Goal: Task Accomplishment & Management: Manage account settings

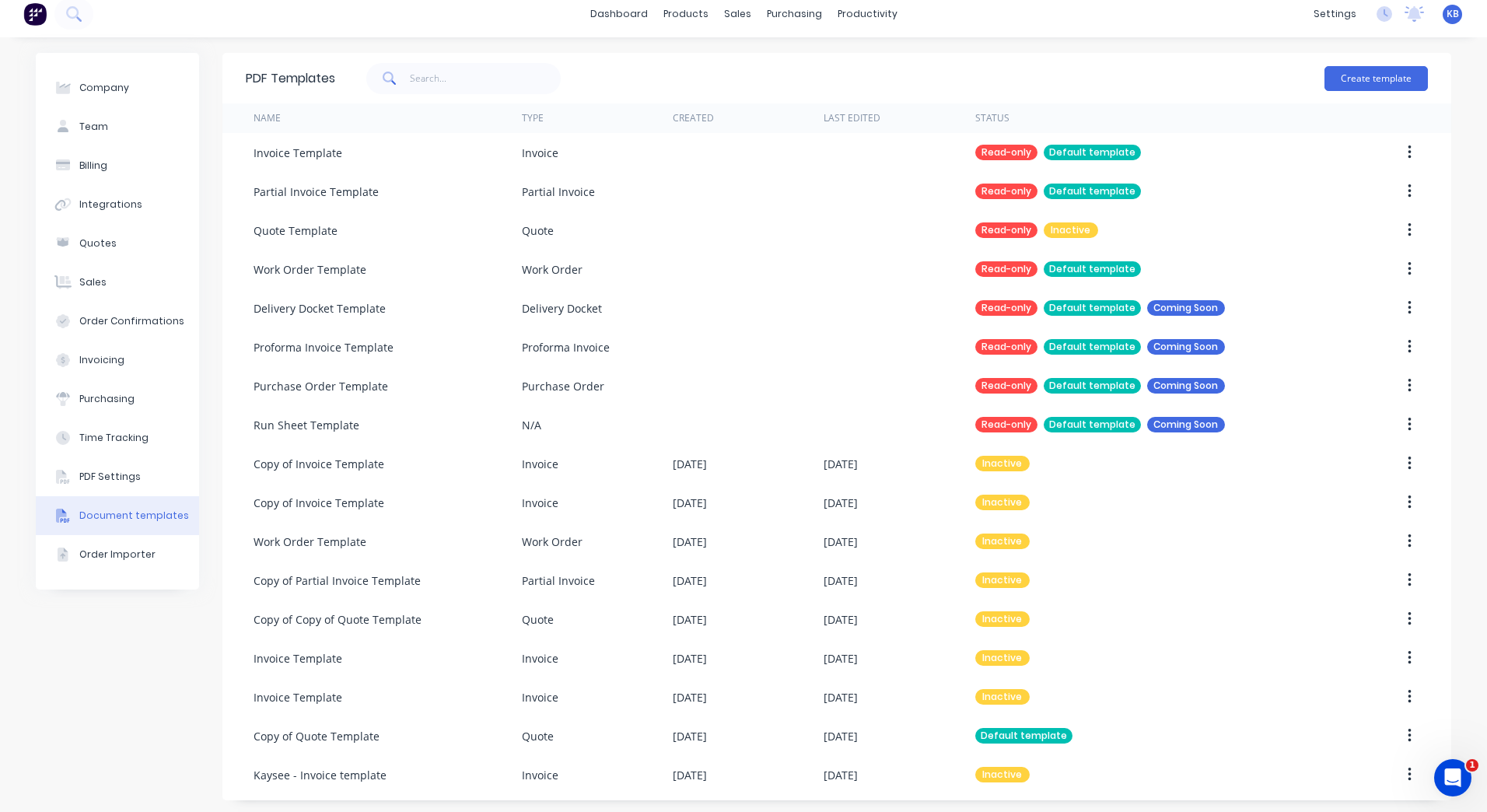
scroll to position [13, 0]
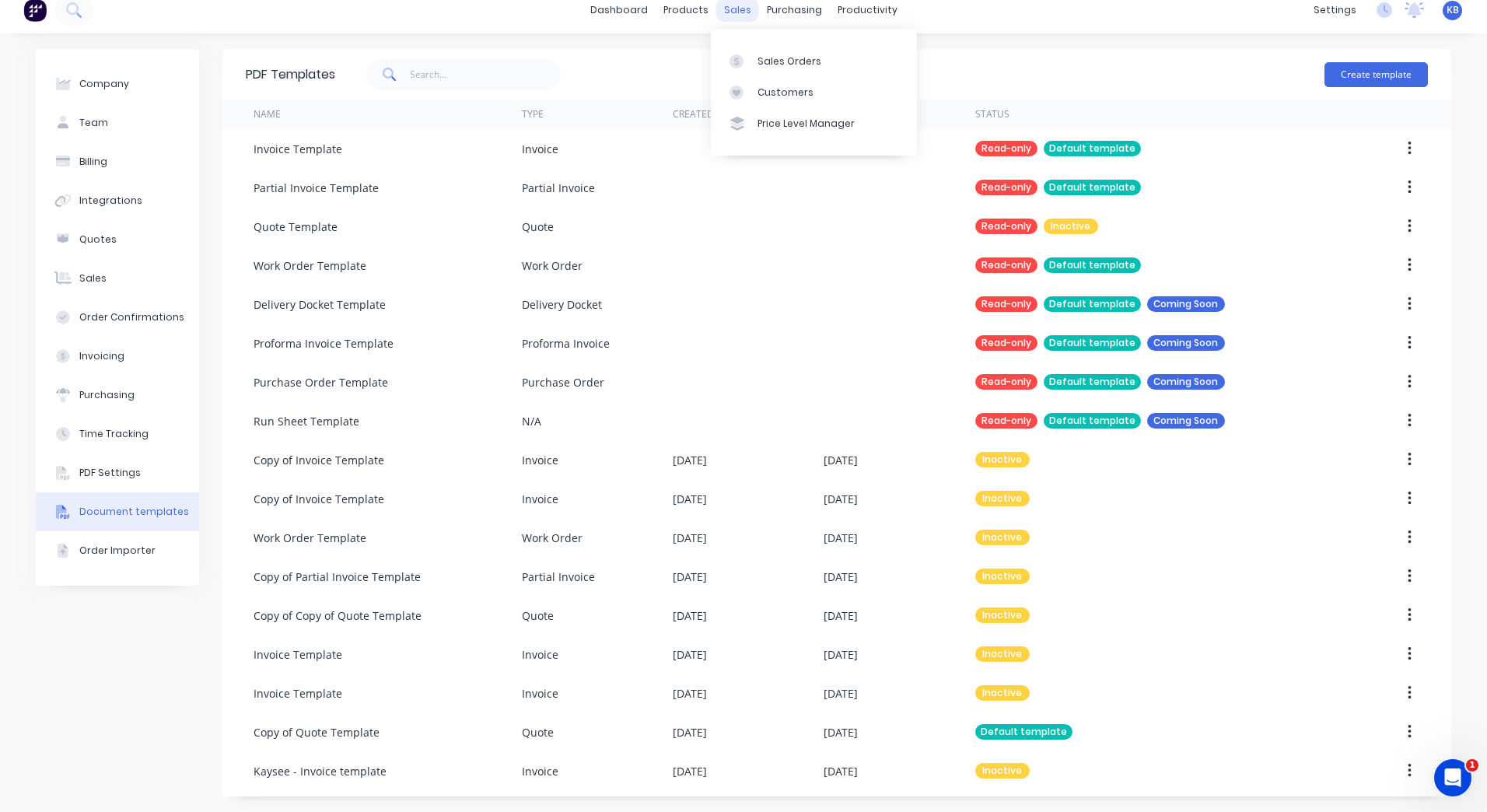
click at [737, 6] on div "sales" at bounding box center [737, 10] width 43 height 23
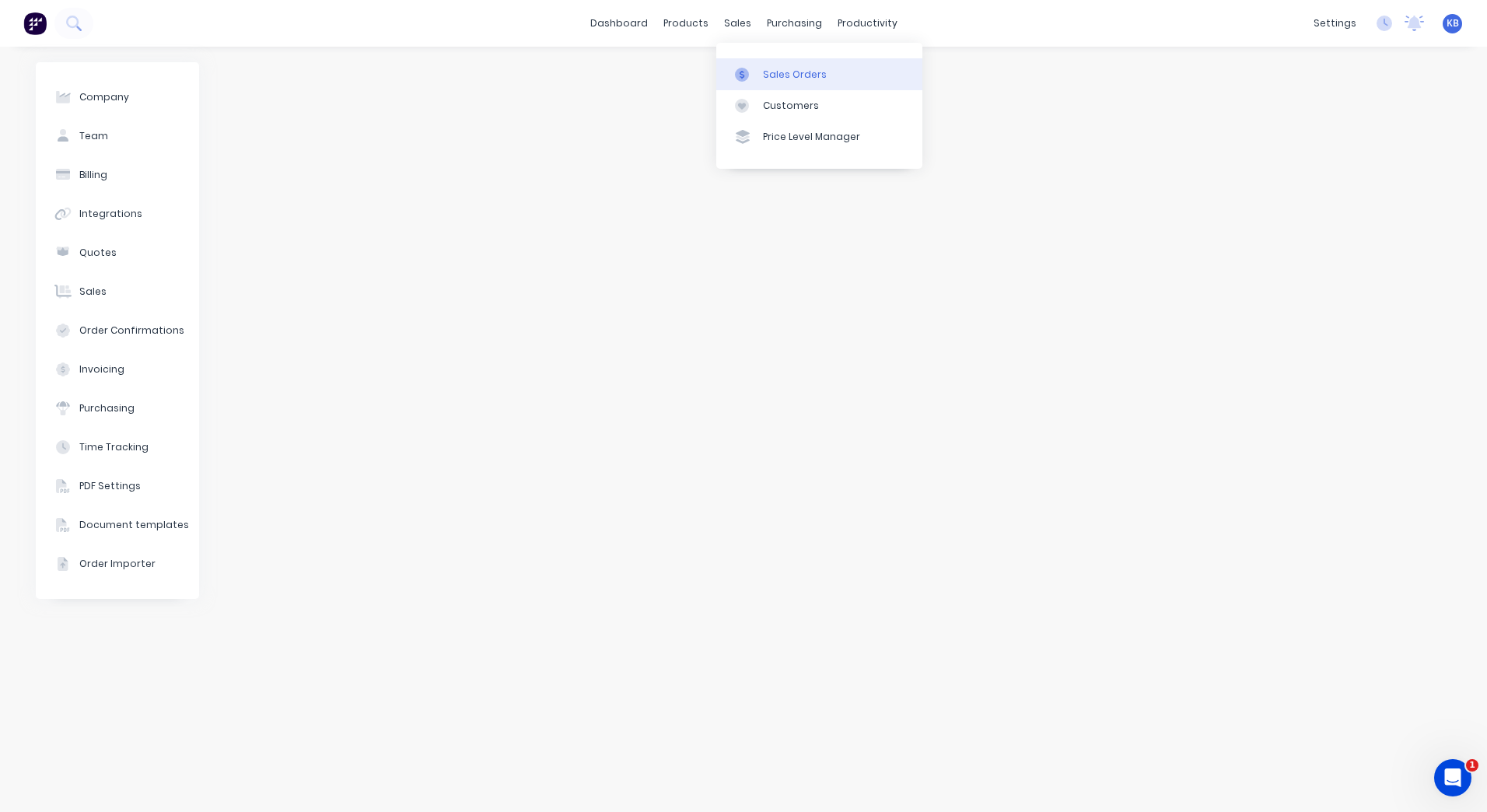
click at [748, 63] on link "Sales Orders" at bounding box center [819, 74] width 206 height 31
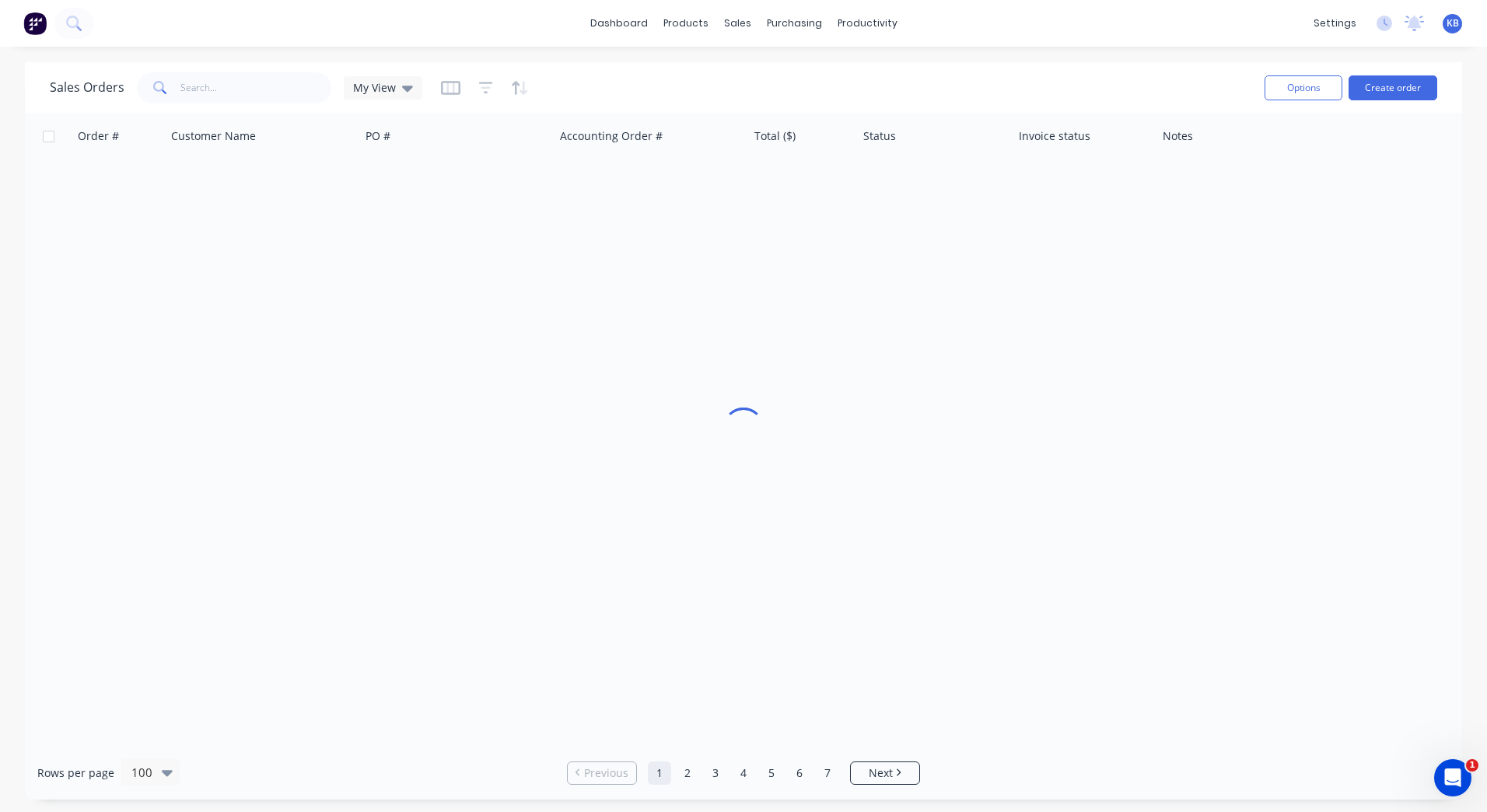
click at [153, 90] on icon at bounding box center [160, 87] width 14 height 14
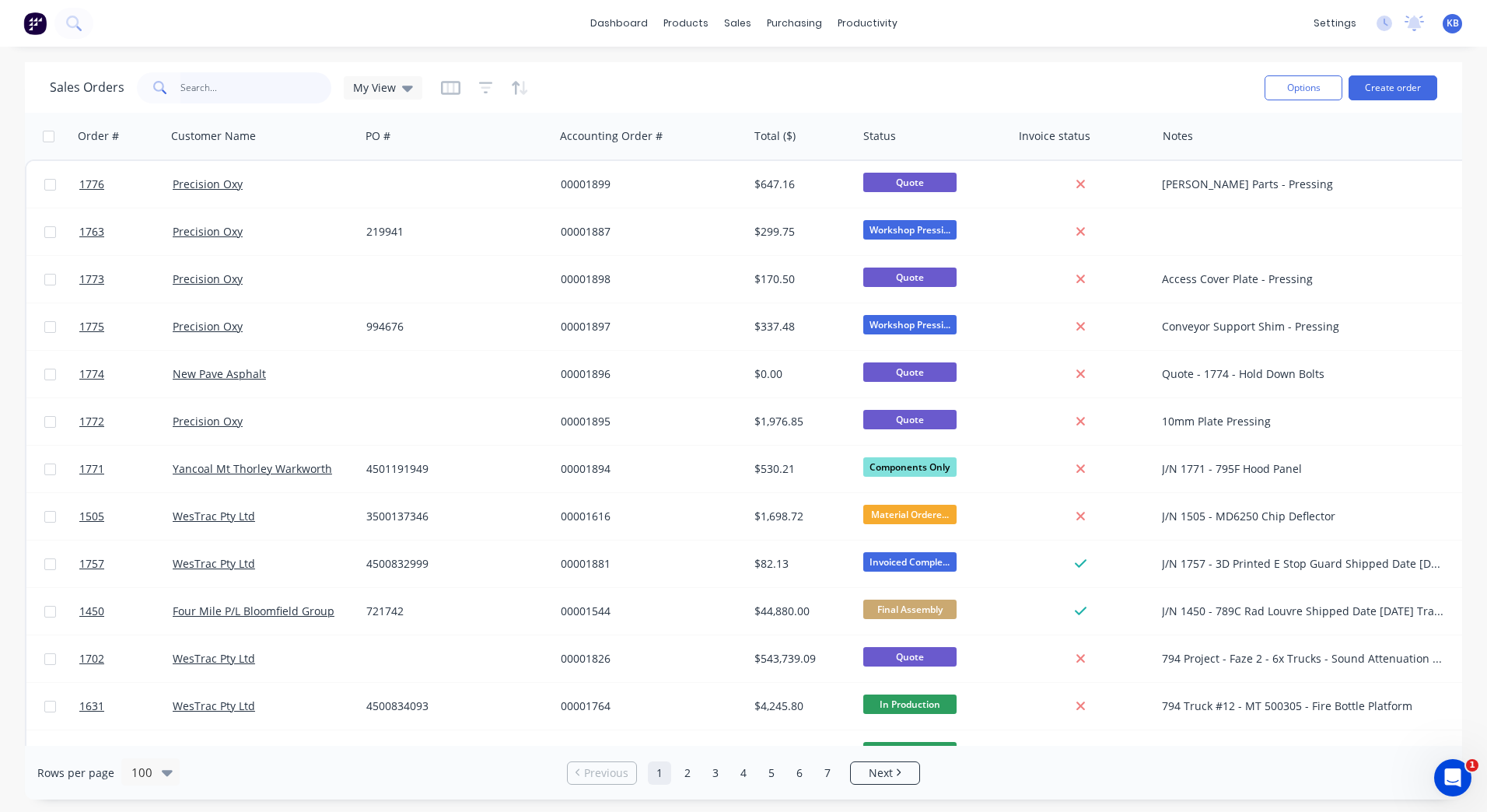
click at [181, 78] on input "text" at bounding box center [257, 87] width 152 height 31
paste input "3500135197"
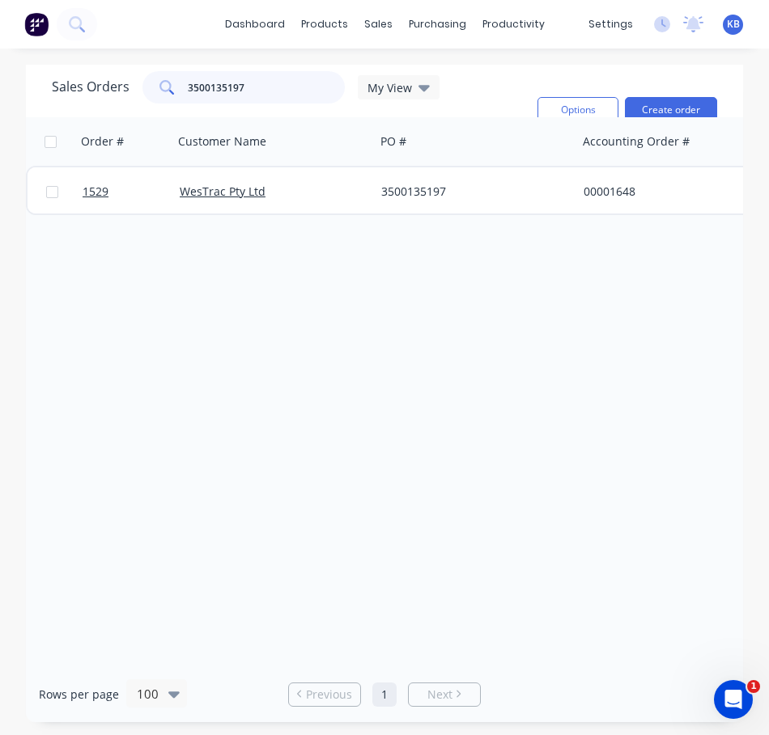
type input "3500135197"
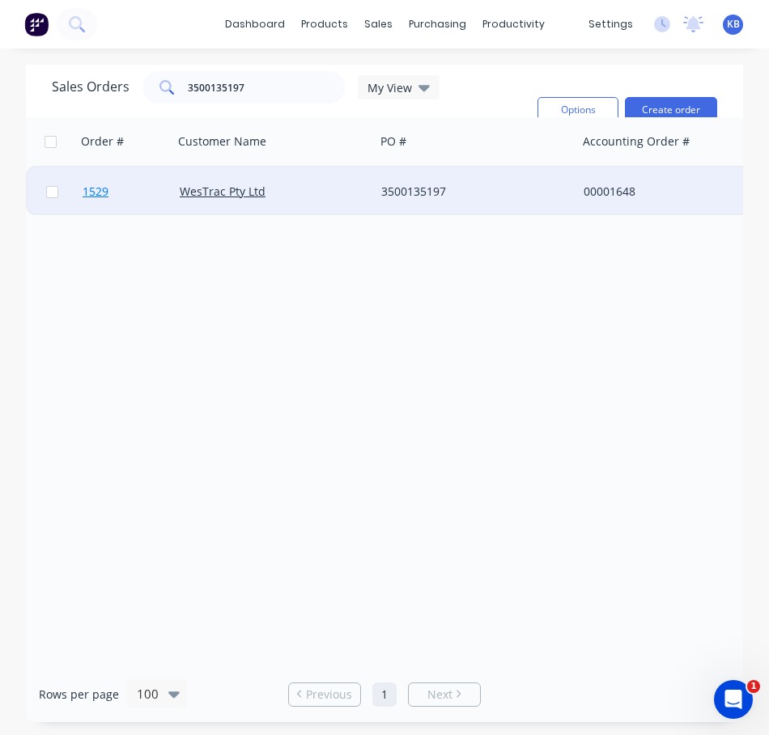
click at [120, 185] on link "1529" at bounding box center [131, 191] width 97 height 49
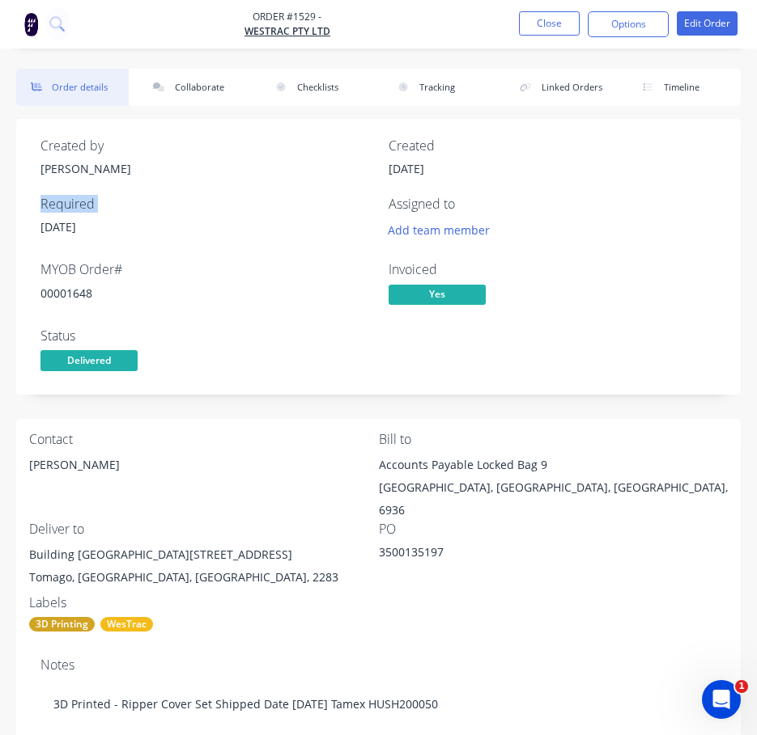
drag, startPoint x: 0, startPoint y: 217, endPoint x: -26, endPoint y: 198, distance: 31.9
click at [0, 198] on html "Order #1529 - WesTrac Pty Ltd Close Options Edit Order Order details Collaborat…" at bounding box center [378, 668] width 757 height 1336
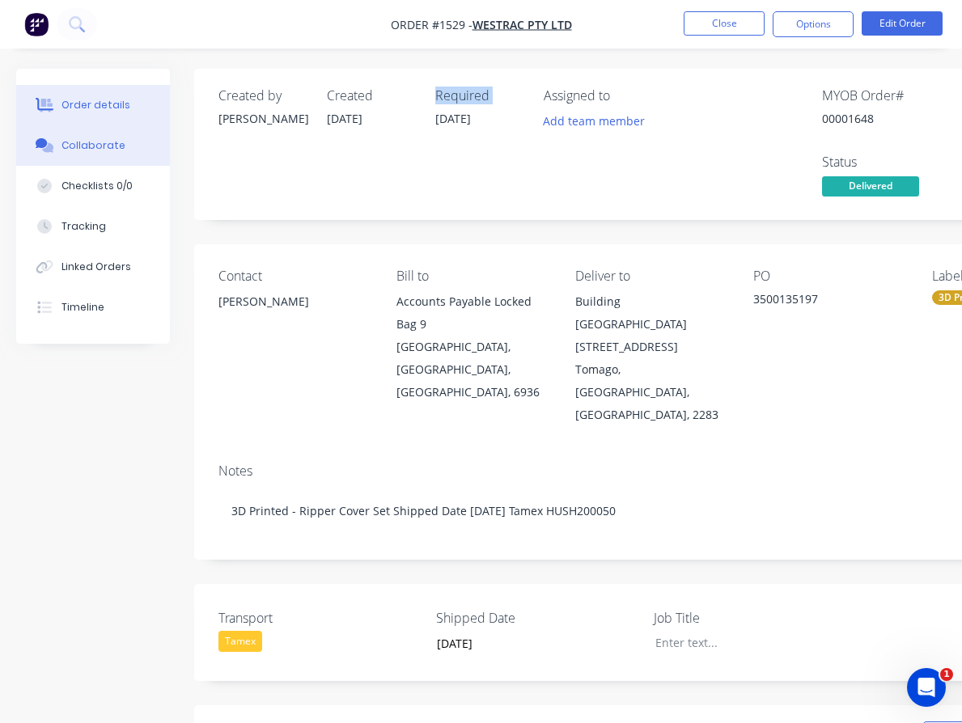
click at [87, 135] on button "Collaborate" at bounding box center [93, 145] width 154 height 40
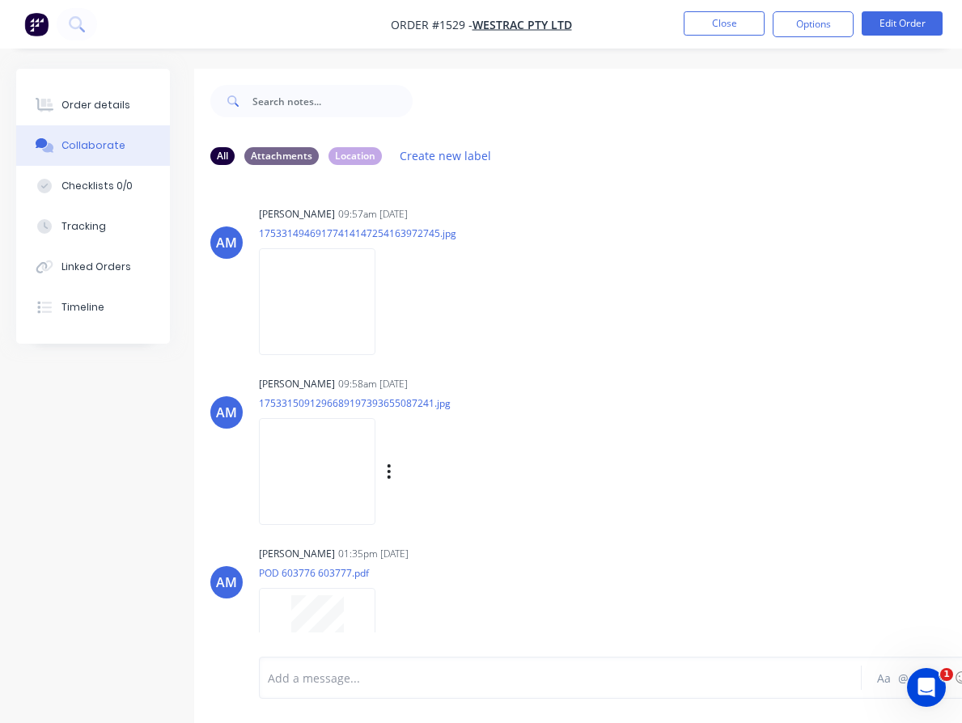
click at [320, 466] on img at bounding box center [317, 471] width 117 height 106
click at [351, 613] on div at bounding box center [317, 633] width 102 height 74
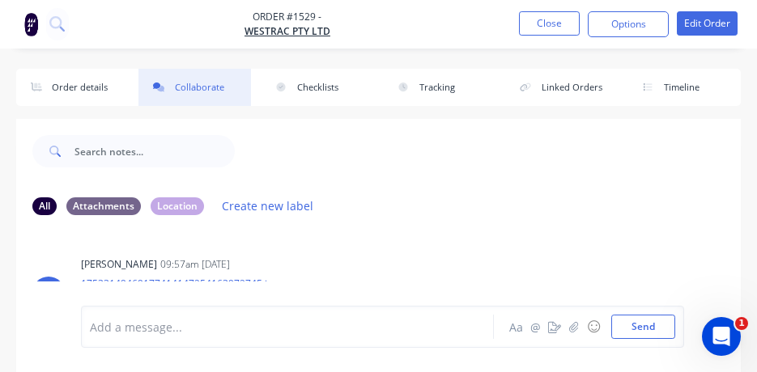
click at [517, 35] on ul "Close Options Edit Order" at bounding box center [627, 24] width 257 height 26
click at [534, 21] on button "Close" at bounding box center [549, 23] width 61 height 24
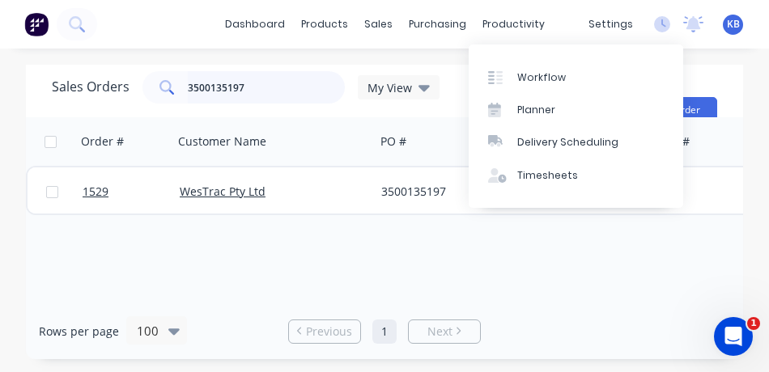
click at [238, 83] on input "3500135197" at bounding box center [267, 87] width 158 height 32
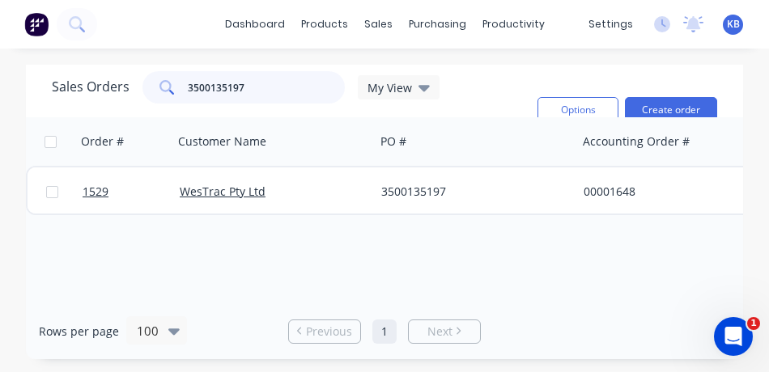
drag, startPoint x: 235, startPoint y: 86, endPoint x: 50, endPoint y: 66, distance: 185.5
click at [50, 66] on div "Sales Orders 3500135197 My View Options Create order" at bounding box center [384, 91] width 717 height 53
paste input "319"
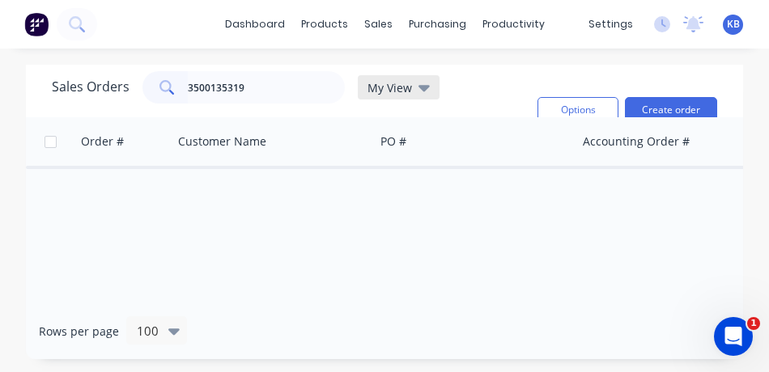
click at [384, 83] on span "My View" at bounding box center [389, 87] width 45 height 17
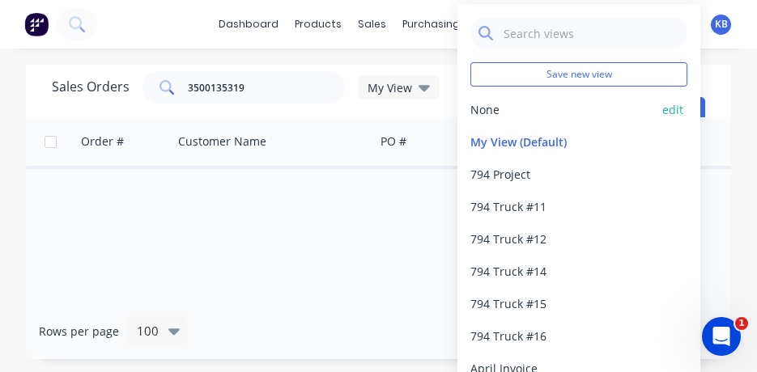
click at [488, 112] on button "None" at bounding box center [562, 109] width 184 height 17
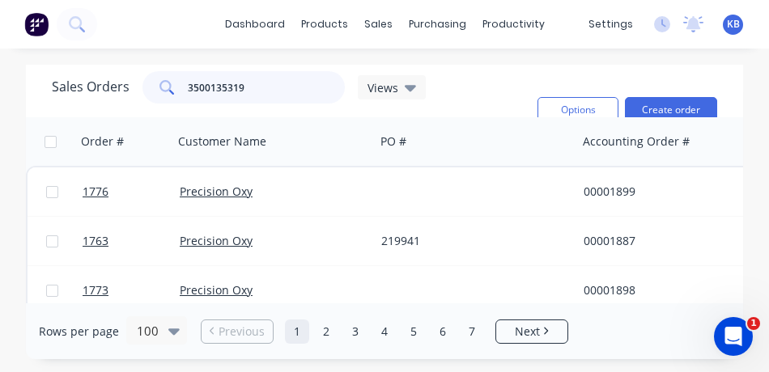
click at [271, 87] on input "3500135319" at bounding box center [267, 87] width 158 height 32
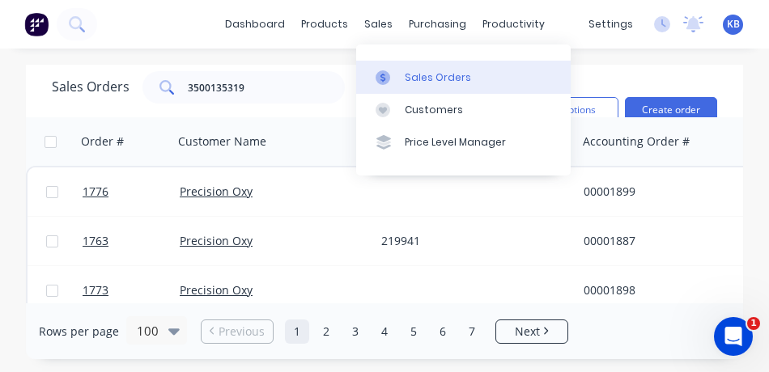
click at [404, 87] on link "Sales Orders" at bounding box center [463, 77] width 214 height 32
click at [401, 83] on link "Sales Orders" at bounding box center [463, 77] width 214 height 32
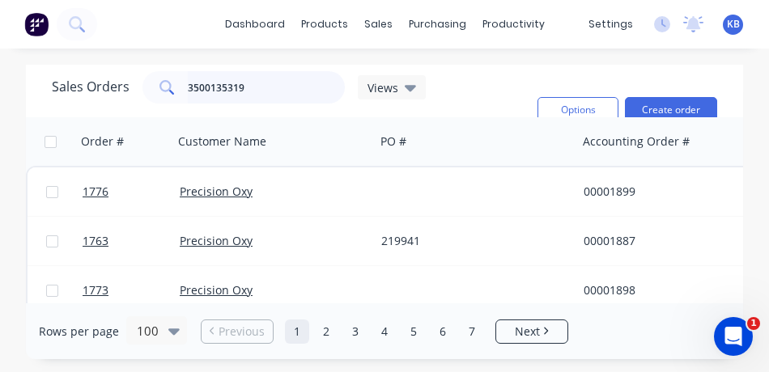
click at [279, 94] on input "3500135319" at bounding box center [267, 87] width 158 height 32
click at [265, 75] on input "3500135319" at bounding box center [267, 87] width 158 height 32
drag, startPoint x: 267, startPoint y: 86, endPoint x: 128, endPoint y: 108, distance: 140.9
click at [128, 108] on div "Sales Orders 3500135319 Views" at bounding box center [288, 110] width 473 height 78
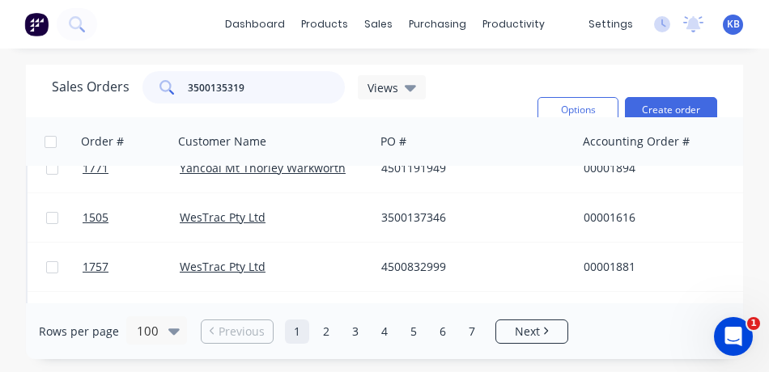
scroll to position [324, 0]
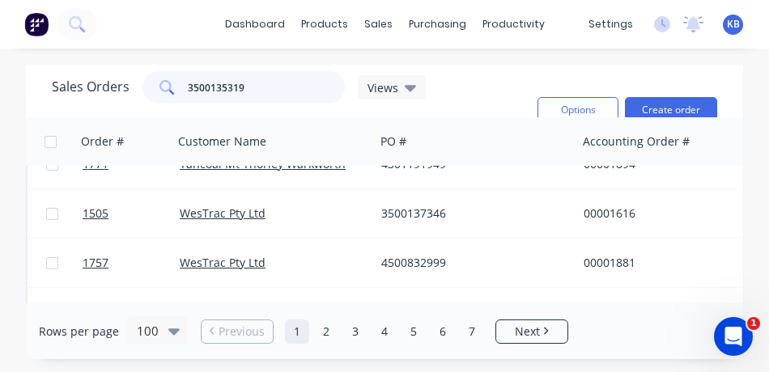
click at [262, 82] on input "3500135319" at bounding box center [267, 87] width 158 height 32
drag, startPoint x: 261, startPoint y: 86, endPoint x: 130, endPoint y: 109, distance: 132.4
click at [132, 111] on div "Sales Orders 3500135319 Views" at bounding box center [288, 110] width 473 height 78
type input "2"
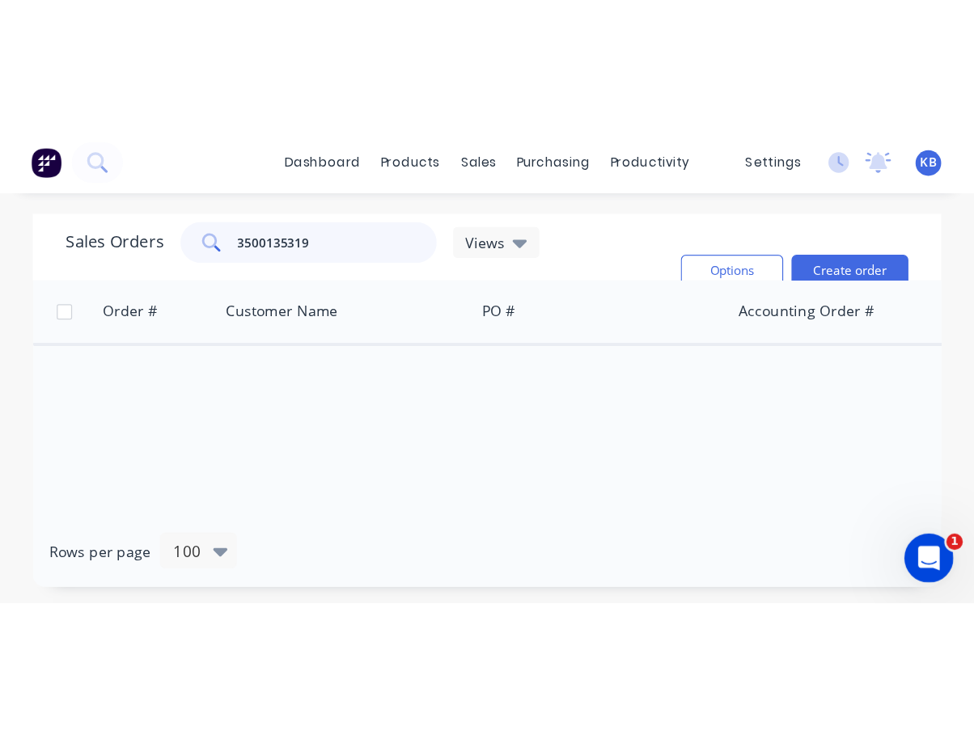
scroll to position [0, 0]
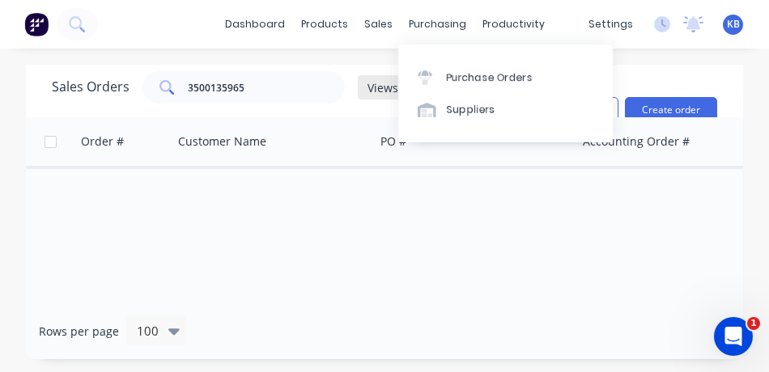
click at [396, 86] on span "Views" at bounding box center [382, 87] width 31 height 17
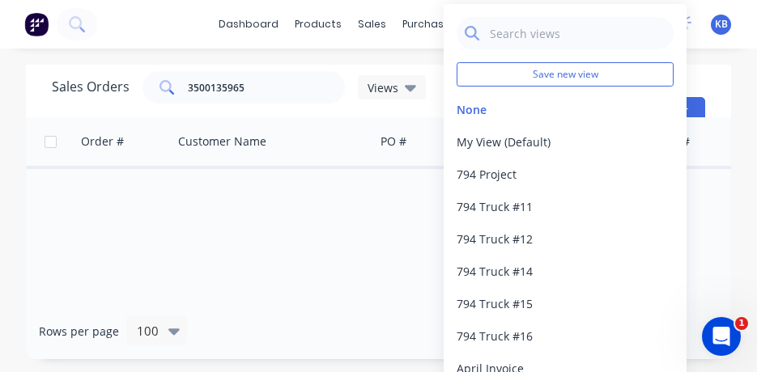
click at [284, 214] on div "Order # Customer Name PO # Accounting Order # Total ($) Status Invoice status J…" at bounding box center [378, 210] width 705 height 186
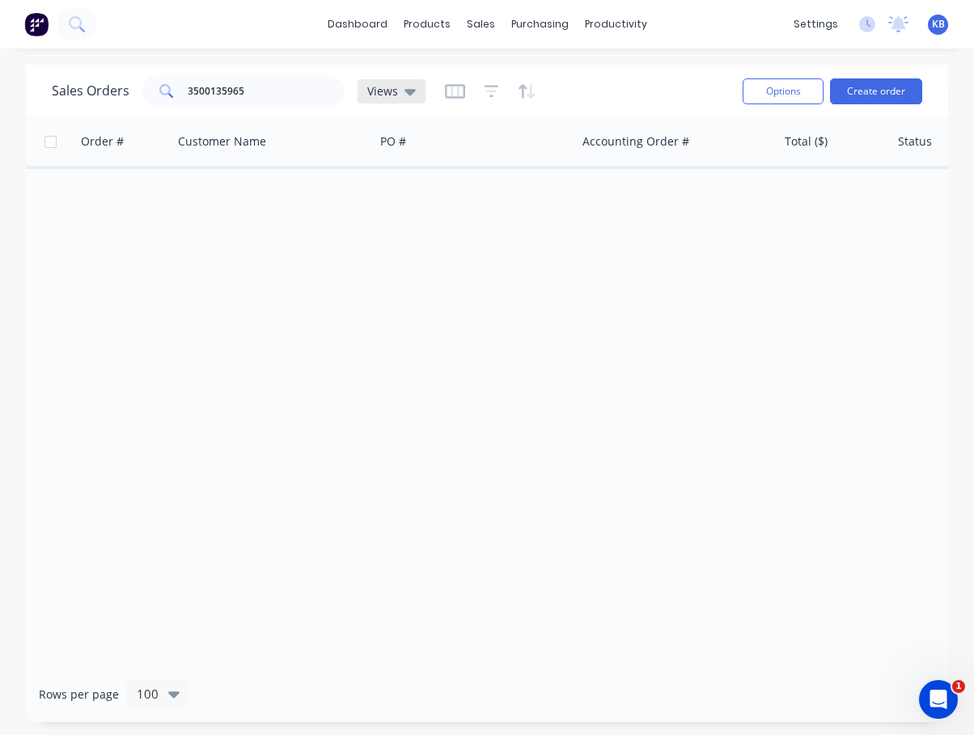
click at [385, 95] on span "Views" at bounding box center [382, 91] width 31 height 17
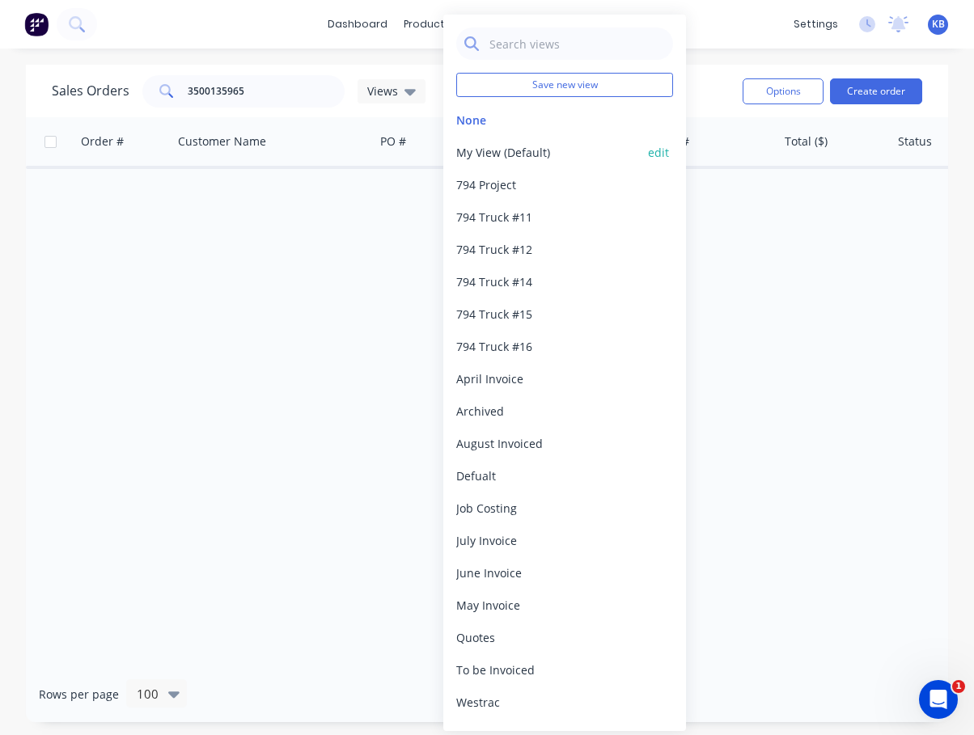
click at [499, 150] on button "My View (Default)" at bounding box center [548, 152] width 184 height 17
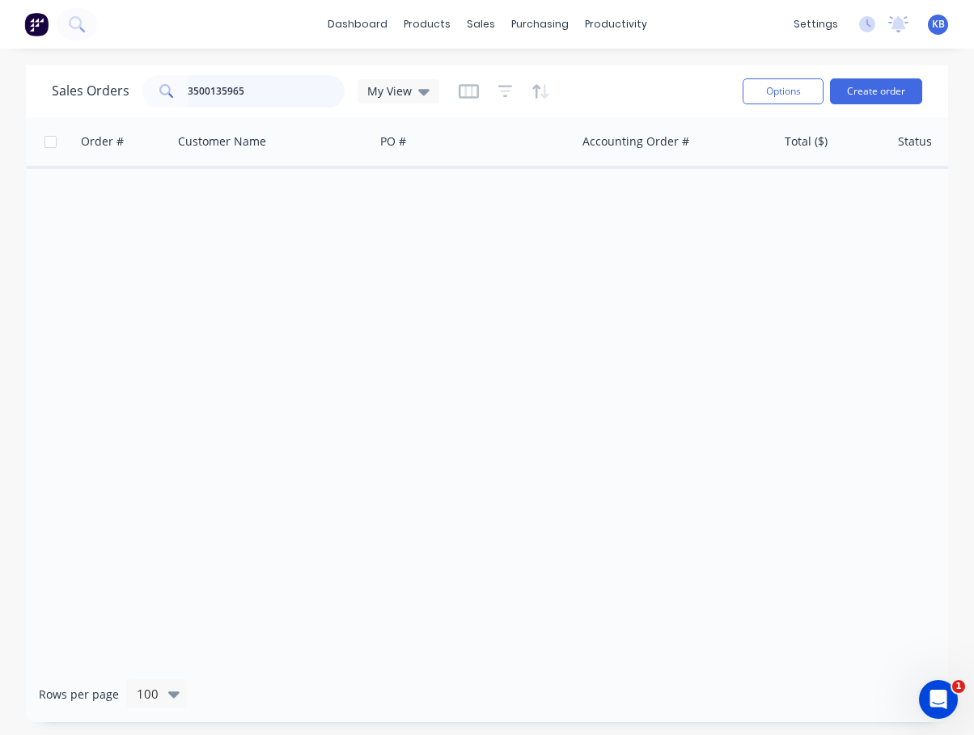
click at [278, 95] on input "3500135965" at bounding box center [267, 91] width 158 height 32
click at [761, 585] on div "Order # Customer Name PO # Accounting Order # Total ($) Status Invoice status N…" at bounding box center [487, 391] width 922 height 549
drag, startPoint x: 265, startPoint y: 88, endPoint x: 80, endPoint y: 76, distance: 184.9
click at [80, 85] on div "Sales Orders 3500135965 My View" at bounding box center [246, 91] width 388 height 32
type input "3500135204"
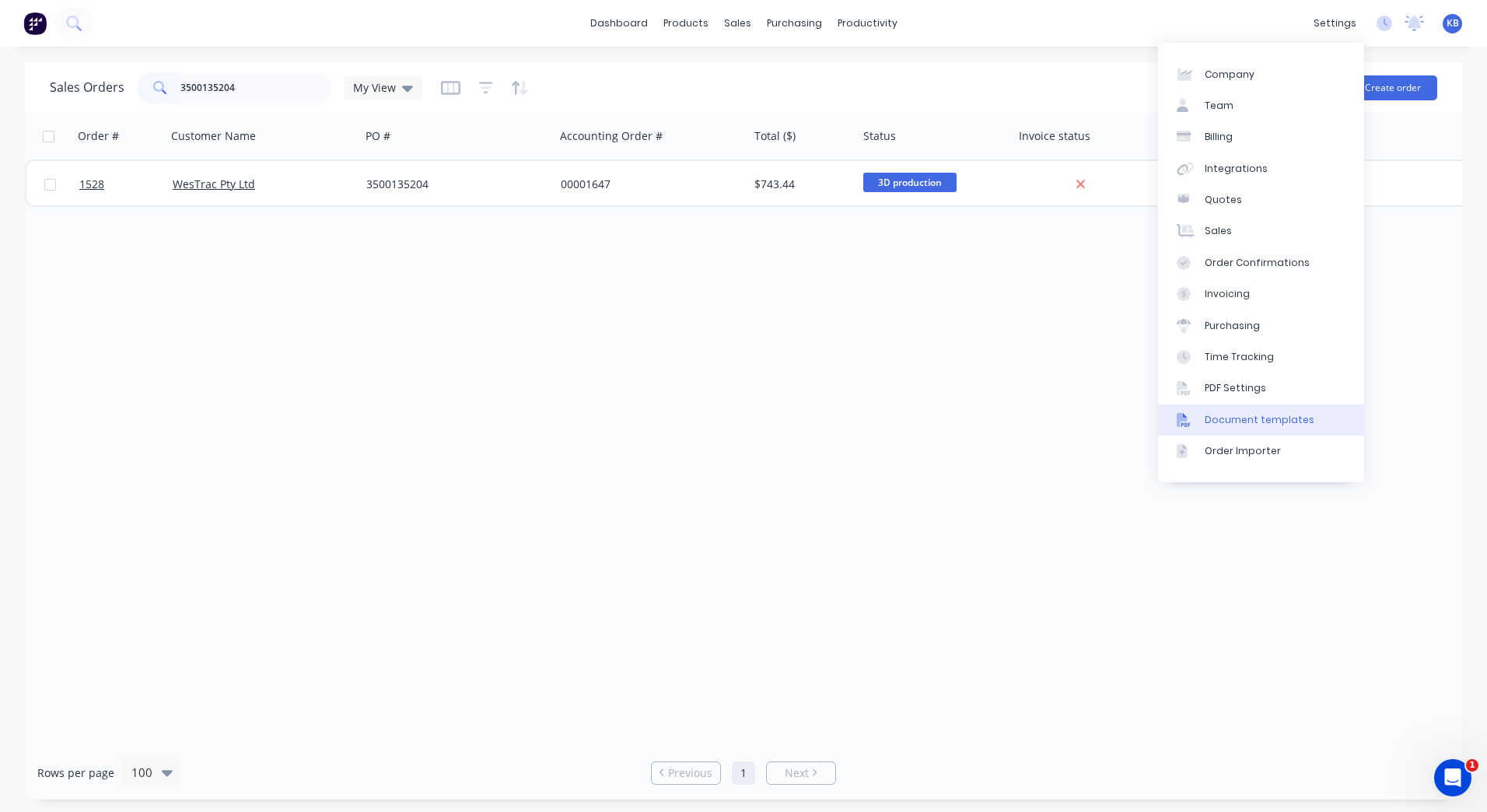
click at [1281, 418] on div "Document templates" at bounding box center [1259, 420] width 110 height 14
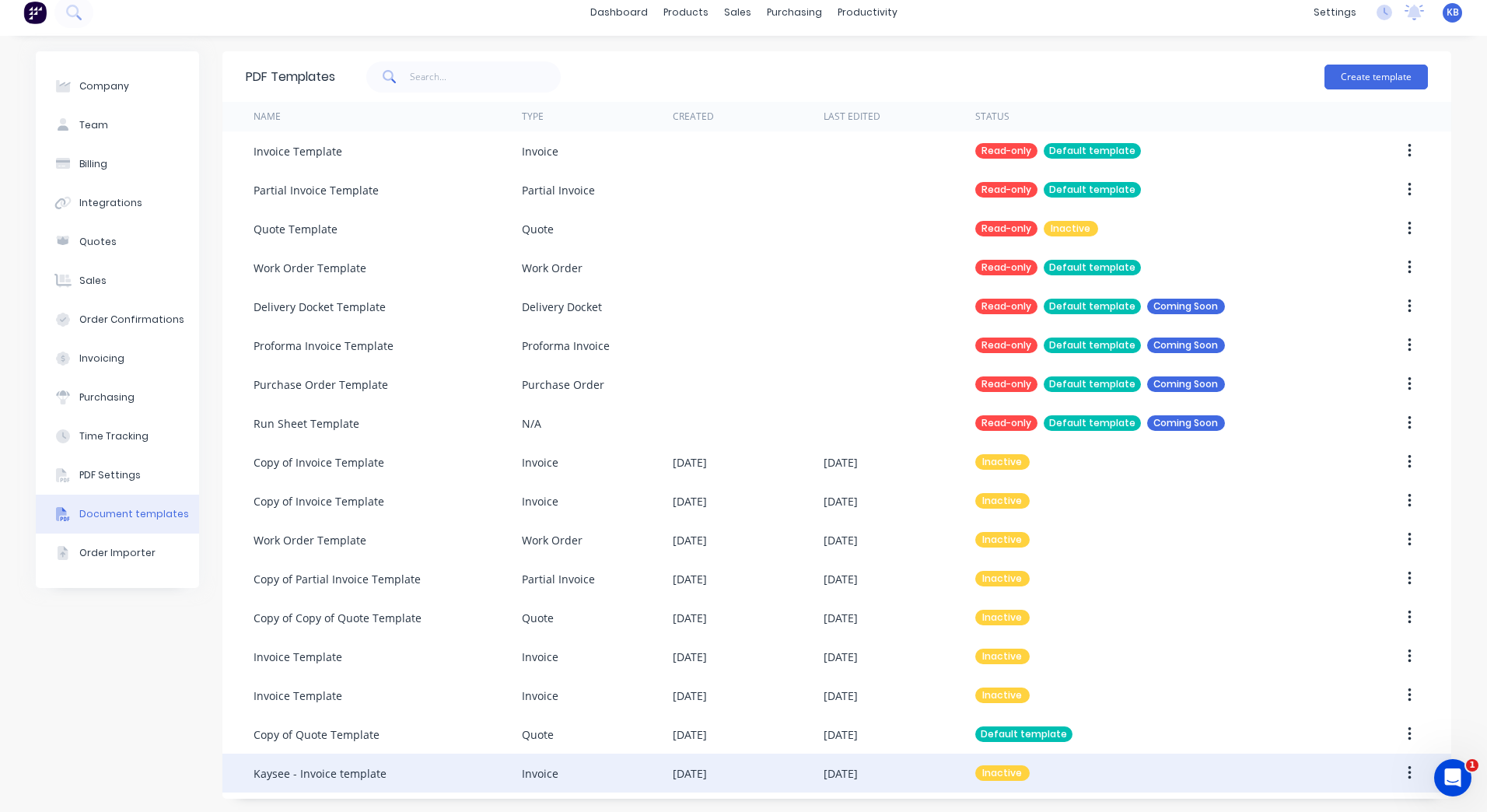
scroll to position [13, 0]
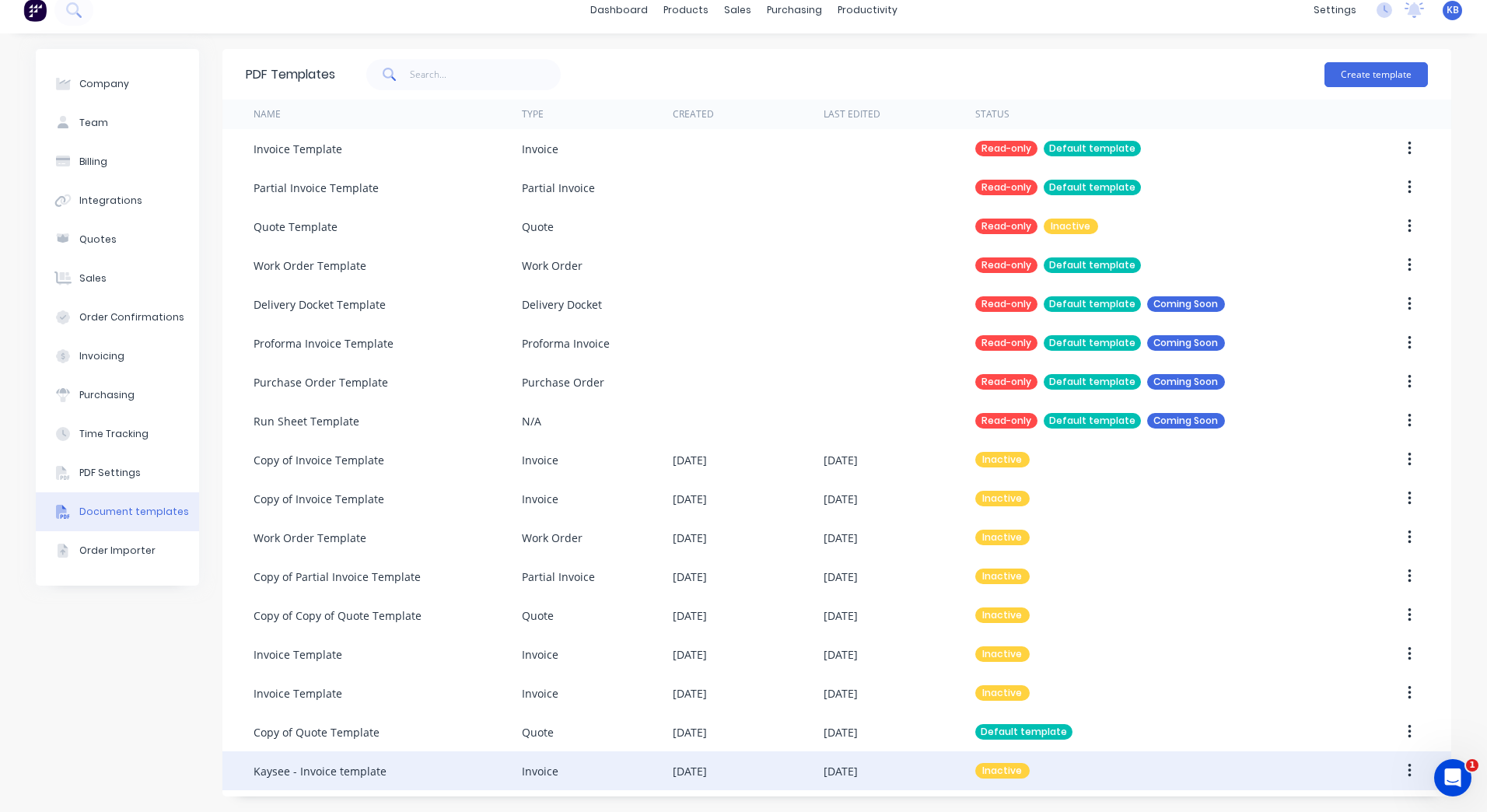
click at [906, 760] on div "[DATE]" at bounding box center [899, 771] width 151 height 38
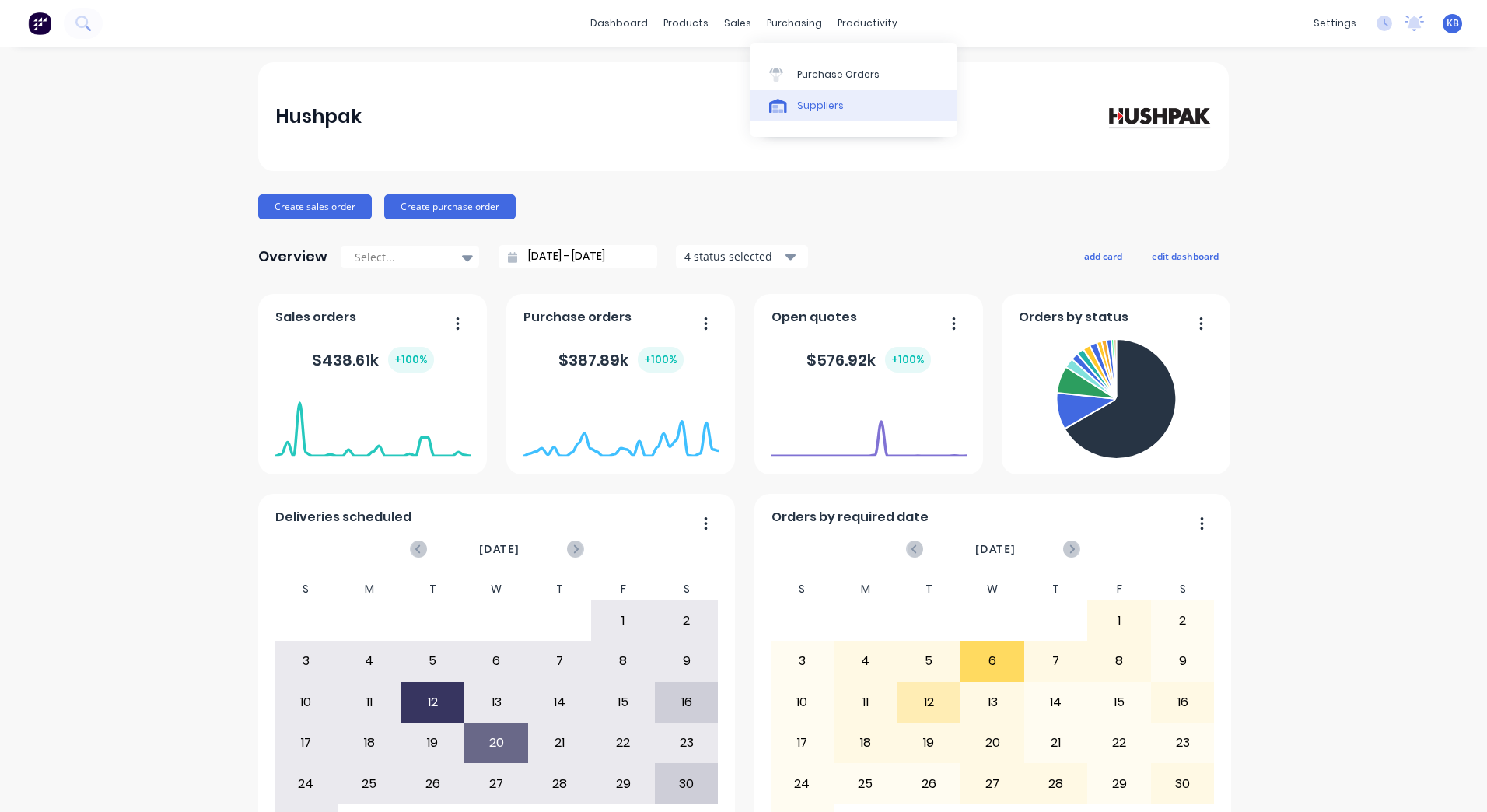
click at [799, 101] on div "Suppliers" at bounding box center [820, 106] width 47 height 14
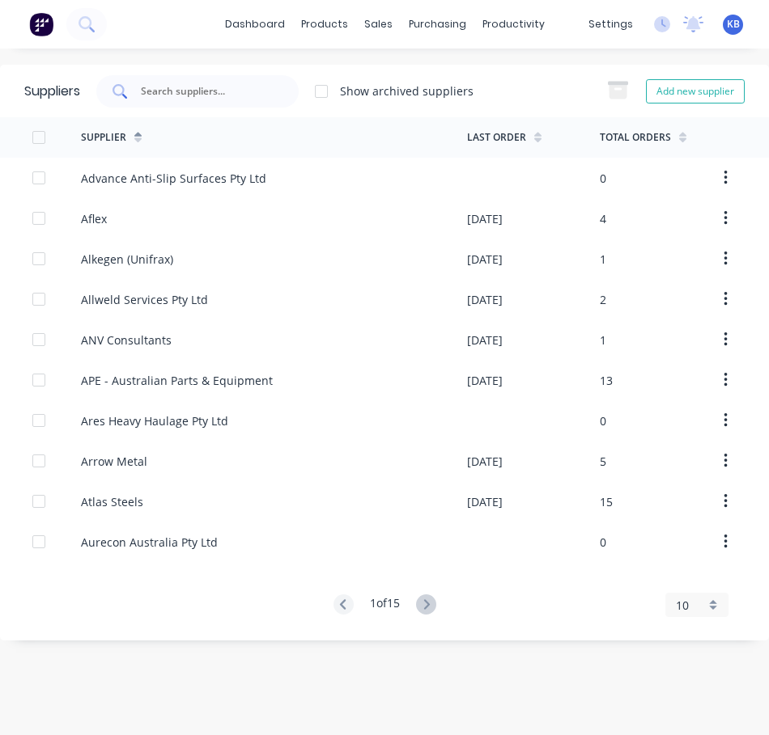
click at [193, 87] on input "text" at bounding box center [206, 91] width 134 height 16
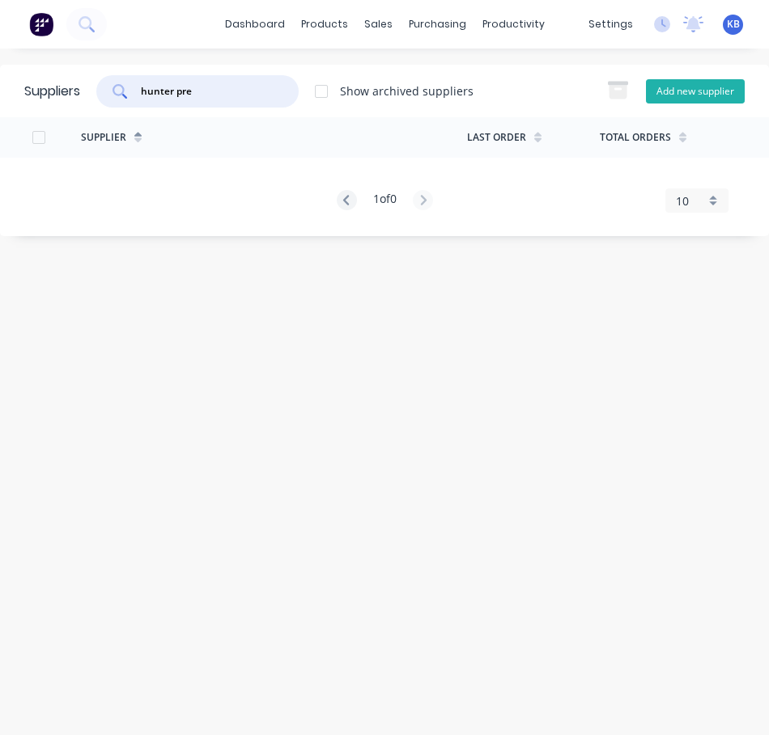
type input "hunter pre"
click at [723, 83] on button "Add new supplier" at bounding box center [695, 91] width 99 height 24
select select "AU"
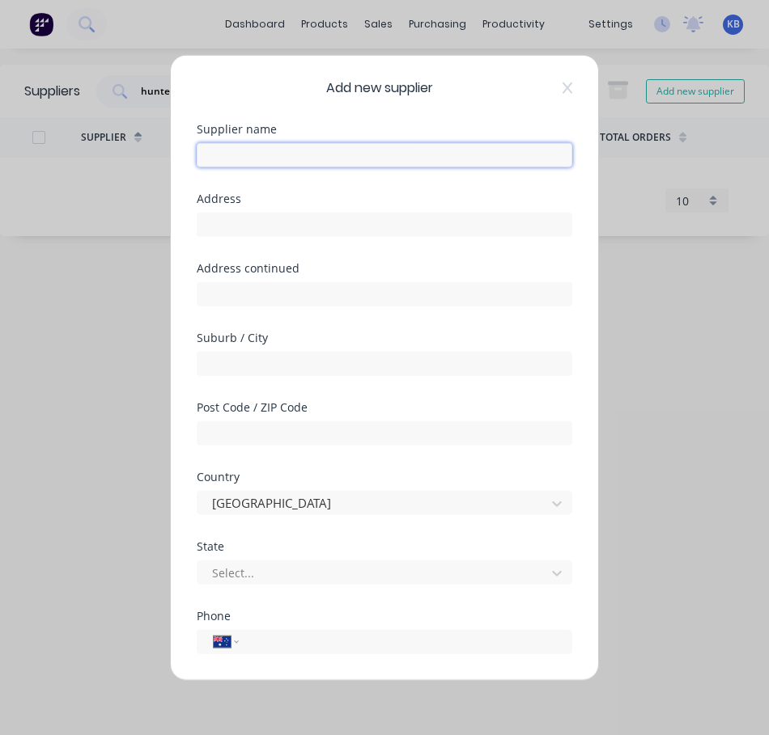
click at [312, 157] on input "text" at bounding box center [384, 154] width 375 height 24
type input "K"
type input "Hunter Prestige Homes"
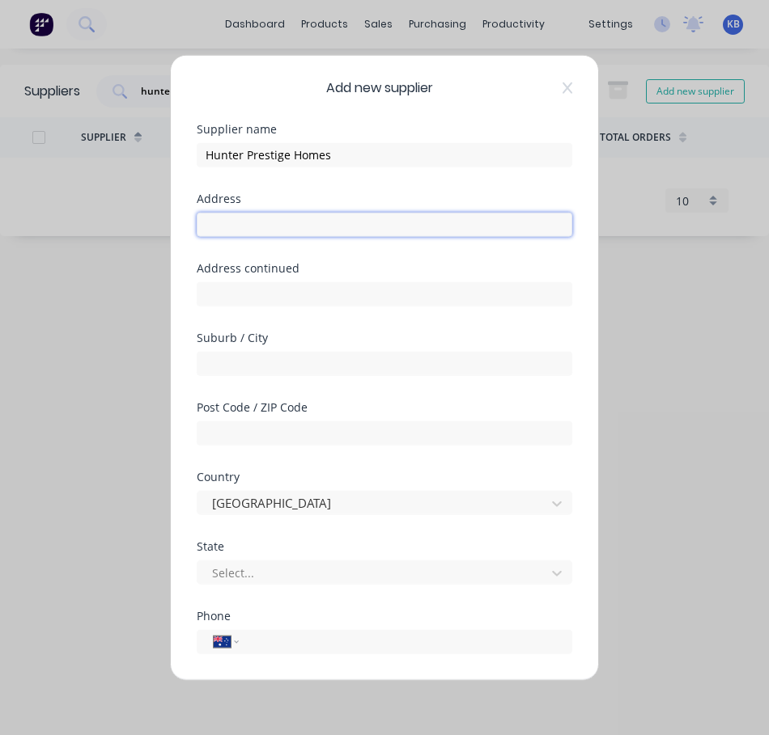
click at [264, 220] on input "text" at bounding box center [384, 224] width 375 height 24
click at [237, 228] on input "text" at bounding box center [384, 224] width 375 height 24
type input "1"
type input "8 Bowden Street"
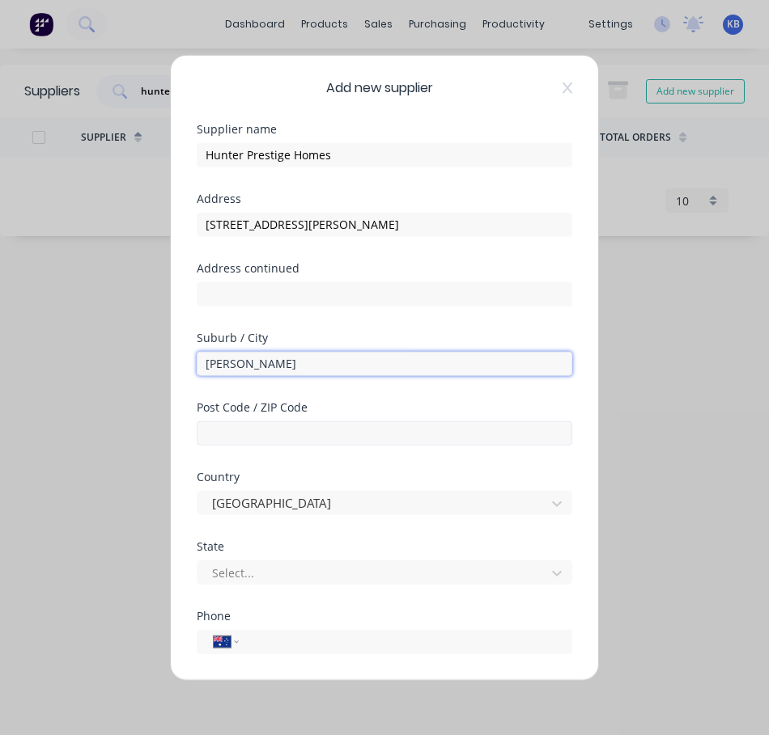
type input "Singleton"
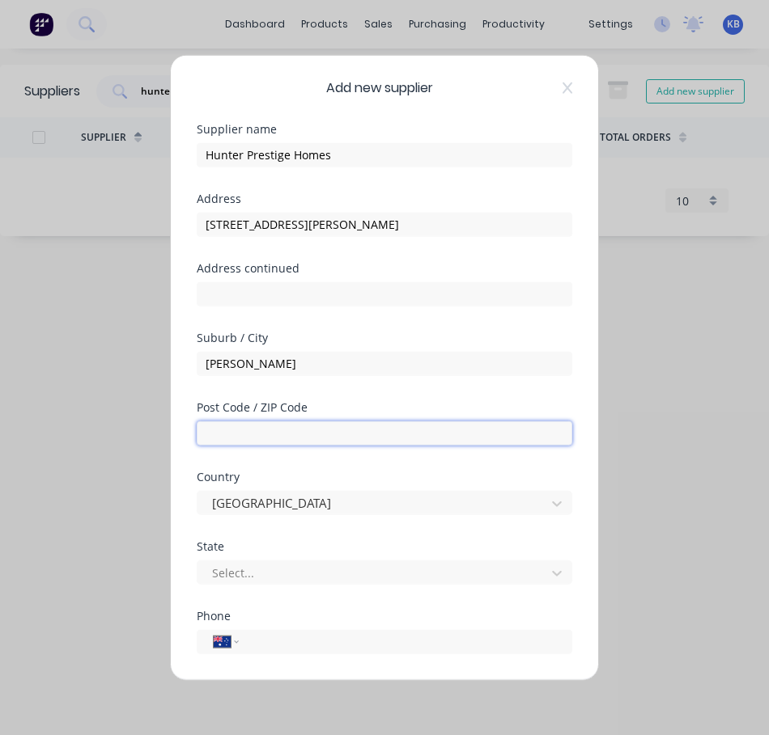
click at [253, 435] on input "text" at bounding box center [384, 433] width 375 height 24
click at [267, 430] on input "text" at bounding box center [384, 433] width 375 height 24
type input "2330"
click at [459, 279] on div at bounding box center [384, 292] width 375 height 28
click at [260, 494] on div at bounding box center [373, 504] width 327 height 20
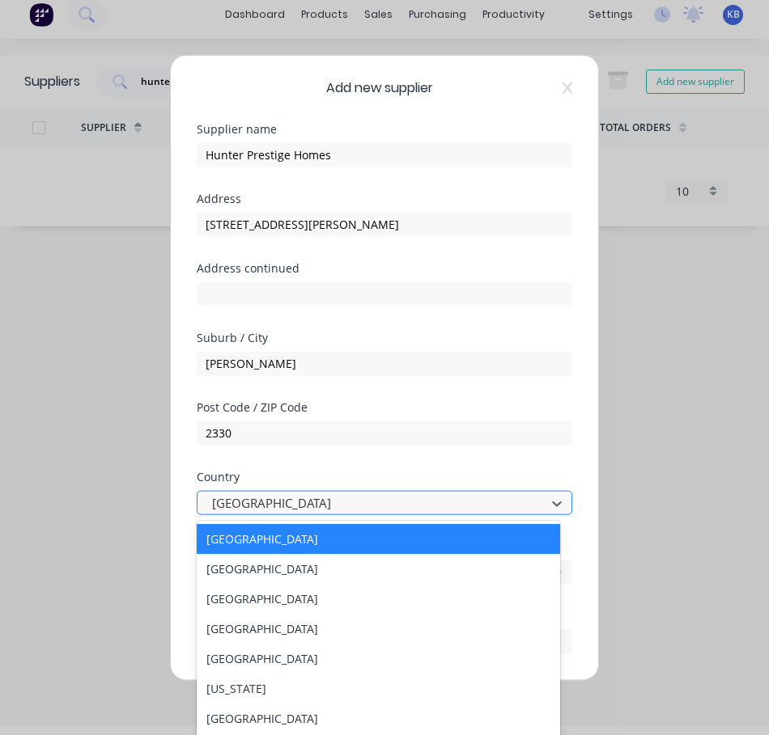
scroll to position [11, 0]
click at [260, 494] on div at bounding box center [373, 504] width 327 height 20
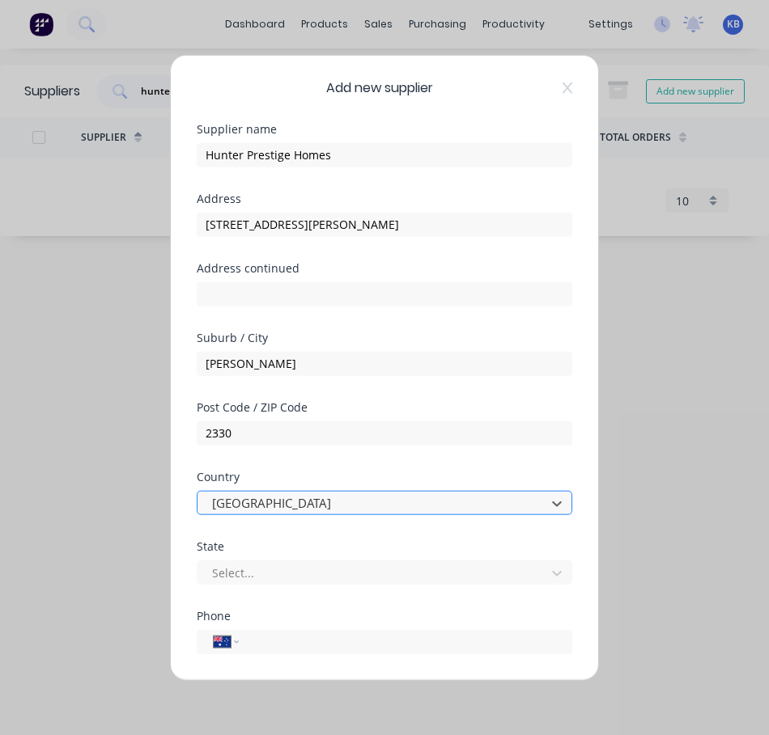
scroll to position [162, 0]
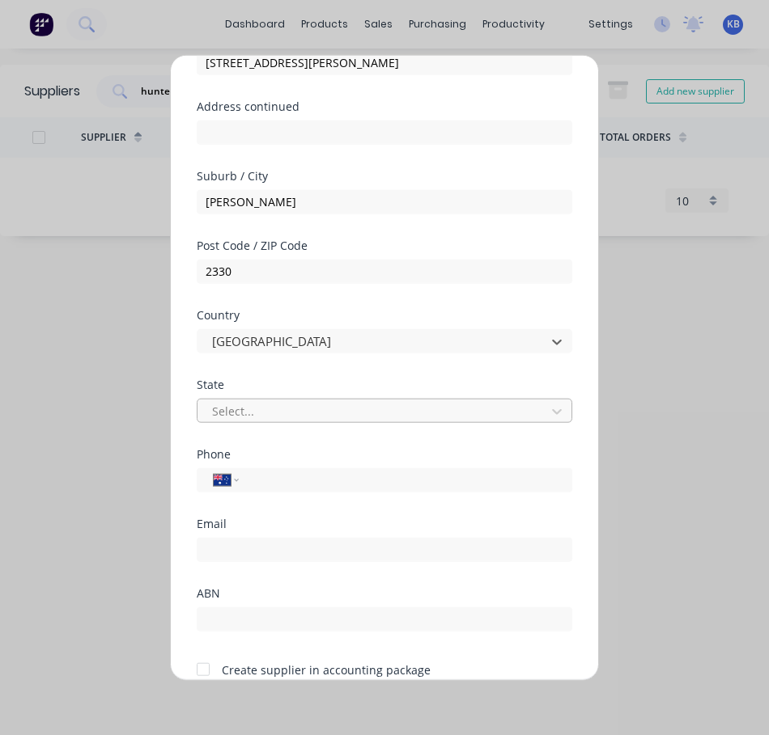
click at [235, 405] on div at bounding box center [373, 411] width 327 height 20
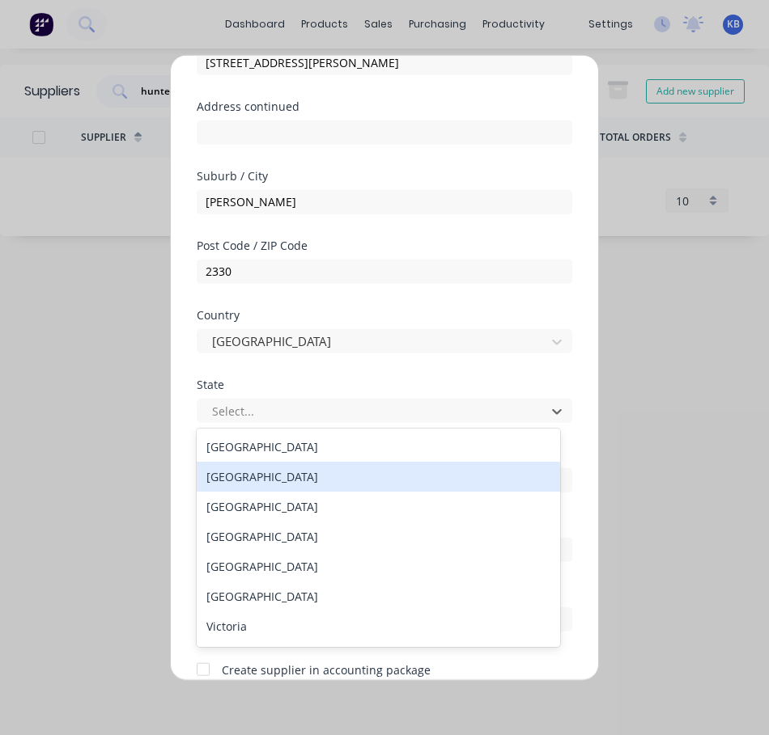
click at [254, 488] on div "New South Wales" at bounding box center [378, 477] width 363 height 30
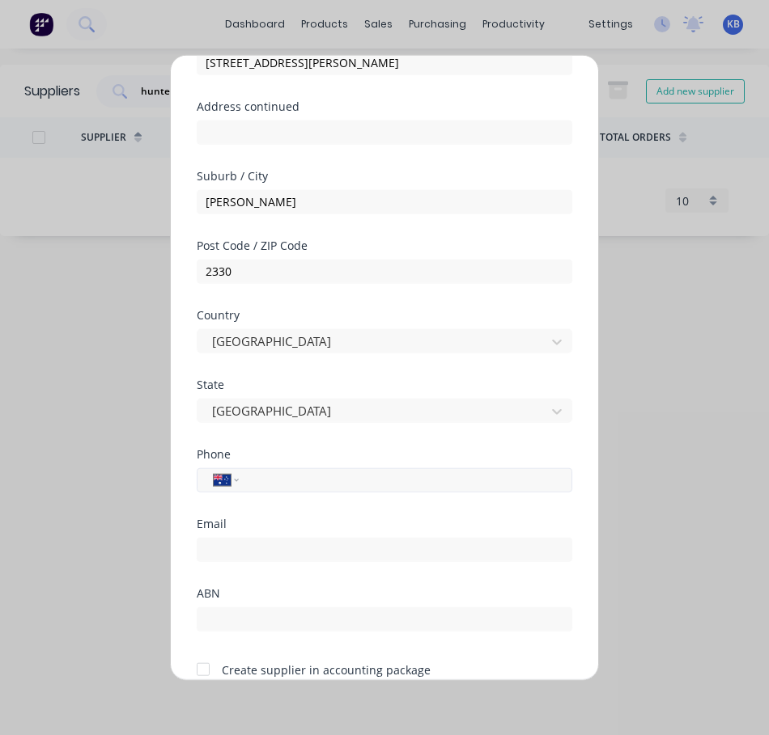
click at [254, 491] on div "International Afghanistan Åland Islands Albania Algeria American Samoa Andorra …" at bounding box center [384, 480] width 375 height 24
click at [263, 477] on input "tel" at bounding box center [402, 480] width 305 height 19
type input "(02) 6571 3114"
click at [313, 549] on input "email" at bounding box center [384, 549] width 375 height 24
click at [209, 529] on div "Email" at bounding box center [384, 523] width 375 height 11
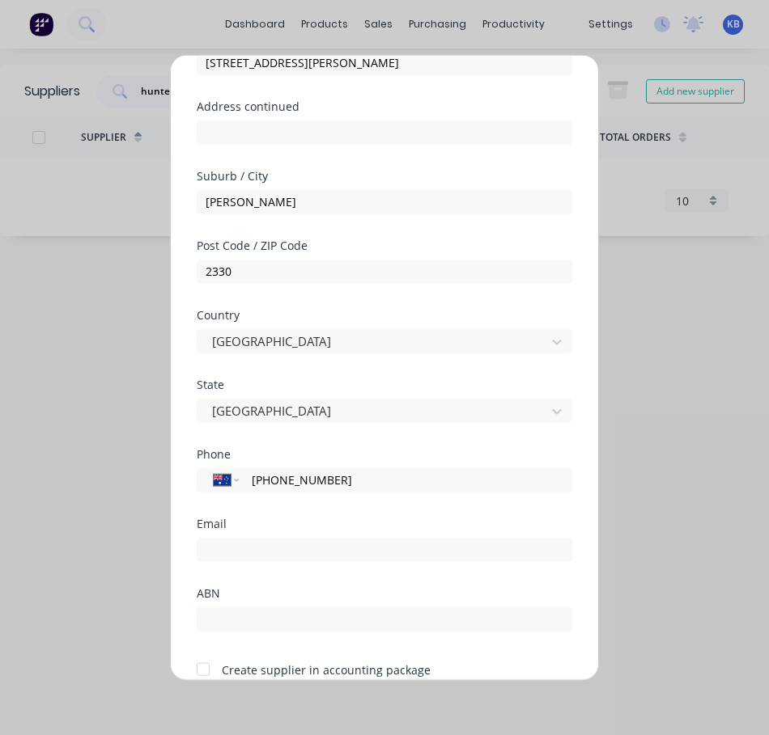
click at [213, 534] on div at bounding box center [384, 547] width 375 height 28
click at [213, 548] on input "email" at bounding box center [384, 549] width 375 height 24
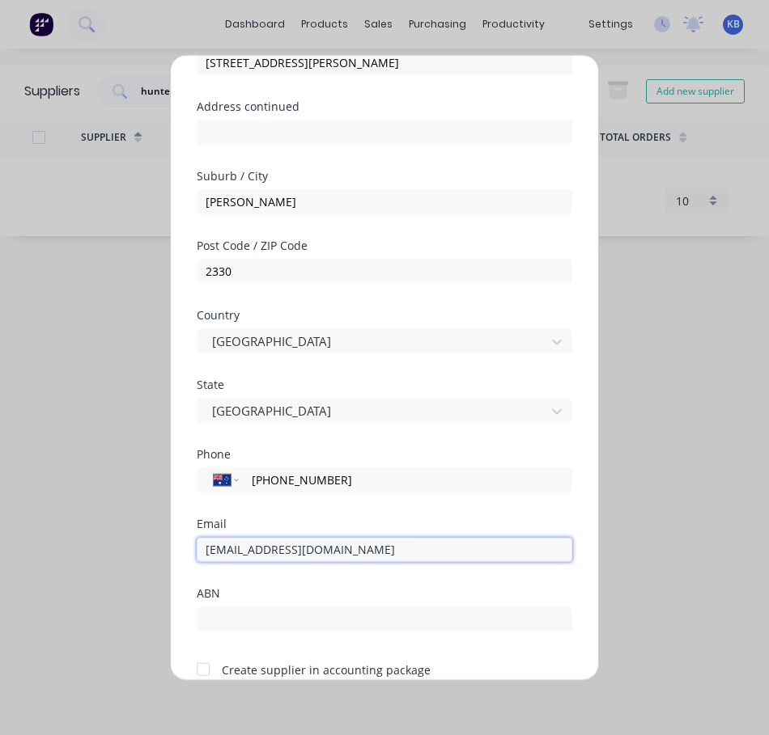
type input "admin@hunterprestigehomes.com.au"
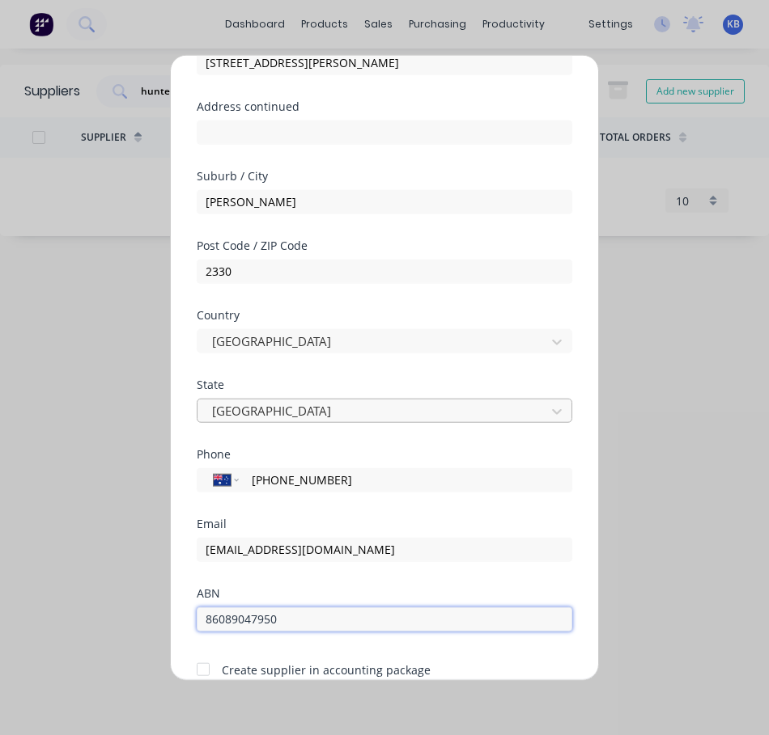
scroll to position [234, 0]
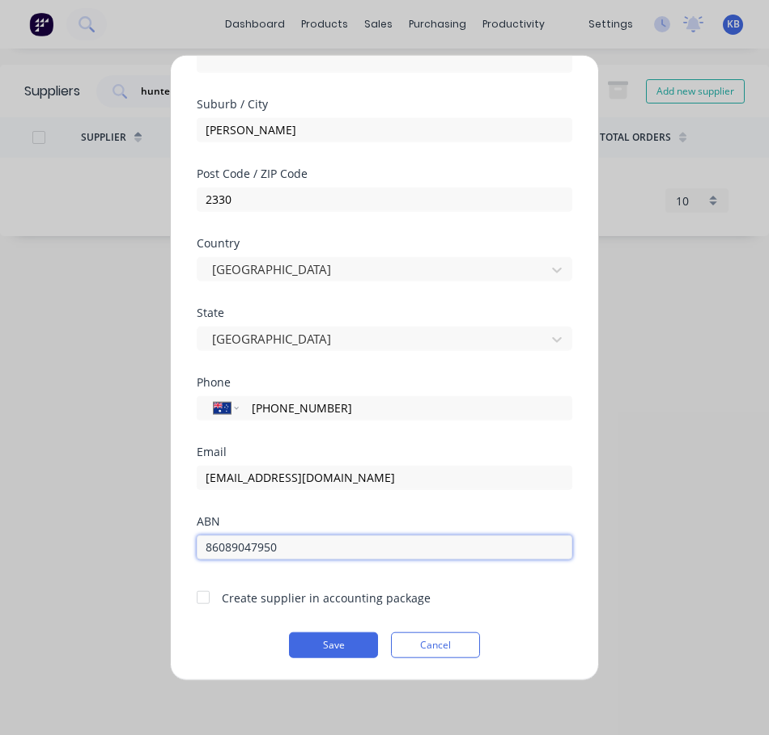
type input "86089047950"
click at [197, 603] on div at bounding box center [203, 598] width 32 height 32
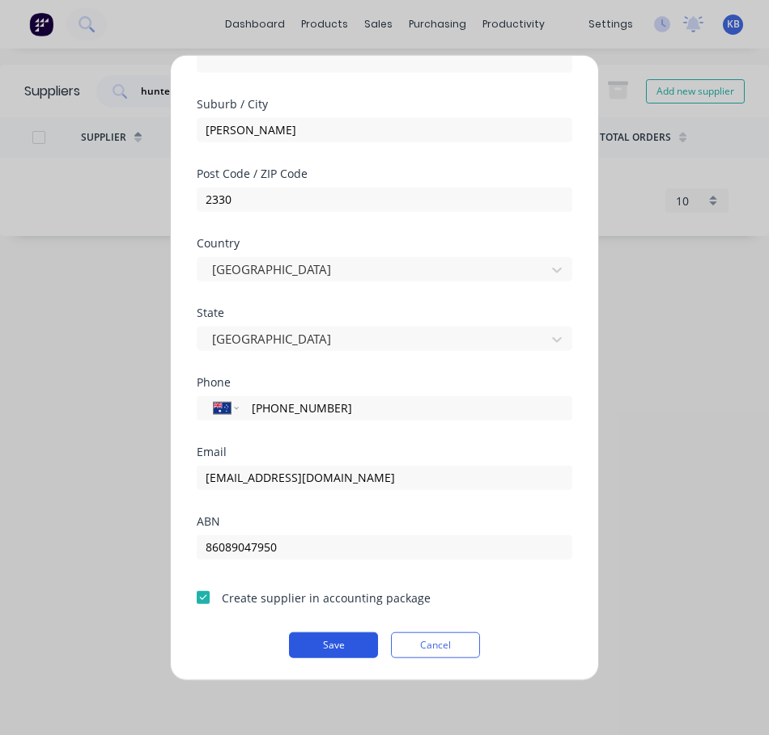
click at [316, 648] on button "Save" at bounding box center [333, 645] width 89 height 26
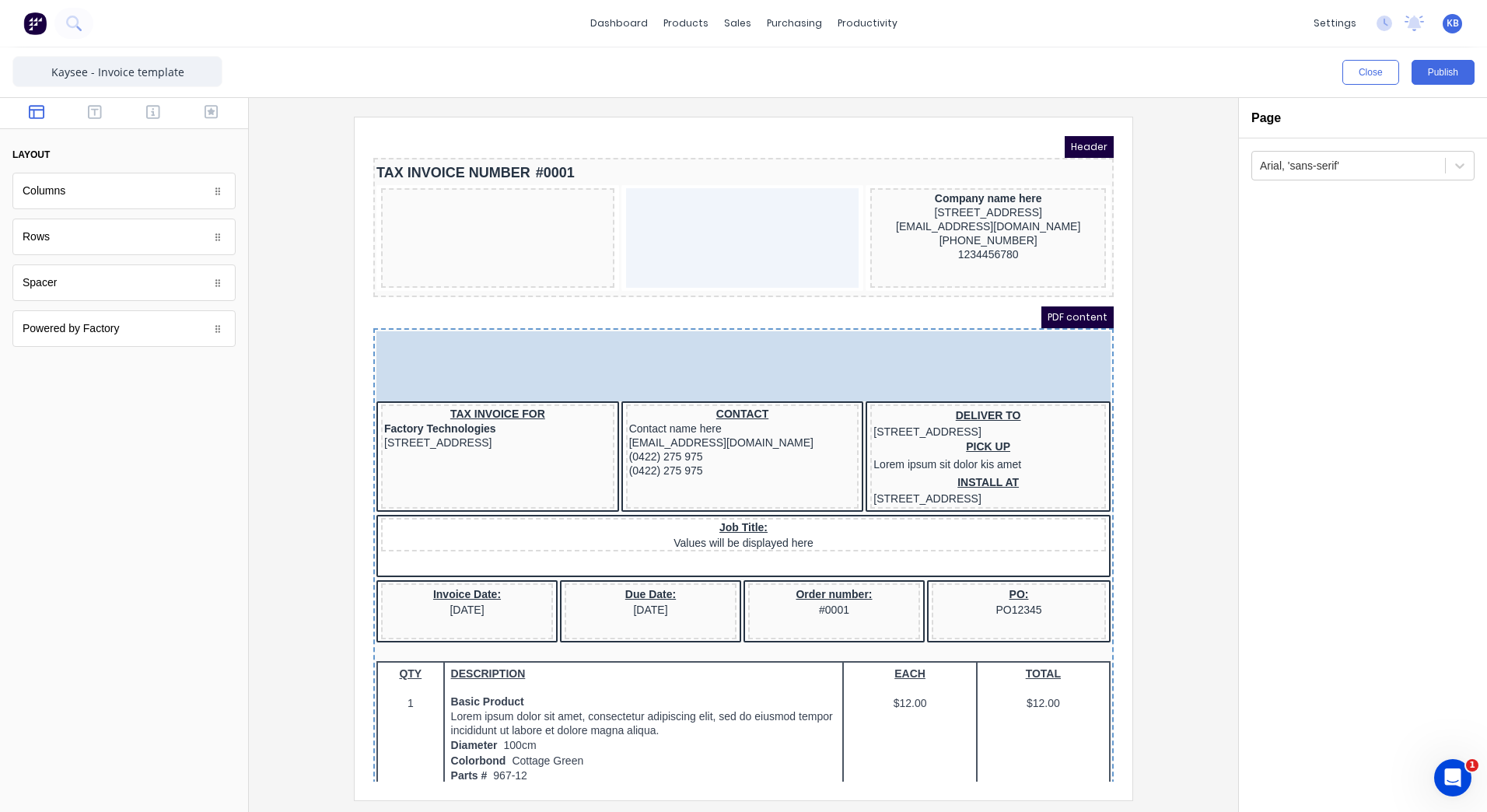
drag, startPoint x: 403, startPoint y: 256, endPoint x: 397, endPoint y: 333, distance: 77.2
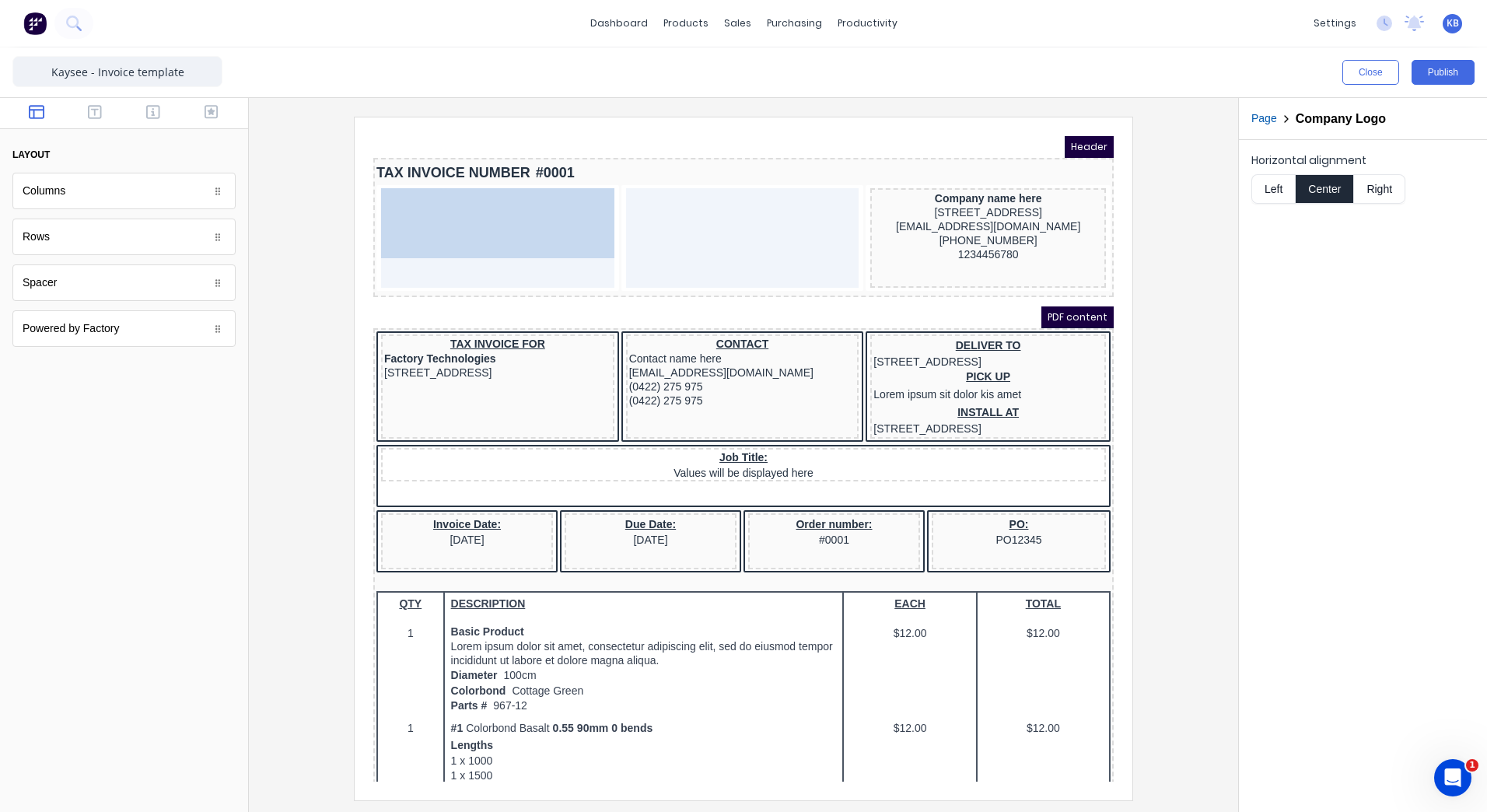
drag, startPoint x: 582, startPoint y: 360, endPoint x: 462, endPoint y: 205, distance: 196.0
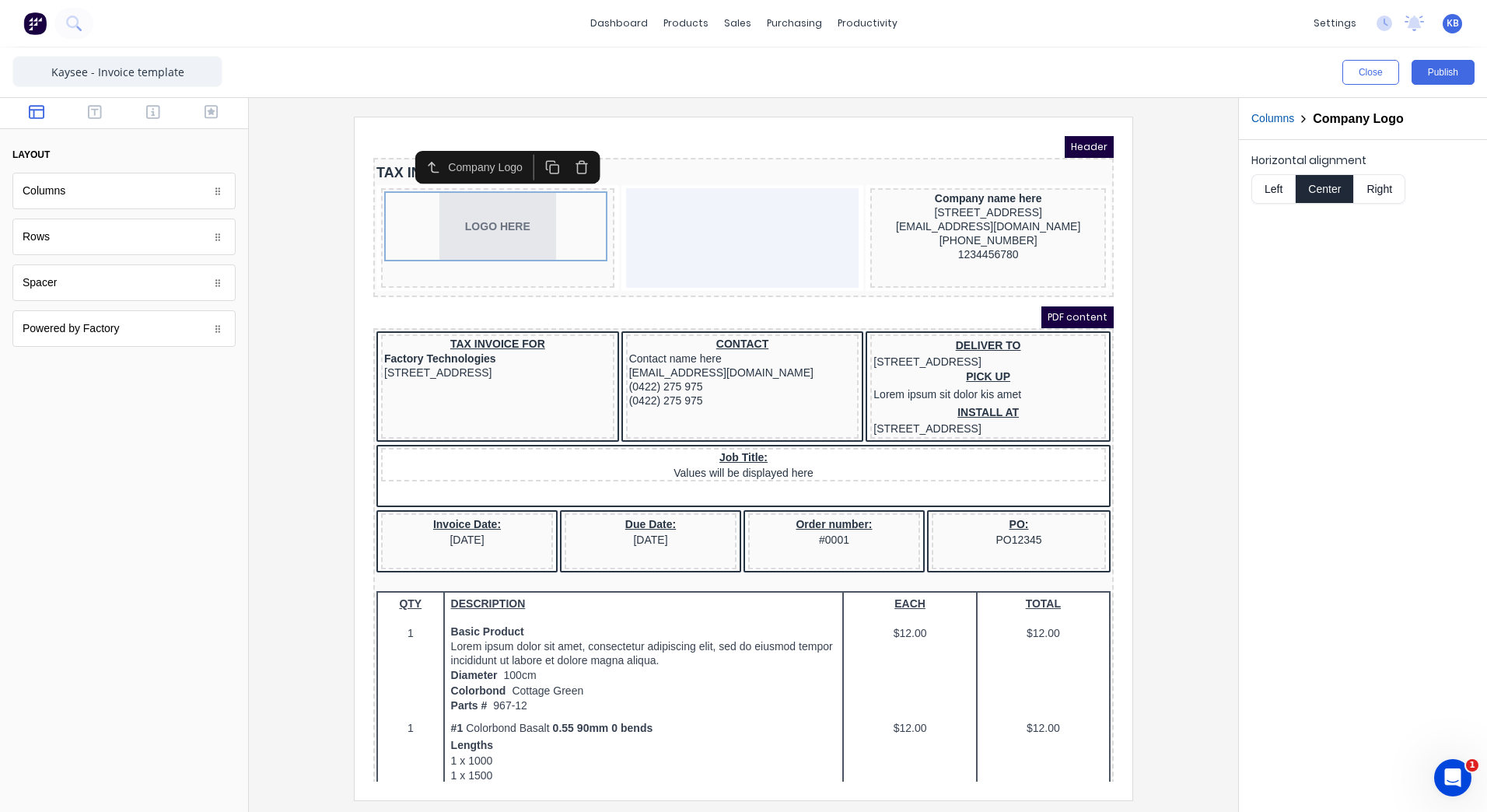
click at [421, 275] on div "TAX INVOICE NUMBER #0001 LOGO HERE Company name here 234 Beach Road Gold Coast,…" at bounding box center [725, 209] width 740 height 139
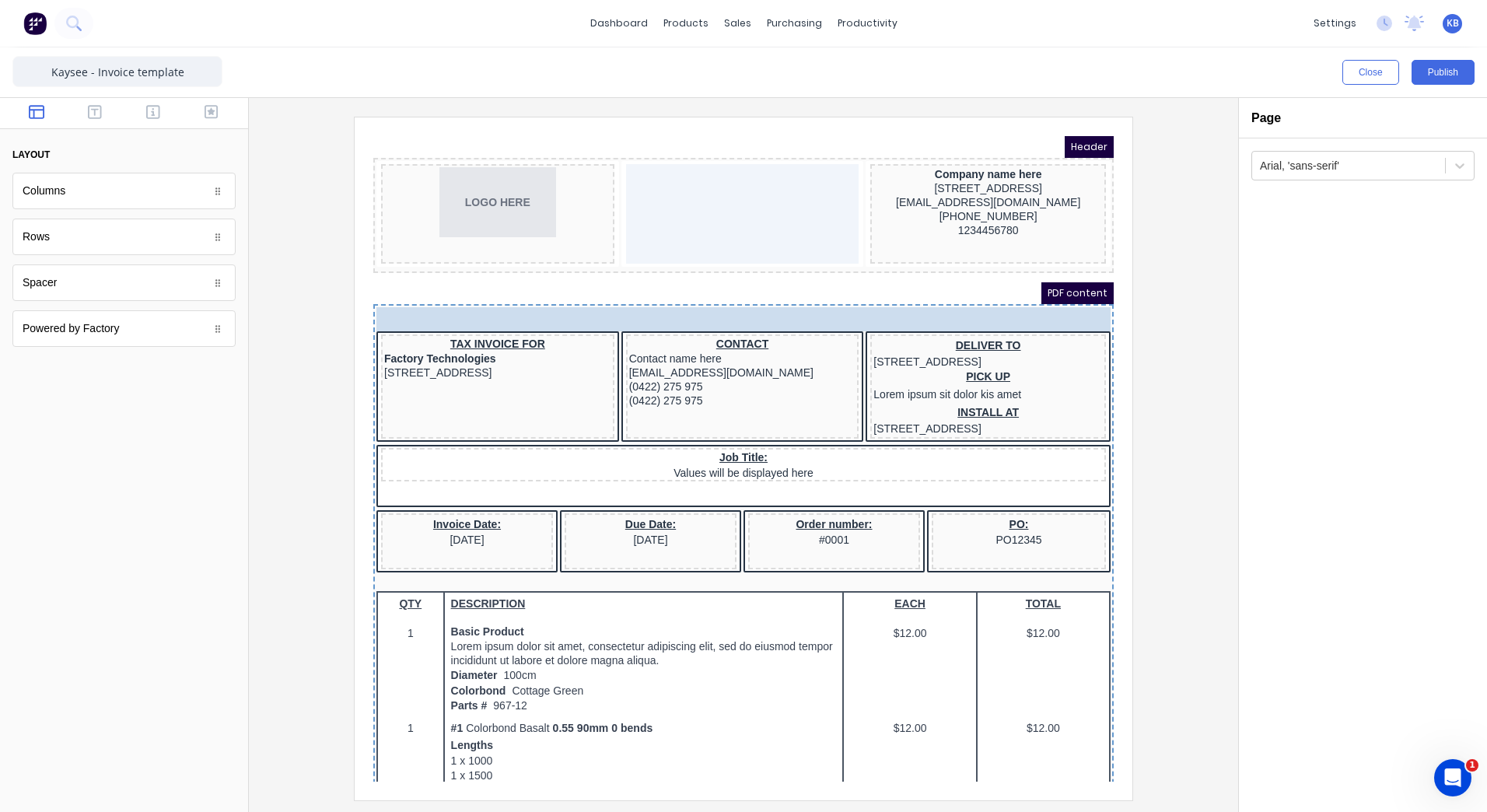
drag, startPoint x: 656, startPoint y: 153, endPoint x: 562, endPoint y: 279, distance: 157.2
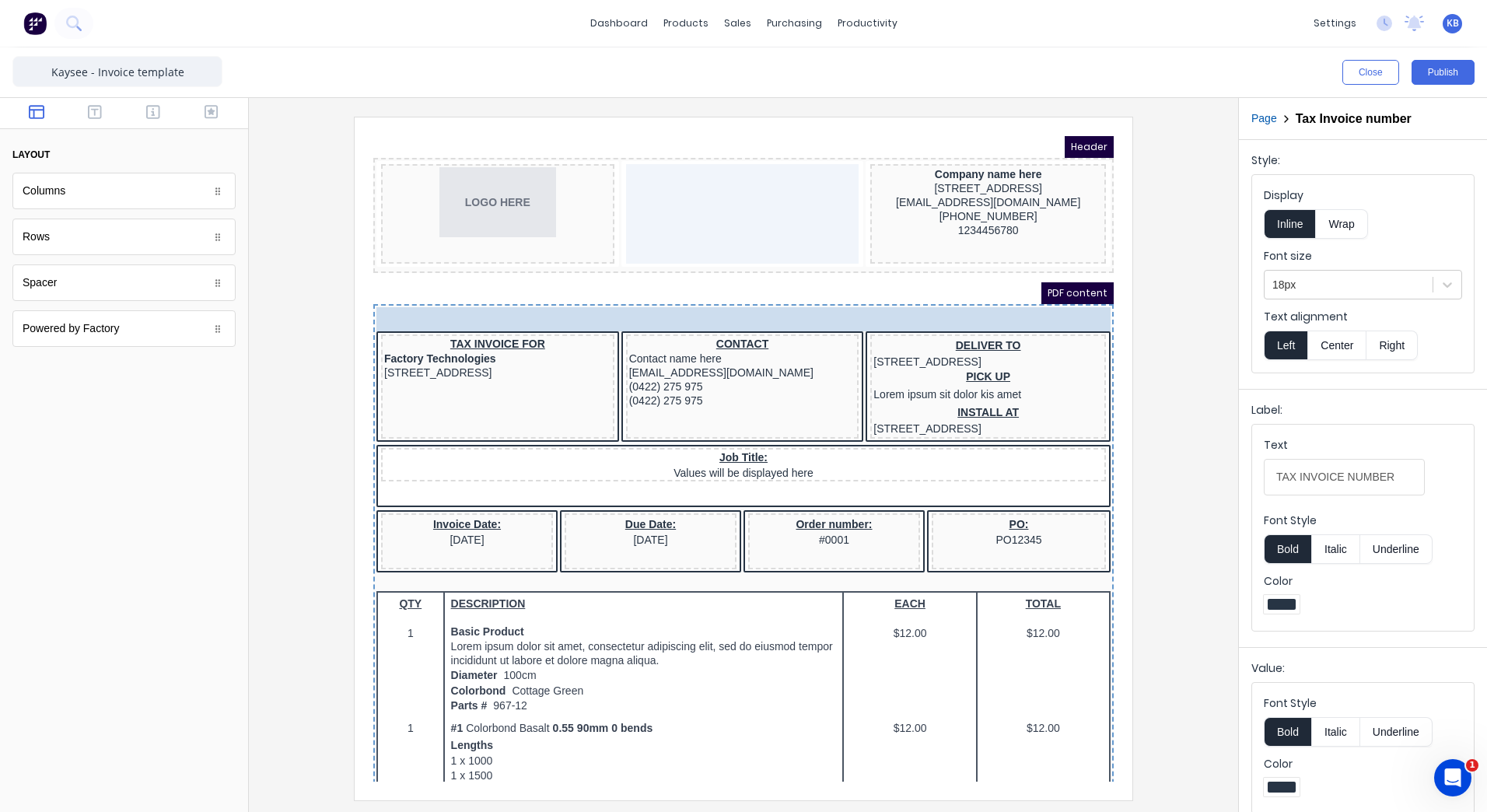
drag, startPoint x: 495, startPoint y: 298, endPoint x: 497, endPoint y: 279, distance: 19.1
click at [497, 279] on body "Header LOGO HERE Company name here 234 Beach Road Gold Coast, Queensland, Austr…" at bounding box center [725, 440] width 740 height 646
drag, startPoint x: 762, startPoint y: 295, endPoint x: 762, endPoint y: 264, distance: 31.0
click at [762, 264] on body "Header LOGO HERE Company name here 234 Beach Road Gold Coast, Queensland, Austr…" at bounding box center [725, 440] width 740 height 646
drag, startPoint x: 515, startPoint y: 308, endPoint x: 502, endPoint y: 130, distance: 178.5
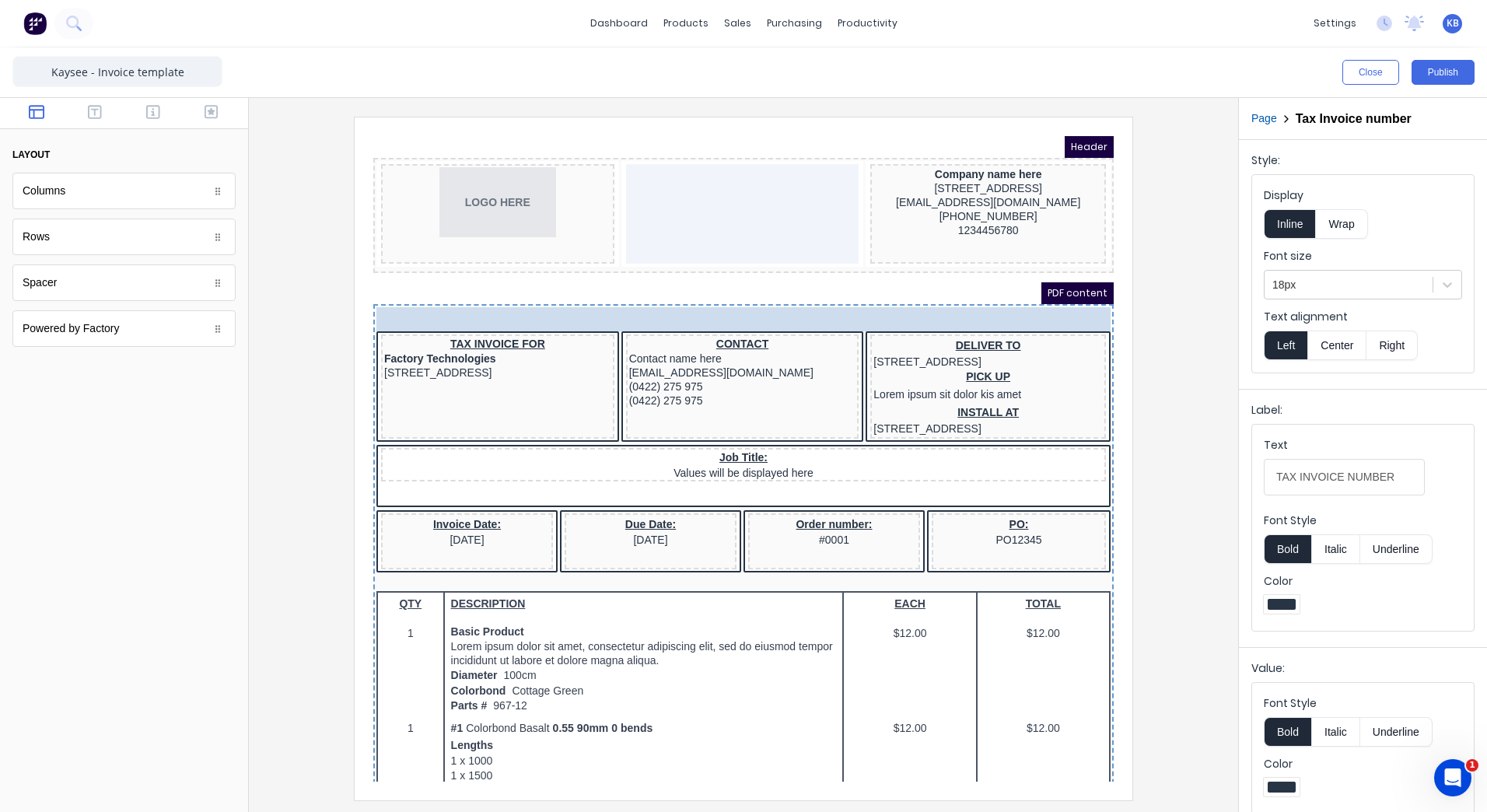
drag, startPoint x: 524, startPoint y: 295, endPoint x: 526, endPoint y: 117, distance: 178.0
click at [526, 117] on body "Header LOGO HERE Company name here 234 Beach Road Gold Coast, Queensland, Austr…" at bounding box center [725, 440] width 740 height 646
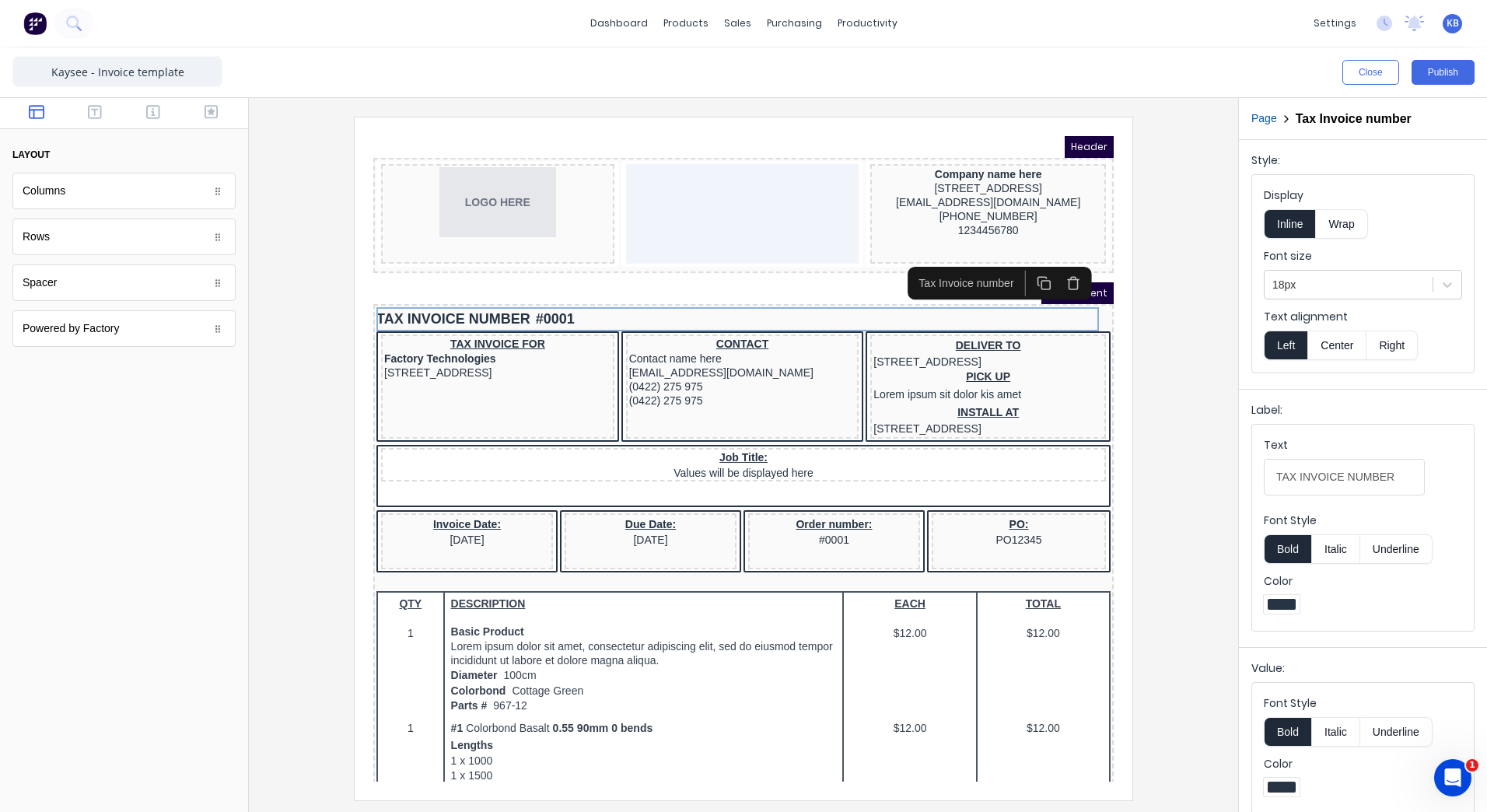
click at [110, 251] on div "Rows" at bounding box center [124, 236] width 223 height 37
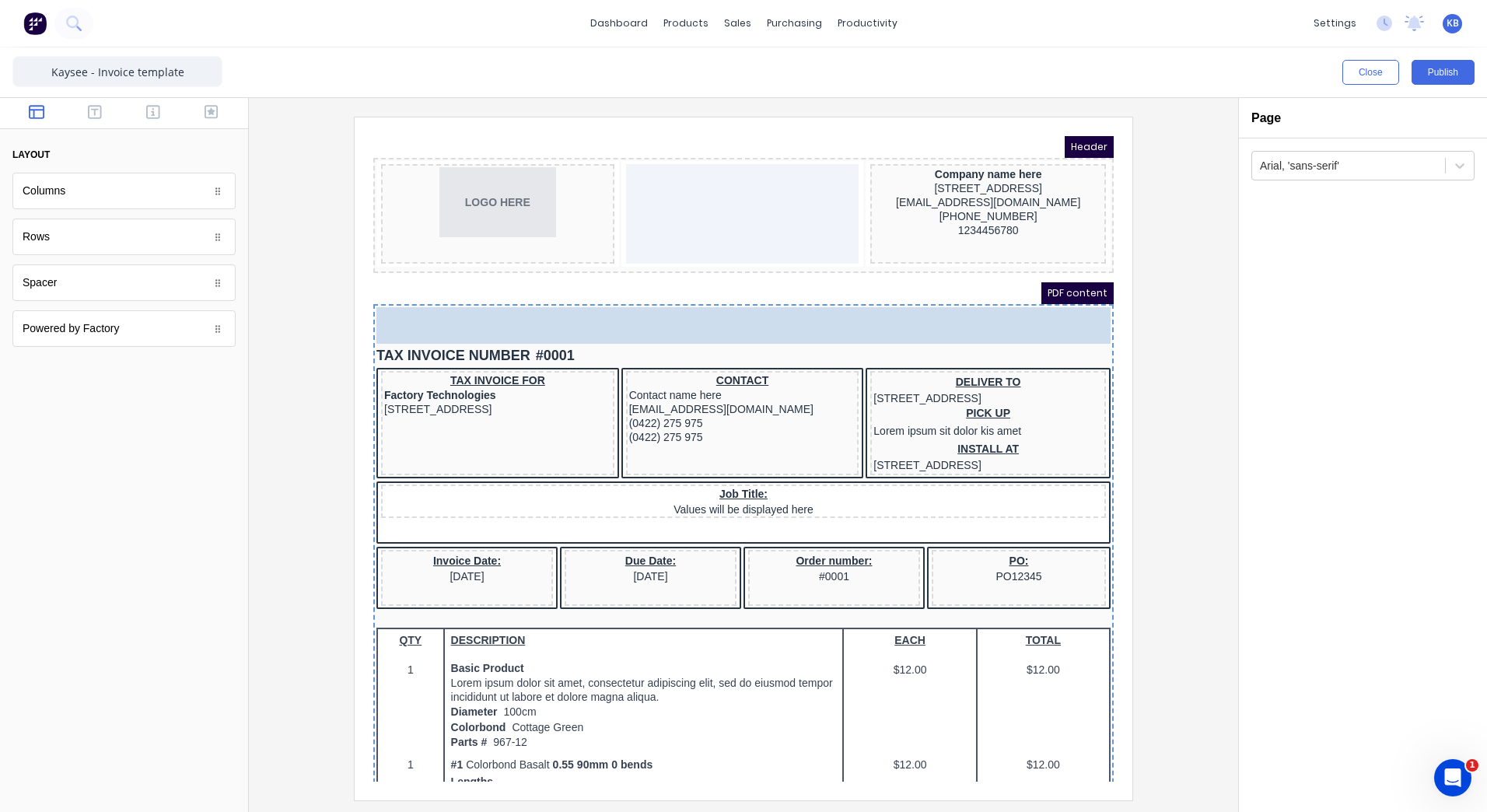
drag, startPoint x: 226, startPoint y: 238, endPoint x: 615, endPoint y: 118, distance: 407.1
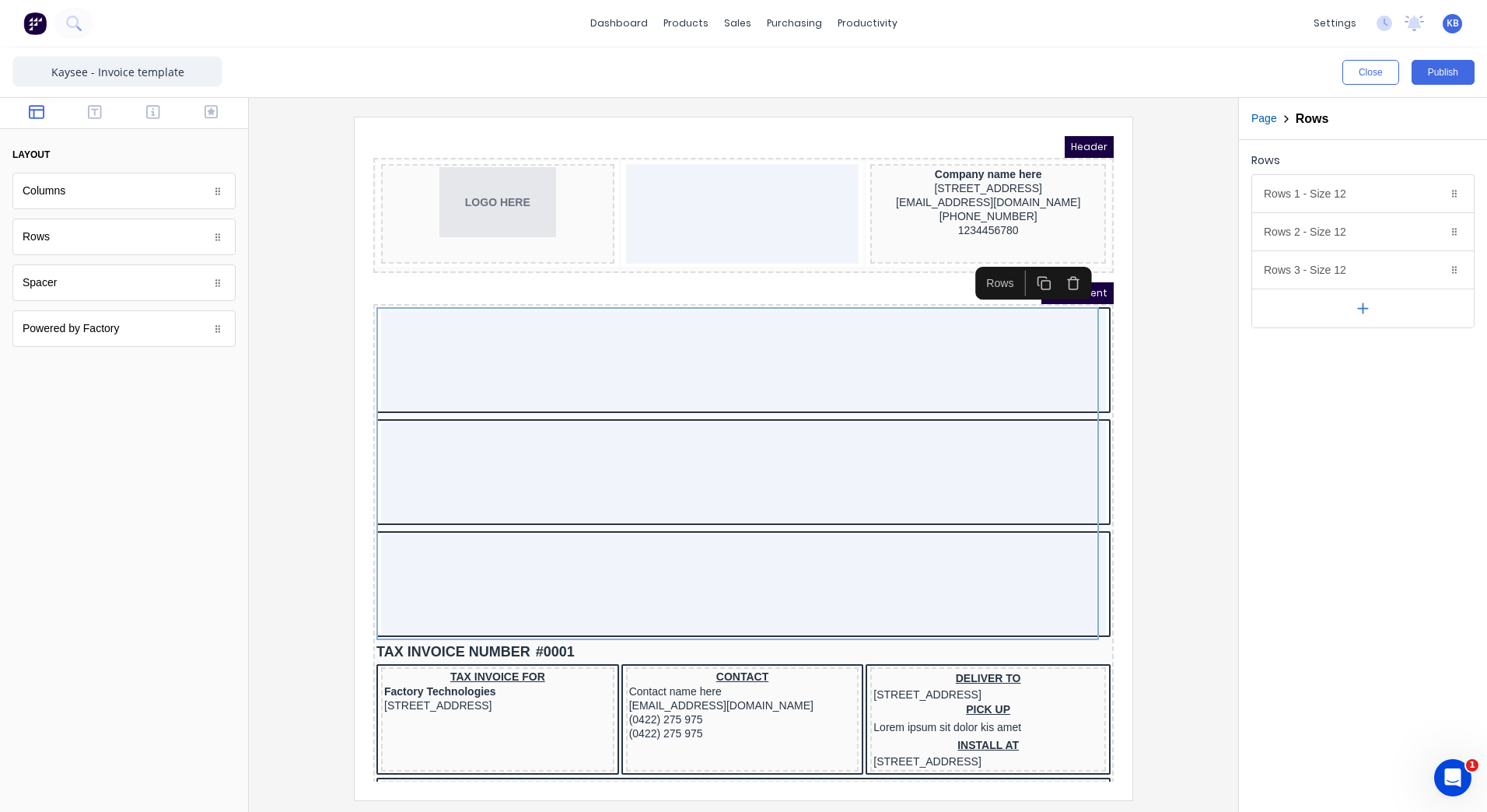
click at [1052, 264] on icon "button" at bounding box center [1054, 264] width 14 height 14
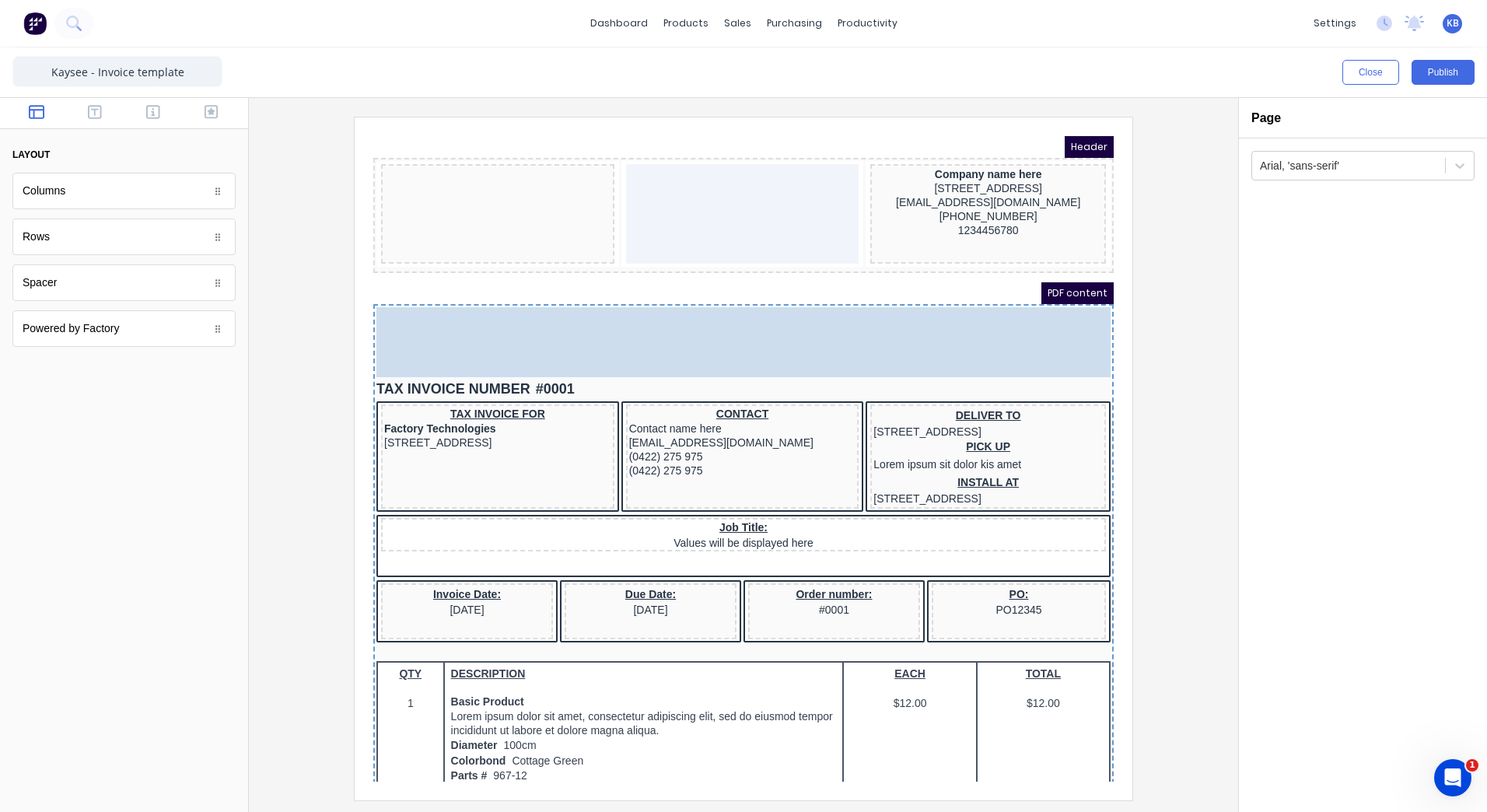
drag, startPoint x: 434, startPoint y: 207, endPoint x: 434, endPoint y: 267, distance: 60.0
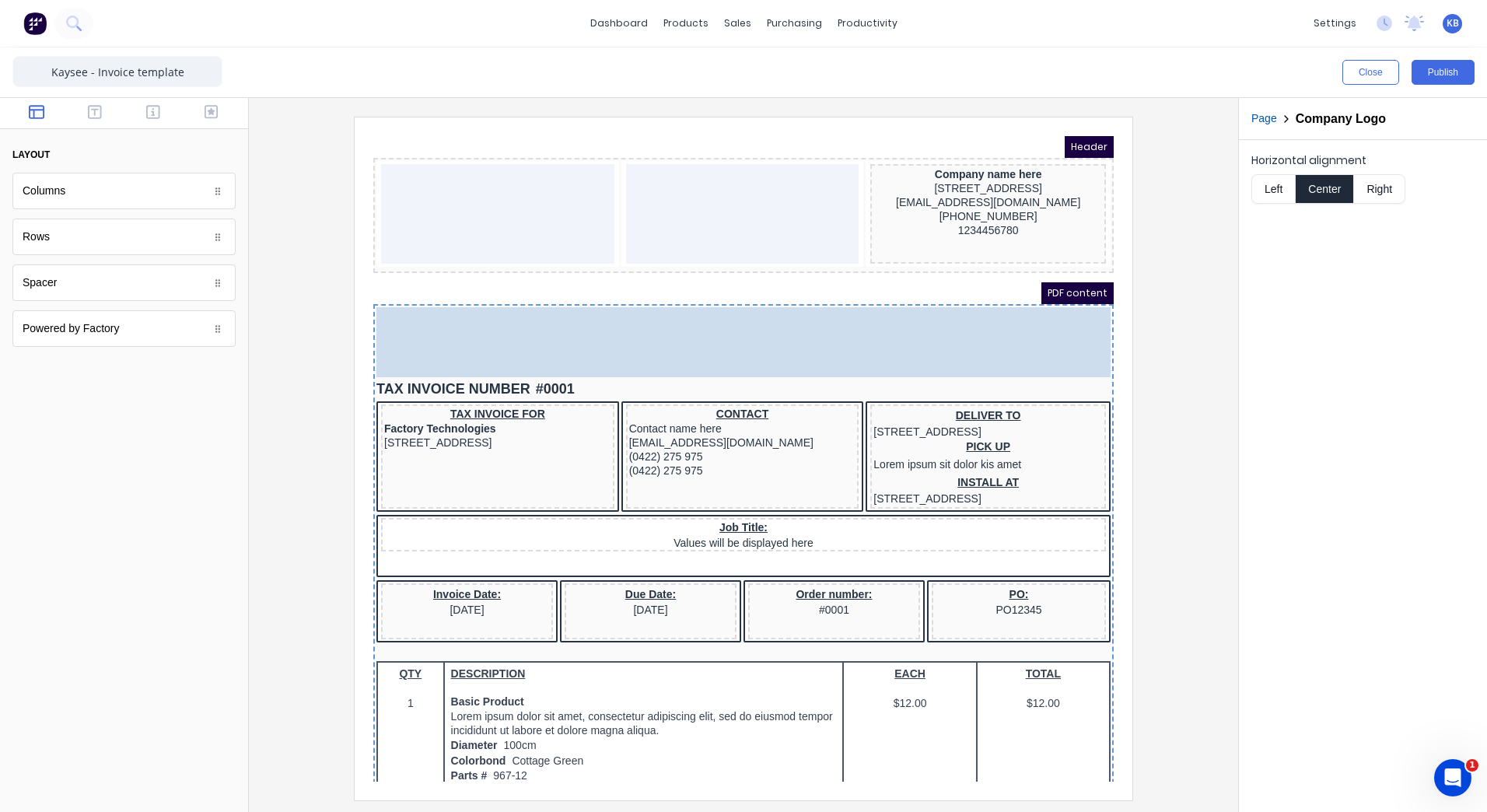
drag, startPoint x: 713, startPoint y: 340, endPoint x: 407, endPoint y: 335, distance: 306.0
click at [407, 335] on body "Header Company name here 234 Beach Road Gold Coast, Queensland, Australia, 4217…" at bounding box center [725, 440] width 740 height 646
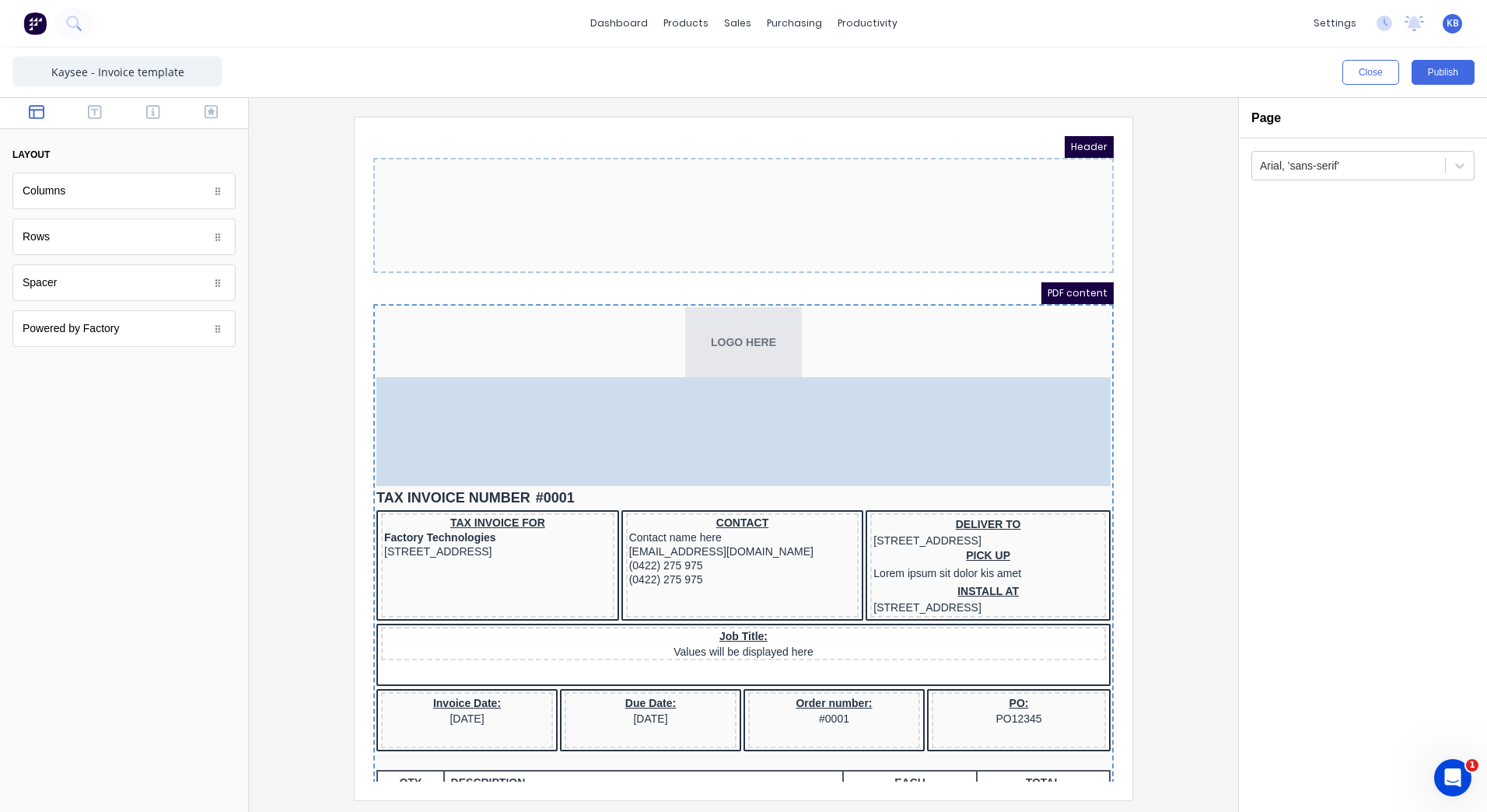
drag, startPoint x: 748, startPoint y: 282, endPoint x: 706, endPoint y: 315, distance: 53.4
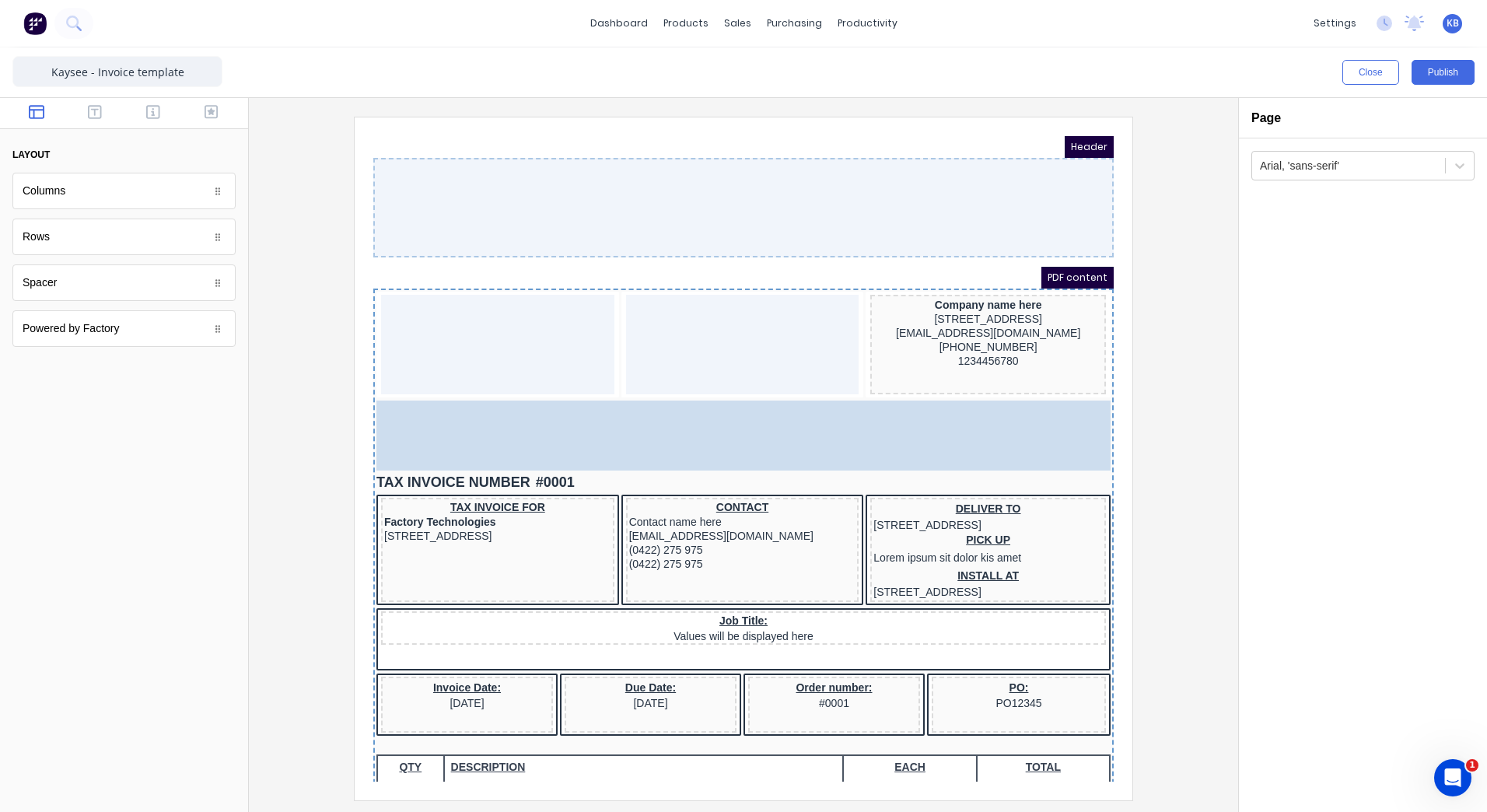
drag, startPoint x: 685, startPoint y: 315, endPoint x: 489, endPoint y: 388, distance: 209.2
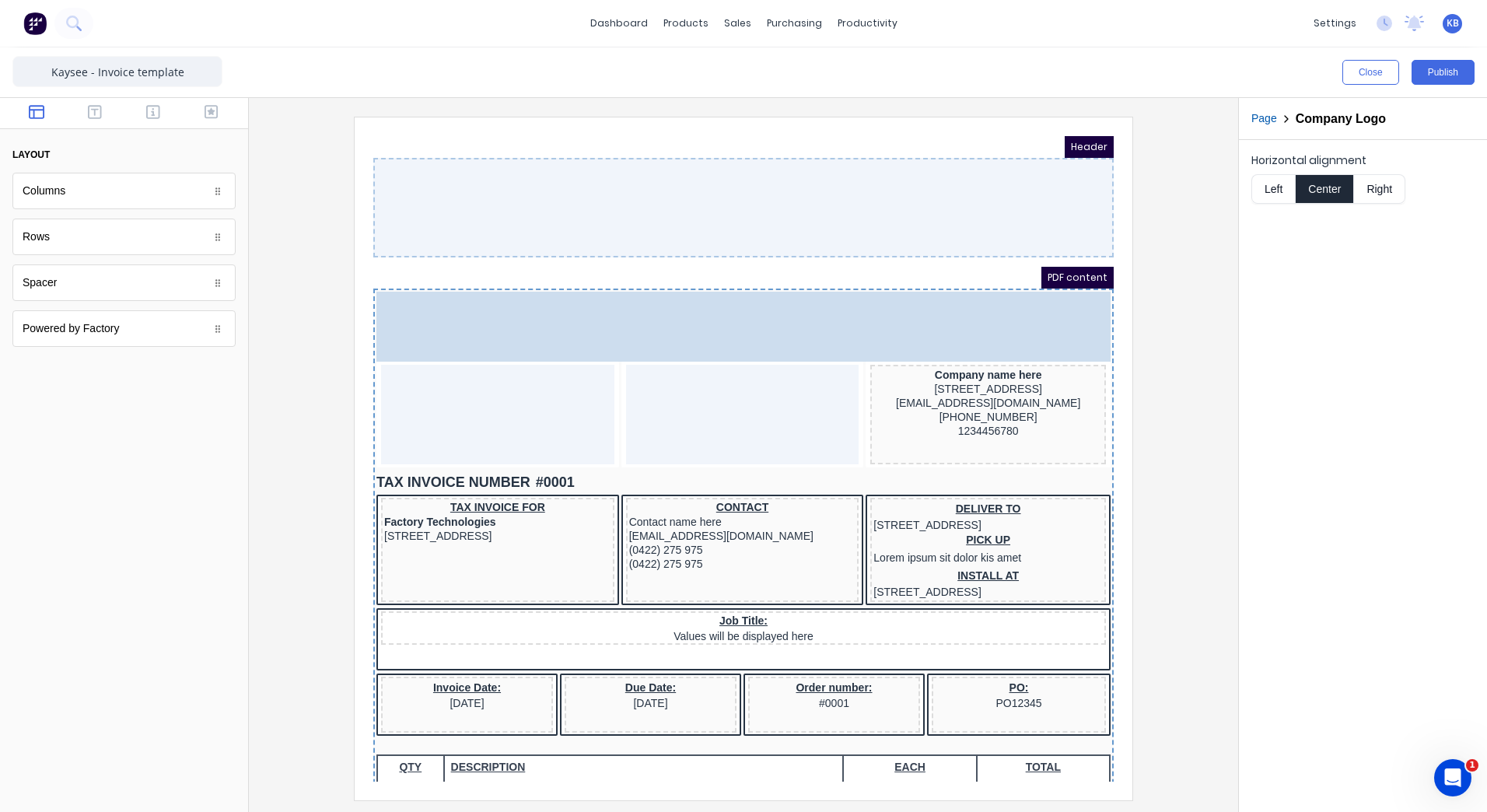
drag, startPoint x: 639, startPoint y: 412, endPoint x: 406, endPoint y: 311, distance: 253.9
click at [406, 311] on body "Header PDF content LOGO HERE LOGO HERE Company name here 234 Beach Road Gold Co…" at bounding box center [725, 440] width 740 height 646
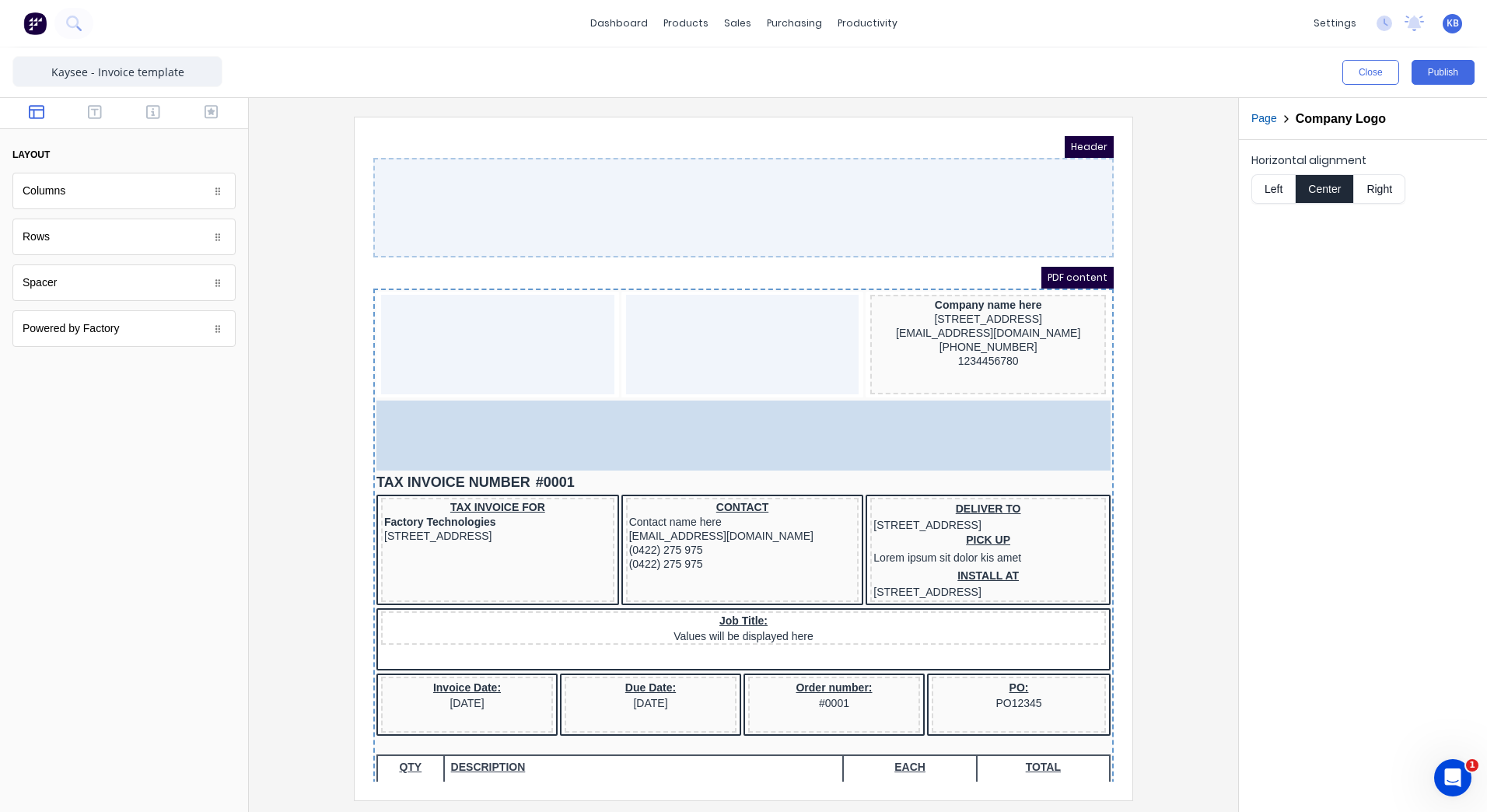
drag, startPoint x: 665, startPoint y: 318, endPoint x: 433, endPoint y: 376, distance: 239.1
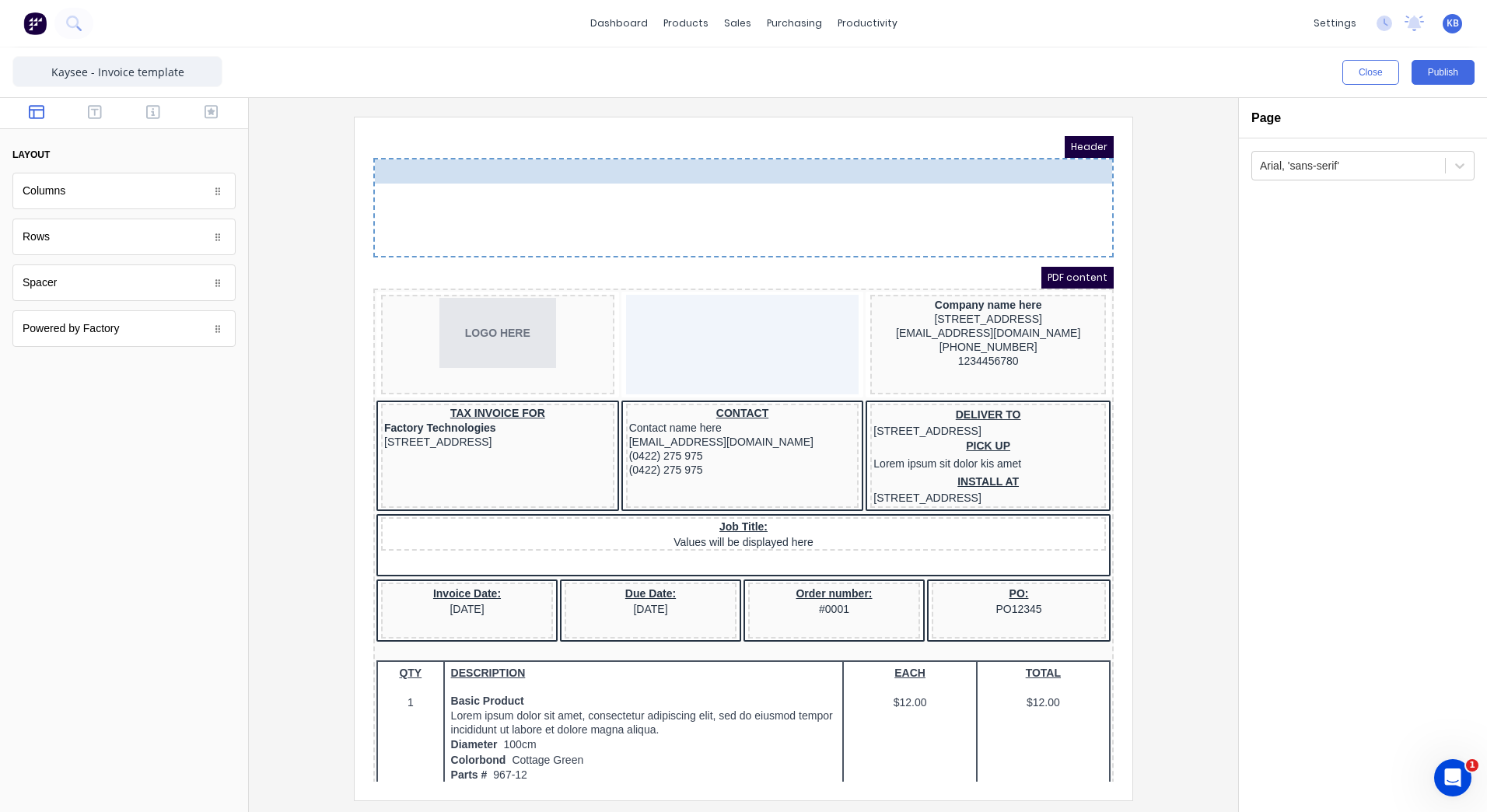
drag, startPoint x: 442, startPoint y: 394, endPoint x: 447, endPoint y: 160, distance: 234.1
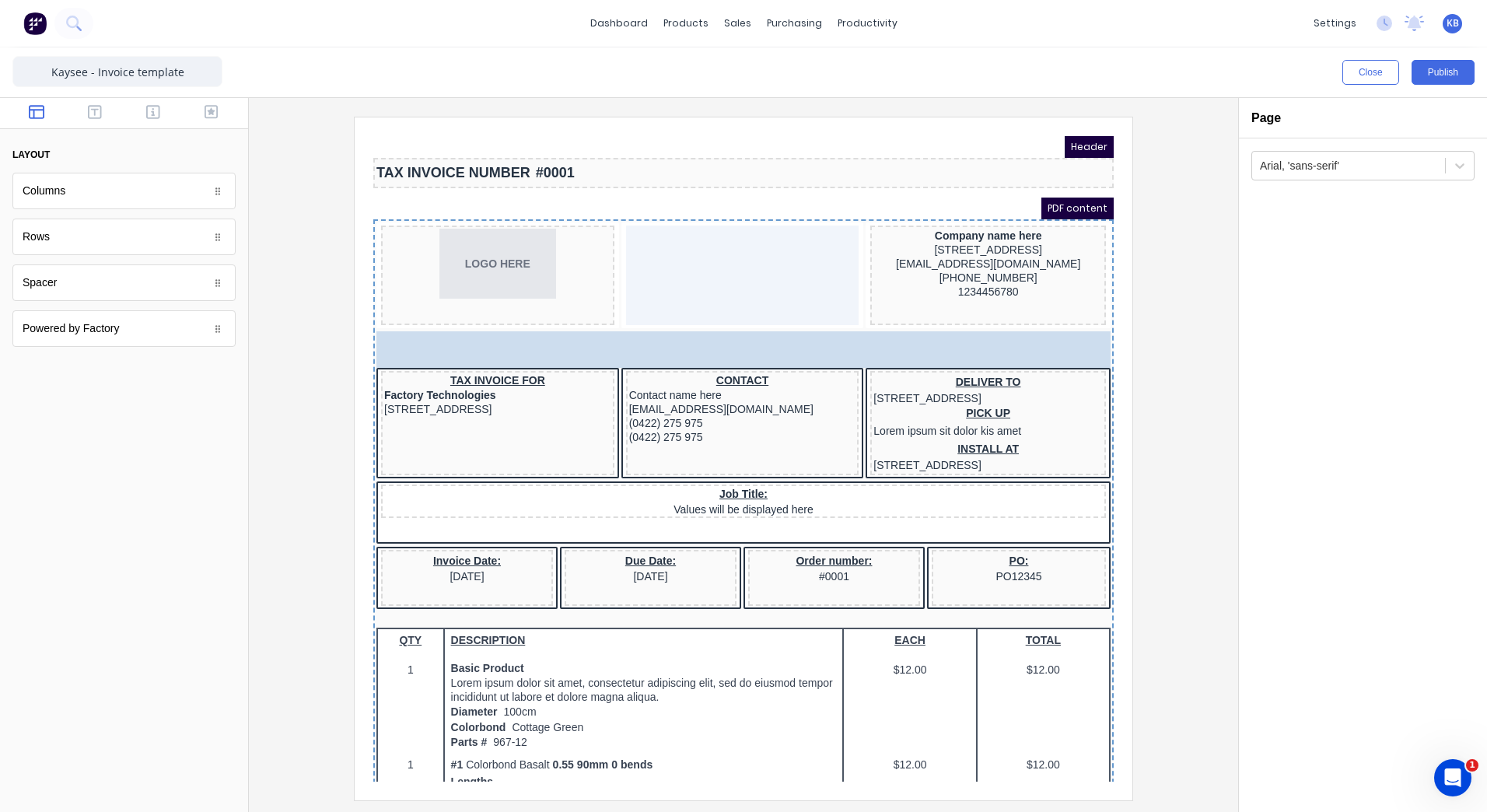
drag, startPoint x: 44, startPoint y: 279, endPoint x: 581, endPoint y: 330, distance: 539.4
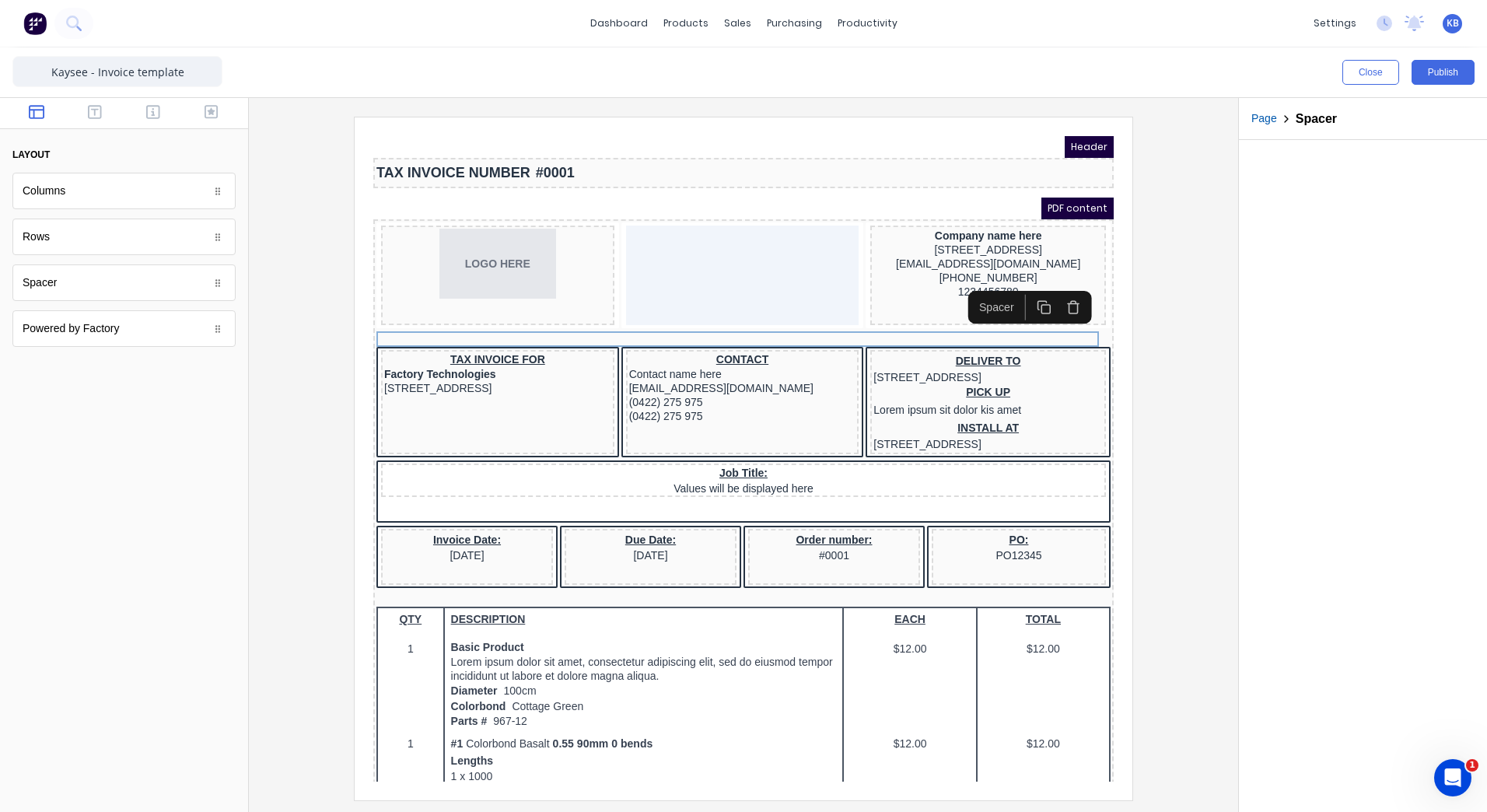
click at [1192, 518] on div at bounding box center [743, 457] width 964 height 682
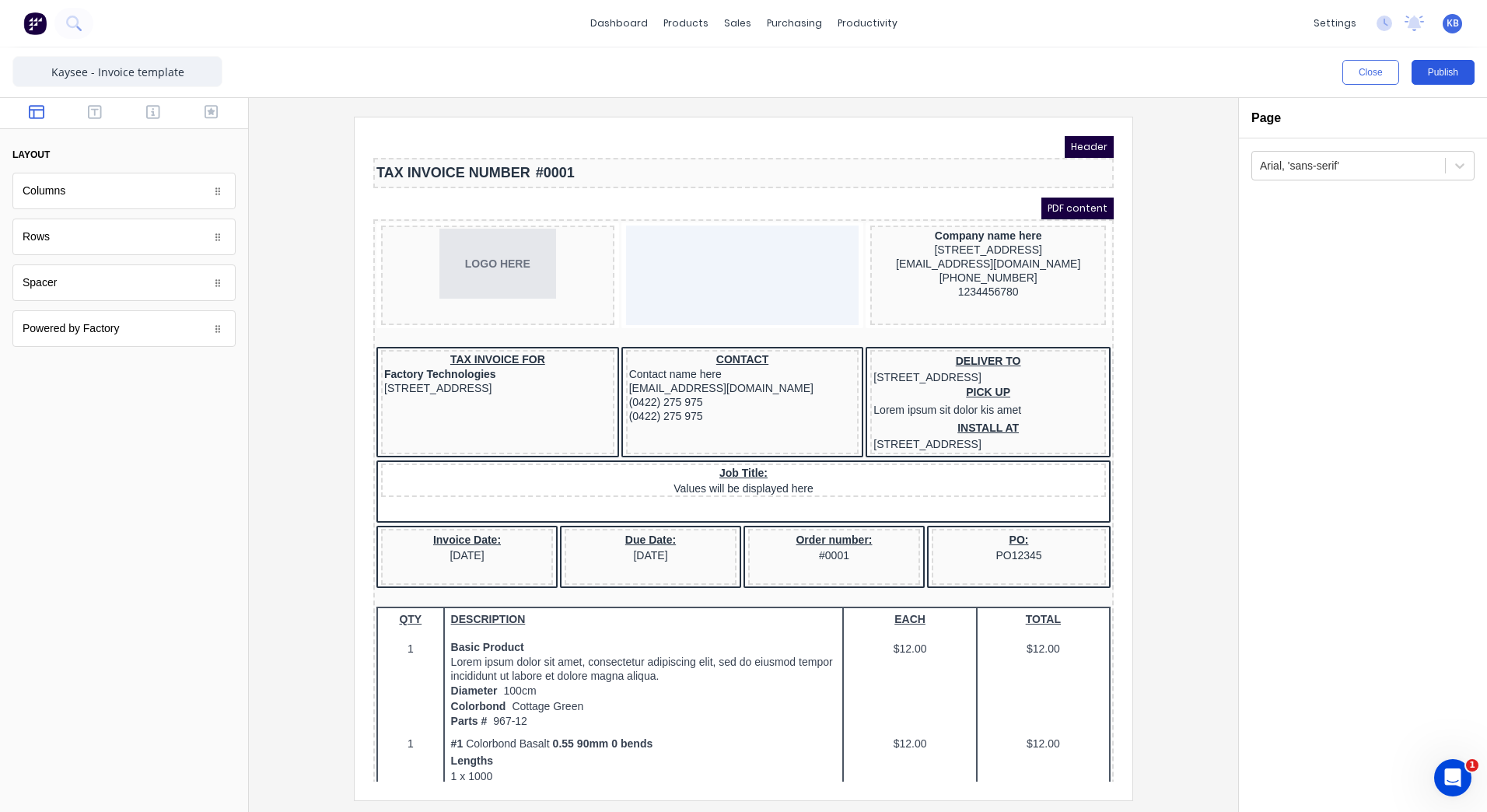
click at [1451, 72] on button "Publish" at bounding box center [1444, 72] width 63 height 25
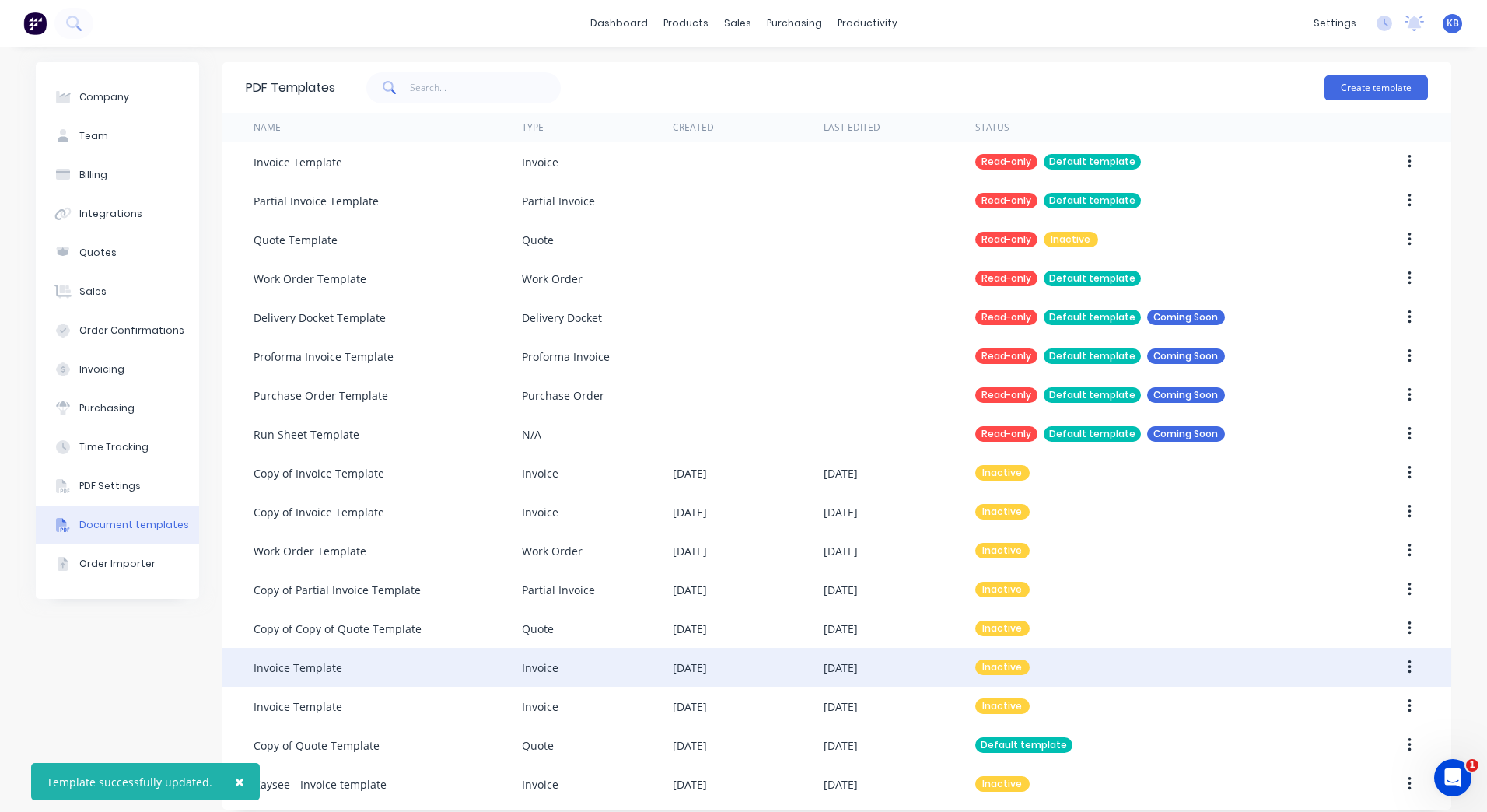
scroll to position [13, 0]
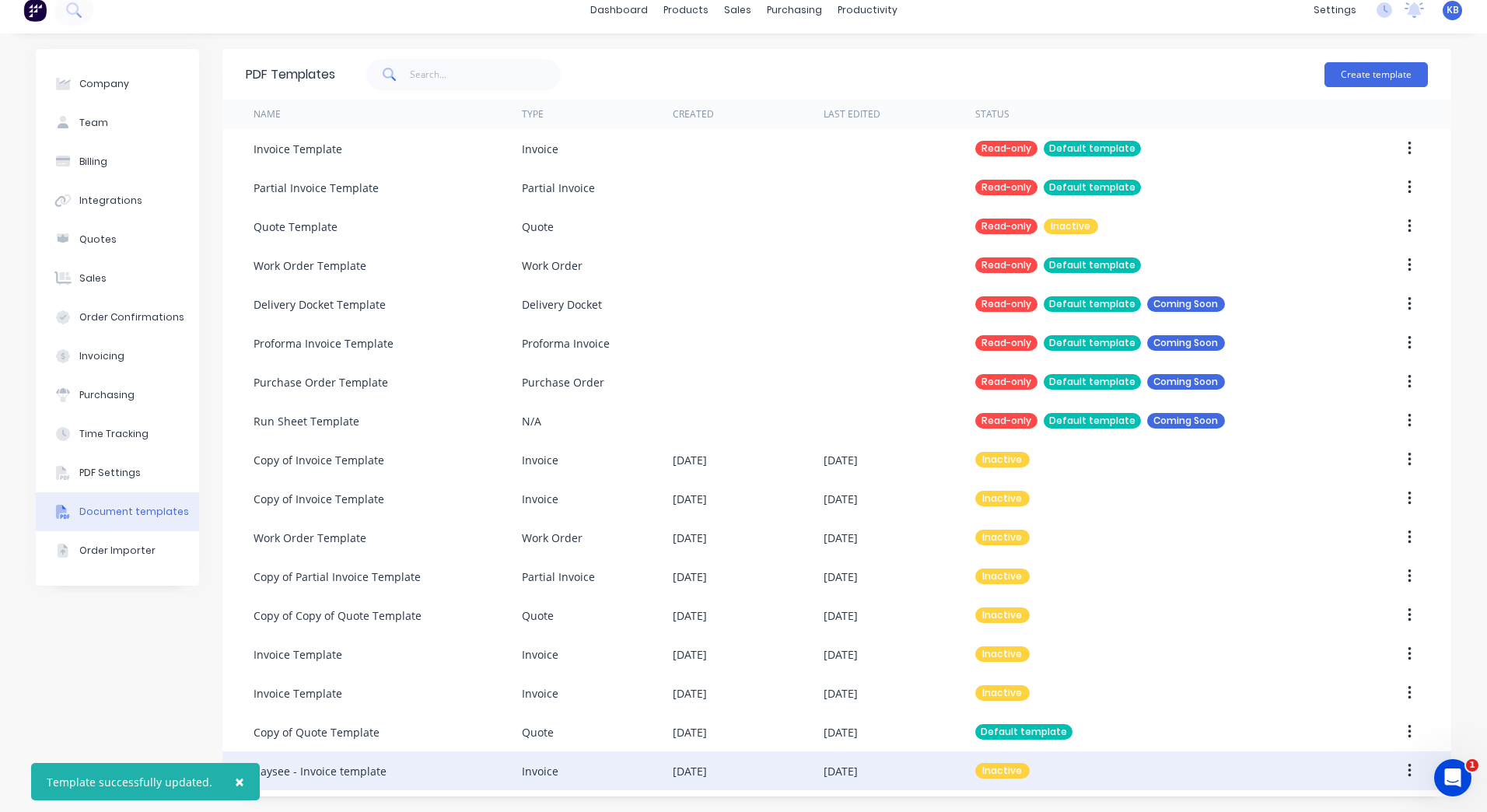
click at [1407, 764] on button "button" at bounding box center [1410, 770] width 37 height 28
drag, startPoint x: 1402, startPoint y: 768, endPoint x: 1396, endPoint y: 760, distance: 10.0
click at [1408, 768] on icon "button" at bounding box center [1410, 771] width 4 height 17
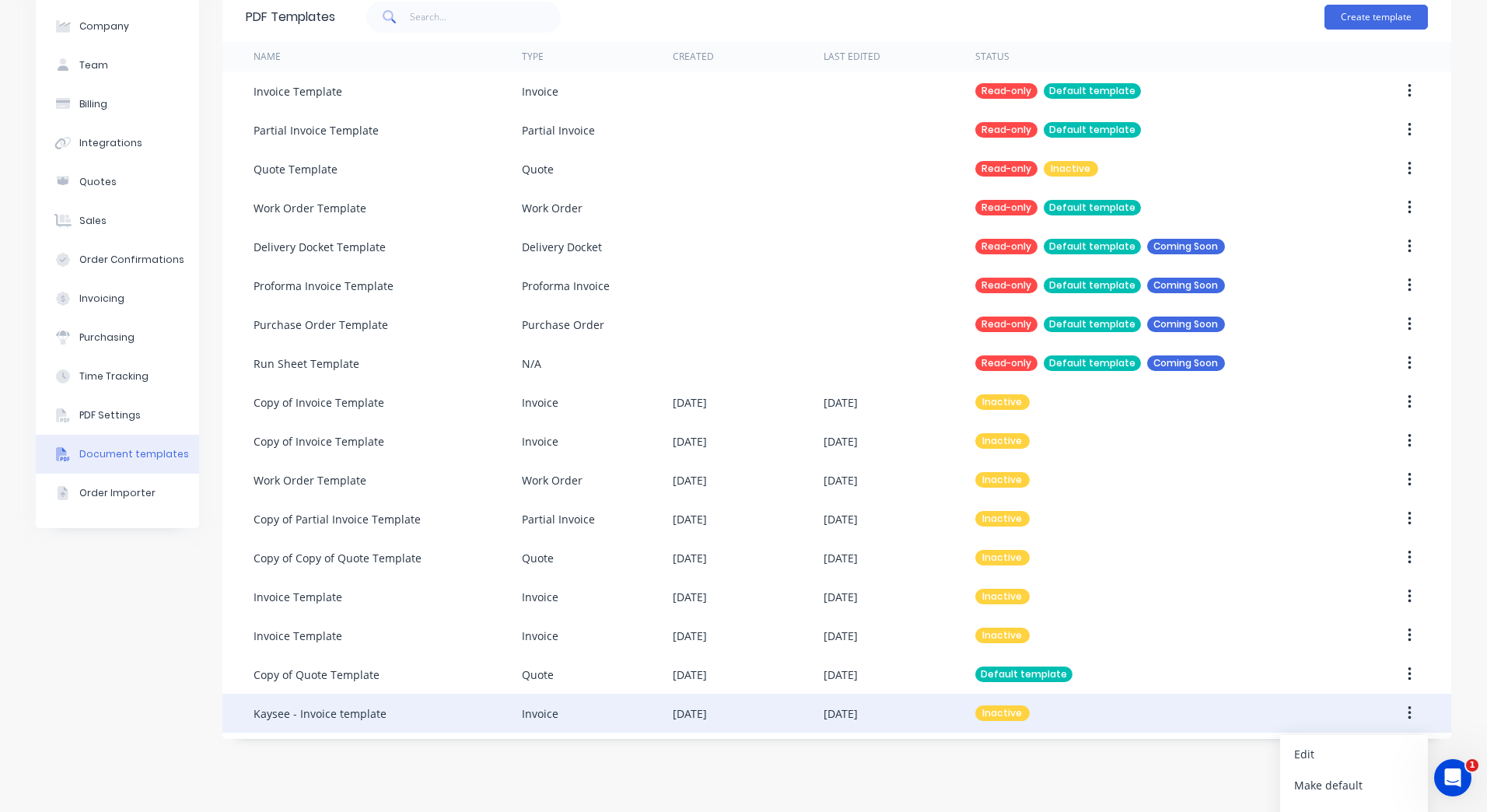
scroll to position [126, 0]
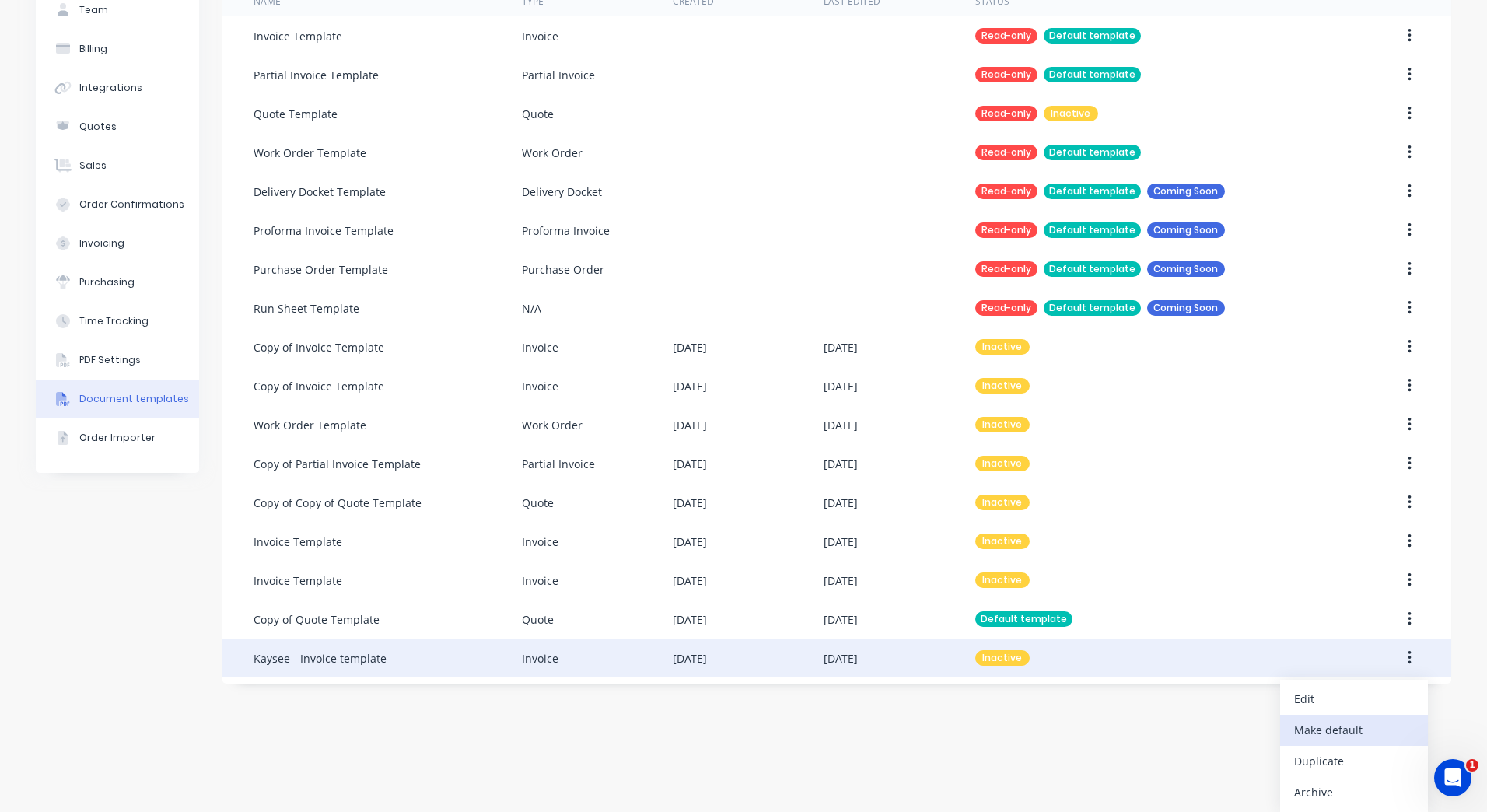
click at [1355, 738] on div "Make default" at bounding box center [1353, 729] width 120 height 22
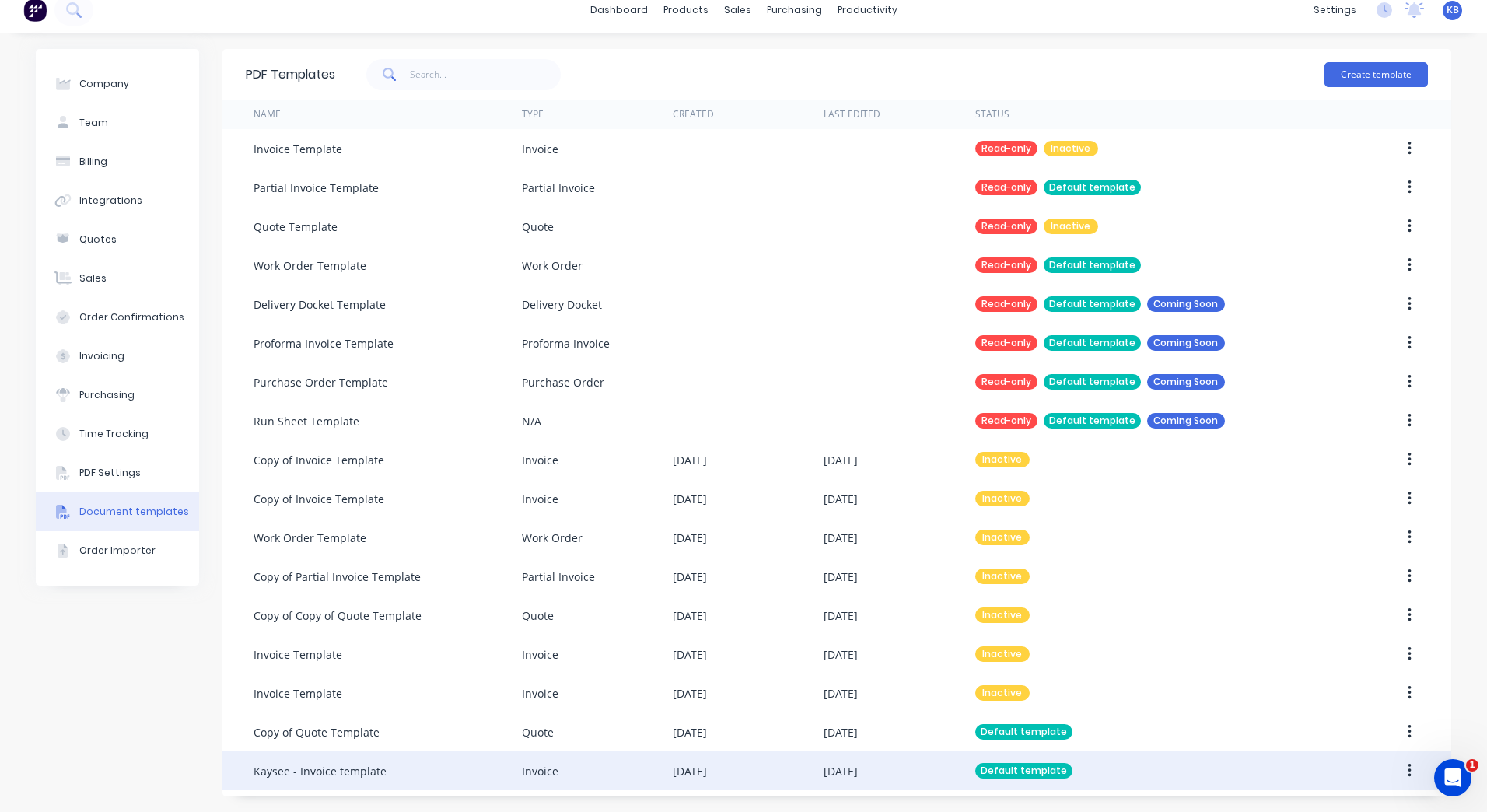
scroll to position [13, 0]
click at [745, 14] on div "sales" at bounding box center [737, 10] width 43 height 23
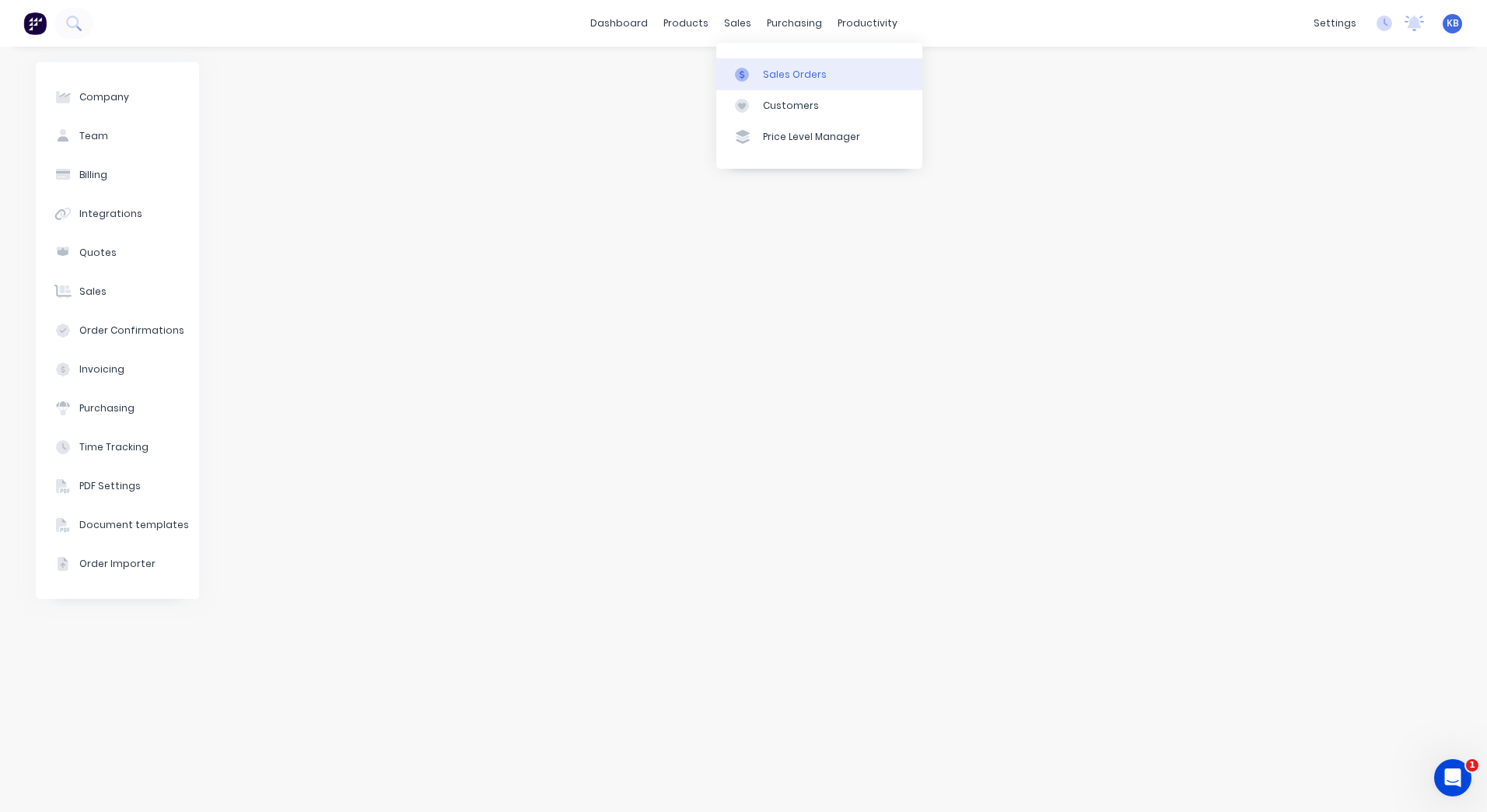
click at [778, 78] on div "Sales Orders" at bounding box center [795, 74] width 63 height 14
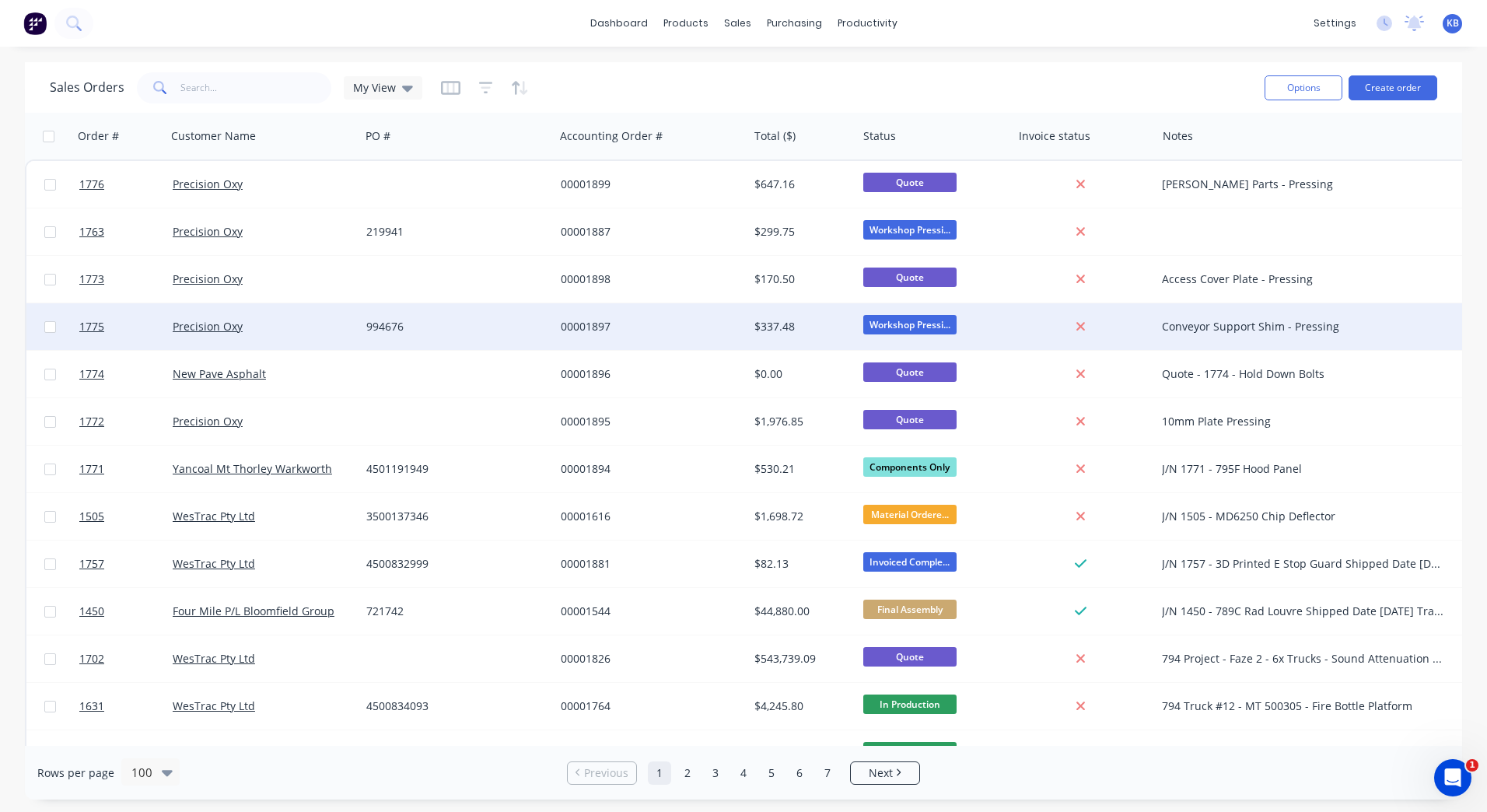
click at [600, 340] on div "00001897" at bounding box center [651, 327] width 193 height 47
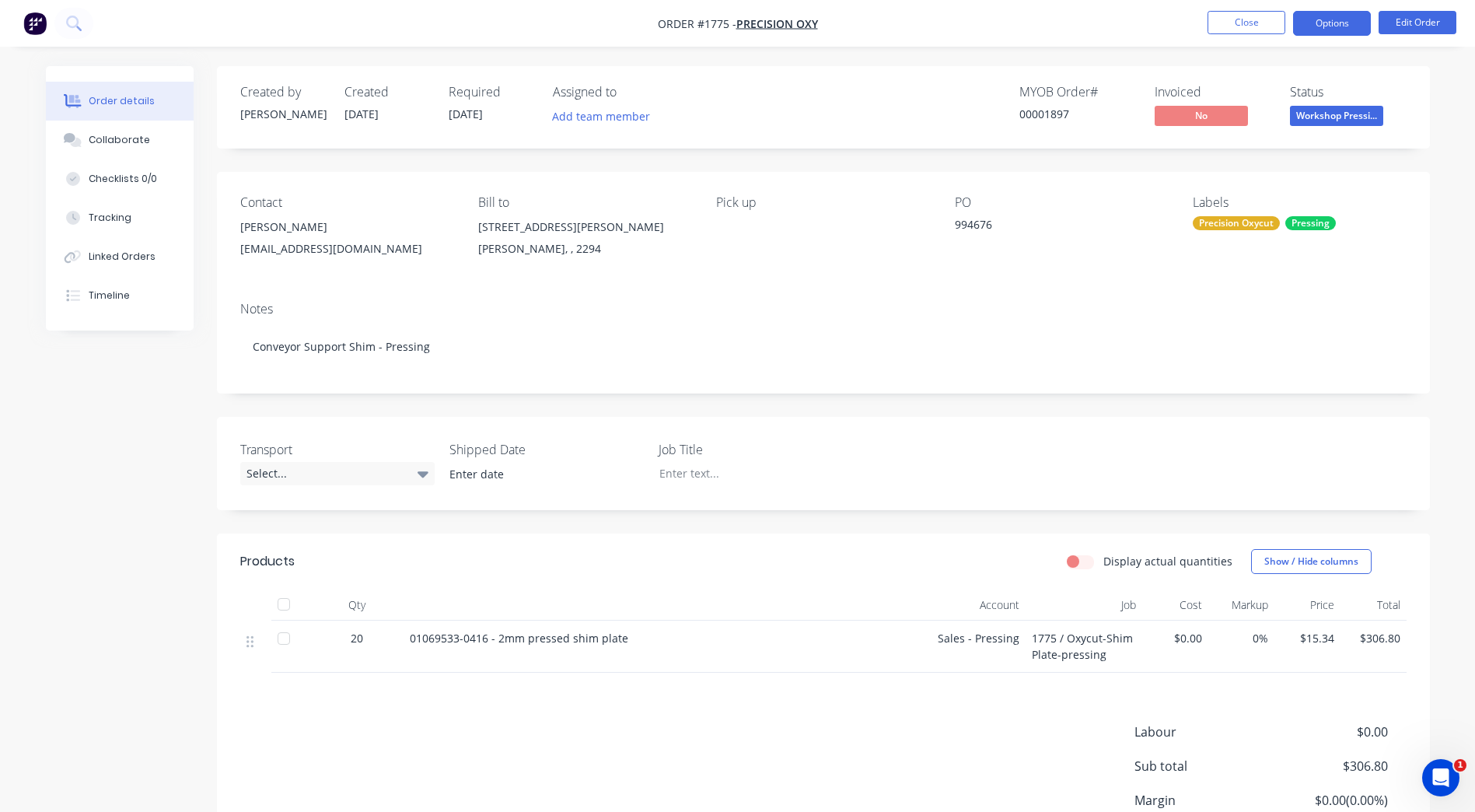
click at [1361, 29] on button "Options" at bounding box center [1332, 23] width 78 height 25
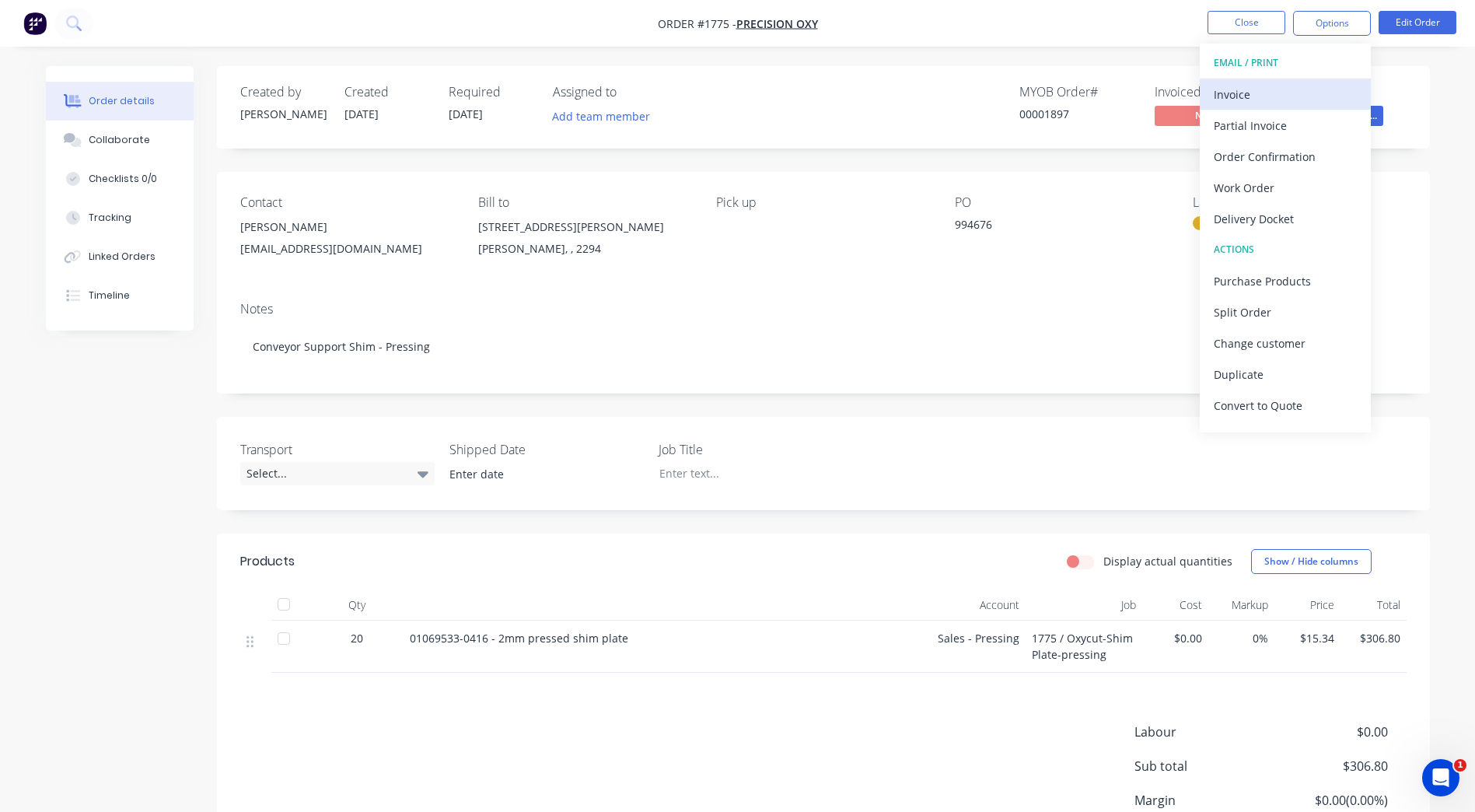
click at [1328, 87] on div "Invoice" at bounding box center [1285, 94] width 143 height 22
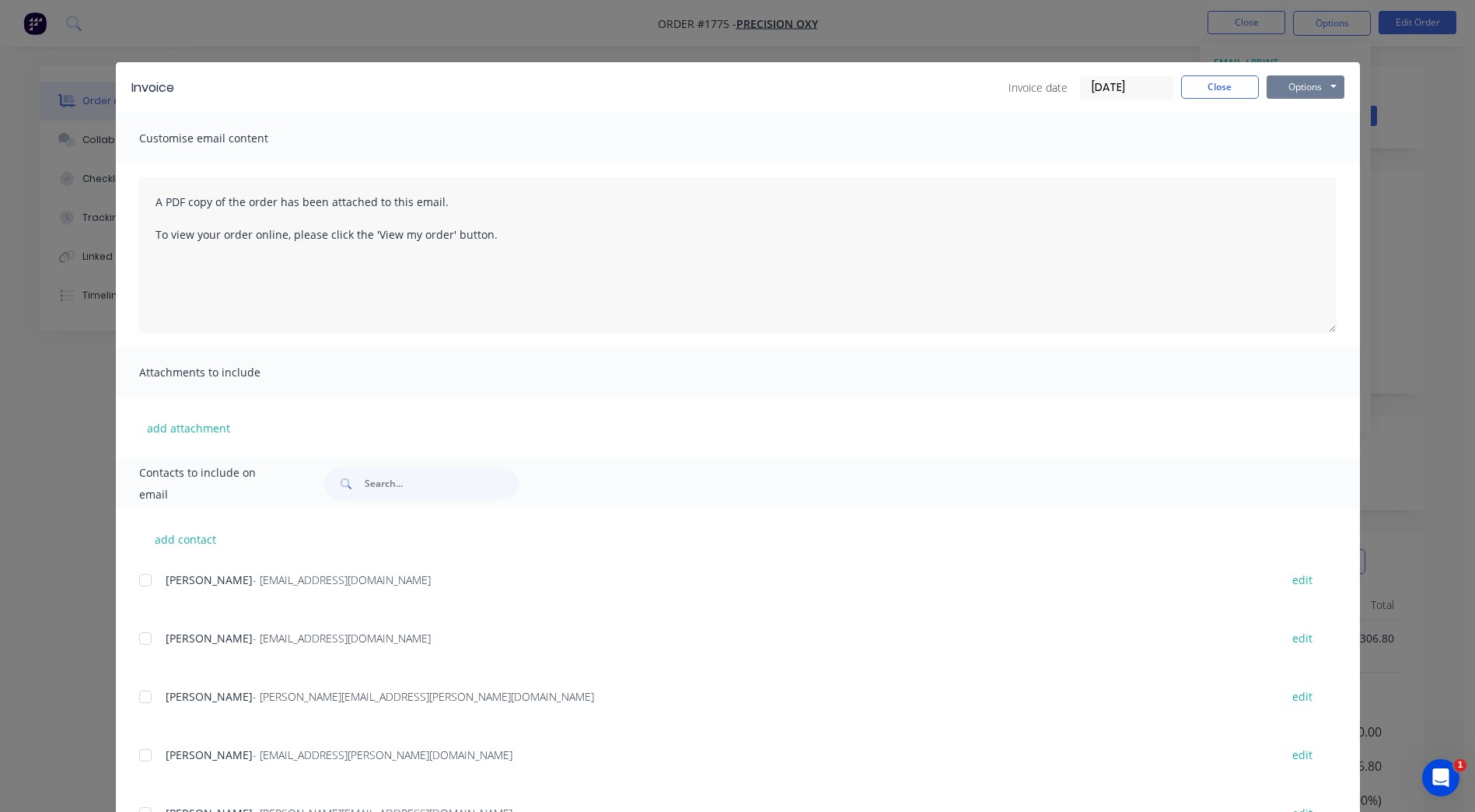
click at [1283, 86] on button "Options" at bounding box center [1305, 86] width 78 height 23
click at [1292, 116] on button "Preview" at bounding box center [1316, 114] width 100 height 26
click at [1213, 91] on button "Close" at bounding box center [1219, 86] width 78 height 23
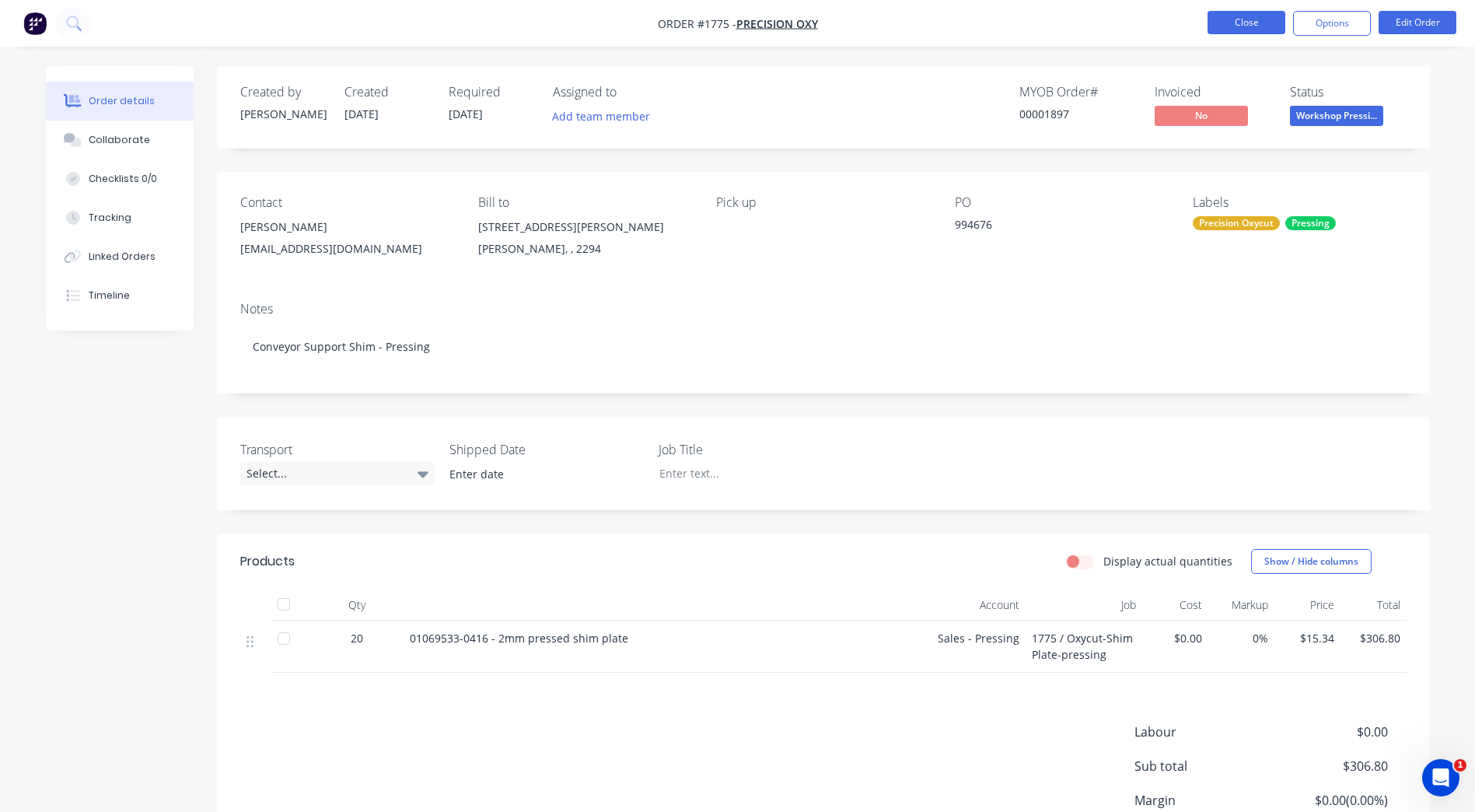
click at [1256, 30] on button "Close" at bounding box center [1246, 22] width 78 height 23
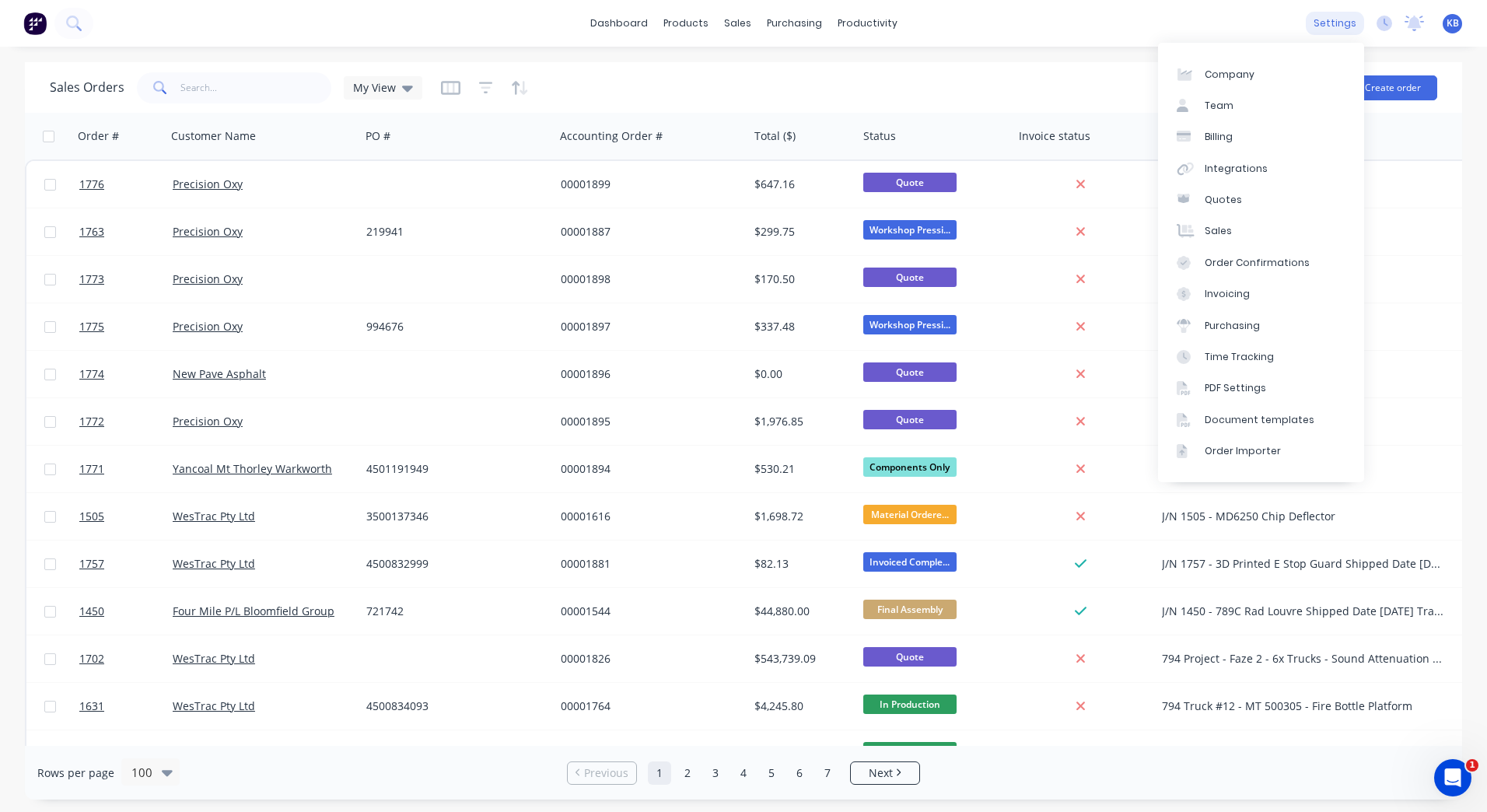
click at [1349, 23] on div "settings" at bounding box center [1335, 23] width 59 height 23
click at [1272, 417] on div "Document templates" at bounding box center [1259, 420] width 110 height 14
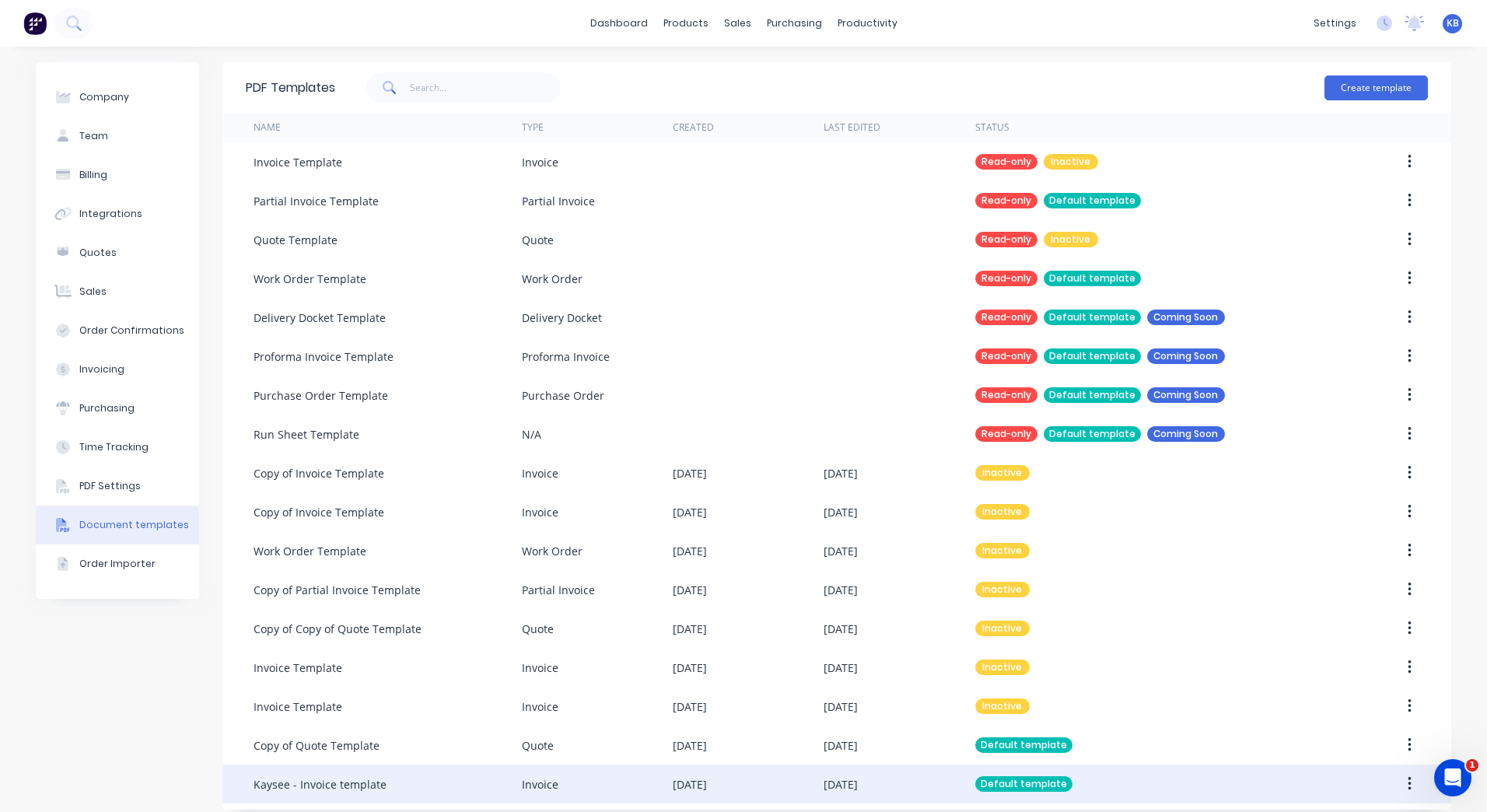
click at [1038, 780] on div "Default template" at bounding box center [1024, 784] width 97 height 15
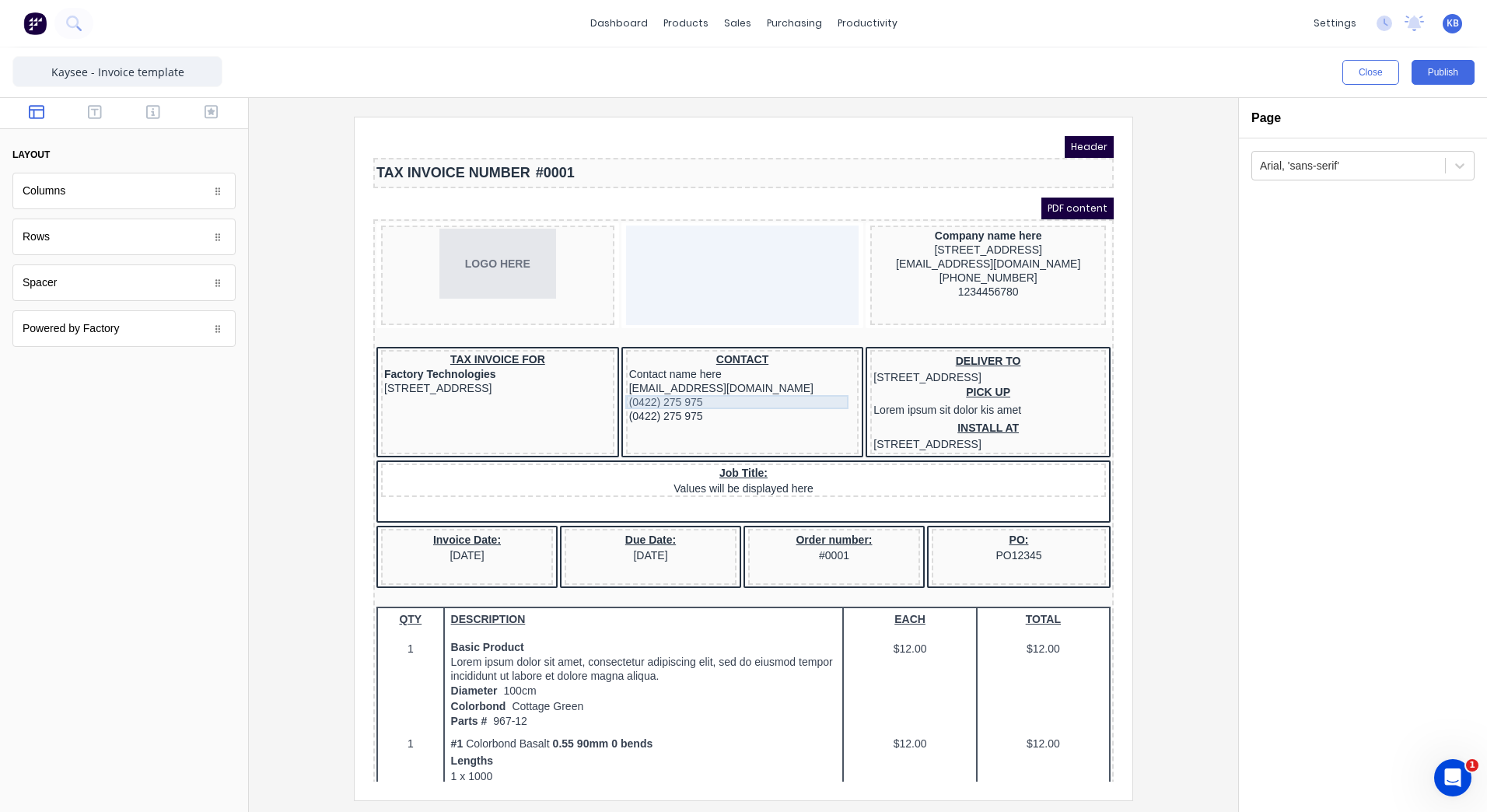
click at [681, 384] on div "(0422) 275 975" at bounding box center [724, 383] width 227 height 14
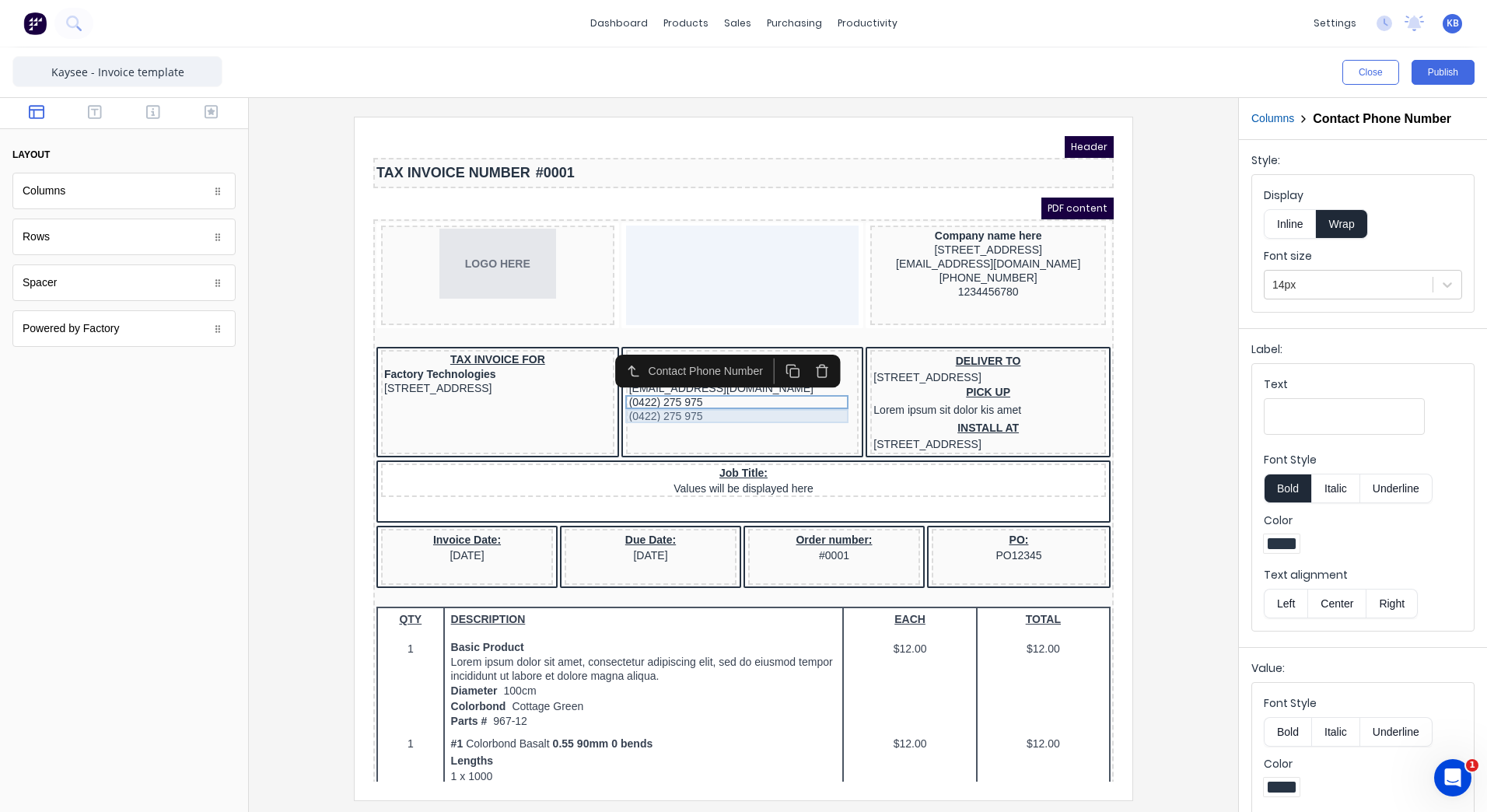
click at [673, 396] on div "(0422) 275 975" at bounding box center [724, 397] width 227 height 14
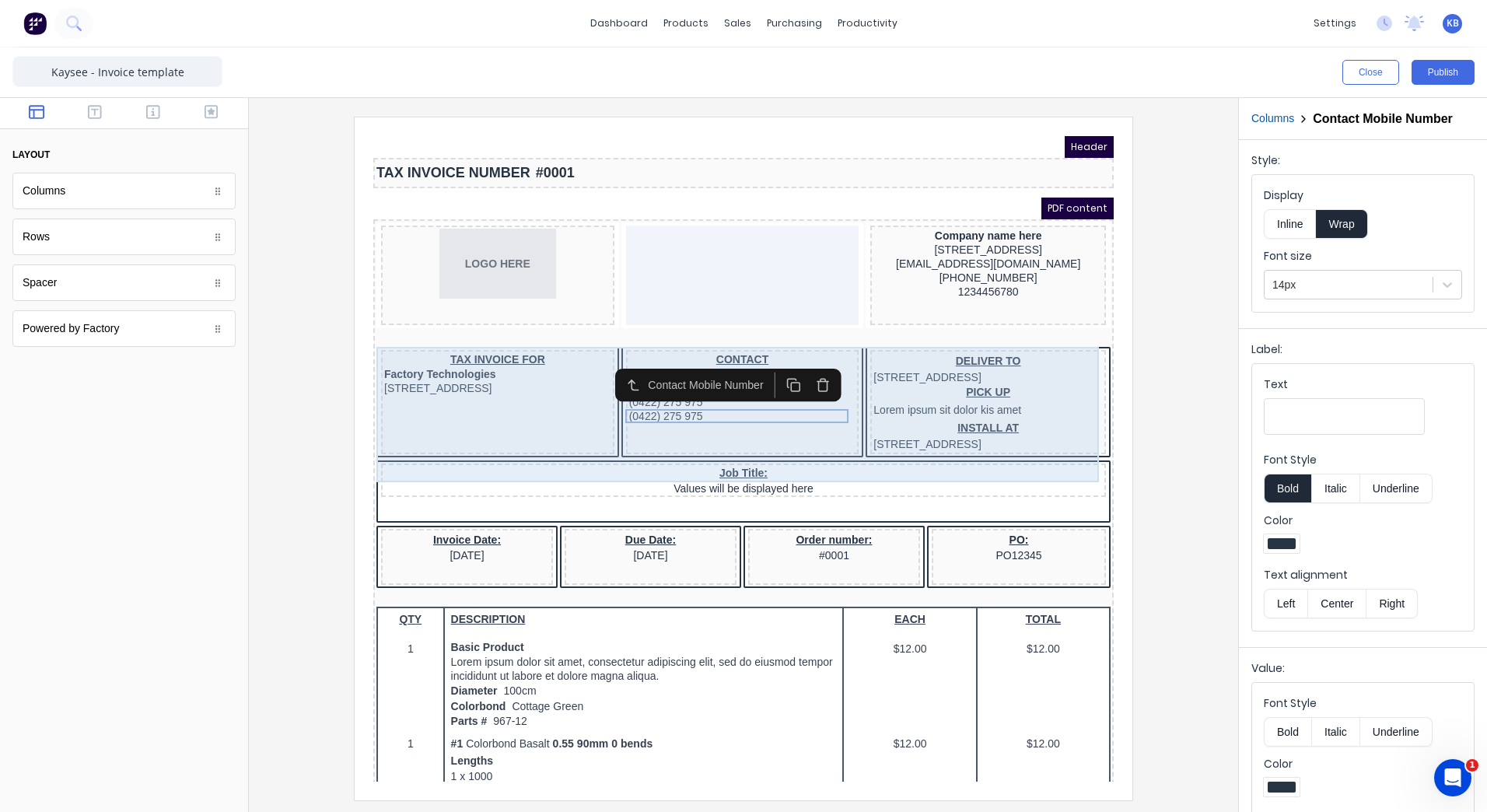
click at [709, 332] on div "CONTACT Contact name here [EMAIL_ADDRESS][DOMAIN_NAME] (0422) 275 975 (0422) 27…" at bounding box center [724, 383] width 234 height 104
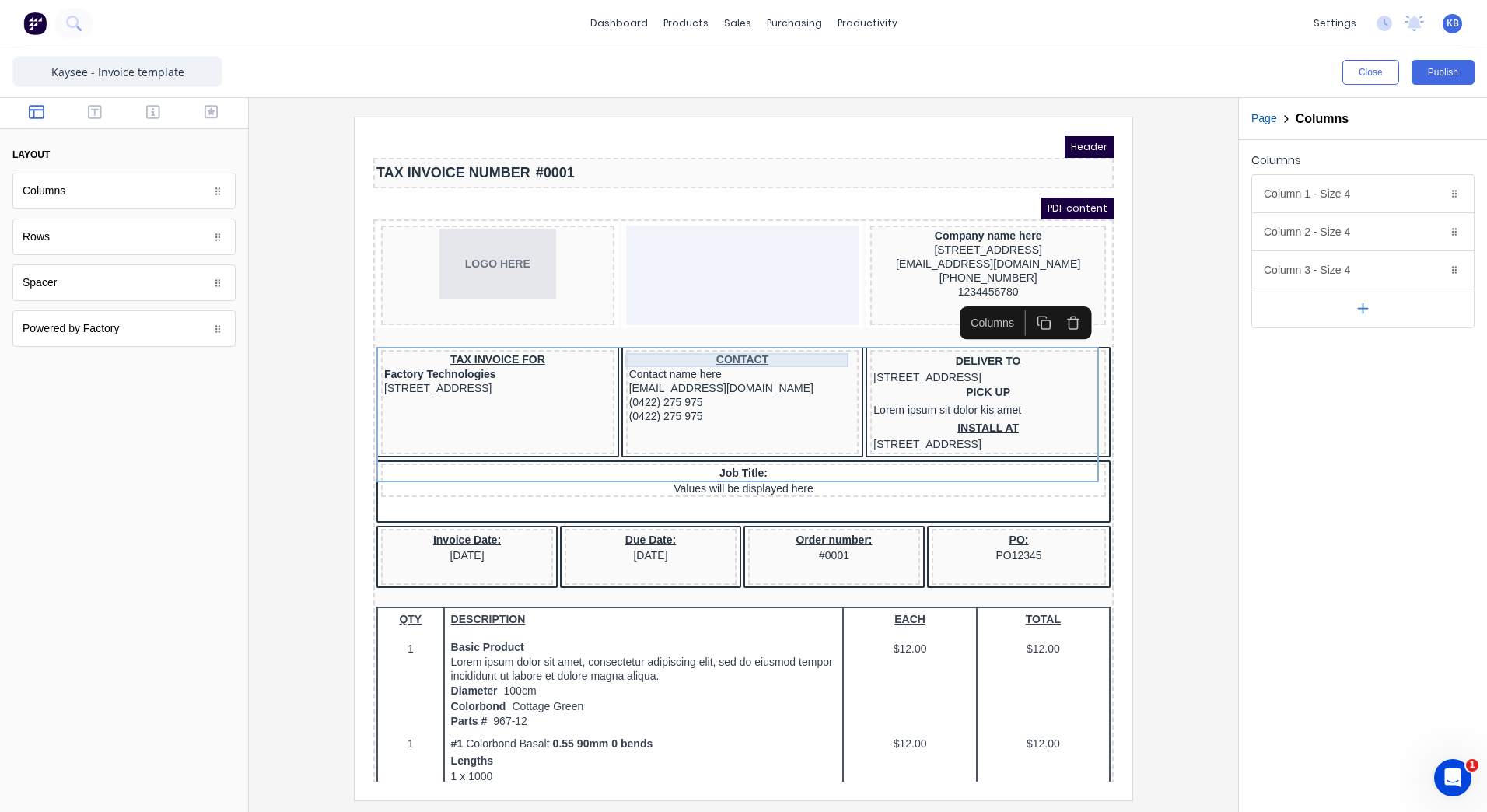
click at [708, 340] on div "CONTACT" at bounding box center [724, 341] width 227 height 14
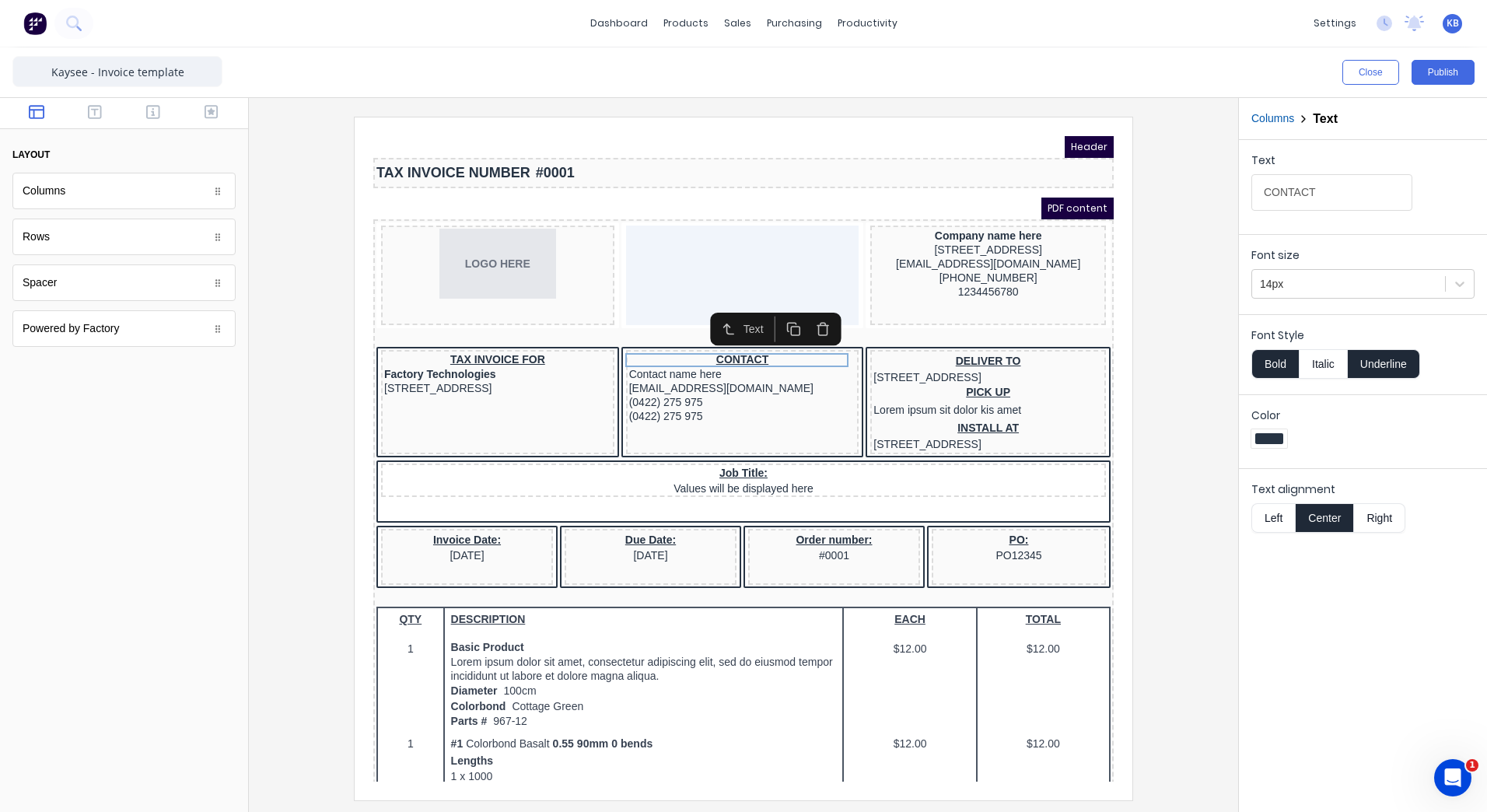
click at [799, 320] on button "button" at bounding box center [804, 310] width 30 height 26
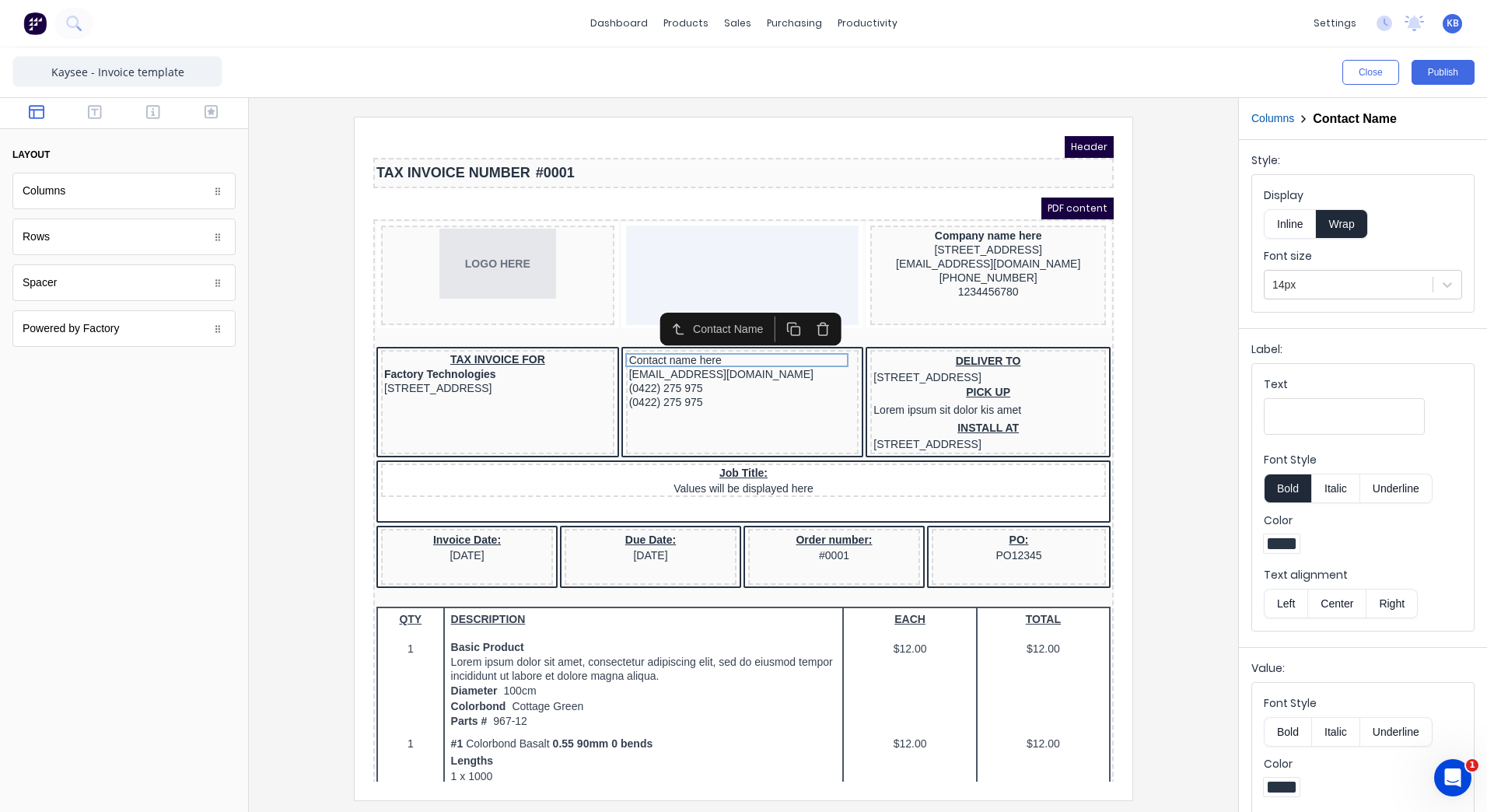
click at [818, 309] on button "button" at bounding box center [804, 310] width 30 height 26
click at [813, 309] on button "button" at bounding box center [804, 310] width 30 height 26
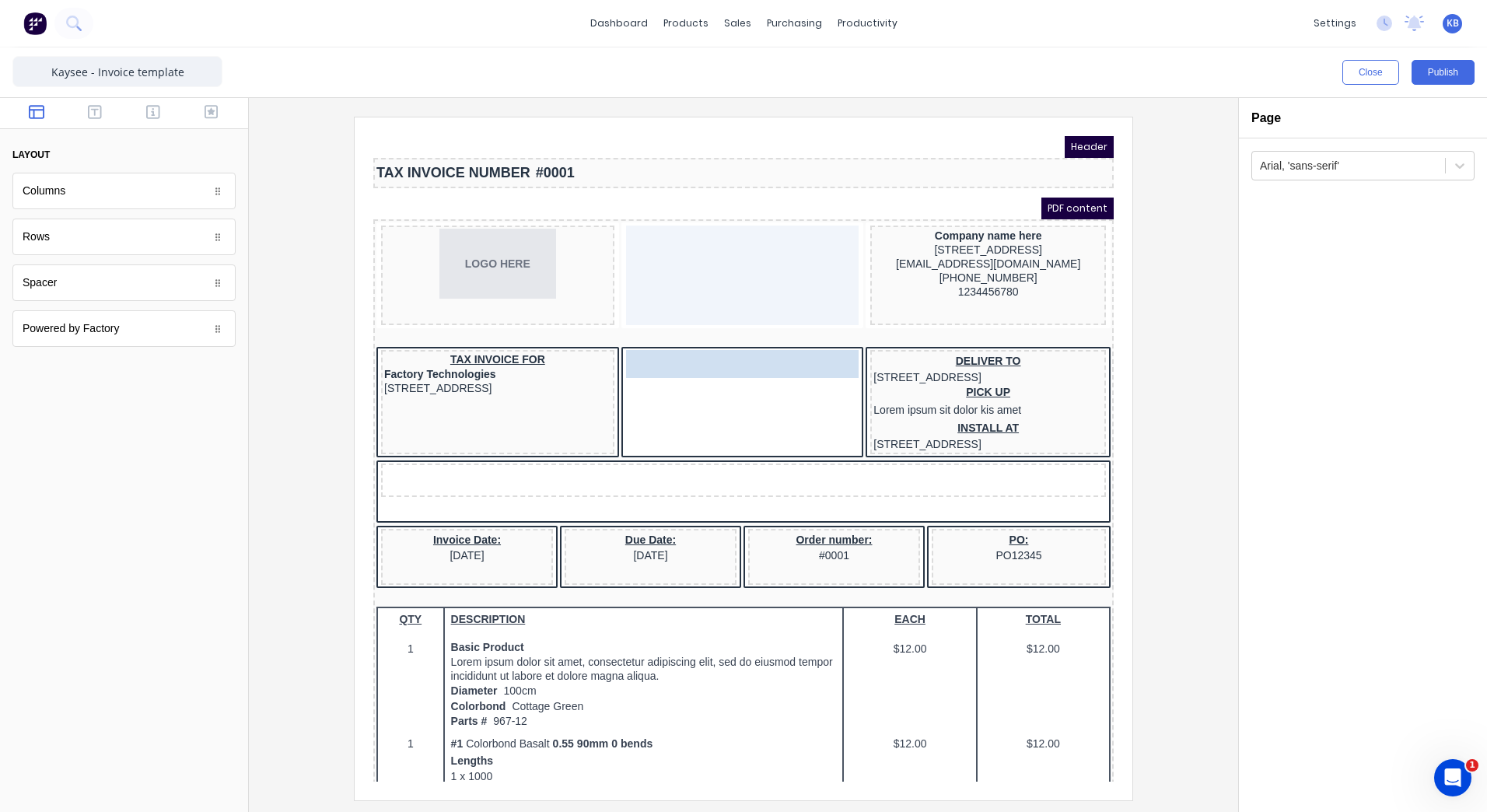
drag, startPoint x: 721, startPoint y: 478, endPoint x: 719, endPoint y: 362, distance: 116.0
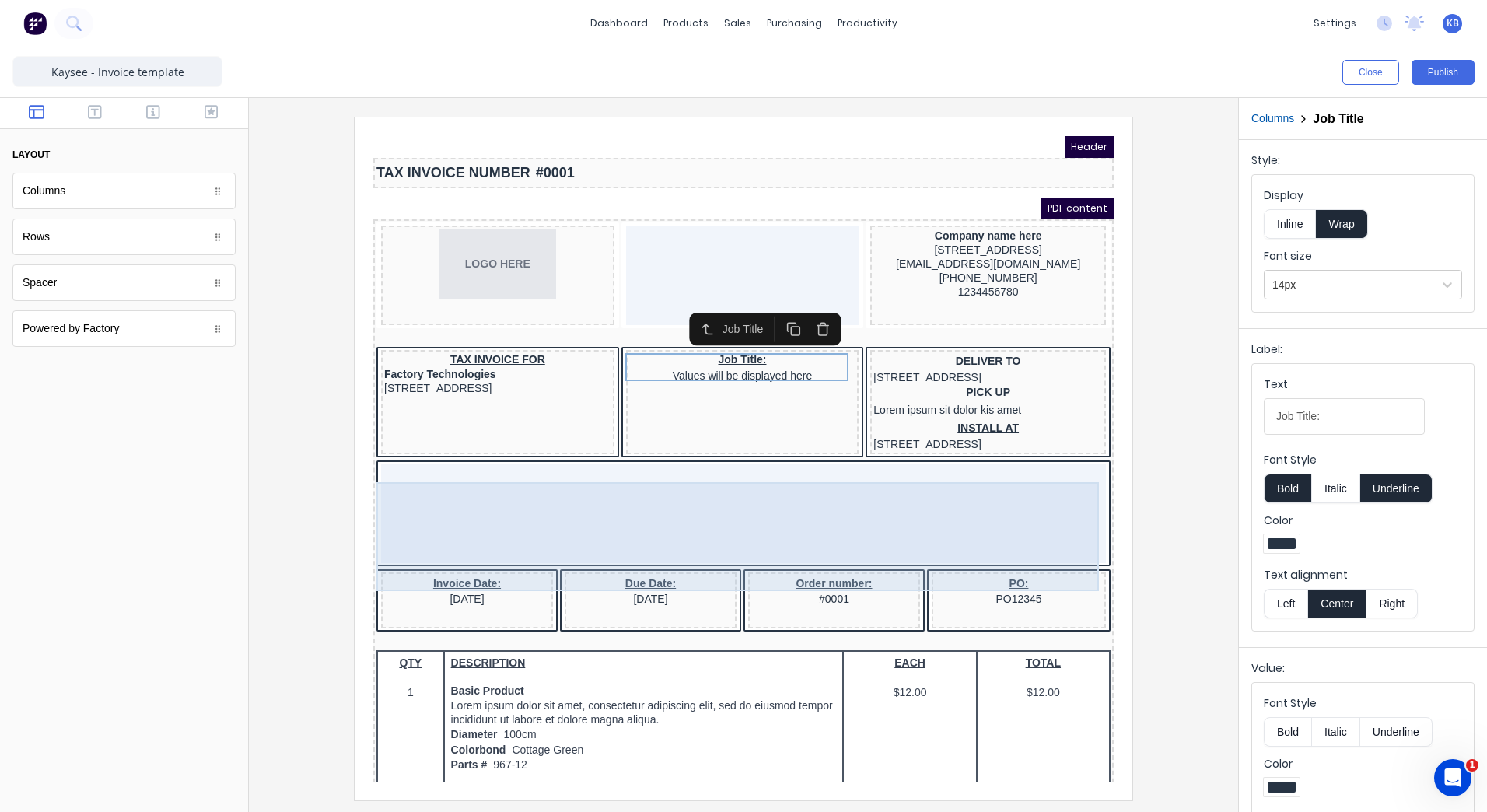
drag, startPoint x: 565, startPoint y: 507, endPoint x: 514, endPoint y: 547, distance: 64.8
click at [514, 544] on div at bounding box center [725, 495] width 725 height 100
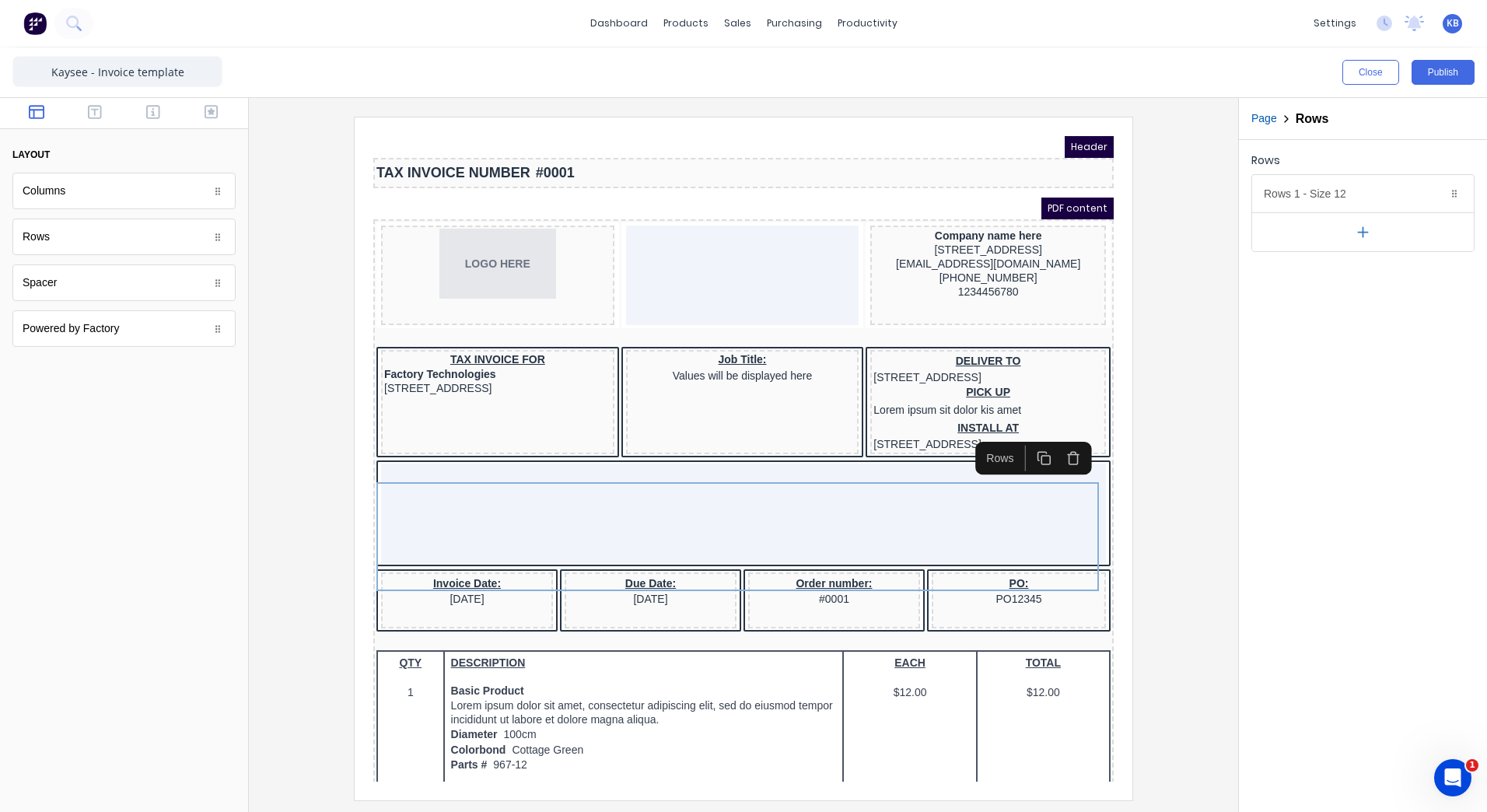
click at [1055, 439] on icon "button" at bounding box center [1054, 439] width 14 height 14
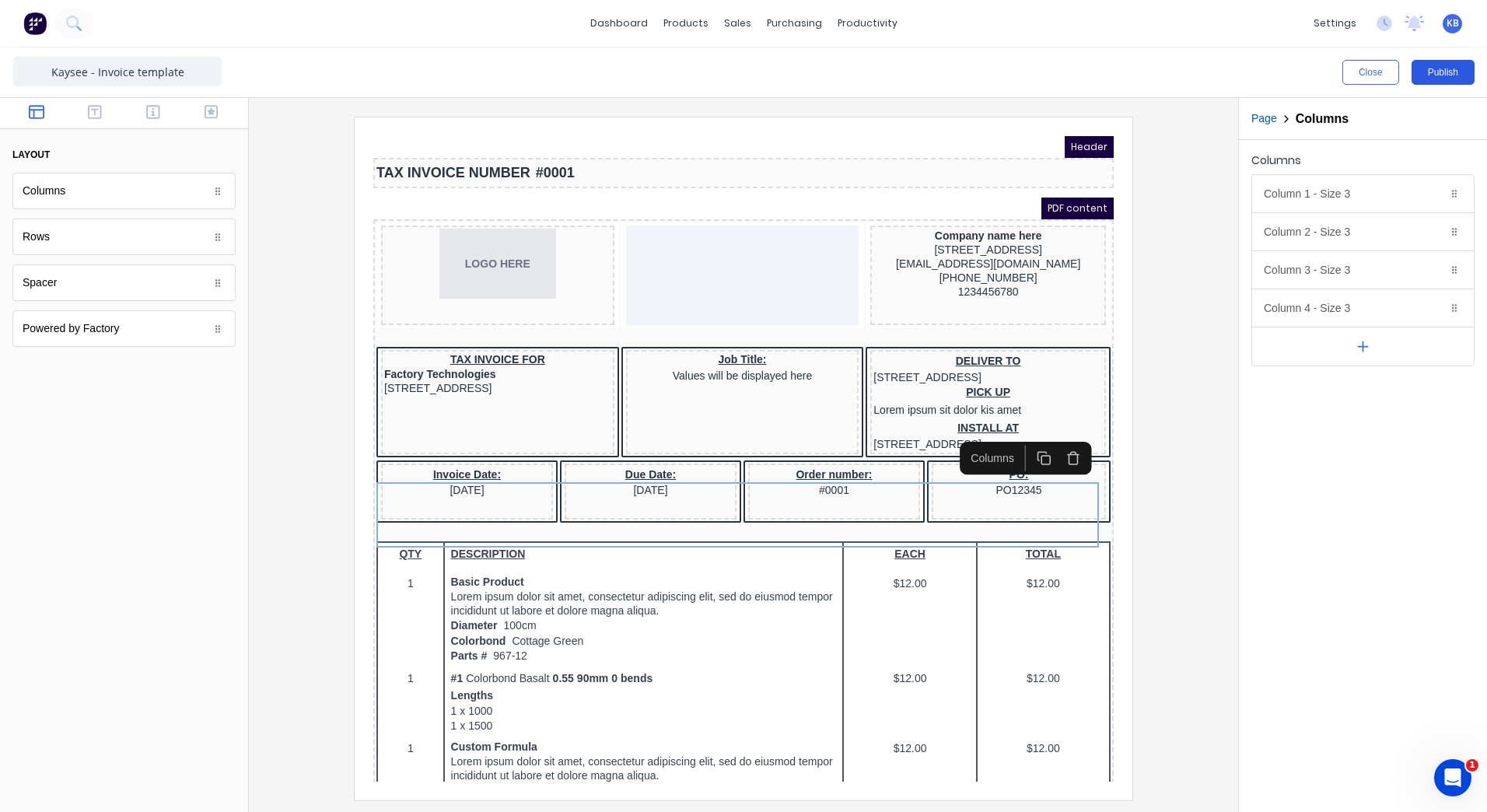
click at [1441, 62] on div "Close Publish" at bounding box center [743, 72] width 1487 height 50
click at [1441, 62] on button "Publish" at bounding box center [1444, 72] width 63 height 25
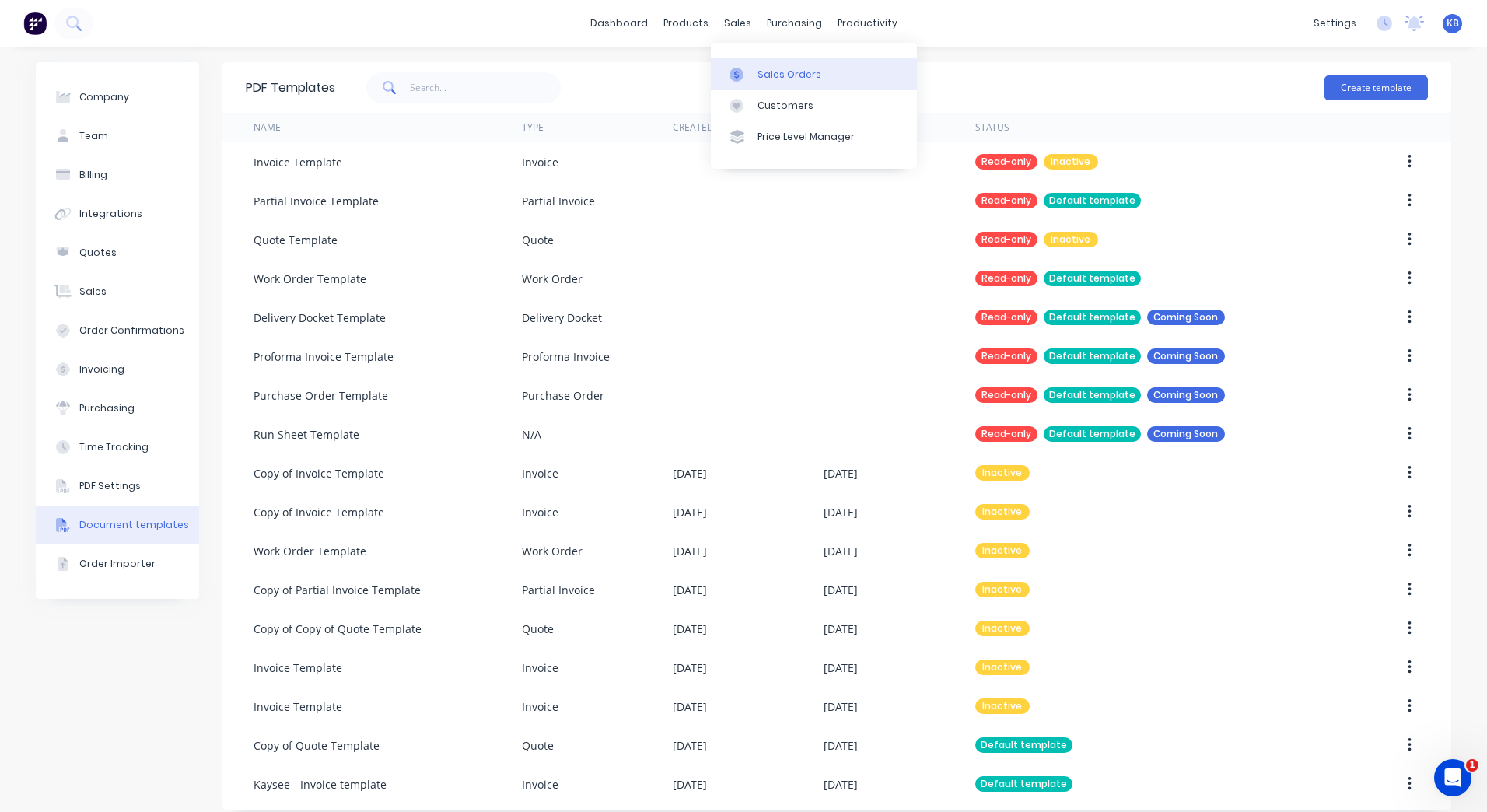
click at [752, 70] on div at bounding box center [741, 74] width 23 height 14
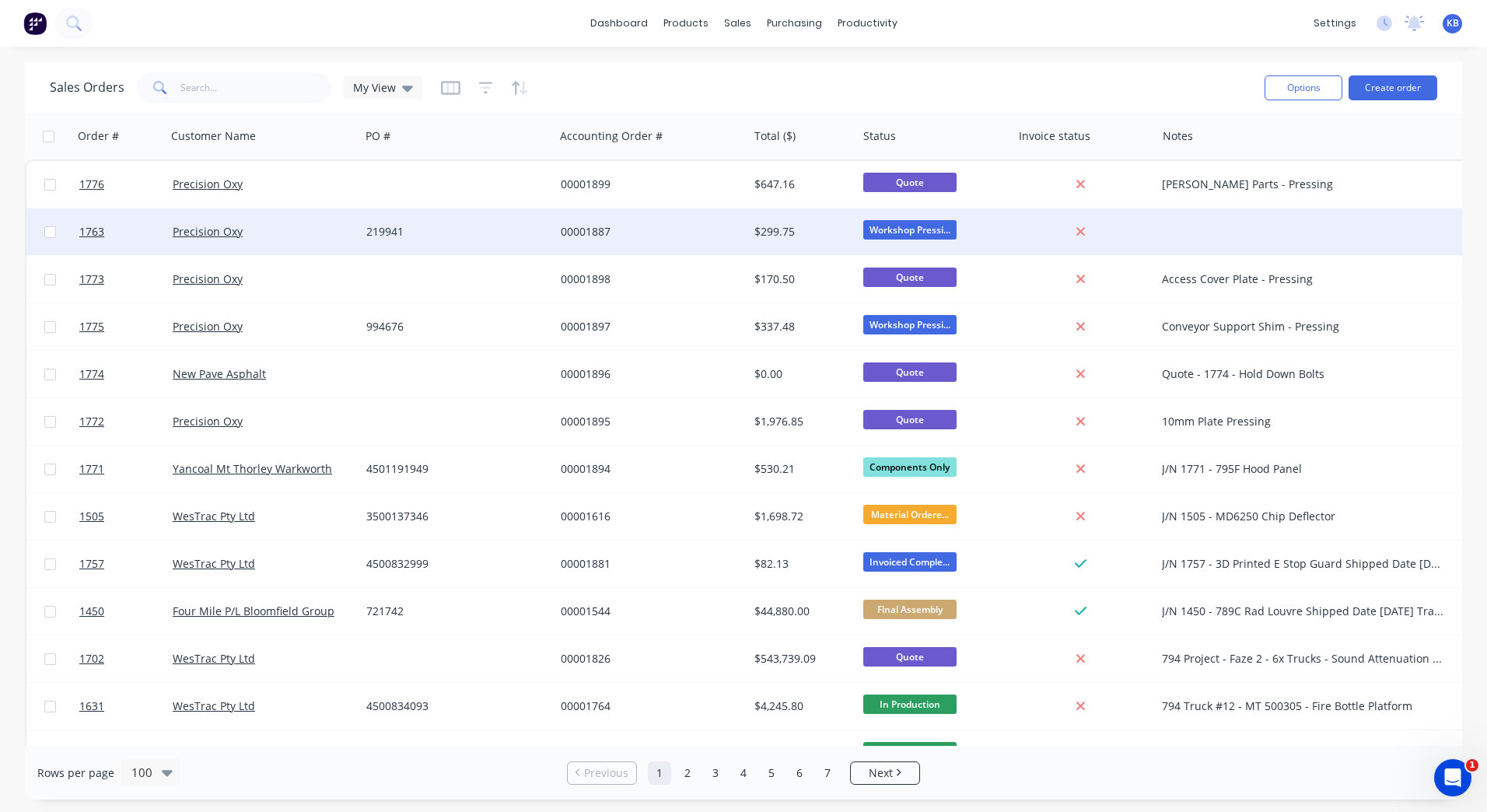
click at [1020, 231] on div at bounding box center [1080, 232] width 125 height 14
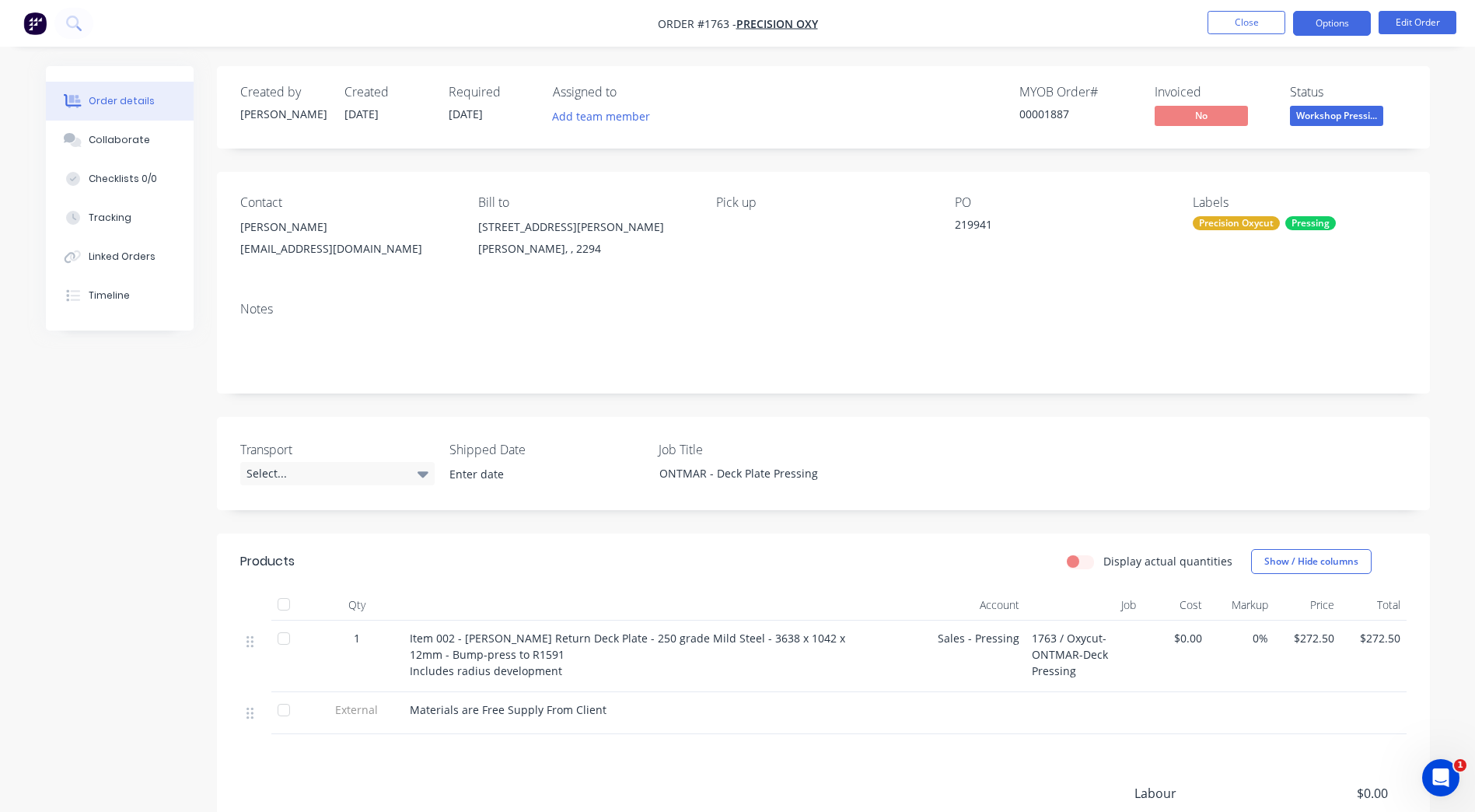
click at [1344, 32] on button "Options" at bounding box center [1332, 23] width 78 height 25
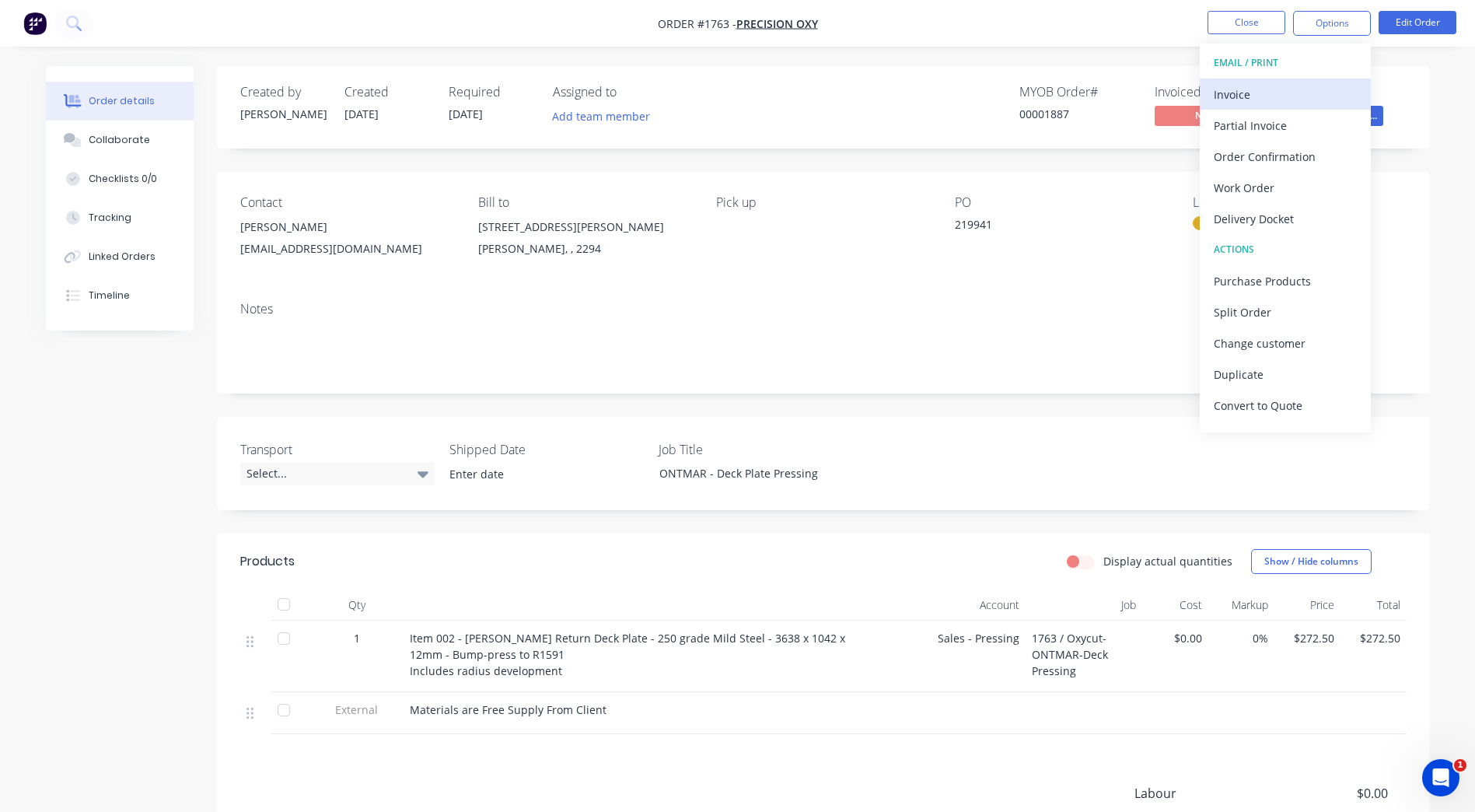
click at [1292, 100] on div "Invoice" at bounding box center [1285, 94] width 143 height 22
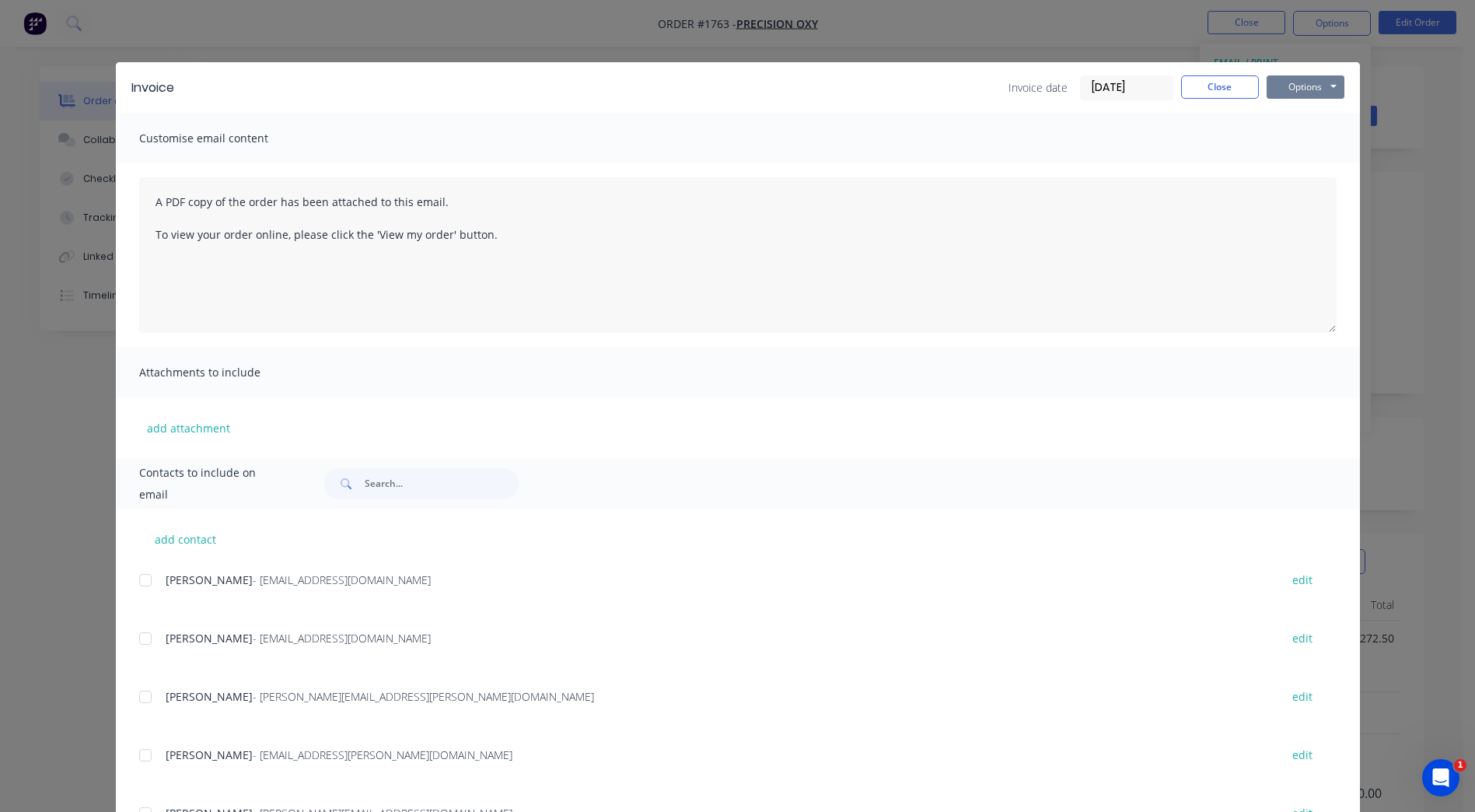
click at [1315, 80] on button "Options" at bounding box center [1305, 86] width 78 height 23
click at [1336, 118] on button "Preview" at bounding box center [1316, 114] width 100 height 26
click at [1241, 87] on button "Close" at bounding box center [1219, 86] width 78 height 23
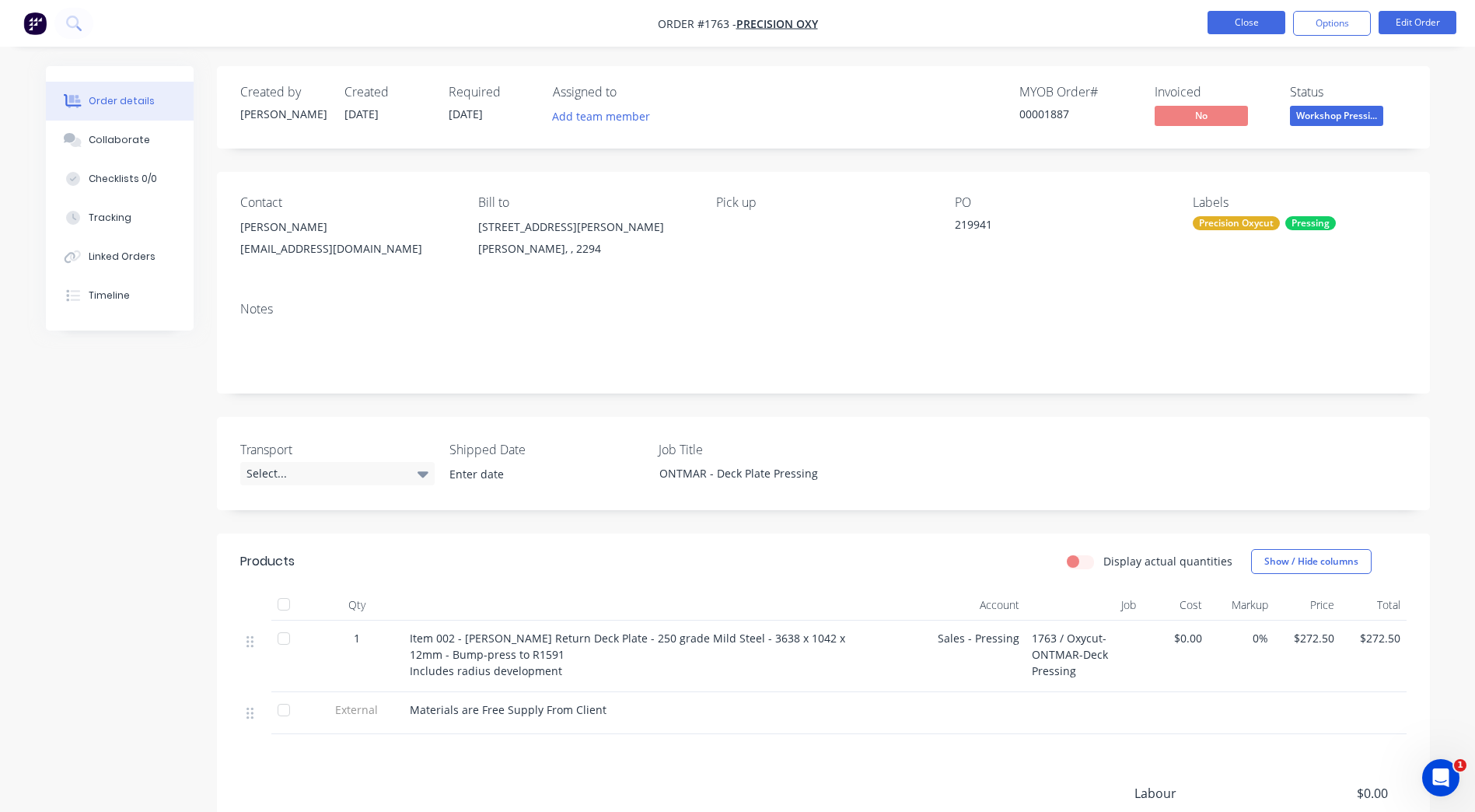
click at [1270, 23] on button "Close" at bounding box center [1246, 22] width 78 height 23
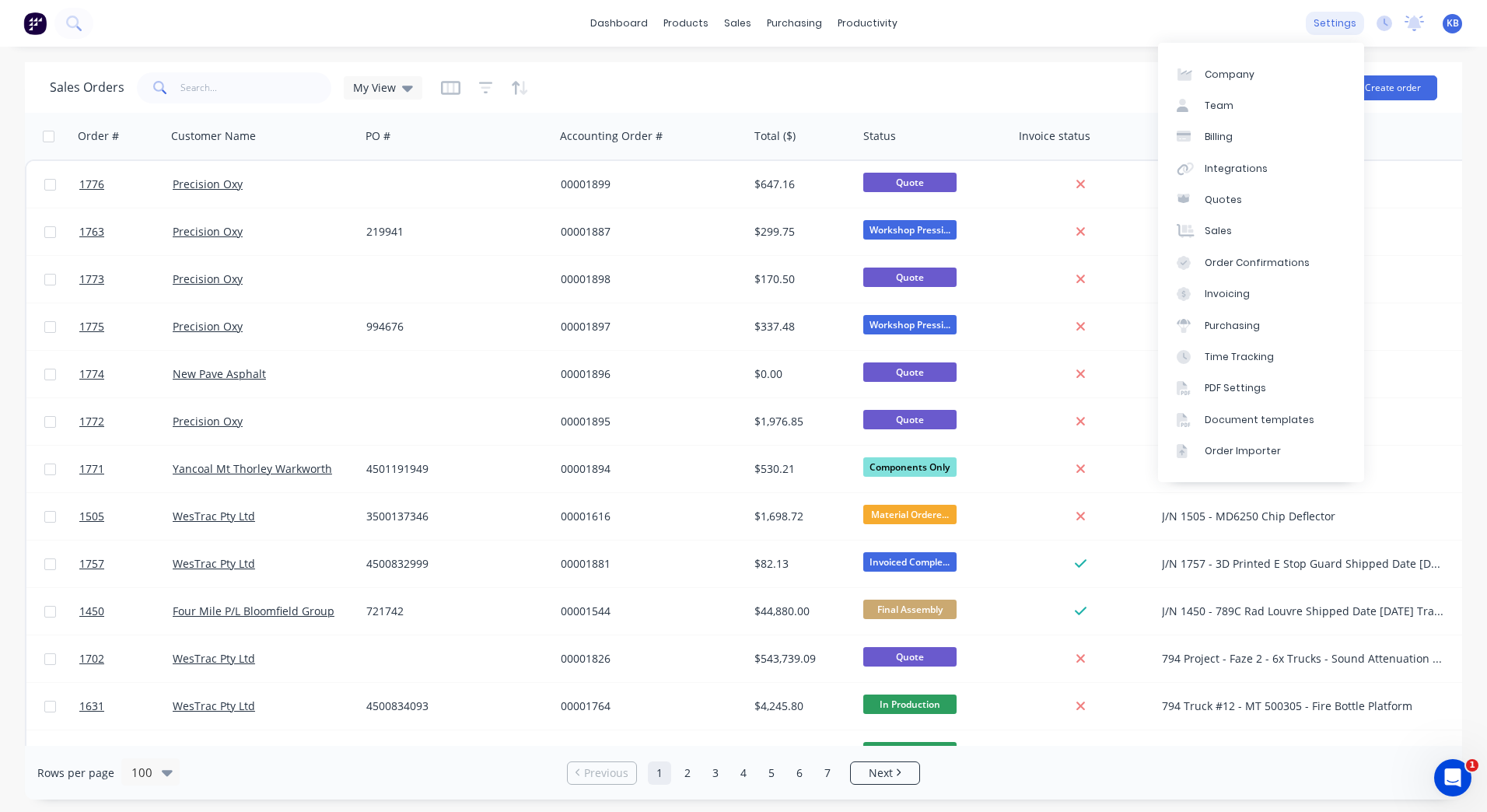
click at [1318, 29] on div "settings" at bounding box center [1335, 23] width 59 height 23
click at [1282, 424] on div "Document templates" at bounding box center [1259, 420] width 110 height 14
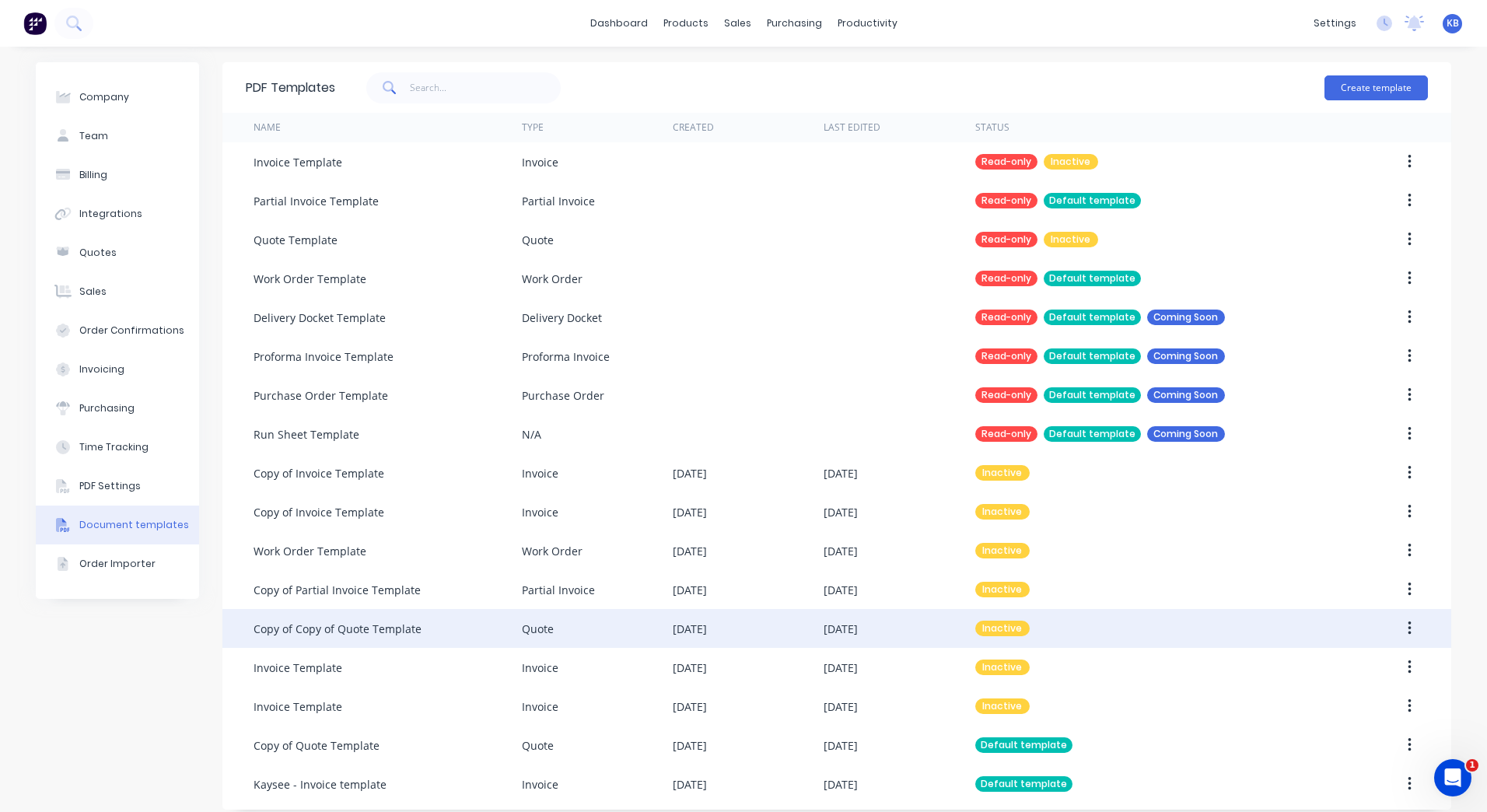
scroll to position [13, 0]
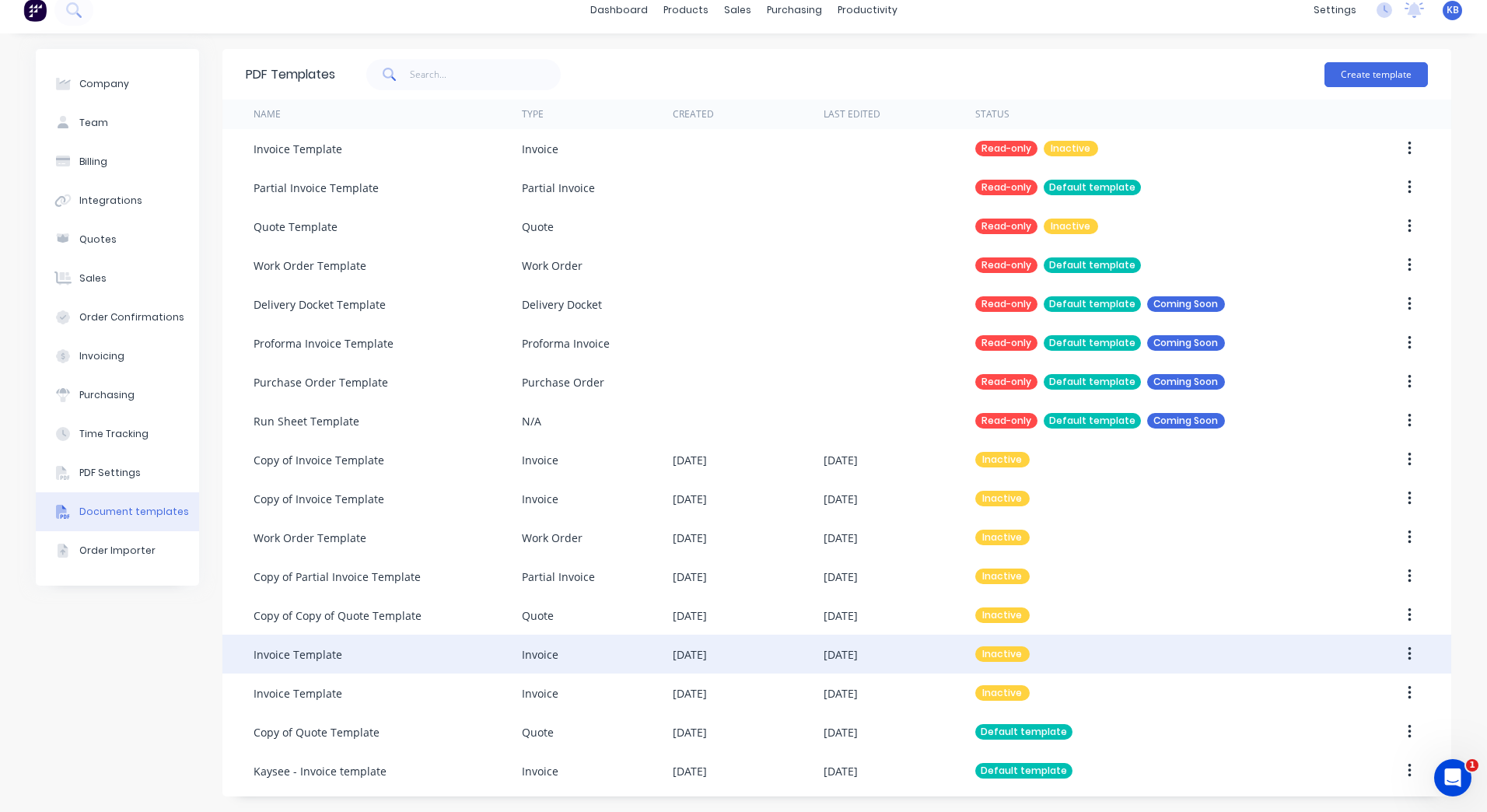
click at [381, 663] on div "Invoice Template" at bounding box center [387, 653] width 268 height 38
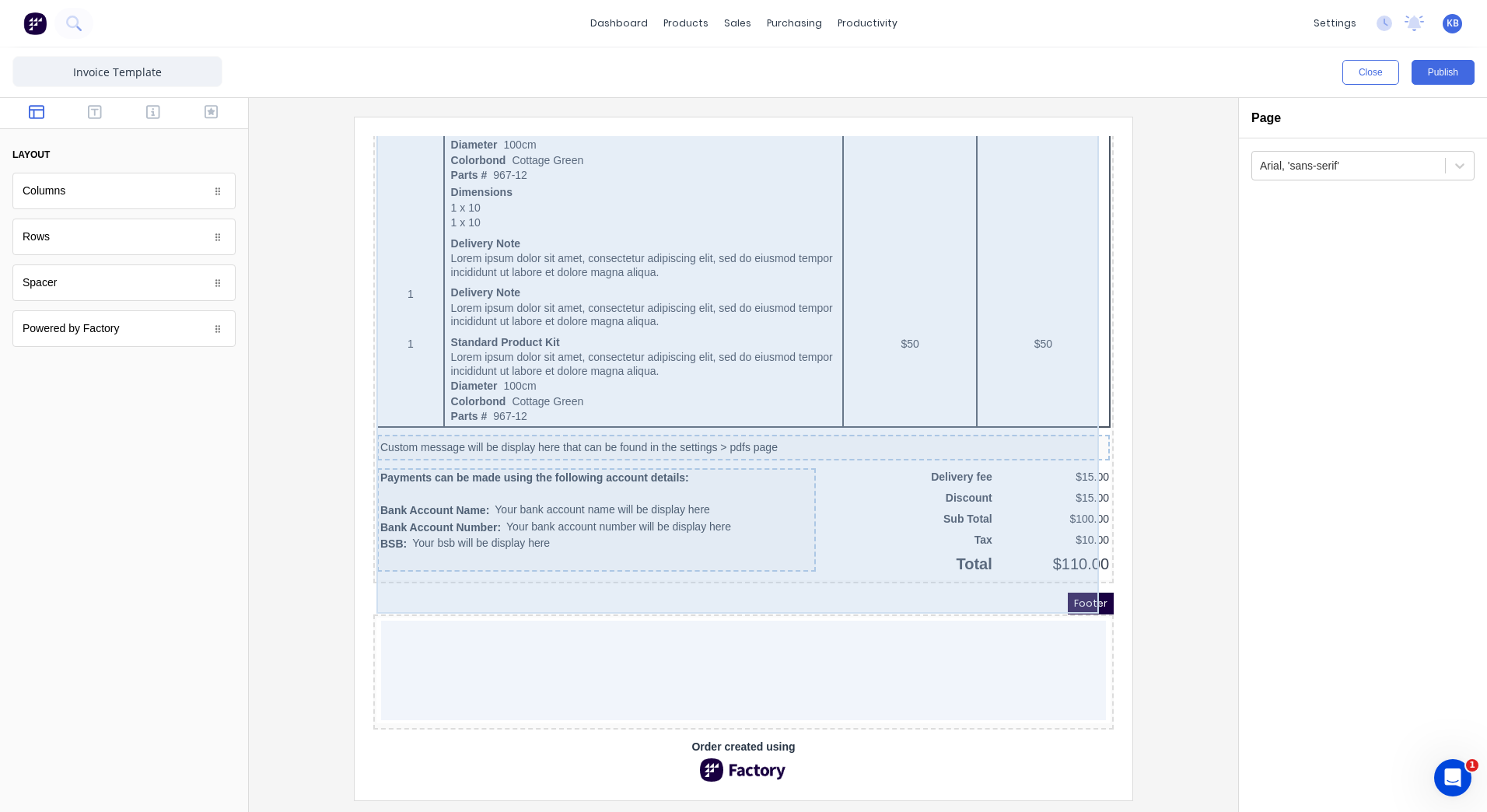
scroll to position [883, 0]
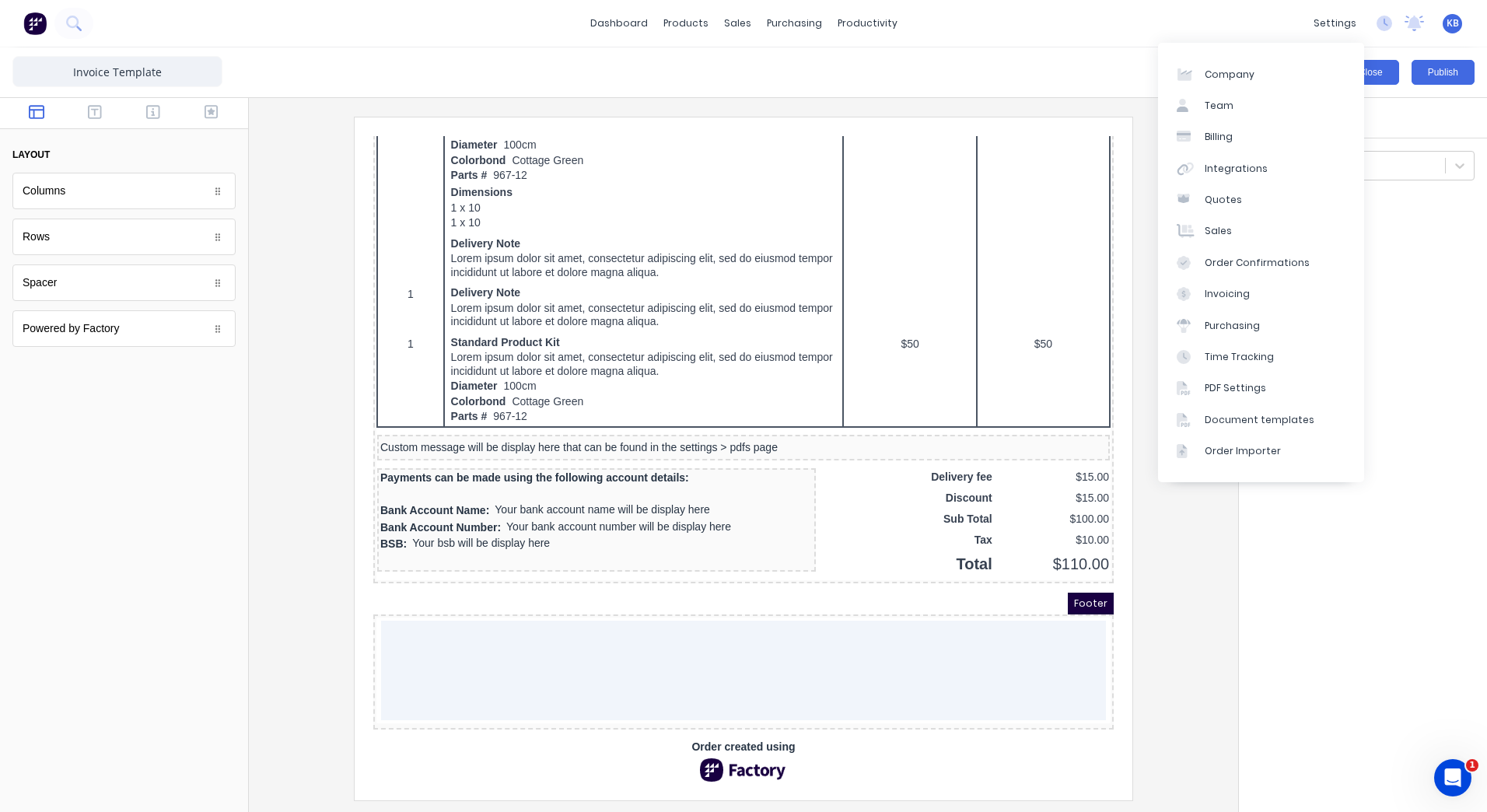
click at [1380, 68] on button "Close" at bounding box center [1371, 72] width 57 height 25
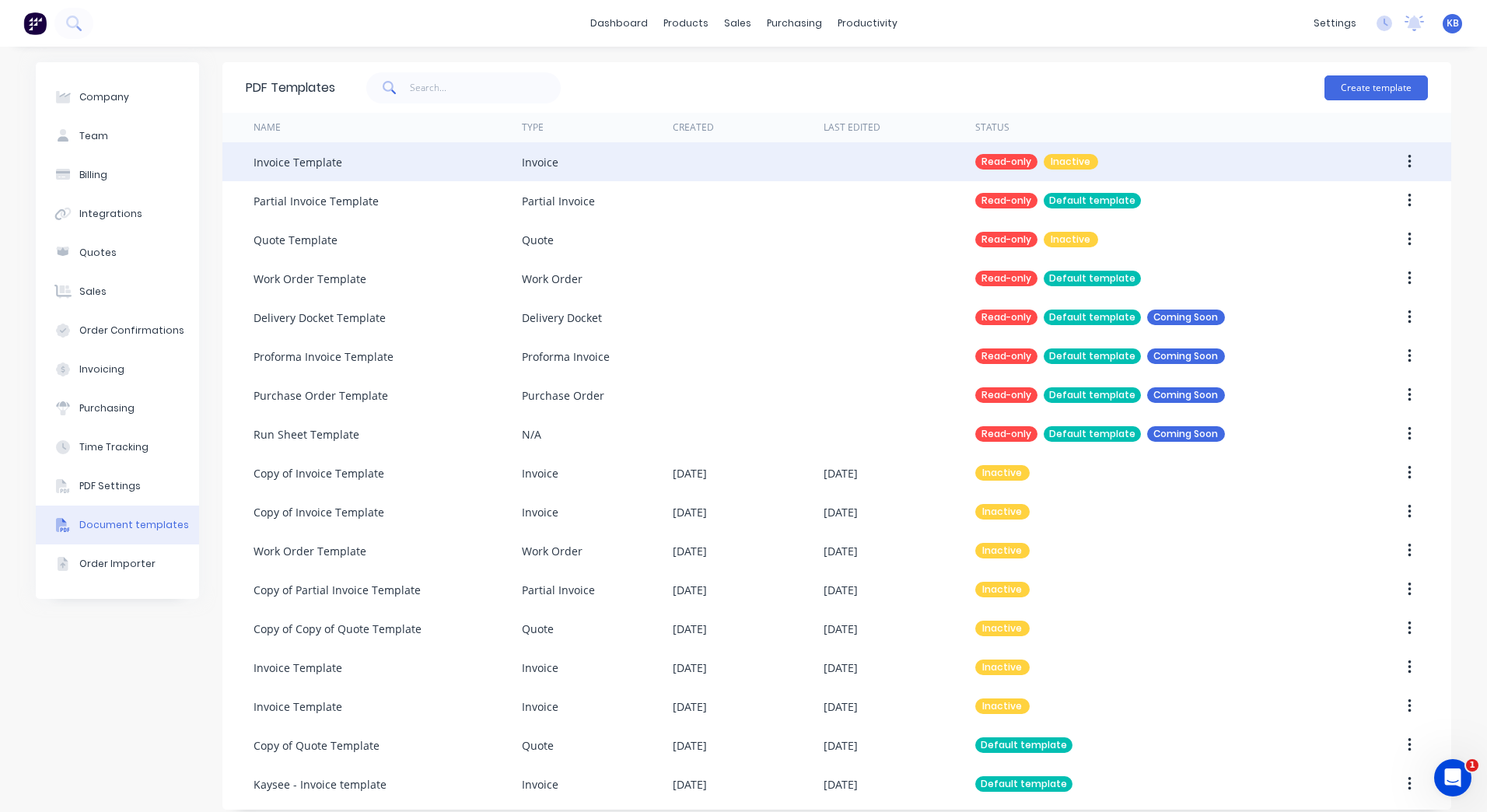
click at [824, 149] on div at bounding box center [899, 161] width 151 height 38
click at [364, 160] on div "Invoice Template" at bounding box center [387, 161] width 268 height 38
click at [462, 161] on div "Invoice Template" at bounding box center [387, 161] width 268 height 38
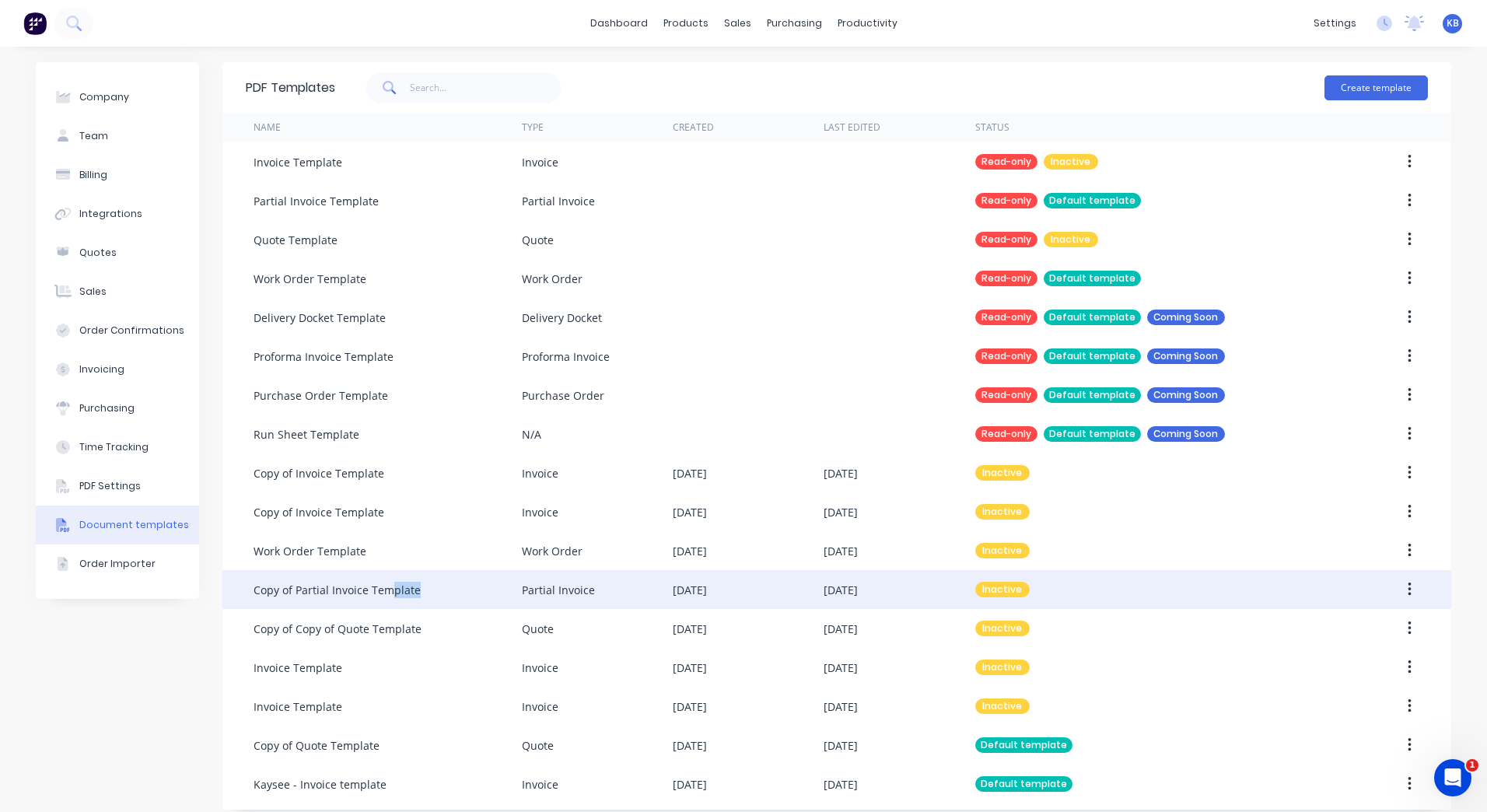
drag, startPoint x: 433, startPoint y: 600, endPoint x: 386, endPoint y: 598, distance: 47.0
click at [386, 598] on div "Copy of Partial Invoice Template" at bounding box center [387, 589] width 268 height 38
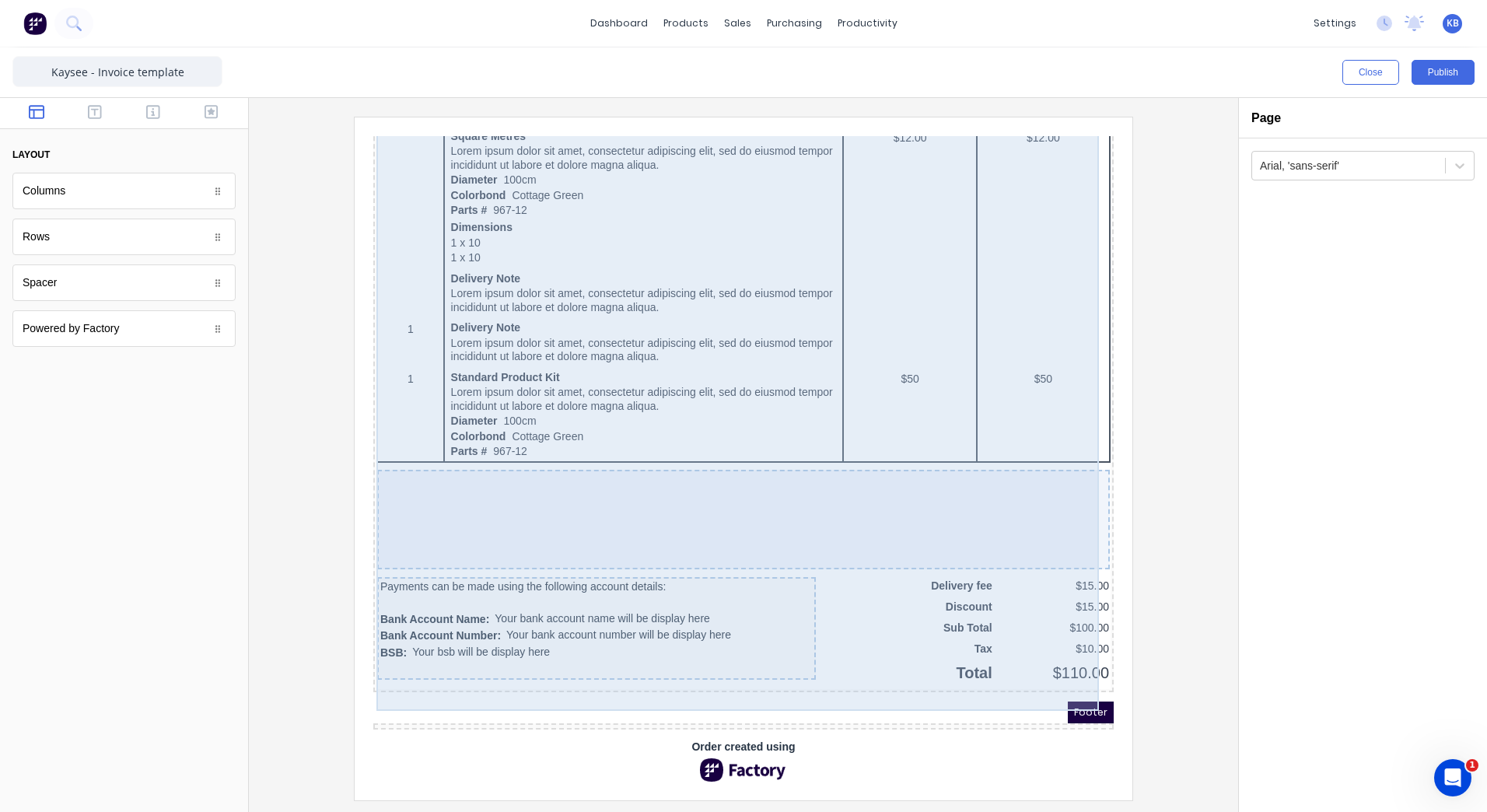
scroll to position [879, 0]
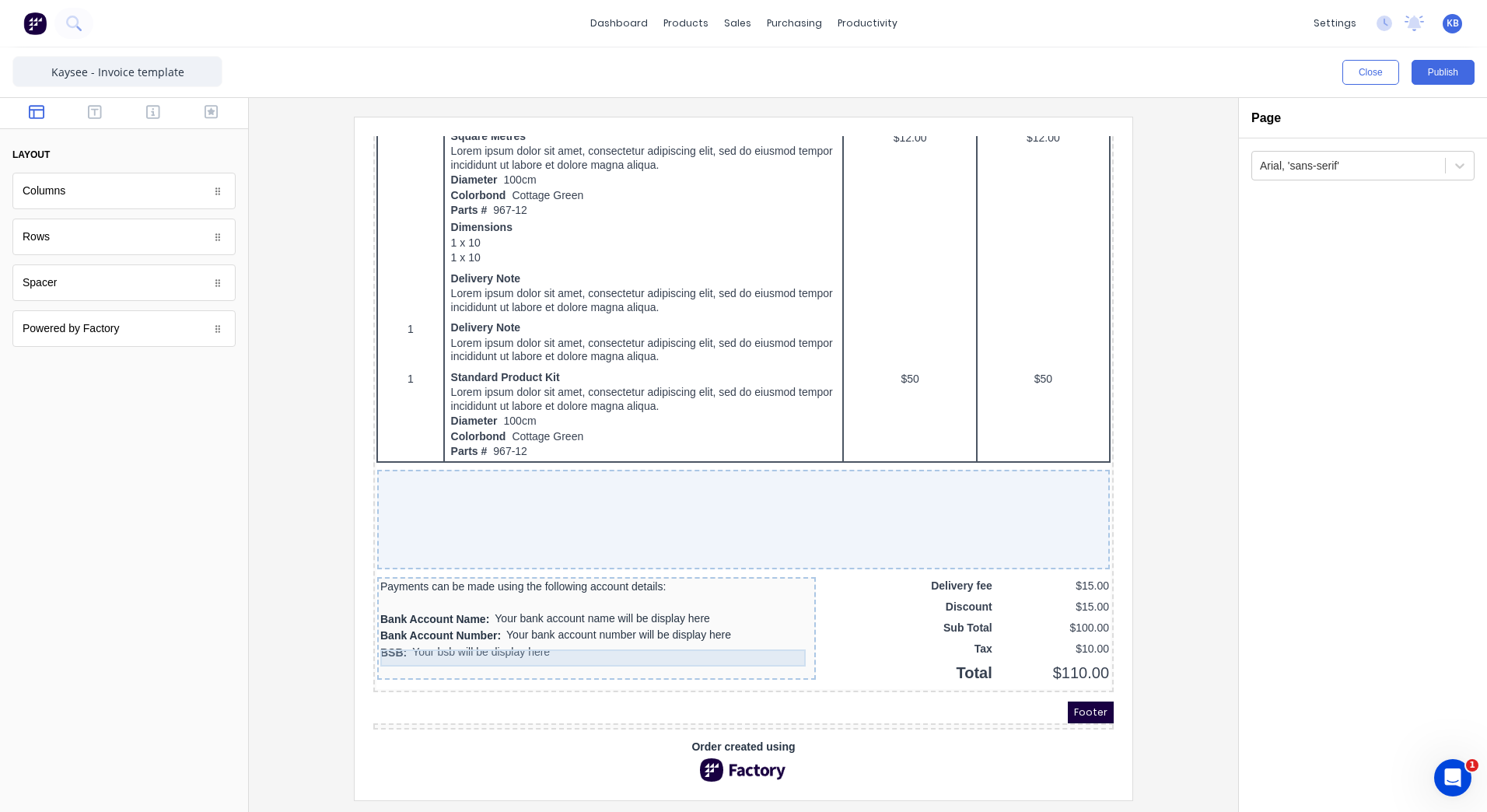
click at [676, 609] on div "Bank Account Number: Your bank account number will be display here" at bounding box center [578, 618] width 433 height 17
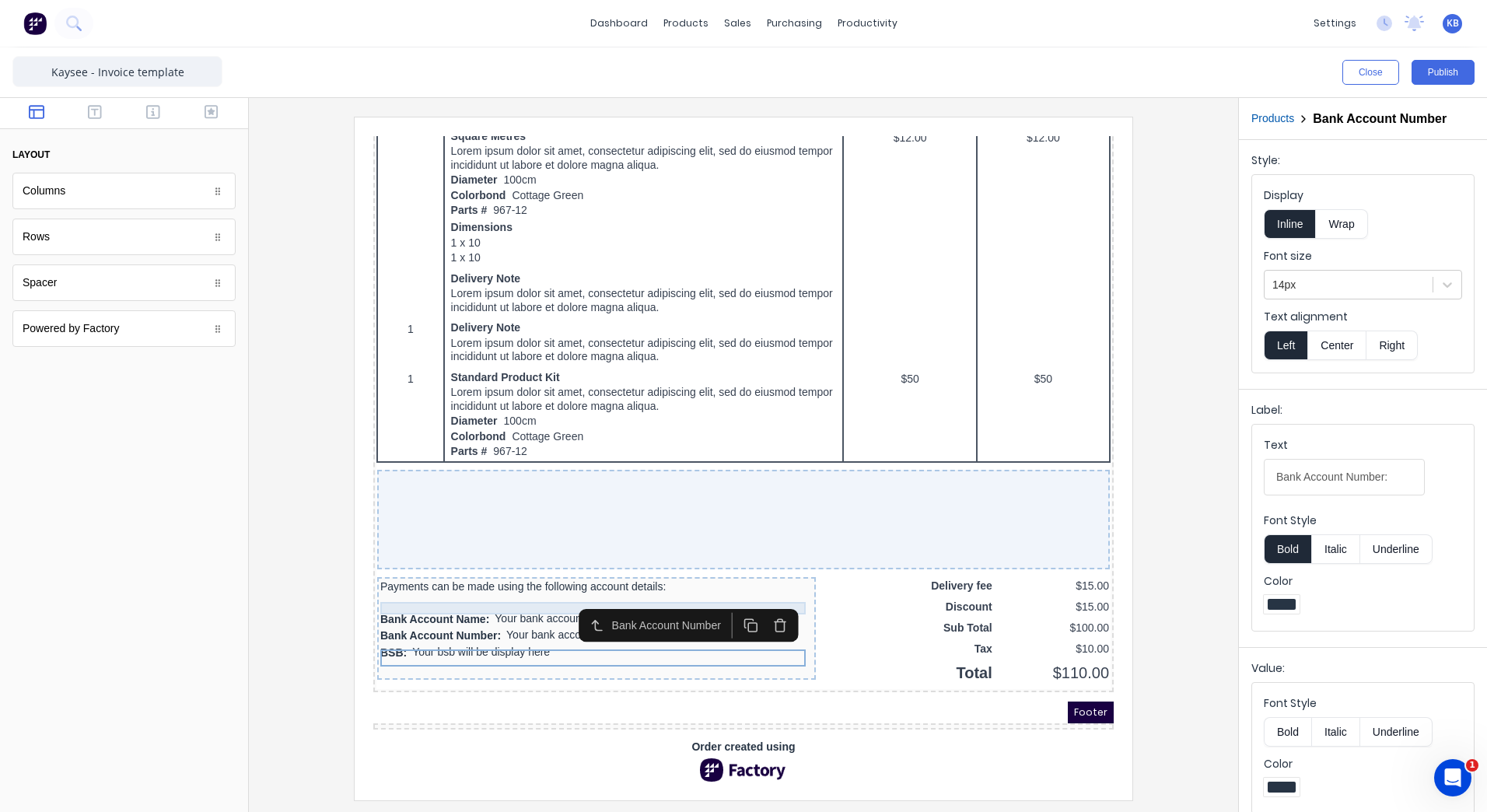
click at [373, 566] on div "Payments can be made using the following account details:" at bounding box center [578, 567] width 433 height 12
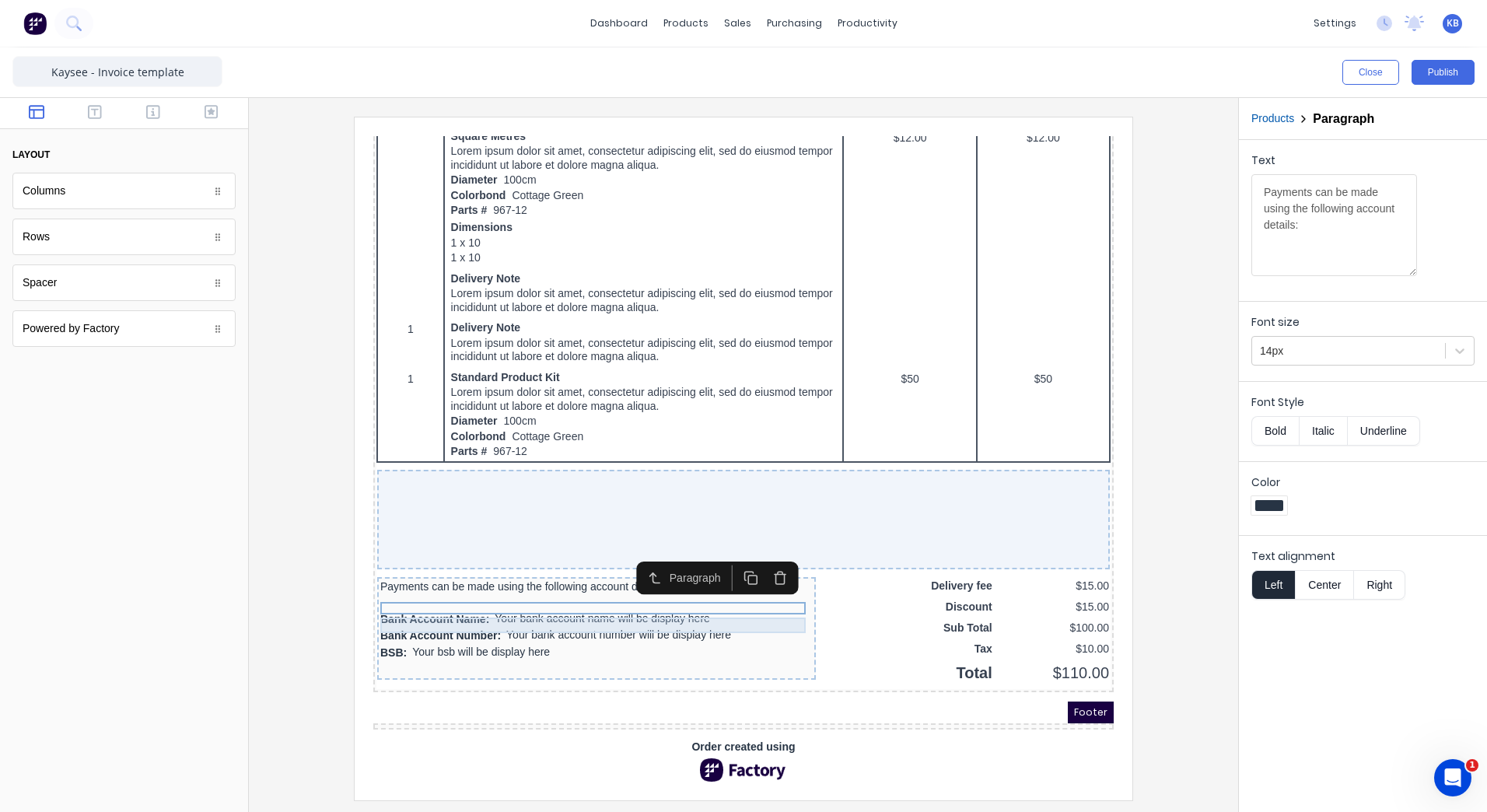
click at [401, 580] on div at bounding box center [578, 584] width 433 height 15
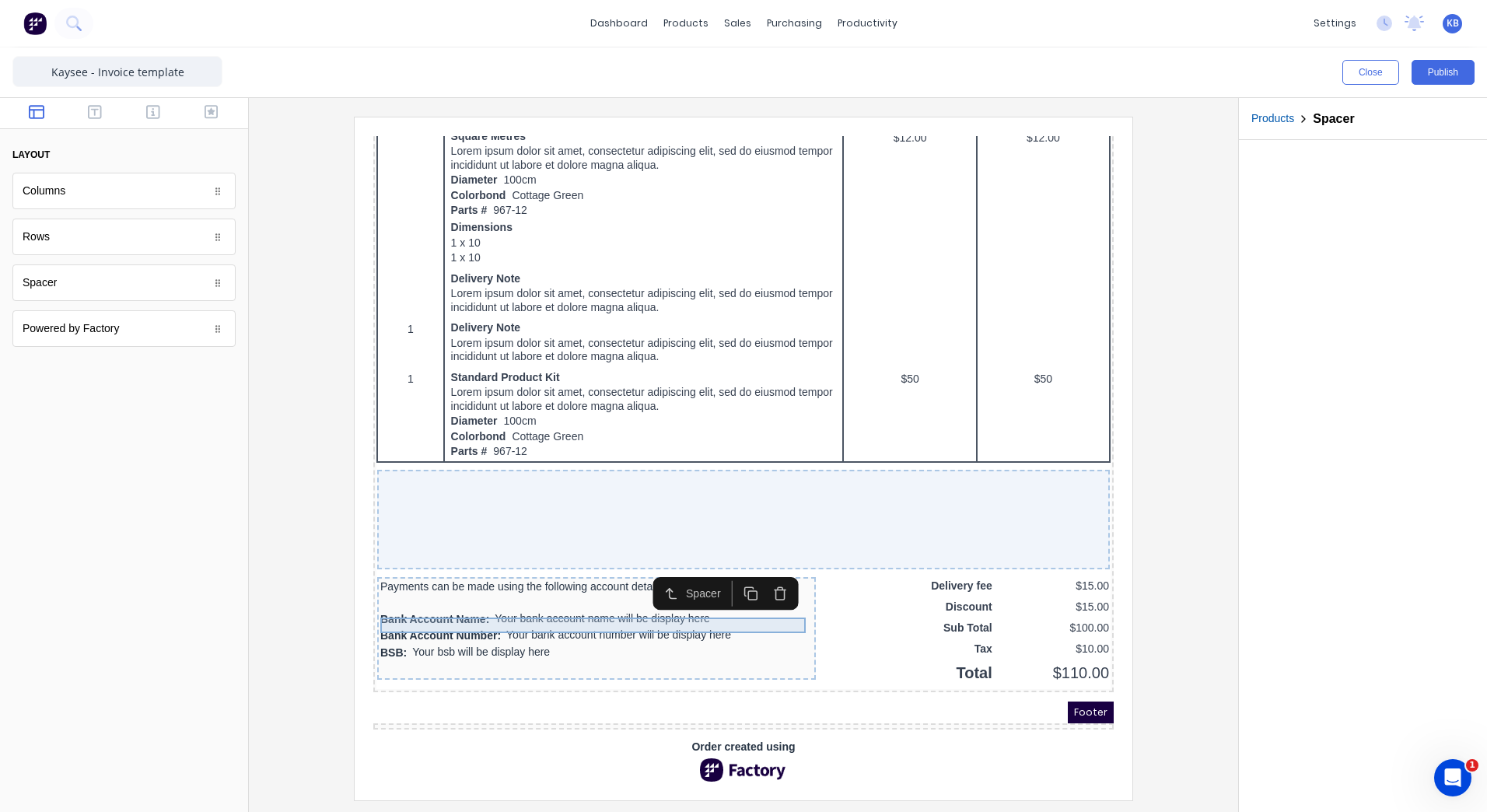
click at [652, 577] on div at bounding box center [578, 584] width 433 height 15
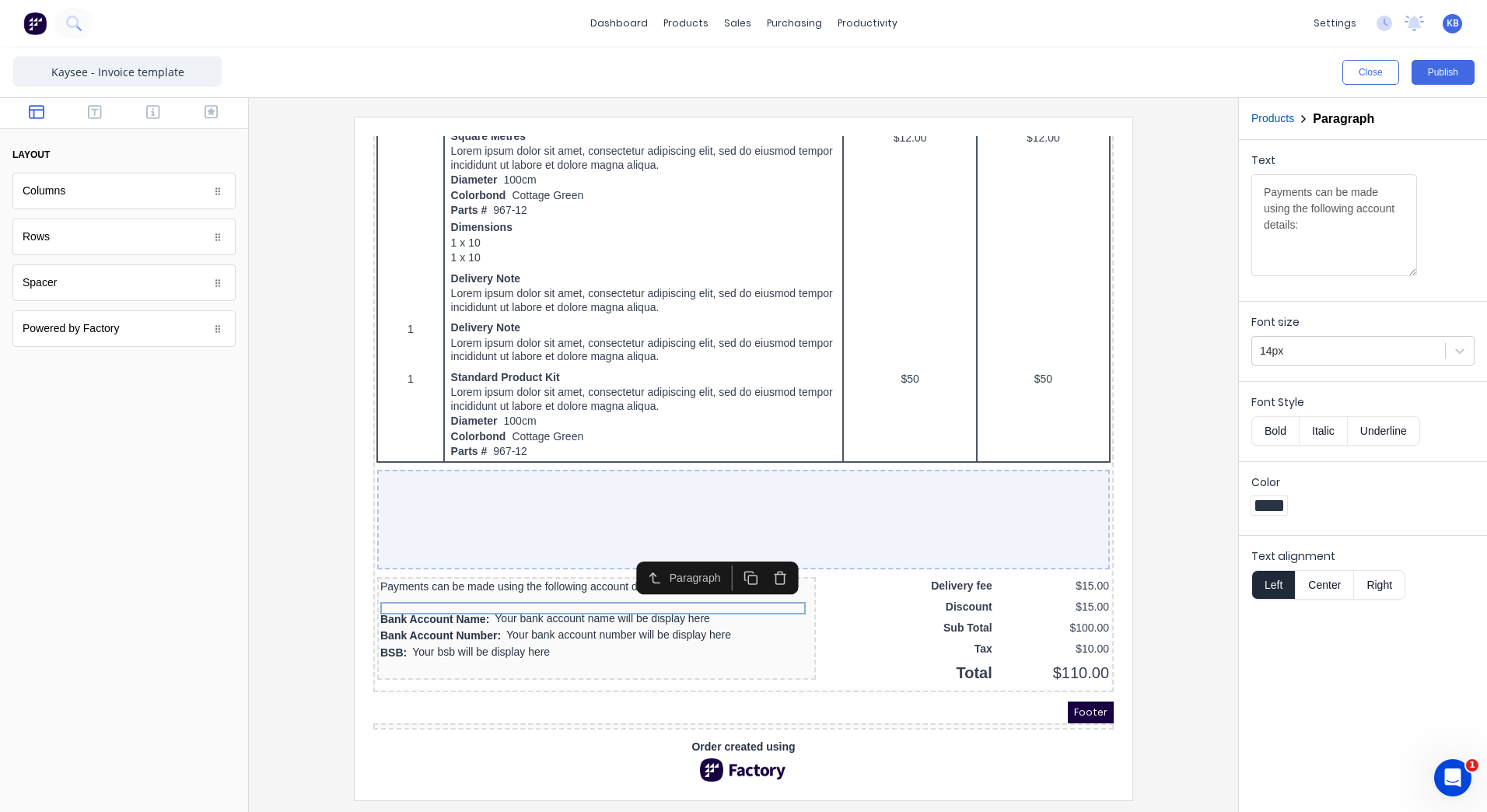
click at [1268, 435] on button "Bold" at bounding box center [1275, 431] width 47 height 30
click at [363, 593] on div "Bank Account Name: Your bank account name will be display here" at bounding box center [578, 602] width 433 height 17
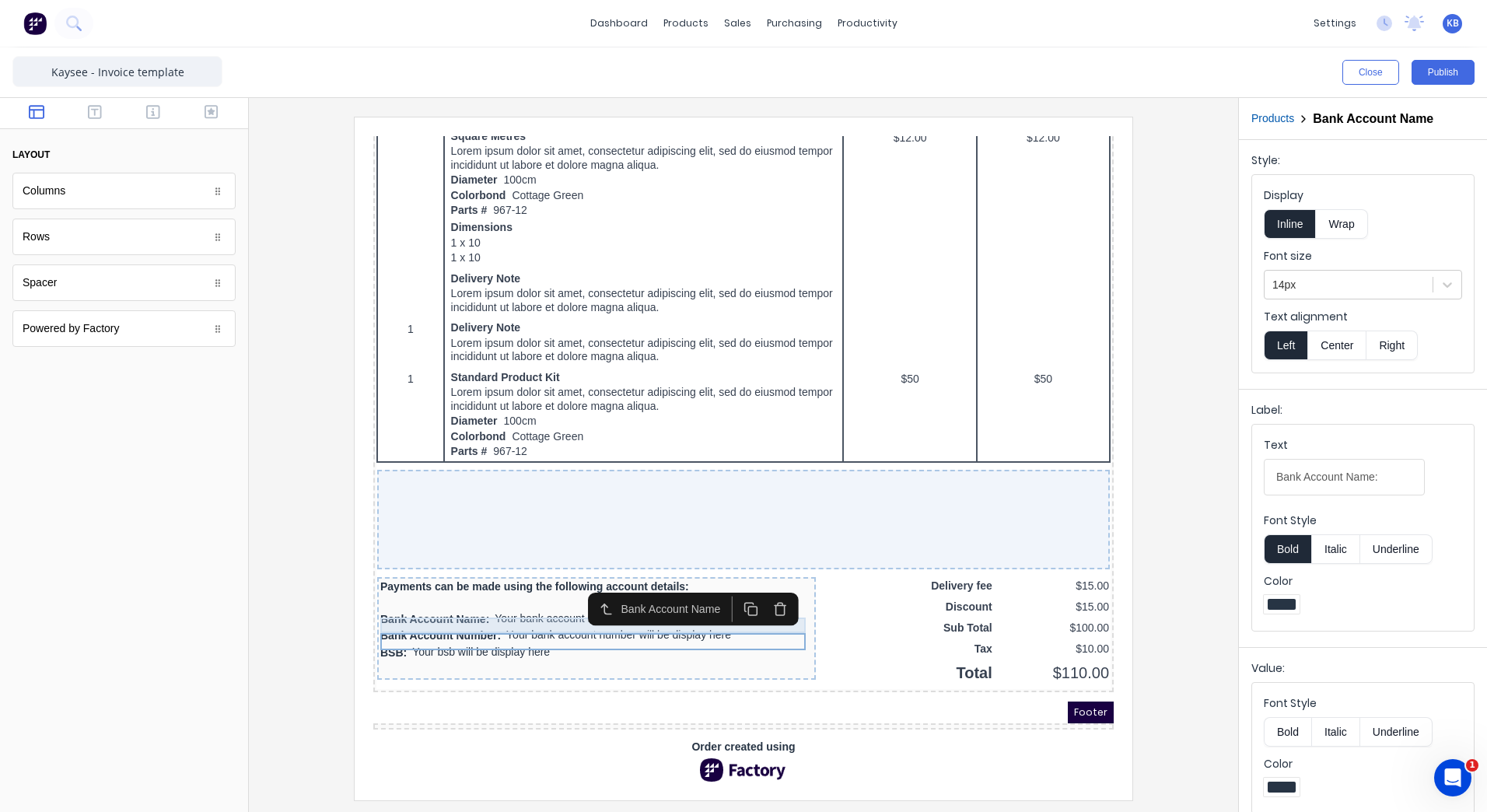
click at [375, 578] on div at bounding box center [578, 584] width 433 height 15
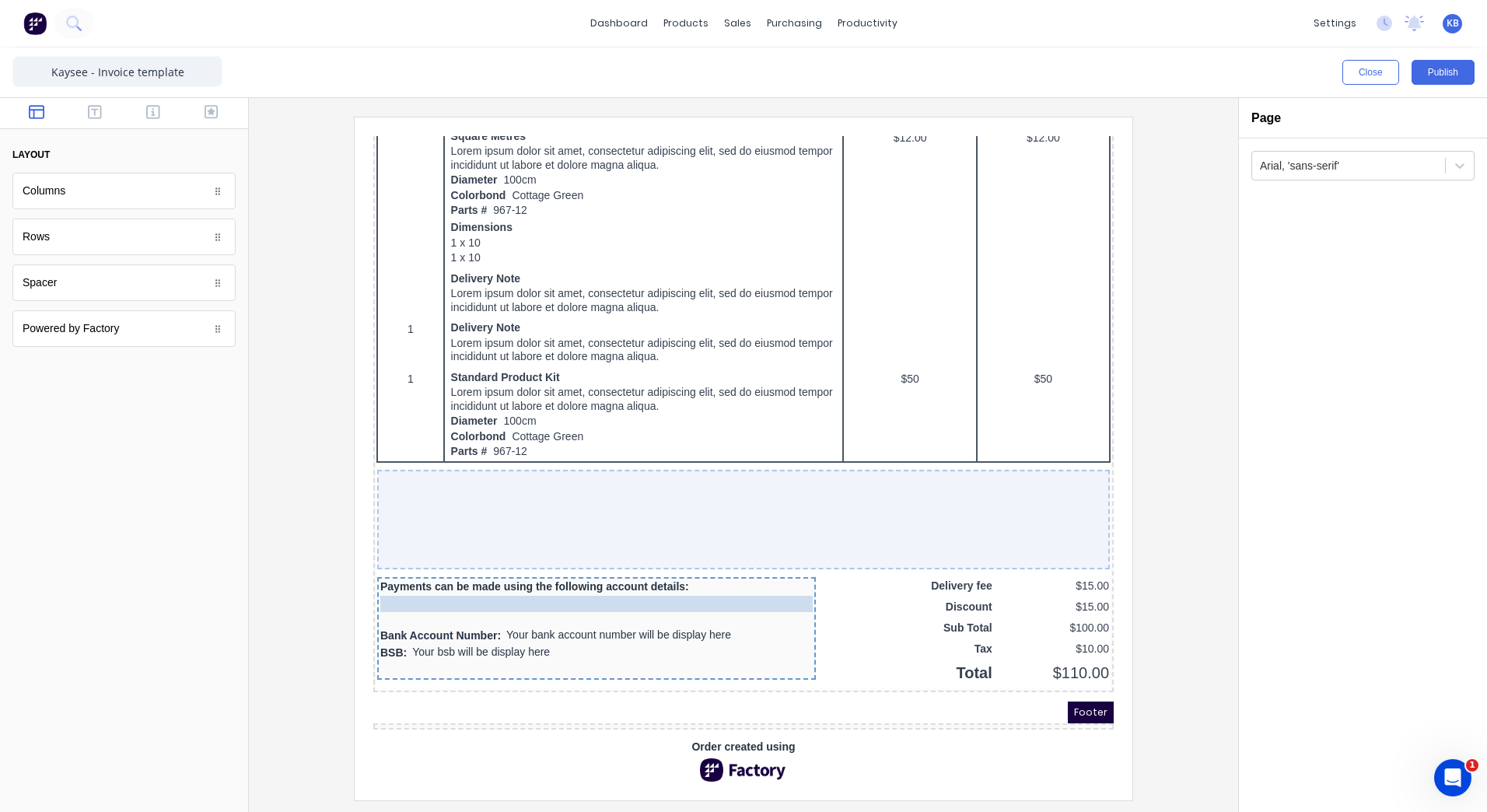
drag, startPoint x: 389, startPoint y: 592, endPoint x: 391, endPoint y: 573, distance: 19.1
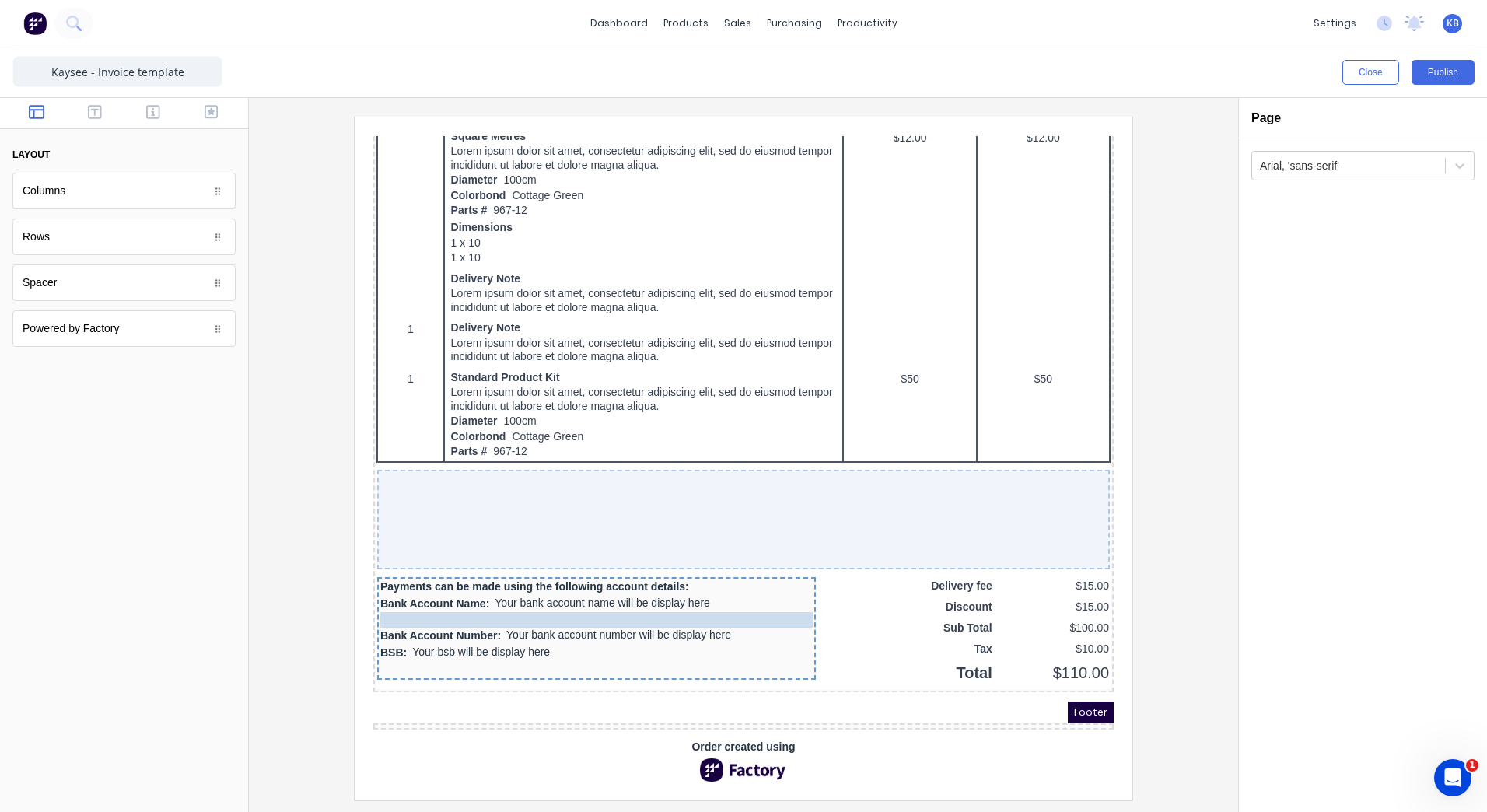
drag, startPoint x: 407, startPoint y: 611, endPoint x: 407, endPoint y: 602, distance: 9.0
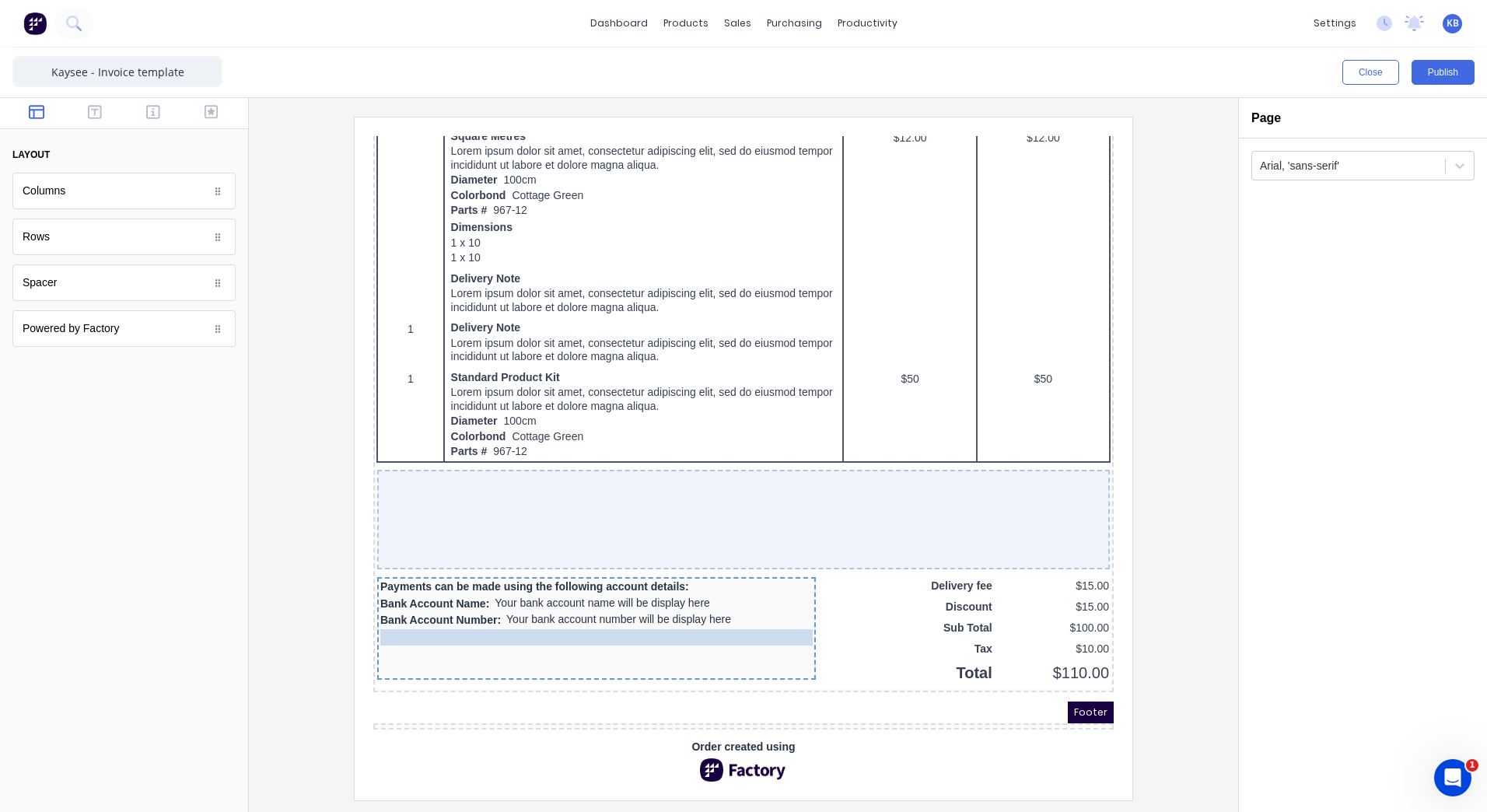
drag, startPoint x: 394, startPoint y: 626, endPoint x: 395, endPoint y: 613, distance: 13.0
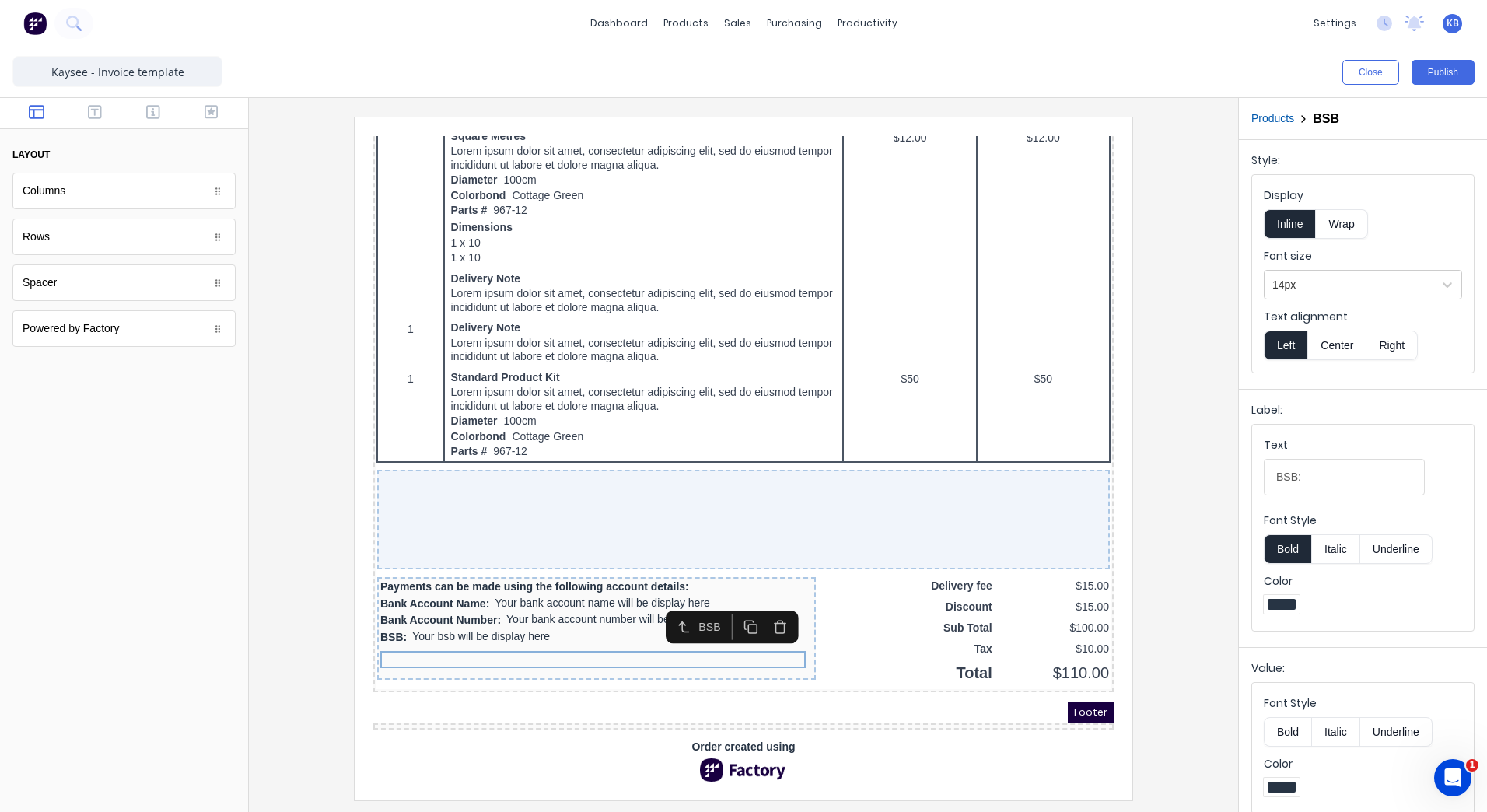
click at [397, 635] on div at bounding box center [578, 634] width 433 height 15
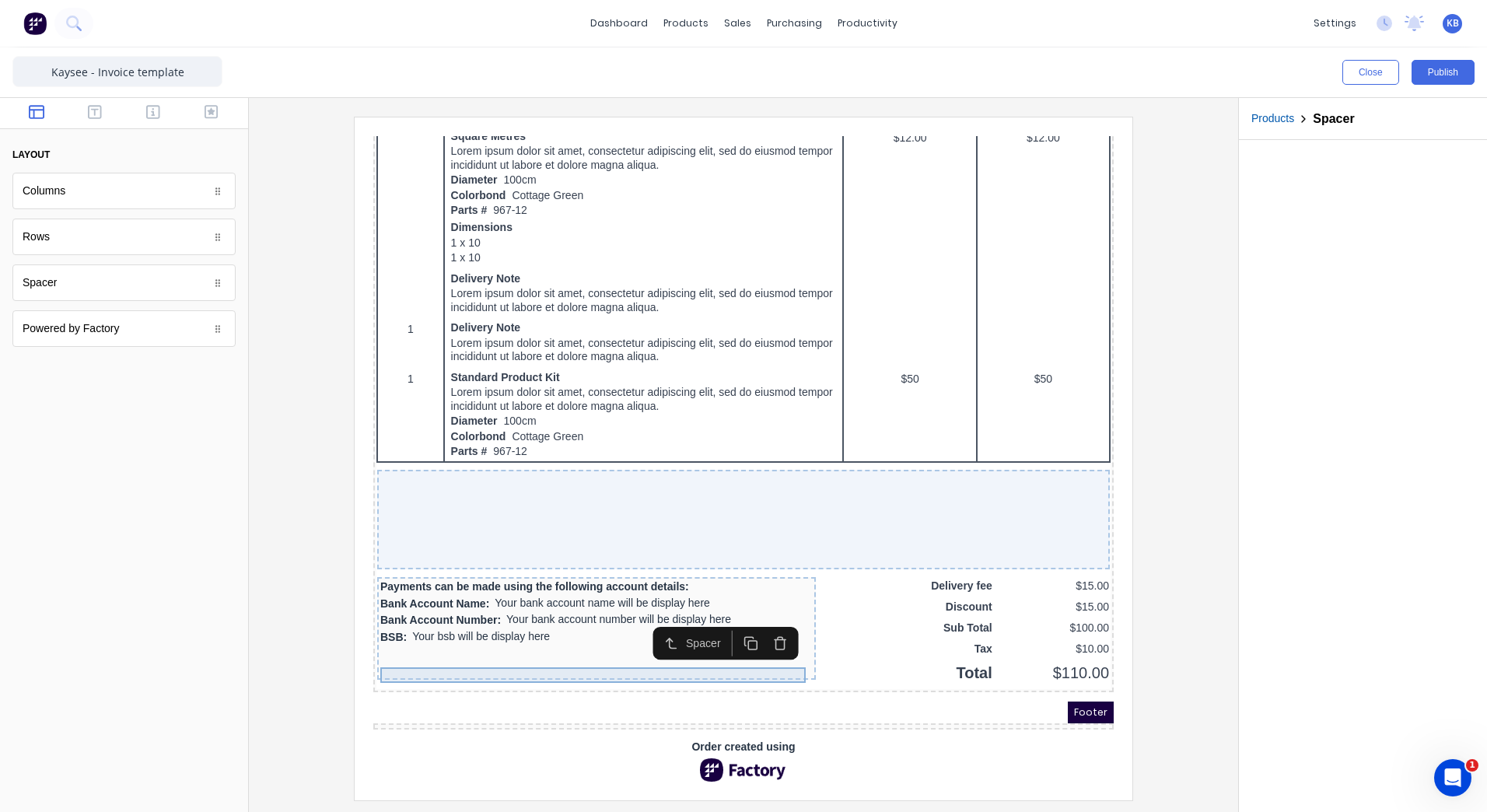
click at [380, 631] on div at bounding box center [578, 634] width 433 height 15
click at [383, 629] on div at bounding box center [578, 634] width 433 height 15
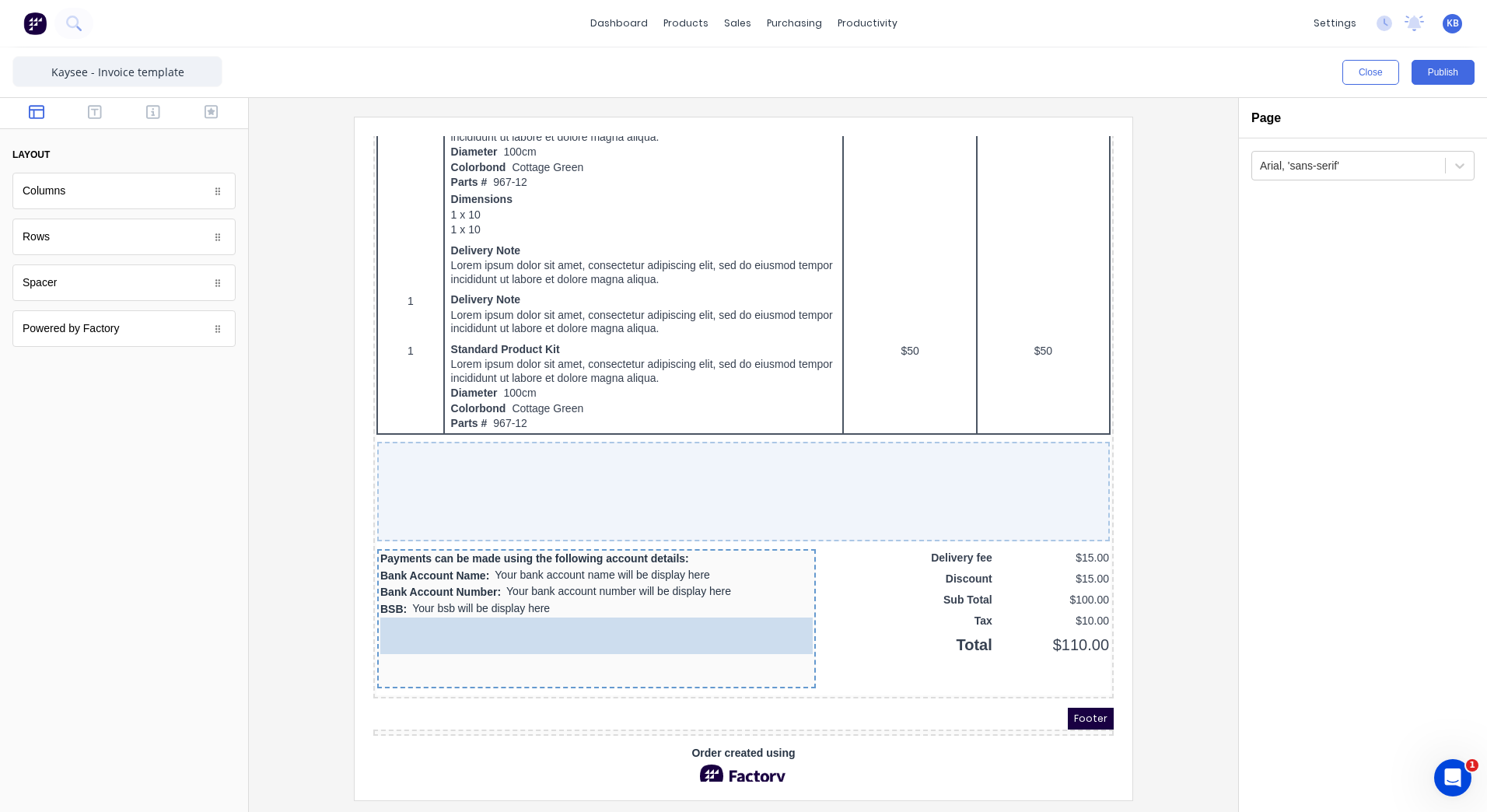
drag, startPoint x: 43, startPoint y: 238, endPoint x: 47, endPoint y: 507, distance: 269.0
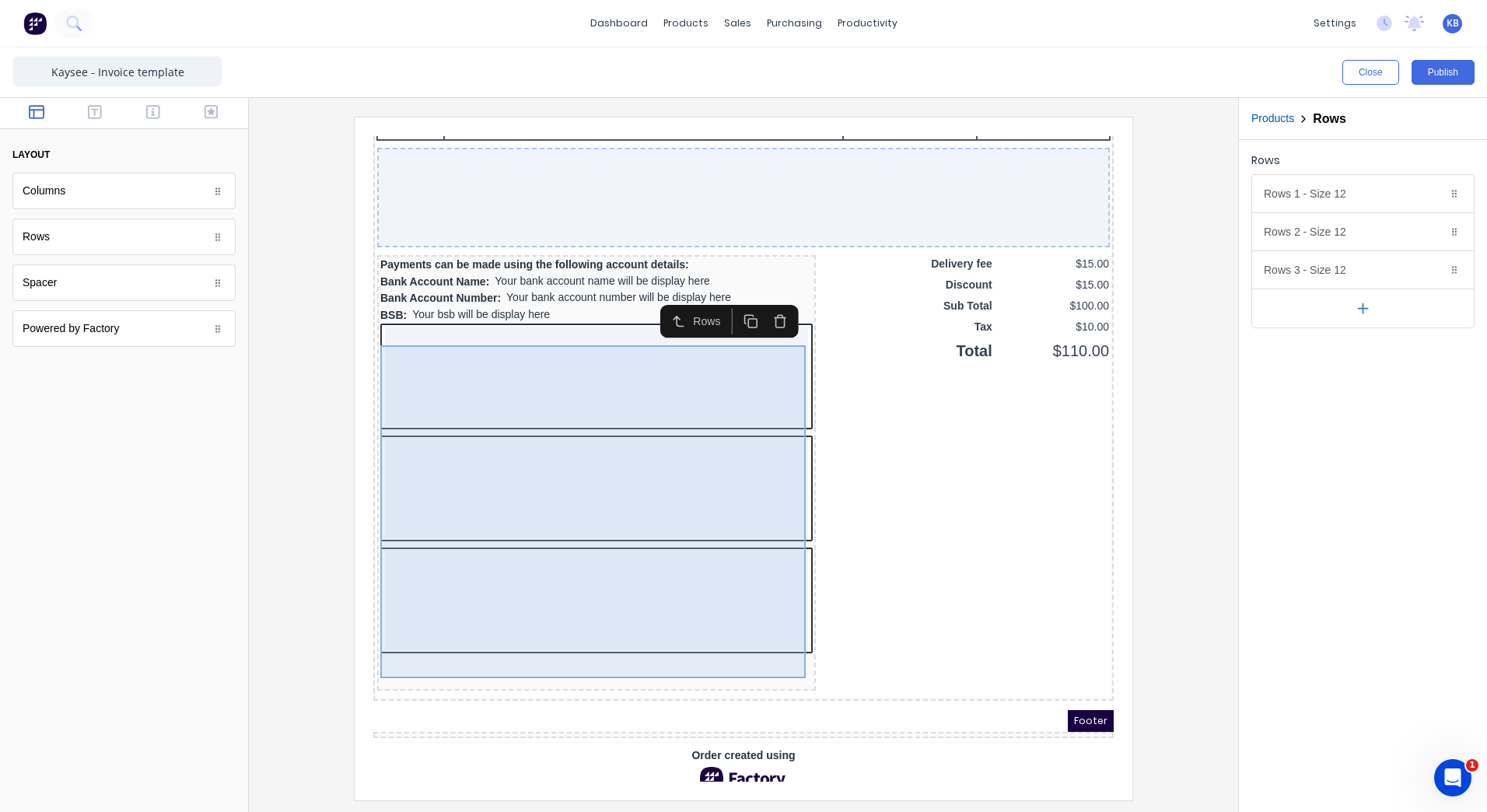
scroll to position [1191, 0]
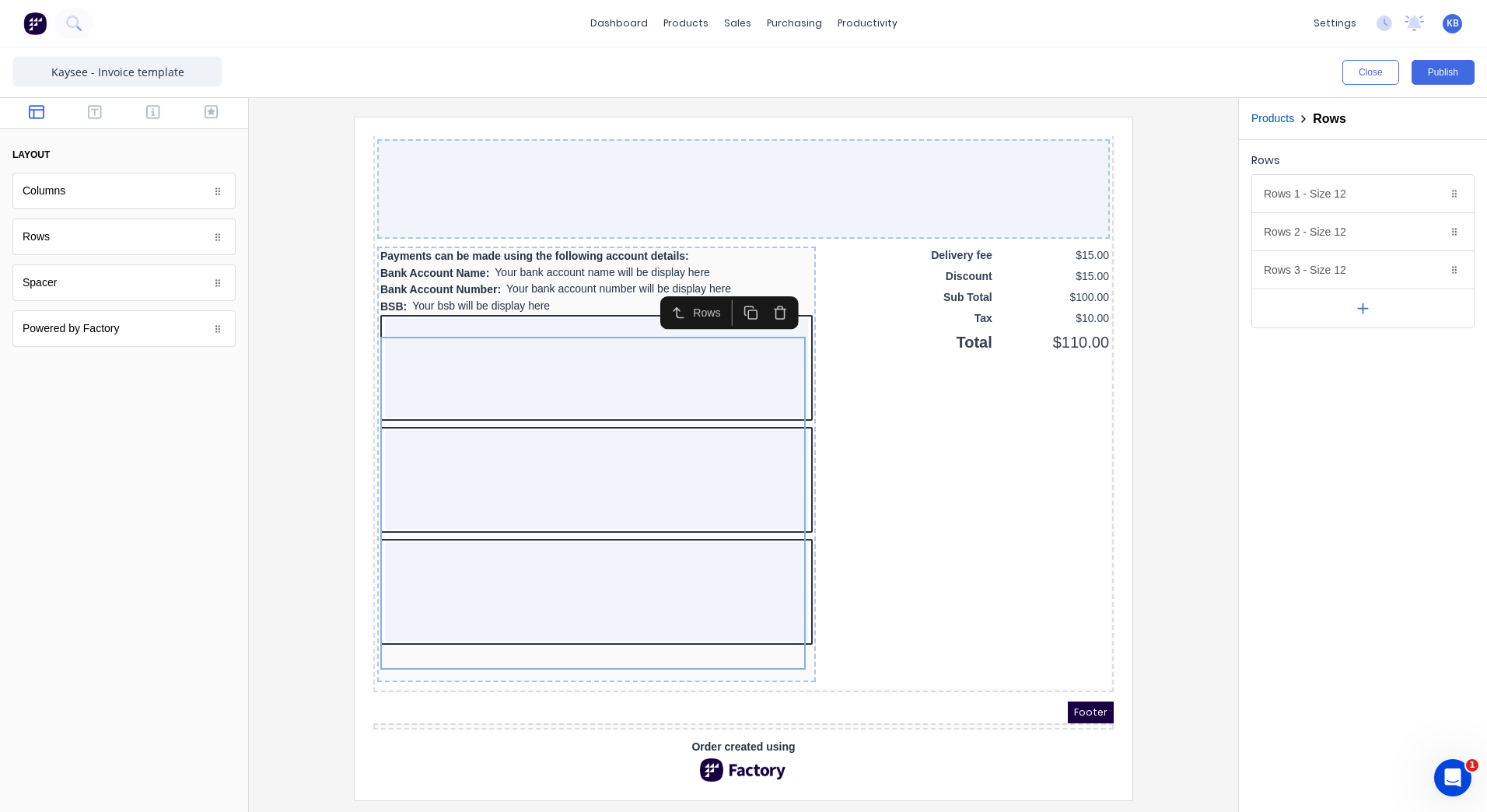
click at [756, 295] on button "button" at bounding box center [761, 294] width 30 height 26
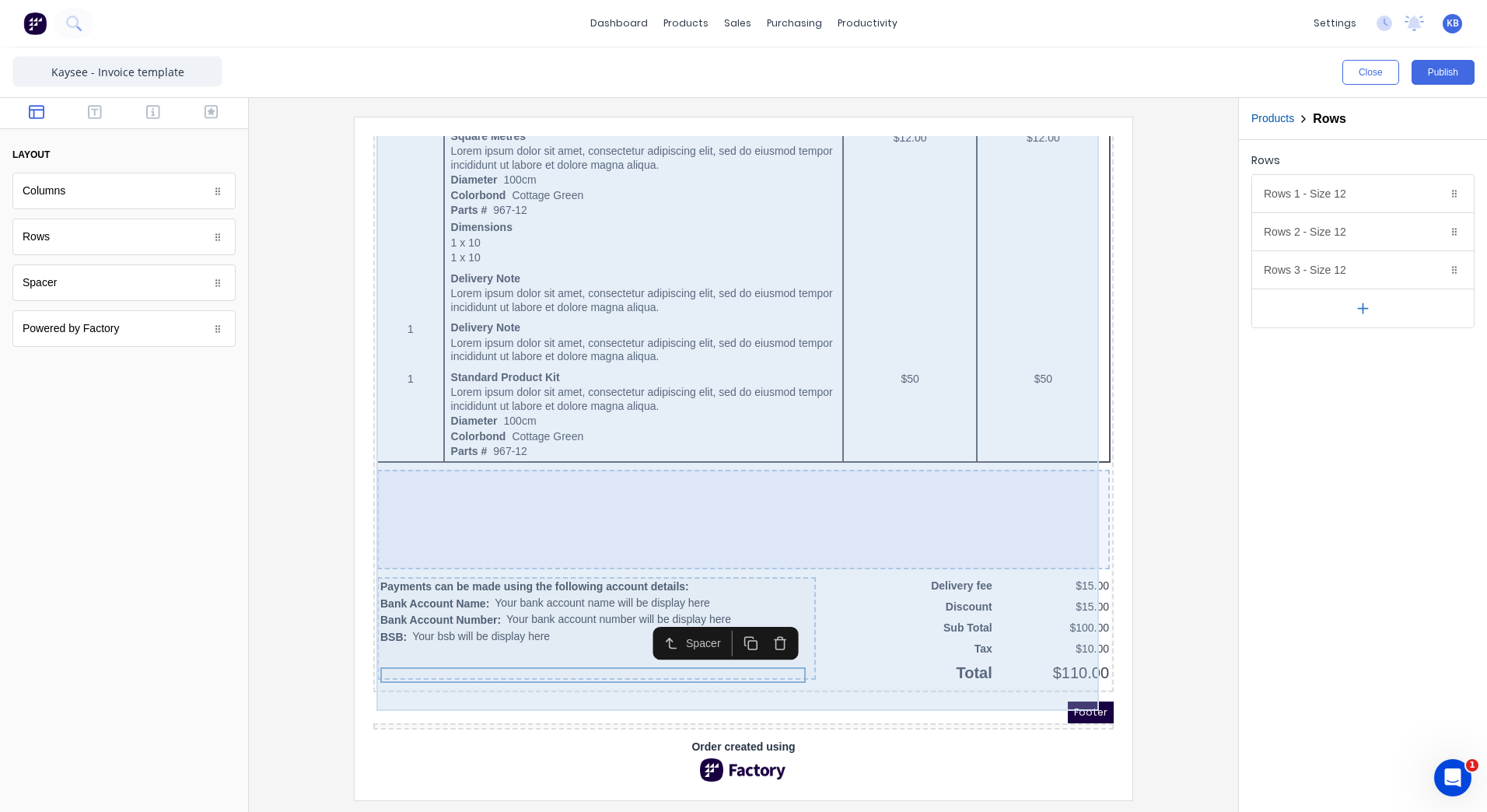
scroll to position [879, 0]
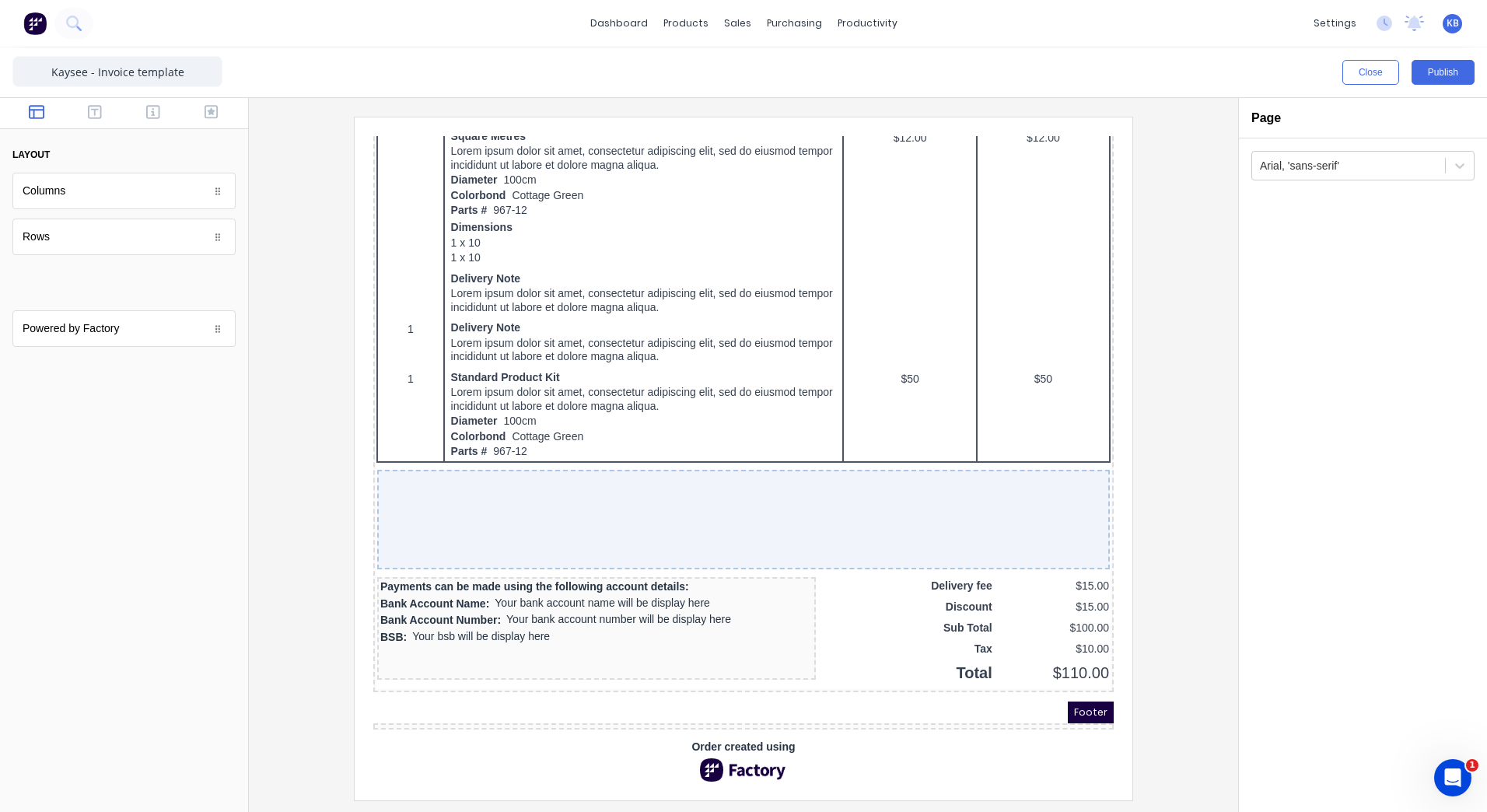
drag, startPoint x: 90, startPoint y: 288, endPoint x: 71, endPoint y: 259, distance: 34.7
click at [97, 287] on body "dashboard products sales purchasing productivity dashboard products Product Cat…" at bounding box center [743, 406] width 1487 height 812
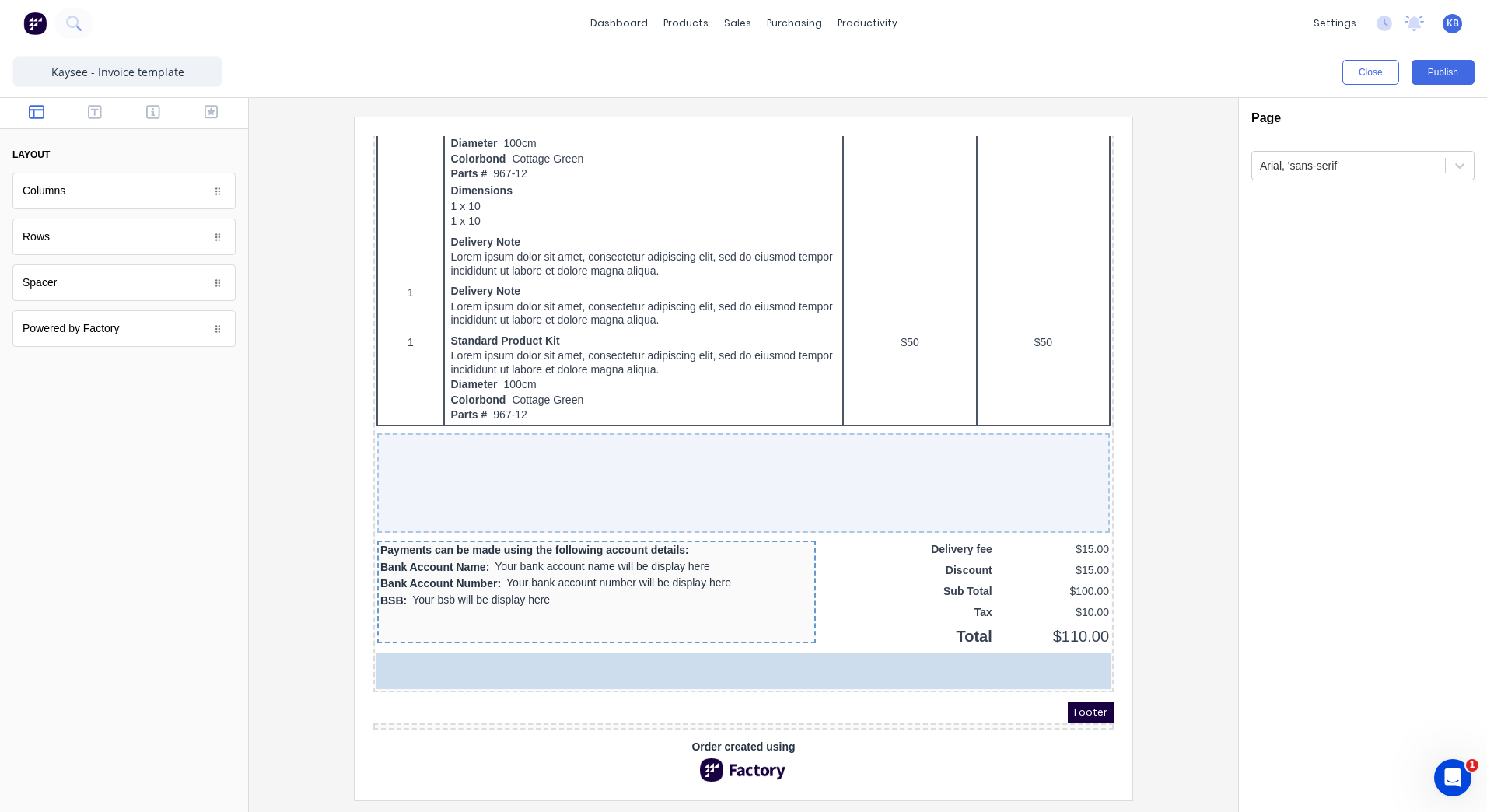
scroll to position [914, 0]
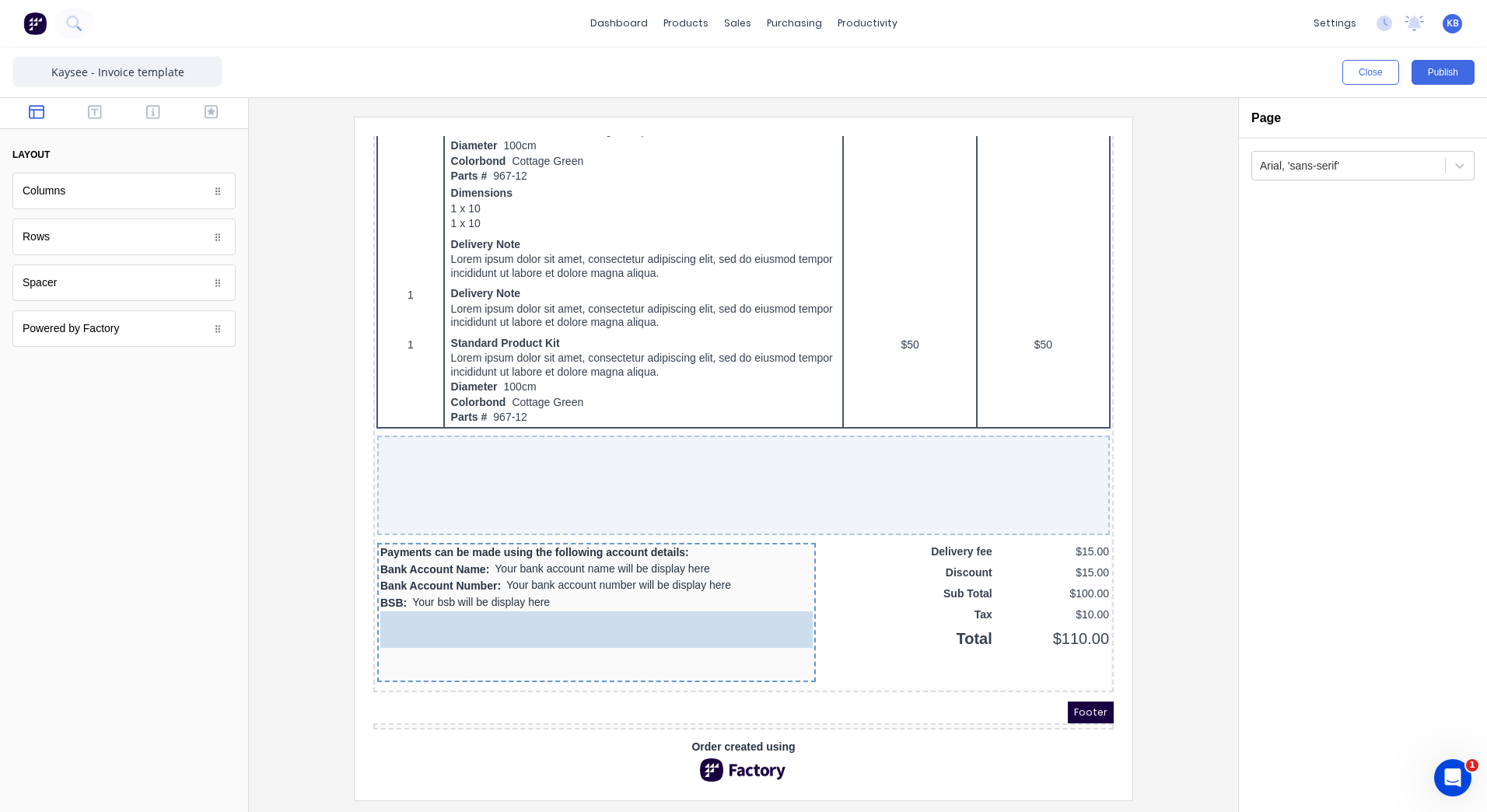
drag, startPoint x: 71, startPoint y: 246, endPoint x: 99, endPoint y: 474, distance: 229.7
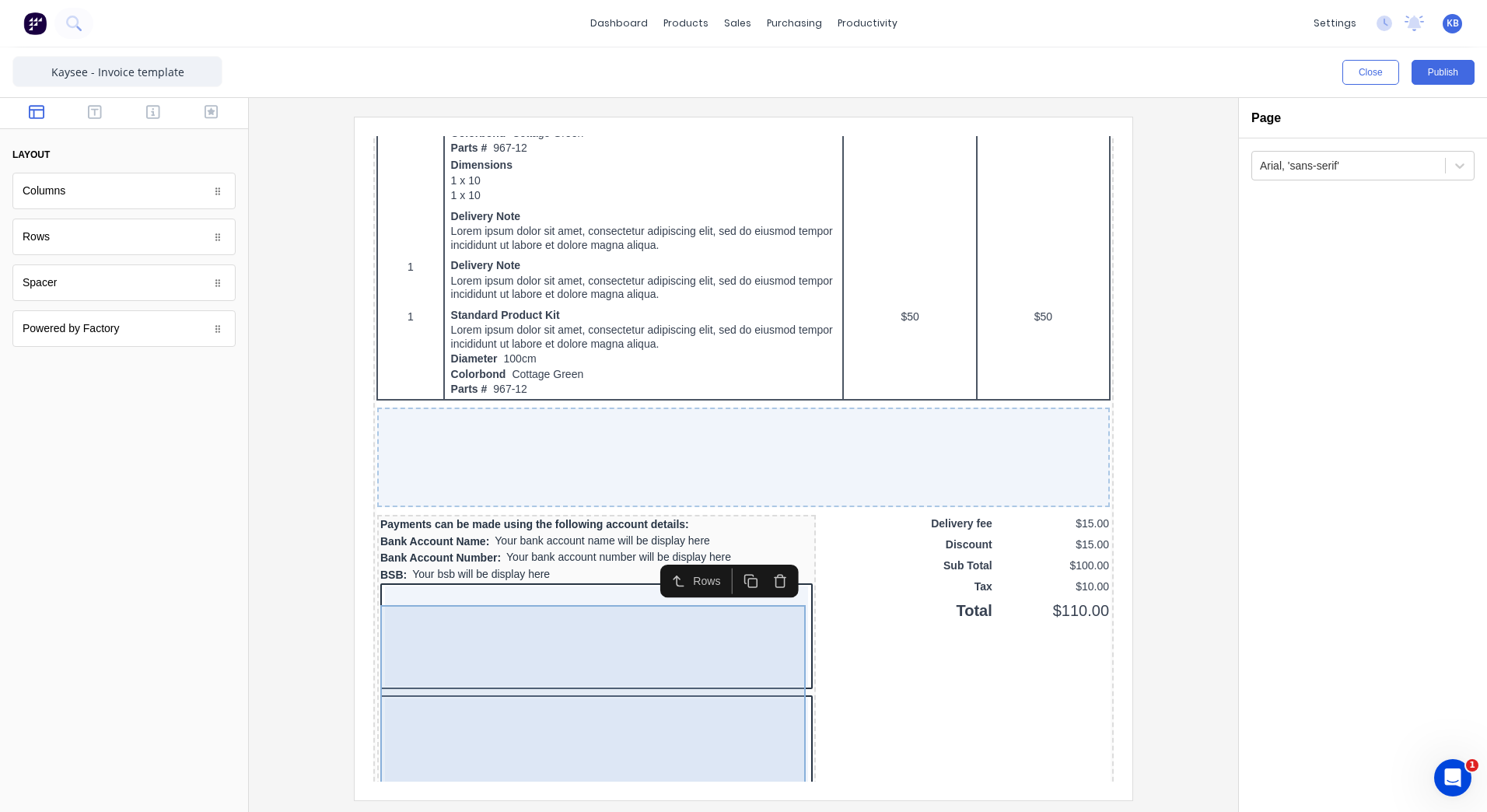
scroll to position [1191, 0]
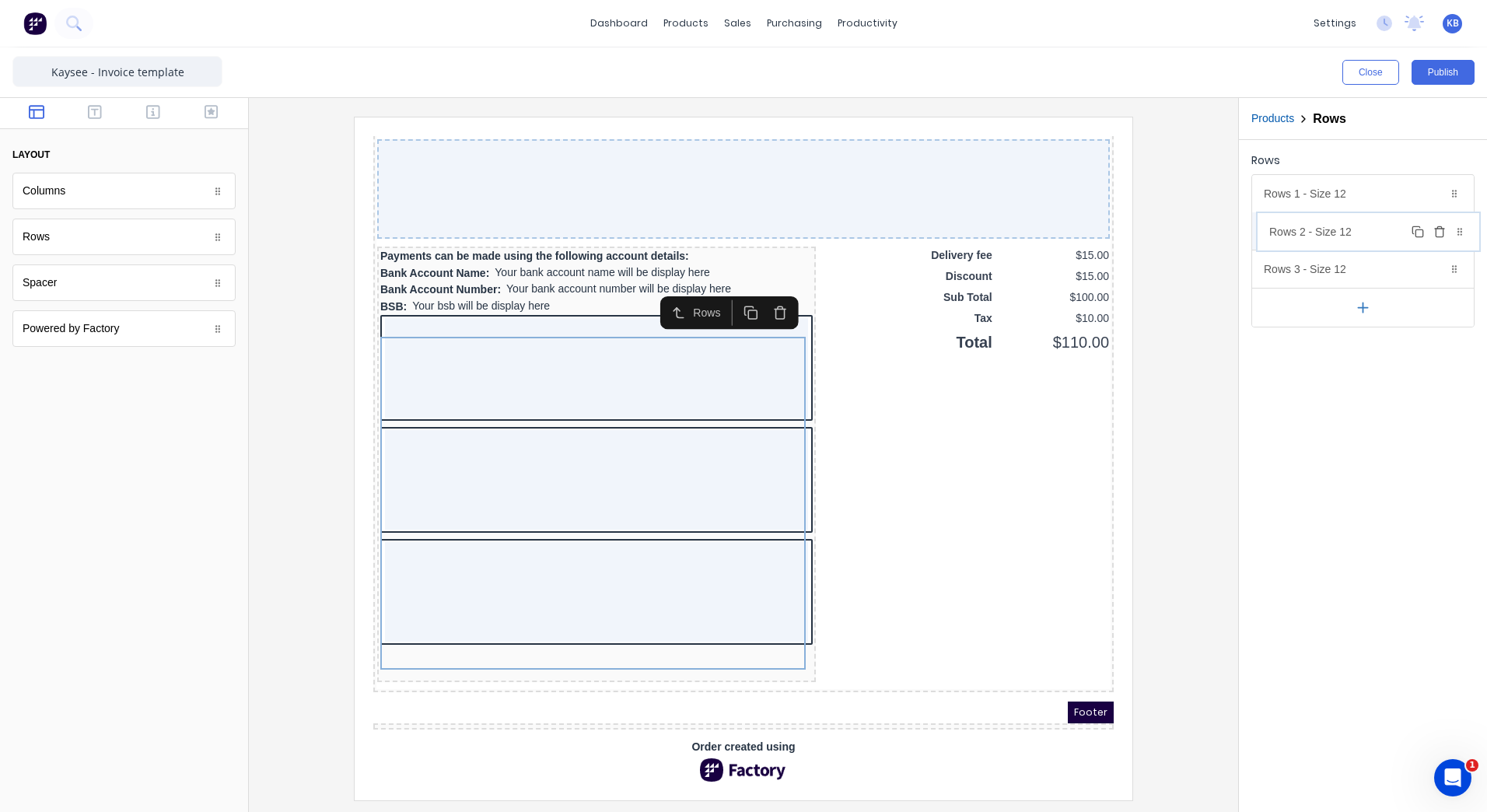
click at [1428, 230] on body "dashboard products sales purchasing productivity dashboard products Product Cat…" at bounding box center [743, 406] width 1487 height 812
click at [1428, 230] on icon "button" at bounding box center [1434, 232] width 12 height 12
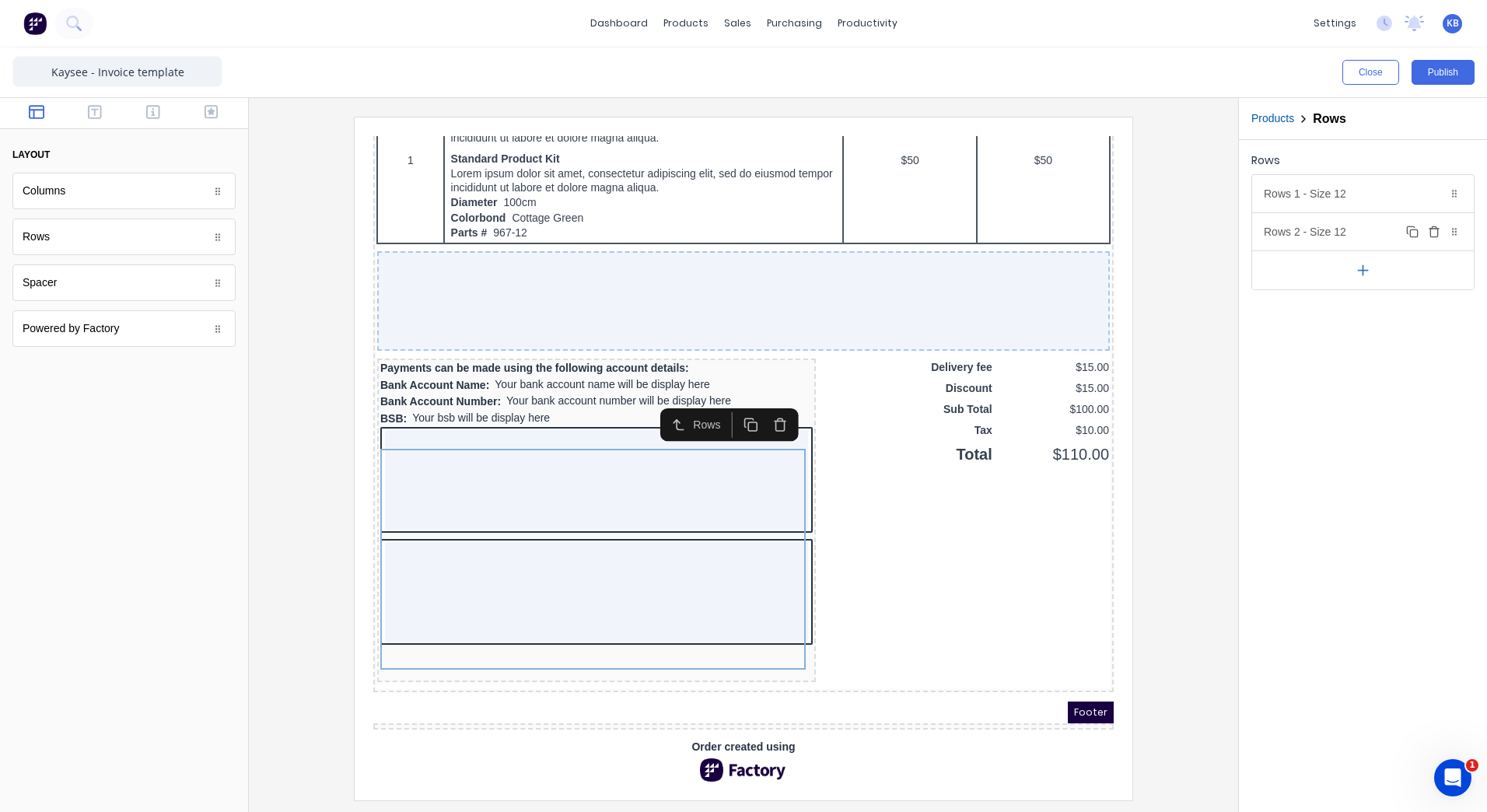
click at [1428, 230] on icon "button" at bounding box center [1434, 232] width 12 height 12
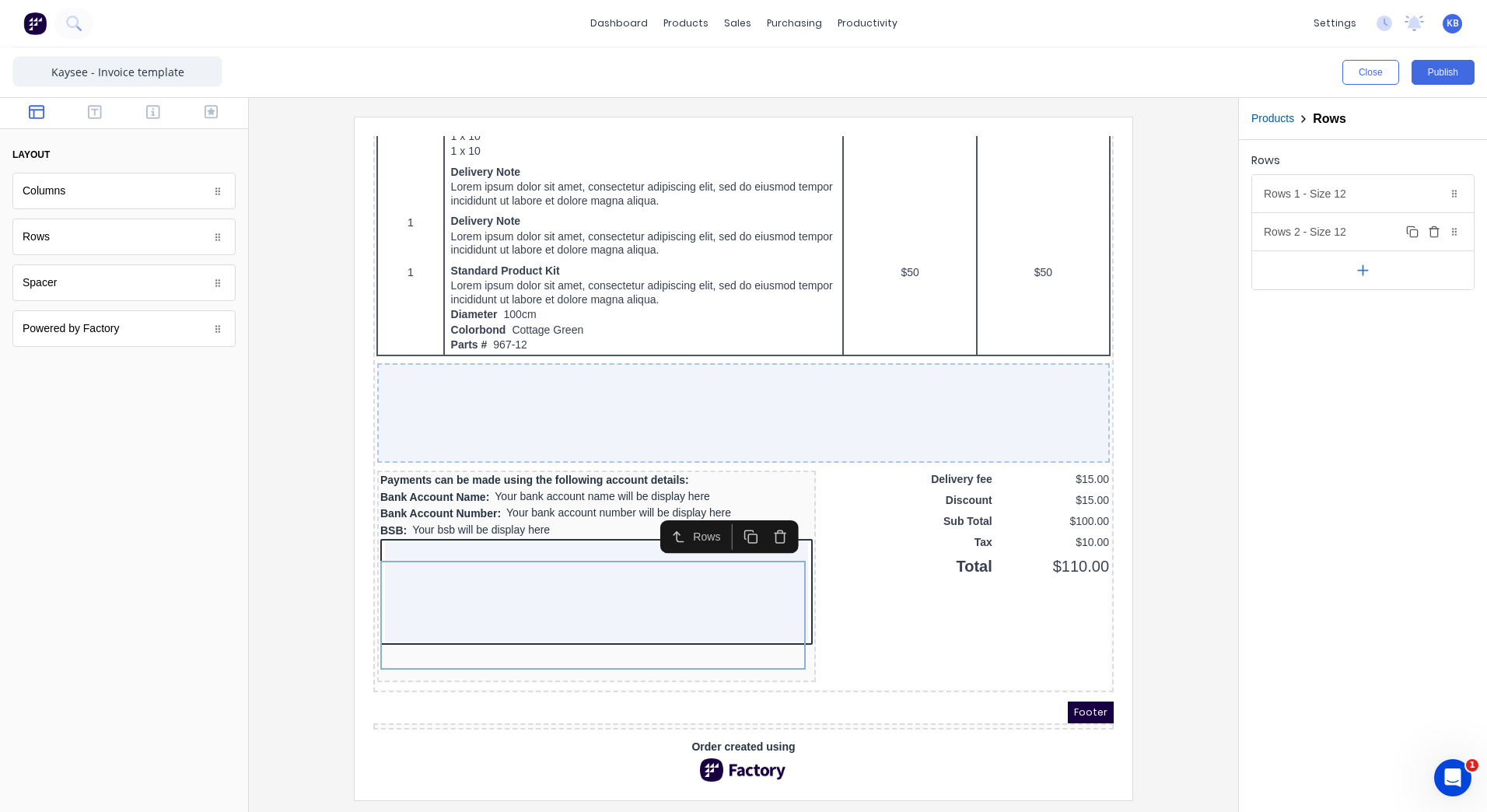
scroll to position [986, 0]
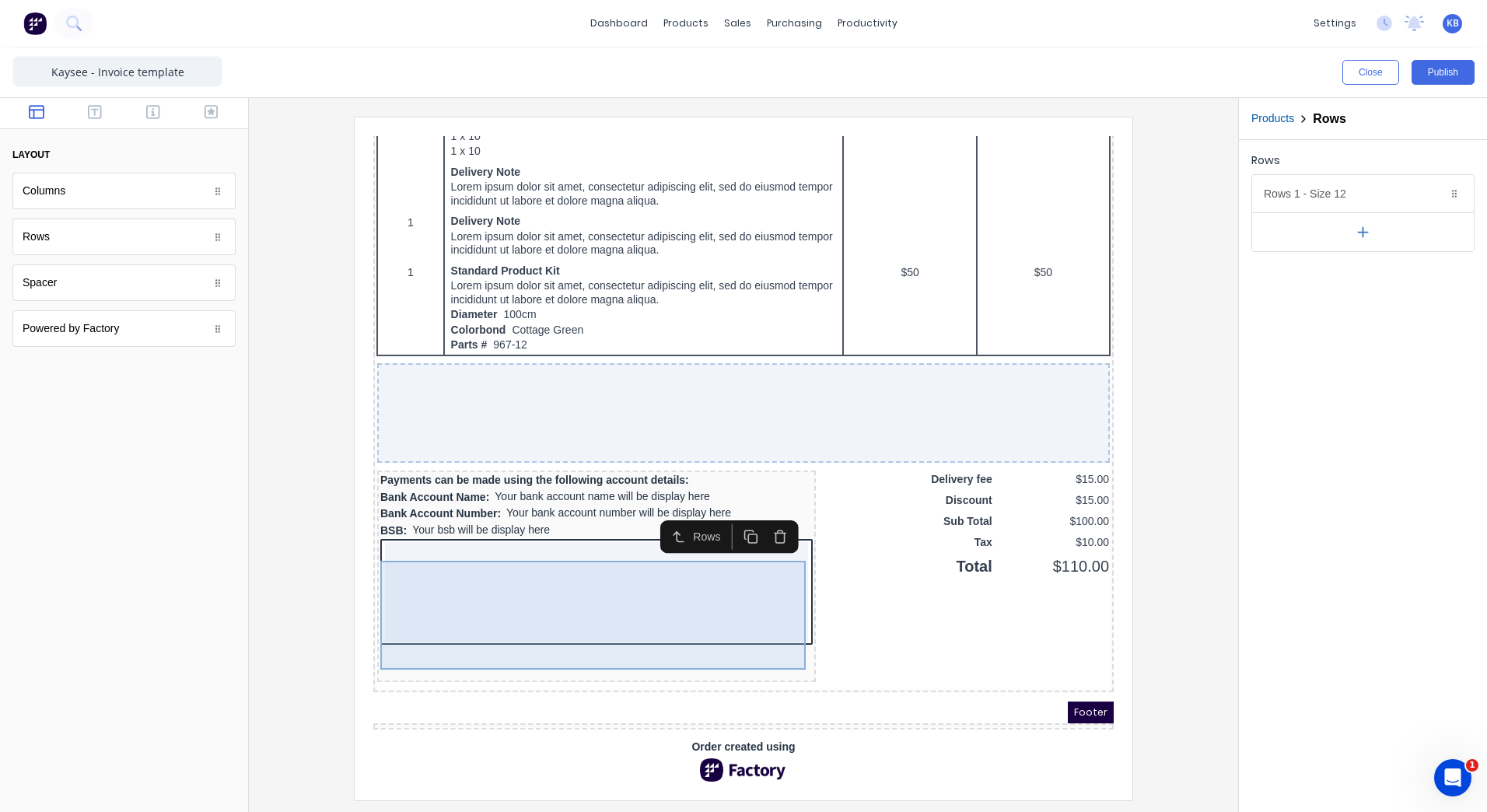
click at [448, 537] on div at bounding box center [578, 574] width 423 height 100
click at [419, 527] on div at bounding box center [578, 574] width 423 height 100
click at [430, 564] on div at bounding box center [578, 574] width 423 height 100
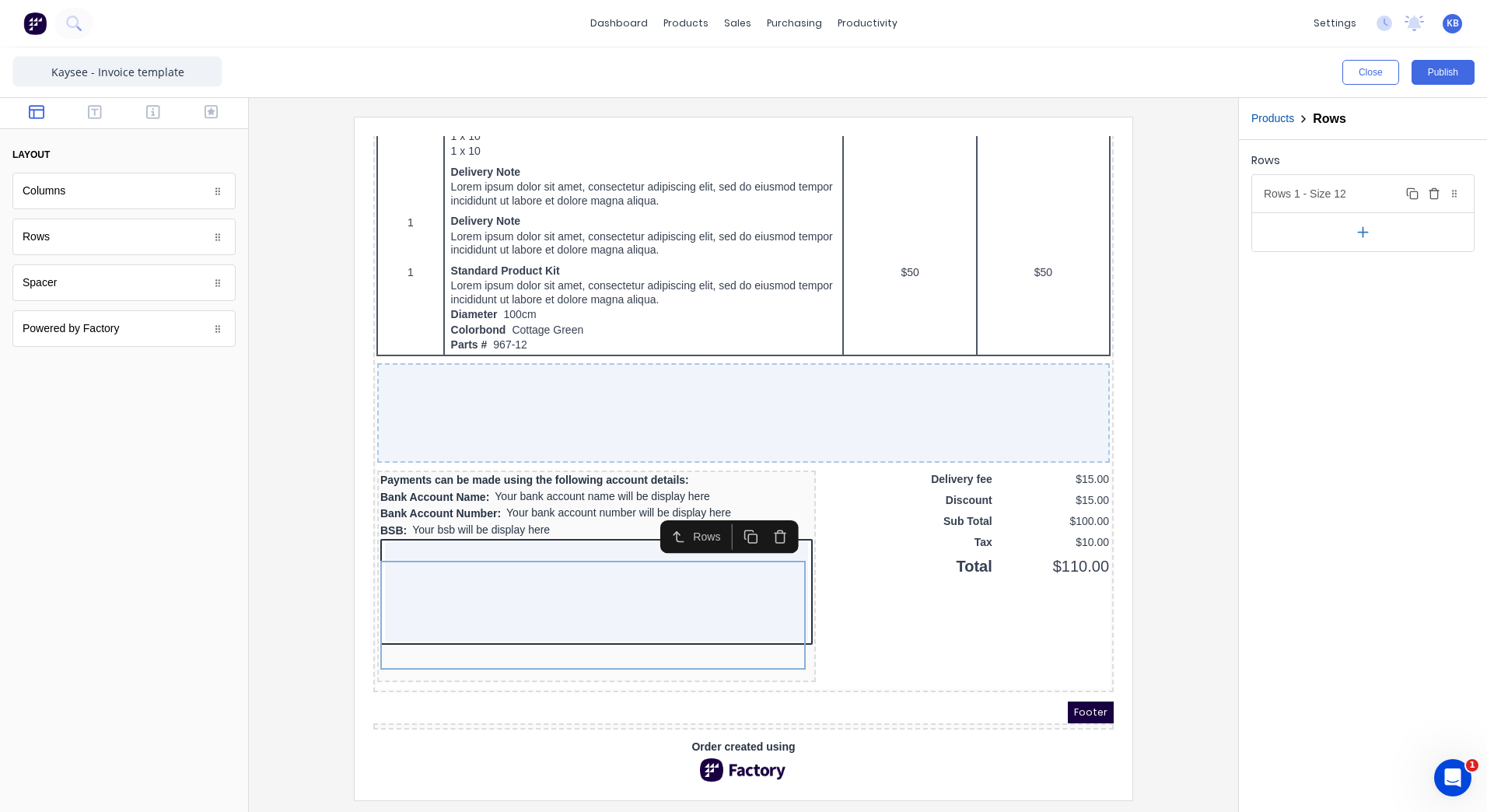
click at [1301, 210] on div "Rows 1 - Size 12 Duplicate Delete" at bounding box center [1363, 193] width 222 height 37
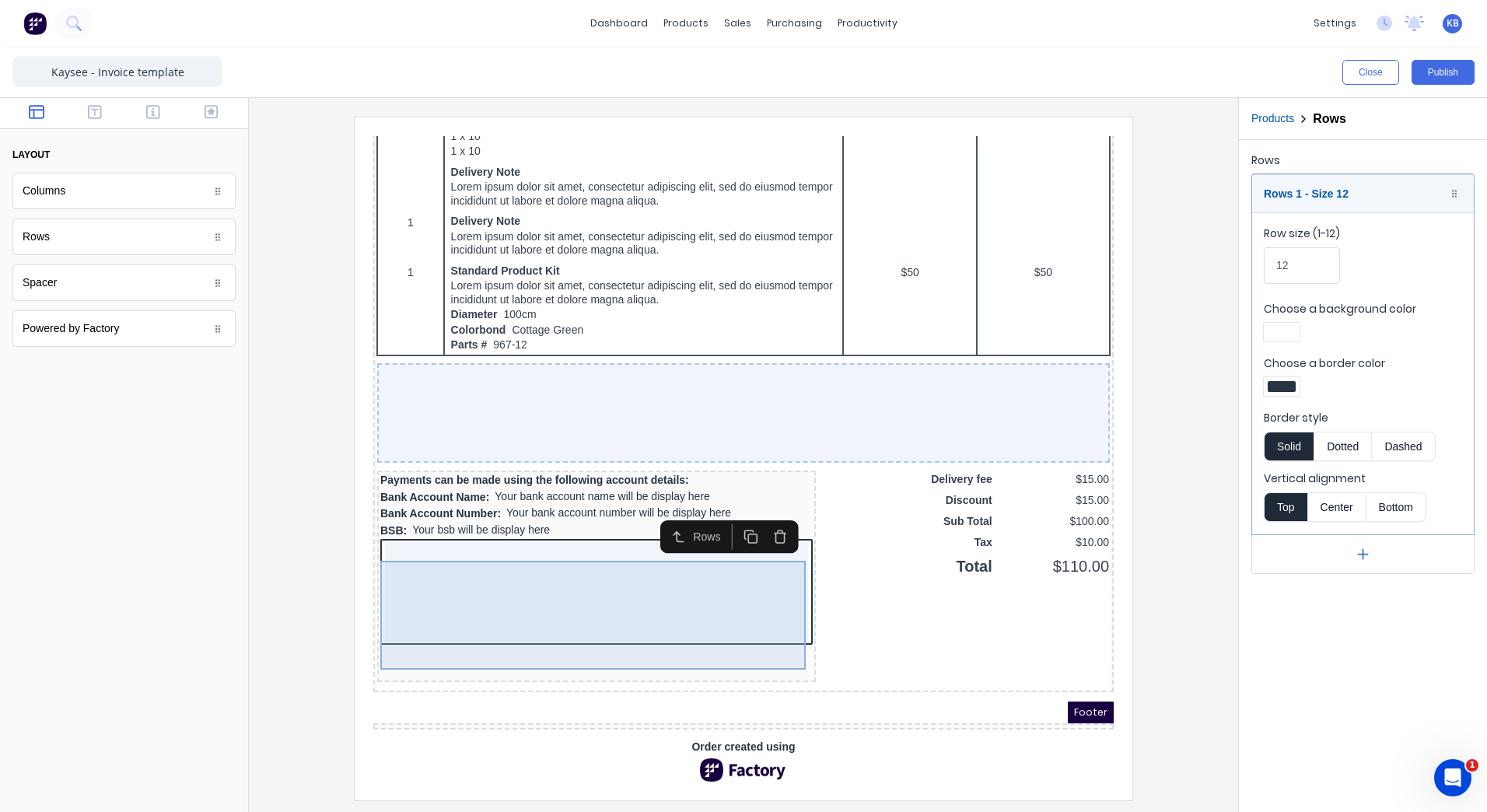
click at [366, 544] on div at bounding box center [578, 574] width 423 height 100
click at [385, 535] on div at bounding box center [578, 574] width 423 height 100
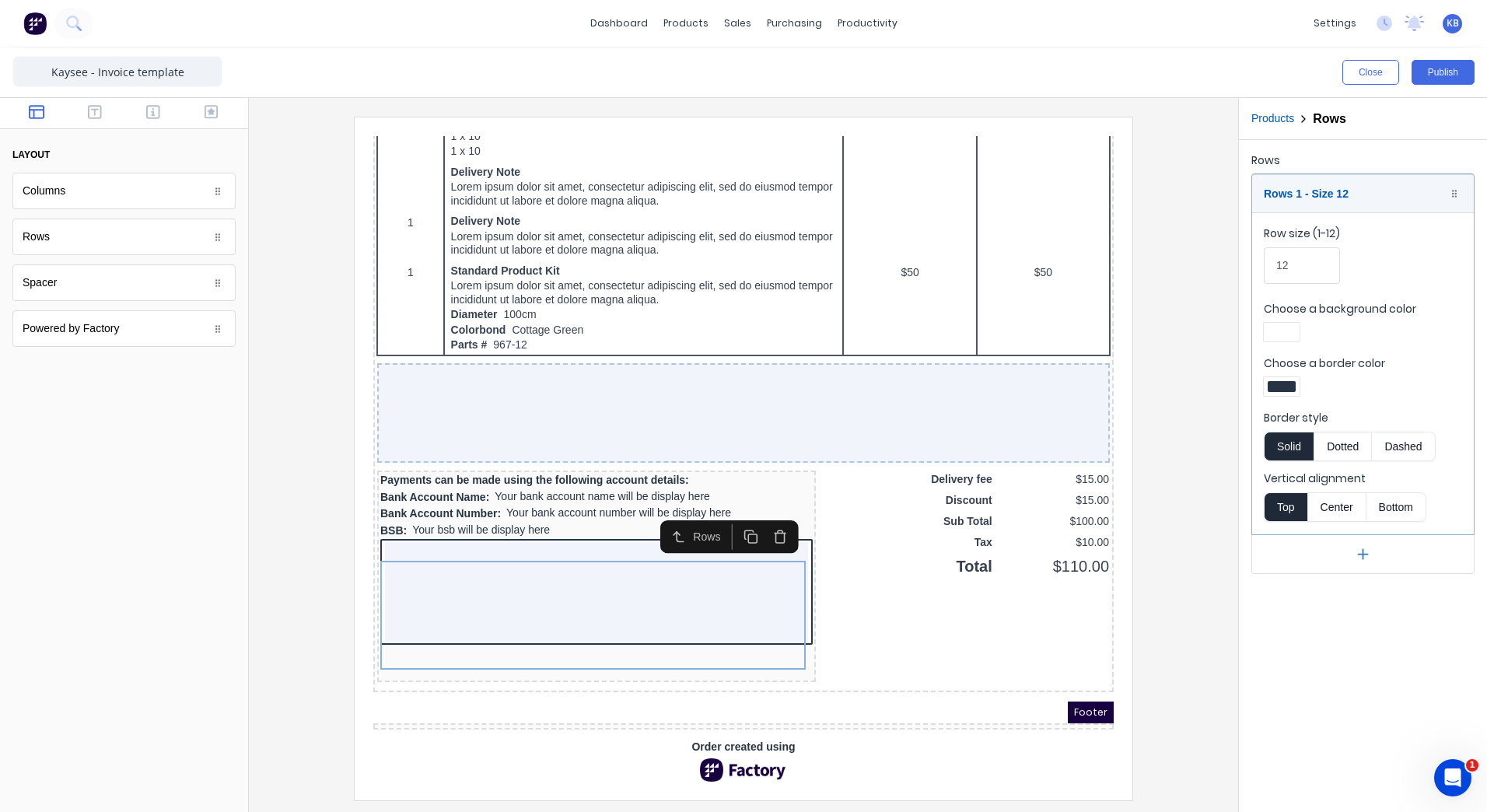
click at [1363, 553] on icon "button" at bounding box center [1363, 554] width 0 height 10
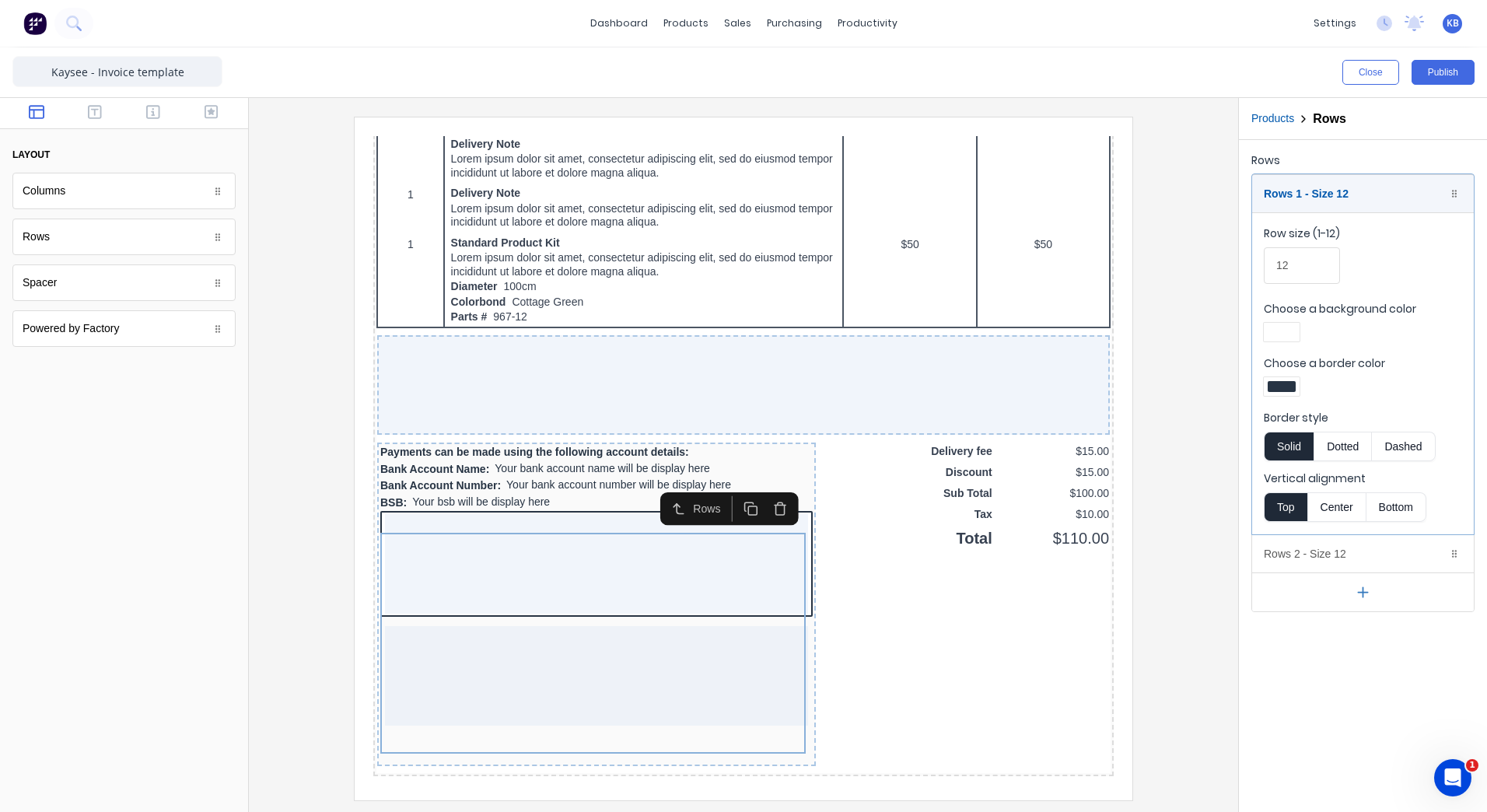
click at [756, 485] on icon "button" at bounding box center [761, 489] width 14 height 14
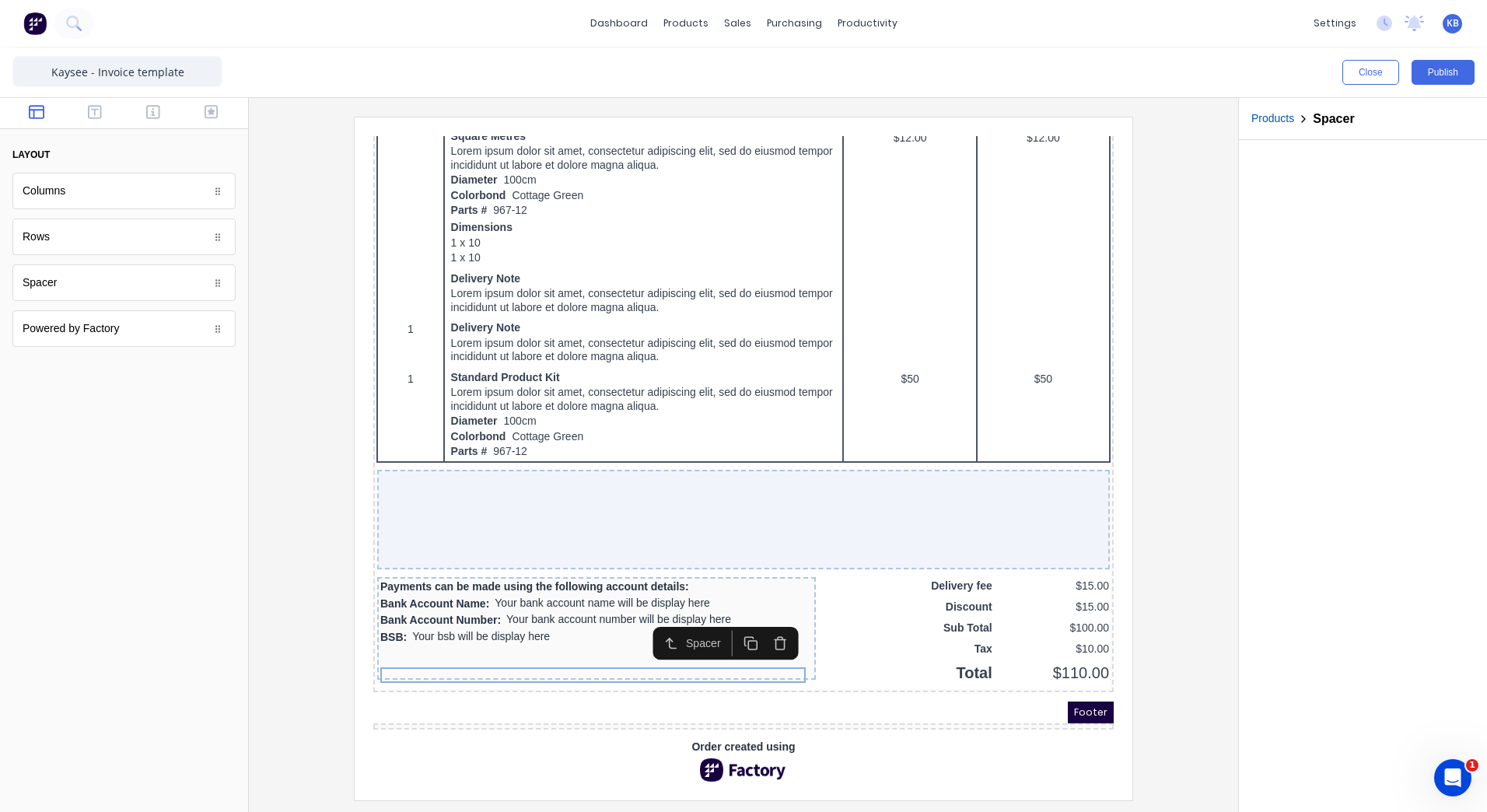
click at [761, 612] on button "button" at bounding box center [761, 625] width 30 height 26
click at [417, 629] on div at bounding box center [578, 634] width 433 height 15
click at [85, 121] on button "button" at bounding box center [95, 112] width 49 height 18
click at [59, 251] on div "Text" at bounding box center [124, 236] width 223 height 37
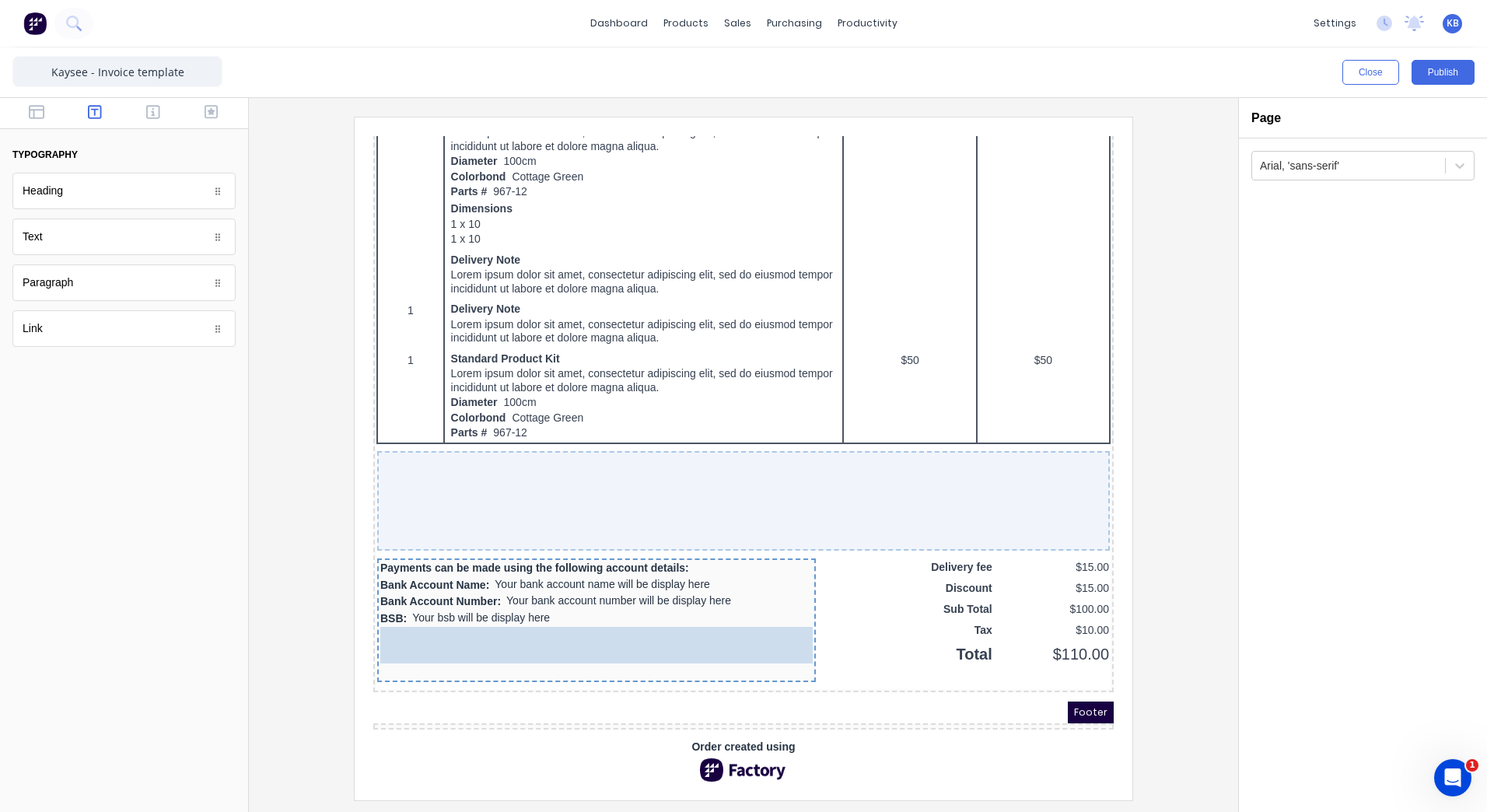
drag, startPoint x: 59, startPoint y: 246, endPoint x: 442, endPoint y: 642, distance: 550.9
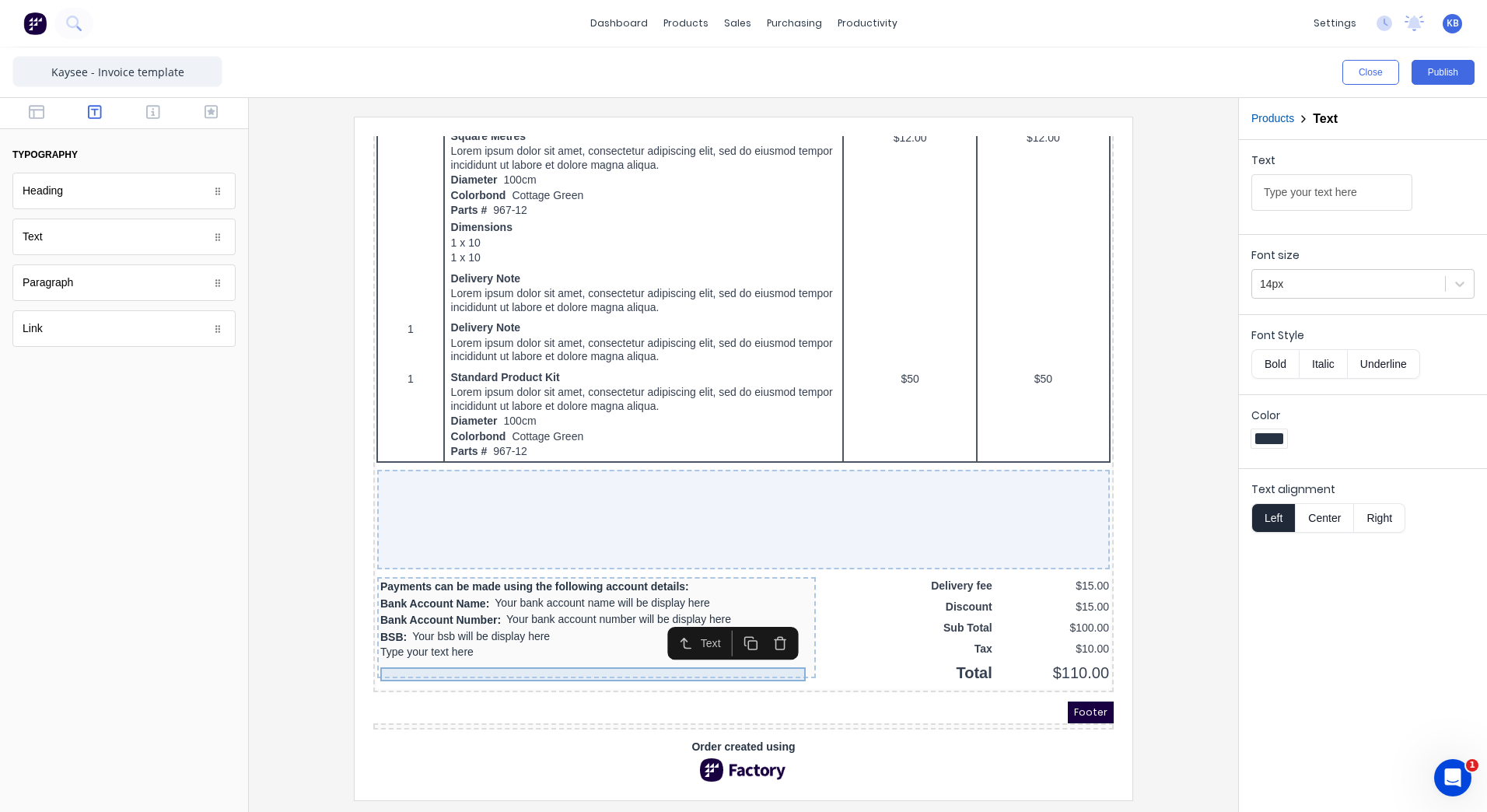
click at [405, 628] on div "Type your text here" at bounding box center [578, 633] width 433 height 14
click at [1310, 202] on input "Type your text here" at bounding box center [1331, 192] width 161 height 37
type input "Type yourPtext here"
drag, startPoint x: 1372, startPoint y: 189, endPoint x: 1120, endPoint y: 171, distance: 252.6
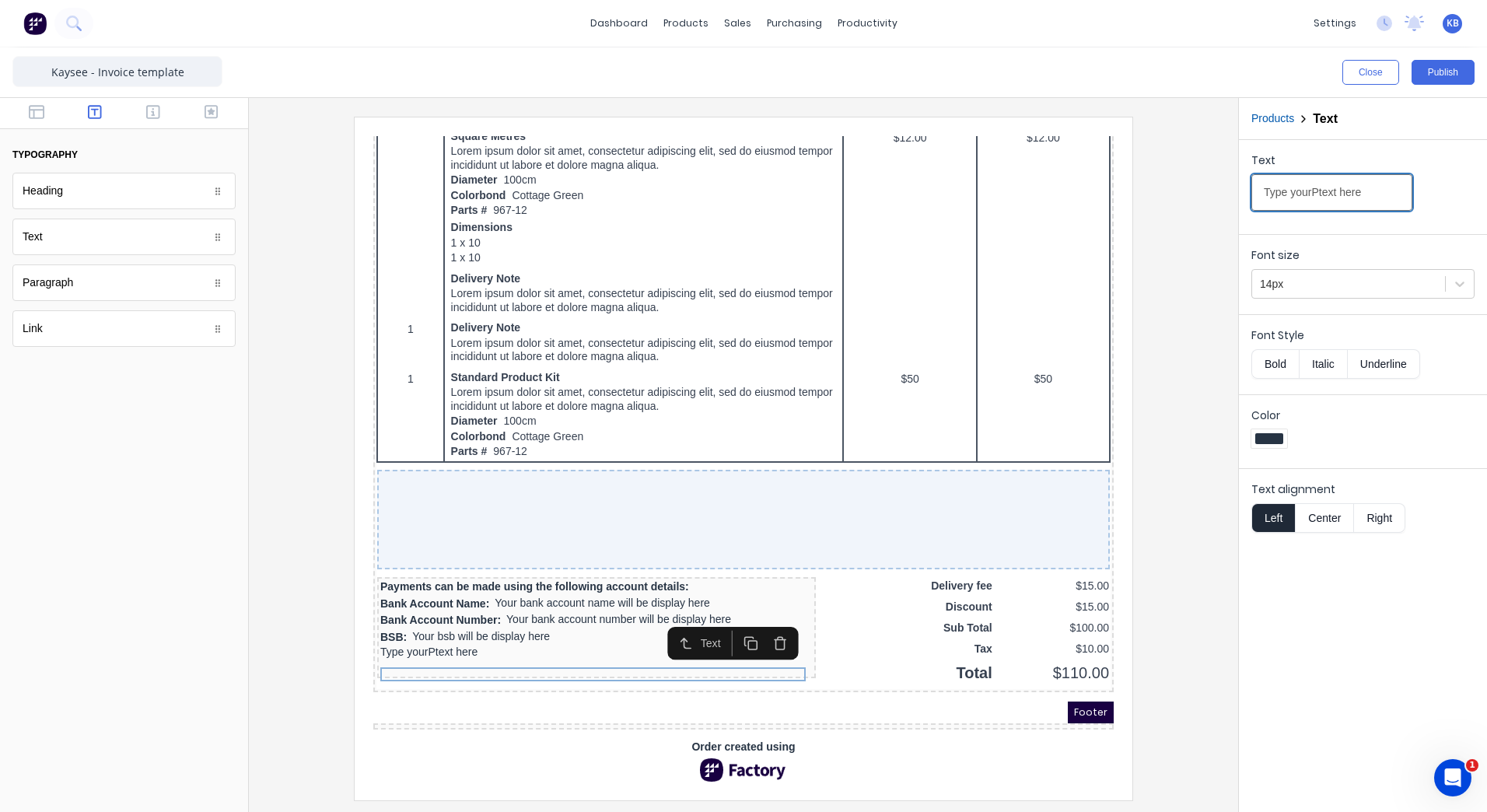
click at [1122, 175] on div "Close Publish Components typography Heading Heading Text Text Paragraph Paragra…" at bounding box center [743, 429] width 1487 height 764
type input "Please send remittance to admin@hushpak.com.au"
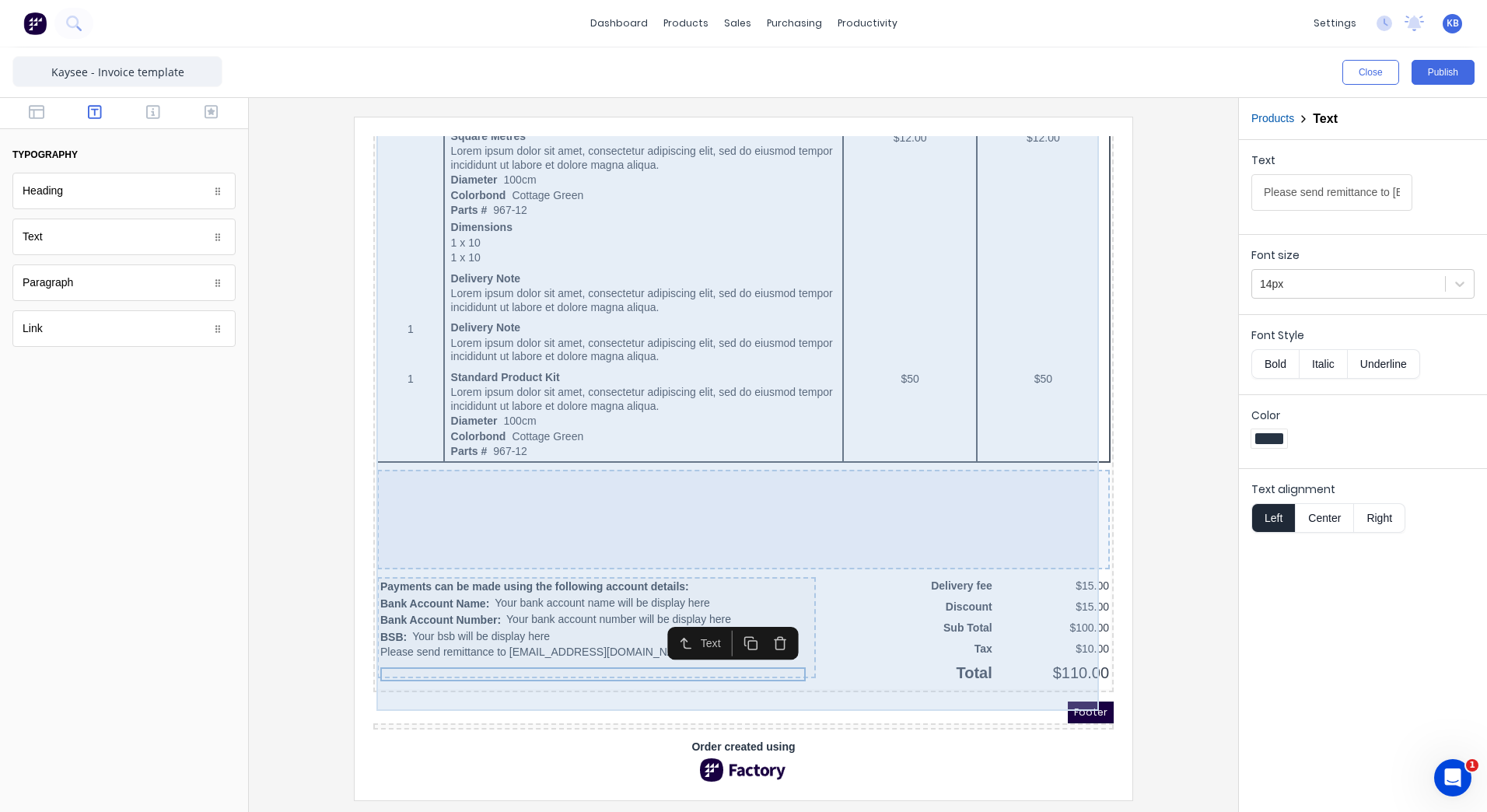
click at [612, 650] on div "Payments can be made using the following account details: Bank Account Name: Yo…" at bounding box center [578, 608] width 438 height 101
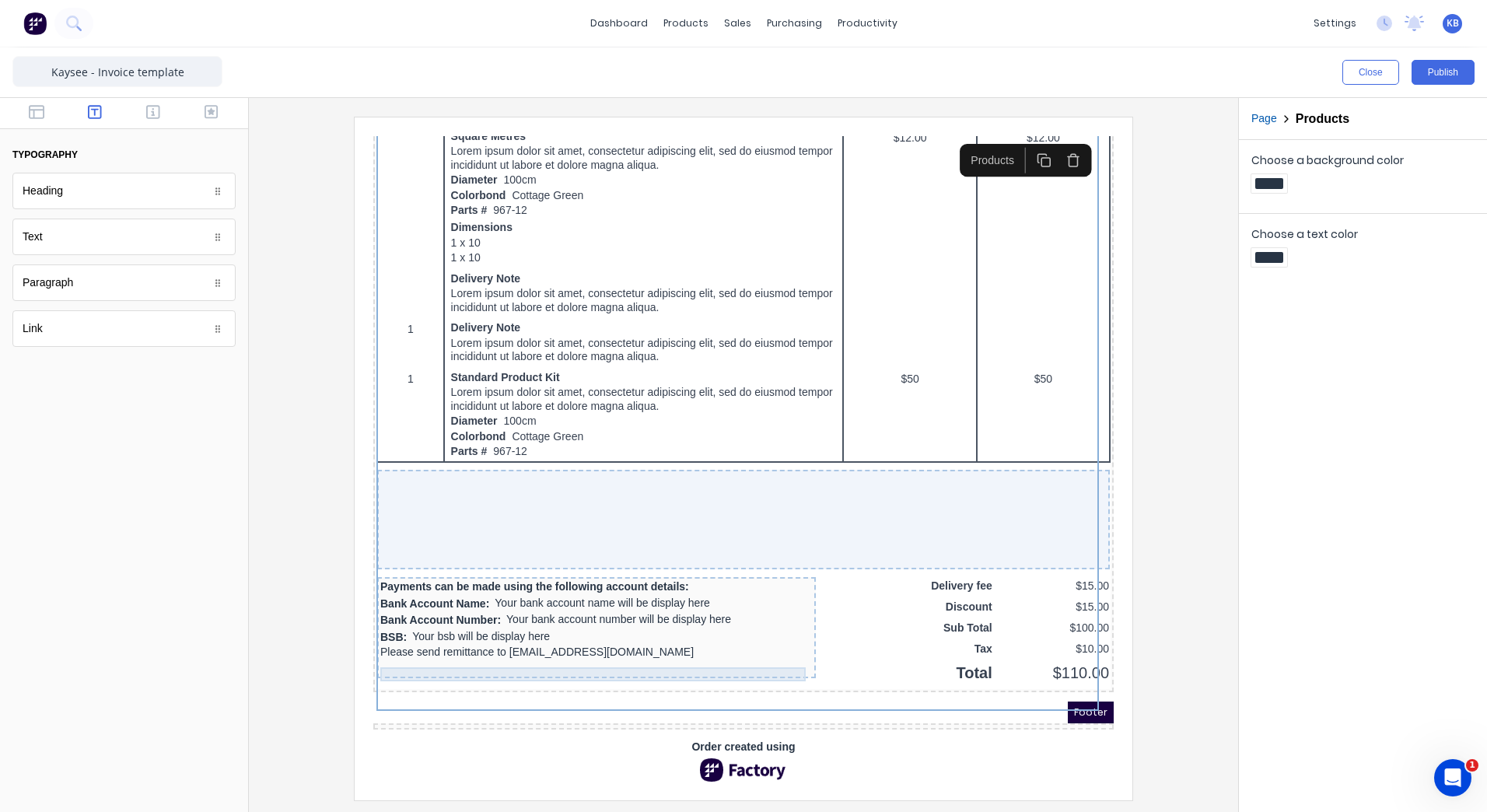
click at [593, 627] on div "Please send remittance to admin@hushpak.com.au" at bounding box center [578, 633] width 433 height 14
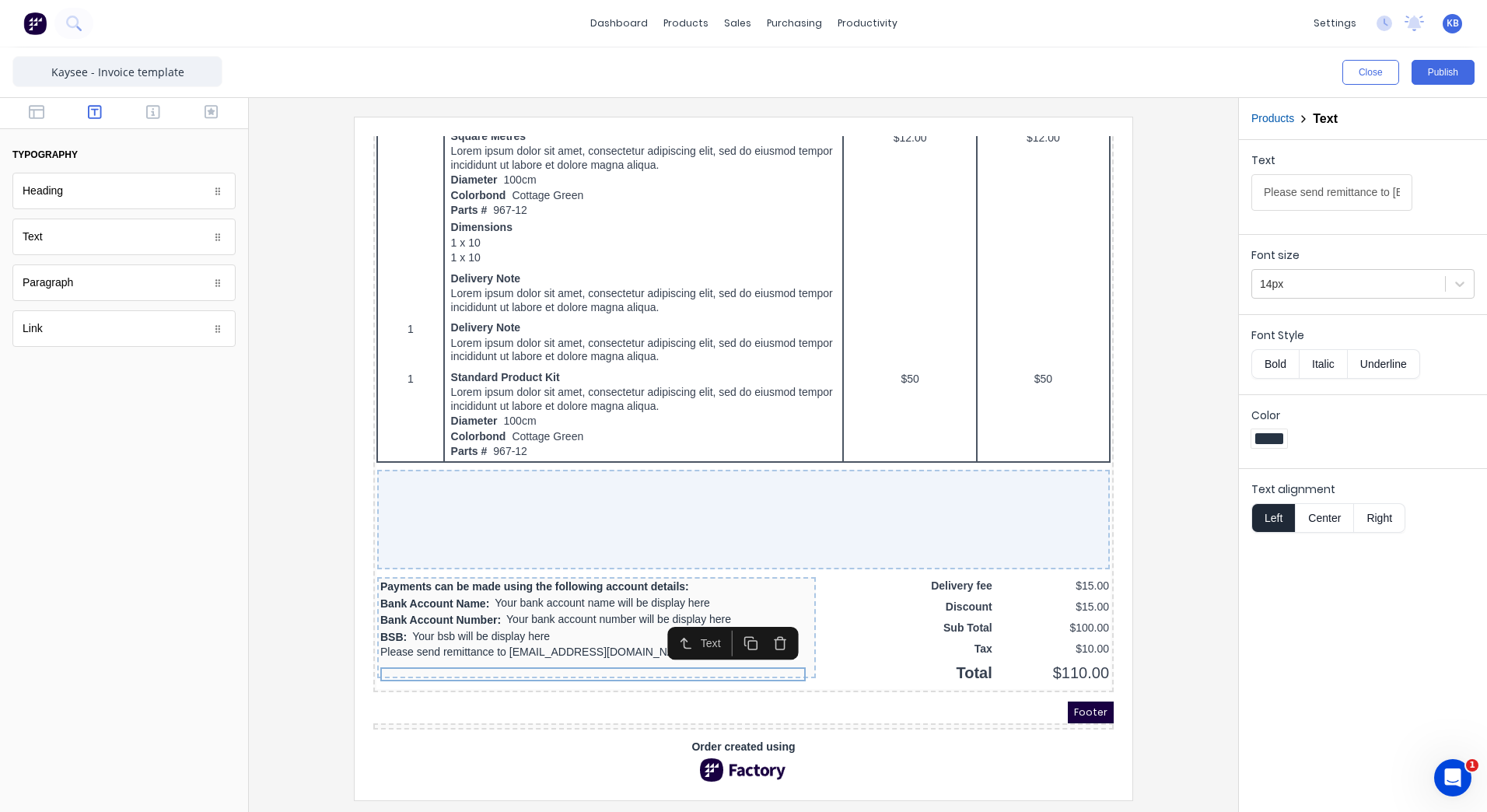
click at [764, 612] on button "button" at bounding box center [761, 625] width 30 height 26
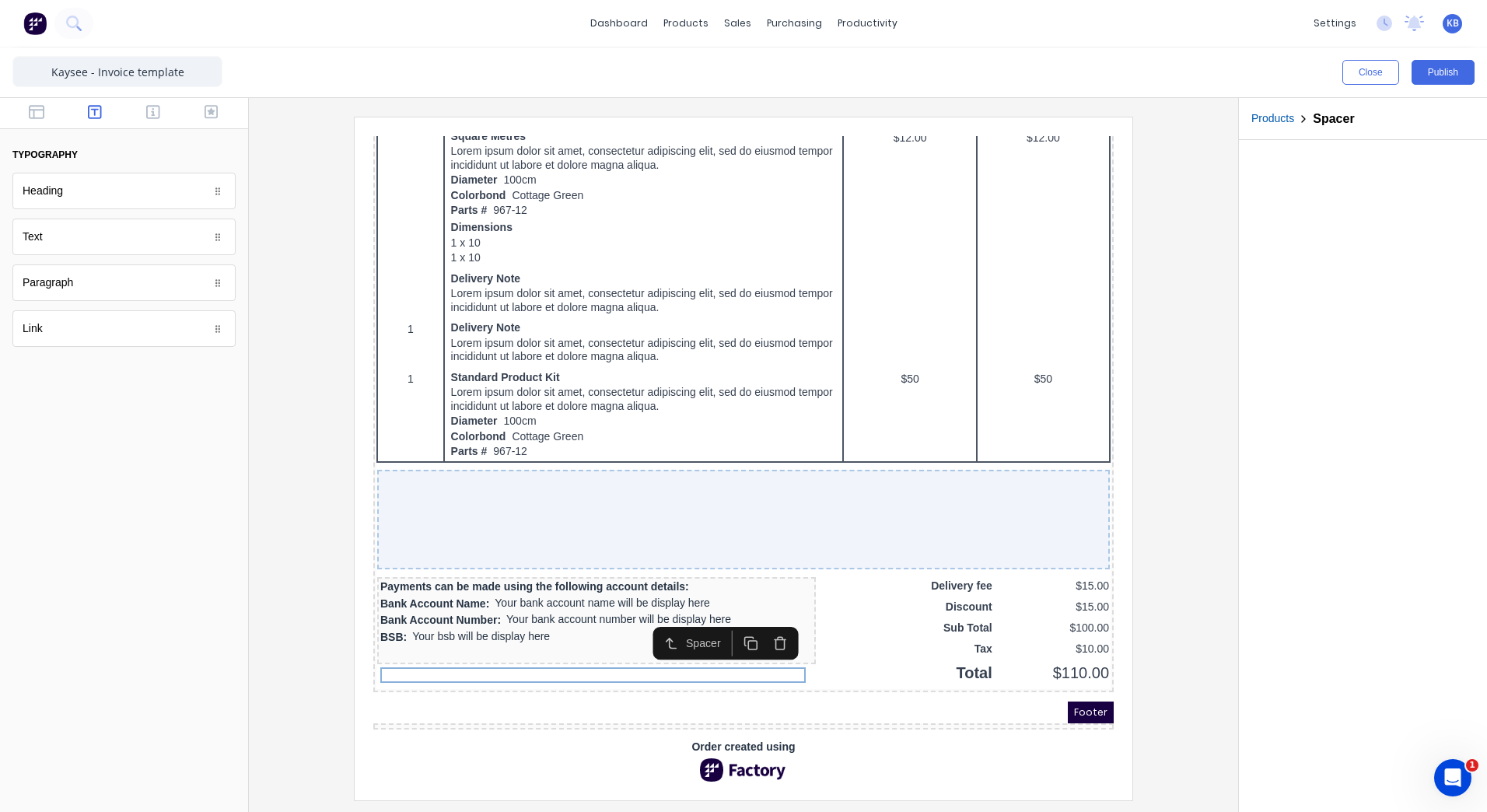
click at [445, 720] on div "Order created using" at bounding box center [725, 741] width 740 height 43
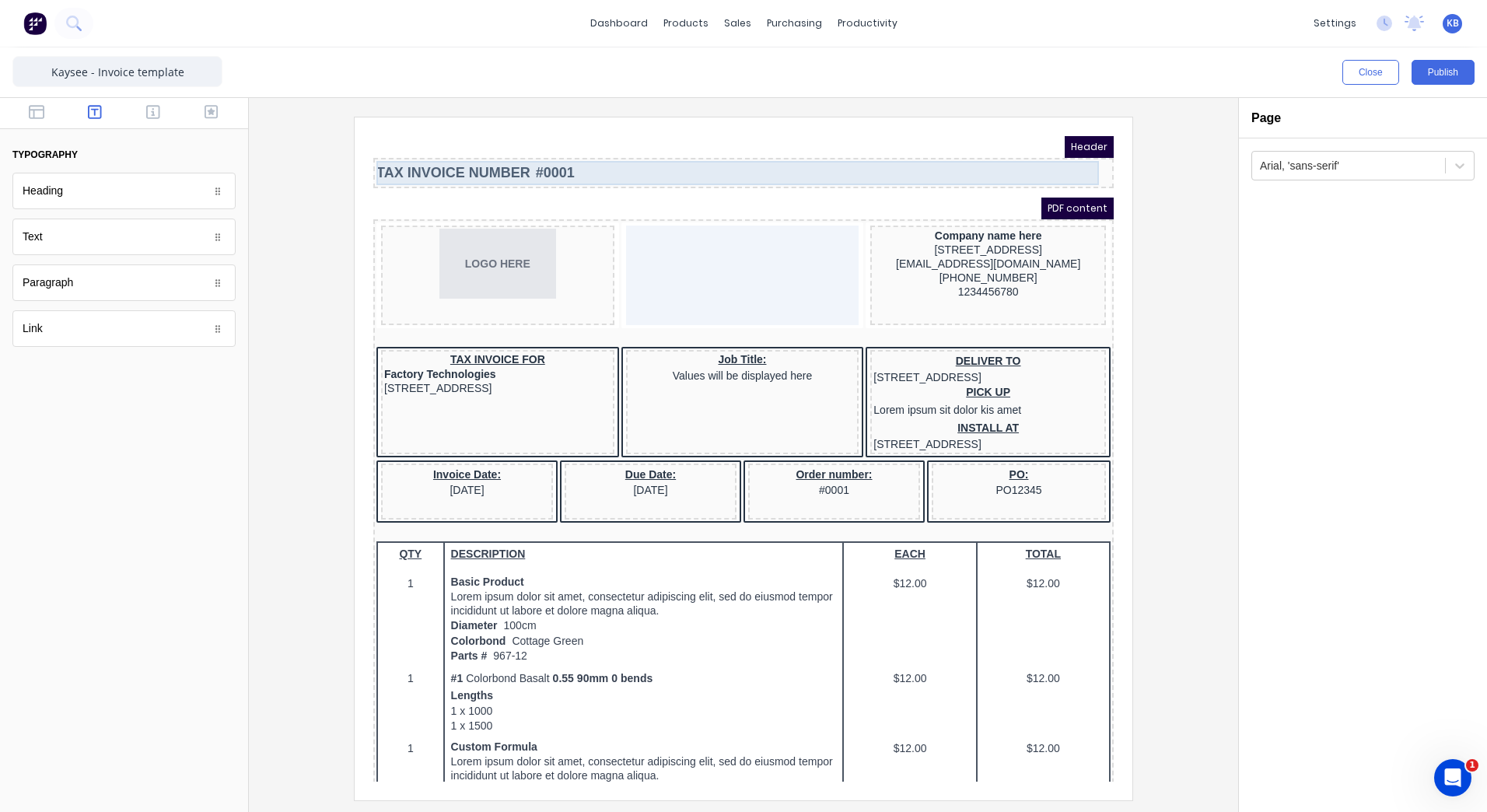
click at [601, 160] on div "TAX INVOICE NUMBER #0001" at bounding box center [725, 154] width 734 height 24
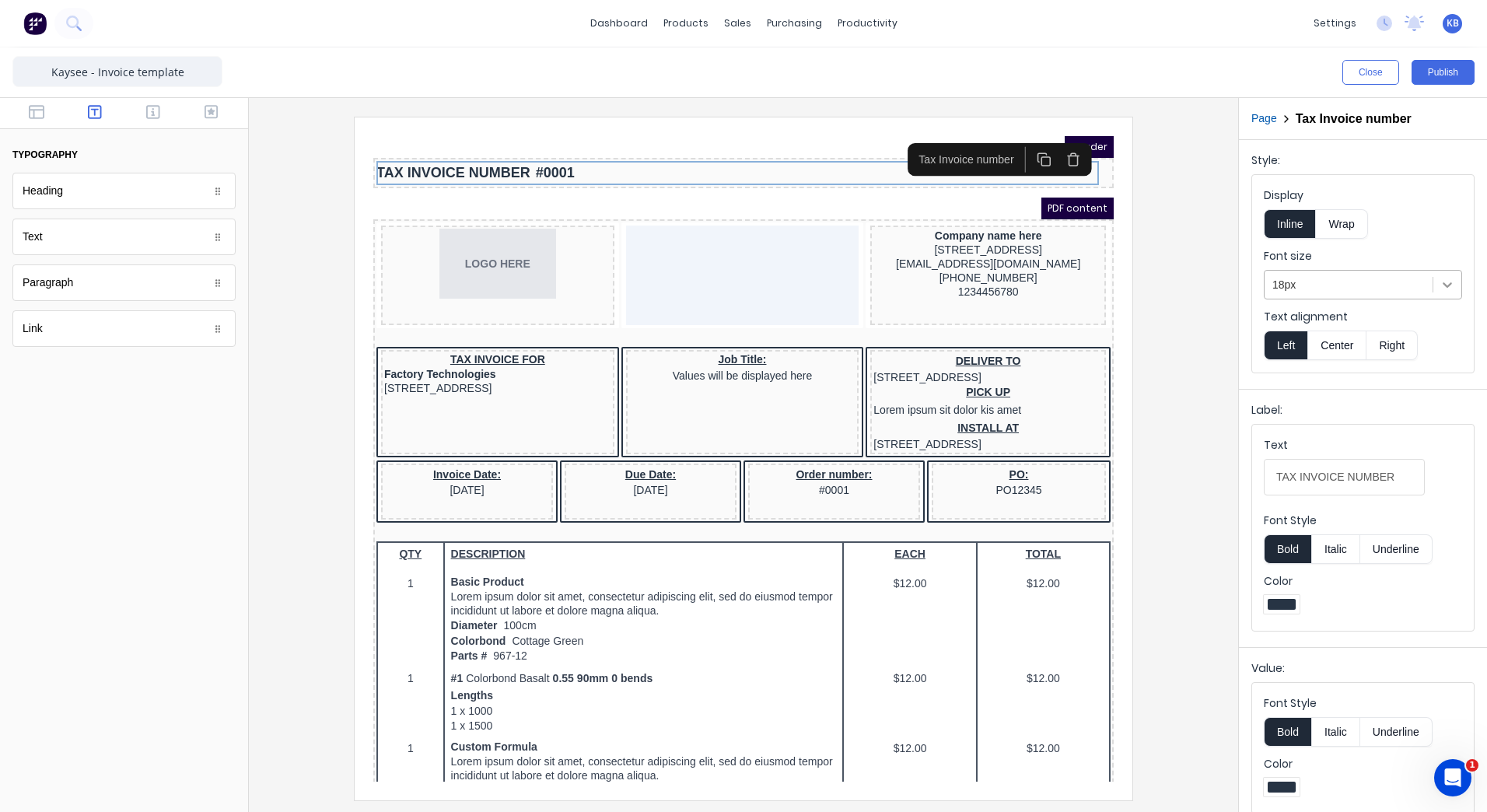
click at [1433, 279] on div at bounding box center [1447, 284] width 28 height 28
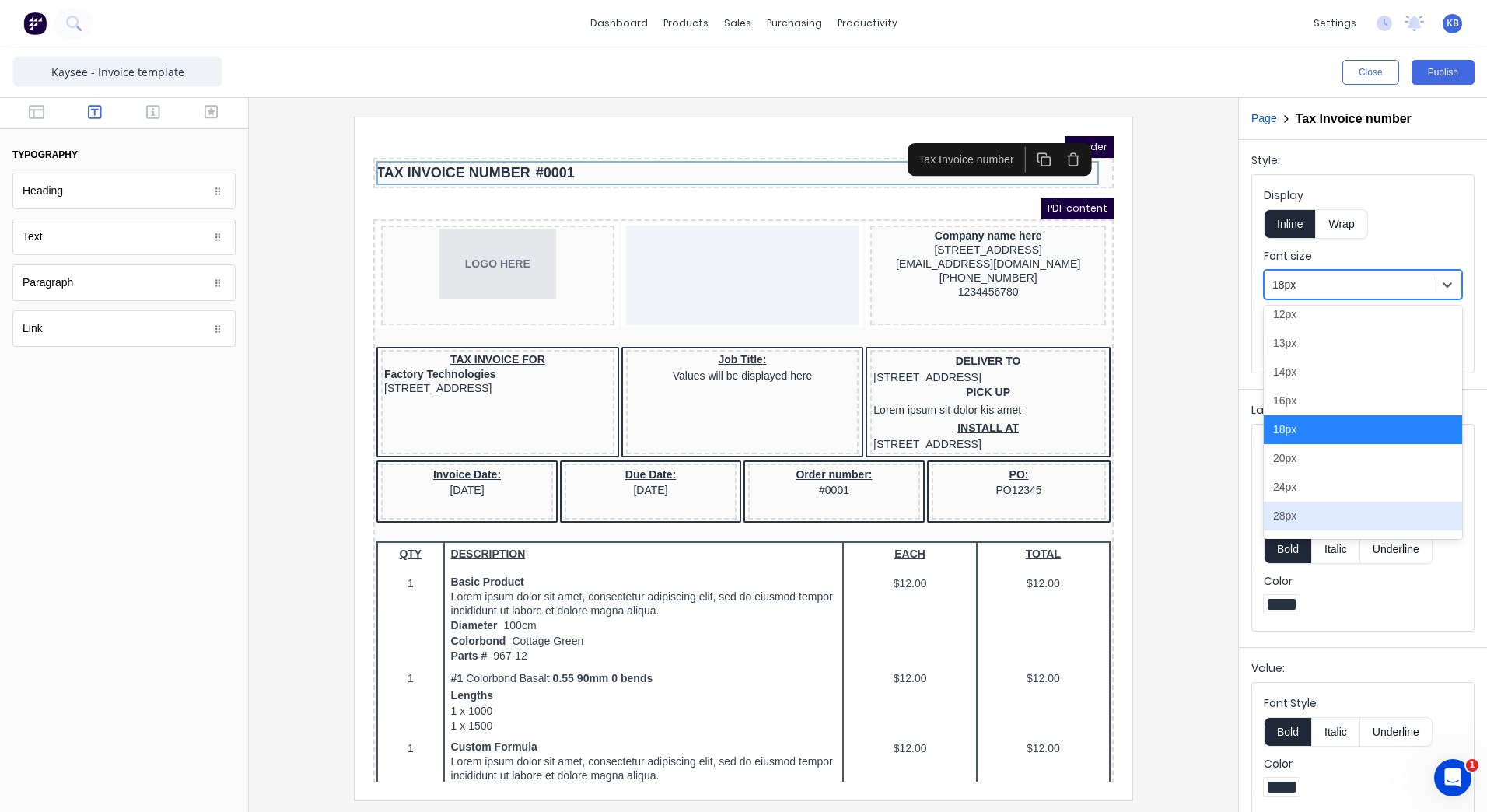
scroll to position [78, 0]
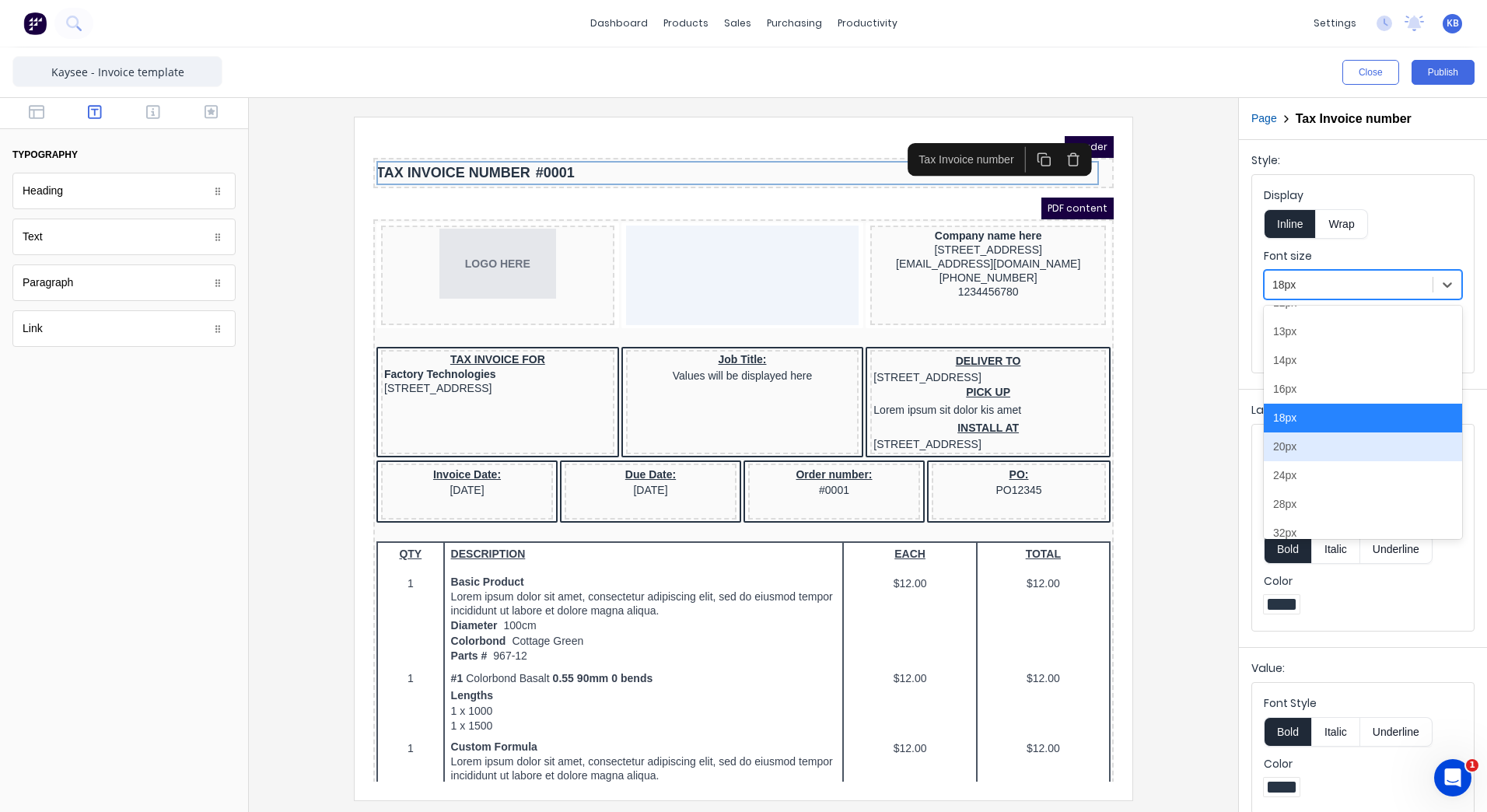
click at [1330, 455] on div "20px" at bounding box center [1363, 447] width 198 height 29
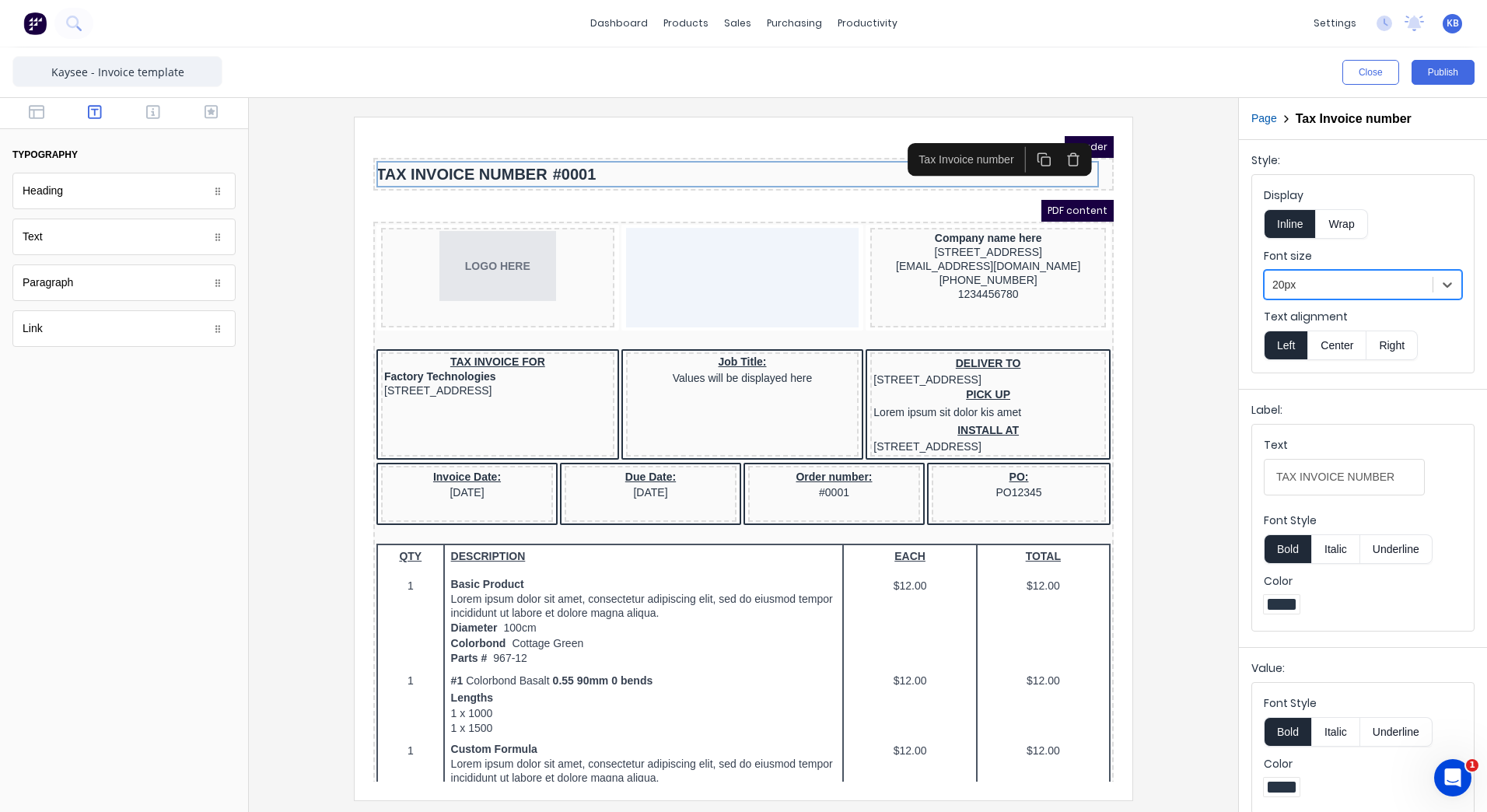
scroll to position [13, 0]
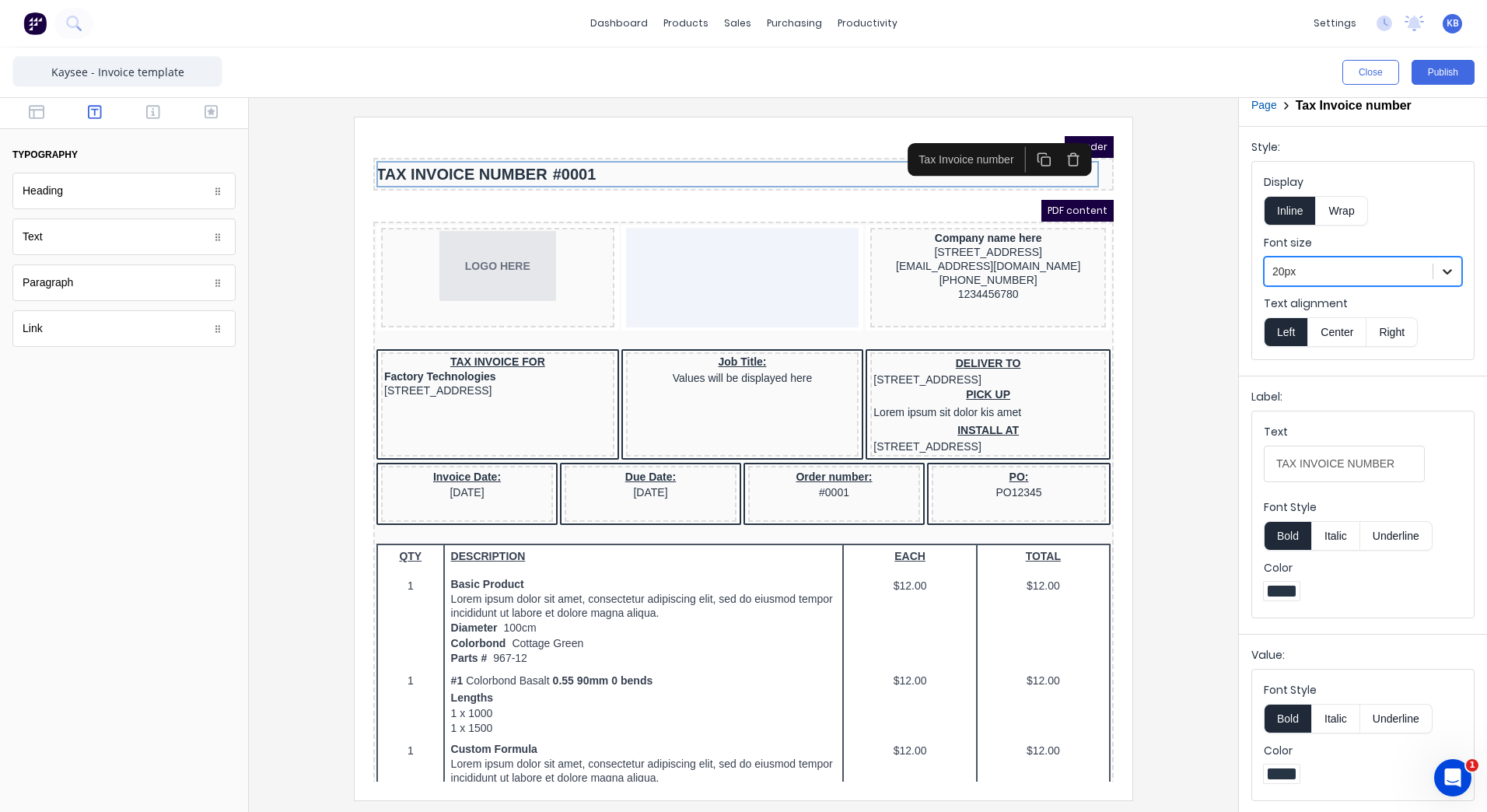
click at [1441, 267] on icon at bounding box center [1448, 271] width 15 height 15
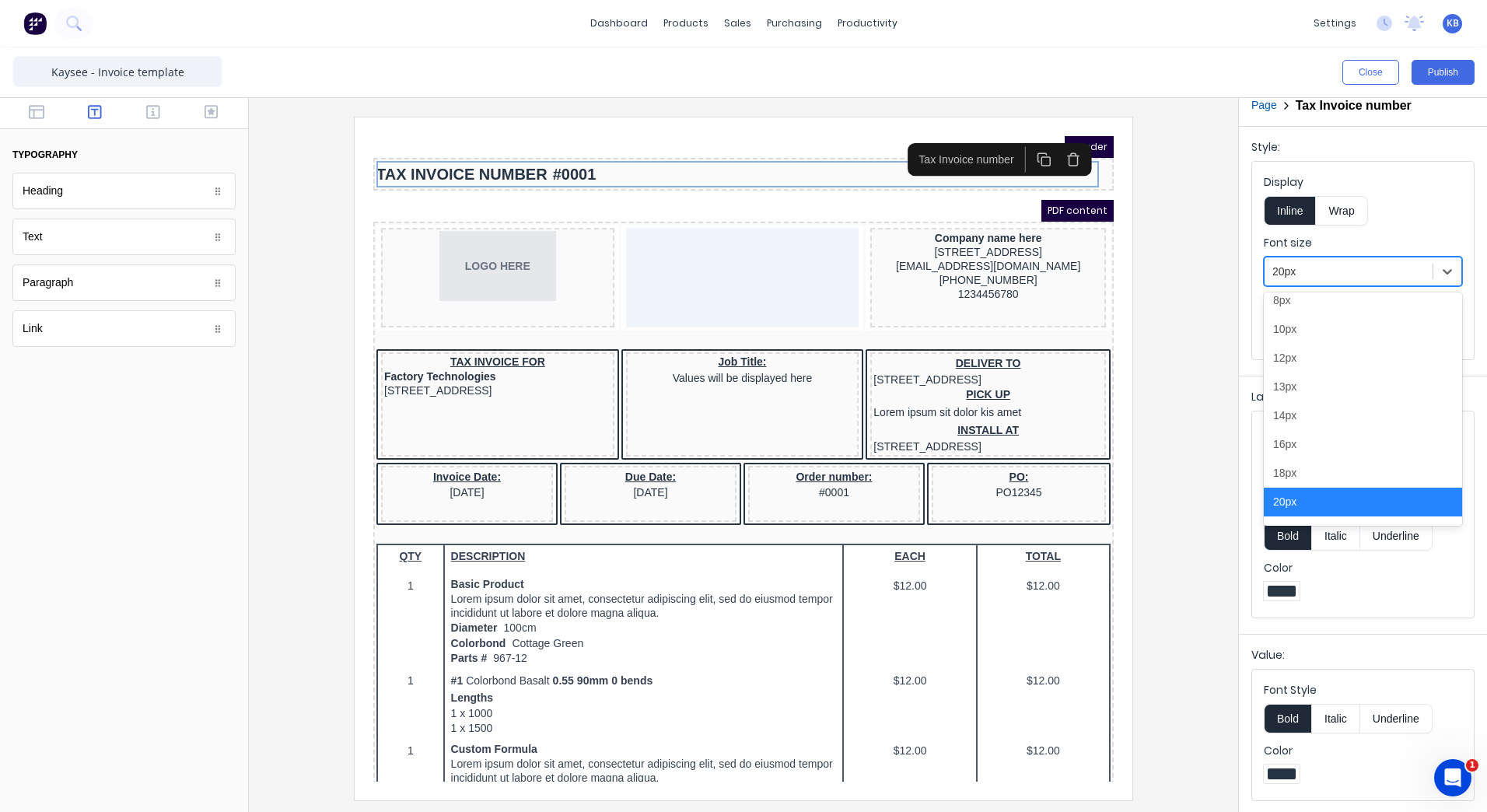
scroll to position [87, 0]
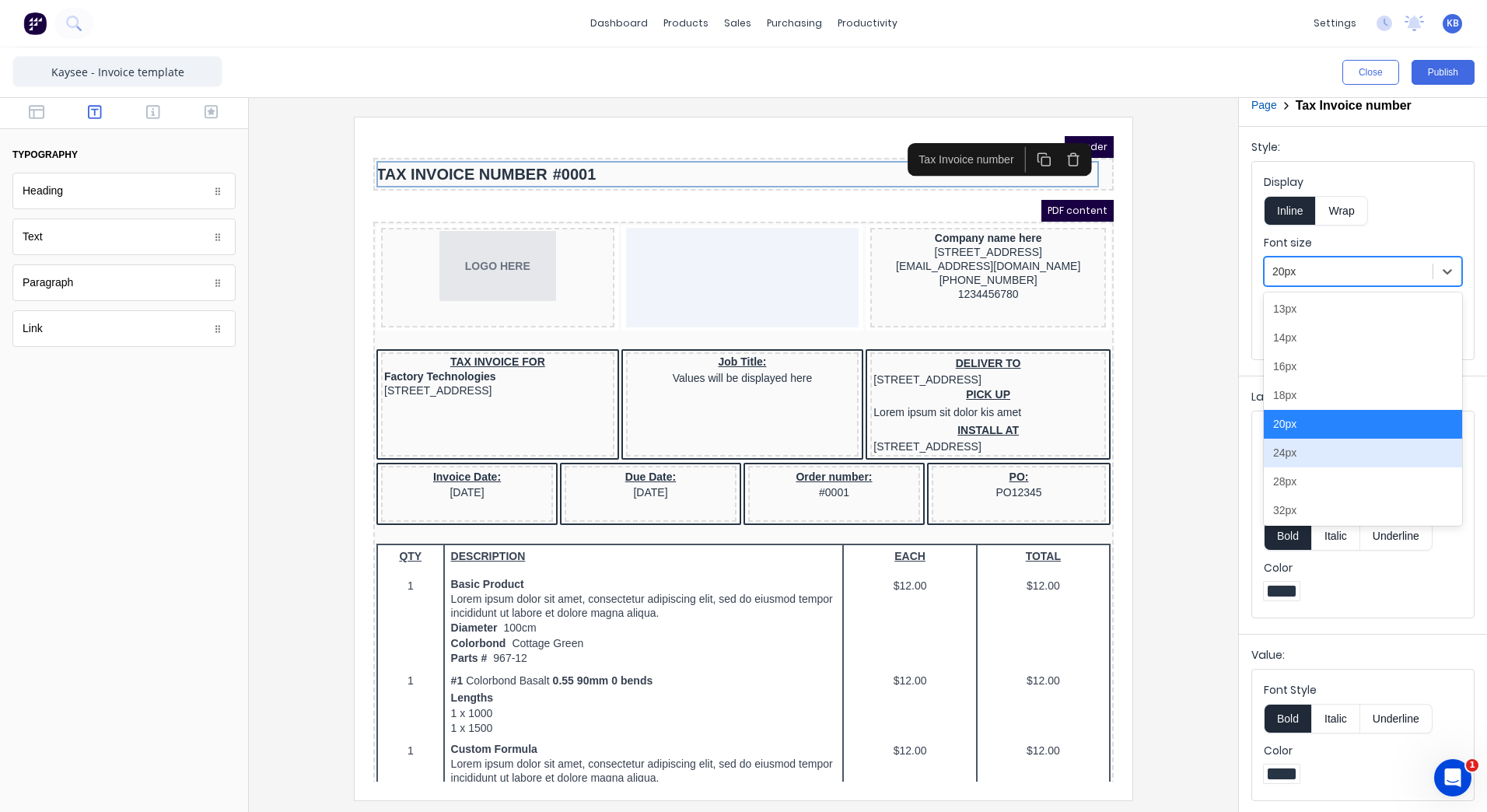
click at [1295, 464] on div "24px" at bounding box center [1363, 453] width 198 height 29
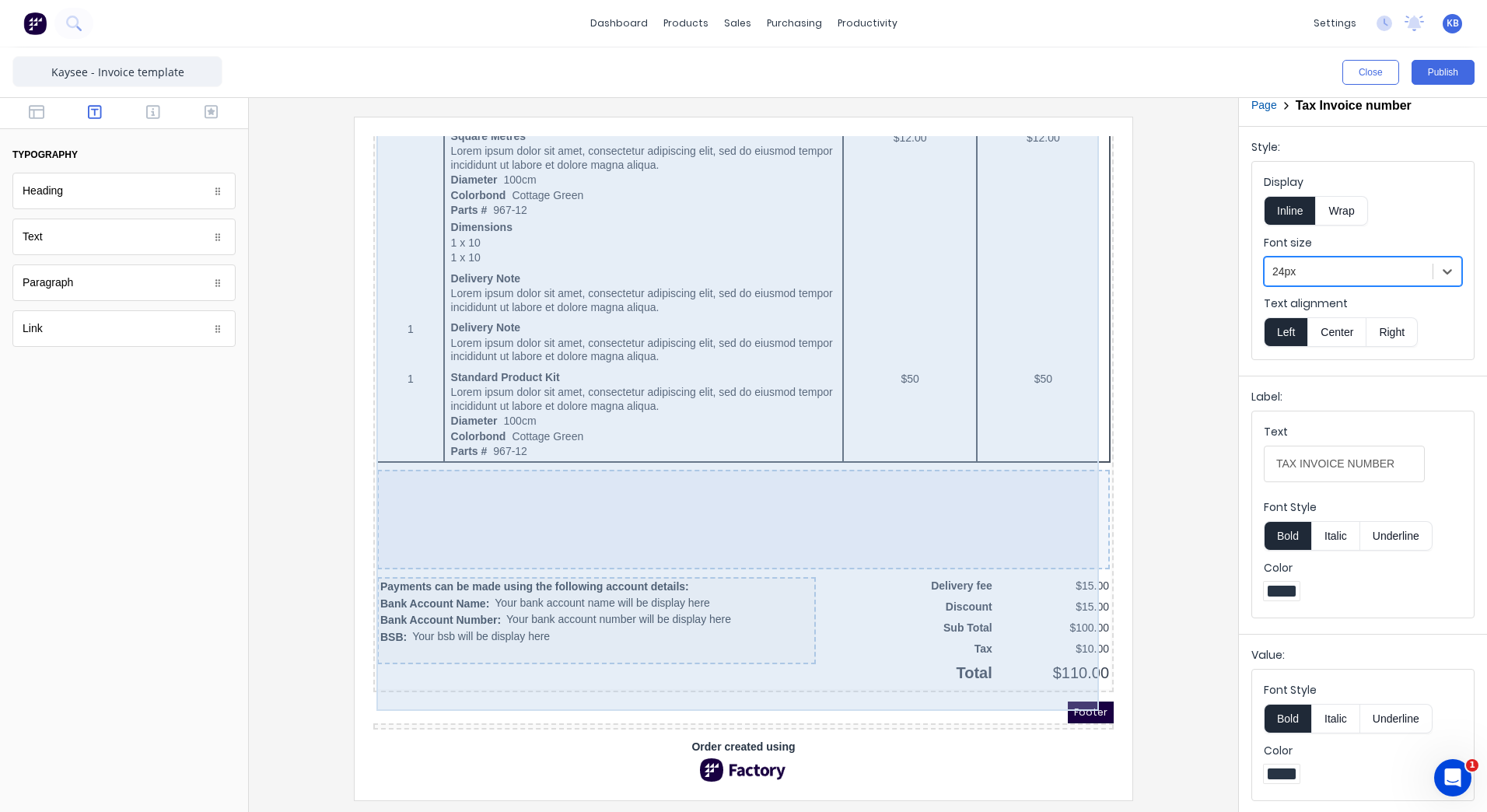
scroll to position [886, 0]
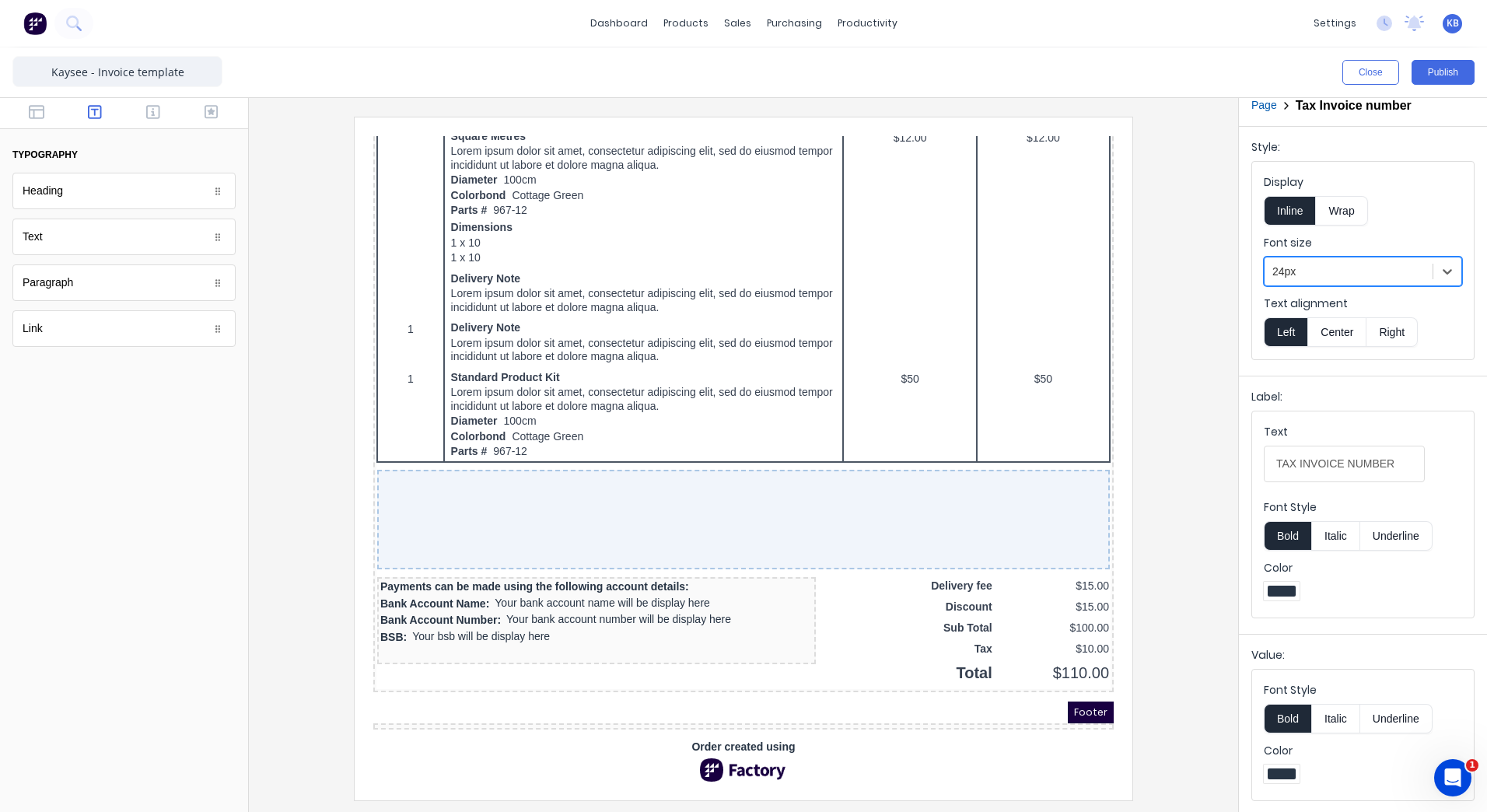
click at [735, 726] on span "Order created using" at bounding box center [725, 727] width 104 height 16
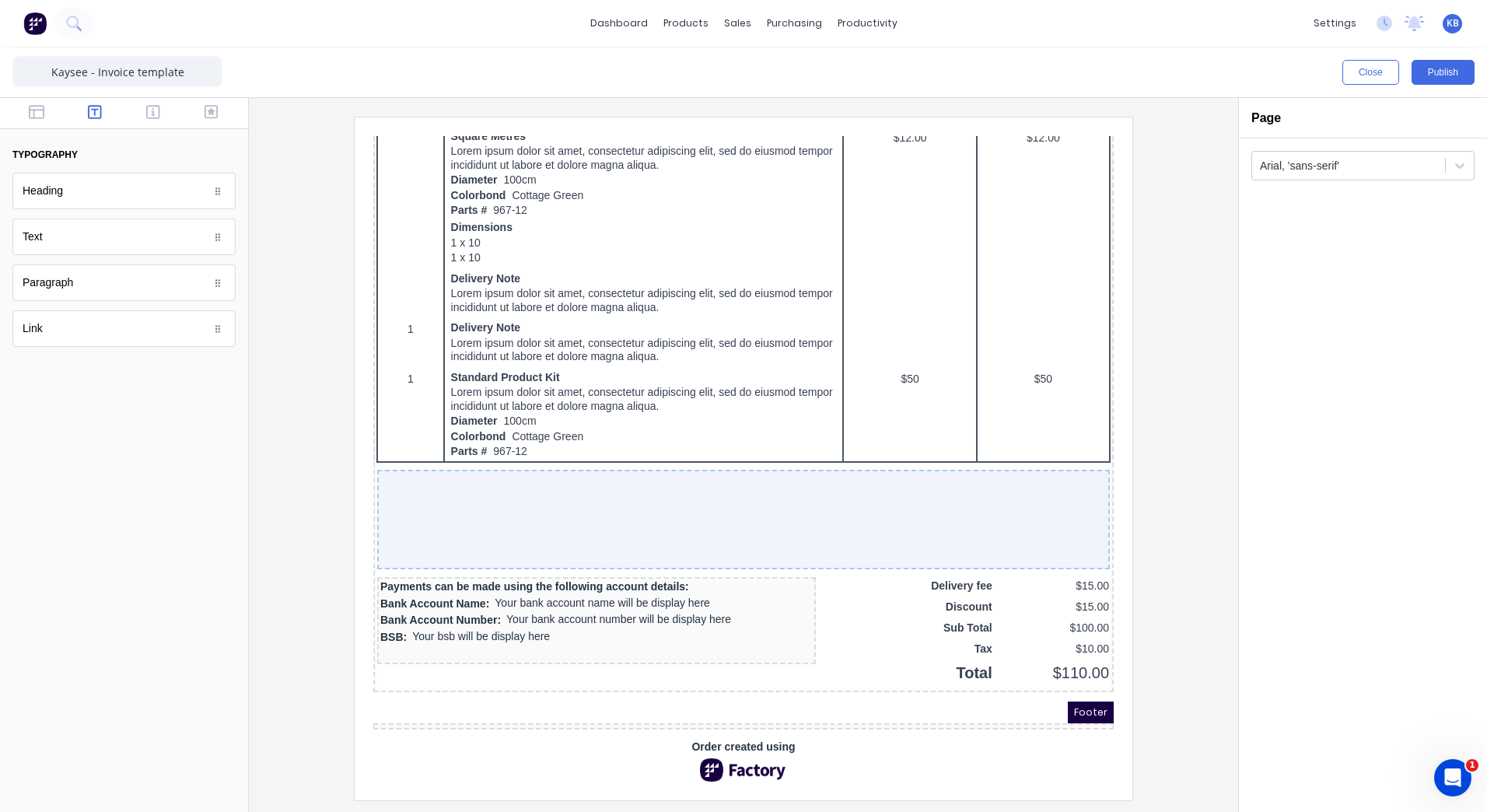
scroll to position [0, 0]
click at [731, 739] on img at bounding box center [725, 750] width 93 height 23
click at [1438, 80] on button "Publish" at bounding box center [1444, 72] width 63 height 25
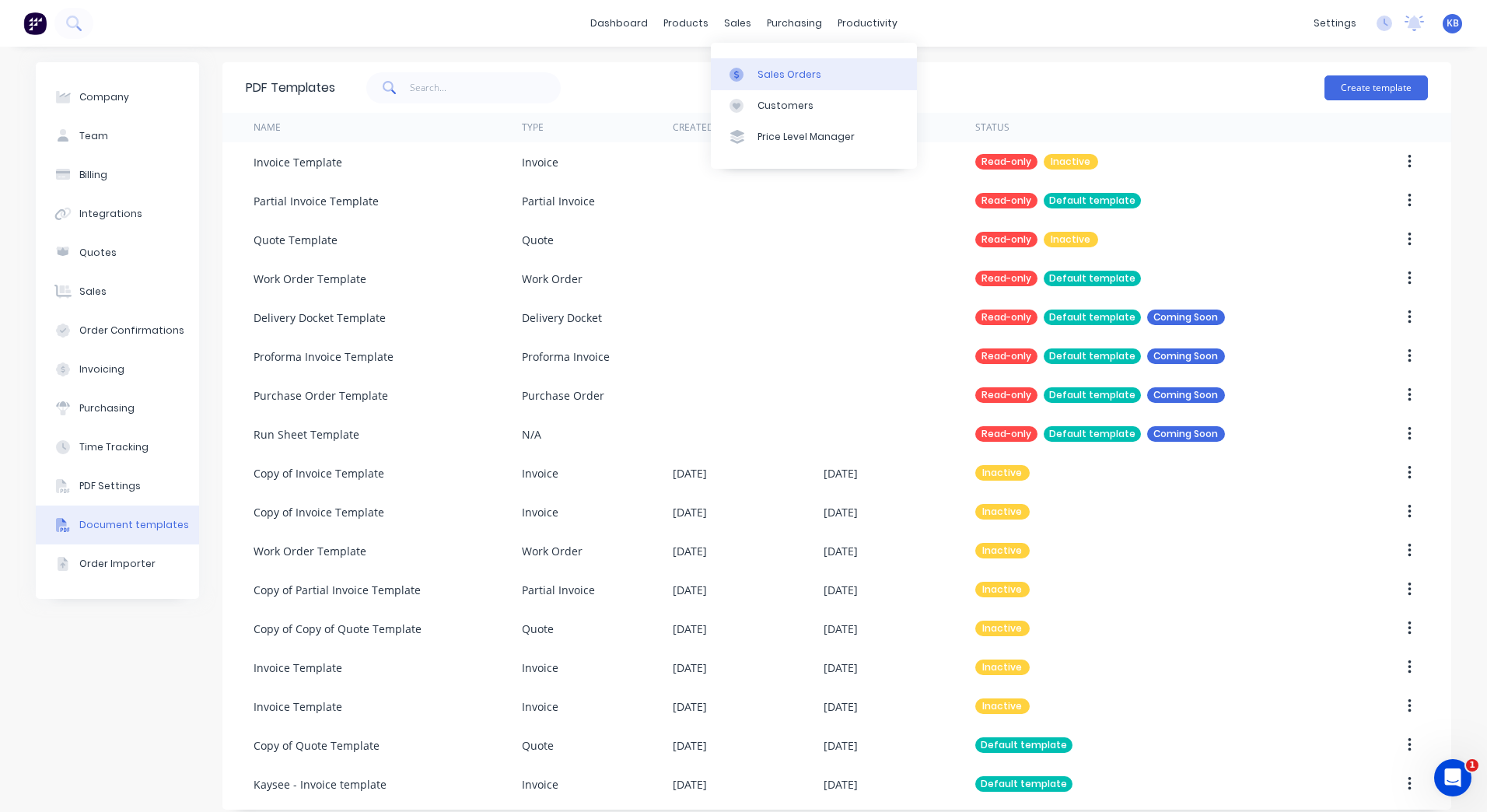
click at [748, 65] on link "Sales Orders" at bounding box center [814, 74] width 206 height 31
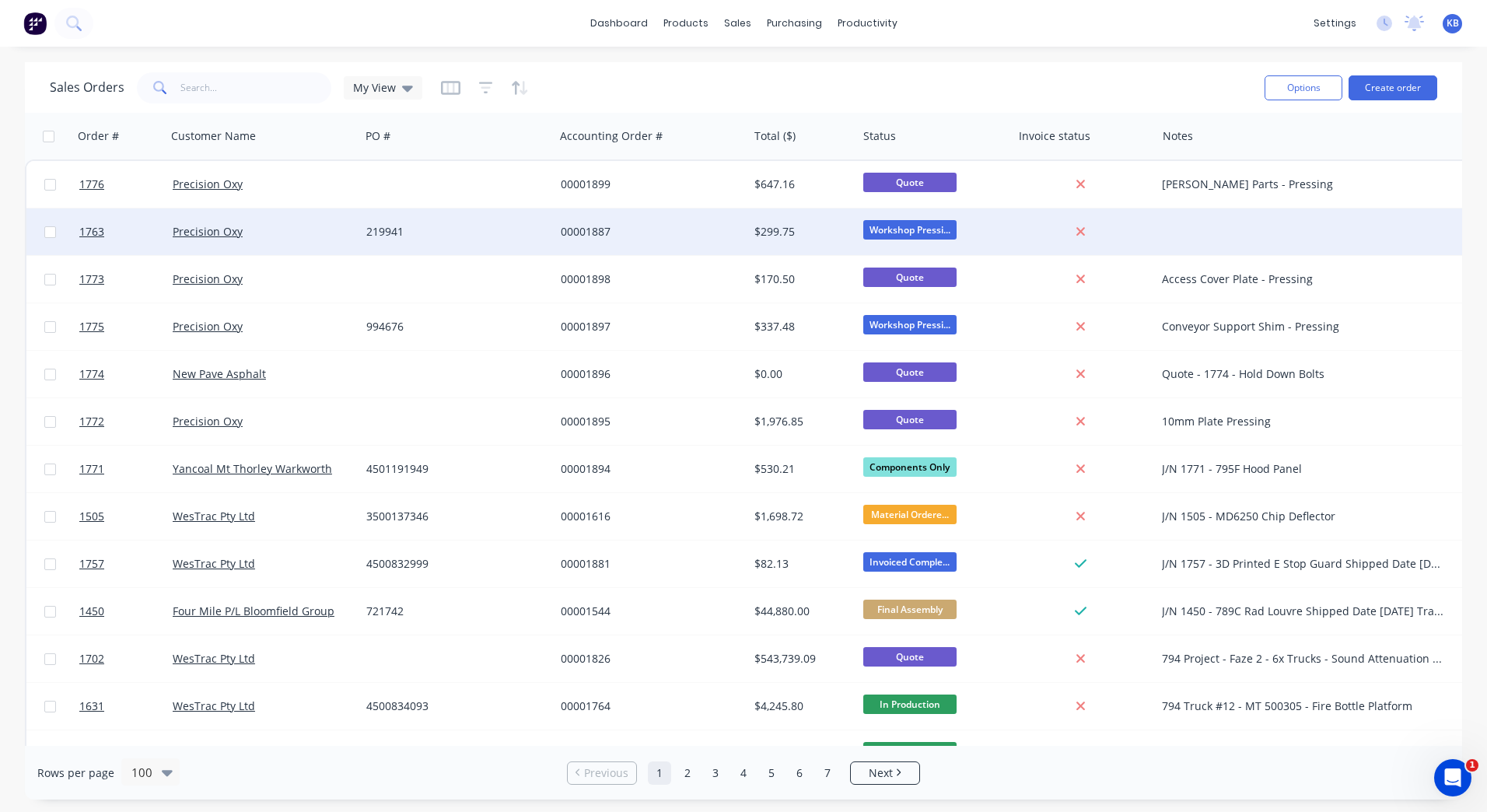
click at [968, 231] on div "Workshop Pressi..." at bounding box center [930, 232] width 136 height 23
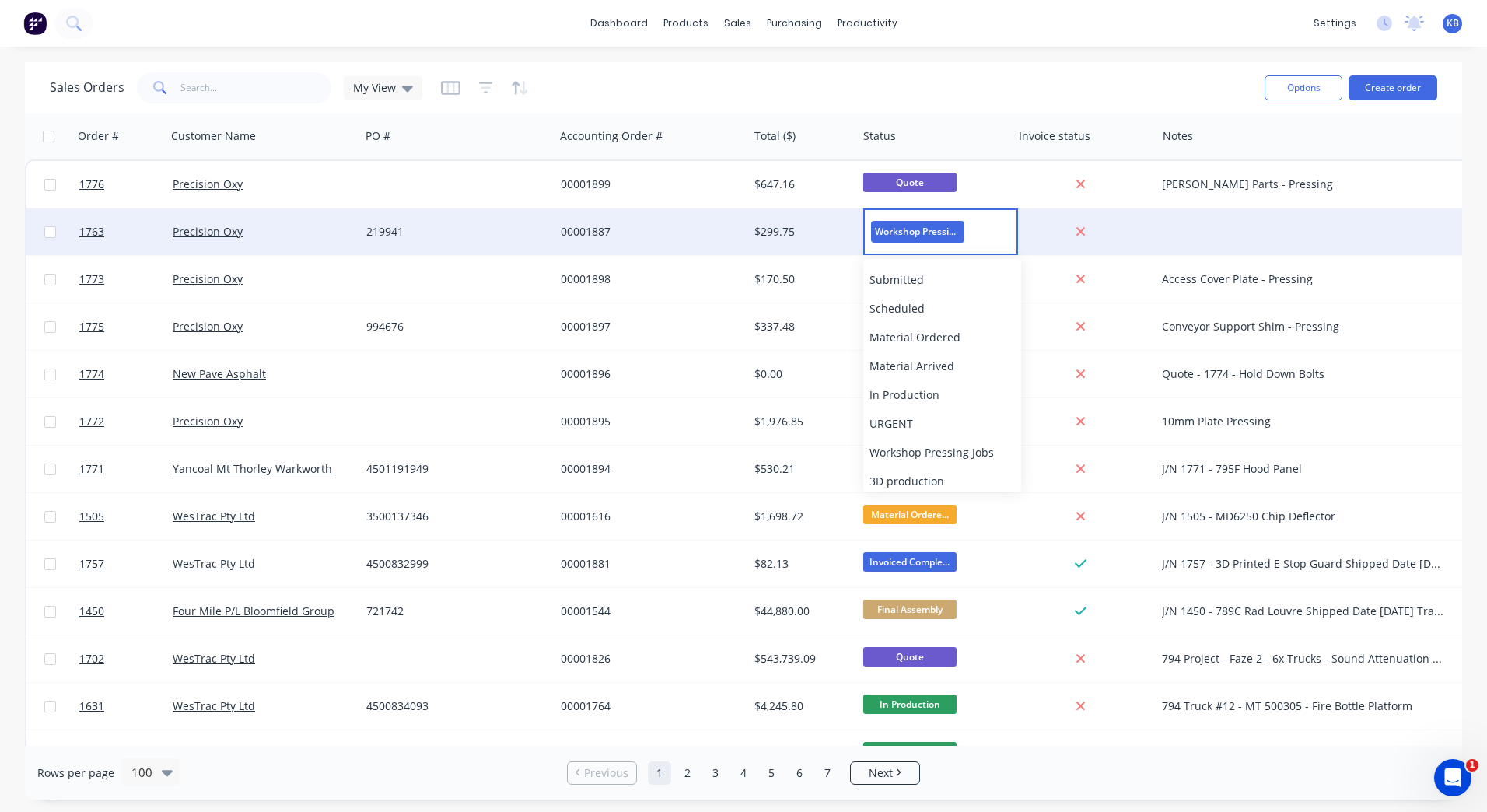
click at [1162, 225] on div at bounding box center [1310, 232] width 310 height 47
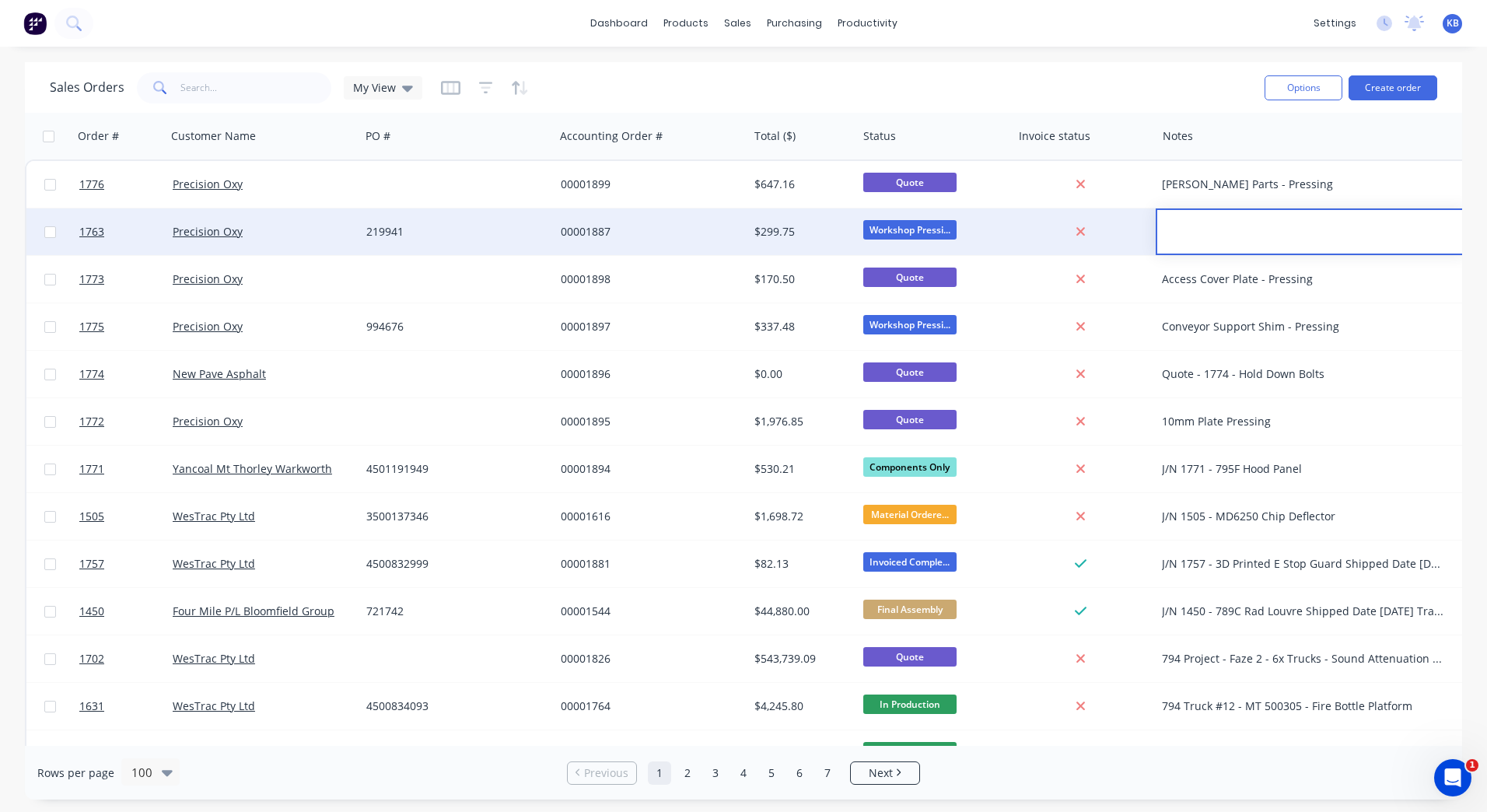
click at [641, 234] on div "00001887" at bounding box center [647, 232] width 173 height 15
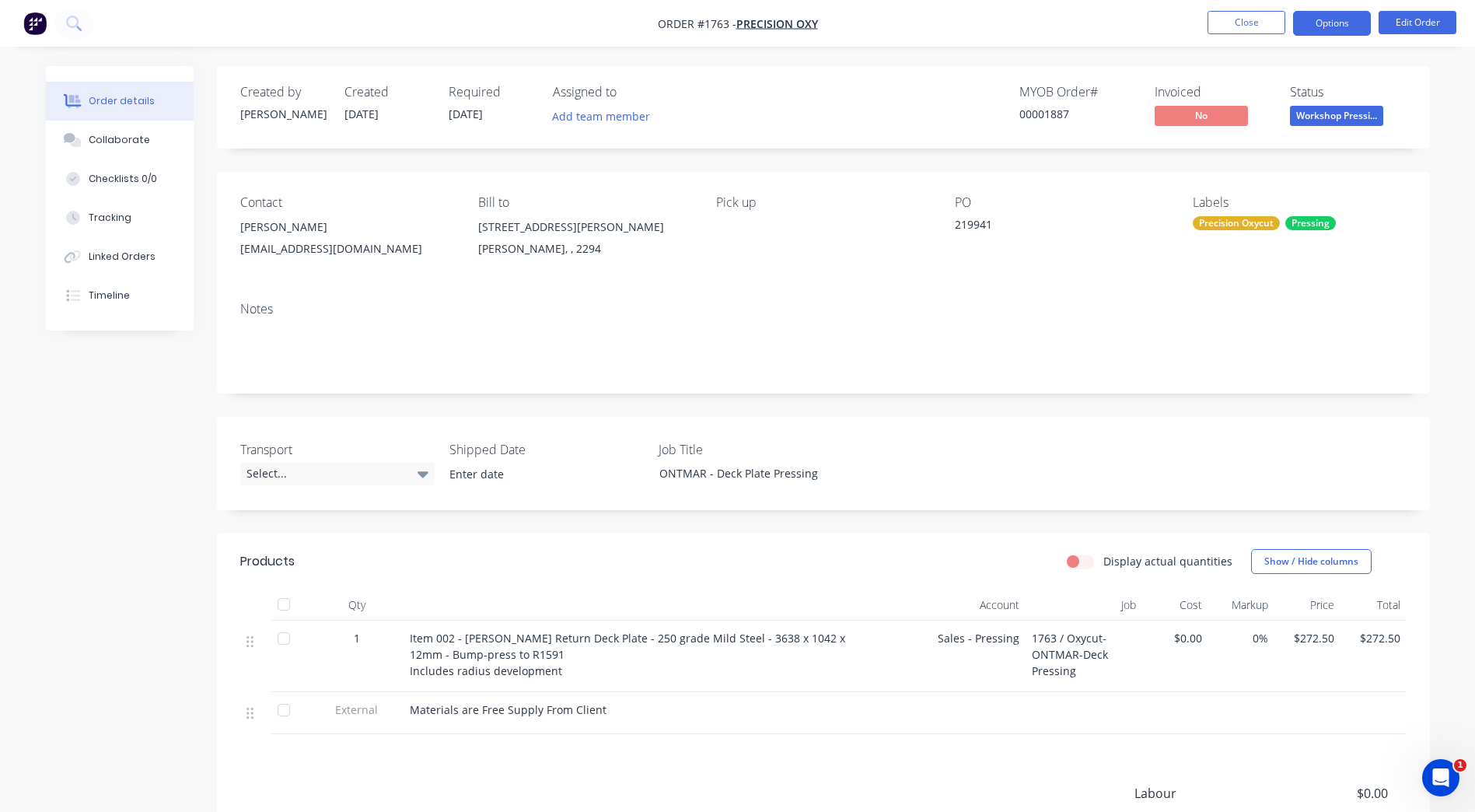
click at [1363, 30] on button "Options" at bounding box center [1332, 23] width 78 height 25
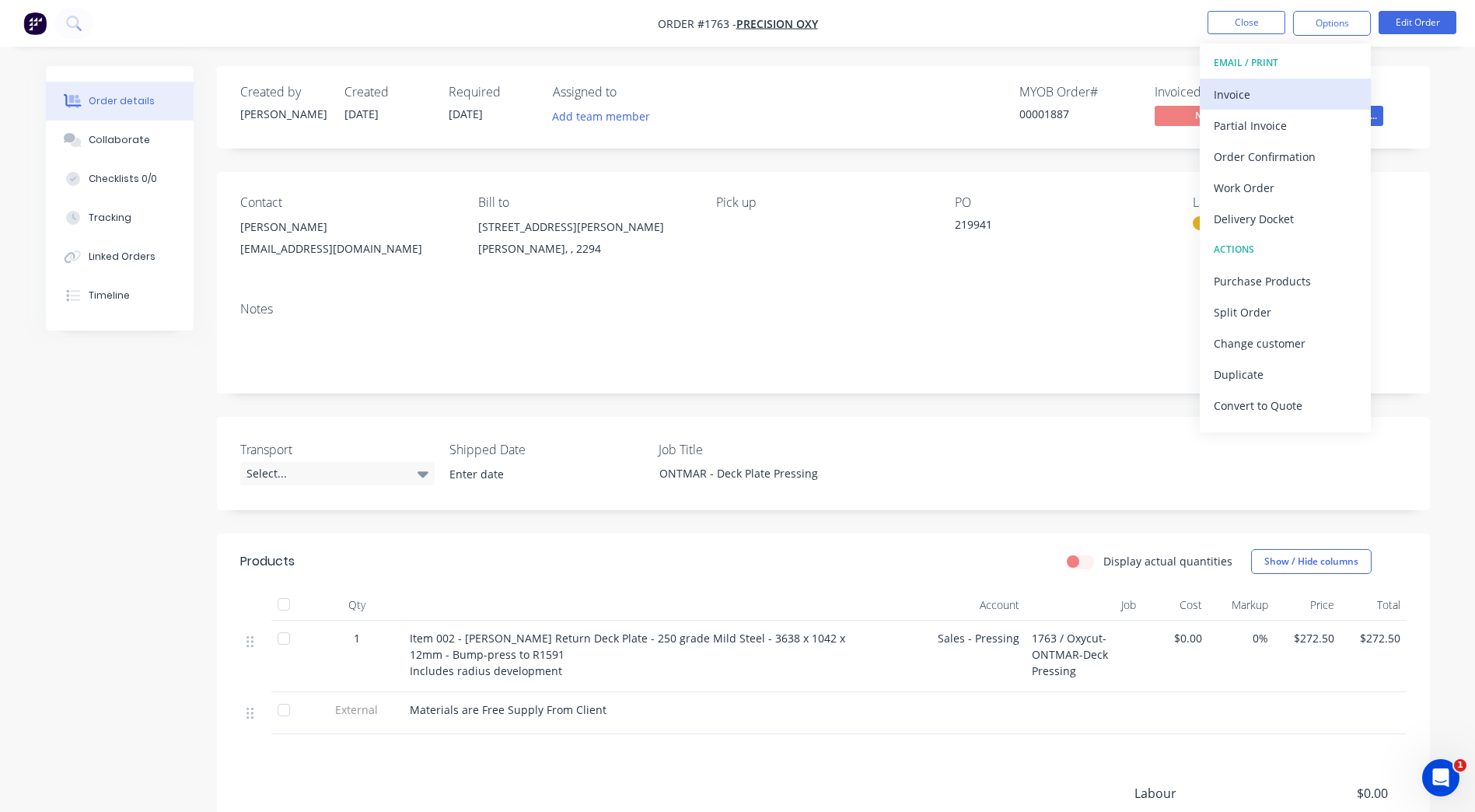
click at [1306, 104] on div "Invoice" at bounding box center [1285, 94] width 143 height 22
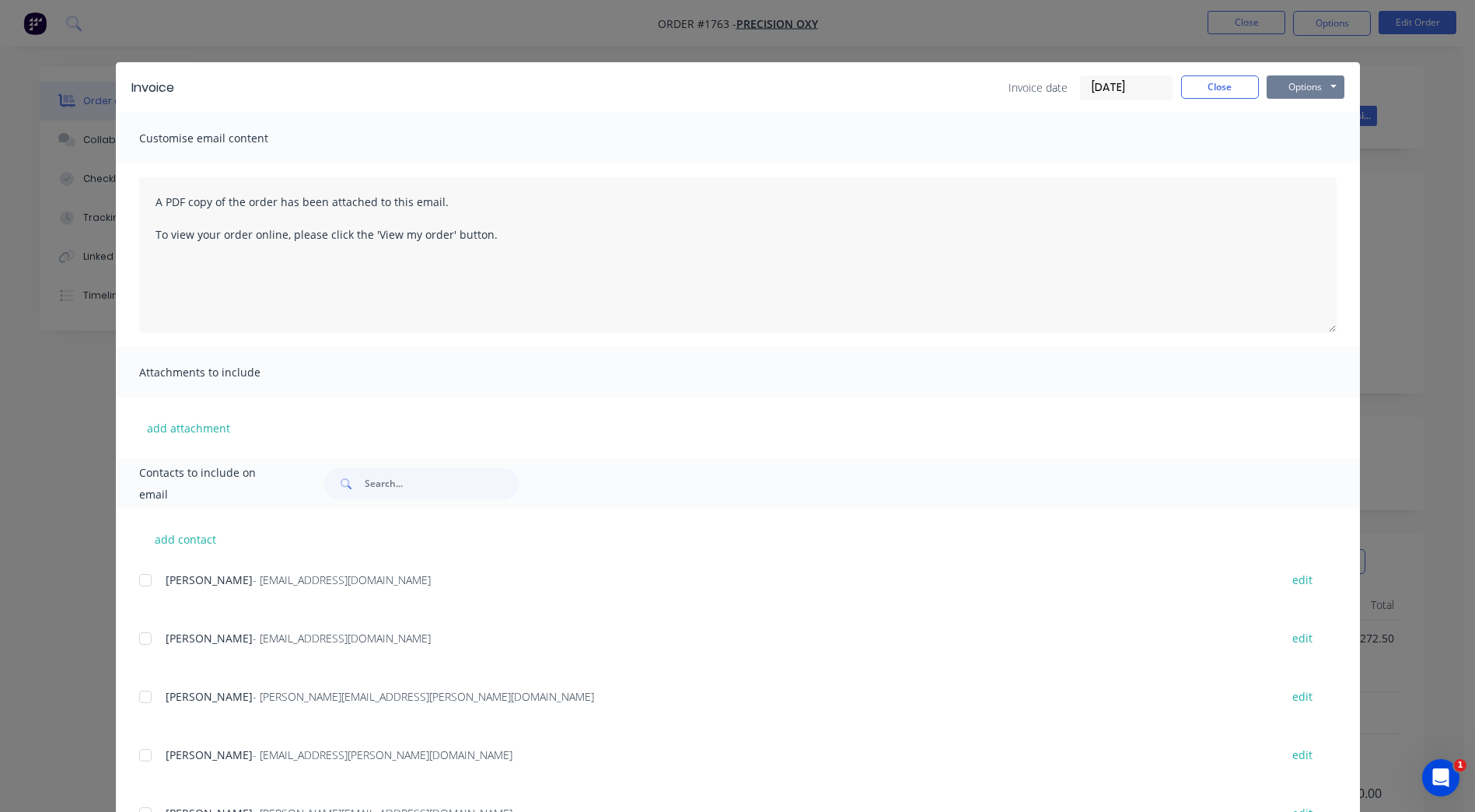
click at [1277, 84] on button "Options" at bounding box center [1305, 86] width 78 height 23
click at [1287, 116] on button "Preview" at bounding box center [1316, 114] width 100 height 26
click at [1229, 82] on button "Close" at bounding box center [1219, 86] width 78 height 23
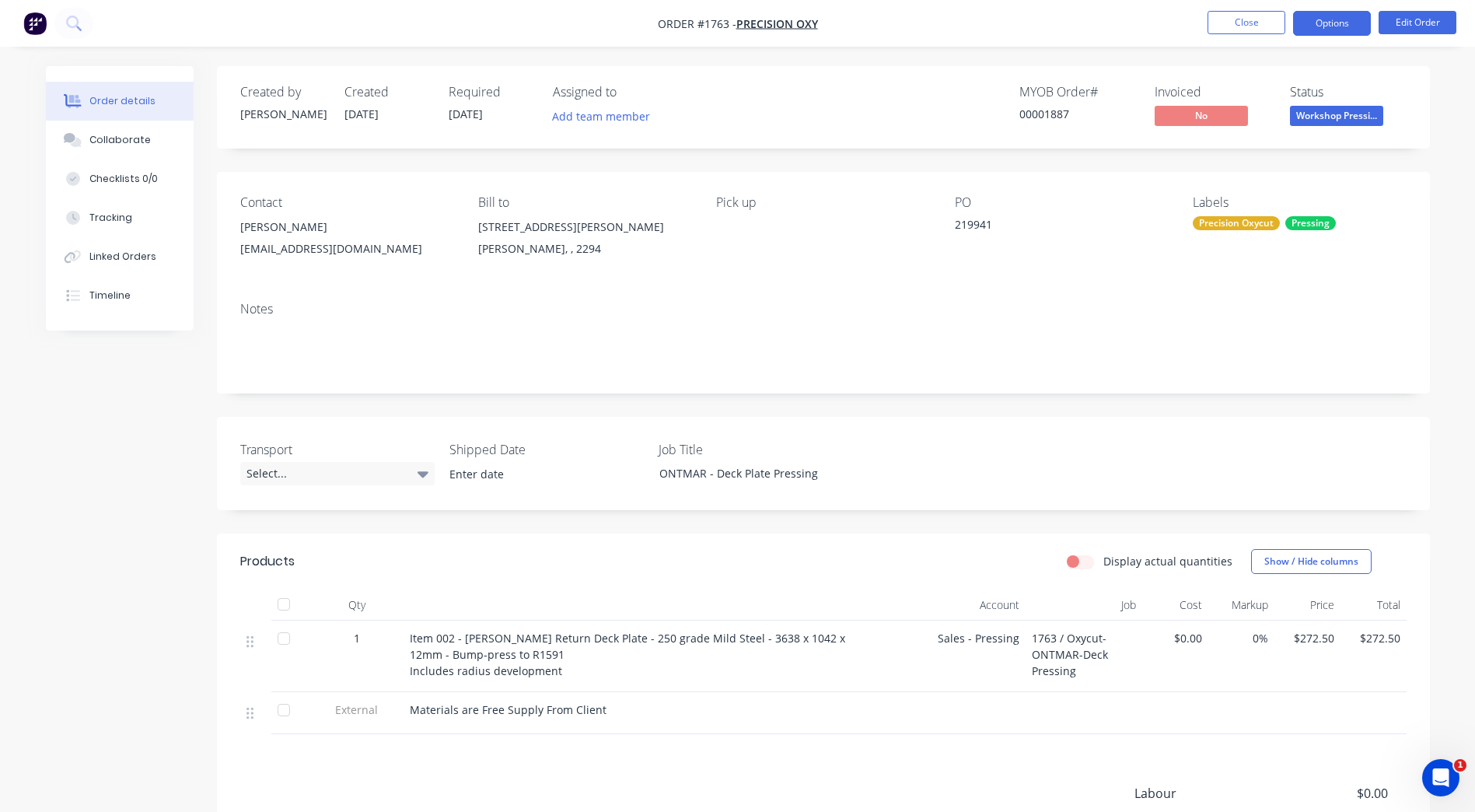
click at [1315, 21] on button "Options" at bounding box center [1332, 23] width 78 height 25
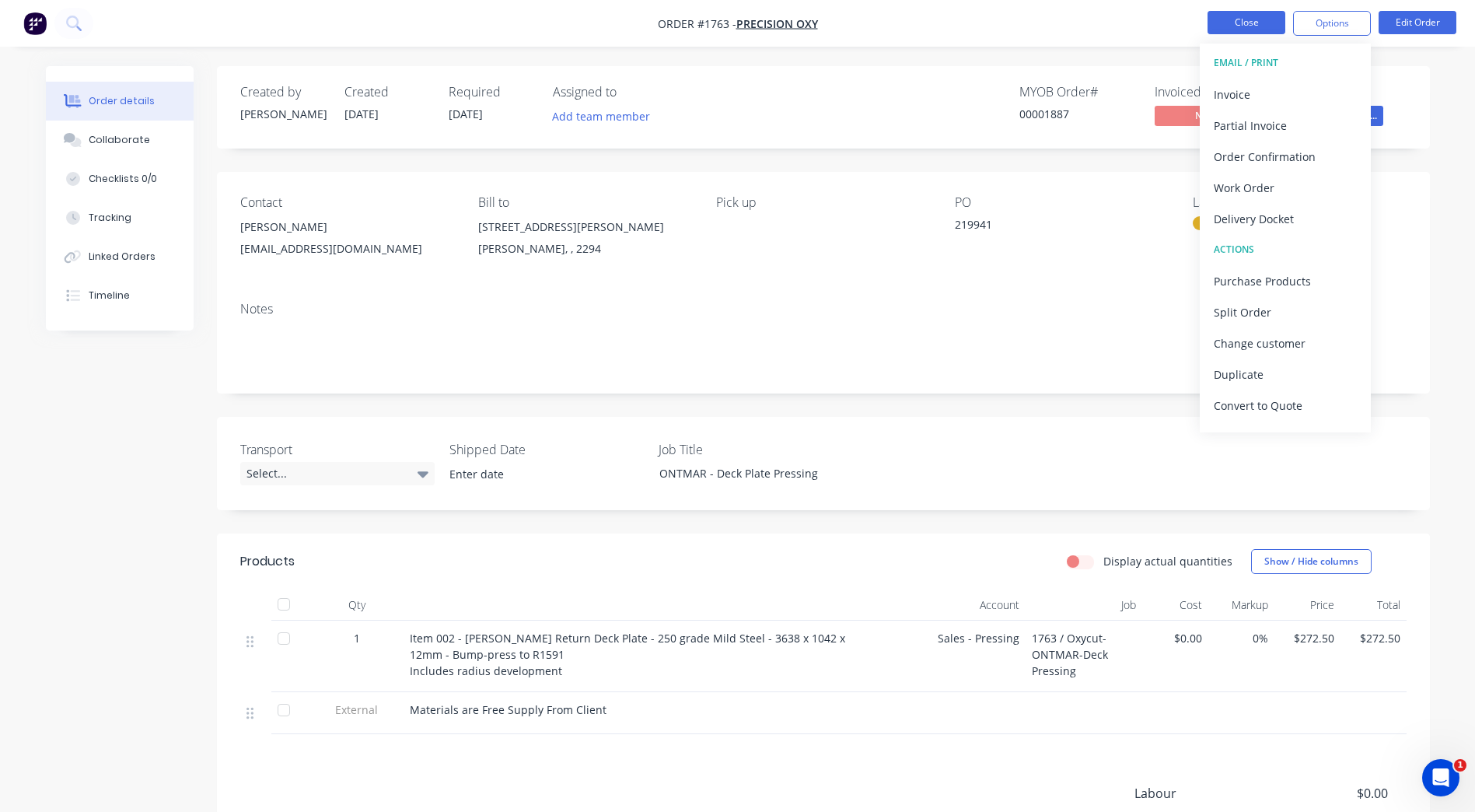
click at [1267, 27] on button "Close" at bounding box center [1246, 22] width 78 height 23
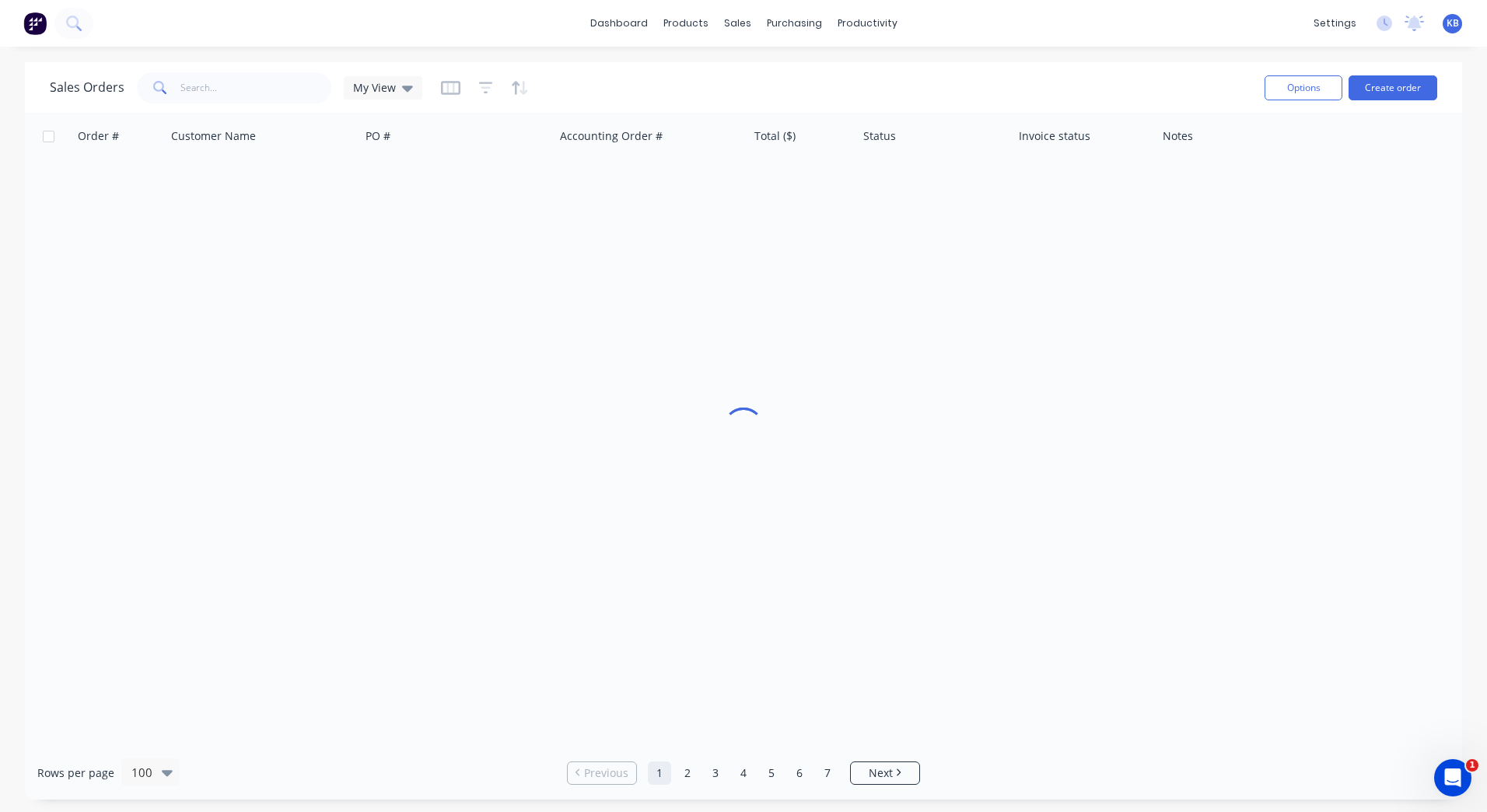
click at [1268, 27] on div "dashboard products sales purchasing productivity dashboard products Product Cat…" at bounding box center [743, 23] width 1487 height 47
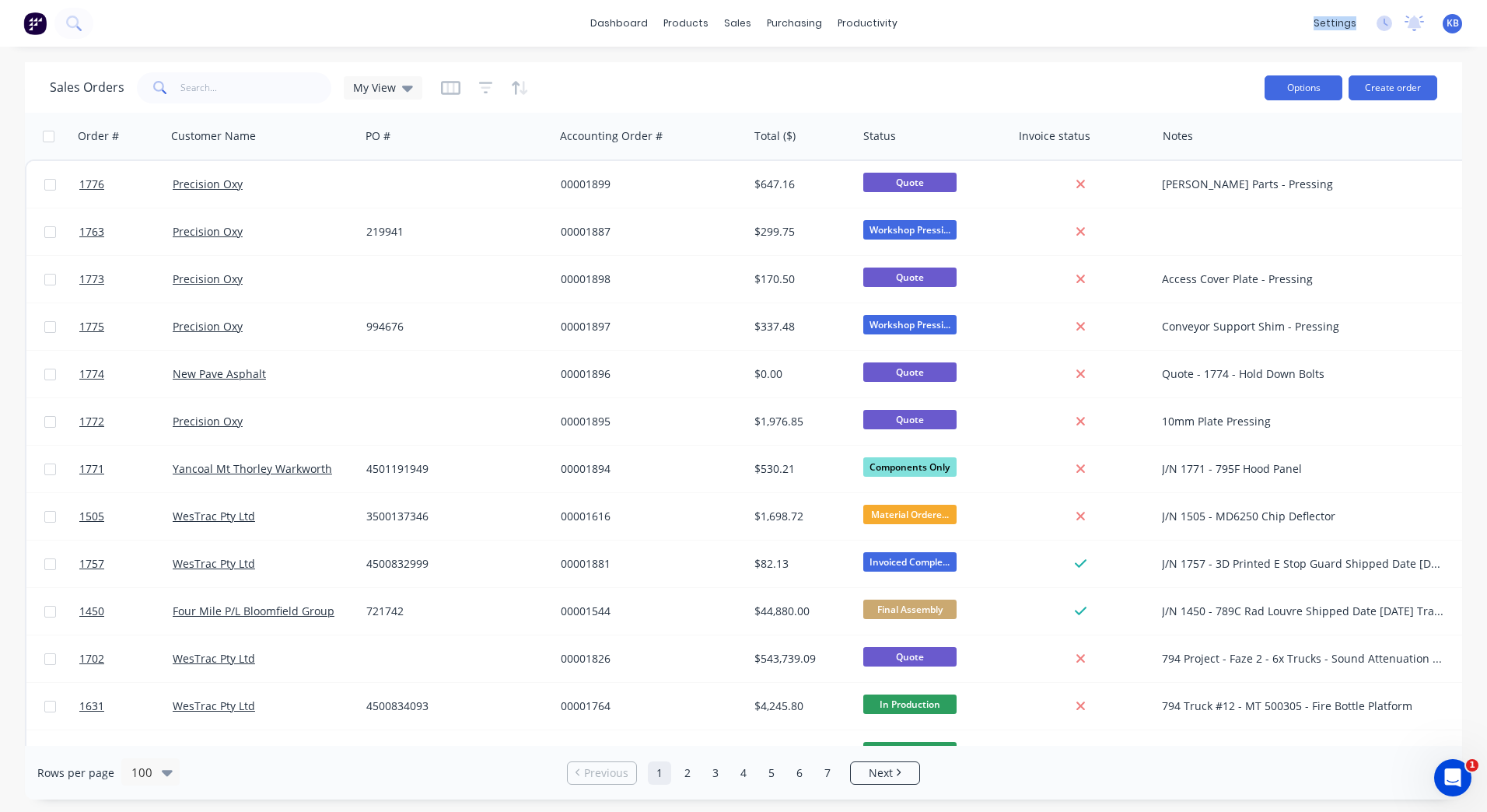
click at [1320, 95] on button "Options" at bounding box center [1303, 87] width 78 height 25
click at [1238, 60] on div "dashboard products sales purchasing productivity dashboard products Product Cat…" at bounding box center [743, 406] width 1487 height 812
click at [1330, 19] on div "settings" at bounding box center [1335, 23] width 59 height 23
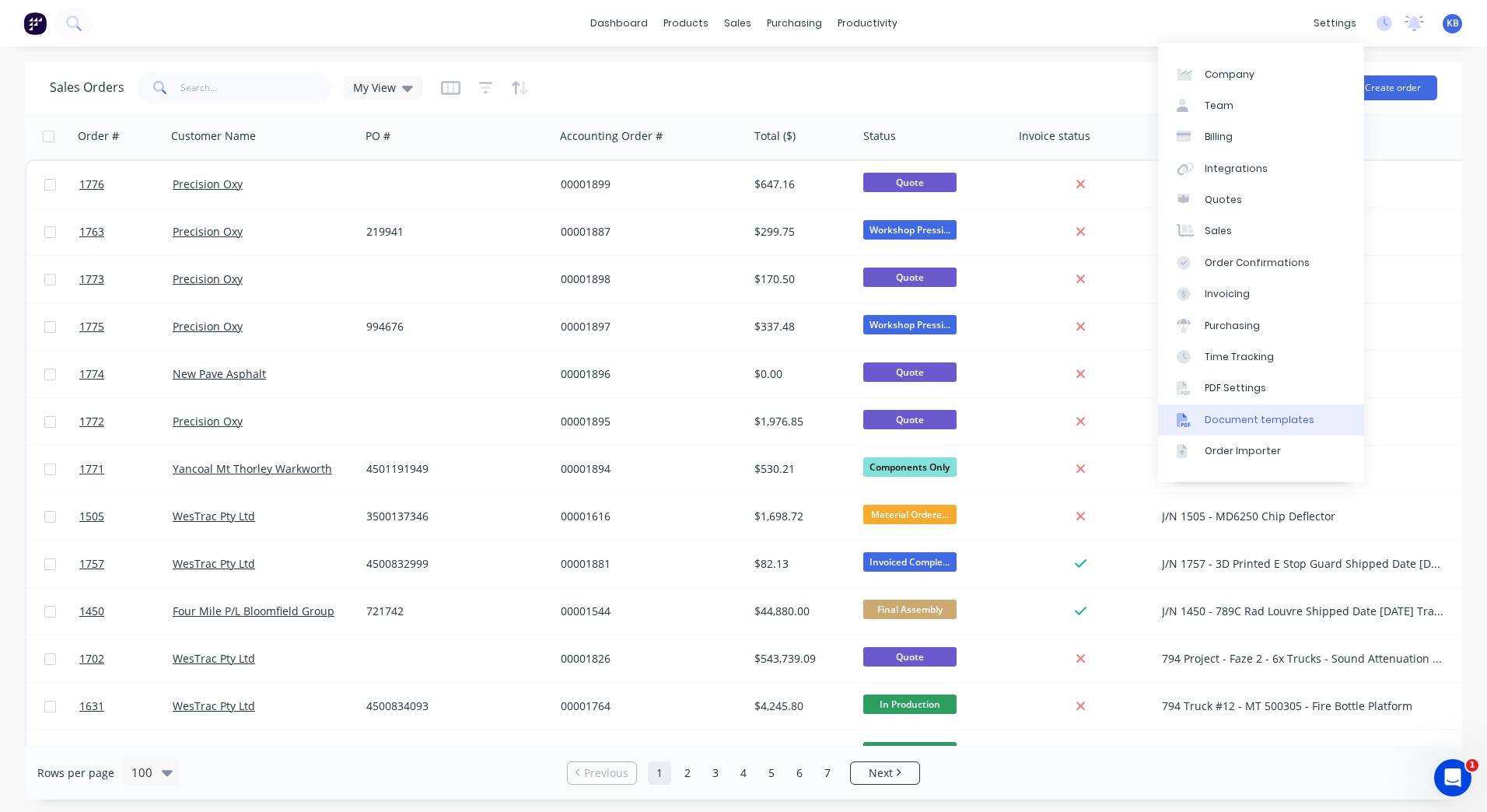
click at [1277, 424] on div "Document templates" at bounding box center [1259, 420] width 110 height 14
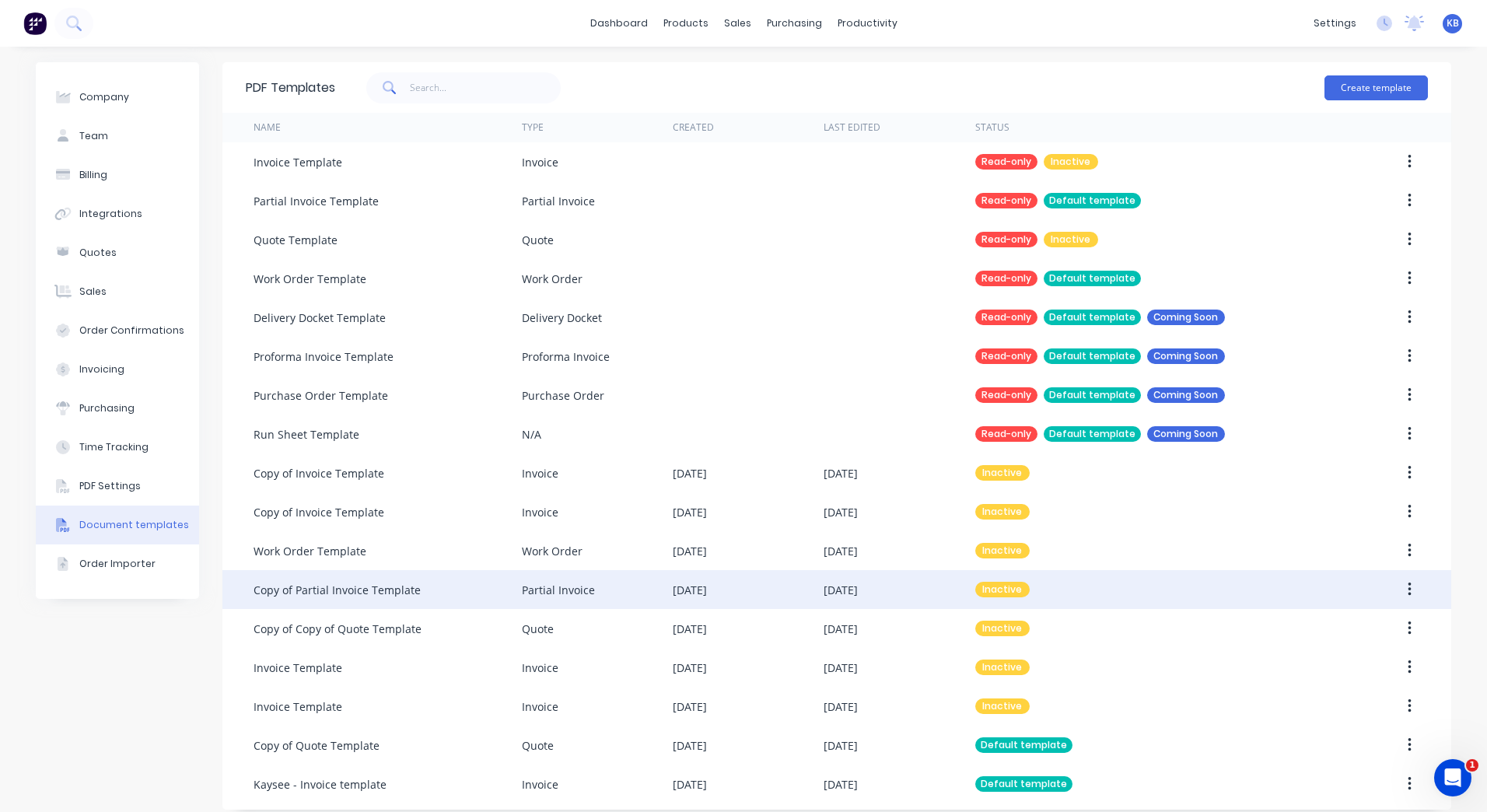
scroll to position [13, 0]
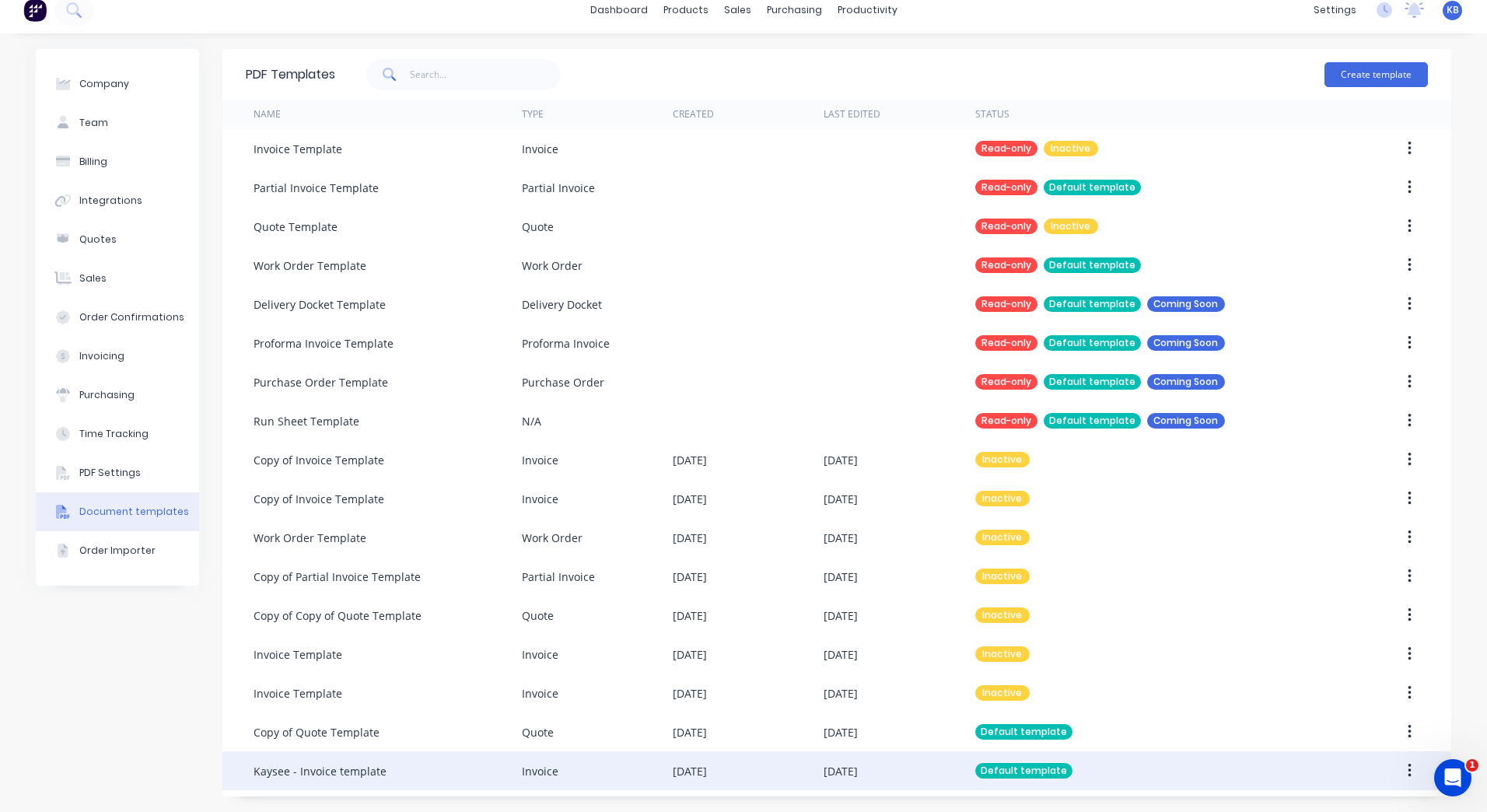
click at [422, 761] on div "Kaysee - Invoice template" at bounding box center [387, 771] width 268 height 38
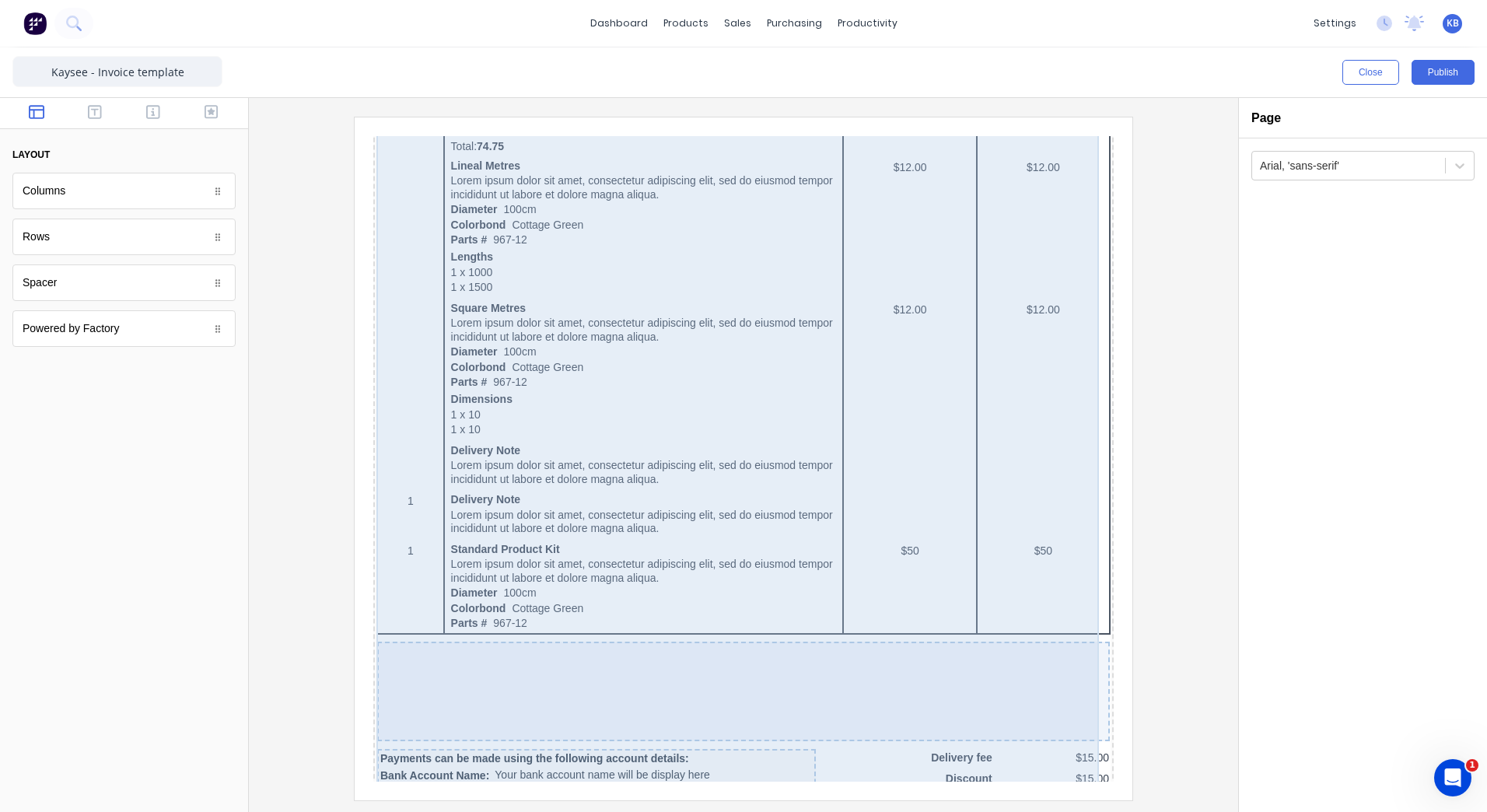
scroll to position [311, 0]
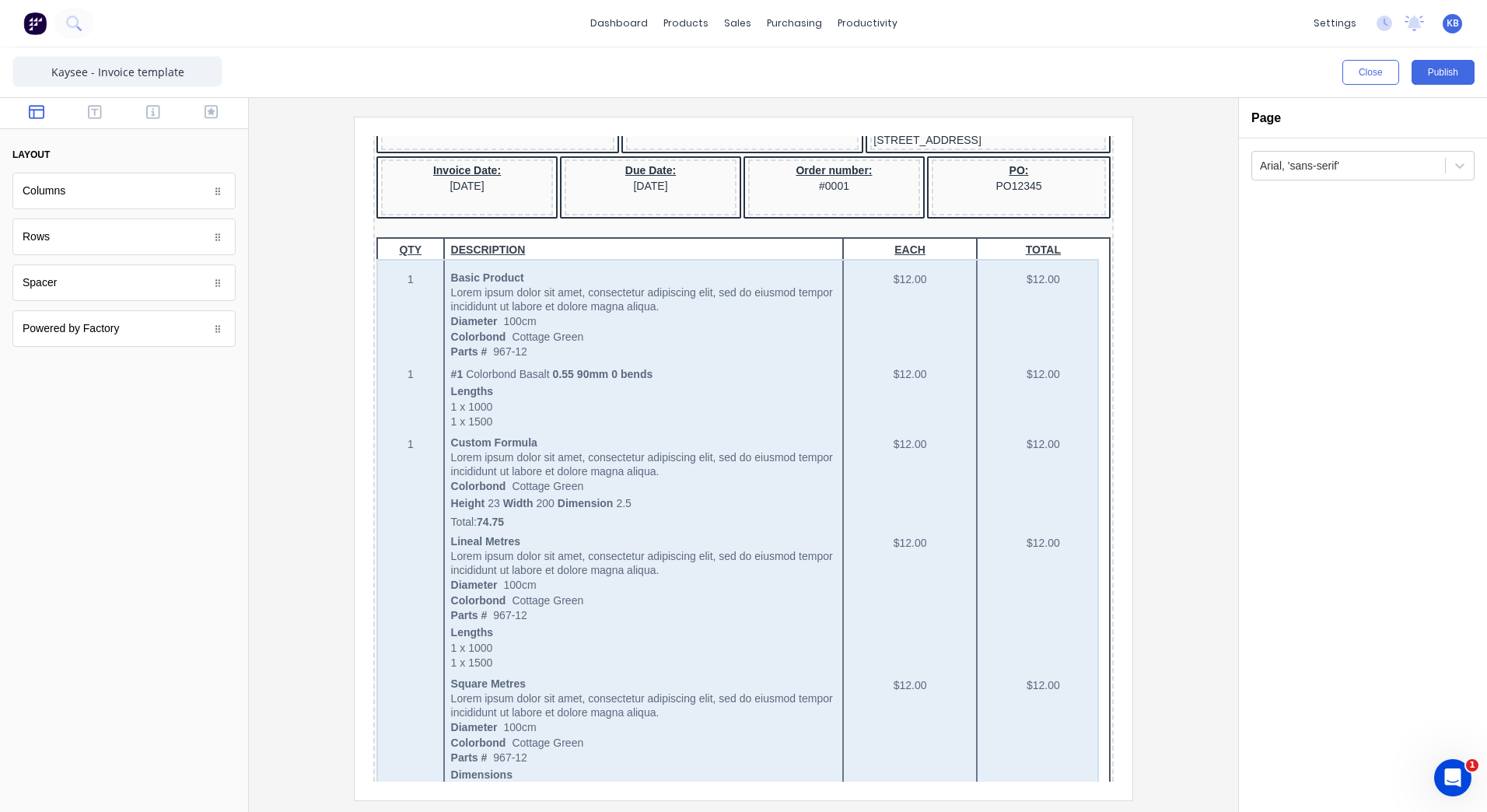
click at [516, 490] on div "QTY DESCRIPTION EACH TOTAL 1 Basic Product Lorem ipsum dolor sit amet, consecte…" at bounding box center [725, 718] width 734 height 999
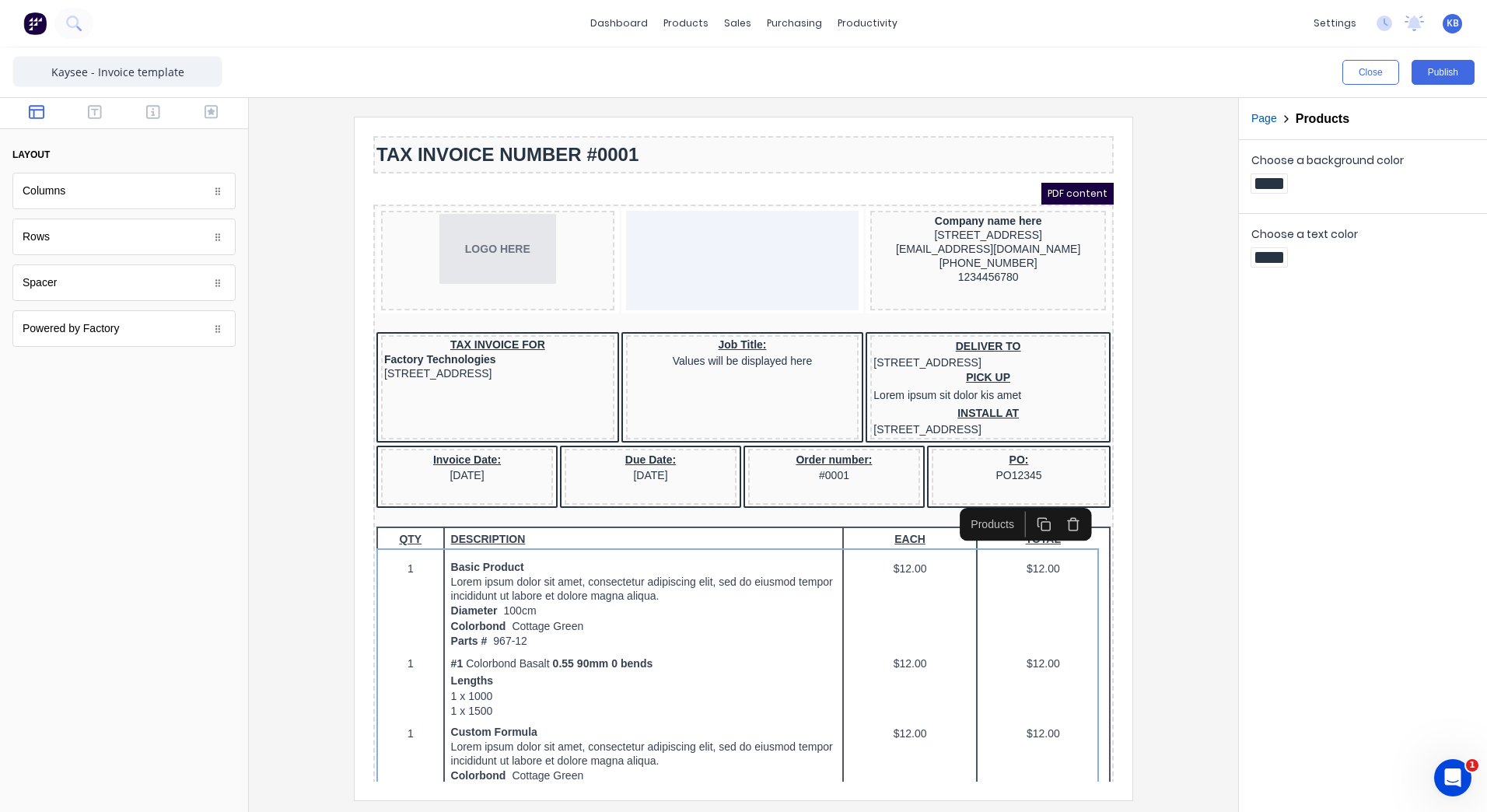
scroll to position [0, 0]
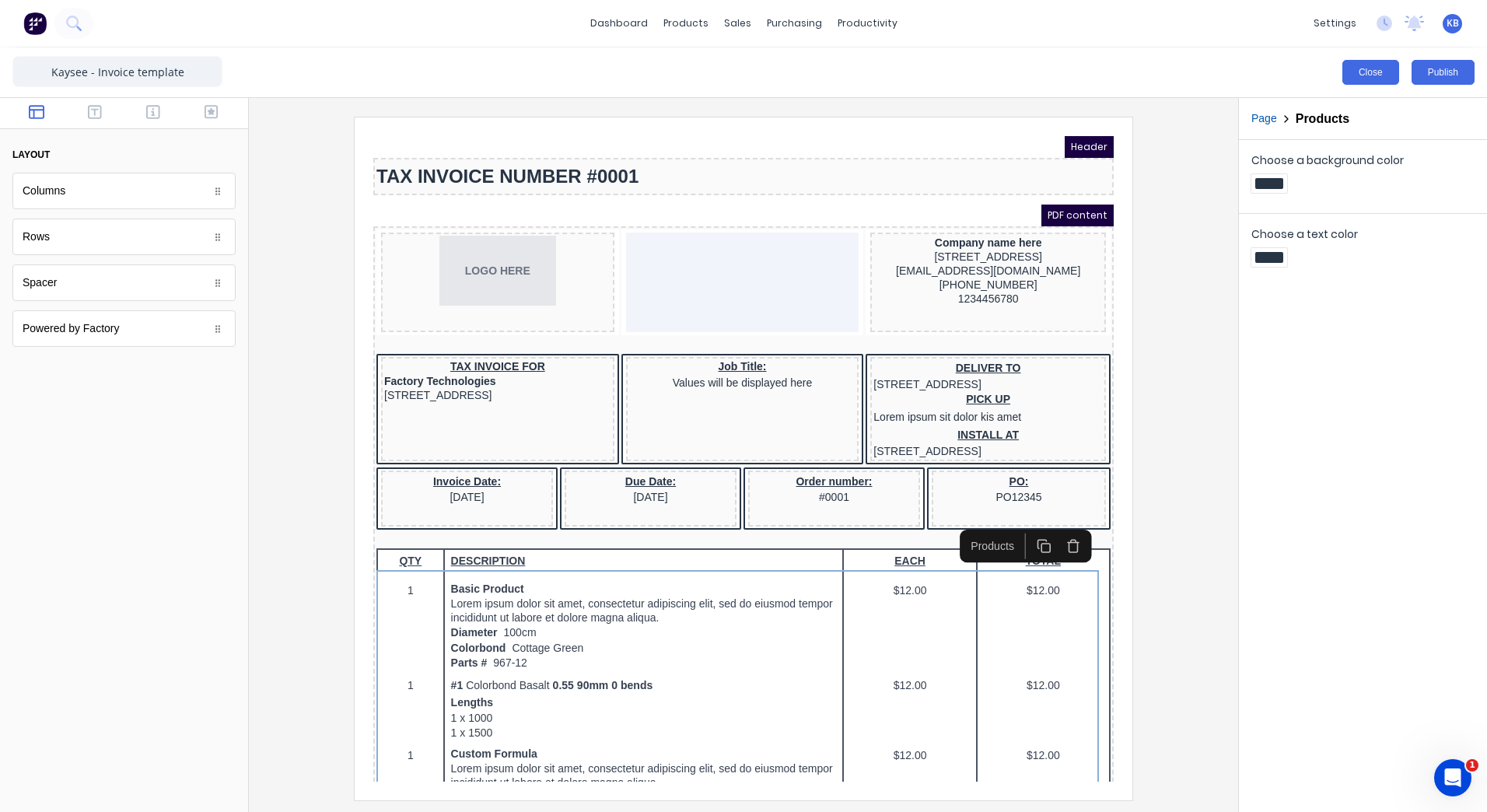
click at [1360, 72] on button "Close" at bounding box center [1371, 72] width 57 height 25
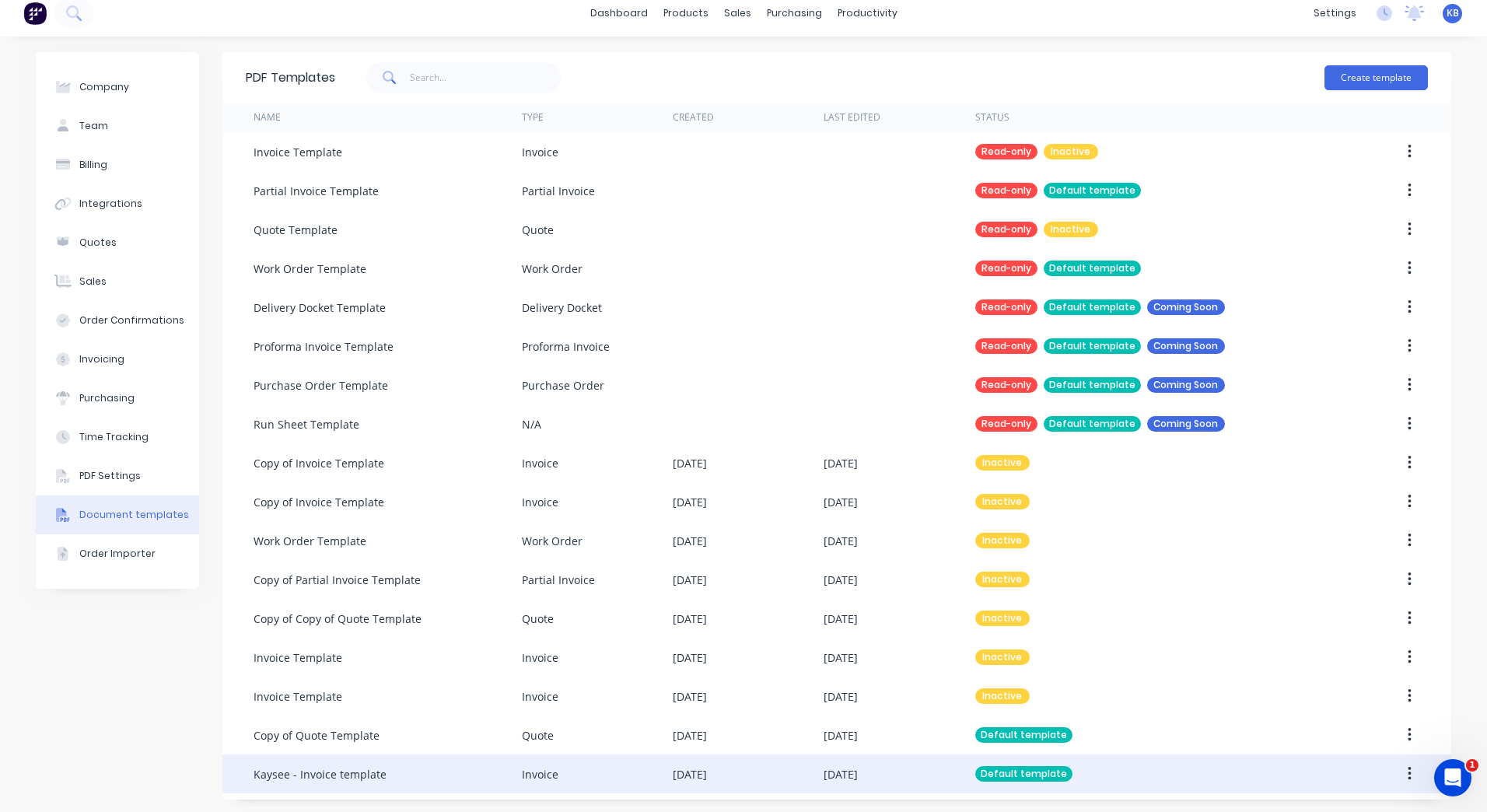
scroll to position [13, 0]
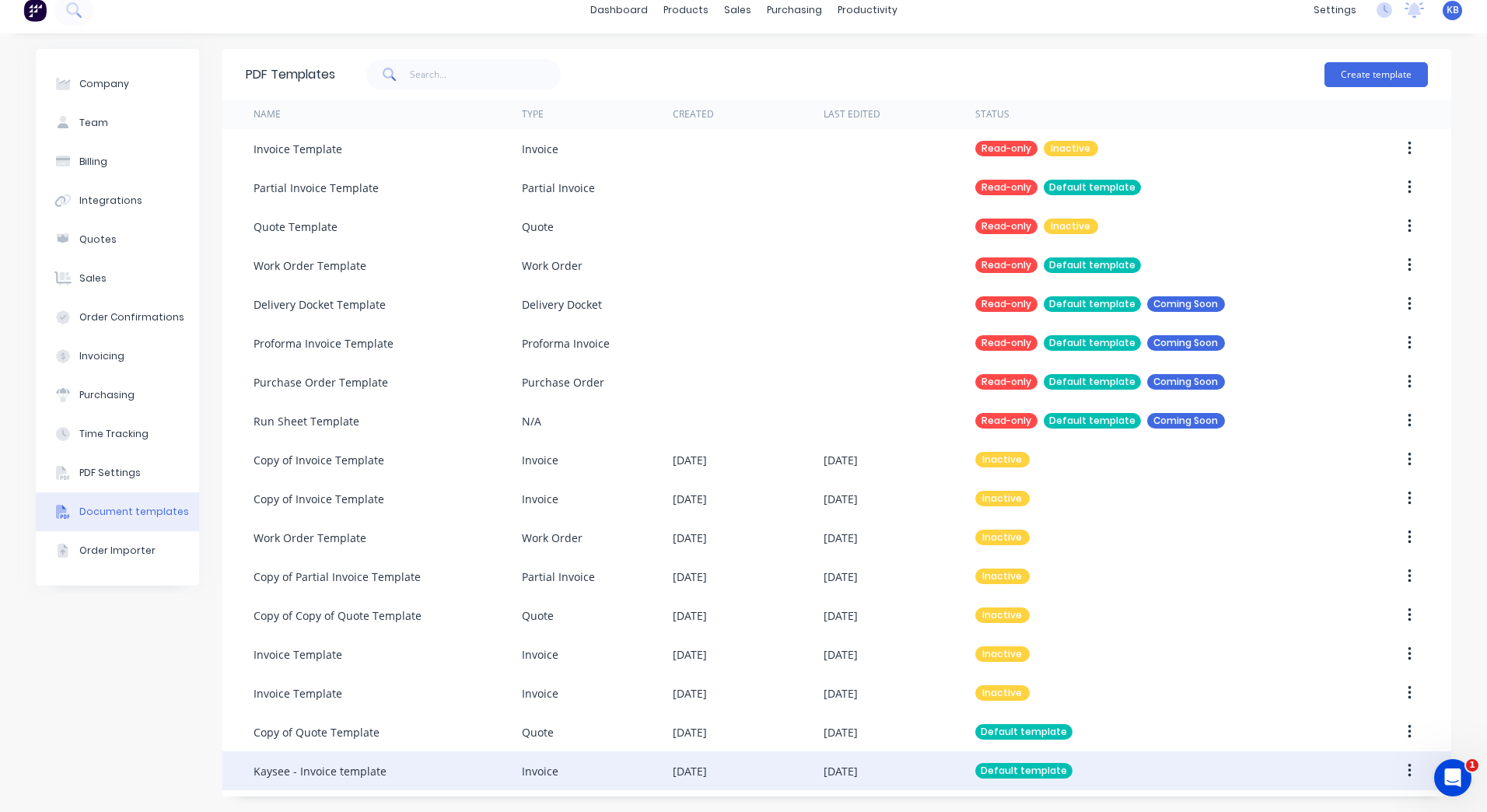
drag, startPoint x: 339, startPoint y: 764, endPoint x: 1397, endPoint y: 768, distance: 1058.0
click at [1395, 767] on button "button" at bounding box center [1410, 770] width 37 height 28
click at [1397, 768] on button "button" at bounding box center [1410, 770] width 37 height 28
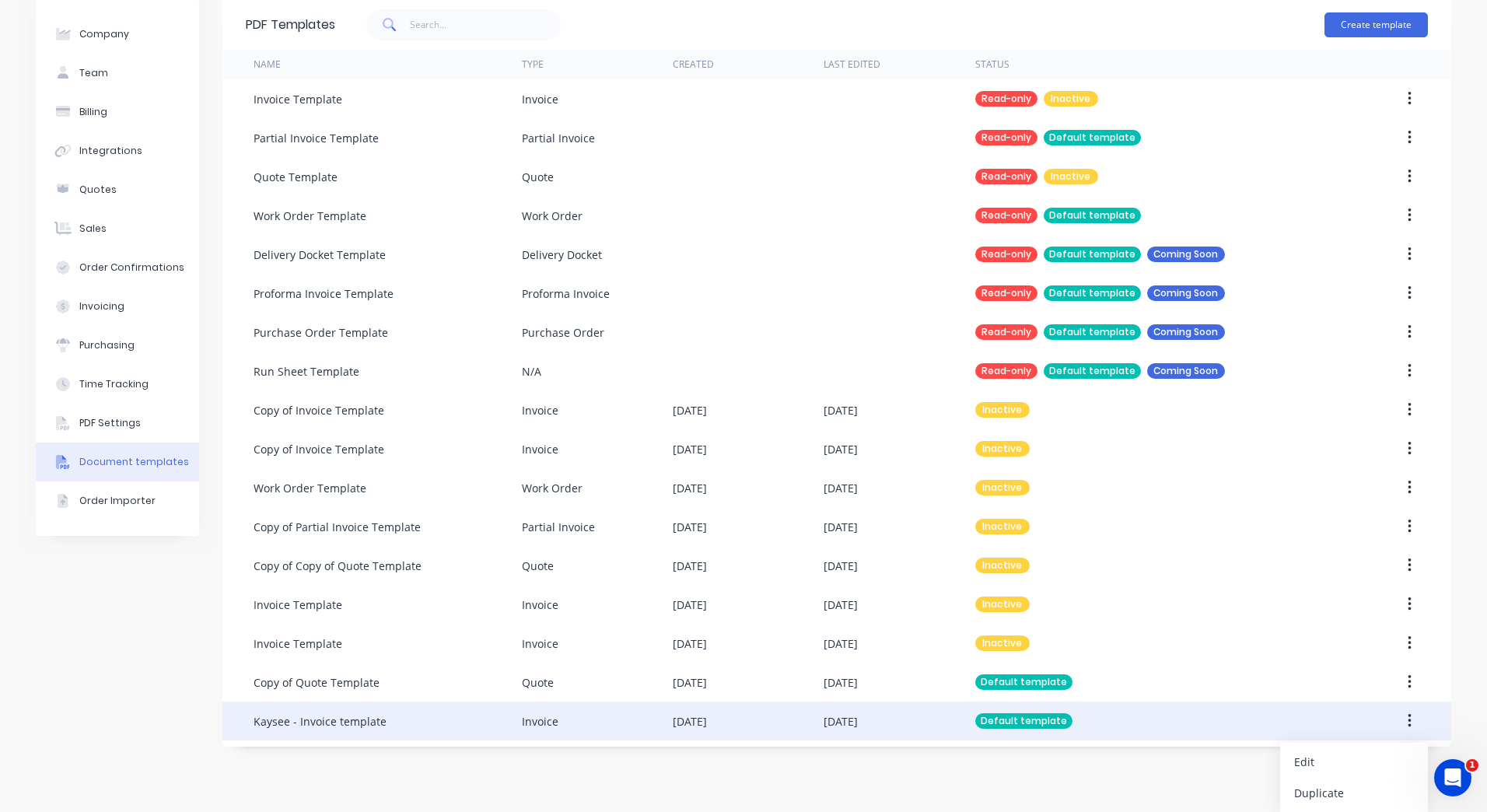
scroll to position [63, 0]
click at [1310, 759] on div "Edit" at bounding box center [1353, 760] width 120 height 22
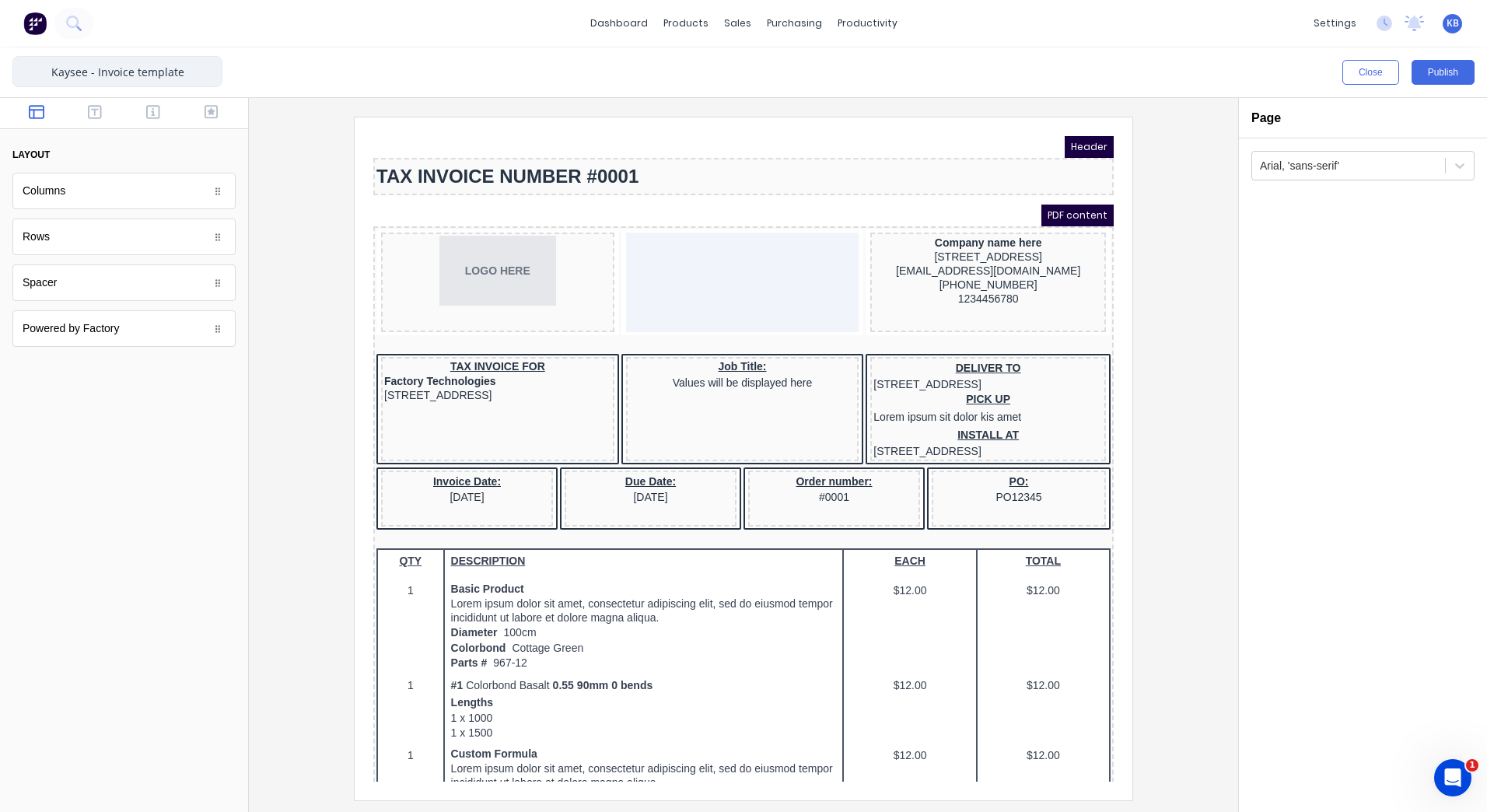
drag, startPoint x: 95, startPoint y: 75, endPoint x: -3, endPoint y: 86, distance: 98.6
click at [0, 86] on html "dashboard products sales purchasing productivity dashboard products Product Cat…" at bounding box center [743, 406] width 1487 height 812
click at [55, 82] on input "2025 Invoice template" at bounding box center [117, 71] width 210 height 31
click at [92, 75] on input "2025 Invoice template" at bounding box center [117, 71] width 210 height 31
click at [64, 68] on input "2025 Invoice template" at bounding box center [117, 71] width 210 height 31
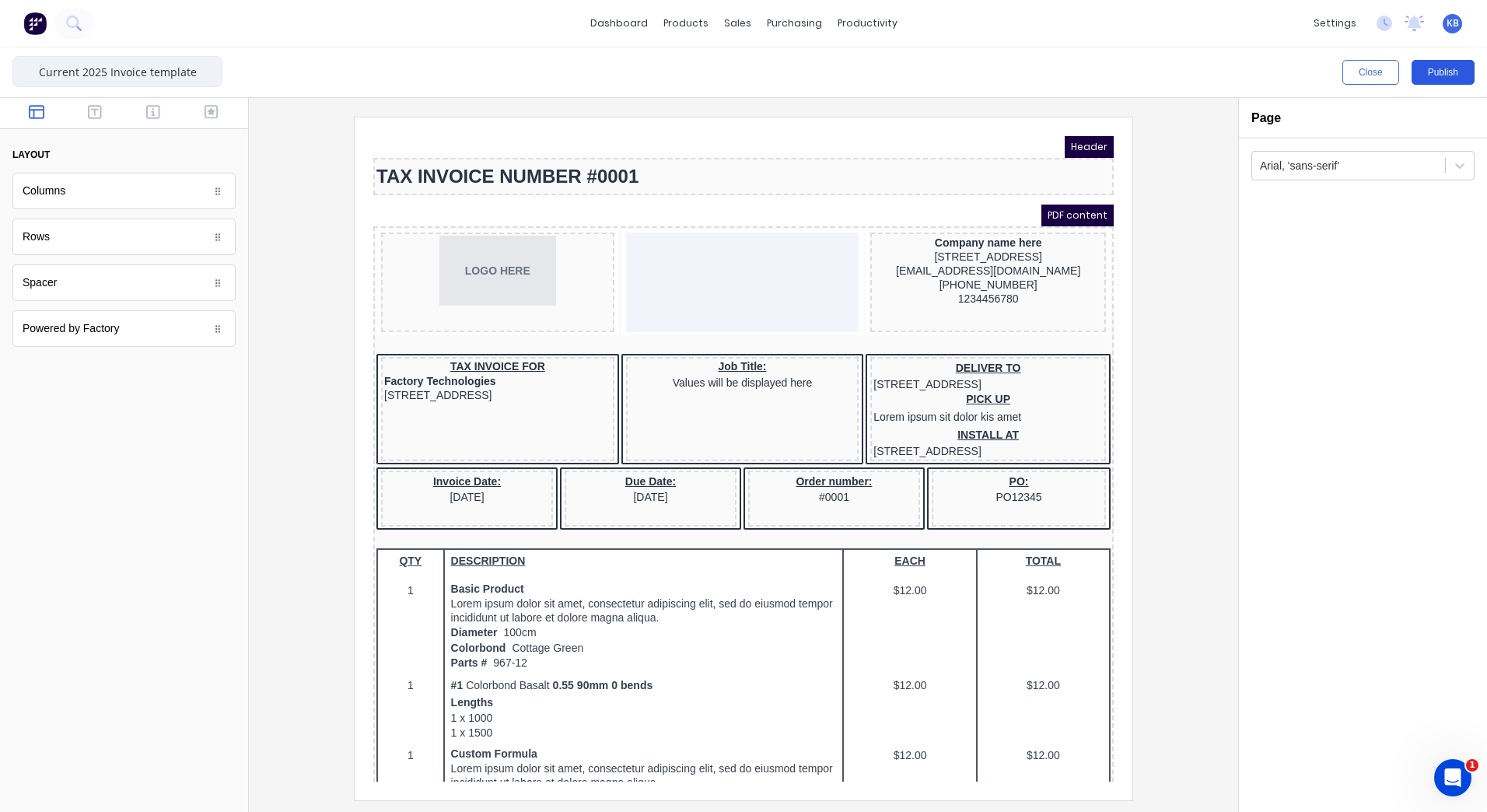
type input "Current 2025 Invoice template"
click at [1440, 71] on button "Publish" at bounding box center [1444, 72] width 63 height 25
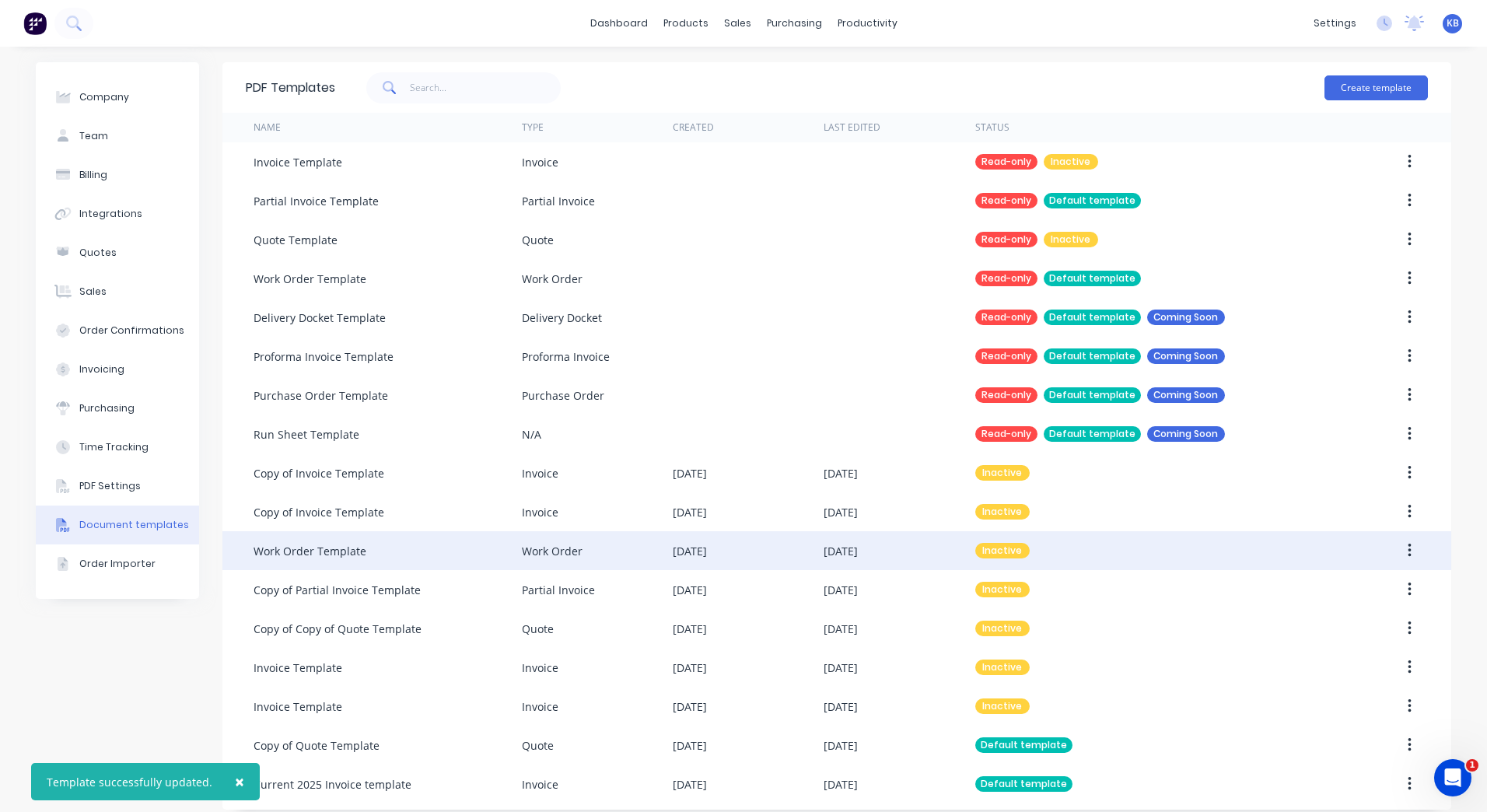
scroll to position [13, 0]
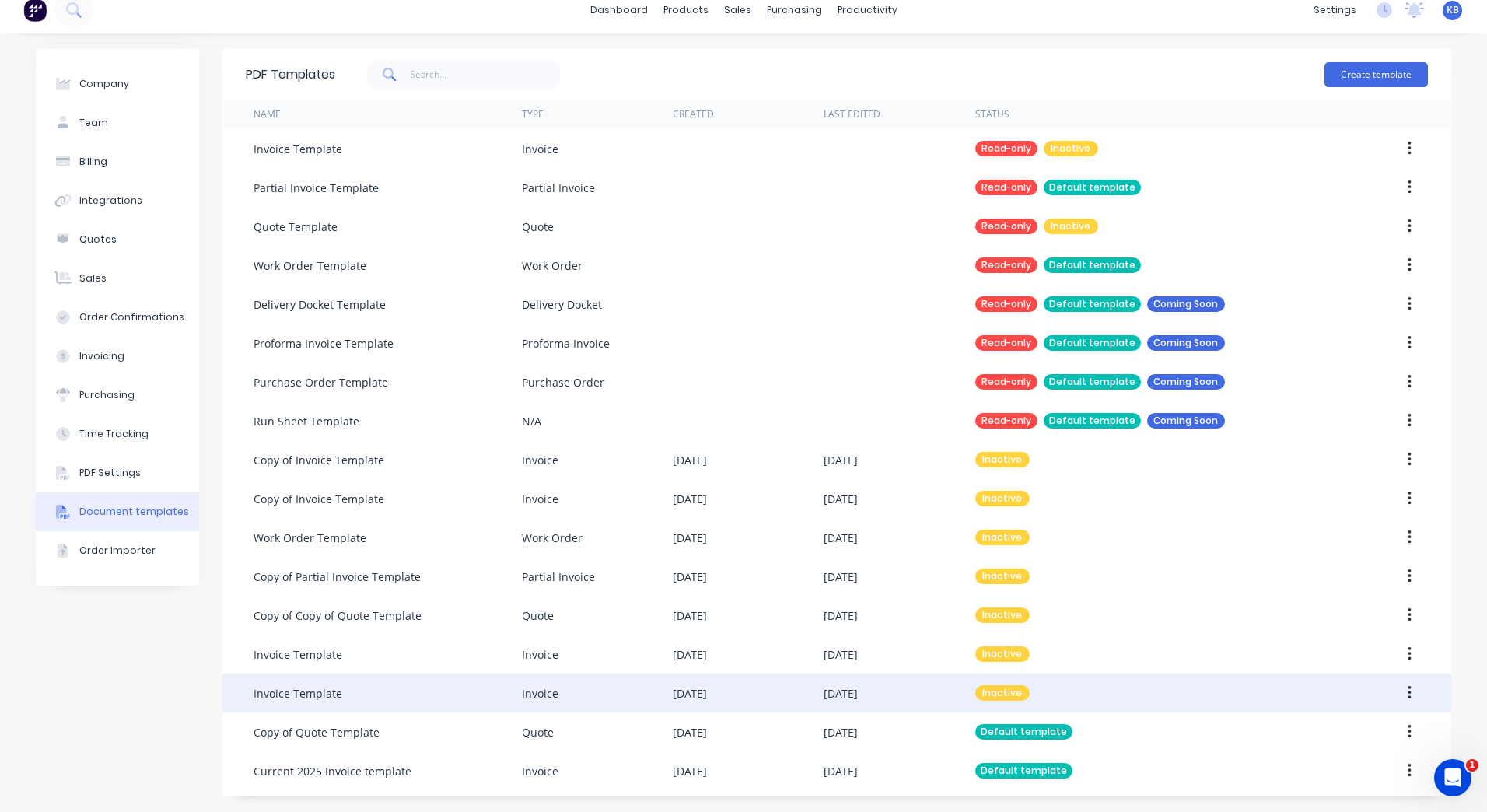
click at [1400, 686] on button "button" at bounding box center [1410, 692] width 37 height 28
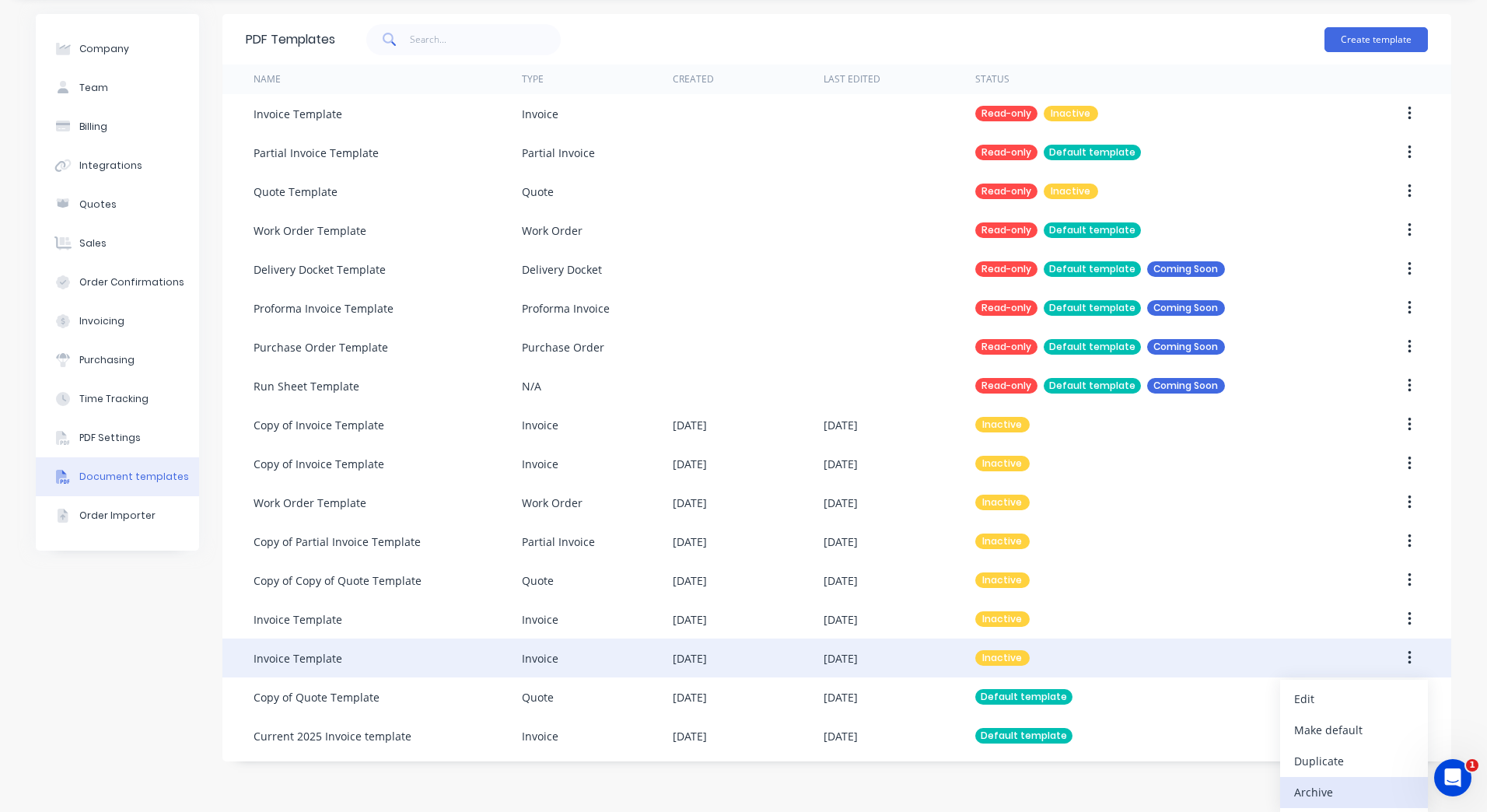
click at [1311, 788] on div "Archive" at bounding box center [1353, 791] width 120 height 22
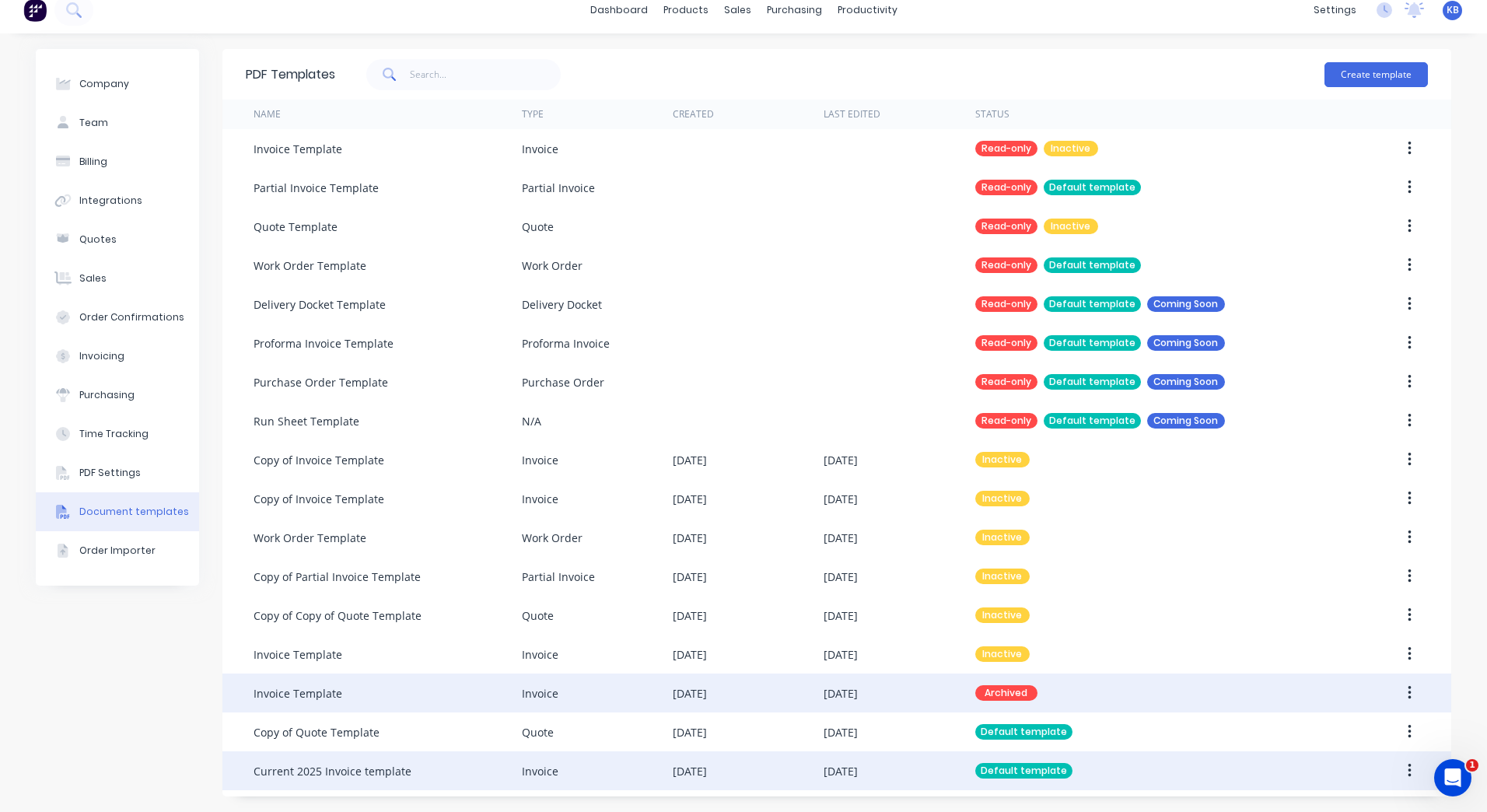
scroll to position [13, 0]
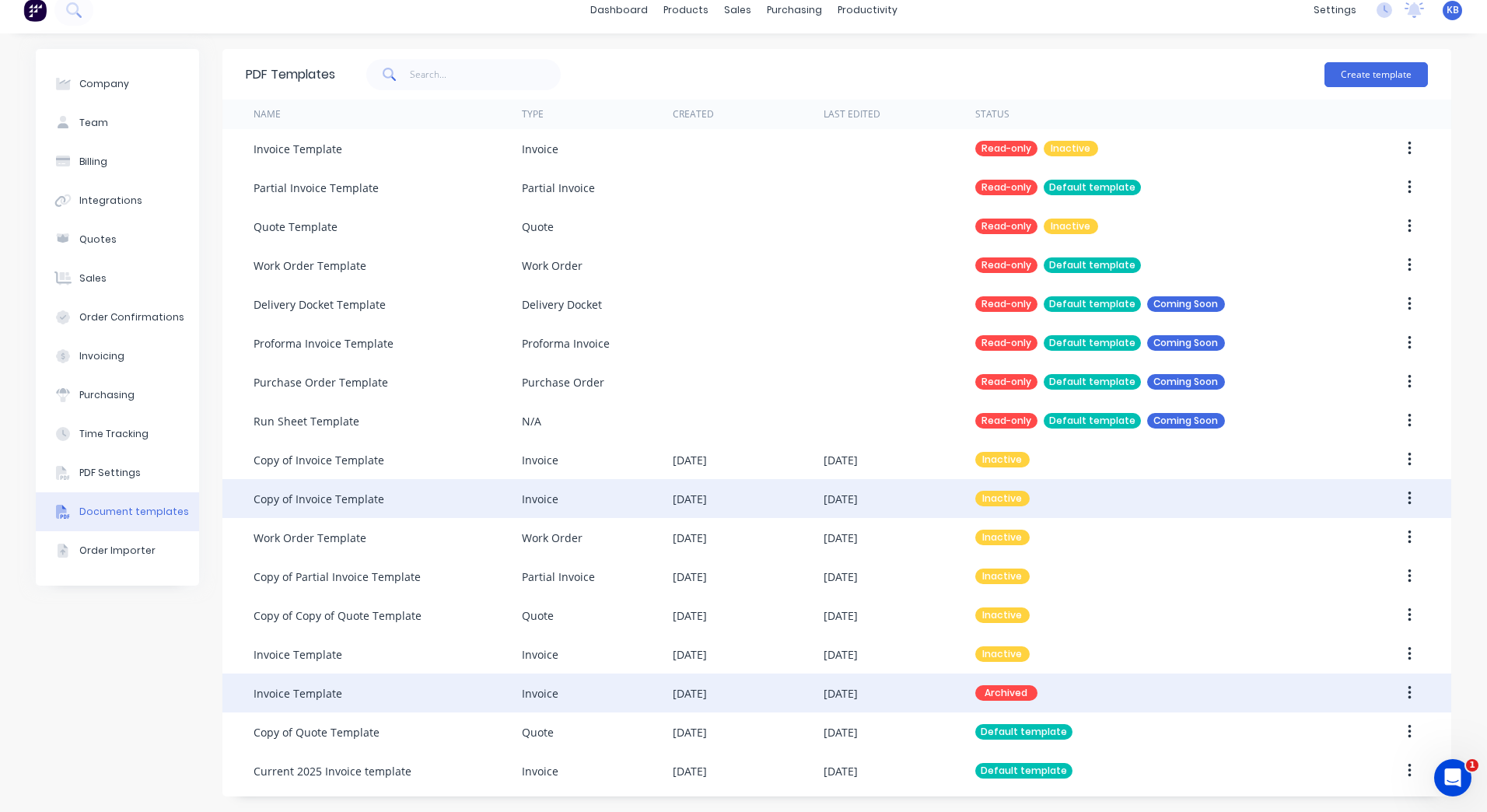
click at [1411, 497] on button "button" at bounding box center [1410, 498] width 37 height 28
click at [1343, 621] on button "Archive" at bounding box center [1354, 632] width 148 height 31
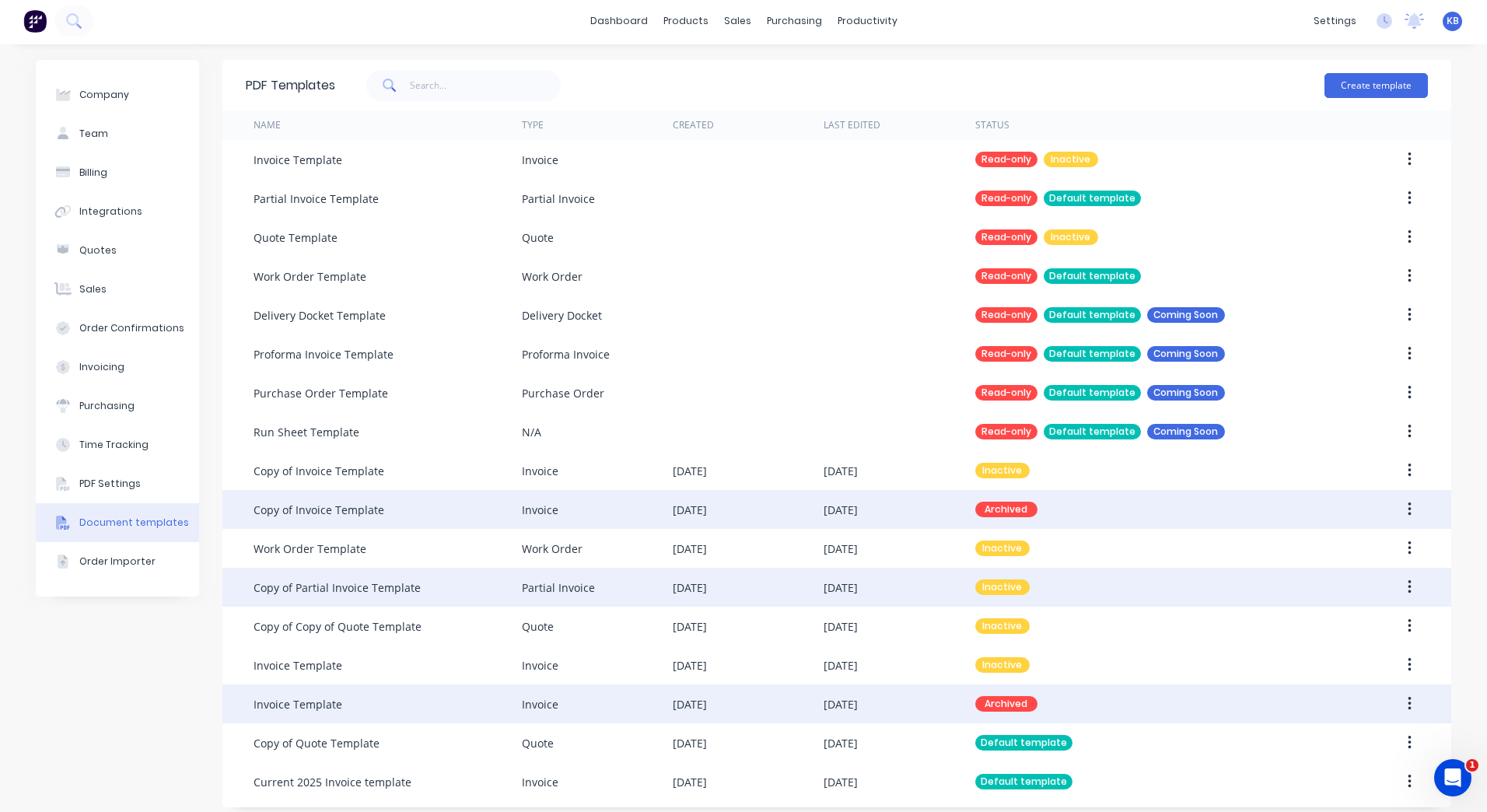
scroll to position [0, 0]
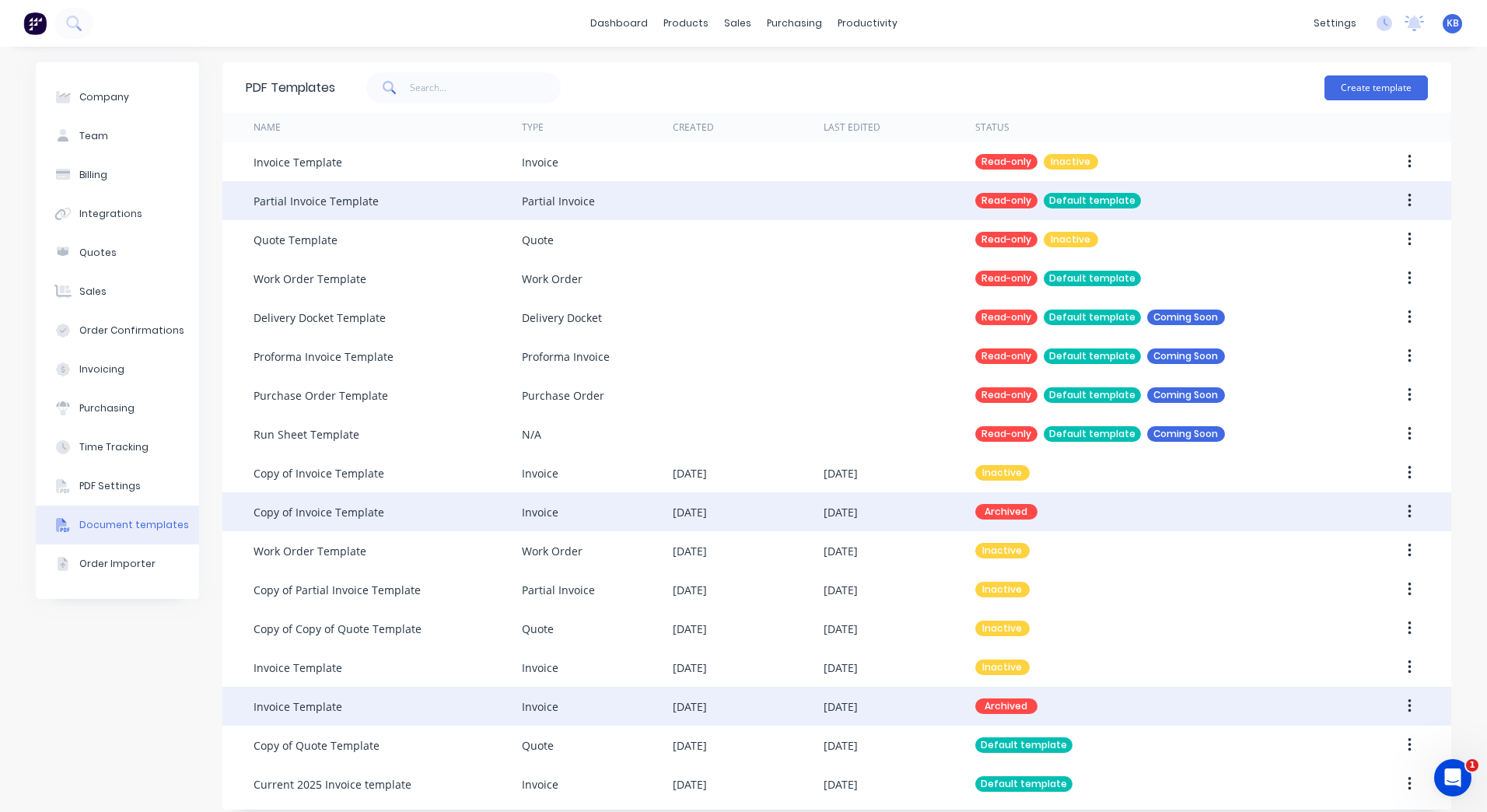
click at [319, 212] on div "Partial Invoice Template" at bounding box center [387, 201] width 268 height 38
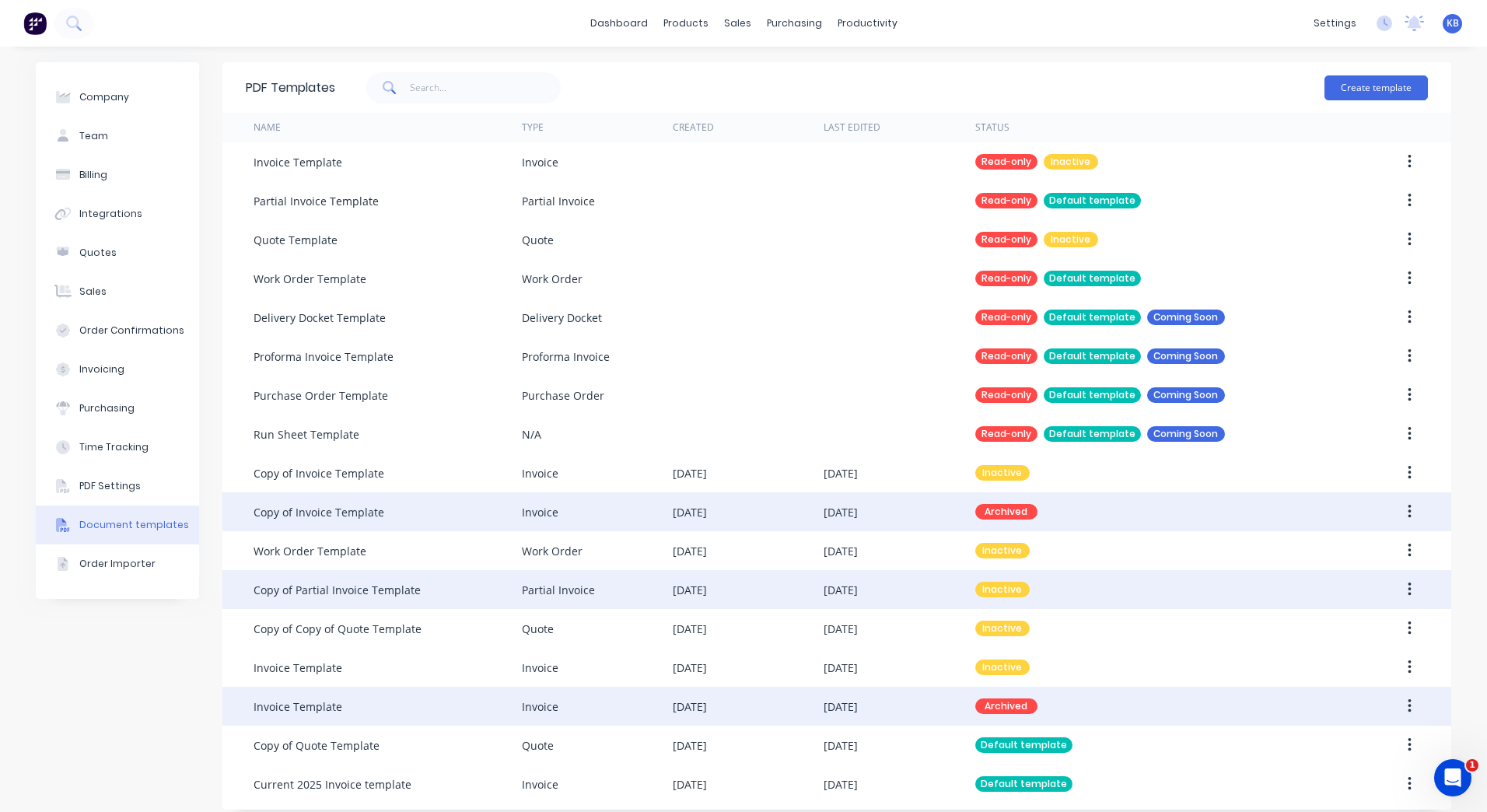
click at [386, 597] on div "Copy of Partial Invoice Template" at bounding box center [337, 589] width 167 height 16
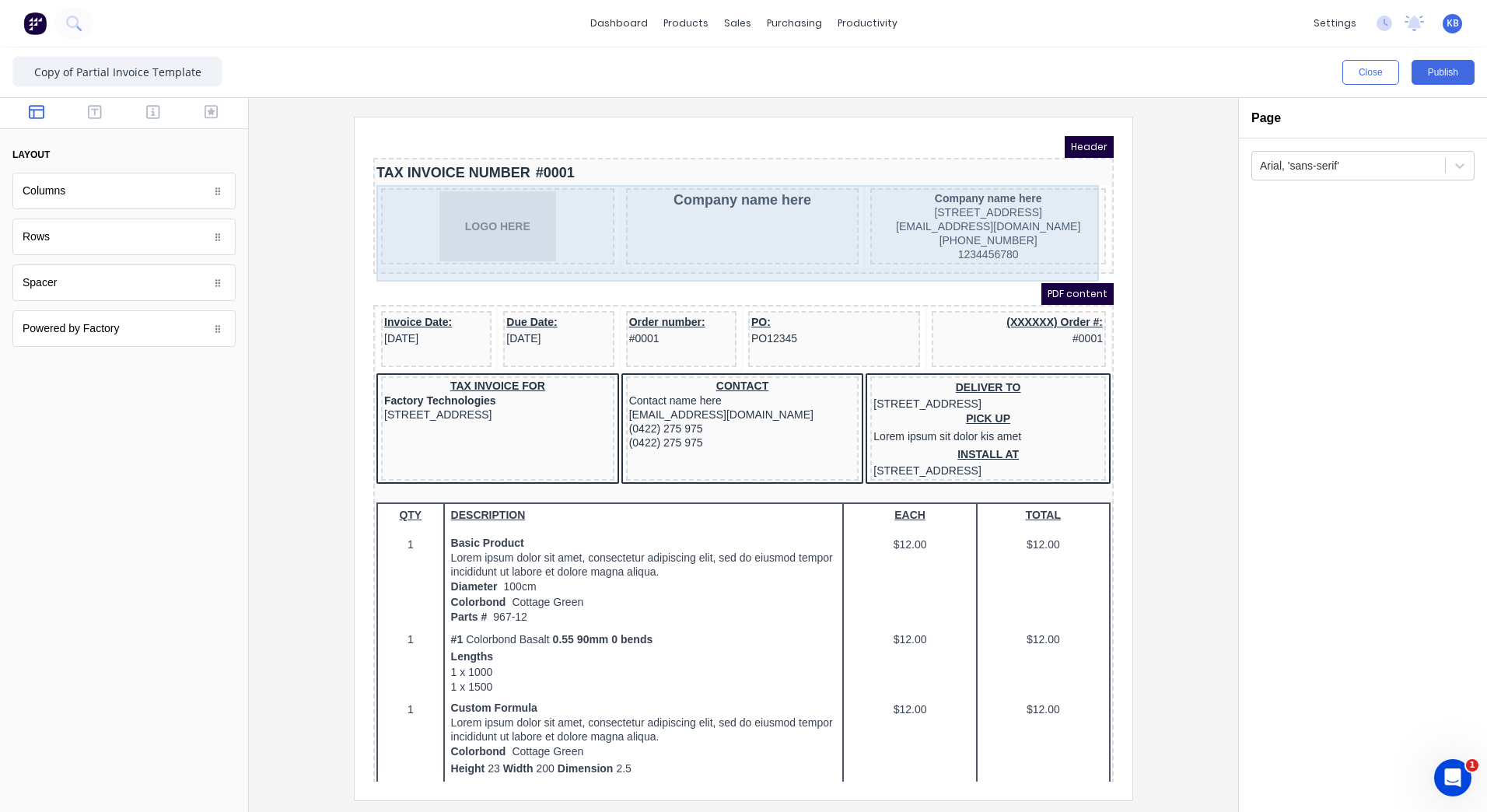
click at [744, 204] on div "Company name here" at bounding box center [724, 207] width 234 height 76
click at [734, 216] on div "Company name here" at bounding box center [724, 207] width 234 height 76
click at [696, 210] on div "Company name here" at bounding box center [724, 207] width 234 height 76
click at [707, 209] on div "Company name here" at bounding box center [724, 207] width 234 height 76
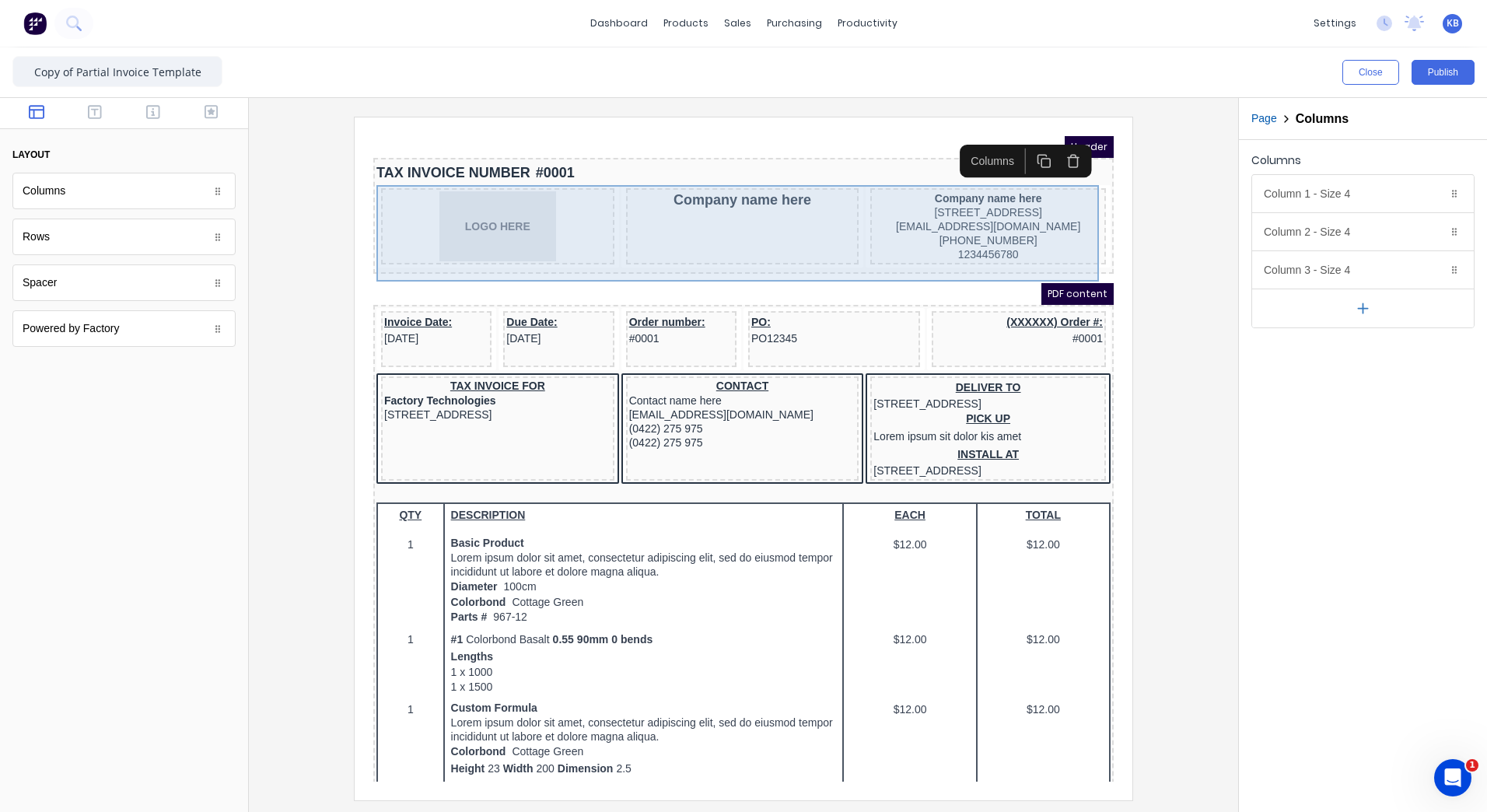
click at [716, 198] on div "Company name here" at bounding box center [724, 207] width 234 height 76
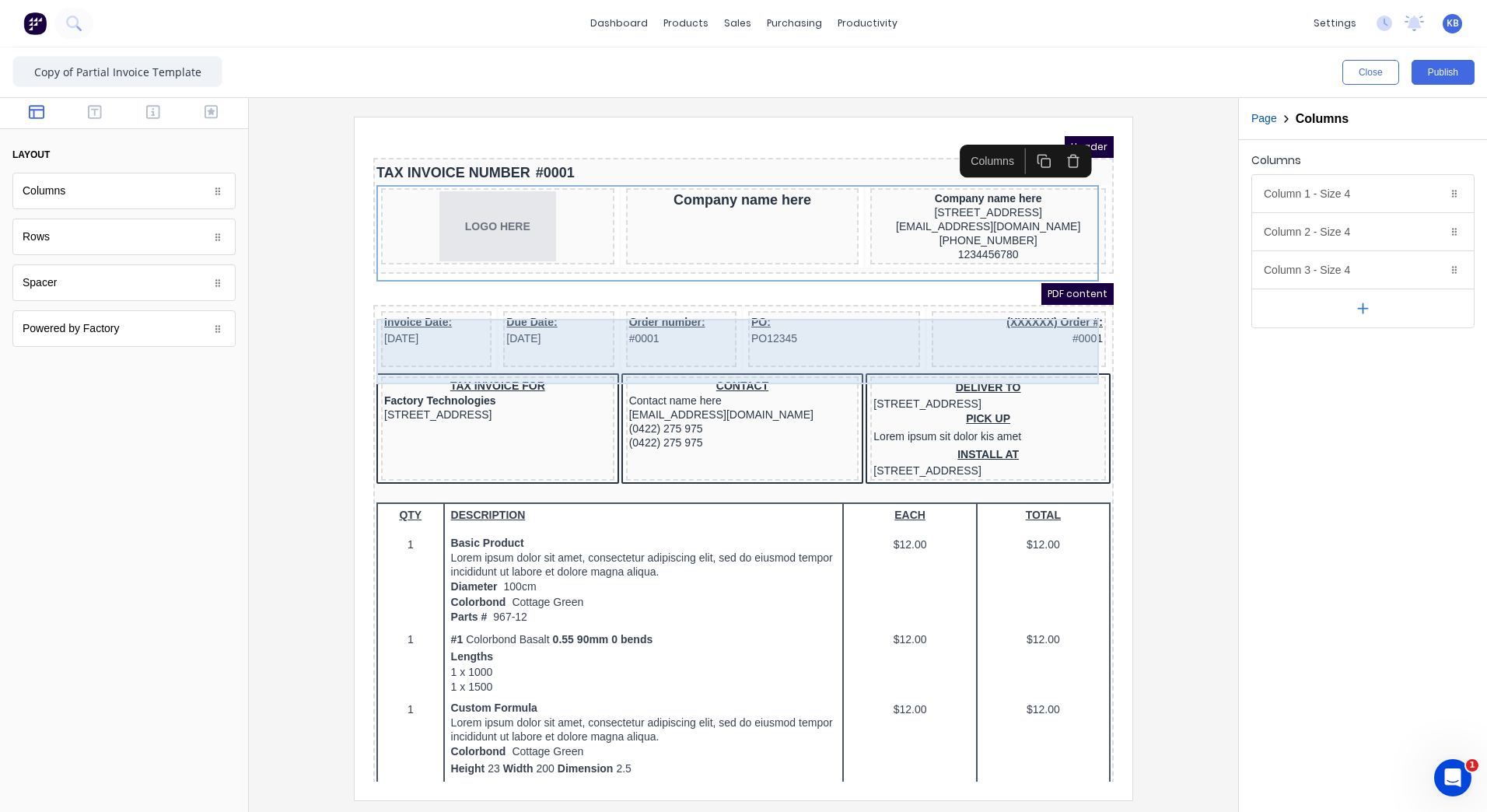
click at [746, 303] on div "Invoice Date: 29/10/2024 Due Date: 29/10/2024 Order number: #0001 PO: PO12345 (…" at bounding box center [725, 322] width 734 height 65
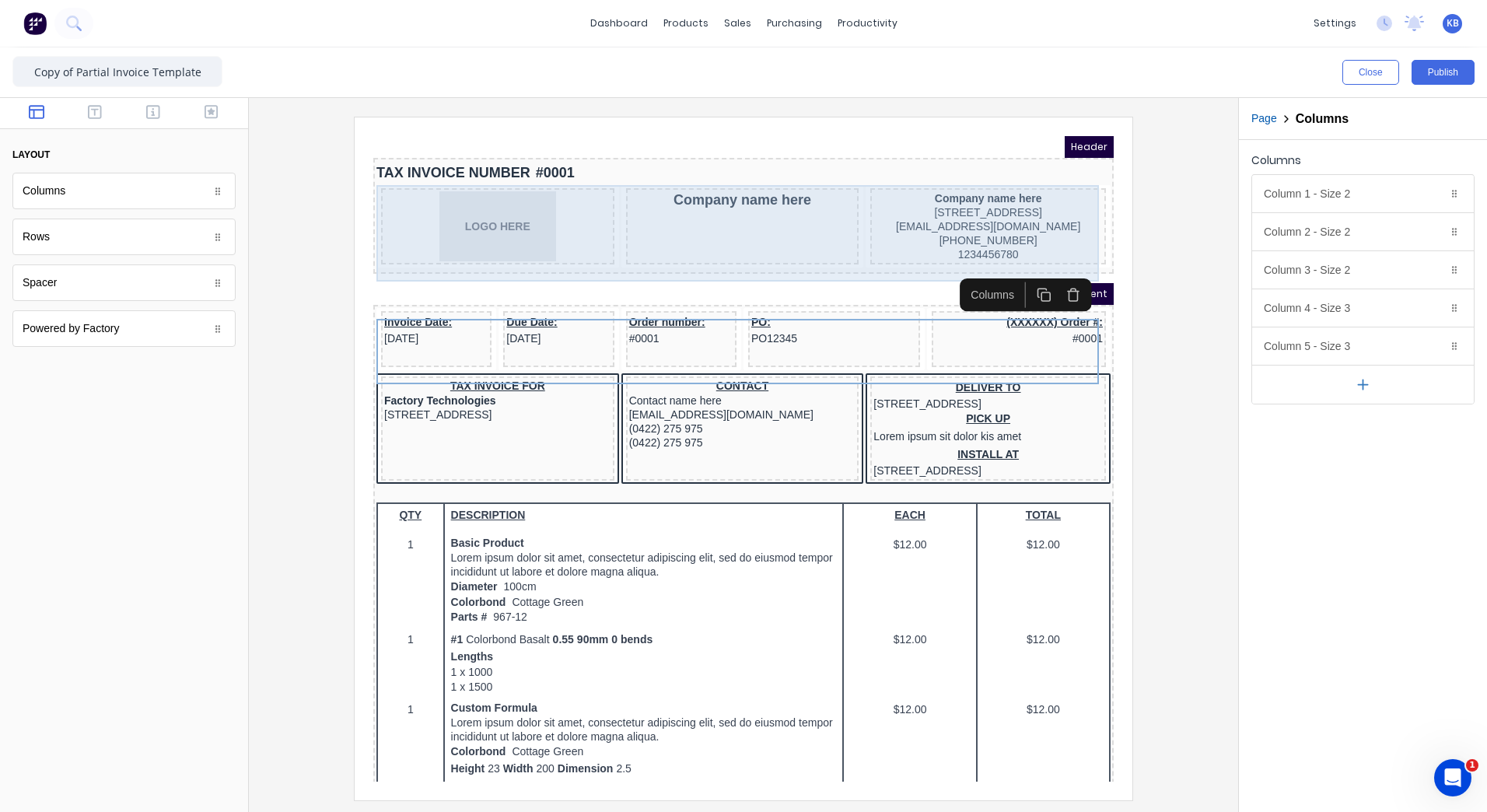
click at [722, 214] on div "Company name here" at bounding box center [724, 207] width 234 height 76
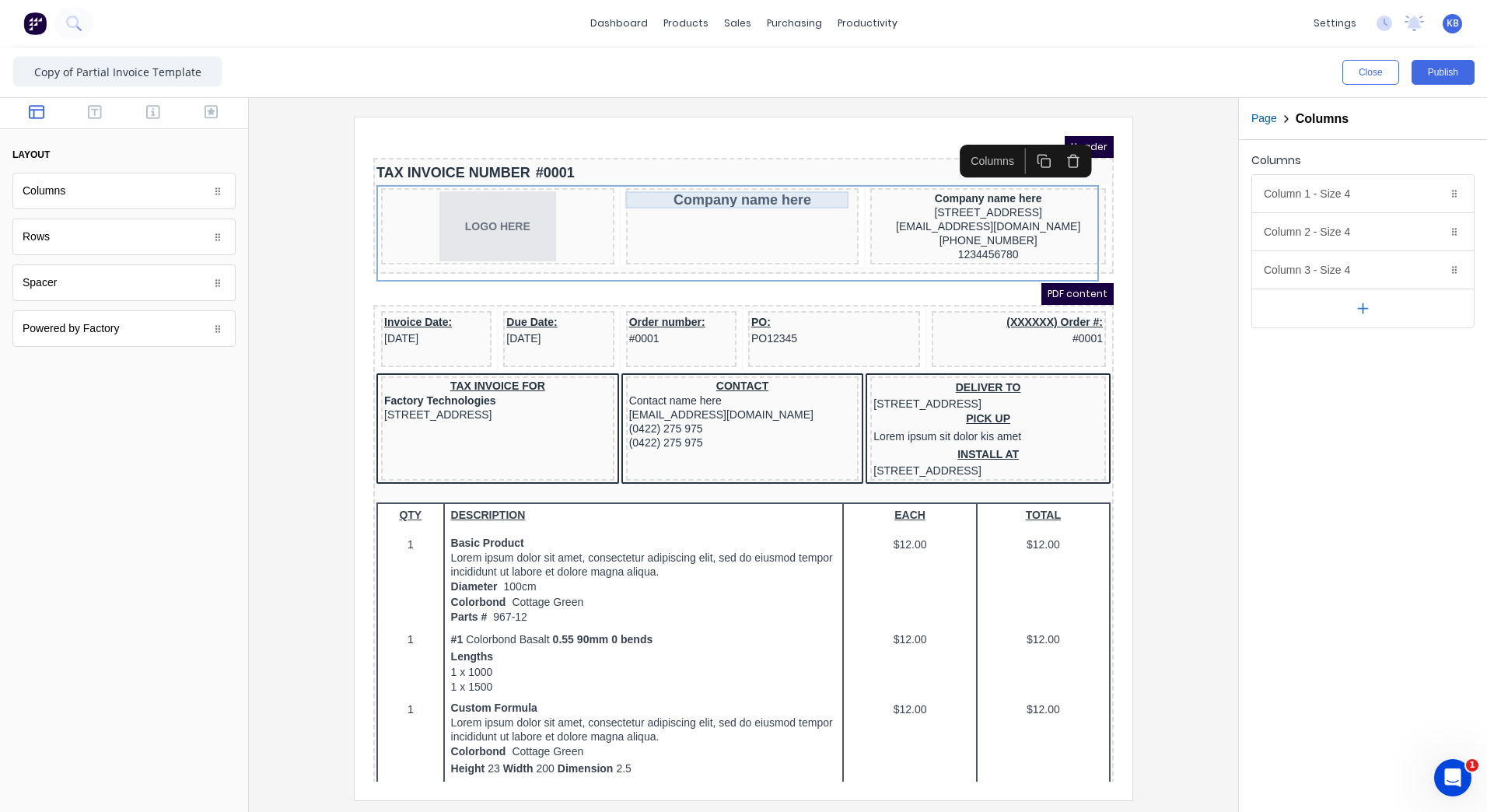
click at [737, 183] on div "Company name here" at bounding box center [724, 182] width 227 height 17
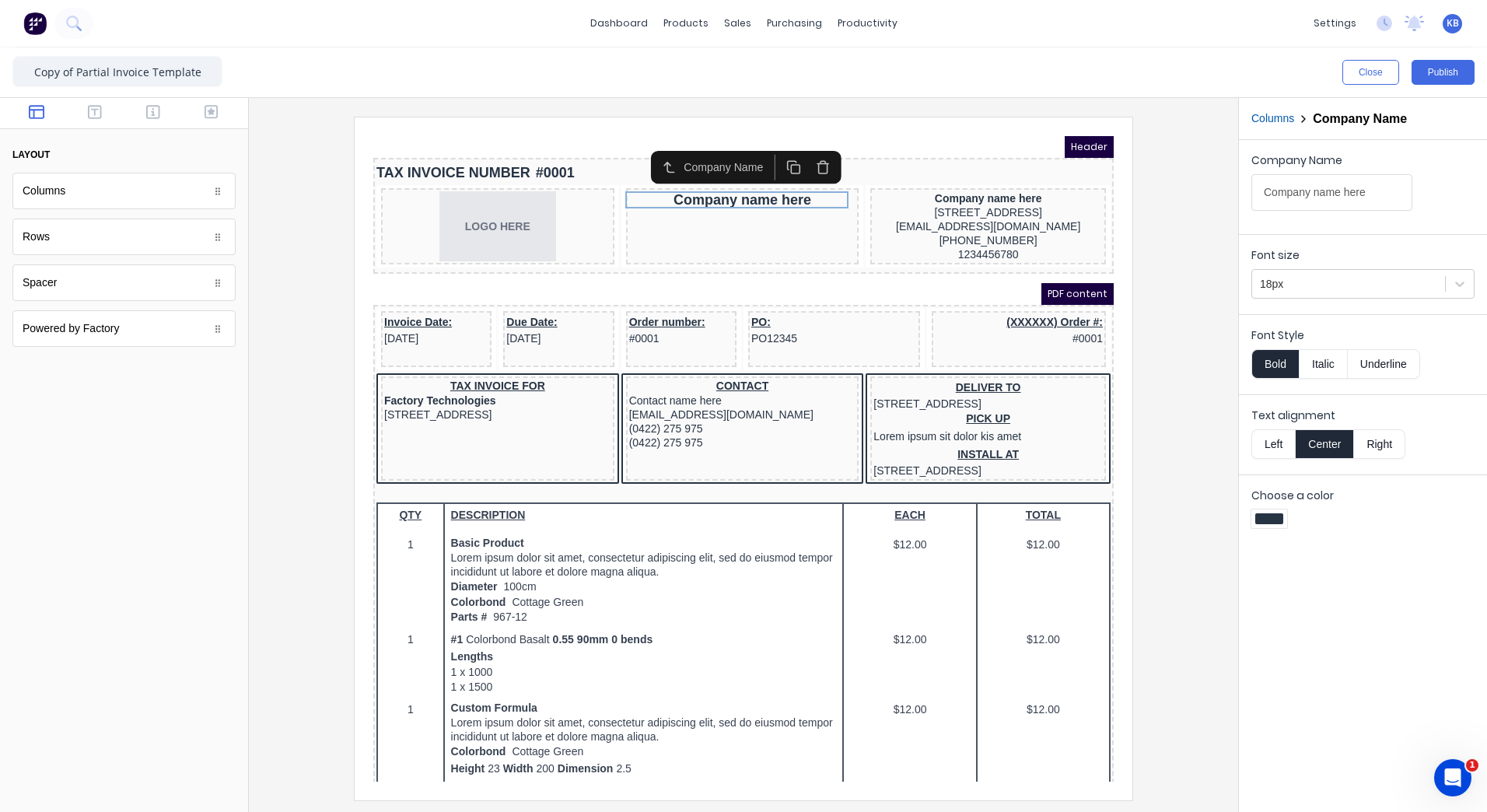
click at [797, 146] on button "button" at bounding box center [804, 149] width 30 height 26
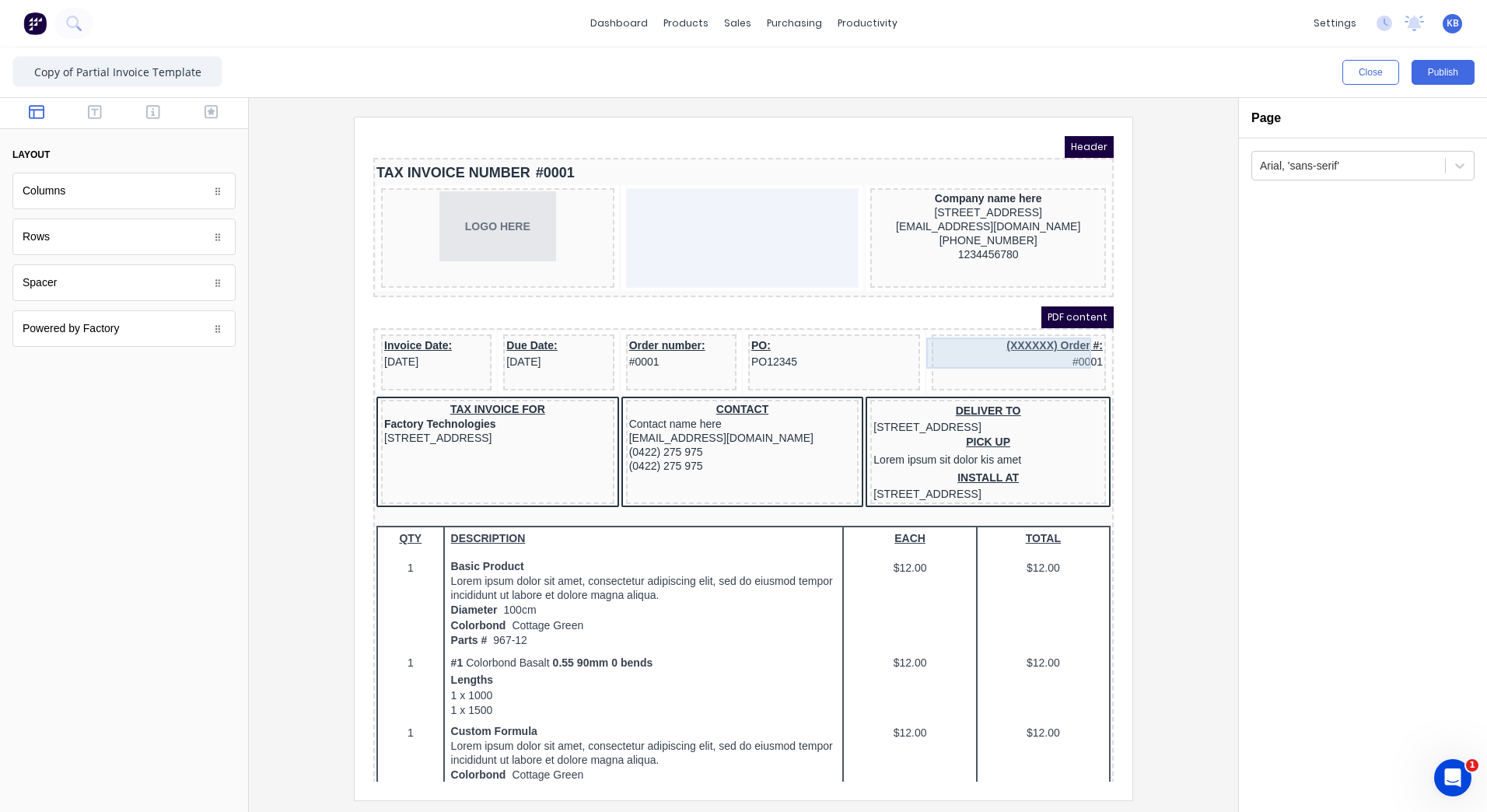
click at [992, 324] on div "(XXXXXX) Order #: #0001" at bounding box center [1000, 334] width 168 height 31
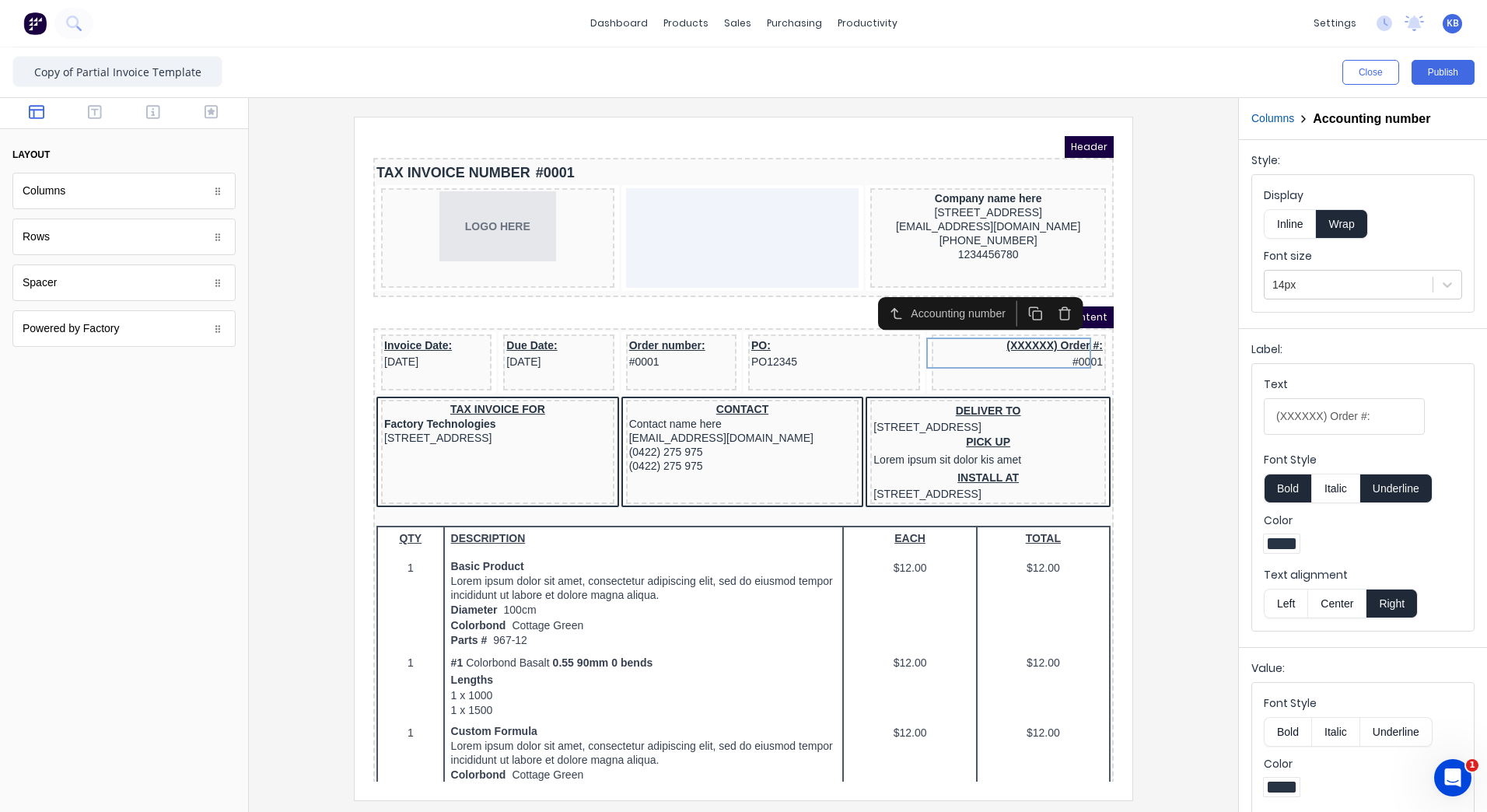
click at [1050, 283] on button "button" at bounding box center [1047, 295] width 30 height 26
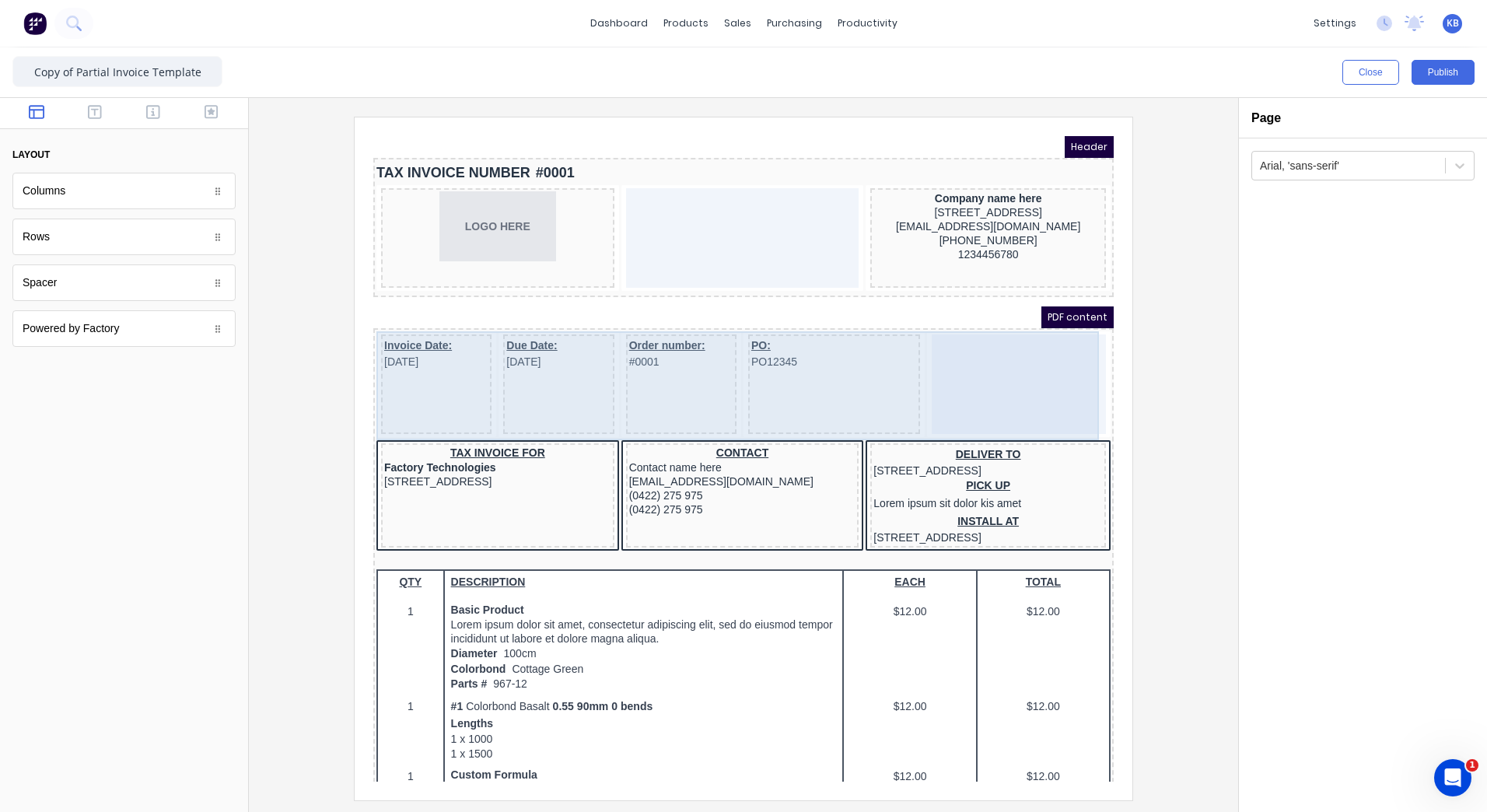
click at [460, 353] on div "Invoice Date: [DATE]" at bounding box center [417, 366] width 111 height 100
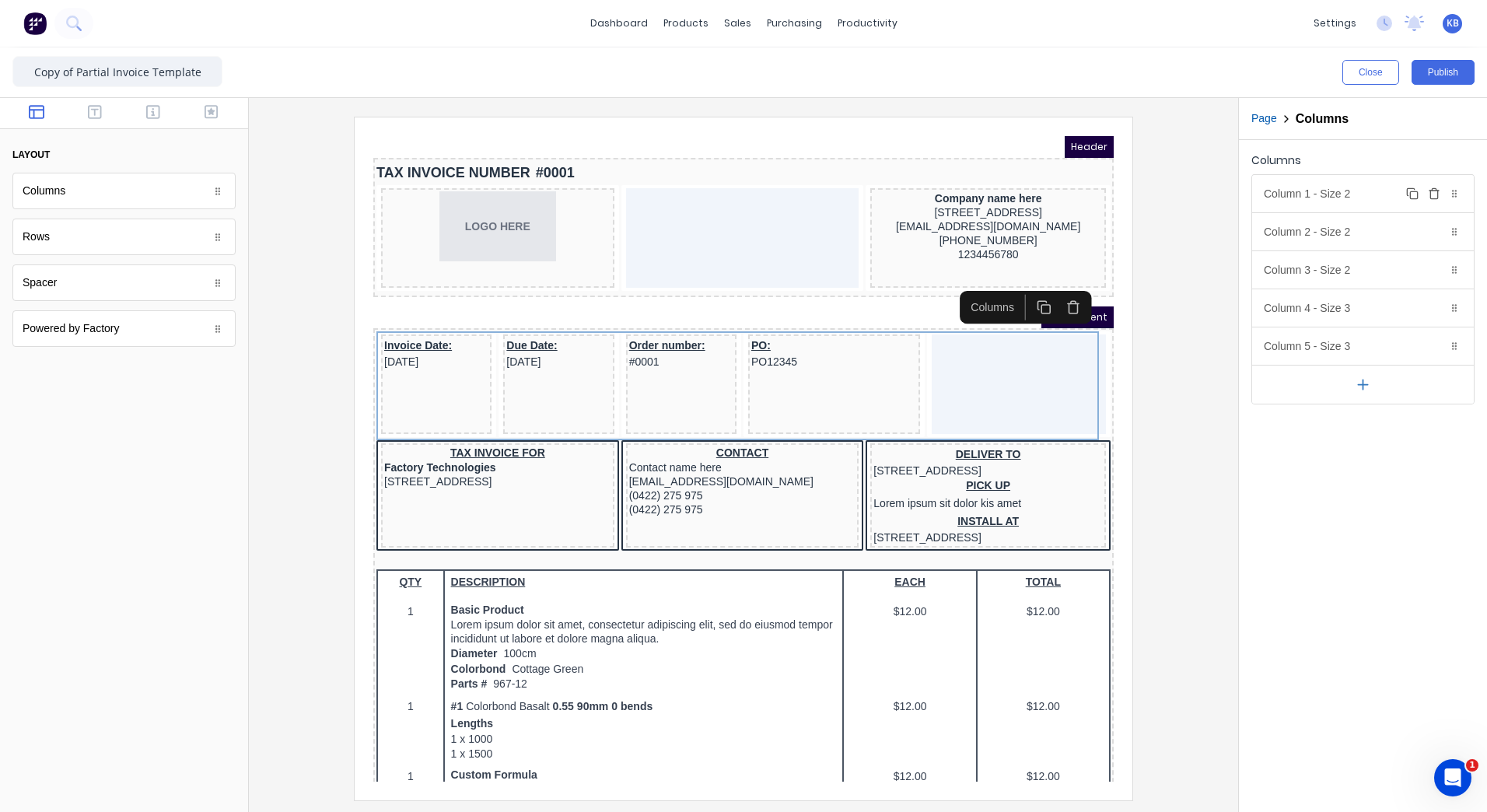
click at [1355, 194] on div "Column 1 - Size 2 Duplicate Delete" at bounding box center [1363, 193] width 222 height 37
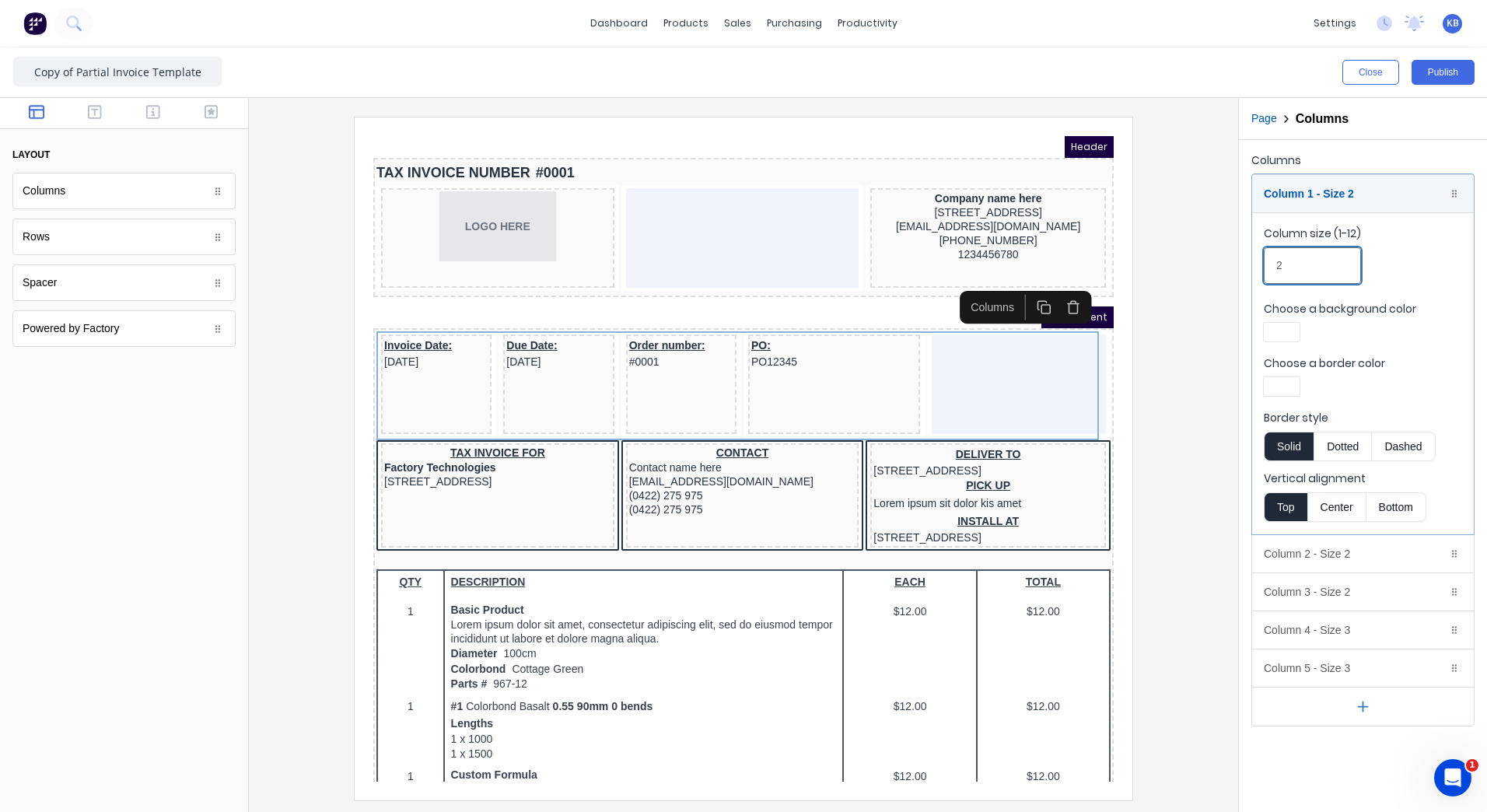
click at [1337, 254] on input "2" at bounding box center [1312, 265] width 97 height 37
drag, startPoint x: 1337, startPoint y: 268, endPoint x: 1248, endPoint y: 279, distance: 89.7
click at [1248, 279] on div "Columns Column 1 - Size 2 Duplicate Delete Column size (1-12) 2 Choose a backgr…" at bounding box center [1363, 438] width 248 height 596
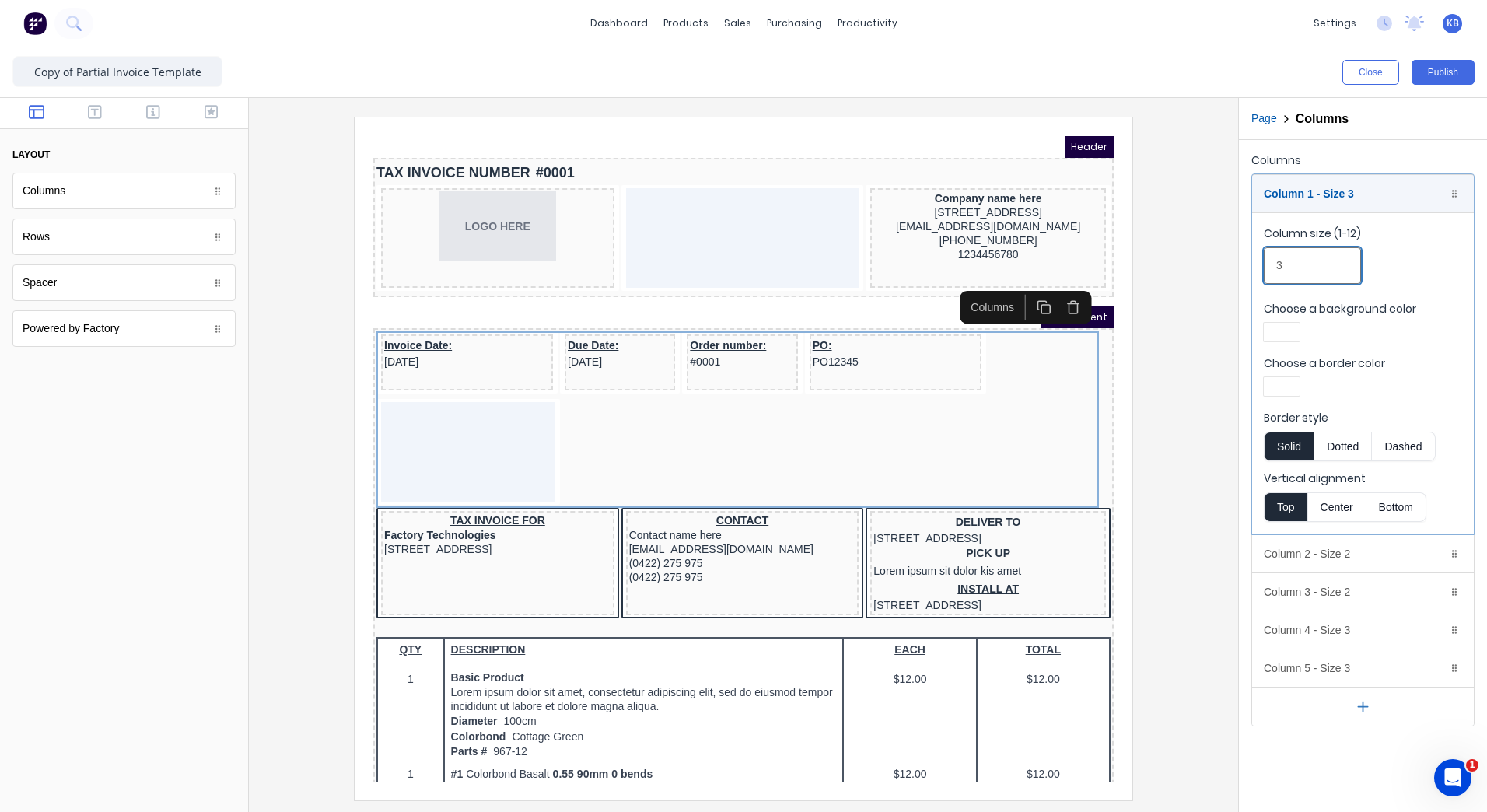
type input "3"
click at [1291, 388] on div at bounding box center [1281, 385] width 28 height 11
click at [1280, 530] on div at bounding box center [1281, 528] width 17 height 17
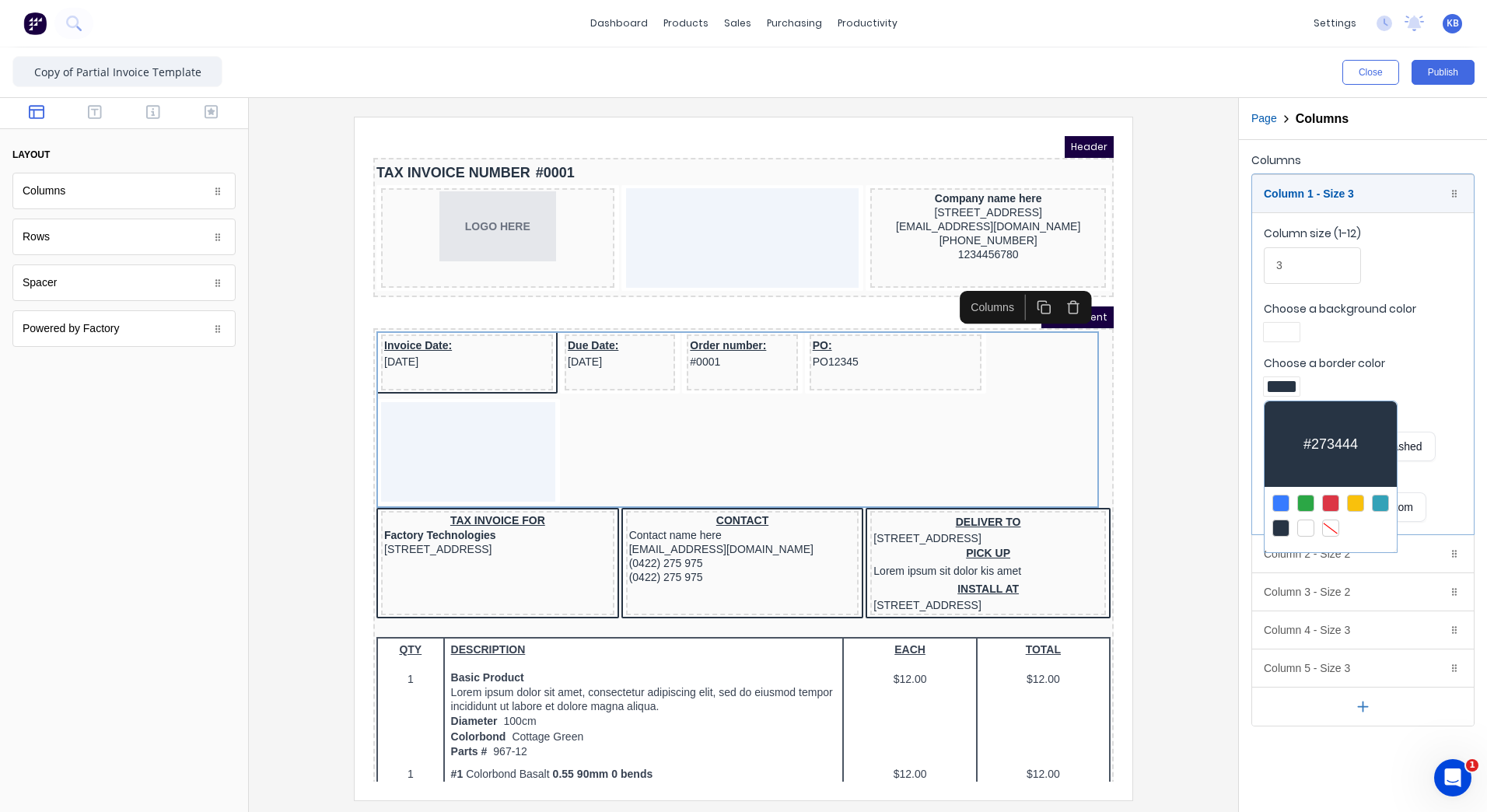
click at [622, 360] on div at bounding box center [743, 406] width 1487 height 812
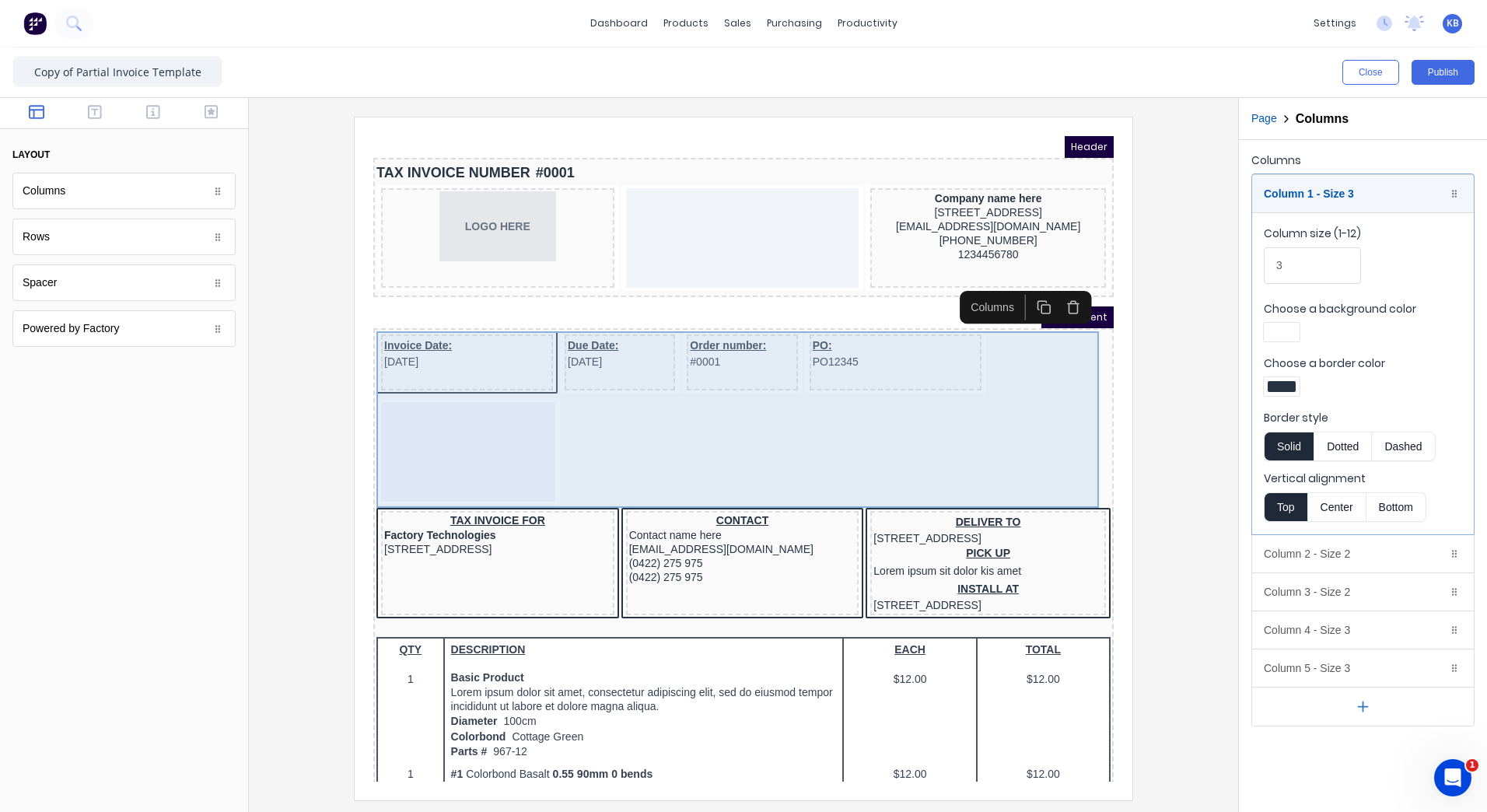
click at [462, 397] on div at bounding box center [449, 433] width 174 height 100
click at [518, 437] on div at bounding box center [449, 433] width 174 height 100
click at [419, 425] on div at bounding box center [449, 433] width 174 height 100
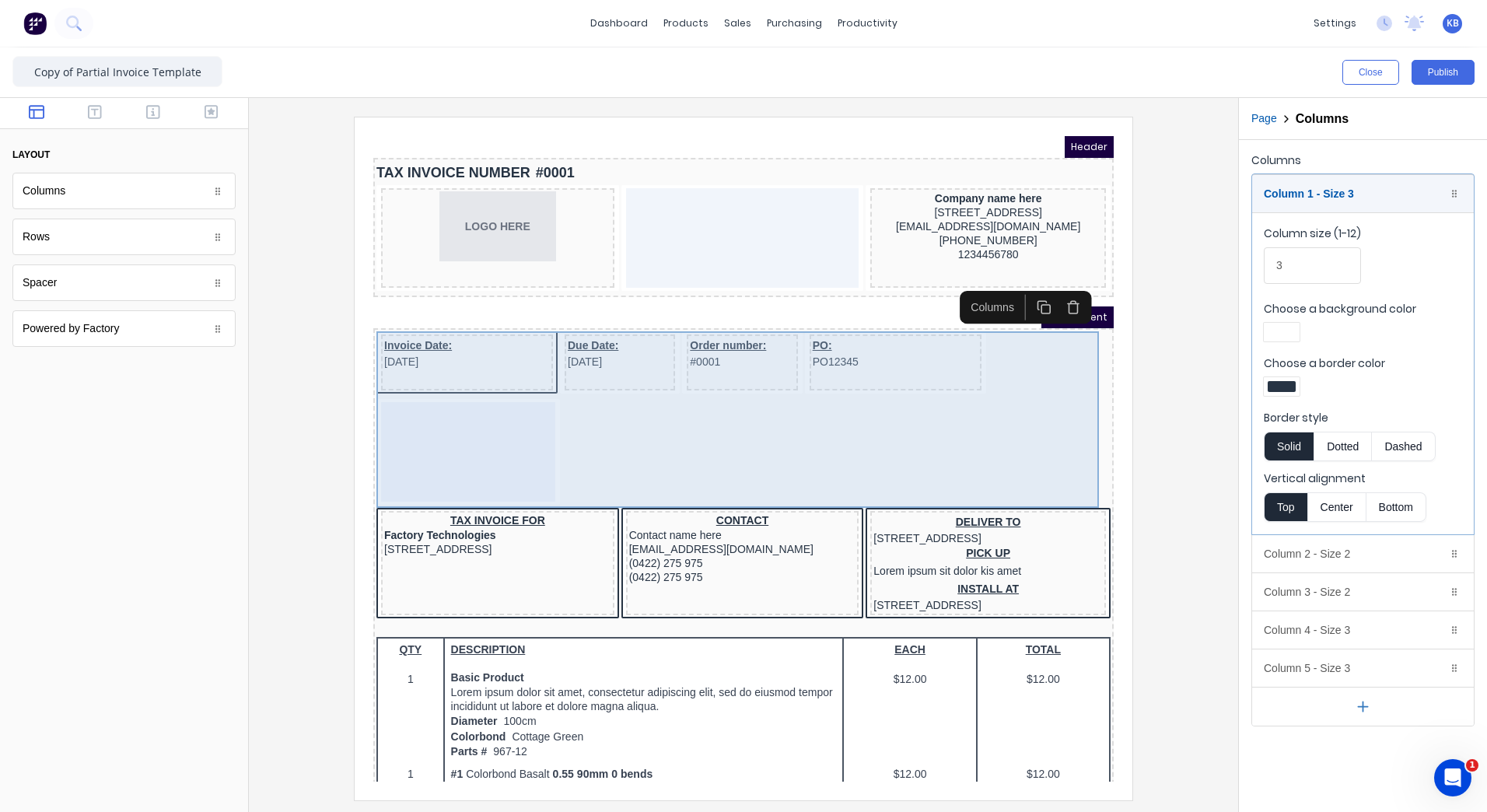
click at [436, 418] on div at bounding box center [449, 433] width 174 height 100
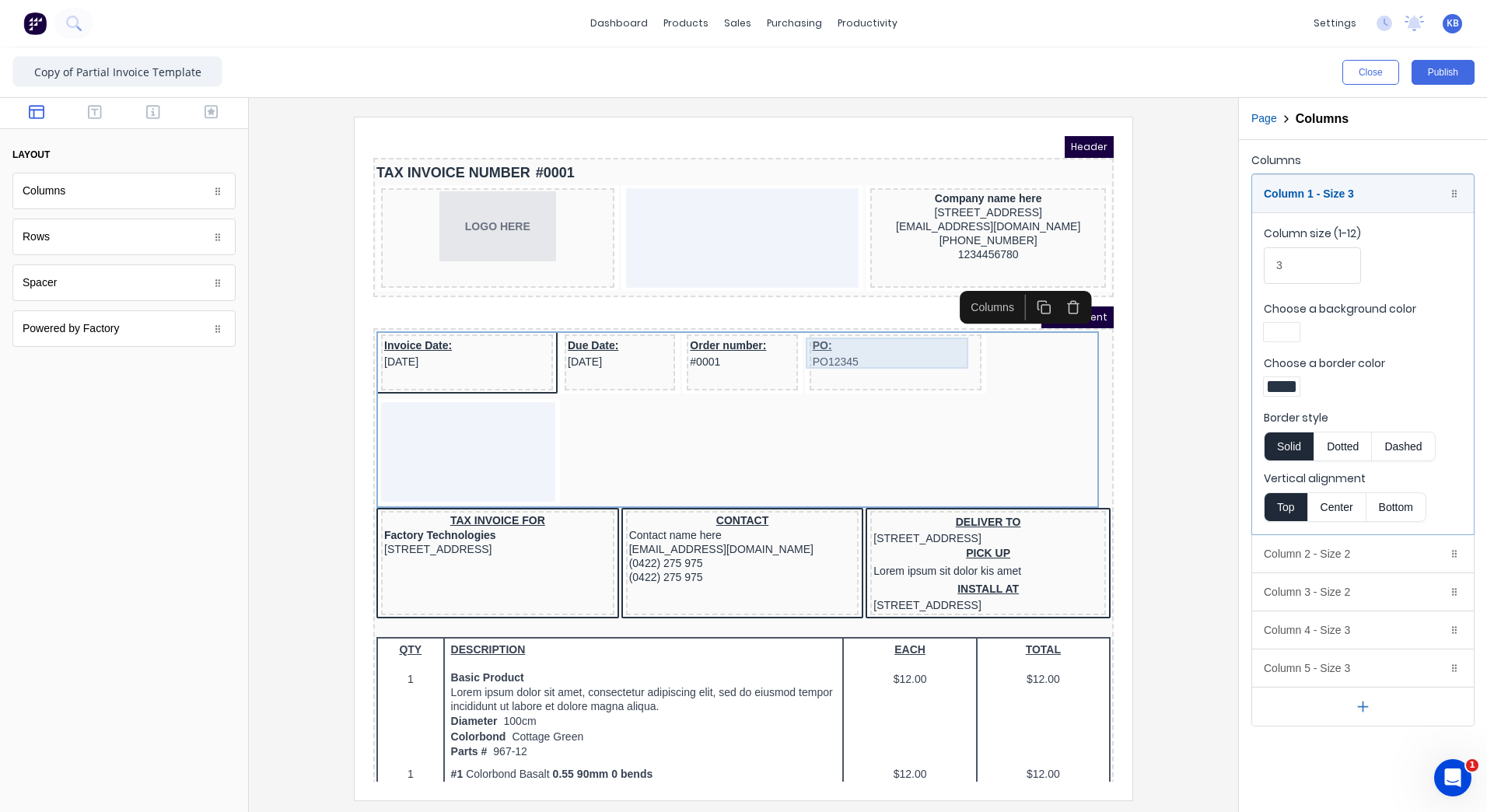
click at [873, 339] on div "PO: PO12345" at bounding box center [877, 334] width 165 height 31
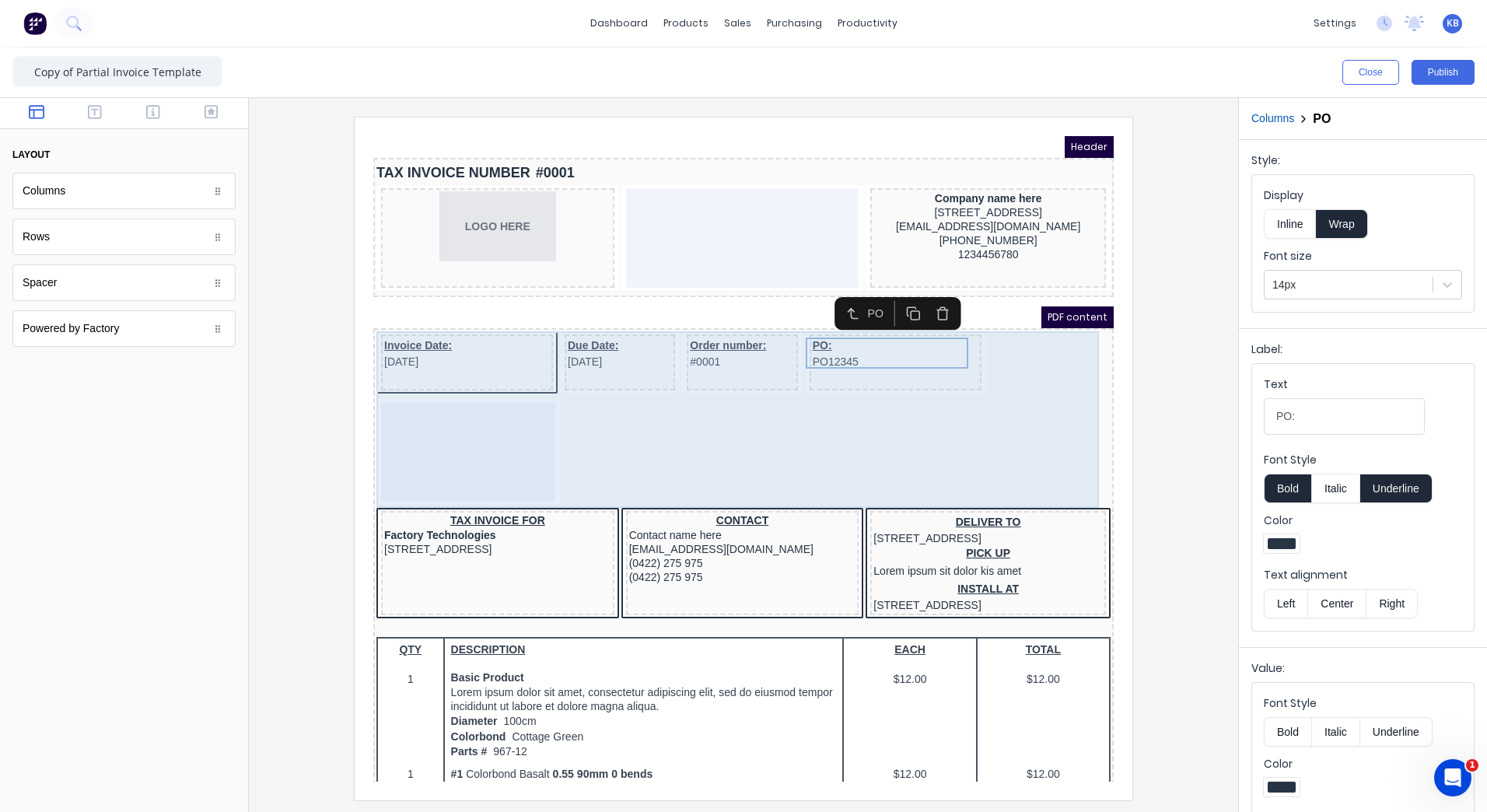
click at [488, 437] on div at bounding box center [449, 433] width 174 height 100
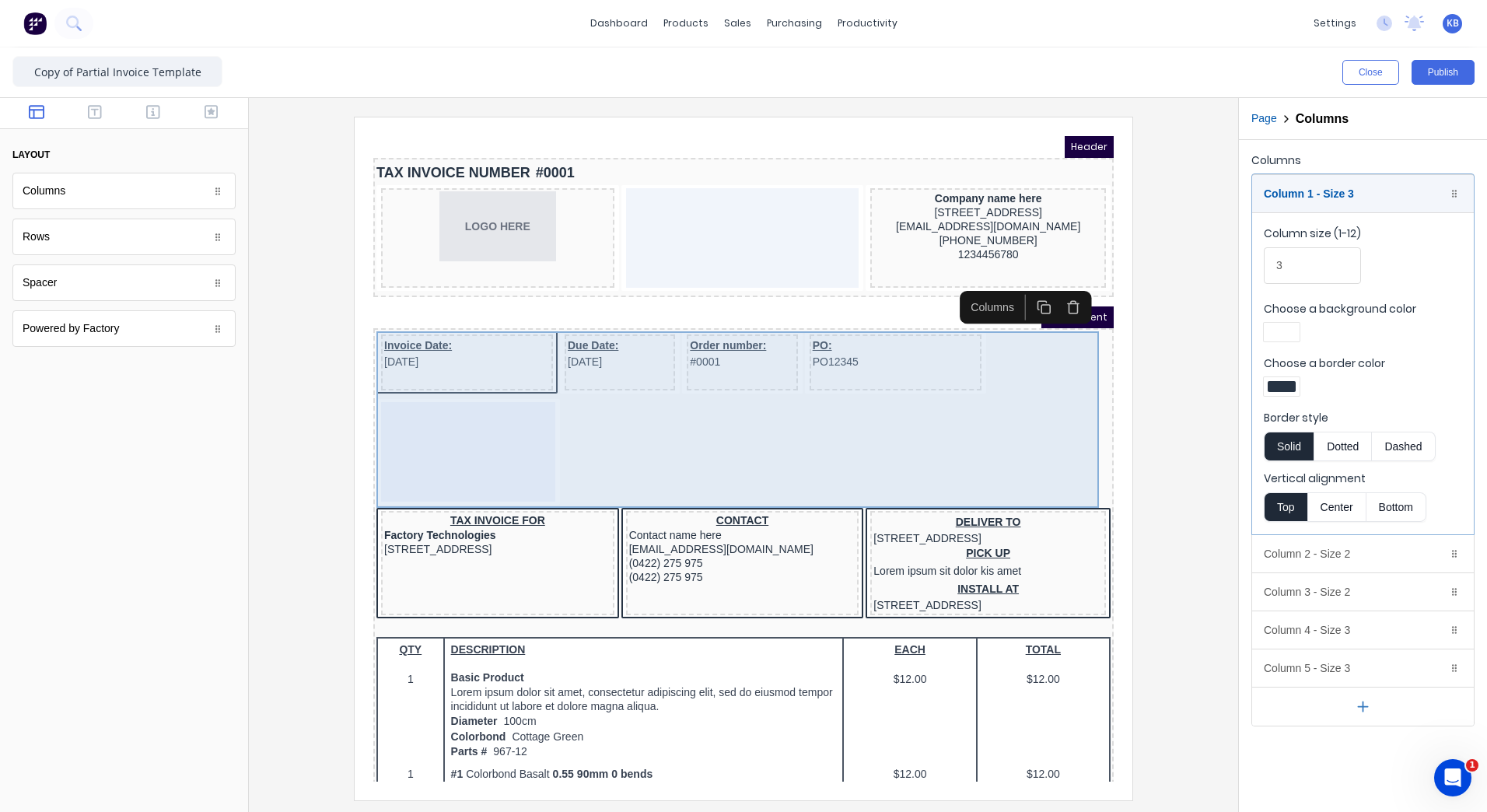
click at [438, 419] on div at bounding box center [449, 433] width 174 height 100
click at [479, 426] on div at bounding box center [449, 433] width 174 height 100
drag, startPoint x: 479, startPoint y: 425, endPoint x: 443, endPoint y: 422, distance: 36.1
click at [443, 422] on div at bounding box center [449, 433] width 174 height 100
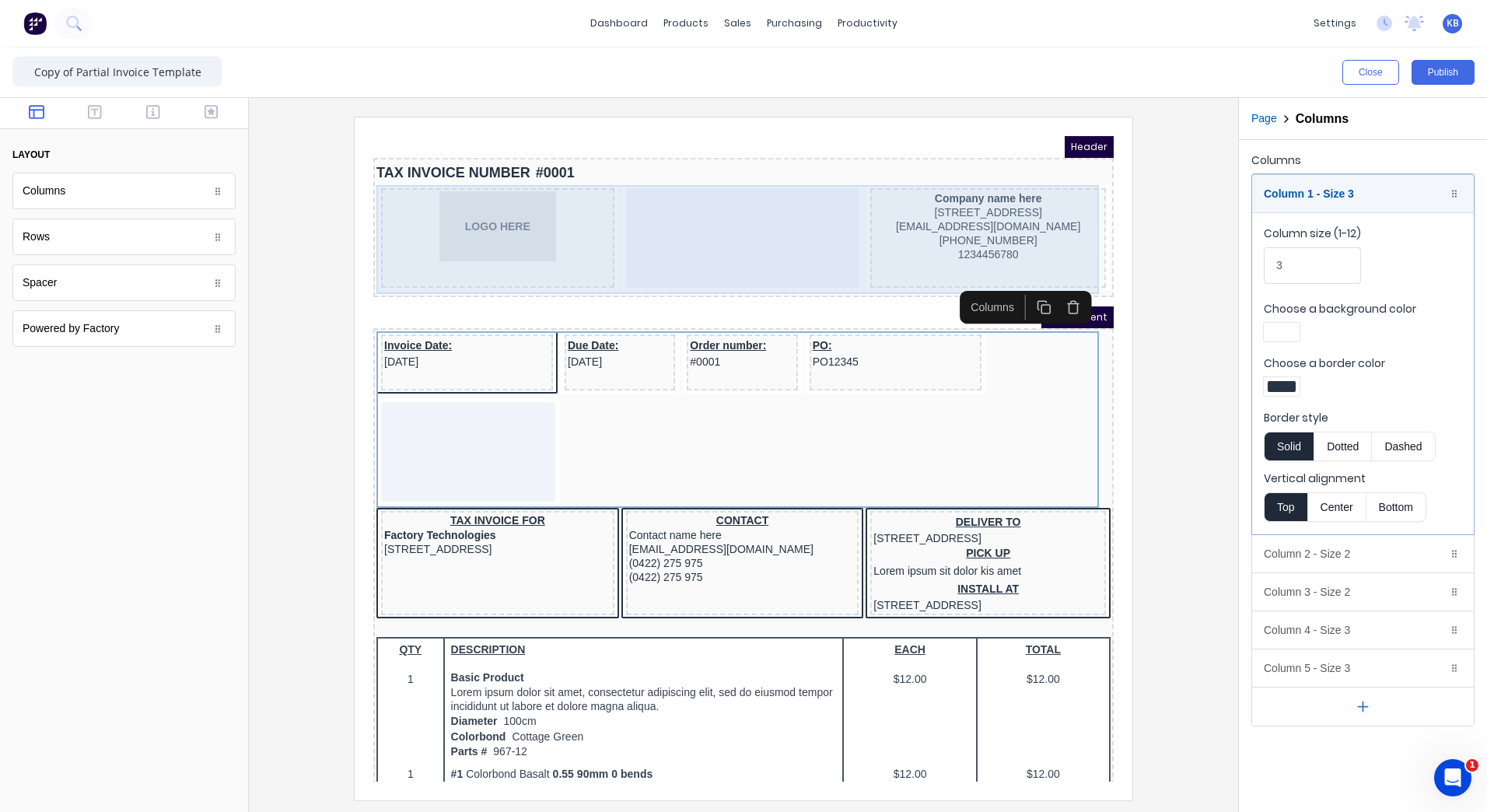
click at [633, 192] on div at bounding box center [724, 219] width 234 height 100
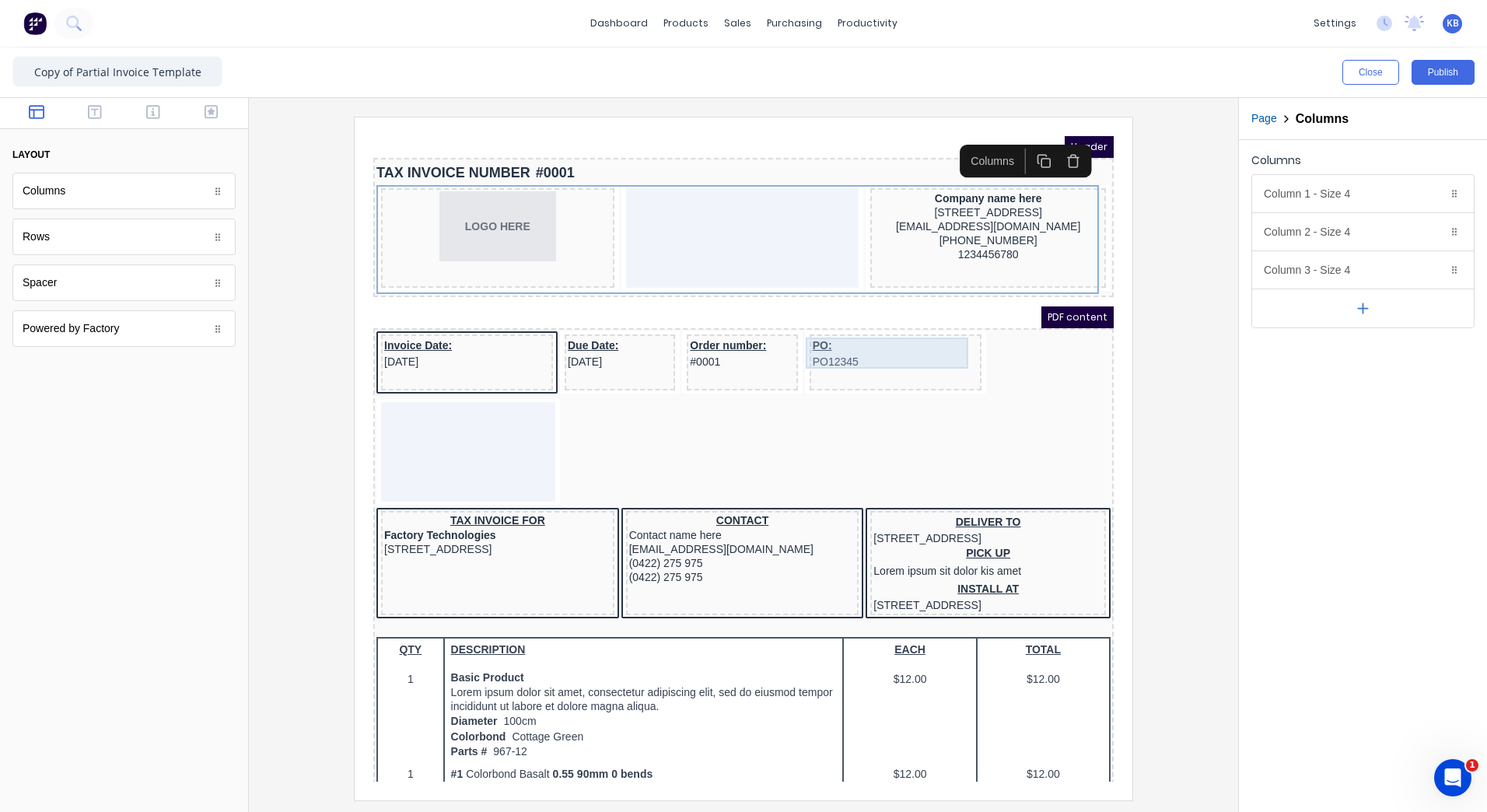
click at [924, 349] on div "PO: PO12345" at bounding box center [877, 334] width 165 height 31
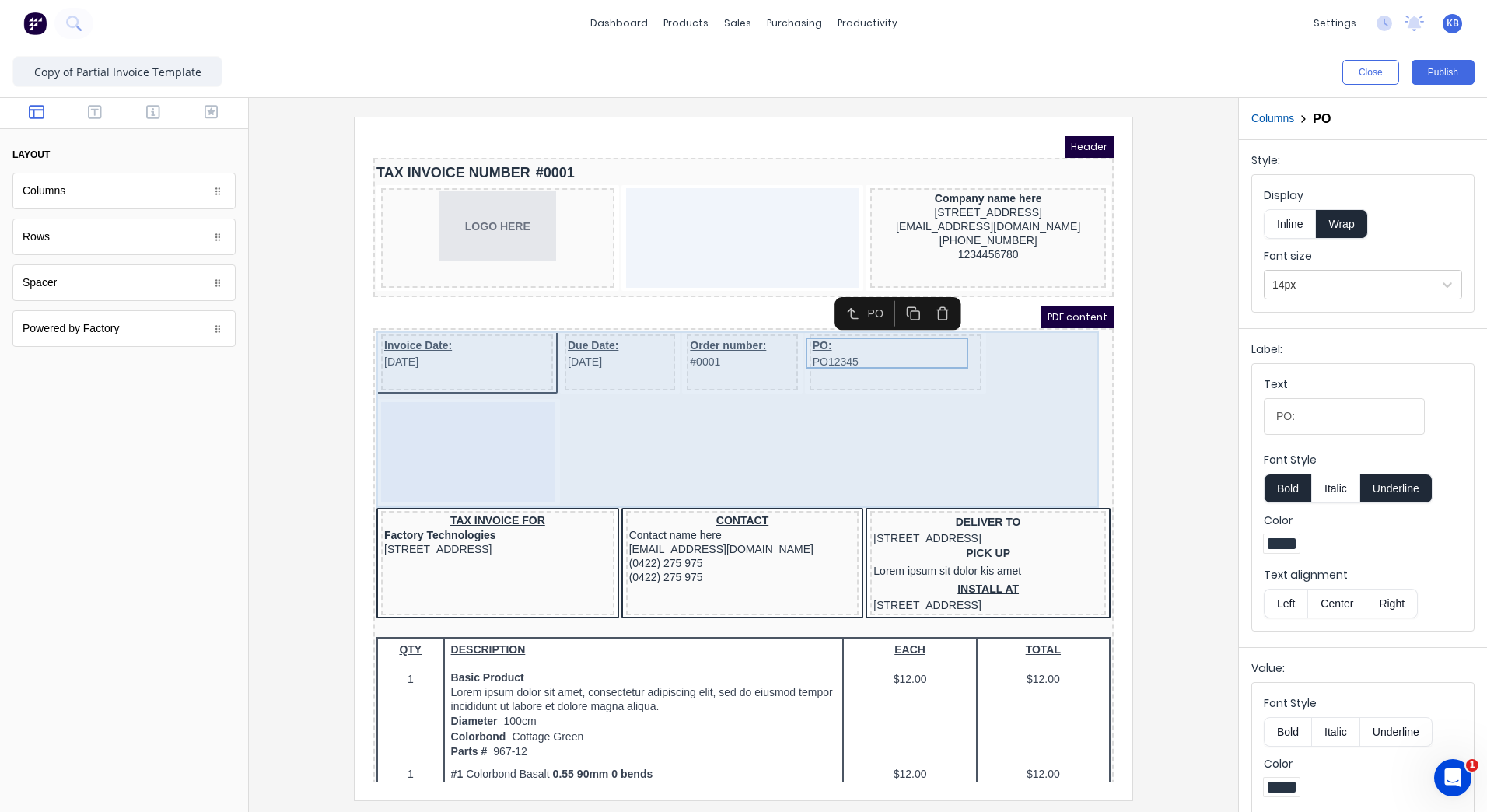
click at [723, 360] on div "Order number: #0001" at bounding box center [723, 344] width 111 height 56
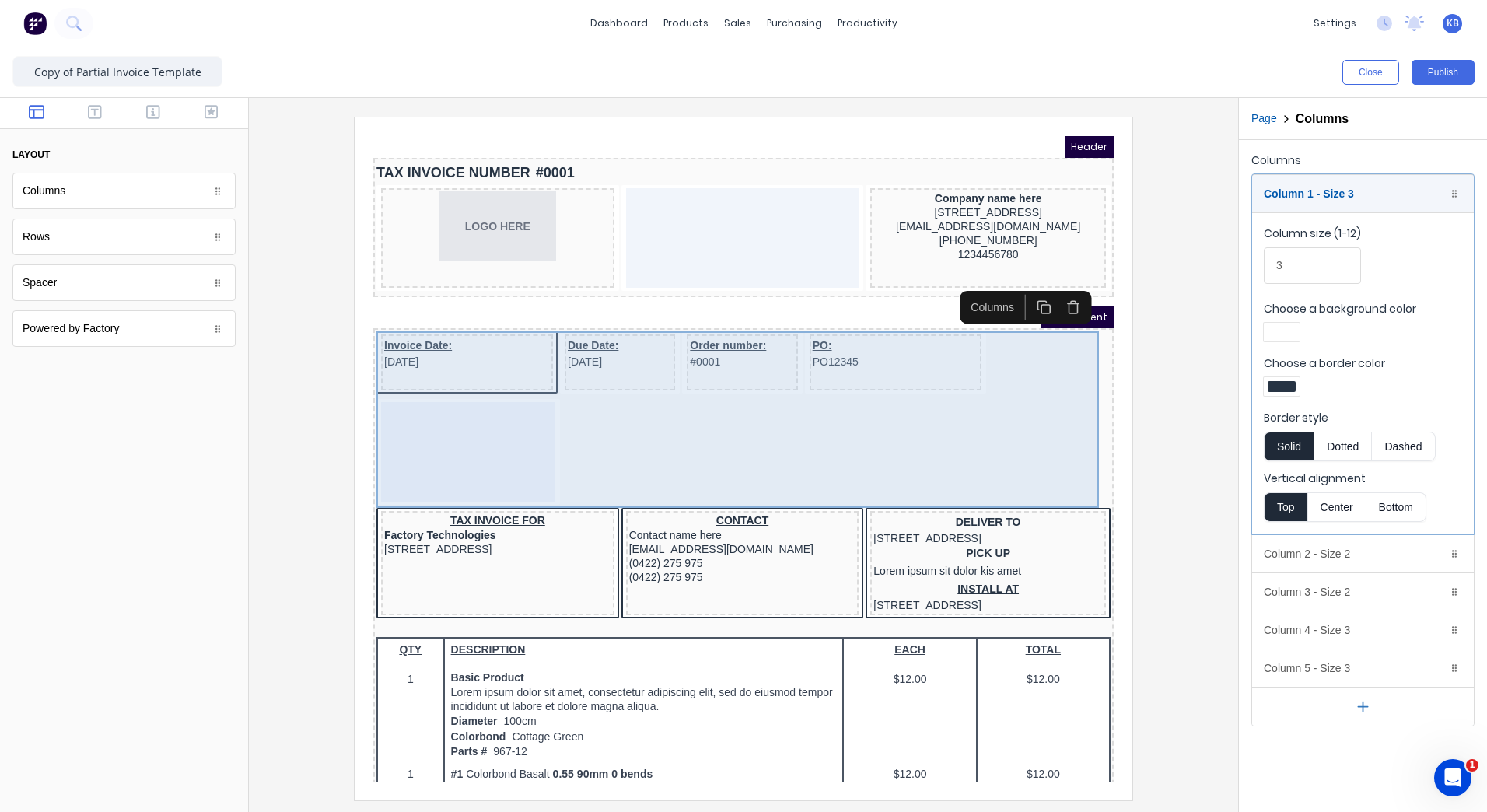
click at [873, 357] on div "PO: PO12345" at bounding box center [877, 344] width 172 height 56
click at [609, 352] on div "Due Date: [DATE]" at bounding box center [601, 344] width 111 height 56
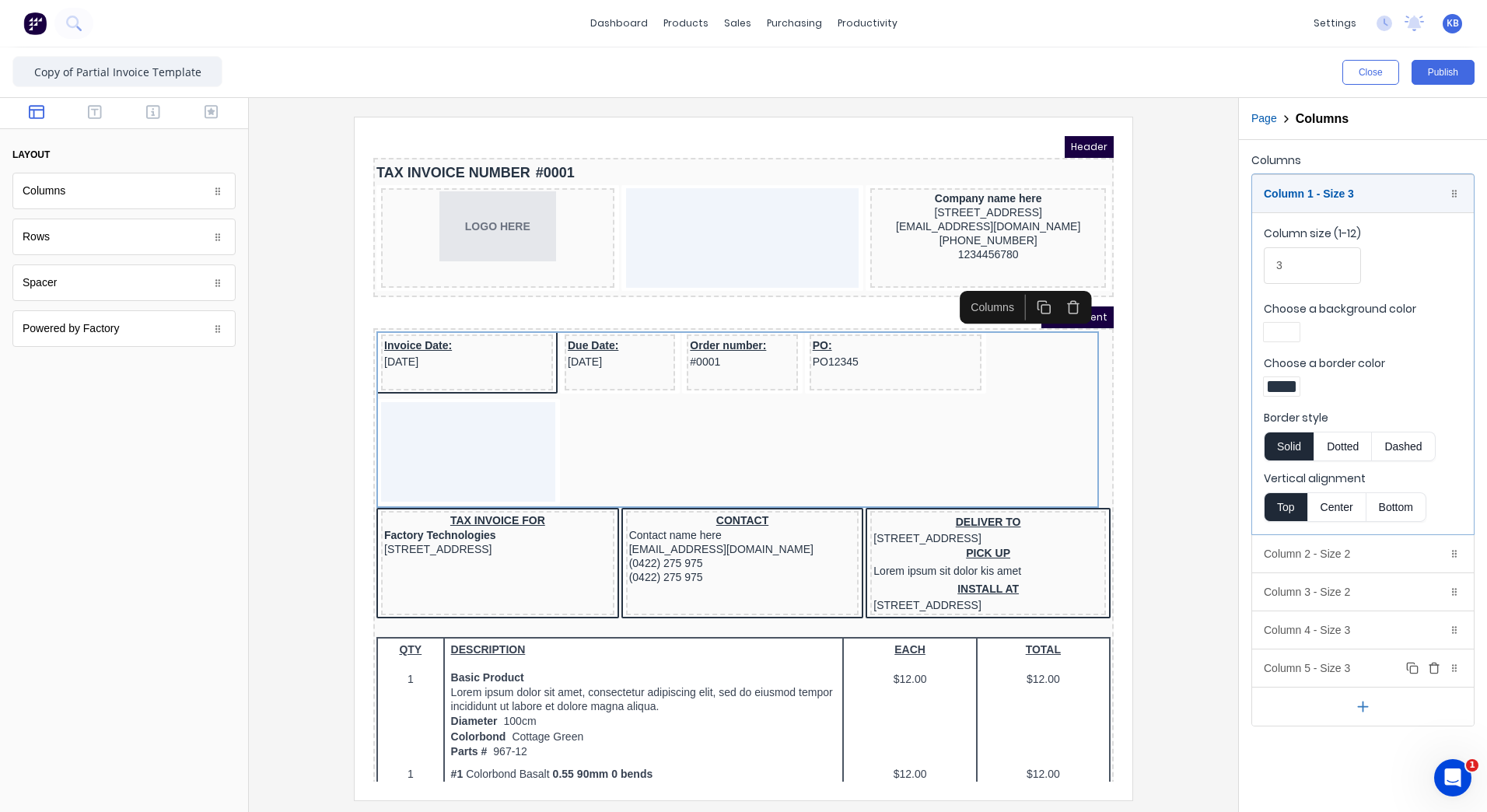
click at [1434, 670] on icon "button" at bounding box center [1434, 668] width 12 height 12
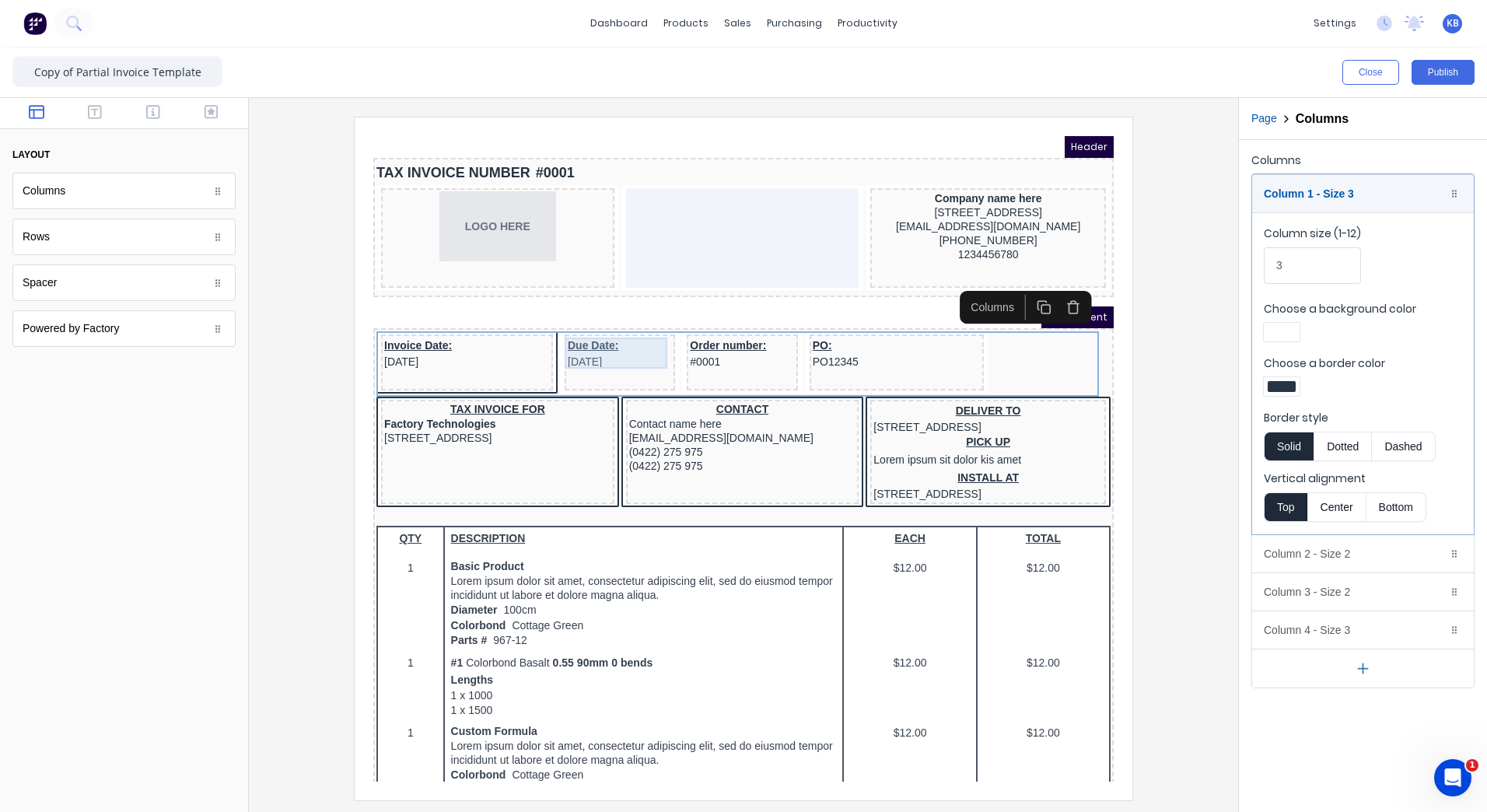
click at [632, 341] on div "Due Date: [DATE]" at bounding box center [601, 334] width 104 height 31
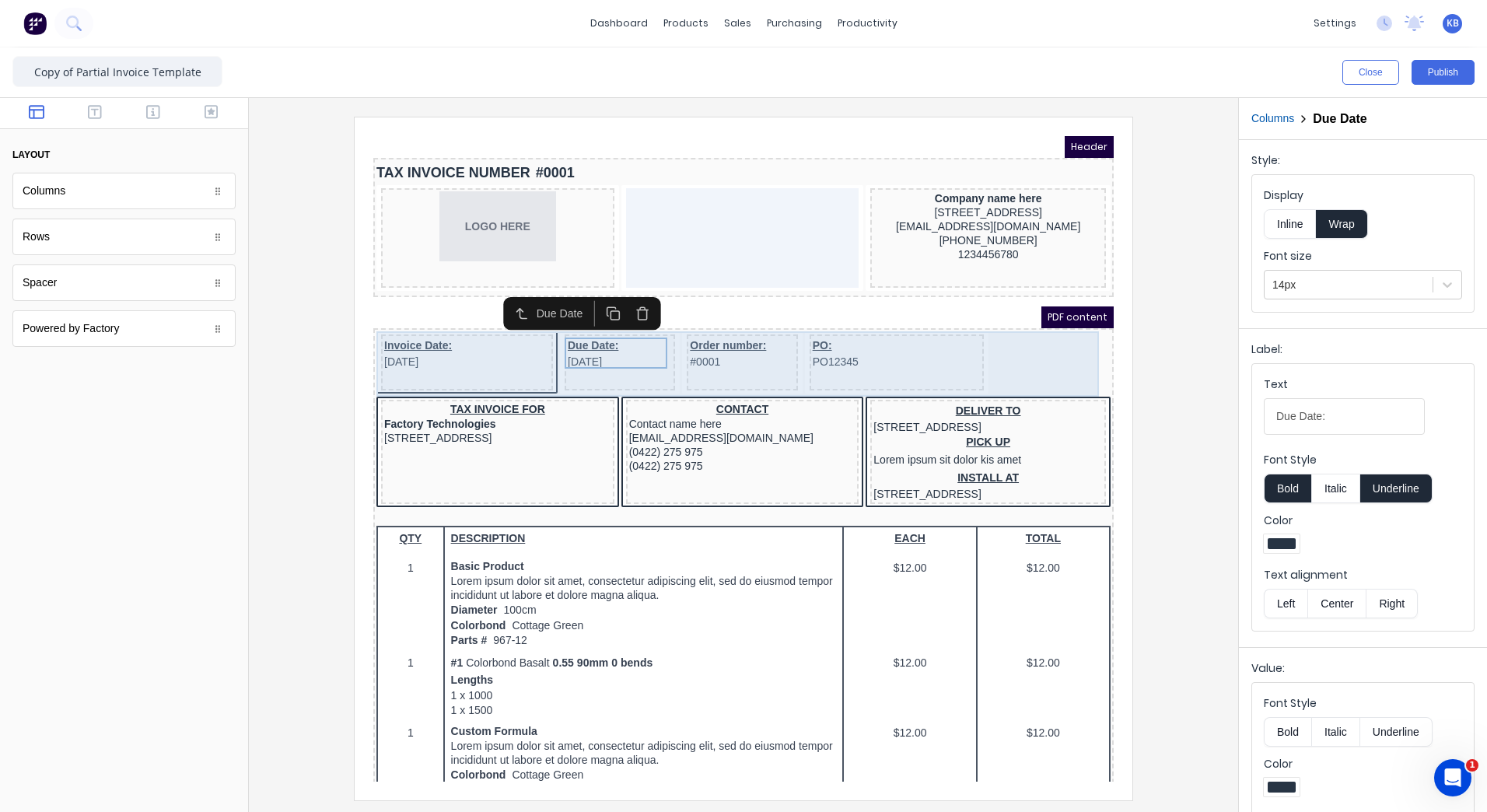
click at [627, 354] on div "Due Date: [DATE]" at bounding box center [601, 344] width 111 height 56
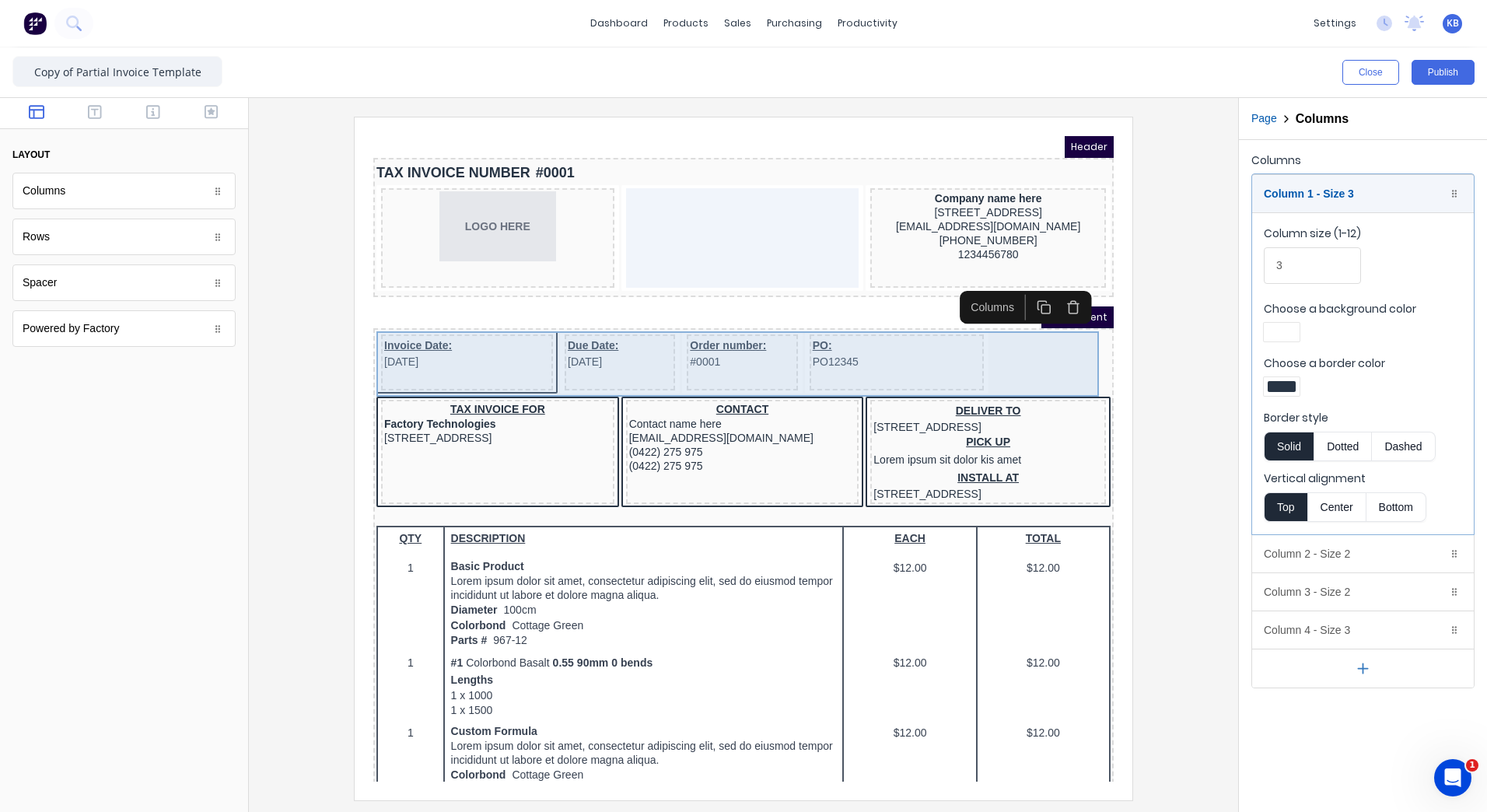
click at [609, 360] on div "Due Date: [DATE]" at bounding box center [601, 344] width 111 height 56
click at [723, 355] on div "Order number: #0001" at bounding box center [723, 344] width 111 height 56
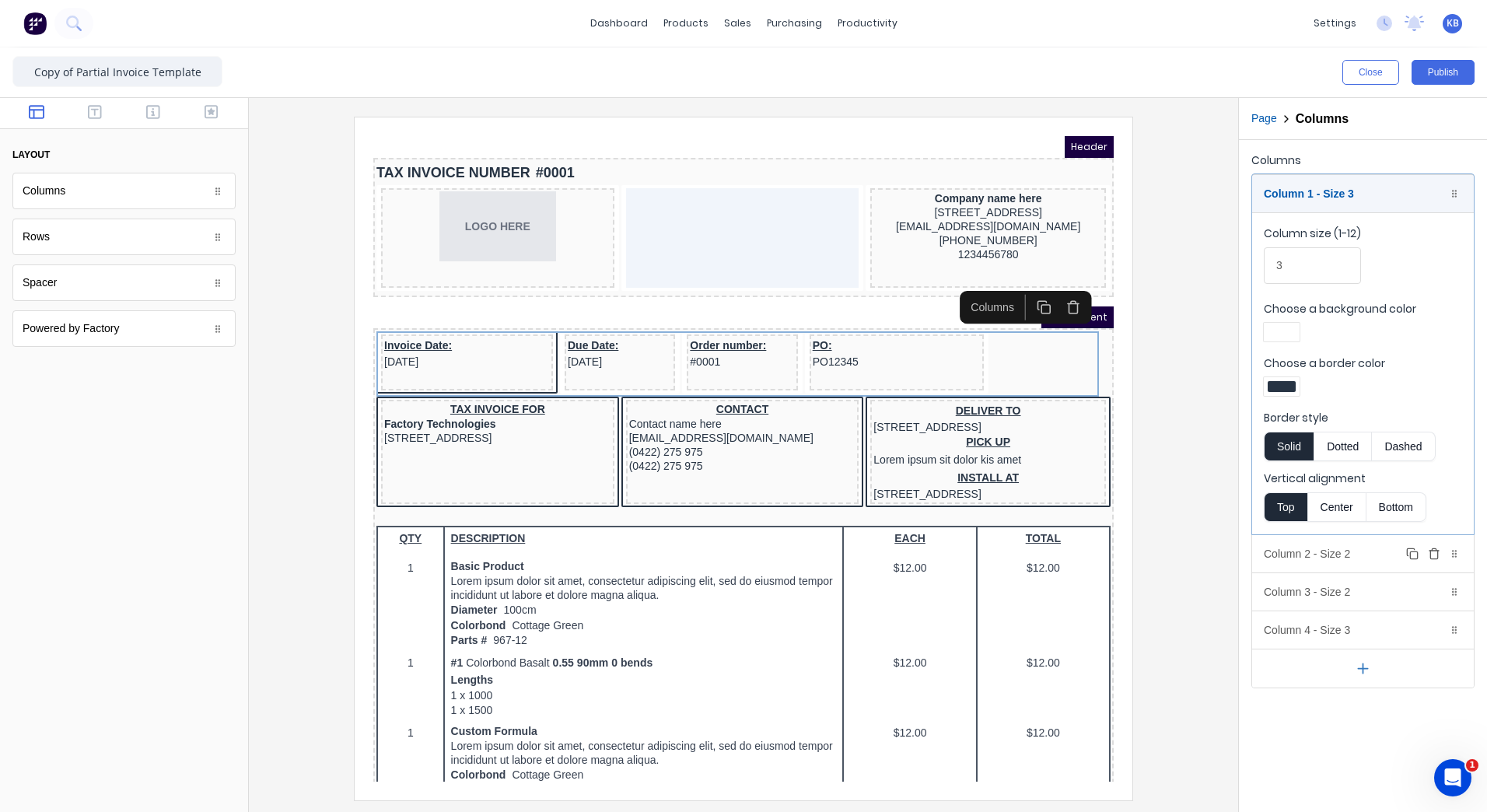
click at [1307, 554] on div "Column 2 - Size 2 Duplicate Delete" at bounding box center [1363, 554] width 222 height 37
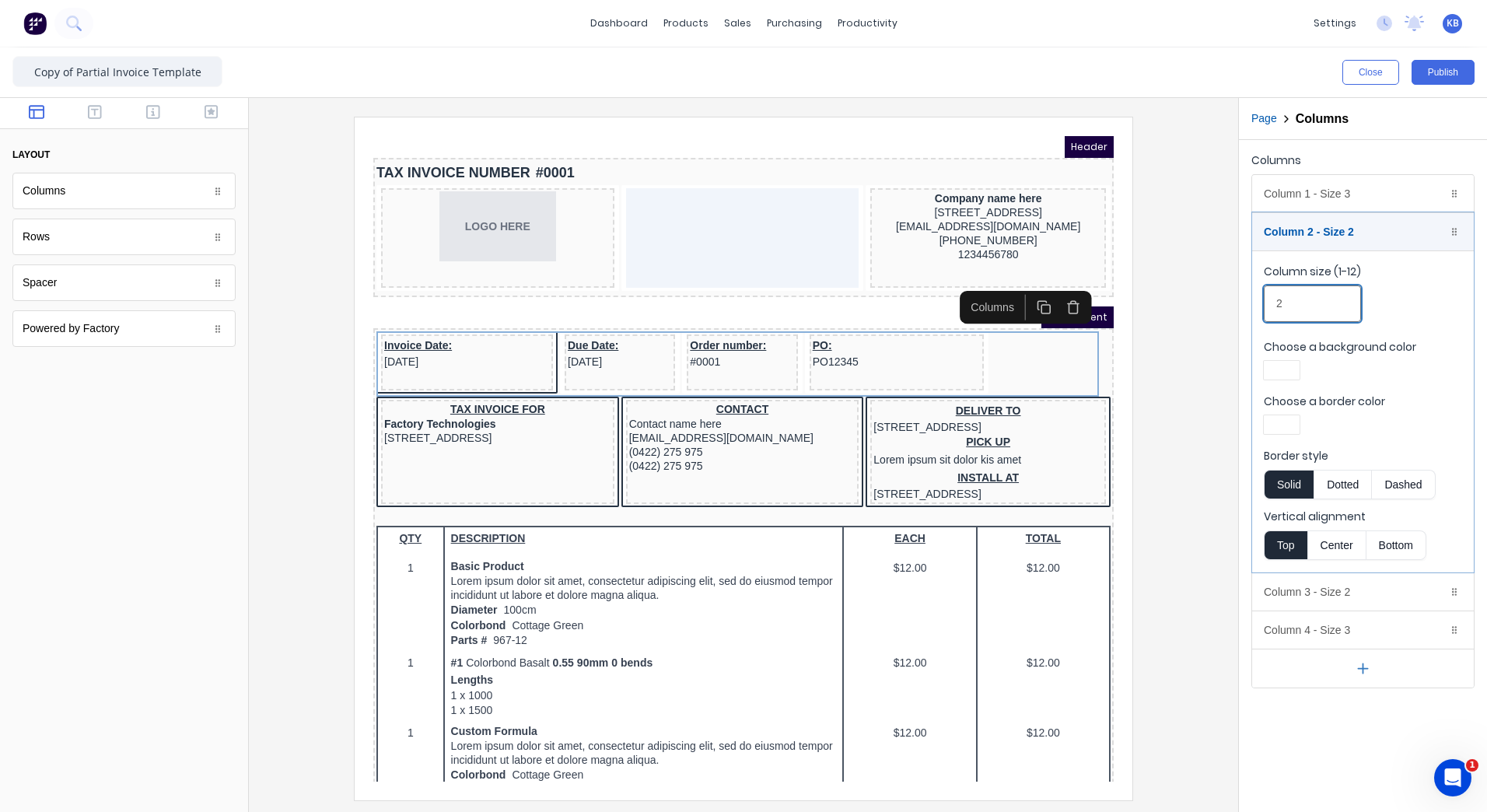
drag, startPoint x: 1334, startPoint y: 321, endPoint x: 1245, endPoint y: 317, distance: 89.1
click at [1245, 317] on div "Columns Column 1 - Size 3 Duplicate Delete Column size (1-12) 3 Choose a backgr…" at bounding box center [1363, 419] width 248 height 557
type input "3"
click at [1278, 420] on div at bounding box center [1281, 424] width 28 height 11
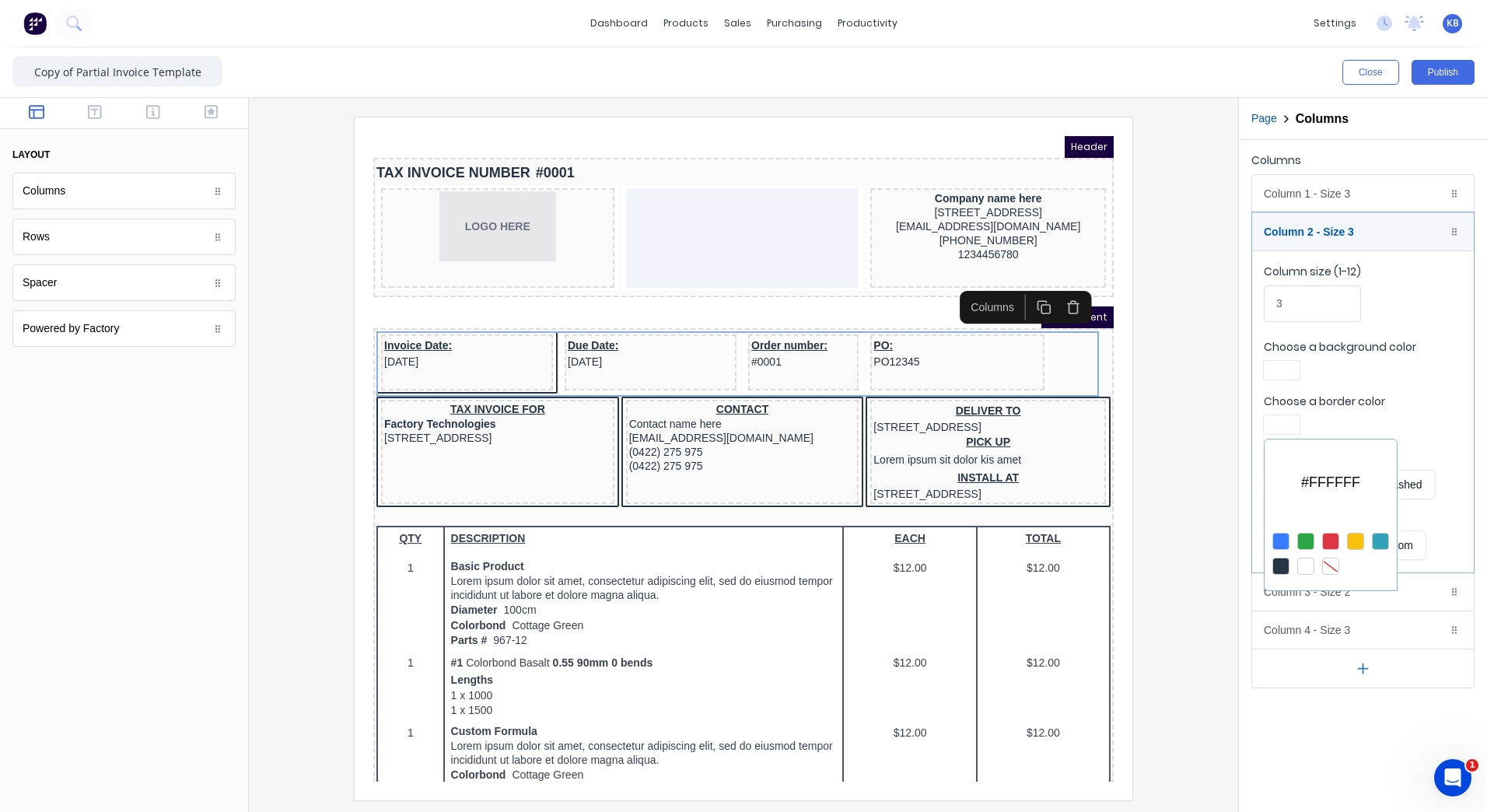
click at [1285, 558] on div at bounding box center [1281, 566] width 17 height 17
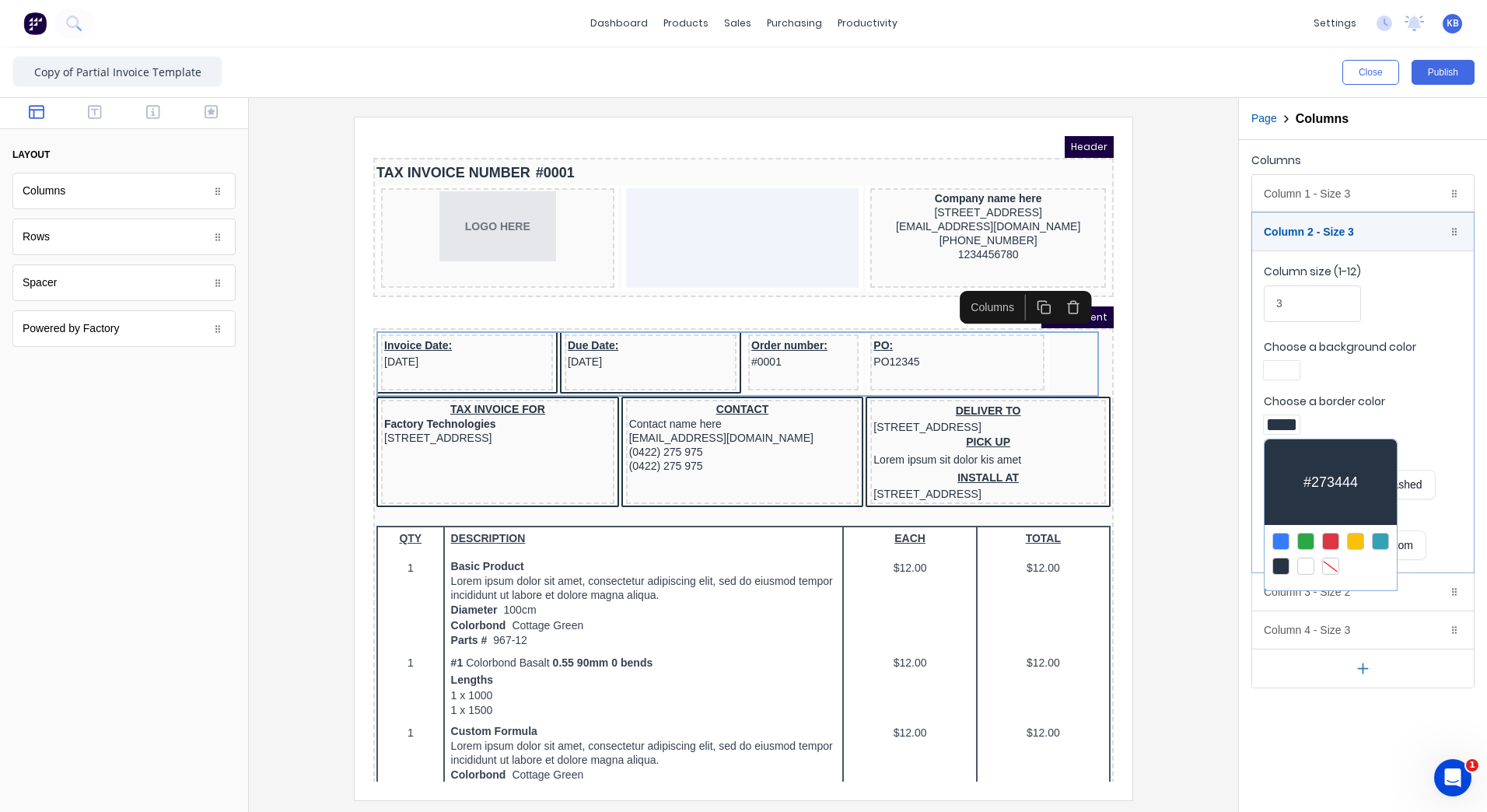
click at [1360, 598] on div at bounding box center [743, 406] width 1487 height 812
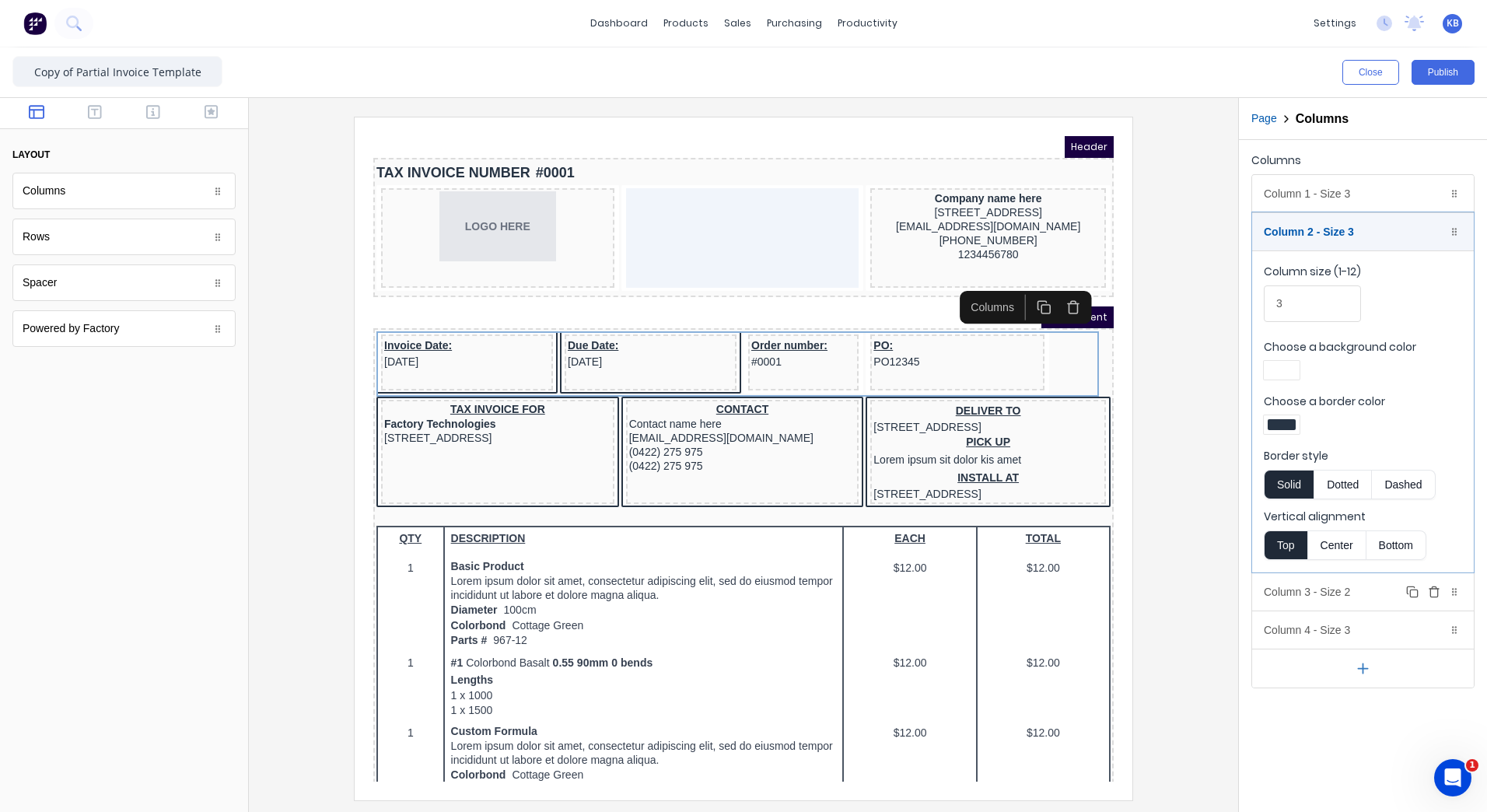
click at [1367, 585] on div "Column 3 - Size 2 Duplicate Delete" at bounding box center [1363, 591] width 222 height 37
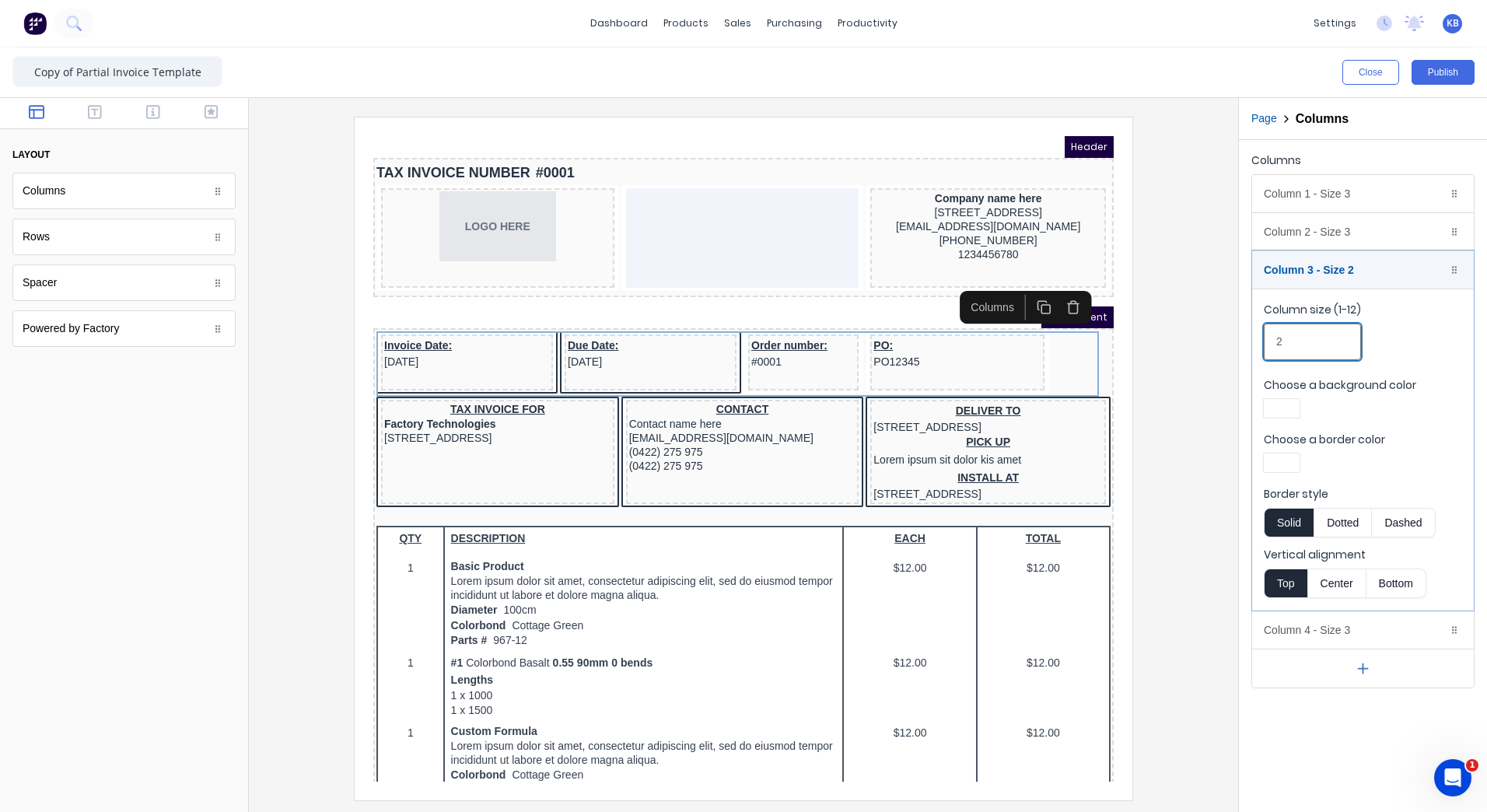
click at [1286, 348] on input "2" at bounding box center [1312, 342] width 97 height 37
drag, startPoint x: 1305, startPoint y: 352, endPoint x: 1176, endPoint y: 331, distance: 130.7
click at [1232, 357] on div "Close Publish Components layout Columns Columns Rows Rows Spacer Spacer Powered…" at bounding box center [743, 429] width 1487 height 764
drag, startPoint x: 1329, startPoint y: 354, endPoint x: 1164, endPoint y: 335, distance: 166.1
click at [1164, 335] on div "Close Publish Components layout Columns Columns Rows Rows Spacer Spacer Powered…" at bounding box center [743, 429] width 1487 height 764
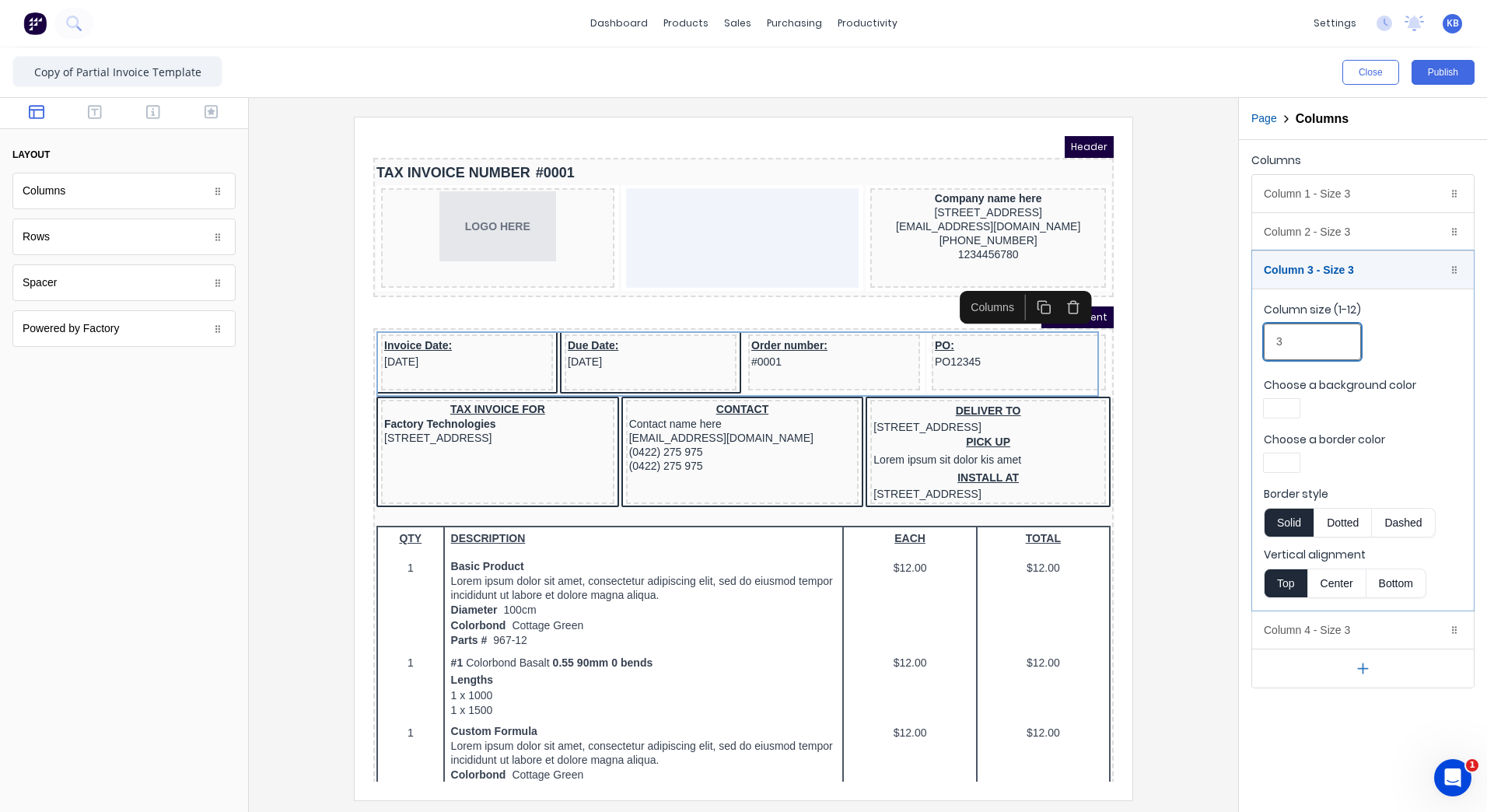
type input "3"
click at [1301, 460] on div at bounding box center [1363, 465] width 198 height 23
click at [1284, 457] on div at bounding box center [1281, 462] width 28 height 11
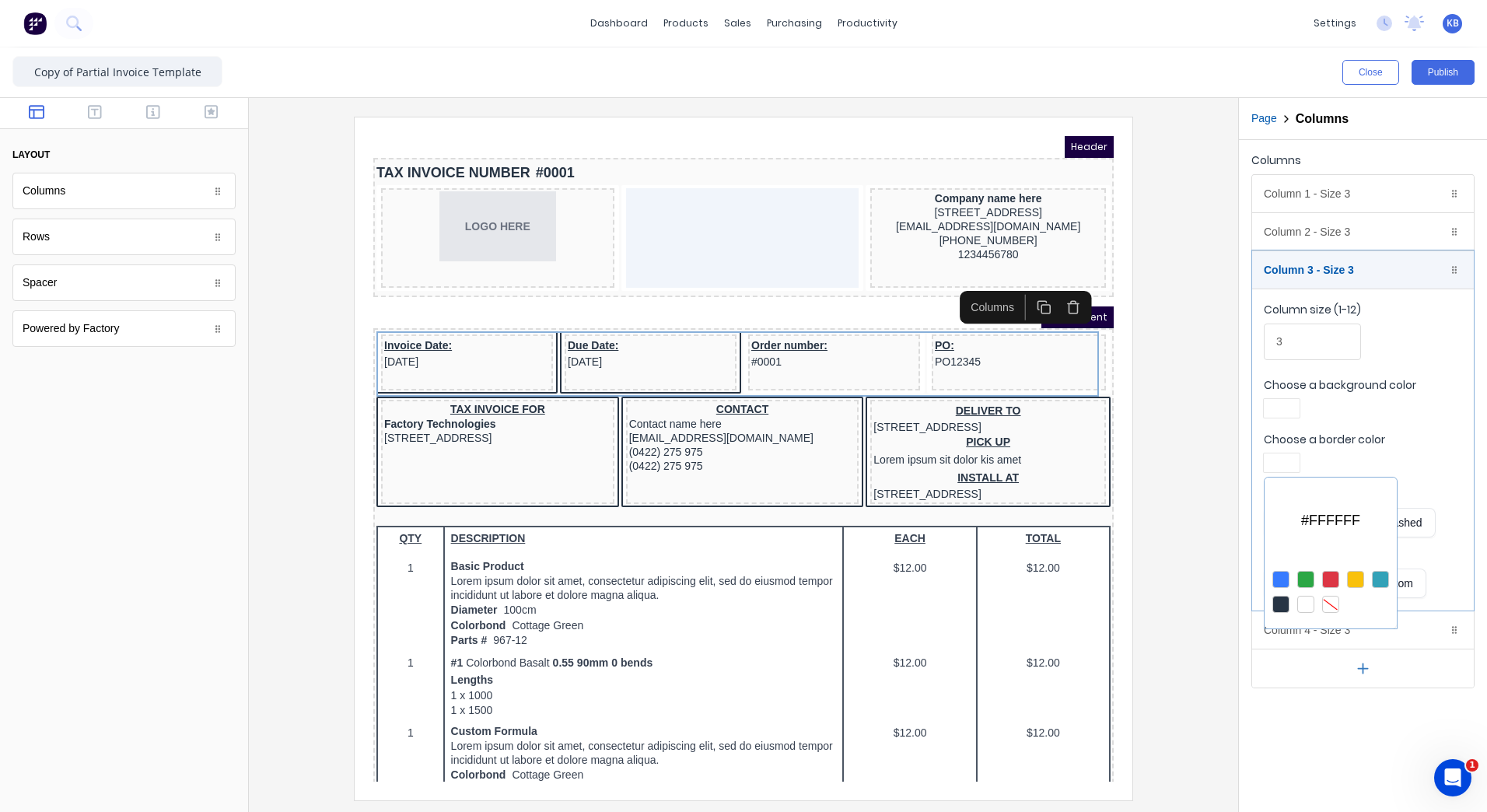
click at [1267, 601] on div at bounding box center [1331, 592] width 133 height 58
click at [1278, 601] on div at bounding box center [1281, 604] width 17 height 17
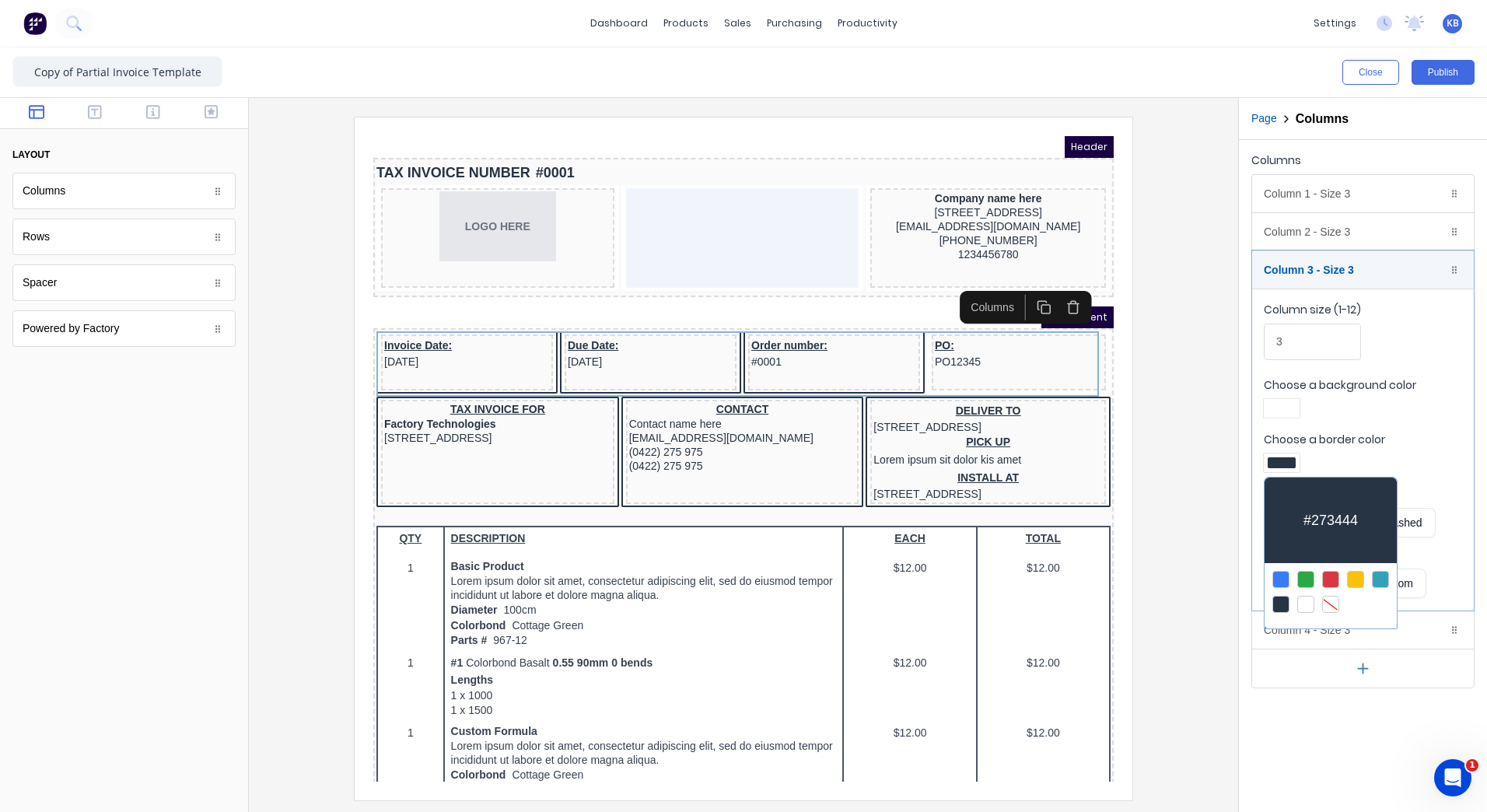
click at [1363, 403] on div at bounding box center [743, 406] width 1487 height 812
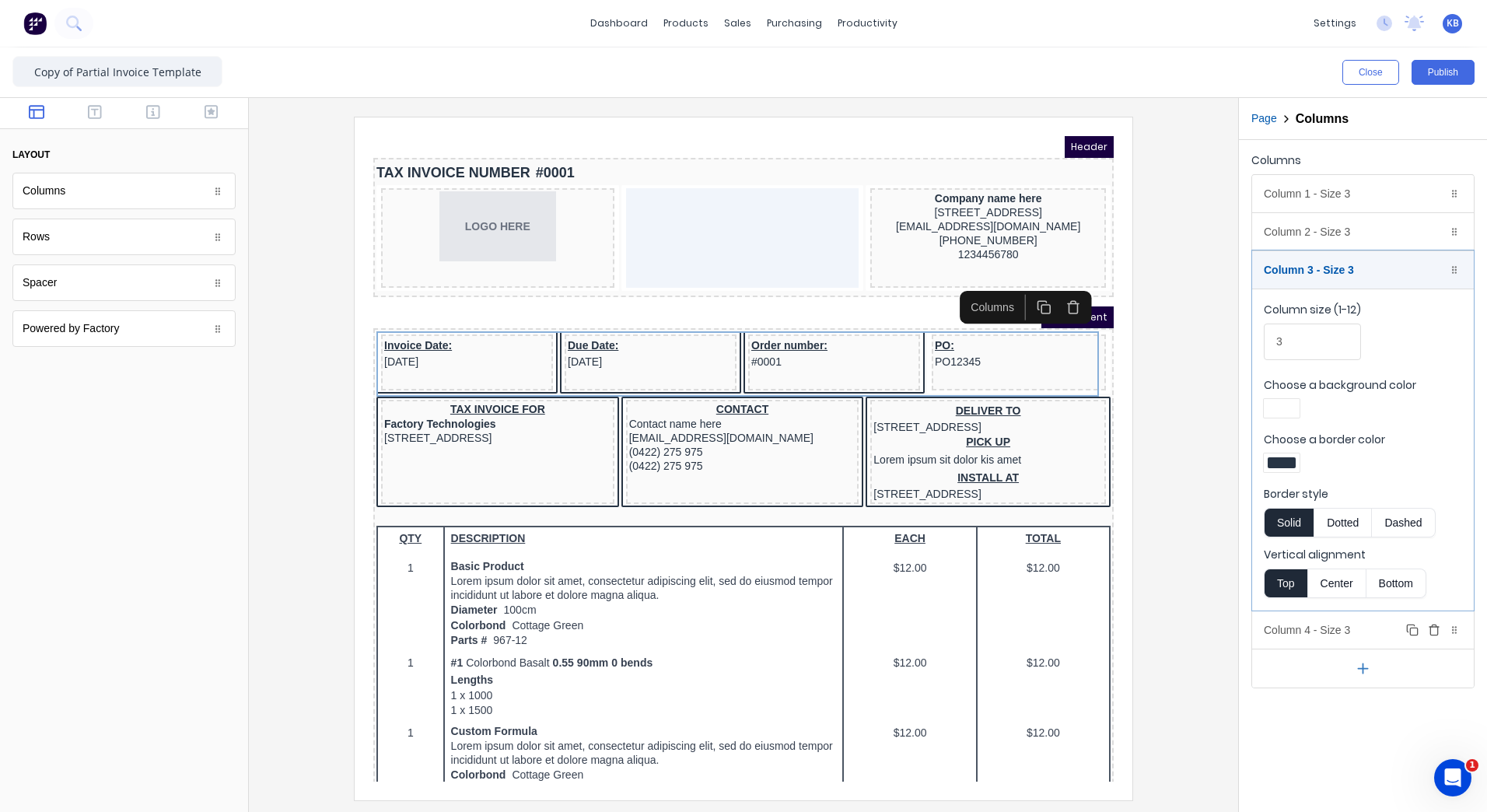
click at [1276, 626] on div "Column 4 - Size 3 Duplicate Delete" at bounding box center [1363, 629] width 222 height 37
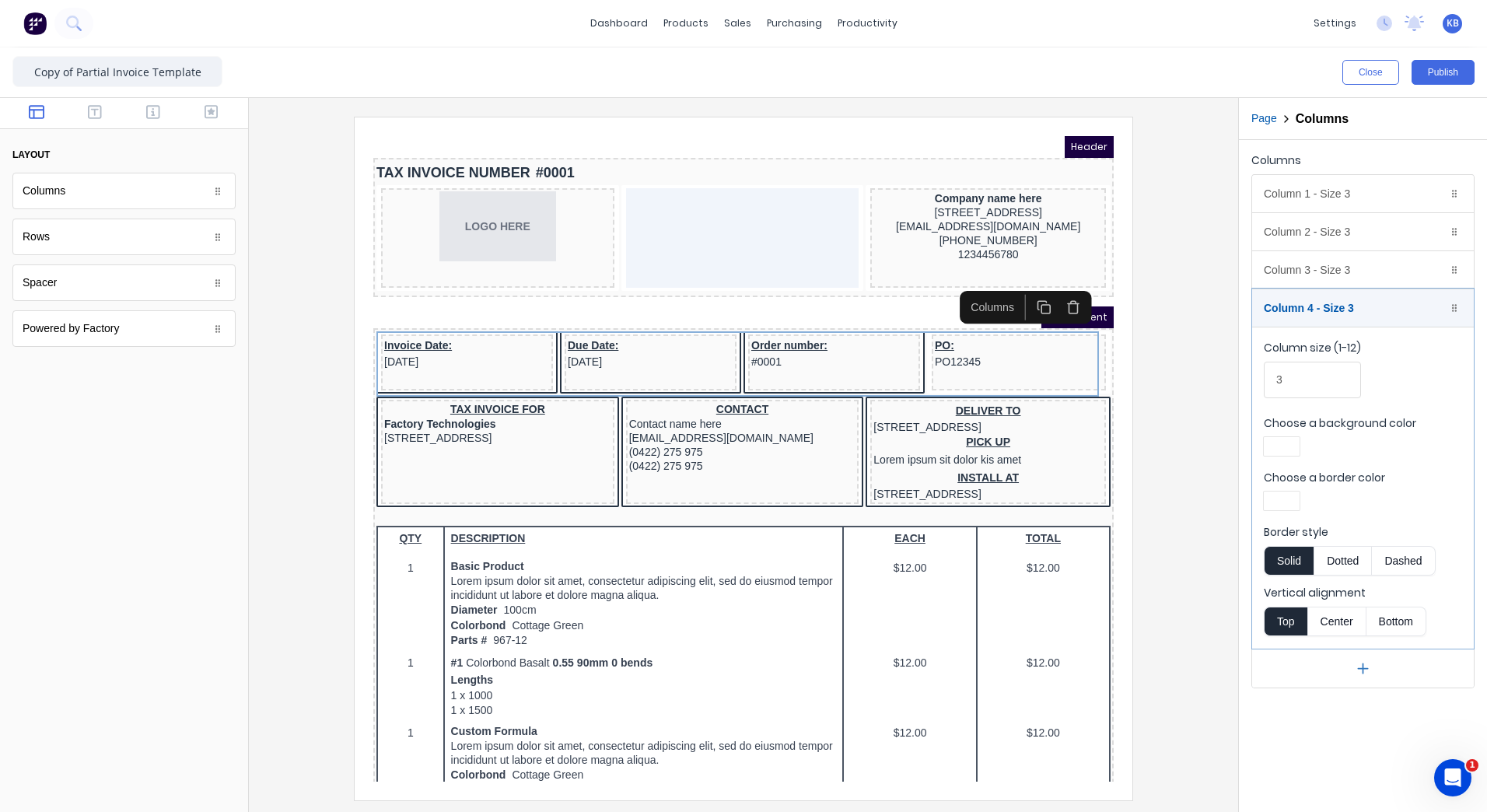
click at [1289, 508] on div at bounding box center [1281, 500] width 36 height 18
click at [1280, 638] on div at bounding box center [1281, 642] width 17 height 17
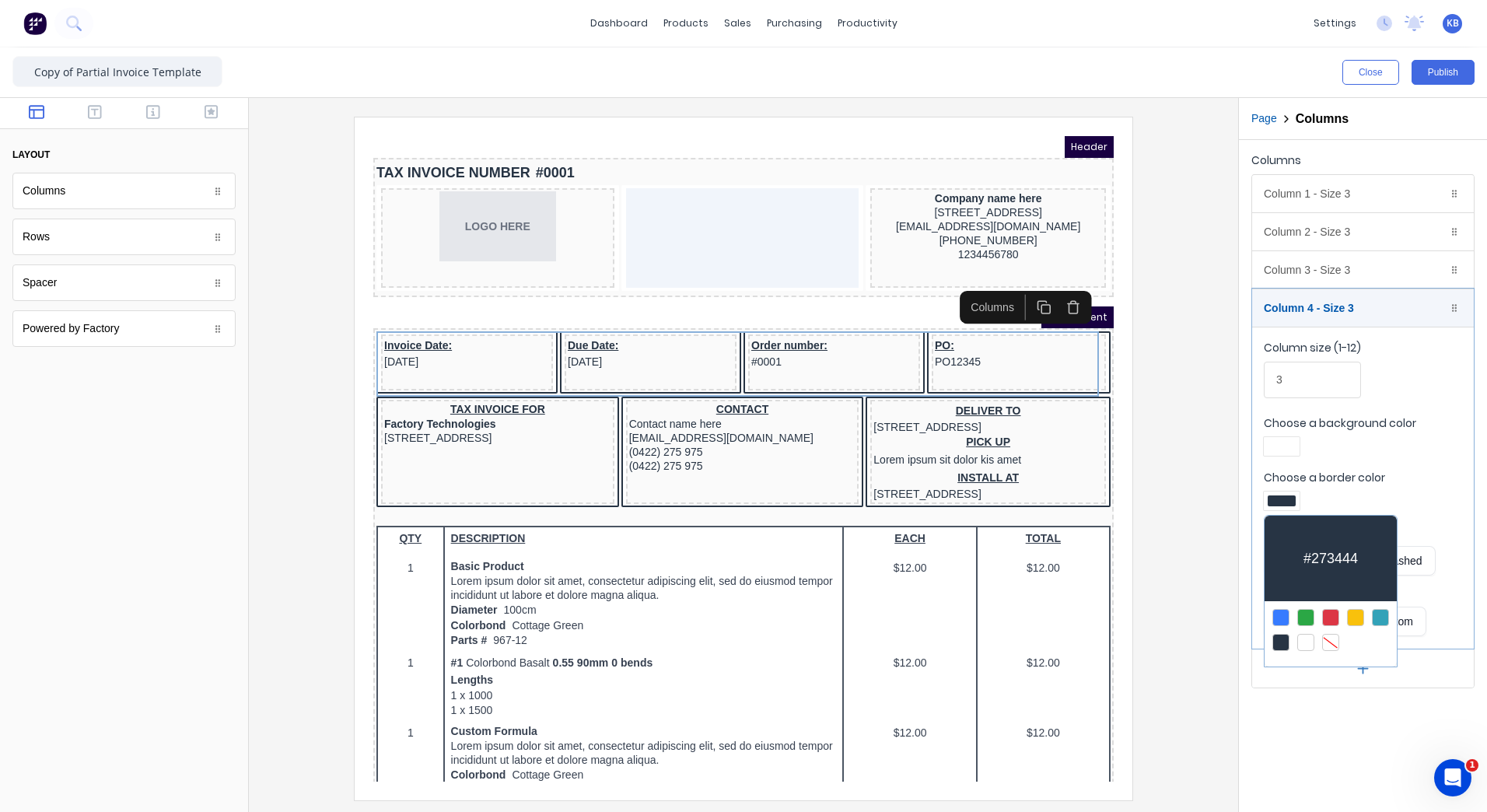
click at [1274, 698] on div at bounding box center [743, 406] width 1487 height 812
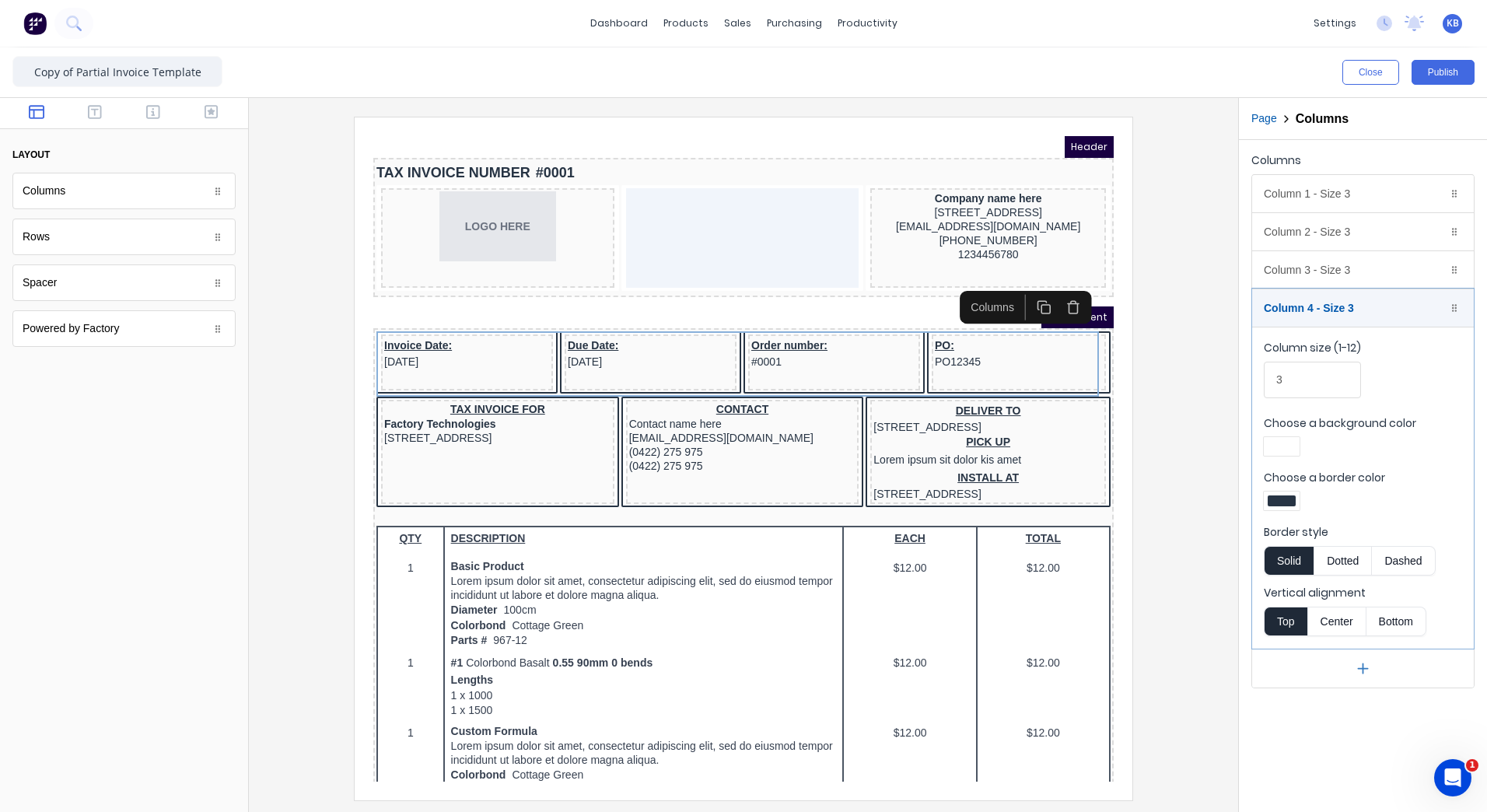
click at [656, 293] on div "PDF content" at bounding box center [725, 298] width 740 height 22
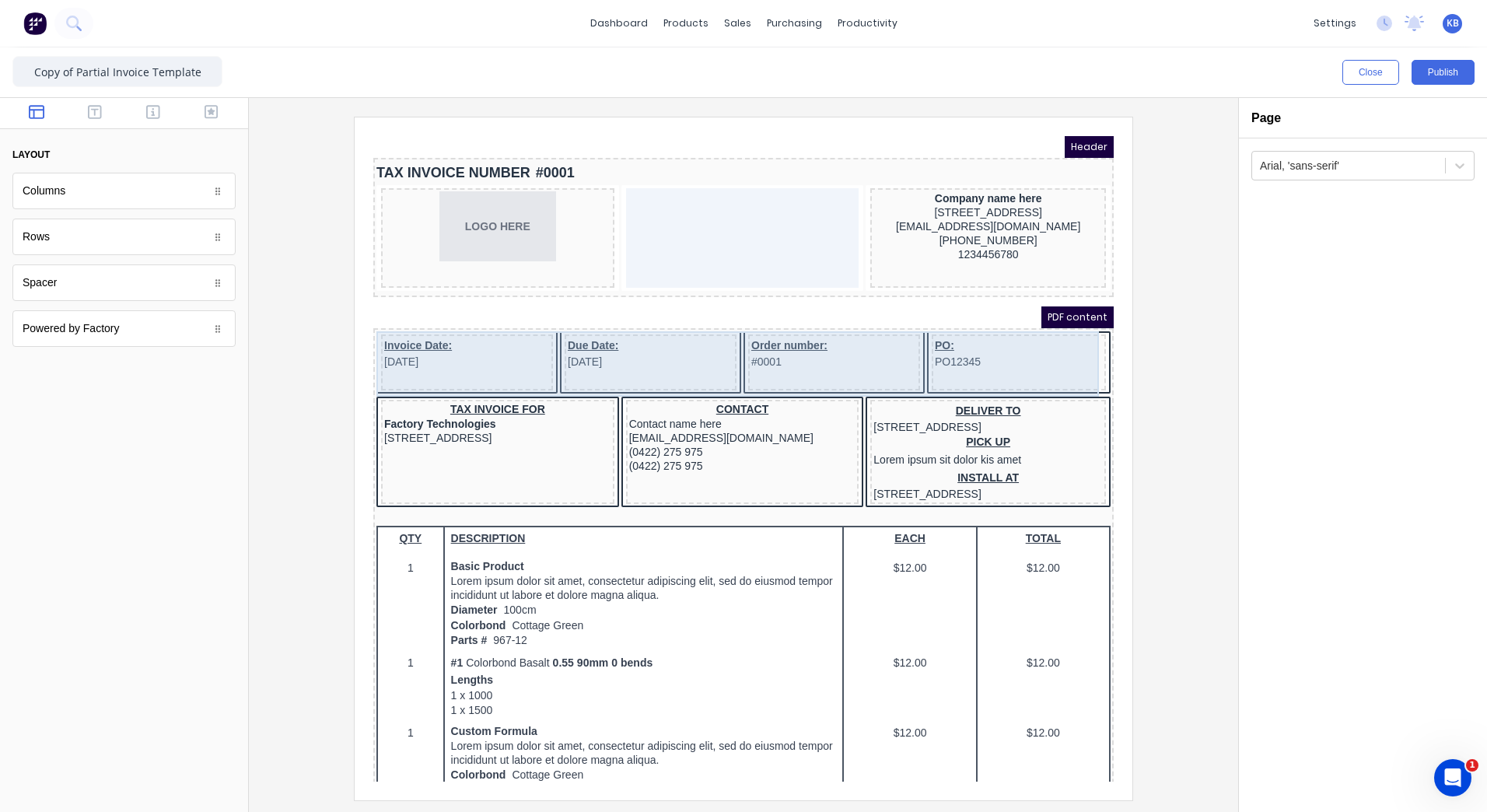
click at [447, 357] on div "Invoice Date: [DATE]" at bounding box center [448, 344] width 172 height 56
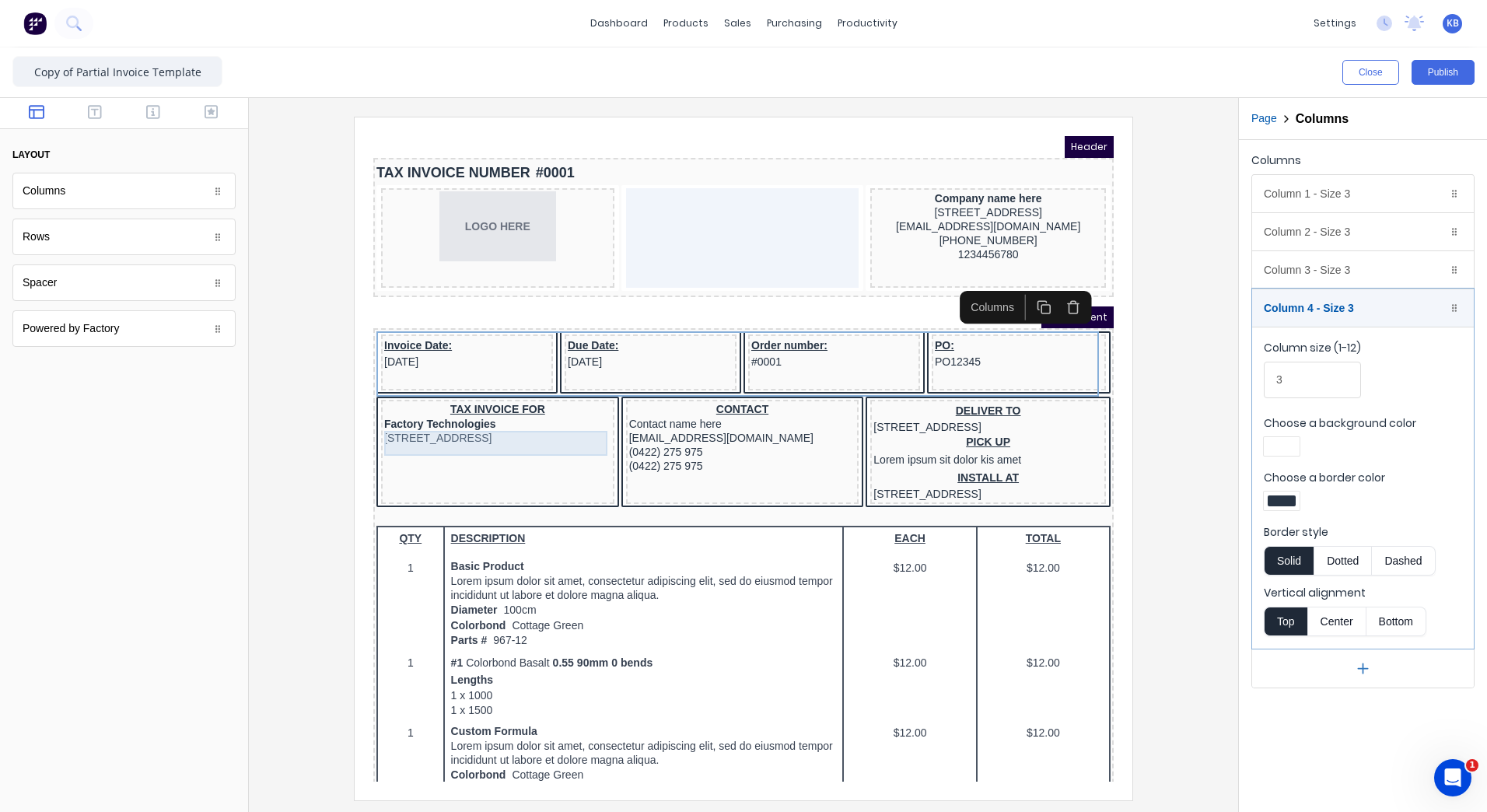
click at [508, 425] on div "[STREET_ADDRESS]" at bounding box center [479, 419] width 227 height 14
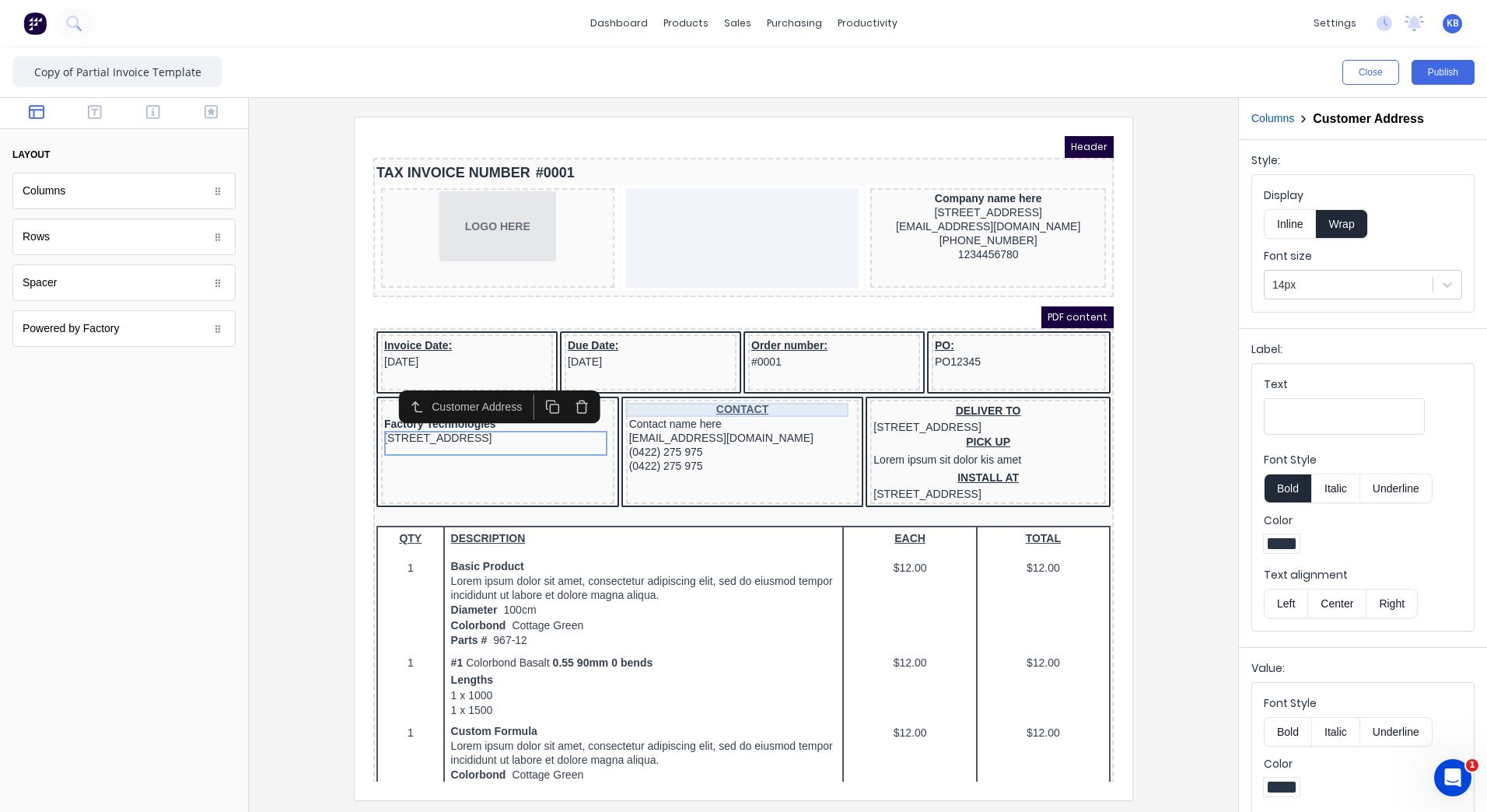
click at [725, 384] on div "CONTACT" at bounding box center [724, 391] width 227 height 14
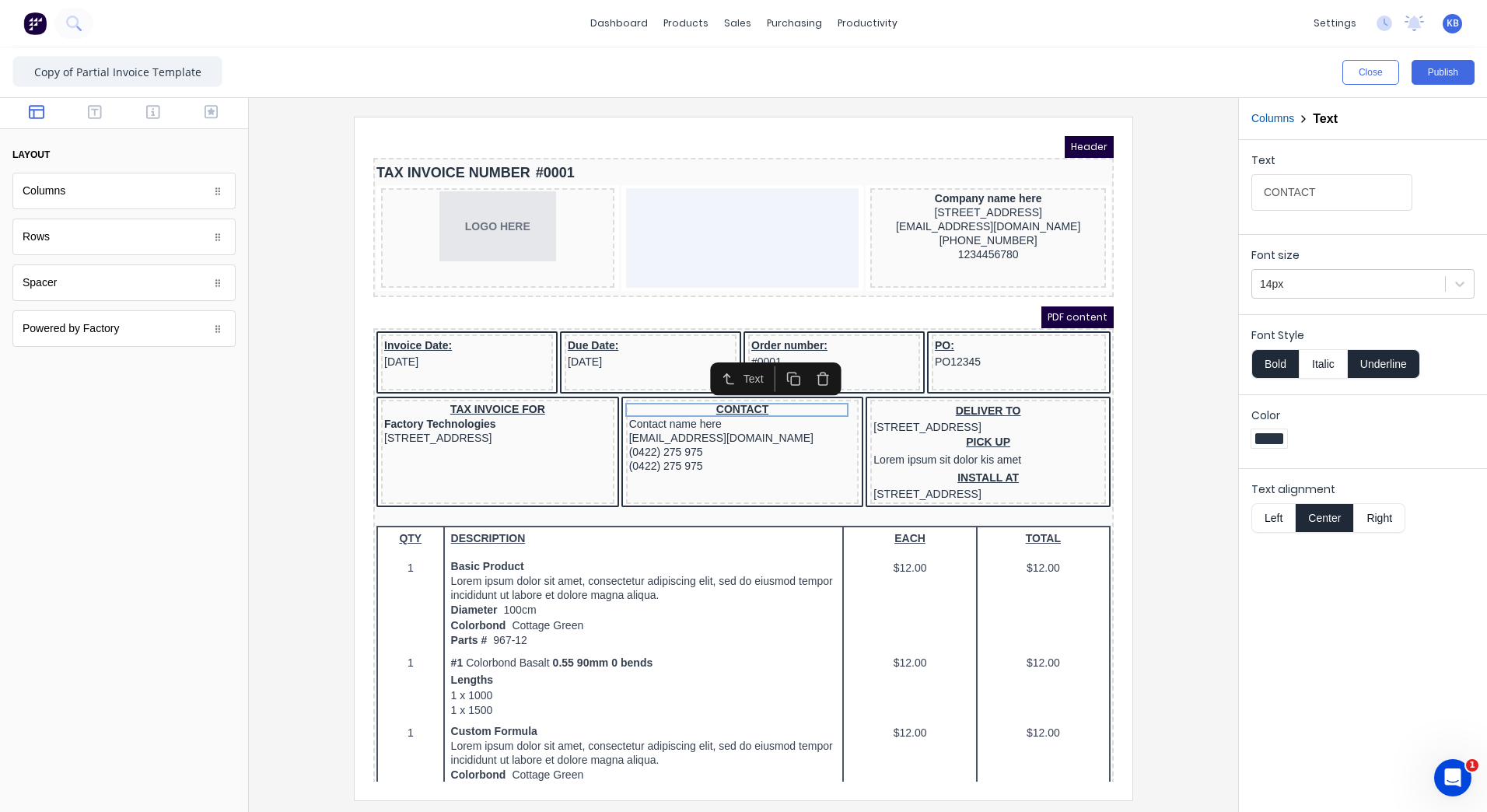
click at [1281, 507] on button "Left" at bounding box center [1273, 518] width 43 height 30
click at [520, 385] on div "TAX INVOICE FOR" at bounding box center [479, 391] width 227 height 14
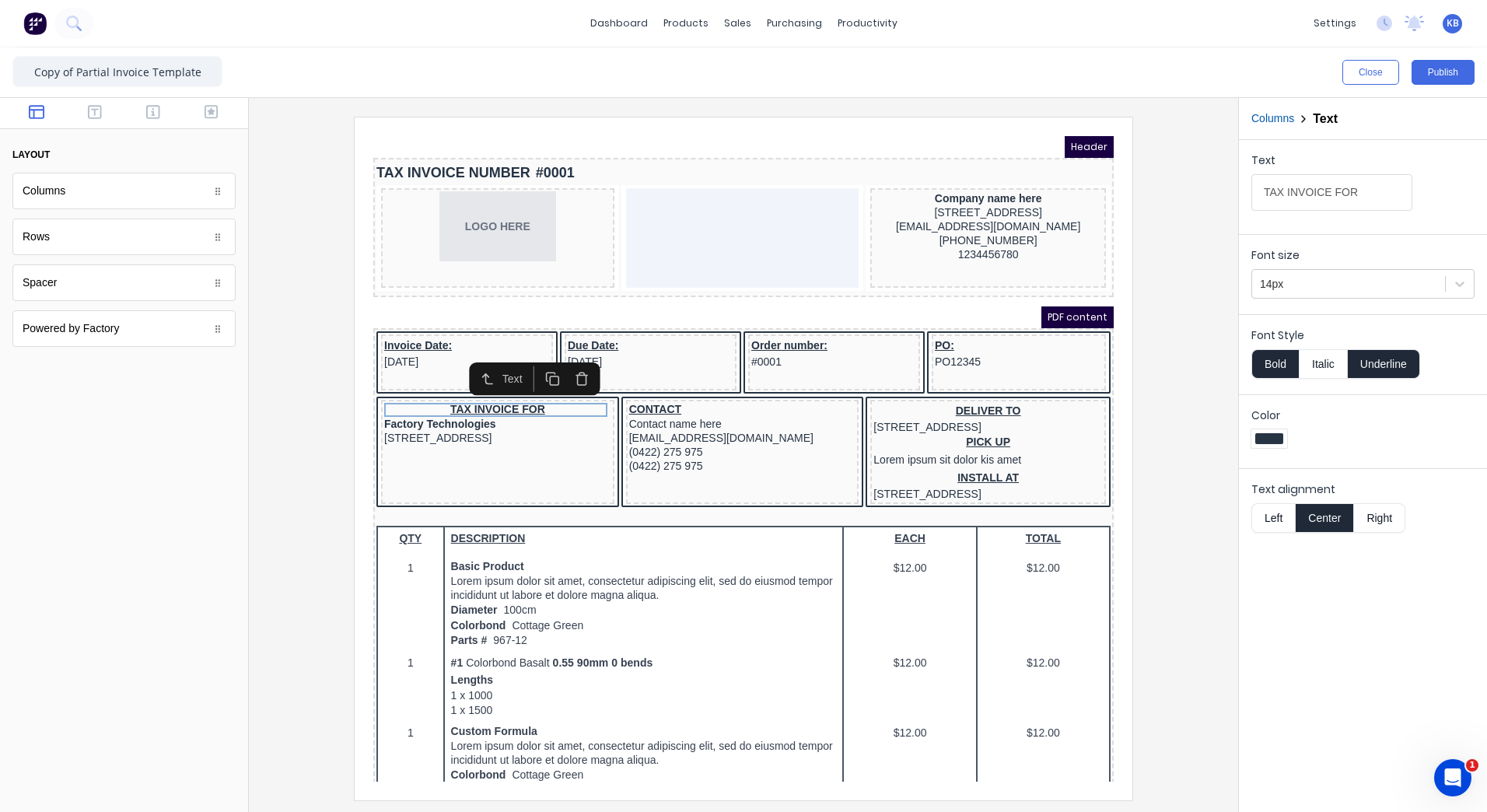
click at [1279, 513] on button "Left" at bounding box center [1273, 518] width 43 height 30
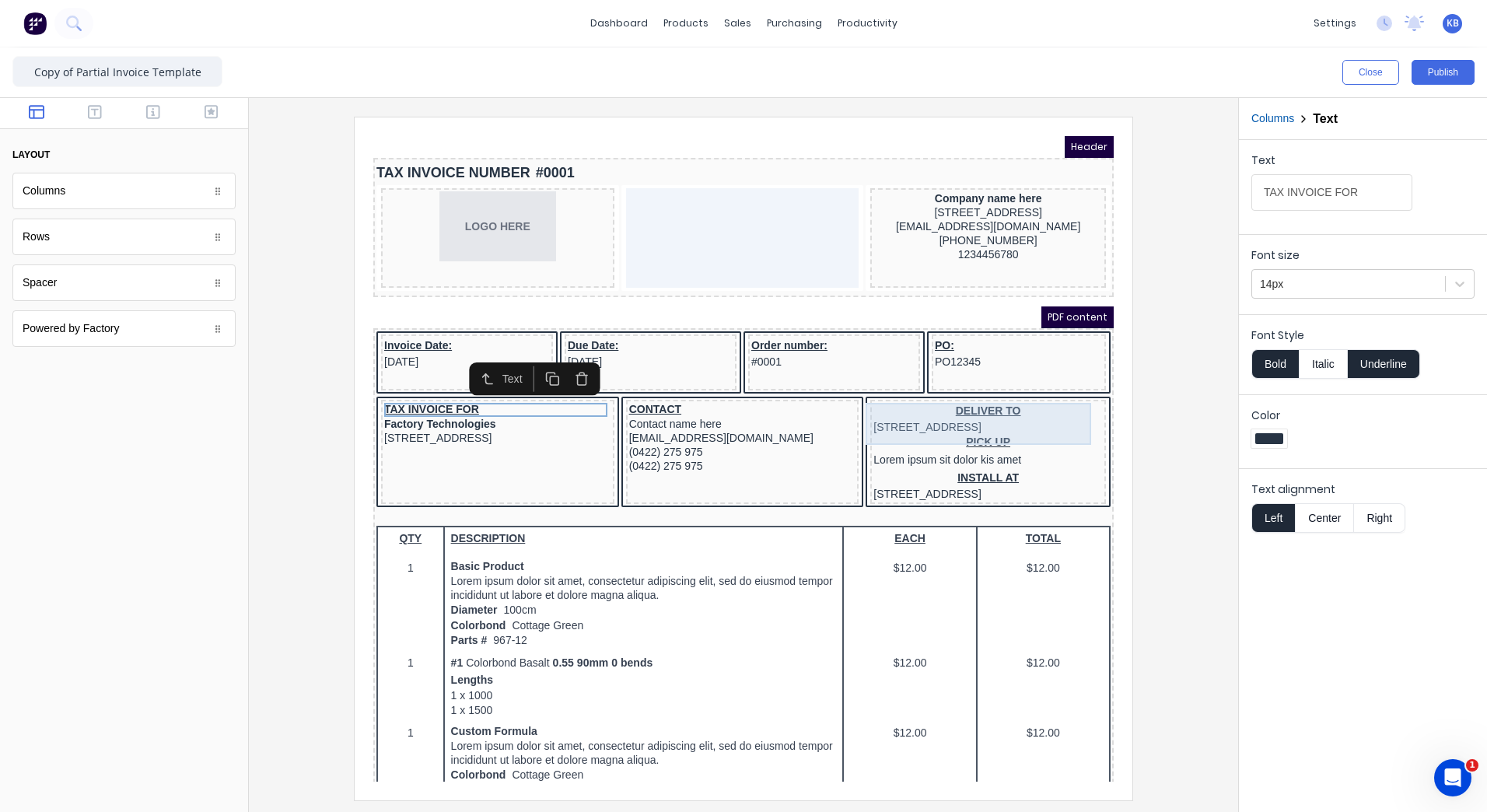
click at [962, 388] on div "DELIVER TO 234 Beach Road Gold Coast, Queensland, Australia" at bounding box center [969, 400] width 230 height 31
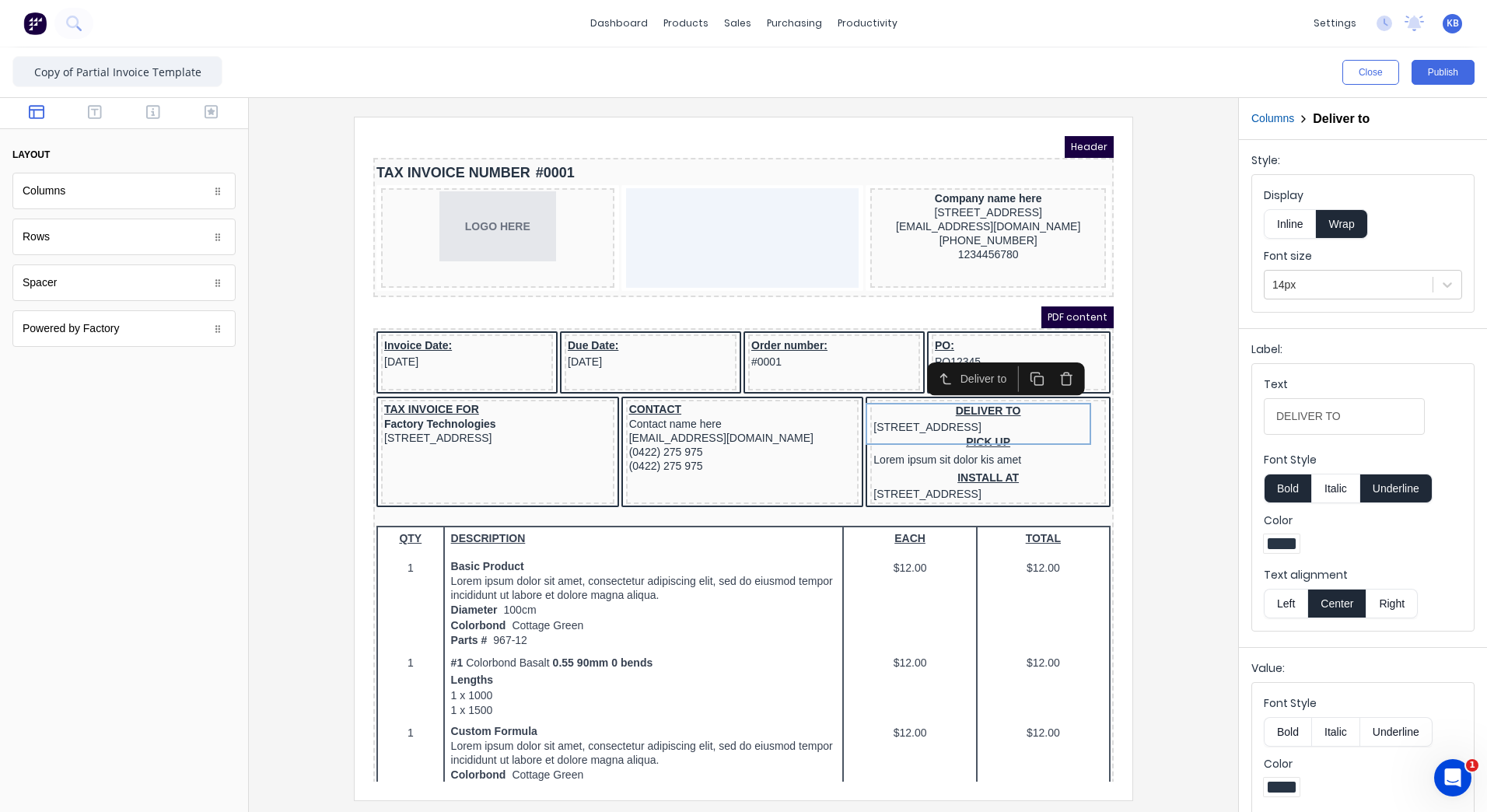
click at [1301, 603] on button "Left" at bounding box center [1285, 603] width 43 height 30
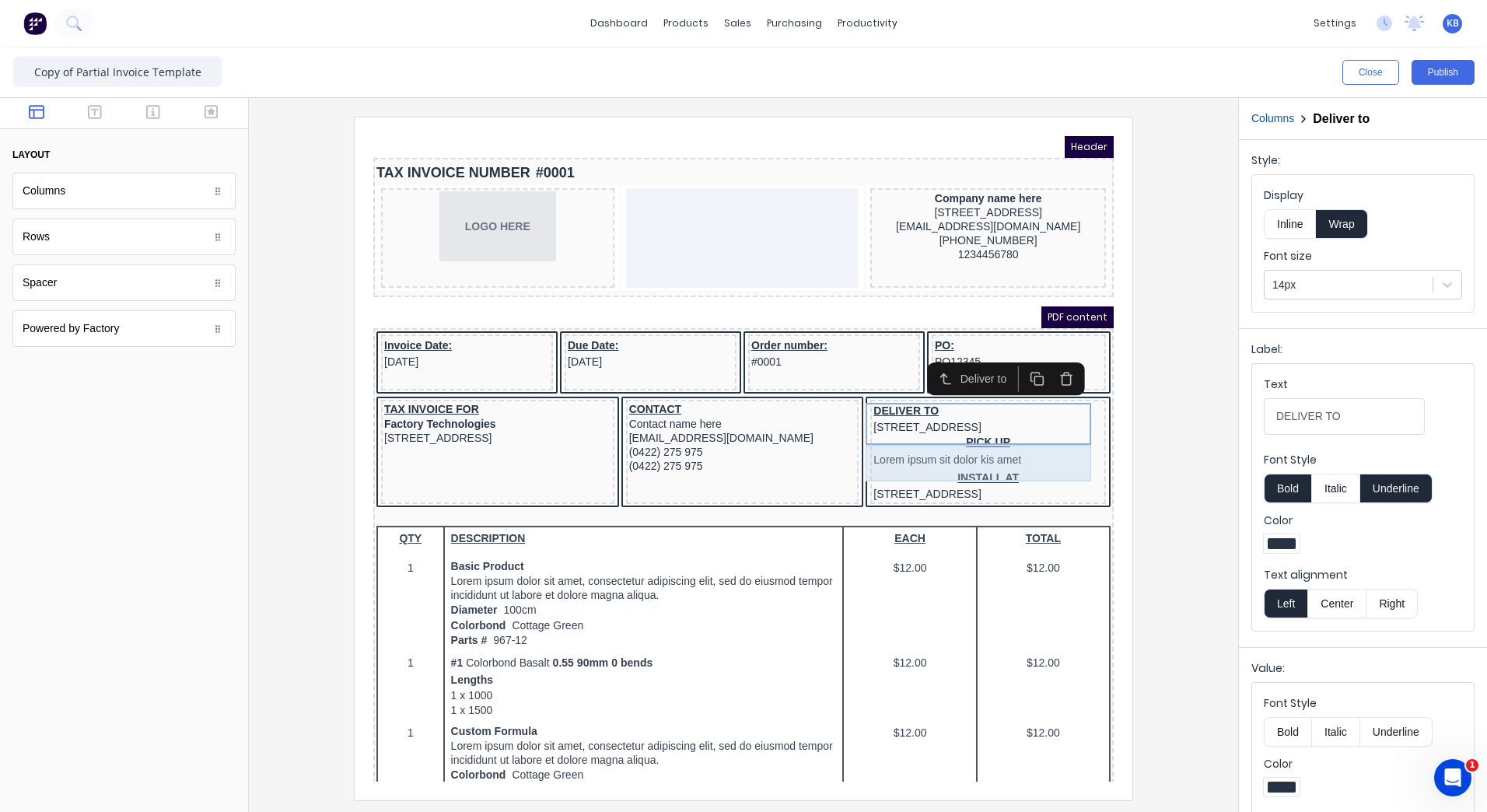
drag, startPoint x: 968, startPoint y: 438, endPoint x: 1537, endPoint y: 697, distance: 625.2
click at [968, 438] on div "PICK UP Lorem ipsum sit dolor kis amet" at bounding box center [969, 433] width 230 height 37
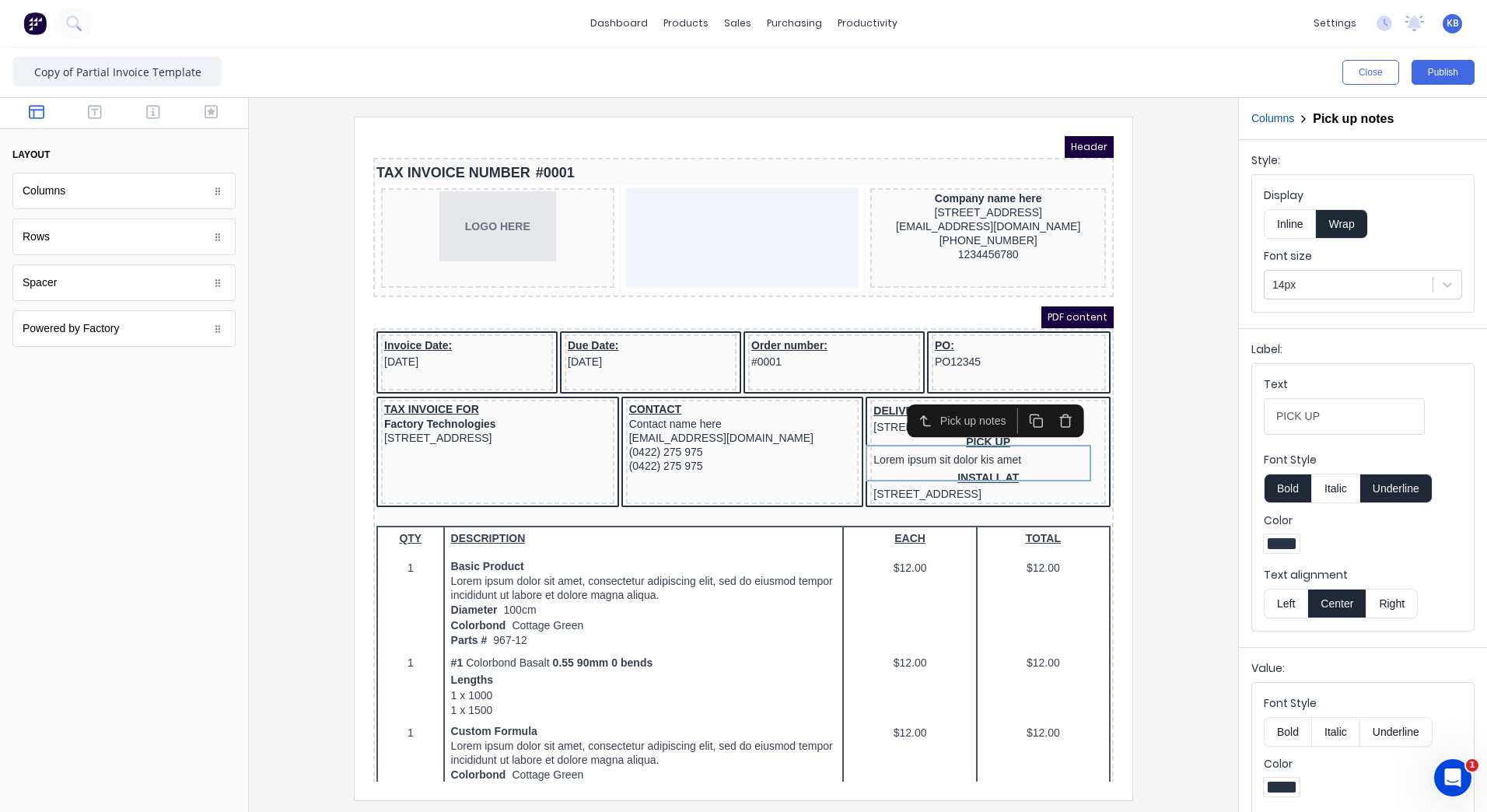
click at [1304, 602] on button "Left" at bounding box center [1285, 603] width 43 height 30
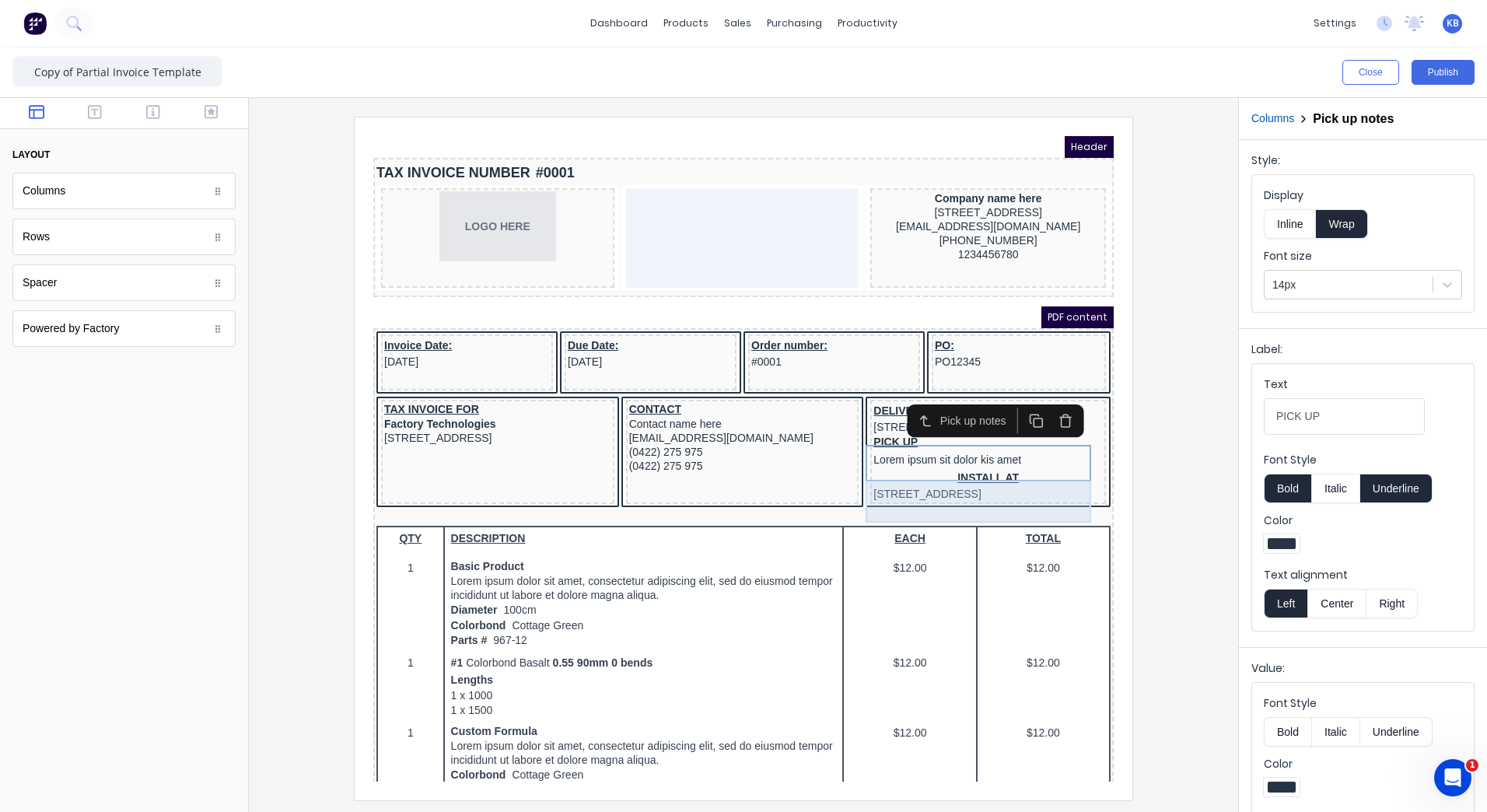
click at [936, 471] on div "INSTALL AT 234 Beach Road Gold Coast, Queensland, Australia" at bounding box center [969, 466] width 230 height 31
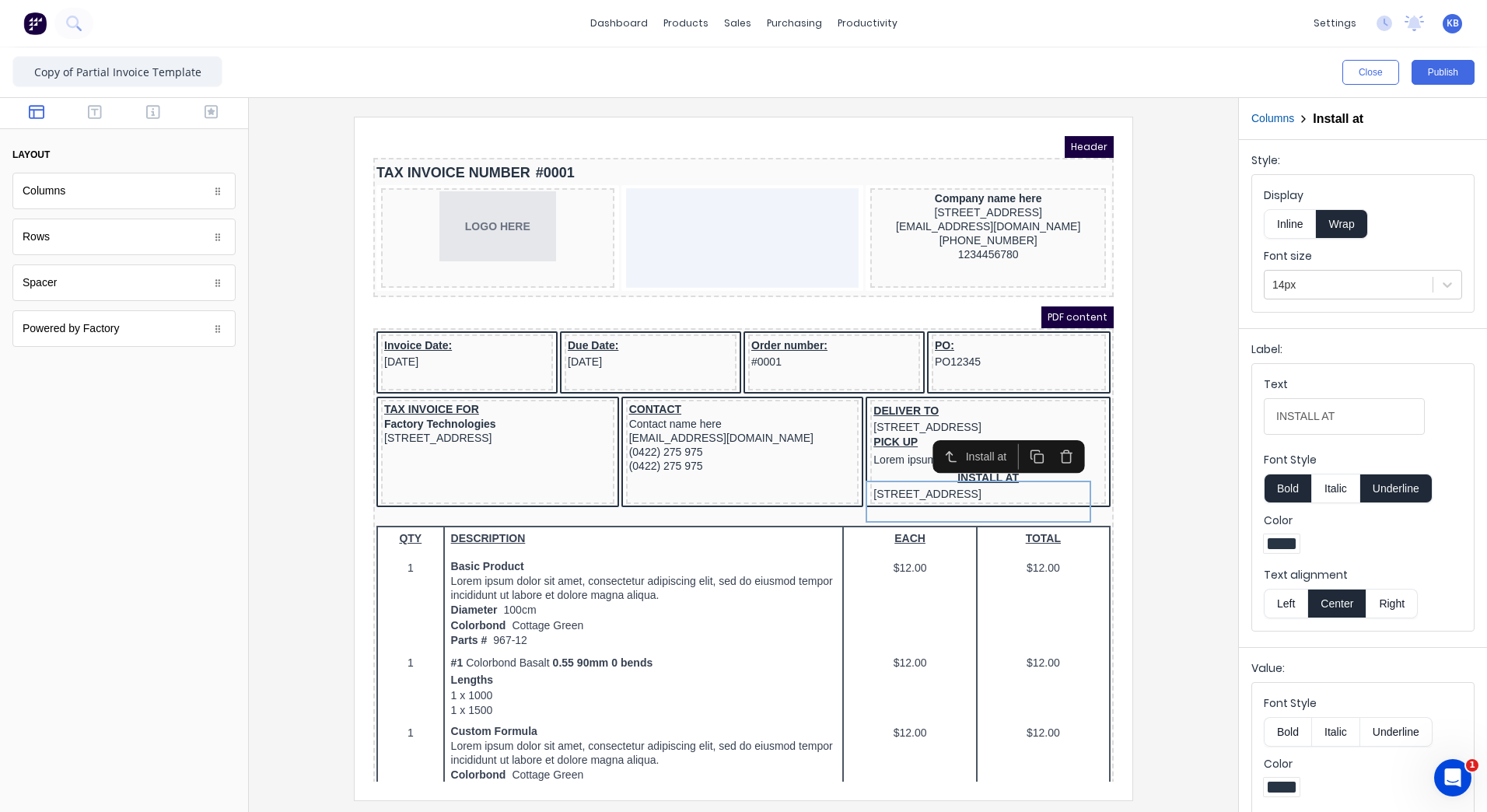
click at [1285, 612] on button "Left" at bounding box center [1285, 603] width 43 height 30
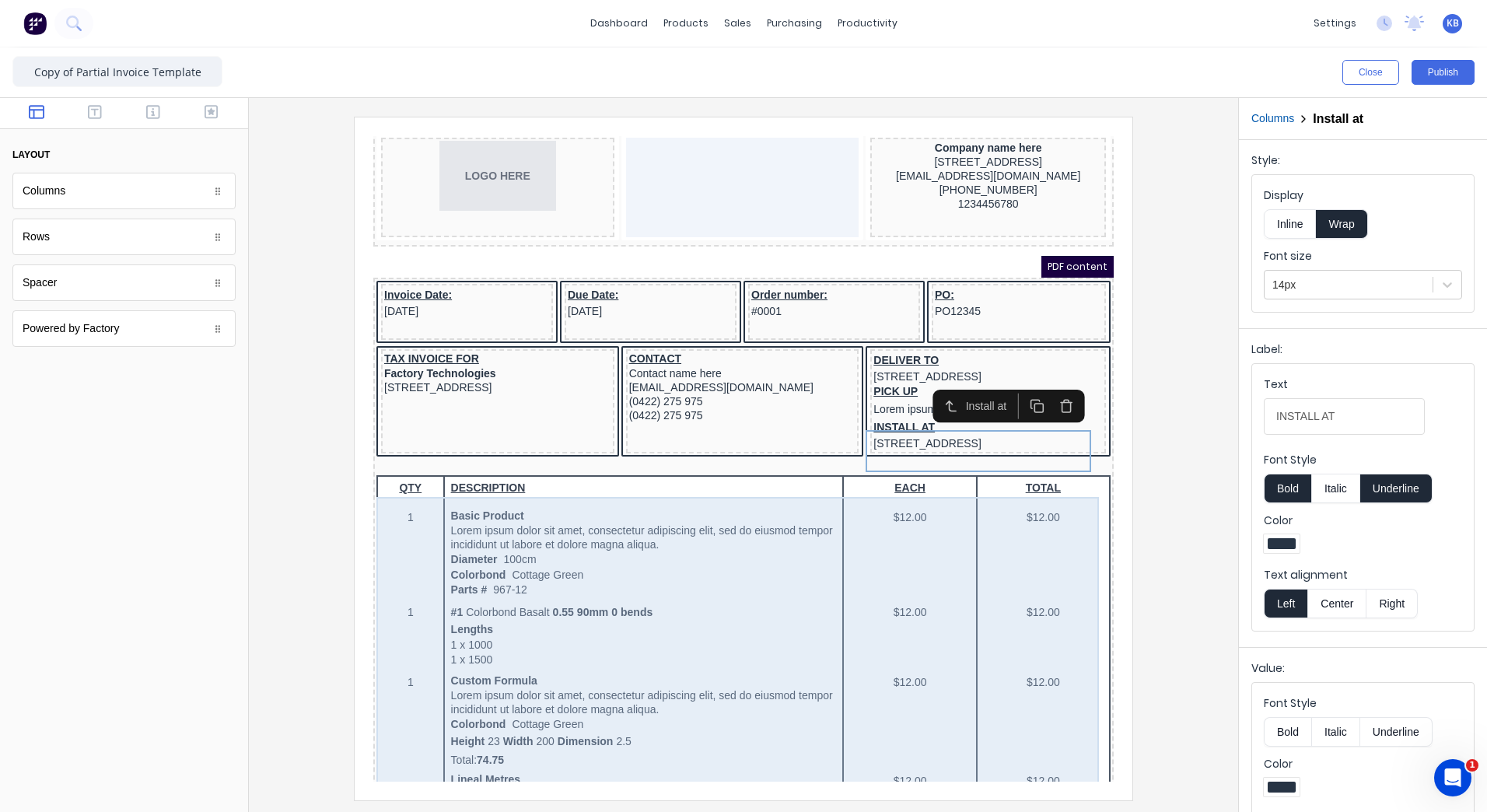
scroll to position [78, 0]
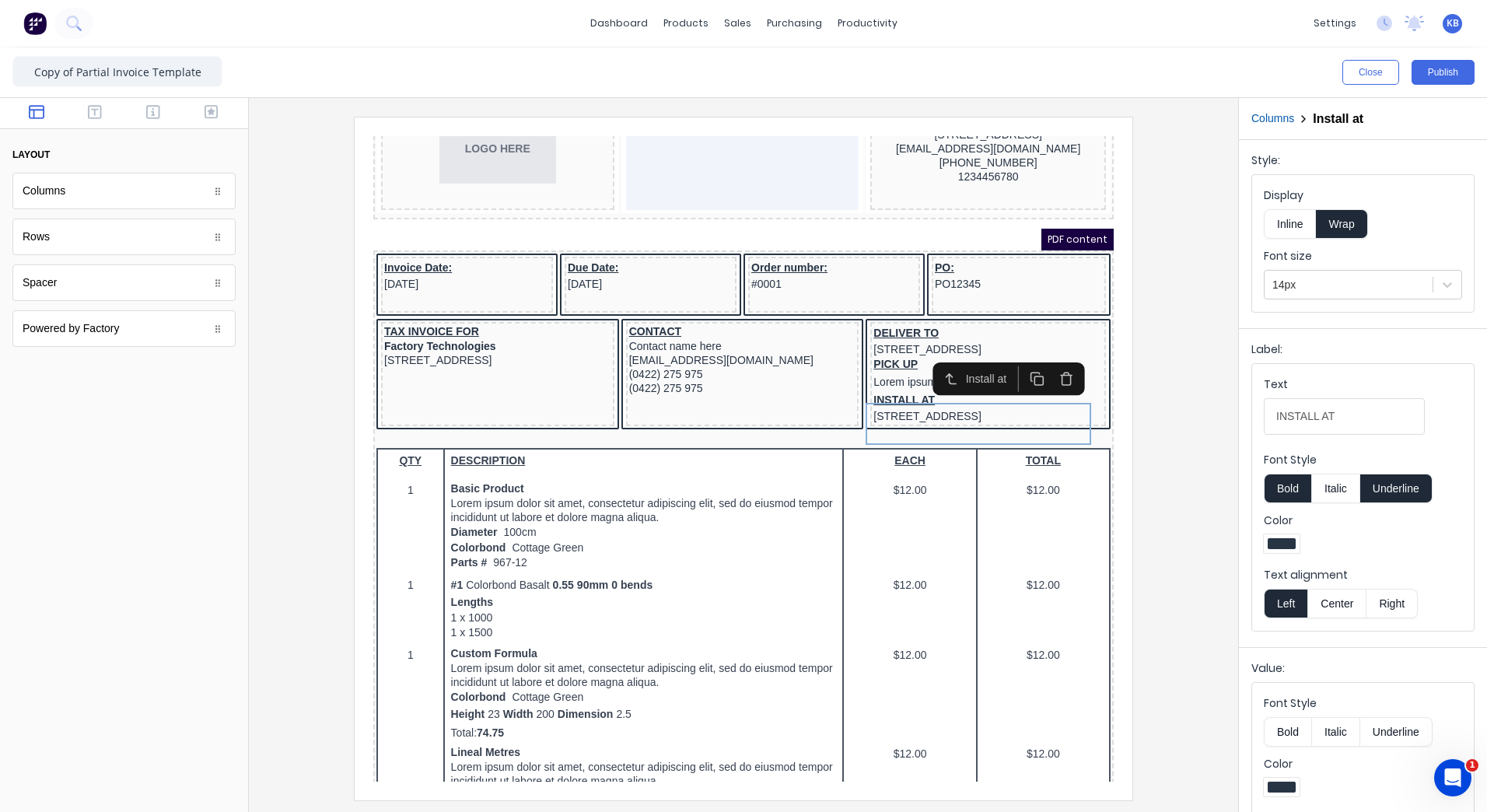
click at [1152, 545] on div at bounding box center [743, 457] width 964 height 682
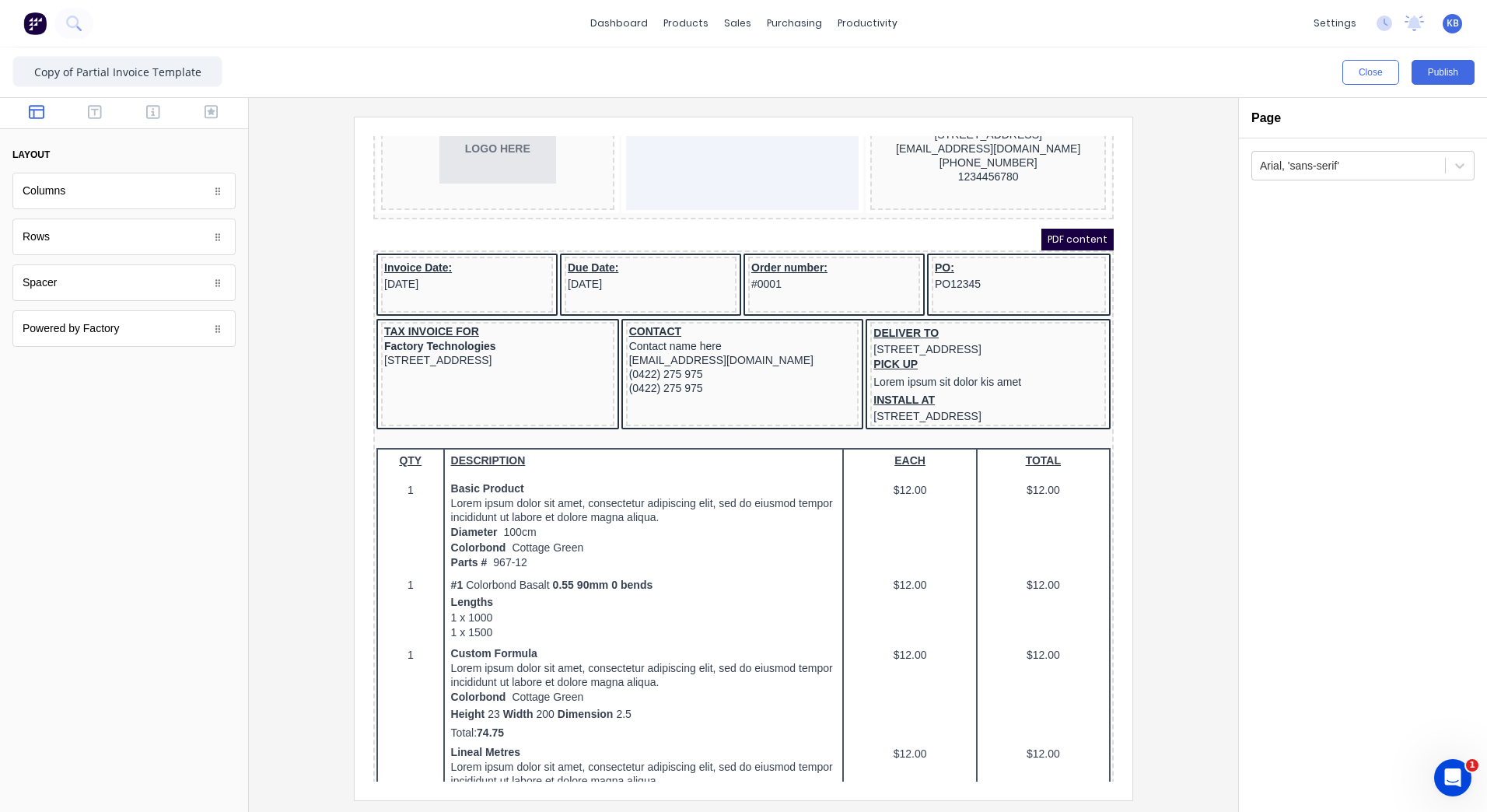
scroll to position [0, 0]
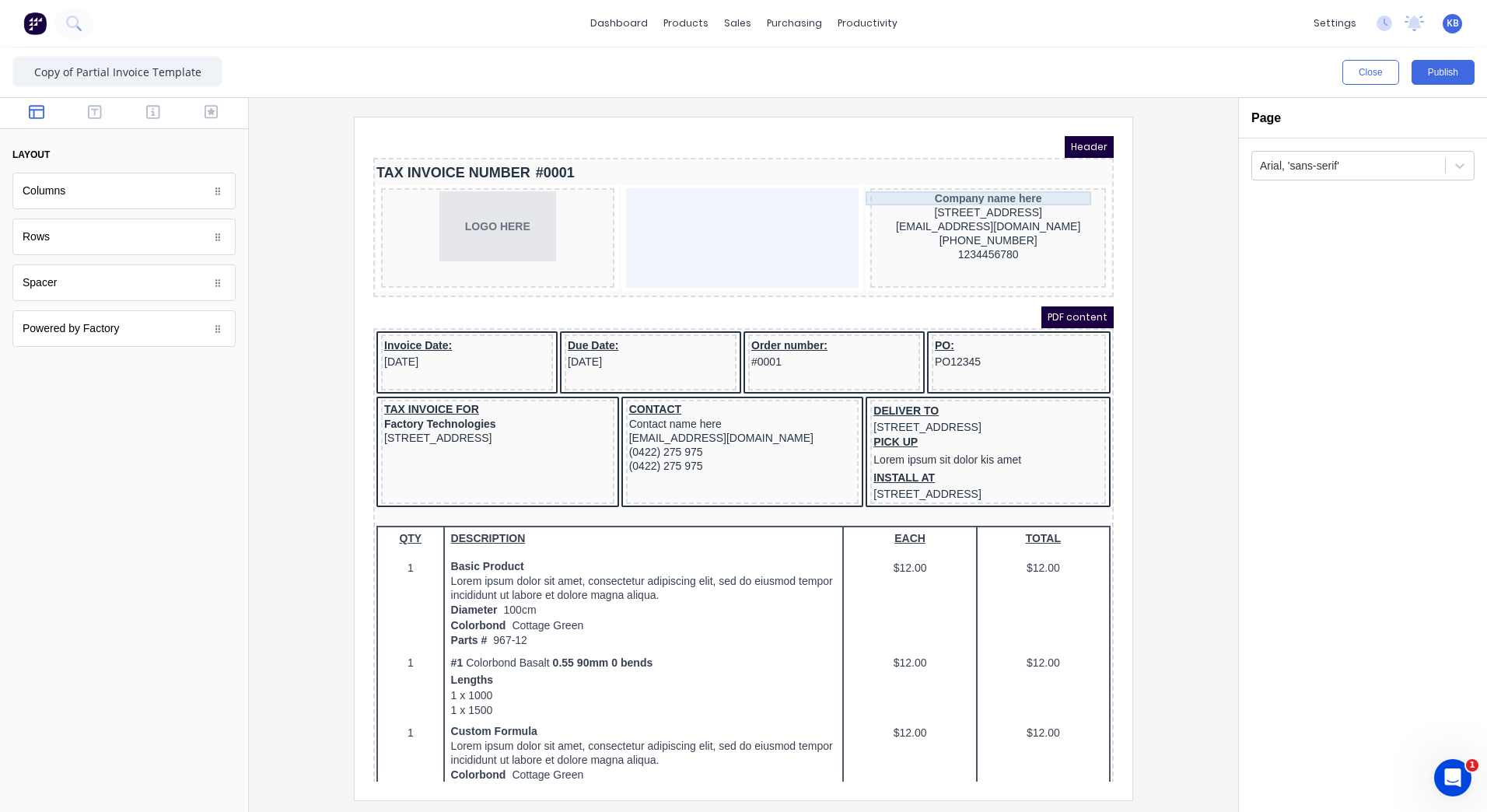
click at [1004, 182] on div "Company name here" at bounding box center [969, 180] width 230 height 14
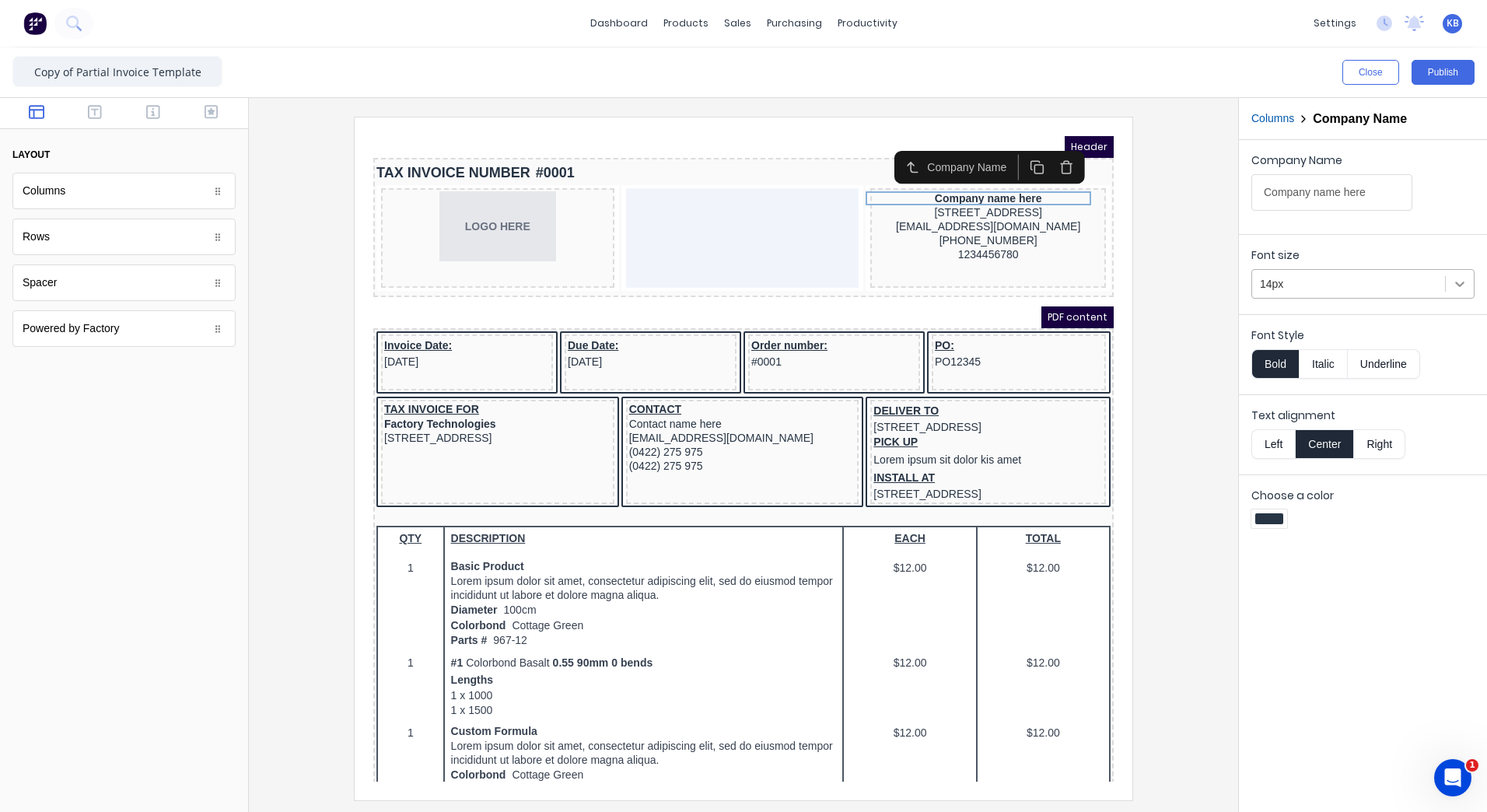
click at [1461, 284] on icon at bounding box center [1460, 284] width 10 height 6
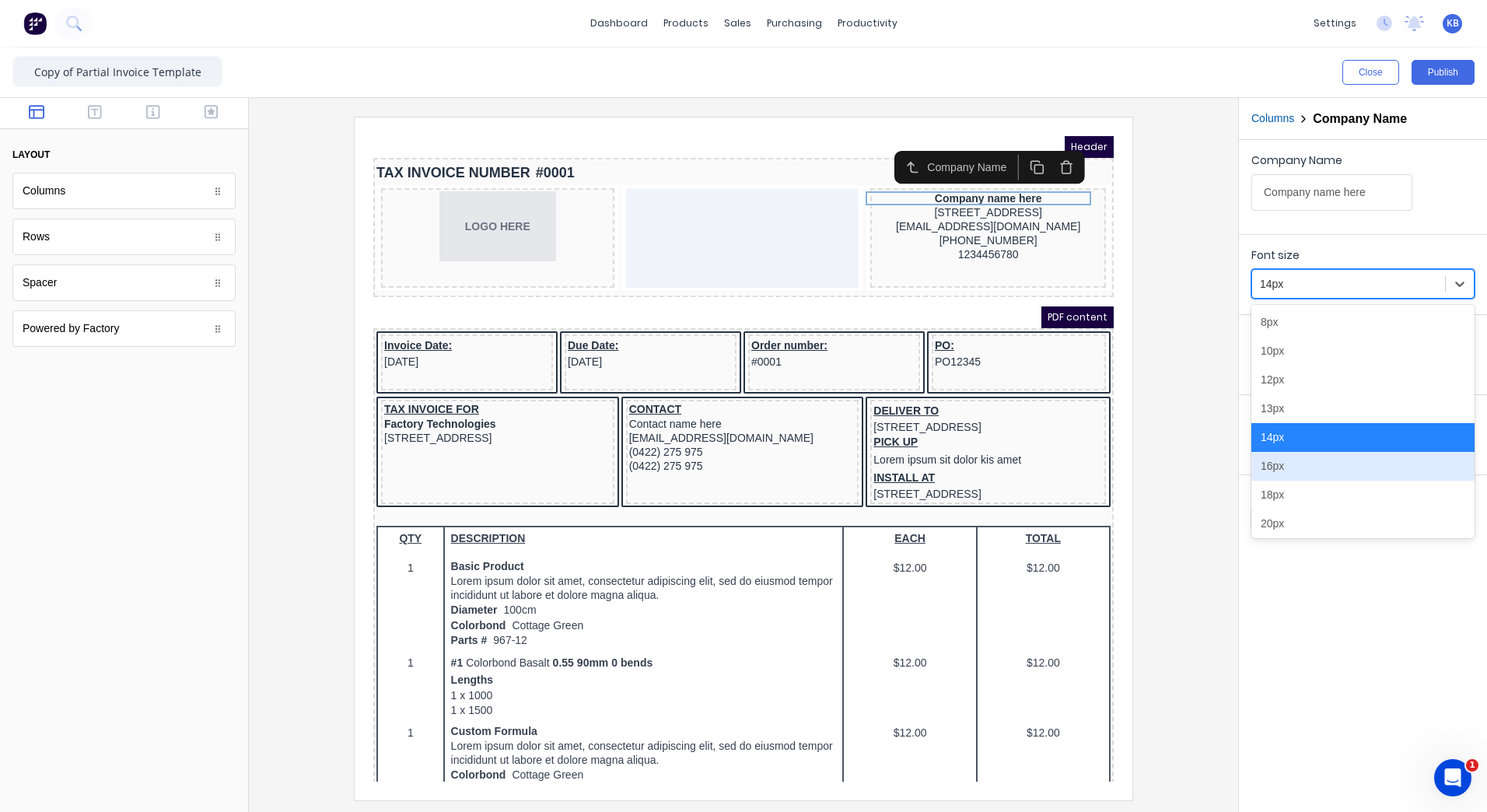
click at [1346, 461] on div "16px" at bounding box center [1363, 466] width 223 height 29
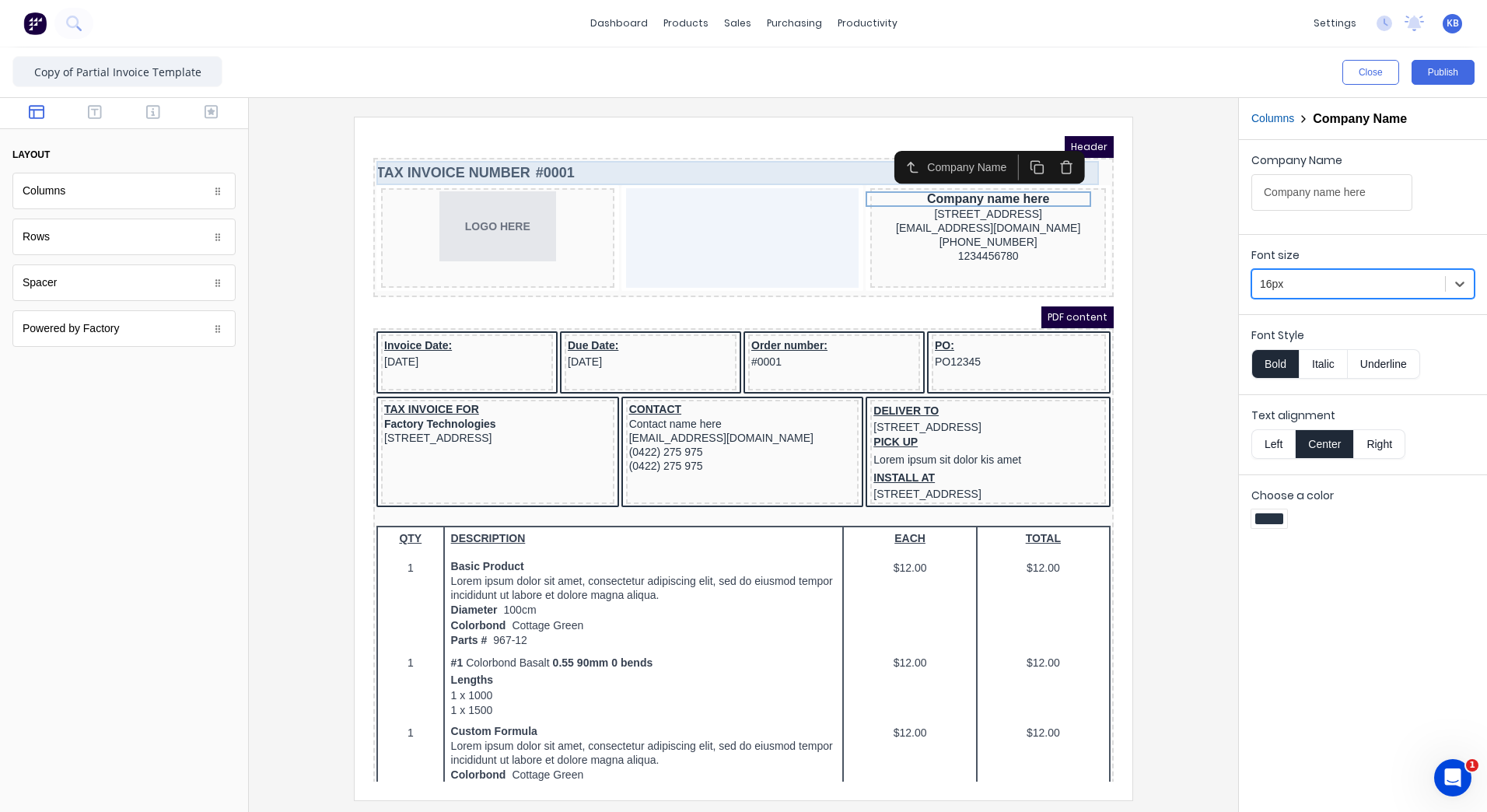
click at [584, 153] on div "TAX INVOICE NUMBER #0001" at bounding box center [725, 154] width 734 height 24
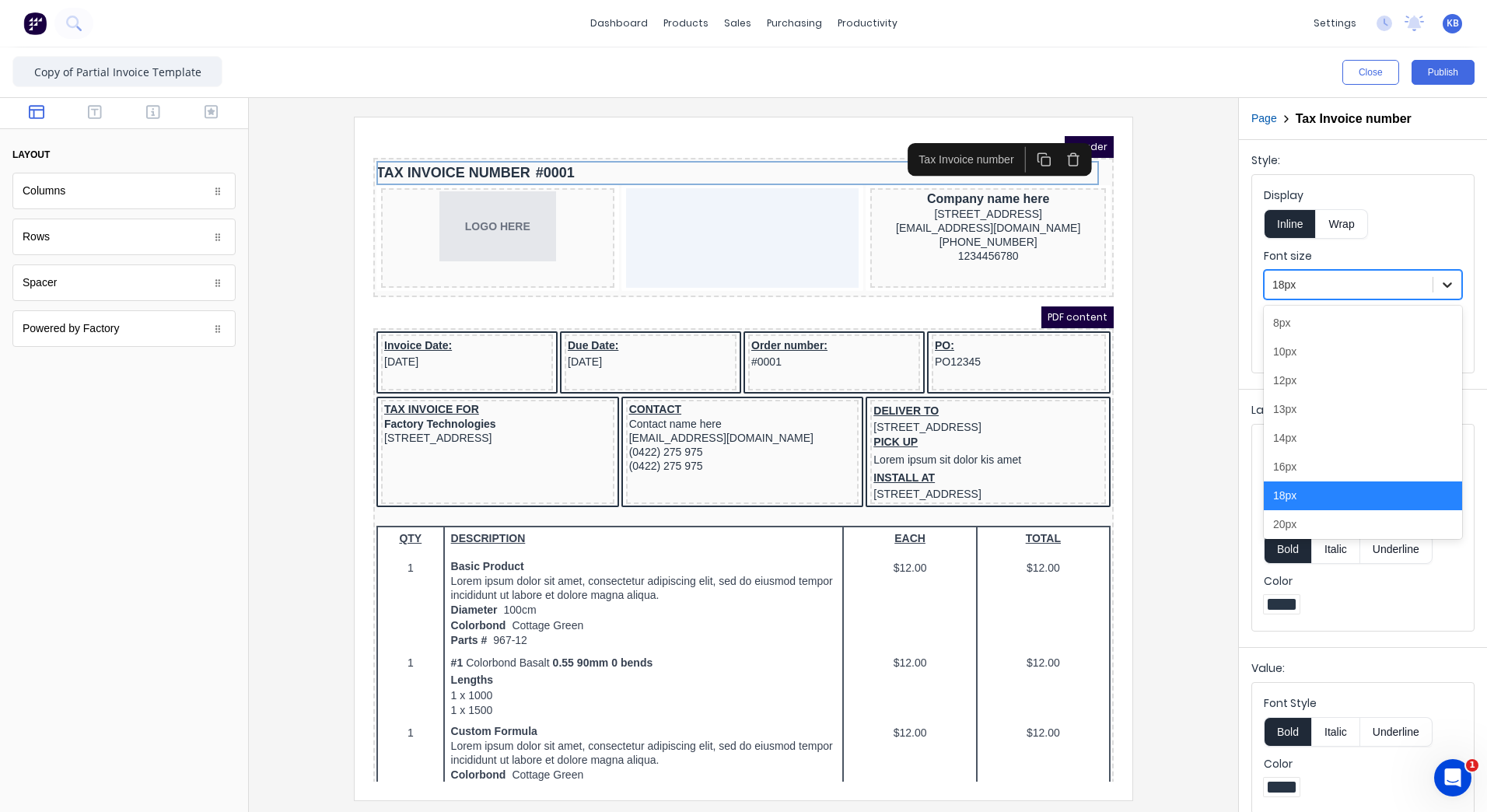
click at [1440, 289] on icon at bounding box center [1448, 284] width 15 height 15
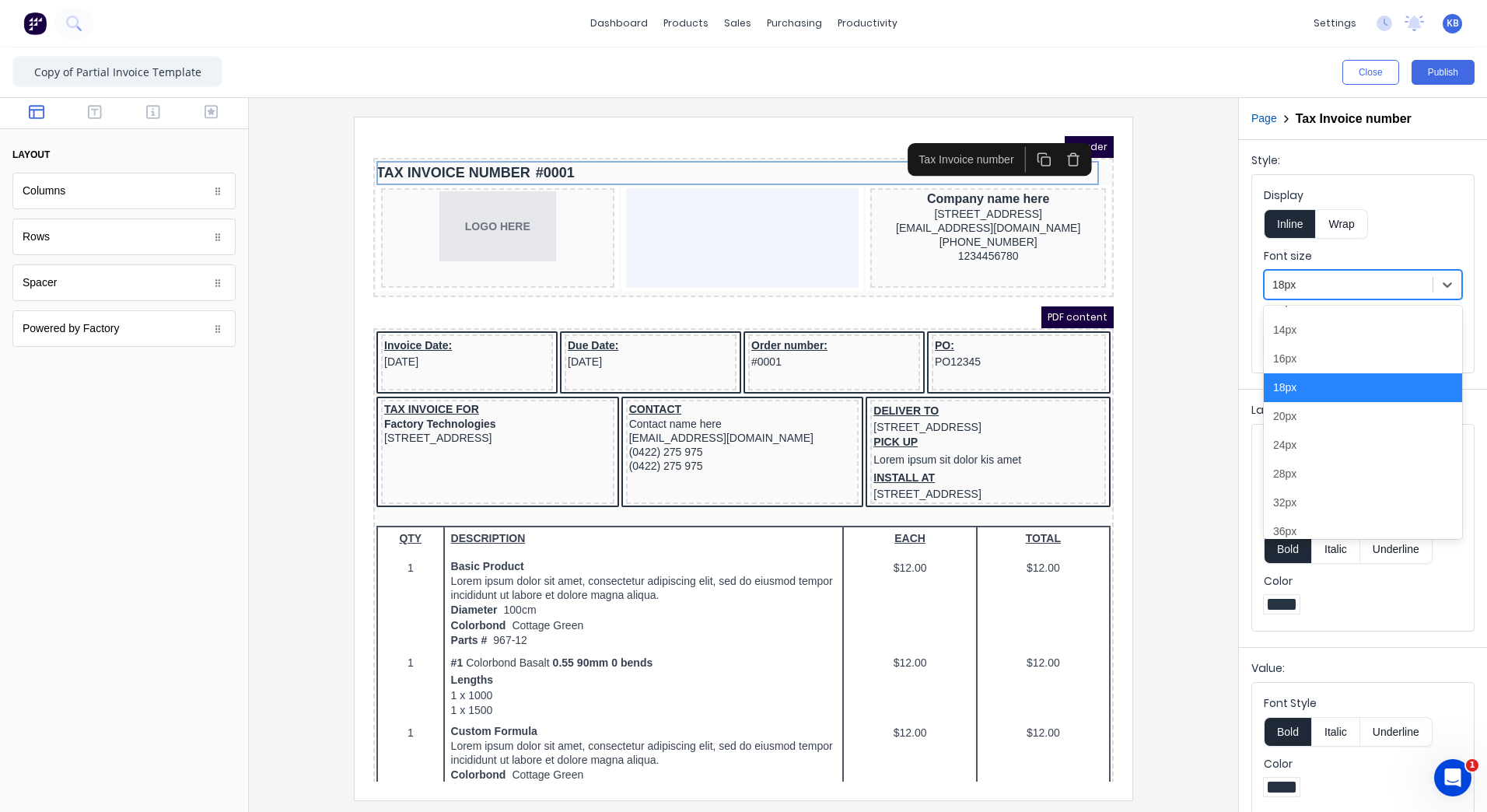
scroll to position [176, 0]
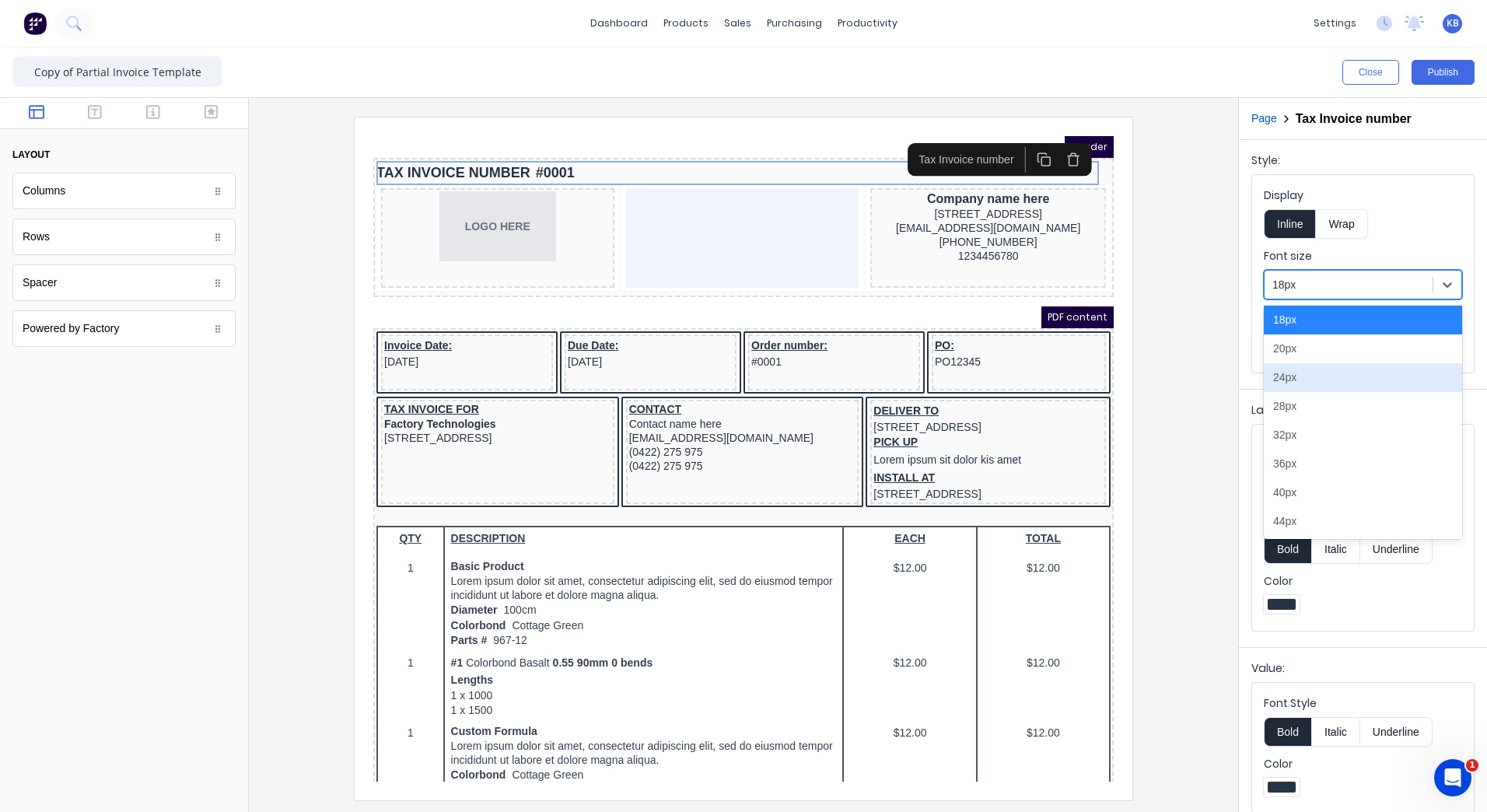
click at [1303, 386] on div "24px" at bounding box center [1363, 378] width 198 height 29
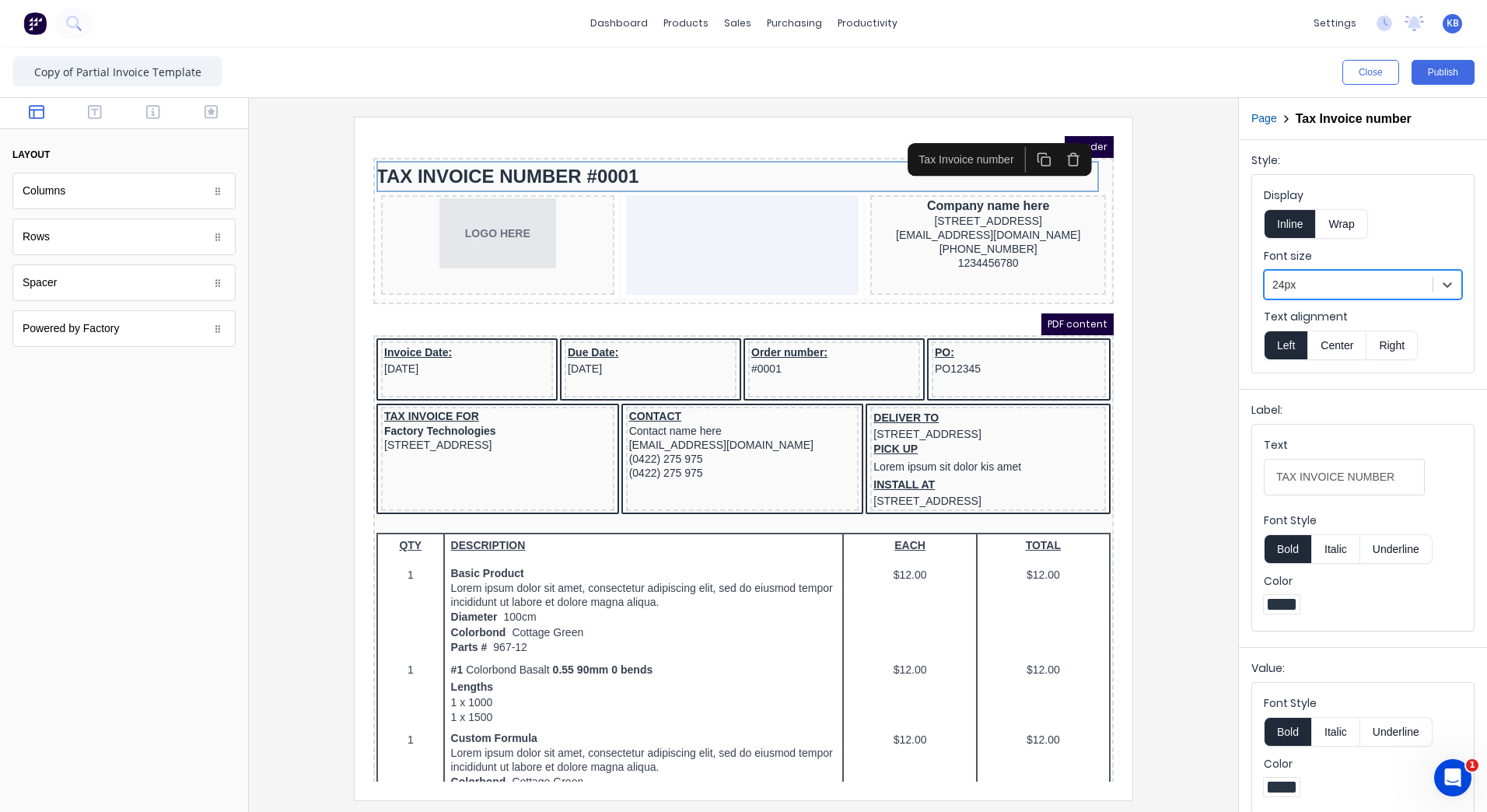
click at [1153, 302] on div at bounding box center [743, 457] width 964 height 682
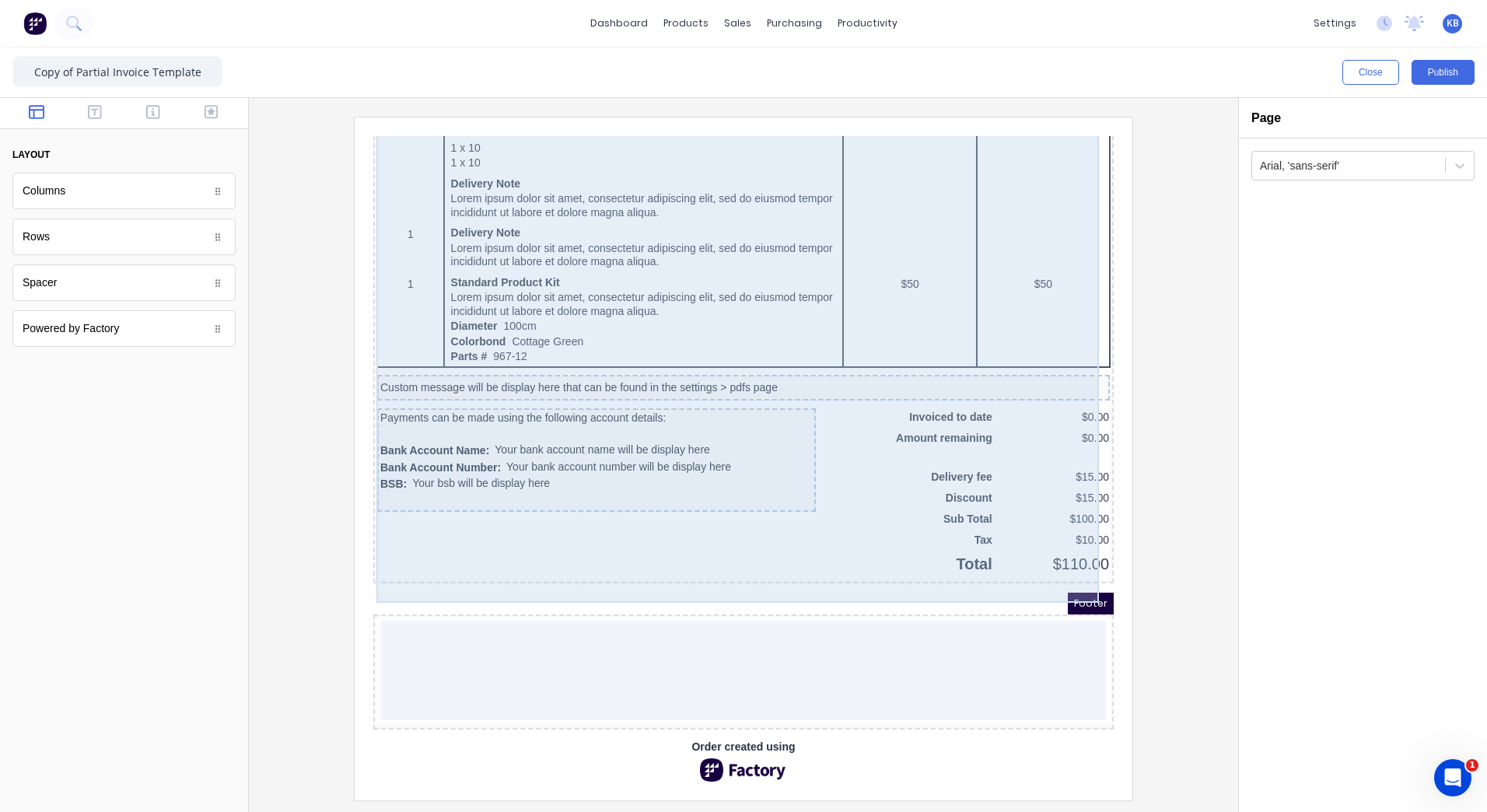
scroll to position [966, 0]
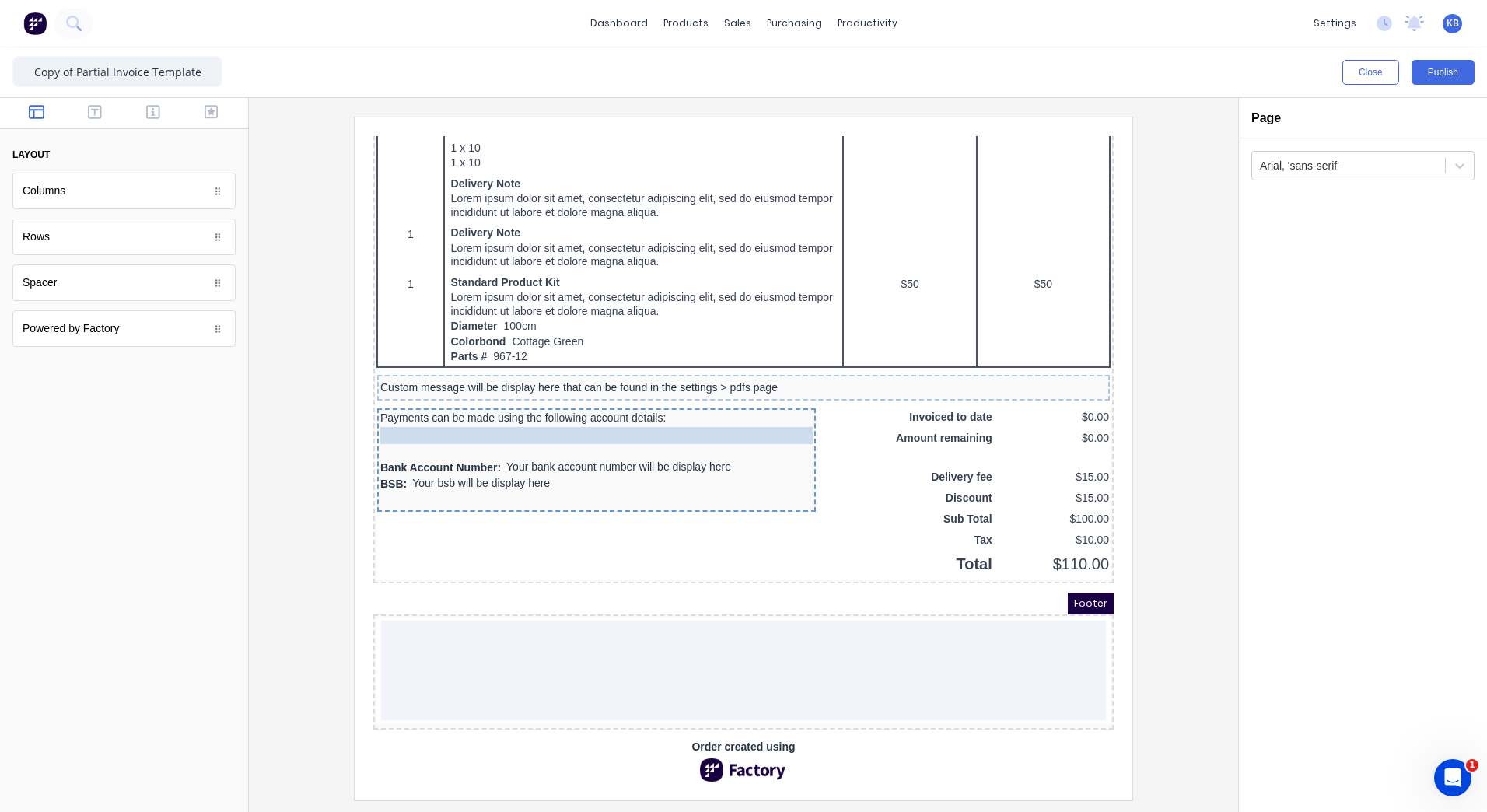
drag, startPoint x: 466, startPoint y: 419, endPoint x: 467, endPoint y: 407, distance: 12.0
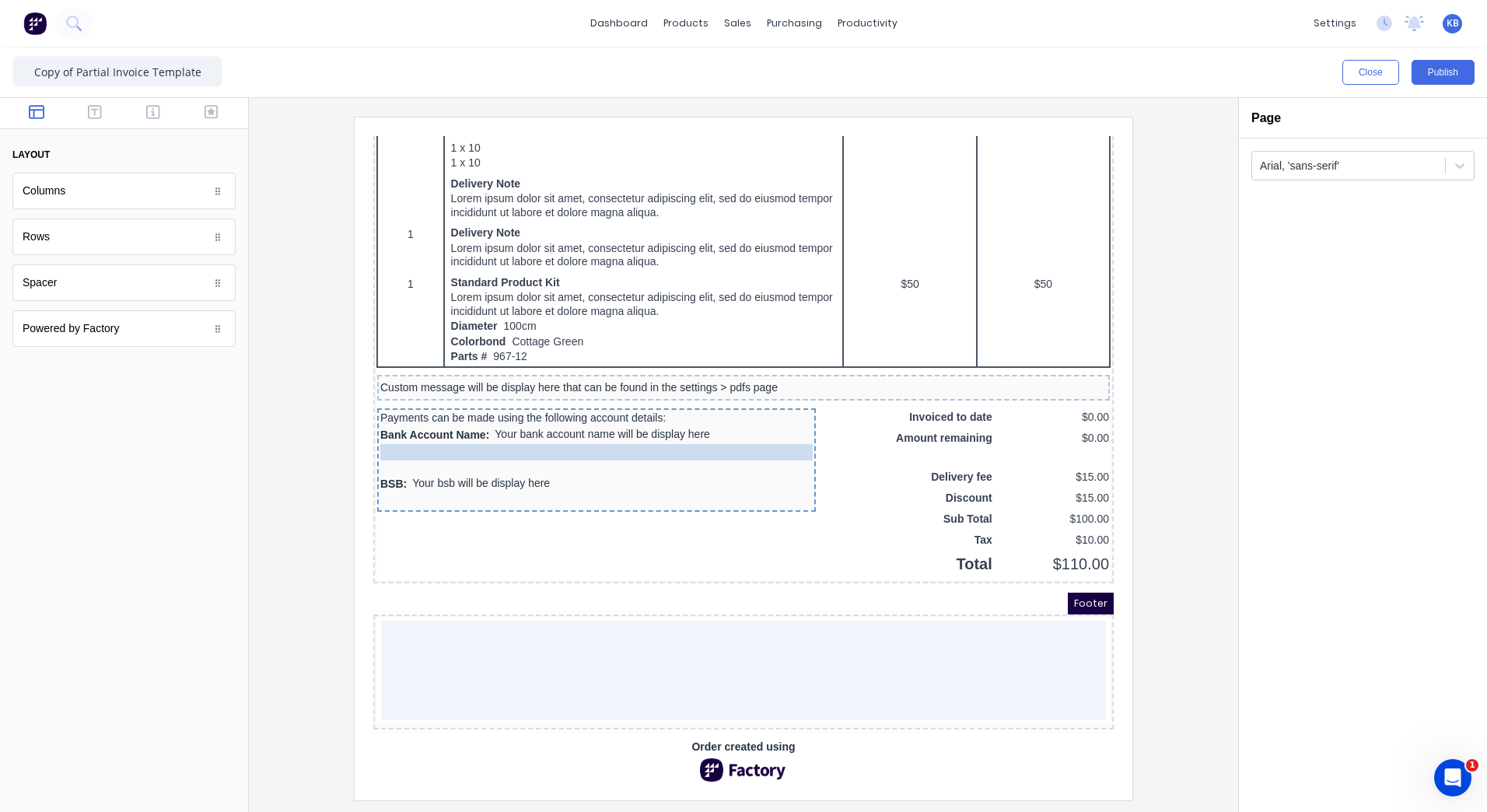
drag, startPoint x: 468, startPoint y: 443, endPoint x: 472, endPoint y: 433, distance: 10.8
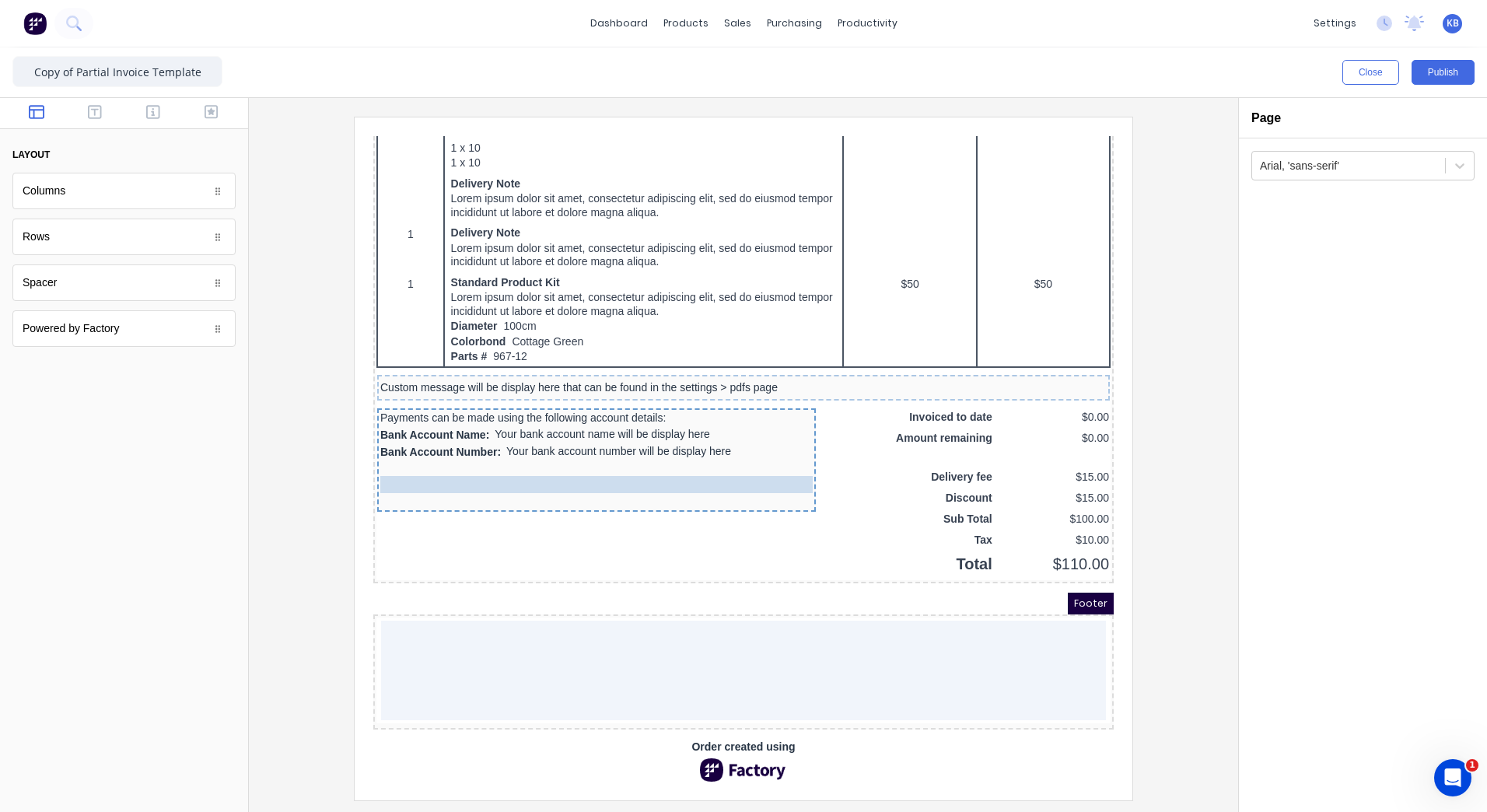
drag, startPoint x: 447, startPoint y: 457, endPoint x: 450, endPoint y: 445, distance: 12.4
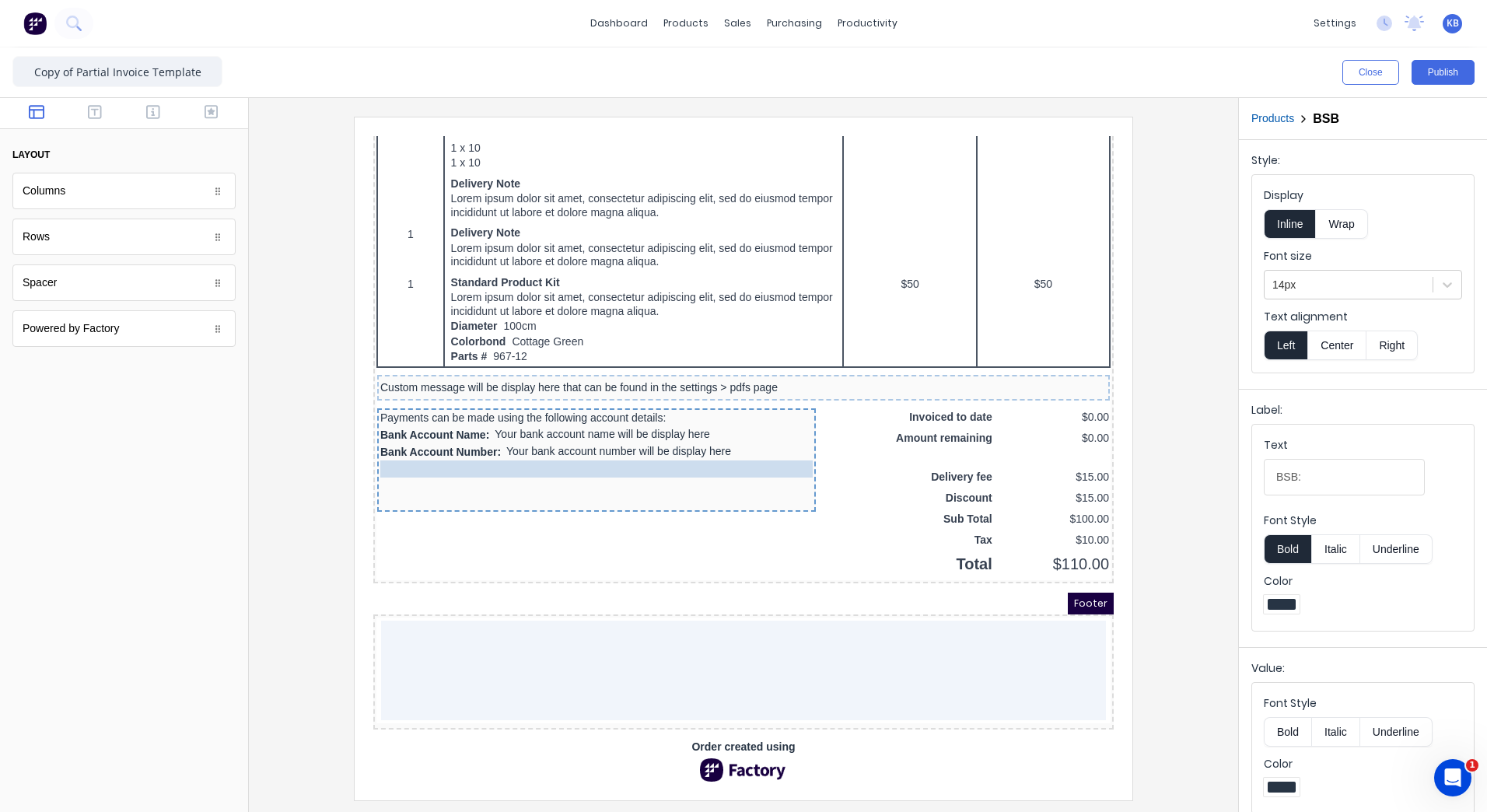
drag, startPoint x: 456, startPoint y: 458, endPoint x: 457, endPoint y: 448, distance: 10.0
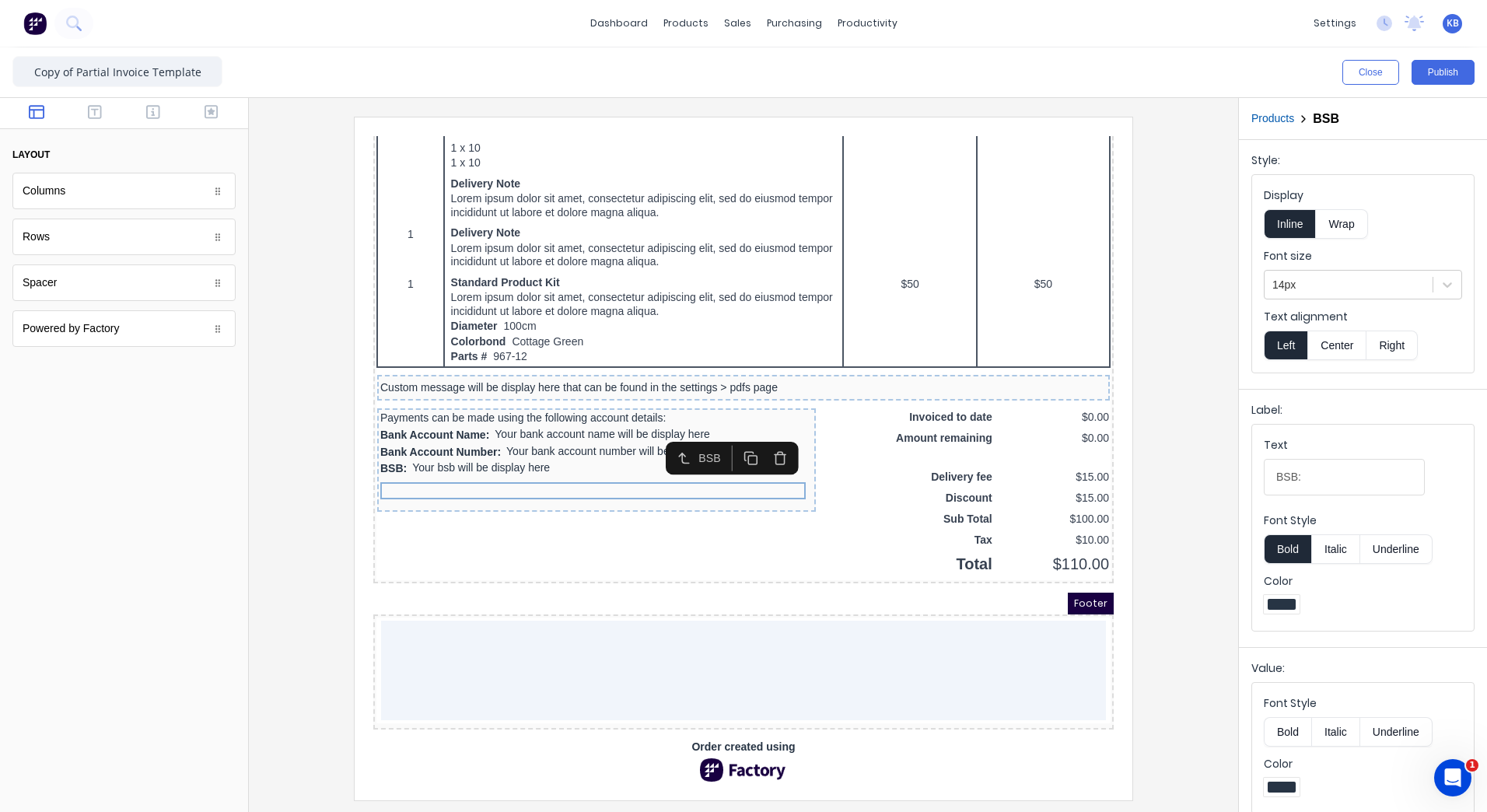
click at [492, 475] on div at bounding box center [578, 482] width 433 height 15
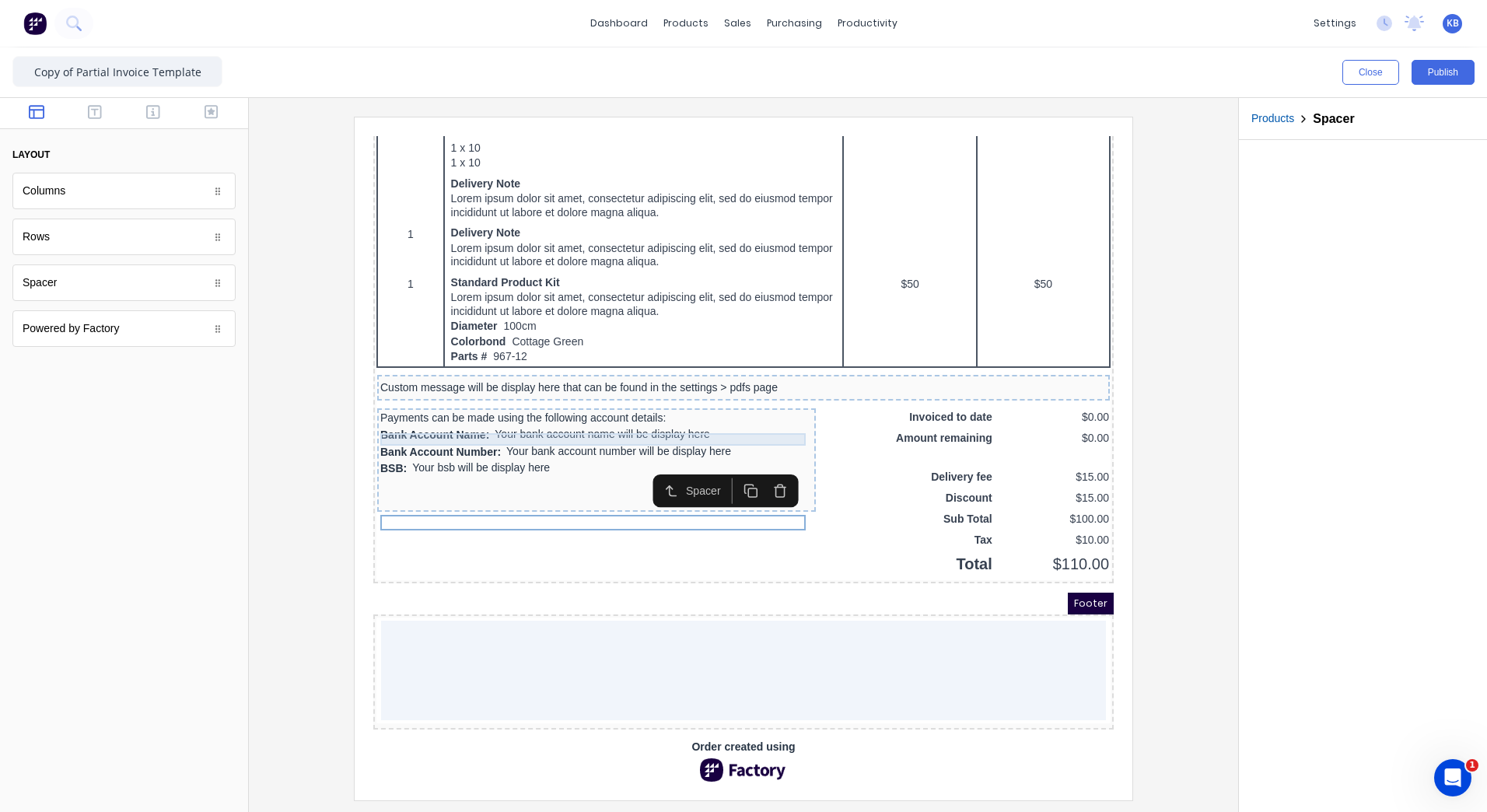
click at [606, 393] on div "Payments can be made using the following account details:" at bounding box center [578, 399] width 433 height 12
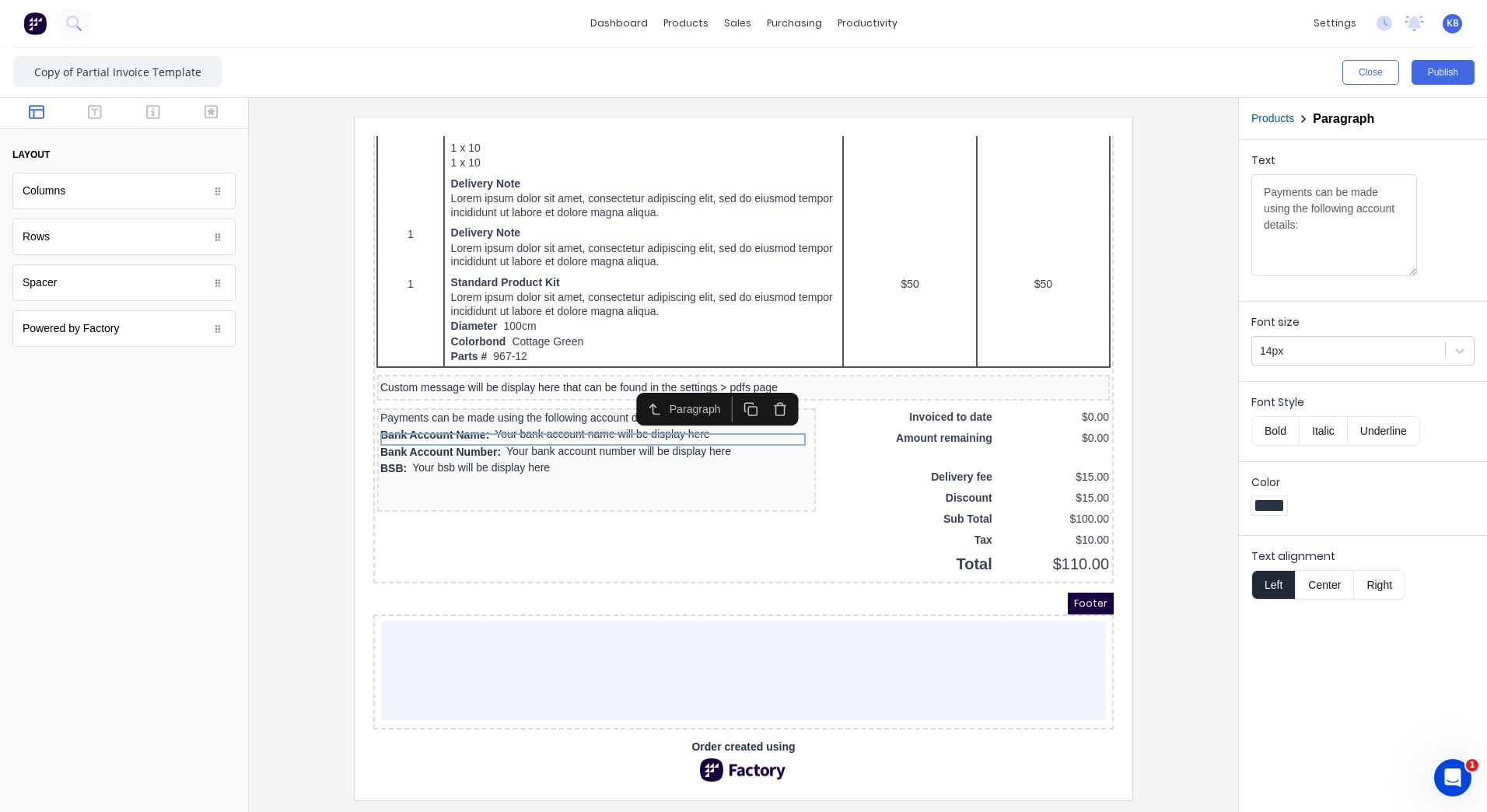
click at [1289, 422] on button "Bold" at bounding box center [1275, 431] width 47 height 30
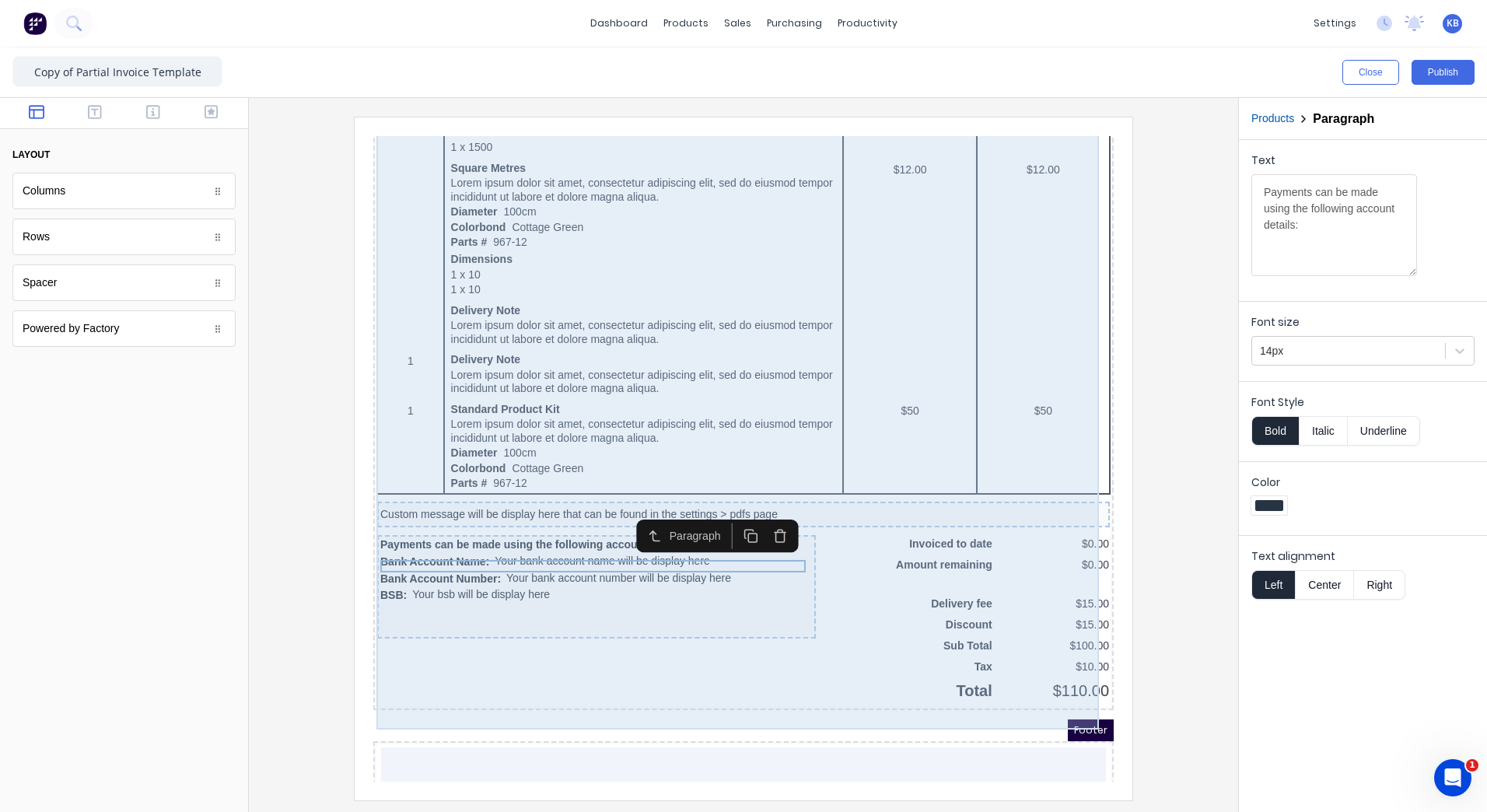
scroll to position [810, 0]
click at [844, 500] on div "QTY DESCRIPTION EACH TOTAL 1 Basic Product Lorem ipsum dolor sit amet, consecte…" at bounding box center [725, 197] width 734 height 986
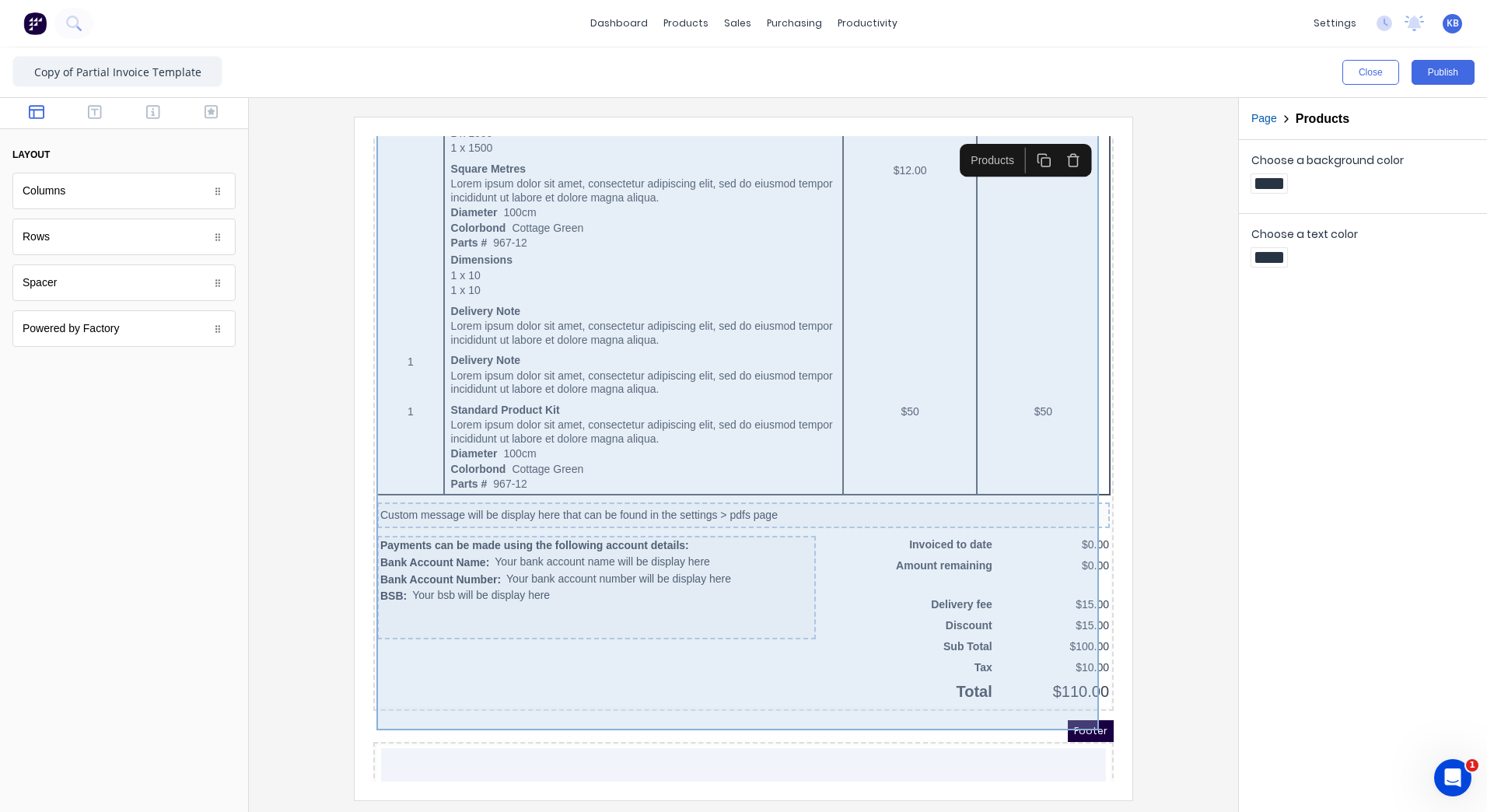
click at [837, 510] on div "Custom message will be display here that can be found in the settings > pdfs pa…" at bounding box center [725, 497] width 732 height 27
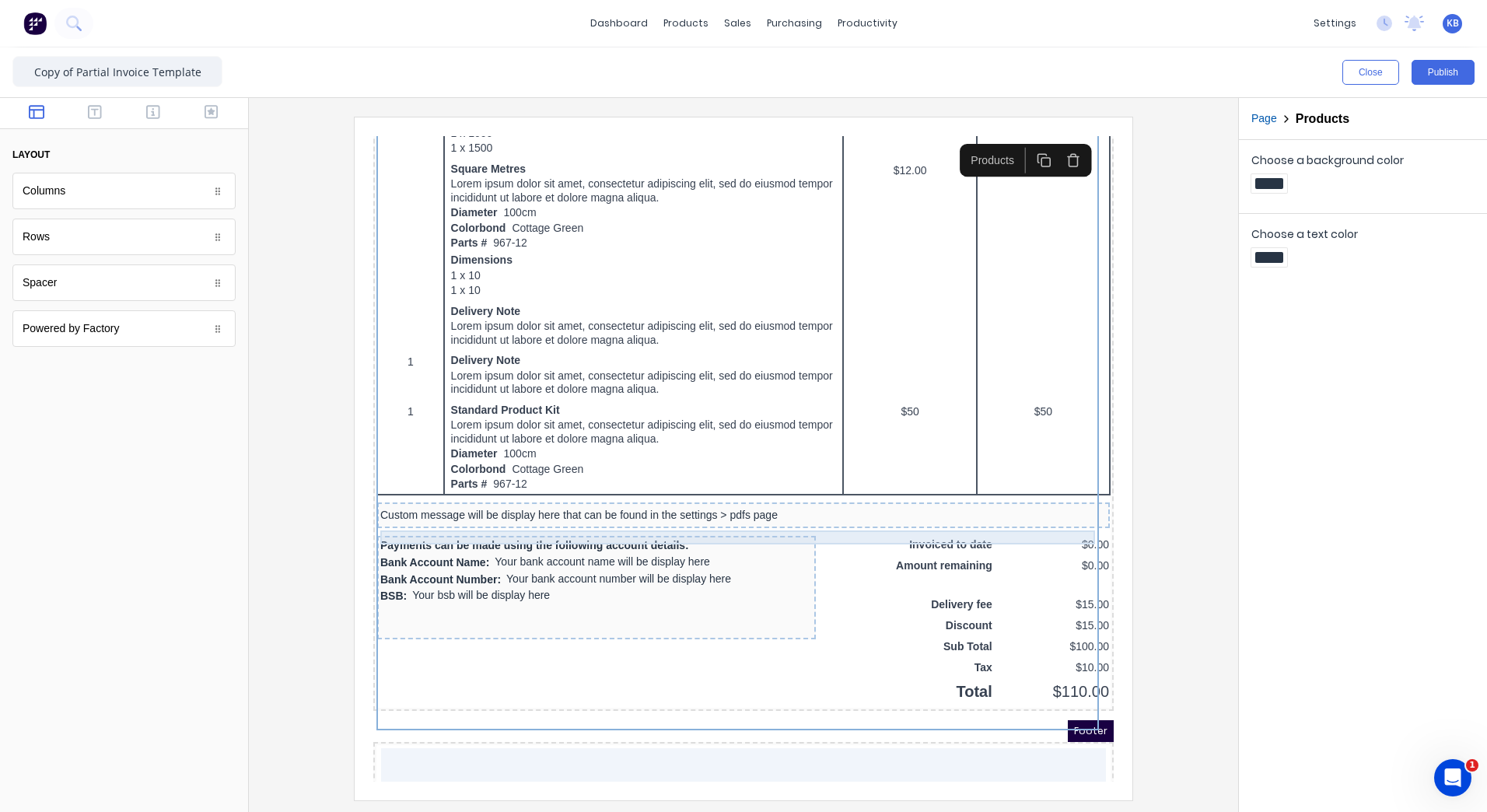
click at [751, 504] on div "Custom message will be display here that can be found in the settings > pdfs pa…" at bounding box center [725, 497] width 727 height 14
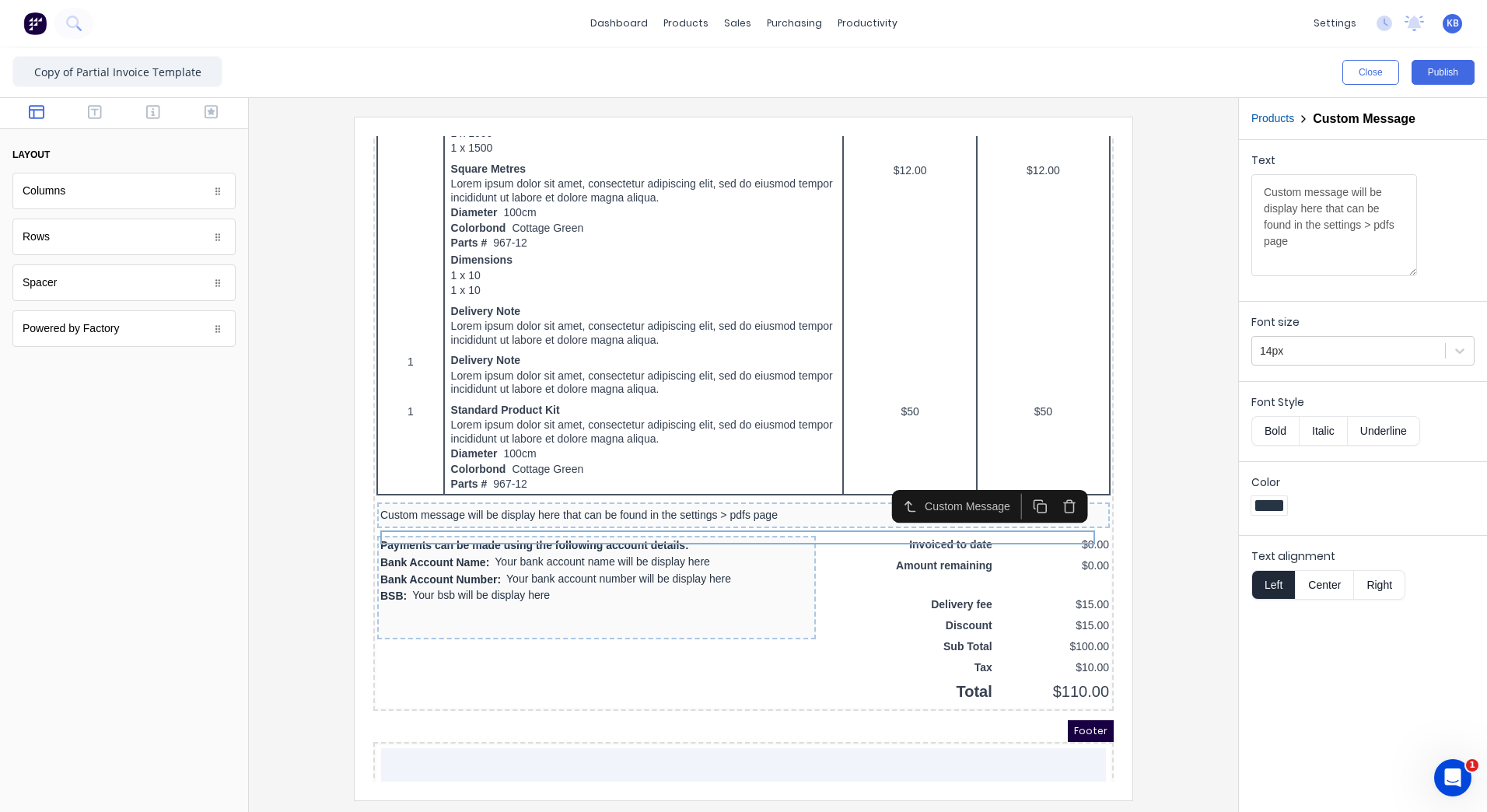
click at [1049, 487] on icon "button" at bounding box center [1051, 487] width 14 height 14
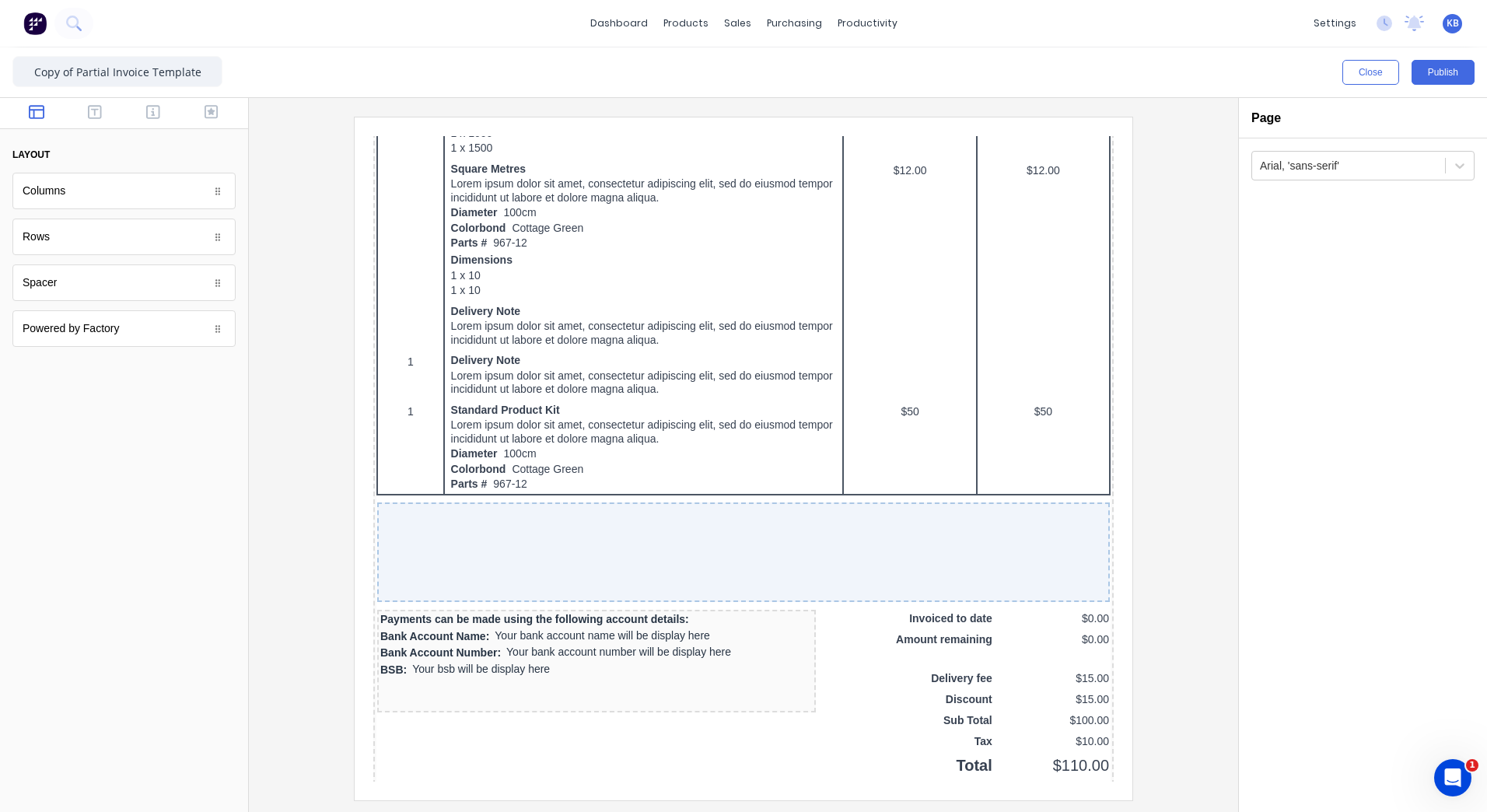
drag, startPoint x: 733, startPoint y: 433, endPoint x: 1197, endPoint y: 586, distance: 488.6
click at [1203, 587] on div at bounding box center [743, 457] width 964 height 682
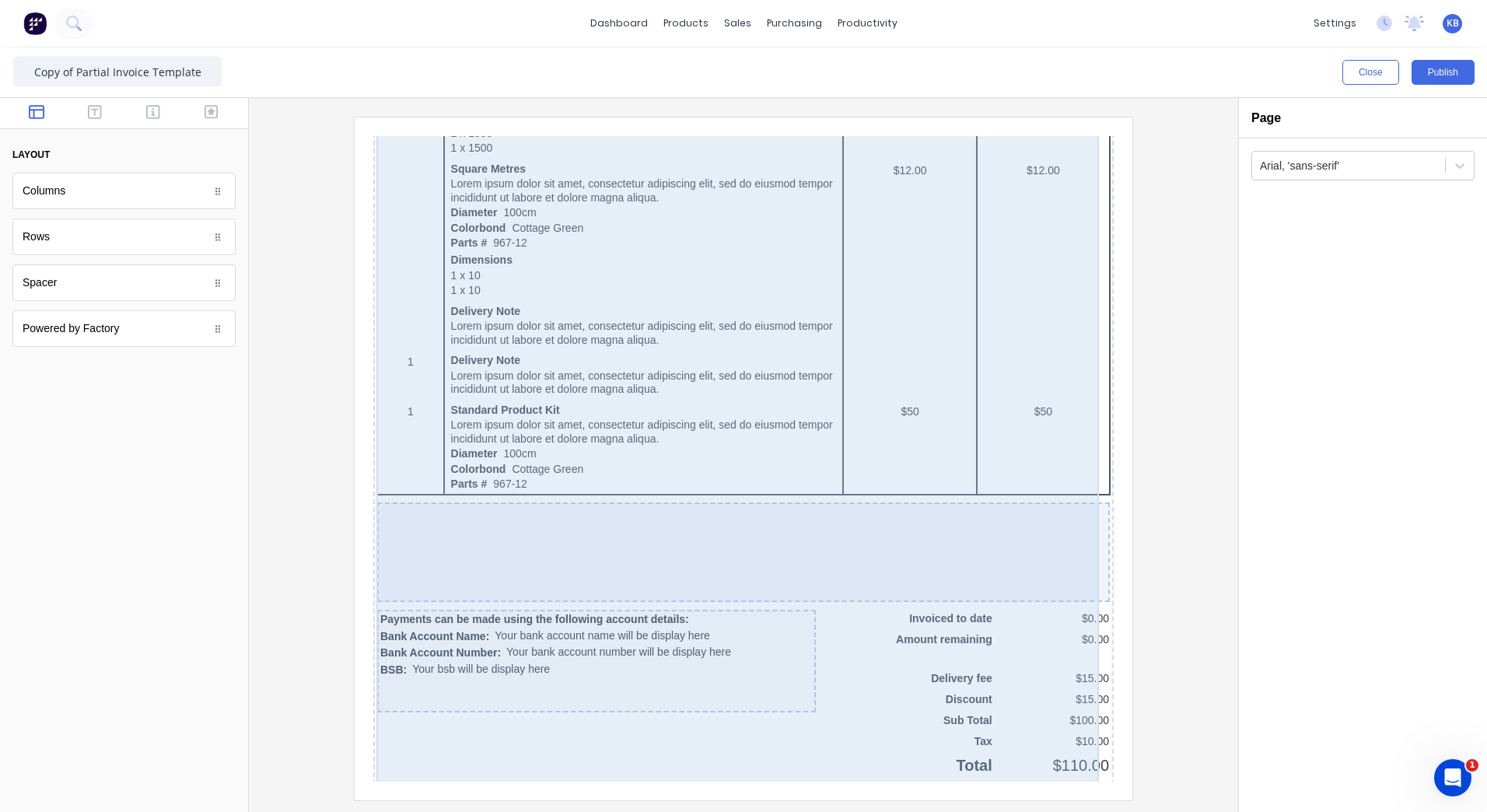
click at [955, 574] on div at bounding box center [725, 533] width 732 height 100
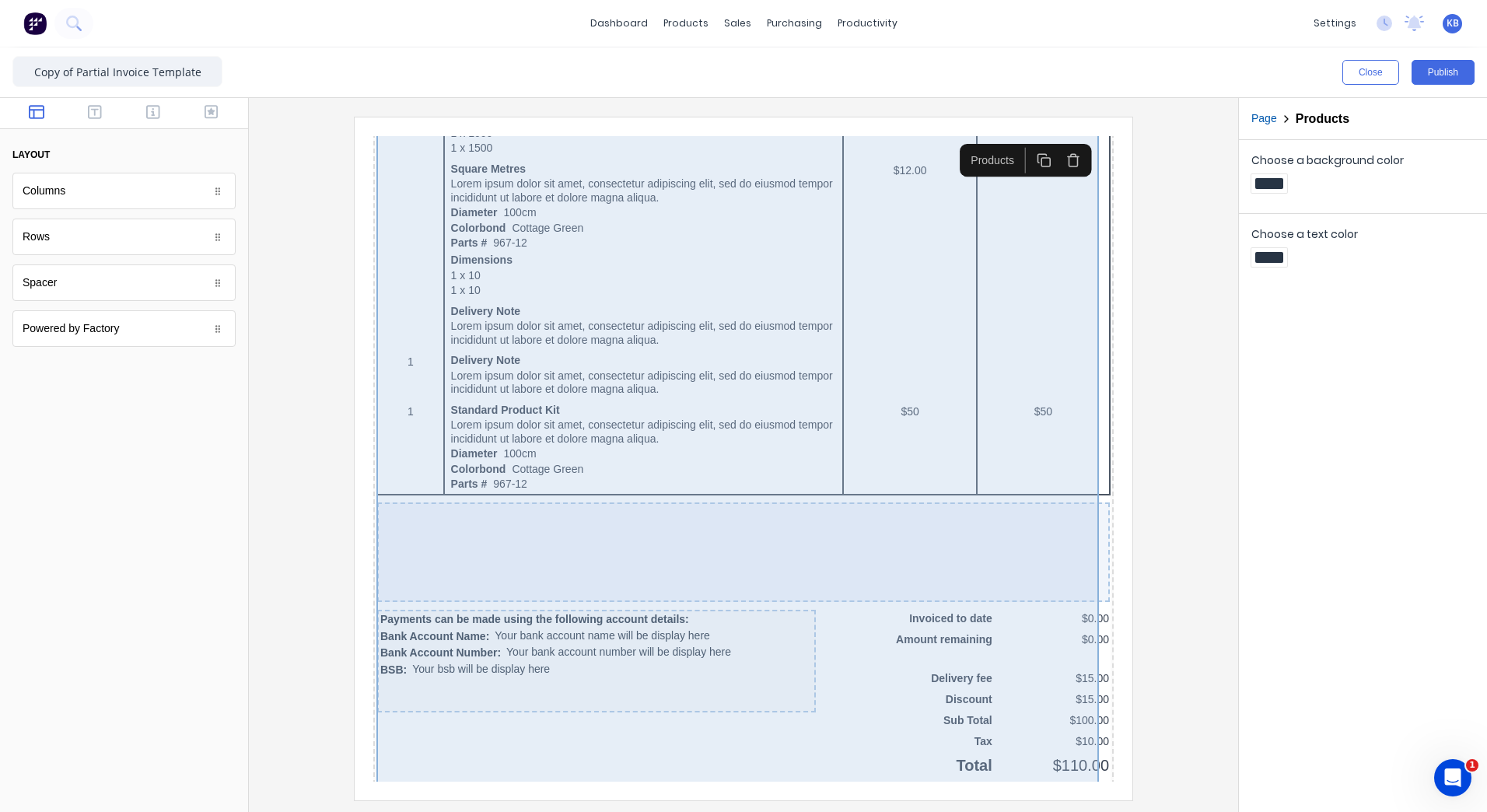
click at [1007, 551] on div at bounding box center [725, 533] width 732 height 100
click at [881, 534] on div at bounding box center [725, 533] width 732 height 100
click at [563, 535] on div at bounding box center [725, 533] width 732 height 100
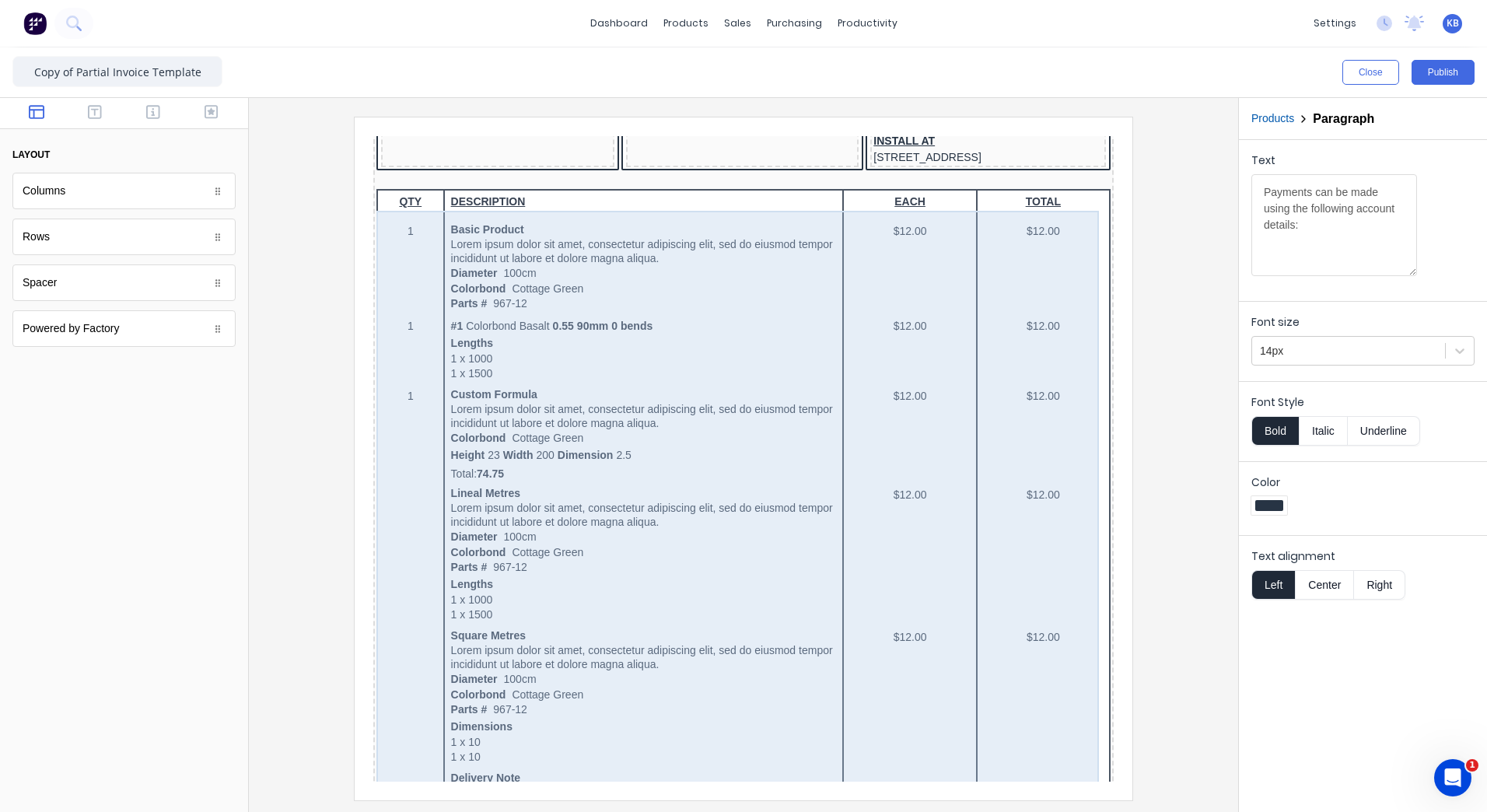
scroll to position [0, 0]
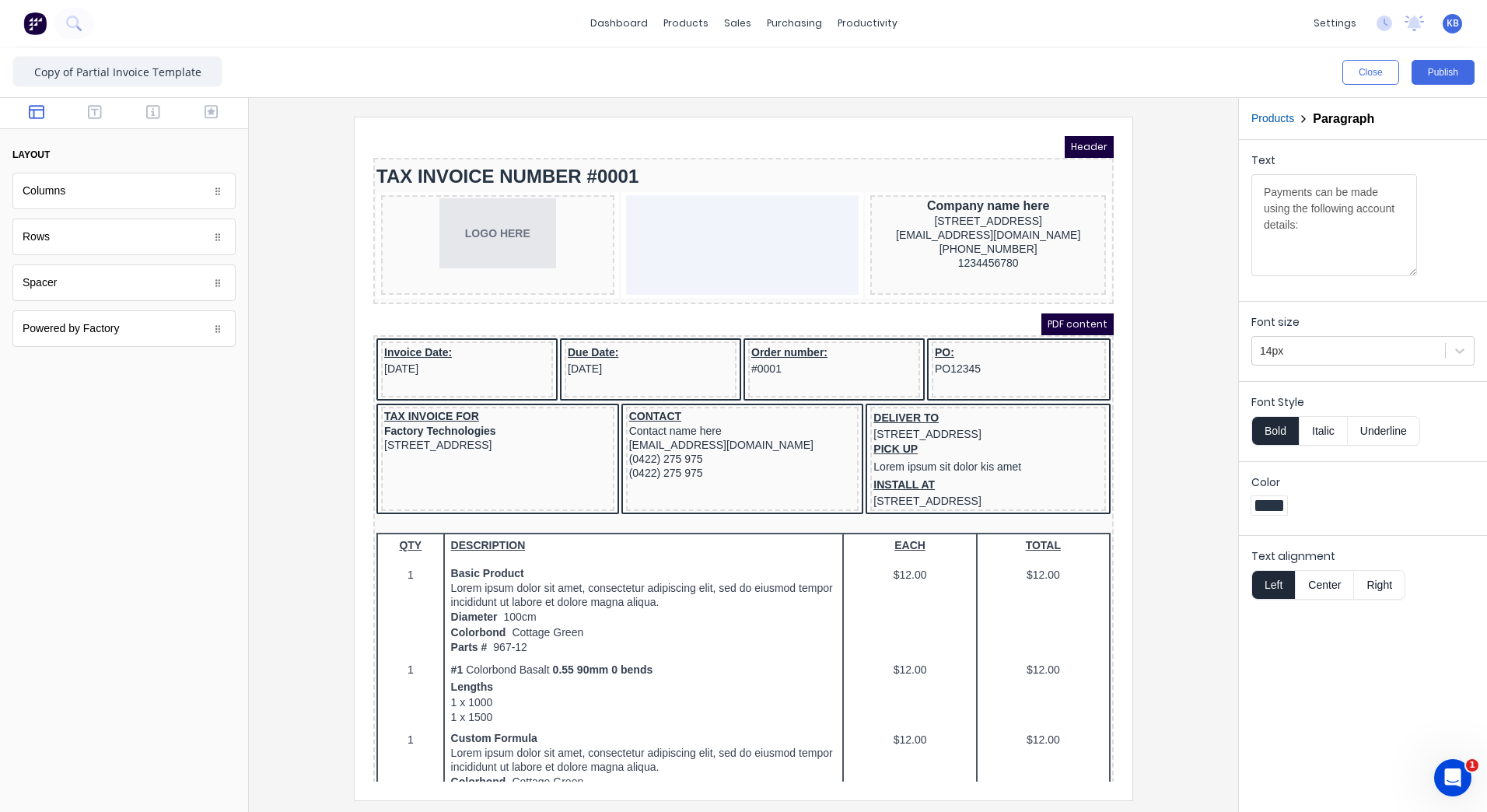
drag, startPoint x: 1436, startPoint y: 70, endPoint x: 430, endPoint y: 31, distance: 1006.8
click at [578, 34] on div "dashboard products sales purchasing productivity dashboard products Product Cat…" at bounding box center [743, 406] width 1487 height 812
click at [125, 66] on input "Copy of Partial Invoice Template" at bounding box center [117, 71] width 210 height 31
click at [85, 69] on input "Copy of Partial Invoice Template" at bounding box center [117, 71] width 210 height 31
drag, startPoint x: 80, startPoint y: 69, endPoint x: -3, endPoint y: 62, distance: 83.3
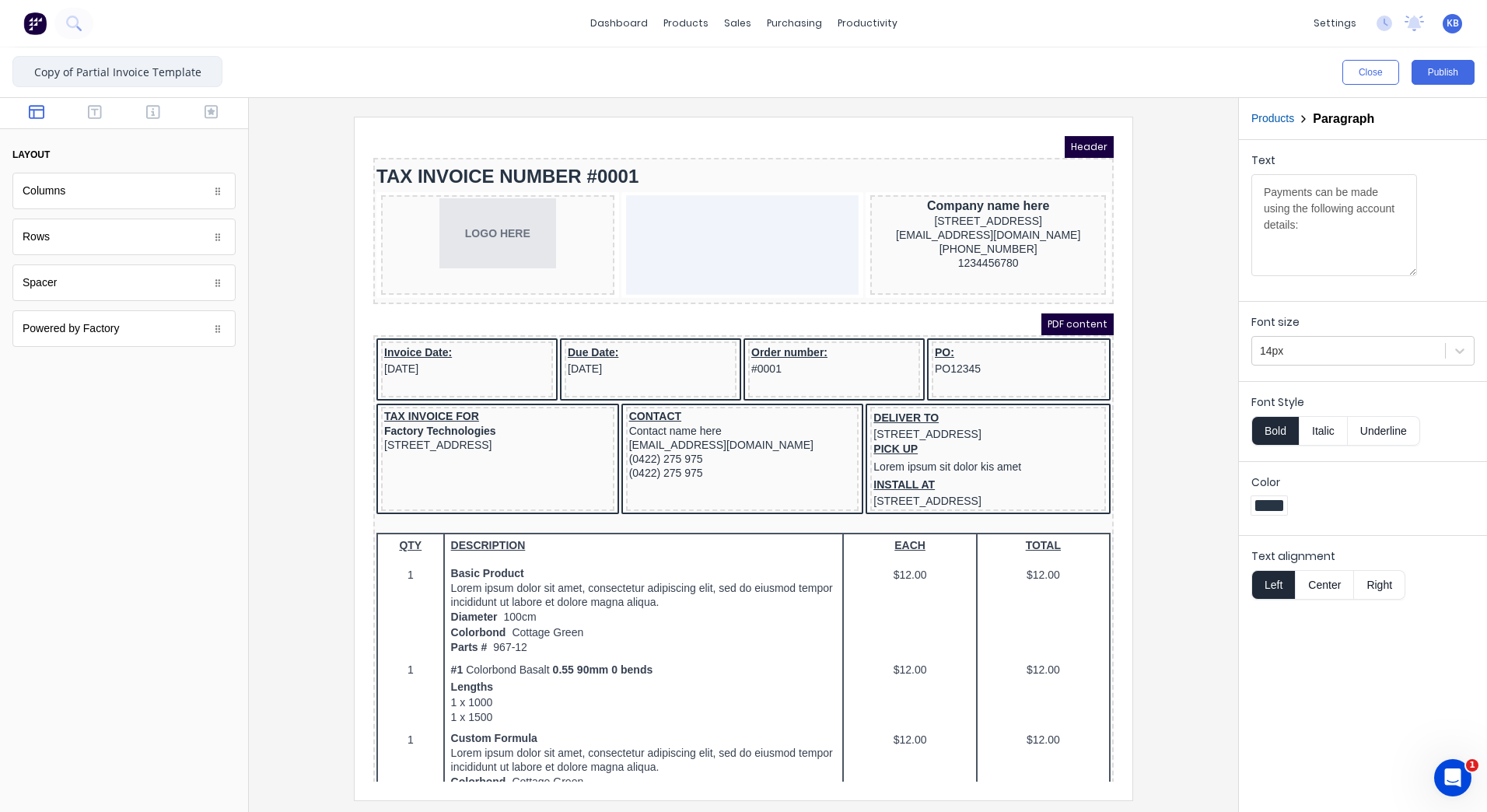
click at [0, 62] on html "dashboard products sales purchasing productivity dashboard products Product Cat…" at bounding box center [743, 406] width 1487 height 812
type input "Current 2025 Partial Invoice Template"
click at [1456, 71] on button "Publish" at bounding box center [1444, 72] width 63 height 25
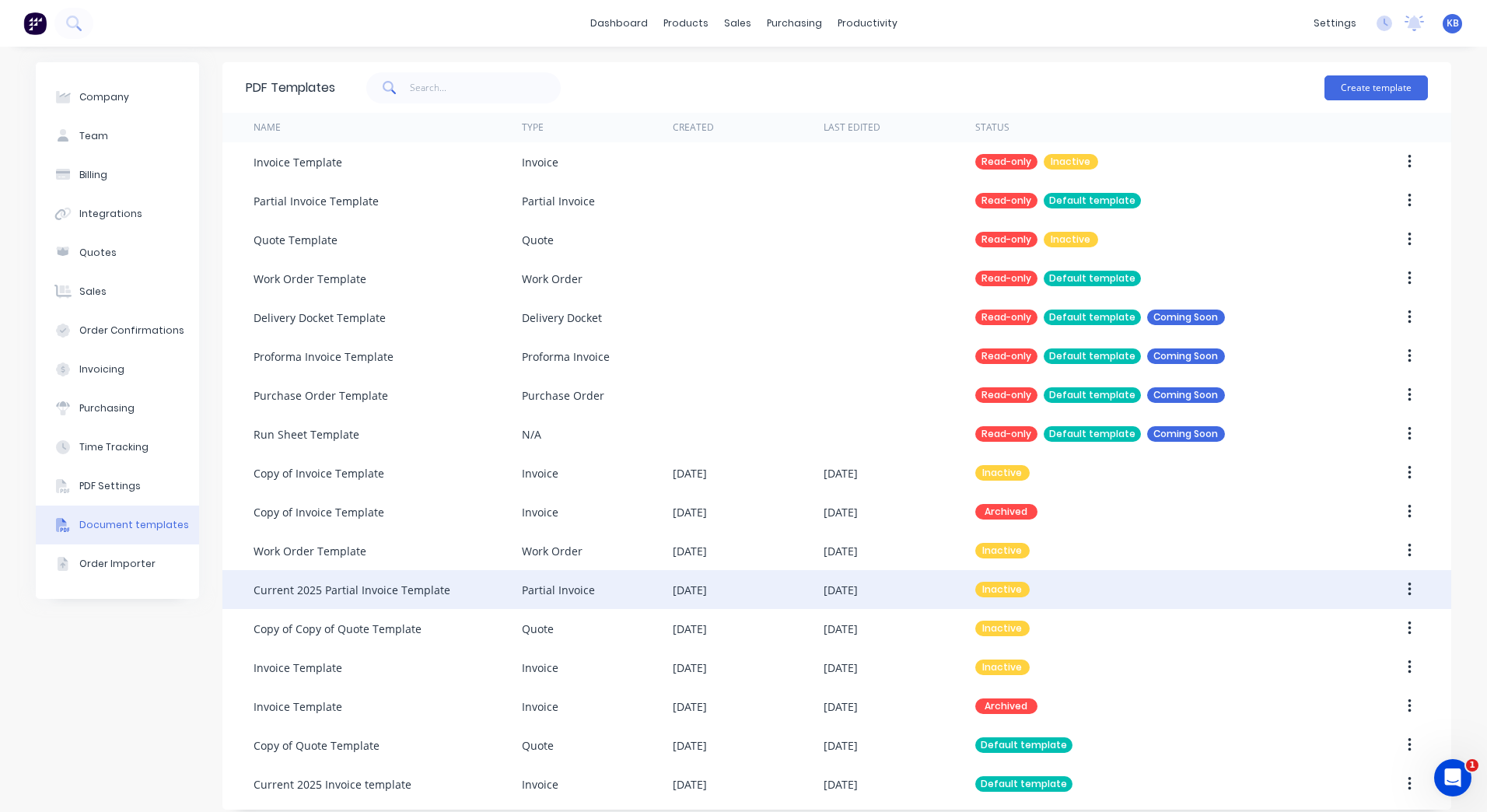
click at [927, 586] on div "[DATE]" at bounding box center [899, 589] width 151 height 38
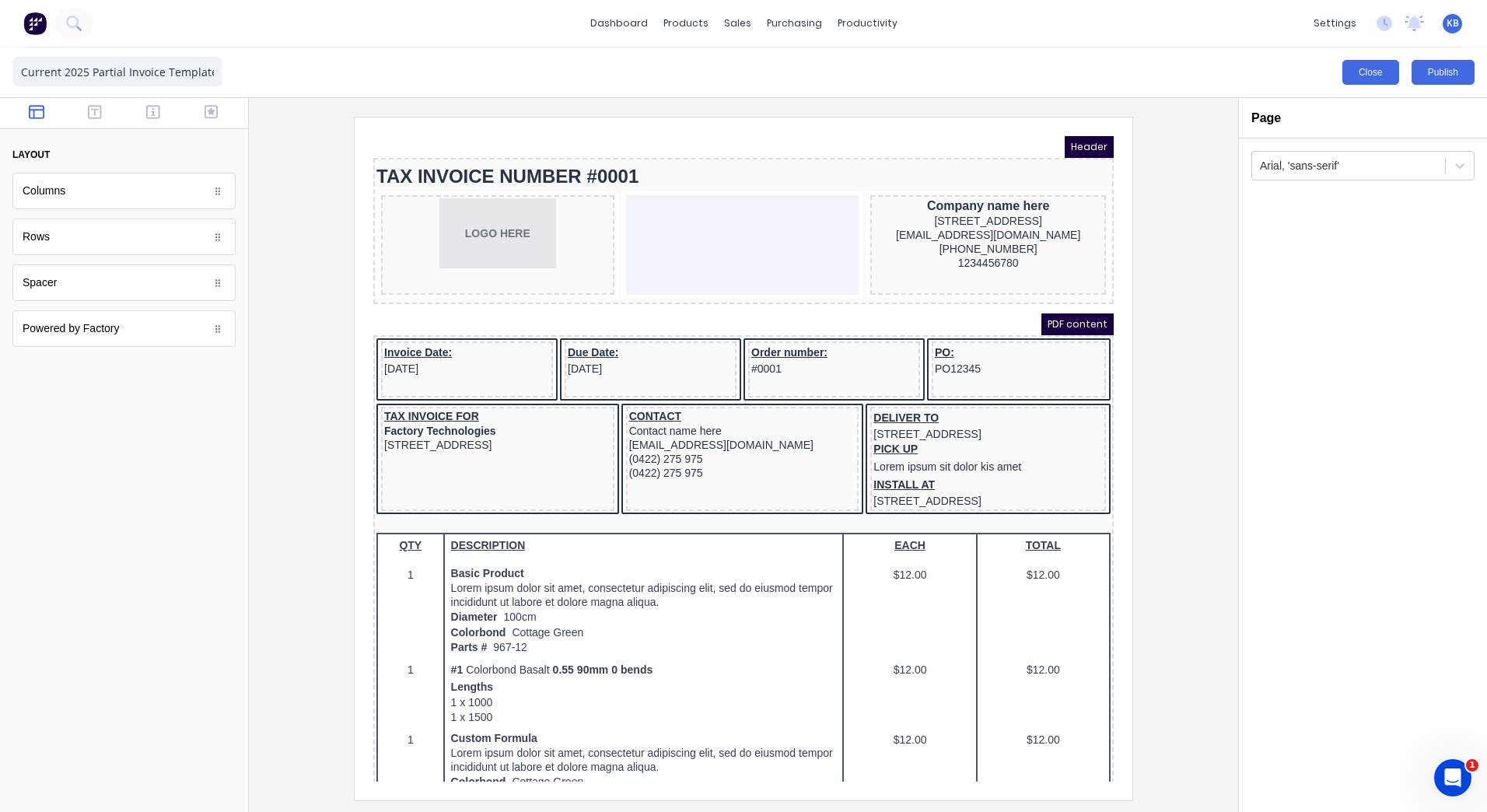
click at [1380, 76] on button "Close" at bounding box center [1371, 72] width 57 height 25
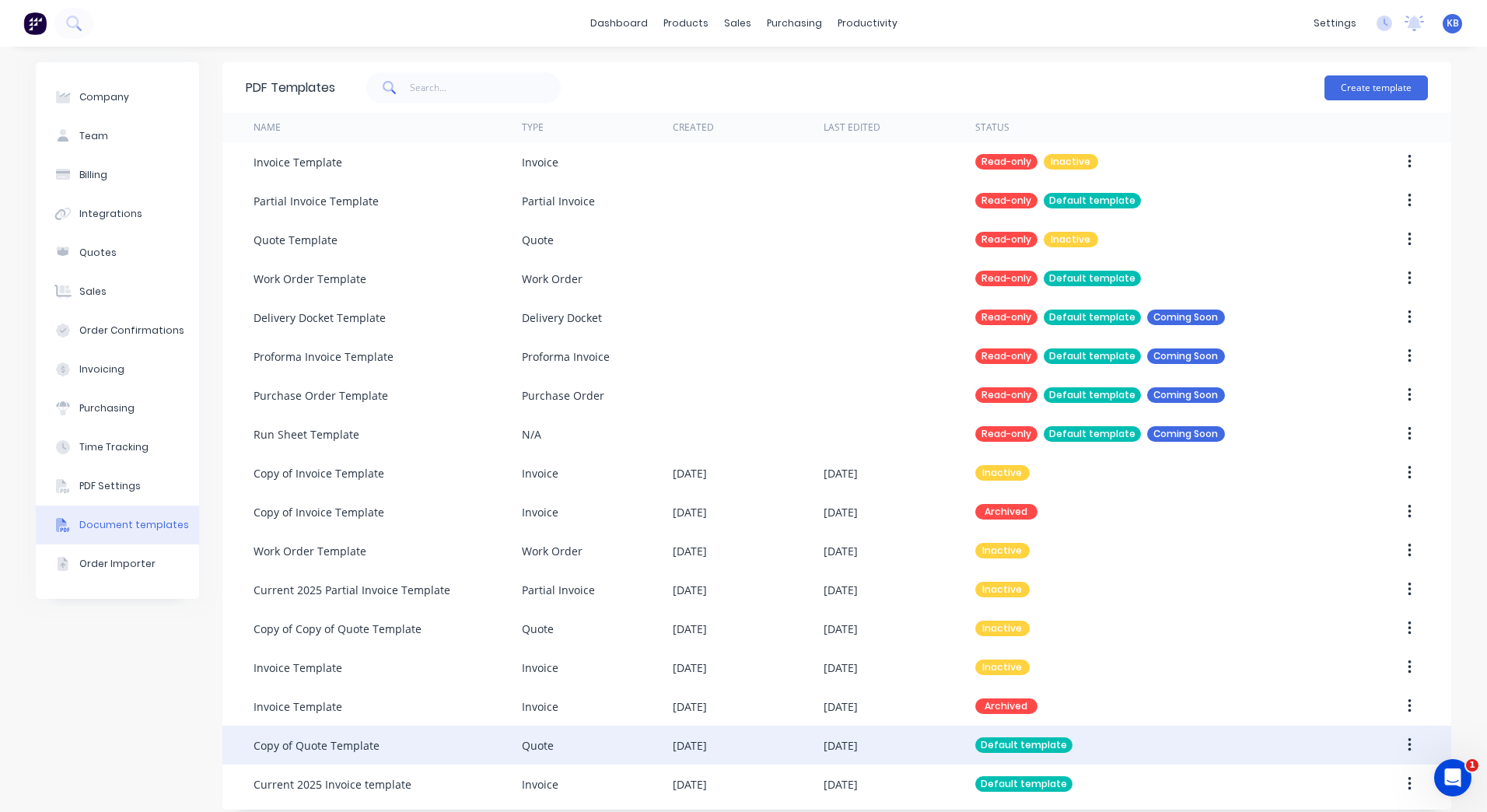
scroll to position [13, 0]
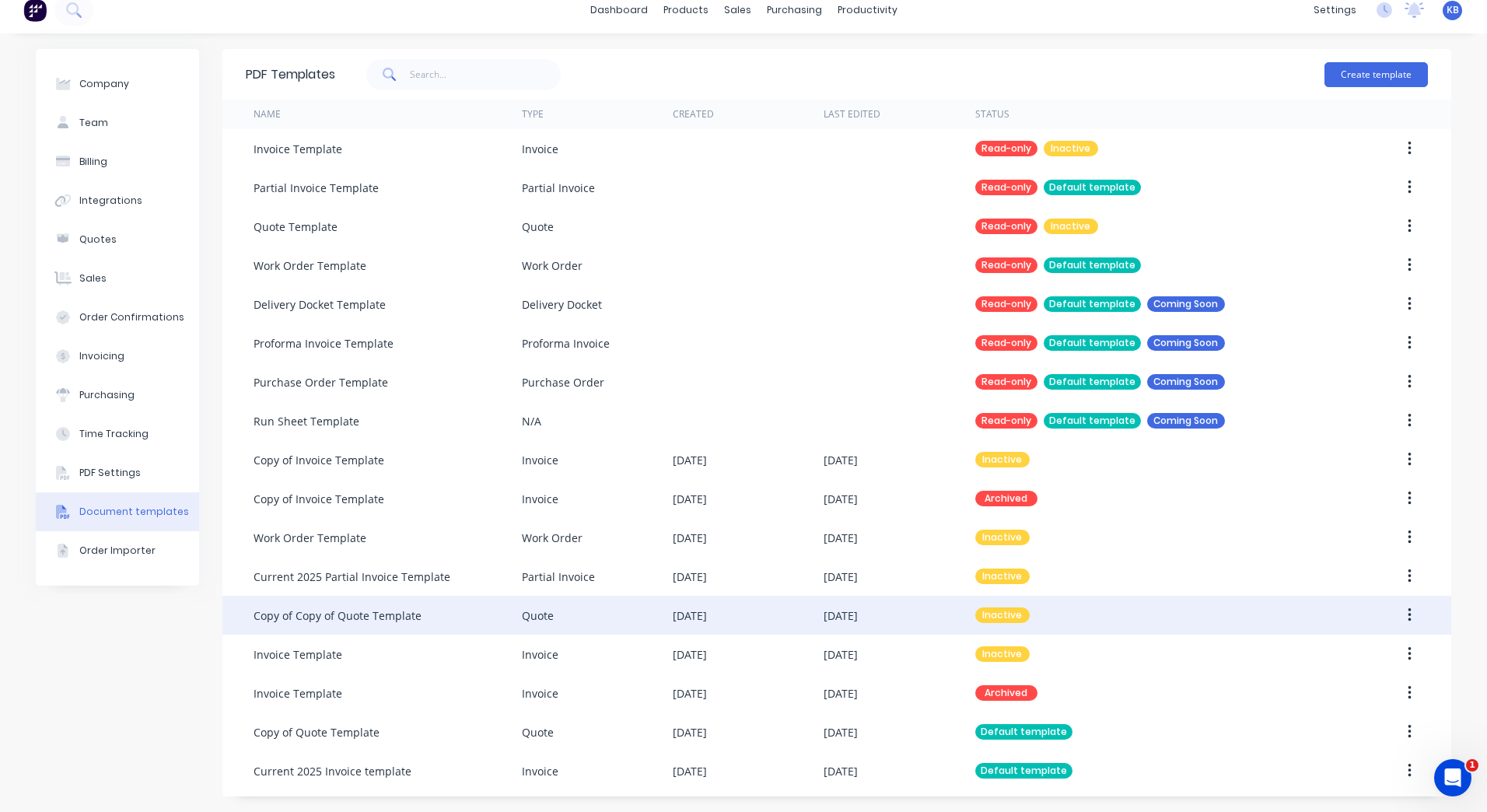
click at [1408, 614] on button "button" at bounding box center [1410, 614] width 37 height 28
click at [1334, 691] on div "Make default" at bounding box center [1353, 686] width 120 height 22
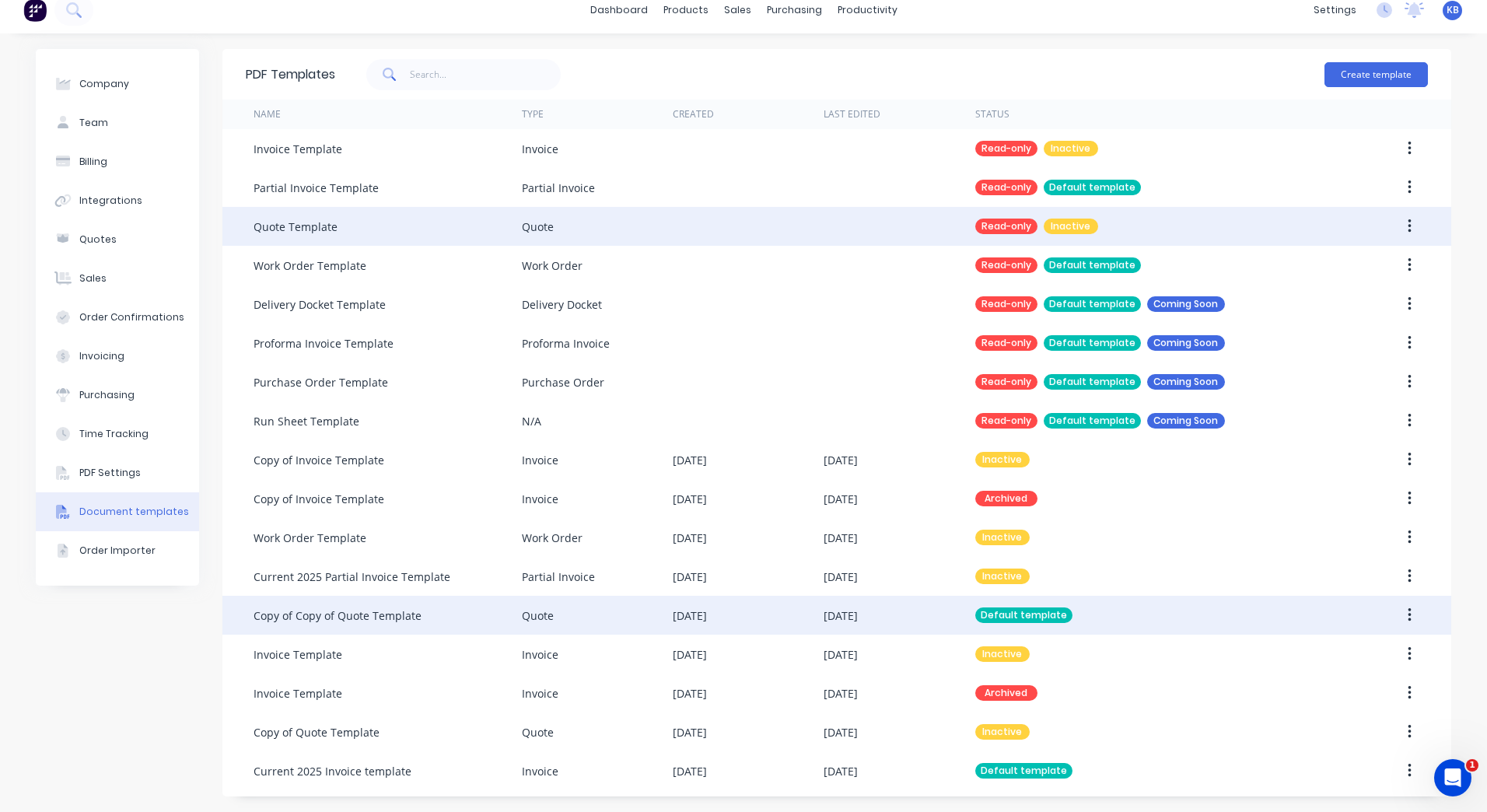
click at [1050, 217] on div "Read-only Inactive" at bounding box center [1152, 226] width 353 height 38
click at [1408, 226] on icon "button" at bounding box center [1409, 226] width 3 height 14
click at [1346, 274] on div "Make default" at bounding box center [1353, 266] width 120 height 22
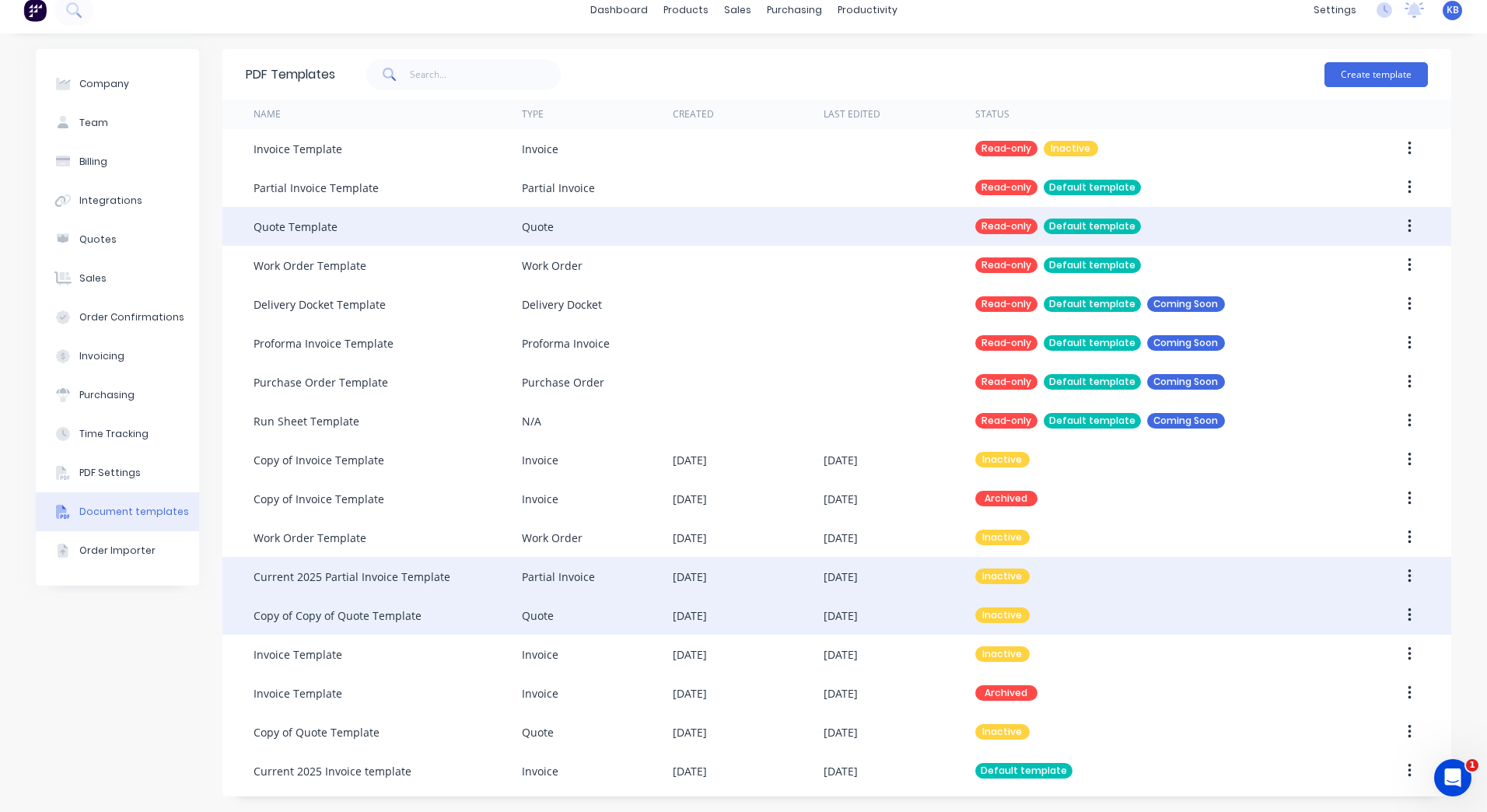
click at [1408, 569] on icon "button" at bounding box center [1410, 577] width 4 height 17
click at [1367, 653] on div "Make default" at bounding box center [1353, 648] width 120 height 22
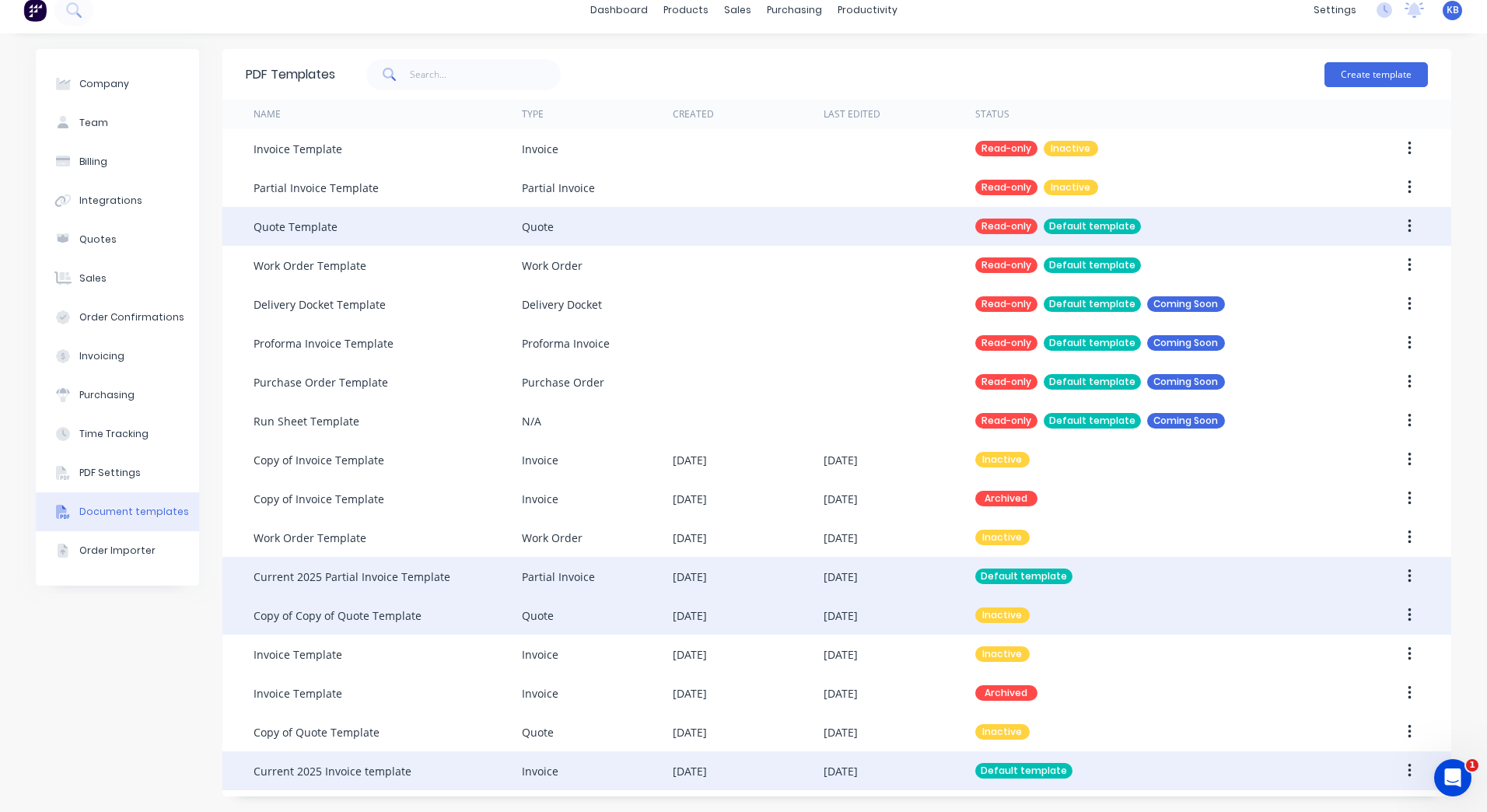
click at [617, 782] on div "Invoice" at bounding box center [597, 771] width 151 height 38
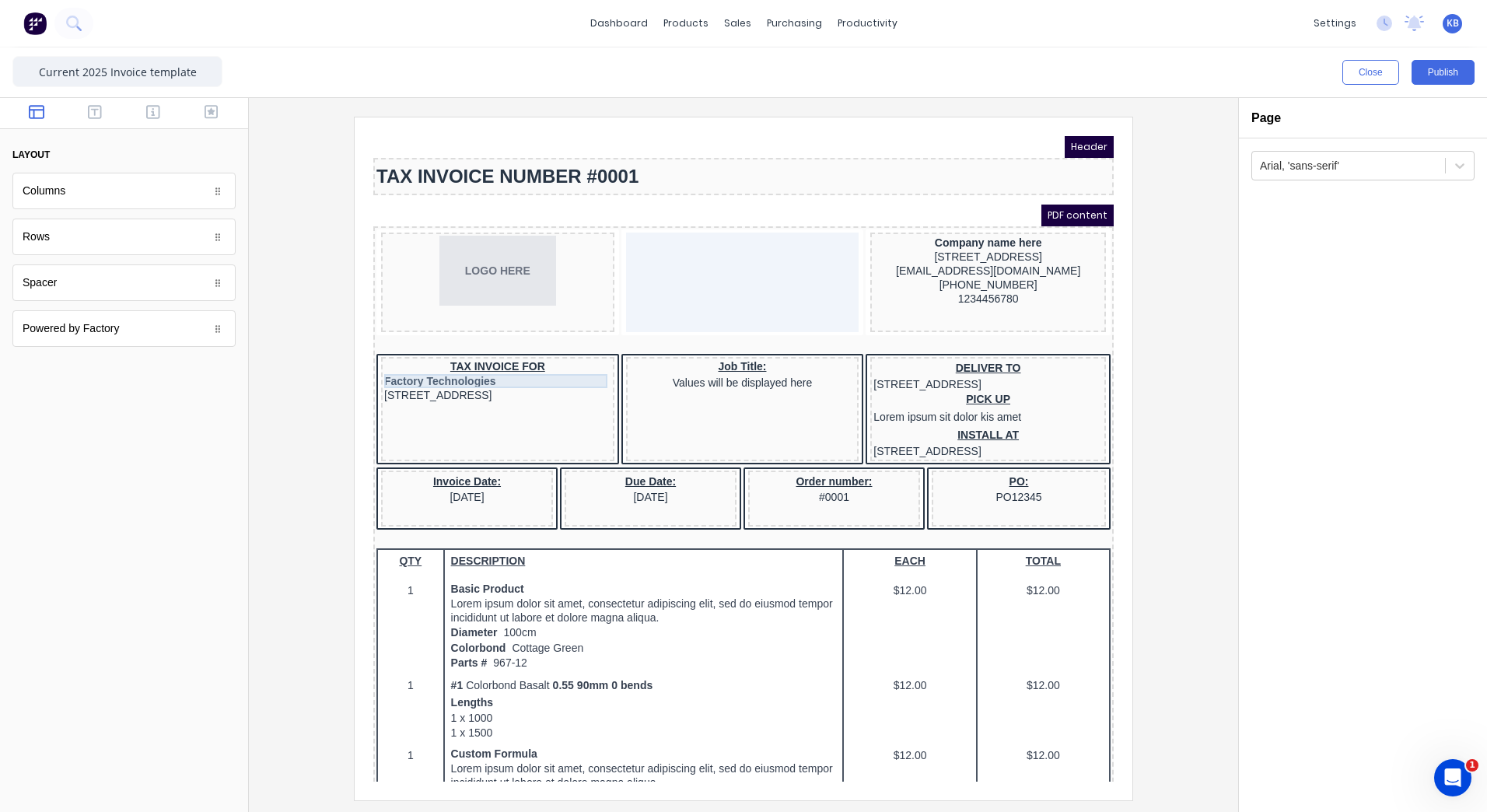
click at [500, 357] on div "Factory Technologies" at bounding box center [479, 362] width 227 height 14
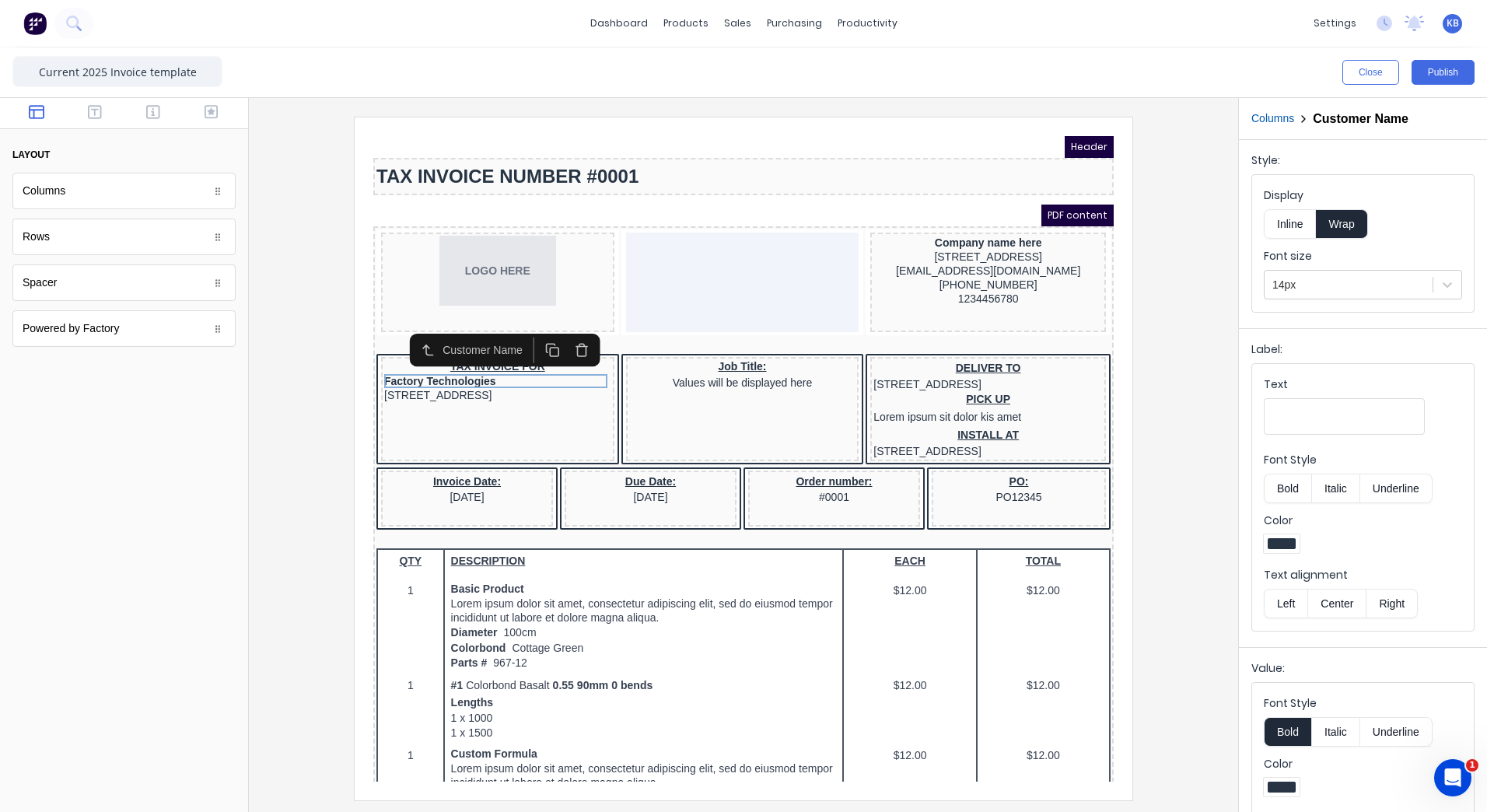
click at [508, 343] on div "Customer Name" at bounding box center [452, 331] width 124 height 26
click at [1387, 385] on div "Text" at bounding box center [1344, 387] width 161 height 22
click at [1387, 398] on input "Text" at bounding box center [1344, 416] width 161 height 37
click at [727, 348] on div "Job Title: Values will be displayed here" at bounding box center [724, 355] width 227 height 28
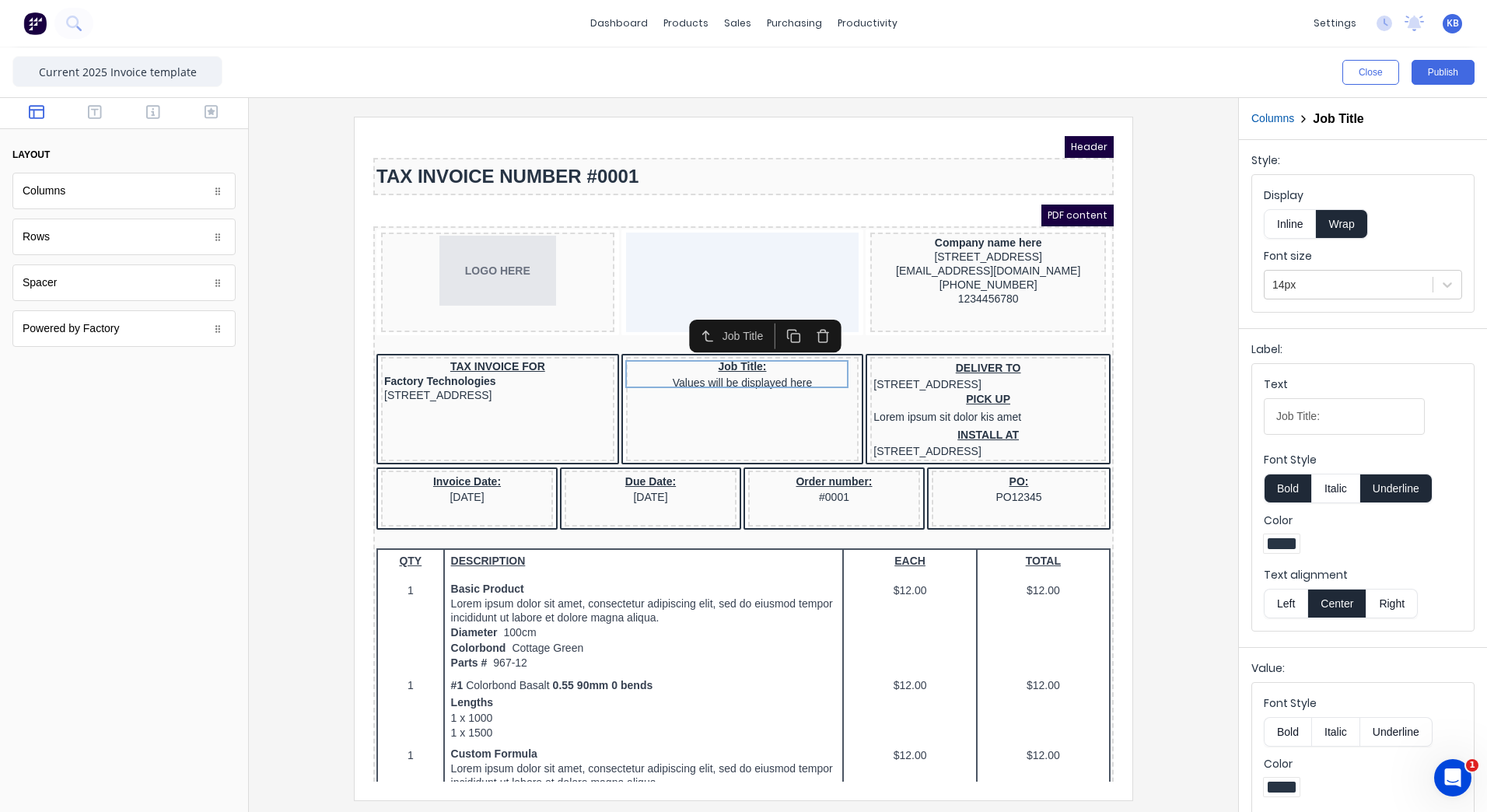
click at [1296, 601] on button "Left" at bounding box center [1285, 603] width 43 height 30
click at [479, 343] on div "TAX INVOICE FOR" at bounding box center [479, 348] width 227 height 14
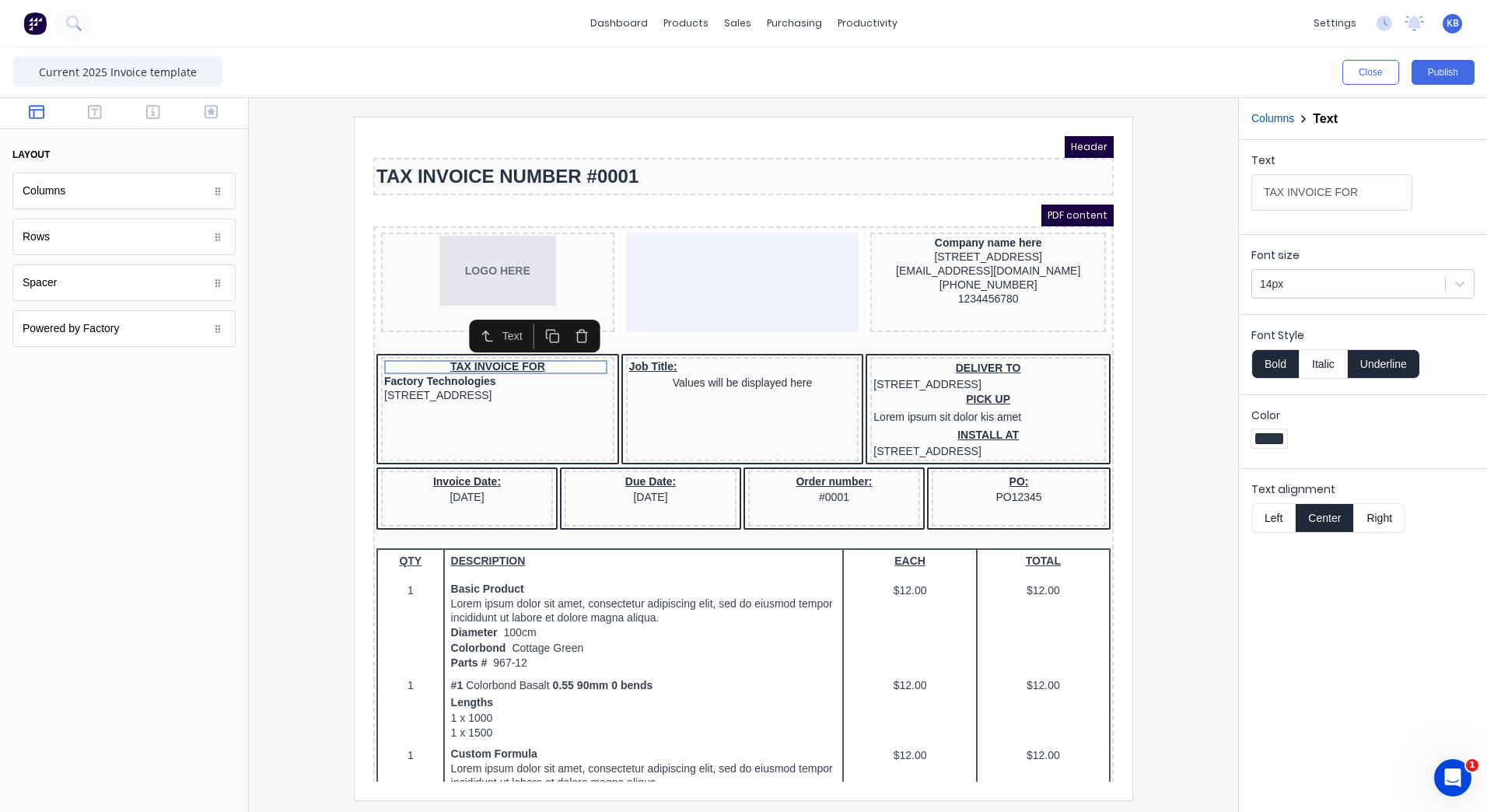
click at [1272, 508] on button "Left" at bounding box center [1273, 518] width 43 height 30
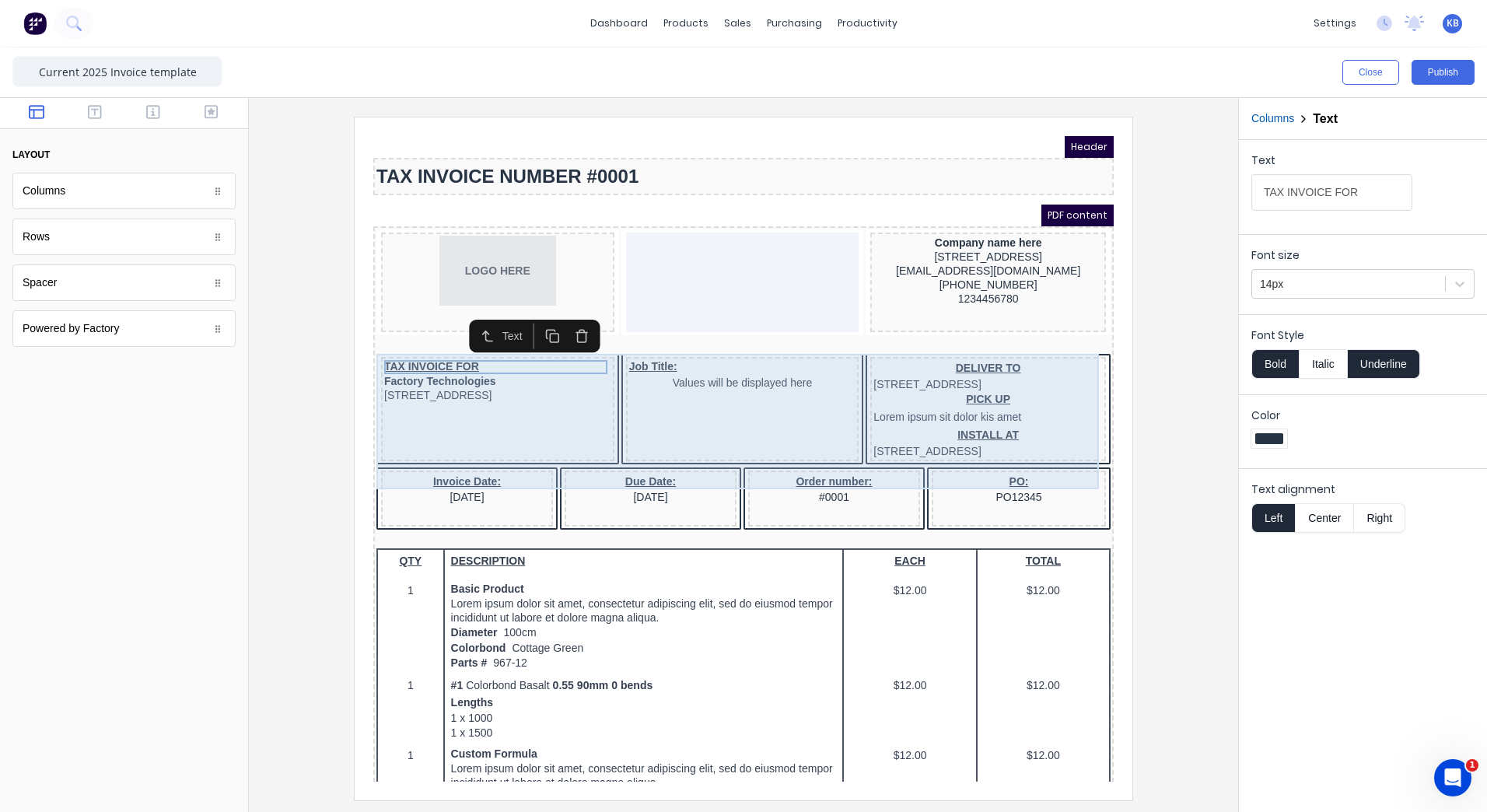
click at [740, 373] on div "Job Title: Values will be displayed here" at bounding box center [724, 390] width 234 height 104
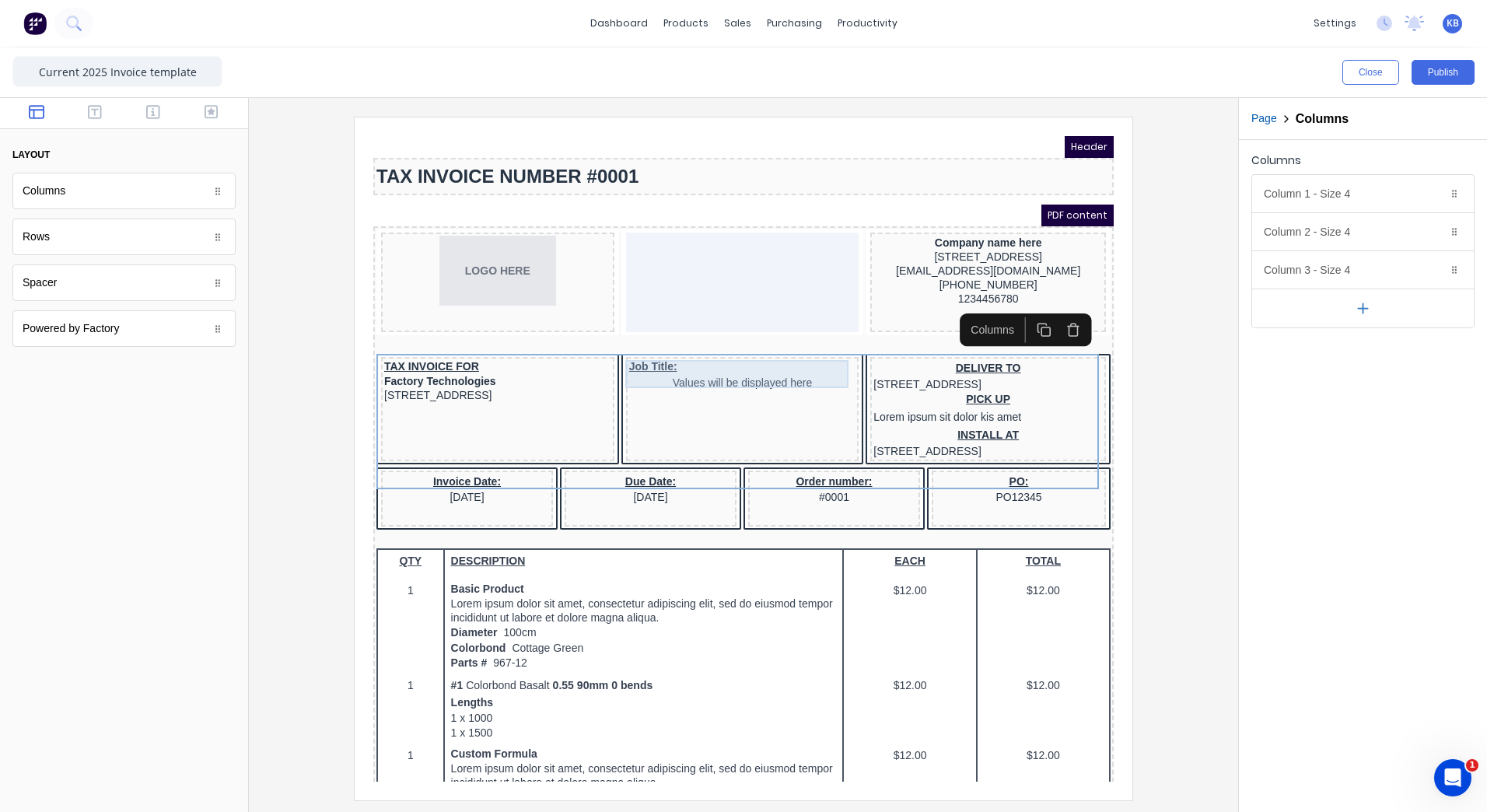
click at [740, 360] on div "Job Title: Values will be displayed here" at bounding box center [724, 355] width 227 height 28
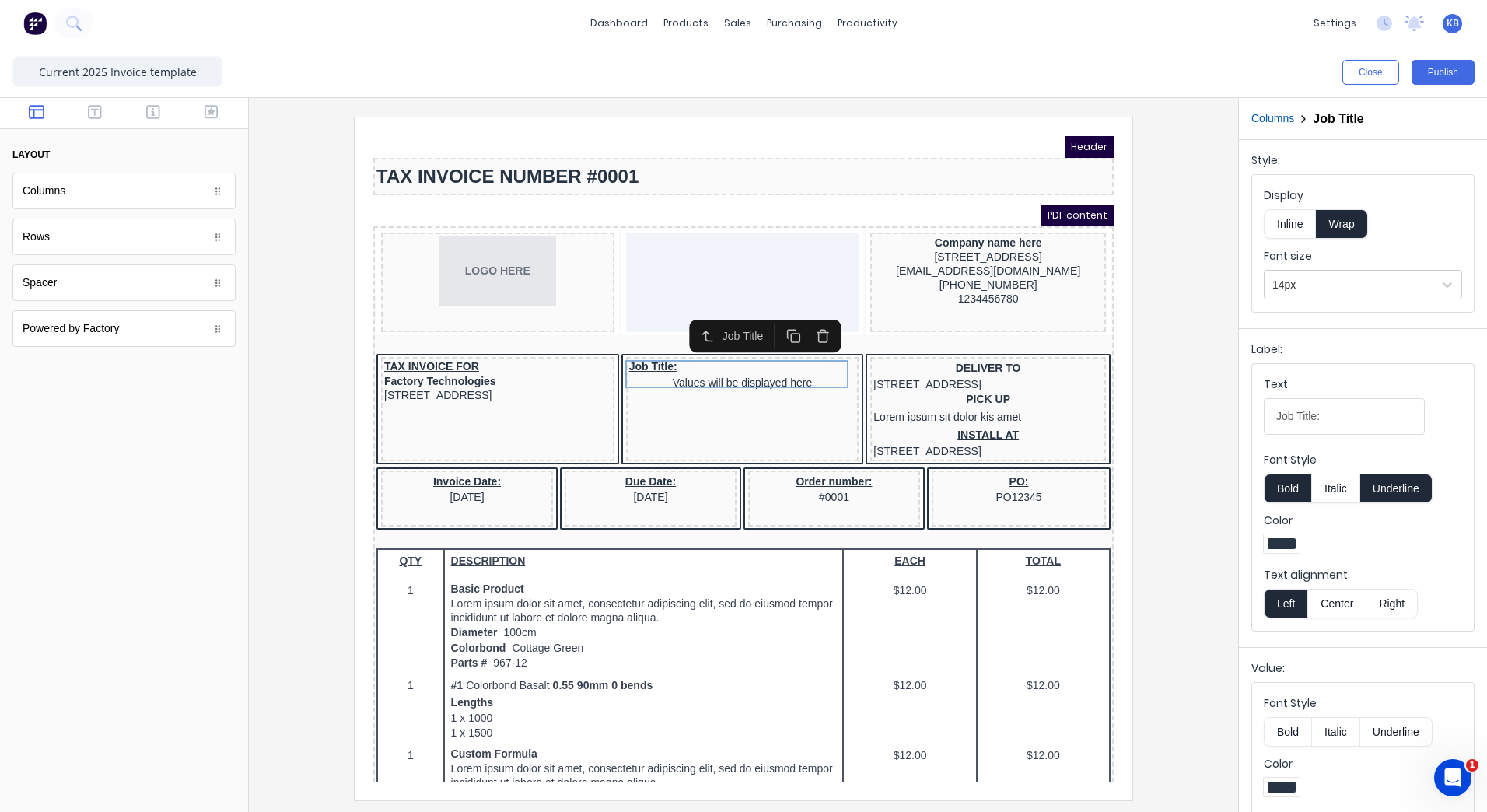
click at [1290, 596] on button "Left" at bounding box center [1285, 603] width 43 height 30
click at [965, 357] on div "DELIVER TO 234 Beach Road Gold Coast, Queensland, Australia" at bounding box center [969, 357] width 230 height 31
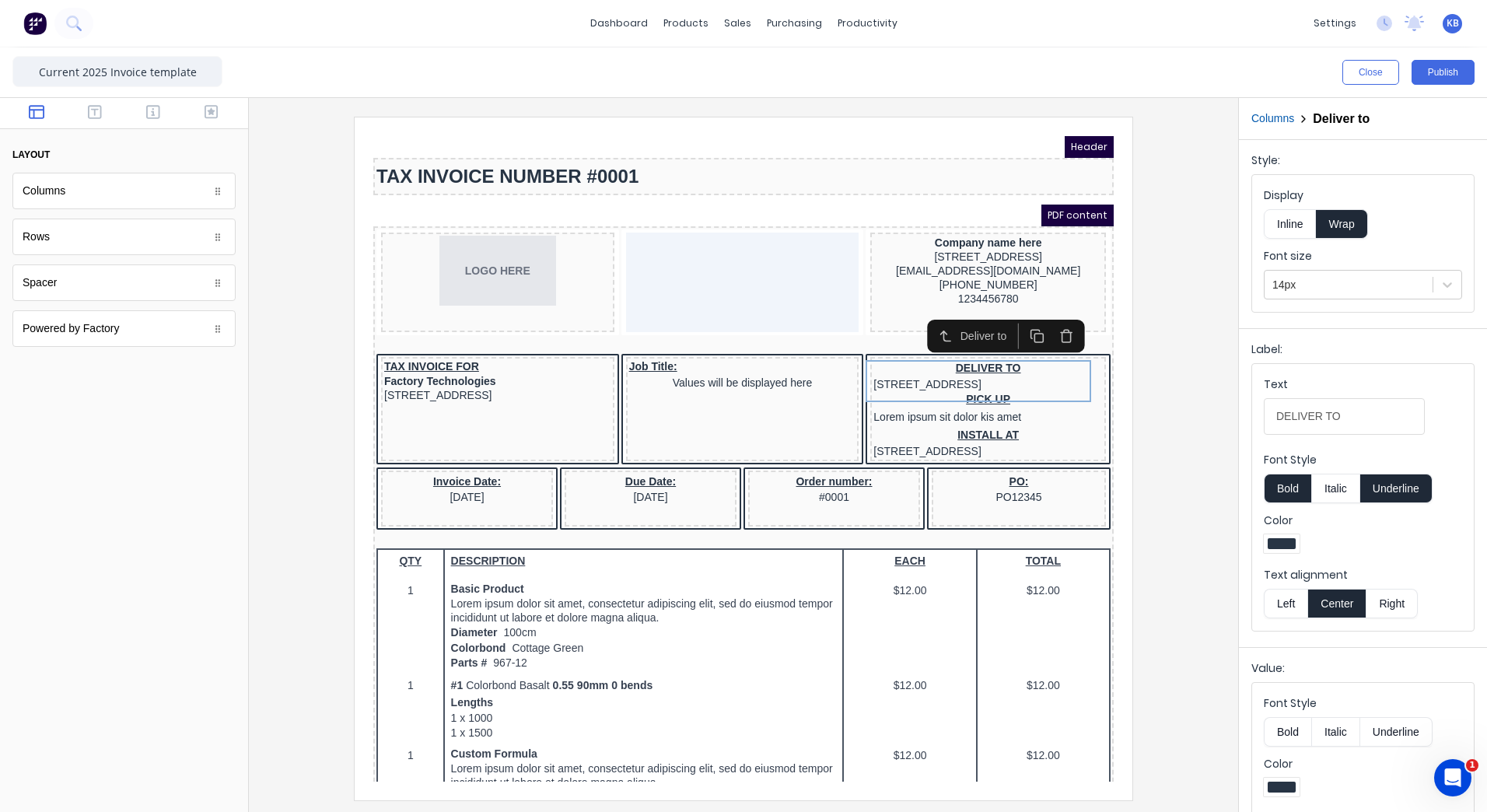
click at [1268, 592] on button "Left" at bounding box center [1285, 603] width 43 height 30
click at [926, 392] on div "PICK UP Lorem ipsum sit dolor kis amet" at bounding box center [969, 391] width 230 height 37
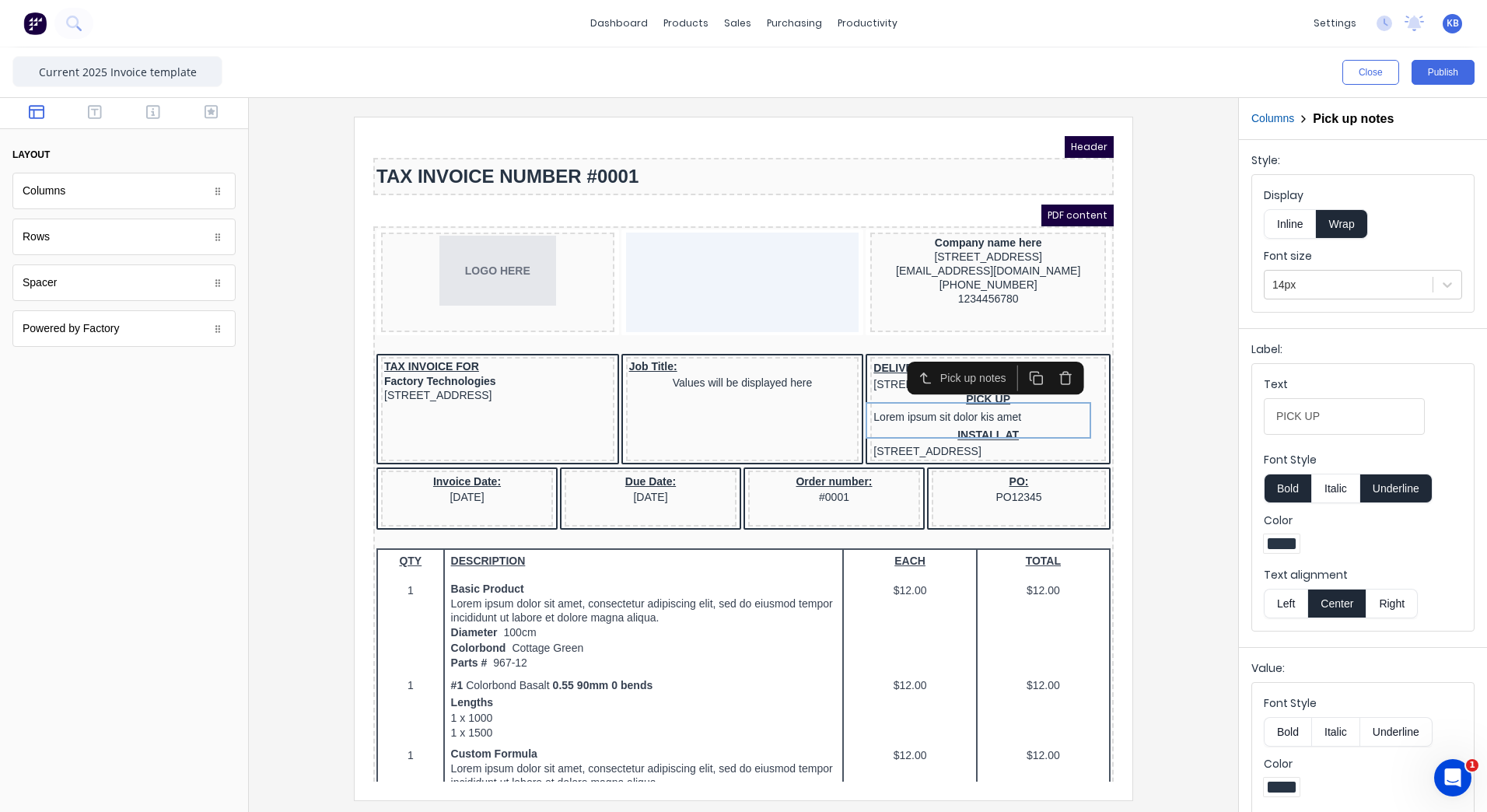
click at [1296, 596] on button "Left" at bounding box center [1285, 603] width 43 height 30
click at [979, 434] on div "INSTALL AT 234 Beach Road Gold Coast, Queensland, Australia" at bounding box center [969, 424] width 230 height 31
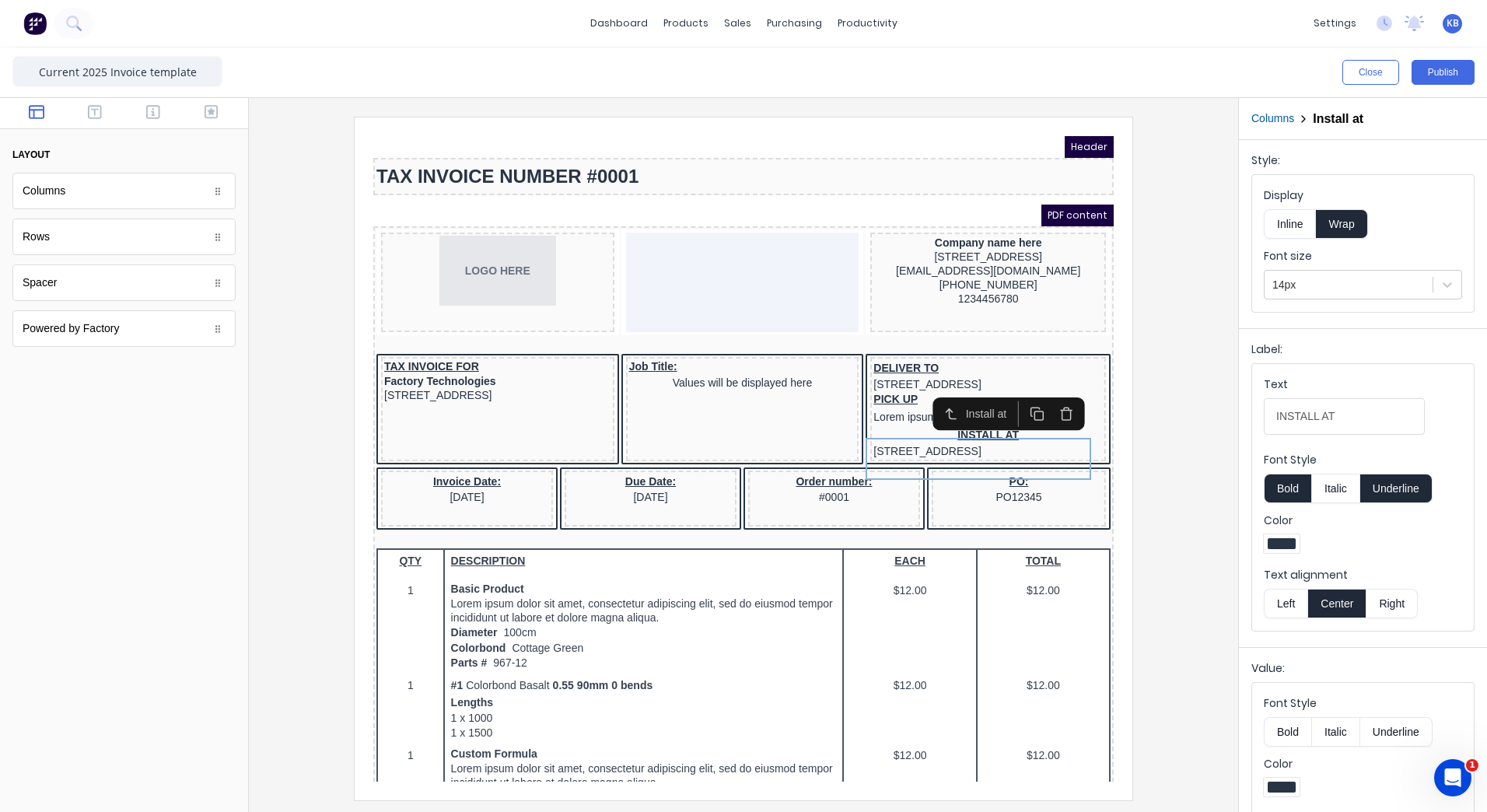
click at [1293, 605] on button "Left" at bounding box center [1285, 603] width 43 height 30
click at [489, 486] on div "Invoice Date: [DATE]" at bounding box center [448, 470] width 165 height 31
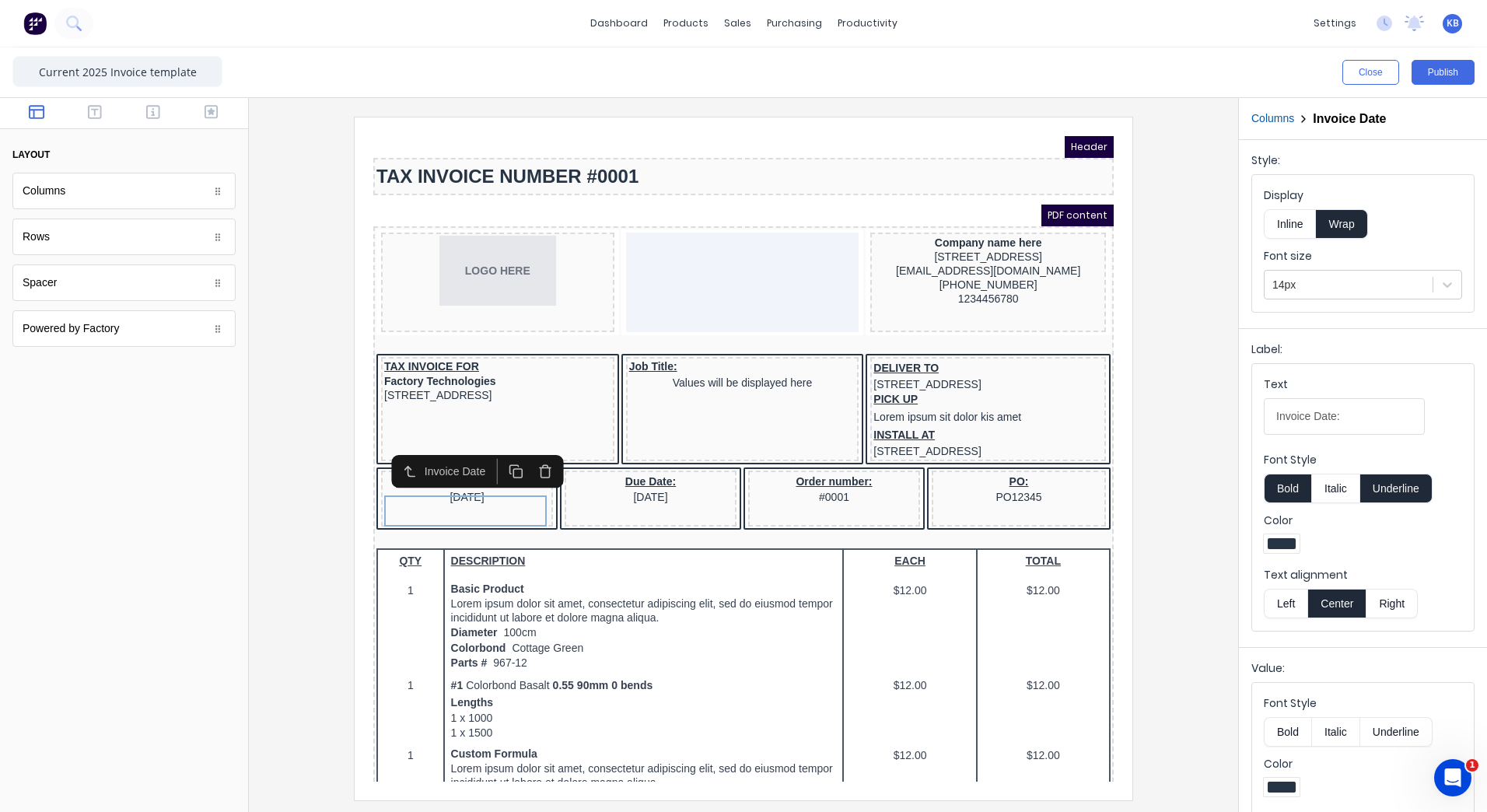
click at [1278, 603] on button "Left" at bounding box center [1285, 603] width 43 height 30
click at [483, 486] on div "Invoice Date: [DATE]" at bounding box center [448, 470] width 165 height 31
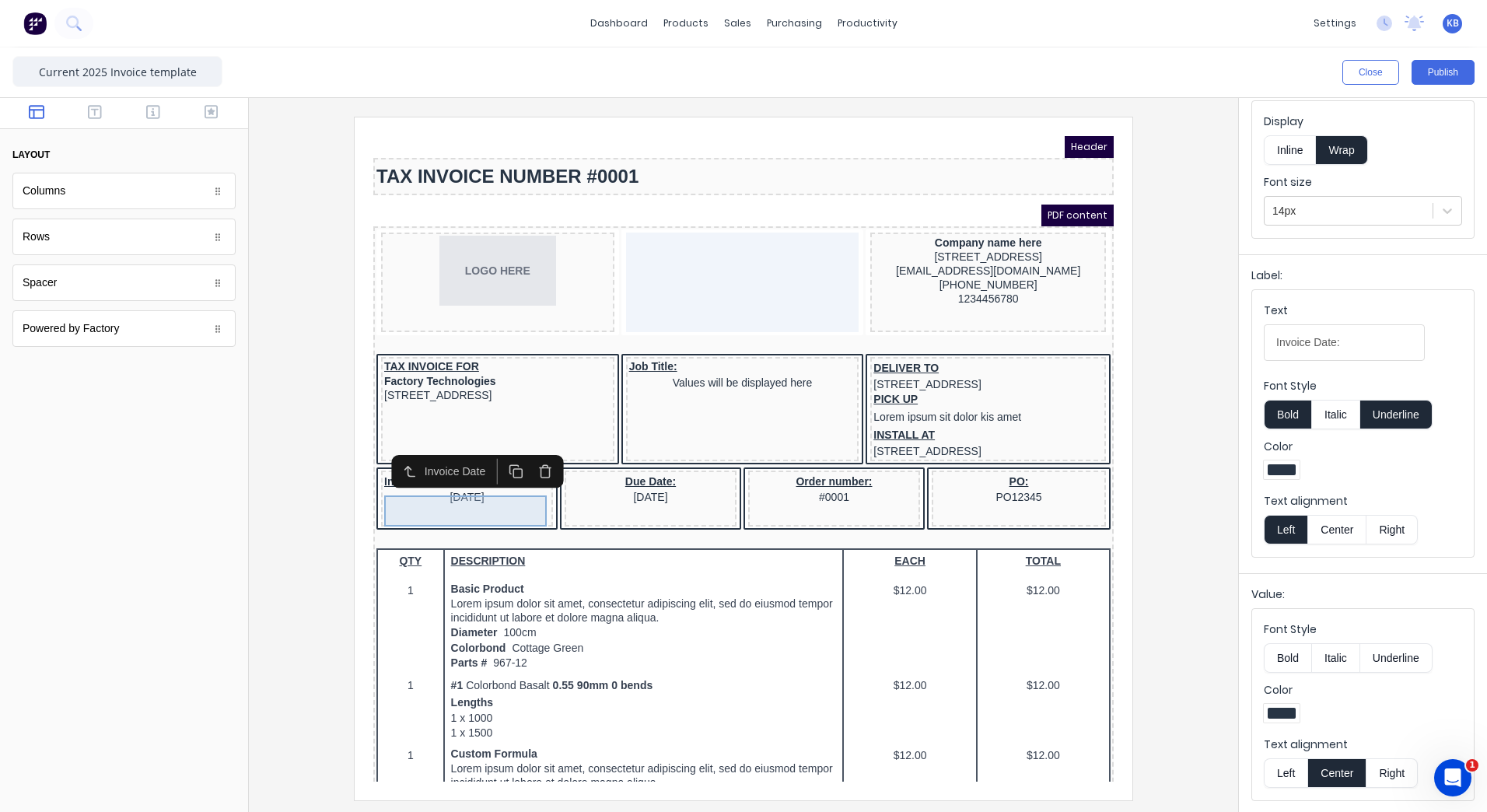
click at [465, 486] on div "Invoice Date: [DATE]" at bounding box center [448, 470] width 165 height 31
click at [600, 486] on div "Due Date: [DATE]" at bounding box center [632, 470] width 165 height 31
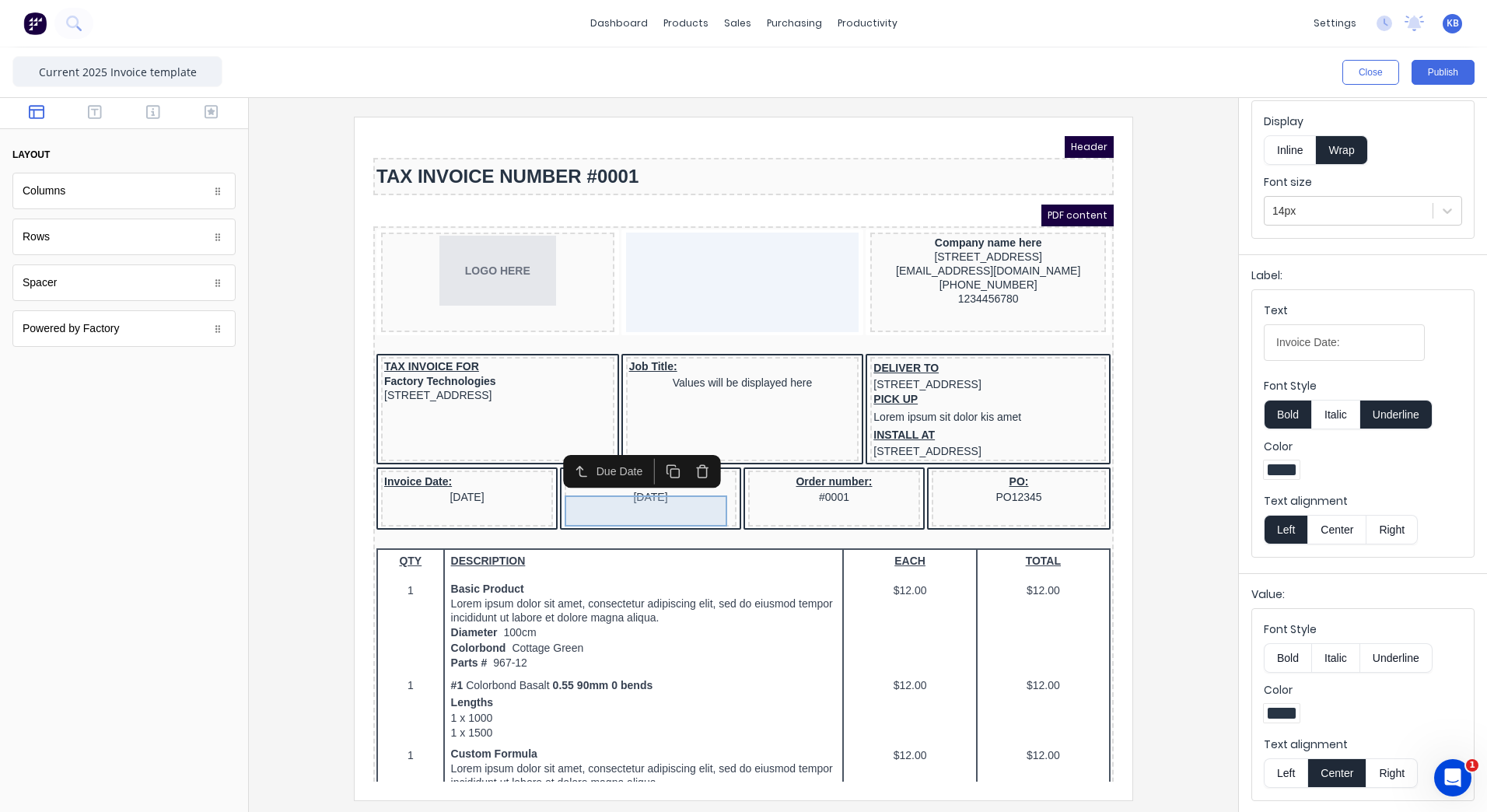
scroll to position [0, 0]
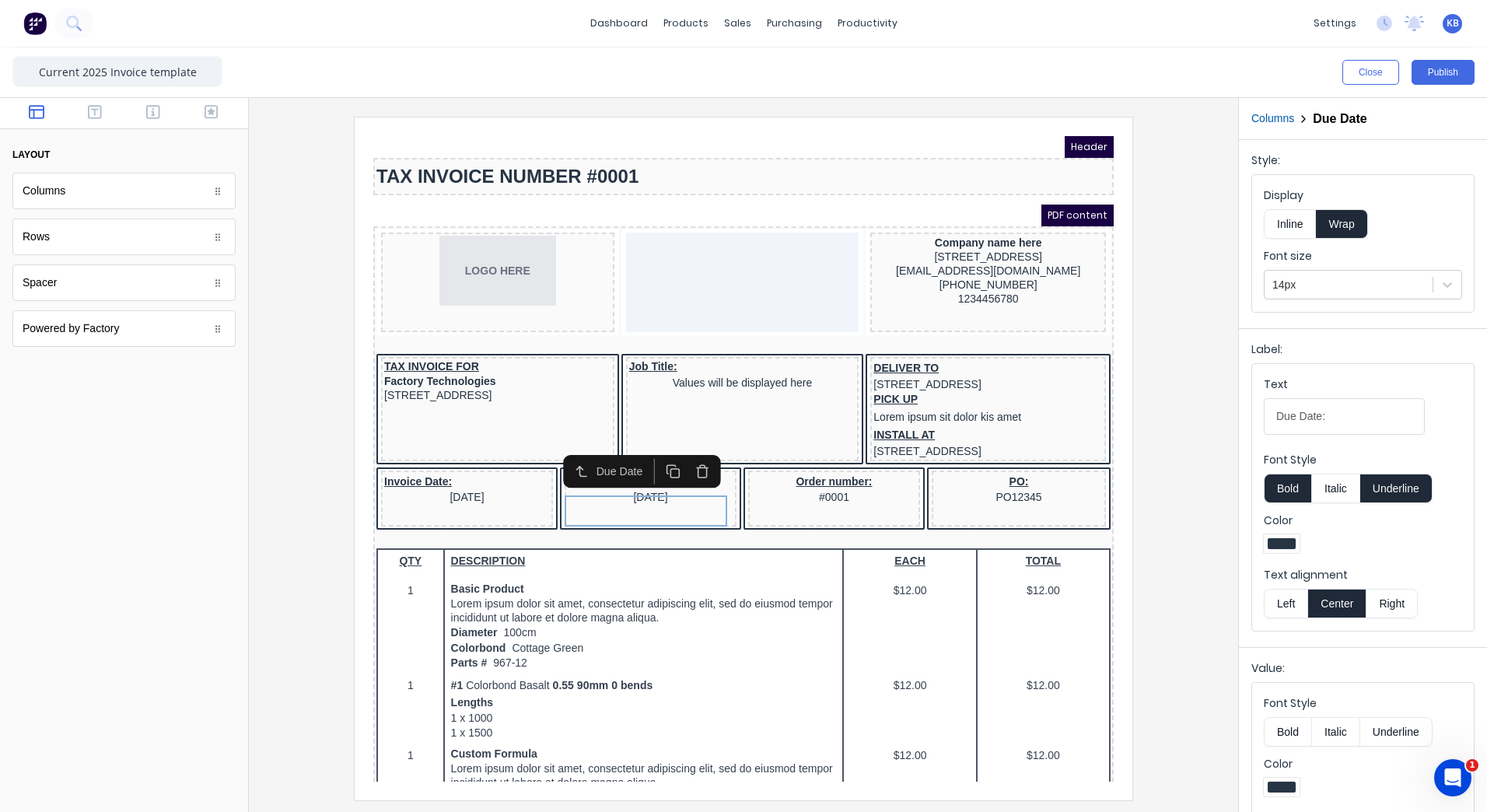
click at [1296, 604] on button "Left" at bounding box center [1285, 603] width 43 height 30
click at [783, 486] on div "Order number: #0001" at bounding box center [815, 470] width 165 height 31
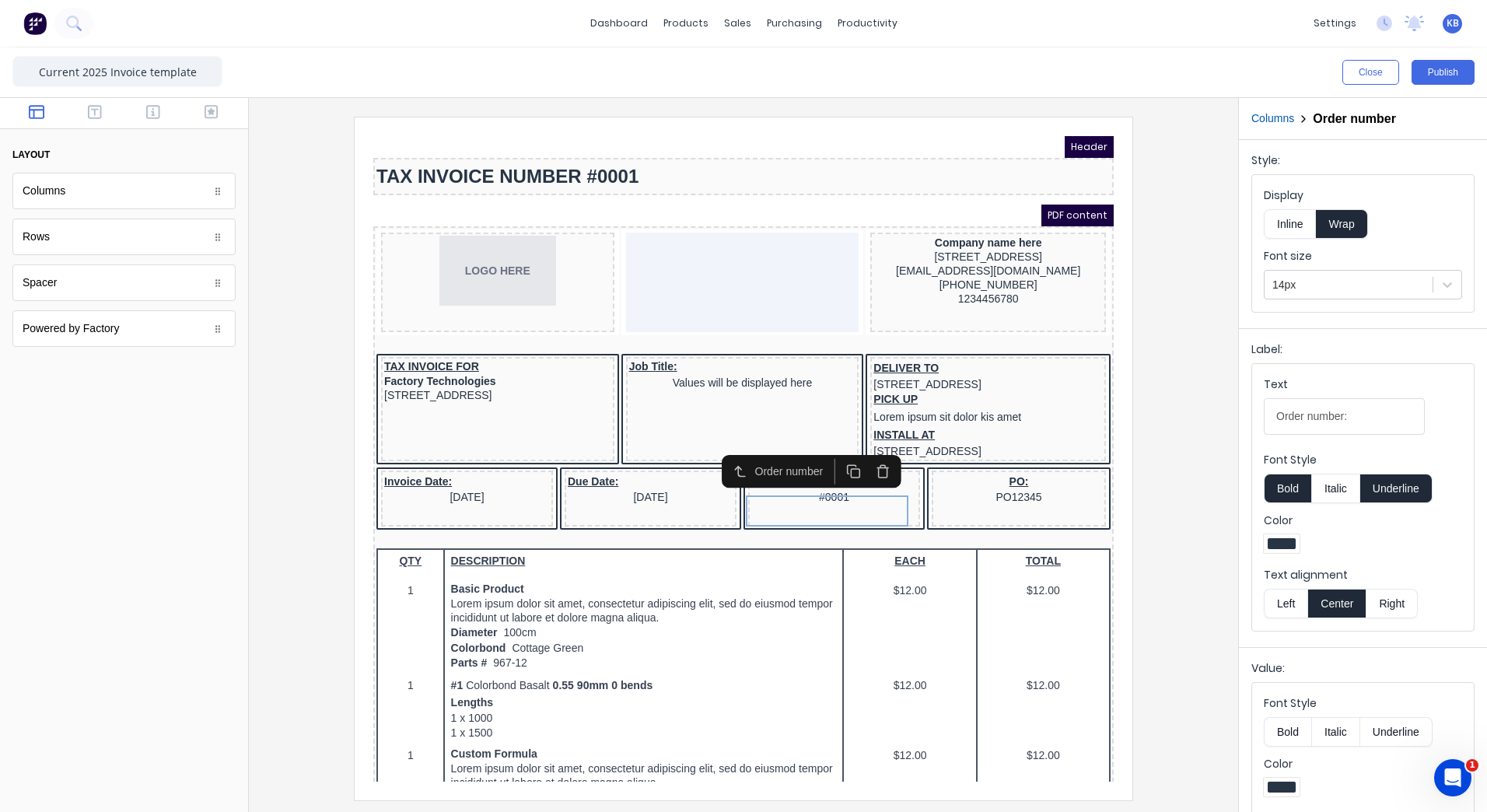
click at [1272, 601] on button "Left" at bounding box center [1285, 603] width 43 height 30
click at [972, 486] on div "PO: PO12345" at bounding box center [1000, 470] width 168 height 31
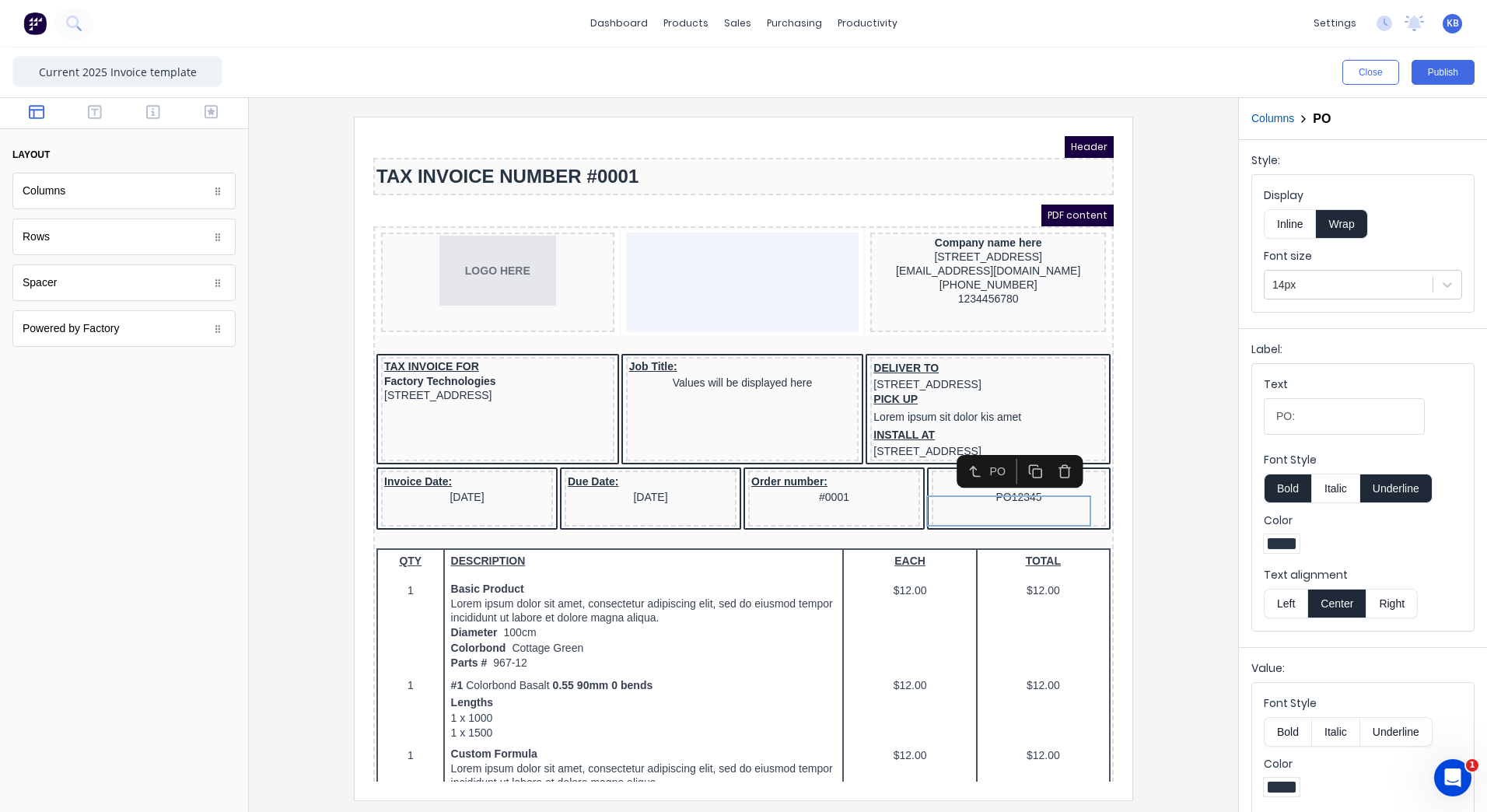
click at [1282, 604] on button "Left" at bounding box center [1285, 603] width 43 height 30
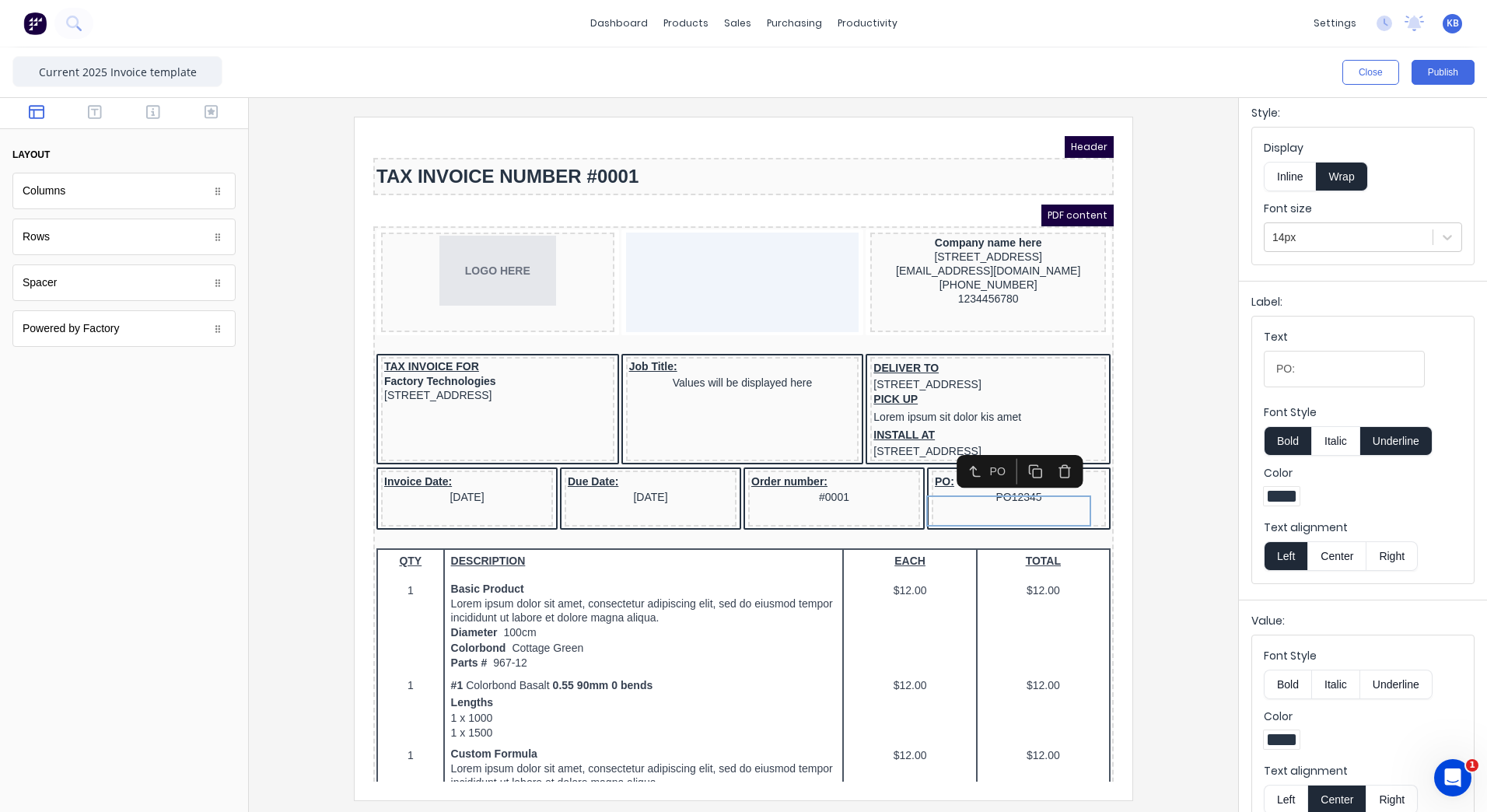
scroll to position [74, 0]
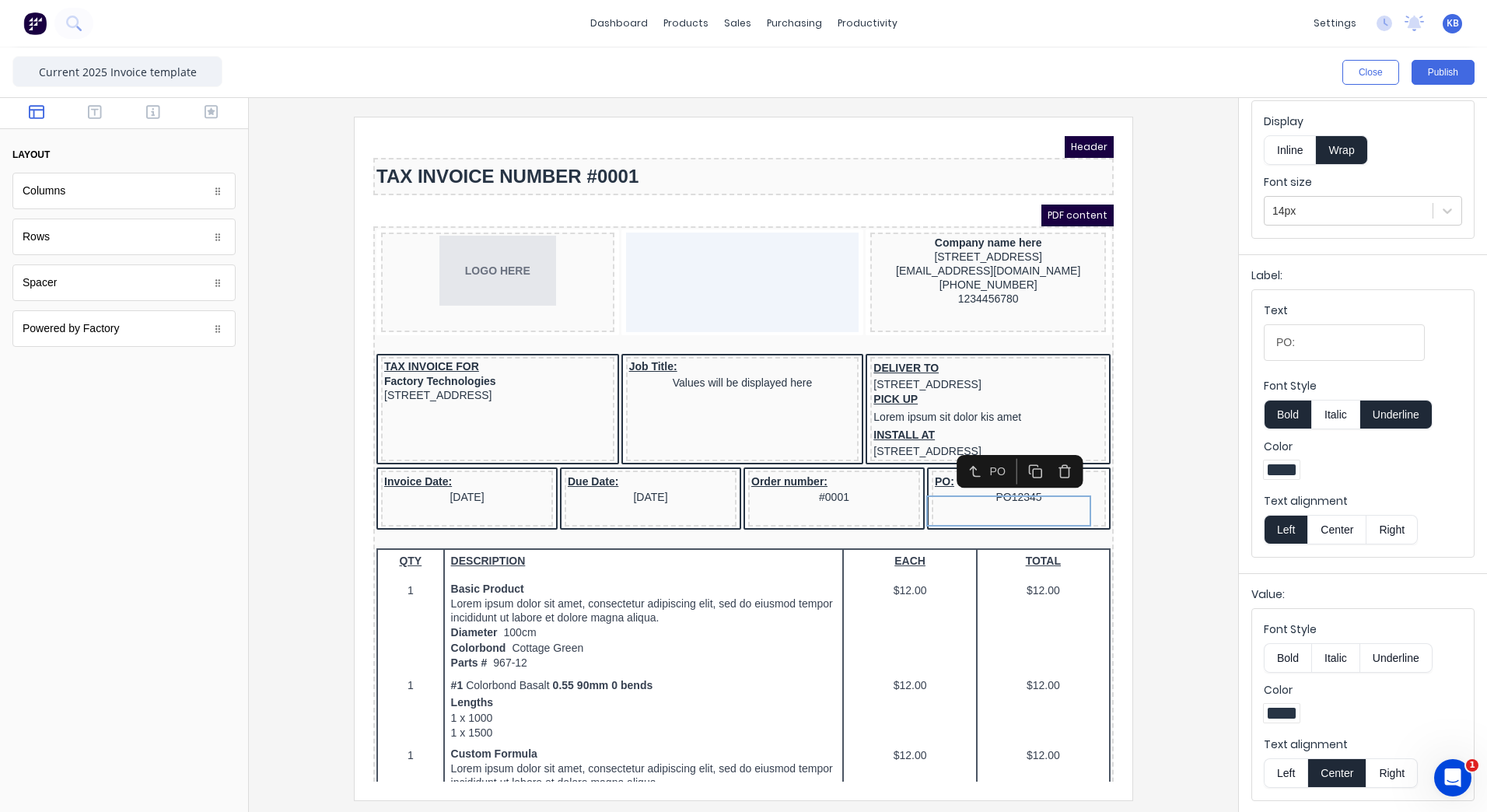
click at [1289, 772] on button "Left" at bounding box center [1285, 773] width 43 height 30
click at [748, 486] on div "Order number: #0001" at bounding box center [815, 470] width 165 height 31
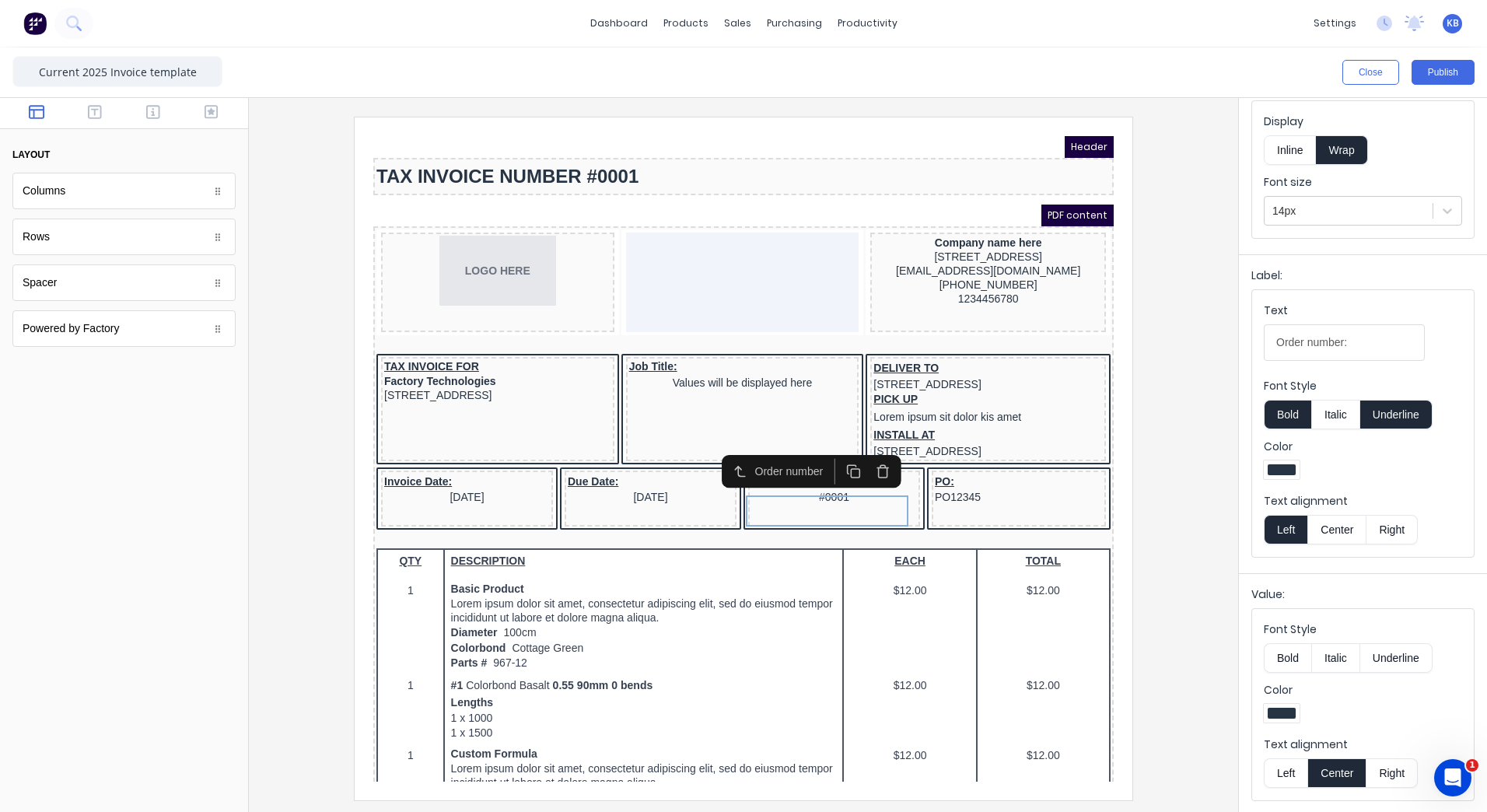
click at [1299, 763] on button "Left" at bounding box center [1285, 773] width 43 height 30
click at [644, 486] on div "Due Date: [DATE]" at bounding box center [632, 470] width 165 height 31
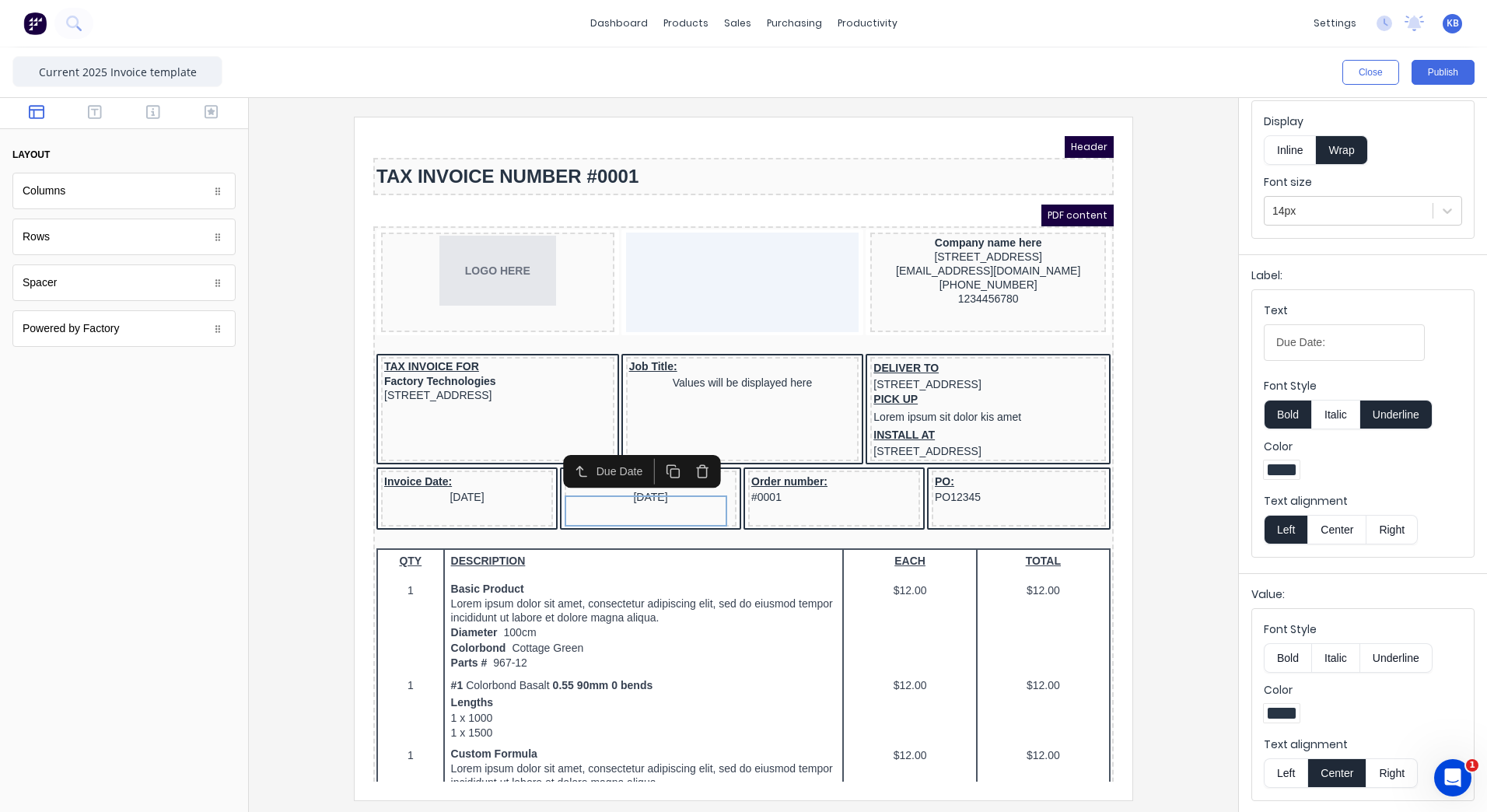
click at [1291, 764] on button "Left" at bounding box center [1285, 773] width 43 height 30
click at [434, 486] on div "Invoice Date: 29/10/2024" at bounding box center [448, 470] width 165 height 31
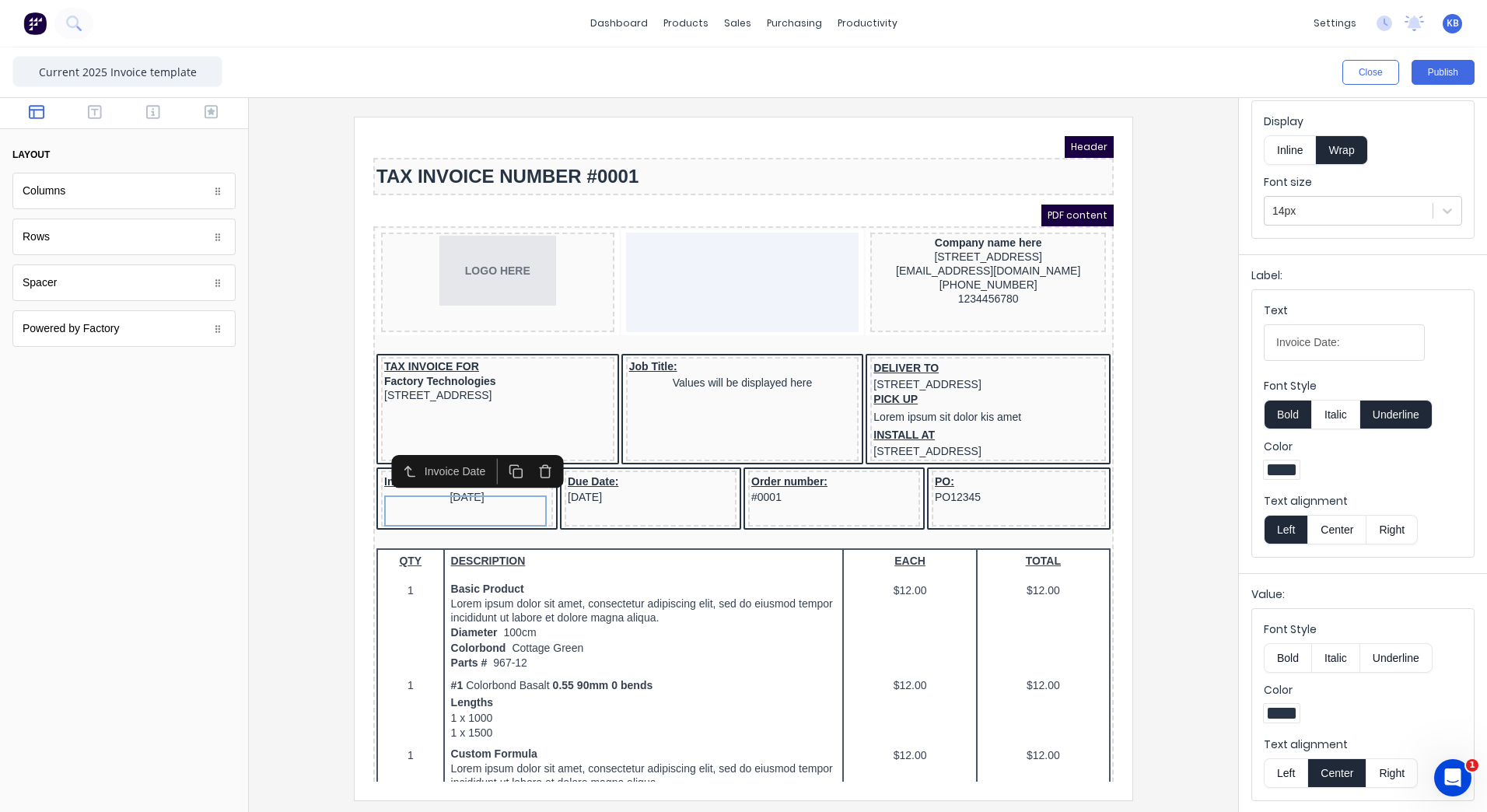
click at [1291, 771] on button "Left" at bounding box center [1285, 773] width 43 height 30
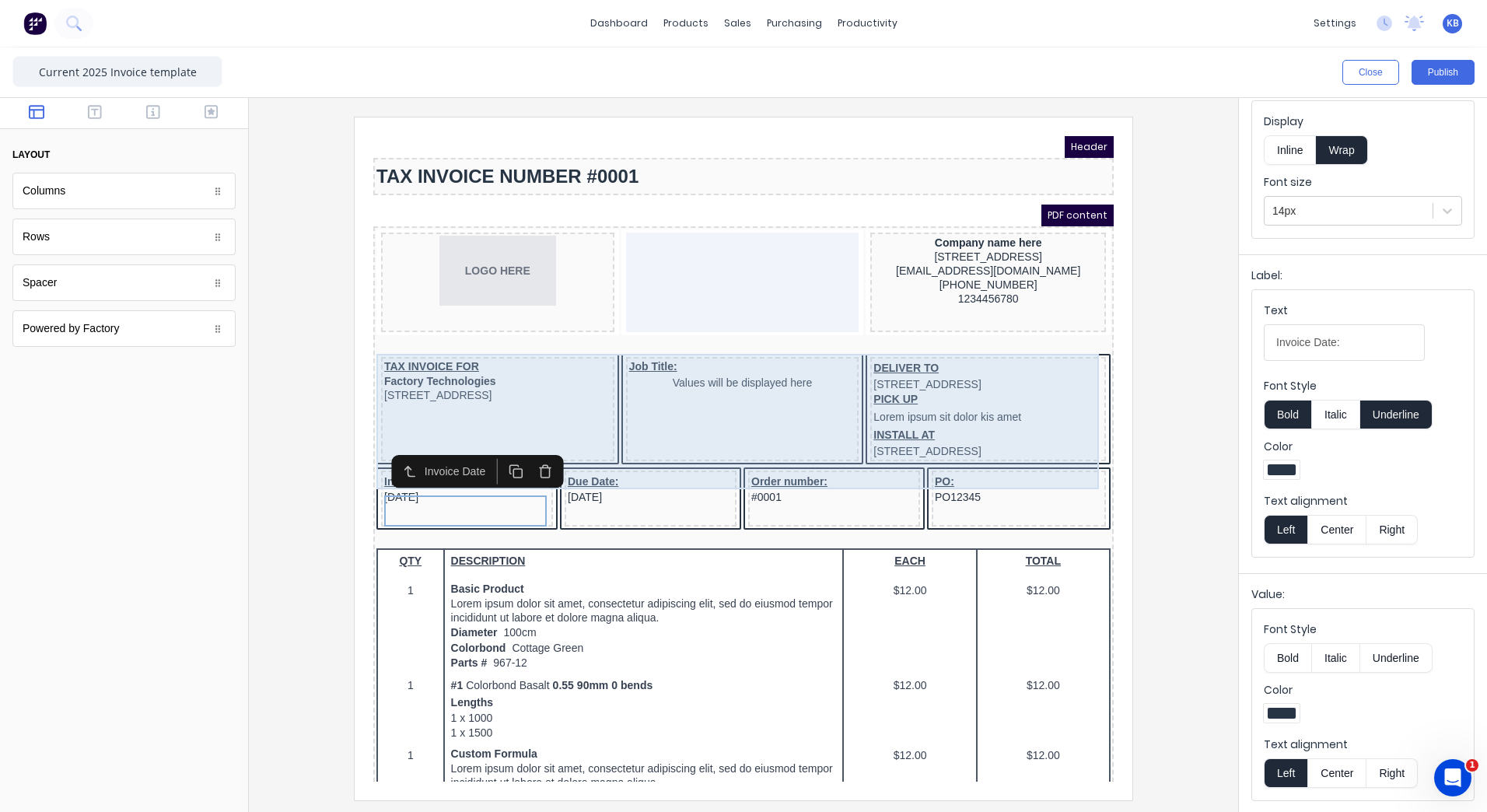
click at [708, 369] on div "Job Title: Values will be displayed here" at bounding box center [724, 390] width 234 height 104
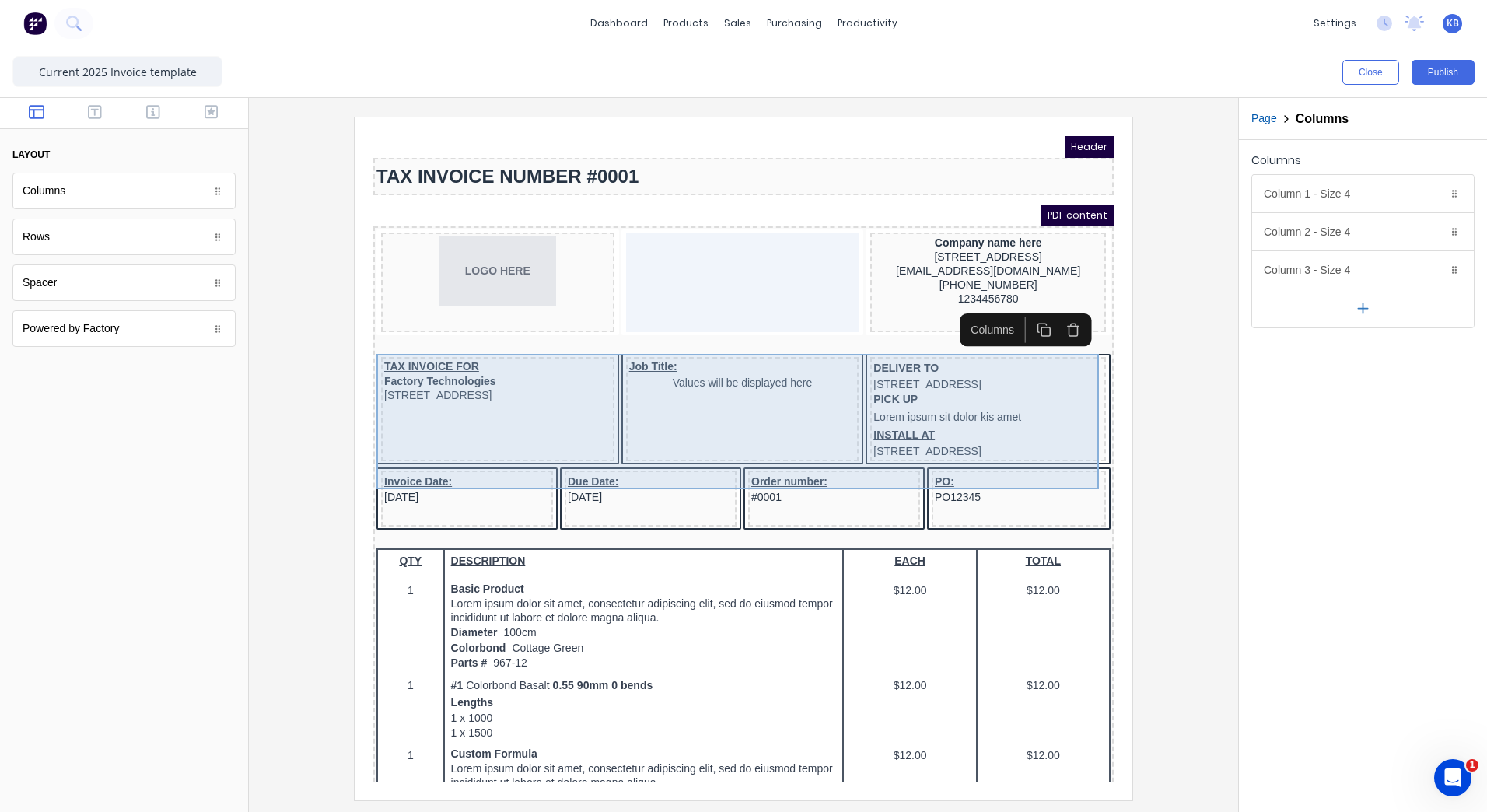
click at [728, 405] on div "Job Title: Values will be displayed here" at bounding box center [724, 390] width 234 height 104
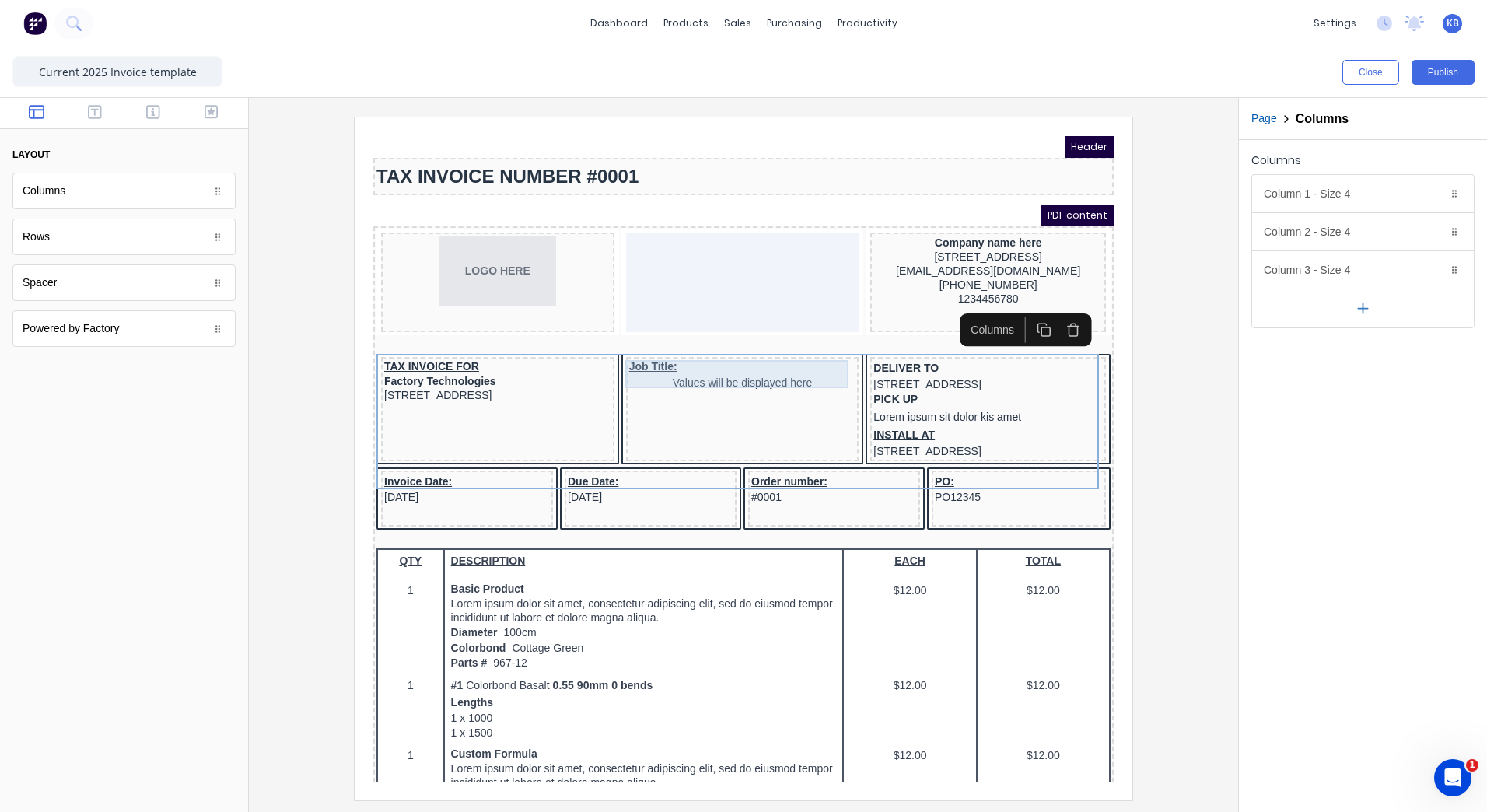
click at [721, 360] on div "Job Title: Values will be displayed here" at bounding box center [724, 355] width 227 height 28
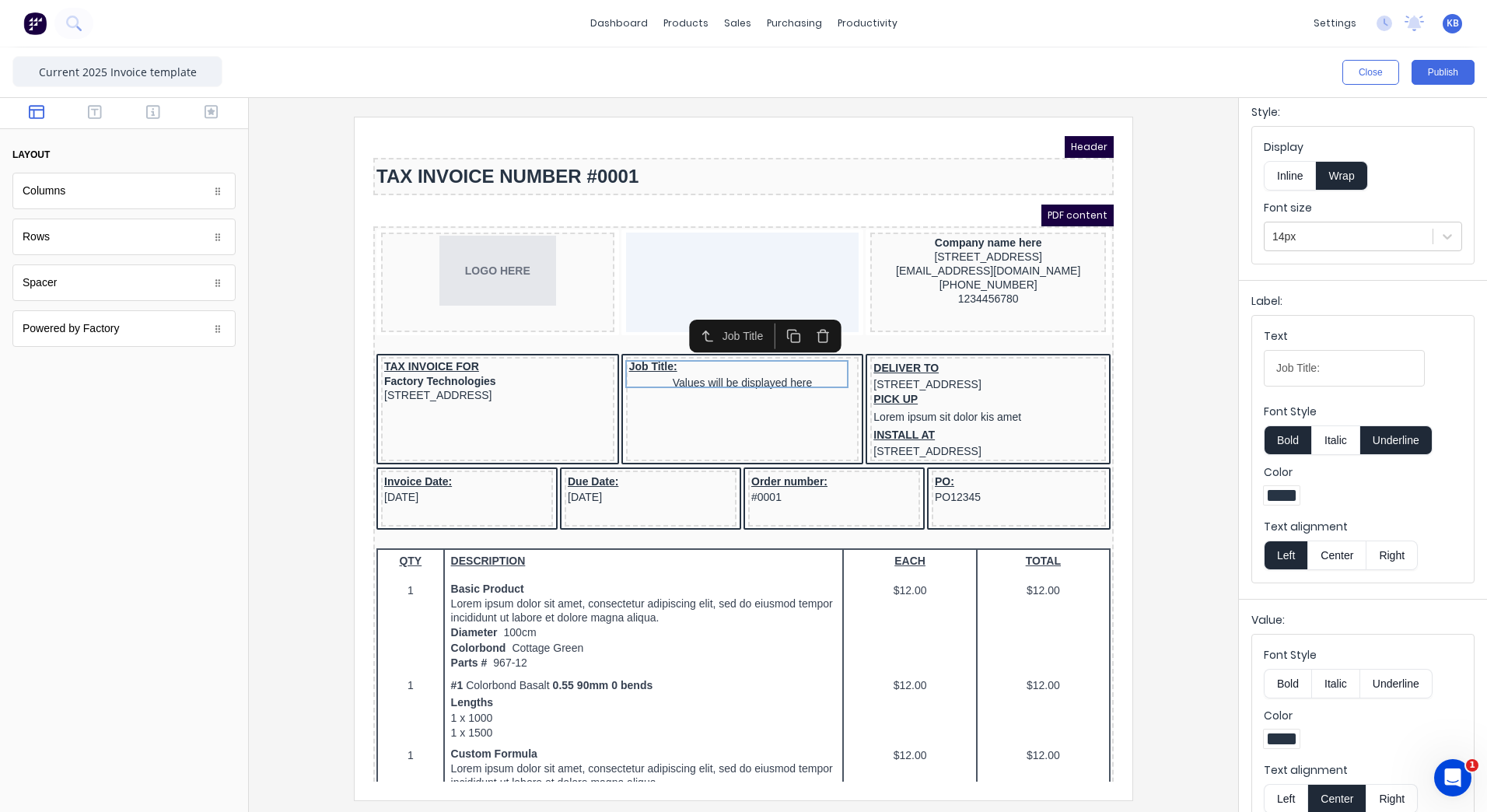
scroll to position [74, 0]
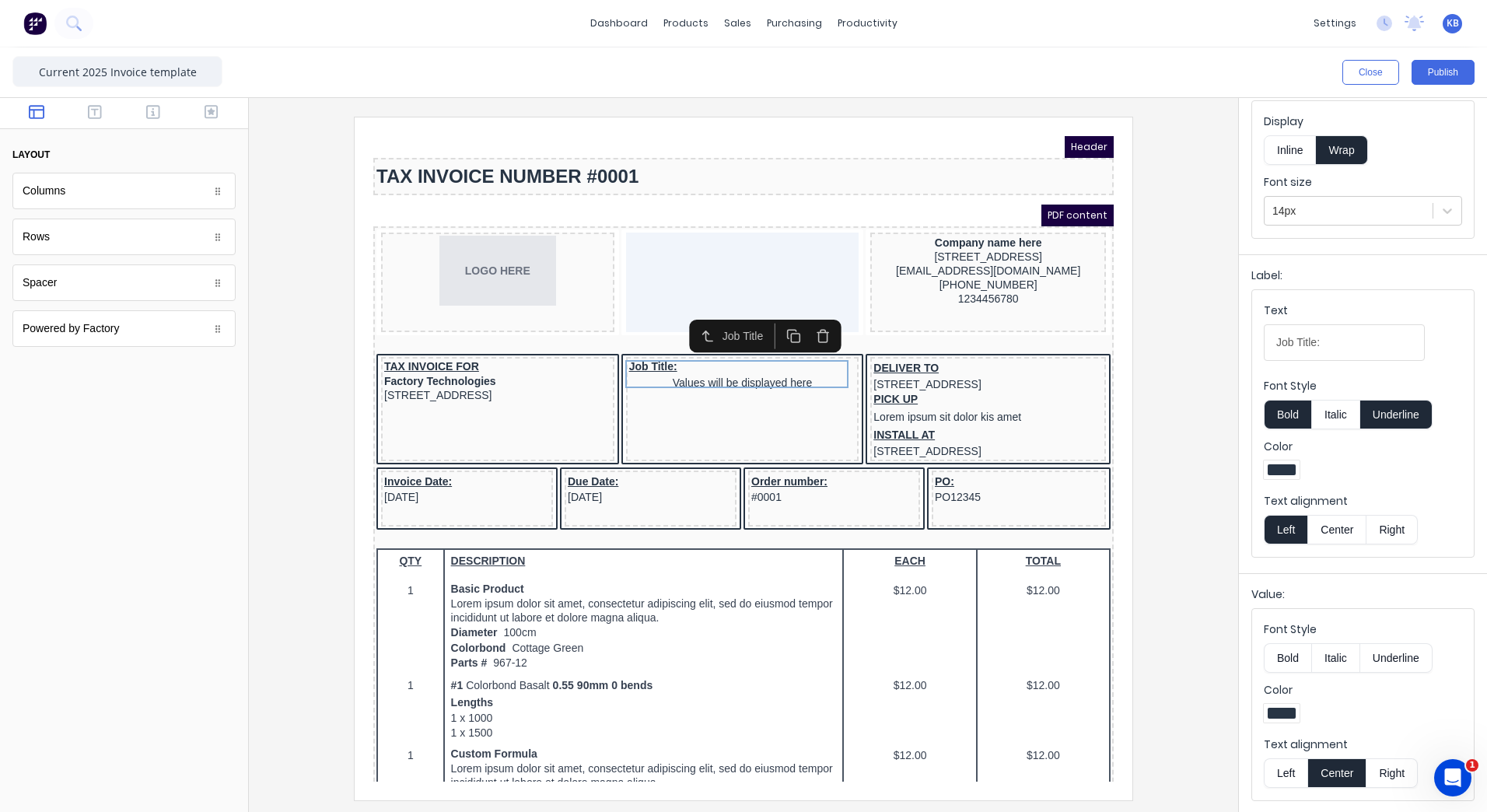
click at [1296, 763] on button "Left" at bounding box center [1285, 773] width 43 height 30
click at [1425, 75] on button "Publish" at bounding box center [1444, 72] width 63 height 25
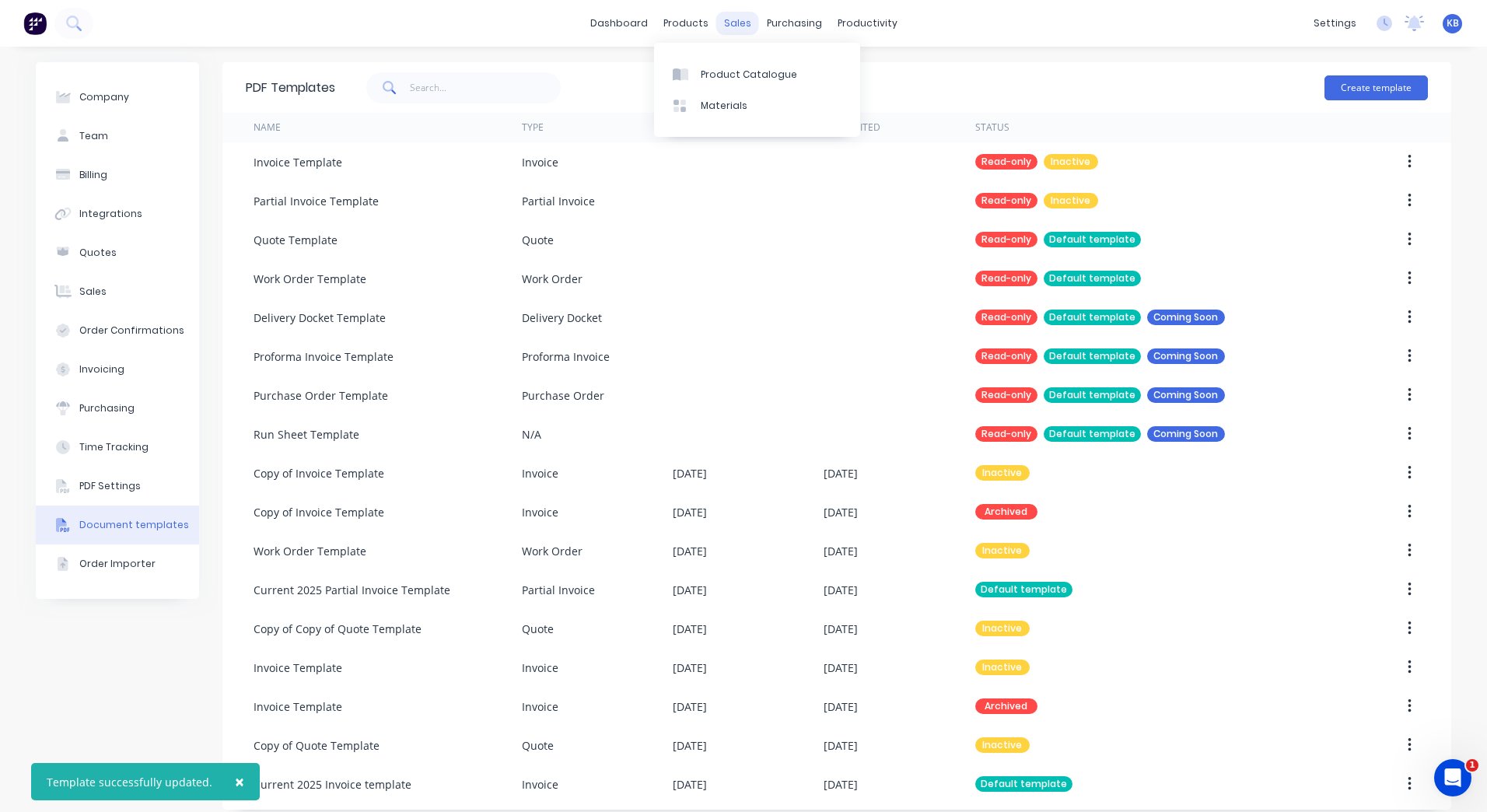
click at [716, 31] on div "sales" at bounding box center [737, 23] width 43 height 23
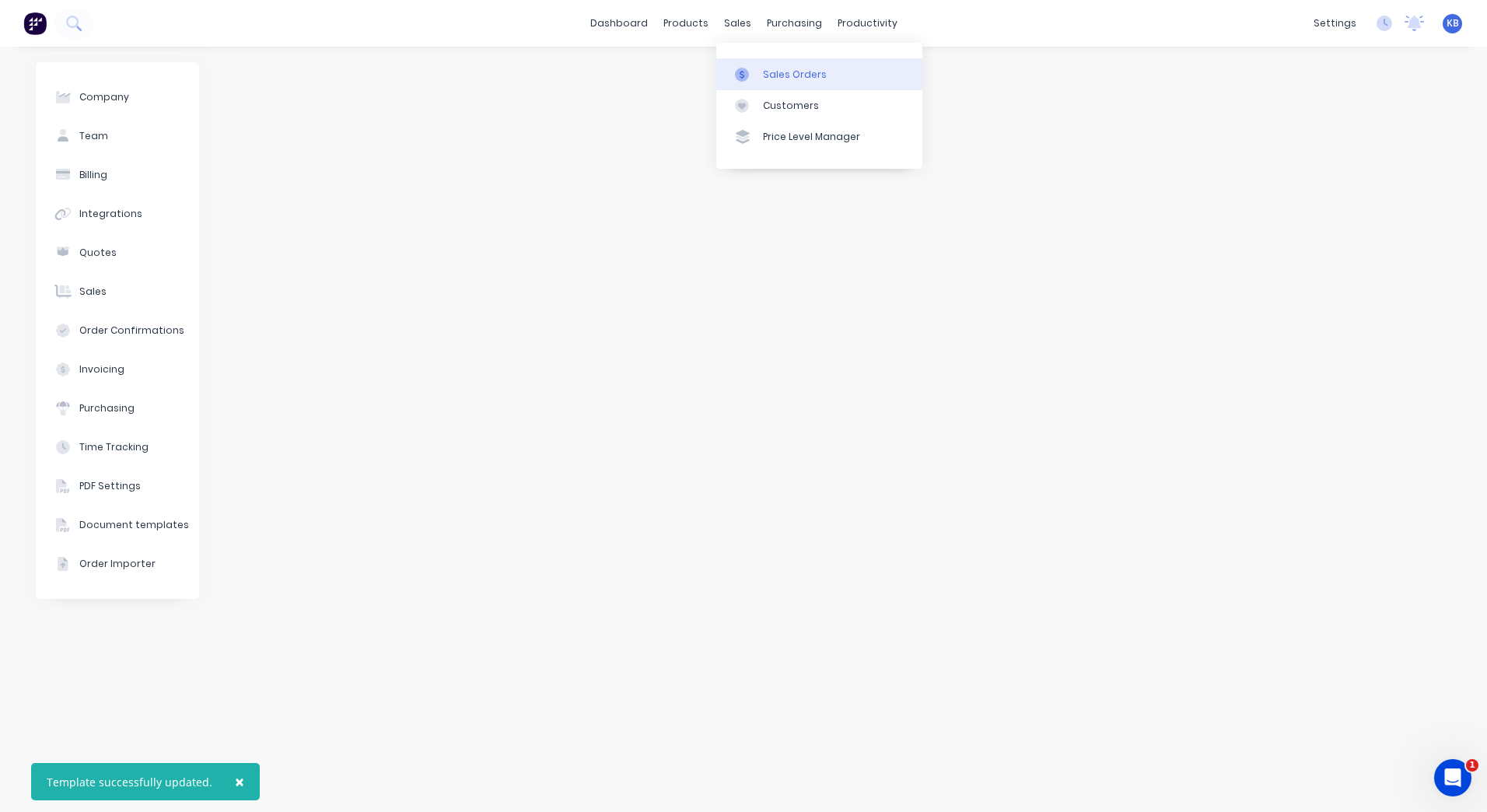
click at [752, 69] on div at bounding box center [747, 74] width 23 height 14
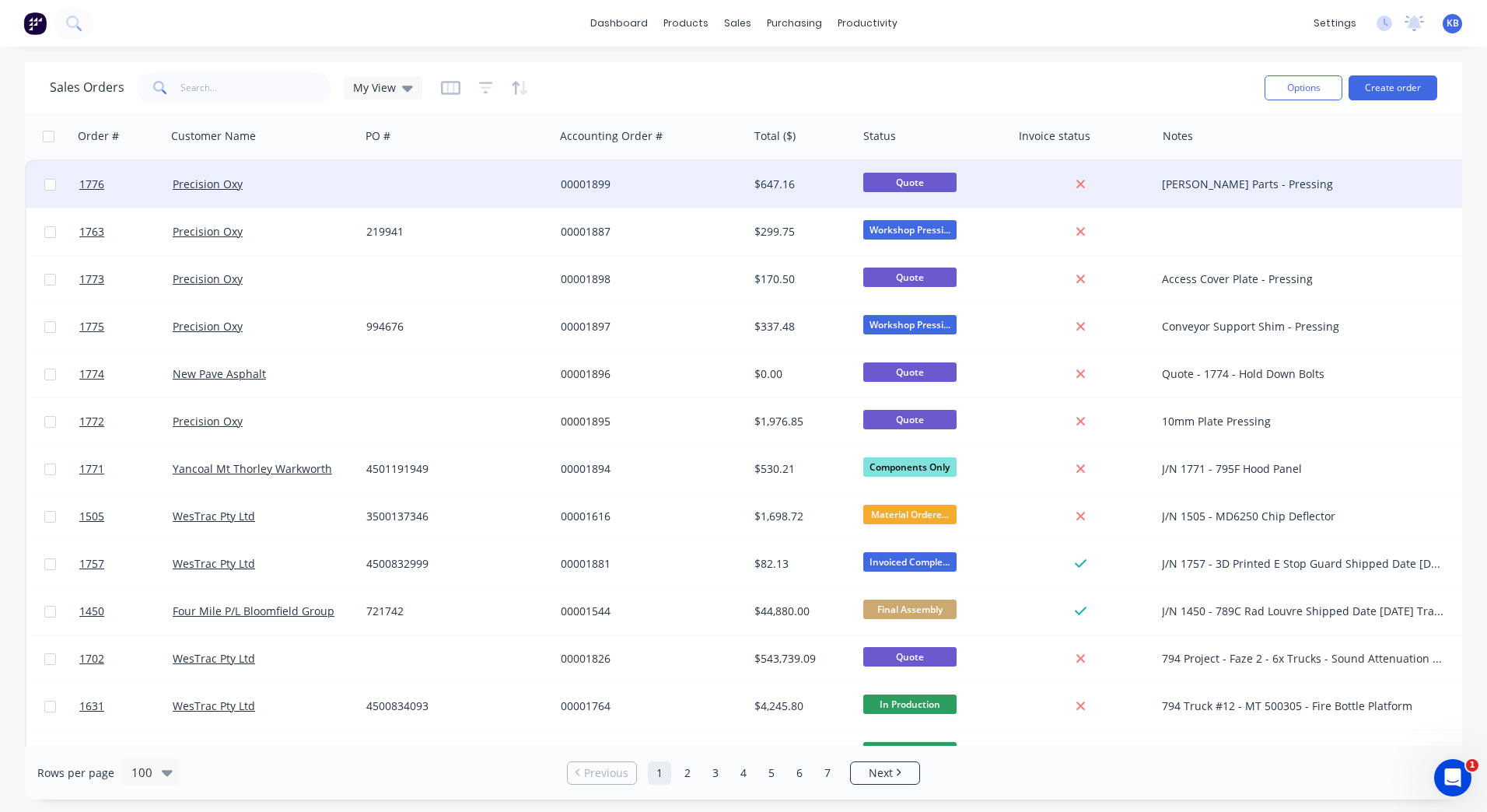
click at [1138, 184] on div at bounding box center [1080, 184] width 125 height 14
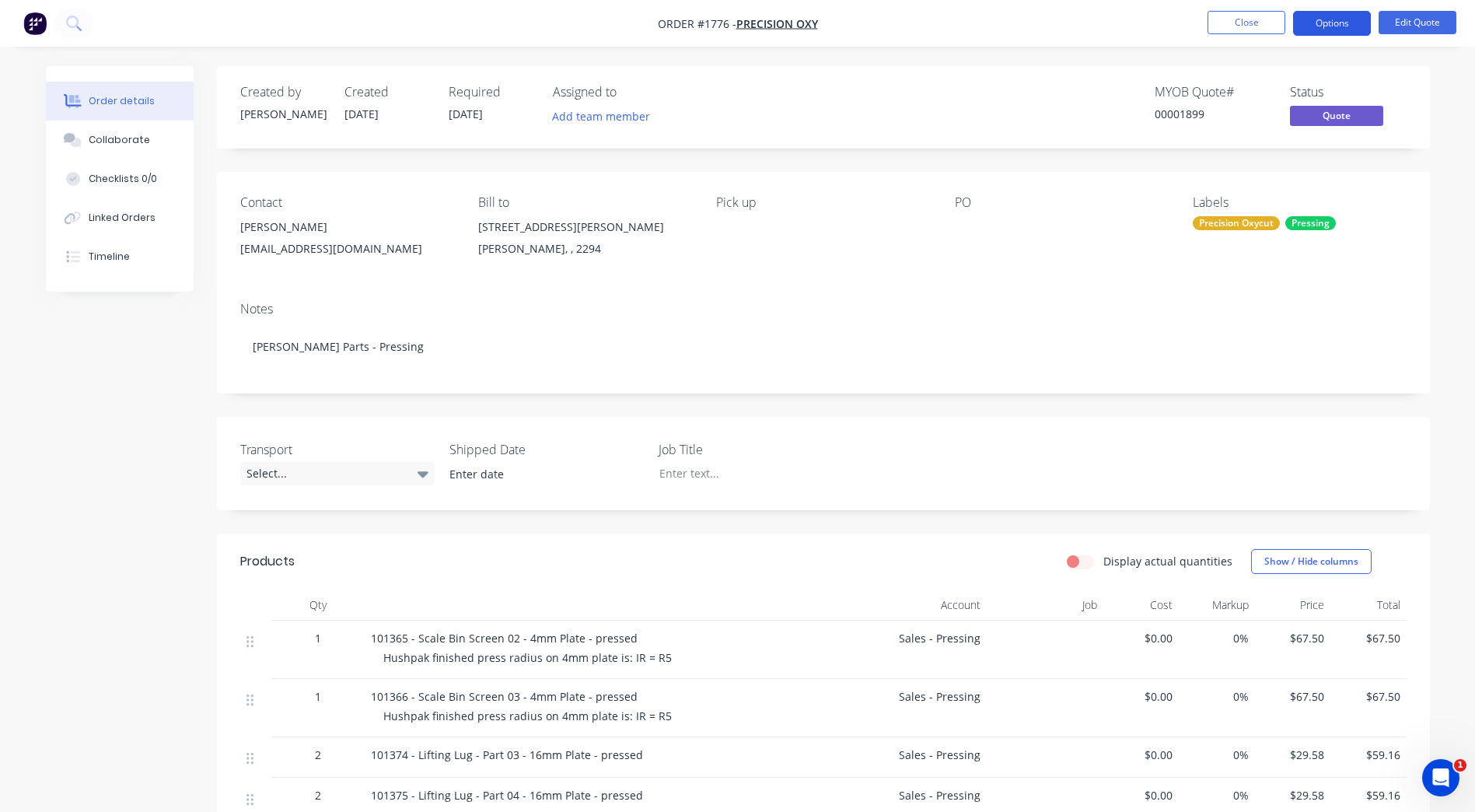
click at [1317, 31] on button "Options" at bounding box center [1332, 23] width 78 height 25
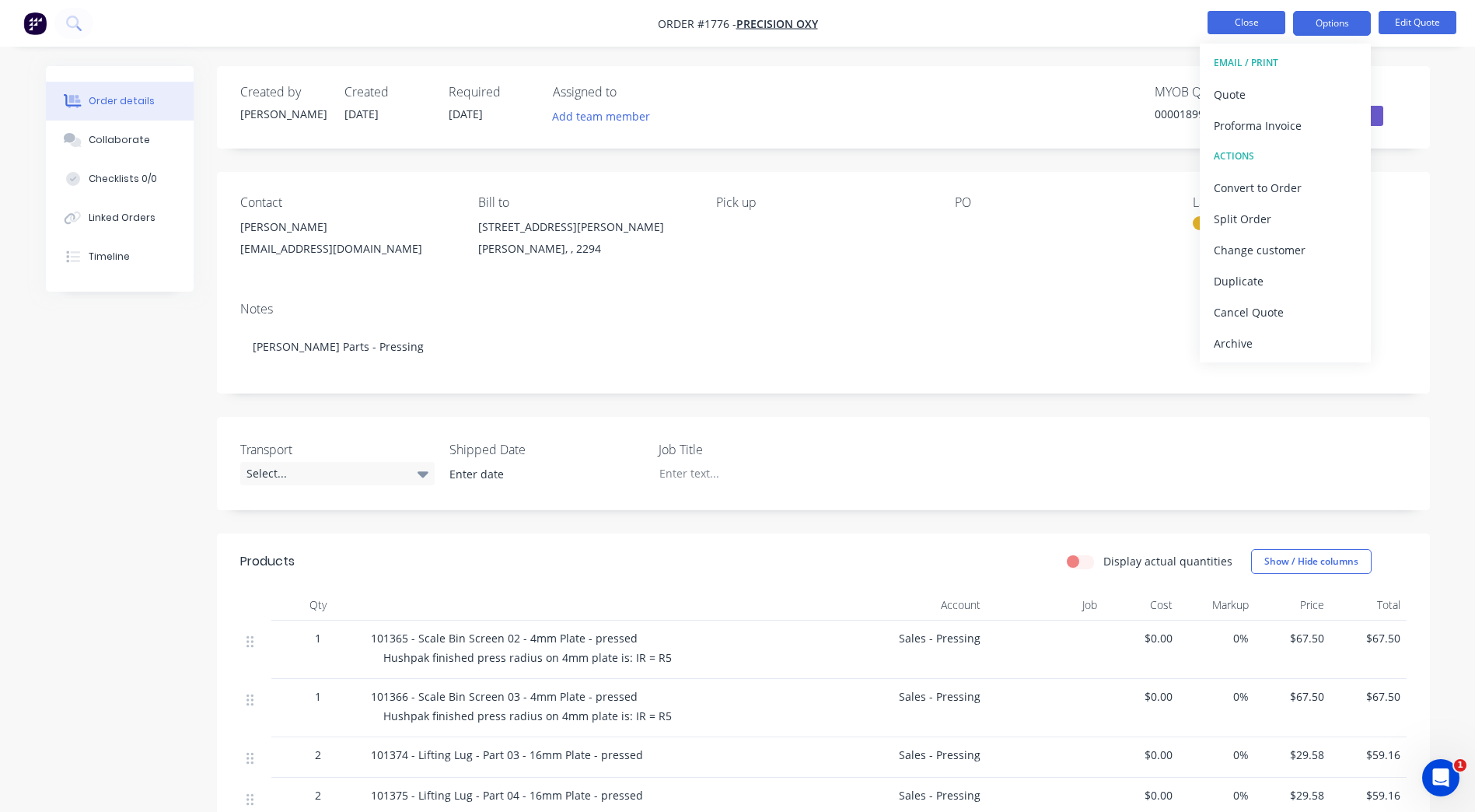
click at [1239, 21] on button "Close" at bounding box center [1246, 22] width 78 height 23
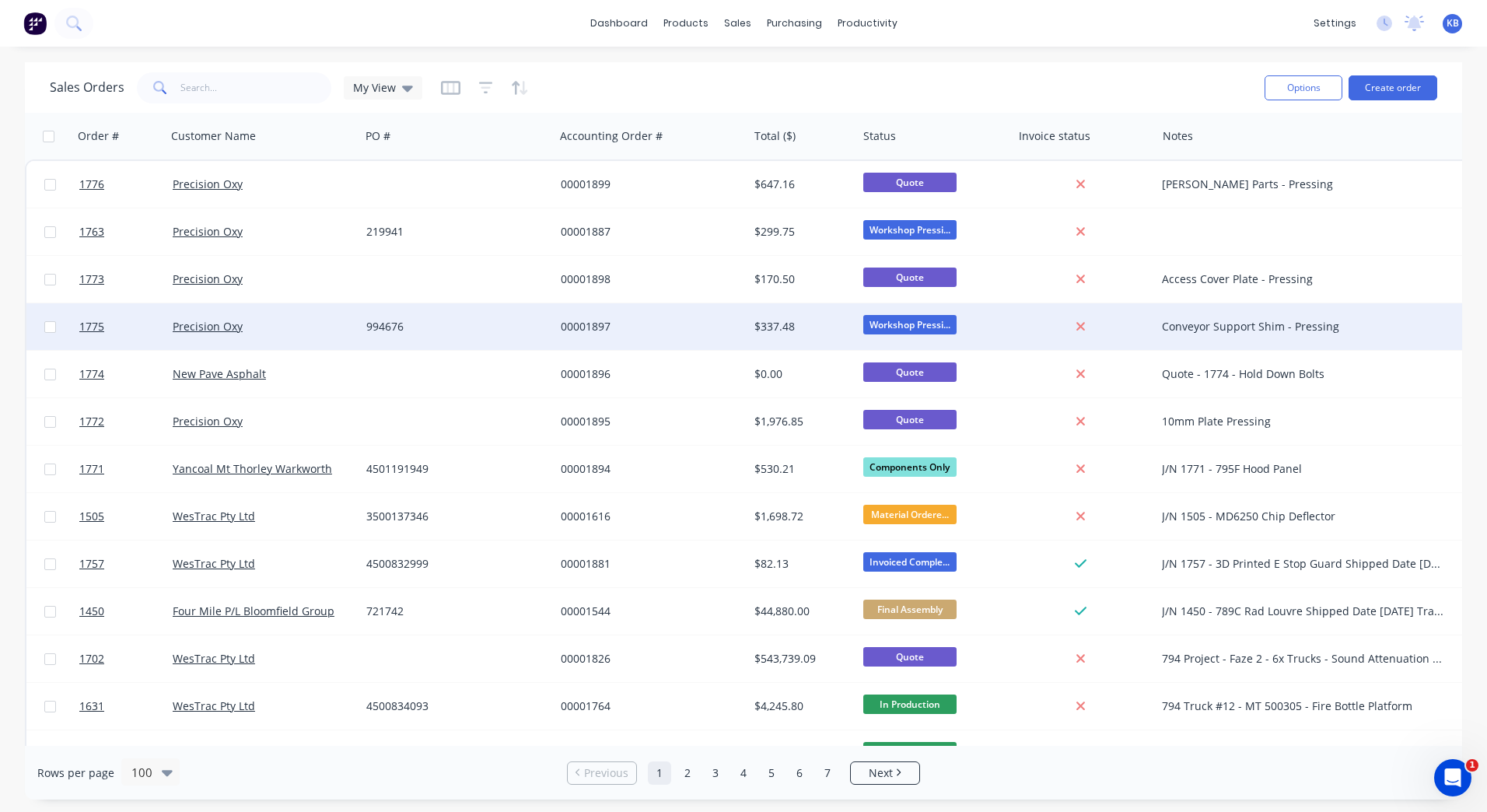
click at [920, 336] on div "Workshop Pressi..." at bounding box center [930, 327] width 136 height 23
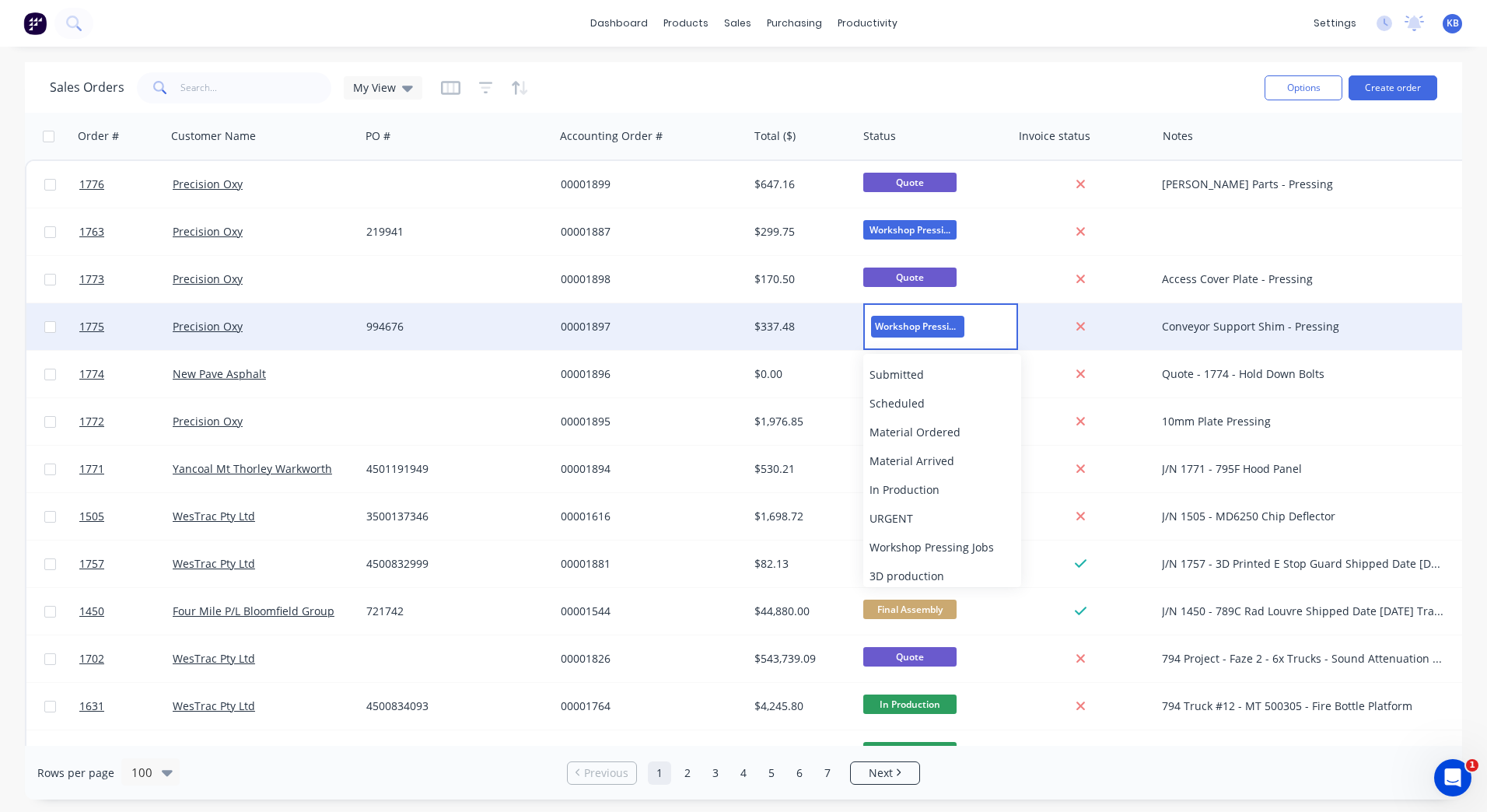
click at [722, 318] on div "00001897" at bounding box center [651, 327] width 193 height 47
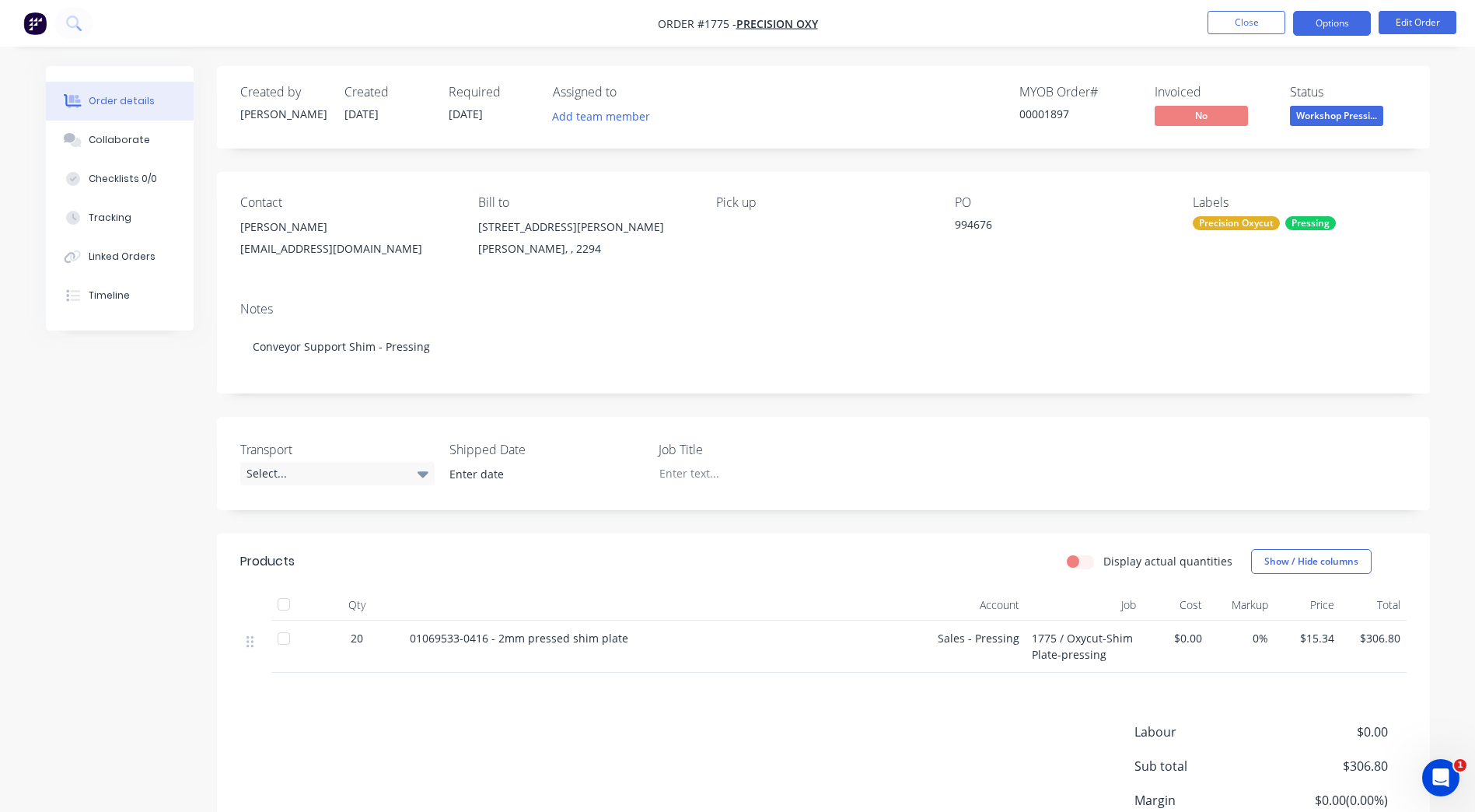
click at [1306, 16] on button "Options" at bounding box center [1332, 23] width 78 height 25
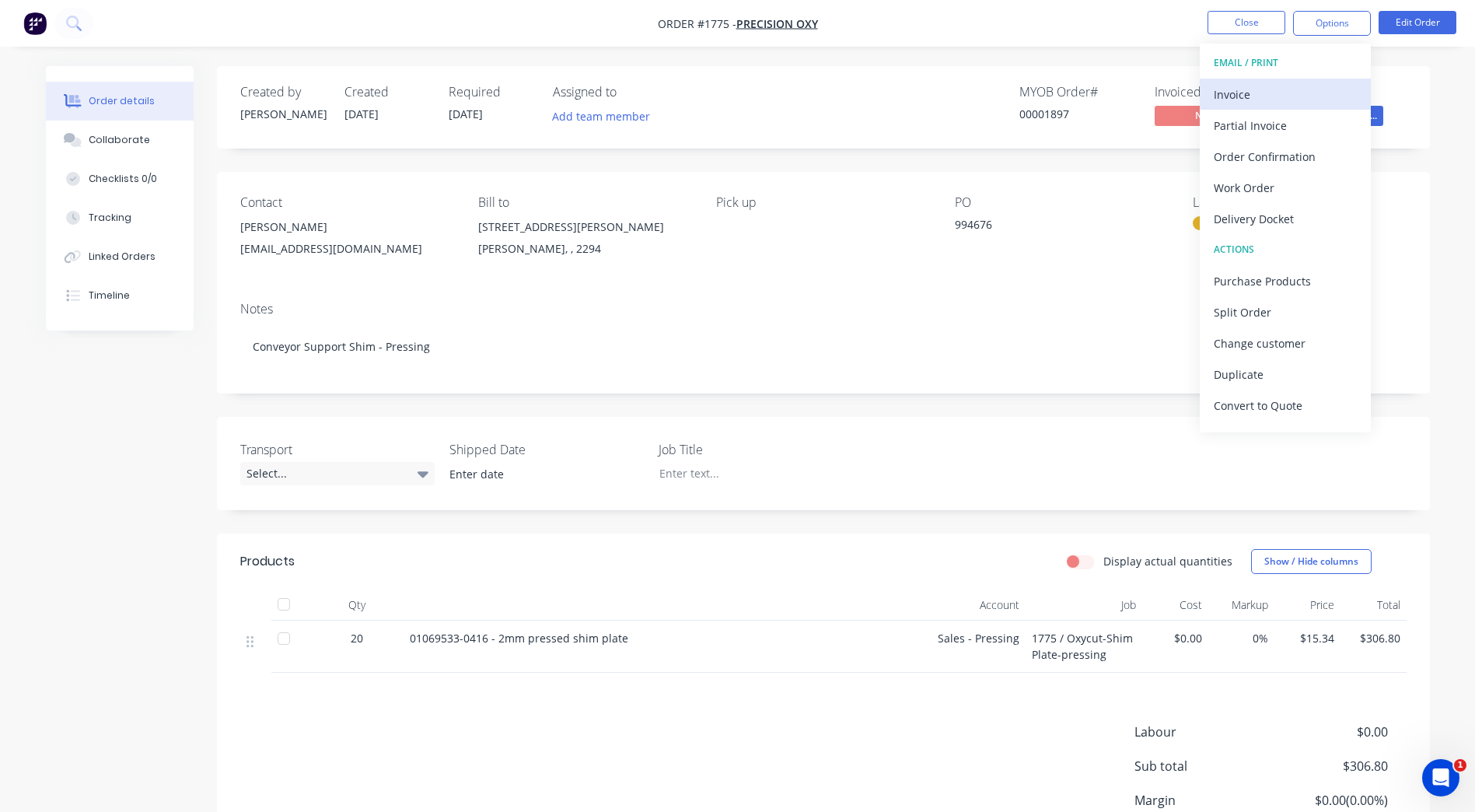
click at [1266, 96] on div "Invoice" at bounding box center [1285, 94] width 143 height 22
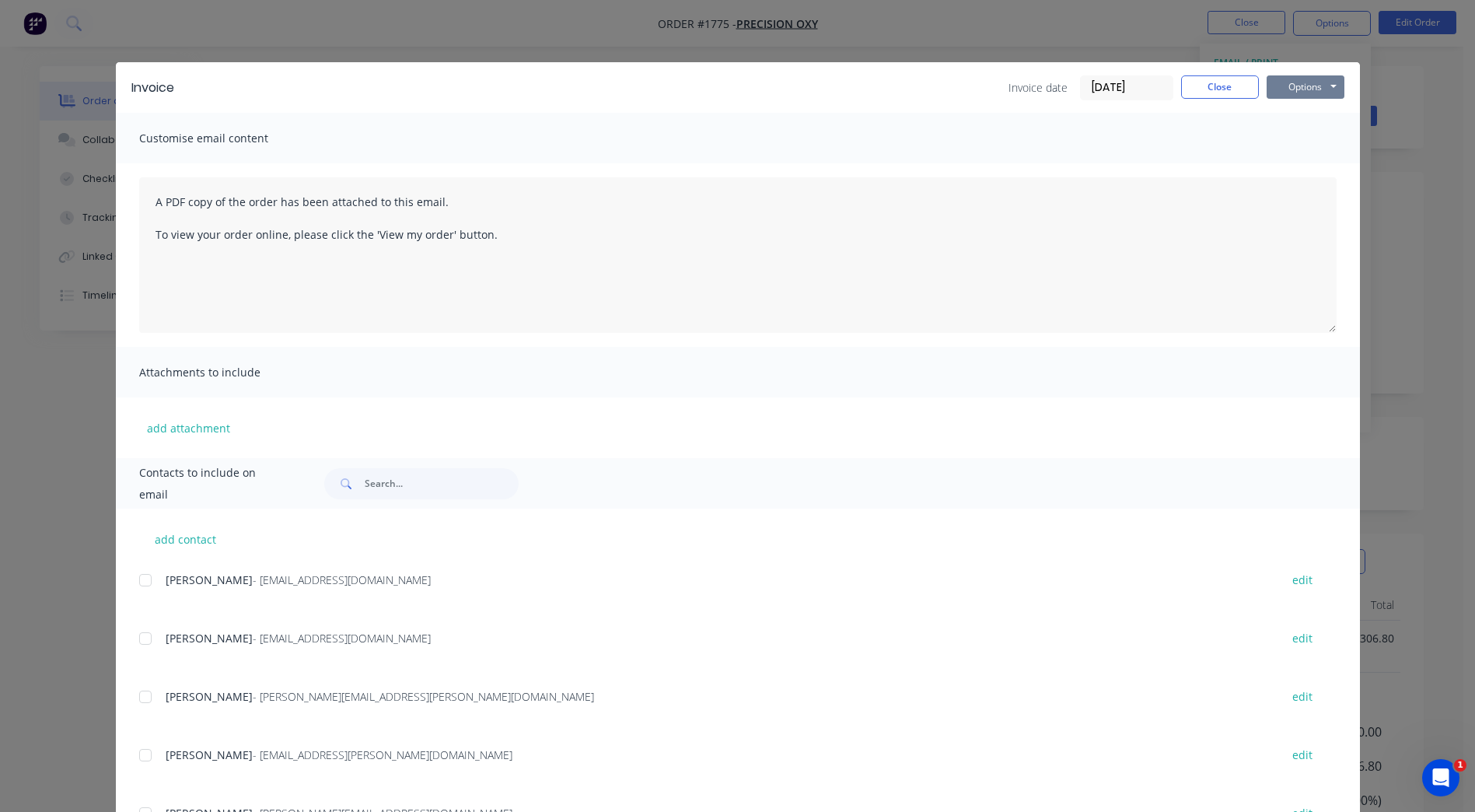
click at [1302, 94] on button "Options" at bounding box center [1305, 86] width 78 height 23
click at [1321, 116] on button "Preview" at bounding box center [1316, 114] width 100 height 26
click at [1229, 84] on button "Close" at bounding box center [1219, 86] width 78 height 23
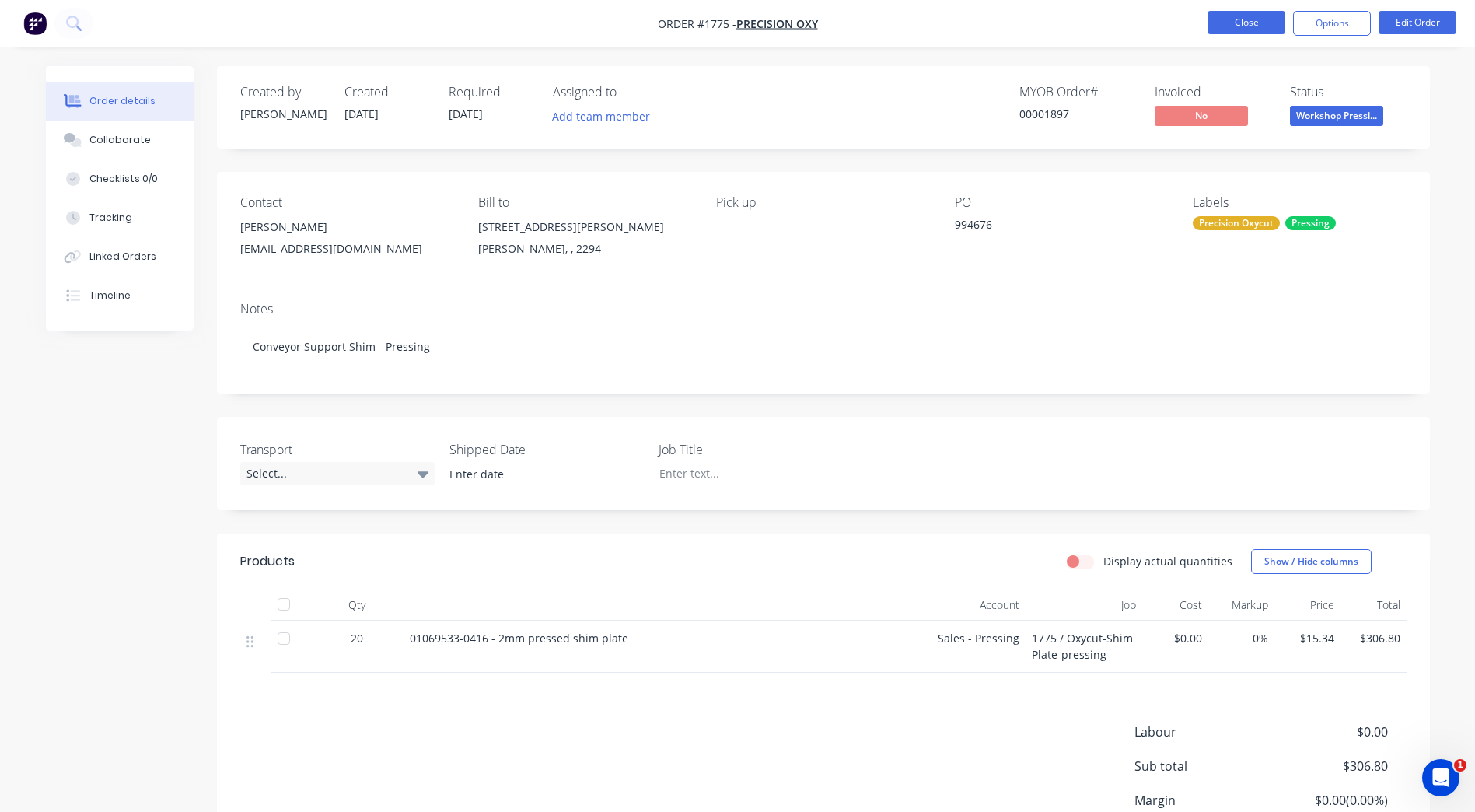
click at [1224, 27] on button "Close" at bounding box center [1246, 22] width 78 height 23
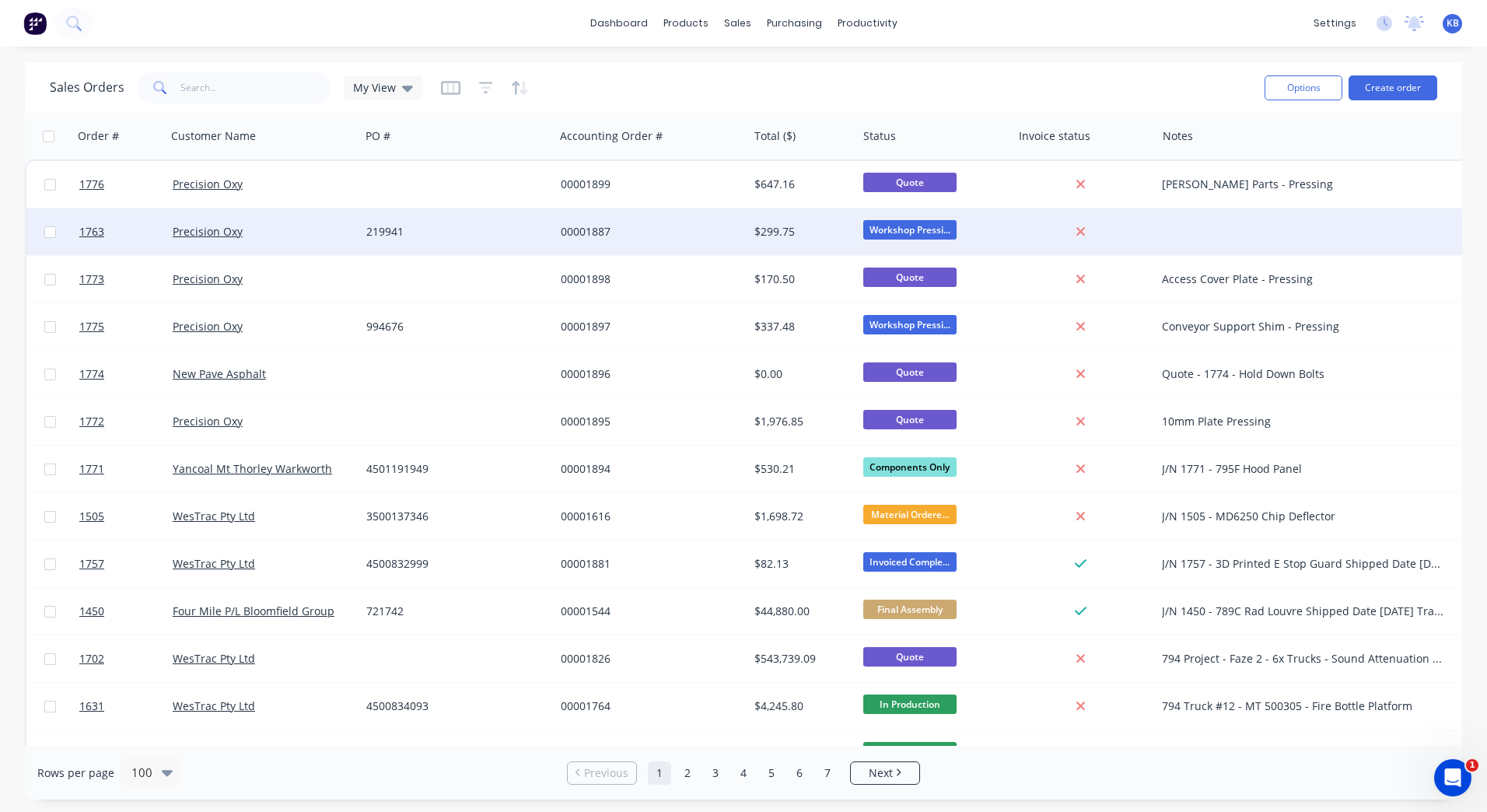
click at [541, 236] on div "219941" at bounding box center [457, 232] width 182 height 15
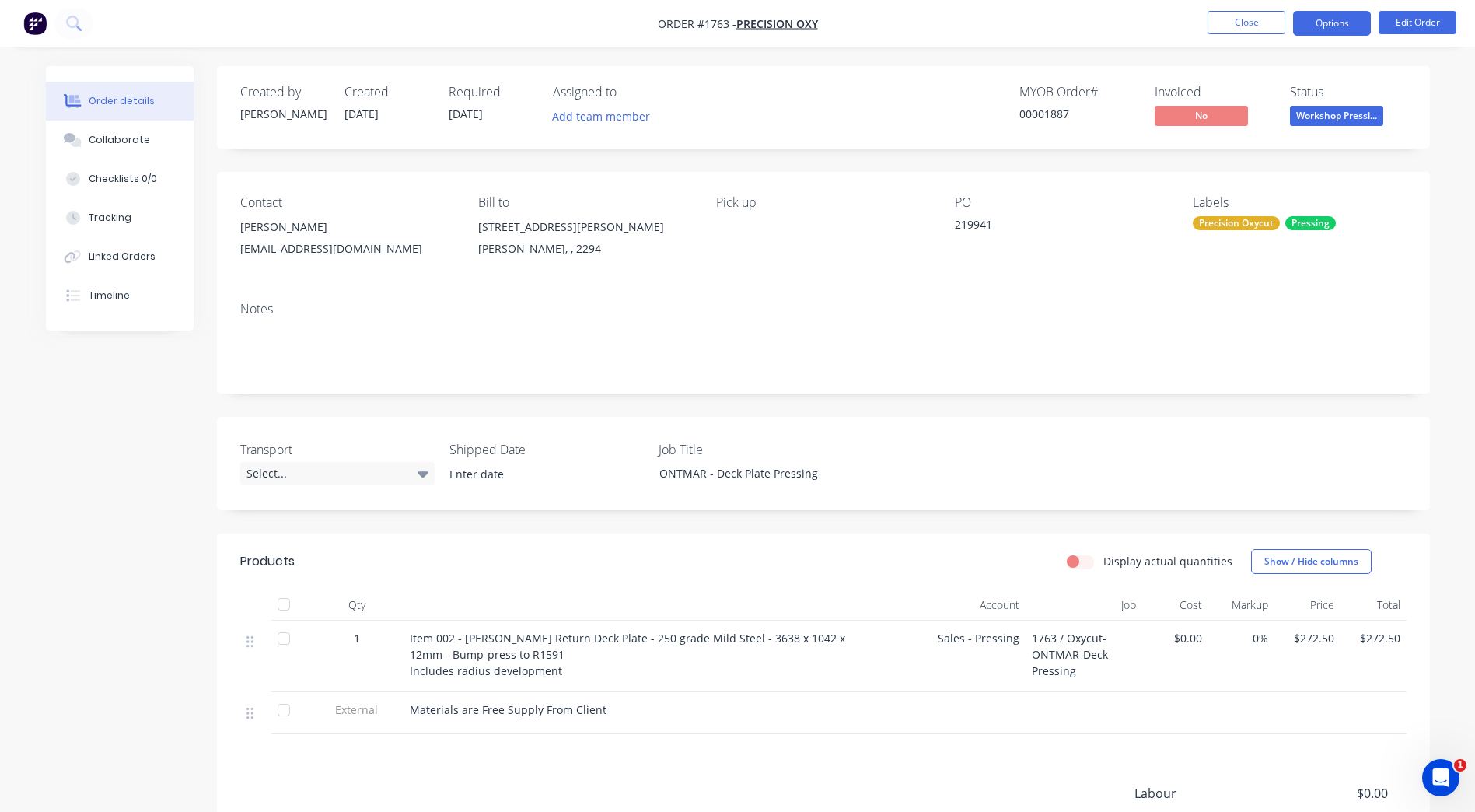
click at [1329, 16] on button "Options" at bounding box center [1332, 23] width 78 height 25
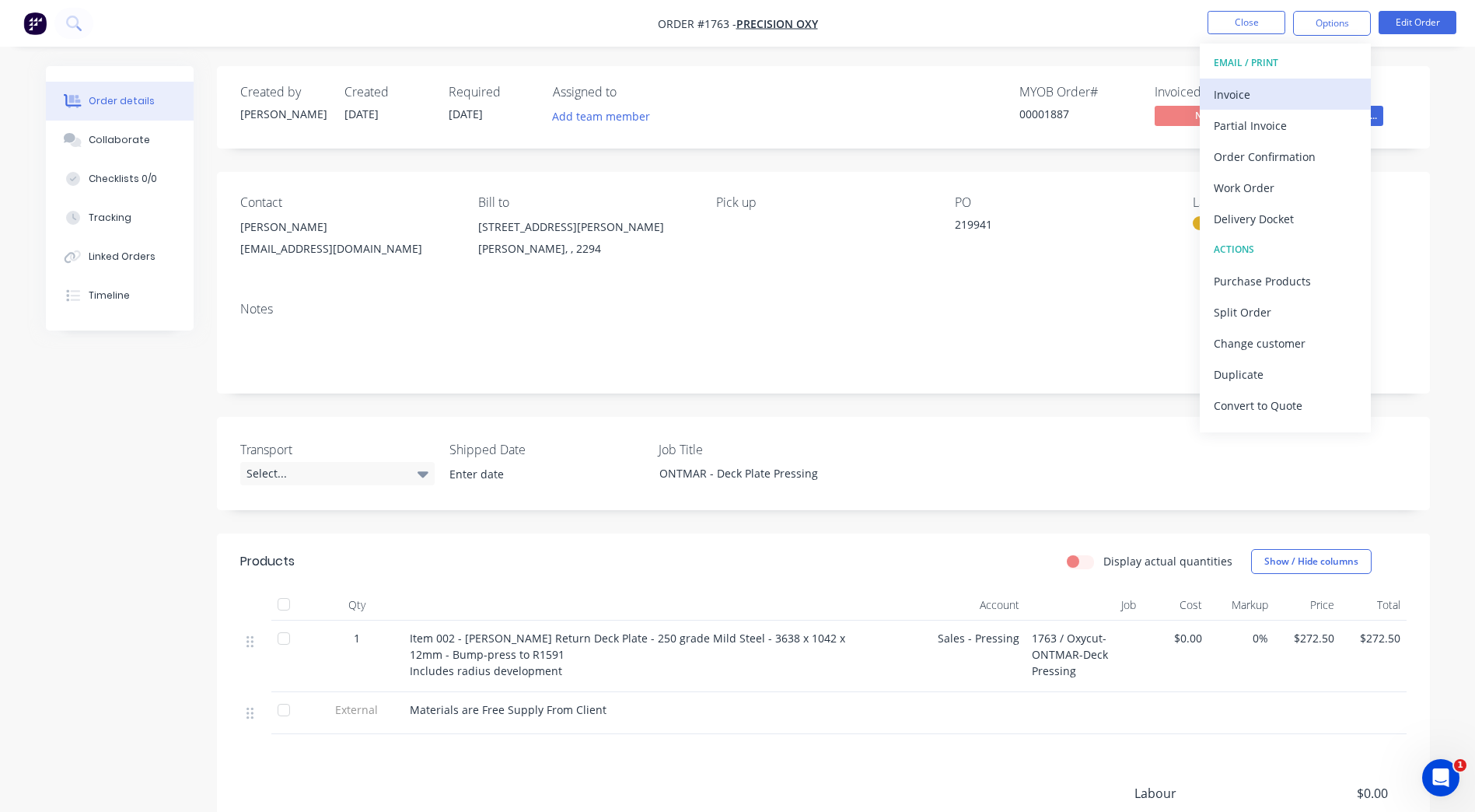
click at [1299, 104] on div "Invoice" at bounding box center [1285, 94] width 143 height 22
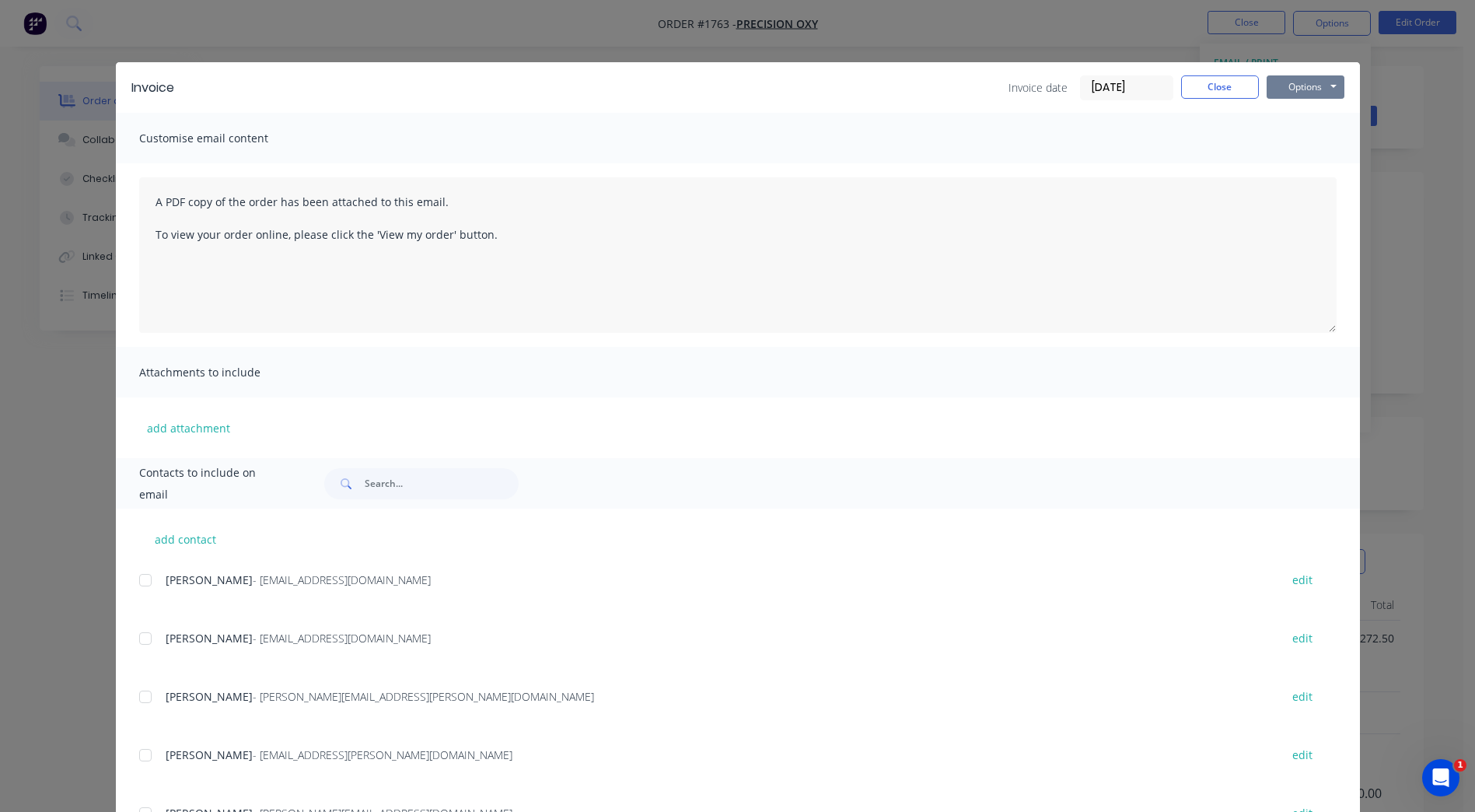
click at [1310, 77] on button "Options" at bounding box center [1305, 86] width 78 height 23
click at [1314, 118] on button "Preview" at bounding box center [1316, 114] width 100 height 26
click at [1199, 89] on button "Close" at bounding box center [1219, 86] width 78 height 23
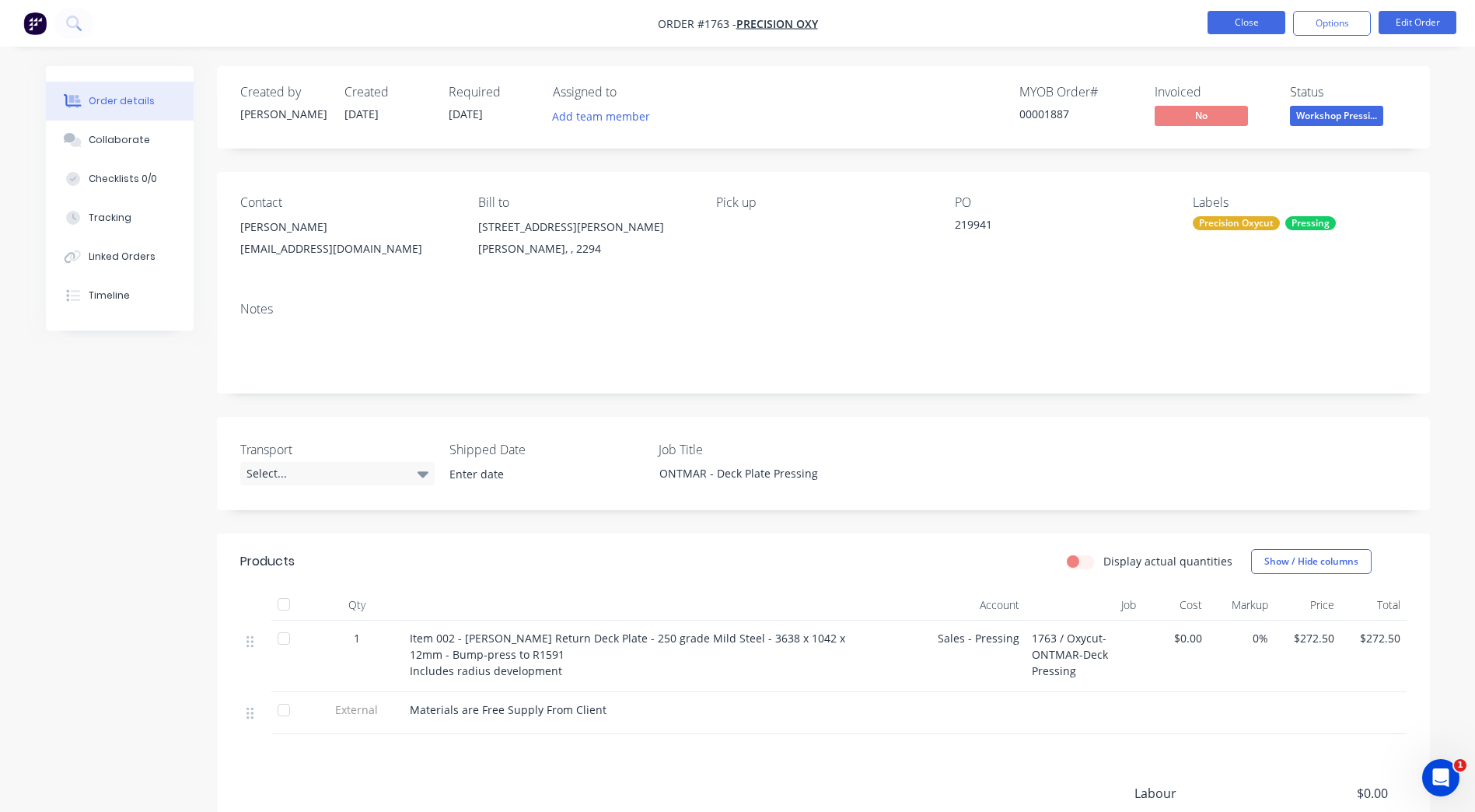
click at [1280, 23] on button "Close" at bounding box center [1246, 22] width 78 height 23
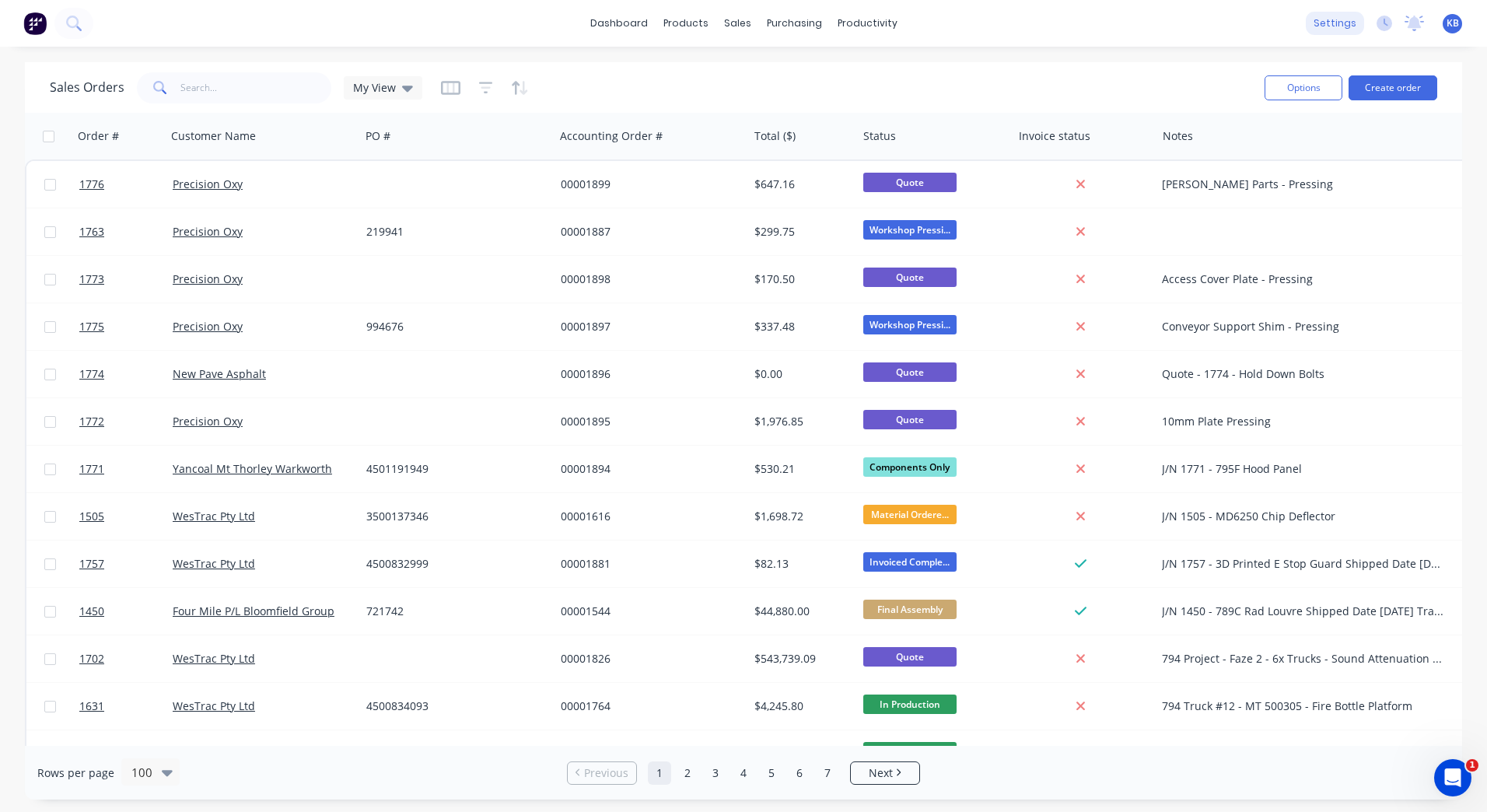
click at [1312, 22] on div "settings" at bounding box center [1335, 23] width 59 height 23
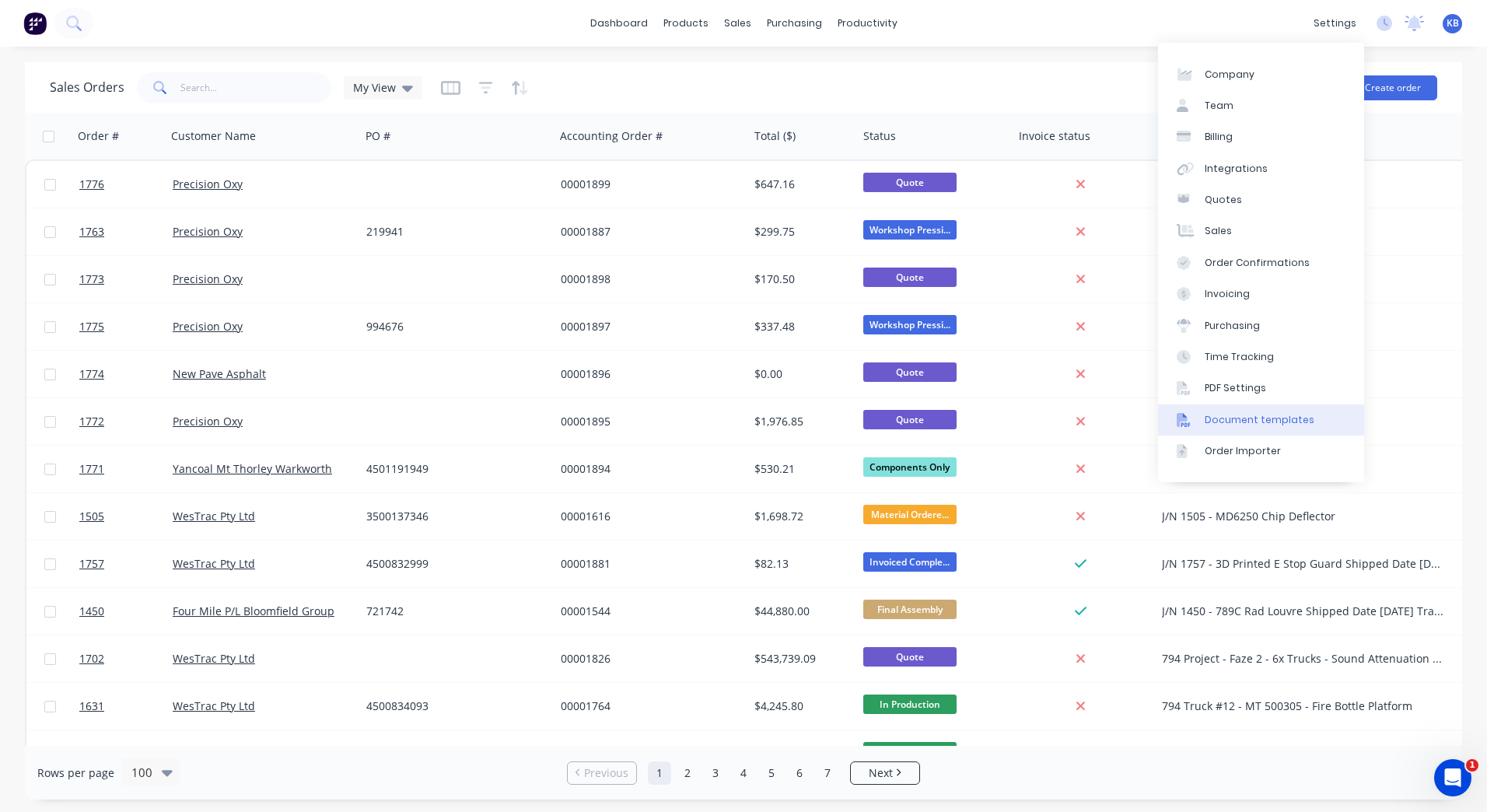
click at [1288, 422] on div "Document templates" at bounding box center [1259, 420] width 110 height 14
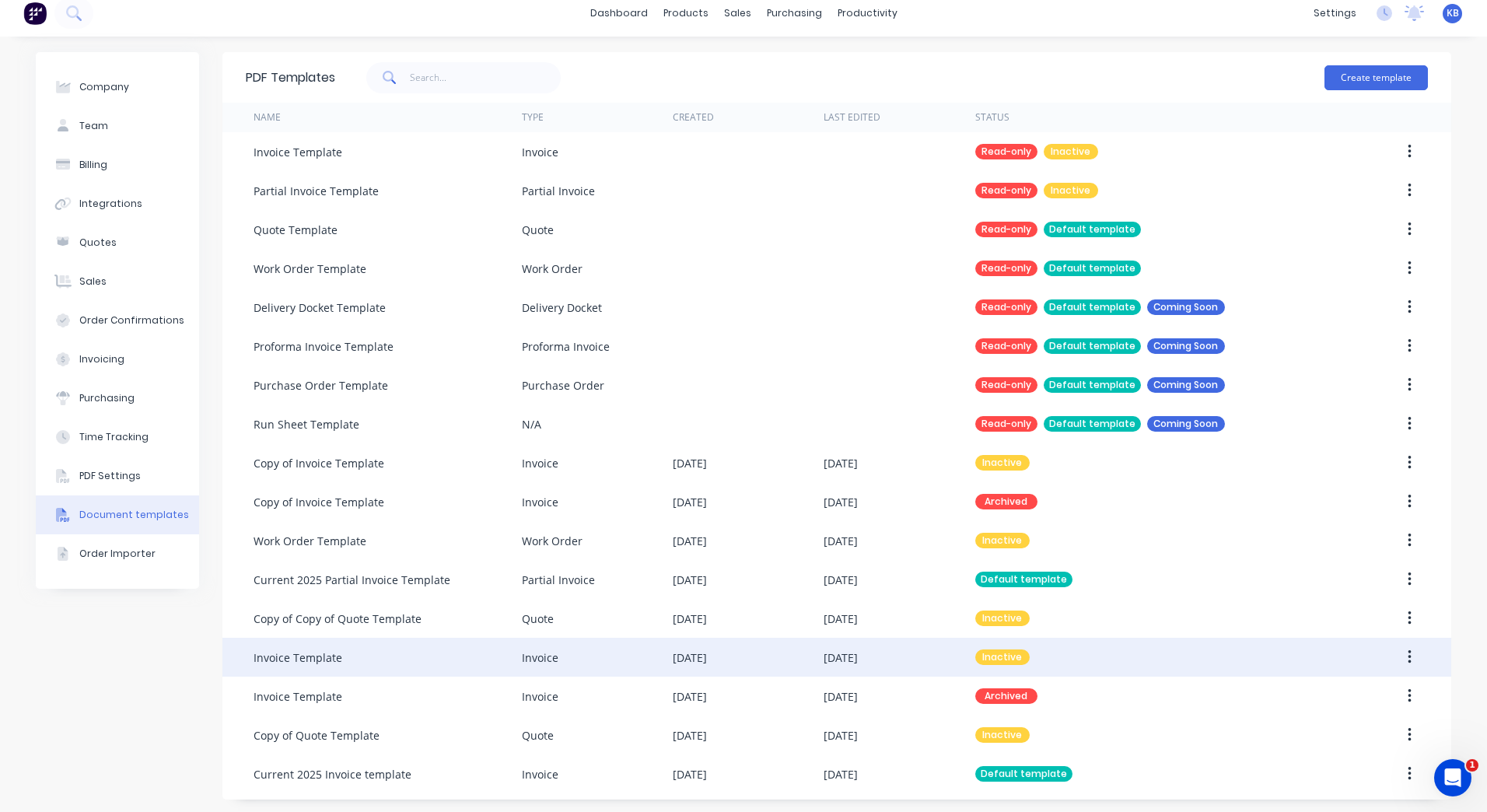
scroll to position [13, 0]
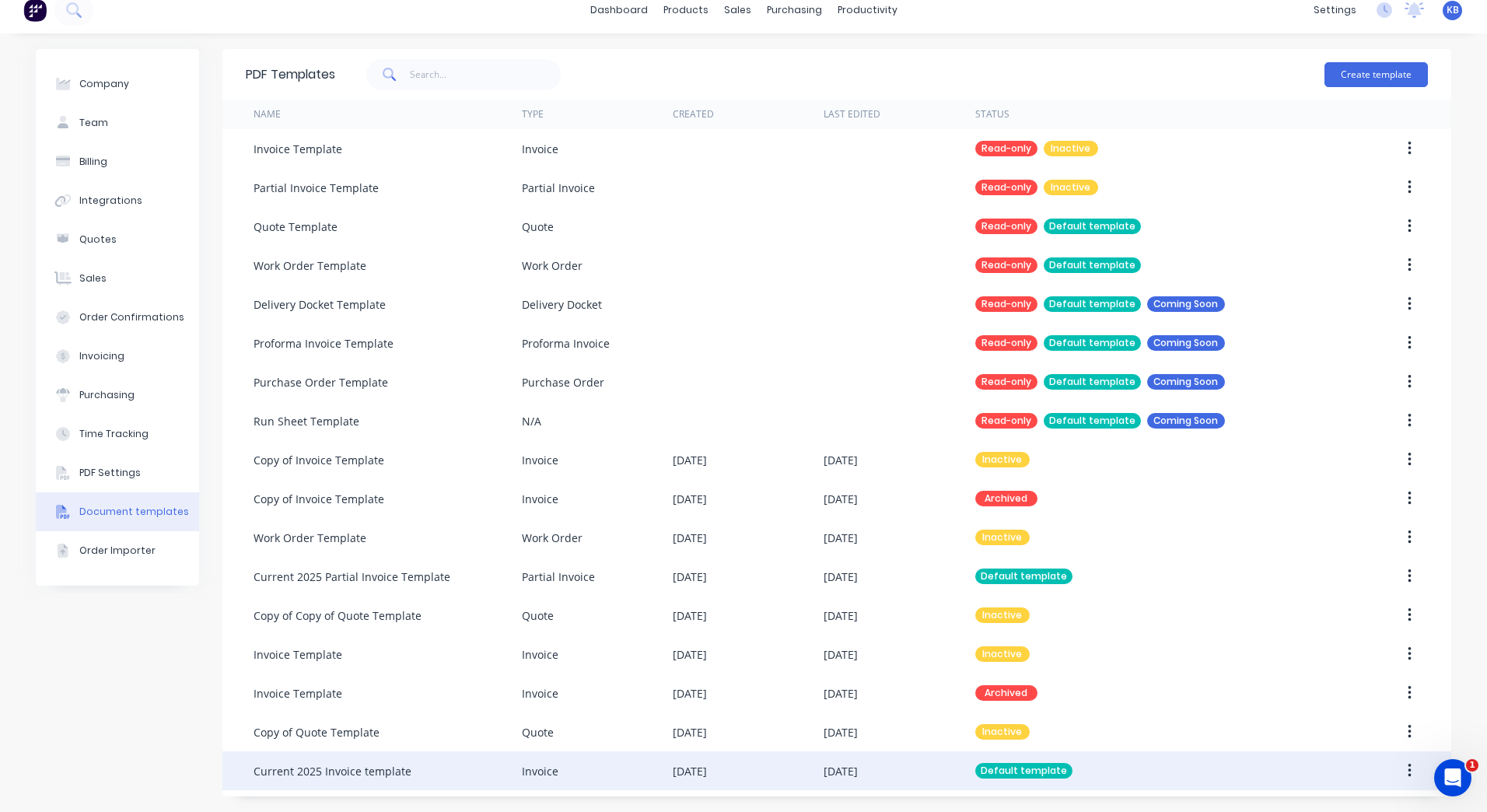
click at [1033, 775] on div "Default template" at bounding box center [1024, 771] width 97 height 15
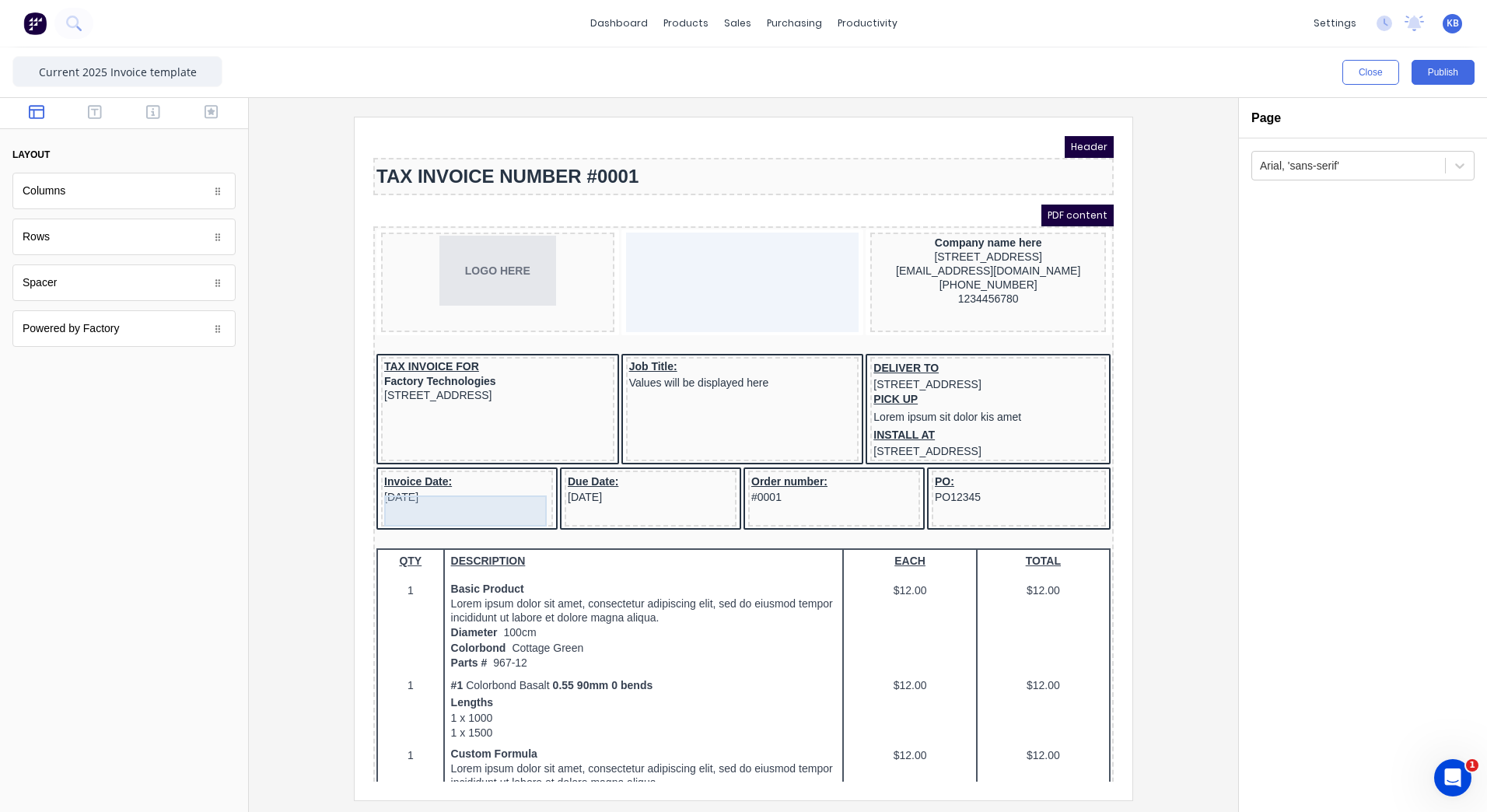
click at [438, 486] on div "Invoice Date: [DATE]" at bounding box center [448, 470] width 165 height 31
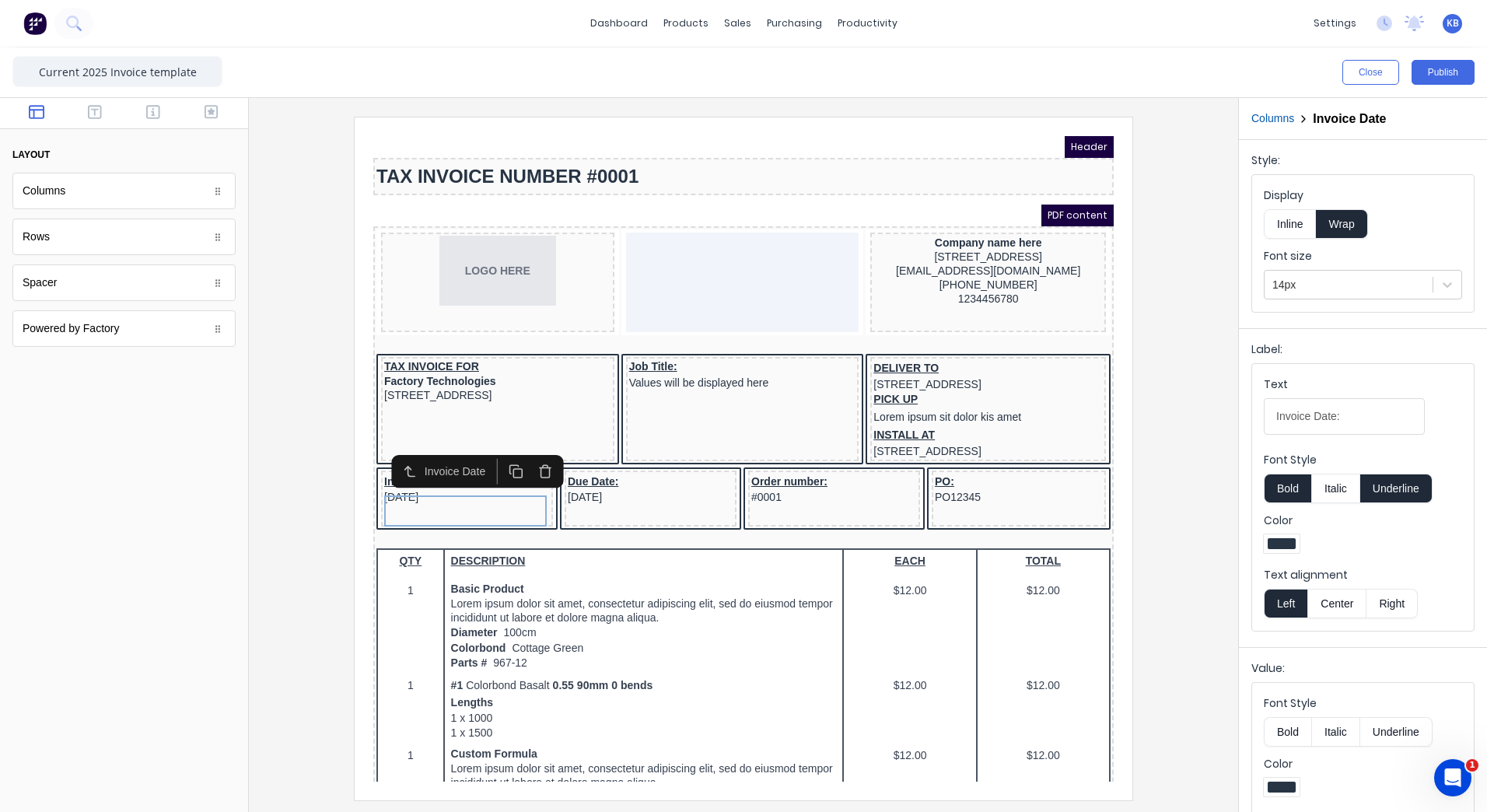
click at [1354, 603] on button "Center" at bounding box center [1336, 603] width 59 height 30
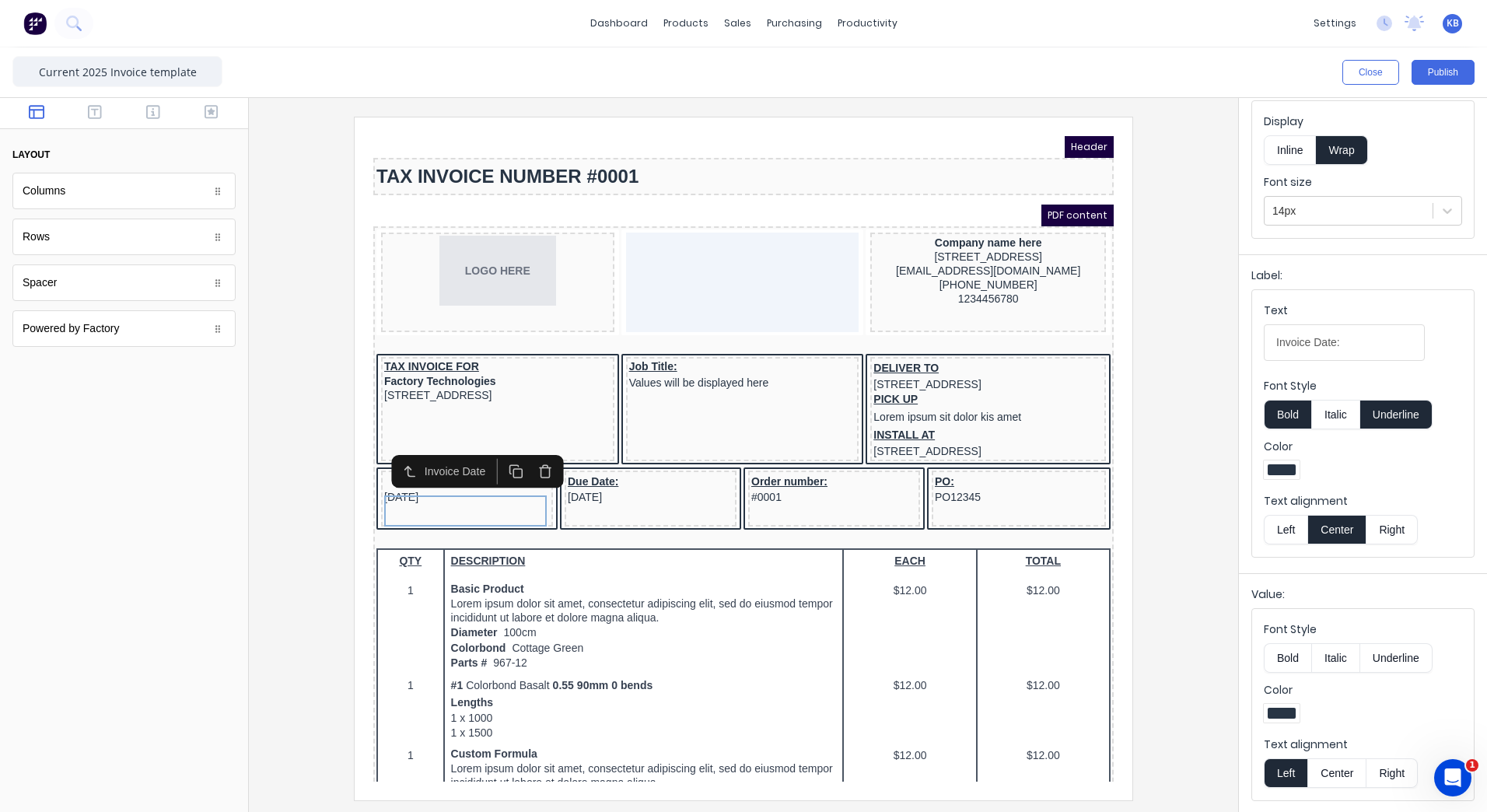
click at [1349, 758] on button "Center" at bounding box center [1336, 773] width 59 height 30
click at [1348, 766] on button "Center" at bounding box center [1336, 773] width 59 height 30
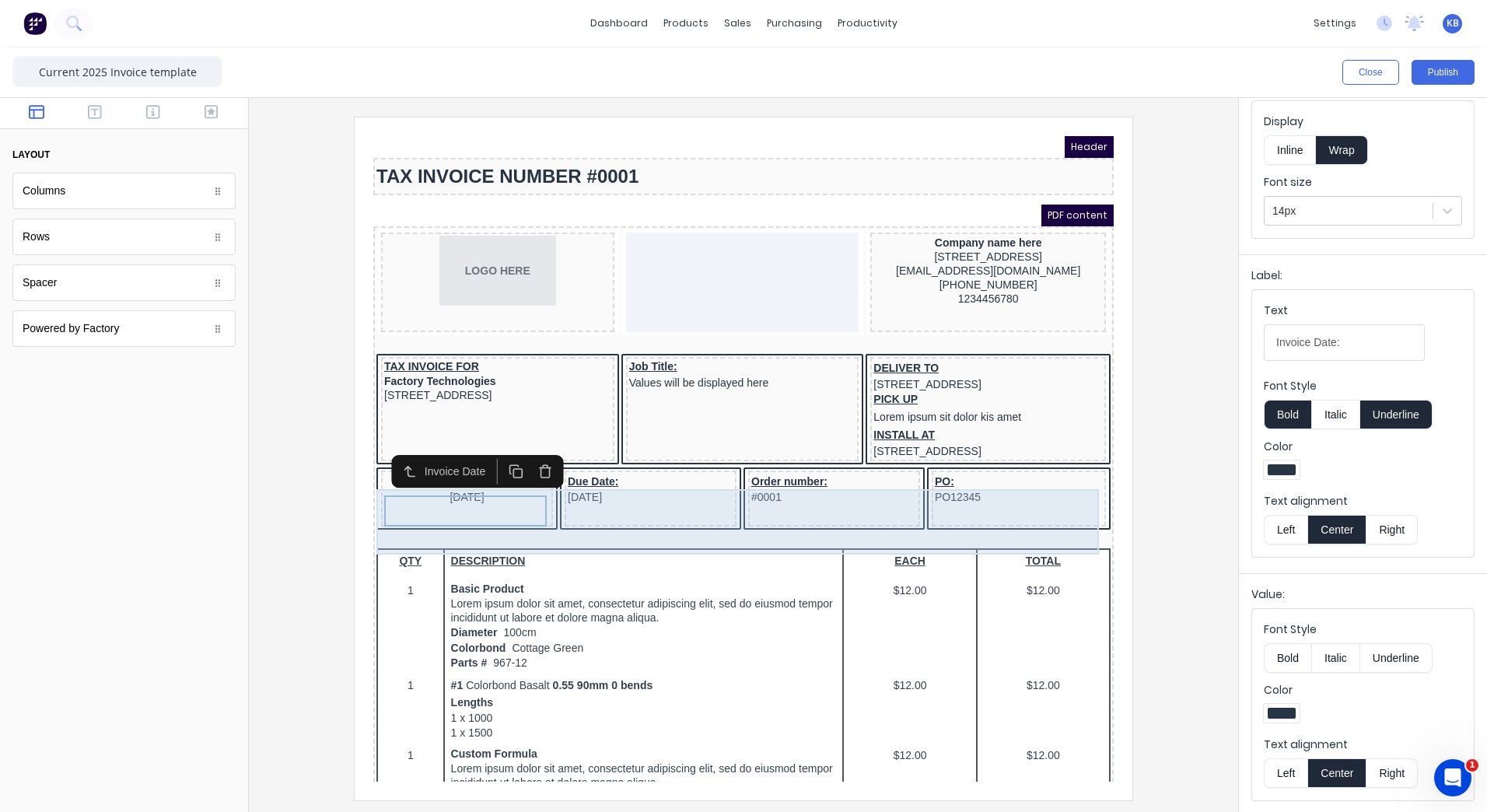
click at [596, 486] on div "Due Date: [DATE]" at bounding box center [632, 470] width 165 height 31
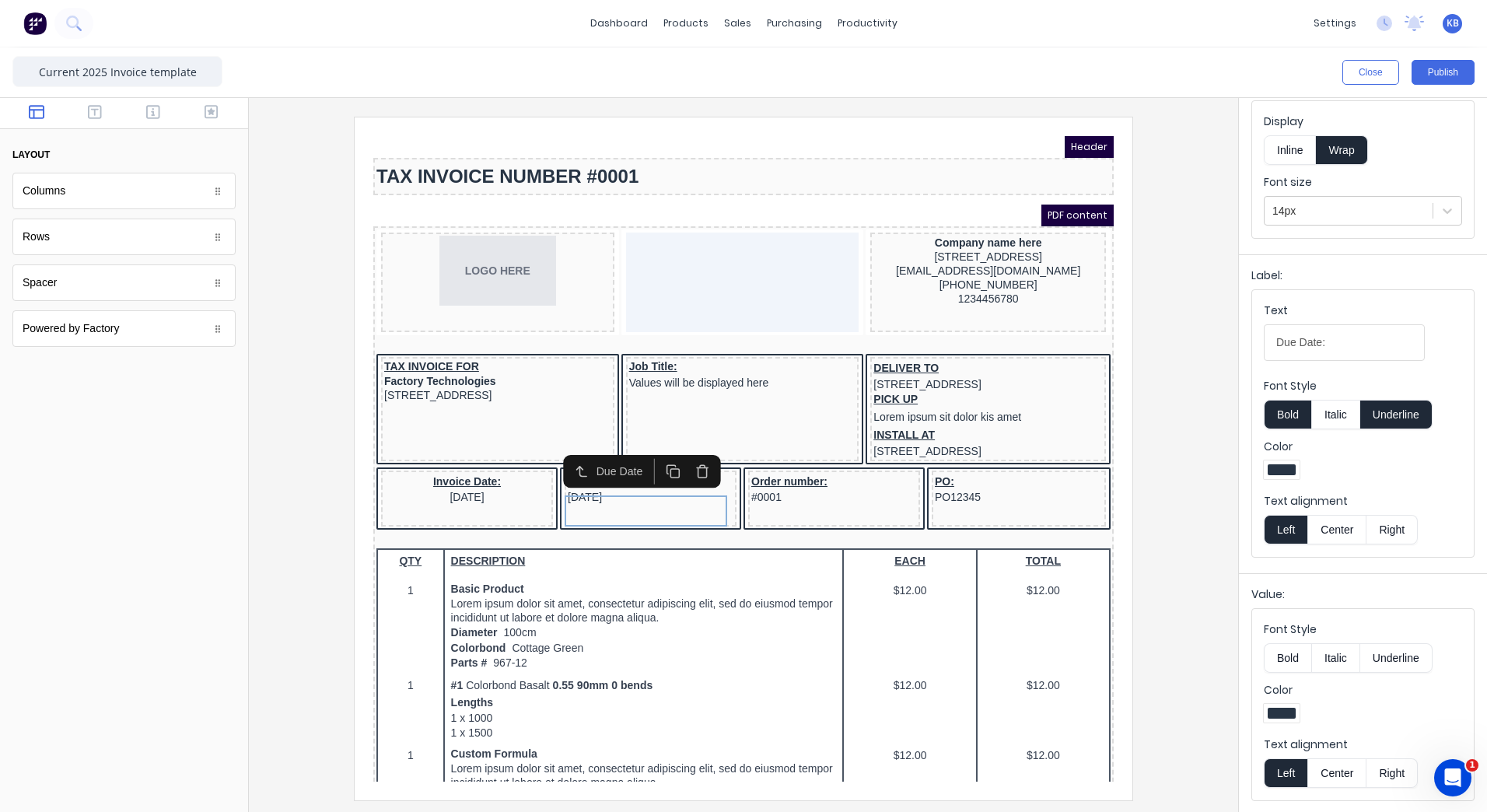
click at [1343, 766] on button "Center" at bounding box center [1336, 773] width 59 height 30
click at [1328, 525] on button "Center" at bounding box center [1336, 529] width 59 height 30
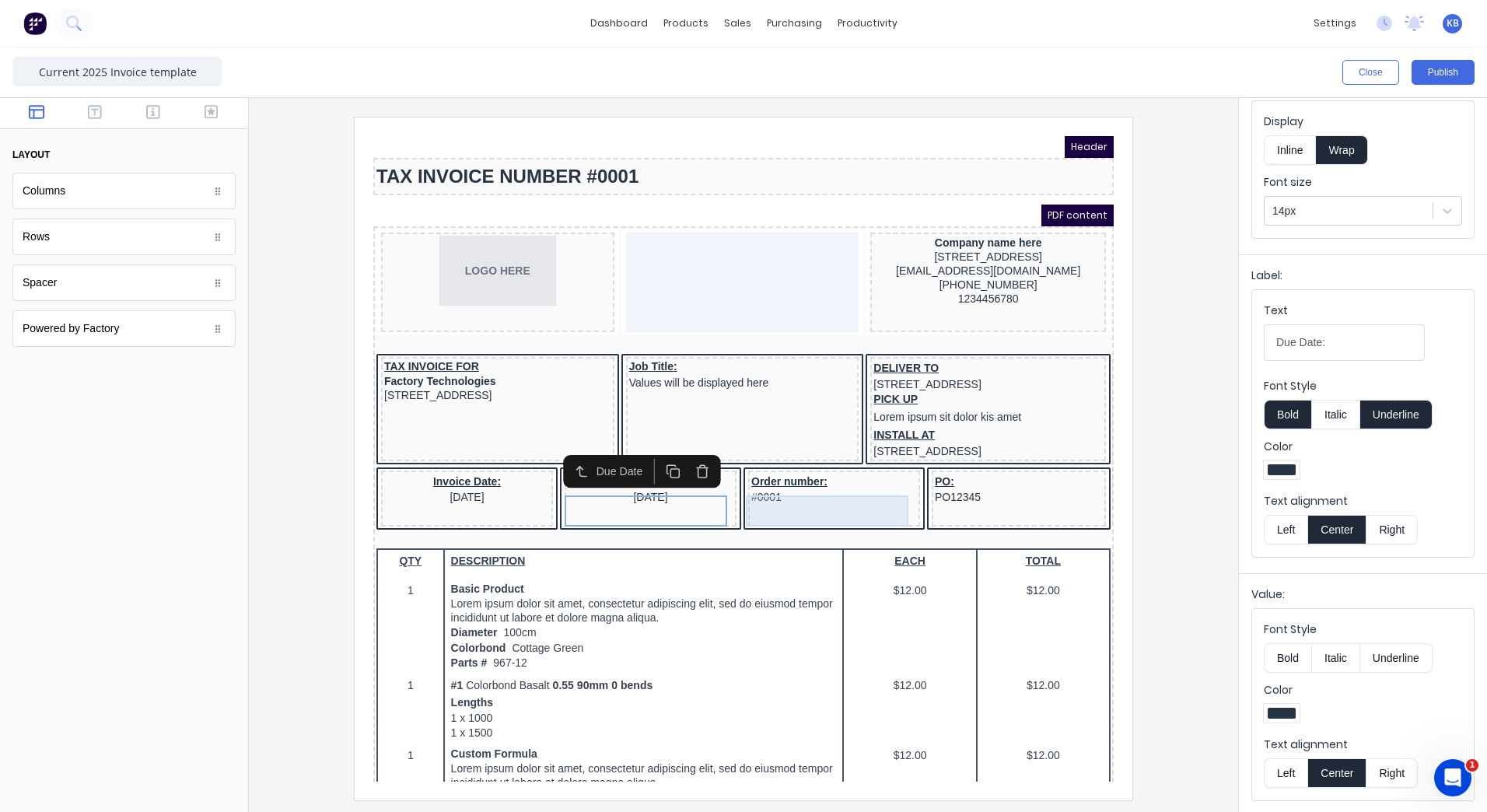
click at [791, 486] on div "Order number: #0001" at bounding box center [815, 470] width 165 height 31
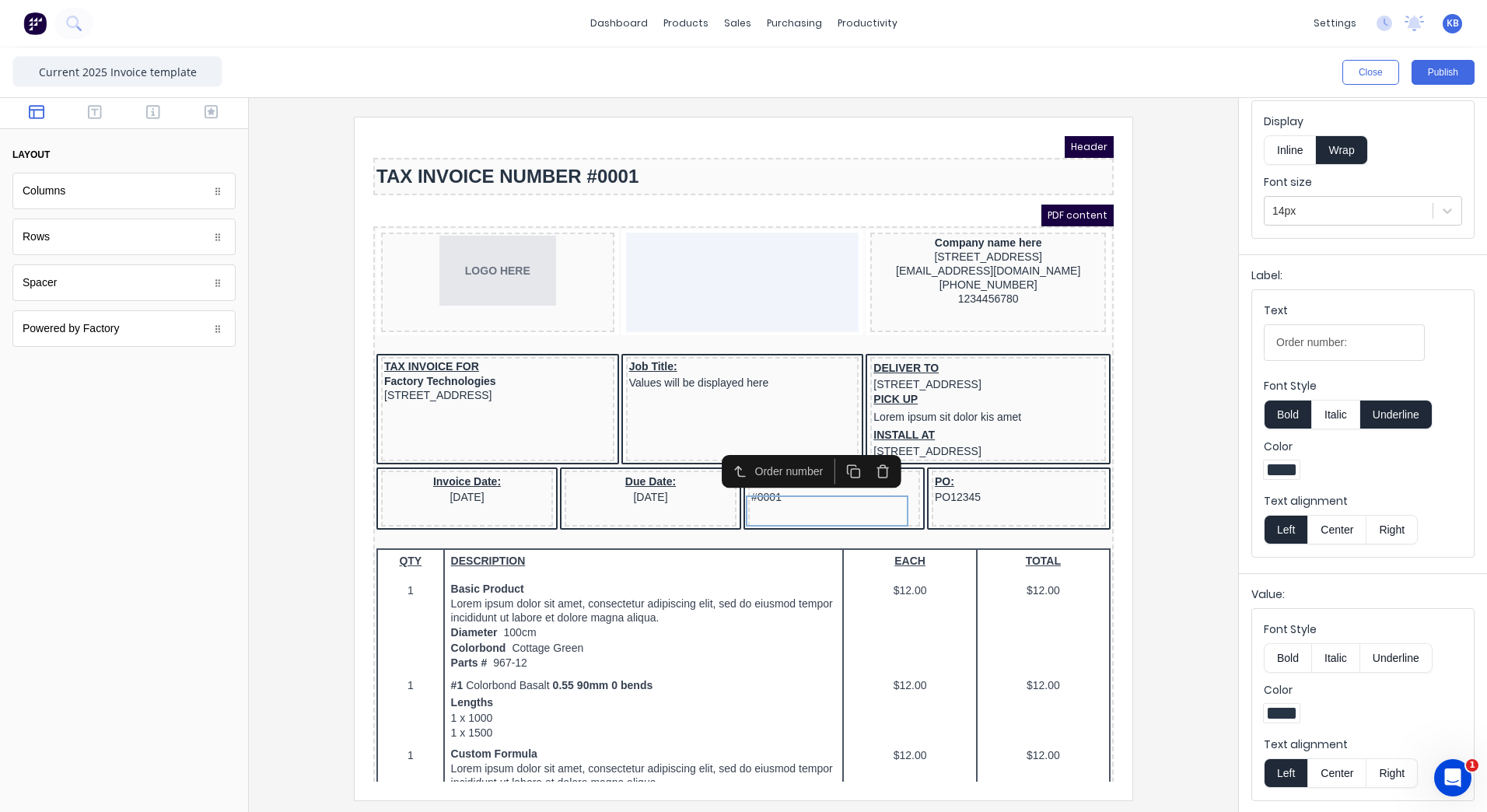
click at [1351, 768] on button "Center" at bounding box center [1336, 773] width 59 height 30
click at [1316, 523] on button "Center" at bounding box center [1336, 529] width 59 height 30
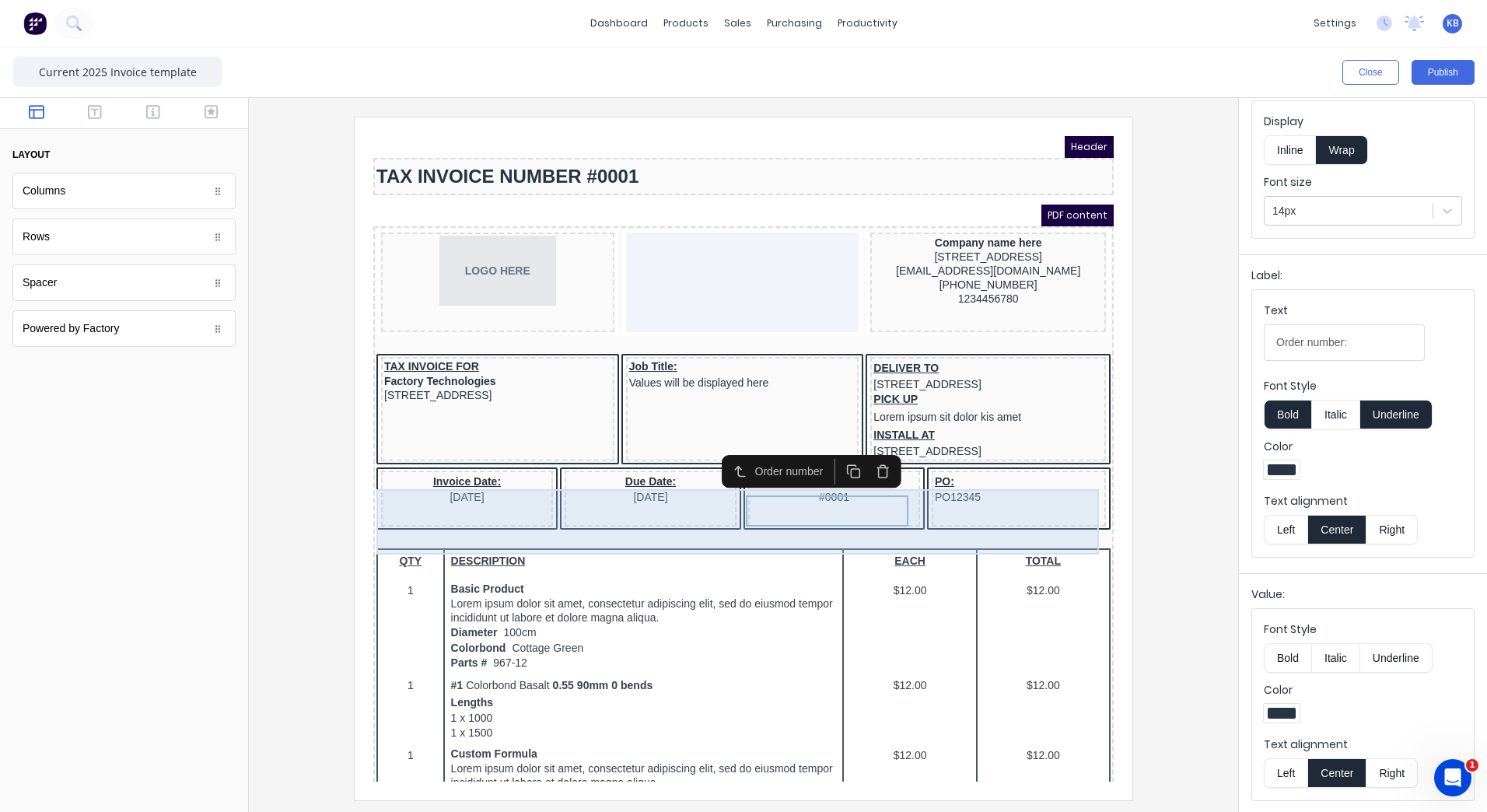
click at [1001, 507] on div "PO: PO12345" at bounding box center [1000, 480] width 174 height 56
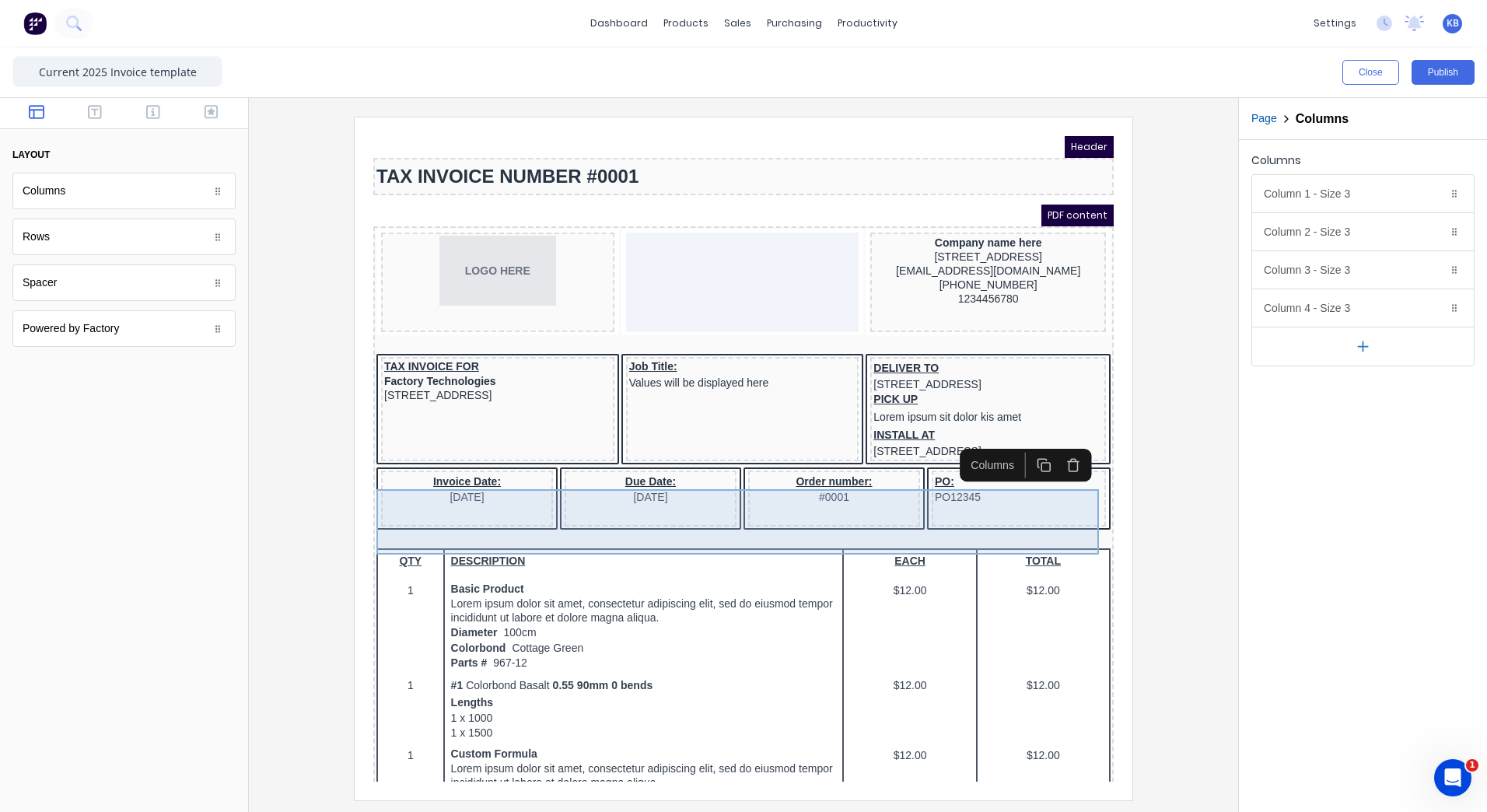
scroll to position [0, 0]
click at [902, 487] on div "Invoice Date: [DATE] Due Date: [DATE] Order number: #0001 PO: PO12345" at bounding box center [725, 481] width 734 height 65
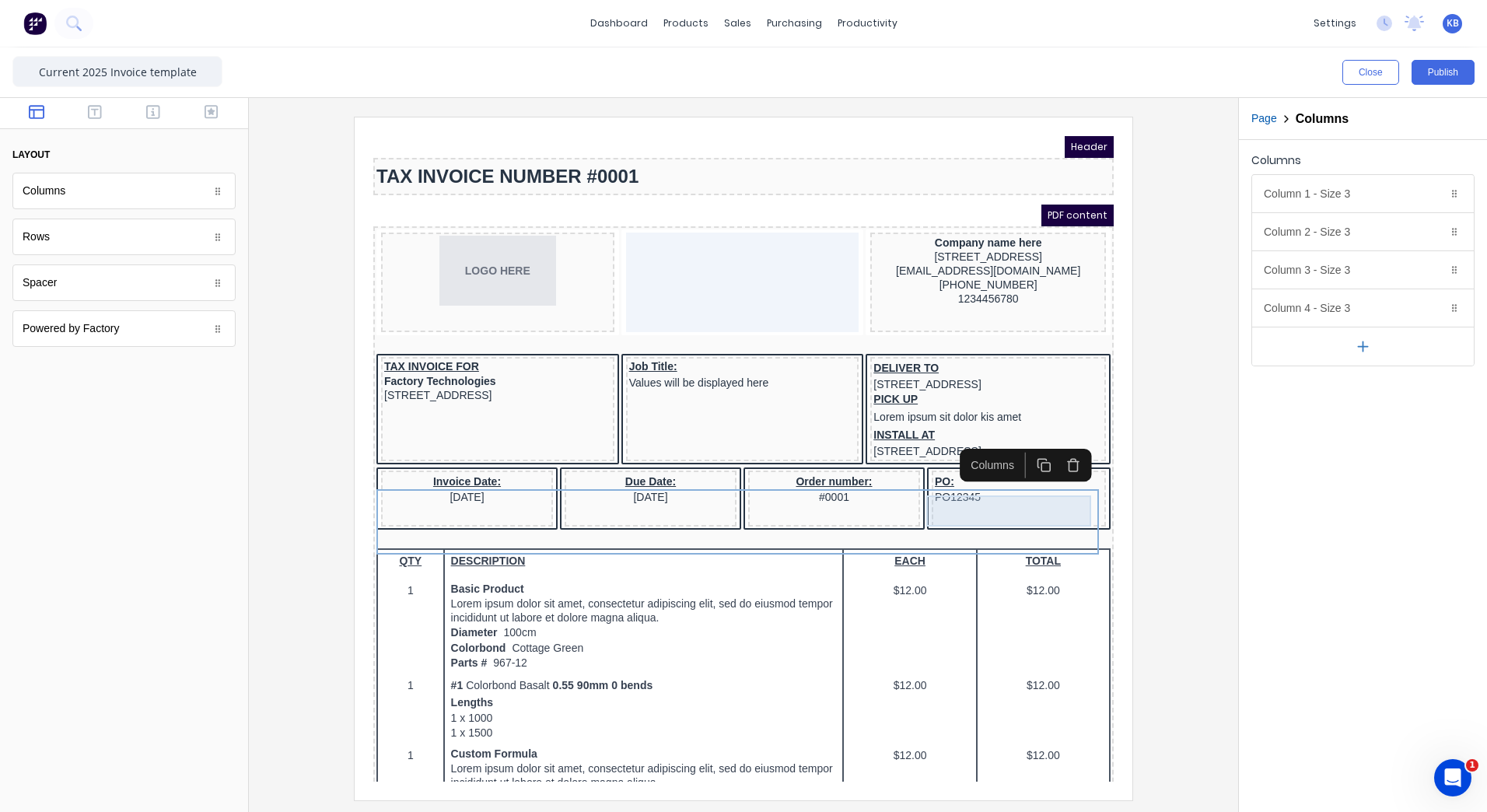
click at [929, 485] on div "PO: PO12345" at bounding box center [1000, 470] width 168 height 31
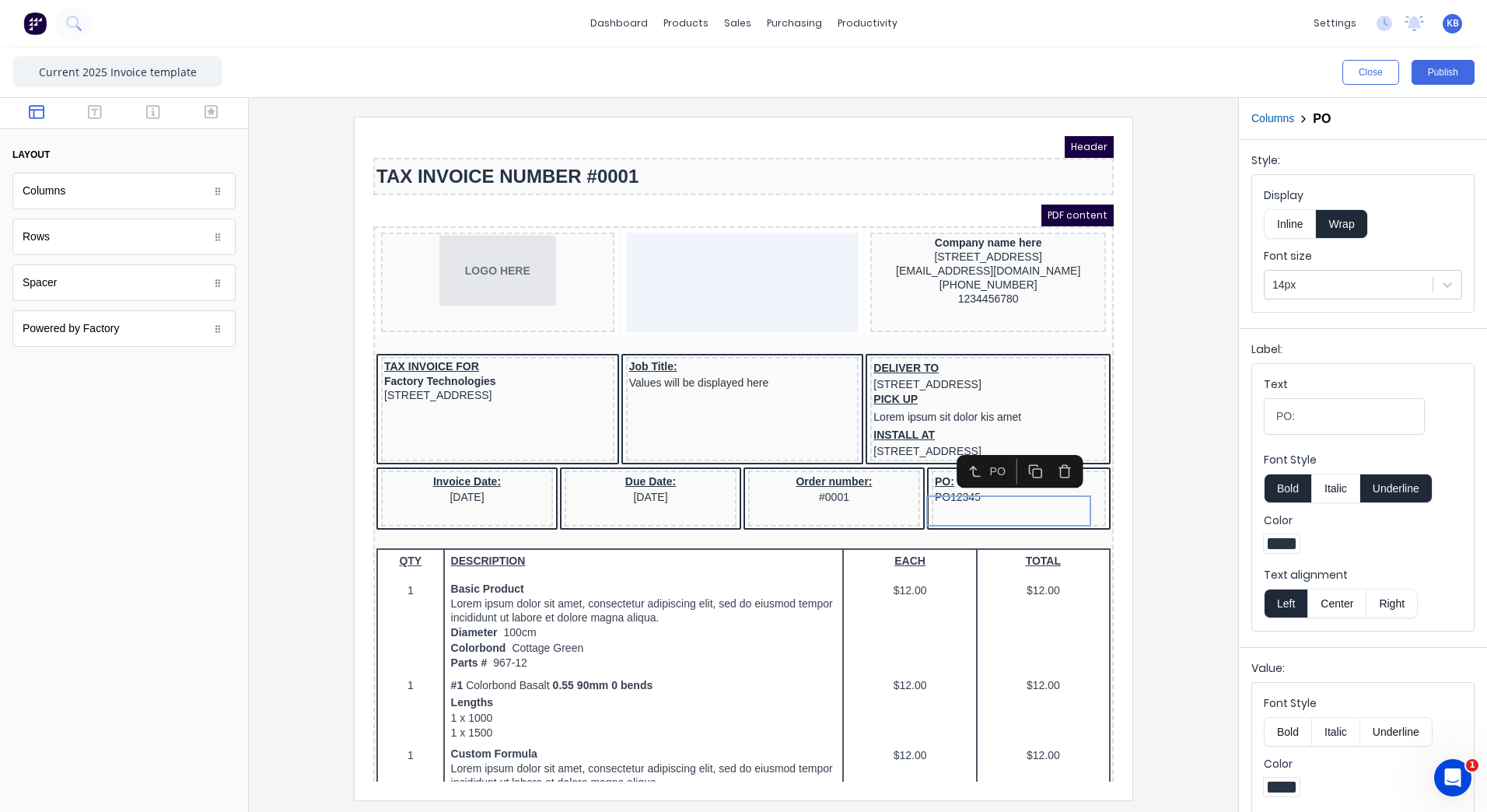
click at [1345, 601] on button "Center" at bounding box center [1336, 603] width 59 height 30
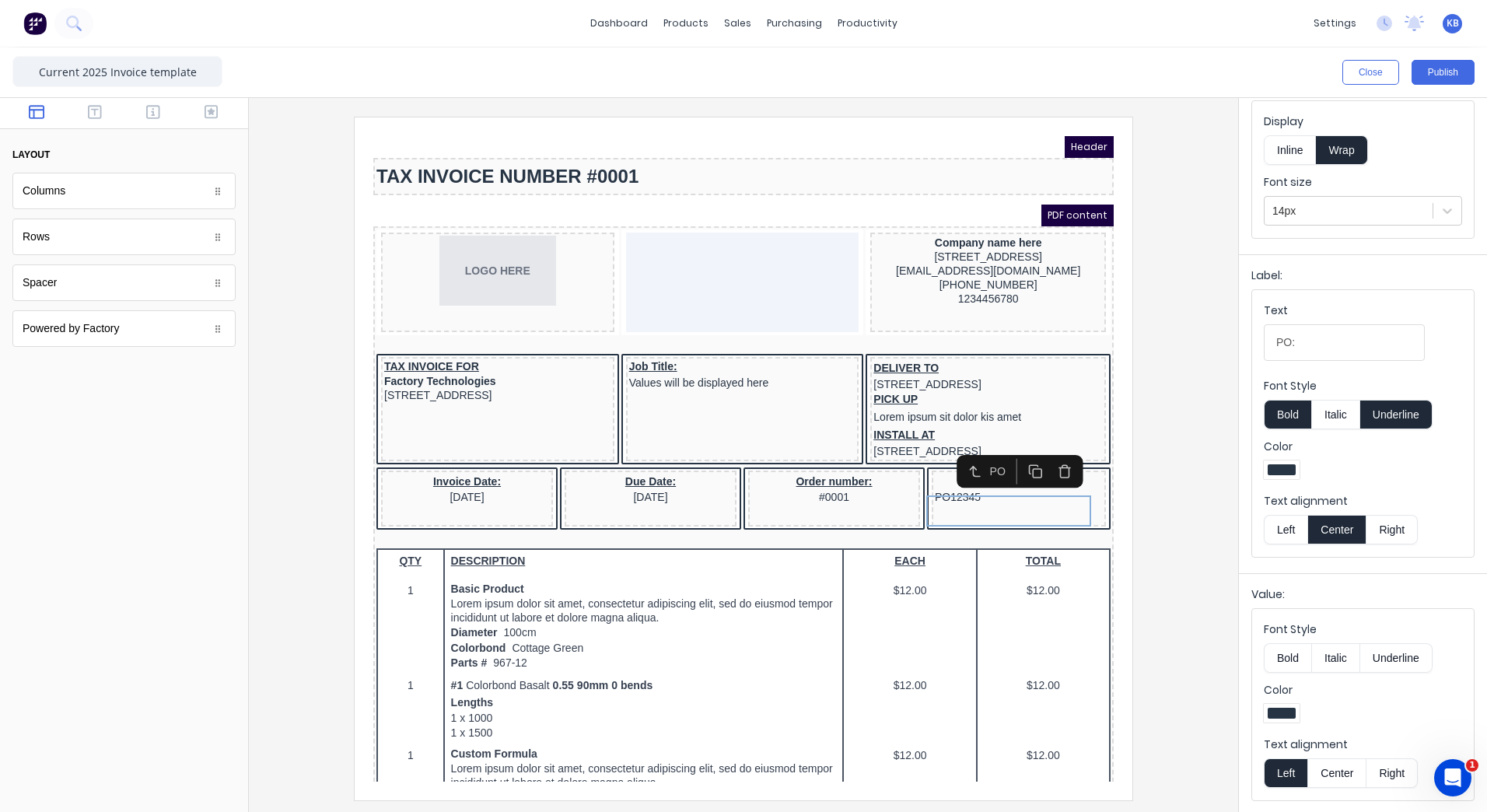
click at [1337, 773] on button "Center" at bounding box center [1336, 773] width 59 height 30
click at [1436, 62] on button "Publish" at bounding box center [1444, 72] width 63 height 25
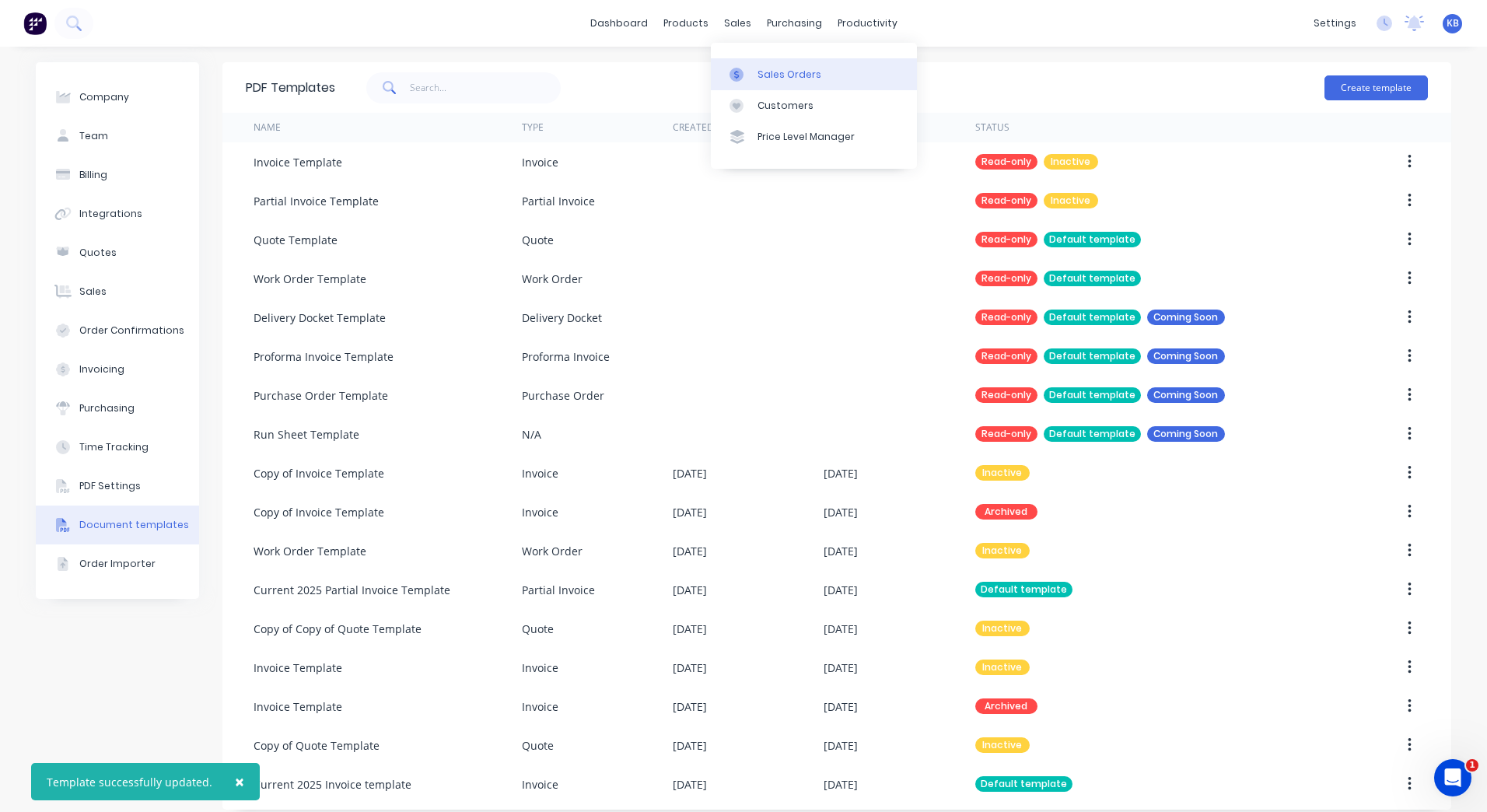
click at [745, 71] on div at bounding box center [741, 74] width 23 height 14
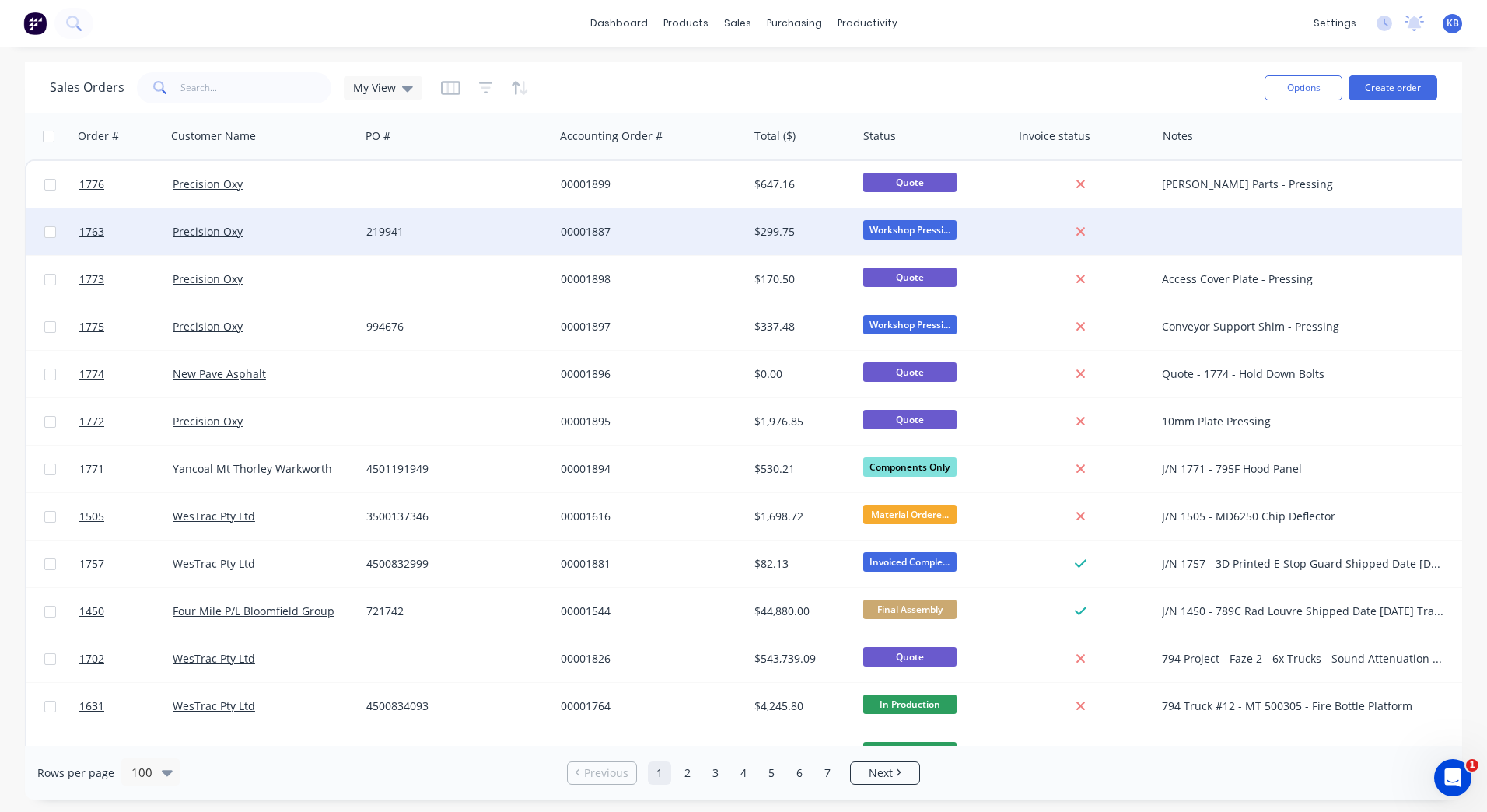
click at [1118, 217] on div at bounding box center [1084, 232] width 144 height 47
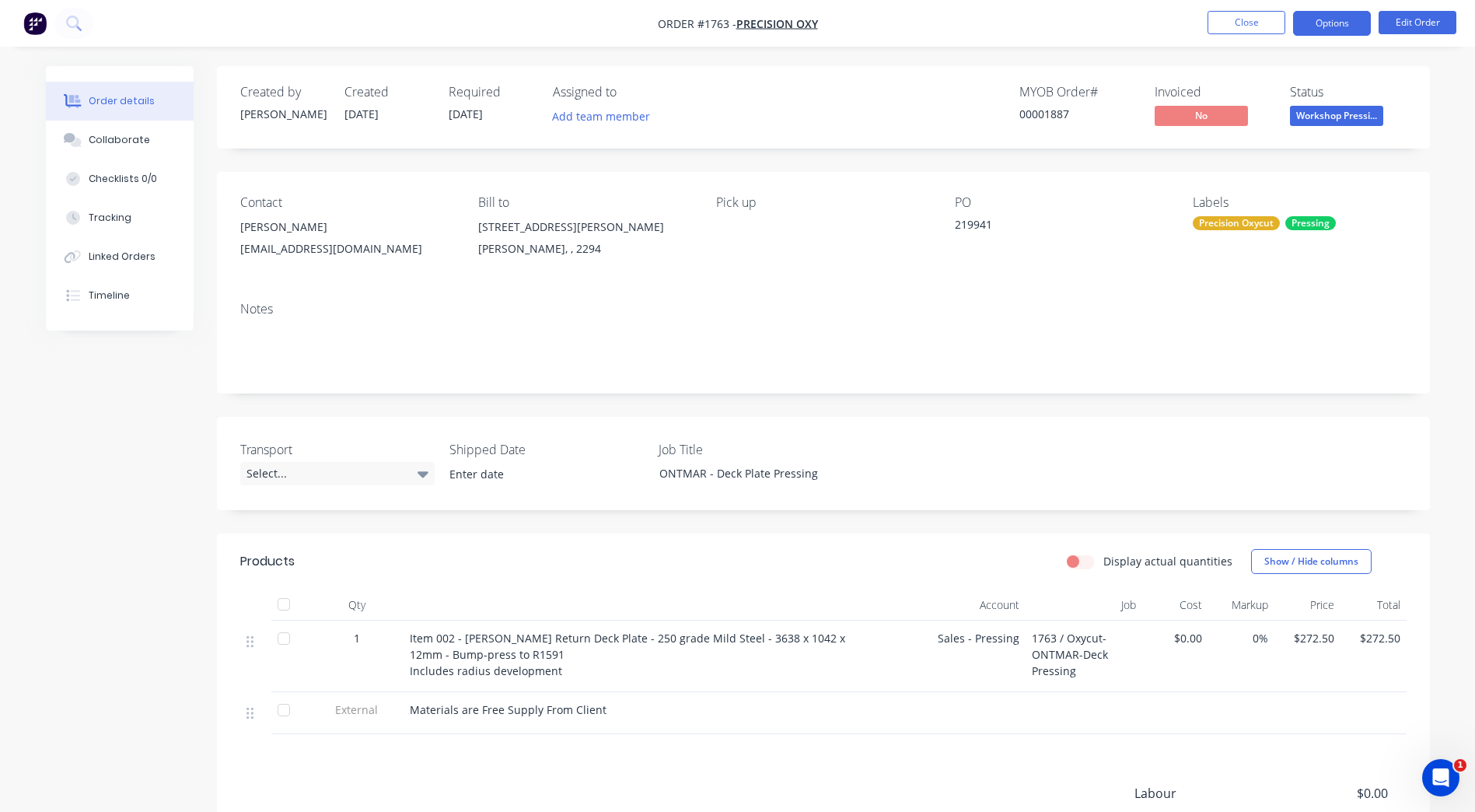
click at [1338, 22] on button "Options" at bounding box center [1332, 23] width 78 height 25
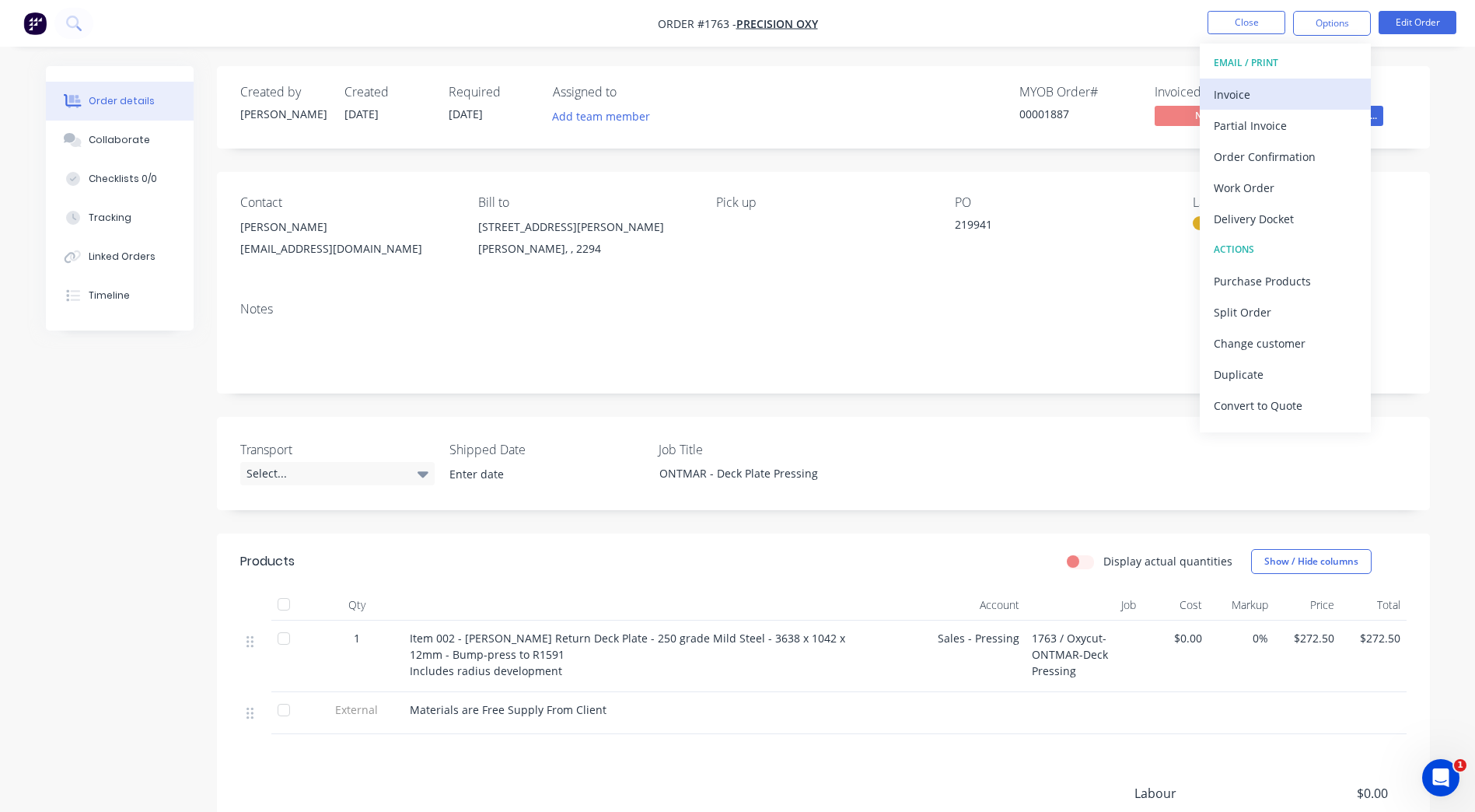
click at [1296, 102] on div "Invoice" at bounding box center [1285, 94] width 143 height 22
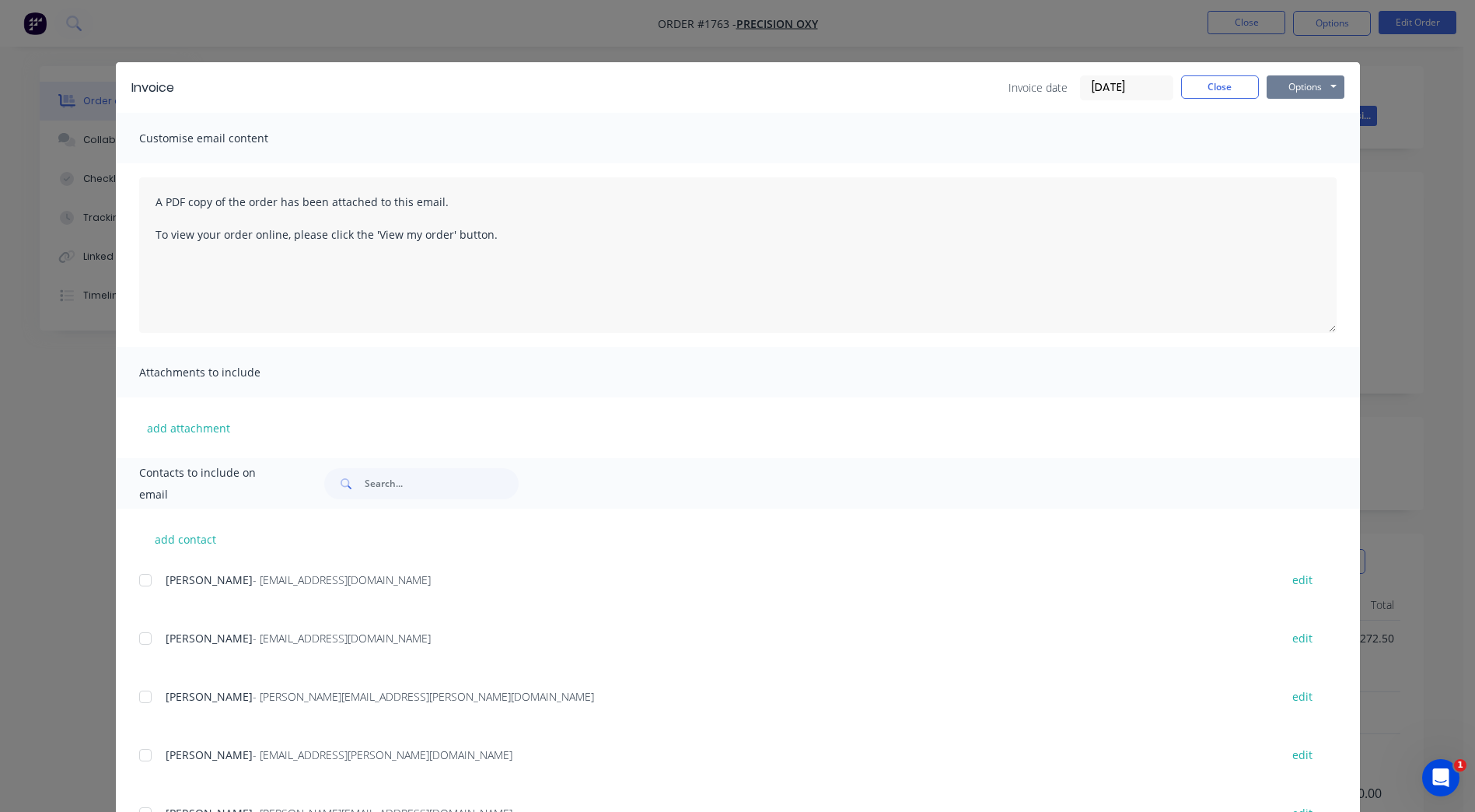
click at [1288, 79] on button "Options" at bounding box center [1305, 86] width 78 height 23
click at [1296, 116] on button "Preview" at bounding box center [1316, 114] width 100 height 26
click at [1199, 75] on button "Close" at bounding box center [1219, 86] width 78 height 23
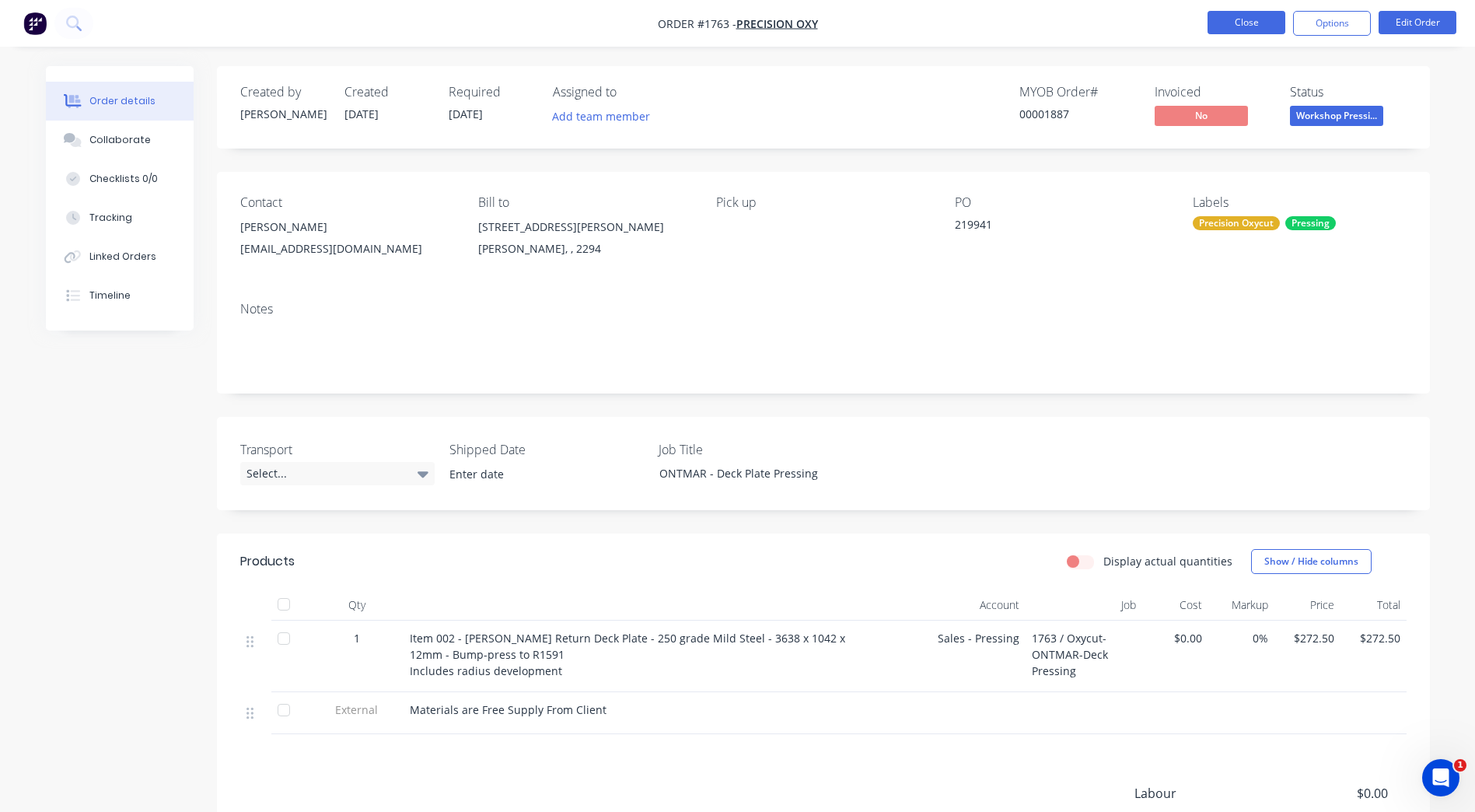
click at [1265, 24] on button "Close" at bounding box center [1246, 22] width 78 height 23
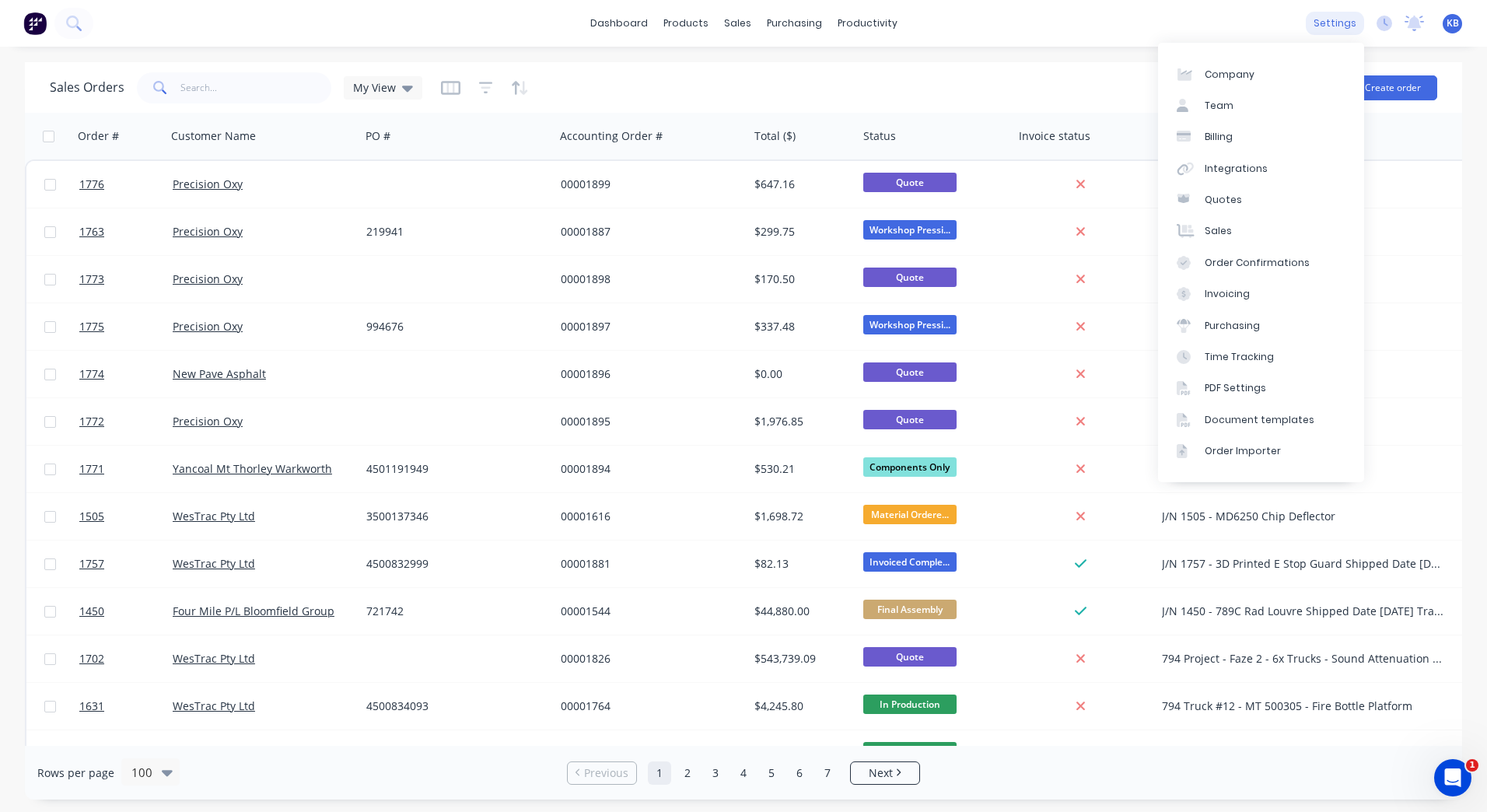
click at [1361, 21] on div "settings" at bounding box center [1335, 23] width 59 height 23
click at [1274, 420] on div "Document templates" at bounding box center [1259, 420] width 110 height 14
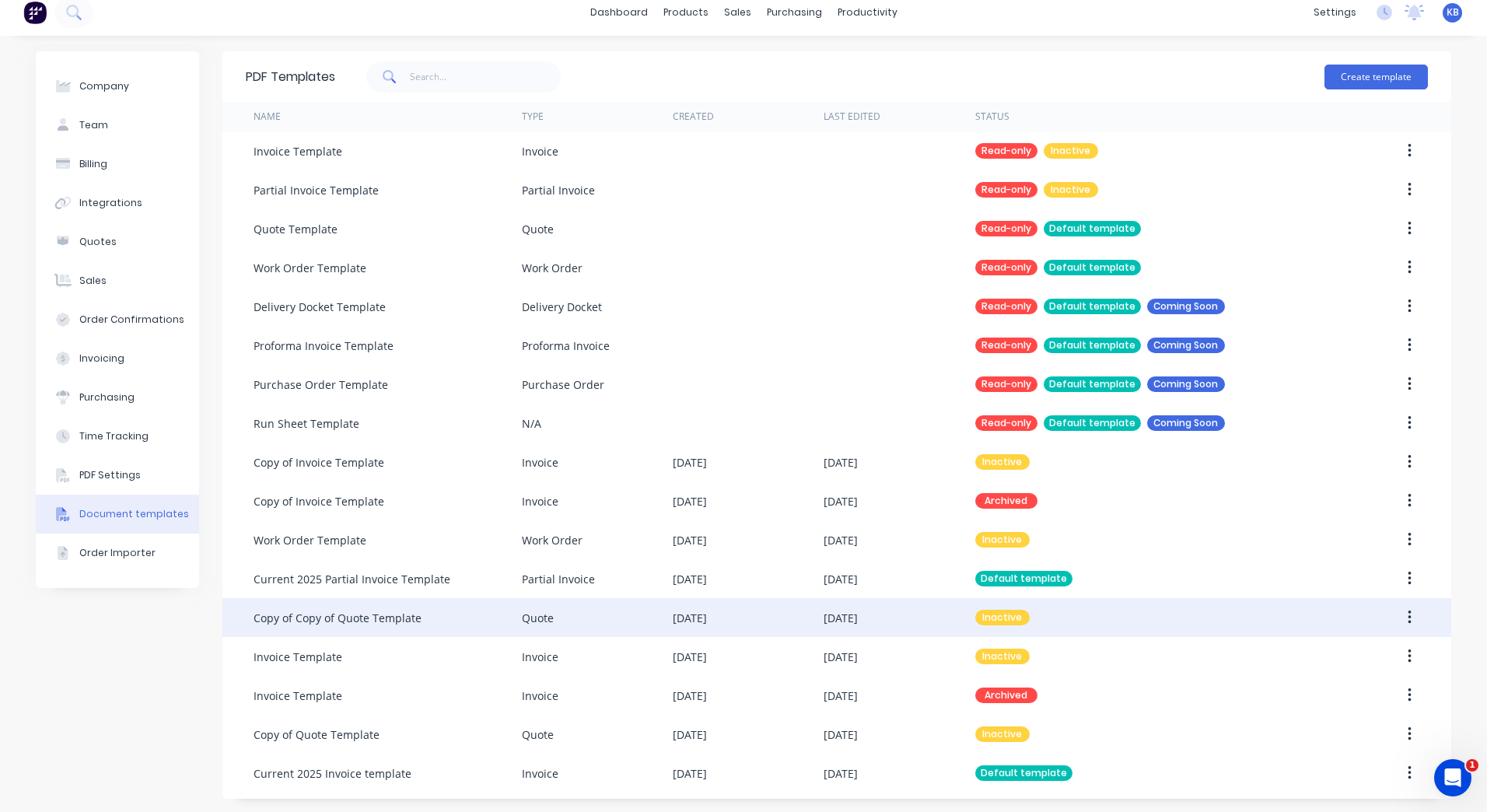
scroll to position [13, 0]
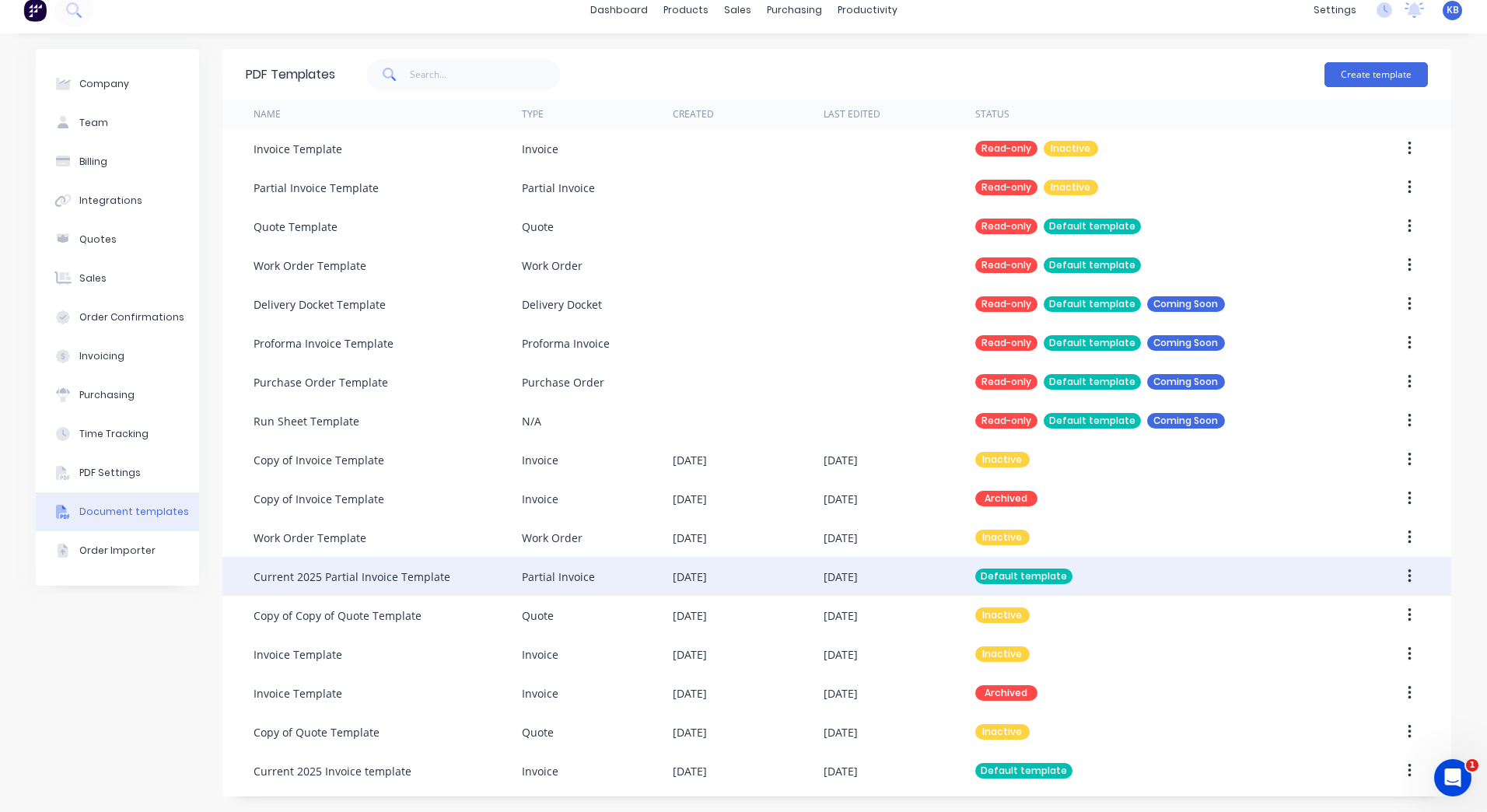
click at [447, 584] on div "Current 2025 Partial Invoice Template" at bounding box center [387, 576] width 268 height 38
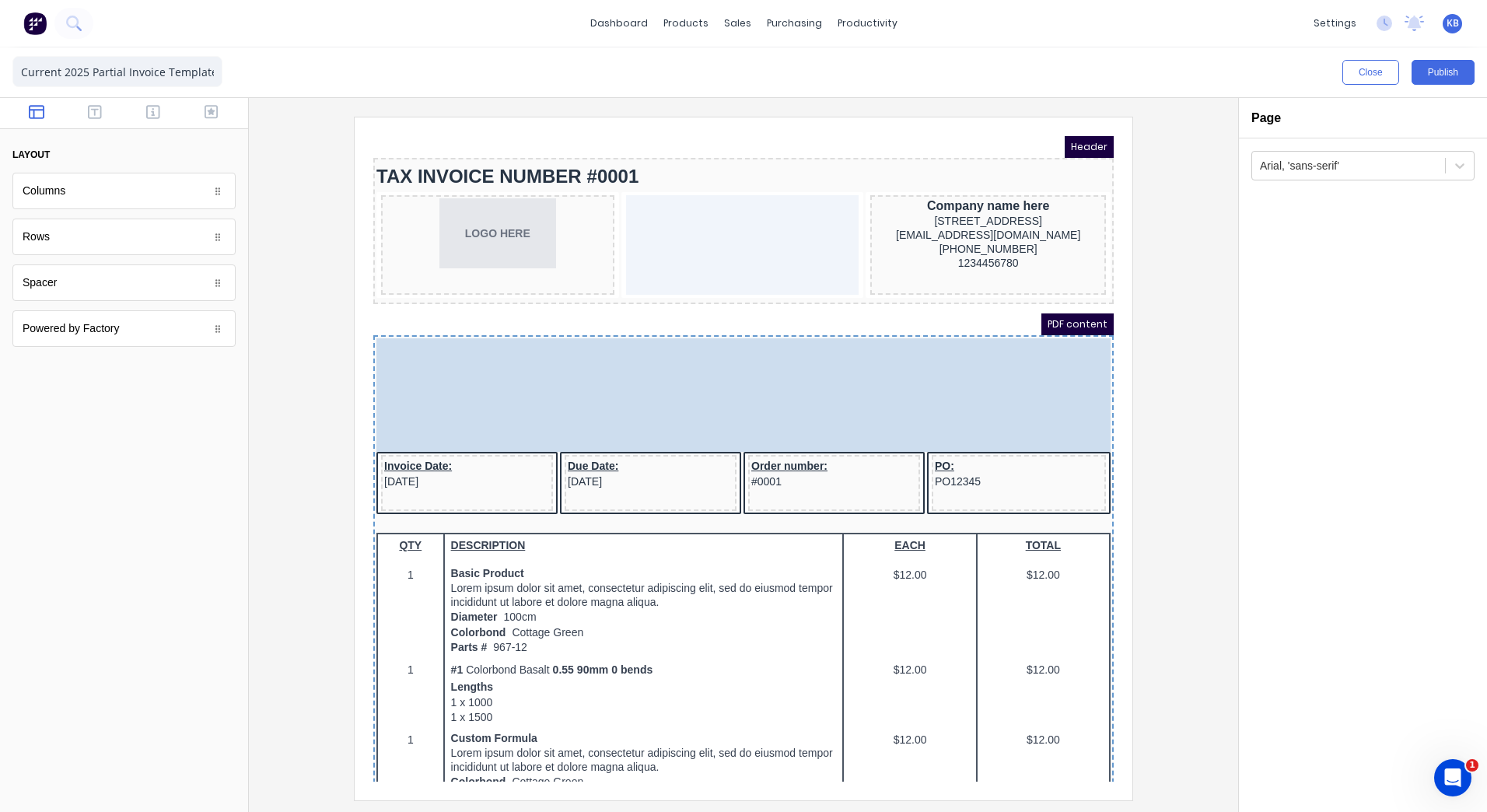
drag, startPoint x: 589, startPoint y: 463, endPoint x: 585, endPoint y: 381, distance: 82.1
click at [585, 381] on body "Header TAX INVOICE NUMBER #0001 LOGO HERE Company name here 234 Beach Road Gold…" at bounding box center [725, 440] width 740 height 646
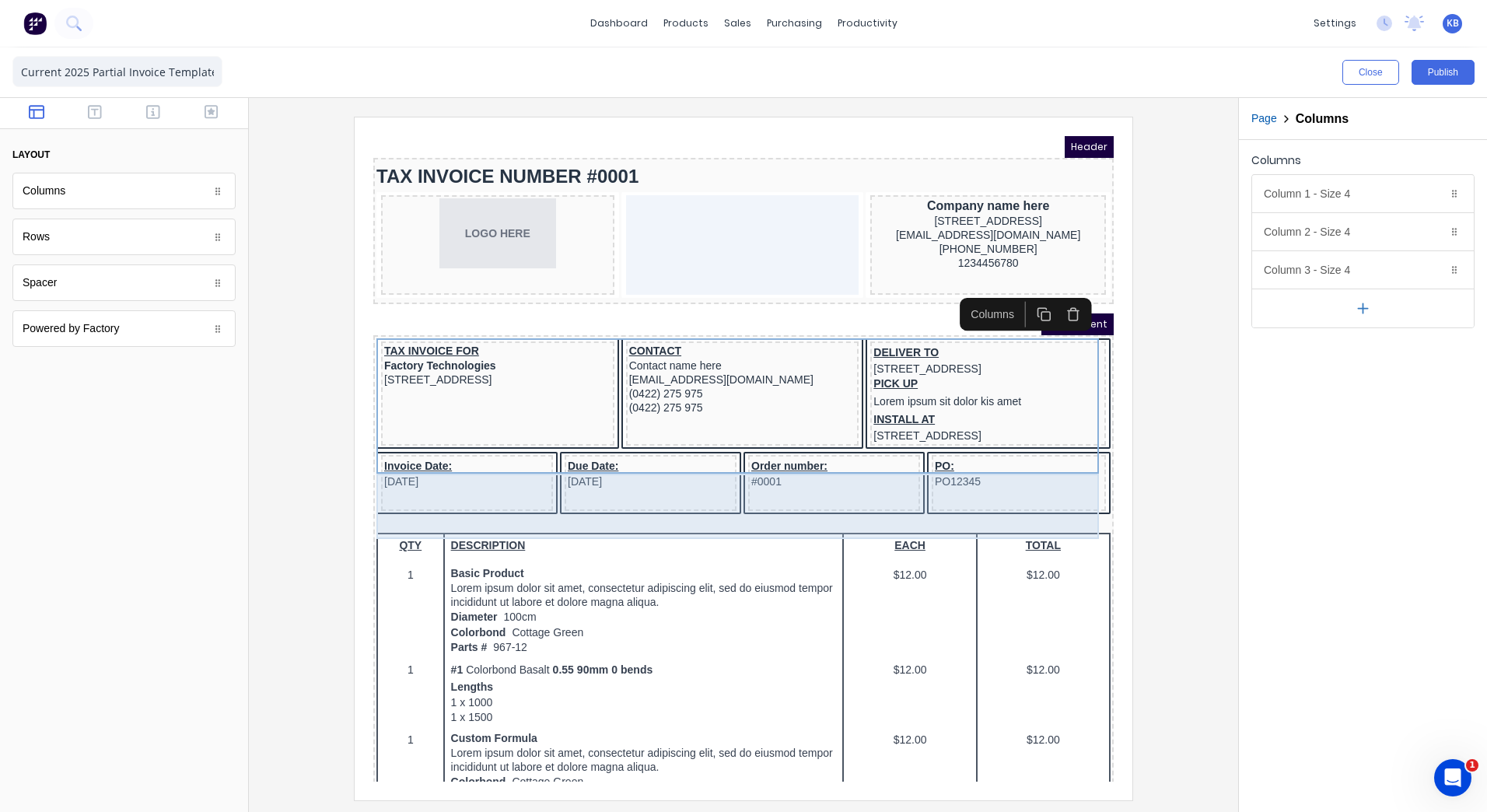
click at [440, 491] on div "Invoice Date: 29/10/2024" at bounding box center [448, 464] width 172 height 56
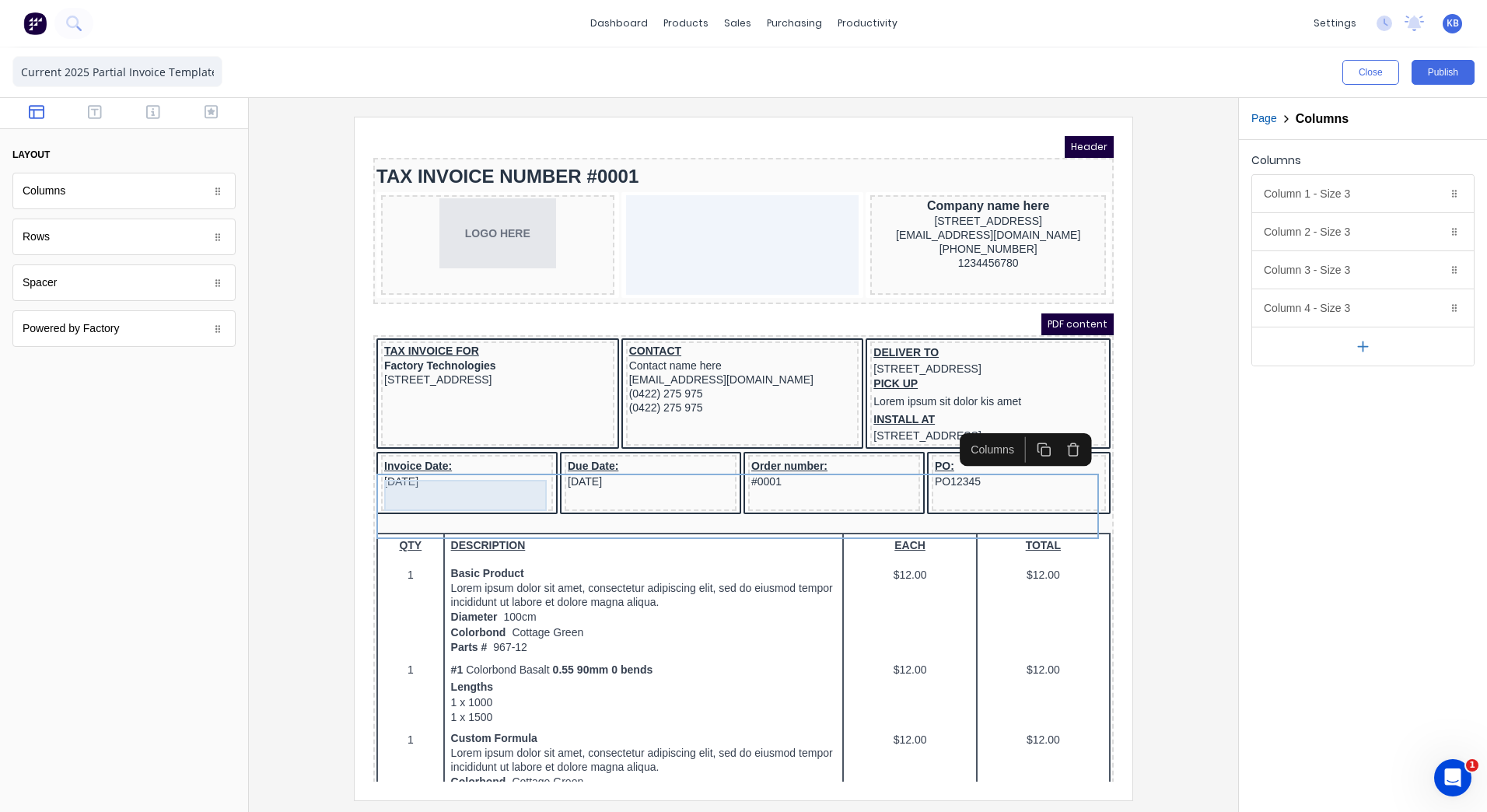
click at [430, 471] on div "Invoice Date: 29/10/2024" at bounding box center [448, 455] width 165 height 31
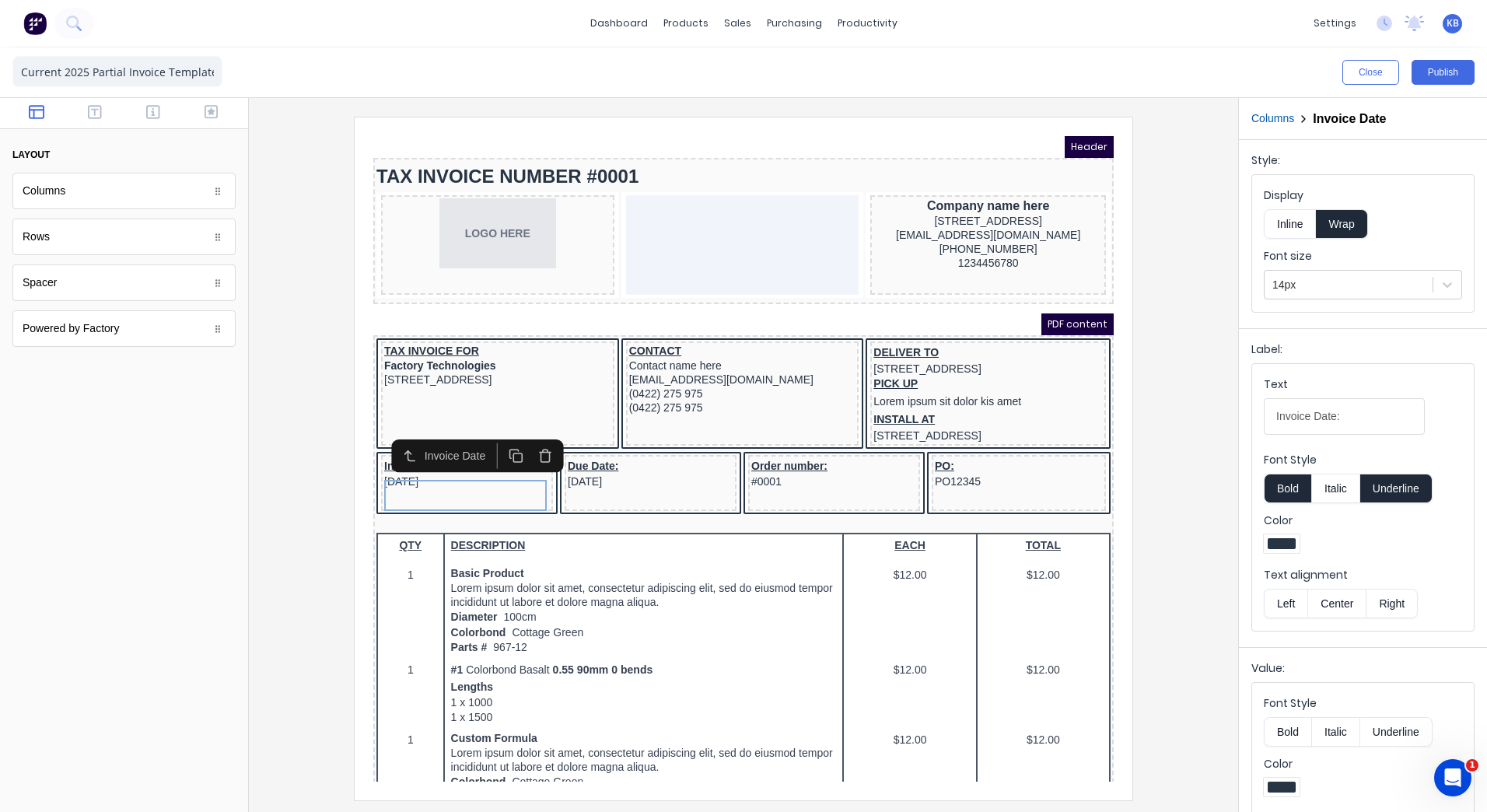
click at [1326, 611] on button "Center" at bounding box center [1336, 603] width 59 height 30
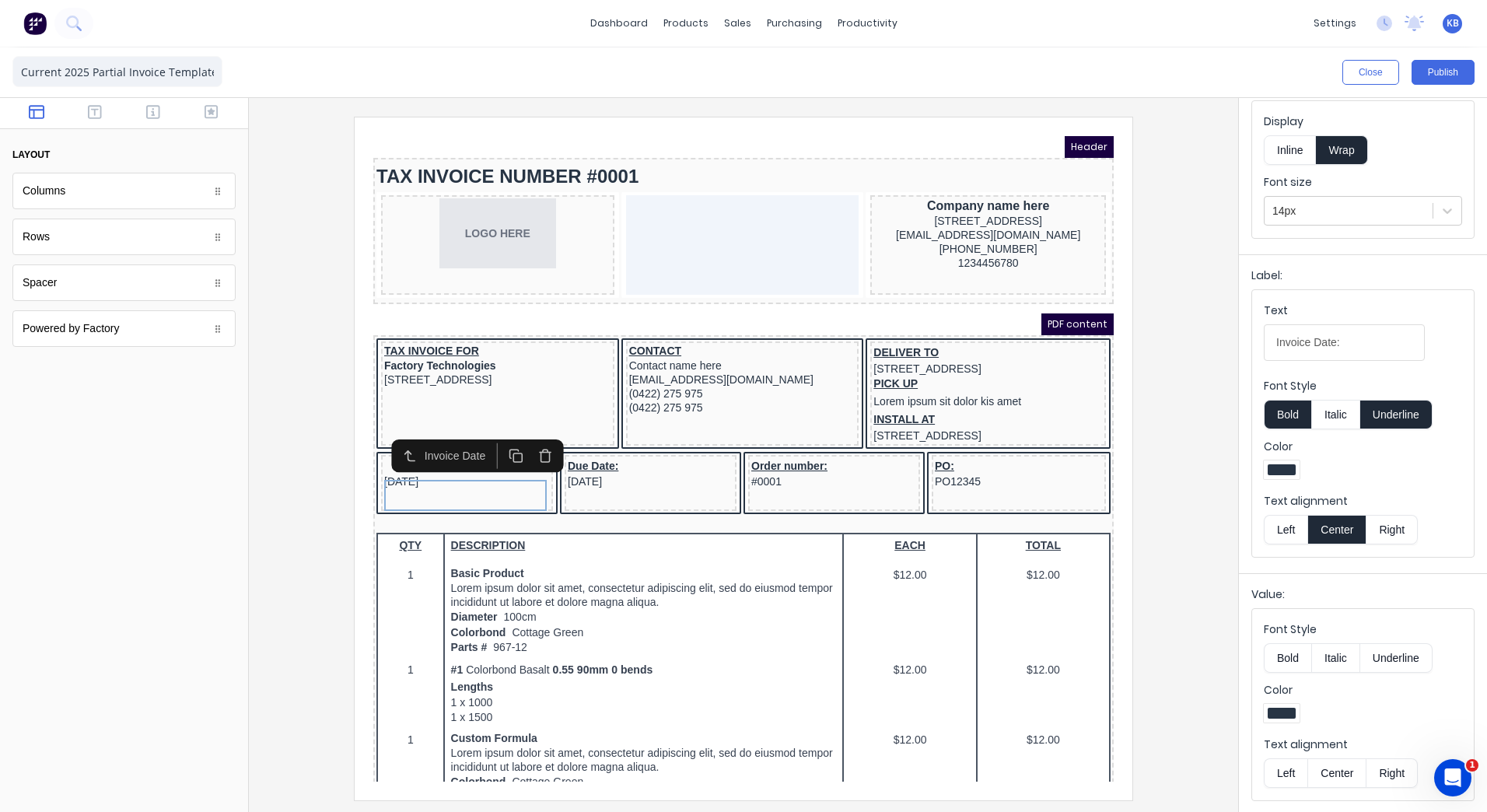
click at [1330, 760] on button "Center" at bounding box center [1336, 773] width 59 height 30
click at [605, 471] on div "Due Date: 29/10/2024" at bounding box center [632, 455] width 165 height 31
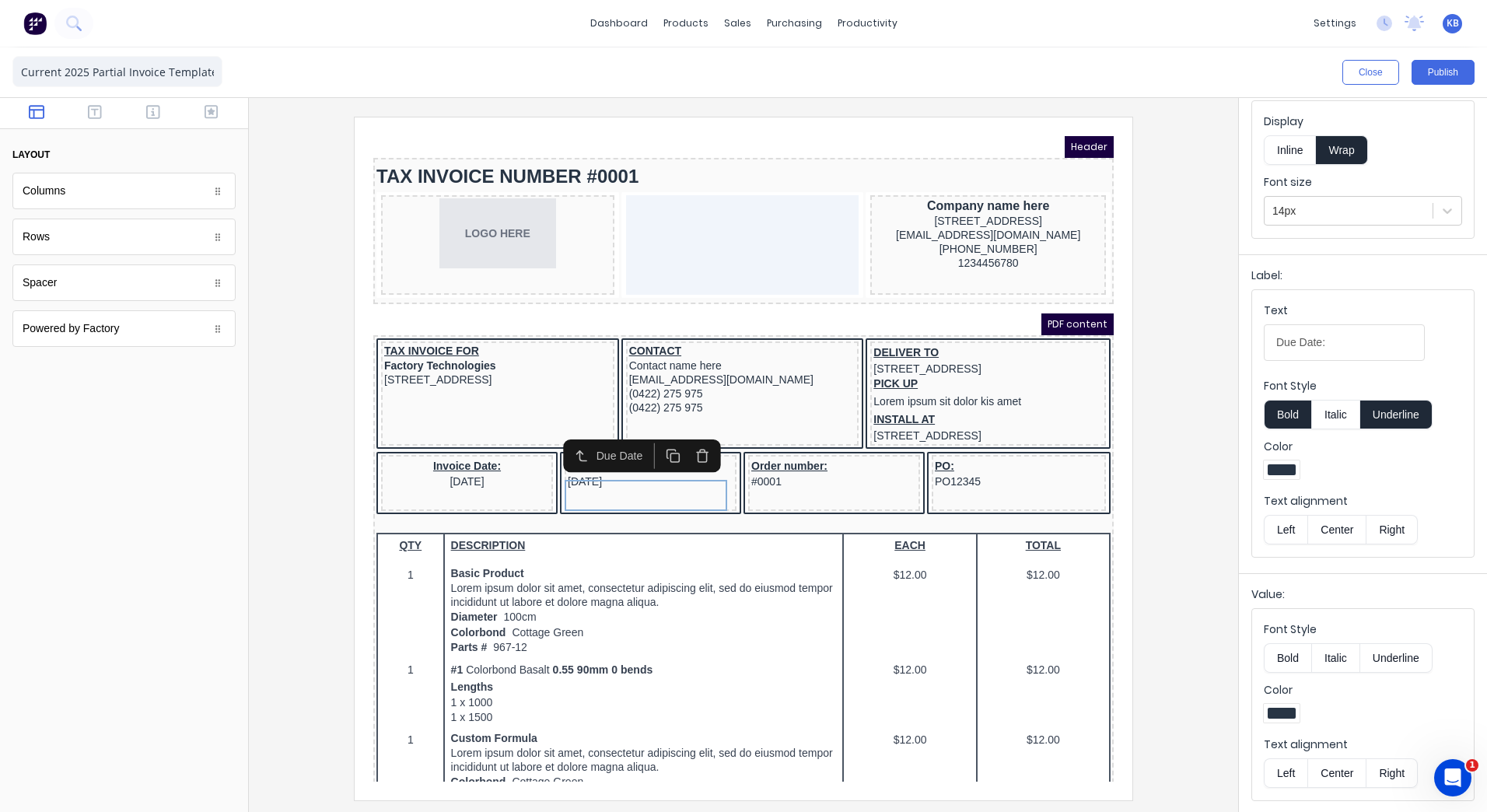
click at [1340, 784] on button "Center" at bounding box center [1336, 773] width 59 height 30
click at [1338, 531] on button "Center" at bounding box center [1336, 529] width 59 height 30
click at [780, 471] on div "Order number: #0001" at bounding box center [815, 455] width 165 height 31
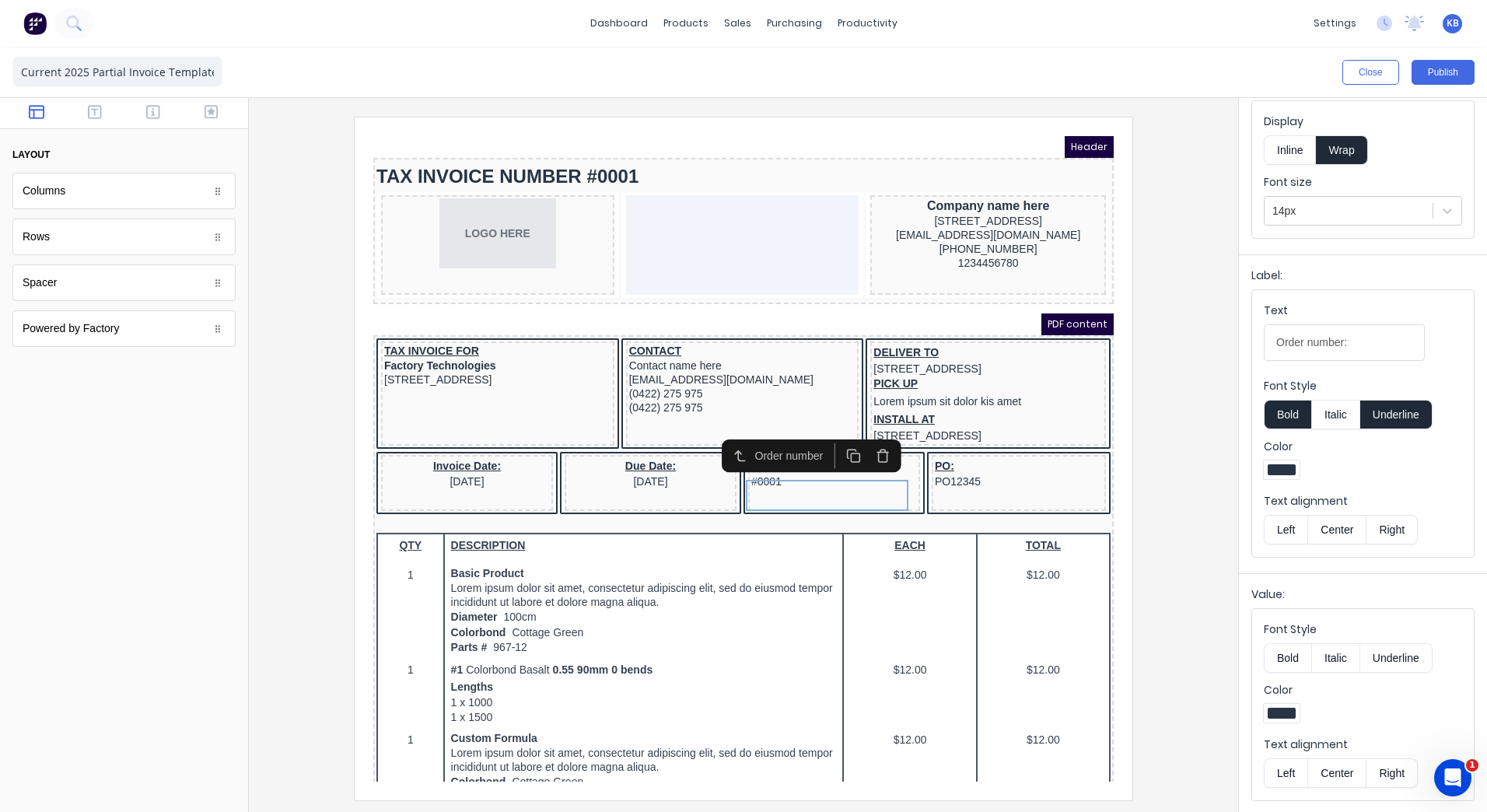
click at [1334, 528] on button "Center" at bounding box center [1336, 529] width 59 height 30
click at [1347, 775] on button "Center" at bounding box center [1336, 773] width 59 height 30
click at [976, 471] on div "PO: PO12345" at bounding box center [1000, 455] width 168 height 31
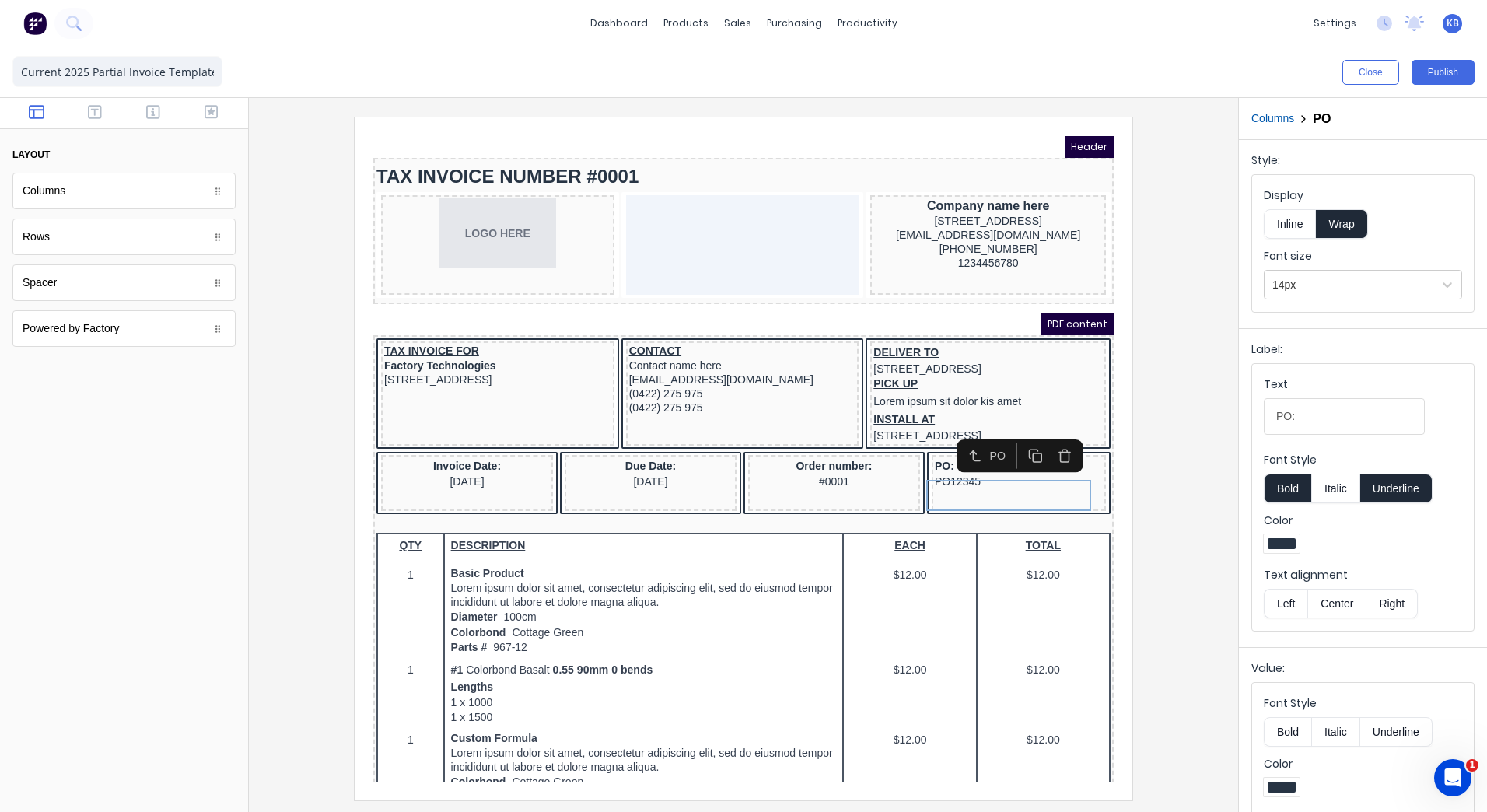
click at [1331, 609] on button "Center" at bounding box center [1336, 603] width 59 height 30
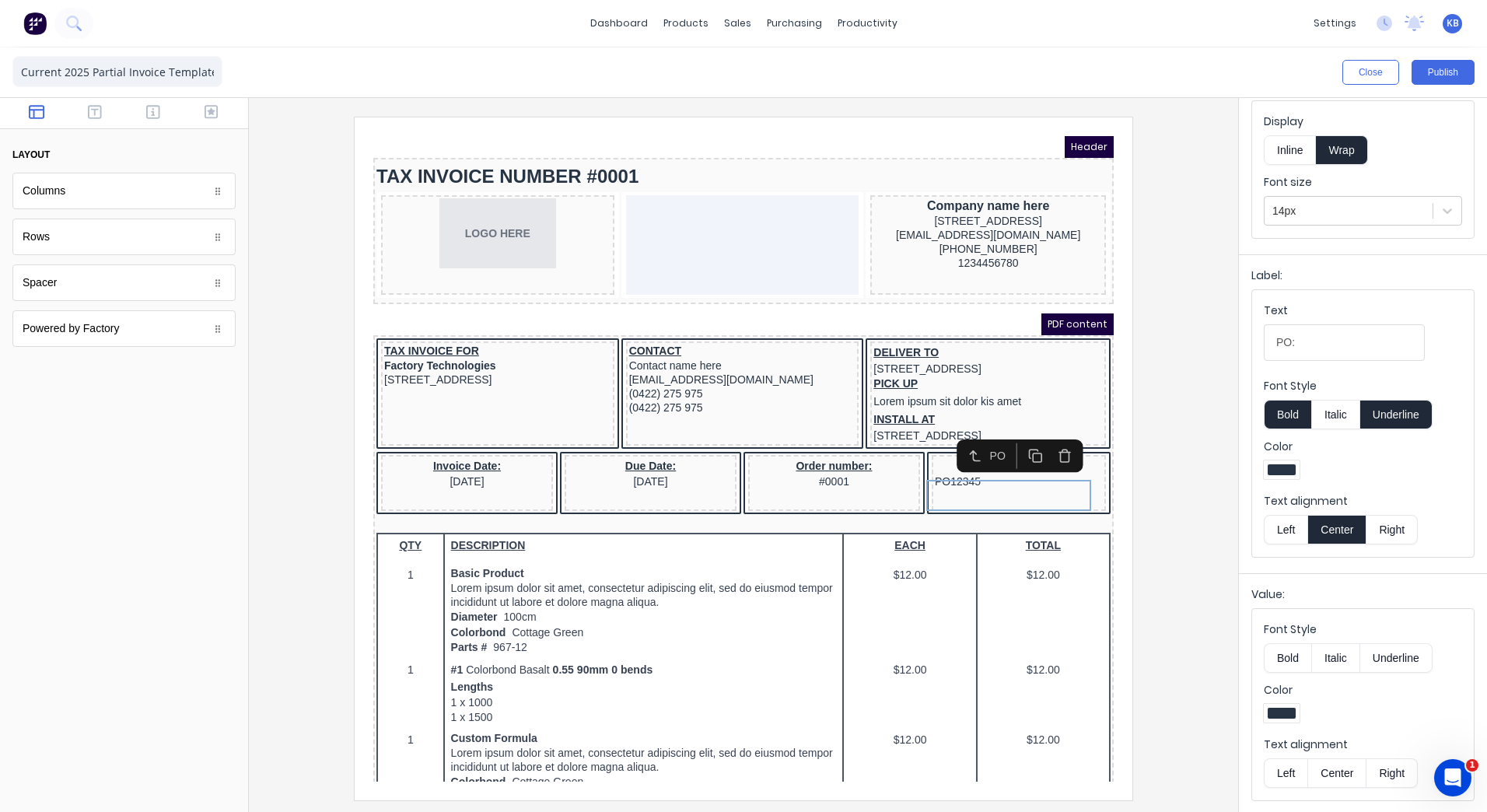
click at [1344, 754] on div "Text alignment Left Center Right" at bounding box center [1363, 761] width 198 height 51
click at [1335, 771] on button "Center" at bounding box center [1336, 773] width 59 height 30
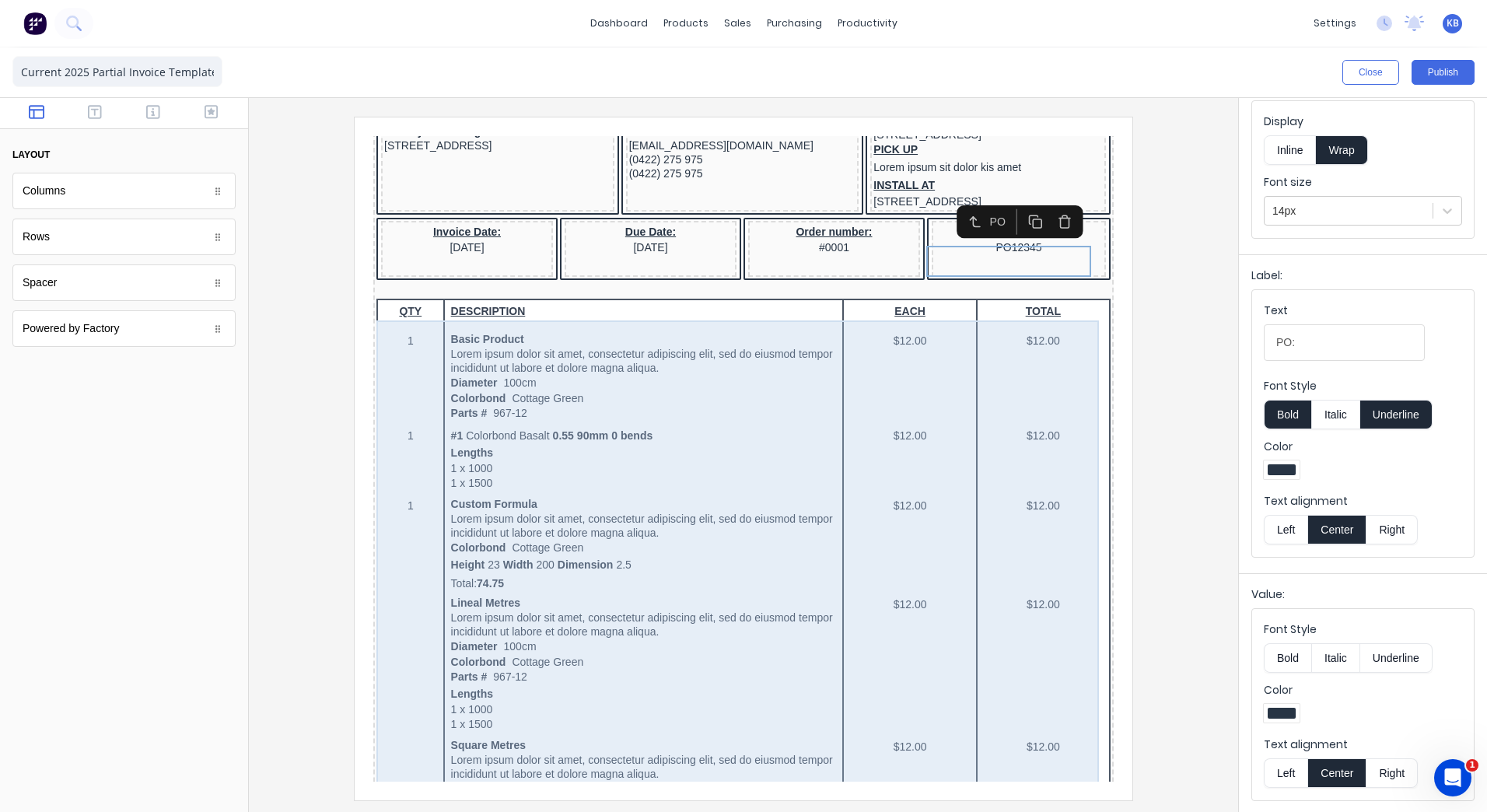
scroll to position [234, 0]
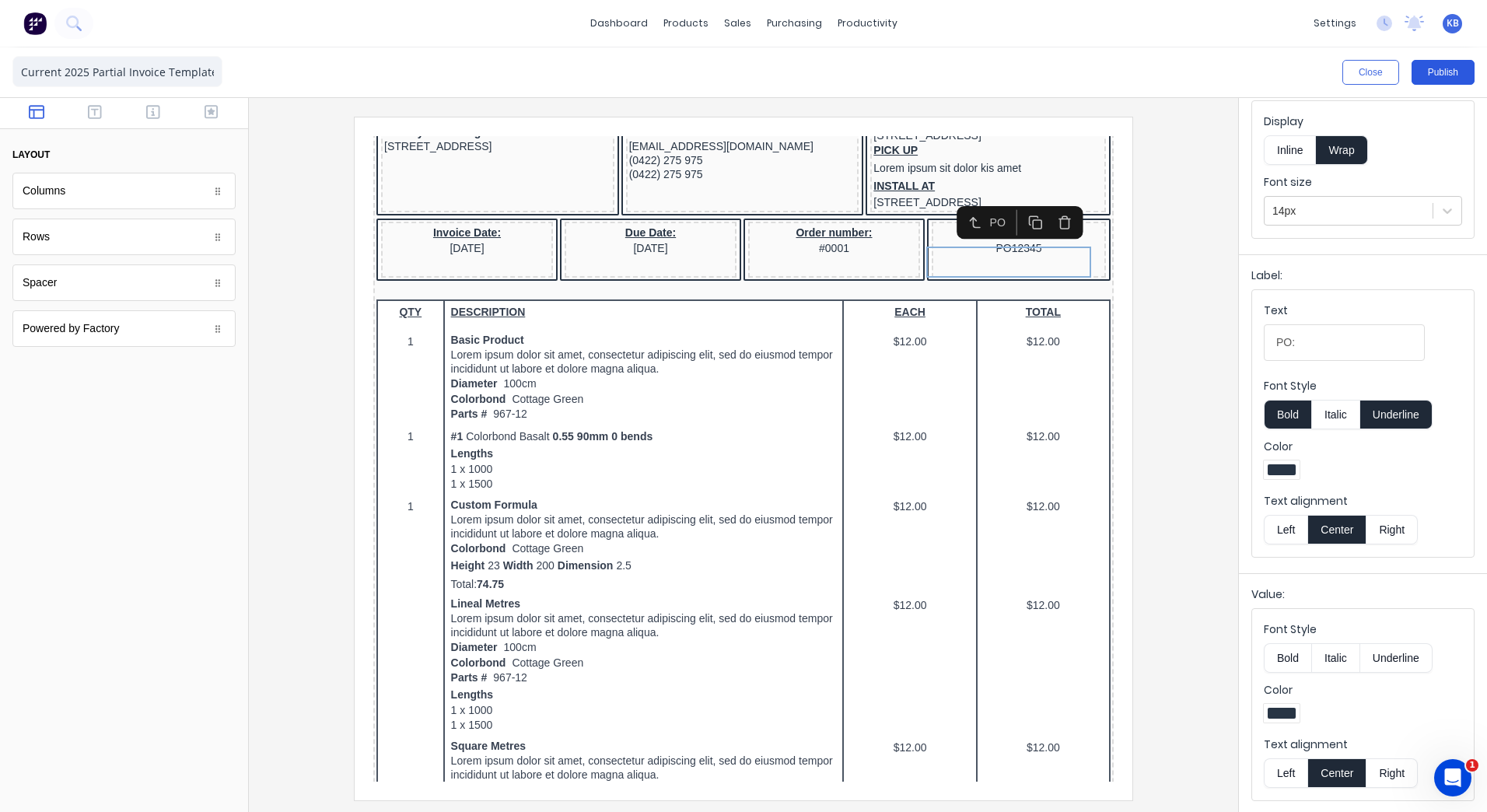
click at [1437, 80] on button "Publish" at bounding box center [1444, 72] width 63 height 25
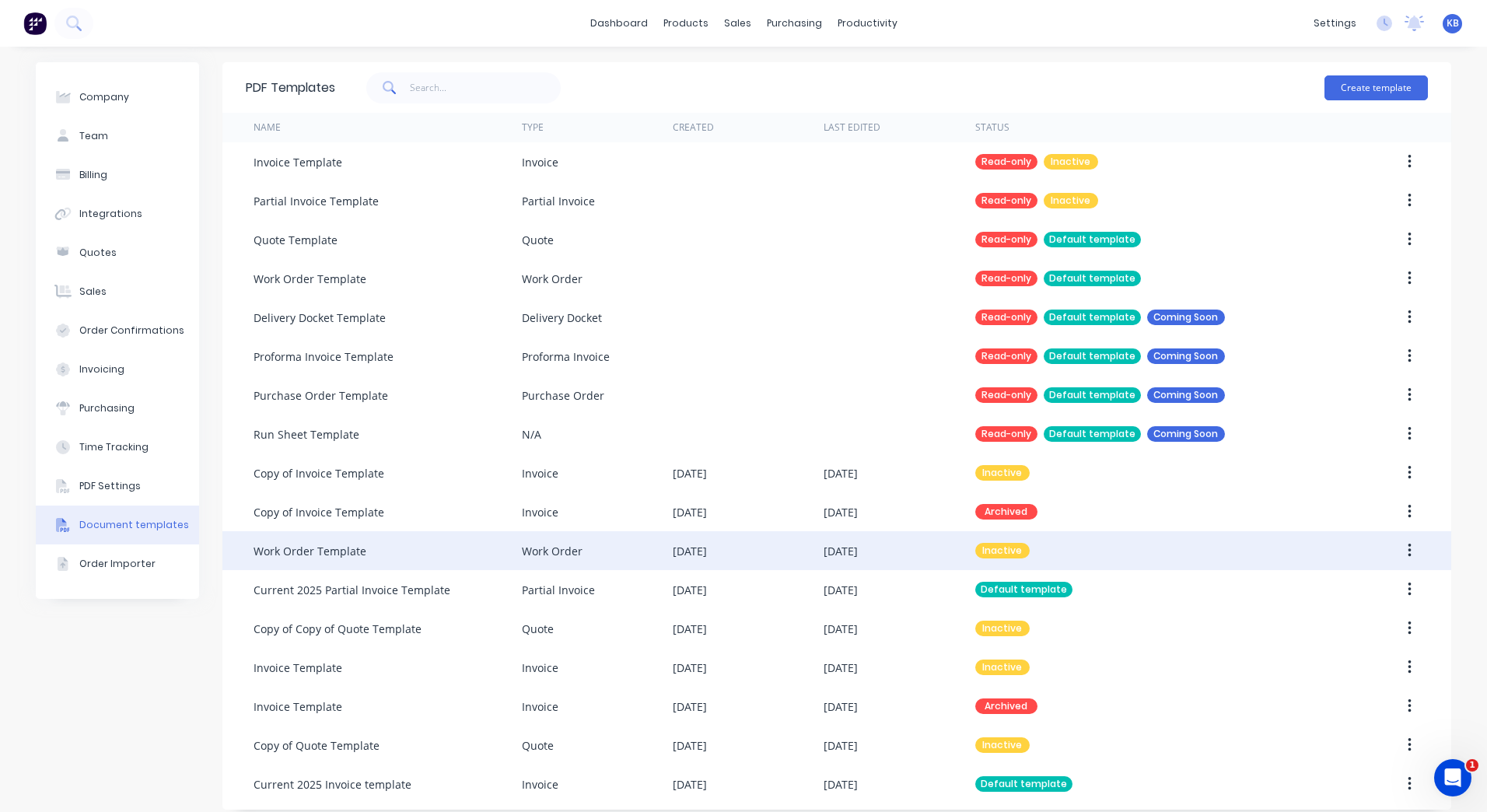
click at [607, 556] on div "Work Order" at bounding box center [597, 551] width 151 height 38
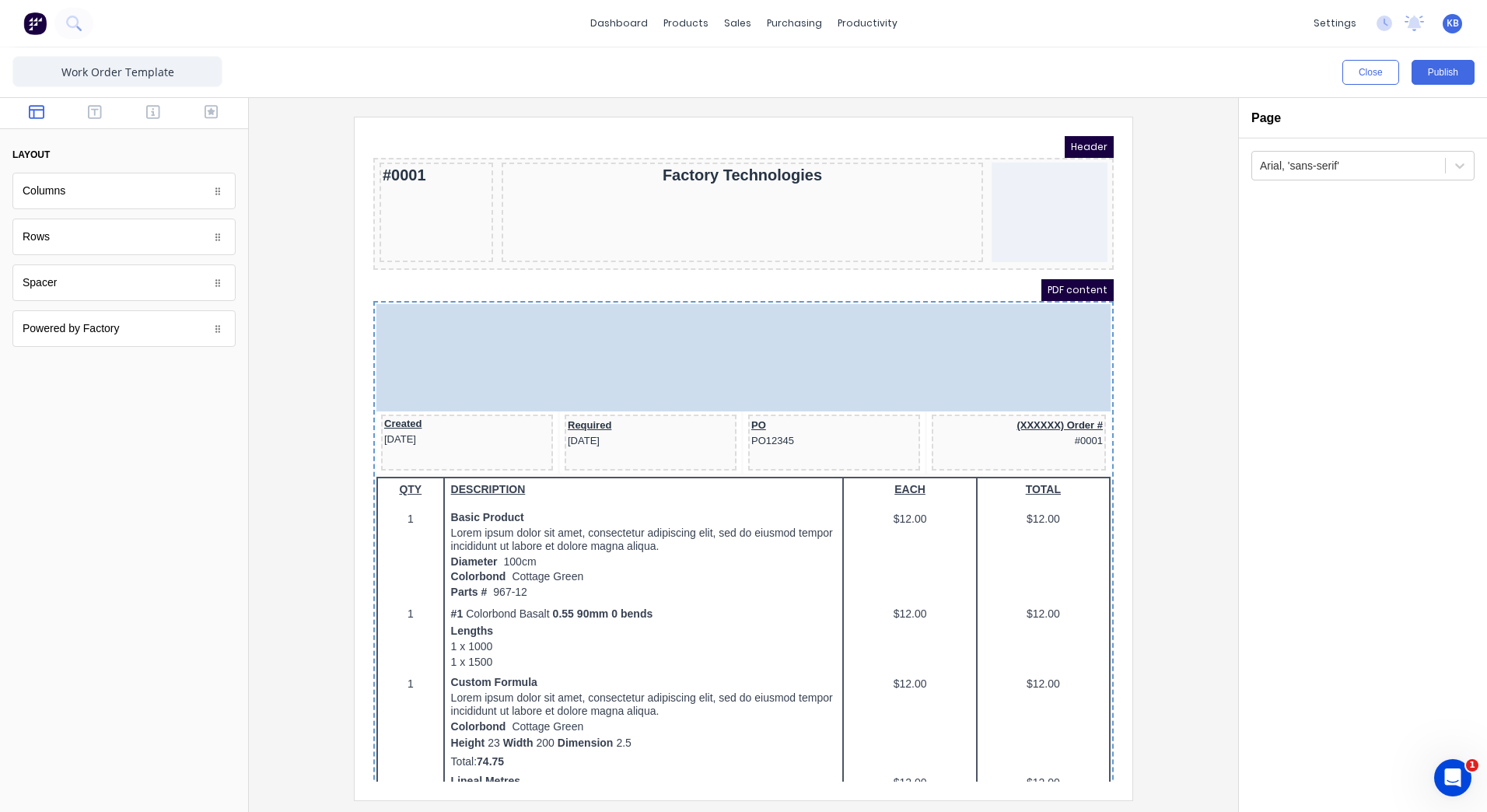
drag, startPoint x: 564, startPoint y: 426, endPoint x: 553, endPoint y: 312, distance: 114.5
click at [553, 312] on body "Header #0001 Factory Technologies PDF content CONTACT Contact name here (0422) …" at bounding box center [725, 440] width 740 height 646
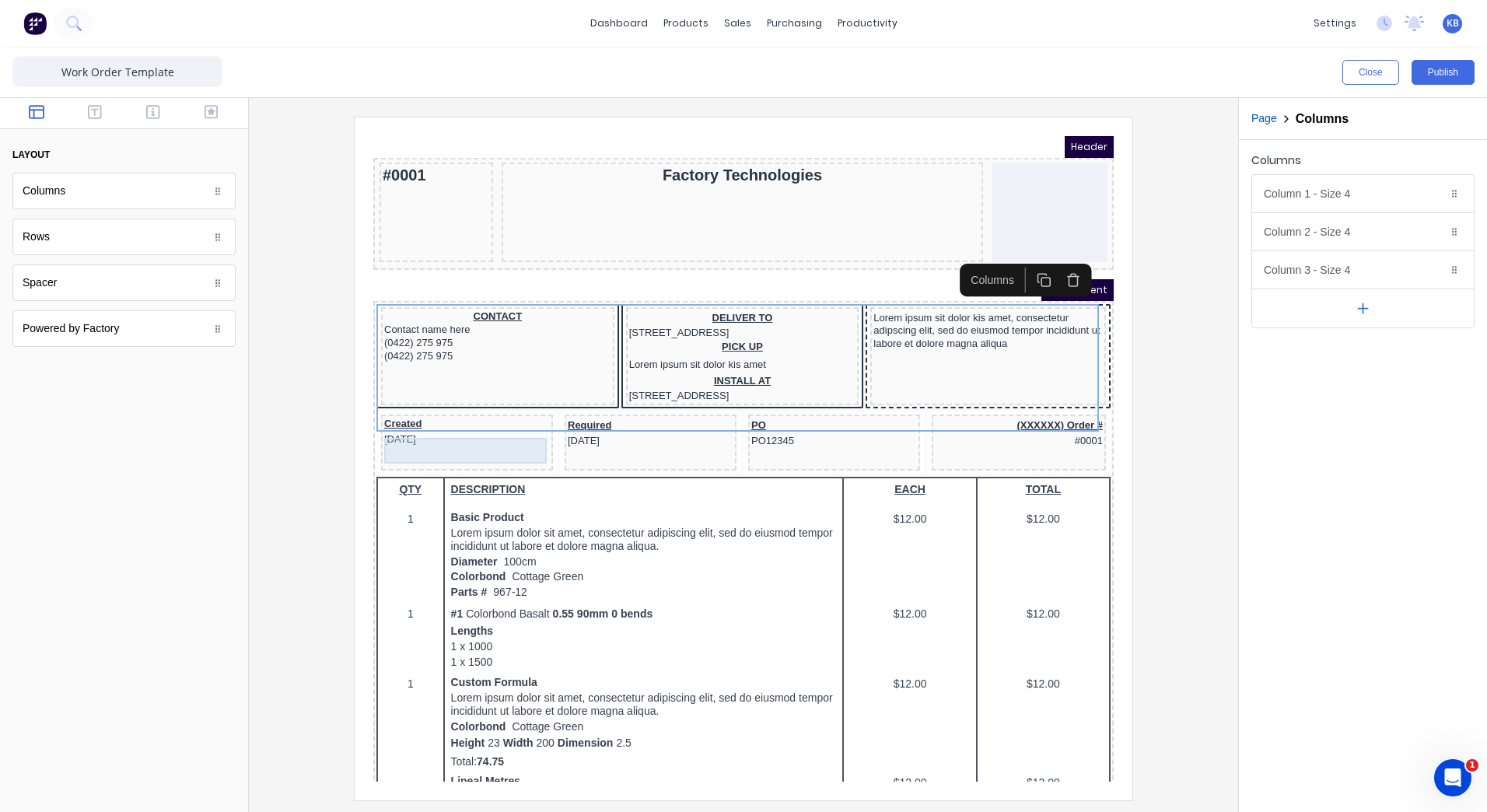
click at [419, 425] on div "Created [DATE]" at bounding box center [448, 411] width 165 height 26
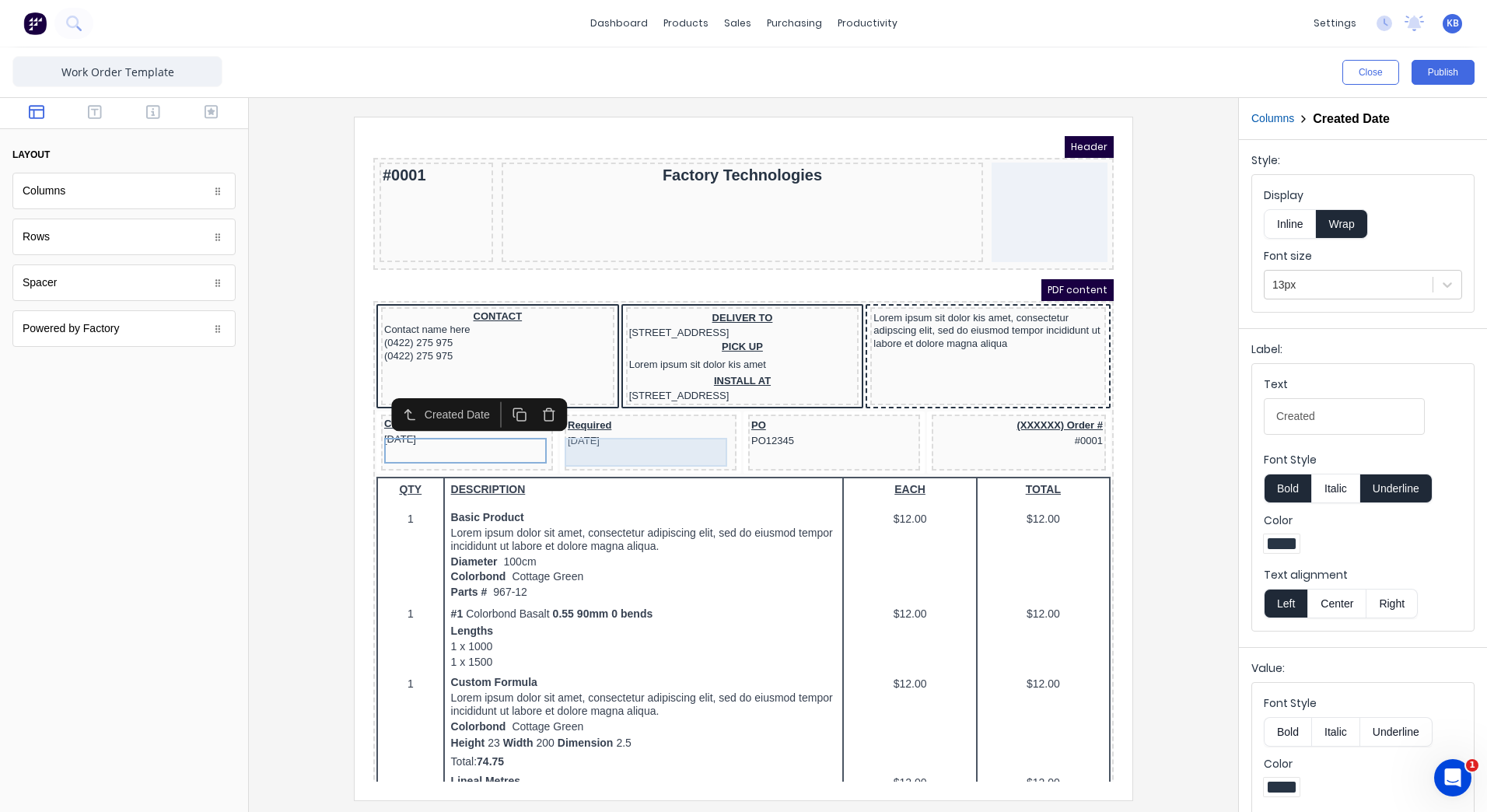
click at [592, 428] on div "Required [DATE]" at bounding box center [632, 413] width 165 height 29
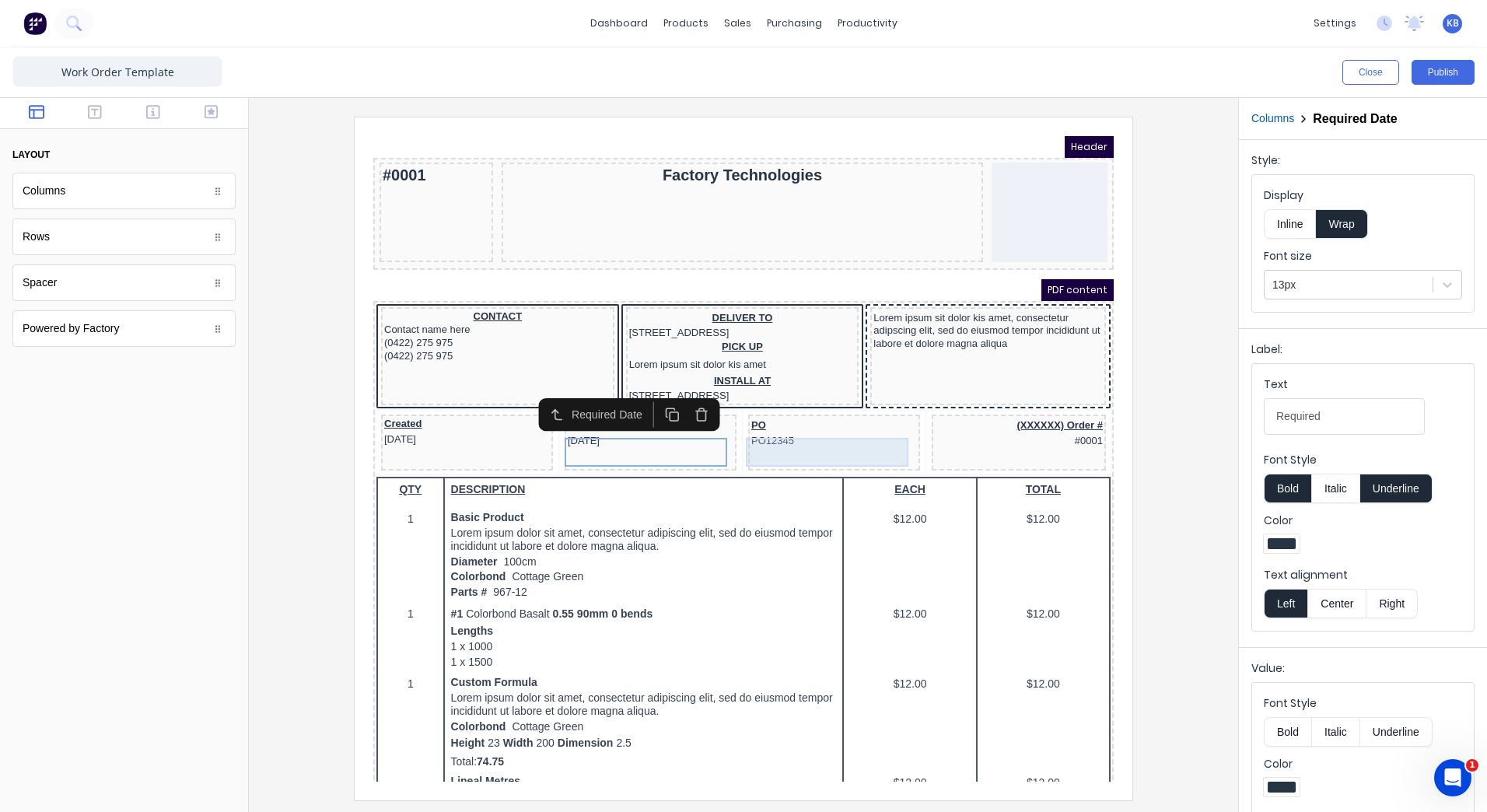
click at [781, 428] on div "PO PO12345" at bounding box center [815, 413] width 165 height 29
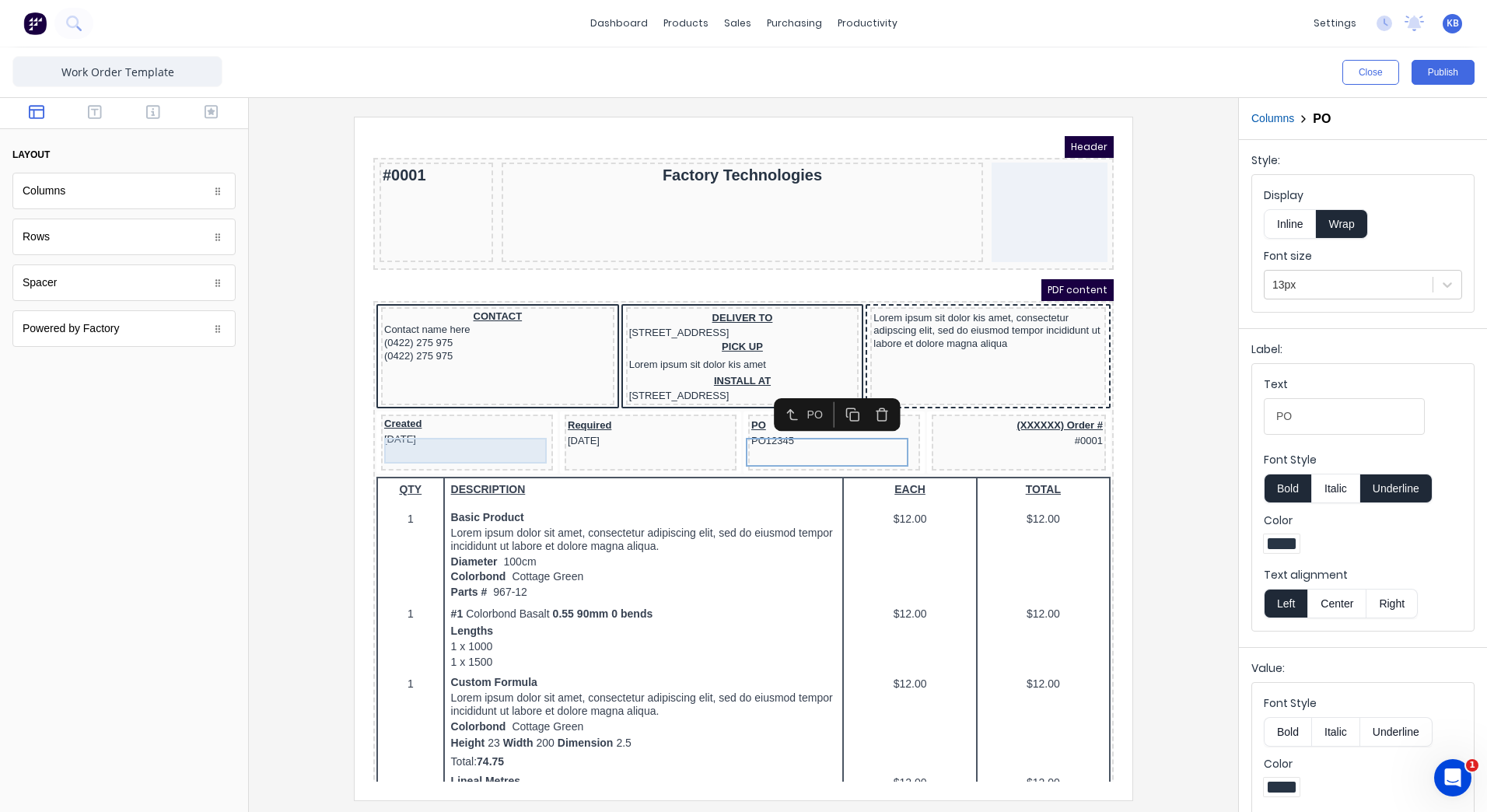
click at [454, 425] on div "Created [DATE]" at bounding box center [448, 411] width 165 height 26
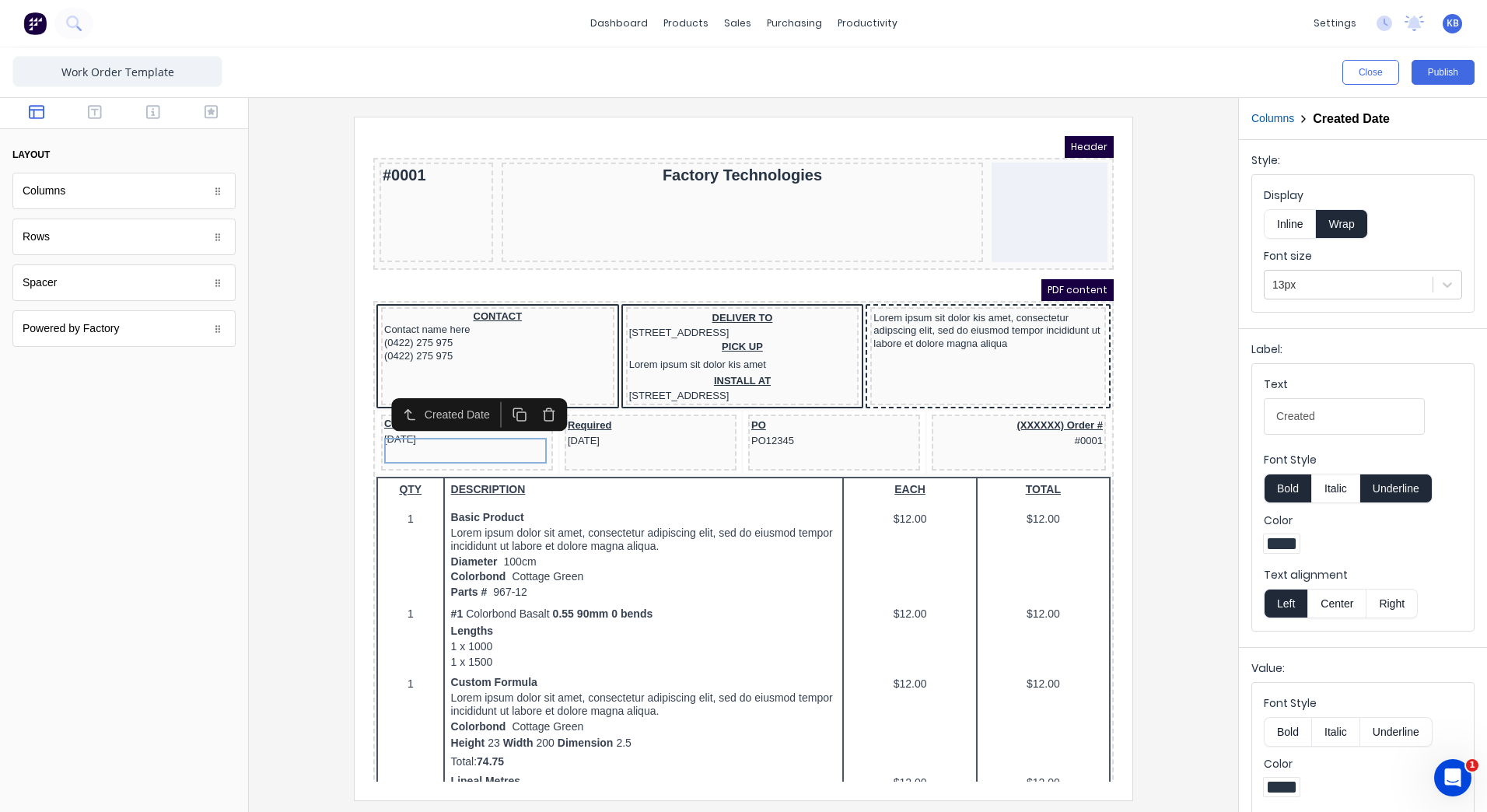
click at [1332, 603] on button "Center" at bounding box center [1336, 603] width 59 height 30
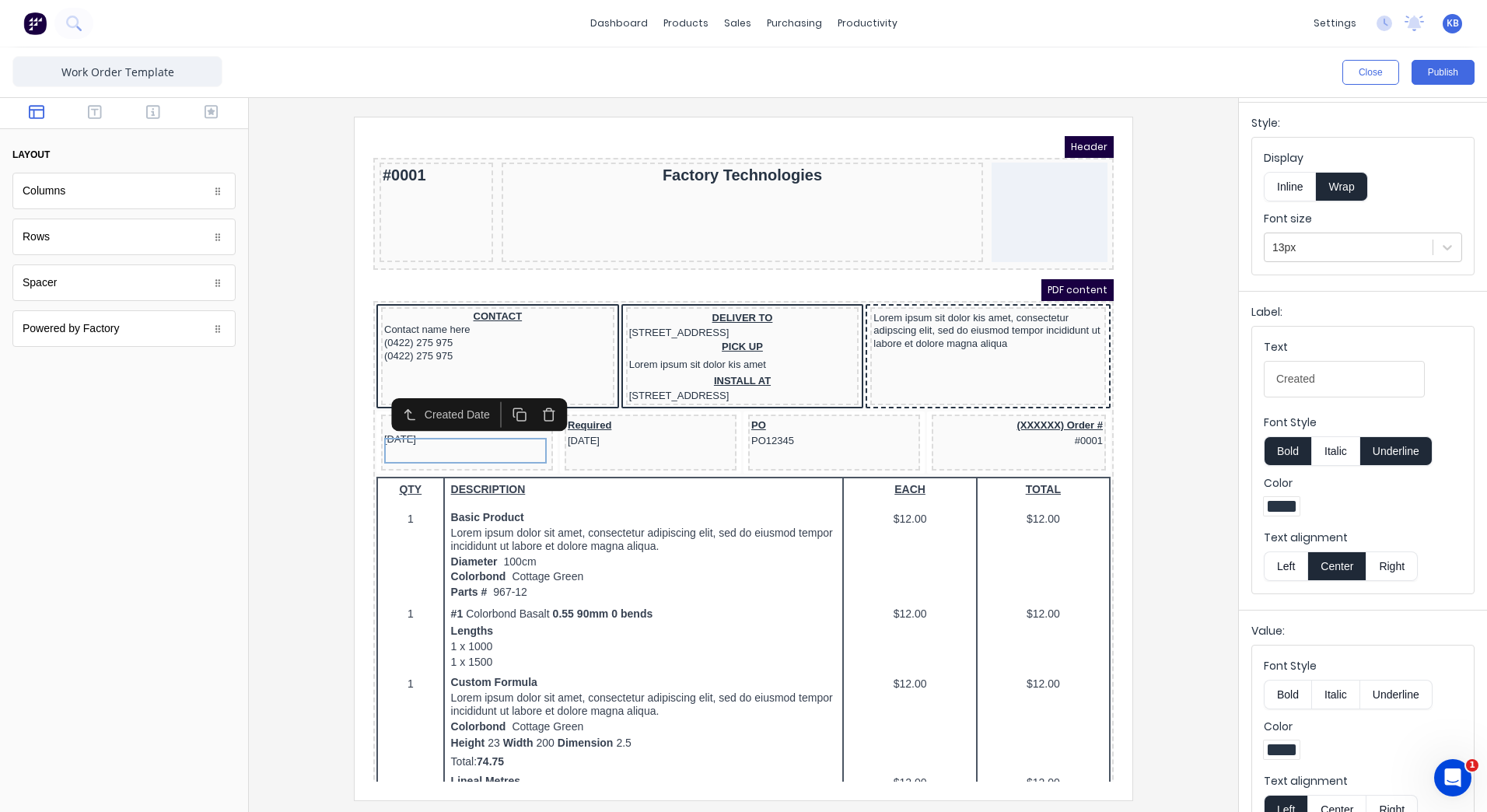
scroll to position [74, 0]
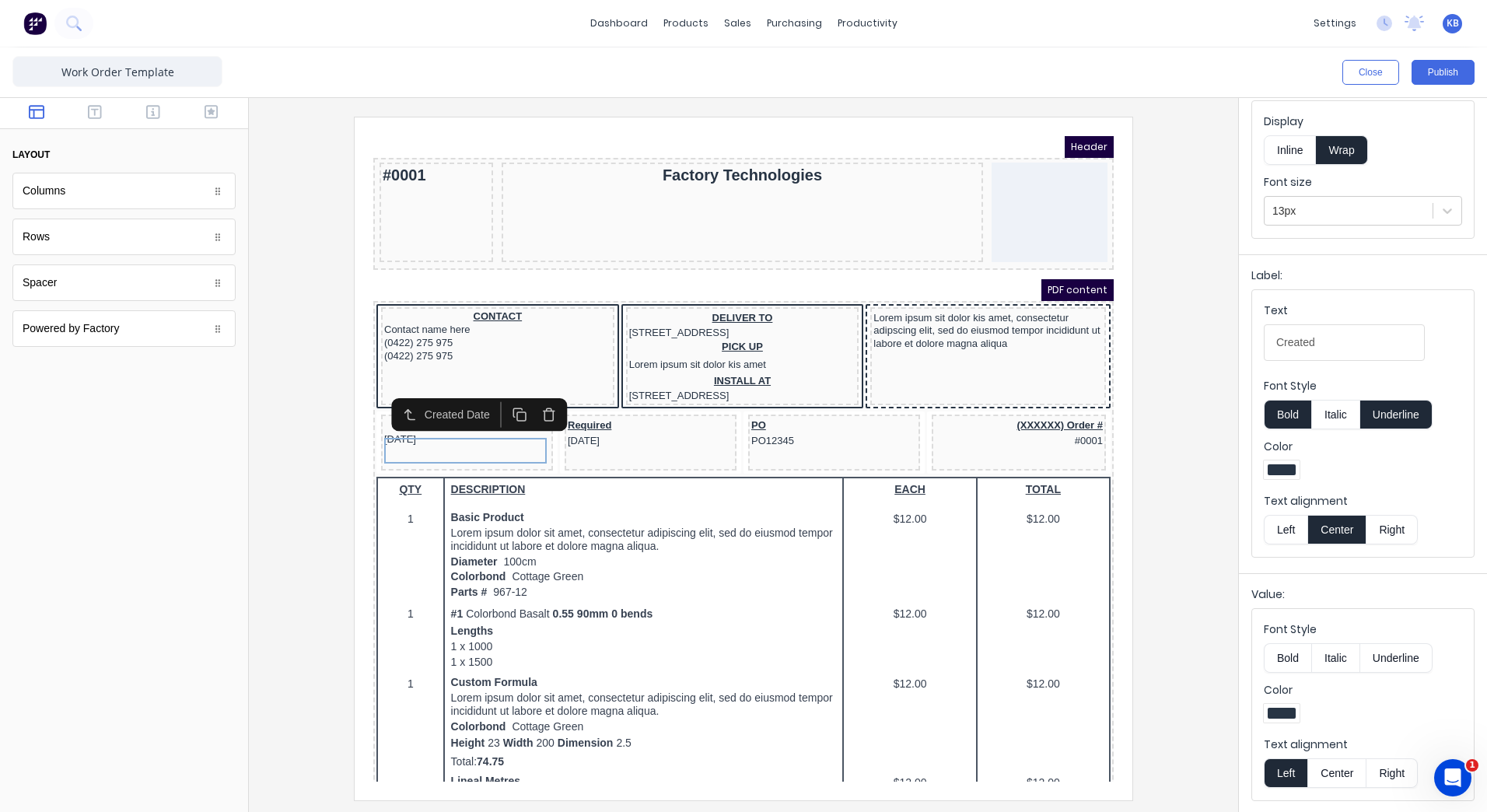
click at [1336, 767] on button "Center" at bounding box center [1336, 773] width 59 height 30
click at [603, 428] on div "Required [DATE]" at bounding box center [632, 413] width 165 height 29
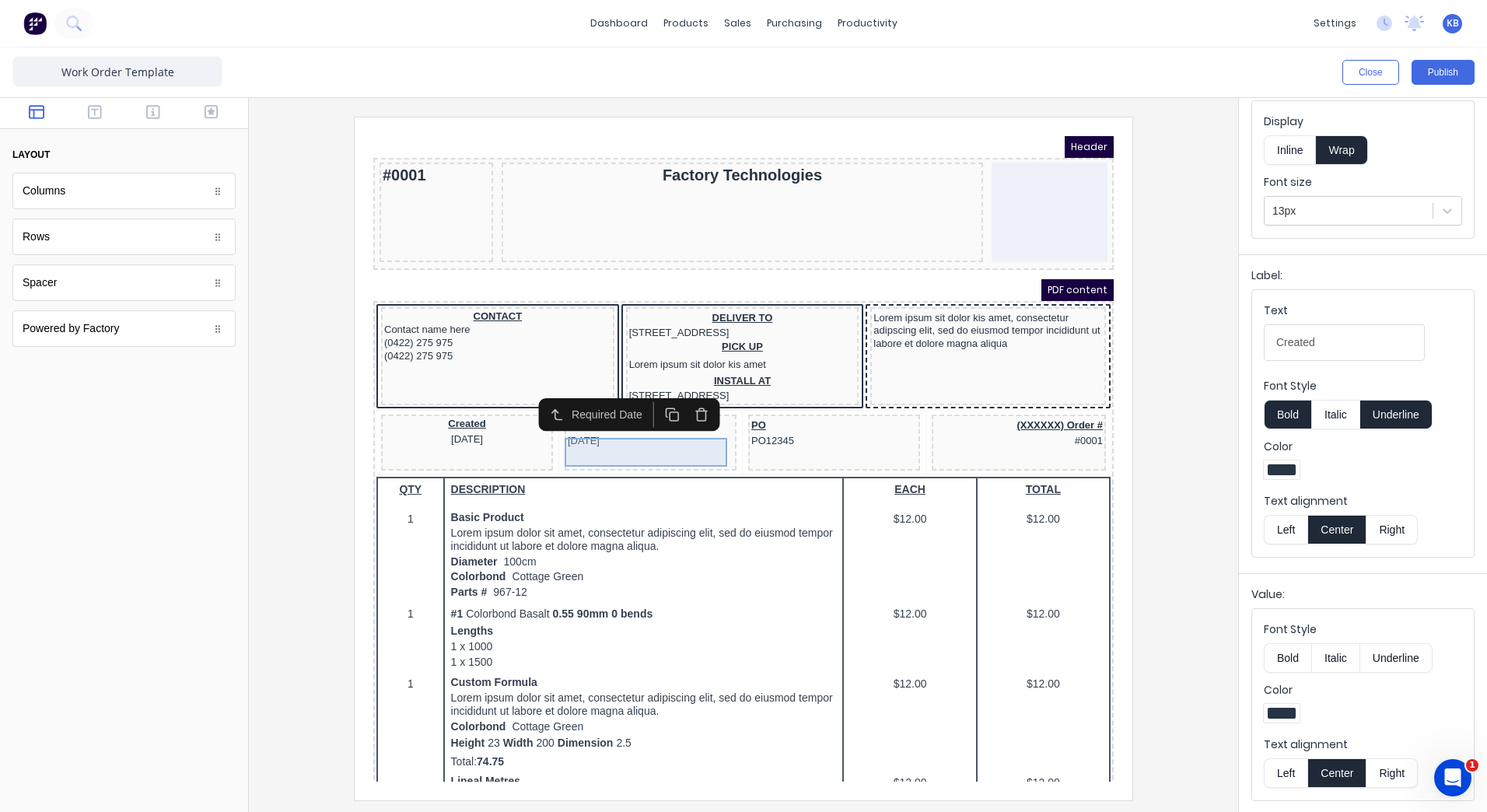
scroll to position [0, 0]
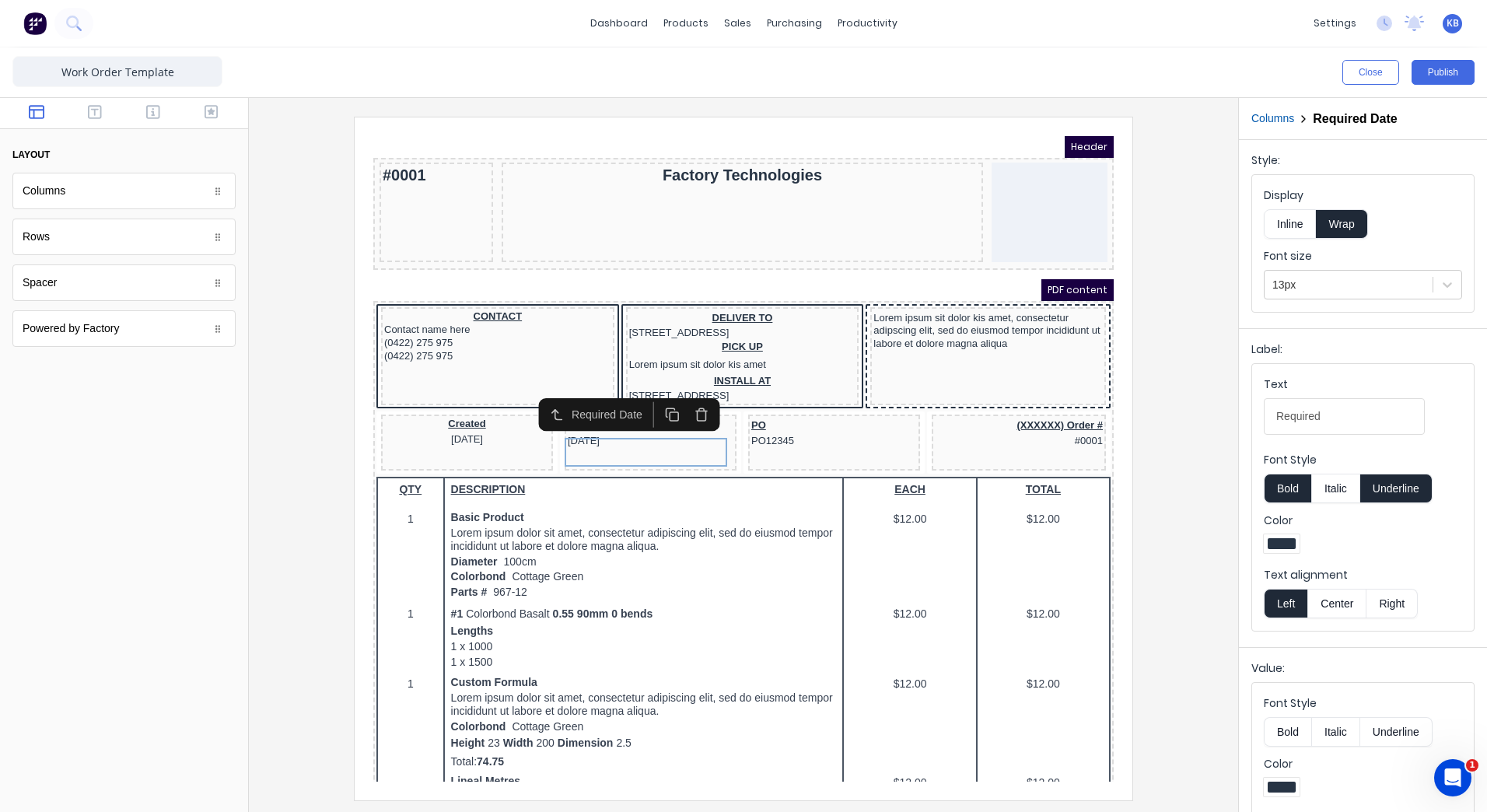
click at [1334, 599] on button "Center" at bounding box center [1336, 603] width 59 height 30
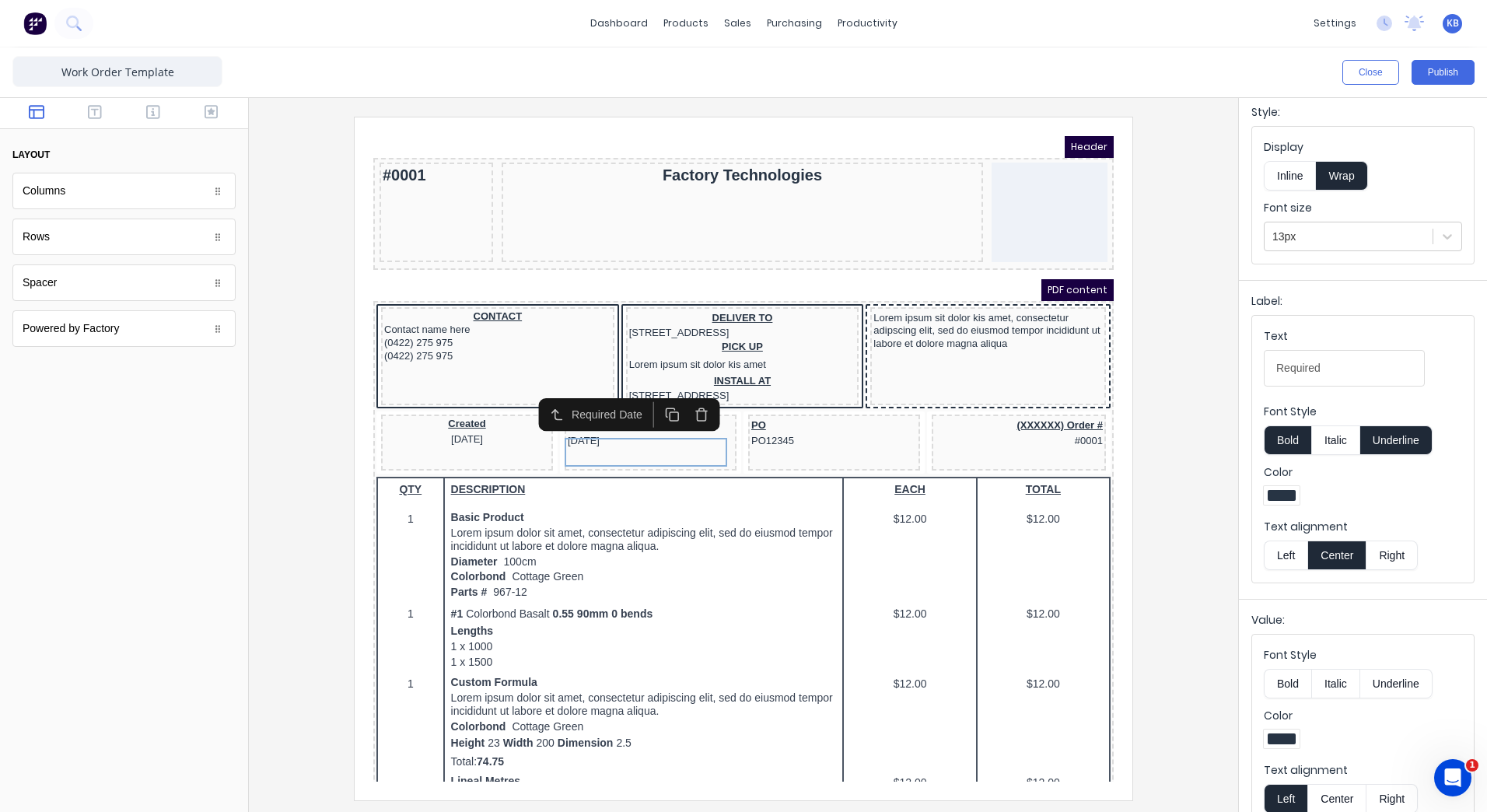
scroll to position [74, 0]
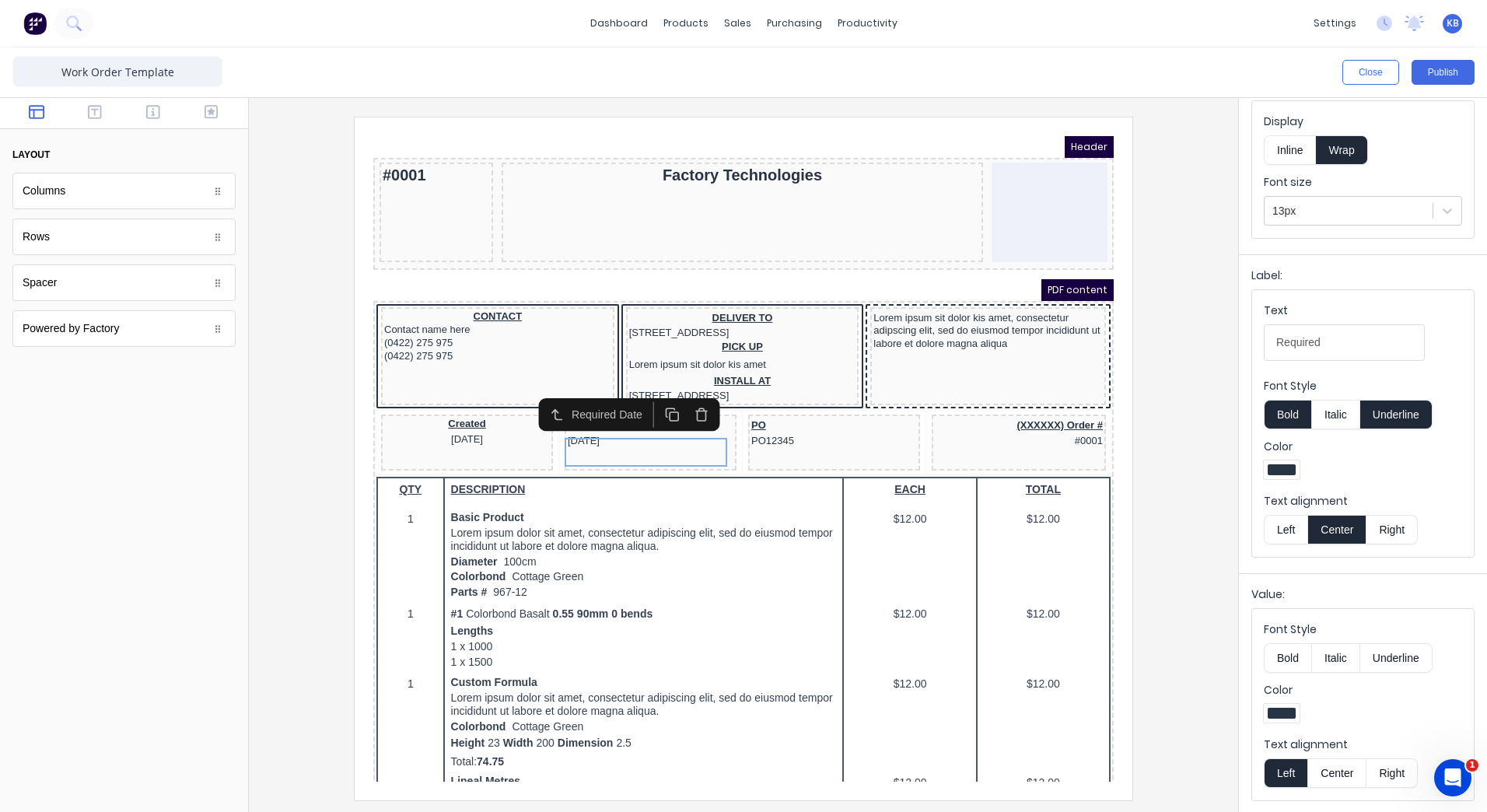
click at [1343, 771] on button "Center" at bounding box center [1336, 773] width 59 height 30
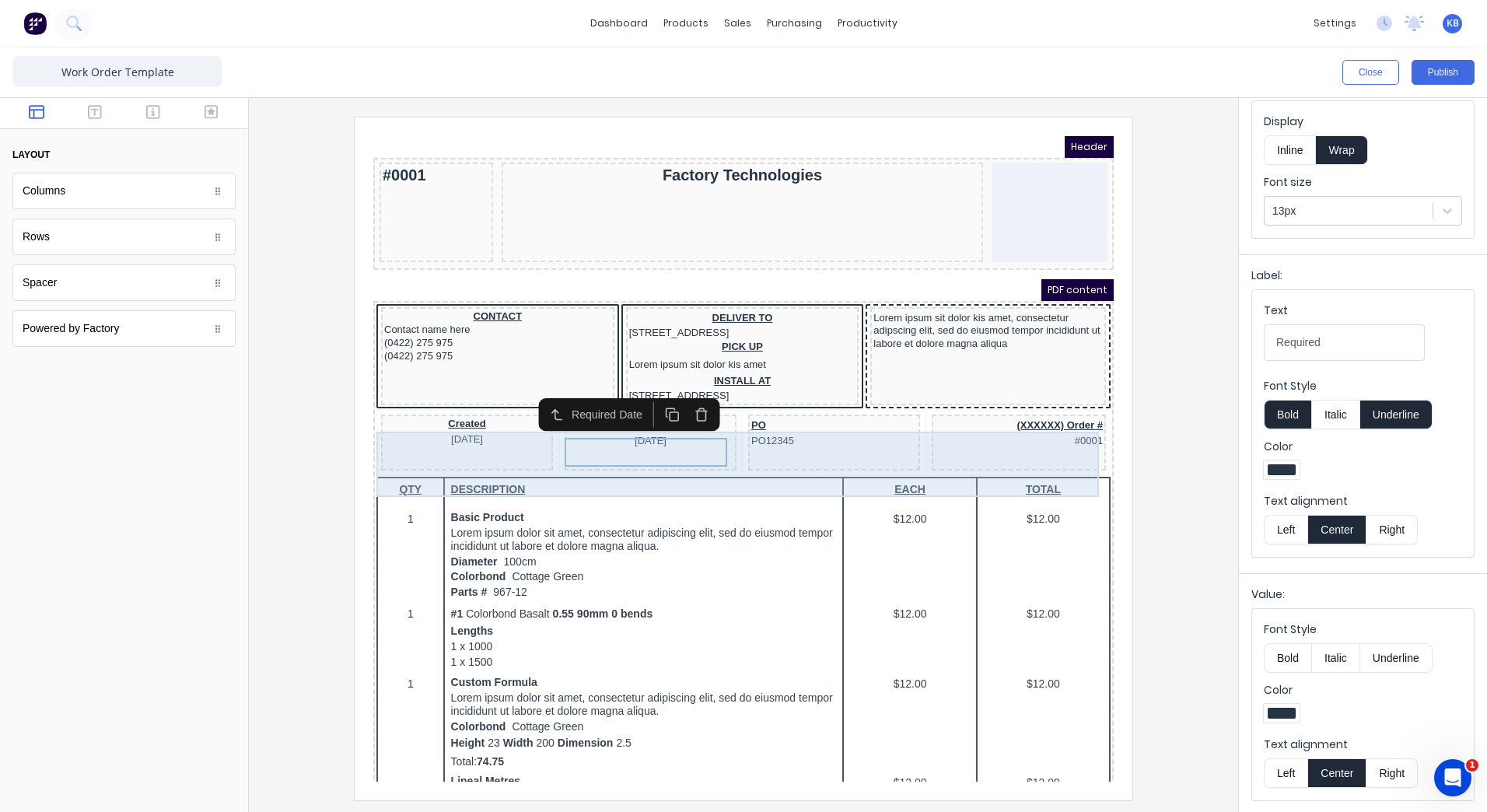
click at [871, 428] on div "PO PO12345" at bounding box center [815, 413] width 165 height 29
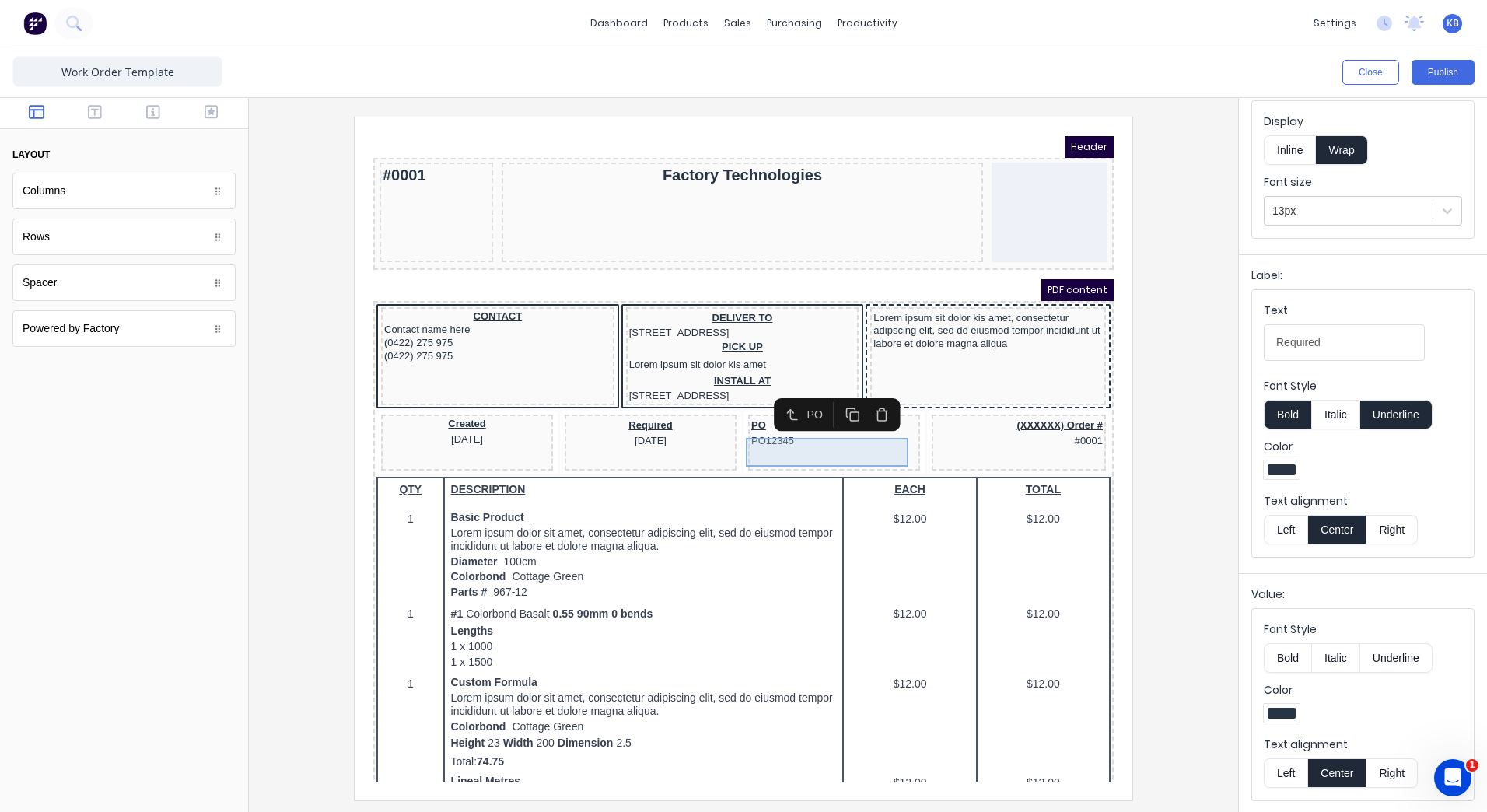
scroll to position [0, 0]
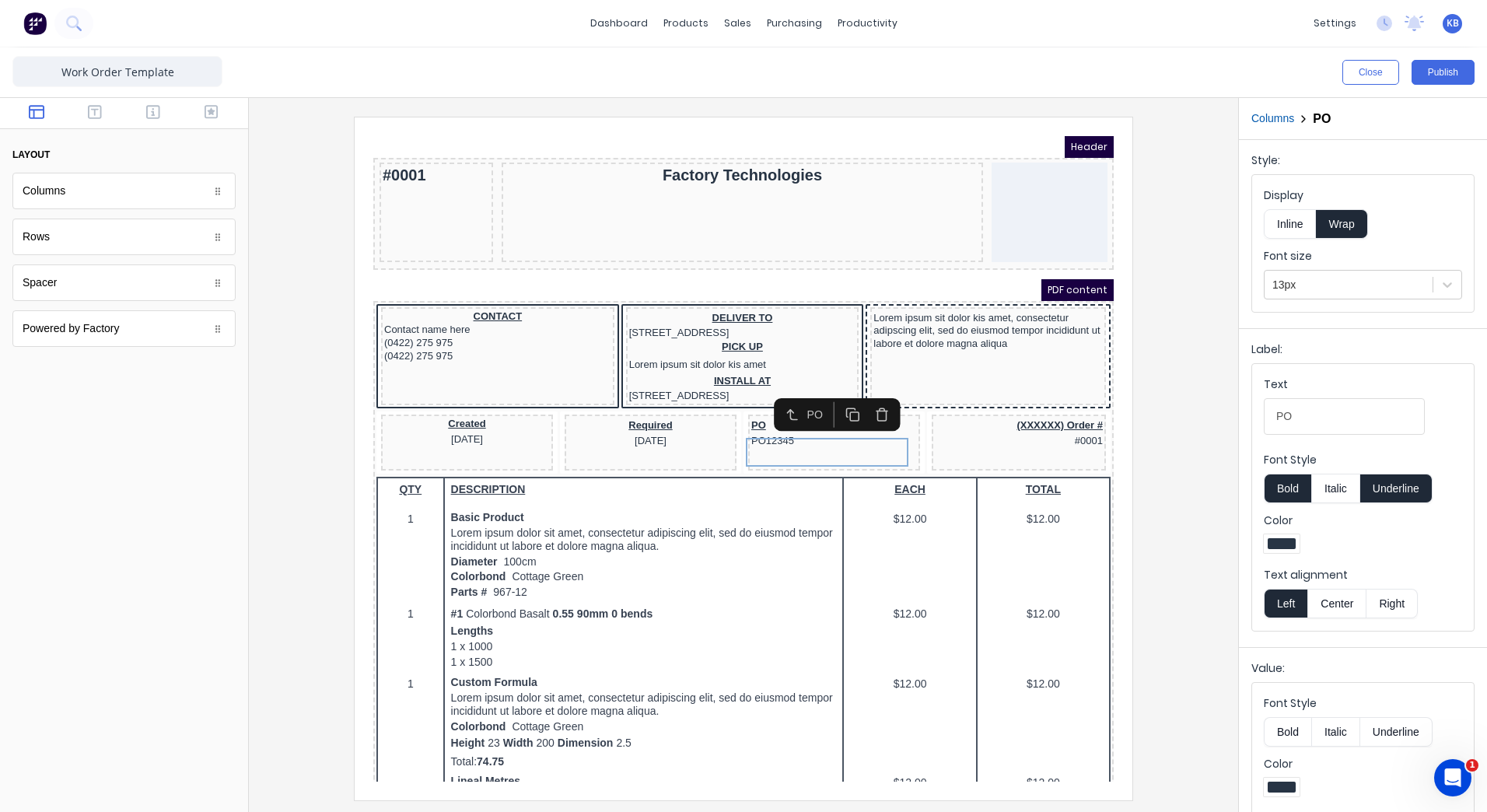
click at [1352, 592] on button "Center" at bounding box center [1336, 603] width 59 height 30
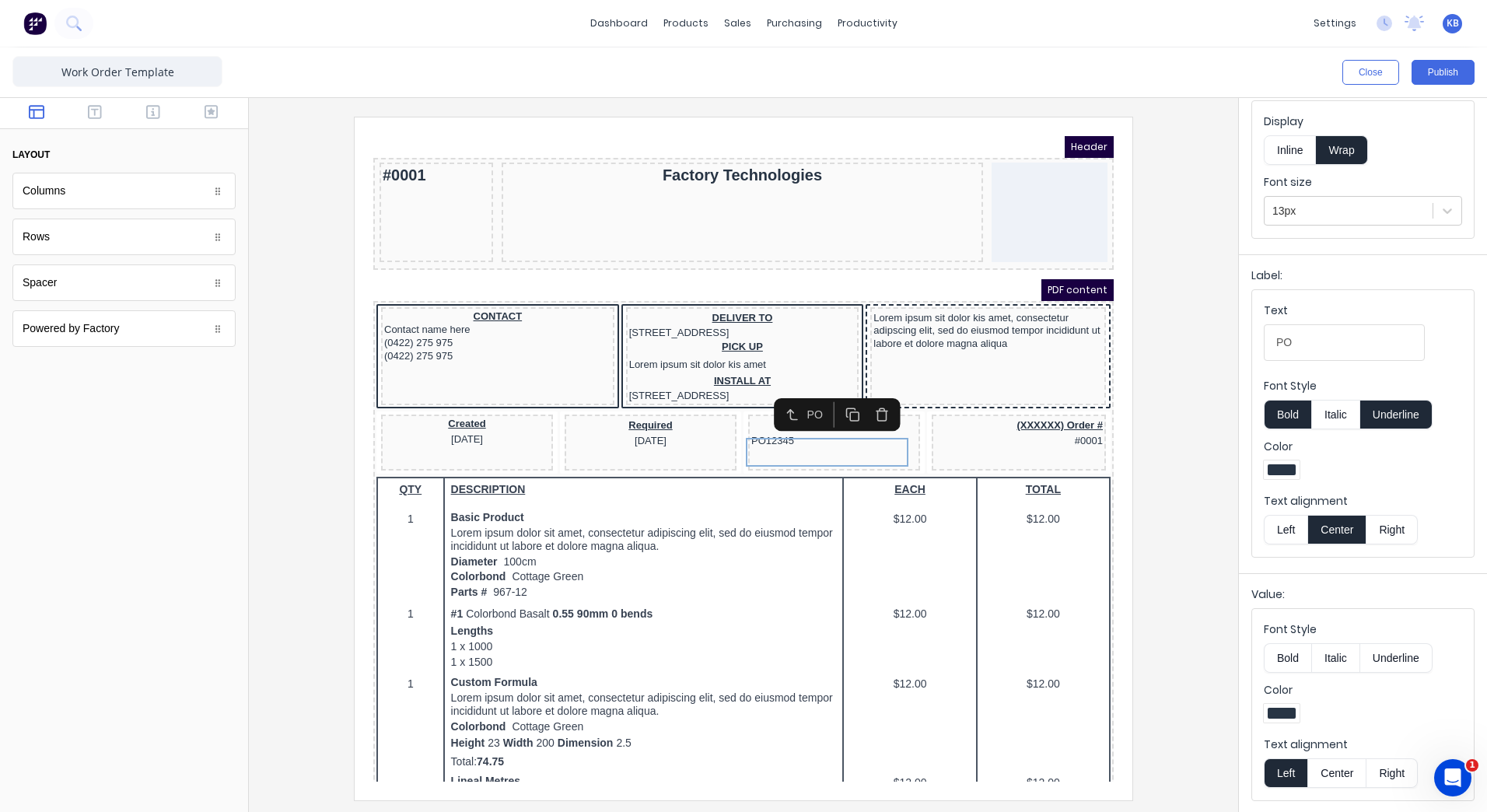
click at [1335, 758] on button "Center" at bounding box center [1336, 773] width 59 height 30
click at [398, 149] on div "#0001" at bounding box center [418, 156] width 108 height 18
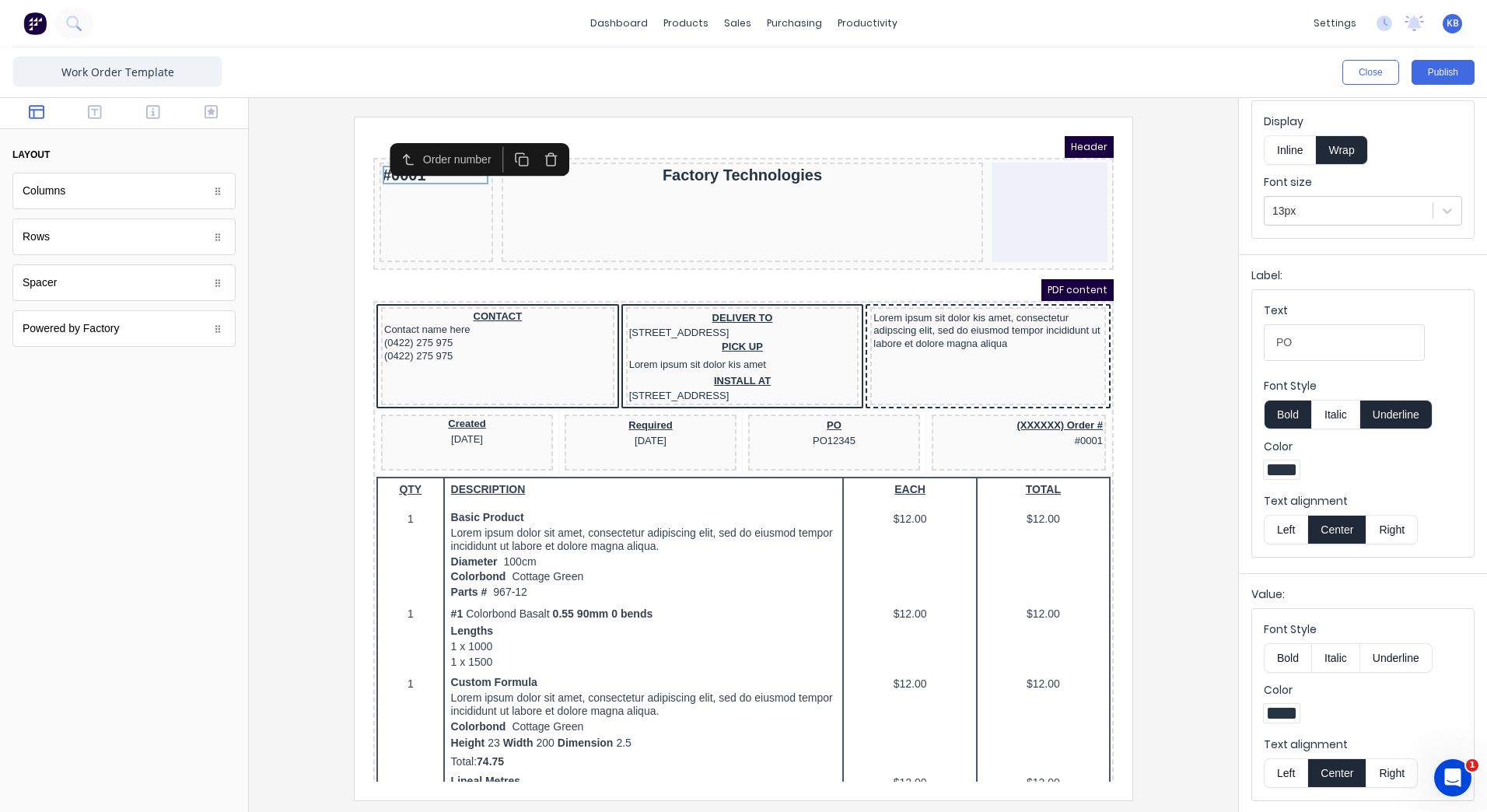
scroll to position [0, 0]
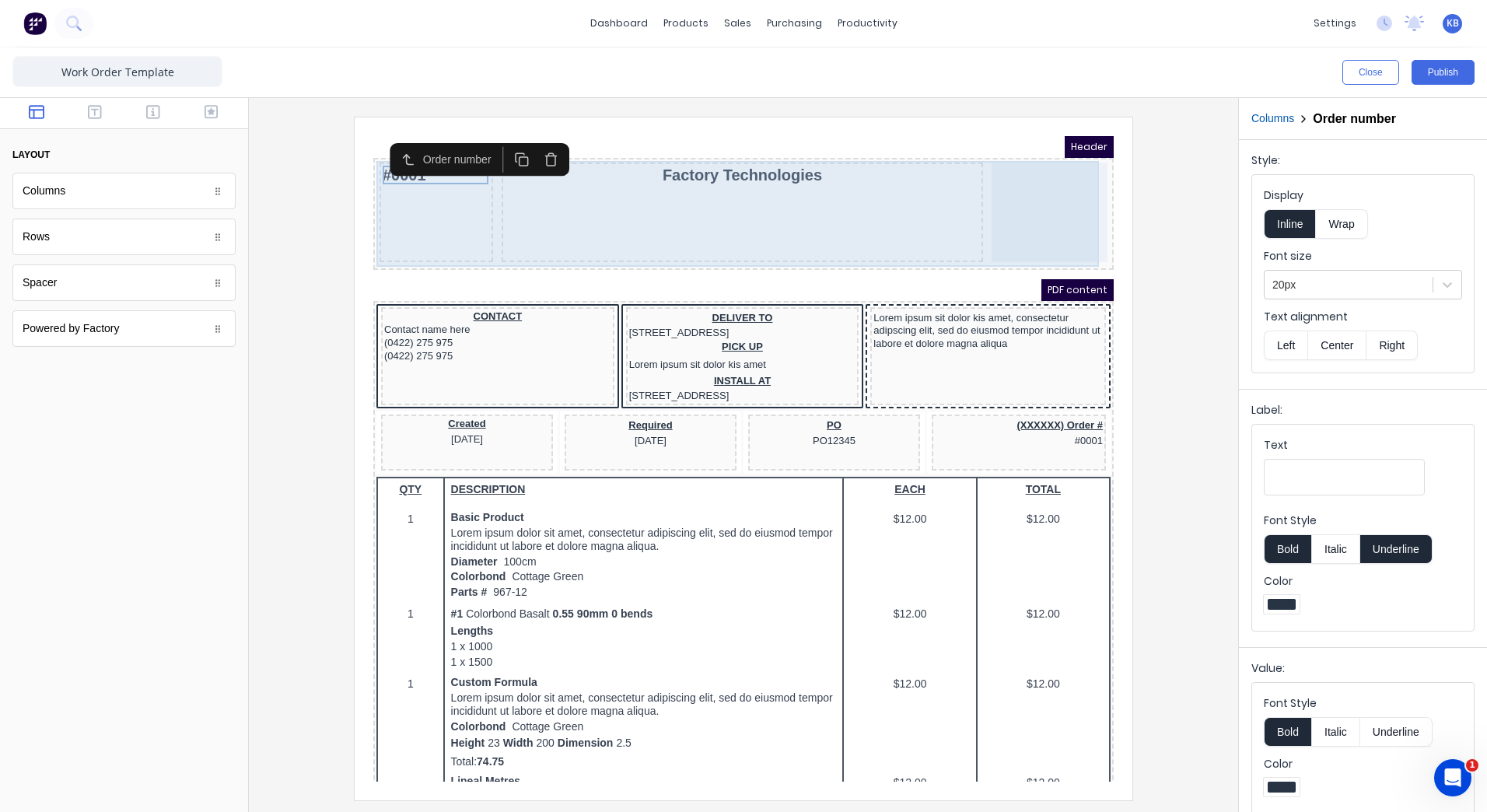
click at [445, 206] on div "#0001" at bounding box center [417, 194] width 113 height 100
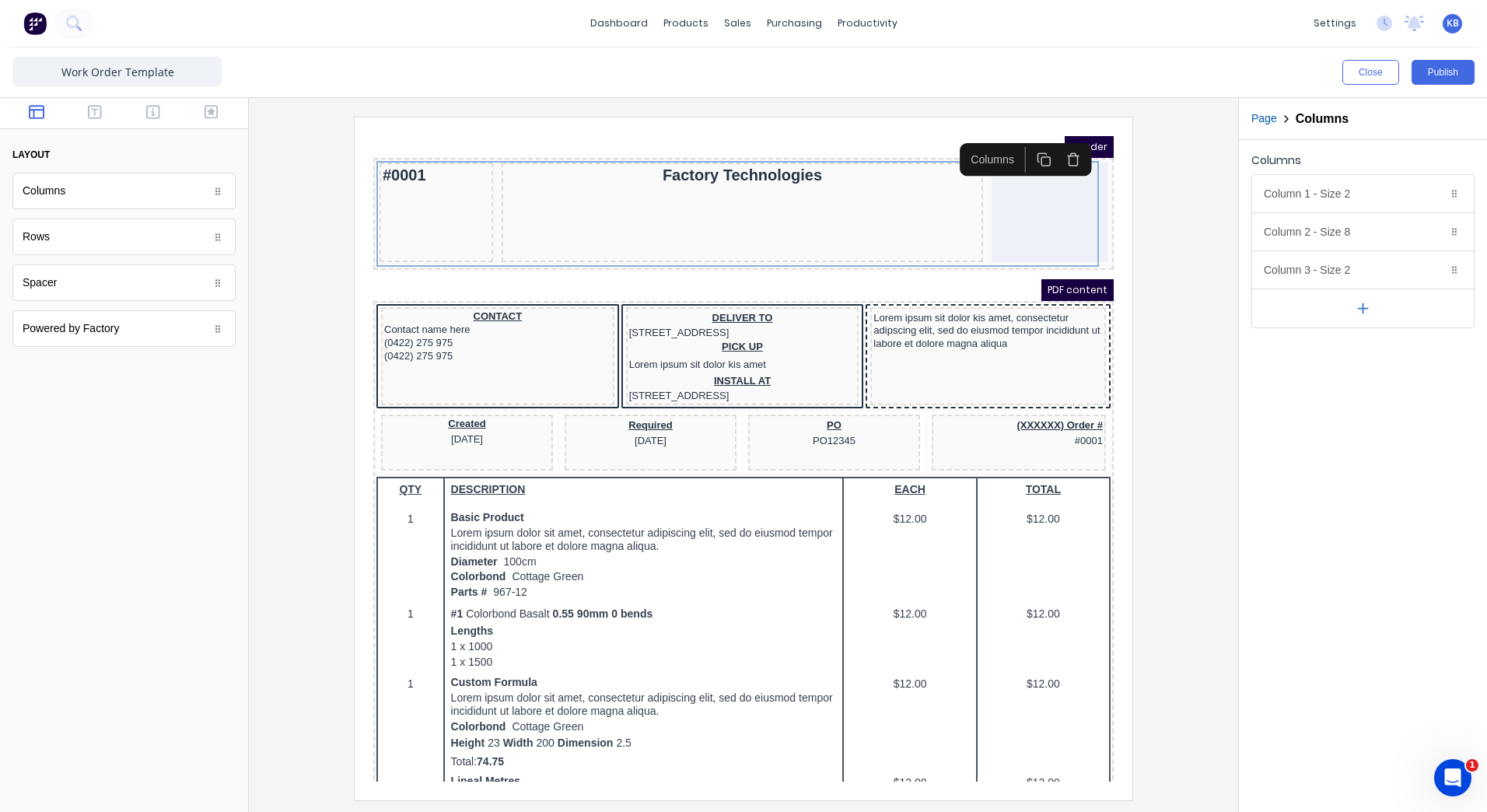
click at [130, 231] on div "Rows" at bounding box center [124, 236] width 223 height 37
drag, startPoint x: 140, startPoint y: 287, endPoint x: 126, endPoint y: 275, distance: 18.4
click at [137, 276] on body "dashboard products sales purchasing productivity dashboard products Product Cat…" at bounding box center [743, 406] width 1487 height 812
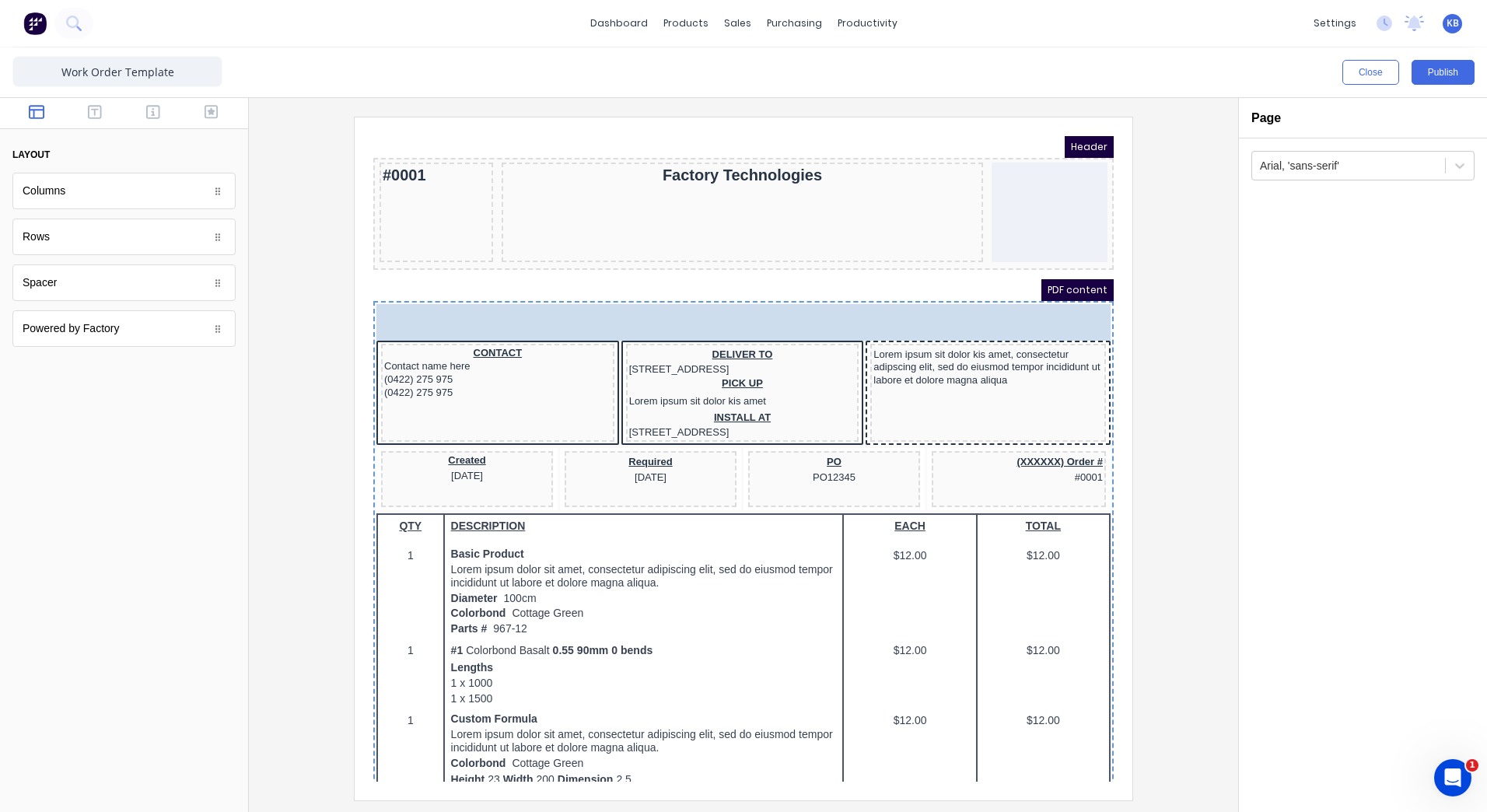
drag, startPoint x: 108, startPoint y: 242, endPoint x: 513, endPoint y: 120, distance: 423.0
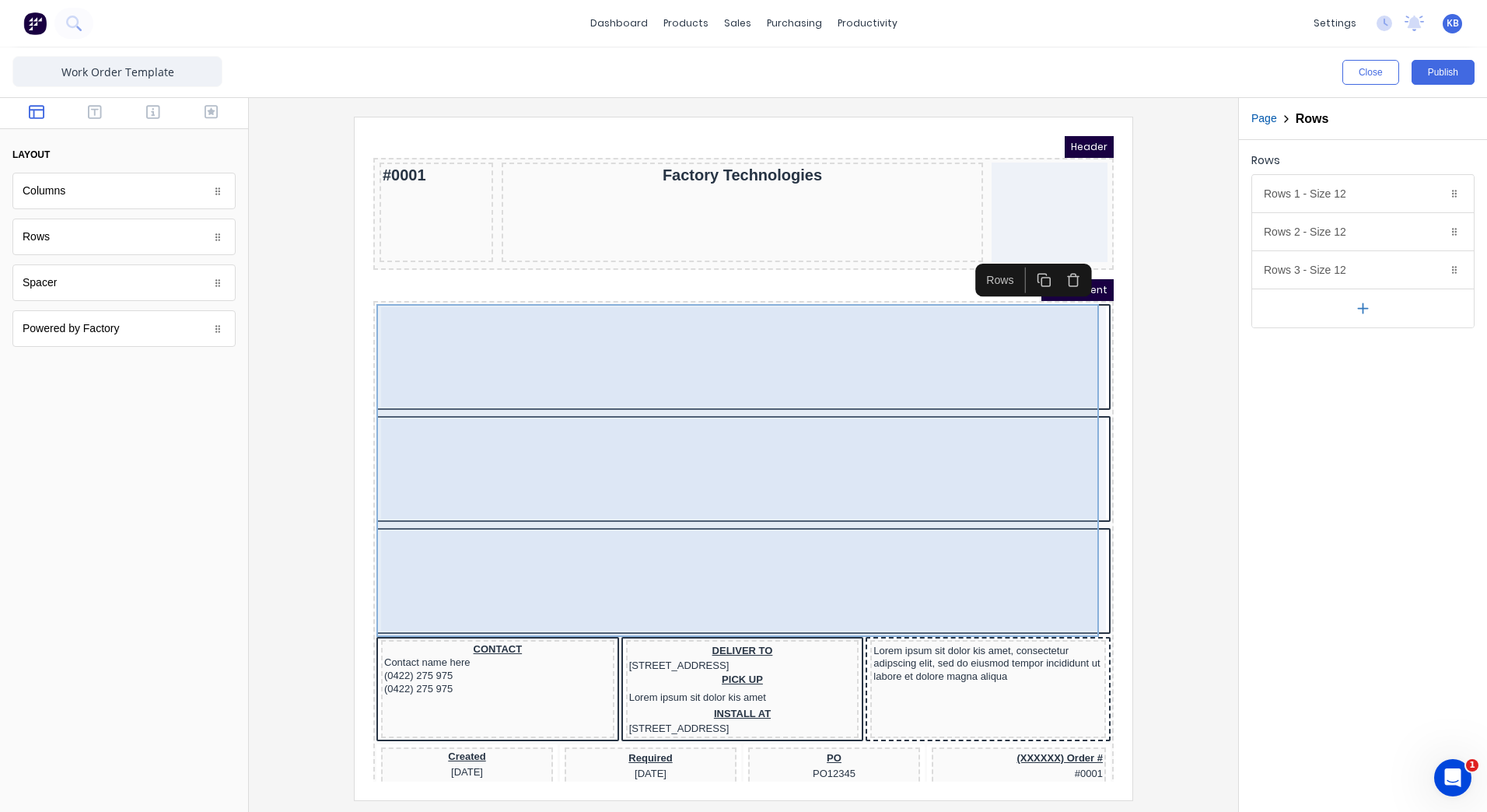
click at [988, 358] on div at bounding box center [725, 338] width 725 height 100
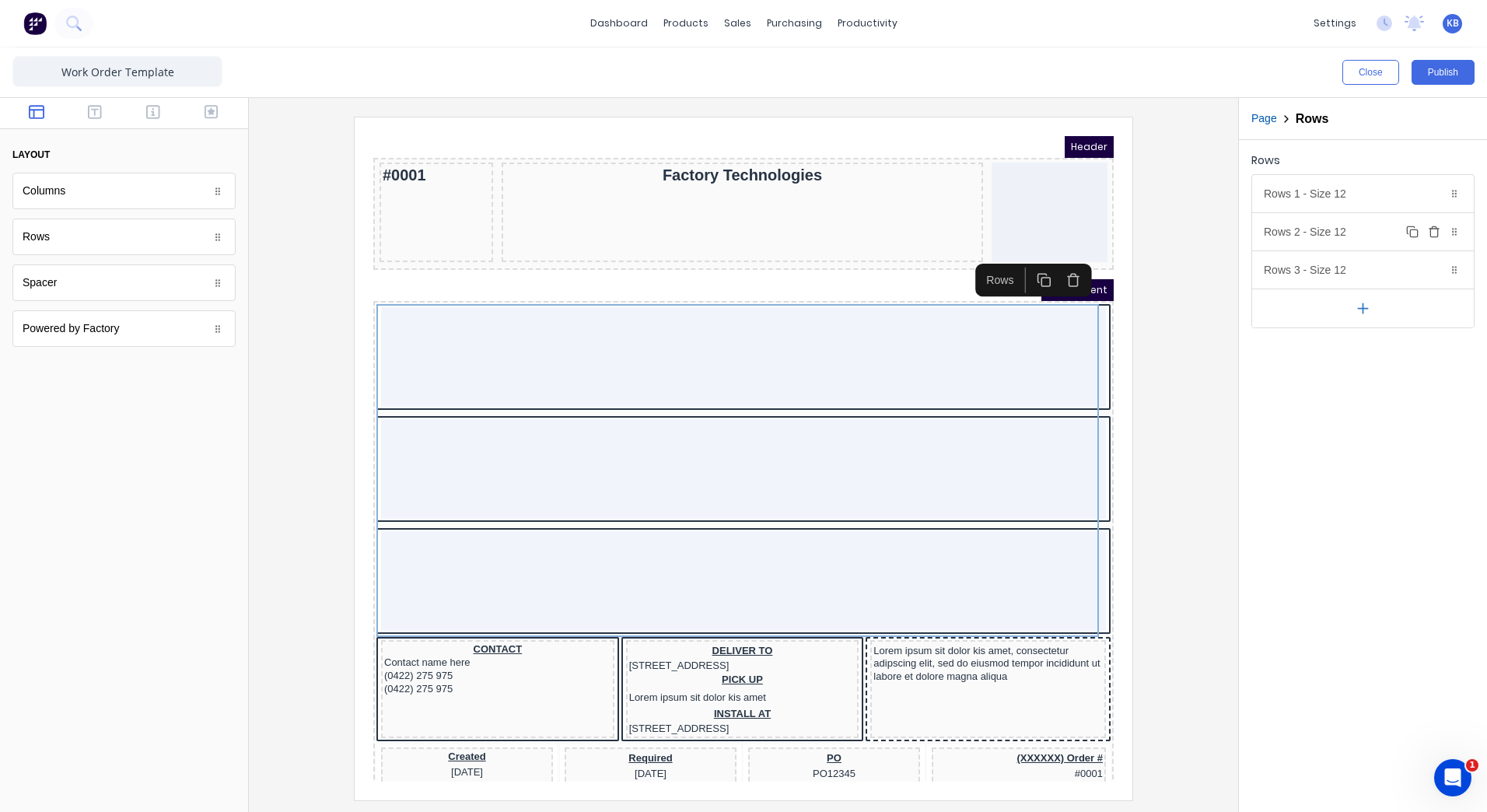
click at [1433, 227] on icon "button" at bounding box center [1434, 227] width 4 height 2
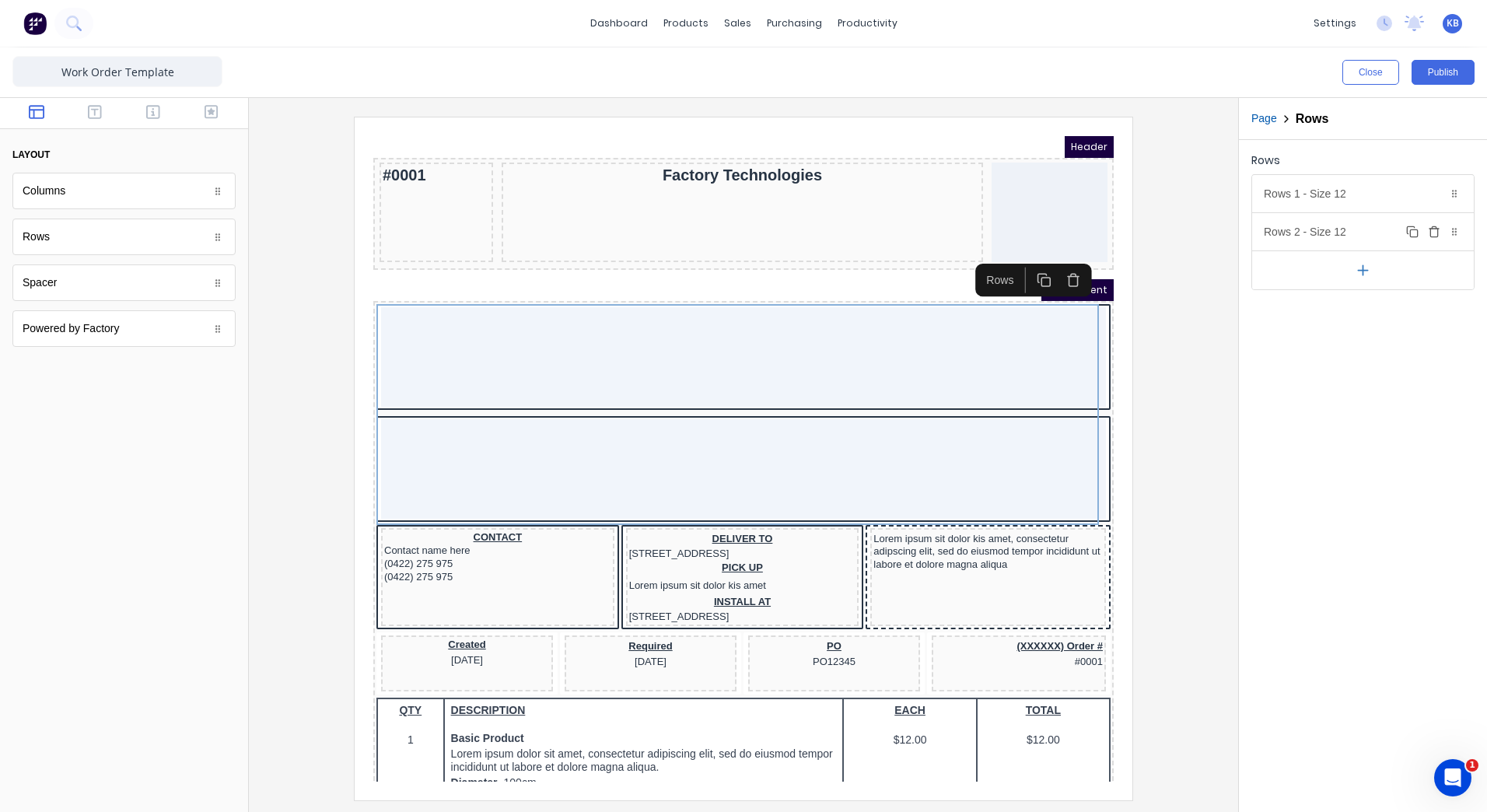
click at [1432, 239] on button "Delete" at bounding box center [1433, 231] width 18 height 18
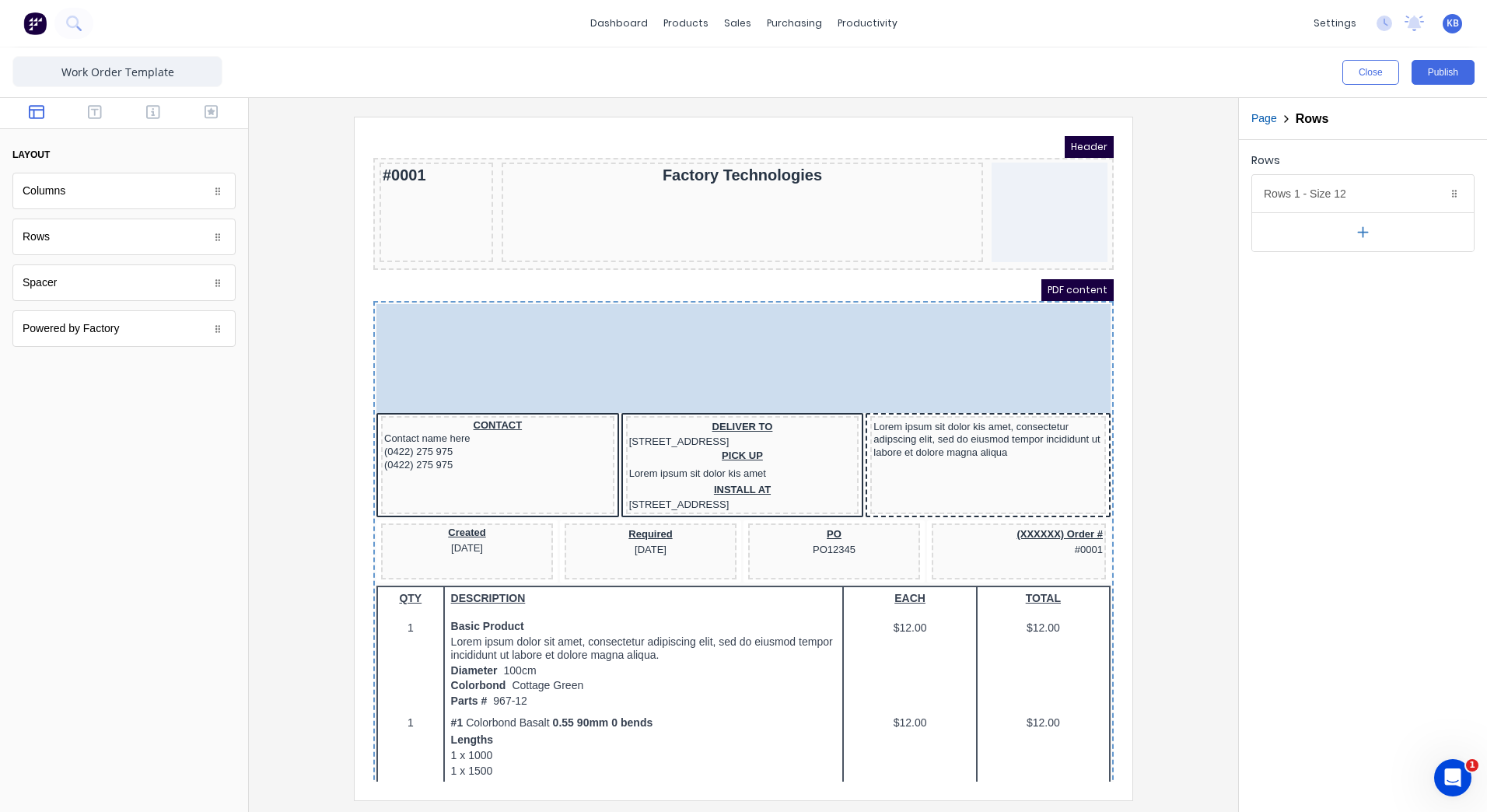
drag, startPoint x: 774, startPoint y: 330, endPoint x: 724, endPoint y: 136, distance: 200.3
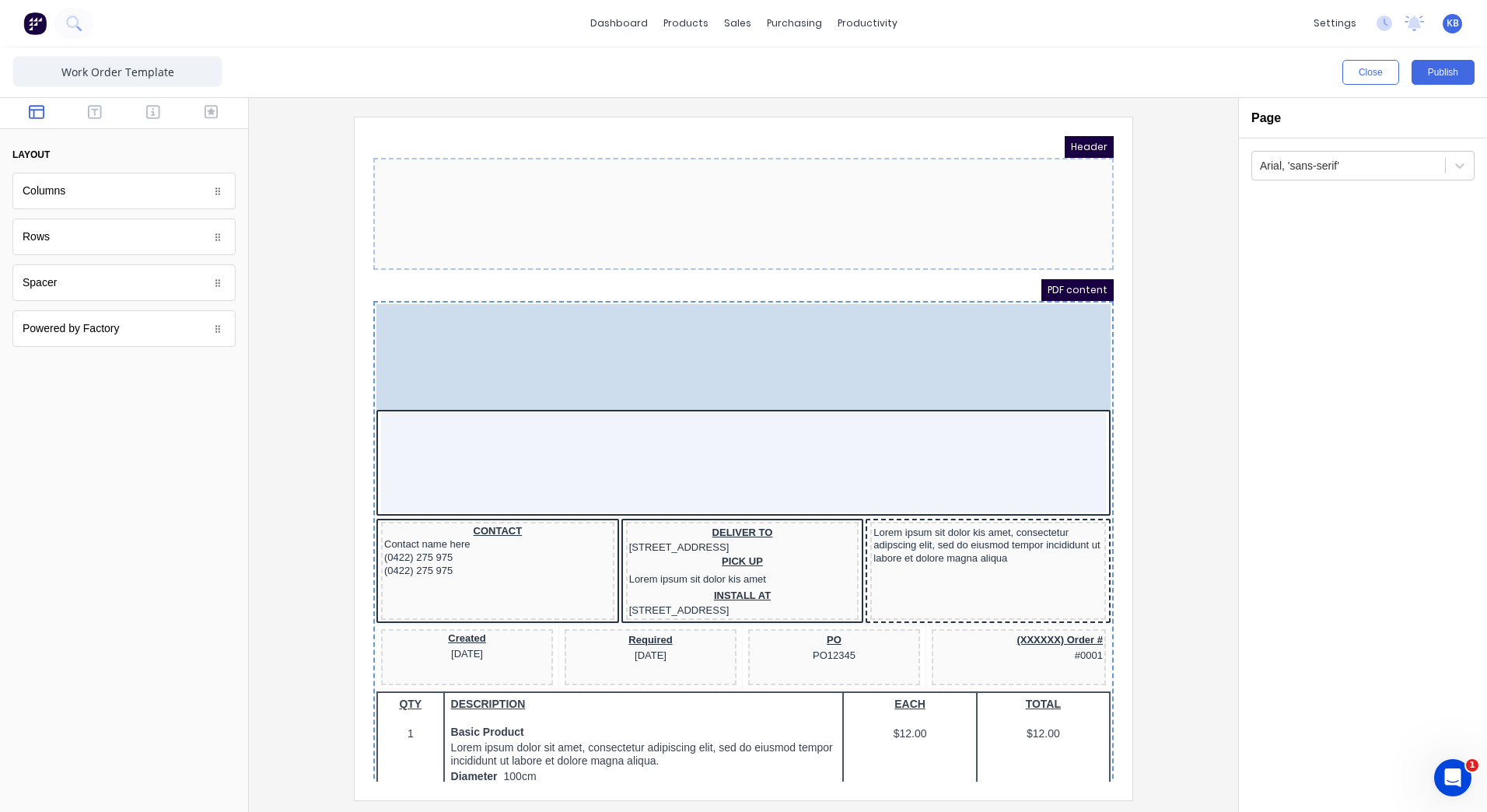
drag, startPoint x: 483, startPoint y: 202, endPoint x: 471, endPoint y: 373, distance: 171.4
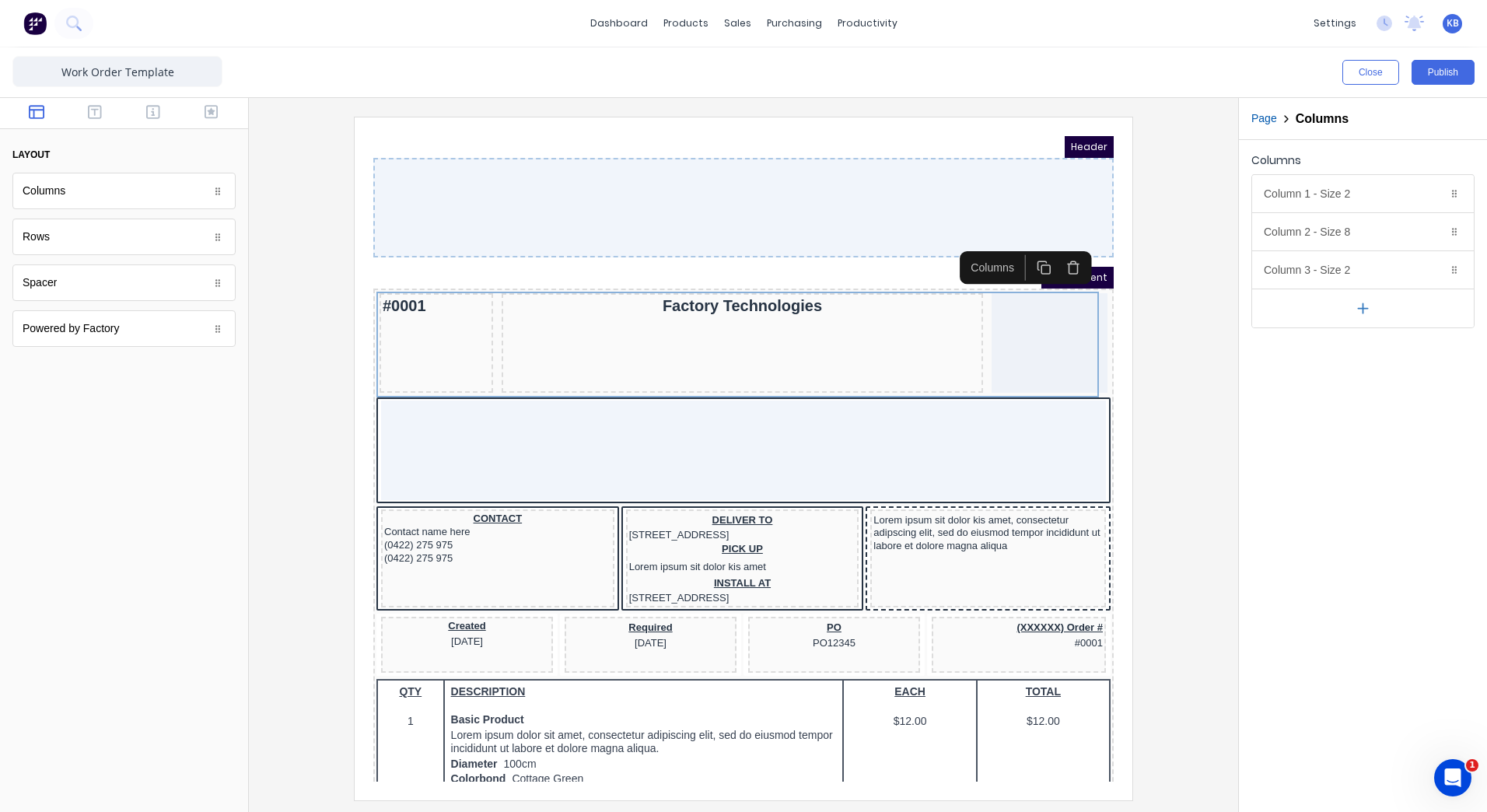
drag, startPoint x: 578, startPoint y: 189, endPoint x: 560, endPoint y: 222, distance: 37.6
click at [561, 230] on div at bounding box center [725, 189] width 740 height 100
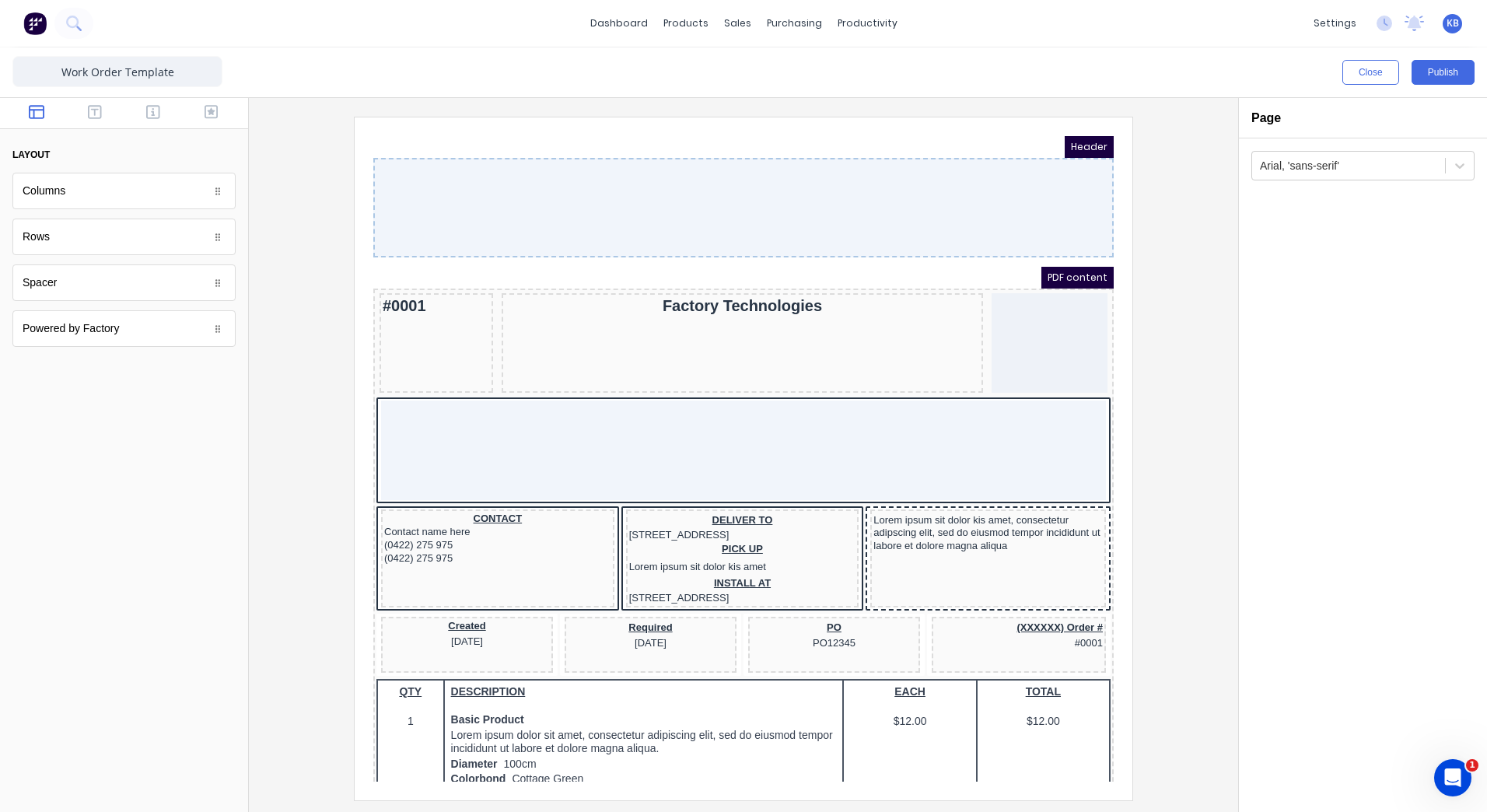
click at [584, 179] on div at bounding box center [725, 189] width 740 height 100
click at [928, 179] on div at bounding box center [725, 189] width 740 height 100
click at [926, 178] on div at bounding box center [725, 189] width 740 height 100
drag, startPoint x: 926, startPoint y: 178, endPoint x: 977, endPoint y: 138, distance: 64.8
click at [927, 176] on div at bounding box center [725, 189] width 740 height 100
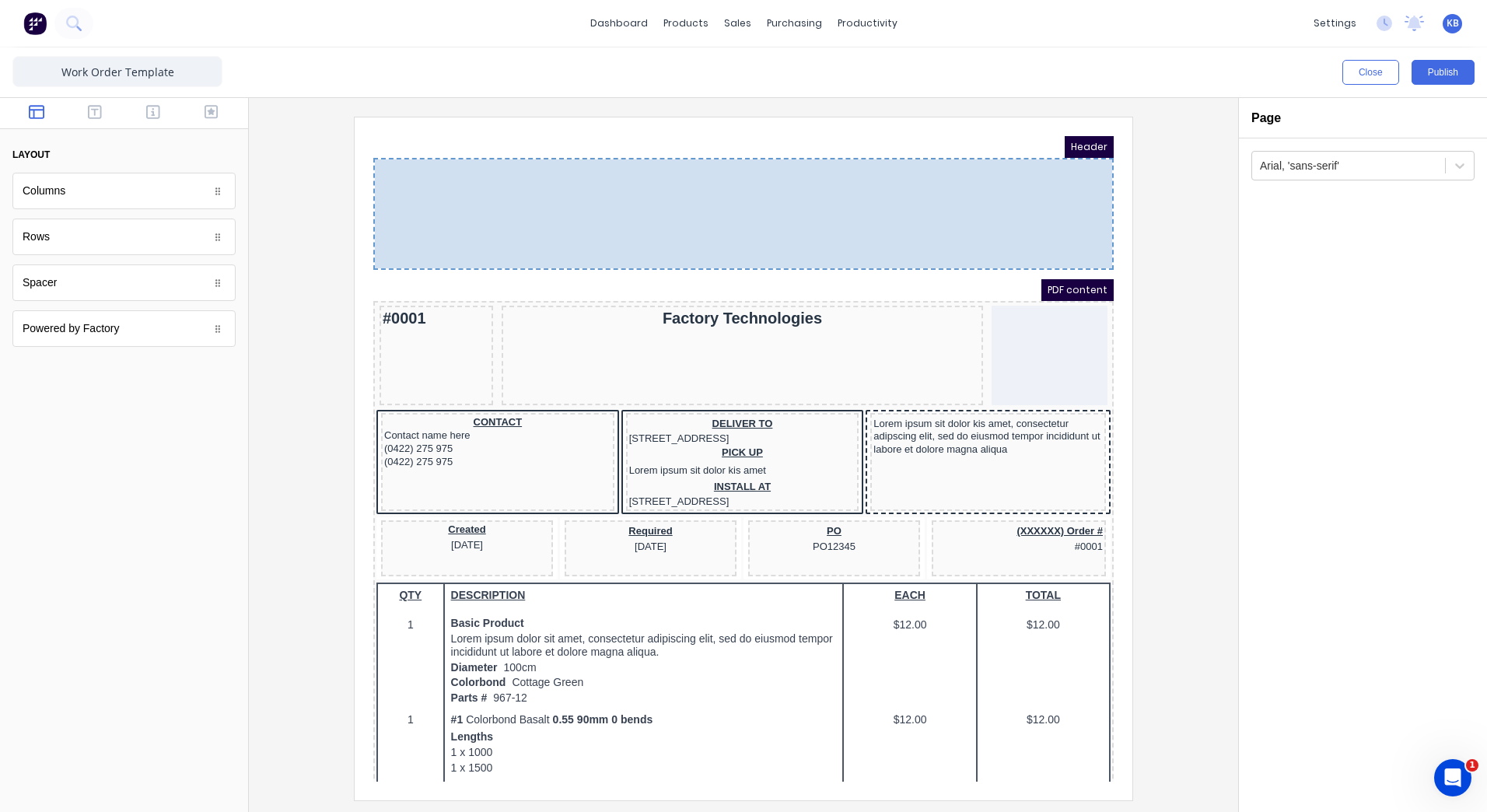
drag, startPoint x: 759, startPoint y: 358, endPoint x: 754, endPoint y: 175, distance: 183.1
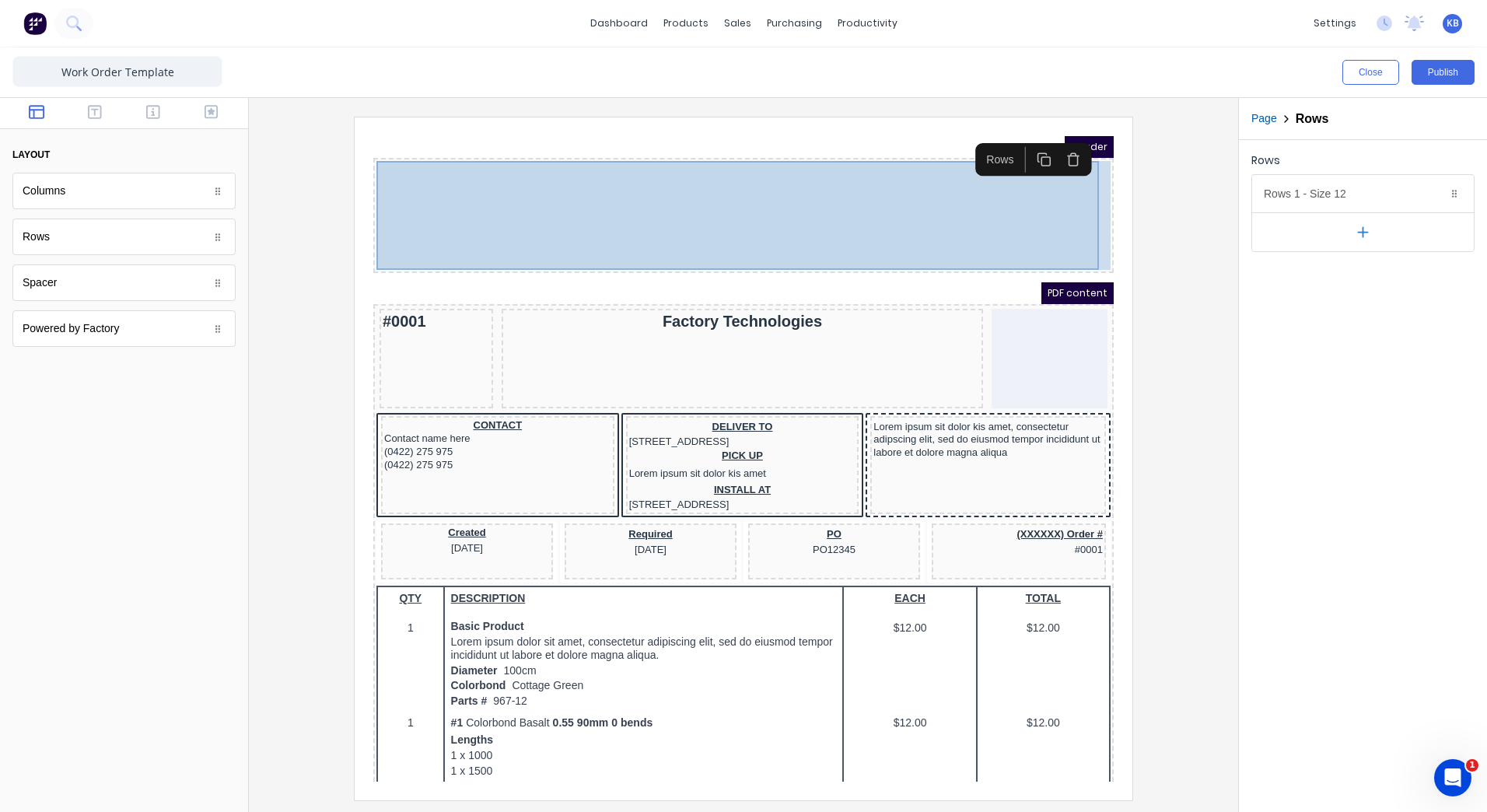
drag, startPoint x: 533, startPoint y: 251, endPoint x: 544, endPoint y: 215, distance: 37.6
click at [544, 215] on body "Header PDF content #0001 Factory Technologies CONTACT Contact name here (0422) …" at bounding box center [725, 440] width 740 height 646
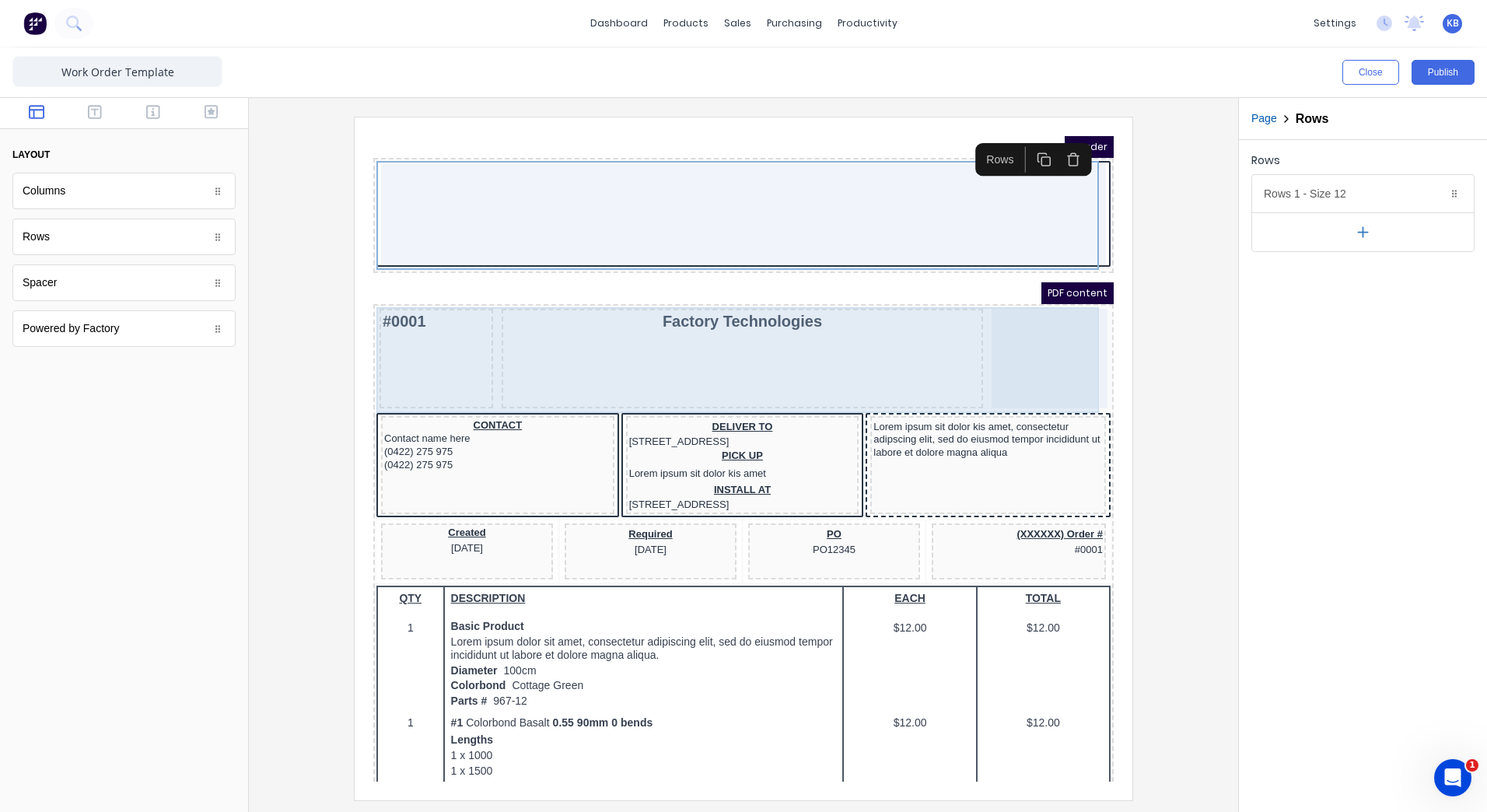
click at [582, 359] on div "Factory Technologies" at bounding box center [723, 340] width 481 height 100
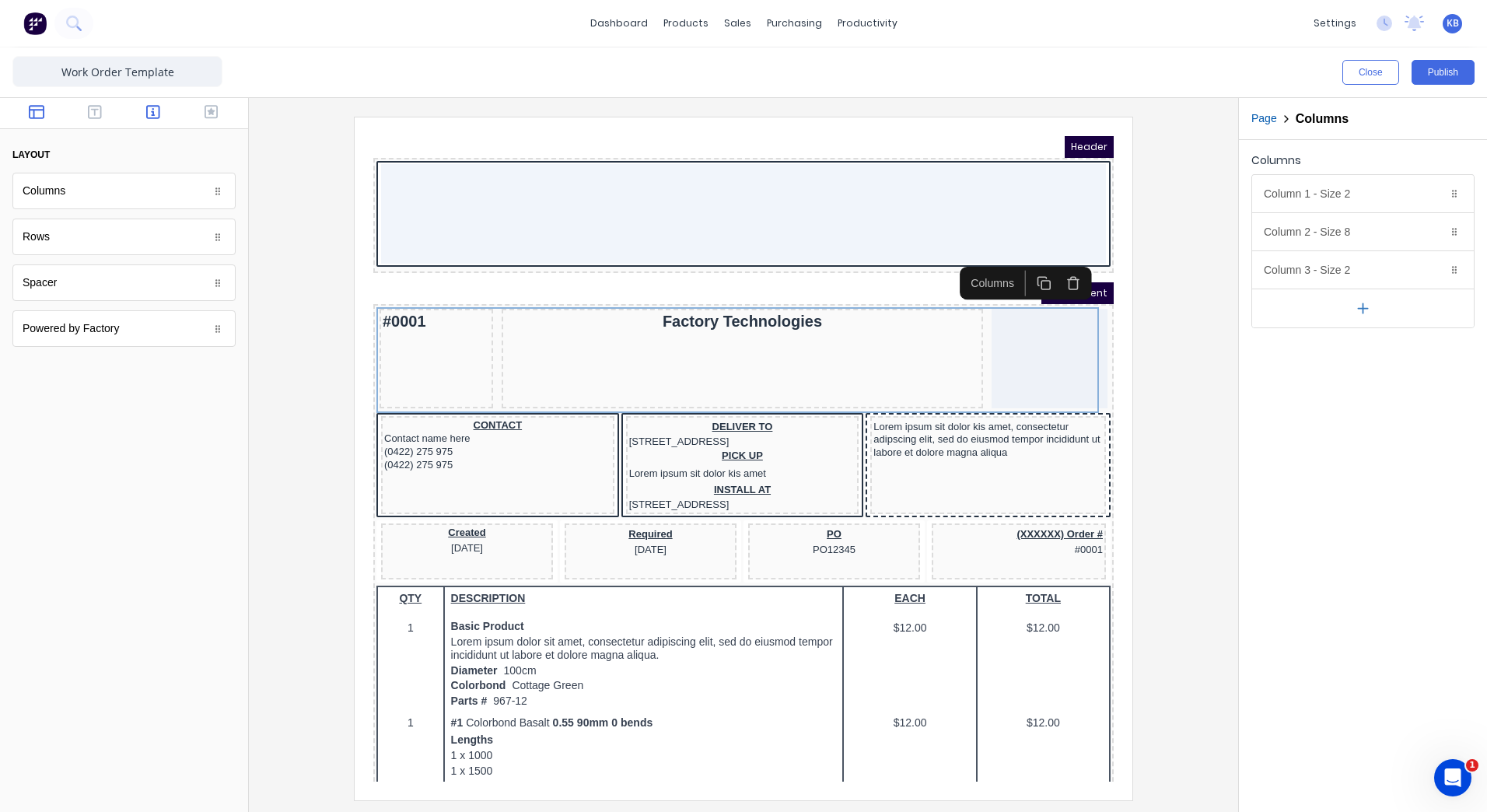
click at [153, 109] on icon "button" at bounding box center [153, 111] width 14 height 14
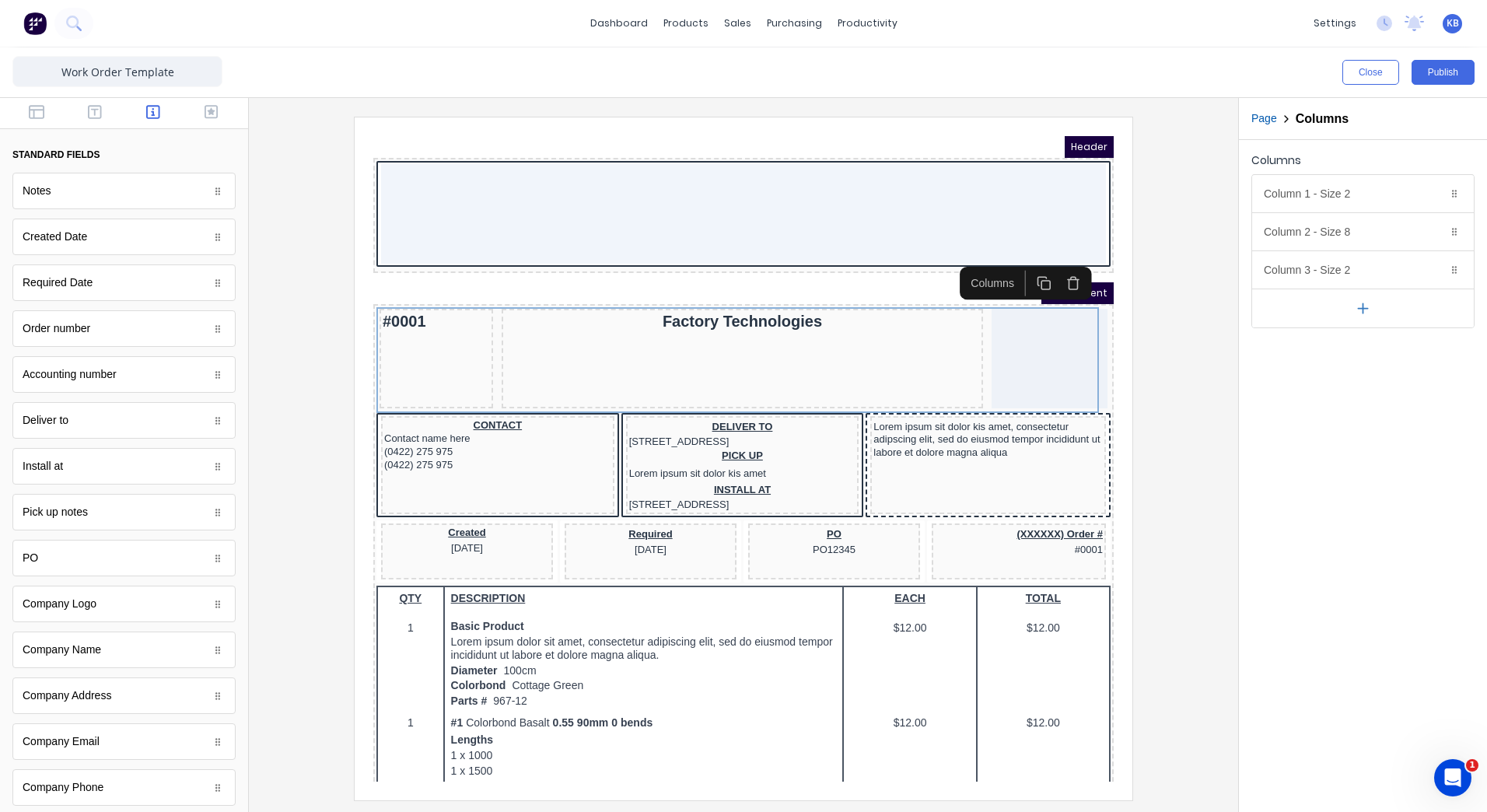
click at [120, 329] on div "Order number" at bounding box center [124, 329] width 223 height 37
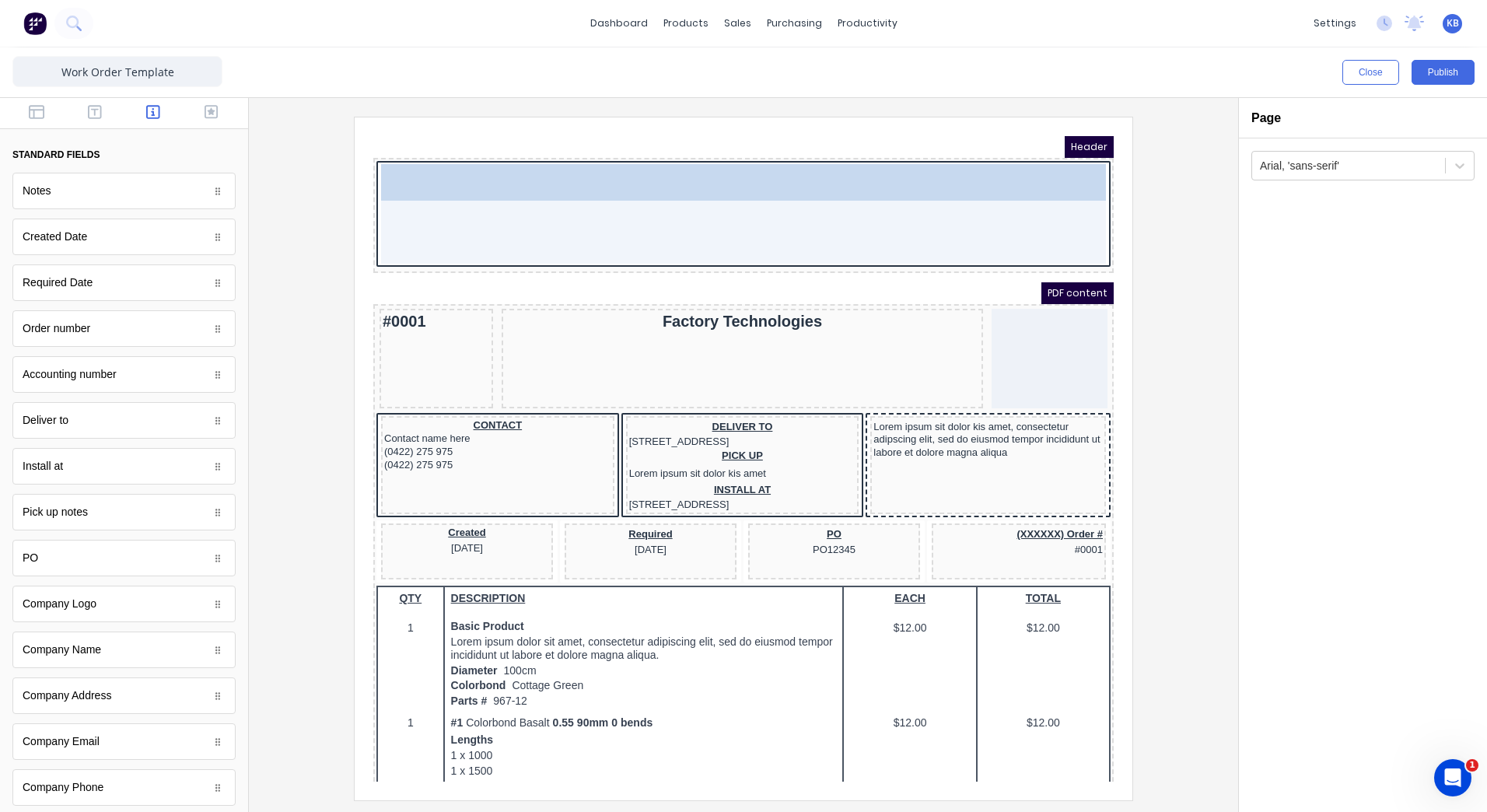
drag, startPoint x: 136, startPoint y: 330, endPoint x: 694, endPoint y: 159, distance: 583.6
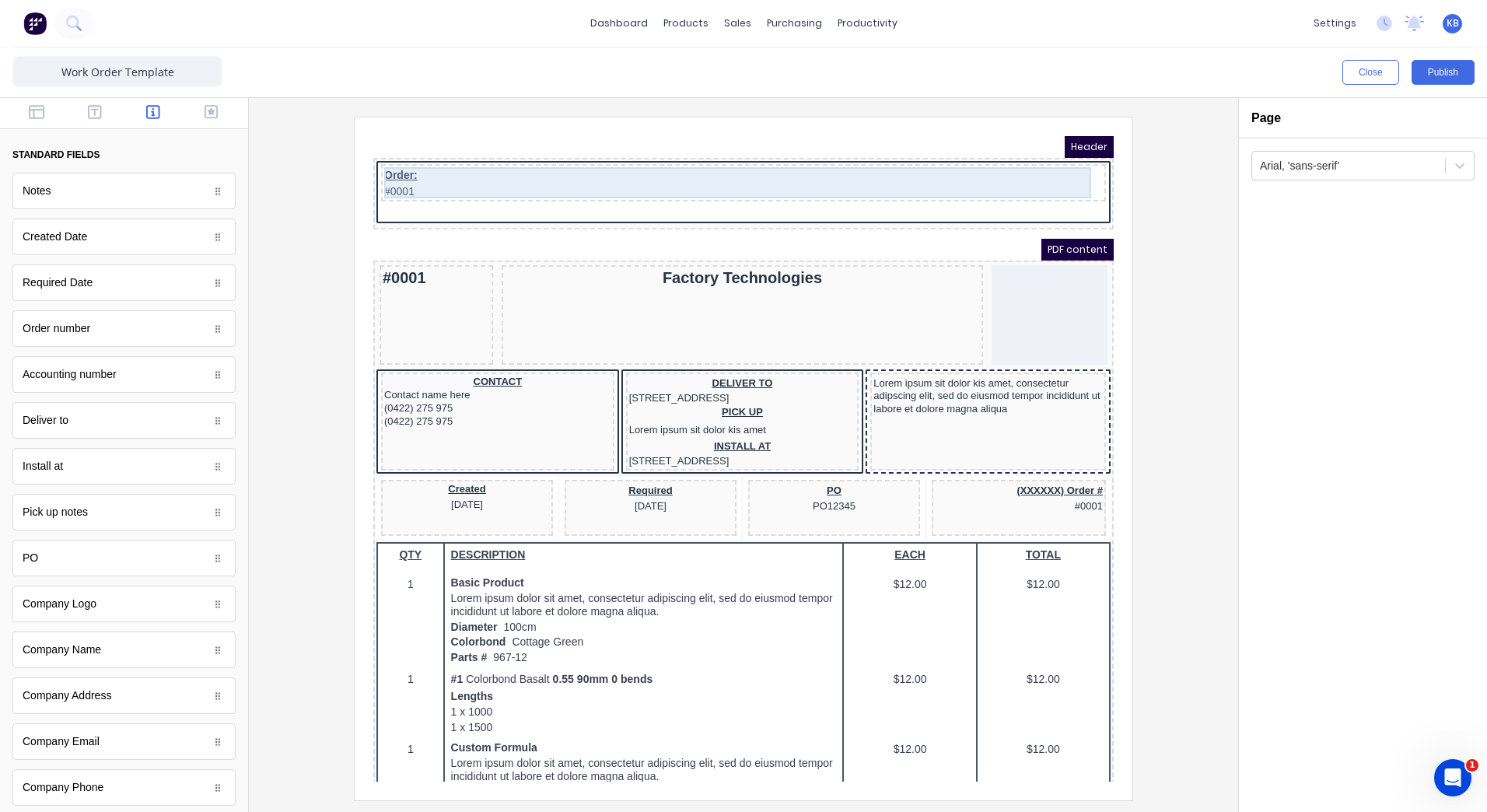
click at [411, 164] on div "Order: #0001" at bounding box center [725, 164] width 719 height 31
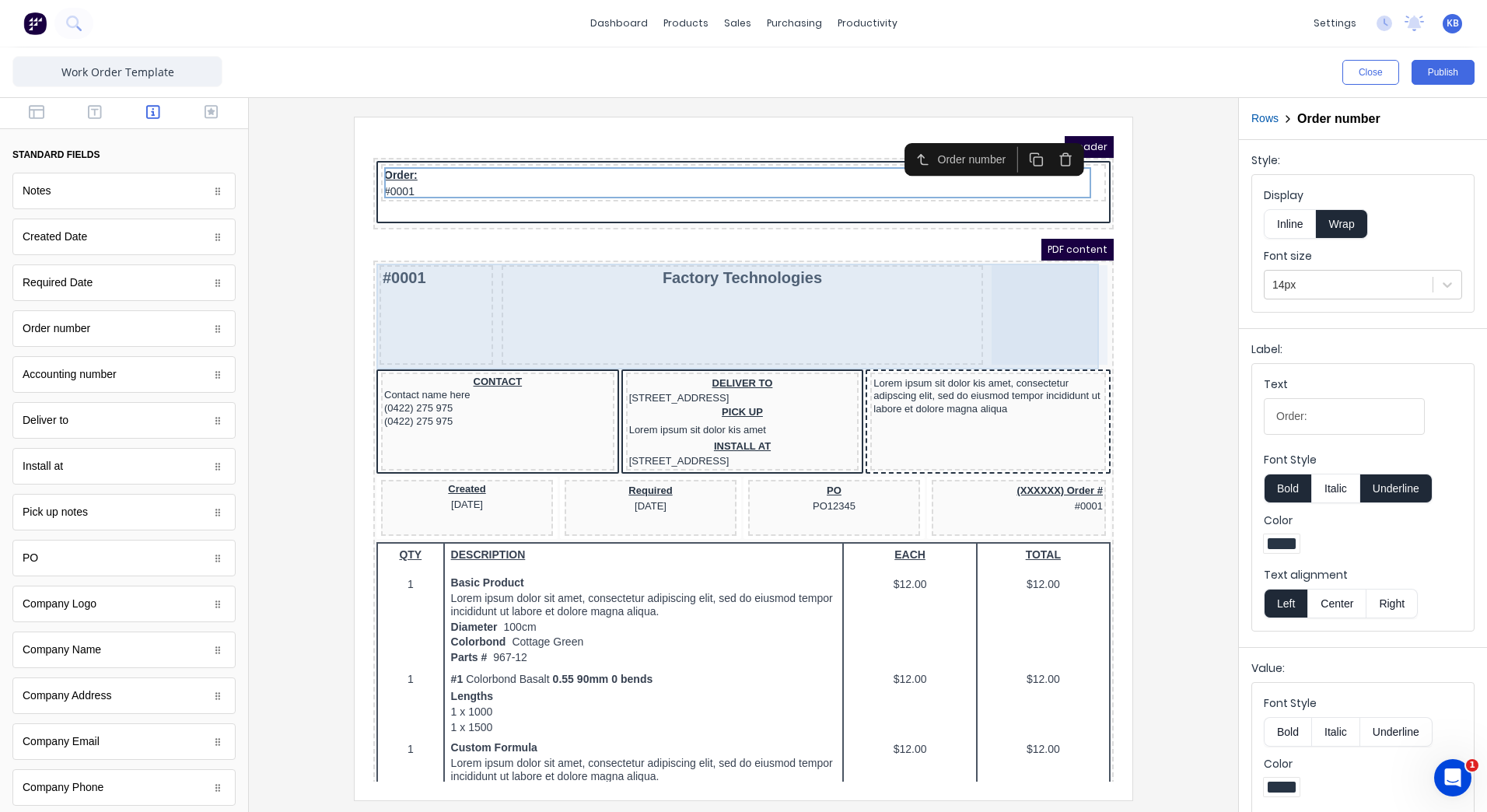
click at [421, 320] on div "#0001" at bounding box center [417, 296] width 113 height 100
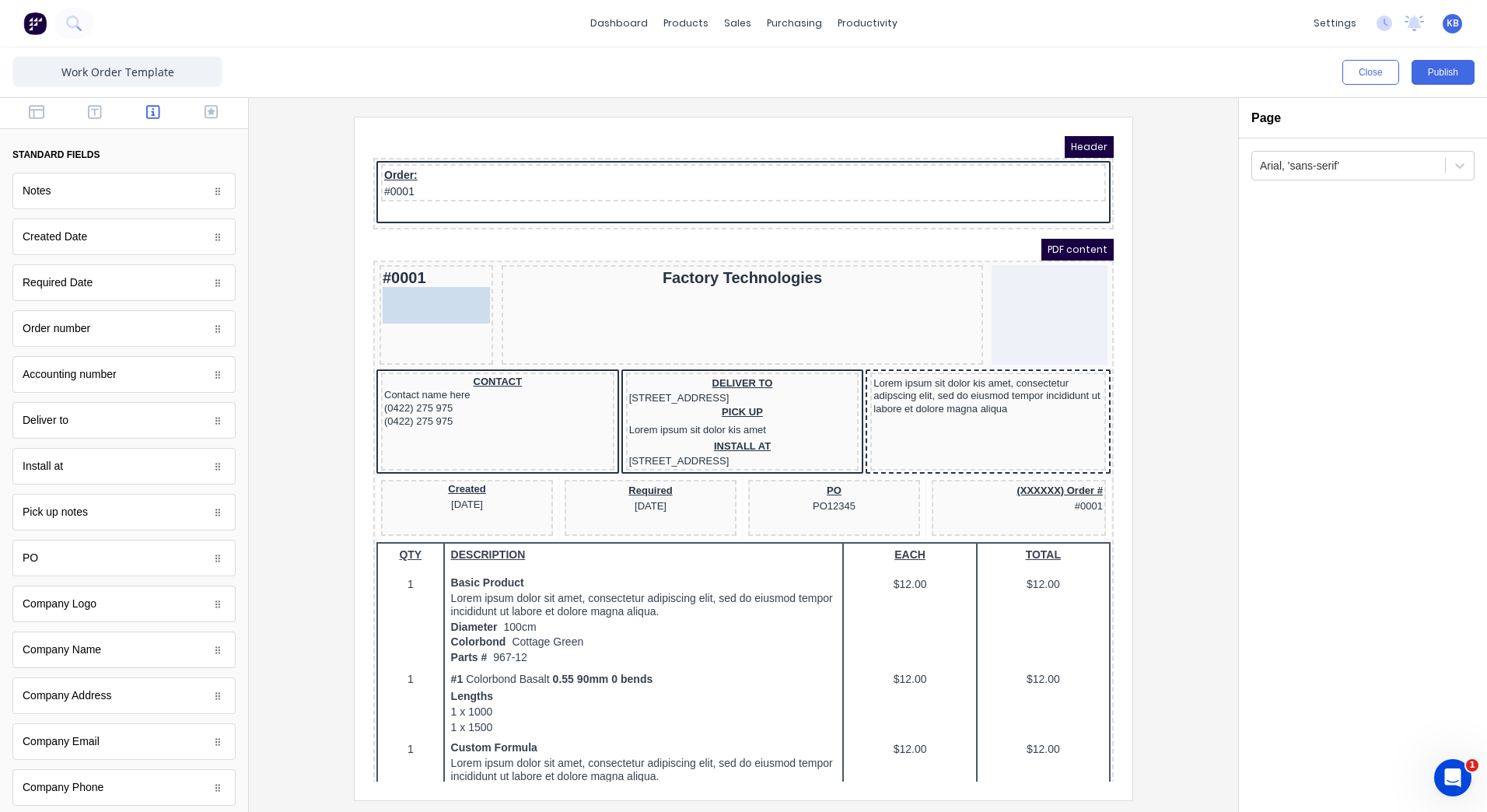
drag, startPoint x: 285, startPoint y: 502, endPoint x: 438, endPoint y: 292, distance: 259.8
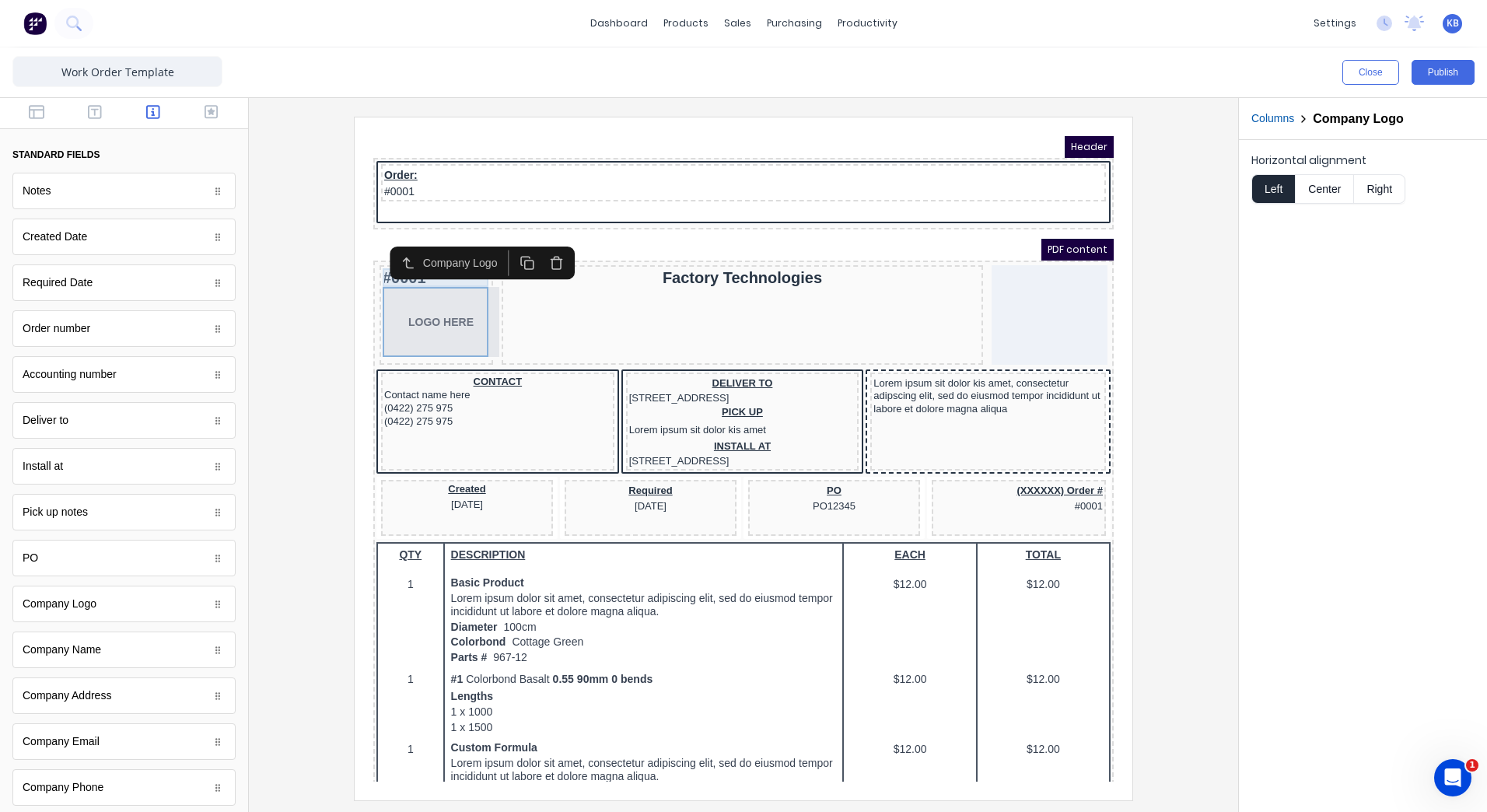
click at [402, 266] on div "#0001" at bounding box center [418, 258] width 108 height 18
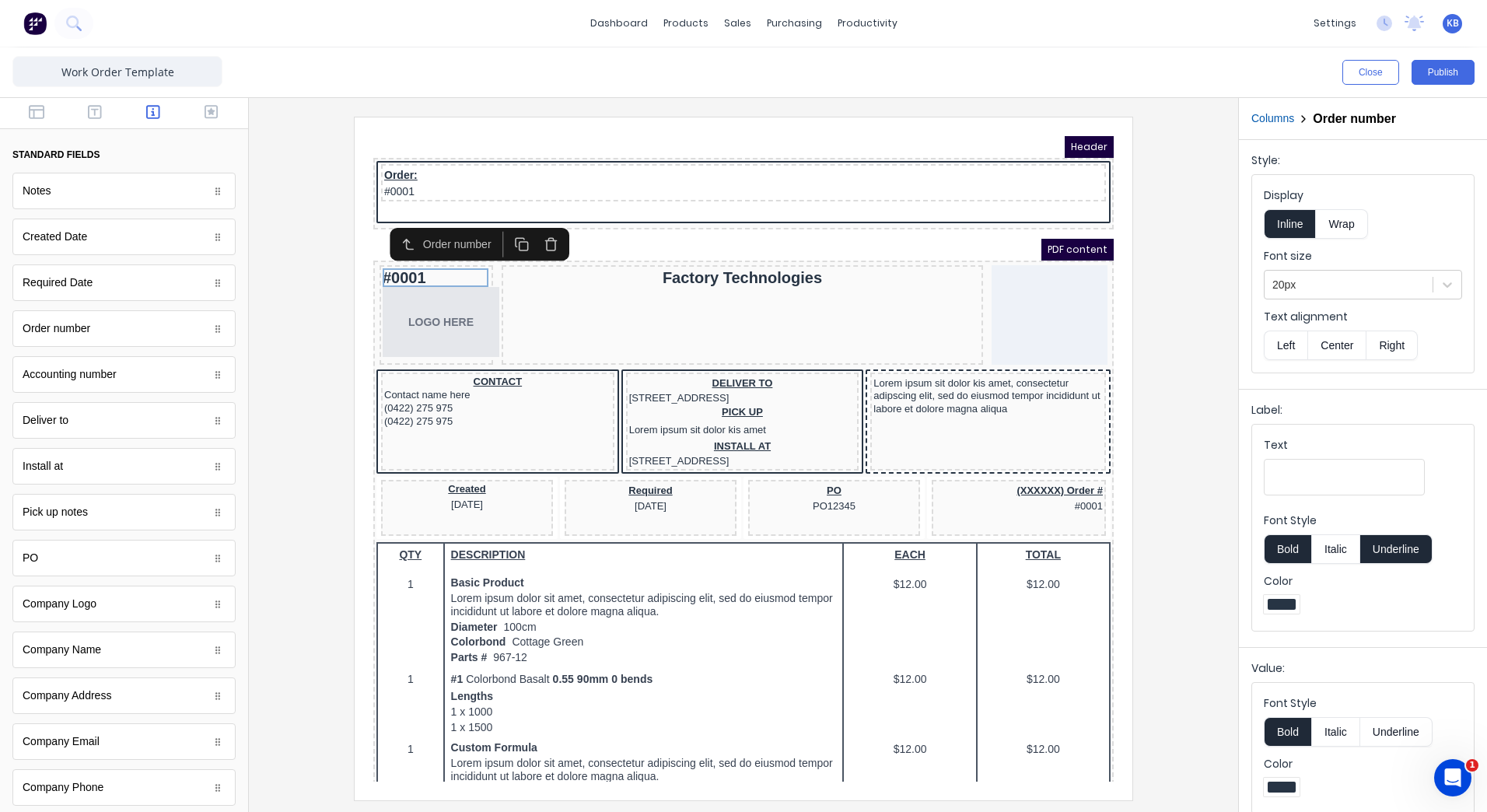
click at [541, 234] on button "button" at bounding box center [532, 226] width 30 height 26
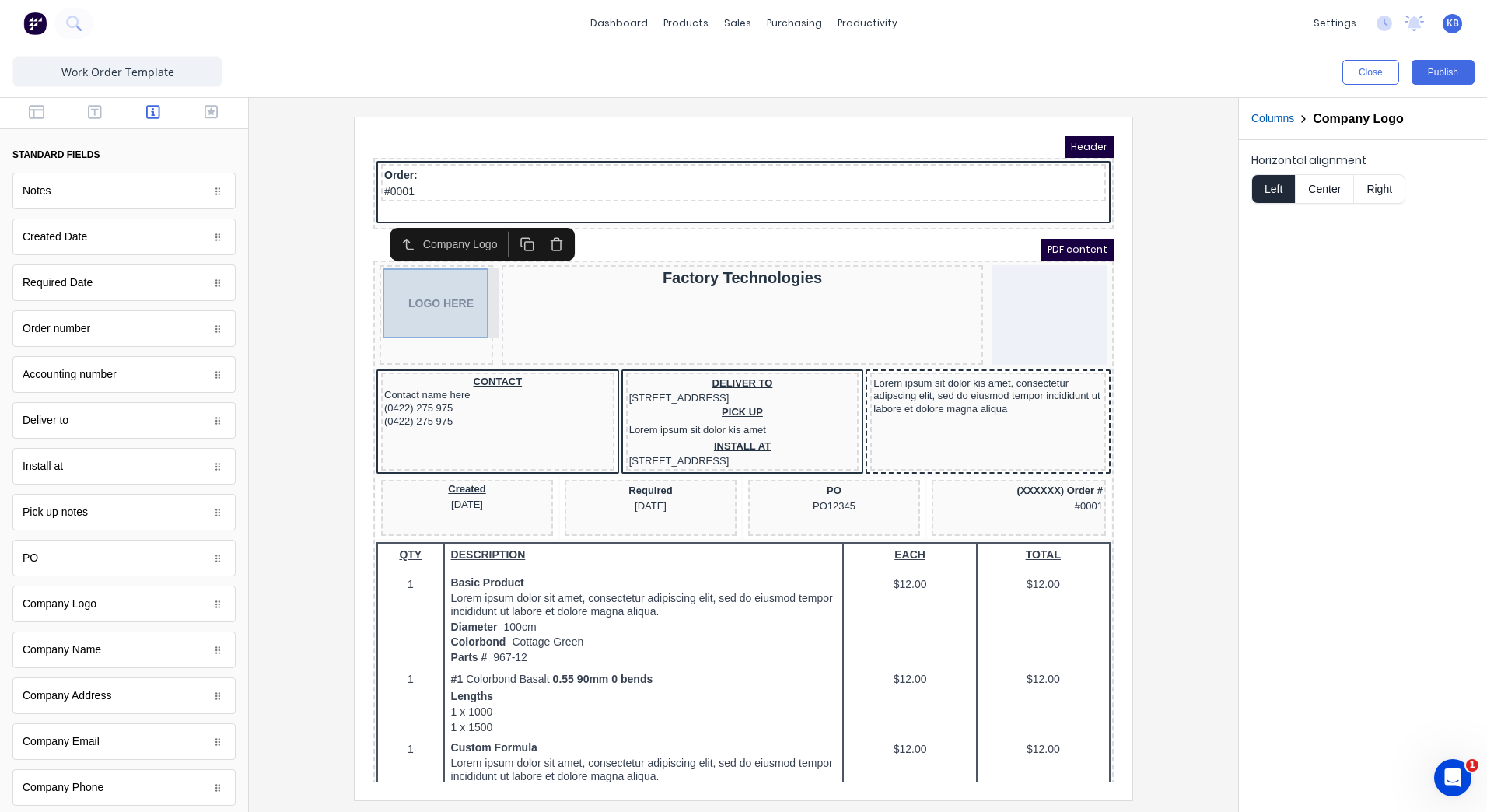
click at [455, 292] on div "LOGO HERE" at bounding box center [418, 284] width 108 height 70
click at [413, 314] on div "LOGO HERE" at bounding box center [418, 284] width 108 height 70
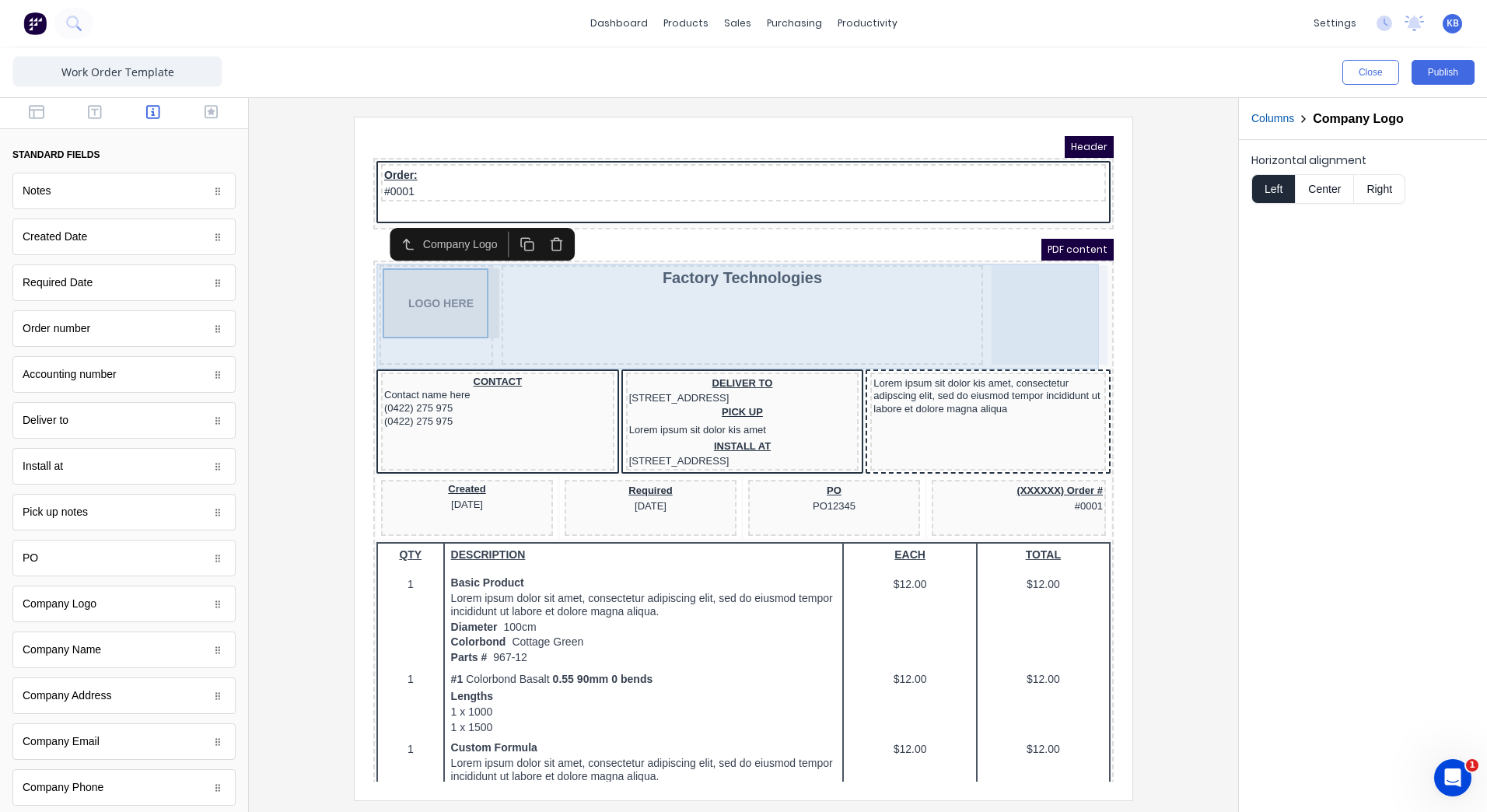
click at [638, 302] on div "Factory Technologies" at bounding box center [723, 296] width 481 height 100
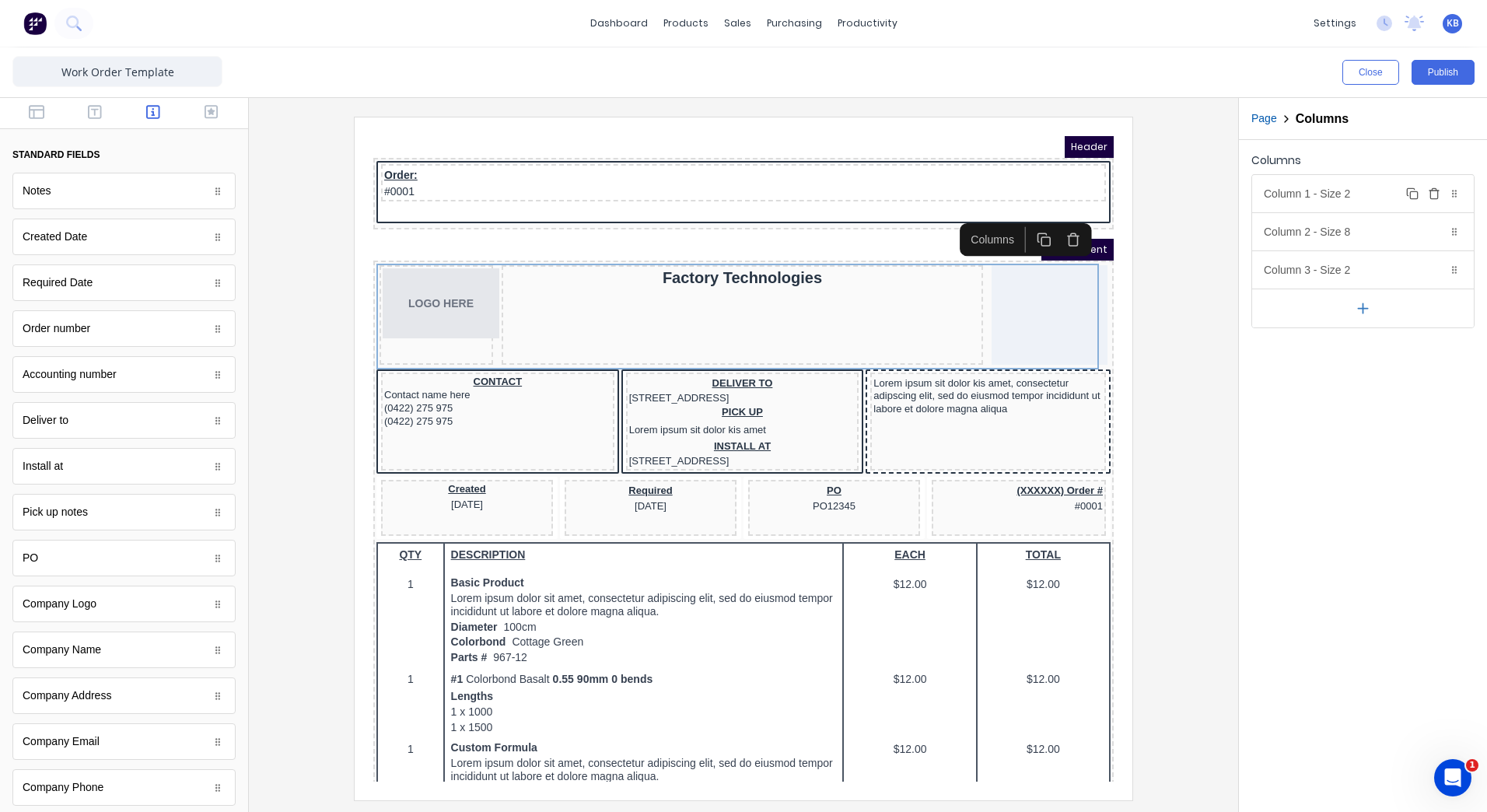
click at [1394, 198] on div "Column 1 - Size 2 Duplicate Delete" at bounding box center [1363, 193] width 222 height 37
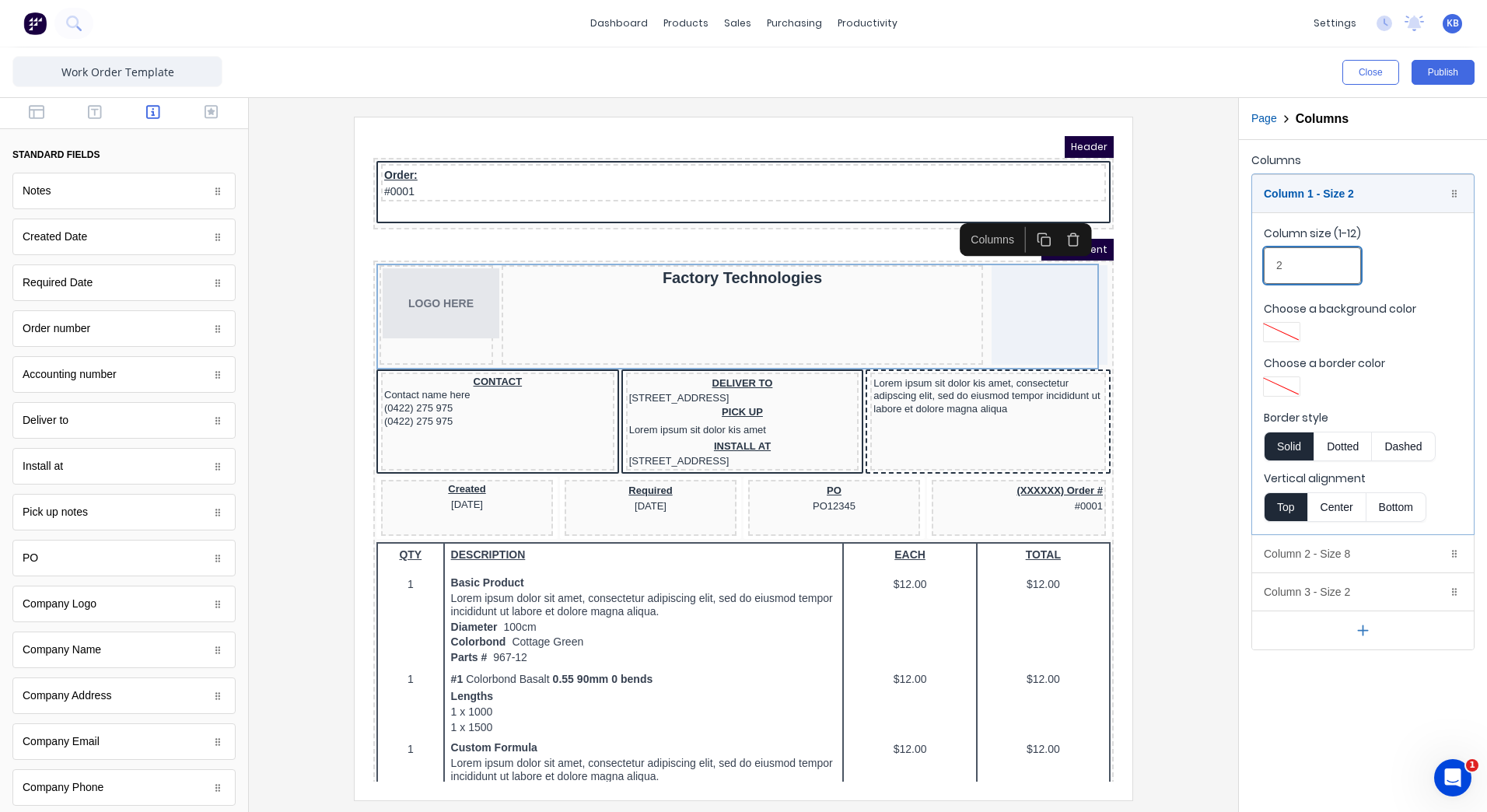
click at [1316, 273] on input "2" at bounding box center [1312, 265] width 97 height 37
drag, startPoint x: 1316, startPoint y: 274, endPoint x: 1171, endPoint y: 283, distance: 145.3
click at [1221, 277] on div "Close Publish Components standard fields Notes Notes Created Date Created Date …" at bounding box center [743, 429] width 1487 height 764
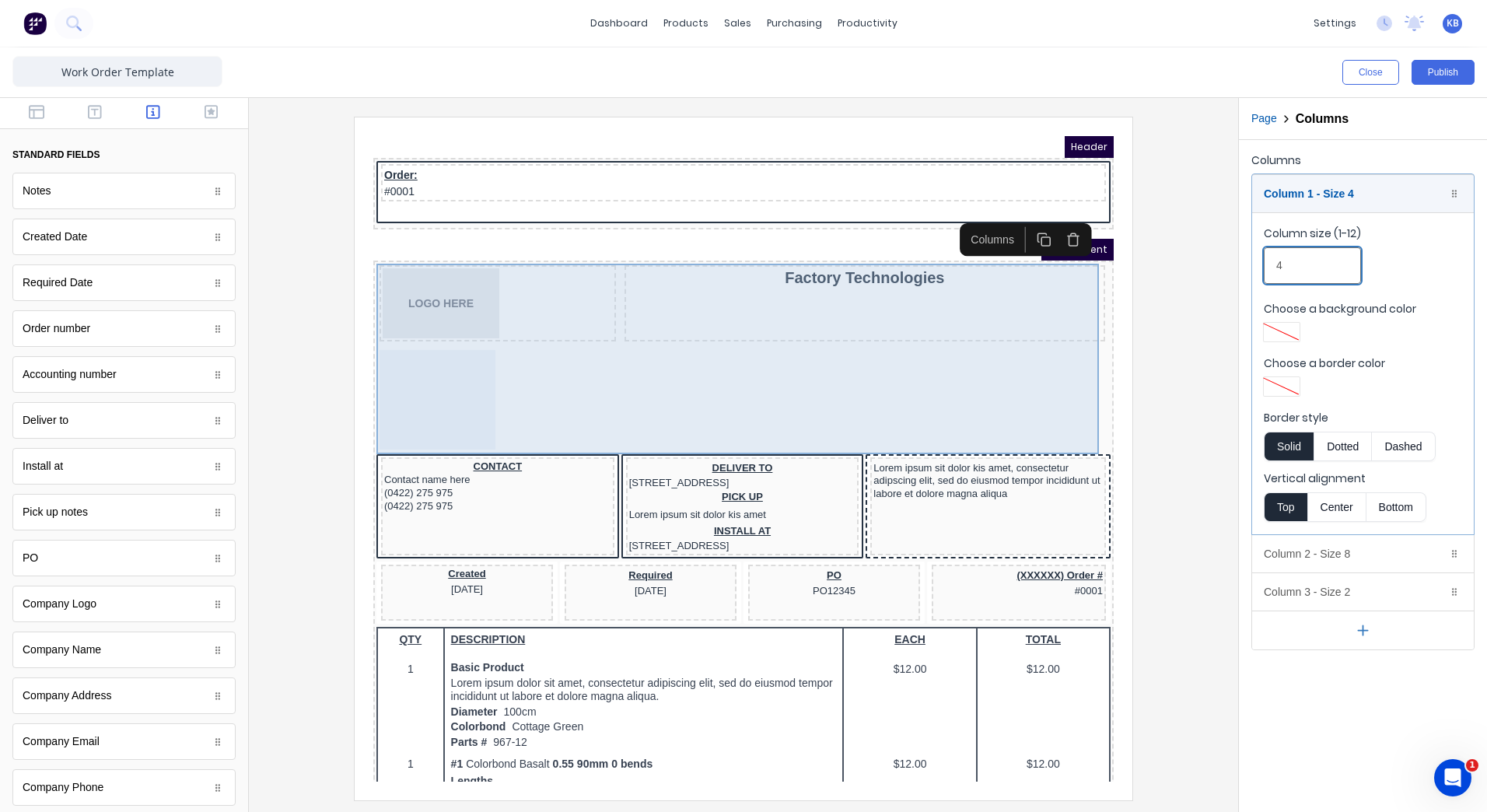
type input "4"
click at [798, 274] on div "Factory Technologies" at bounding box center [846, 283] width 481 height 76
click at [810, 270] on div "Factory Technologies" at bounding box center [846, 283] width 481 height 76
click at [810, 269] on div "Factory Technologies" at bounding box center [846, 283] width 481 height 76
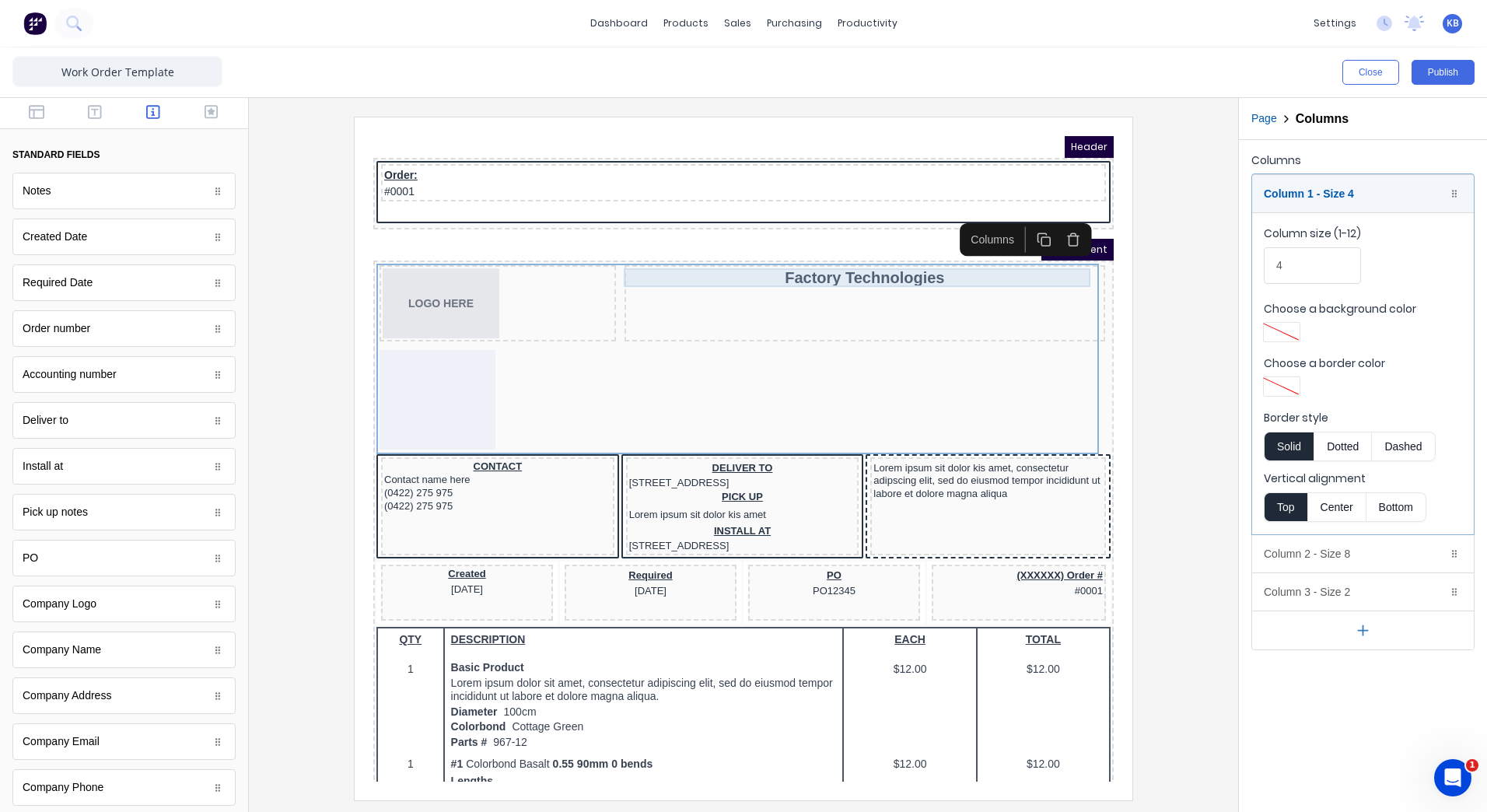
click at [747, 260] on div "Factory Technologies" at bounding box center [847, 258] width 475 height 18
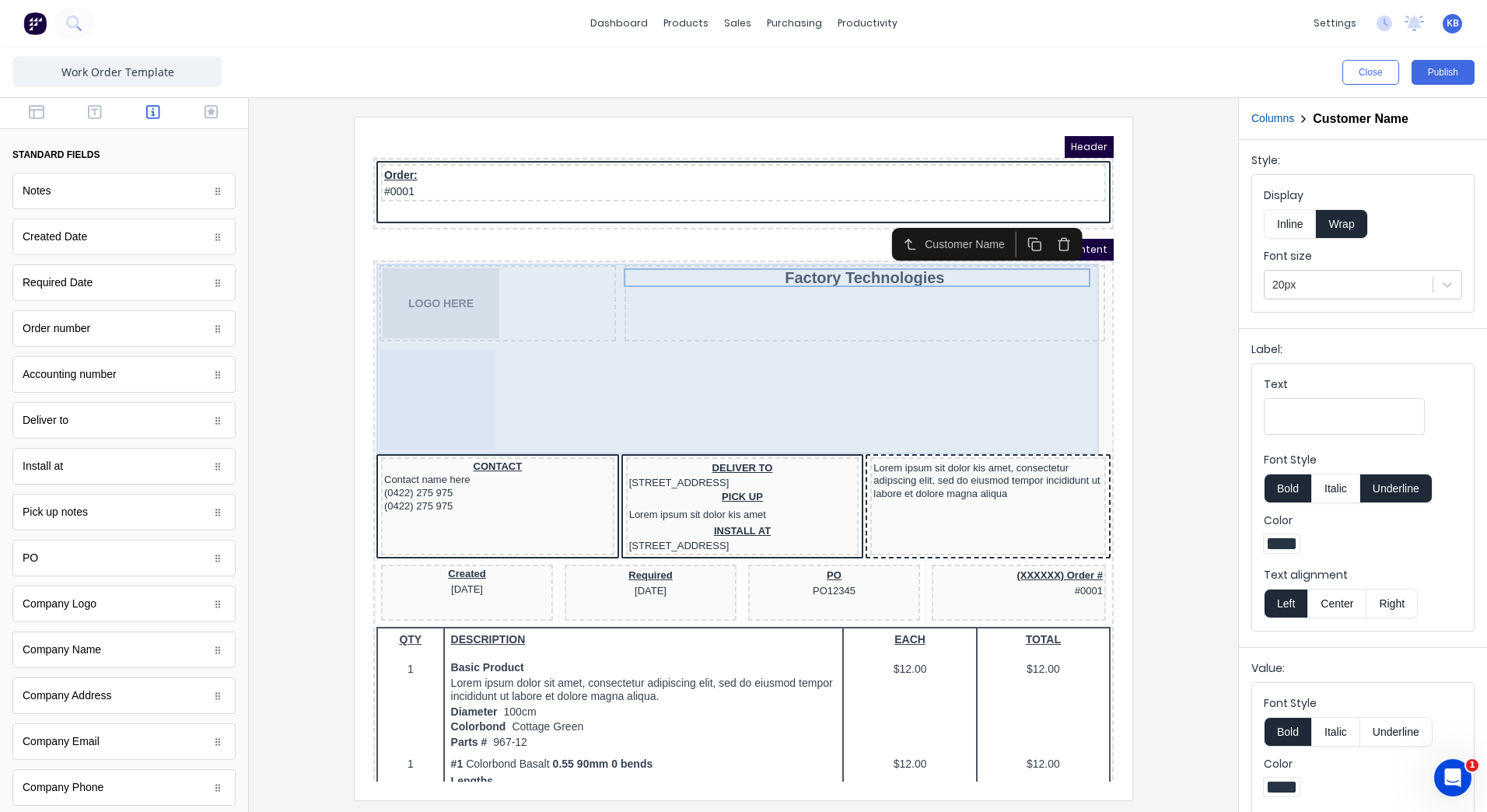
click at [724, 285] on div "Factory Technologies" at bounding box center [846, 283] width 481 height 76
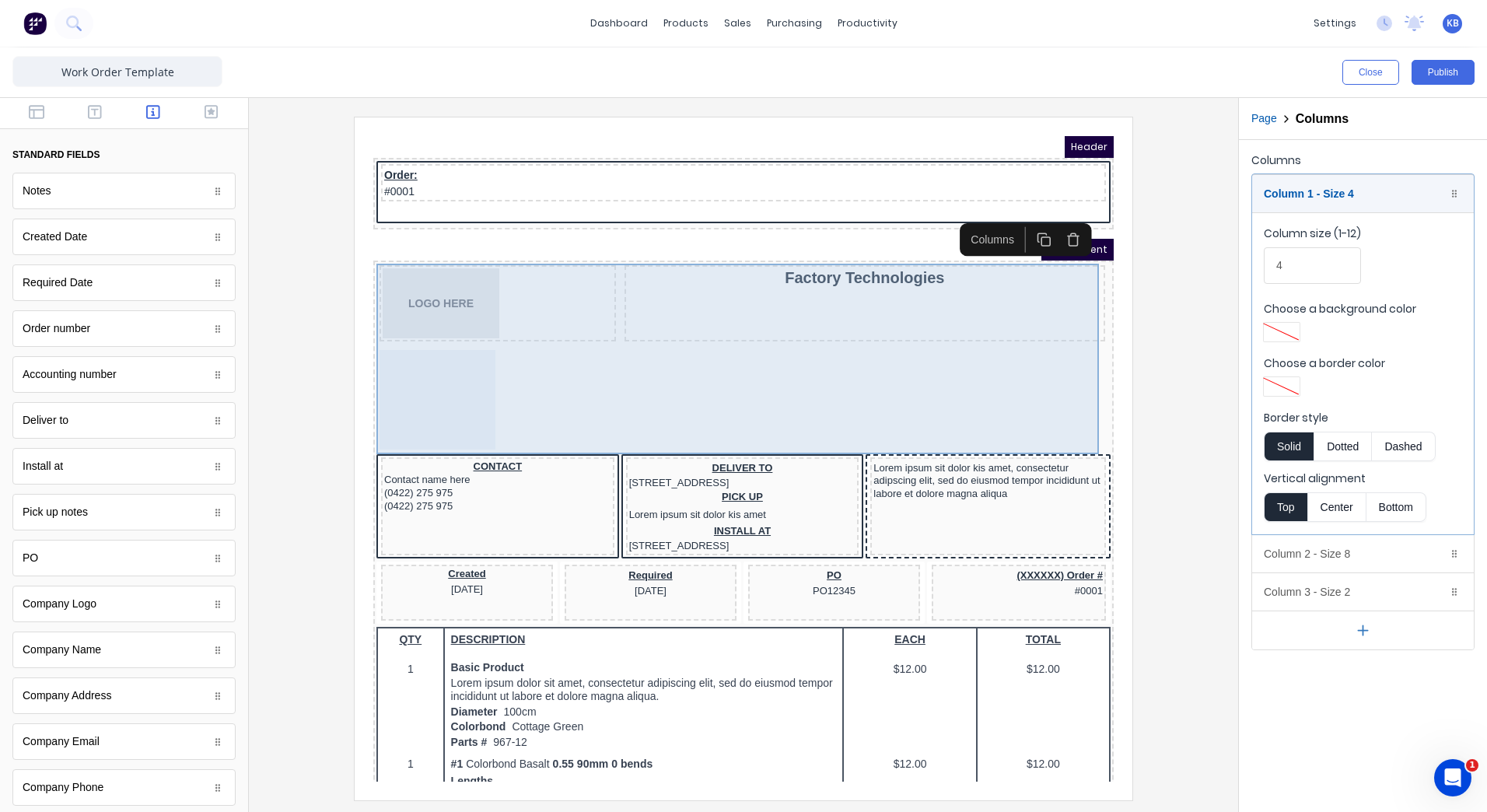
click at [756, 283] on div "Factory Technologies" at bounding box center [846, 283] width 481 height 76
click at [604, 339] on div "LOGO HERE Factory Technologies" at bounding box center [725, 340] width 734 height 190
click at [478, 409] on div "LOGO HERE Factory Technologies" at bounding box center [725, 340] width 734 height 190
click at [423, 396] on div at bounding box center [418, 381] width 116 height 100
click at [993, 299] on div "Factory Technologies" at bounding box center [846, 283] width 481 height 76
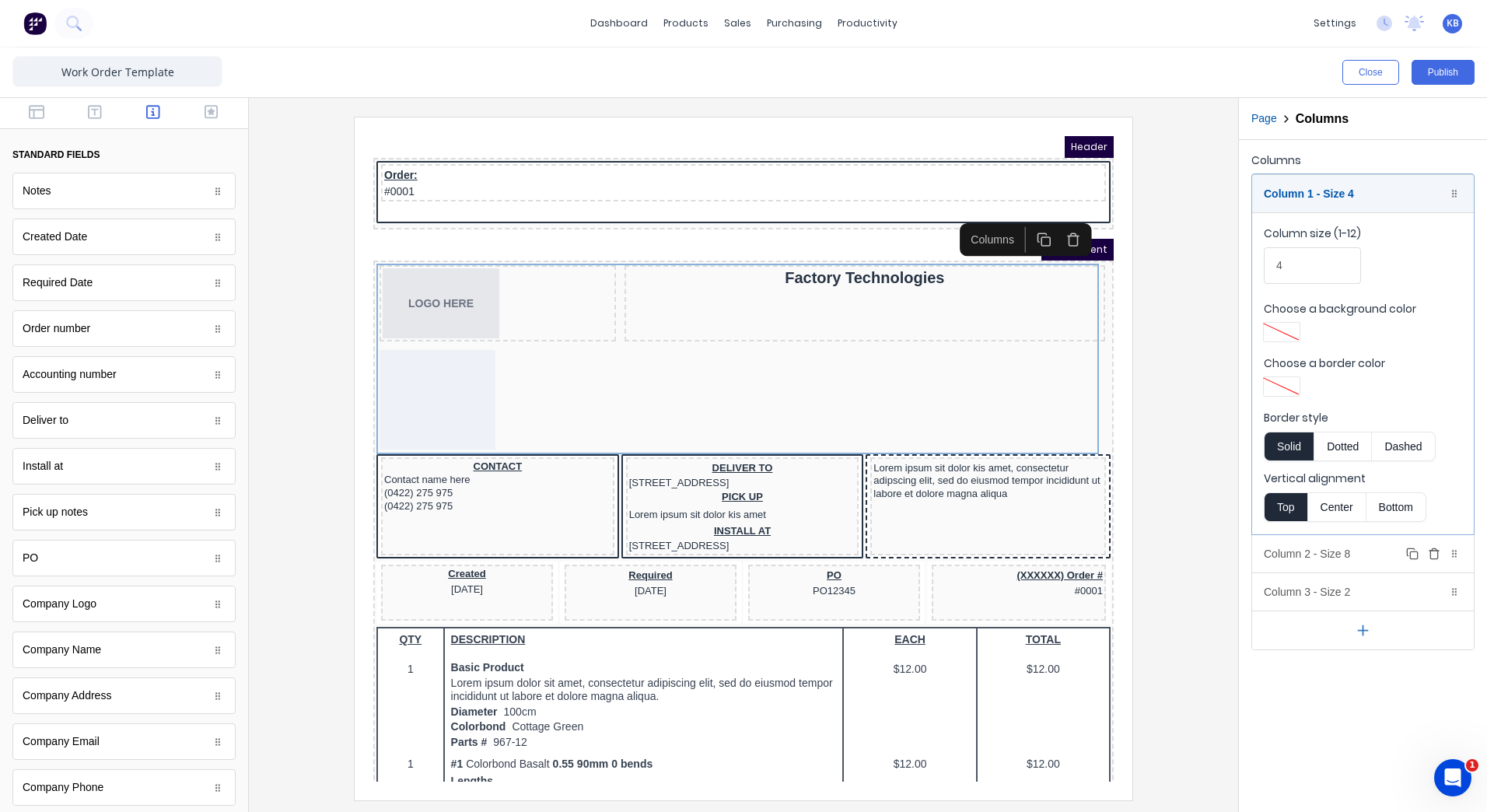
click at [1437, 555] on icon "button" at bounding box center [1433, 554] width 7 height 9
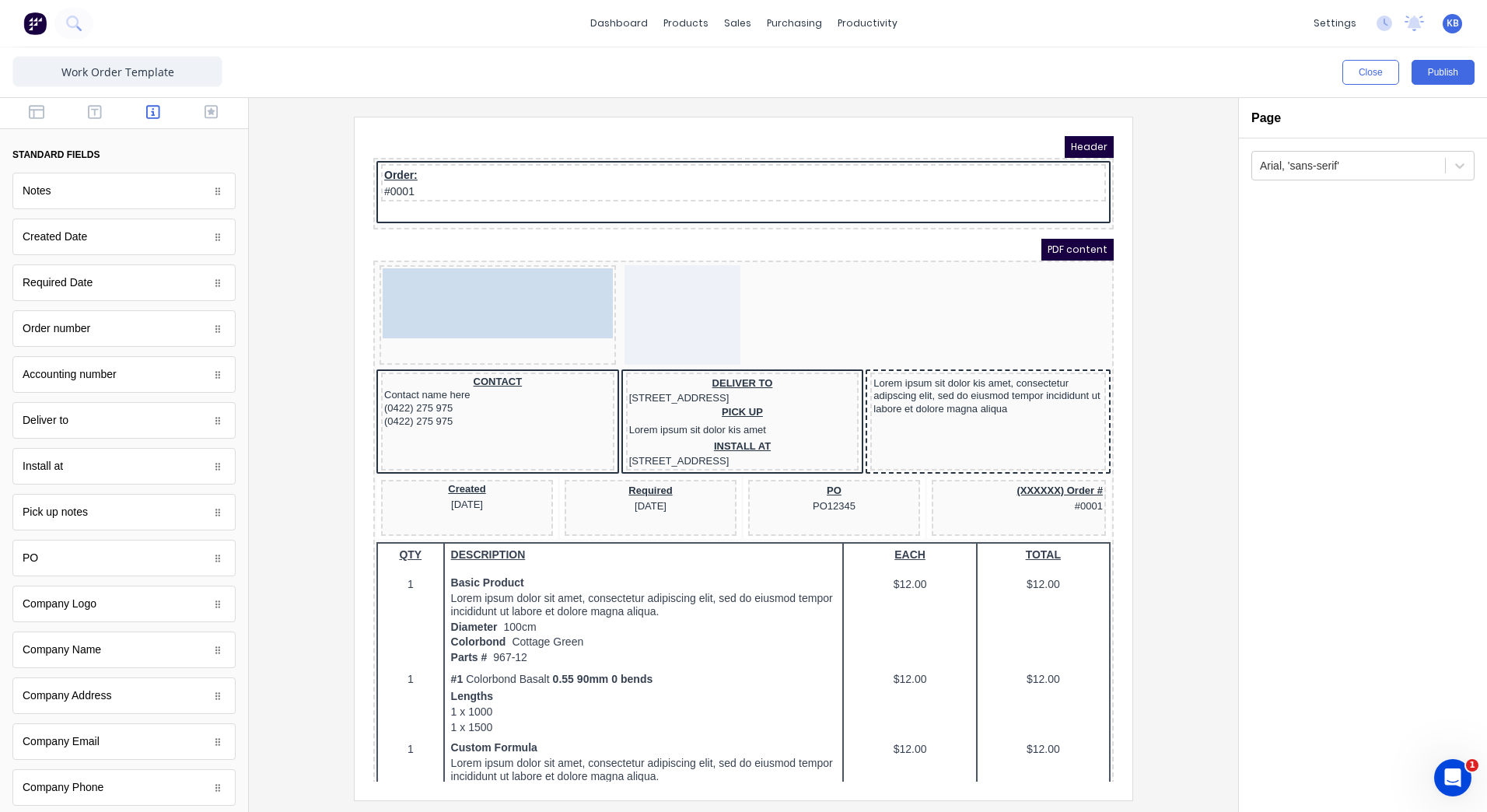
drag, startPoint x: 825, startPoint y: 360, endPoint x: 487, endPoint y: 283, distance: 346.7
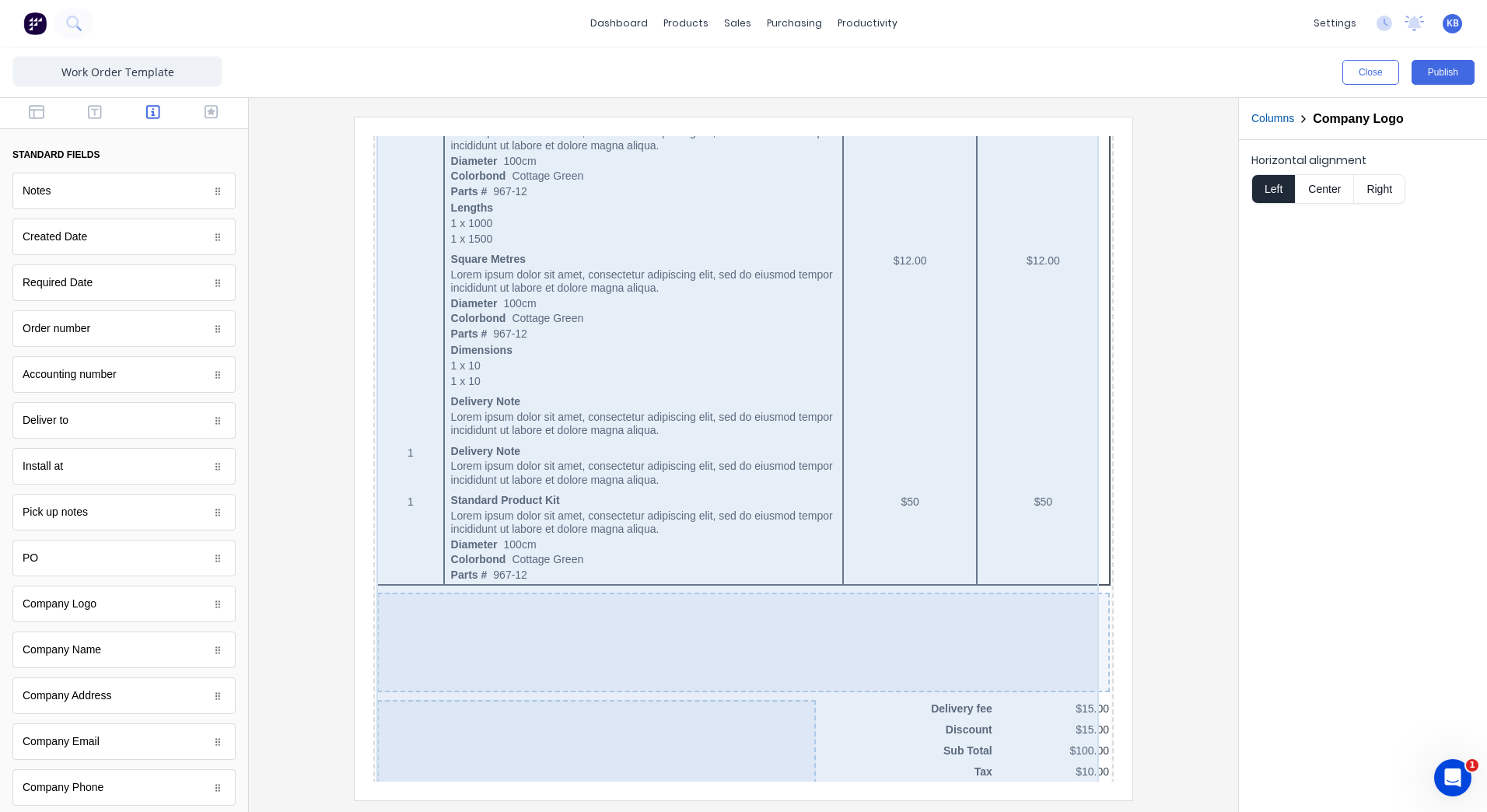
scroll to position [912, 0]
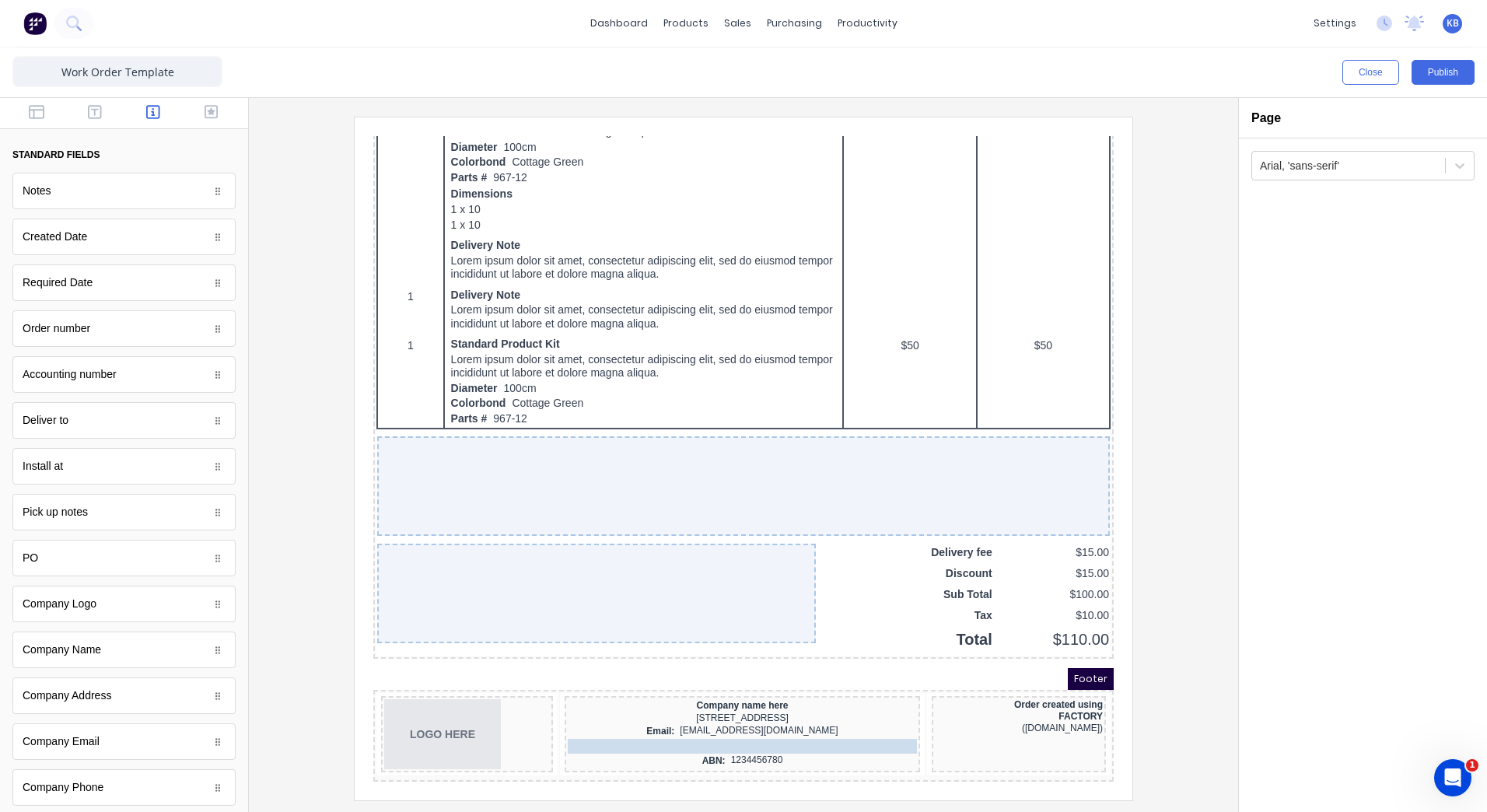
drag, startPoint x: 667, startPoint y: 713, endPoint x: 699, endPoint y: 717, distance: 32.2
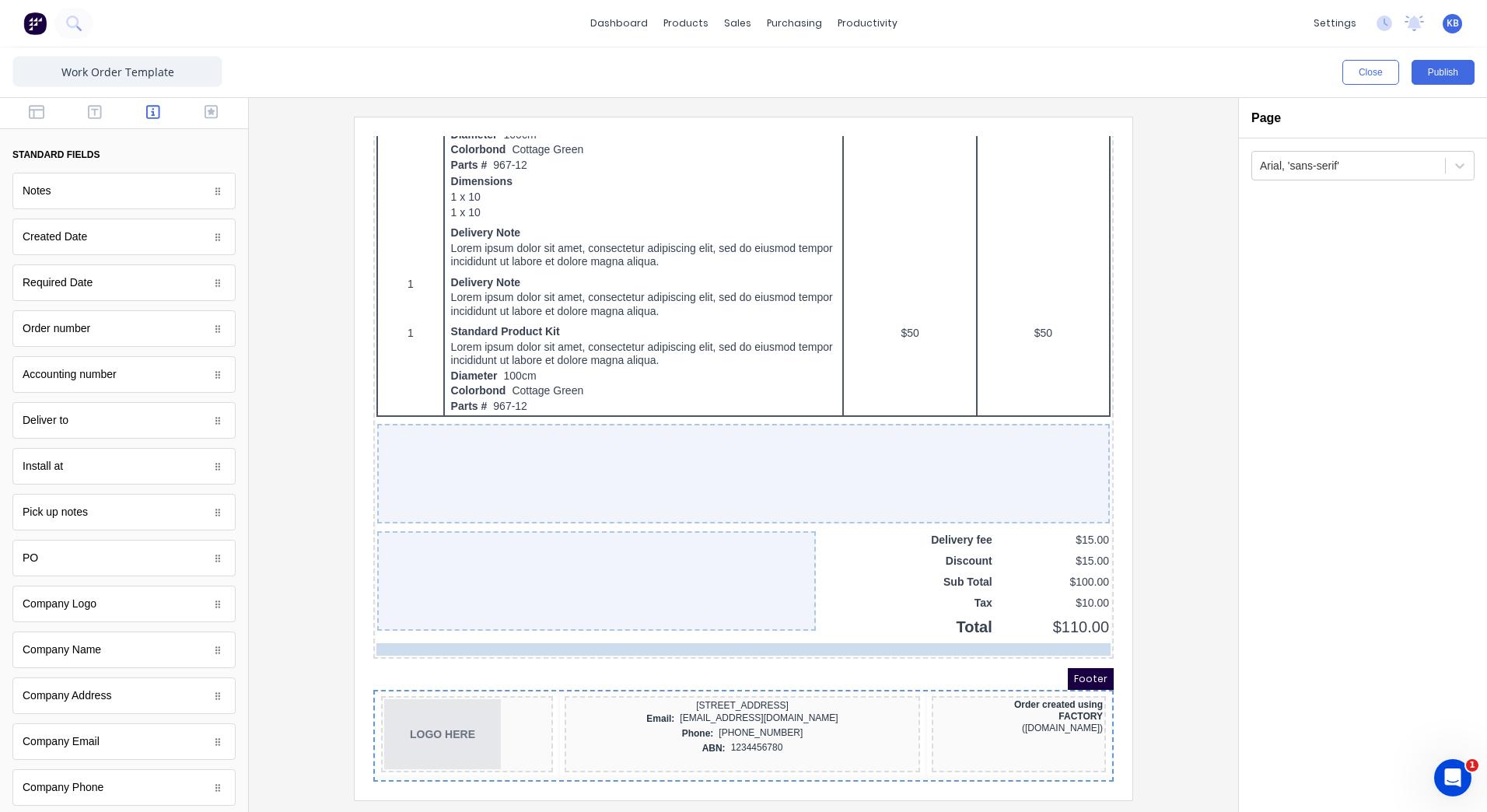
drag, startPoint x: 570, startPoint y: 678, endPoint x: 614, endPoint y: 688, distance: 45.1
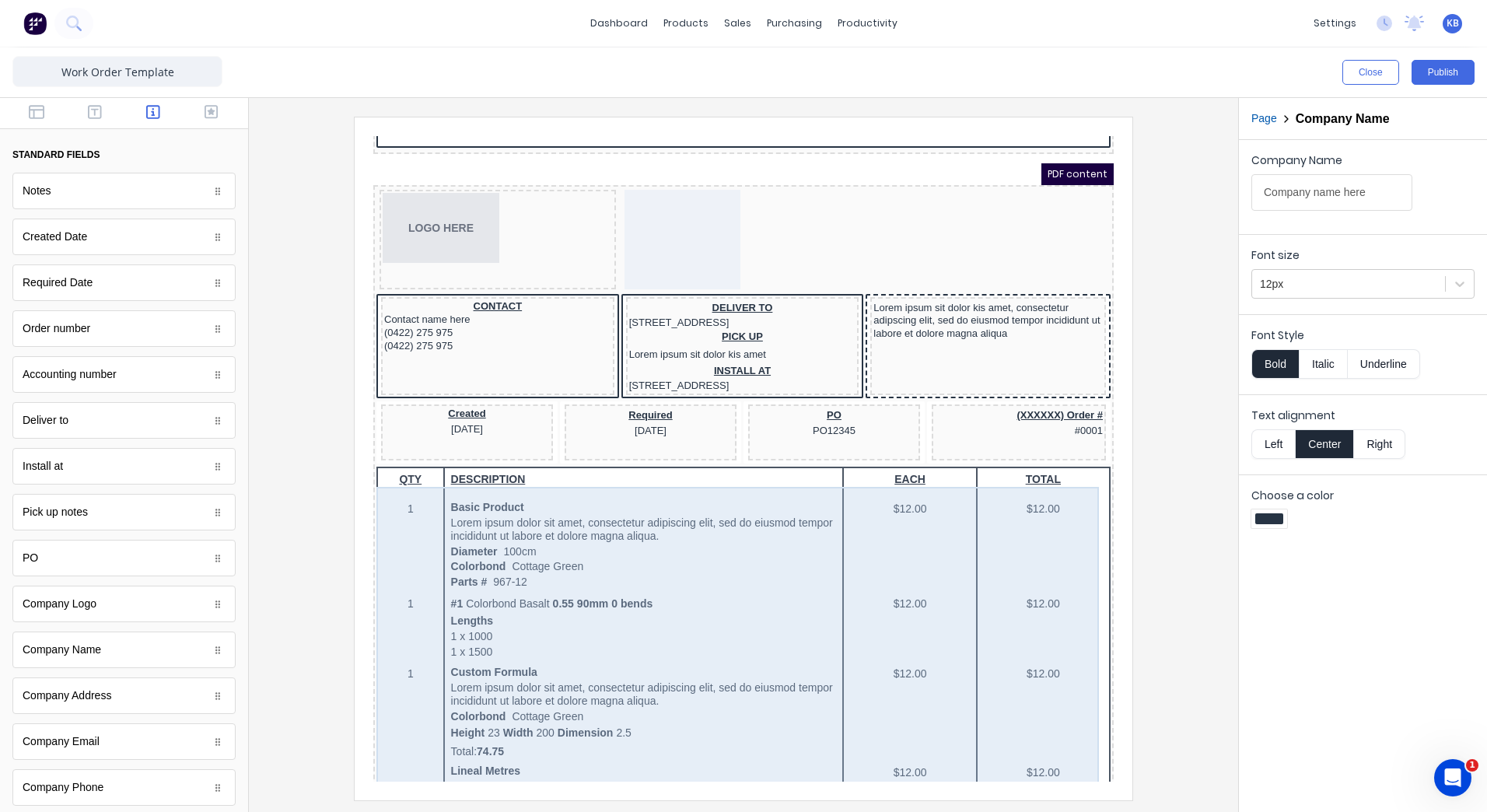
scroll to position [0, 0]
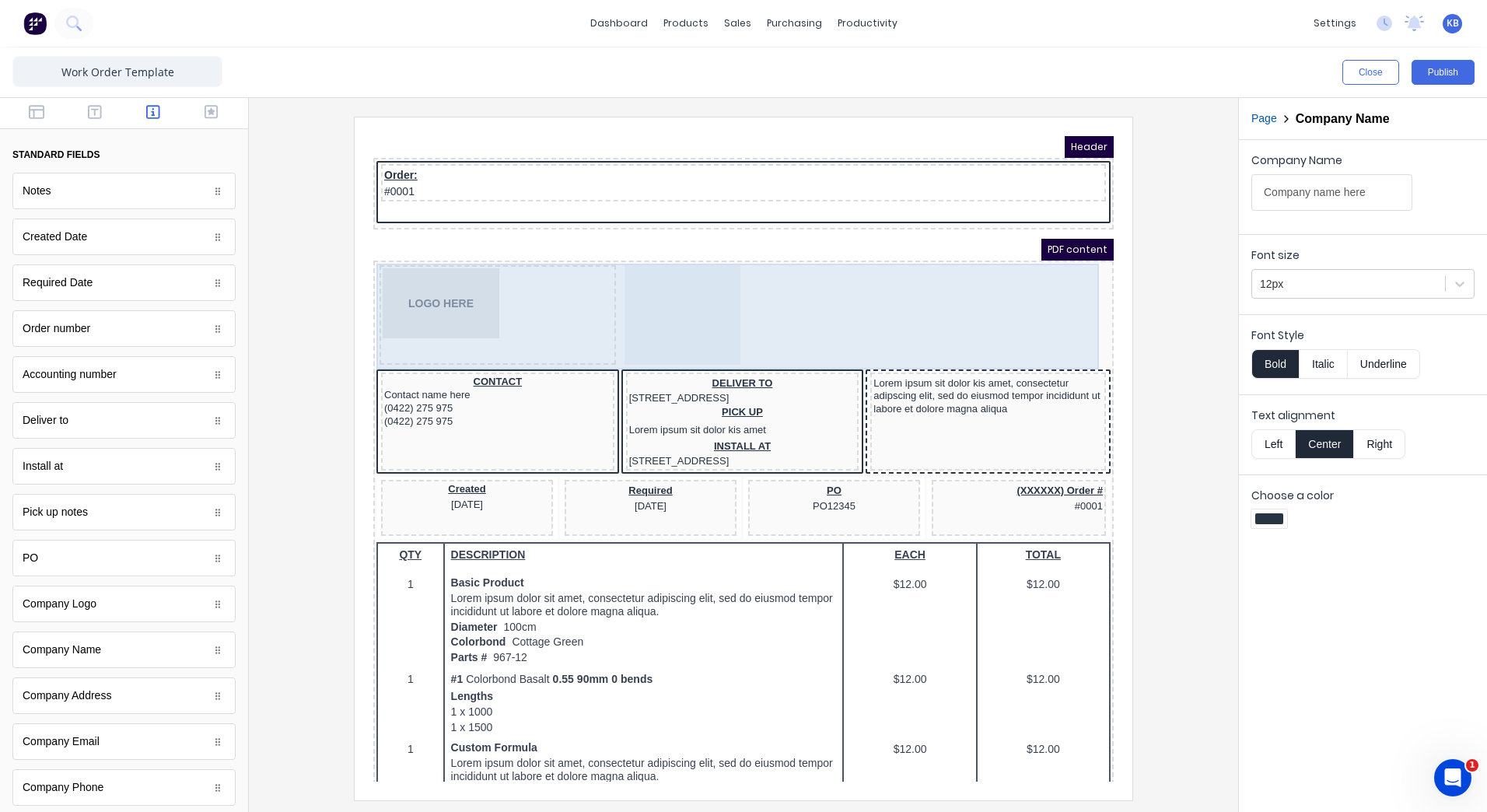
click at [840, 277] on div "LOGO HERE" at bounding box center [725, 298] width 734 height 106
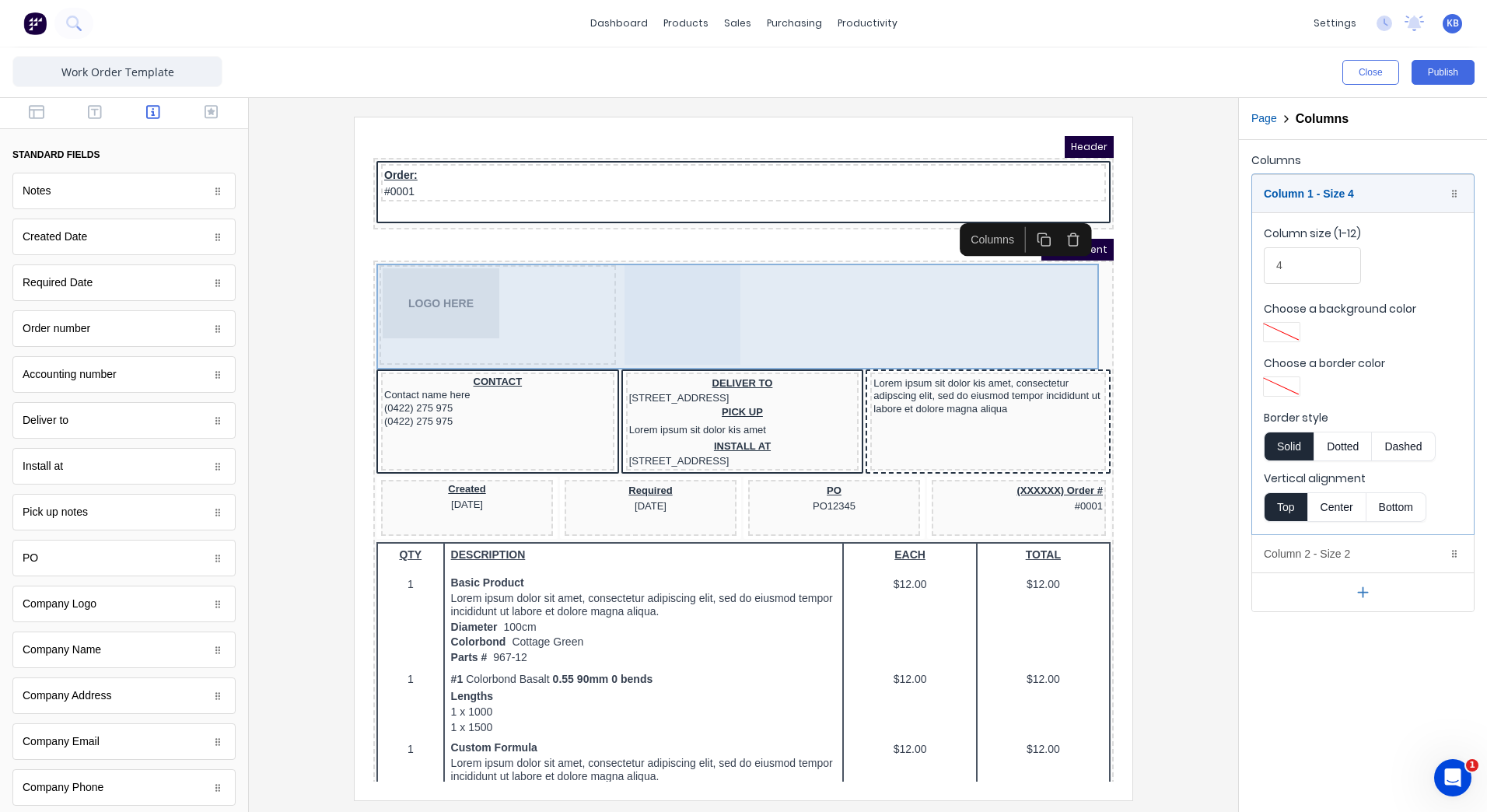
click at [660, 311] on div at bounding box center [663, 296] width 116 height 100
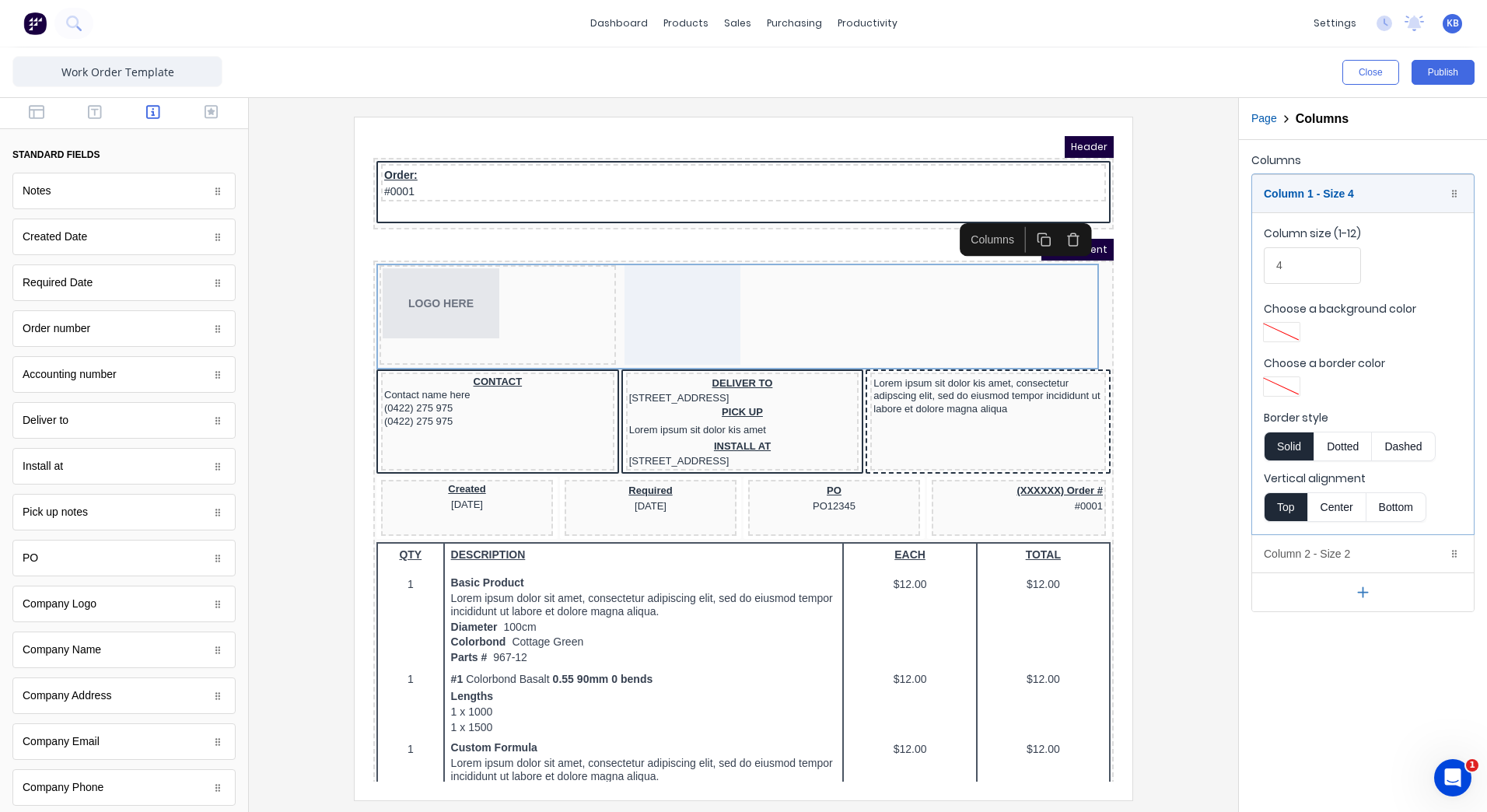
click at [1366, 587] on icon "button" at bounding box center [1362, 592] width 16 height 16
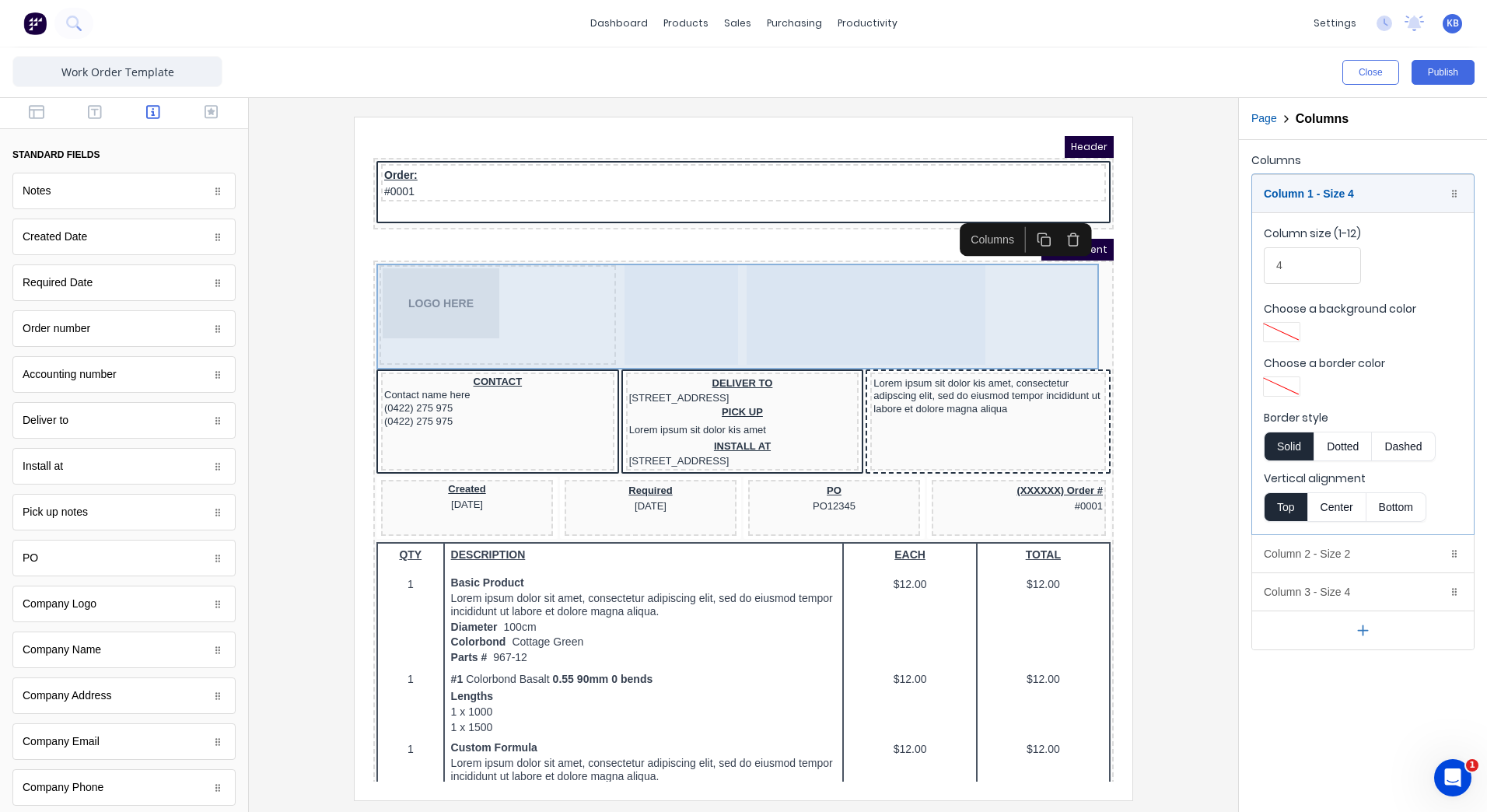
click at [674, 297] on div at bounding box center [662, 296] width 113 height 100
click at [765, 292] on div at bounding box center [847, 296] width 238 height 100
click at [606, 299] on div at bounding box center [662, 296] width 113 height 100
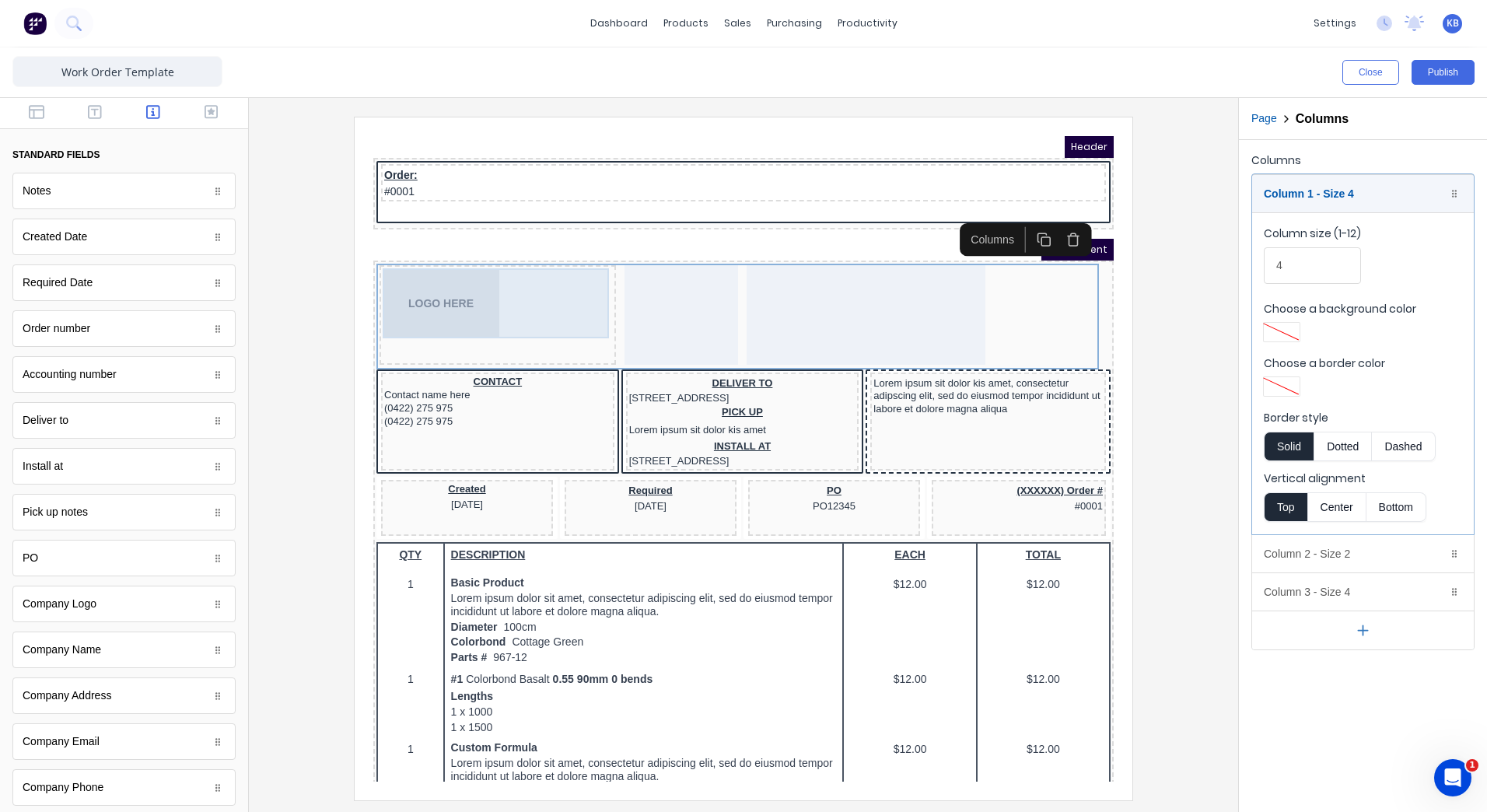
click at [506, 297] on div "LOGO HERE" at bounding box center [480, 284] width 231 height 70
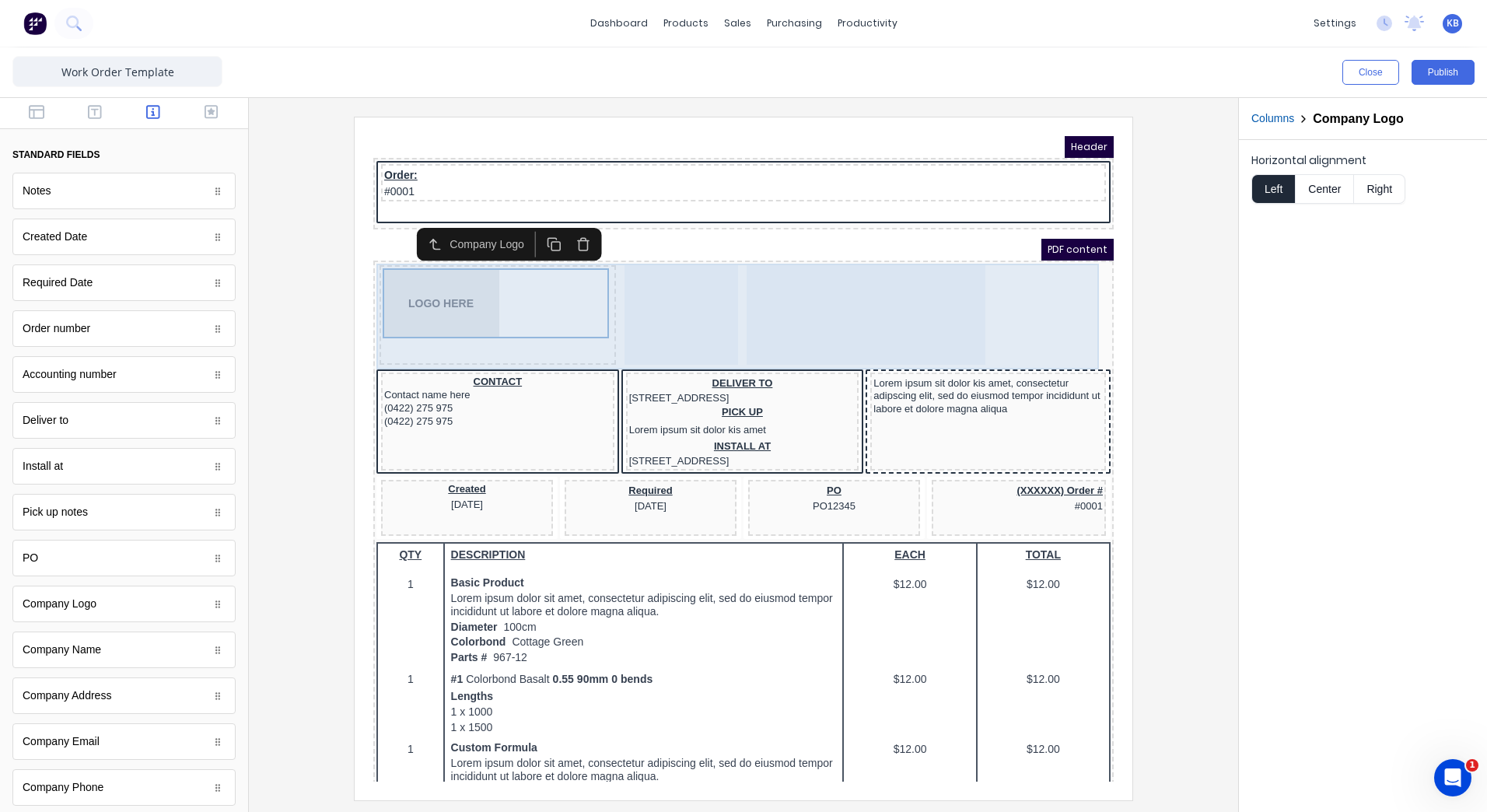
click at [632, 288] on div at bounding box center [662, 296] width 113 height 100
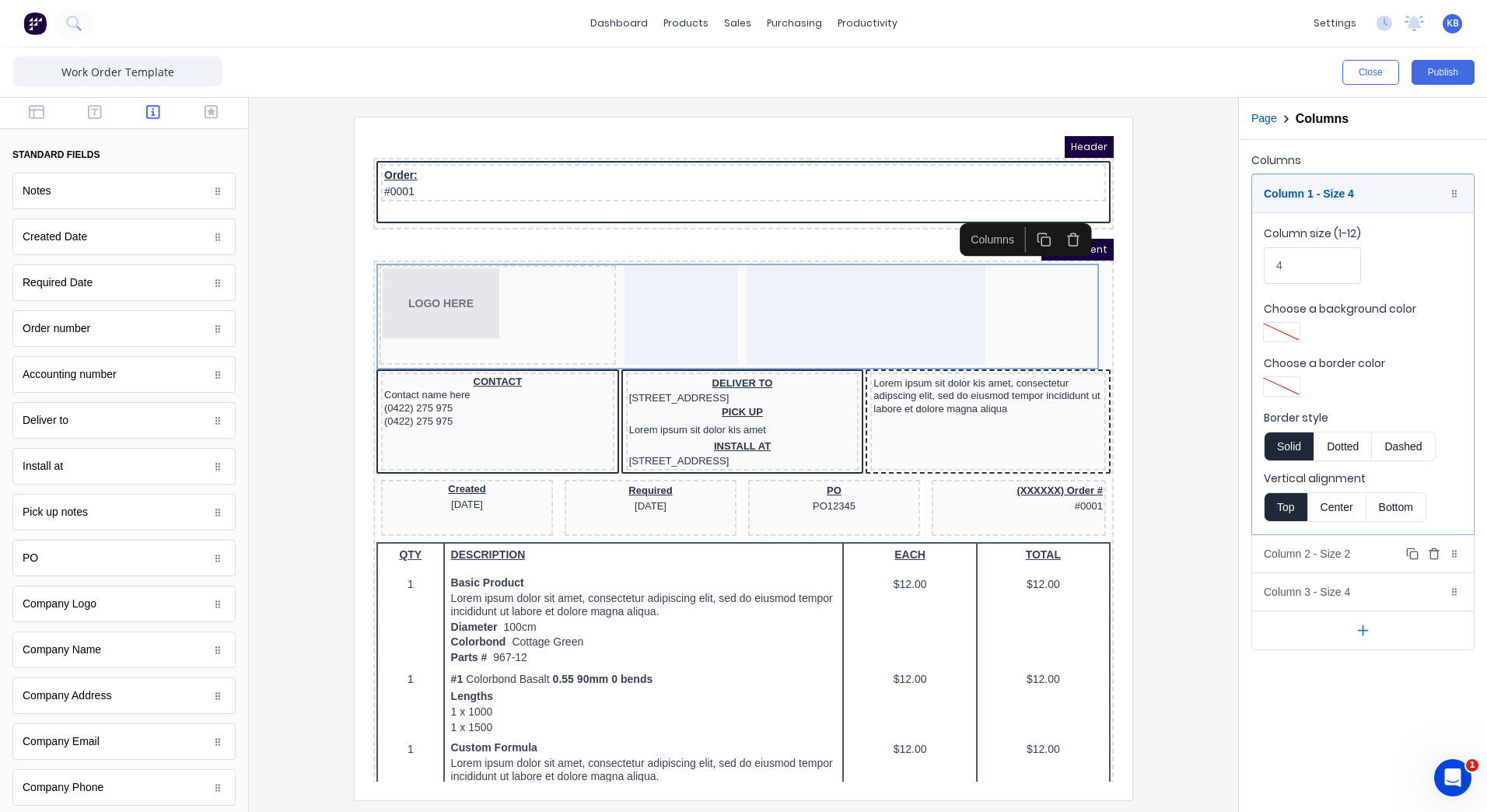
click at [1363, 556] on div "Column 2 - Size 2 Duplicate Delete" at bounding box center [1363, 554] width 222 height 37
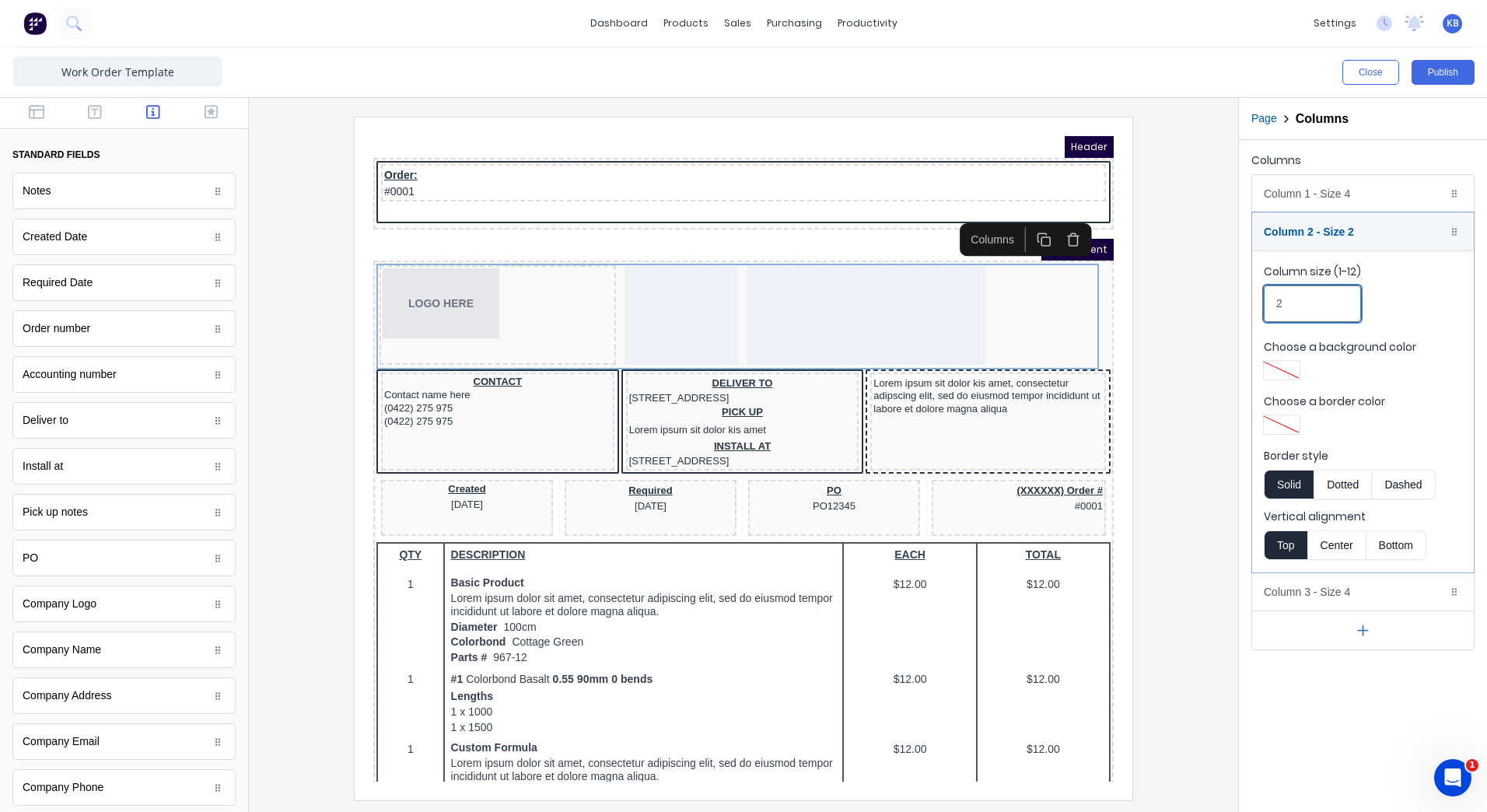
drag, startPoint x: 1298, startPoint y: 308, endPoint x: 1273, endPoint y: 311, distance: 25.2
click at [1273, 311] on input "2" at bounding box center [1312, 304] width 97 height 37
drag, startPoint x: 1286, startPoint y: 298, endPoint x: 1269, endPoint y: 295, distance: 17.3
click at [1269, 295] on input "2" at bounding box center [1312, 304] width 97 height 37
type input "3"
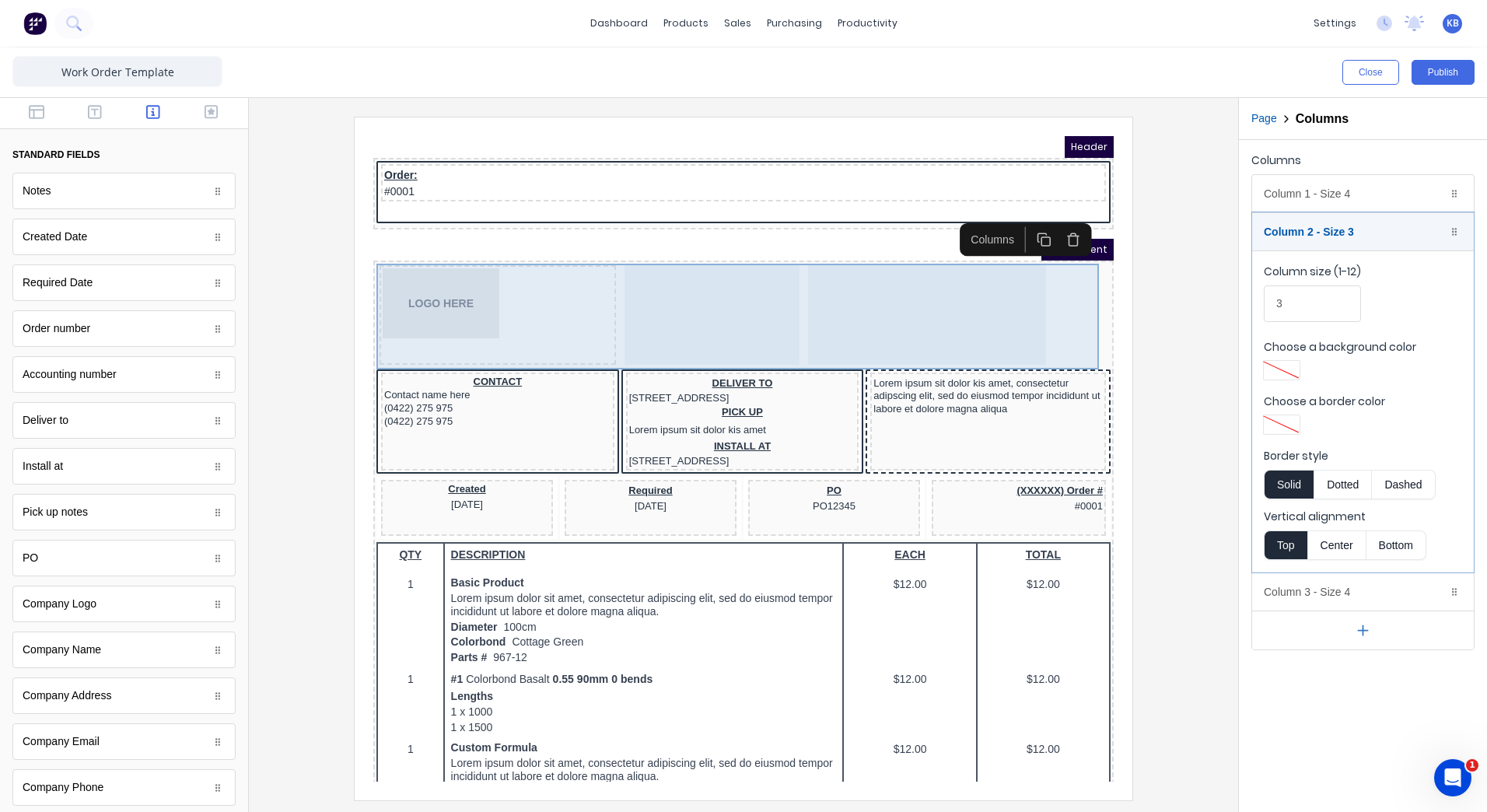
click at [862, 287] on div at bounding box center [908, 296] width 238 height 100
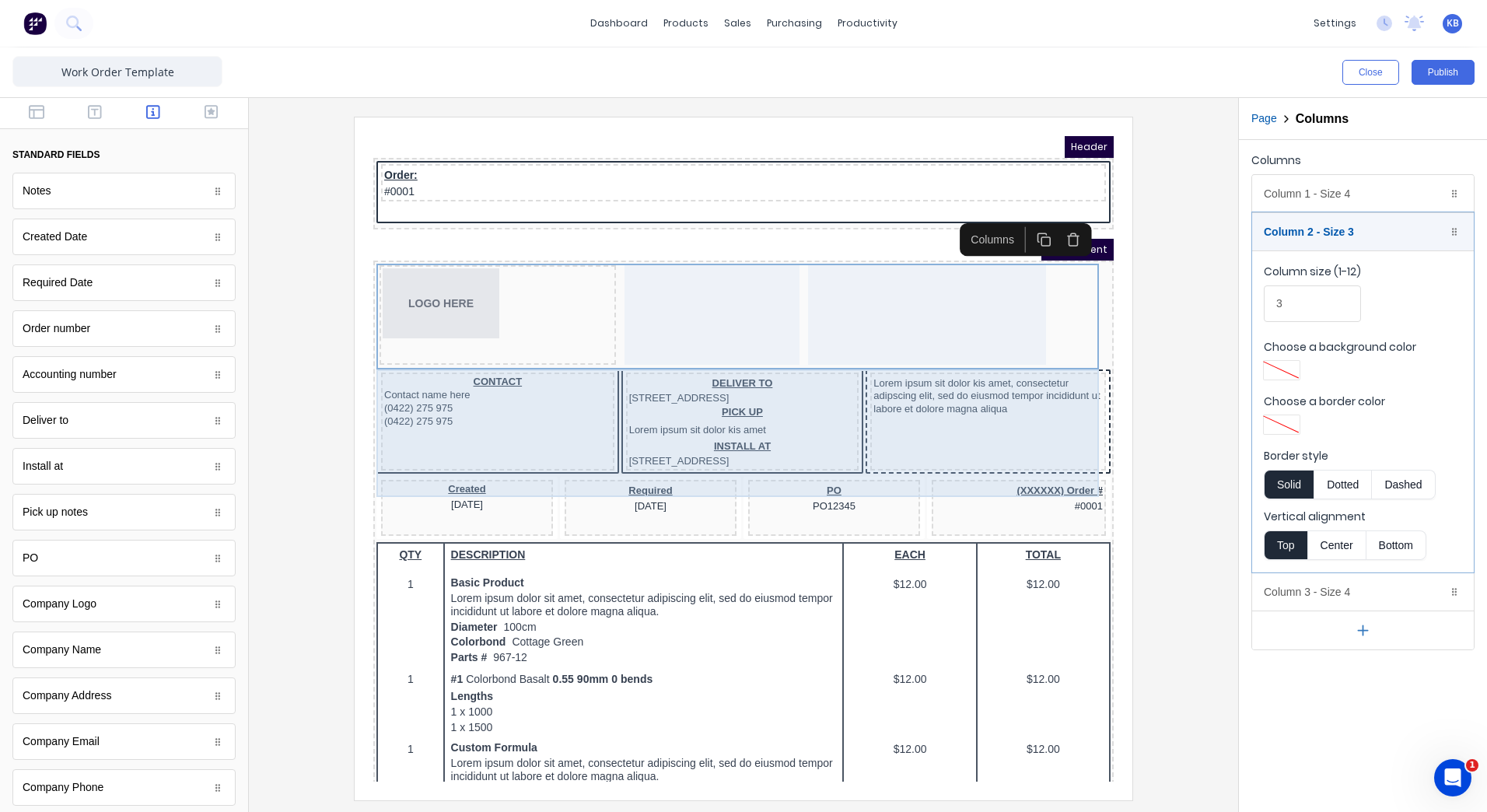
click at [483, 418] on div "CONTACT Contact name here (0422) 275 975 (0422) 275 975" at bounding box center [479, 403] width 234 height 98
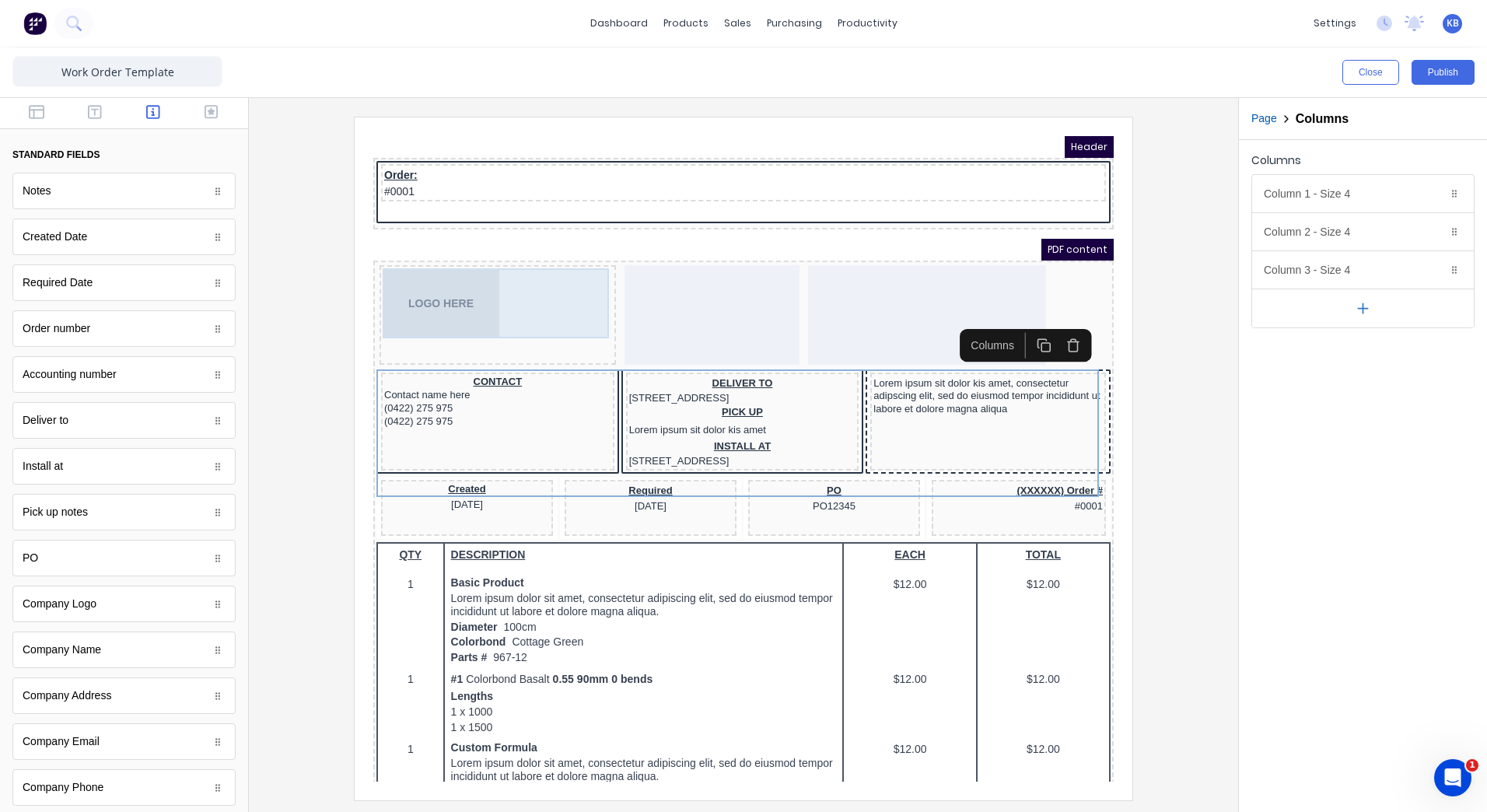
click at [533, 283] on div "LOGO HERE" at bounding box center [480, 284] width 231 height 70
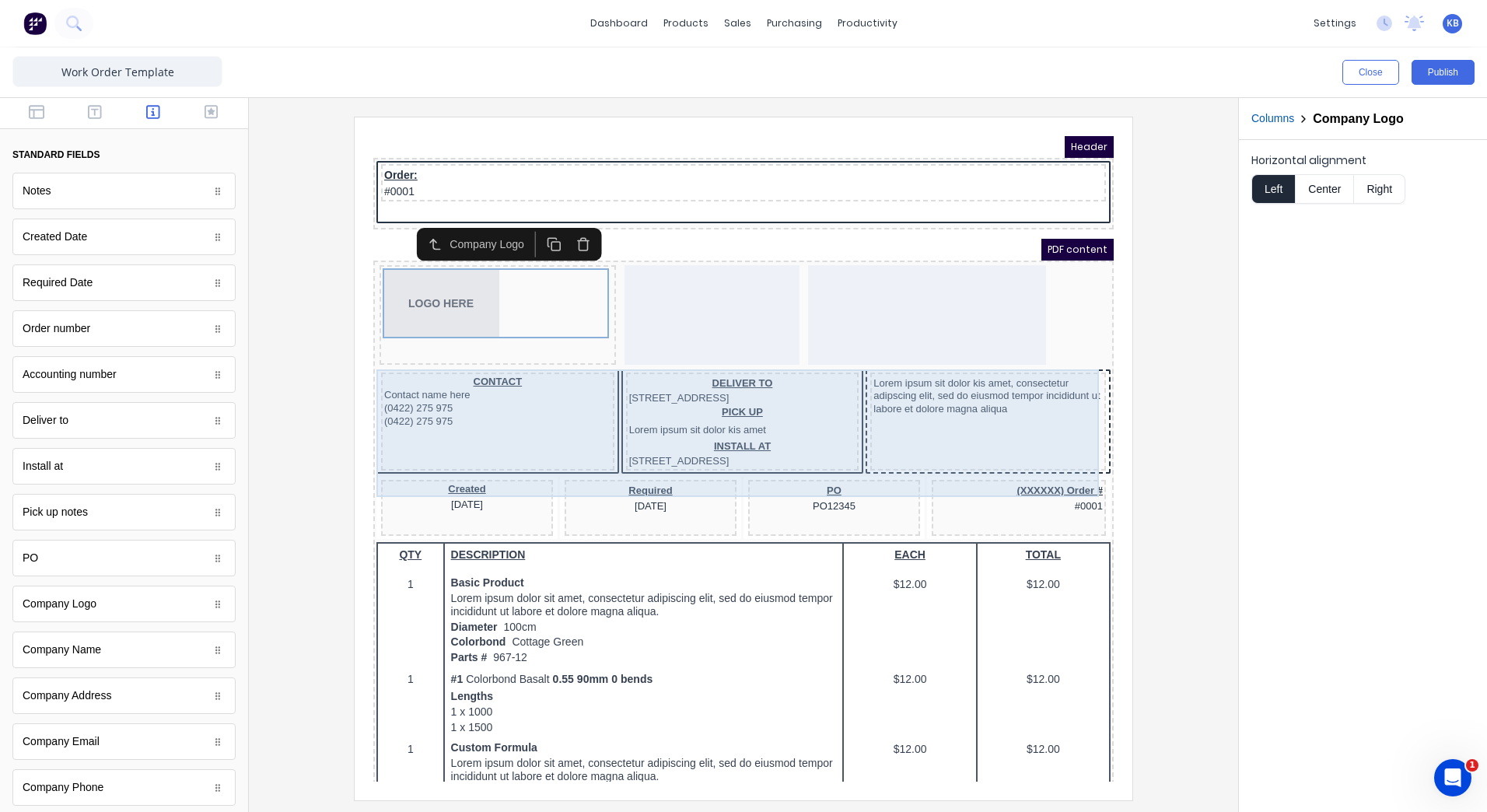
click at [535, 350] on div "LOGO HERE" at bounding box center [725, 298] width 734 height 106
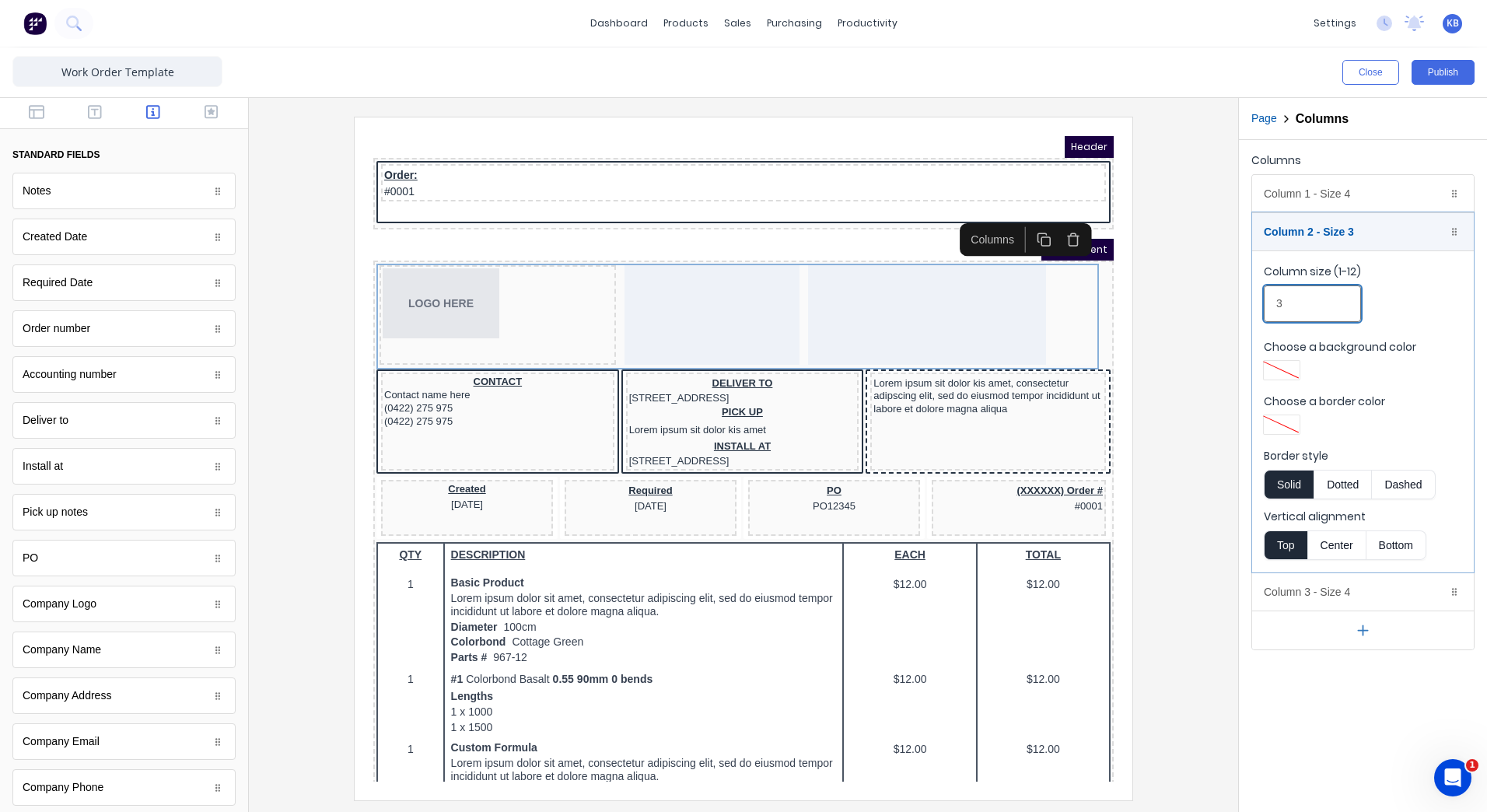
drag, startPoint x: 1298, startPoint y: 301, endPoint x: 1192, endPoint y: 306, distance: 106.1
click at [1193, 307] on div "Close Publish Components standard fields Notes Notes Created Date Created Date …" at bounding box center [743, 429] width 1487 height 764
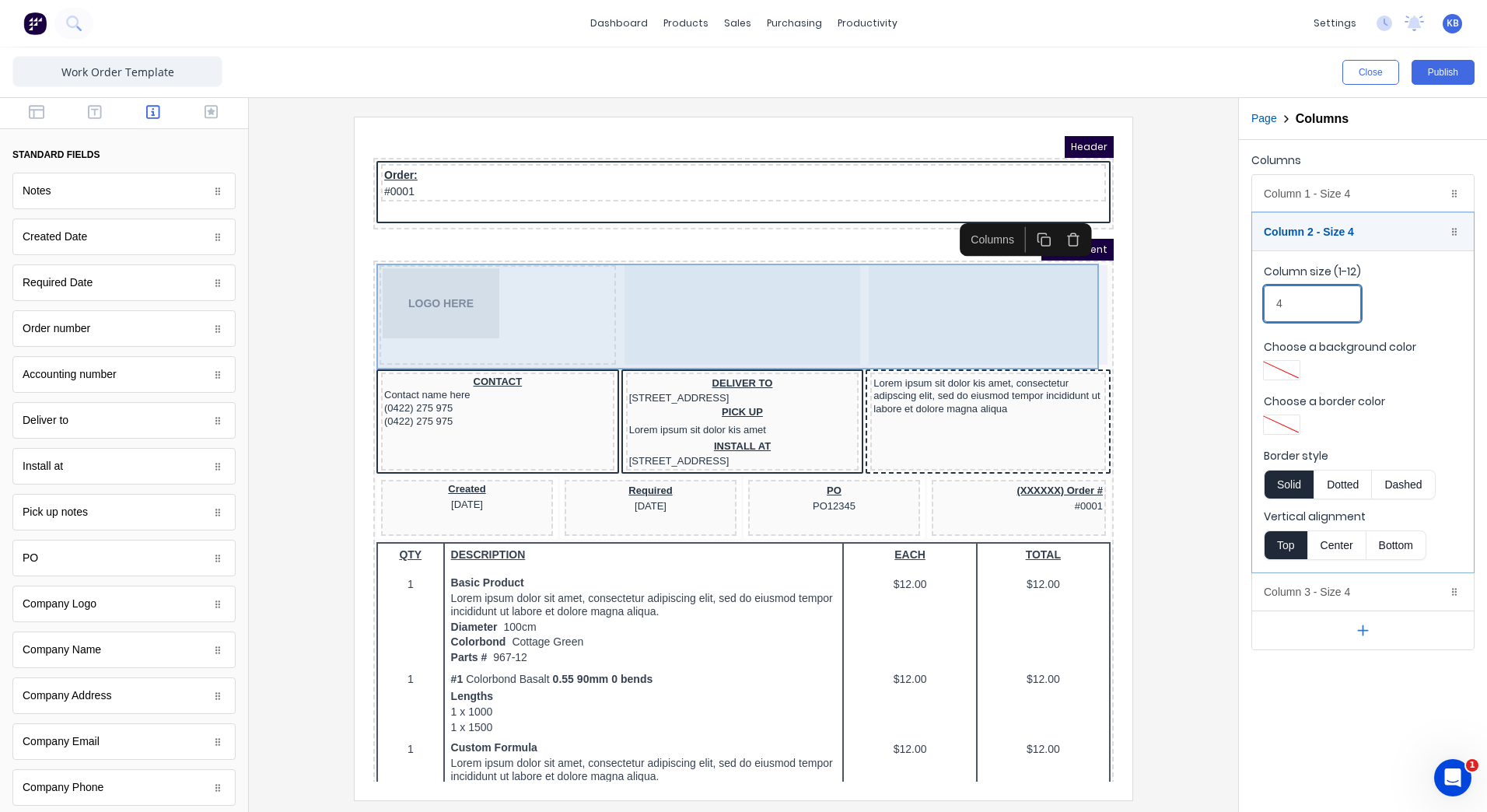
type input "4"
click at [744, 288] on div at bounding box center [724, 296] width 236 height 100
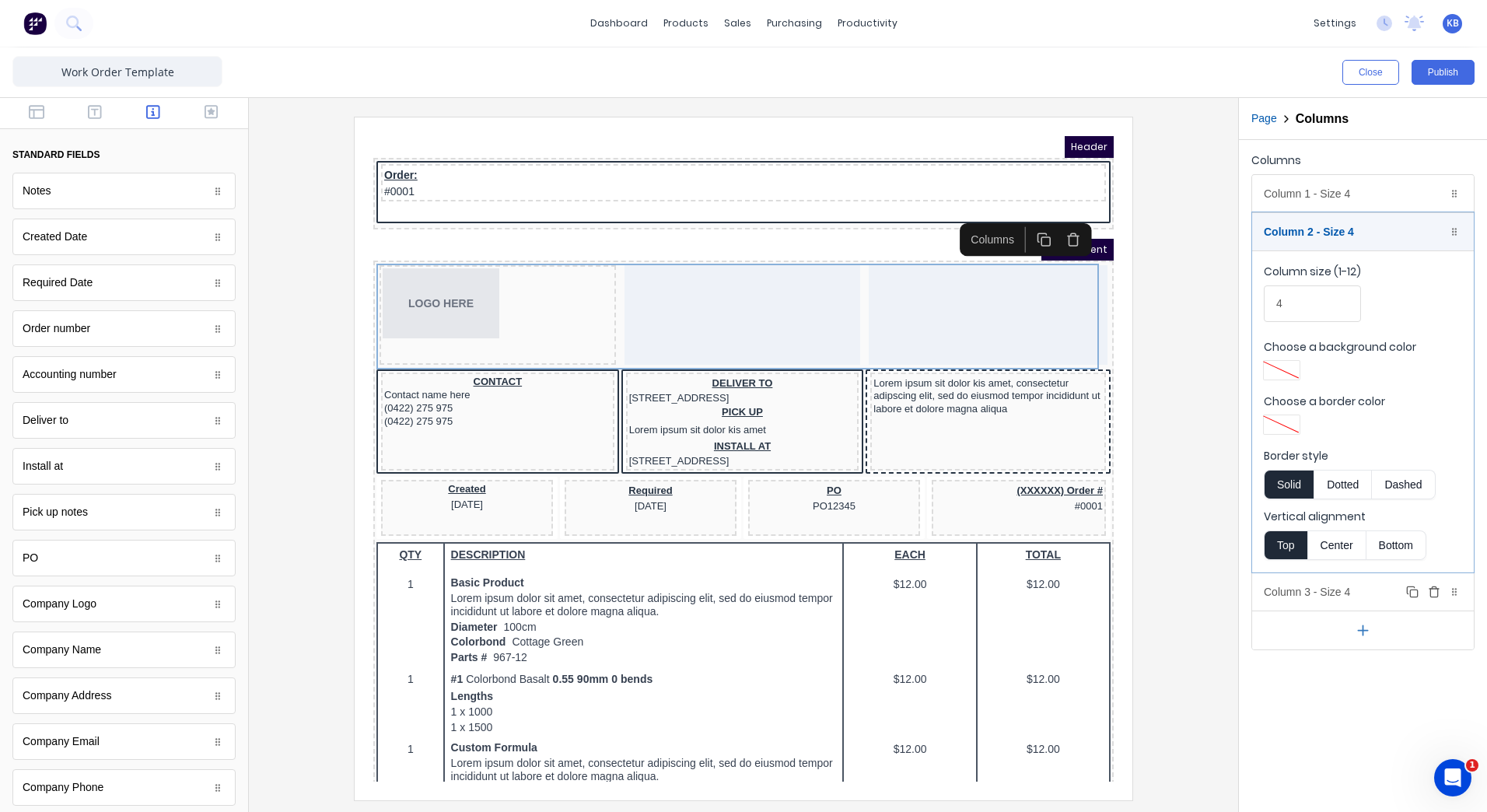
click at [1304, 589] on div "Column 3 - Size 4 Duplicate Delete" at bounding box center [1363, 591] width 222 height 37
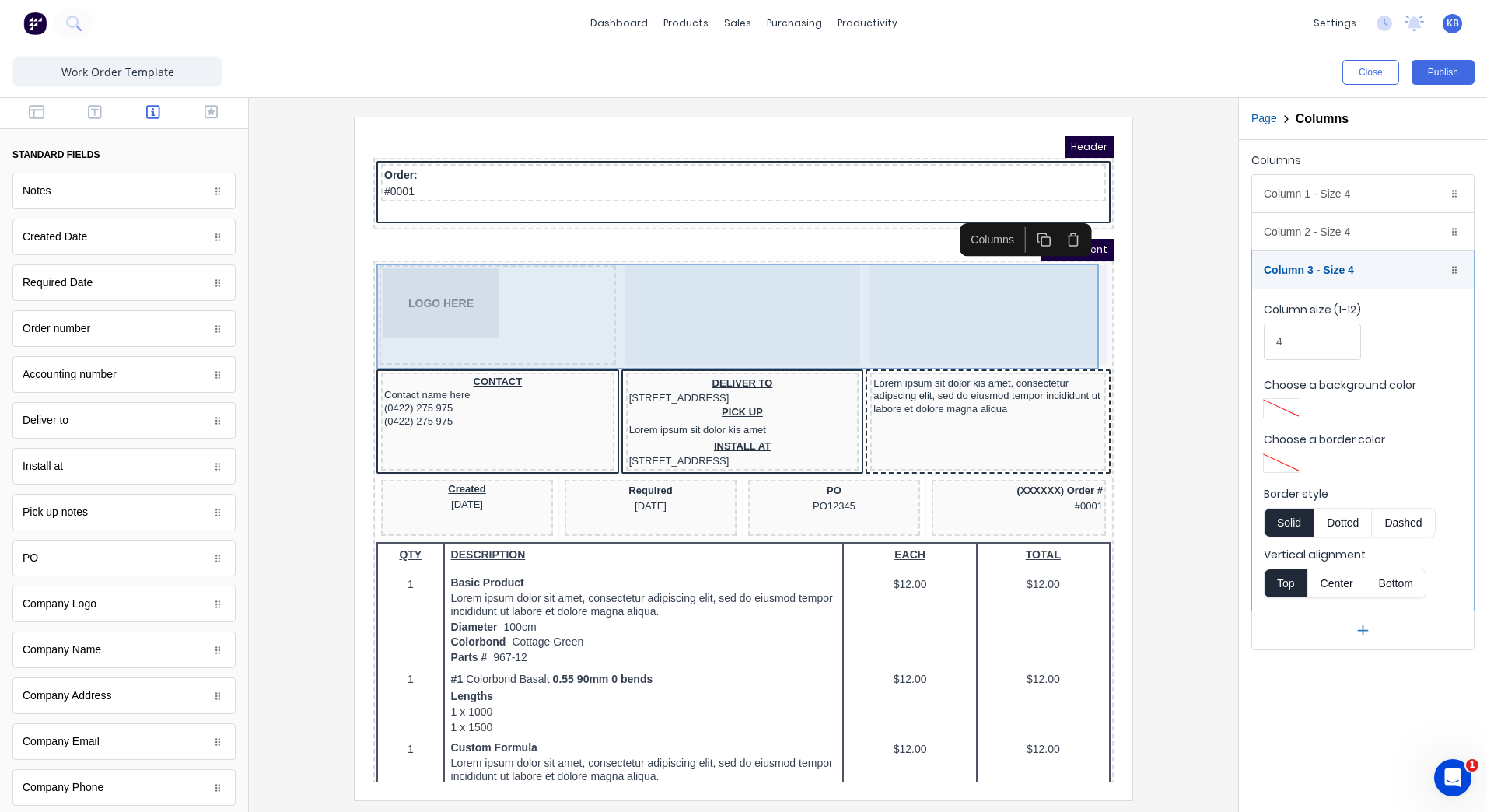
click at [747, 290] on div at bounding box center [724, 296] width 236 height 100
click at [755, 251] on div at bounding box center [724, 296] width 236 height 100
click at [740, 303] on div at bounding box center [724, 296] width 236 height 100
click at [532, 332] on div "LOGO HERE" at bounding box center [479, 296] width 236 height 100
click at [695, 298] on div at bounding box center [724, 296] width 236 height 100
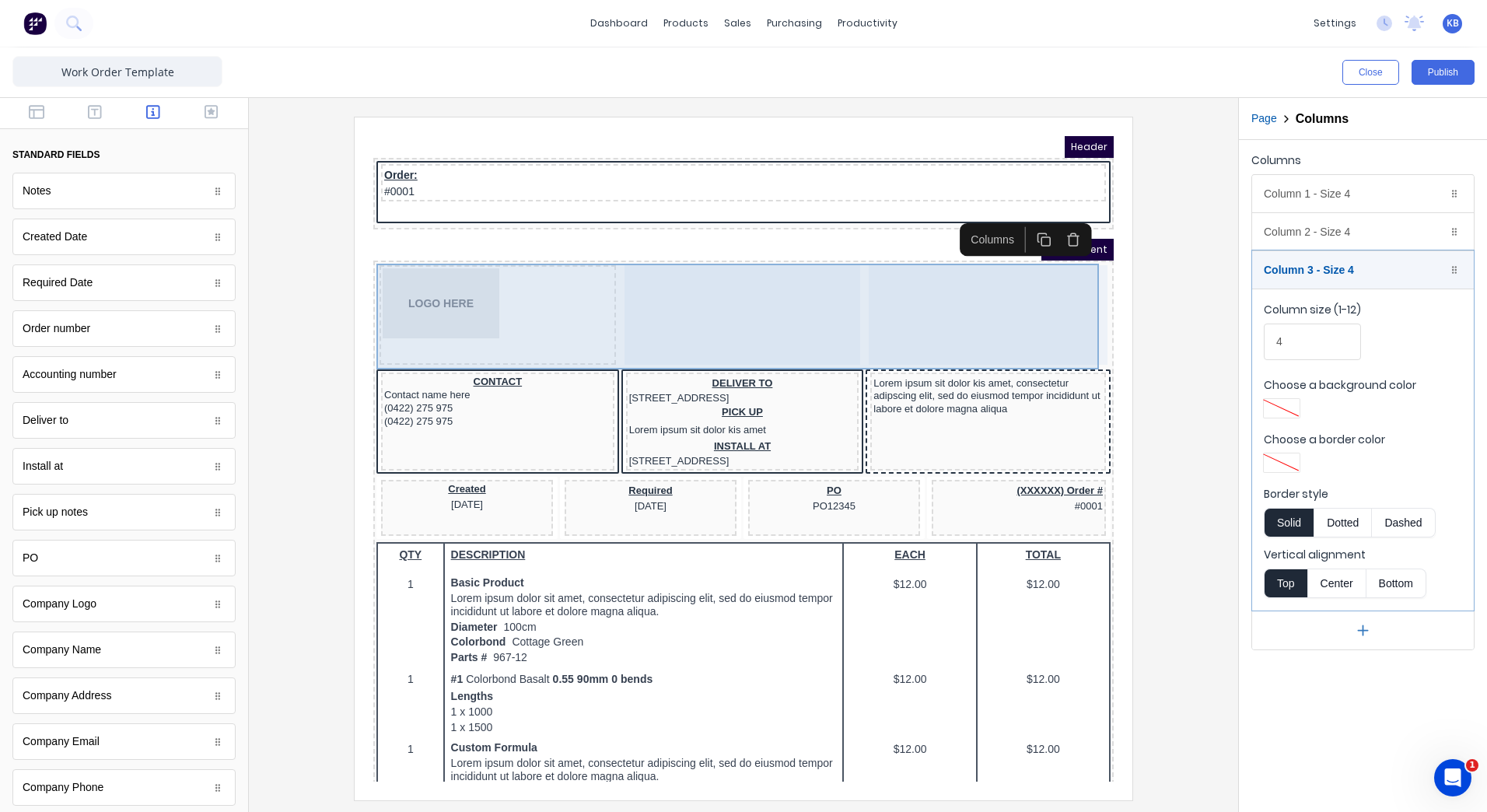
click at [984, 307] on div at bounding box center [969, 296] width 238 height 100
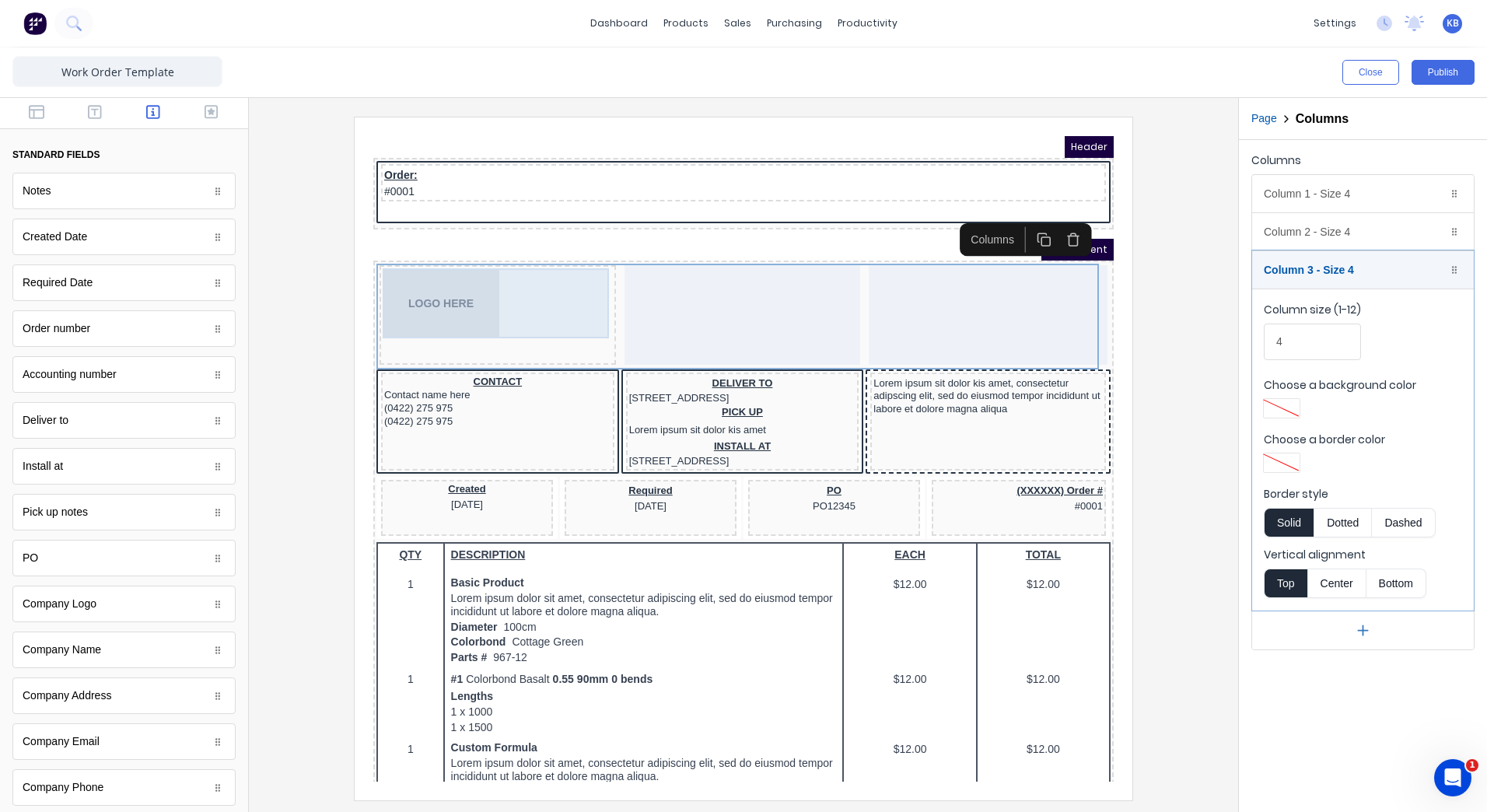
click at [377, 316] on div "LOGO HERE" at bounding box center [480, 284] width 231 height 70
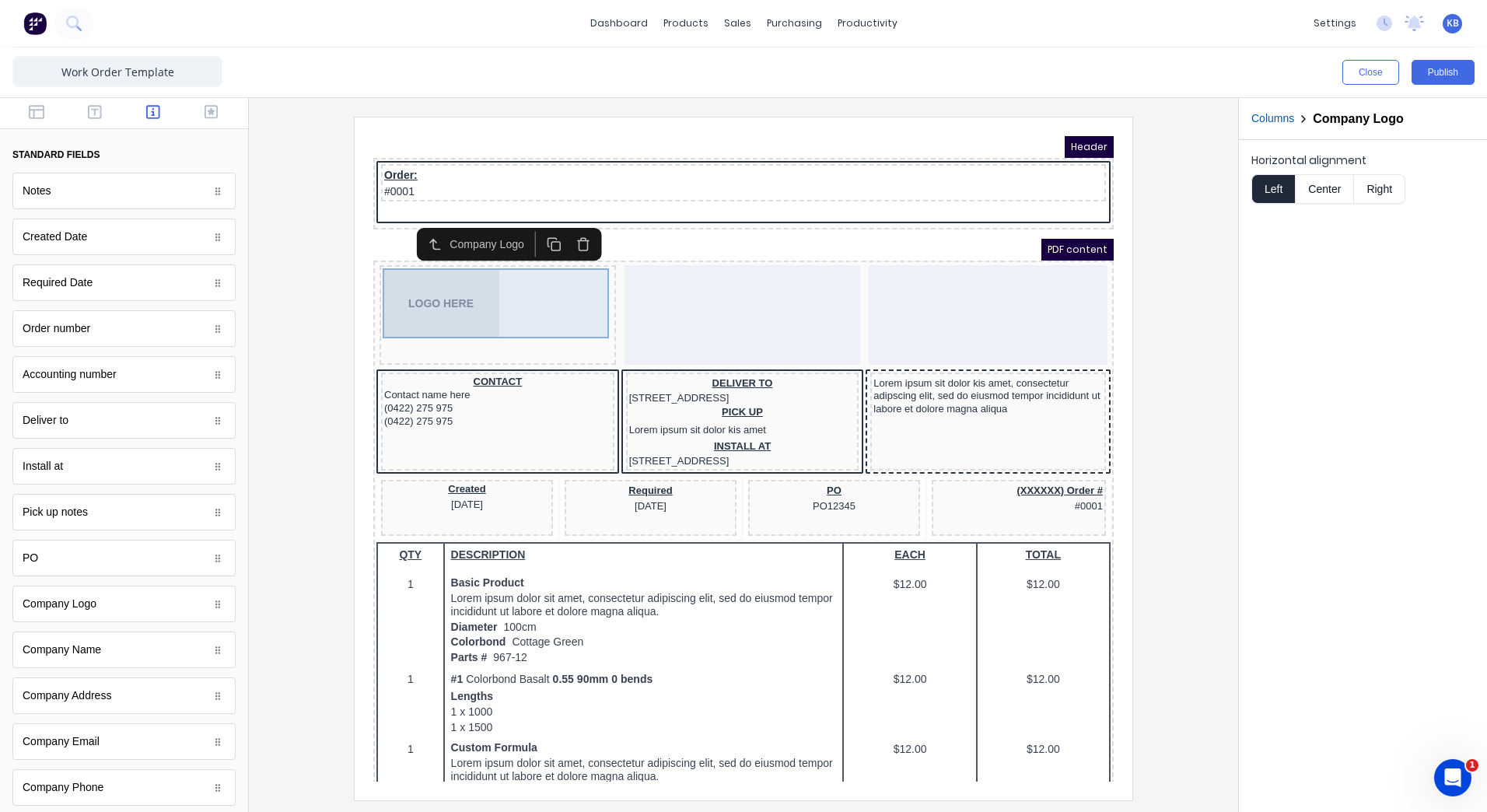
click at [498, 296] on div "LOGO HERE" at bounding box center [480, 284] width 231 height 70
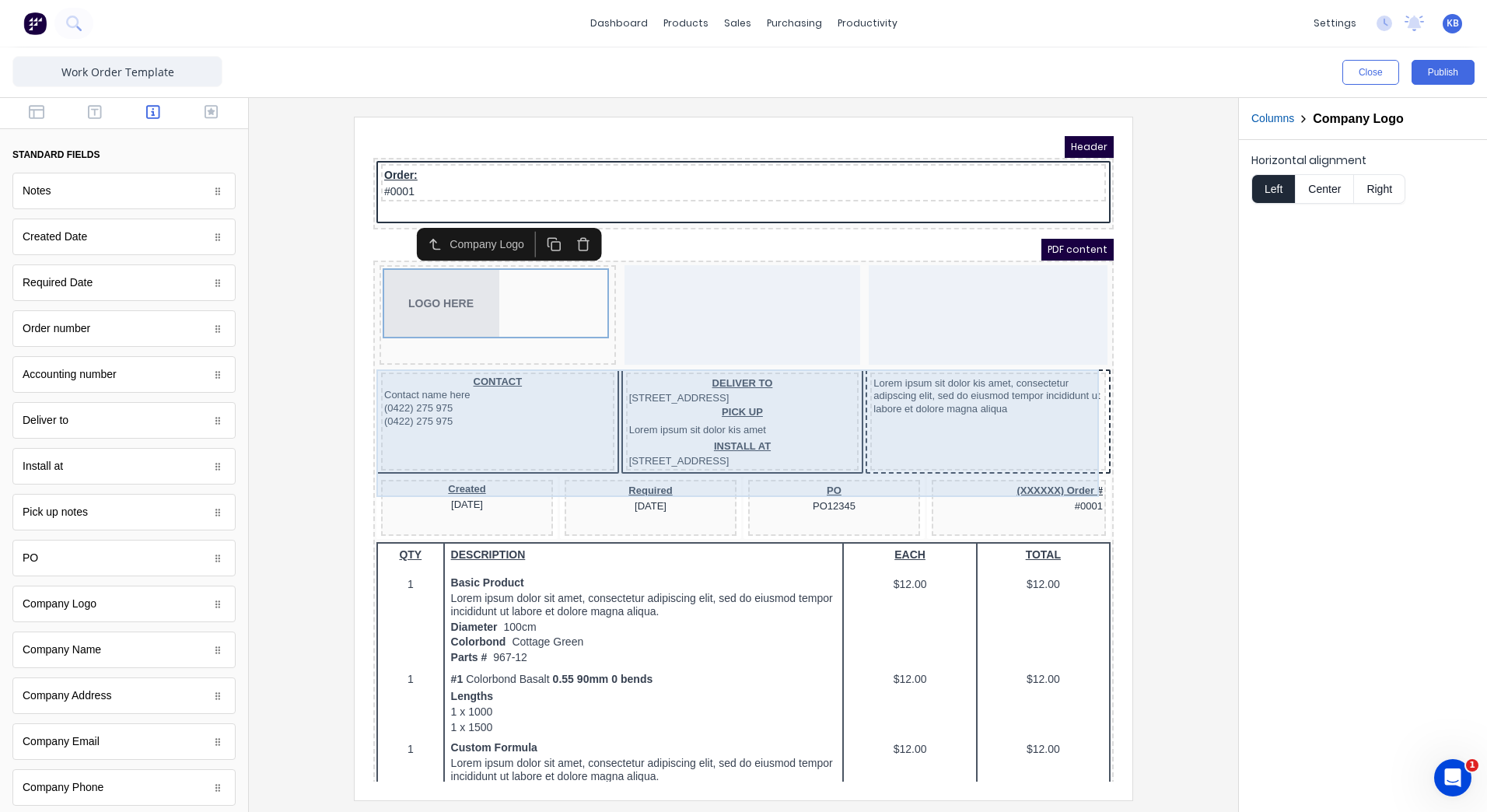
click at [933, 407] on div "Lorem ipsum sit dolor kis amet, consectetur adipscing elit, sed do eiusmod temp…" at bounding box center [969, 403] width 235 height 98
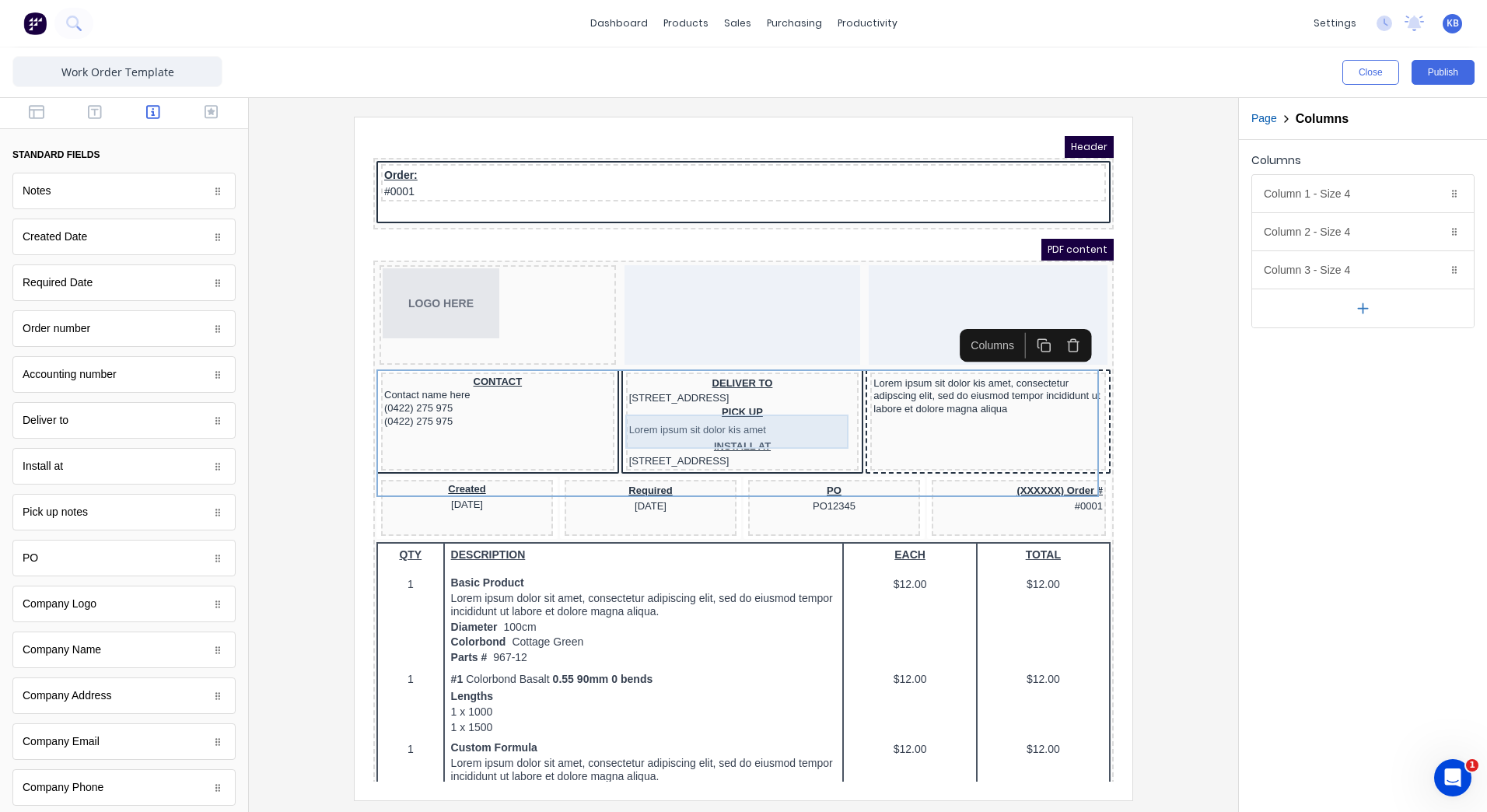
click at [742, 402] on div "PICK UP Lorem ipsum sit dolor kis amet" at bounding box center [724, 403] width 227 height 35
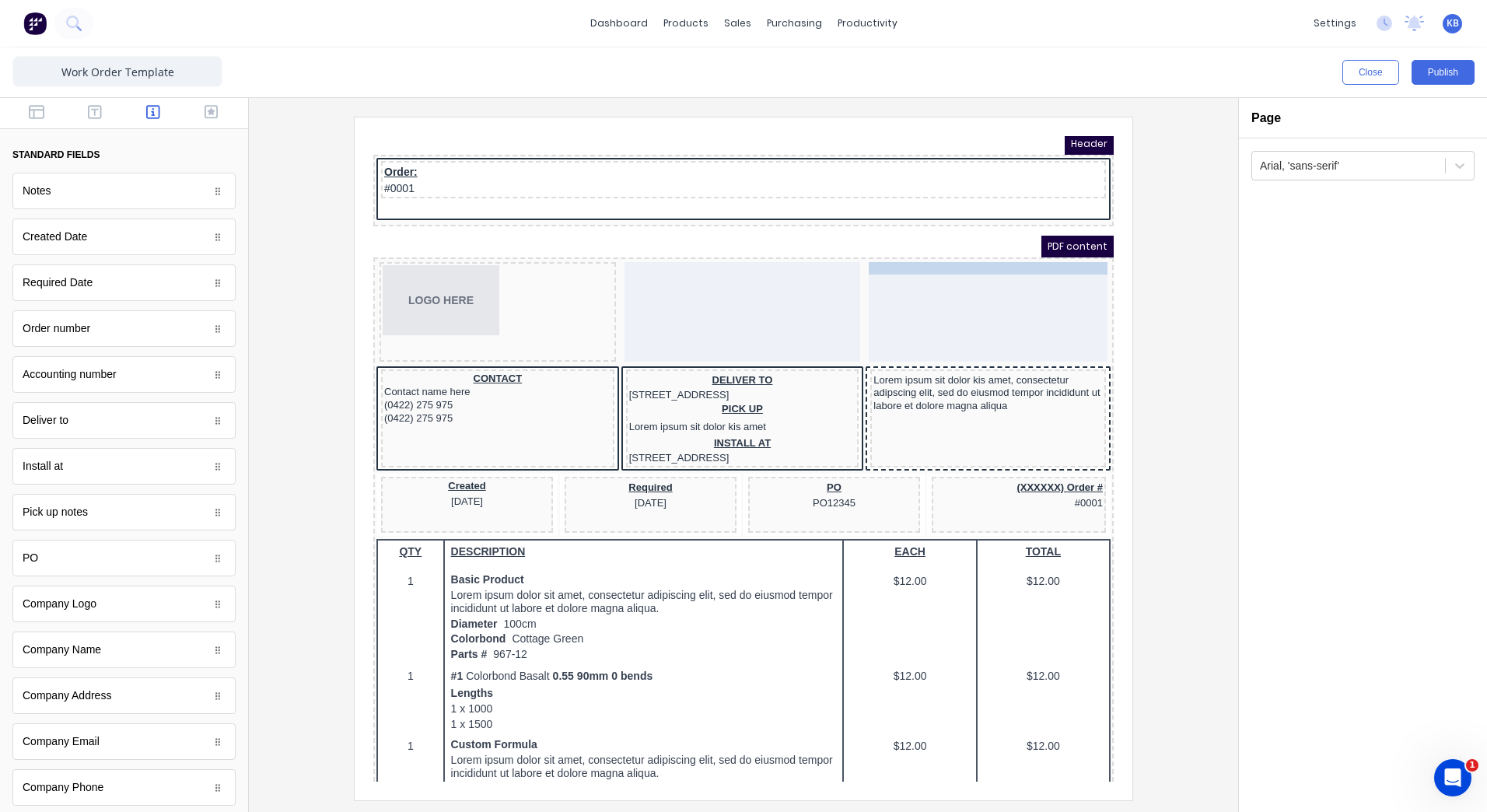
scroll to position [2, 0]
drag, startPoint x: 697, startPoint y: 661, endPoint x: 948, endPoint y: 257, distance: 475.6
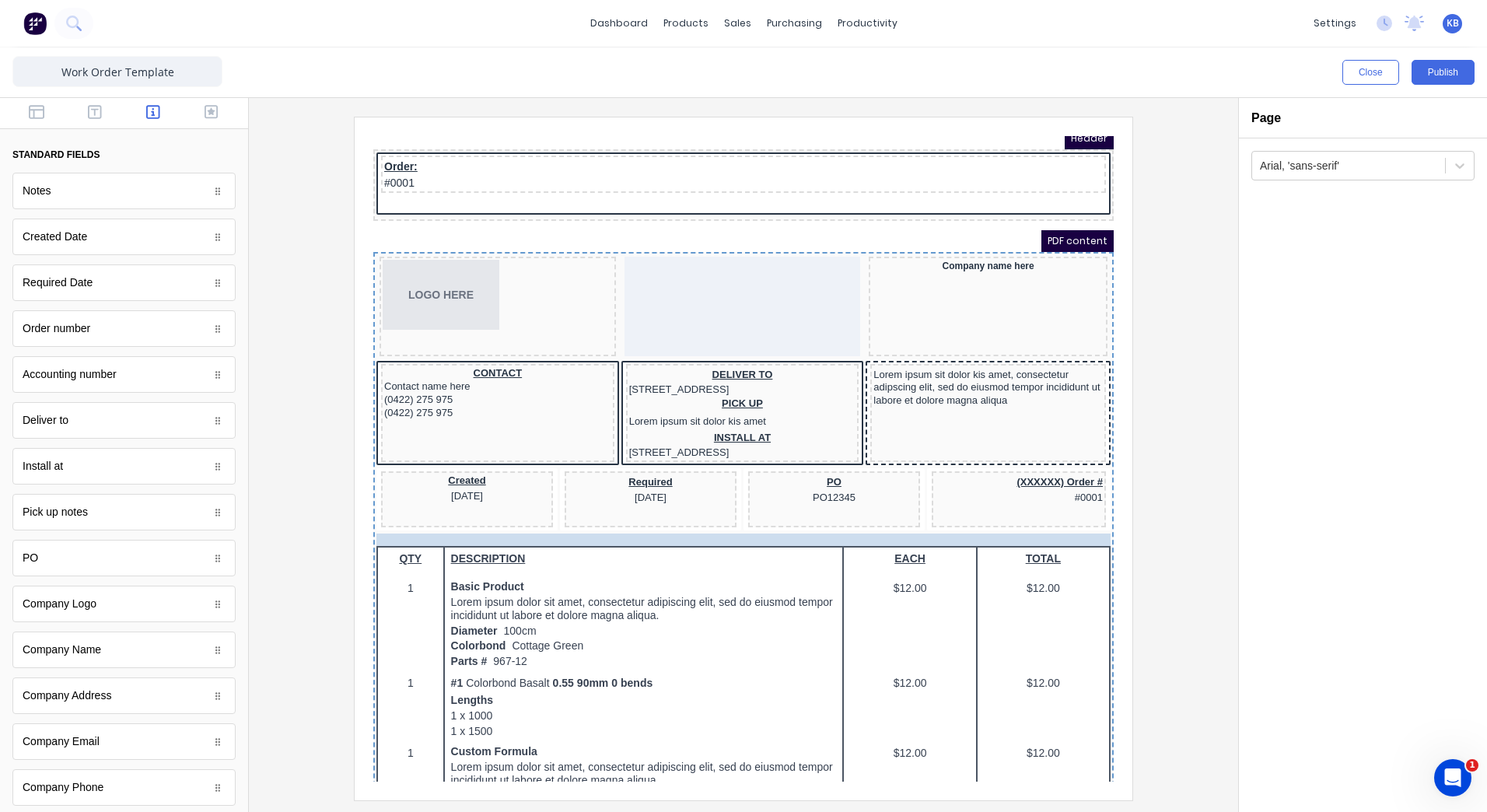
scroll to position [7, 0]
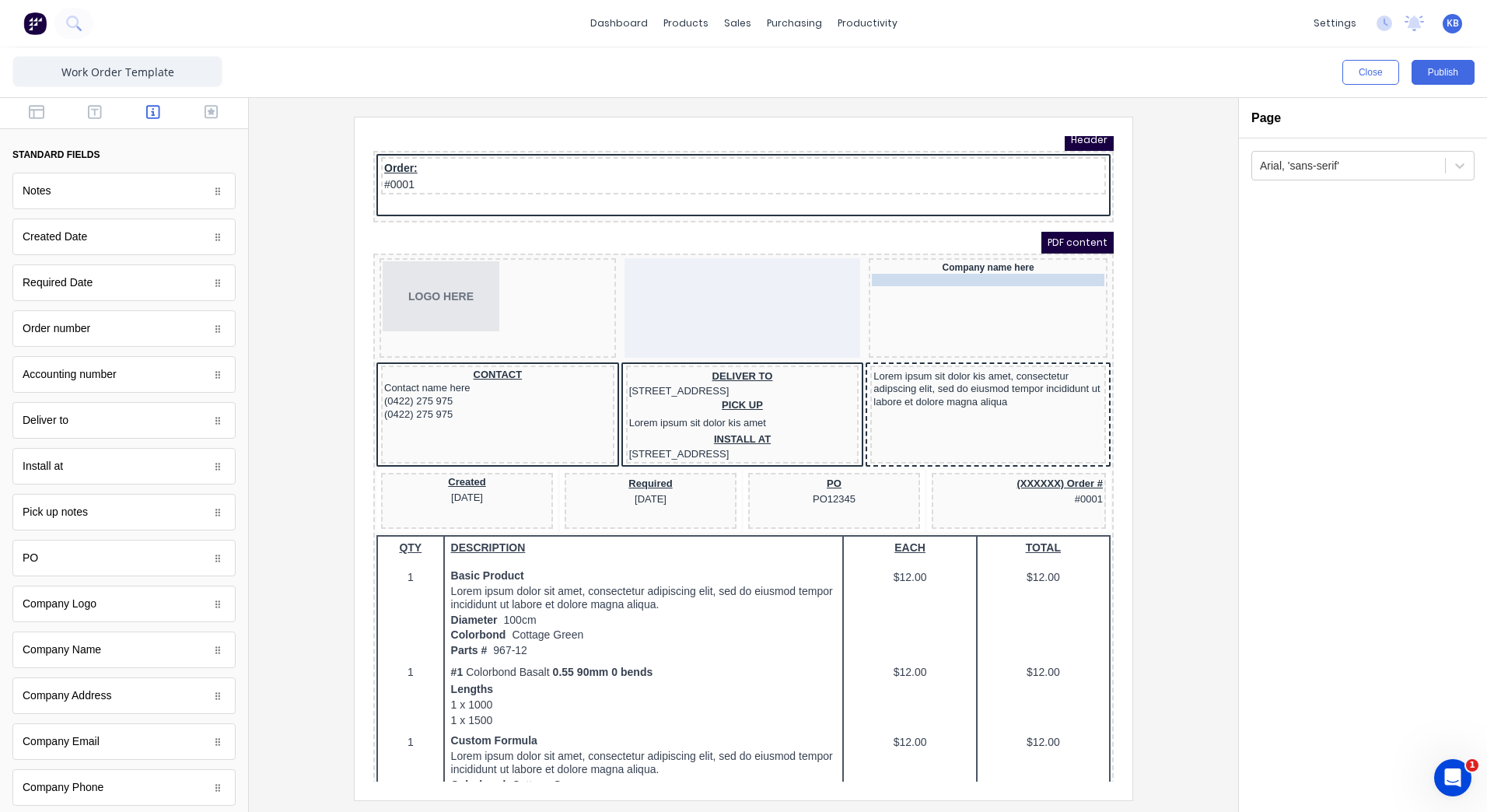
drag, startPoint x: 690, startPoint y: 679, endPoint x: 942, endPoint y: 263, distance: 486.4
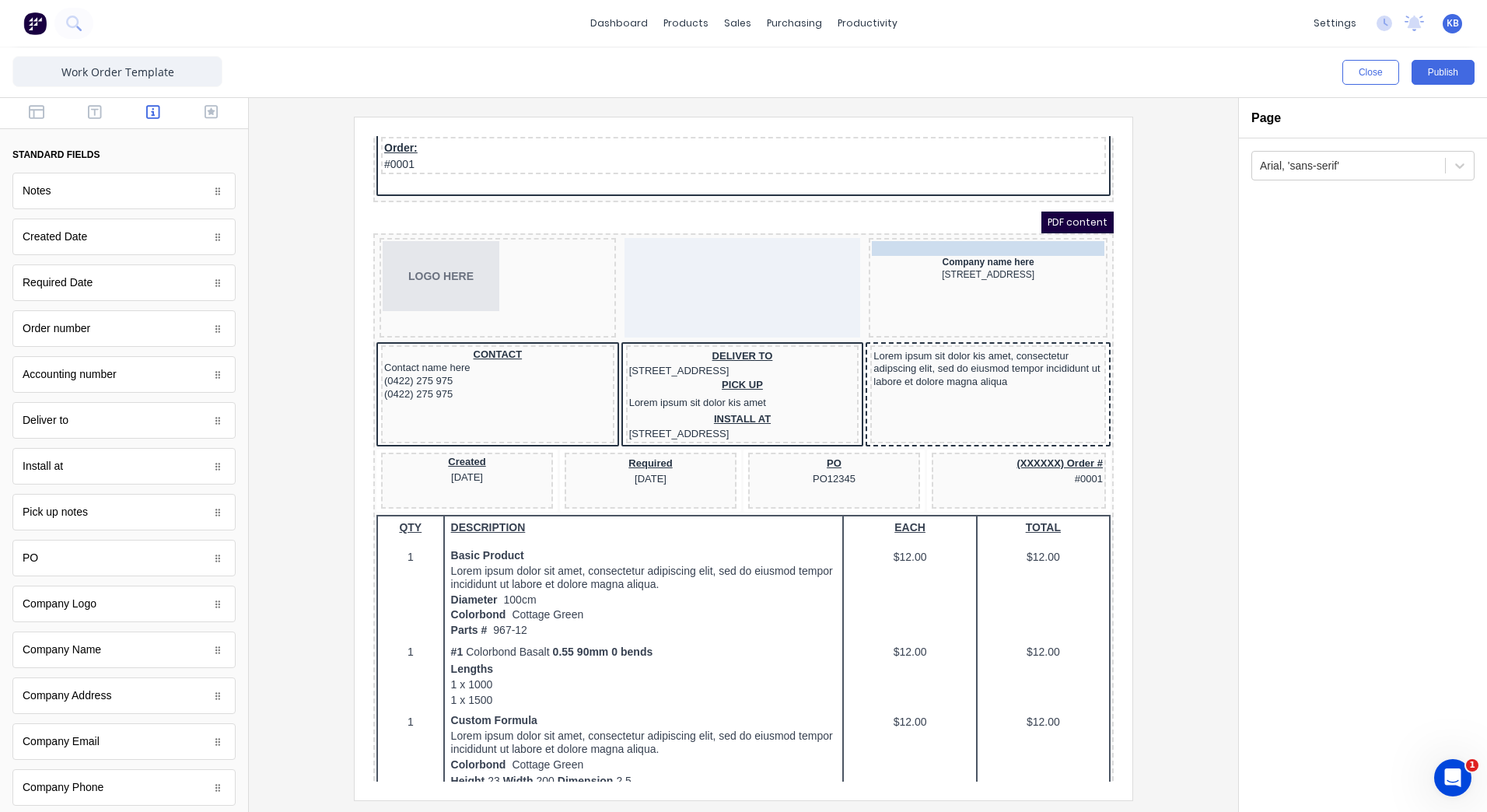
scroll to position [27, 0]
drag, startPoint x: 728, startPoint y: 684, endPoint x: 970, endPoint y: 271, distance: 478.7
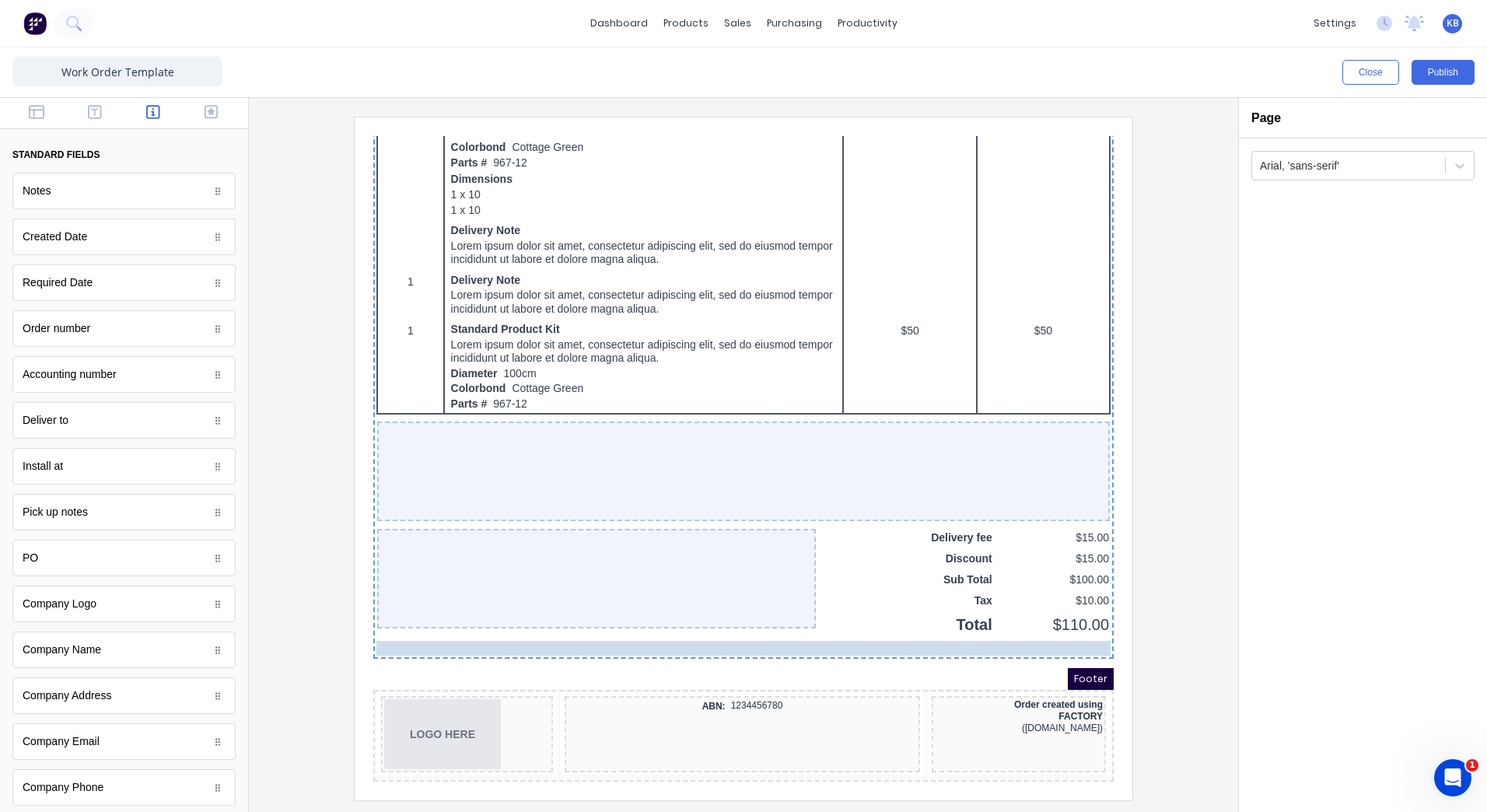
scroll to position [0, 0]
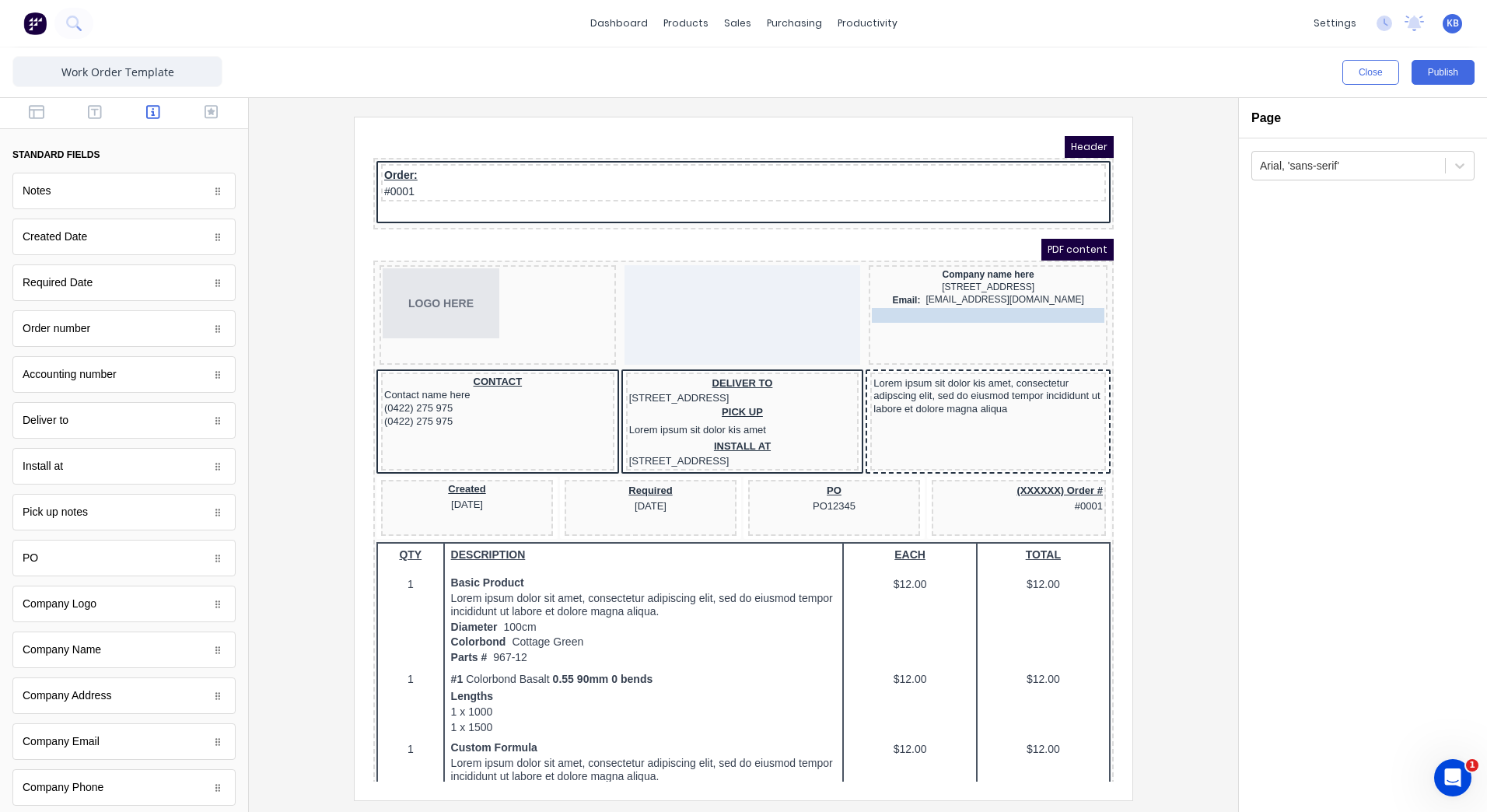
drag, startPoint x: 727, startPoint y: 685, endPoint x: 963, endPoint y: 311, distance: 442.2
drag, startPoint x: 691, startPoint y: 685, endPoint x: 947, endPoint y: 327, distance: 440.1
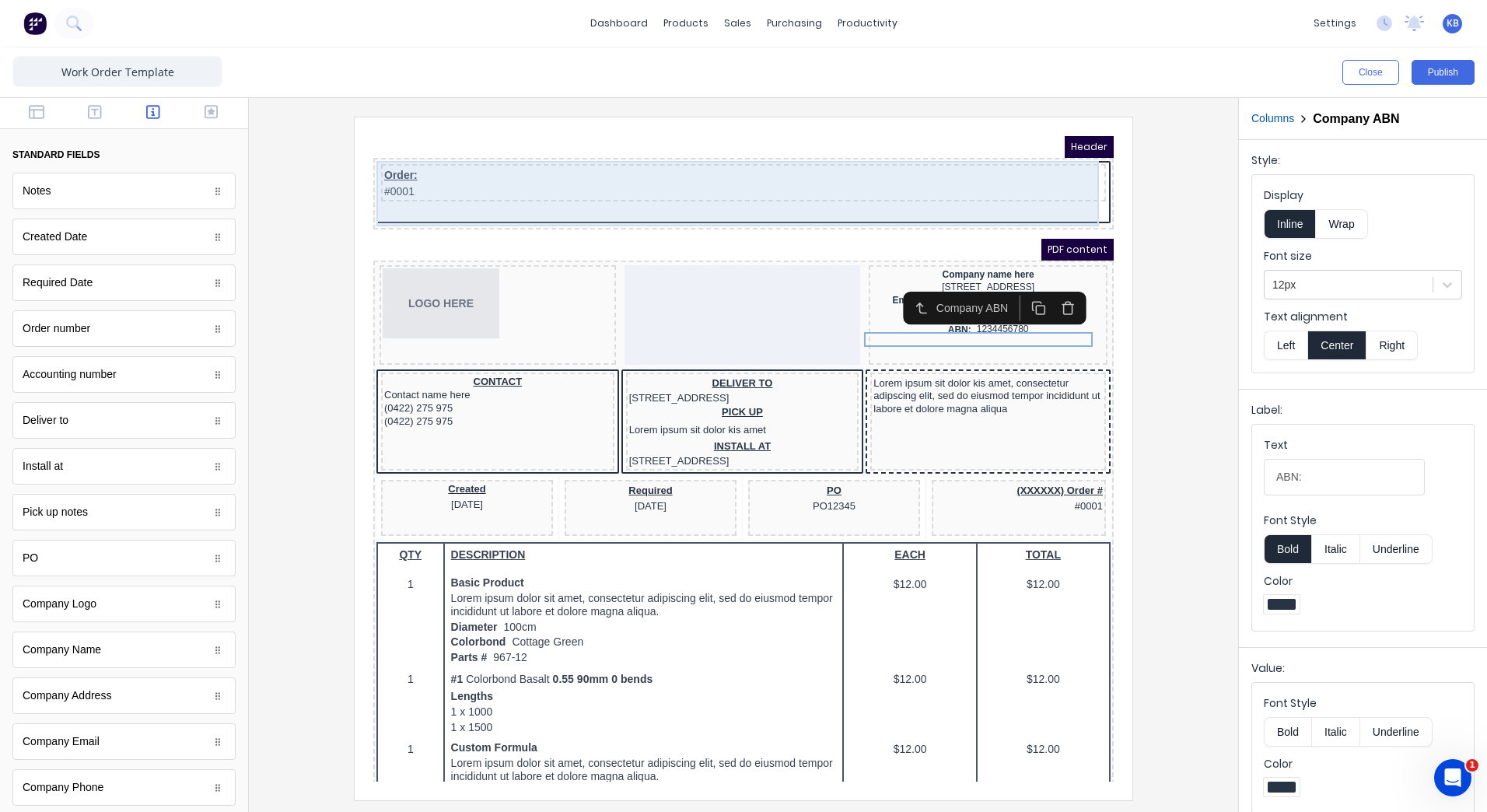
click at [400, 185] on div "Order: #0001" at bounding box center [725, 175] width 734 height 65
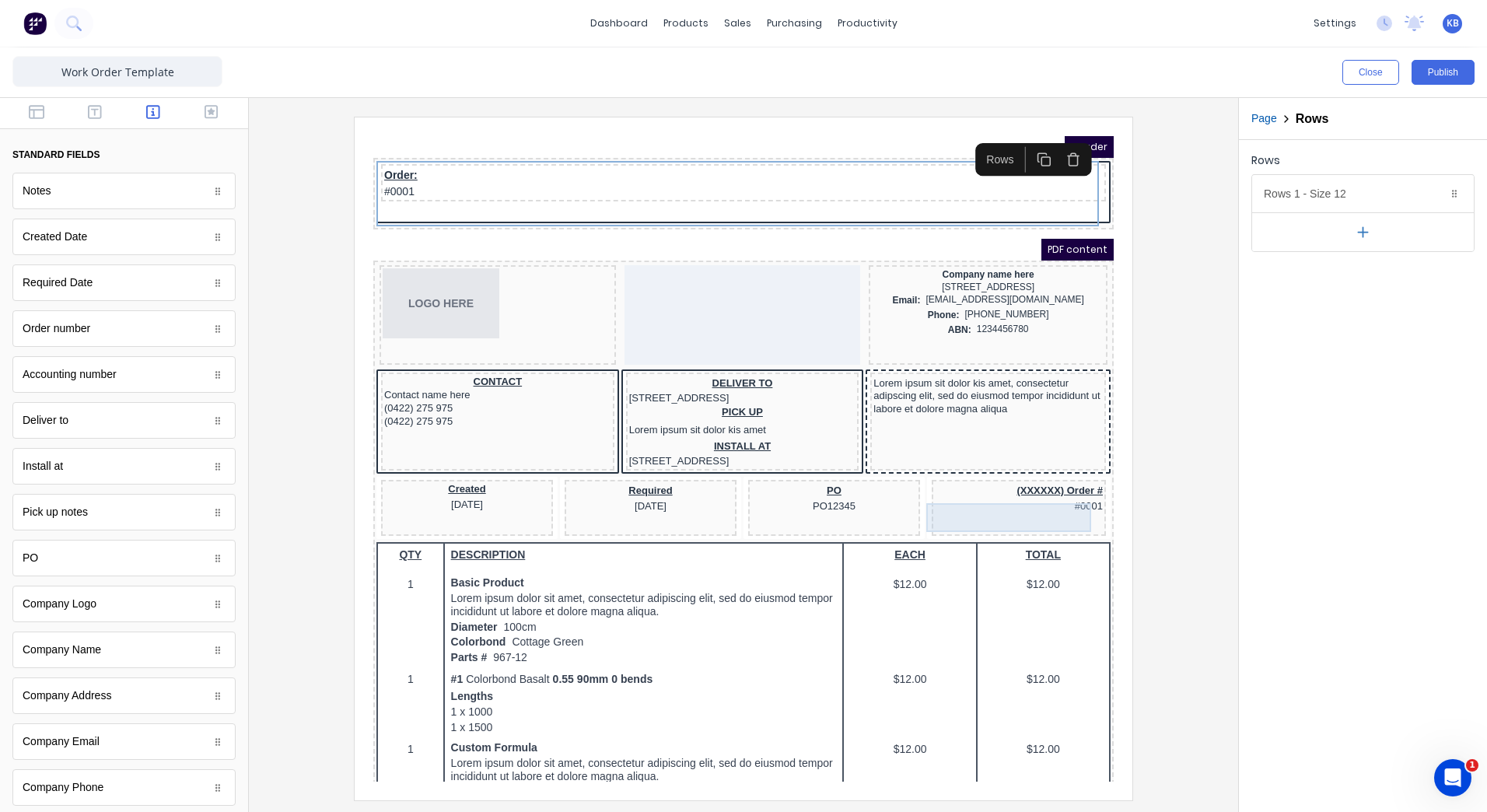
click at [951, 487] on div "(XXXXXX) Order # #0001" at bounding box center [1000, 479] width 168 height 29
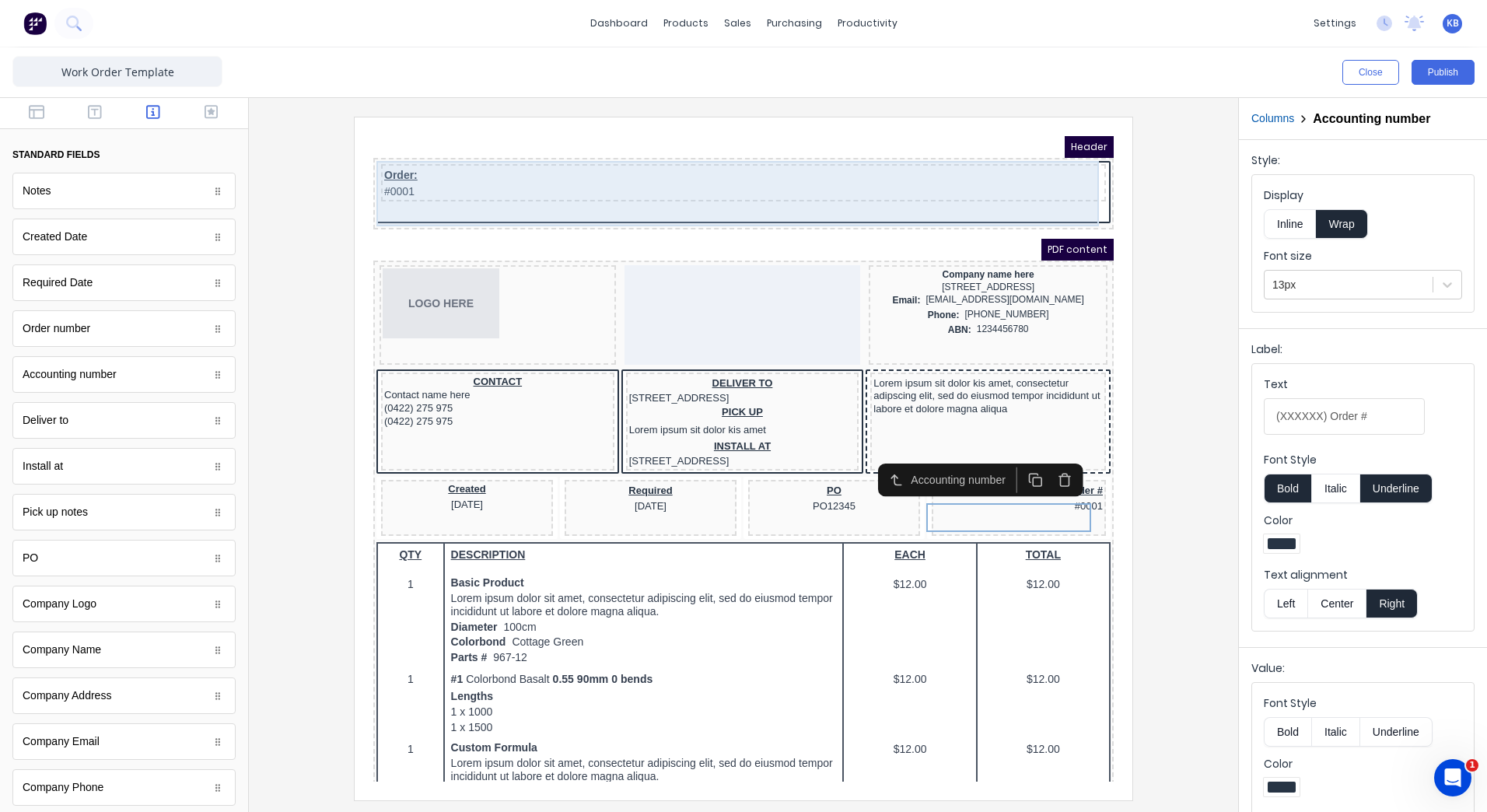
click at [388, 203] on div "Order: #0001" at bounding box center [725, 175] width 734 height 65
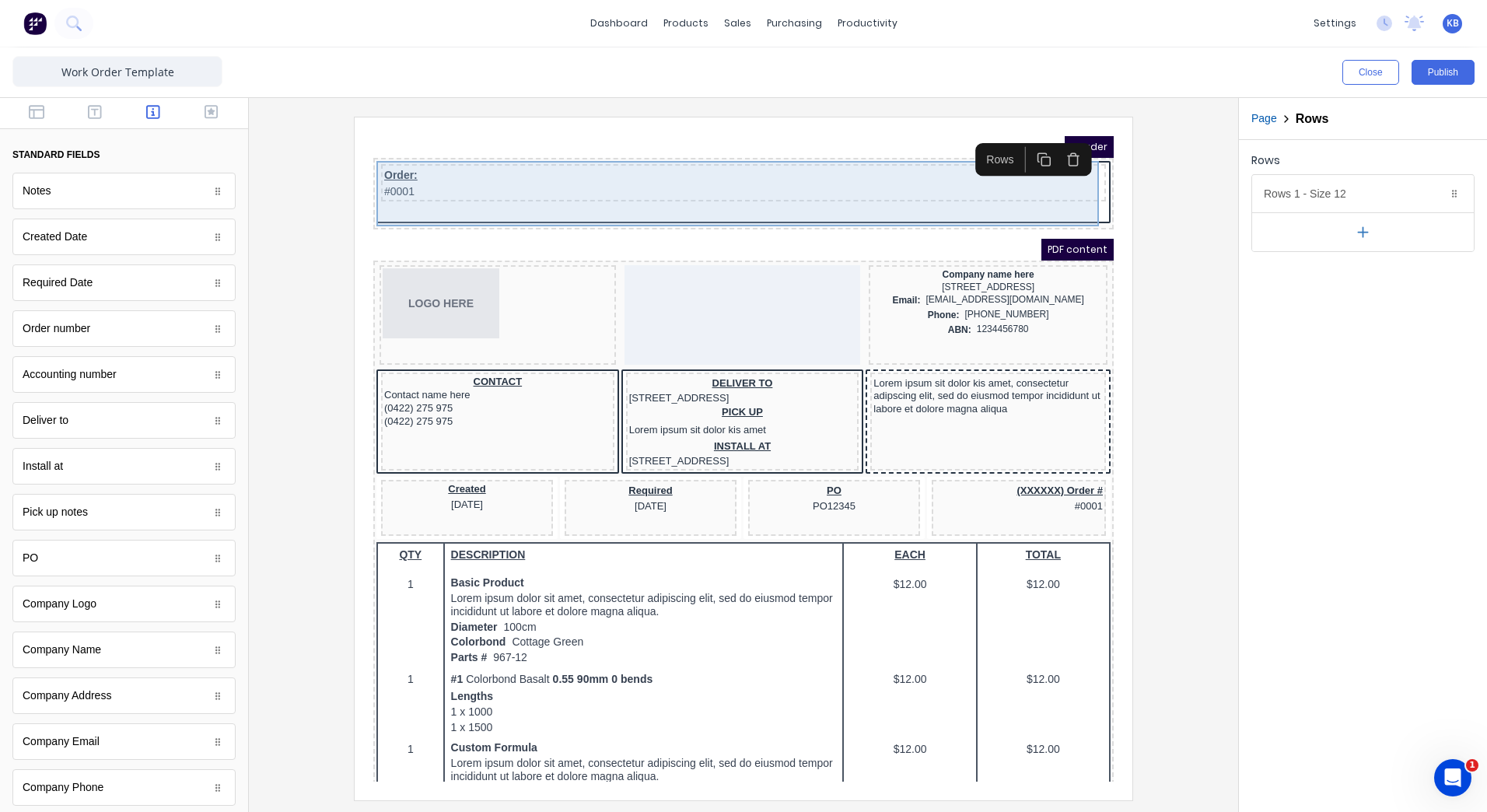
drag, startPoint x: 508, startPoint y: 210, endPoint x: 508, endPoint y: 202, distance: 8.0
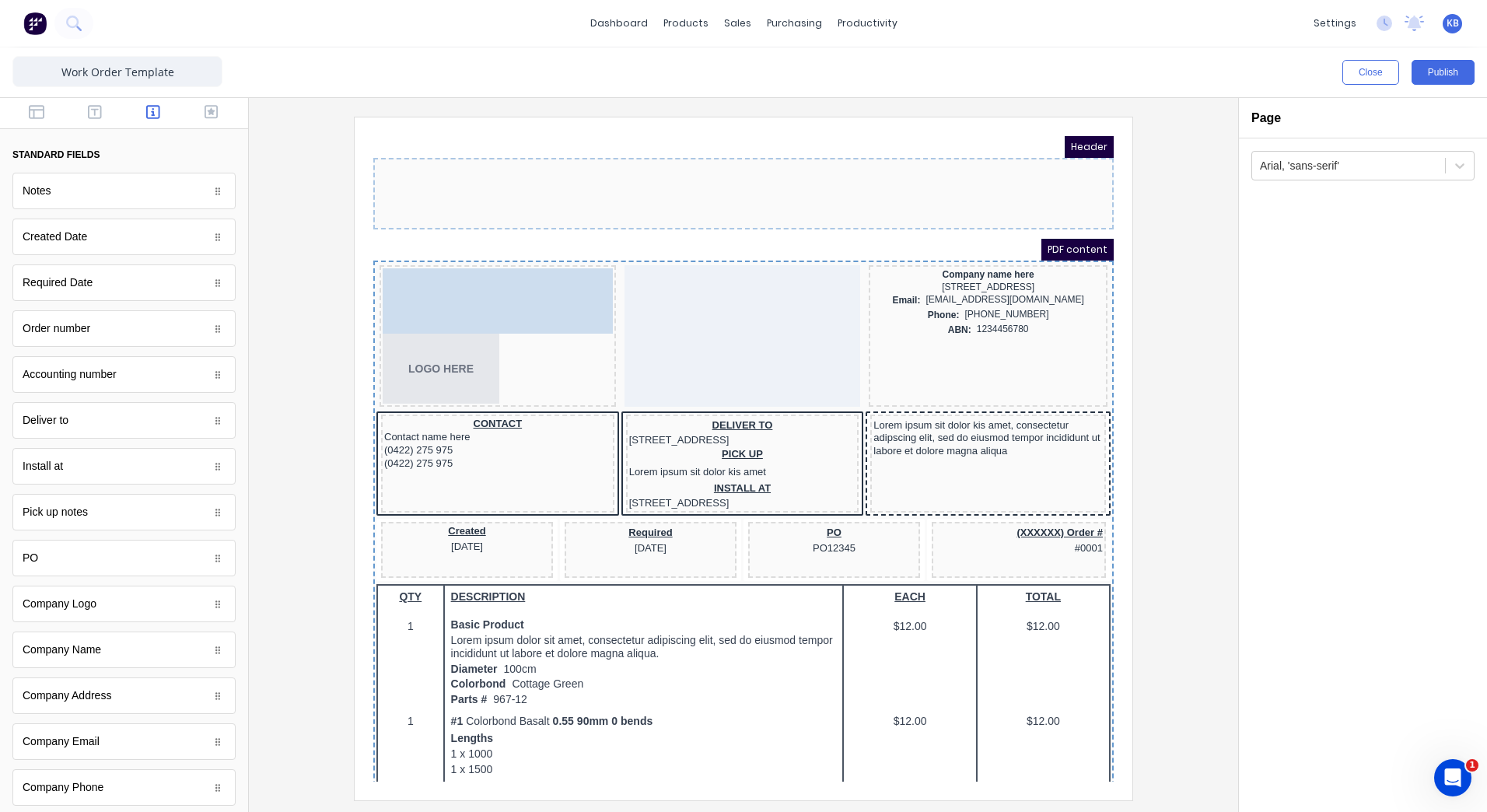
drag, startPoint x: 455, startPoint y: 198, endPoint x: 409, endPoint y: 249, distance: 68.7
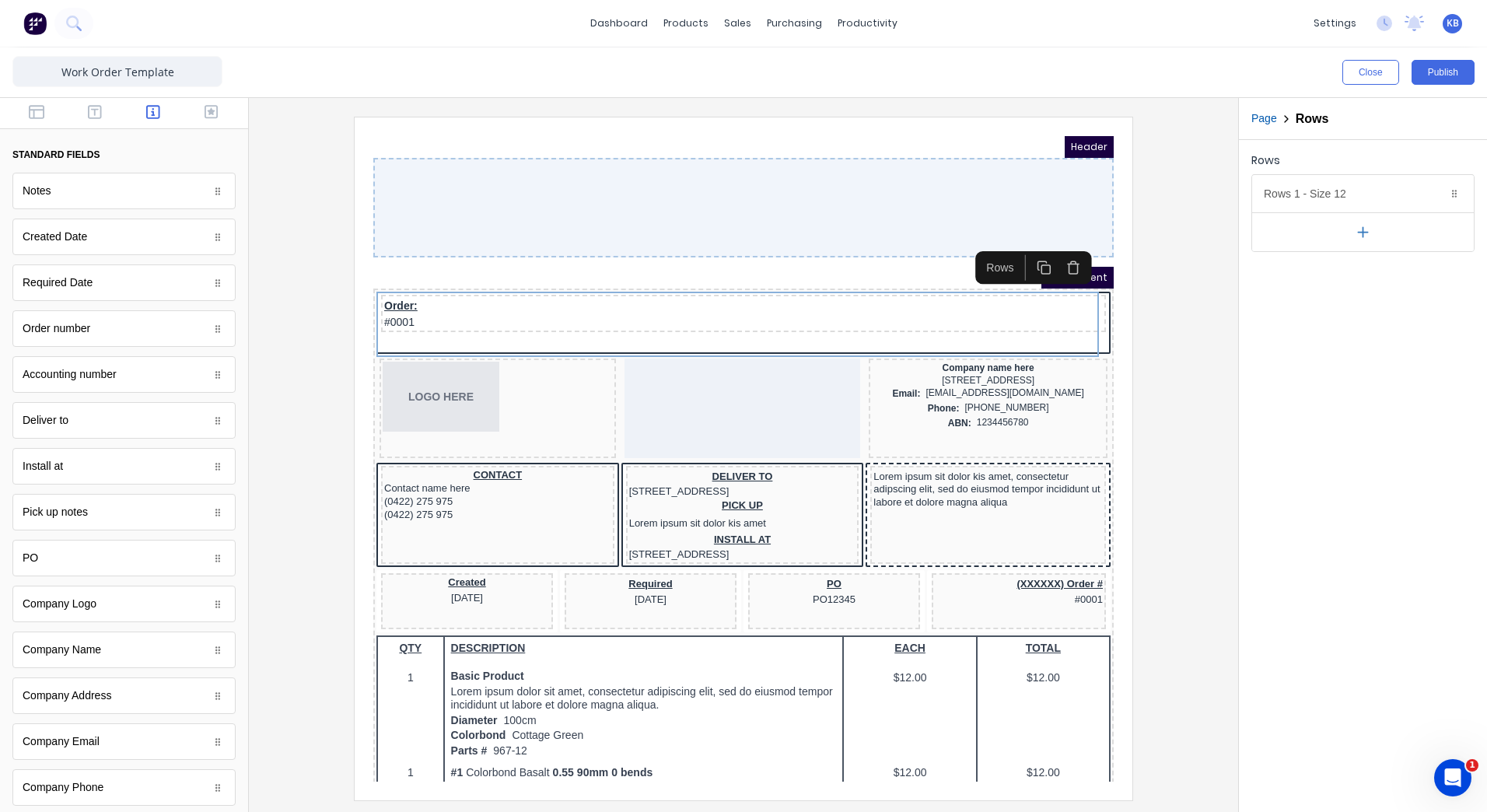
drag, startPoint x: 419, startPoint y: 167, endPoint x: 454, endPoint y: 207, distance: 53.2
click at [455, 210] on div at bounding box center [725, 189] width 740 height 100
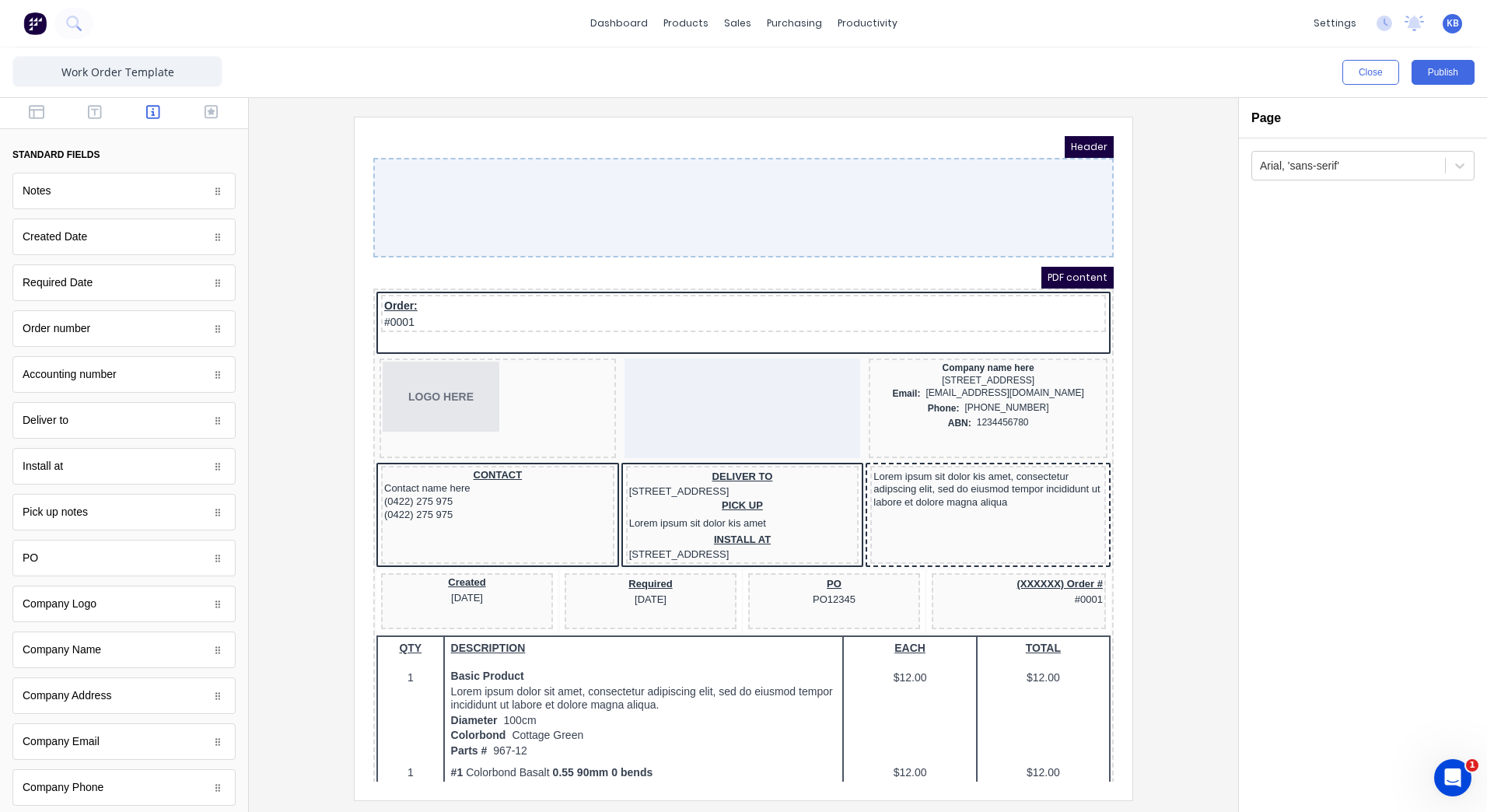
click at [449, 198] on div at bounding box center [725, 189] width 740 height 100
click at [752, 178] on div at bounding box center [725, 189] width 740 height 100
drag, startPoint x: 608, startPoint y: 240, endPoint x: 612, endPoint y: 205, distance: 35.2
click at [612, 205] on div at bounding box center [725, 189] width 740 height 100
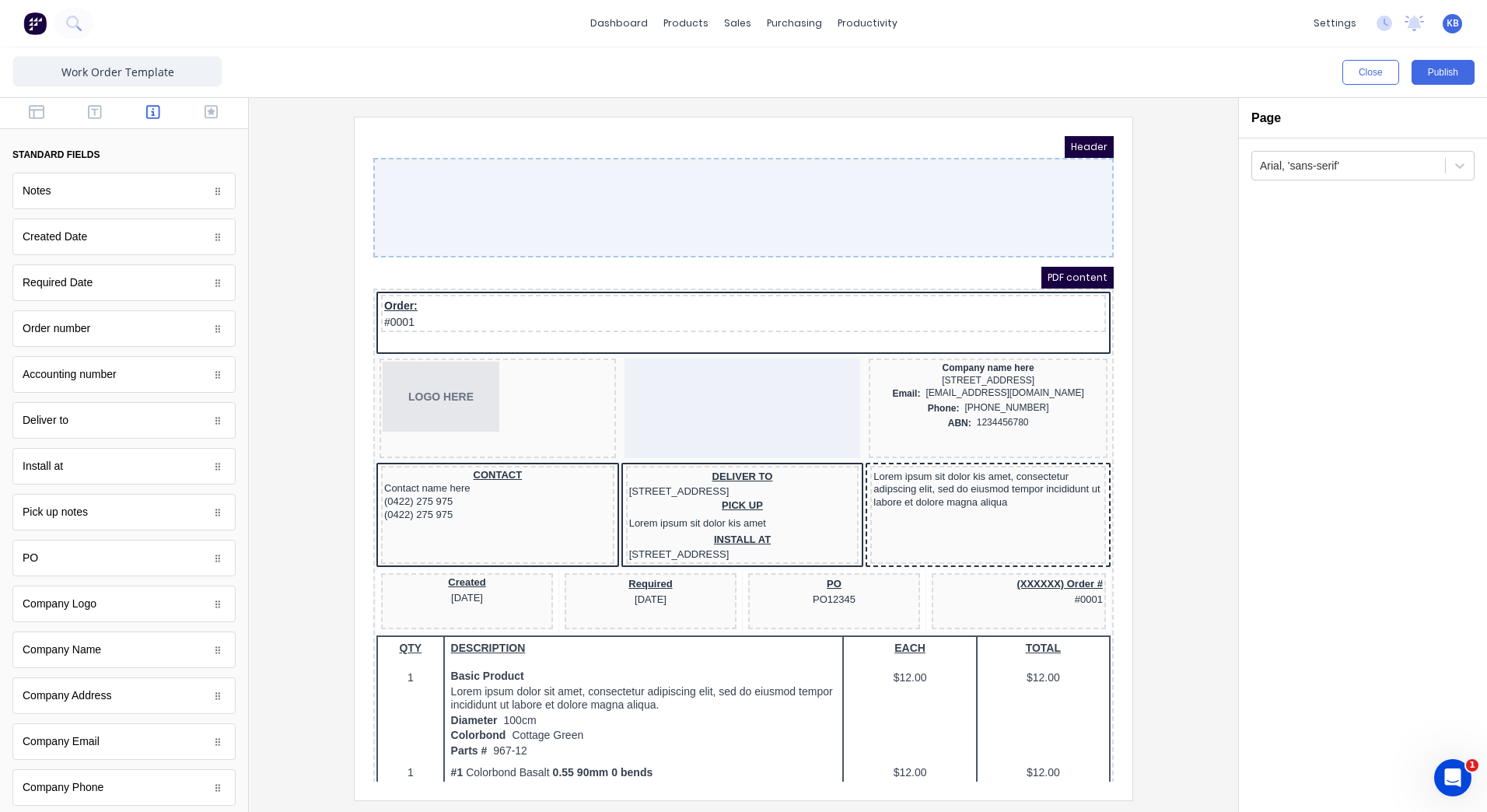
click at [612, 205] on div at bounding box center [725, 189] width 740 height 100
drag, startPoint x: 557, startPoint y: 159, endPoint x: 594, endPoint y: 297, distance: 142.9
click at [557, 159] on div at bounding box center [725, 189] width 740 height 100
click at [706, 168] on div at bounding box center [725, 189] width 740 height 100
click at [819, 189] on div at bounding box center [725, 189] width 740 height 100
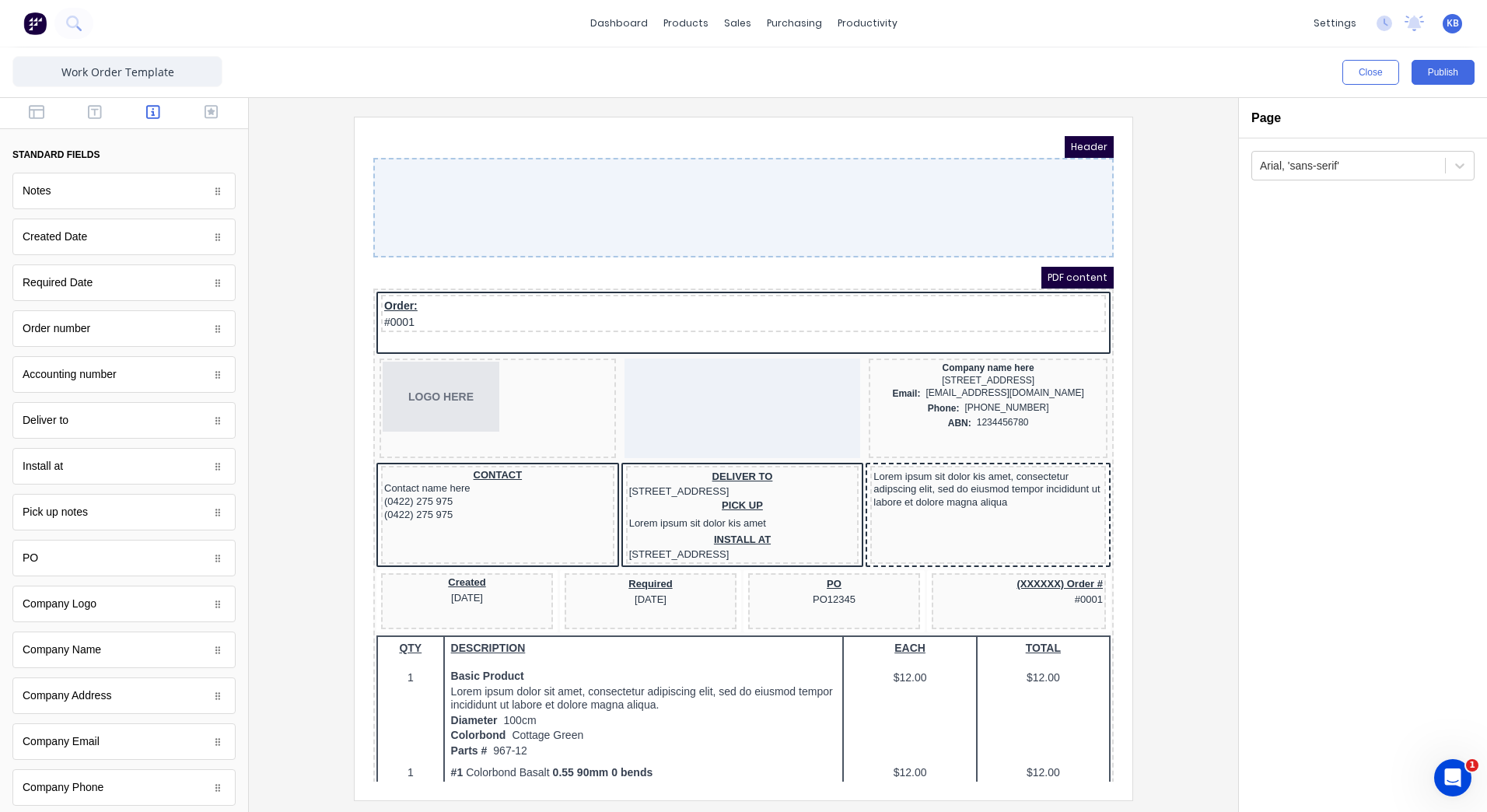
drag, startPoint x: 1053, startPoint y: 135, endPoint x: 1056, endPoint y: 128, distance: 7.6
click at [1055, 130] on span "Header" at bounding box center [1070, 128] width 49 height 22
click at [1057, 126] on span "Header" at bounding box center [1070, 128] width 49 height 22
drag, startPoint x: 1057, startPoint y: 126, endPoint x: 1039, endPoint y: 206, distance: 82.0
click at [1057, 133] on span "Header" at bounding box center [1070, 128] width 49 height 22
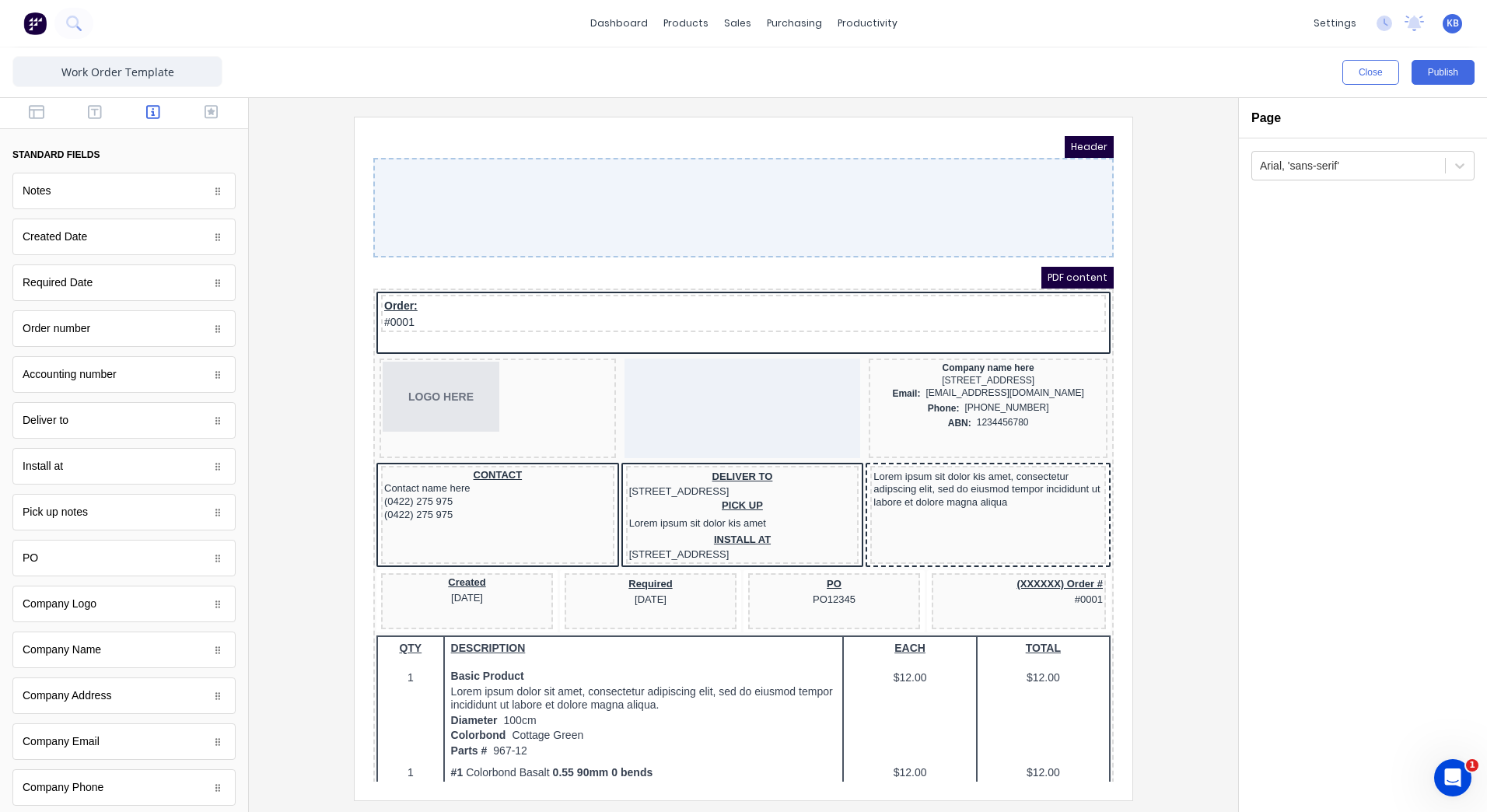
drag, startPoint x: 1029, startPoint y: 235, endPoint x: 1021, endPoint y: 178, distance: 57.6
click at [1021, 181] on div at bounding box center [725, 189] width 740 height 100
click at [1394, 80] on button "Close" at bounding box center [1371, 72] width 57 height 25
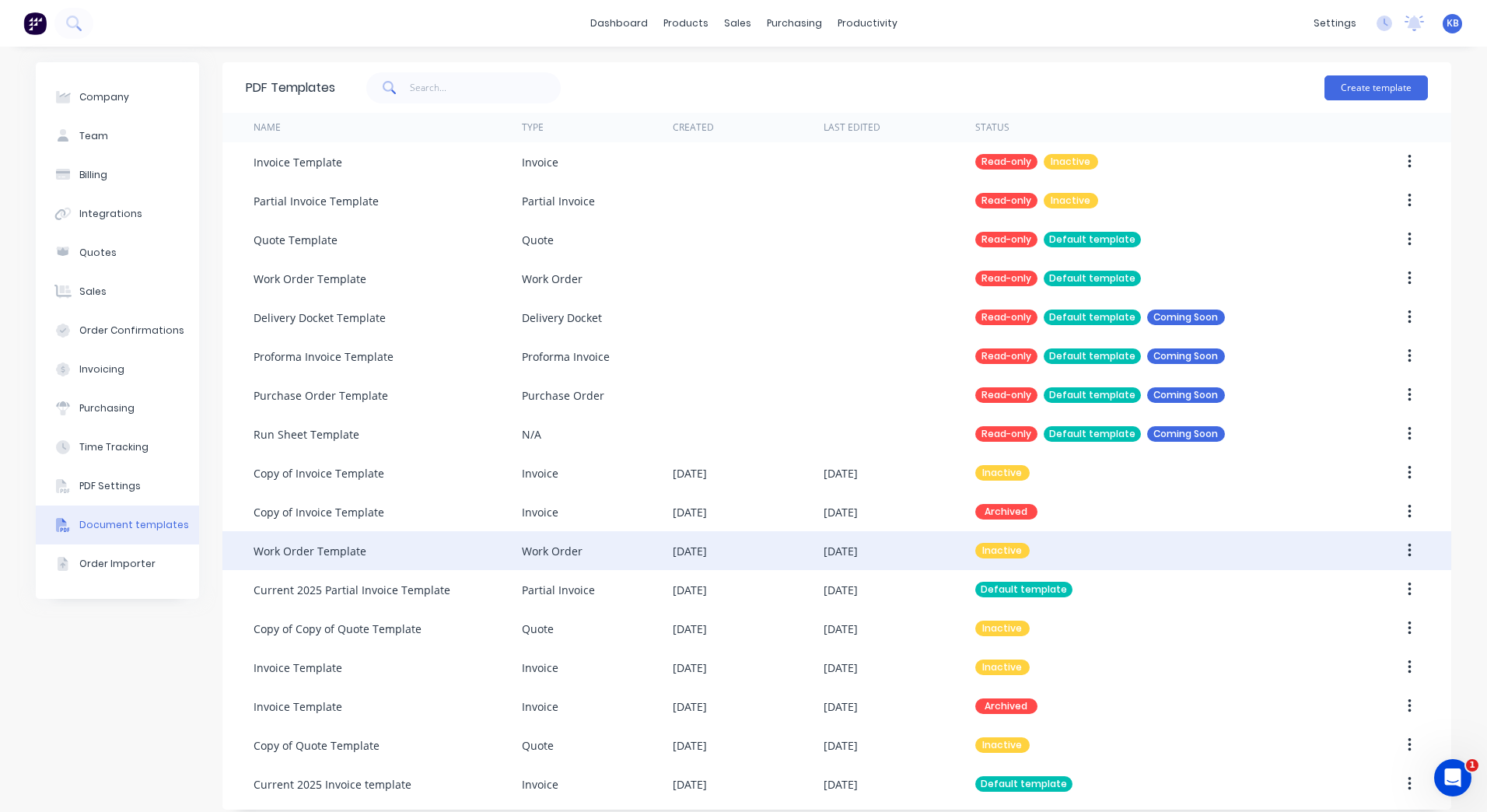
click at [541, 546] on div "Work Order" at bounding box center [552, 551] width 61 height 16
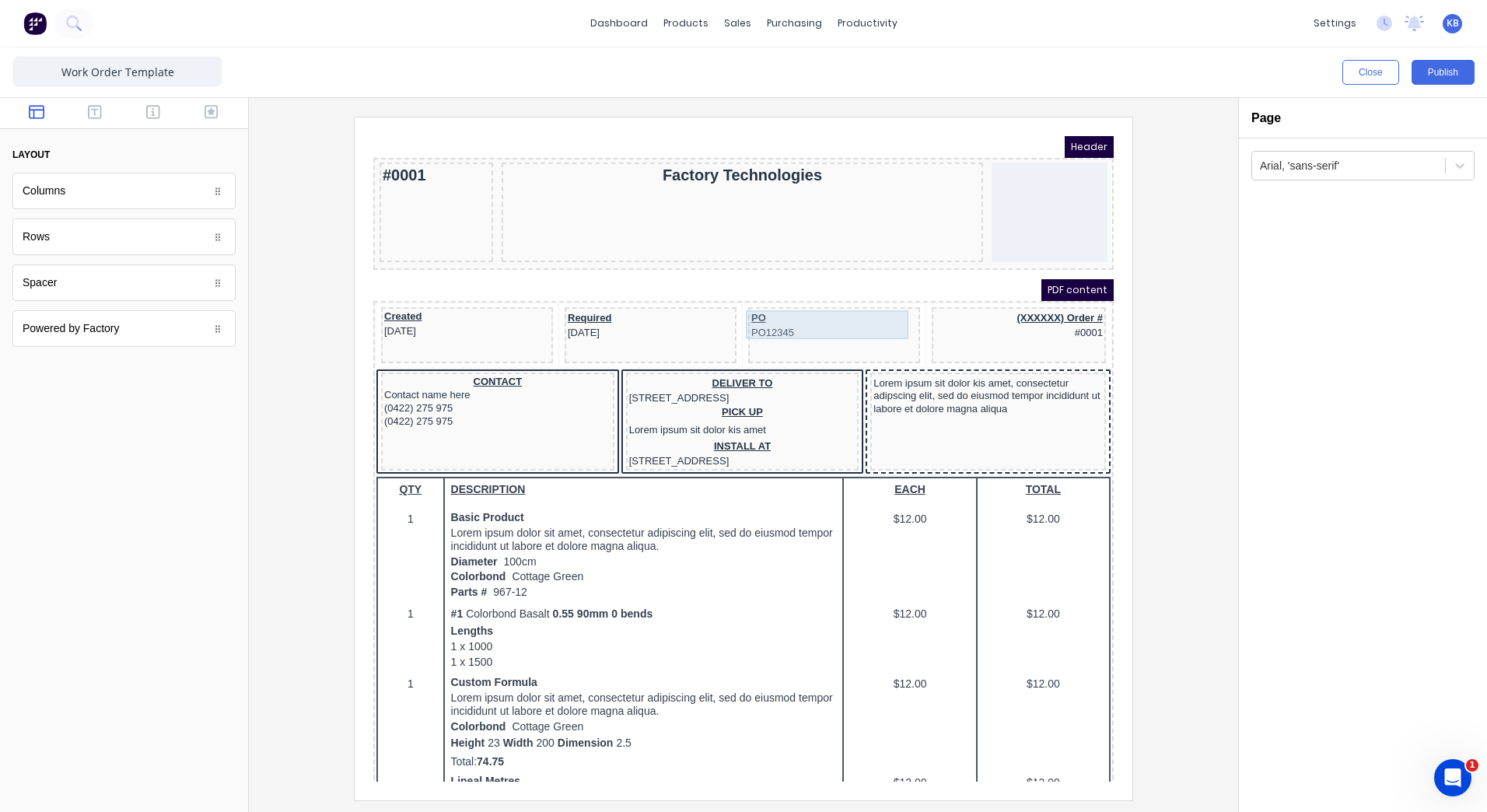
click at [764, 309] on div "PO PO12345" at bounding box center [815, 306] width 165 height 29
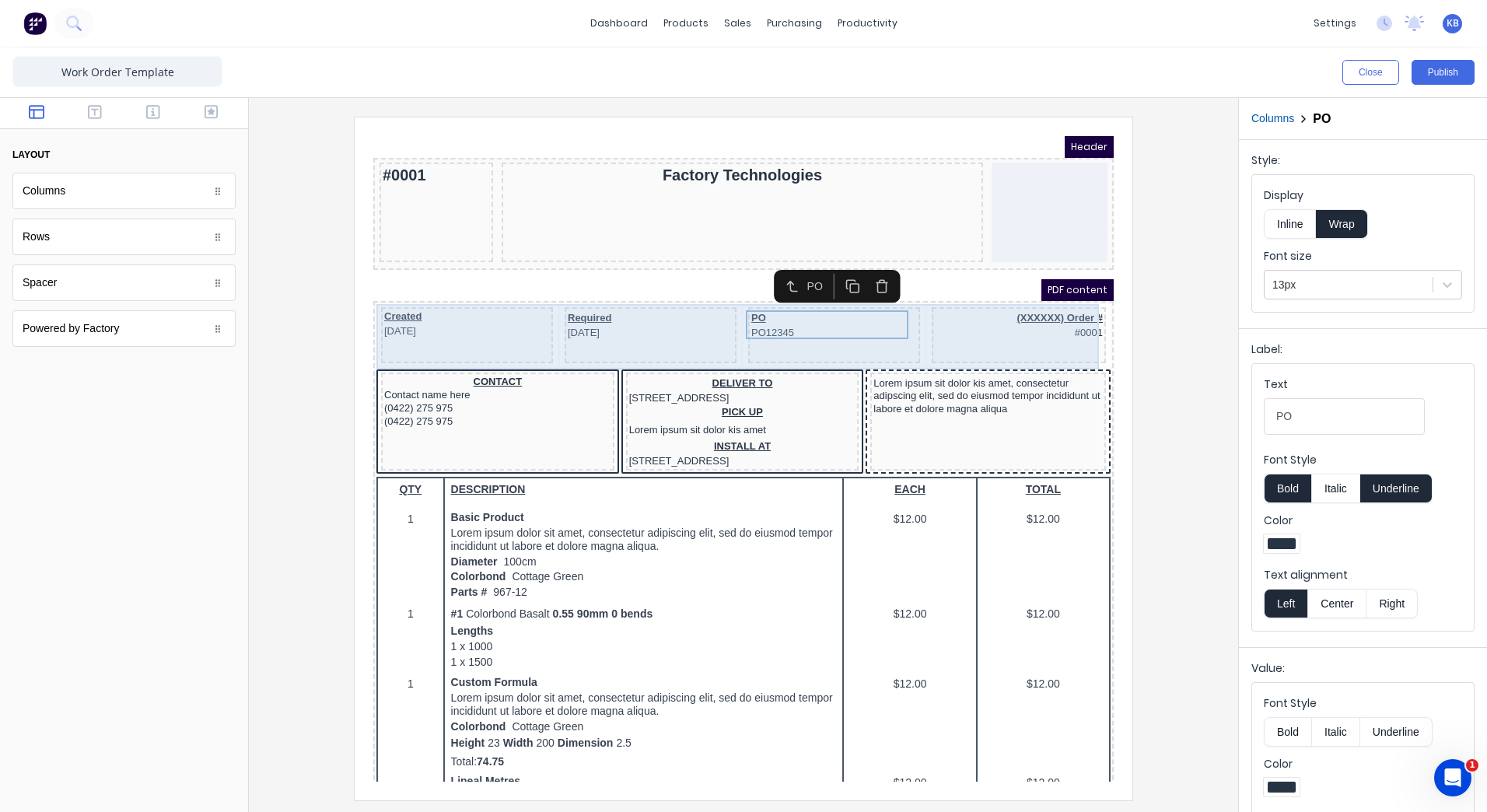
click at [641, 326] on div "Required [DATE]" at bounding box center [632, 316] width 172 height 56
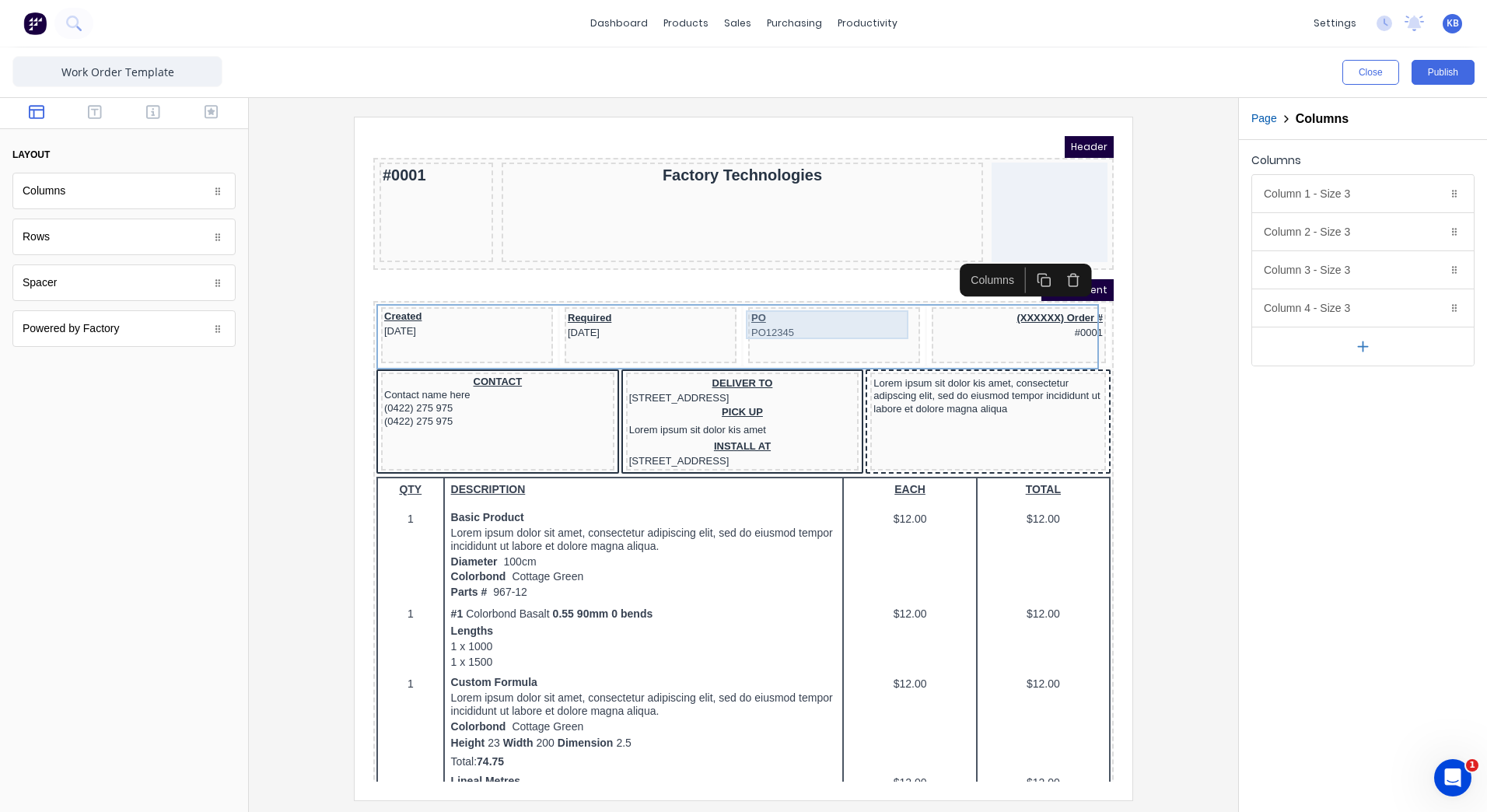
click at [804, 306] on div "PO PO12345" at bounding box center [815, 306] width 165 height 29
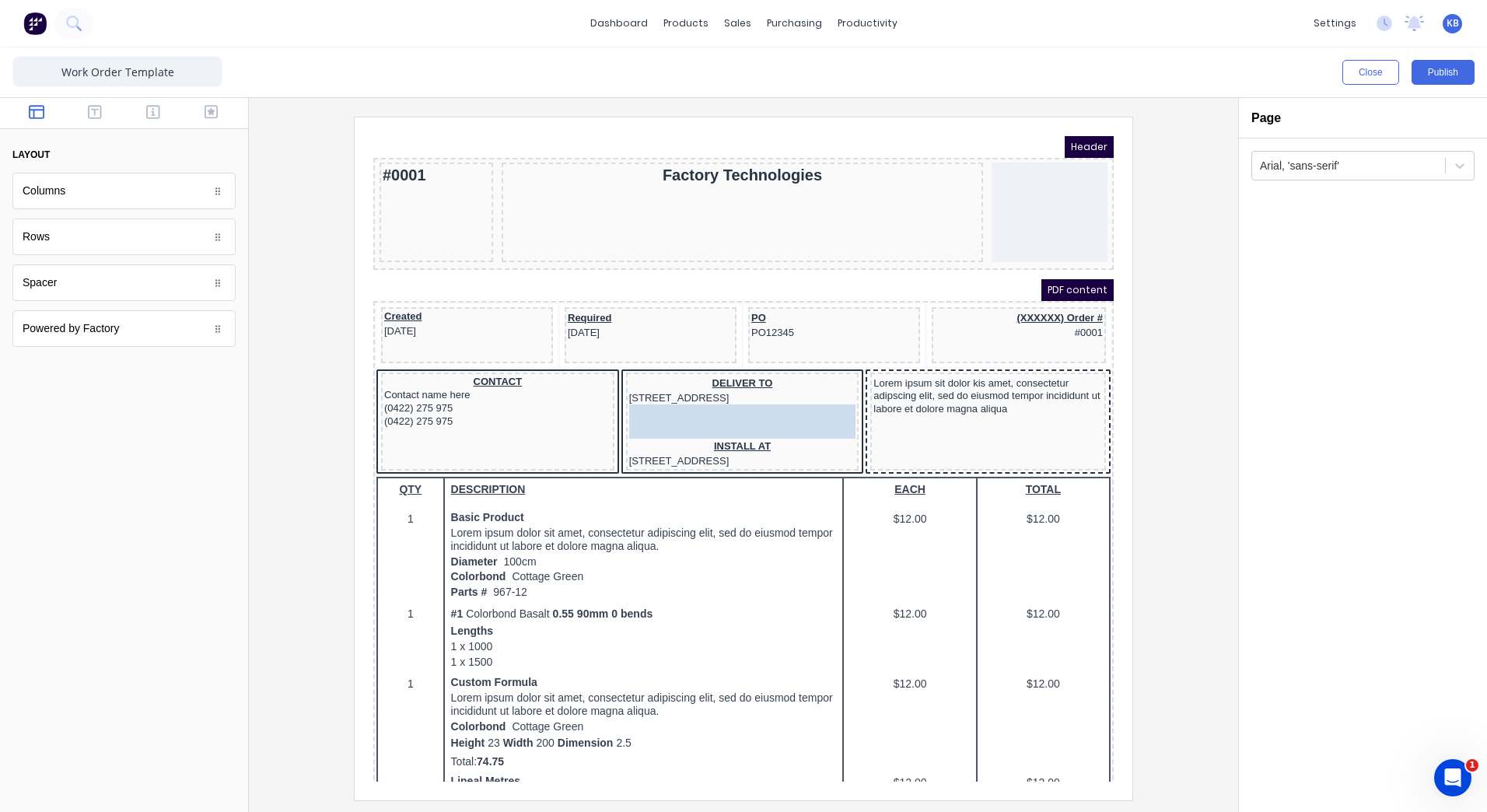
click at [731, 429] on body "Header #0001 Factory Technologies PDF content Created [DATE] Required [DATE] PO…" at bounding box center [725, 440] width 740 height 646
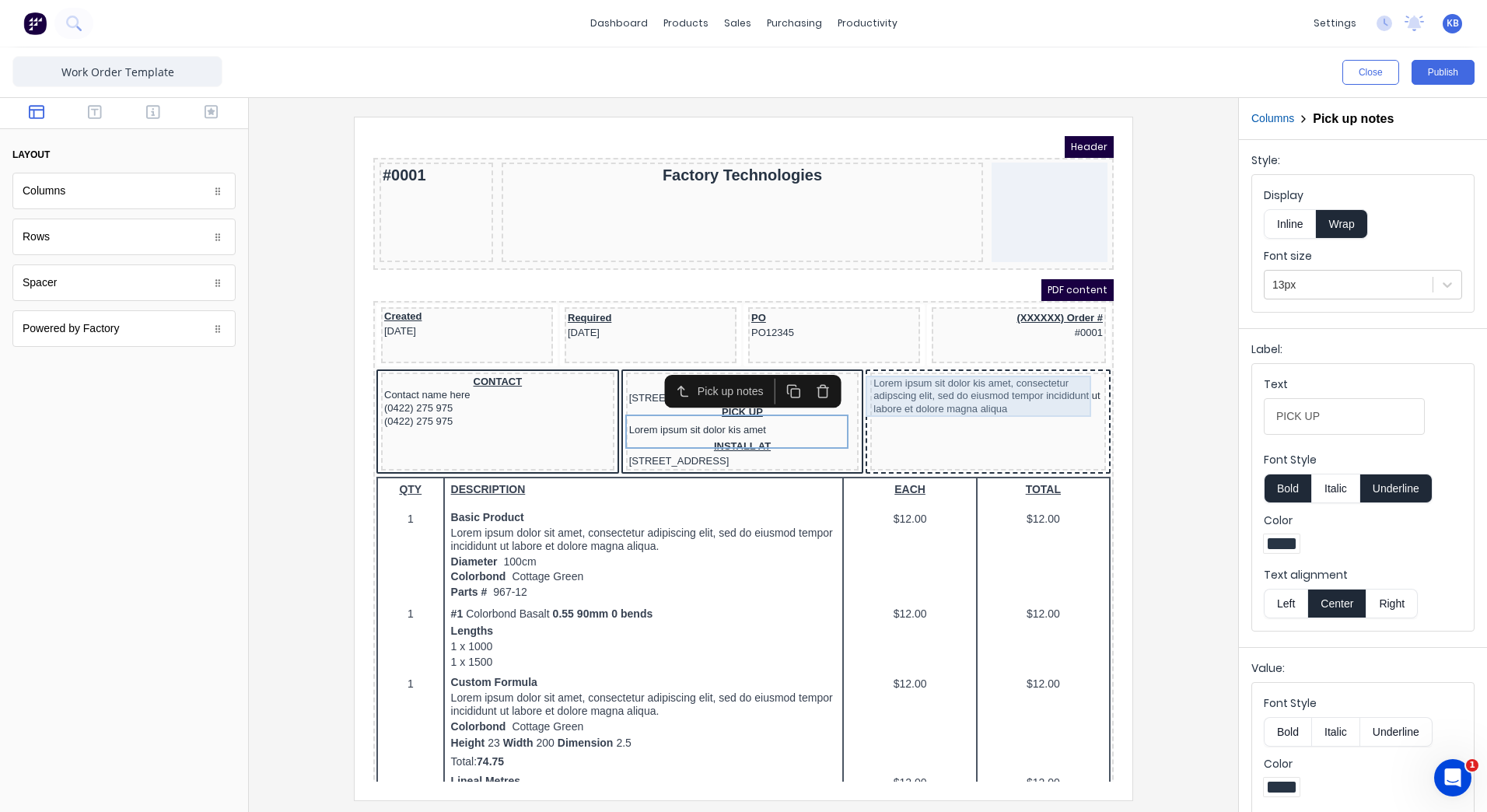
click at [929, 385] on div "Lorem ipsum sit dolor kis amet, consectetur adipscing elit, sed do eiusmod temp…" at bounding box center [969, 377] width 230 height 41
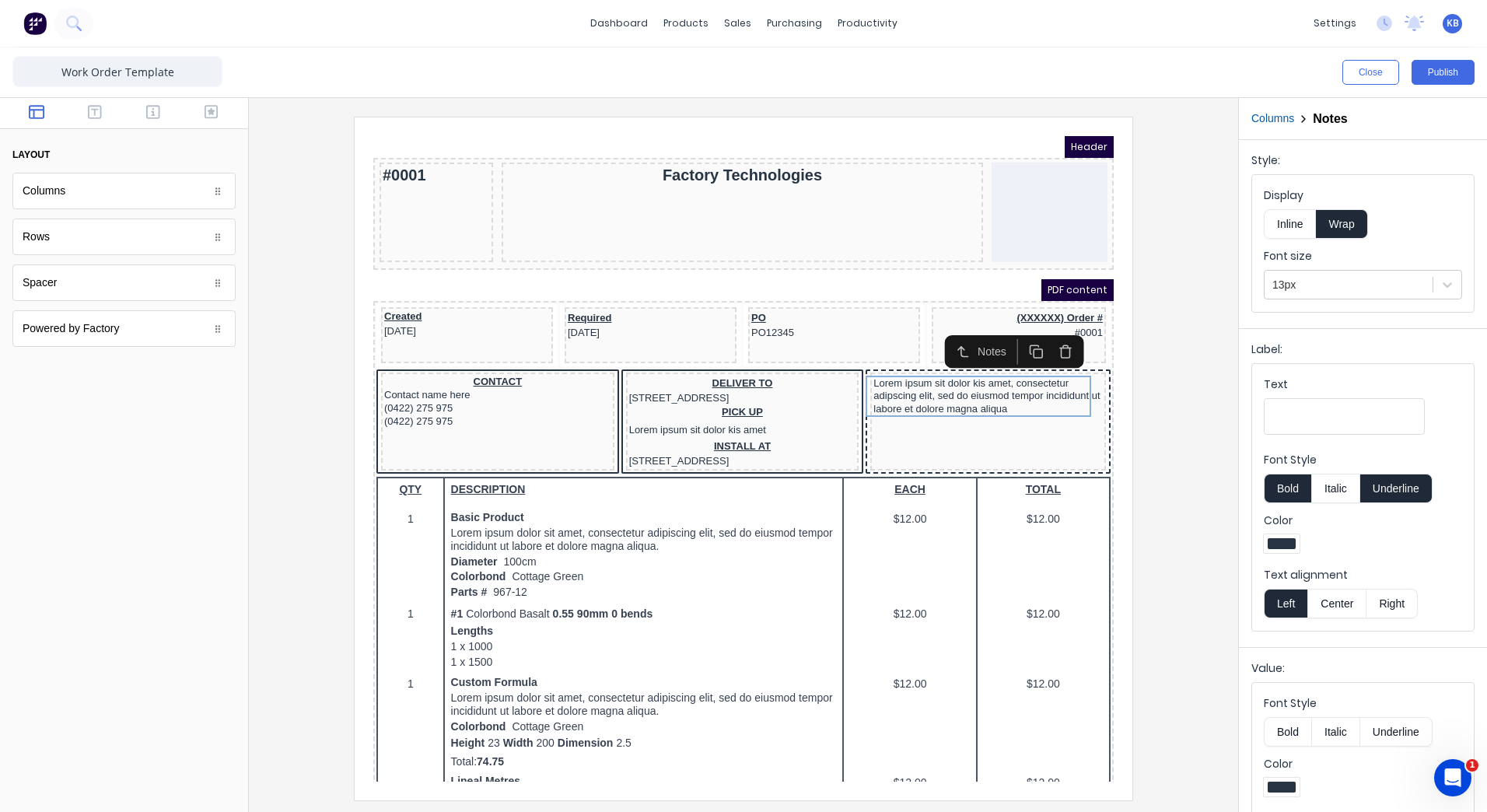
click at [1037, 336] on button "button" at bounding box center [1048, 332] width 30 height 26
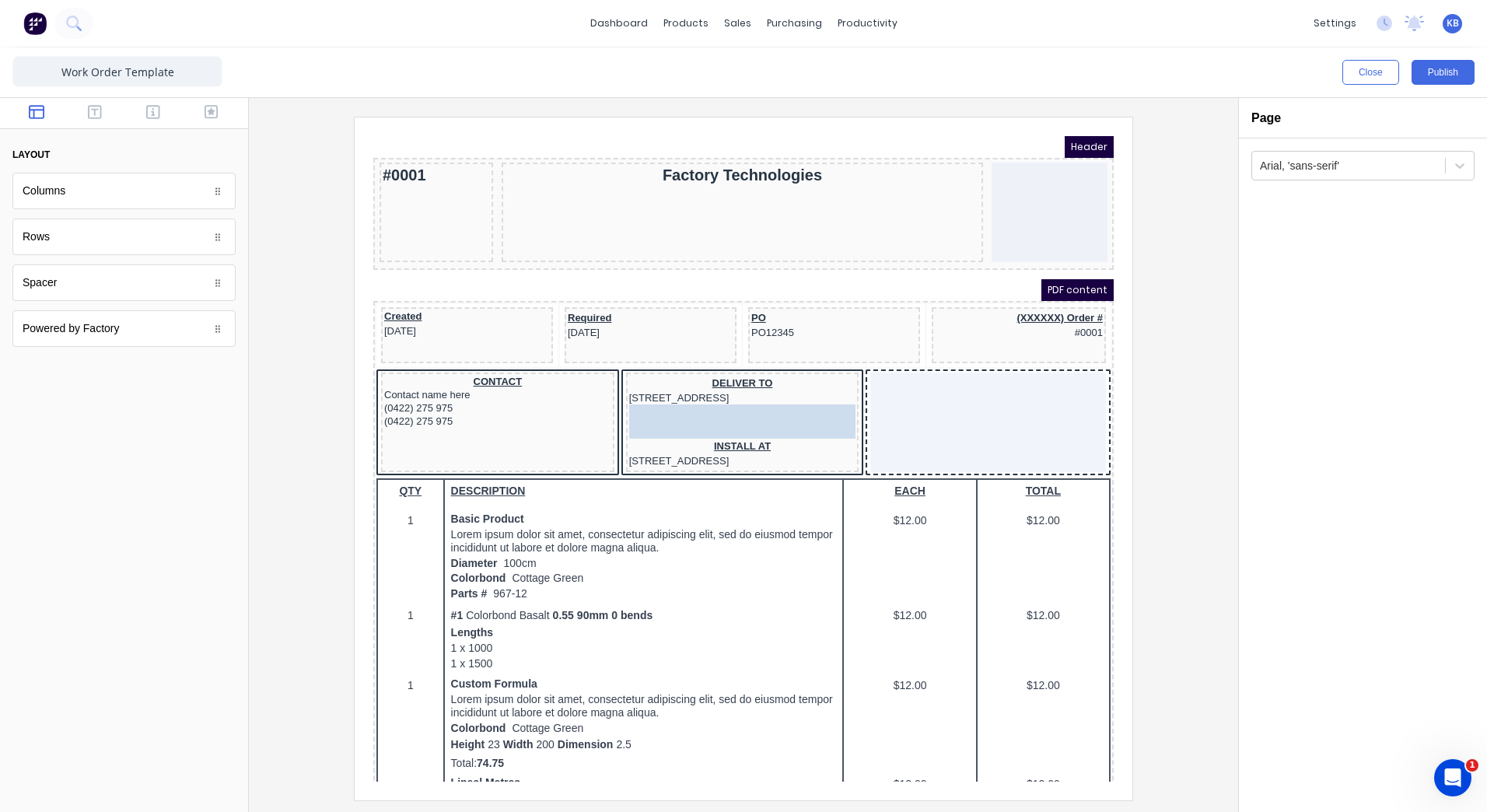
click at [752, 423] on body "Header #0001 Factory Technologies PDF content Created [DATE] Required [DATE] PO…" at bounding box center [725, 440] width 740 height 646
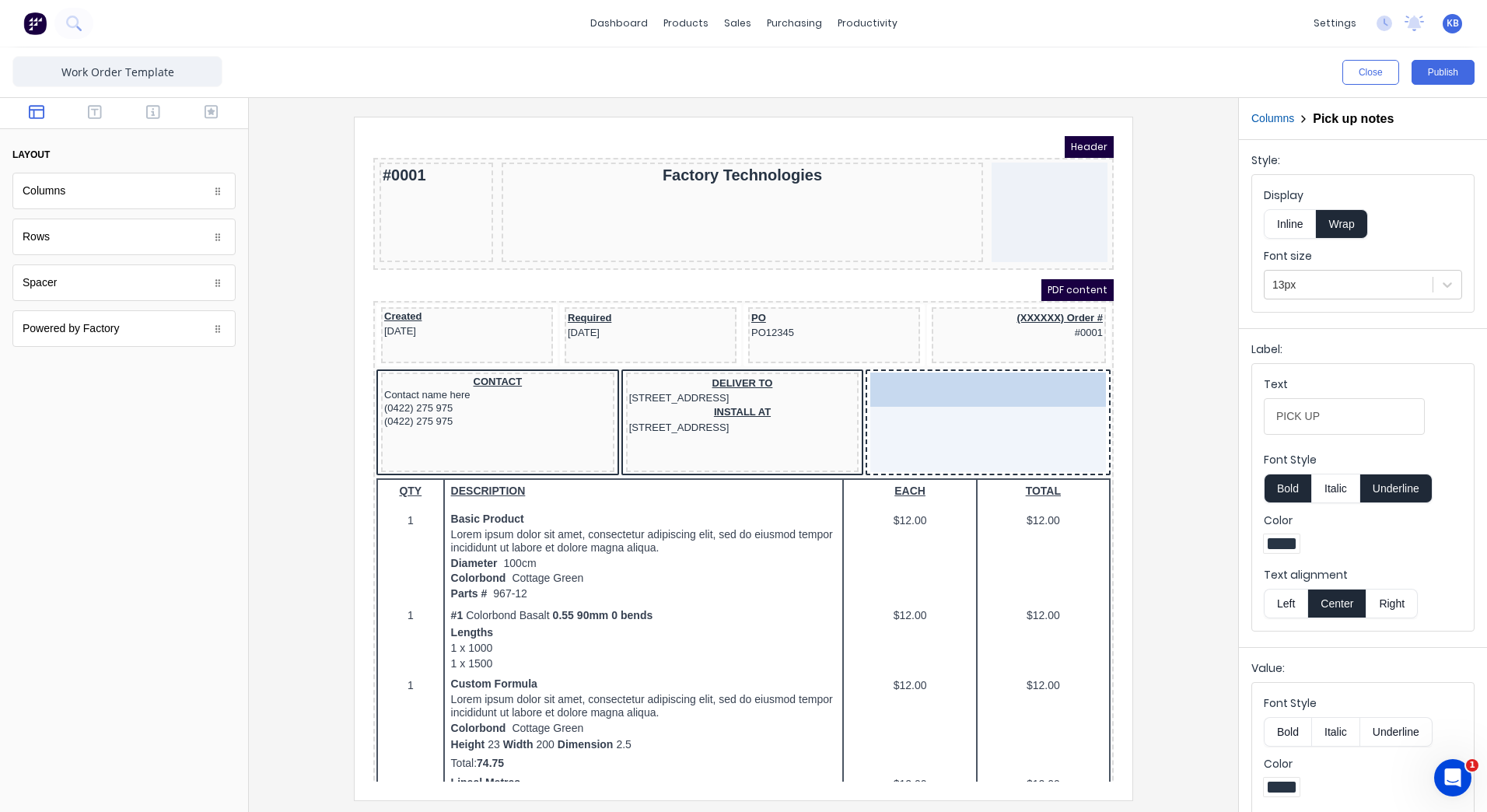
drag, startPoint x: 712, startPoint y: 409, endPoint x: 939, endPoint y: 377, distance: 229.2
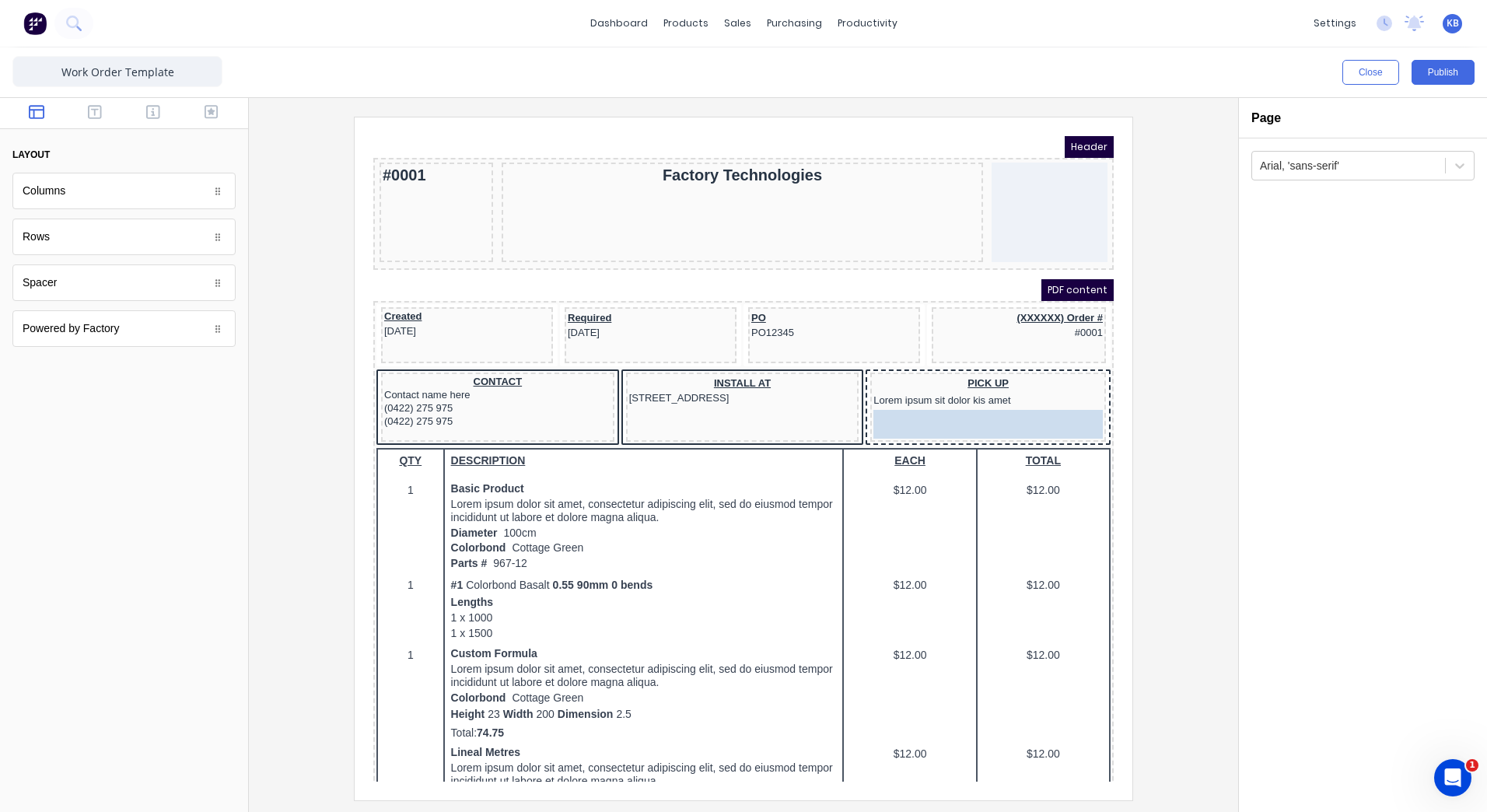
drag, startPoint x: 858, startPoint y: 399, endPoint x: 952, endPoint y: 408, distance: 94.4
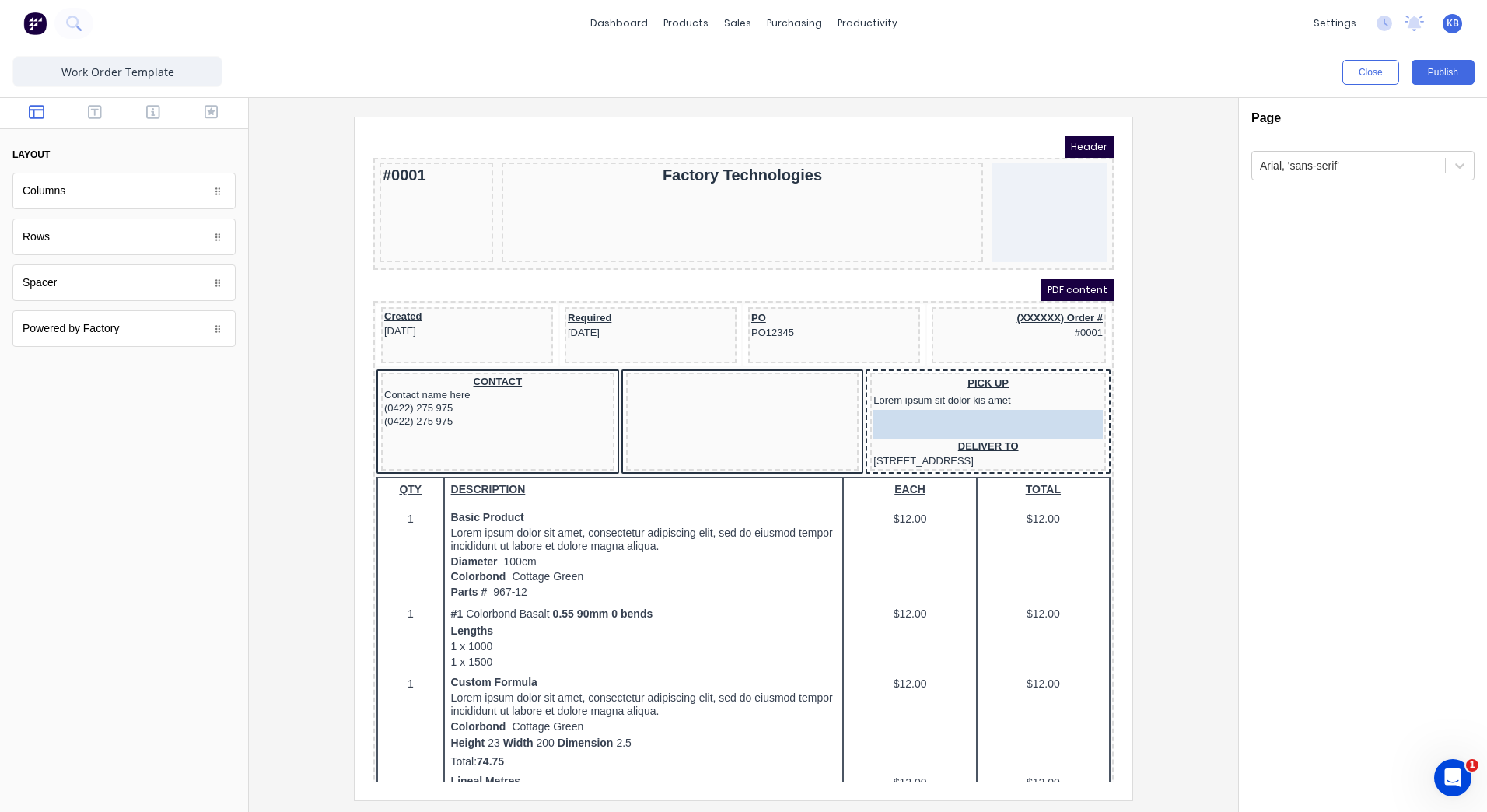
drag, startPoint x: 754, startPoint y: 381, endPoint x: 968, endPoint y: 418, distance: 217.2
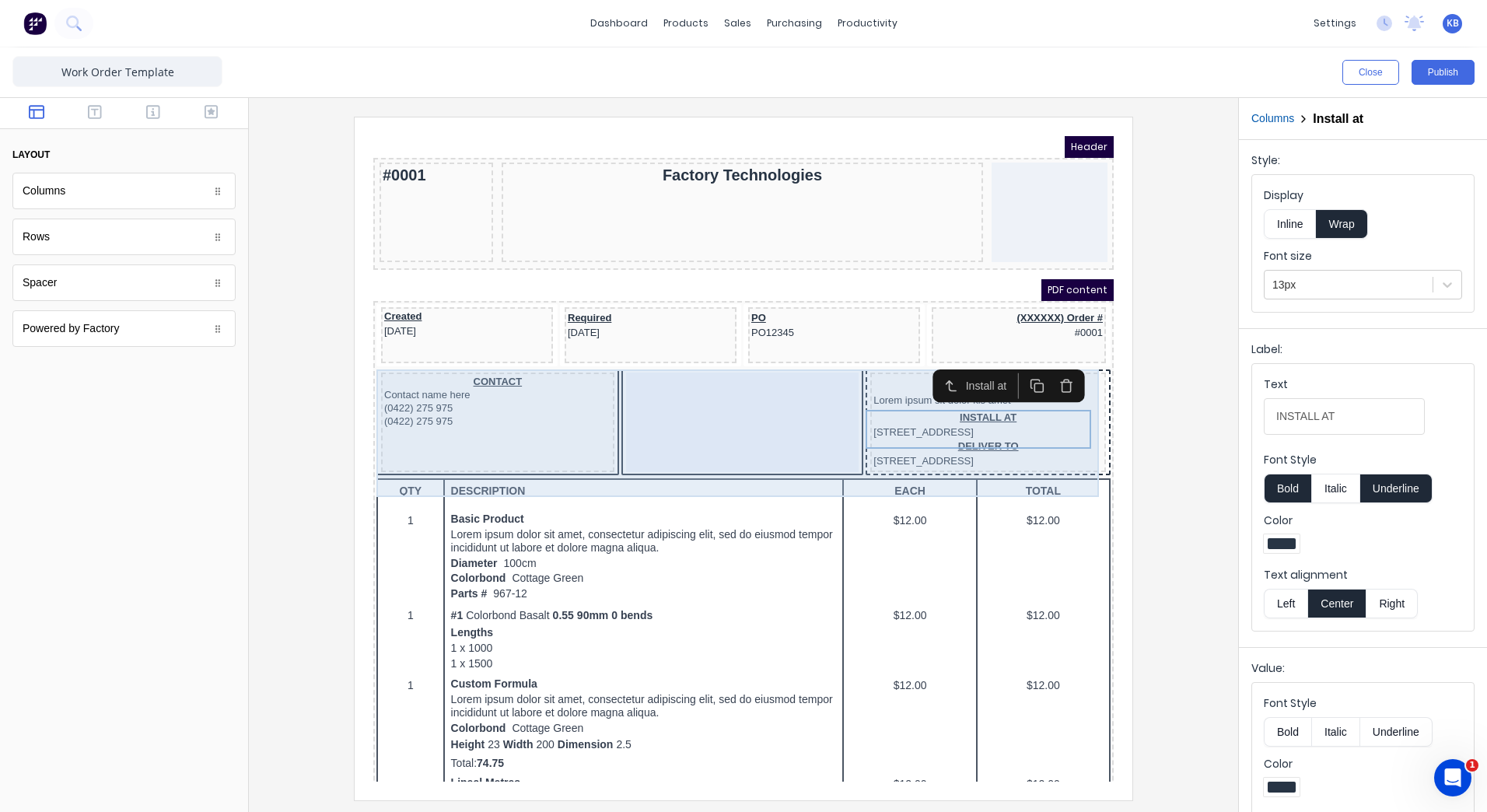
click at [772, 381] on div at bounding box center [724, 404] width 234 height 100
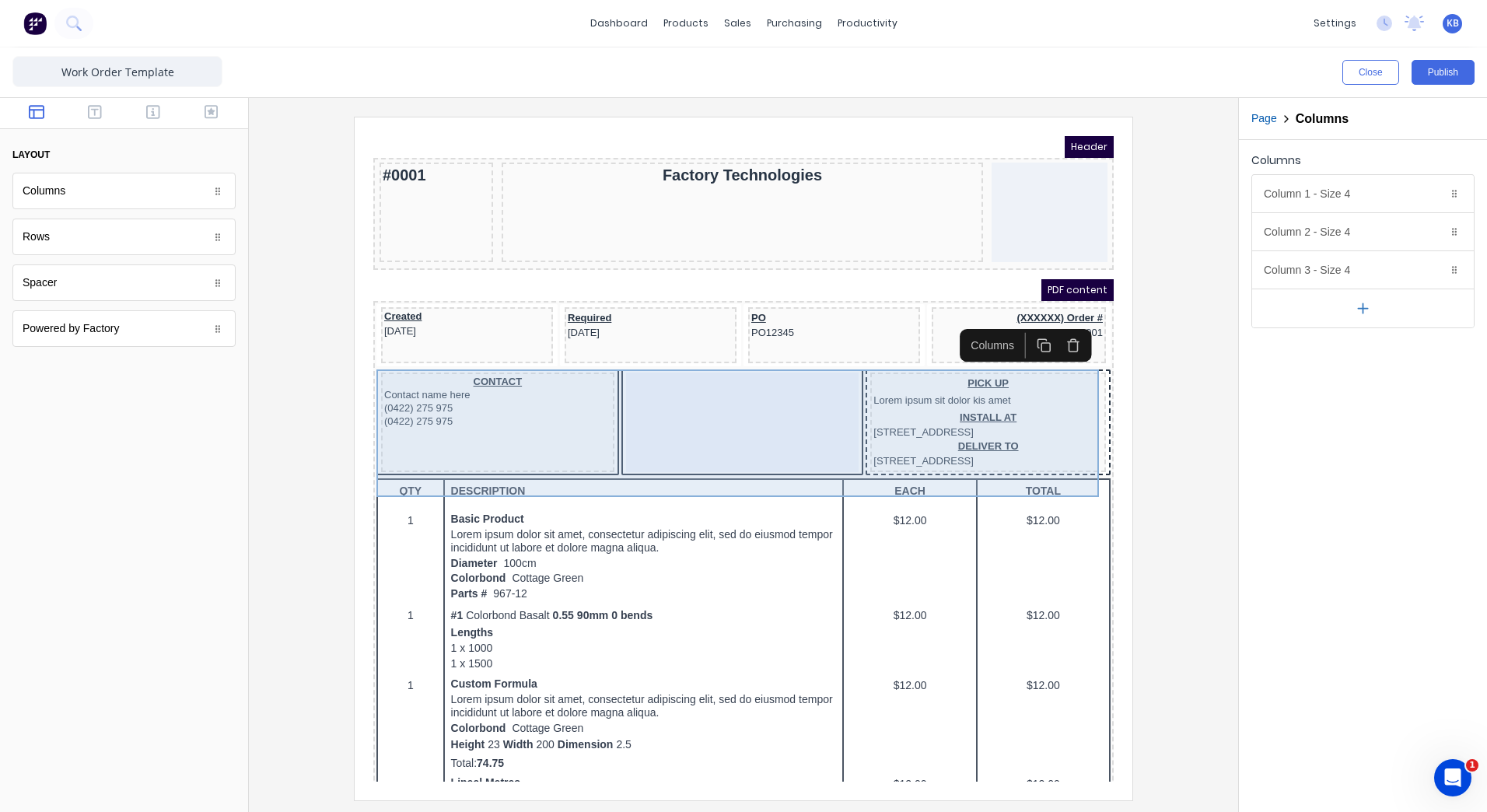
click at [682, 376] on div at bounding box center [724, 404] width 234 height 100
click at [719, 379] on div at bounding box center [724, 404] width 234 height 100
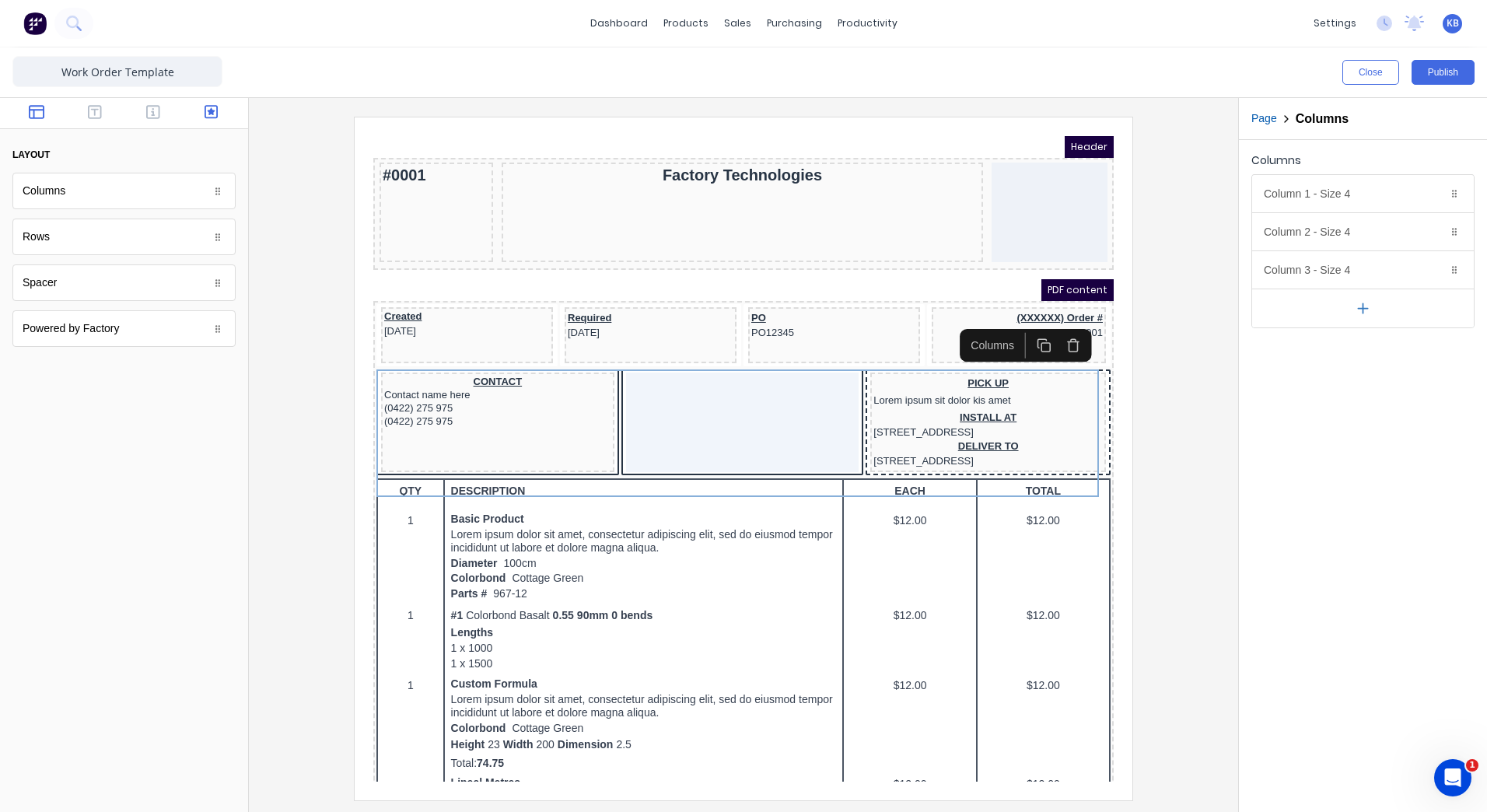
click at [215, 112] on icon "button" at bounding box center [211, 111] width 14 height 15
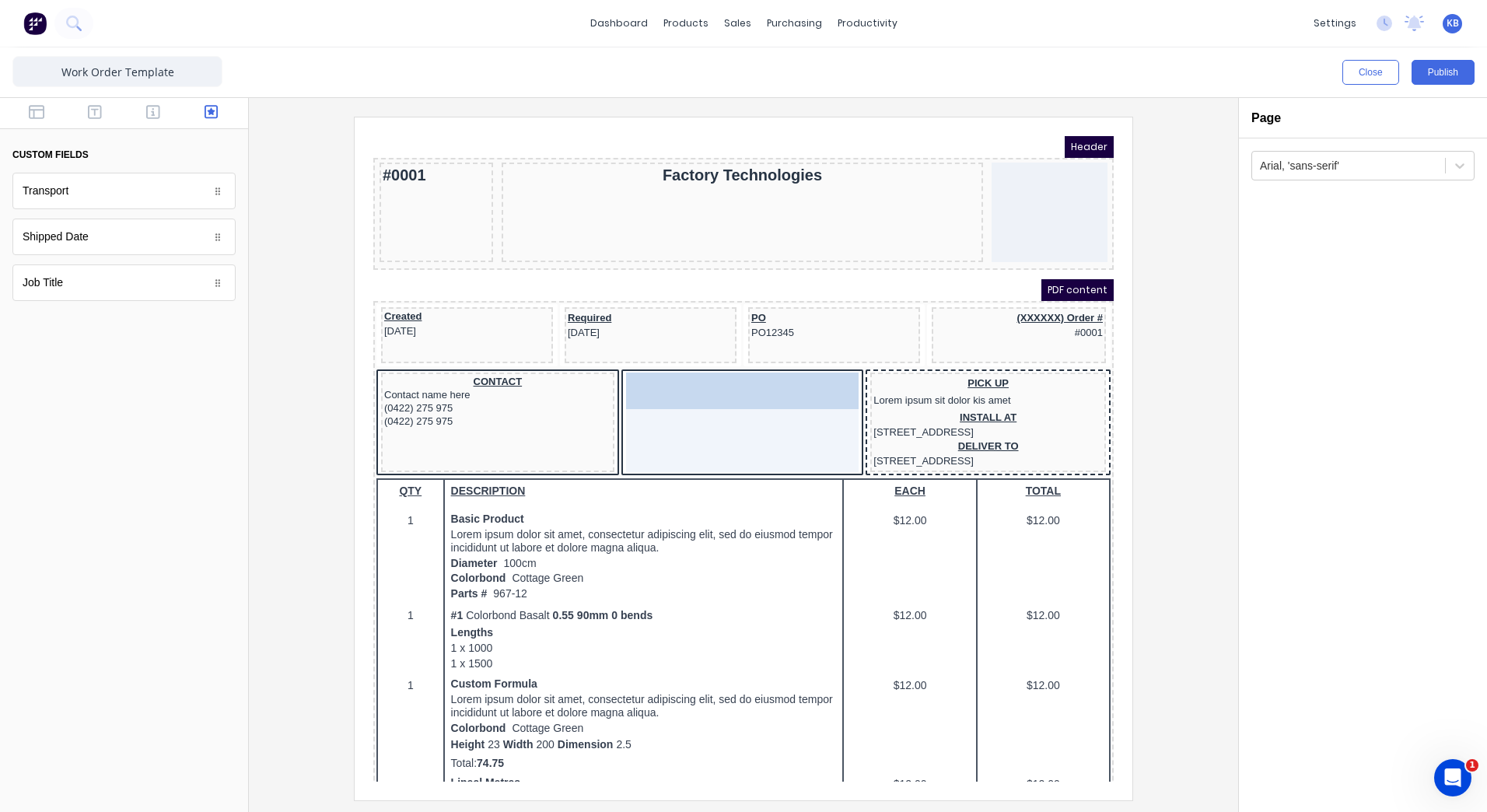
drag, startPoint x: 286, startPoint y: 332, endPoint x: 324, endPoint y: 241, distance: 98.6
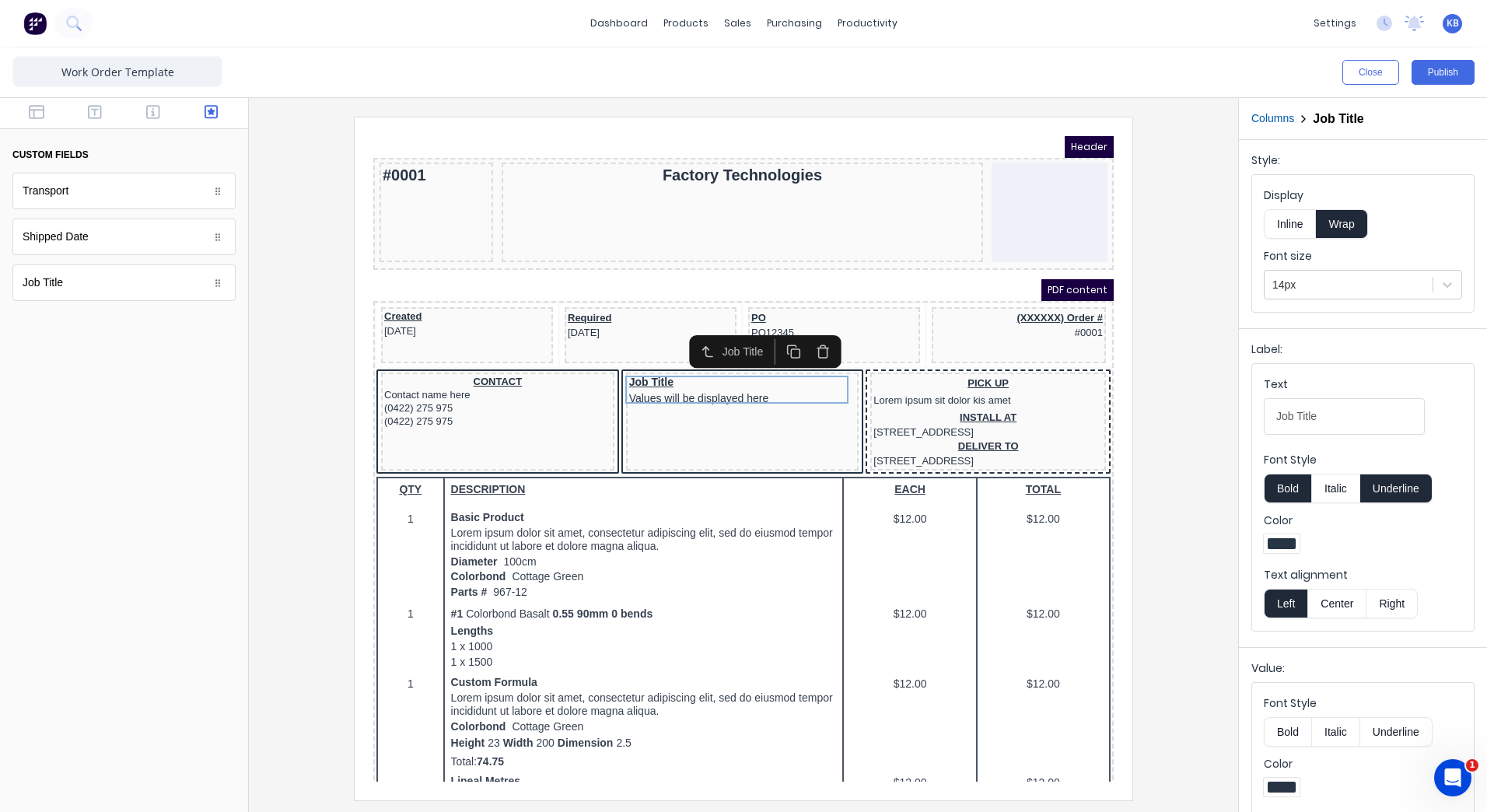
click at [700, 430] on div "Job Title Values will be displayed here" at bounding box center [724, 403] width 234 height 98
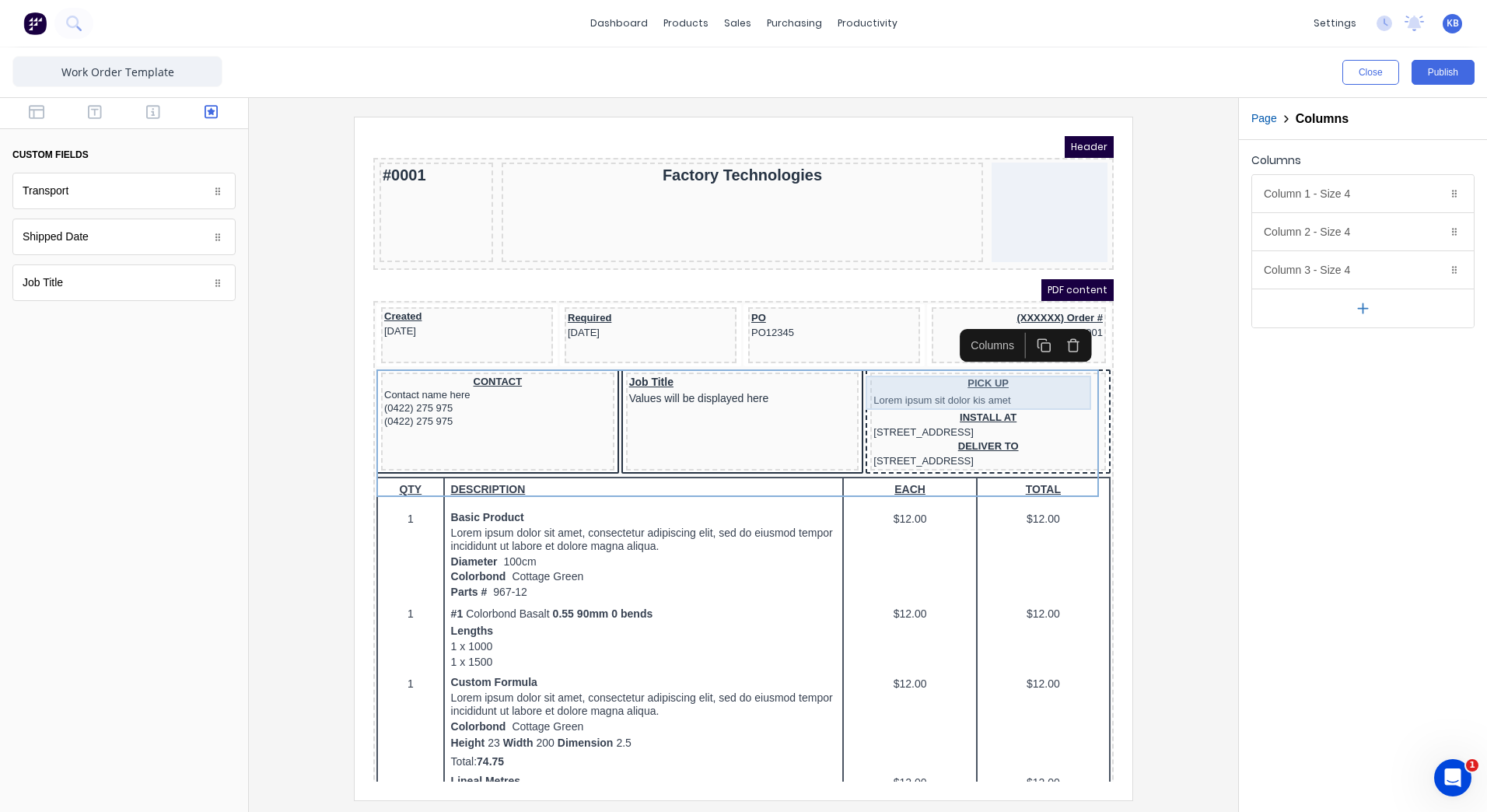
click at [954, 364] on div "PICK UP Lorem ipsum sit dolor kis amet" at bounding box center [969, 374] width 230 height 35
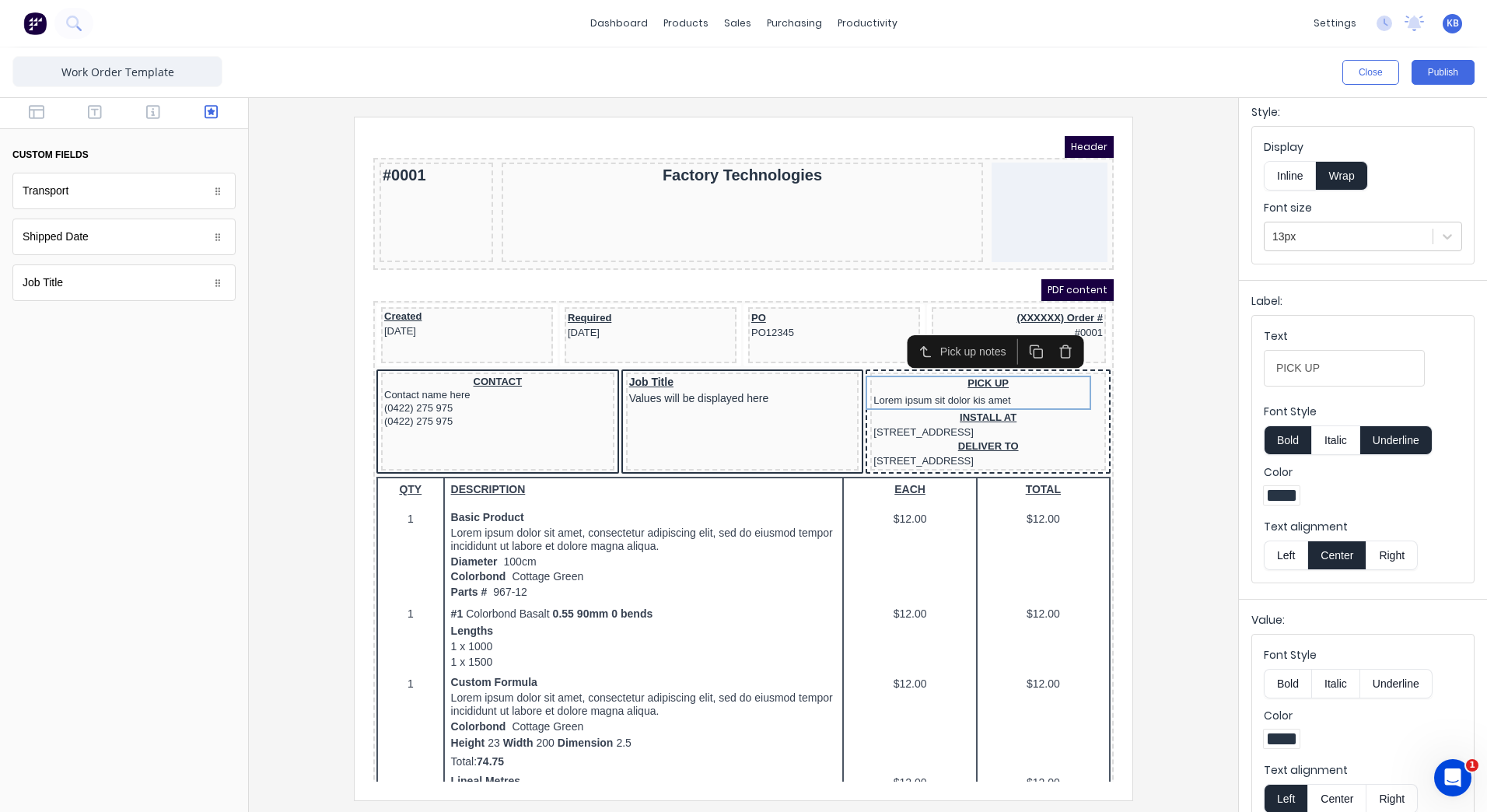
scroll to position [74, 0]
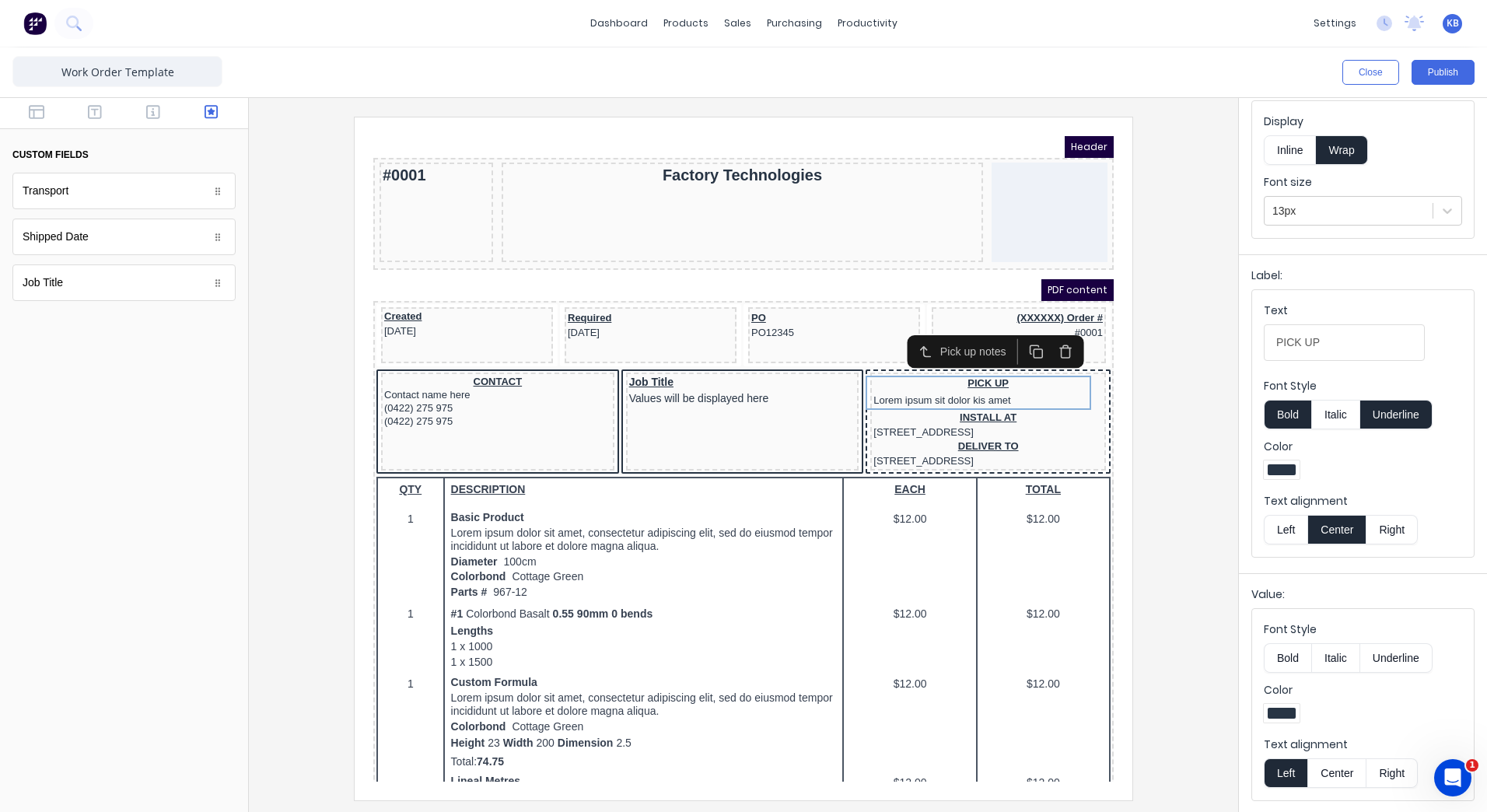
click at [1281, 773] on button "Left" at bounding box center [1285, 773] width 43 height 30
click at [1297, 771] on button "Left" at bounding box center [1285, 773] width 43 height 30
drag, startPoint x: 1279, startPoint y: 548, endPoint x: 1284, endPoint y: 526, distance: 22.6
click at [1281, 539] on fieldset "Text PICK UP Font Style Bold Italic Underline Color Text alignment Left Center …" at bounding box center [1363, 424] width 222 height 267
click at [1284, 526] on button "Left" at bounding box center [1285, 529] width 43 height 30
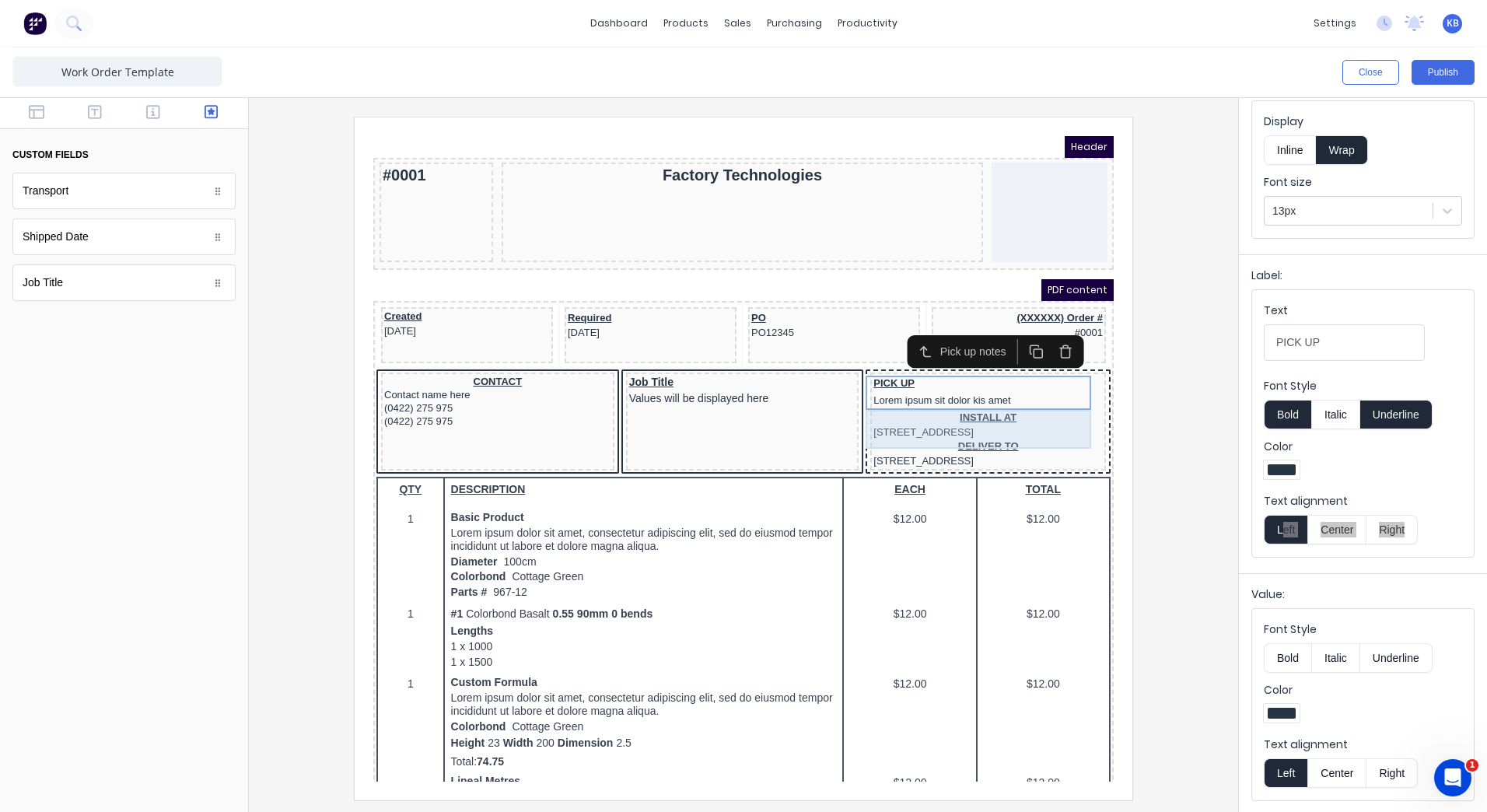
click at [968, 402] on div "INSTALL AT [STREET_ADDRESS]" at bounding box center [969, 406] width 230 height 29
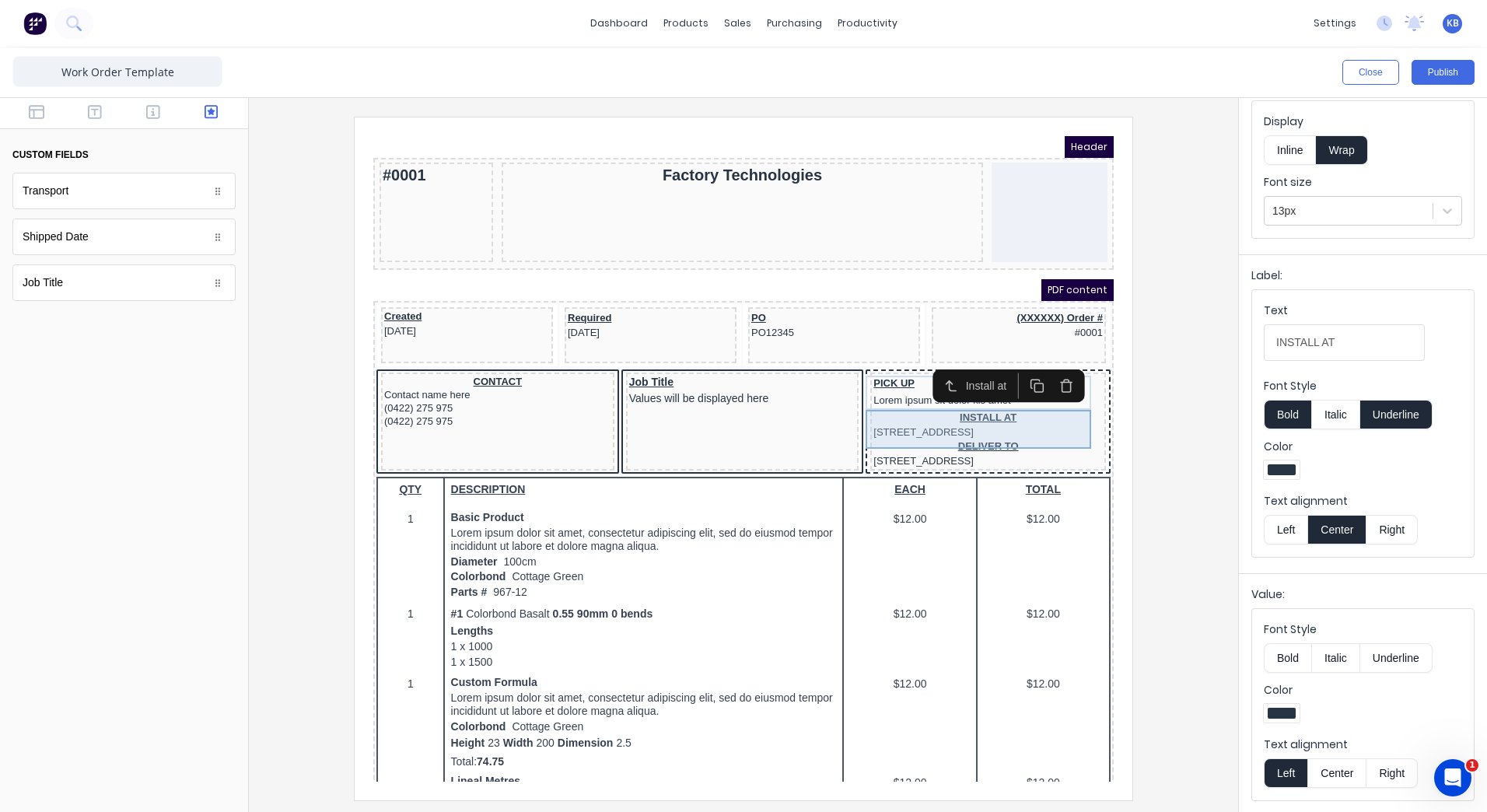
scroll to position [0, 0]
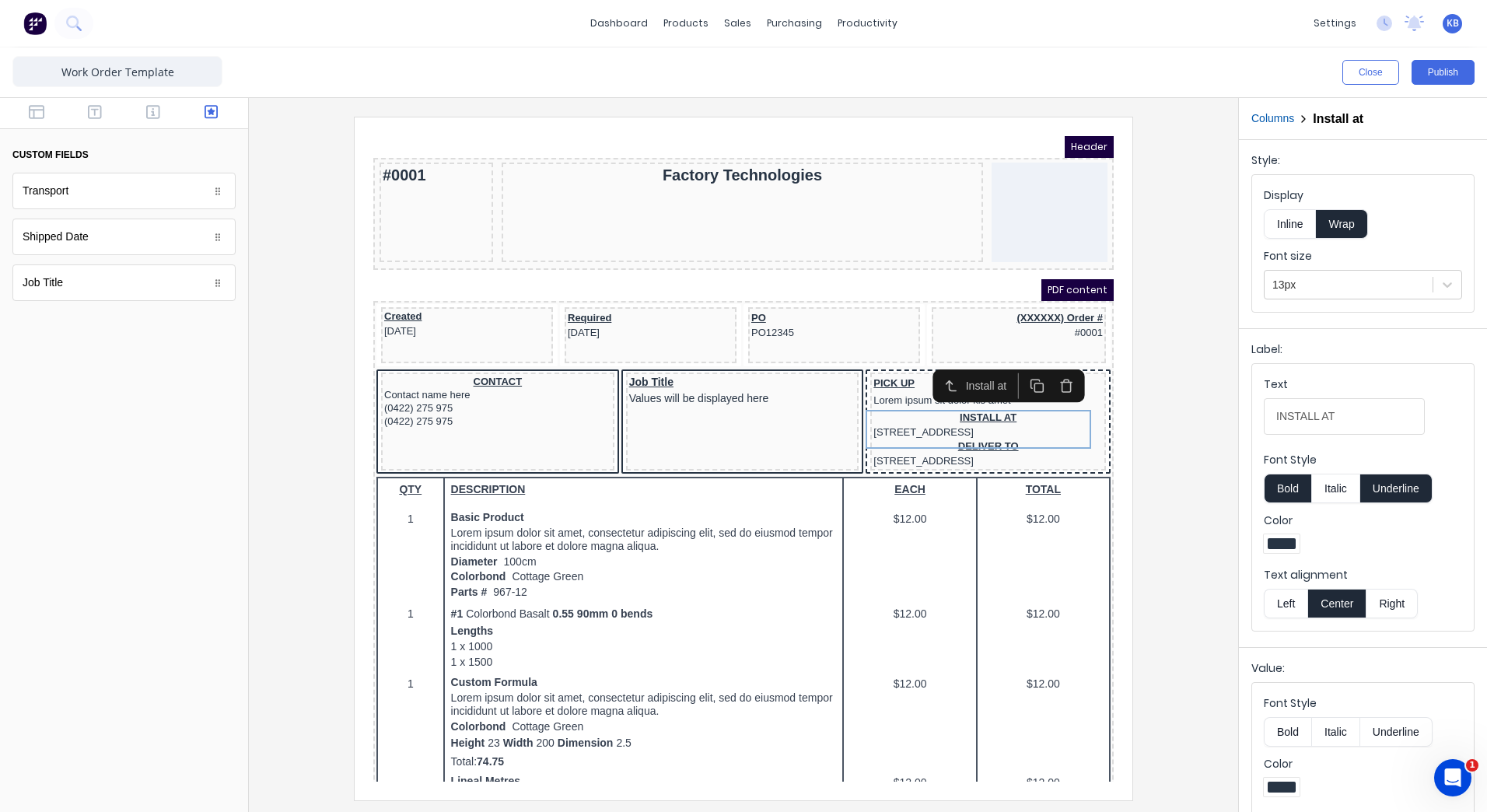
click at [1298, 606] on button "Left" at bounding box center [1285, 603] width 43 height 30
click at [979, 435] on div "DELIVER TO [STREET_ADDRESS]" at bounding box center [969, 434] width 230 height 29
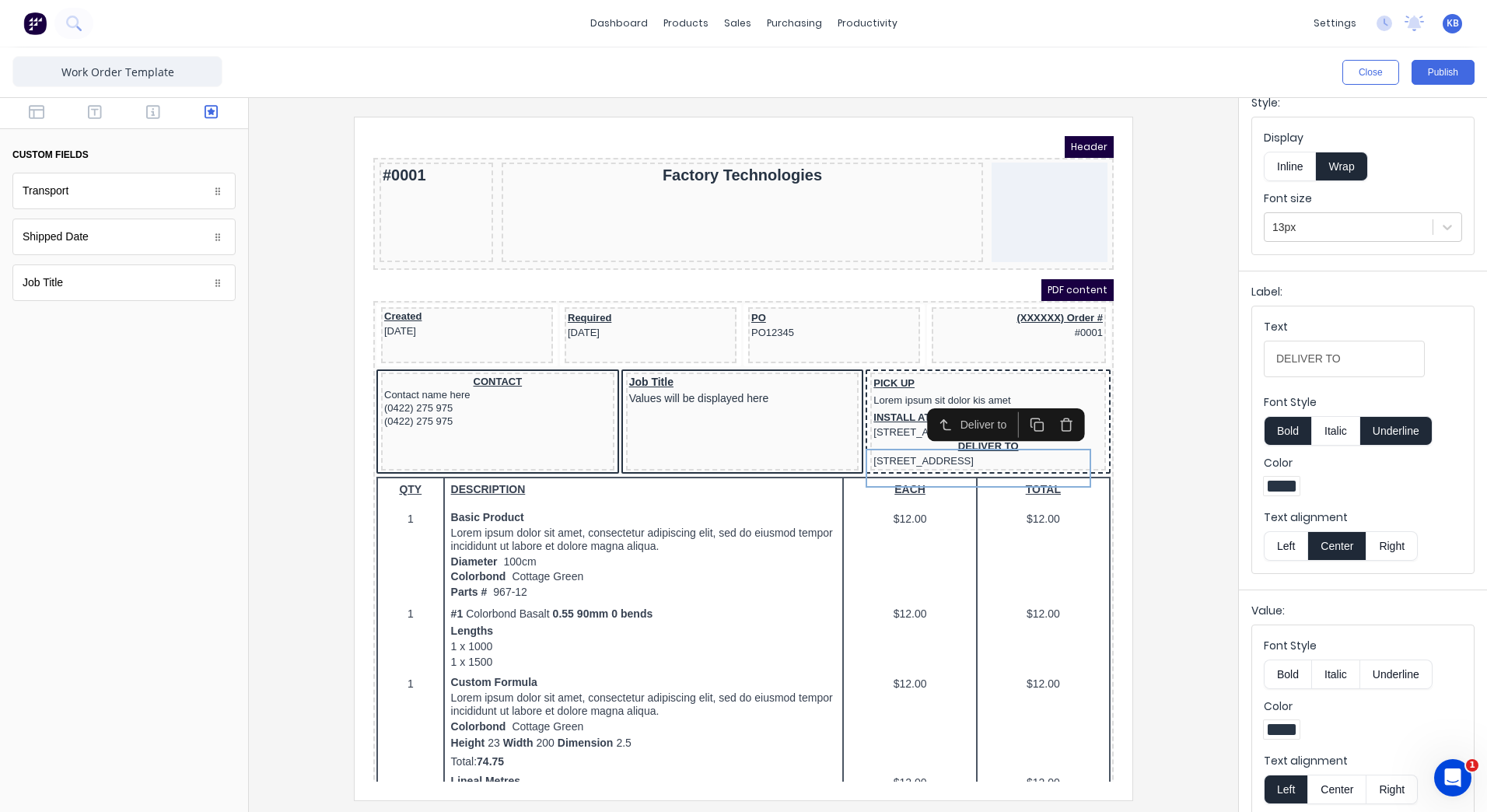
scroll to position [74, 0]
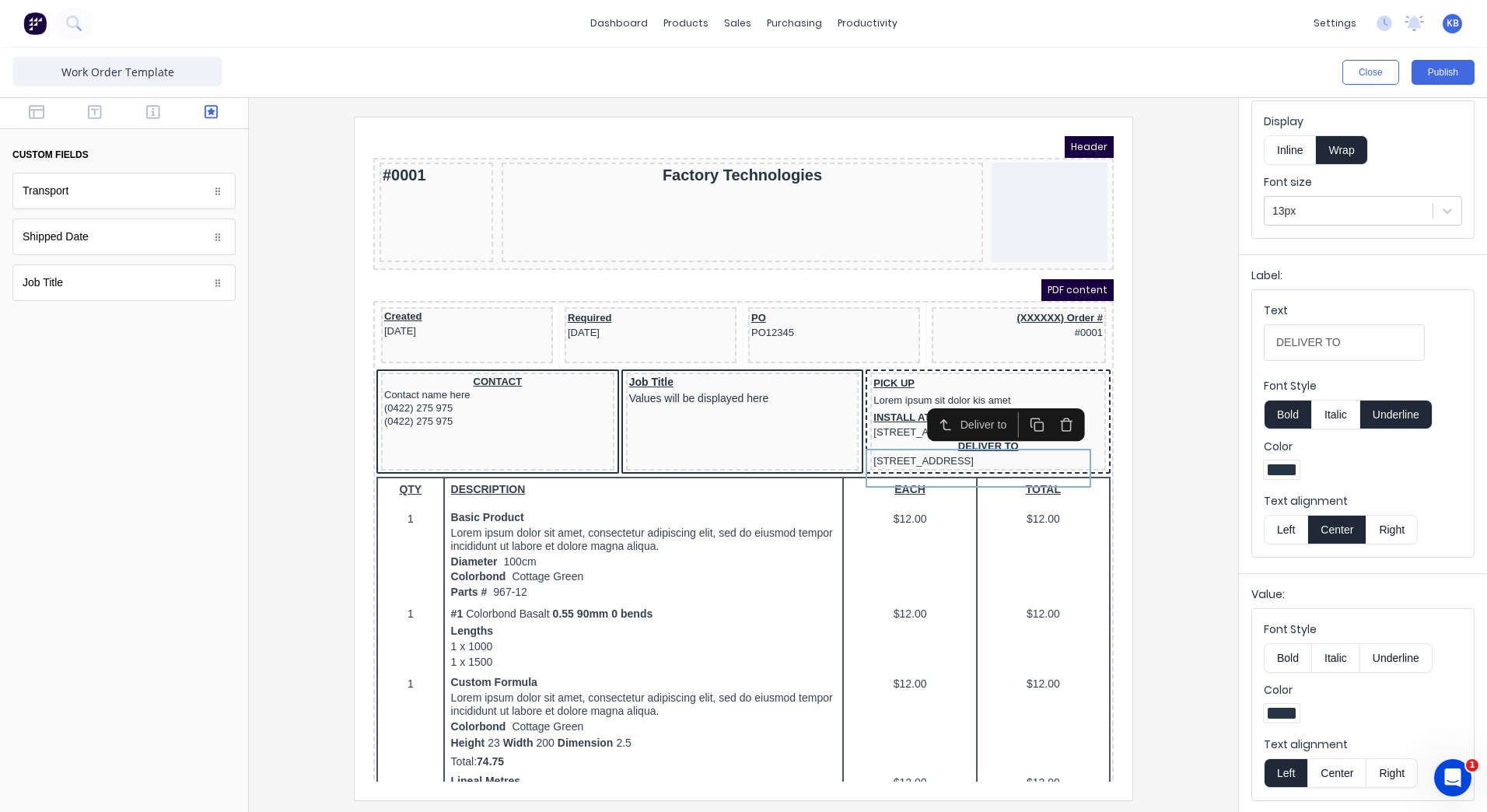
click at [1269, 531] on button "Left" at bounding box center [1285, 529] width 43 height 30
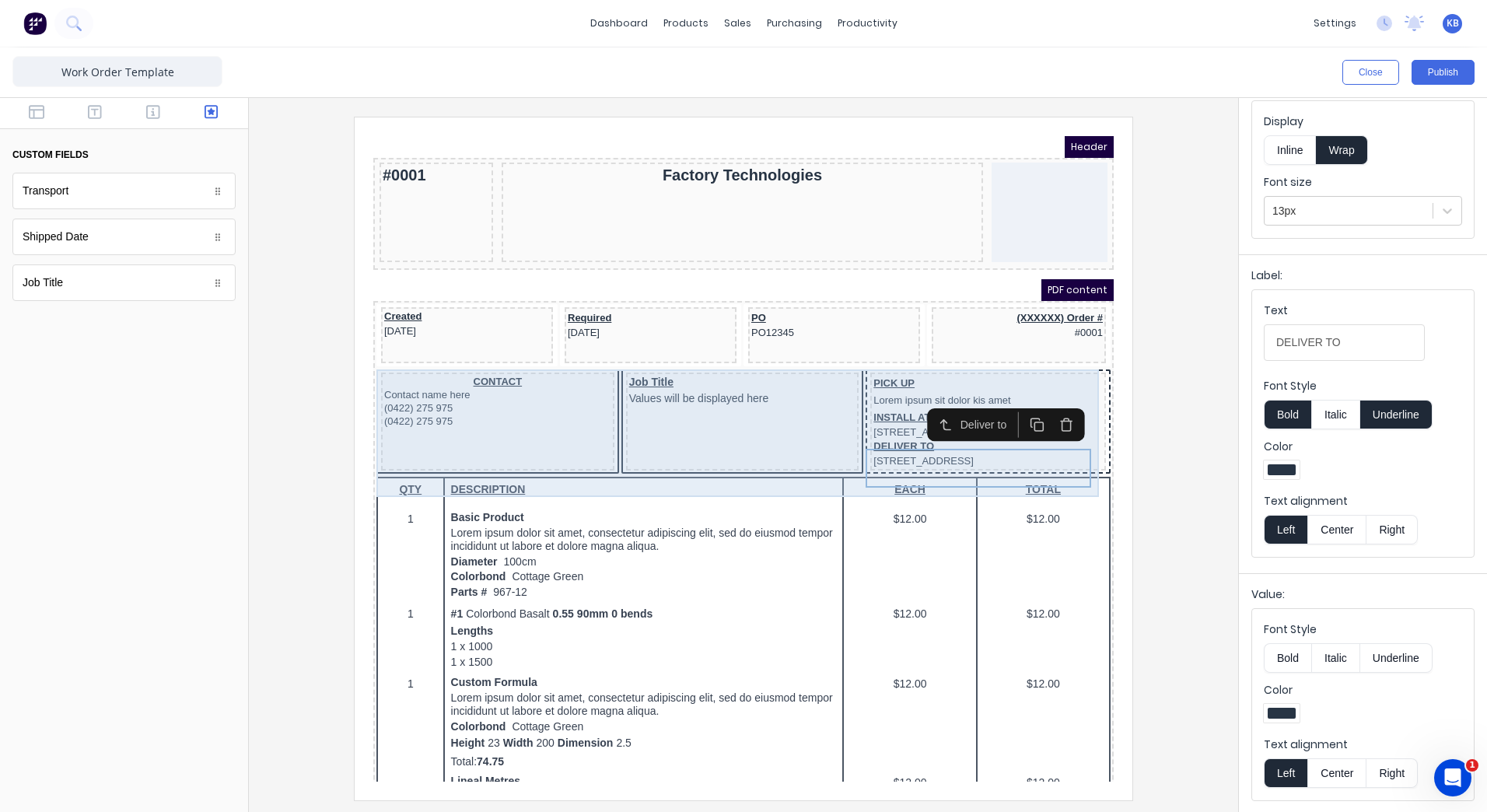
click at [473, 356] on div "CONTACT Contact name here (0422) 275 975 (0422) 275 975" at bounding box center [479, 403] width 234 height 98
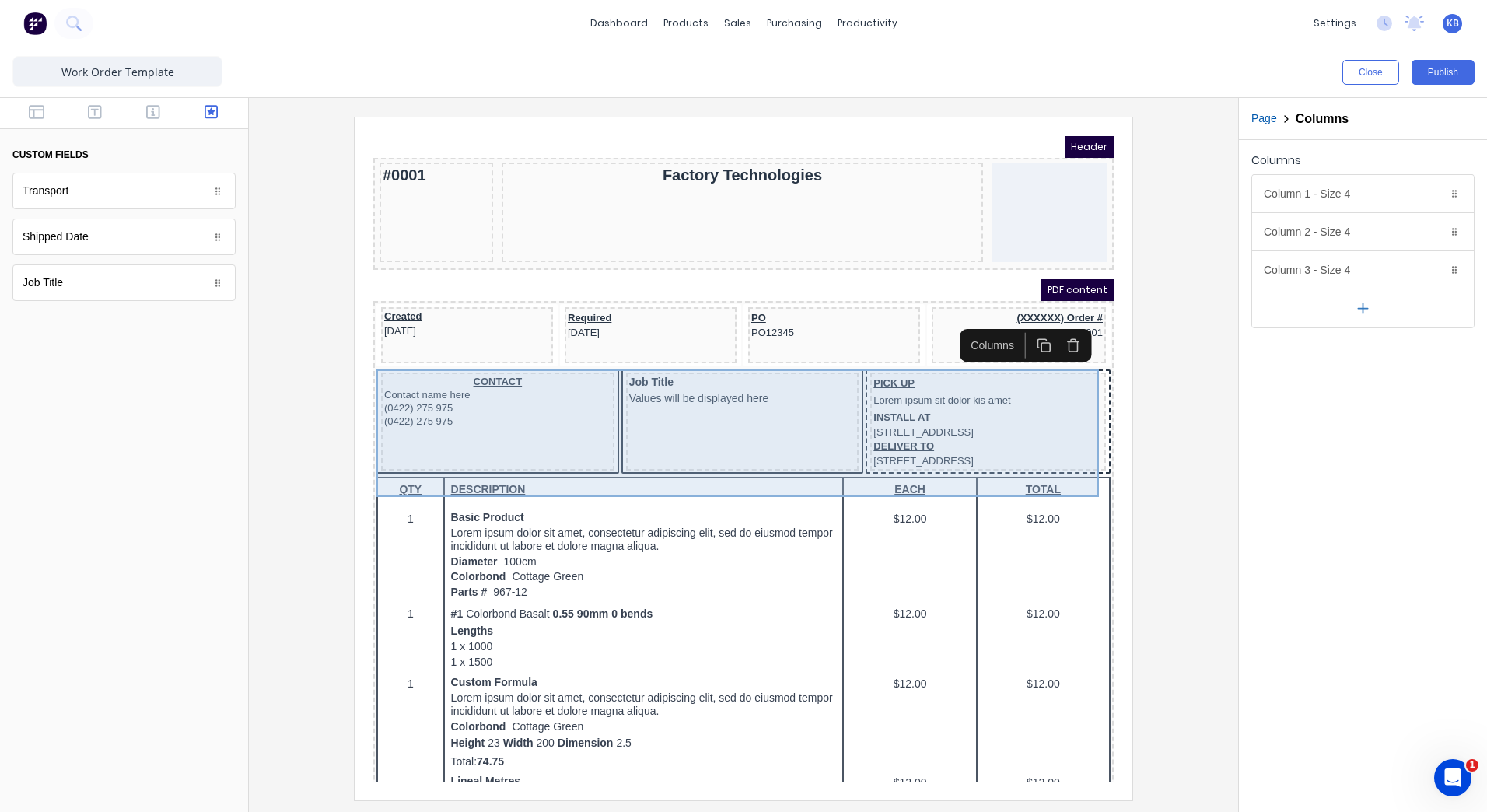
scroll to position [0, 0]
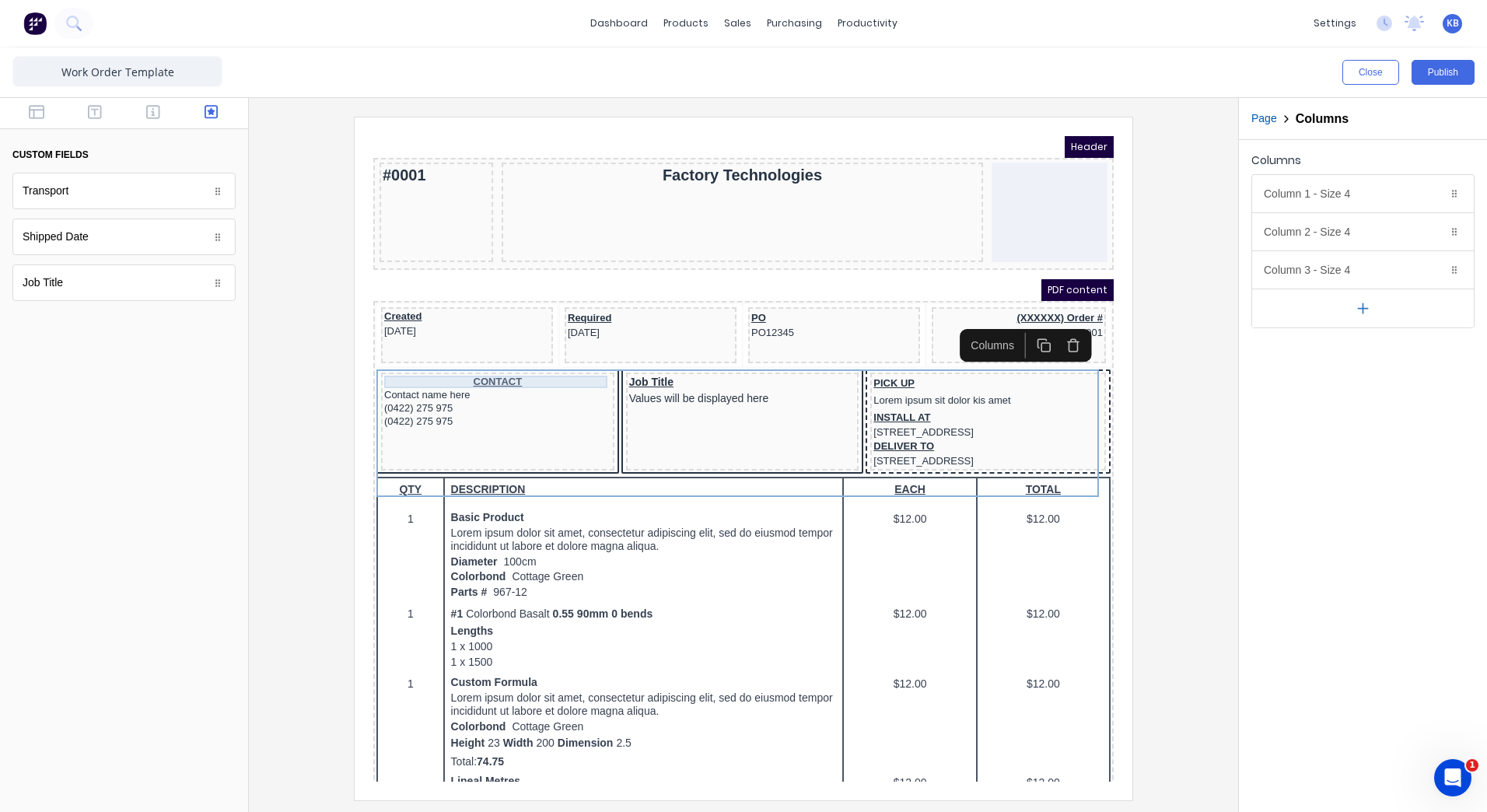
click at [483, 363] on div "CONTACT" at bounding box center [479, 362] width 227 height 12
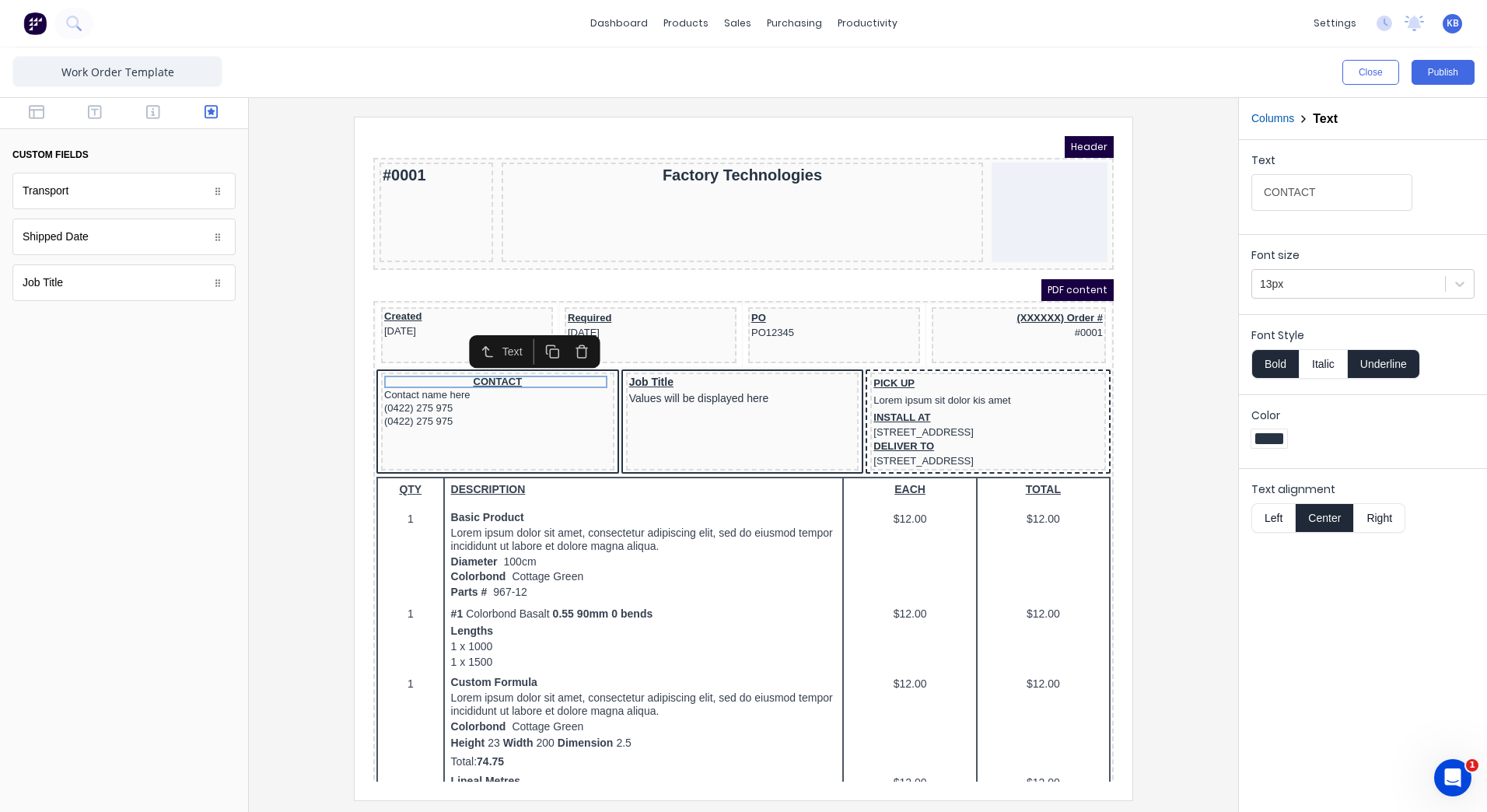
click at [1278, 528] on button "Left" at bounding box center [1273, 518] width 43 height 30
click at [1322, 637] on div "Text CONTACT Font size 13px Font Style Bold Italic Underline Color Text alignme…" at bounding box center [1363, 476] width 248 height 672
click at [390, 298] on div "Created [DATE]" at bounding box center [448, 304] width 165 height 26
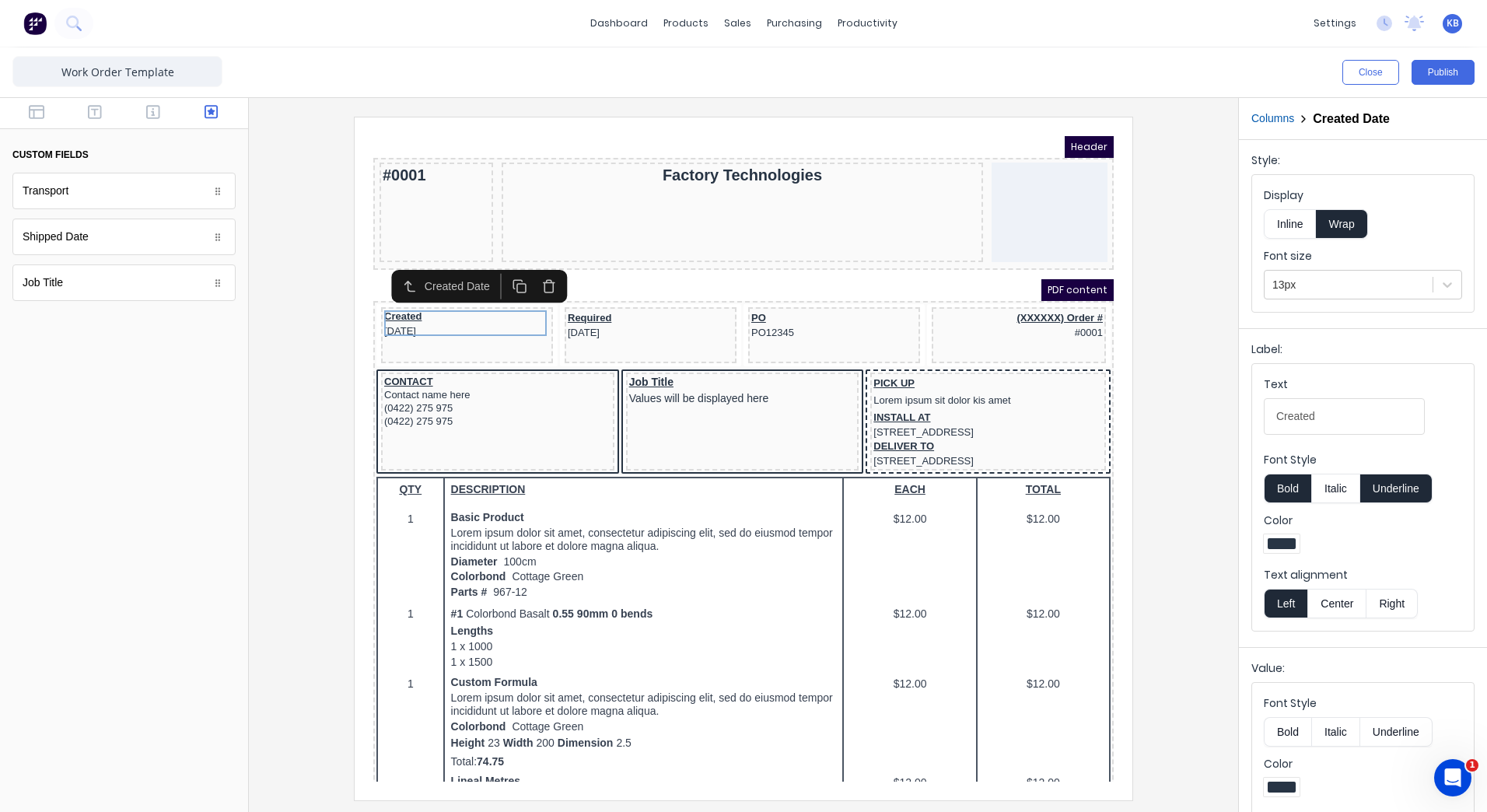
click at [1326, 602] on button "Center" at bounding box center [1336, 603] width 59 height 30
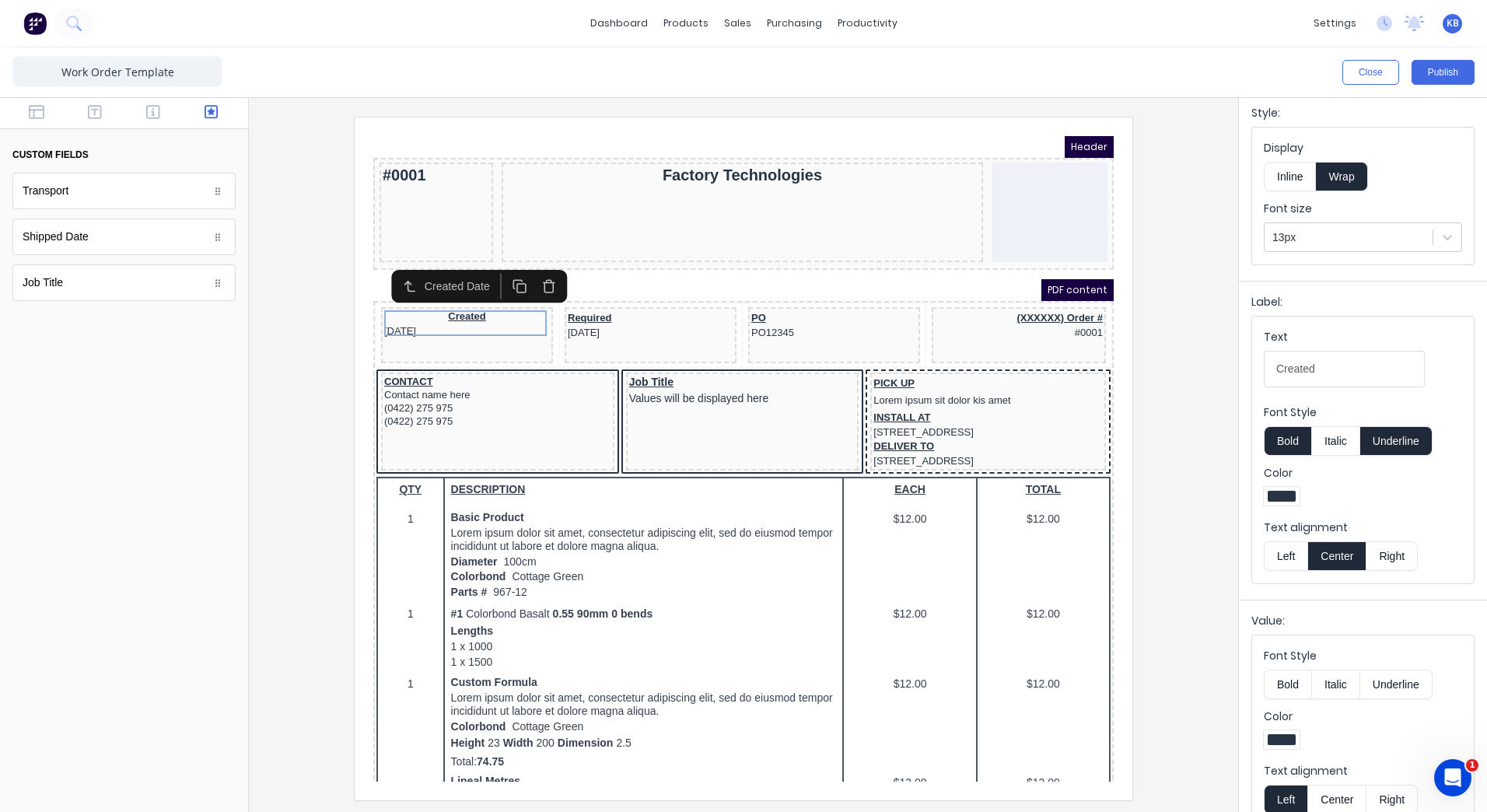
scroll to position [74, 0]
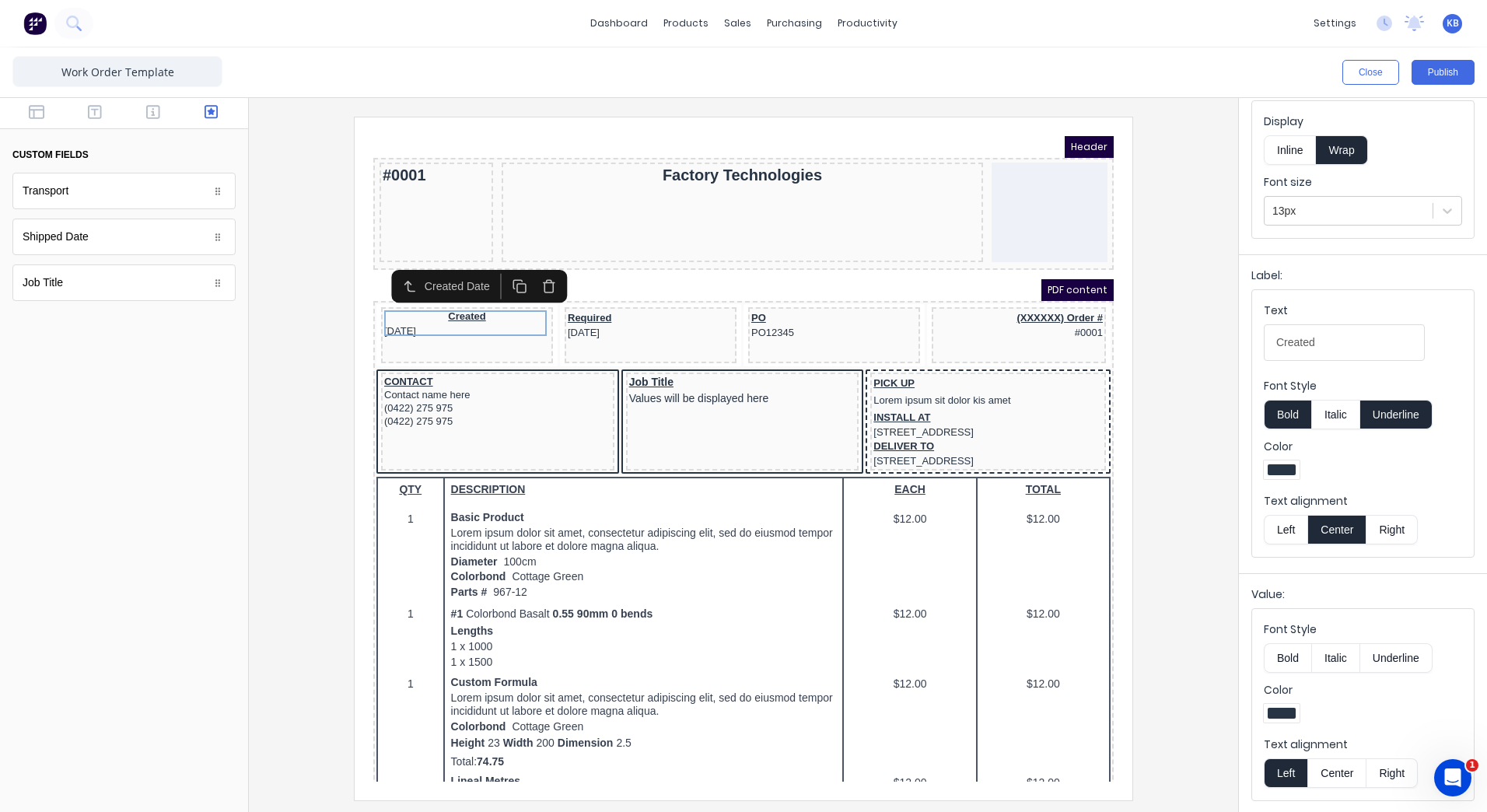
drag, startPoint x: 1351, startPoint y: 777, endPoint x: 671, endPoint y: 298, distance: 831.8
click at [1351, 777] on button "Center" at bounding box center [1336, 773] width 59 height 30
click at [594, 304] on div "Required [DATE]" at bounding box center [632, 306] width 165 height 29
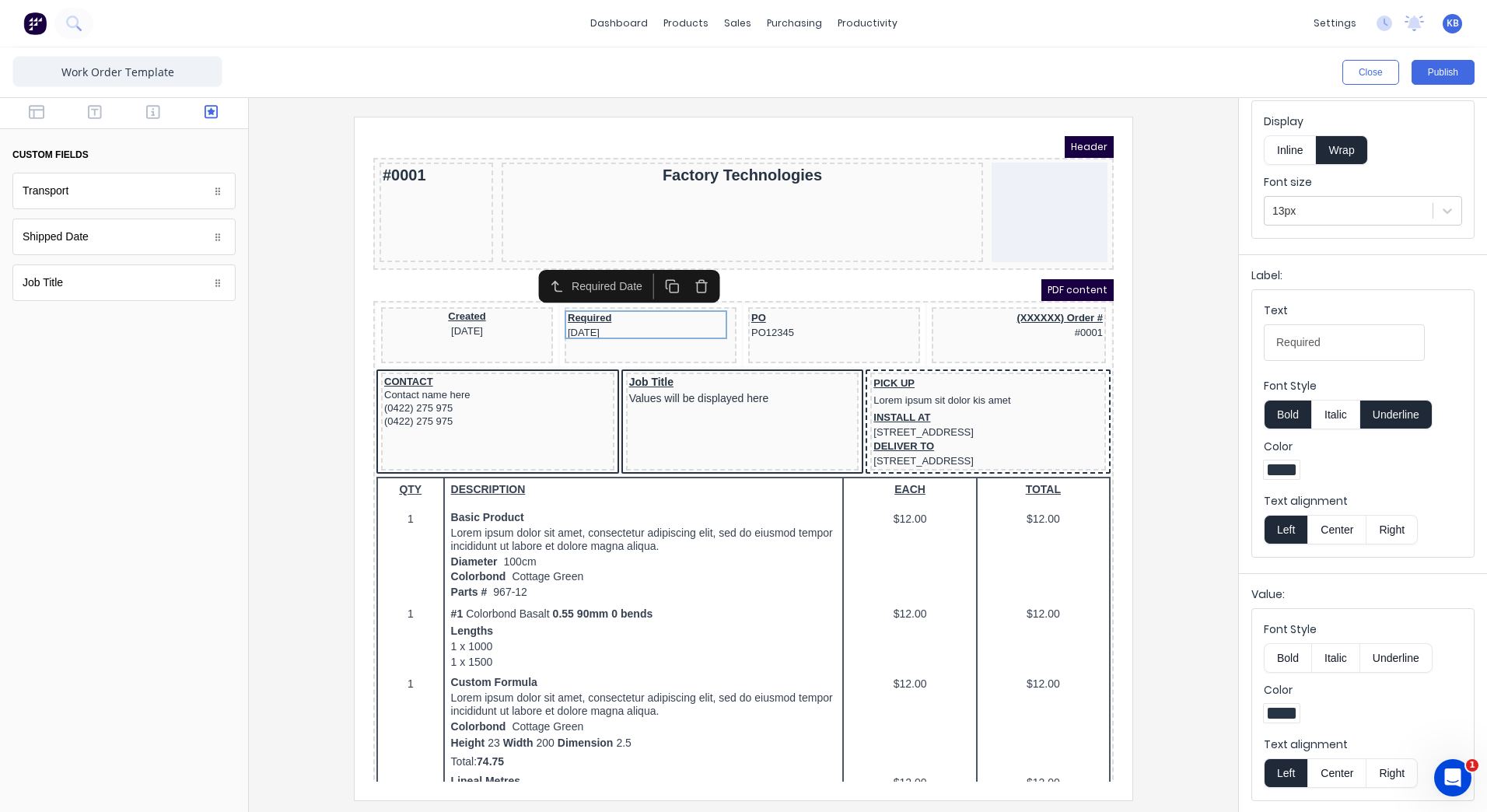
click at [1307, 500] on label "Text alignment" at bounding box center [1363, 501] width 198 height 15
click at [1318, 519] on button "Center" at bounding box center [1336, 529] width 59 height 30
click at [1335, 767] on button "Center" at bounding box center [1336, 773] width 59 height 30
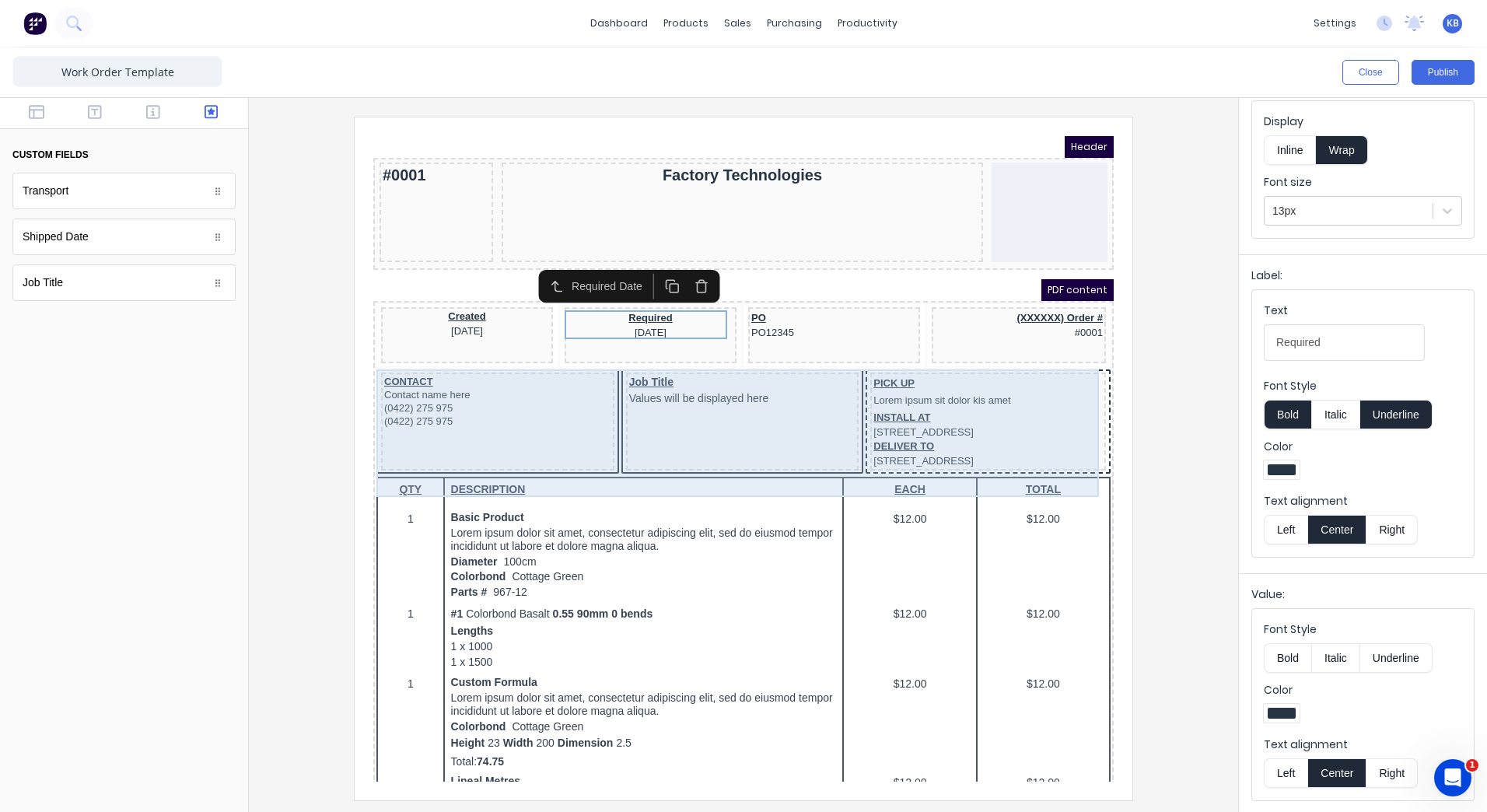
click at [801, 305] on div "PO PO12345" at bounding box center [815, 306] width 165 height 29
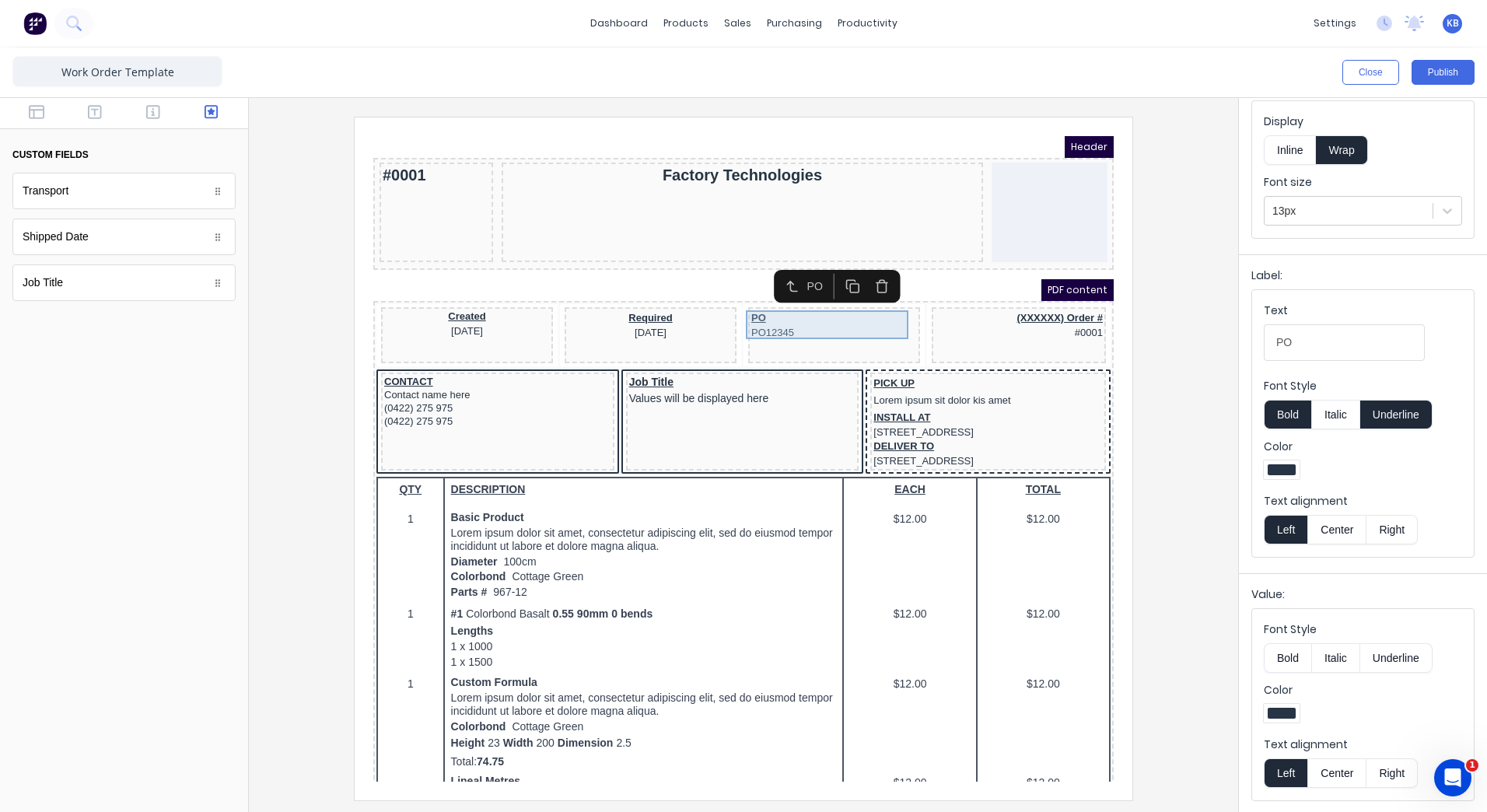
scroll to position [0, 0]
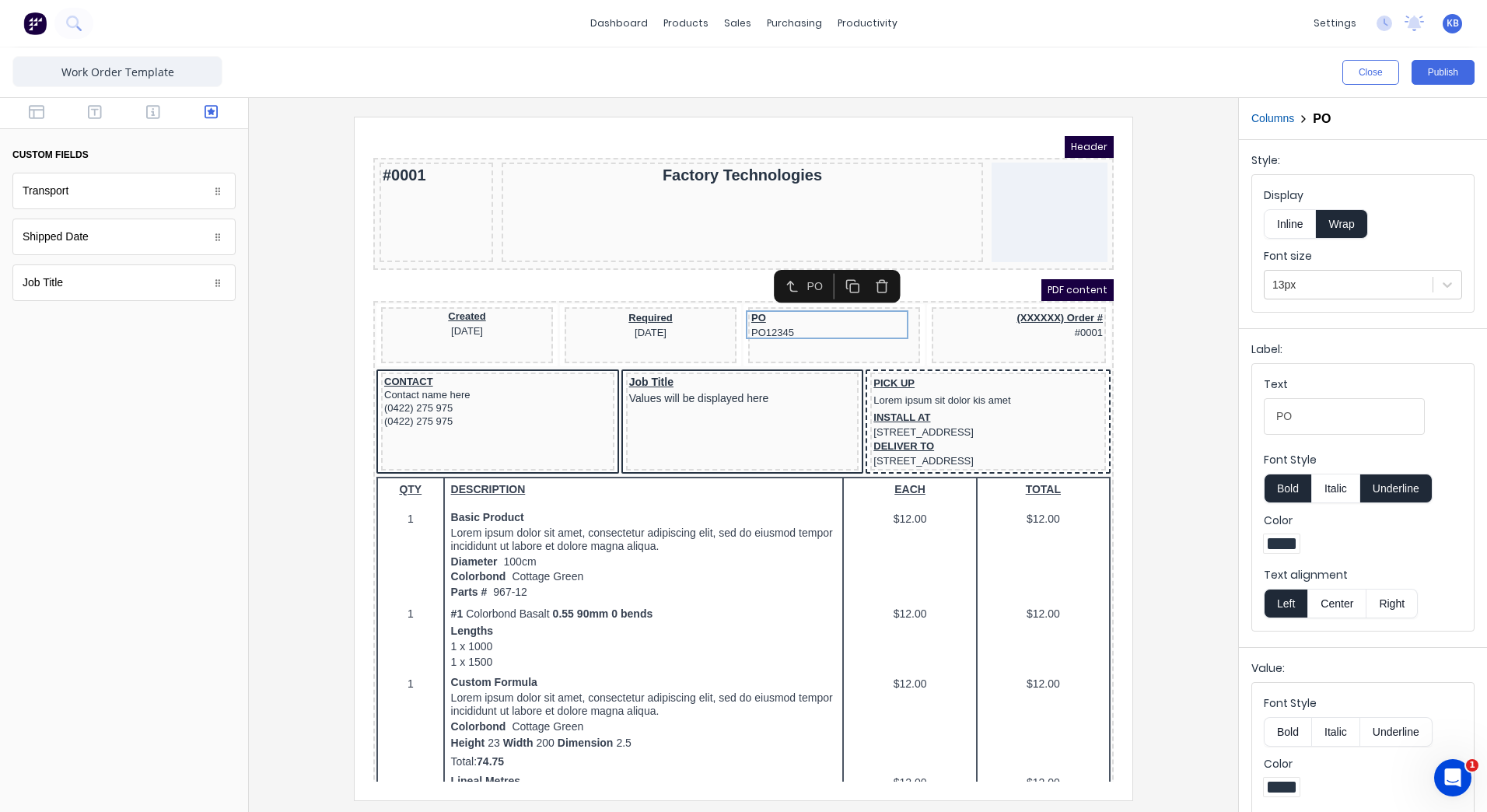
click at [1318, 589] on div "Text alignment Left Center Right" at bounding box center [1363, 592] width 198 height 51
click at [1326, 609] on button "Center" at bounding box center [1336, 603] width 59 height 30
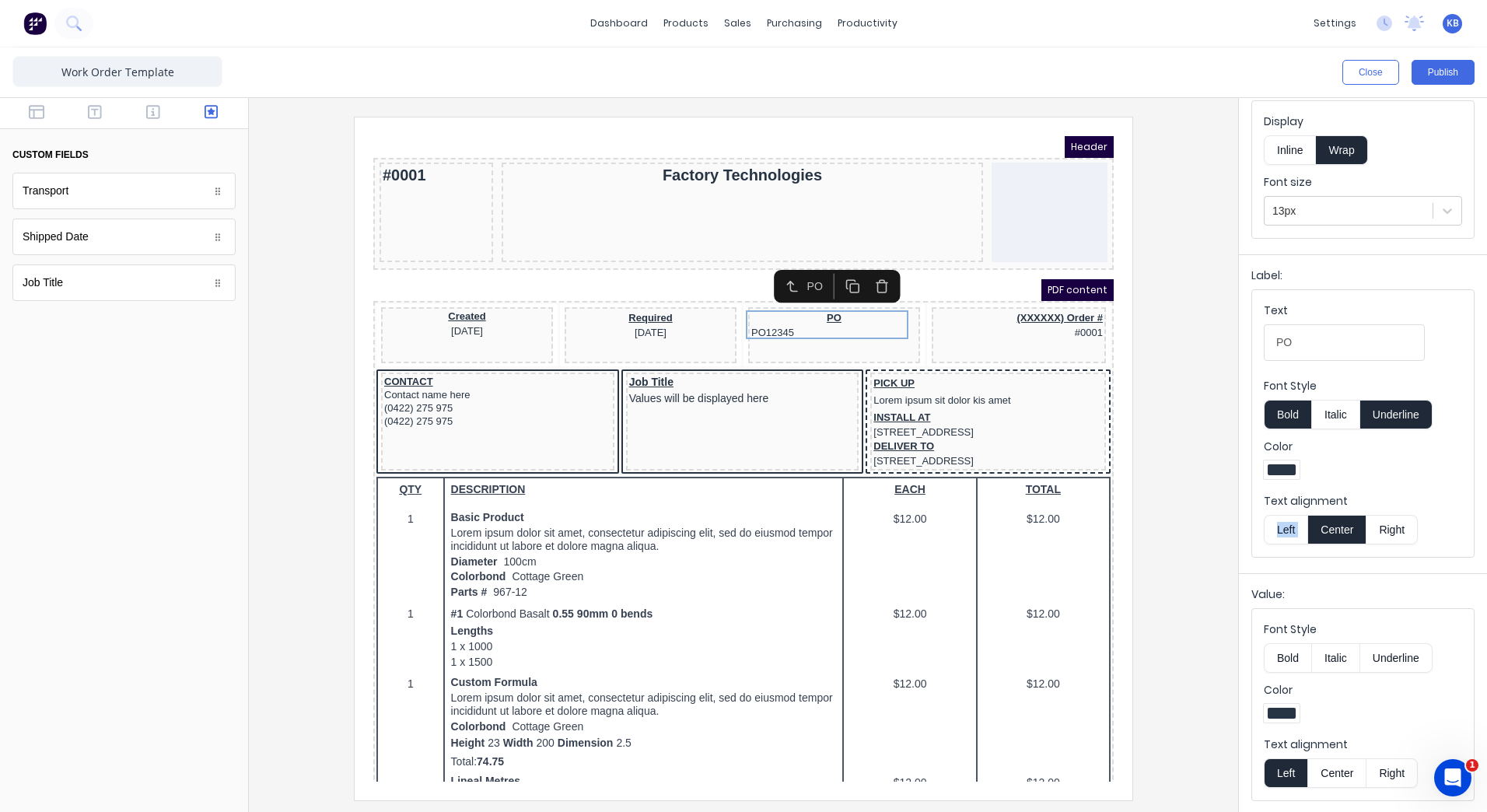
drag, startPoint x: 1330, startPoint y: 776, endPoint x: 1261, endPoint y: 706, distance: 98.3
click at [1331, 776] on button "Center" at bounding box center [1336, 773] width 59 height 30
click at [990, 308] on div "(XXXXXX) Order # #0001" at bounding box center [1000, 306] width 168 height 29
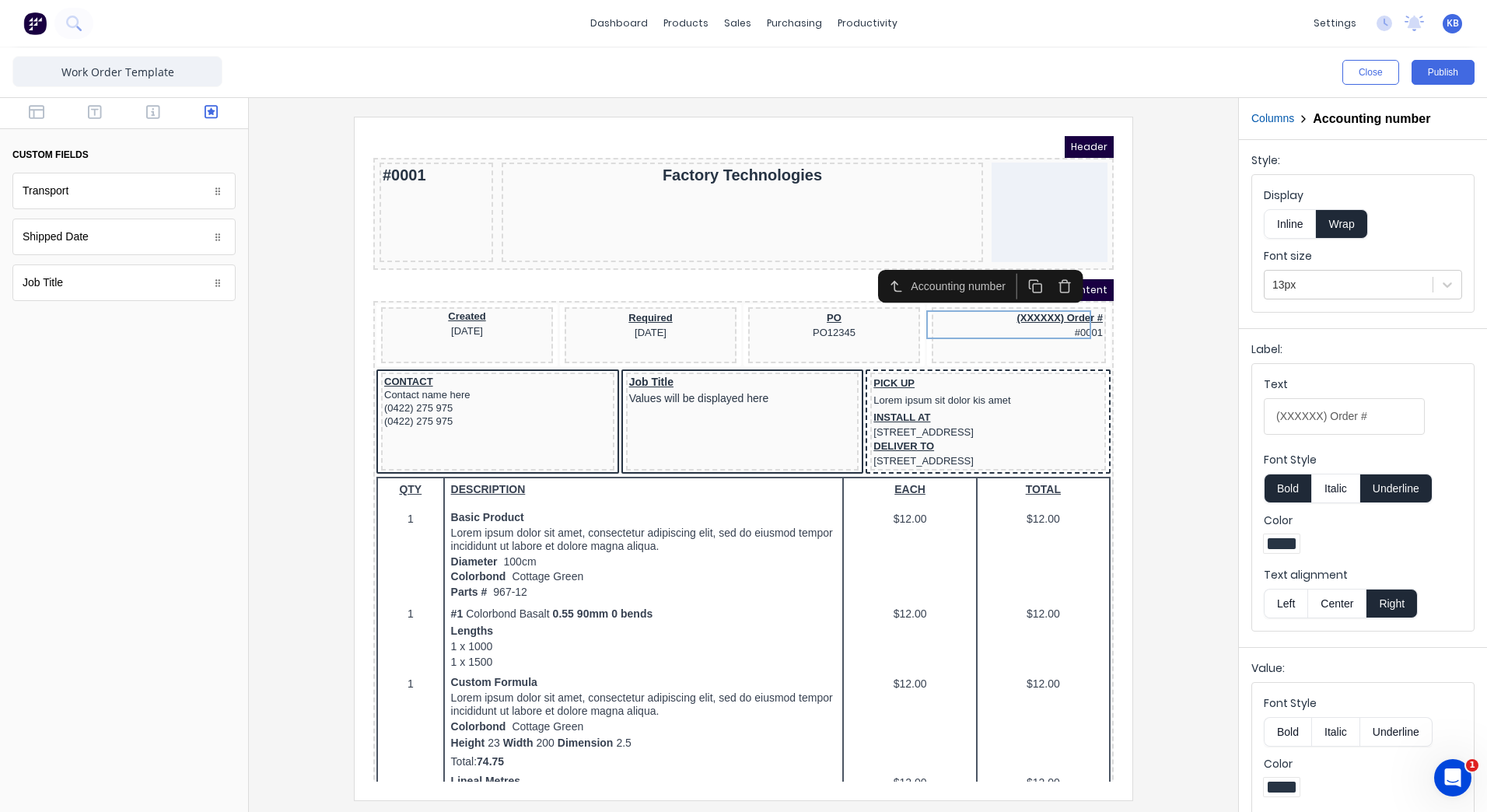
click at [1330, 598] on button "Center" at bounding box center [1336, 603] width 59 height 30
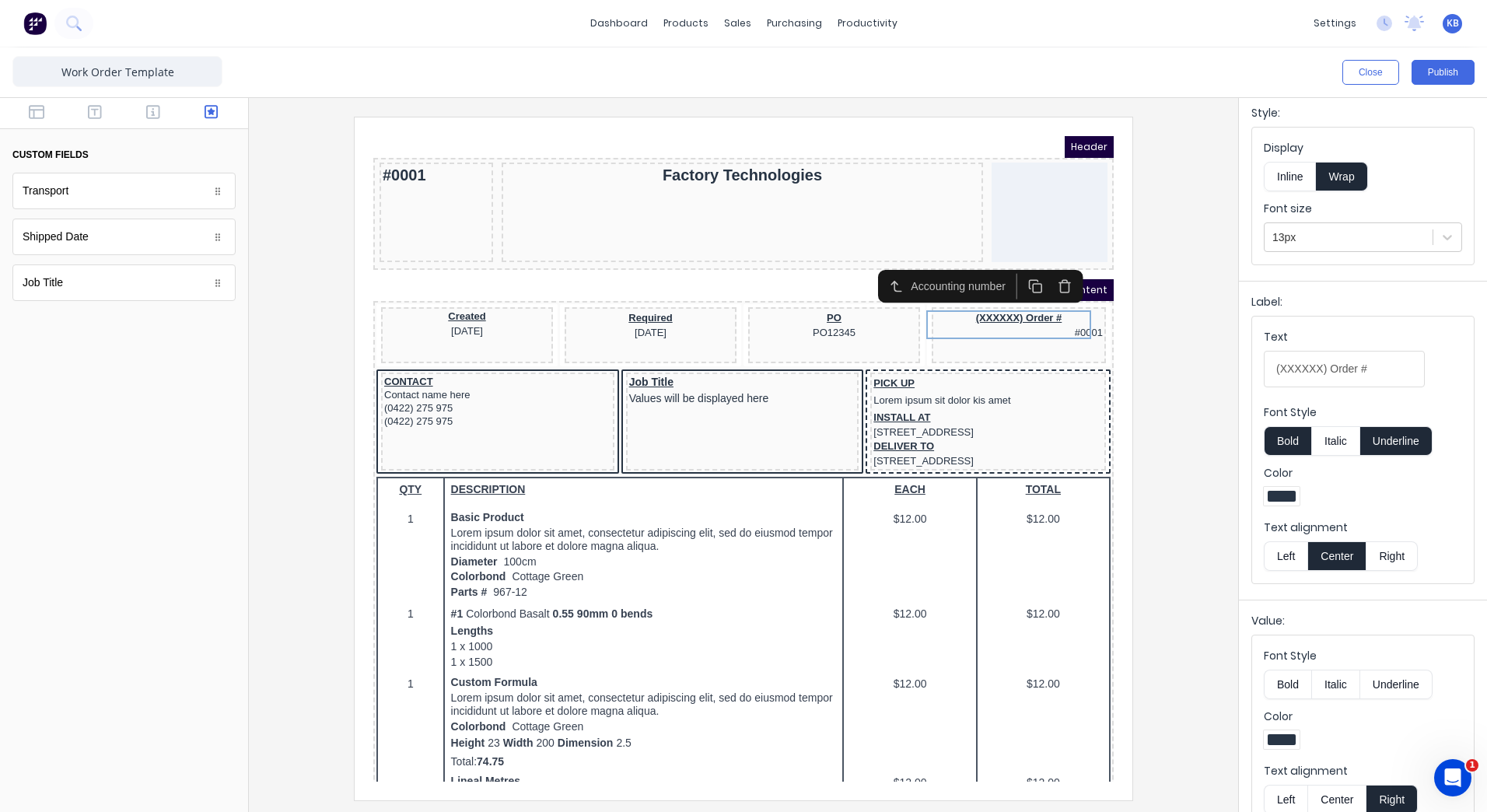
scroll to position [74, 0]
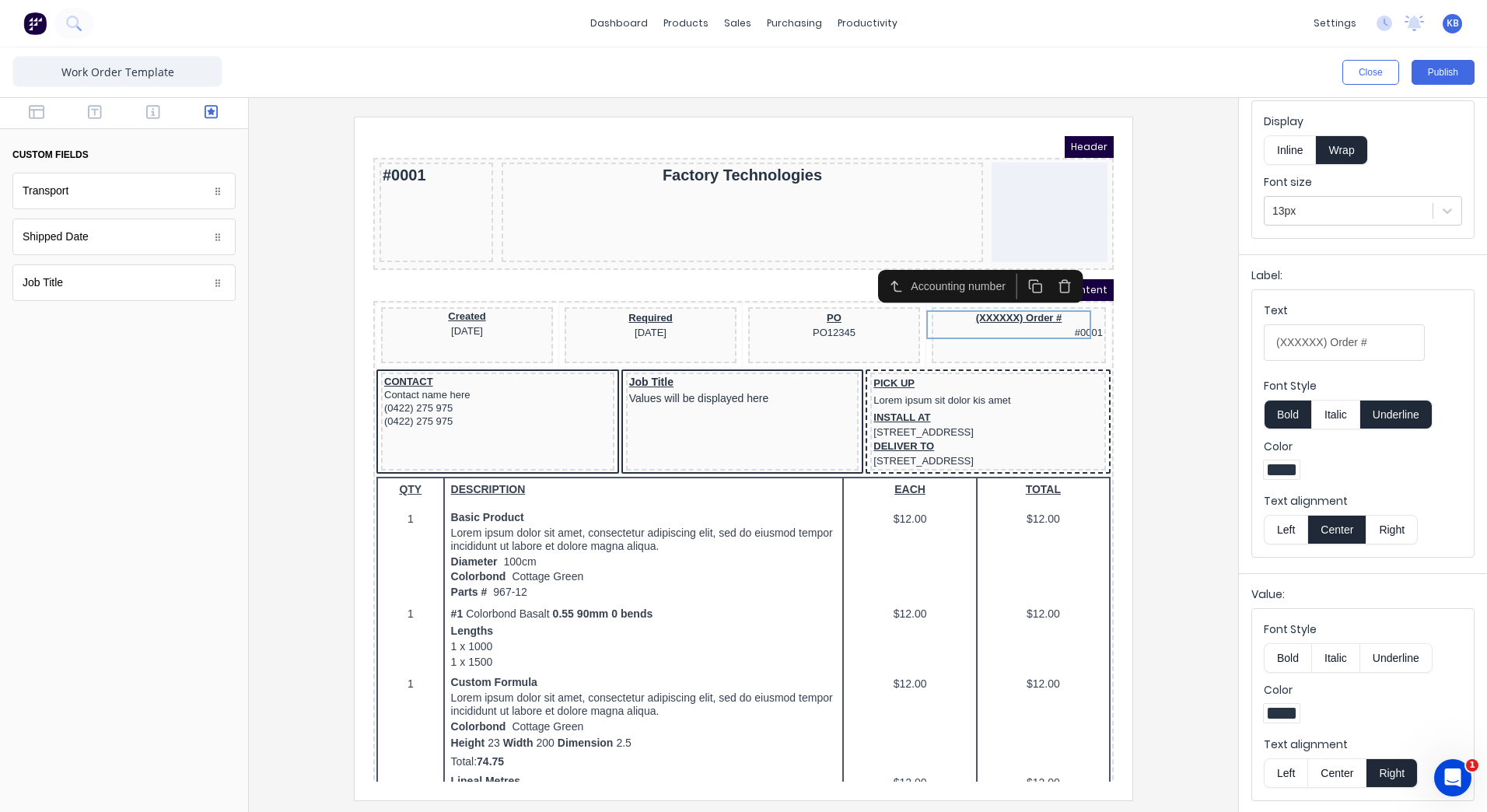
click at [1343, 772] on button "Center" at bounding box center [1336, 773] width 59 height 30
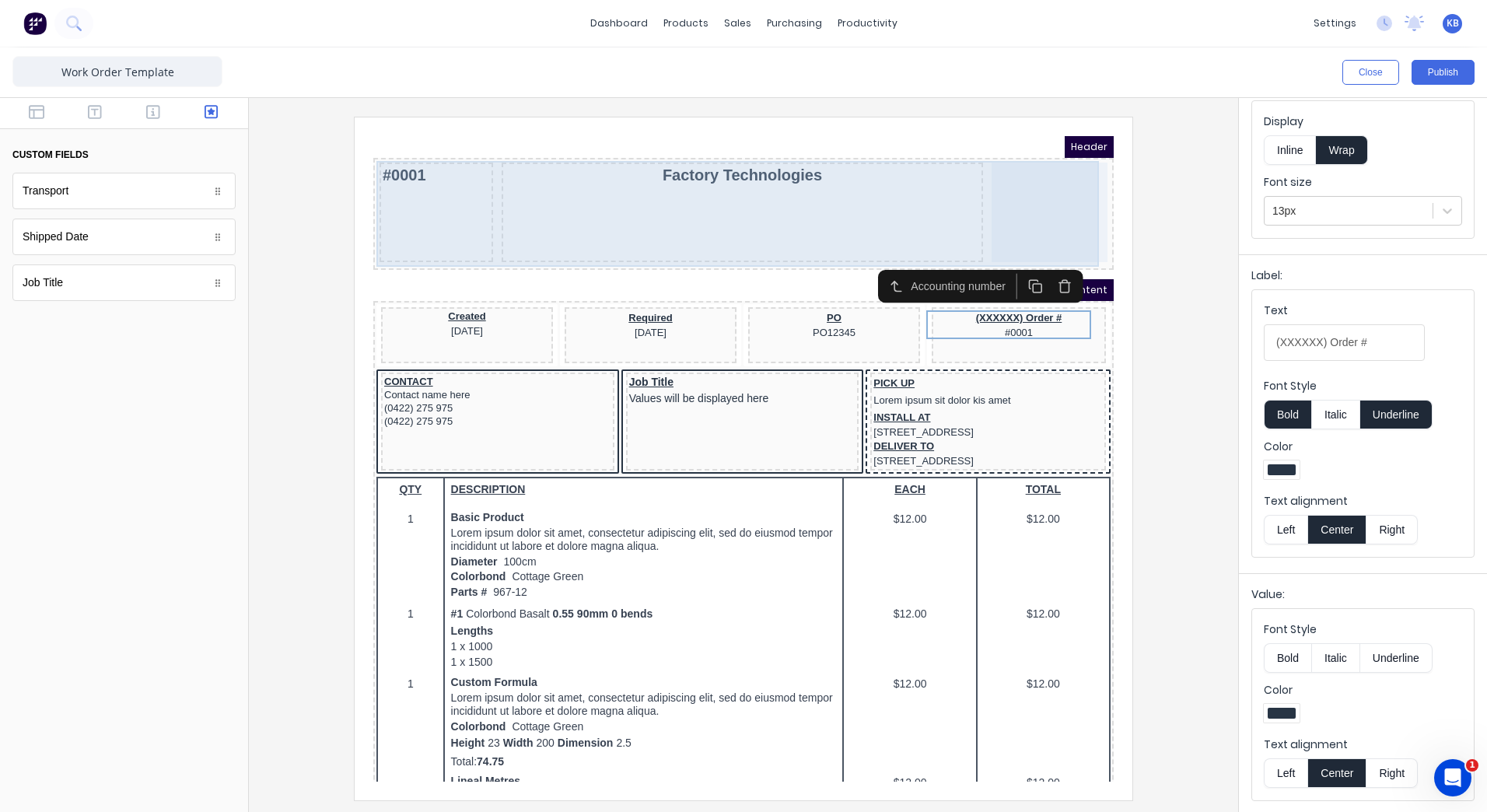
click at [810, 206] on div "Factory Technologies" at bounding box center [723, 194] width 481 height 100
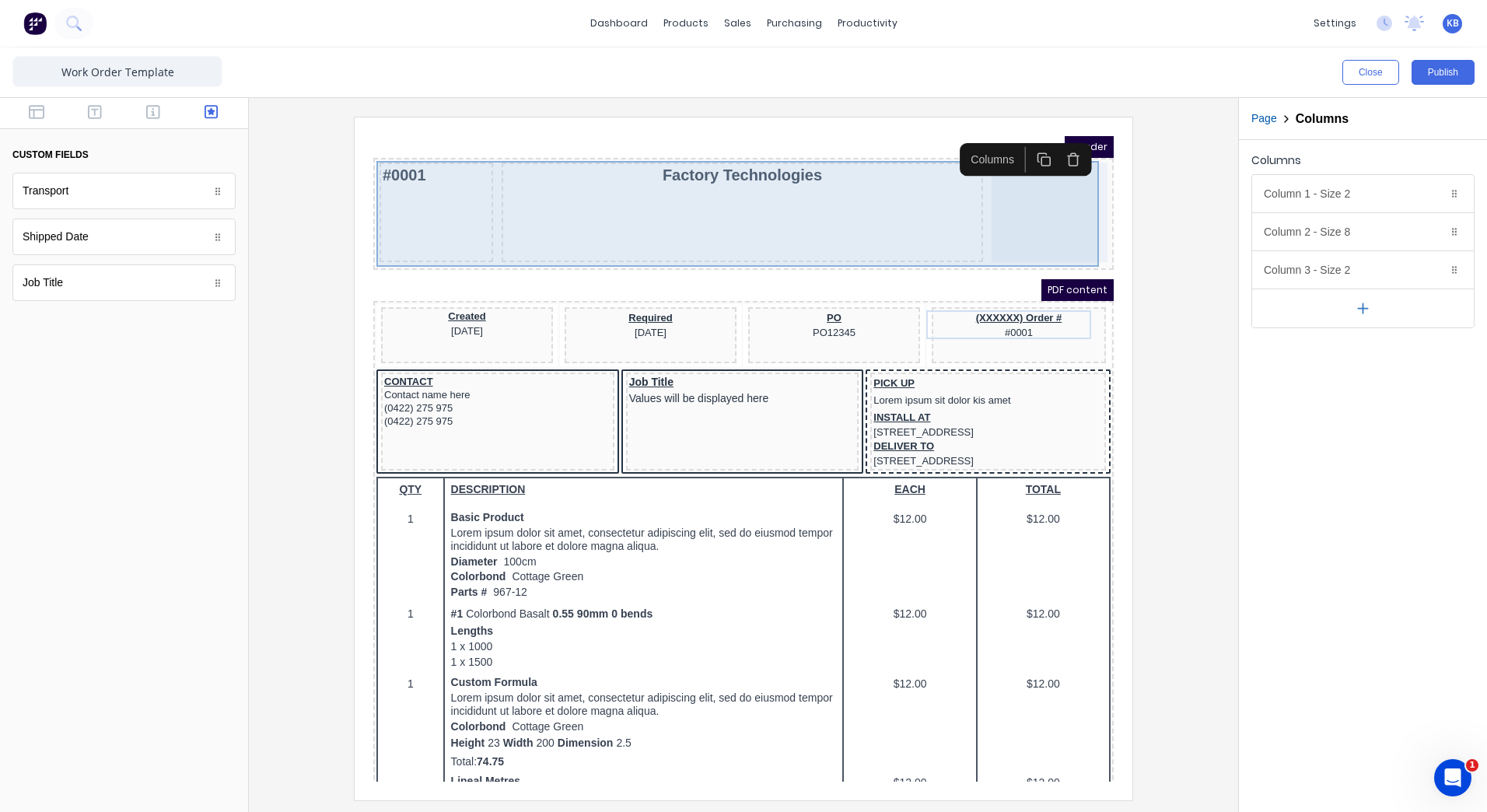
scroll to position [0, 0]
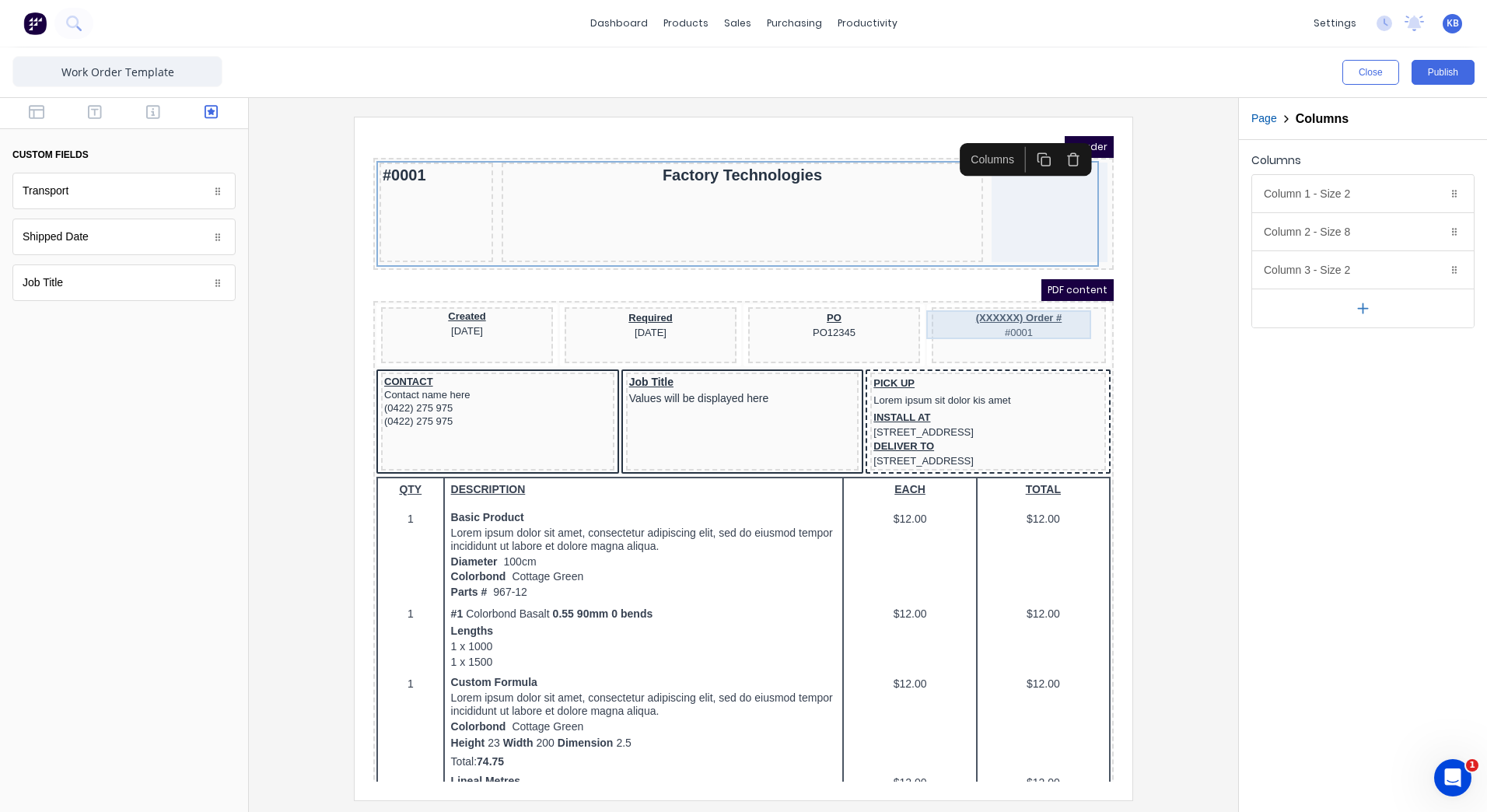
click at [984, 305] on div "(XXXXXX) Order # #0001" at bounding box center [1000, 306] width 168 height 29
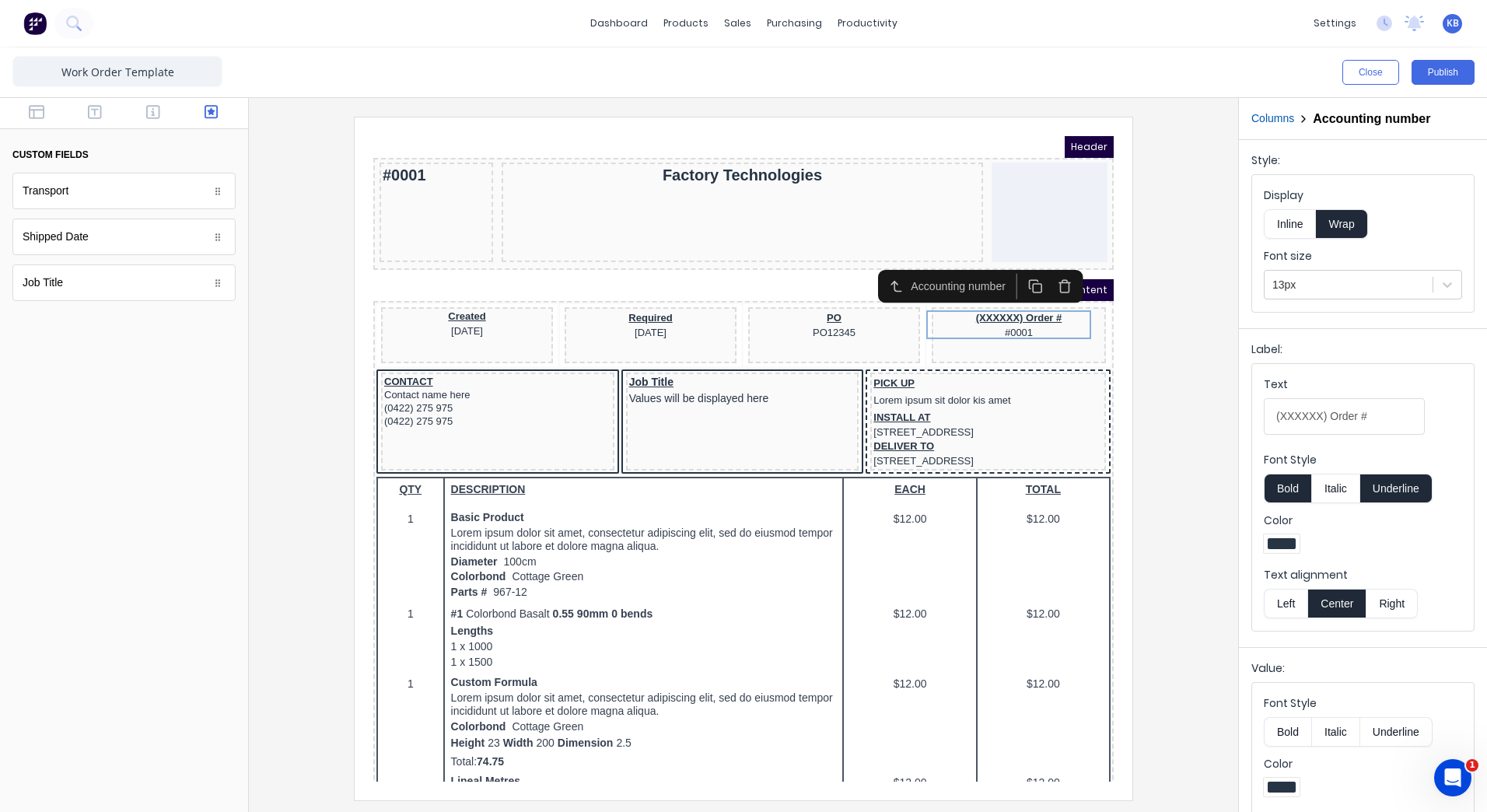
click at [1041, 275] on icon "button" at bounding box center [1046, 267] width 14 height 14
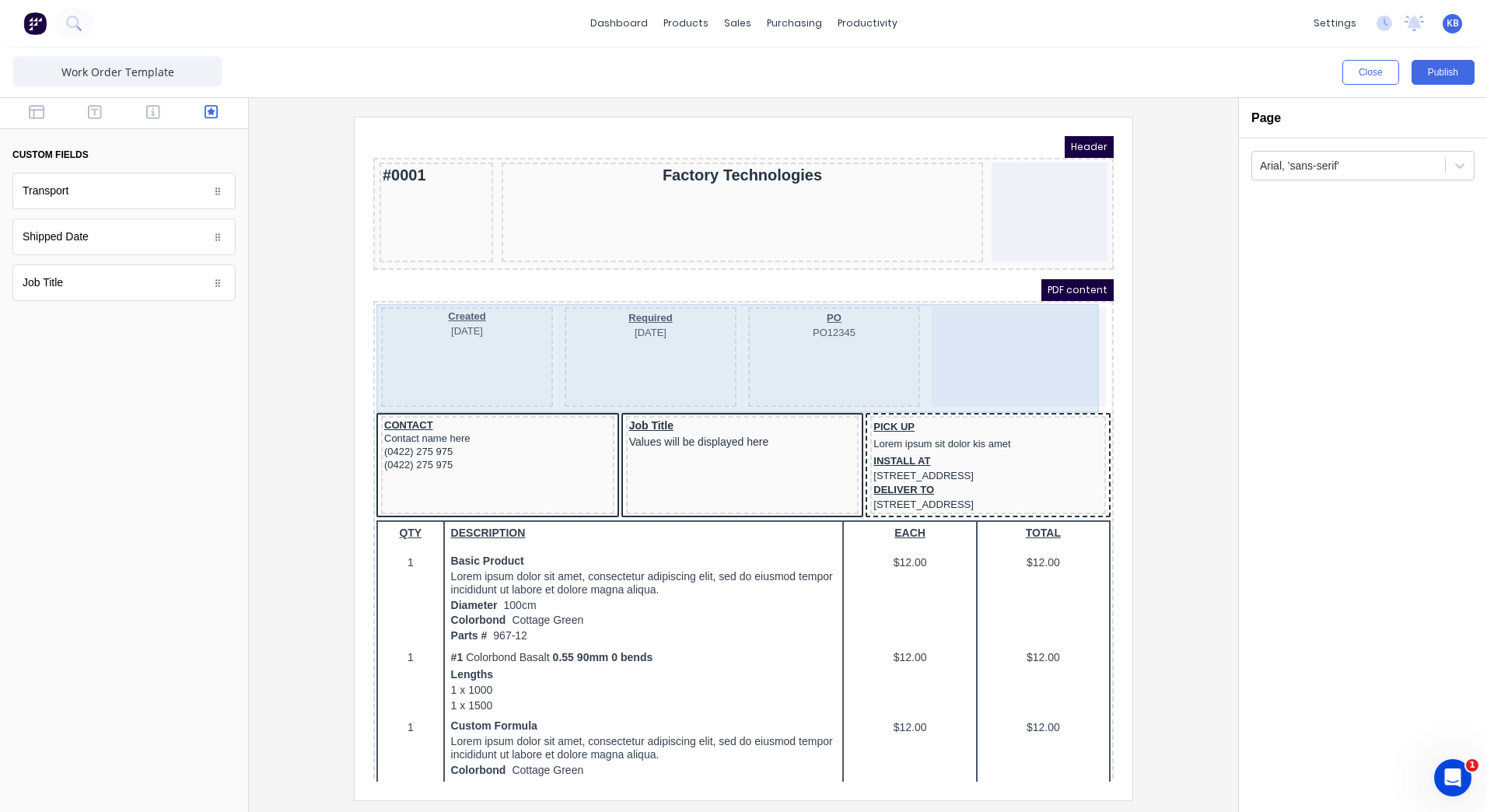
click at [979, 317] on div at bounding box center [1000, 338] width 174 height 100
click at [766, 360] on div "PO PO12345" at bounding box center [815, 338] width 172 height 100
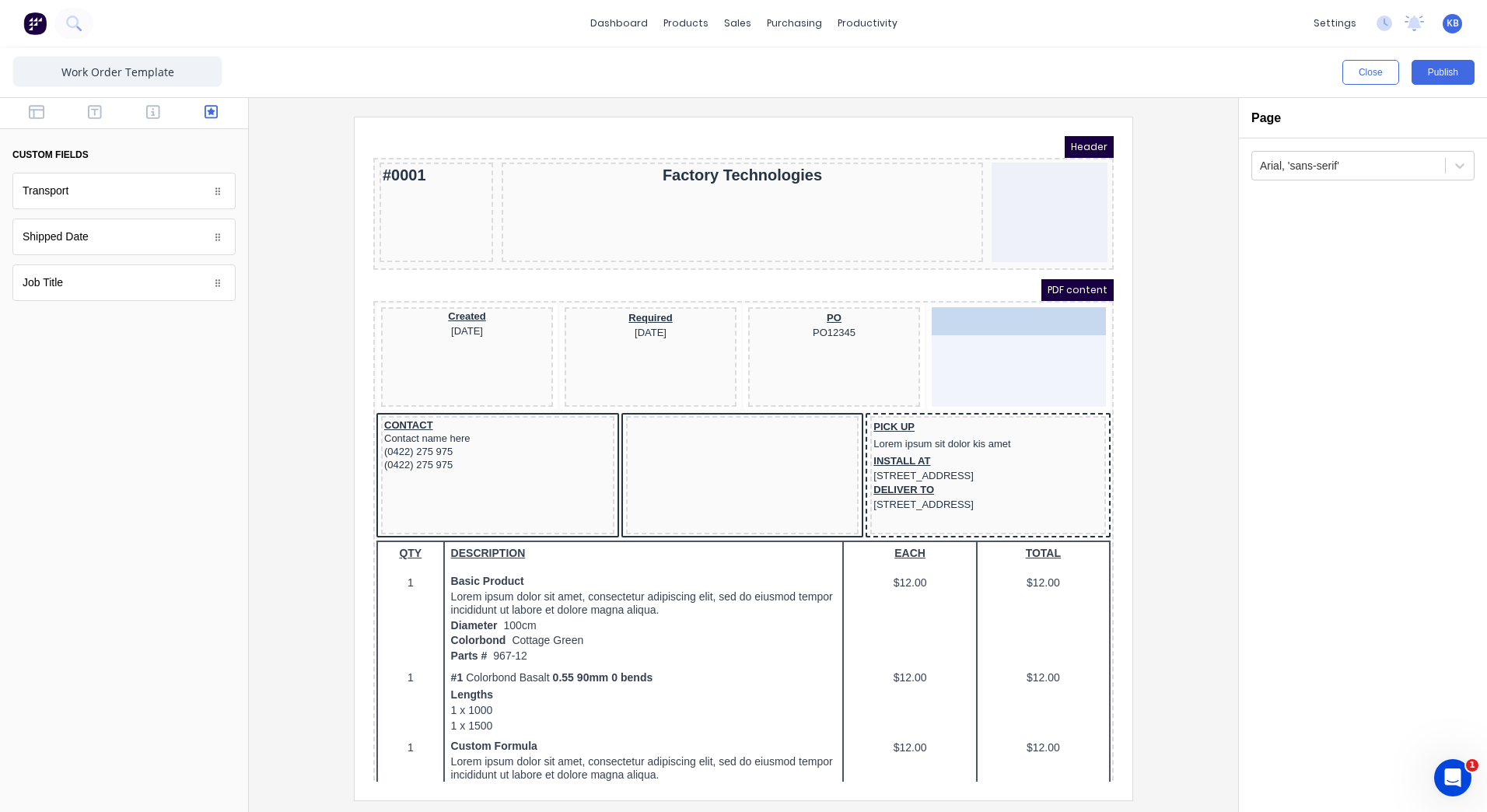
drag, startPoint x: 682, startPoint y: 416, endPoint x: 988, endPoint y: 311, distance: 323.5
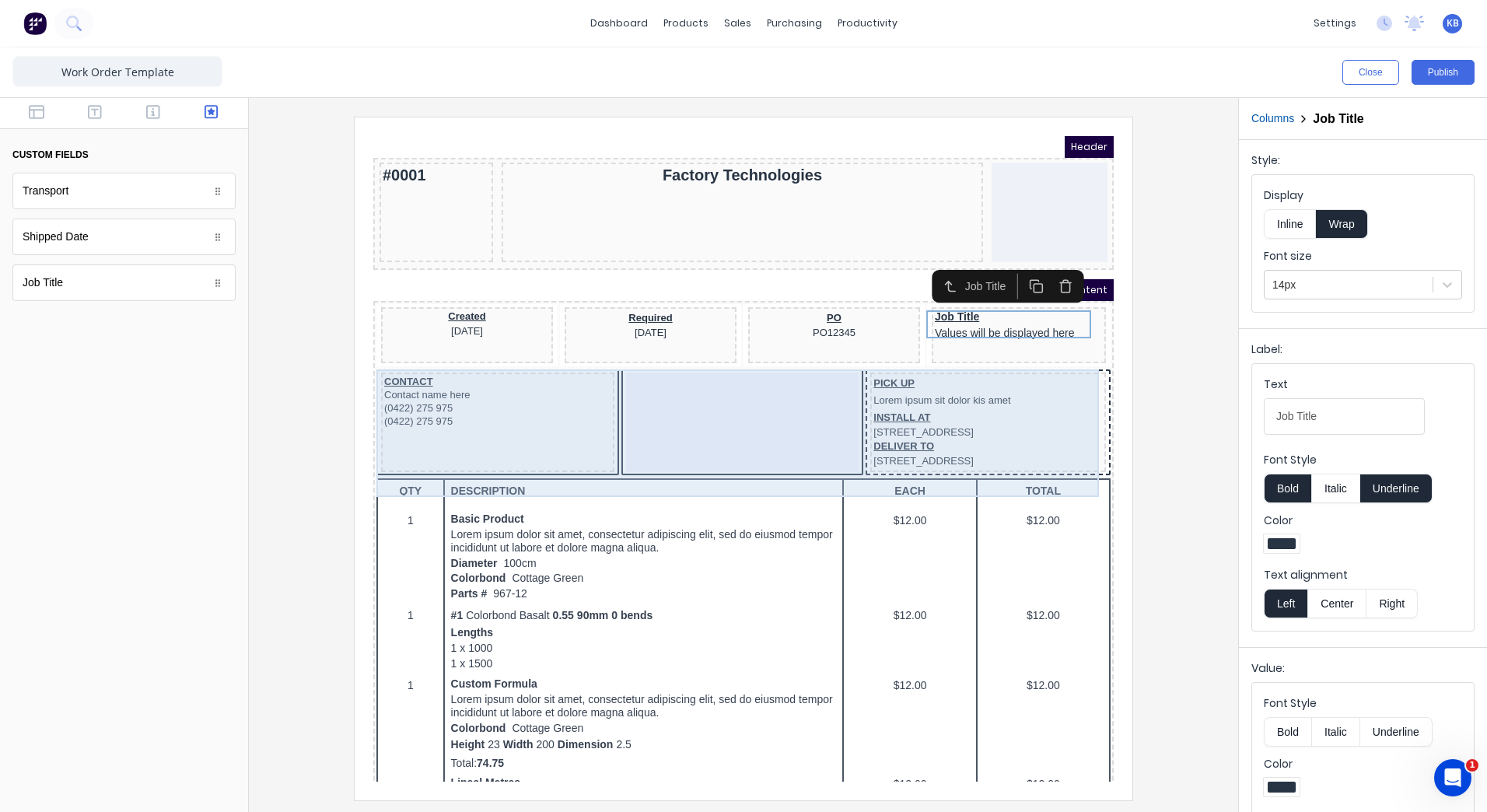
click at [764, 431] on div at bounding box center [724, 404] width 234 height 100
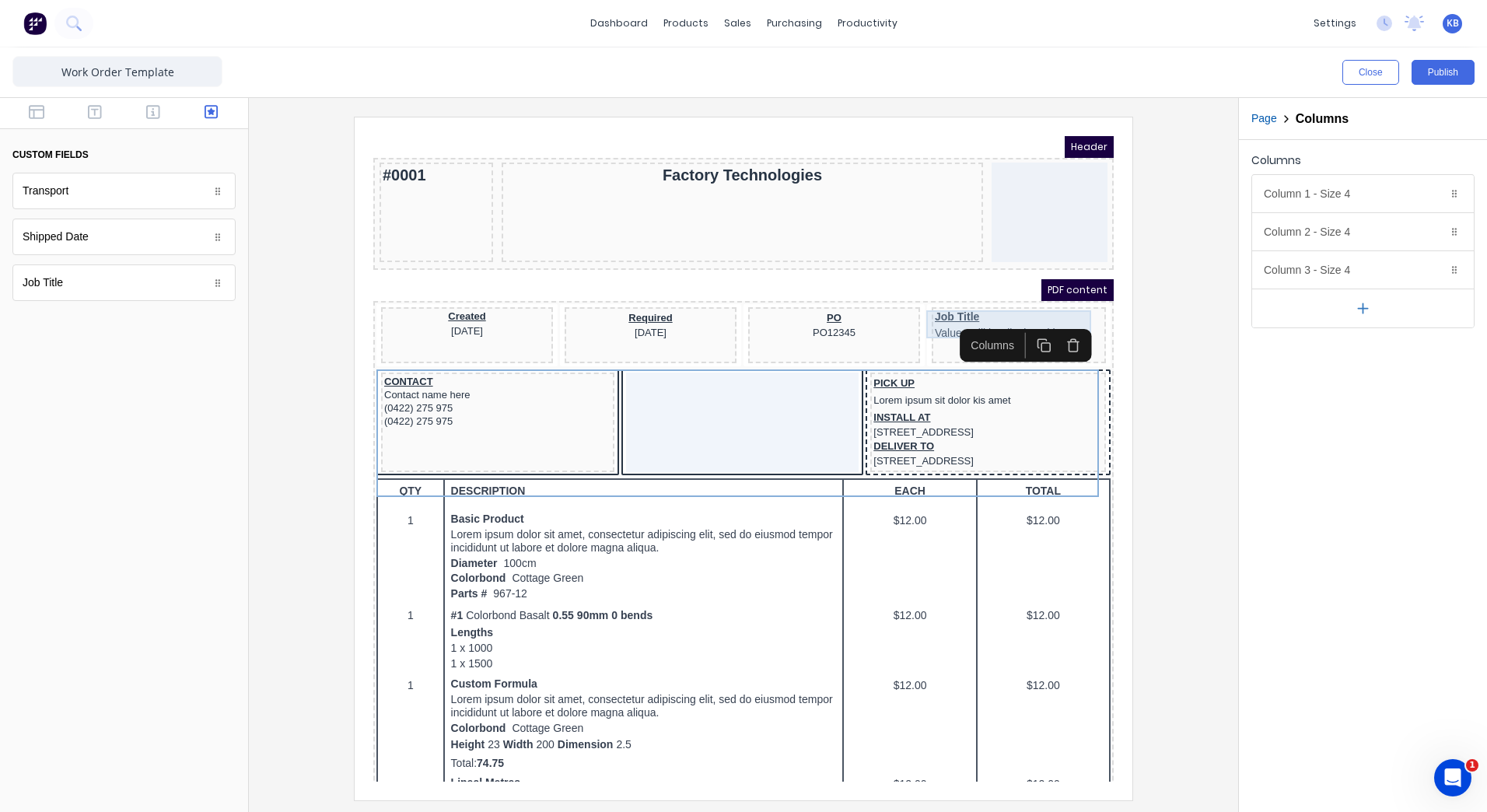
click at [923, 292] on div "Job Title Values will be displayed here" at bounding box center [1000, 305] width 168 height 28
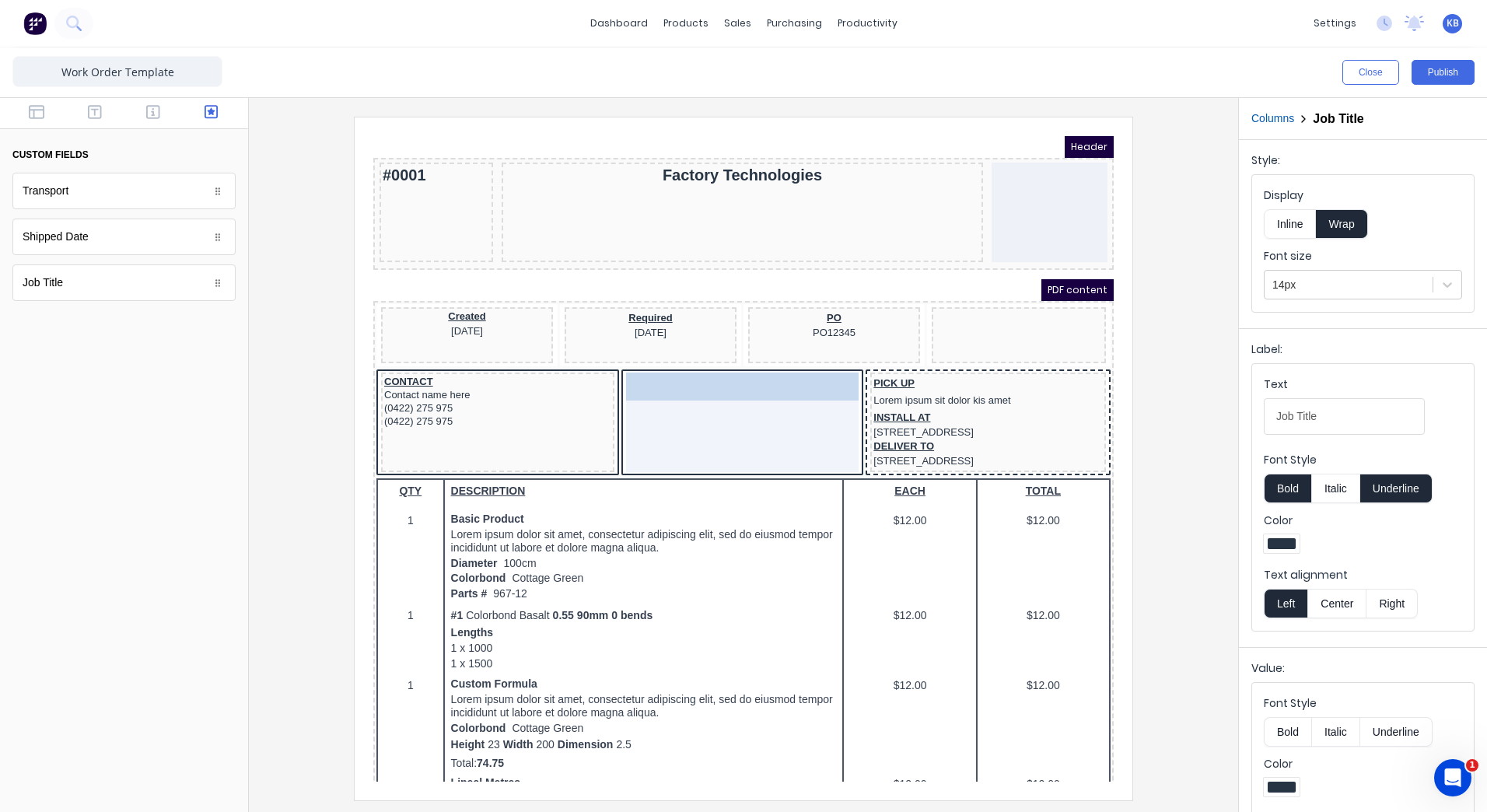
drag, startPoint x: 990, startPoint y: 304, endPoint x: 709, endPoint y: 387, distance: 293.0
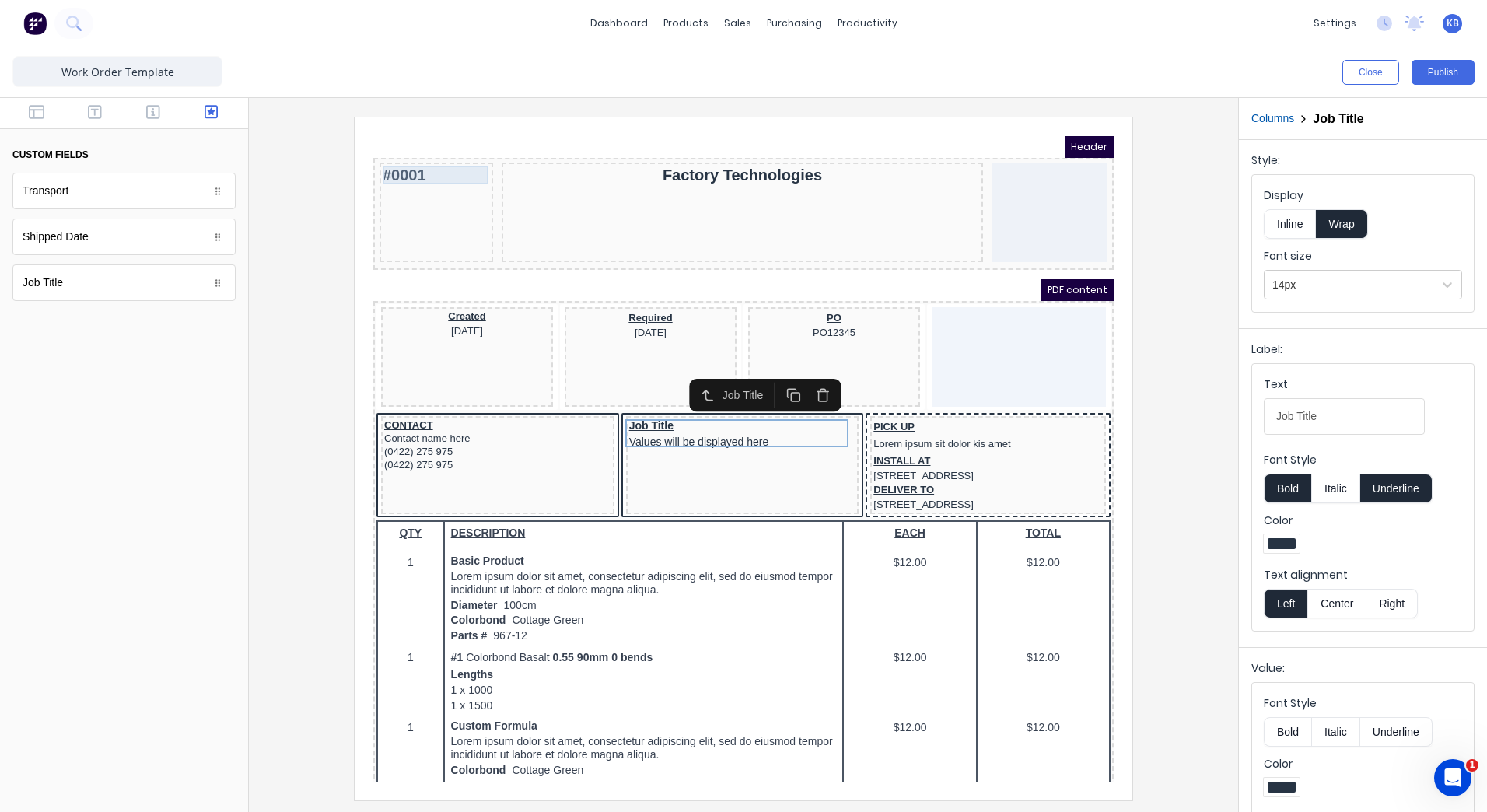
click at [410, 163] on div "#0001" at bounding box center [418, 156] width 108 height 18
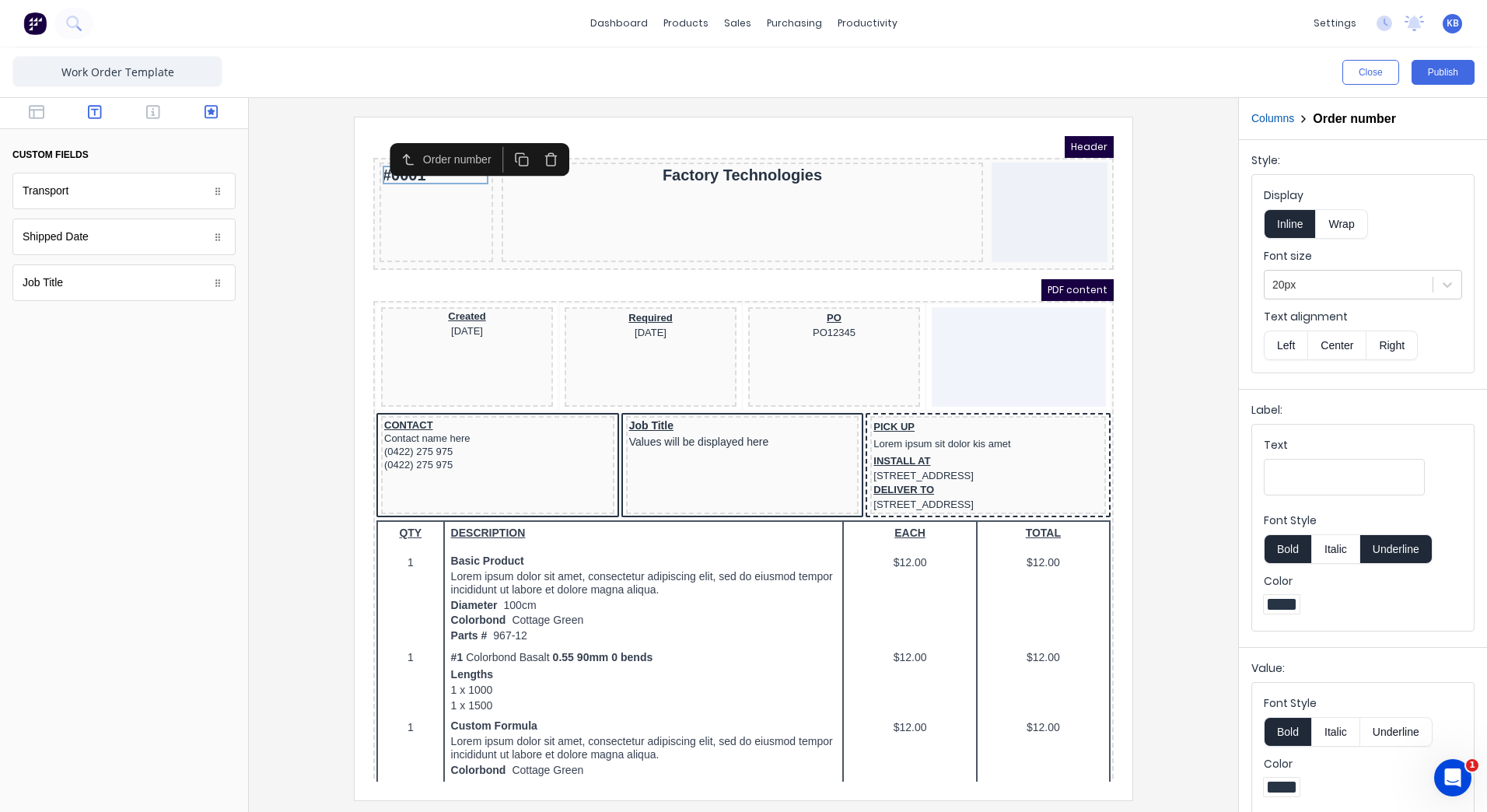
click at [87, 119] on button "button" at bounding box center [95, 112] width 49 height 18
click at [77, 199] on div "Heading" at bounding box center [124, 191] width 223 height 37
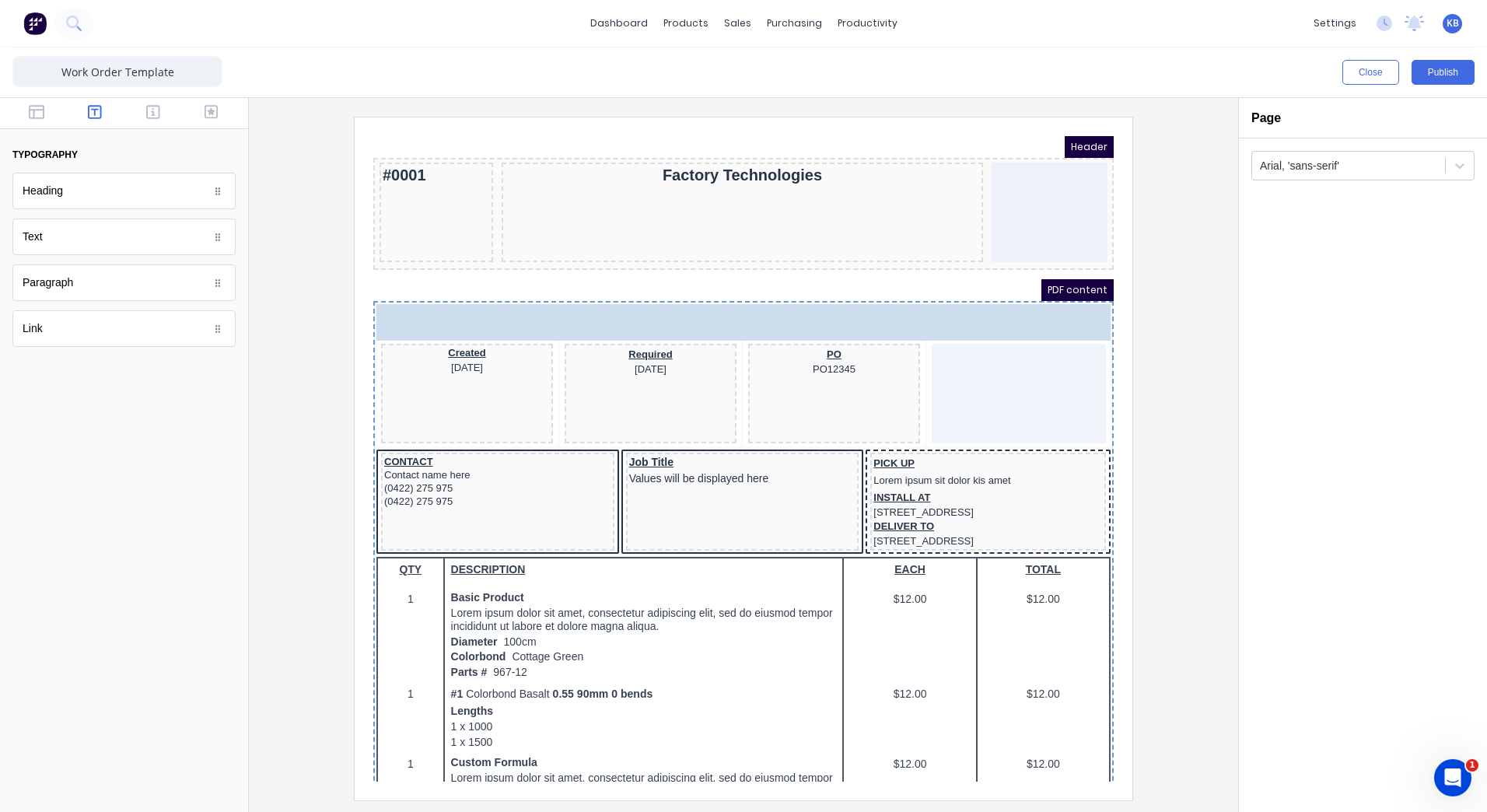
drag, startPoint x: 169, startPoint y: 189, endPoint x: 864, endPoint y: 119, distance: 698.5
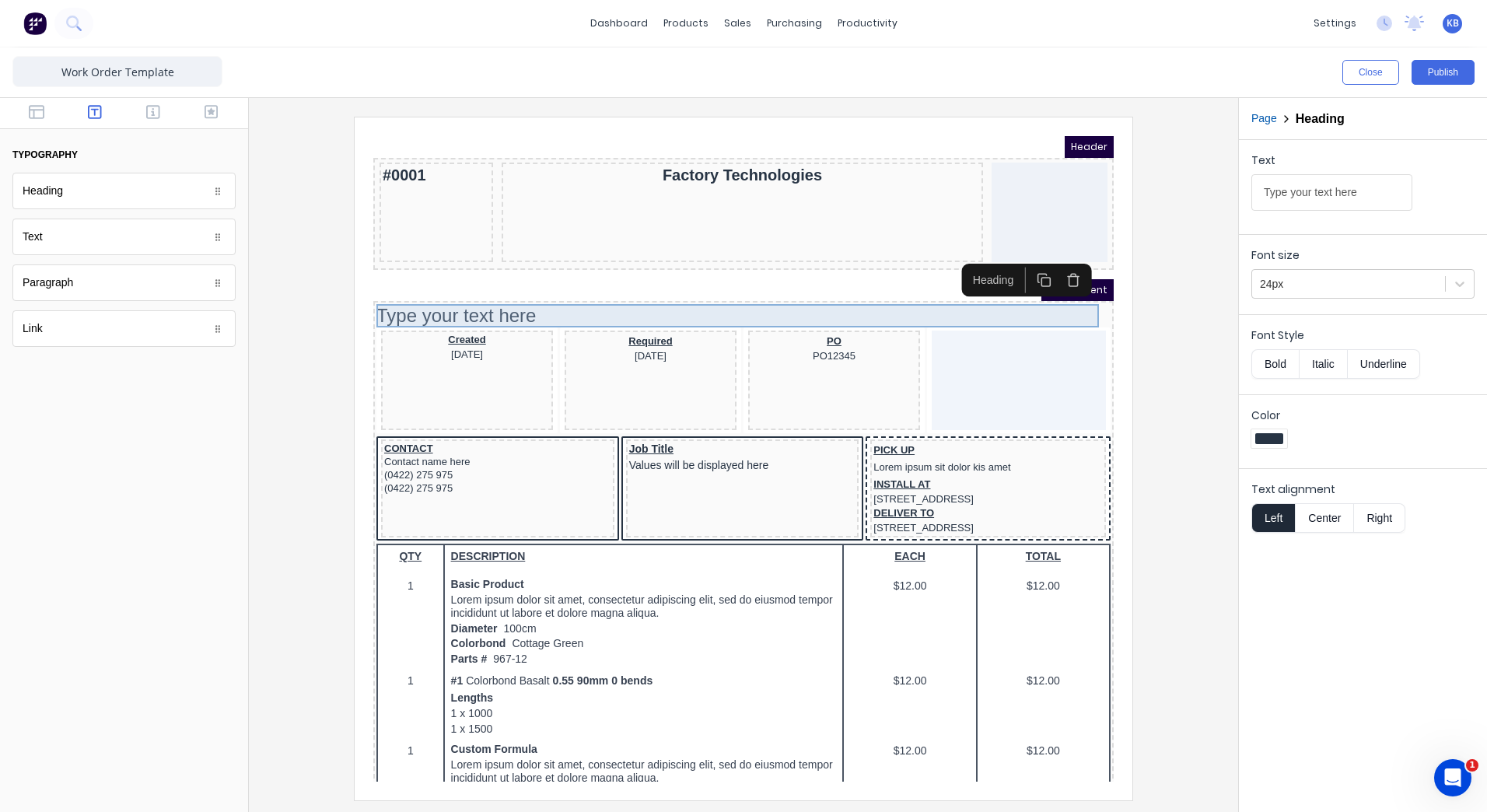
click at [523, 297] on div "Type your text here" at bounding box center [725, 297] width 734 height 23
drag, startPoint x: 1070, startPoint y: 260, endPoint x: 1057, endPoint y: 265, distance: 13.9
click at [1069, 260] on div at bounding box center [1040, 261] width 67 height 26
click at [1057, 265] on icon "button" at bounding box center [1054, 261] width 14 height 14
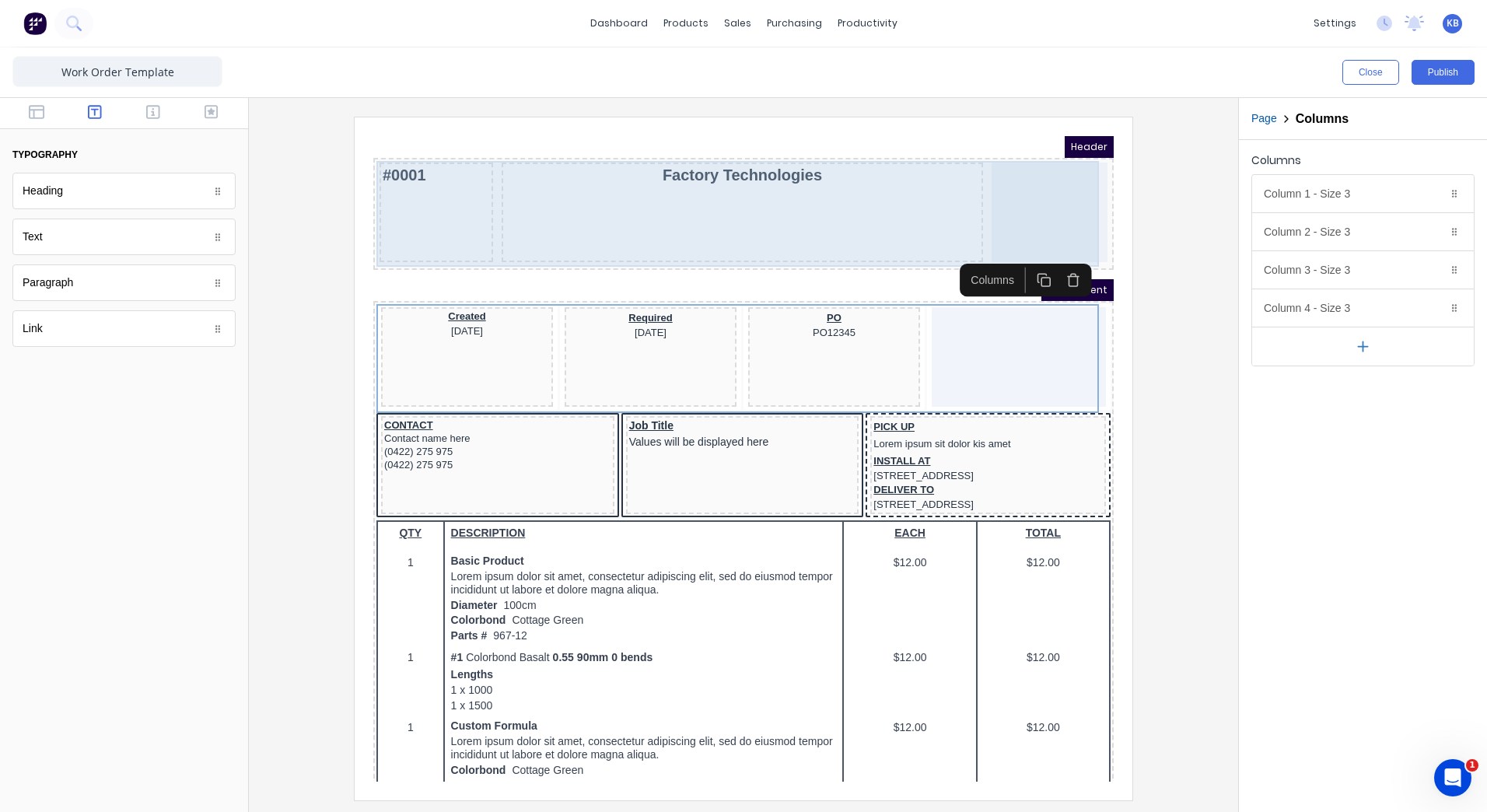
drag, startPoint x: 597, startPoint y: 185, endPoint x: 609, endPoint y: 180, distance: 13.0
click at [597, 184] on div "Factory Technologies" at bounding box center [723, 194] width 481 height 100
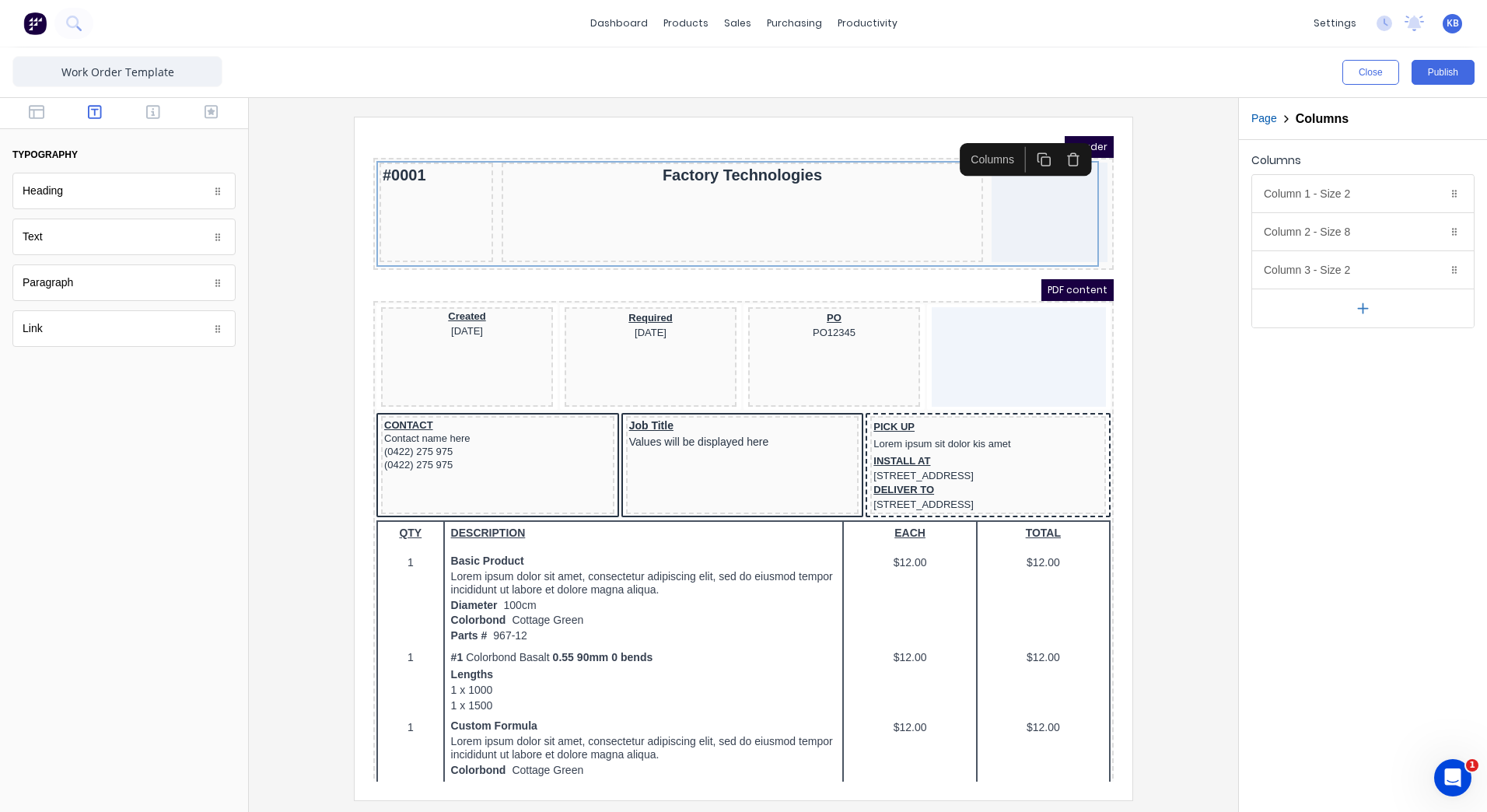
click at [684, 138] on div "Header" at bounding box center [725, 128] width 740 height 22
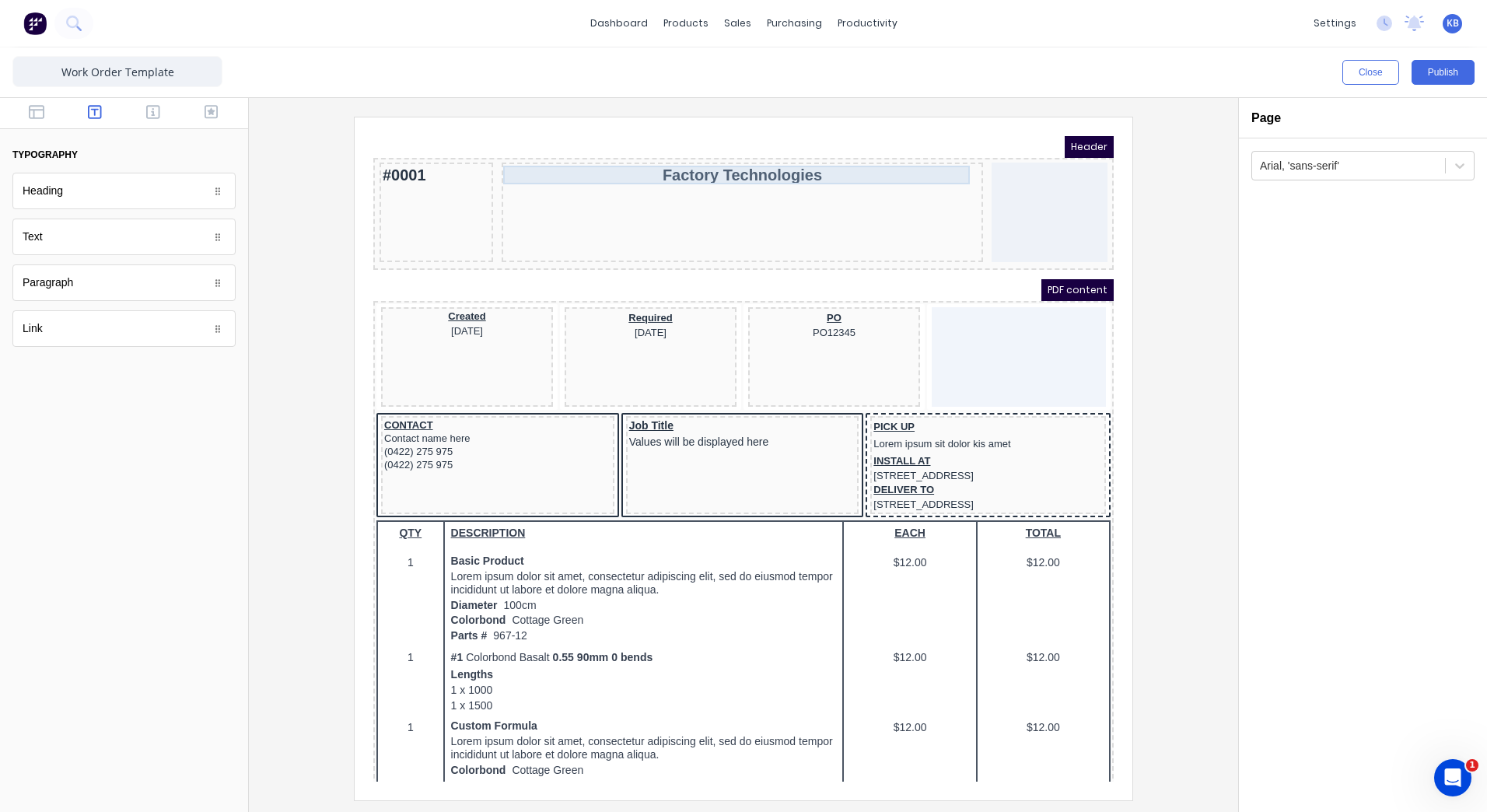
click at [684, 160] on div "Factory Technologies" at bounding box center [724, 156] width 475 height 18
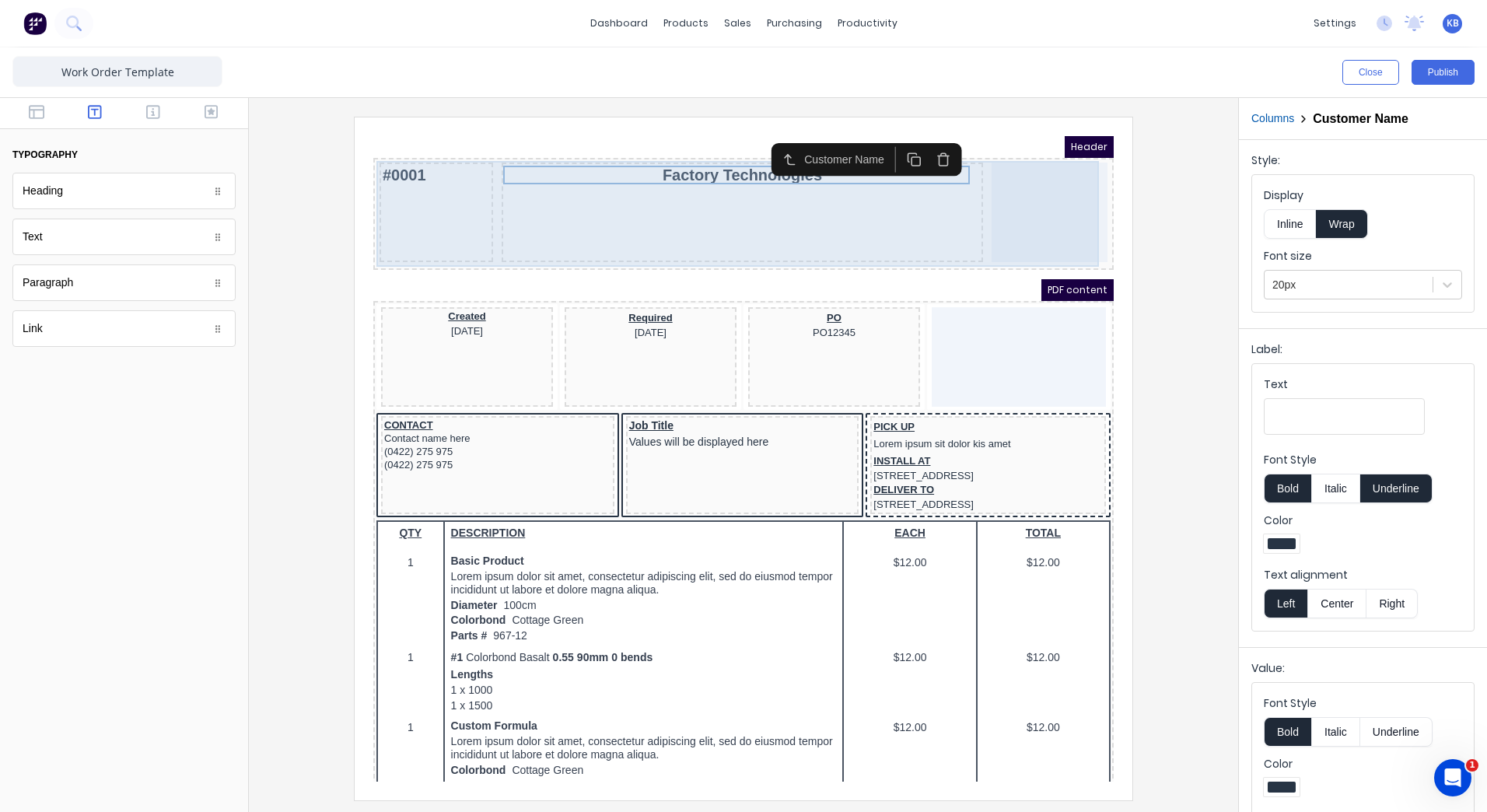
click at [484, 206] on div "Factory Technologies" at bounding box center [723, 194] width 481 height 100
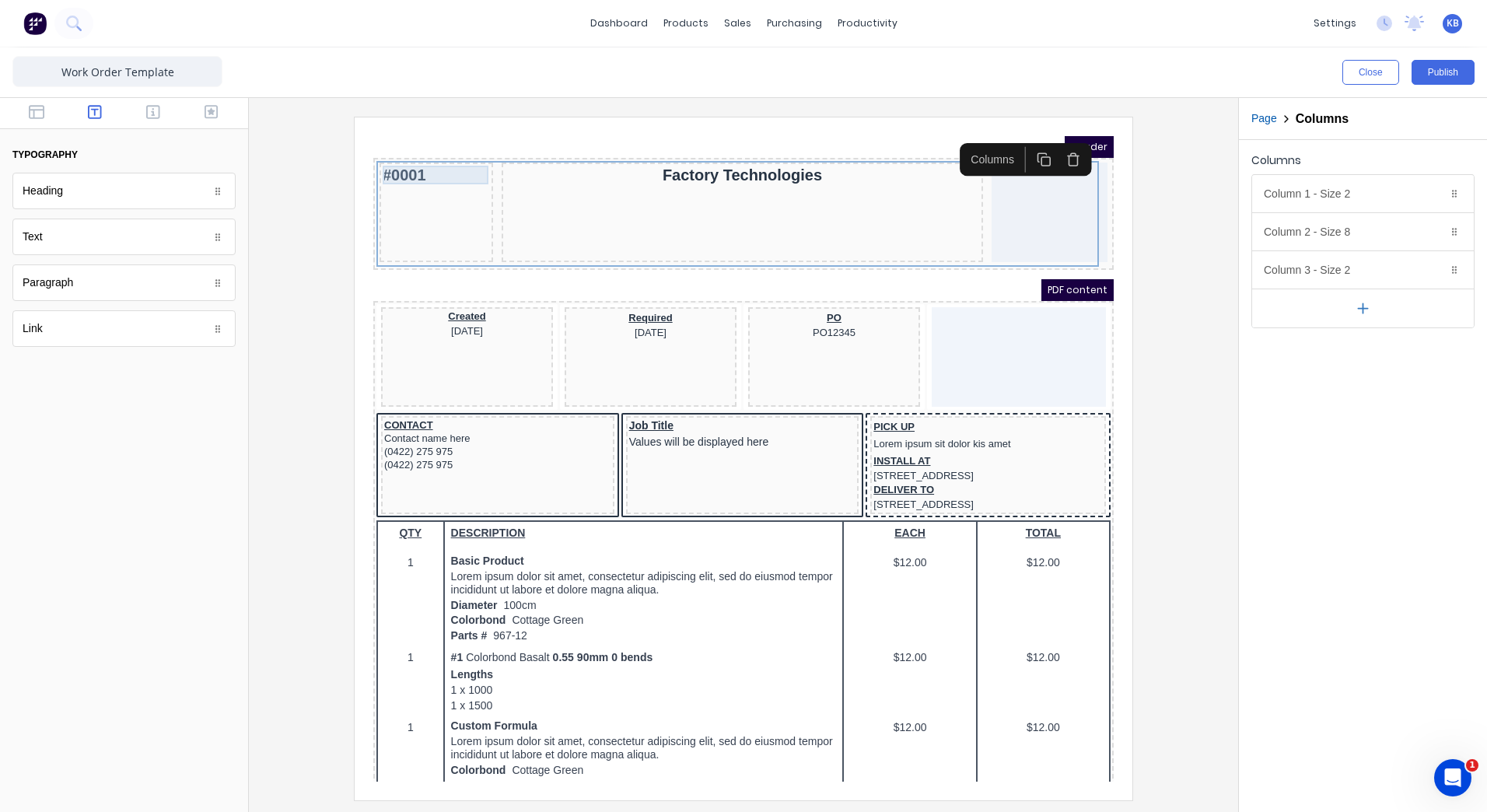
click at [416, 154] on div "#0001" at bounding box center [418, 156] width 108 height 18
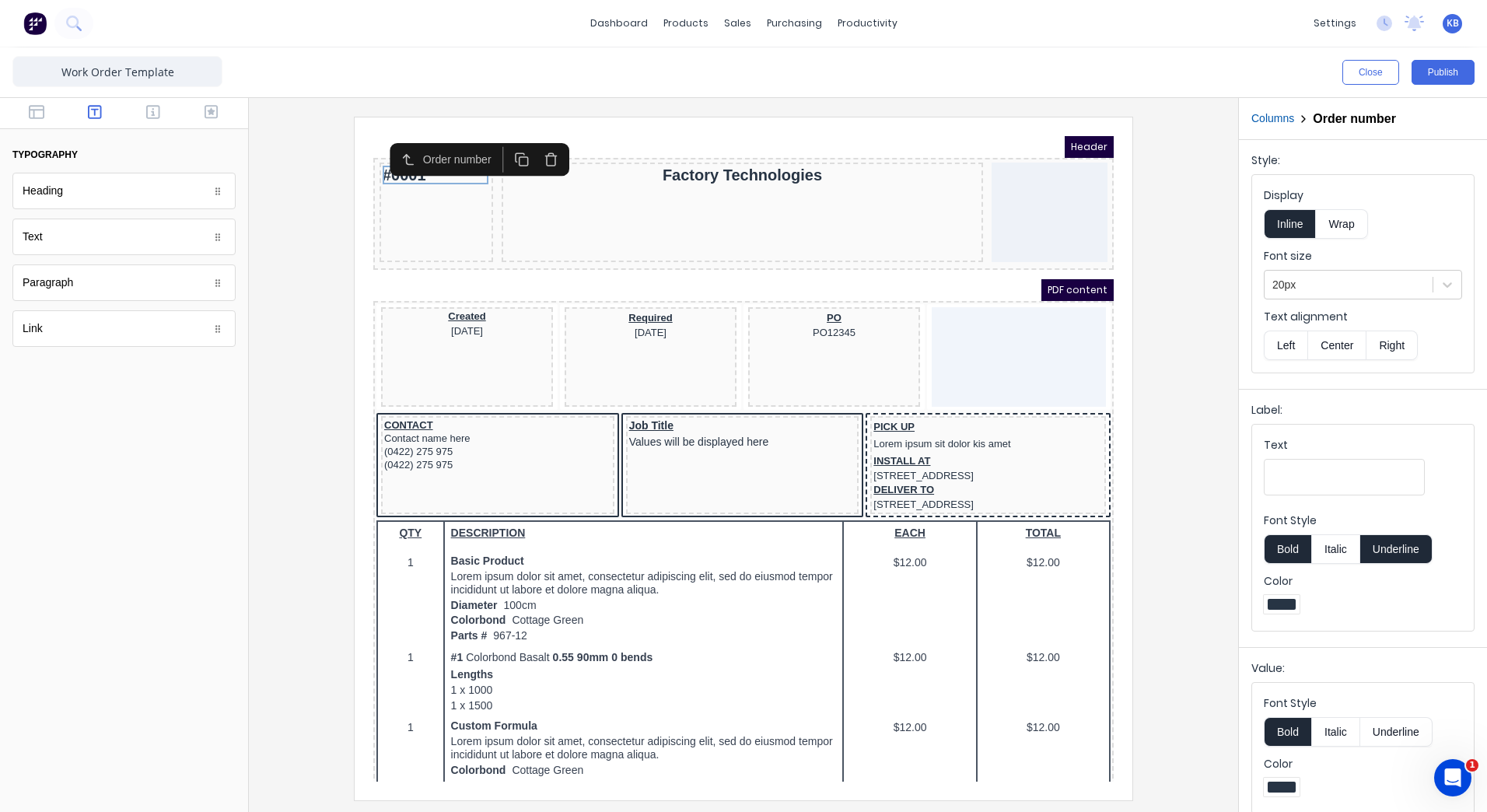
click at [536, 139] on icon "button" at bounding box center [532, 140] width 14 height 14
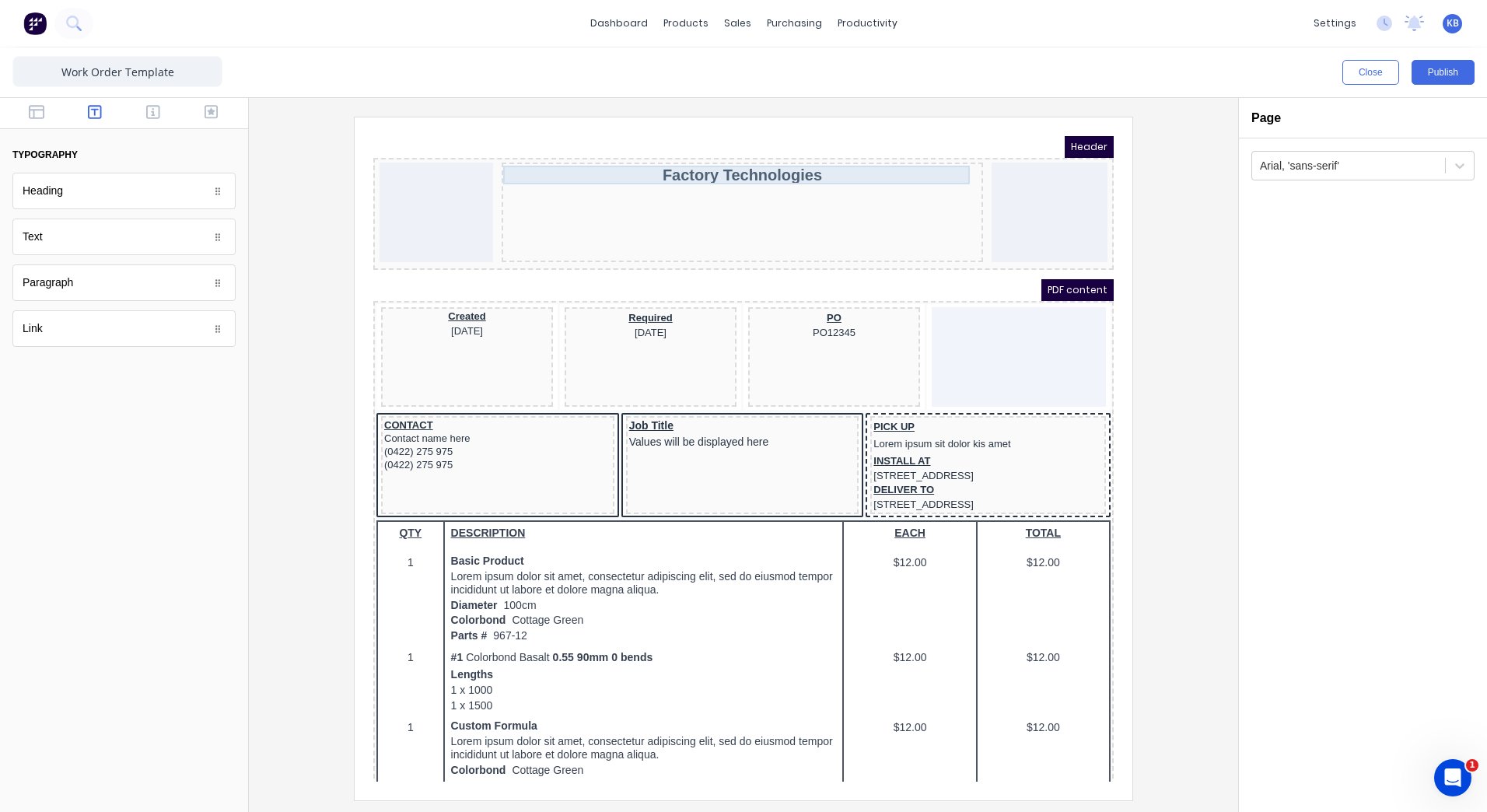
click at [694, 148] on div "Factory Technologies" at bounding box center [724, 156] width 475 height 18
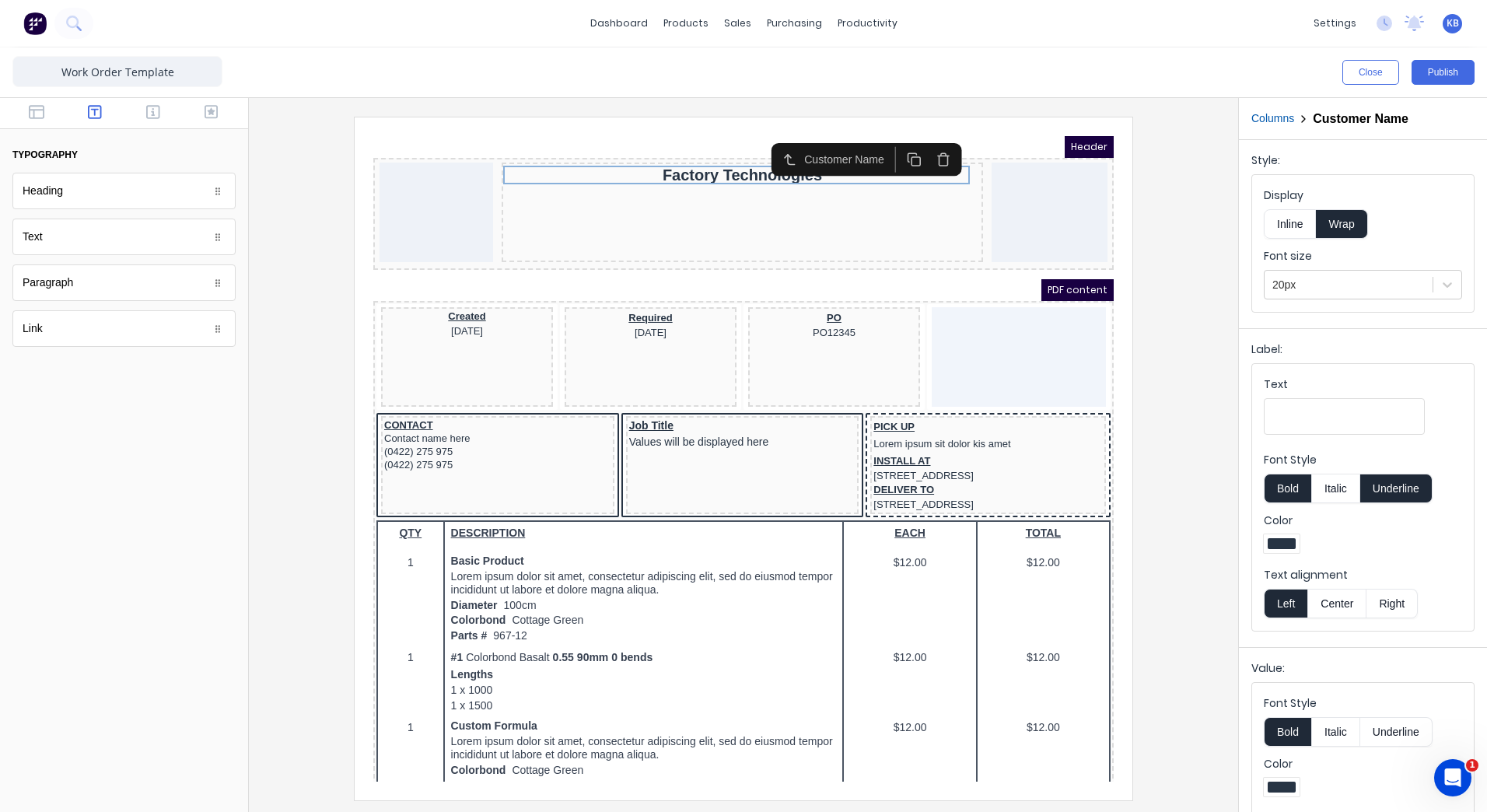
drag, startPoint x: 921, startPoint y: 145, endPoint x: 910, endPoint y: 152, distance: 13.0
click at [921, 145] on icon "button" at bounding box center [925, 140] width 14 height 14
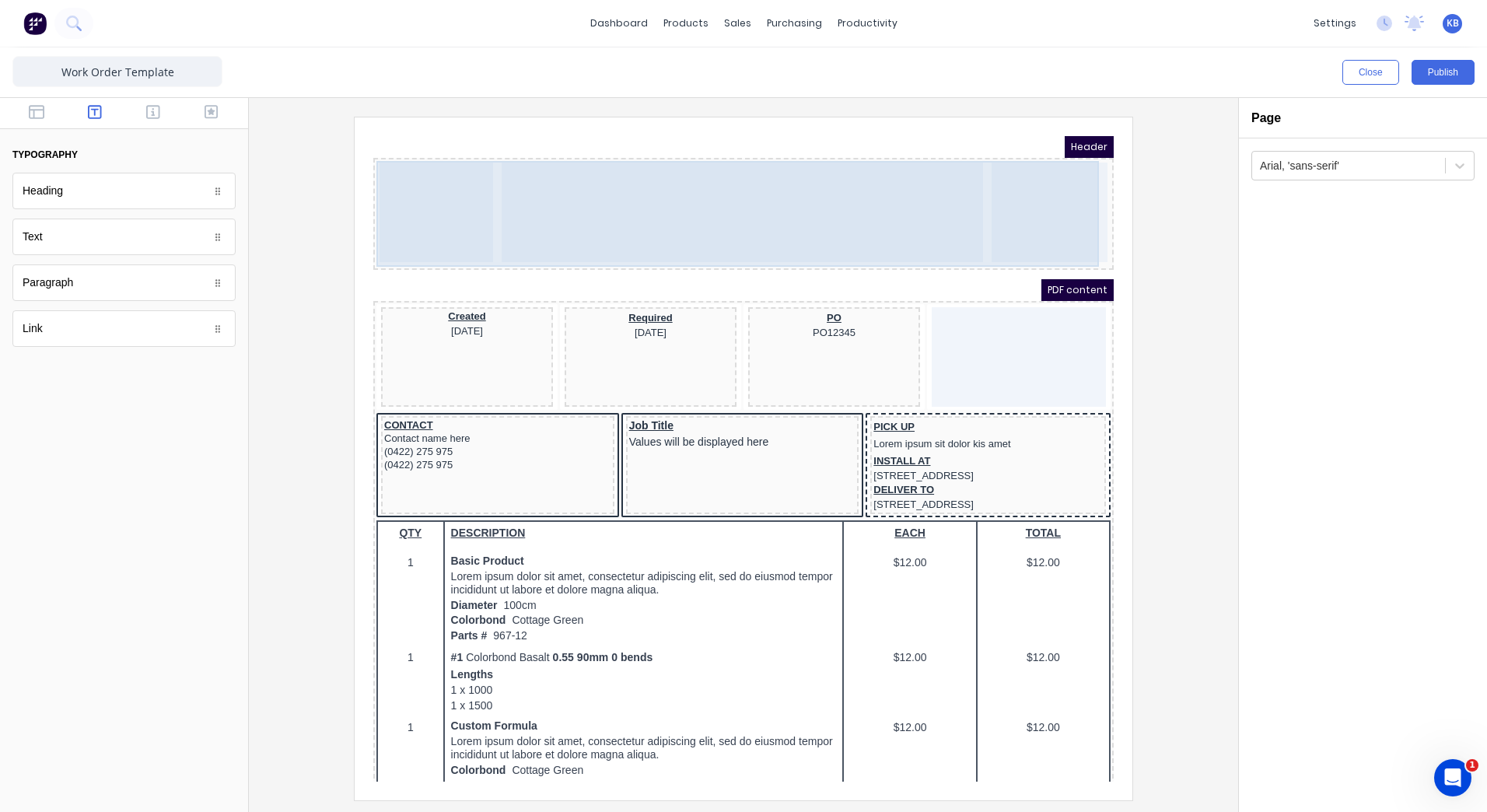
click at [721, 181] on div at bounding box center [723, 194] width 481 height 100
click at [626, 193] on div at bounding box center [723, 194] width 481 height 100
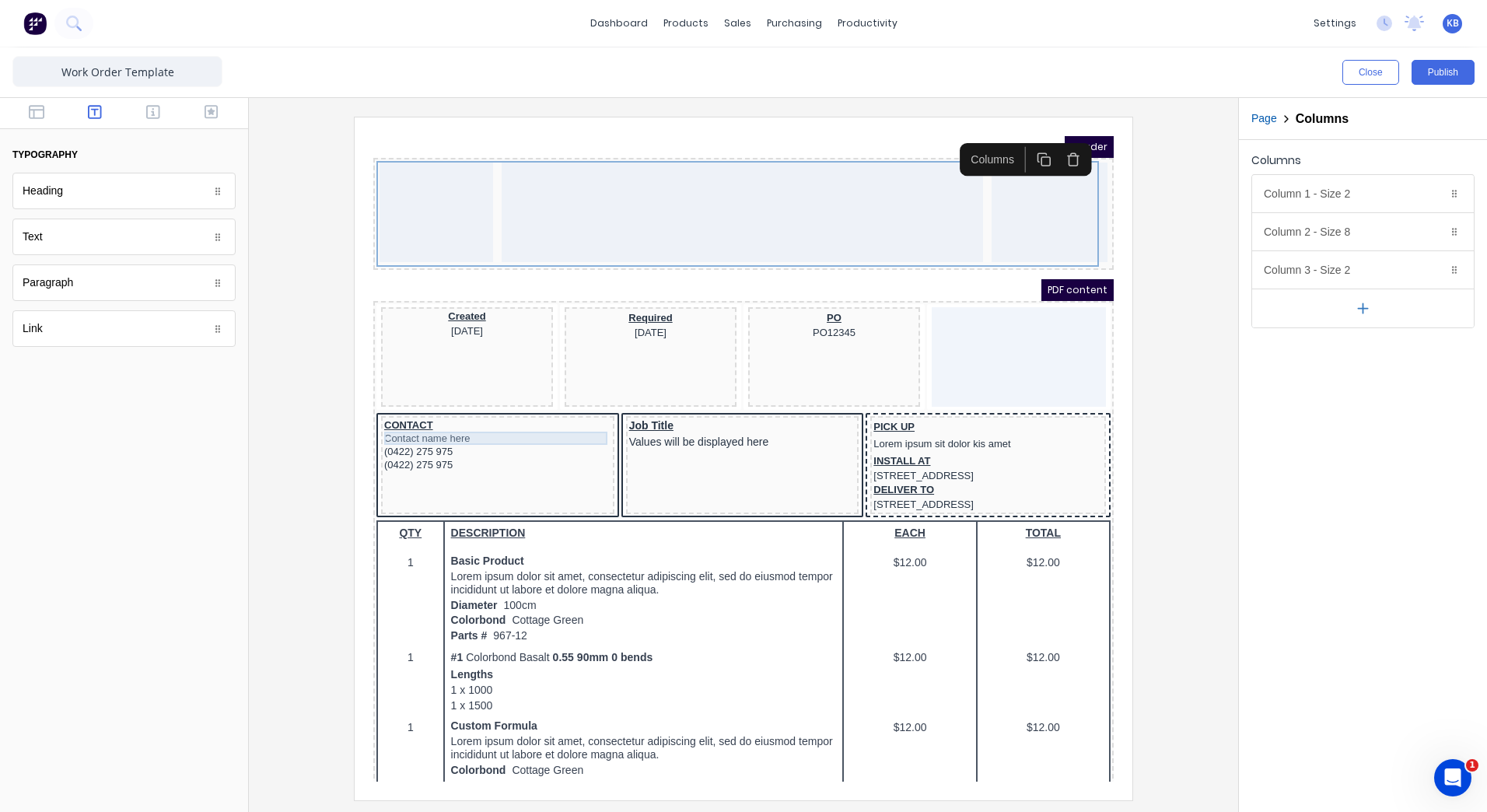
click at [423, 415] on div "Contact name here" at bounding box center [479, 420] width 227 height 13
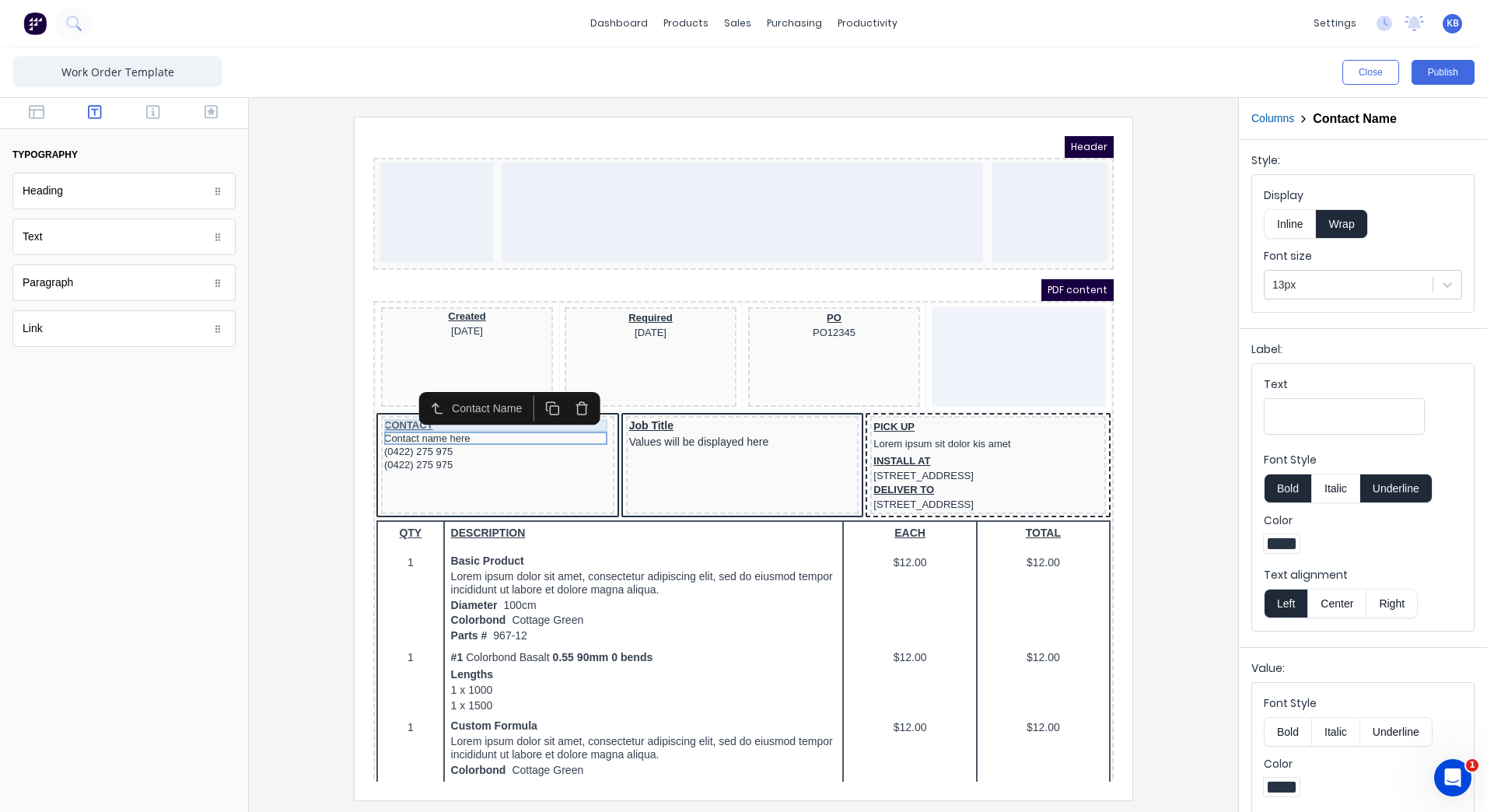
click at [429, 407] on div "CONTACT" at bounding box center [479, 406] width 227 height 12
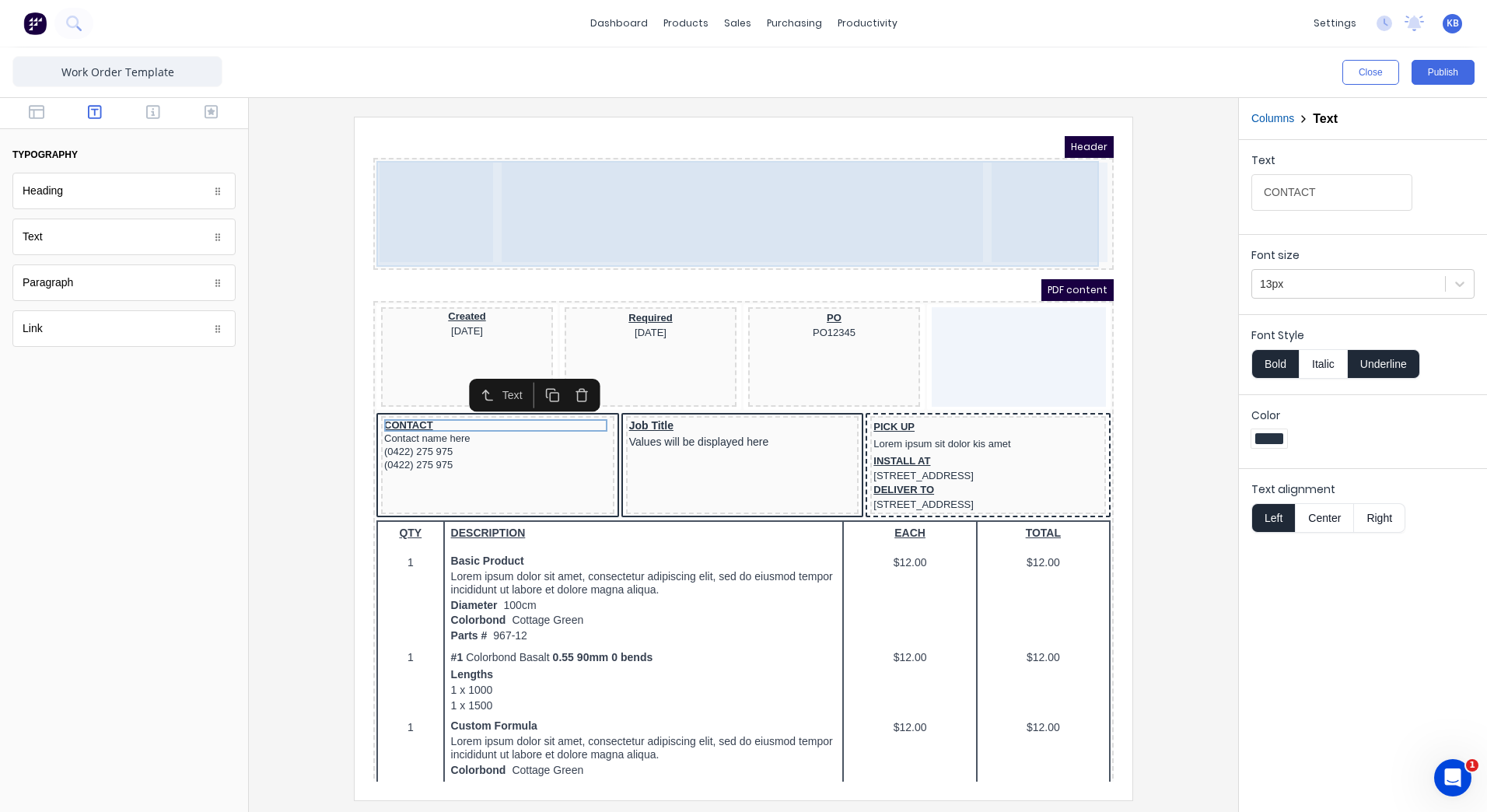
click at [767, 190] on div at bounding box center [723, 194] width 481 height 100
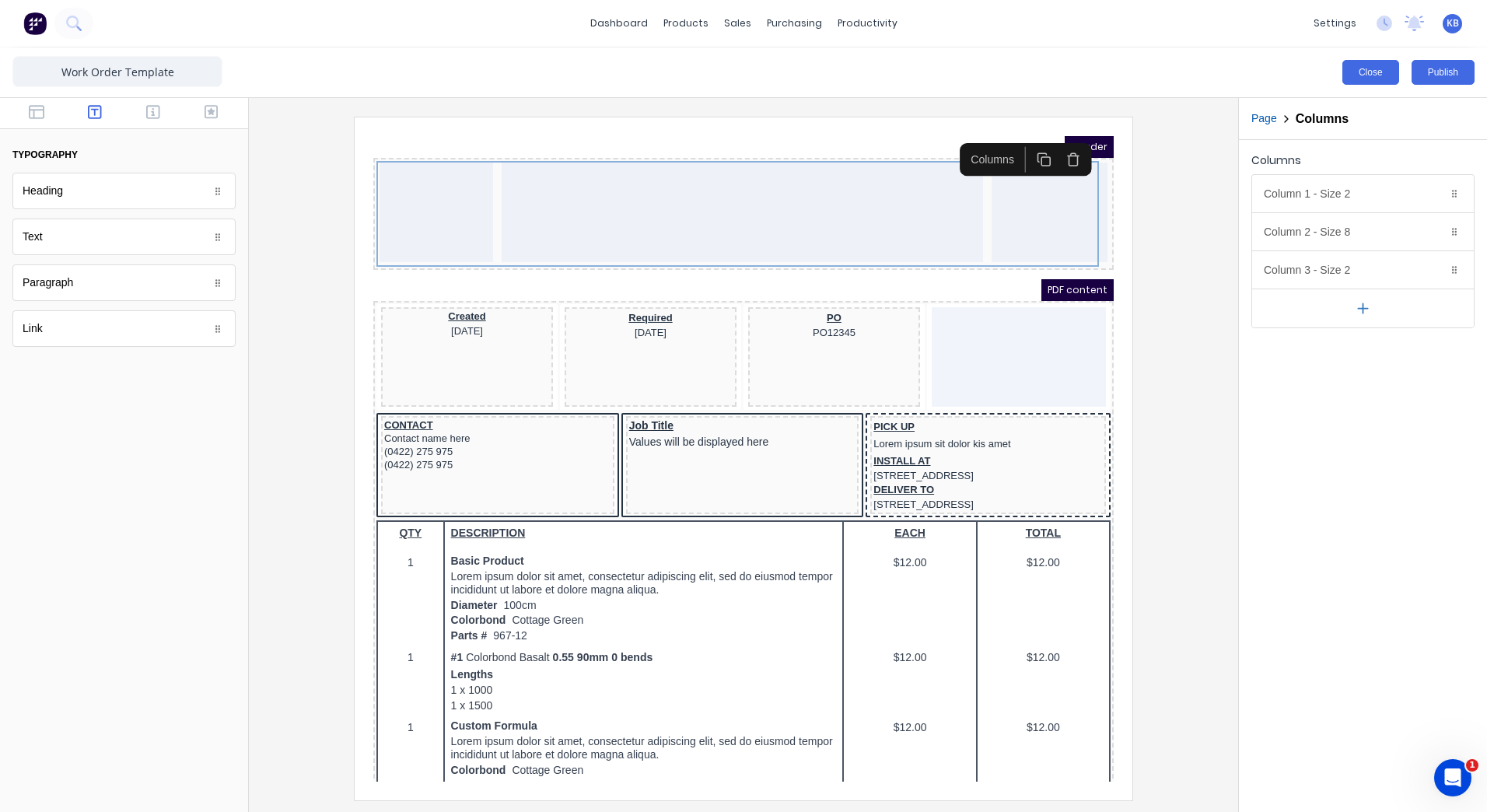
click at [1375, 84] on button "Close" at bounding box center [1371, 72] width 57 height 25
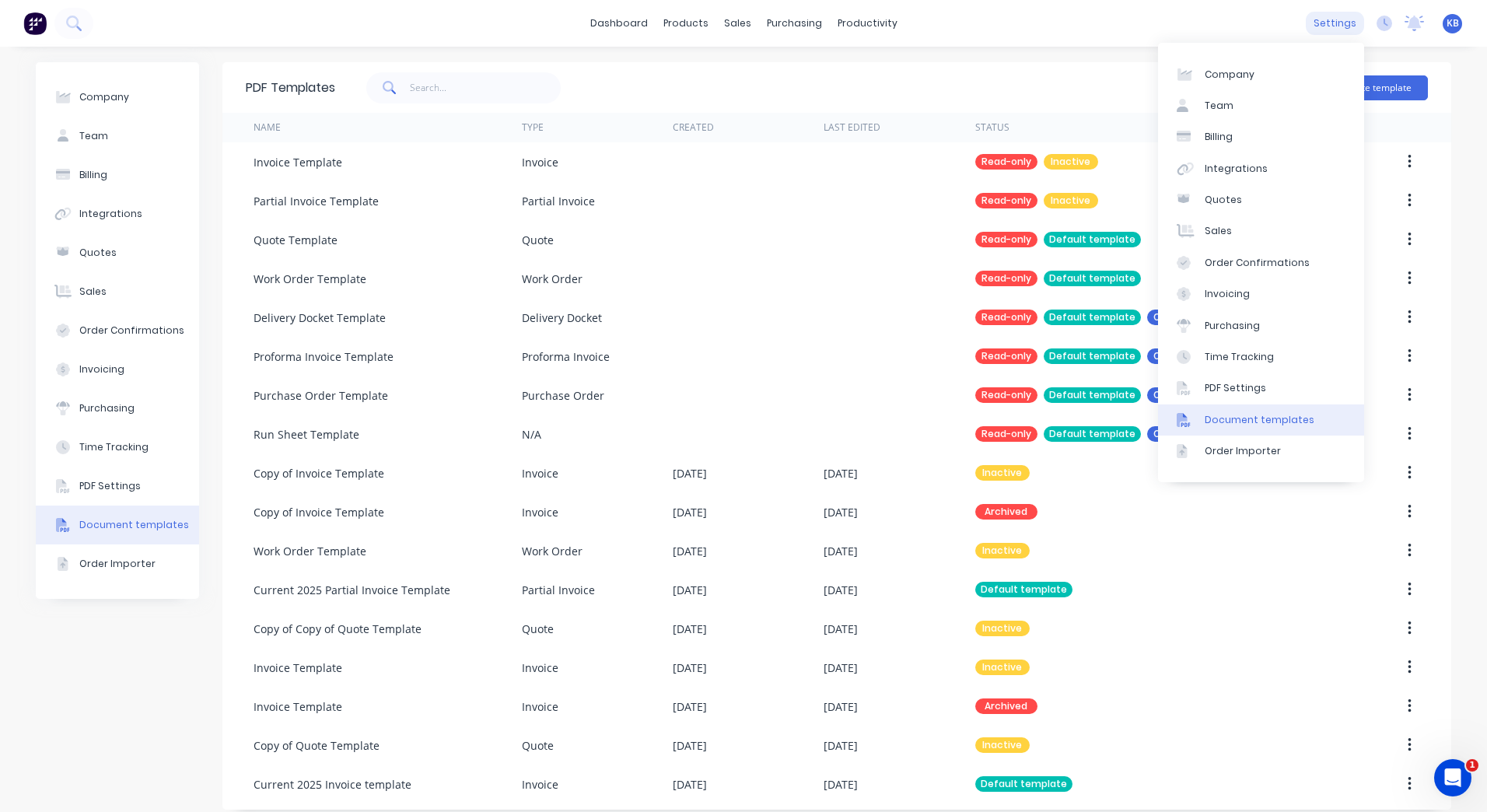
click at [1315, 17] on div "settings" at bounding box center [1335, 23] width 59 height 23
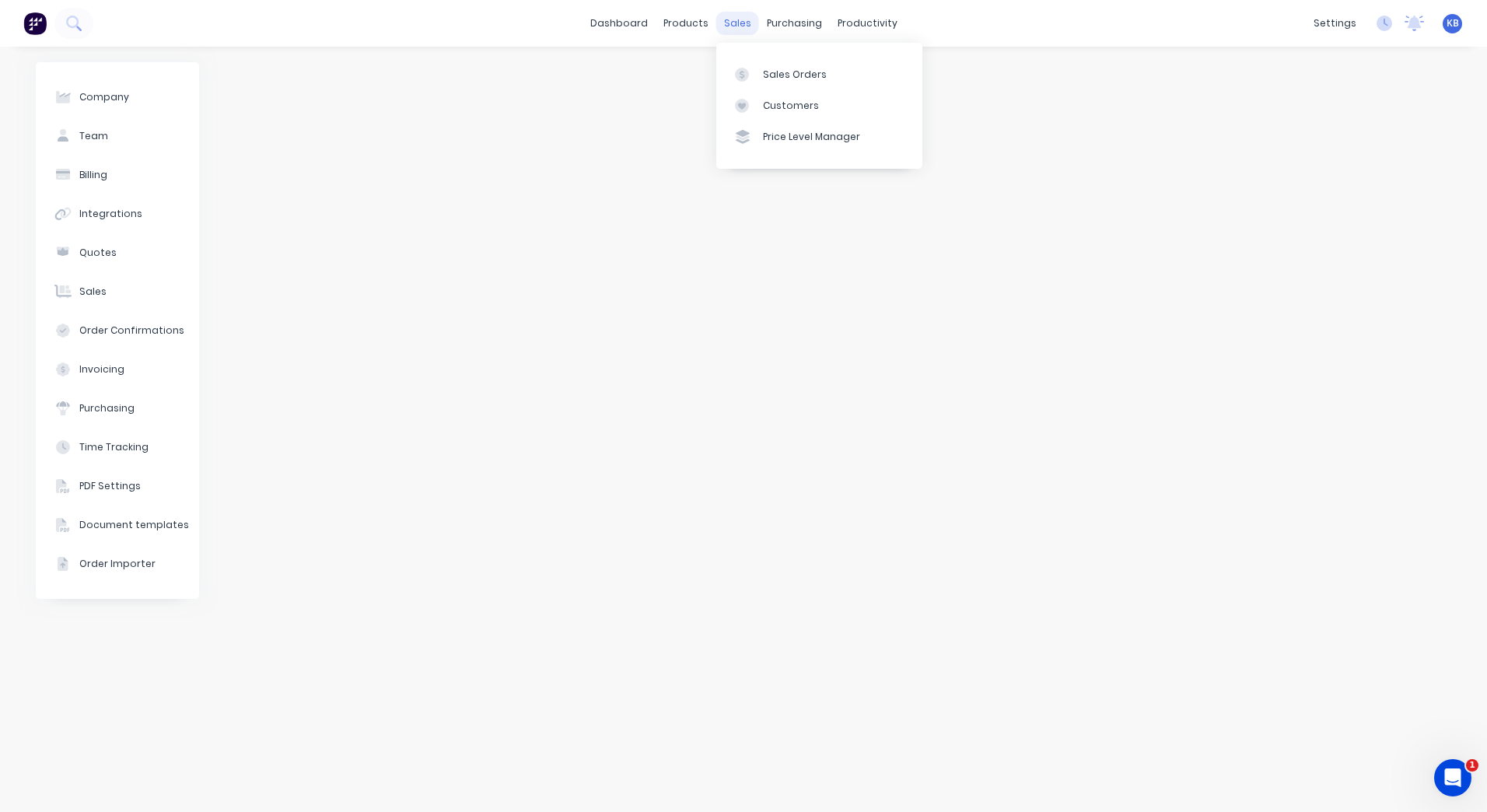
click at [746, 26] on div "sales" at bounding box center [737, 23] width 43 height 23
click at [783, 82] on link "Sales Orders" at bounding box center [819, 74] width 206 height 31
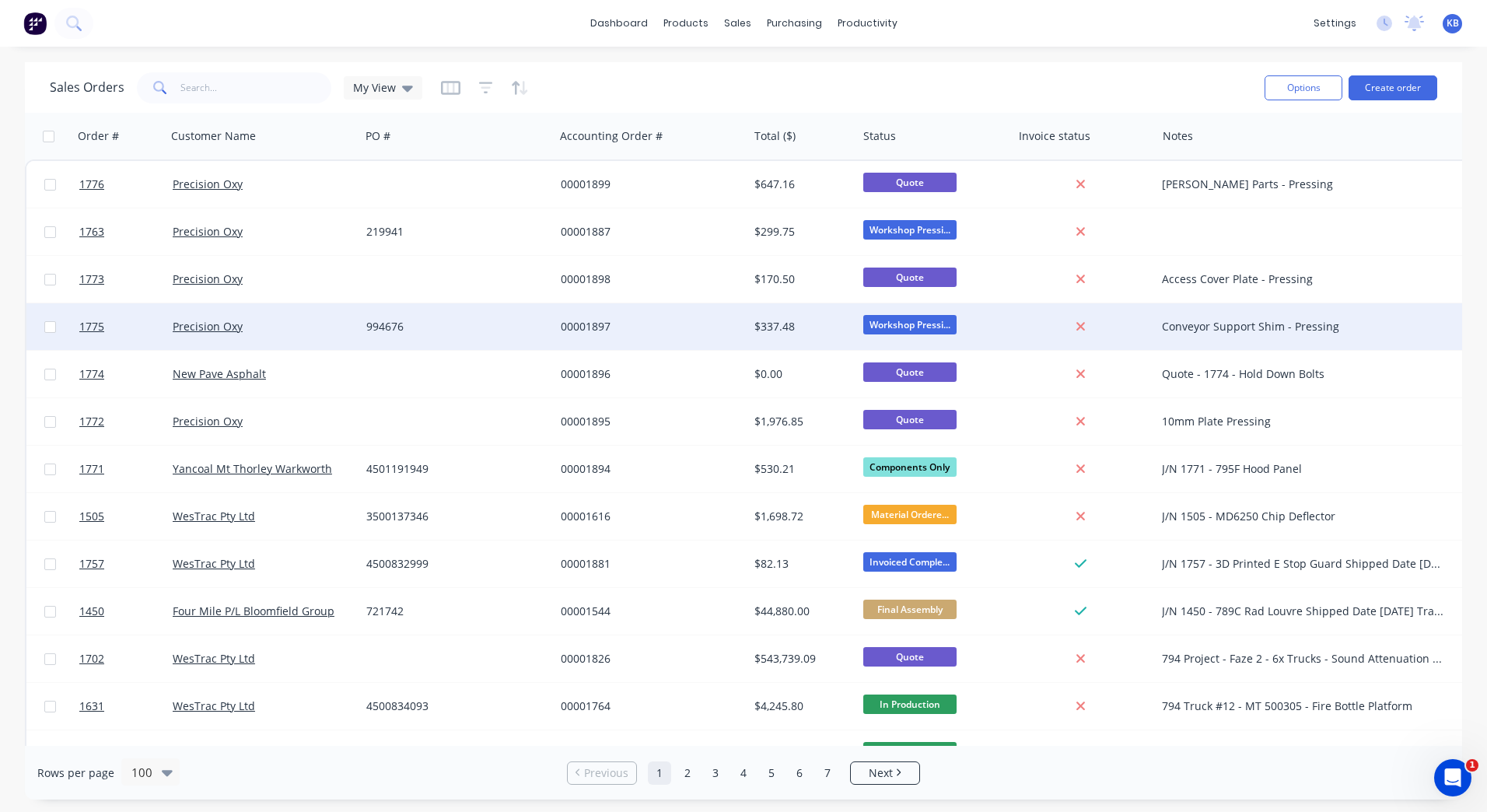
click at [706, 313] on div "00001897" at bounding box center [651, 327] width 193 height 47
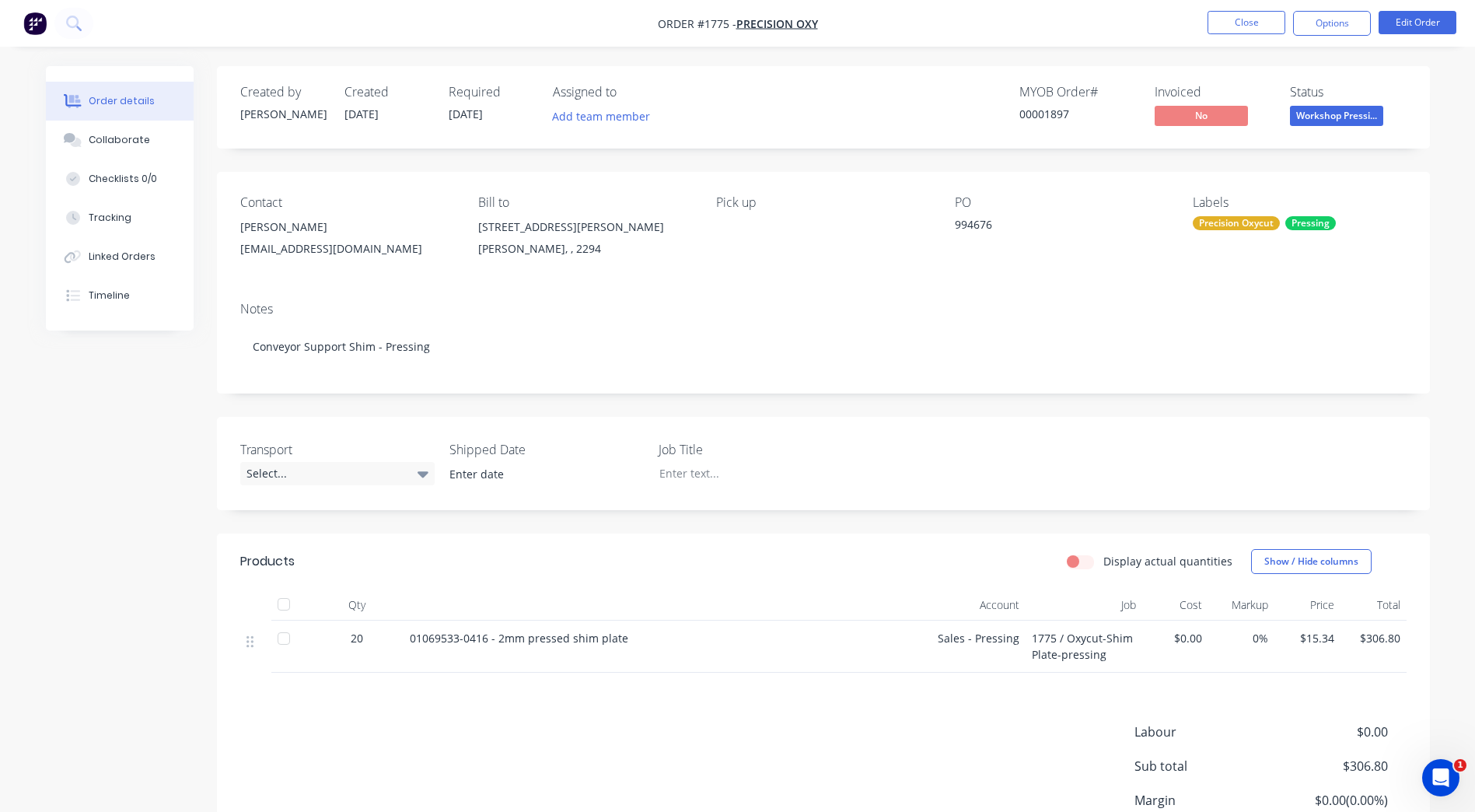
click at [1305, 36] on nav "Order #1775 - Precision Oxy Close Options Edit Order" at bounding box center [737, 23] width 1475 height 47
drag, startPoint x: 1314, startPoint y: 30, endPoint x: 1314, endPoint y: 37, distance: 7.0
click at [1314, 30] on button "Options" at bounding box center [1332, 23] width 78 height 25
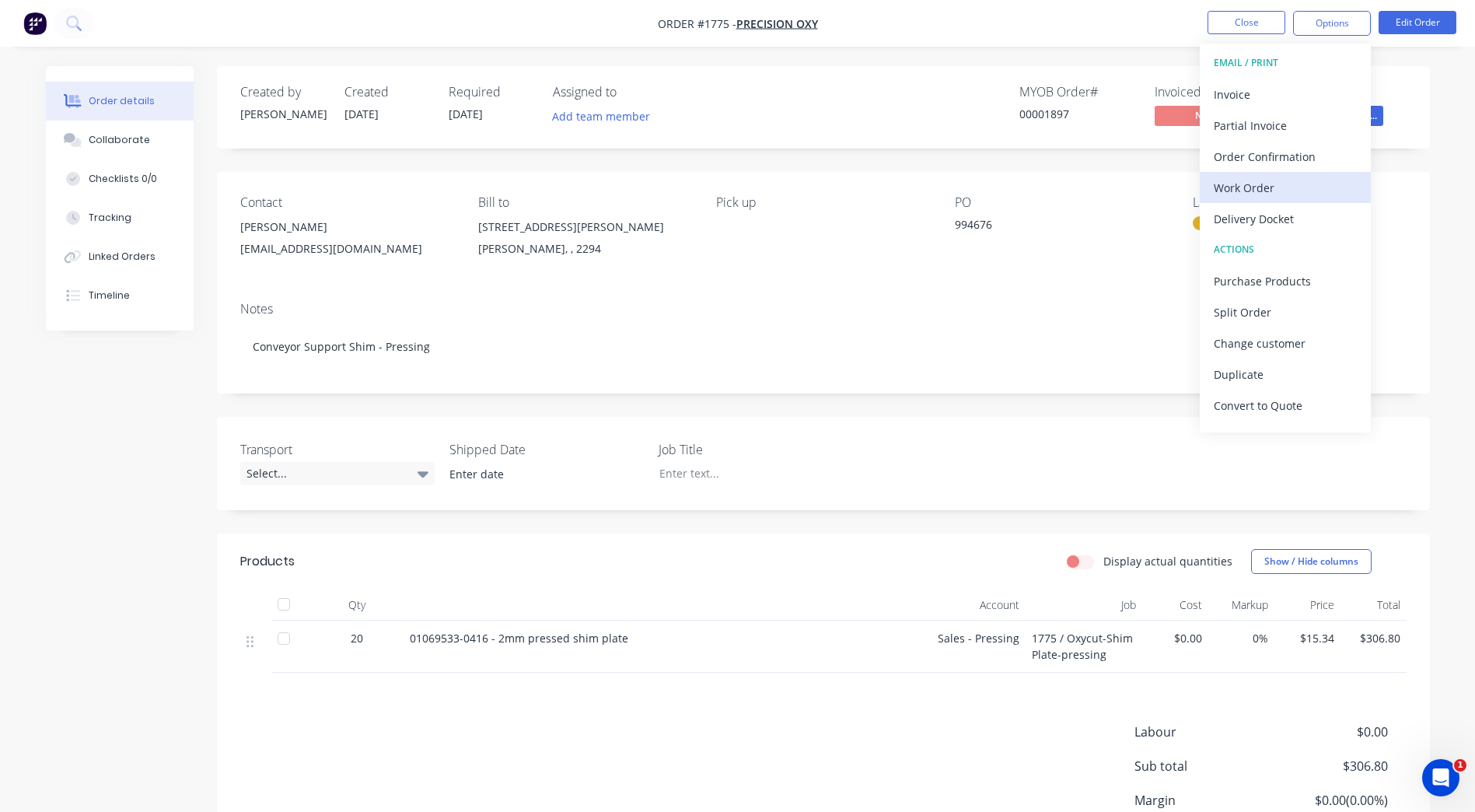
click at [1277, 194] on div "Work Order" at bounding box center [1285, 187] width 143 height 22
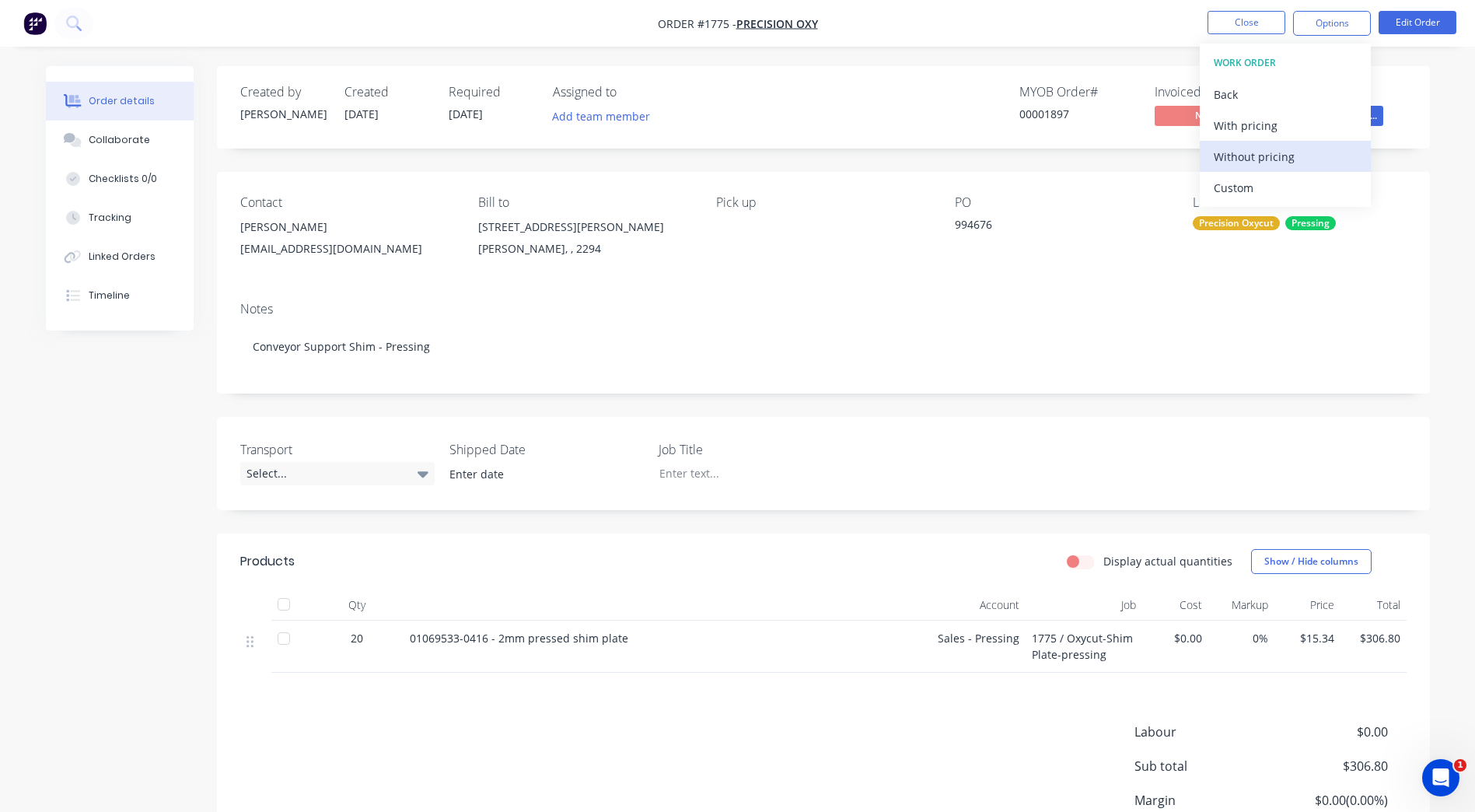
click at [1253, 153] on div "Without pricing" at bounding box center [1285, 156] width 143 height 22
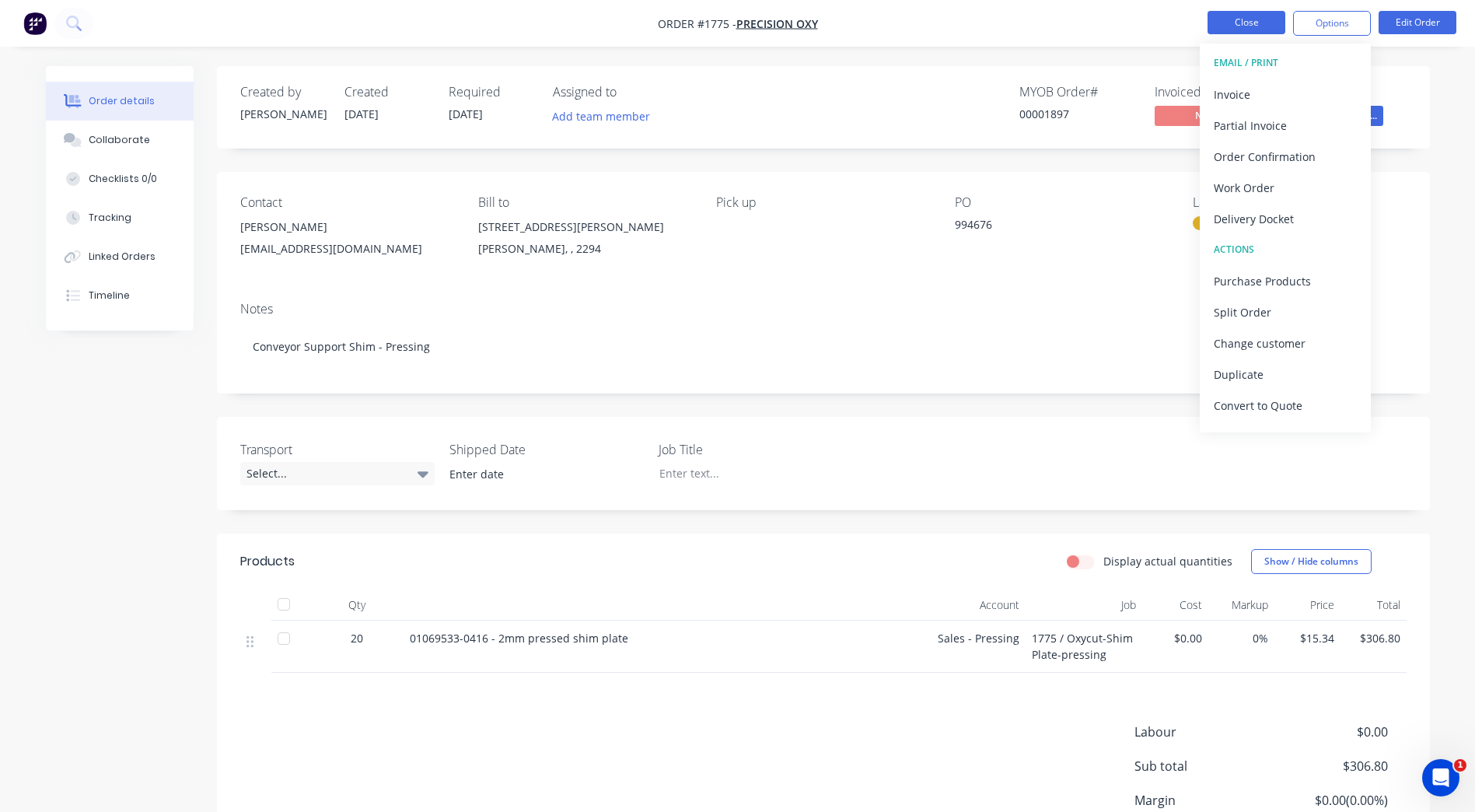
click at [1247, 35] on nav "Order #1775 - Precision Oxy Close Options EMAIL / PRINT Invoice Partial Invoice…" at bounding box center [737, 23] width 1475 height 47
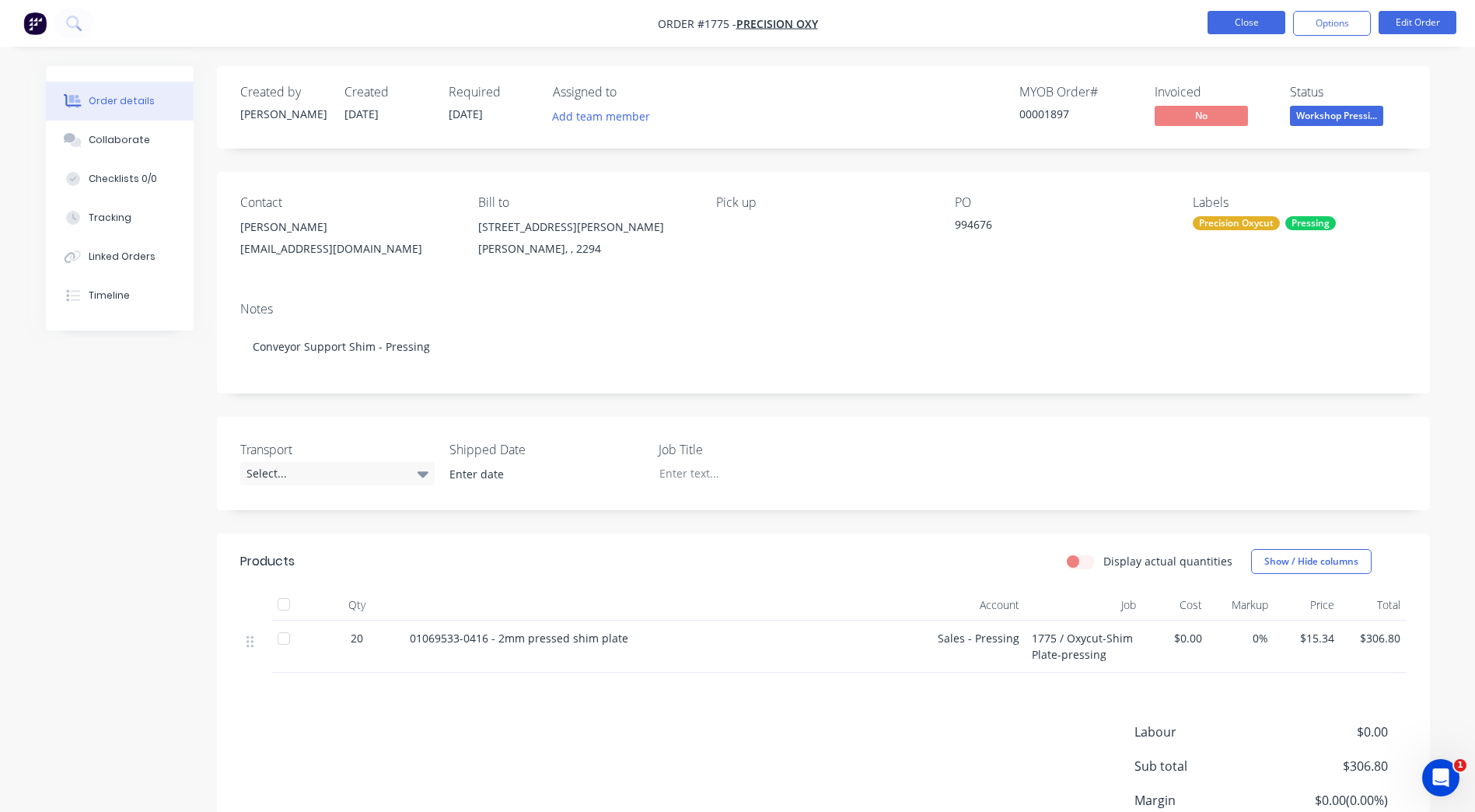
click at [1248, 33] on button "Close" at bounding box center [1246, 22] width 78 height 23
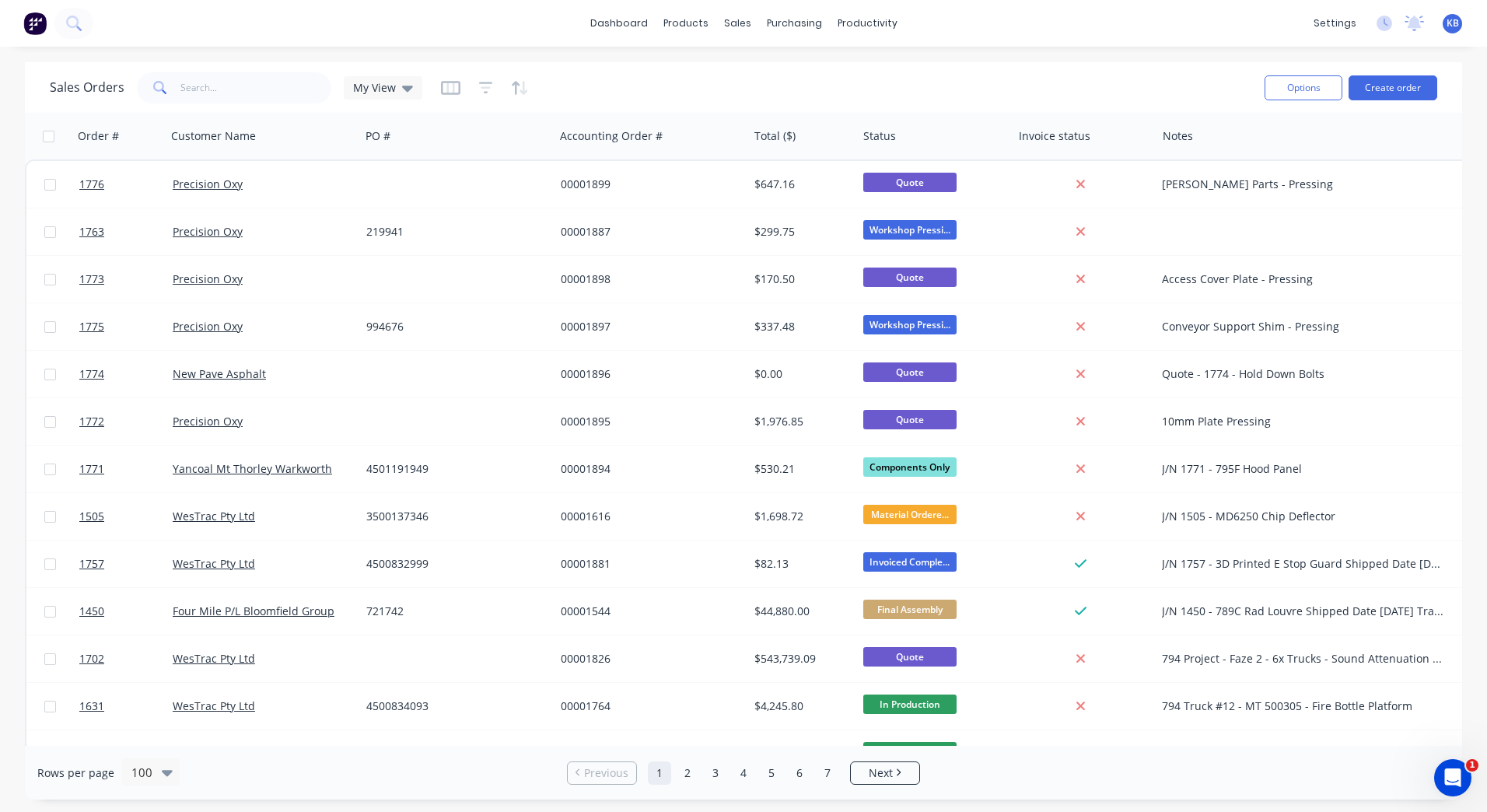
click at [1340, 40] on div "dashboard products sales purchasing productivity dashboard products Product Cat…" at bounding box center [743, 23] width 1487 height 47
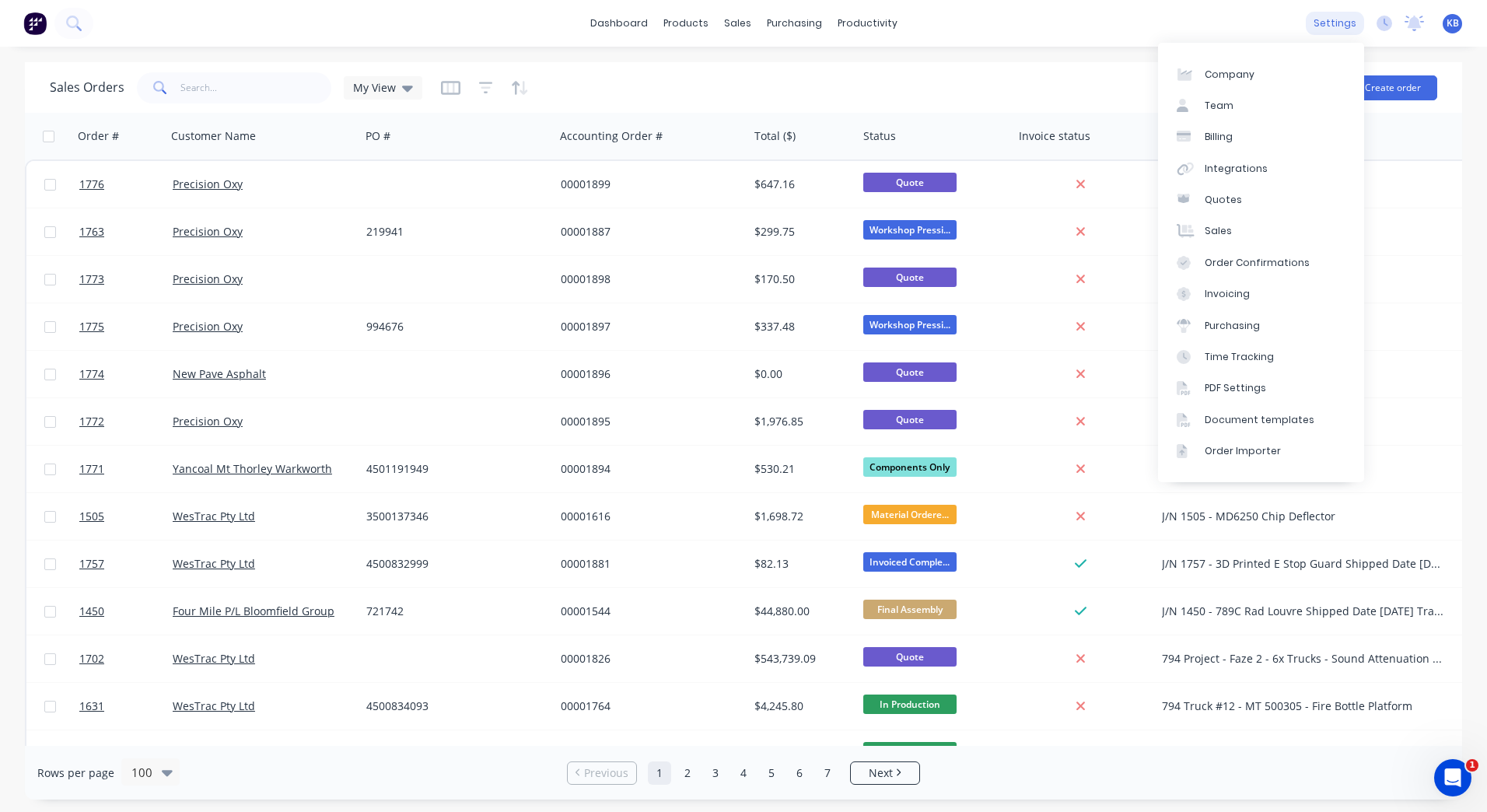
click at [1342, 35] on div "settings" at bounding box center [1335, 23] width 59 height 23
click at [1257, 409] on link "Document templates" at bounding box center [1261, 420] width 206 height 31
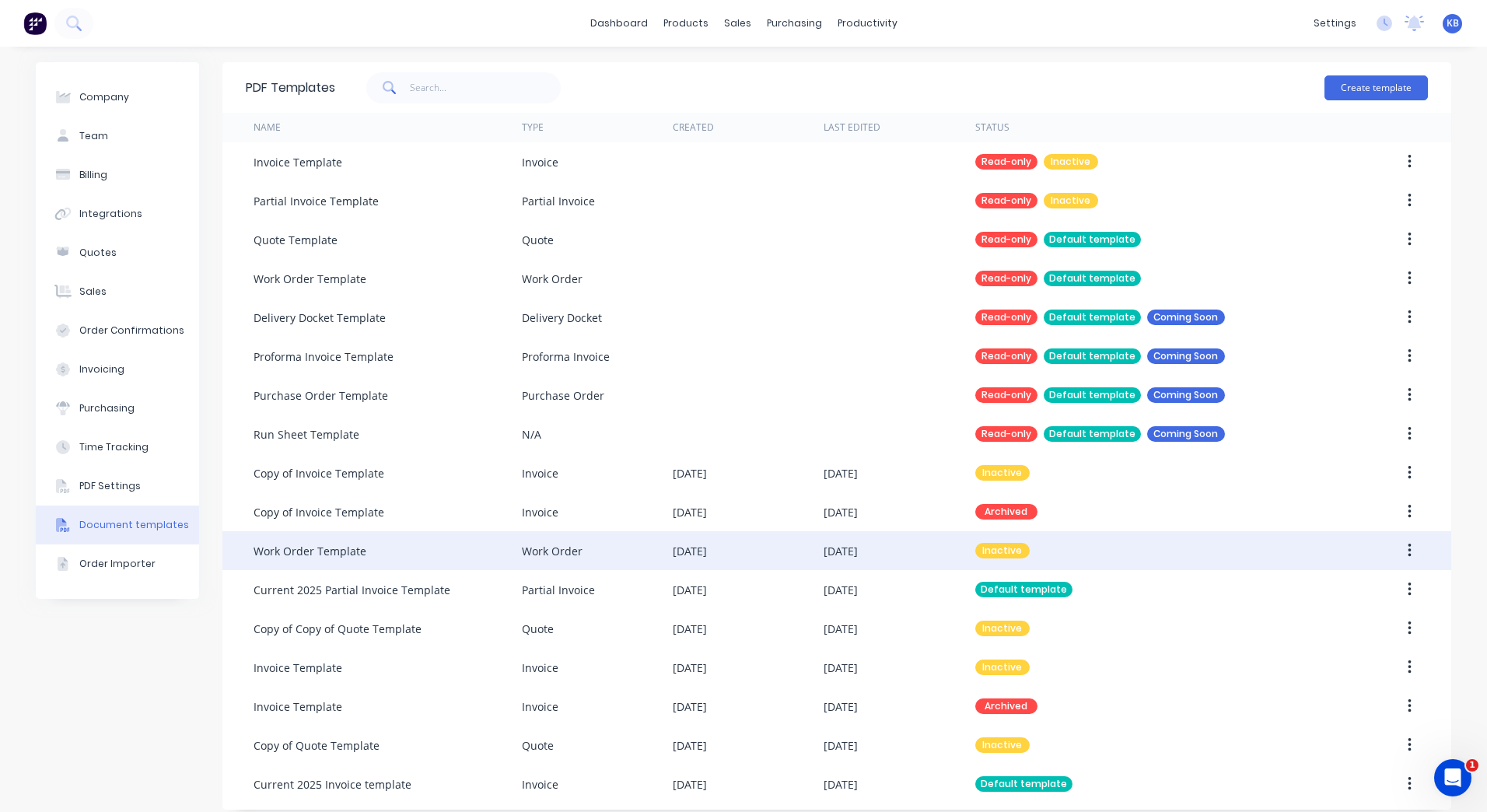
click at [939, 537] on div "17 Jul 2025" at bounding box center [899, 551] width 151 height 38
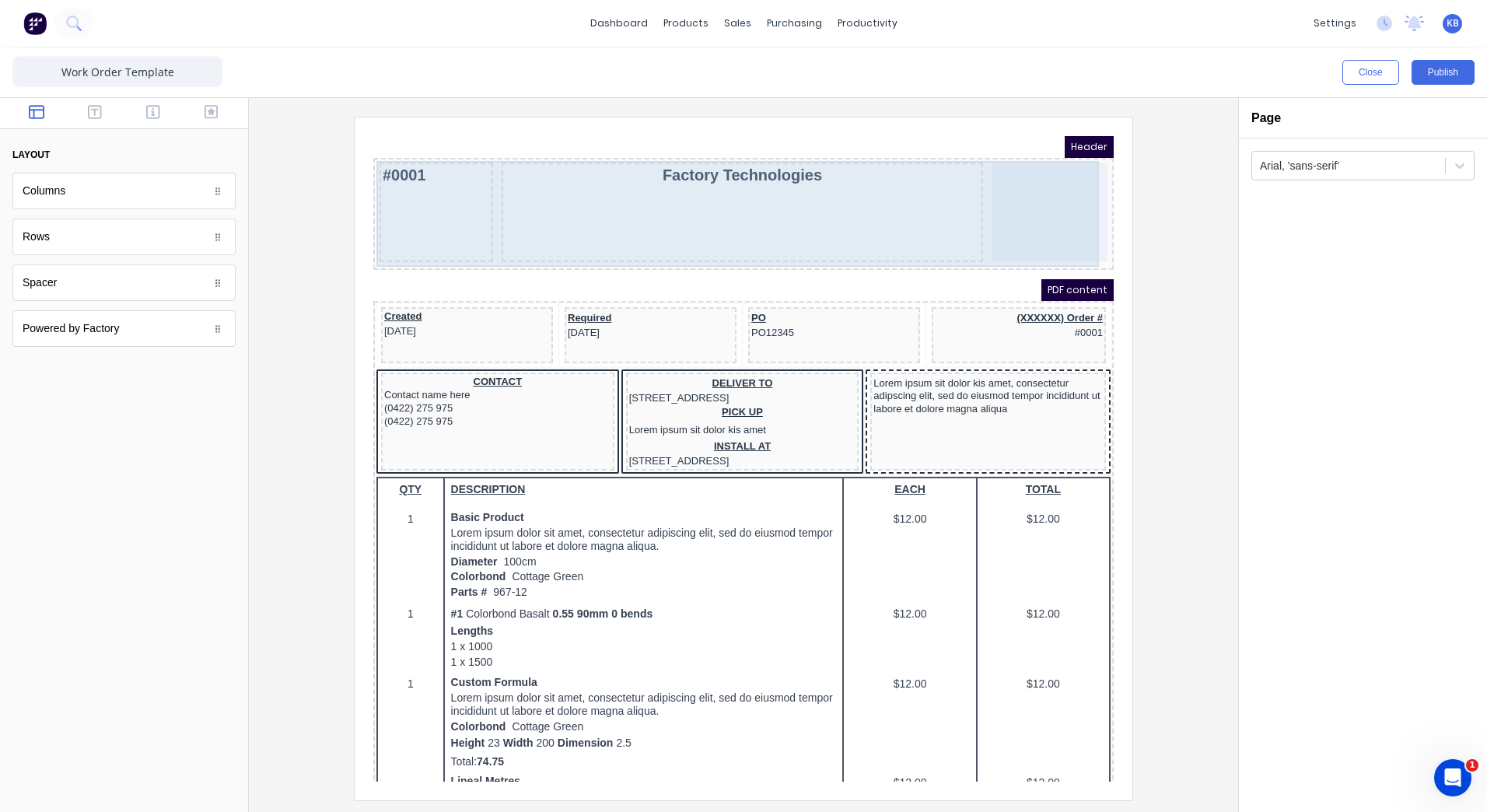
click at [645, 167] on div "Factory Technologies" at bounding box center [723, 194] width 481 height 100
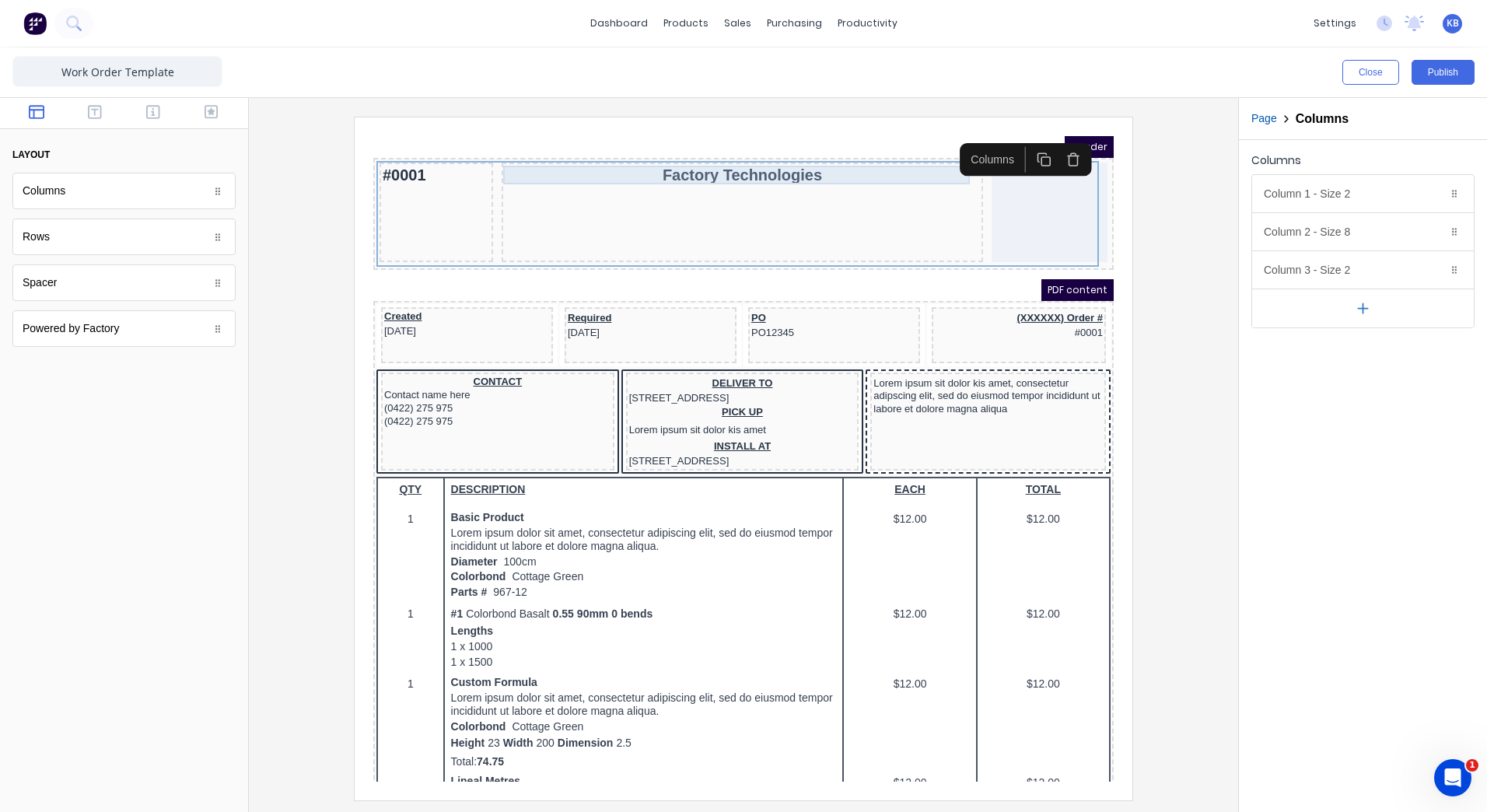
click at [707, 157] on div "Factory Technologies" at bounding box center [724, 156] width 475 height 18
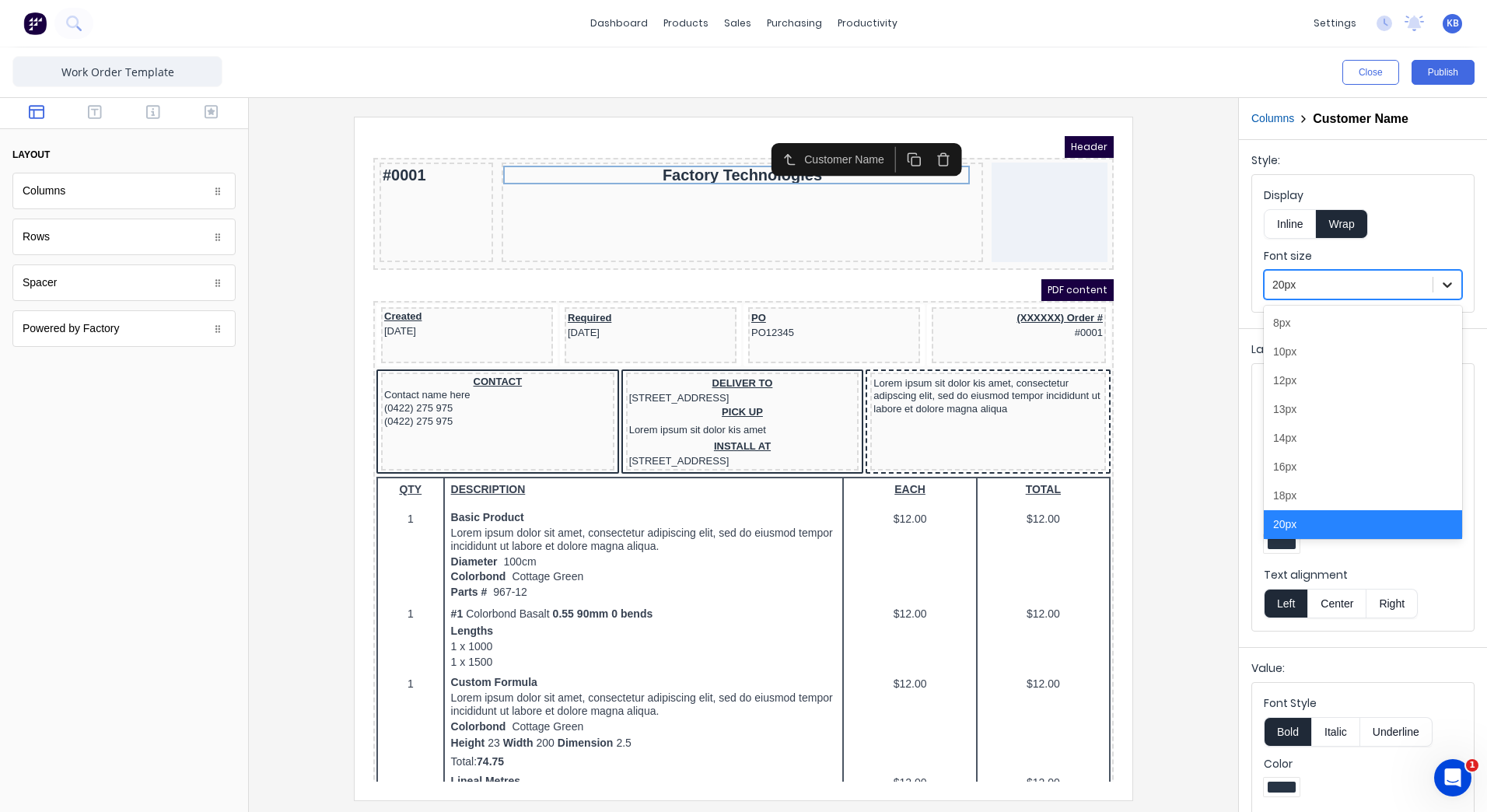
click at [1440, 285] on icon at bounding box center [1448, 284] width 15 height 15
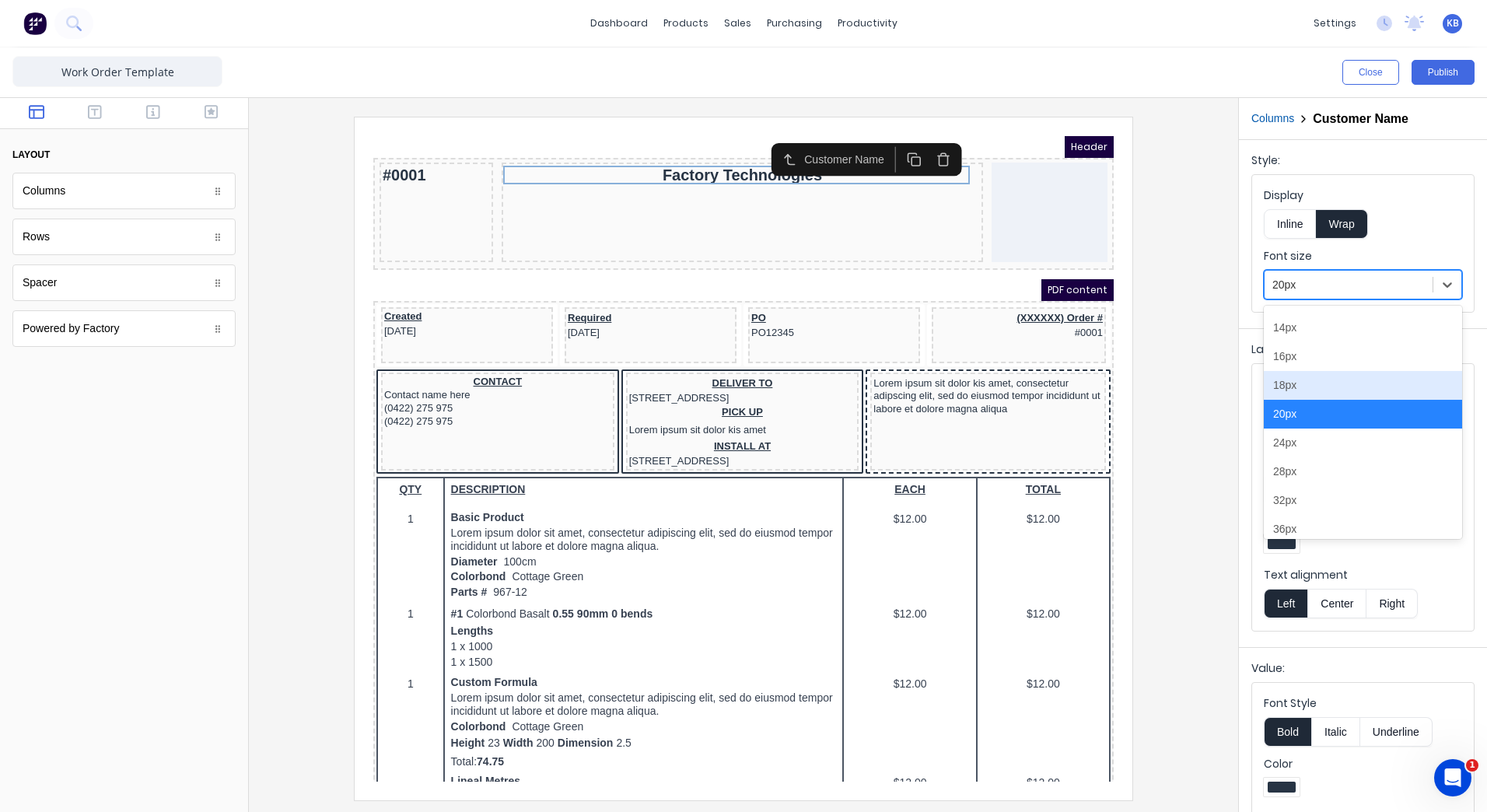
scroll to position [176, 0]
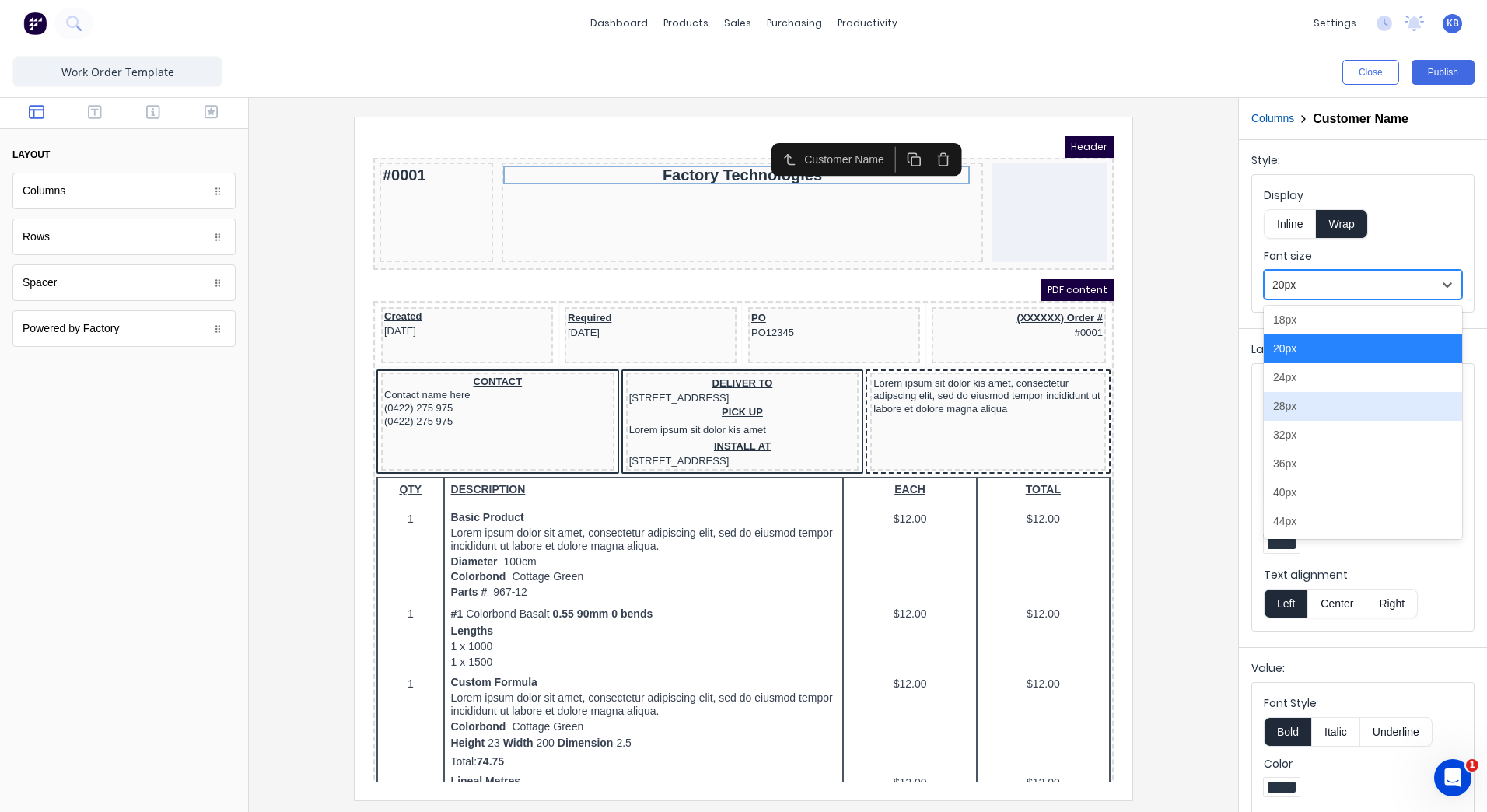
click at [1328, 417] on div "28px" at bounding box center [1363, 406] width 198 height 29
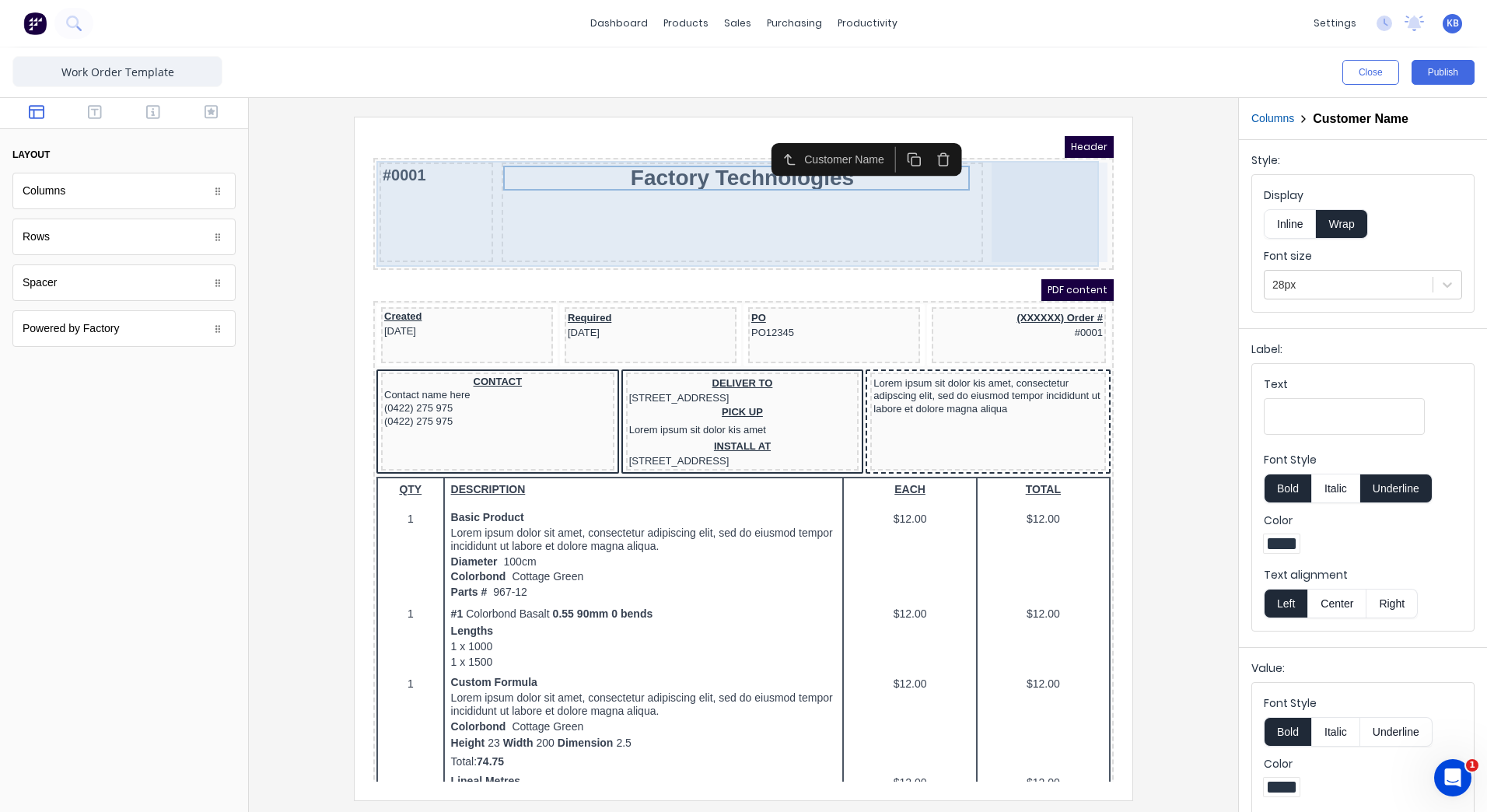
click at [699, 223] on div "Factory Technologies" at bounding box center [723, 194] width 481 height 100
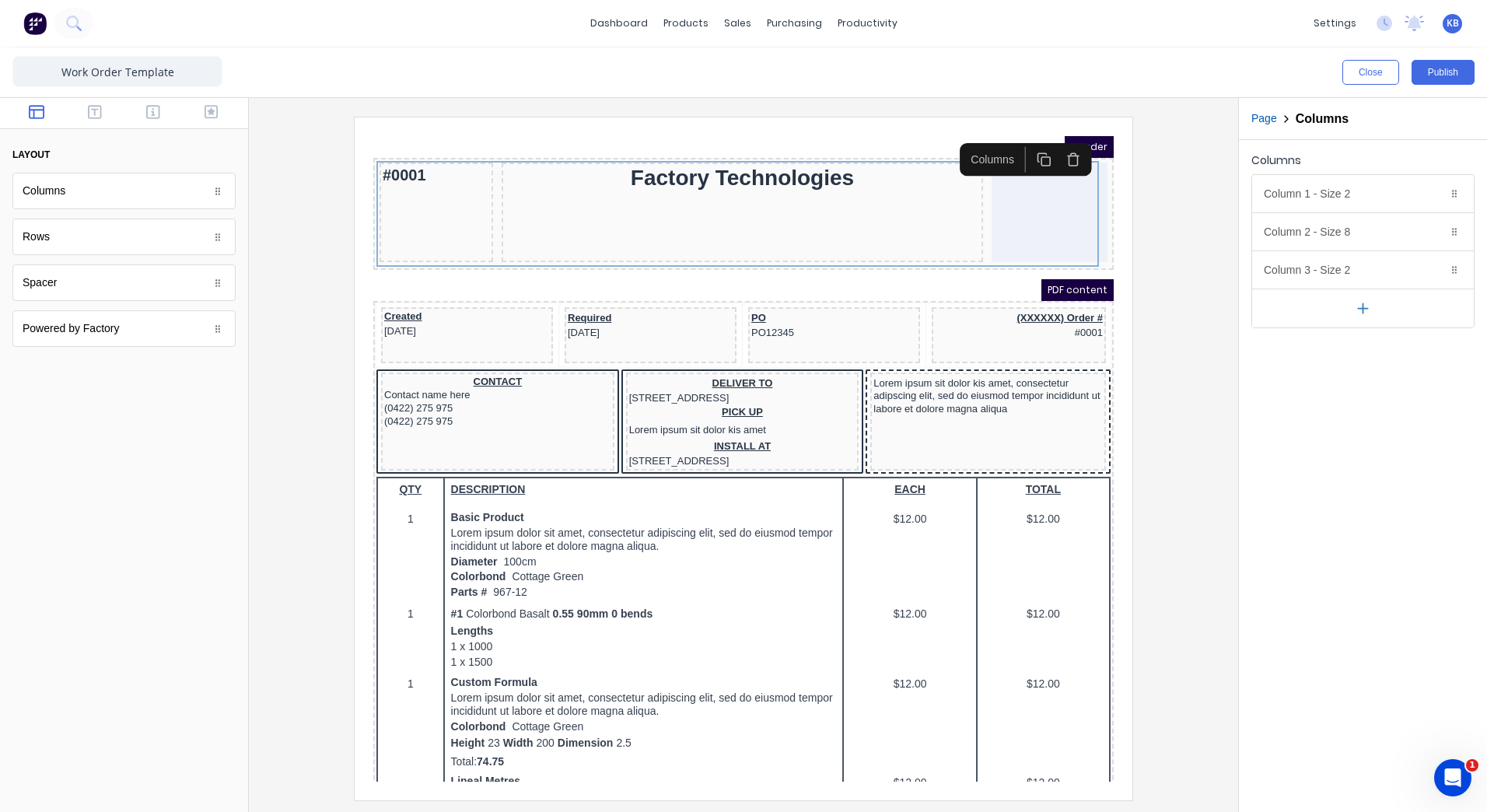
click at [1183, 225] on div at bounding box center [743, 457] width 964 height 682
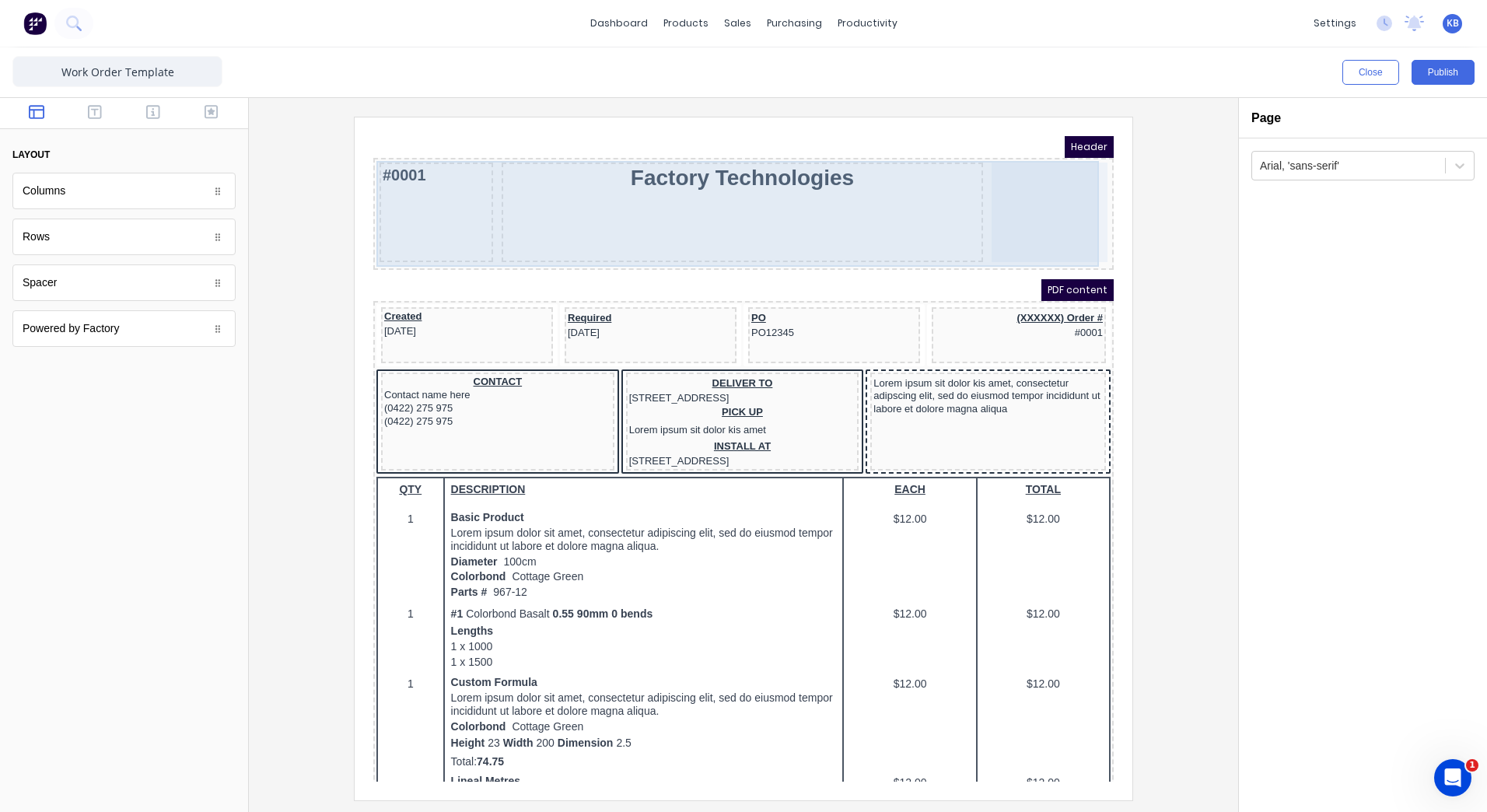
click at [1029, 177] on div at bounding box center [1030, 194] width 116 height 100
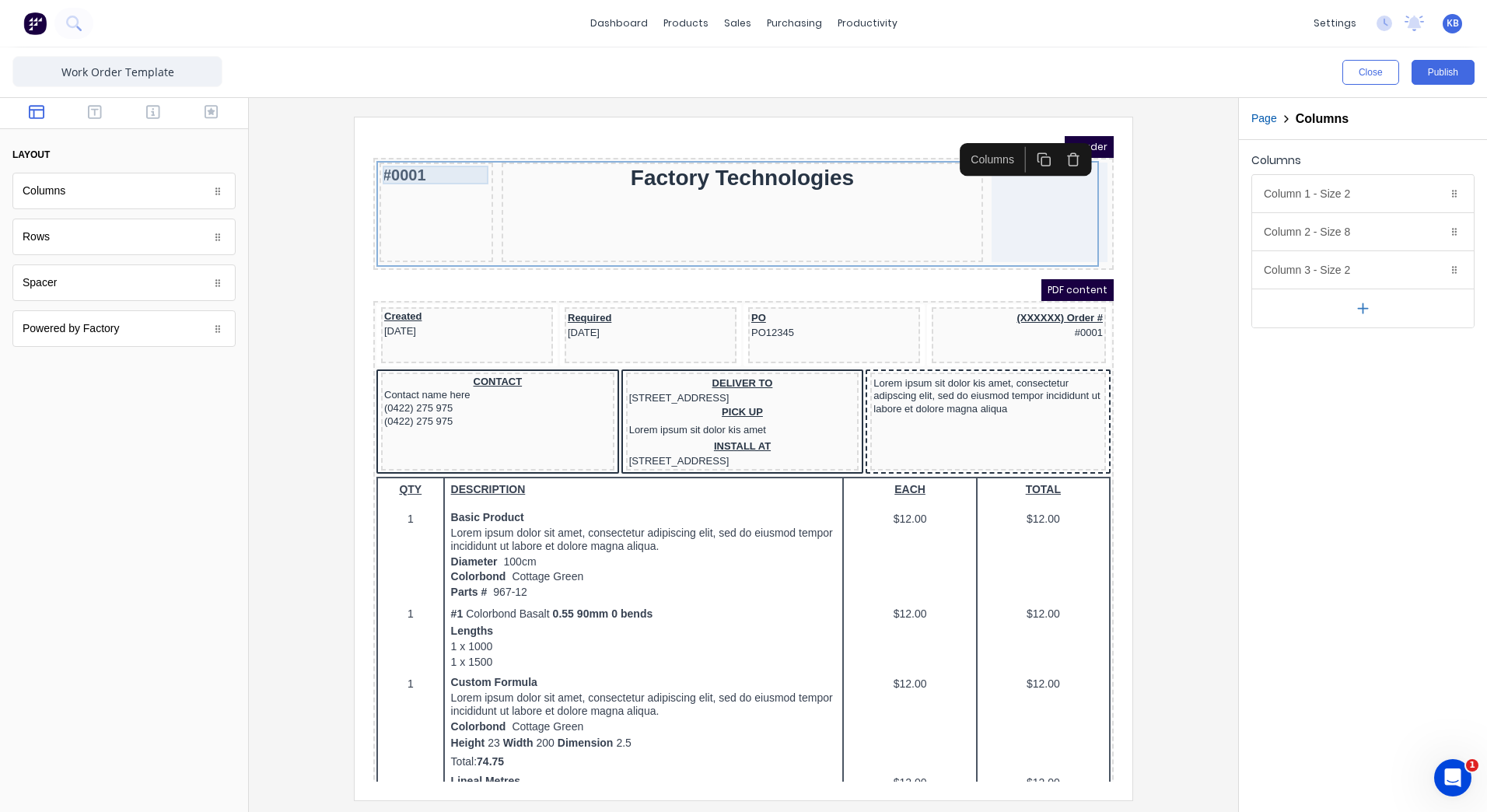
click at [381, 157] on div "#0001" at bounding box center [418, 156] width 108 height 18
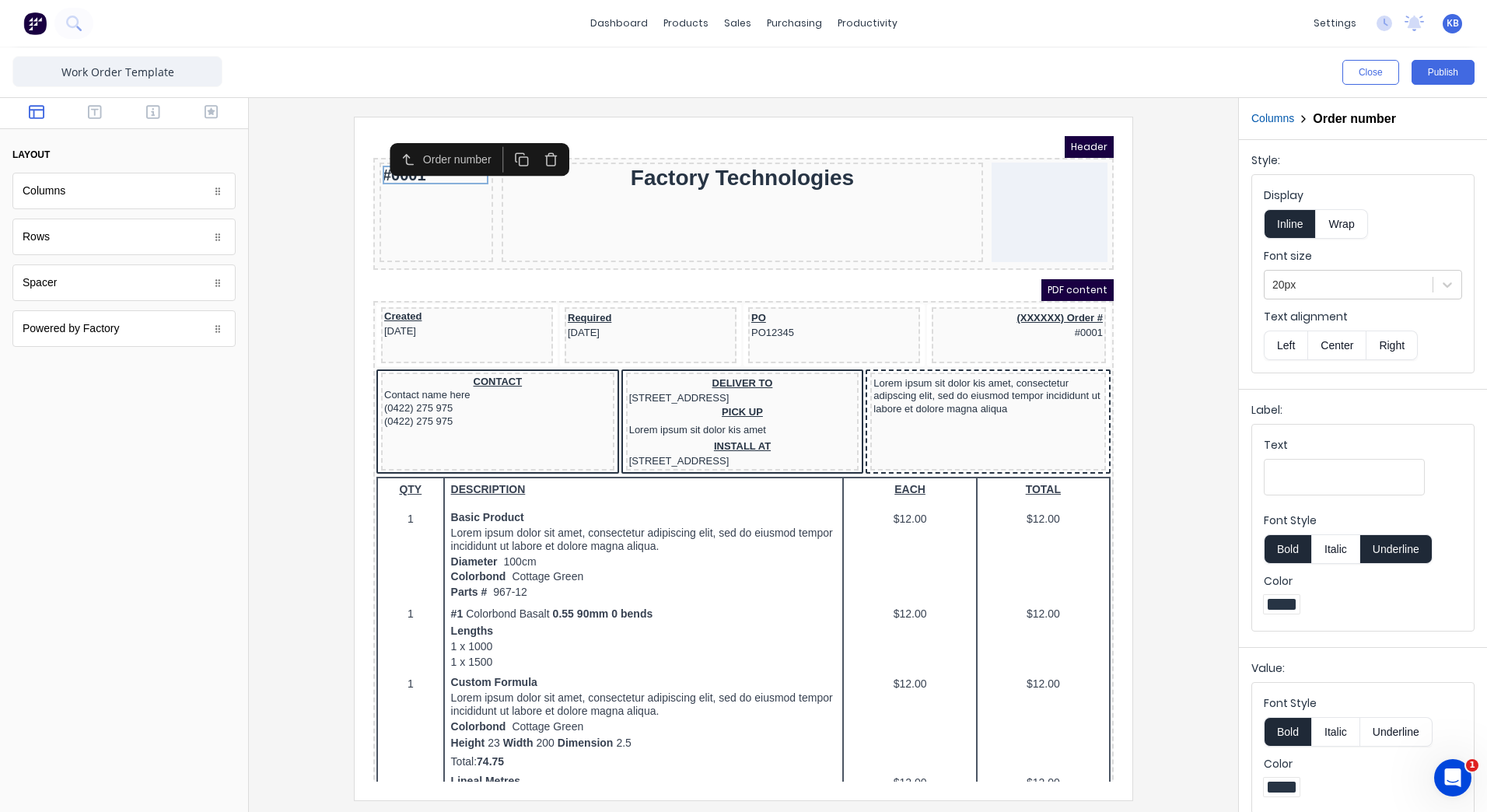
click at [540, 140] on icon "button" at bounding box center [532, 140] width 14 height 14
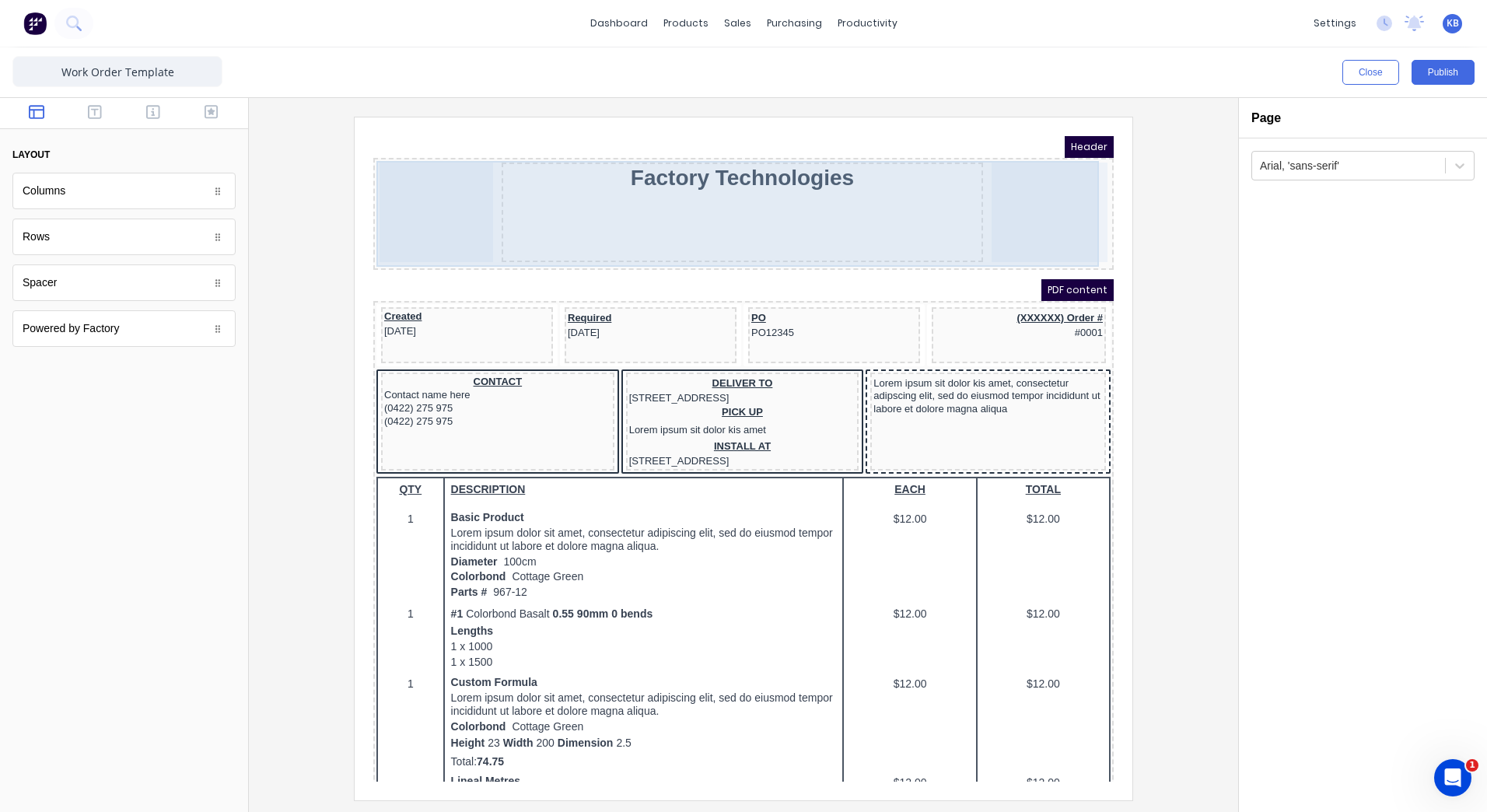
click at [419, 194] on div at bounding box center [417, 194] width 113 height 100
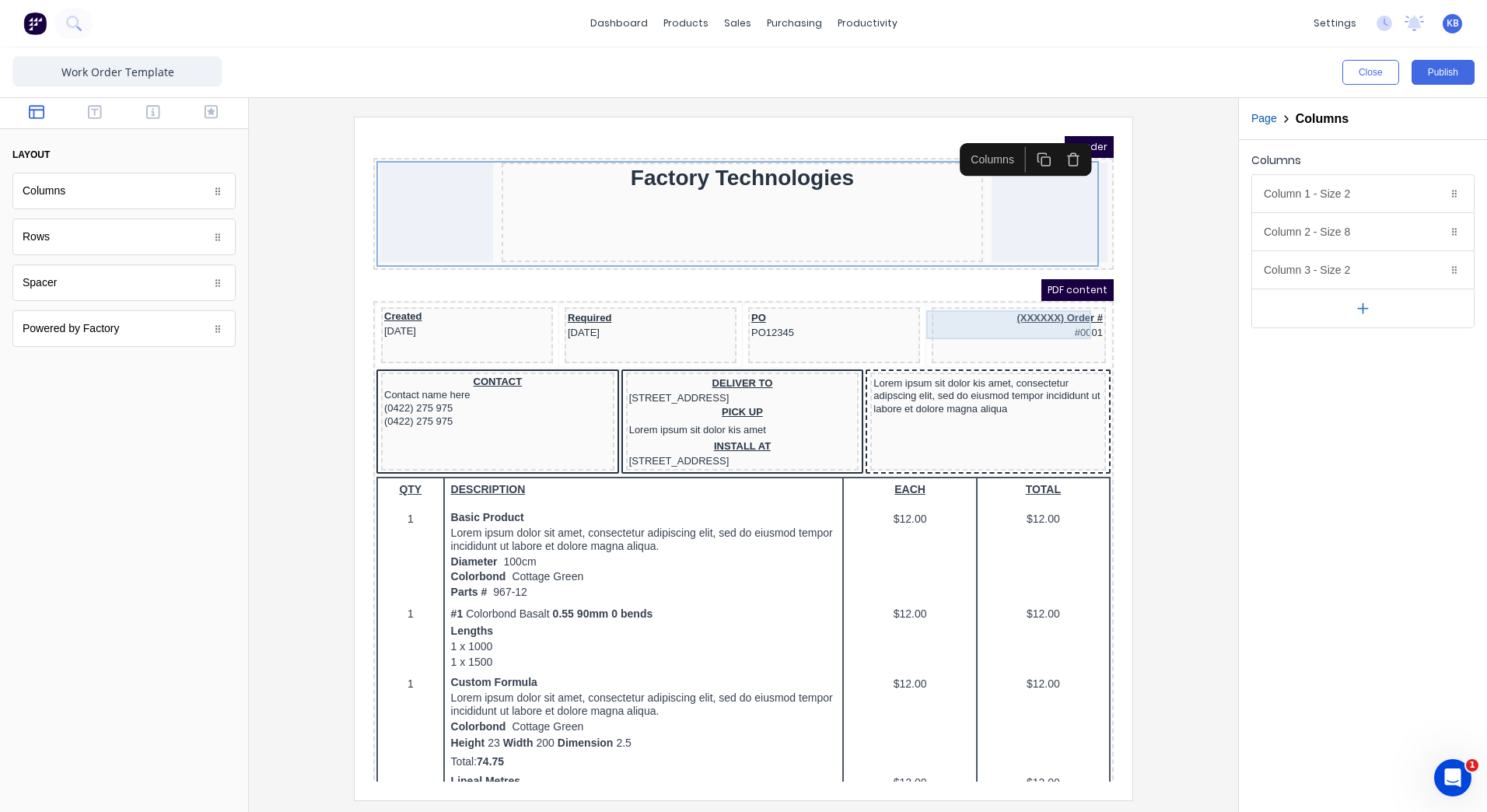
click at [1023, 308] on div "(XXXXXX) Order # #0001" at bounding box center [1000, 306] width 168 height 29
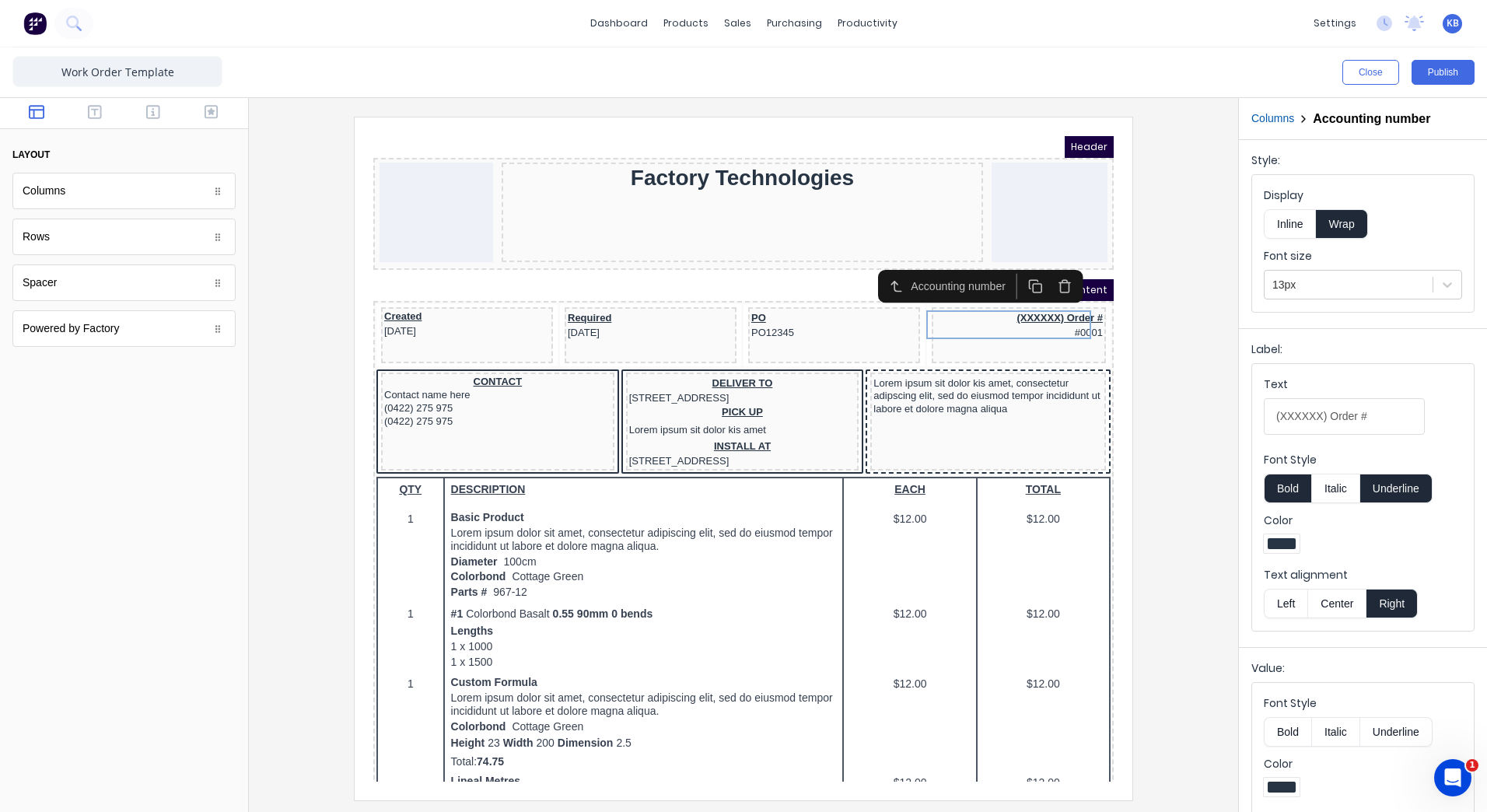
click at [1041, 263] on icon "button" at bounding box center [1046, 267] width 14 height 14
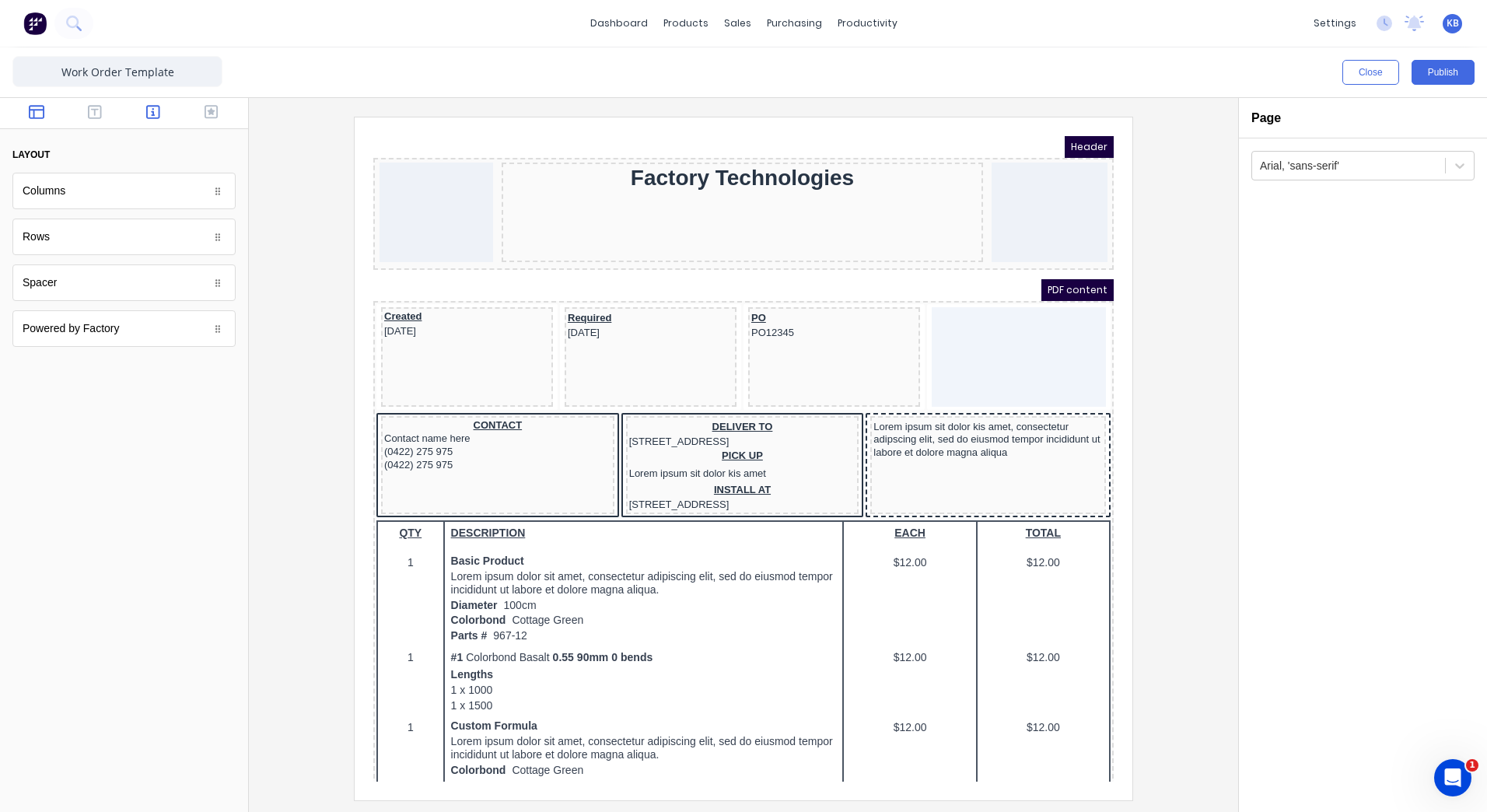
click at [152, 114] on icon "button" at bounding box center [153, 111] width 14 height 15
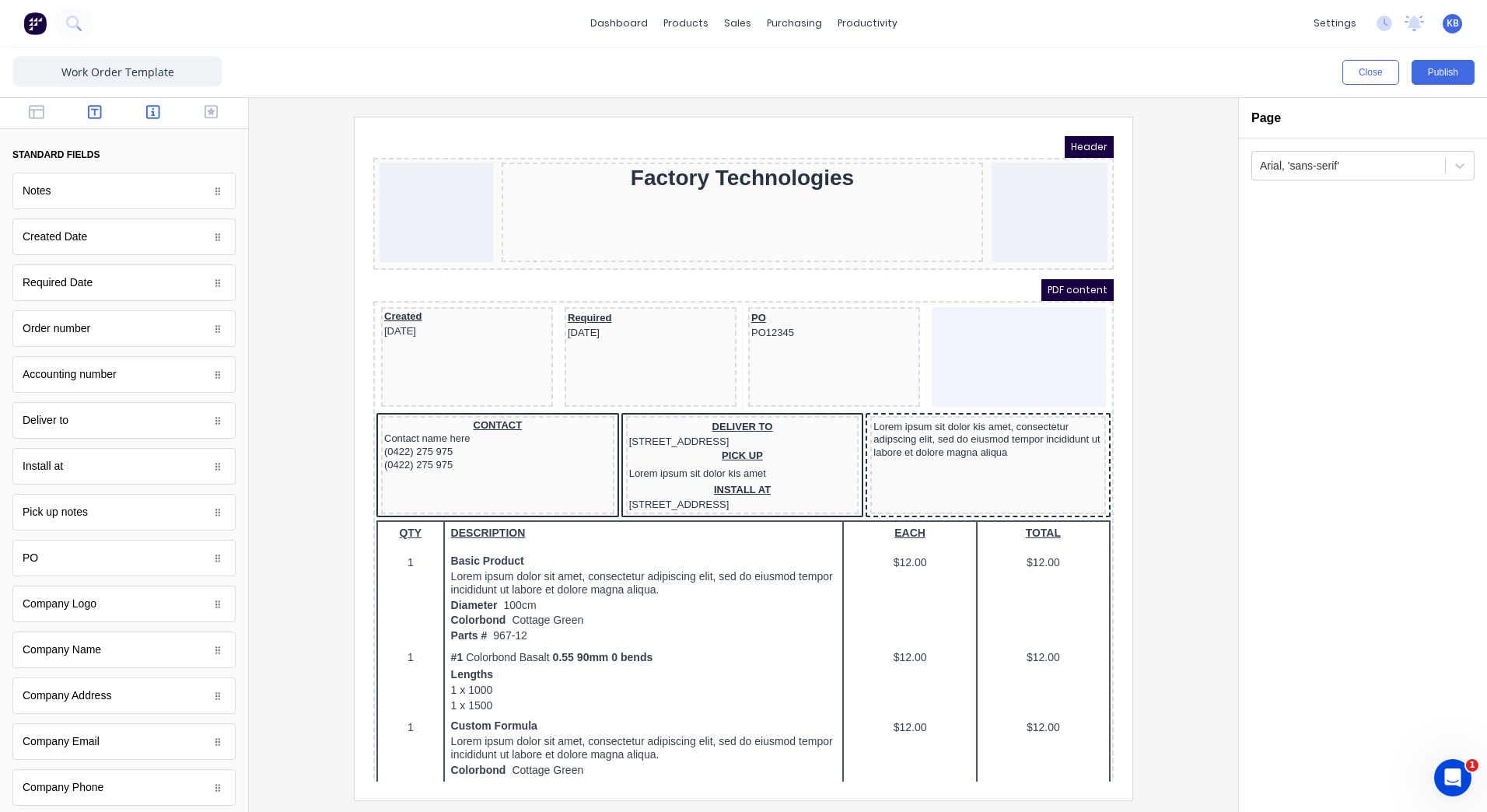
click at [104, 107] on button "button" at bounding box center [95, 112] width 49 height 18
click at [157, 116] on icon "button" at bounding box center [153, 111] width 14 height 15
drag, startPoint x: 230, startPoint y: 358, endPoint x: 624, endPoint y: 189, distance: 428.7
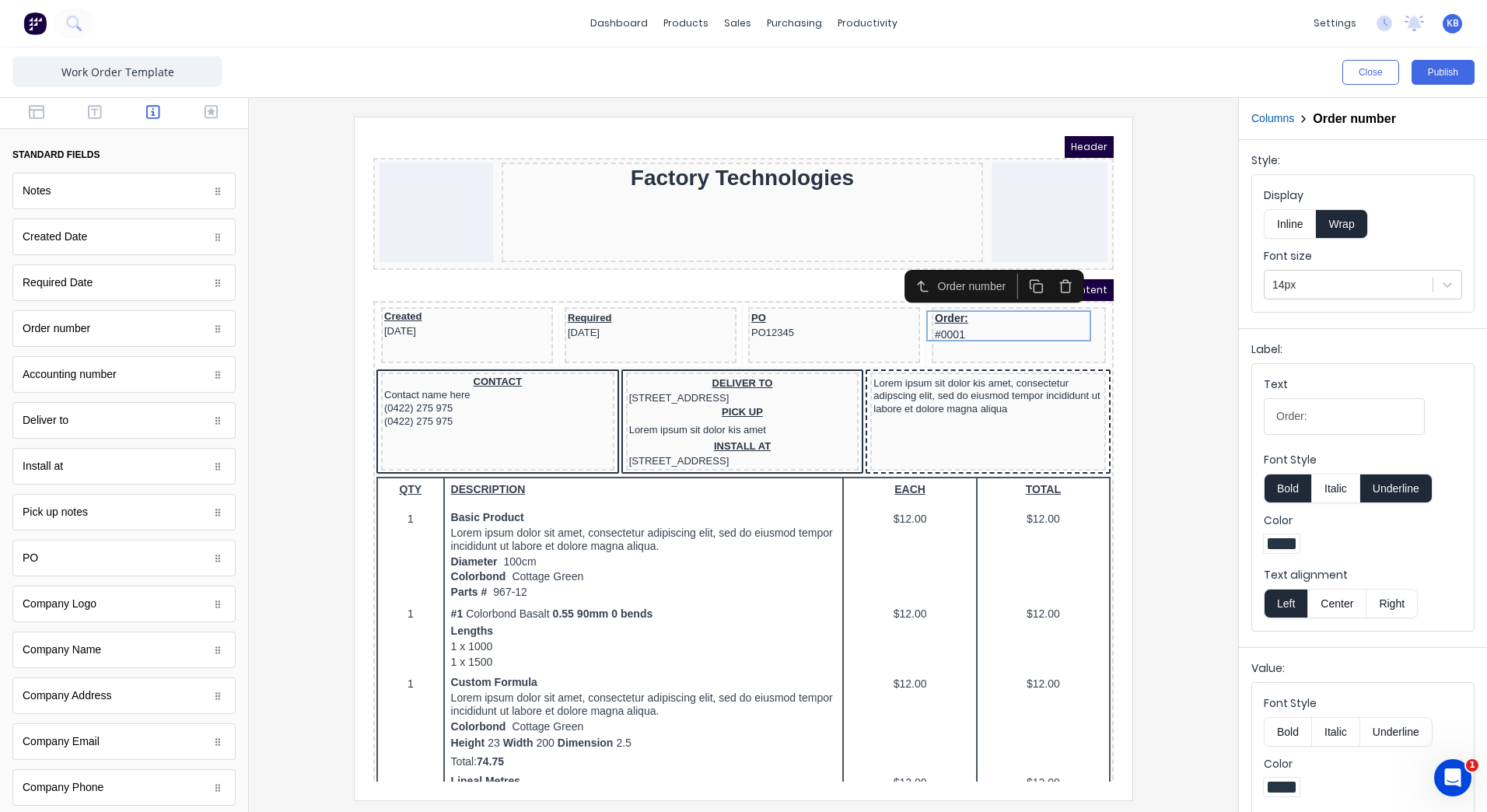
click at [1339, 609] on button "Center" at bounding box center [1336, 603] width 59 height 30
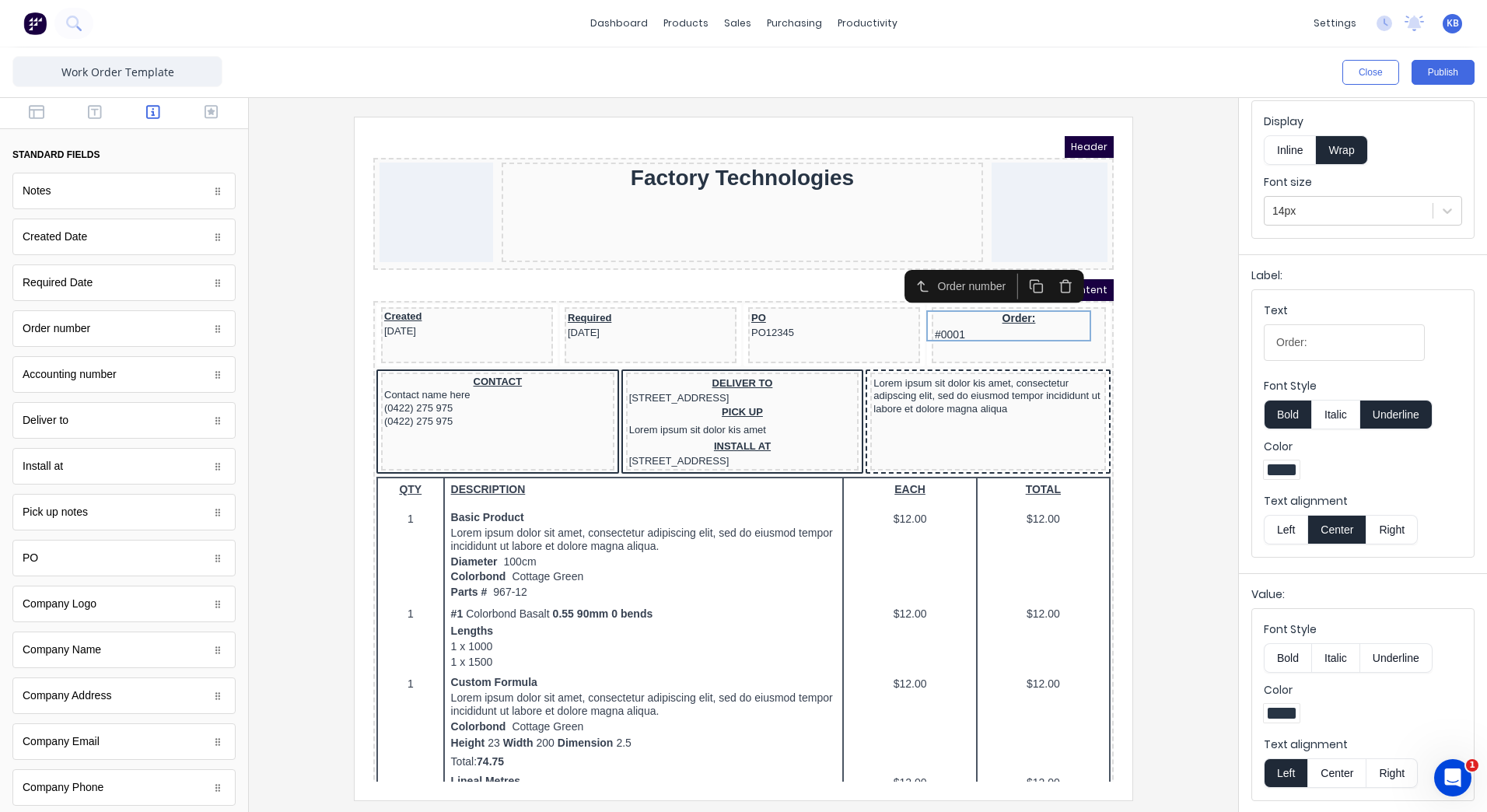
click at [1327, 758] on button "Center" at bounding box center [1336, 773] width 59 height 30
click at [801, 299] on div "PO PO12345" at bounding box center [815, 306] width 165 height 29
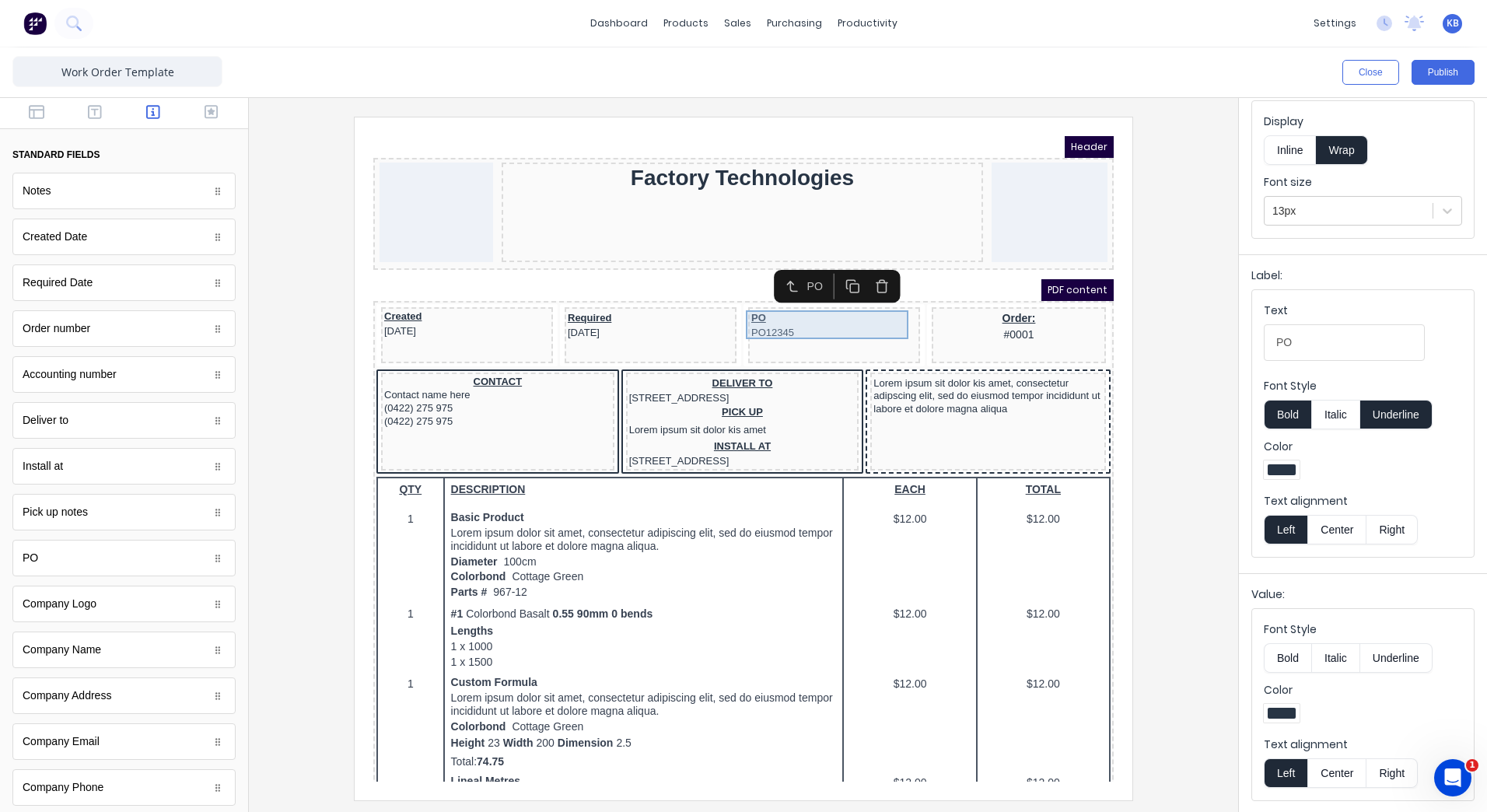
scroll to position [0, 0]
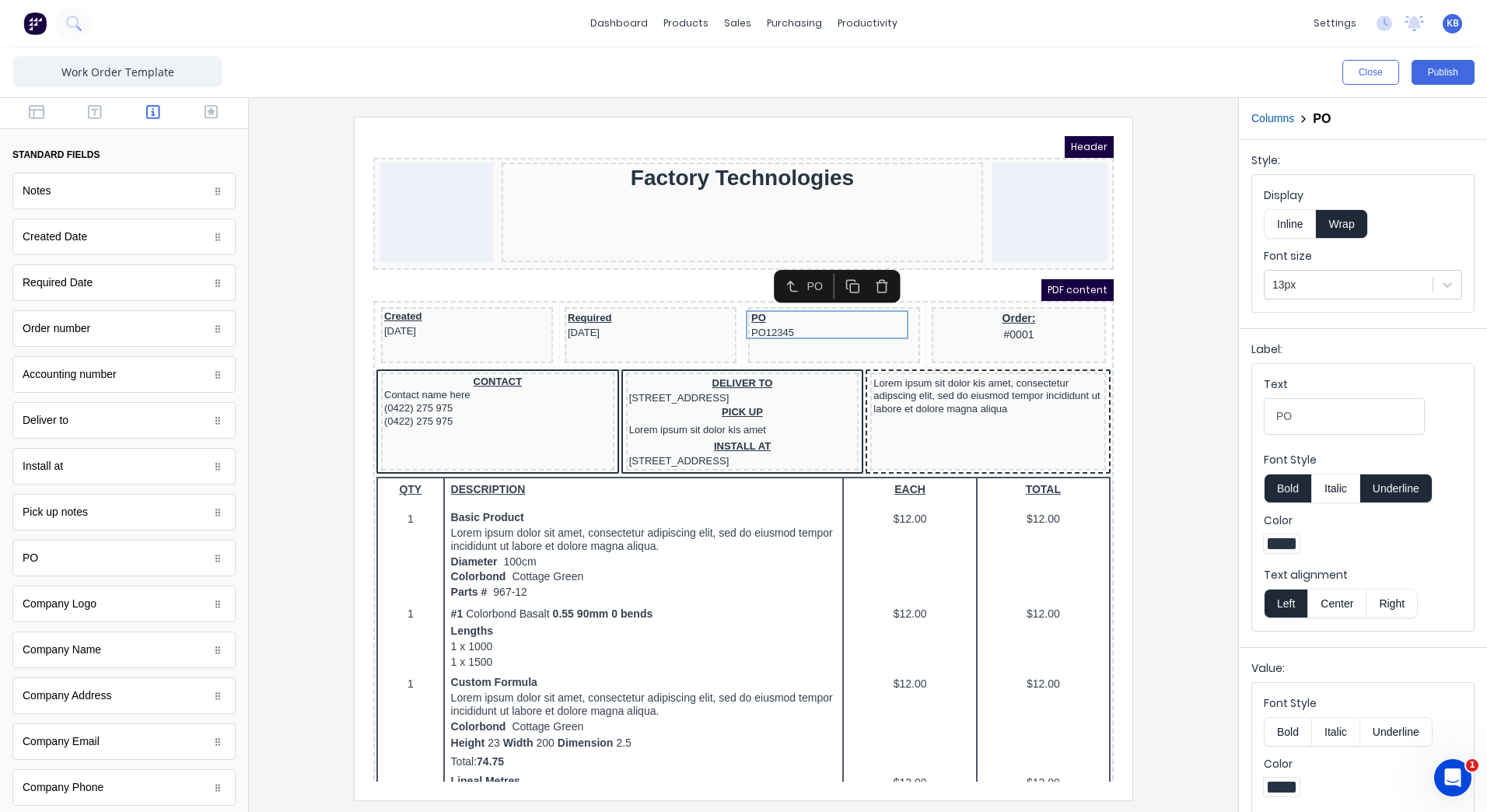
click at [1347, 592] on button "Center" at bounding box center [1336, 603] width 59 height 30
click at [805, 320] on div "PO PO12345" at bounding box center [815, 306] width 165 height 29
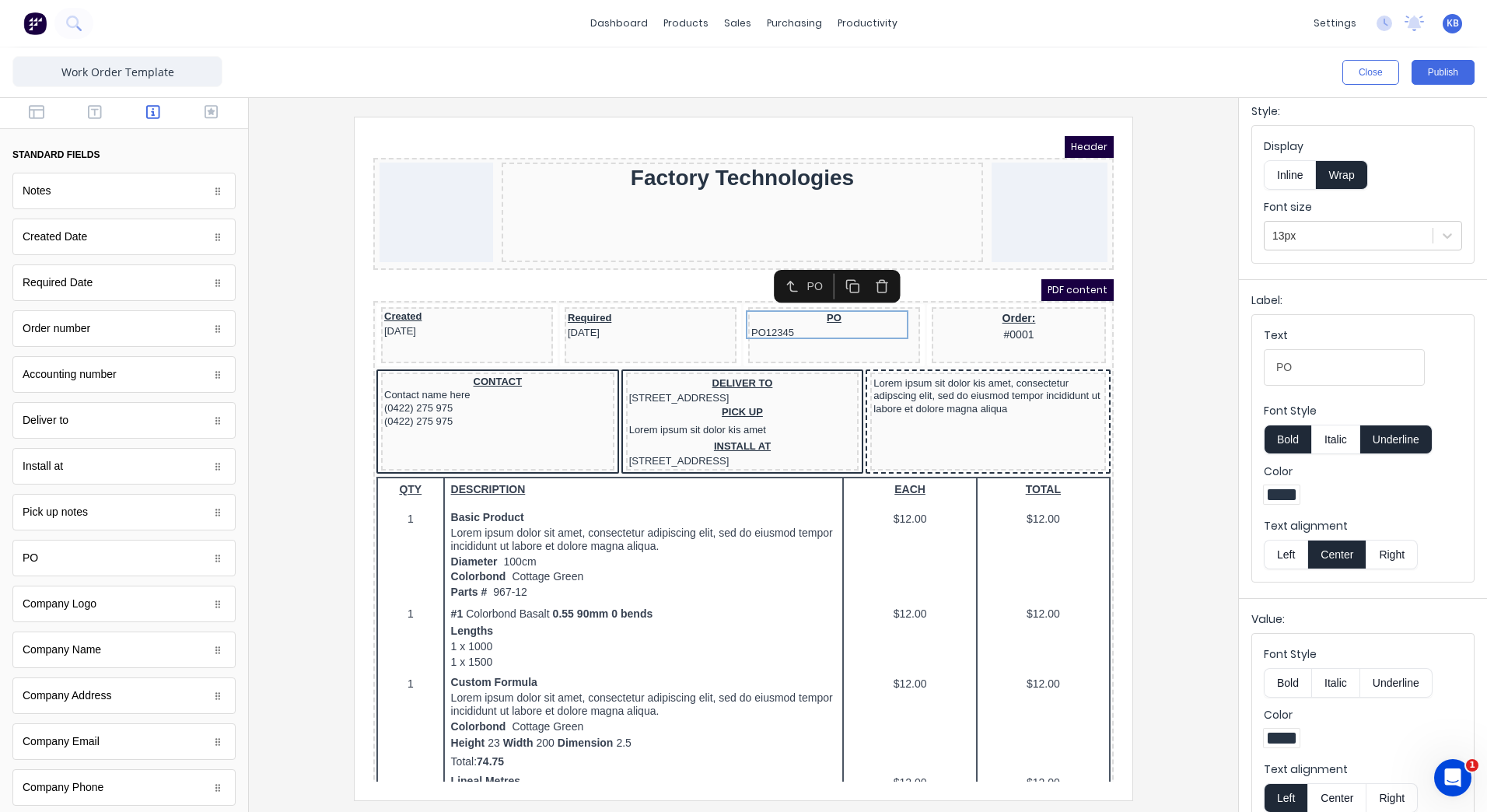
scroll to position [74, 0]
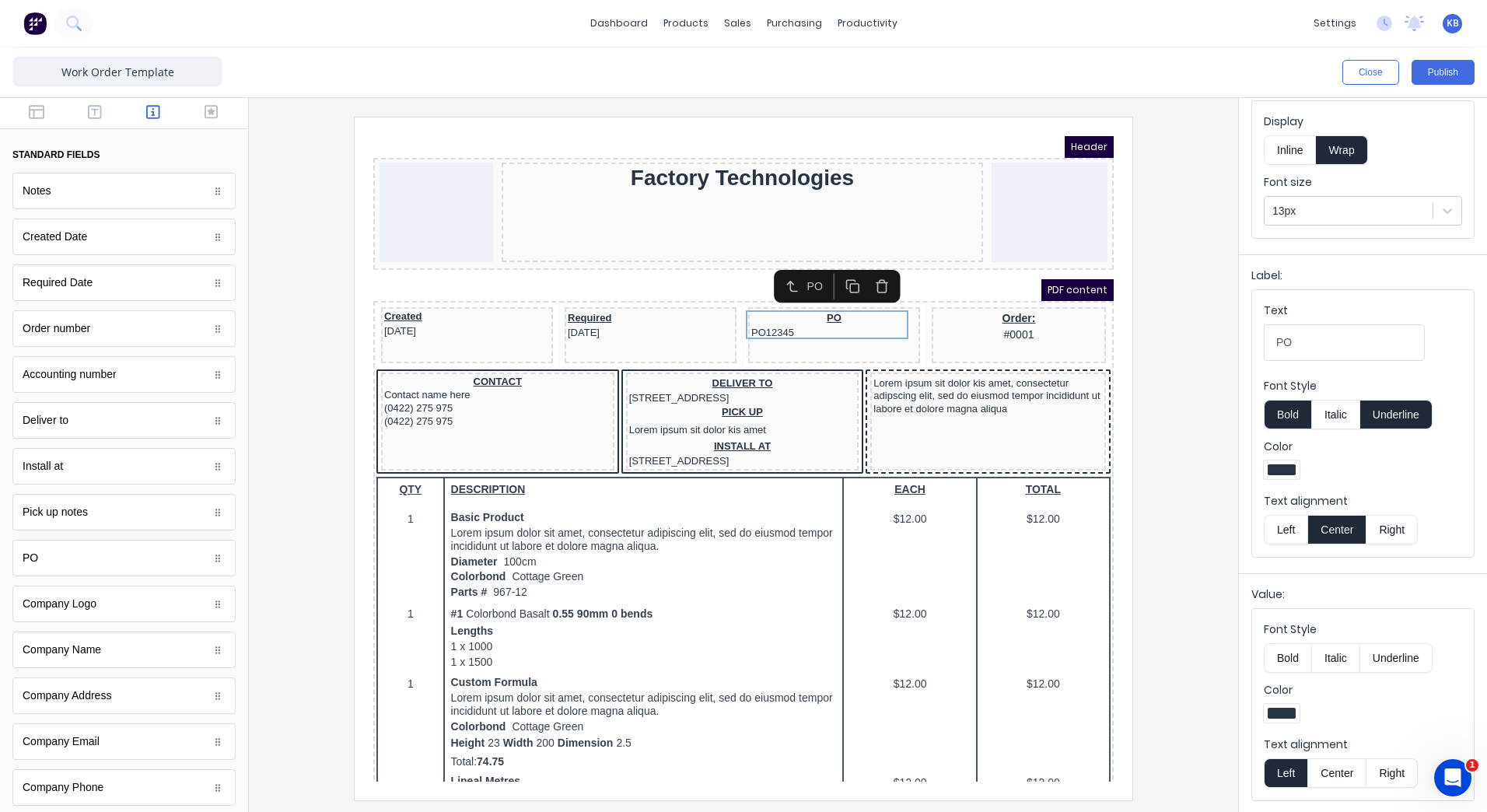
click at [1326, 758] on button "Center" at bounding box center [1336, 773] width 59 height 30
click at [586, 291] on div "Required [DATE]" at bounding box center [632, 306] width 165 height 29
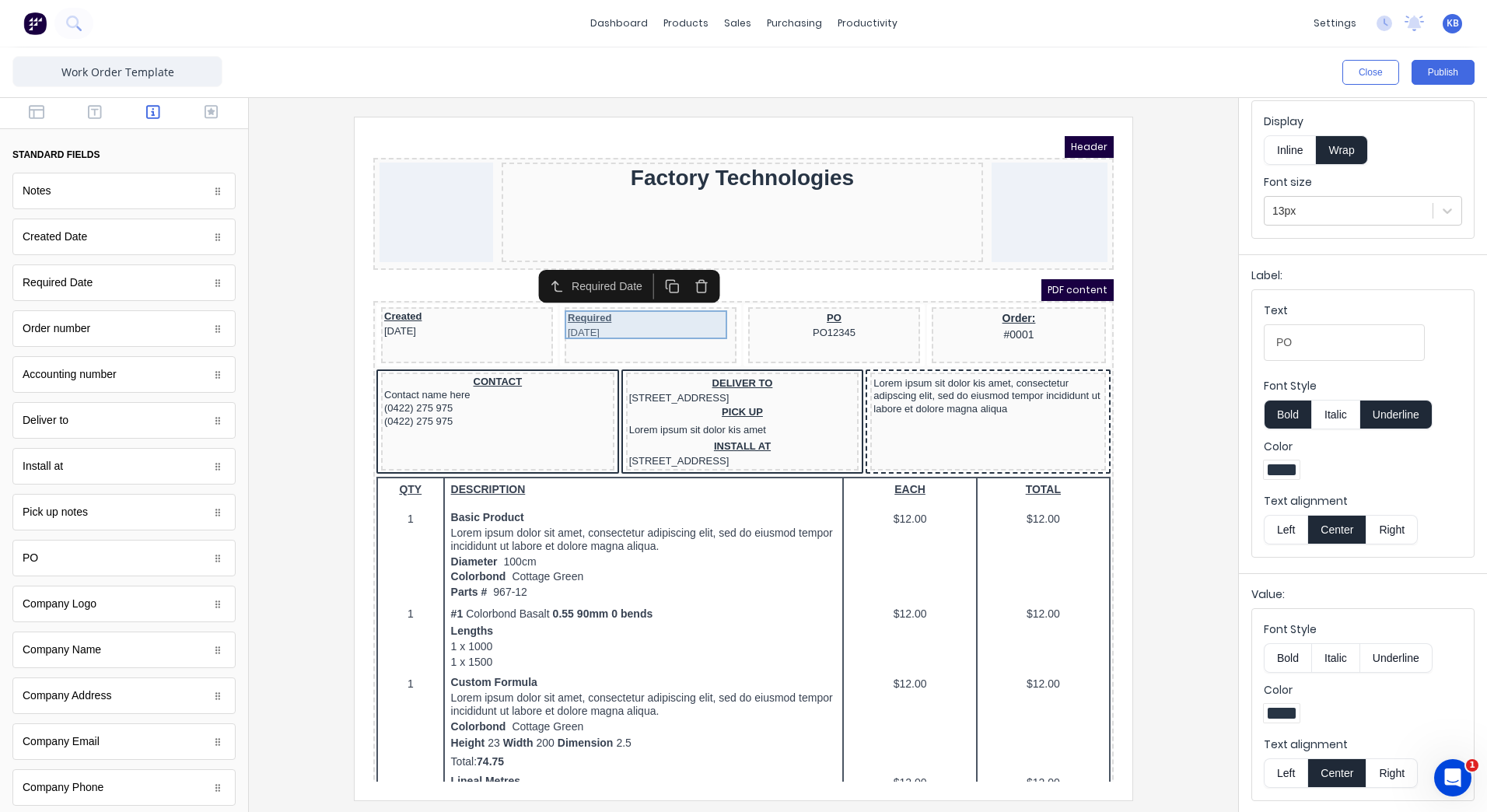
scroll to position [0, 0]
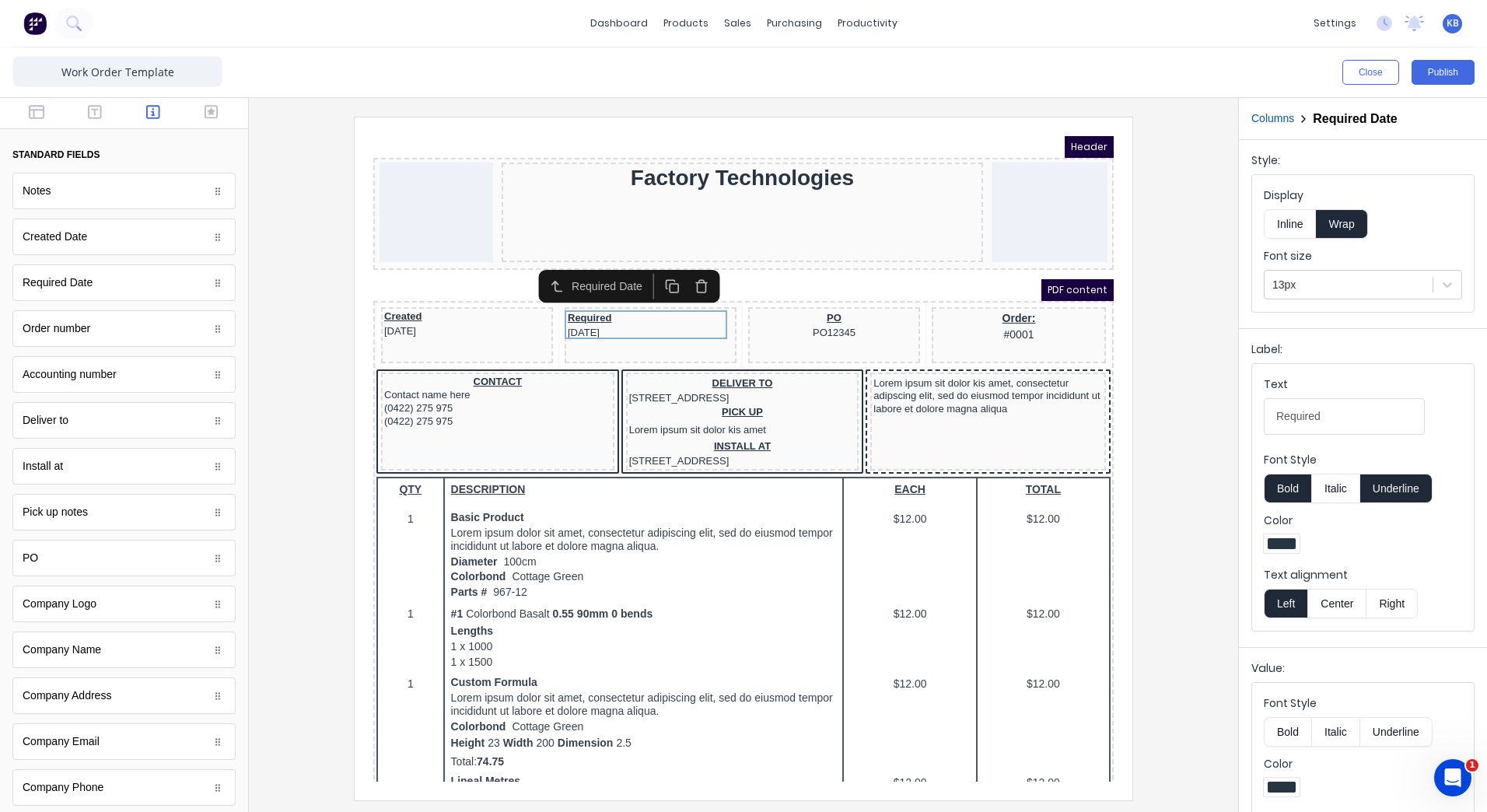
click at [1342, 732] on button "Italic" at bounding box center [1335, 731] width 49 height 30
click at [1339, 729] on button "Italic" at bounding box center [1335, 731] width 49 height 30
click at [1334, 605] on button "Center" at bounding box center [1336, 603] width 59 height 30
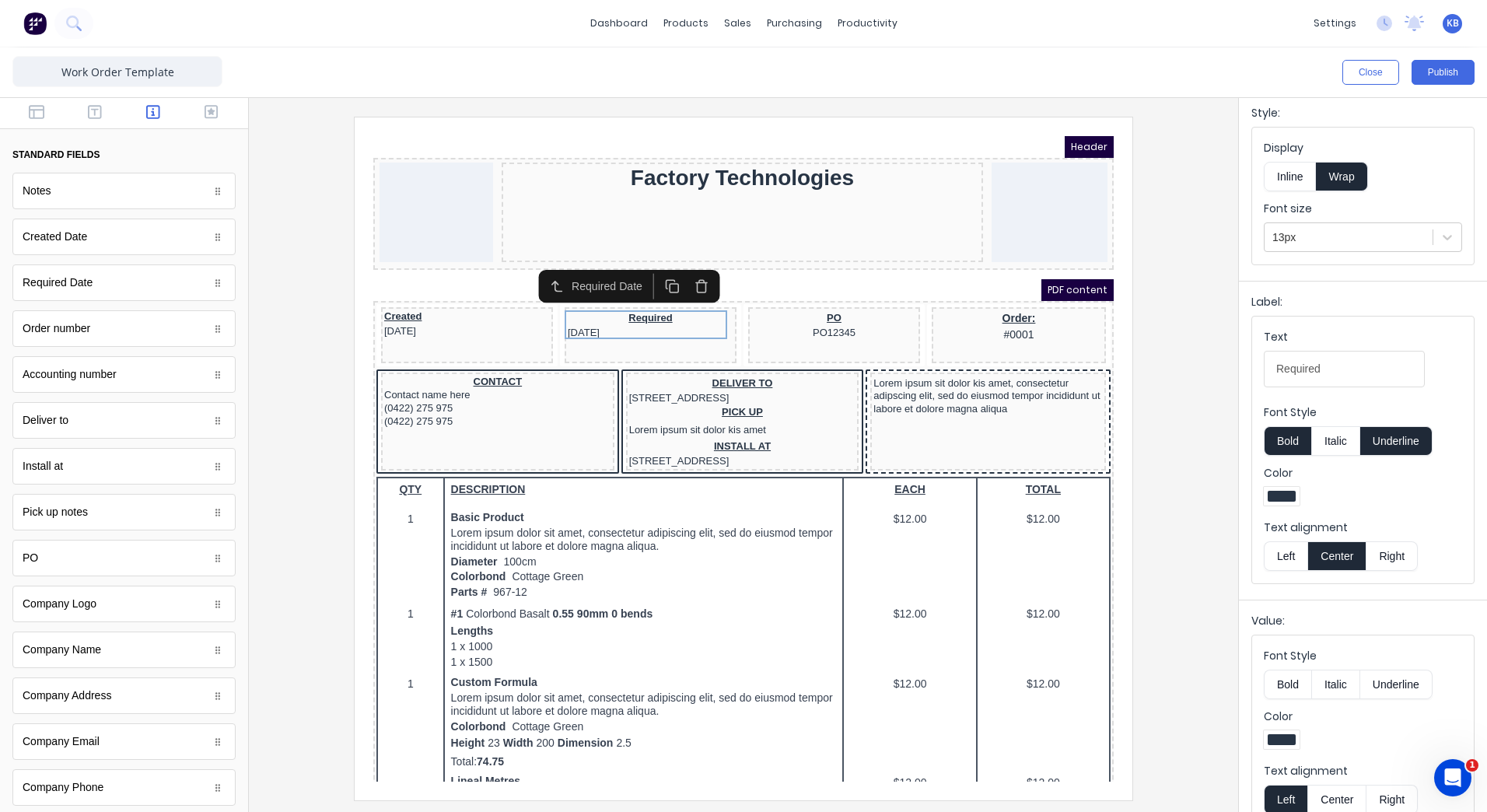
scroll to position [74, 0]
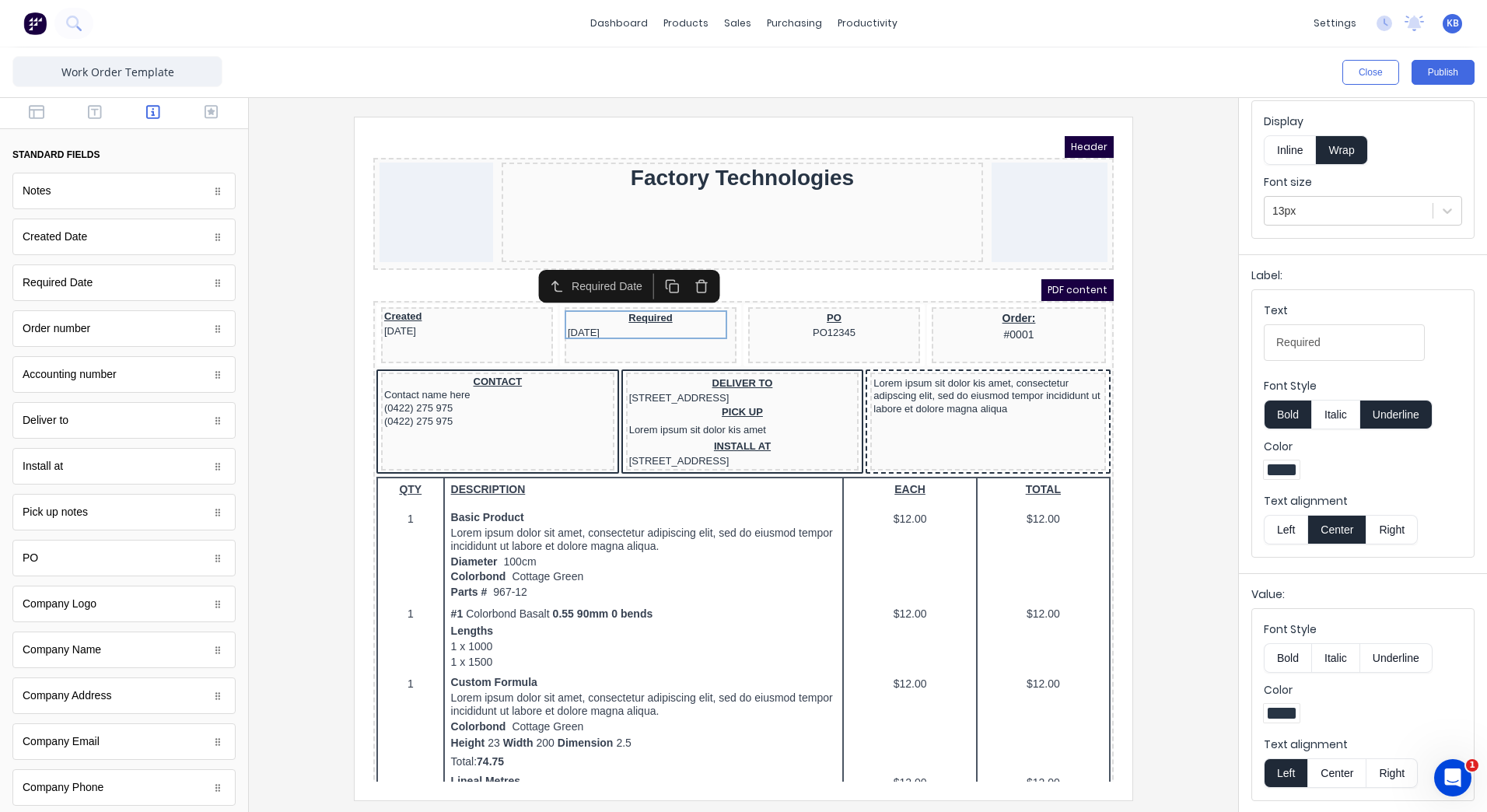
click at [1344, 771] on button "Center" at bounding box center [1336, 773] width 59 height 30
click at [470, 308] on div "Created 29/10/2024" at bounding box center [448, 304] width 165 height 26
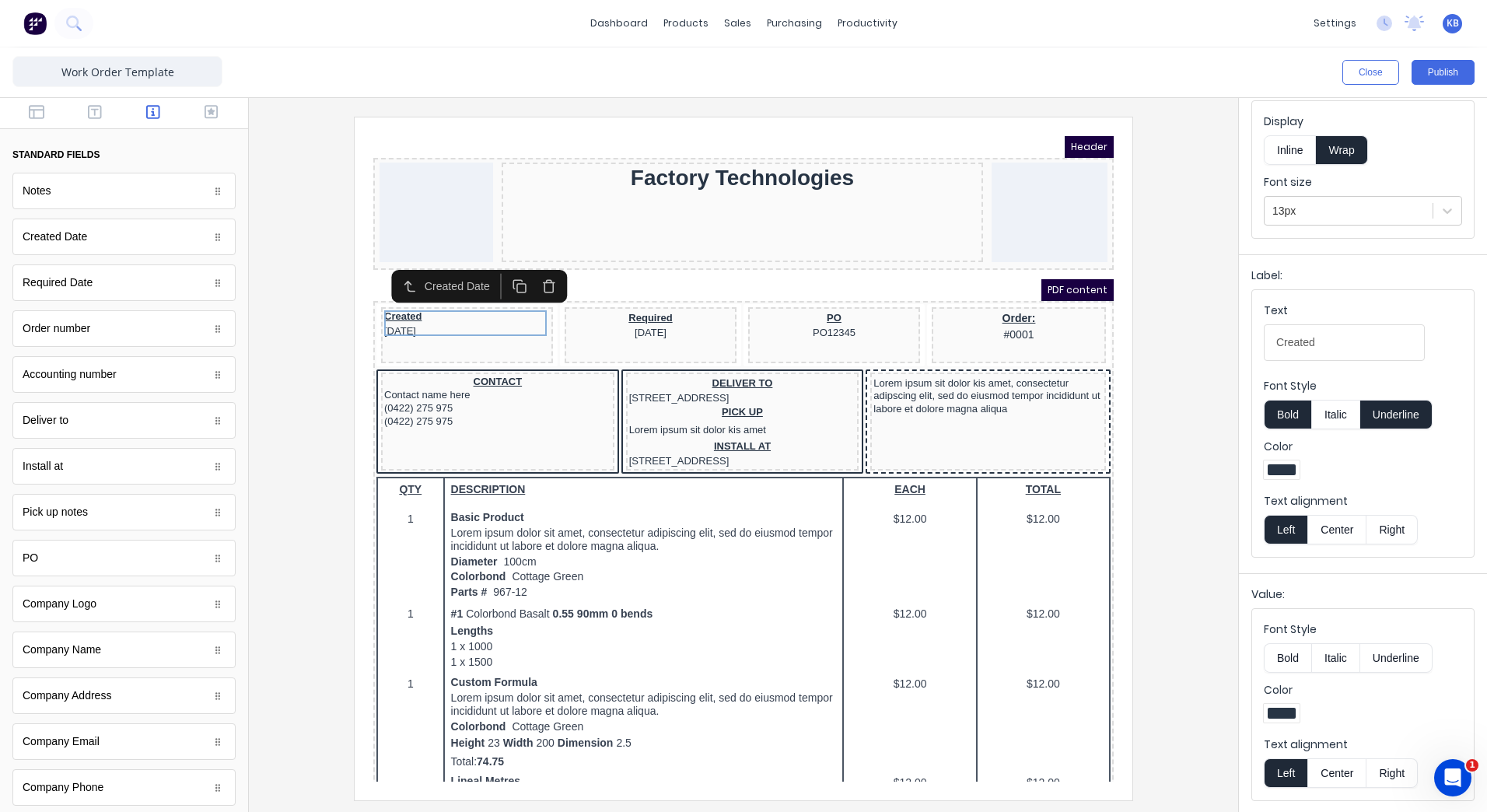
click at [1330, 540] on button "Center" at bounding box center [1336, 529] width 59 height 30
click at [1334, 764] on button "Center" at bounding box center [1336, 773] width 59 height 30
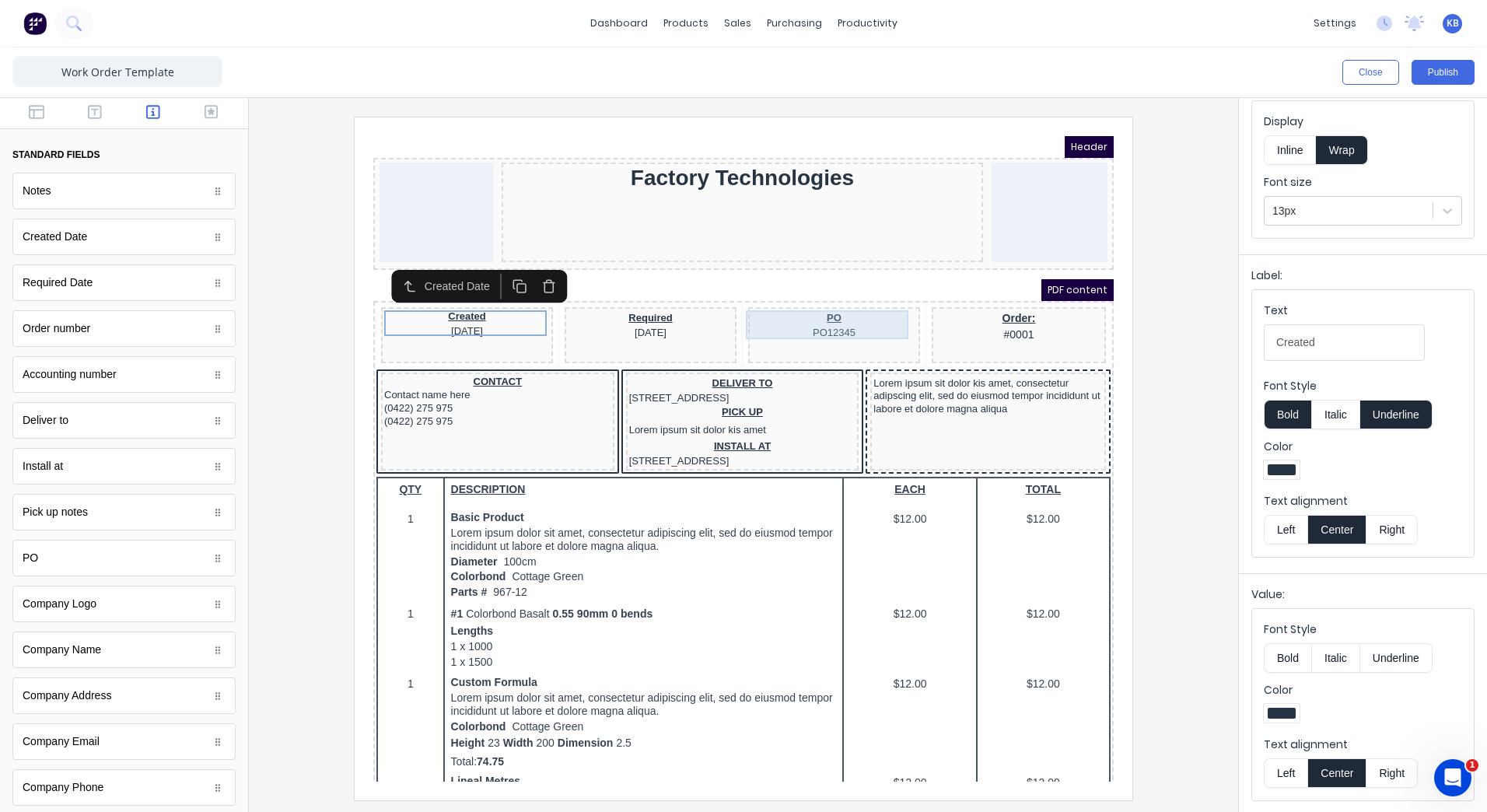
click at [797, 295] on div "PO PO12345" at bounding box center [815, 306] width 165 height 29
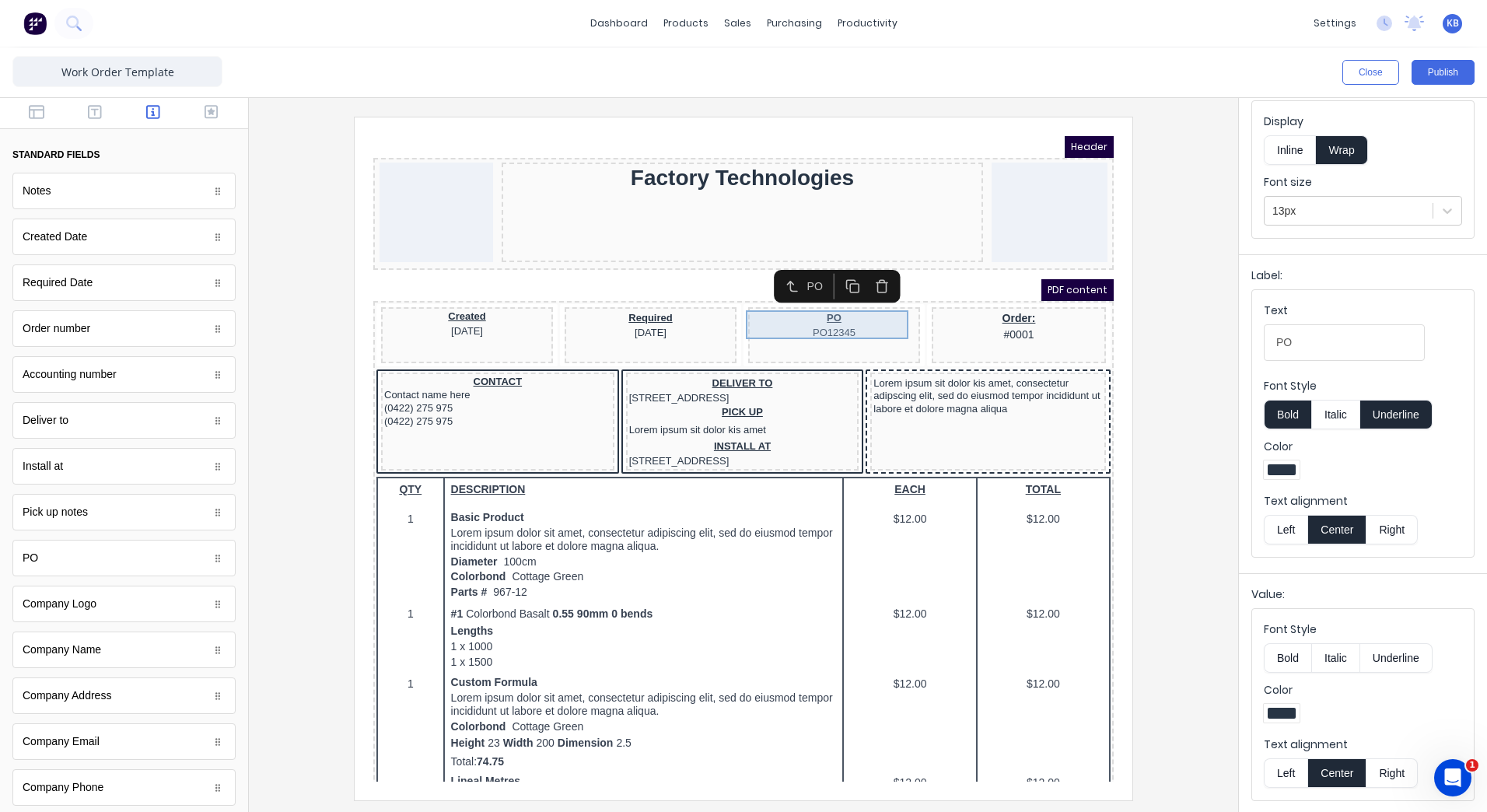
scroll to position [0, 0]
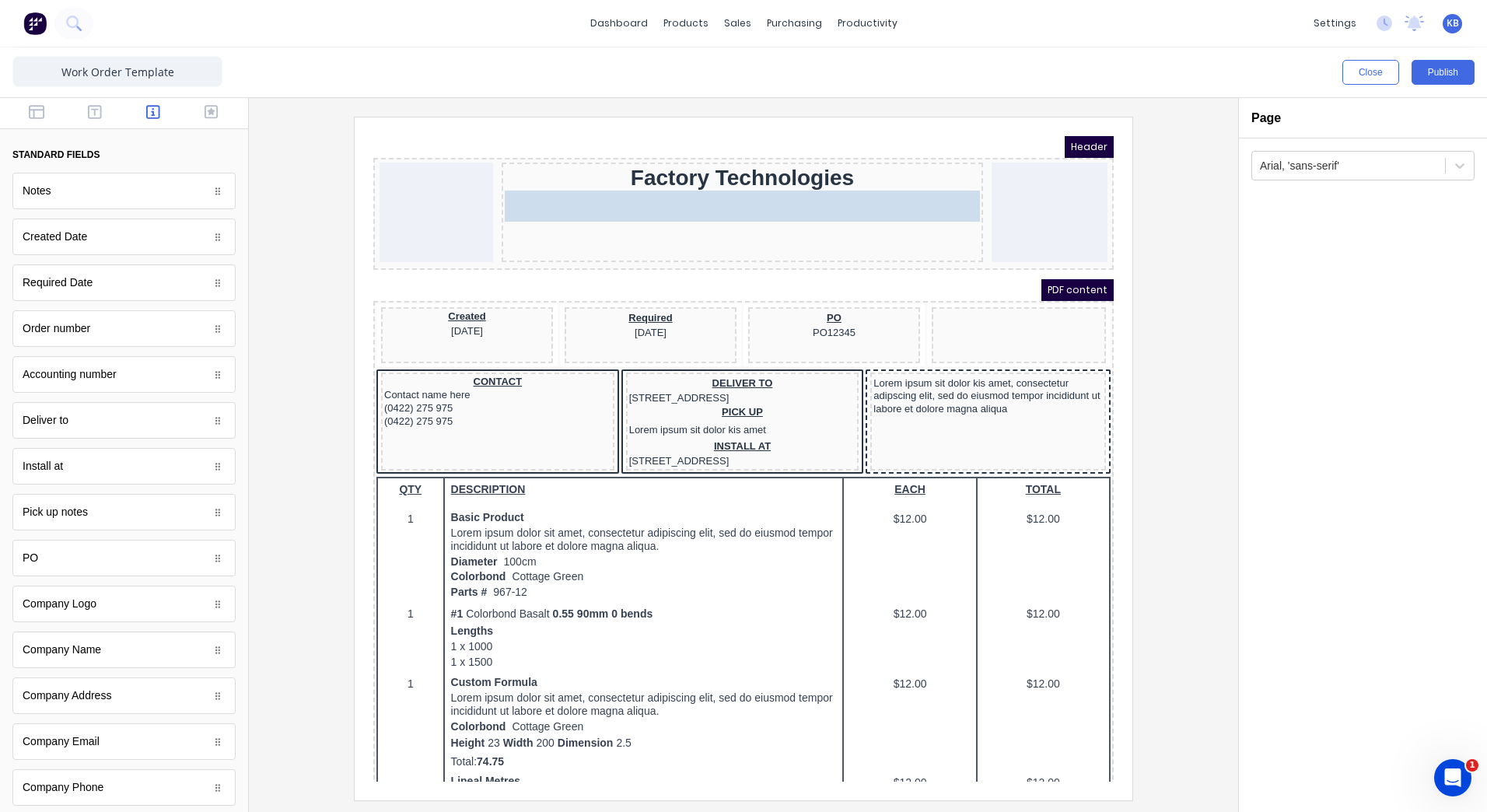
drag, startPoint x: 997, startPoint y: 314, endPoint x: 707, endPoint y: 208, distance: 308.8
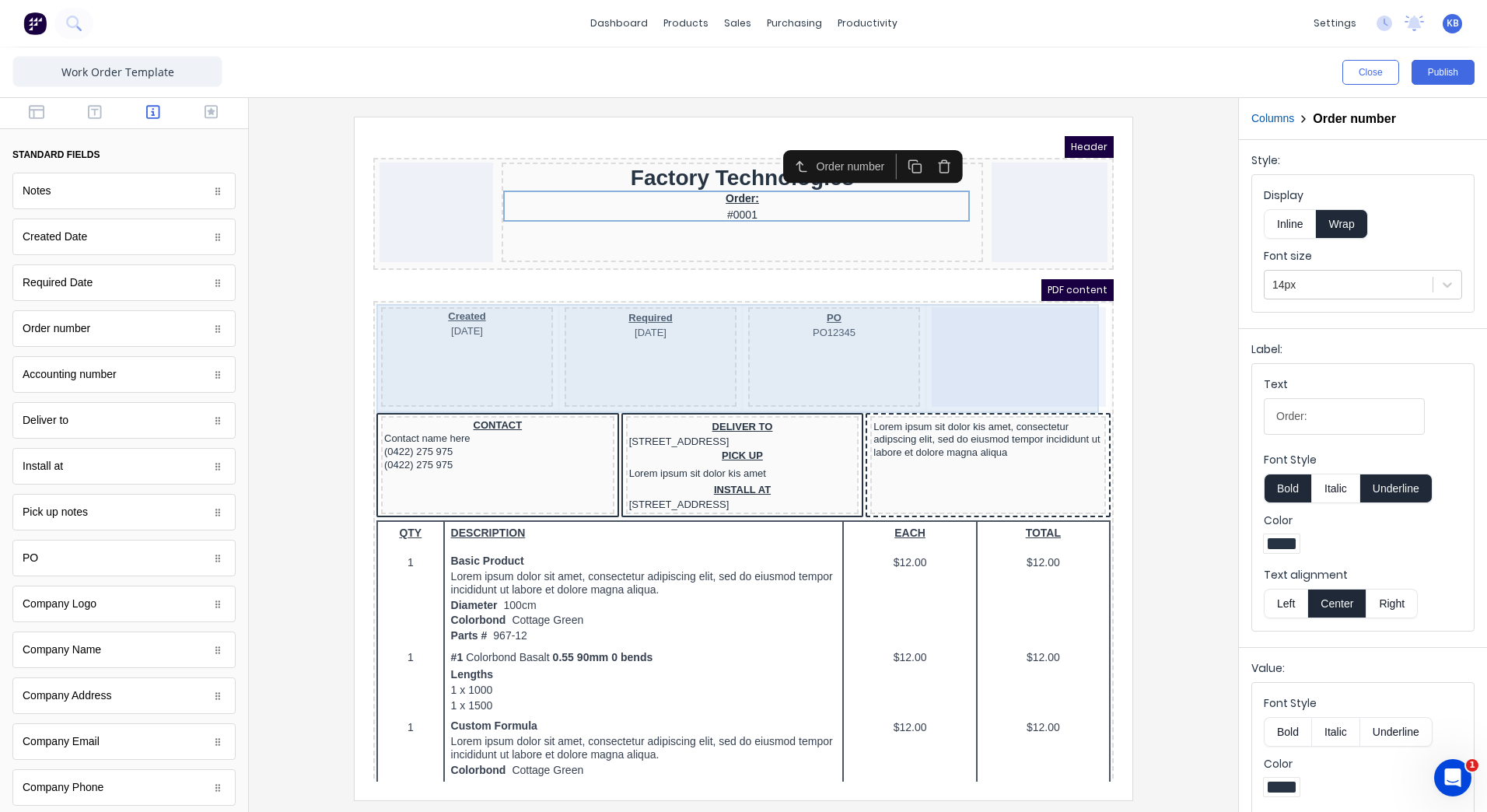
click at [1006, 332] on div at bounding box center [1000, 338] width 174 height 100
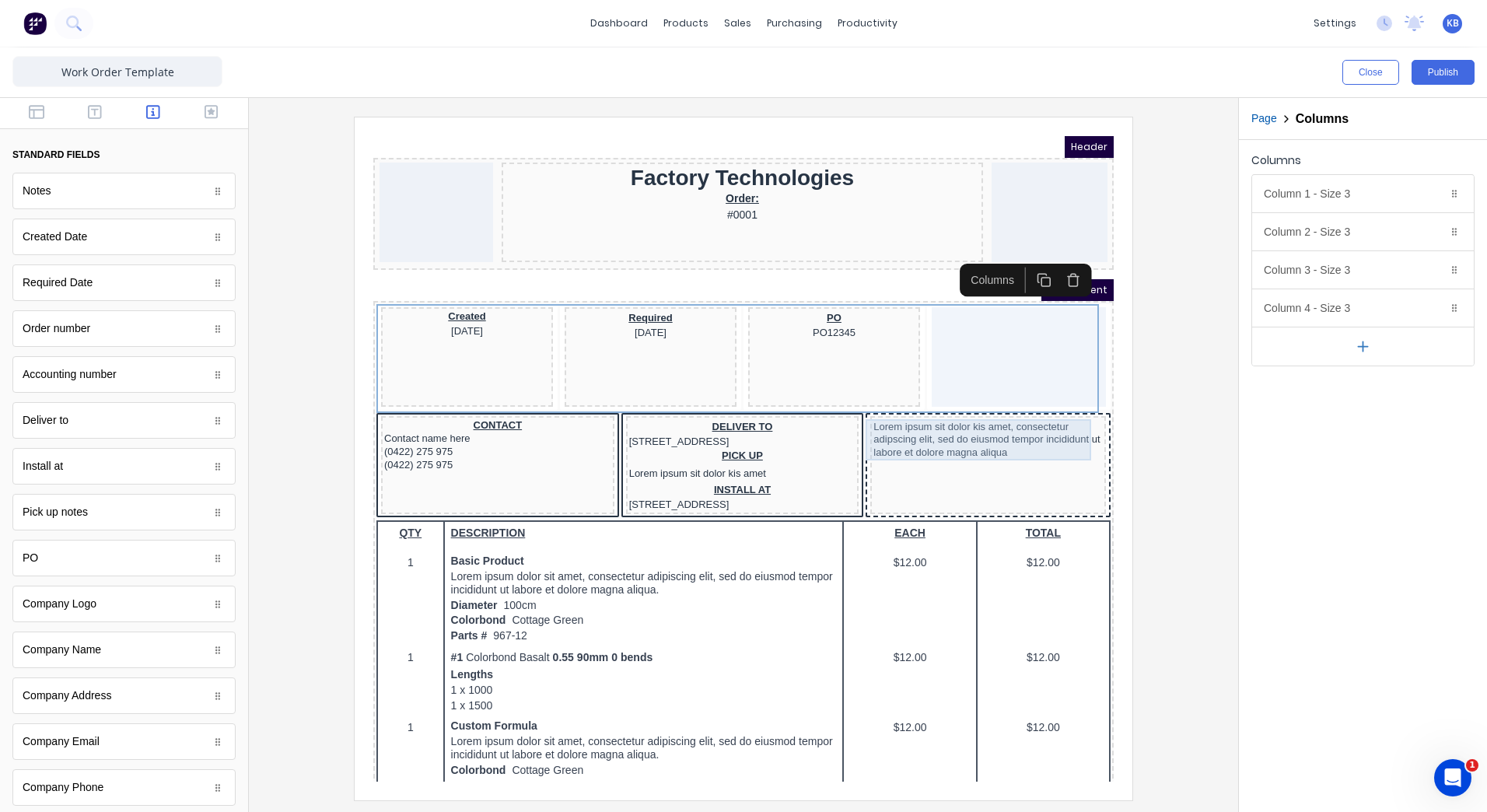
click at [993, 419] on div "Lorem ipsum sit dolor kis amet, consectetur adipscing elit, sed do eiusmod temp…" at bounding box center [969, 421] width 230 height 41
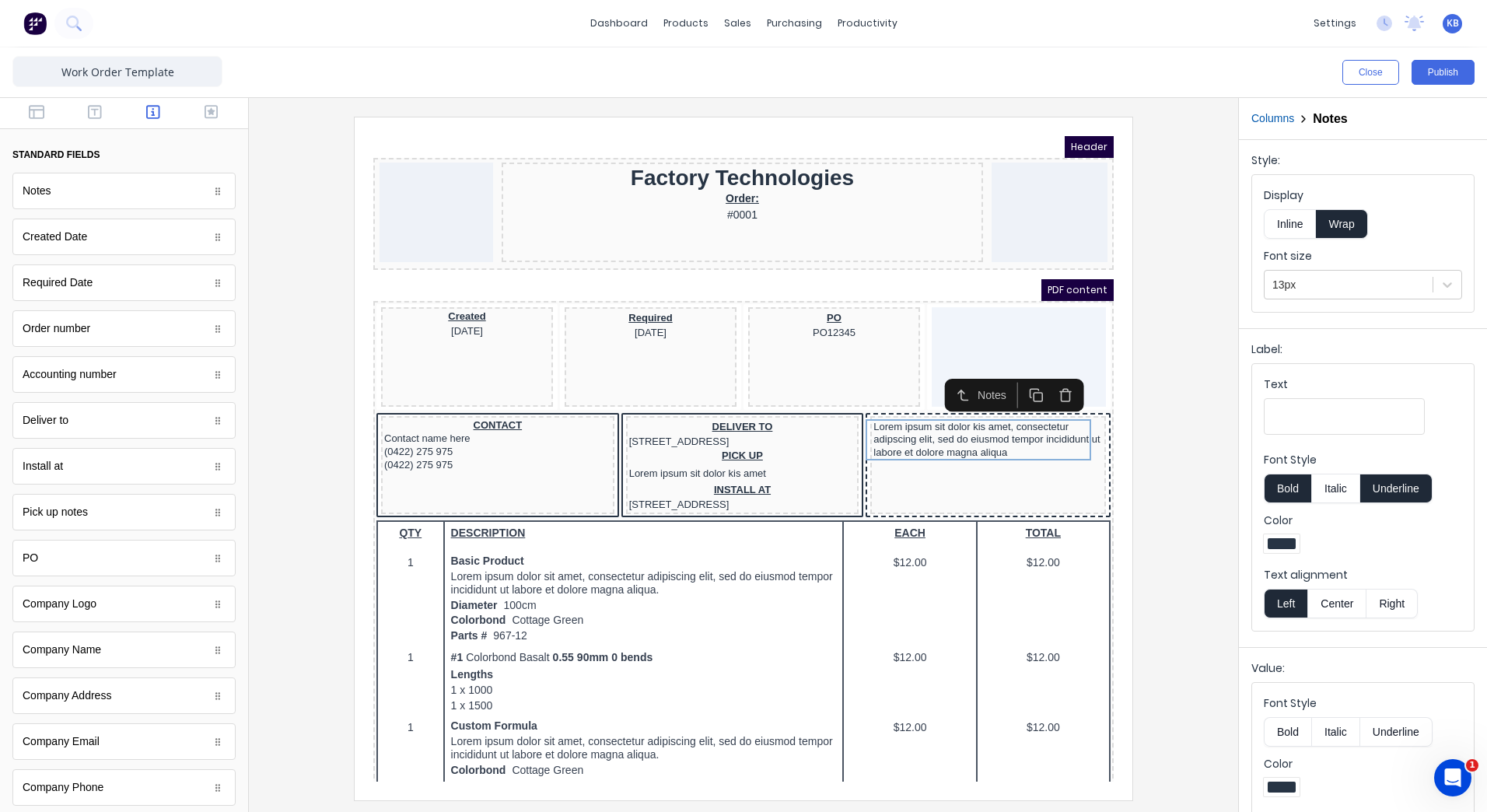
click at [1050, 375] on icon "button" at bounding box center [1047, 376] width 14 height 14
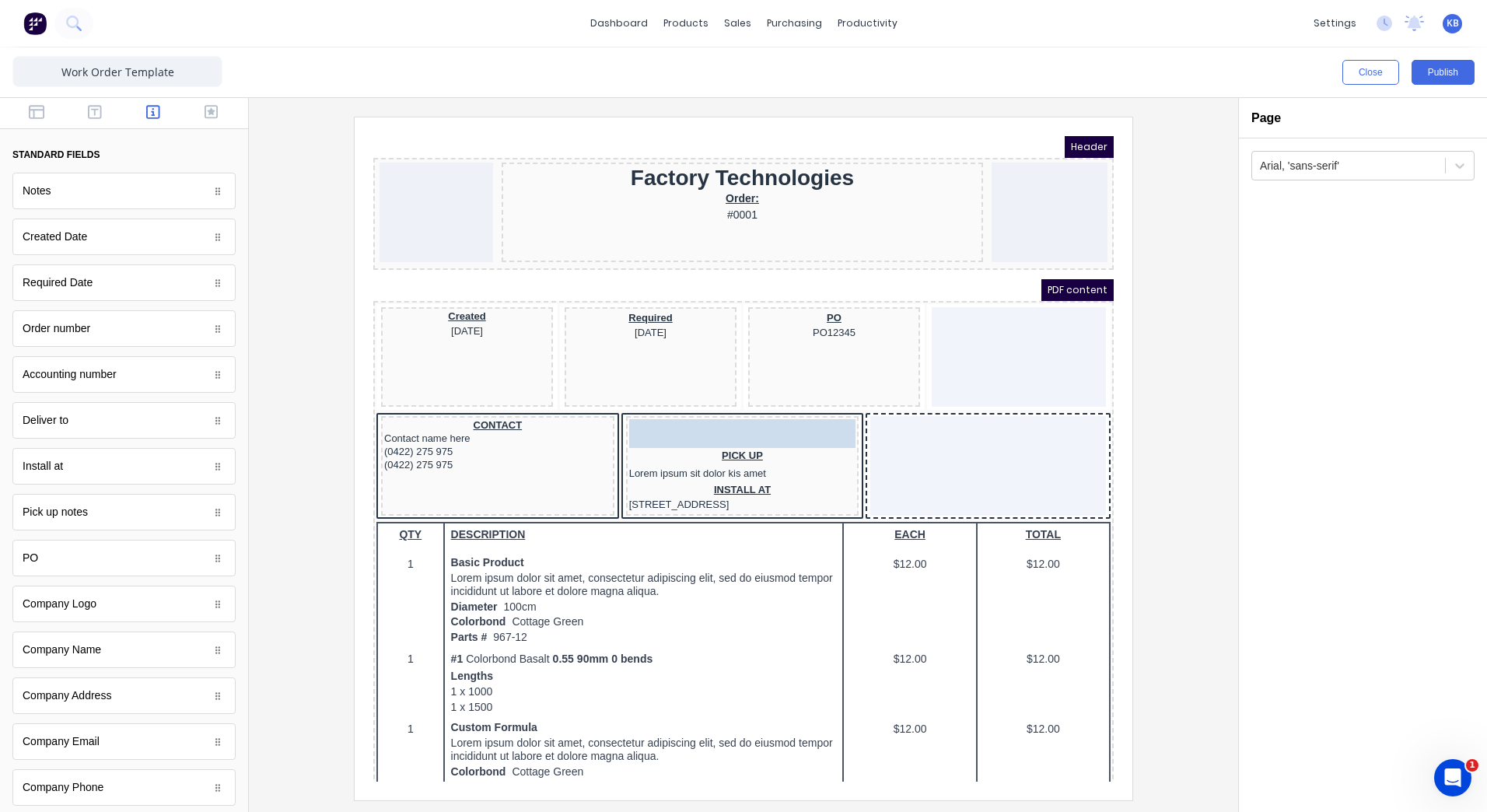
click at [735, 438] on body "Header Factory Technologies Order: #0001 PDF content Created 29/10/2024 Require…" at bounding box center [725, 440] width 740 height 646
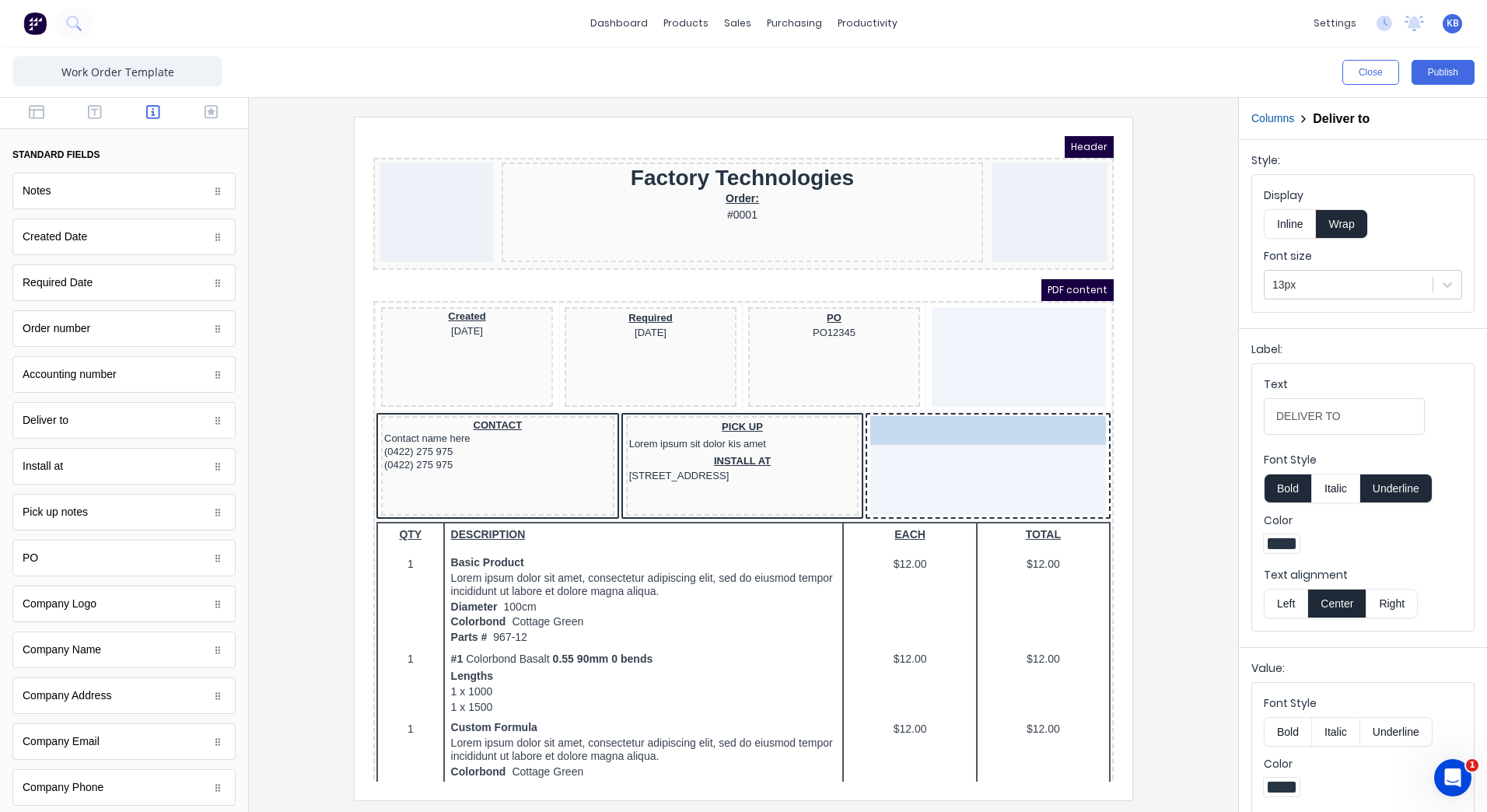
drag, startPoint x: 754, startPoint y: 405, endPoint x: 948, endPoint y: 406, distance: 194.0
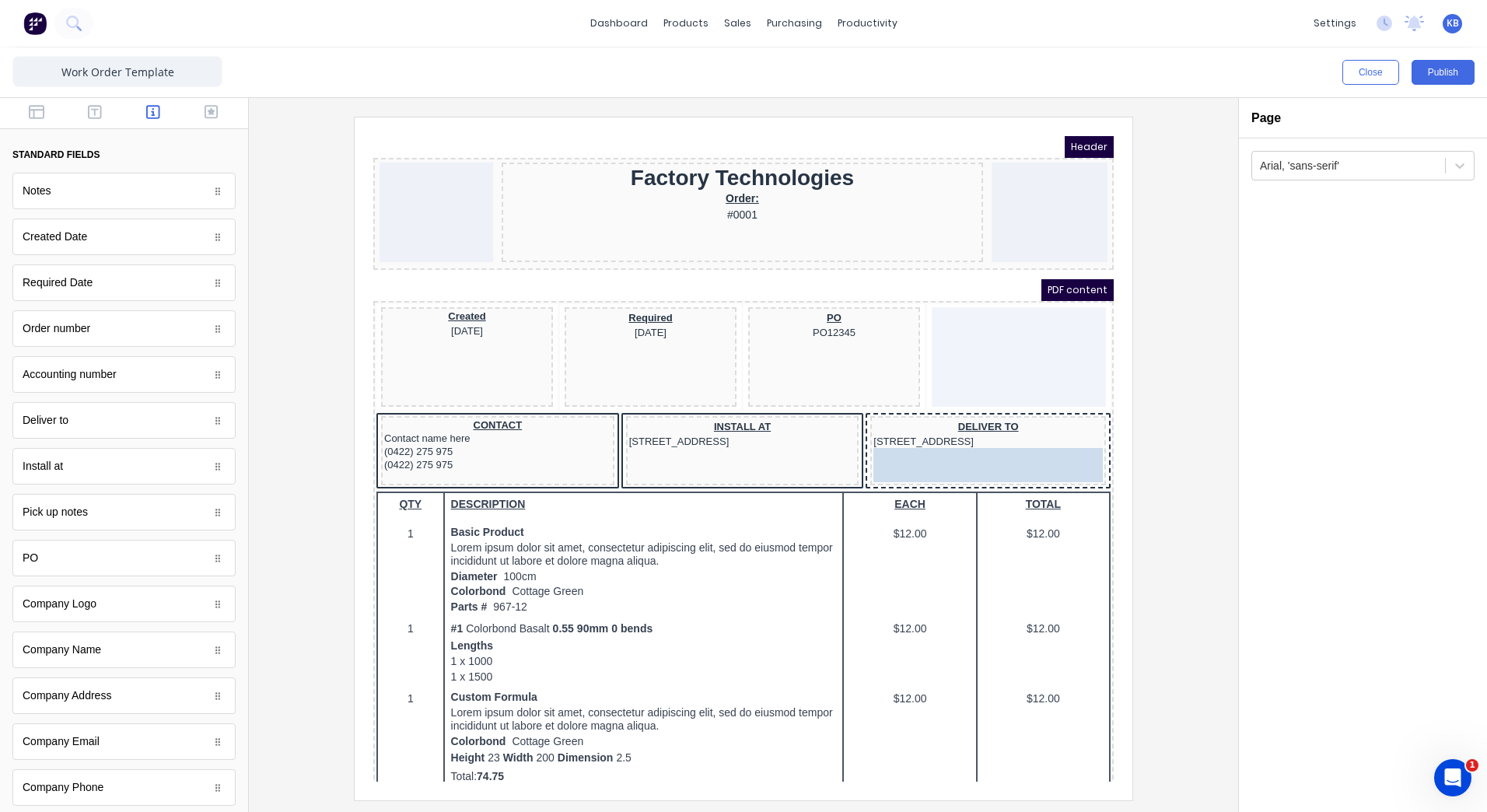
drag, startPoint x: 686, startPoint y: 406, endPoint x: 970, endPoint y: 434, distance: 285.4
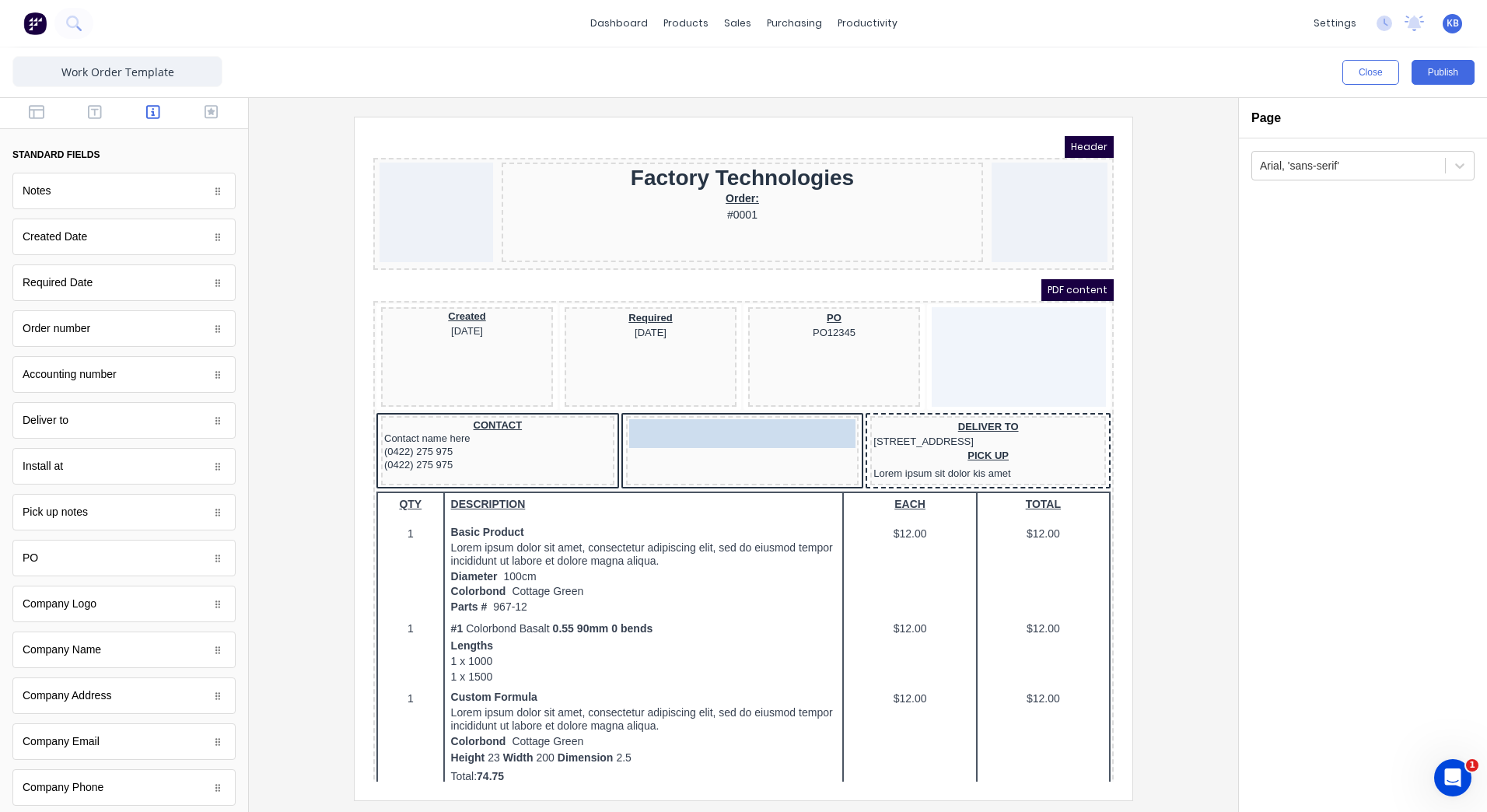
drag, startPoint x: 870, startPoint y: 466, endPoint x: 1023, endPoint y: 448, distance: 154.1
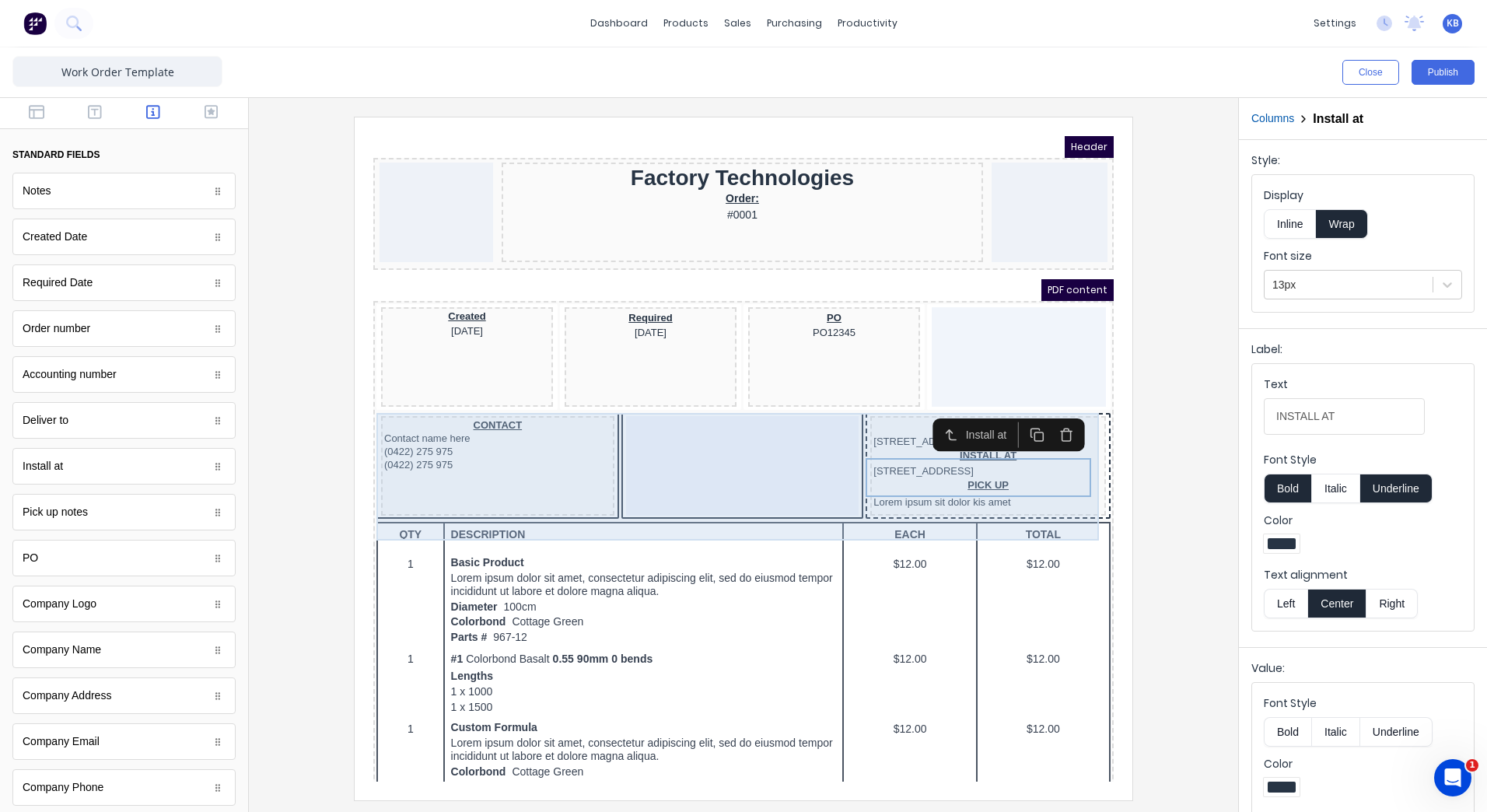
click at [744, 430] on div at bounding box center [724, 447] width 234 height 100
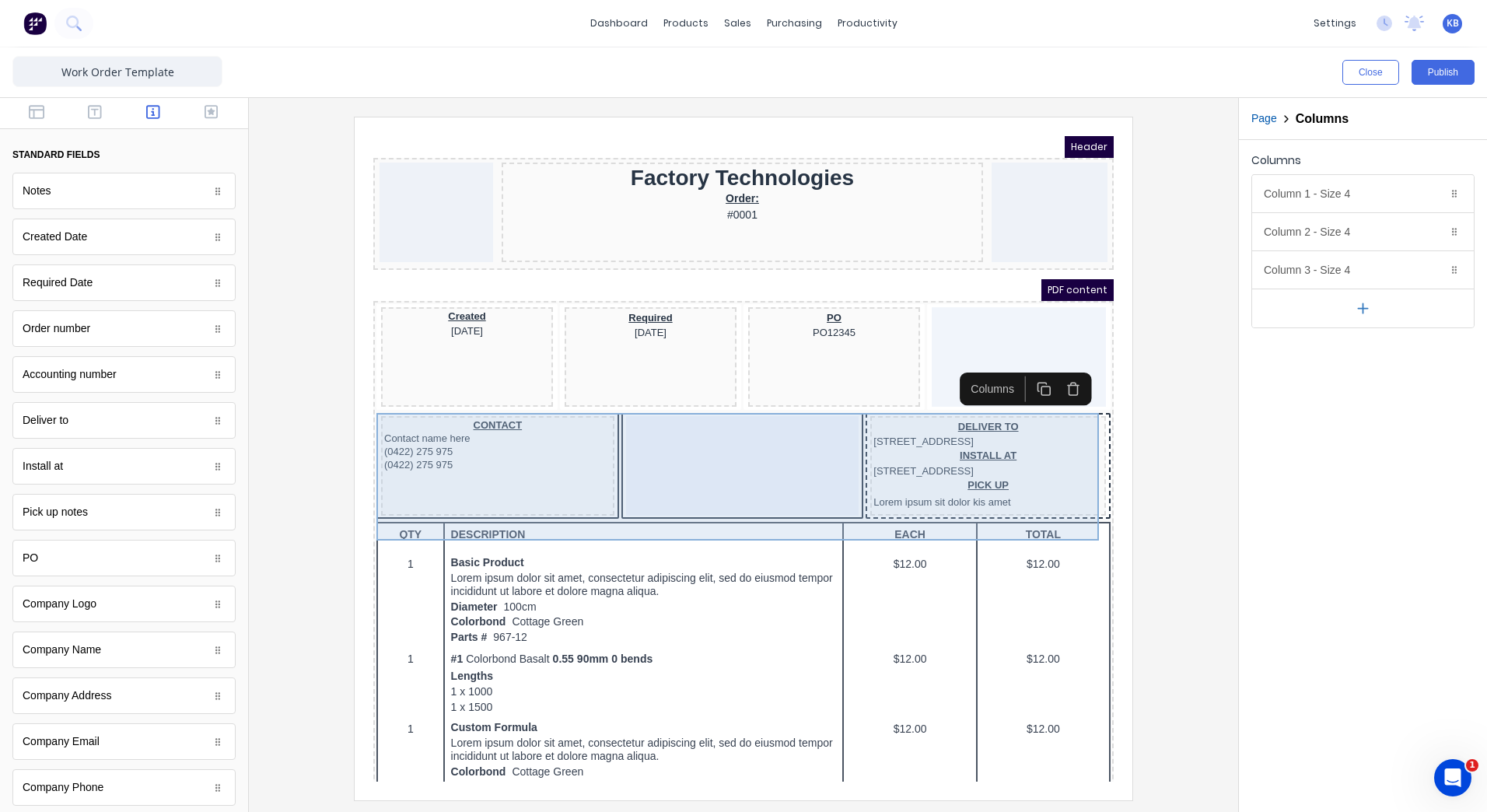
click at [731, 428] on div at bounding box center [724, 447] width 234 height 100
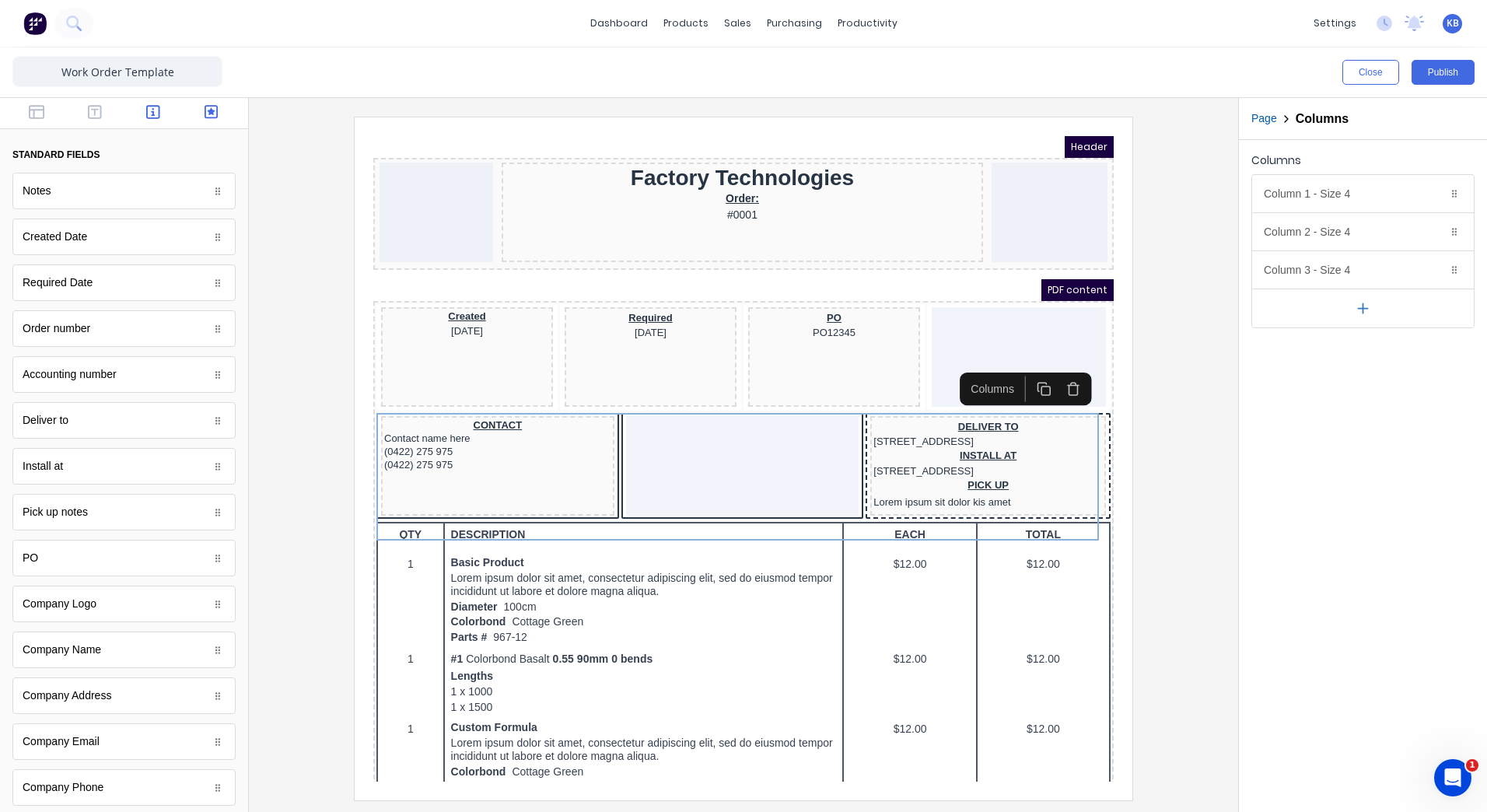
click at [189, 112] on button "button" at bounding box center [211, 112] width 49 height 18
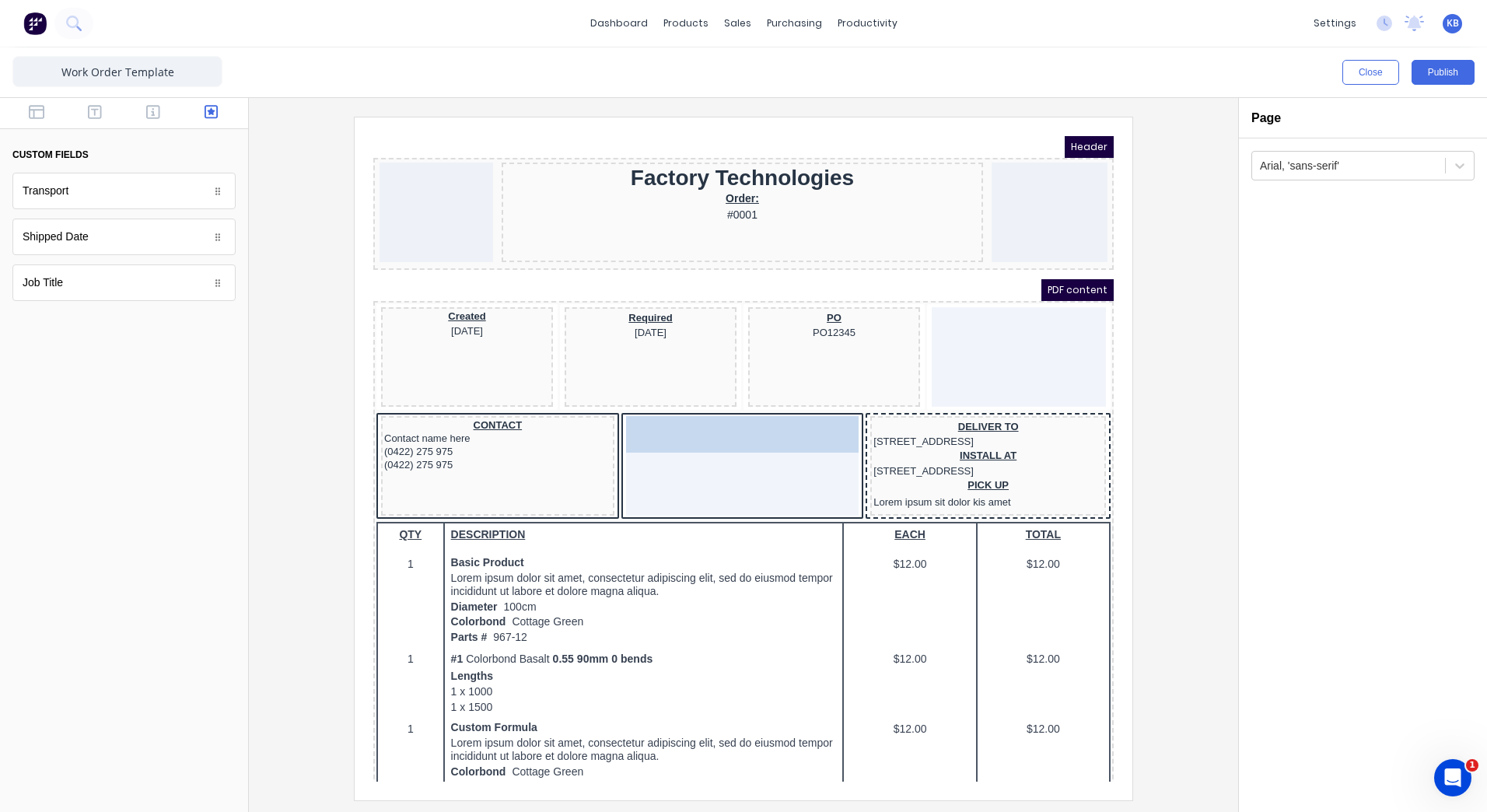
drag, startPoint x: 86, startPoint y: 284, endPoint x: 309, endPoint y: 282, distance: 223.0
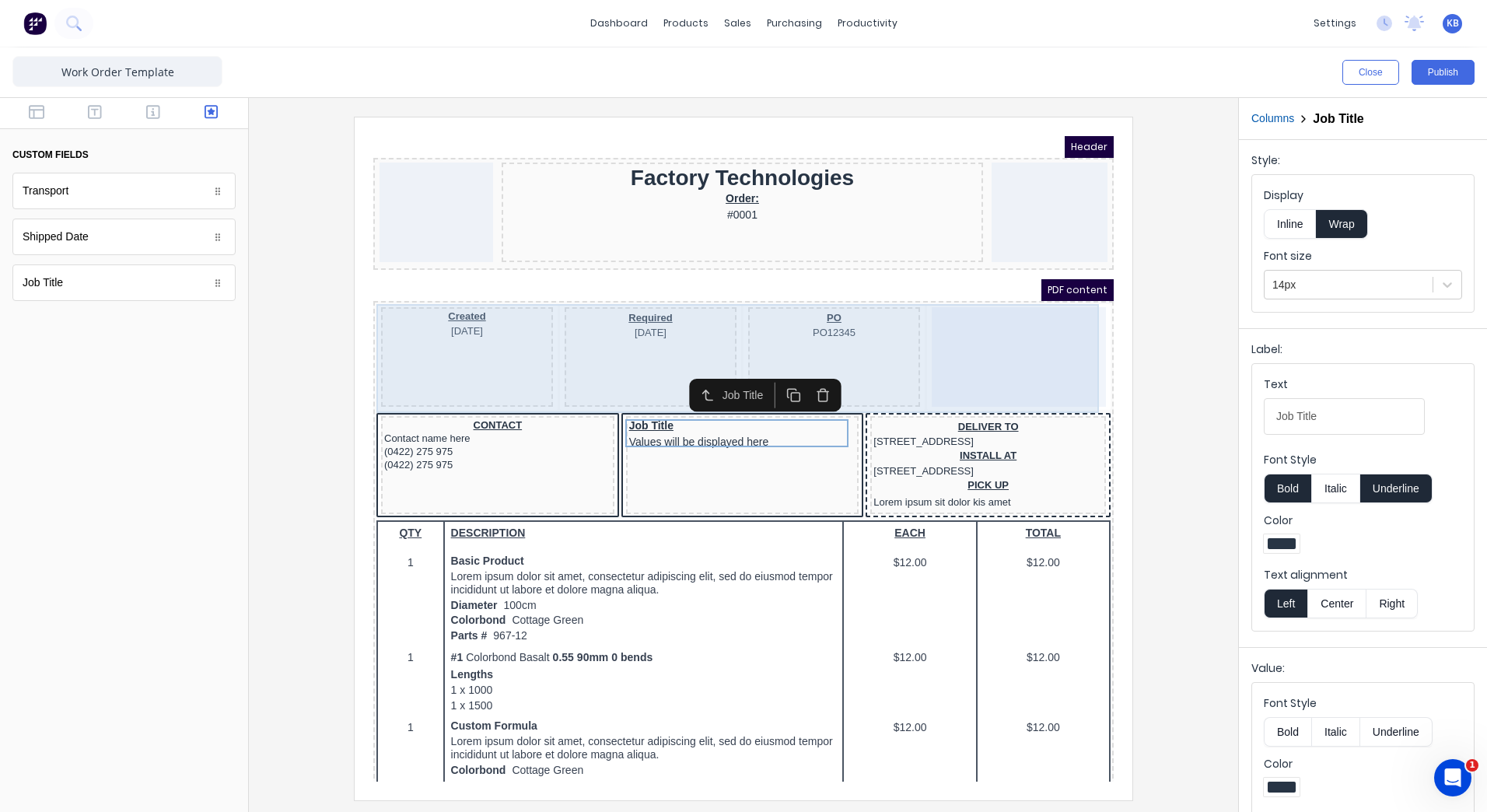
click at [955, 310] on div at bounding box center [1000, 338] width 174 height 100
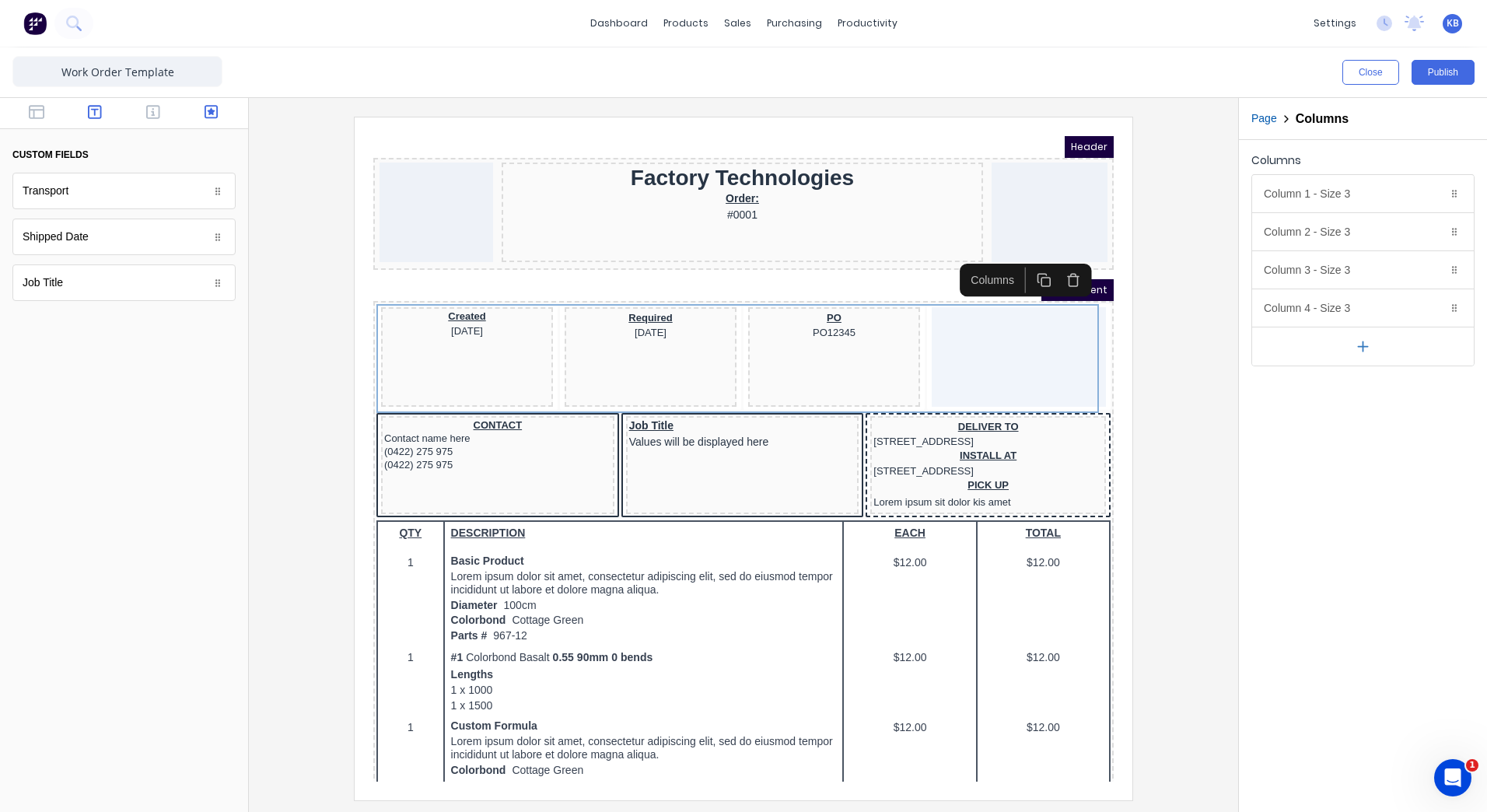
click at [87, 110] on icon "button" at bounding box center [94, 111] width 14 height 15
click at [157, 113] on icon "button" at bounding box center [153, 111] width 14 height 15
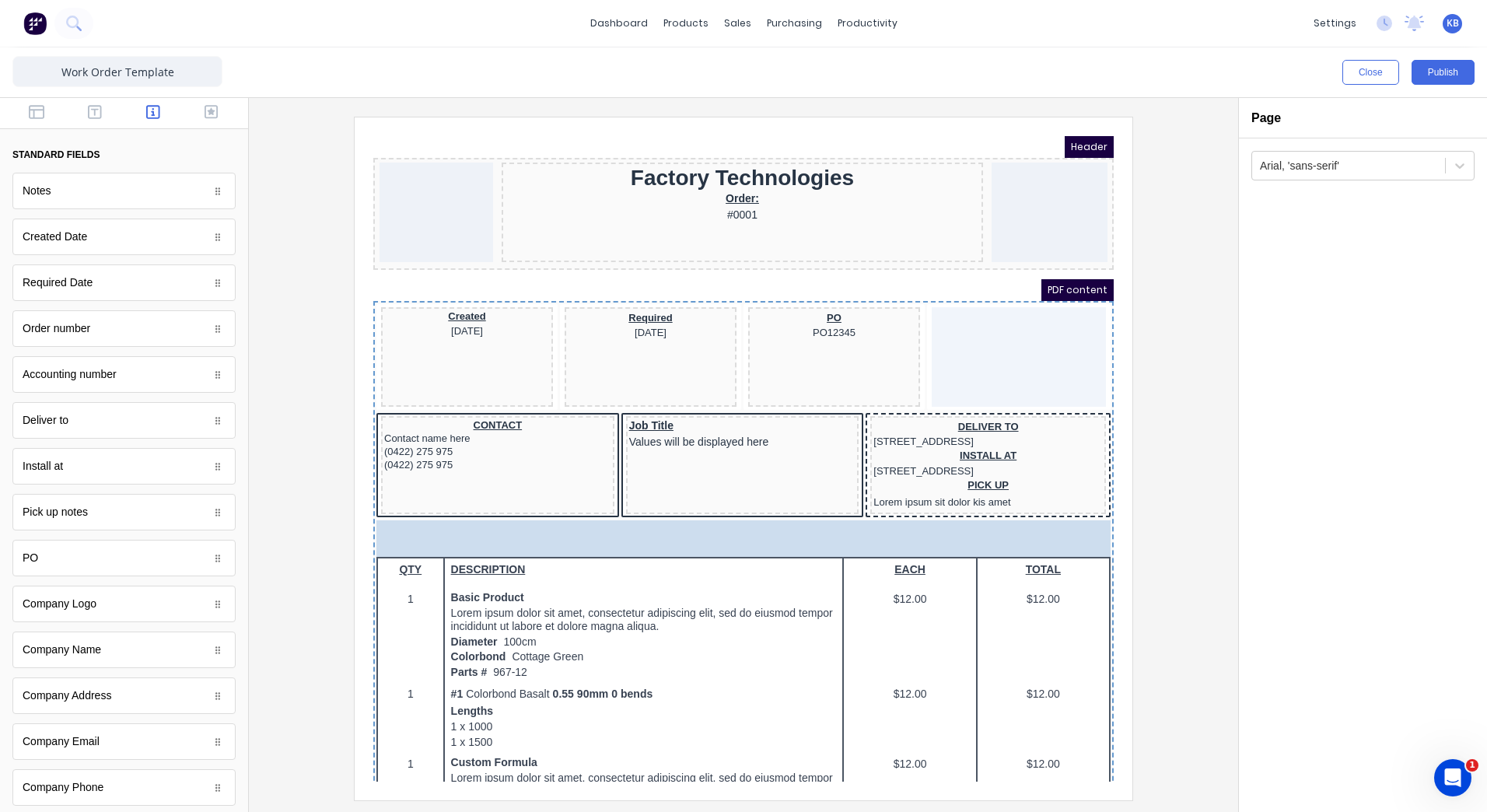
drag, startPoint x: 58, startPoint y: 208, endPoint x: 135, endPoint y: 413, distance: 219.0
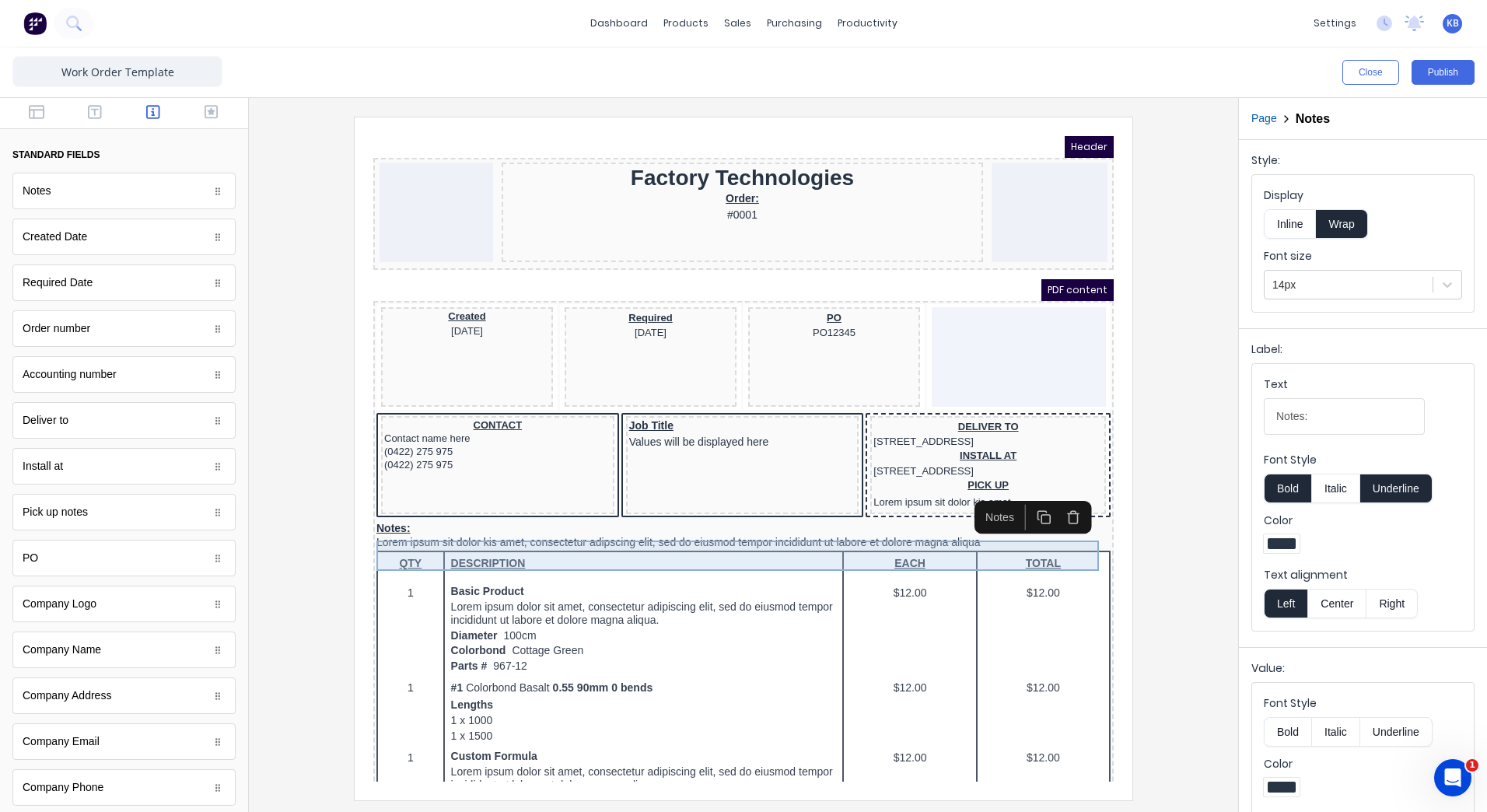
click at [781, 531] on div "Notes: Lorem ipsum sit dolor kis amet, consectetur adipscing elit, sed do eiusm…" at bounding box center [725, 517] width 734 height 31
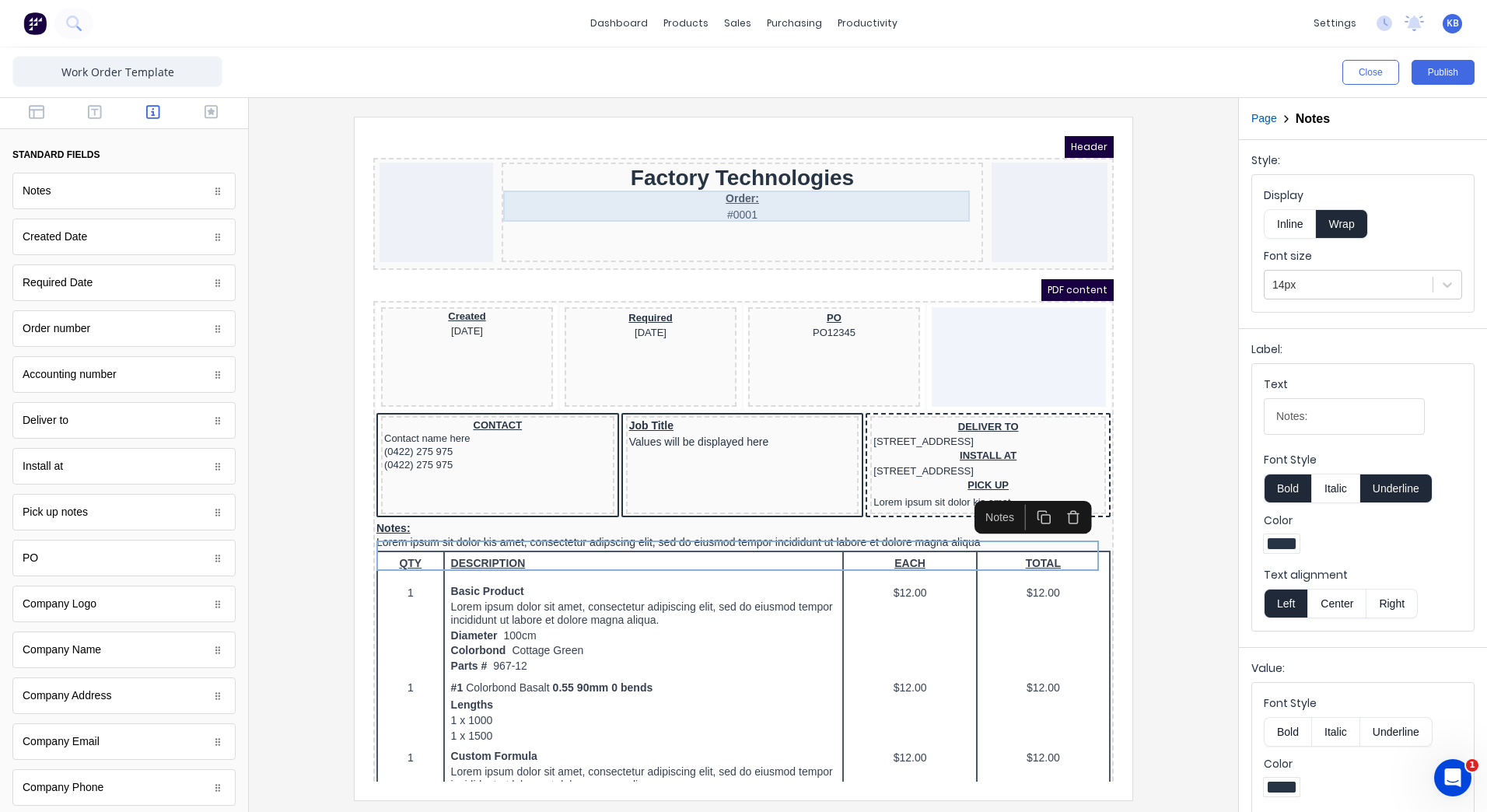
click at [654, 189] on div "Order: #0001" at bounding box center [724, 187] width 475 height 31
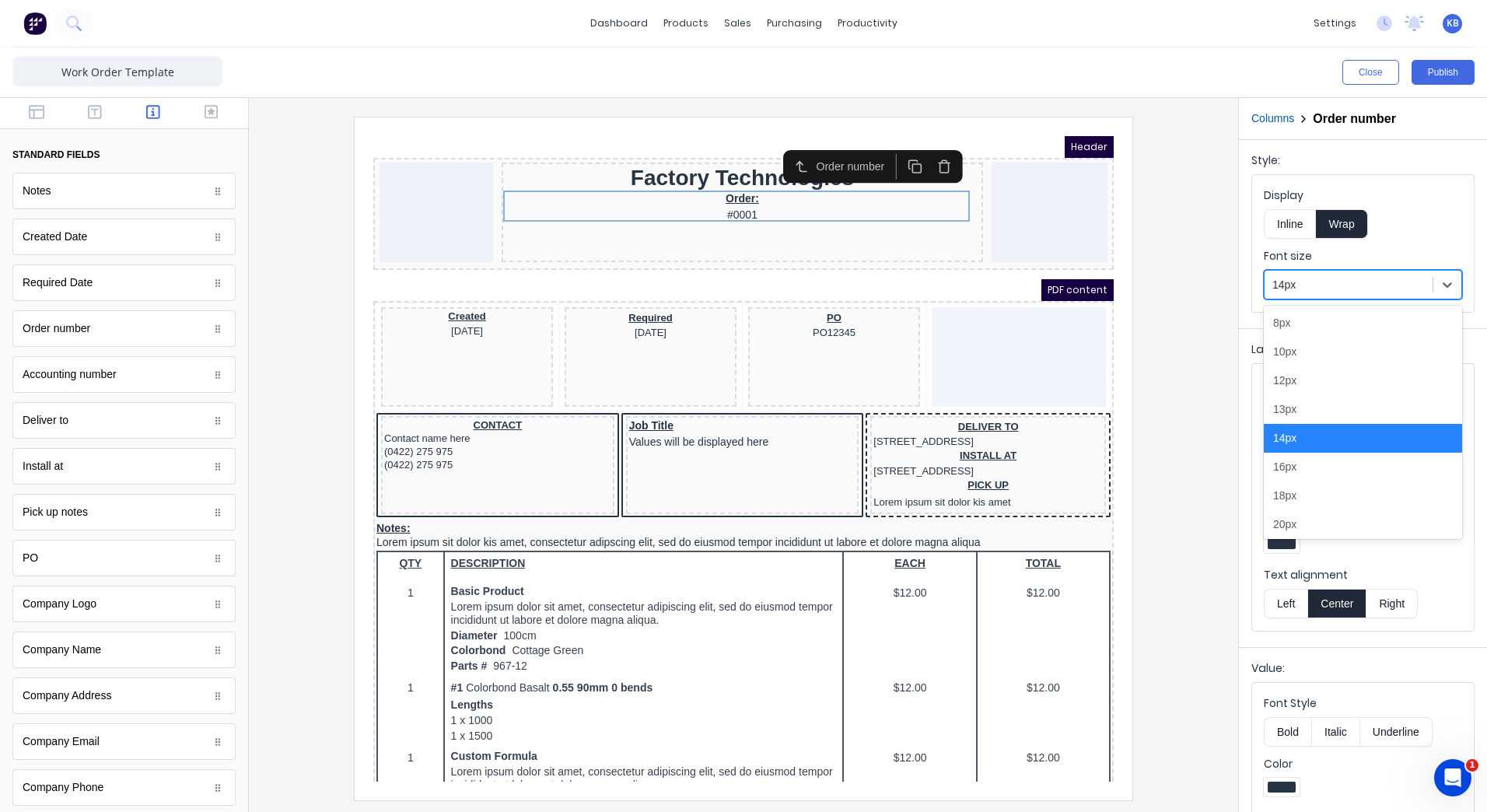
click at [1345, 278] on div at bounding box center [1349, 284] width 153 height 19
click at [1314, 523] on div "20px" at bounding box center [1363, 525] width 198 height 29
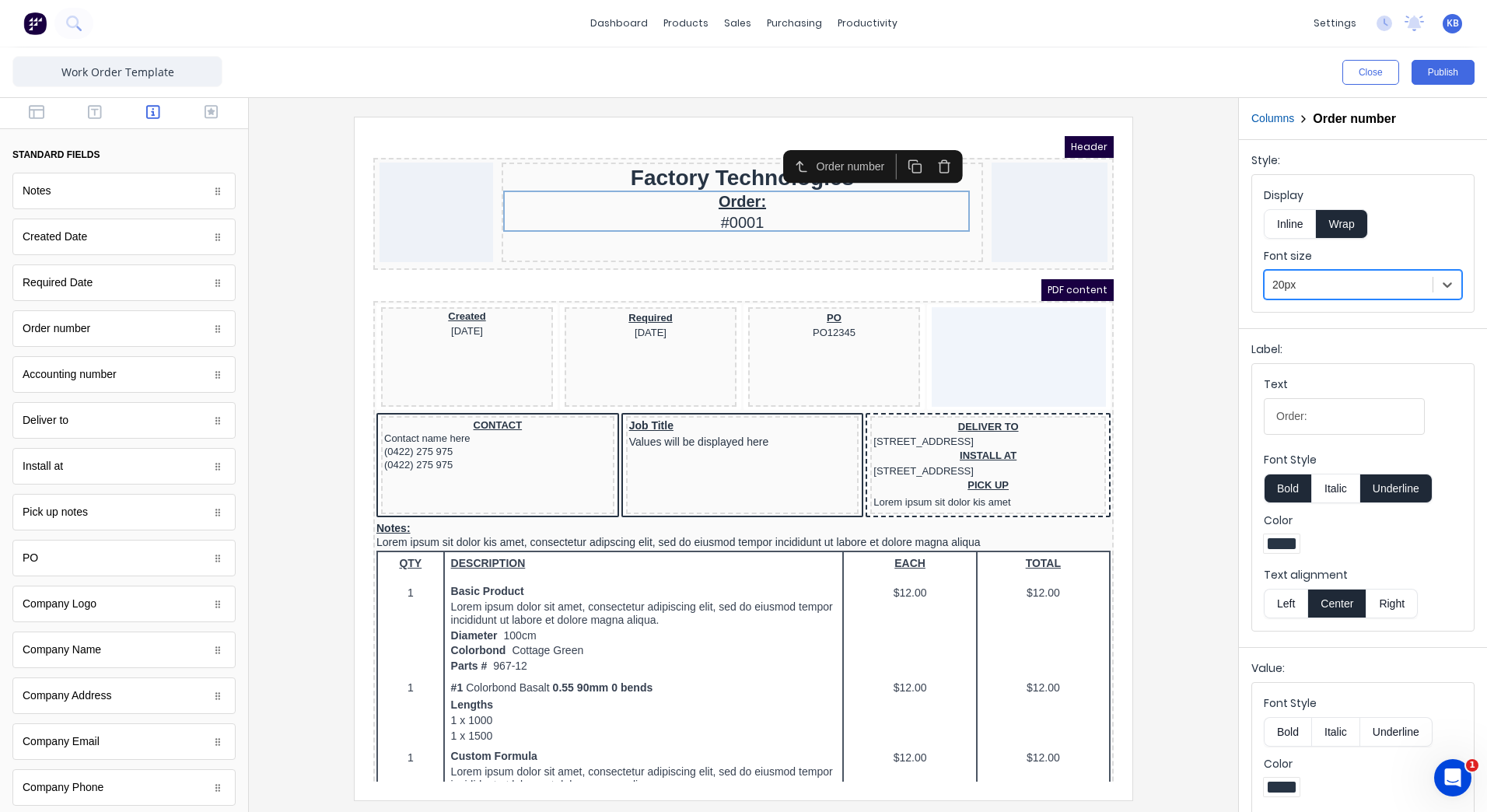
click at [1145, 334] on div at bounding box center [743, 457] width 964 height 682
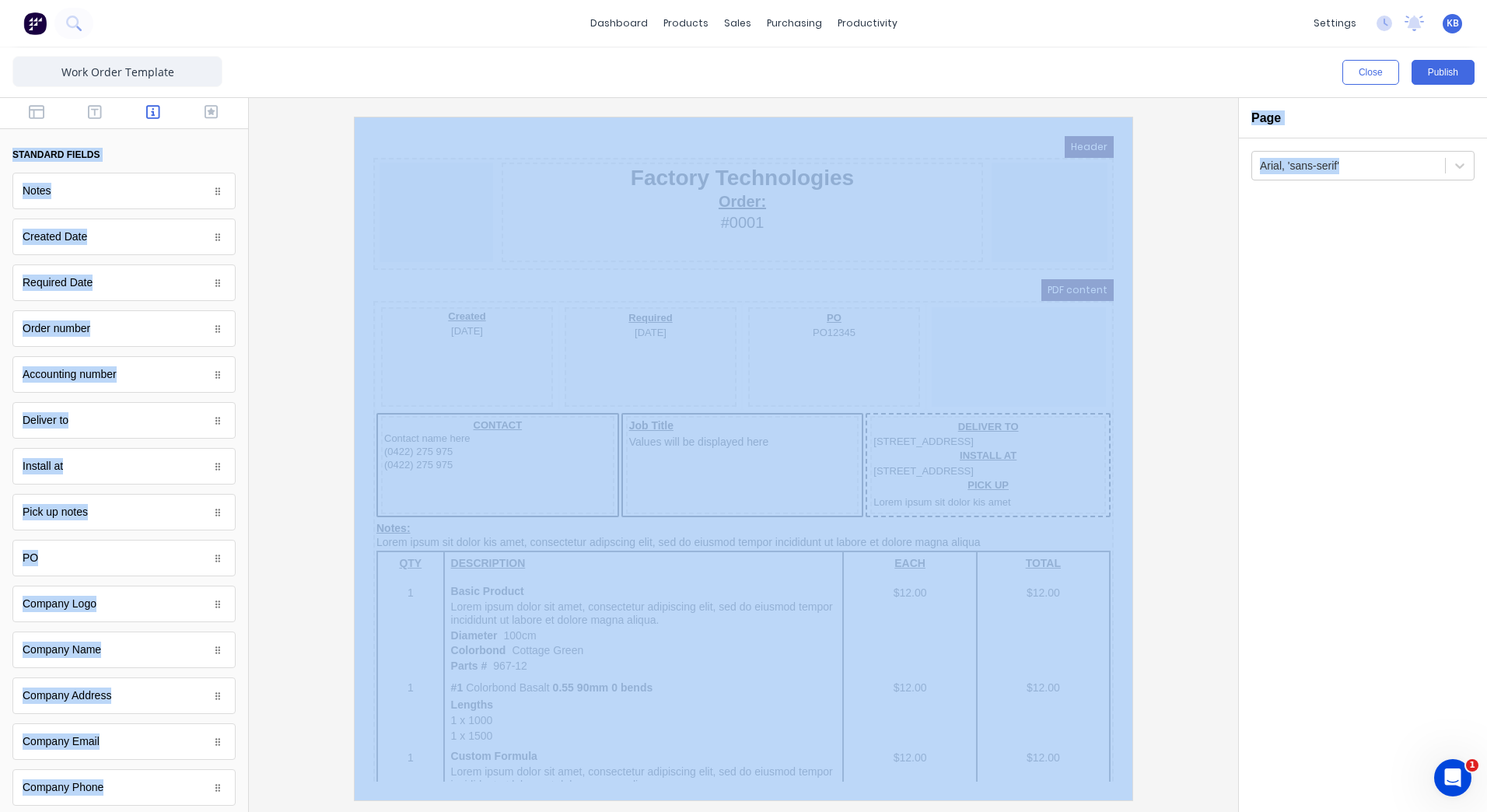
drag, startPoint x: 1489, startPoint y: 236, endPoint x: 1450, endPoint y: 227, distance: 40.0
click at [1486, 231] on html "dashboard products sales purchasing productivity dashboard products Product Cat…" at bounding box center [743, 406] width 1487 height 812
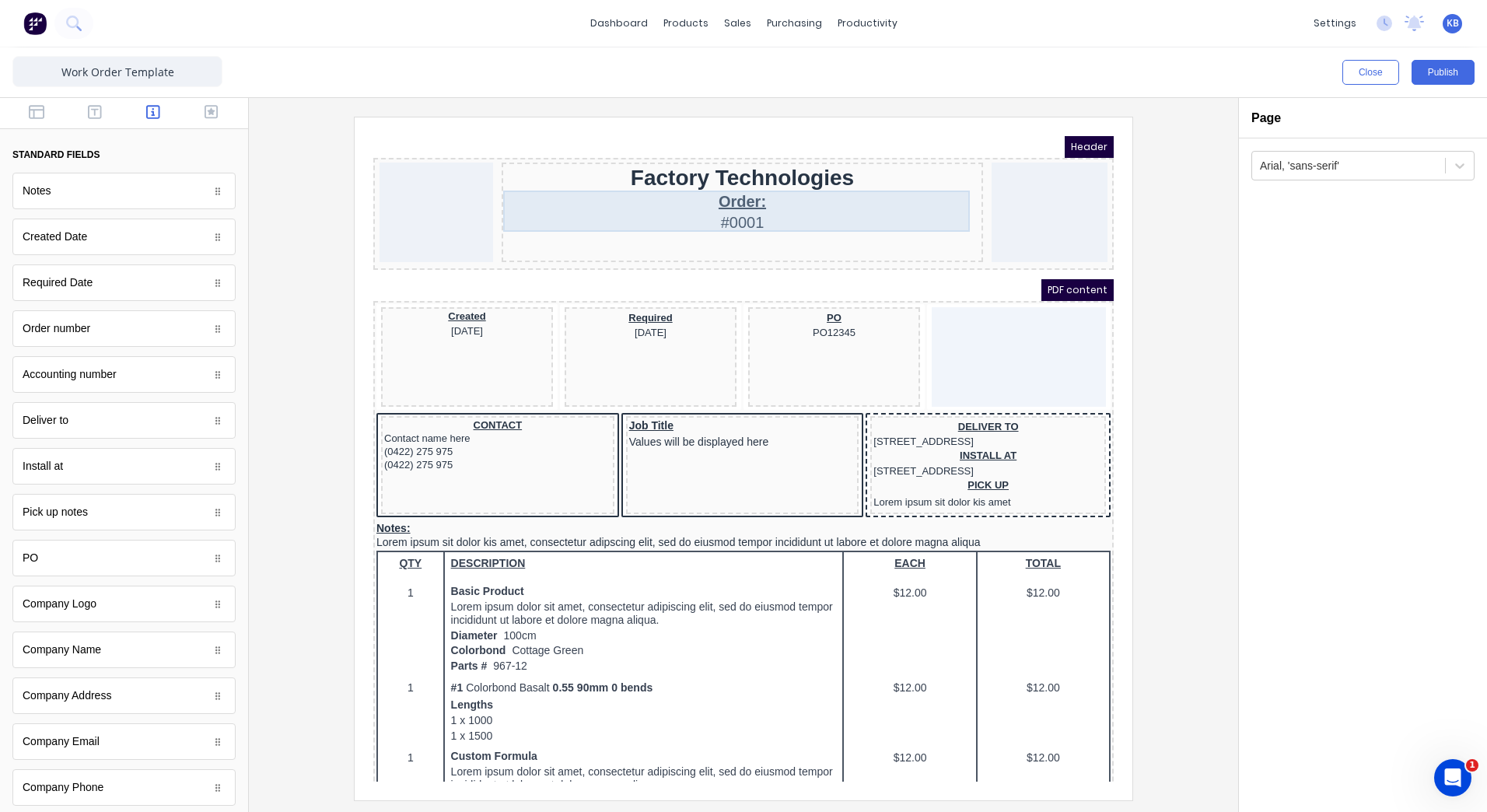
click at [788, 189] on div "Order: #0001" at bounding box center [724, 192] width 475 height 41
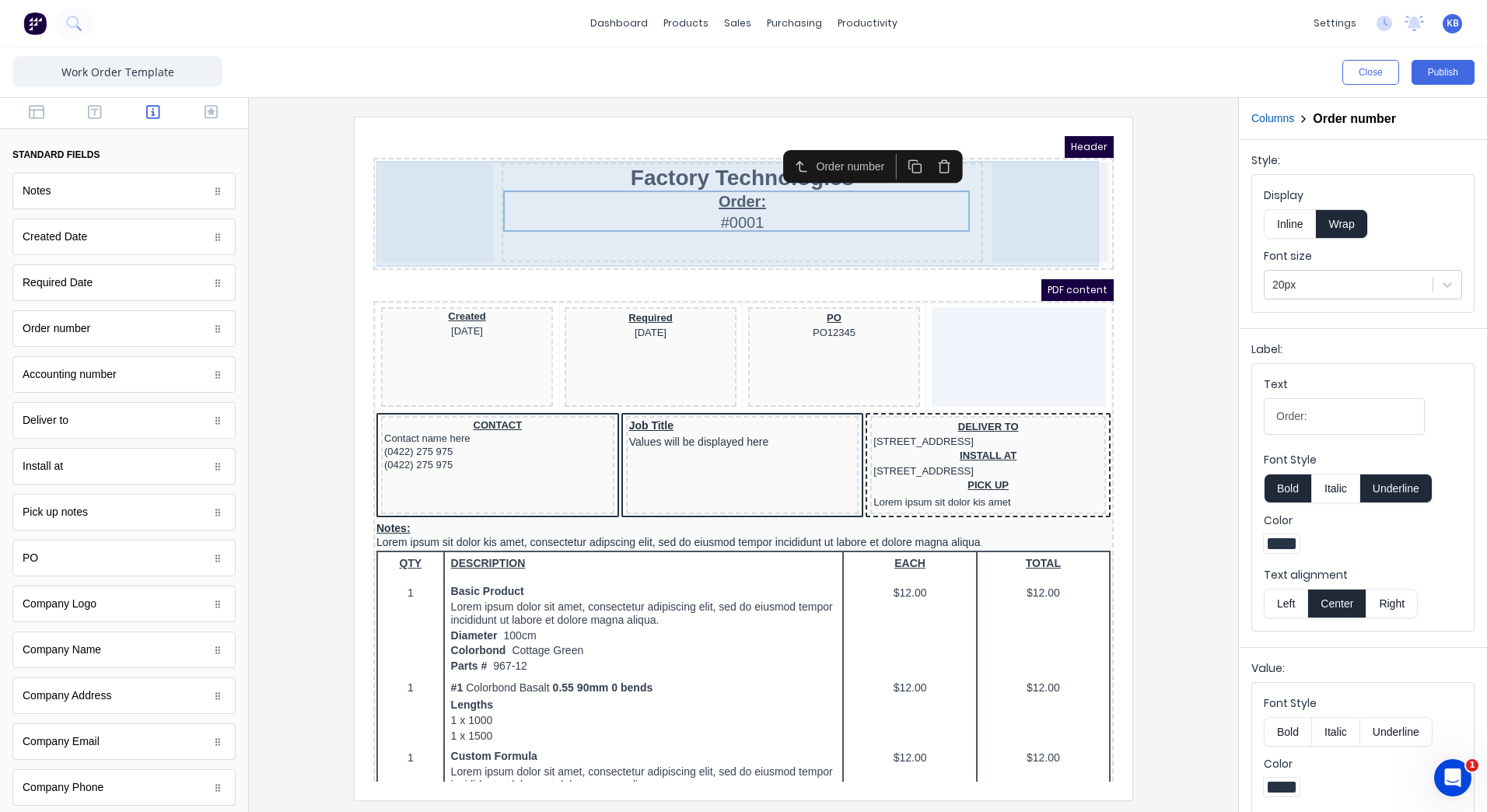
click at [1001, 192] on div at bounding box center [1030, 194] width 116 height 100
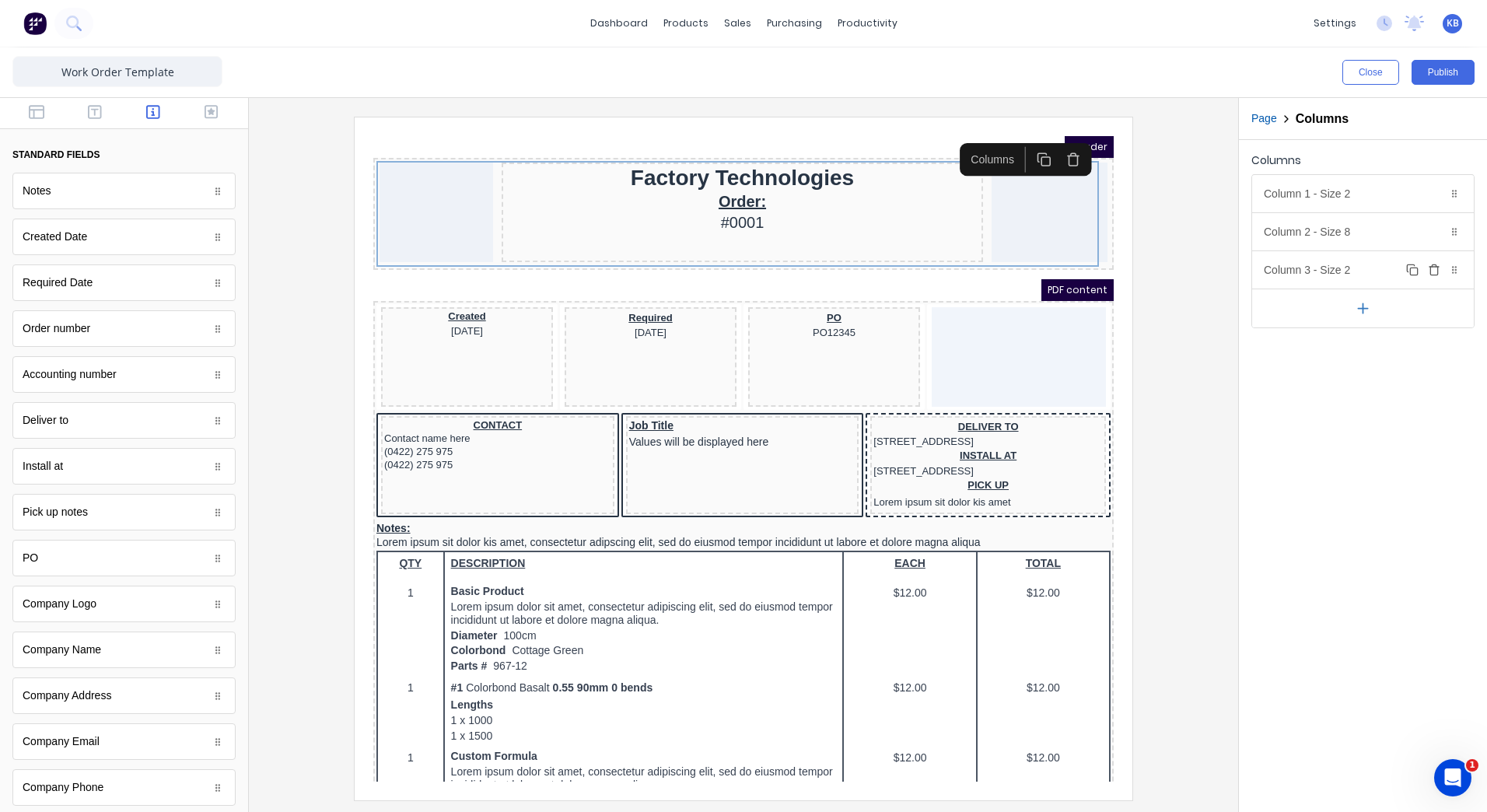
click at [1439, 274] on icon "button" at bounding box center [1434, 269] width 12 height 12
click at [1394, 197] on div "Column 1 - Size 2 Duplicate Delete" at bounding box center [1363, 193] width 222 height 37
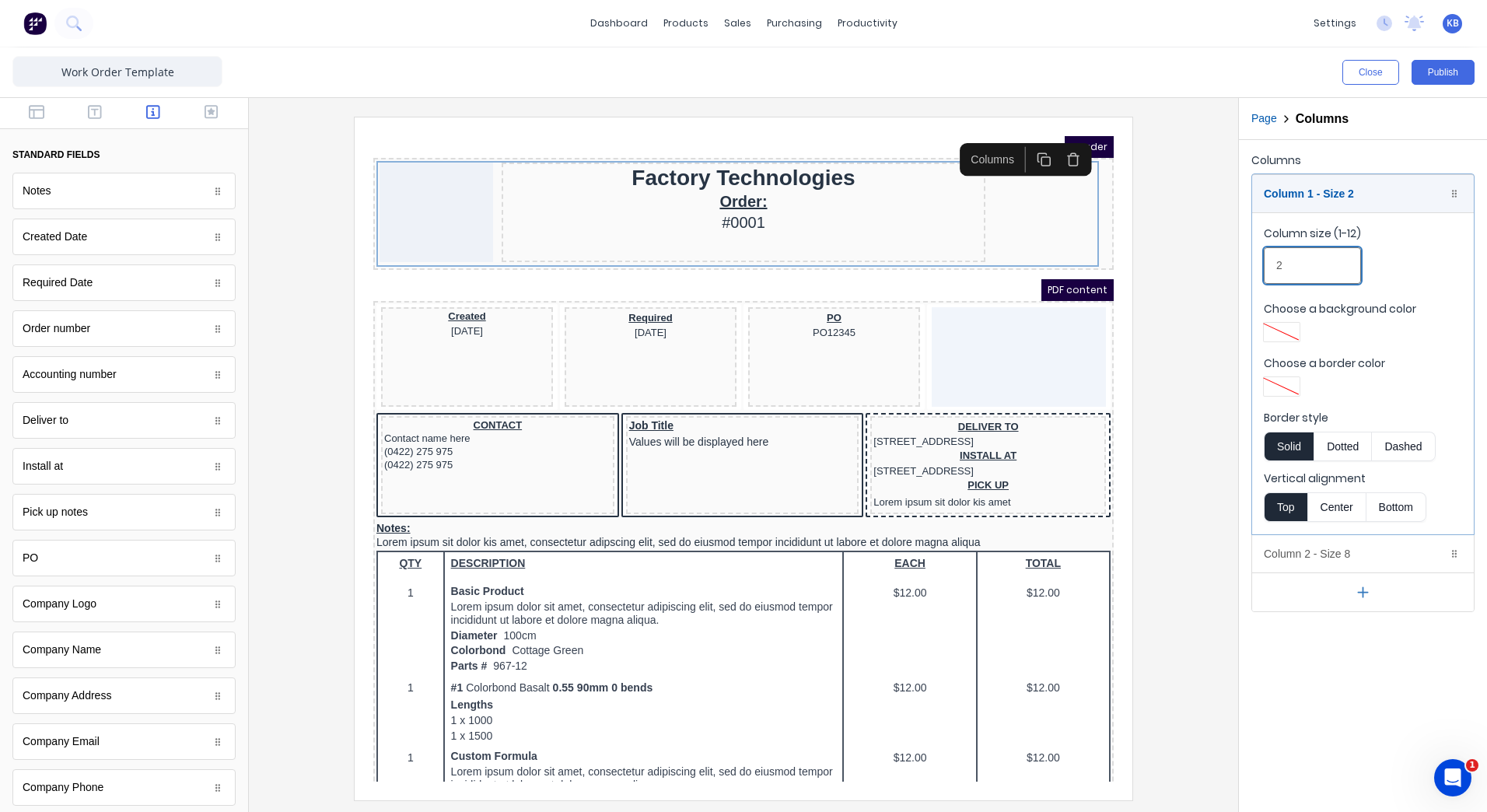
click at [1317, 265] on input "2" at bounding box center [1312, 265] width 97 height 37
drag, startPoint x: 1317, startPoint y: 265, endPoint x: 1249, endPoint y: 276, distance: 68.9
click at [1252, 276] on div "Column 1 - Size 2 Duplicate Delete Column size (1-12) 2 Choose a background col…" at bounding box center [1363, 393] width 223 height 438
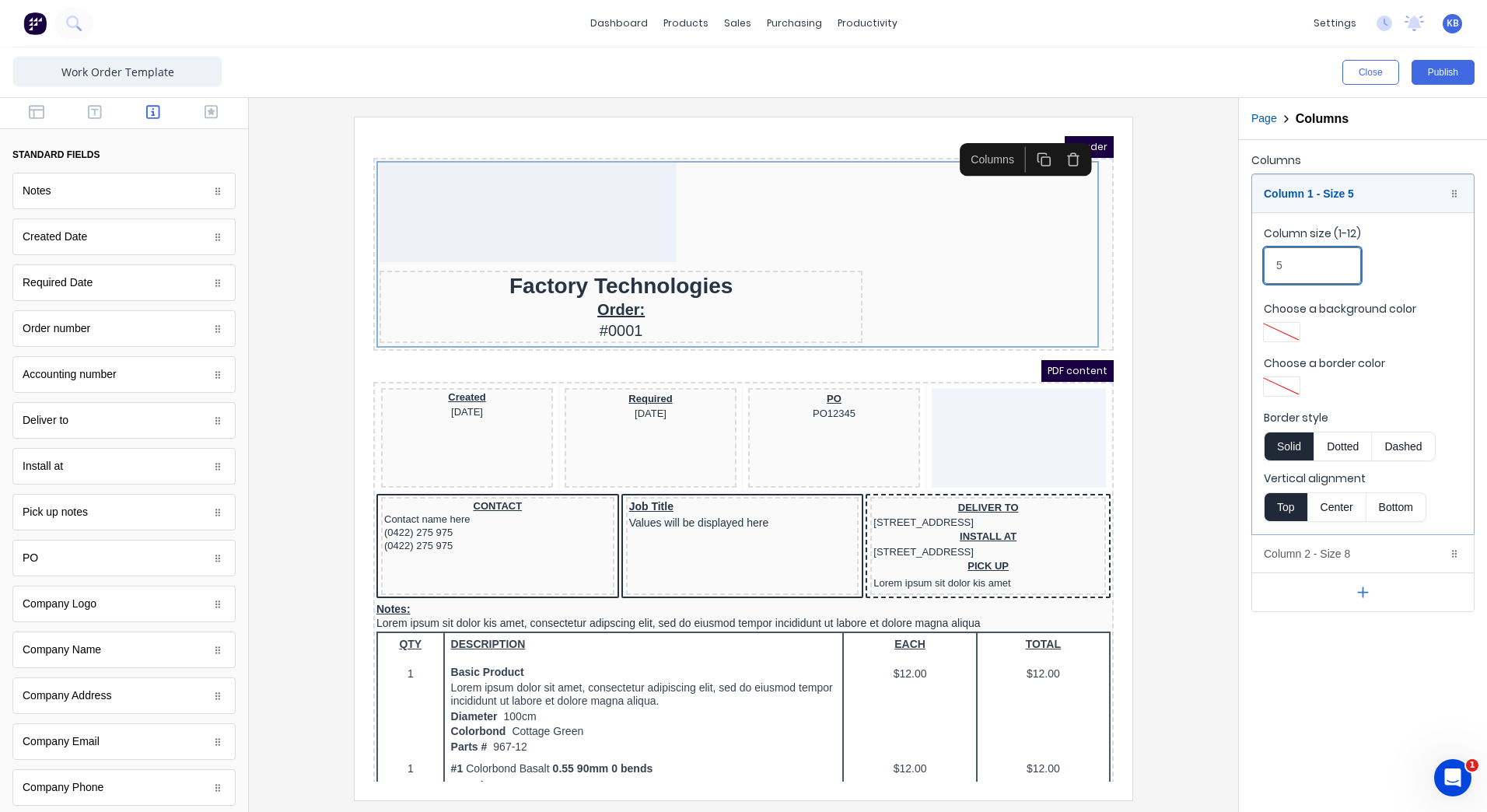
type input "5"
click at [1359, 569] on div "Column 1 - Size 5 Duplicate Delete Column size (1-12) 5 Choose a background col…" at bounding box center [1363, 393] width 223 height 438
click at [1357, 564] on div "Column 2 - Size 8 Duplicate Delete" at bounding box center [1363, 554] width 222 height 37
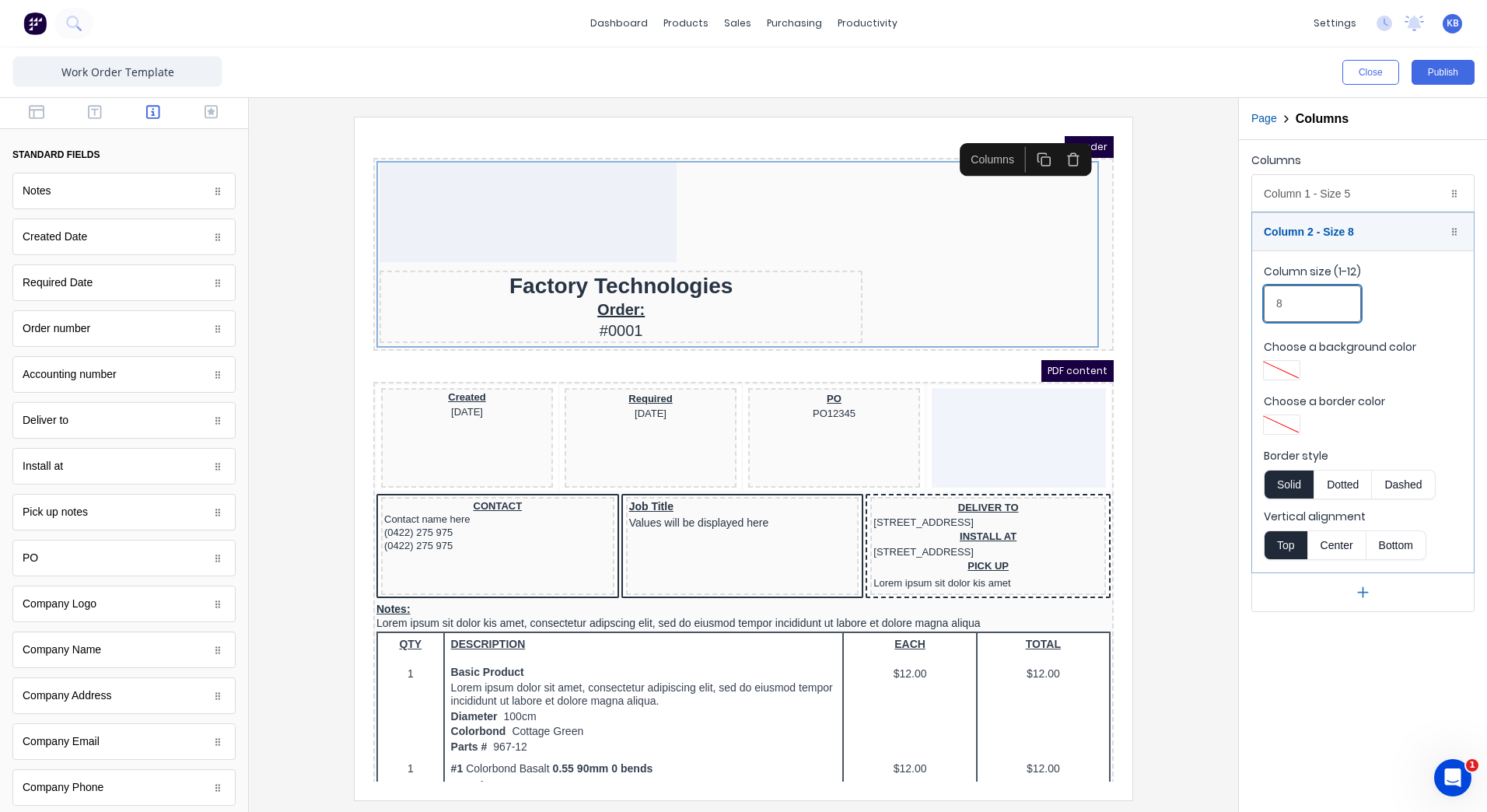
drag, startPoint x: 1298, startPoint y: 308, endPoint x: 1249, endPoint y: 304, distance: 49.2
click at [1245, 310] on div "Columns Column 1 - Size 5 Duplicate Delete Column size (1-12) 5 Choose a backgr…" at bounding box center [1363, 381] width 248 height 481
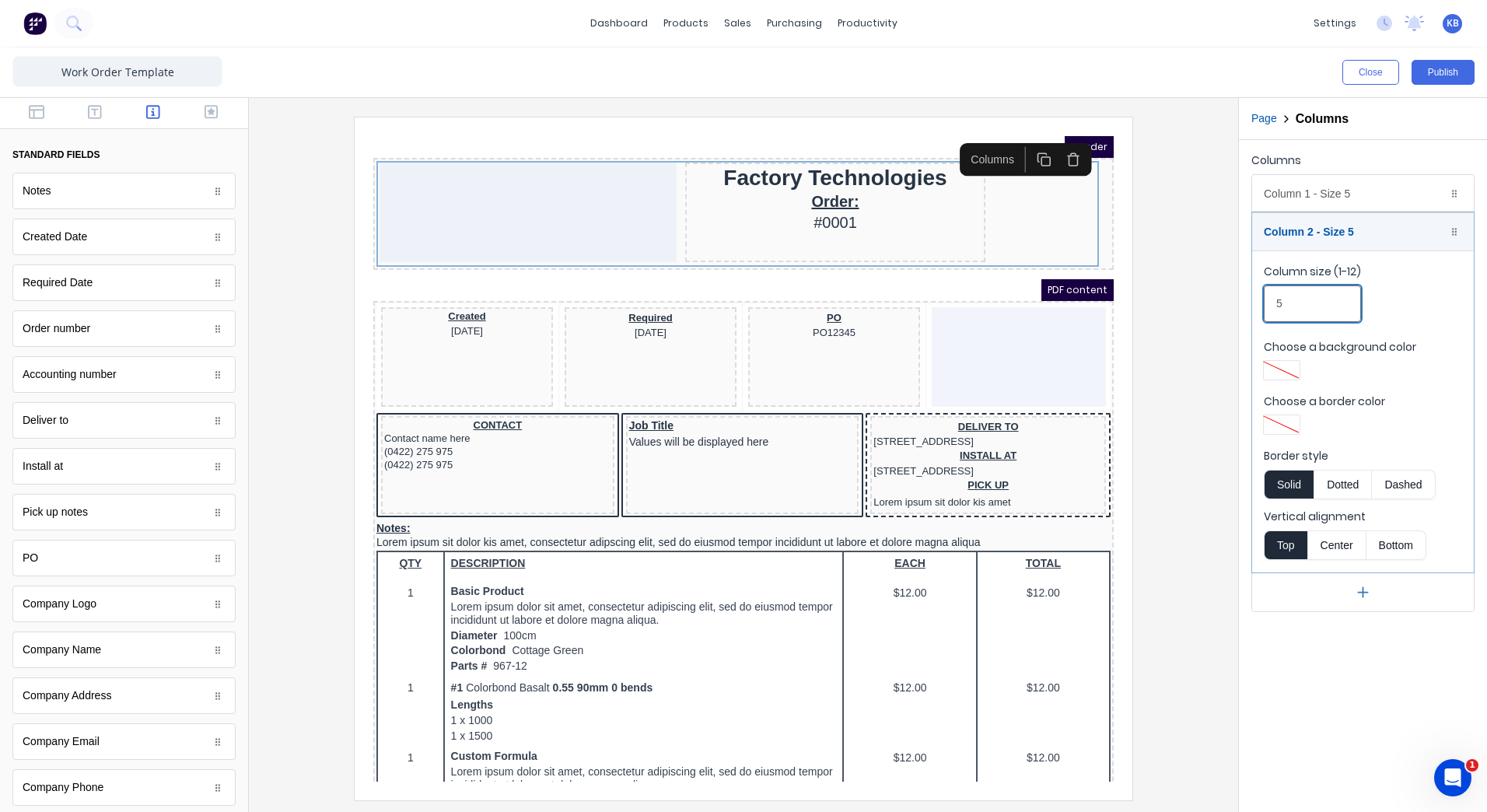
drag, startPoint x: 1298, startPoint y: 308, endPoint x: 1247, endPoint y: 307, distance: 51.0
click at [1261, 308] on fieldset "Column size (1-12) 5 Choose a background color Choose a border color Border sty…" at bounding box center [1363, 411] width 222 height 322
type input "6"
click at [1318, 203] on div "Column 1 - Size 5 Duplicate Delete" at bounding box center [1363, 193] width 222 height 37
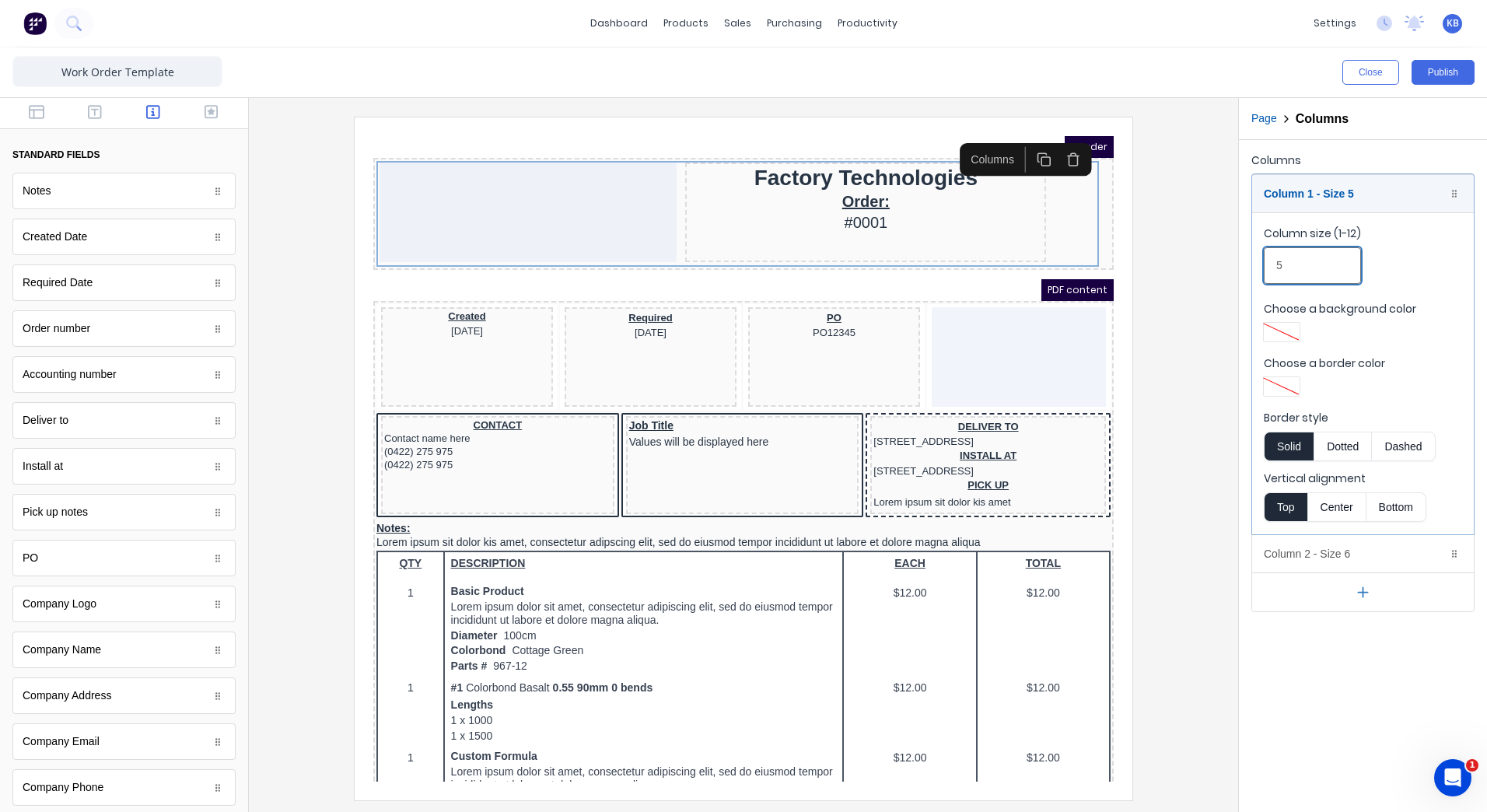
click at [1317, 249] on input "5" at bounding box center [1312, 265] width 97 height 37
drag, startPoint x: 1314, startPoint y: 258, endPoint x: 1292, endPoint y: 265, distance: 23.1
click at [1293, 265] on input "5" at bounding box center [1312, 265] width 97 height 37
drag, startPoint x: 1286, startPoint y: 267, endPoint x: 1236, endPoint y: 273, distance: 50.4
click at [1237, 273] on div "Close Publish Components standard fields Notes Notes Created Date Created Date …" at bounding box center [743, 429] width 1487 height 764
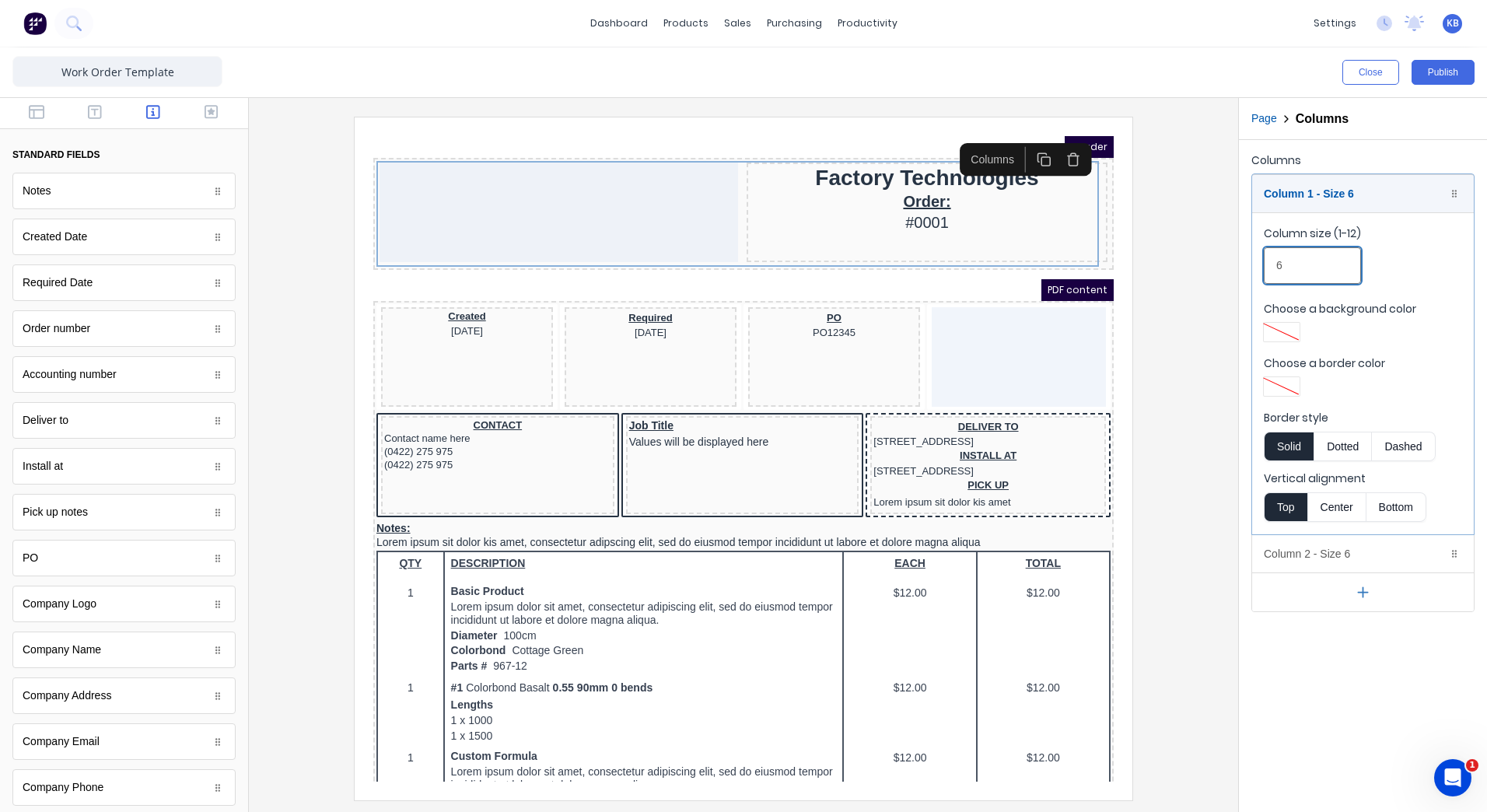
type input "6"
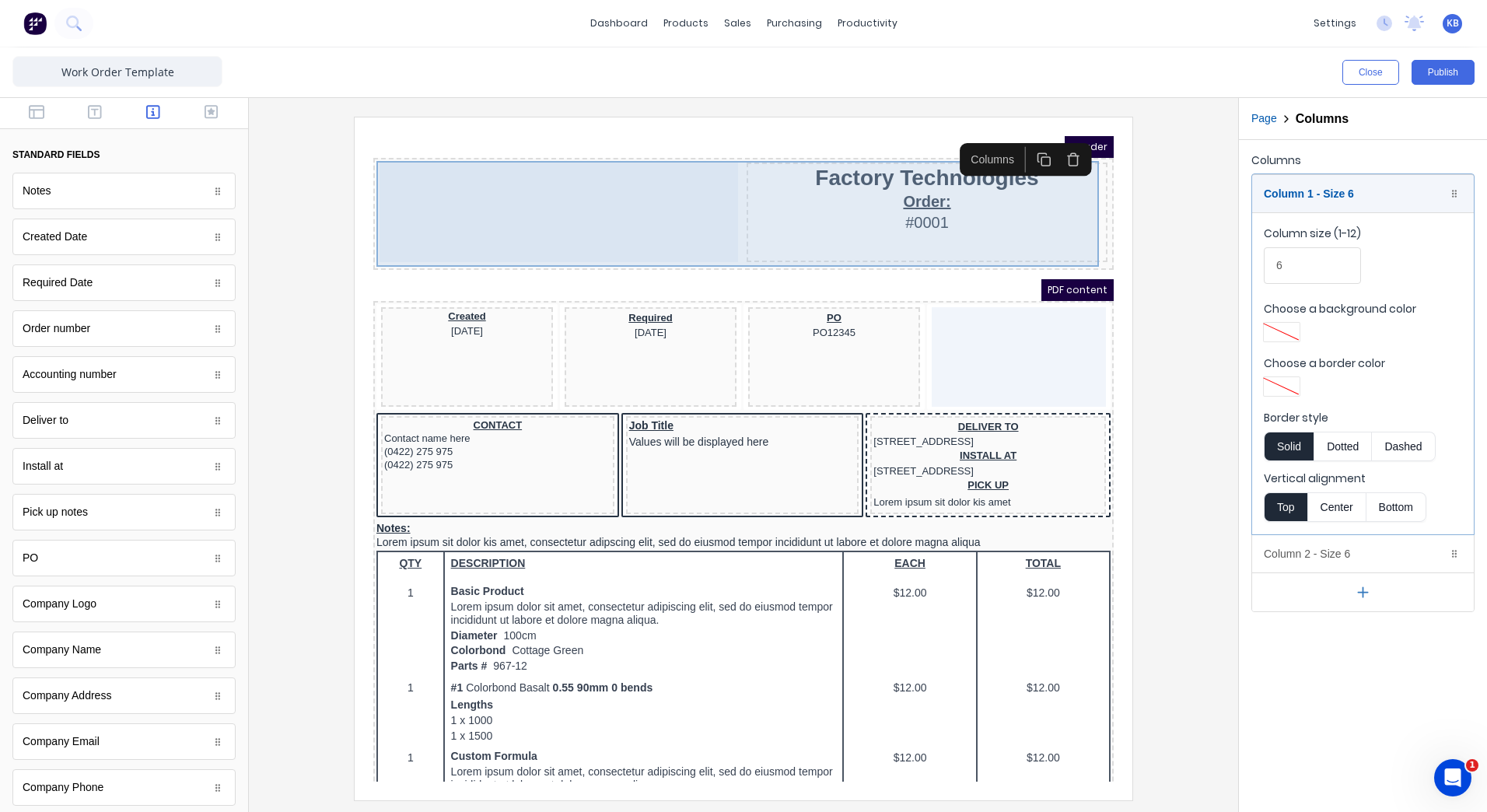
click at [642, 202] on div at bounding box center [539, 194] width 359 height 100
click at [586, 209] on div at bounding box center [539, 194] width 359 height 100
click at [462, 188] on div at bounding box center [539, 194] width 359 height 100
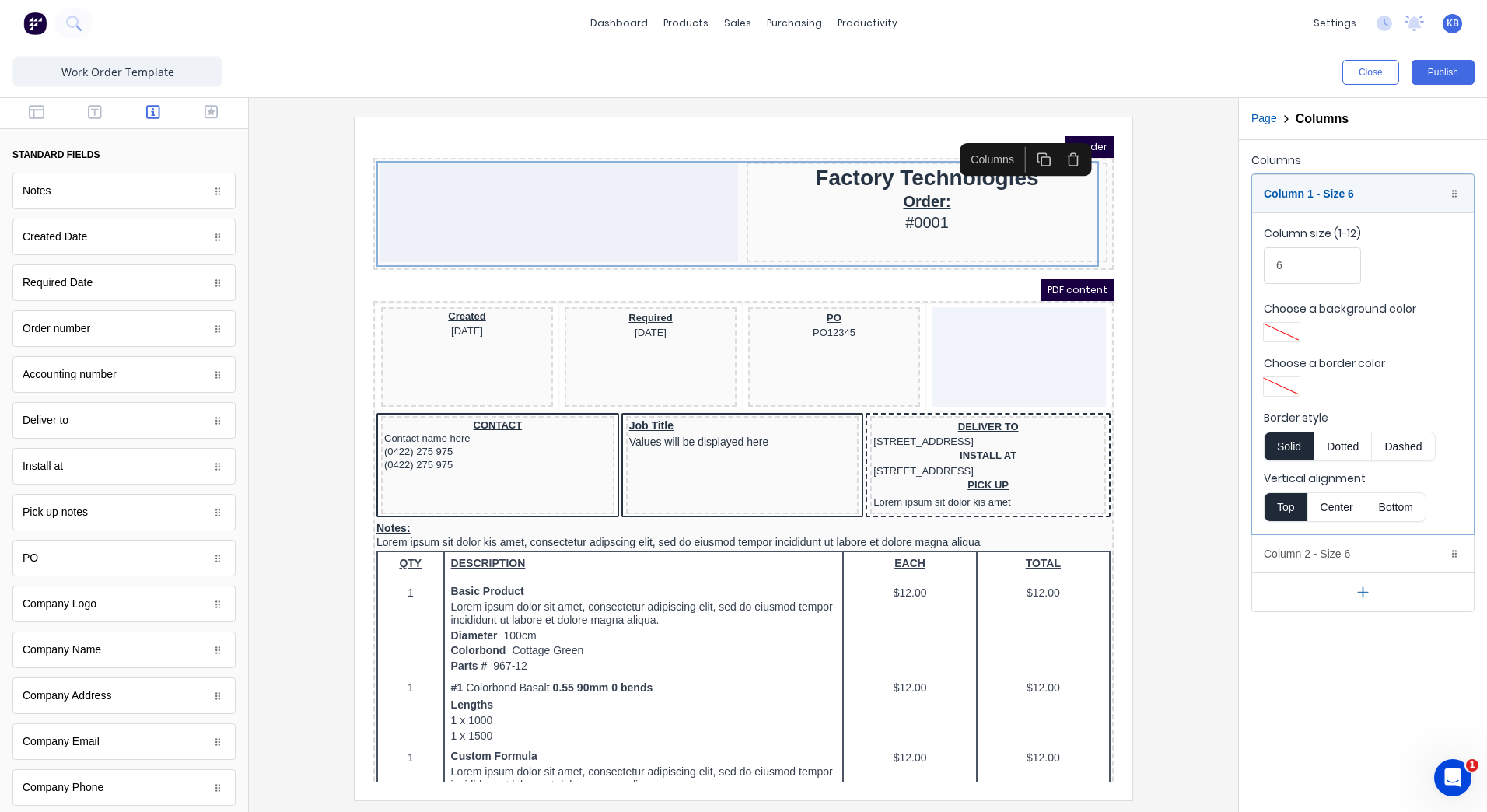
click at [870, 133] on iframe at bounding box center [743, 458] width 778 height 682
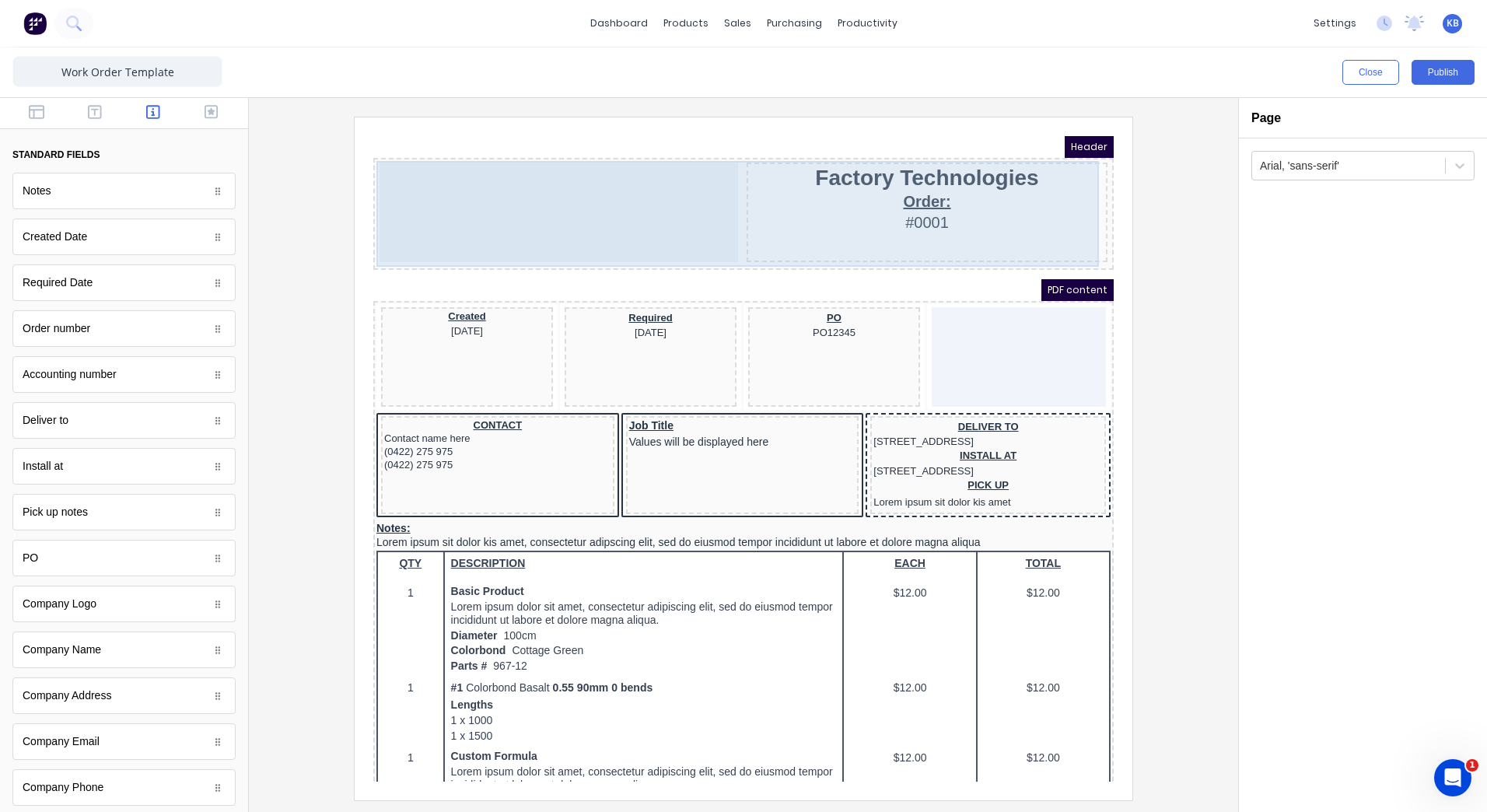
click at [605, 204] on div at bounding box center [539, 194] width 359 height 100
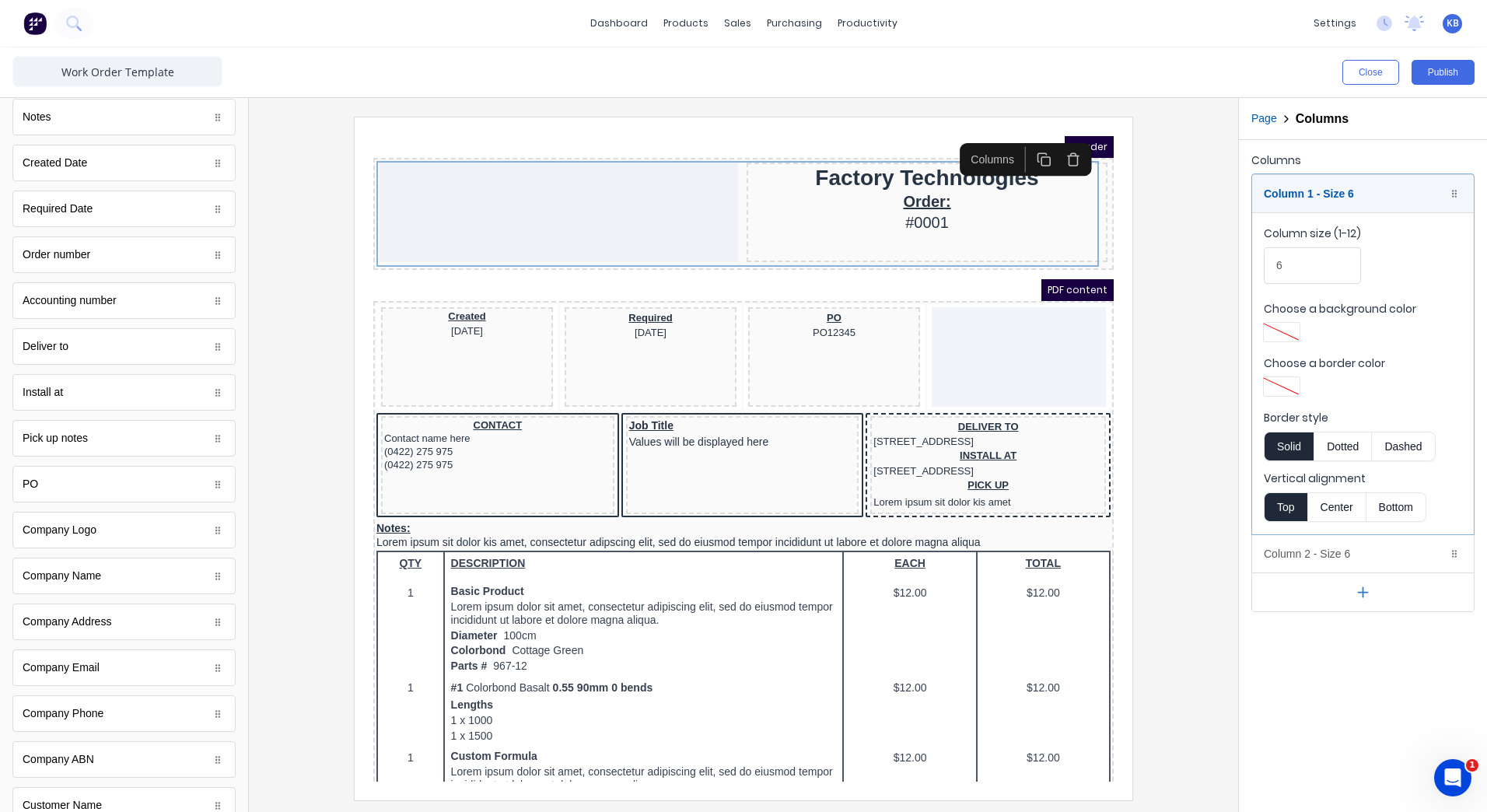
scroll to position [156, 0]
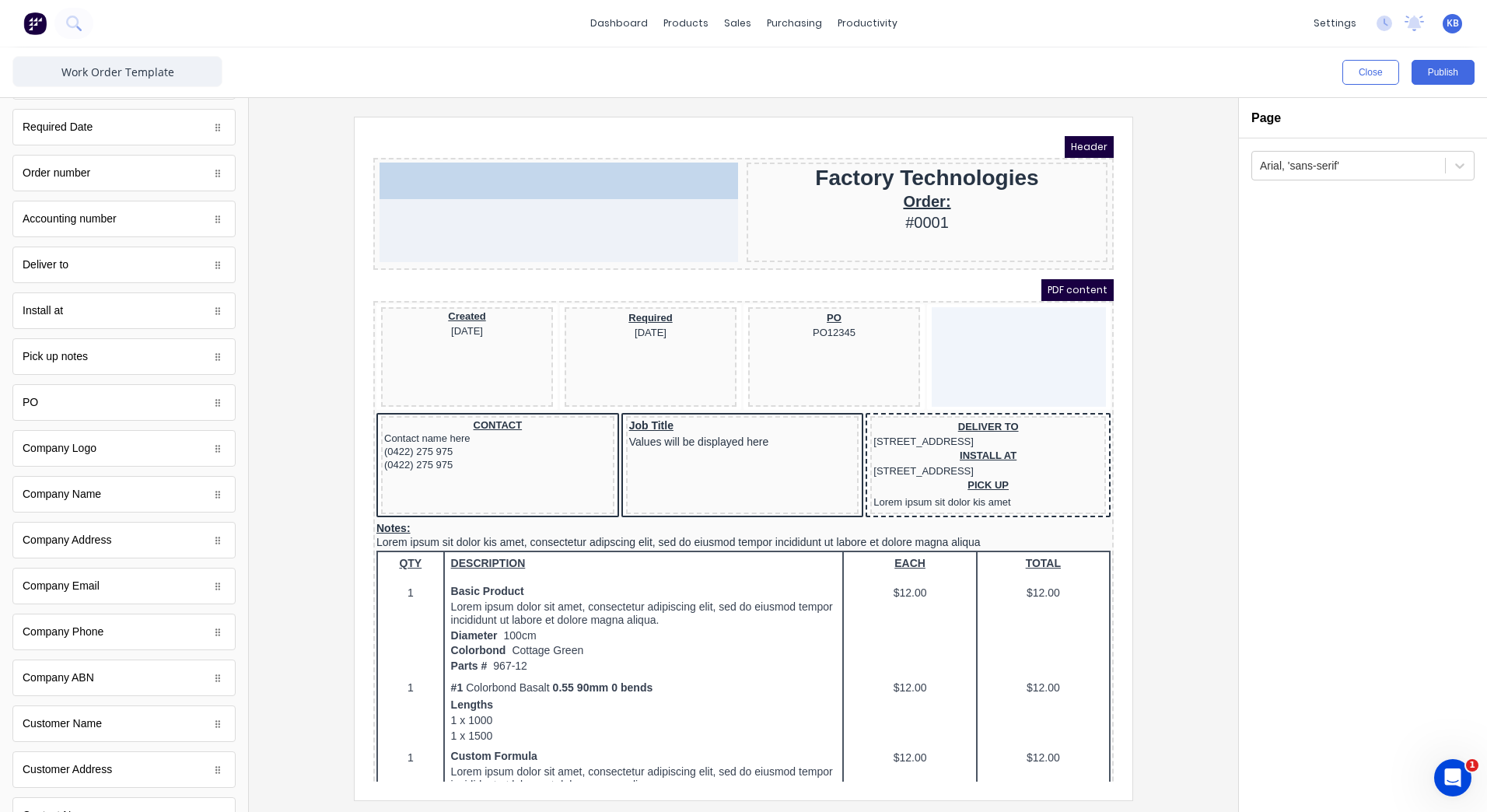
drag, startPoint x: 116, startPoint y: 454, endPoint x: 145, endPoint y: 30, distance: 425.0
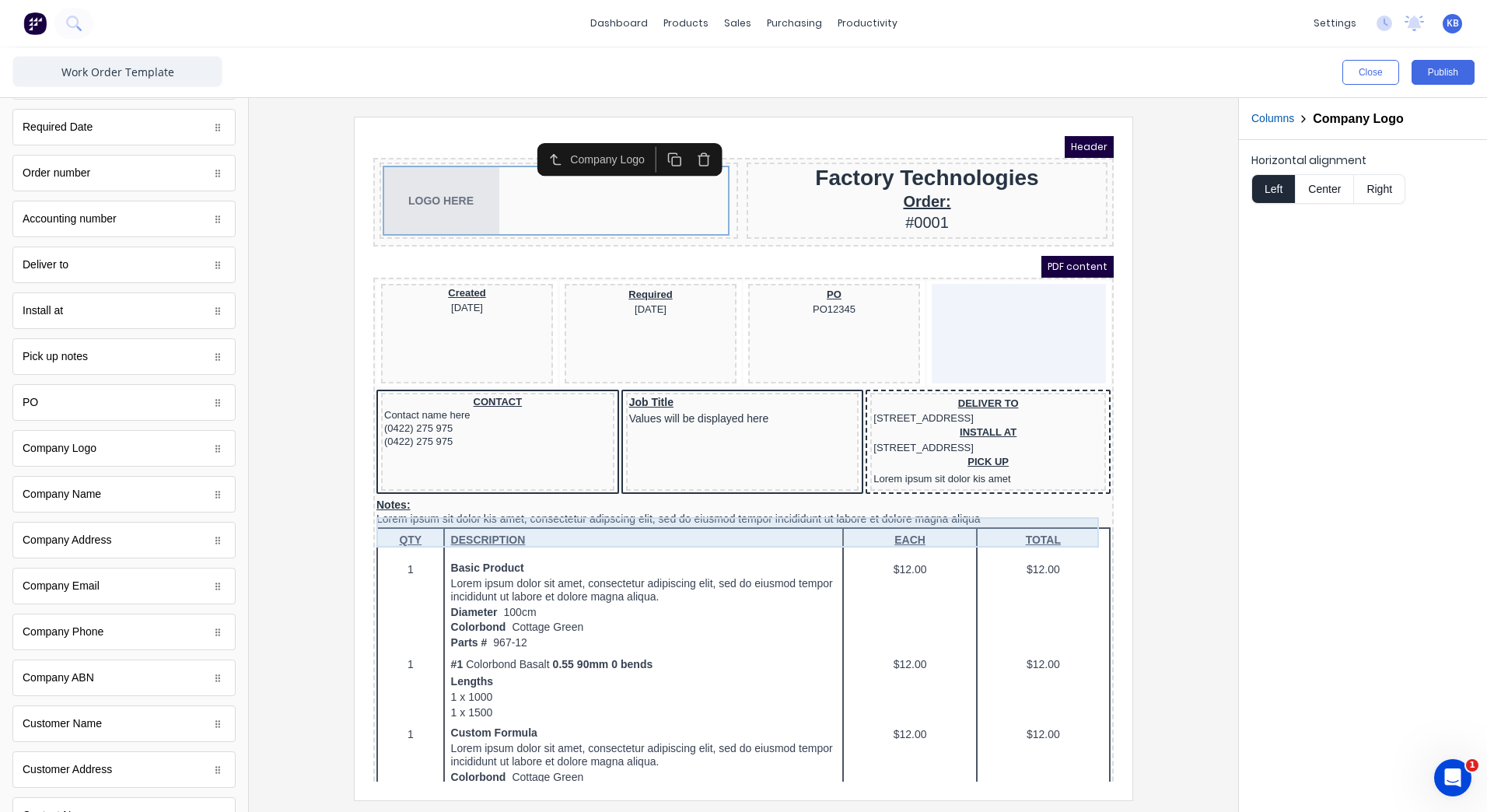
click at [405, 508] on div "Notes: Lorem ipsum sit dolor kis amet, consectetur adipscing elit, sed do eiusm…" at bounding box center [725, 494] width 734 height 31
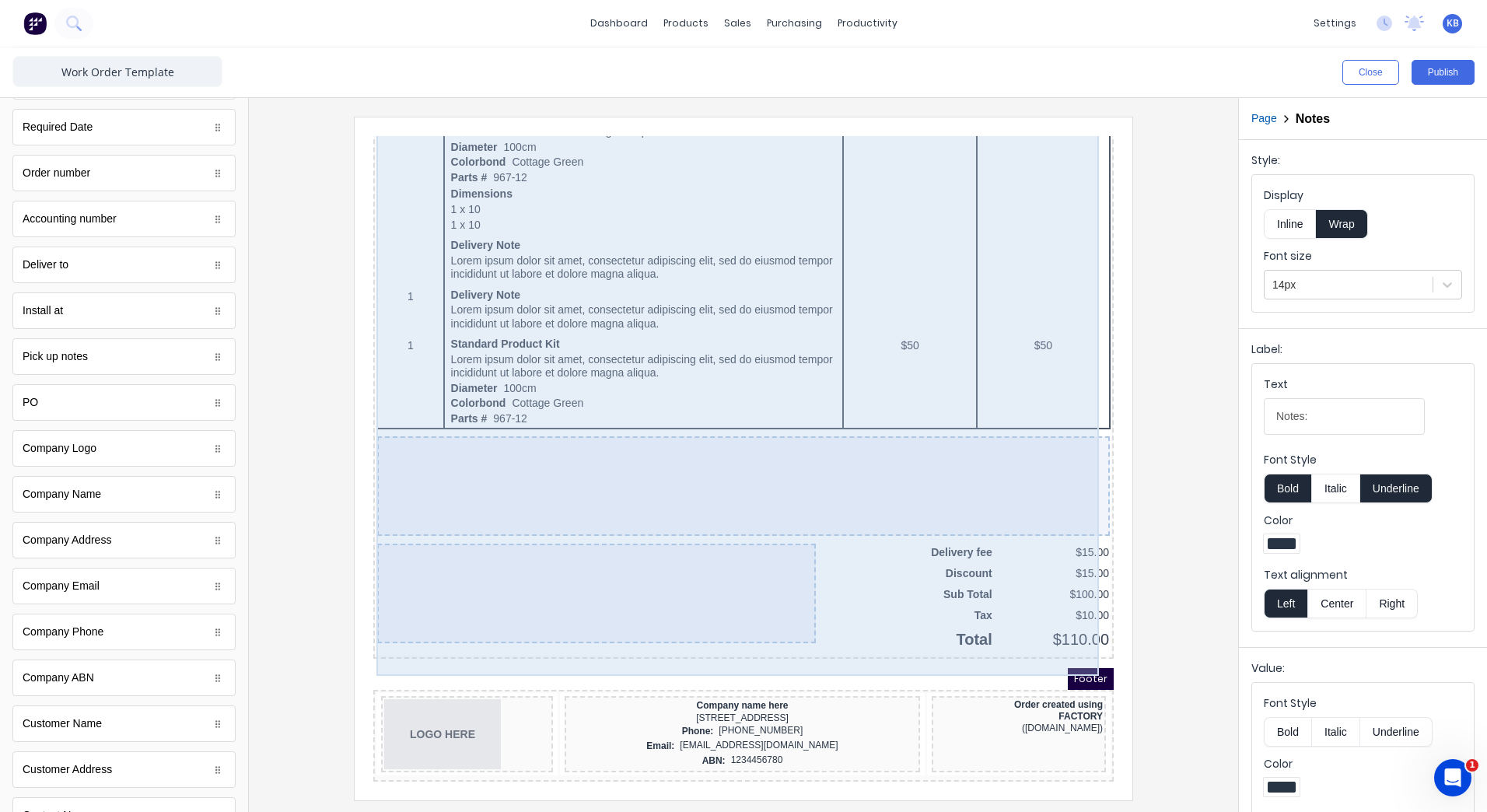
scroll to position [898, 0]
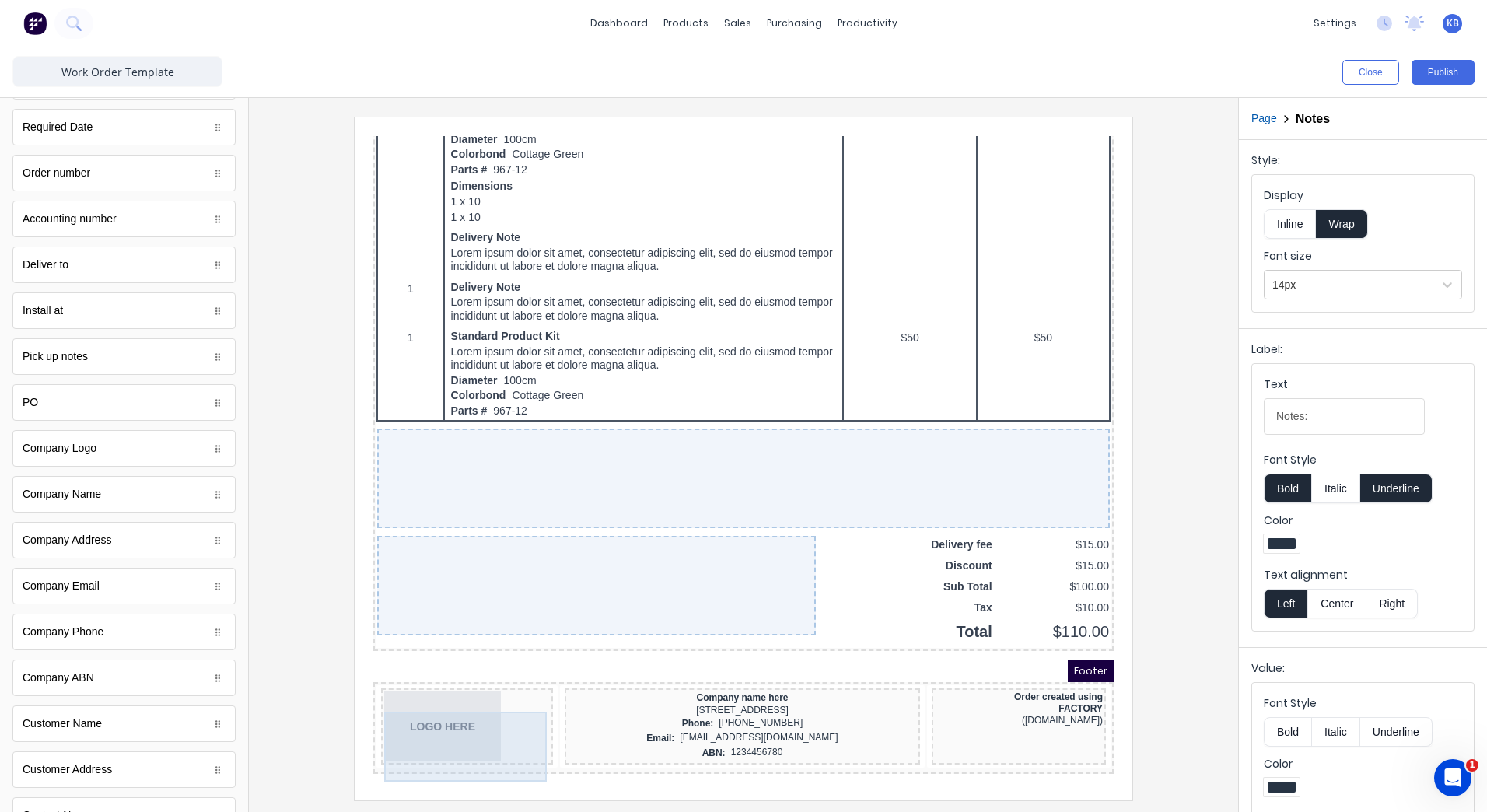
click at [407, 717] on div "LOGO HERE" at bounding box center [448, 707] width 165 height 70
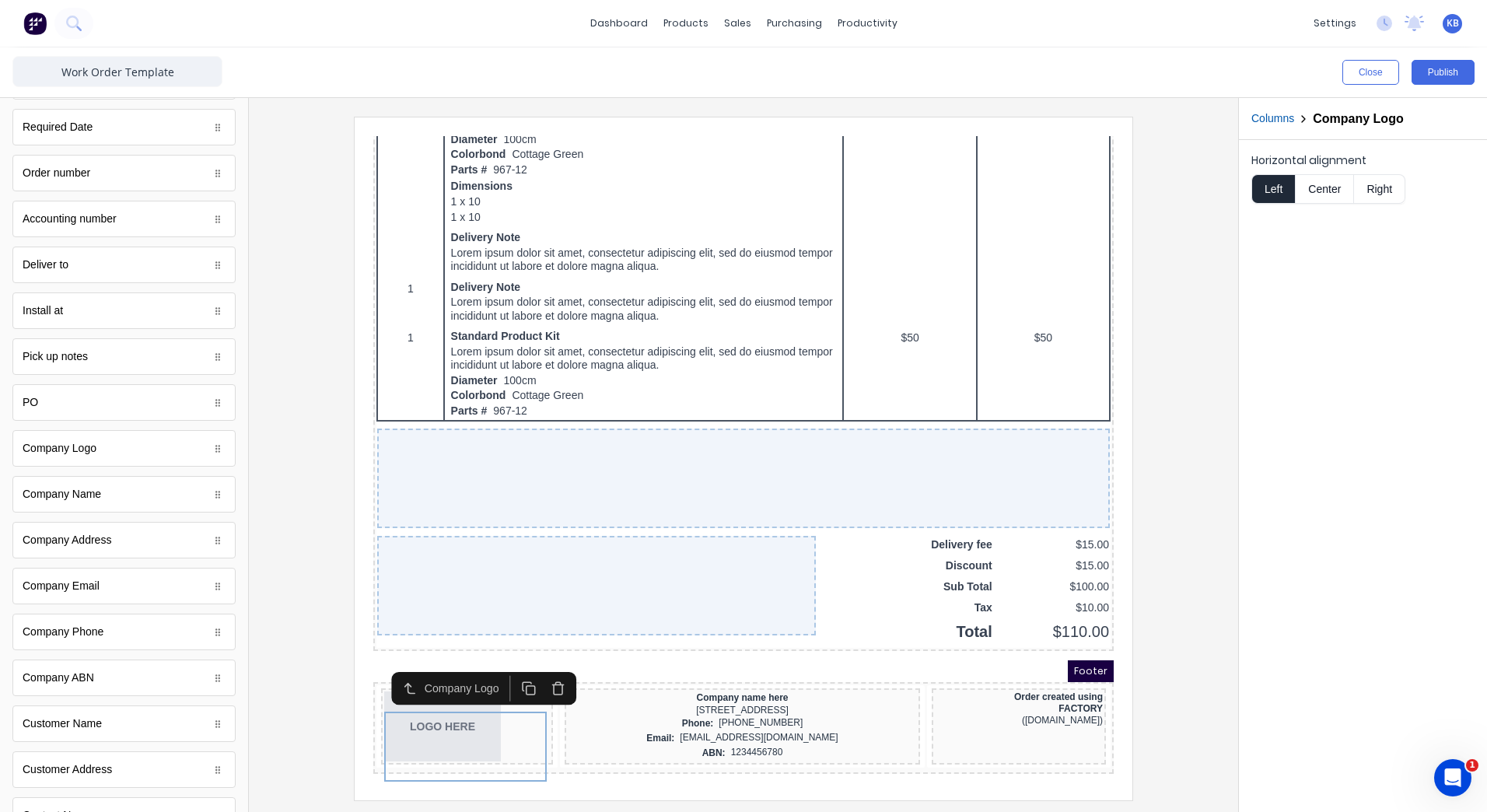
click at [542, 662] on icon "button" at bounding box center [539, 669] width 14 height 14
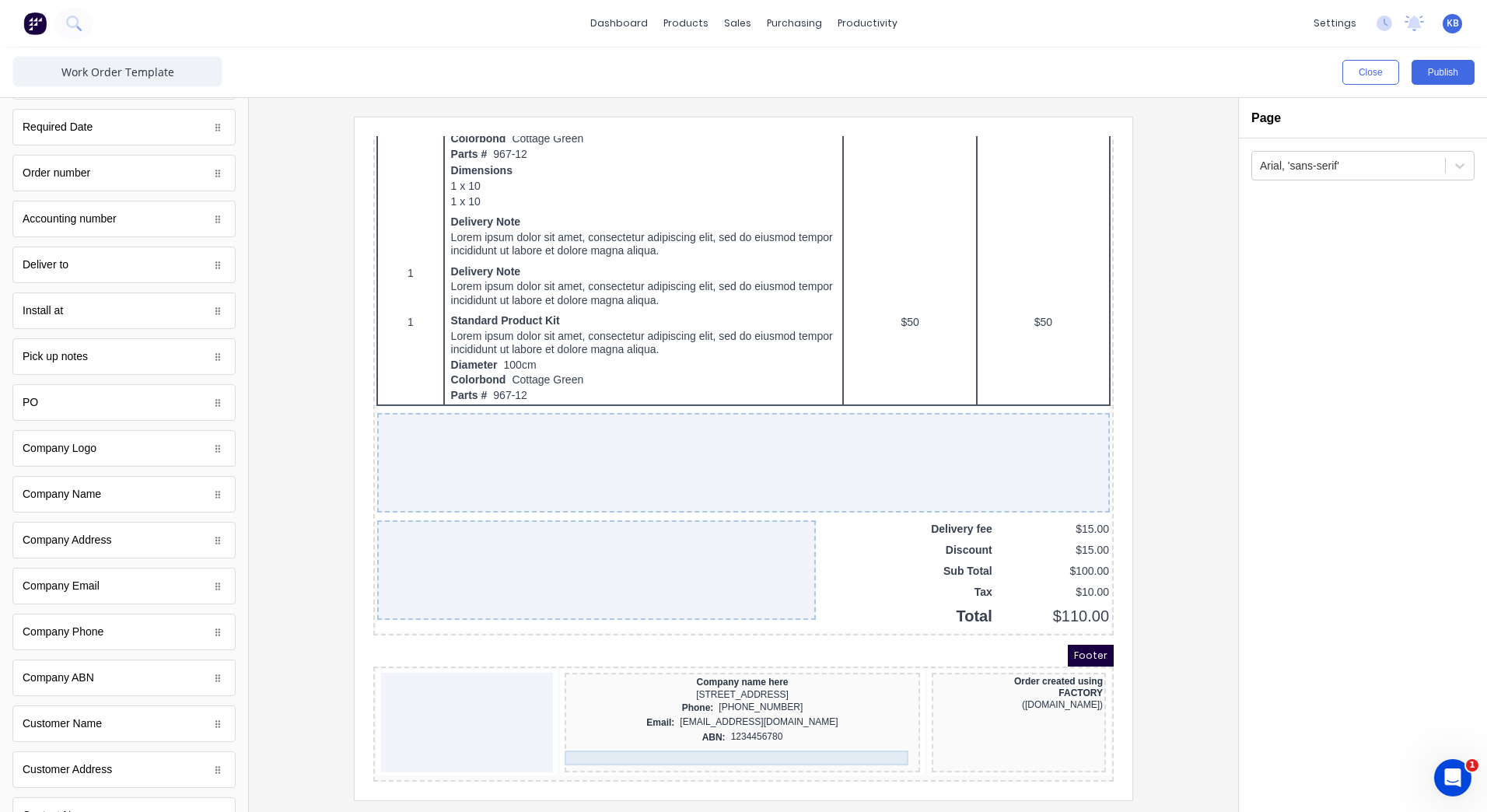
click at [567, 726] on div "ABN: 1234456780" at bounding box center [723, 718] width 349 height 14
drag, startPoint x: 684, startPoint y: 675, endPoint x: 680, endPoint y: 734, distance: 59.1
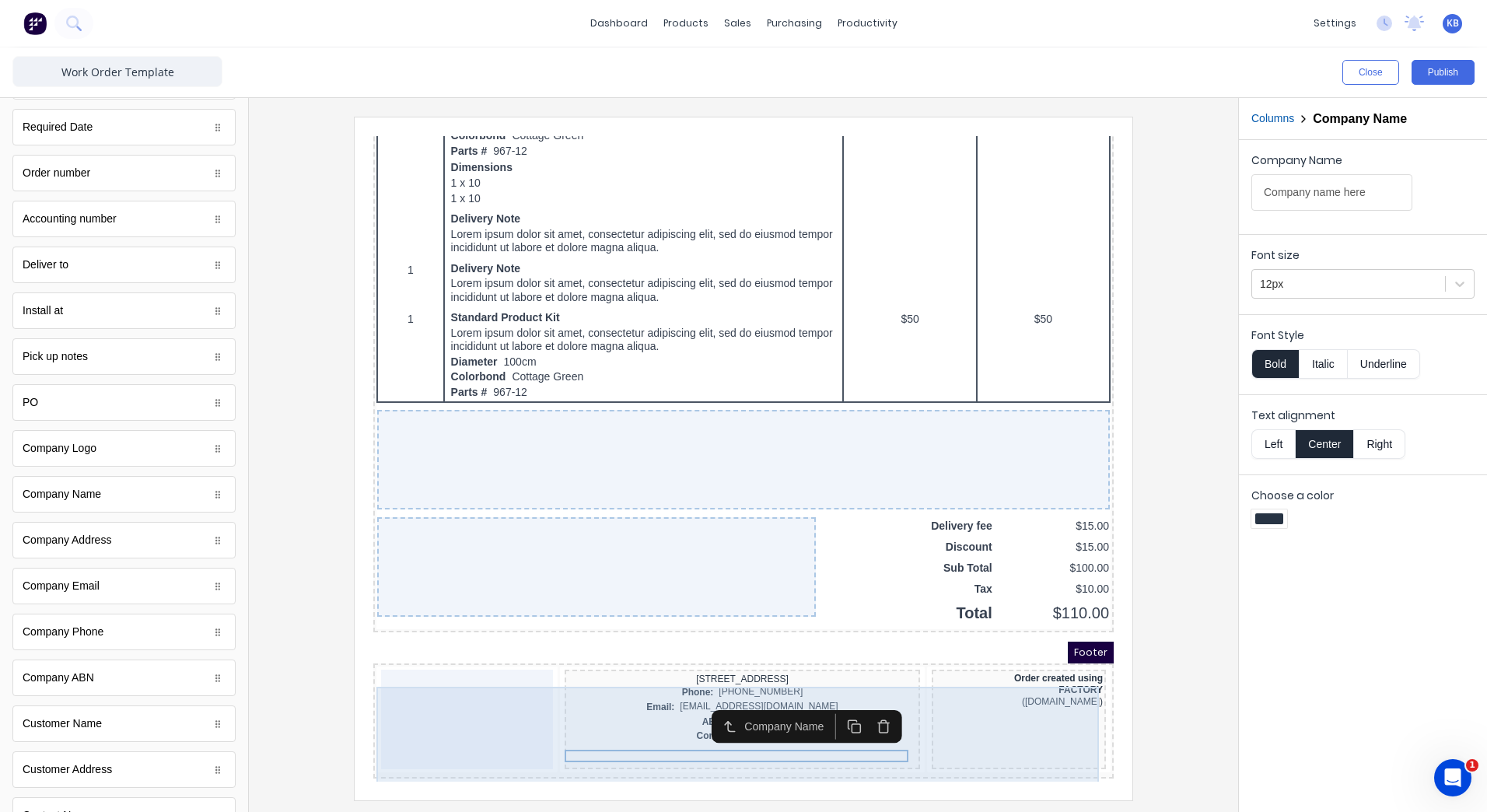
click at [508, 695] on div at bounding box center [448, 701] width 172 height 100
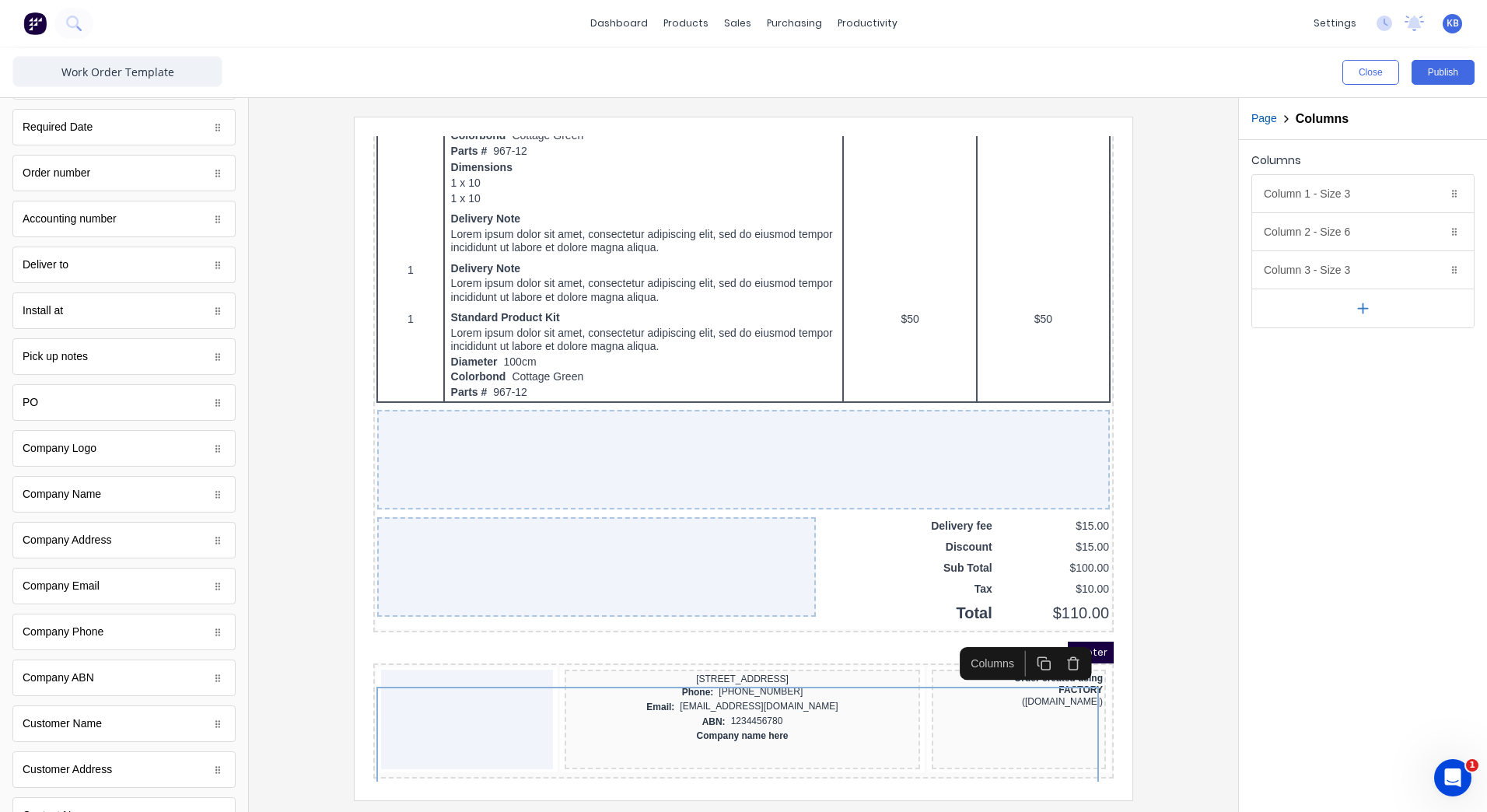
click at [1058, 652] on icon "button" at bounding box center [1054, 644] width 14 height 14
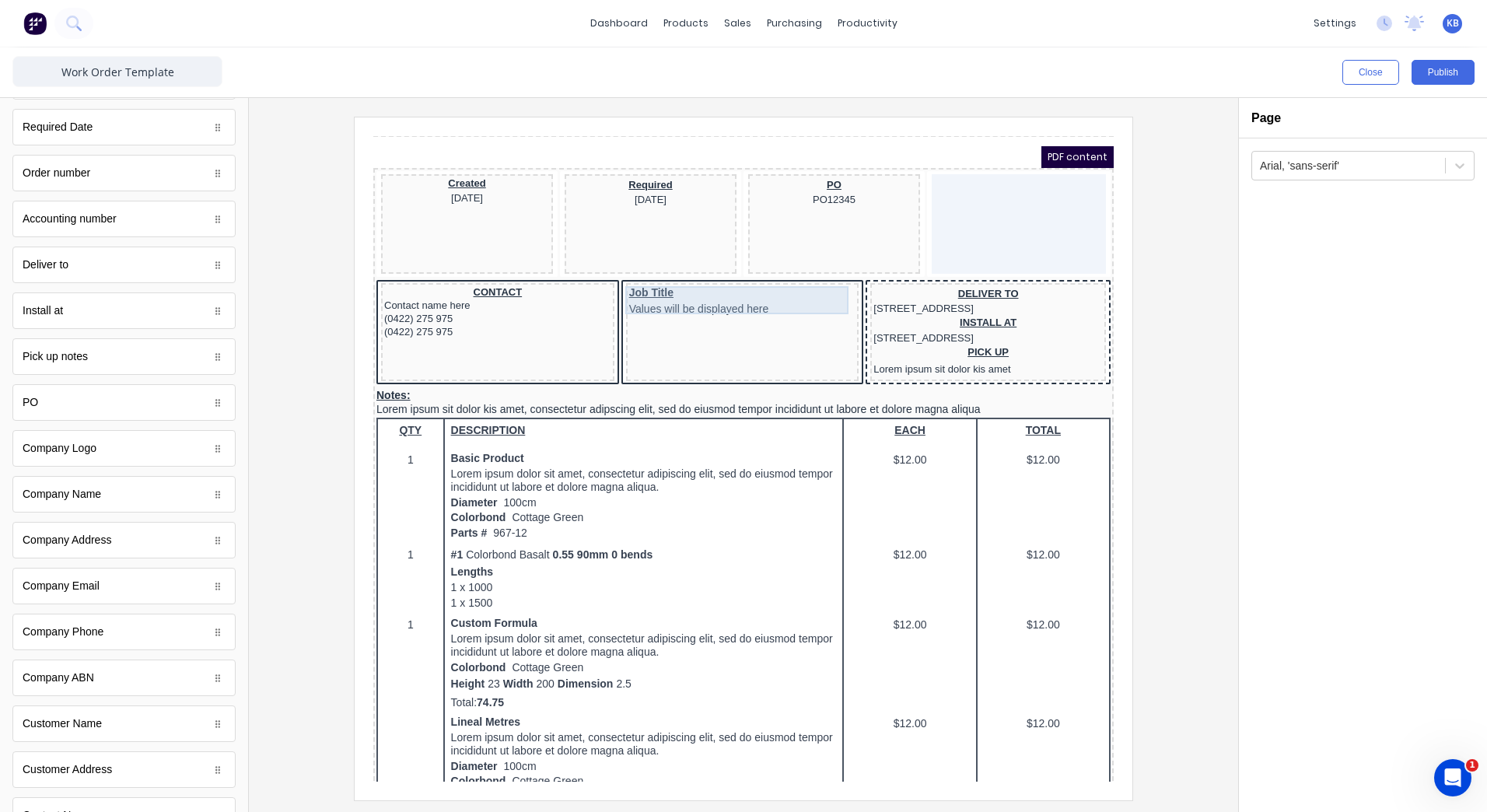
scroll to position [0, 0]
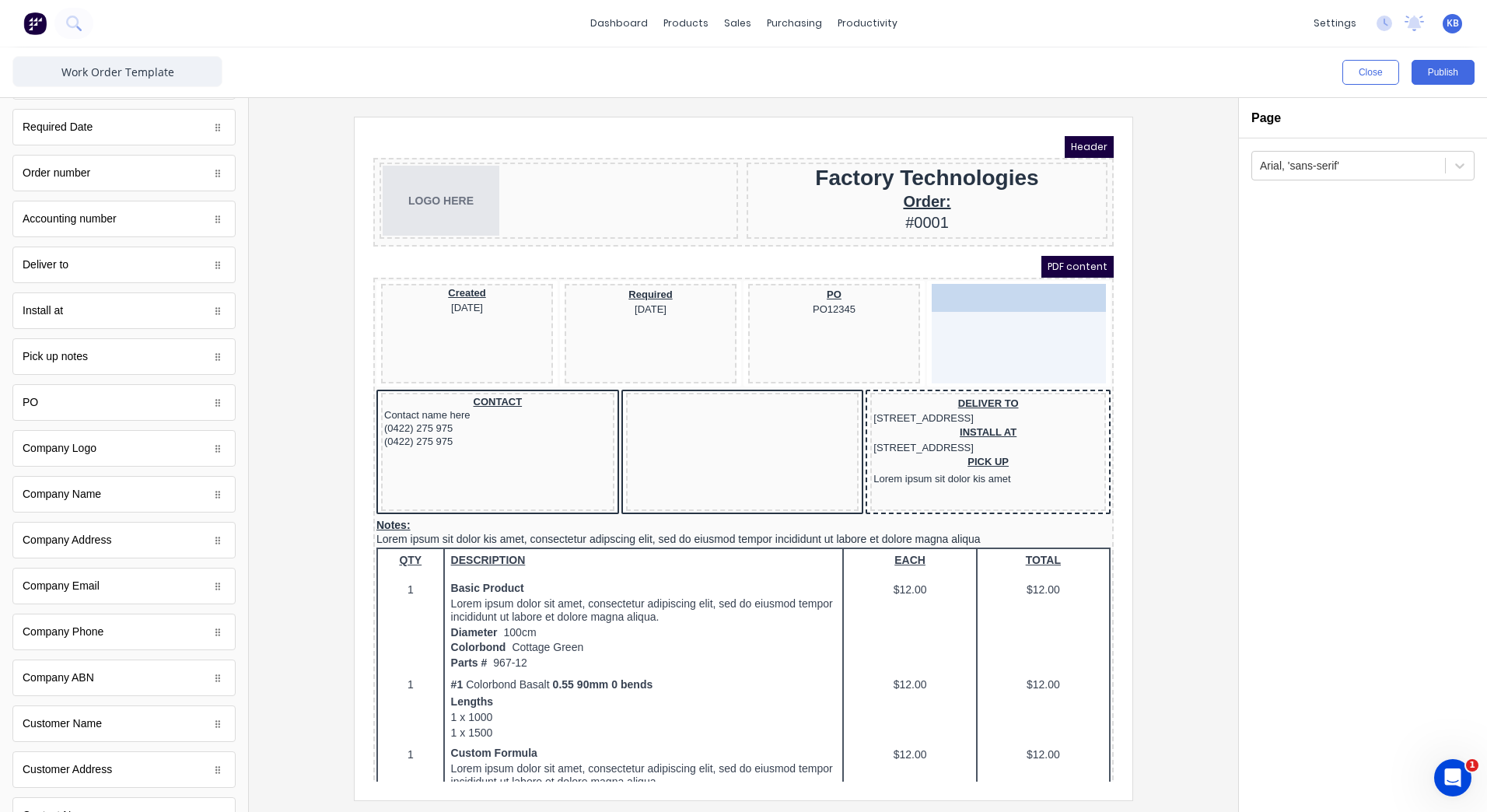
drag, startPoint x: 669, startPoint y: 397, endPoint x: 975, endPoint y: 288, distance: 324.8
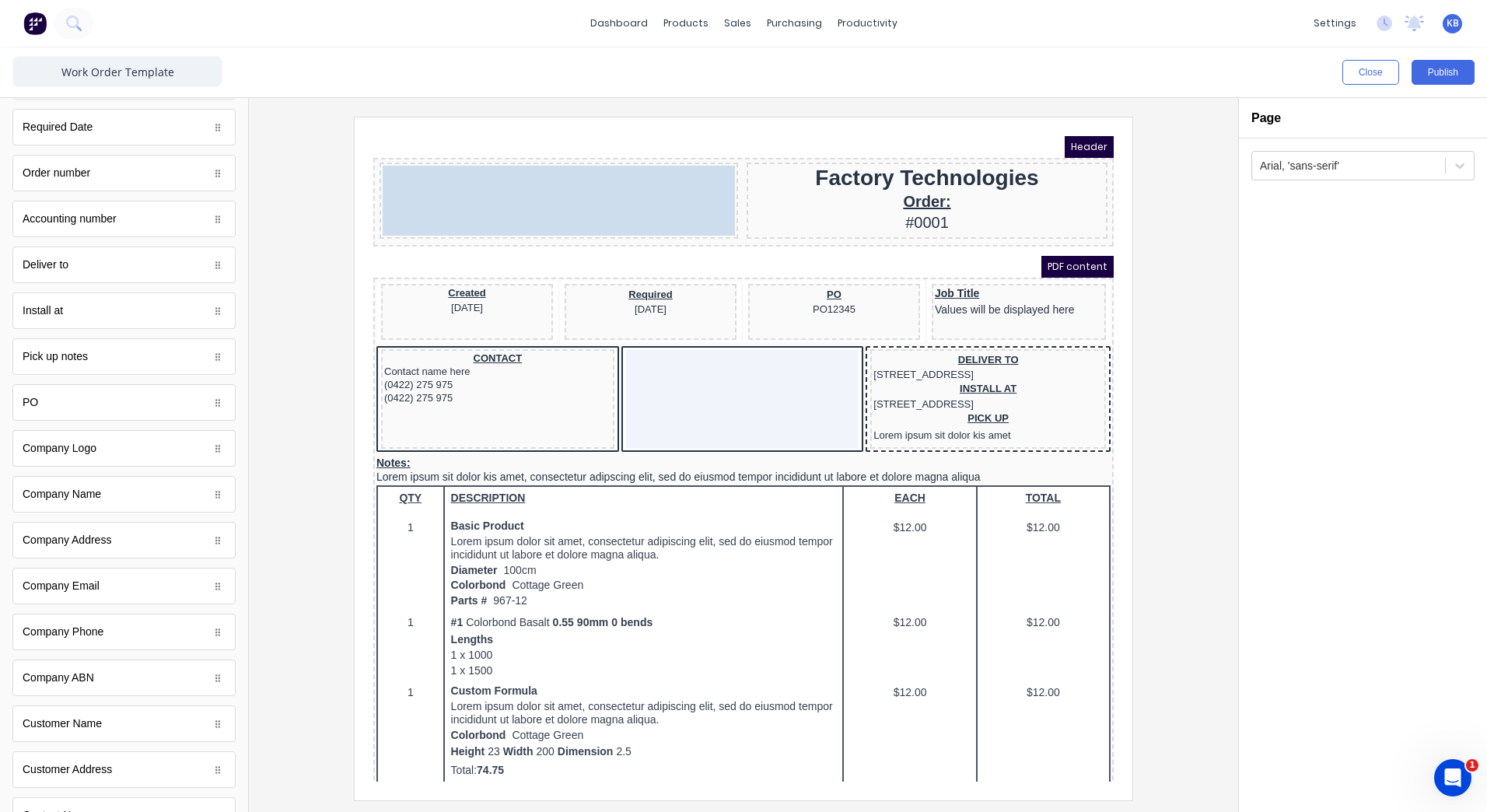
drag, startPoint x: 450, startPoint y: 193, endPoint x: 543, endPoint y: 191, distance: 93.0
click at [543, 191] on body "Header LOGO HERE LOGO HERE Factory Technologies Order: #0001 PDF content Create…" at bounding box center [725, 440] width 740 height 646
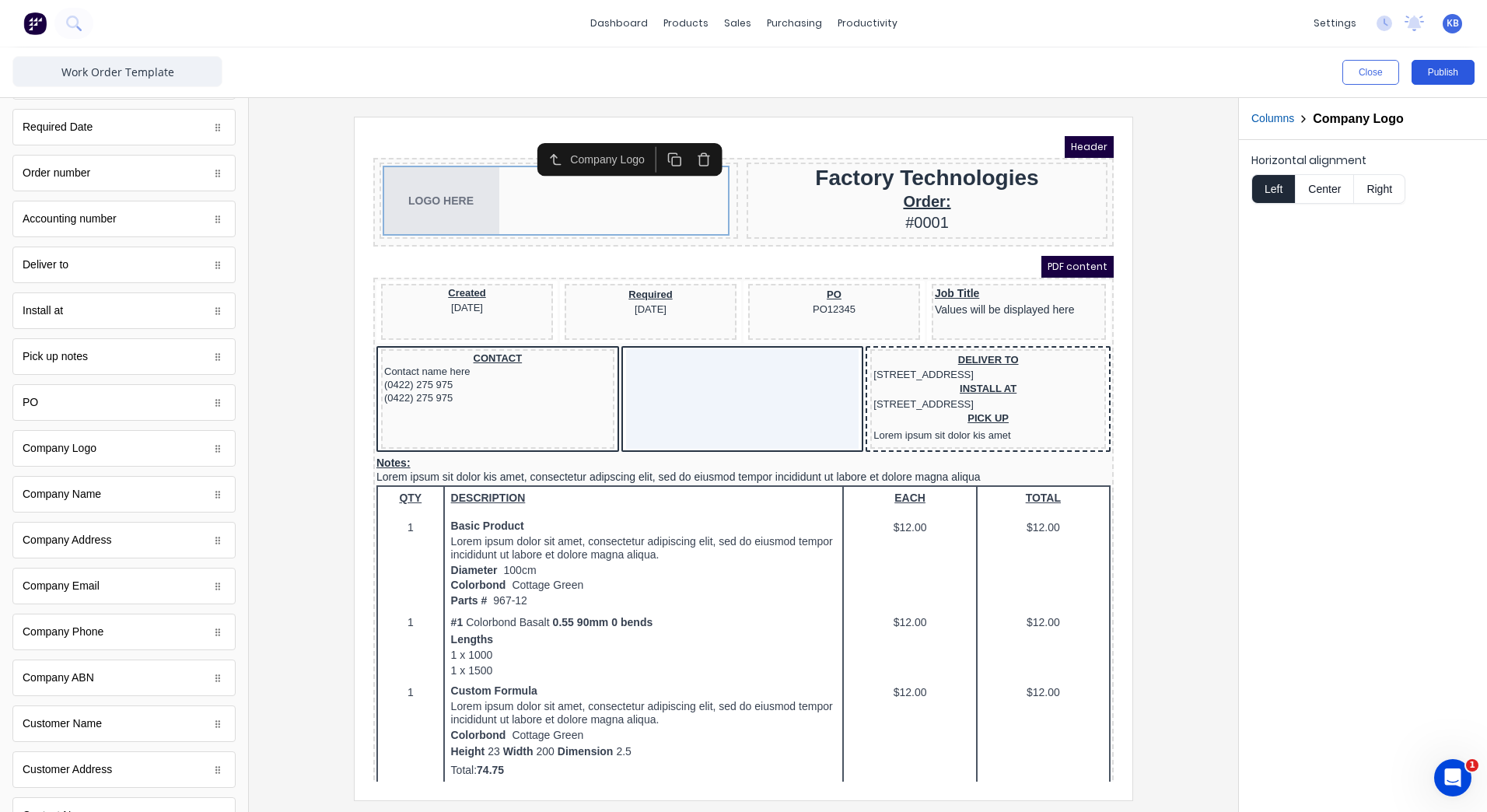
click at [1444, 71] on button "Publish" at bounding box center [1444, 72] width 63 height 25
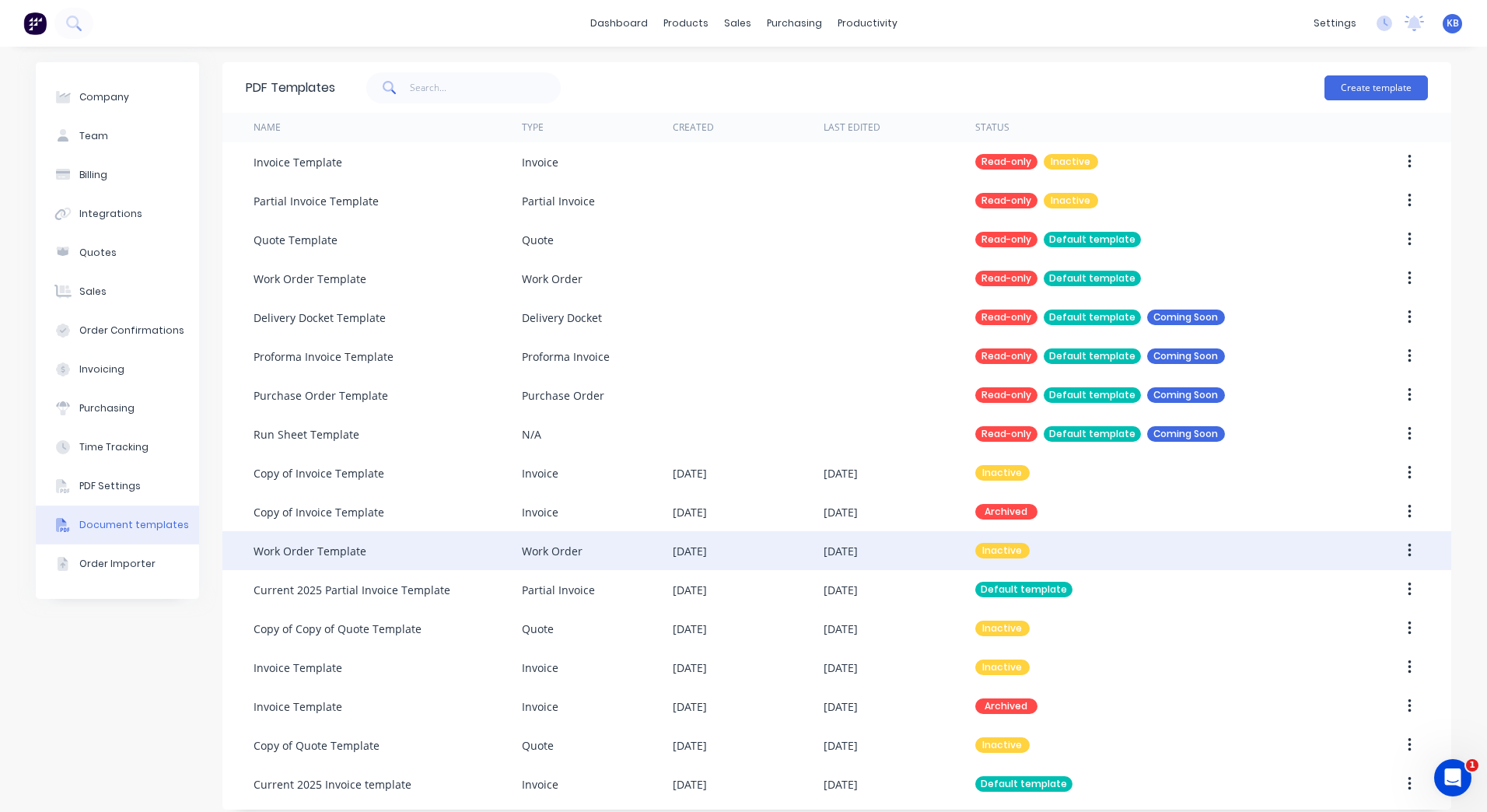
click at [1408, 552] on icon "button" at bounding box center [1409, 551] width 3 height 14
click at [1326, 637] on button "Make default" at bounding box center [1354, 623] width 148 height 31
click at [731, 21] on div "sales" at bounding box center [737, 23] width 43 height 23
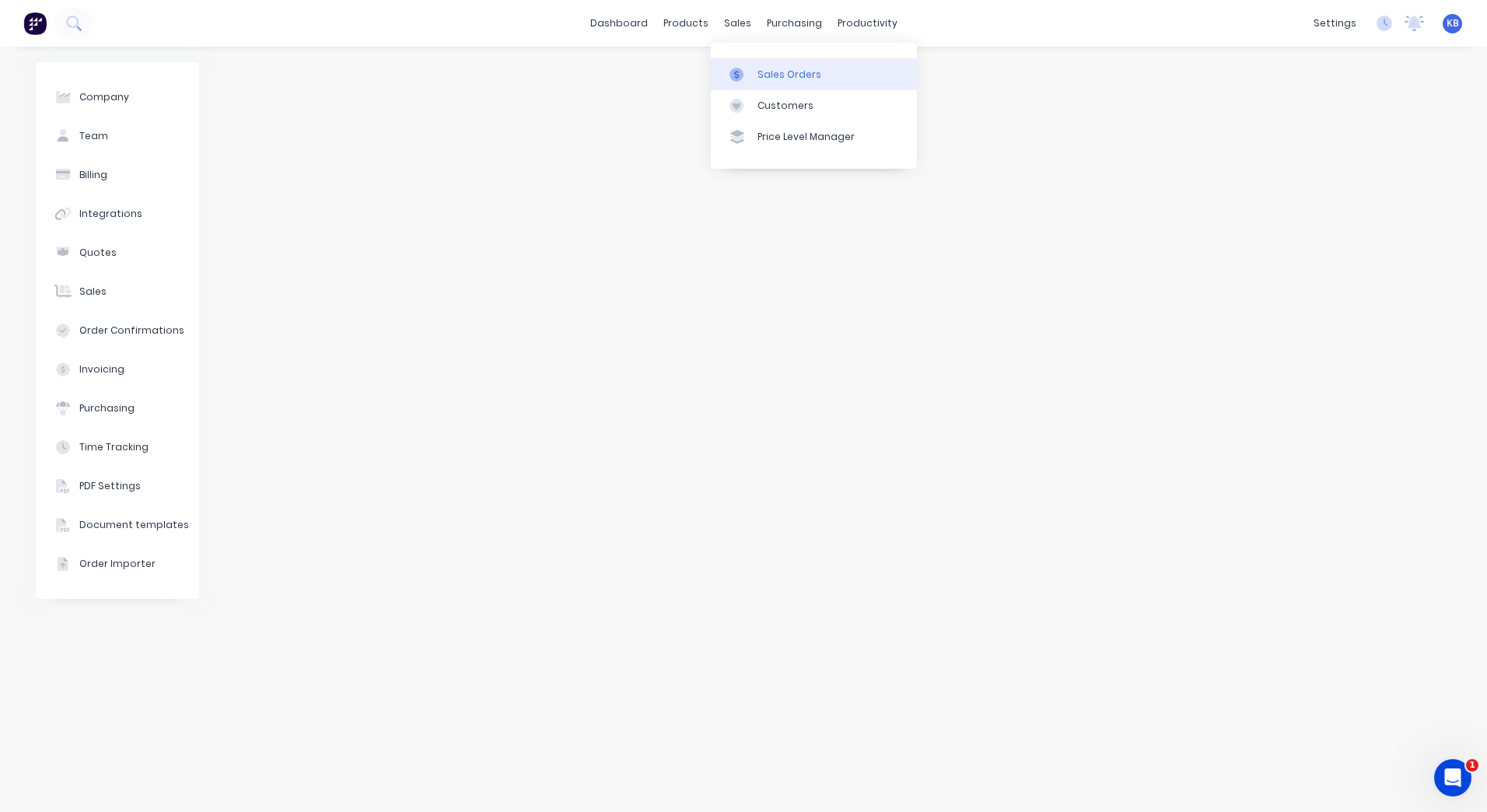
click at [795, 87] on link "Sales Orders" at bounding box center [814, 74] width 206 height 31
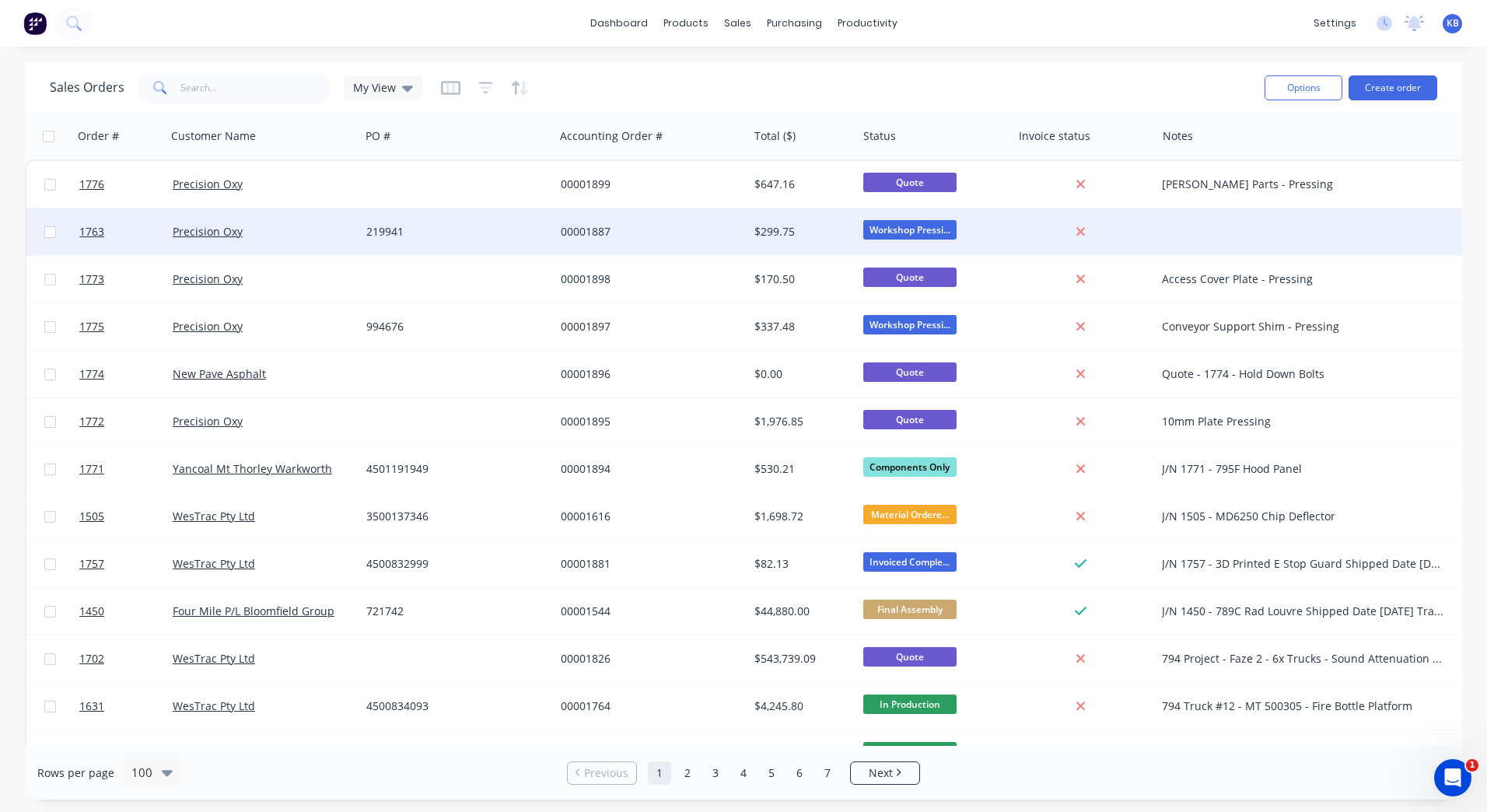
click at [996, 225] on div "Workshop Pressi..." at bounding box center [930, 232] width 136 height 23
click at [765, 221] on div "$299.75" at bounding box center [802, 232] width 109 height 47
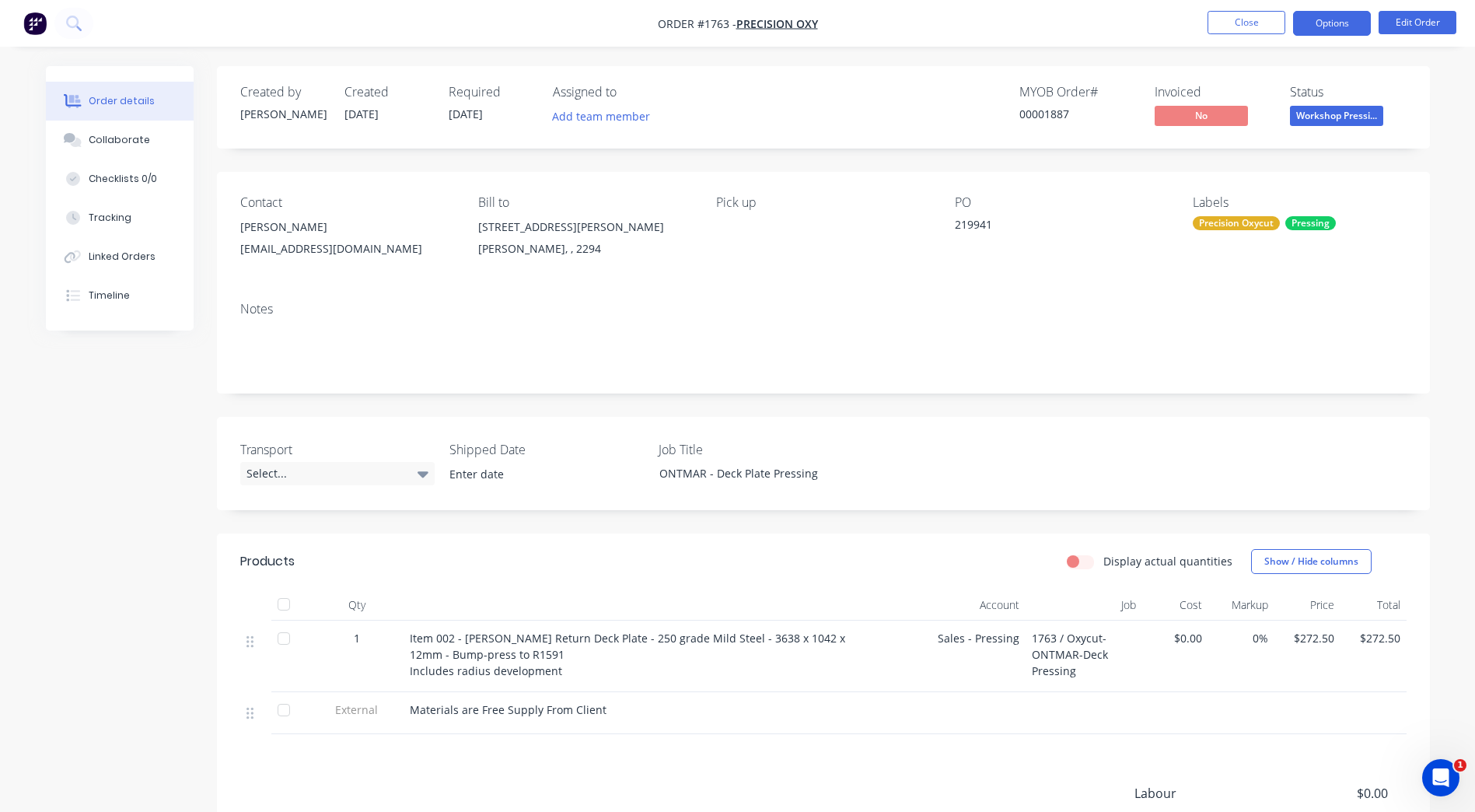
click at [1336, 27] on button "Options" at bounding box center [1332, 23] width 78 height 25
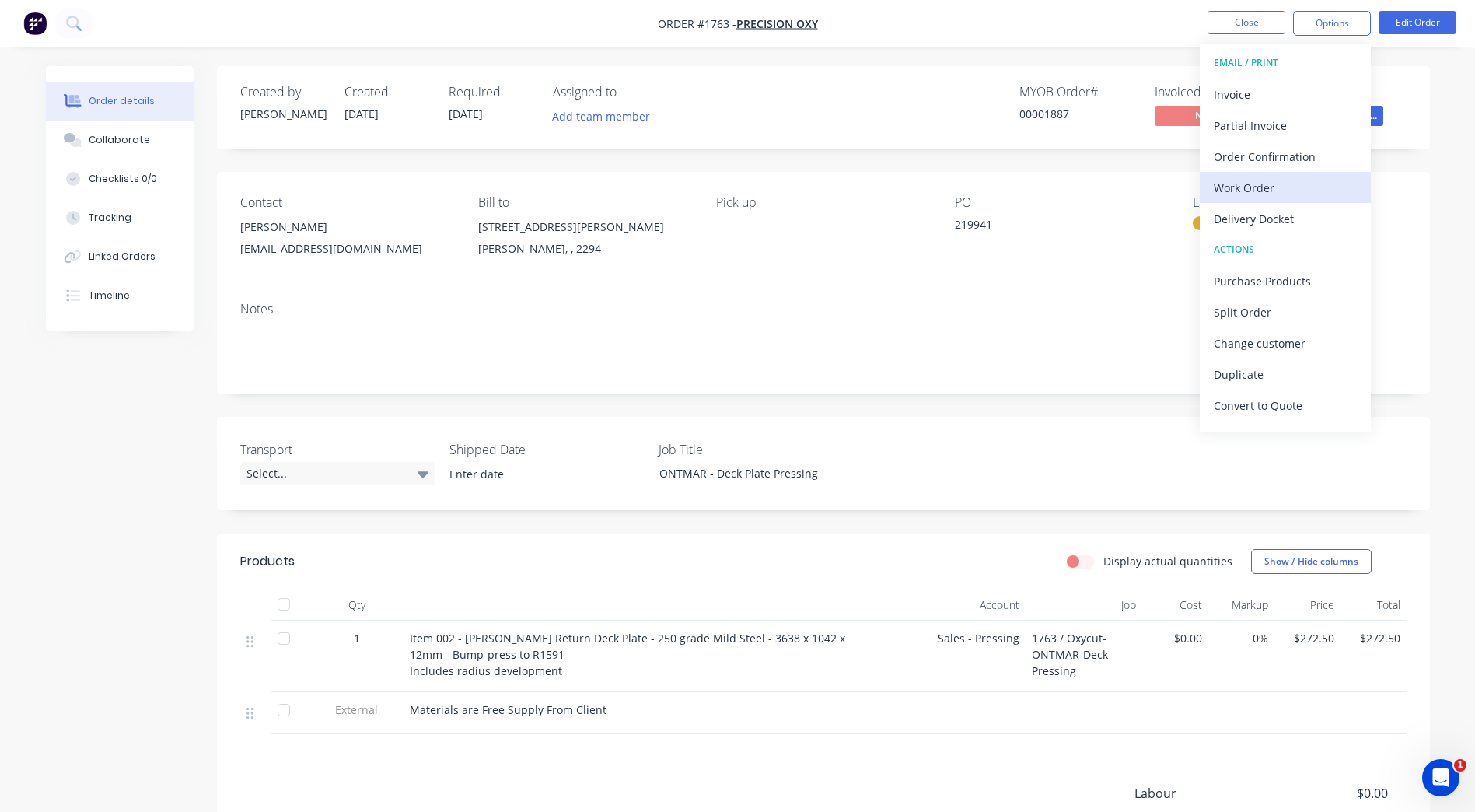
click at [1258, 195] on div "Work Order" at bounding box center [1285, 187] width 143 height 22
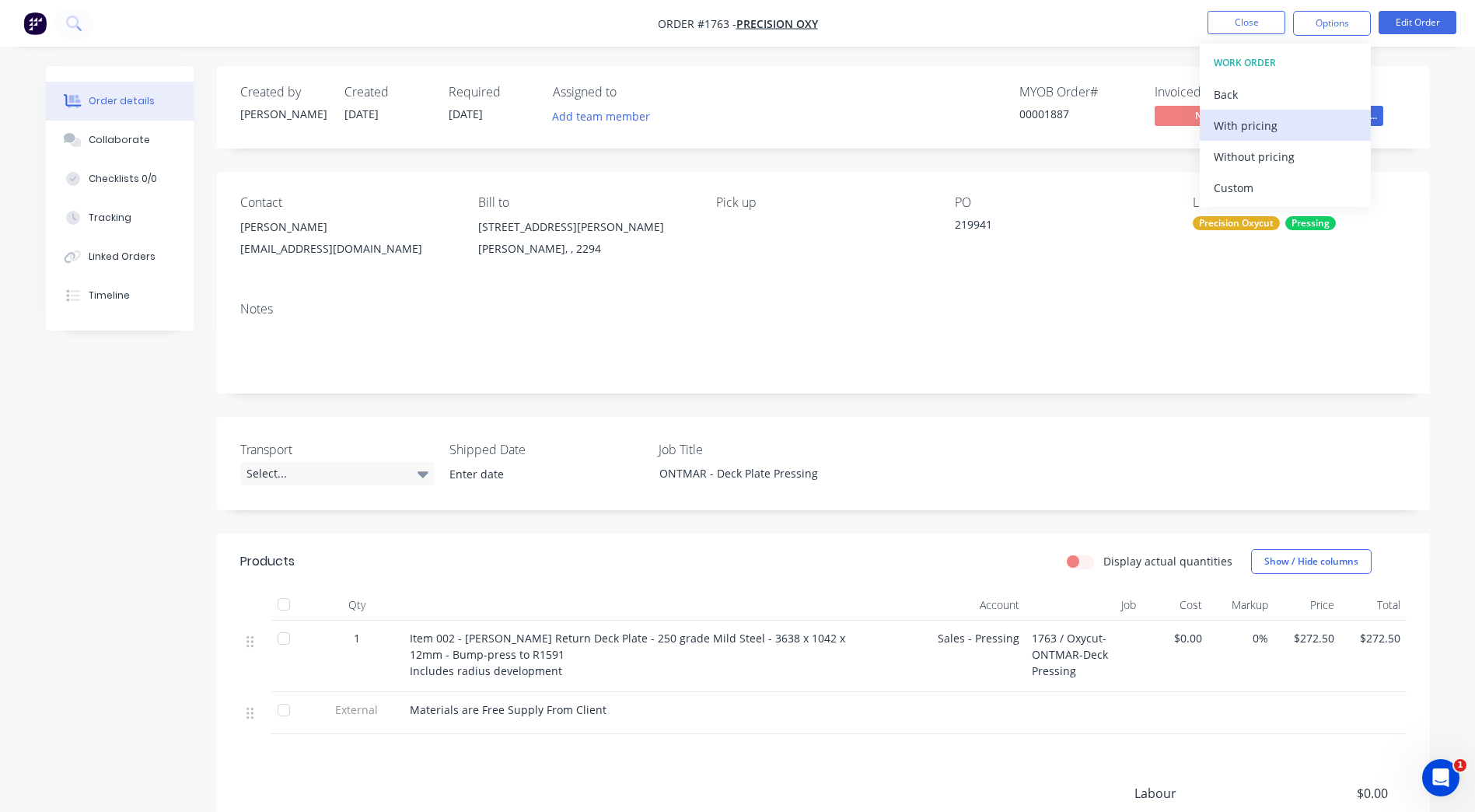
click at [1235, 132] on div "With pricing" at bounding box center [1285, 125] width 143 height 22
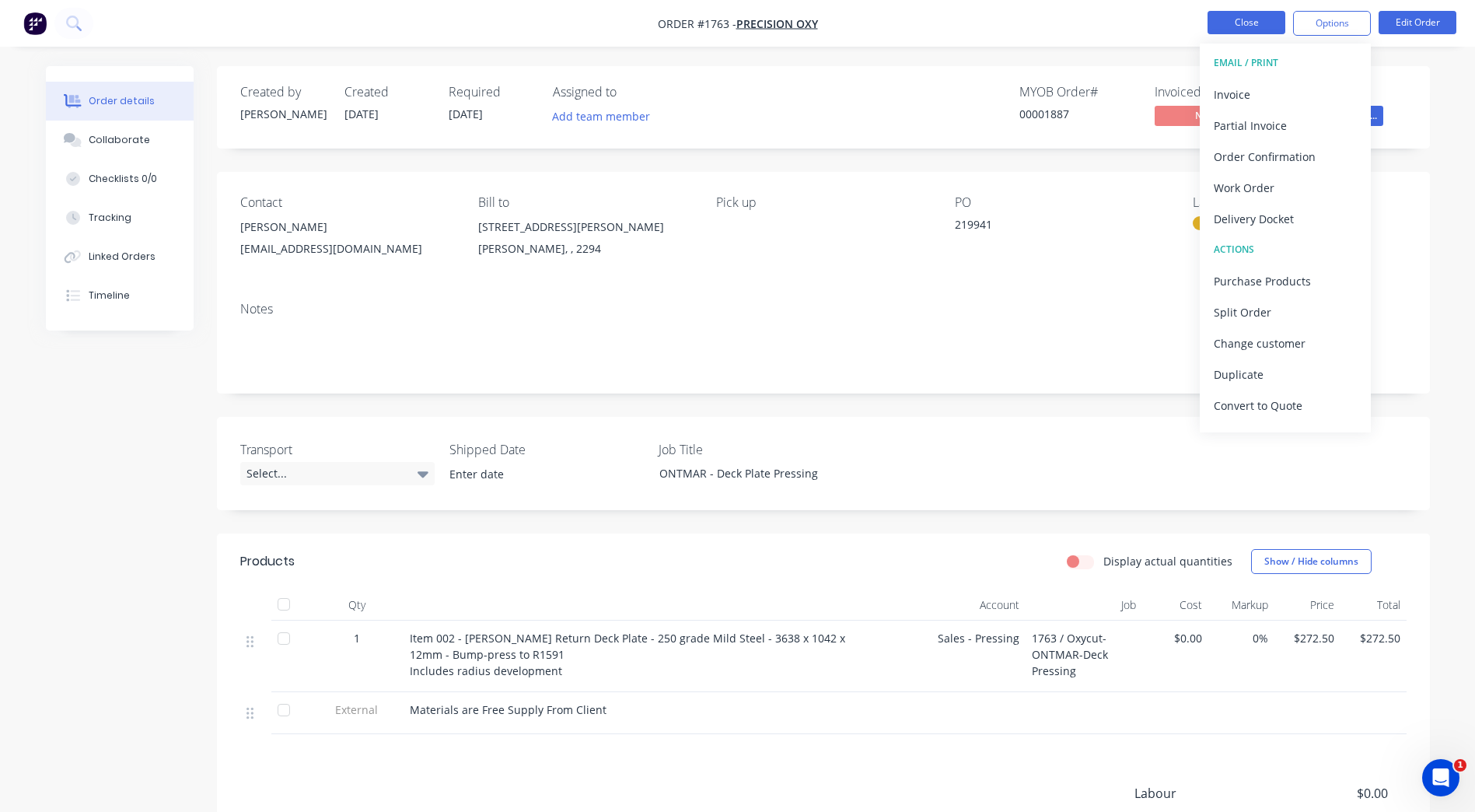
click at [1247, 19] on button "Close" at bounding box center [1246, 22] width 78 height 23
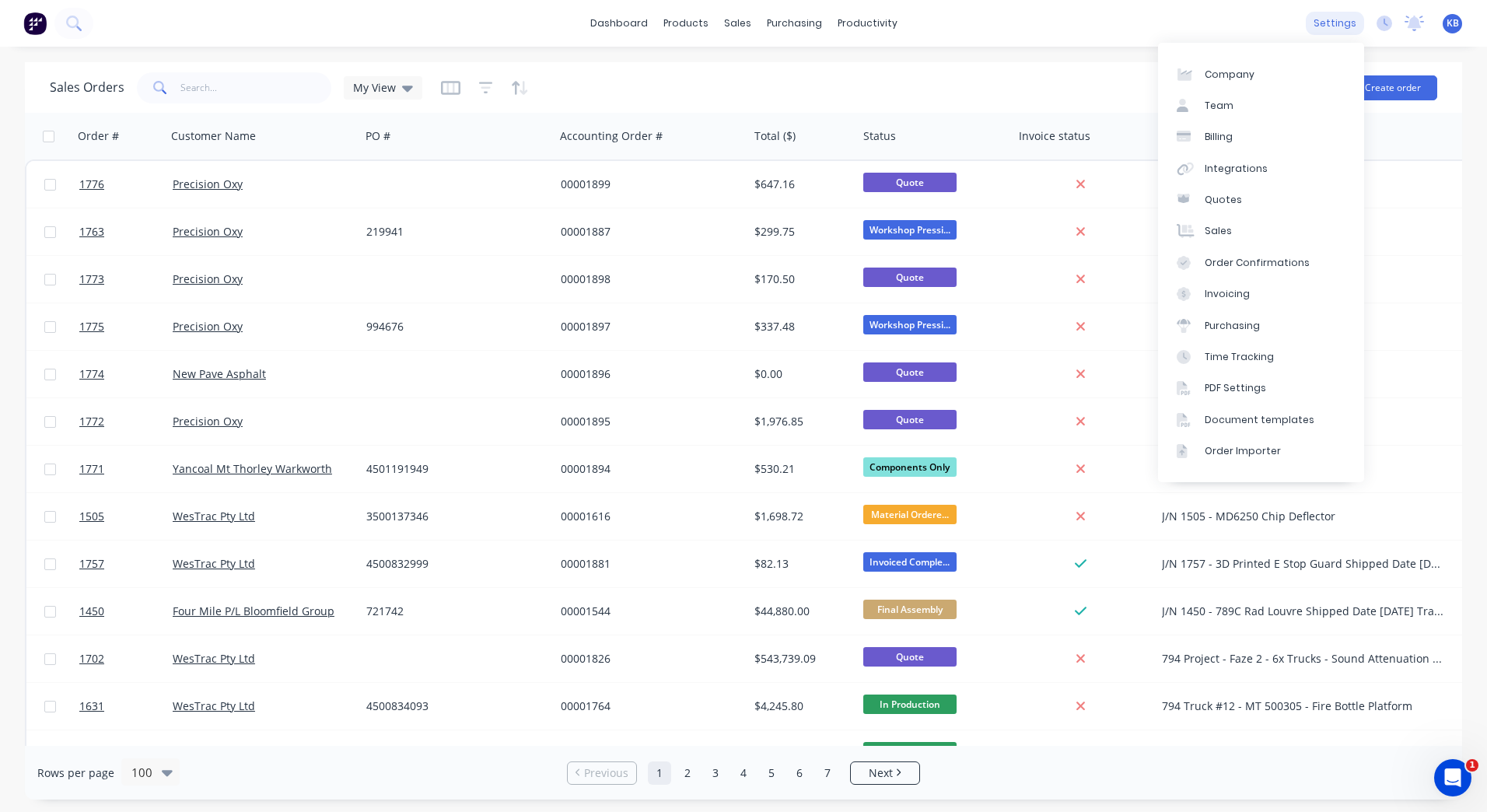
click at [1326, 34] on div "settings" at bounding box center [1335, 23] width 59 height 23
click at [1241, 409] on link "Document templates" at bounding box center [1261, 420] width 206 height 31
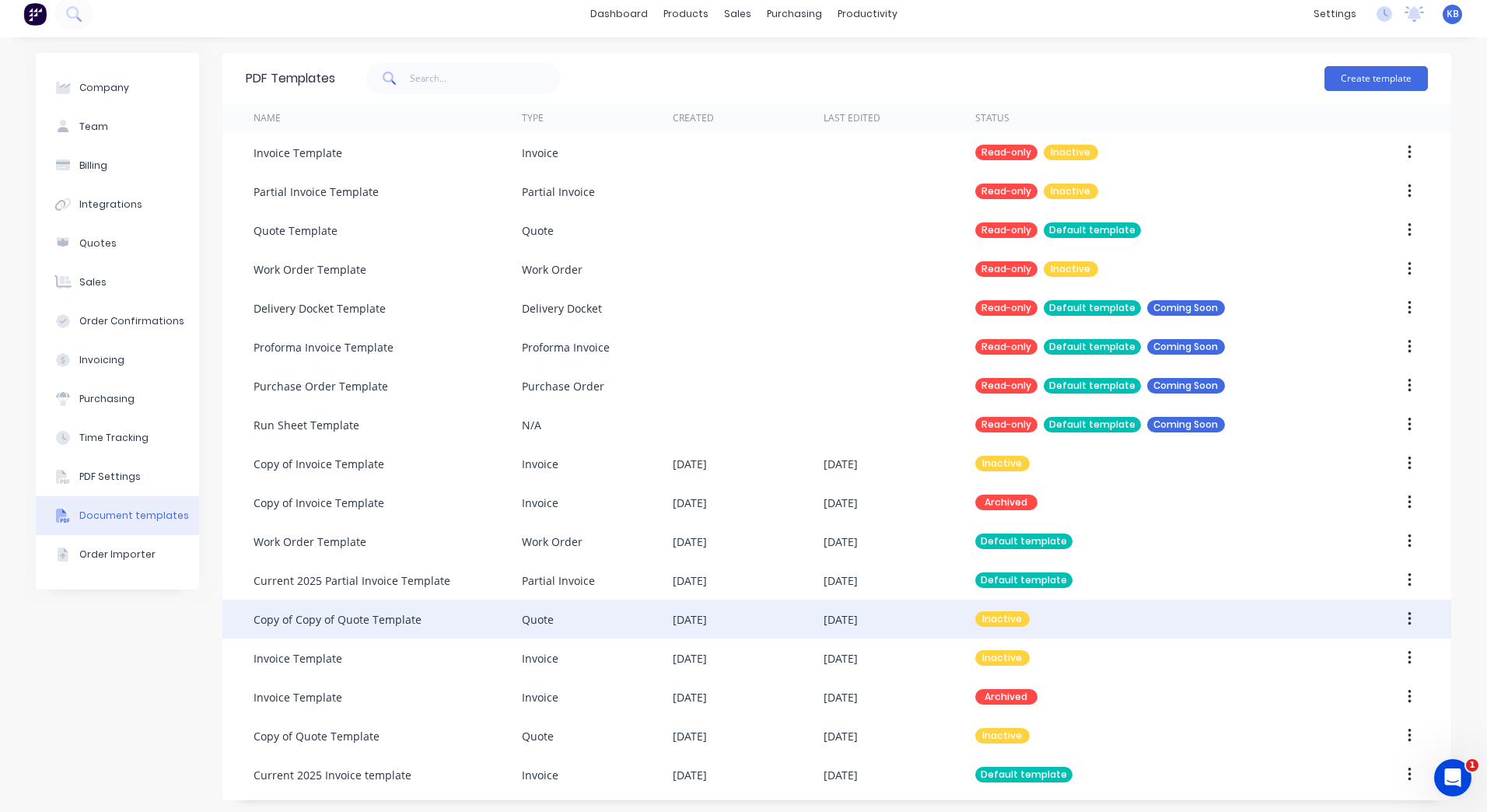
scroll to position [13, 0]
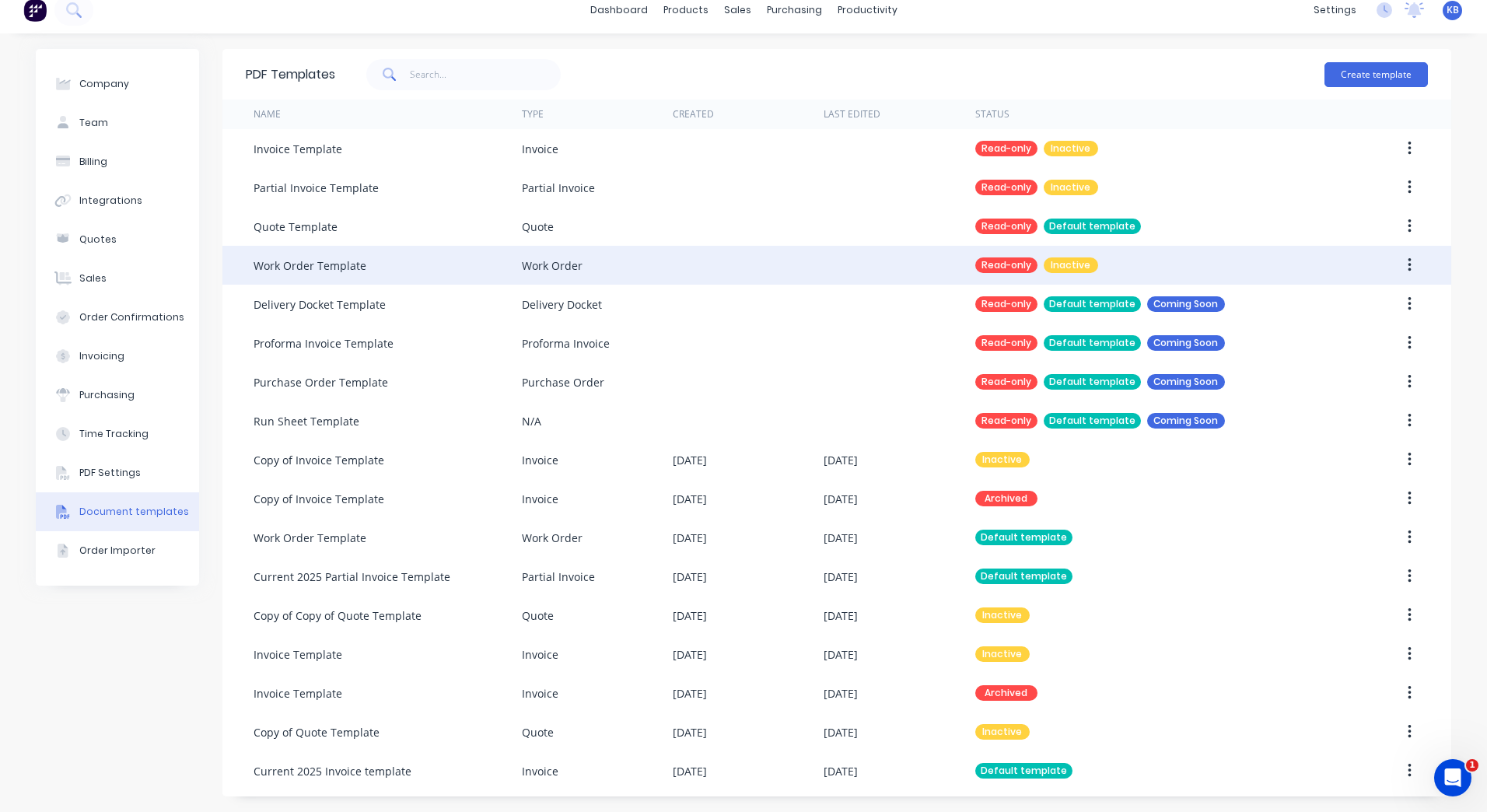
click at [1399, 261] on button "button" at bounding box center [1410, 264] width 37 height 28
click at [1360, 318] on button "Make default" at bounding box center [1354, 307] width 148 height 31
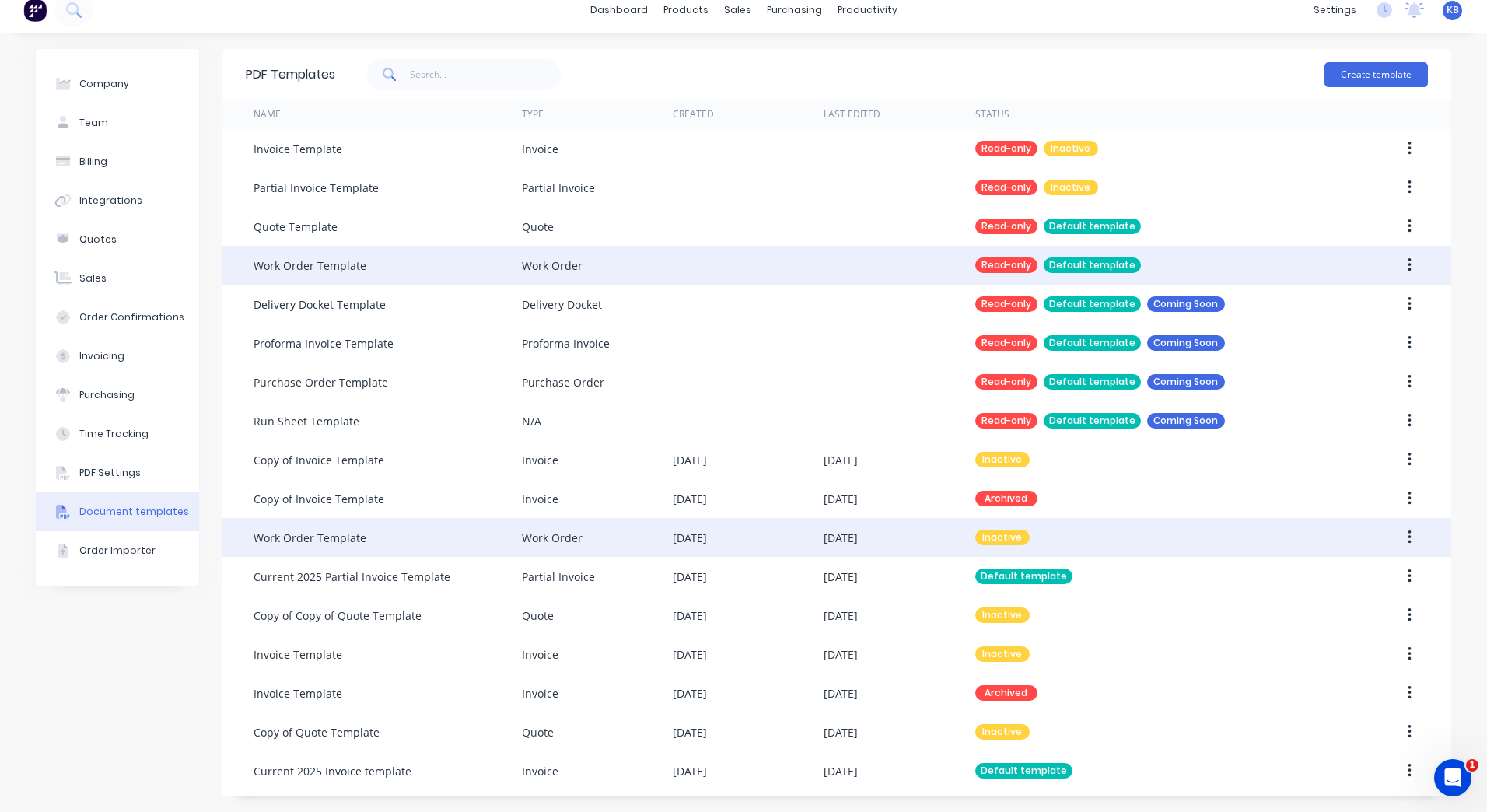
click at [815, 554] on div "13 Aug 2025" at bounding box center [748, 537] width 151 height 38
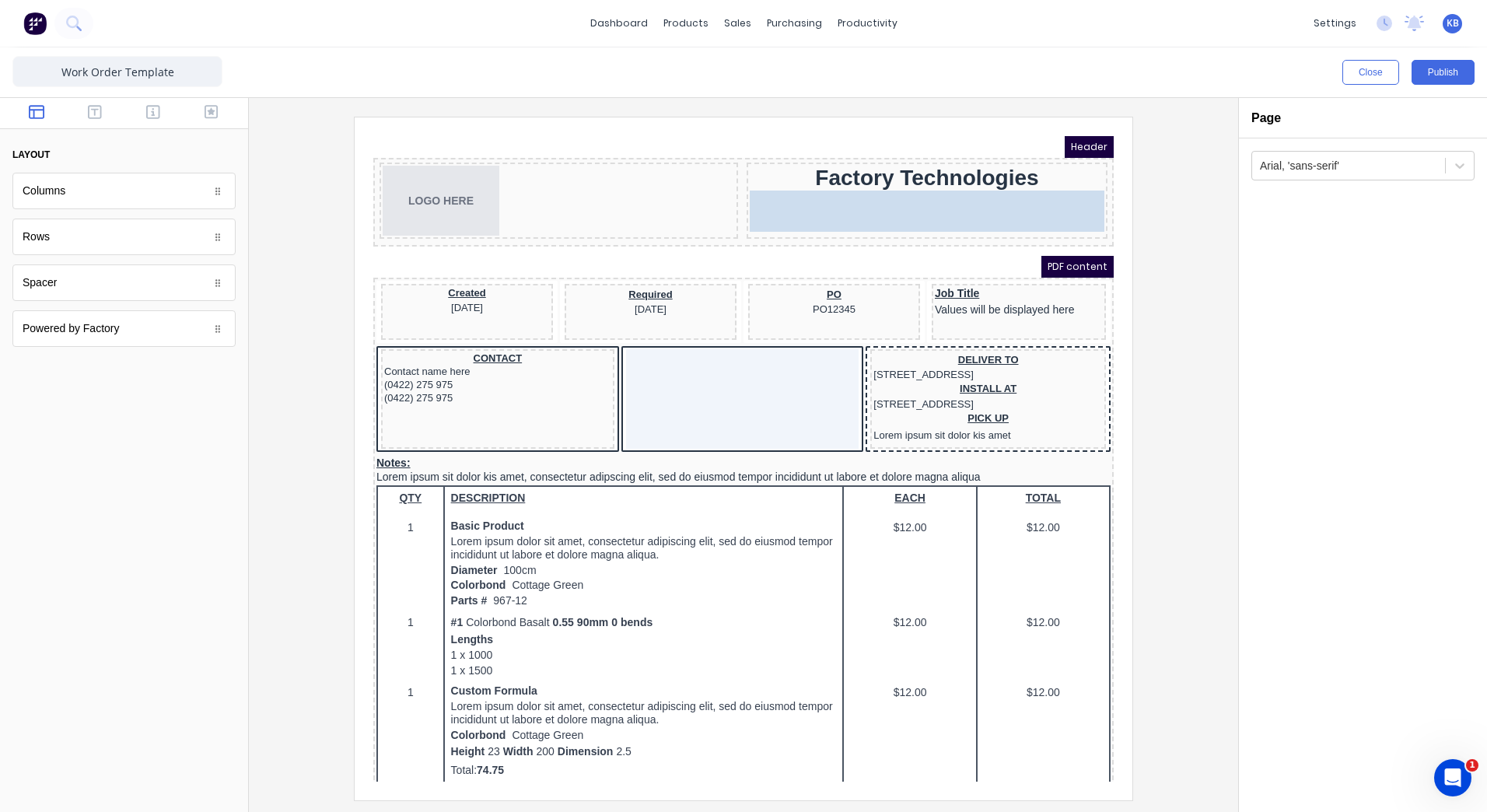
drag, startPoint x: 883, startPoint y: 191, endPoint x: 775, endPoint y: 181, distance: 108.5
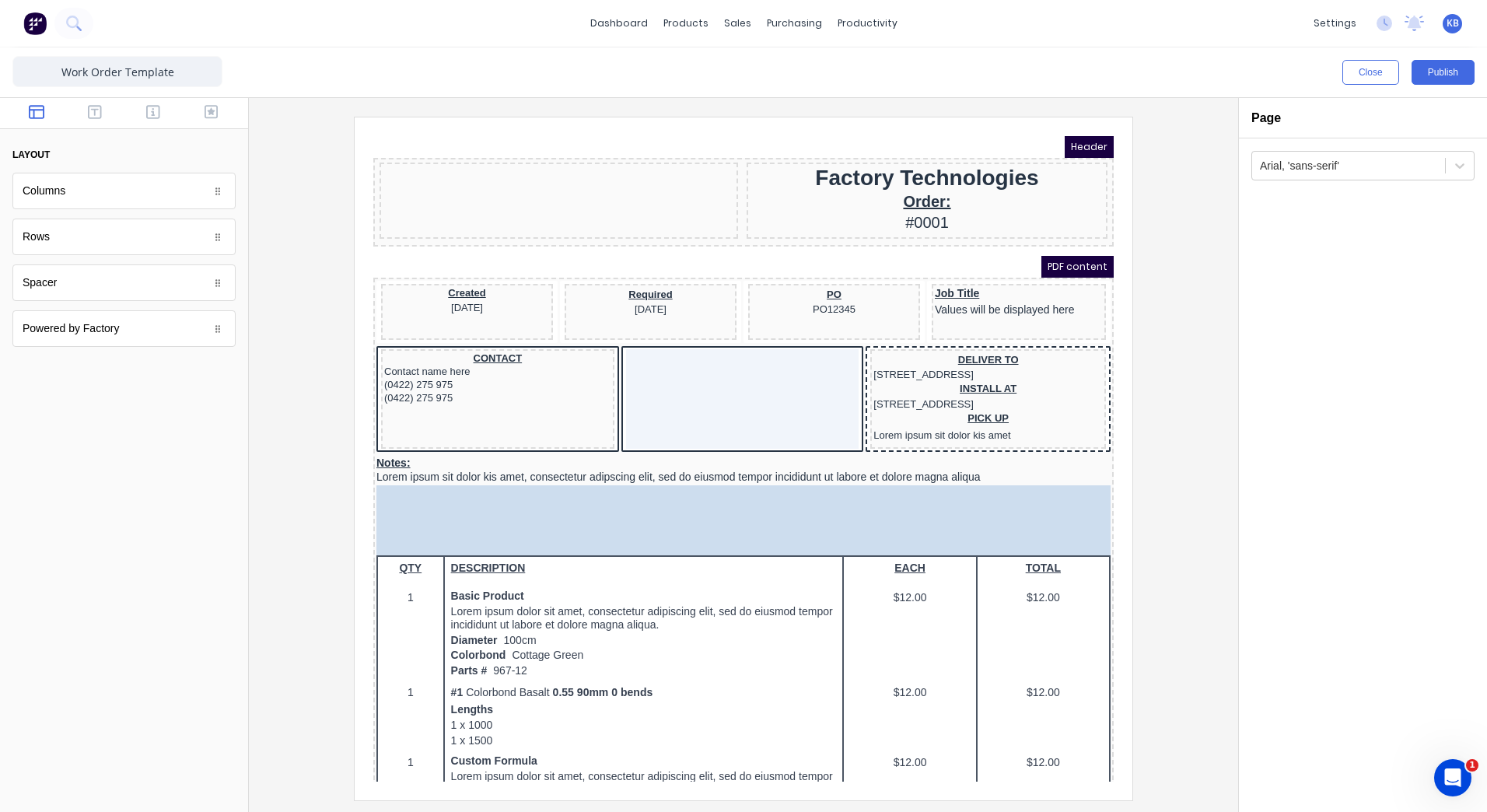
drag, startPoint x: 413, startPoint y: 179, endPoint x: 597, endPoint y: 185, distance: 184.1
click at [606, 182] on div at bounding box center [539, 182] width 359 height 76
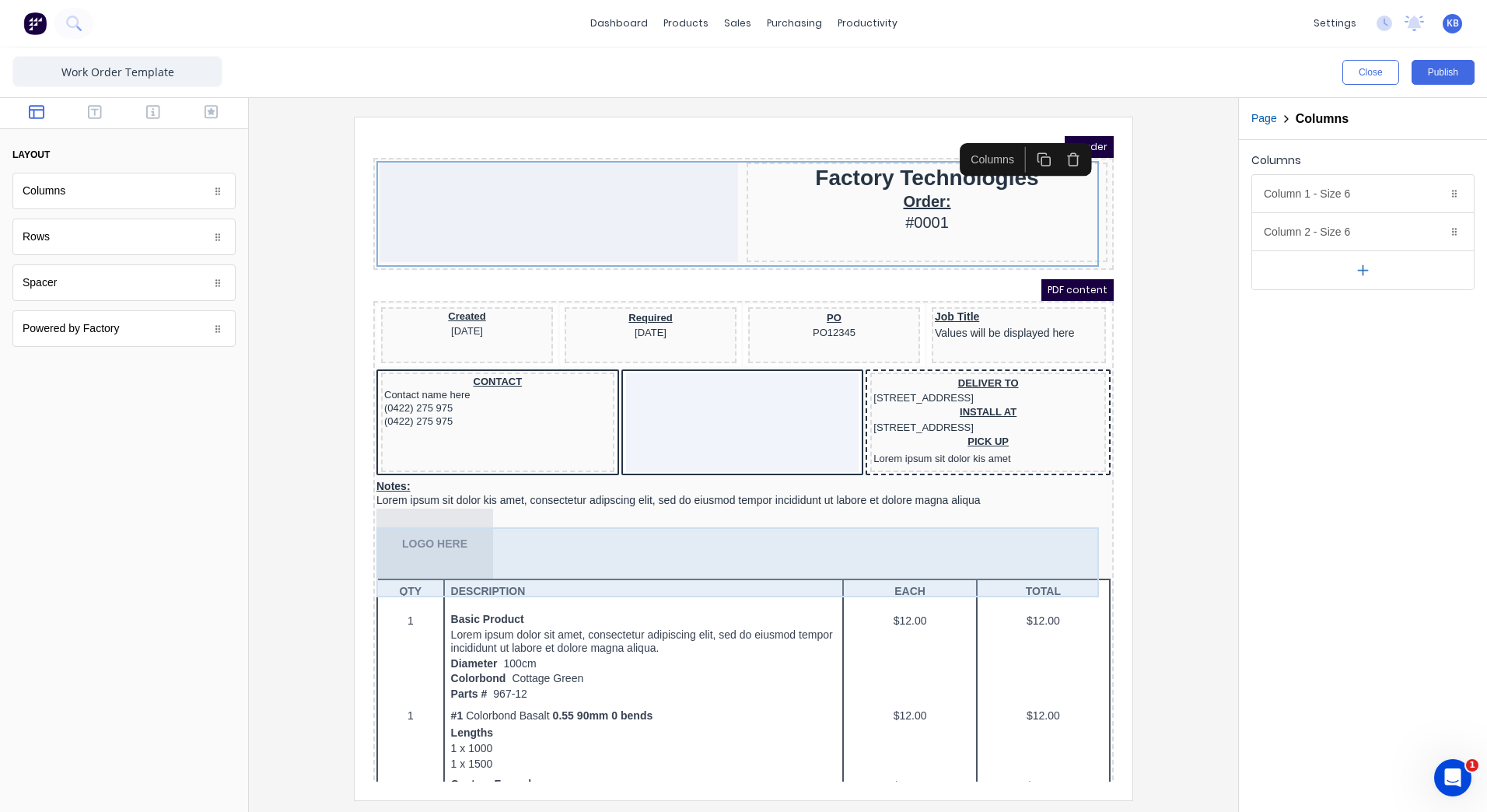
click at [440, 539] on div "LOGO HERE" at bounding box center [725, 525] width 734 height 70
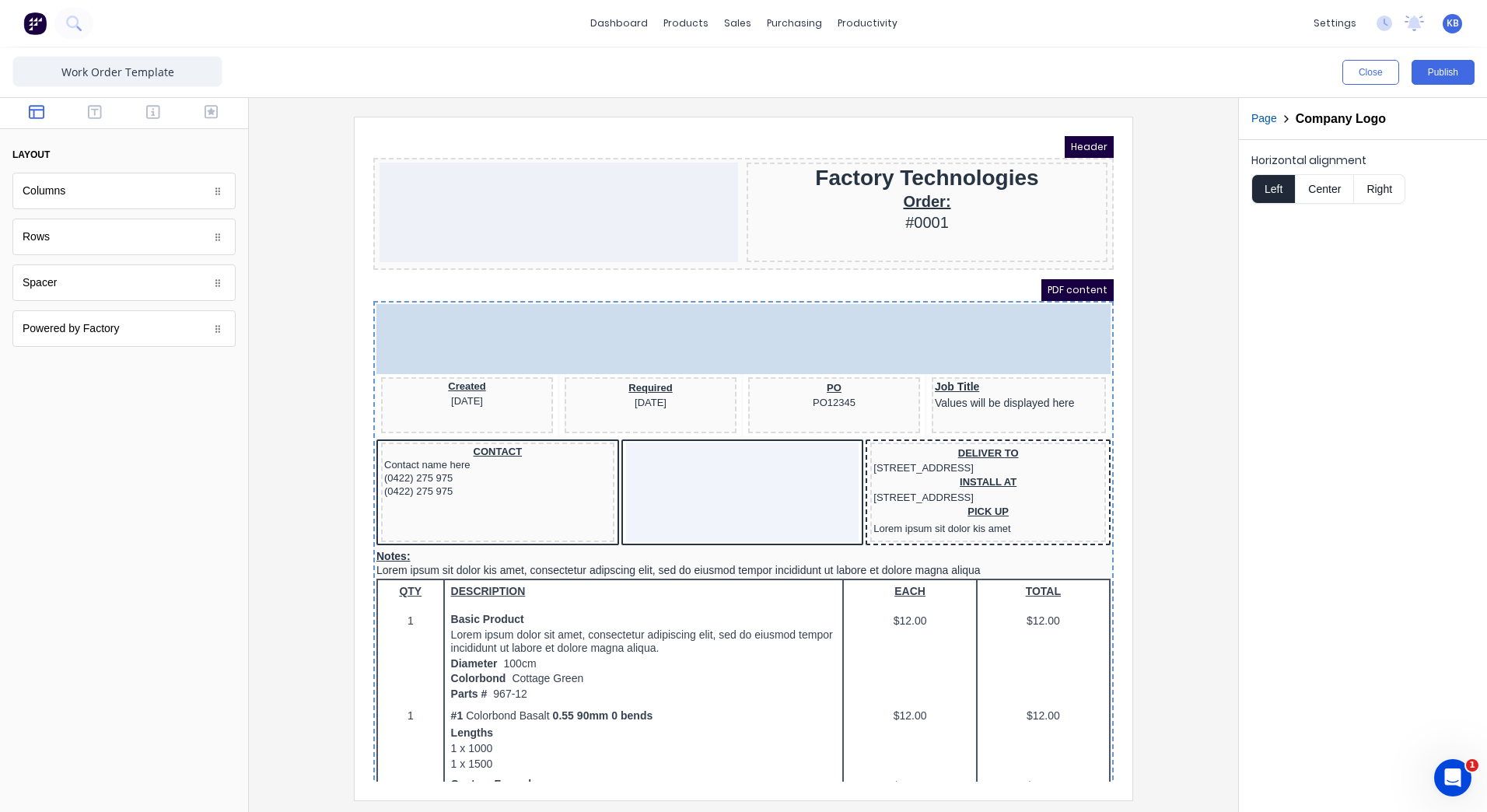
drag, startPoint x: 440, startPoint y: 539, endPoint x: 1006, endPoint y: 249, distance: 636.0
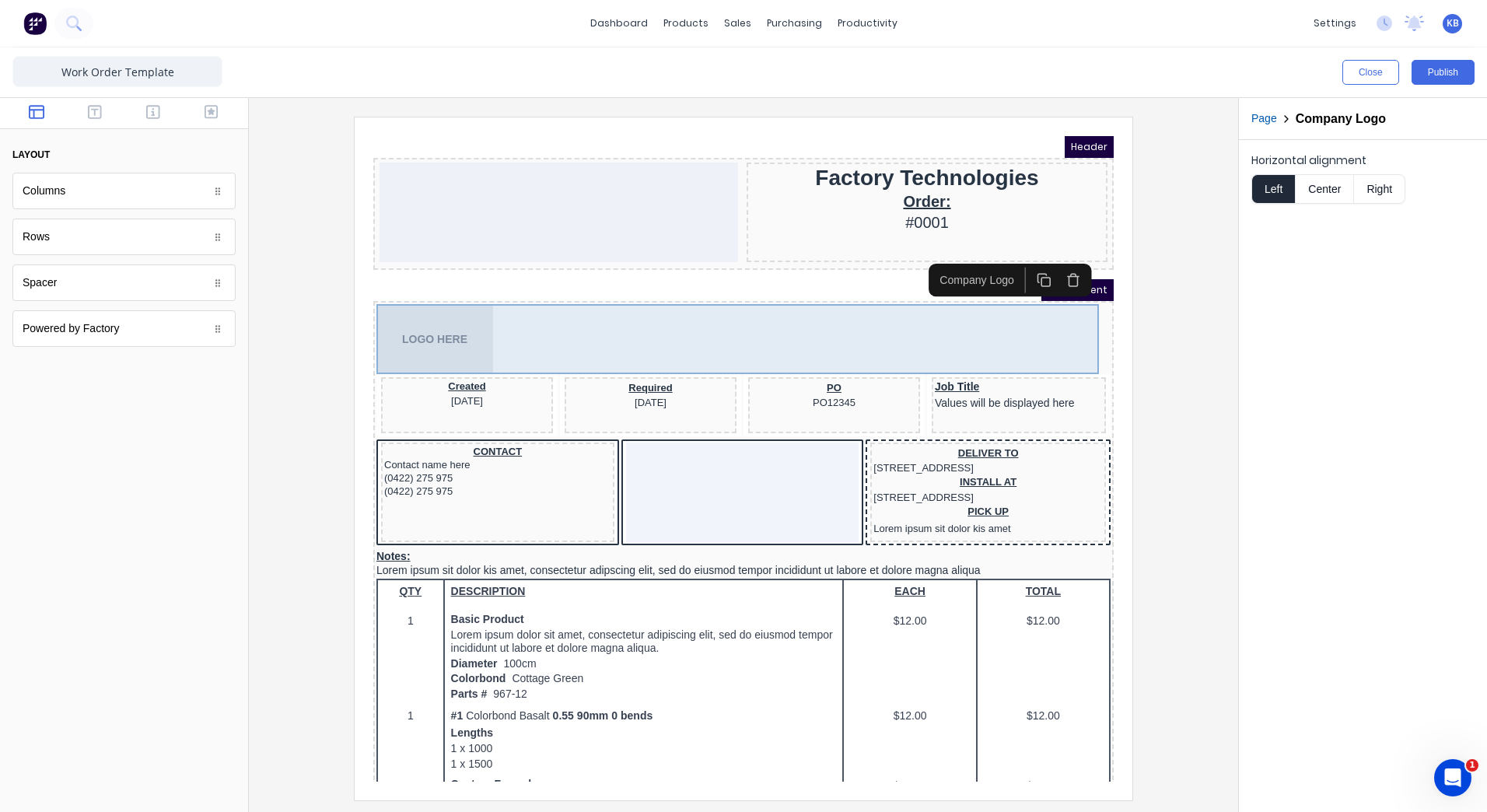
click at [439, 318] on div "LOGO HERE" at bounding box center [725, 320] width 734 height 70
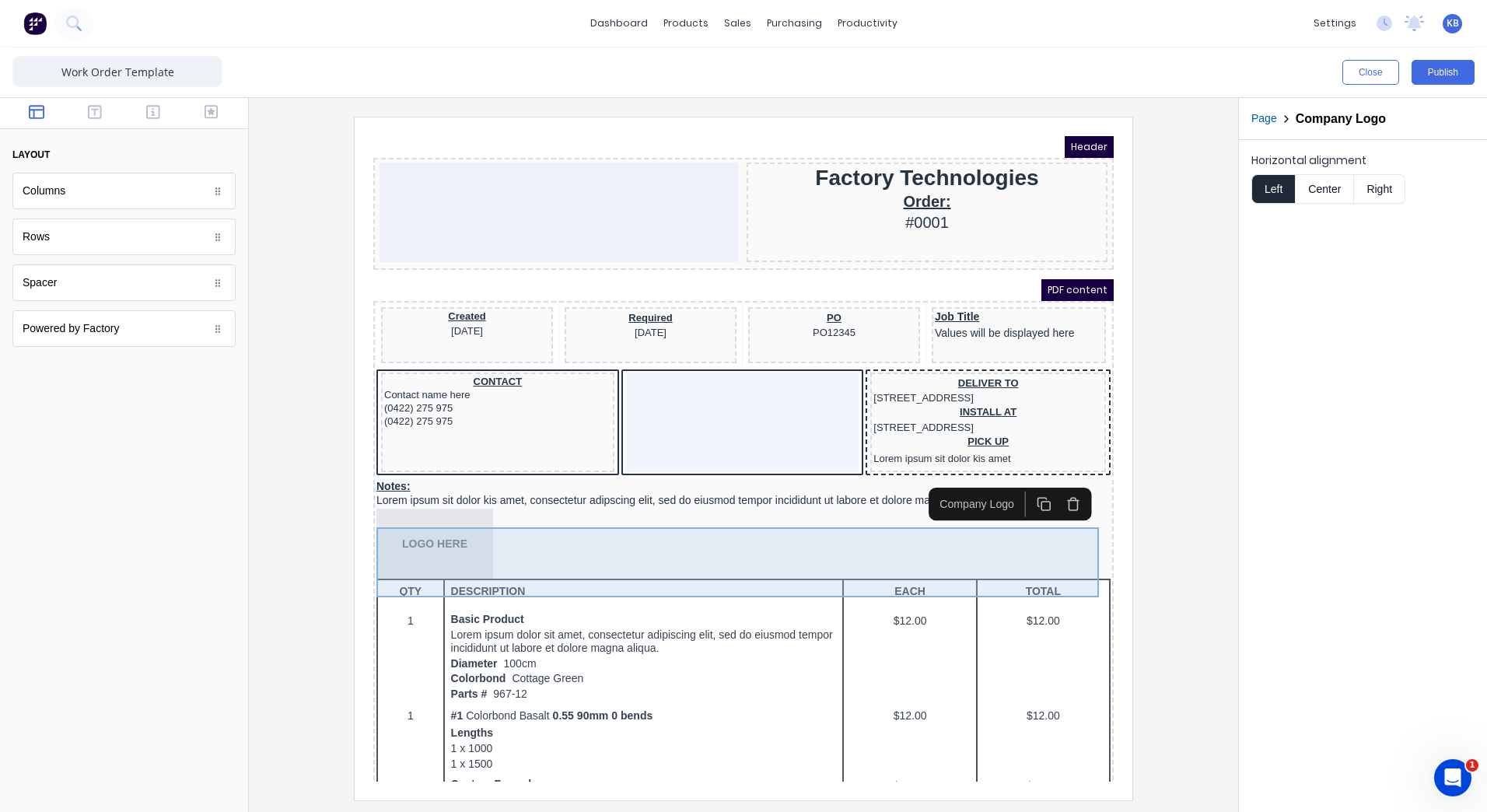
click at [423, 546] on div "LOGO HERE" at bounding box center [725, 525] width 734 height 70
drag, startPoint x: 427, startPoint y: 542, endPoint x: 383, endPoint y: 548, distance: 44.4
click at [383, 548] on div "LOGO HERE" at bounding box center [725, 525] width 734 height 70
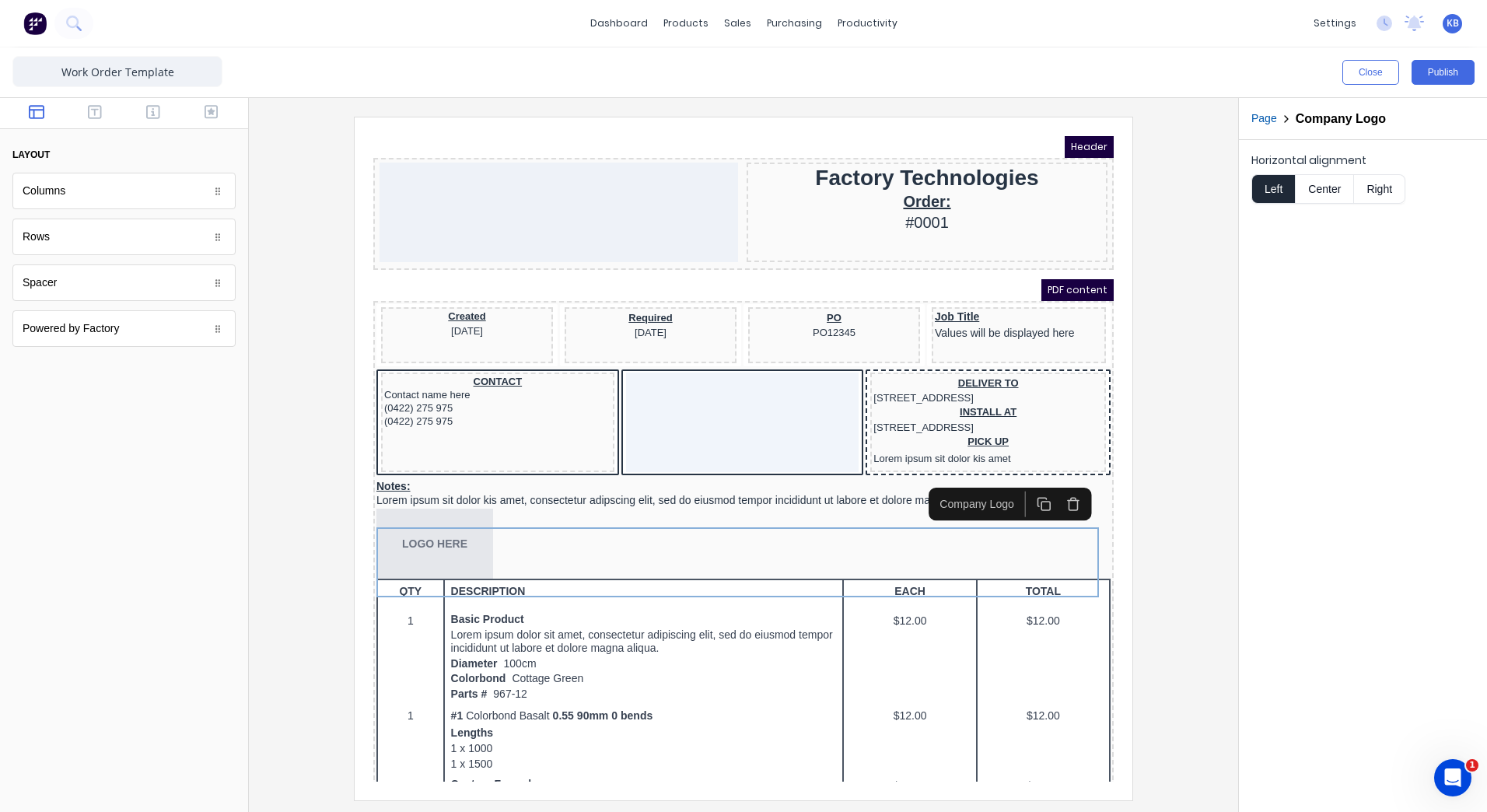
click at [1045, 482] on button "button" at bounding box center [1054, 484] width 30 height 26
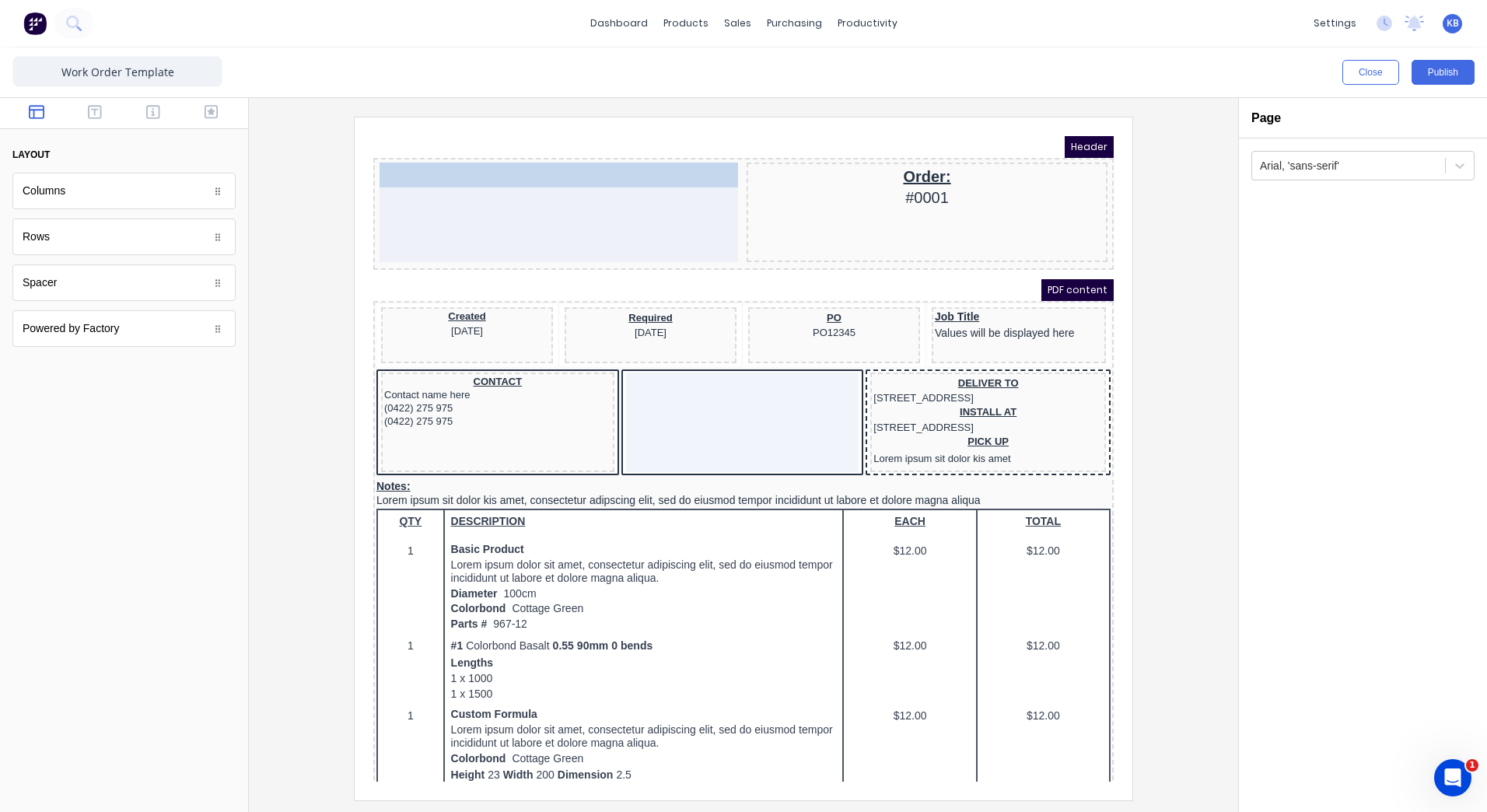
drag, startPoint x: 885, startPoint y: 160, endPoint x: 502, endPoint y: 174, distance: 383.3
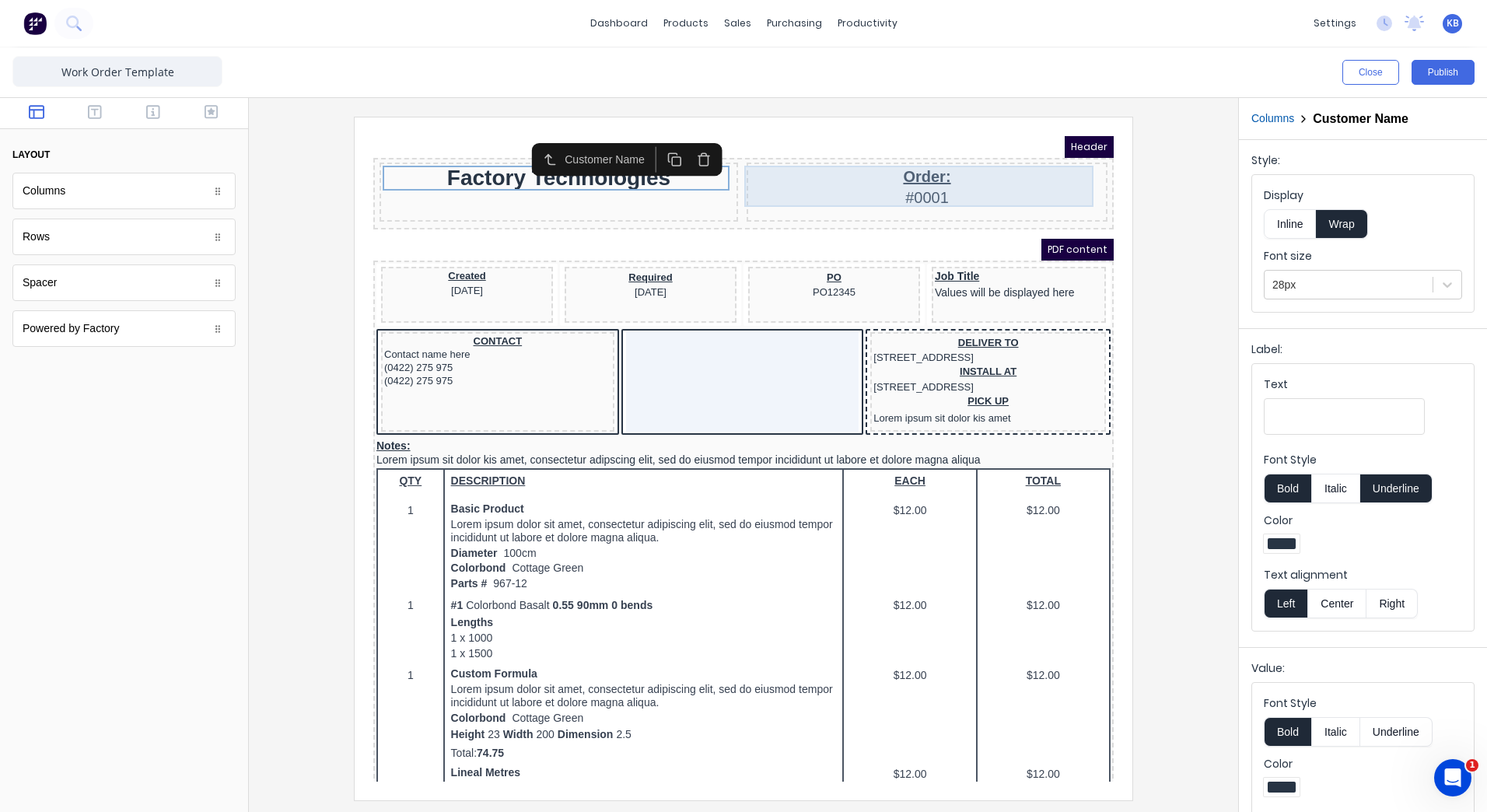
click at [925, 168] on div "Order: #0001" at bounding box center [908, 167] width 355 height 41
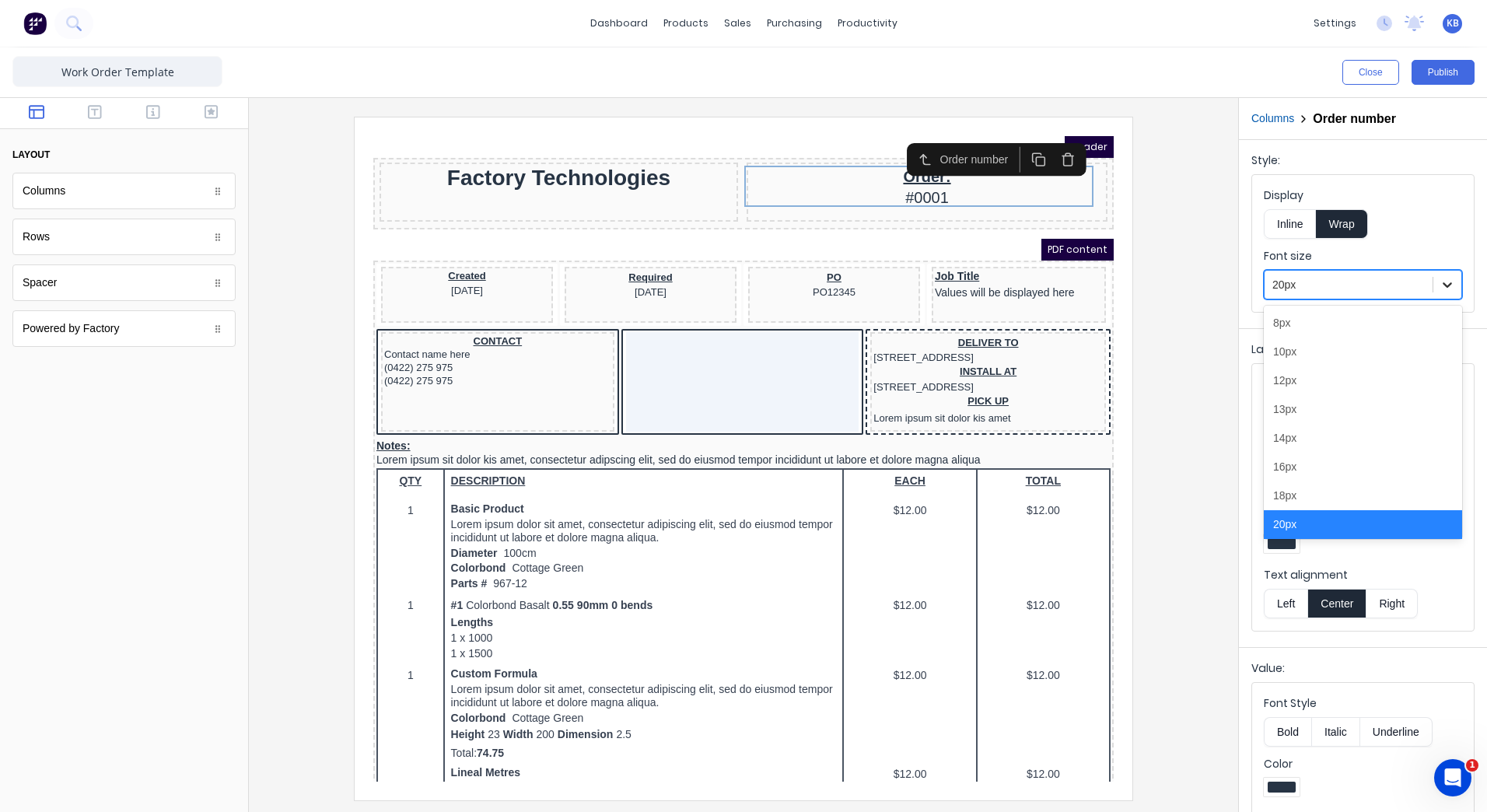
click at [1440, 283] on icon at bounding box center [1448, 284] width 15 height 15
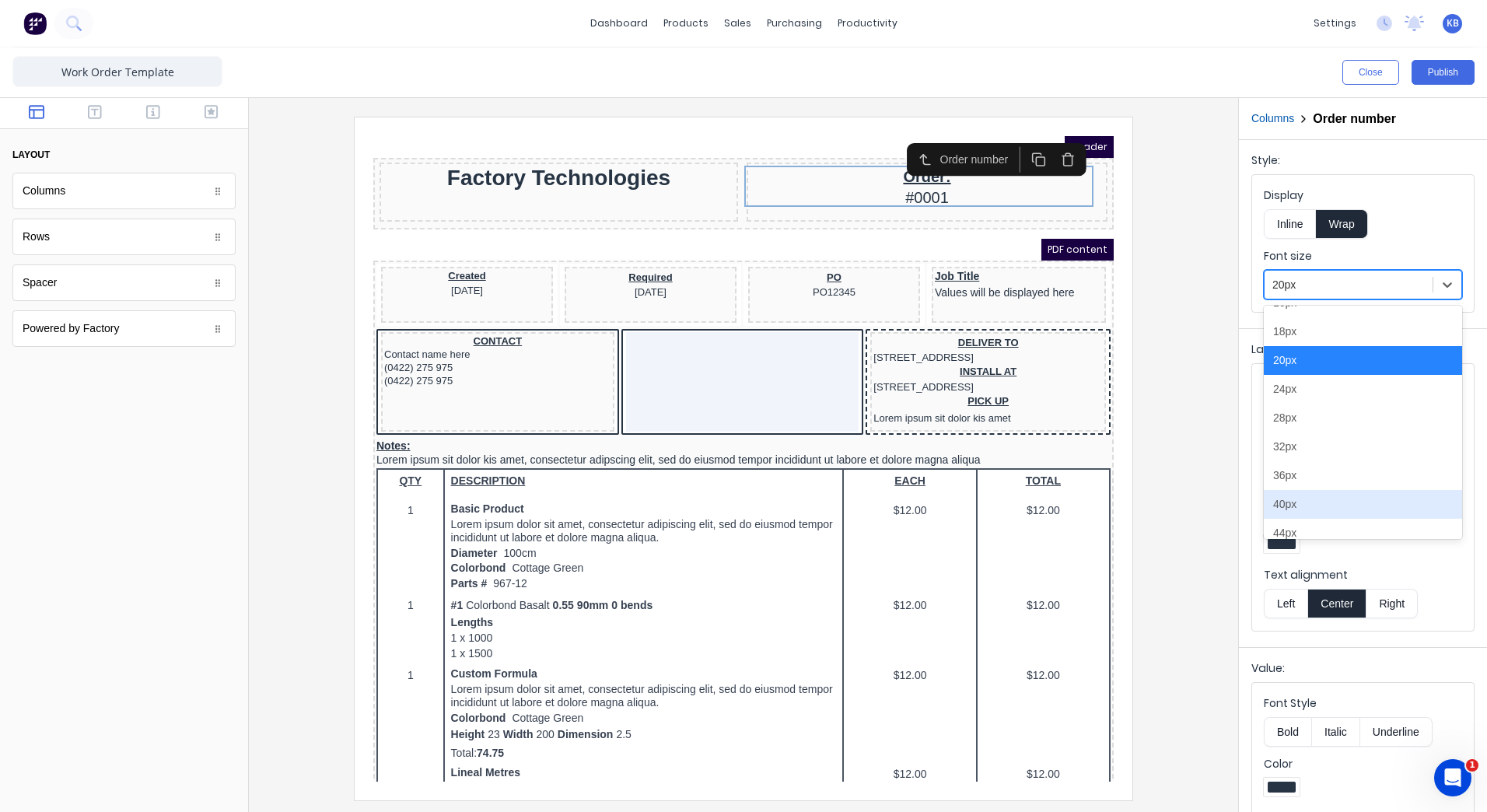
scroll to position [165, 0]
click at [1289, 413] on div "28px" at bounding box center [1363, 417] width 198 height 29
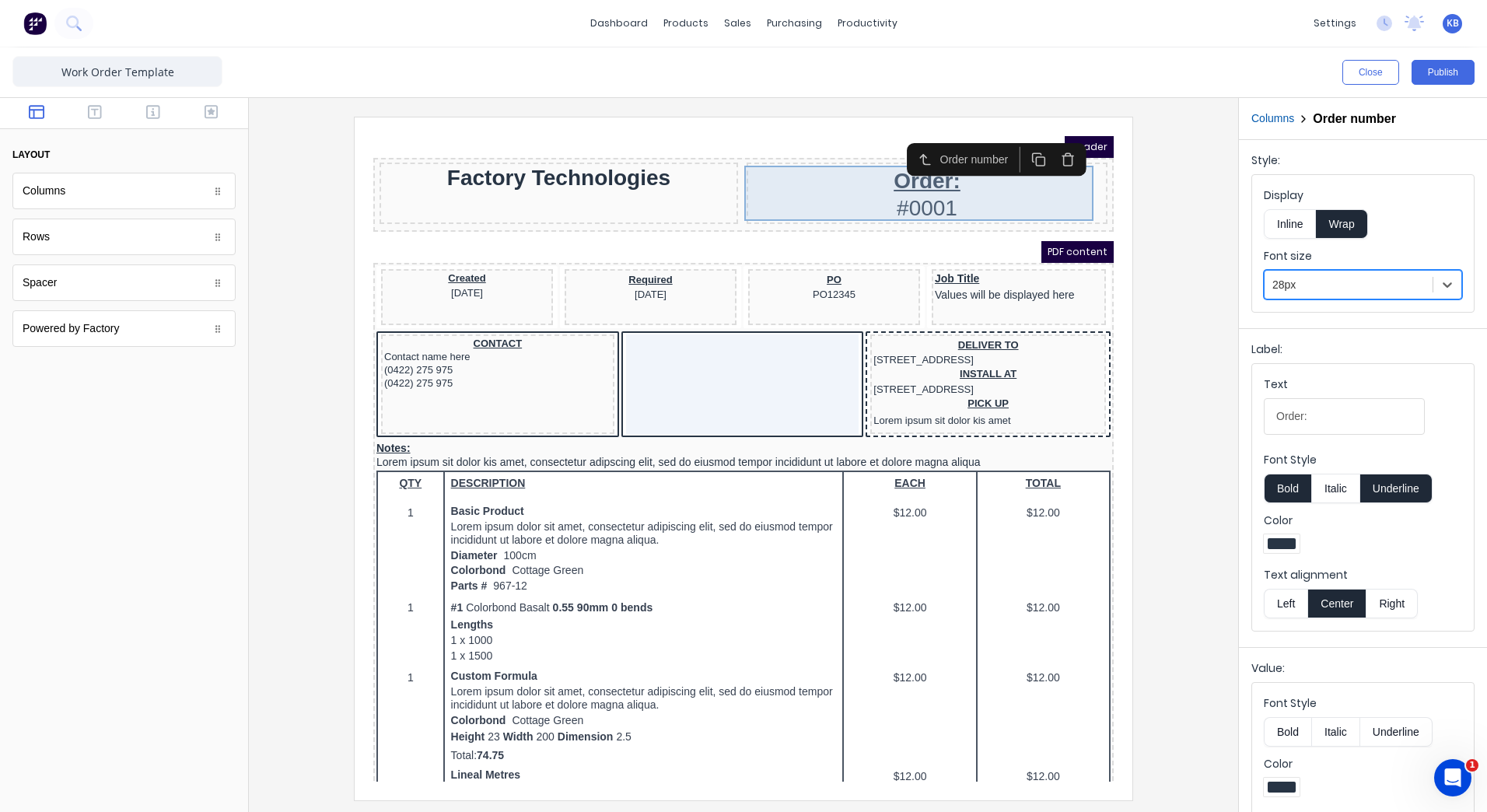
click at [820, 180] on div "Order: #0001" at bounding box center [908, 174] width 355 height 55
click at [866, 160] on div "Order: #0001" at bounding box center [908, 174] width 355 height 55
click at [916, 174] on div "Order: #0001" at bounding box center [908, 174] width 355 height 55
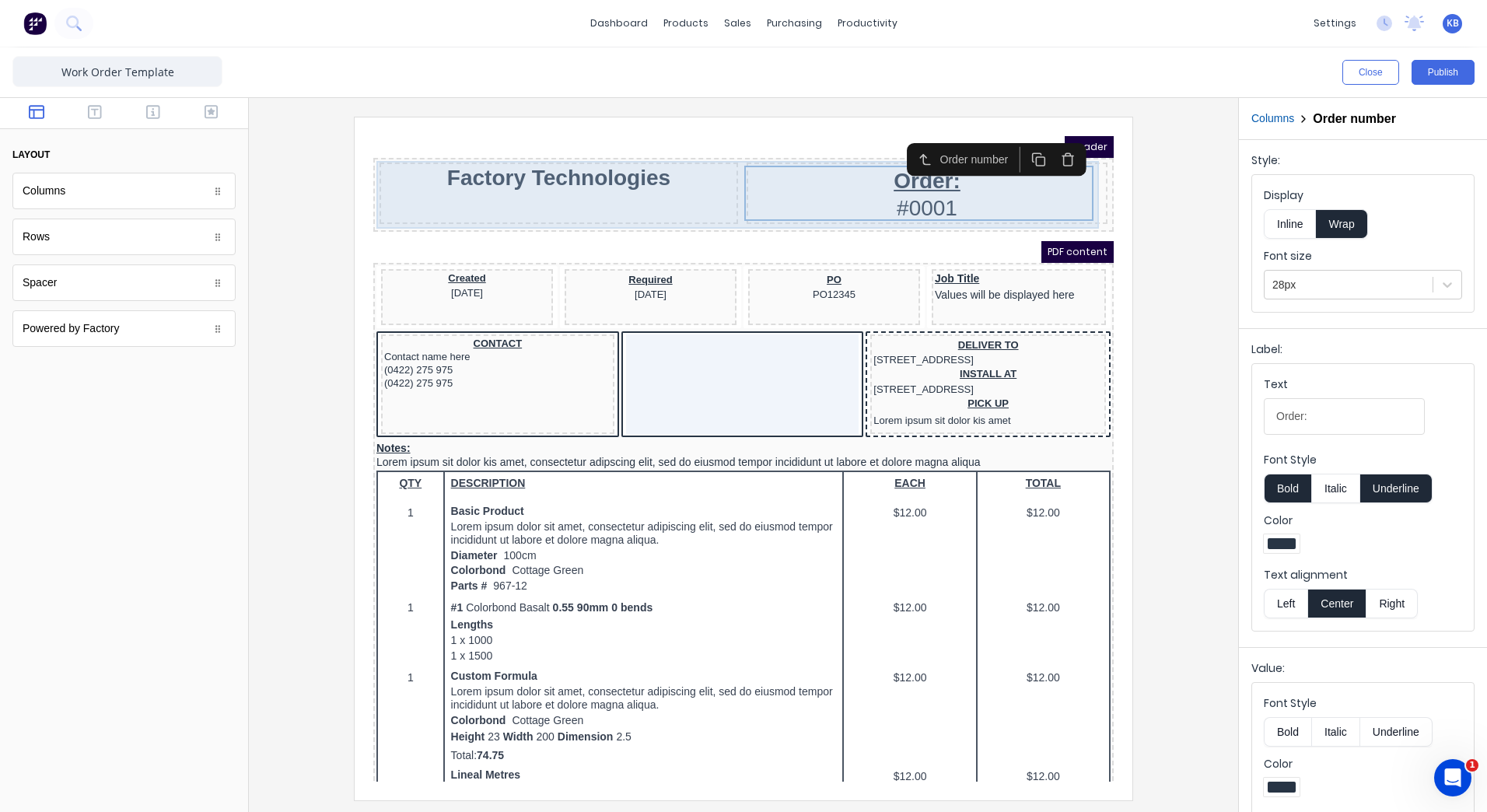
click at [441, 193] on div "Factory Technologies" at bounding box center [539, 175] width 359 height 62
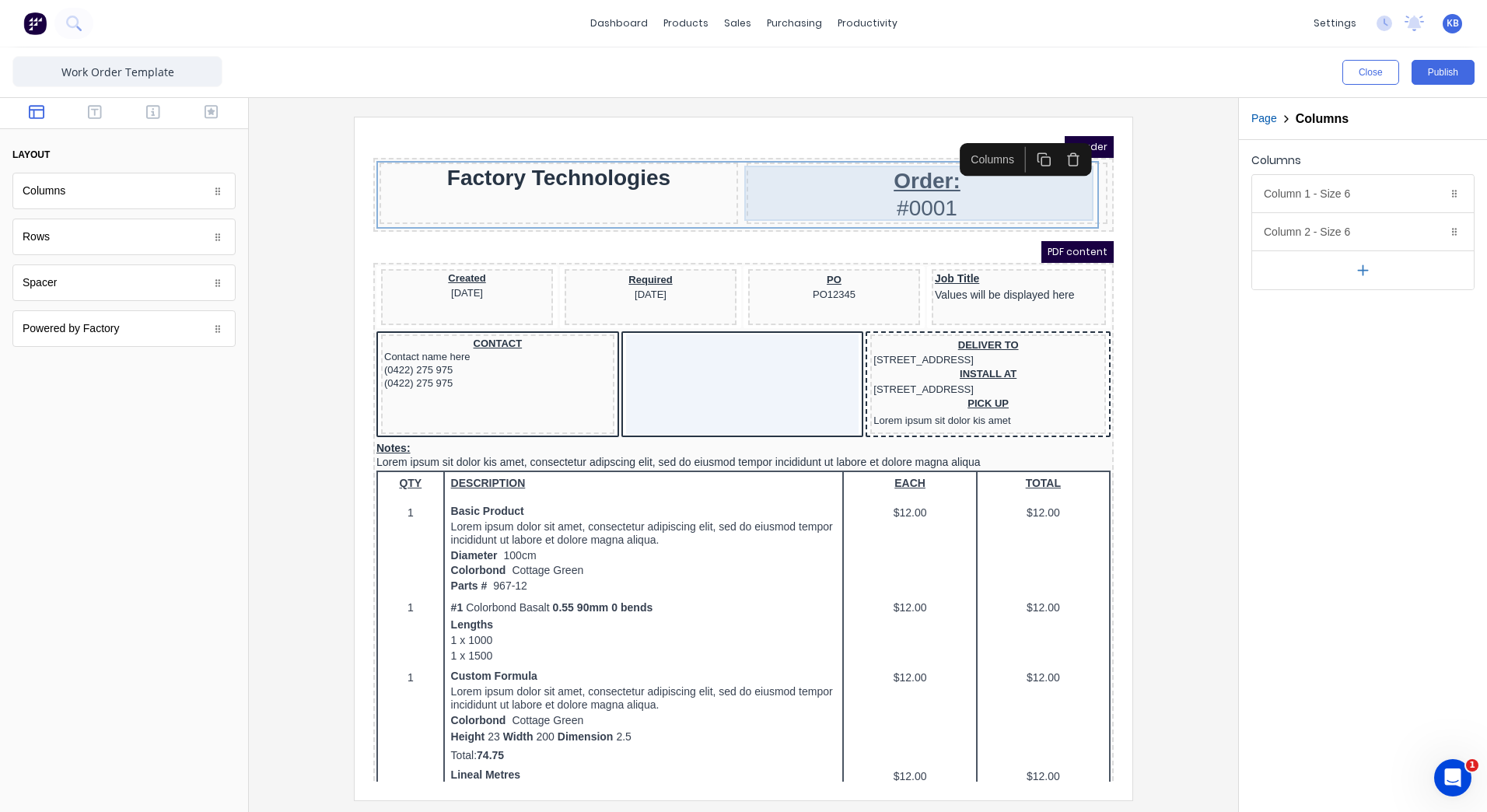
click at [824, 173] on div "Order: #0001" at bounding box center [908, 174] width 355 height 55
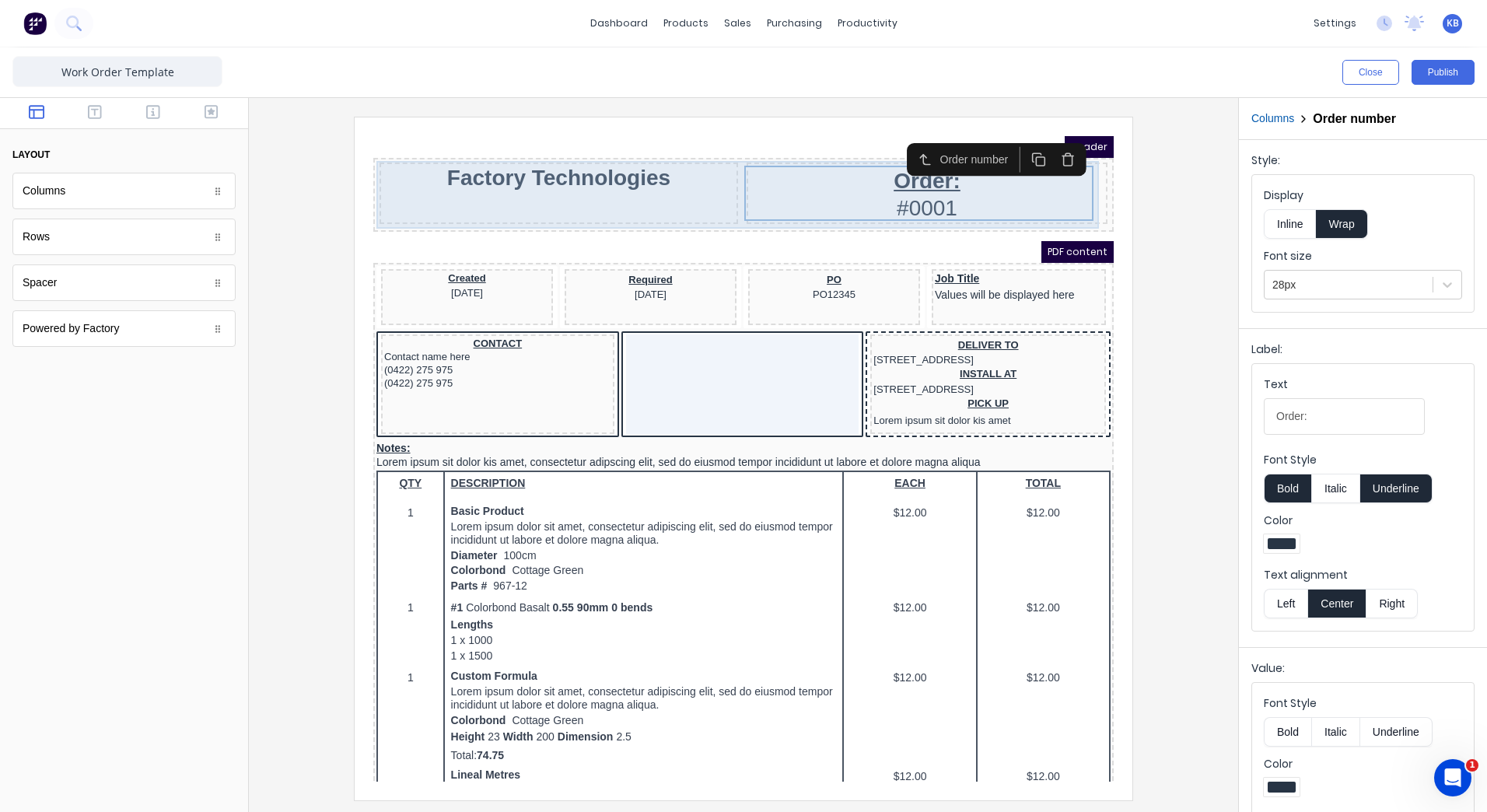
click at [530, 191] on div "Factory Technologies" at bounding box center [539, 175] width 359 height 62
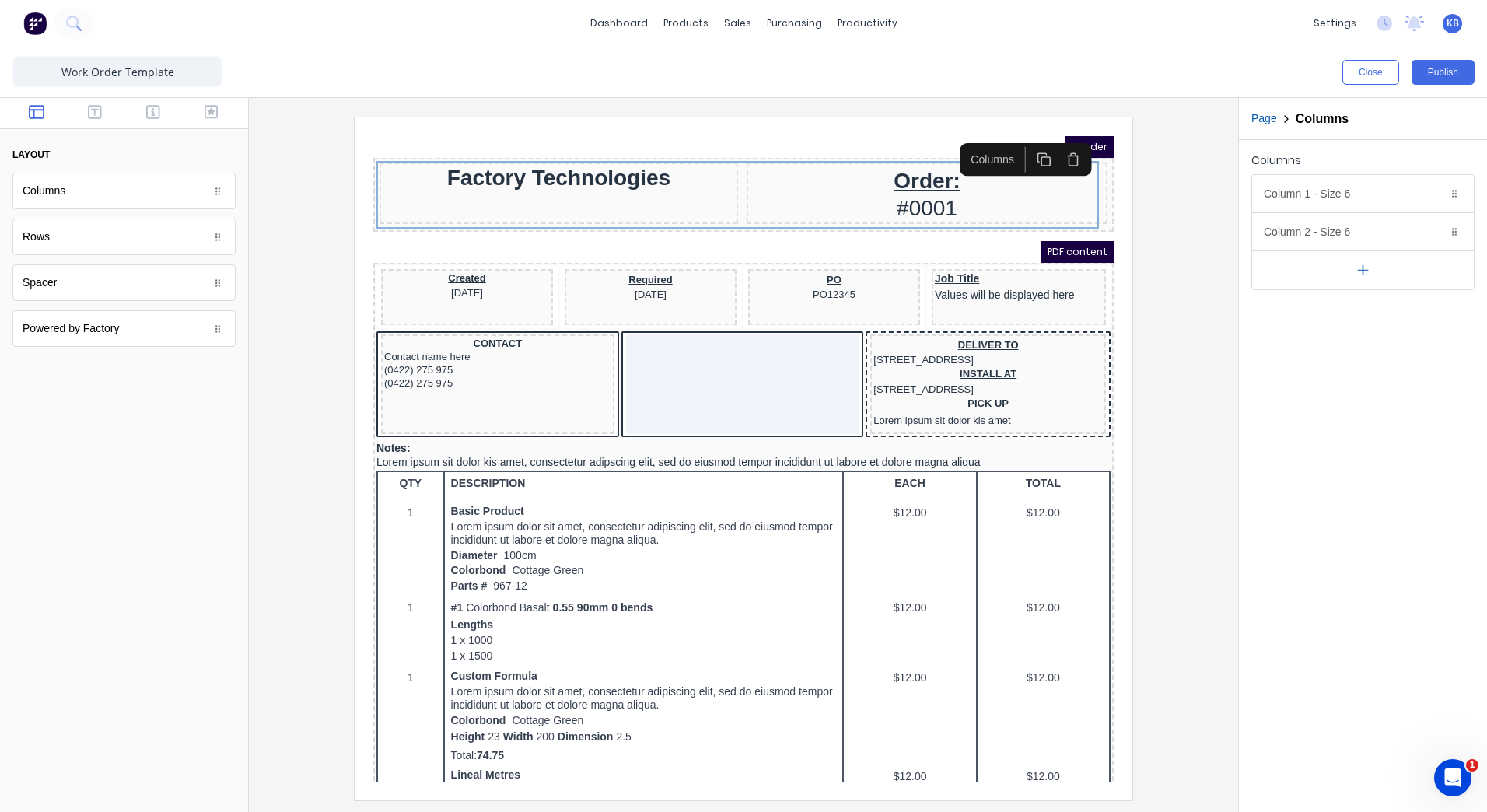
click at [1368, 409] on div "Columns Column 1 - Size 6 Duplicate Delete Column size (1-12) 6 Choose a backgr…" at bounding box center [1363, 476] width 248 height 672
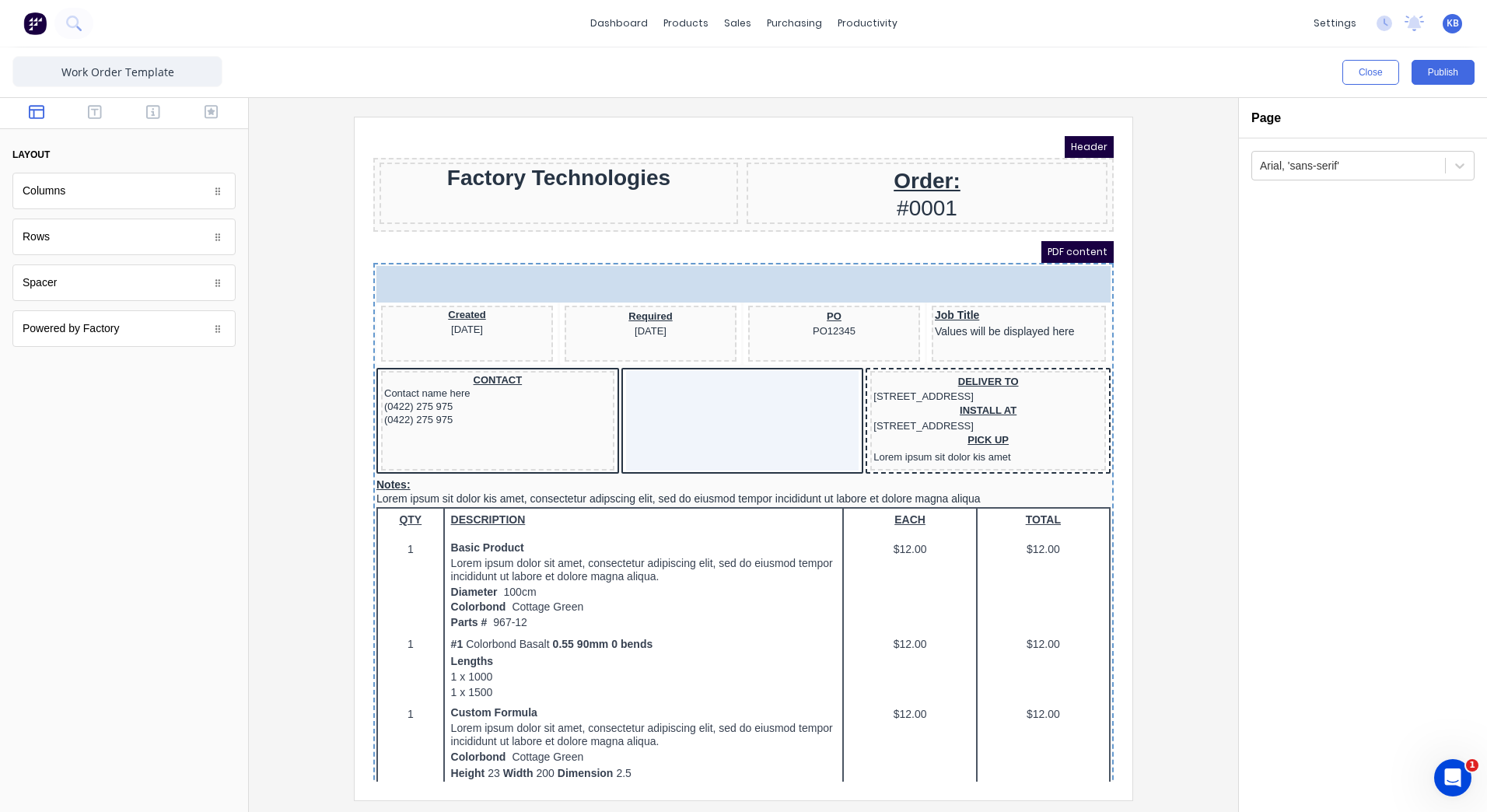
drag, startPoint x: 78, startPoint y: 247, endPoint x: 598, endPoint y: 130, distance: 533.0
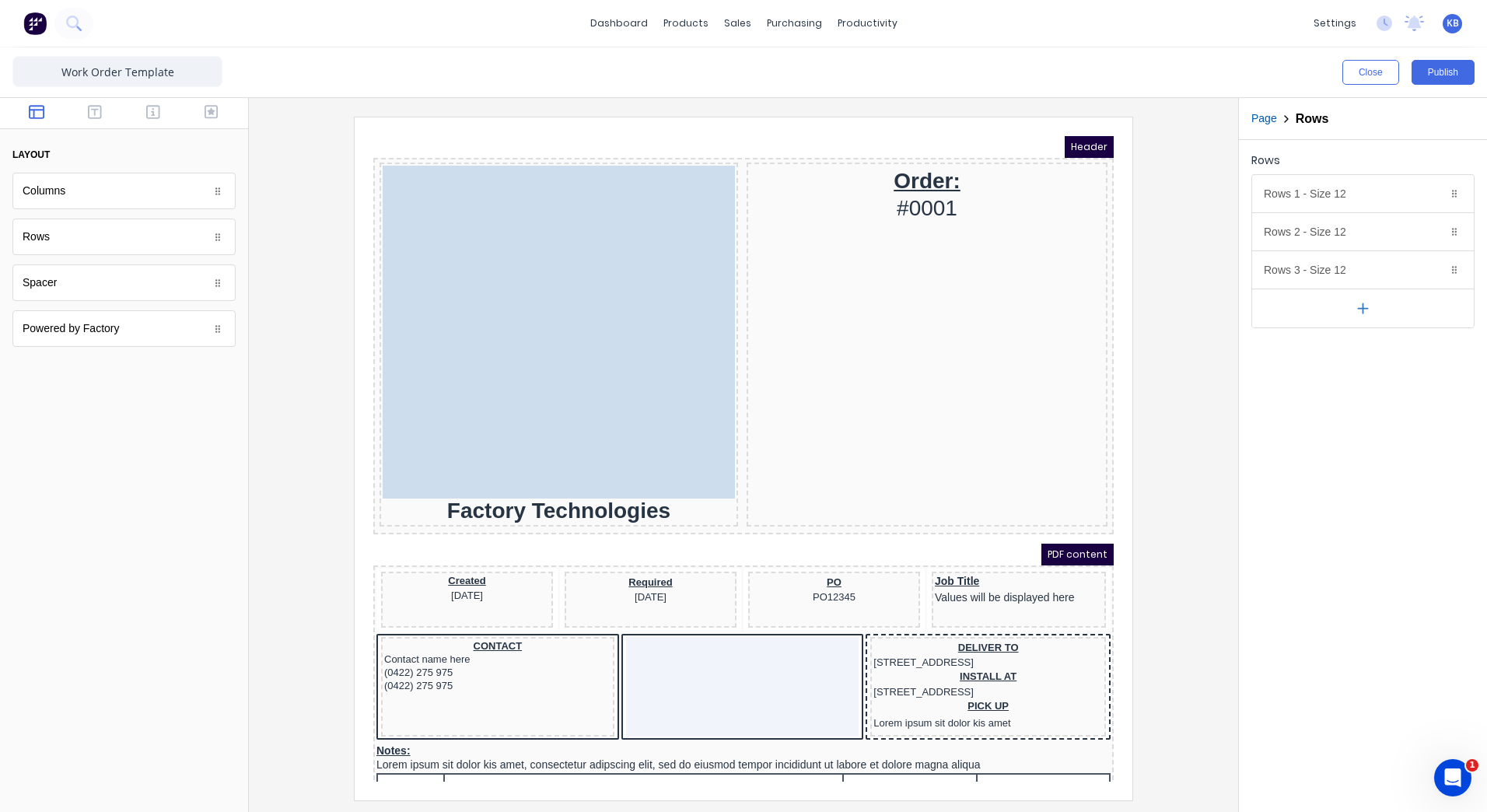
drag, startPoint x: 662, startPoint y: 316, endPoint x: 670, endPoint y: 153, distance: 163.2
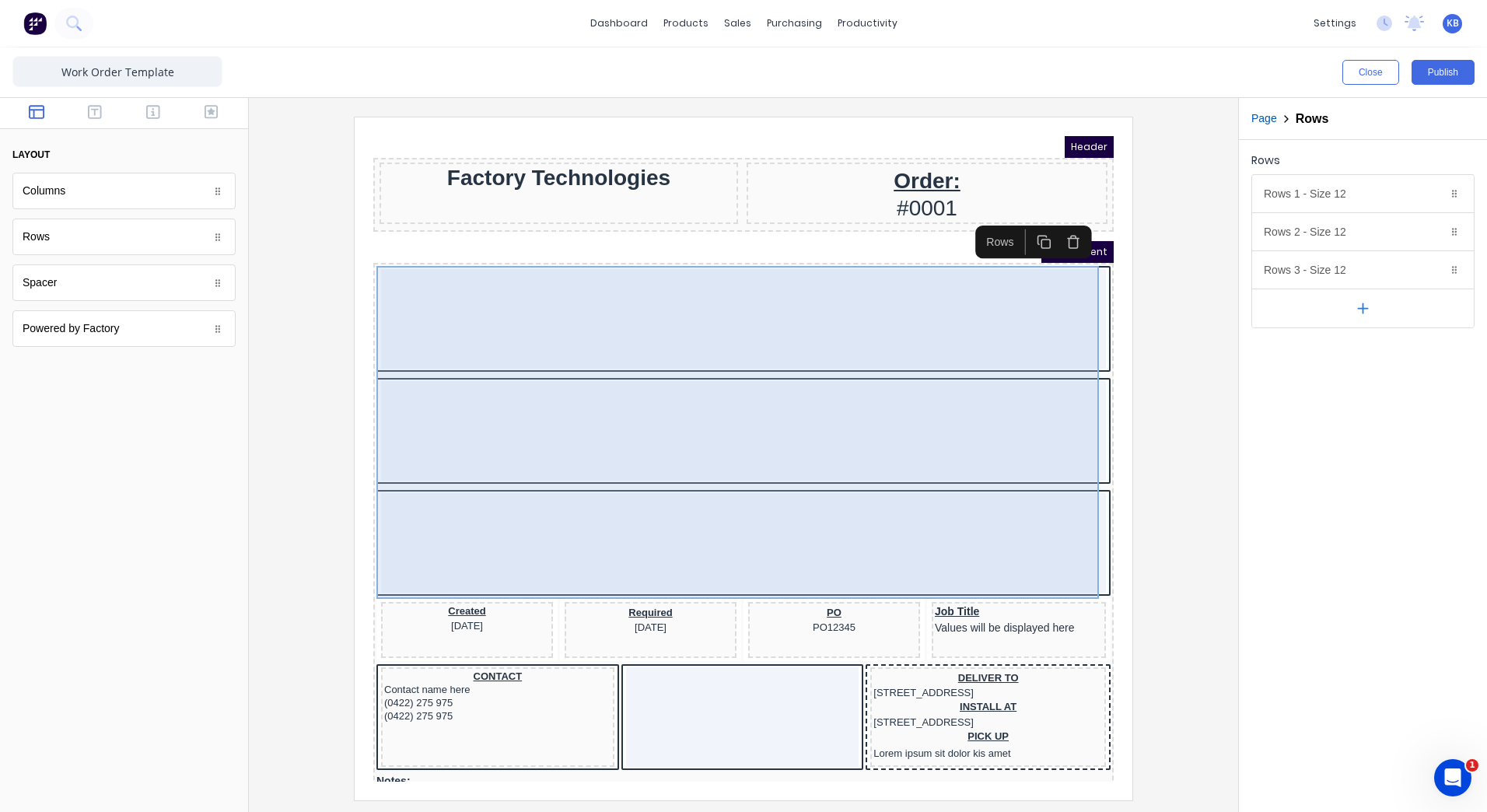
click at [1019, 310] on div at bounding box center [725, 301] width 725 height 100
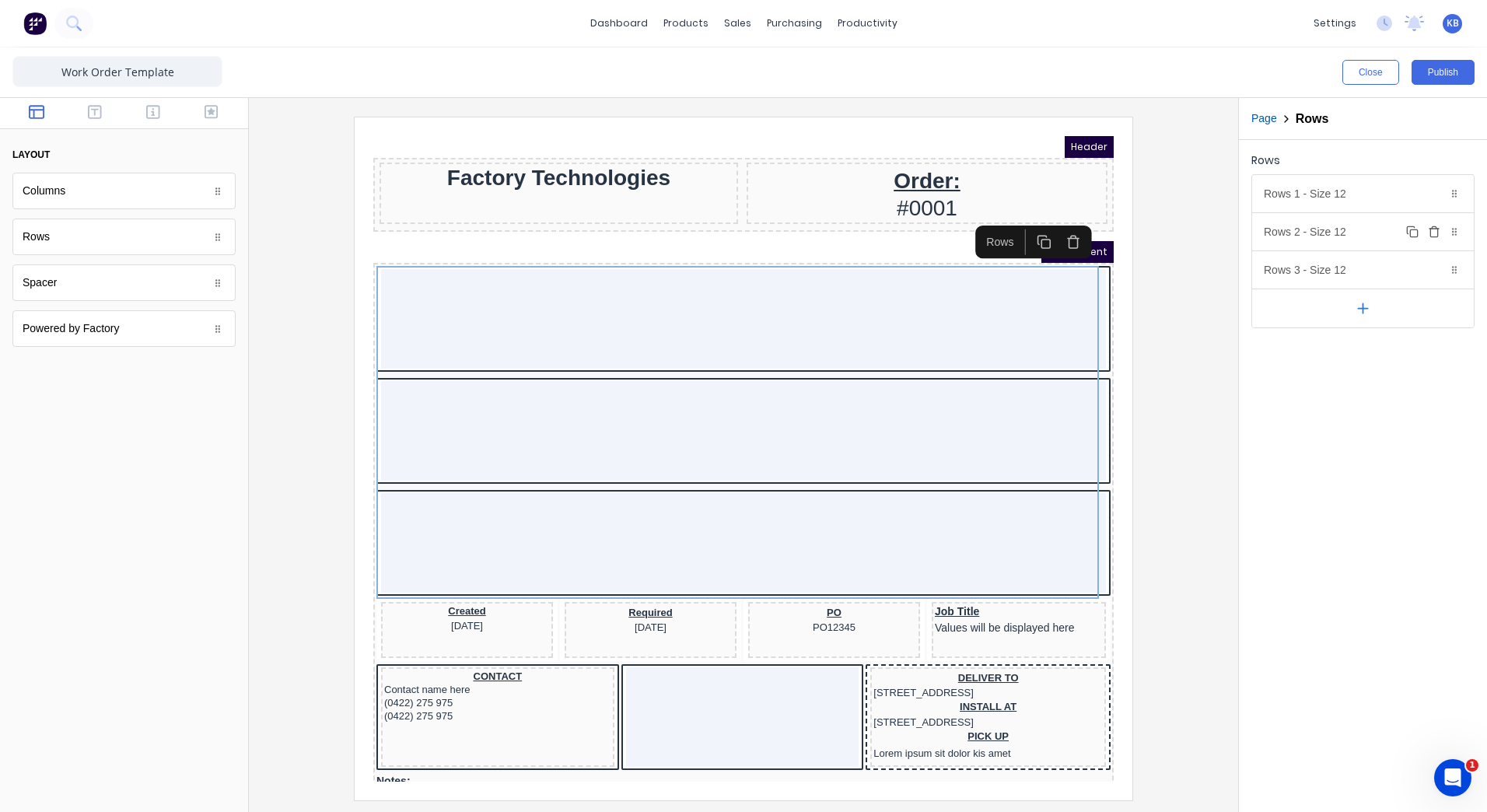
click at [1441, 234] on button "Delete" at bounding box center [1433, 231] width 18 height 18
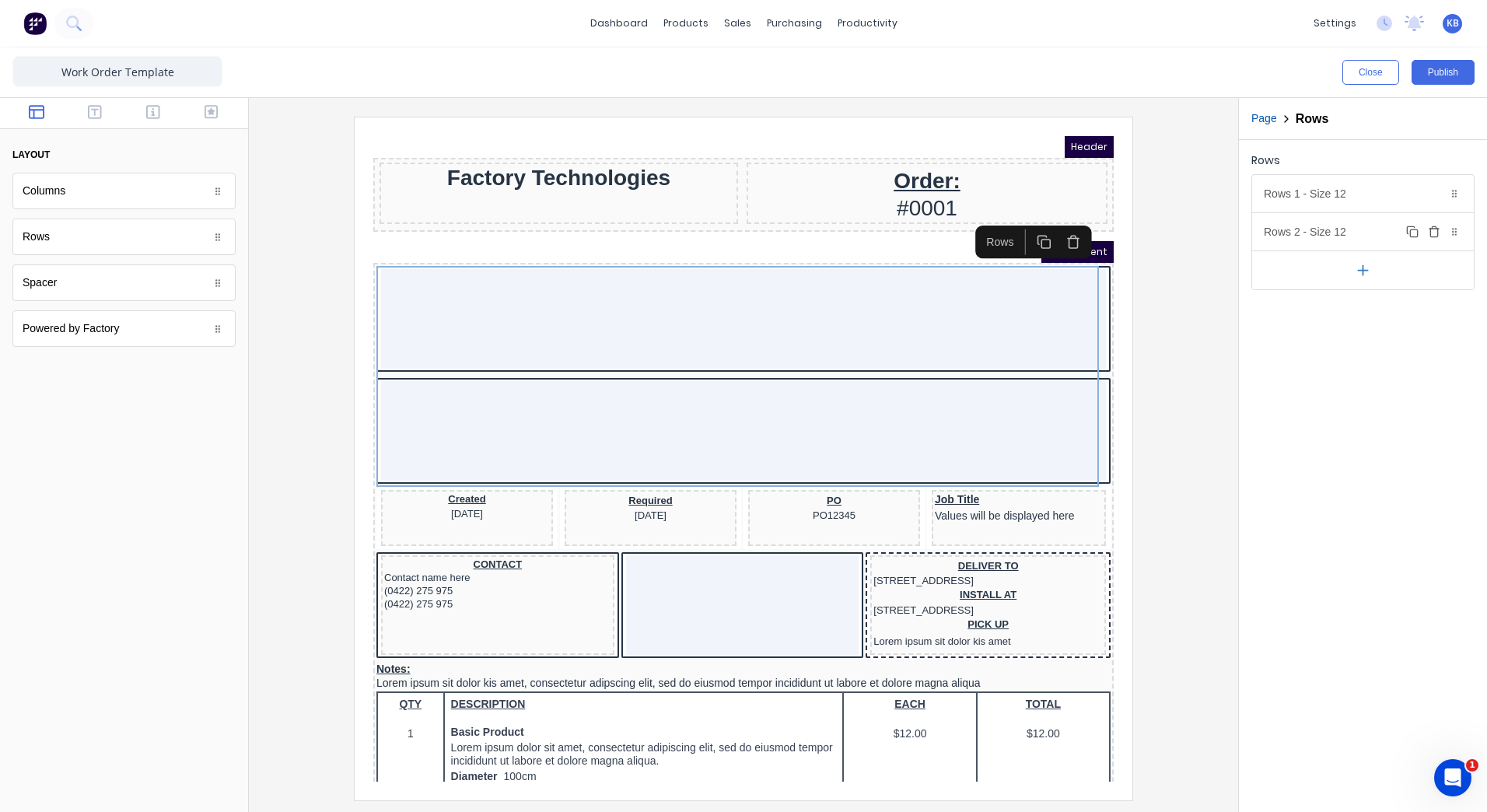
click at [1441, 234] on button "Delete" at bounding box center [1433, 231] width 18 height 18
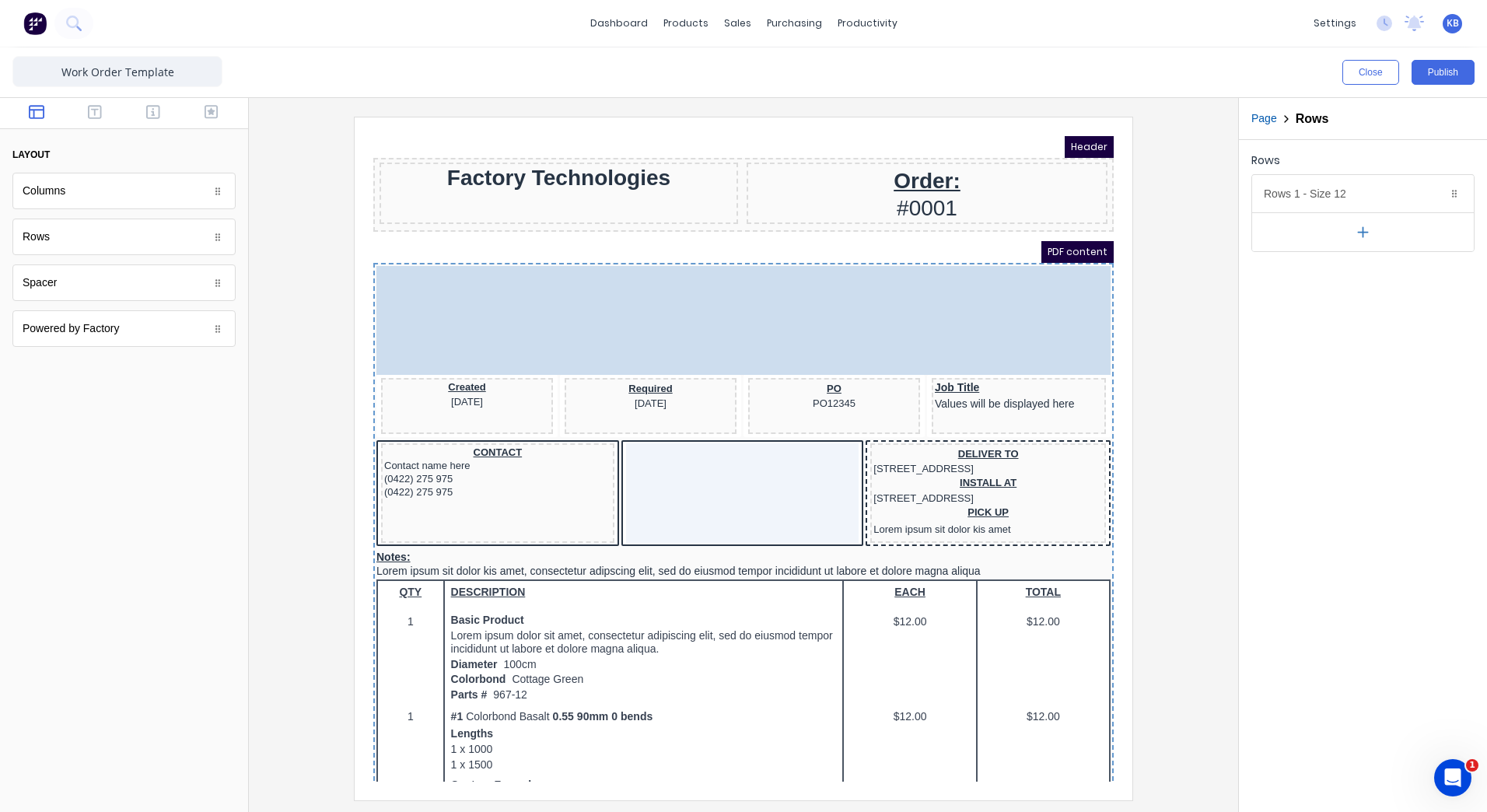
drag, startPoint x: 708, startPoint y: 317, endPoint x: 695, endPoint y: 102, distance: 215.4
click at [695, 117] on body "Header Factory Technologies Order: #0001 PDF content Created 29/10/2024 Require…" at bounding box center [725, 440] width 740 height 646
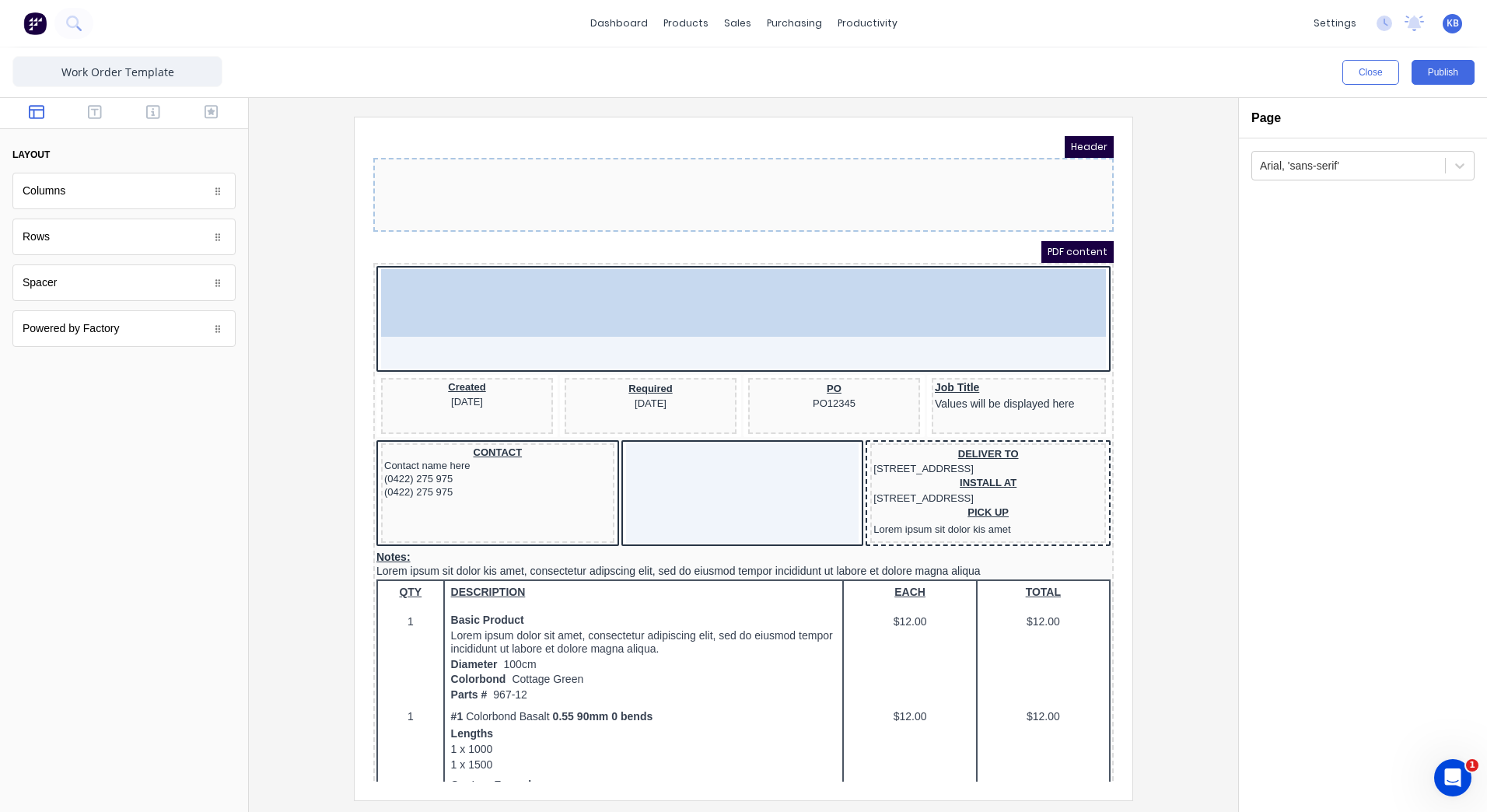
drag, startPoint x: 668, startPoint y: 186, endPoint x: 633, endPoint y: 327, distance: 145.3
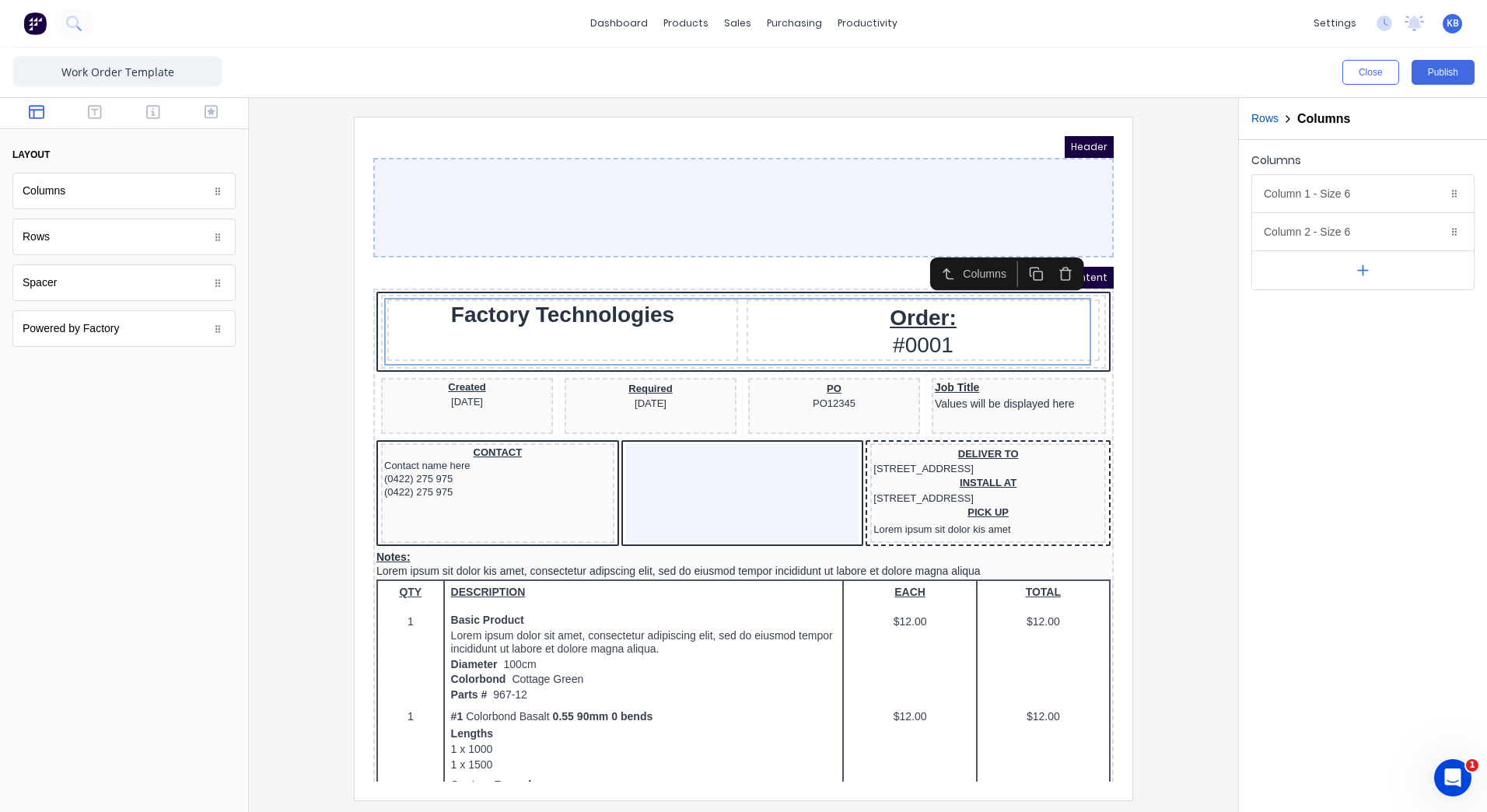
click at [581, 195] on div at bounding box center [725, 189] width 740 height 100
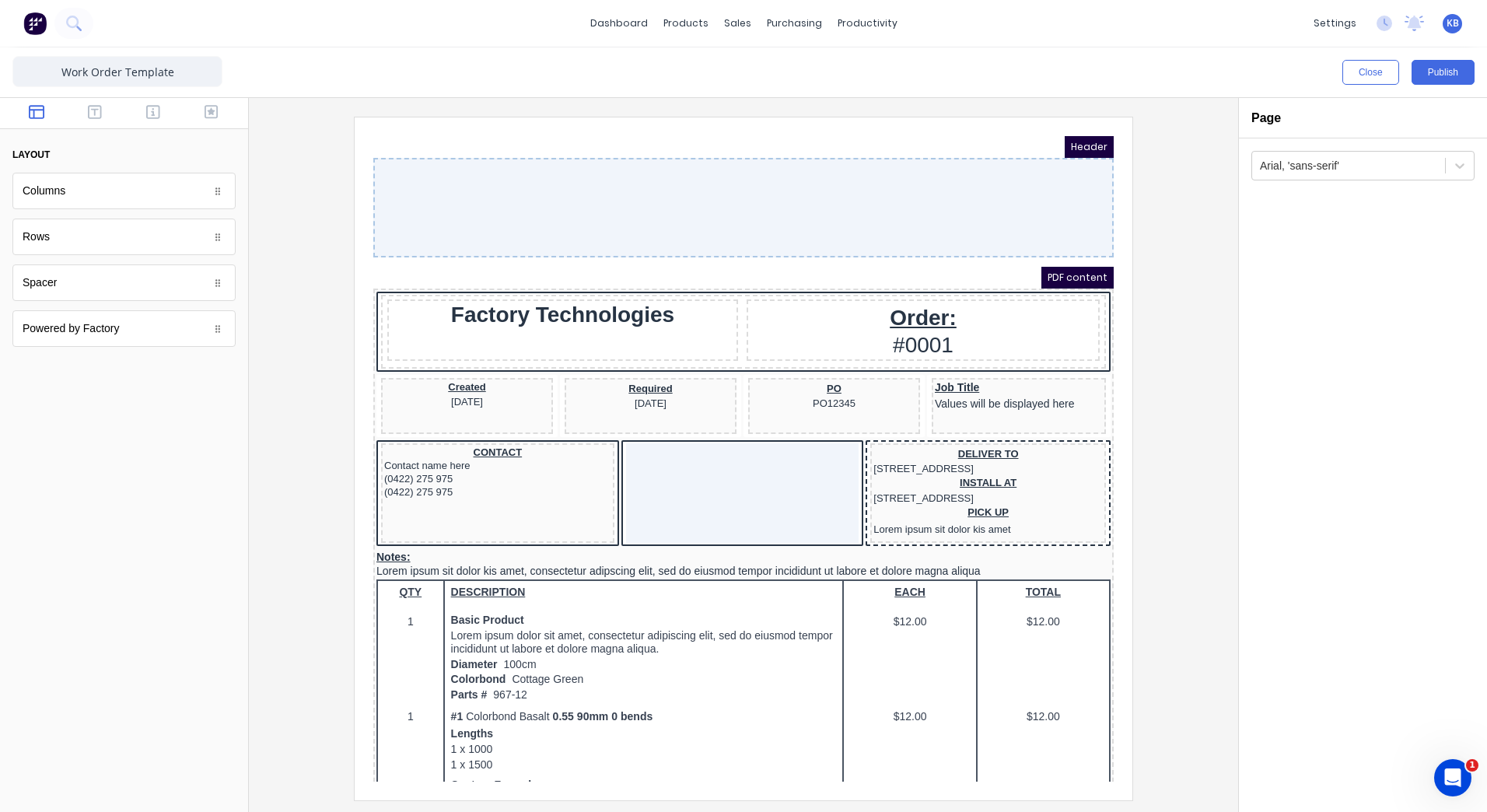
click at [731, 262] on div "PDF content" at bounding box center [725, 258] width 740 height 22
click at [427, 262] on div "PDF content" at bounding box center [725, 258] width 740 height 22
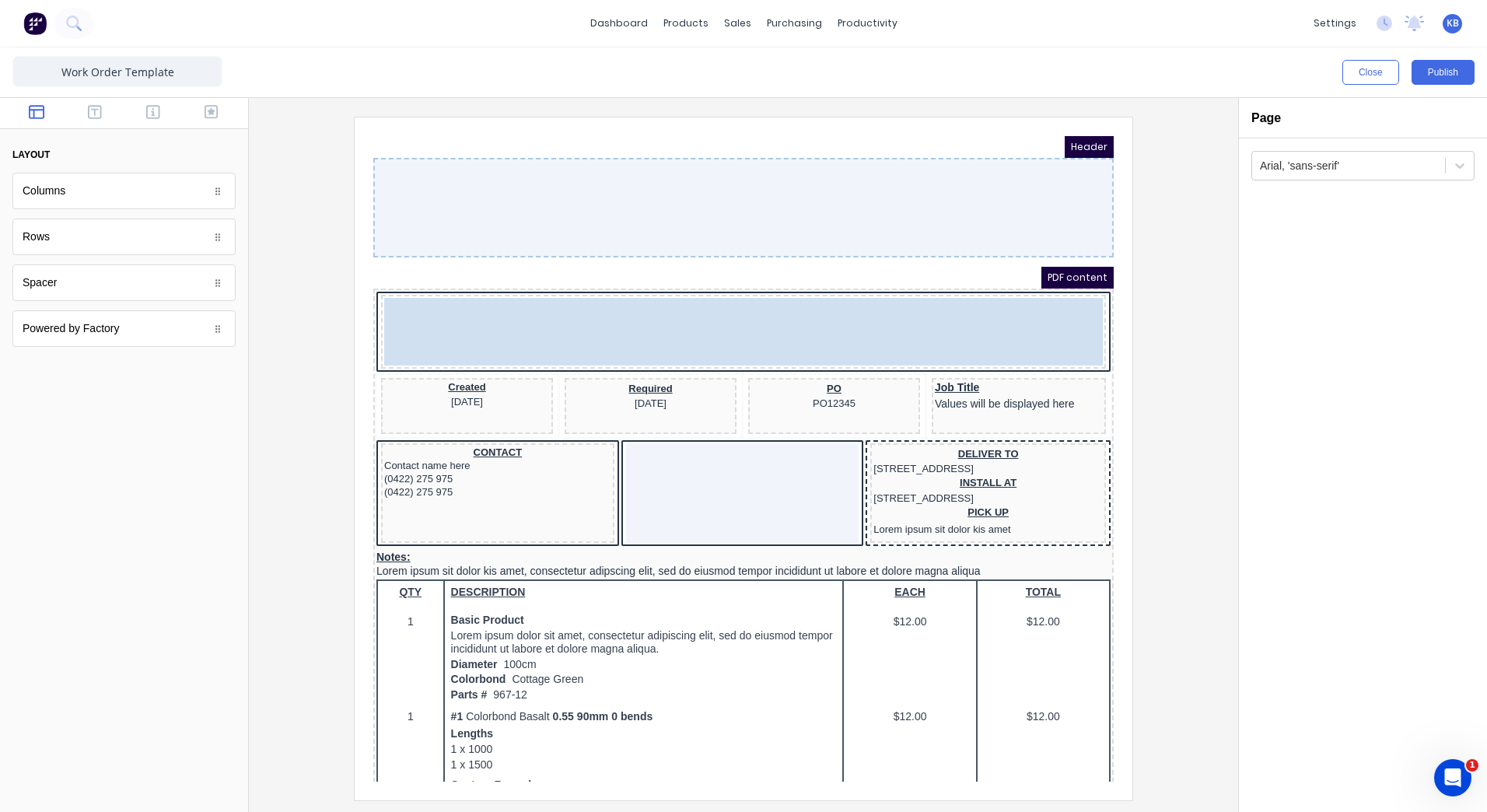
drag, startPoint x: 444, startPoint y: 308, endPoint x: 441, endPoint y: 298, distance: 10.4
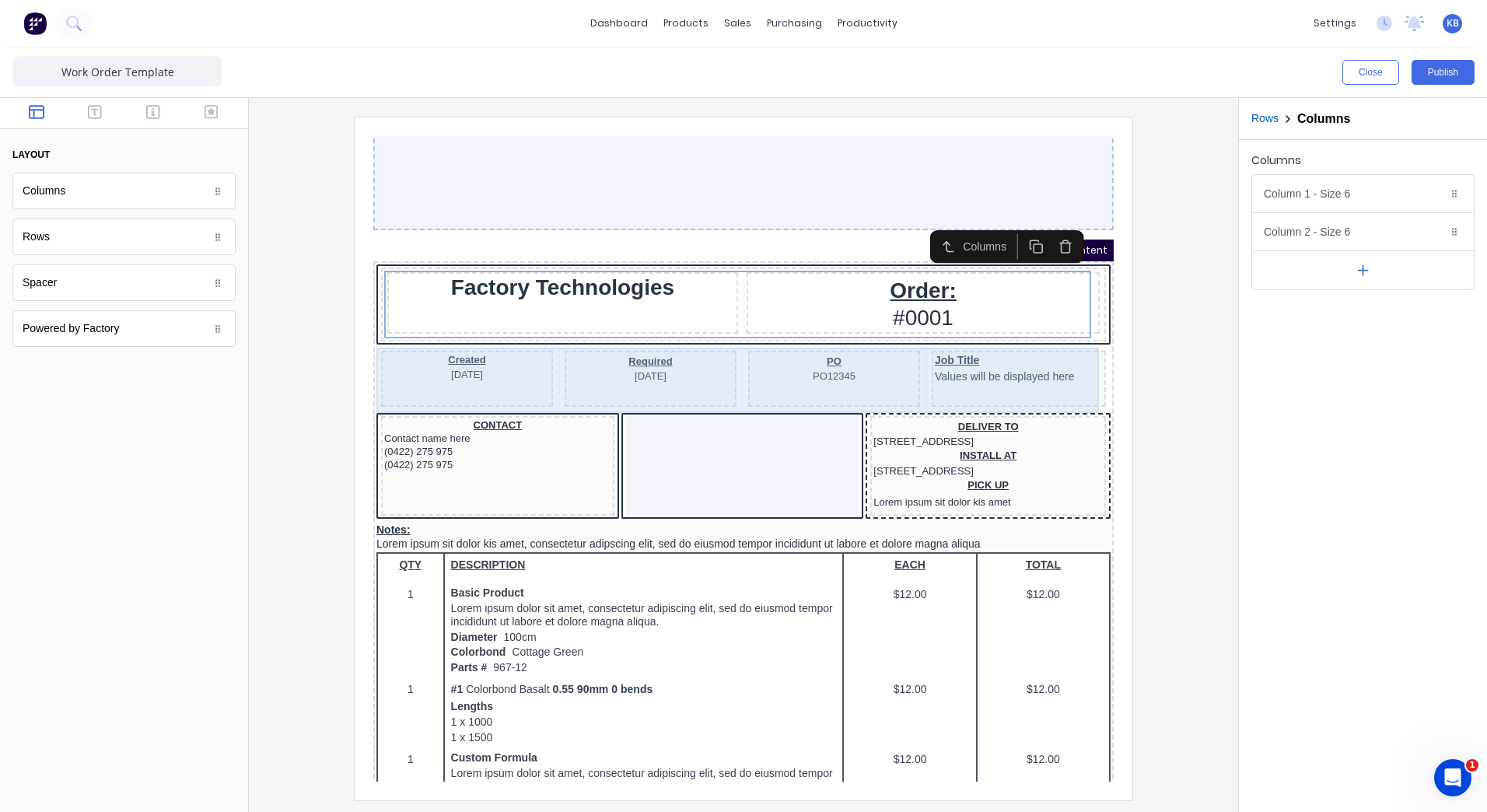
scroll to position [0, 0]
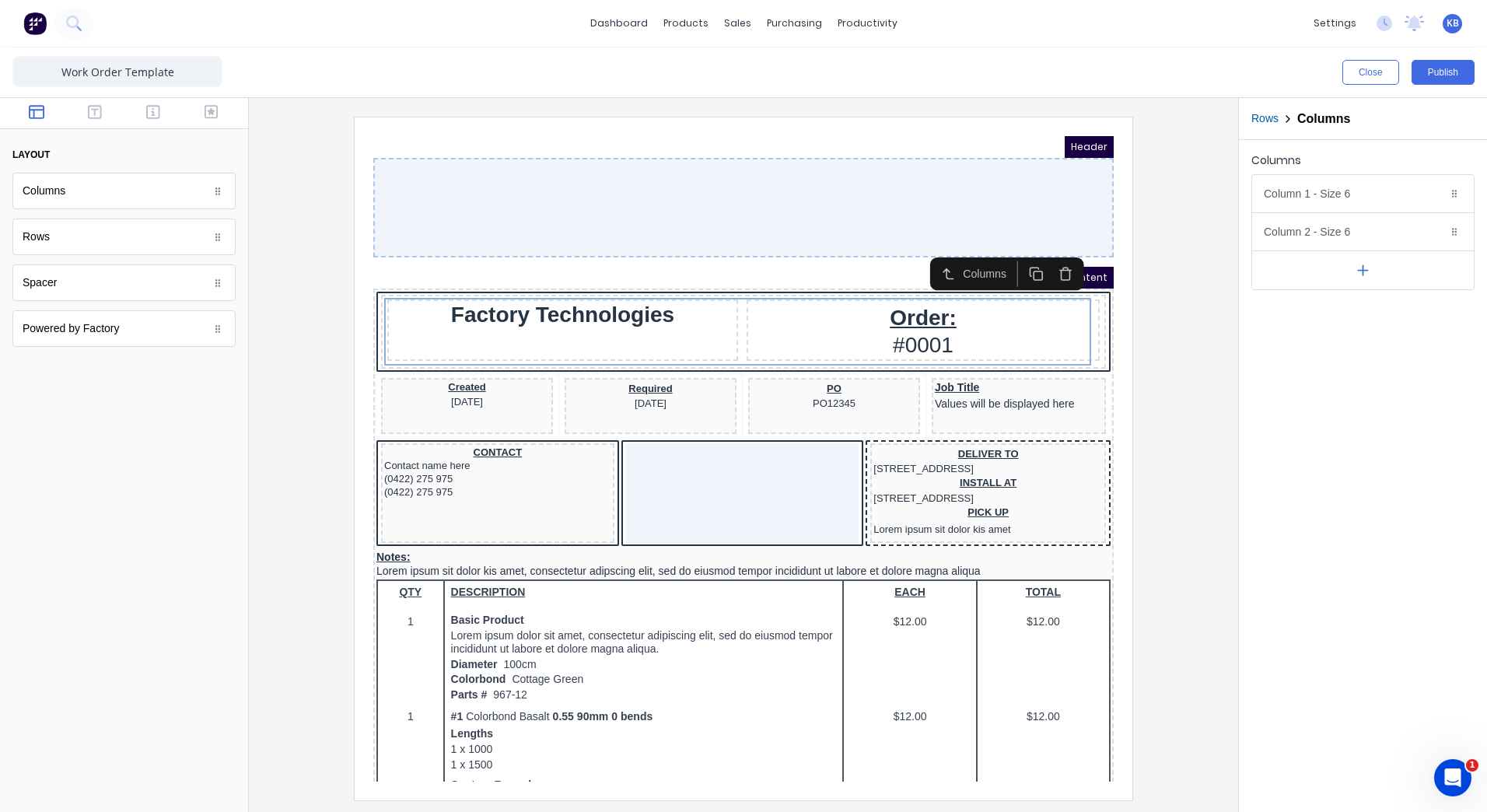
click at [533, 187] on div at bounding box center [725, 189] width 740 height 100
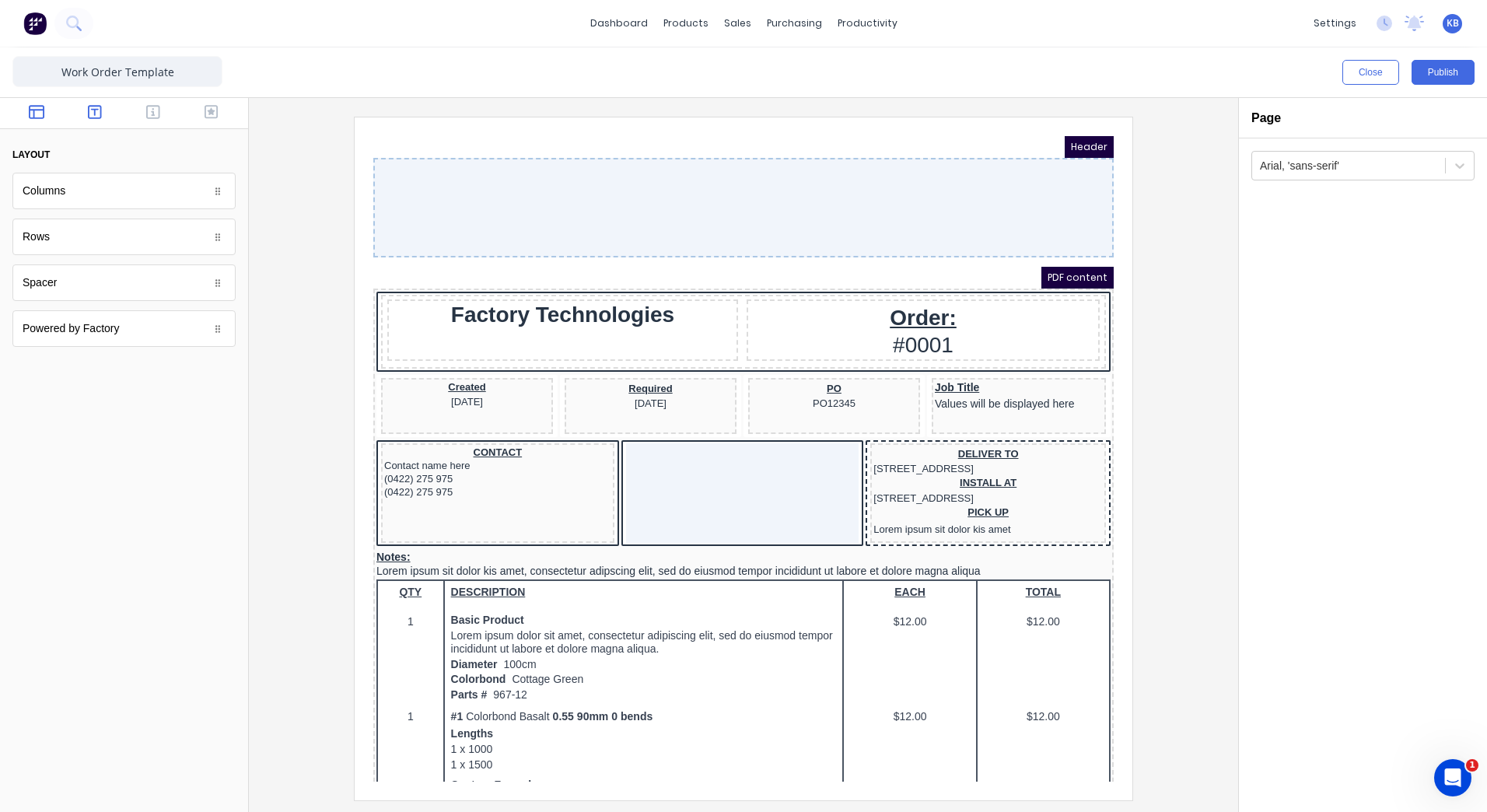
click at [103, 112] on button "button" at bounding box center [95, 112] width 49 height 18
click at [102, 120] on button "button" at bounding box center [95, 112] width 49 height 18
click at [149, 112] on icon "button" at bounding box center [153, 111] width 14 height 15
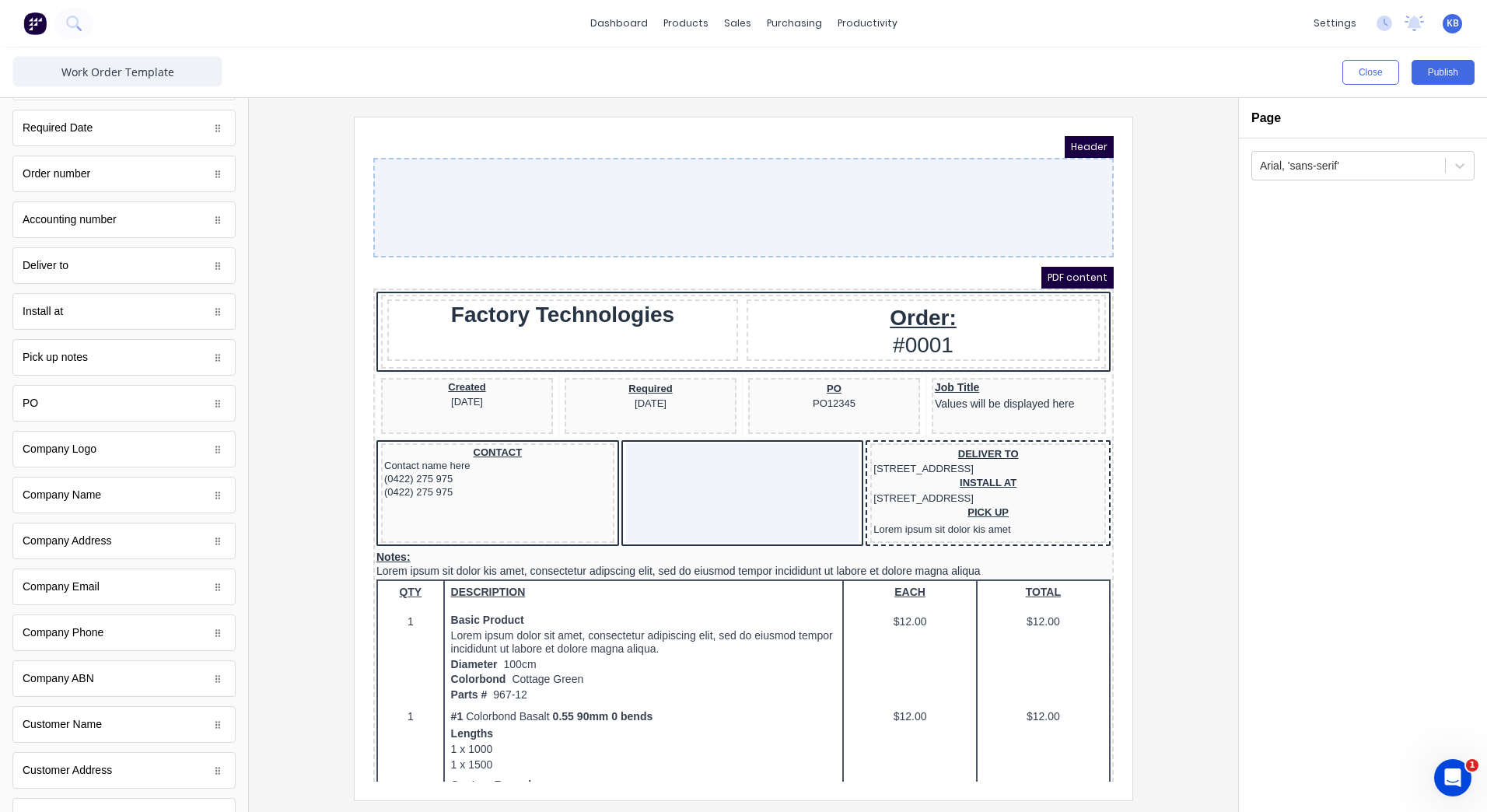
scroll to position [156, 0]
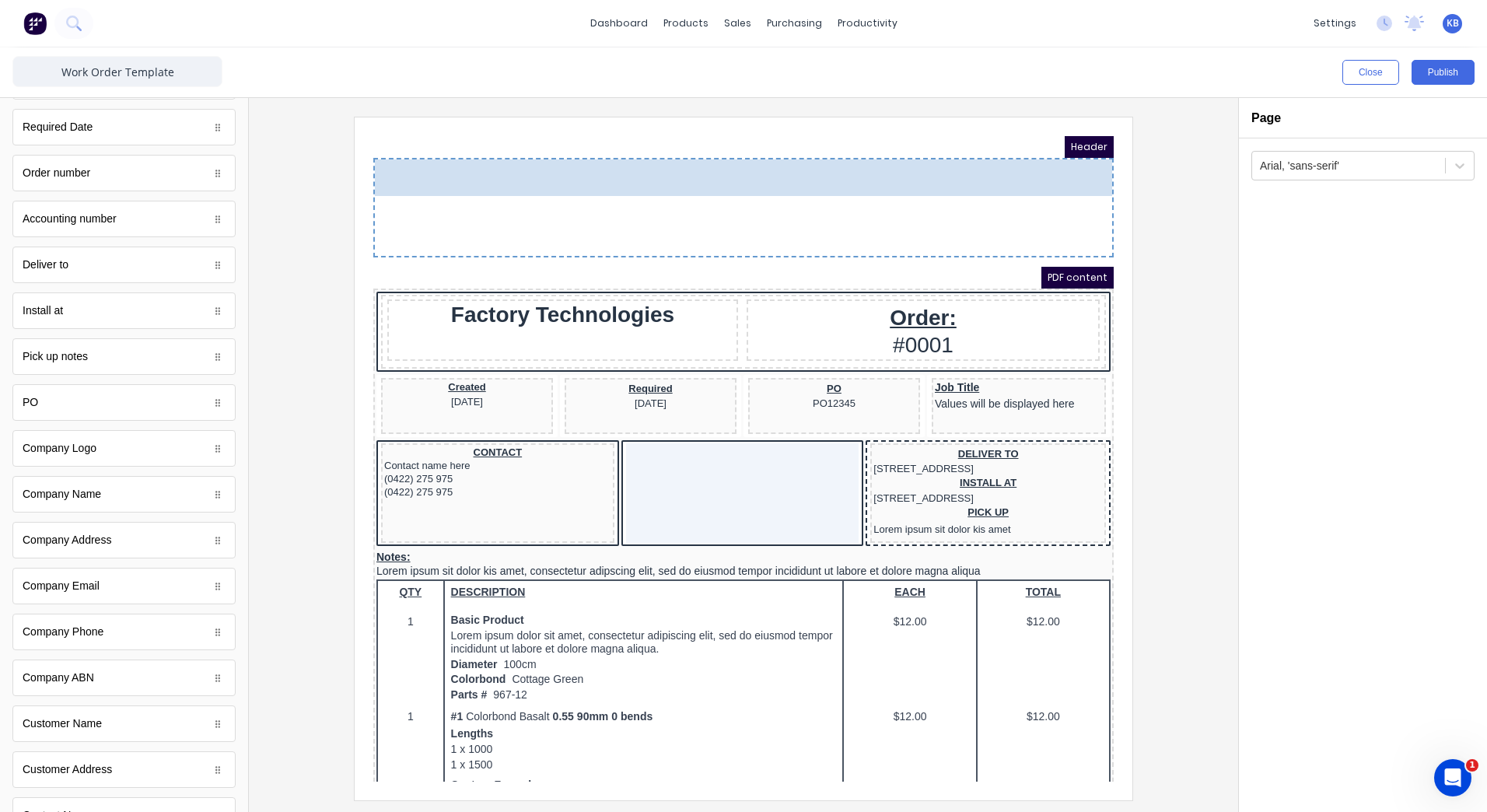
drag, startPoint x: 285, startPoint y: 413, endPoint x: 655, endPoint y: 182, distance: 436.2
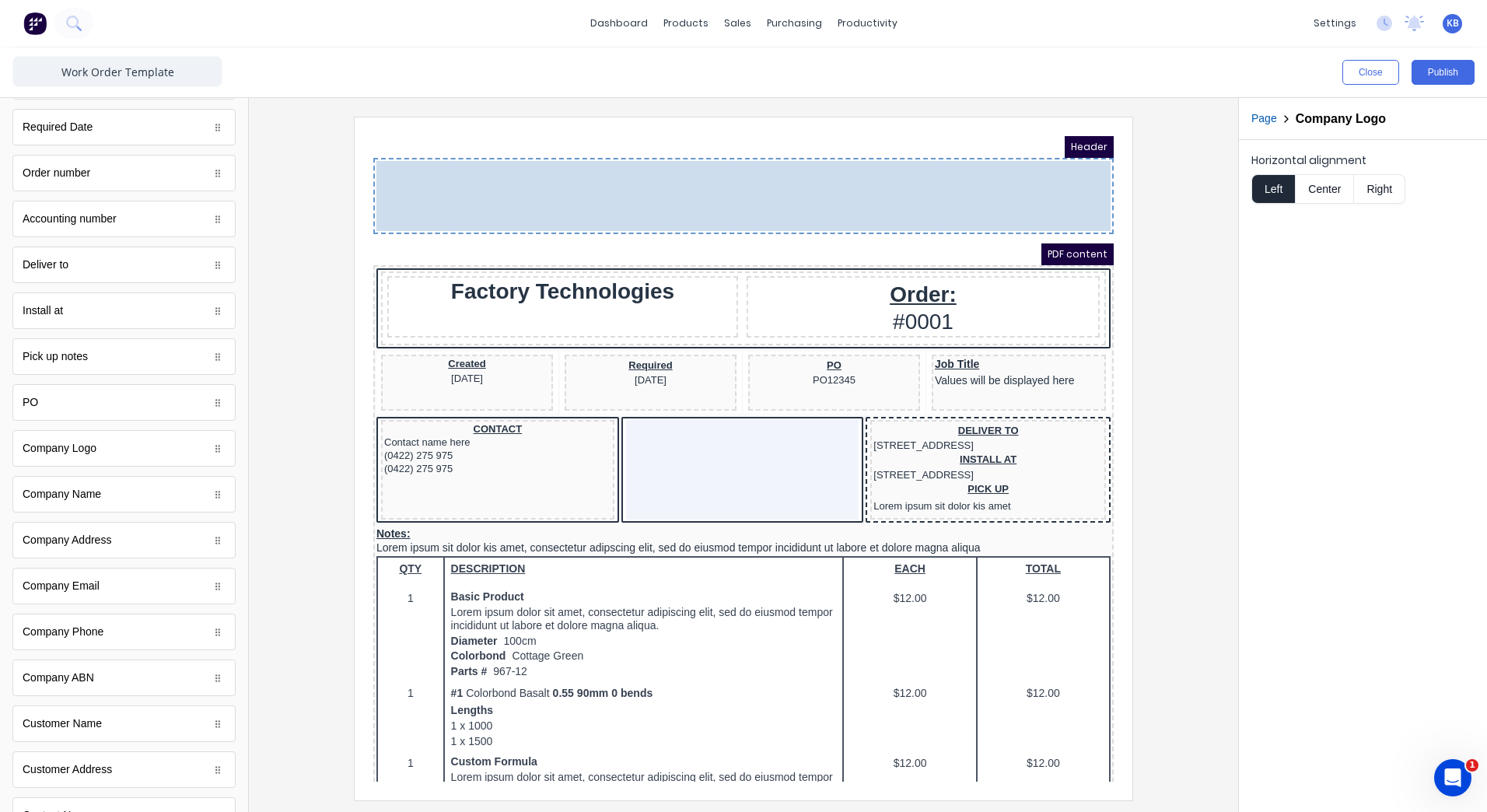
drag, startPoint x: 455, startPoint y: 177, endPoint x: 733, endPoint y: 182, distance: 278.0
click at [733, 182] on body "Header LOGO HERE LOGO HERE PDF content Factory Technologies Order: #0001 Create…" at bounding box center [725, 440] width 740 height 646
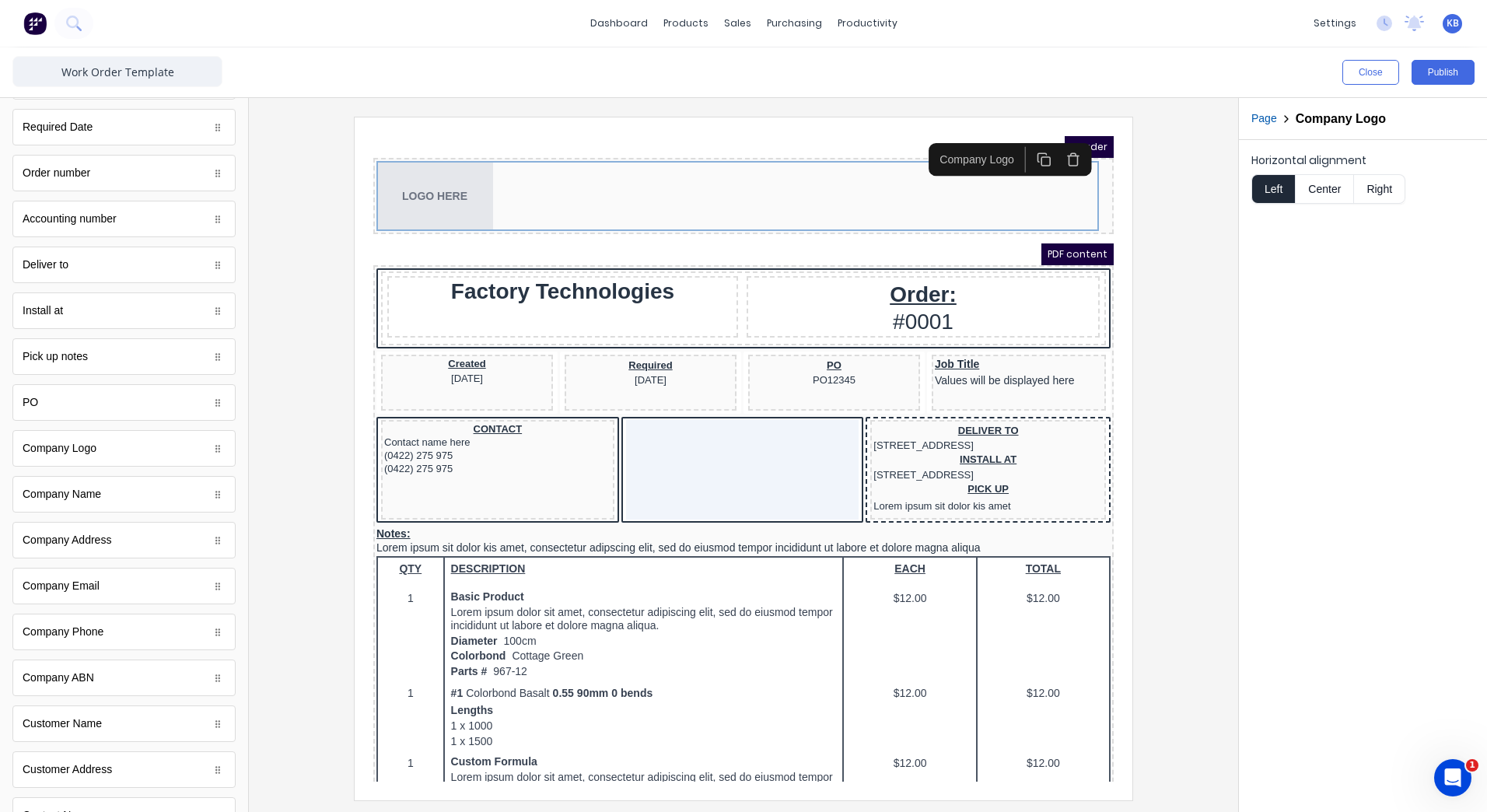
click at [1330, 198] on button "Center" at bounding box center [1324, 188] width 59 height 30
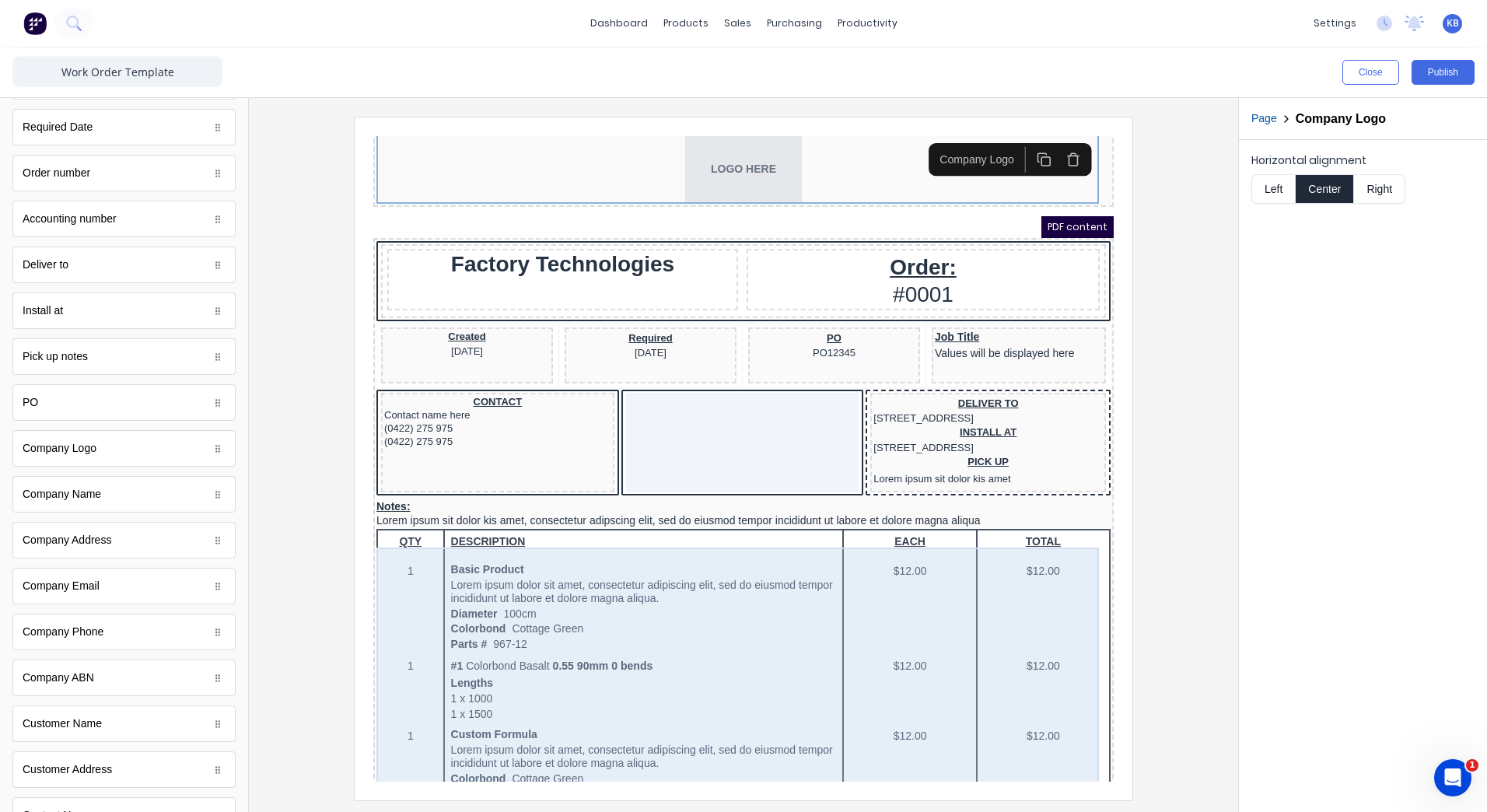
scroll to position [0, 0]
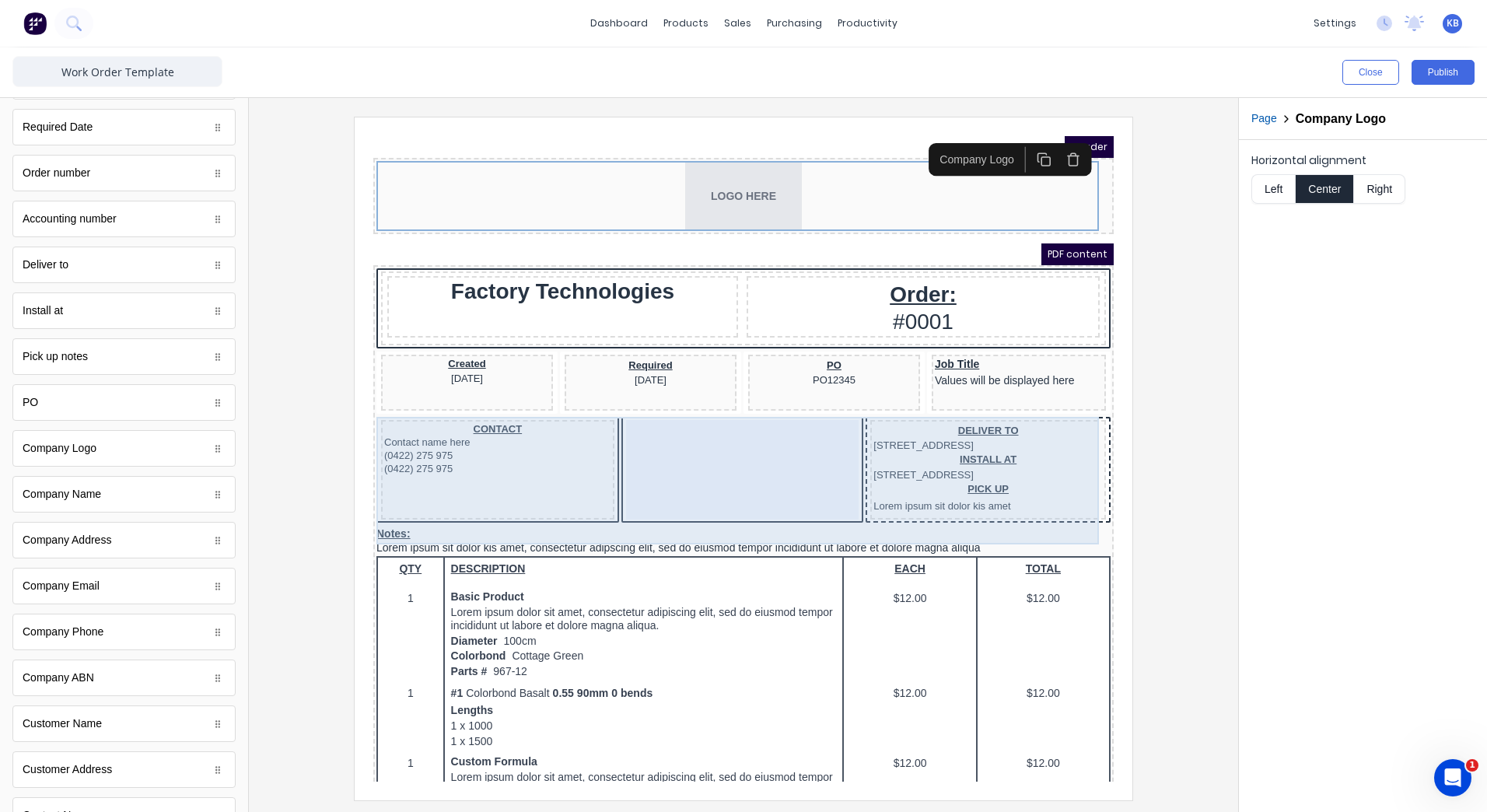
click at [756, 488] on div at bounding box center [724, 452] width 234 height 100
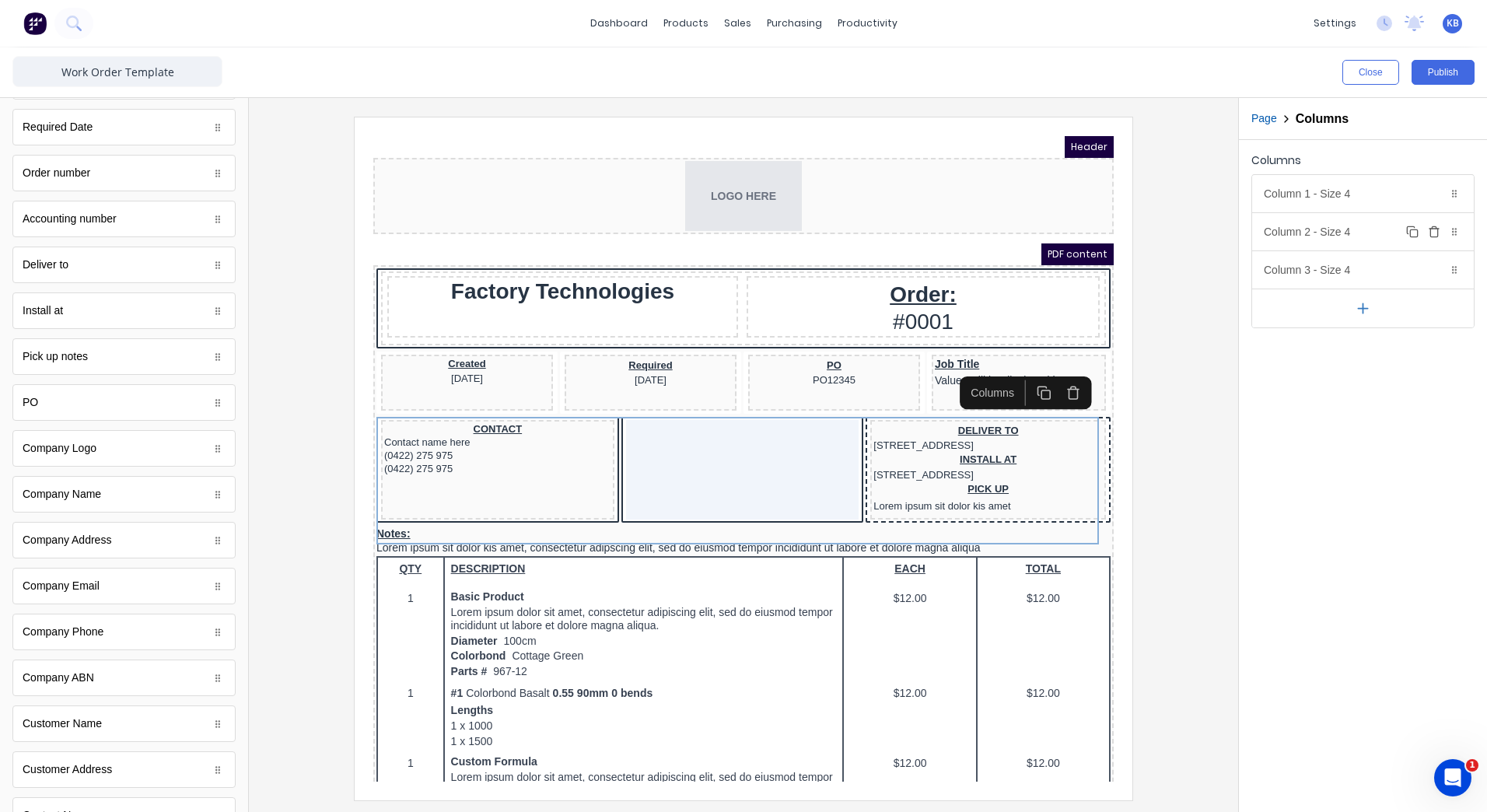
click at [1444, 234] on div "Duplicate Delete" at bounding box center [1432, 231] width 59 height 18
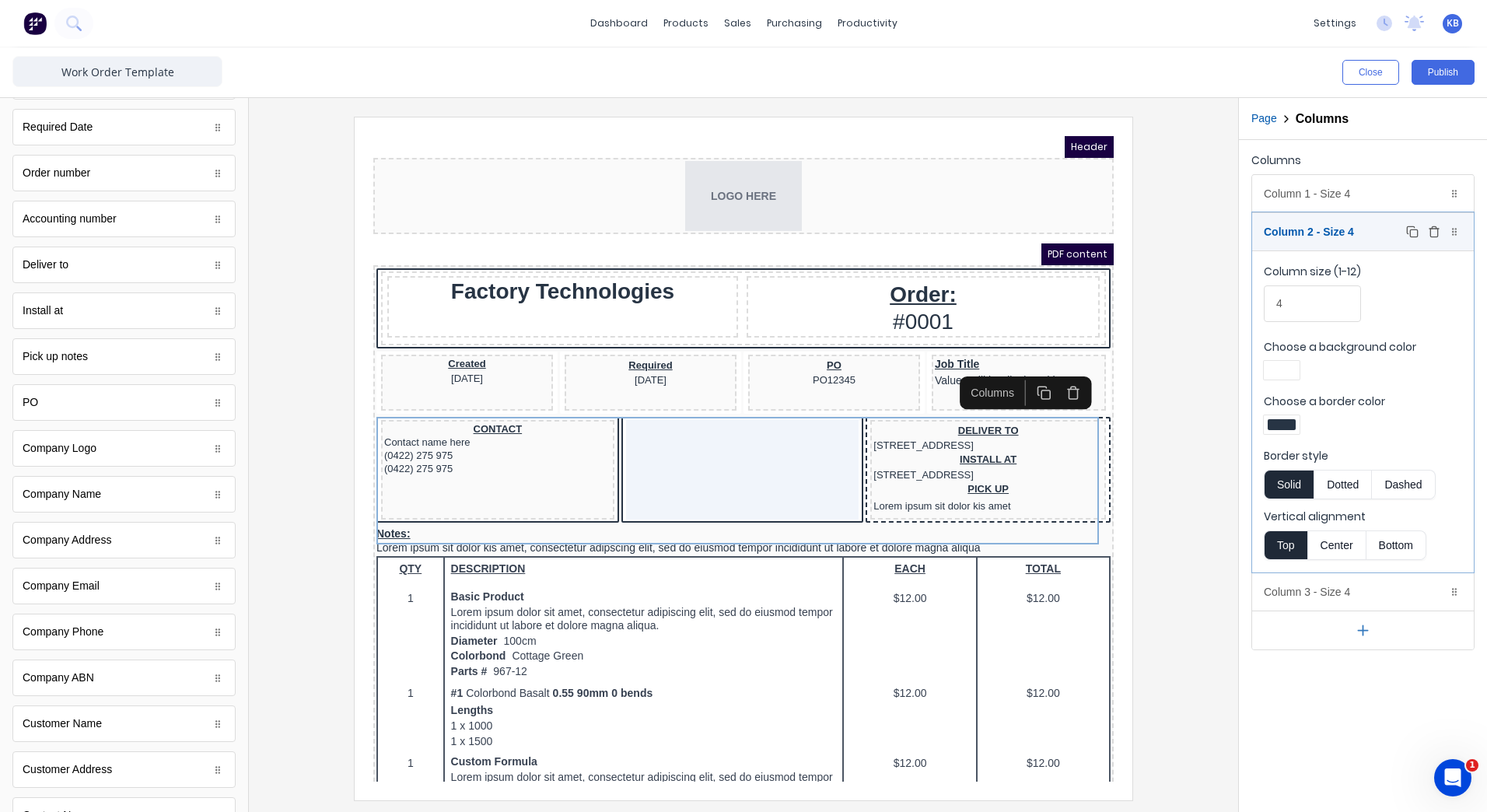
click at [1436, 232] on icon "button" at bounding box center [1434, 232] width 12 height 12
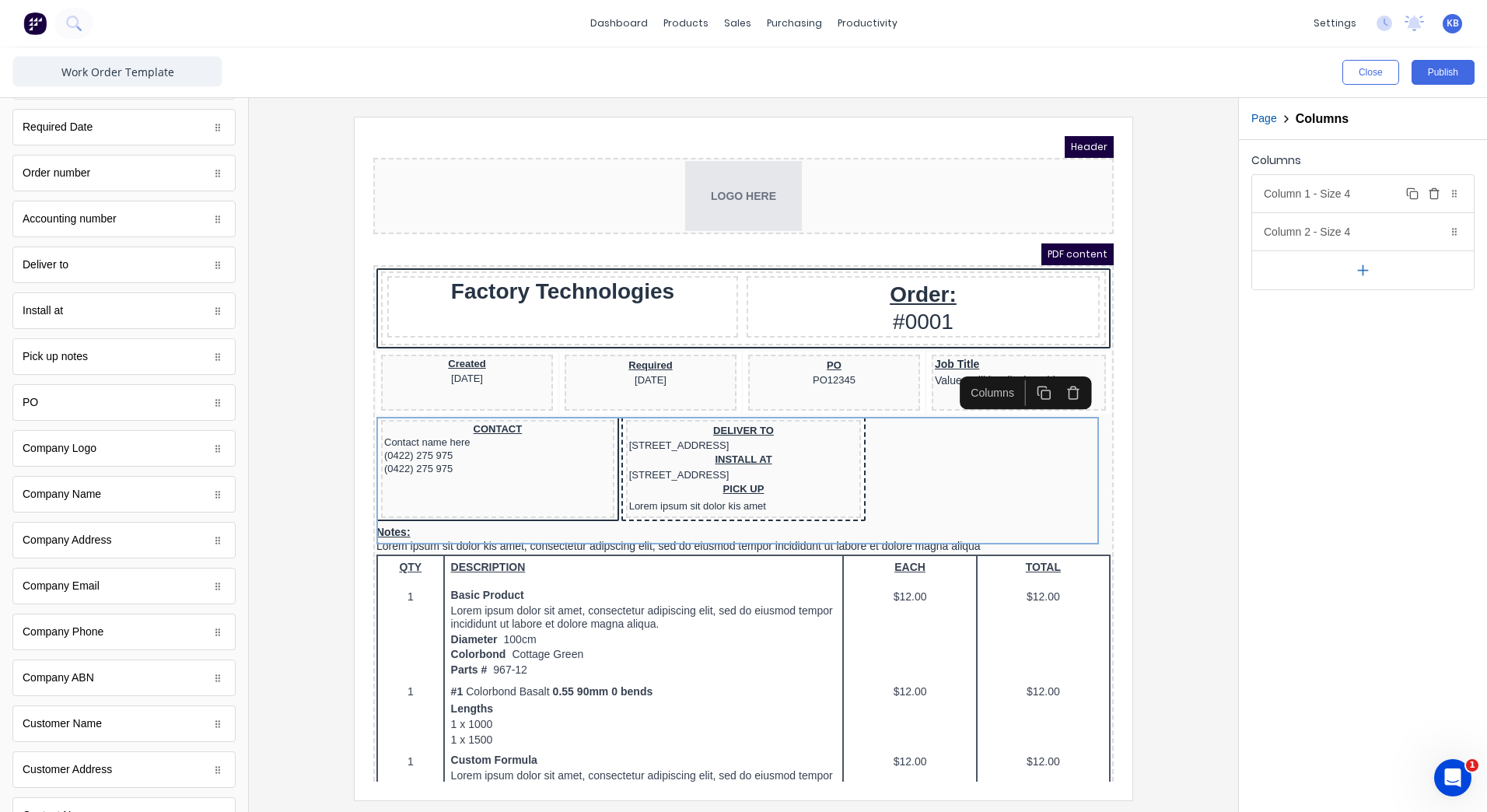
click at [1351, 184] on div "Column 1 - Size 4 Duplicate Delete" at bounding box center [1363, 193] width 222 height 37
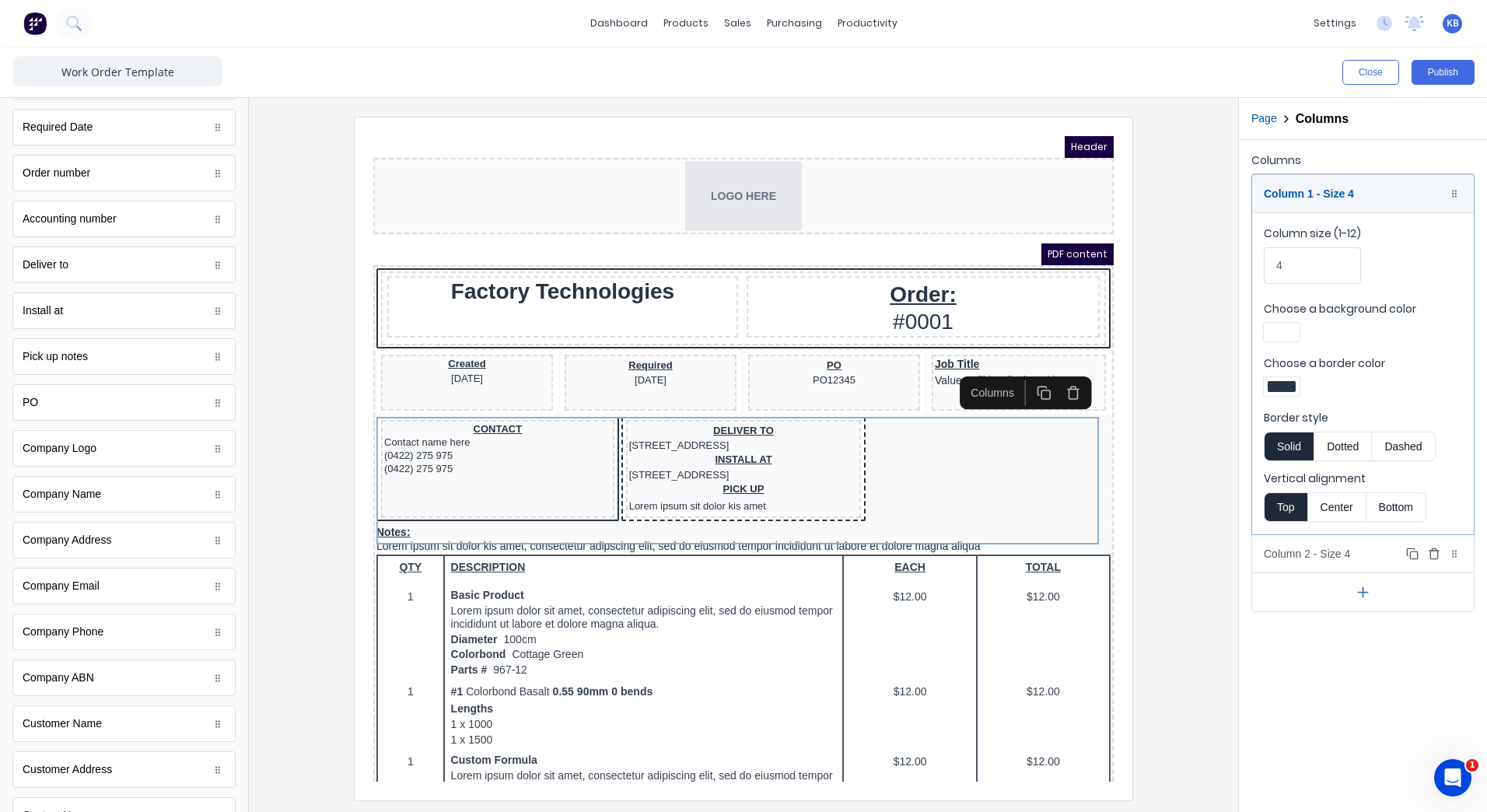
click at [1338, 554] on div "Column 2 - Size 4 Duplicate Delete" at bounding box center [1363, 554] width 222 height 37
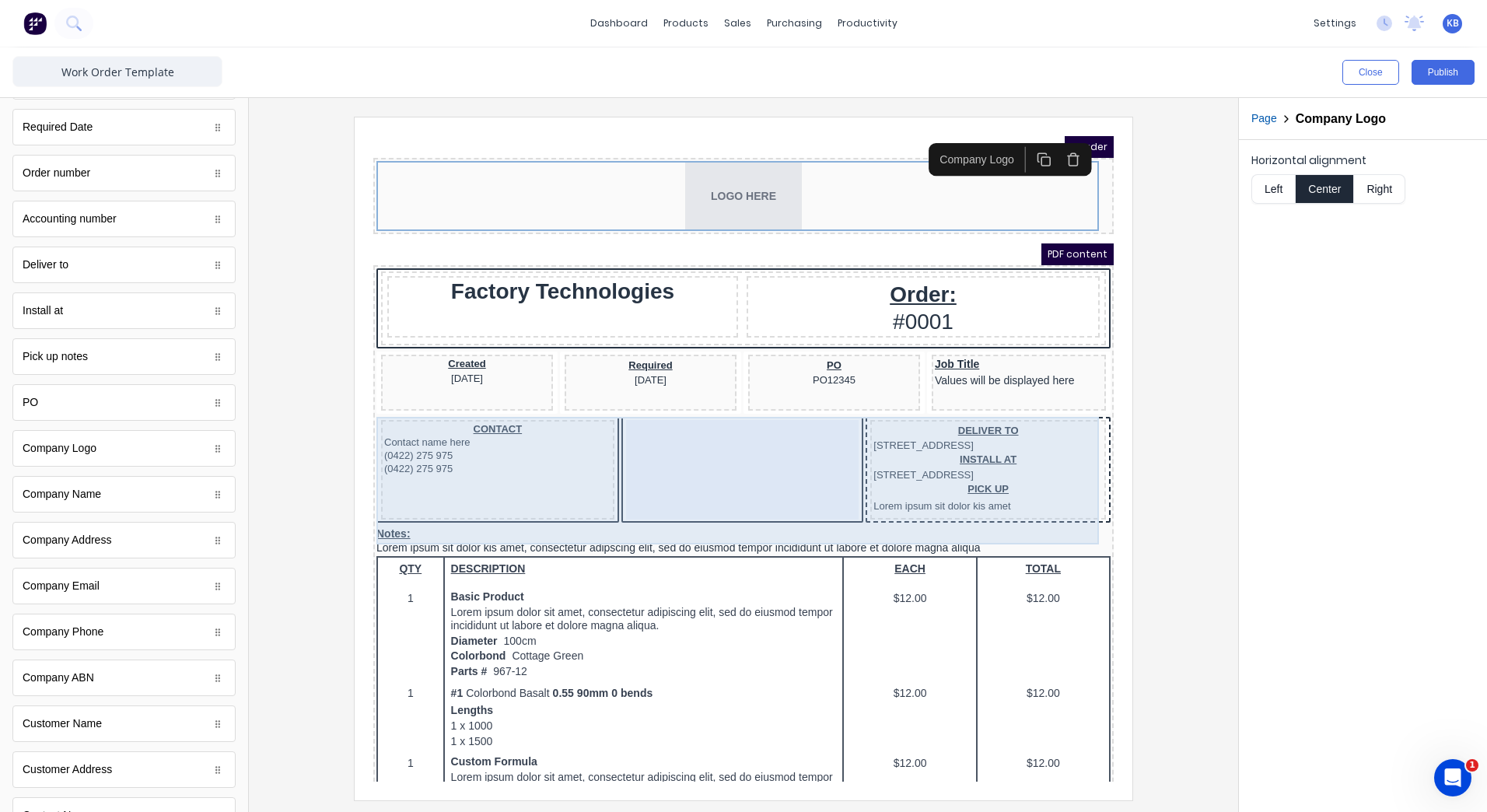
click at [686, 497] on div at bounding box center [724, 452] width 234 height 100
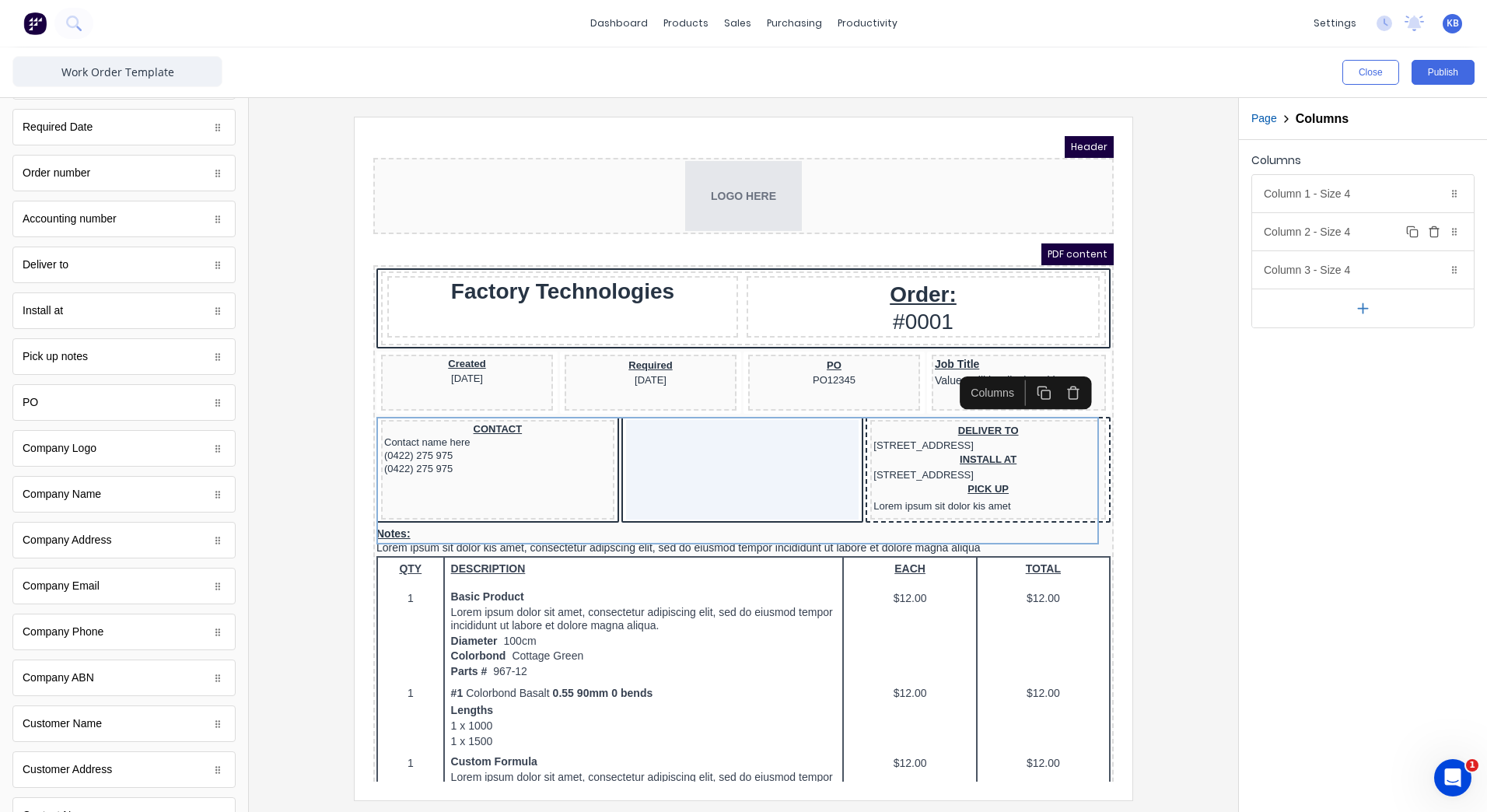
click at [1343, 237] on div "Column 2 - Size 4 Duplicate Delete" at bounding box center [1363, 232] width 222 height 37
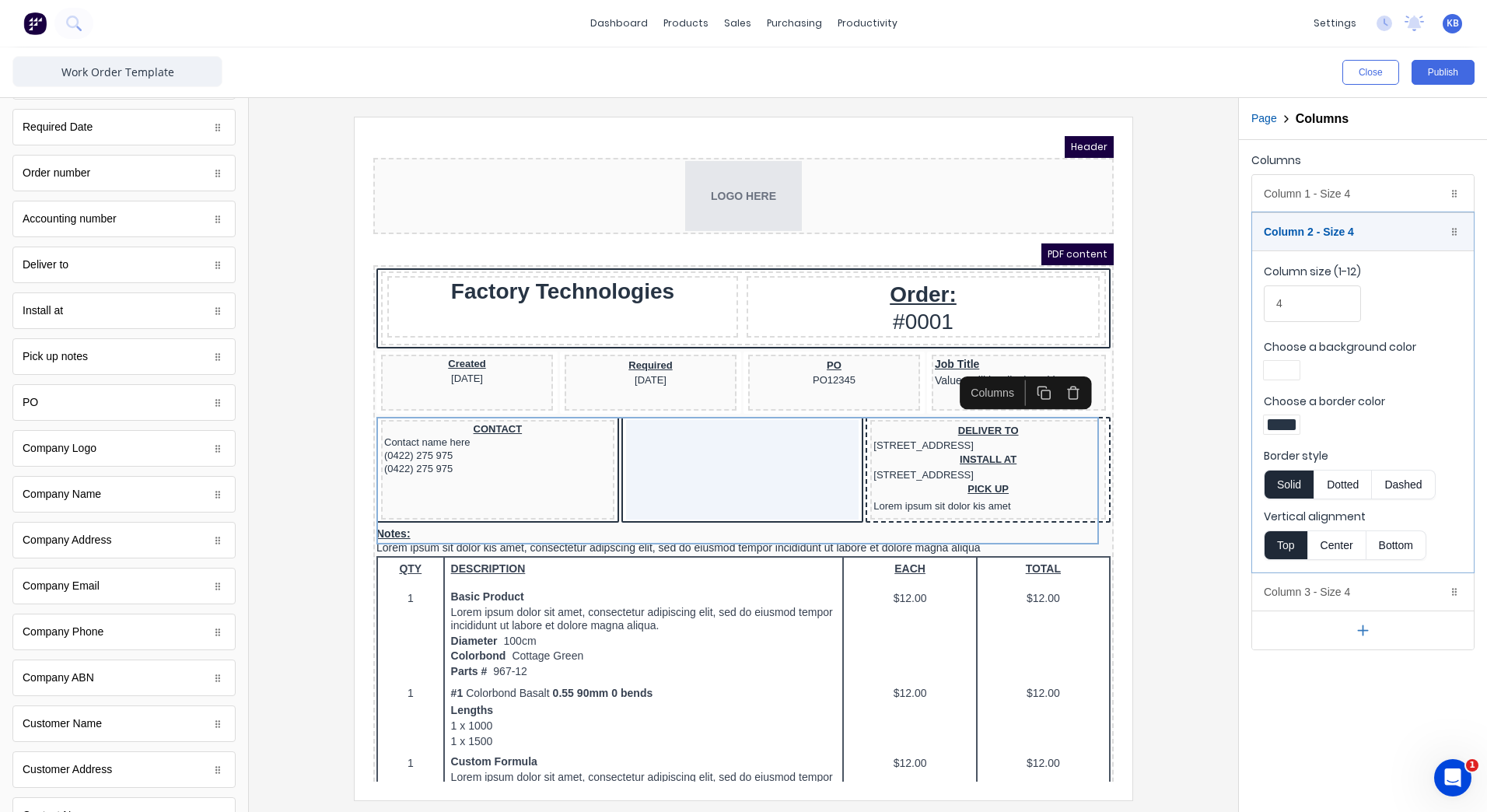
click at [1294, 419] on div at bounding box center [1281, 424] width 28 height 11
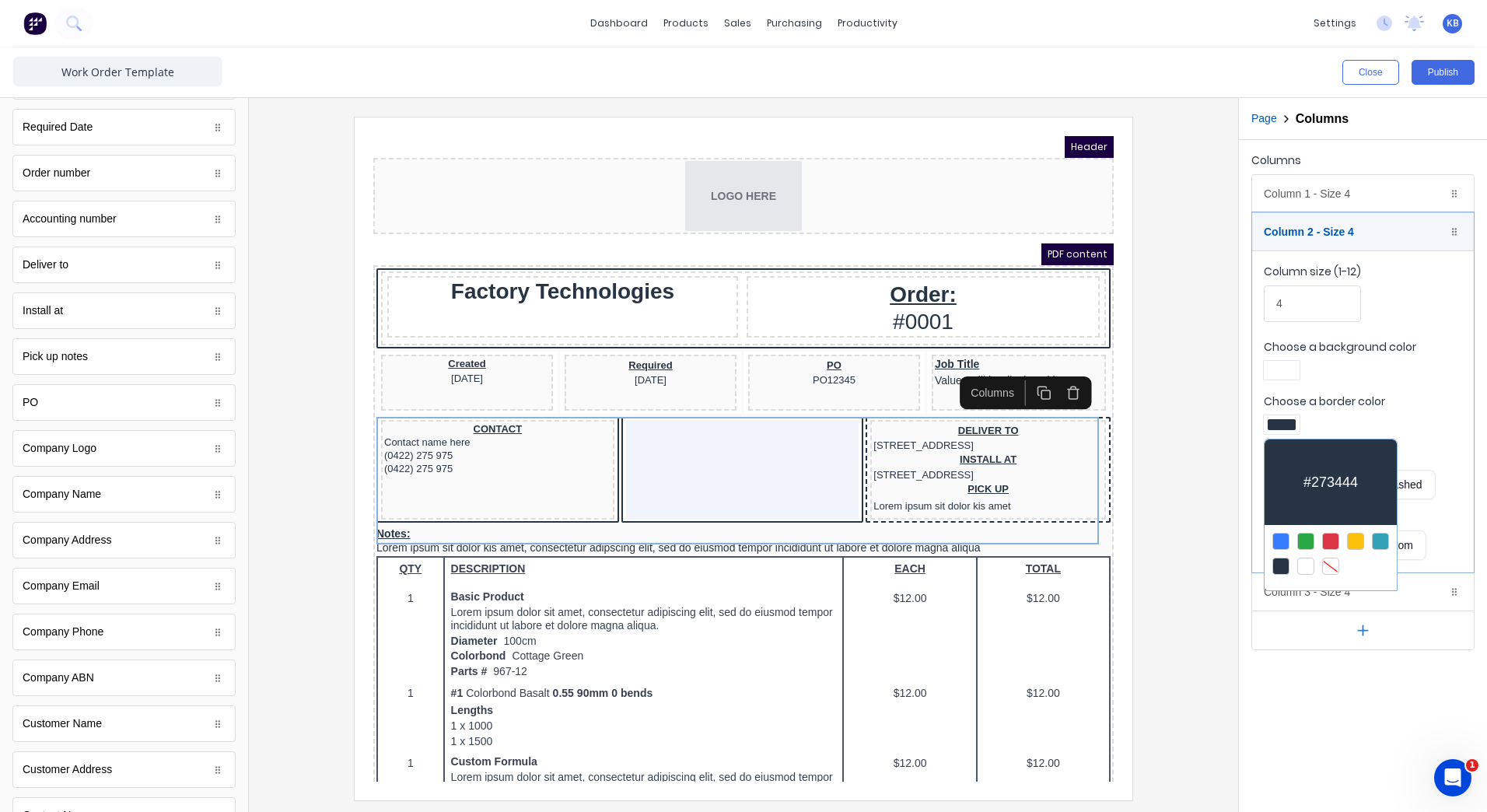
click at [1337, 565] on div at bounding box center [1331, 566] width 17 height 17
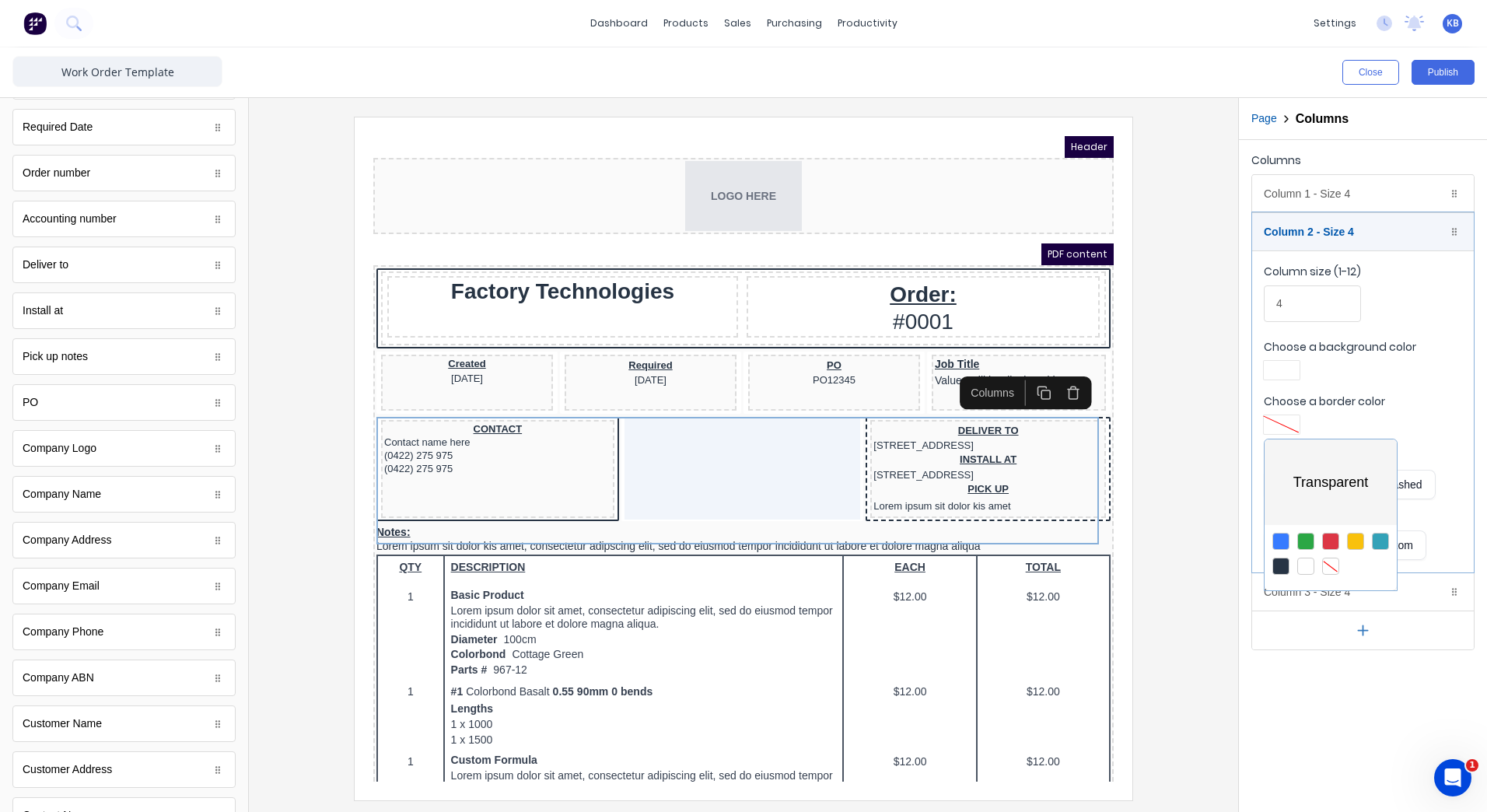
click at [1420, 438] on div at bounding box center [743, 406] width 1487 height 812
click at [1310, 597] on div "Column 3 - Size 4 Duplicate Delete" at bounding box center [1363, 591] width 222 height 37
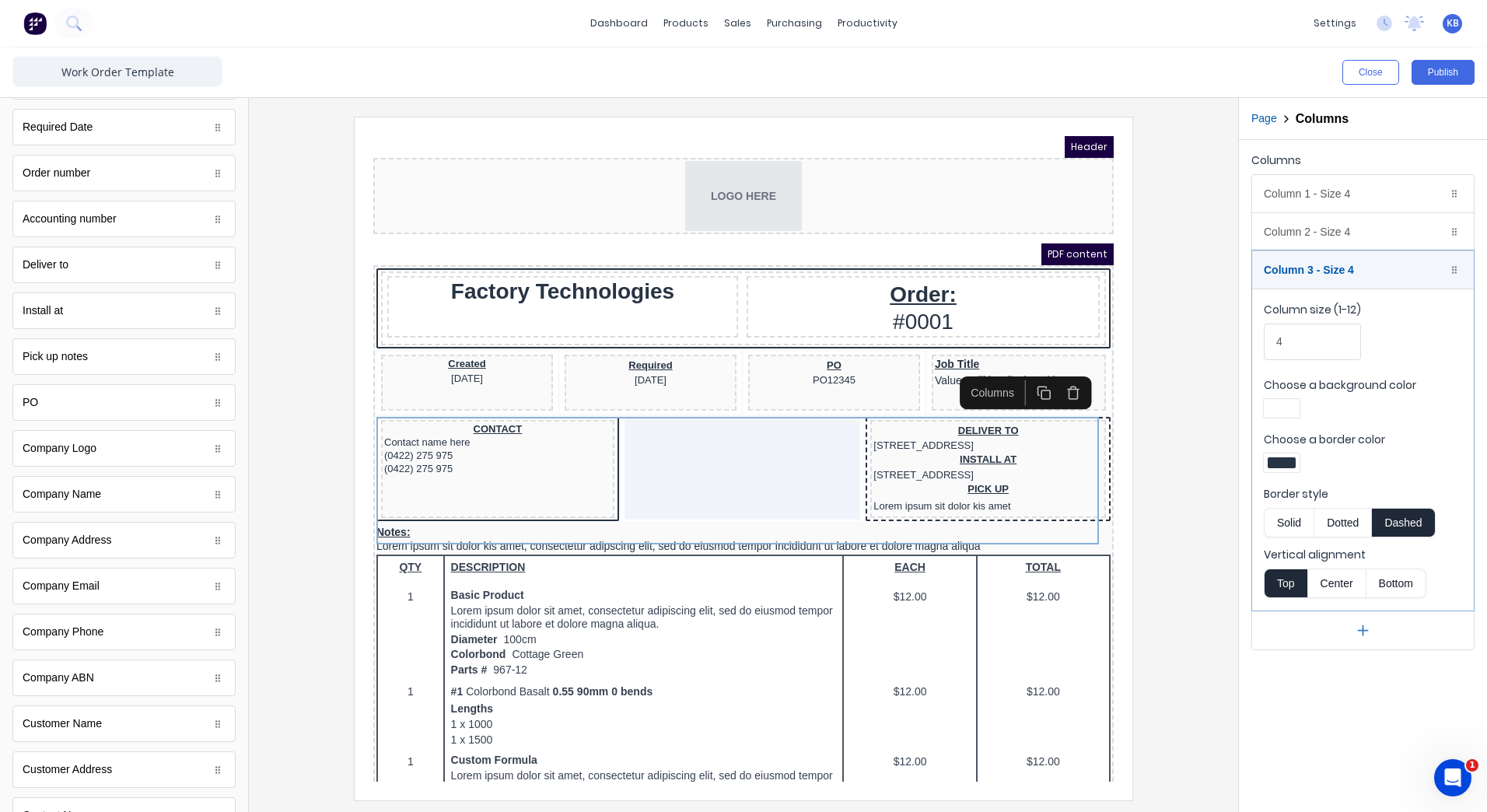
click at [1287, 466] on div at bounding box center [1281, 462] width 28 height 11
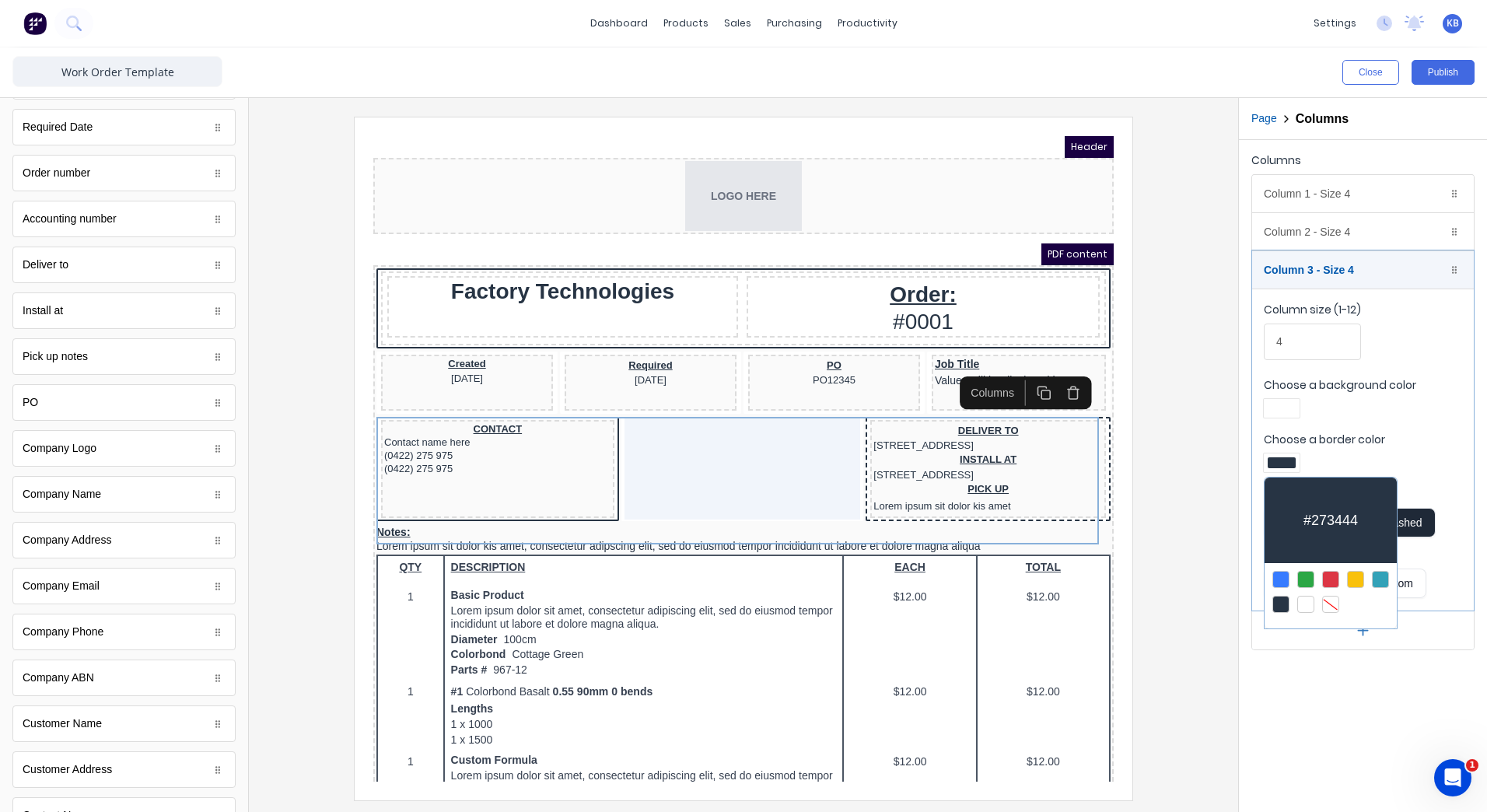
click at [1280, 605] on div at bounding box center [1281, 604] width 17 height 17
click at [1280, 603] on div at bounding box center [1281, 604] width 17 height 17
click at [1363, 679] on div at bounding box center [743, 406] width 1487 height 812
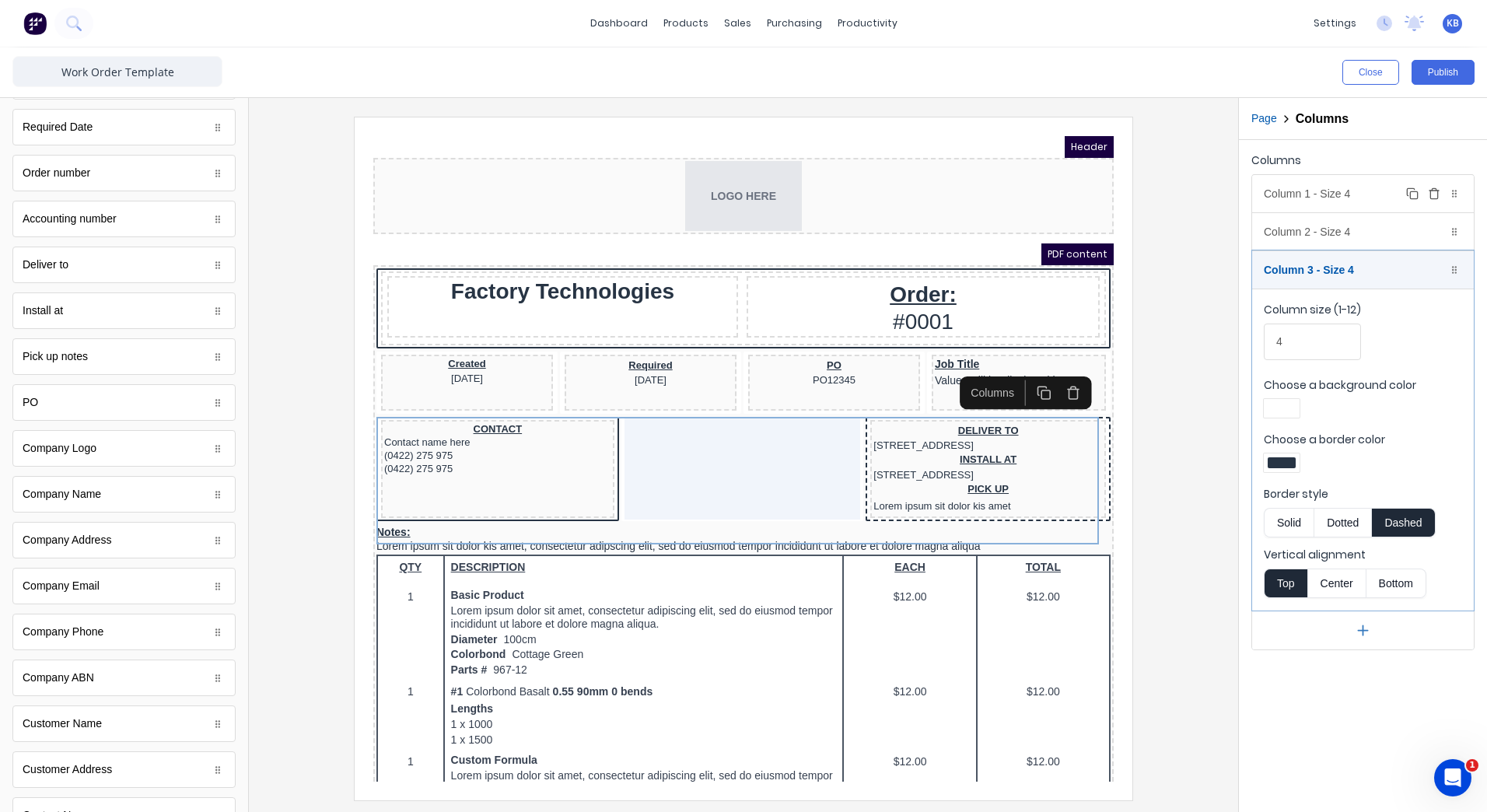
click at [1315, 191] on div "Column 1 - Size 4 Duplicate Delete" at bounding box center [1363, 193] width 222 height 37
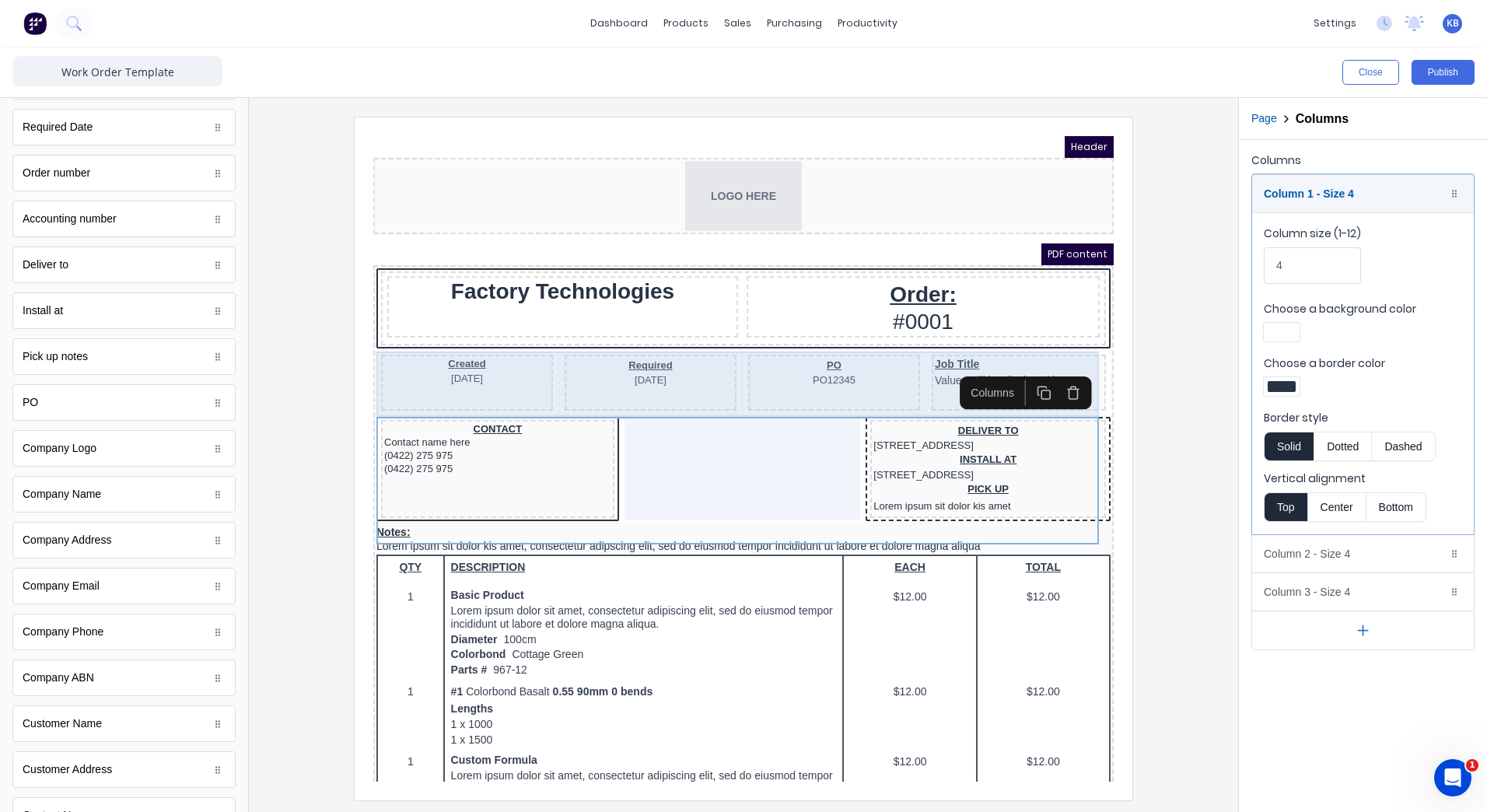
click at [417, 369] on div "Created 29/10/2024" at bounding box center [448, 364] width 172 height 56
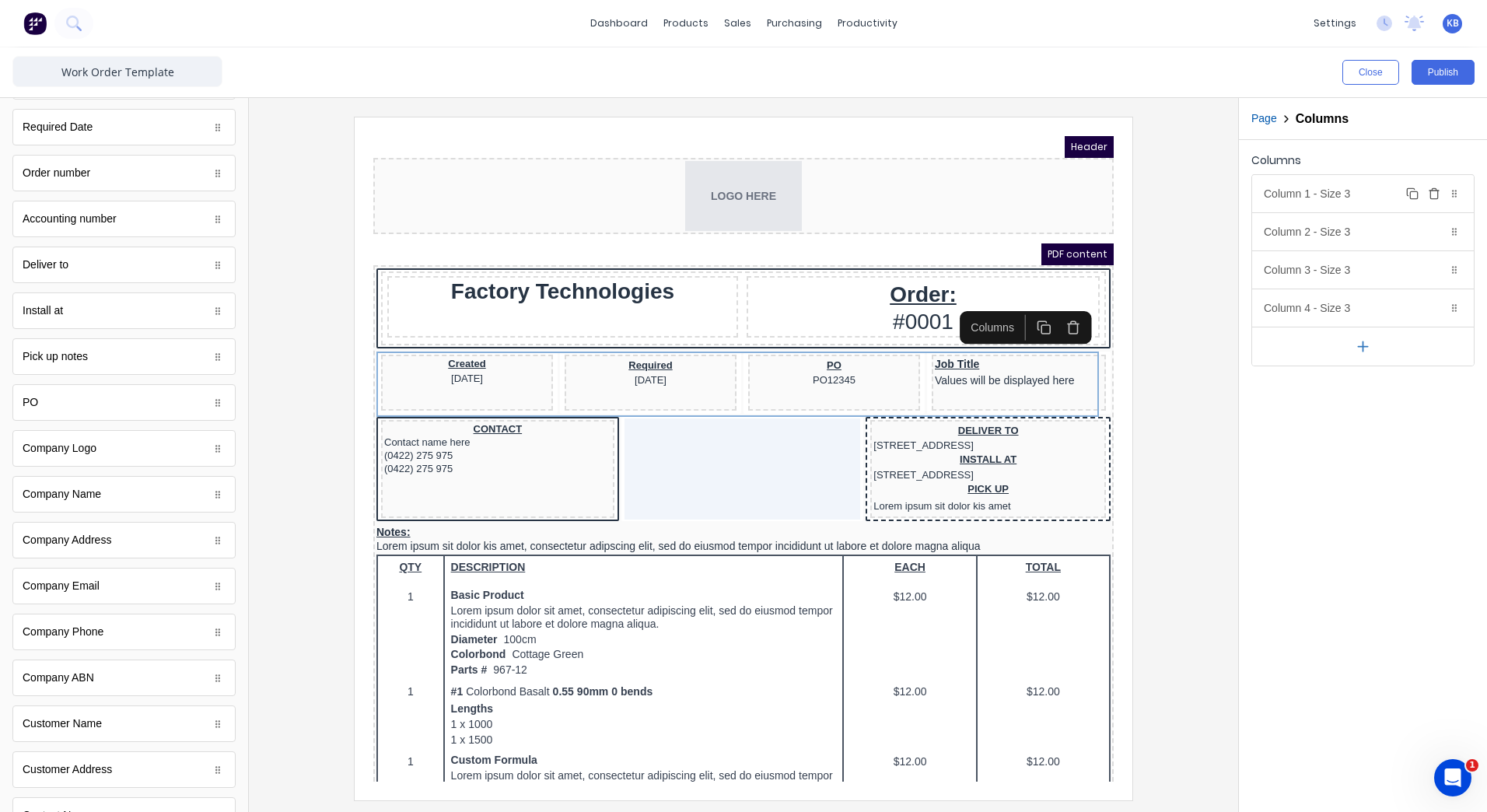
click at [1320, 185] on div "Column 1 - Size 3 Duplicate Delete" at bounding box center [1363, 193] width 222 height 37
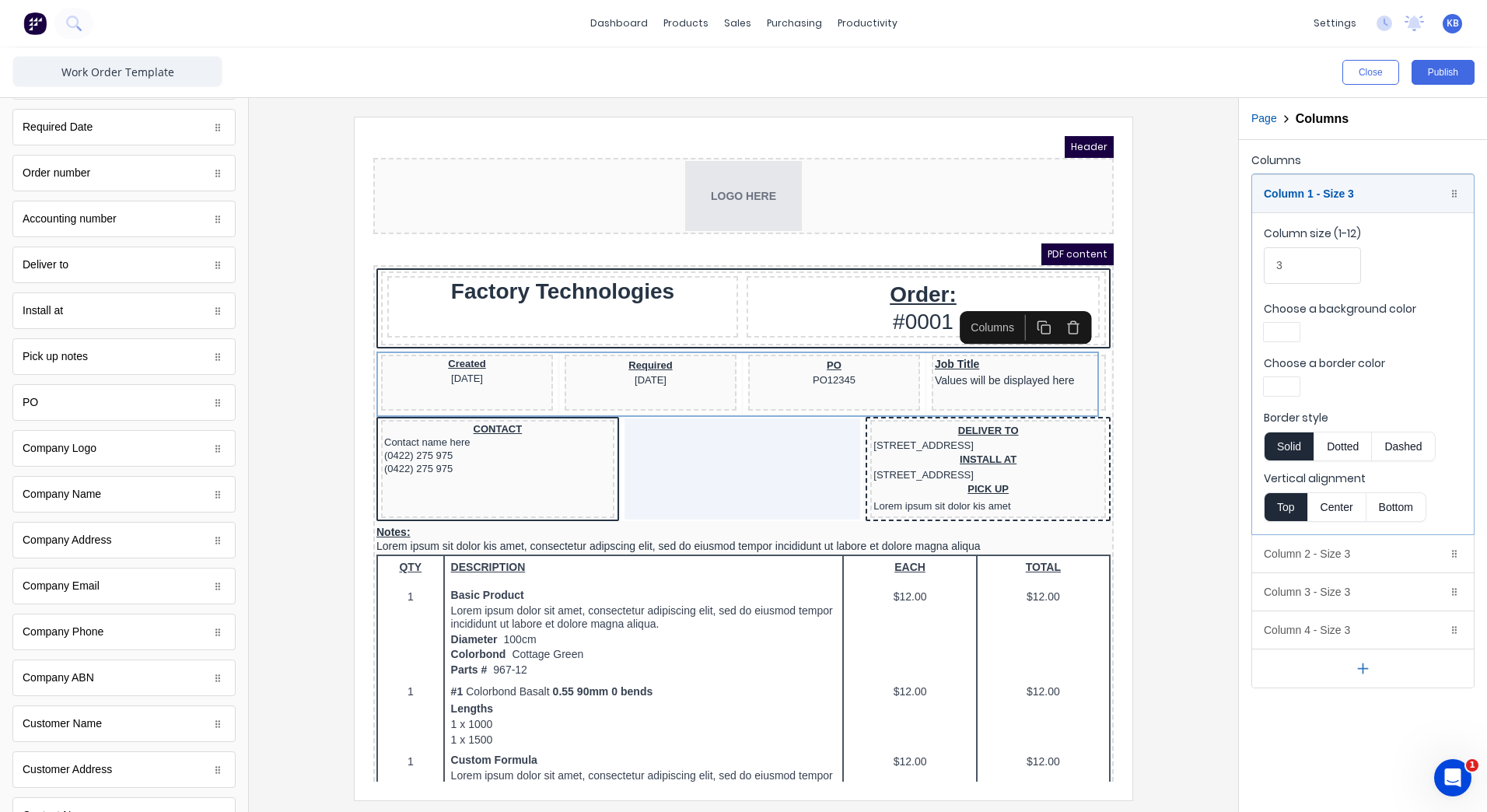
click at [1292, 386] on div at bounding box center [1281, 385] width 28 height 11
drag, startPoint x: 1286, startPoint y: 528, endPoint x: 1309, endPoint y: 325, distance: 204.3
click at [1285, 526] on div at bounding box center [1281, 528] width 17 height 17
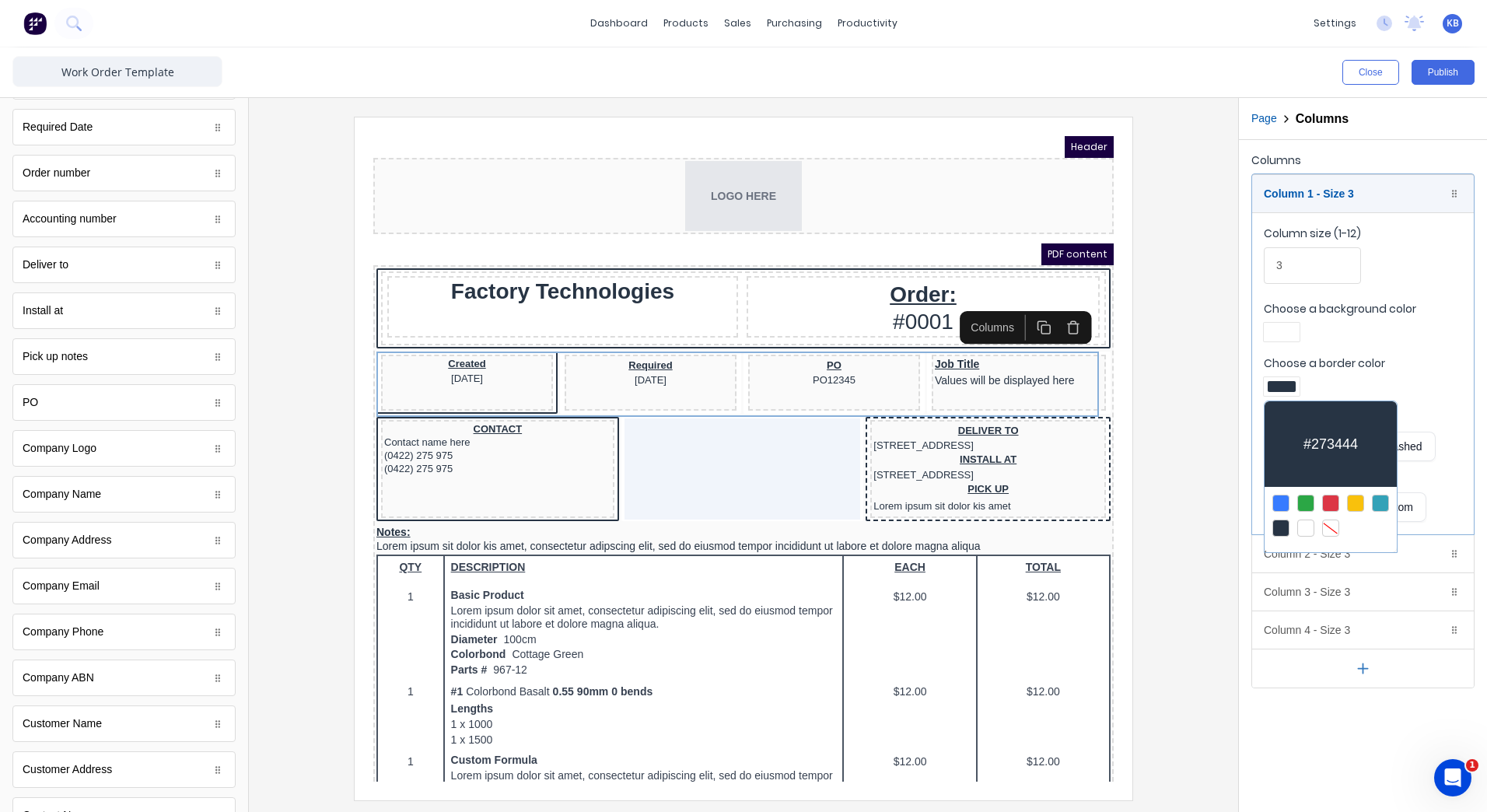
click at [1281, 594] on div at bounding box center [743, 406] width 1487 height 812
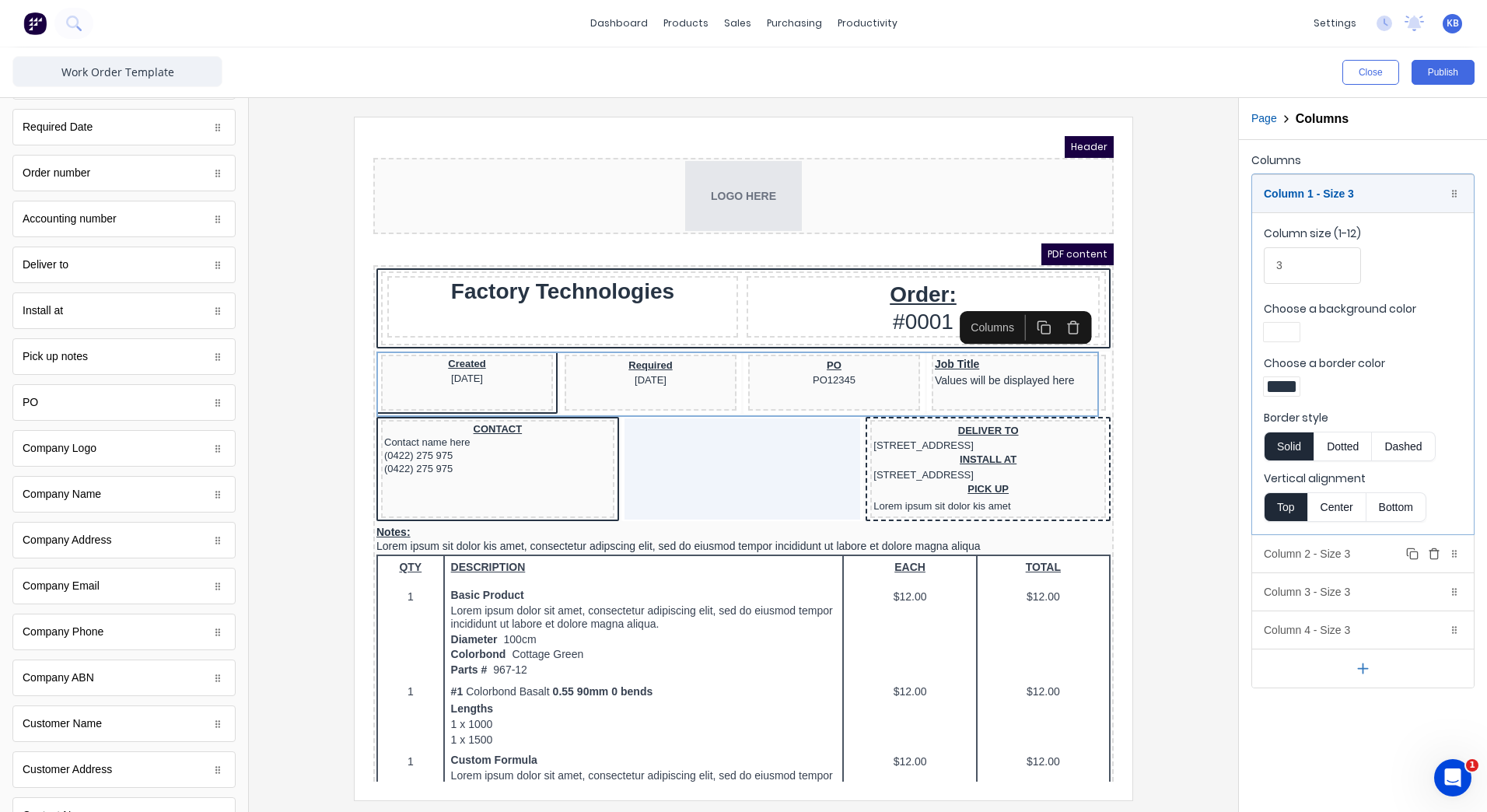
click at [1294, 563] on div "Column 2 - Size 3 Duplicate Delete" at bounding box center [1363, 554] width 222 height 37
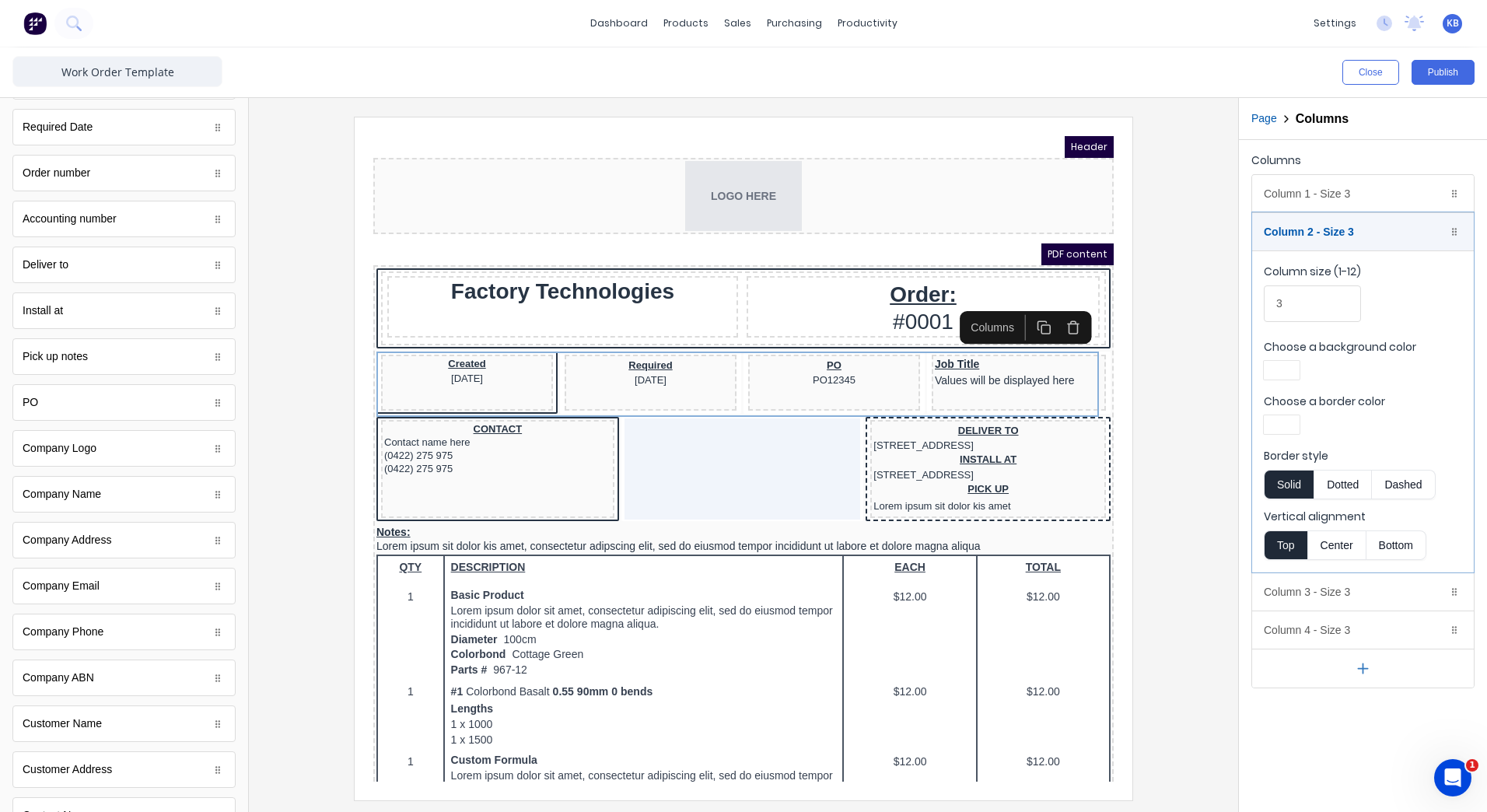
click at [1276, 416] on div at bounding box center [1281, 424] width 36 height 18
click at [1279, 563] on div at bounding box center [1281, 566] width 17 height 17
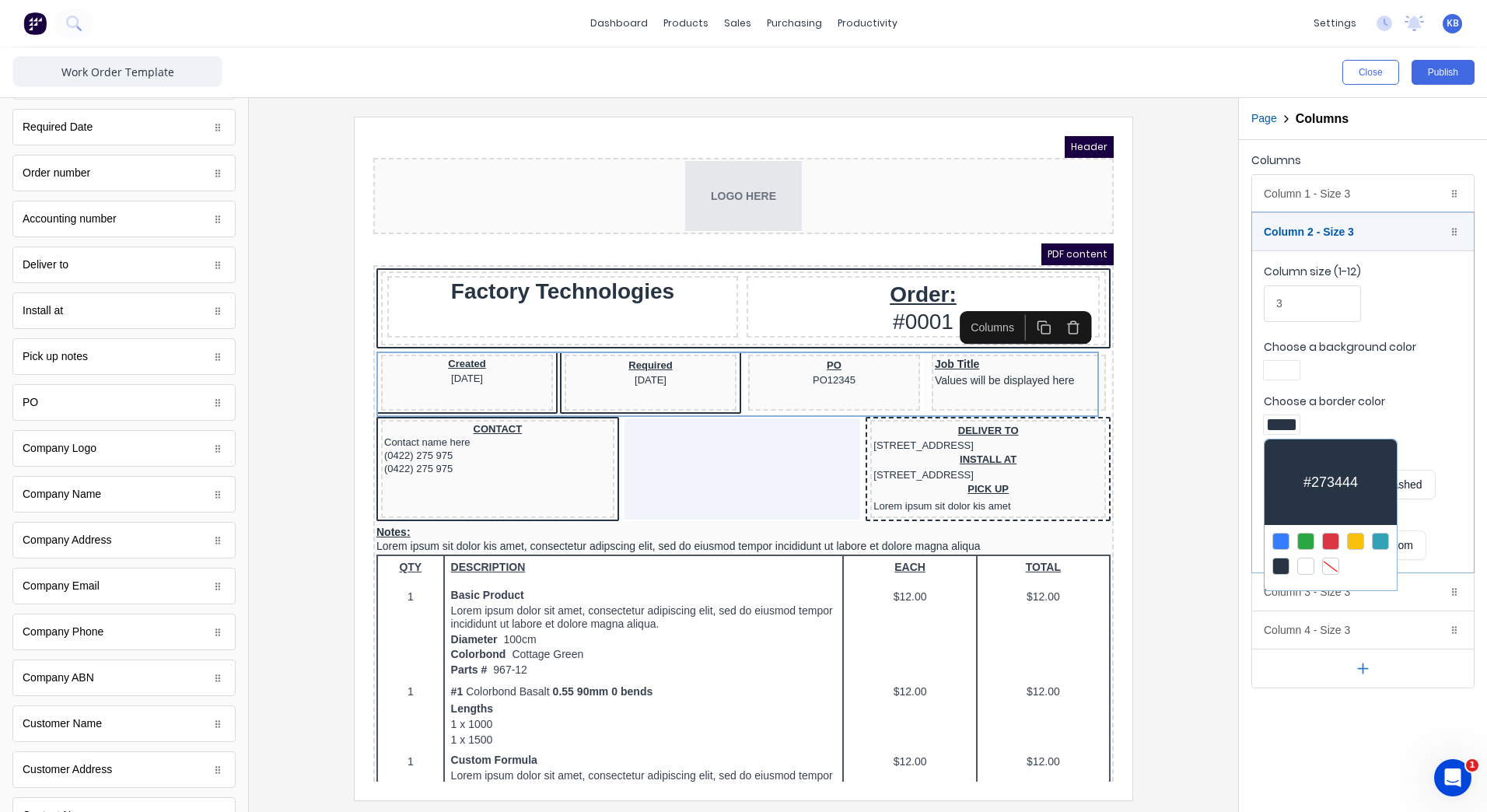
click at [1308, 606] on div at bounding box center [743, 406] width 1487 height 812
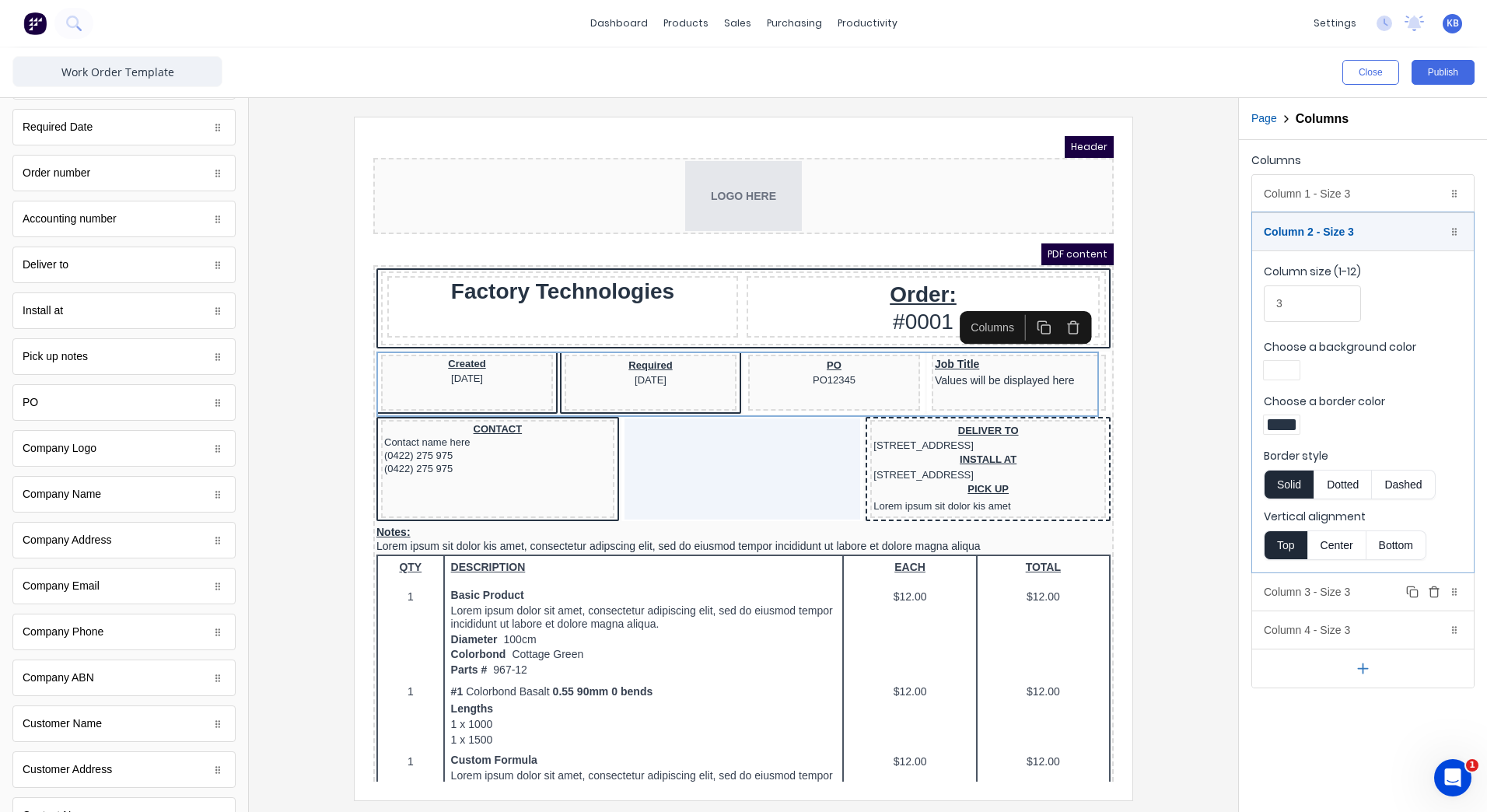
click at [1306, 601] on div "Column 3 - Size 3 Duplicate Delete" at bounding box center [1363, 591] width 222 height 37
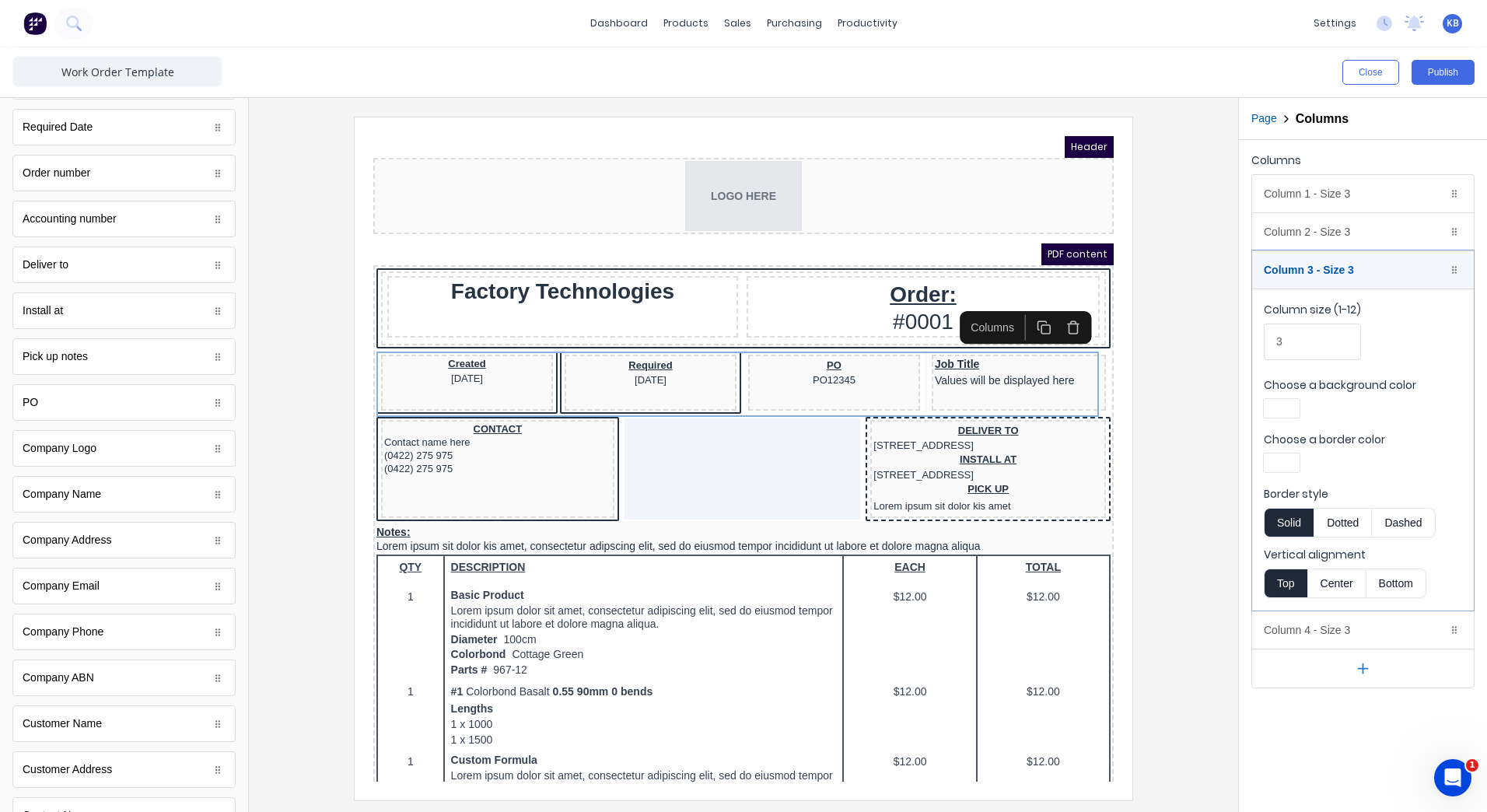
click at [1269, 451] on div "Choose a border color" at bounding box center [1363, 454] width 198 height 45
click at [1275, 457] on div at bounding box center [1281, 462] width 28 height 11
click at [1279, 596] on div at bounding box center [1281, 604] width 17 height 17
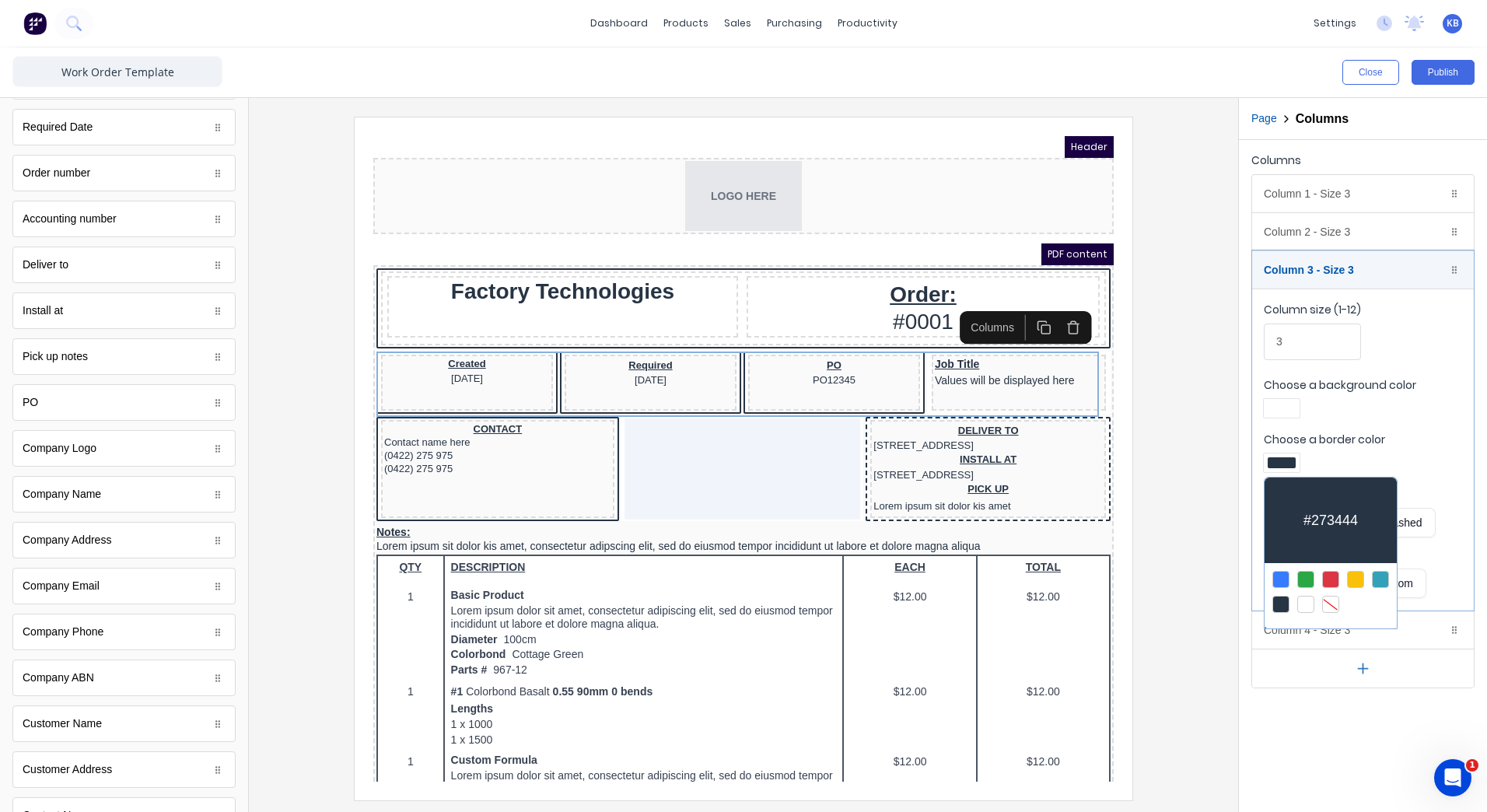
click at [1297, 625] on div "#273444" at bounding box center [1331, 625] width 133 height 8
click at [1291, 635] on div at bounding box center [743, 406] width 1487 height 812
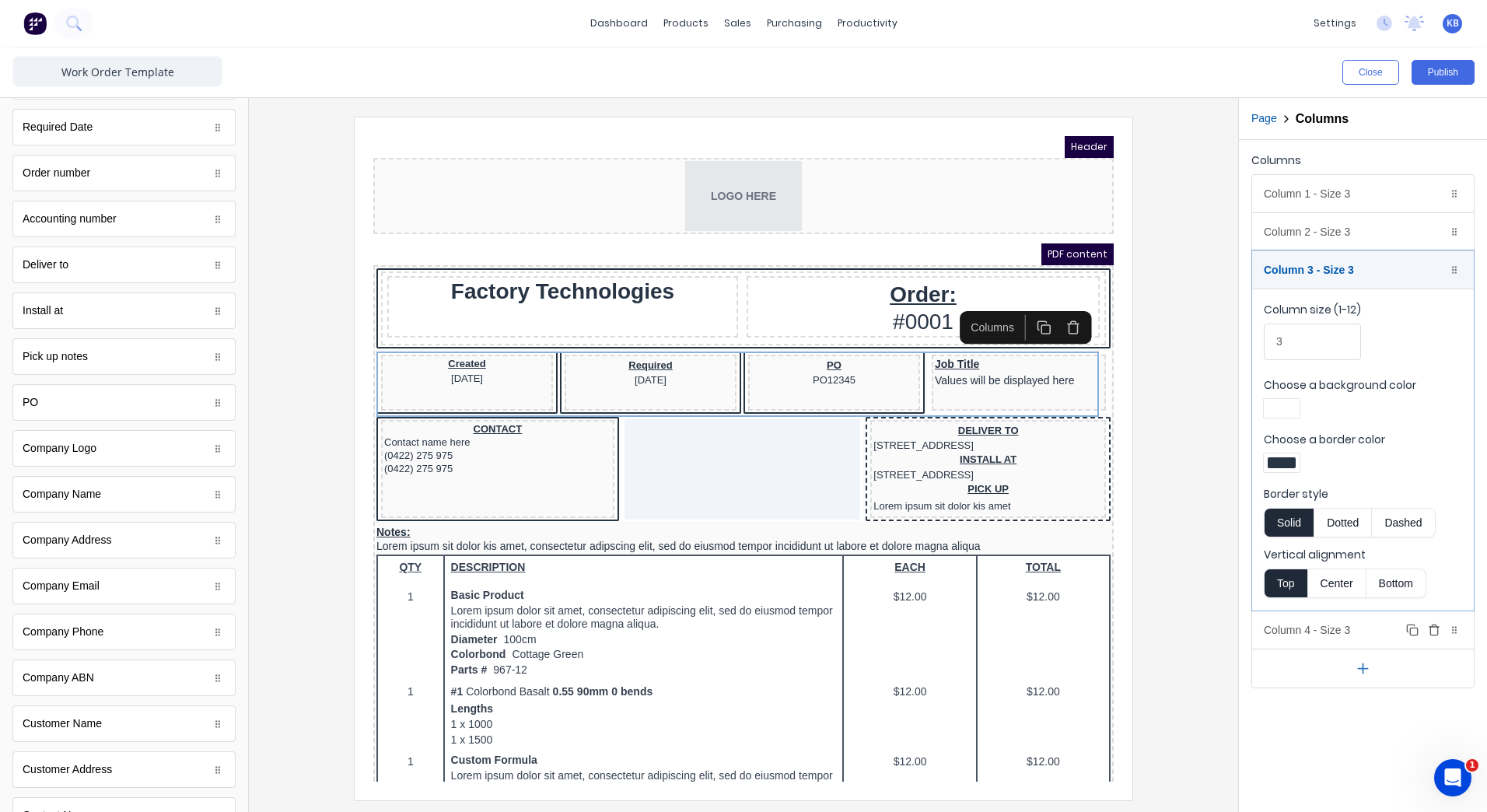
click at [1281, 633] on div "Column 4 - Size 3 Duplicate Delete" at bounding box center [1363, 629] width 222 height 37
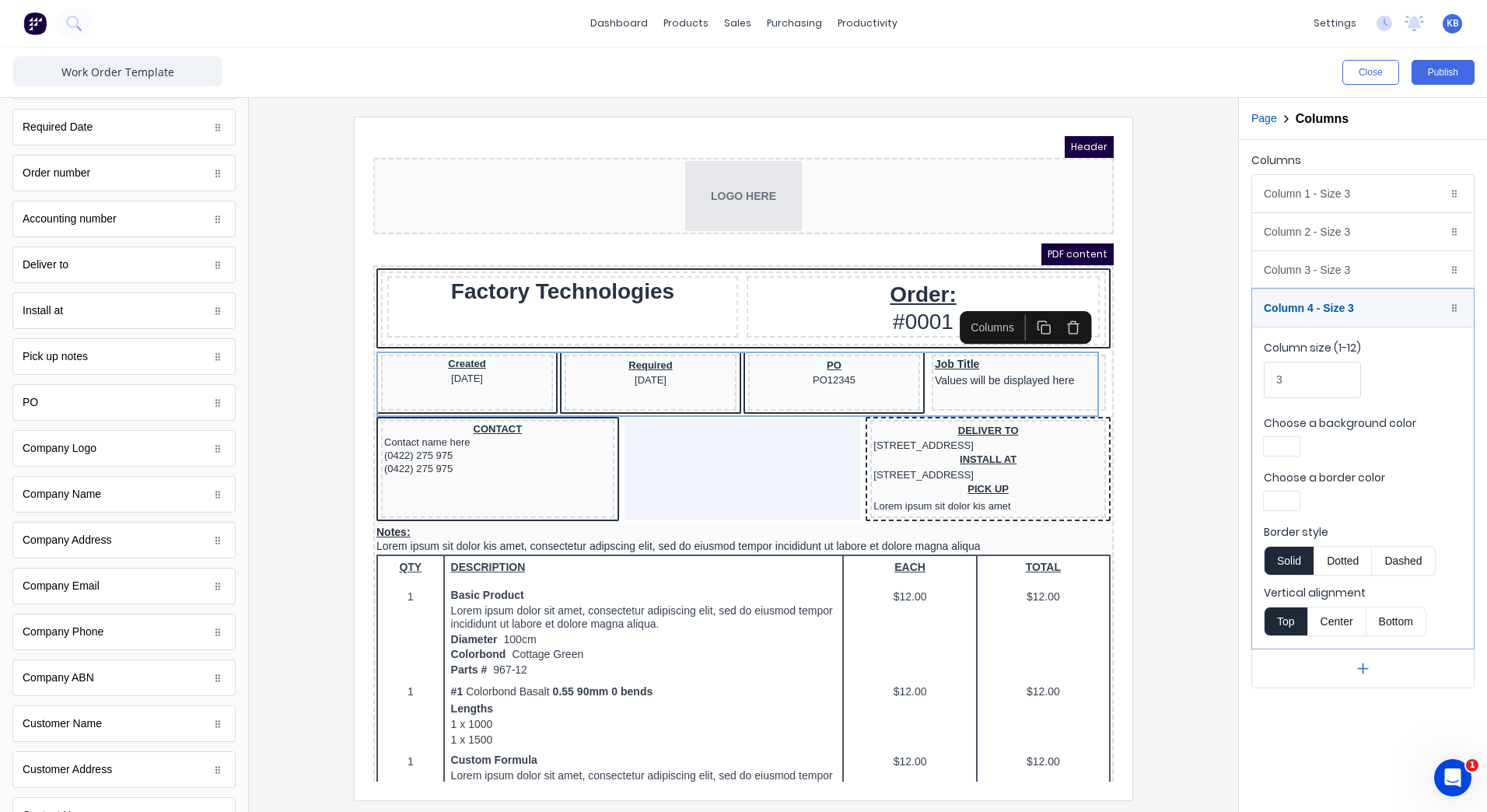
click at [1279, 508] on div at bounding box center [1281, 500] width 36 height 18
click at [1277, 642] on div at bounding box center [1281, 642] width 17 height 17
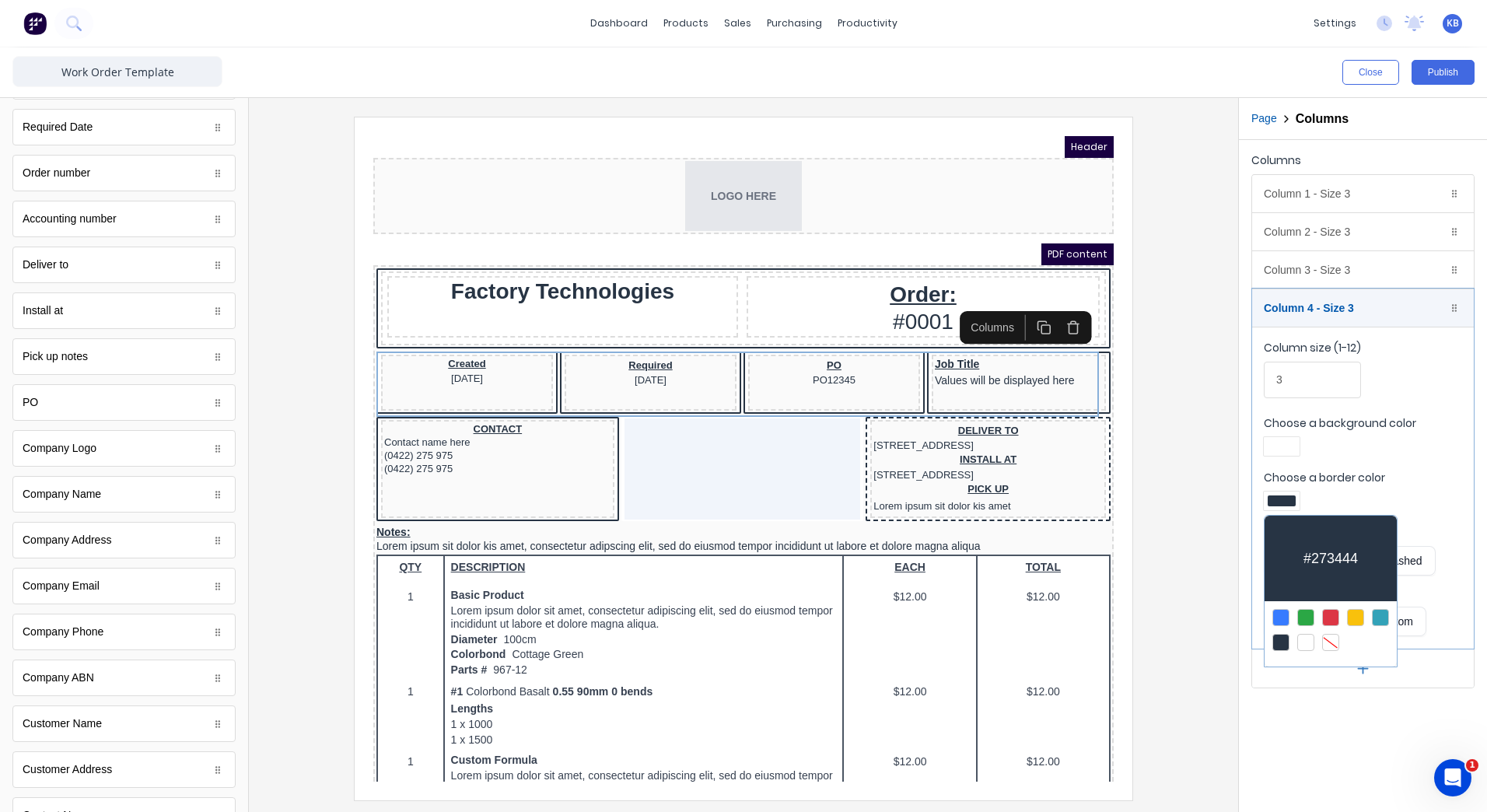
drag, startPoint x: 1307, startPoint y: 665, endPoint x: 1360, endPoint y: 646, distance: 56.3
click at [1306, 665] on div at bounding box center [743, 406] width 1487 height 812
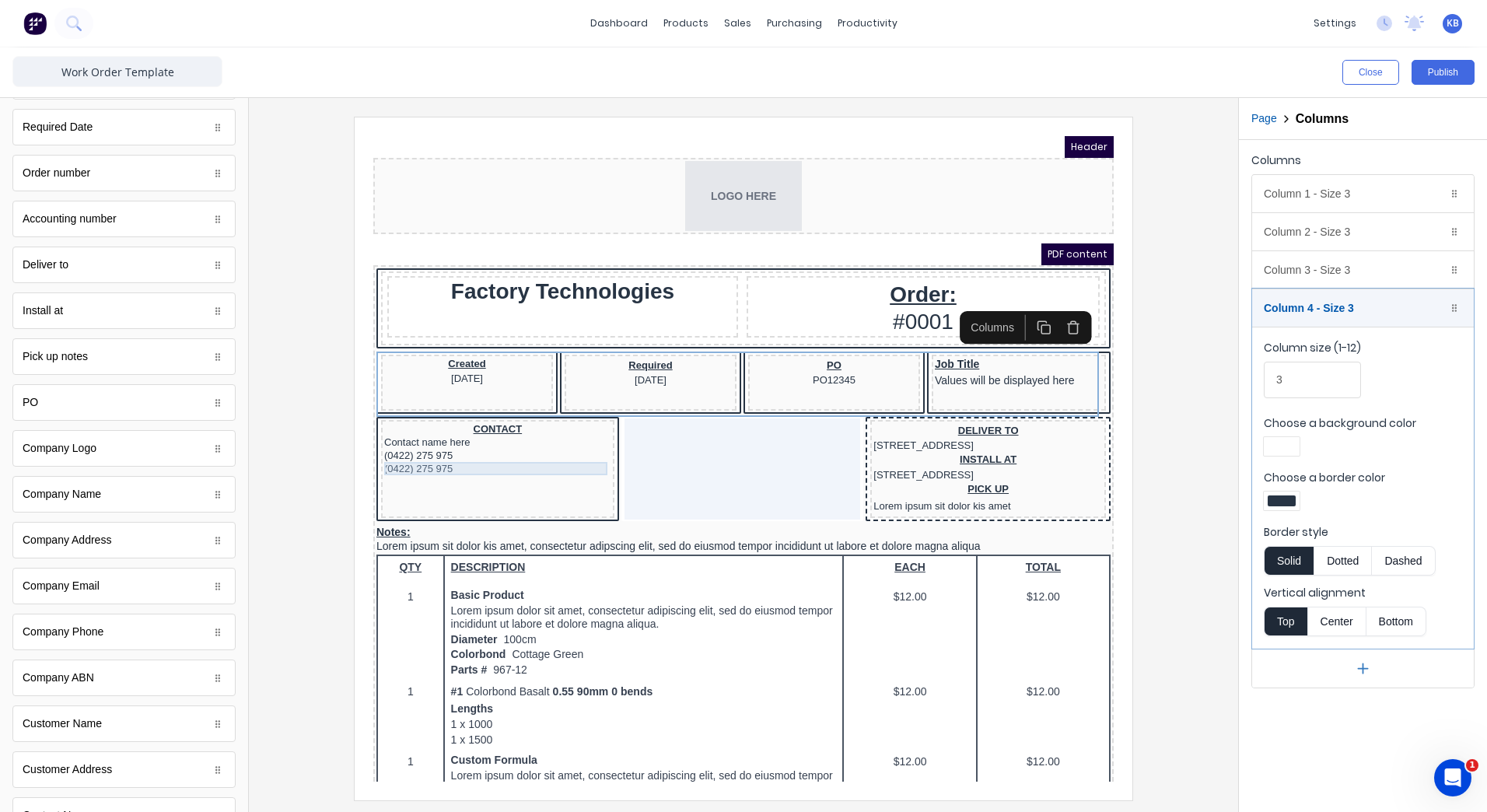
click at [559, 456] on div "(0422) 275 975" at bounding box center [479, 450] width 227 height 13
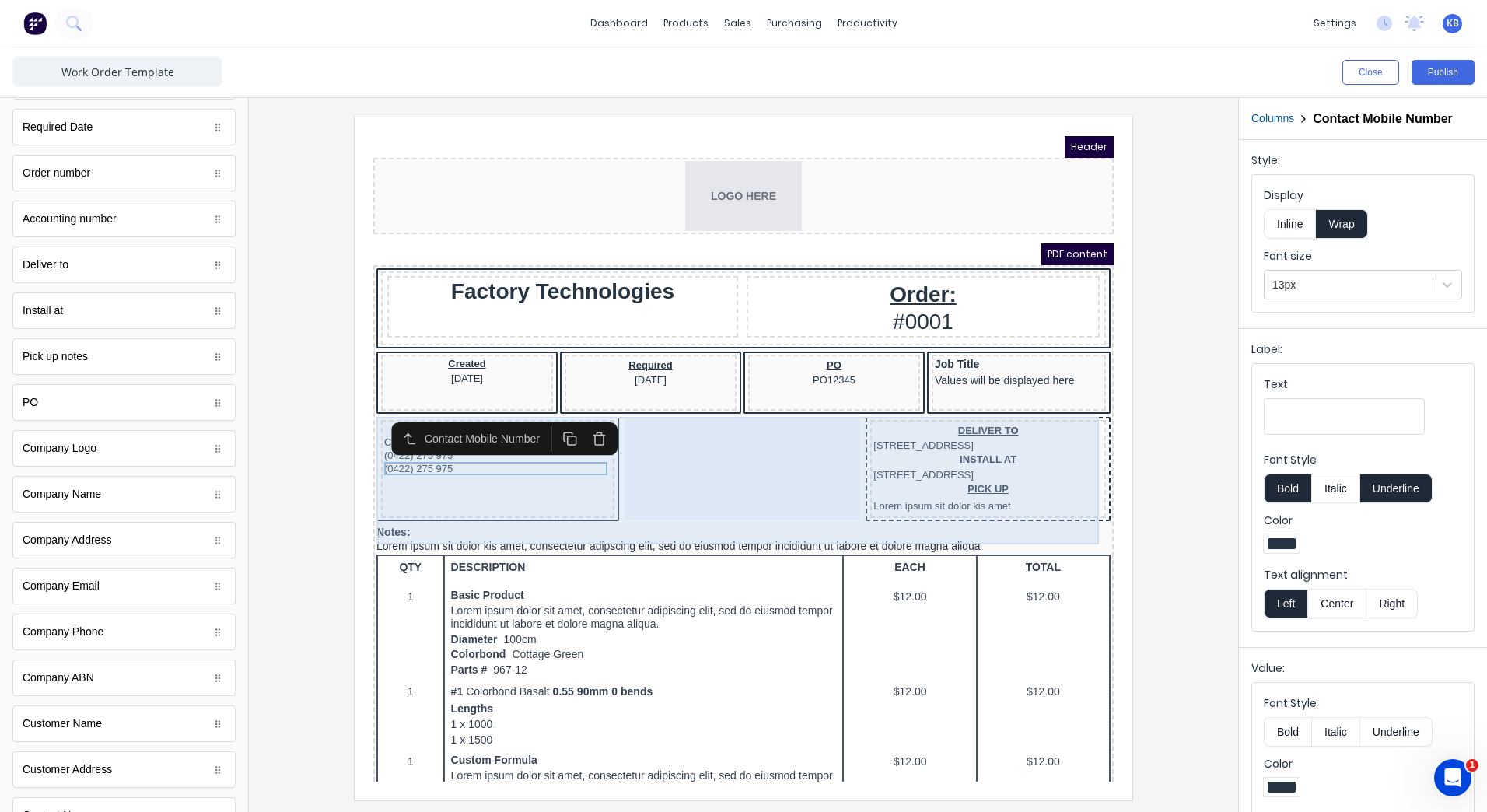
click at [476, 499] on div "CONTACT Contact name here (0422) 275 975 (0422) 275 975" at bounding box center [479, 451] width 234 height 98
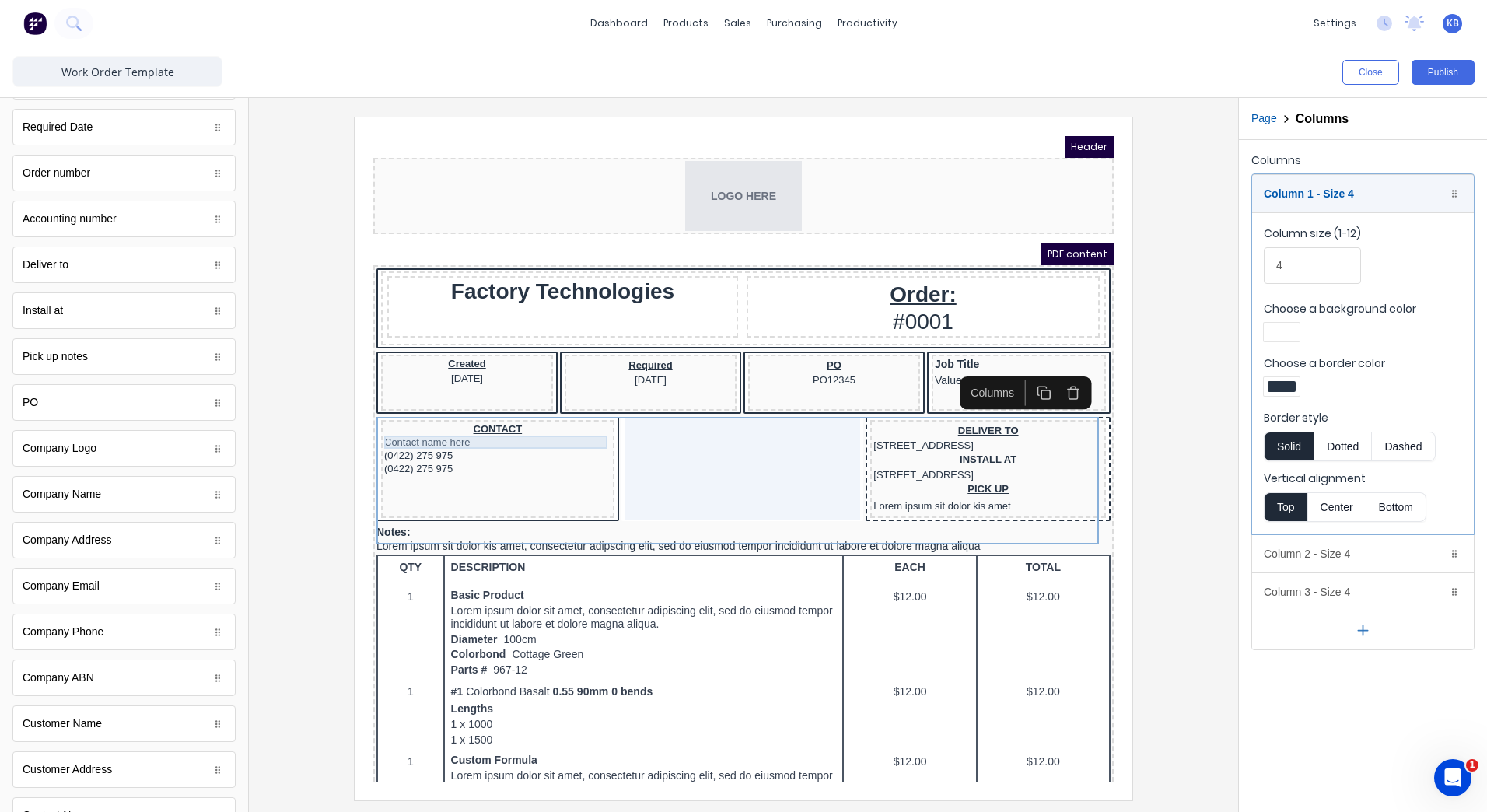
click at [504, 422] on div "Contact name here" at bounding box center [479, 424] width 227 height 13
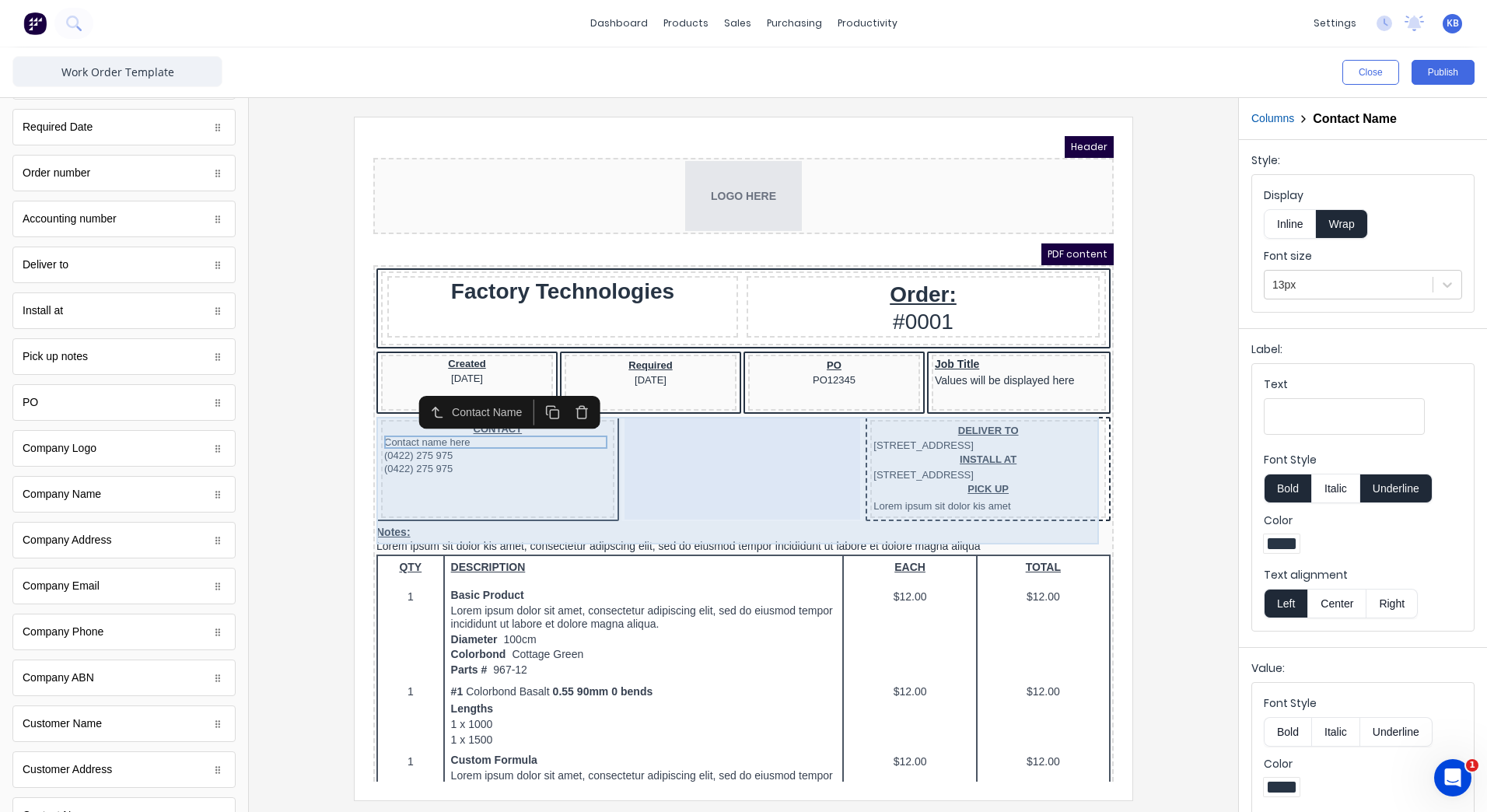
click at [691, 410] on div at bounding box center [724, 450] width 236 height 101
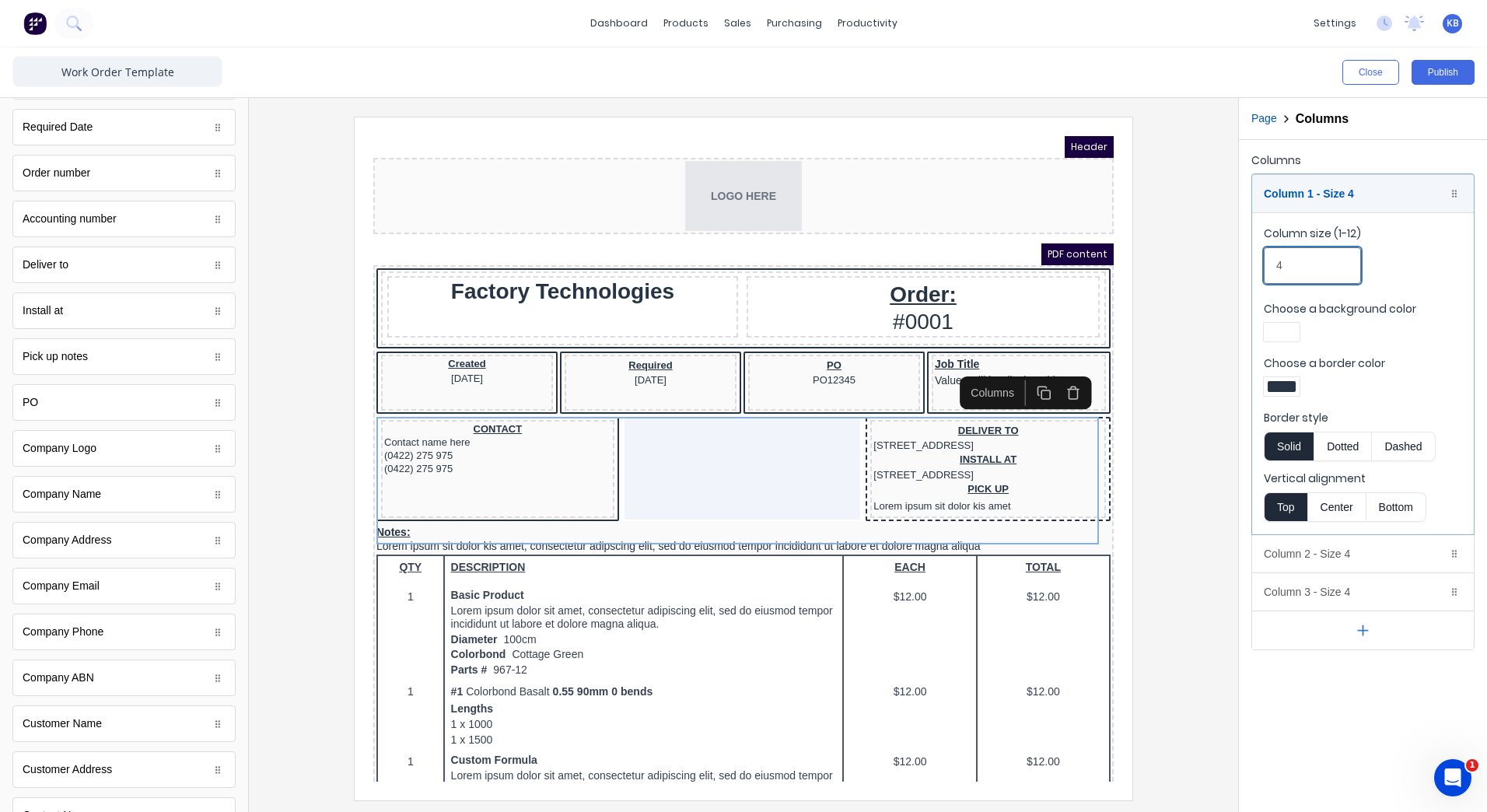
click at [1284, 278] on input "4" at bounding box center [1312, 265] width 97 height 37
drag, startPoint x: 1290, startPoint y: 268, endPoint x: 1265, endPoint y: 274, distance: 25.7
click at [1265, 274] on input "4" at bounding box center [1312, 265] width 97 height 37
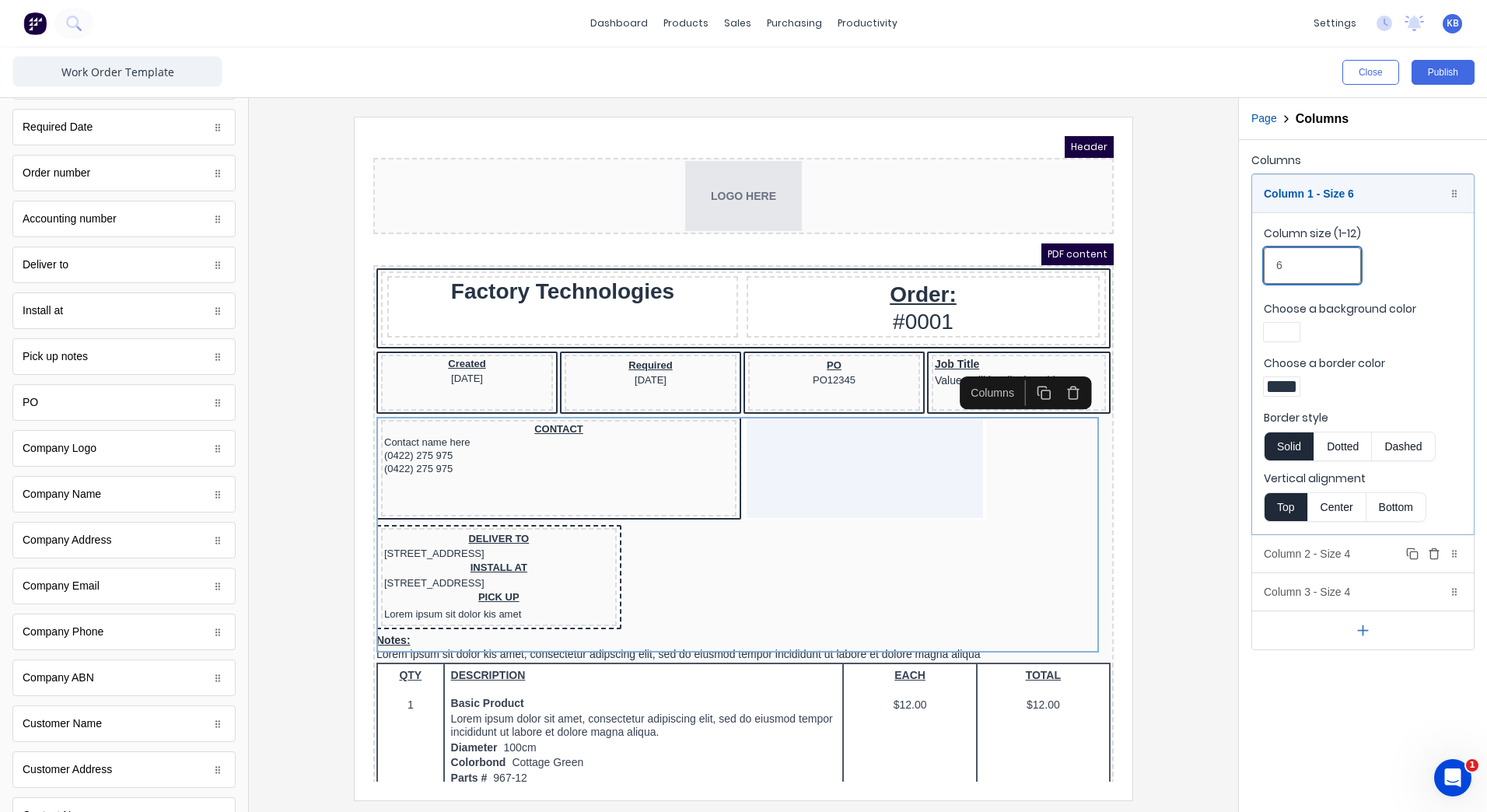
type input "6"
click at [1323, 560] on div "Column 2 - Size 4 Duplicate Delete" at bounding box center [1363, 554] width 222 height 37
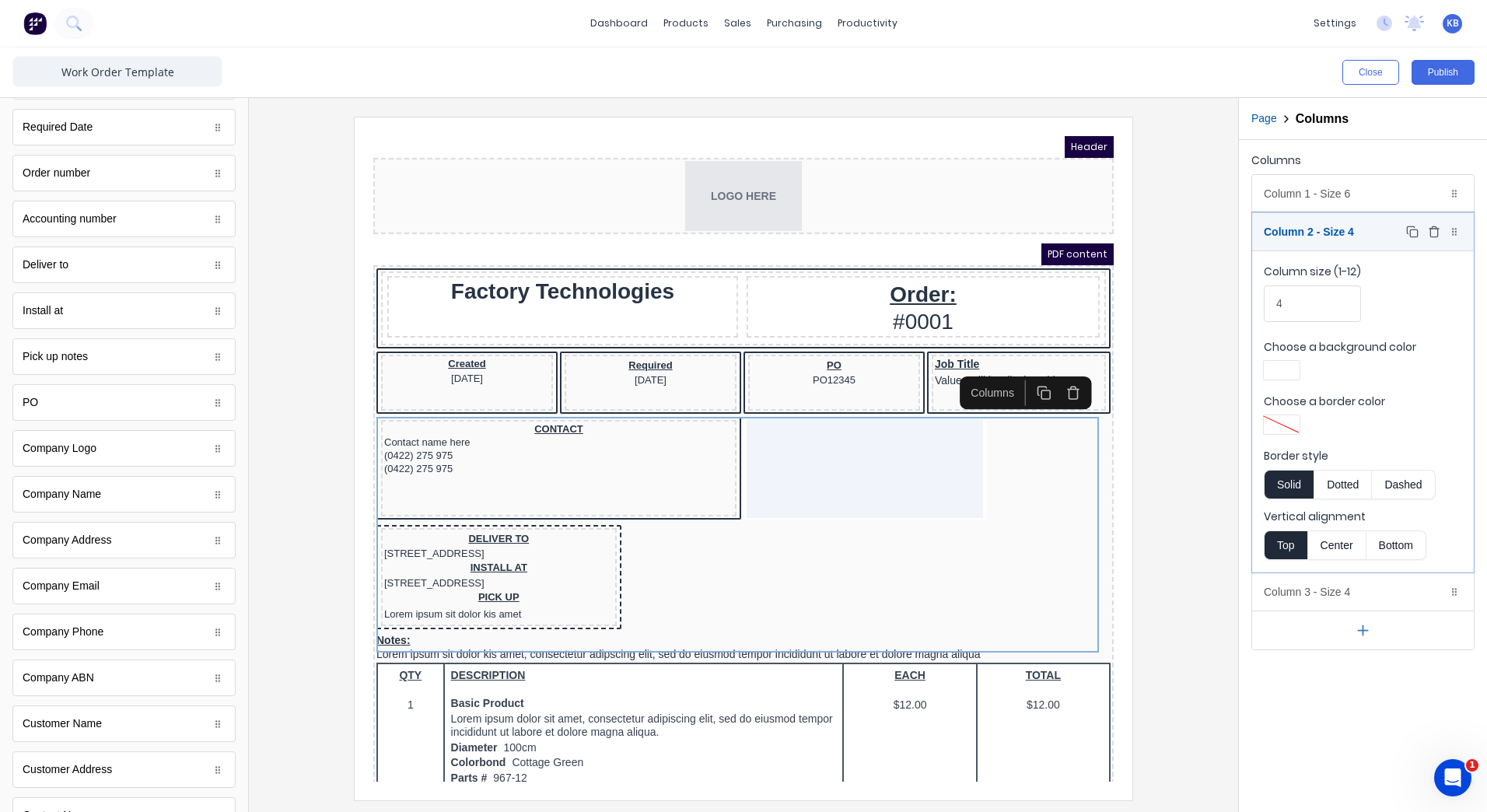
click at [1430, 233] on icon "button" at bounding box center [1433, 233] width 7 height 9
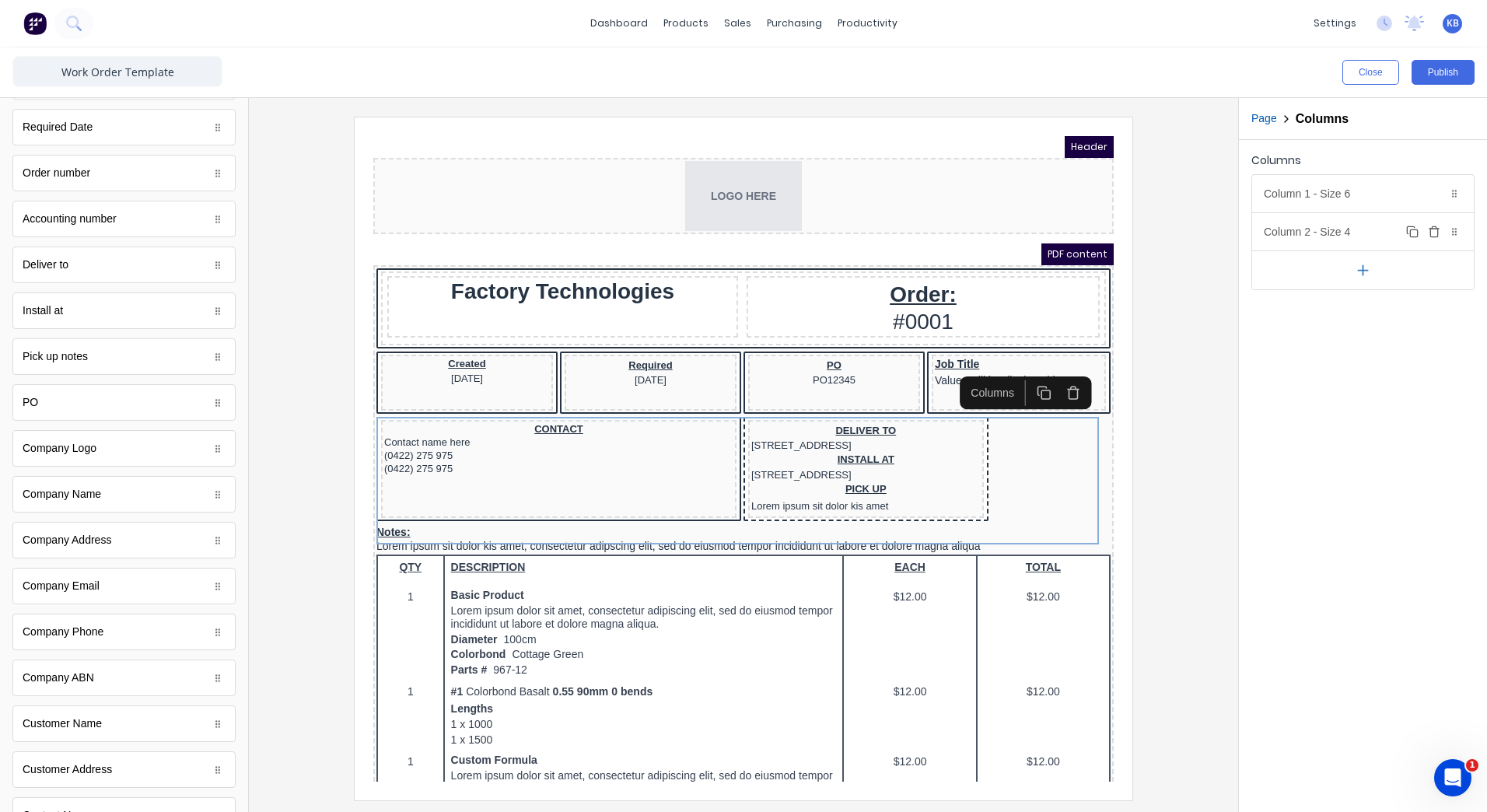
click at [1323, 241] on div "Column 2 - Size 4 Duplicate Delete" at bounding box center [1363, 232] width 222 height 37
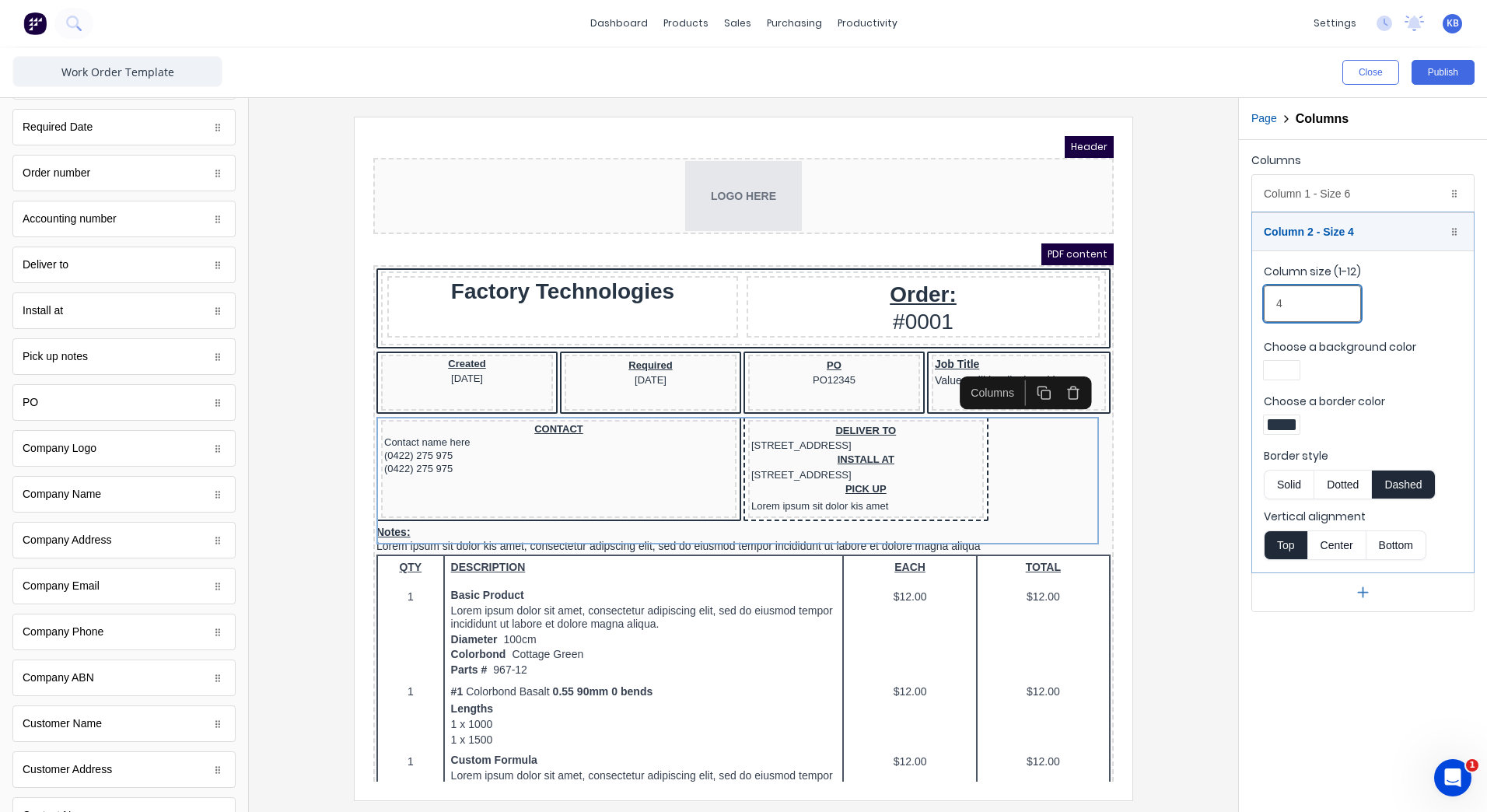
drag, startPoint x: 1287, startPoint y: 308, endPoint x: 1271, endPoint y: 308, distance: 16.0
click at [1271, 308] on input "4" at bounding box center [1312, 304] width 97 height 37
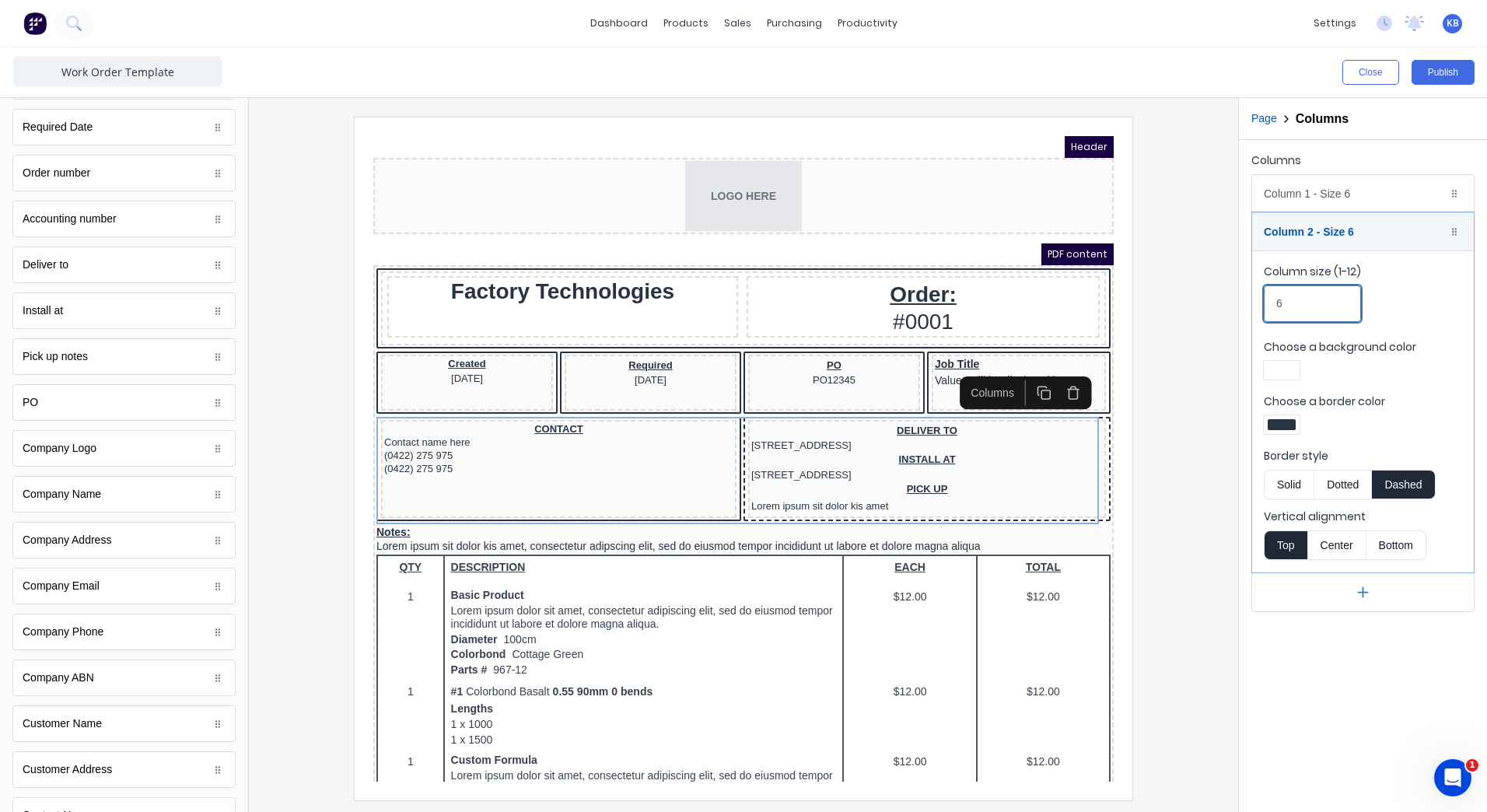
type input "6"
click at [1345, 702] on div "Columns Column 1 - Size 6 Duplicate Delete Column size (1-12) 6 Choose a backgr…" at bounding box center [1363, 476] width 248 height 672
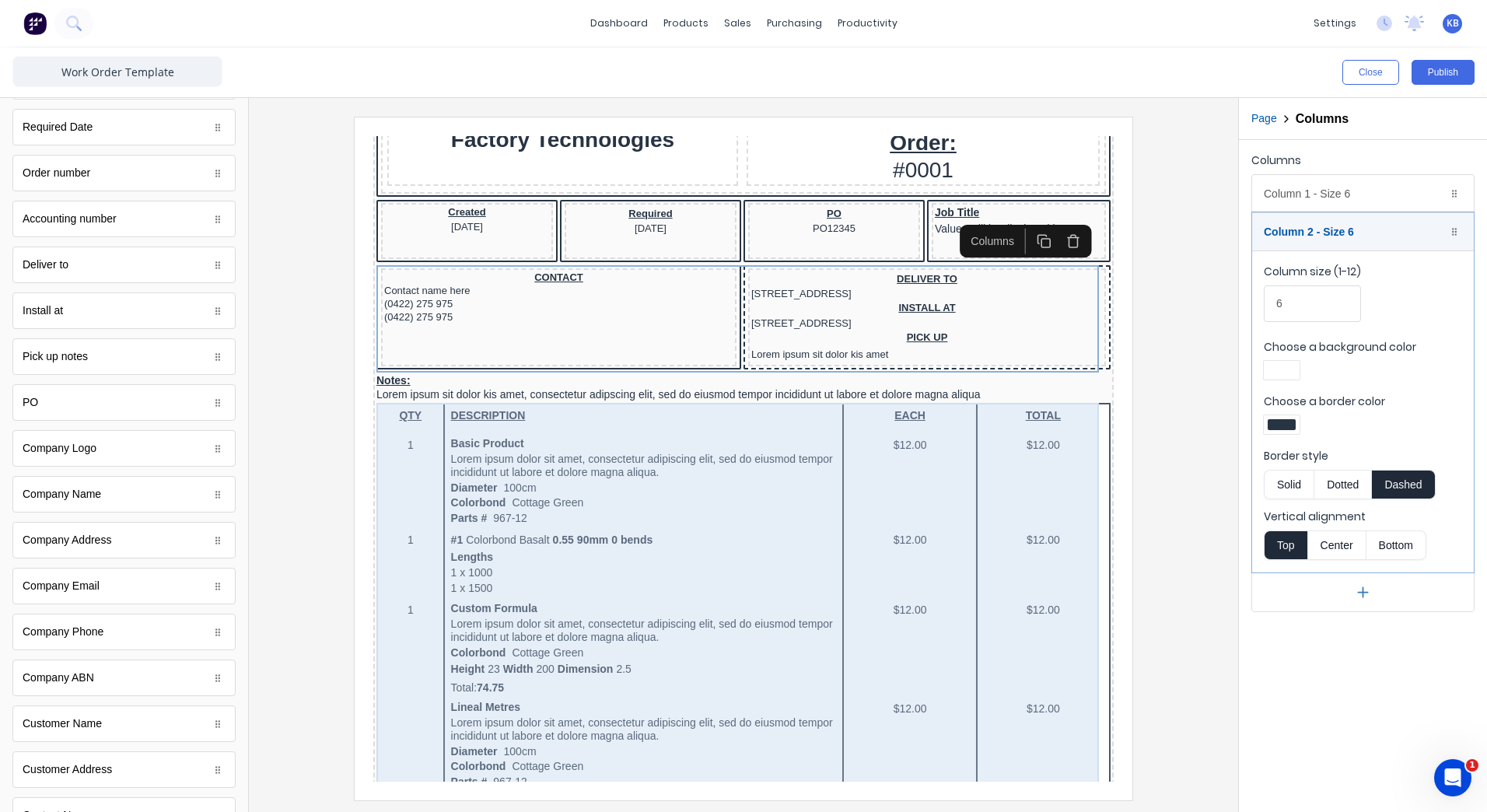
scroll to position [156, 0]
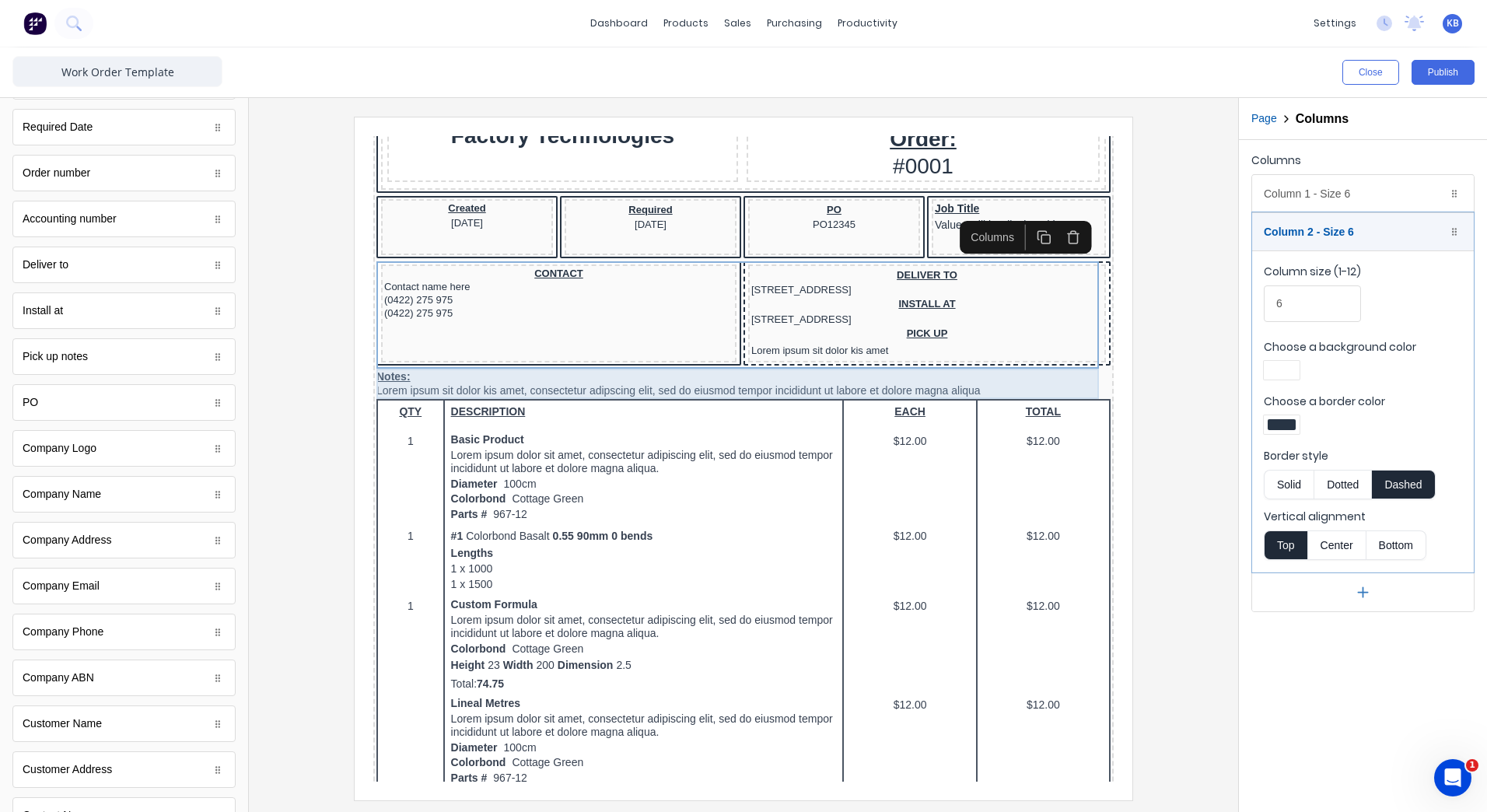
click at [534, 377] on div "Notes: Lorem ipsum sit dolor kis amet, consectetur adipscing elit, sed do eiusm…" at bounding box center [725, 365] width 734 height 31
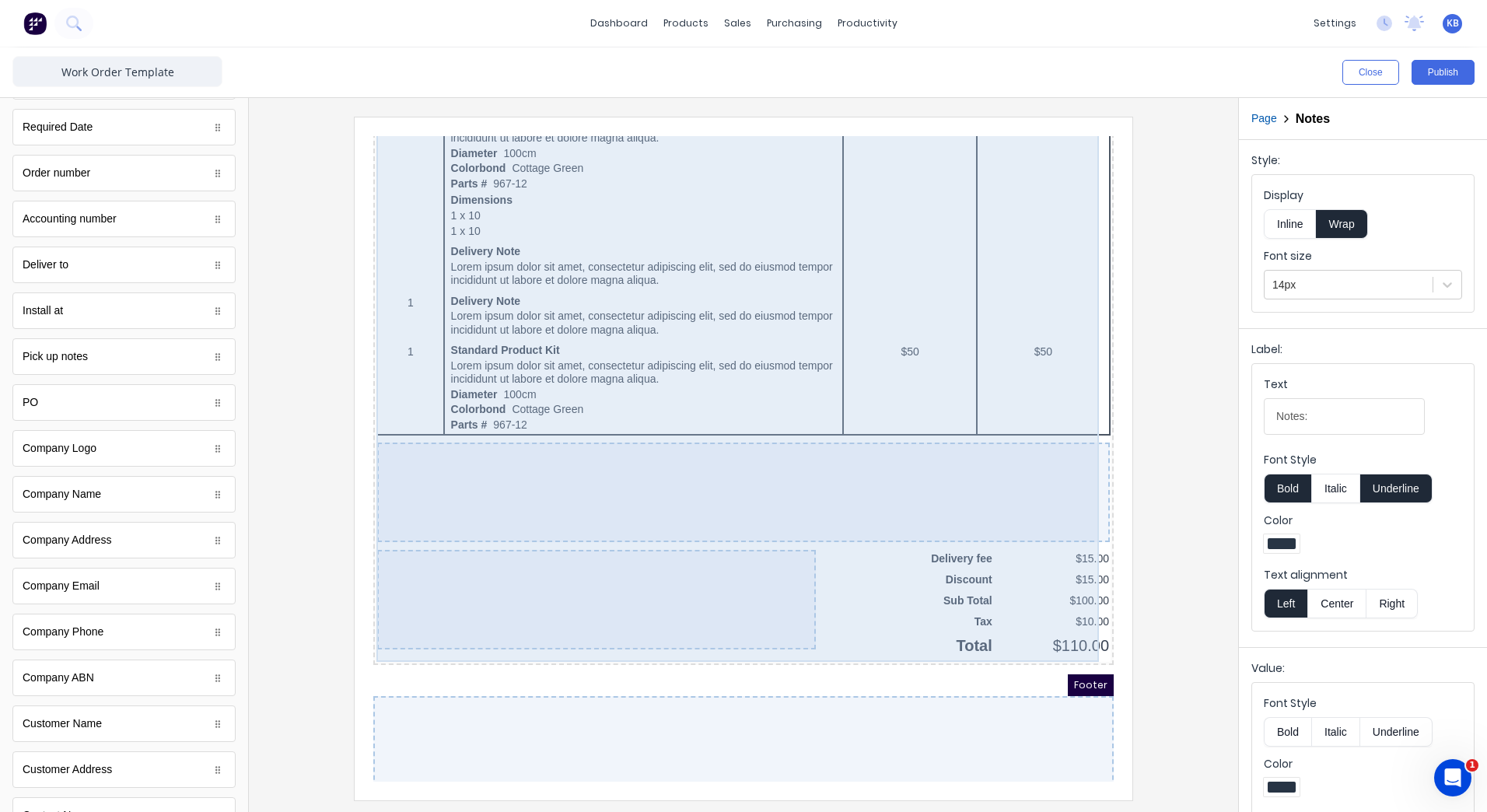
scroll to position [912, 0]
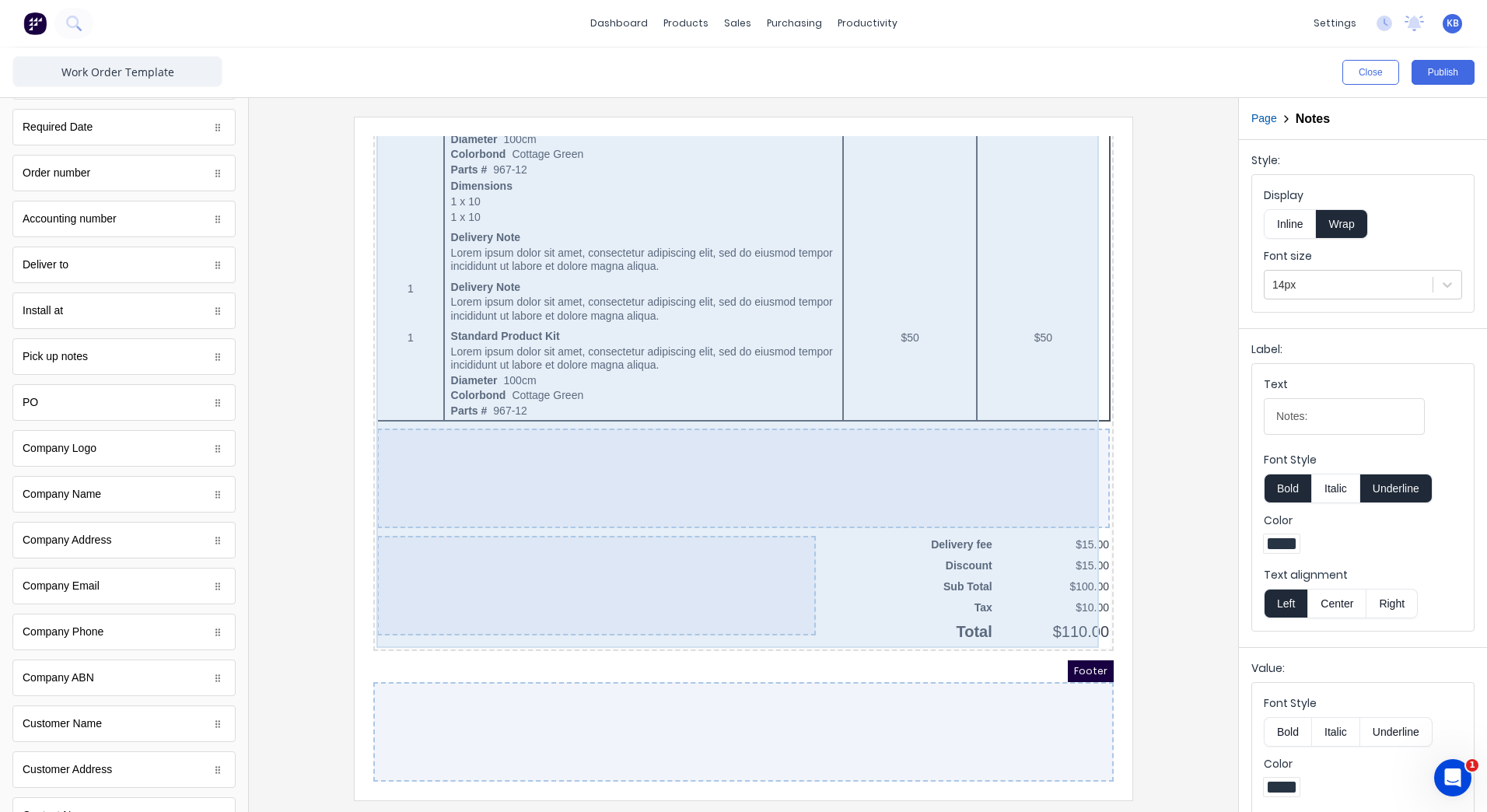
click at [755, 475] on div at bounding box center [725, 459] width 732 height 100
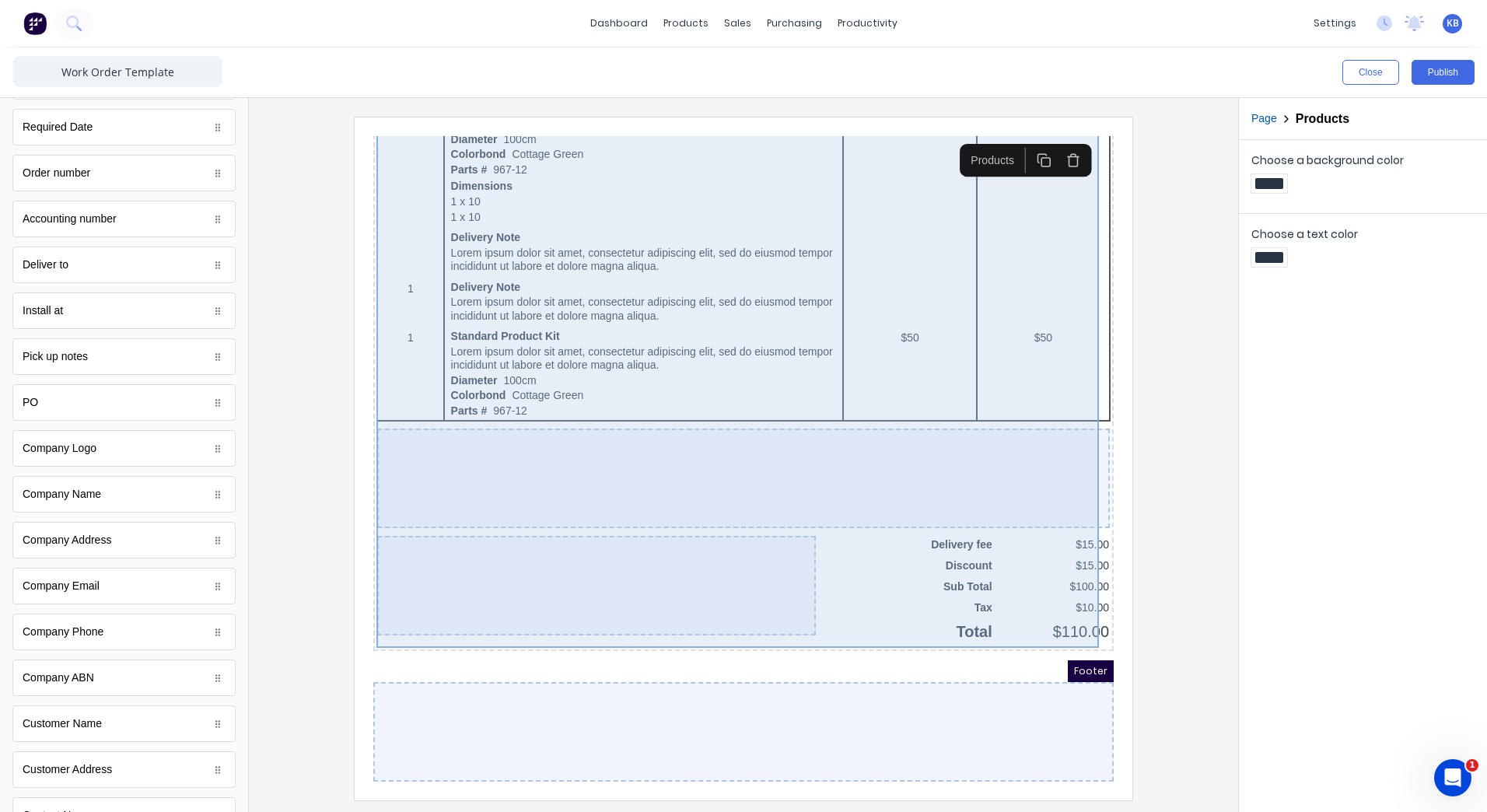
click at [624, 599] on div at bounding box center [578, 567] width 438 height 100
click at [618, 487] on div at bounding box center [725, 459] width 732 height 100
click at [686, 431] on div at bounding box center [725, 459] width 732 height 100
click at [778, 439] on div at bounding box center [725, 459] width 732 height 100
click at [778, 438] on div at bounding box center [725, 459] width 732 height 100
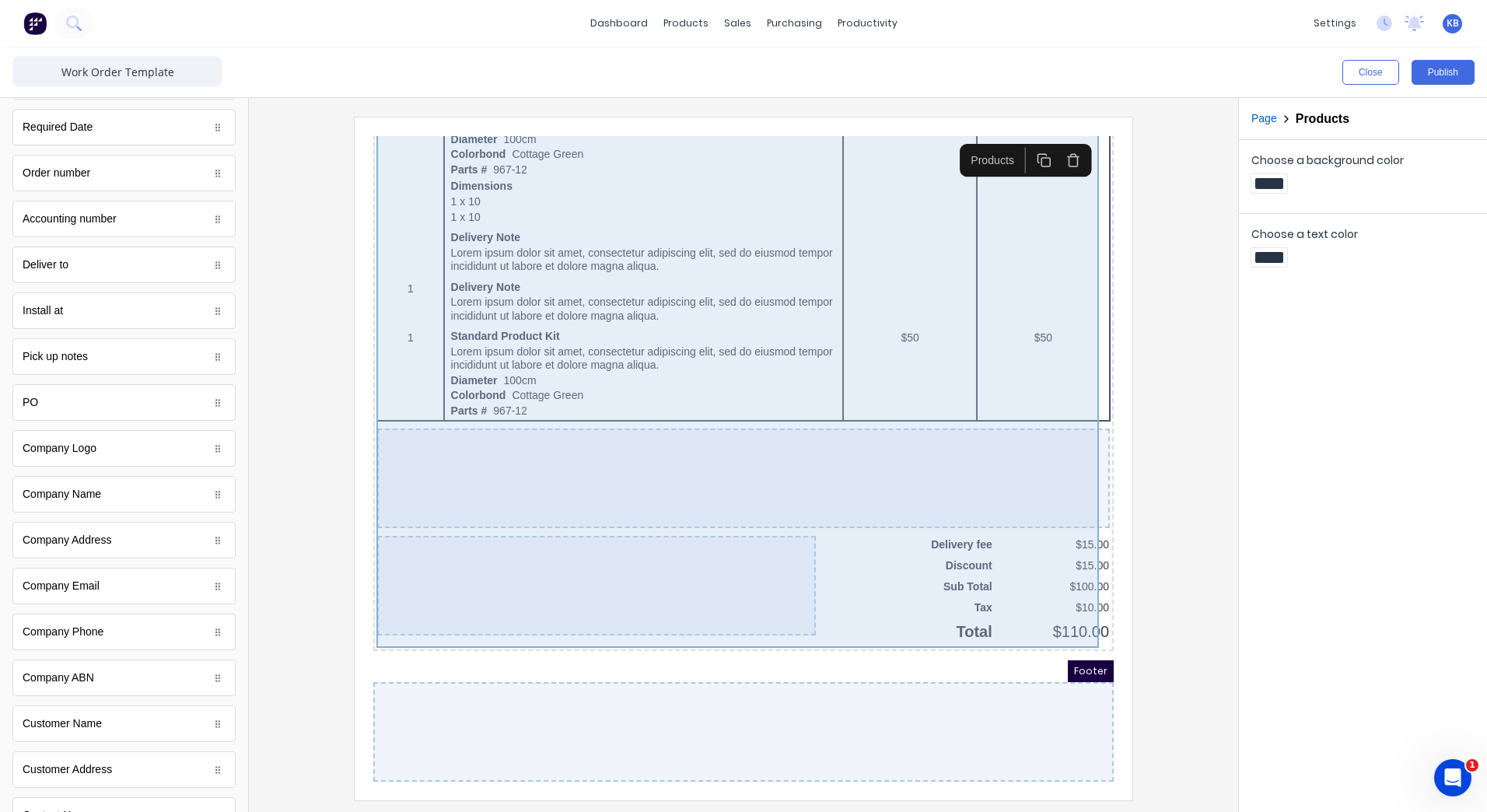
drag, startPoint x: 780, startPoint y: 437, endPoint x: 680, endPoint y: 462, distance: 103.1
drag, startPoint x: 680, startPoint y: 462, endPoint x: 692, endPoint y: 556, distance: 94.8
click at [692, 556] on div at bounding box center [578, 567] width 438 height 100
click at [970, 451] on div at bounding box center [725, 459] width 732 height 100
drag, startPoint x: 971, startPoint y: 450, endPoint x: 464, endPoint y: 504, distance: 509.9
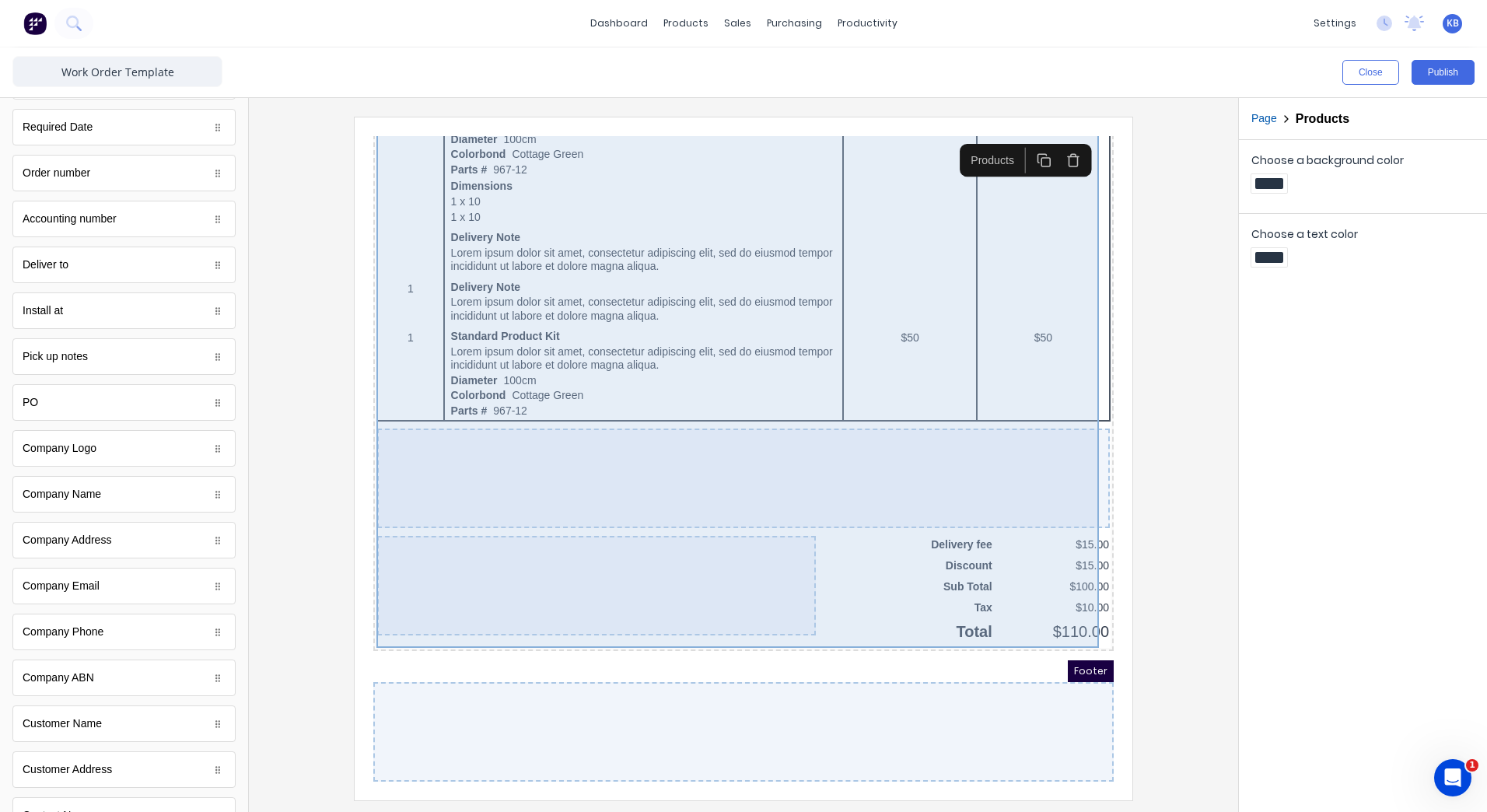
click at [451, 472] on div at bounding box center [725, 459] width 732 height 100
click at [522, 602] on div at bounding box center [578, 567] width 438 height 100
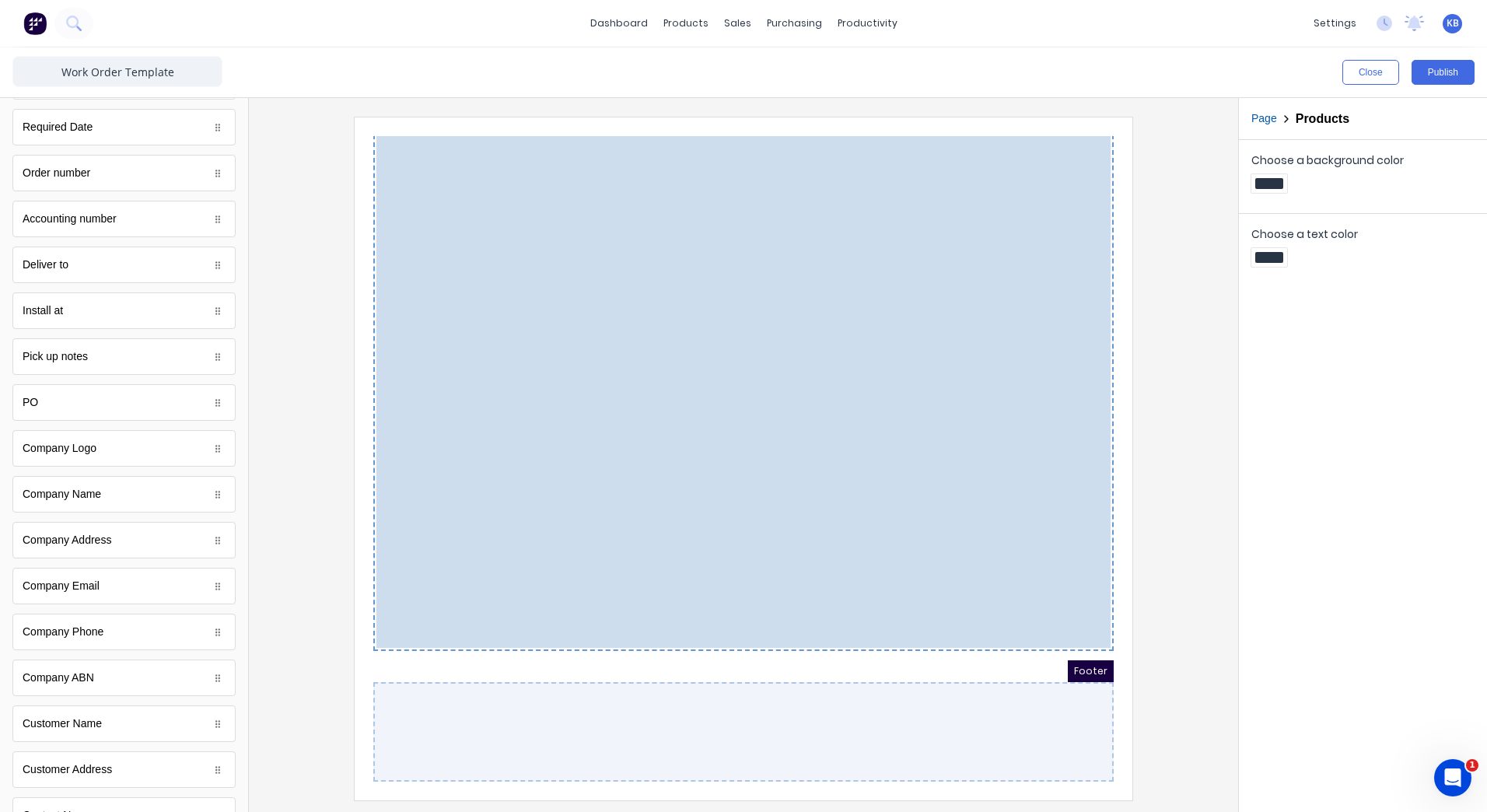
drag, startPoint x: 418, startPoint y: 458, endPoint x: 409, endPoint y: 470, distance: 15.0
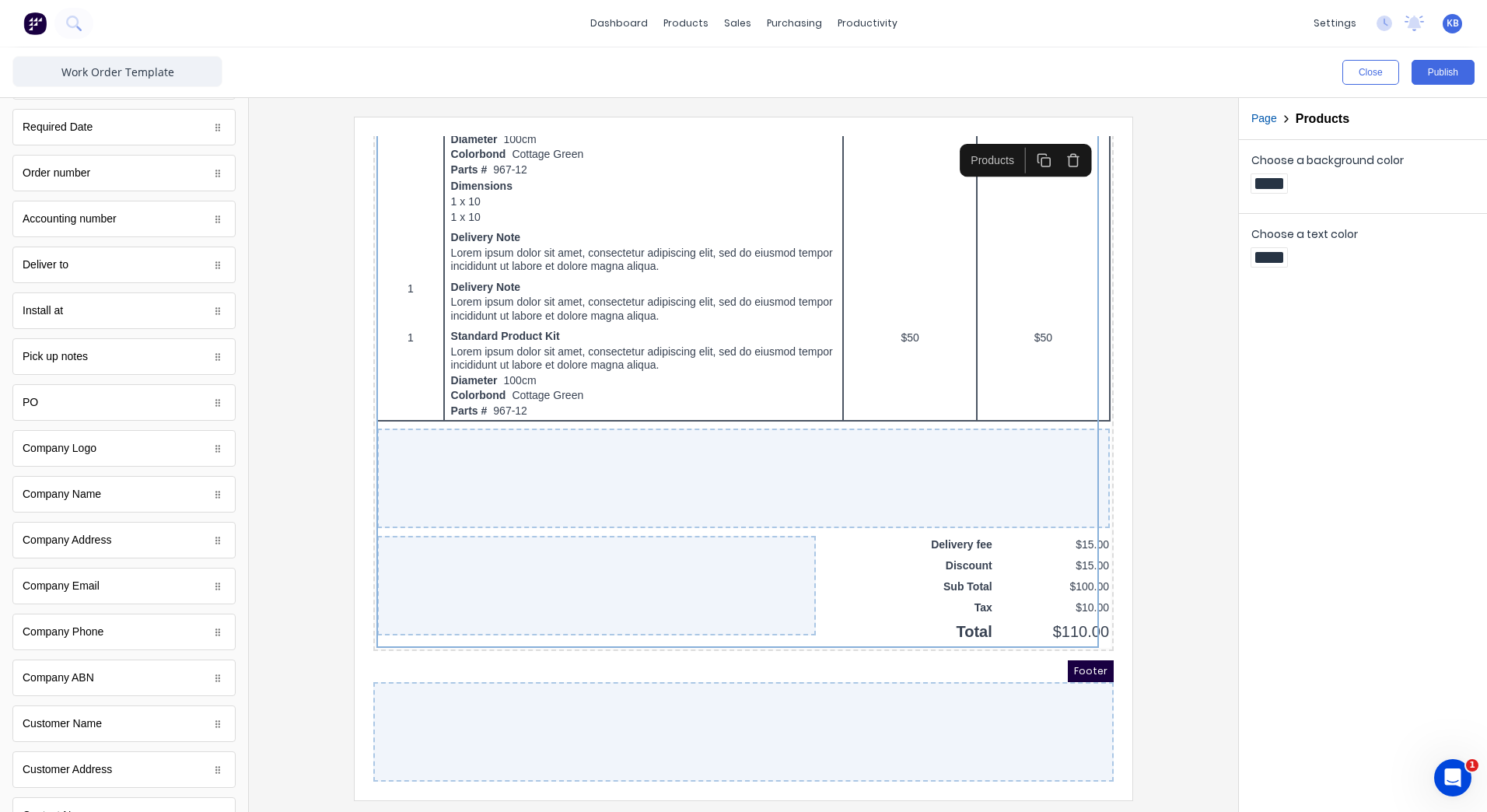
click at [1209, 487] on div at bounding box center [743, 457] width 964 height 682
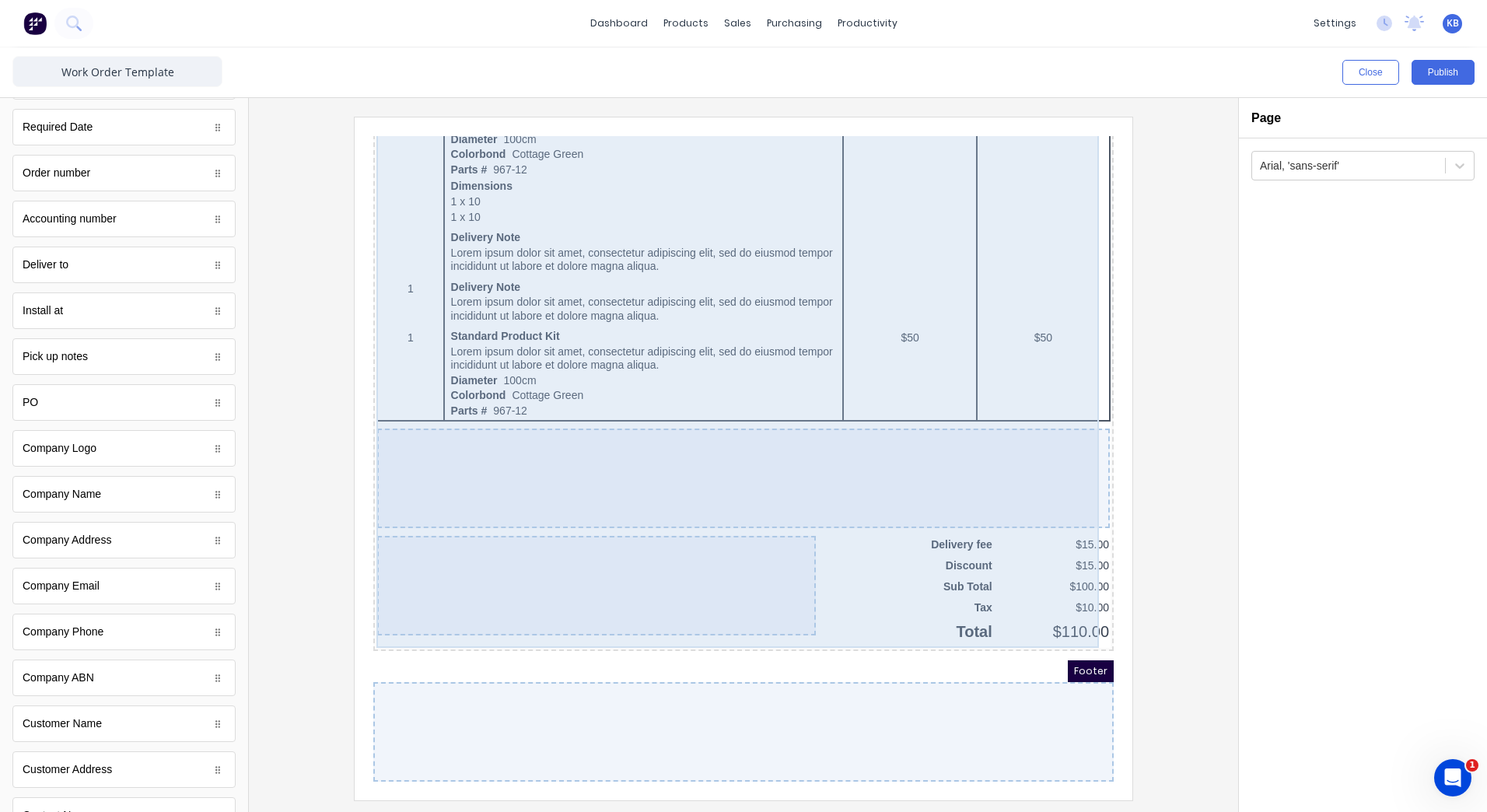
click at [1018, 477] on div at bounding box center [725, 459] width 732 height 100
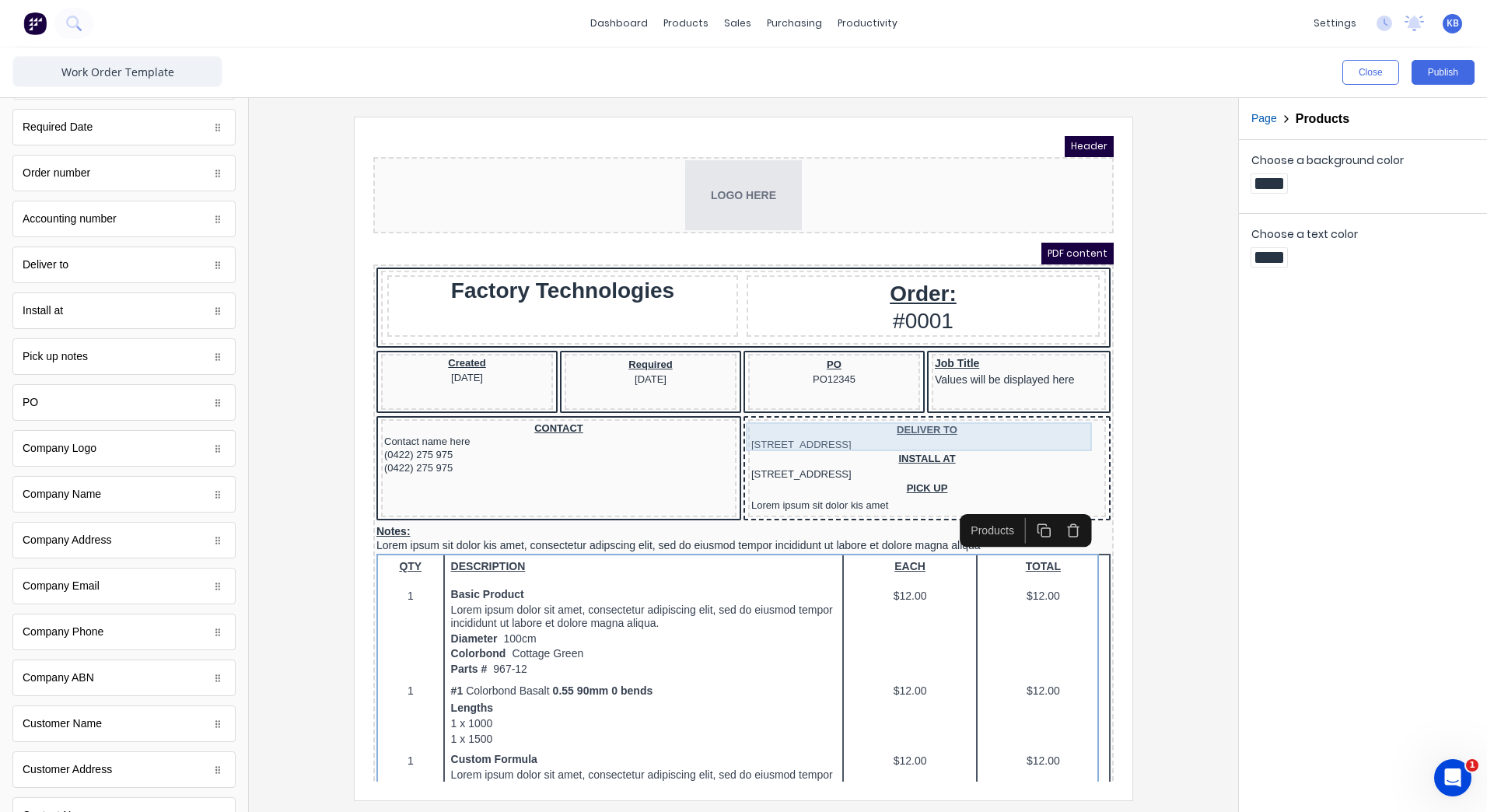
scroll to position [0, 0]
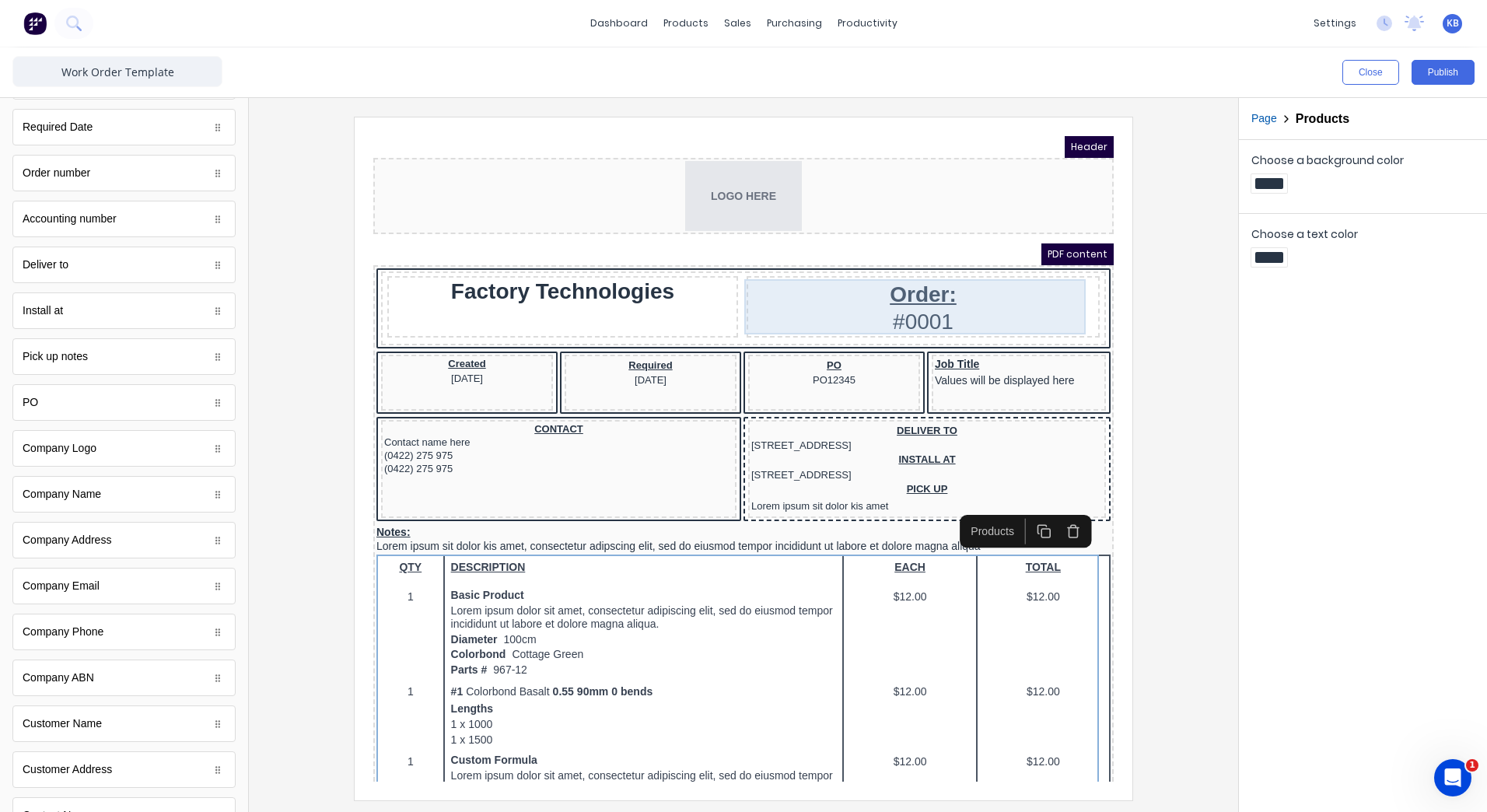
click at [833, 280] on div "Order: #0001" at bounding box center [905, 287] width 347 height 55
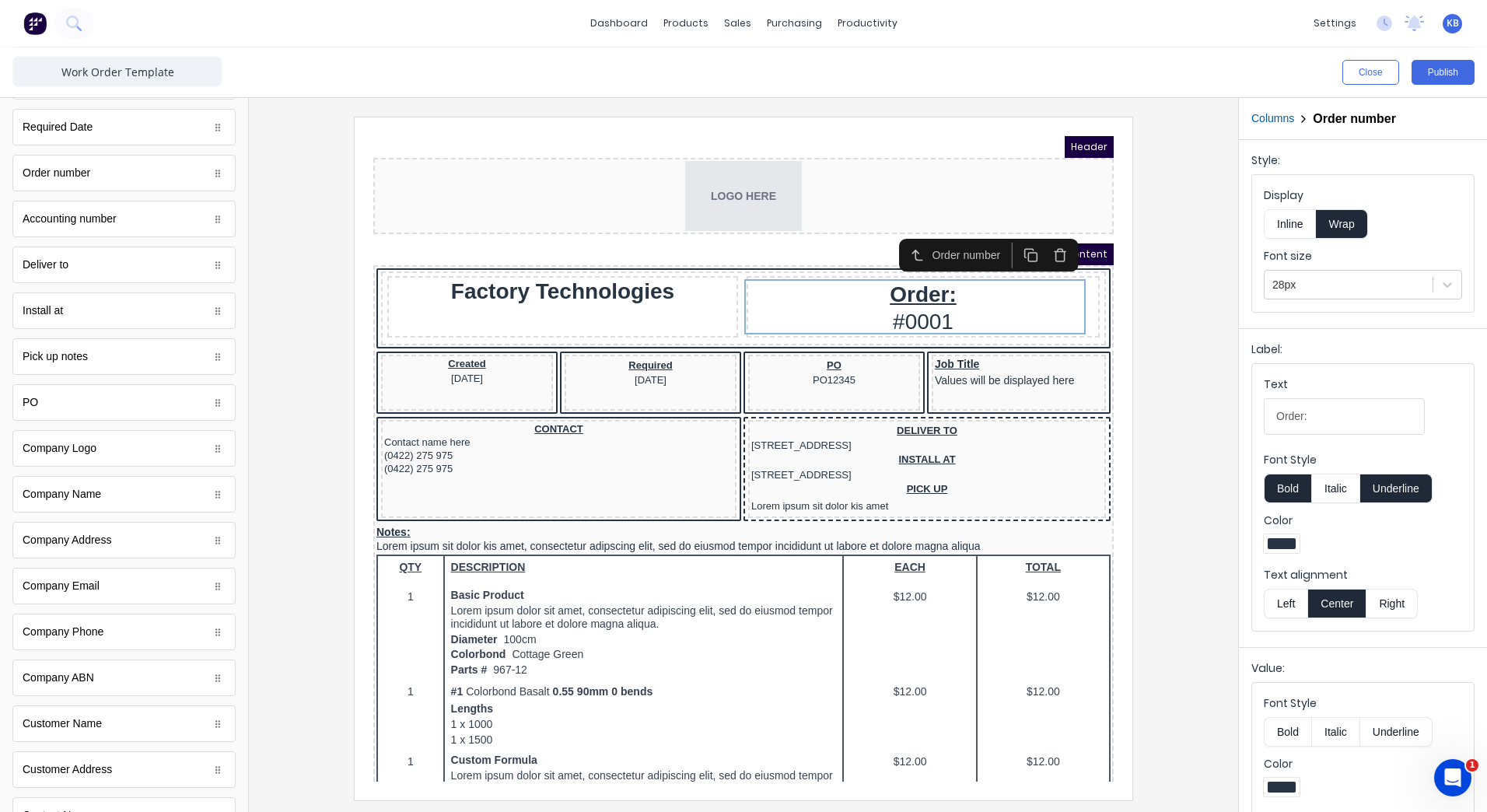
click at [1293, 609] on button "Left" at bounding box center [1285, 603] width 43 height 30
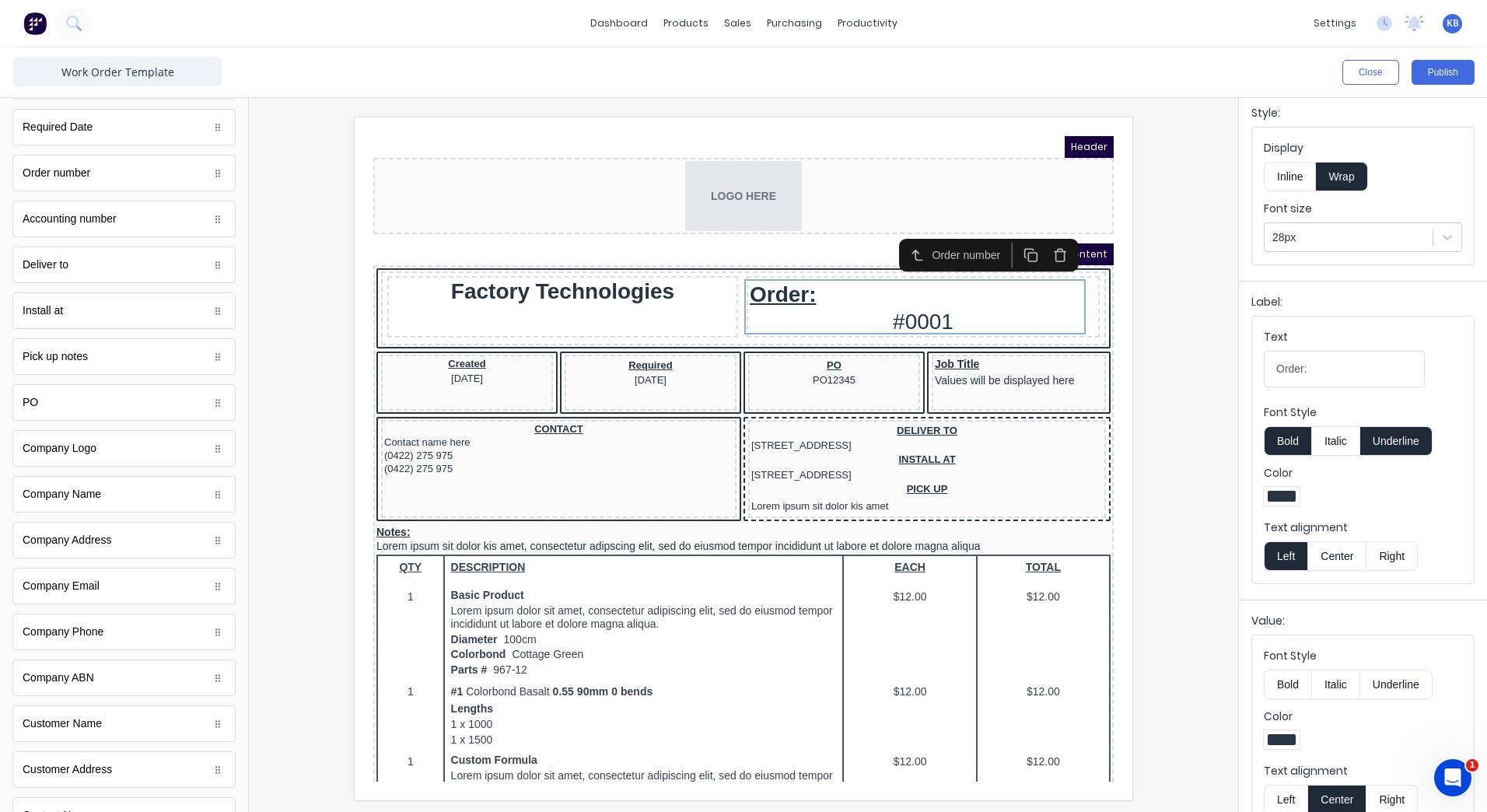
scroll to position [74, 0]
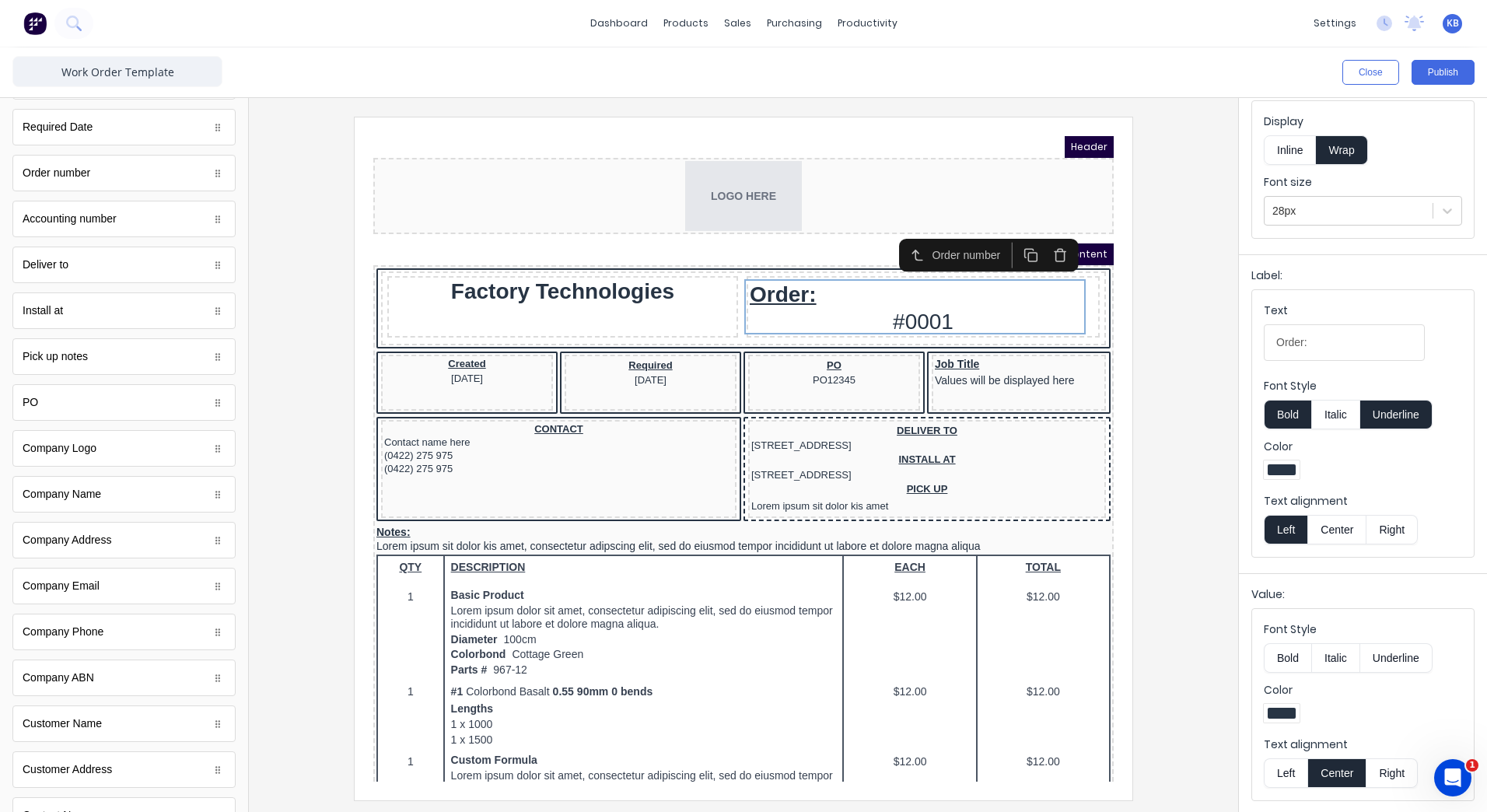
click at [1297, 778] on button "Left" at bounding box center [1285, 773] width 43 height 30
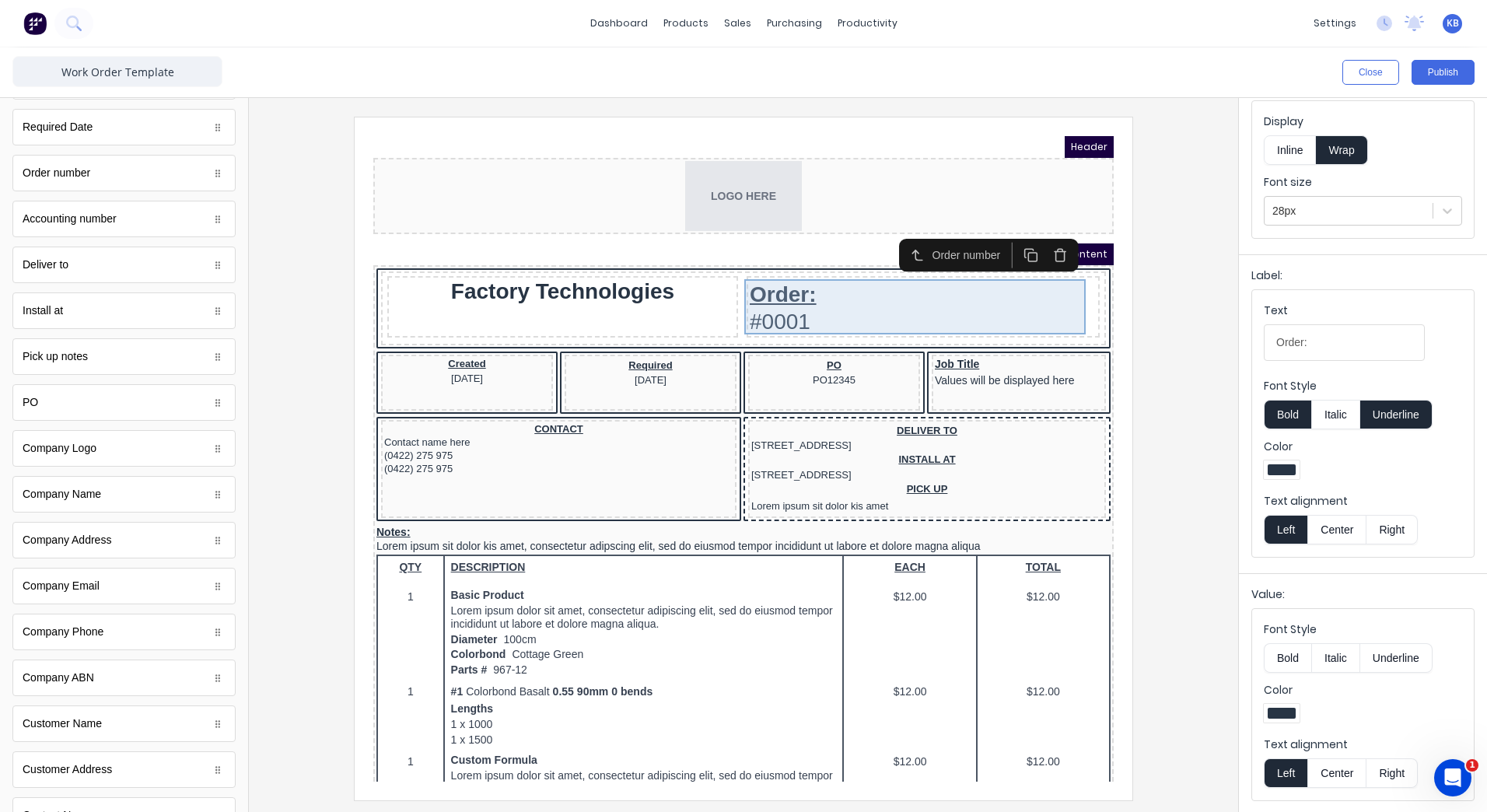
click at [747, 279] on div "Order: #0001" at bounding box center [905, 287] width 347 height 55
click at [747, 290] on div "Order: #0001" at bounding box center [905, 287] width 347 height 55
click at [1353, 548] on fieldset "Text Order: Font Style Bold Italic Underline Color Text alignment Left Center R…" at bounding box center [1363, 424] width 222 height 267
click at [1347, 532] on button "Center" at bounding box center [1336, 529] width 59 height 30
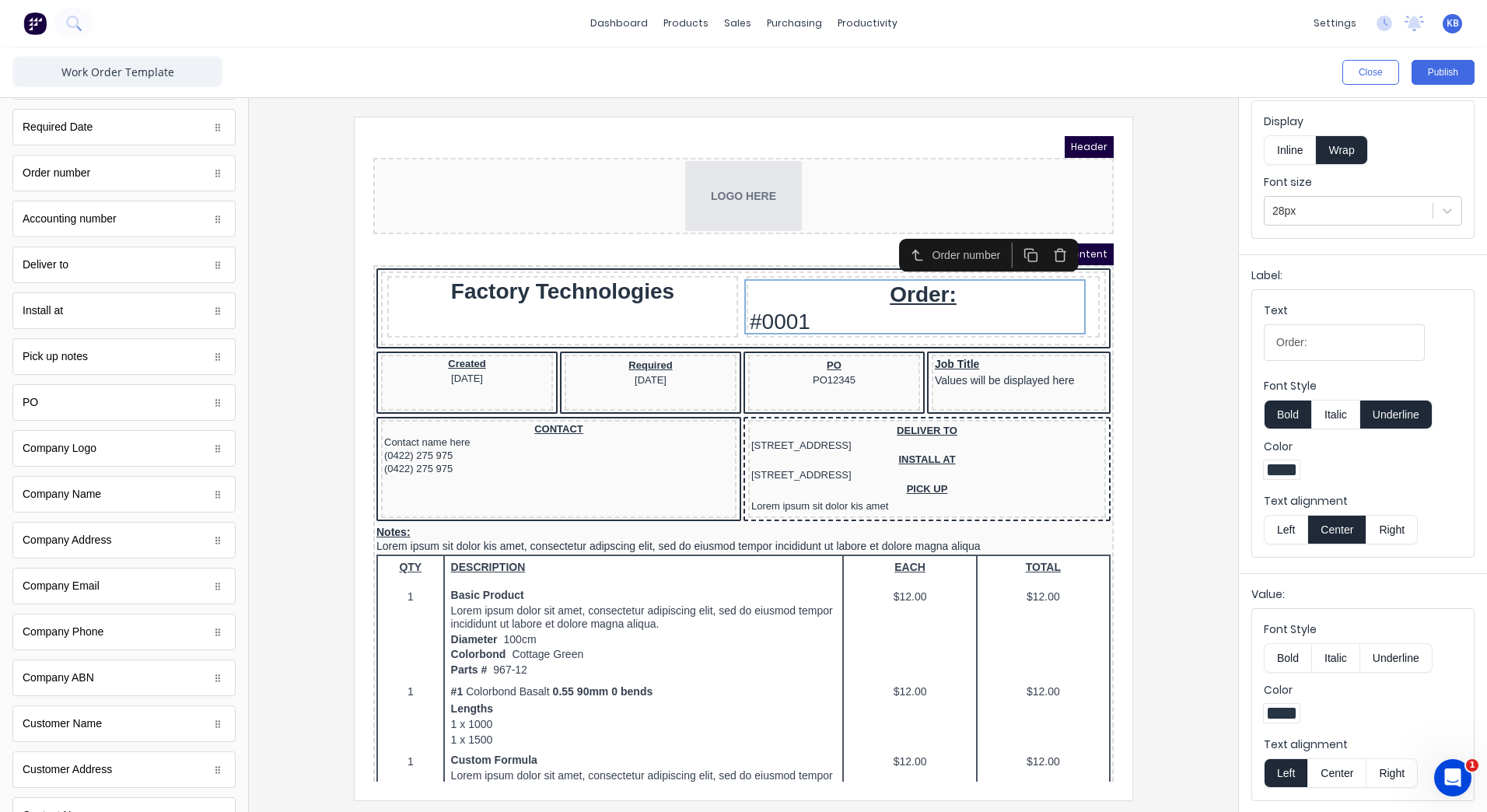
click at [1339, 767] on button "Center" at bounding box center [1336, 773] width 59 height 30
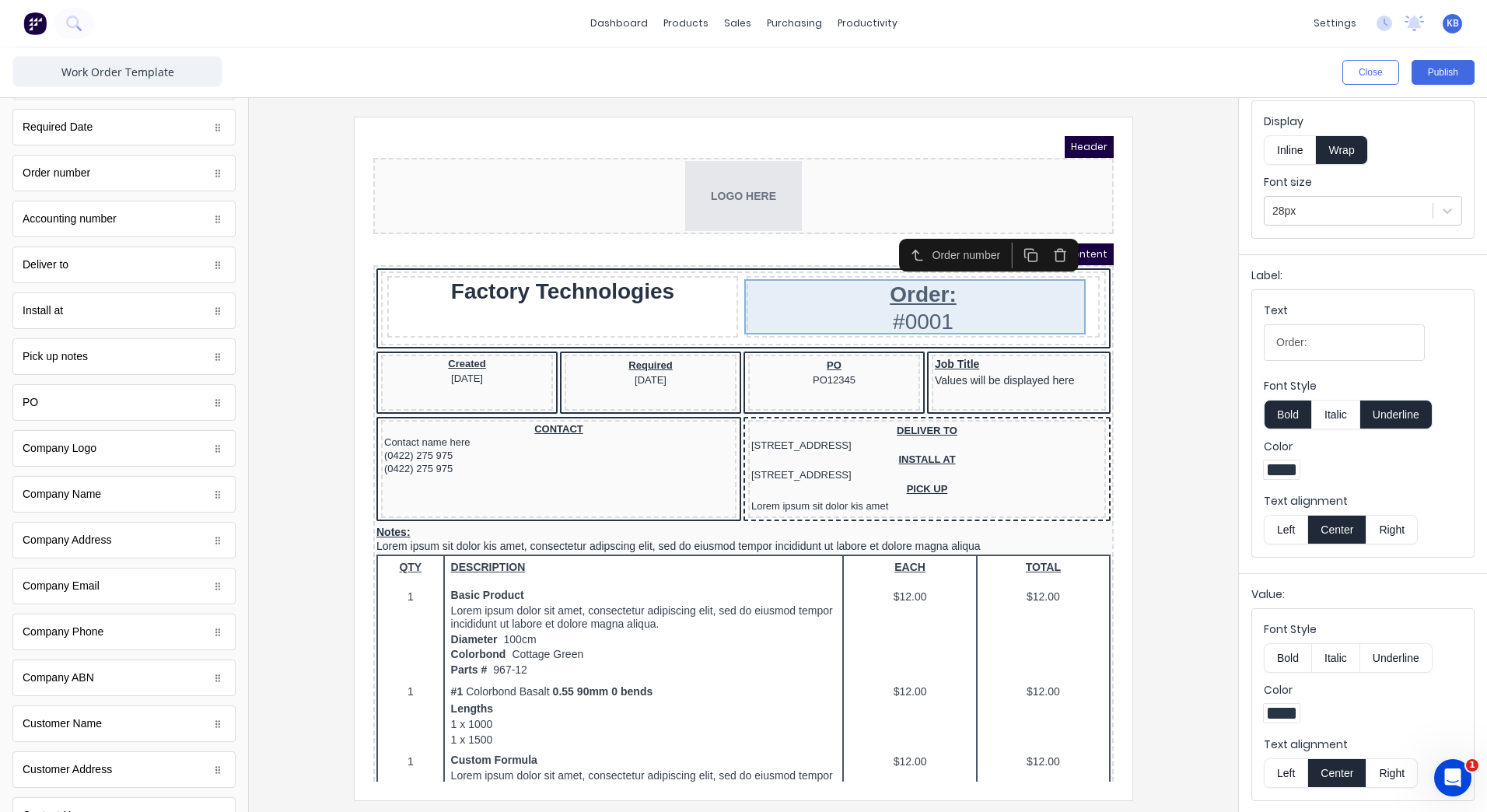
click at [925, 279] on div "Order: #0001" at bounding box center [905, 287] width 347 height 55
click at [931, 275] on div "Order: #0001" at bounding box center [905, 287] width 347 height 55
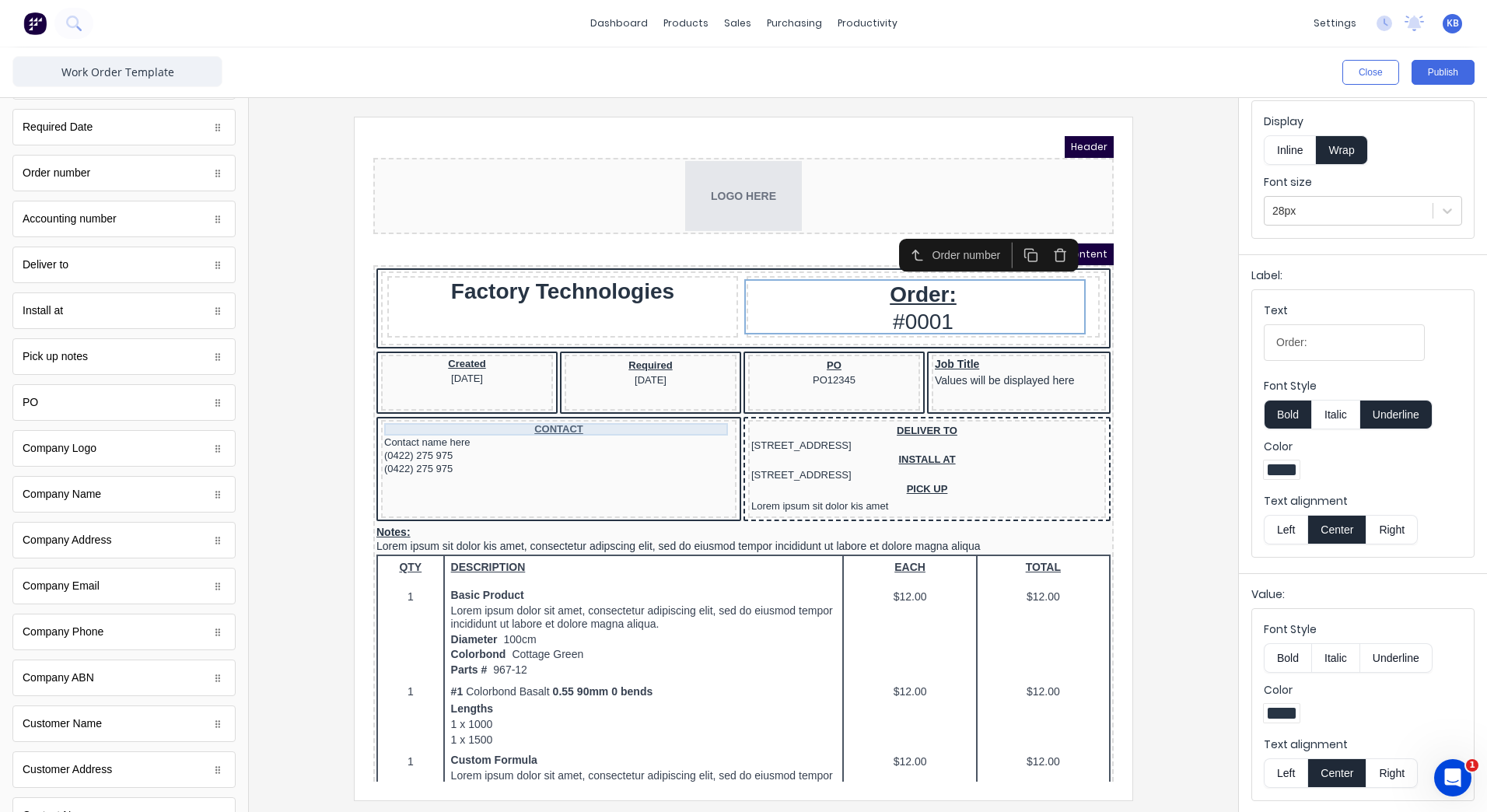
click at [537, 406] on div "CONTACT" at bounding box center [539, 410] width 349 height 12
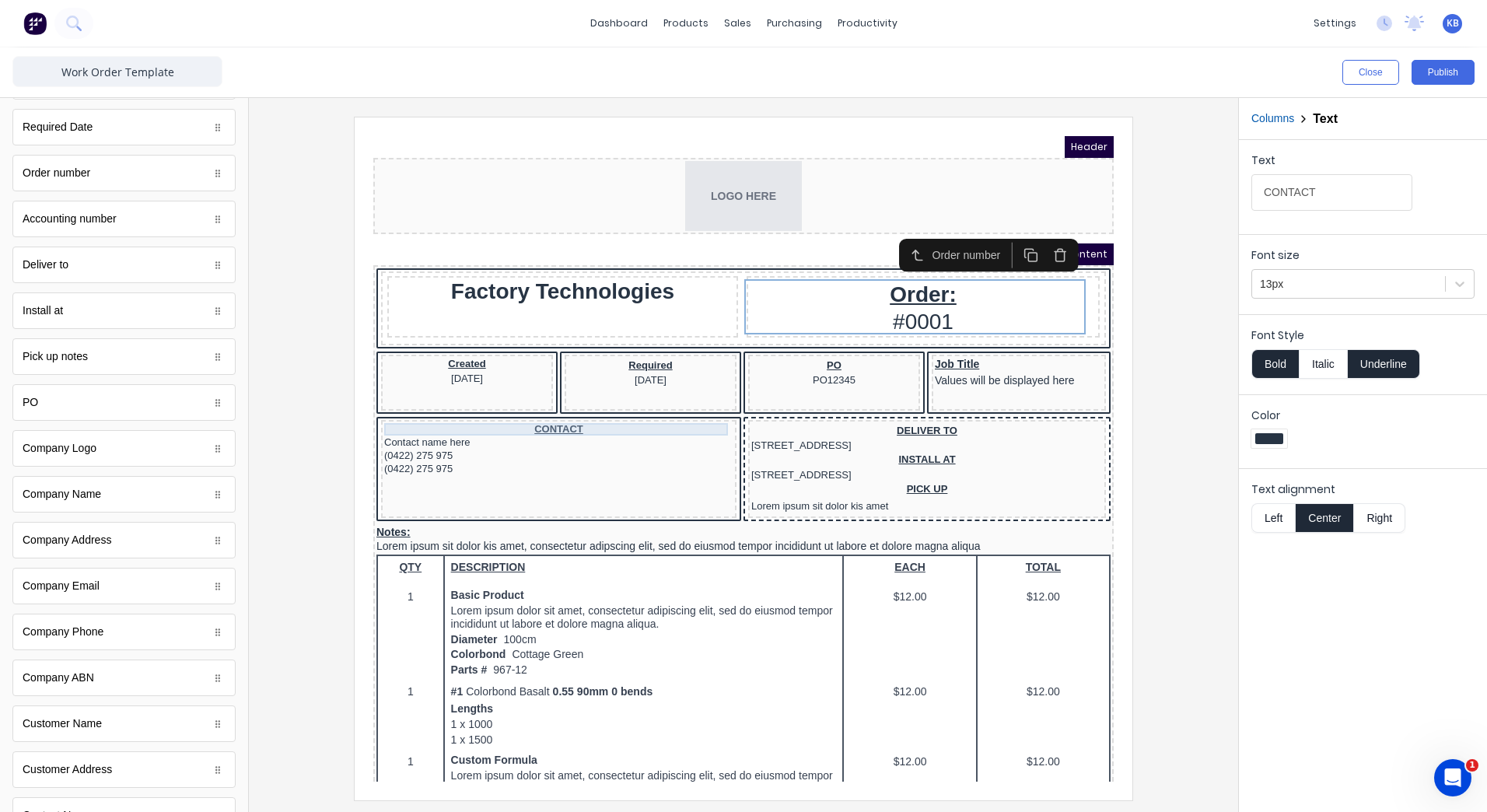
scroll to position [0, 0]
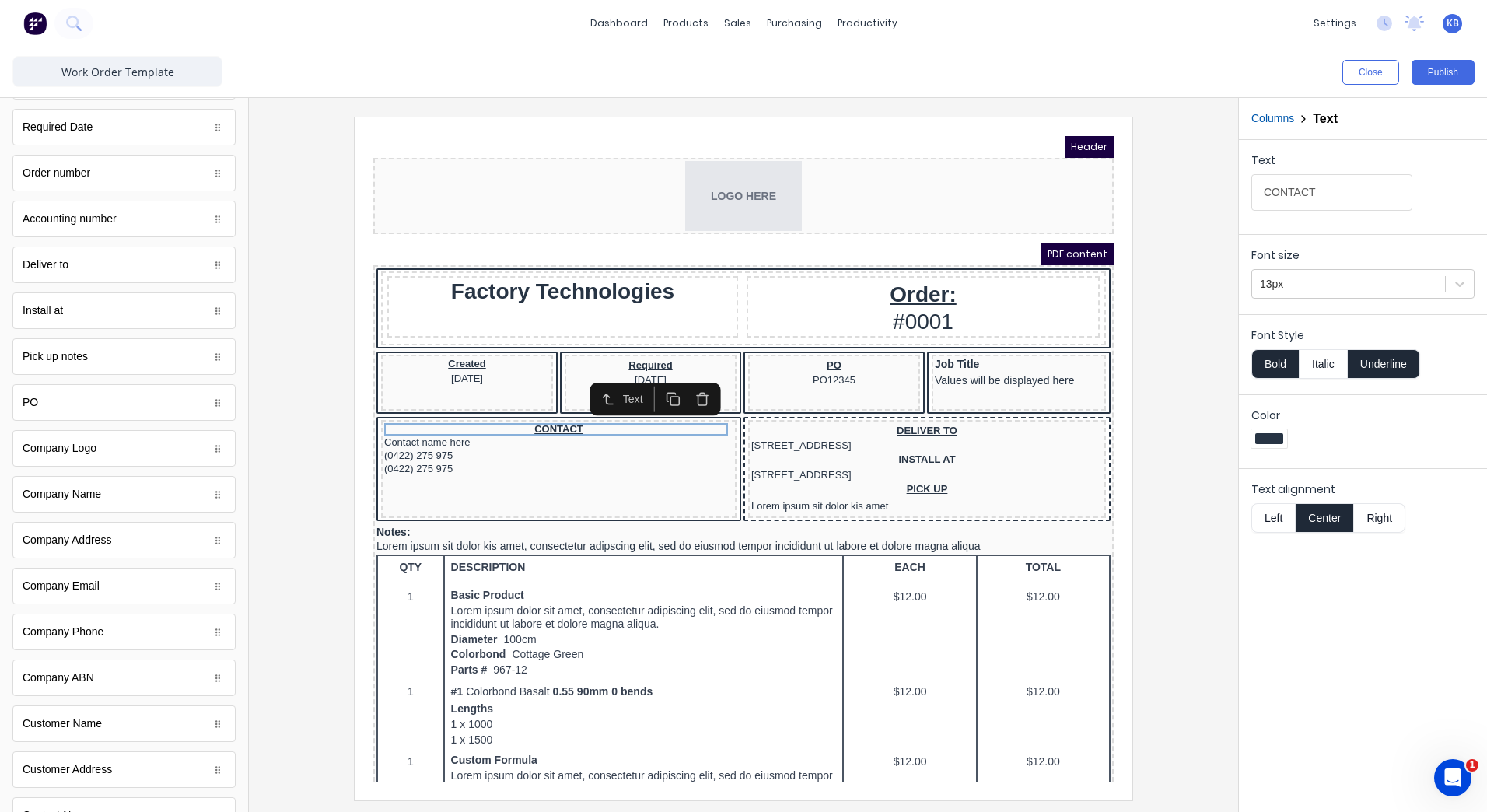
click at [1211, 448] on div at bounding box center [743, 457] width 964 height 682
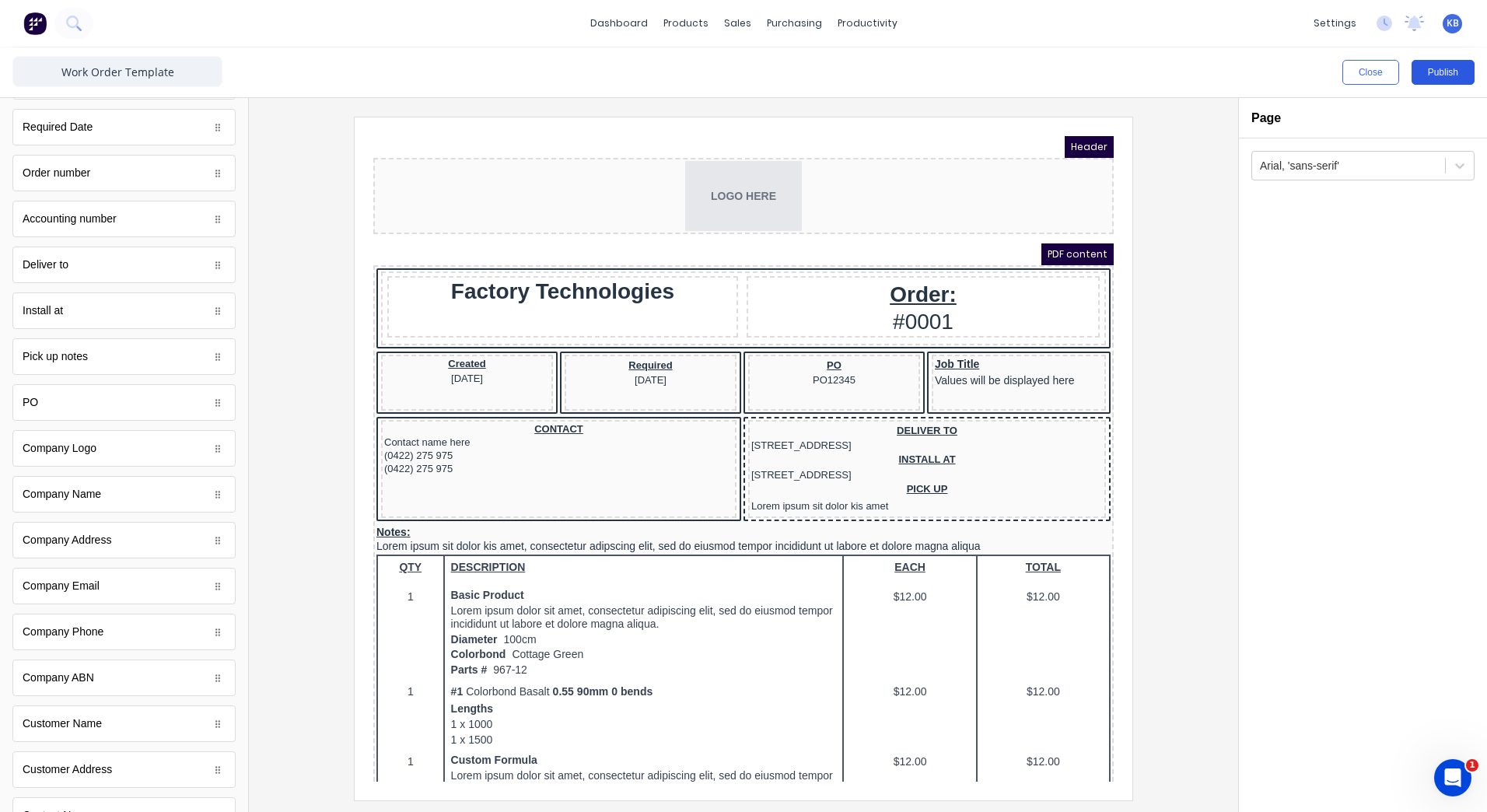
click at [1441, 80] on button "Publish" at bounding box center [1444, 72] width 63 height 25
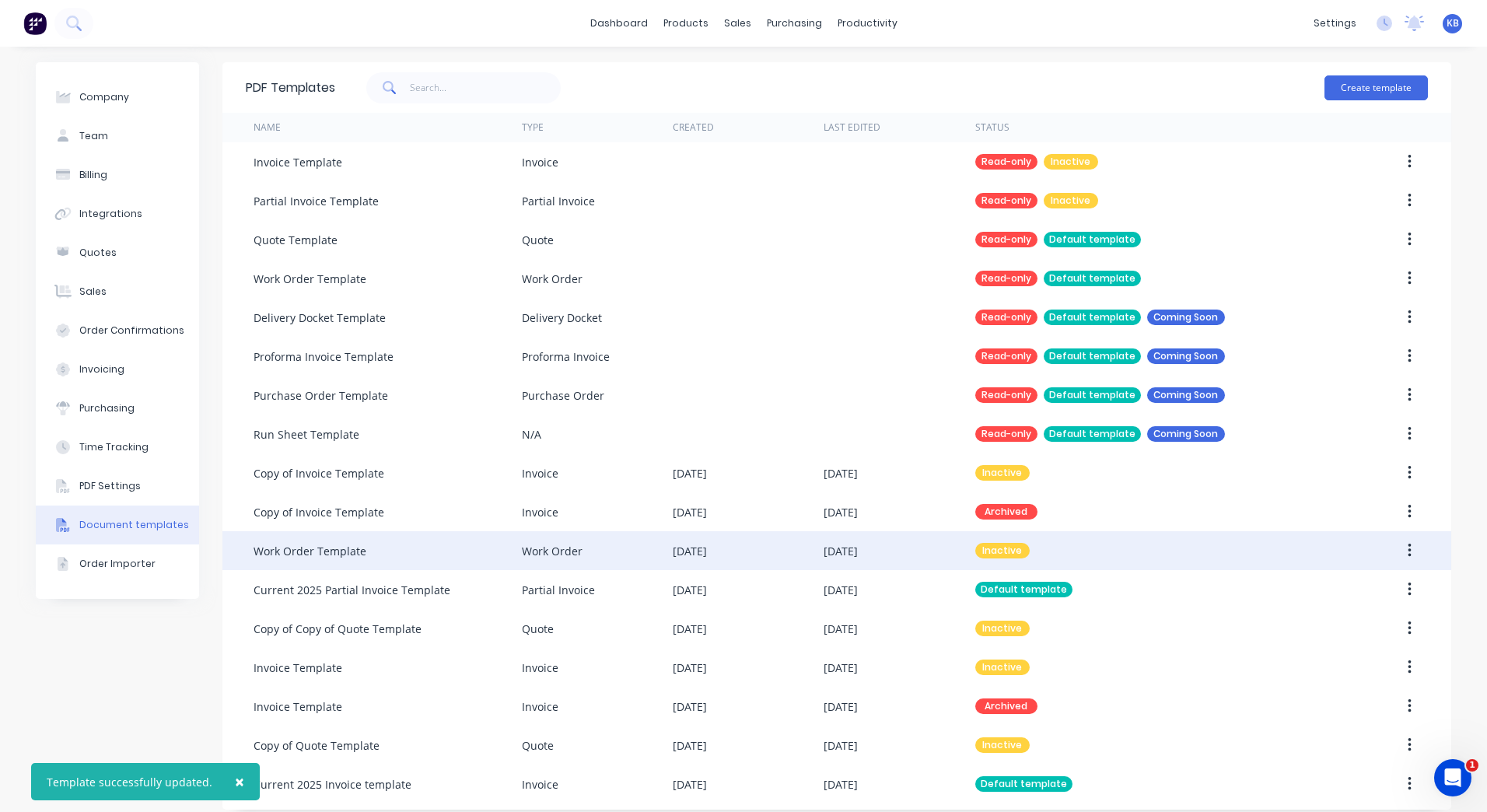
click at [1400, 551] on button "button" at bounding box center [1410, 550] width 37 height 28
click at [1408, 540] on button "button" at bounding box center [1410, 550] width 37 height 28
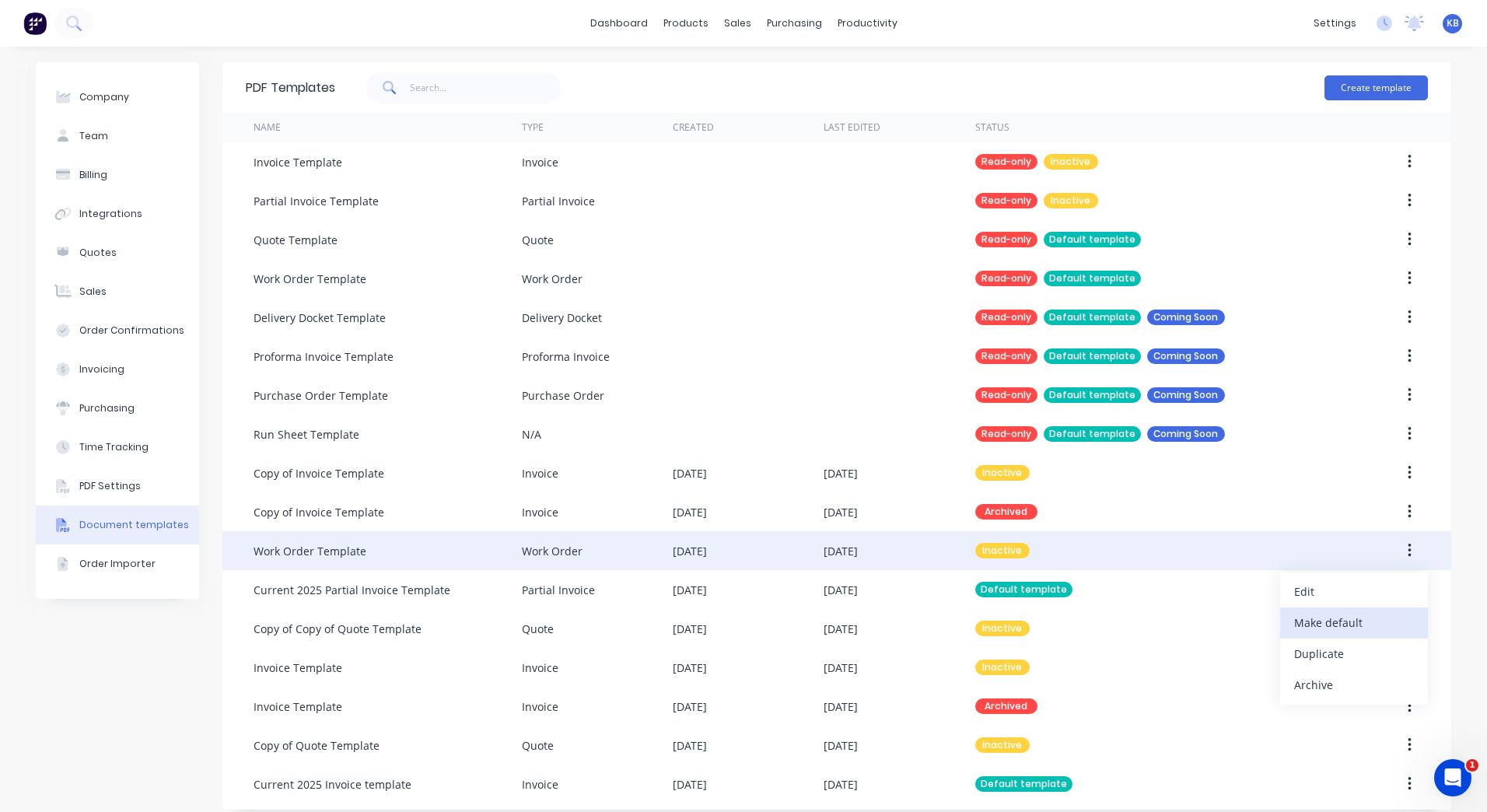
click at [1354, 620] on div "Make default" at bounding box center [1353, 622] width 120 height 22
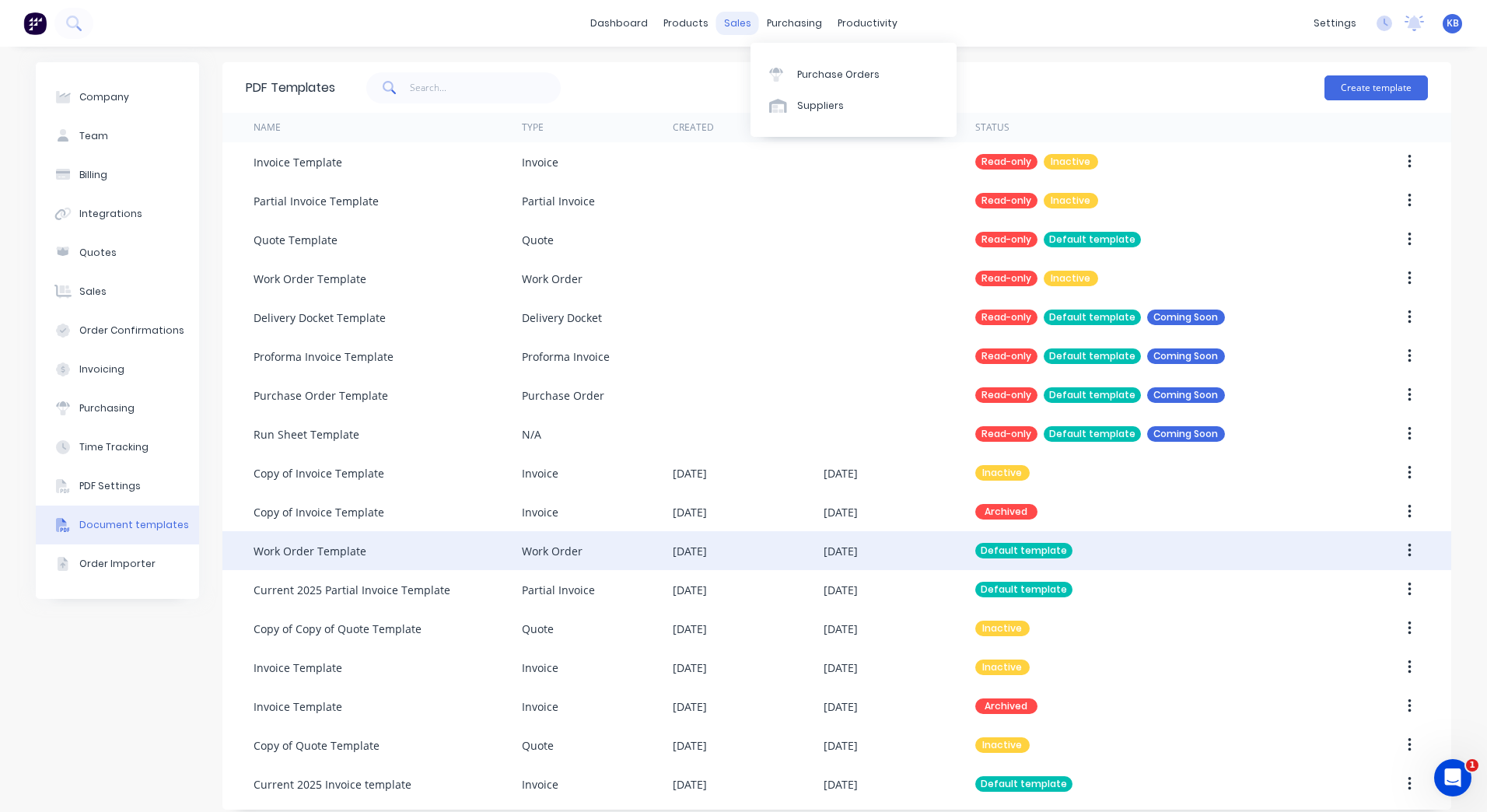
click at [746, 29] on div "sales" at bounding box center [737, 23] width 43 height 23
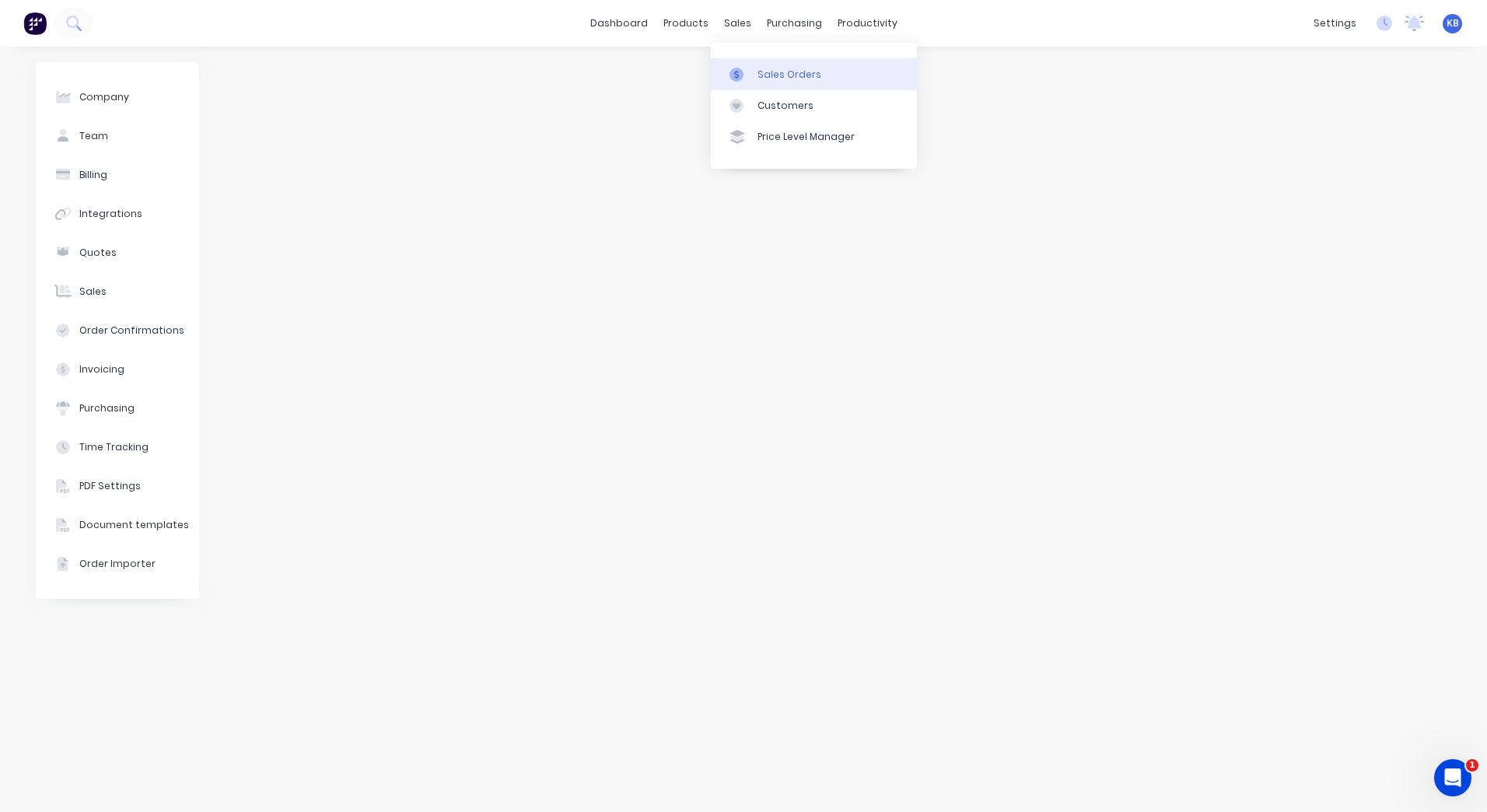
drag, startPoint x: 753, startPoint y: 58, endPoint x: 755, endPoint y: 69, distance: 11.2
click at [755, 69] on div "Sales Orders Customers Price Level Manager" at bounding box center [814, 106] width 206 height 125
click at [755, 69] on link "Sales Orders" at bounding box center [814, 74] width 206 height 31
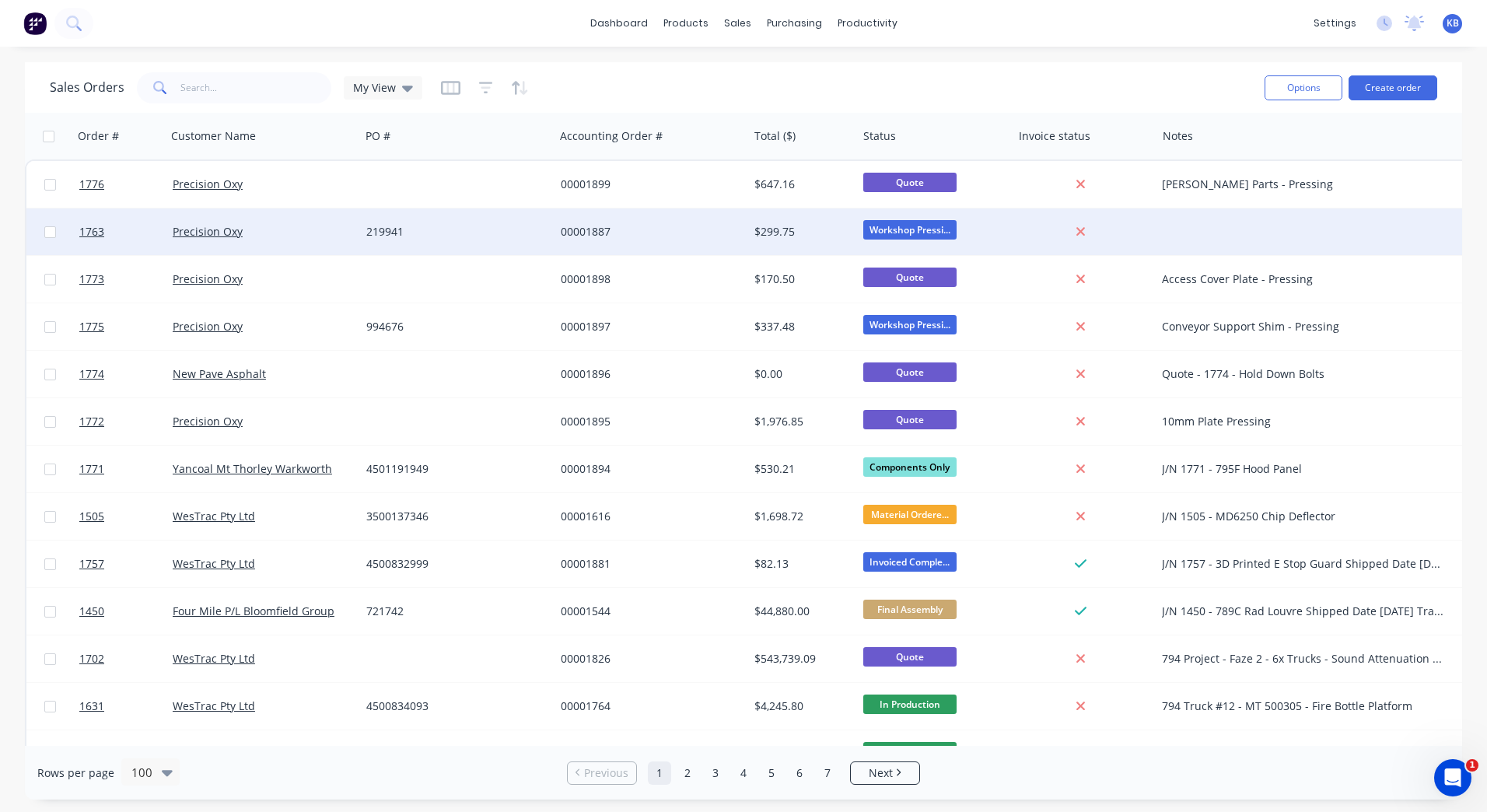
click at [857, 217] on div "Workshop Pressi..." at bounding box center [935, 232] width 156 height 47
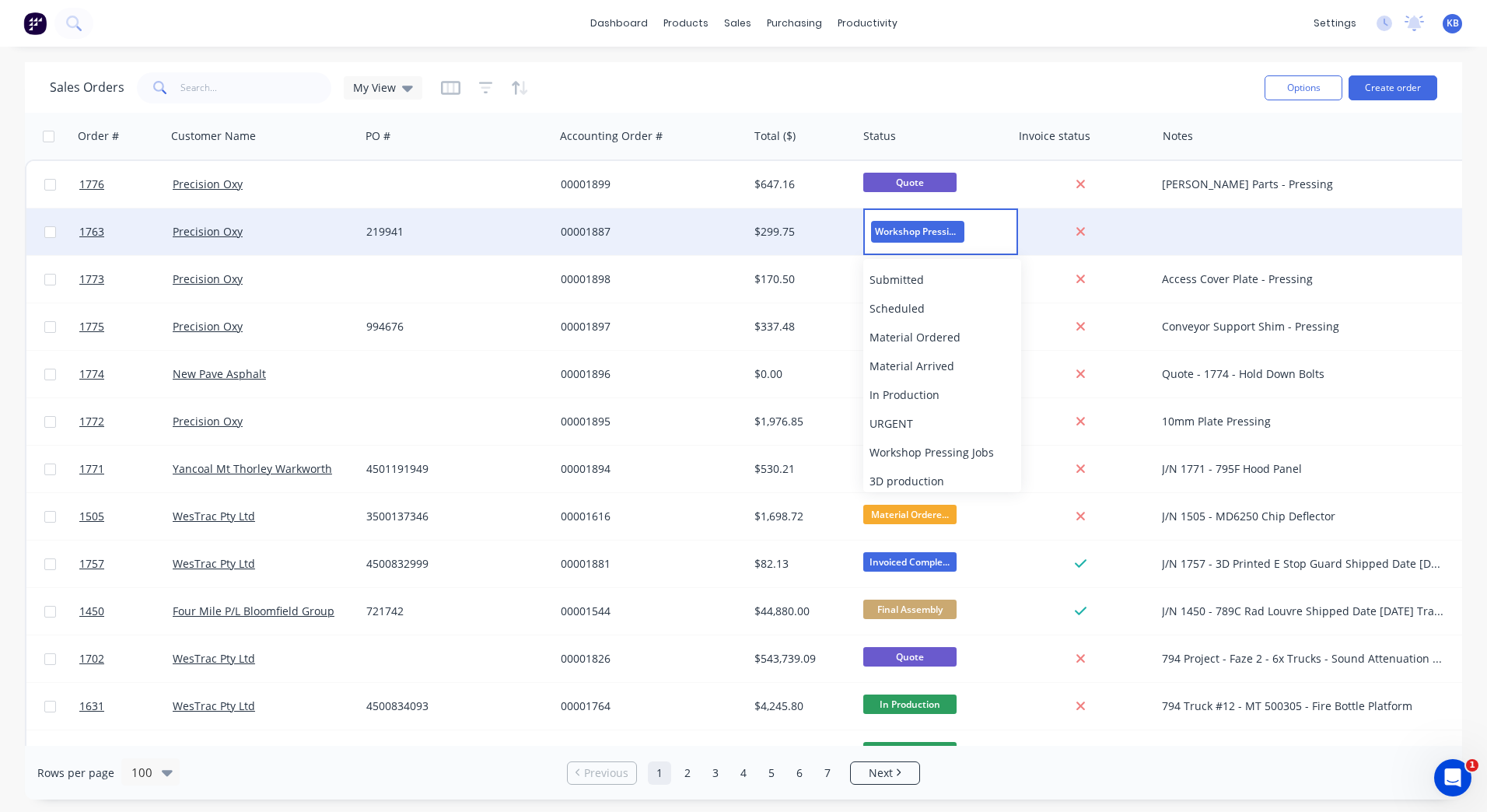
click at [790, 232] on div "$299.75" at bounding box center [800, 232] width 91 height 15
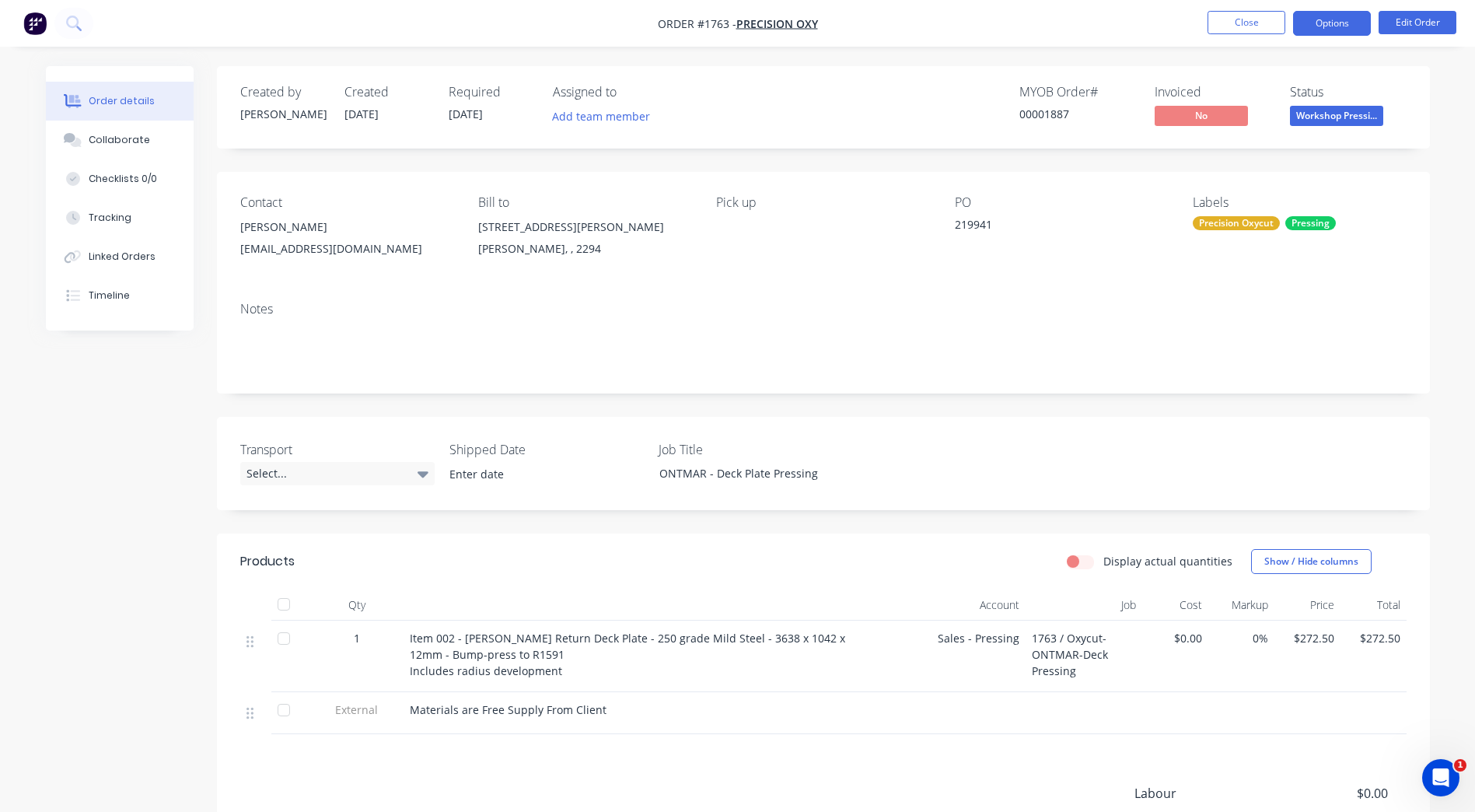
click at [1307, 15] on button "Options" at bounding box center [1332, 23] width 78 height 25
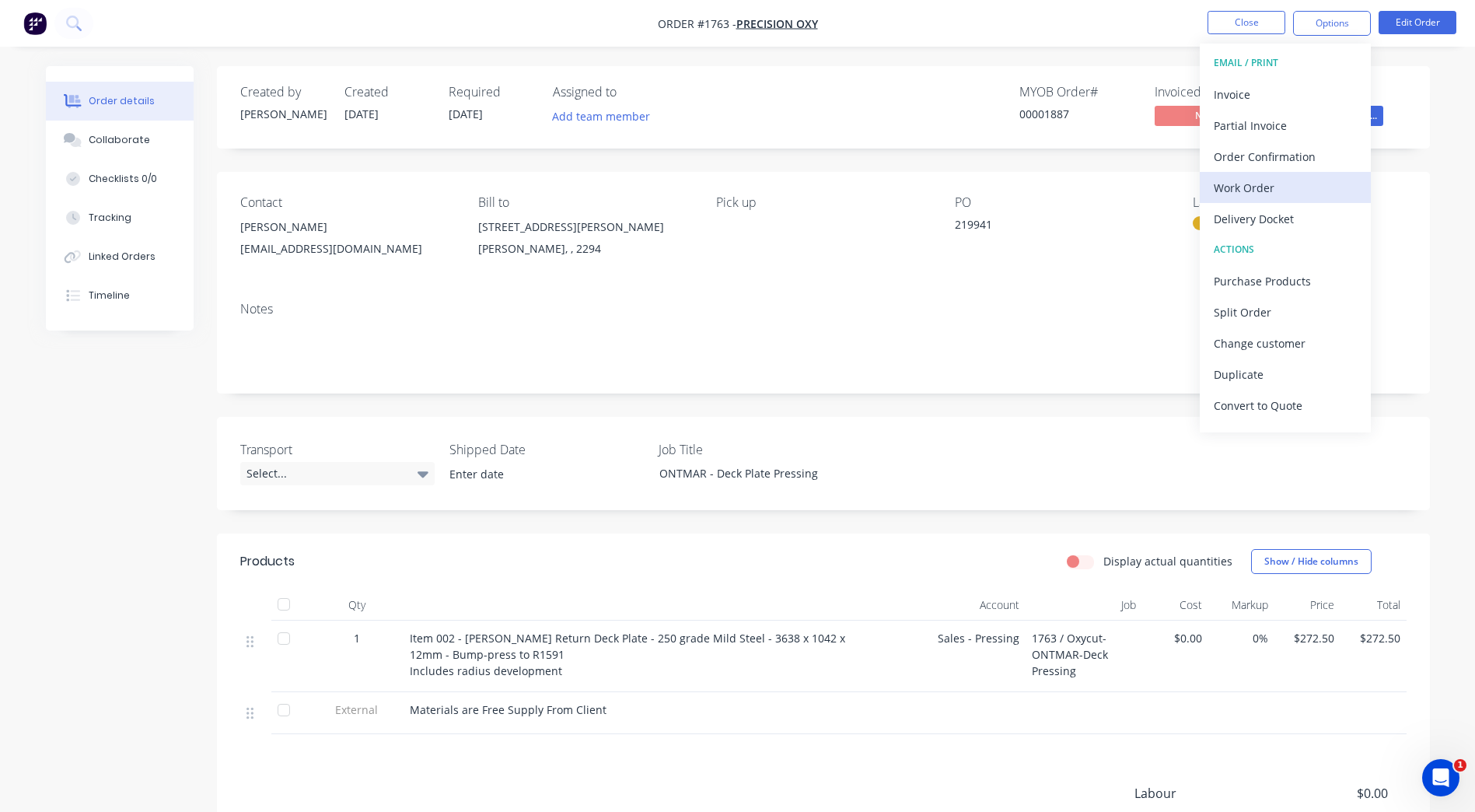
click at [1263, 196] on div "Work Order" at bounding box center [1285, 187] width 143 height 22
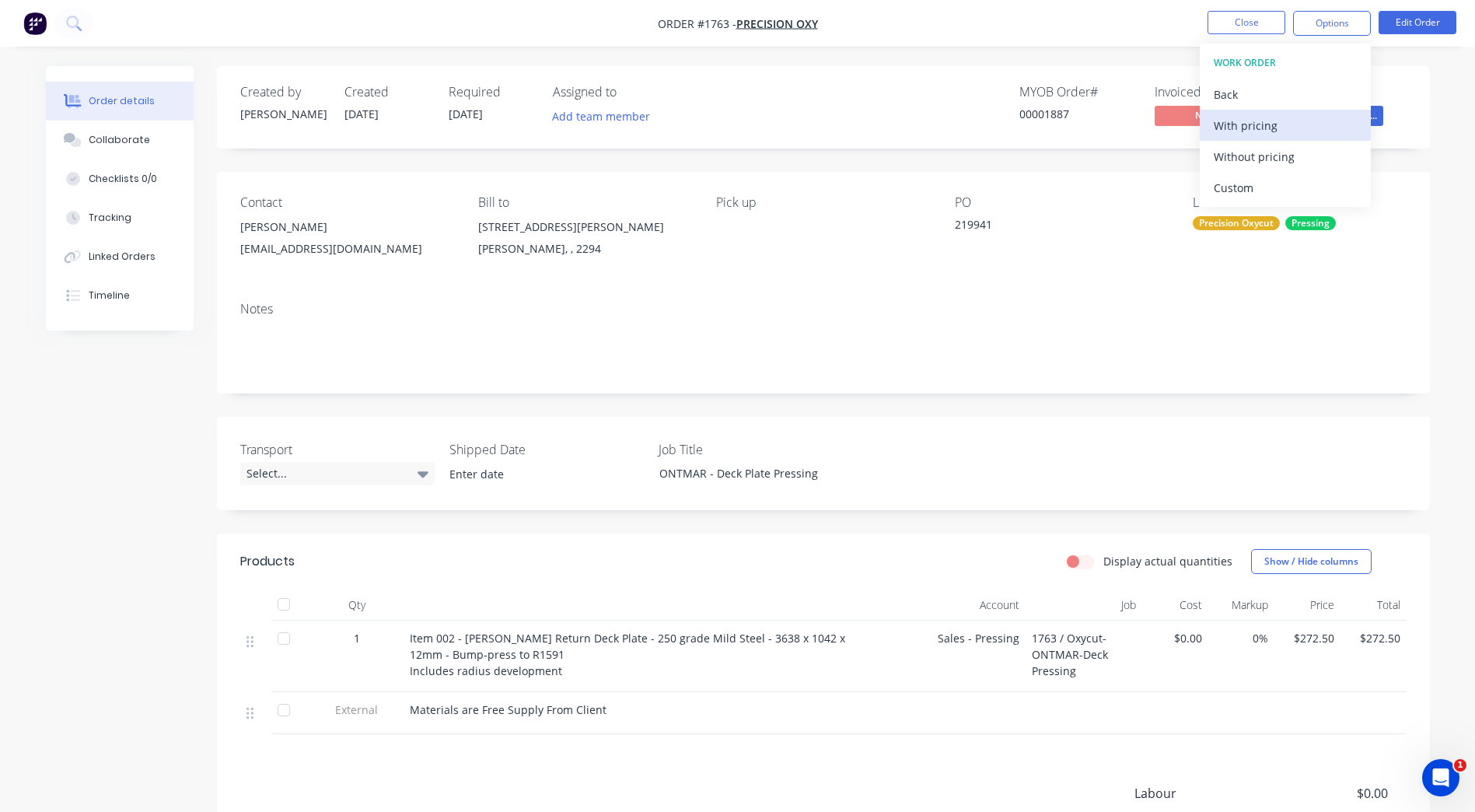
click at [1267, 128] on div "With pricing" at bounding box center [1285, 125] width 143 height 22
click at [1237, 15] on button "Close" at bounding box center [1246, 22] width 78 height 23
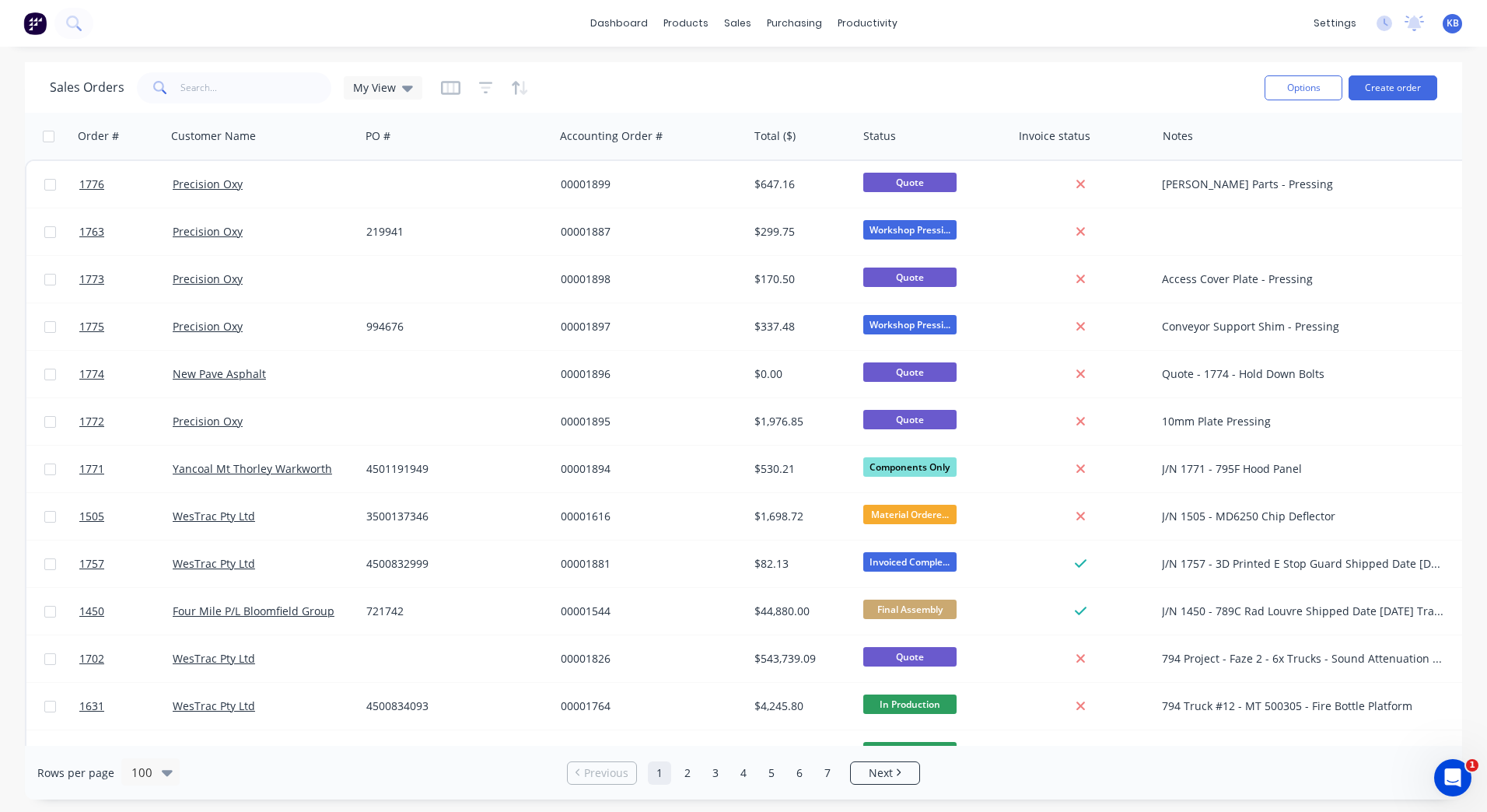
click at [1326, 38] on div "dashboard products sales purchasing productivity dashboard products Product Cat…" at bounding box center [743, 23] width 1487 height 47
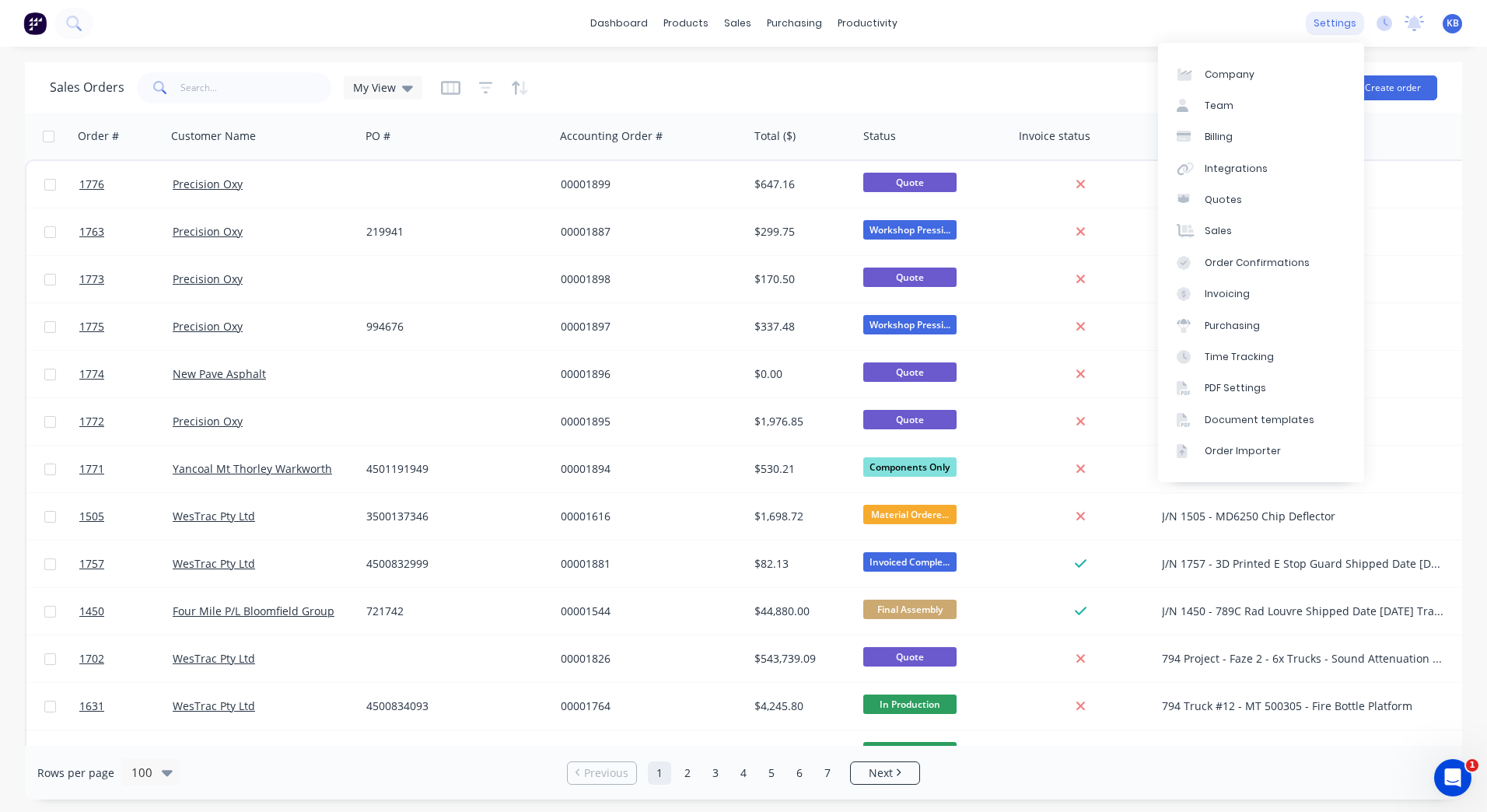
click at [1329, 27] on div "settings" at bounding box center [1335, 23] width 59 height 23
click at [1256, 409] on link "Document templates" at bounding box center [1261, 420] width 206 height 31
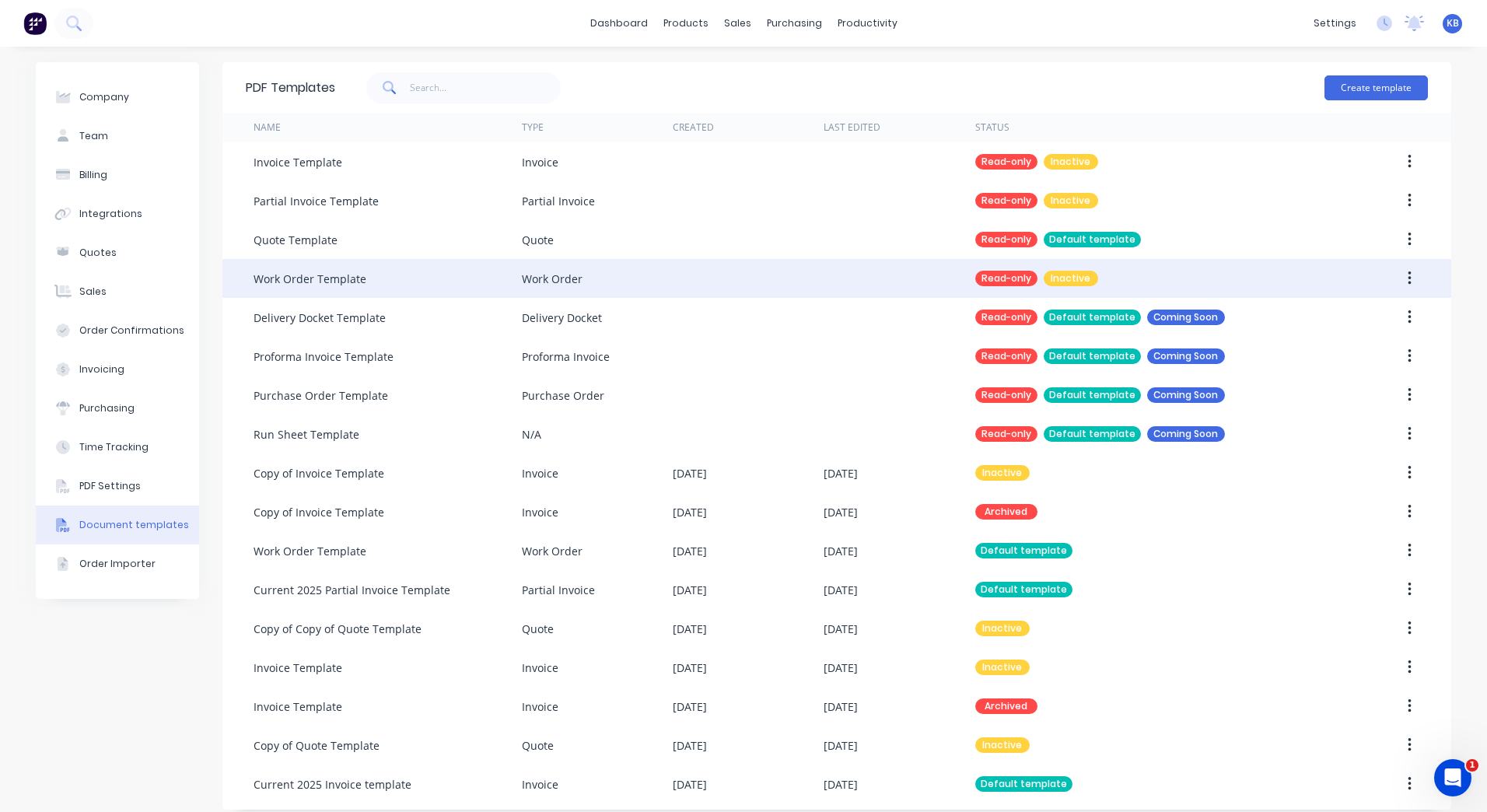
click at [1407, 283] on button "button" at bounding box center [1410, 278] width 37 height 28
click at [1364, 355] on div "Duplicate" at bounding box center [1353, 350] width 120 height 22
click at [1397, 283] on button "button" at bounding box center [1410, 278] width 37 height 28
click at [1359, 320] on div "Make default" at bounding box center [1353, 318] width 120 height 22
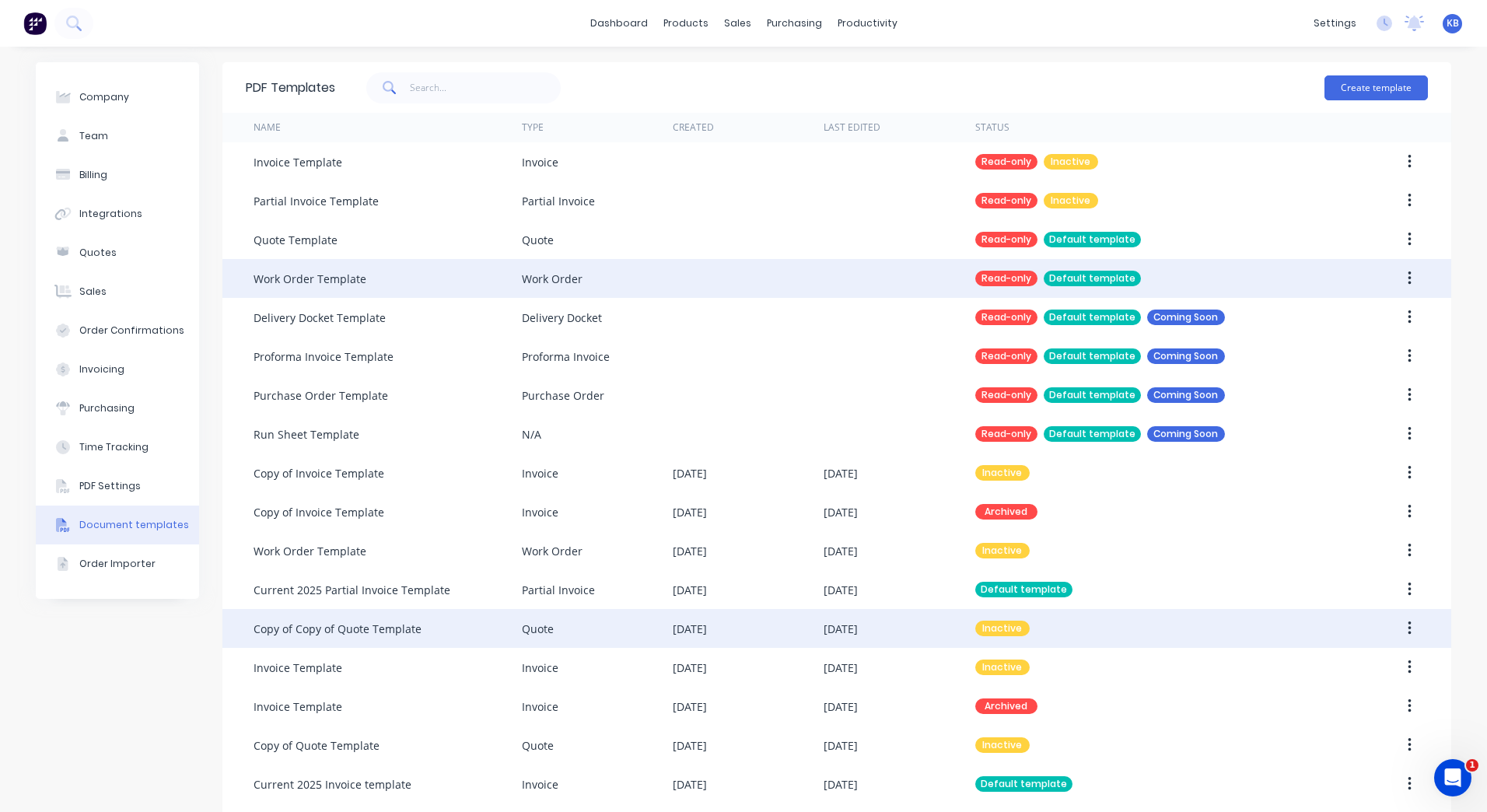
scroll to position [52, 0]
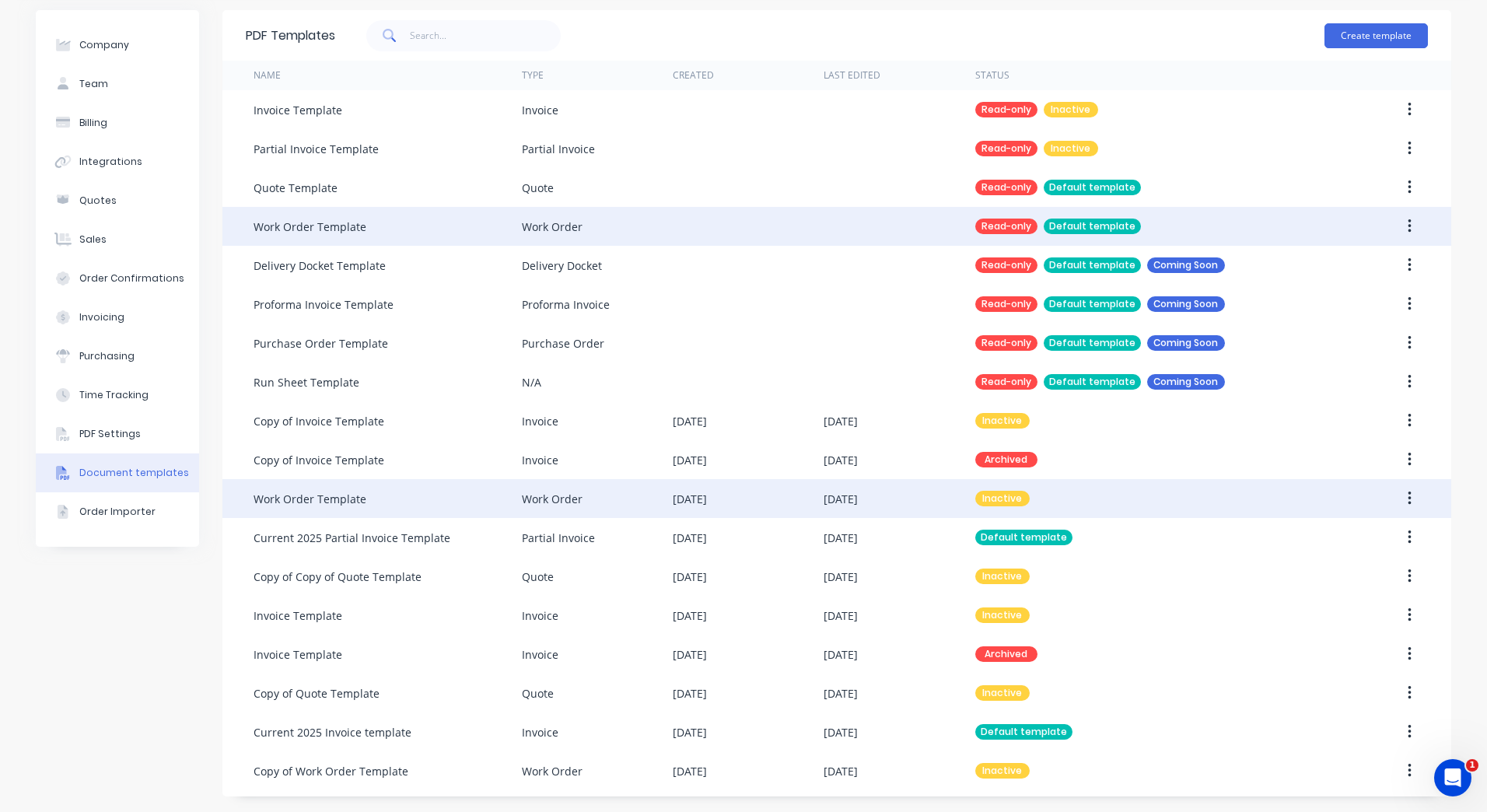
click at [591, 508] on div "Work Order" at bounding box center [597, 498] width 151 height 38
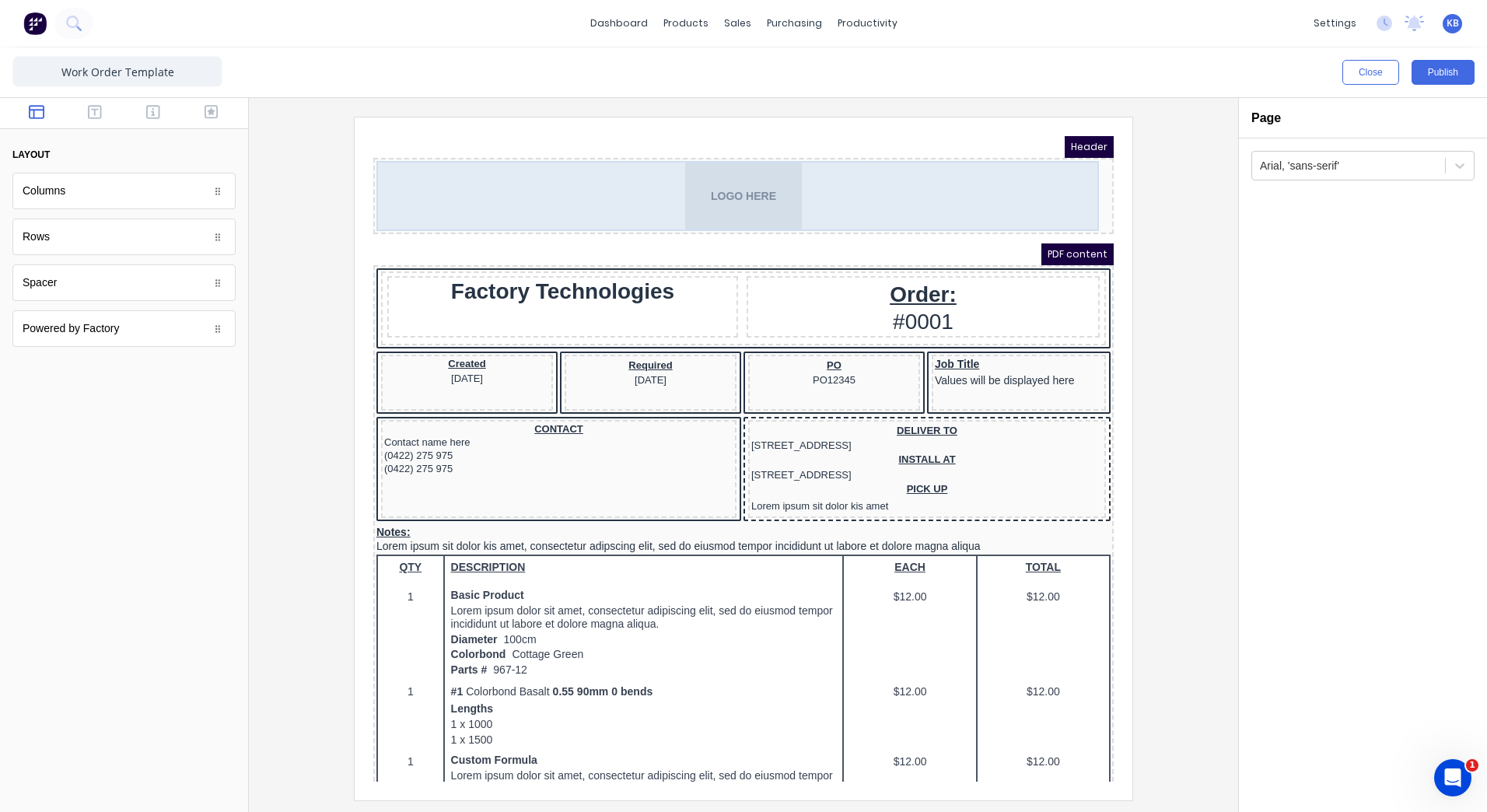
click at [728, 193] on div "LOGO HERE" at bounding box center [725, 177] width 734 height 70
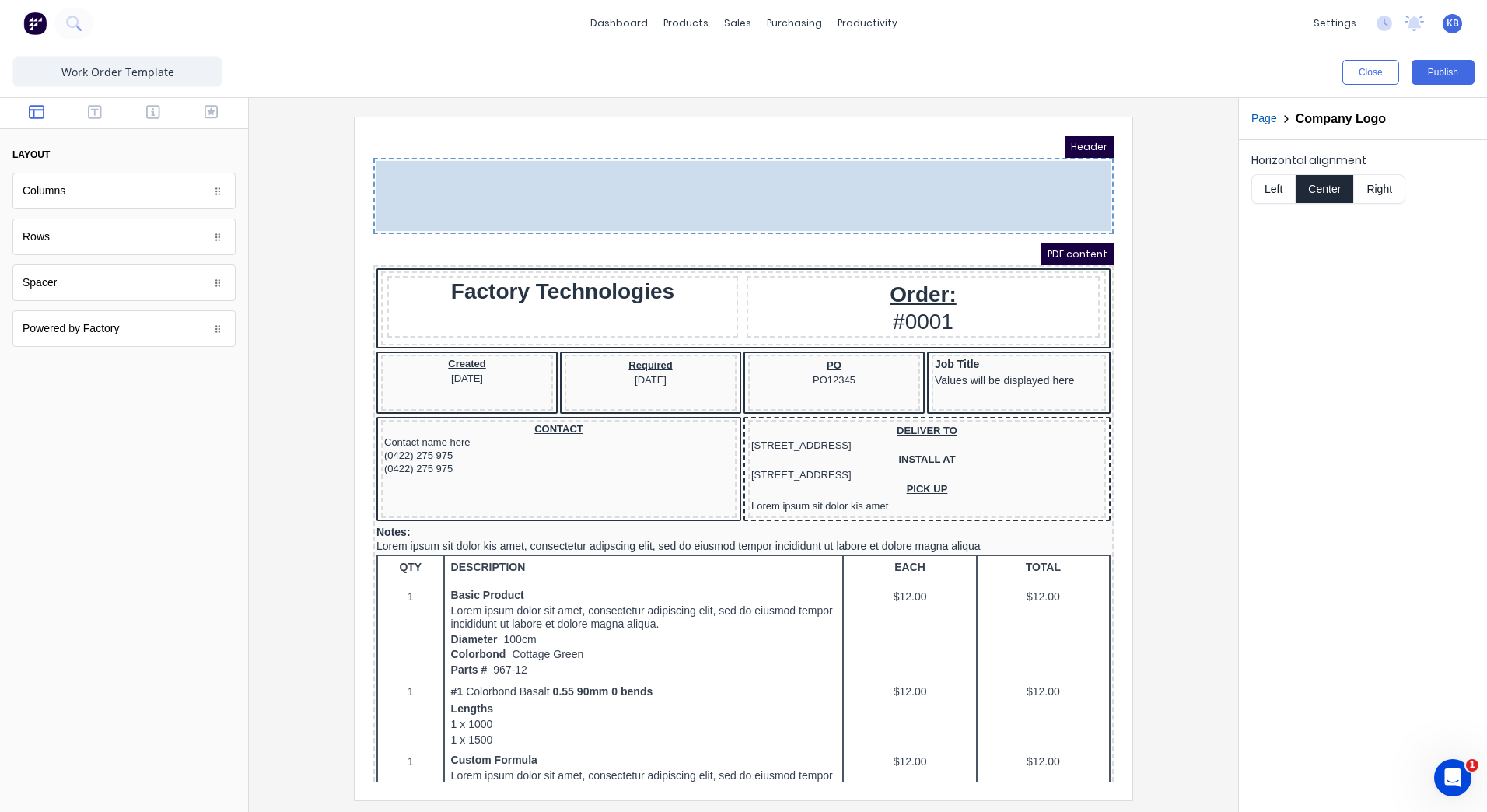
drag, startPoint x: 728, startPoint y: 193, endPoint x: 372, endPoint y: 189, distance: 356.0
drag, startPoint x: 732, startPoint y: 170, endPoint x: 438, endPoint y: 176, distance: 294.1
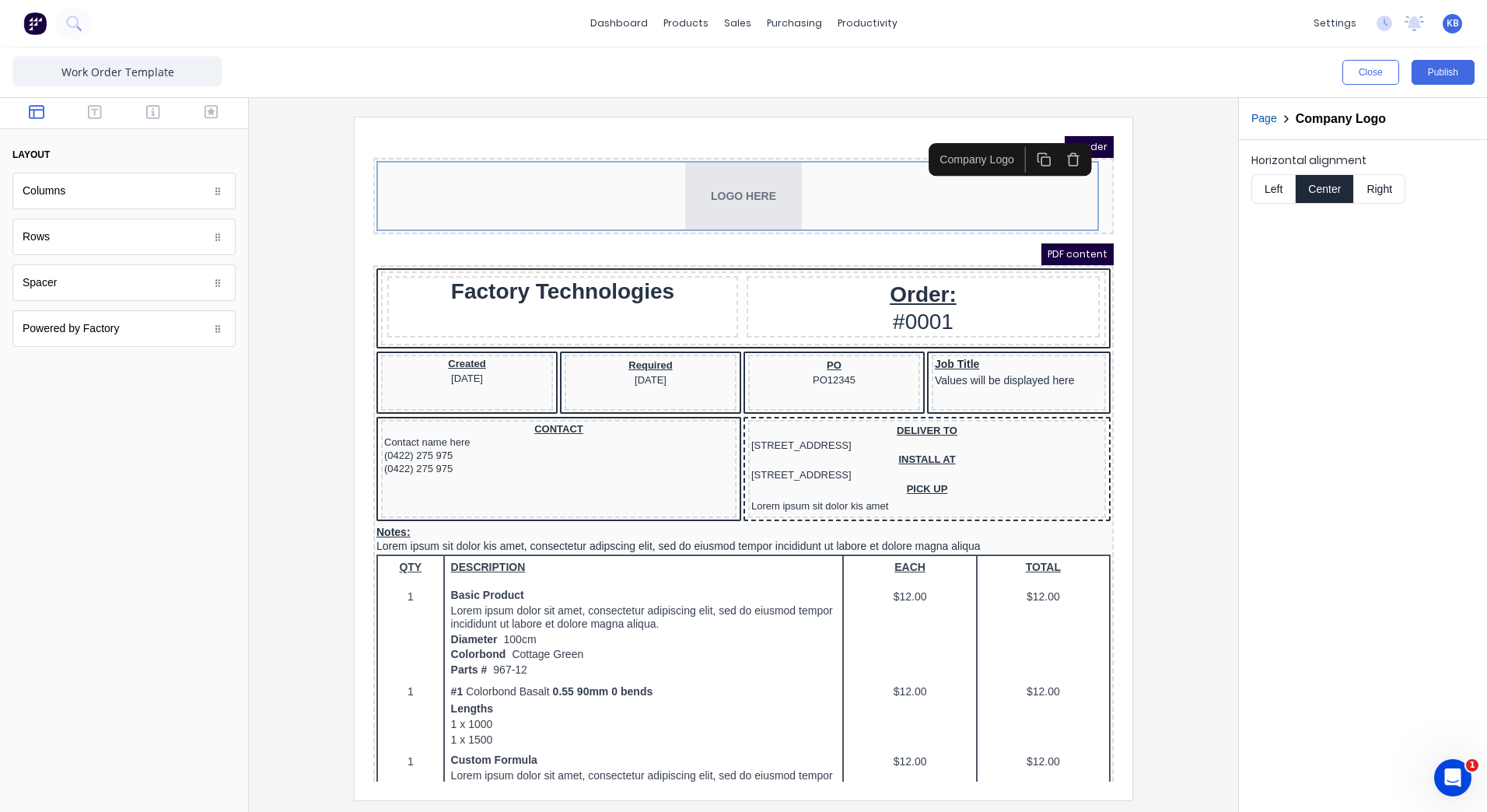
click at [1265, 197] on button "Left" at bounding box center [1273, 188] width 43 height 30
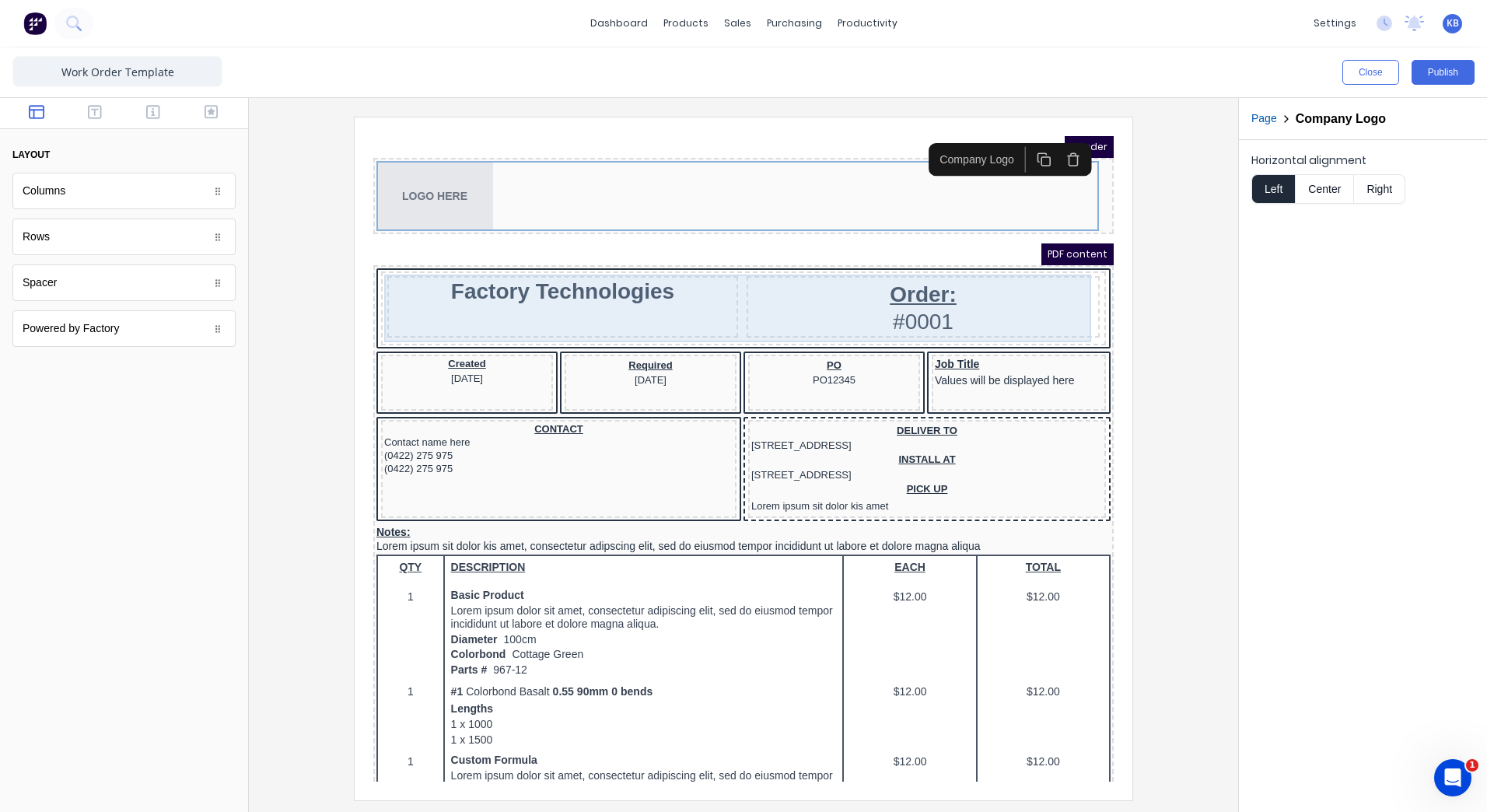
click at [666, 298] on div "Factory Technologies" at bounding box center [544, 288] width 351 height 62
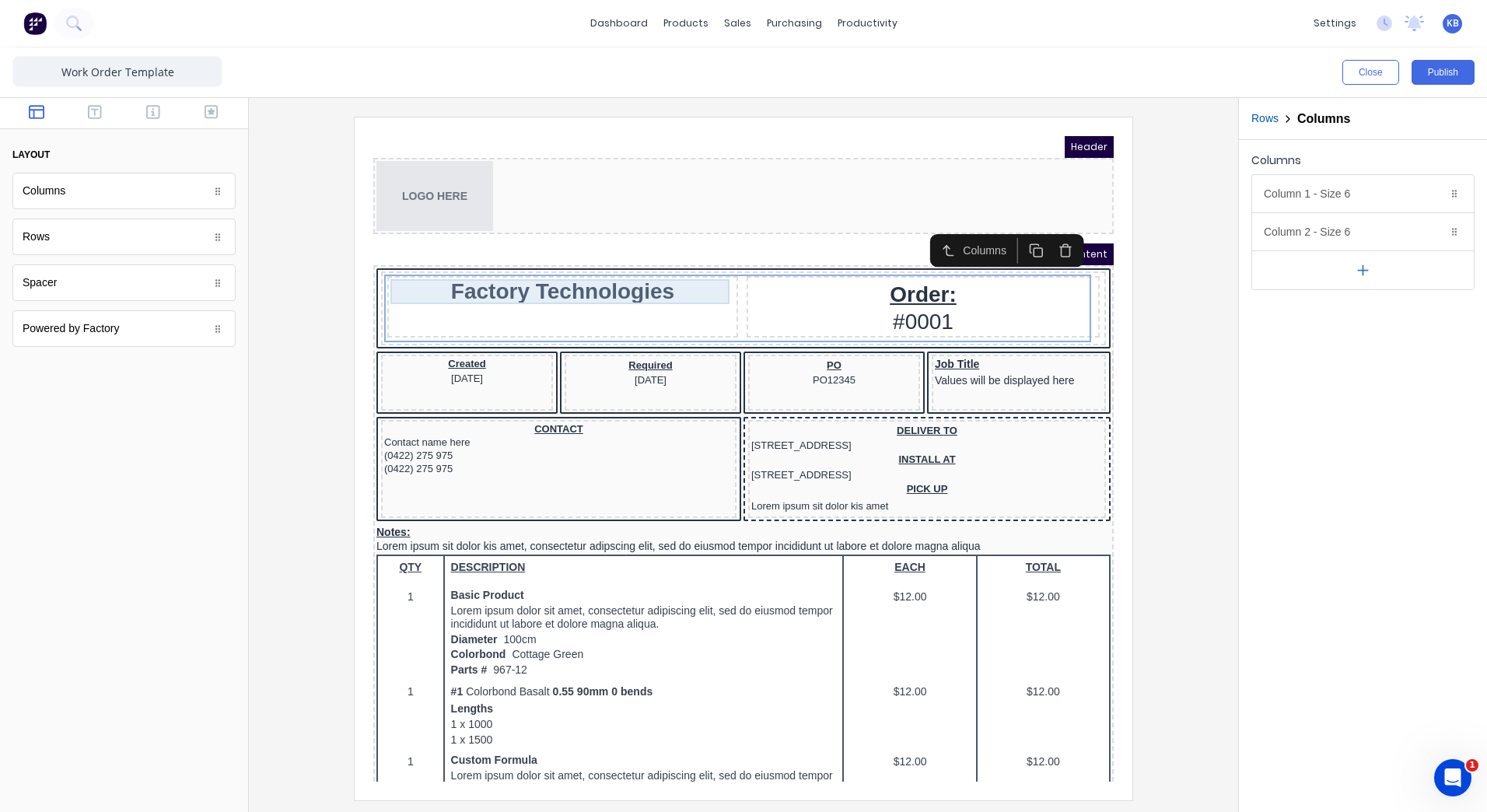
click at [530, 282] on div "Factory Technologies" at bounding box center [544, 273] width 344 height 25
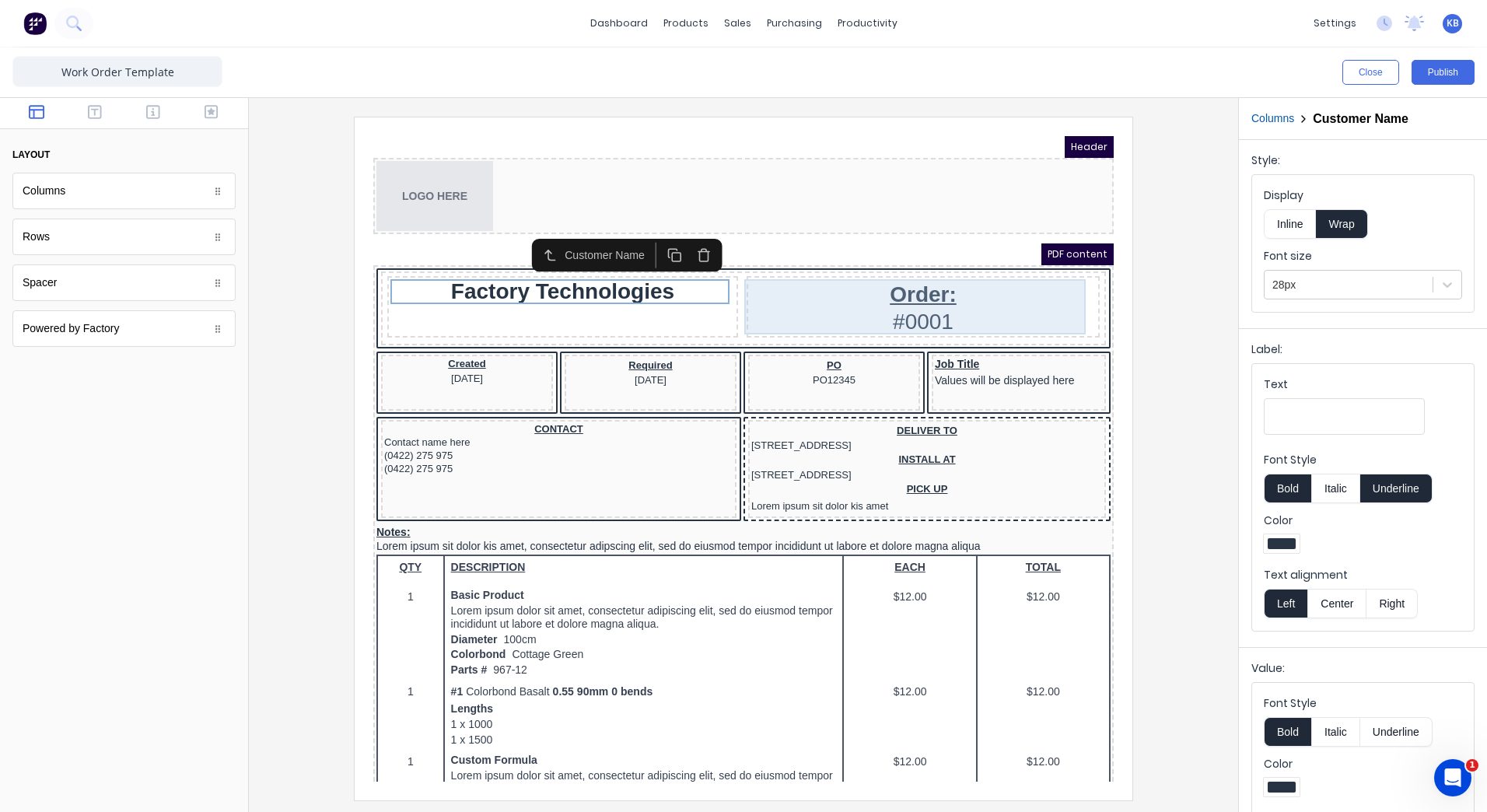
click at [896, 292] on div "Order: #0001" at bounding box center [905, 287] width 347 height 55
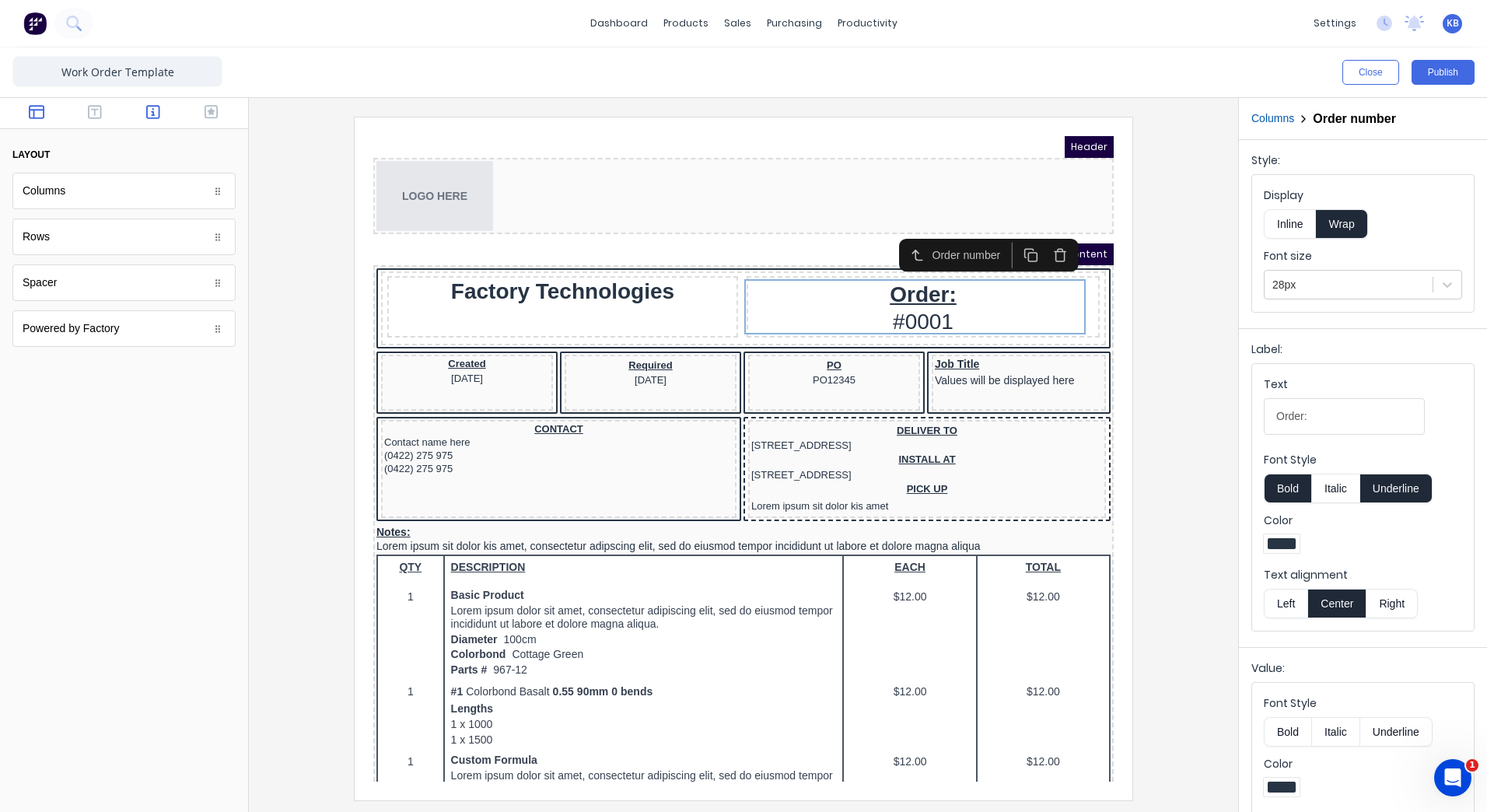
click at [164, 112] on button "button" at bounding box center [153, 112] width 49 height 18
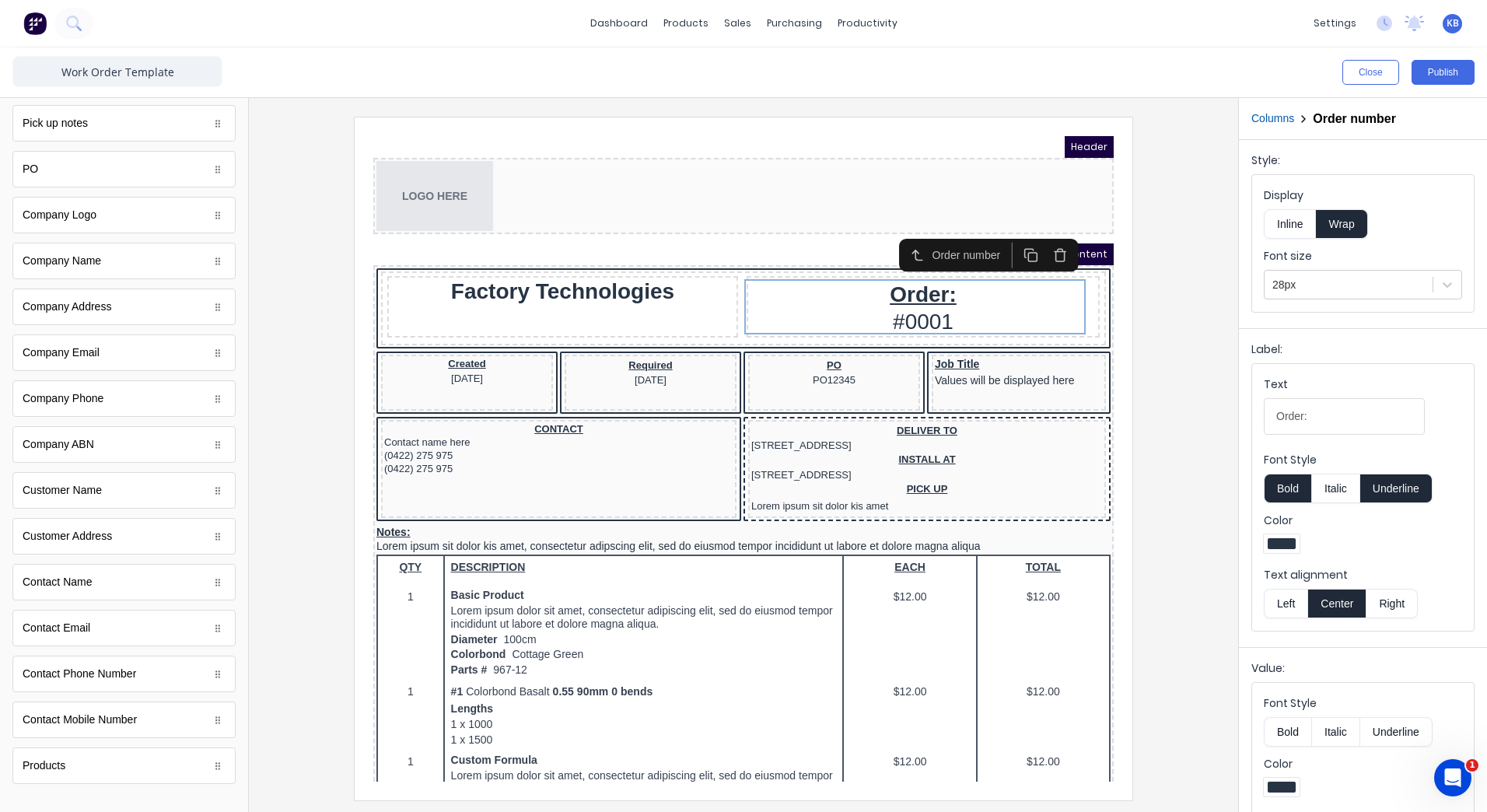
scroll to position [407, 0]
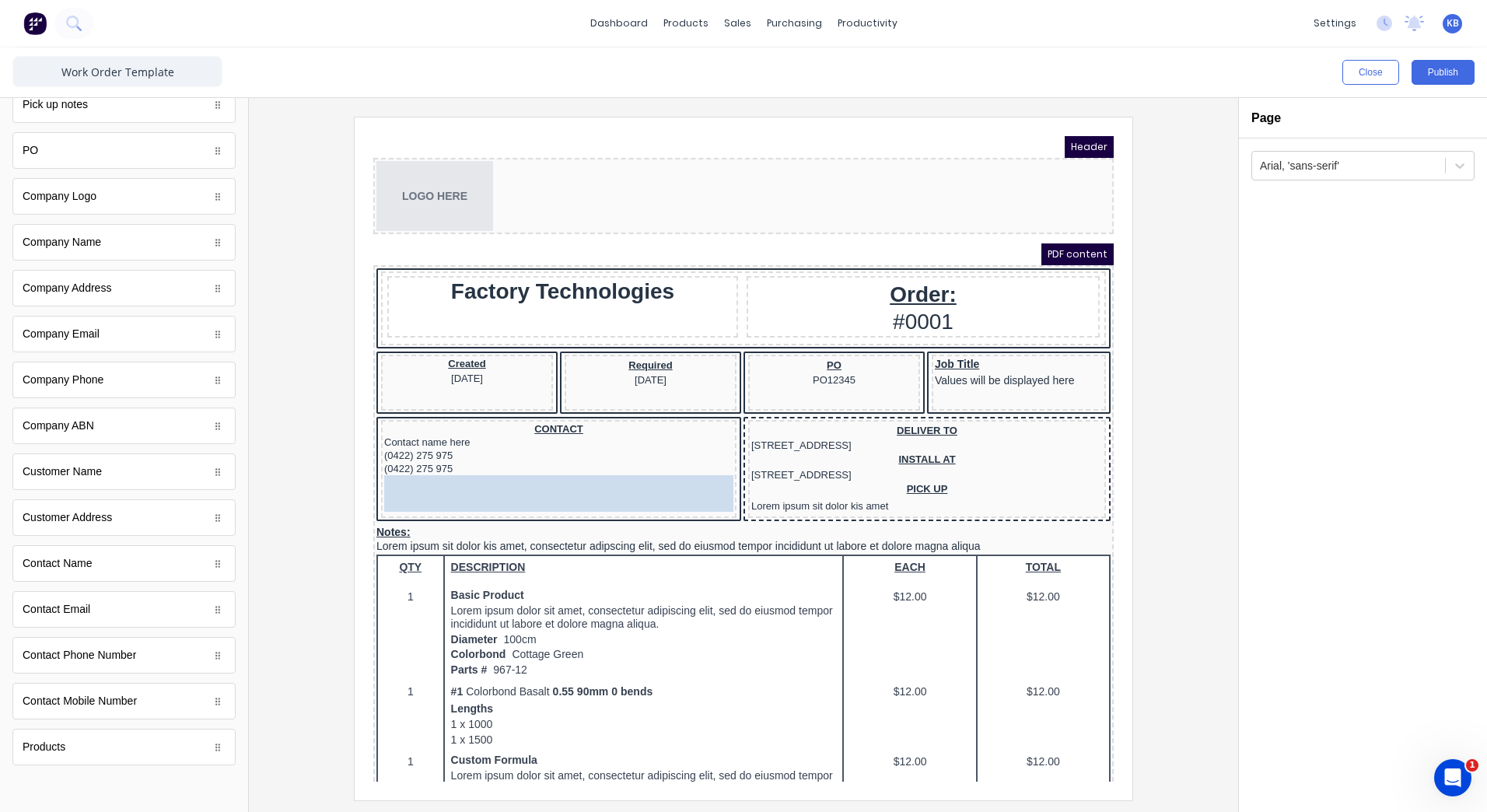
drag, startPoint x: 91, startPoint y: 621, endPoint x: 113, endPoint y: 350, distance: 271.9
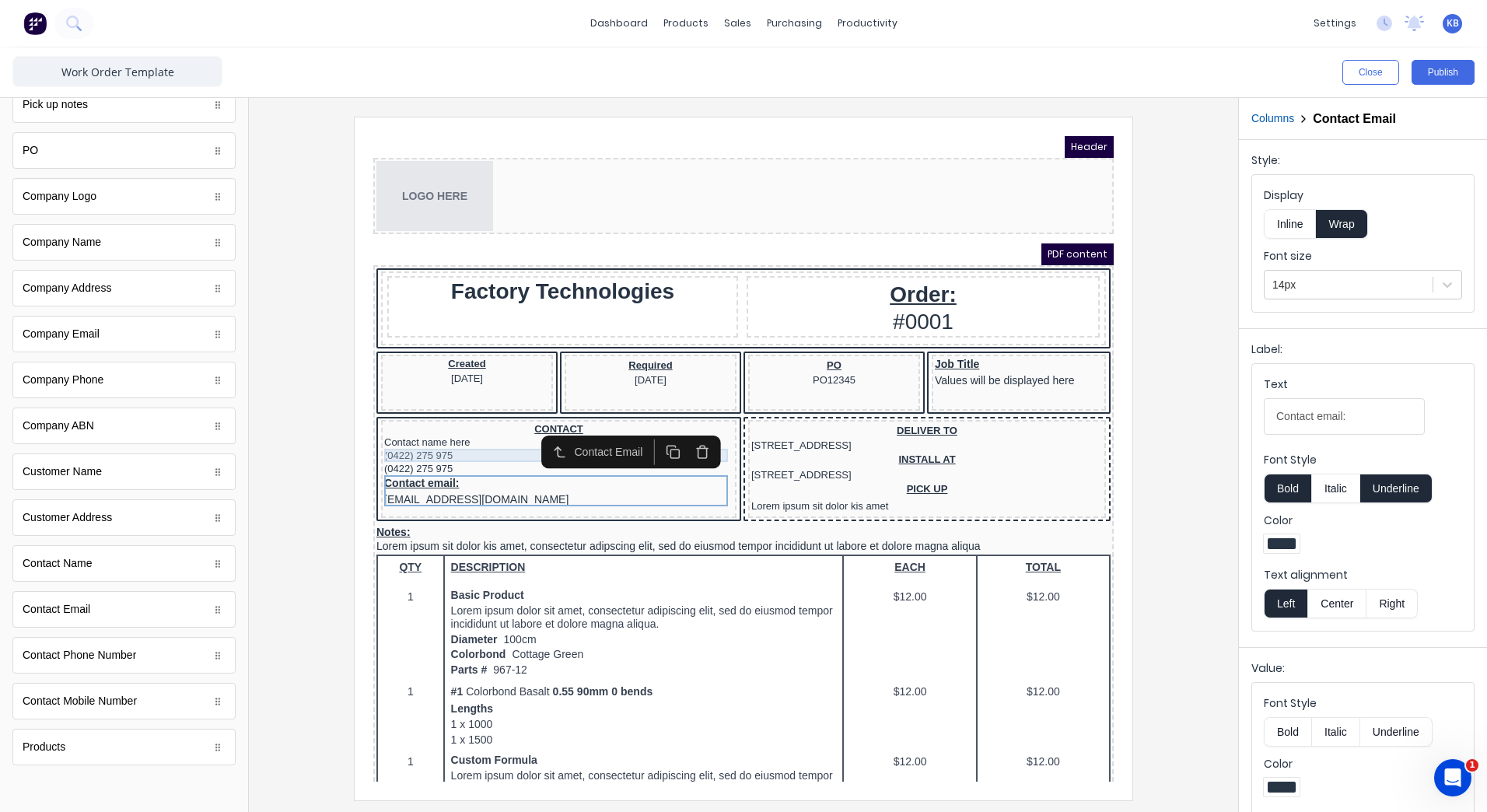
click at [427, 432] on div "(0422) 275 975" at bounding box center [539, 436] width 349 height 13
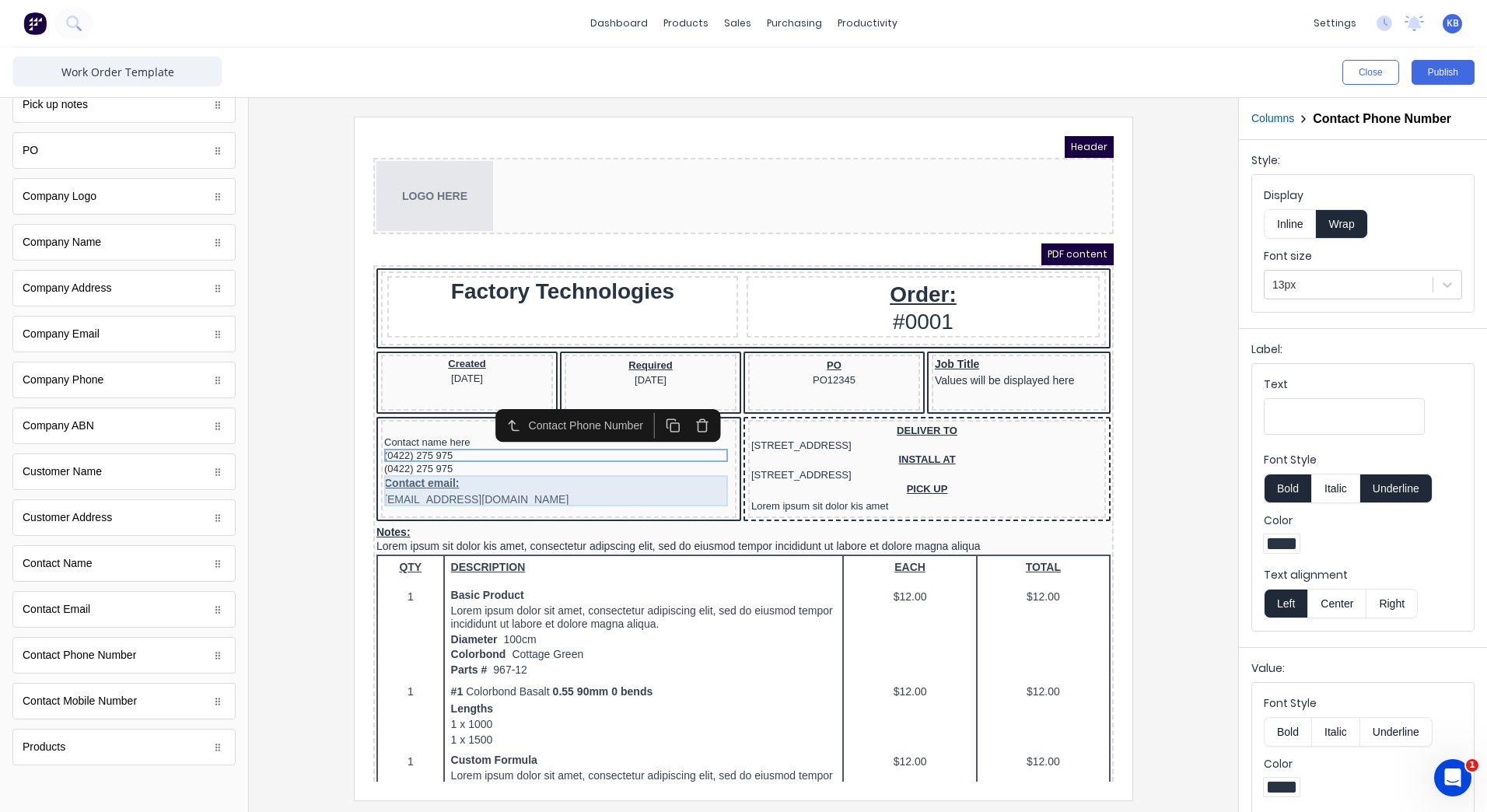
click at [442, 482] on div "Contact email: xxxxxxx@xxxxx.com" at bounding box center [539, 472] width 349 height 31
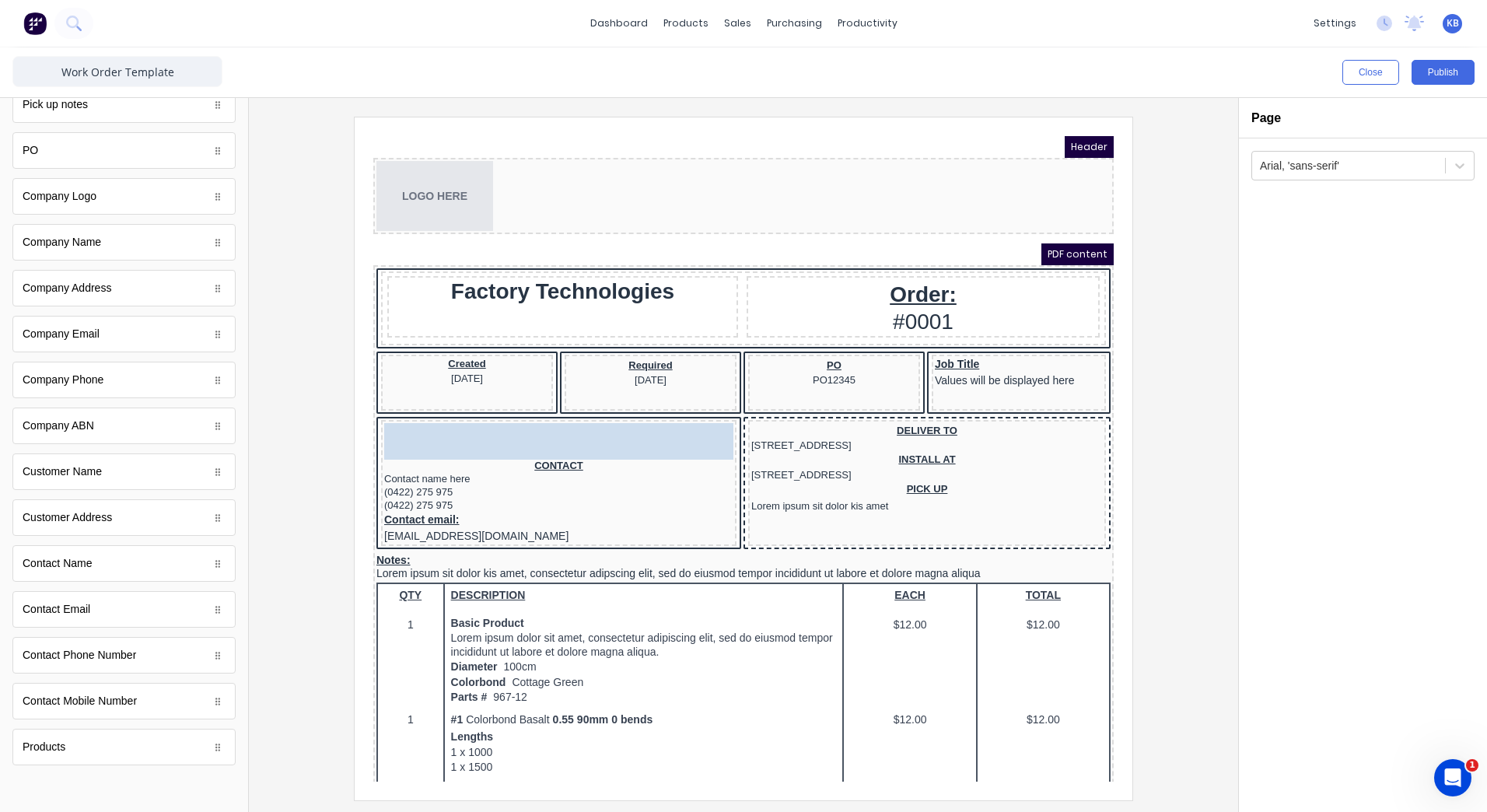
drag, startPoint x: 112, startPoint y: 576, endPoint x: 105, endPoint y: 325, distance: 251.1
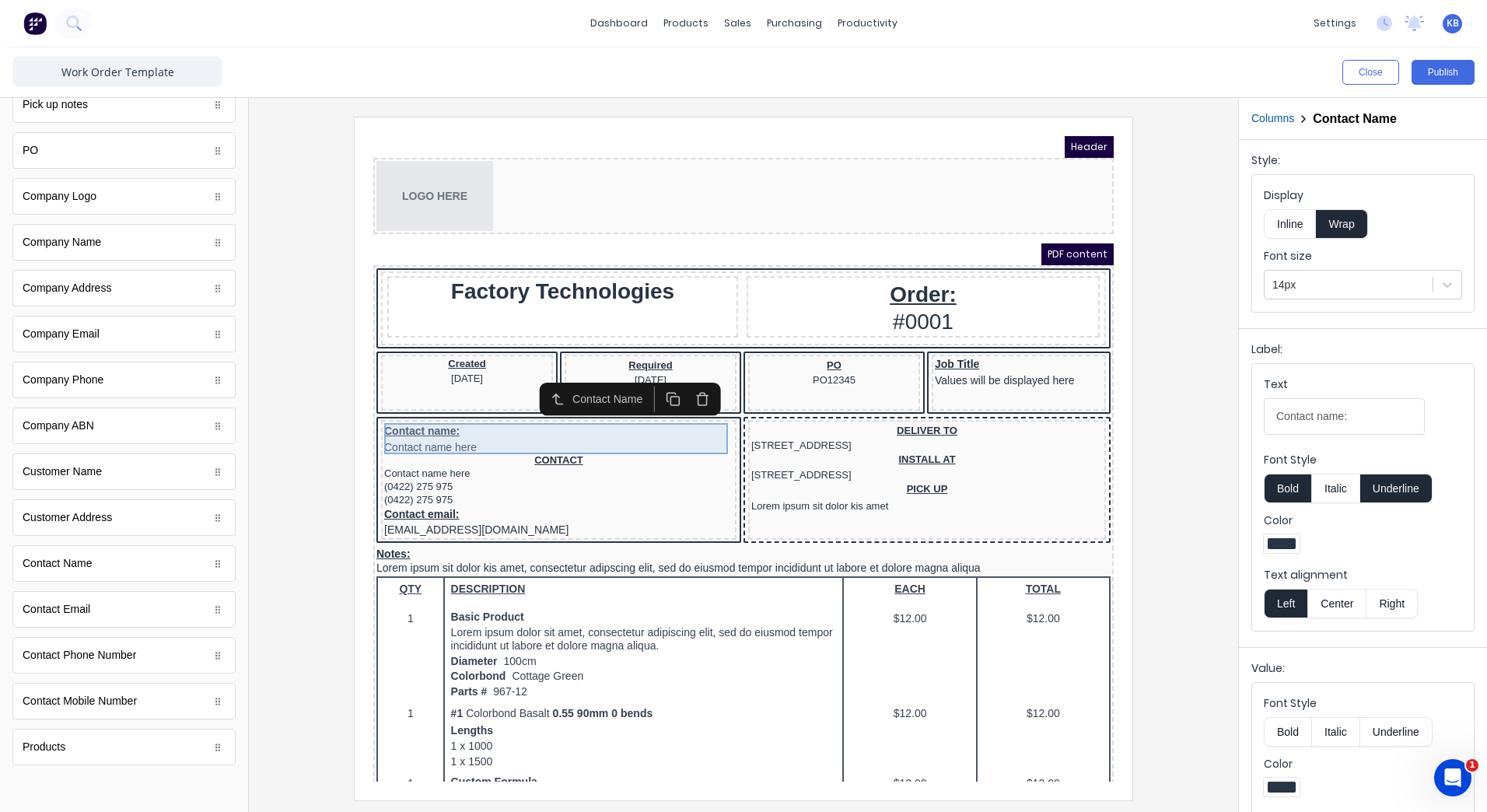
click at [457, 422] on div "Contact name: Contact name here" at bounding box center [539, 420] width 349 height 31
click at [449, 418] on div "Contact name: Contact name here" at bounding box center [539, 420] width 349 height 31
click at [450, 413] on div "Contact name: Contact name here" at bounding box center [539, 420] width 349 height 31
drag, startPoint x: 1351, startPoint y: 414, endPoint x: 1233, endPoint y: 430, distance: 119.1
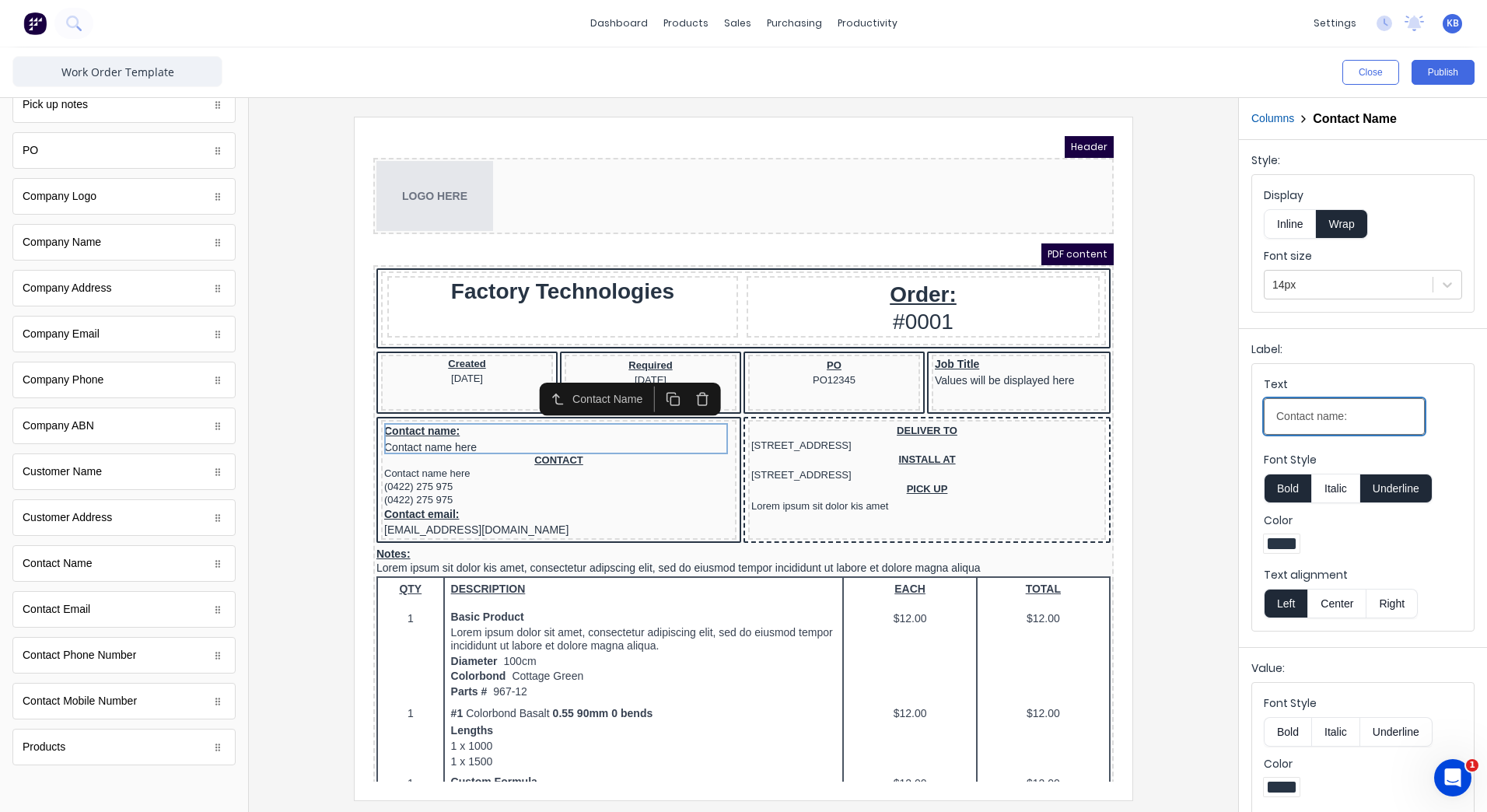
click at [1233, 430] on div "Close Publish Components standard fields Notes Notes Created Date Created Date …" at bounding box center [743, 429] width 1487 height 764
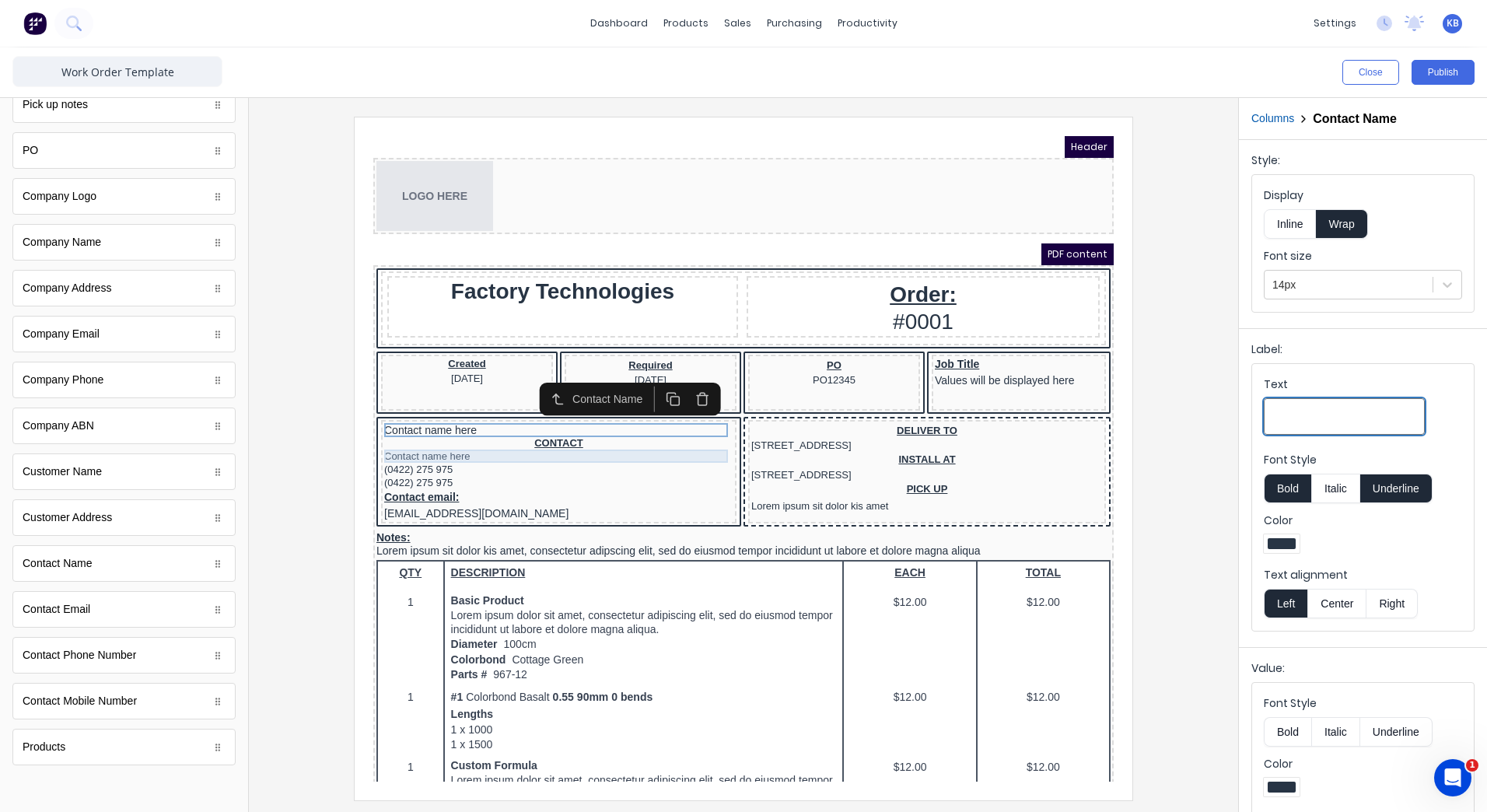
type input "Contact name:"
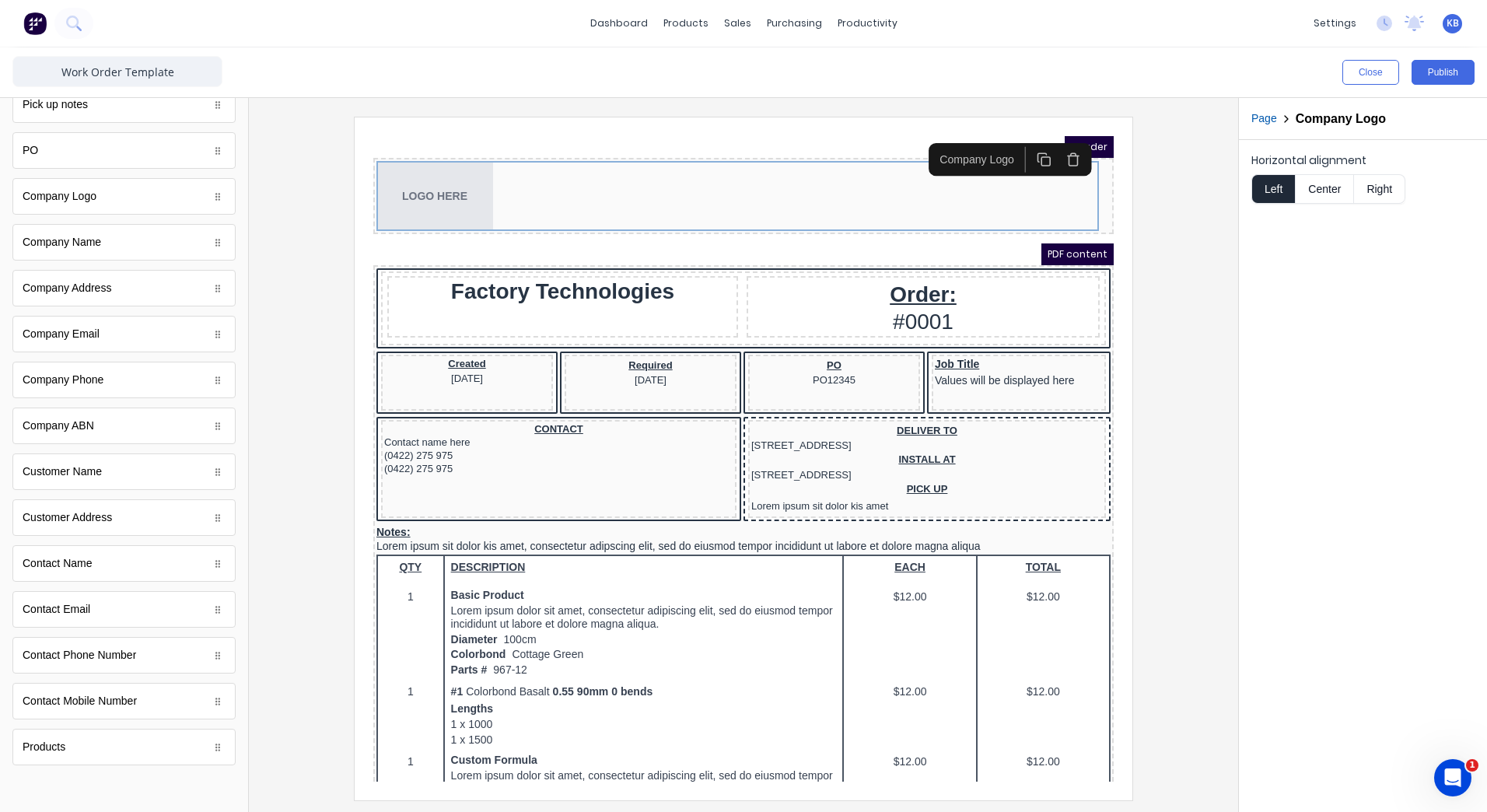
click at [87, 602] on div "Contact Email" at bounding box center [56, 608] width 67 height 16
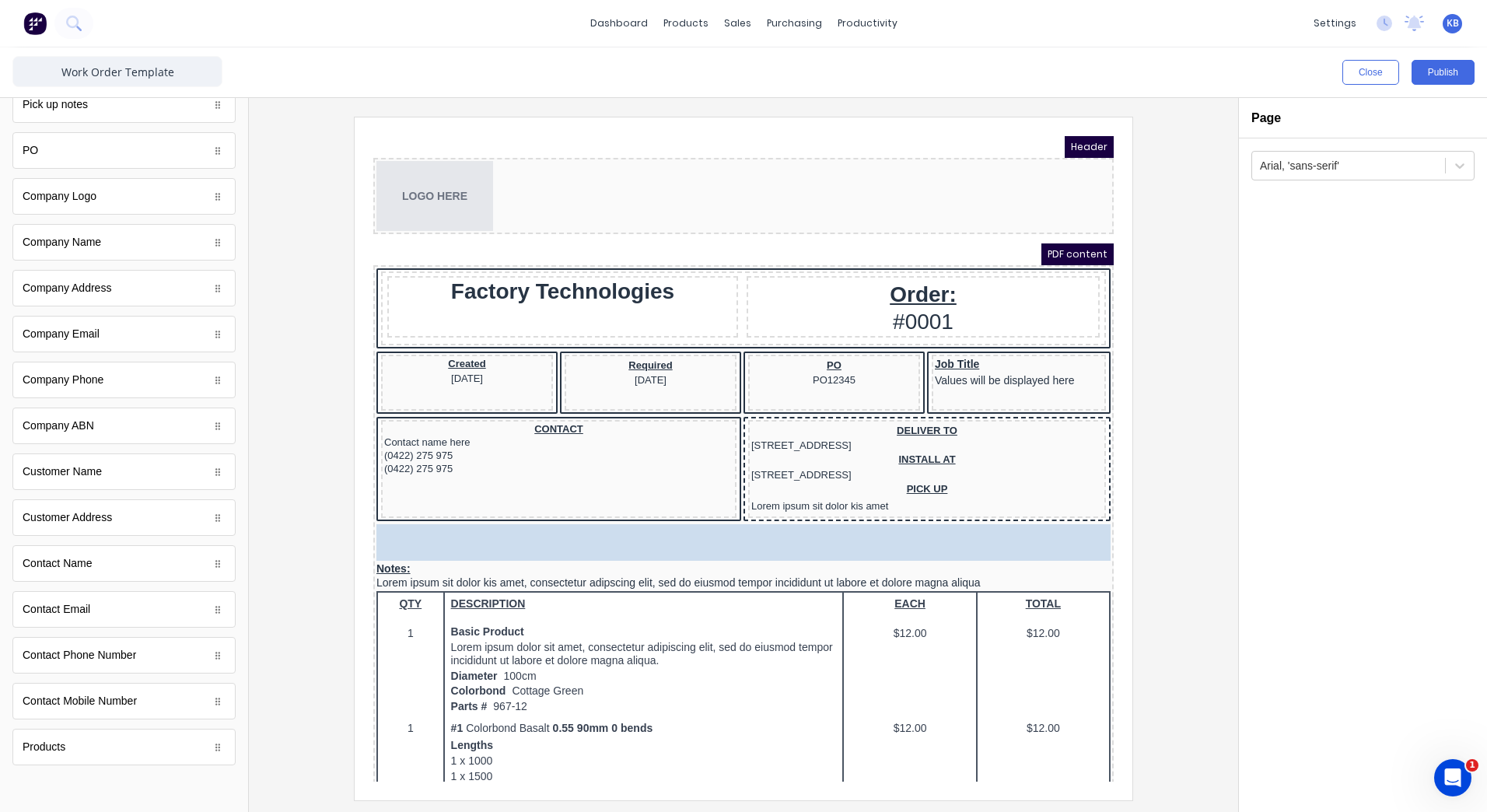
drag, startPoint x: 84, startPoint y: 611, endPoint x: 99, endPoint y: 339, distance: 272.4
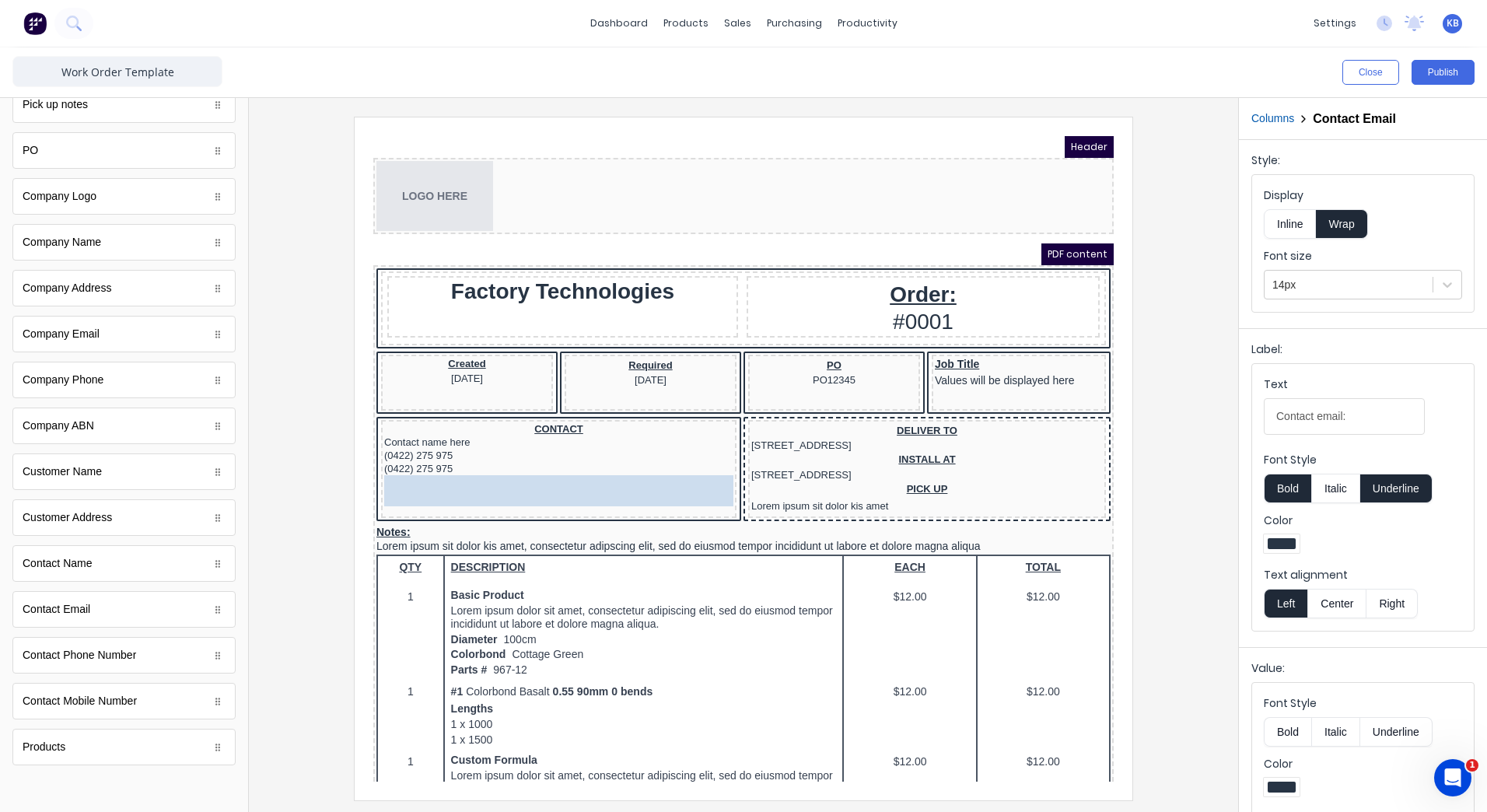
drag, startPoint x: 445, startPoint y: 465, endPoint x: 462, endPoint y: 460, distance: 17.7
click at [462, 460] on body "Header LOGO HERE PDF content Factory Technologies Order: #0001 Created 29/10/20…" at bounding box center [725, 440] width 740 height 646
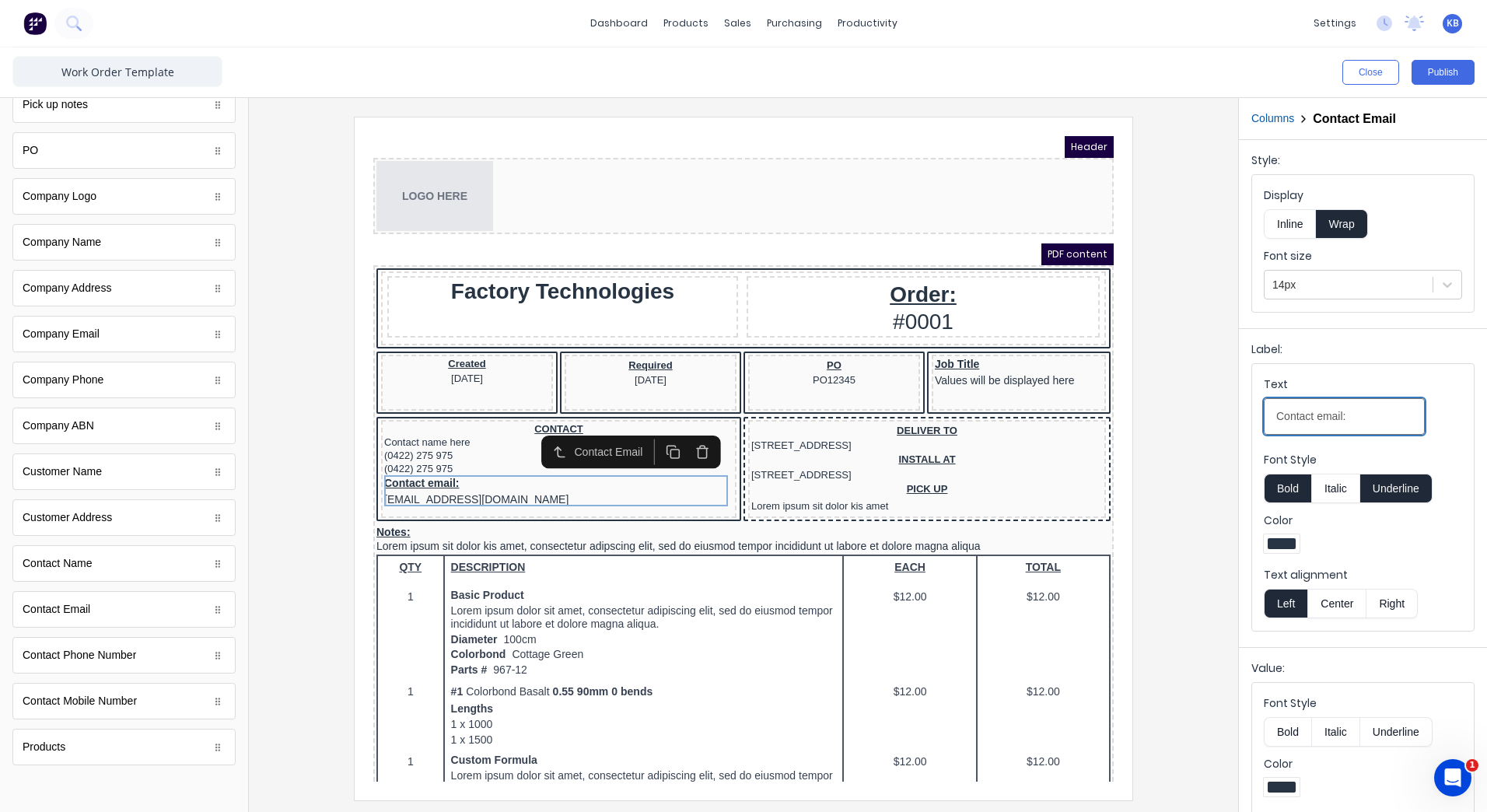
drag, startPoint x: 1685, startPoint y: 540, endPoint x: 759, endPoint y: 378, distance: 940.1
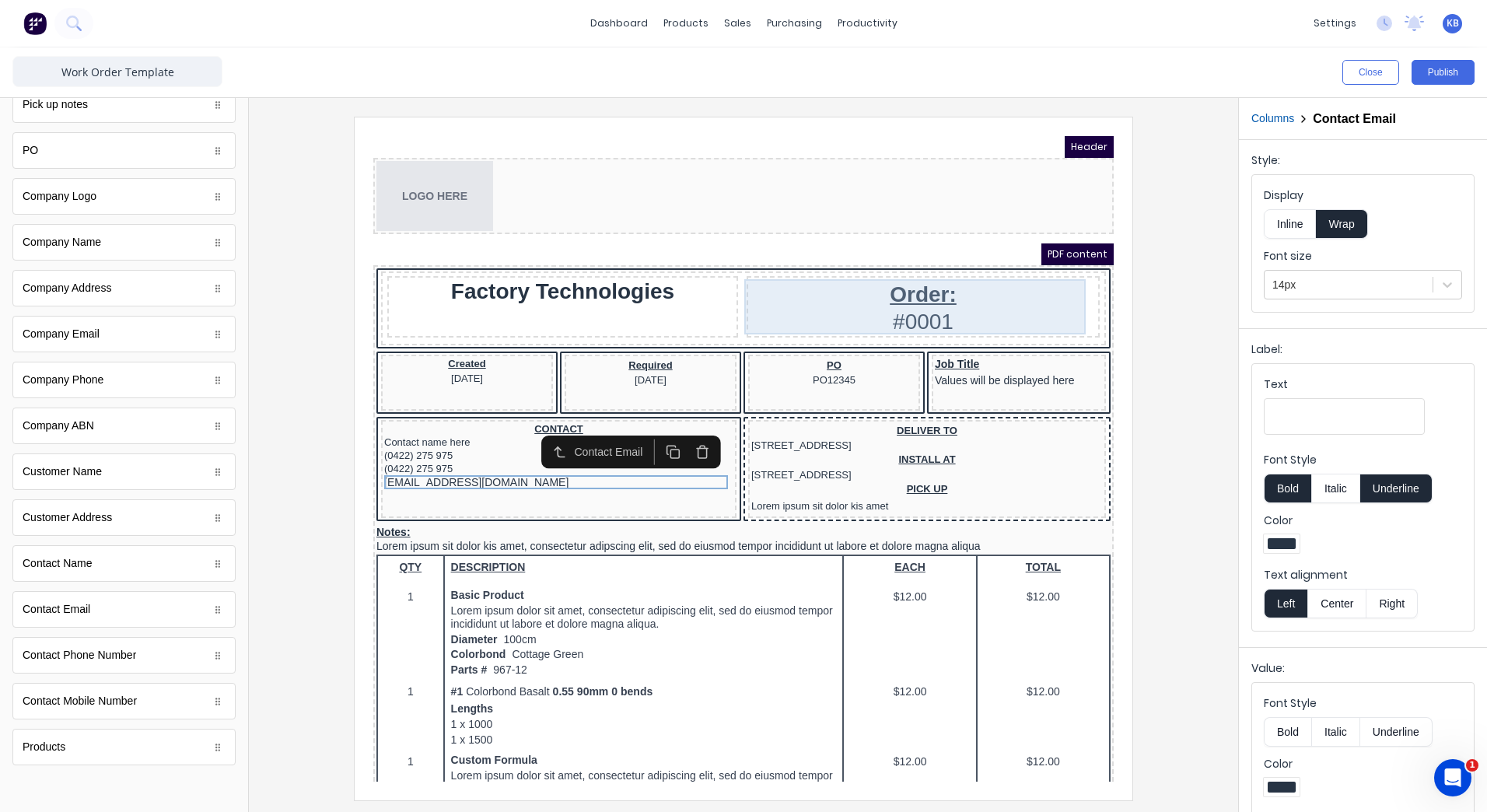
click at [916, 288] on div "Order: #0001" at bounding box center [905, 287] width 347 height 55
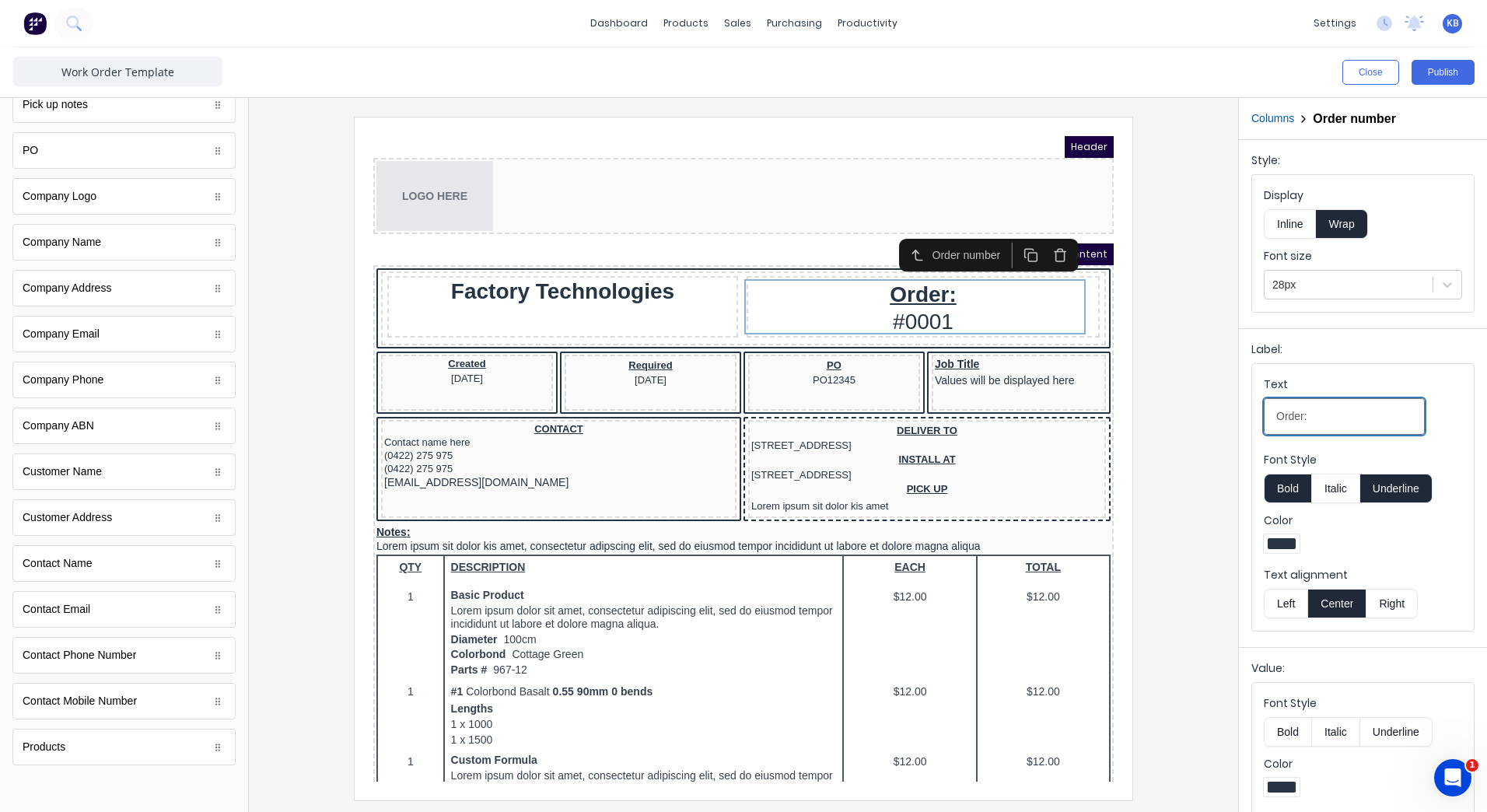
drag, startPoint x: 1329, startPoint y: 409, endPoint x: 1129, endPoint y: 366, distance: 204.6
click at [1178, 409] on div "Close Publish Components standard fields Notes Notes Created Date Created Date …" at bounding box center [743, 429] width 1487 height 764
click at [1324, 423] on input "Text" at bounding box center [1344, 416] width 161 height 37
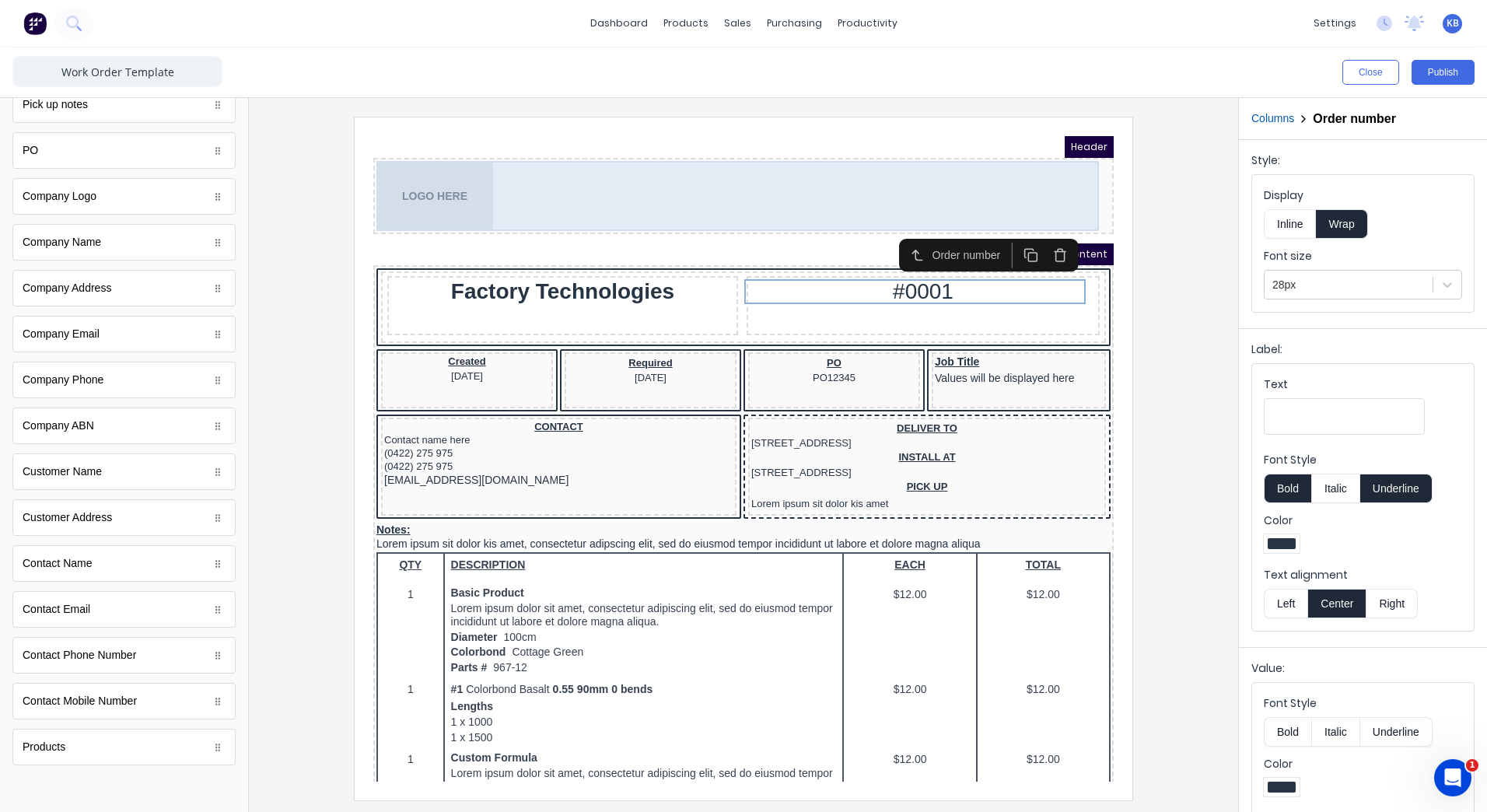
click at [801, 194] on div "LOGO HERE" at bounding box center [725, 177] width 734 height 70
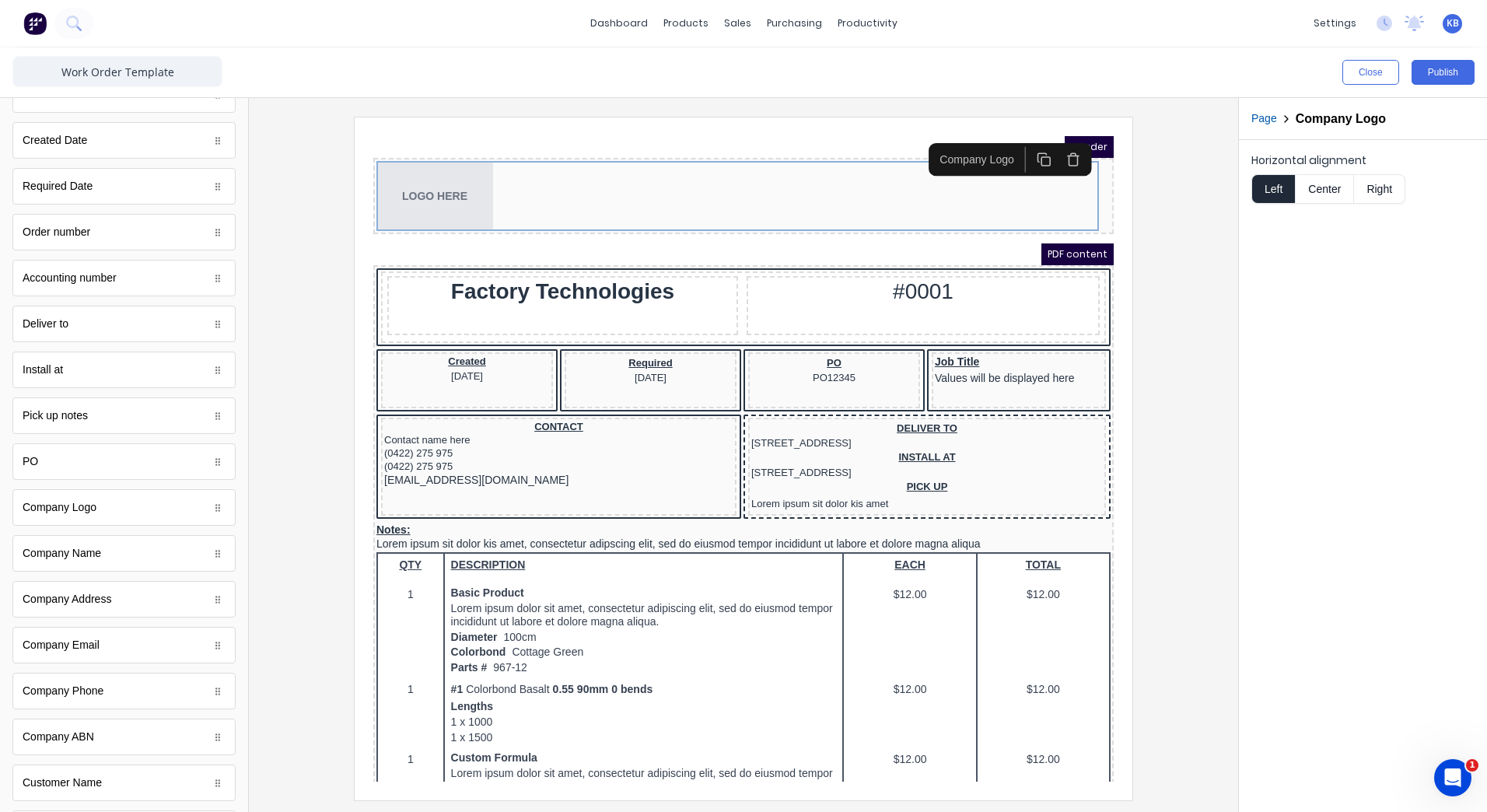
scroll to position [0, 0]
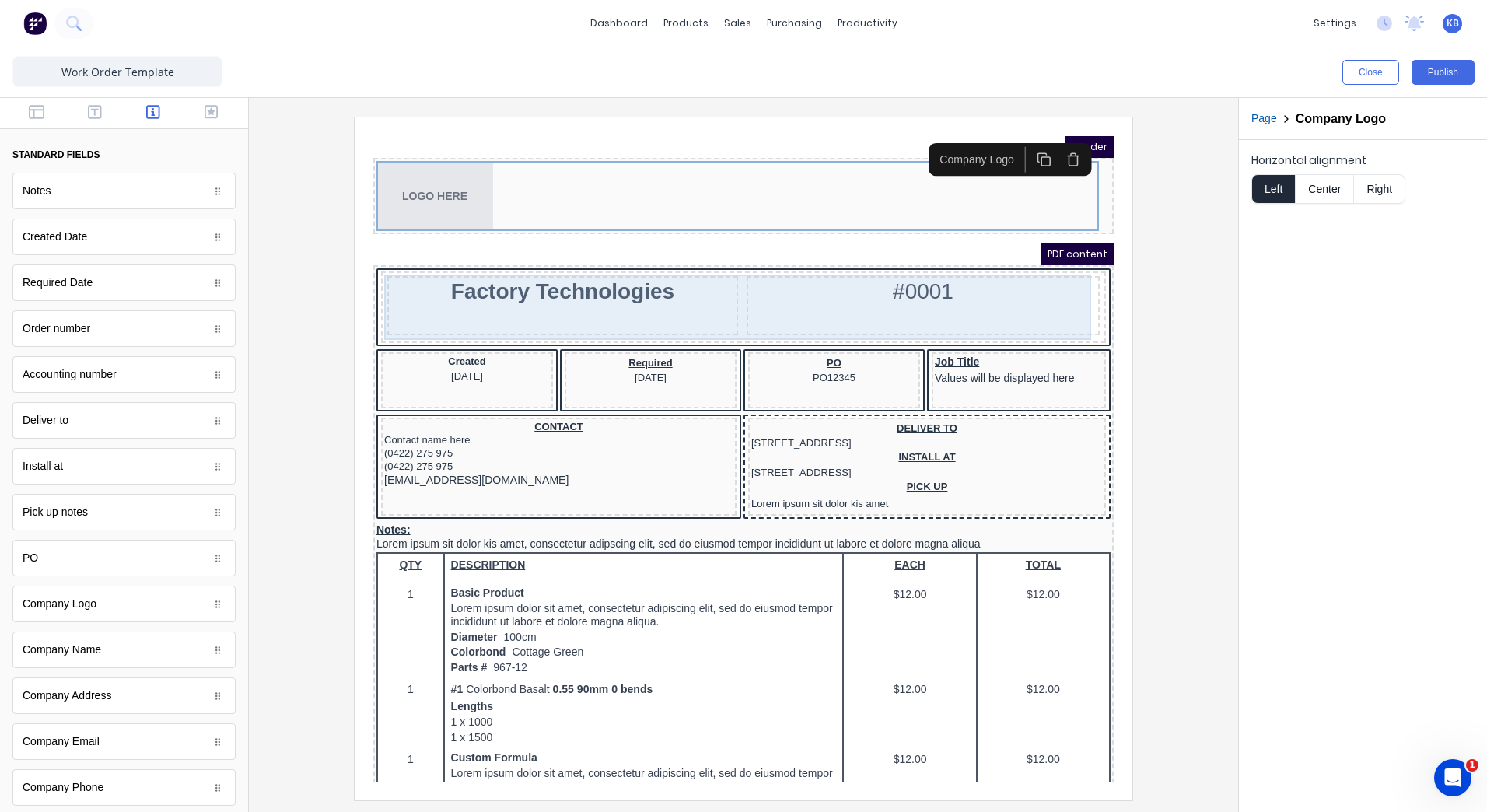
click at [395, 260] on div "Factory Technologies" at bounding box center [544, 286] width 351 height 59
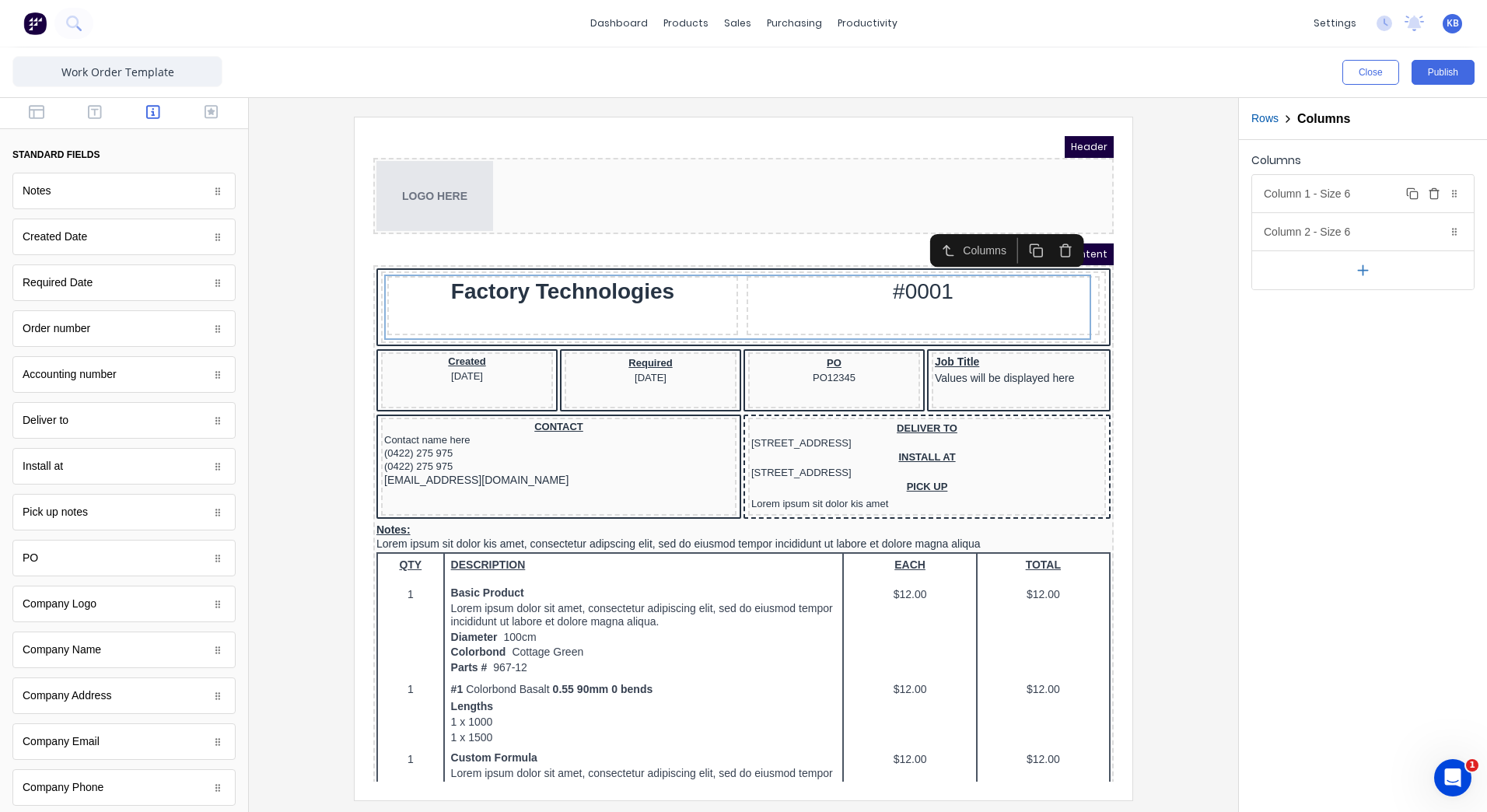
click at [1280, 193] on div "Column 1 - Size 6 Duplicate Delete" at bounding box center [1363, 193] width 222 height 37
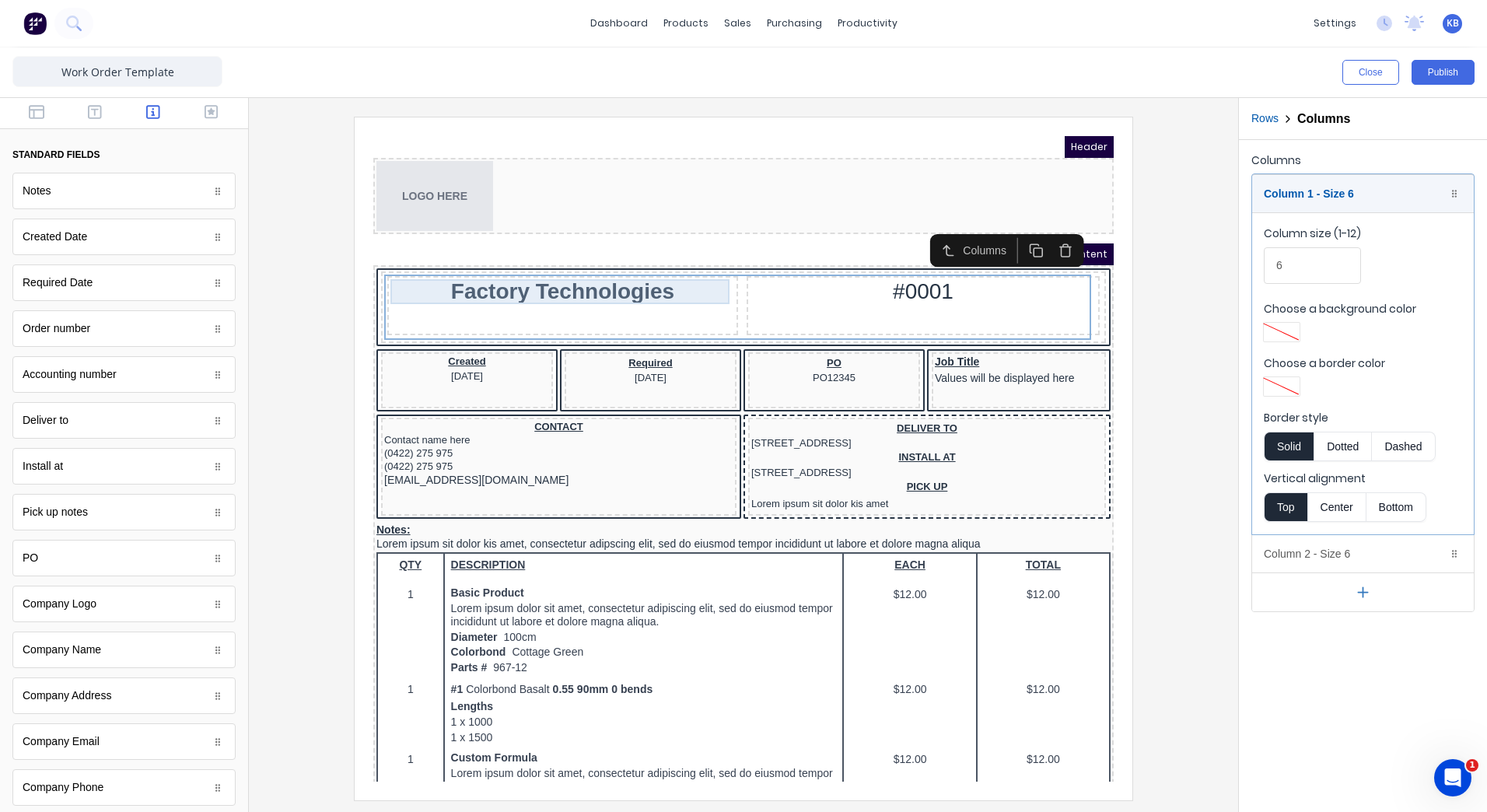
click at [510, 262] on div "Factory Technologies" at bounding box center [544, 273] width 344 height 25
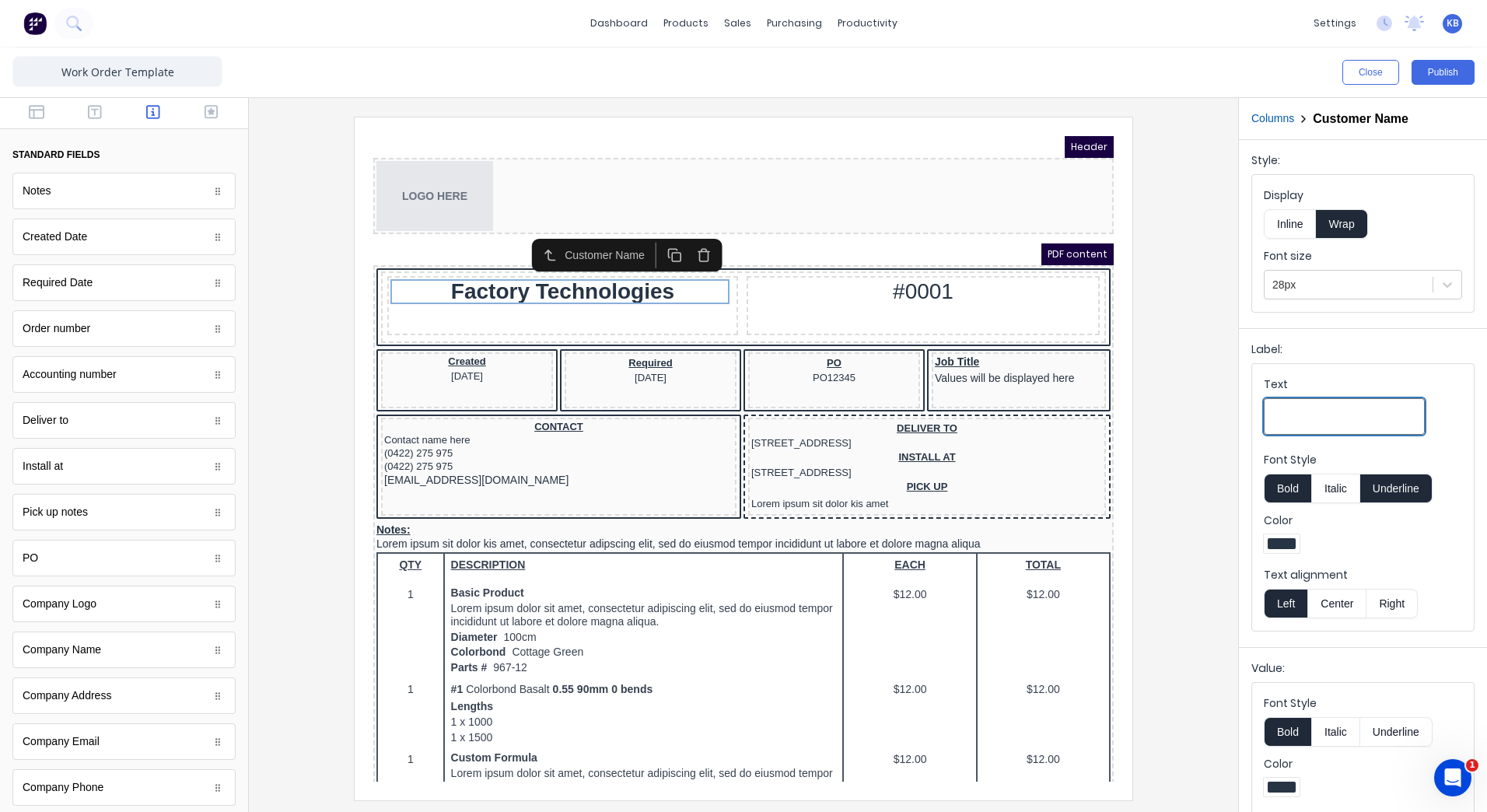
click at [1320, 401] on input "Text" at bounding box center [1344, 416] width 161 height 37
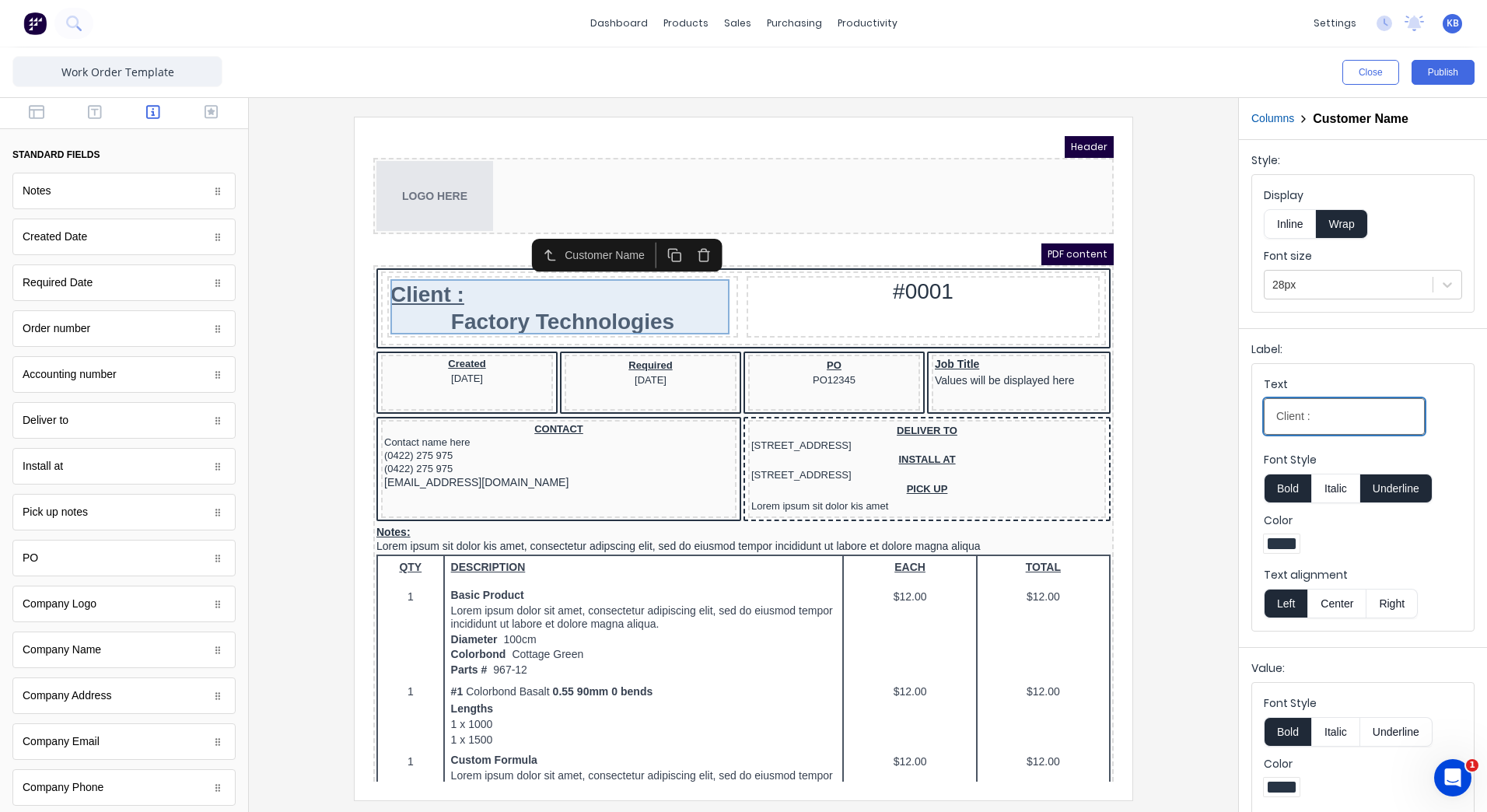
type input "Client :"
click at [645, 306] on div "Client : Factory Technologies" at bounding box center [544, 287] width 344 height 55
click at [446, 299] on div "Client : Factory Technologies" at bounding box center [544, 287] width 344 height 55
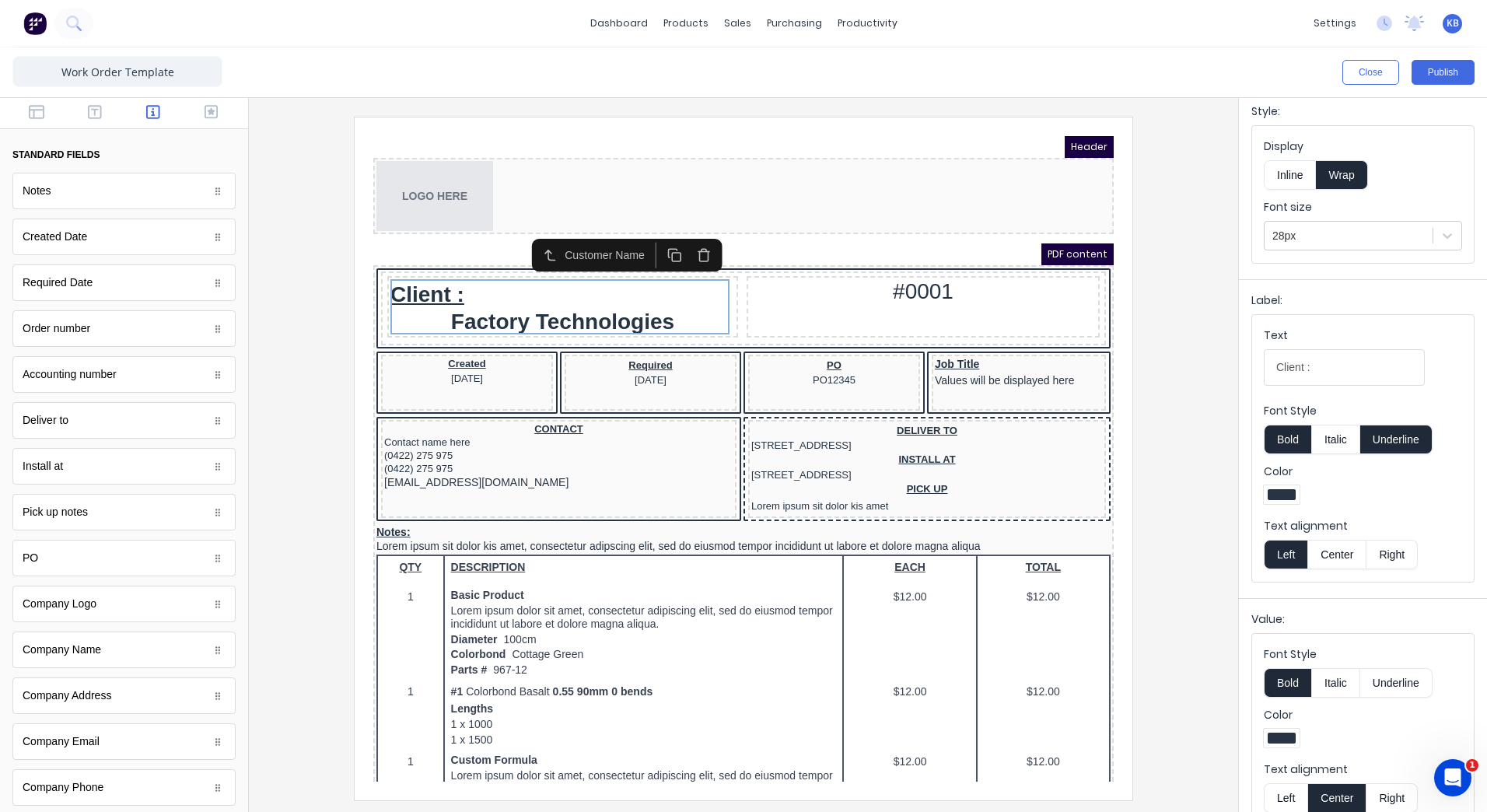
scroll to position [74, 0]
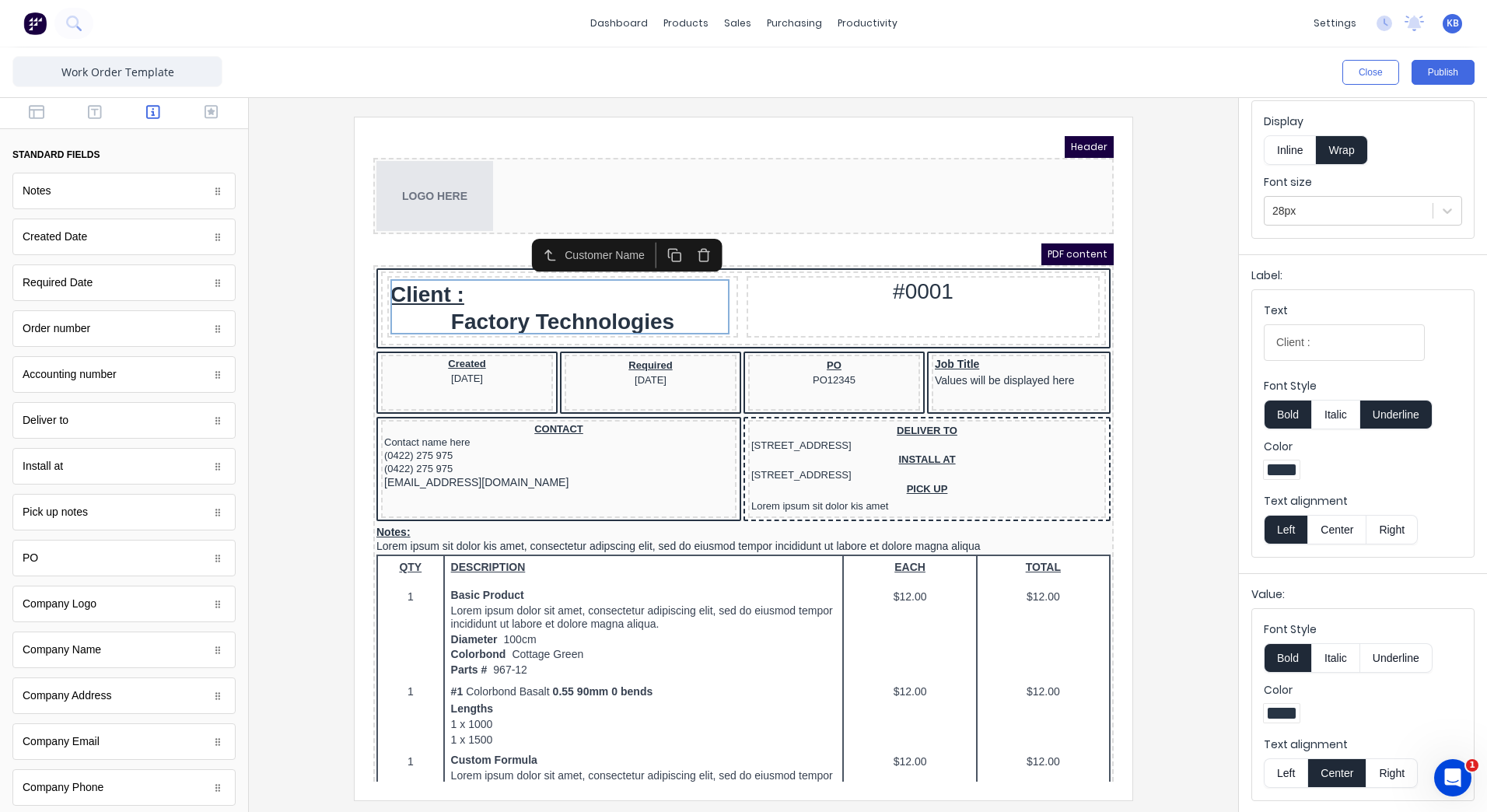
click at [1368, 711] on div at bounding box center [1363, 715] width 198 height 23
click at [573, 293] on div "Client : Factory Technologies" at bounding box center [544, 287] width 344 height 55
click at [553, 301] on div "Client : Factory Technologies" at bounding box center [544, 287] width 344 height 55
click at [1295, 156] on button "Inline" at bounding box center [1290, 150] width 52 height 30
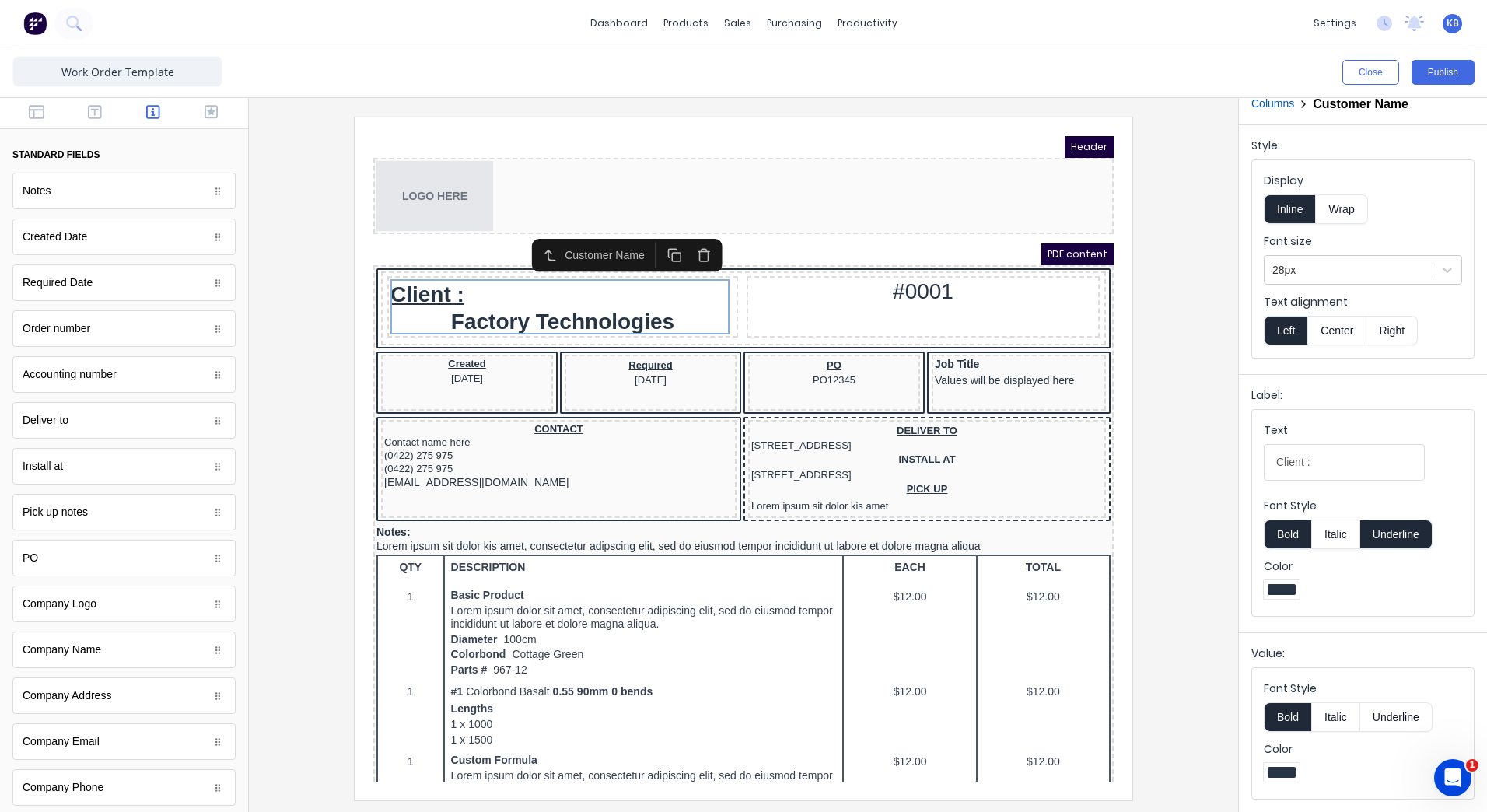
scroll to position [13, 0]
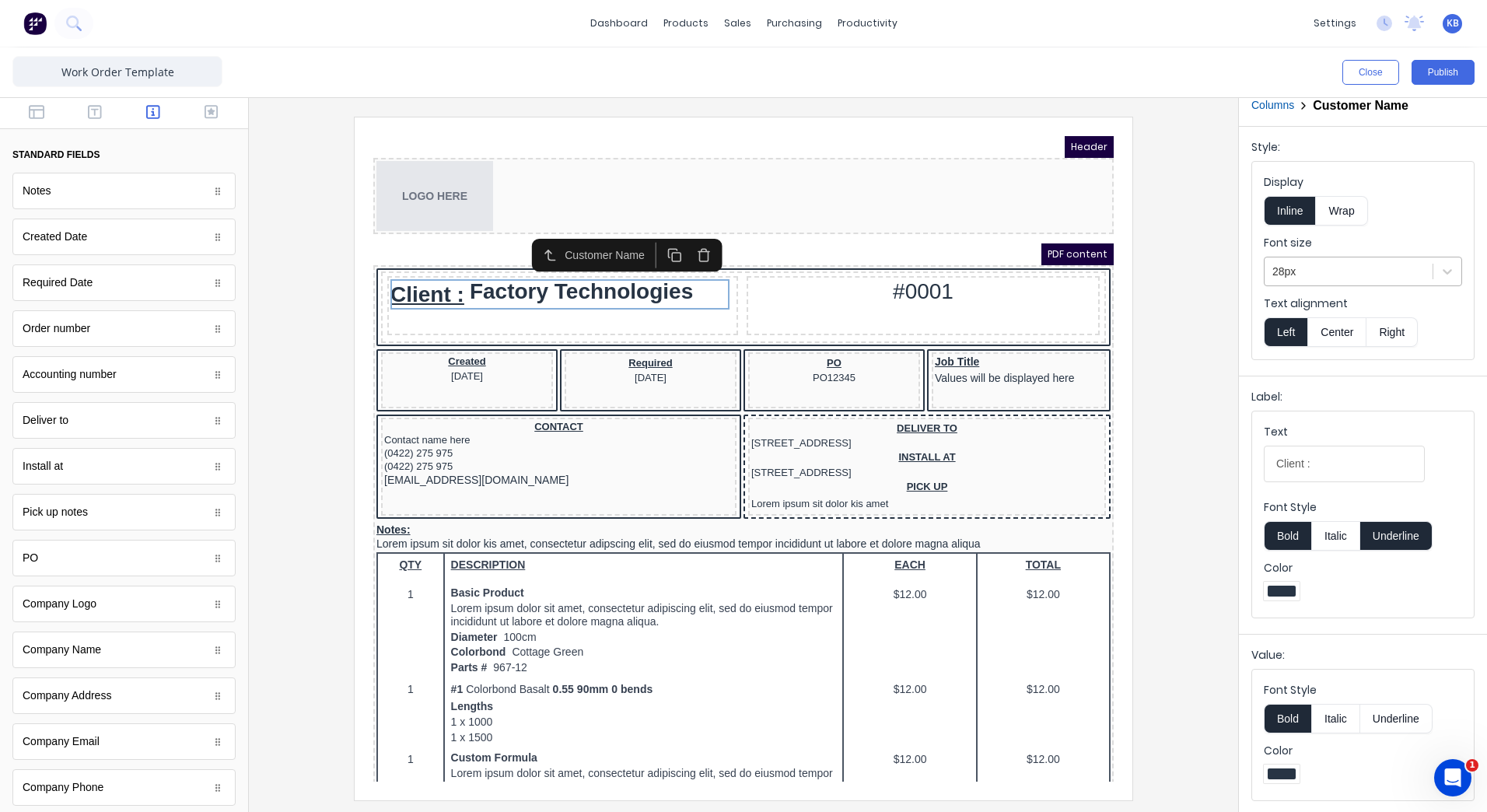
click at [1297, 258] on div "28px" at bounding box center [1349, 271] width 168 height 26
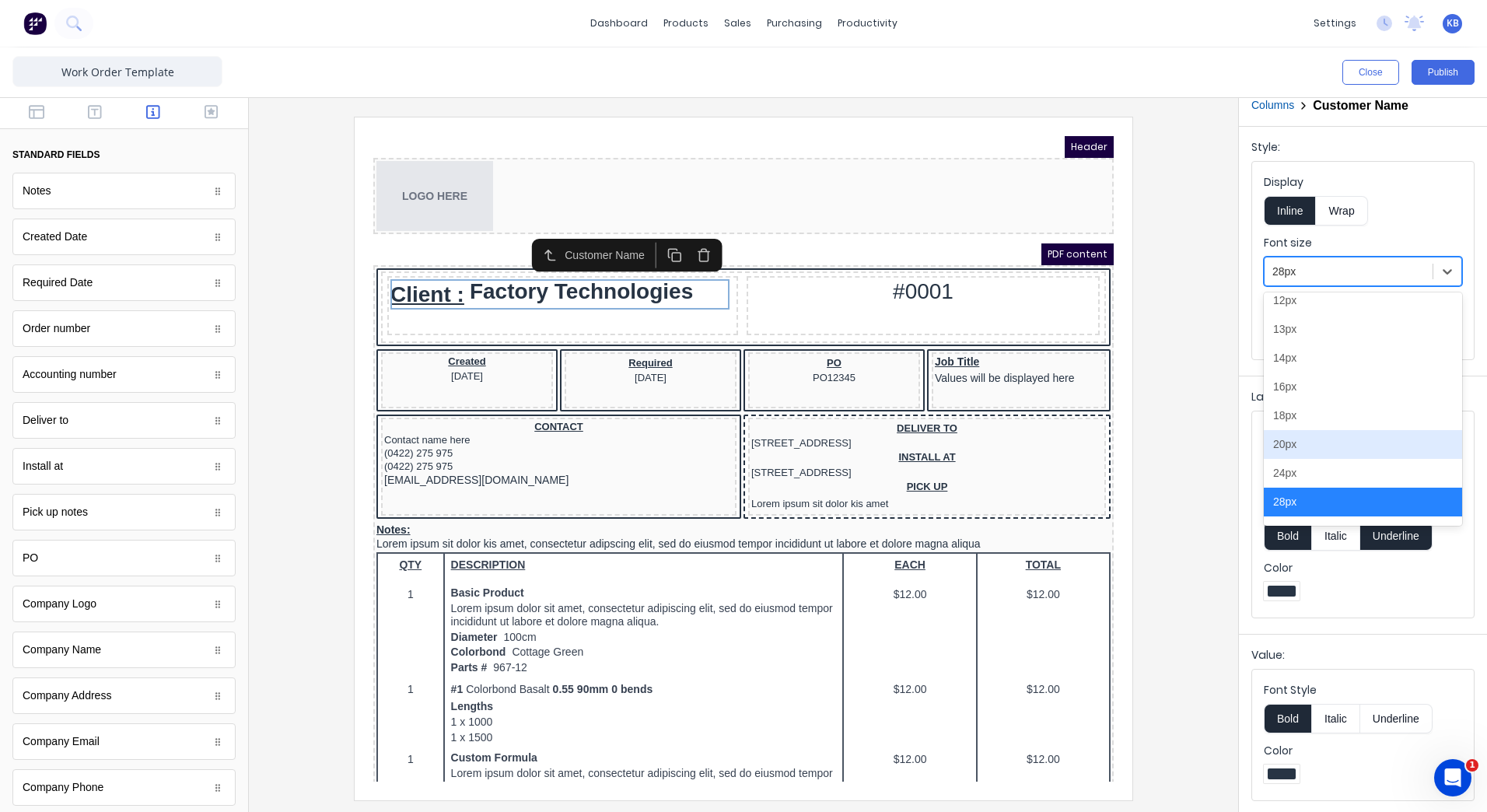
click at [1289, 452] on div "20px" at bounding box center [1363, 444] width 198 height 29
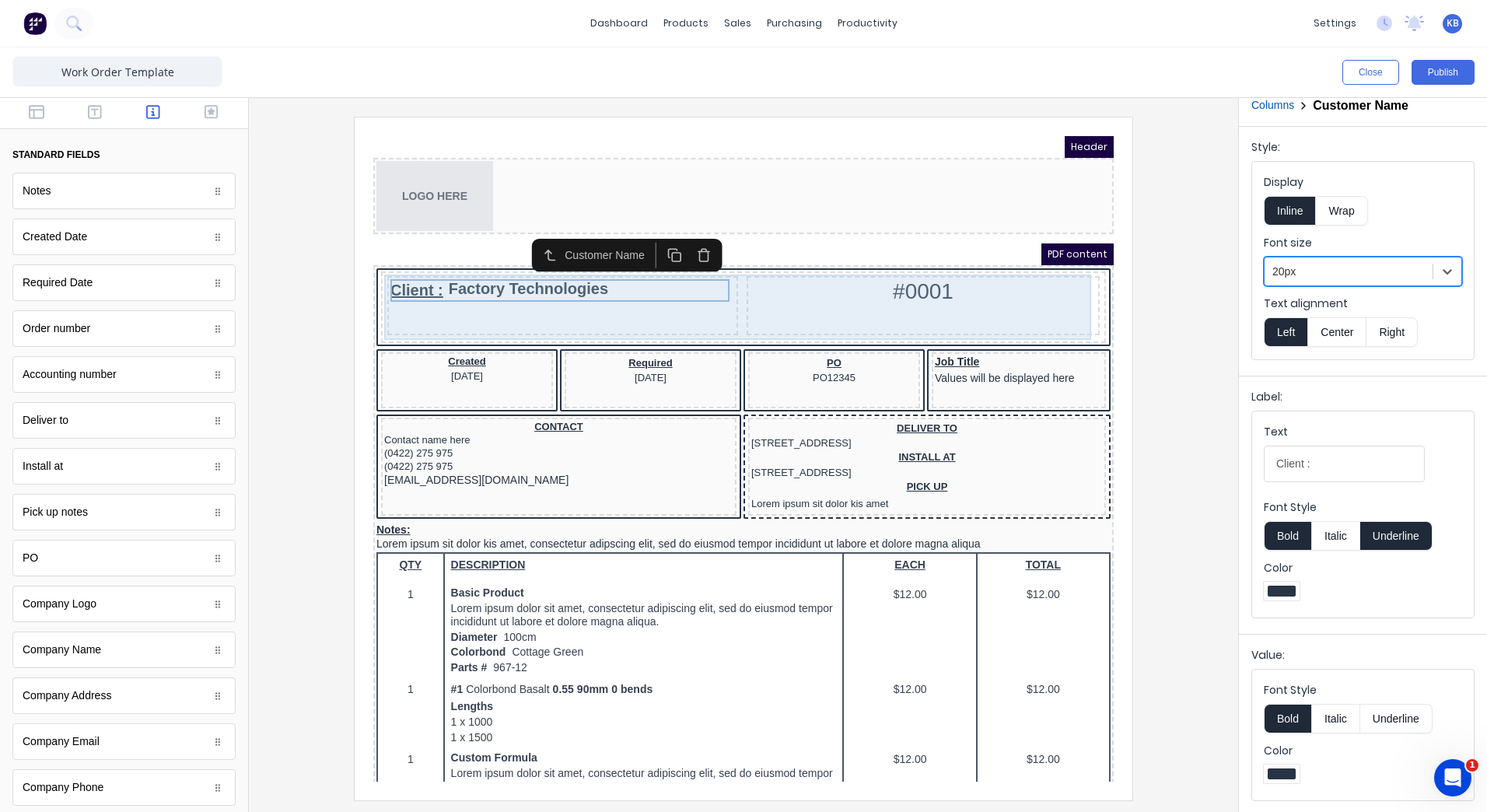
click at [535, 287] on div "Client : Factory Technologies" at bounding box center [544, 286] width 351 height 59
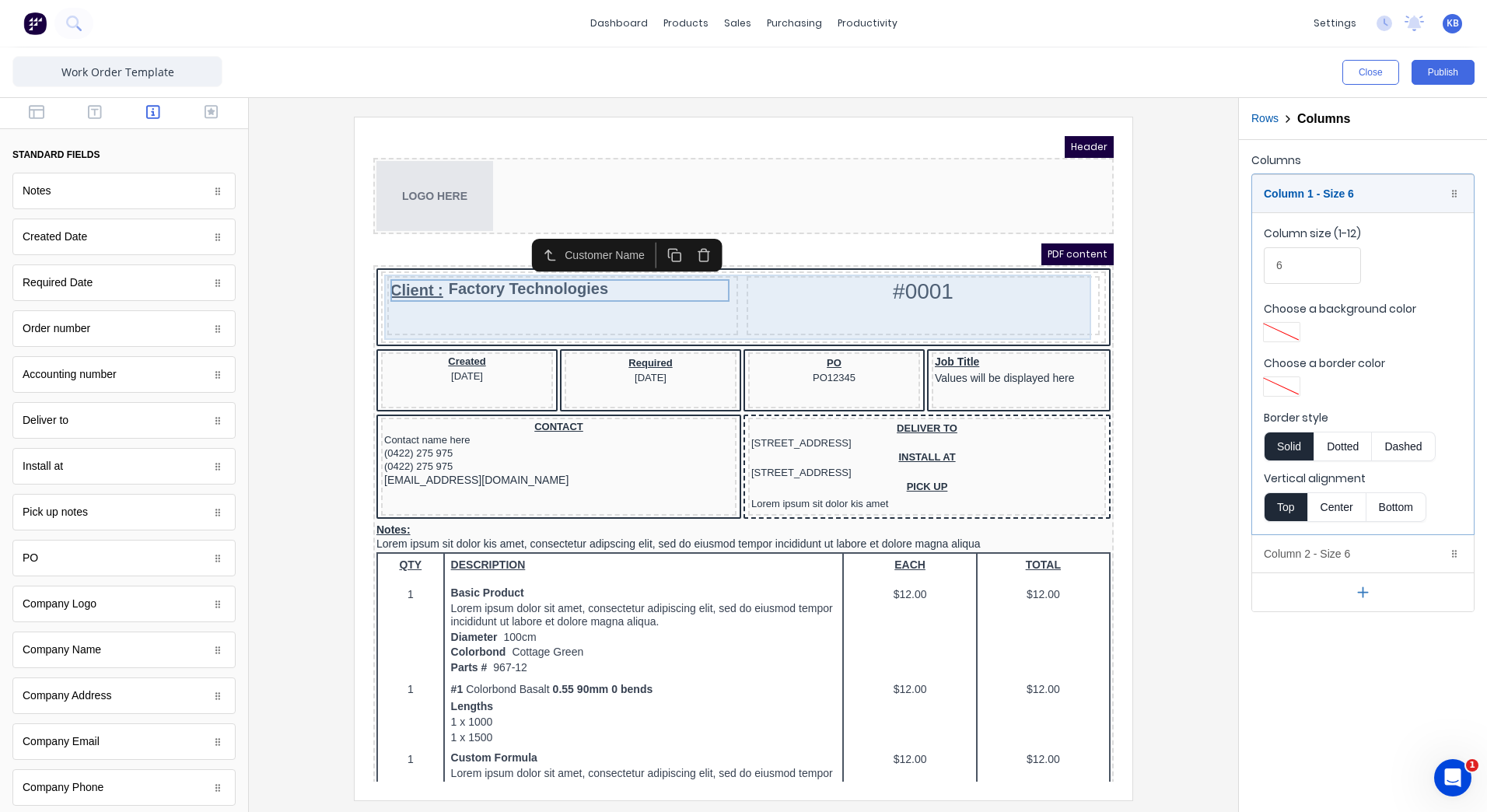
scroll to position [0, 0]
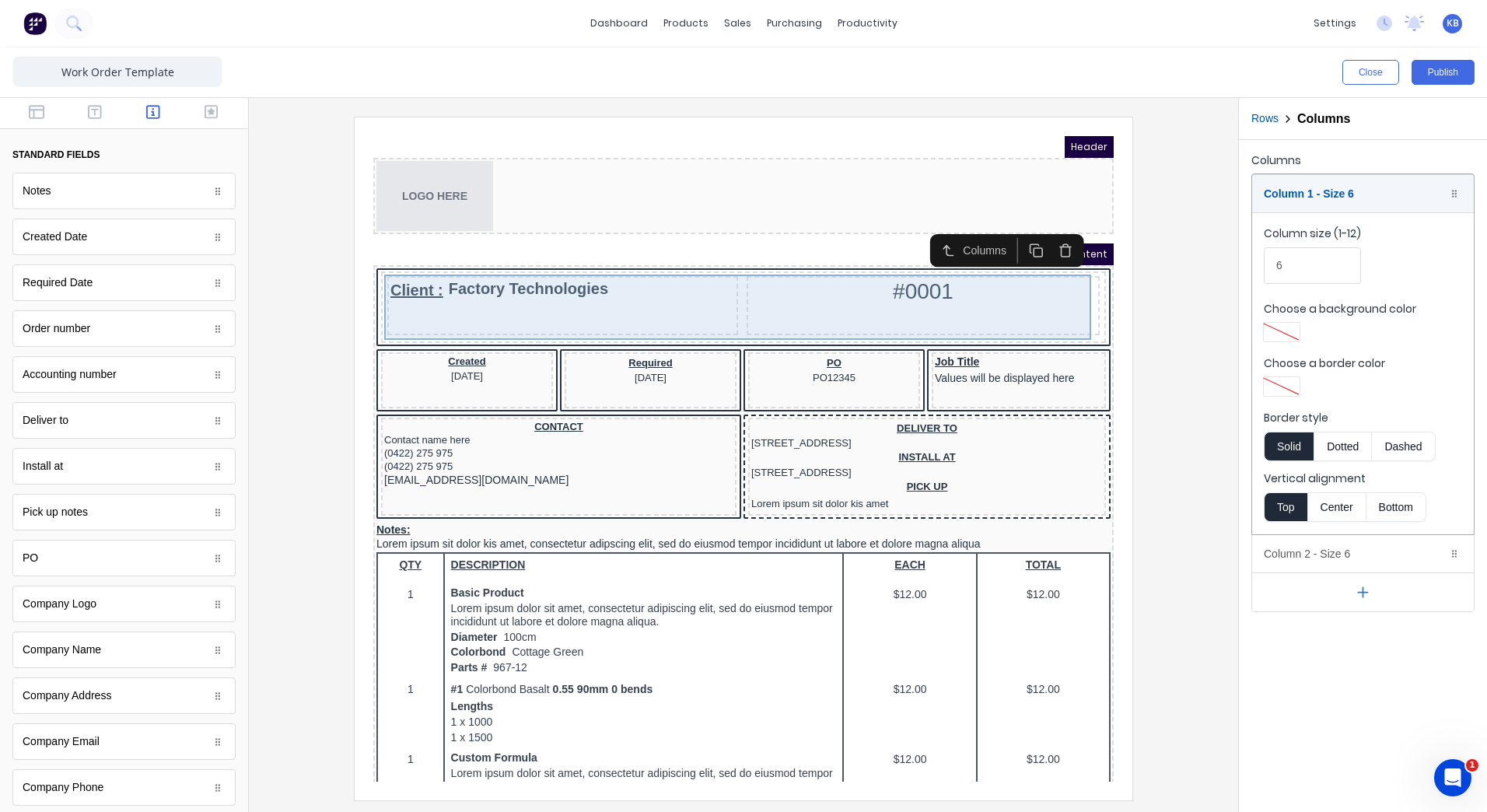
click at [554, 281] on div "Client : Factory Technologies" at bounding box center [544, 271] width 344 height 22
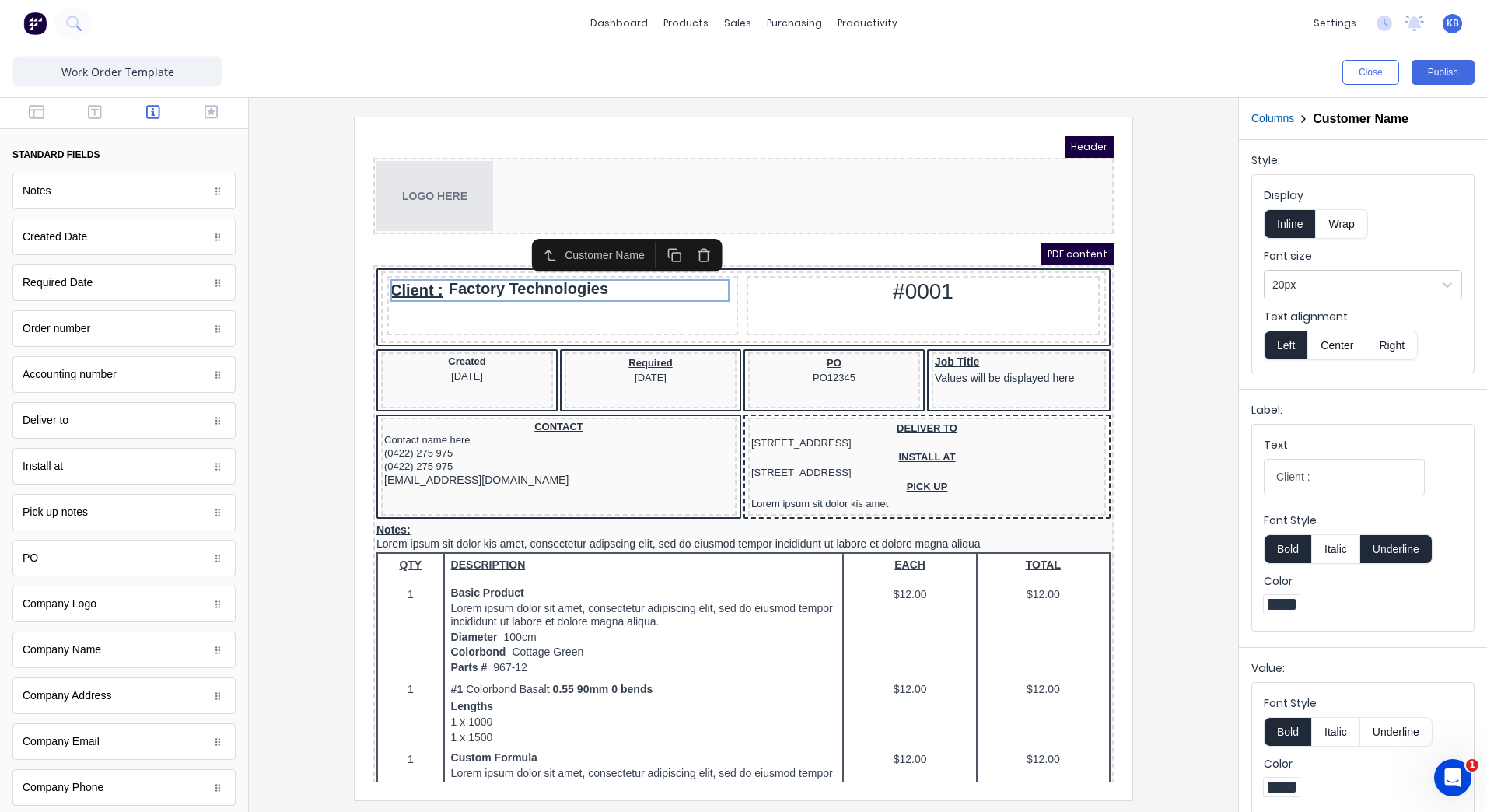
click at [1392, 556] on button "Underline" at bounding box center [1396, 549] width 72 height 30
click at [497, 275] on div "Client : Factory Technologies" at bounding box center [544, 271] width 344 height 22
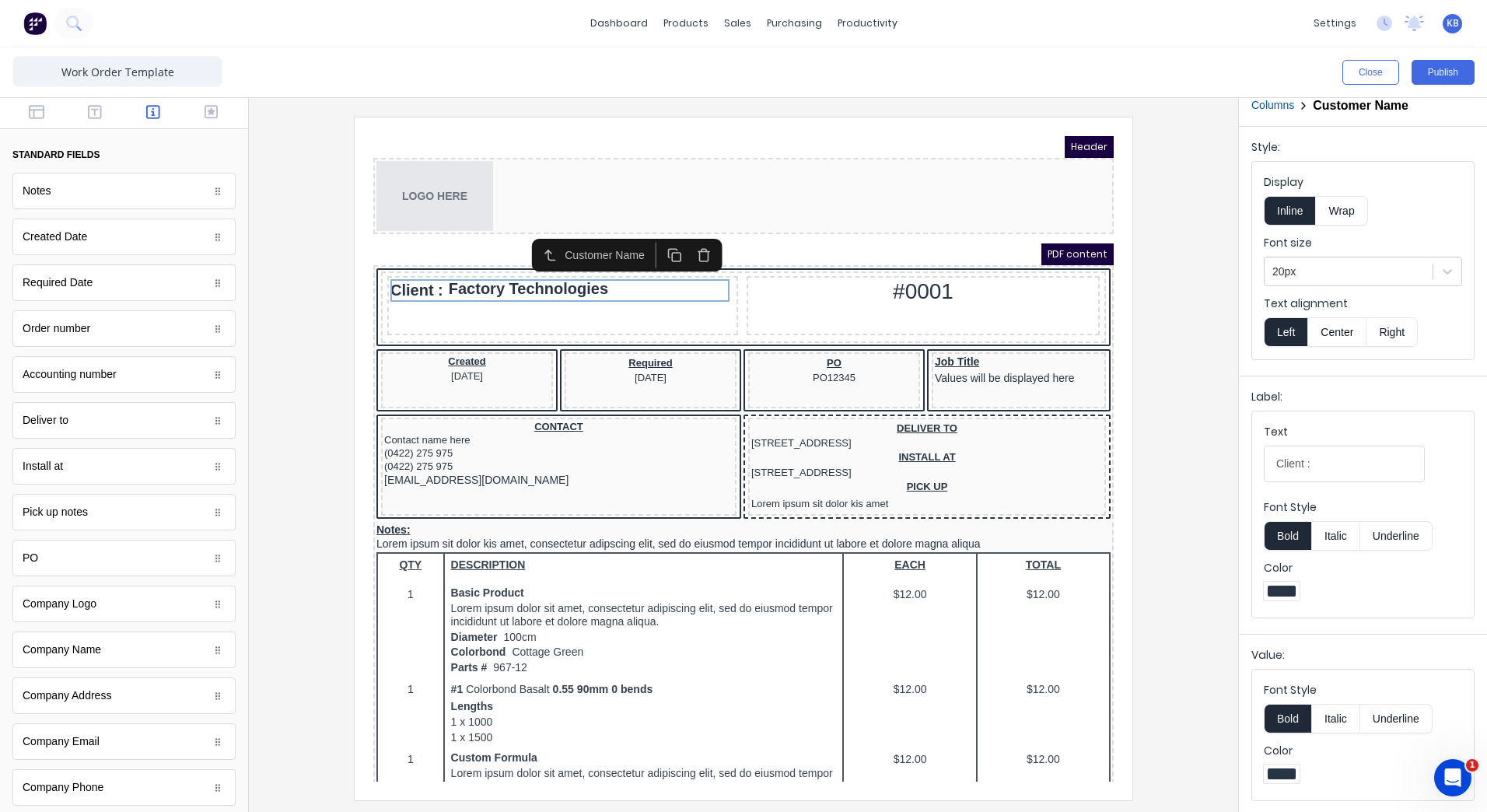
click at [1334, 722] on button "Italic" at bounding box center [1335, 718] width 49 height 30
click at [1311, 716] on button "Italic" at bounding box center [1335, 718] width 49 height 30
click at [1328, 457] on input "Client :" at bounding box center [1344, 464] width 161 height 37
type input "Client"
drag, startPoint x: 1314, startPoint y: 466, endPoint x: 1234, endPoint y: 472, distance: 80.2
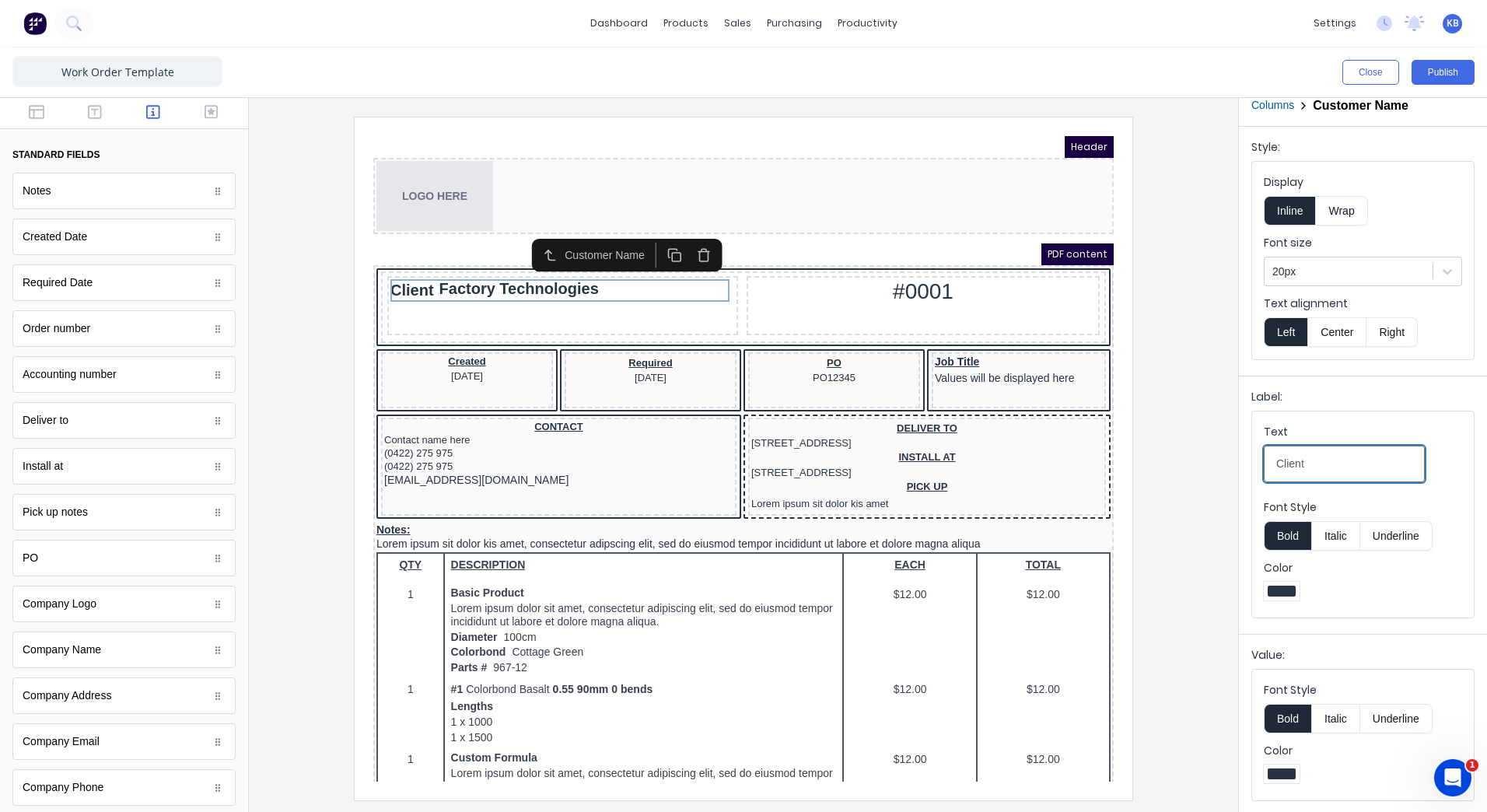
click at [1234, 472] on div "Close Publish Components standard fields Notes Notes Created Date Created Date …" at bounding box center [743, 429] width 1487 height 764
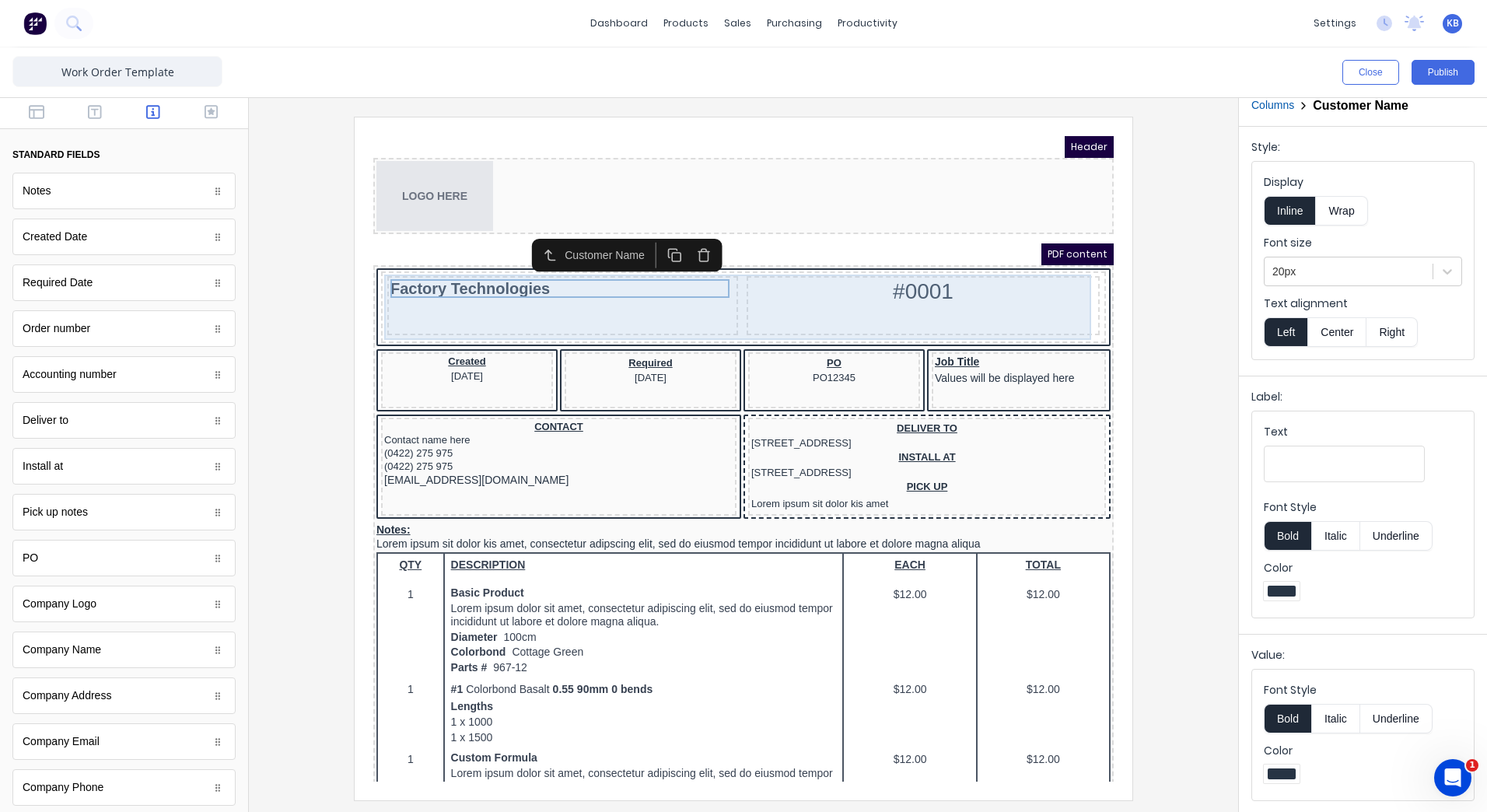
click at [581, 291] on div "Factory Technologies" at bounding box center [544, 286] width 351 height 59
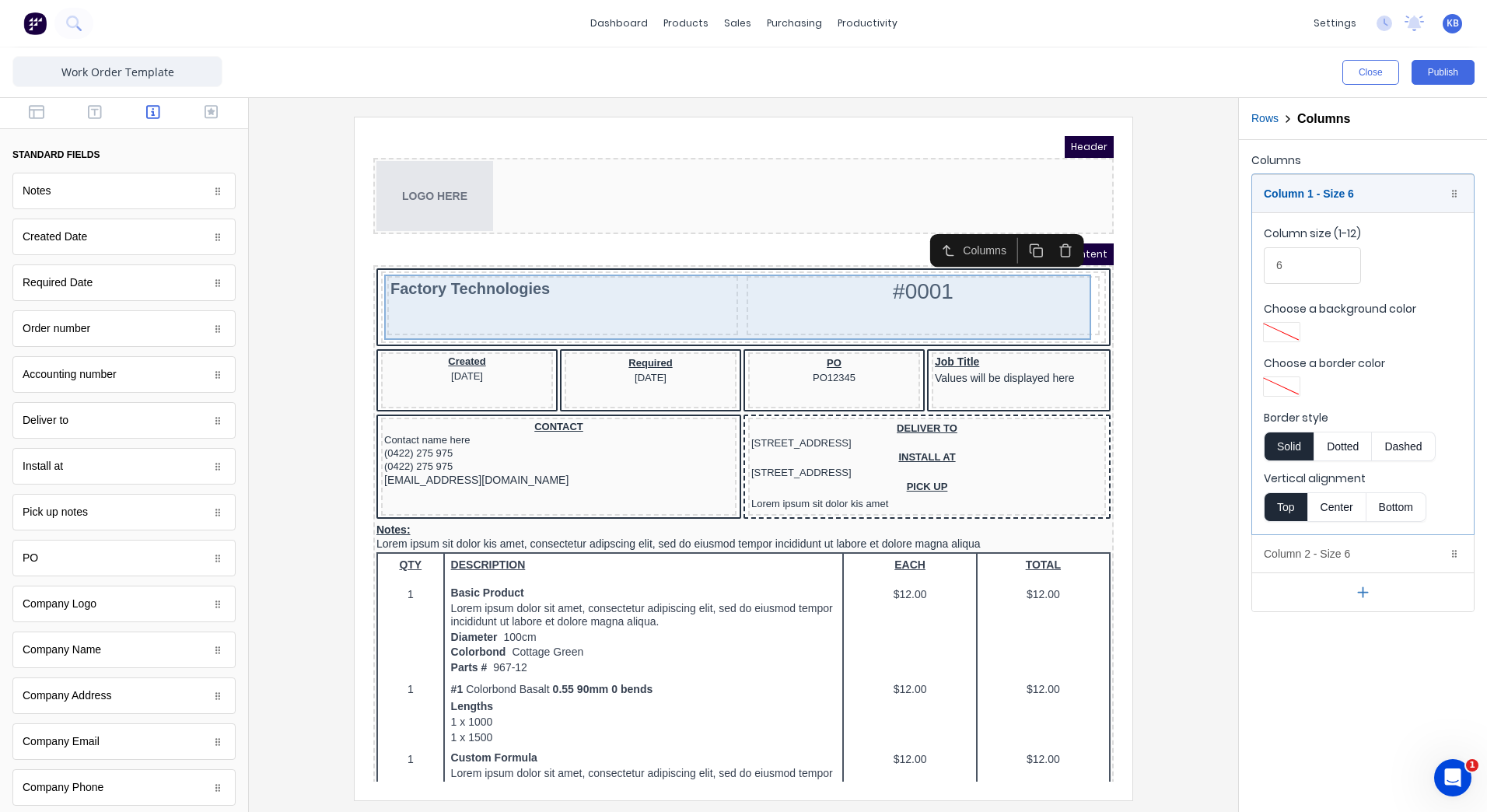
click at [519, 272] on div "Factory Technologies" at bounding box center [544, 269] width 344 height 18
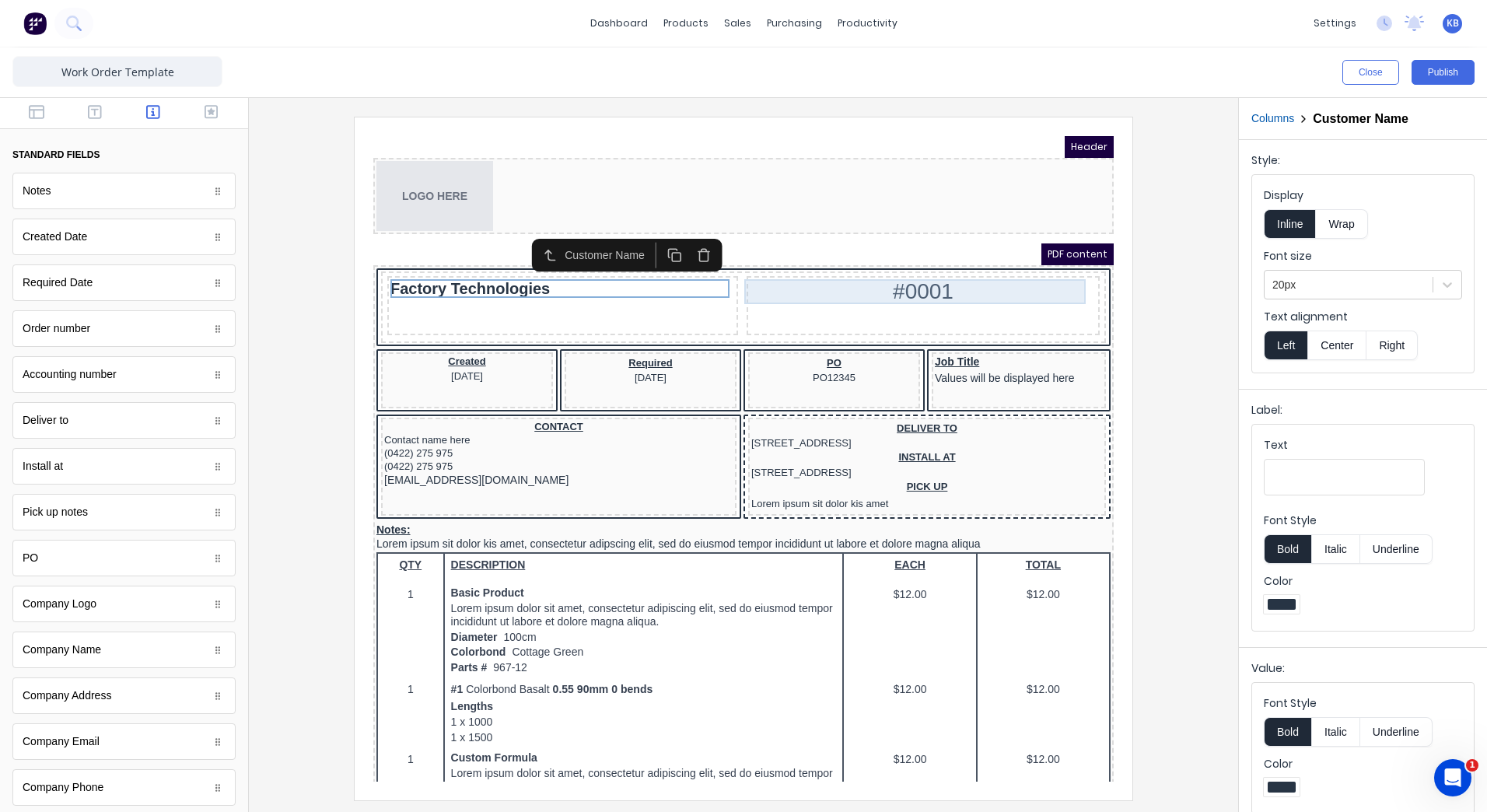
click at [907, 268] on div "#0001" at bounding box center [905, 273] width 347 height 25
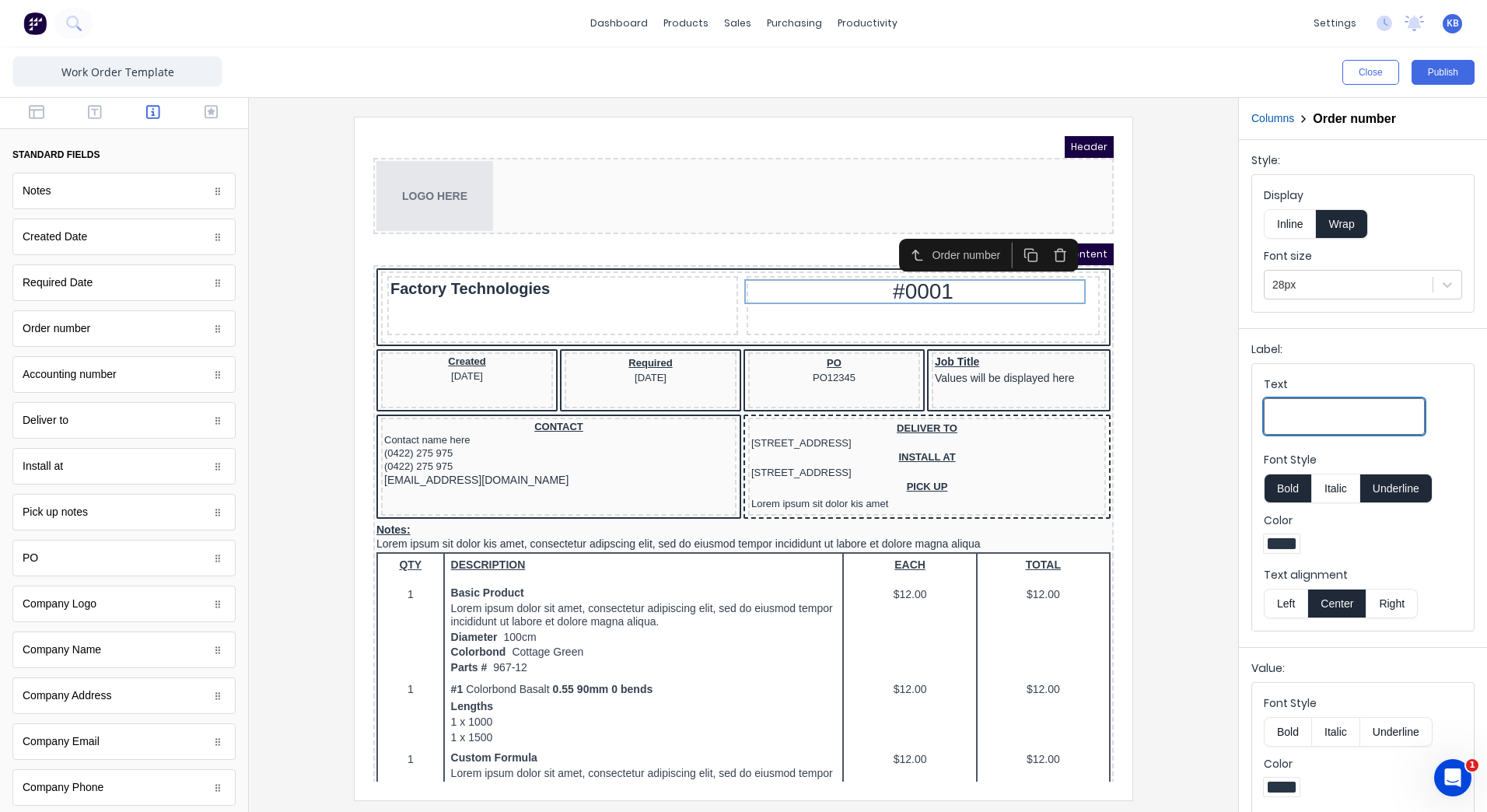
click at [1294, 408] on input "Text" at bounding box center [1344, 416] width 161 height 37
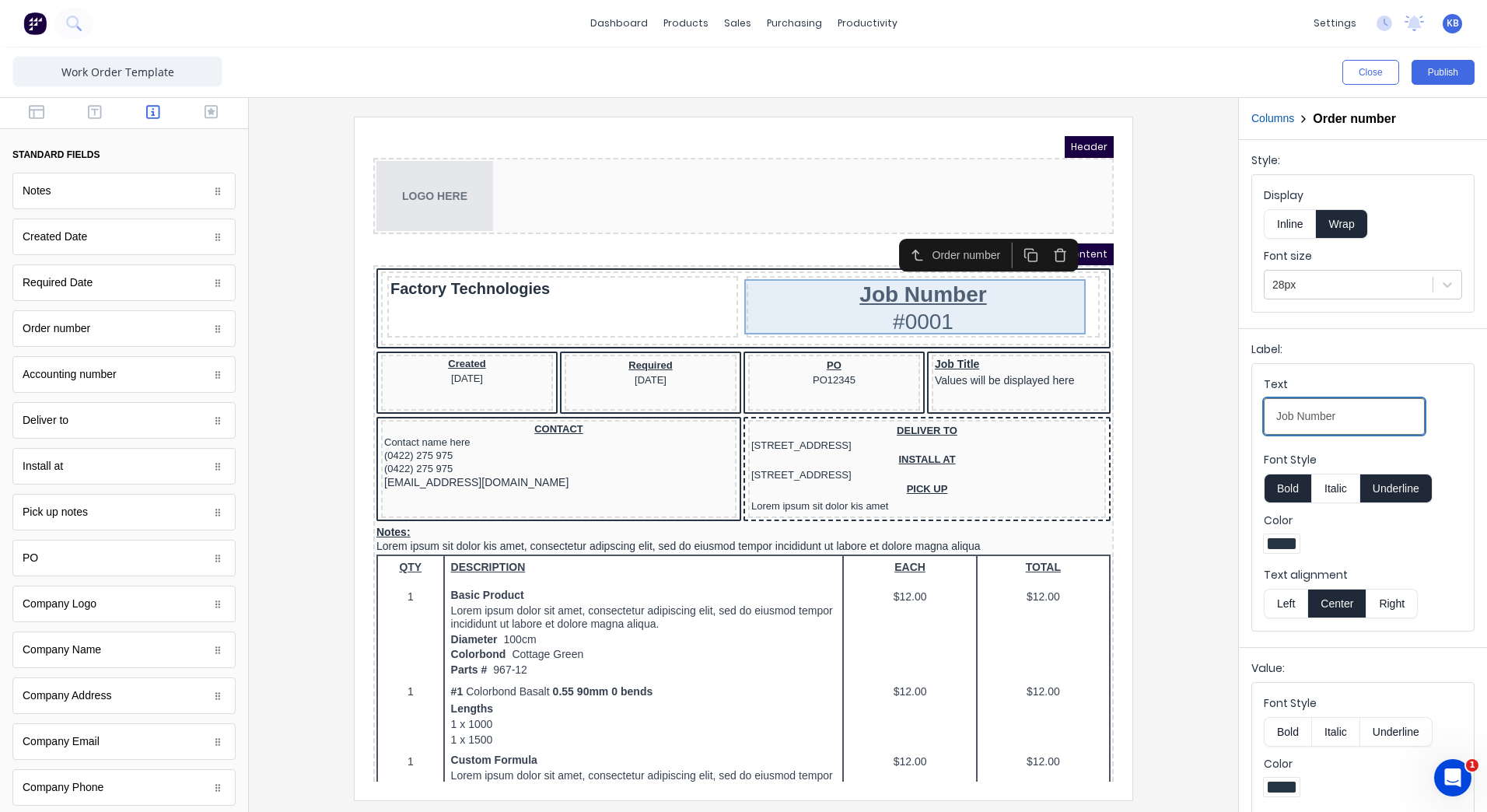
type input "Job Number"
click at [888, 277] on div "Job Number #0001" at bounding box center [905, 287] width 347 height 55
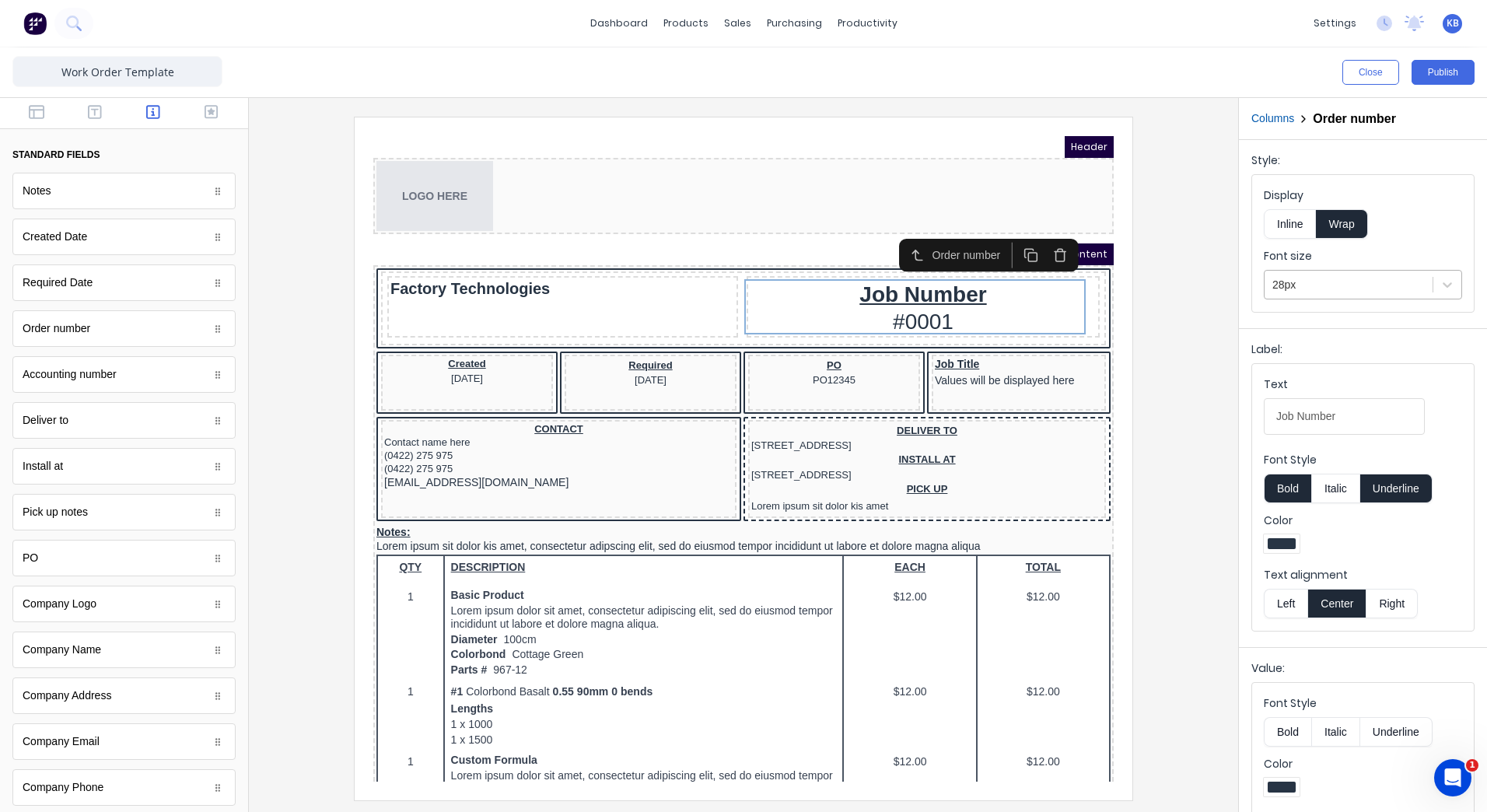
click at [1324, 281] on div at bounding box center [1349, 284] width 153 height 19
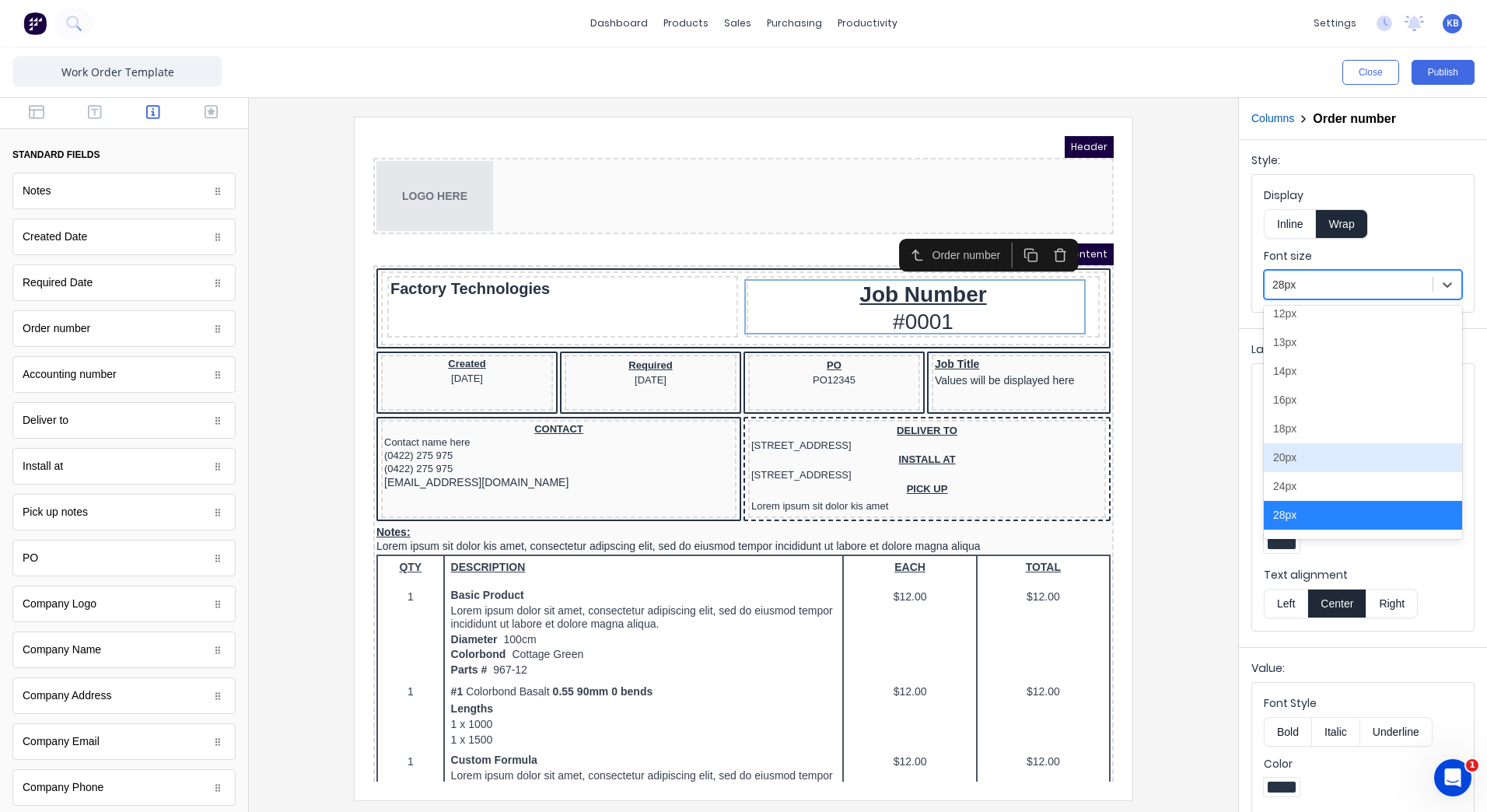
click at [1277, 455] on div "20px" at bounding box center [1363, 457] width 198 height 29
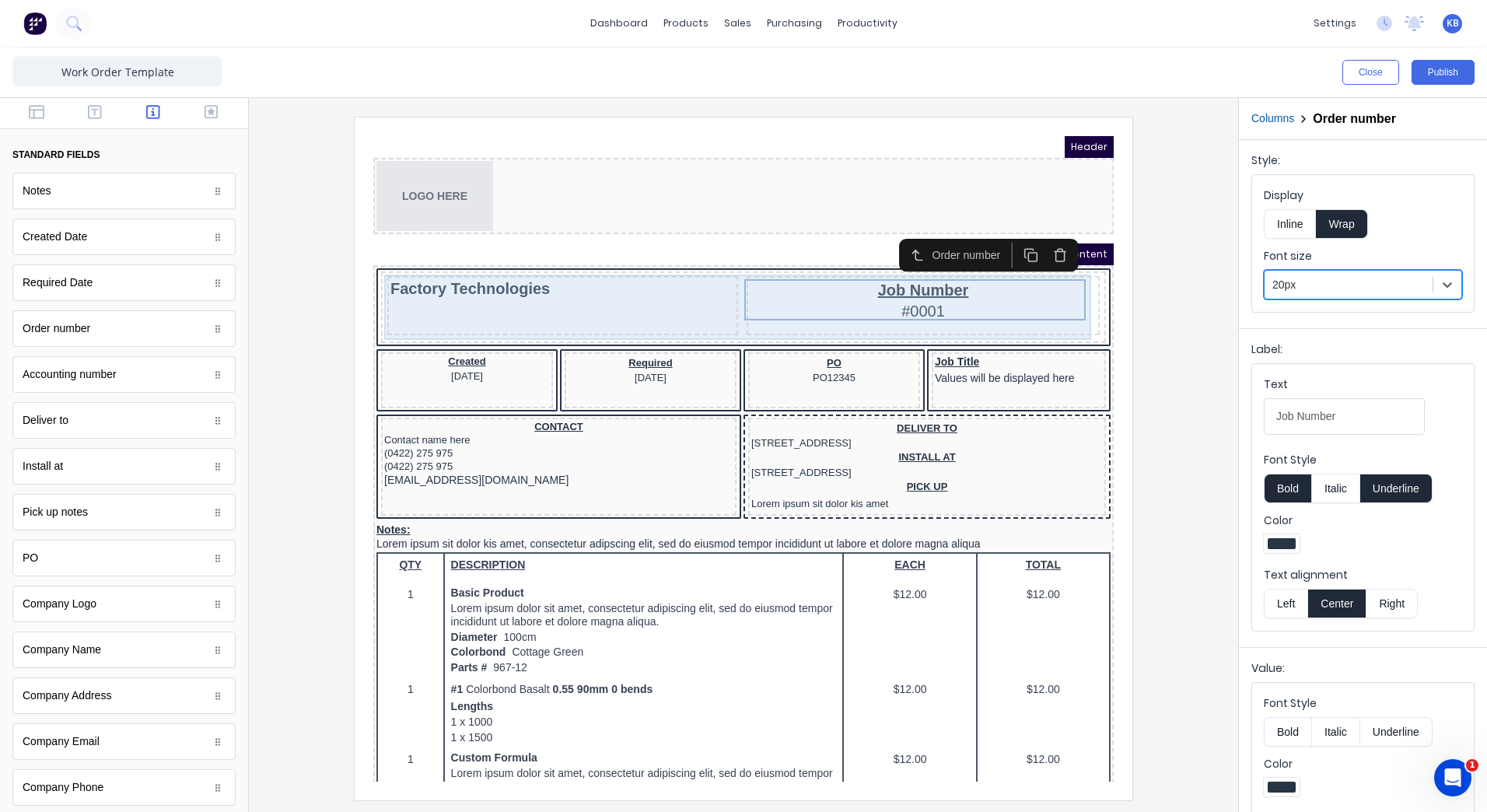
click at [675, 285] on div "Factory Technologies" at bounding box center [544, 286] width 351 height 59
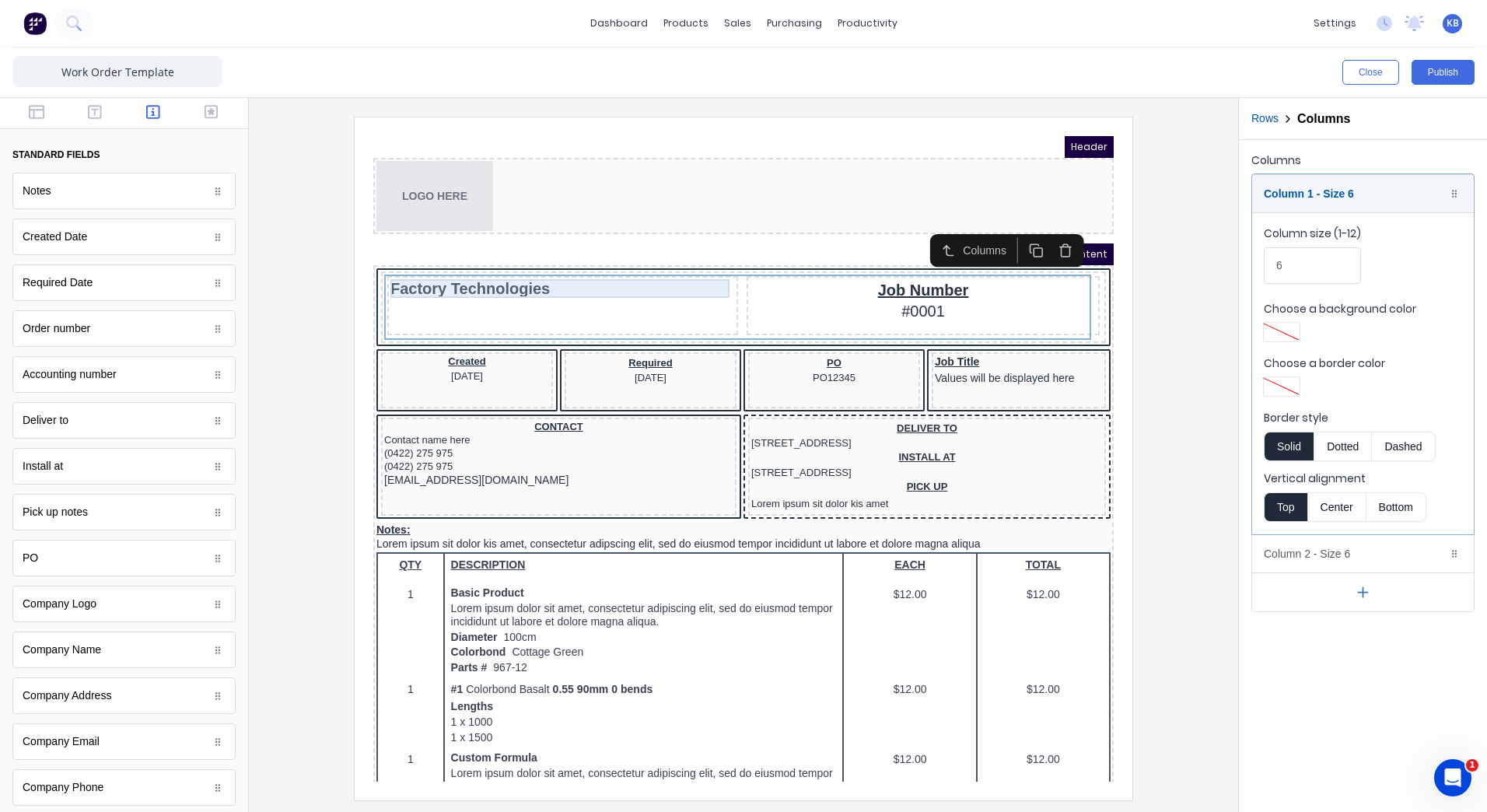
click at [559, 275] on div "Factory Technologies" at bounding box center [544, 269] width 344 height 18
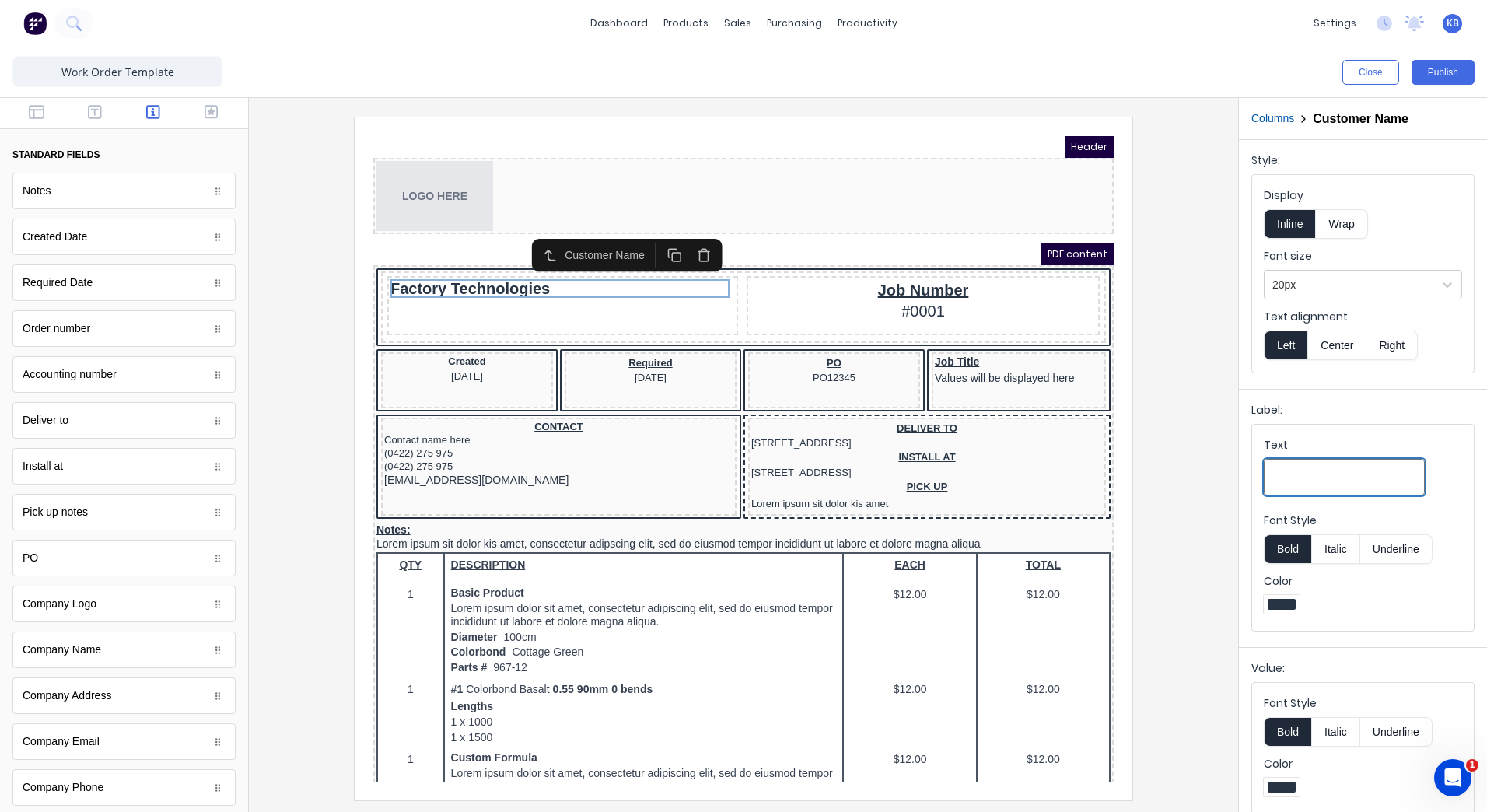
click at [1298, 466] on input "Text" at bounding box center [1344, 477] width 161 height 37
click at [1413, 549] on button "Underline" at bounding box center [1396, 549] width 72 height 30
click at [1340, 231] on button "Wrap" at bounding box center [1341, 224] width 51 height 30
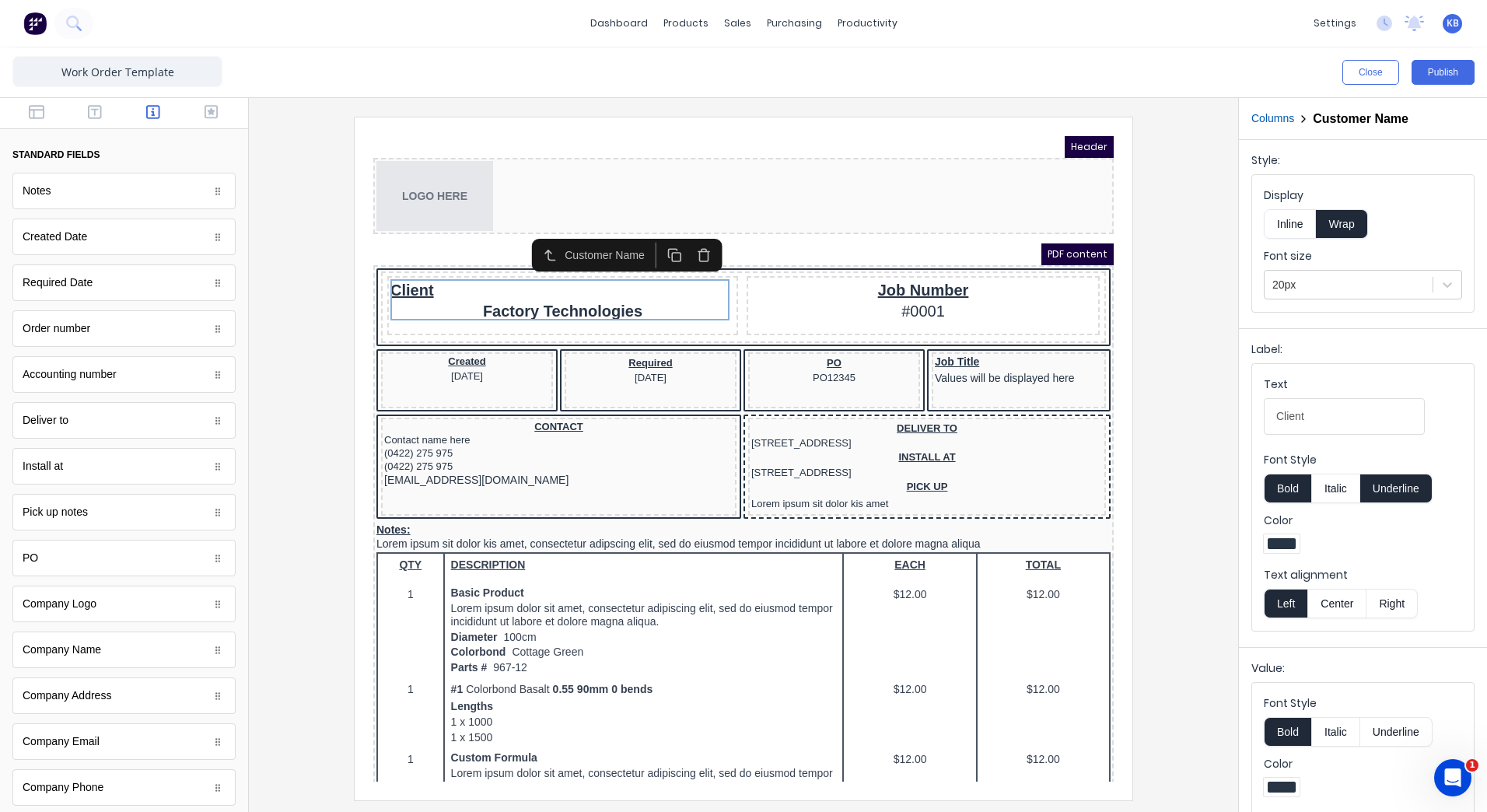
click at [1330, 606] on button "Center" at bounding box center [1336, 603] width 59 height 30
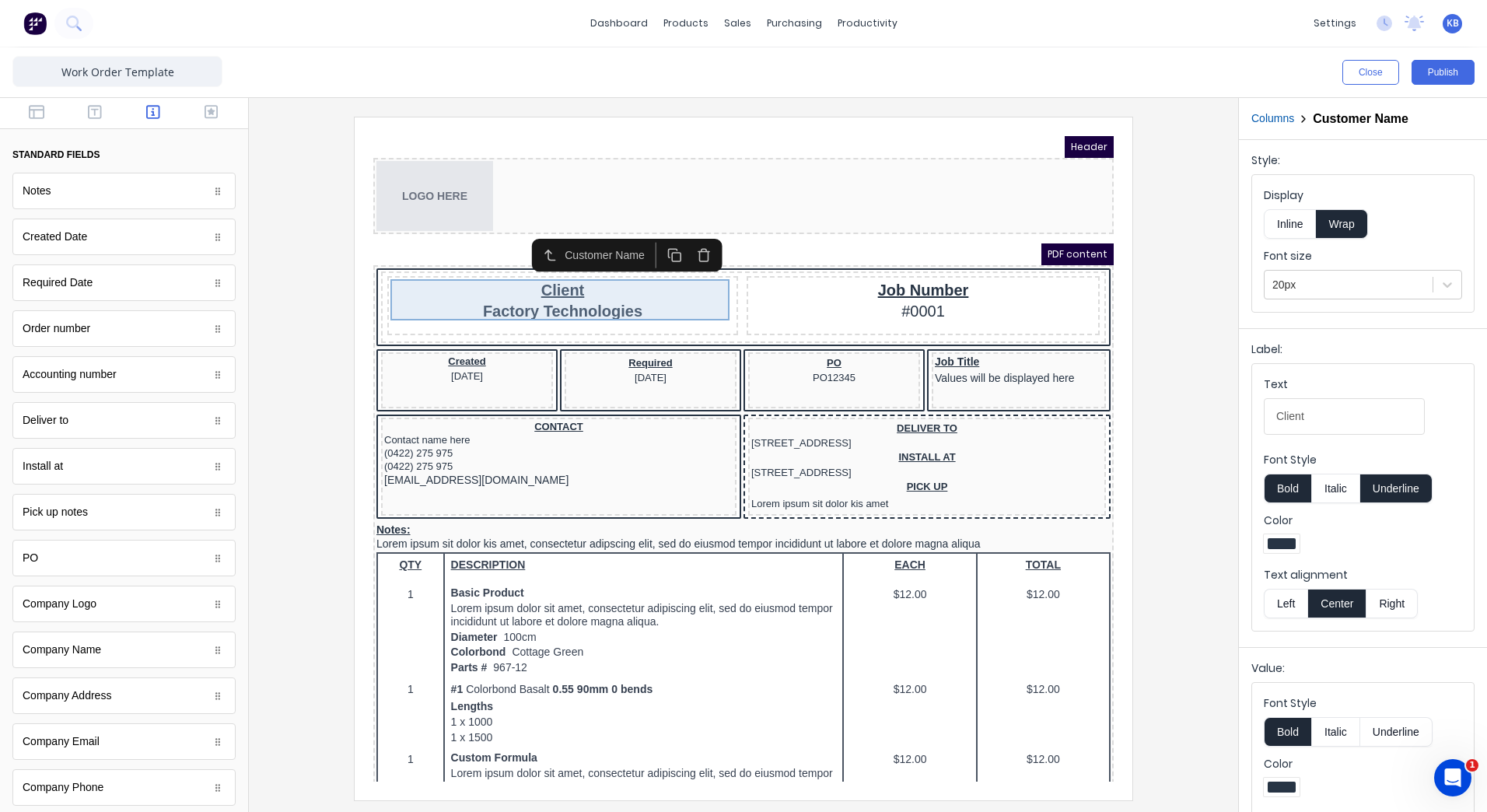
click at [581, 267] on div "Client Factory Technologies" at bounding box center [544, 281] width 344 height 41
click at [614, 270] on div "Client Factory Technologies" at bounding box center [544, 281] width 344 height 41
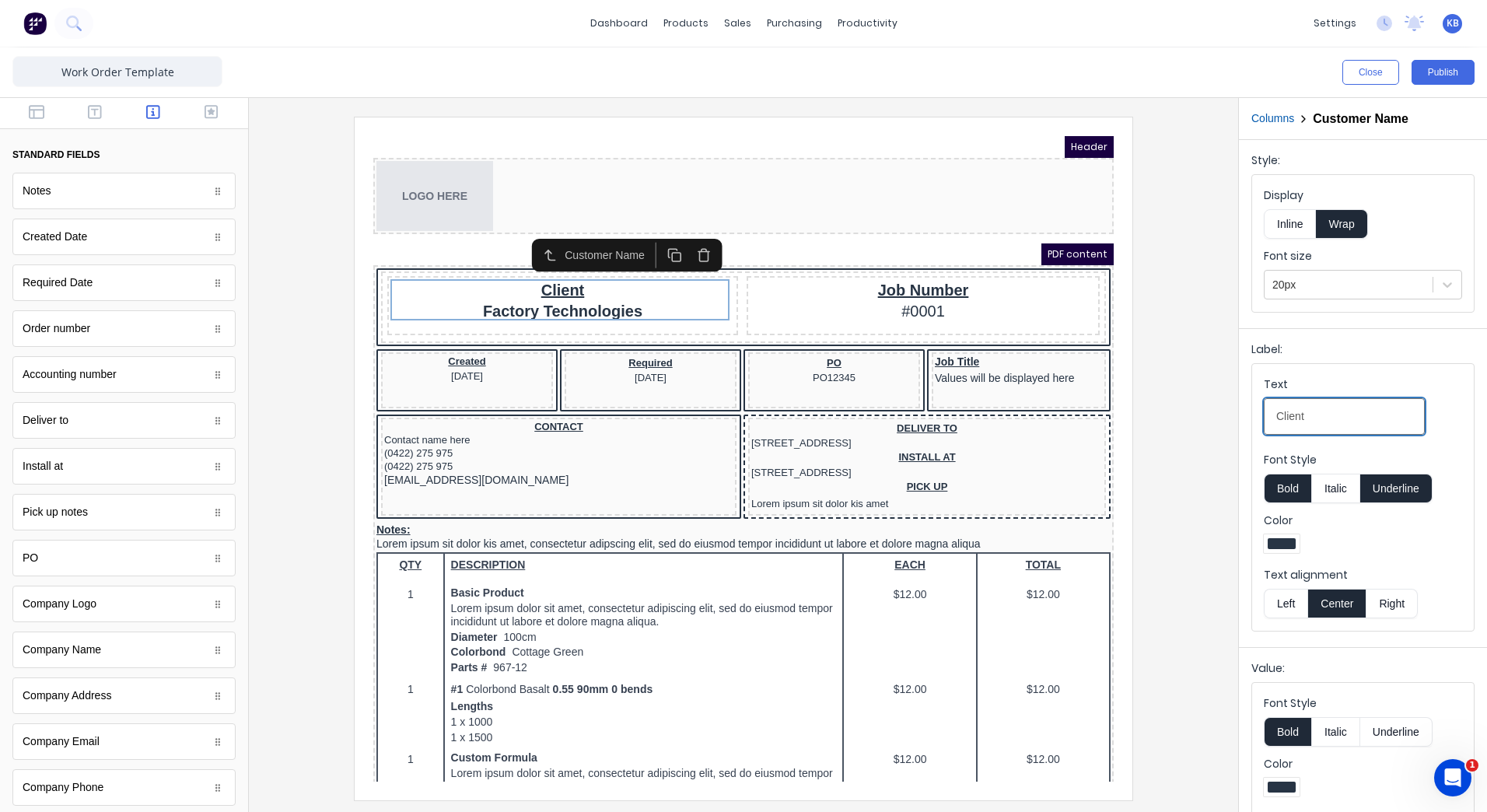
click at [1326, 424] on input "Client" at bounding box center [1344, 416] width 161 height 37
type input "Client"
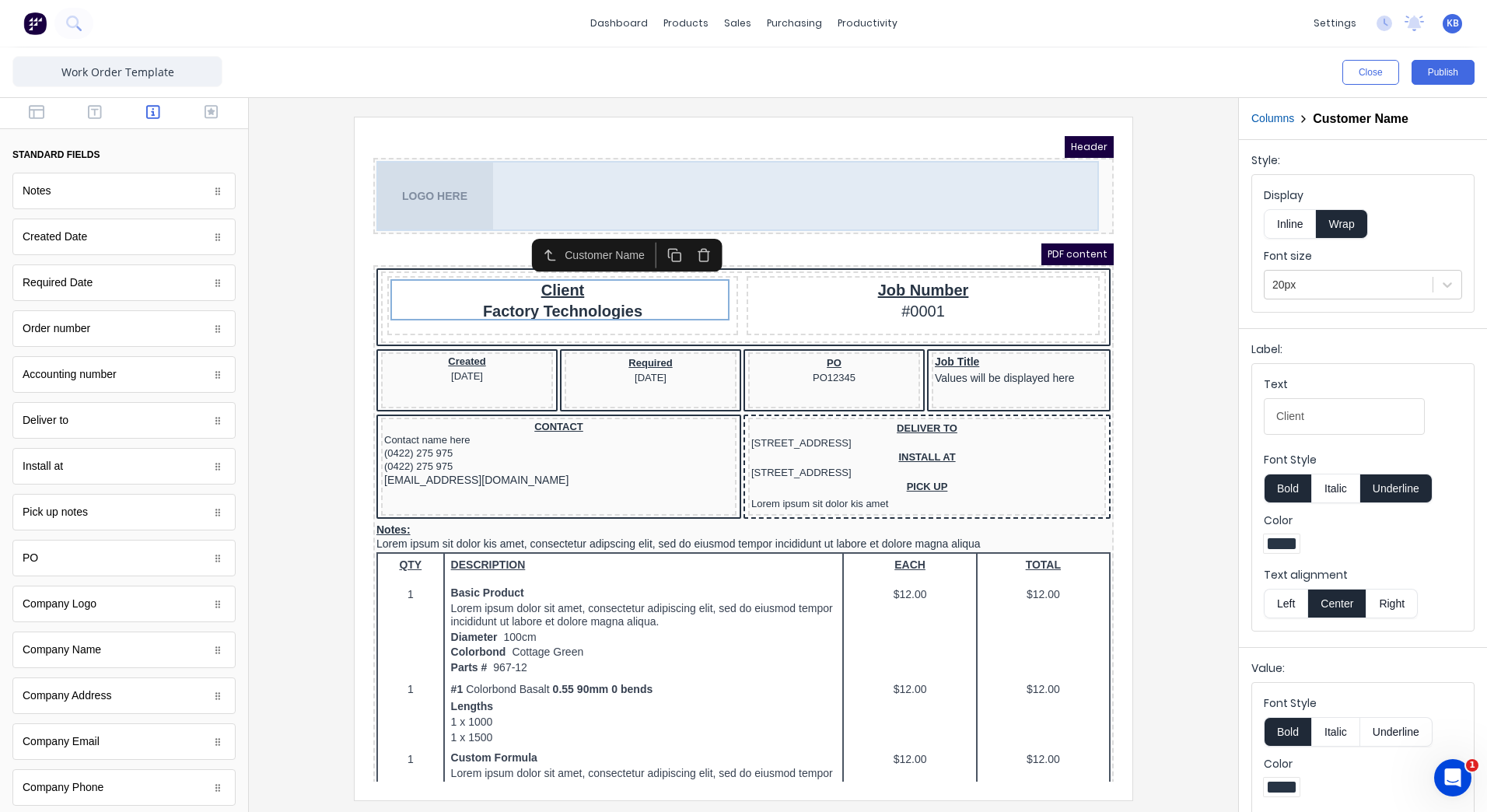
click at [813, 187] on div "LOGO HERE" at bounding box center [725, 177] width 734 height 70
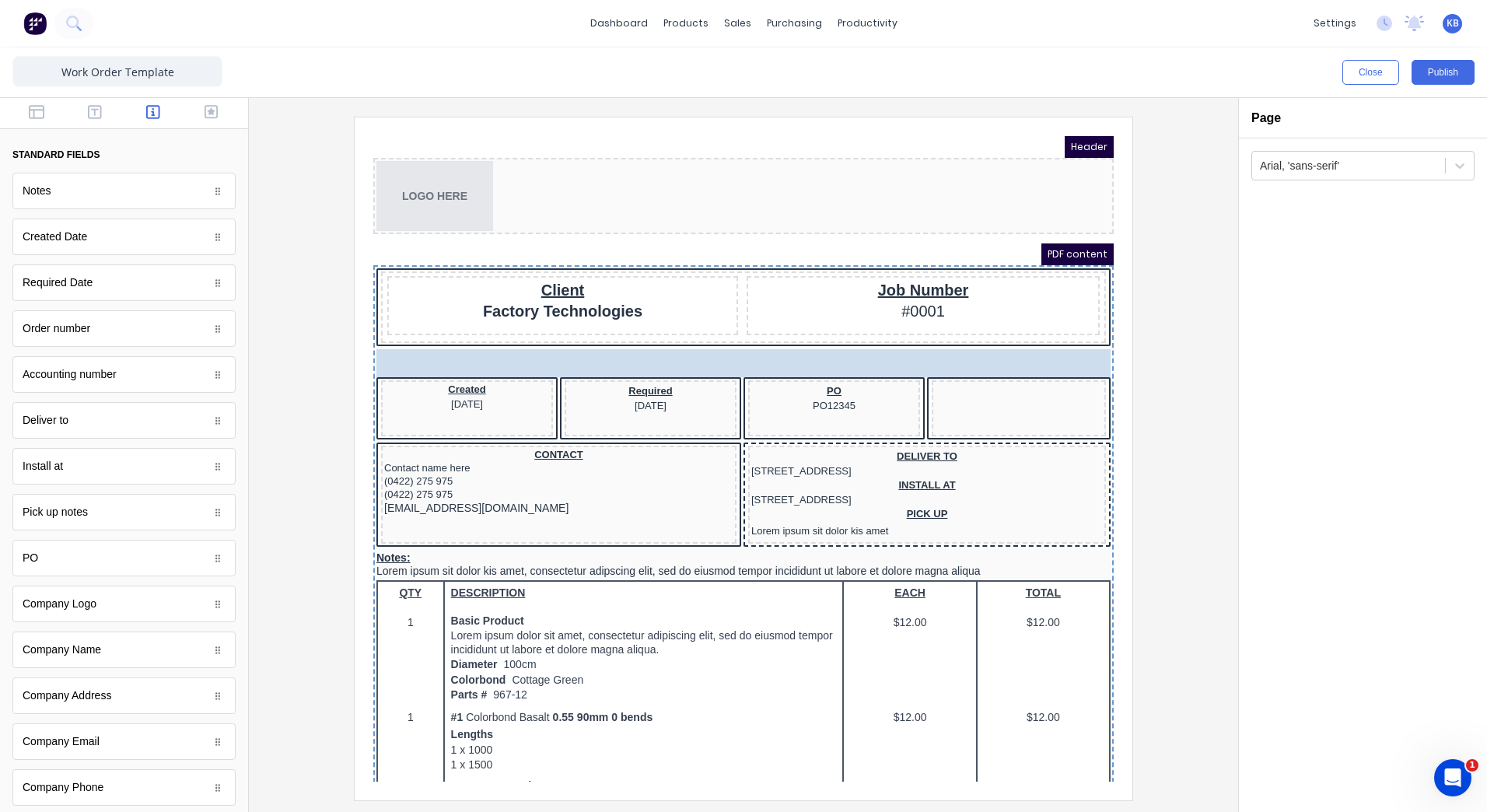
drag, startPoint x: 947, startPoint y: 353, endPoint x: 540, endPoint y: 345, distance: 407.1
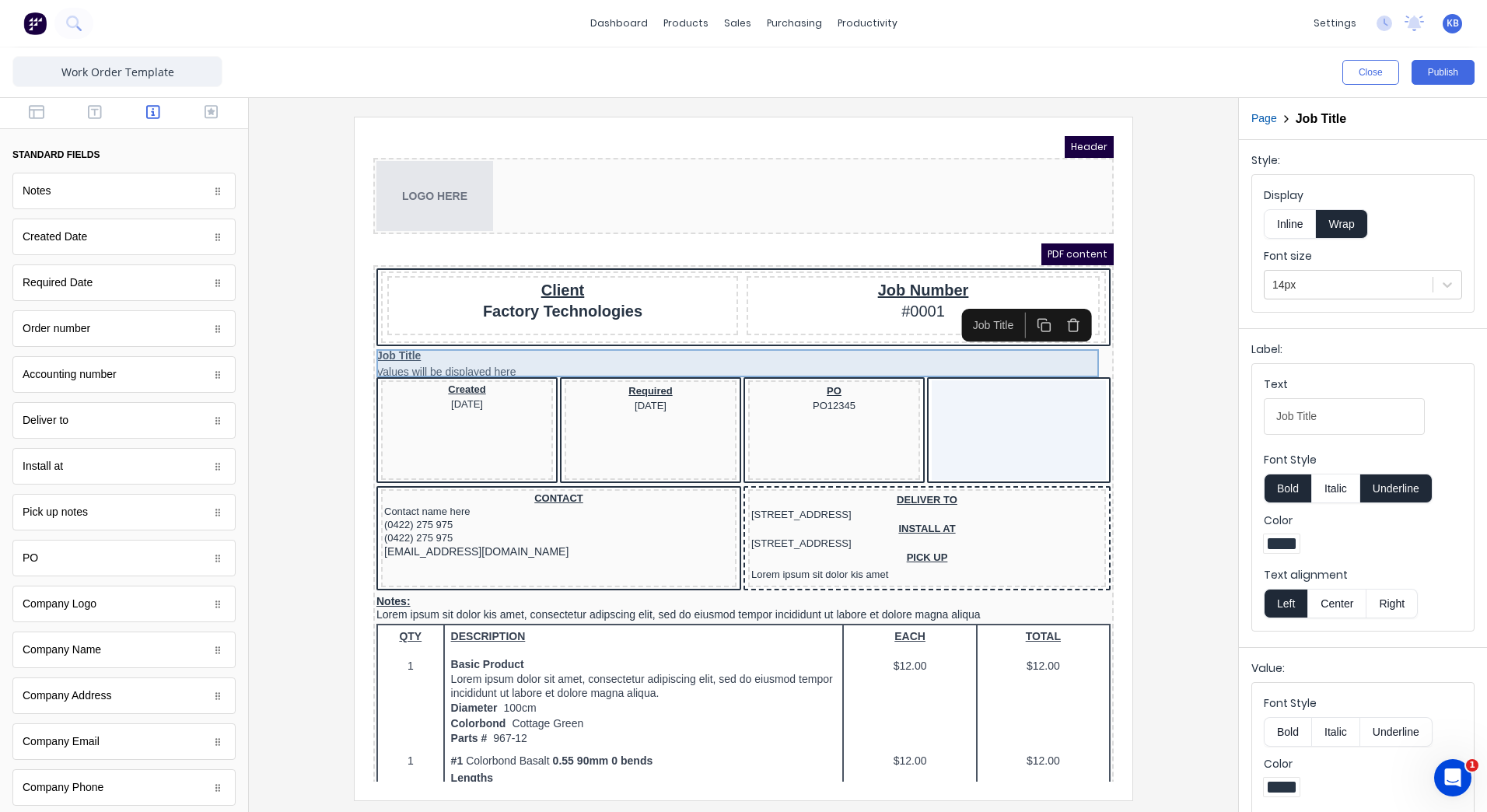
click at [379, 339] on div "Job Title Values will be displayed here" at bounding box center [725, 344] width 734 height 28
click at [474, 344] on div "Job Title Values will be displayed here" at bounding box center [725, 344] width 734 height 28
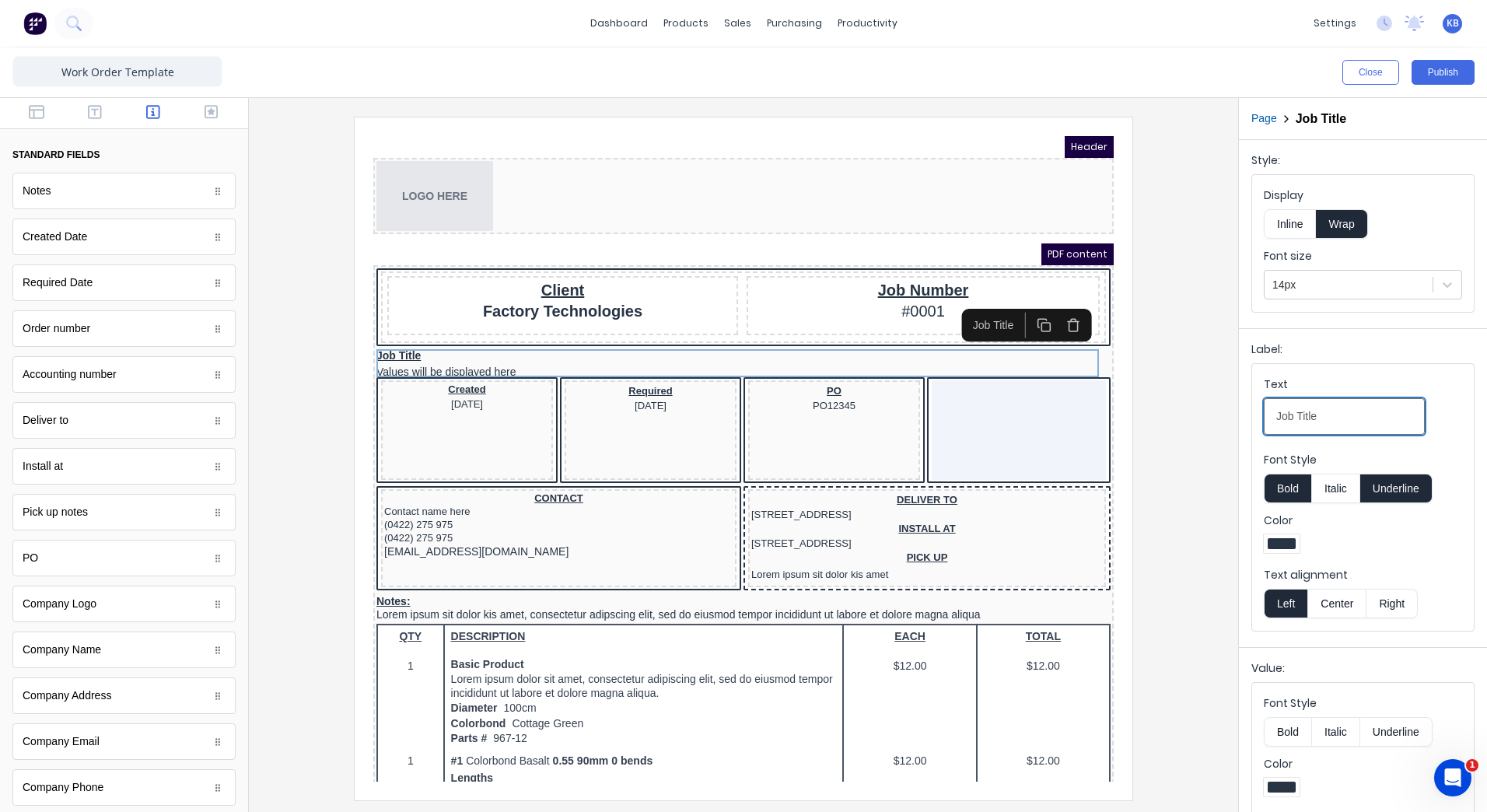
click at [1292, 428] on Title-textqpmxf1vpq8wnm7d05dd4jrsbs94q68qmazev6s4y971yzupjm3r73gy576ca-8a339f9d-fc51-4a7d-9af4-0d6c364ff574_object_label_text "Job Title" at bounding box center [1344, 416] width 161 height 37
click at [1347, 595] on button "Center" at bounding box center [1336, 603] width 59 height 30
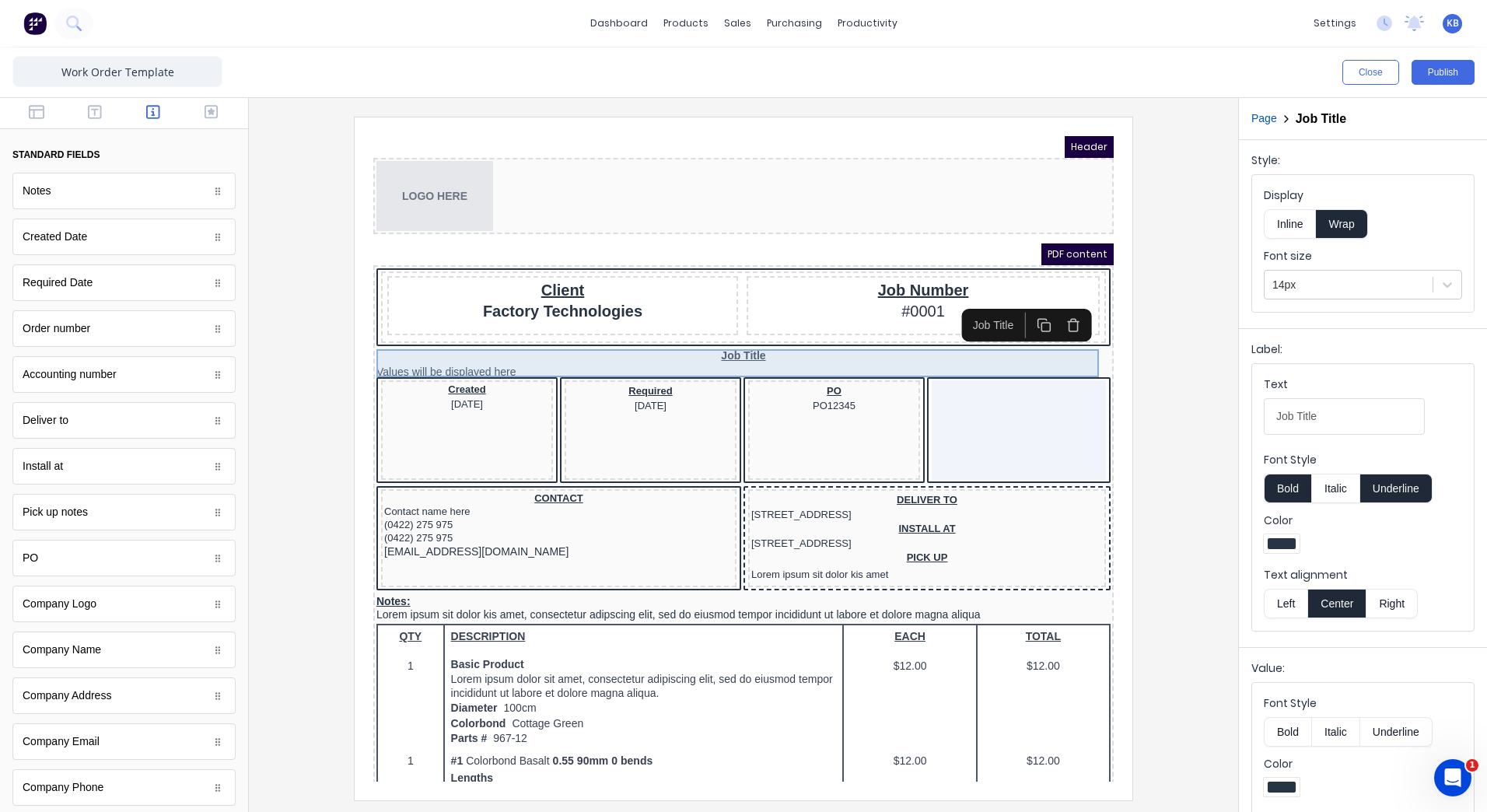
click at [776, 341] on div "Job Title Values will be displayed here" at bounding box center [725, 344] width 734 height 28
click at [677, 345] on div "Job Title Values will be displayed here" at bounding box center [725, 344] width 734 height 28
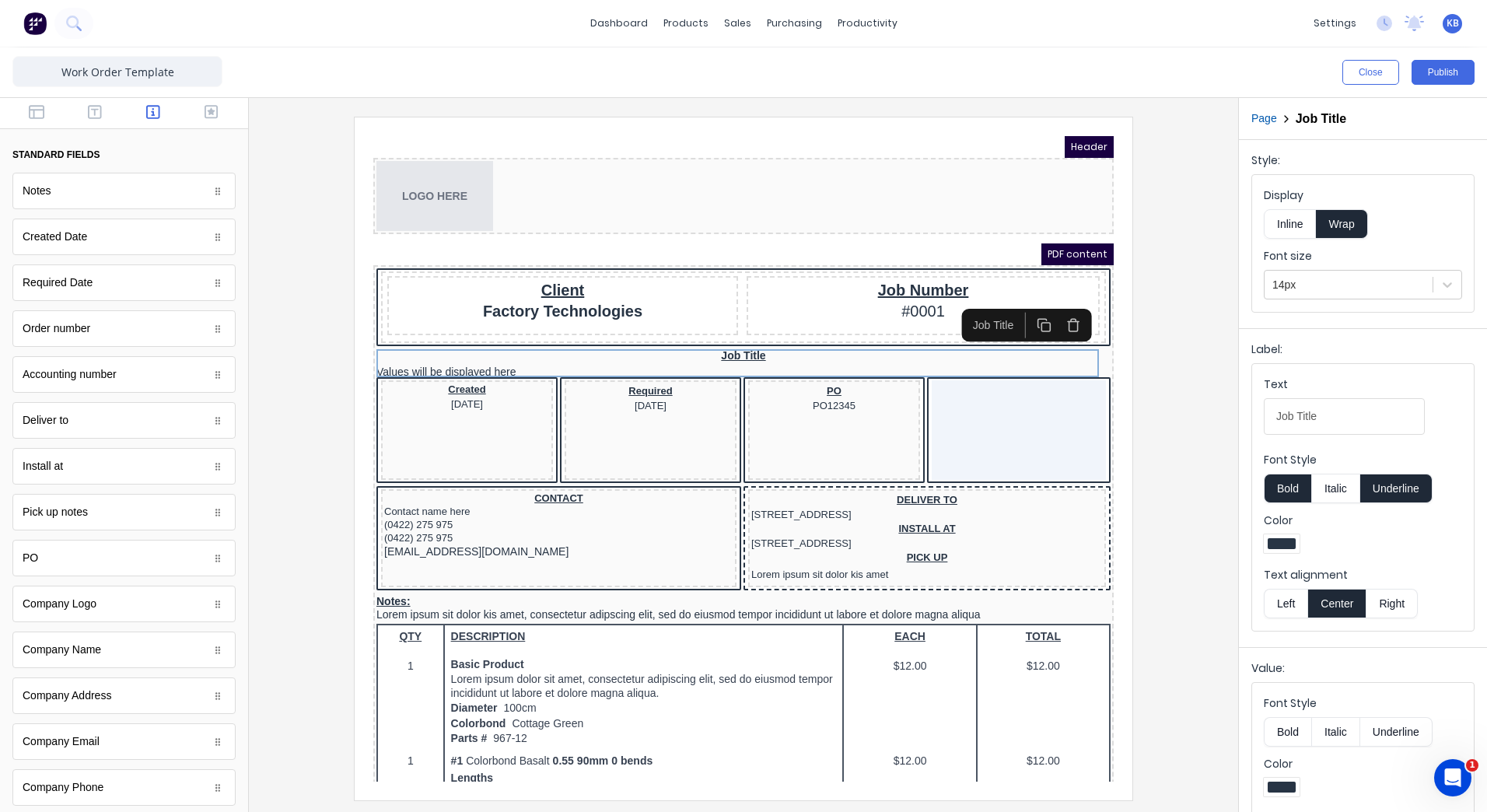
scroll to position [74, 0]
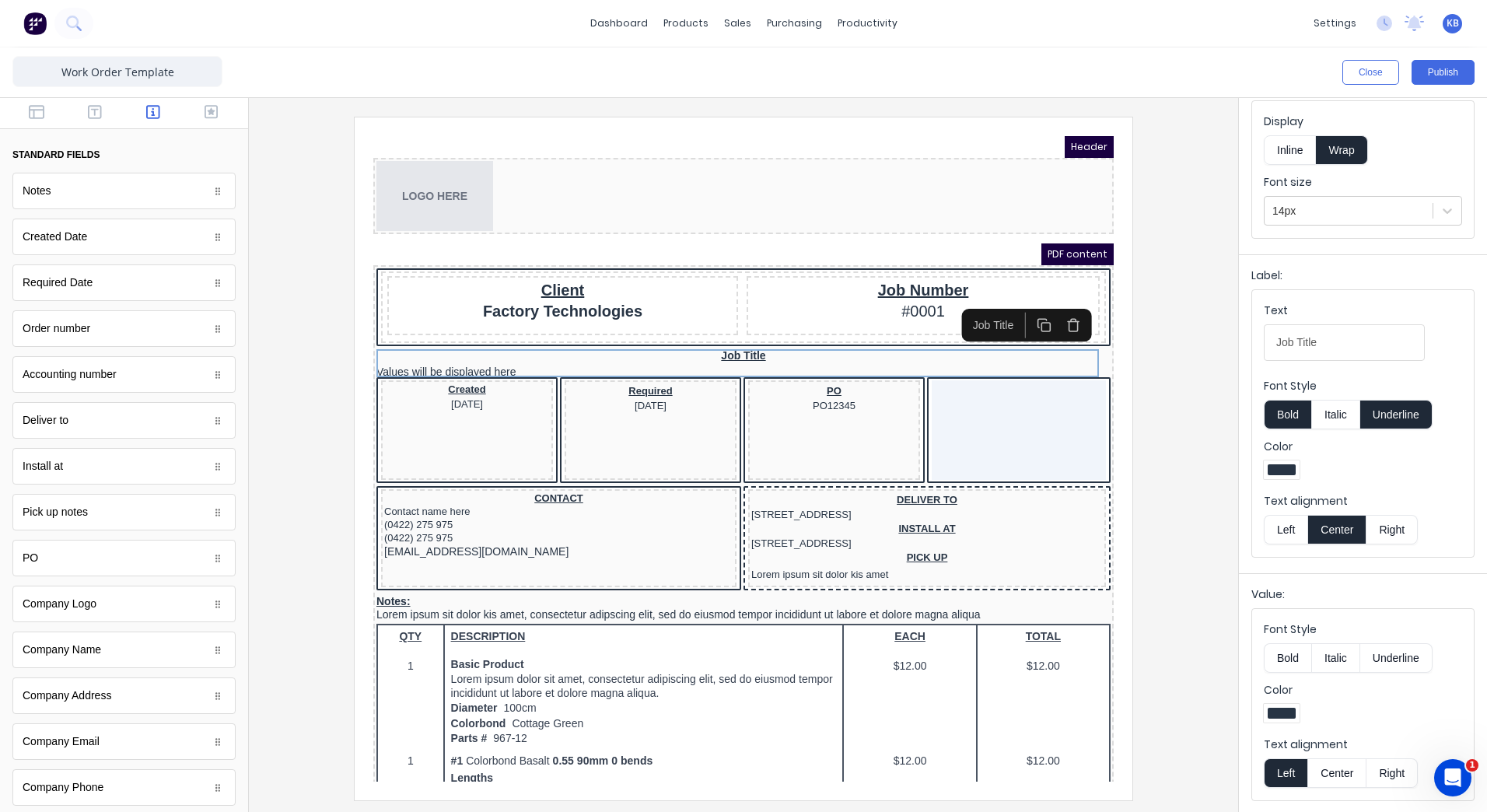
click at [373, 424] on iframe at bounding box center [743, 458] width 778 height 682
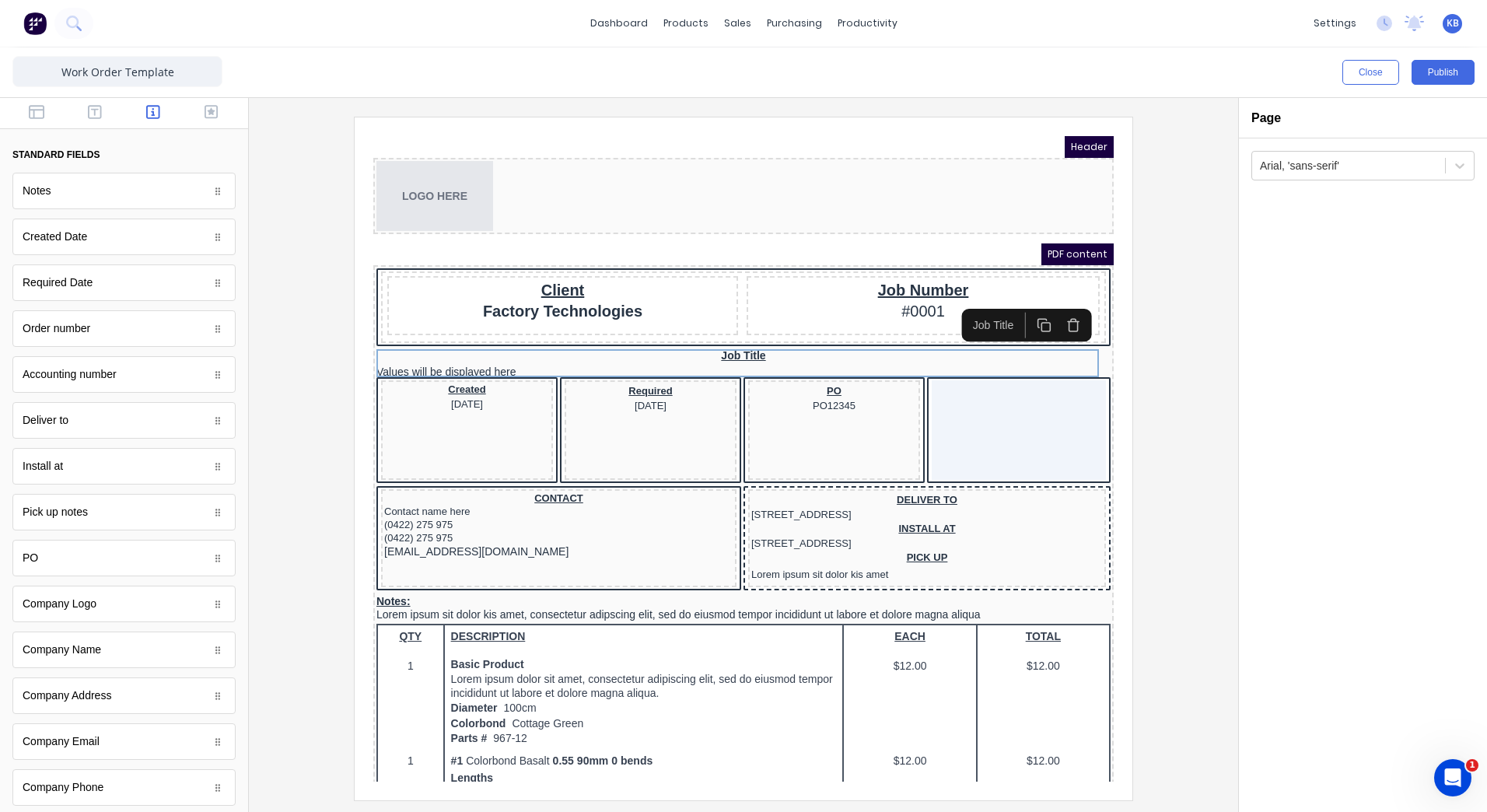
scroll to position [0, 0]
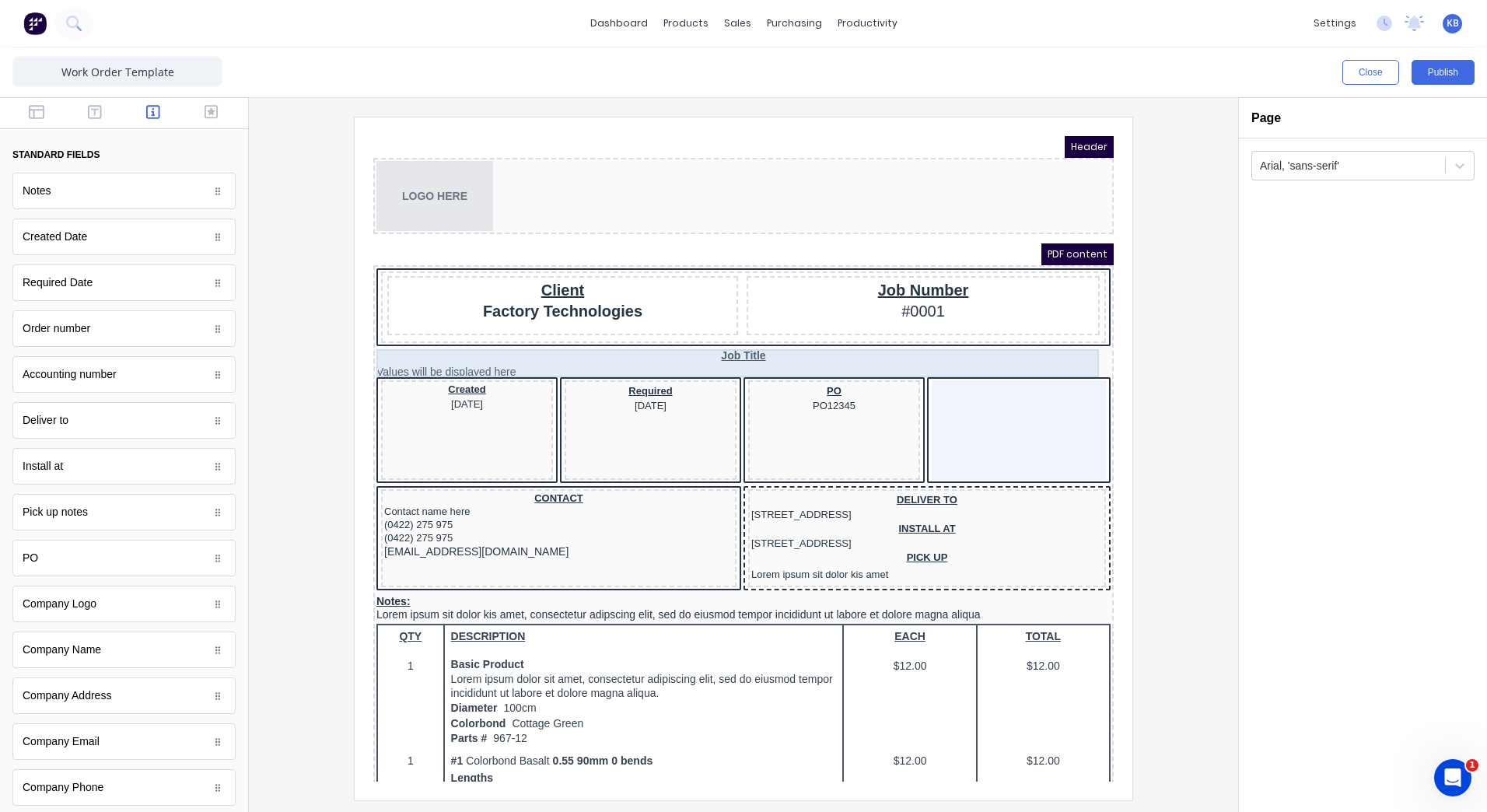
click at [477, 348] on div "Job Title Values will be displayed here" at bounding box center [725, 344] width 734 height 28
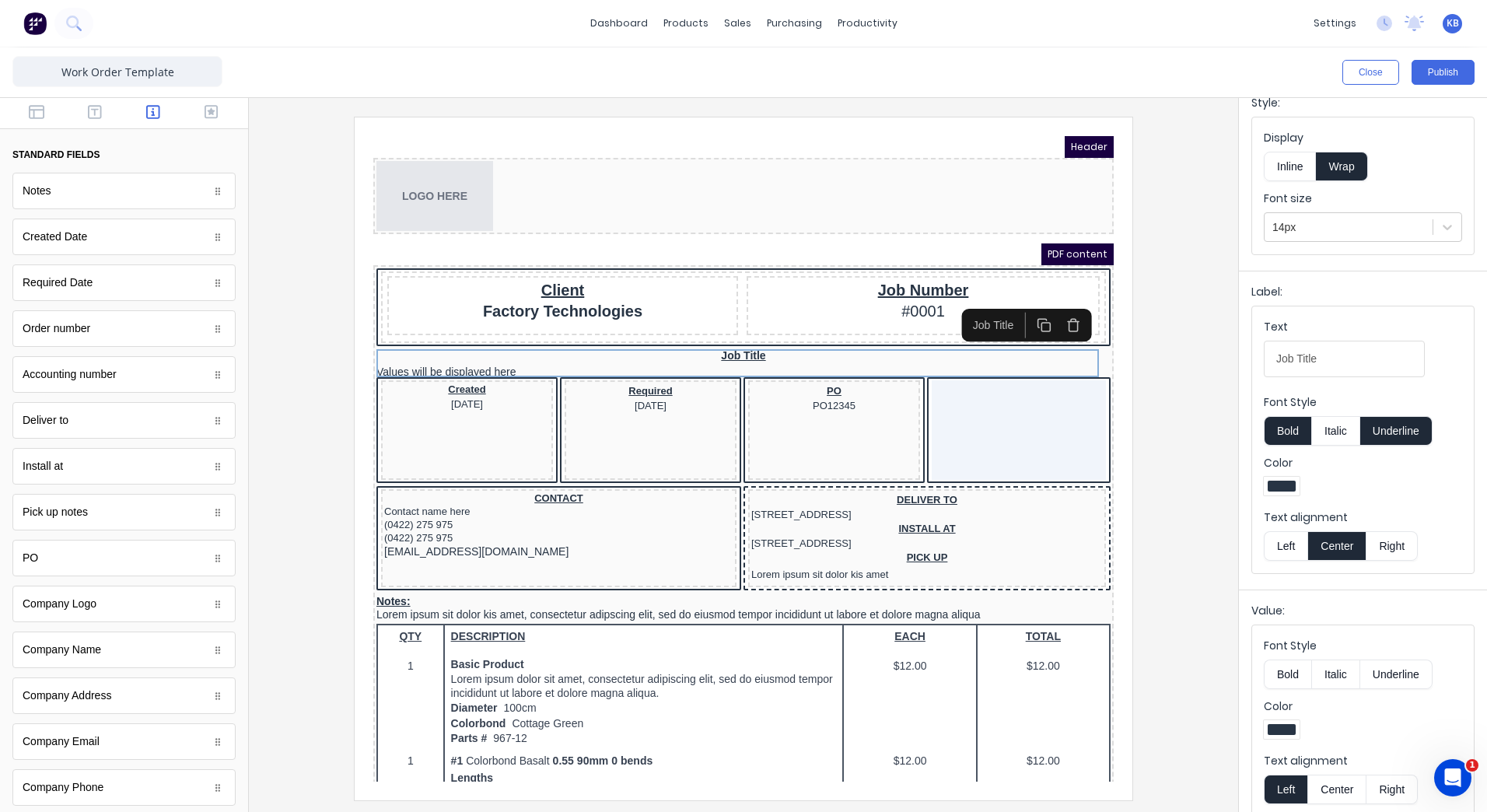
scroll to position [74, 0]
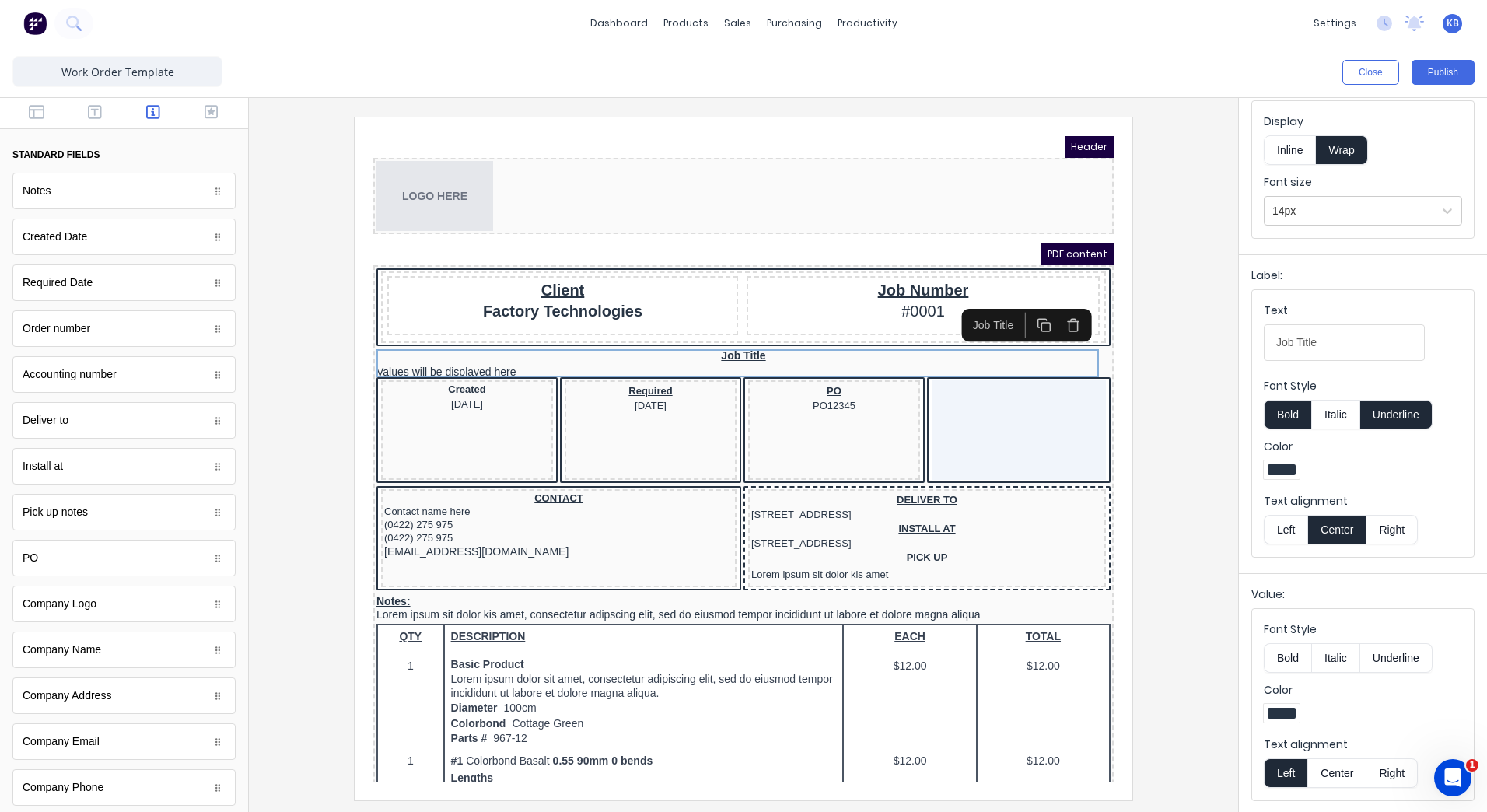
click at [1294, 713] on div at bounding box center [1281, 712] width 28 height 11
click at [1298, 712] on div at bounding box center [743, 406] width 1487 height 812
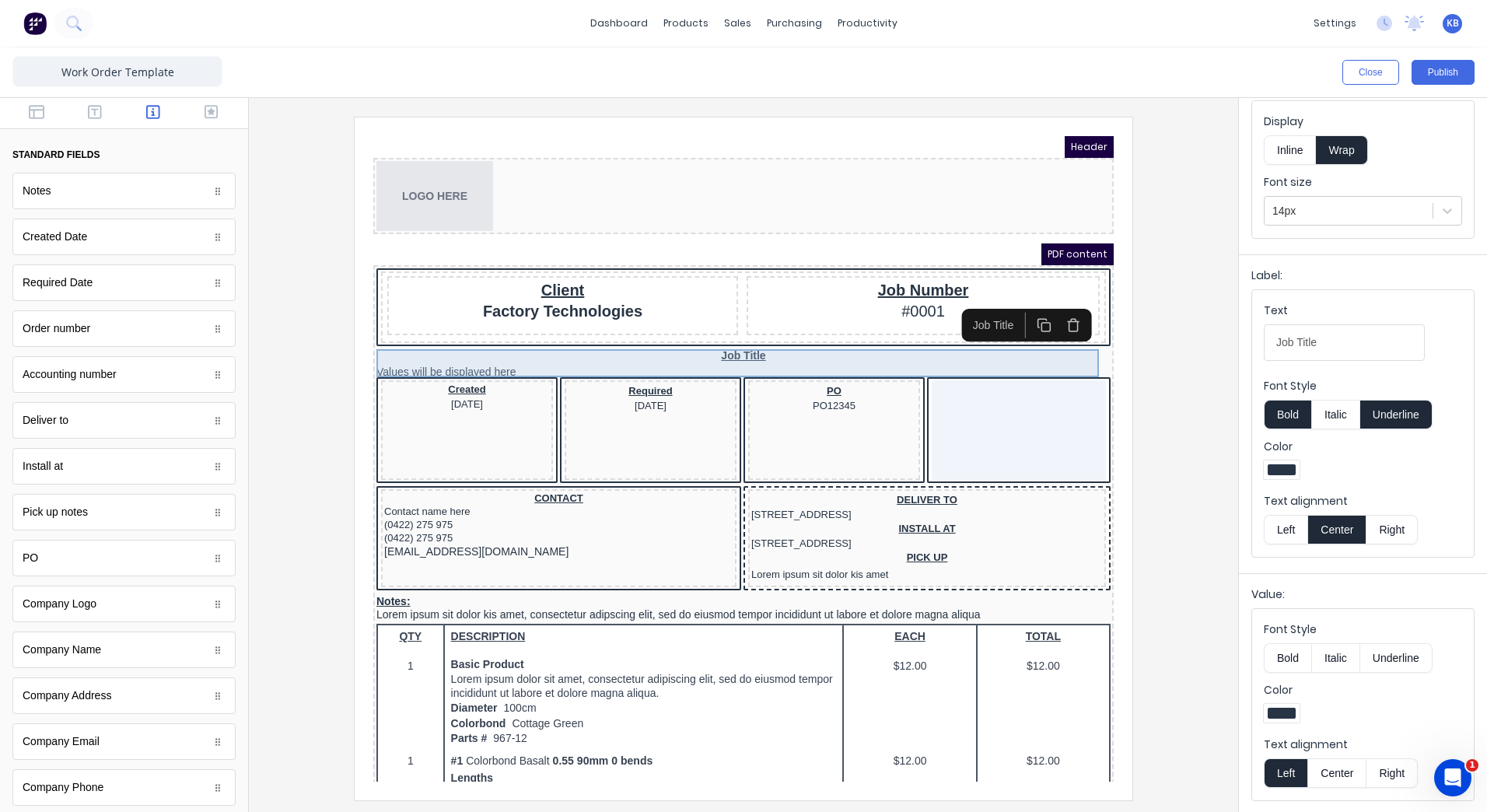
click at [856, 354] on div "Job Title Values will be displayed here" at bounding box center [725, 344] width 734 height 28
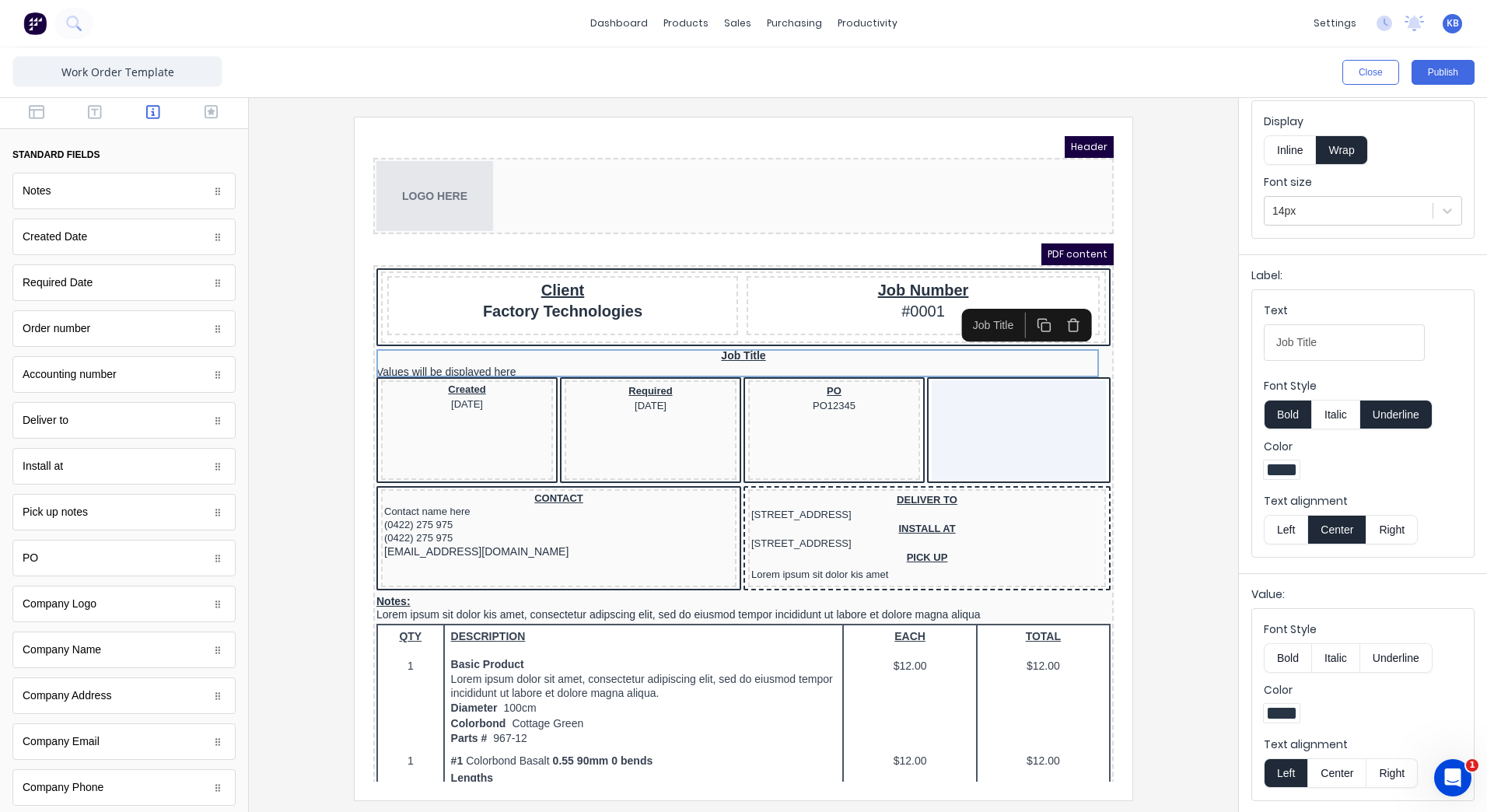
click at [1294, 660] on button "Bold" at bounding box center [1287, 657] width 47 height 30
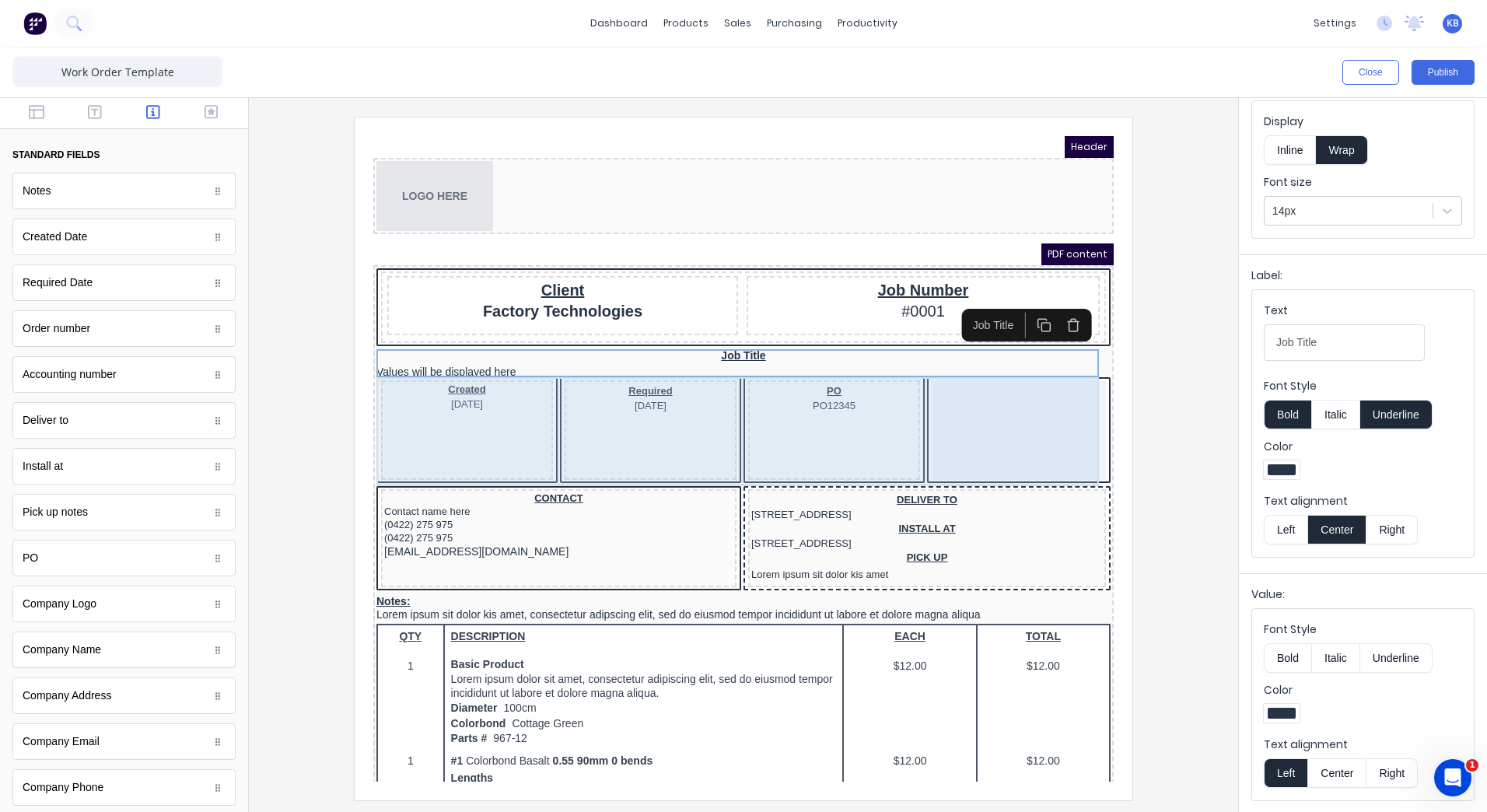
click at [599, 468] on div "CONTACT Contact name here (0422) 275 975 (0422) 275 975 xxxxxxx@xxxxx.com DELIV…" at bounding box center [725, 521] width 734 height 108
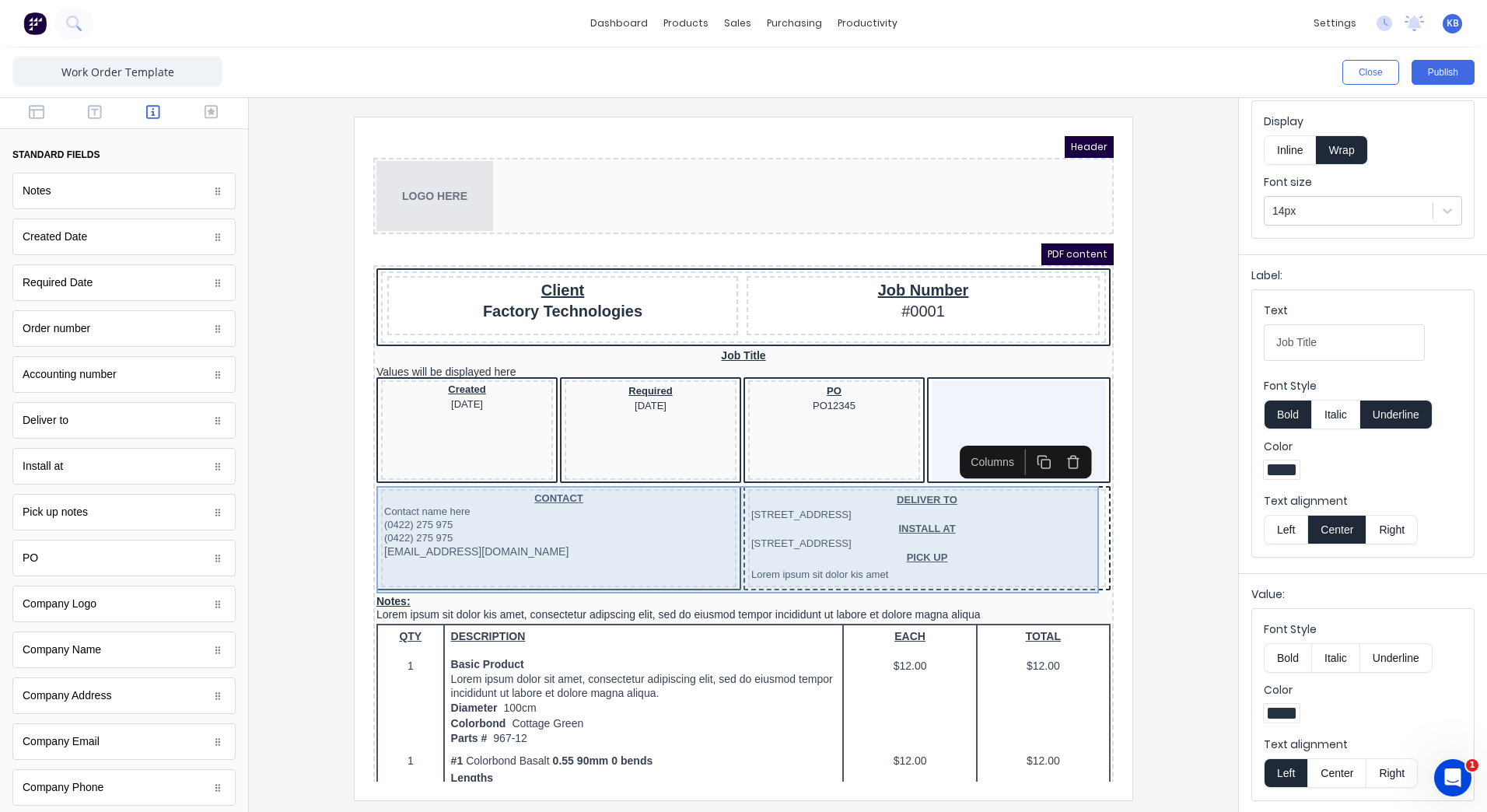
scroll to position [0, 0]
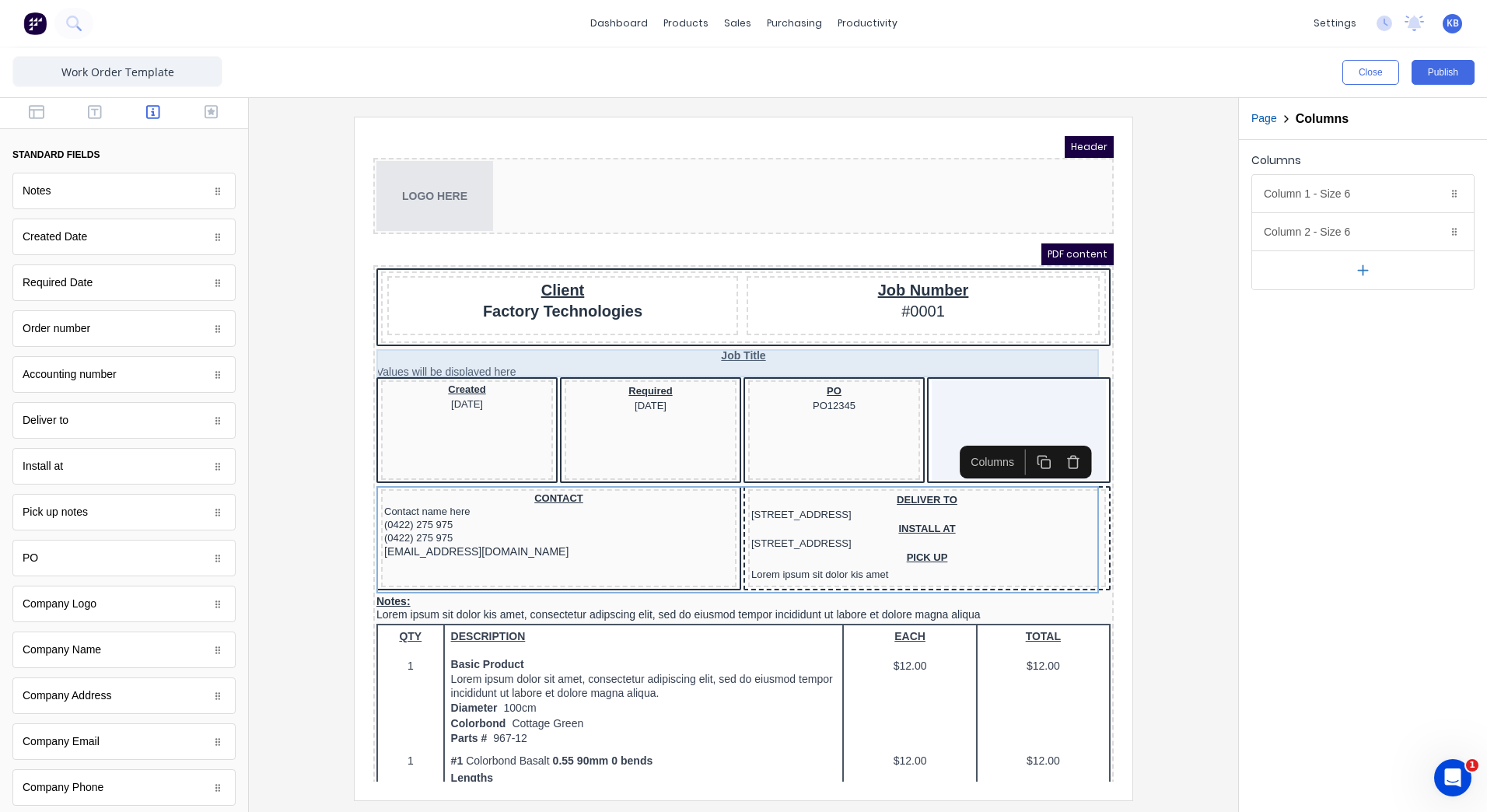
click at [373, 341] on div "Job Title Values will be displayed here" at bounding box center [725, 344] width 734 height 28
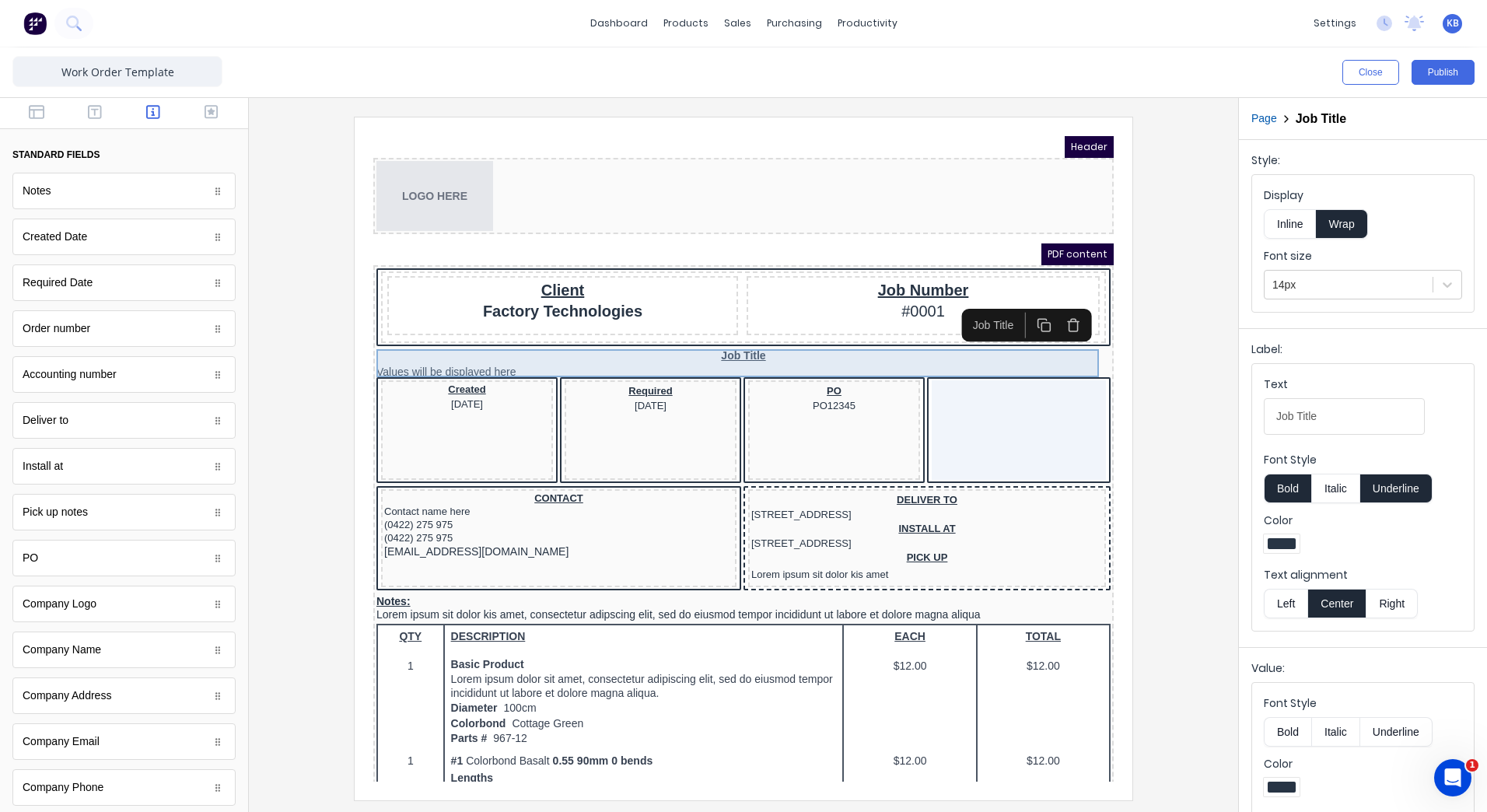
click at [732, 331] on div "Job Title Values will be displayed here" at bounding box center [725, 344] width 734 height 28
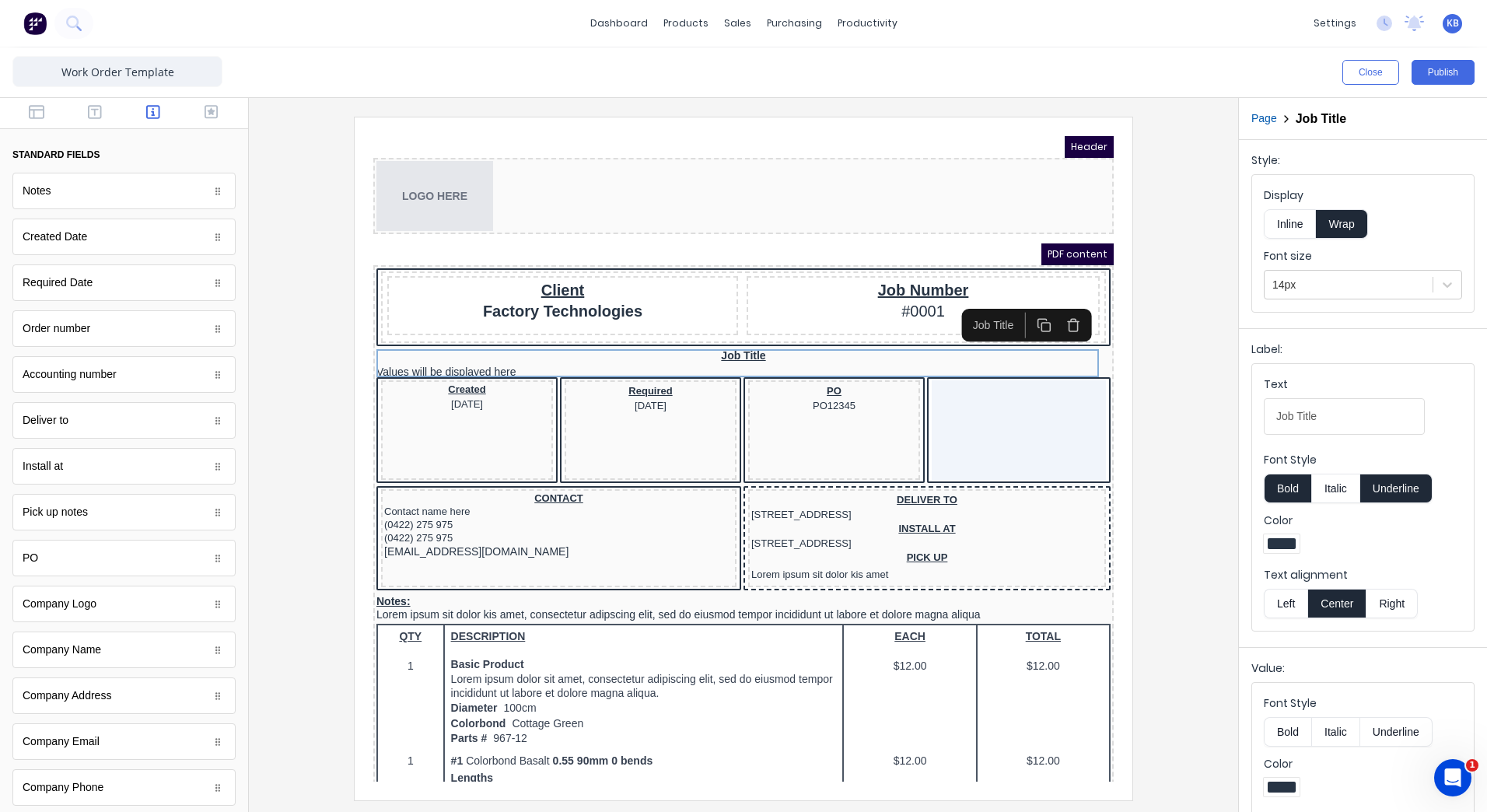
click at [1064, 308] on button "button" at bounding box center [1054, 307] width 30 height 26
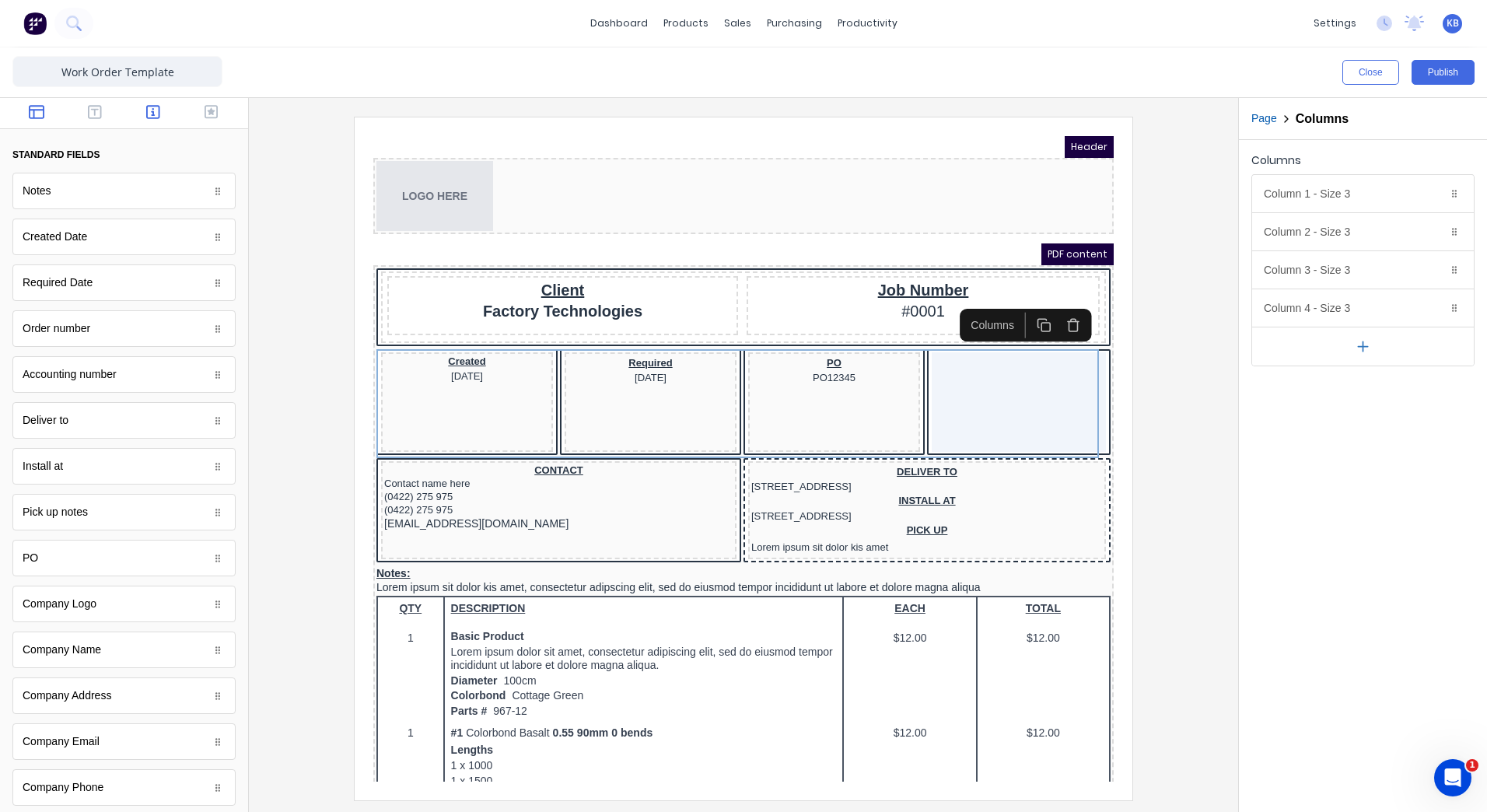
click at [49, 120] on button "button" at bounding box center [37, 112] width 49 height 18
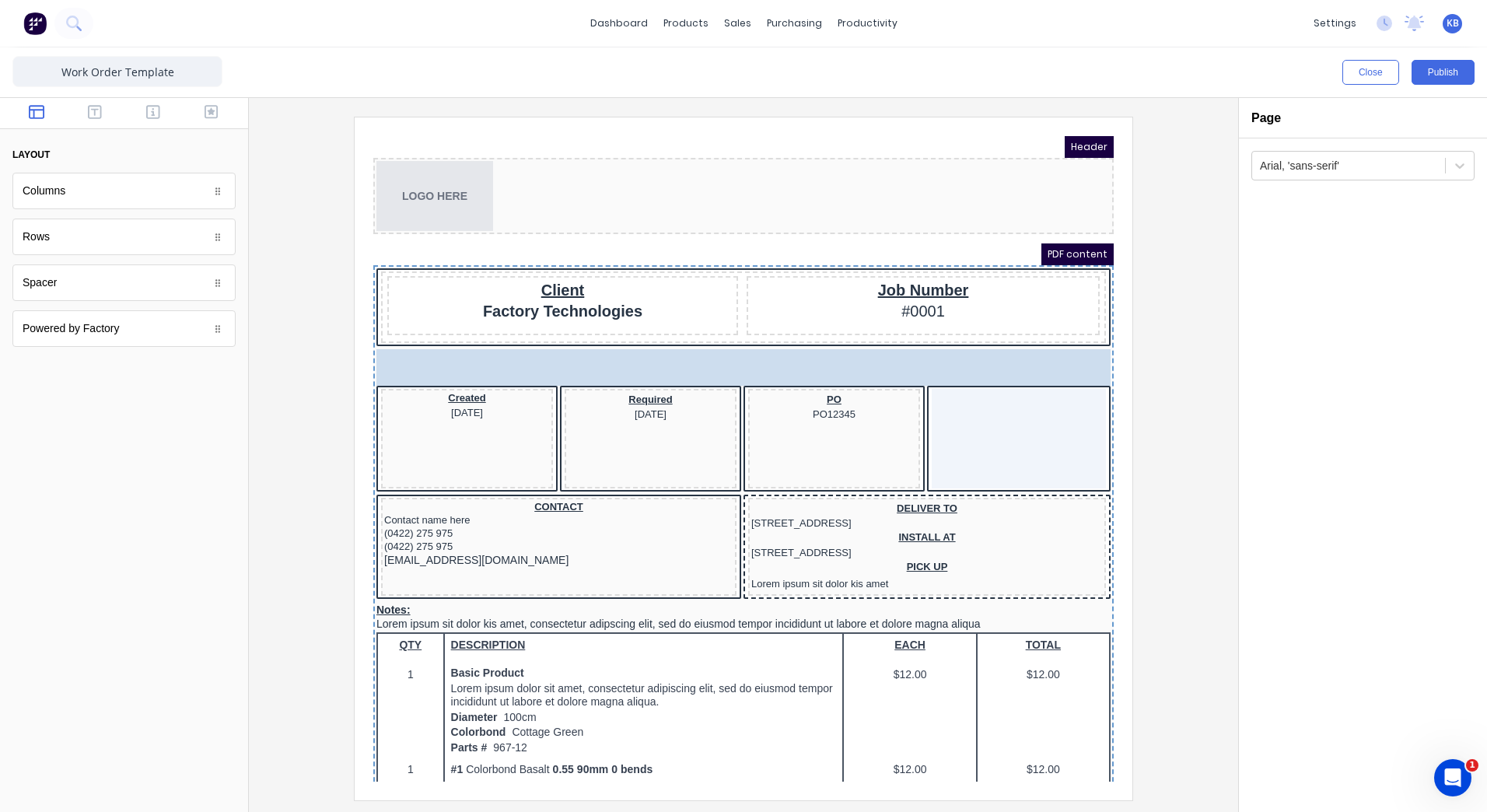
drag, startPoint x: 84, startPoint y: 247, endPoint x: 169, endPoint y: 227, distance: 87.3
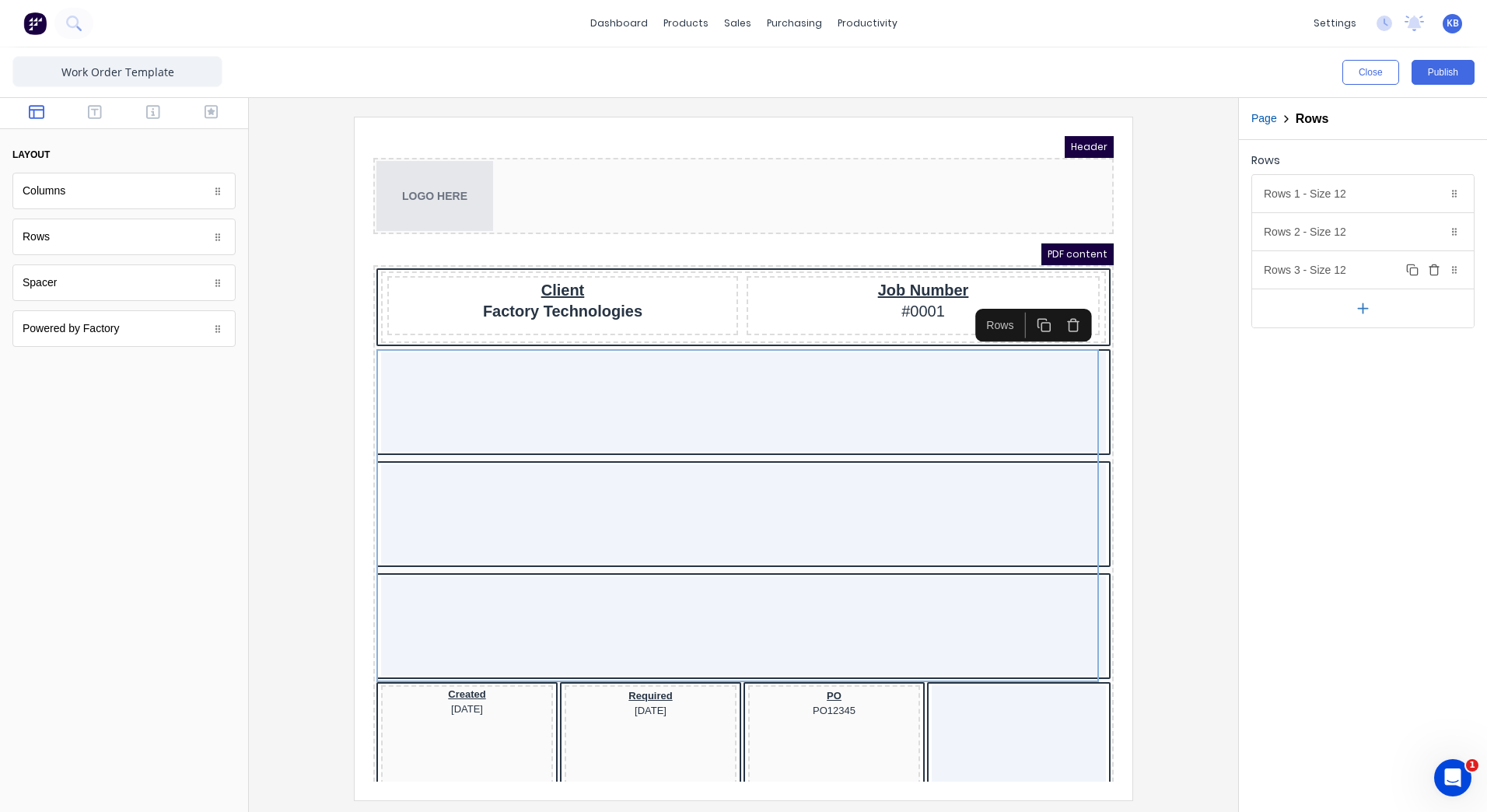
click at [1428, 273] on button "Delete" at bounding box center [1433, 269] width 18 height 18
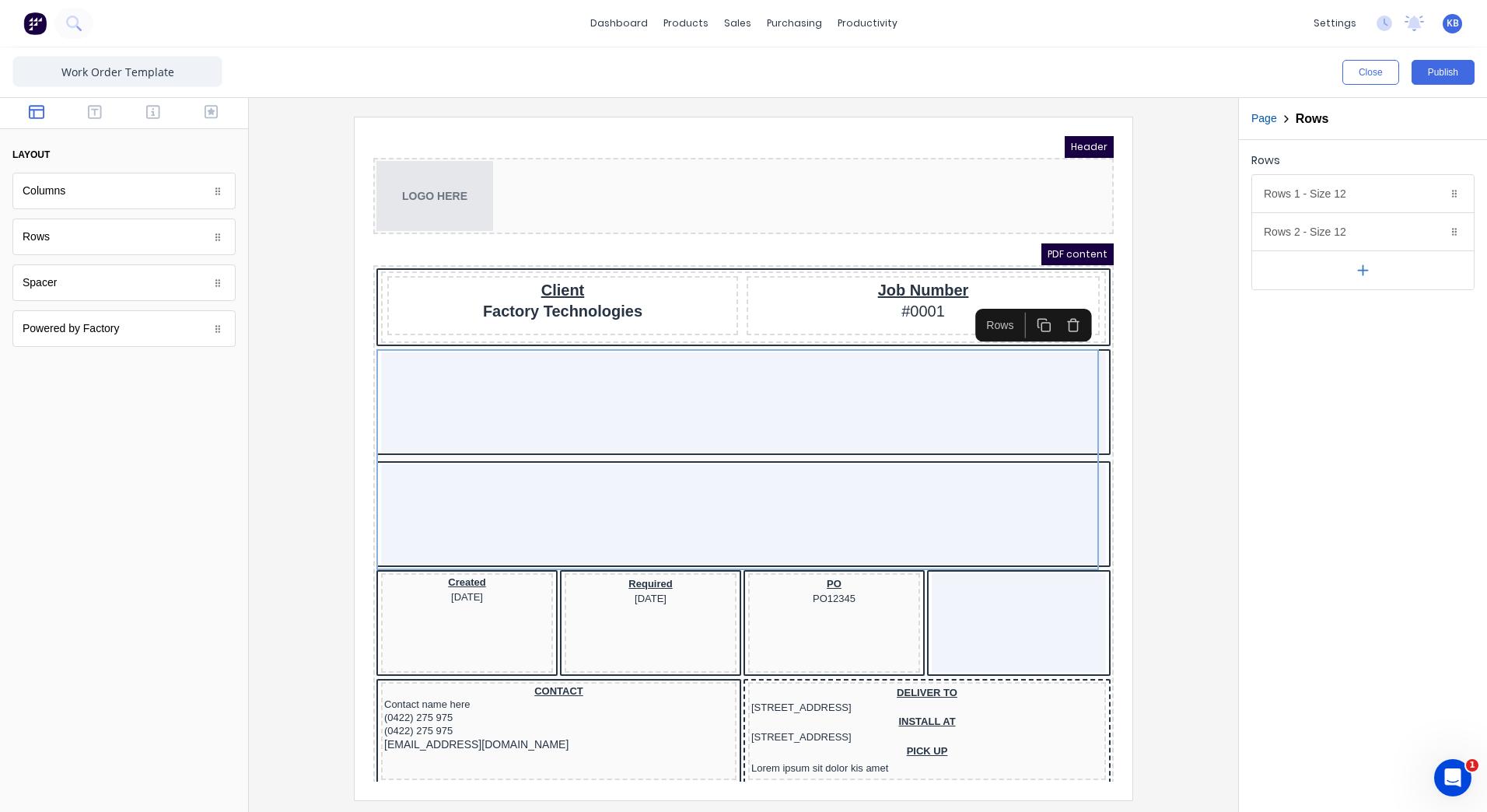
click at [1428, 273] on button "button" at bounding box center [1363, 270] width 222 height 38
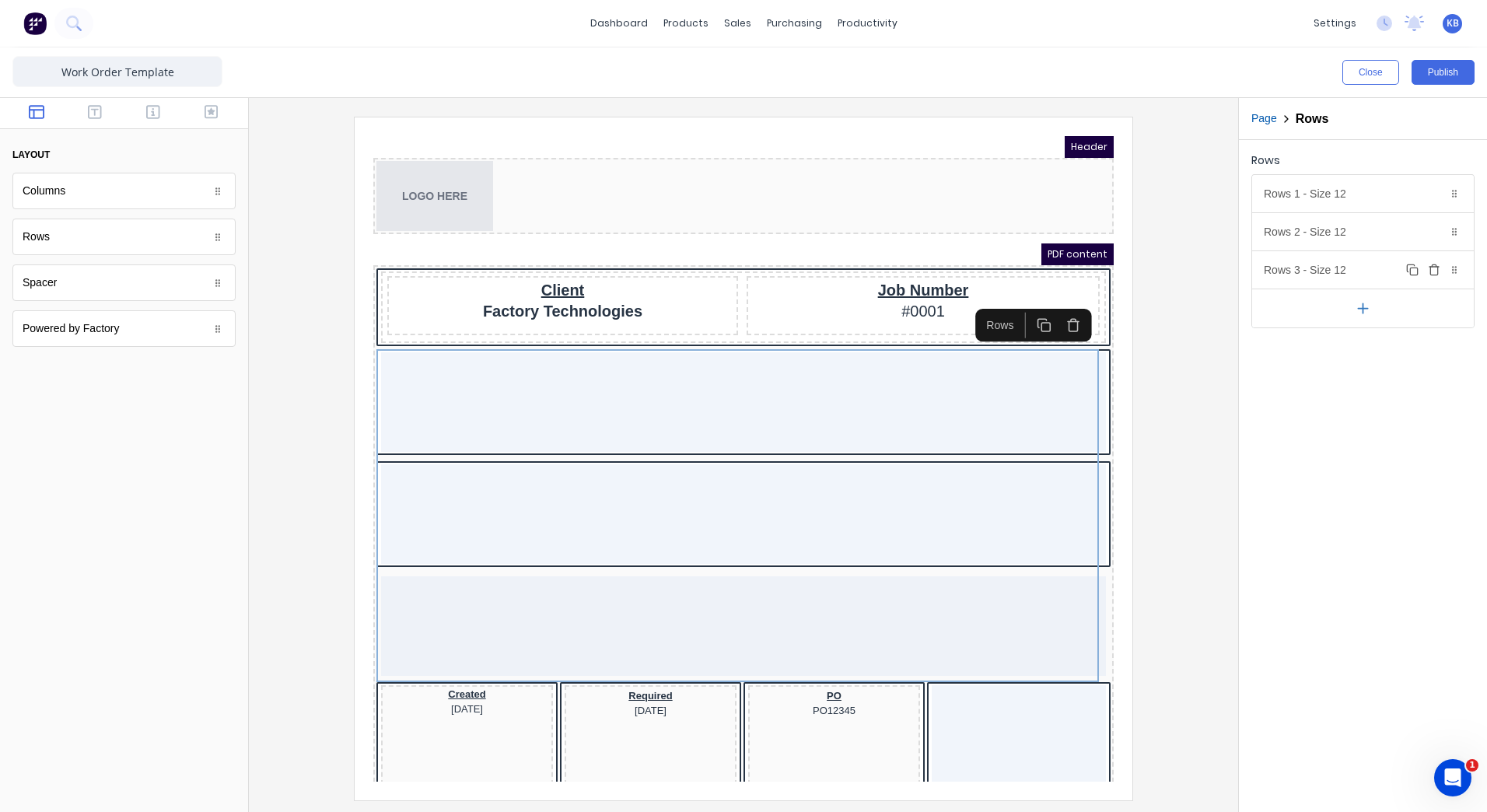
click at [1432, 271] on icon "button" at bounding box center [1434, 269] width 12 height 12
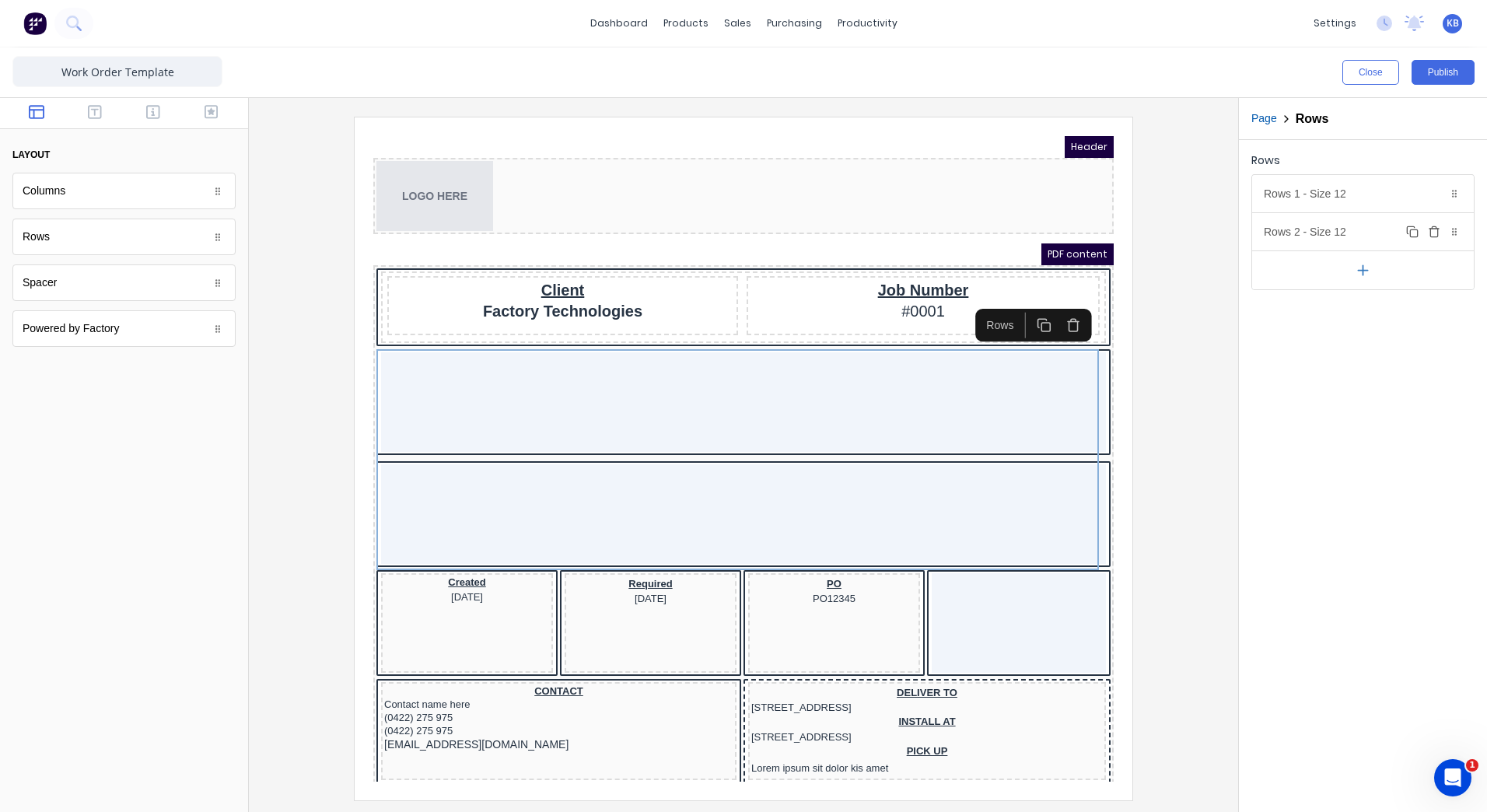
click at [1434, 242] on div "Rows 2 - Size 12 Duplicate Delete" at bounding box center [1363, 232] width 222 height 37
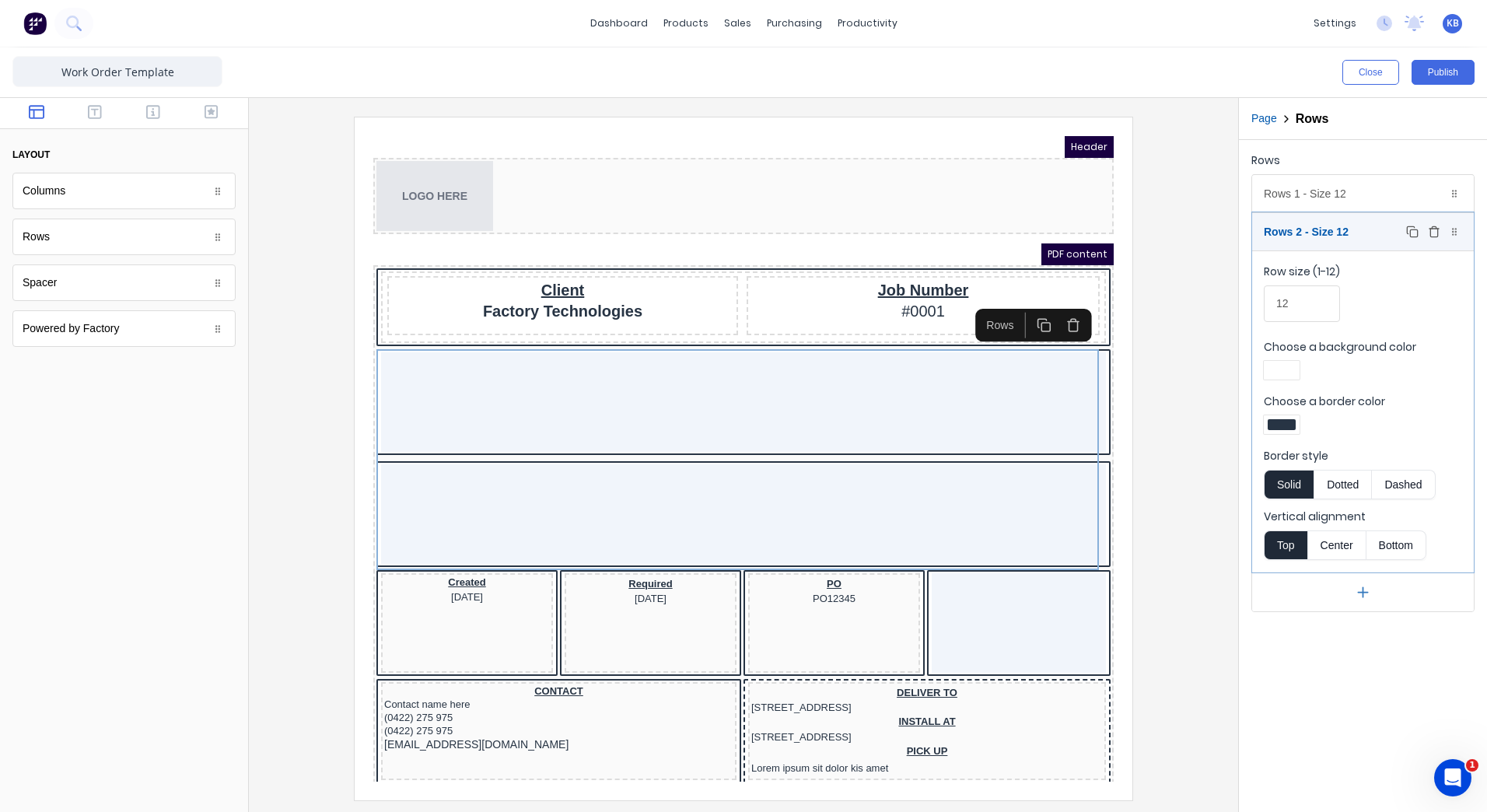
click at [1428, 231] on icon "button" at bounding box center [1434, 232] width 12 height 12
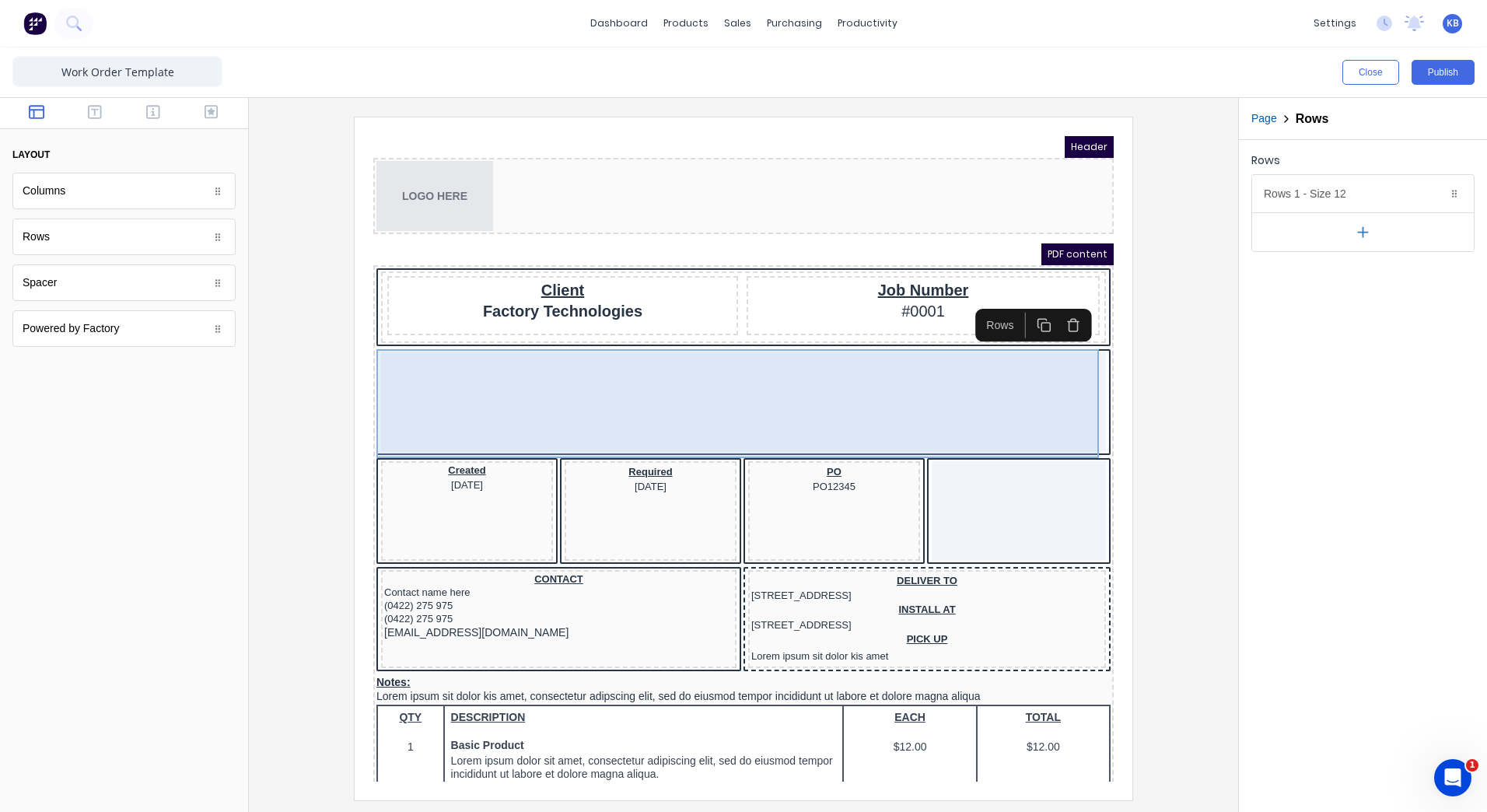
click at [585, 365] on div at bounding box center [725, 383] width 725 height 100
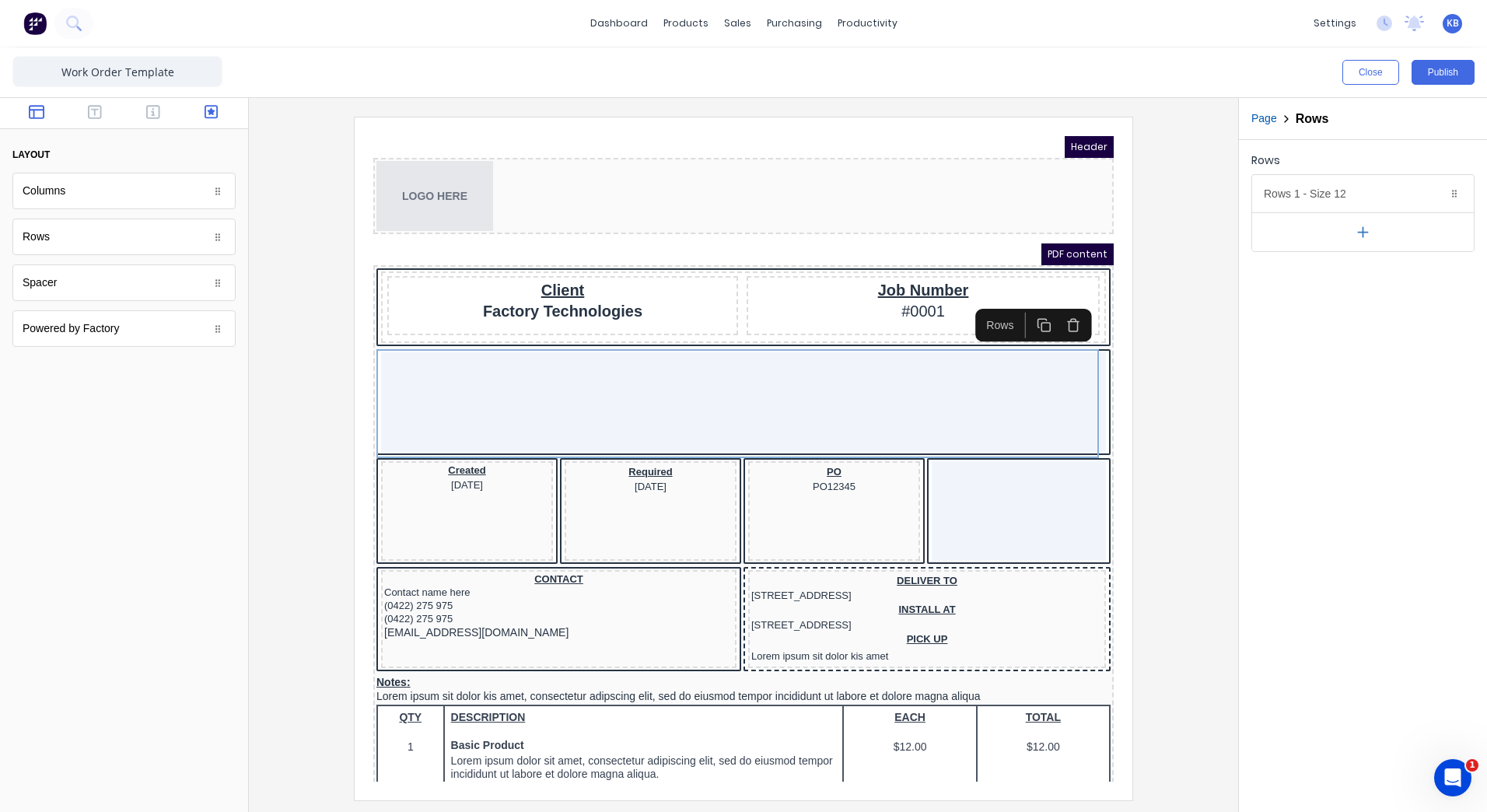
click at [207, 116] on icon "button" at bounding box center [211, 111] width 14 height 15
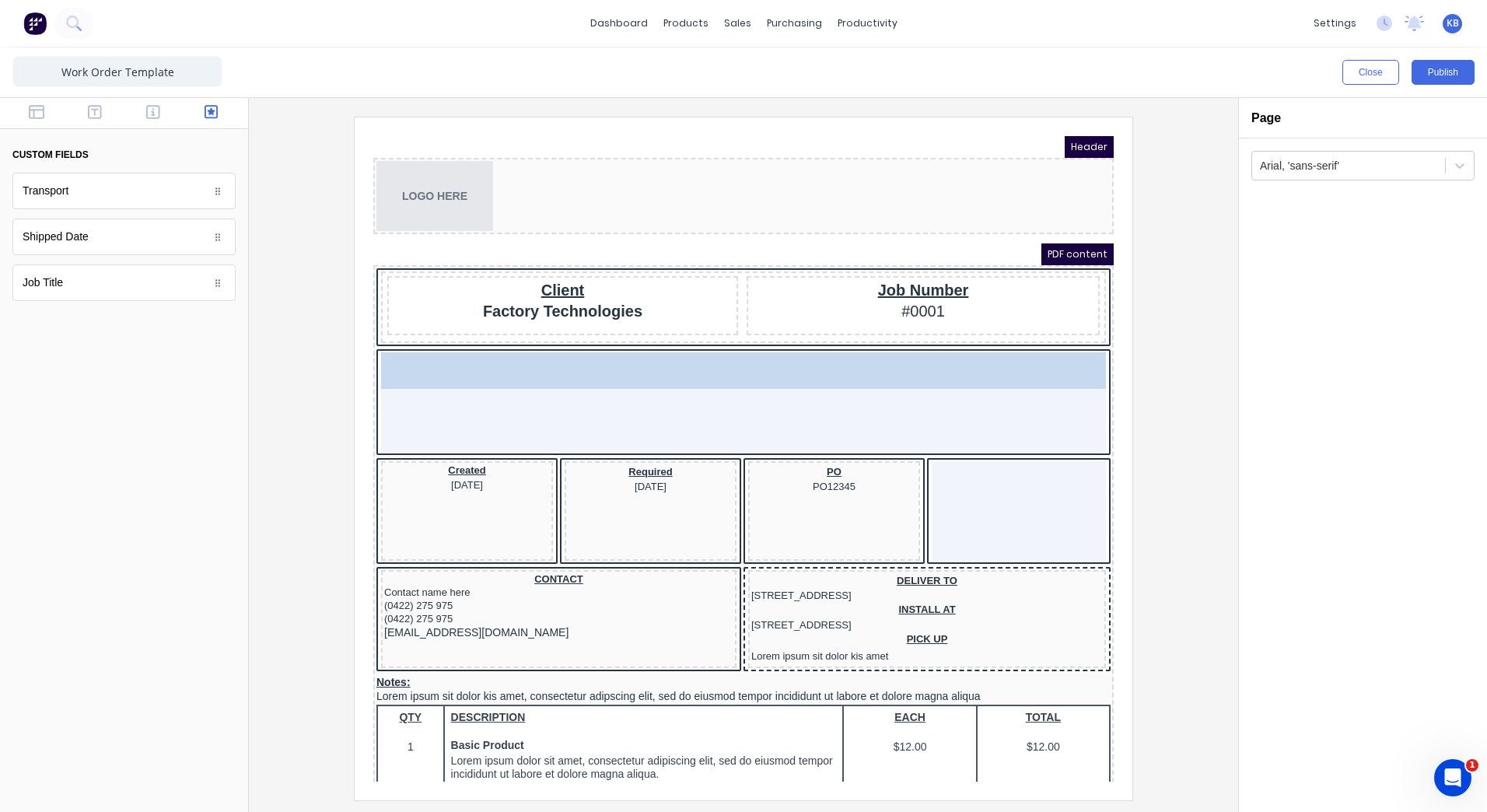
drag, startPoint x: 349, startPoint y: 348, endPoint x: 643, endPoint y: 406, distance: 299.7
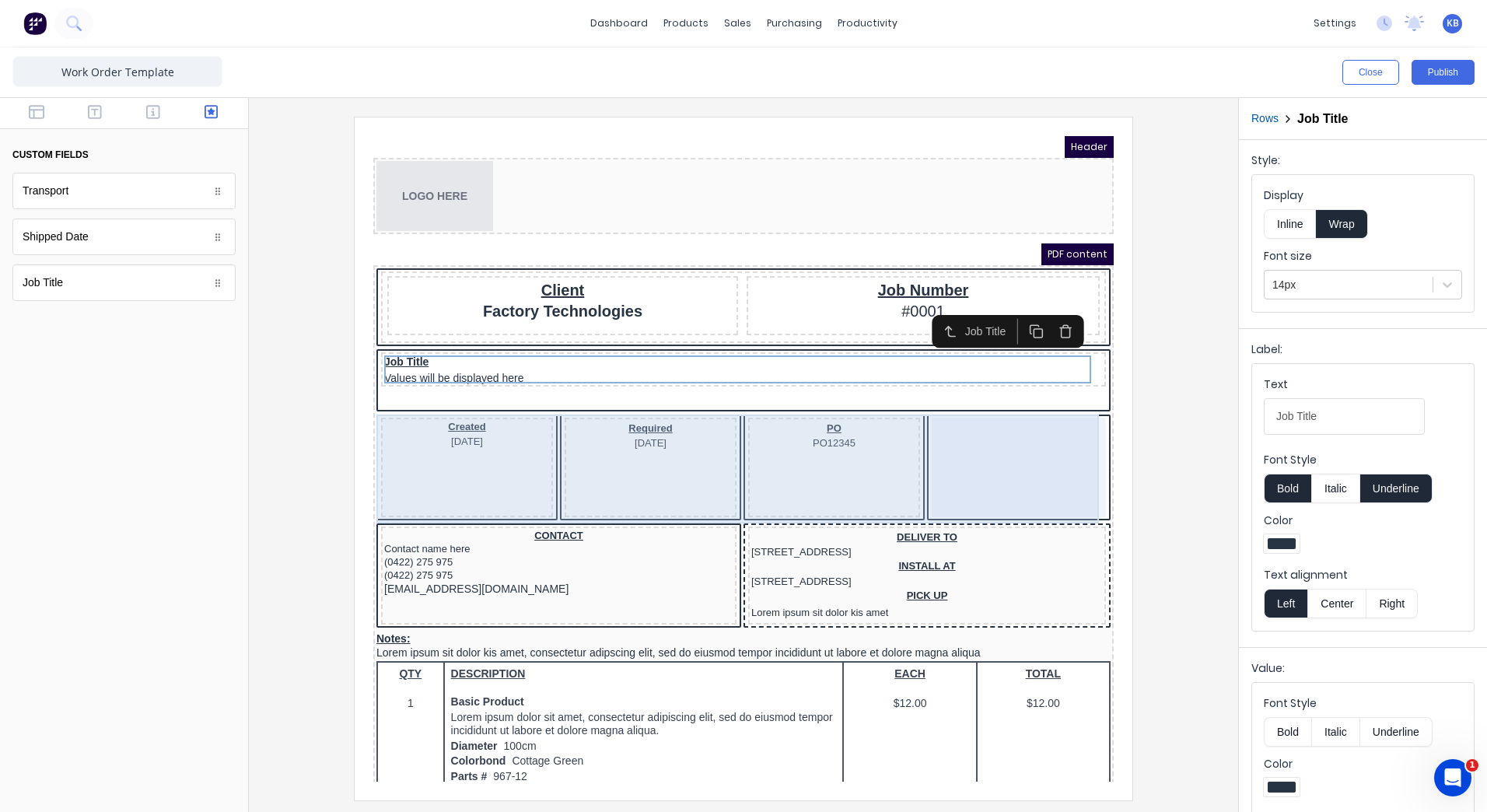
click at [1029, 438] on div at bounding box center [1000, 449] width 174 height 100
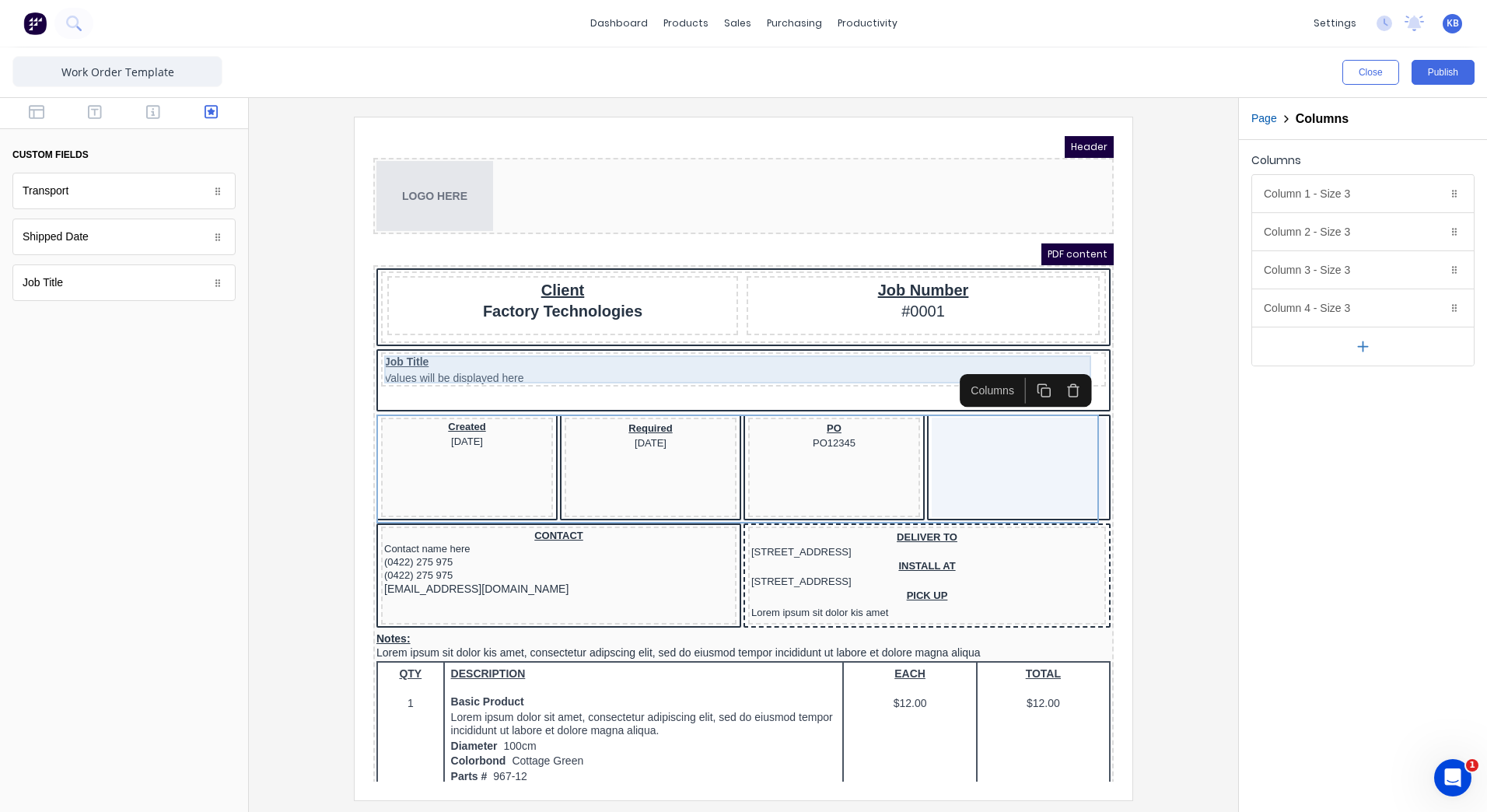
click at [482, 360] on div "Job Title Values will be displayed here" at bounding box center [725, 350] width 719 height 28
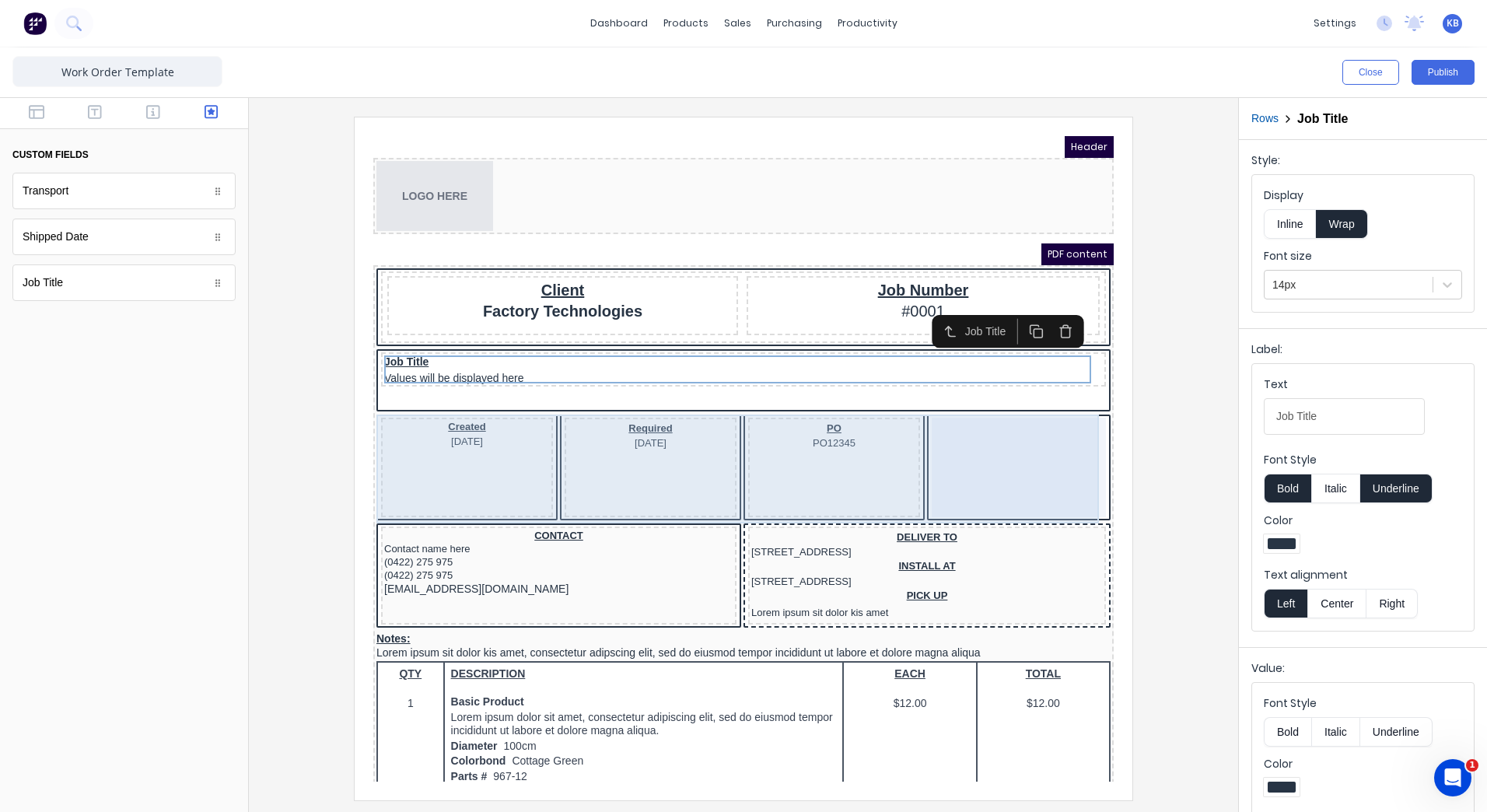
click at [949, 480] on div at bounding box center [1000, 449] width 174 height 100
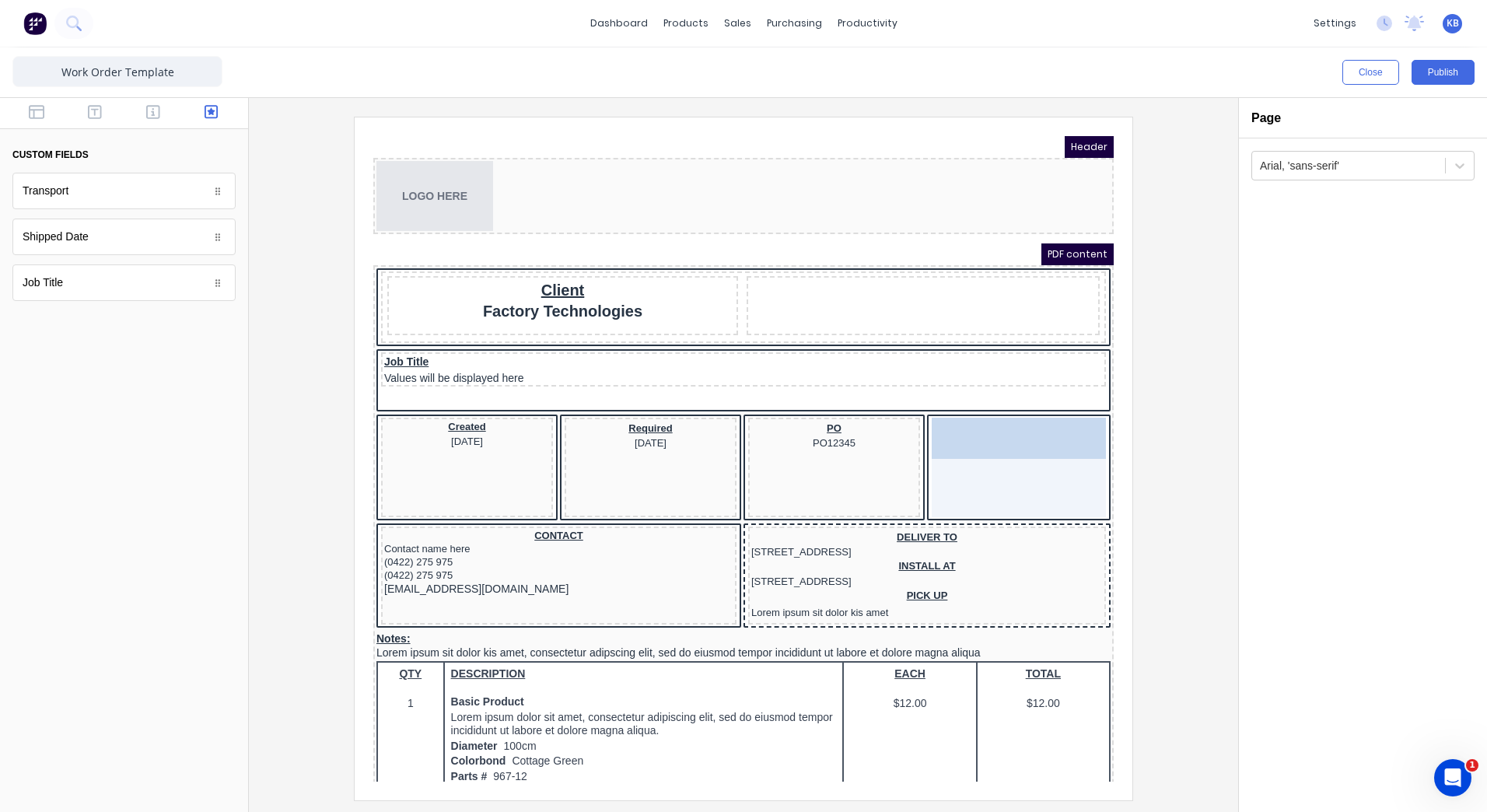
drag, startPoint x: 890, startPoint y: 284, endPoint x: 991, endPoint y: 428, distance: 175.9
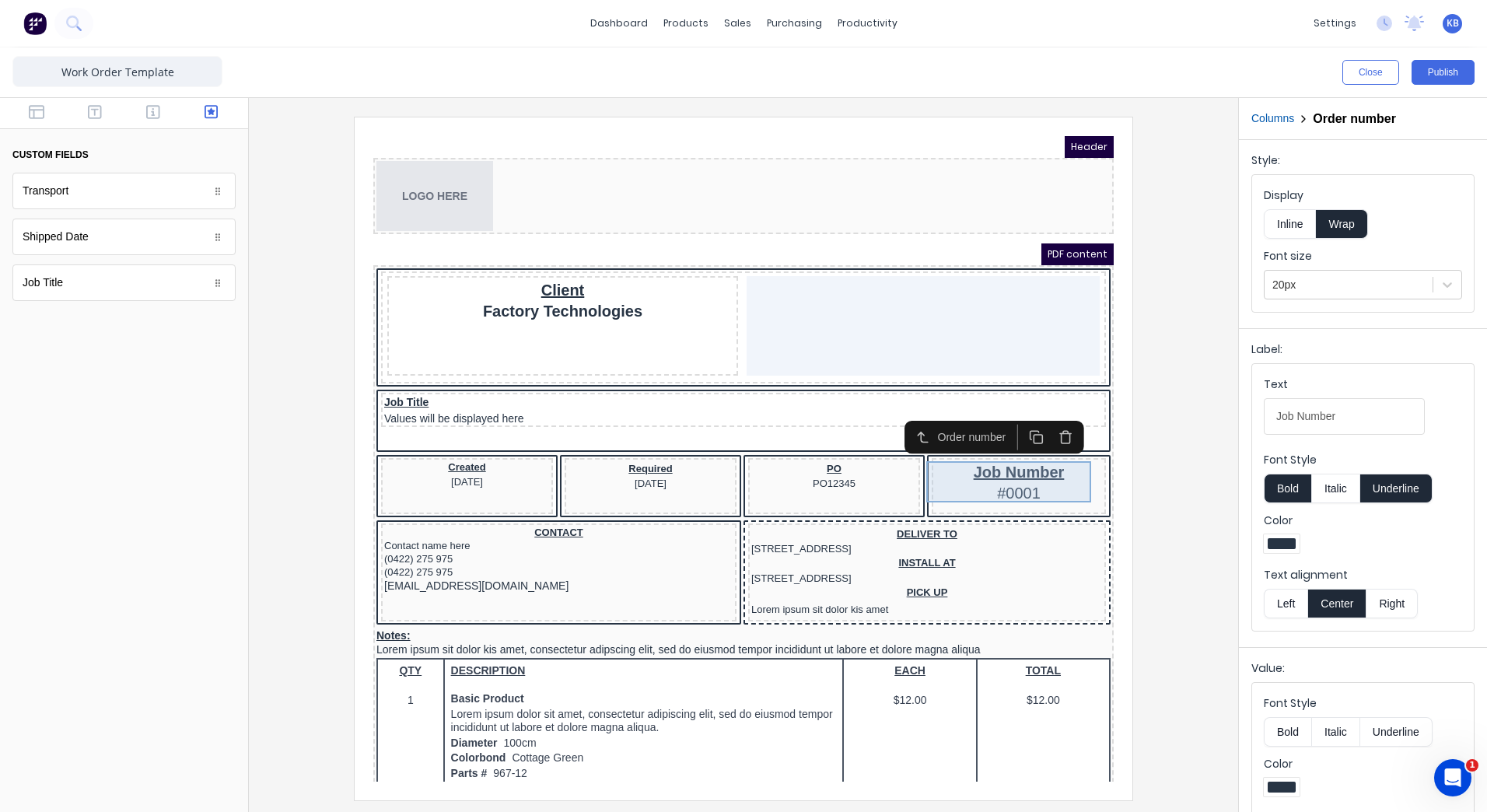
click at [973, 464] on div "Job Number #0001" at bounding box center [1000, 462] width 168 height 41
click at [827, 462] on div "PO PO12345" at bounding box center [815, 456] width 165 height 29
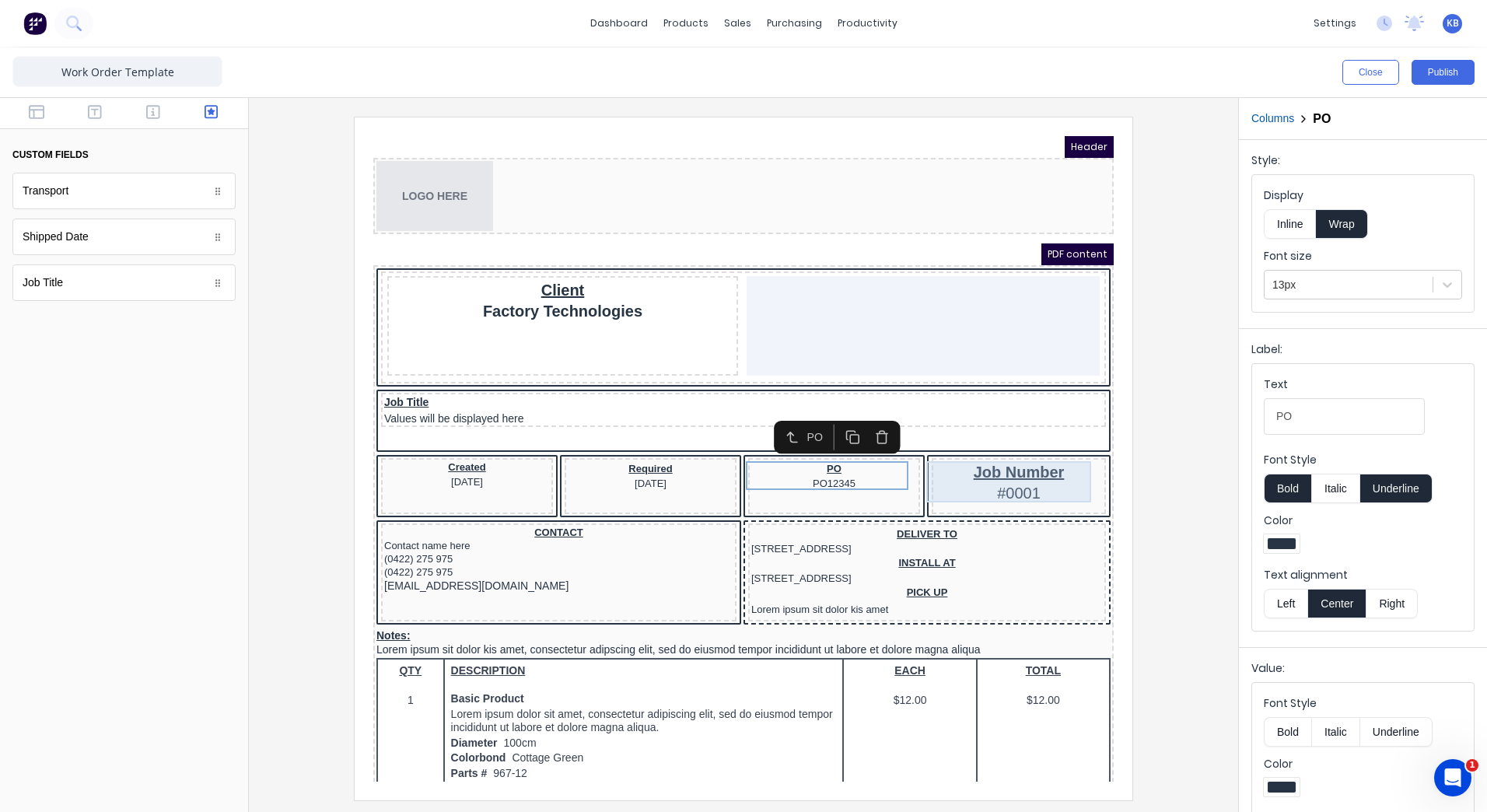
click at [973, 458] on div "Job Number #0001" at bounding box center [1000, 462] width 168 height 41
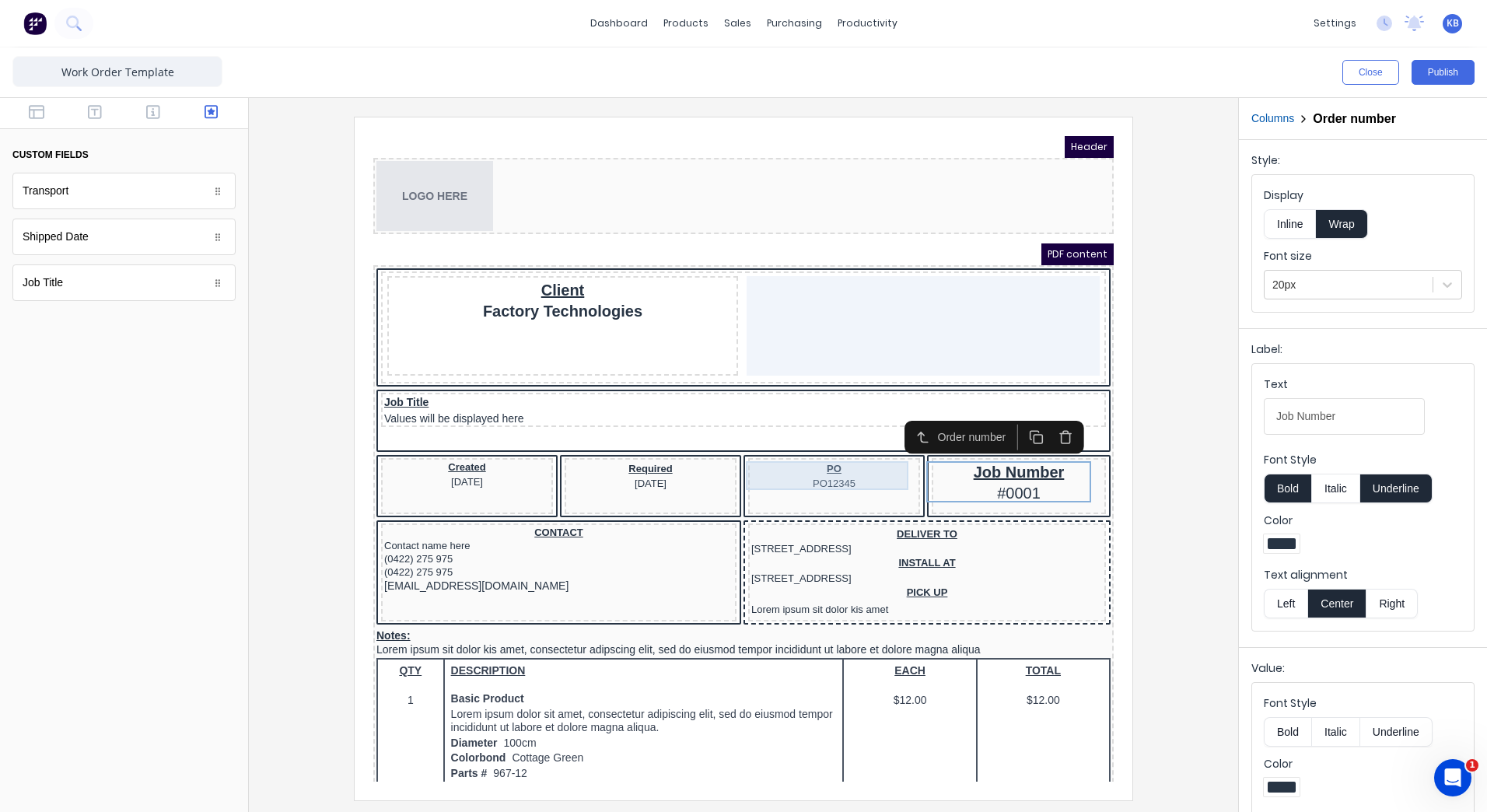
click at [846, 465] on div "PO PO12345" at bounding box center [815, 456] width 165 height 29
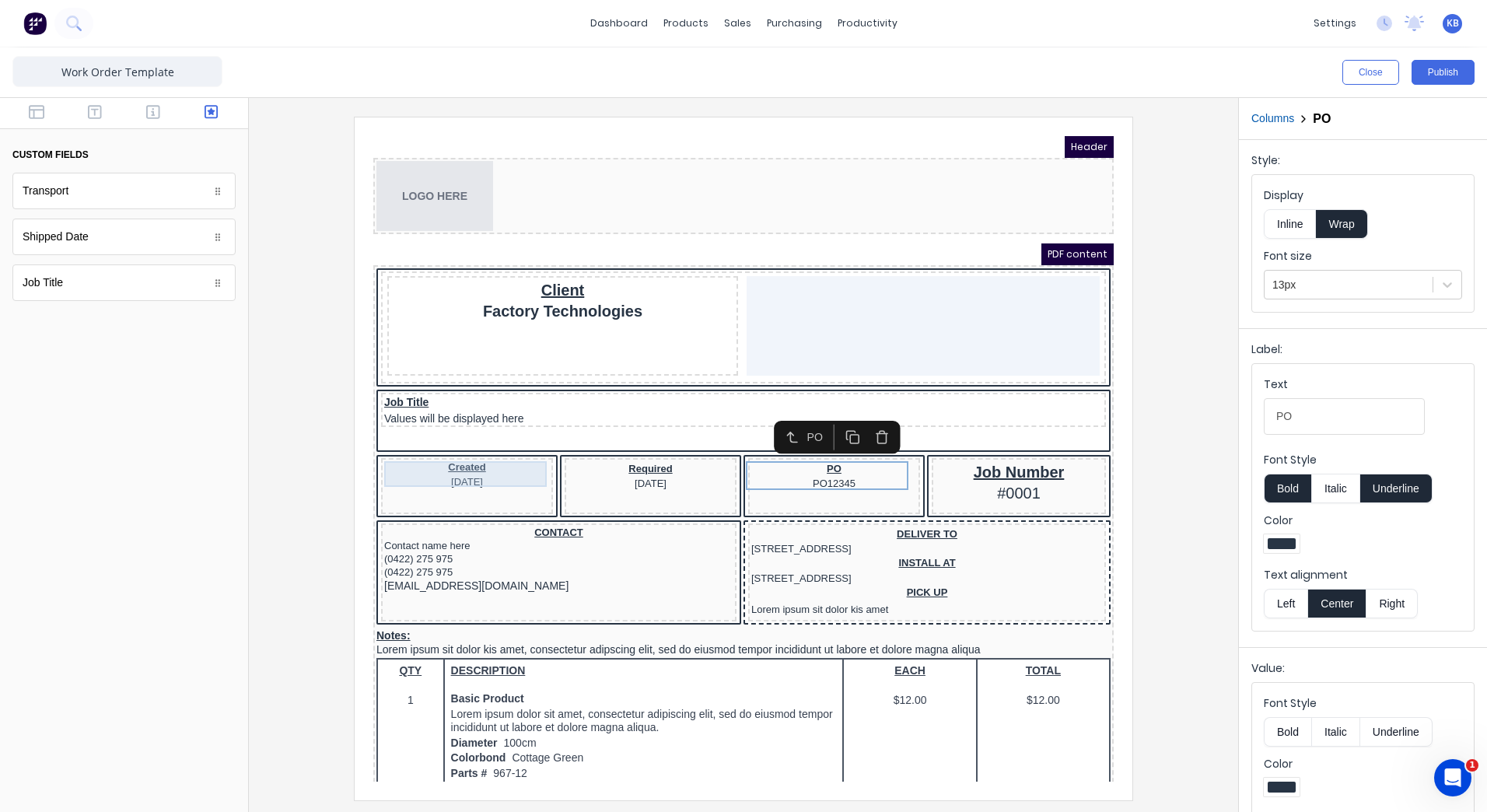
click at [470, 453] on div "Created 29/10/2024" at bounding box center [448, 455] width 165 height 26
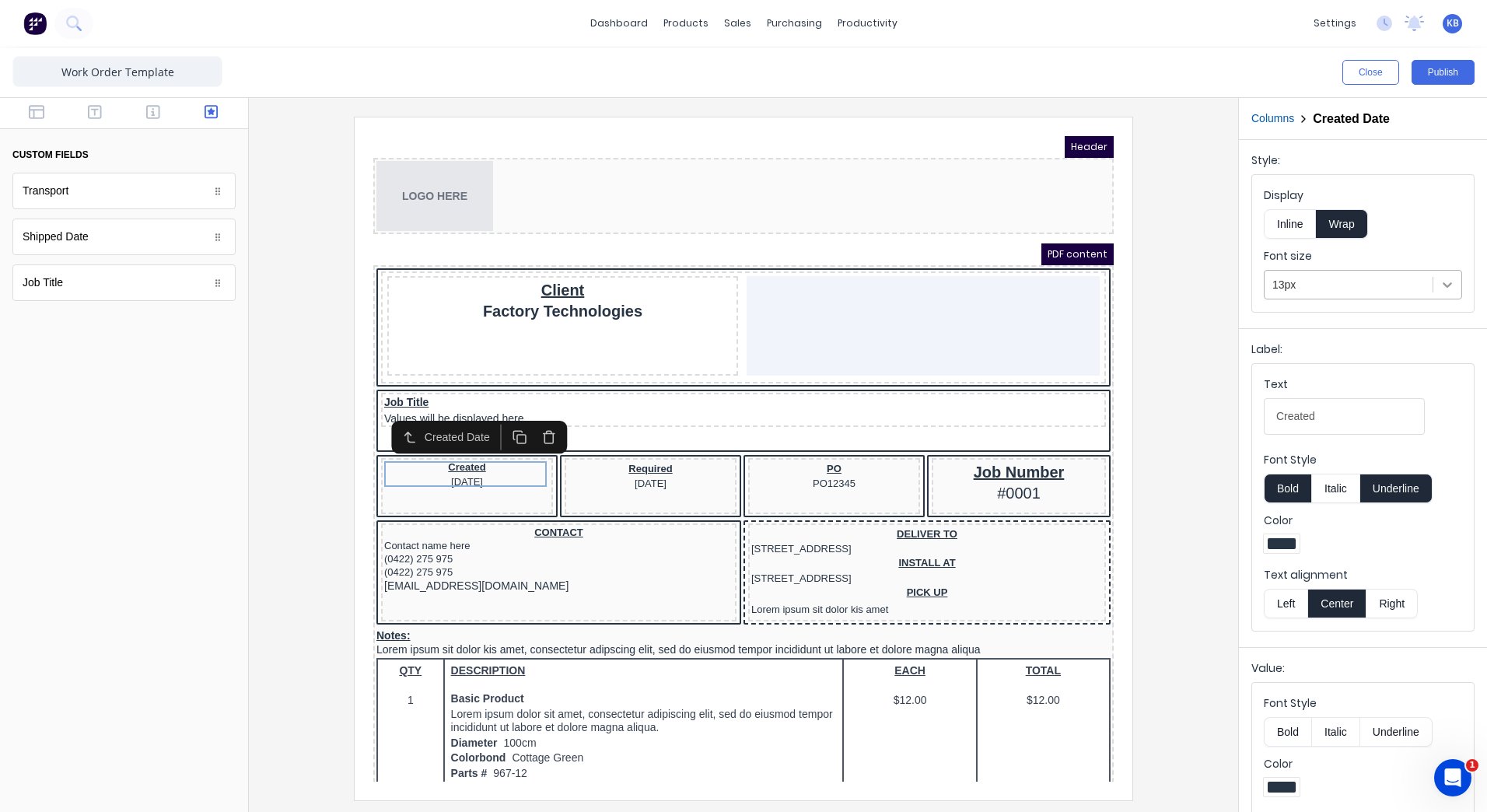
click at [1440, 290] on icon at bounding box center [1448, 284] width 15 height 15
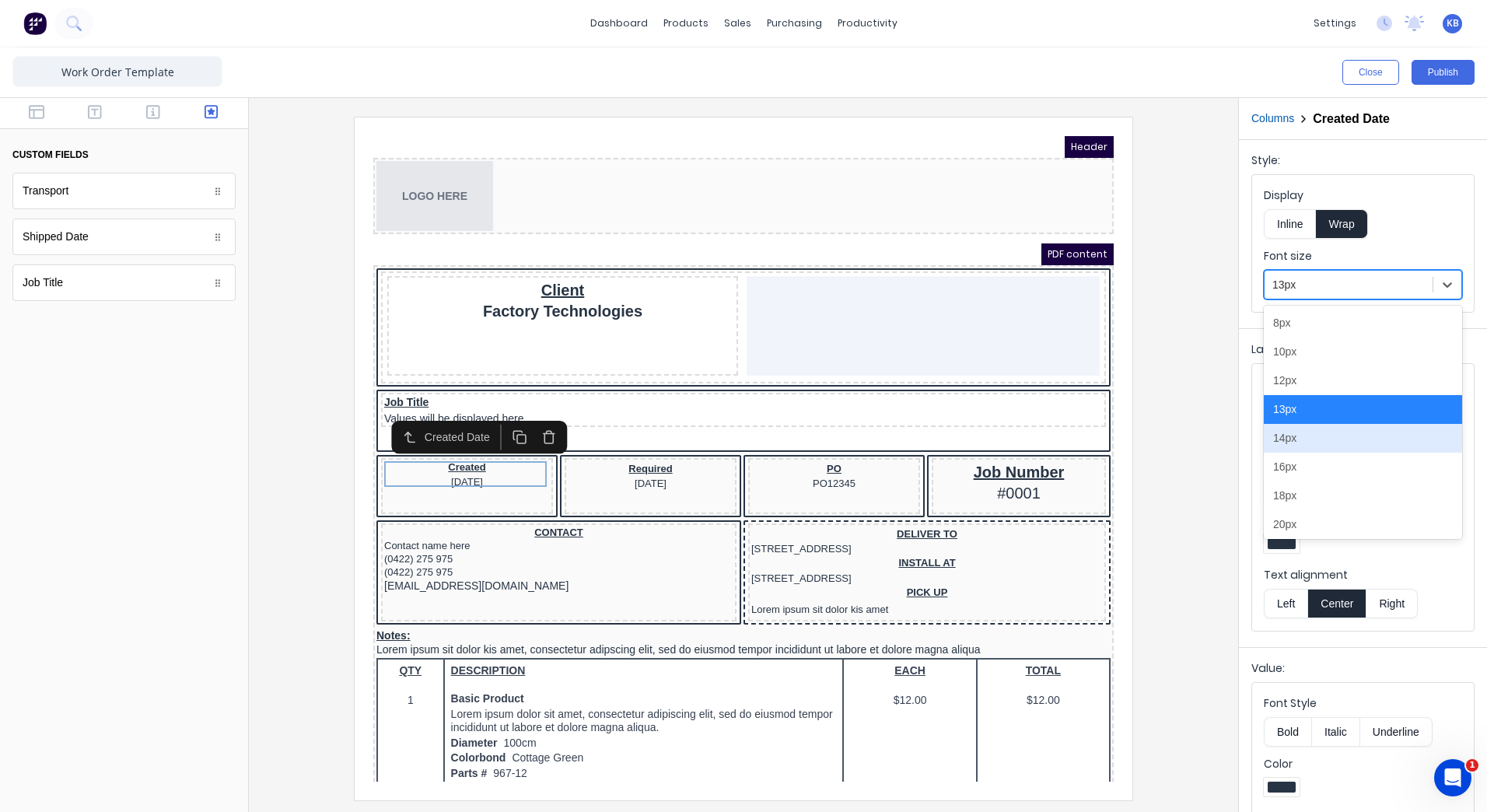
click at [1314, 434] on div "14px" at bounding box center [1363, 438] width 198 height 29
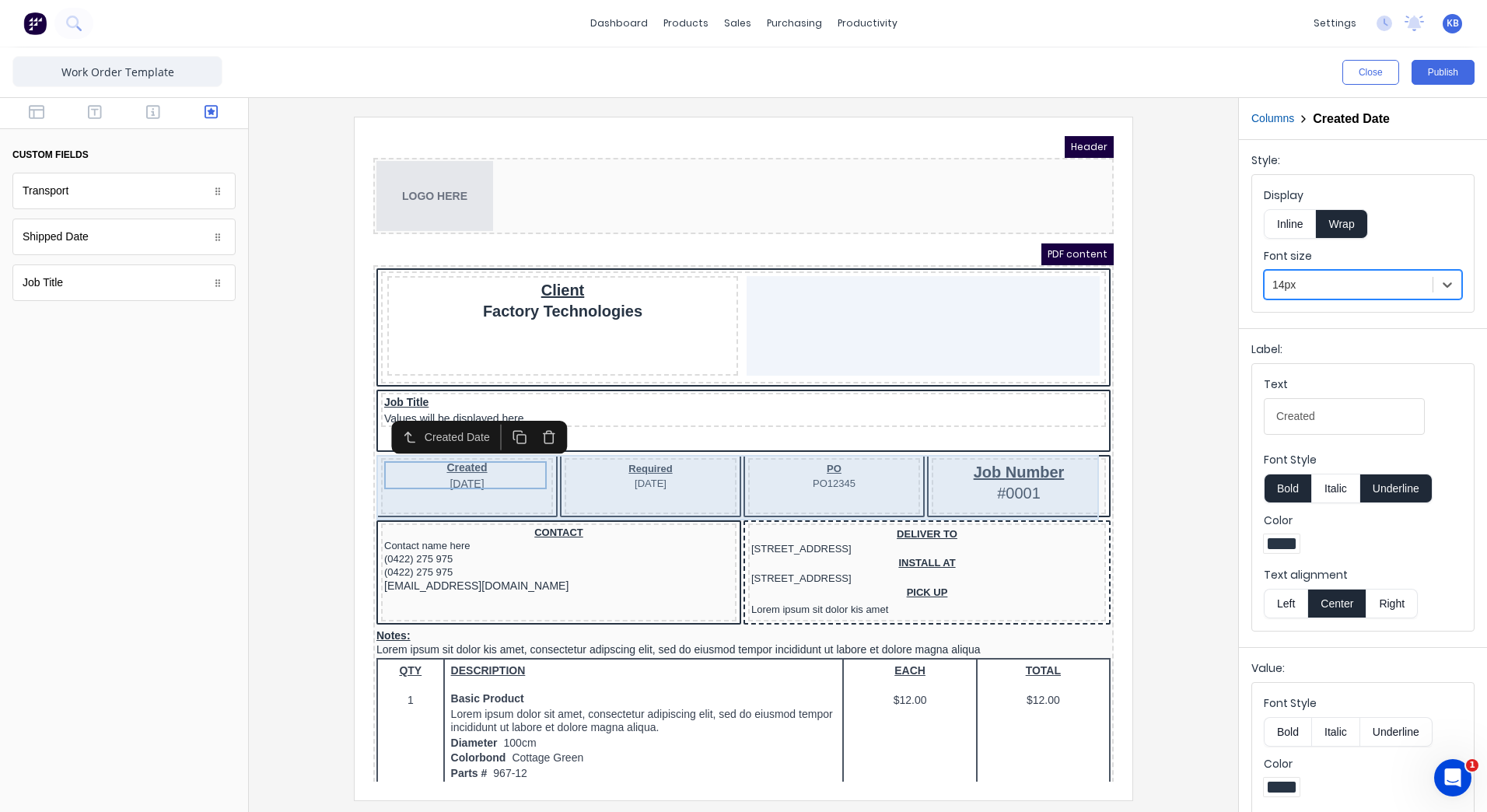
click at [739, 474] on div "PO PO12345" at bounding box center [815, 467] width 172 height 56
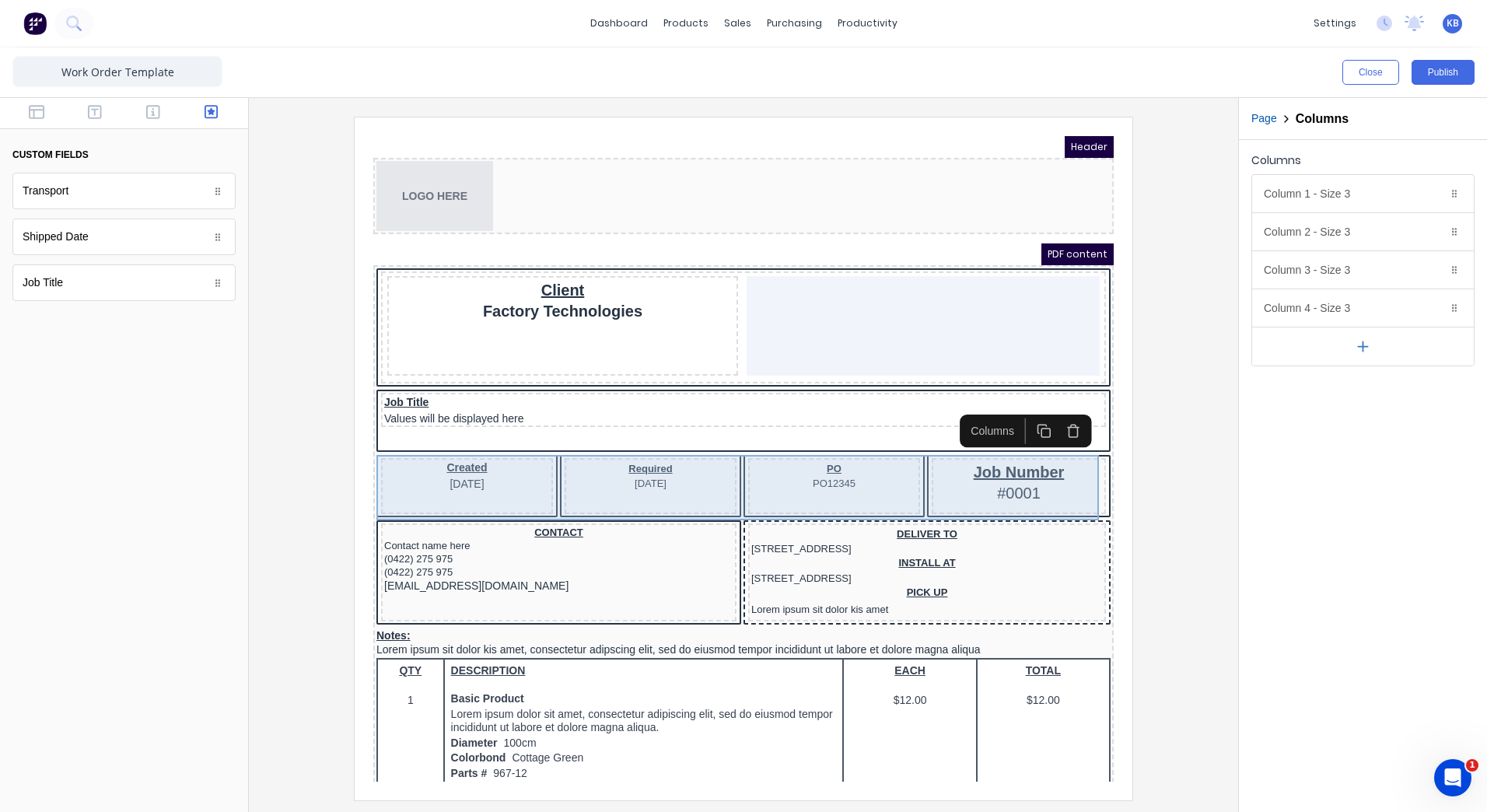
click at [699, 473] on div "Required [DATE]" at bounding box center [632, 467] width 172 height 56
click at [657, 458] on div "Required [DATE]" at bounding box center [632, 456] width 165 height 29
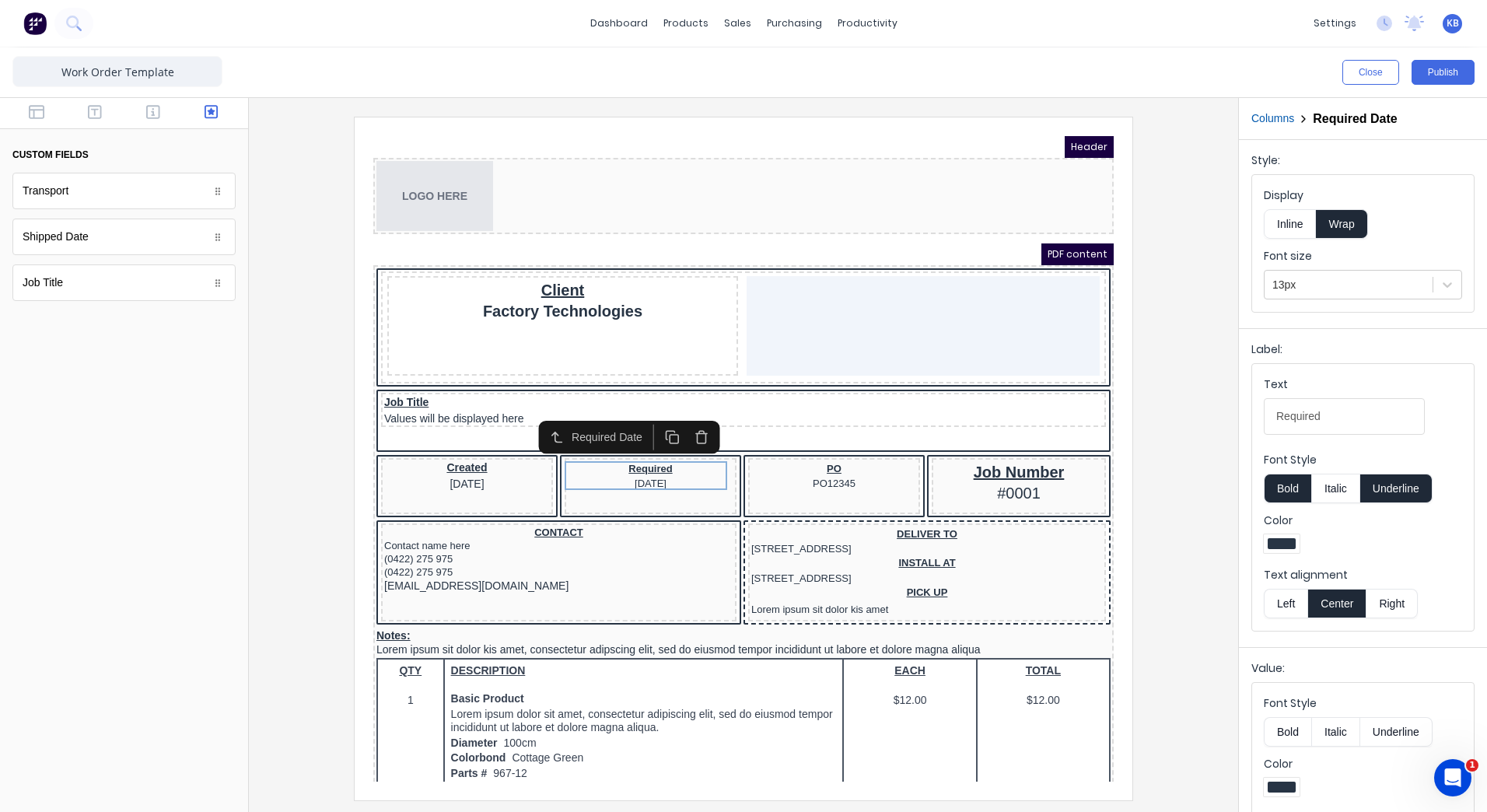
click at [1316, 259] on label "Font size" at bounding box center [1363, 256] width 198 height 15
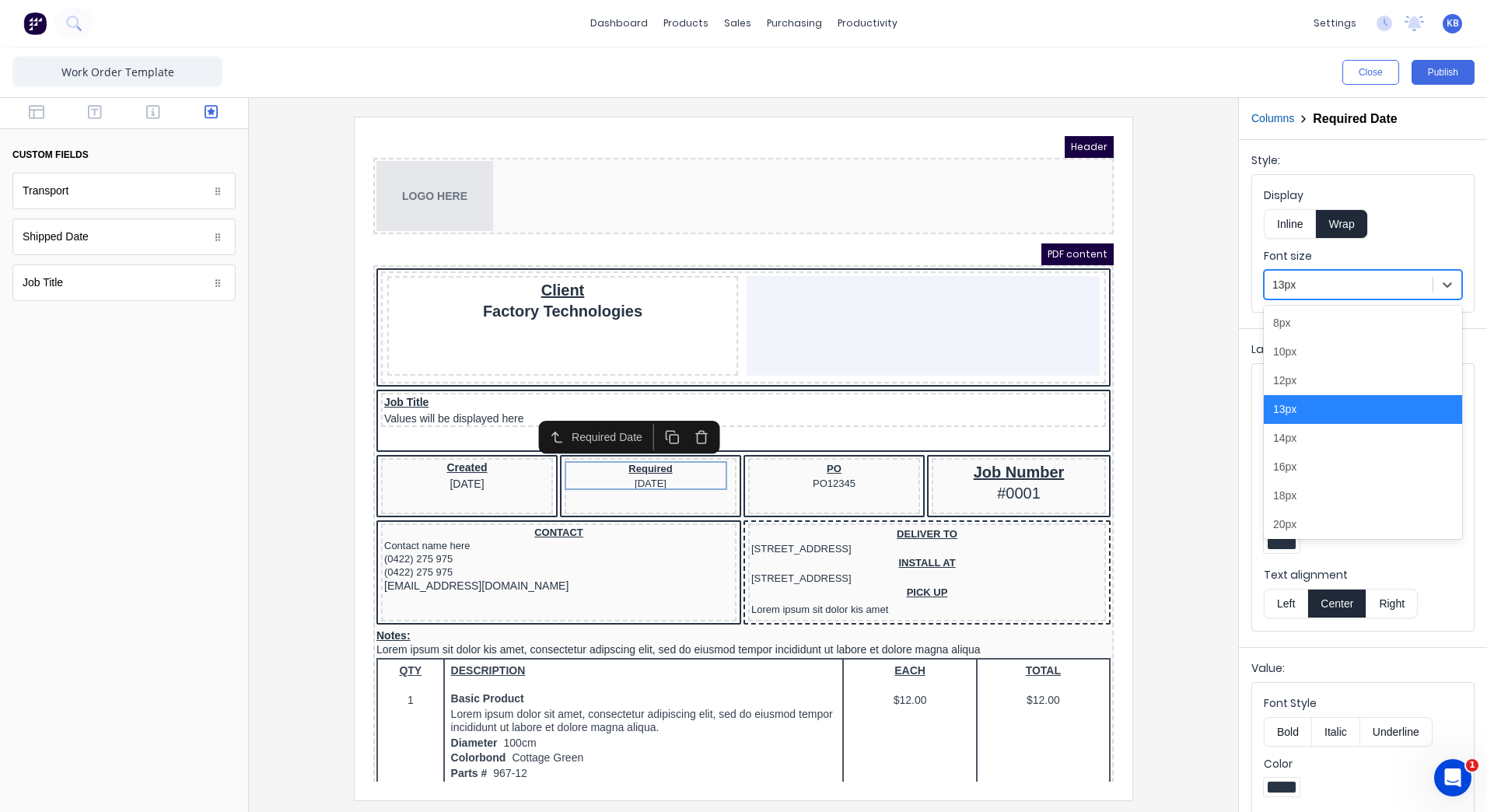
click at [1359, 281] on div at bounding box center [1349, 284] width 153 height 19
click at [1291, 437] on div "14px" at bounding box center [1363, 438] width 198 height 29
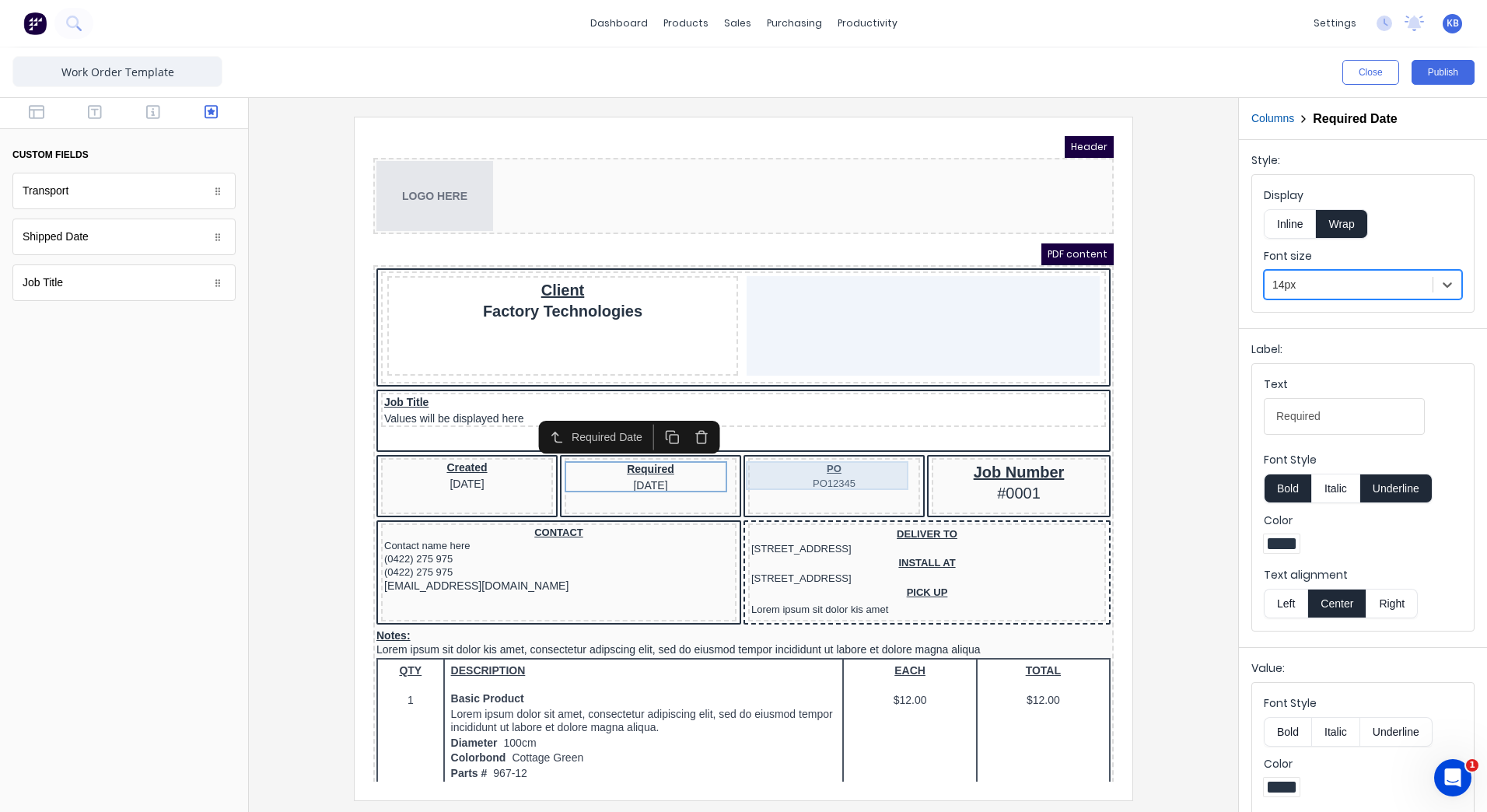
click at [879, 467] on div "PO PO12345" at bounding box center [815, 456] width 165 height 29
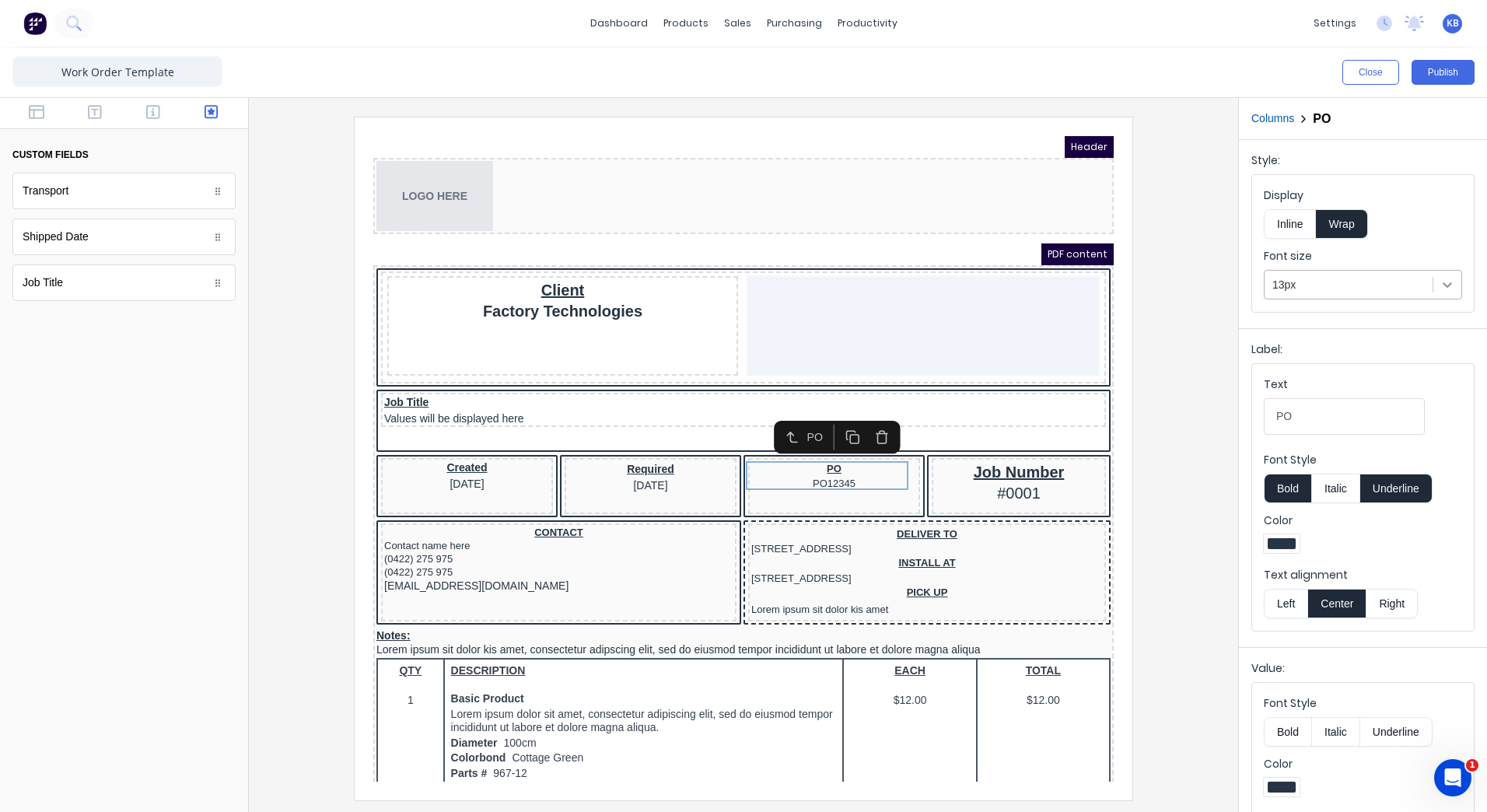
click at [1433, 283] on div at bounding box center [1447, 284] width 28 height 28
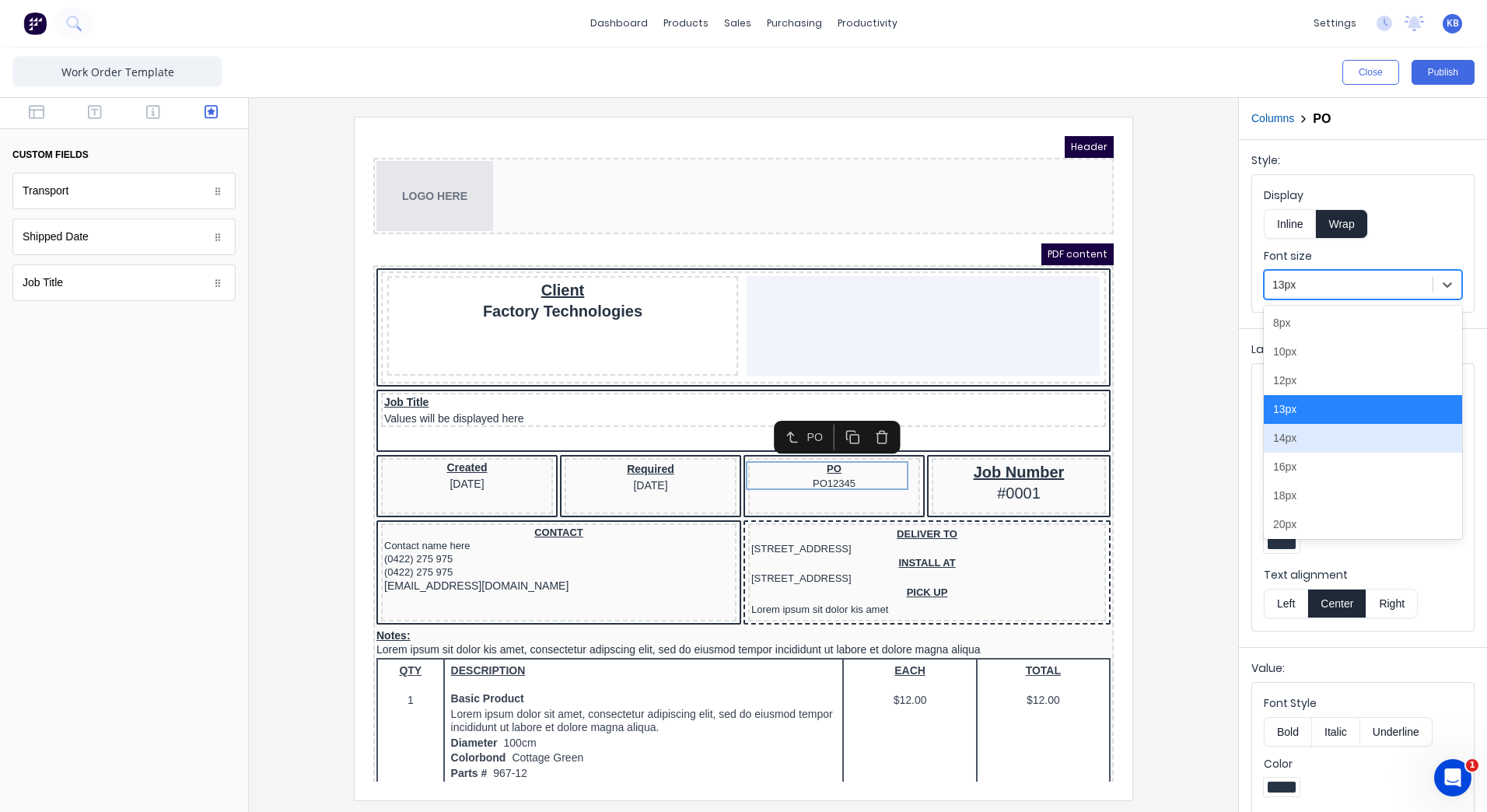
click at [1305, 438] on div "14px" at bounding box center [1363, 438] width 198 height 29
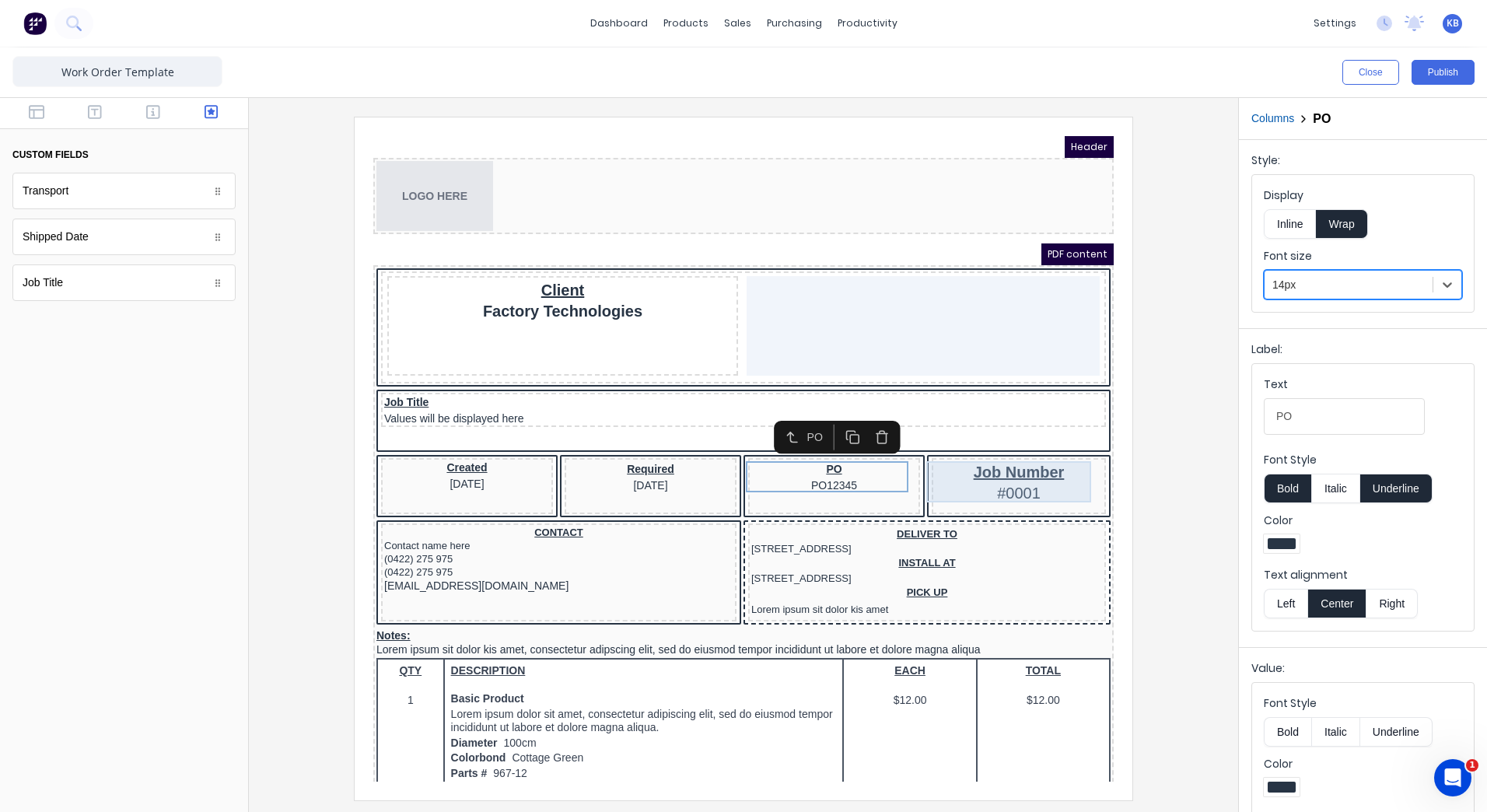
drag, startPoint x: 1018, startPoint y: 467, endPoint x: 1073, endPoint y: 451, distance: 57.3
click at [1019, 466] on div "Job Number #0001" at bounding box center [1000, 462] width 168 height 41
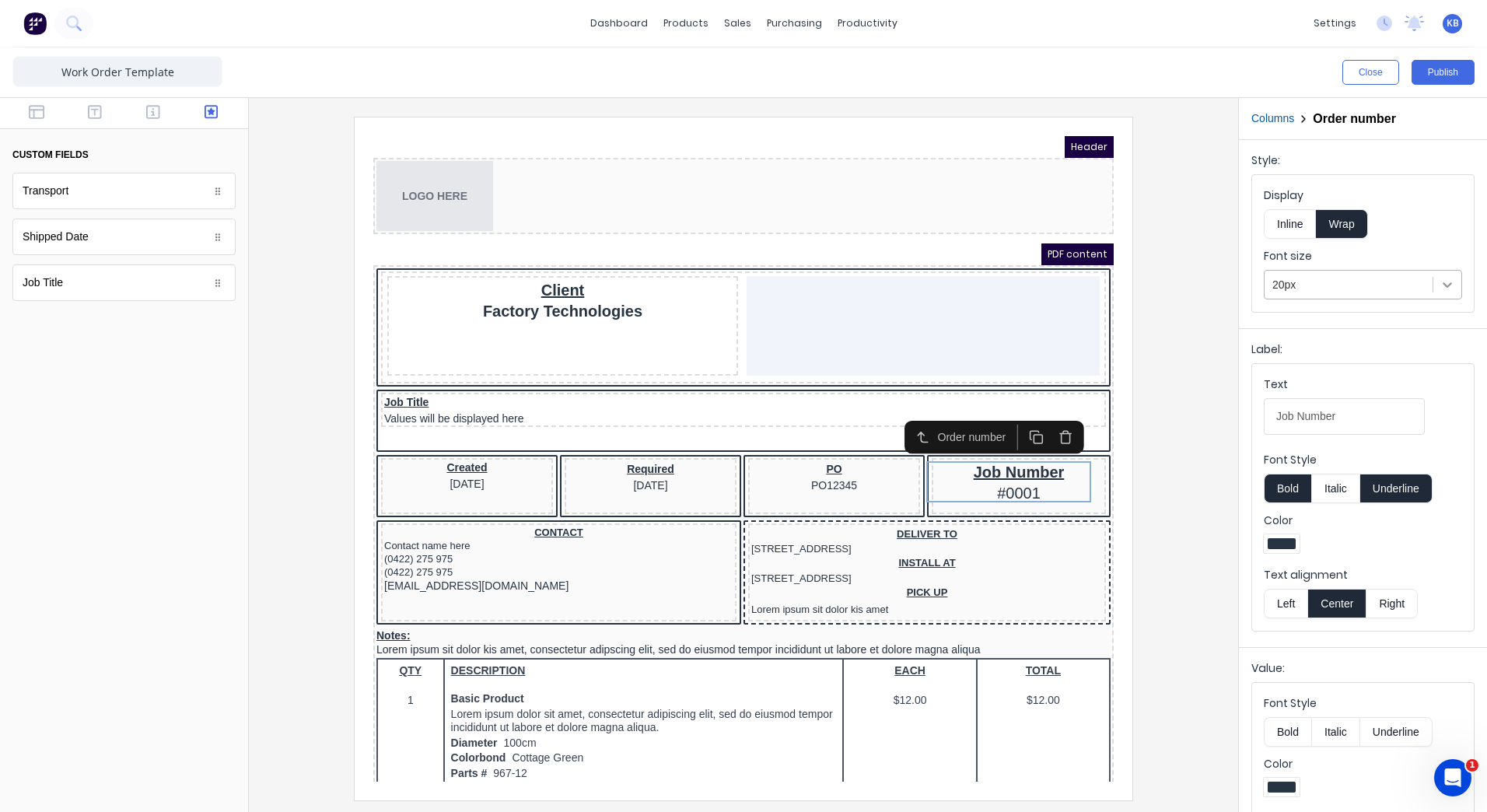
click at [1440, 284] on icon at bounding box center [1448, 284] width 15 height 15
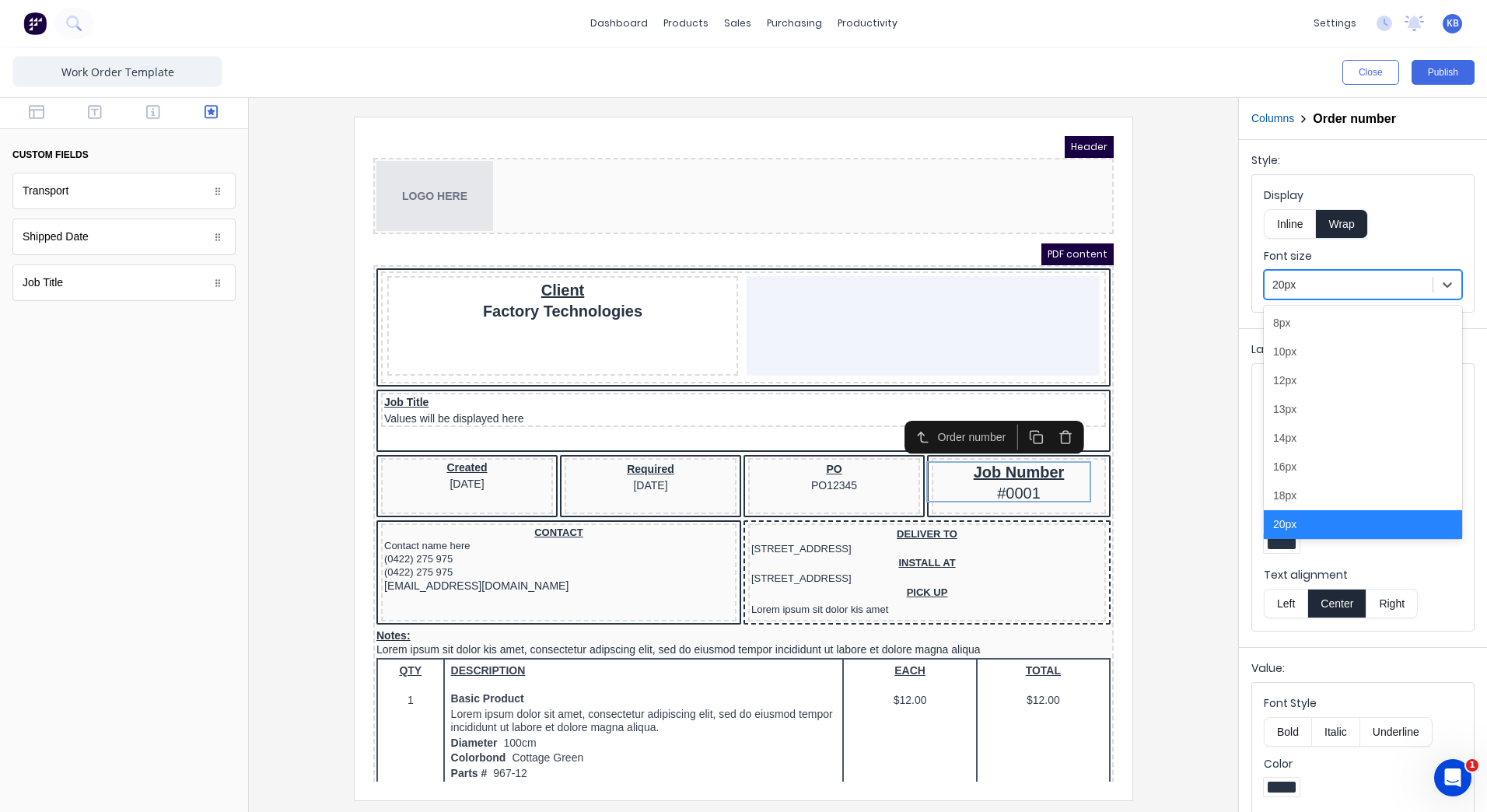
scroll to position [10, 0]
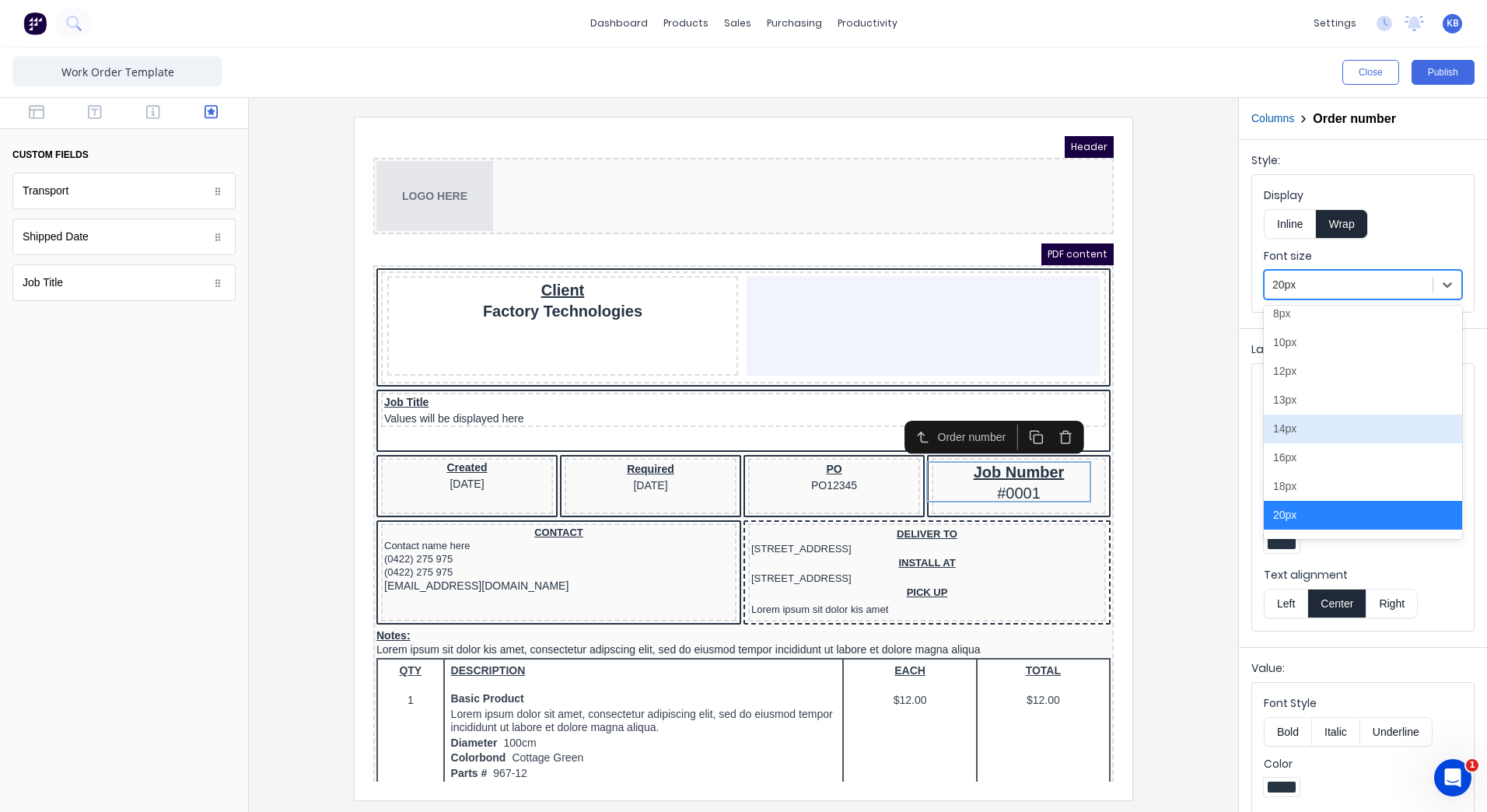
click at [1326, 431] on div "14px" at bounding box center [1363, 429] width 198 height 29
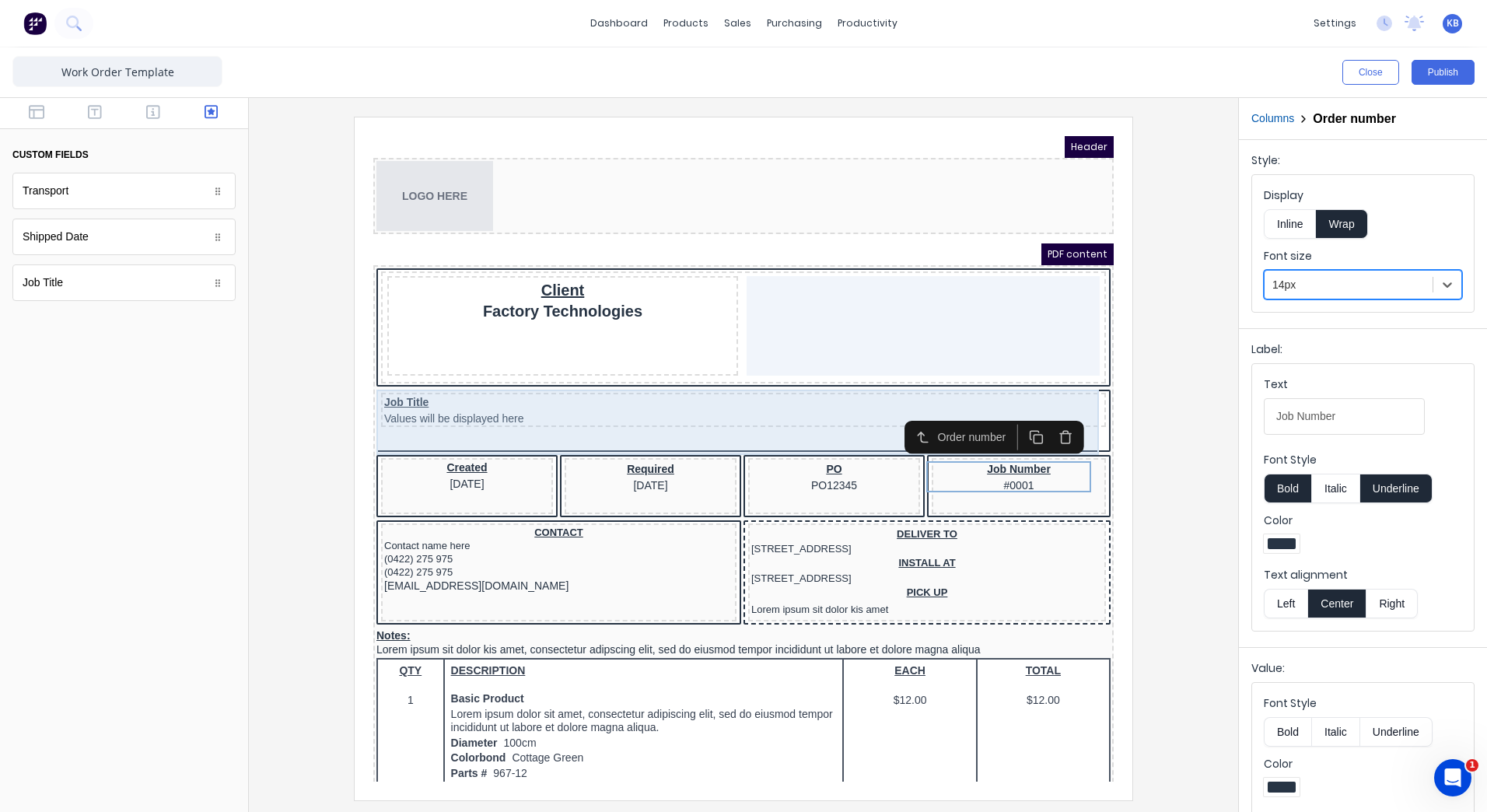
click at [830, 374] on div "Job Title Values will be displayed here" at bounding box center [725, 391] width 725 height 35
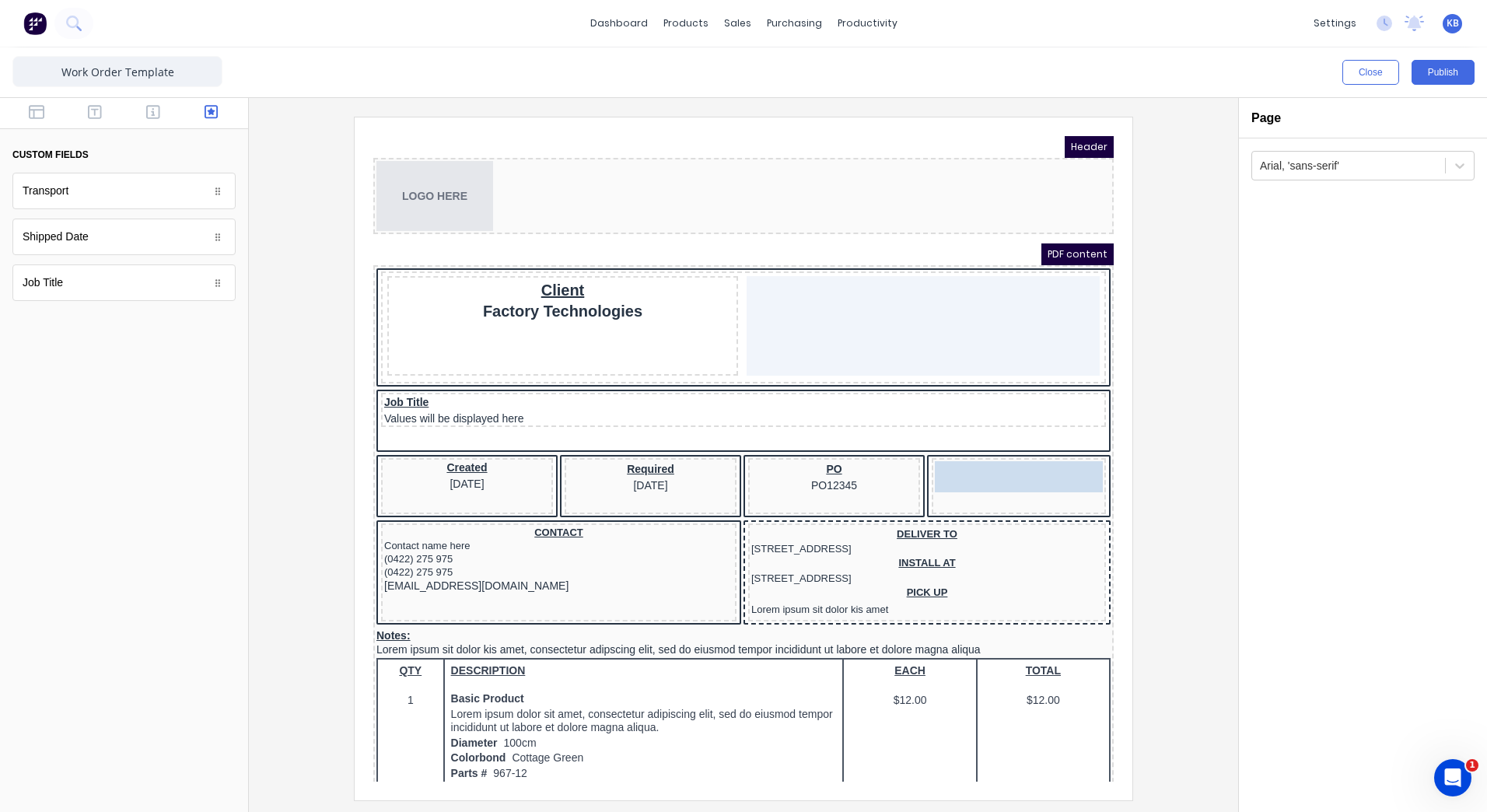
drag, startPoint x: 1017, startPoint y: 446, endPoint x: 992, endPoint y: 453, distance: 26.0
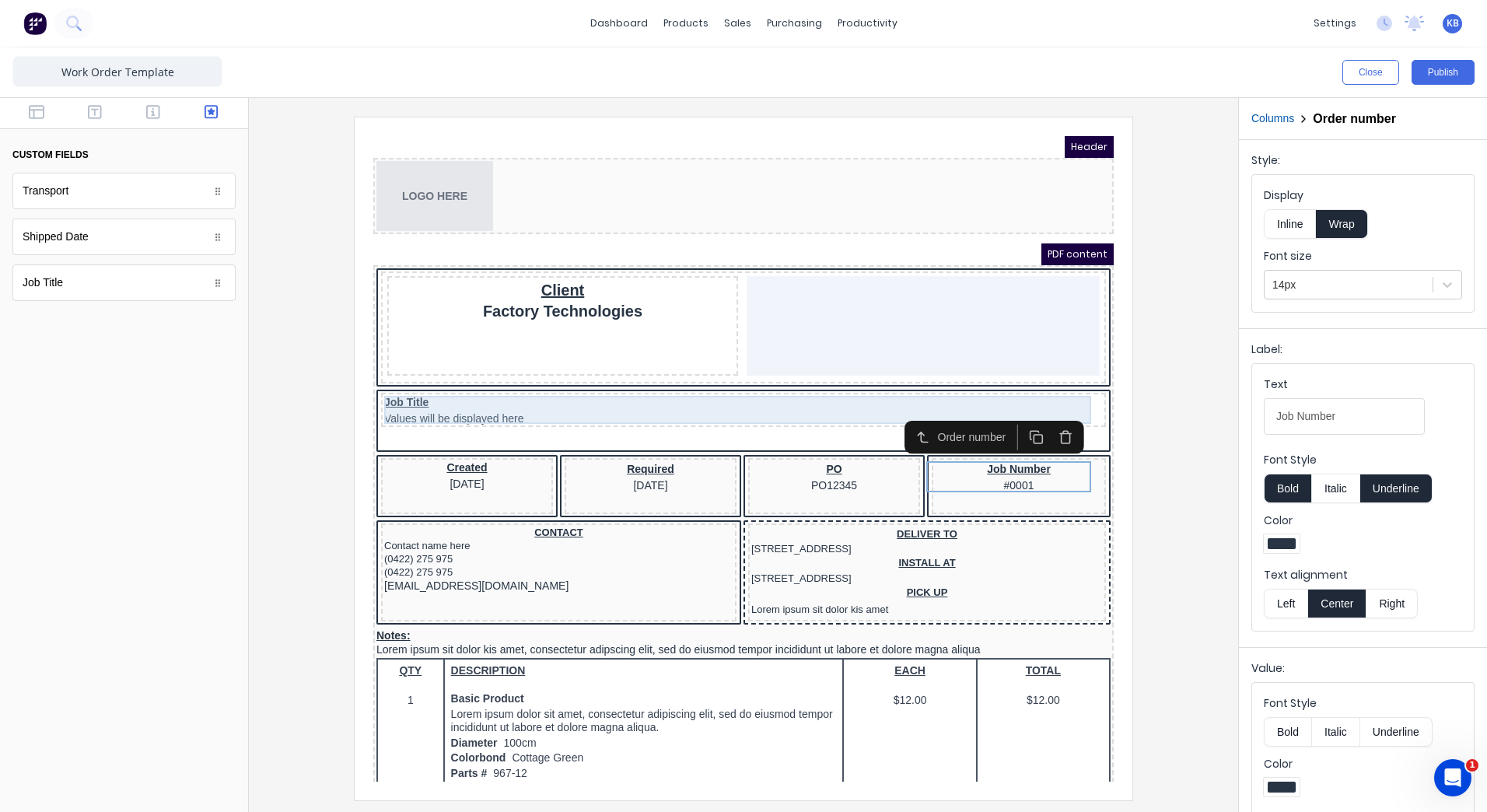
click at [594, 387] on div "Job Title Values will be displayed here" at bounding box center [725, 390] width 719 height 28
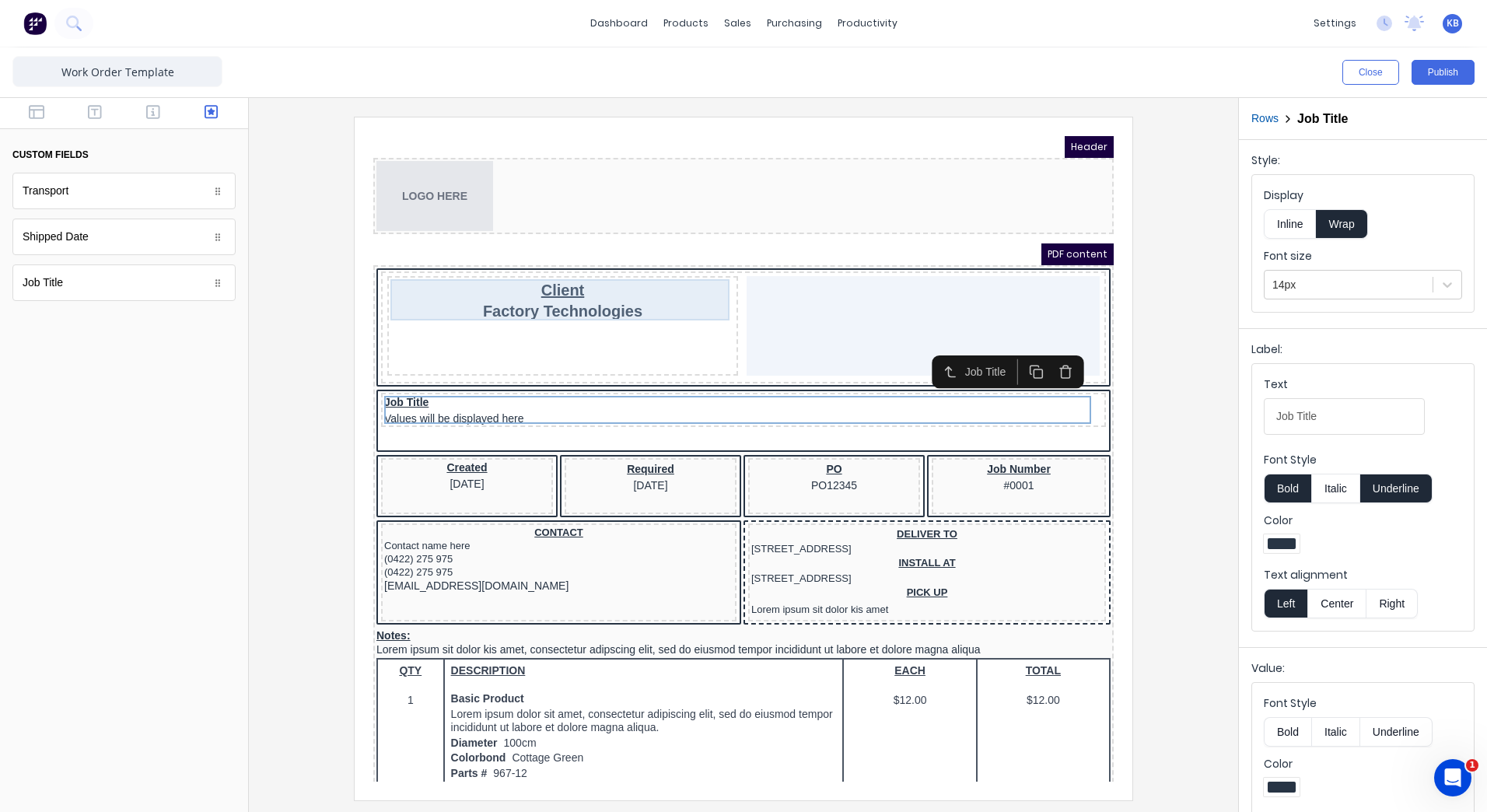
click at [564, 291] on div "Client Factory Technologies" at bounding box center [544, 281] width 344 height 41
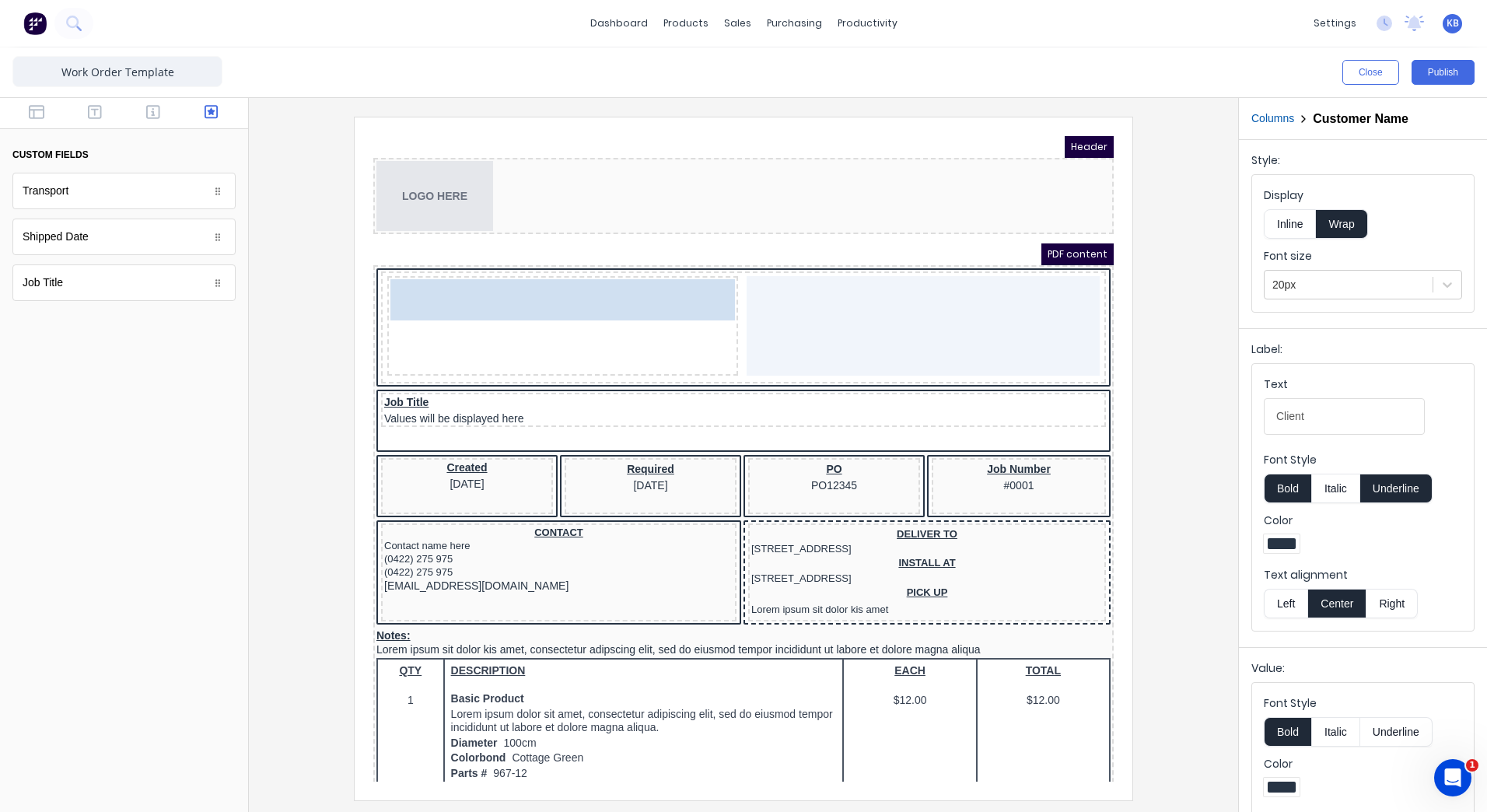
drag, startPoint x: 551, startPoint y: 295, endPoint x: 632, endPoint y: 300, distance: 81.2
click at [632, 300] on body "Header LOGO HERE PDF content Client Factory Technologies Client Factory Technol…" at bounding box center [725, 440] width 740 height 646
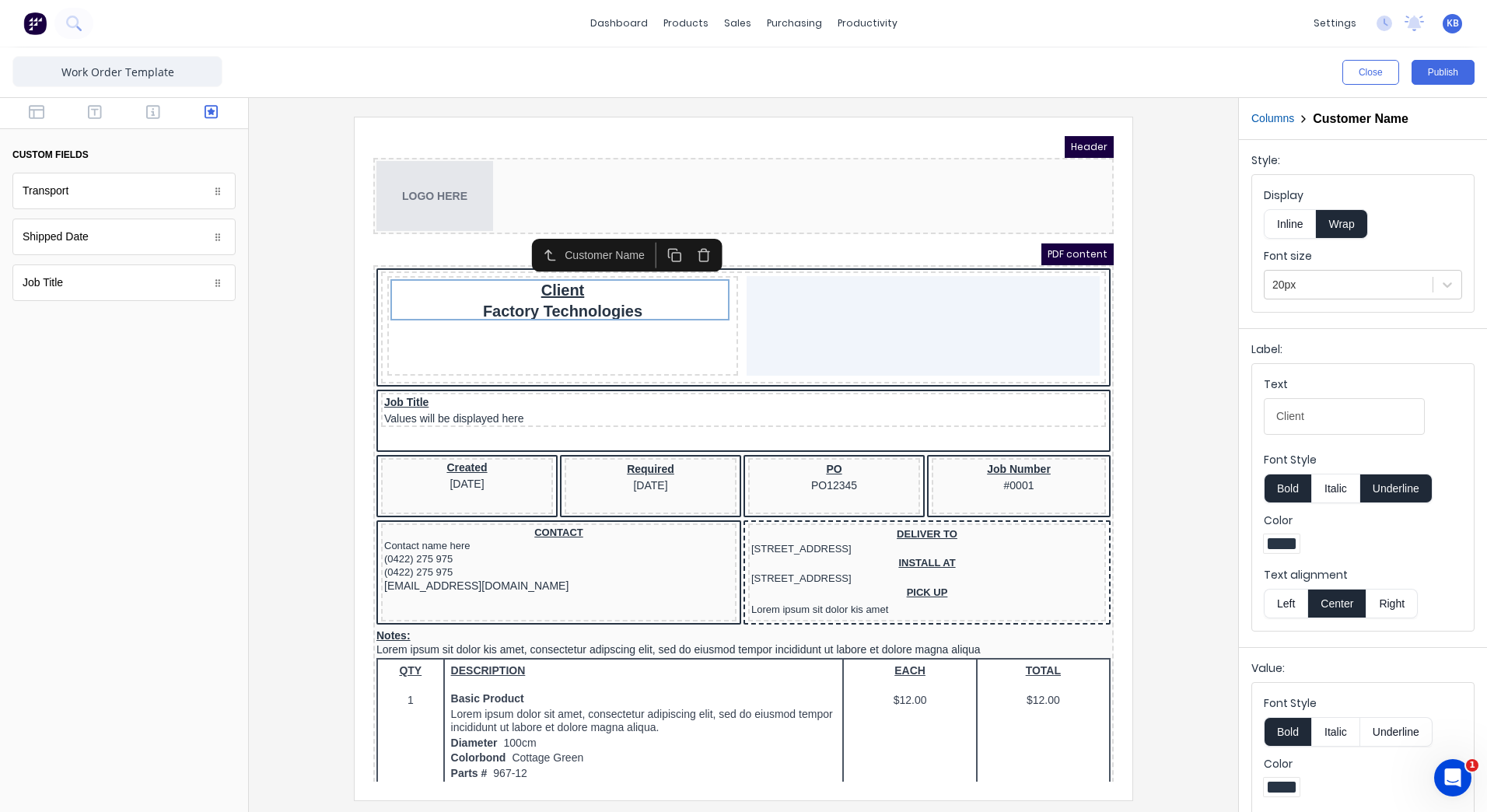
click at [917, 297] on div at bounding box center [904, 308] width 353 height 100
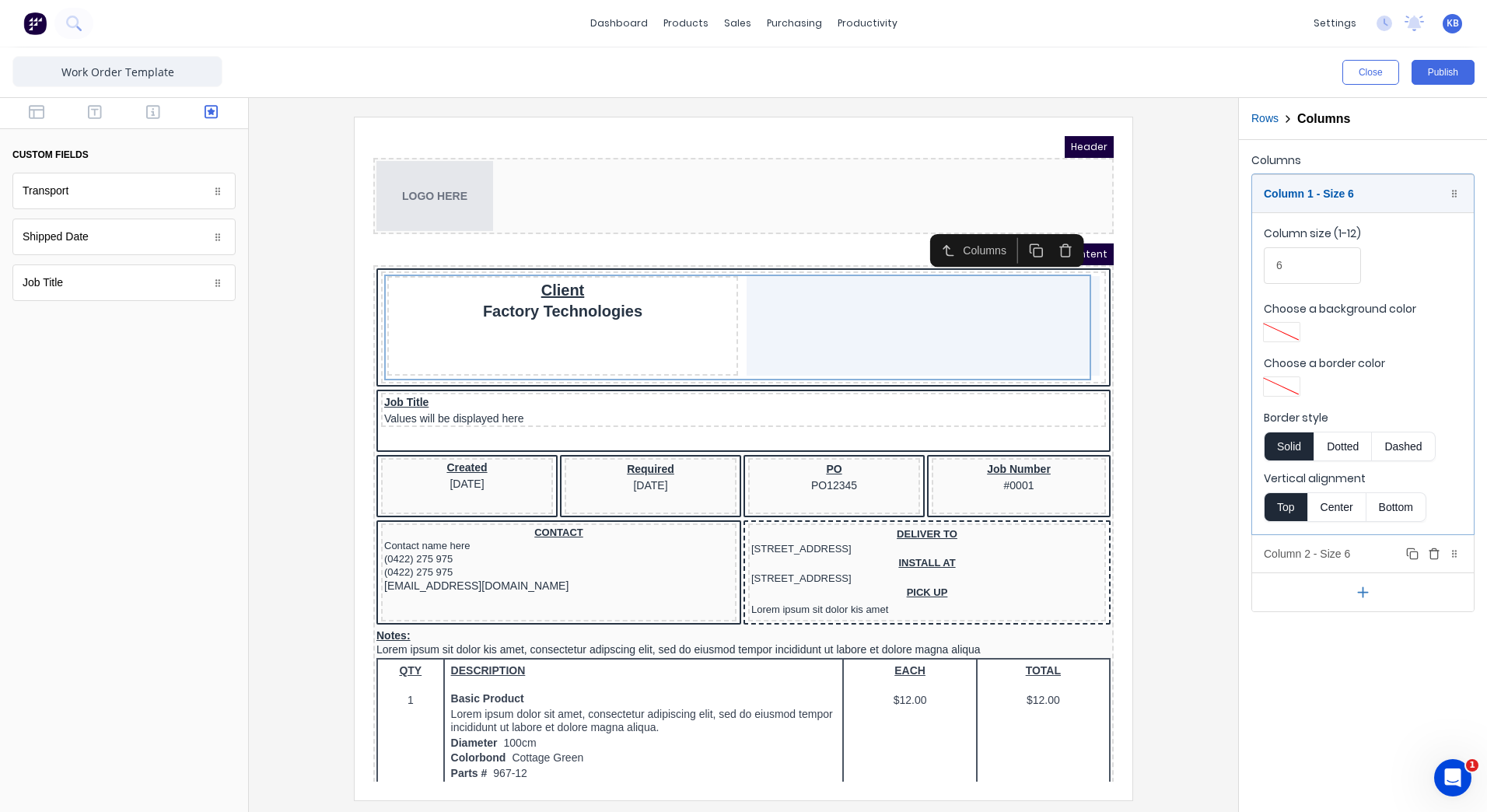
click at [1437, 555] on icon "button" at bounding box center [1433, 554] width 7 height 9
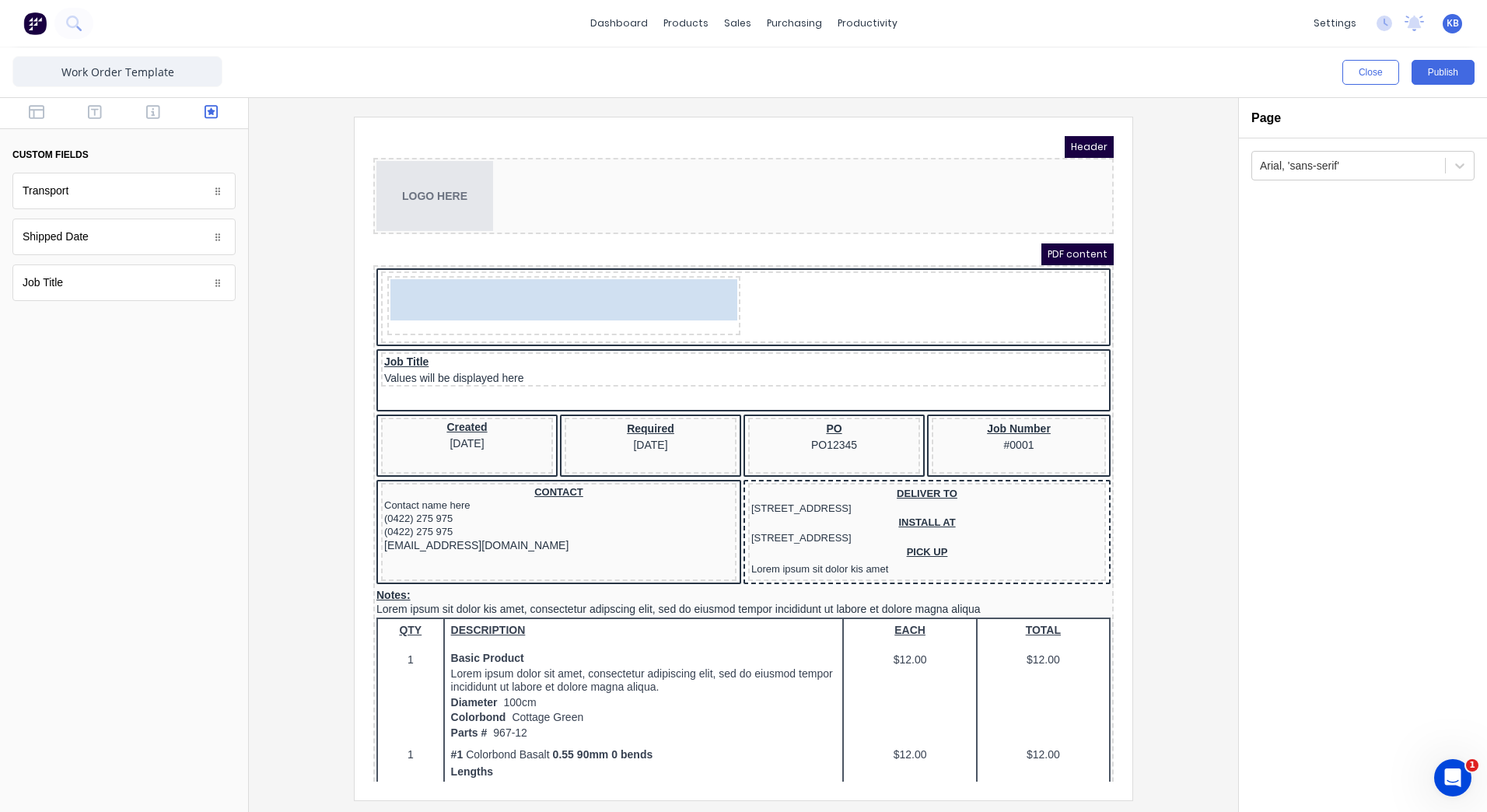
drag, startPoint x: 557, startPoint y: 291, endPoint x: 666, endPoint y: 297, distance: 109.2
click at [666, 297] on body "Header LOGO HERE PDF content Client Factory Technologies Client Factory Technol…" at bounding box center [725, 440] width 740 height 646
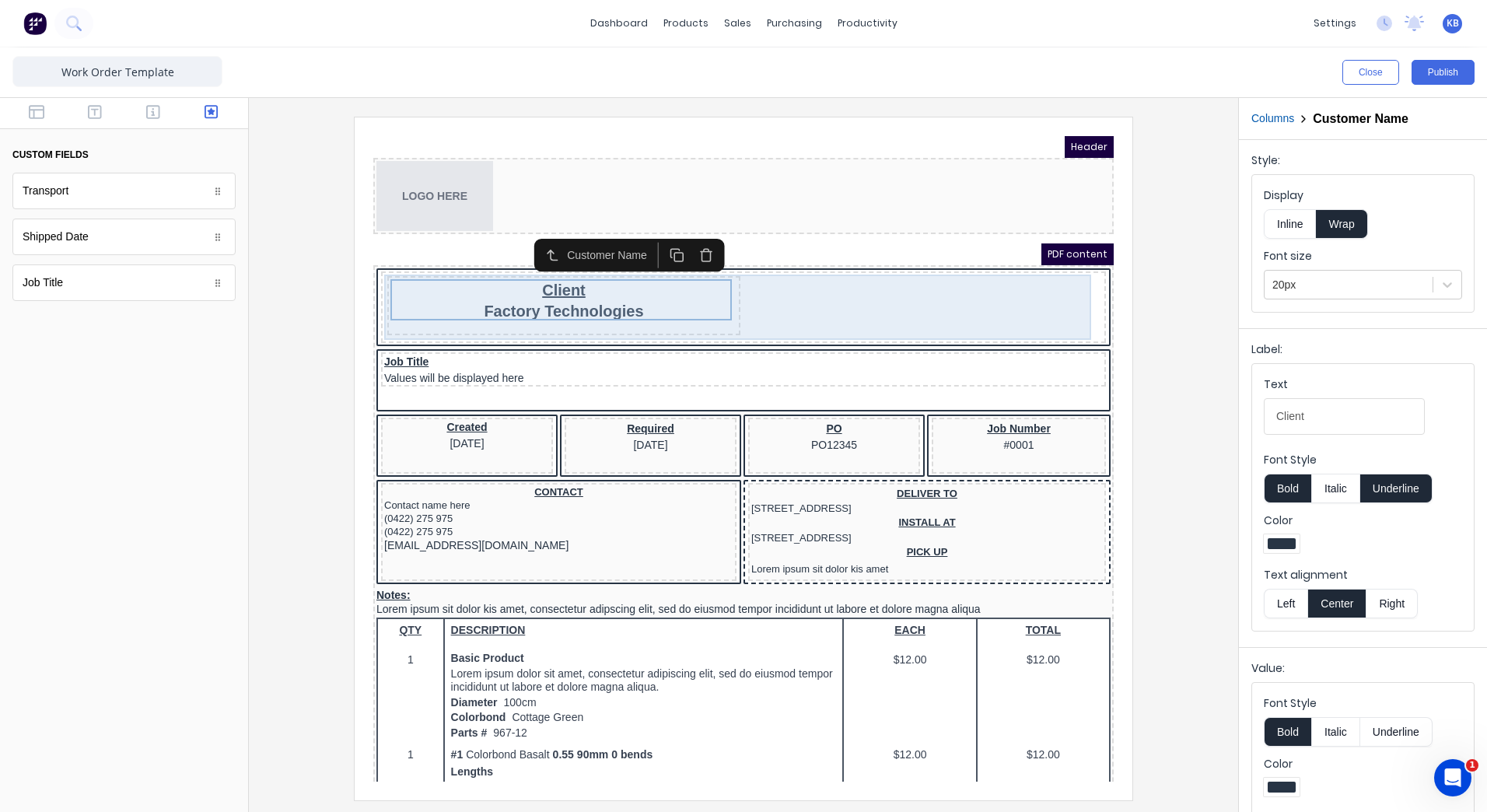
click at [818, 278] on div "Client Factory Technologies" at bounding box center [725, 288] width 719 height 65
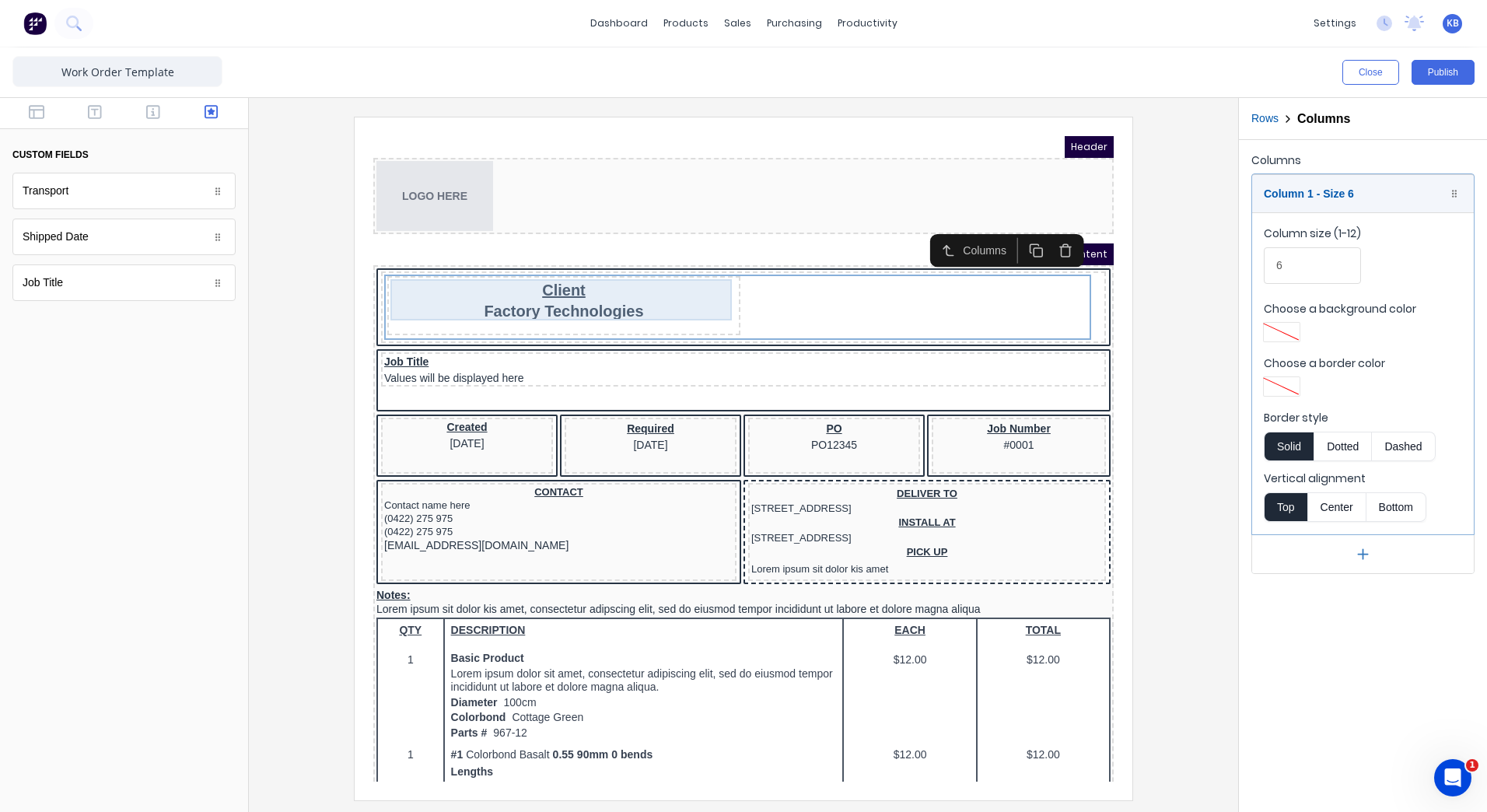
click at [654, 286] on div "Client Factory Technologies" at bounding box center [545, 281] width 347 height 41
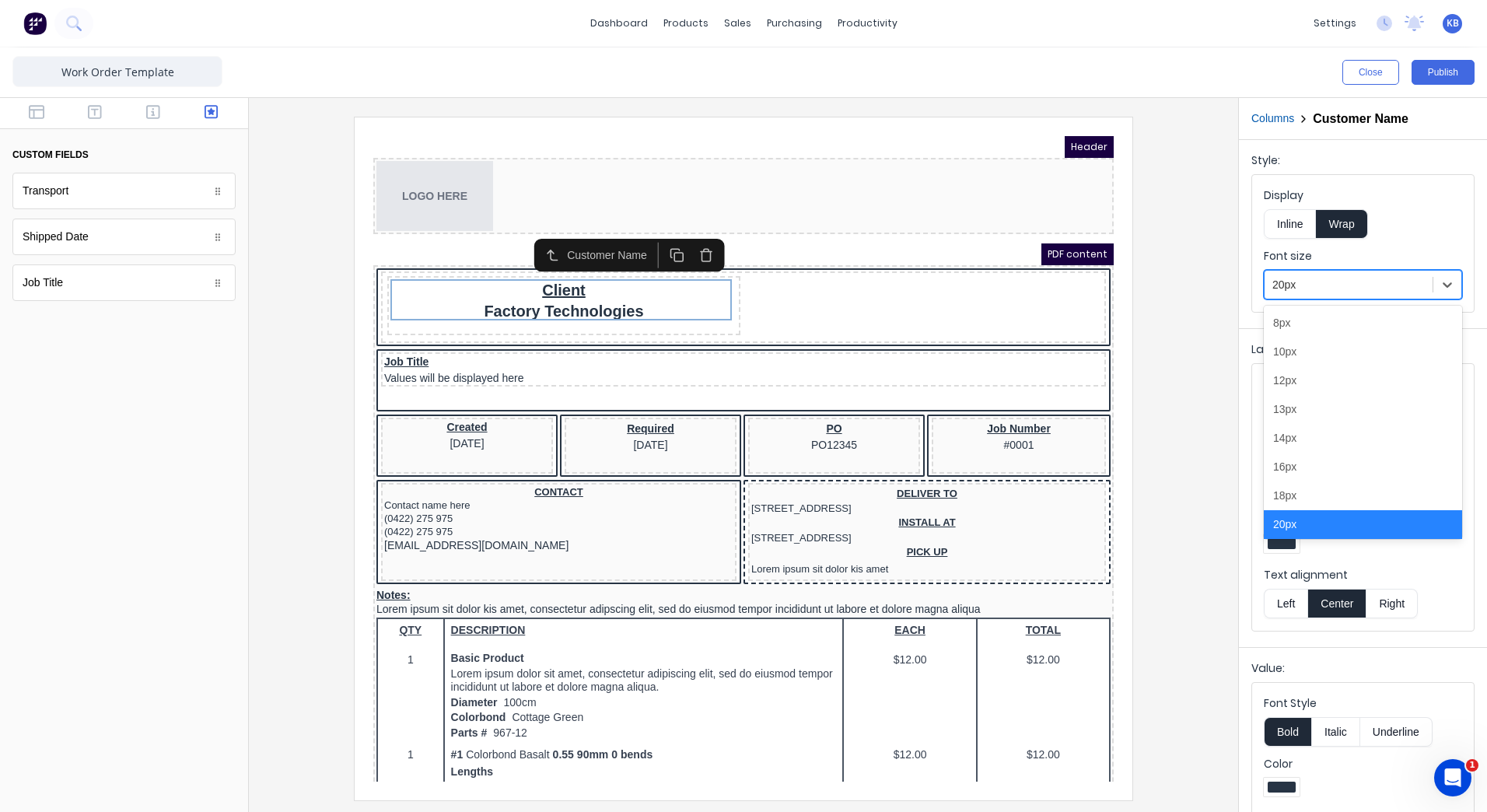
click at [1307, 281] on div at bounding box center [1349, 284] width 153 height 19
click at [1306, 284] on div at bounding box center [1349, 284] width 153 height 19
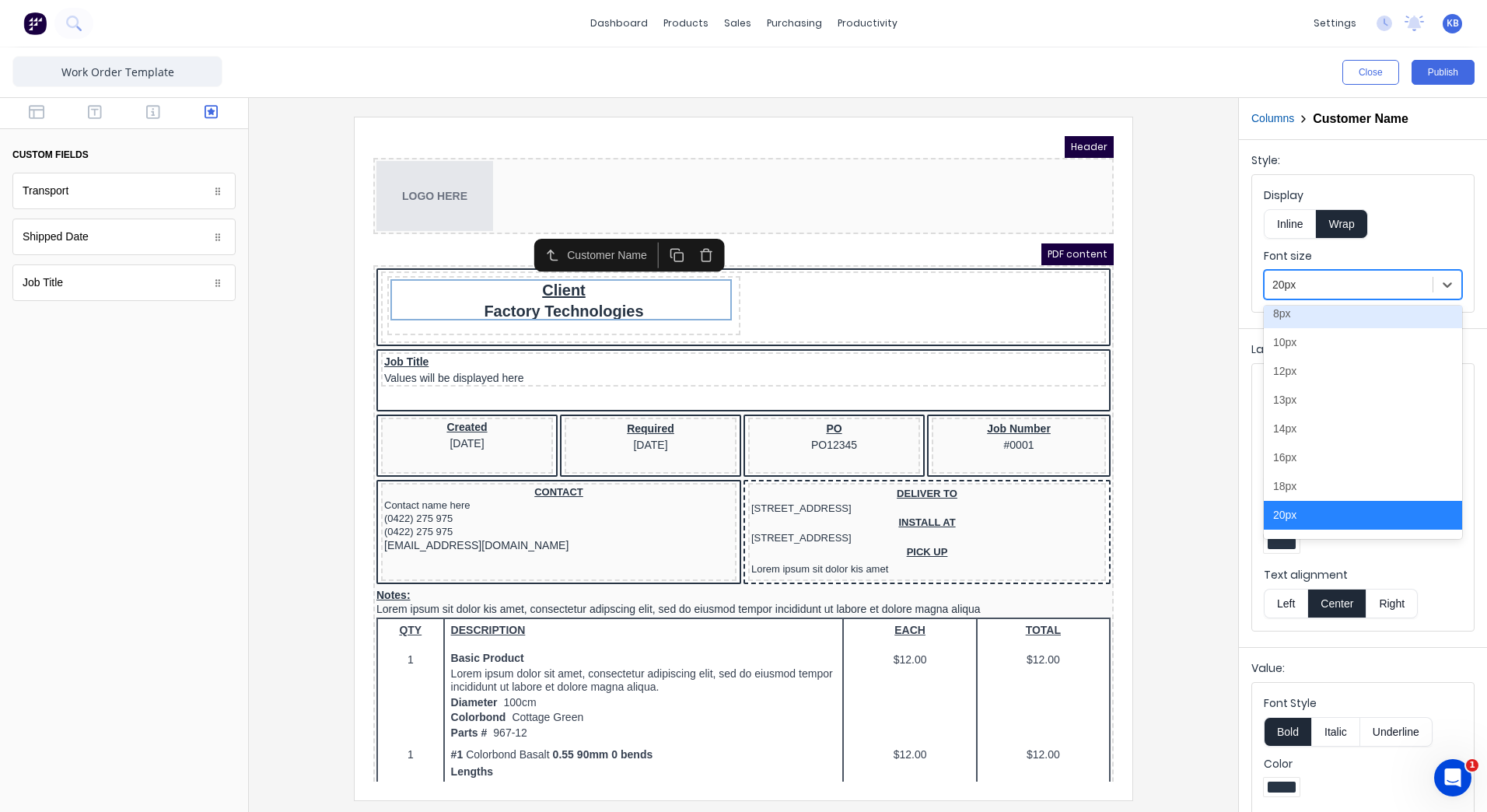
click at [1299, 291] on div at bounding box center [1349, 284] width 153 height 19
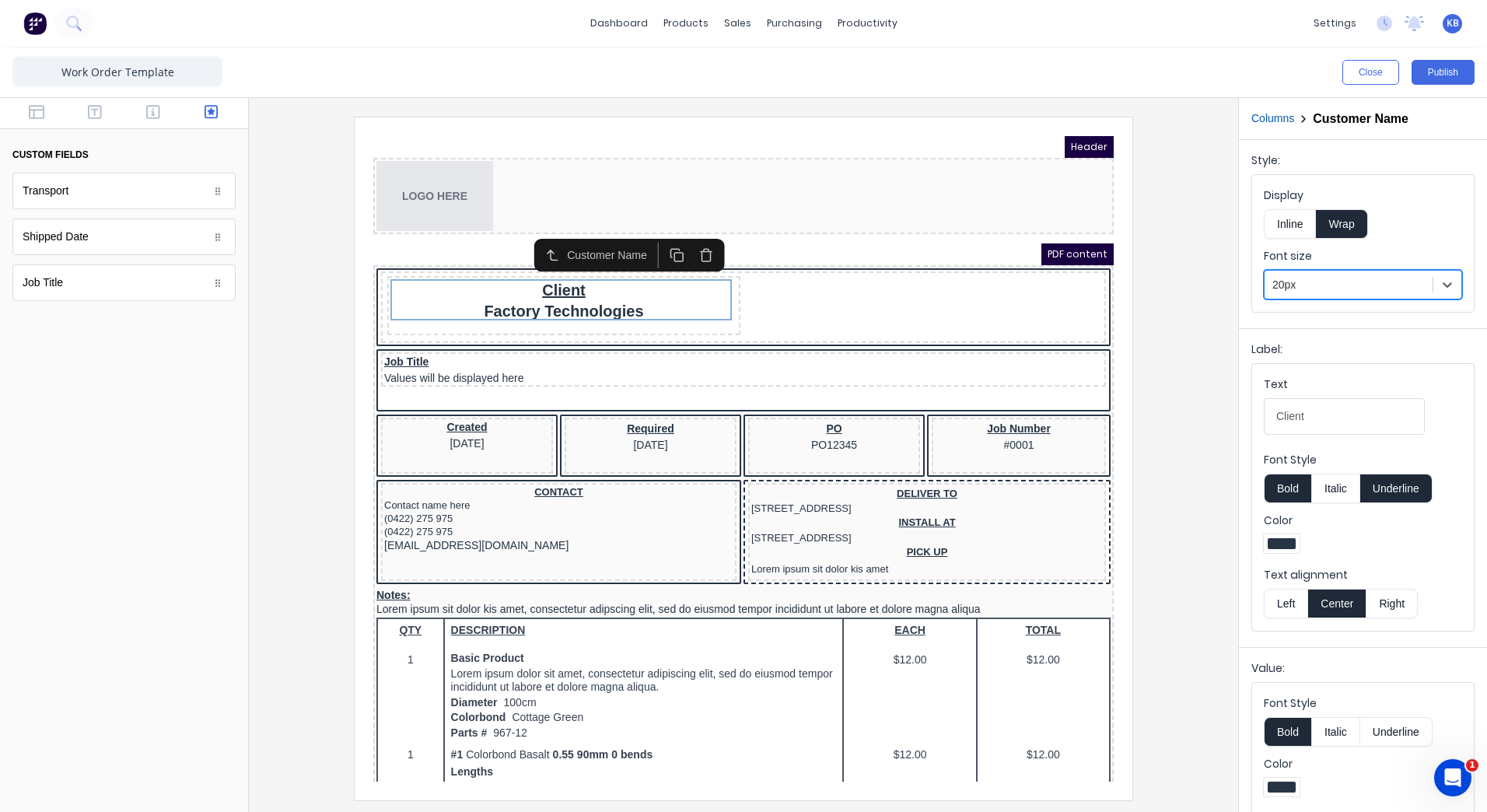
click at [1408, 191] on label "Display" at bounding box center [1363, 195] width 198 height 15
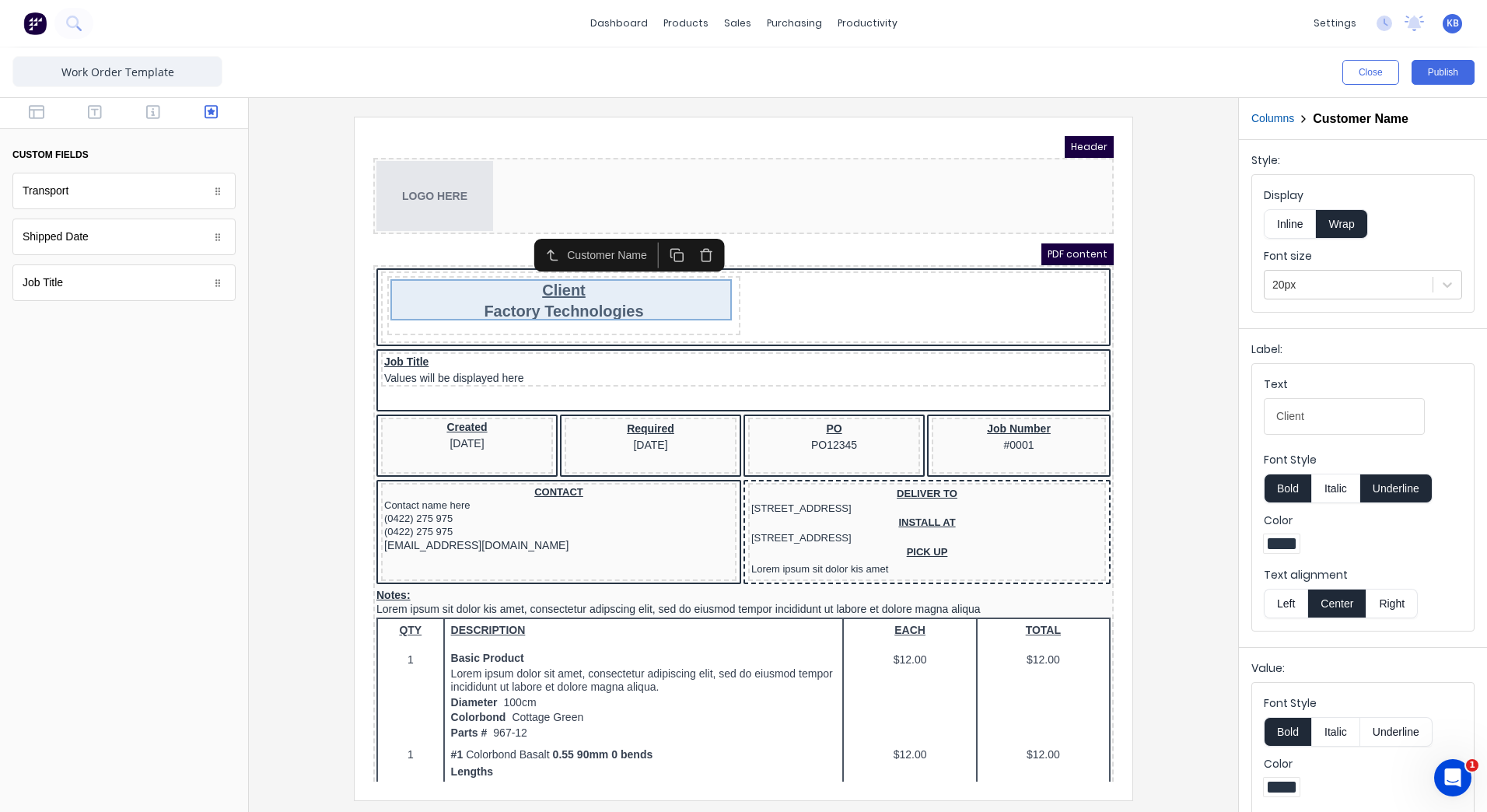
click at [592, 287] on div "Client Factory Technologies" at bounding box center [545, 281] width 347 height 41
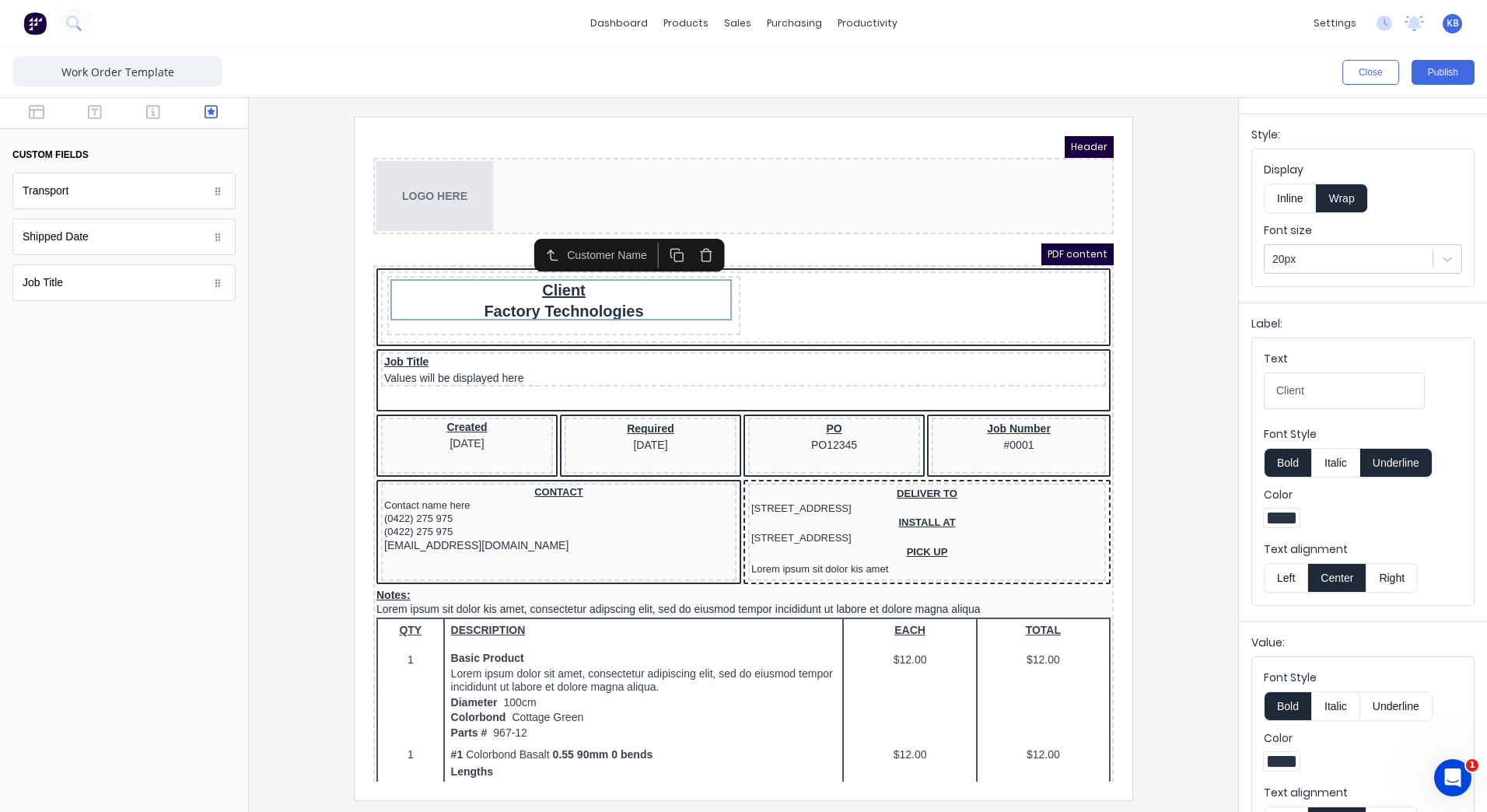
scroll to position [0, 0]
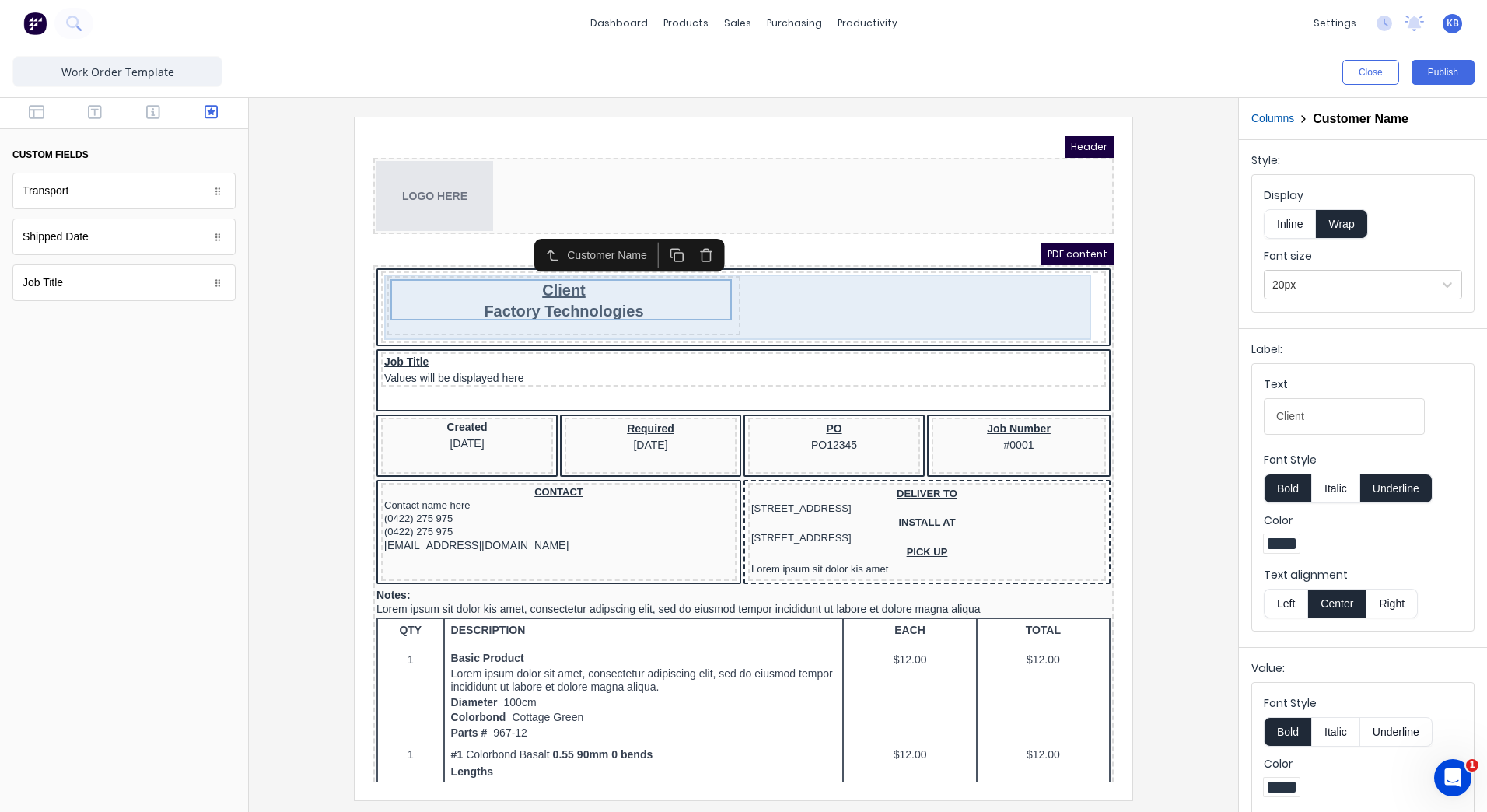
click at [579, 311] on div "Client Factory Technologies" at bounding box center [545, 286] width 353 height 59
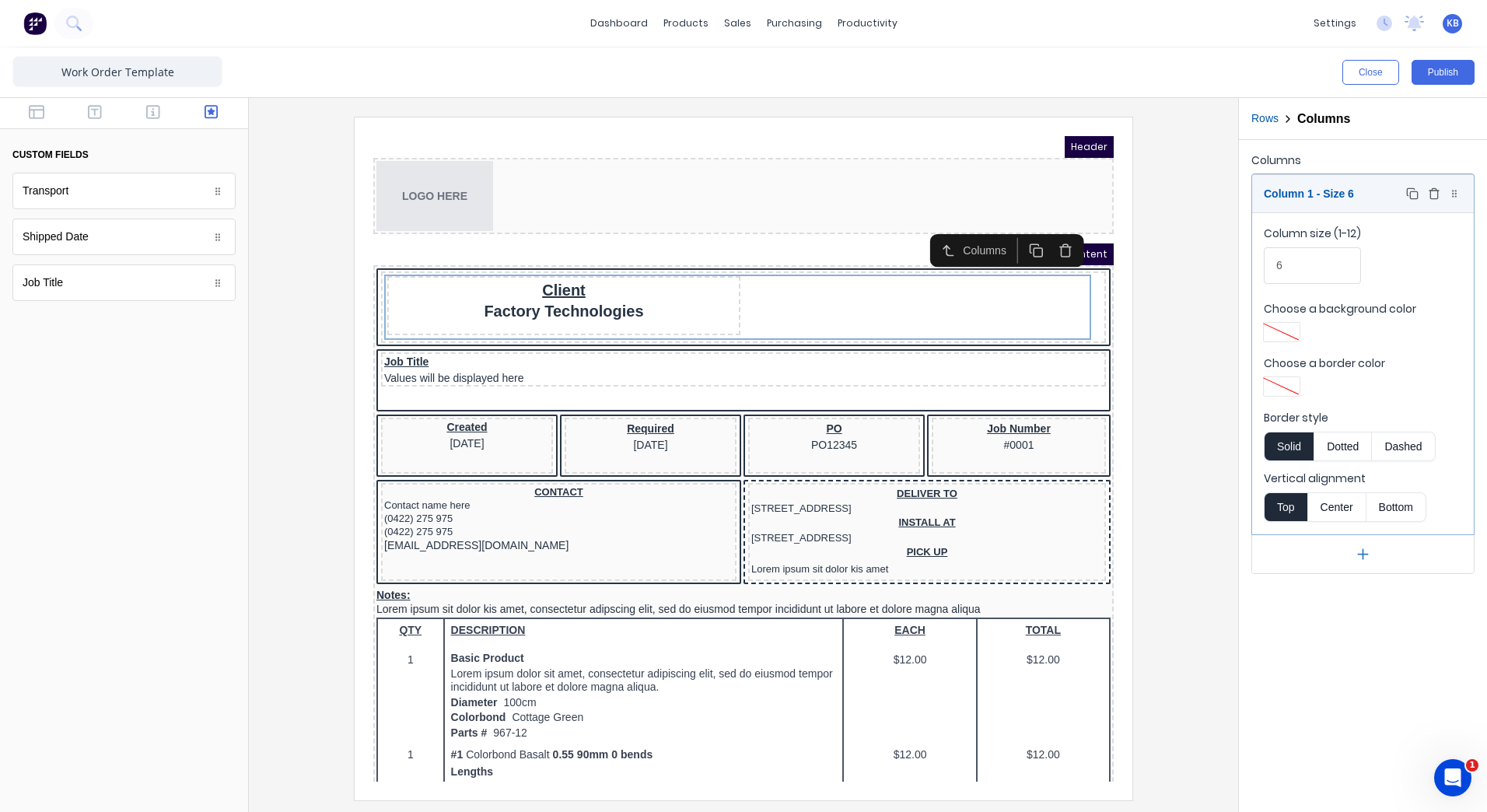
click at [1457, 193] on icon at bounding box center [1454, 194] width 10 height 10
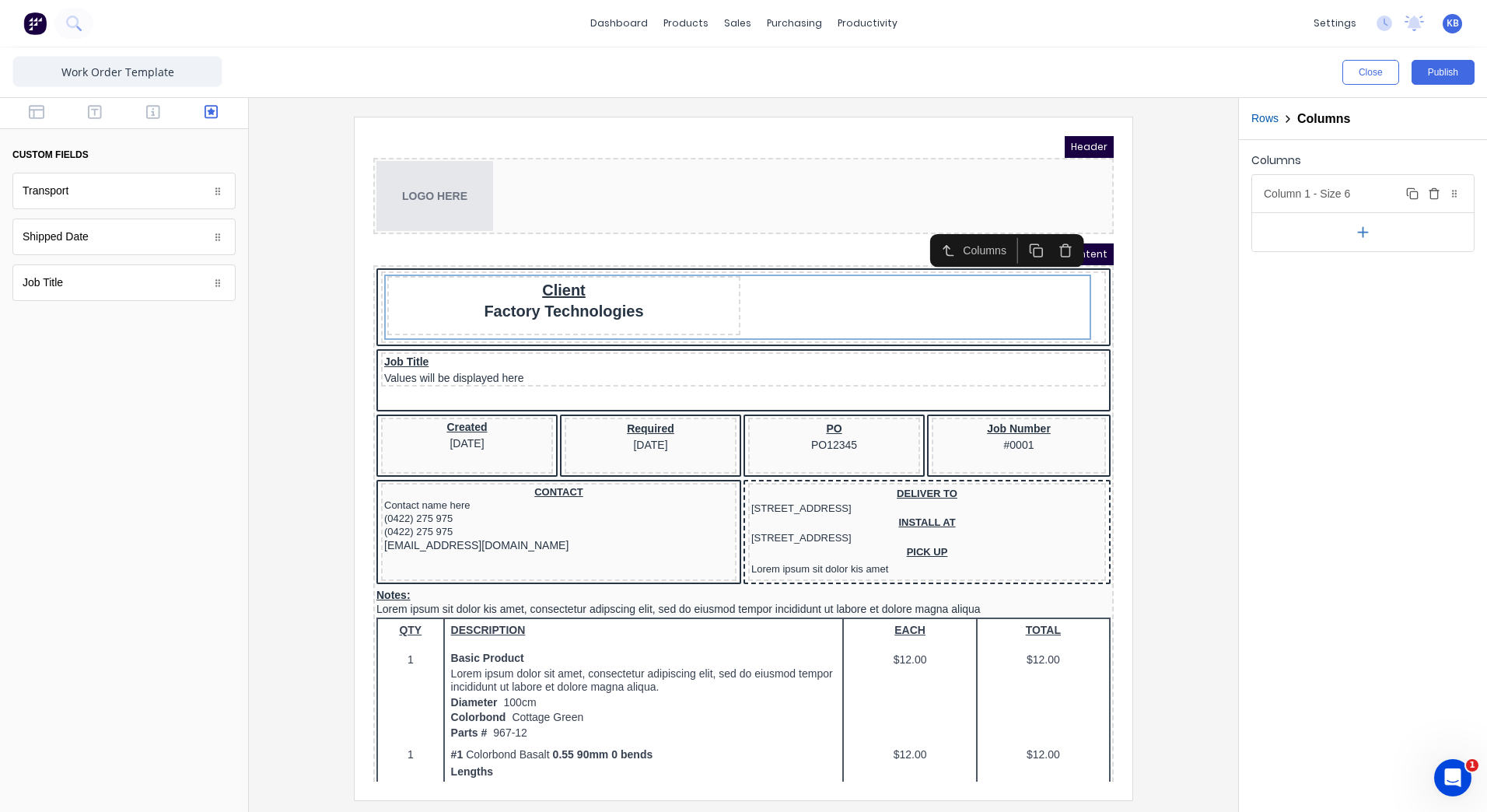
click at [1433, 196] on icon "button" at bounding box center [1434, 193] width 12 height 12
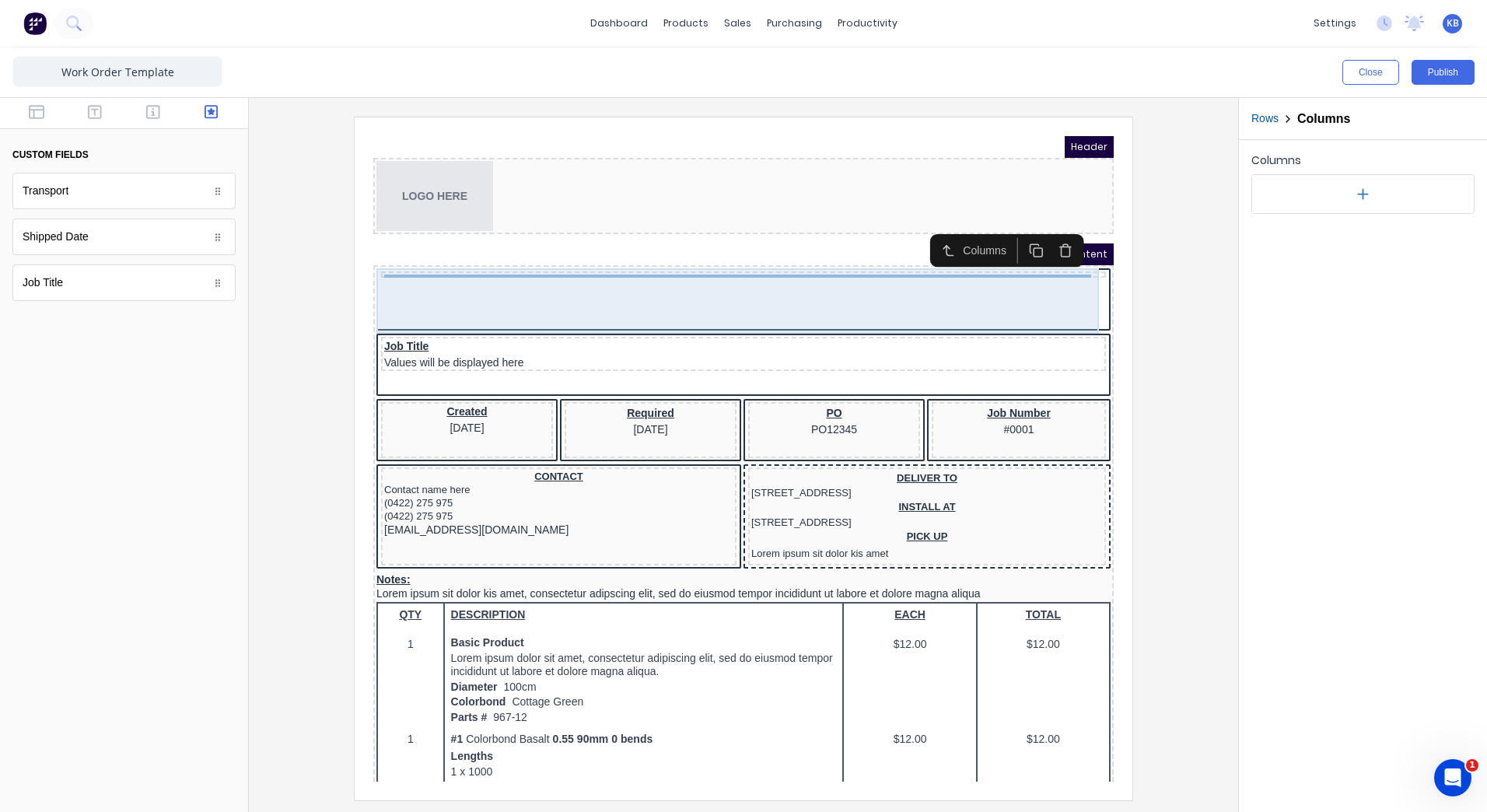
click at [552, 290] on div at bounding box center [725, 283] width 734 height 65
click at [699, 271] on div at bounding box center [725, 283] width 734 height 65
click at [553, 263] on div at bounding box center [725, 283] width 734 height 65
click at [558, 258] on div at bounding box center [725, 256] width 725 height 6
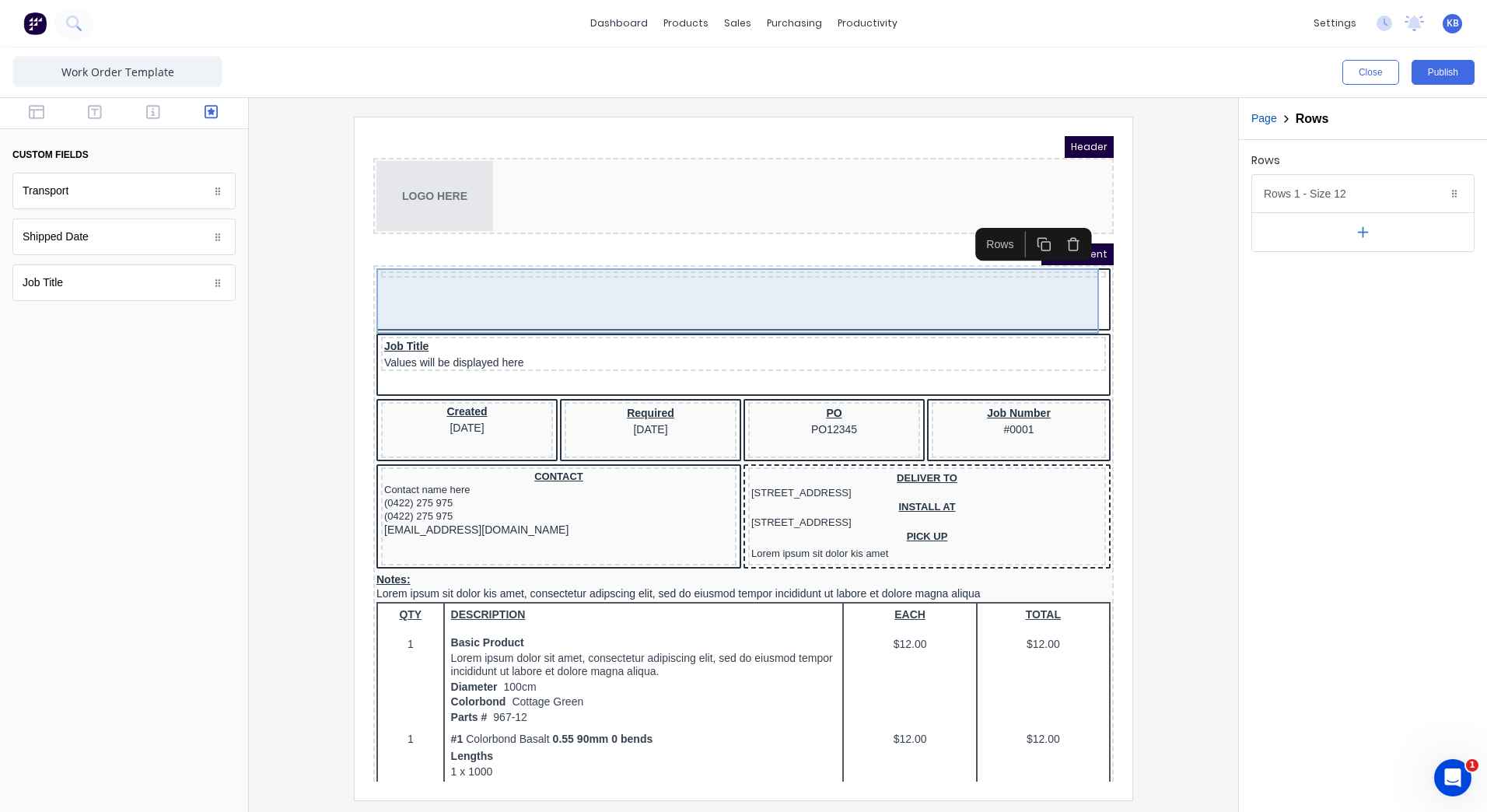
click at [630, 259] on div at bounding box center [725, 283] width 734 height 65
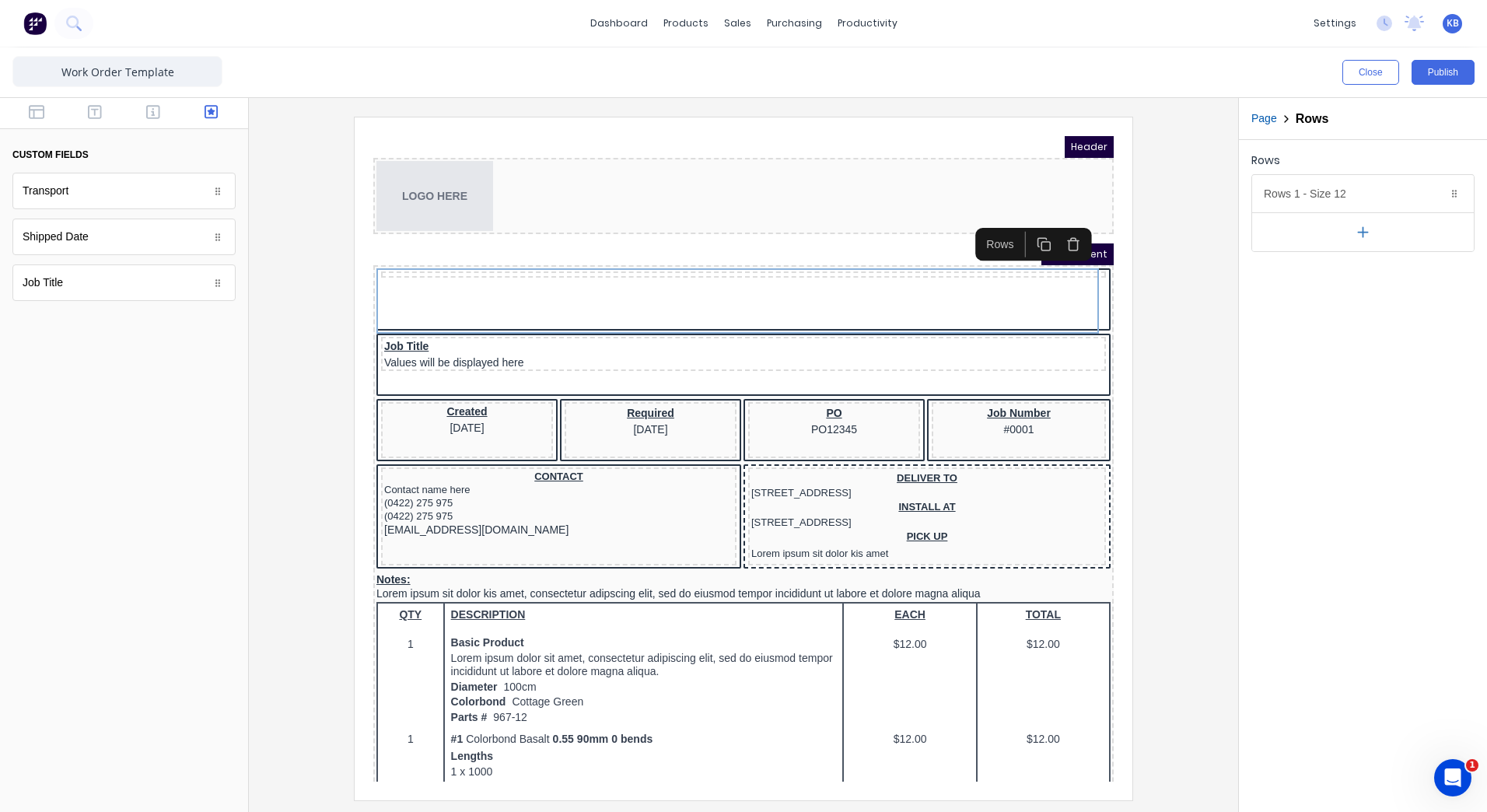
click at [1065, 233] on button "button" at bounding box center [1054, 226] width 30 height 26
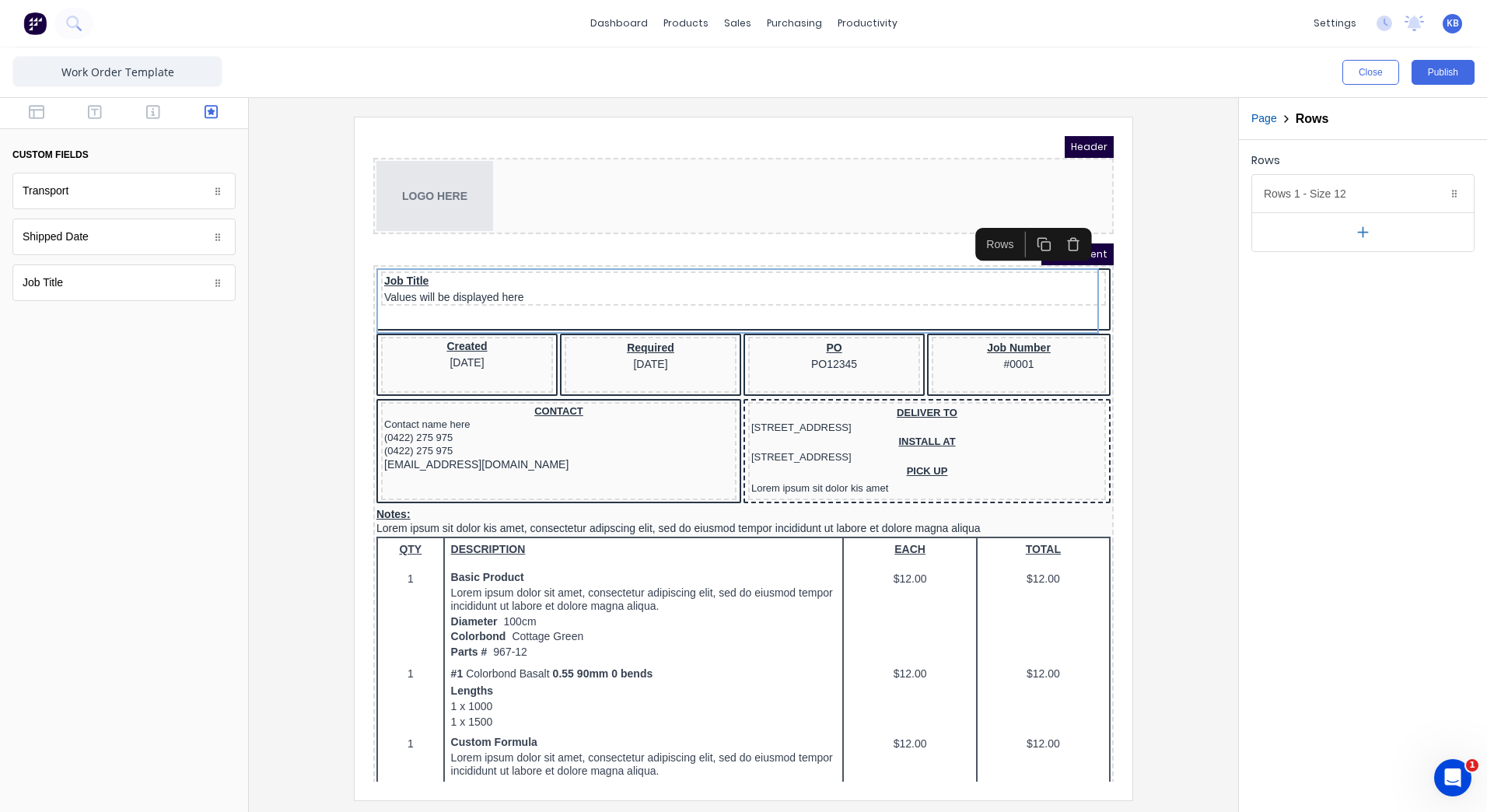
click at [483, 234] on div "PDF content" at bounding box center [725, 235] width 740 height 22
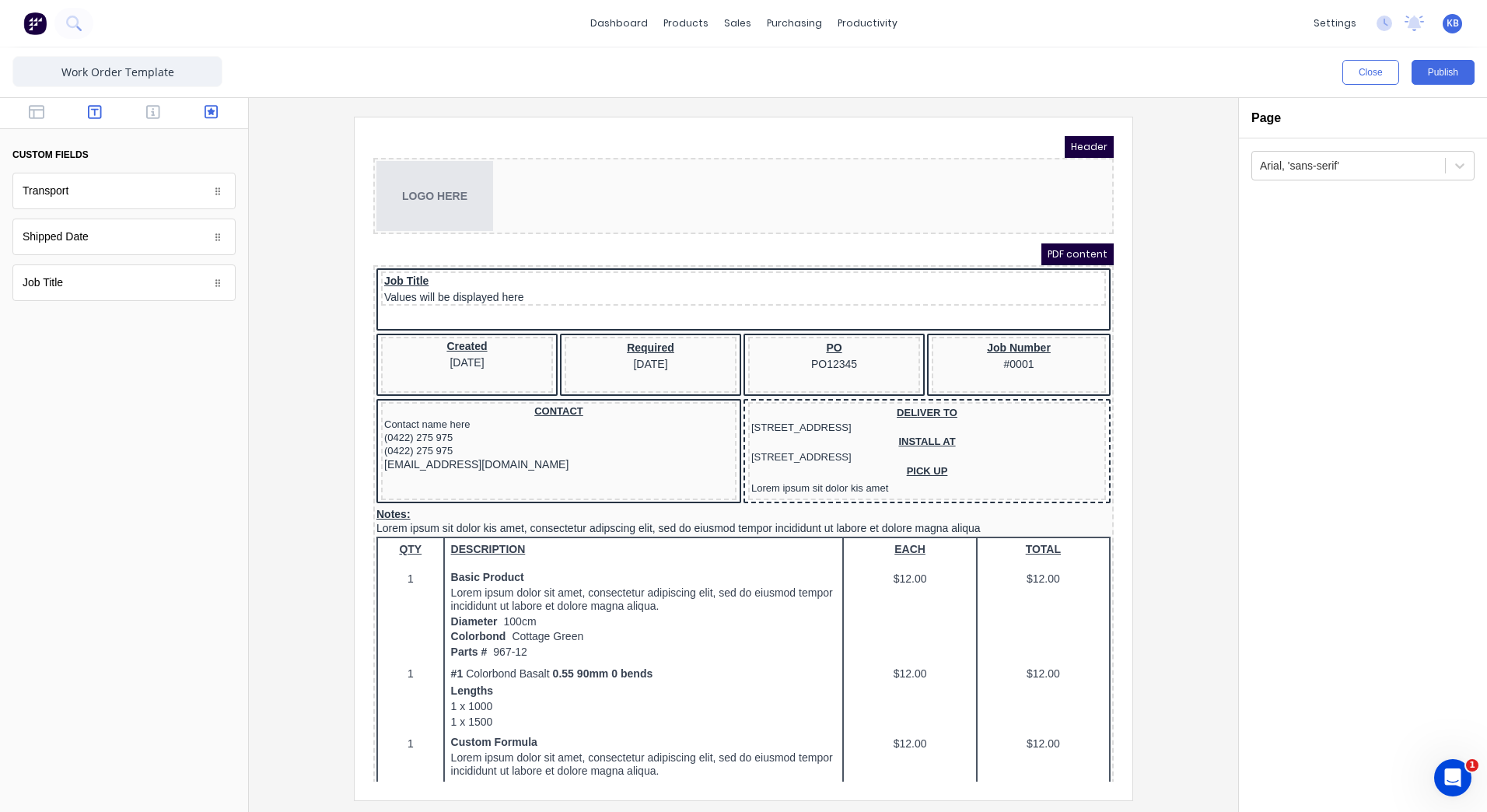
click at [101, 110] on icon "button" at bounding box center [94, 111] width 14 height 14
click at [42, 100] on div at bounding box center [124, 113] width 248 height 31
click at [41, 103] on div at bounding box center [124, 113] width 248 height 31
click at [38, 108] on icon "button" at bounding box center [37, 111] width 15 height 15
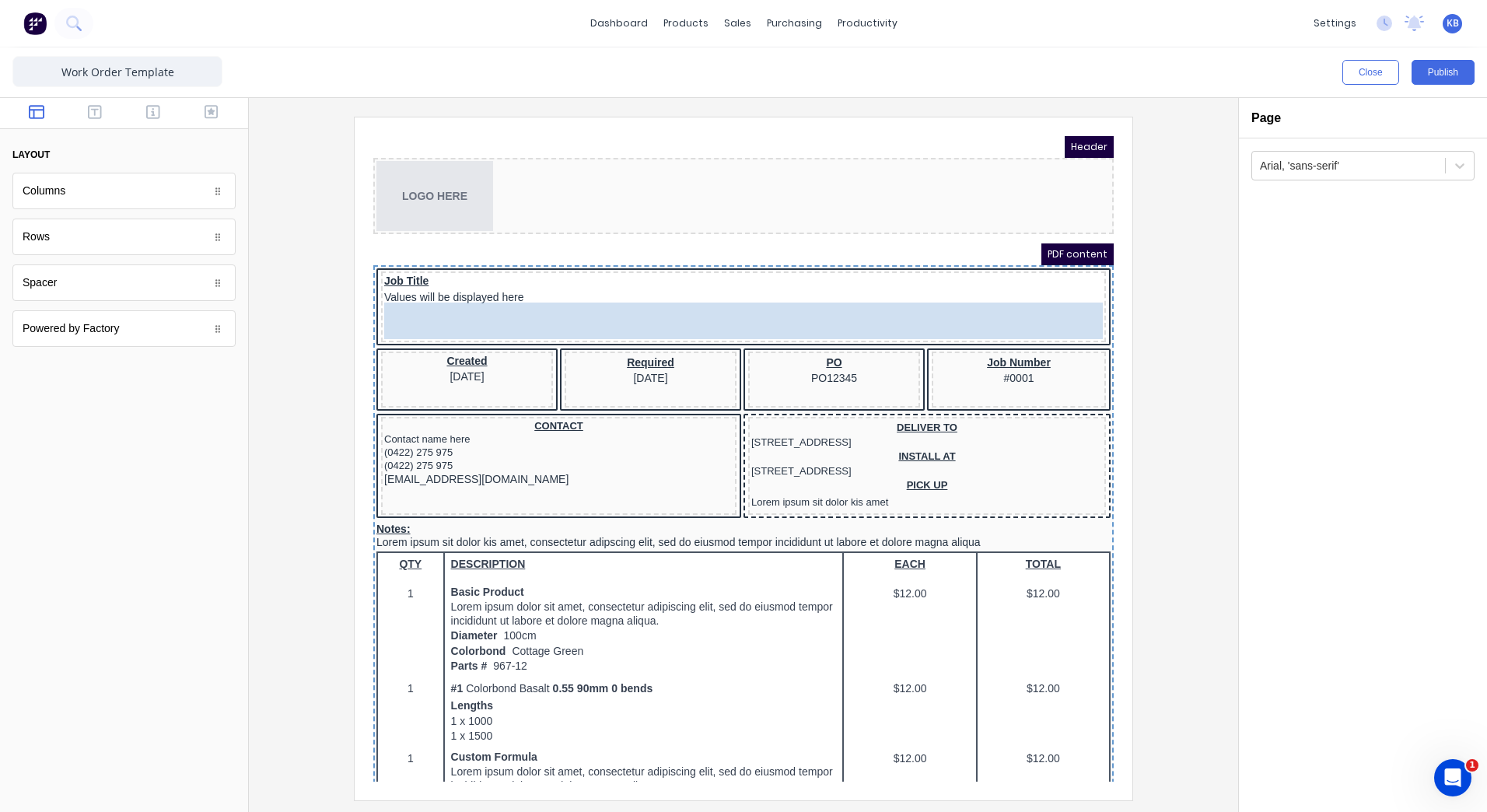
drag, startPoint x: 60, startPoint y: 250, endPoint x: 134, endPoint y: 116, distance: 153.1
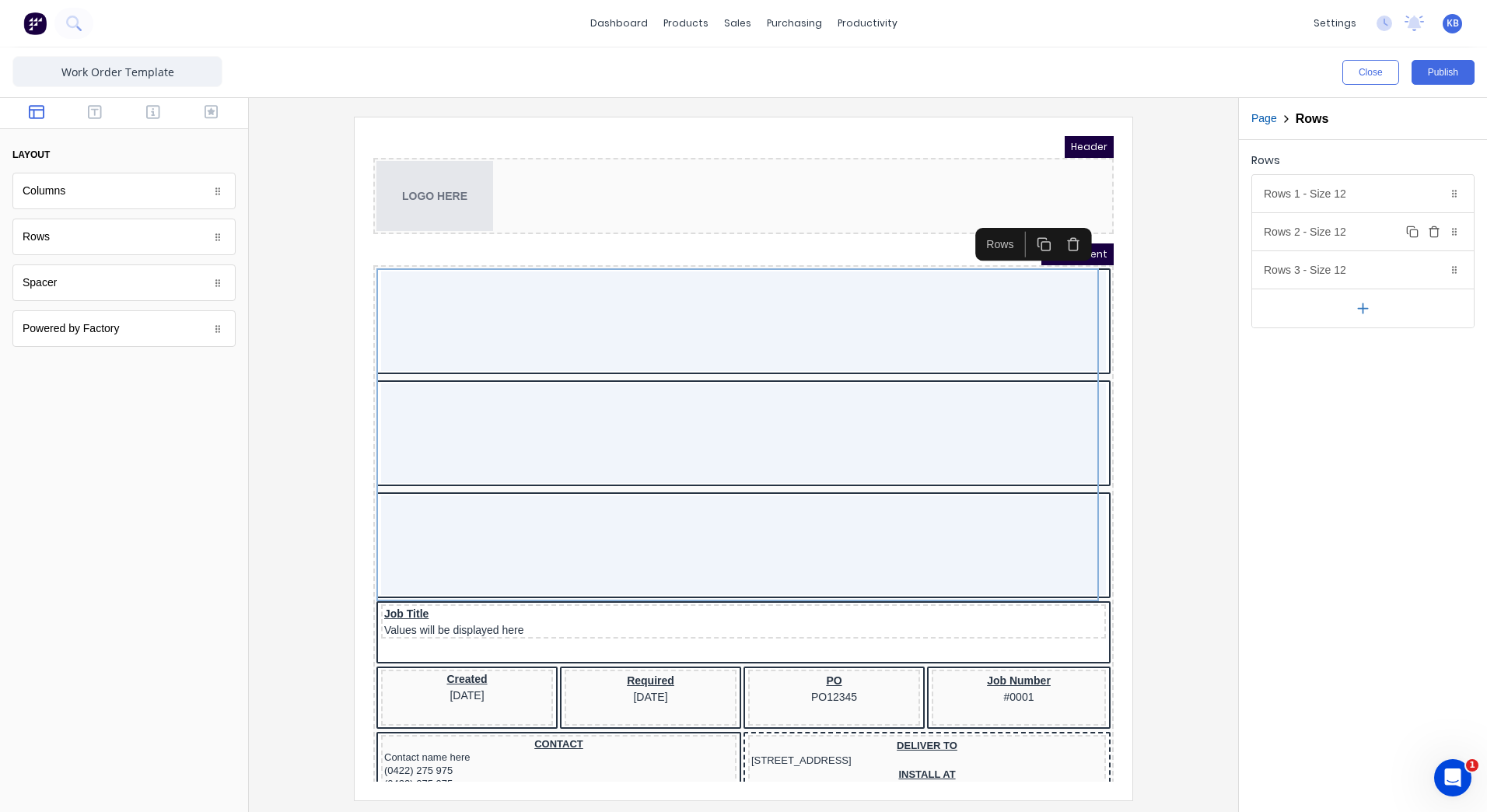
click at [1460, 232] on div at bounding box center [1454, 232] width 15 height 15
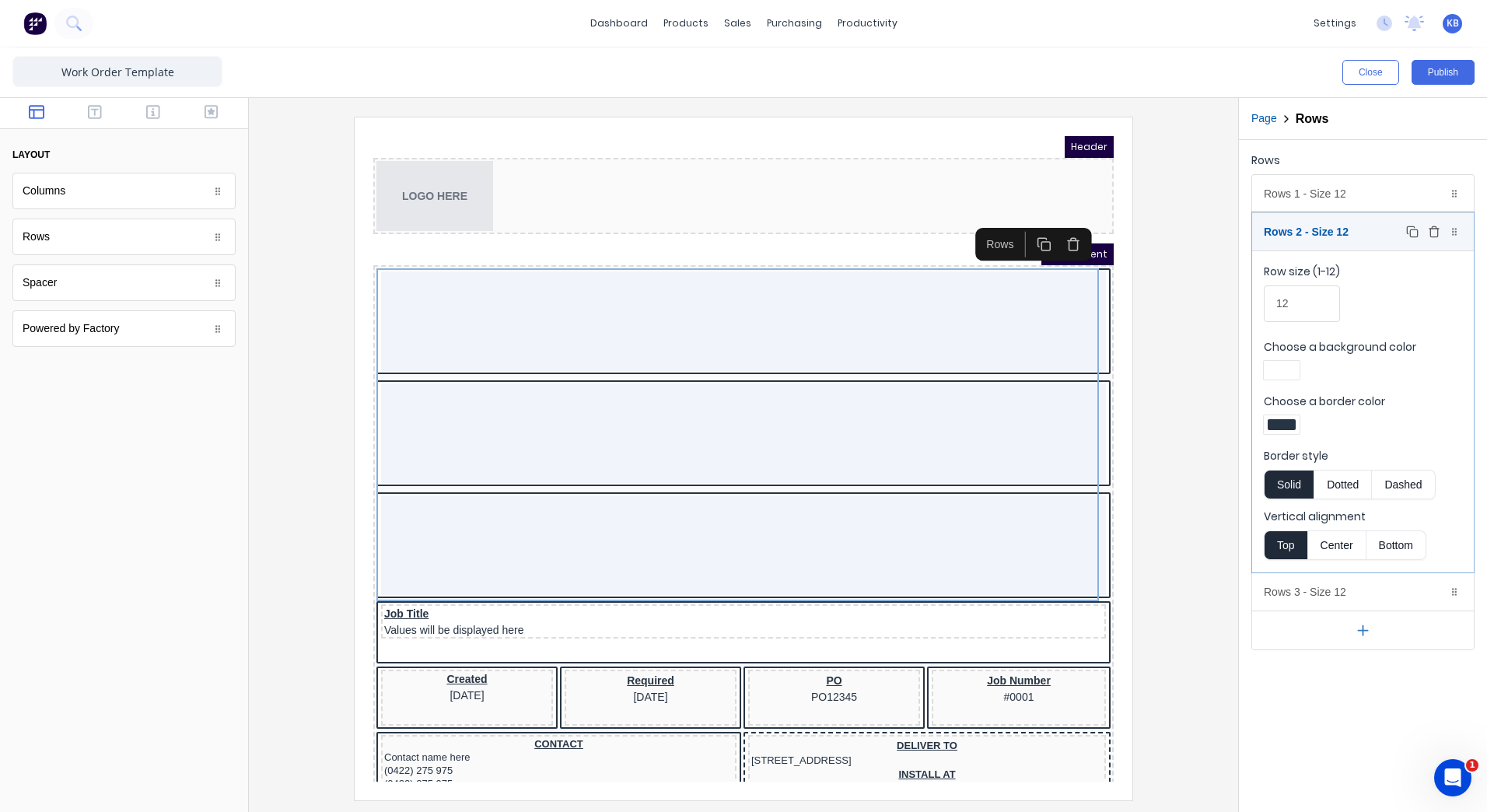
click at [1441, 232] on button "Delete" at bounding box center [1433, 231] width 18 height 18
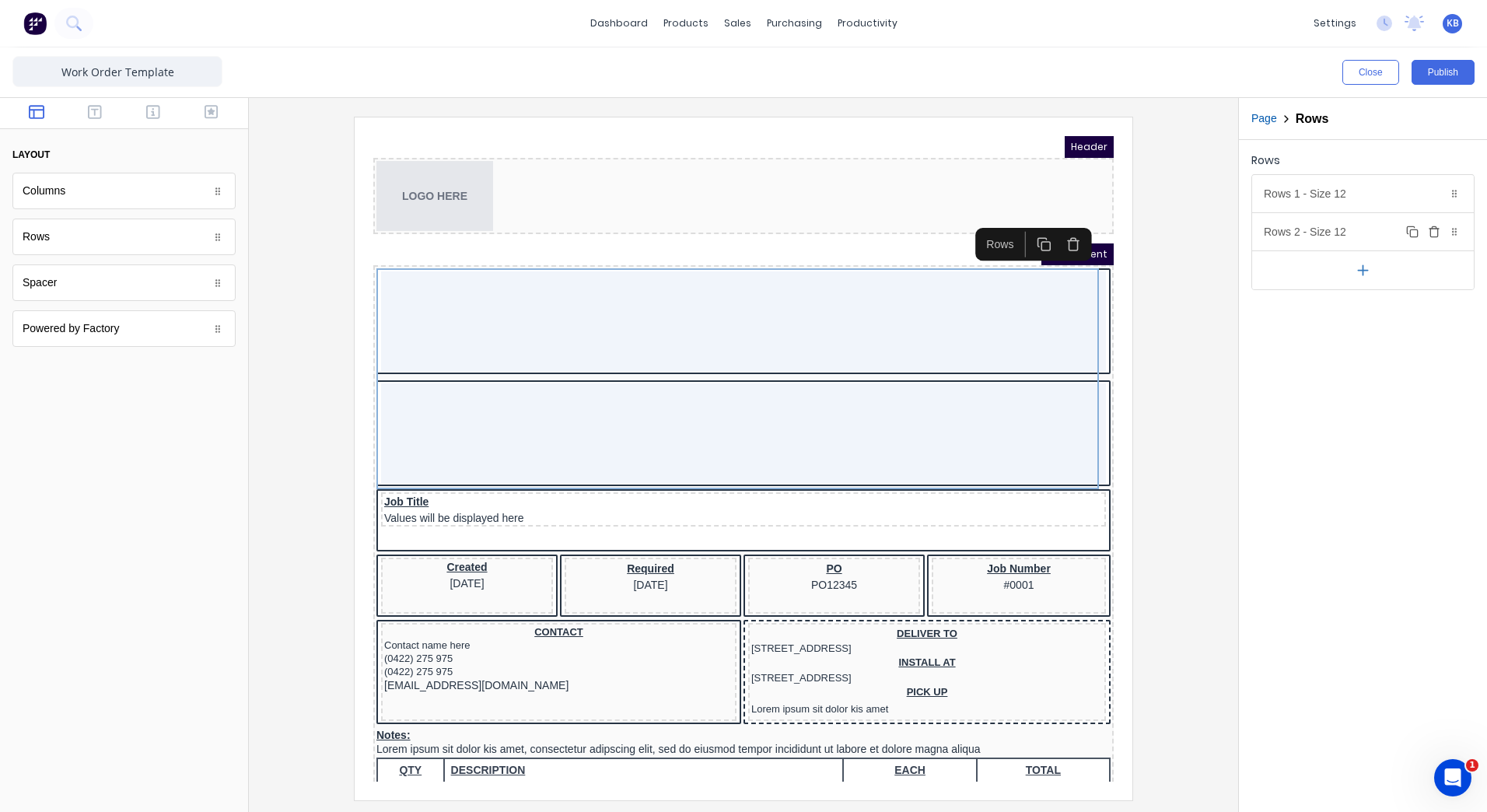
click at [1441, 232] on button "Delete" at bounding box center [1433, 231] width 18 height 18
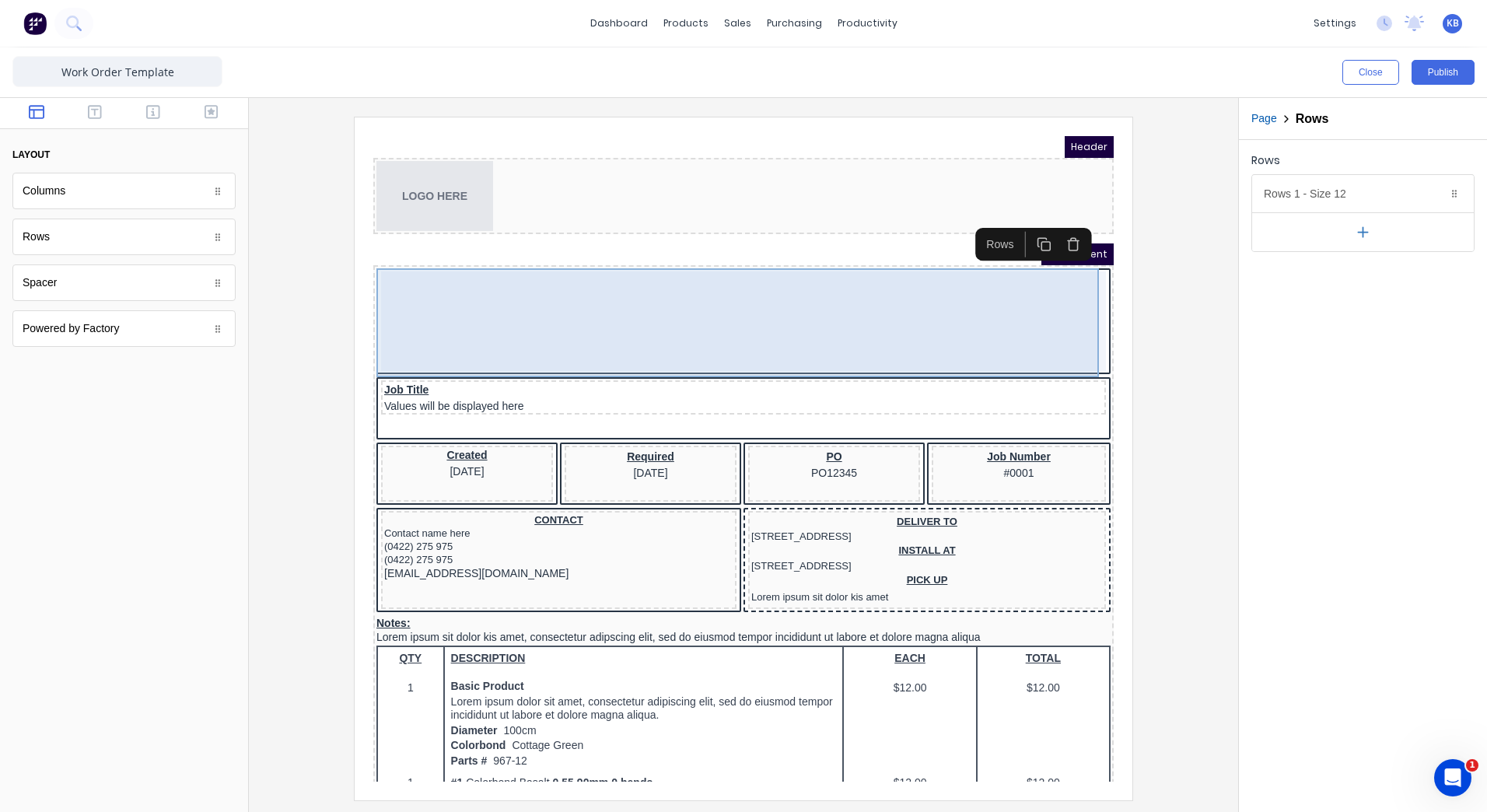
click at [703, 316] on div at bounding box center [725, 303] width 725 height 100
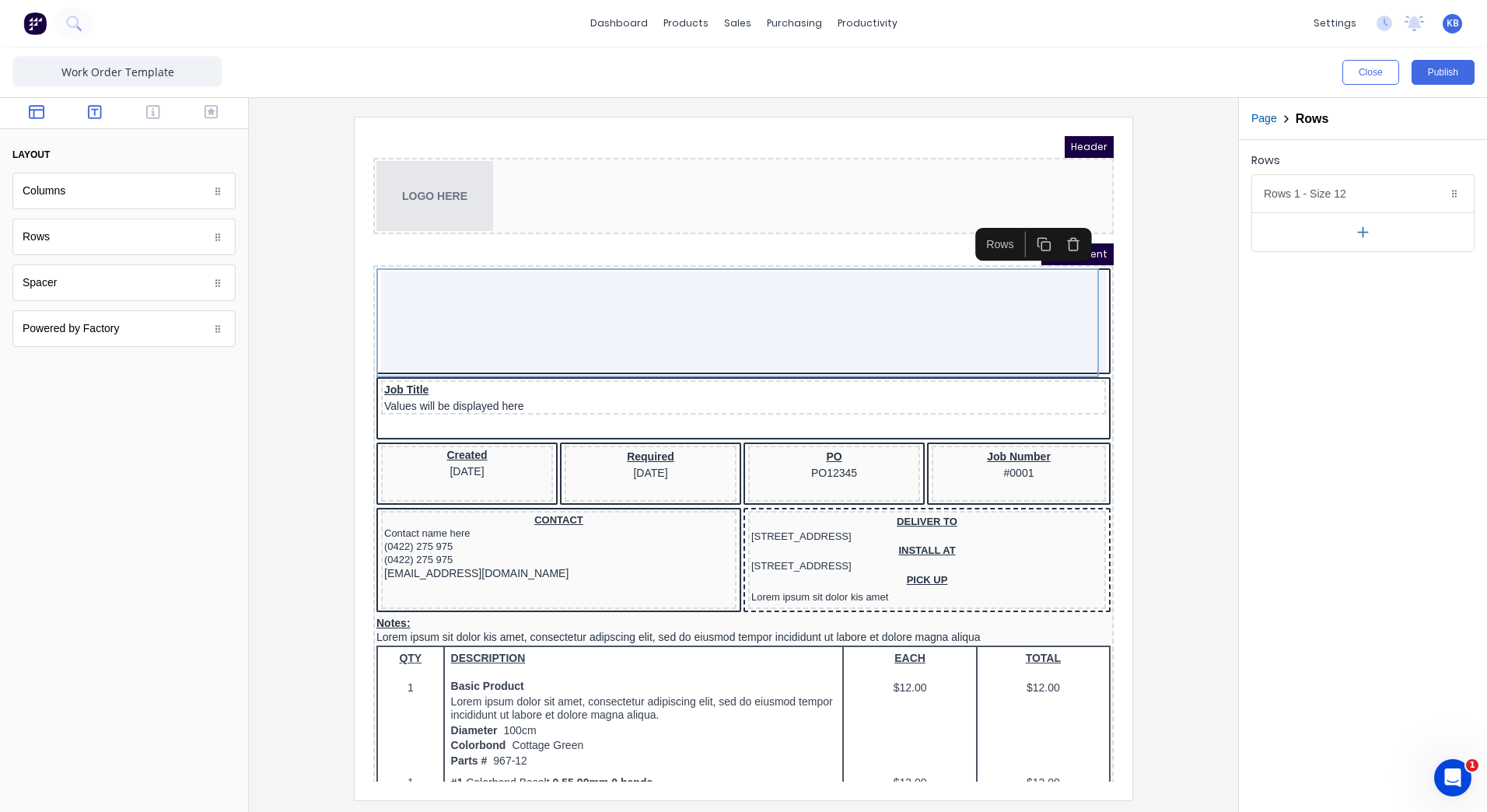
click at [84, 116] on button "button" at bounding box center [95, 112] width 49 height 18
click at [158, 116] on icon "button" at bounding box center [153, 111] width 14 height 15
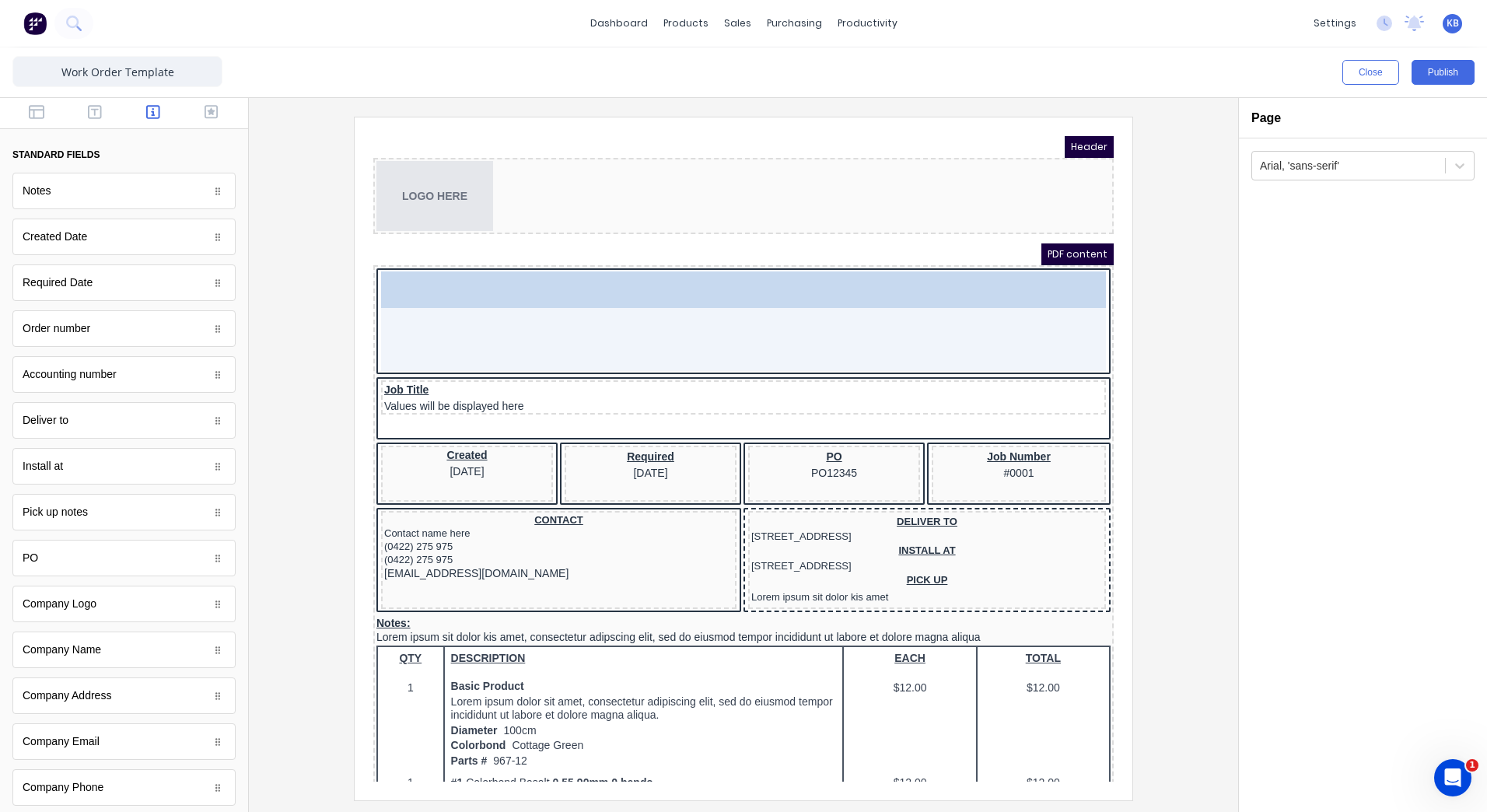
drag, startPoint x: 135, startPoint y: 646, endPoint x: 235, endPoint y: 156, distance: 500.1
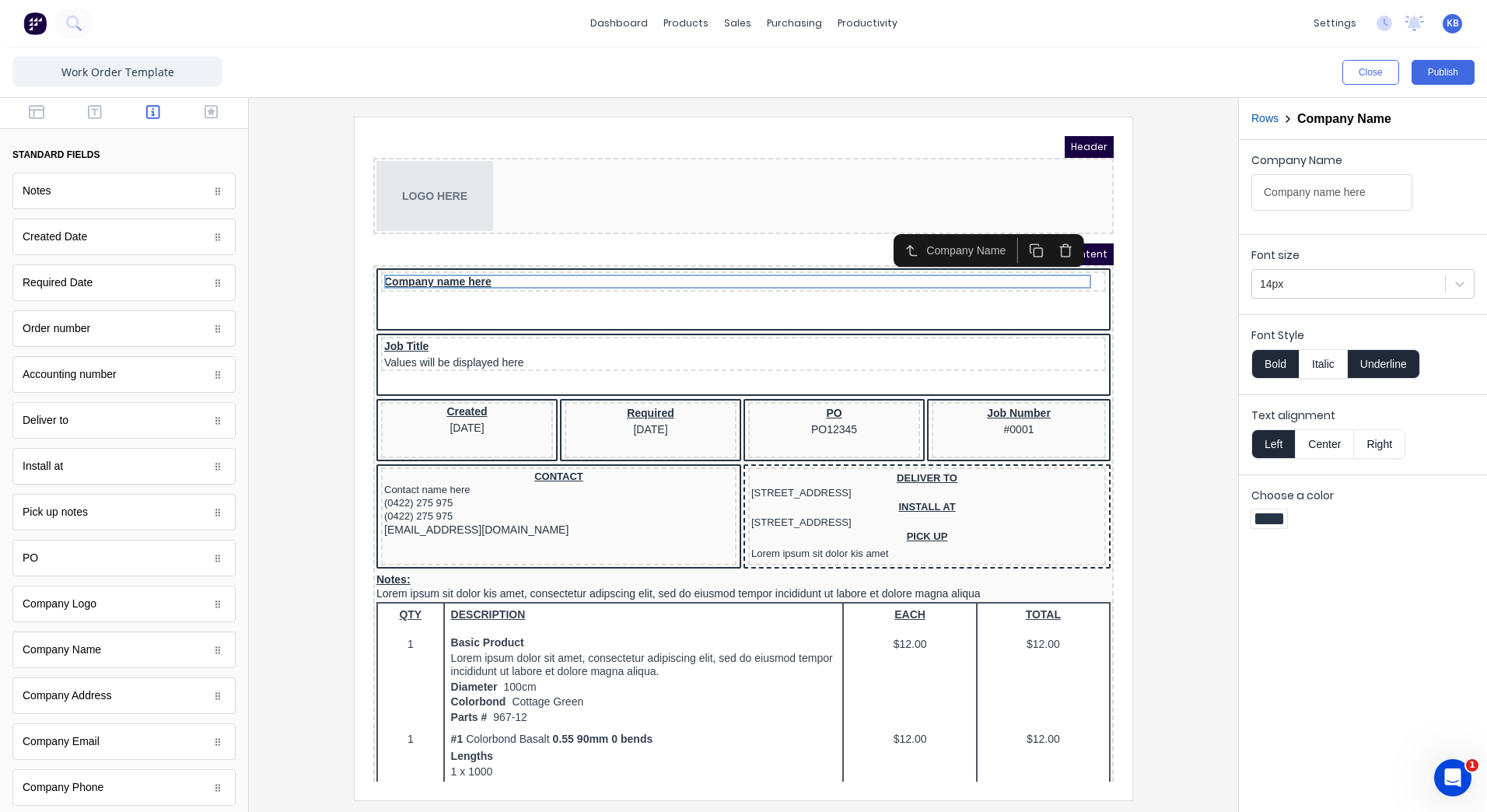
click at [1316, 431] on button "Center" at bounding box center [1324, 444] width 59 height 30
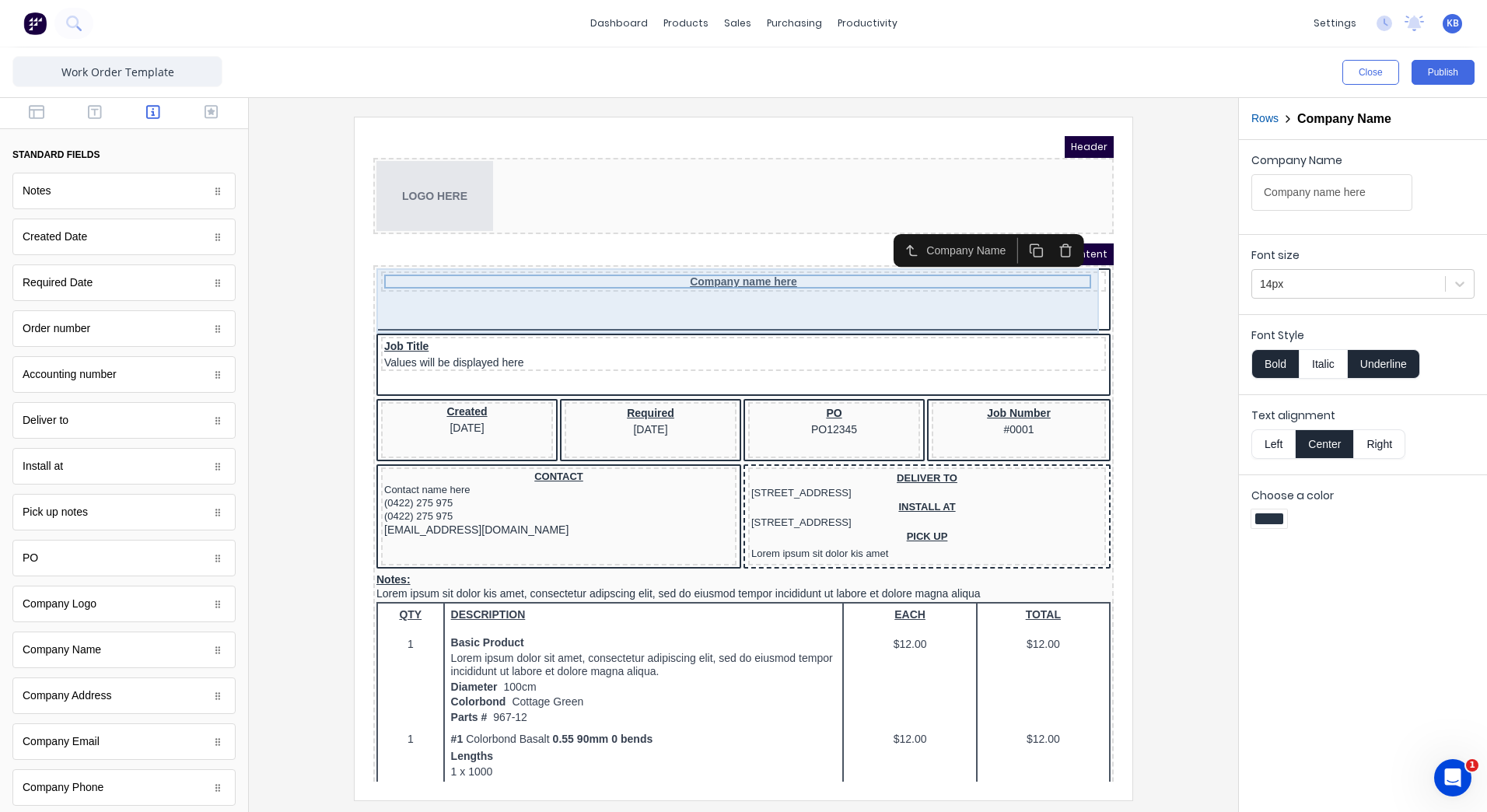
click at [850, 295] on div "Company name here" at bounding box center [725, 283] width 734 height 65
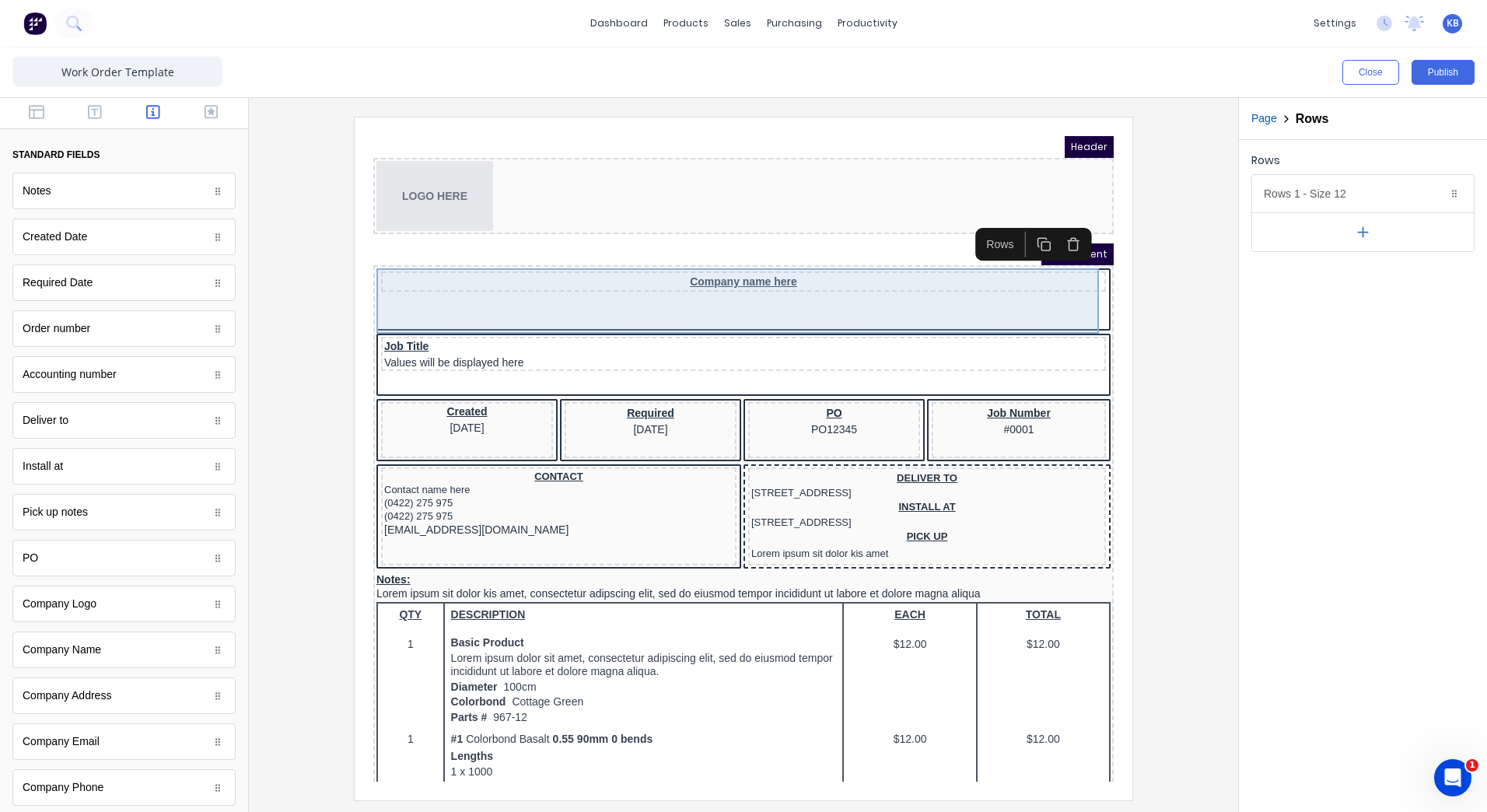
click at [746, 289] on div "Company name here" at bounding box center [725, 283] width 734 height 65
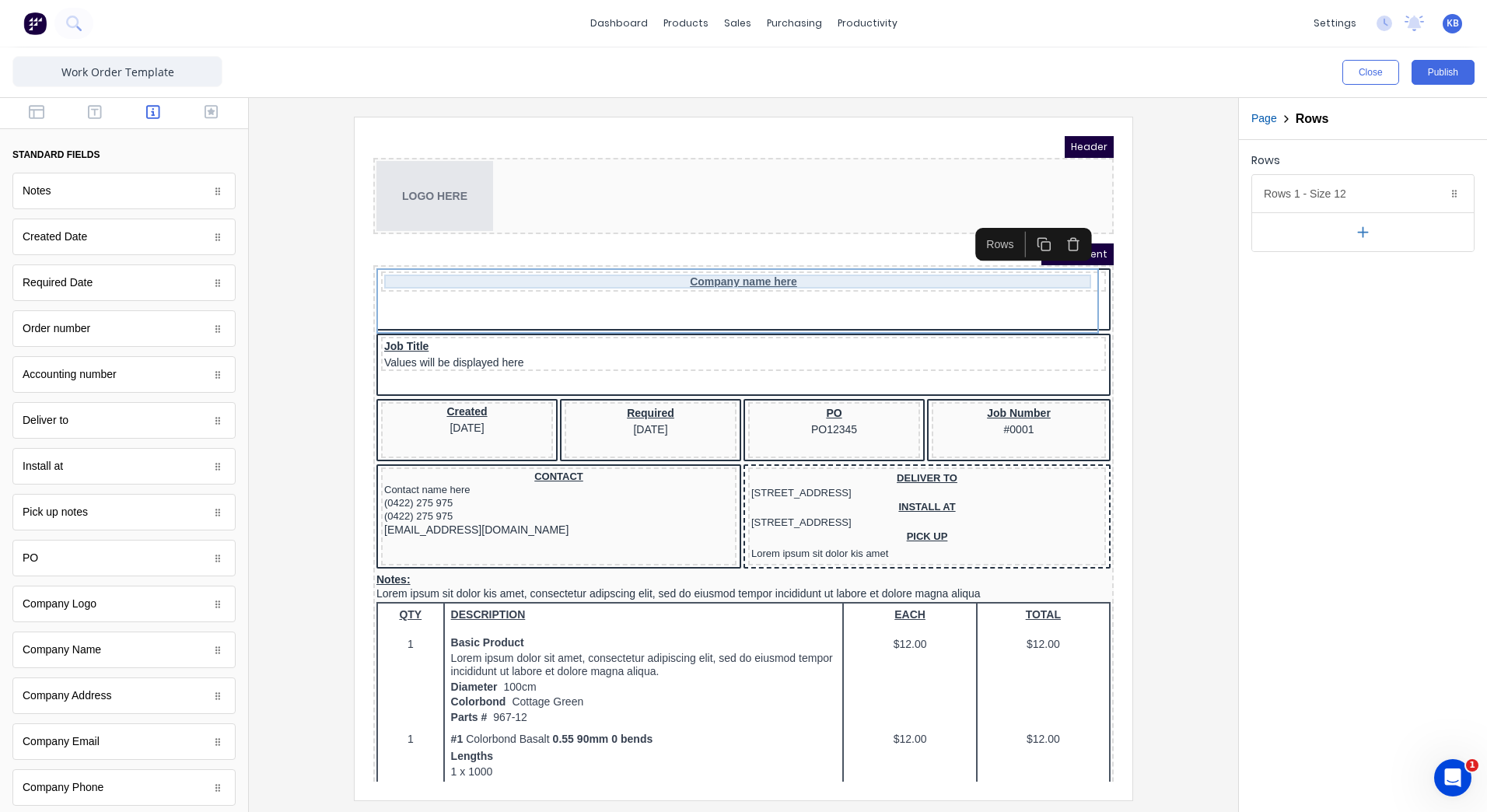
click at [729, 263] on div "Company name here" at bounding box center [725, 262] width 719 height 14
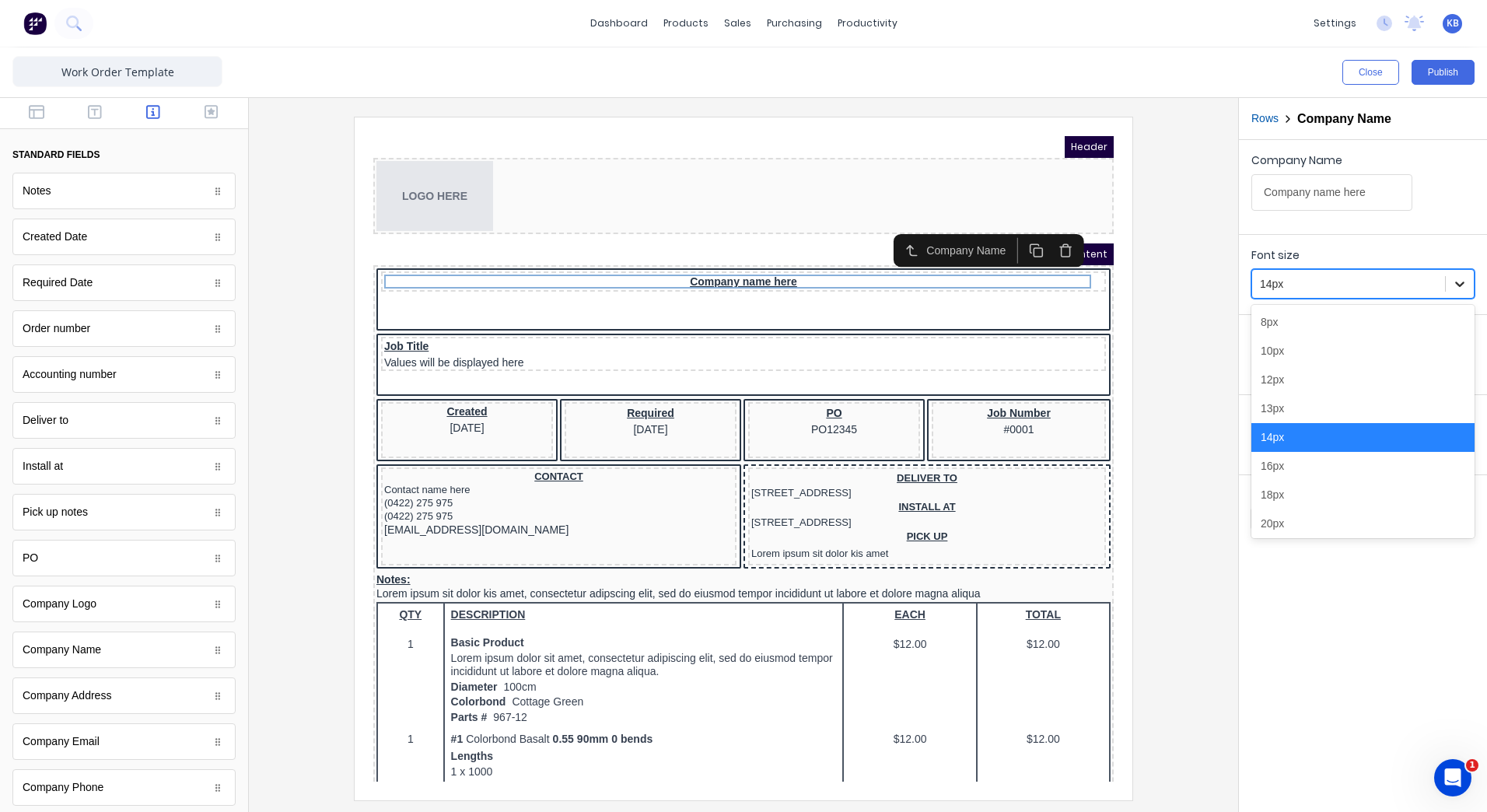
click at [1454, 272] on div at bounding box center [1459, 283] width 28 height 28
click at [1301, 502] on div "18px" at bounding box center [1363, 495] width 223 height 29
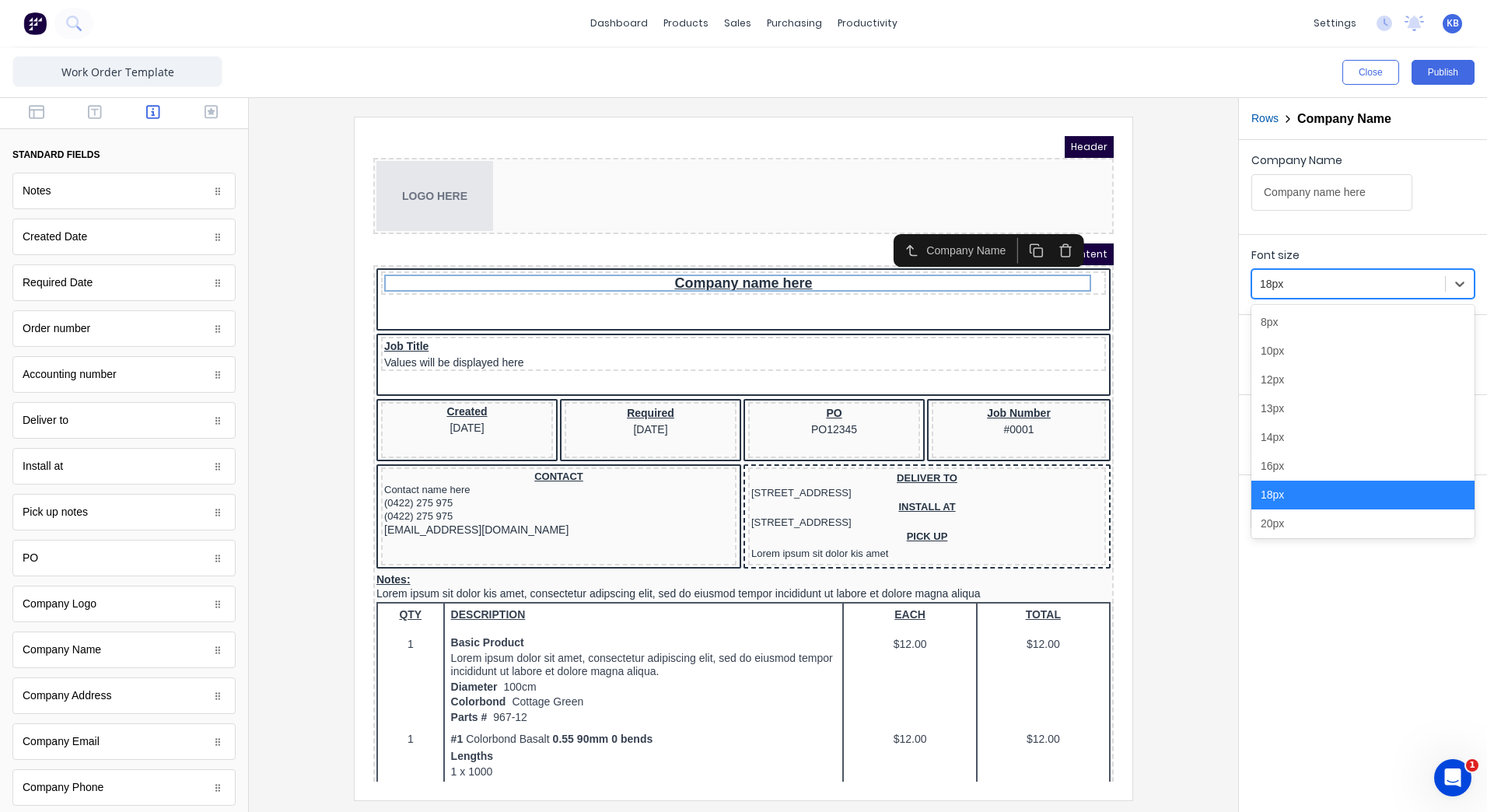
click at [1339, 292] on div at bounding box center [1349, 284] width 177 height 19
click at [1271, 524] on div "20px" at bounding box center [1363, 524] width 223 height 29
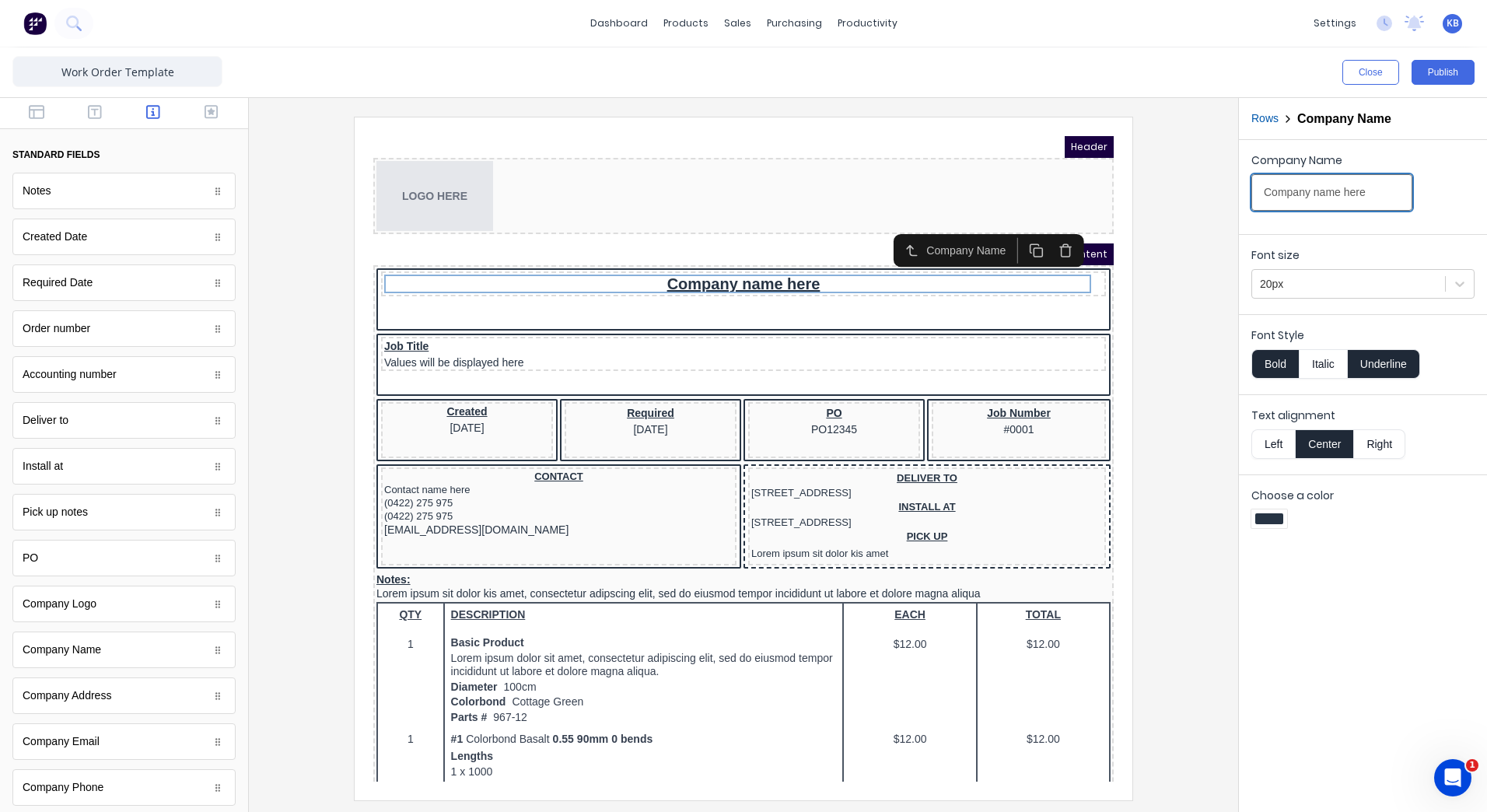
drag, startPoint x: 1360, startPoint y: 204, endPoint x: 1240, endPoint y: 195, distance: 120.3
click at [1240, 195] on div "Company Name Company name here" at bounding box center [1363, 184] width 248 height 87
type input "Company name he"
drag, startPoint x: 1713, startPoint y: 308, endPoint x: 935, endPoint y: 173, distance: 789.6
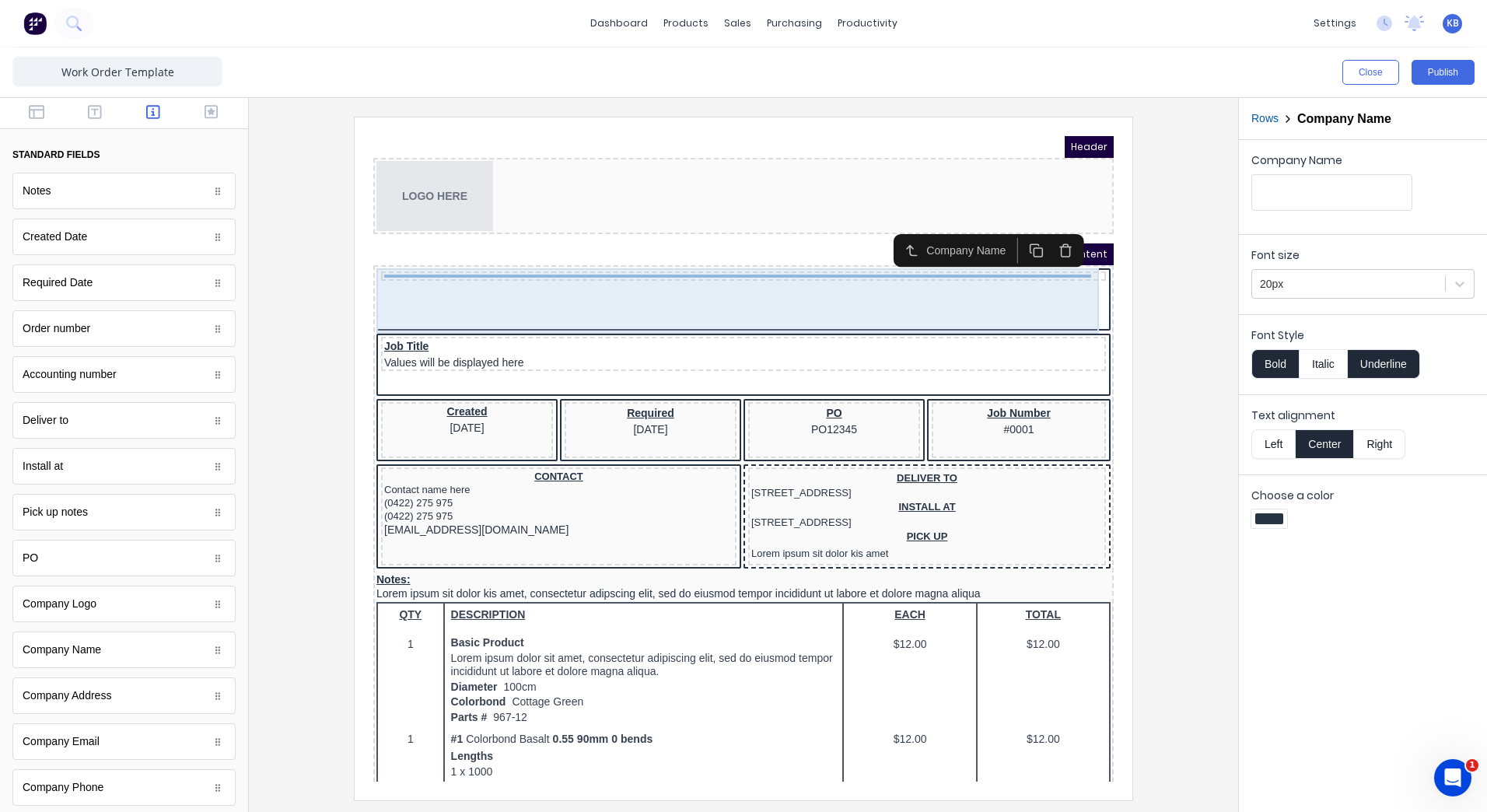
click at [785, 260] on div at bounding box center [725, 258] width 725 height 10
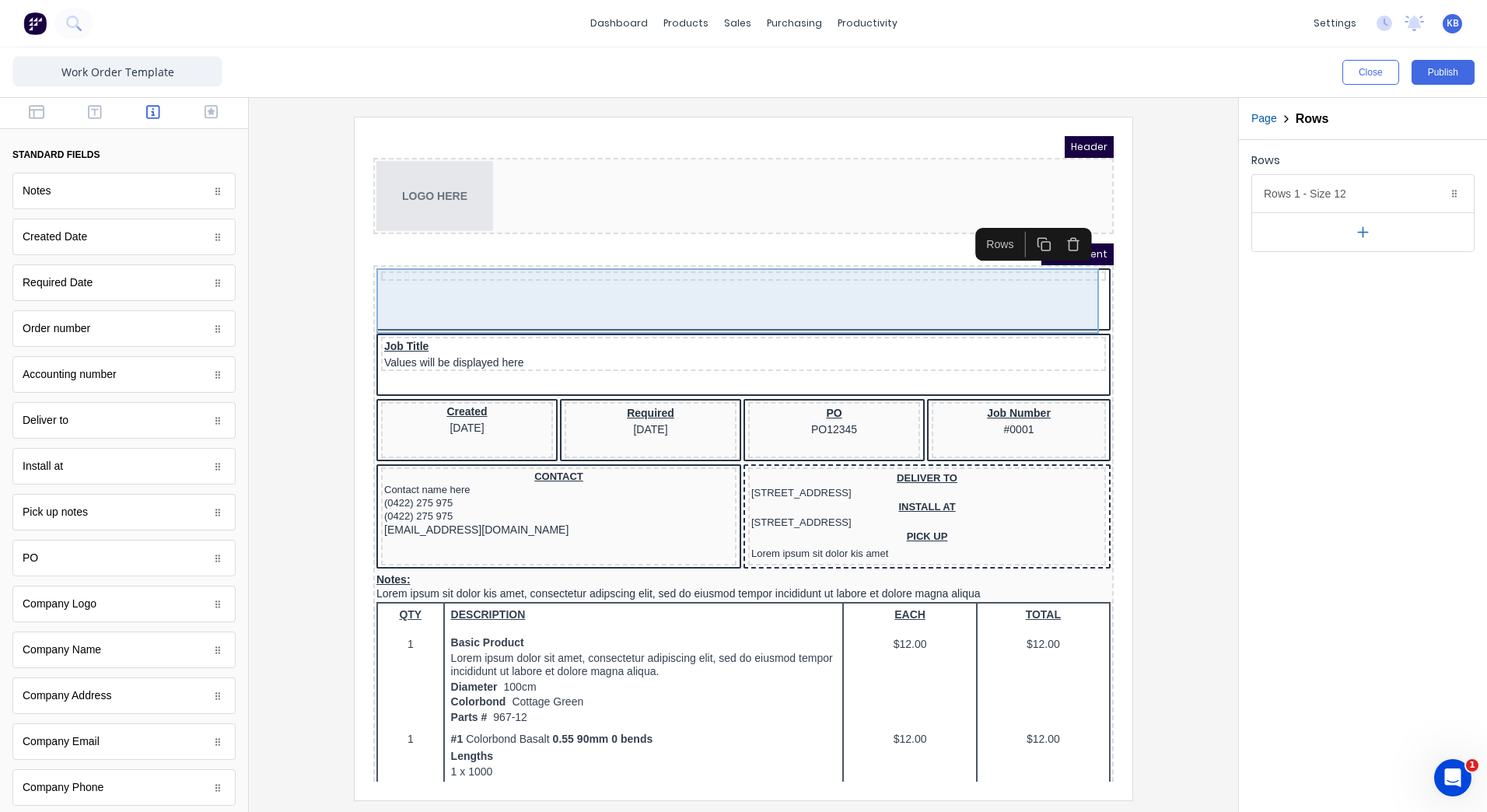
click at [657, 262] on div at bounding box center [725, 283] width 734 height 65
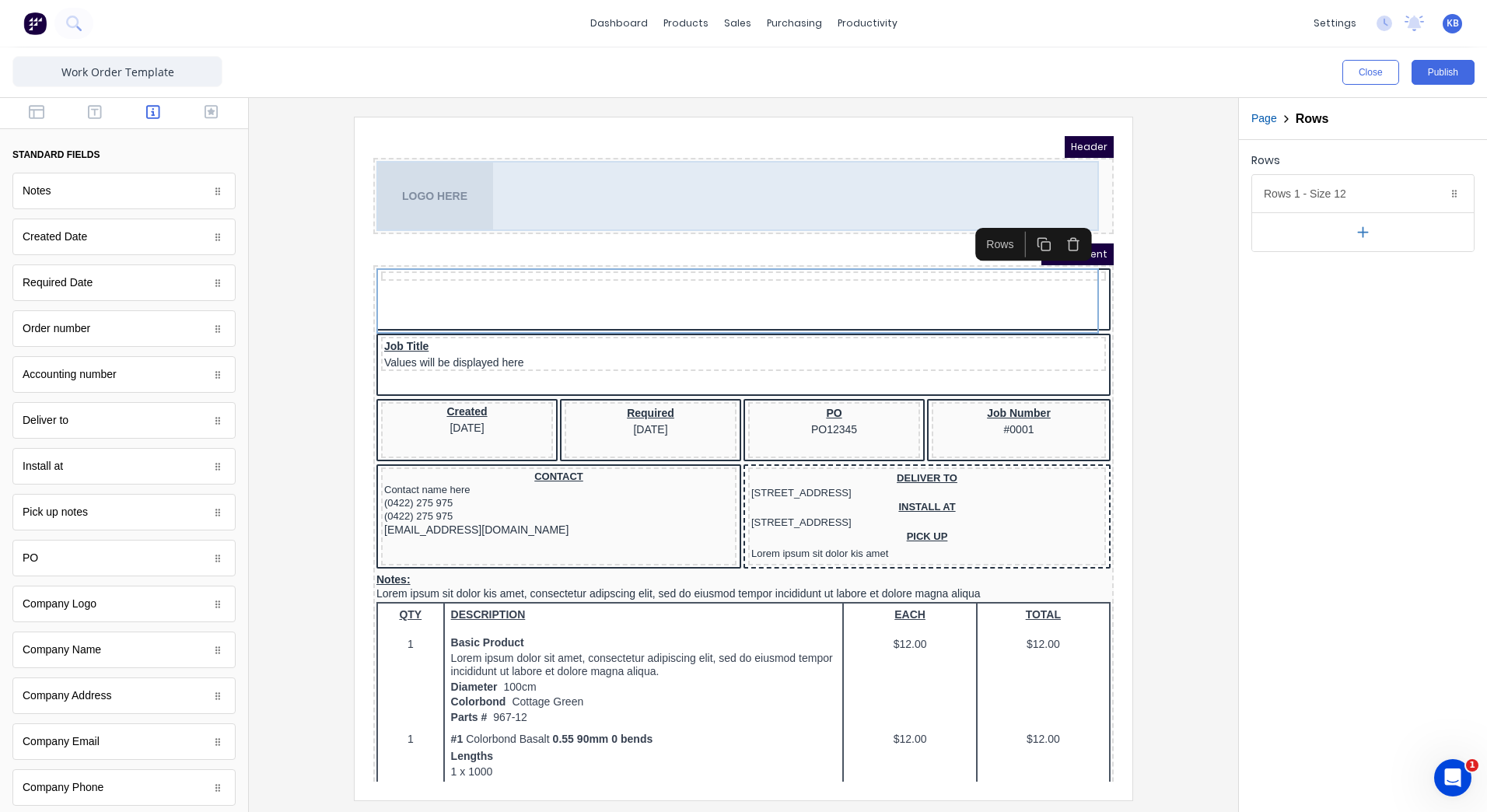
click at [630, 165] on div "LOGO HERE" at bounding box center [725, 177] width 734 height 70
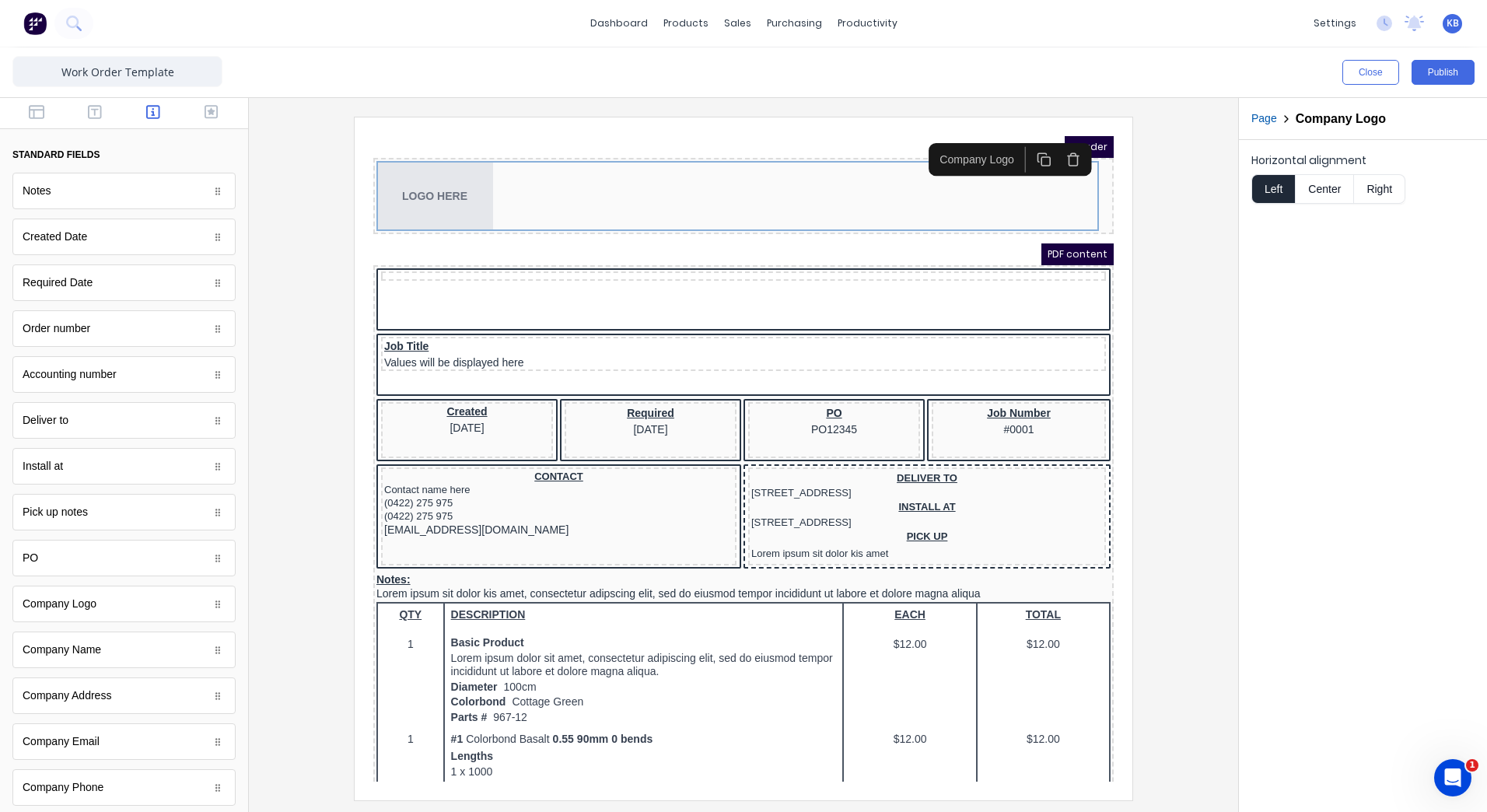
click at [1053, 150] on button "button" at bounding box center [1054, 141] width 30 height 26
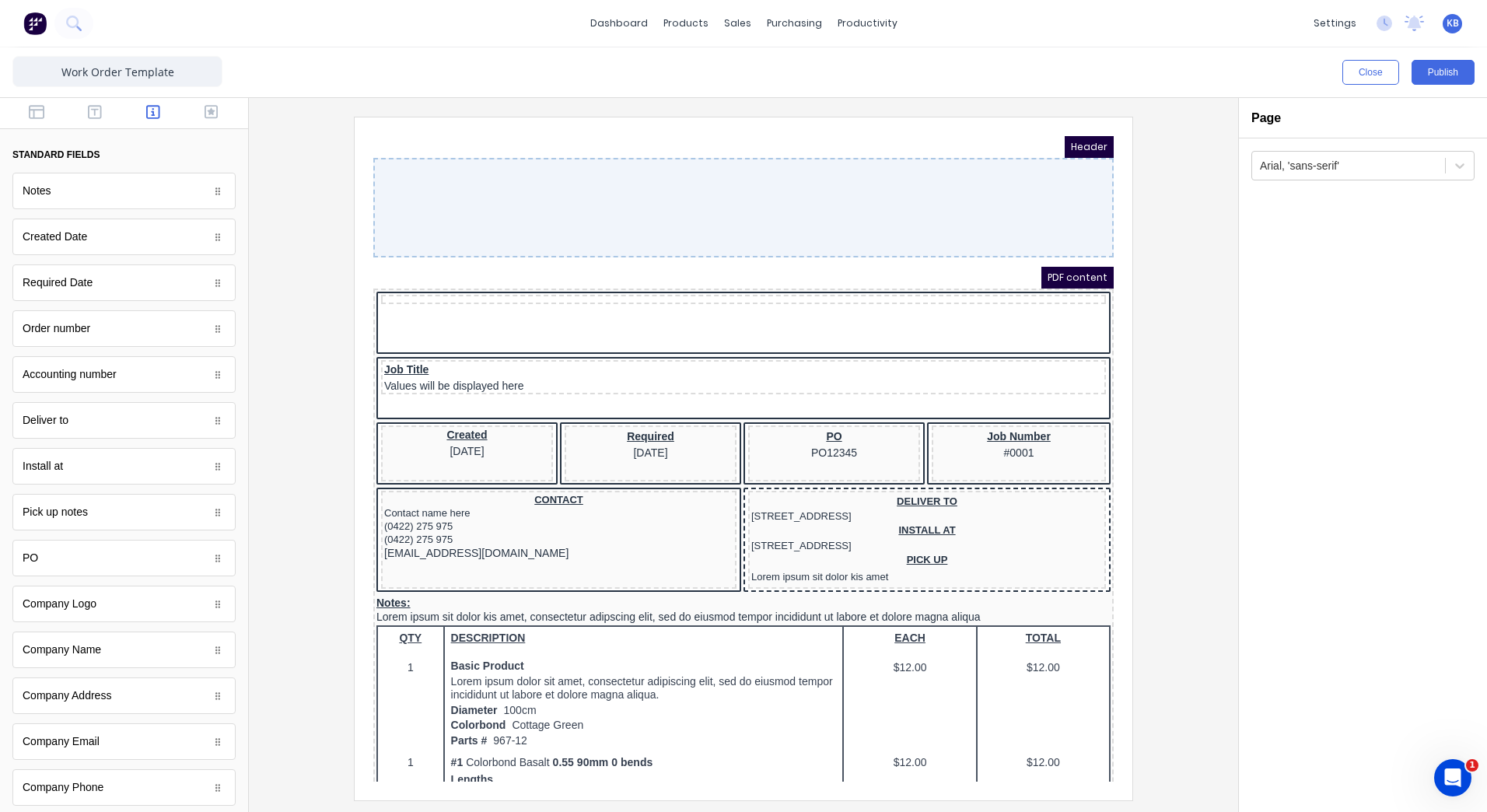
click at [550, 201] on div at bounding box center [725, 189] width 740 height 100
drag, startPoint x: 682, startPoint y: 68, endPoint x: 336, endPoint y: 222, distance: 378.7
click at [336, 222] on div at bounding box center [743, 457] width 964 height 682
click at [344, 349] on div at bounding box center [743, 457] width 964 height 682
click at [524, 191] on div at bounding box center [725, 189] width 740 height 100
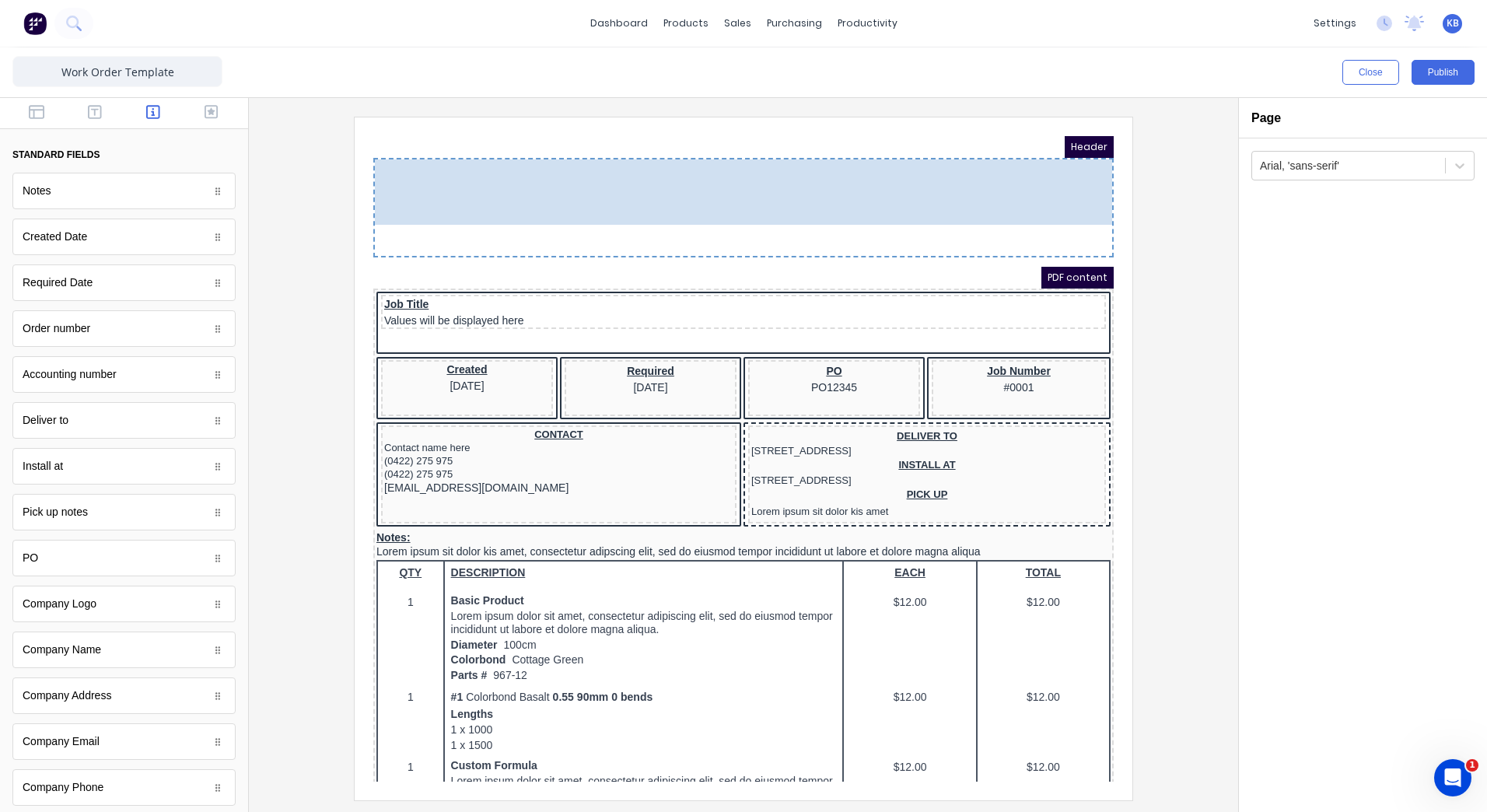
drag, startPoint x: 589, startPoint y: 304, endPoint x: 583, endPoint y: 164, distance: 140.1
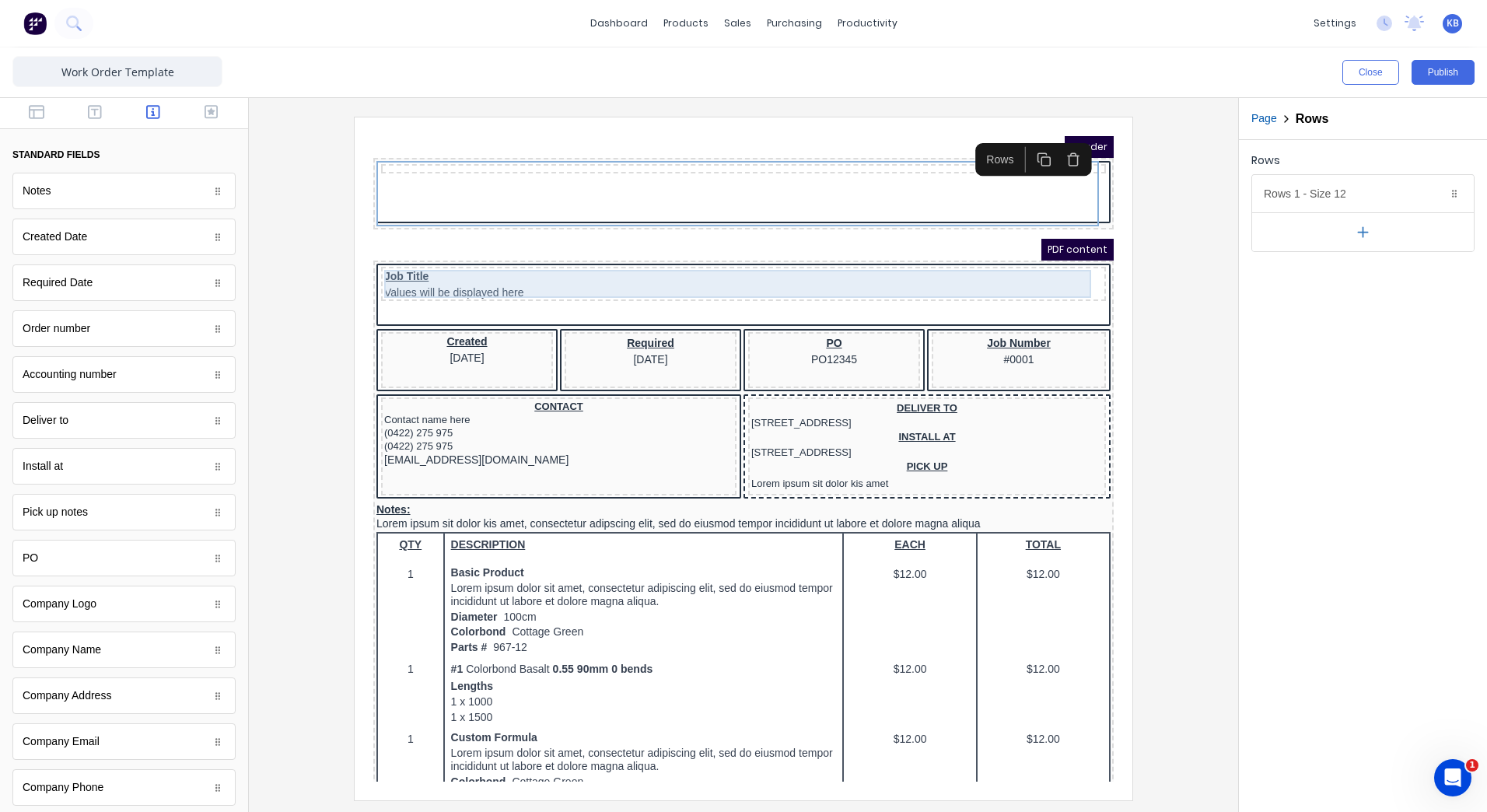
click at [635, 253] on div "Job Title Values will be displayed here" at bounding box center [725, 264] width 719 height 28
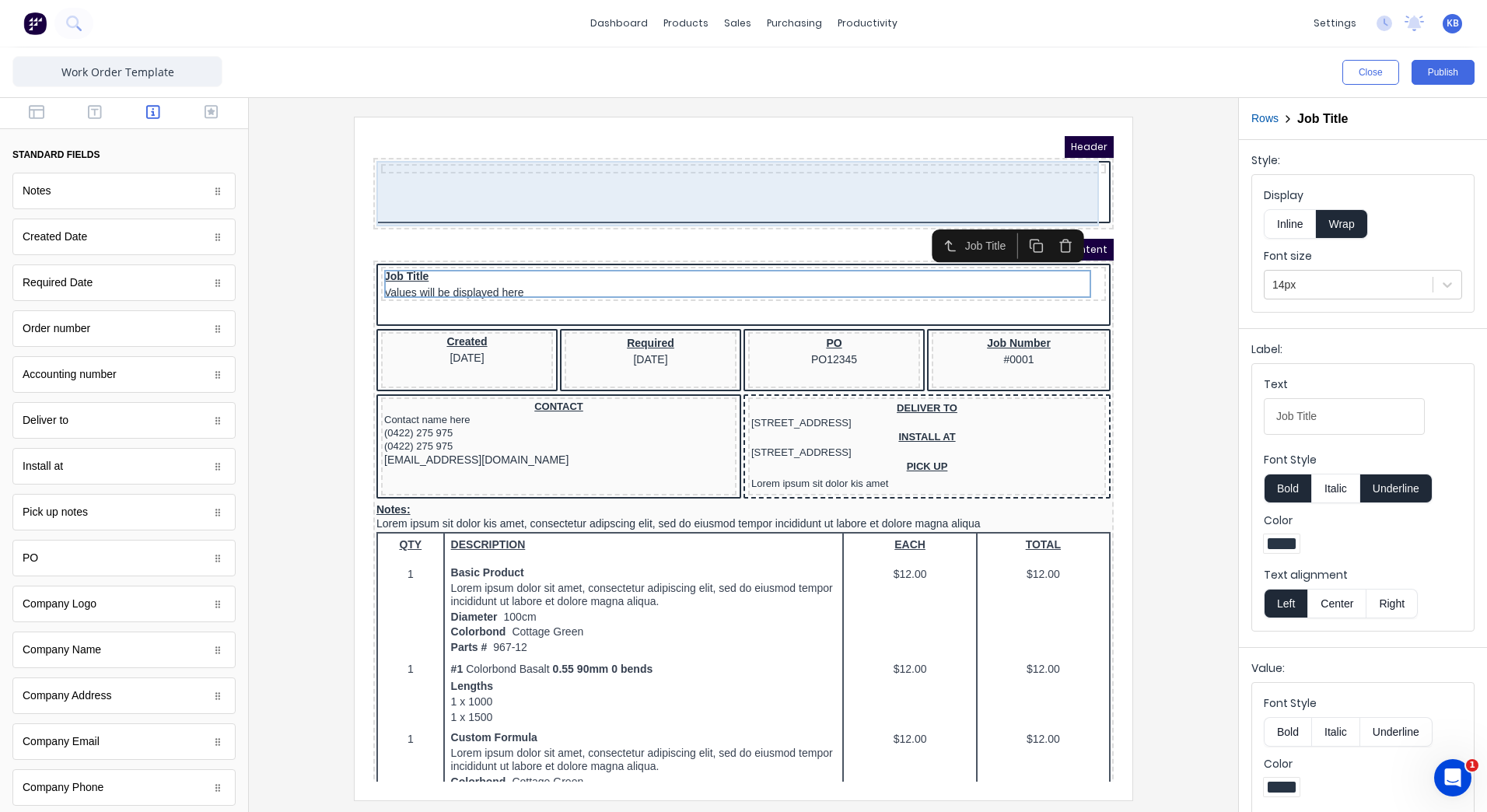
click at [635, 182] on div at bounding box center [725, 175] width 734 height 65
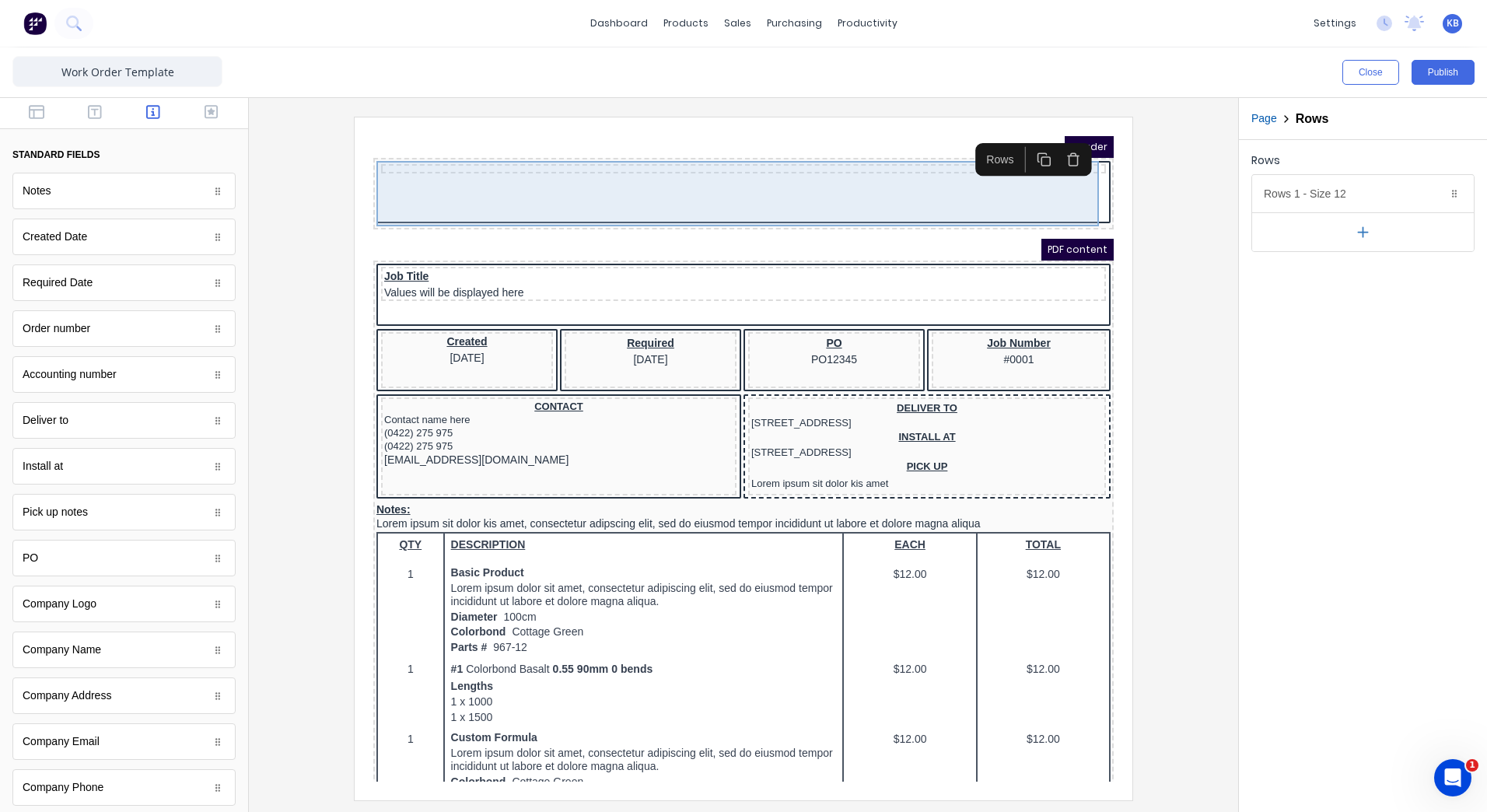
click at [681, 154] on div at bounding box center [725, 150] width 725 height 10
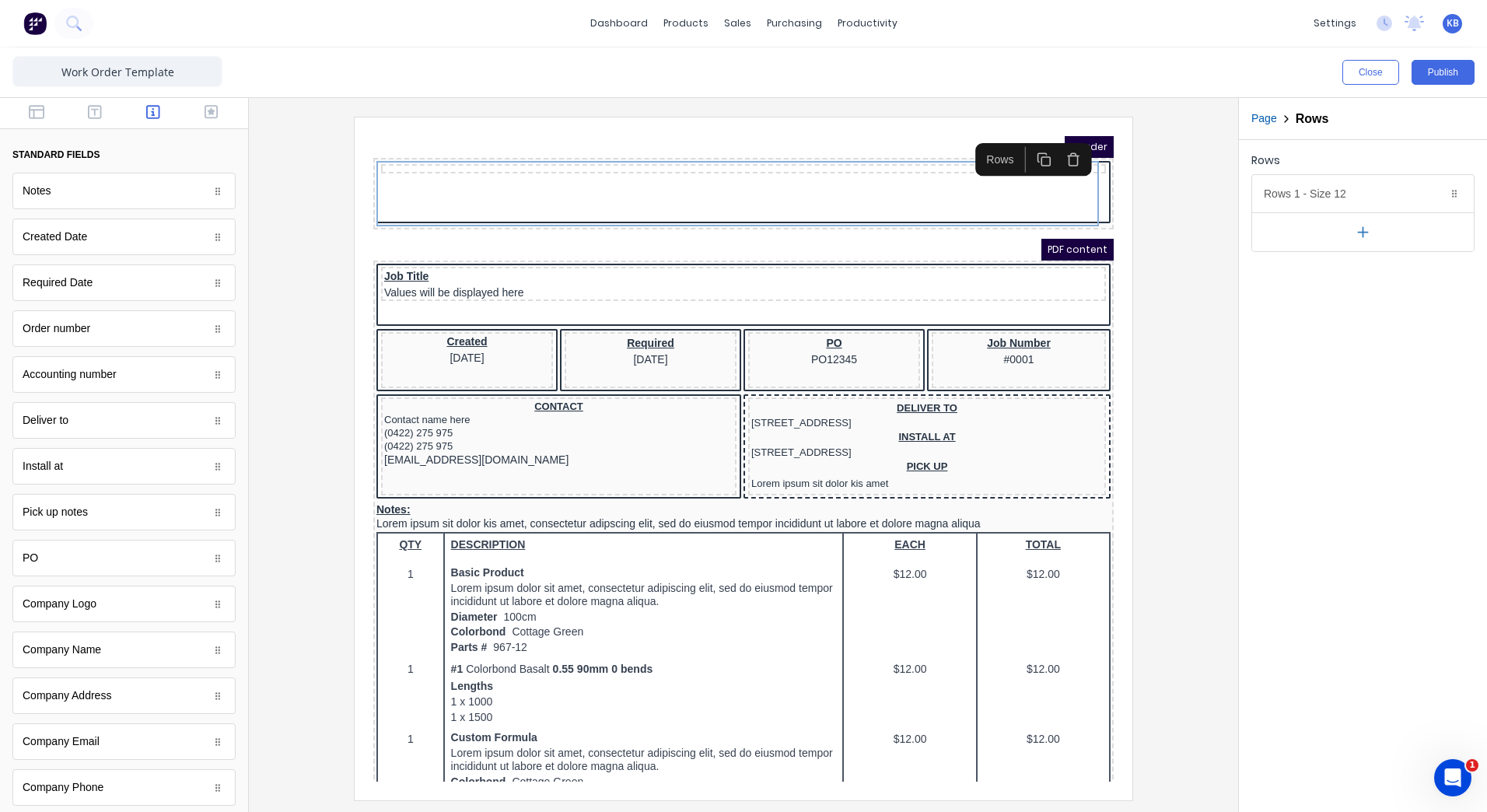
click at [1366, 228] on icon "button" at bounding box center [1362, 232] width 16 height 16
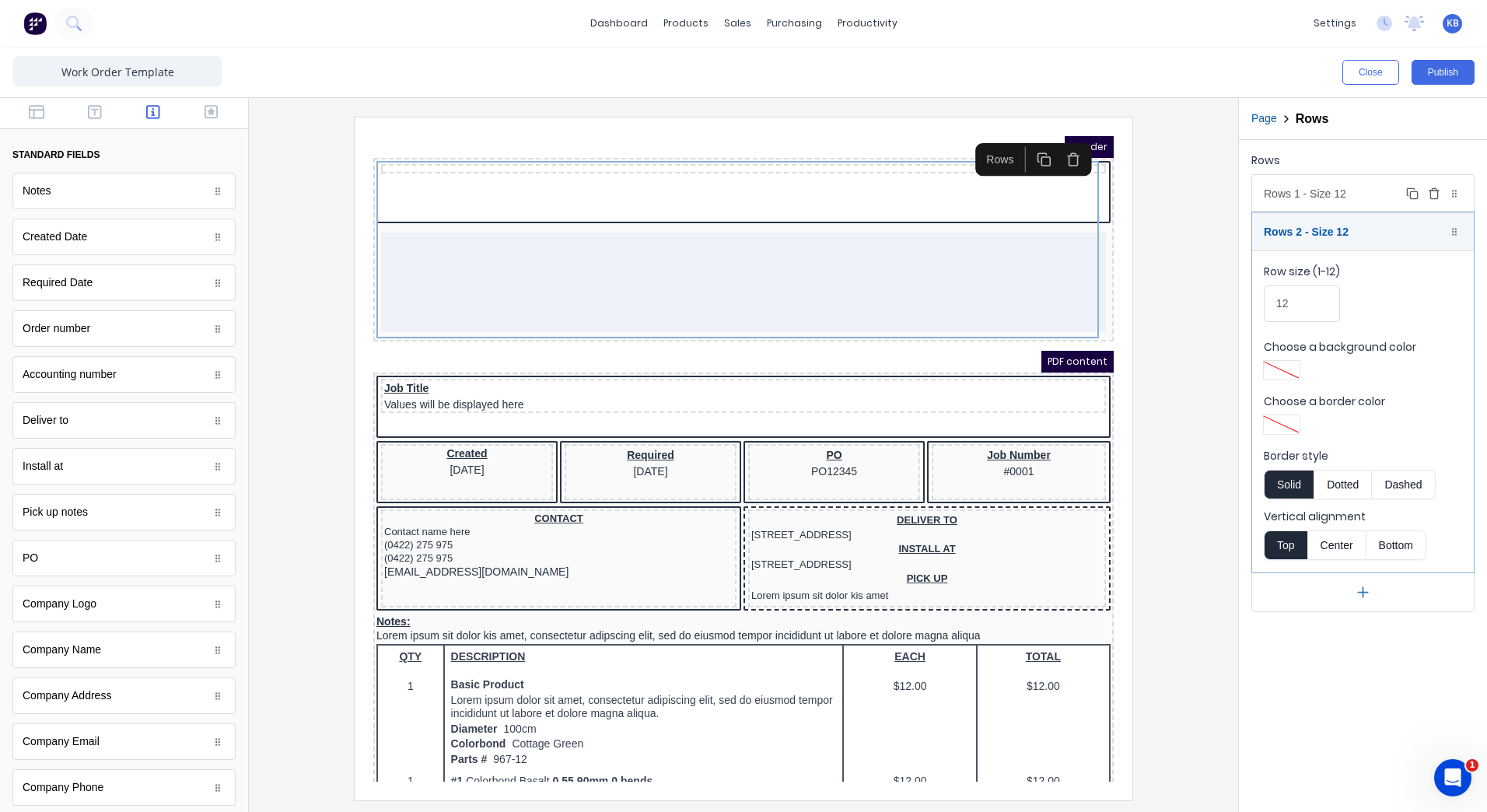
click at [1347, 206] on div "Rows 1 - Size 12 Duplicate Delete" at bounding box center [1363, 193] width 222 height 37
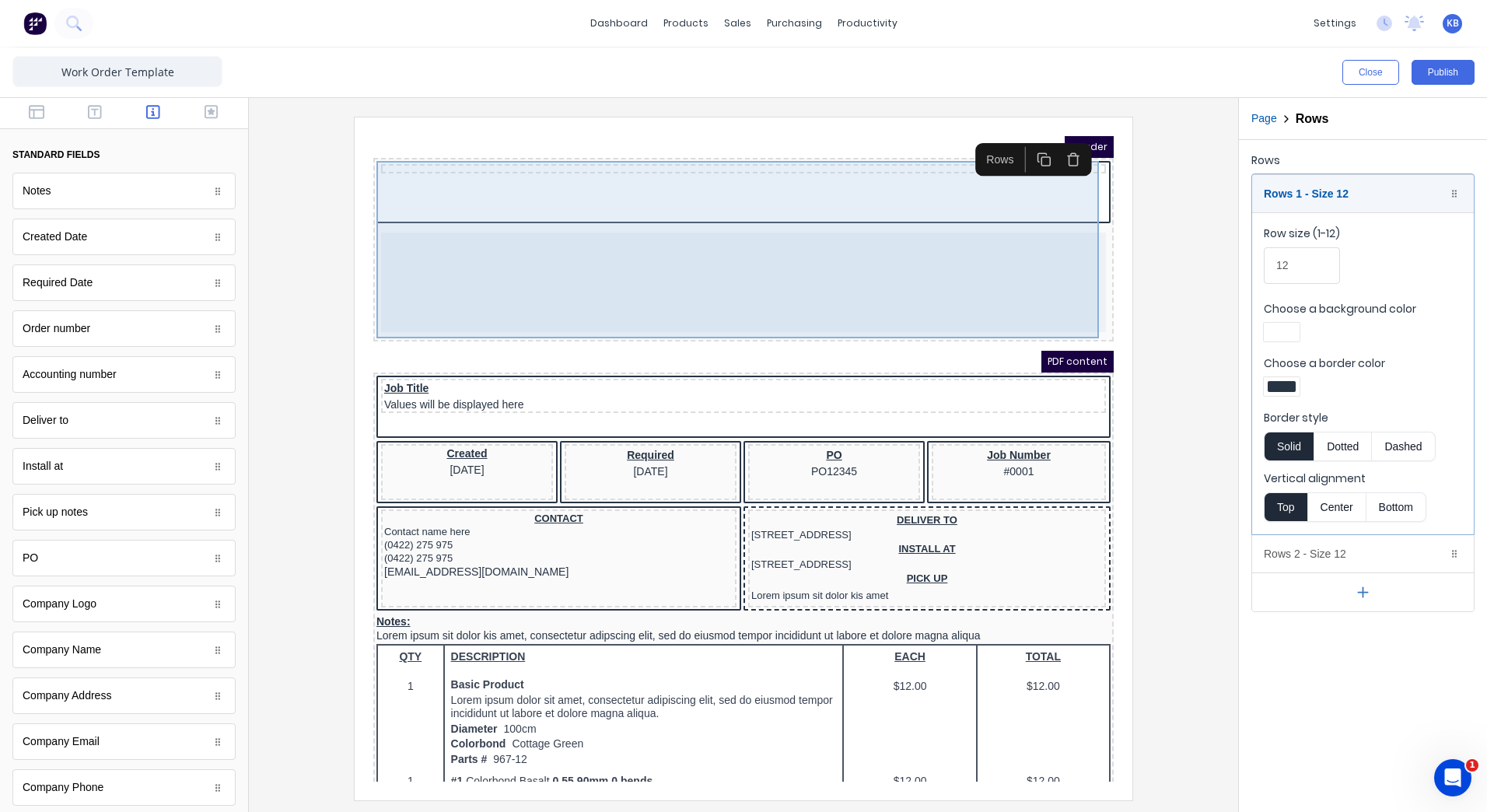
click at [685, 156] on div at bounding box center [725, 231] width 734 height 177
click at [658, 167] on div at bounding box center [725, 231] width 734 height 177
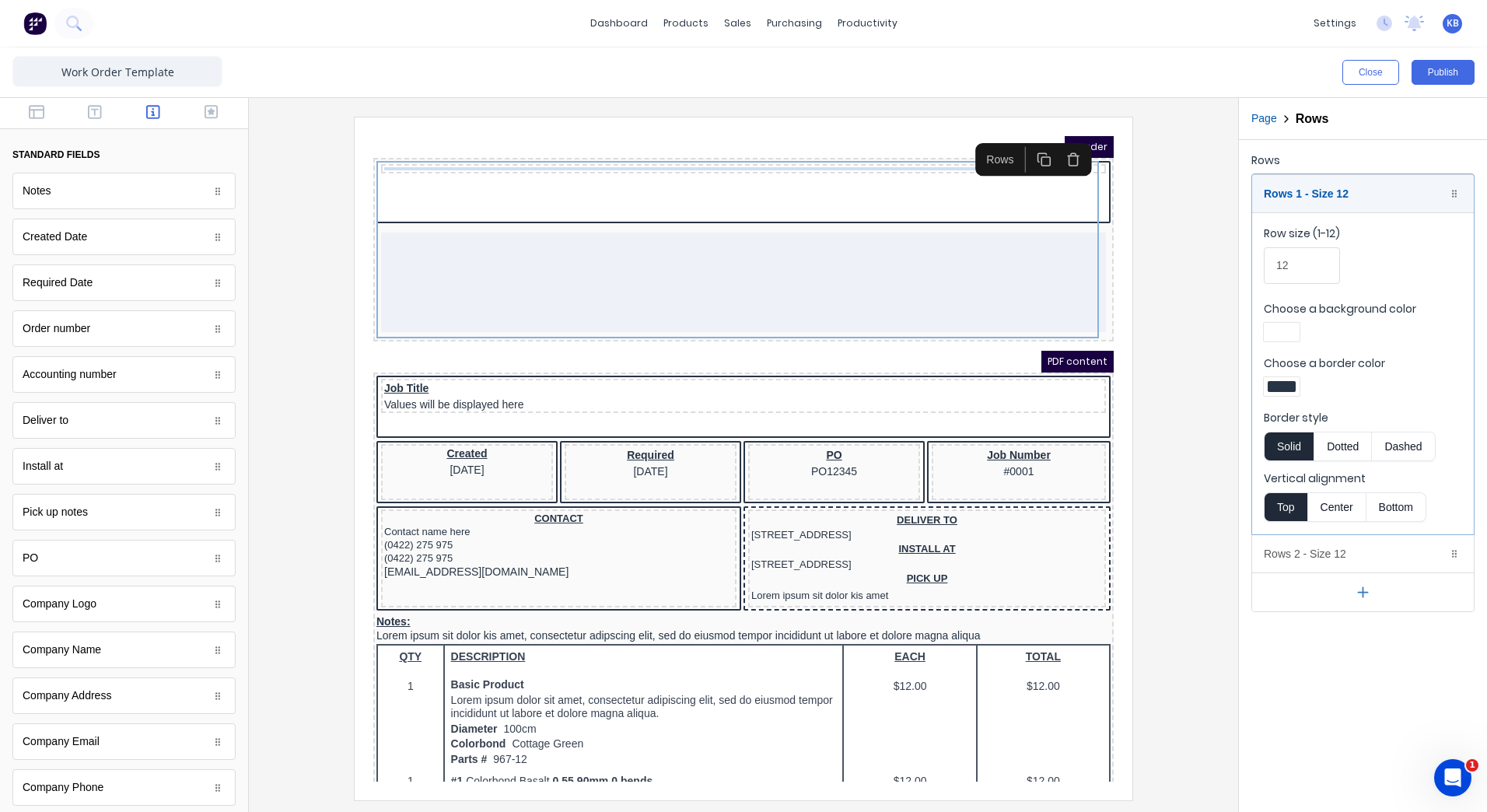
click at [673, 149] on div at bounding box center [725, 150] width 719 height 3
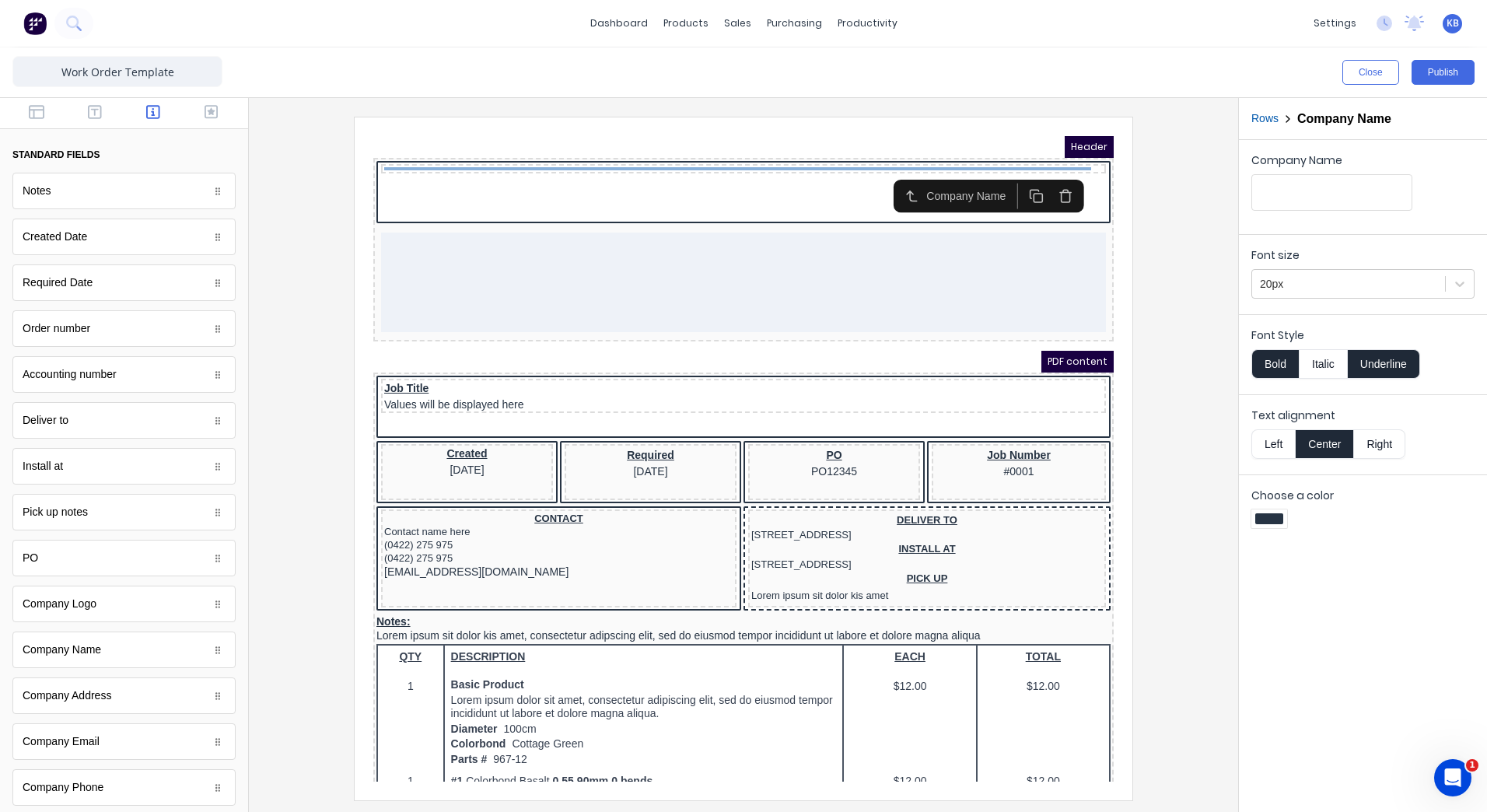
click at [673, 149] on div at bounding box center [725, 150] width 719 height 3
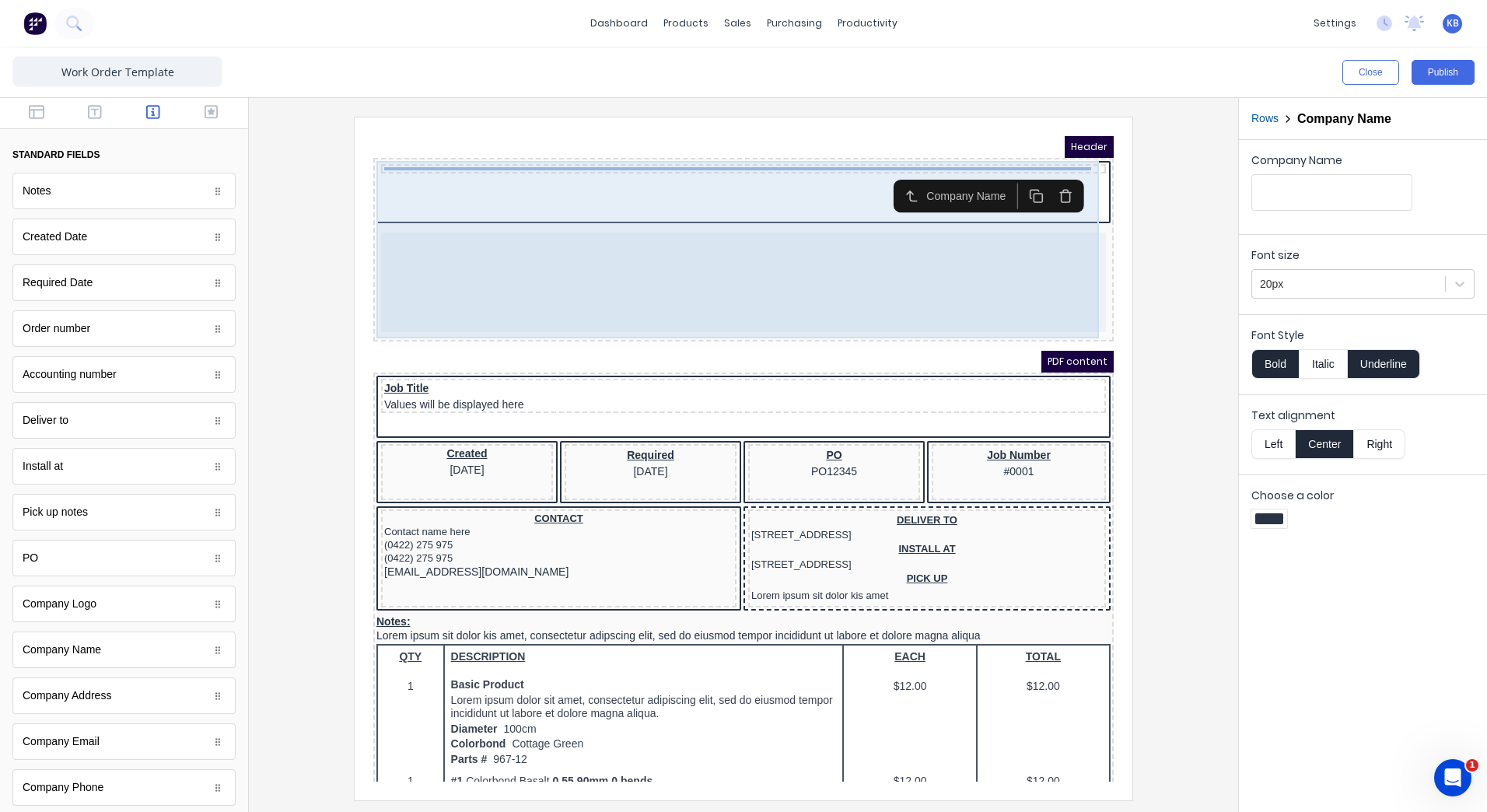
click at [695, 186] on div at bounding box center [725, 231] width 734 height 177
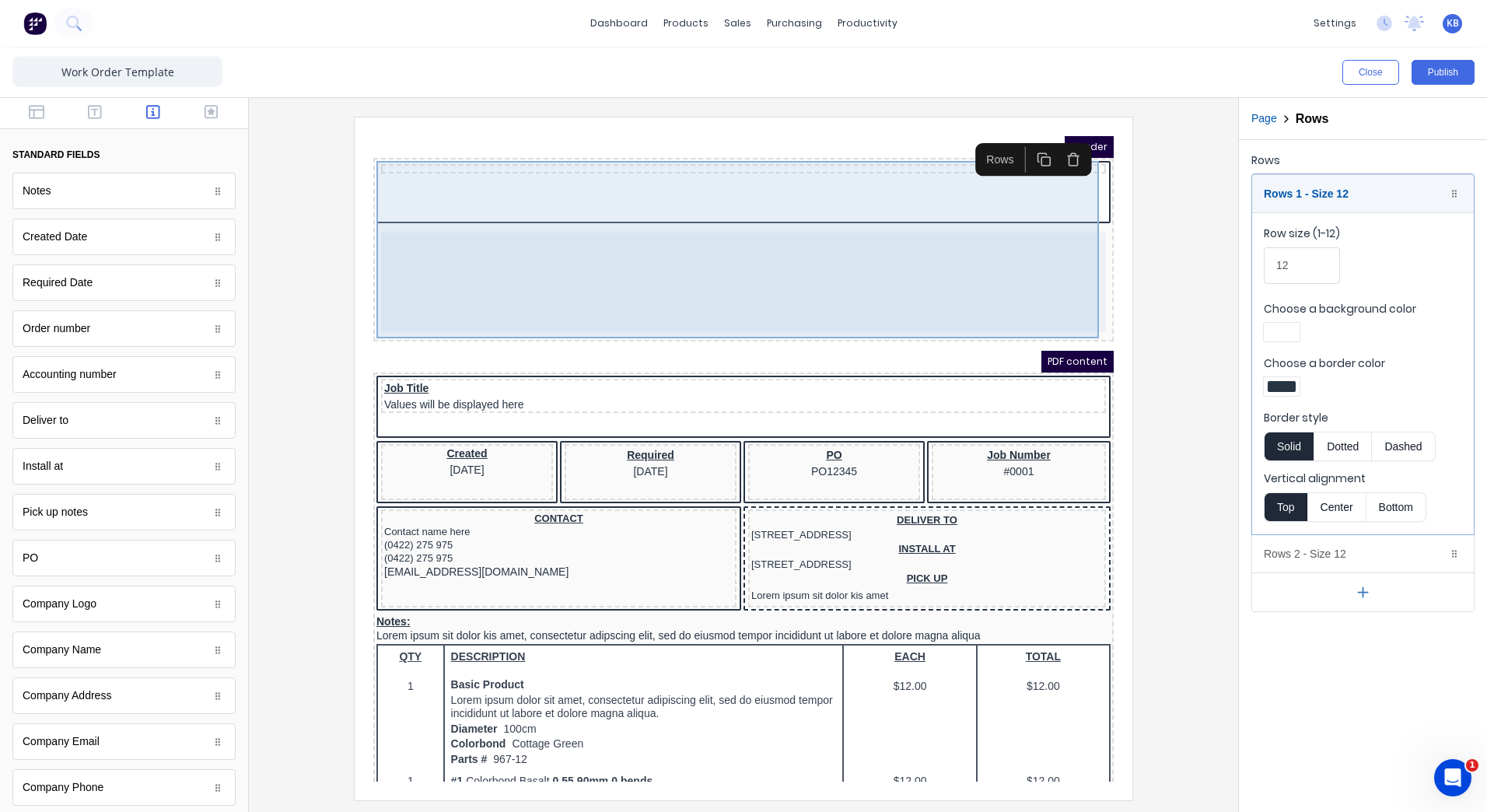
click at [656, 175] on div at bounding box center [725, 231] width 734 height 177
click at [743, 262] on div at bounding box center [725, 264] width 725 height 100
drag, startPoint x: 854, startPoint y: 291, endPoint x: 1091, endPoint y: 258, distance: 239.3
click at [863, 291] on body "Header PDF content Job Title Values will be displayed here Created 29/10/2024 R…" at bounding box center [725, 440] width 740 height 646
click at [983, 259] on div at bounding box center [725, 264] width 725 height 100
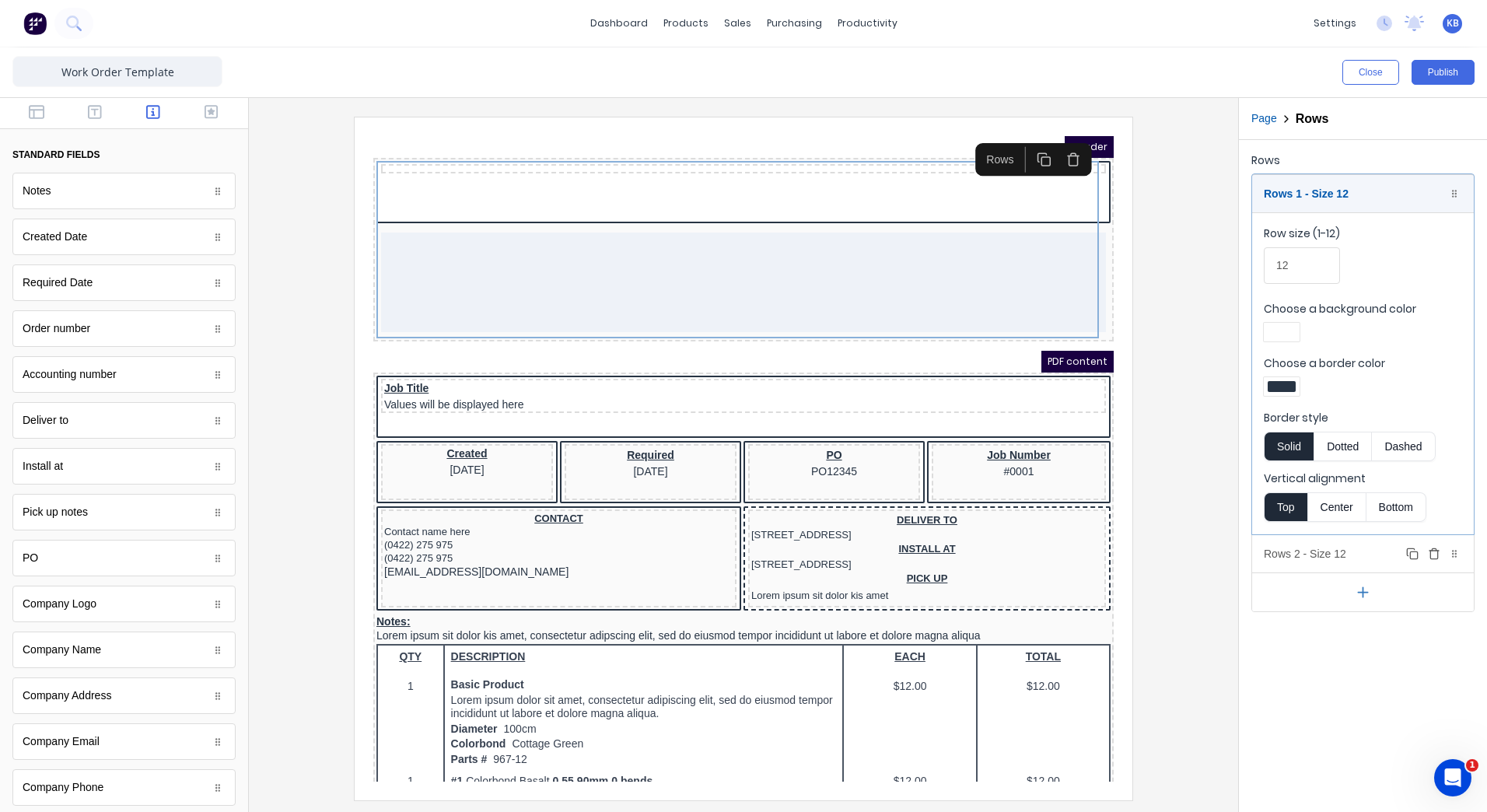
click at [1354, 544] on div "Rows 2 - Size 12 Duplicate Delete" at bounding box center [1363, 554] width 222 height 37
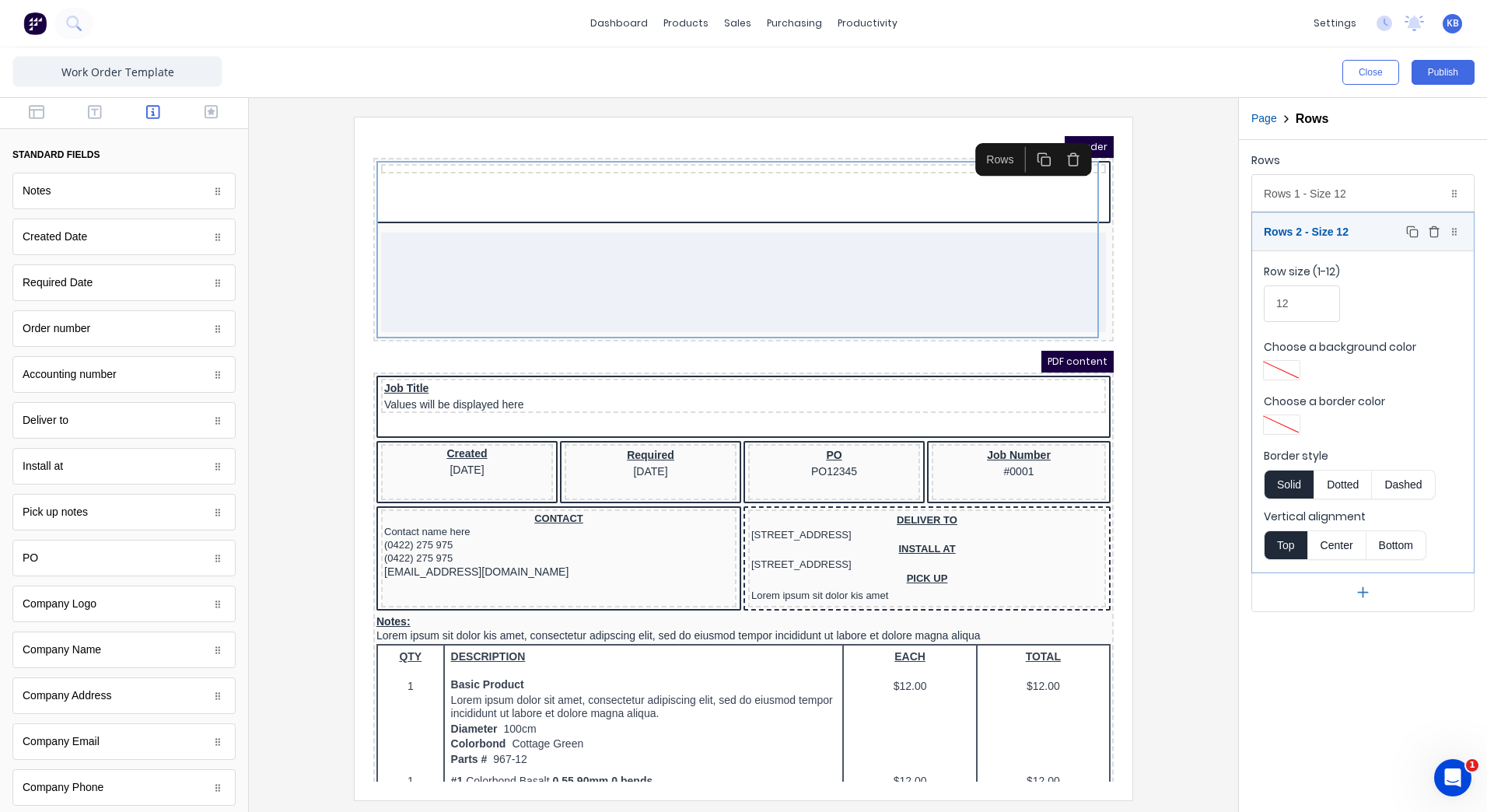
click at [1440, 242] on div "Rows 2 - Size 12 Duplicate Delete" at bounding box center [1363, 232] width 222 height 37
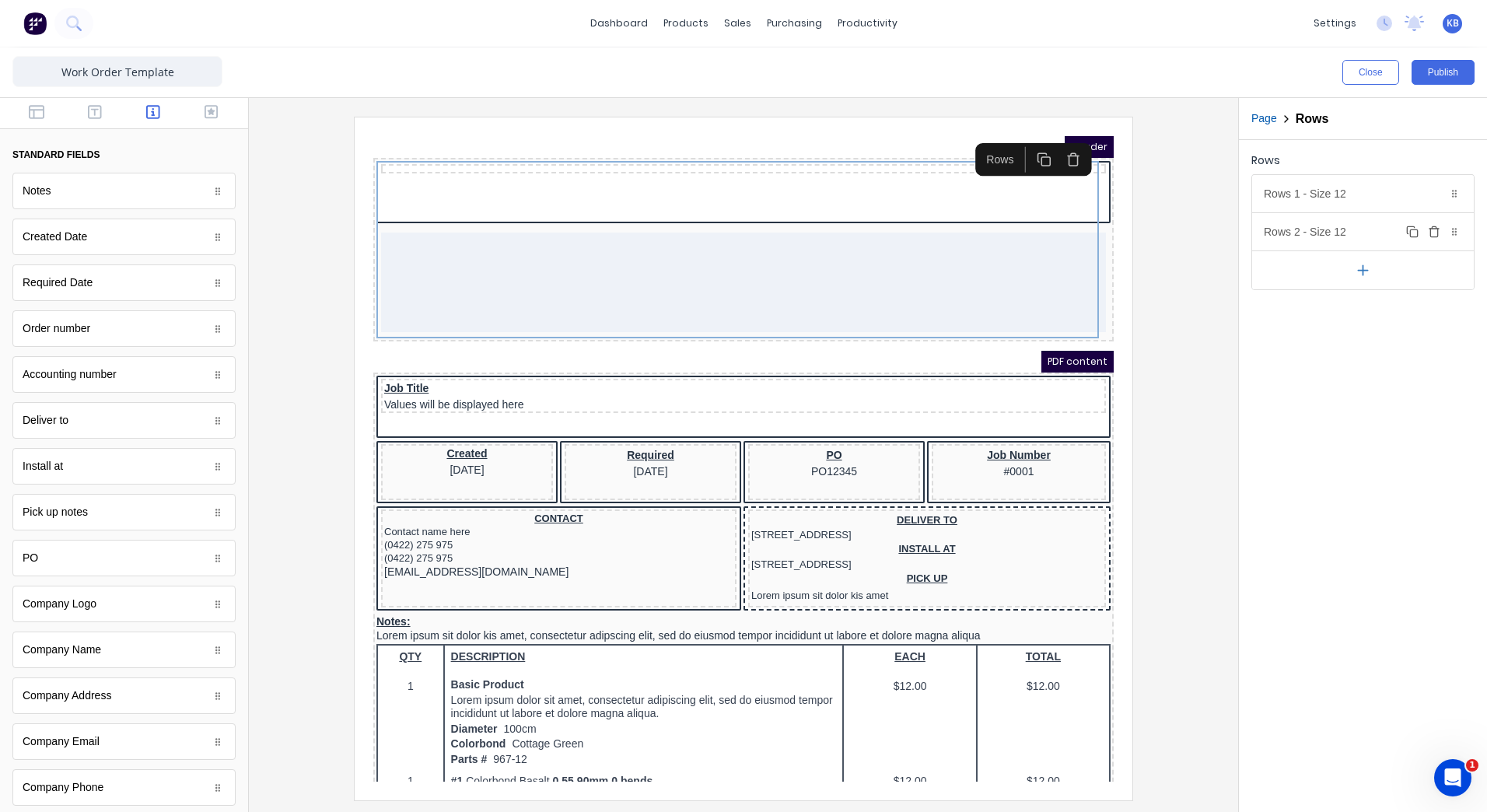
click at [1433, 234] on icon "button" at bounding box center [1434, 232] width 12 height 12
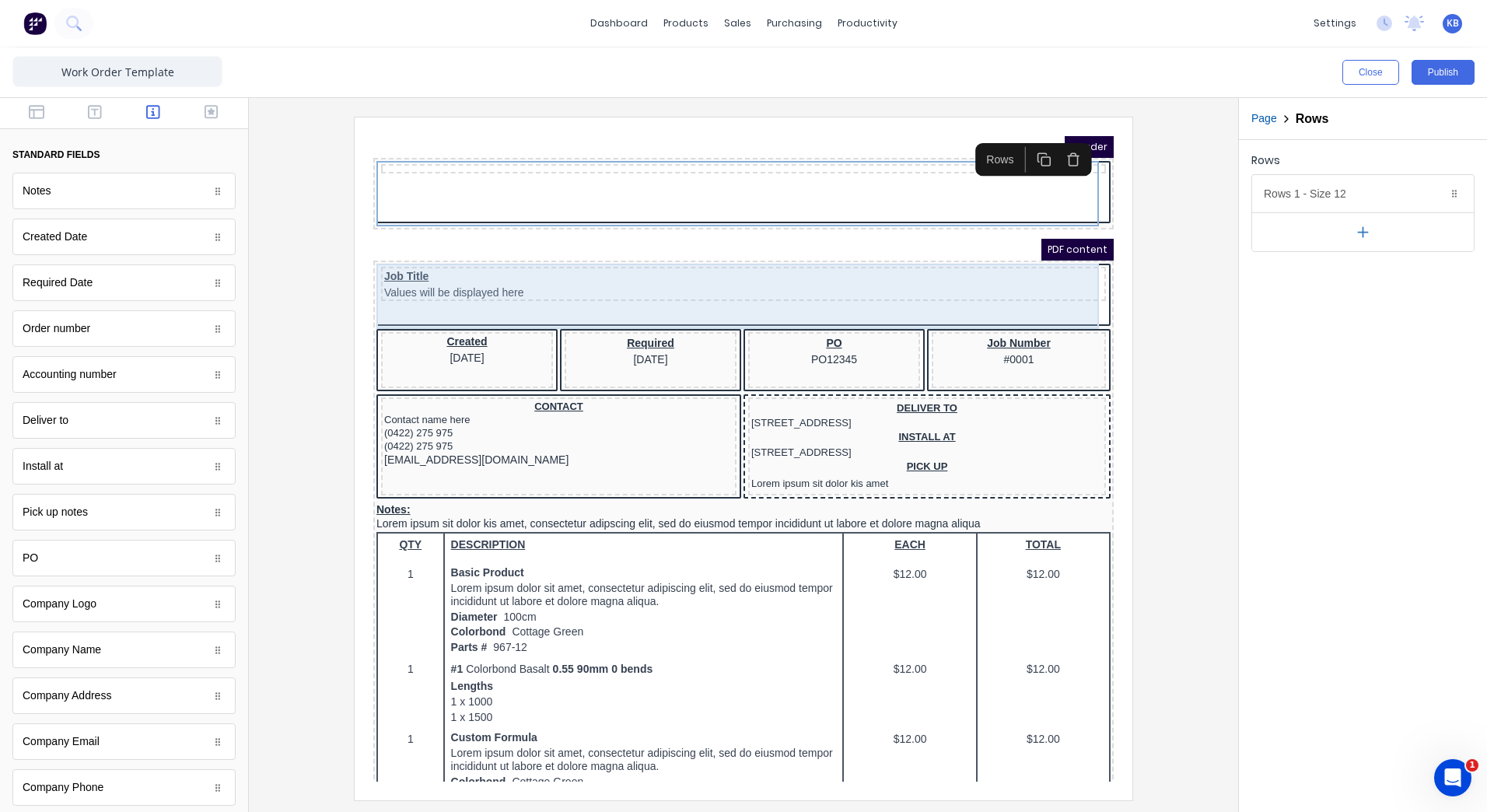
click at [755, 246] on div "Job Title Values will be displayed here" at bounding box center [725, 278] width 734 height 65
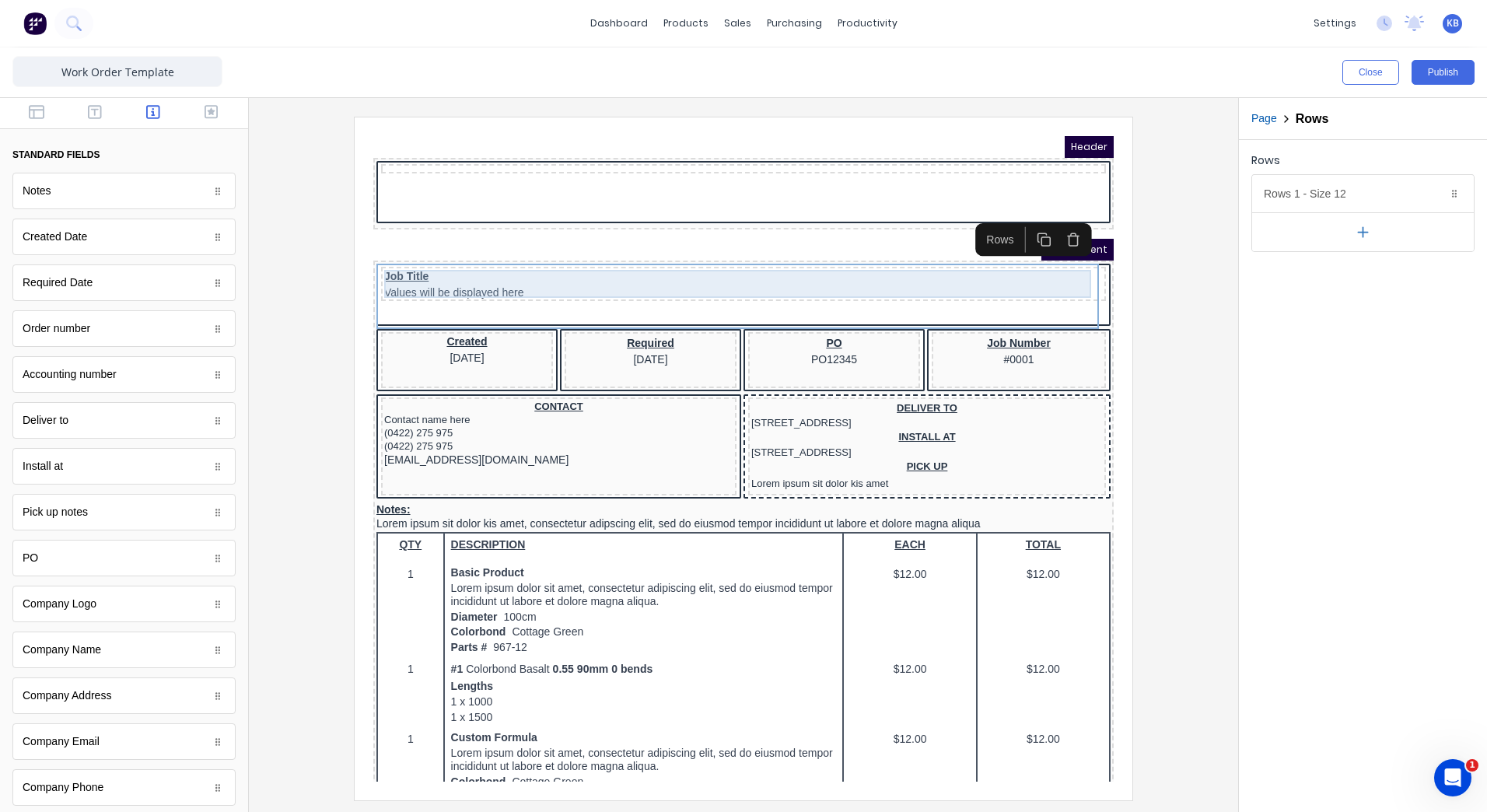
click at [727, 277] on div "Job Title Values will be displayed here" at bounding box center [725, 264] width 719 height 28
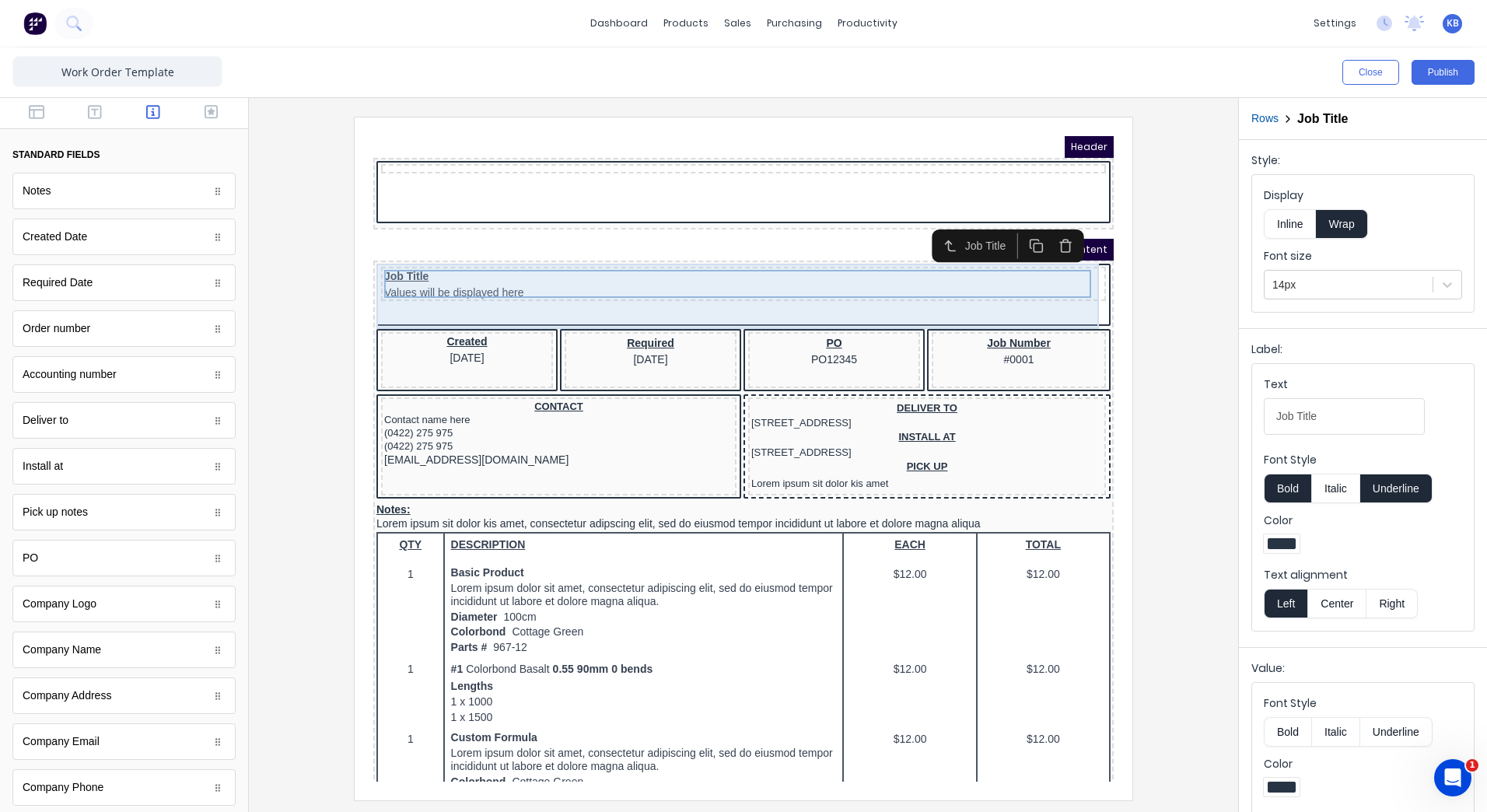
click at [487, 287] on div "Job Title Values will be displayed here" at bounding box center [725, 278] width 734 height 65
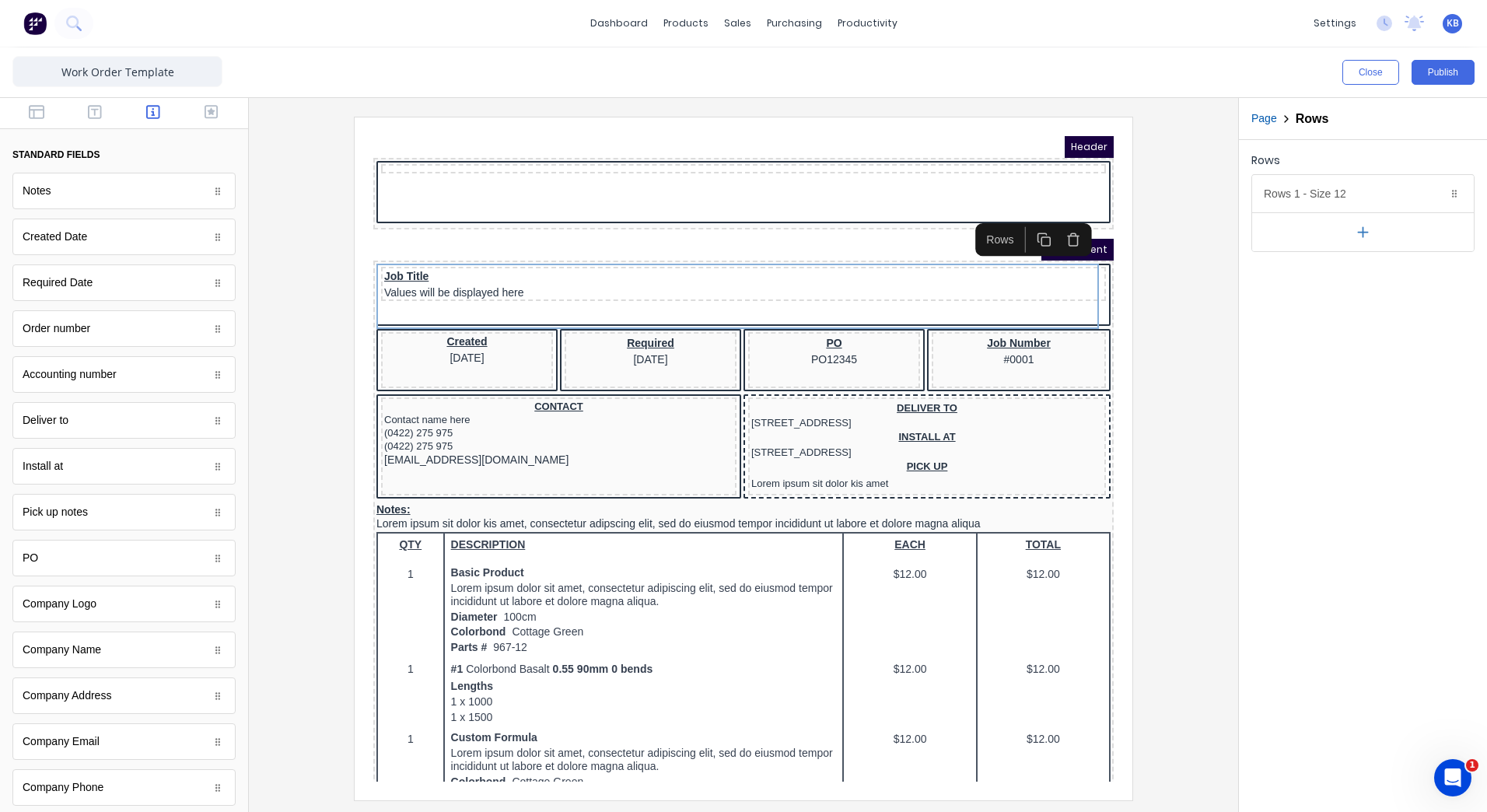
click at [1364, 231] on icon "button" at bounding box center [1362, 232] width 16 height 16
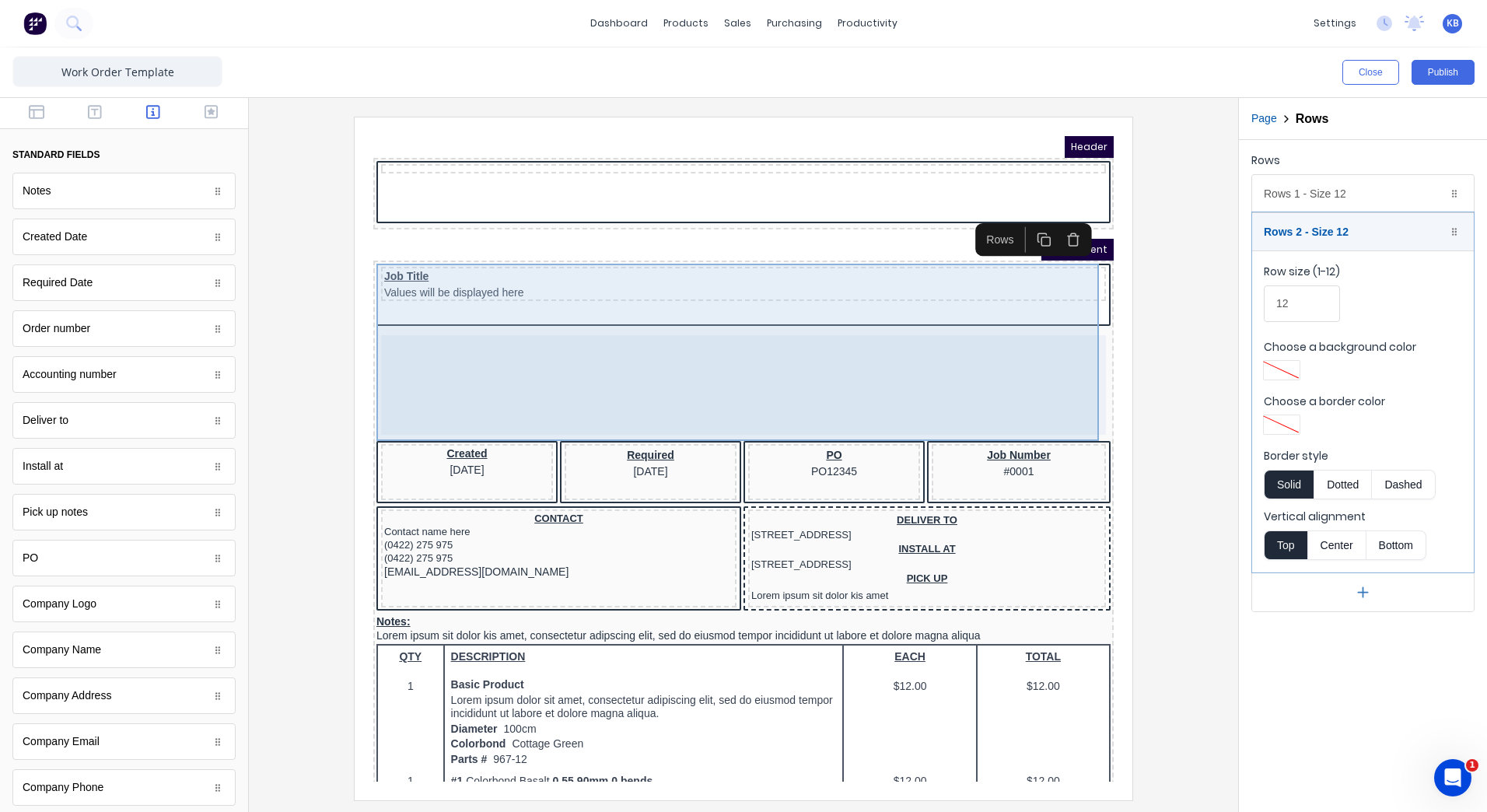
click at [481, 279] on div "Job Title Values will be displayed here" at bounding box center [725, 265] width 725 height 35
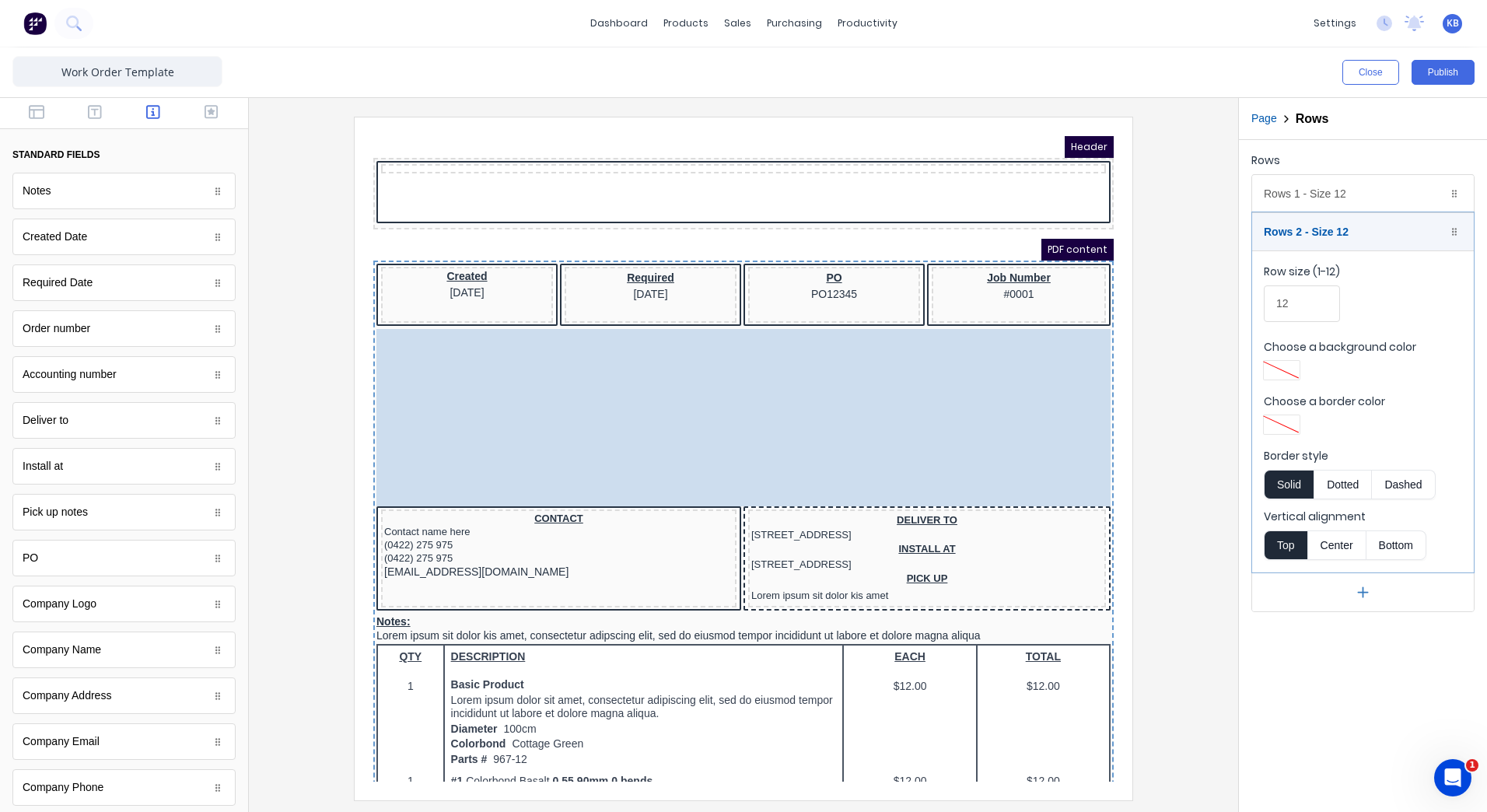
drag, startPoint x: 449, startPoint y: 280, endPoint x: 503, endPoint y: 362, distance: 98.2
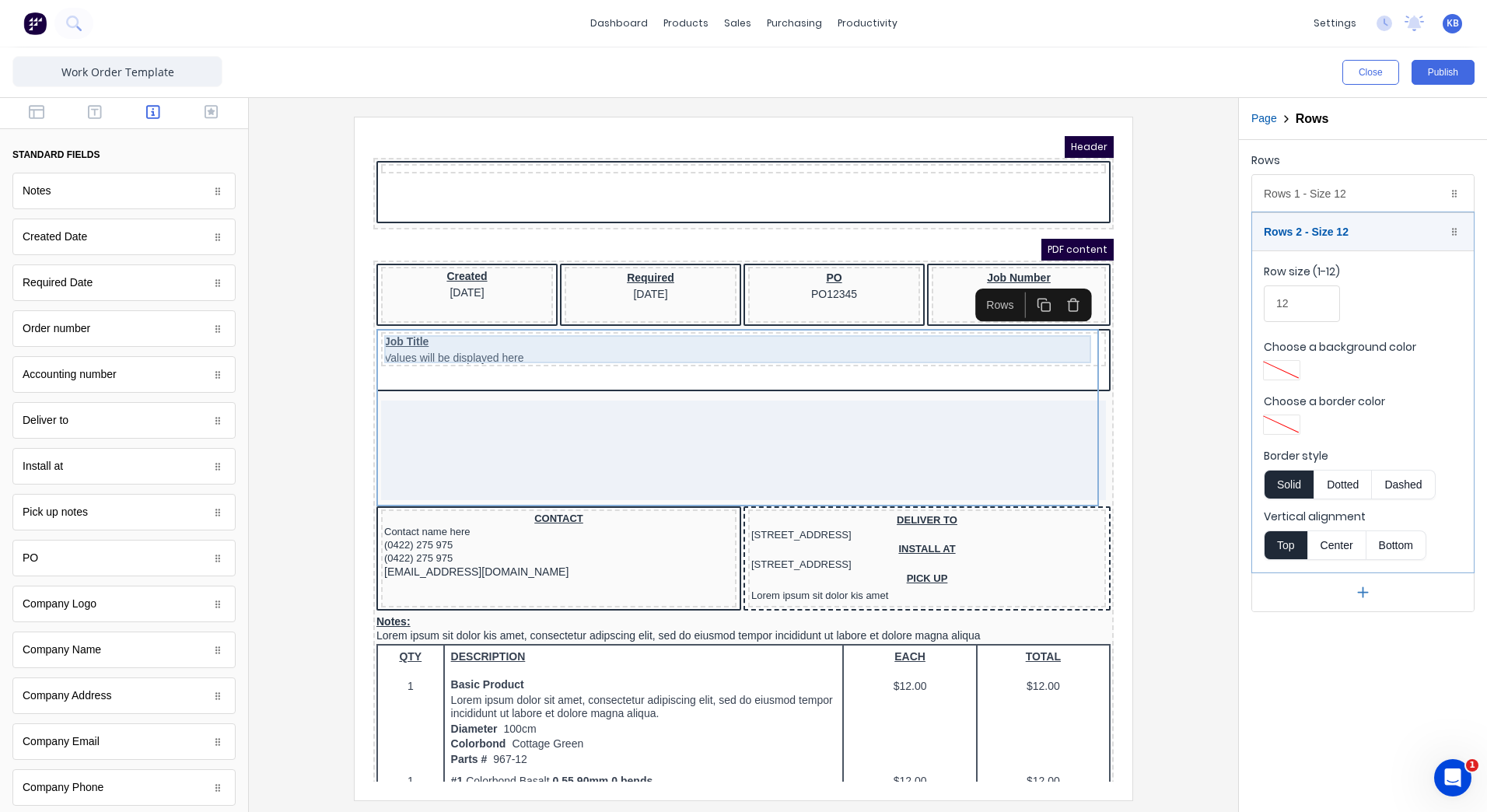
click at [491, 339] on div "Job Title Values will be displayed here" at bounding box center [725, 330] width 719 height 28
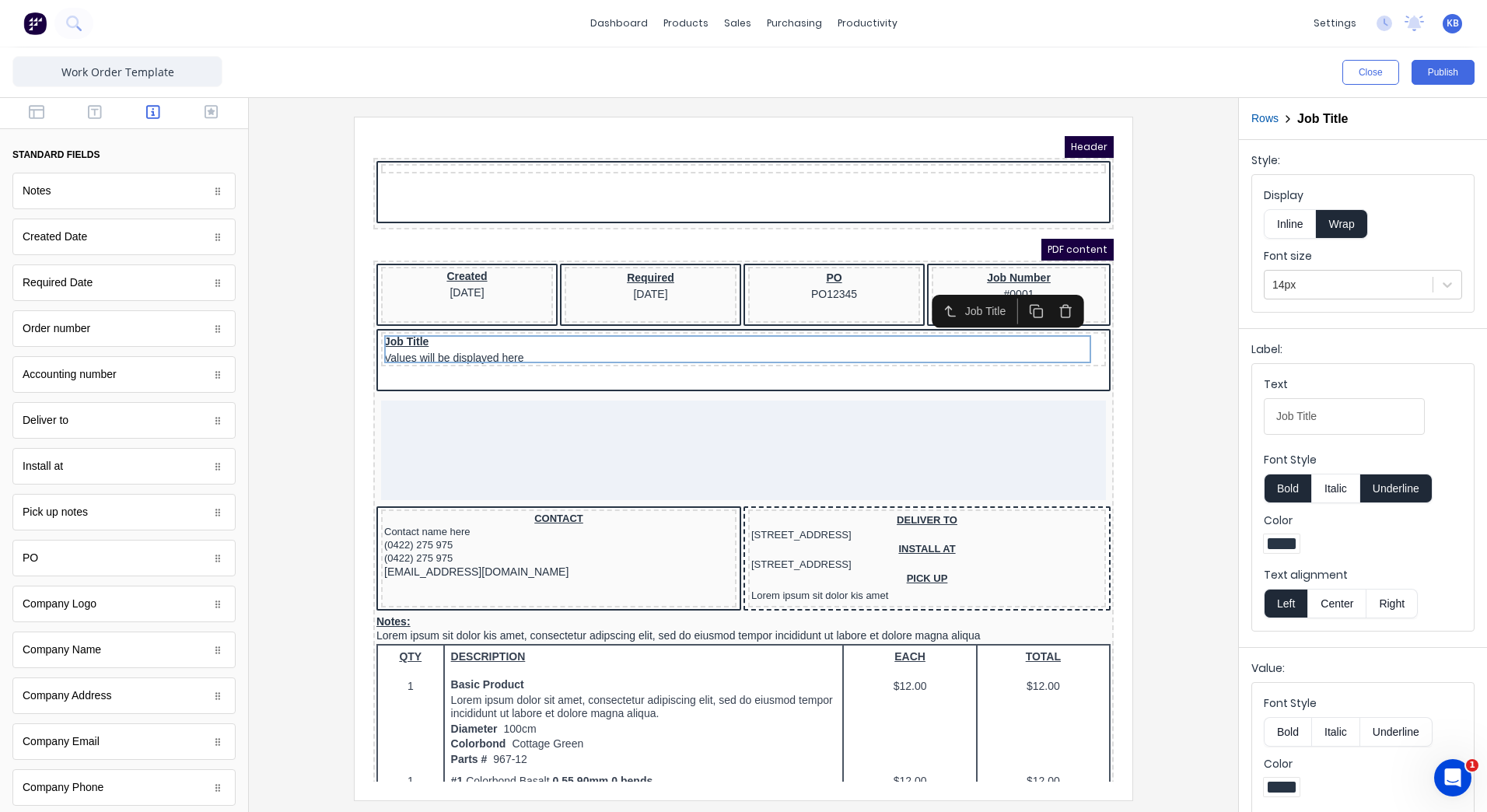
click at [1040, 298] on icon "button" at bounding box center [1047, 292] width 14 height 14
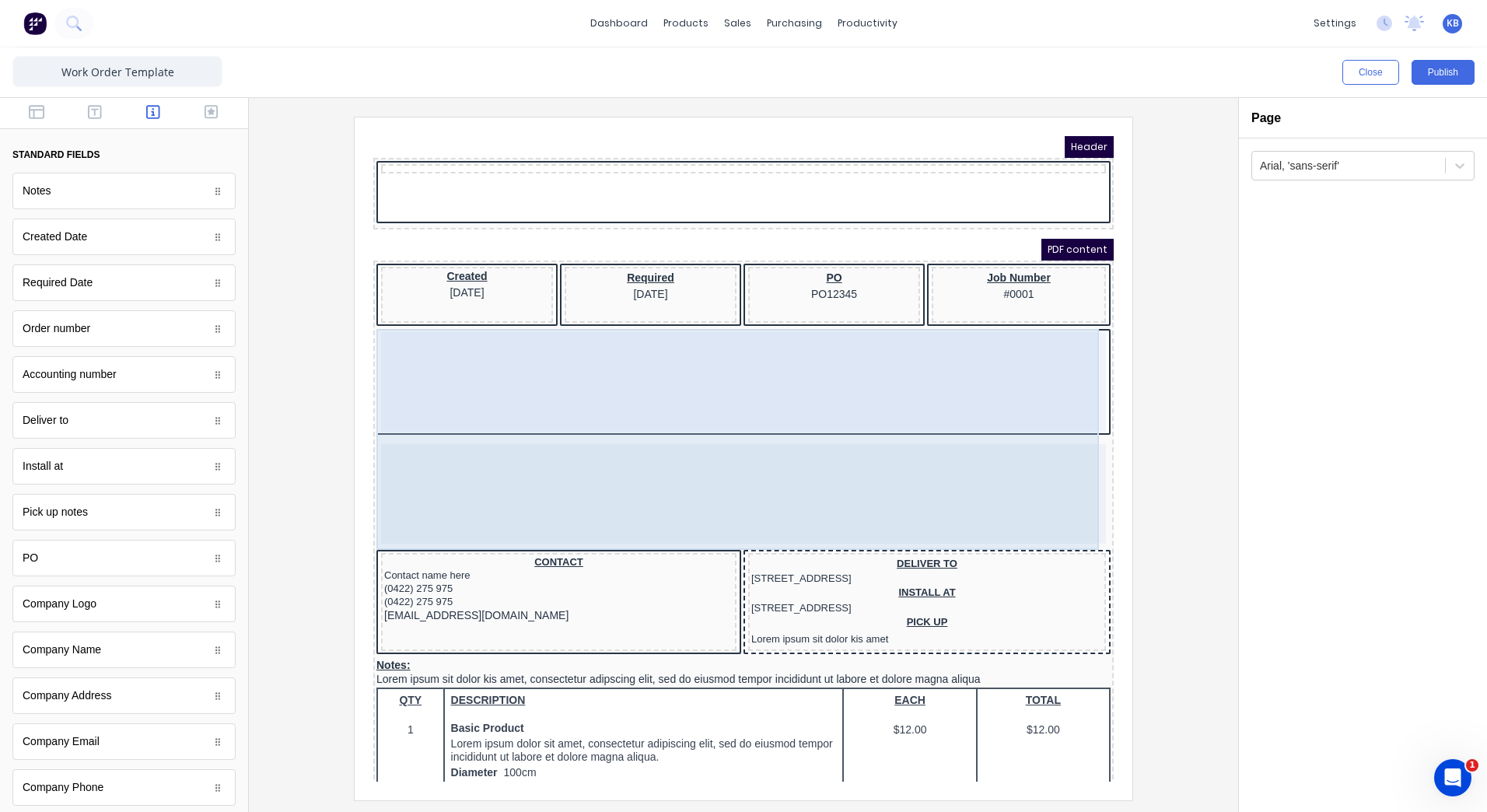
click at [443, 369] on div at bounding box center [725, 363] width 725 height 100
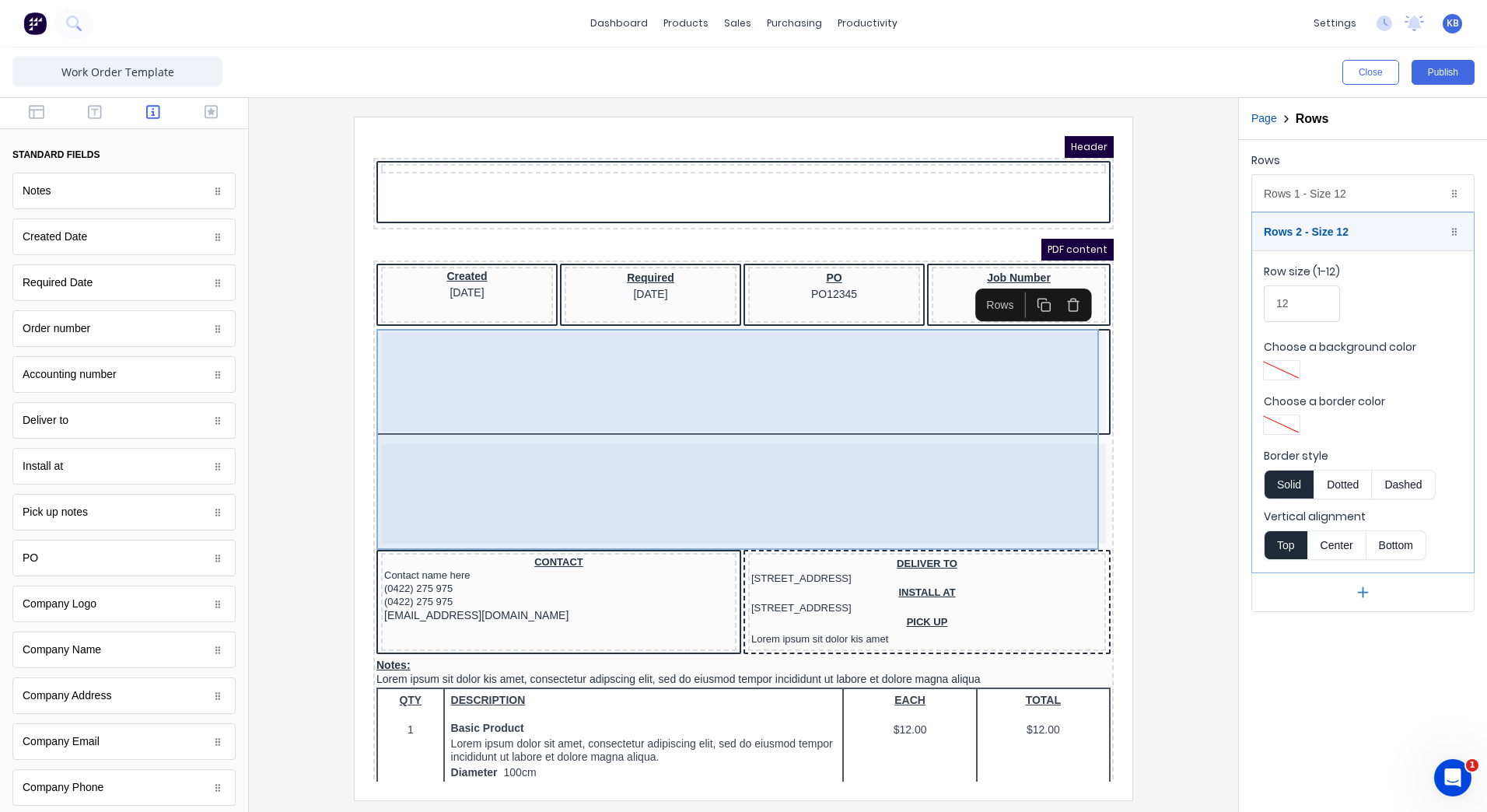
click at [515, 453] on div at bounding box center [725, 476] width 725 height 100
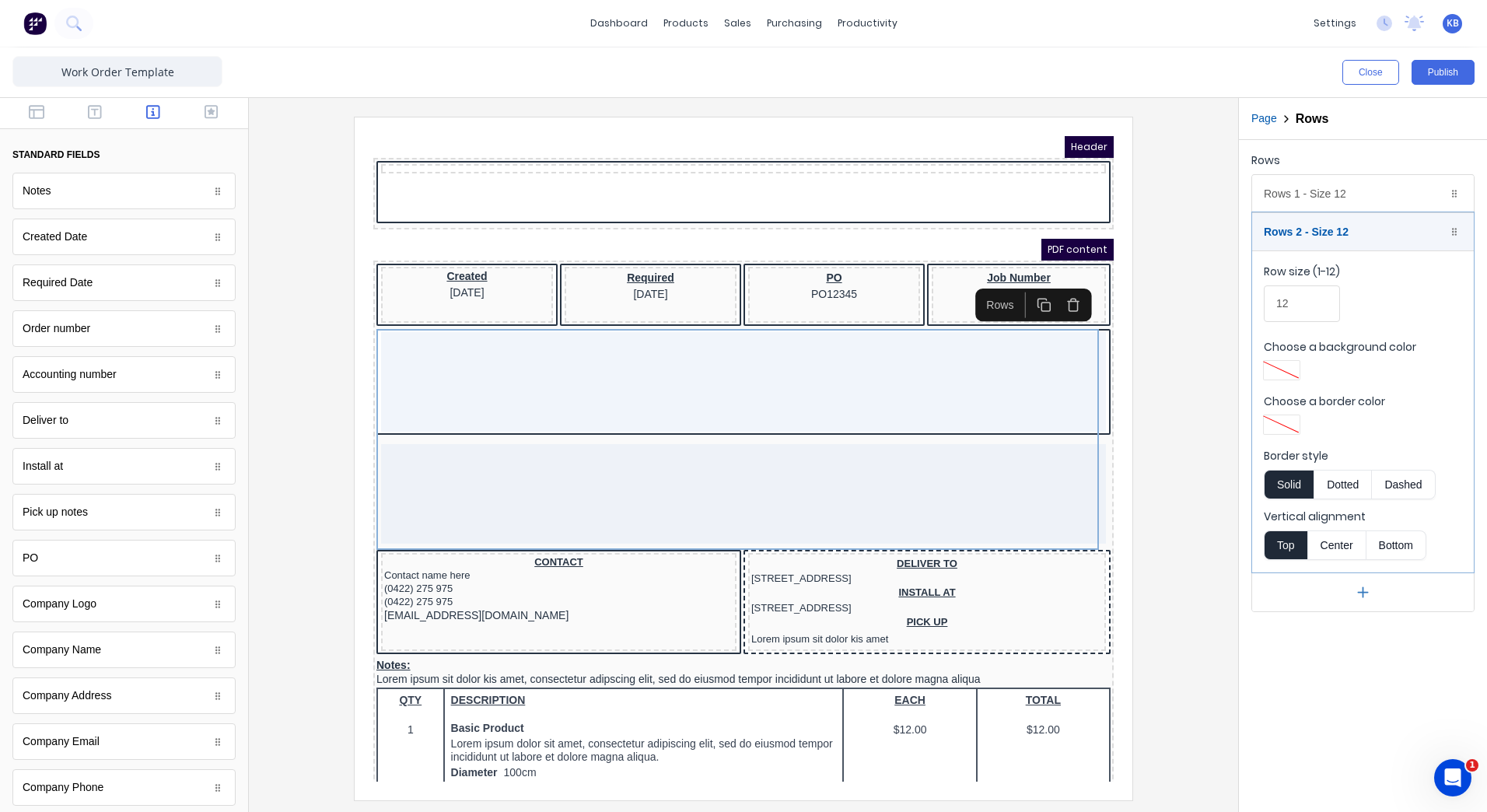
click at [1056, 292] on icon "button" at bounding box center [1054, 288] width 9 height 11
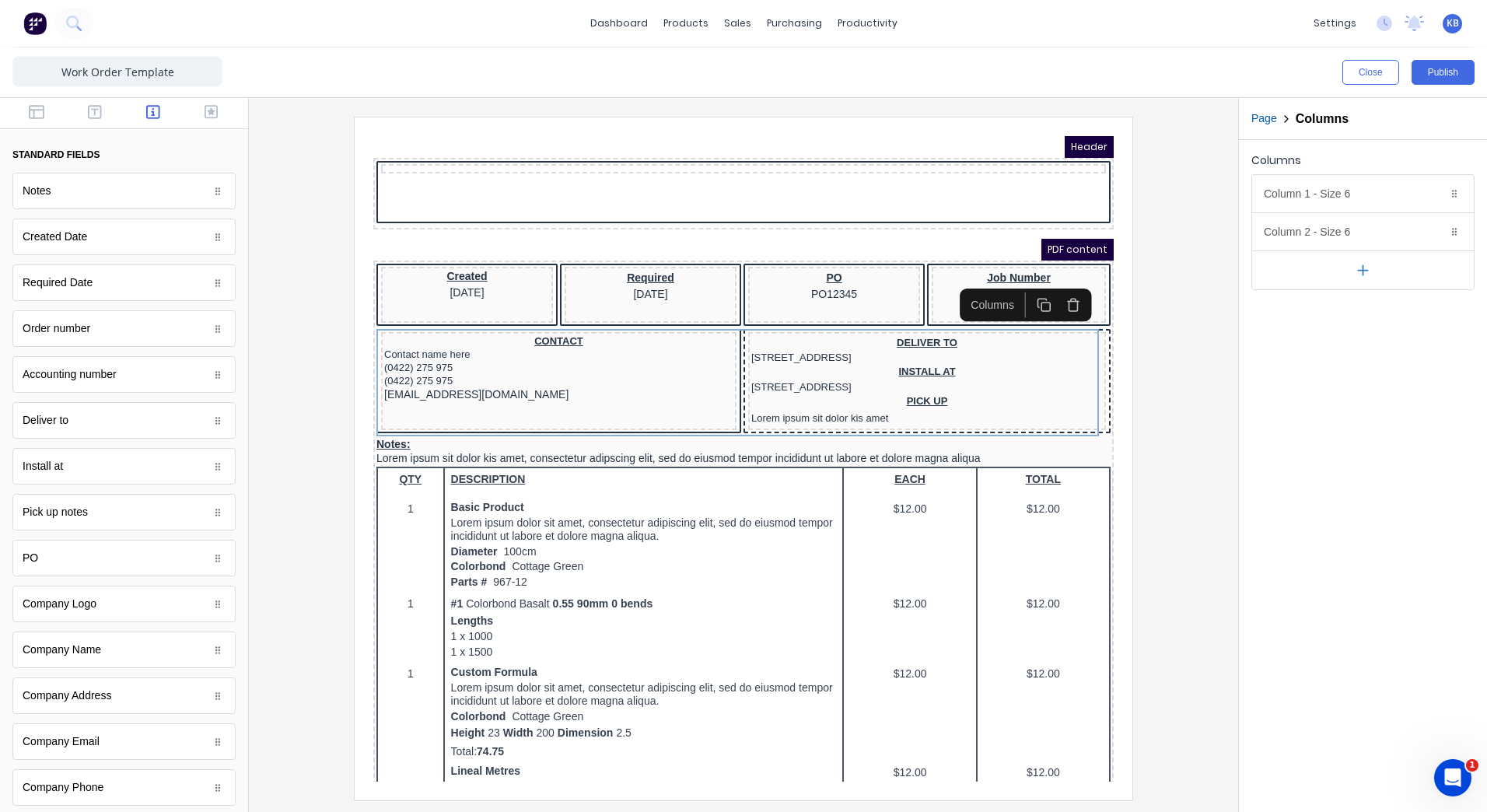
click at [589, 228] on div "PDF content" at bounding box center [725, 231] width 740 height 22
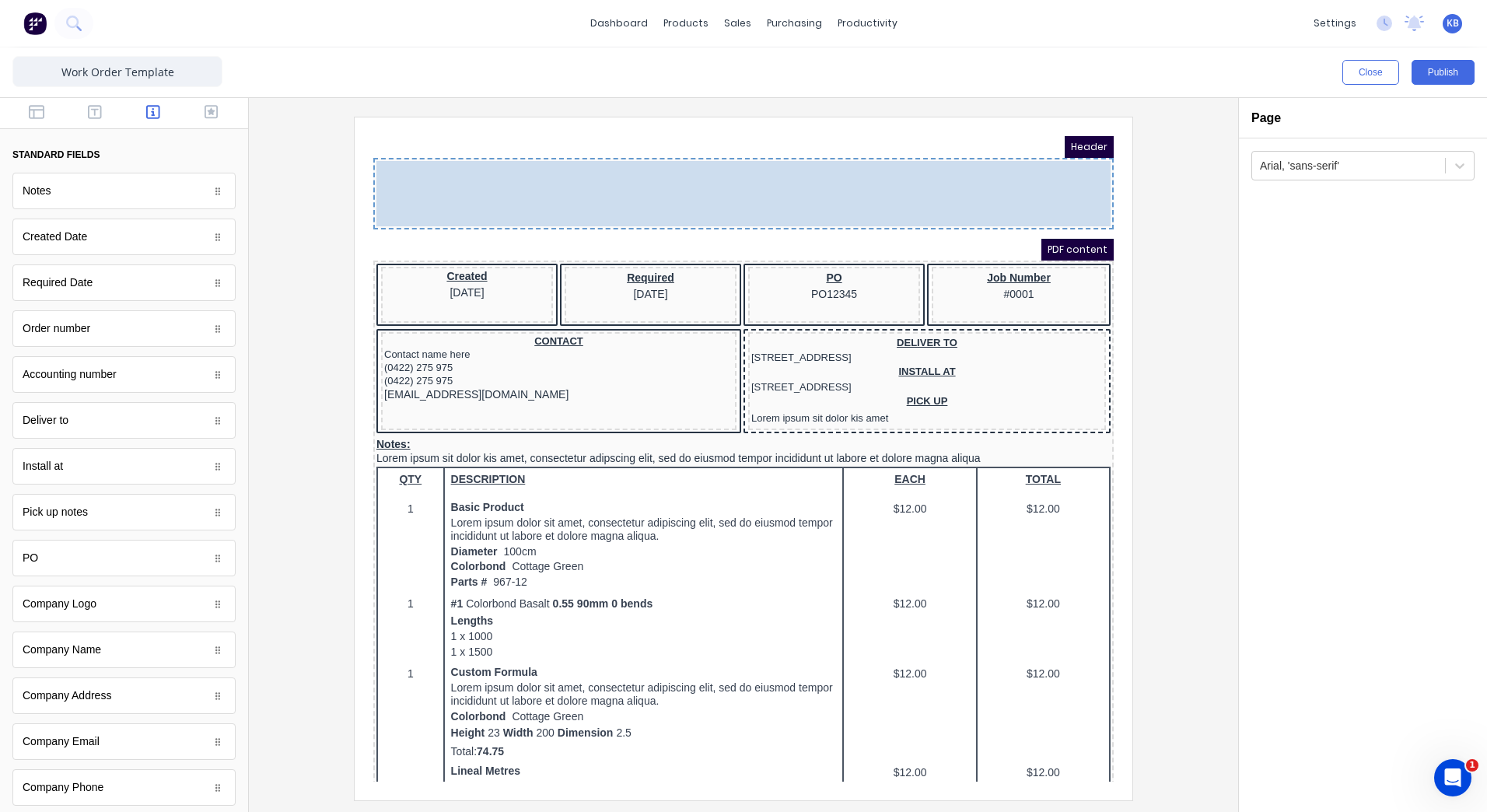
drag, startPoint x: 621, startPoint y: 174, endPoint x: 609, endPoint y: 178, distance: 12.6
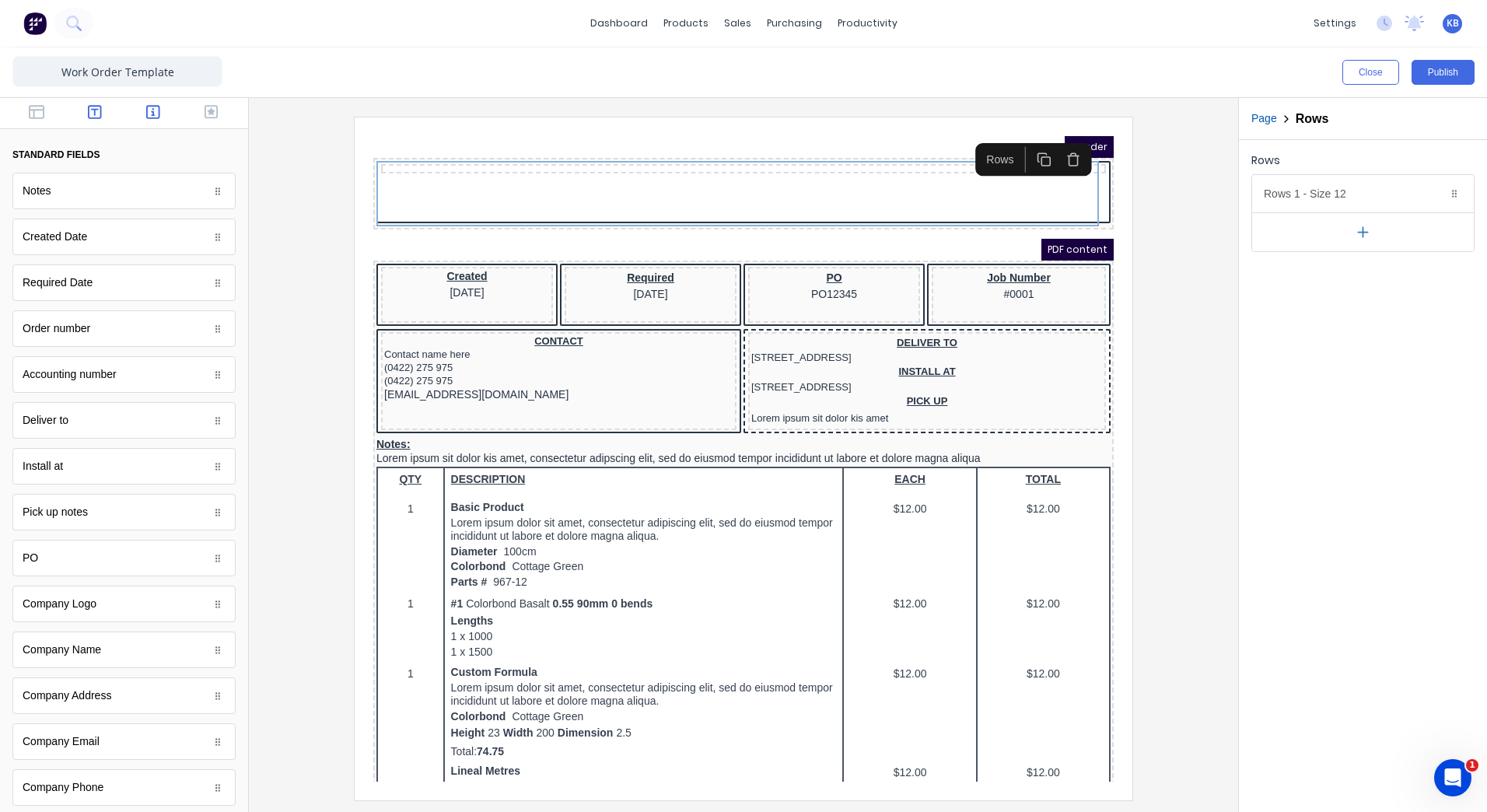
click at [82, 116] on button "button" at bounding box center [95, 112] width 49 height 18
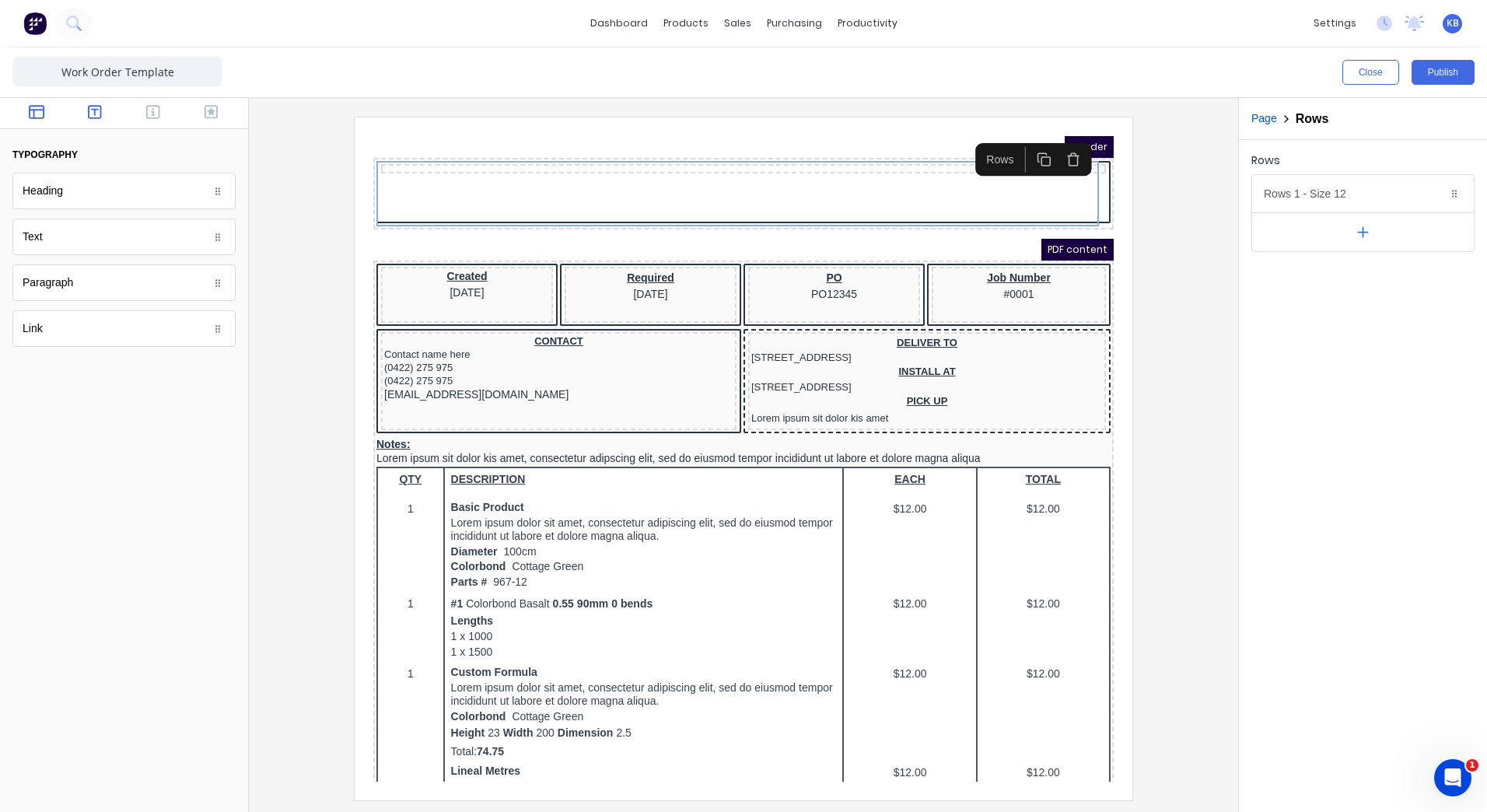
click at [21, 116] on button "button" at bounding box center [37, 112] width 49 height 18
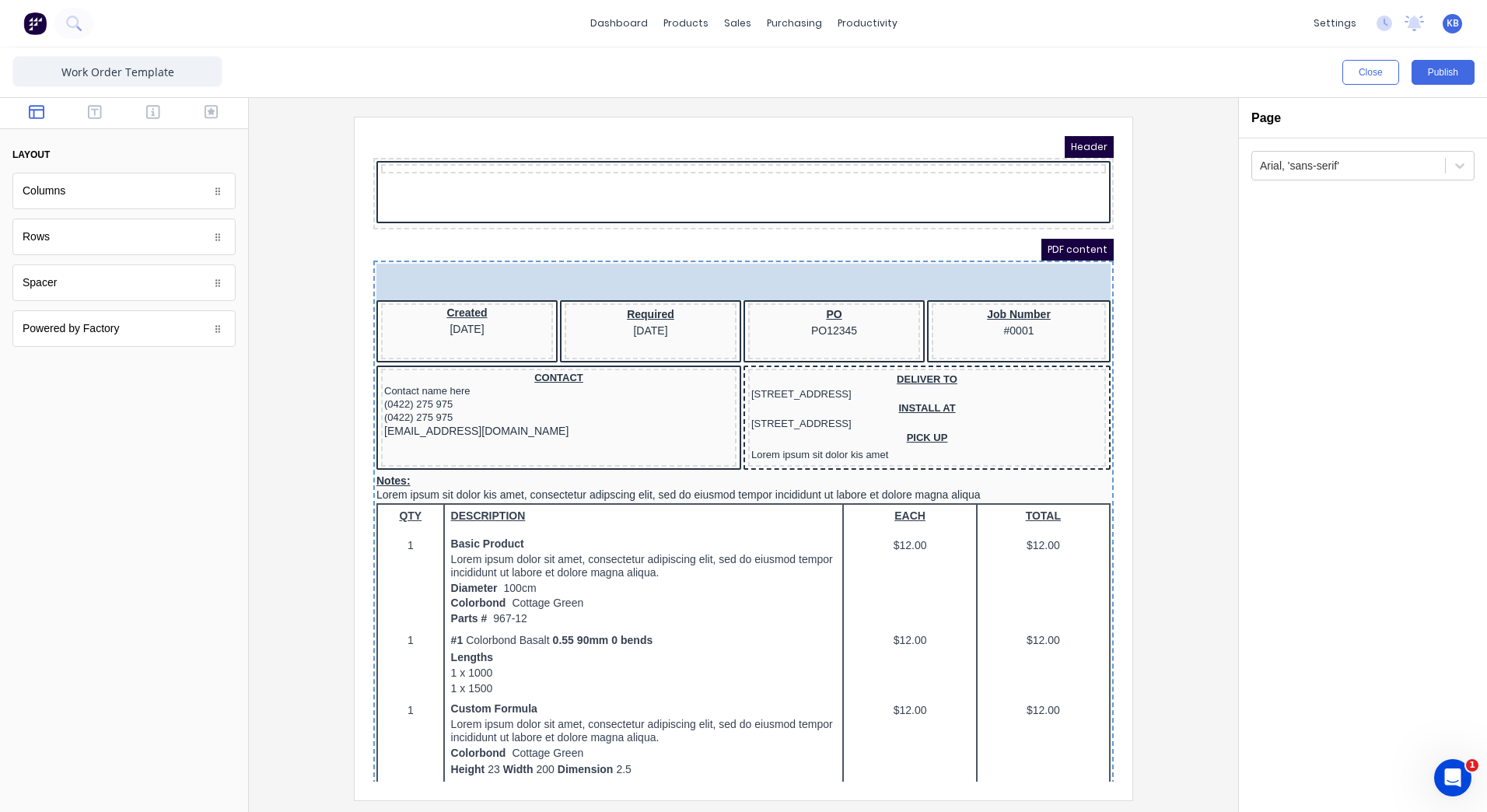
drag, startPoint x: 301, startPoint y: 247, endPoint x: 112, endPoint y: 114, distance: 231.1
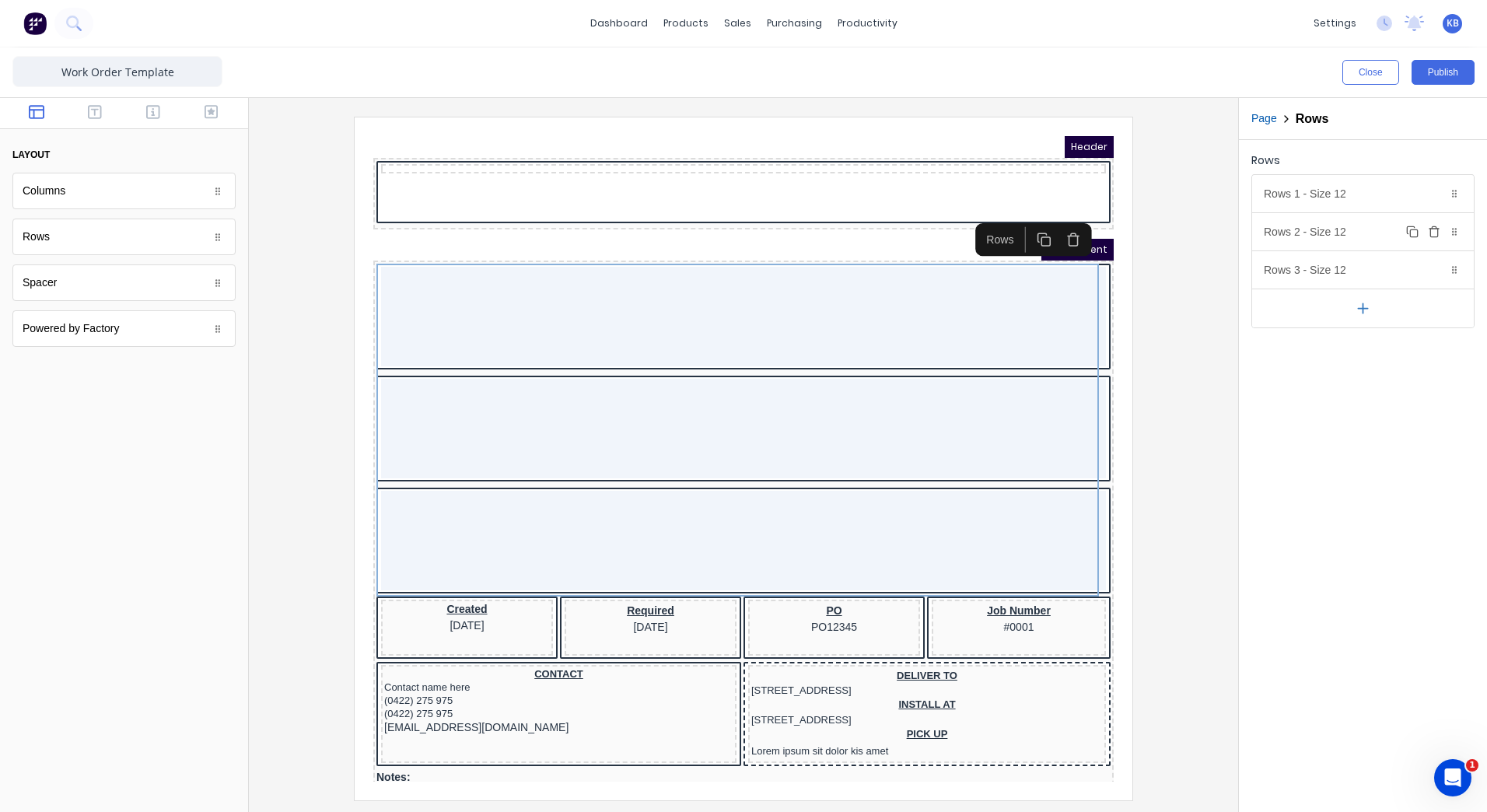
click at [1439, 241] on div "Rows 2 - Size 12 Duplicate Delete" at bounding box center [1363, 232] width 222 height 37
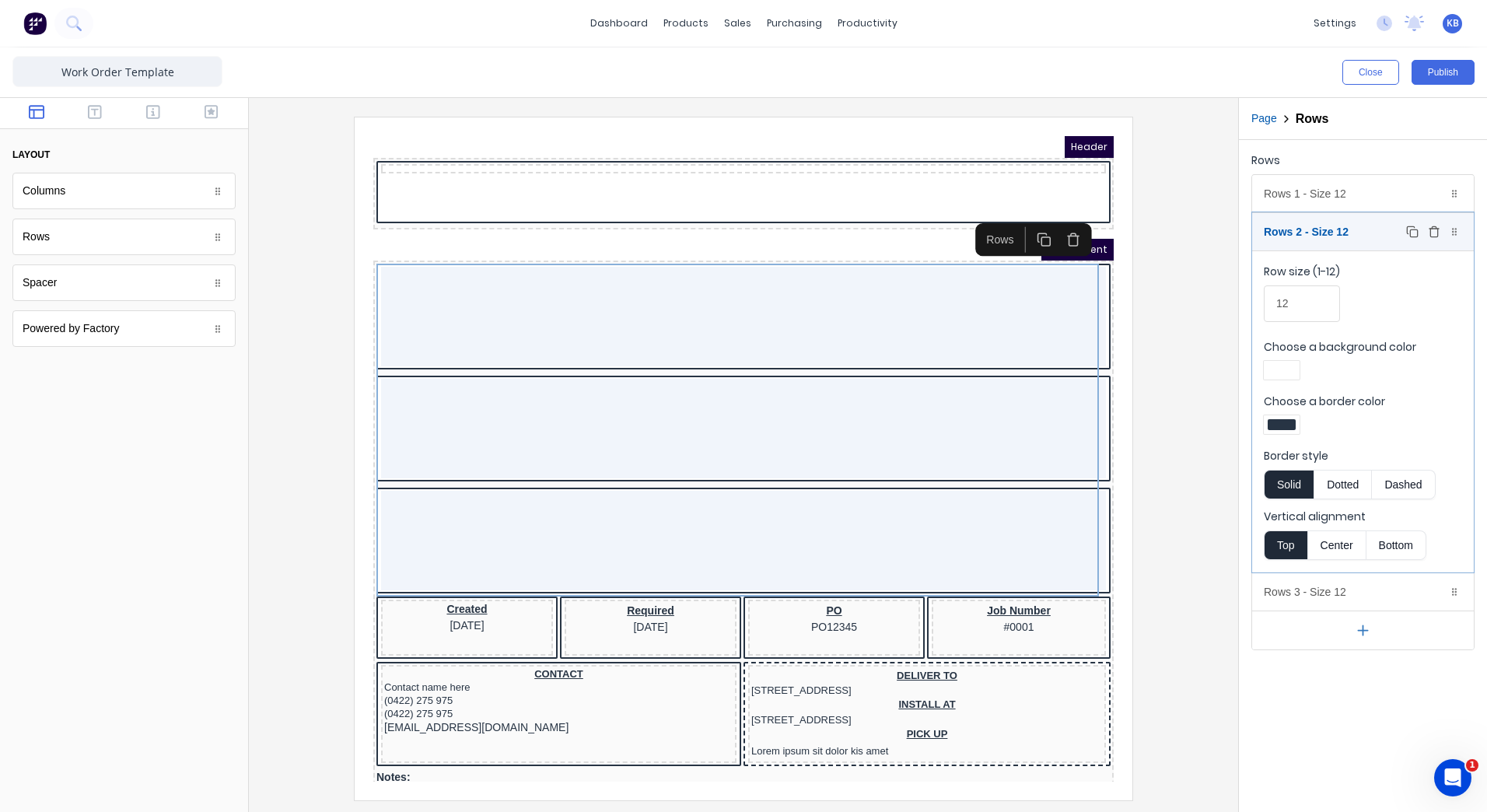
click at [1439, 241] on div "Rows 2 - Size 12 Duplicate Delete" at bounding box center [1363, 232] width 222 height 37
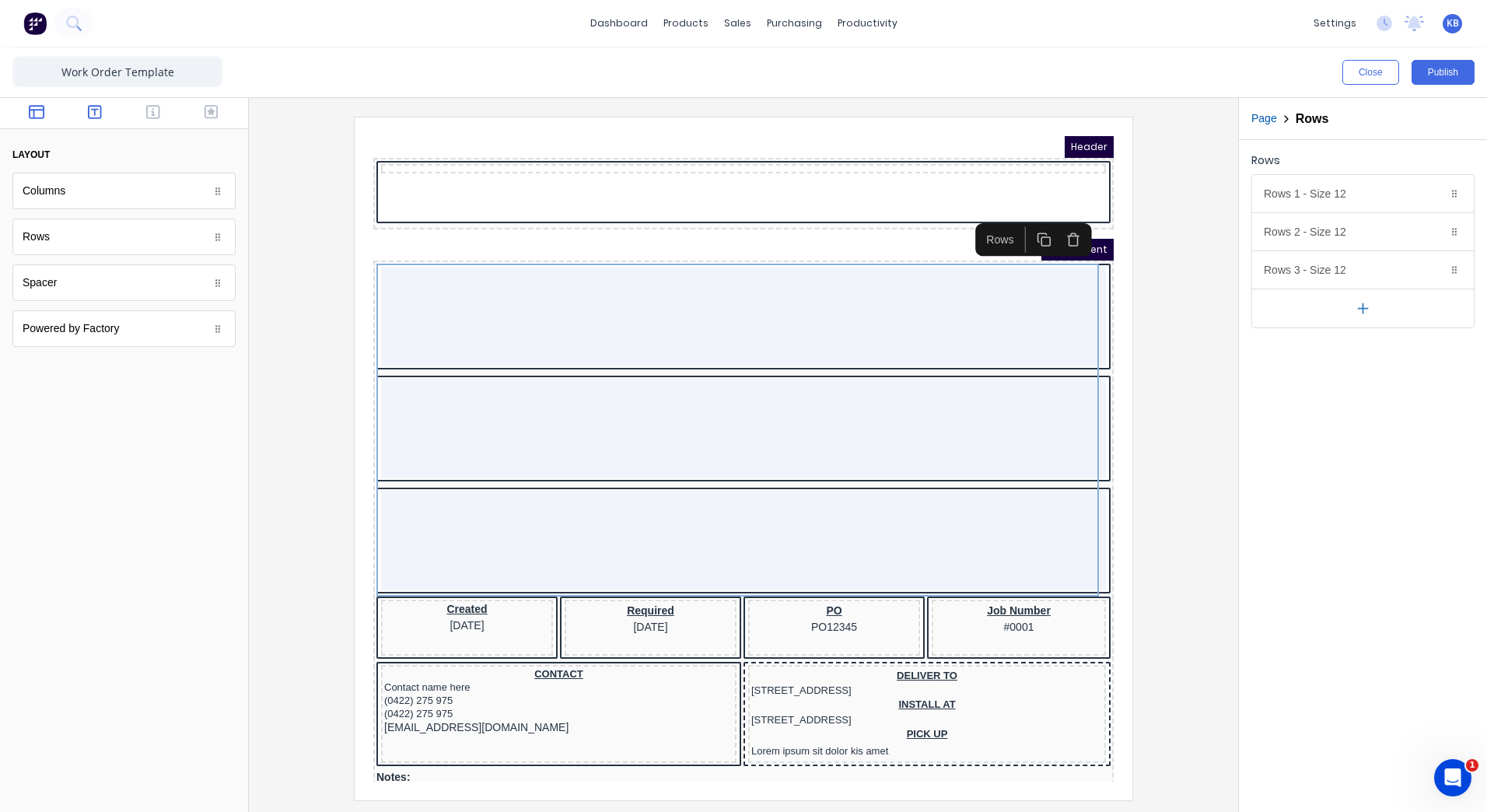
click at [113, 108] on button "button" at bounding box center [95, 112] width 49 height 18
click at [212, 120] on button "button" at bounding box center [211, 112] width 49 height 18
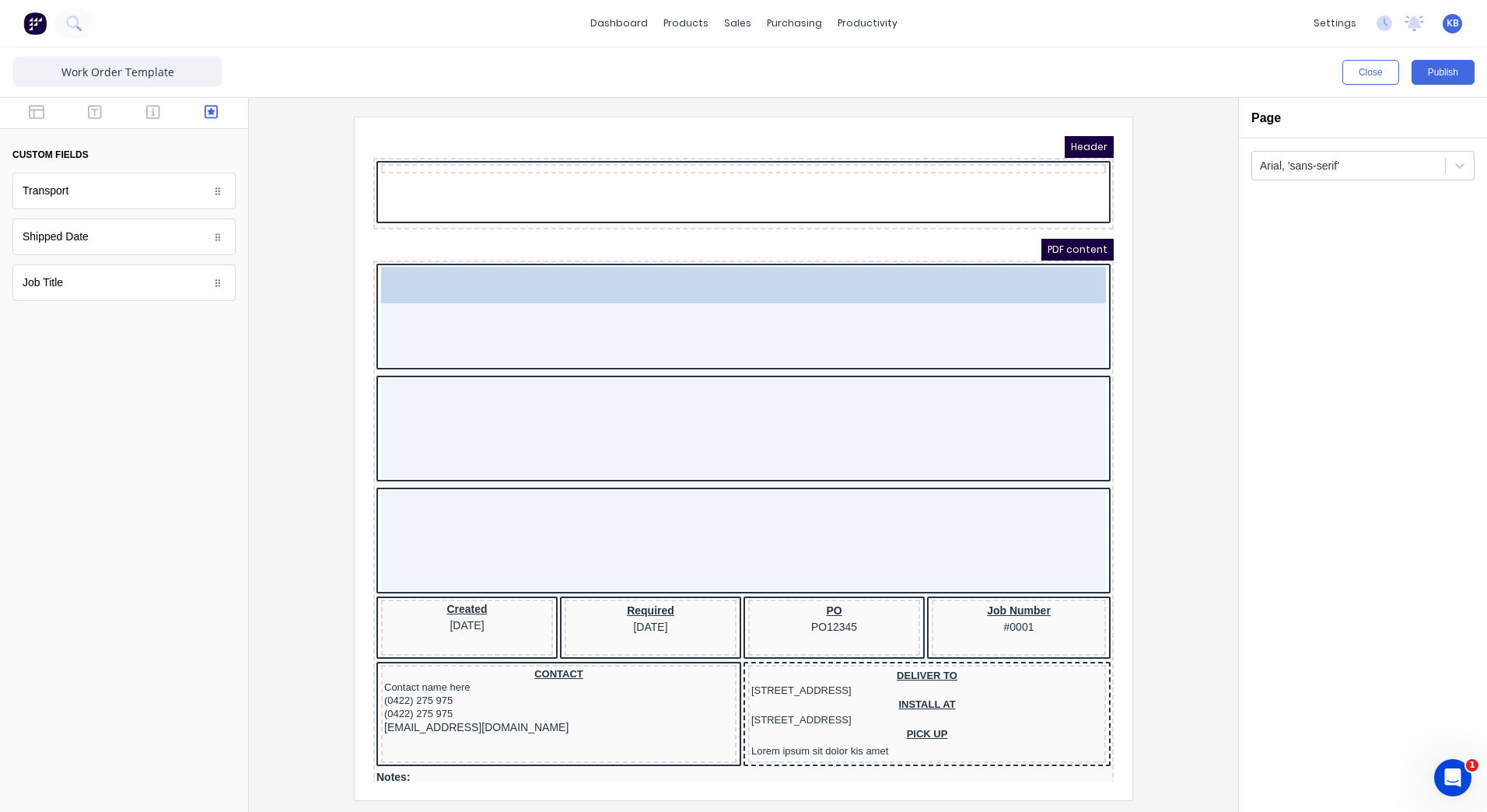
drag, startPoint x: 84, startPoint y: 296, endPoint x: 588, endPoint y: 317, distance: 504.4
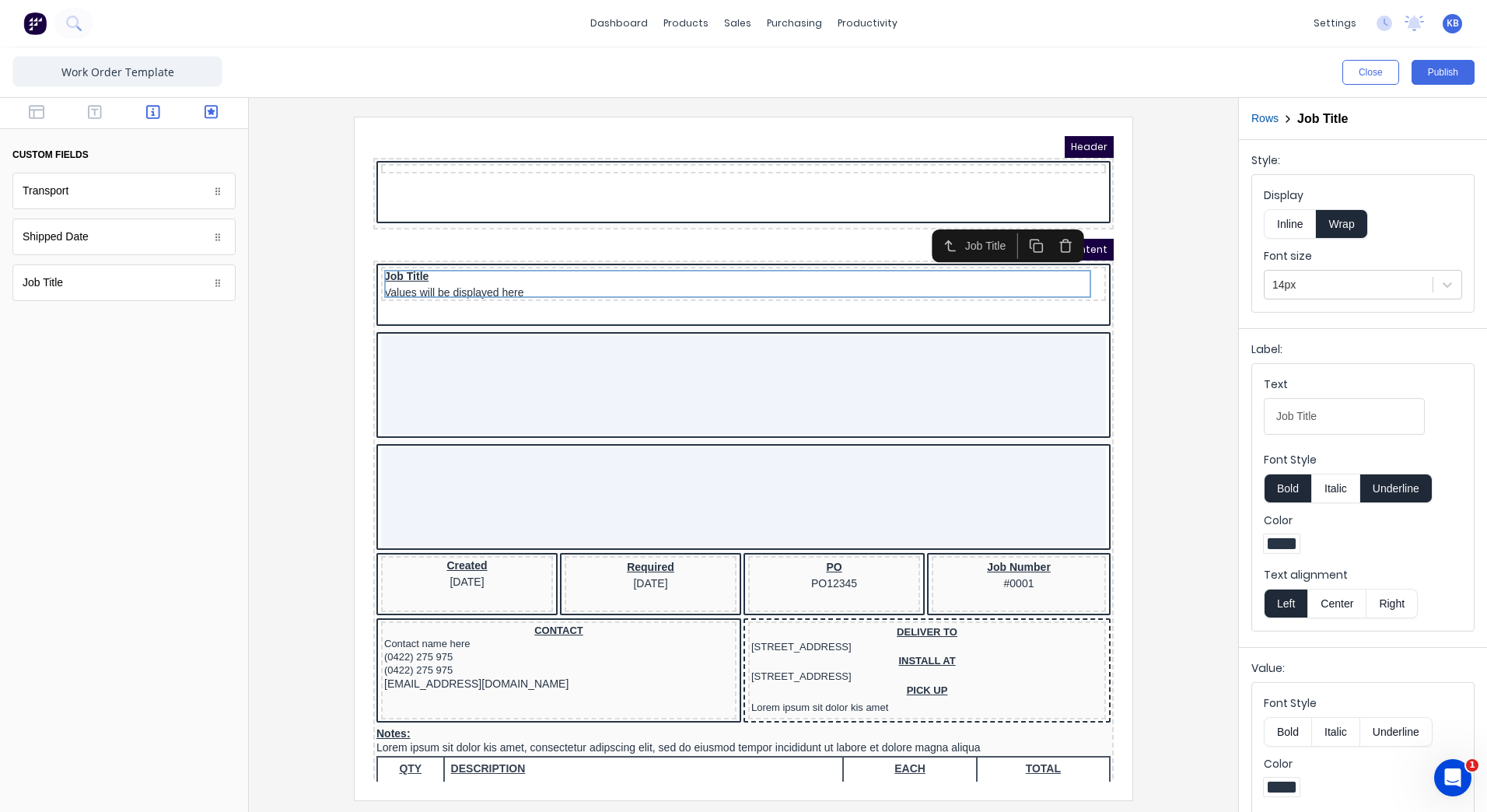
click at [147, 116] on icon "button" at bounding box center [153, 111] width 14 height 14
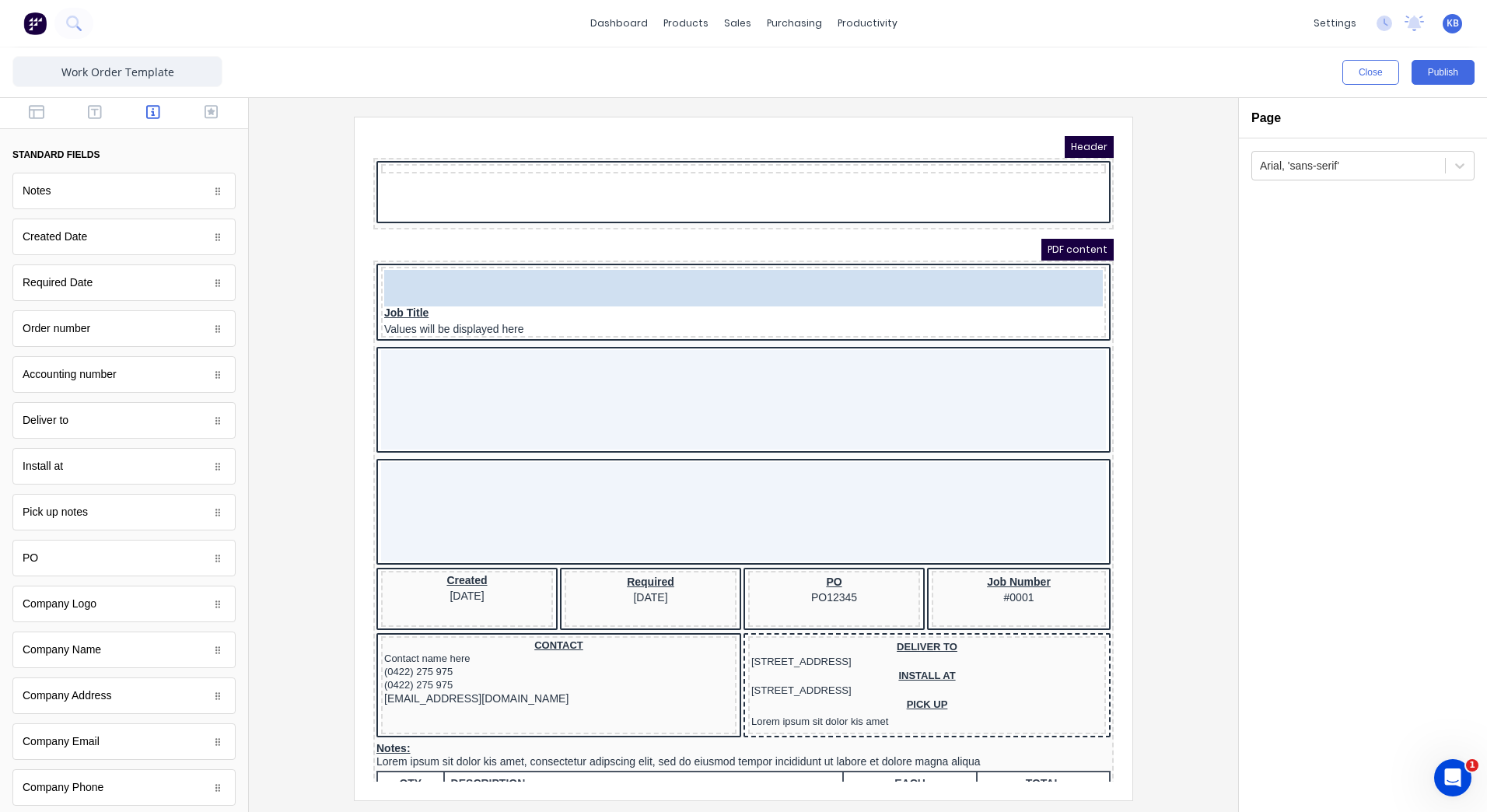
drag, startPoint x: 73, startPoint y: 327, endPoint x: 813, endPoint y: 304, distance: 740.4
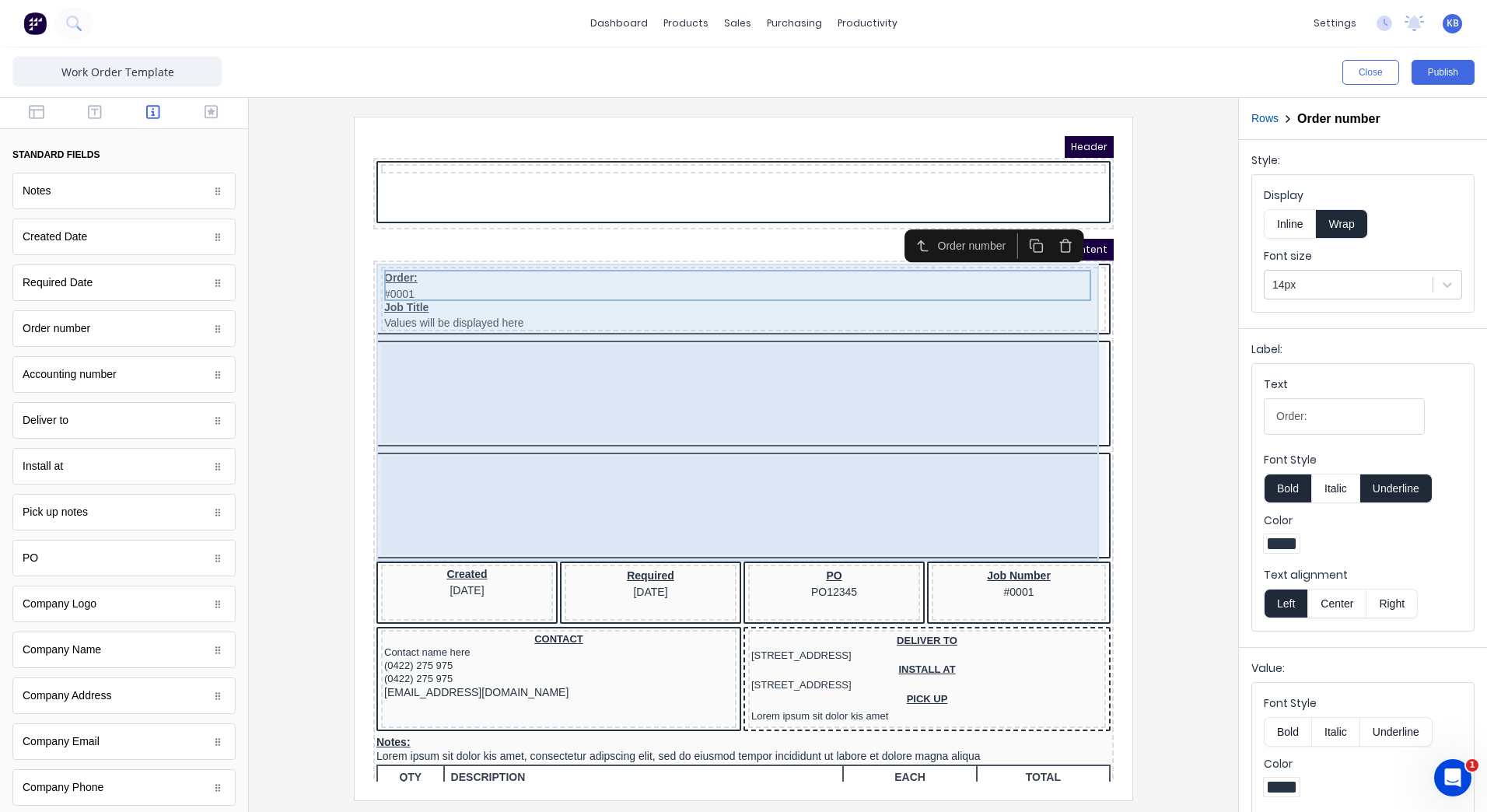
click at [636, 341] on div at bounding box center [725, 375] width 725 height 100
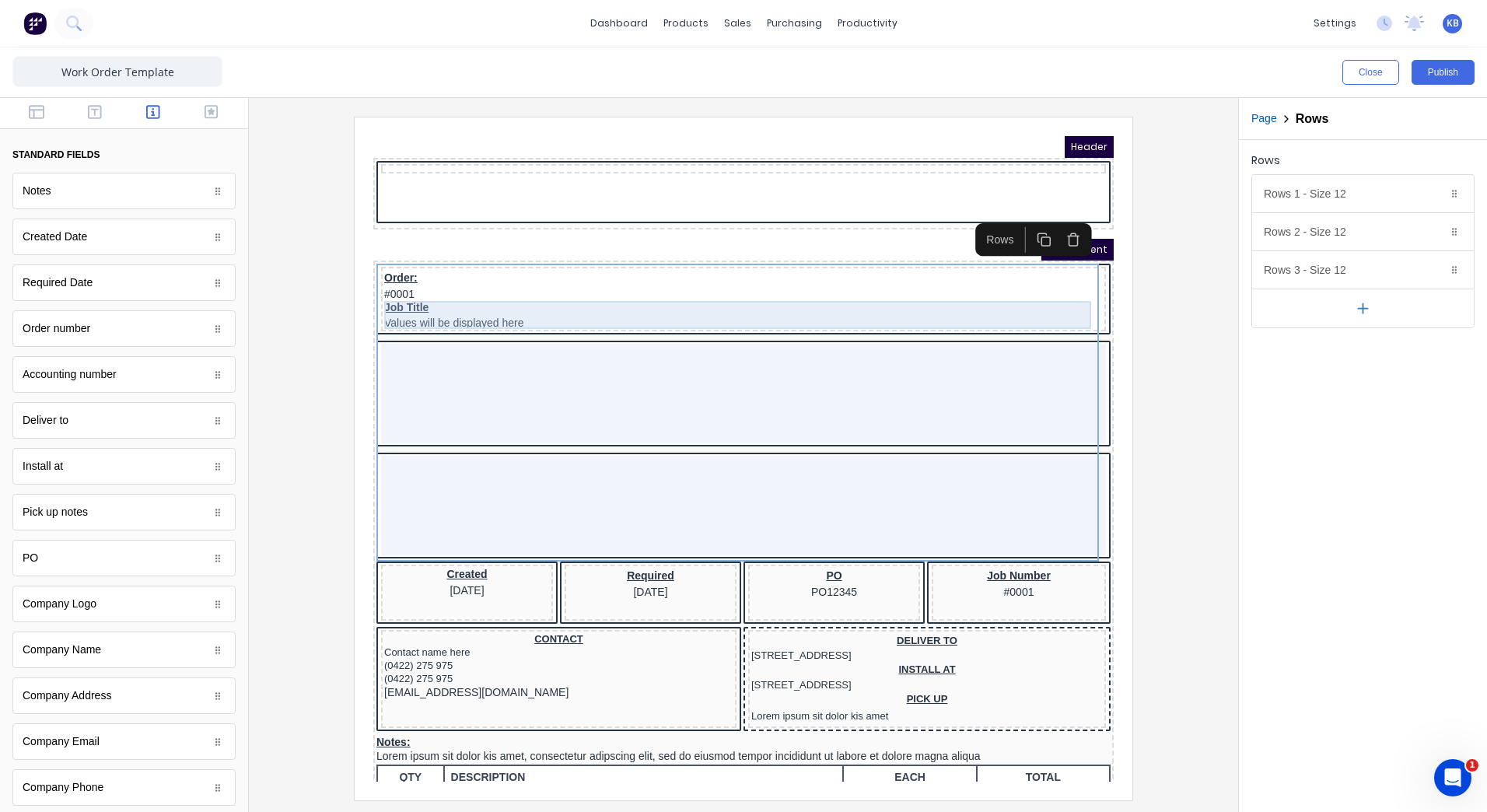
click at [614, 286] on div "Job Title Values will be displayed here" at bounding box center [725, 296] width 719 height 28
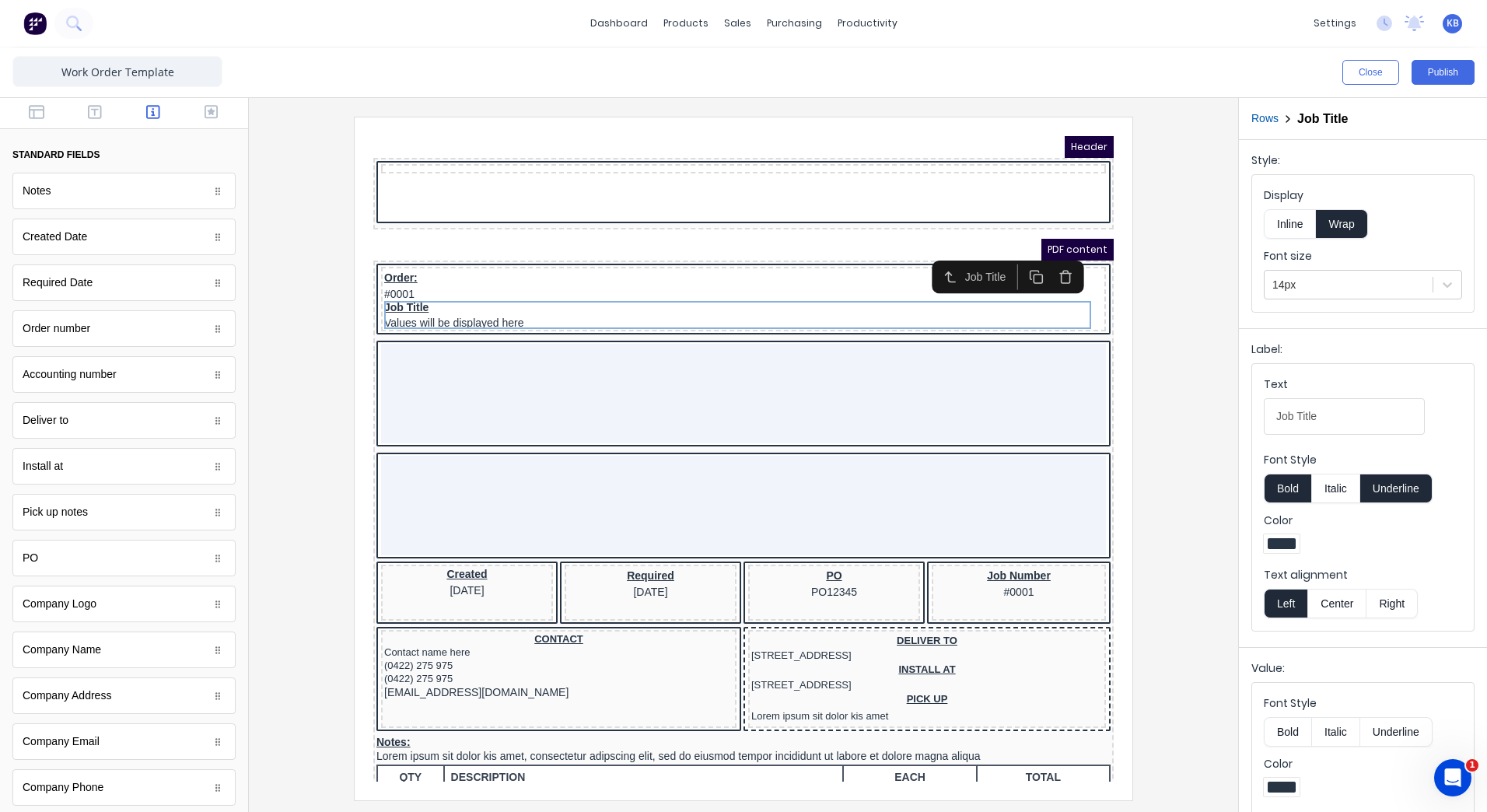
click at [1294, 233] on button "Inline" at bounding box center [1290, 224] width 52 height 30
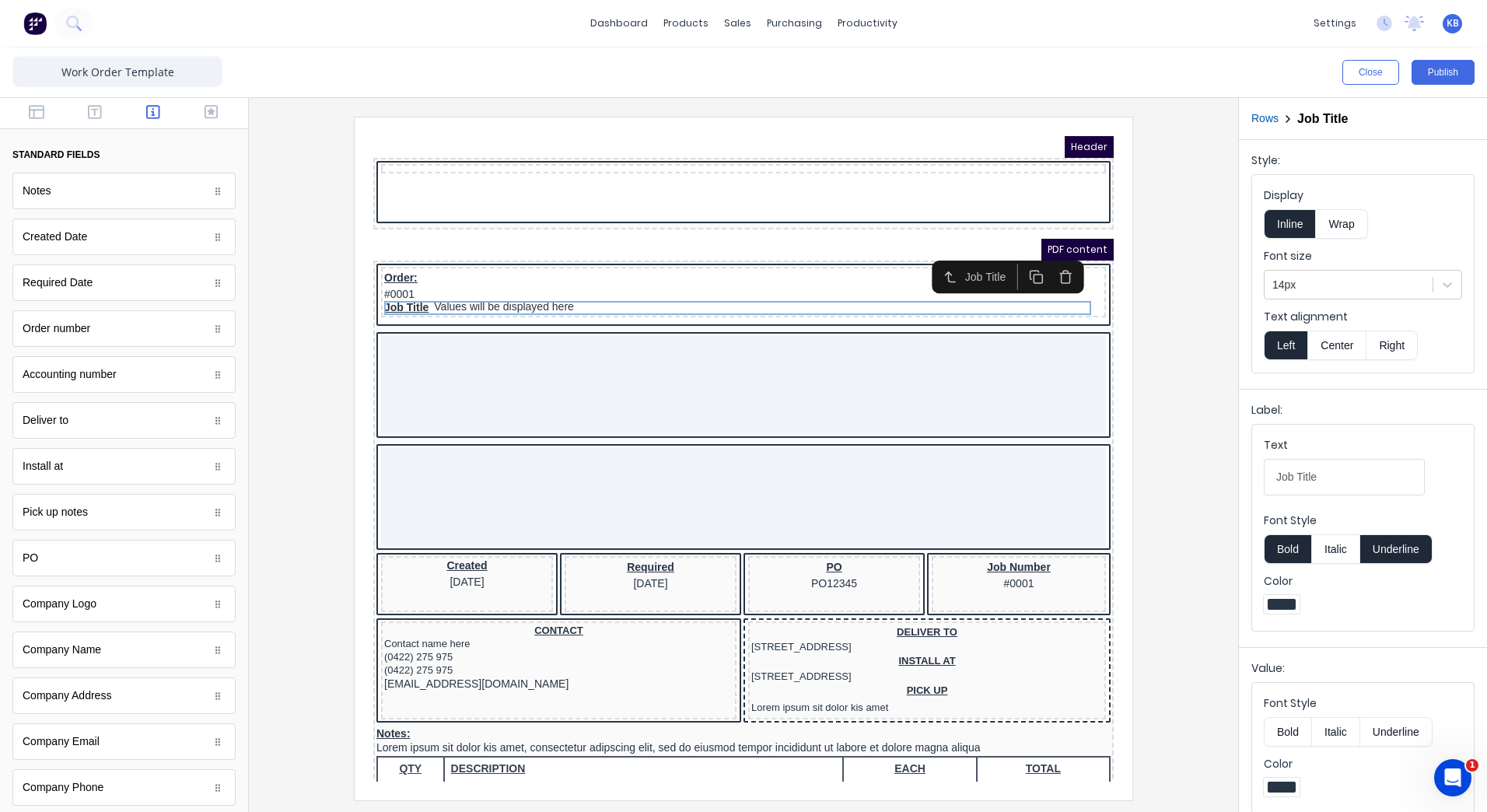
click at [1344, 228] on button "Wrap" at bounding box center [1341, 224] width 51 height 30
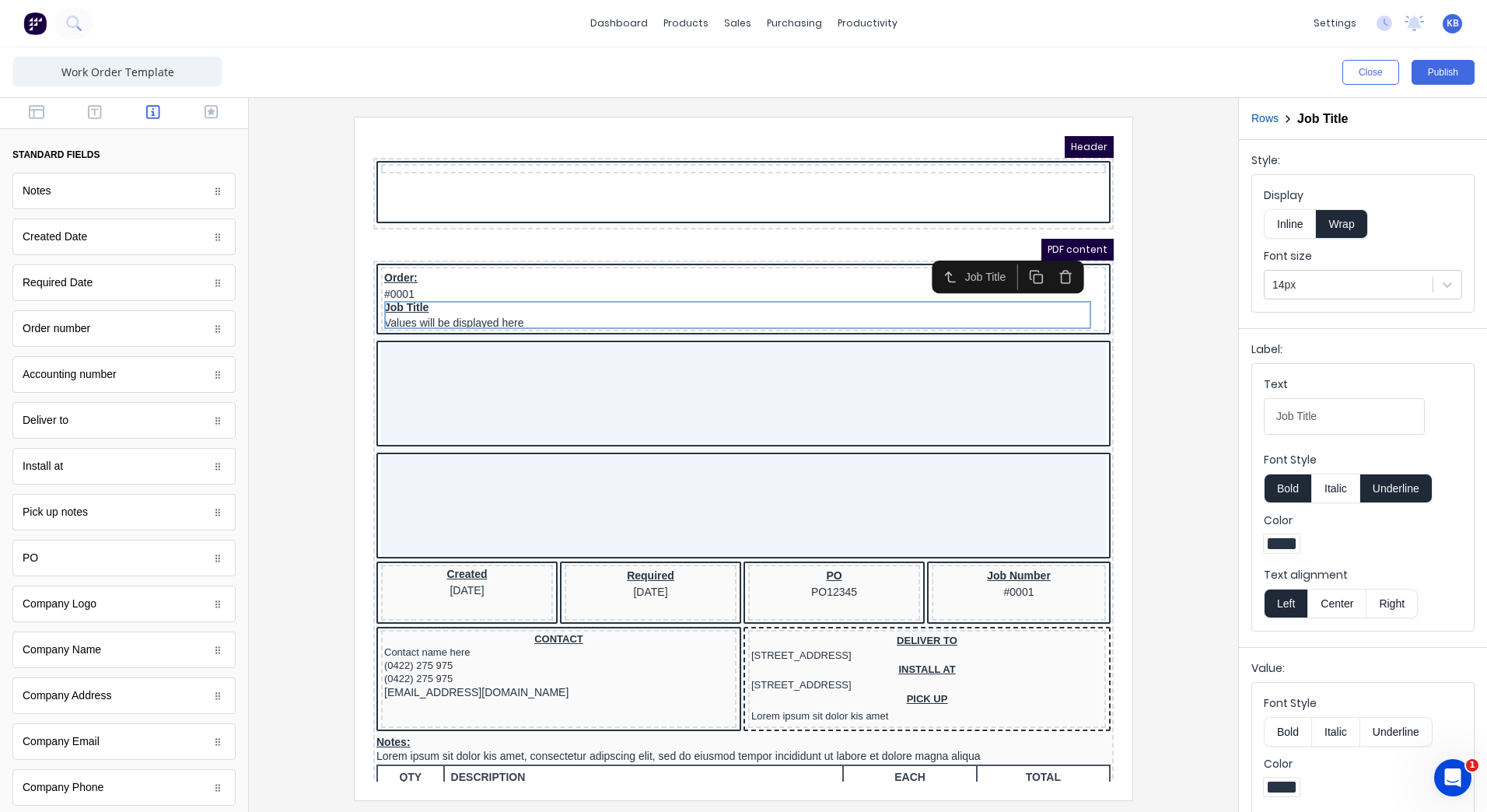
scroll to position [74, 0]
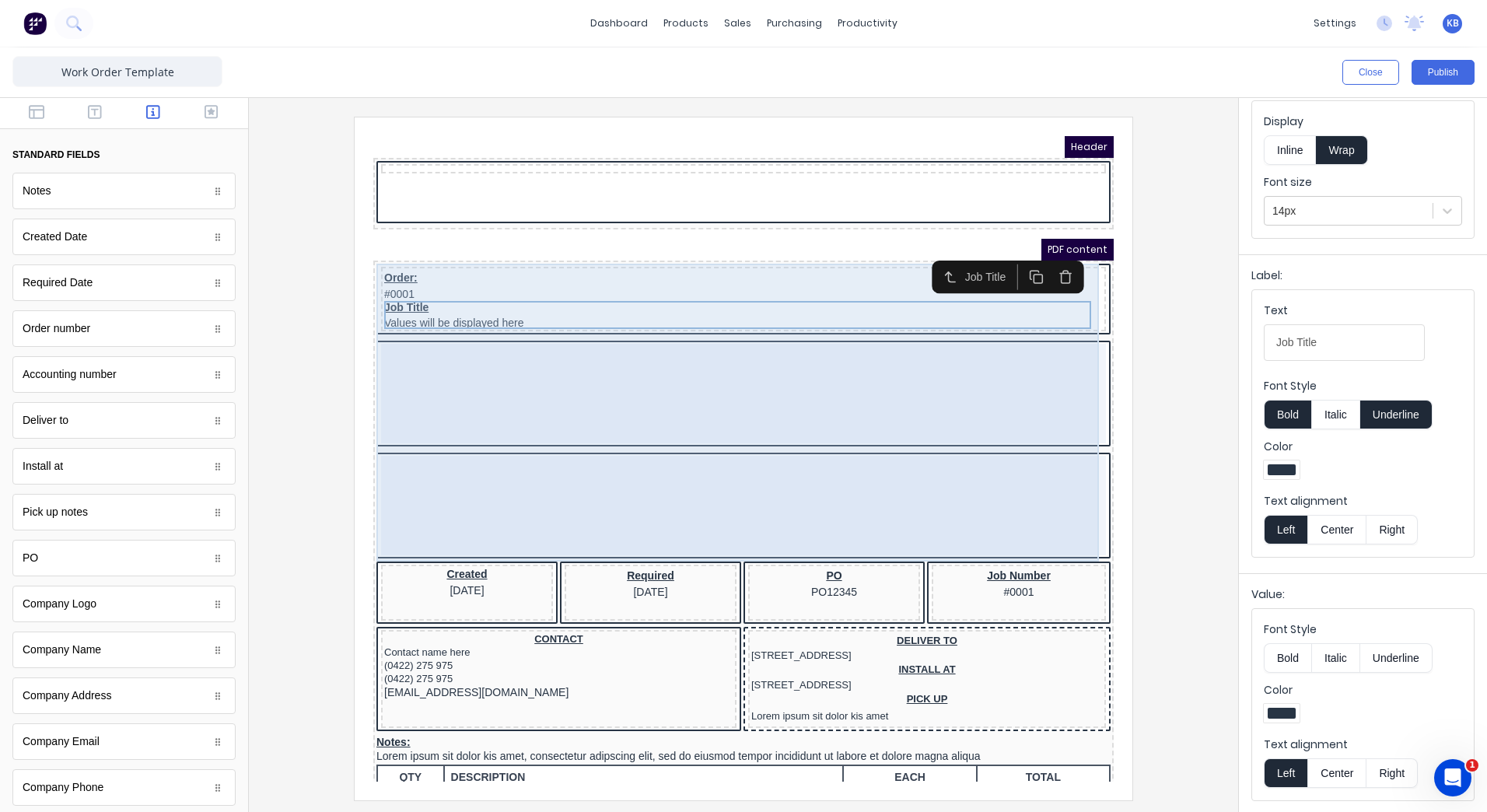
click at [744, 332] on div at bounding box center [725, 375] width 725 height 100
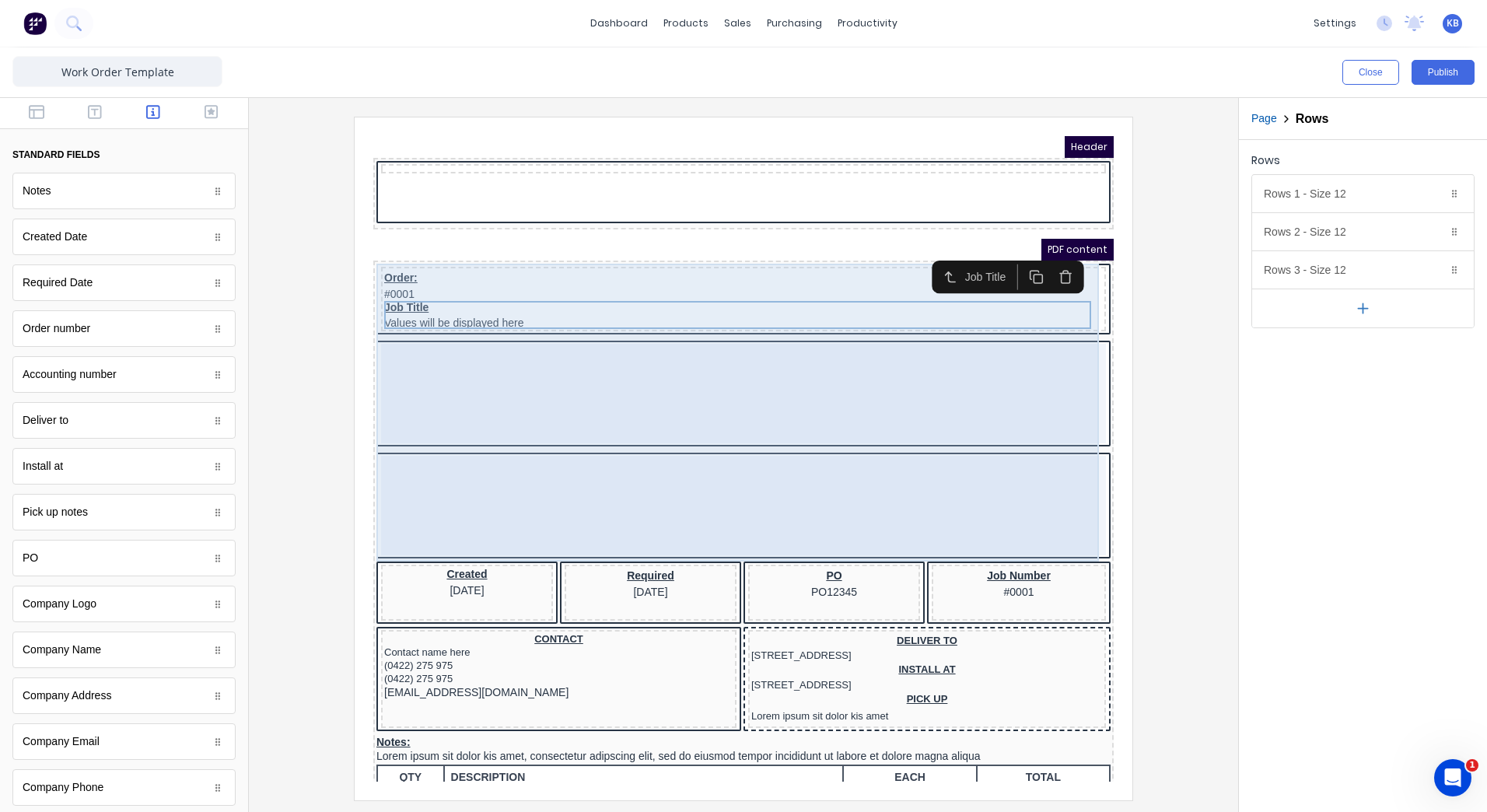
scroll to position [0, 0]
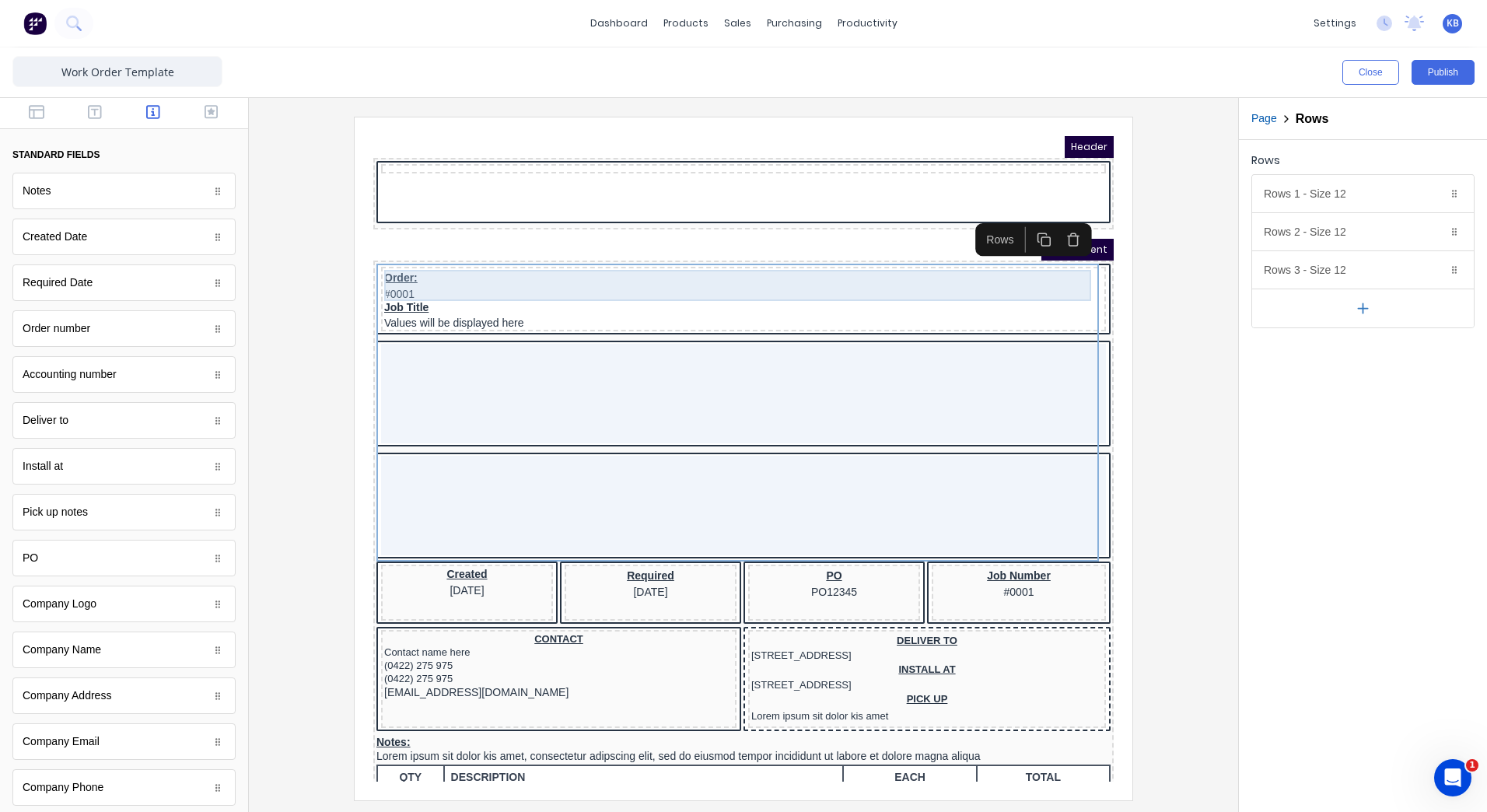
click at [801, 273] on div "Order: #0001" at bounding box center [725, 266] width 719 height 31
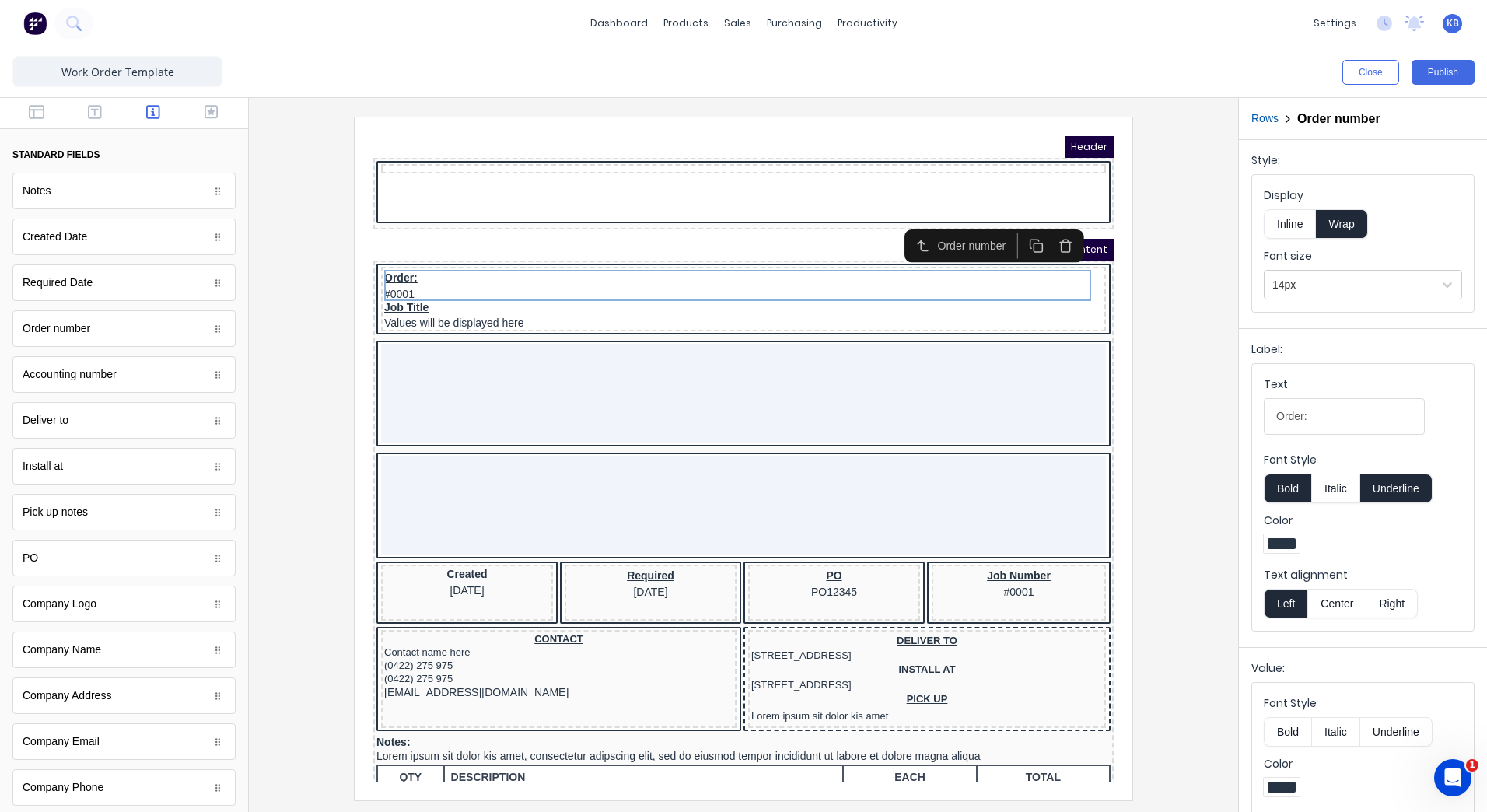
scroll to position [74, 0]
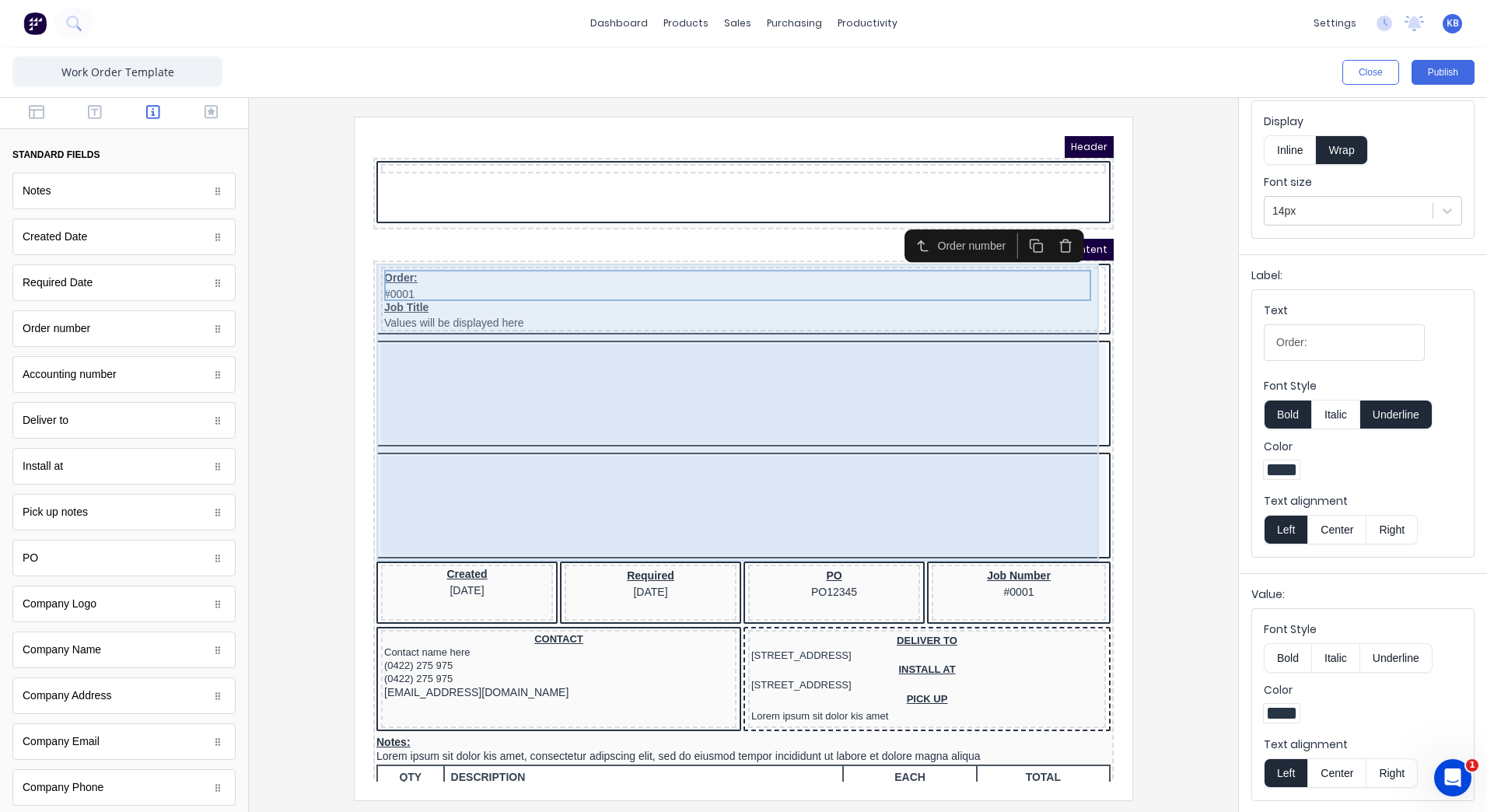
click at [540, 353] on div at bounding box center [725, 375] width 725 height 100
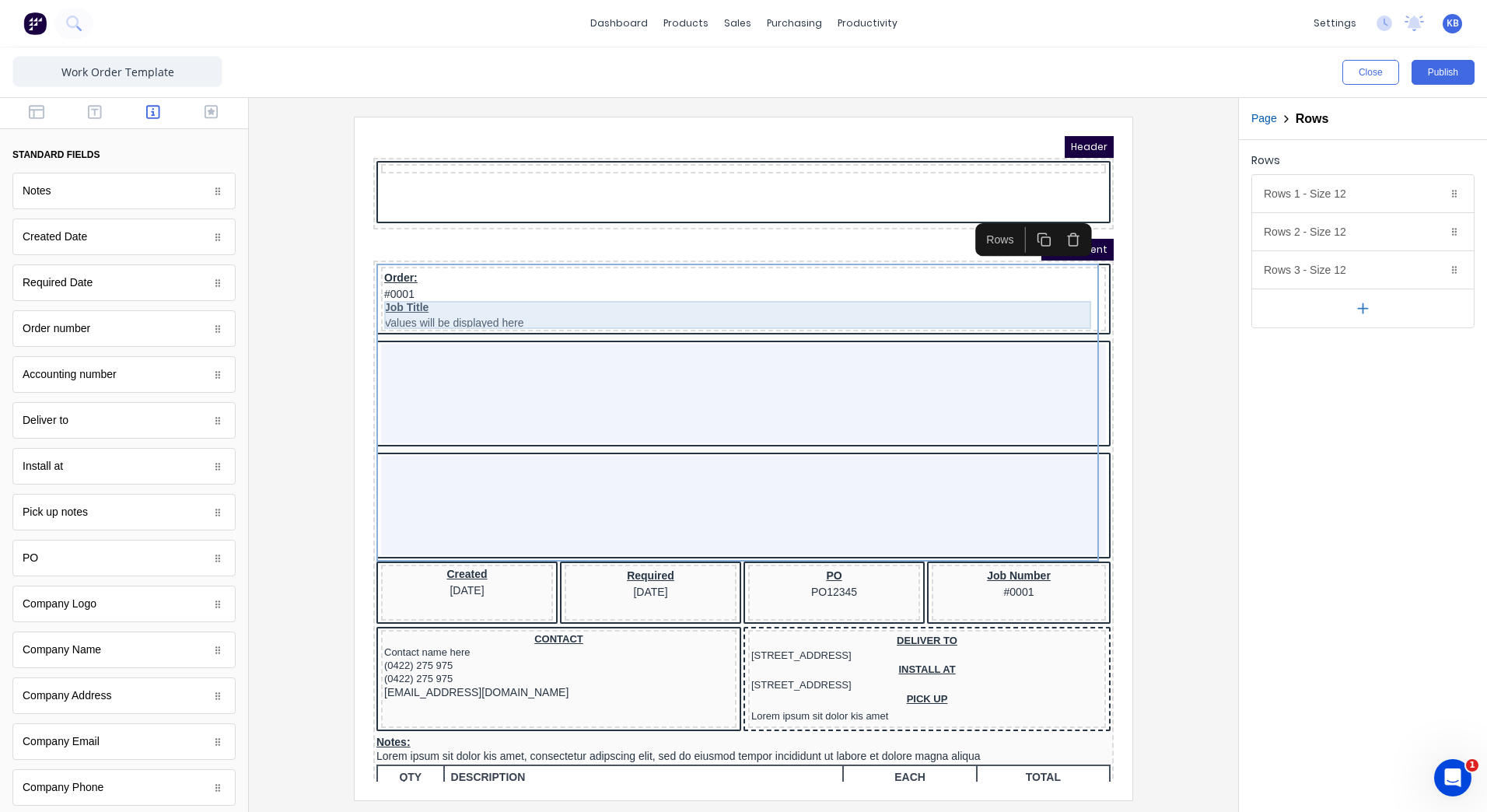
click at [507, 291] on div "Job Title Values will be displayed here" at bounding box center [725, 296] width 719 height 28
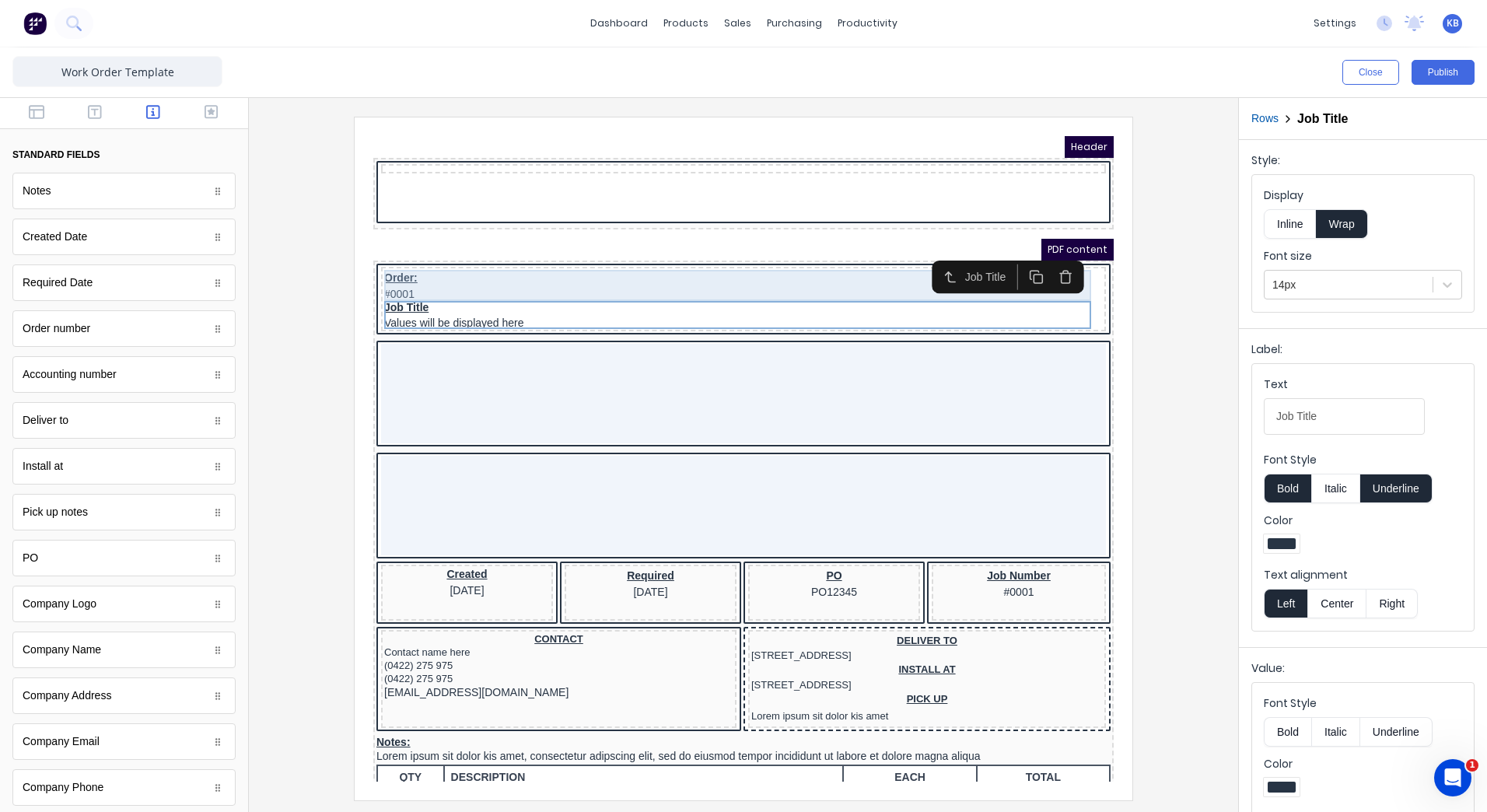
click at [503, 258] on div "Order: #0001" at bounding box center [725, 266] width 719 height 31
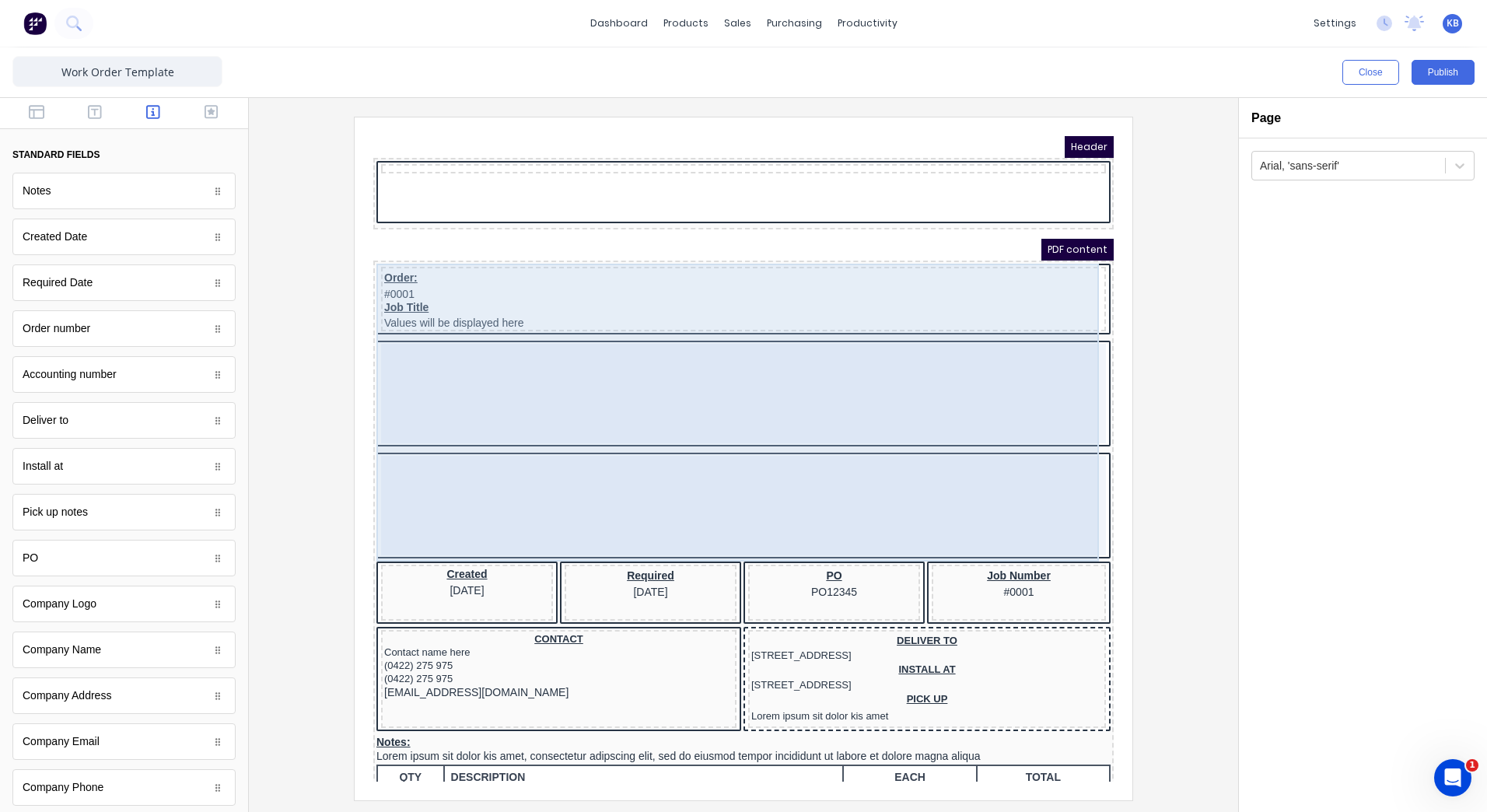
click at [359, 255] on div "Order: #0001 Job Title Values will be displayed here" at bounding box center [725, 394] width 734 height 298
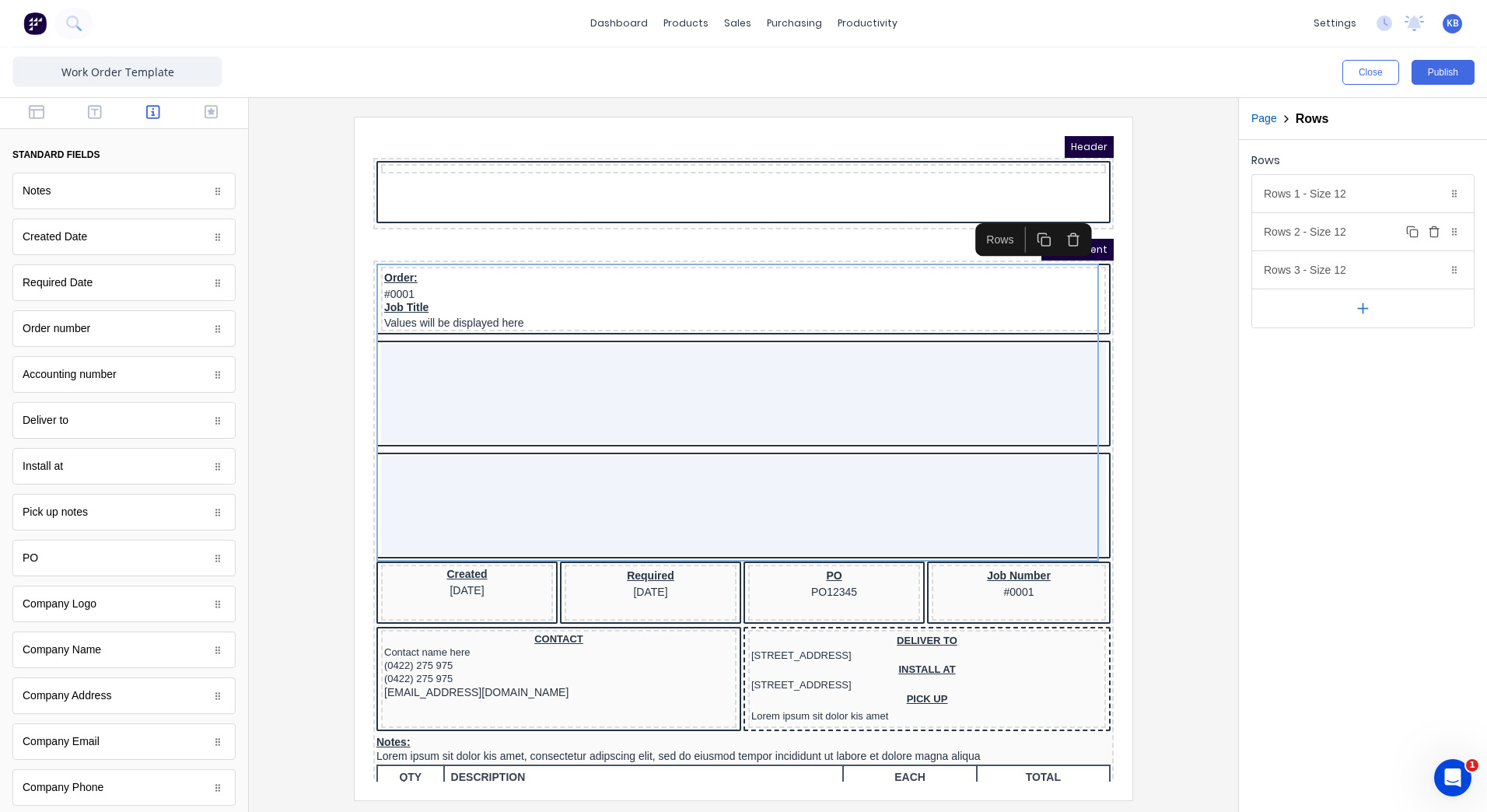
click at [1350, 235] on div "Rows 2 - Size 12 Duplicate Delete" at bounding box center [1363, 232] width 222 height 37
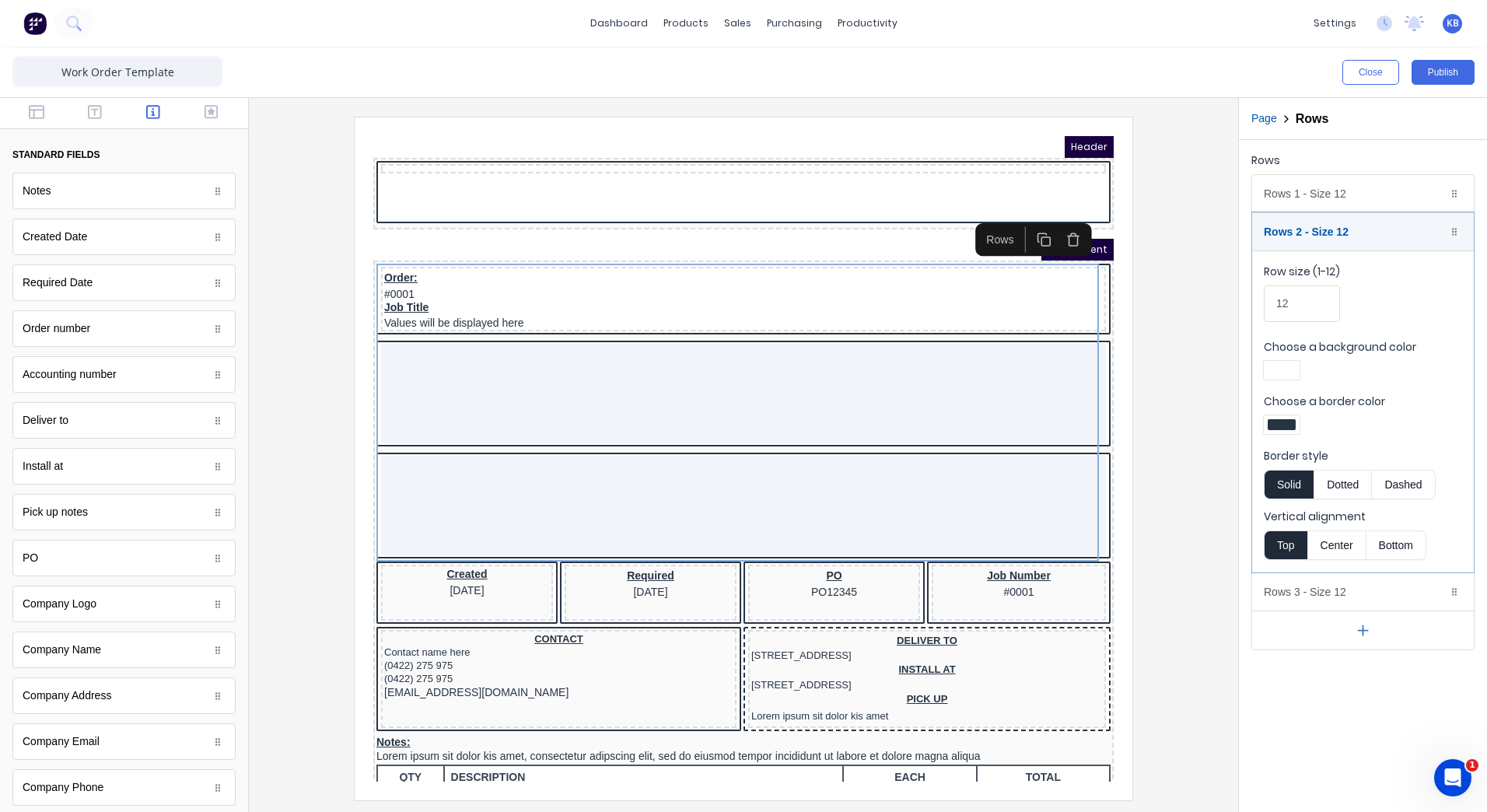
drag, startPoint x: 1344, startPoint y: 301, endPoint x: 1335, endPoint y: 303, distance: 9.2
click at [1343, 303] on div "Row size (1-12) 12" at bounding box center [1363, 296] width 198 height 66
click at [1274, 306] on input "12" at bounding box center [1301, 304] width 76 height 37
click at [1234, 306] on div "Close Publish Components standard fields Notes Notes Created Date Created Date …" at bounding box center [743, 429] width 1487 height 764
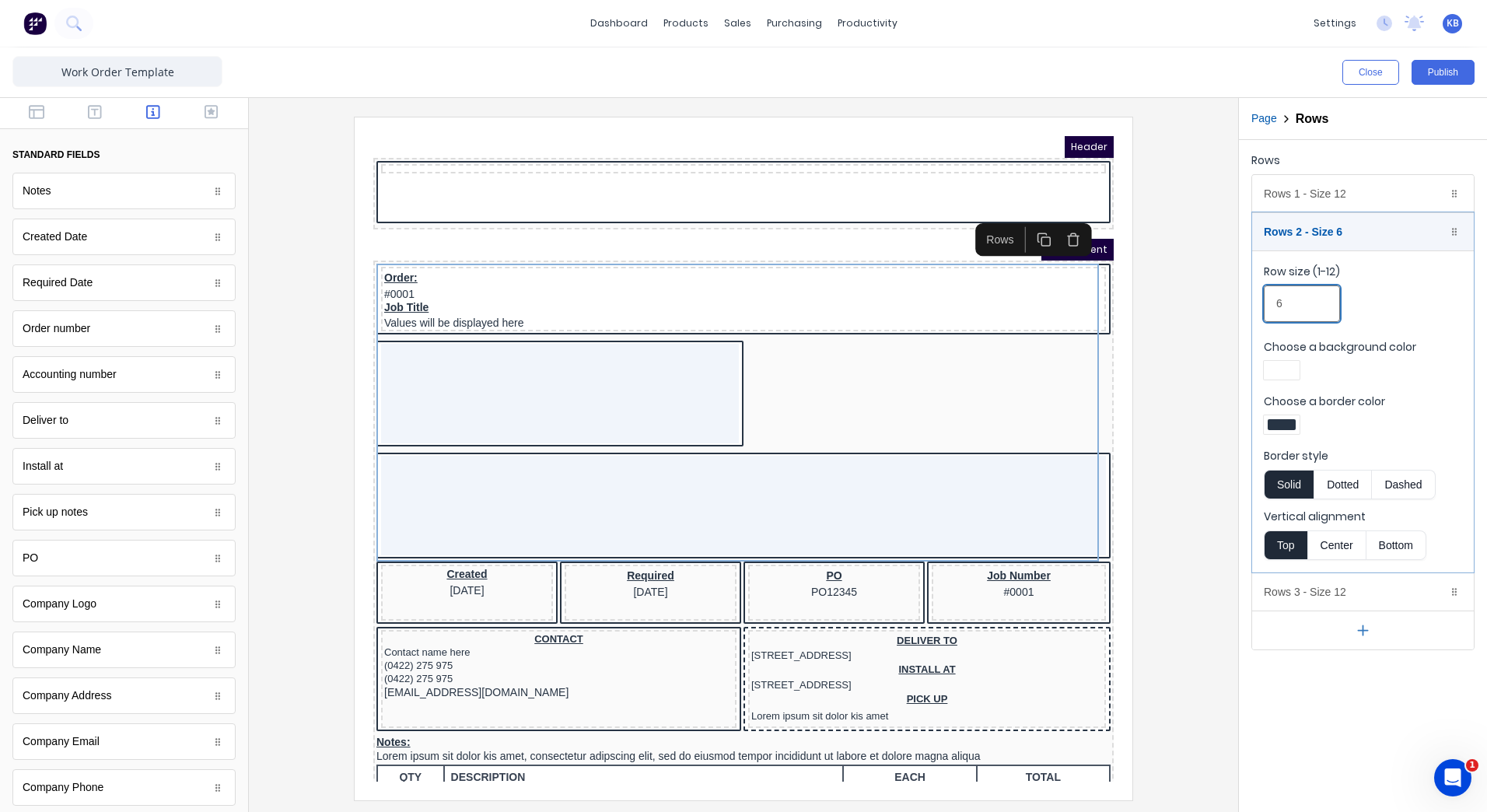
type input "6"
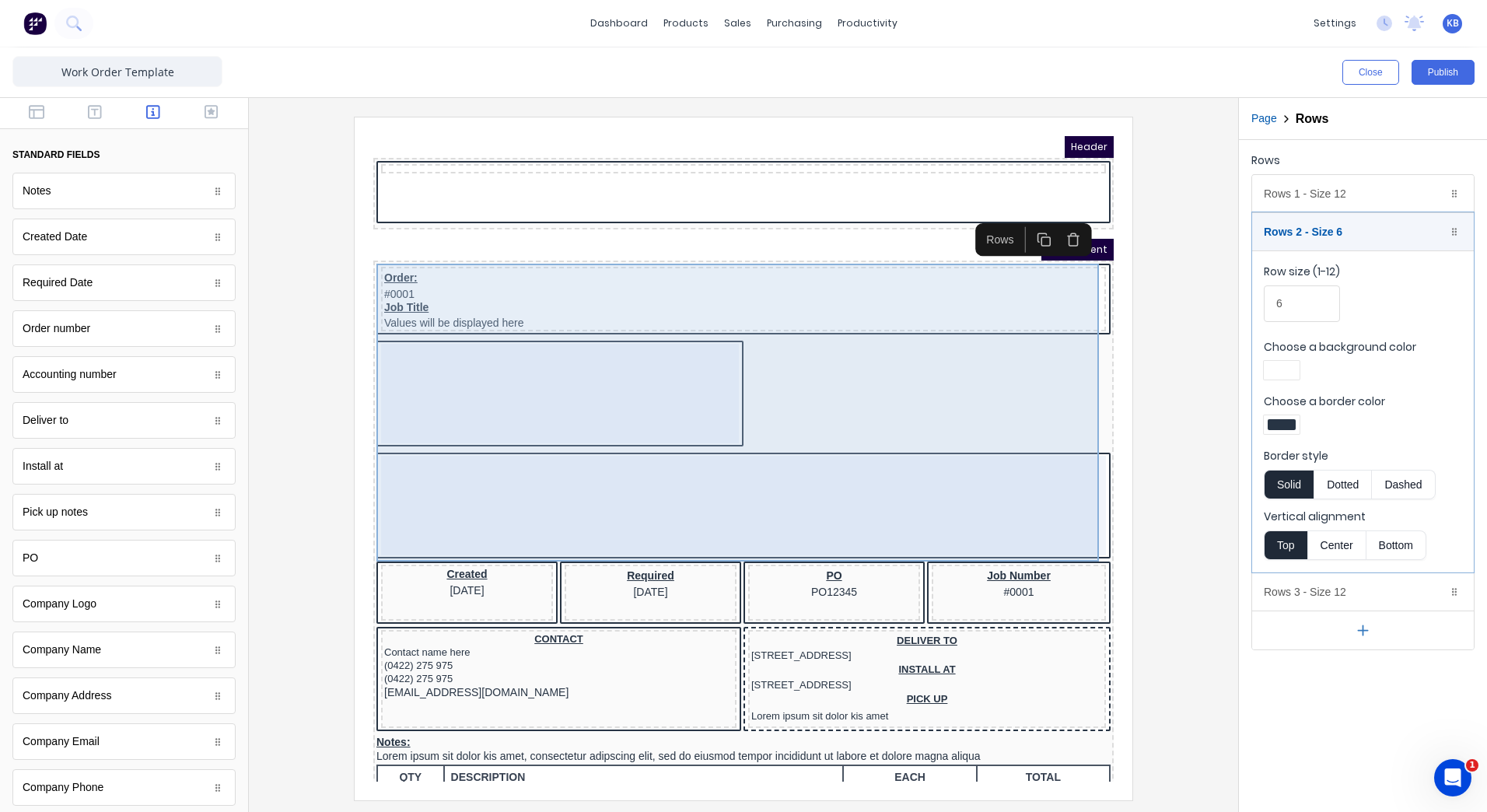
click at [670, 251] on div "Order: #0001" at bounding box center [725, 266] width 719 height 31
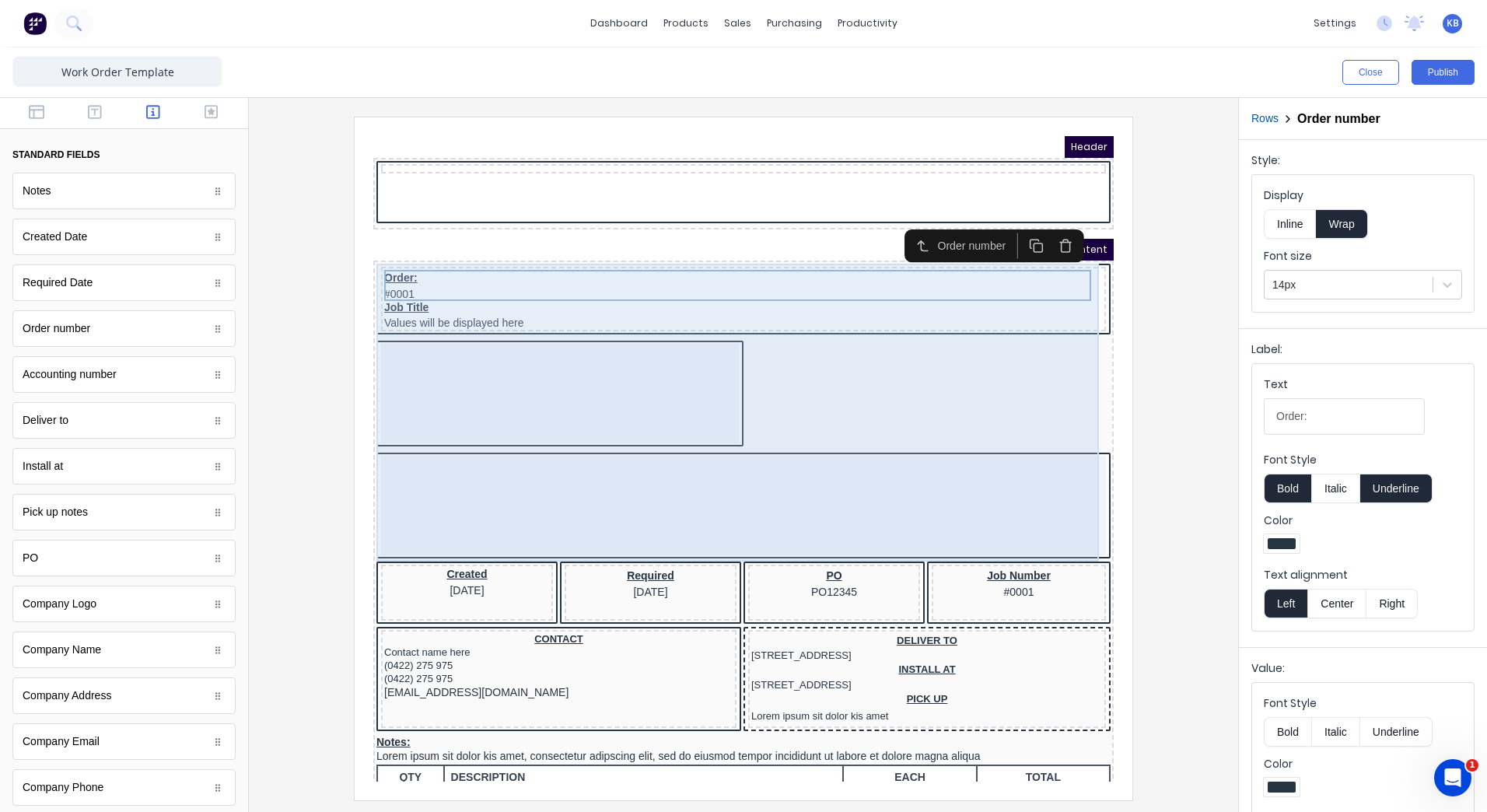
click at [490, 373] on div at bounding box center [541, 375] width 358 height 100
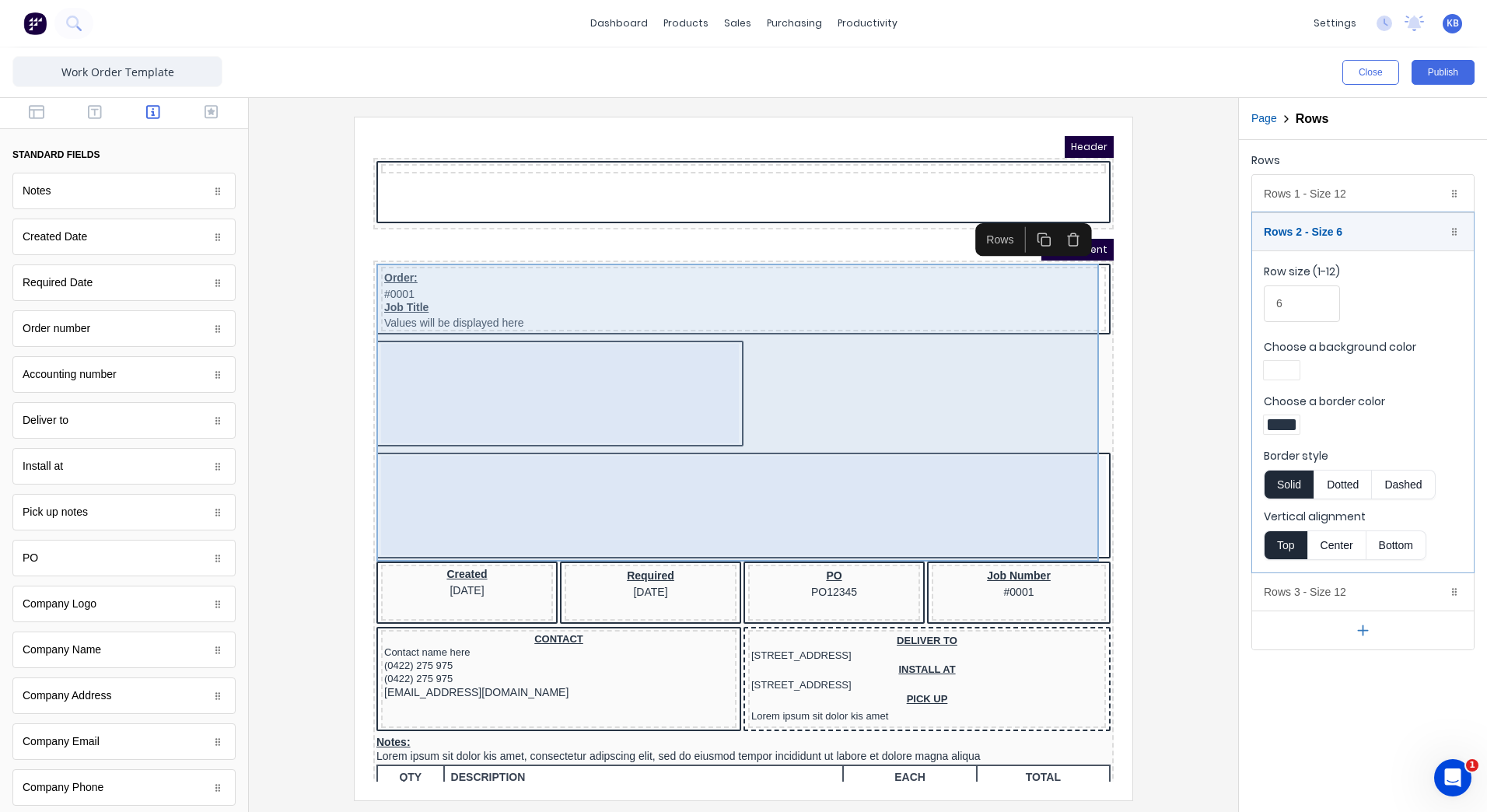
click at [657, 401] on div at bounding box center [541, 375] width 358 height 100
click at [766, 348] on div "Order: #0001 Job Title Values will be displayed here" at bounding box center [725, 394] width 734 height 298
click at [401, 431] on div "Order: #0001 Job Title Values will be displayed here" at bounding box center [725, 394] width 734 height 298
click at [499, 318] on div "Order: #0001 Job Title Values will be displayed here" at bounding box center [725, 394] width 734 height 298
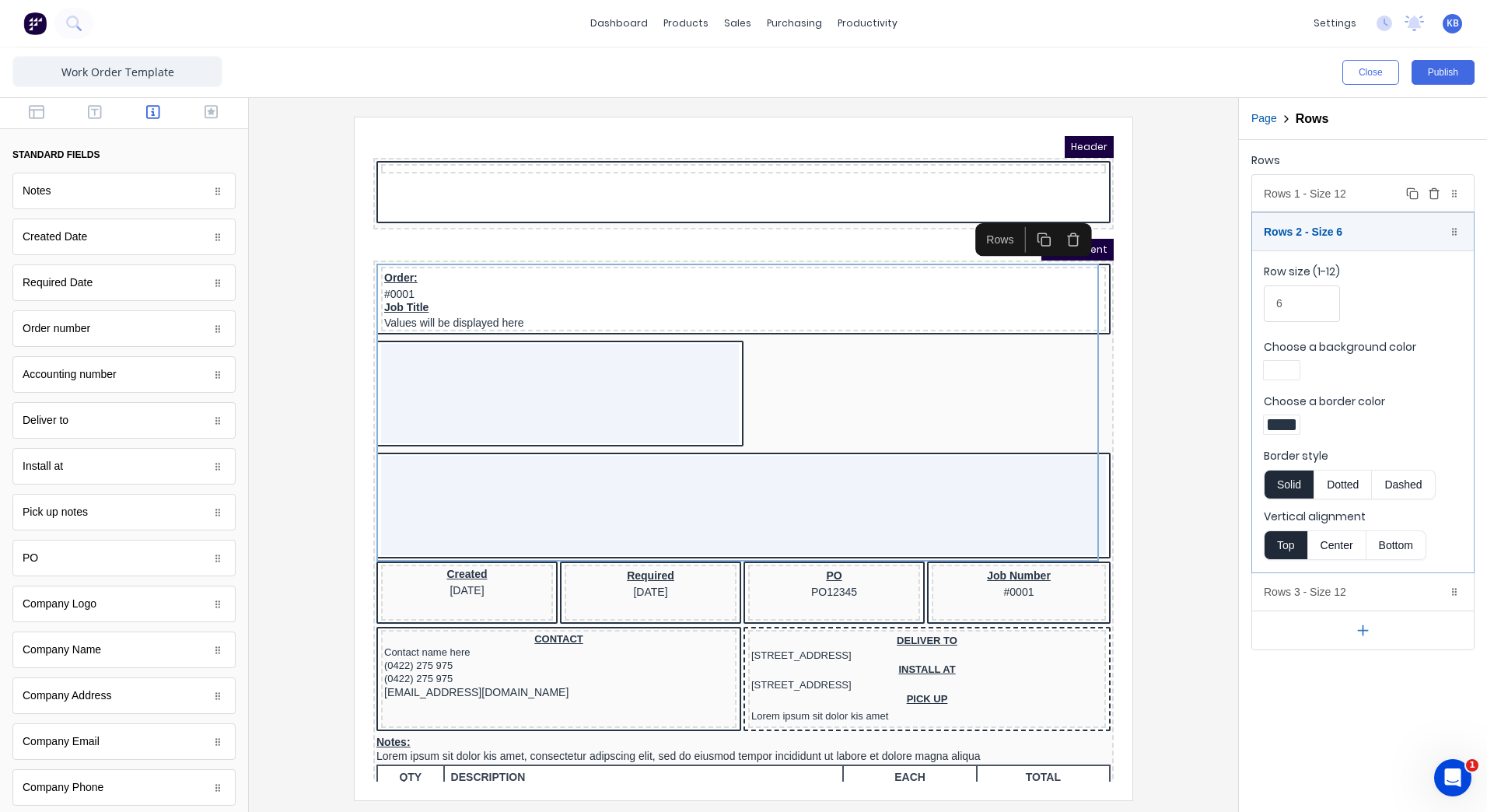
click at [1335, 199] on div "Rows 1 - Size 12 Duplicate Delete" at bounding box center [1363, 193] width 222 height 37
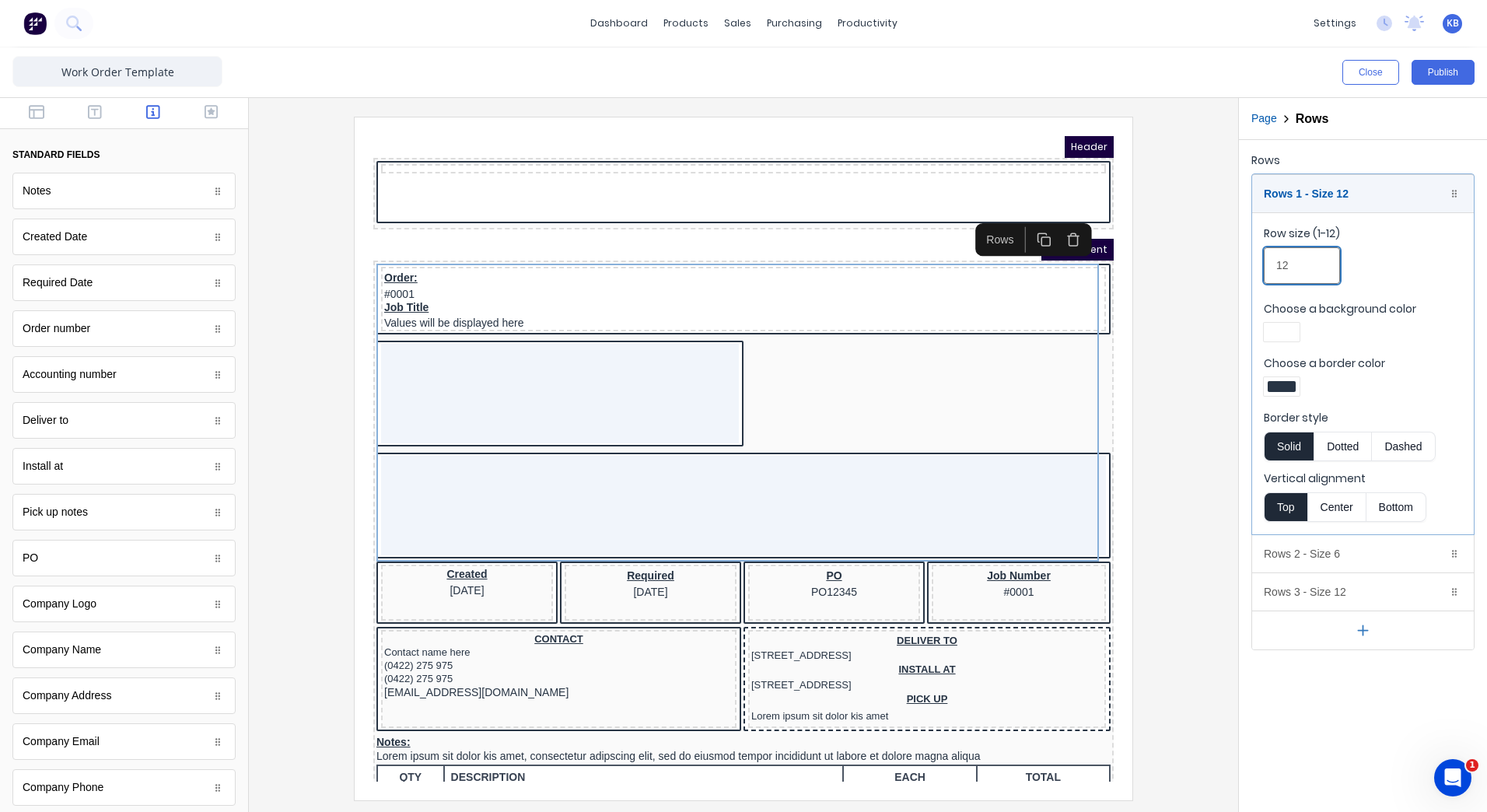
click at [1302, 258] on input "12" at bounding box center [1301, 265] width 76 height 37
drag, startPoint x: 1302, startPoint y: 258, endPoint x: 1237, endPoint y: 273, distance: 66.7
click at [1241, 275] on div "Rows Rows 1 - Size 12 Duplicate Delete Row size (1-12) 12 Choose a background c…" at bounding box center [1363, 400] width 248 height 519
type input "6"
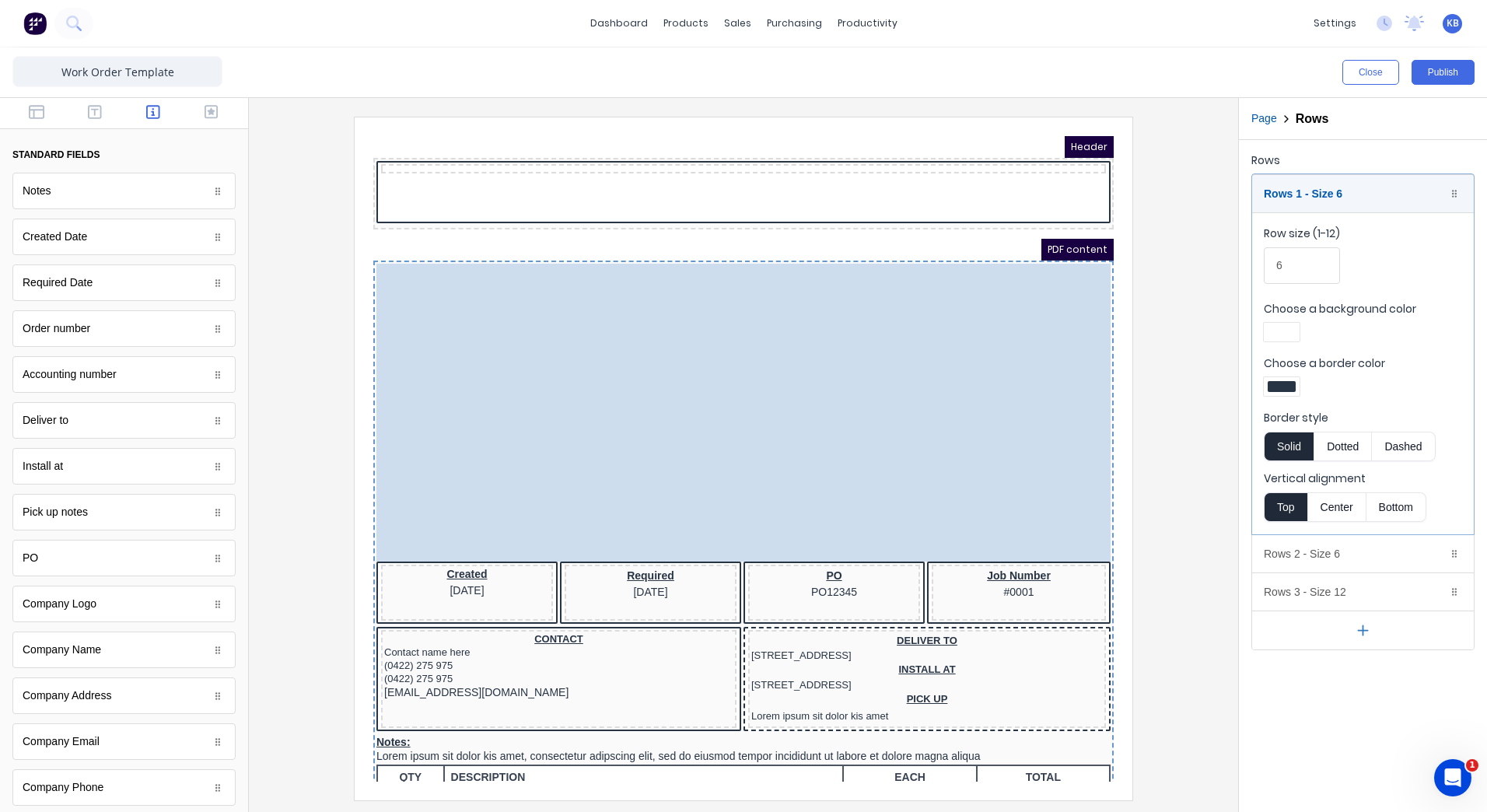
drag, startPoint x: 534, startPoint y: 418, endPoint x: 907, endPoint y: 307, distance: 389.2
click at [907, 307] on body "Header PDF content Order: #0001 Job Title Values will be displayed here Order: …" at bounding box center [725, 440] width 740 height 646
drag, startPoint x: 899, startPoint y: 316, endPoint x: 889, endPoint y: 319, distance: 10.4
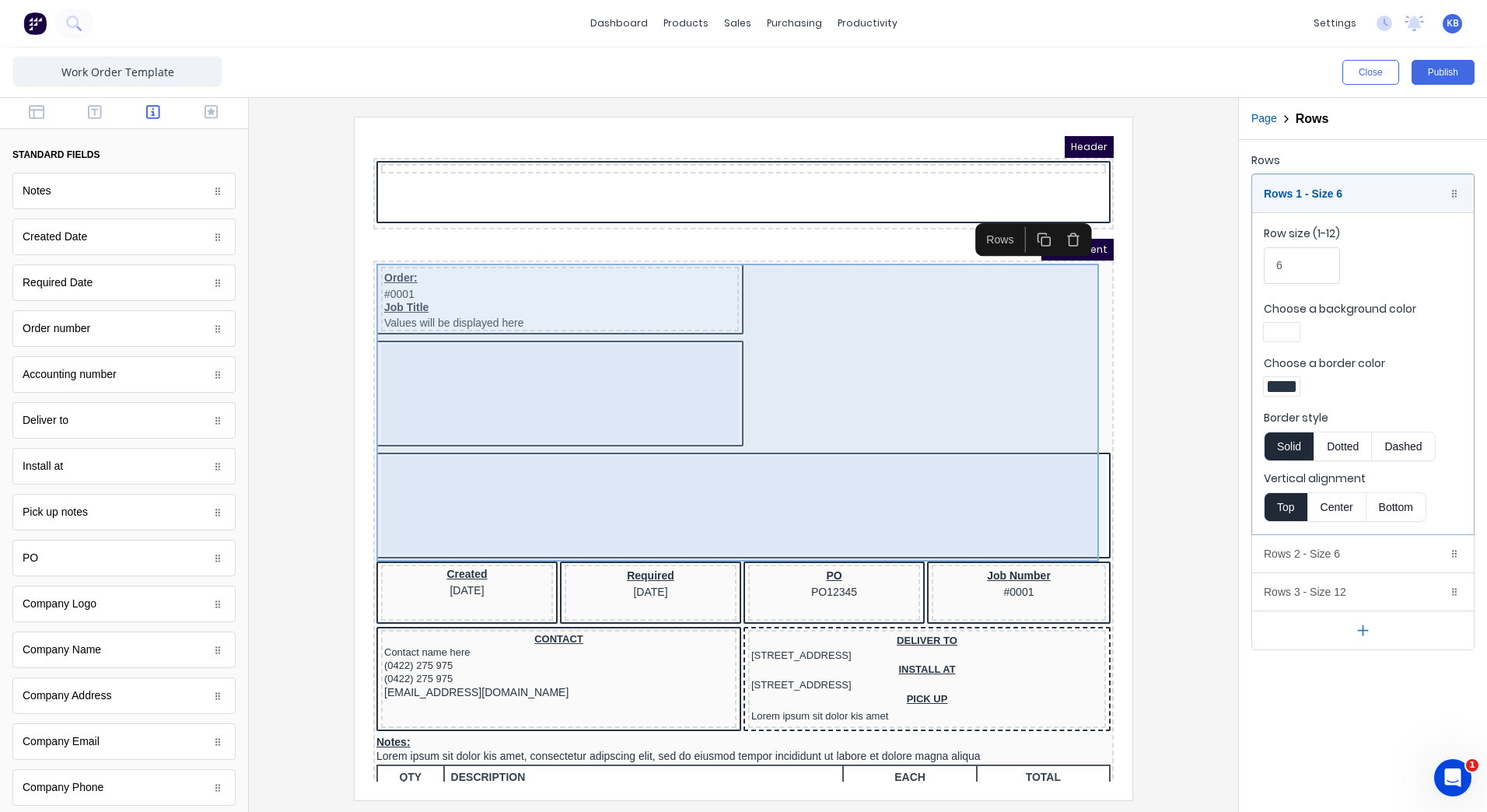
click at [587, 412] on div at bounding box center [541, 375] width 358 height 100
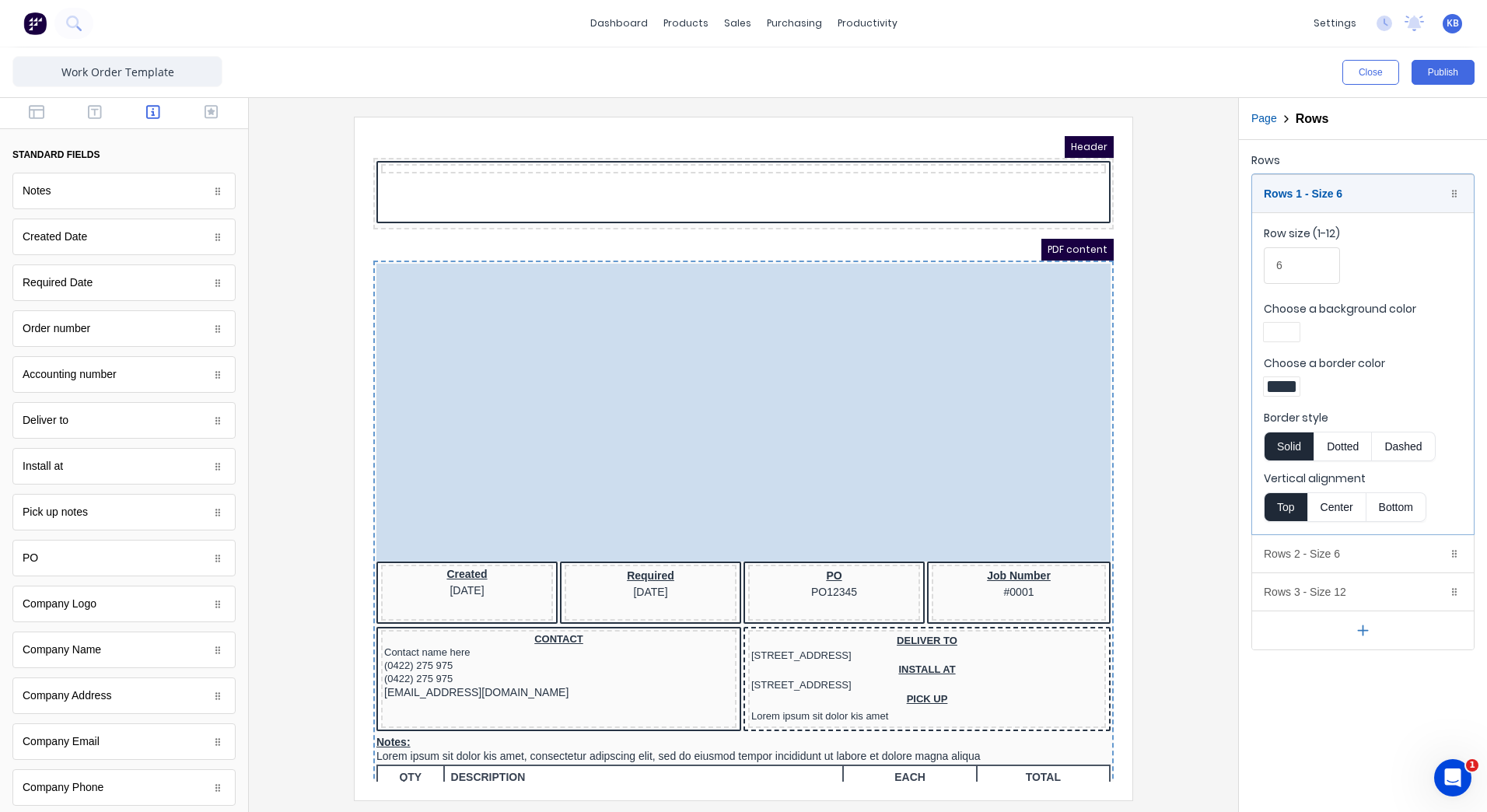
drag, startPoint x: 643, startPoint y: 381, endPoint x: 592, endPoint y: 409, distance: 58.2
click at [594, 422] on body "Header PDF content Order: #0001 Job Title Values will be displayed here Order: …" at bounding box center [725, 440] width 740 height 646
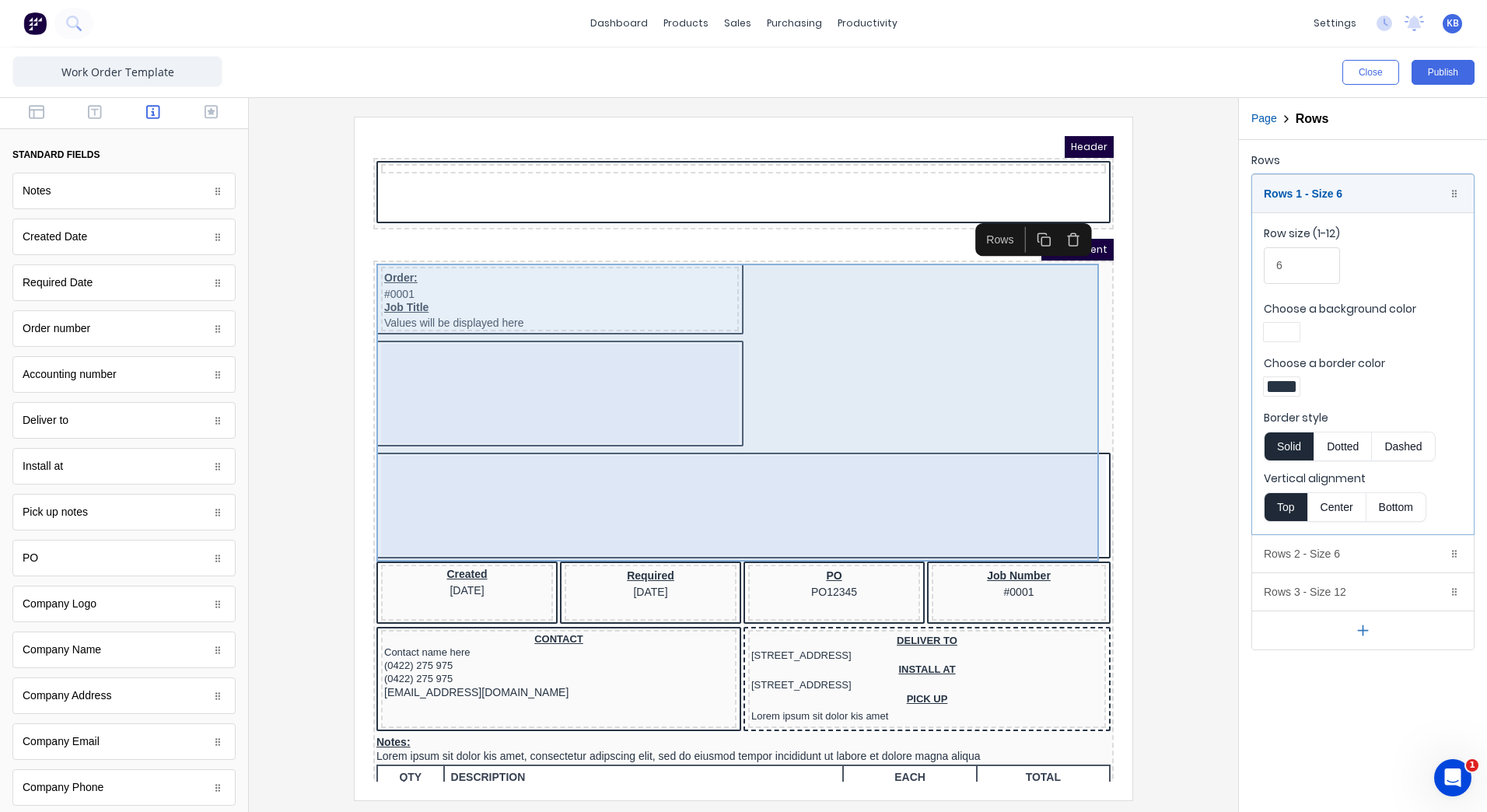
click at [911, 354] on div "Order: #0001 Job Title Values will be displayed here" at bounding box center [725, 394] width 734 height 298
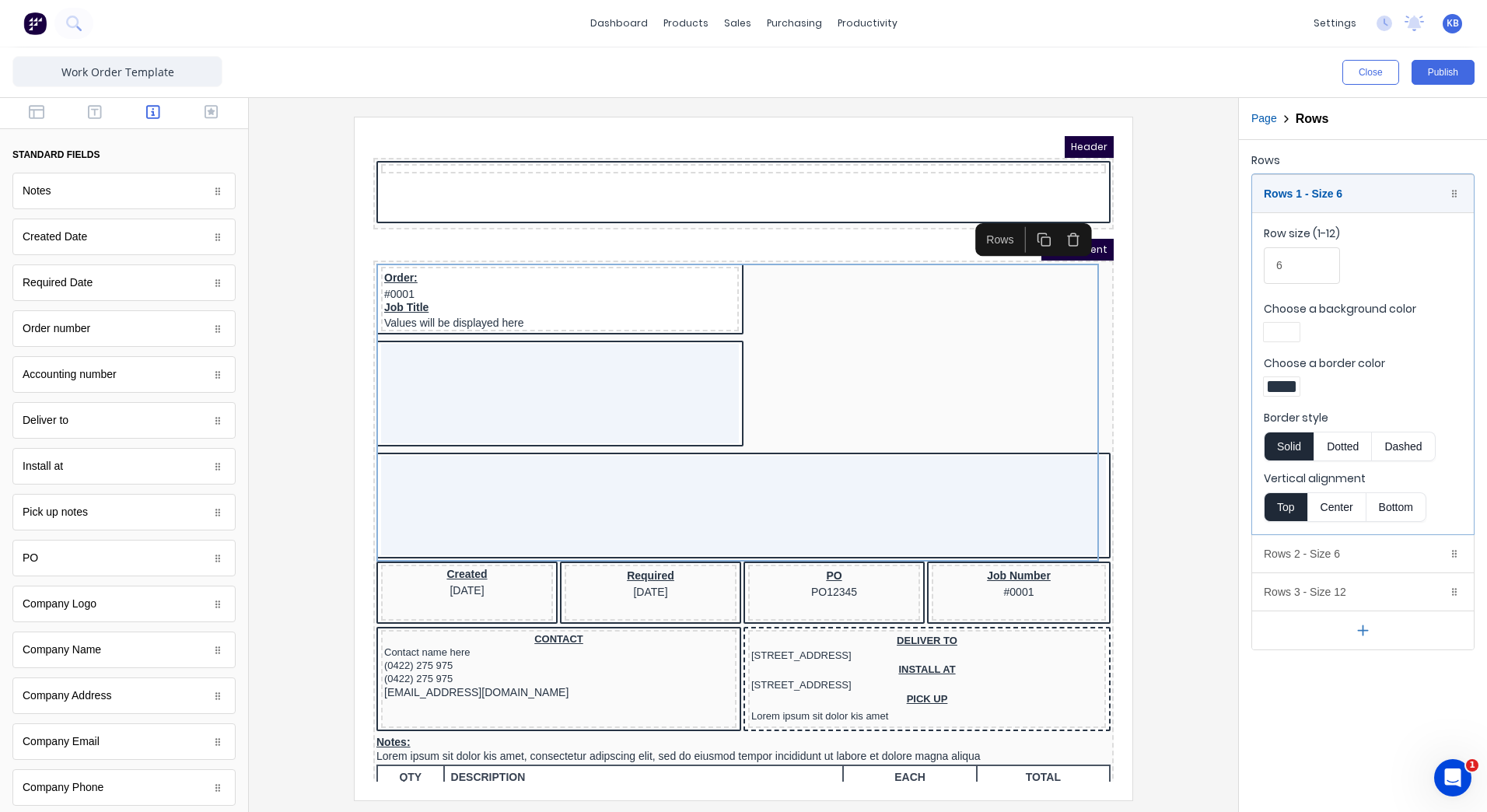
click at [1052, 231] on button "button" at bounding box center [1054, 221] width 30 height 26
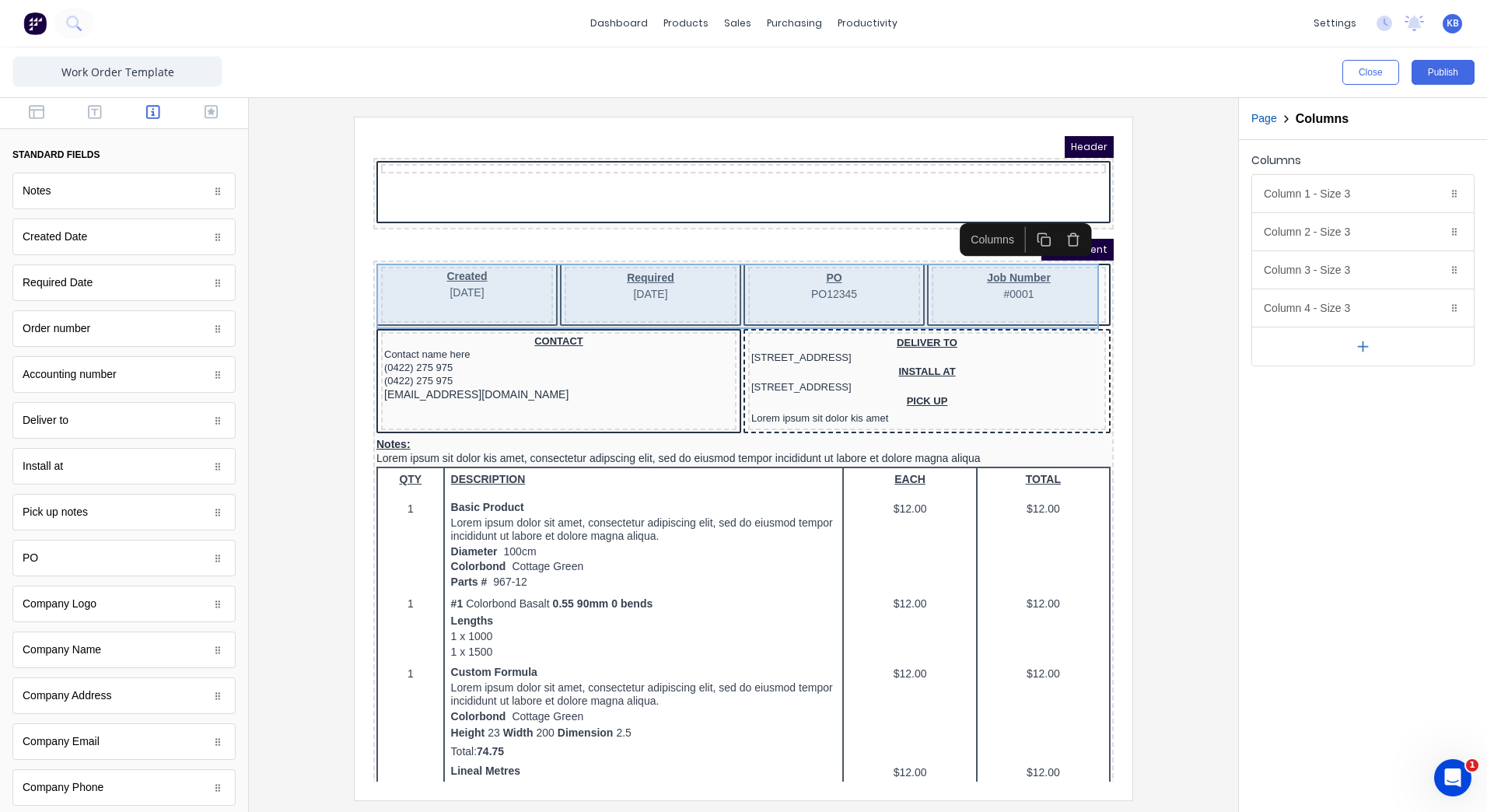
drag, startPoint x: 446, startPoint y: 293, endPoint x: 1025, endPoint y: 224, distance: 583.1
click at [1025, 224] on icon "button" at bounding box center [1025, 221] width 14 height 14
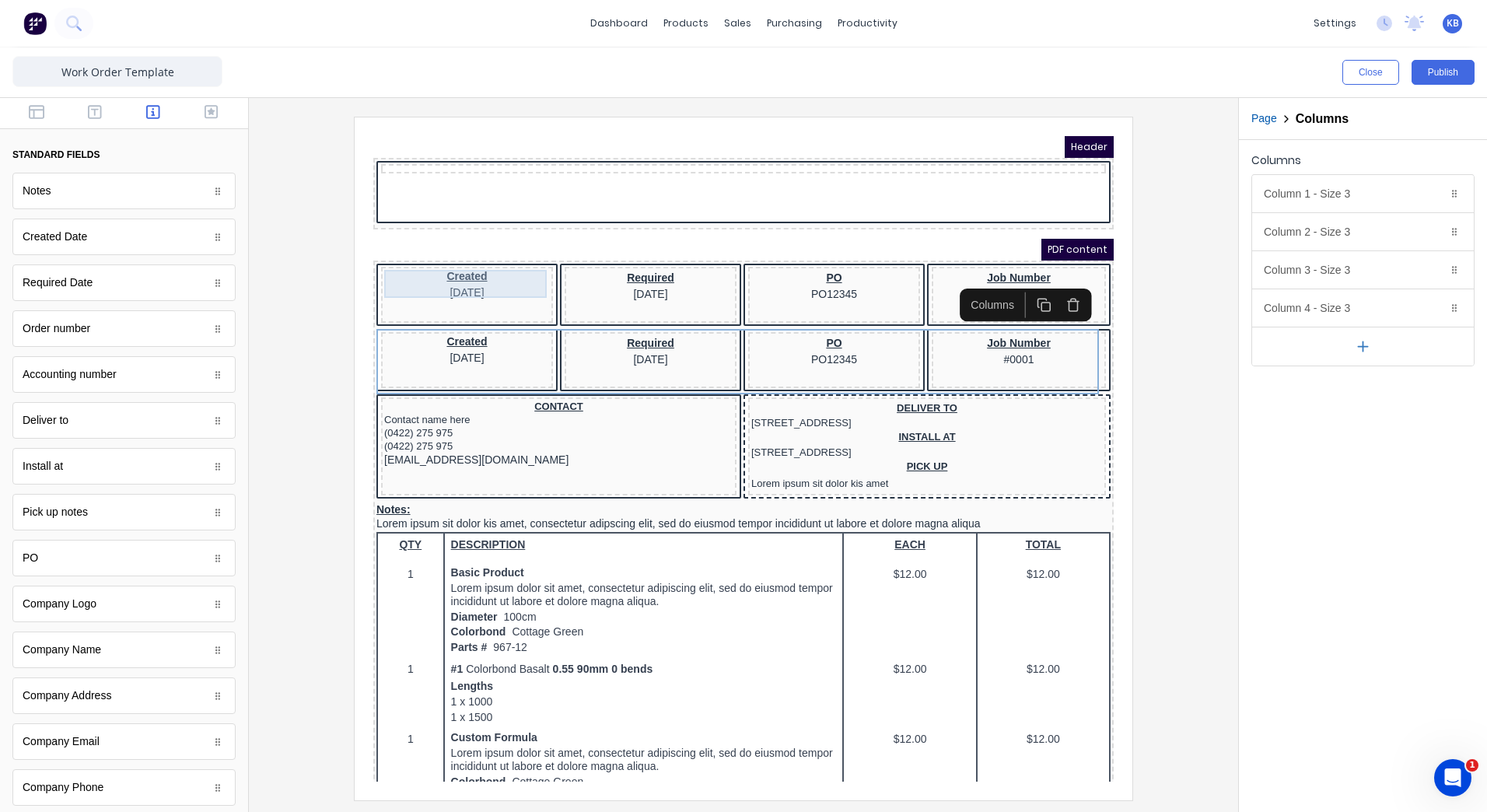
click at [520, 265] on div "Created 29/10/2024" at bounding box center [448, 264] width 165 height 28
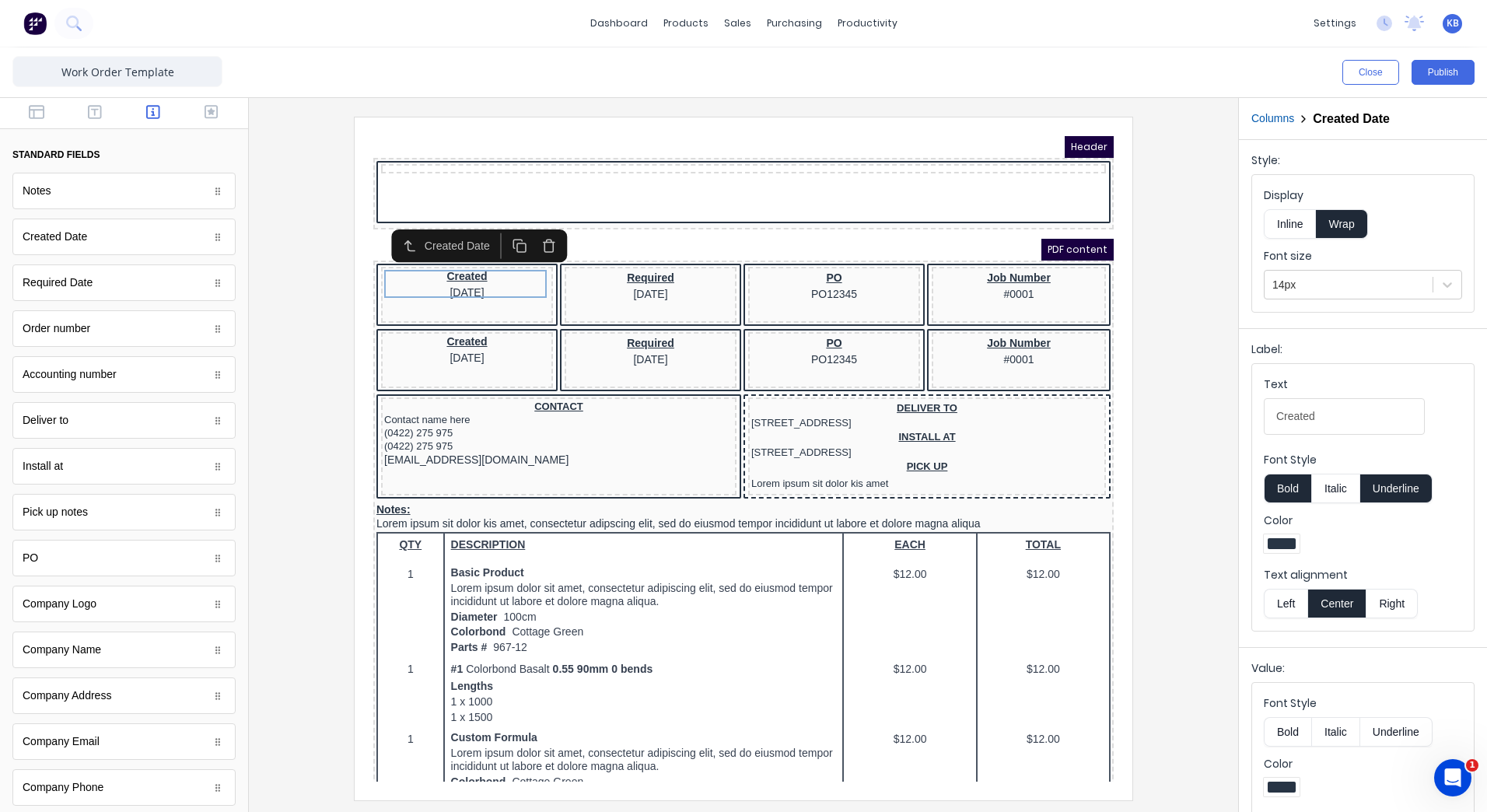
click at [486, 242] on div "Created Date" at bounding box center [460, 227] width 176 height 33
click at [660, 273] on div "Required [DATE]" at bounding box center [632, 266] width 165 height 31
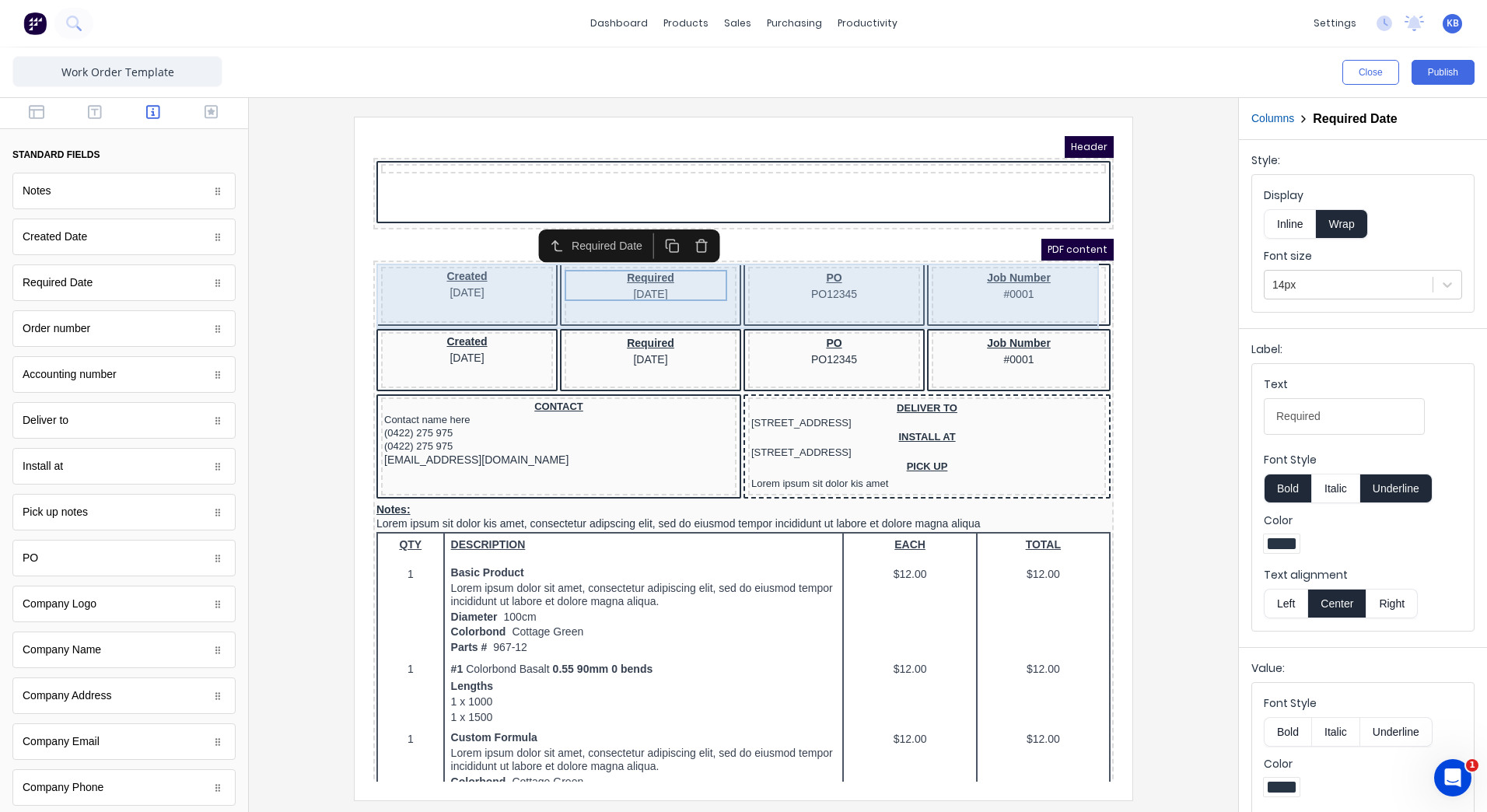
click at [850, 248] on div "PO PO12345" at bounding box center [815, 276] width 172 height 56
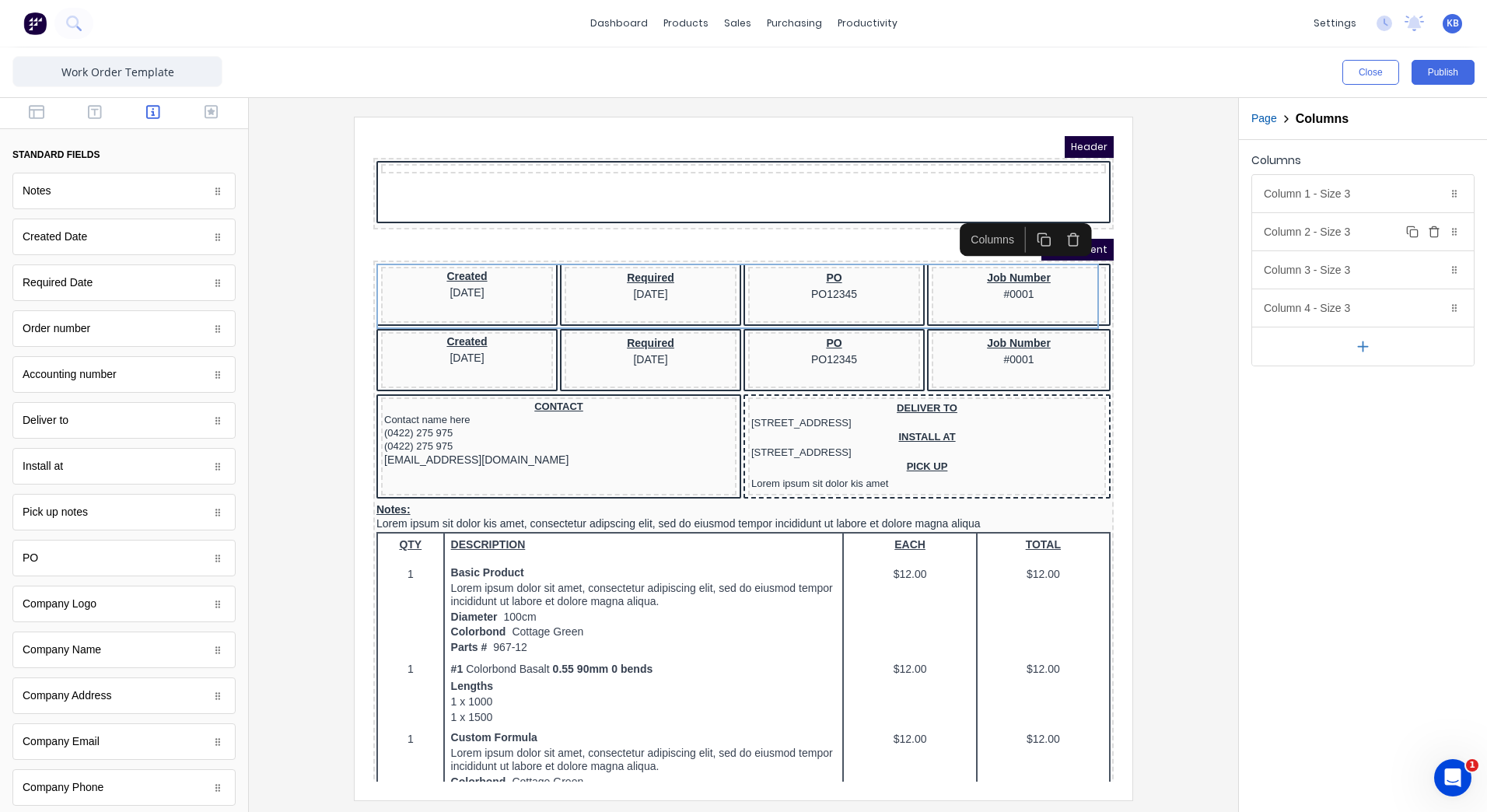
click at [1443, 234] on button "Delete" at bounding box center [1433, 231] width 18 height 18
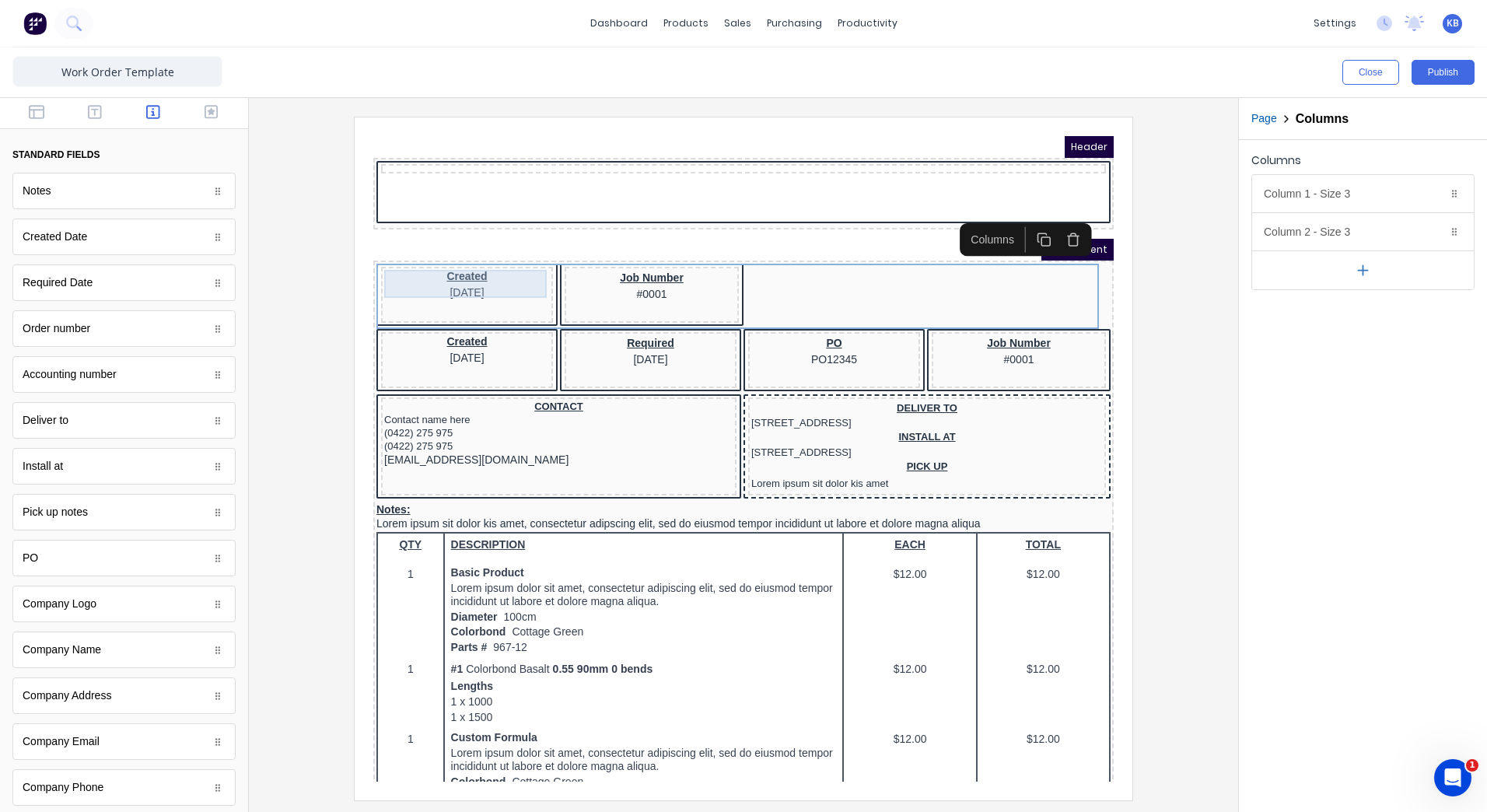
click at [480, 271] on div "Created 29/10/2024" at bounding box center [448, 264] width 165 height 28
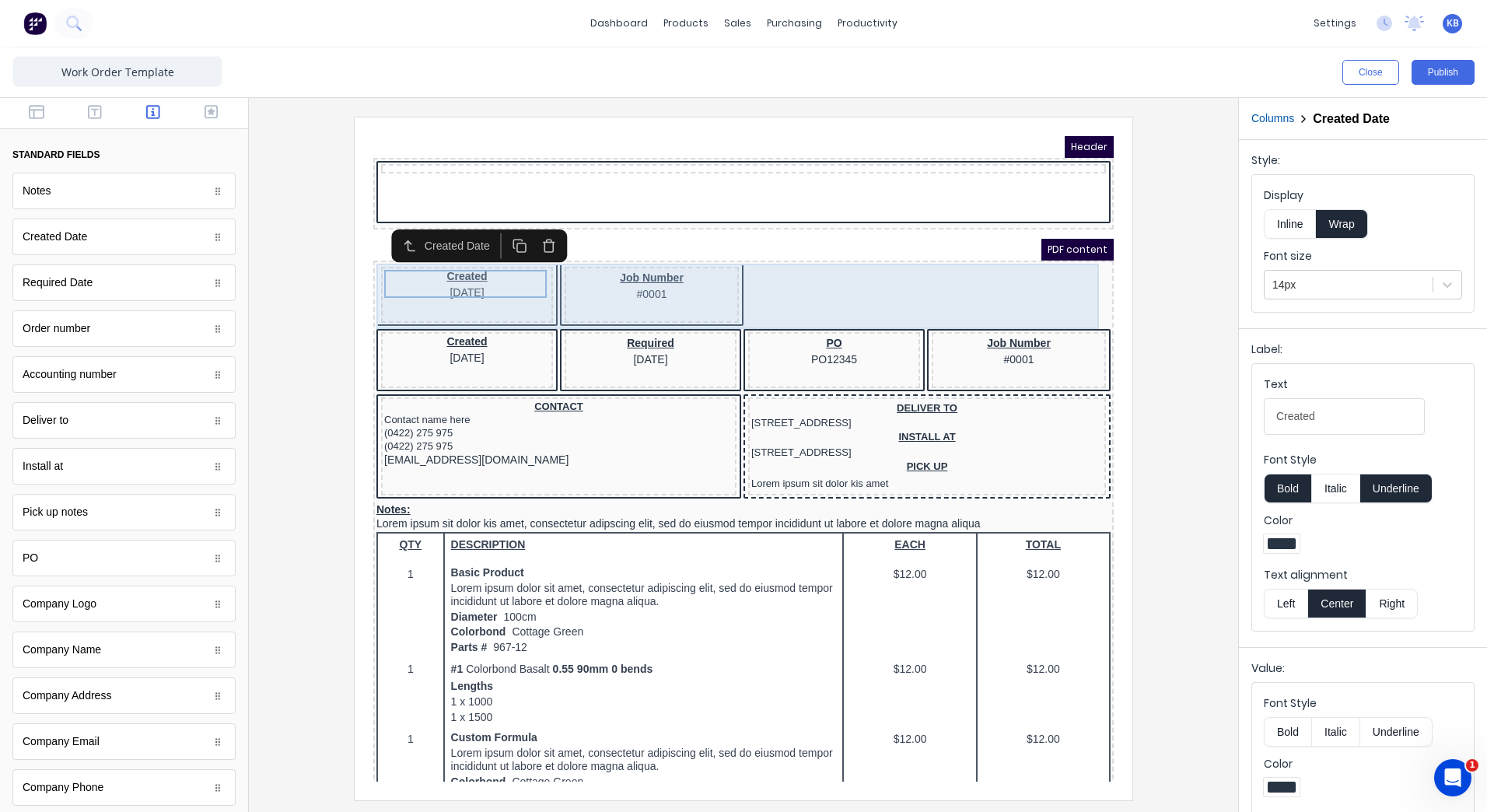
click at [886, 283] on div "Created 29/10/2024 Job Number #0001" at bounding box center [725, 278] width 734 height 65
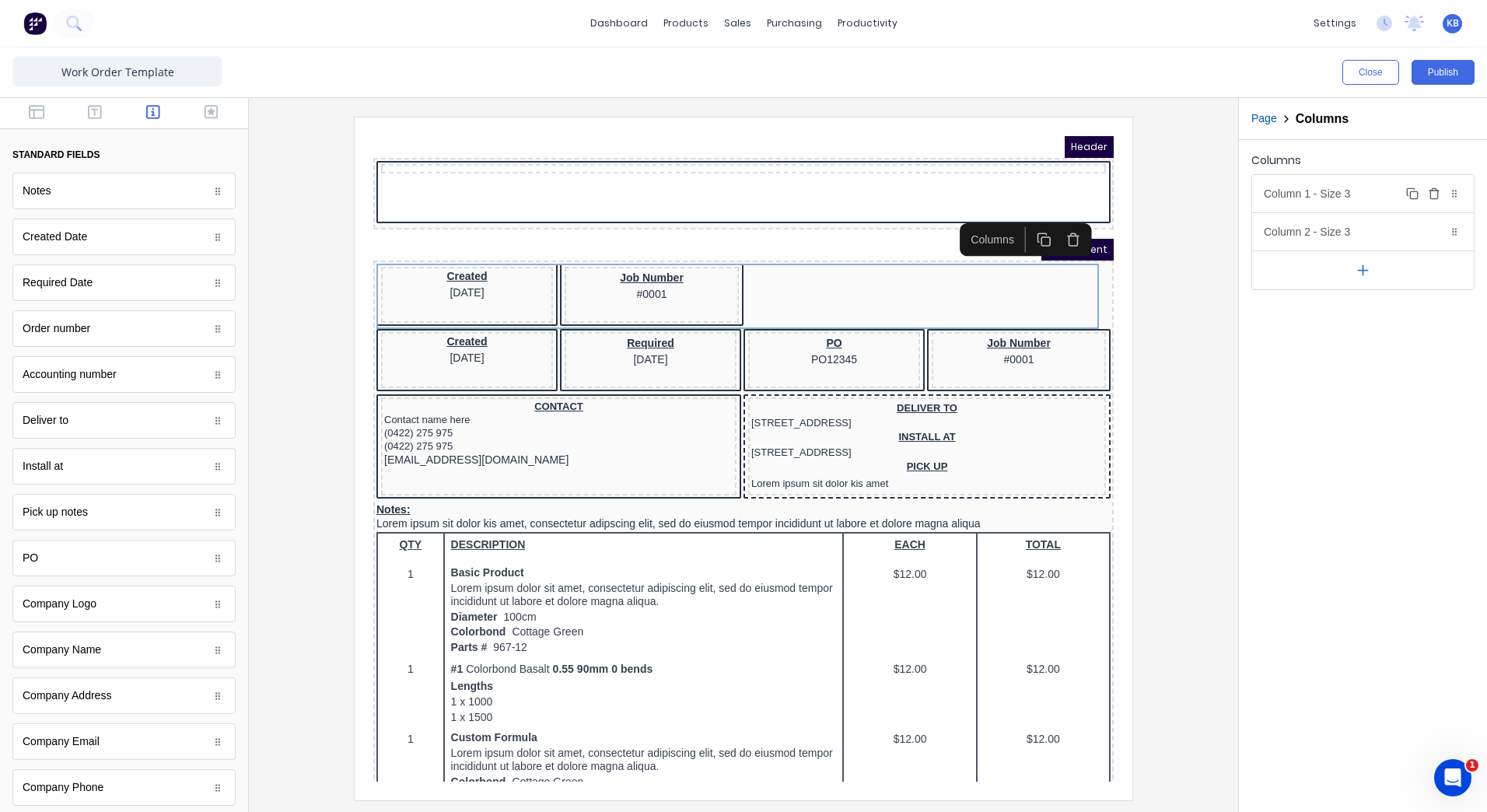
click at [1324, 198] on div "Column 1 - Size 3 Duplicate Delete" at bounding box center [1363, 193] width 222 height 37
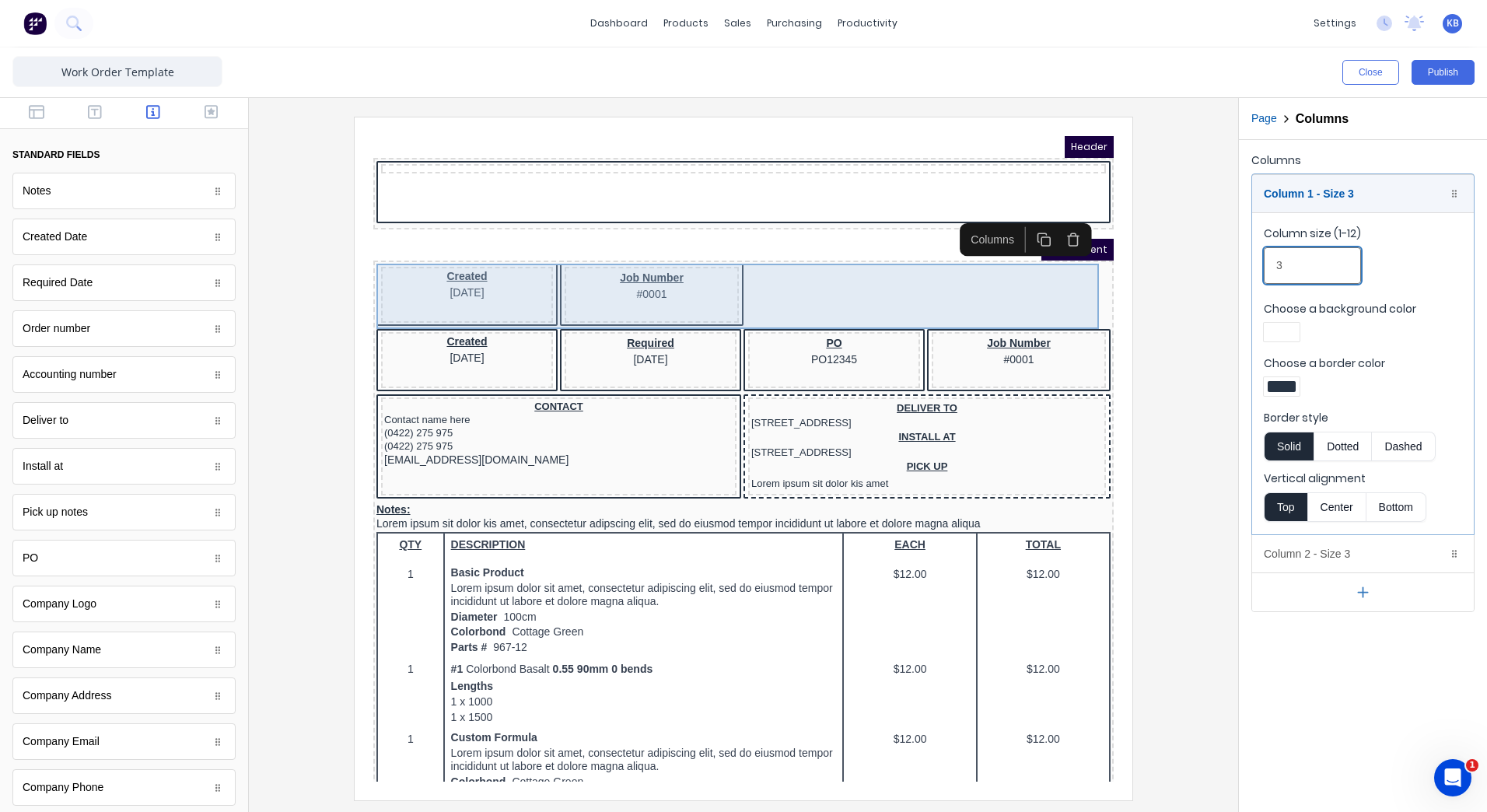
drag, startPoint x: 1074, startPoint y: 246, endPoint x: 1050, endPoint y: 237, distance: 25.6
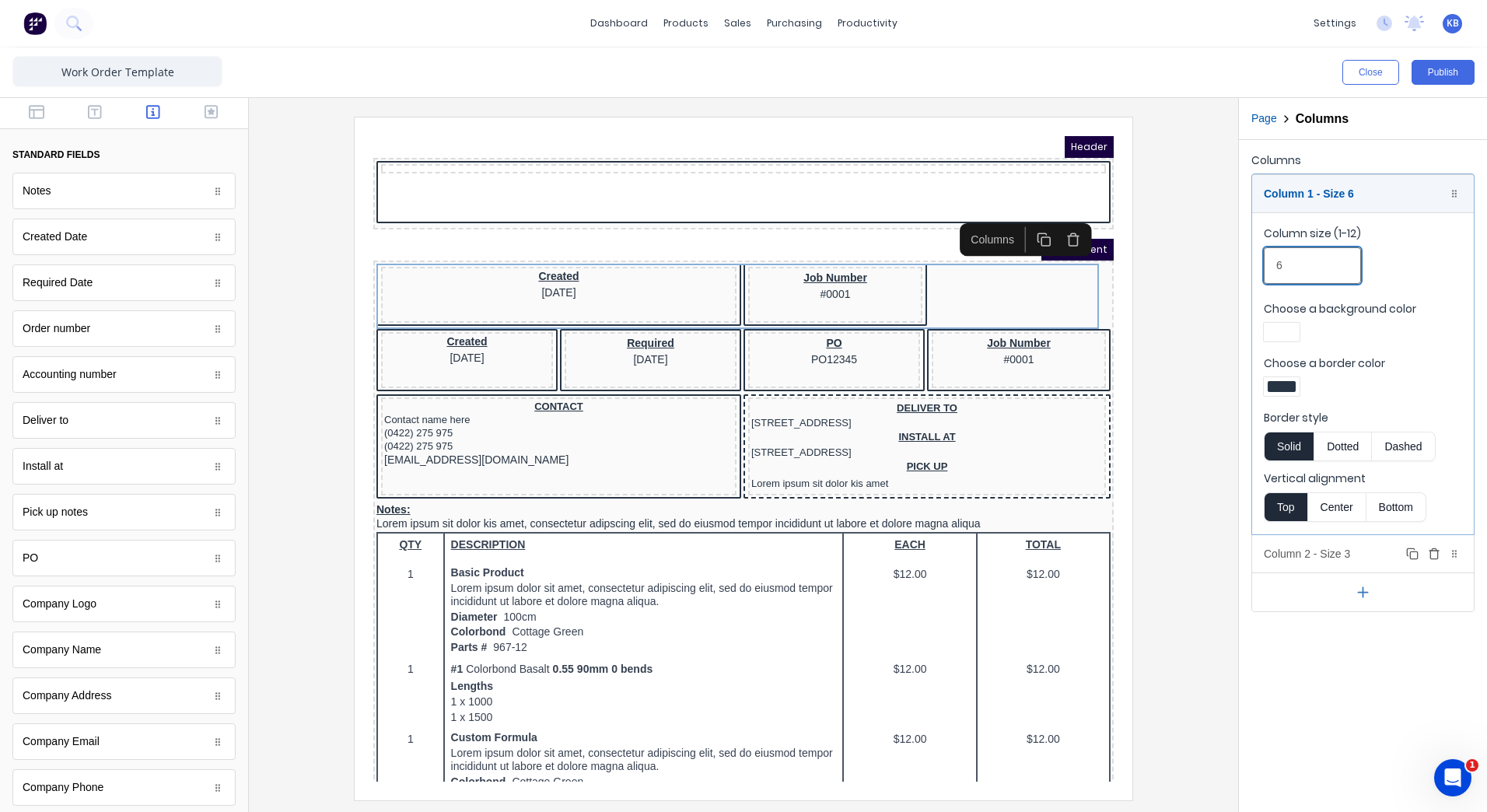
type input "6"
click at [1358, 556] on div "Column 2 - Size 3 Duplicate Delete" at bounding box center [1363, 554] width 222 height 37
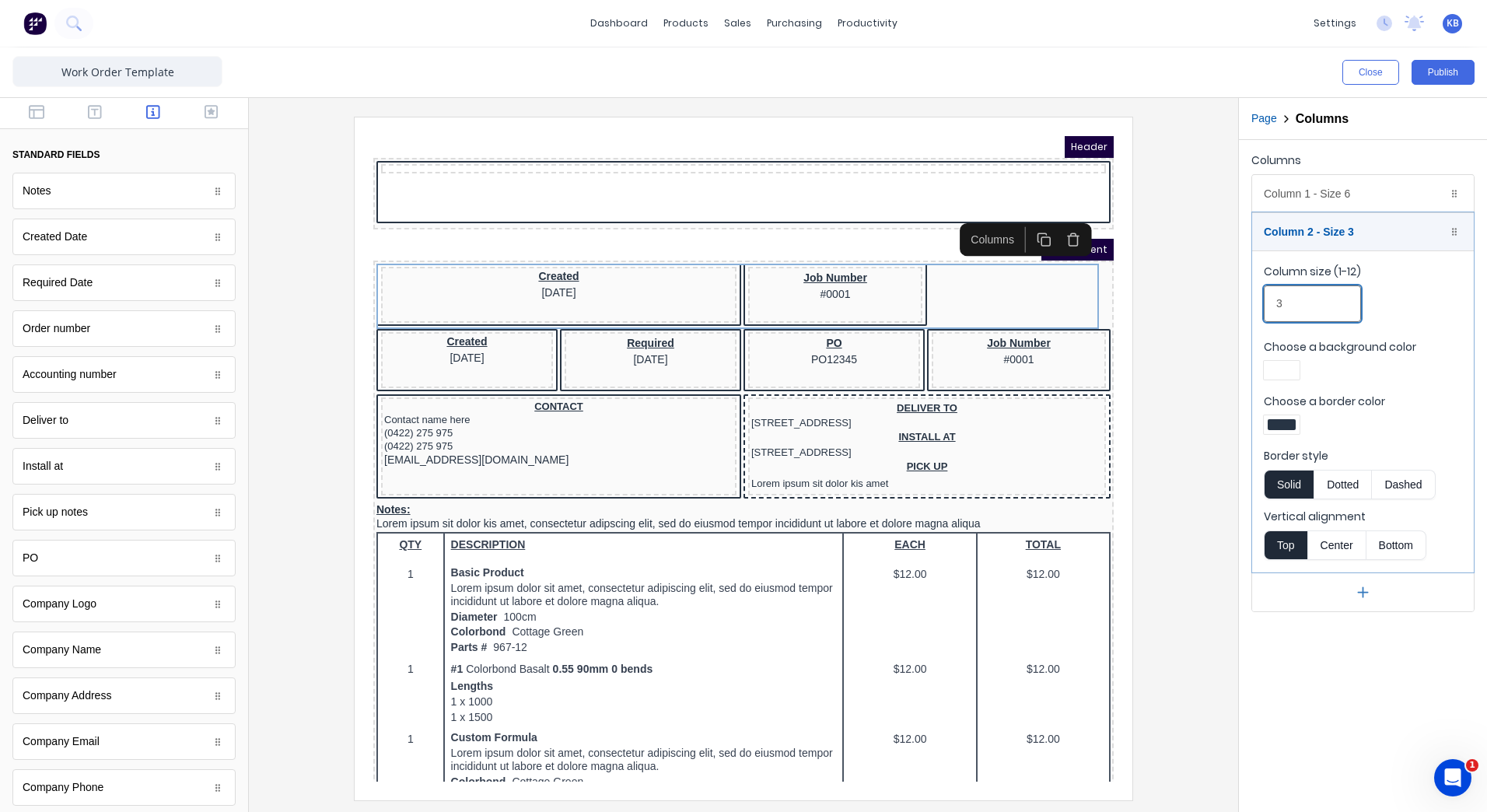
drag, startPoint x: 1676, startPoint y: 427, endPoint x: 1020, endPoint y: 267, distance: 675.2
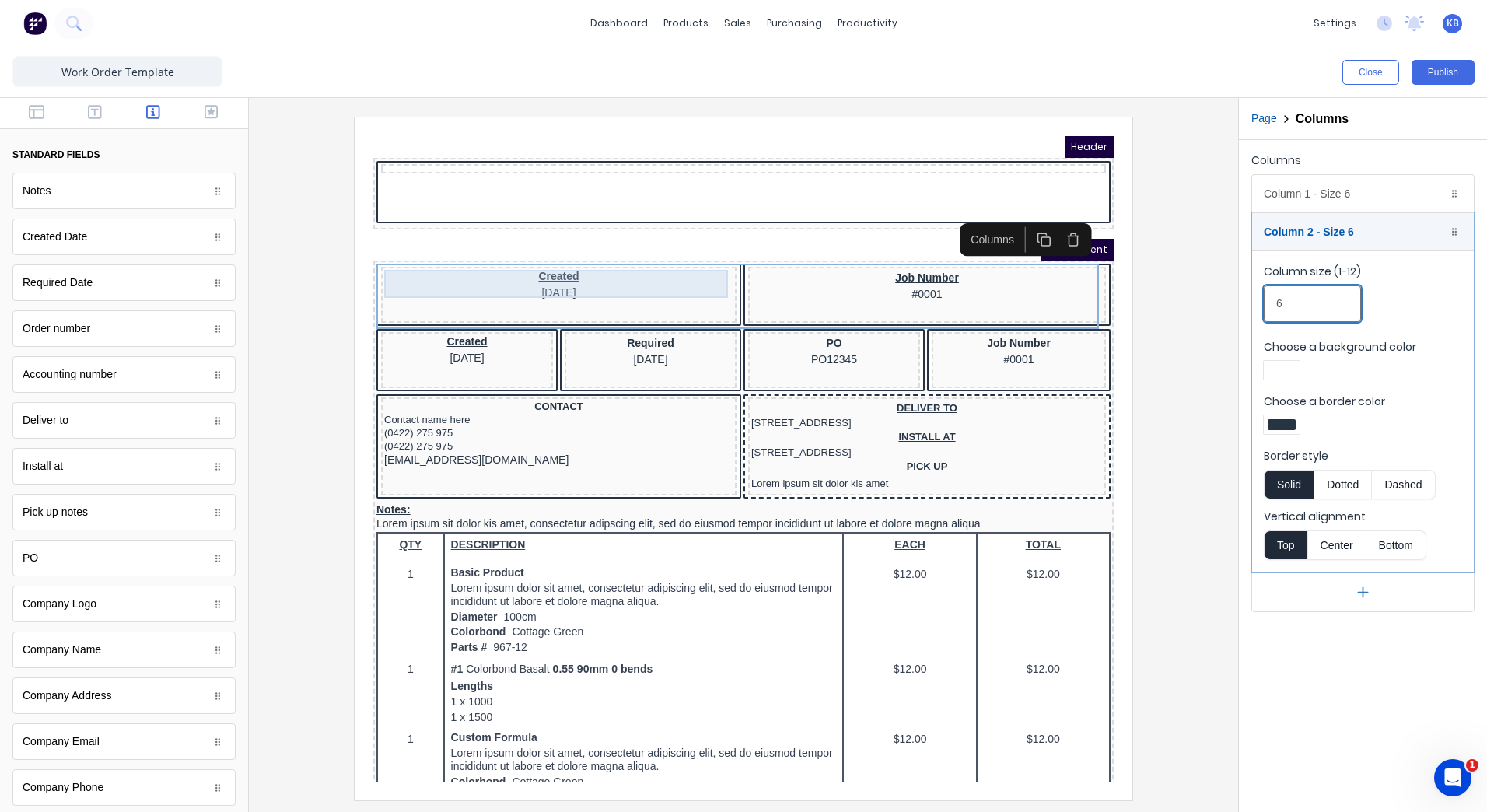
type input "6"
click at [648, 278] on div "Created 29/10/2024" at bounding box center [539, 264] width 349 height 28
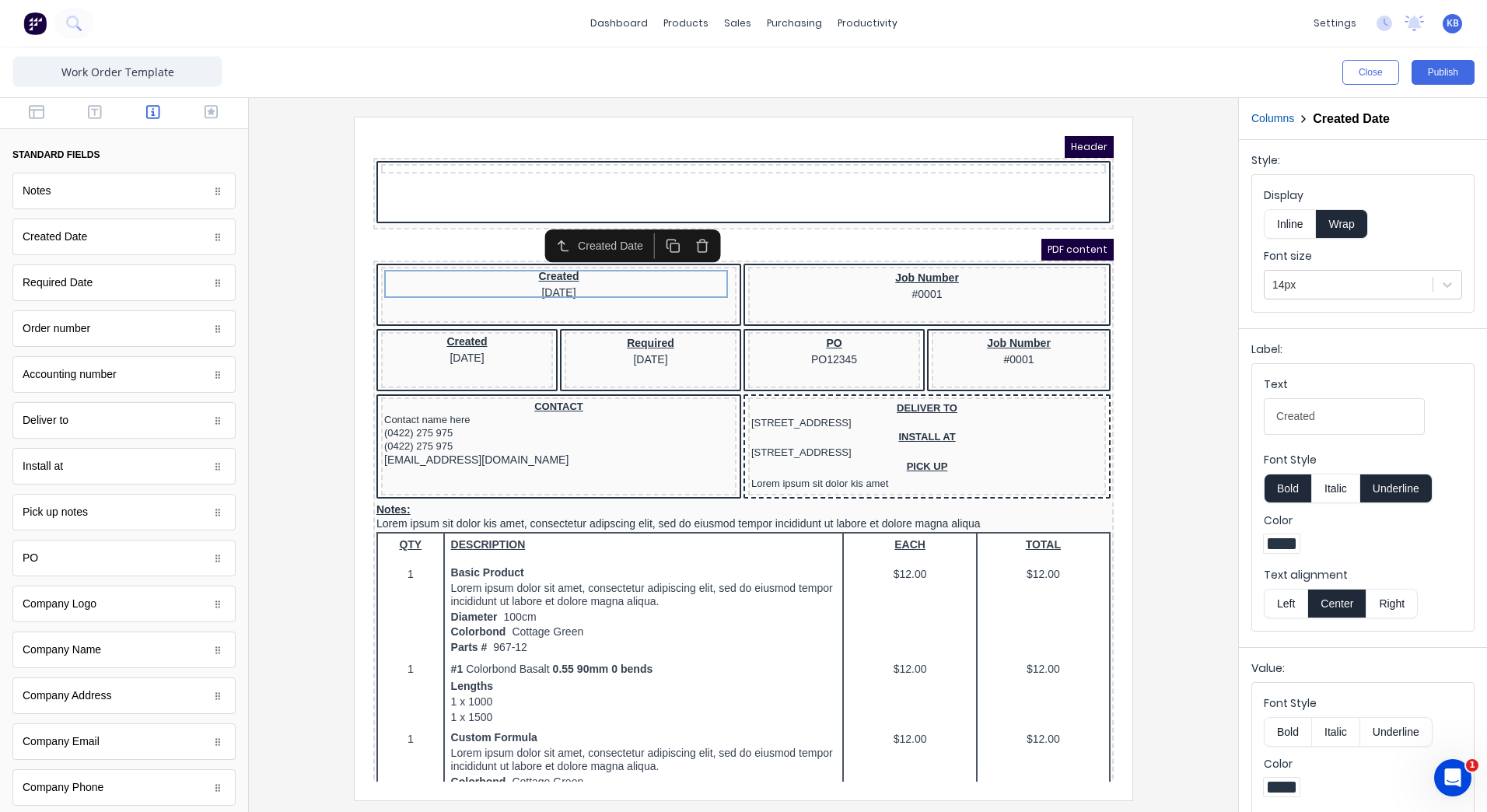
click at [677, 226] on icon "button" at bounding box center [683, 227] width 14 height 14
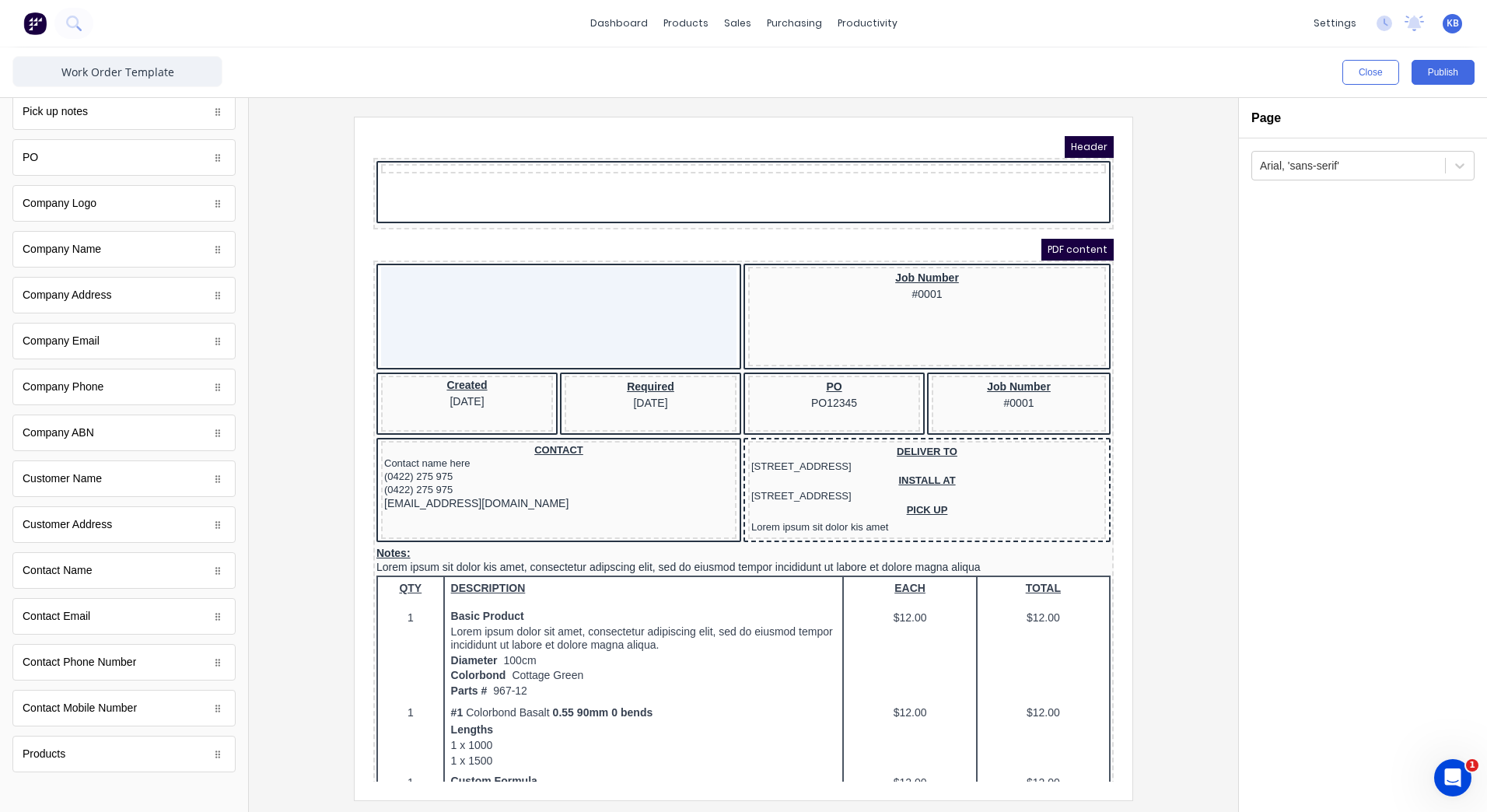
scroll to position [407, 0]
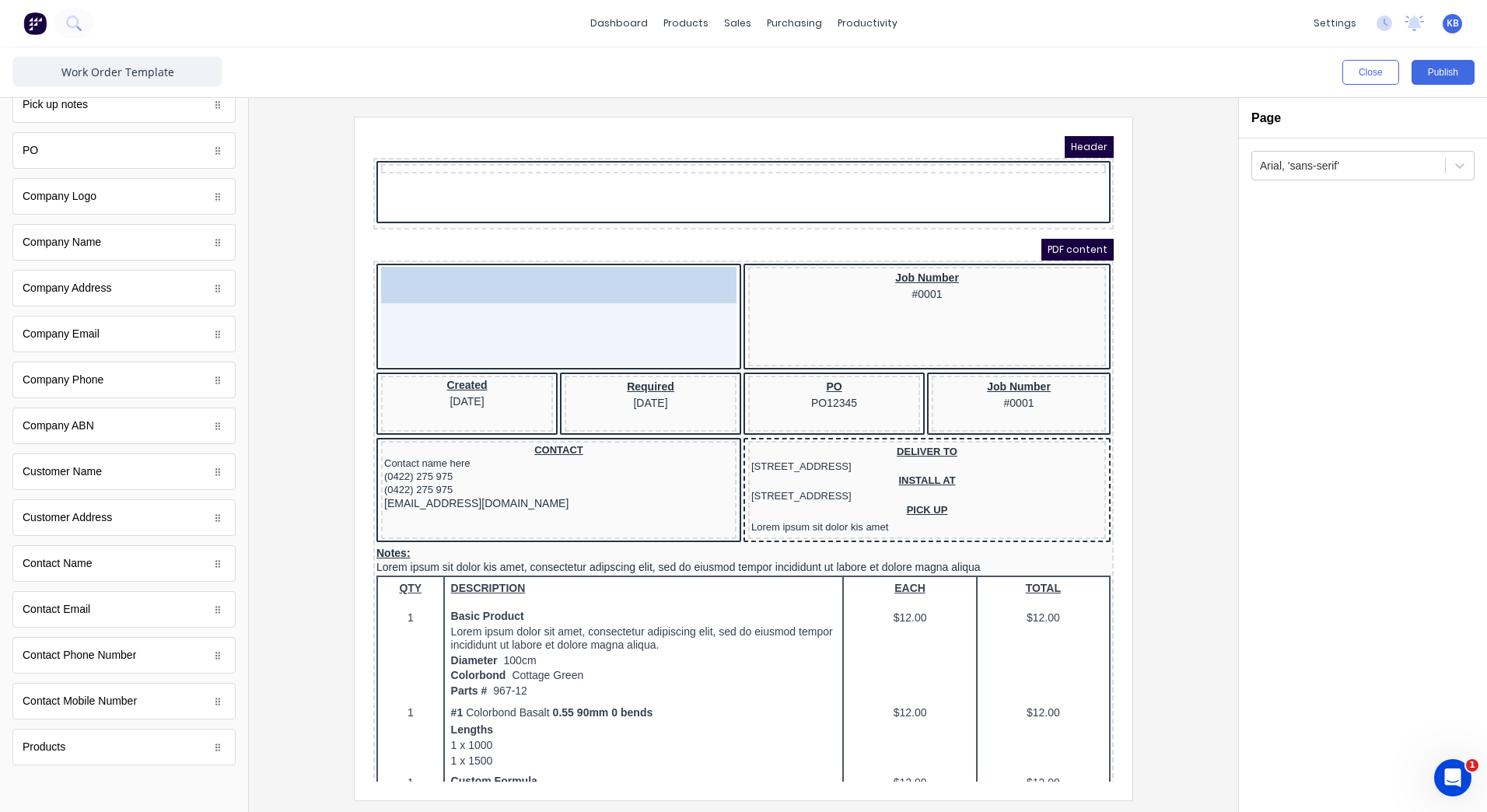
drag, startPoint x: 34, startPoint y: 484, endPoint x: 434, endPoint y: 287, distance: 445.9
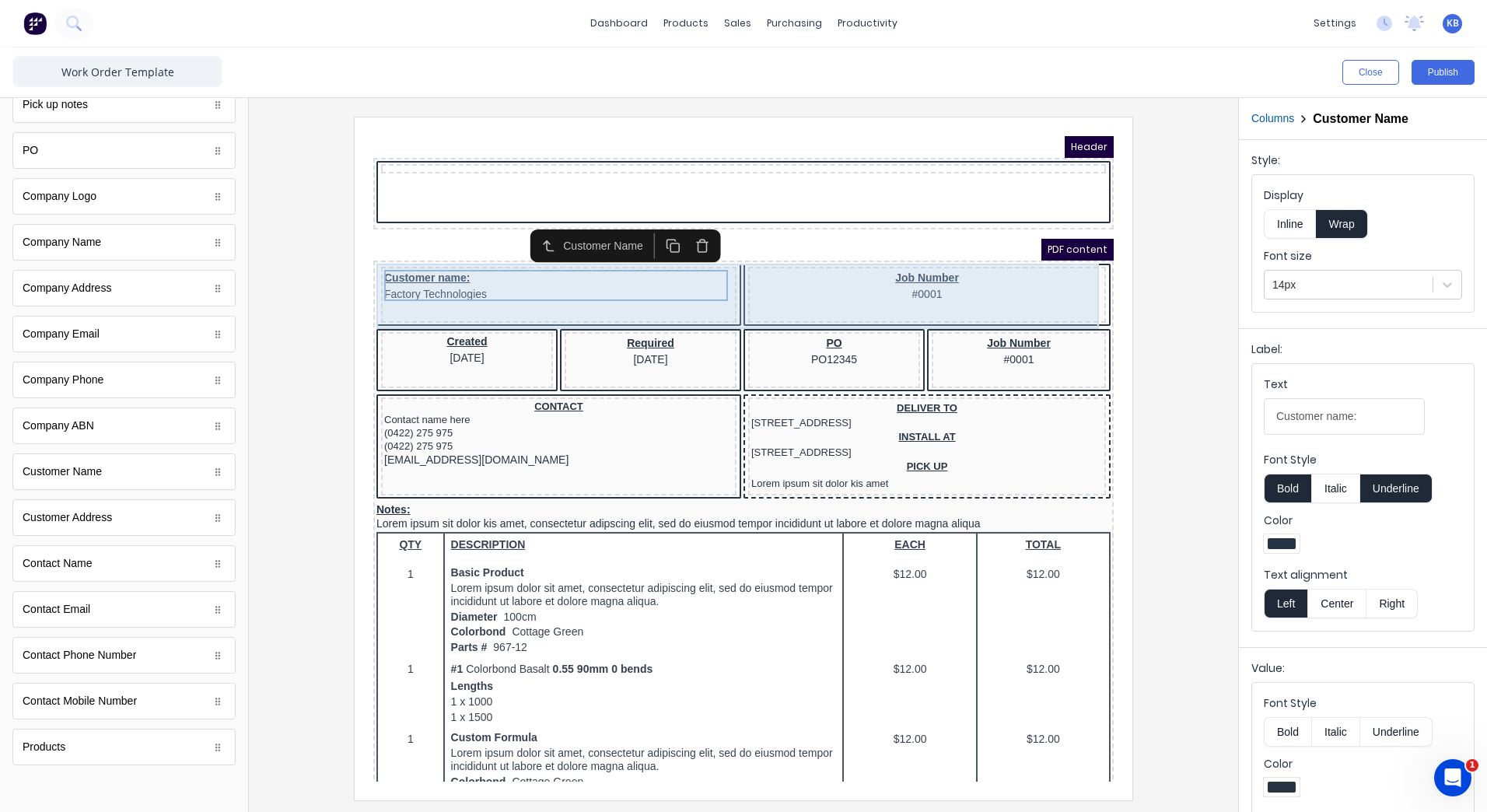
click at [893, 286] on div "Job Number #0001" at bounding box center [908, 276] width 358 height 56
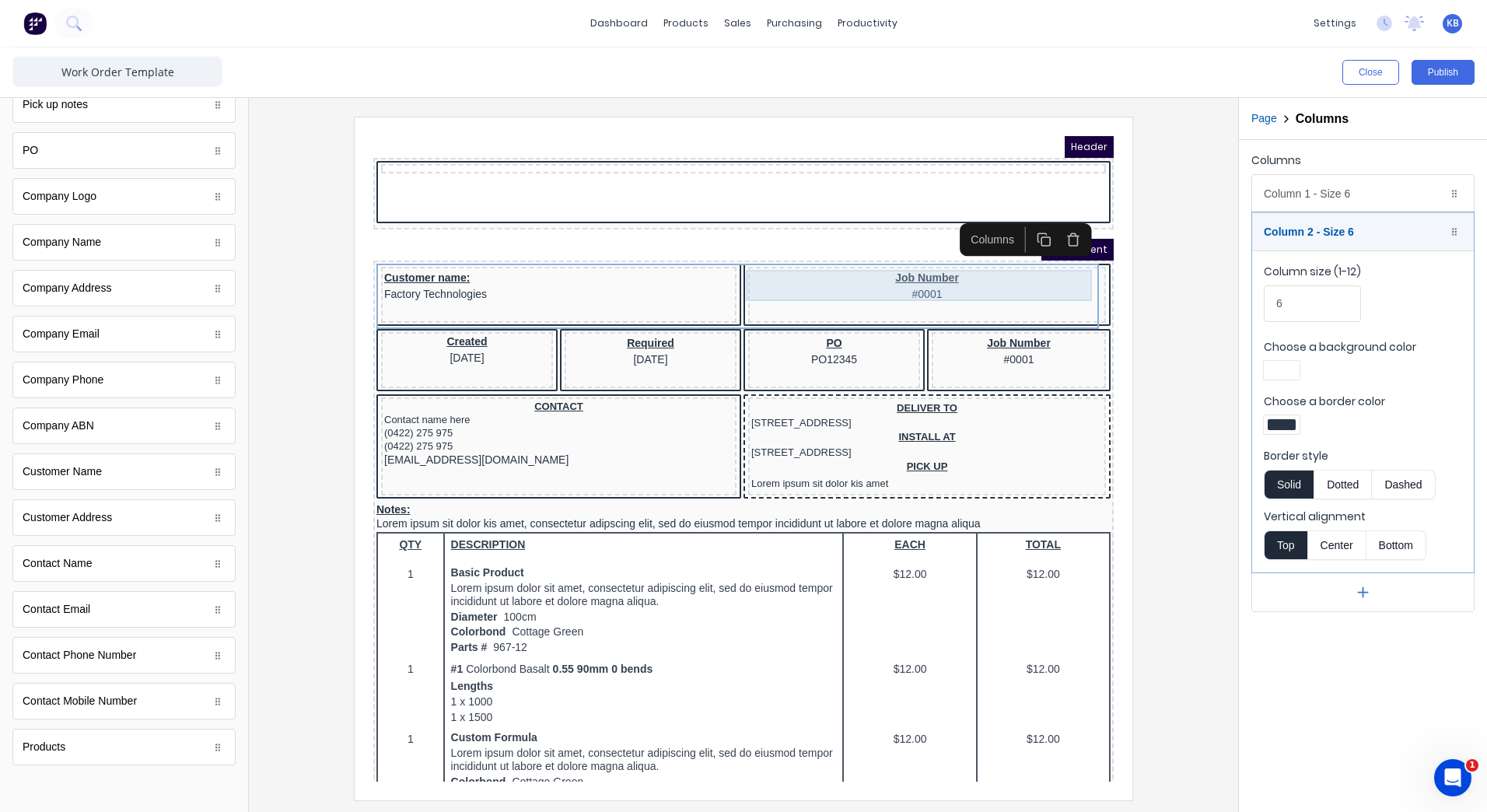
click at [882, 261] on div "Job Number #0001" at bounding box center [908, 266] width 352 height 31
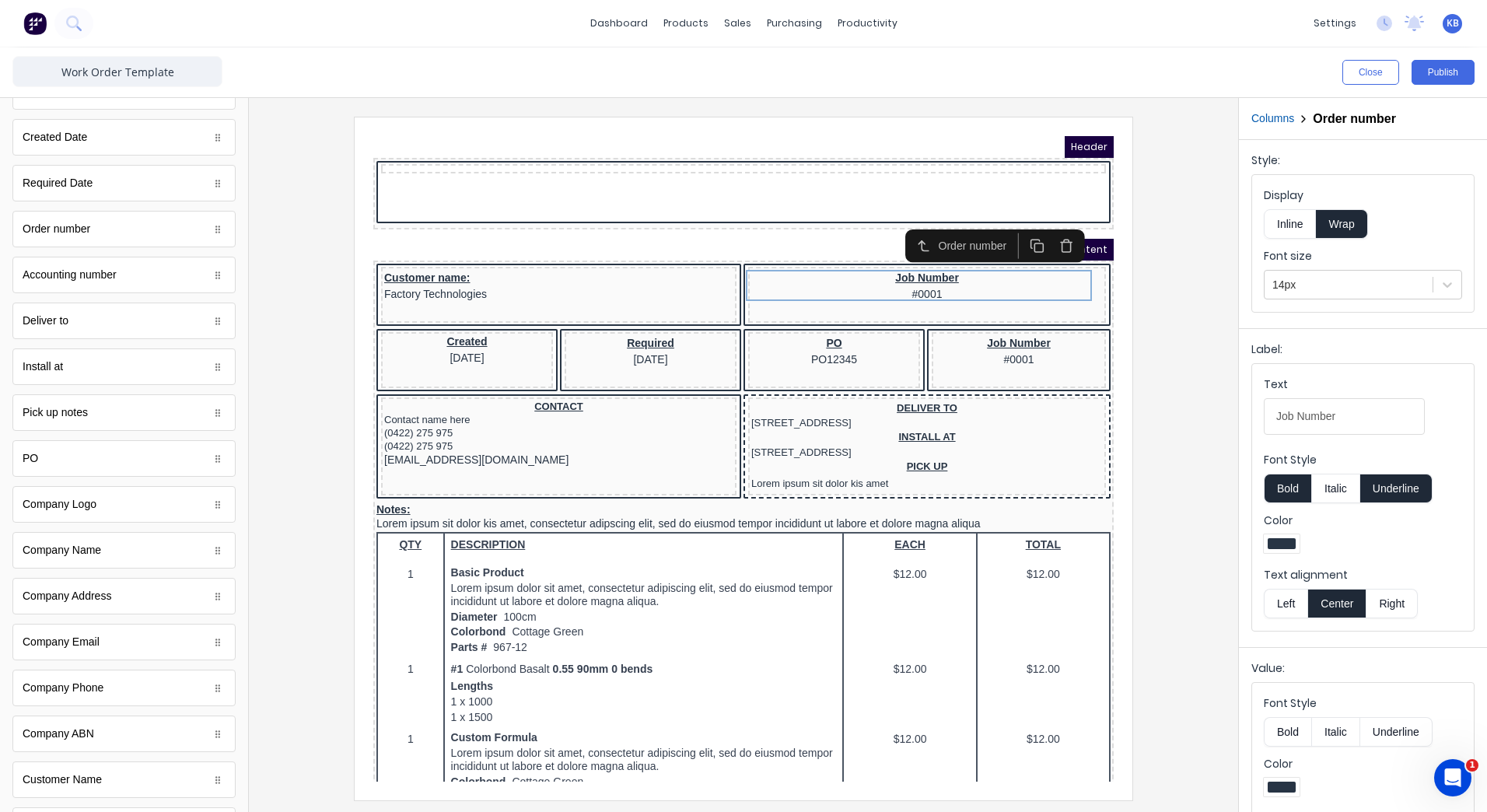
scroll to position [18, 0]
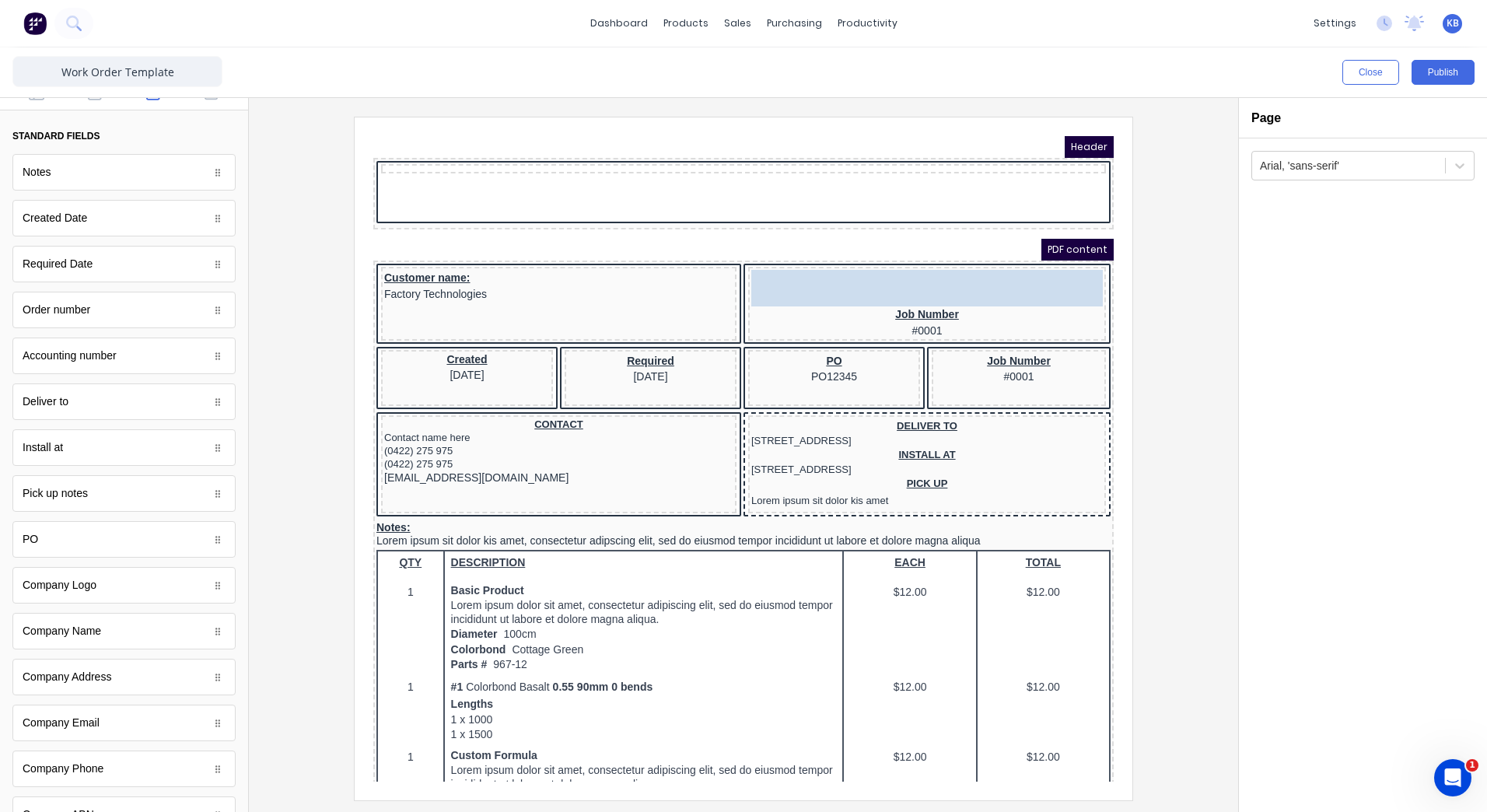
drag, startPoint x: 148, startPoint y: 328, endPoint x: 935, endPoint y: 280, distance: 788.5
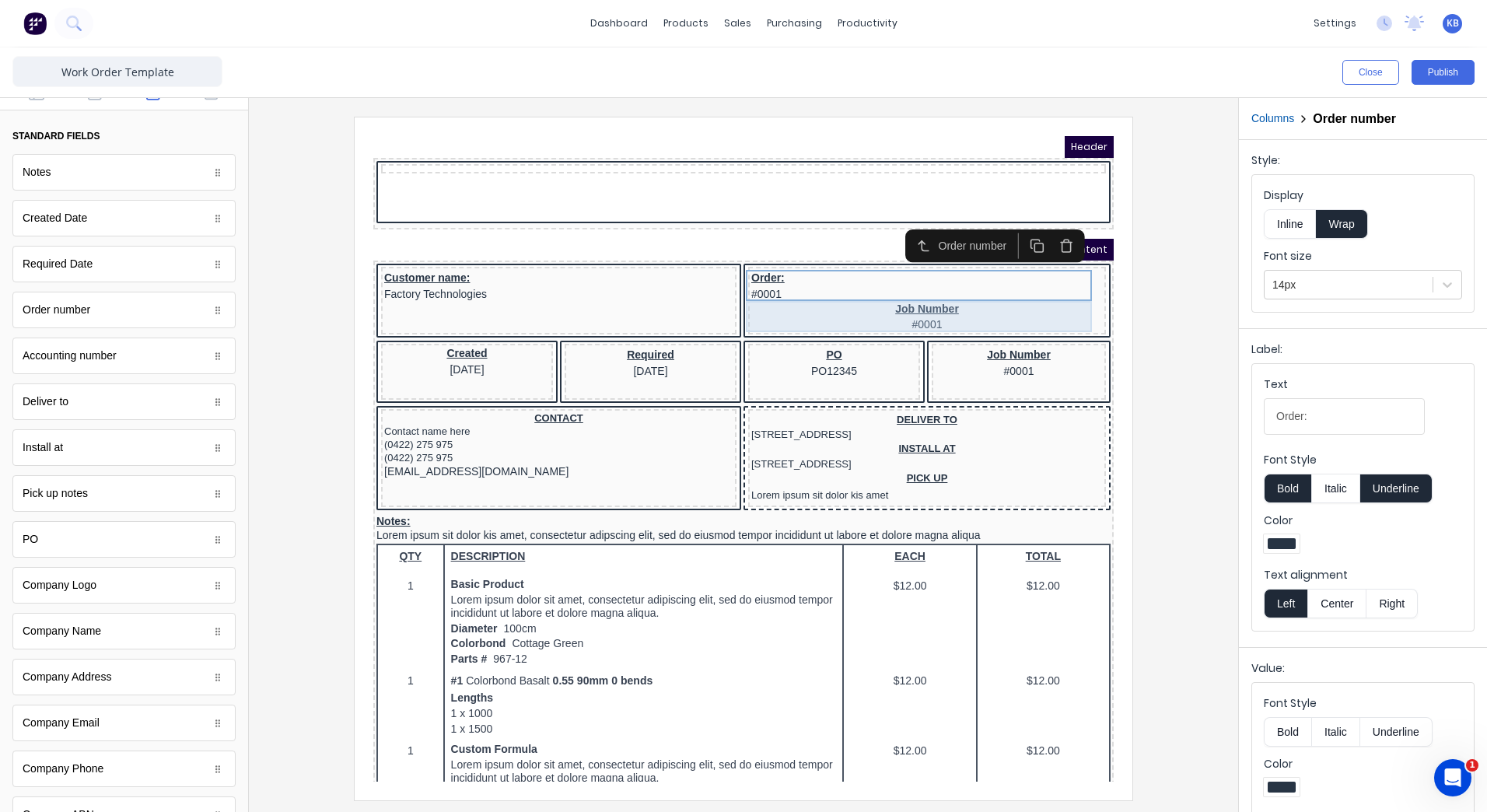
click at [892, 297] on div "Job Number #0001" at bounding box center [908, 298] width 352 height 31
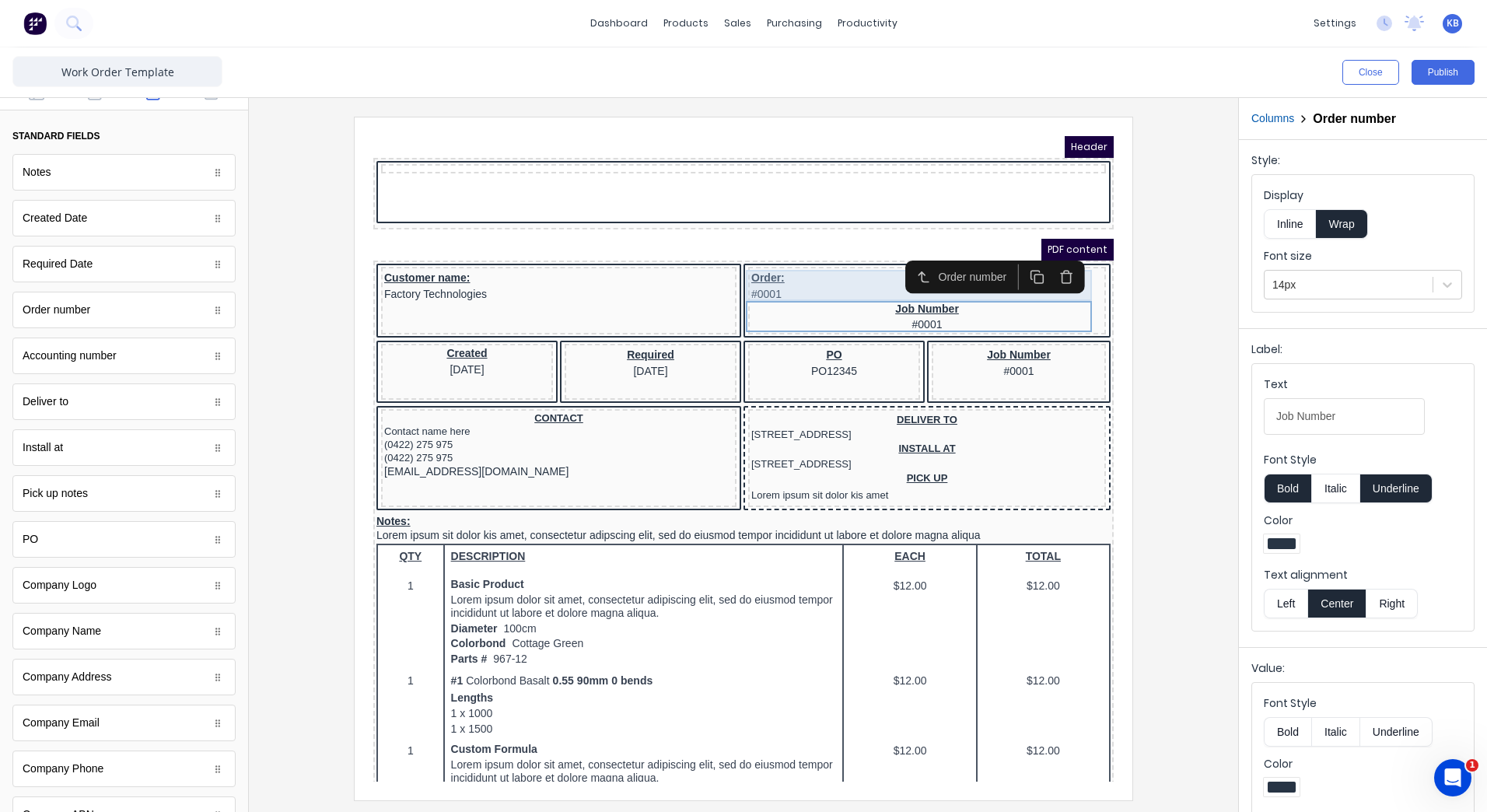
click at [747, 271] on div "Order: #0001" at bounding box center [908, 266] width 352 height 31
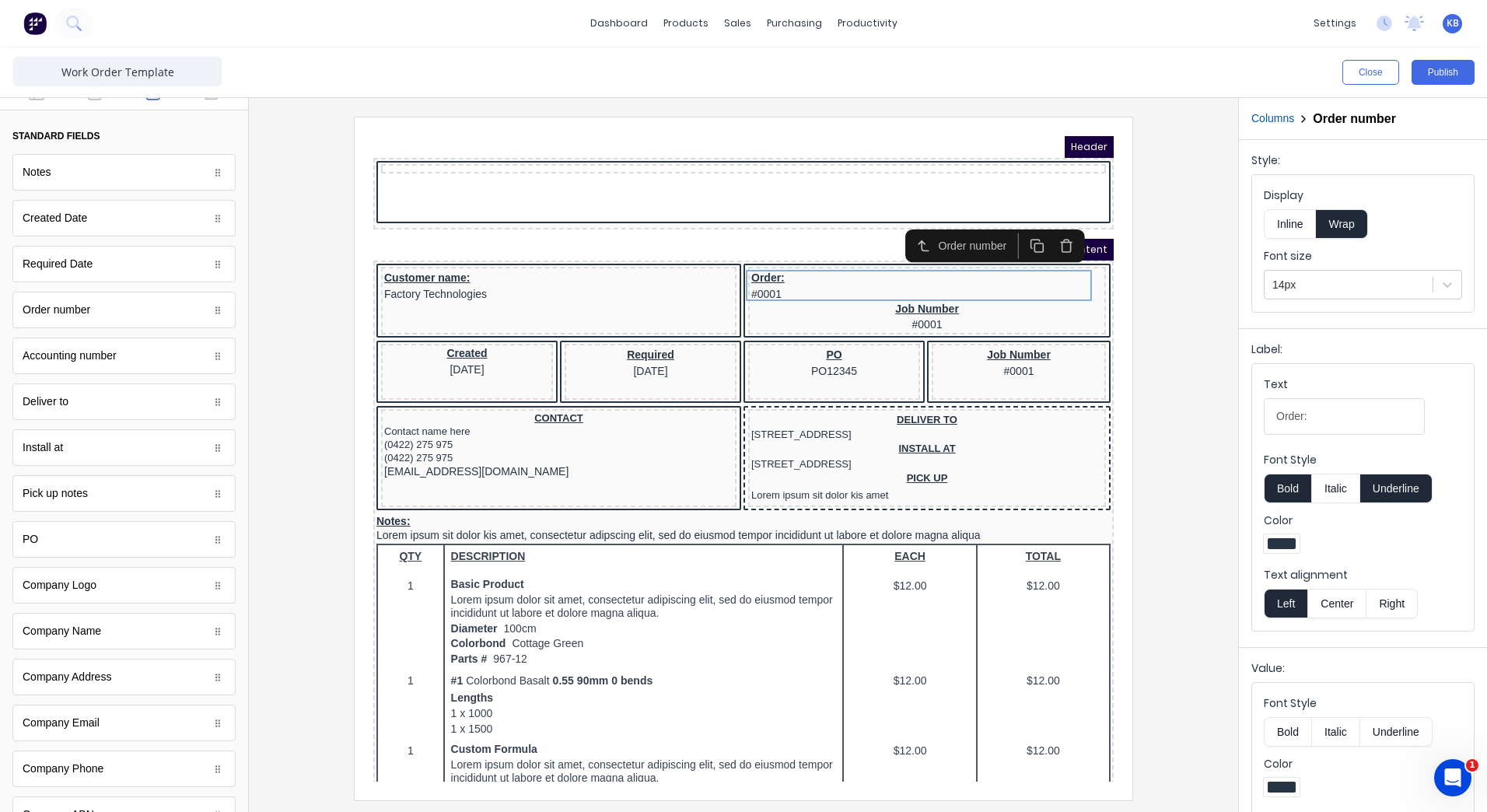
click at [1052, 228] on icon "button" at bounding box center [1047, 229] width 9 height 11
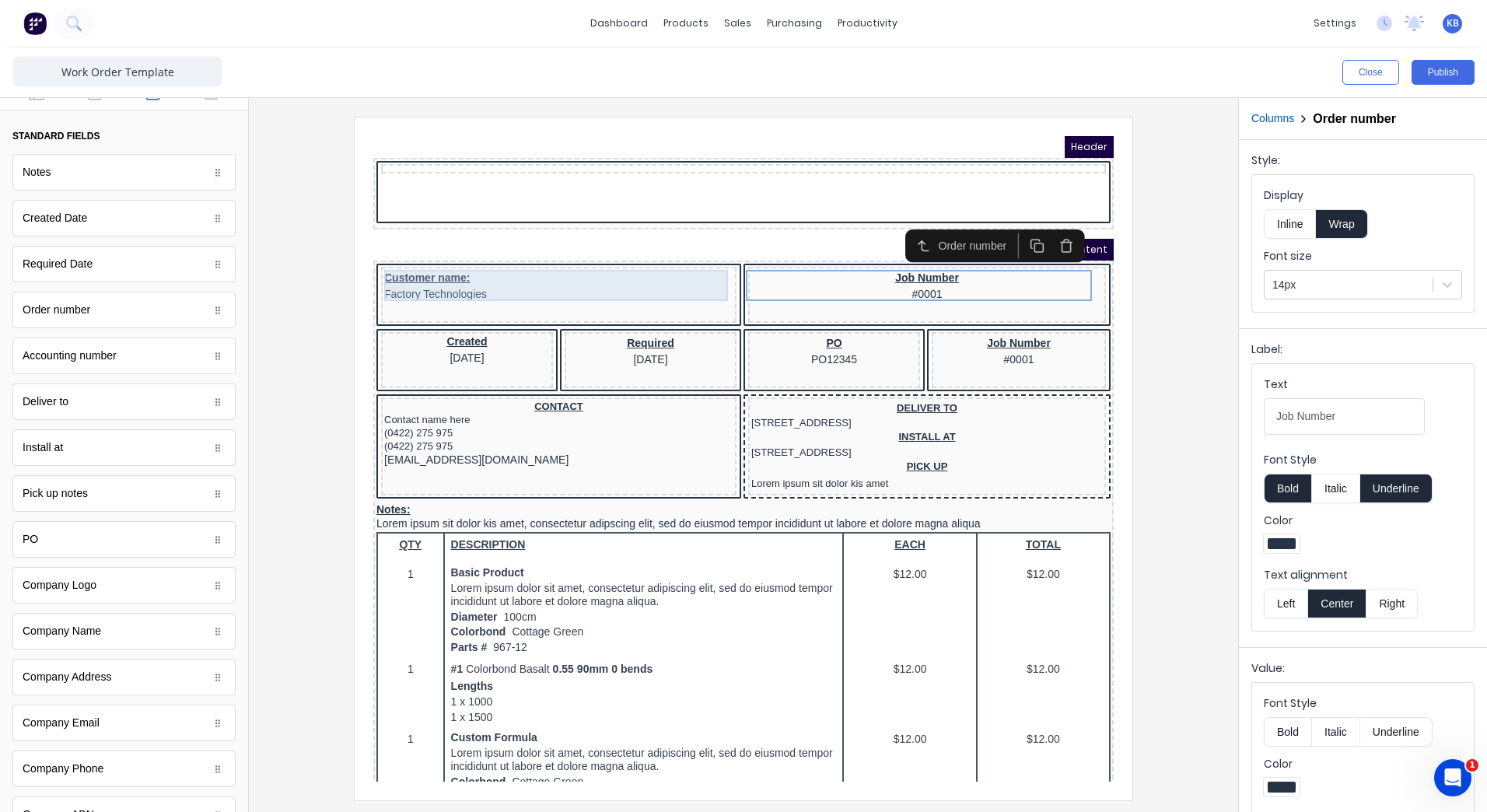
click at [508, 274] on div "Customer name: Factory Technologies" at bounding box center [539, 266] width 349 height 31
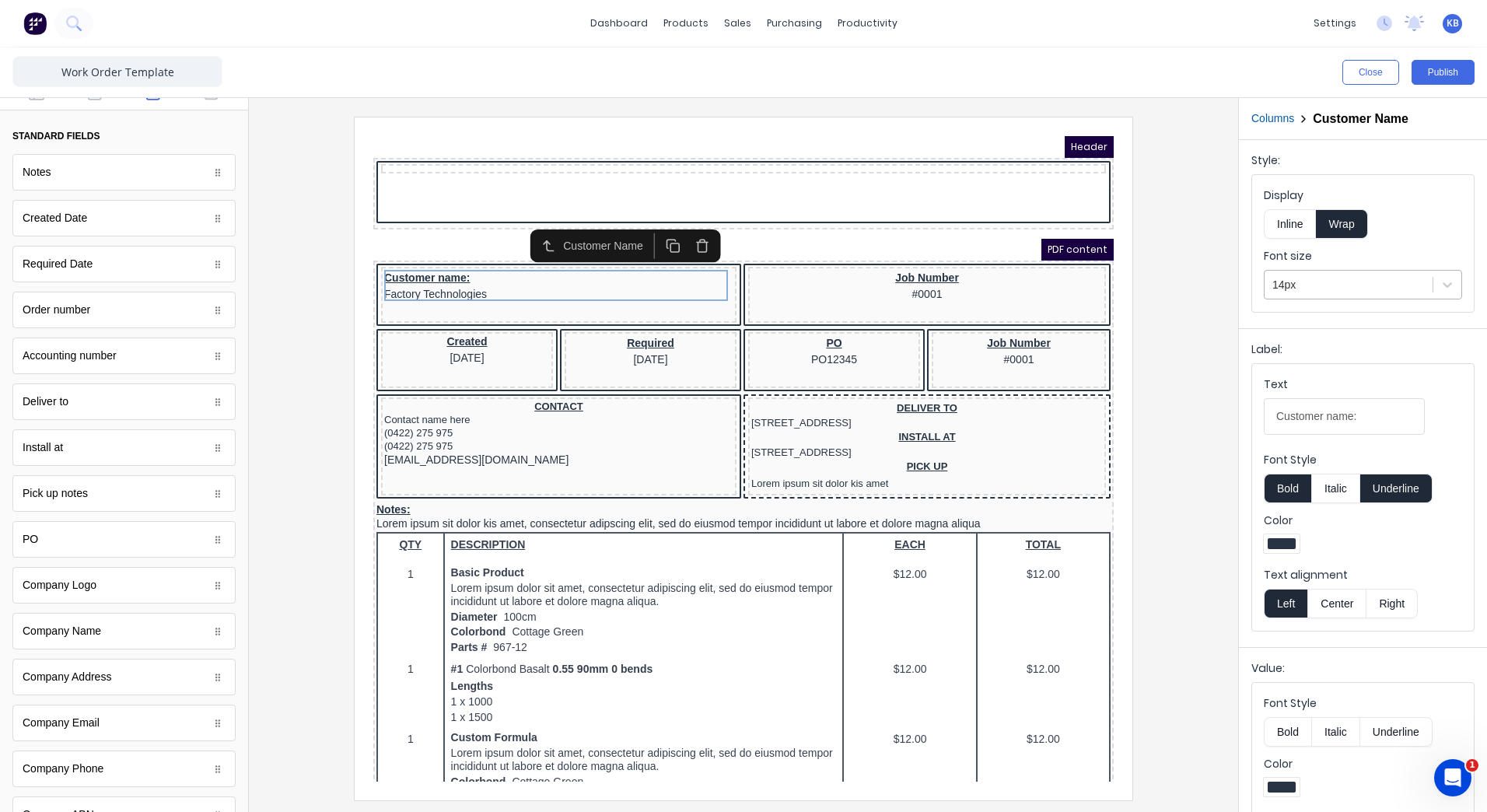
click at [1327, 283] on div at bounding box center [1349, 284] width 153 height 19
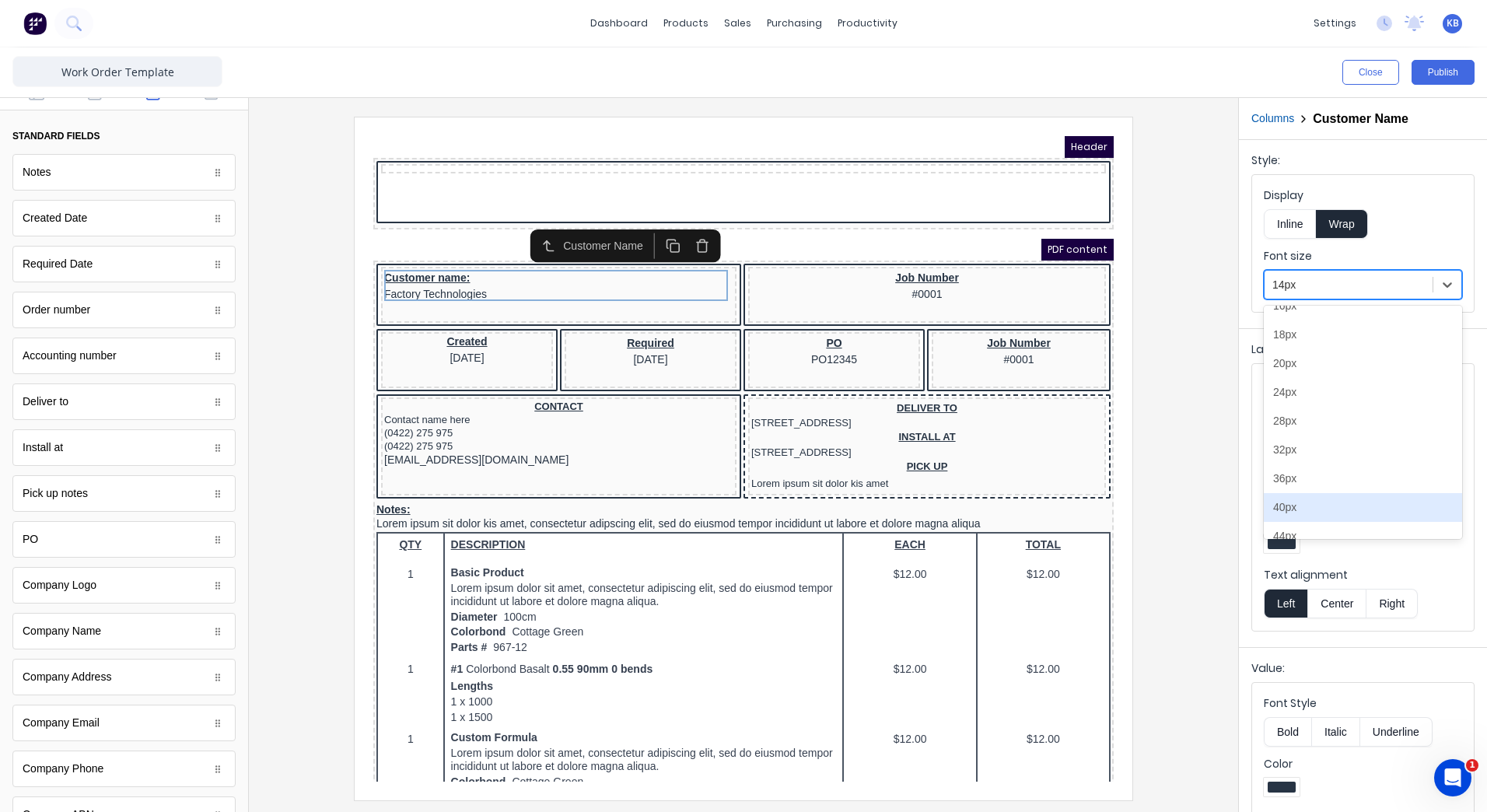
scroll to position [176, 0]
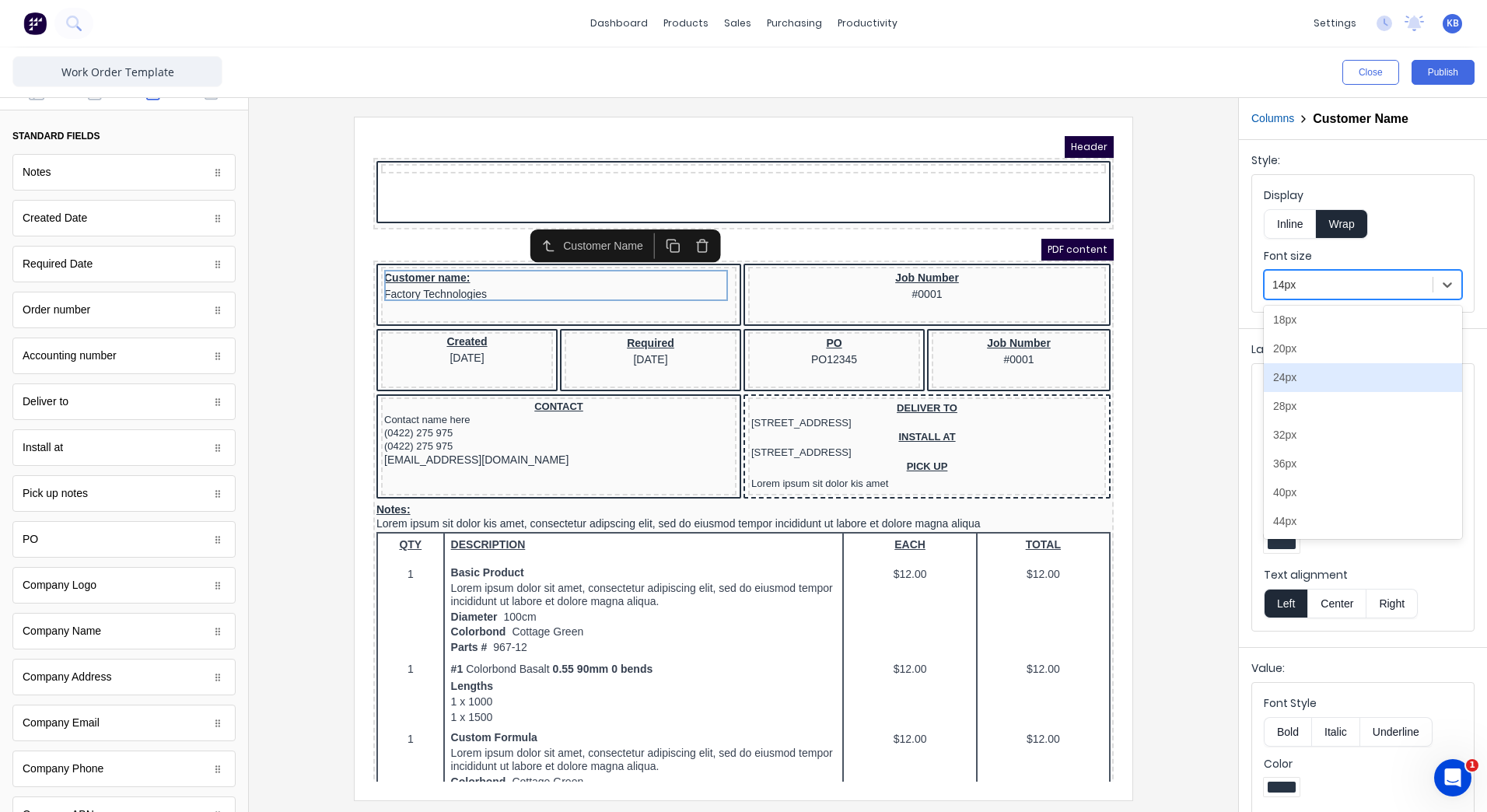
click at [1301, 381] on div "24px" at bounding box center [1363, 378] width 198 height 29
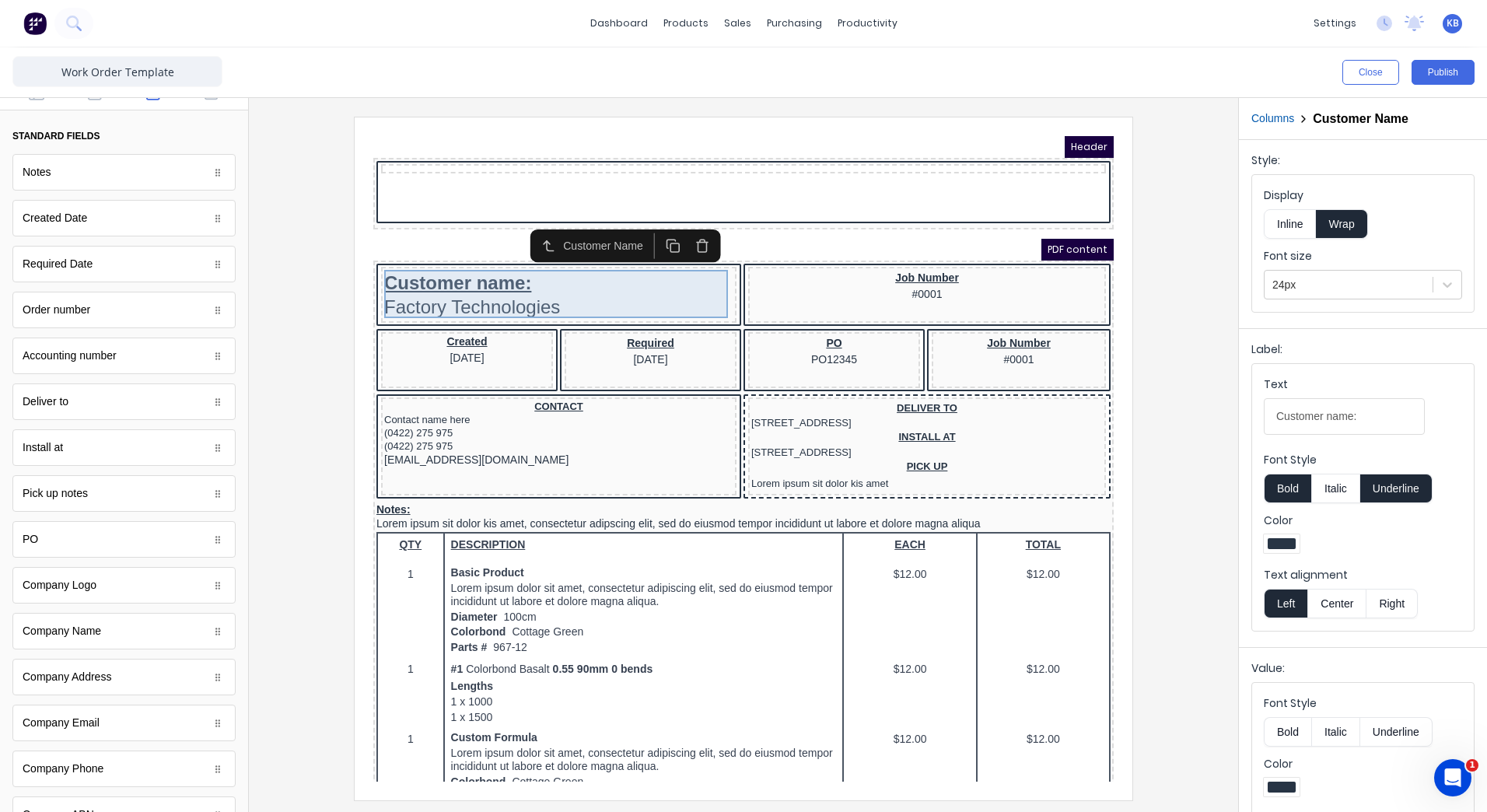
click at [517, 283] on div "Customer name: Factory Technologies" at bounding box center [539, 275] width 349 height 48
click at [508, 260] on div "Customer name: Factory Technologies" at bounding box center [539, 275] width 349 height 48
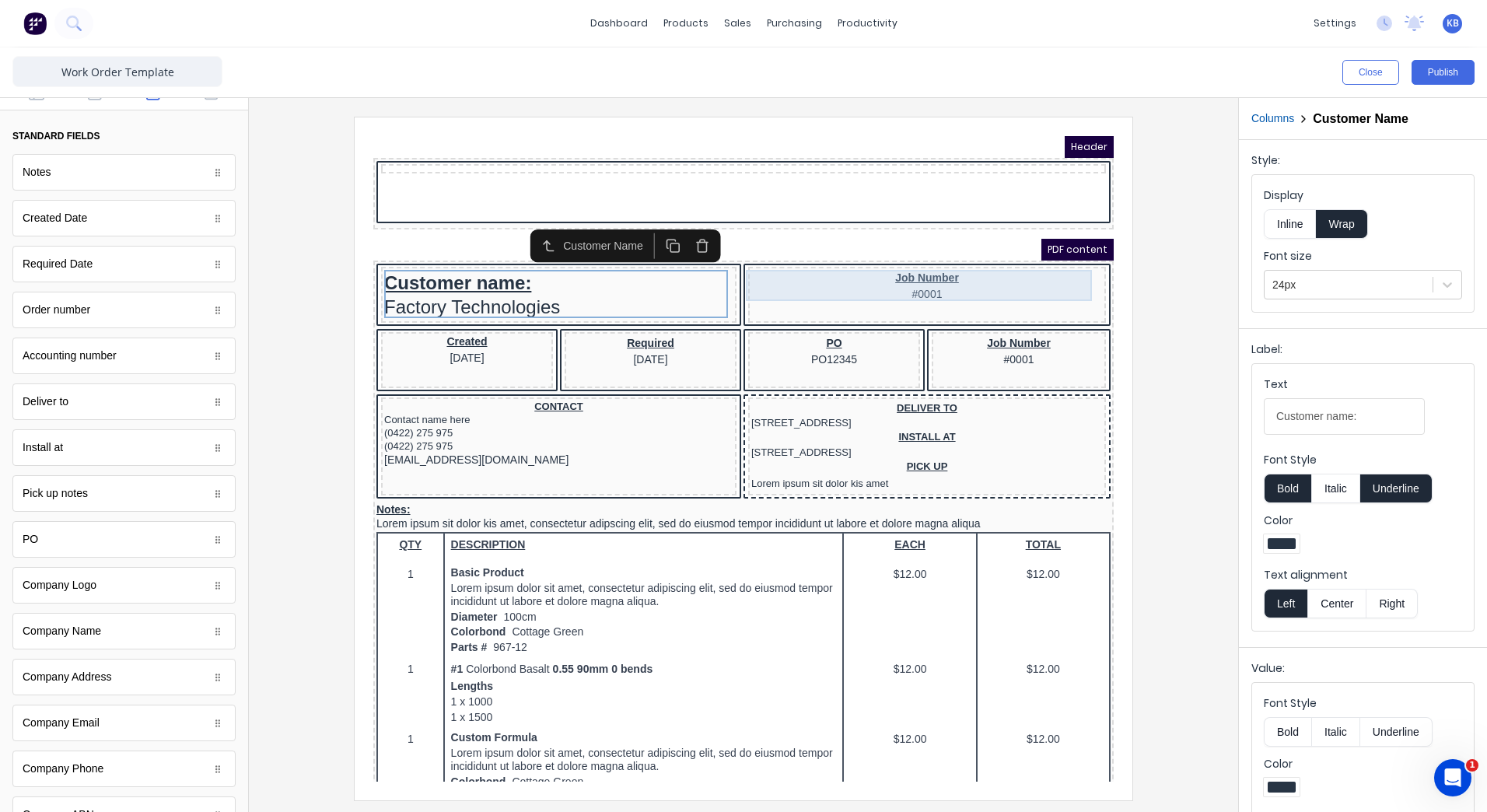
drag, startPoint x: 922, startPoint y: 277, endPoint x: 897, endPoint y: 277, distance: 25.0
click at [923, 277] on div "Job Number #0001" at bounding box center [908, 266] width 352 height 31
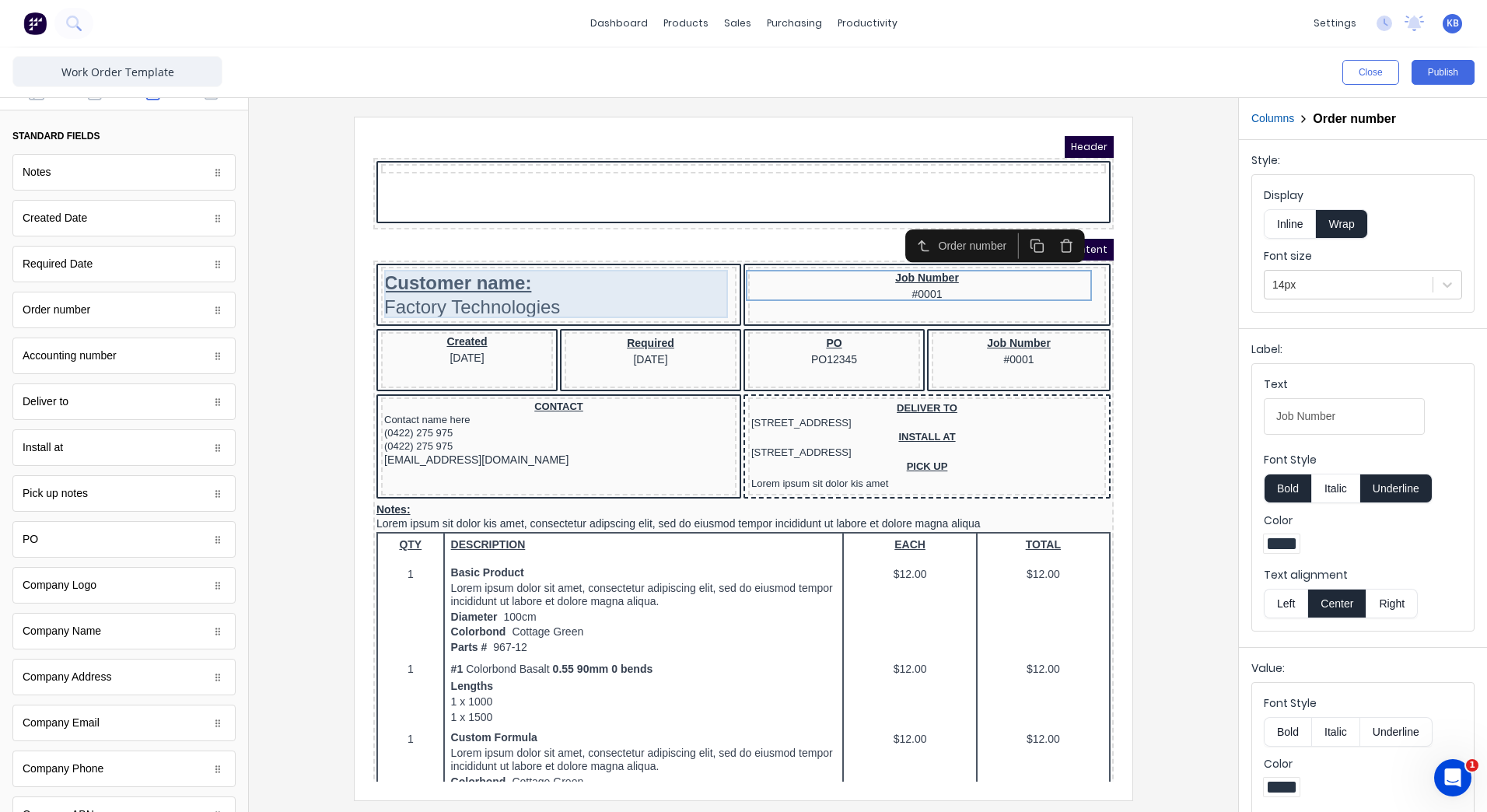
click at [487, 275] on div "Customer name: Factory Technologies" at bounding box center [539, 275] width 349 height 48
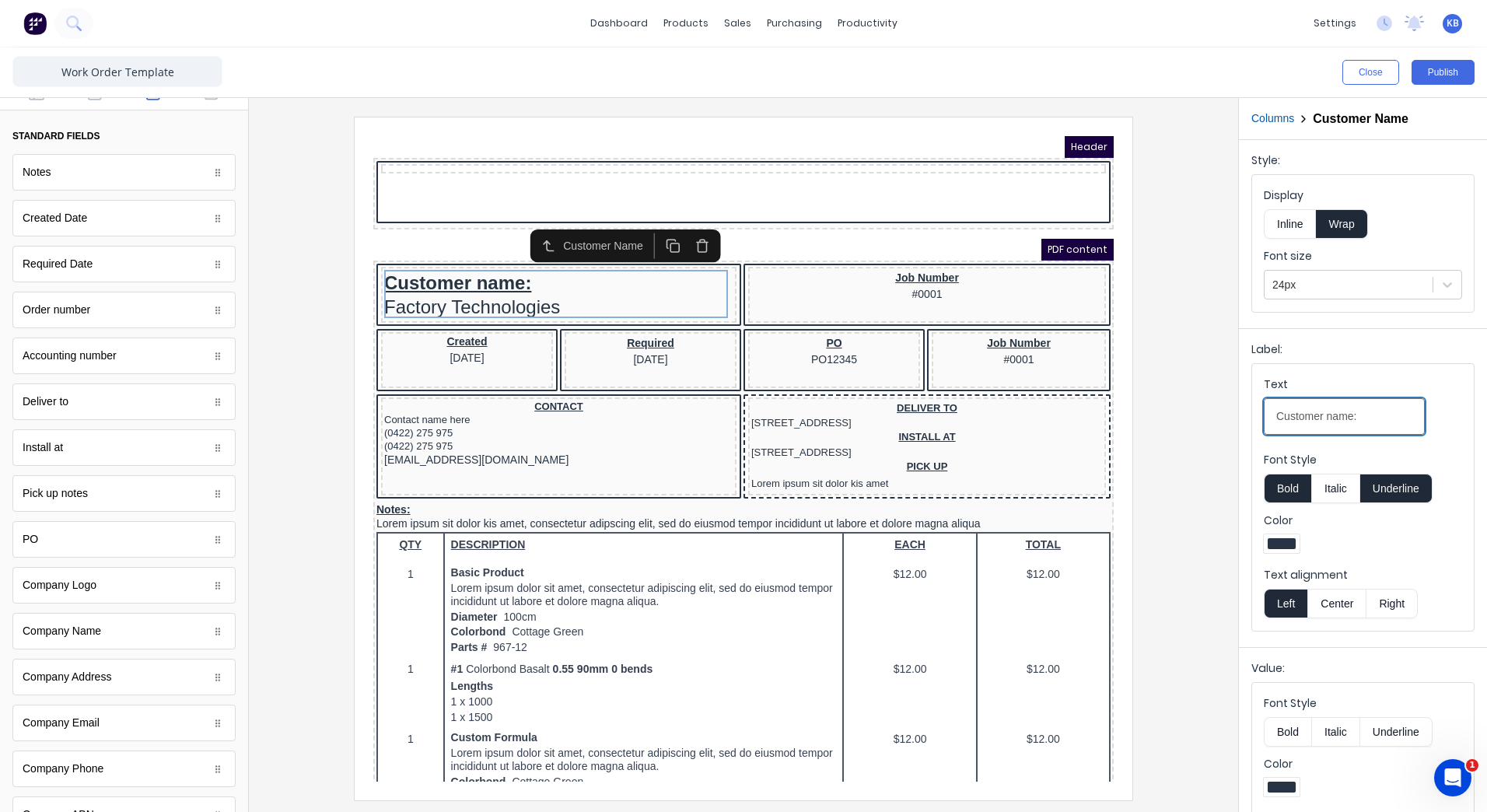
drag, startPoint x: 1724, startPoint y: 535, endPoint x: 805, endPoint y: 296, distance: 949.6
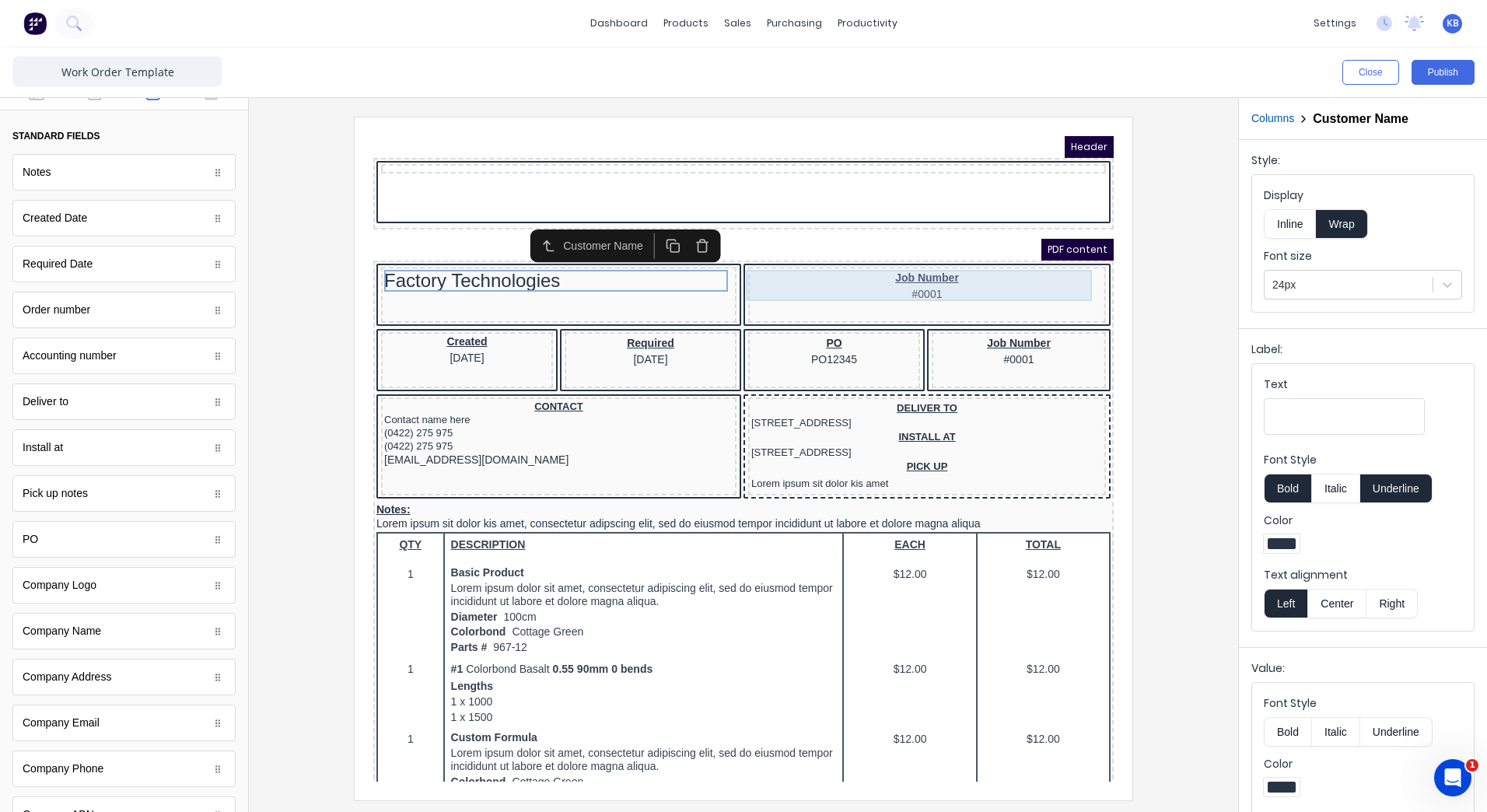
click at [876, 277] on div "Job Number #0001" at bounding box center [908, 266] width 352 height 31
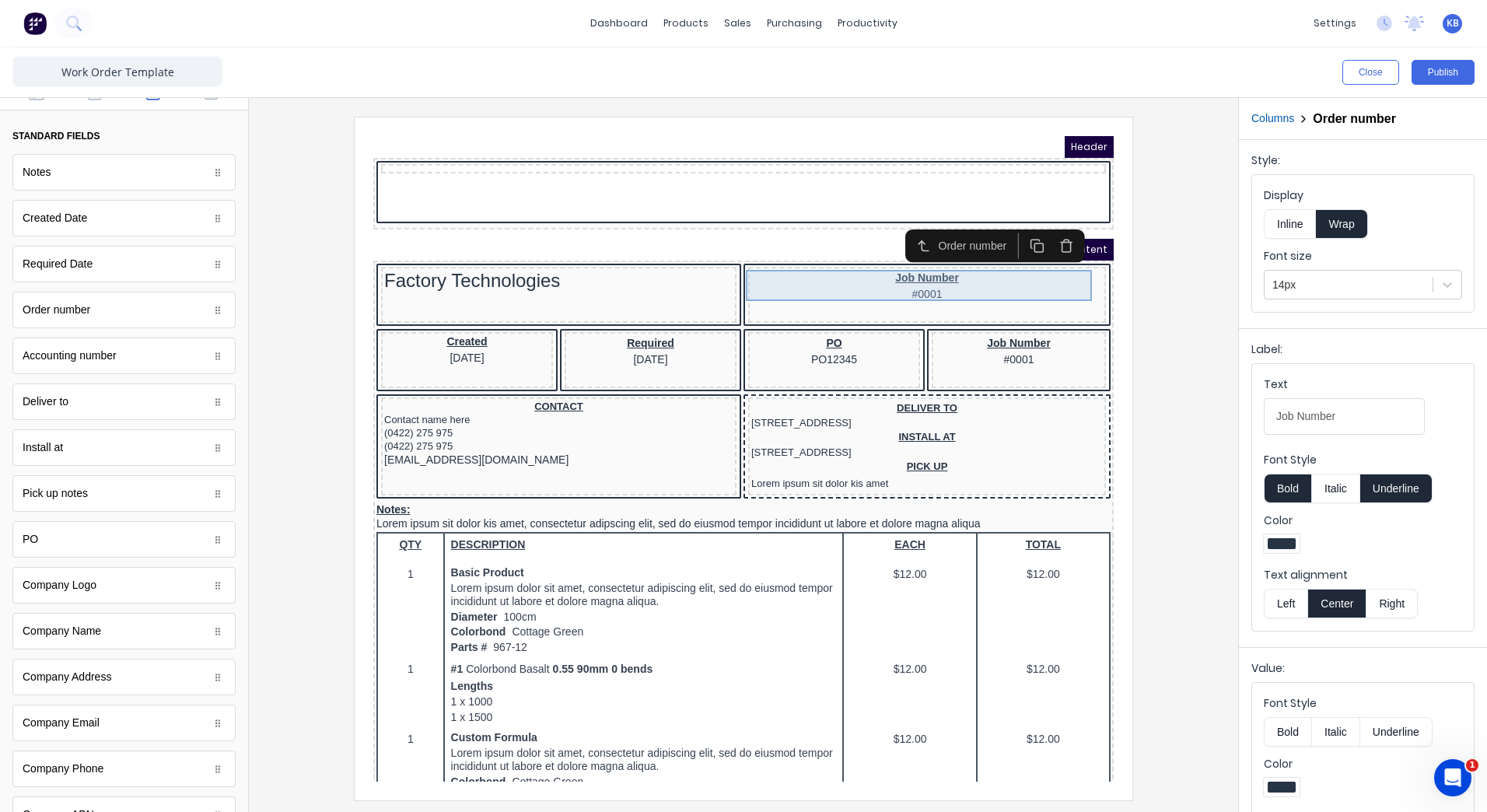
click at [958, 265] on div "Job Number #0001" at bounding box center [908, 266] width 352 height 31
click at [949, 263] on div "Job Number #0001" at bounding box center [908, 266] width 352 height 31
click at [944, 259] on div "Job Number #0001" at bounding box center [908, 266] width 352 height 31
click at [916, 278] on div "Job Number #0001" at bounding box center [908, 266] width 352 height 31
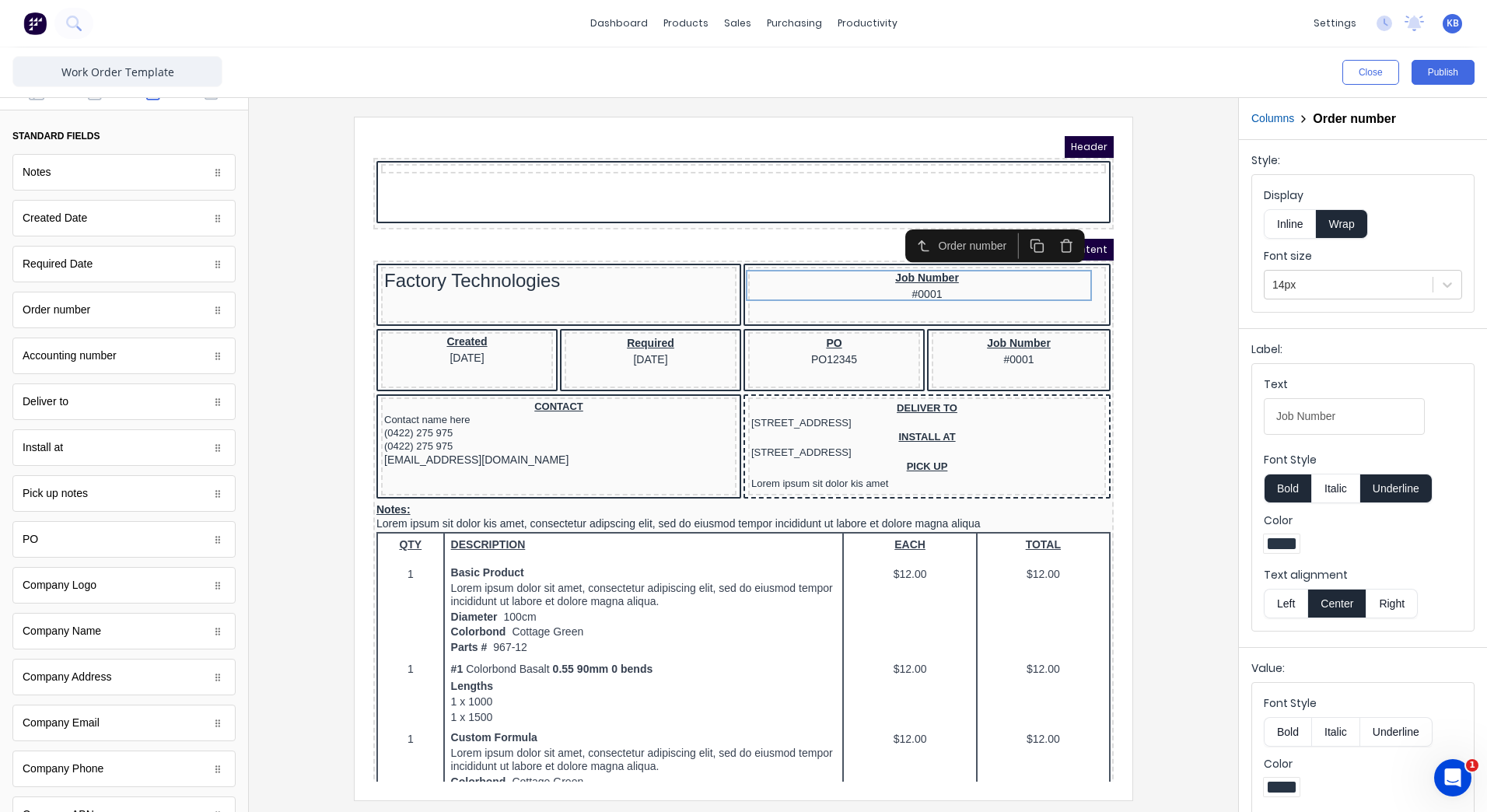
click at [1269, 225] on button "Inline" at bounding box center [1290, 224] width 52 height 30
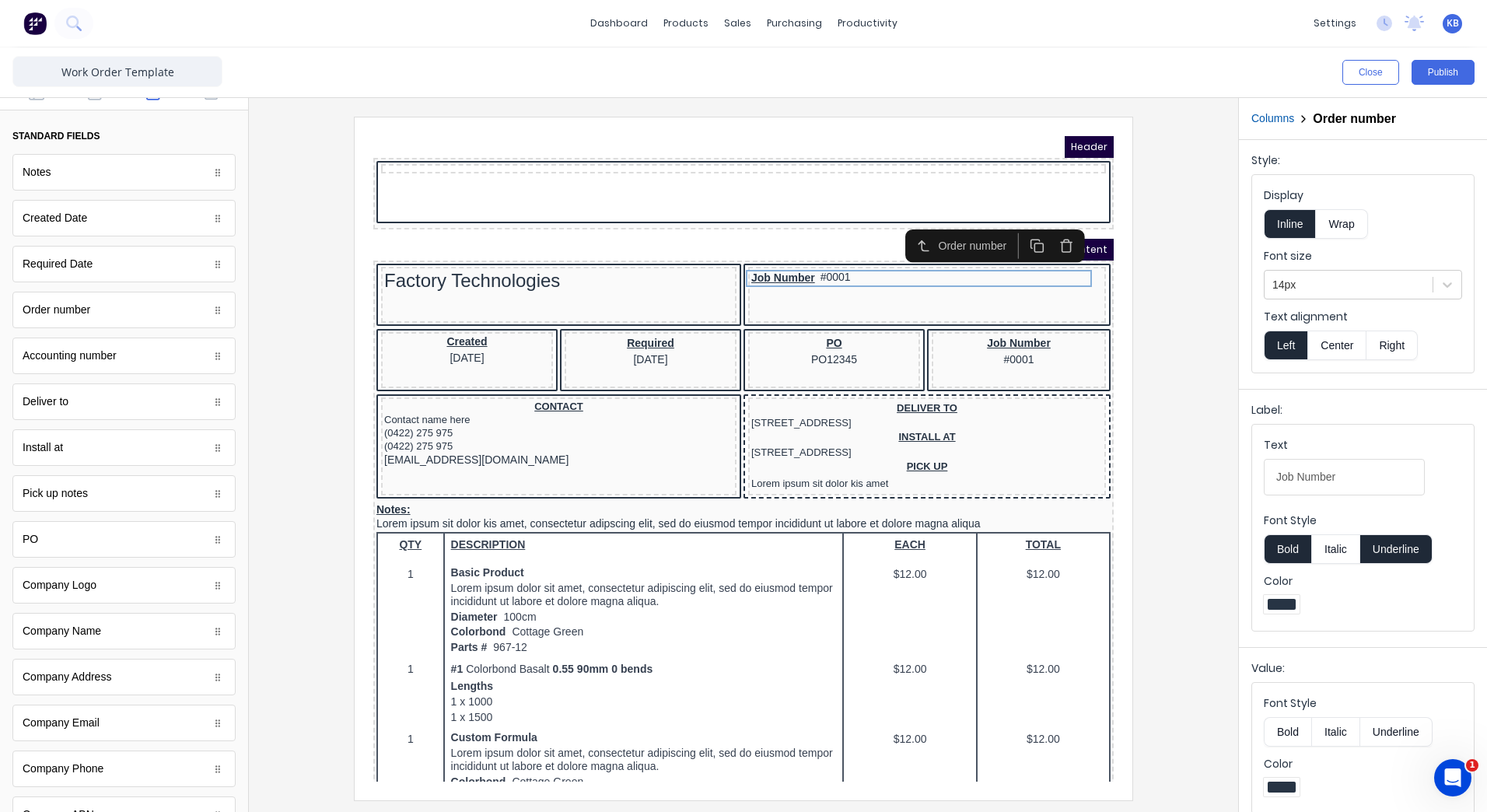
drag, startPoint x: 1305, startPoint y: 222, endPoint x: 1314, endPoint y: 221, distance: 9.1
click at [1305, 222] on button "Inline" at bounding box center [1290, 224] width 52 height 30
click at [1323, 220] on button "Wrap" at bounding box center [1341, 224] width 51 height 30
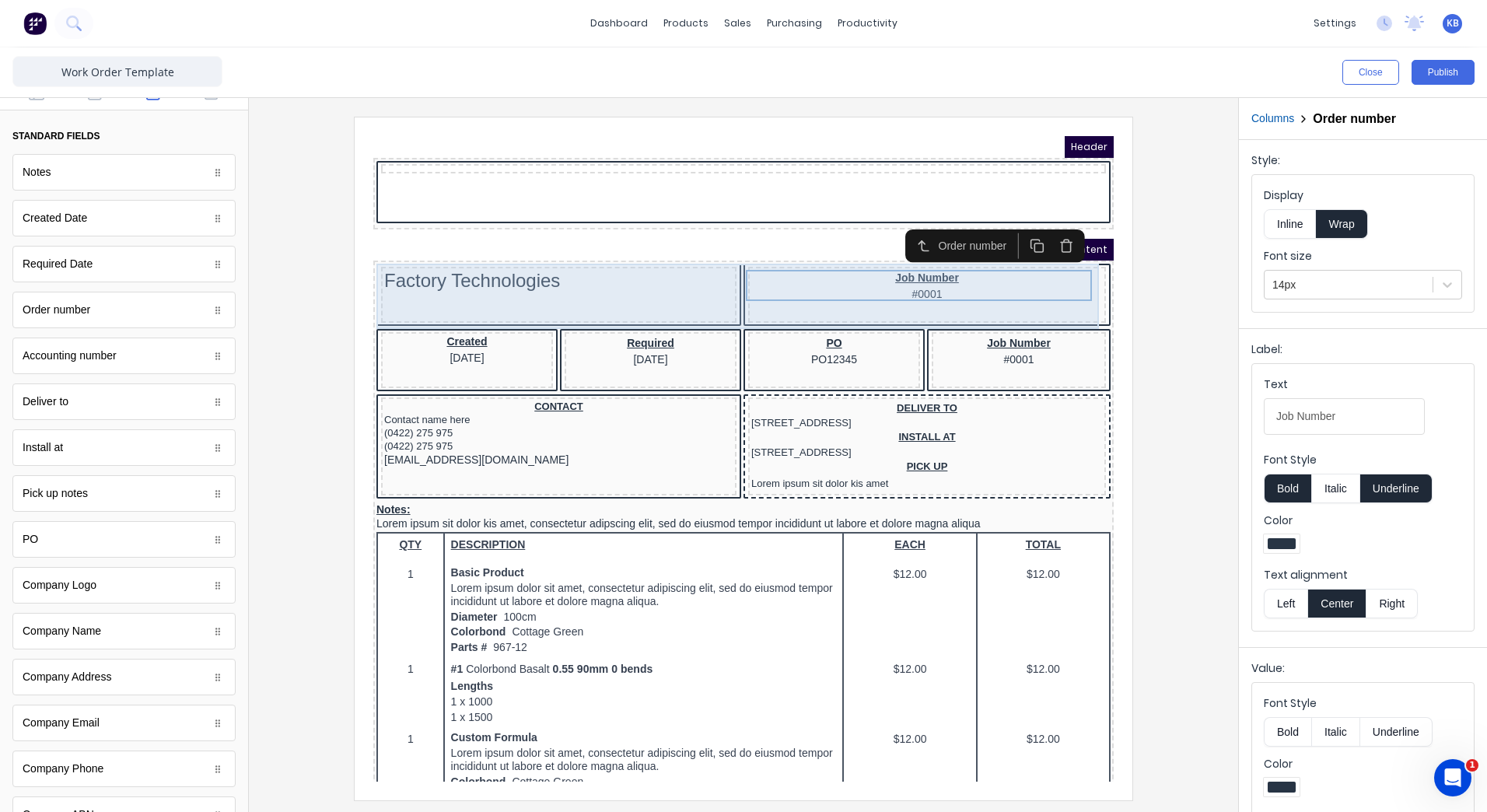
click at [569, 294] on div "Factory Technologies" at bounding box center [540, 276] width 356 height 56
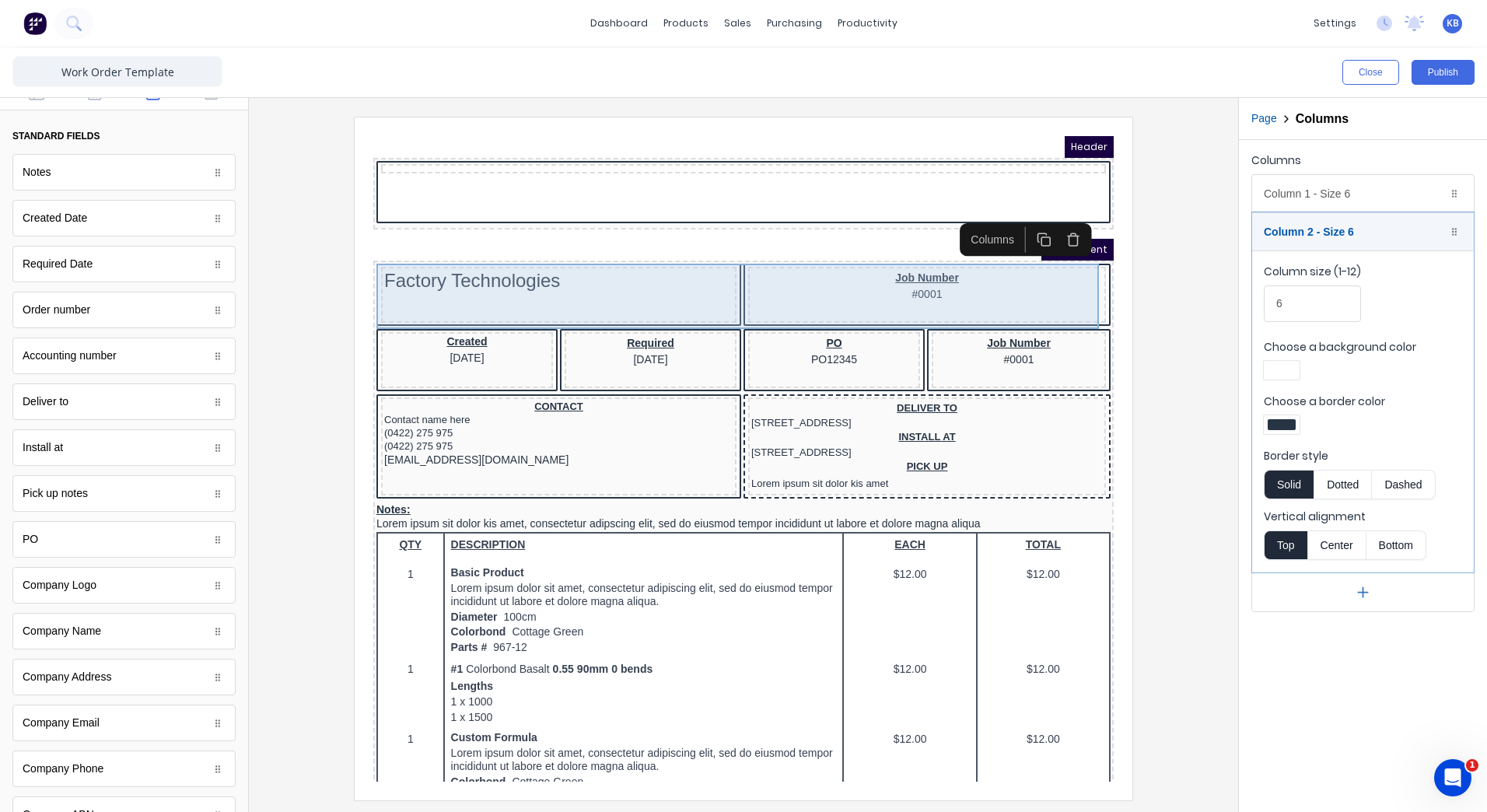
click at [487, 287] on div "Factory Technologies" at bounding box center [540, 276] width 356 height 56
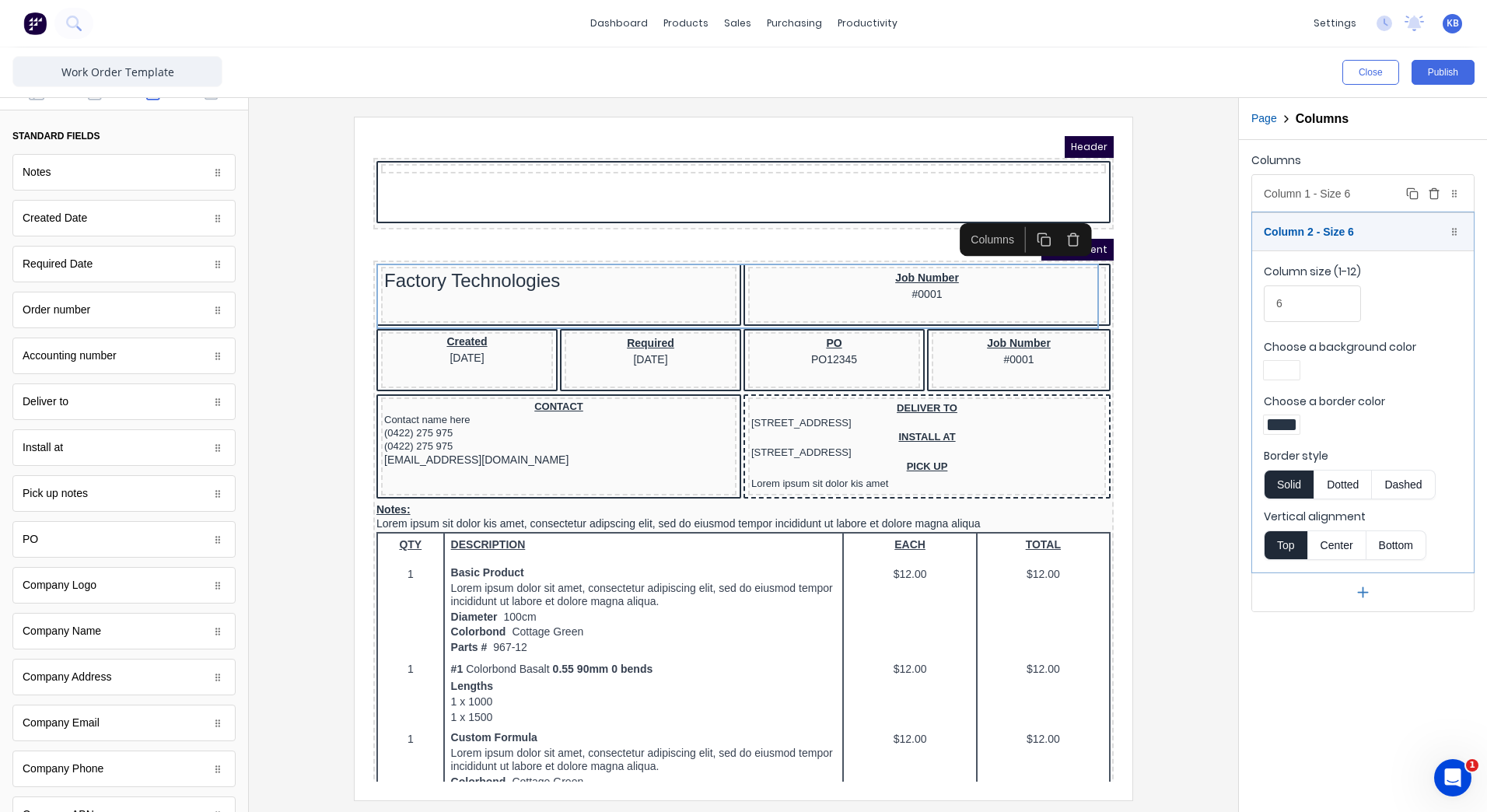
click at [1316, 193] on div "Column 1 - Size 6 Duplicate Delete" at bounding box center [1363, 193] width 222 height 37
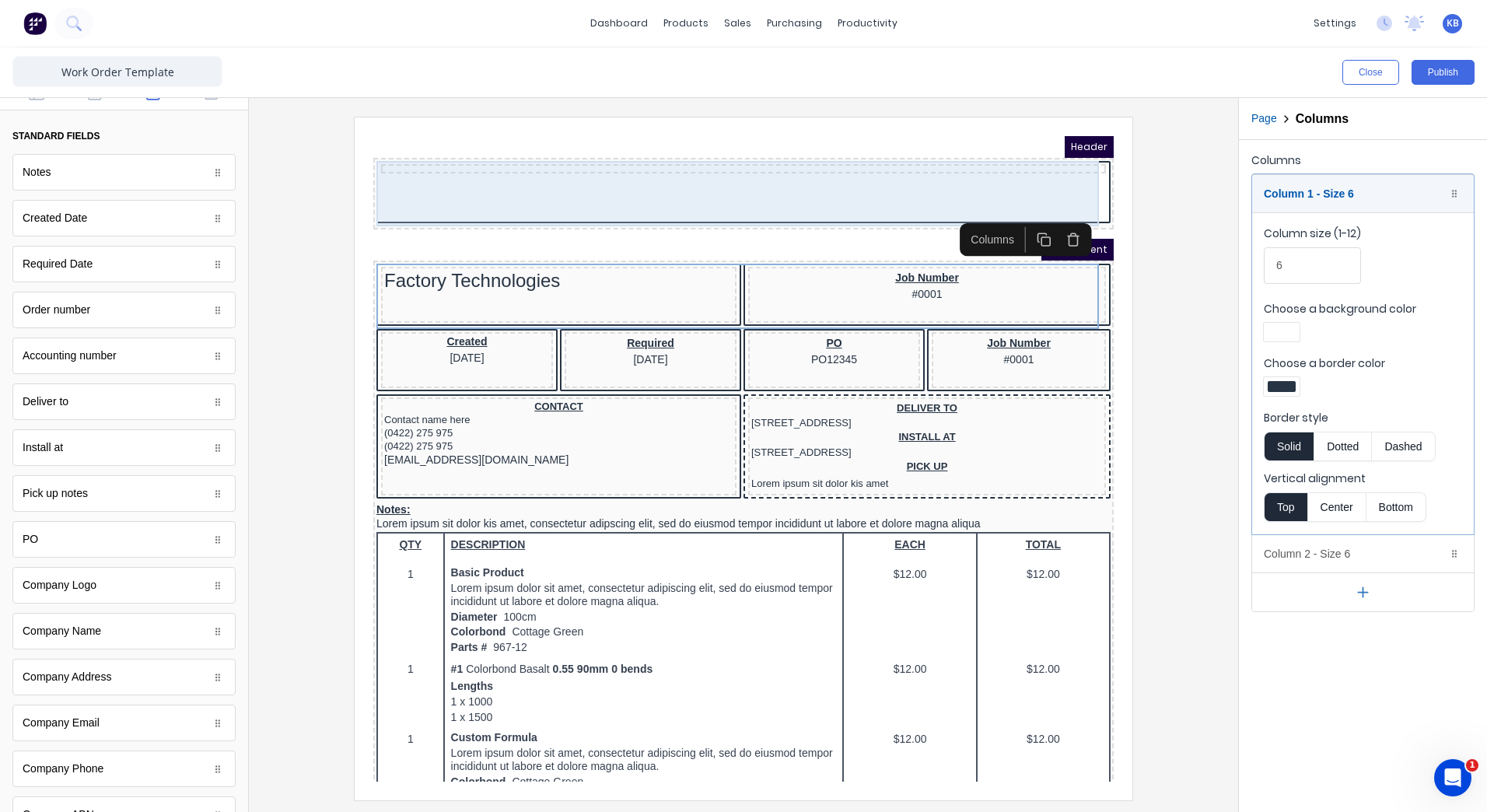
click at [490, 173] on div at bounding box center [725, 175] width 734 height 65
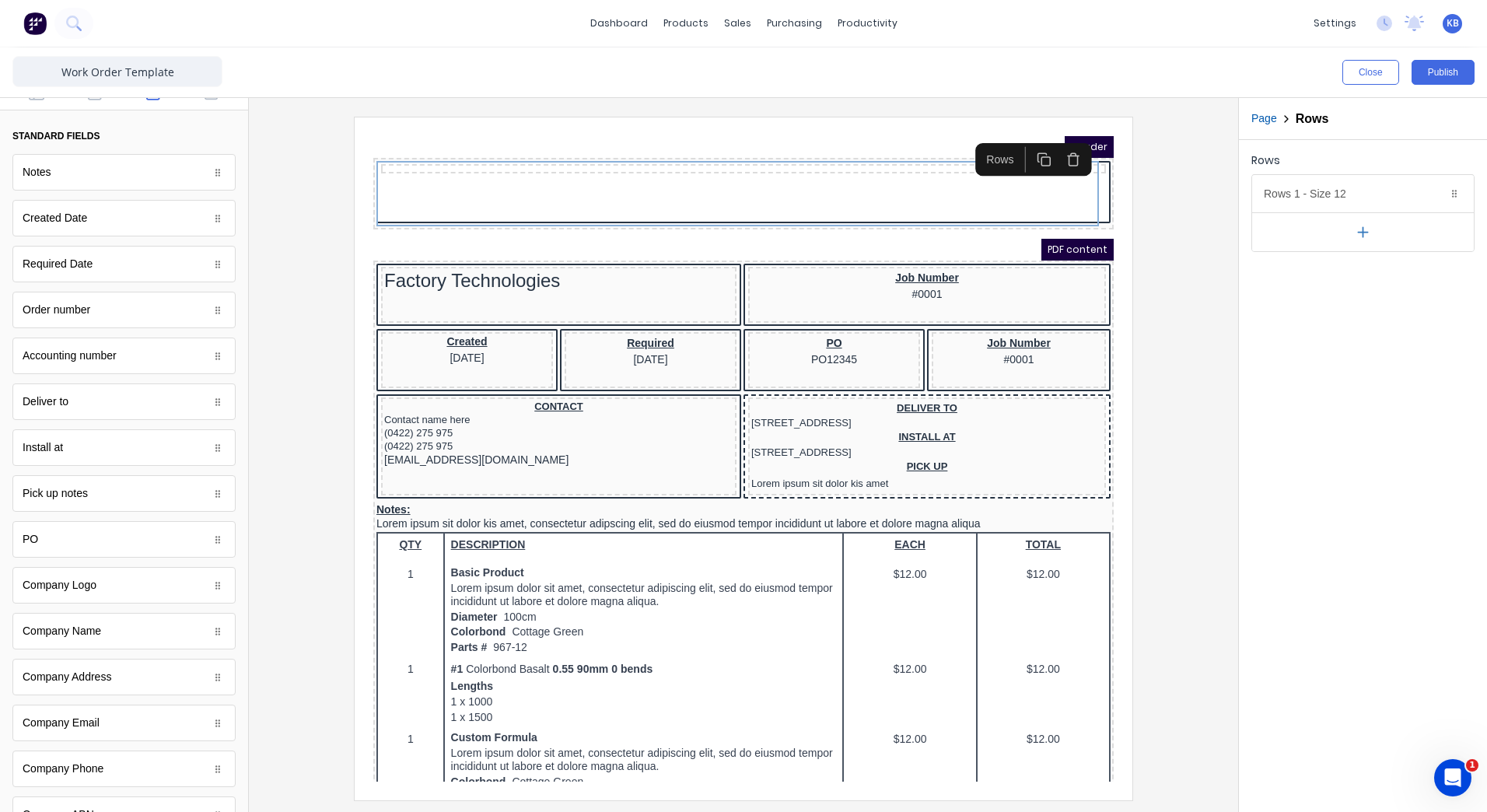
click at [1053, 140] on icon "button" at bounding box center [1054, 140] width 14 height 14
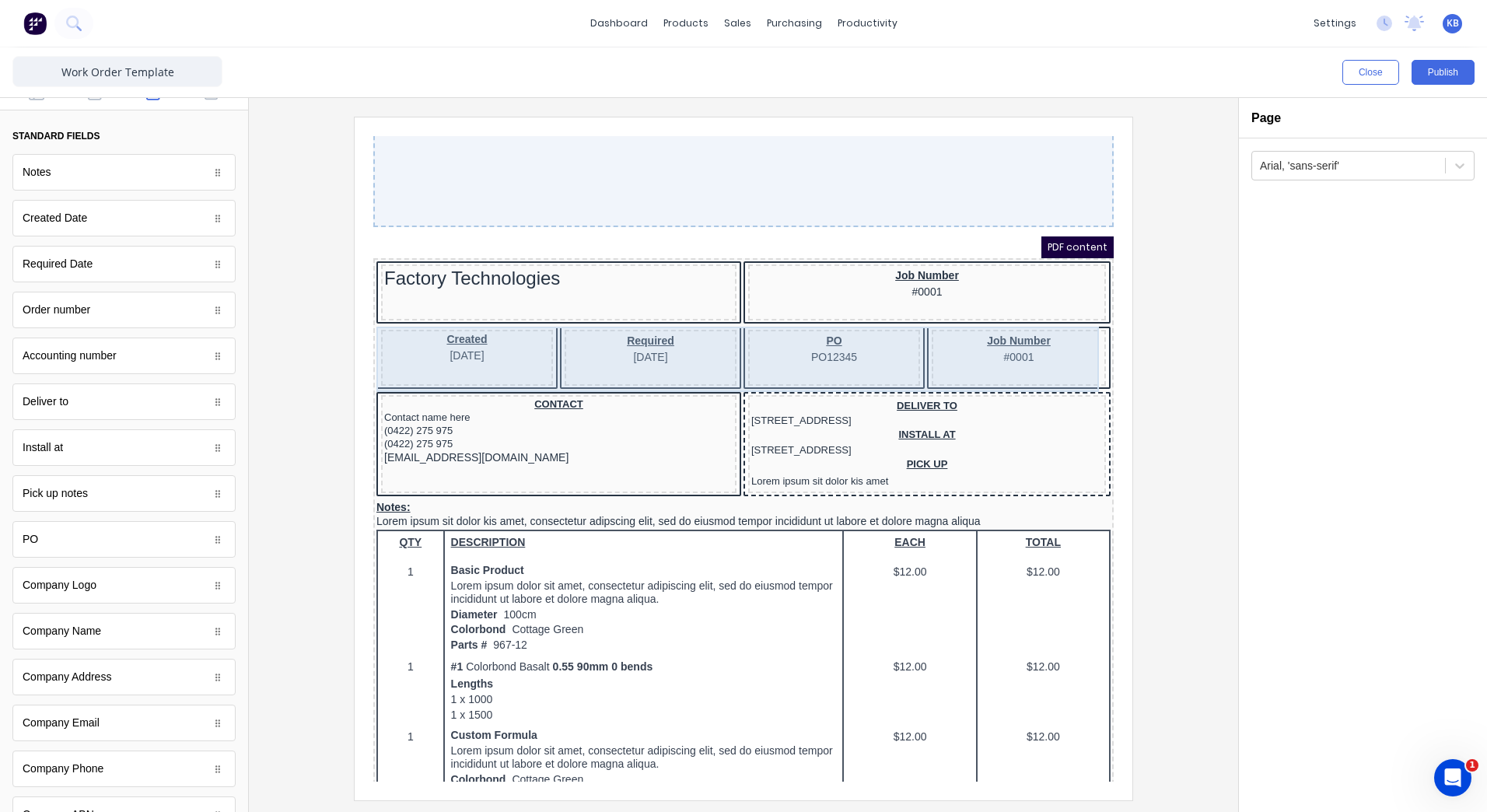
scroll to position [0, 0]
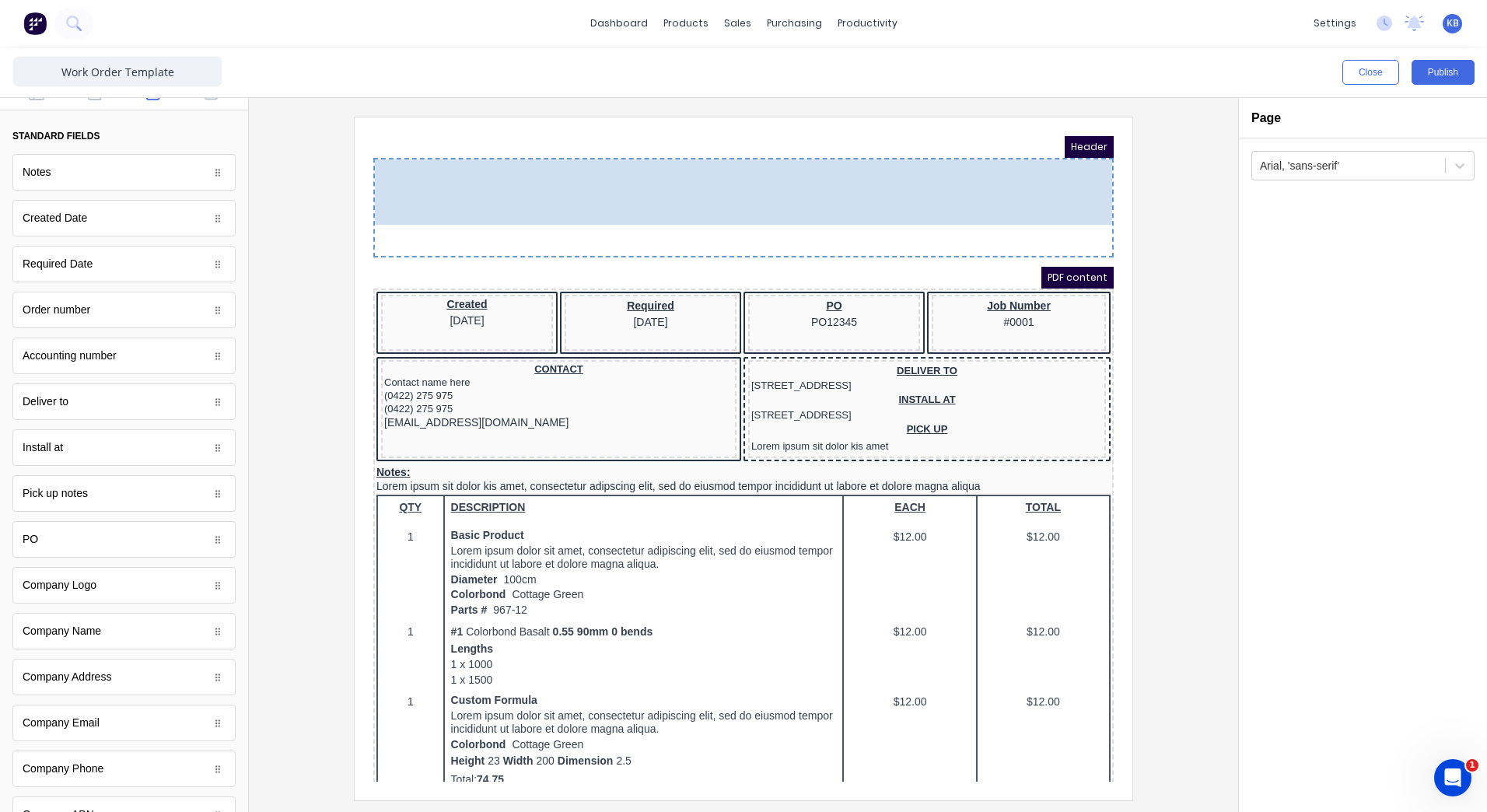
drag, startPoint x: 442, startPoint y: 310, endPoint x: 453, endPoint y: 173, distance: 137.4
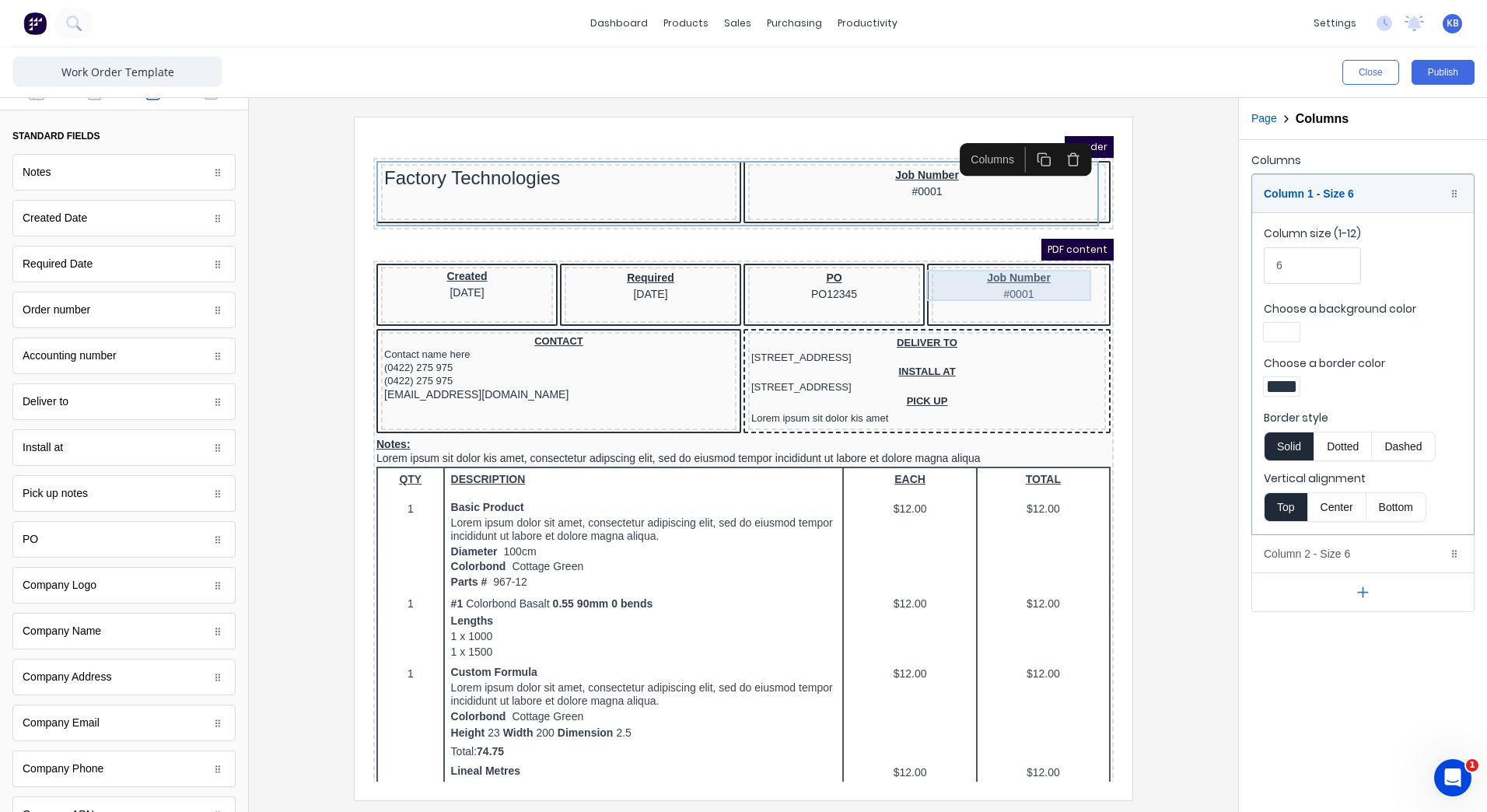
click at [1003, 267] on div "Job Number #0001" at bounding box center [1000, 266] width 168 height 31
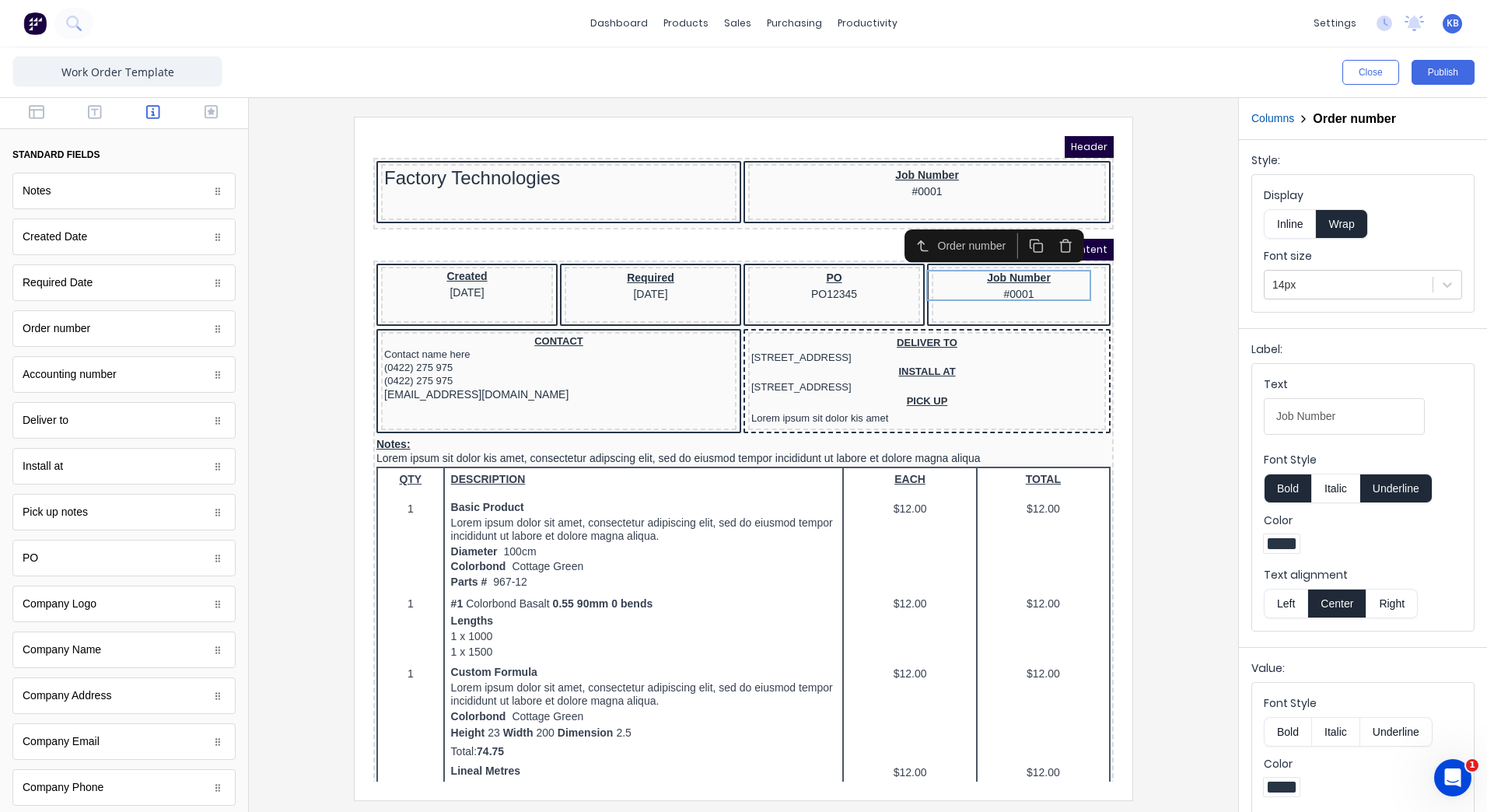
click at [1052, 229] on icon "button" at bounding box center [1046, 227] width 14 height 14
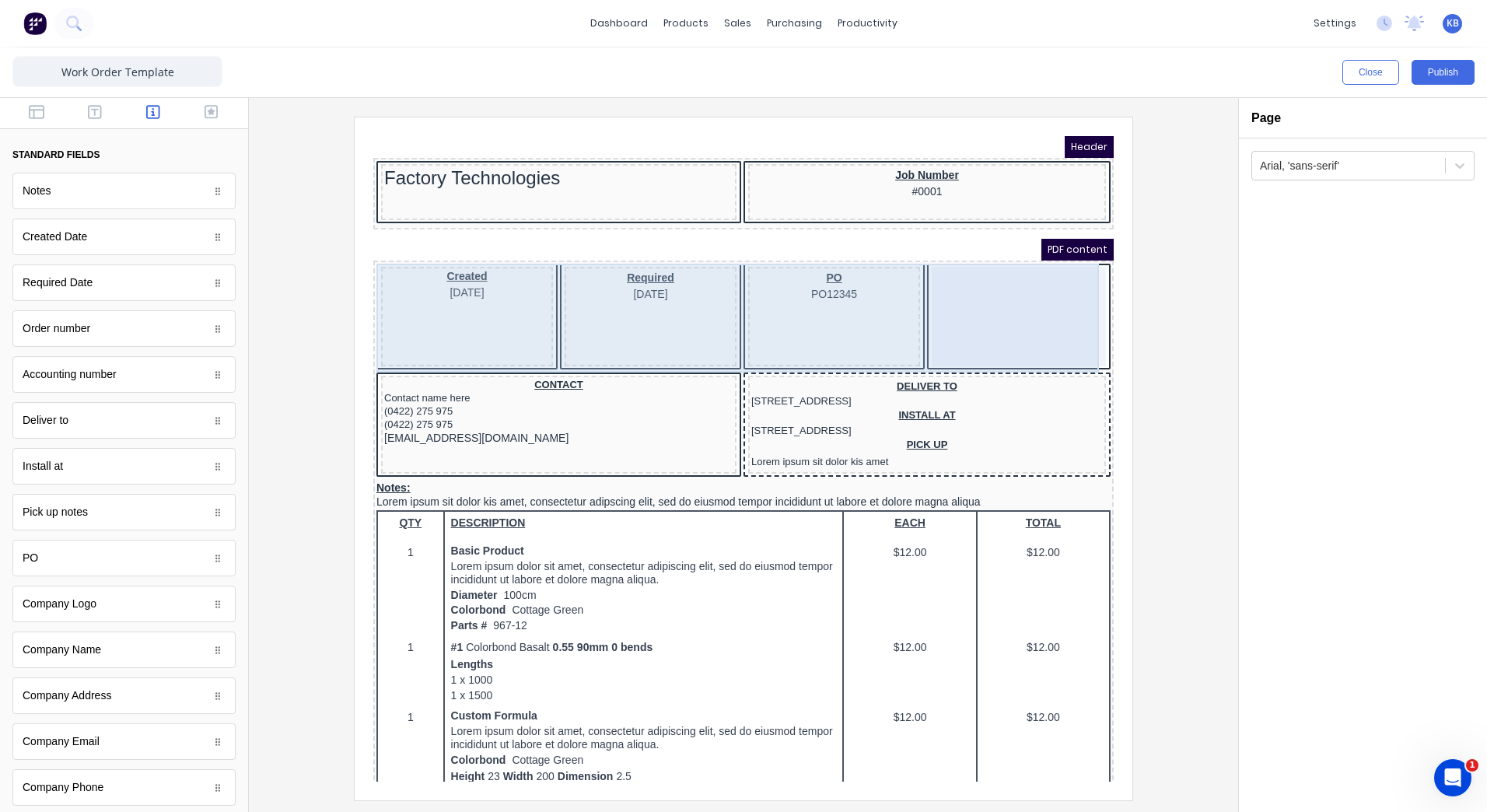
click at [801, 307] on div "PO PO12345" at bounding box center [815, 298] width 172 height 100
drag, startPoint x: 586, startPoint y: 307, endPoint x: 576, endPoint y: 308, distance: 10.0
click at [586, 308] on div "Required [DATE]" at bounding box center [632, 298] width 172 height 100
click at [409, 302] on div "Created 29/10/2024" at bounding box center [448, 298] width 172 height 100
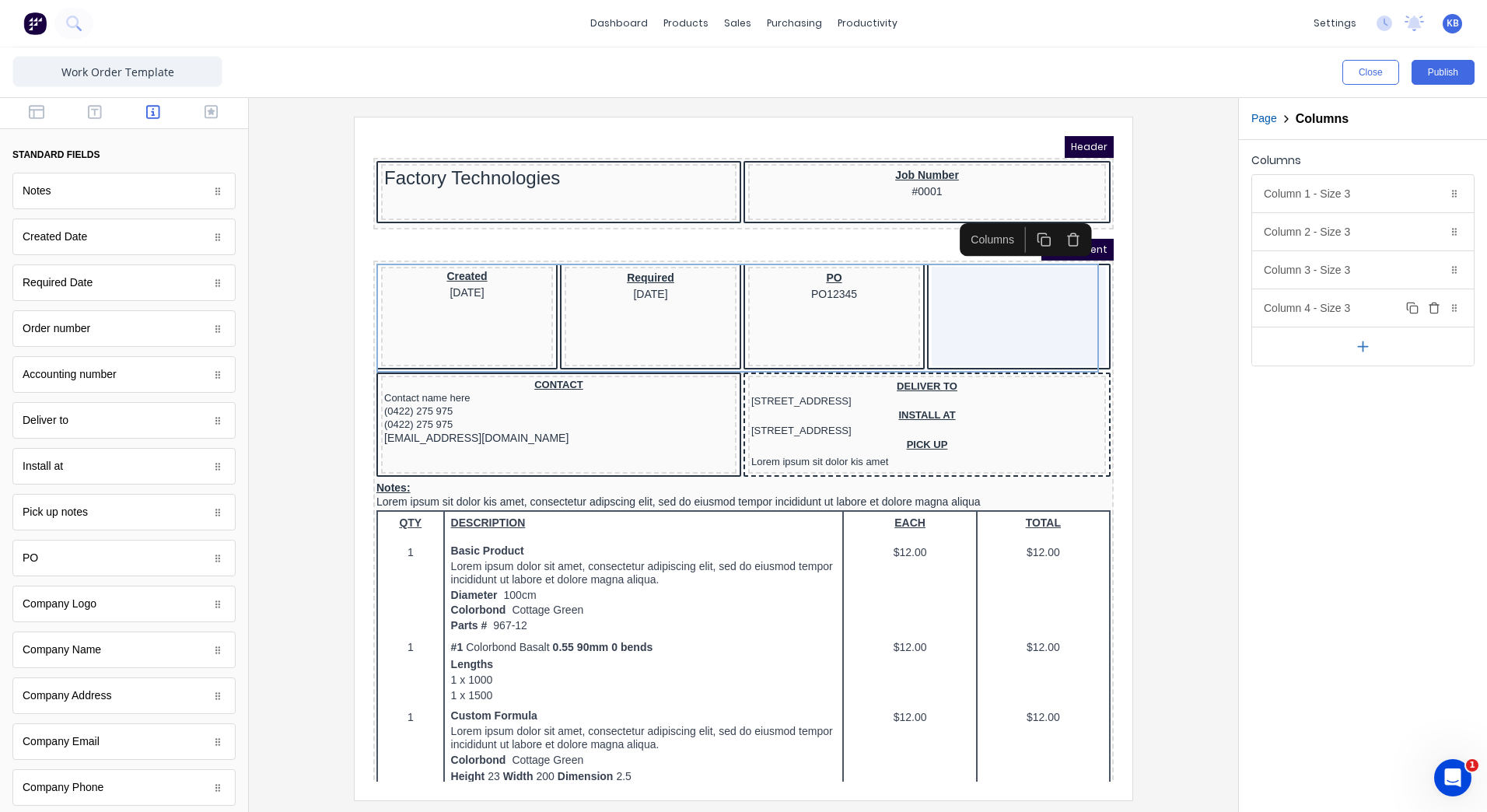
click at [1371, 300] on div "Column 4 - Size 3 Duplicate Delete" at bounding box center [1363, 308] width 222 height 37
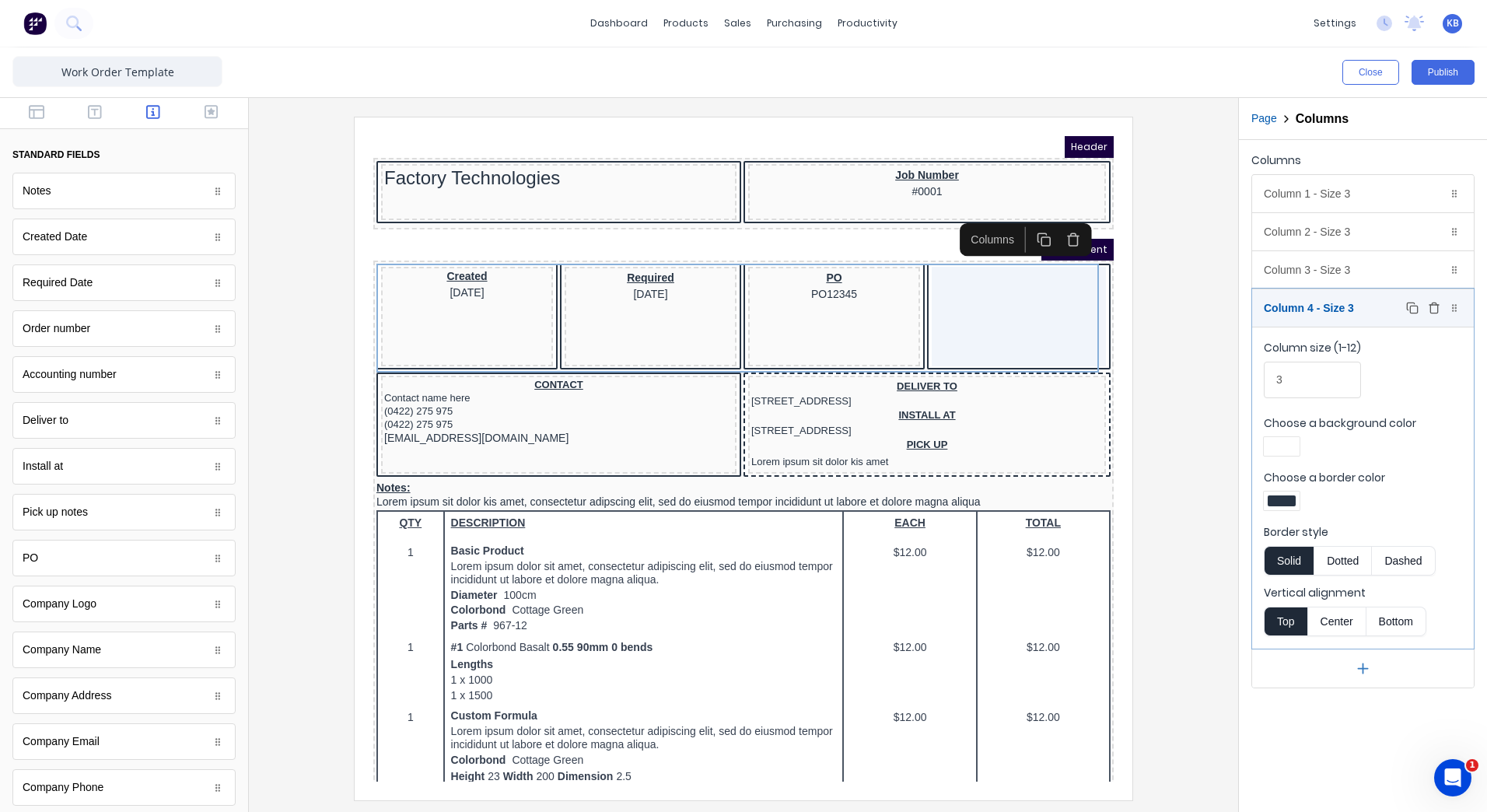
click at [1429, 312] on icon "button" at bounding box center [1434, 308] width 12 height 12
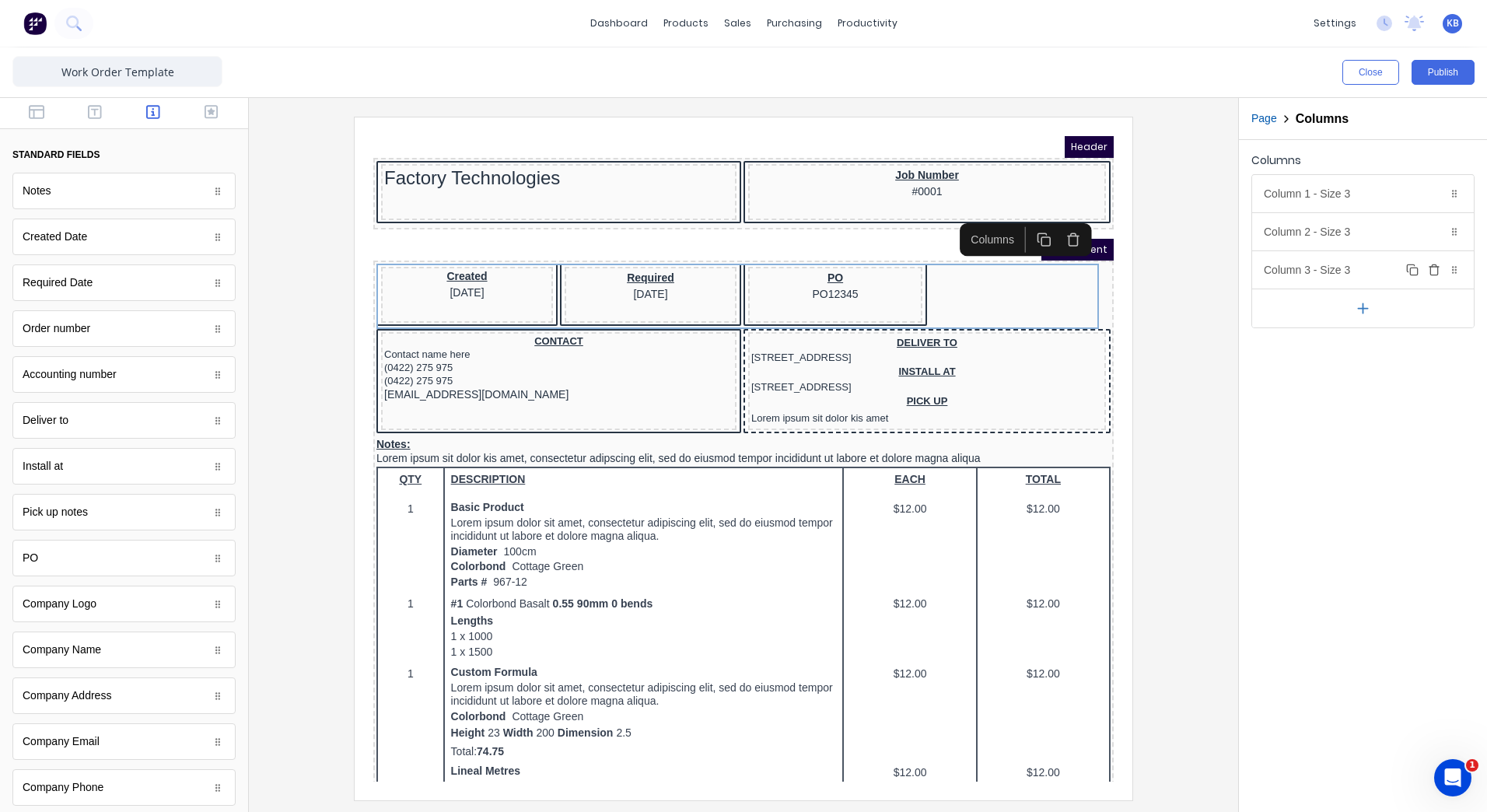
click at [1353, 275] on div "Column 3 - Size 3 Duplicate Delete" at bounding box center [1363, 269] width 222 height 37
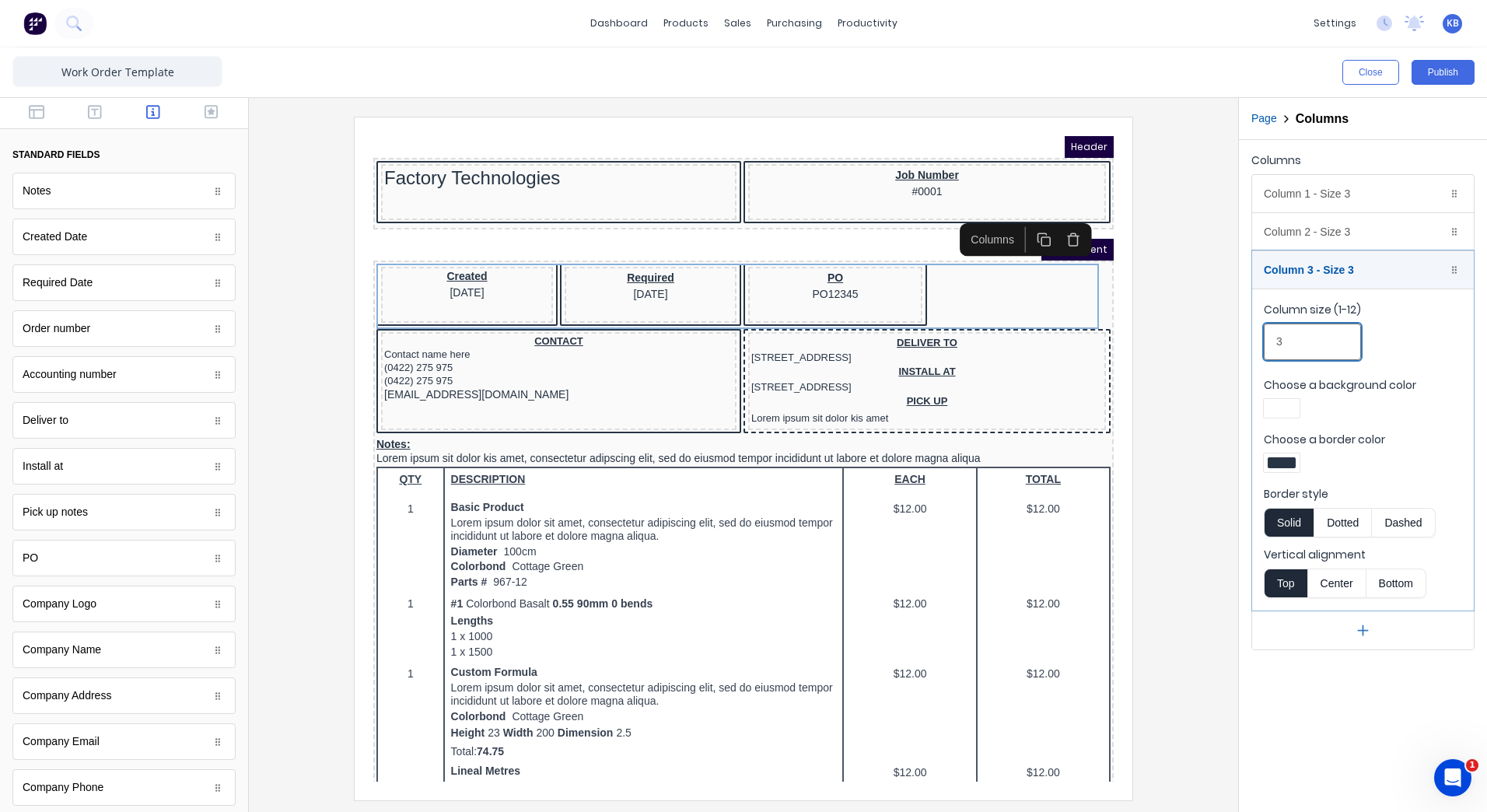
drag, startPoint x: 1306, startPoint y: 349, endPoint x: 1181, endPoint y: 367, distance: 126.3
click at [1181, 367] on div "Close Publish Components standard fields Notes Notes Created Date Created Date …" at bounding box center [743, 429] width 1487 height 764
type input "5"
click at [1300, 242] on div "Column 2 - Size 3 Duplicate Delete" at bounding box center [1363, 232] width 222 height 37
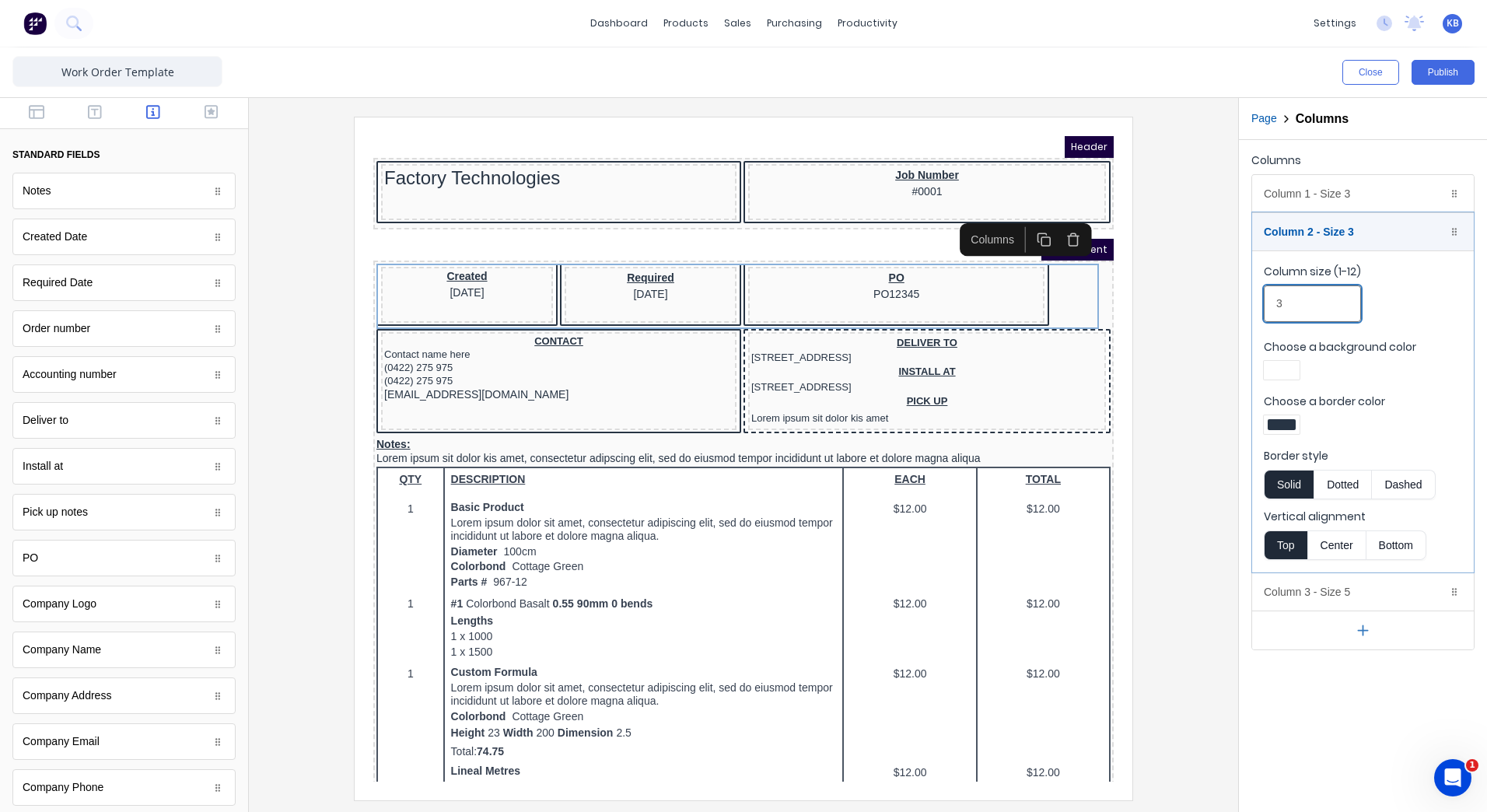
drag, startPoint x: 1279, startPoint y: 316, endPoint x: 1265, endPoint y: 317, distance: 14.0
click at [1265, 317] on input "3" at bounding box center [1312, 304] width 97 height 37
type input "4"
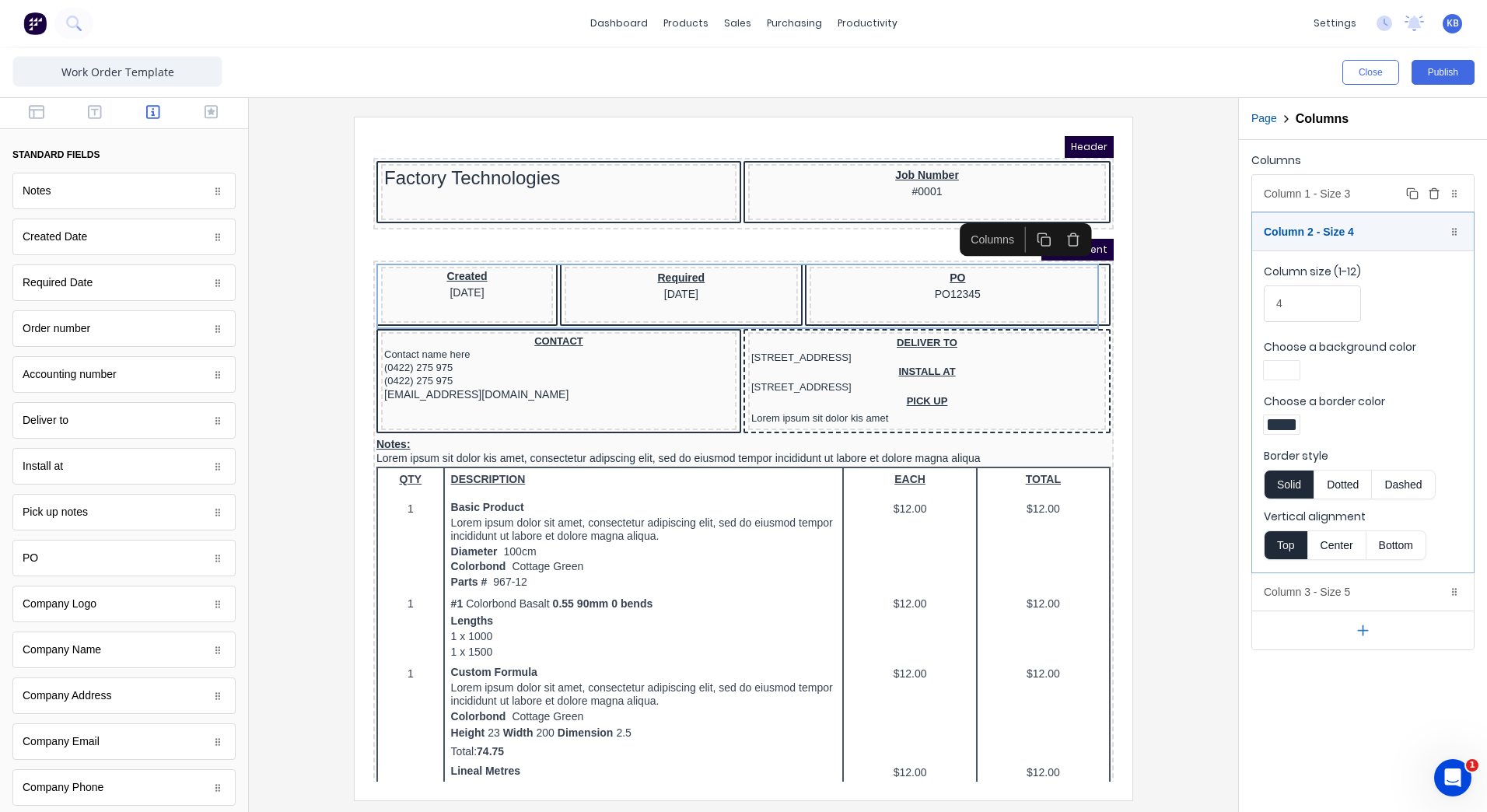
click at [1304, 201] on div "Column 1 - Size 3 Duplicate Delete" at bounding box center [1363, 193] width 222 height 37
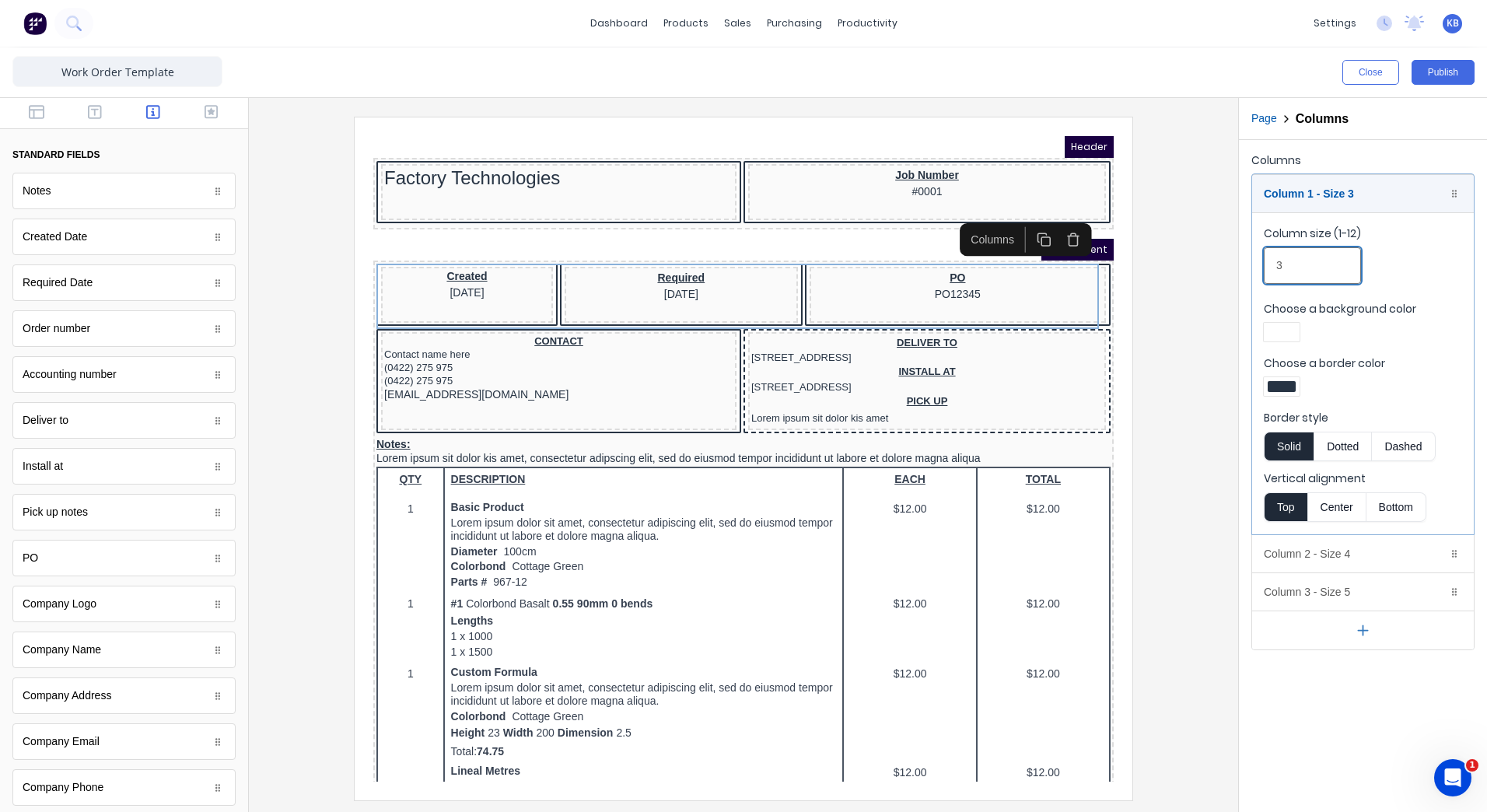
drag, startPoint x: 1291, startPoint y: 283, endPoint x: 1168, endPoint y: 264, distance: 124.5
click at [1215, 285] on div "Close Publish Components standard fields Notes Notes Created Date Created Date …" at bounding box center [743, 429] width 1487 height 764
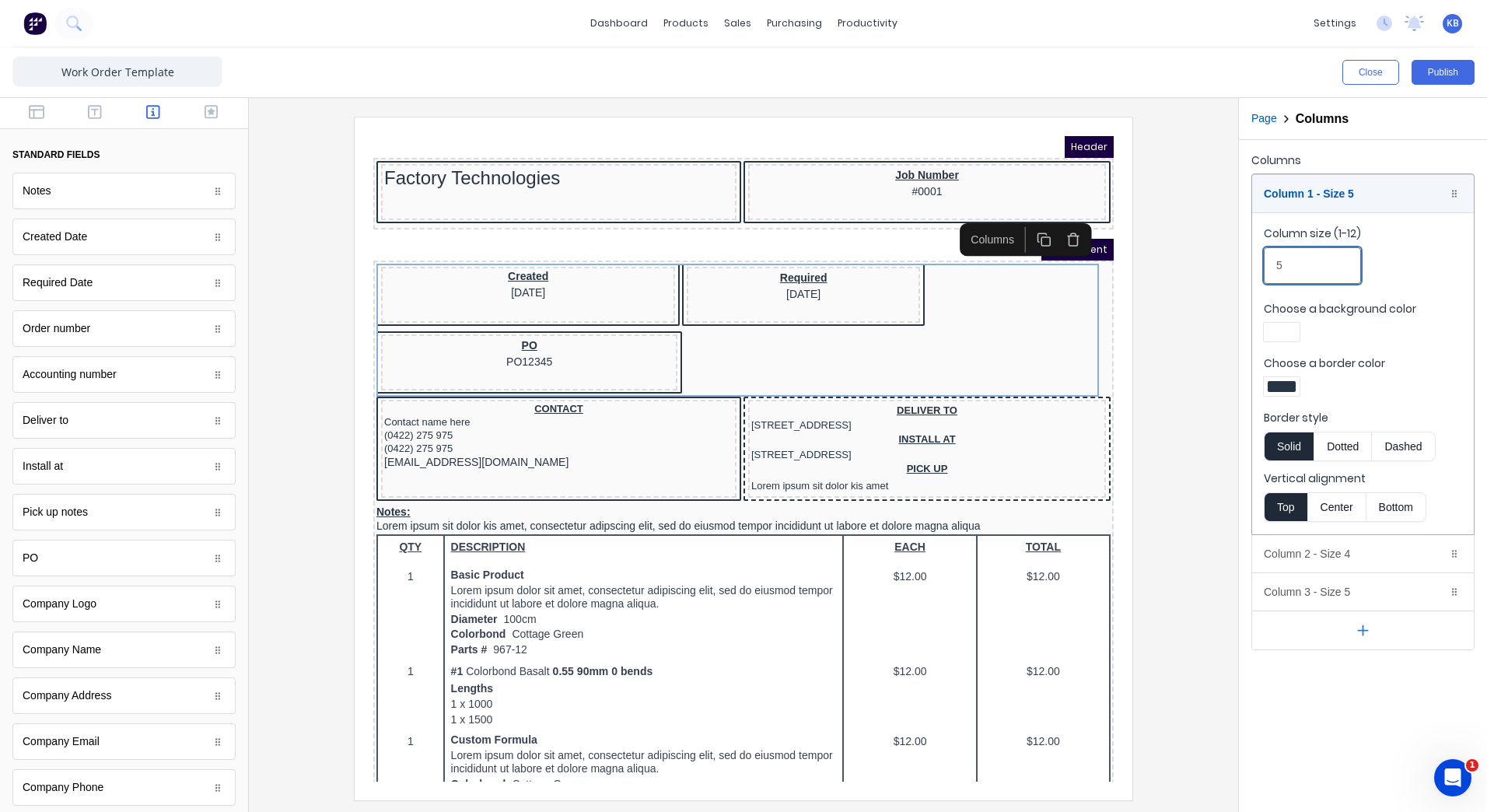
type input "5"
drag, startPoint x: 1323, startPoint y: 258, endPoint x: 1139, endPoint y: 259, distance: 184.0
click at [1148, 272] on div "Close Publish Components standard fields Notes Notes Created Date Created Date …" at bounding box center [743, 429] width 1487 height 764
type input "4"
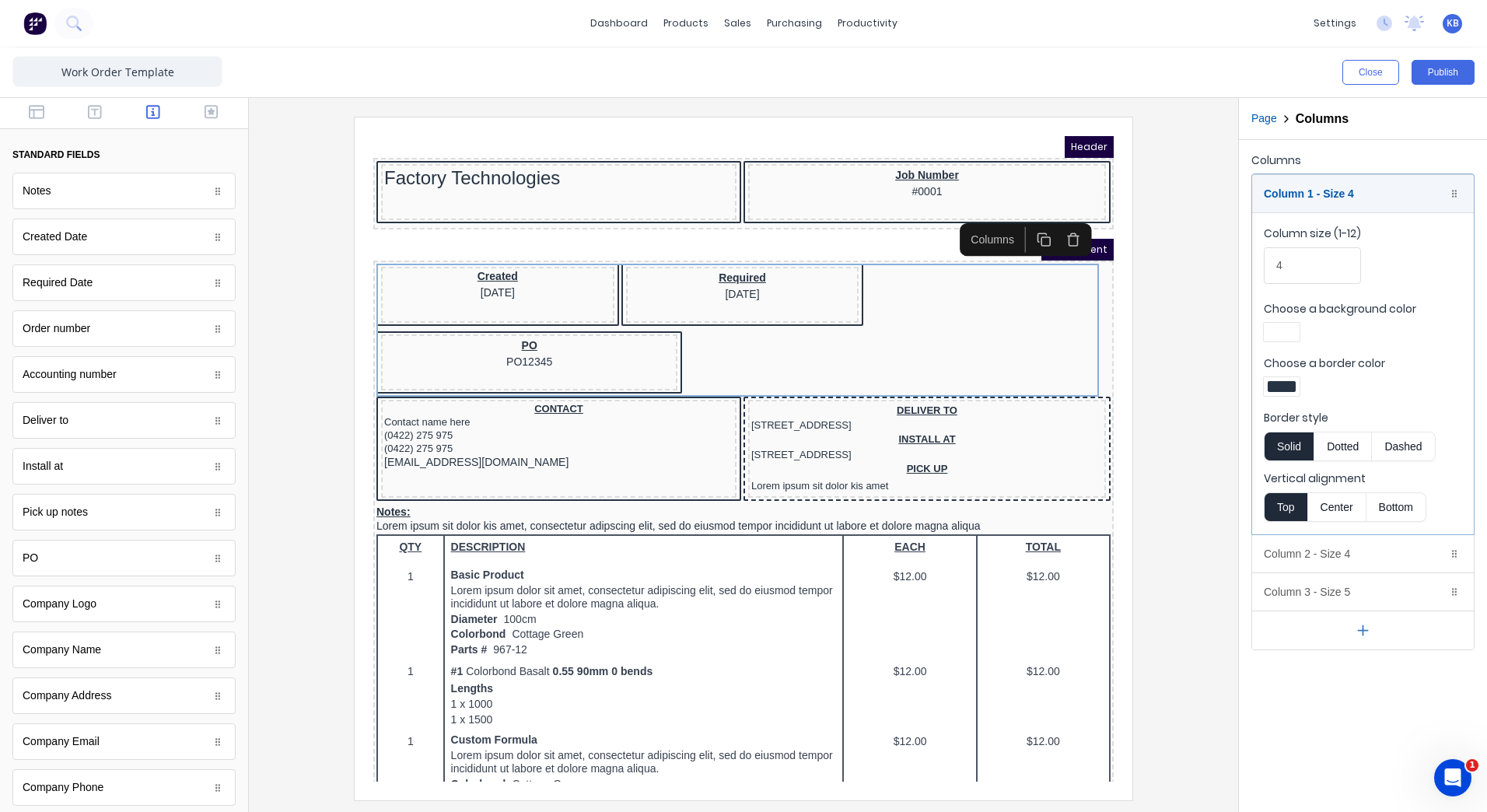
click at [1355, 716] on div "Columns Column 1 - Size 4 Duplicate Delete Column size (1-12) 4 Choose a backgr…" at bounding box center [1363, 476] width 248 height 672
click at [1298, 598] on div "Column 3 - Size 5 Duplicate Delete" at bounding box center [1363, 591] width 222 height 37
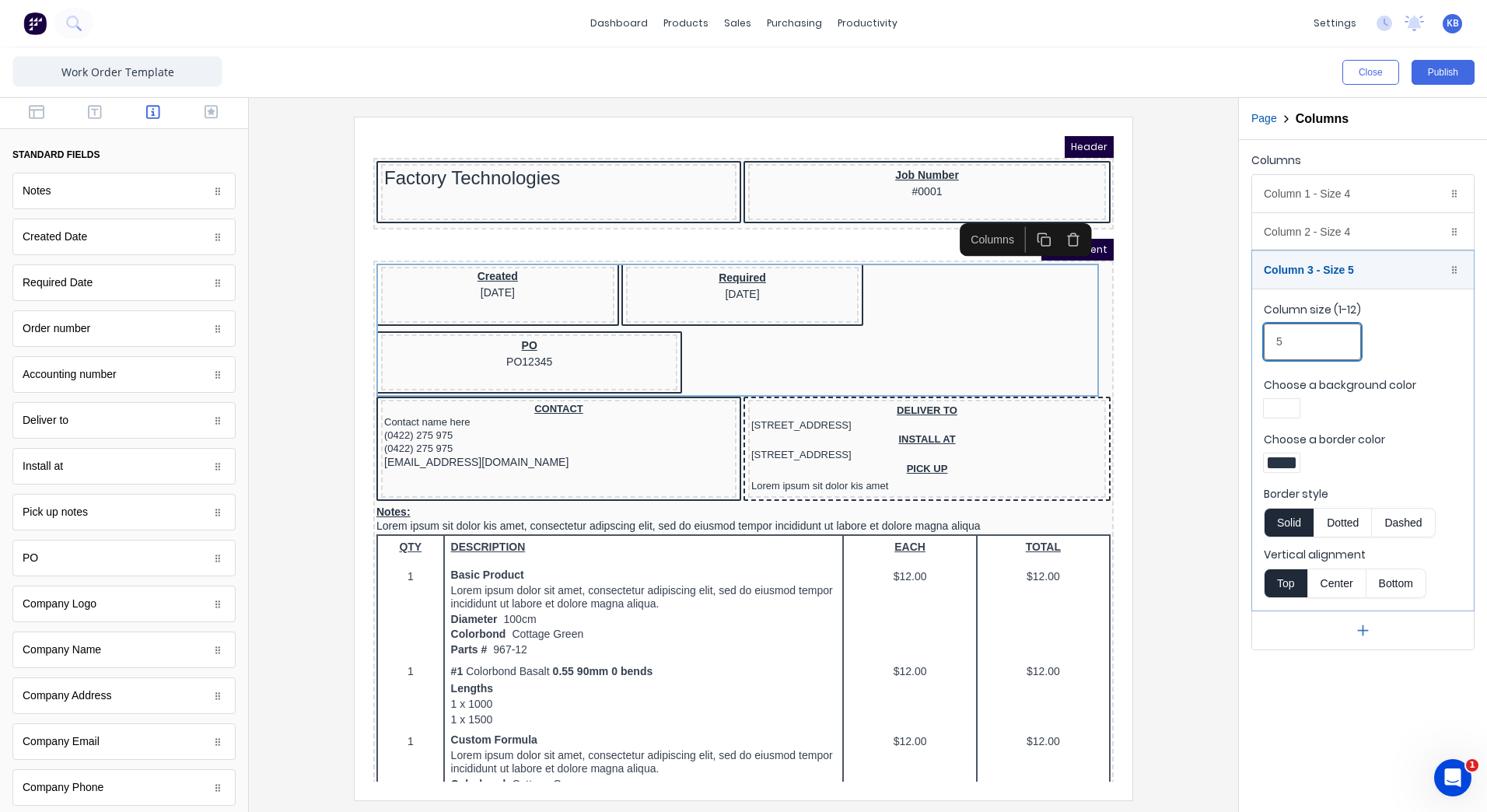
drag, startPoint x: 1309, startPoint y: 336, endPoint x: 1246, endPoint y: 347, distance: 64.0
click at [1246, 347] on div "Columns Column 1 - Size 4 Duplicate Delete Column size (1-12) 4 Choose a backgr…" at bounding box center [1363, 400] width 248 height 519
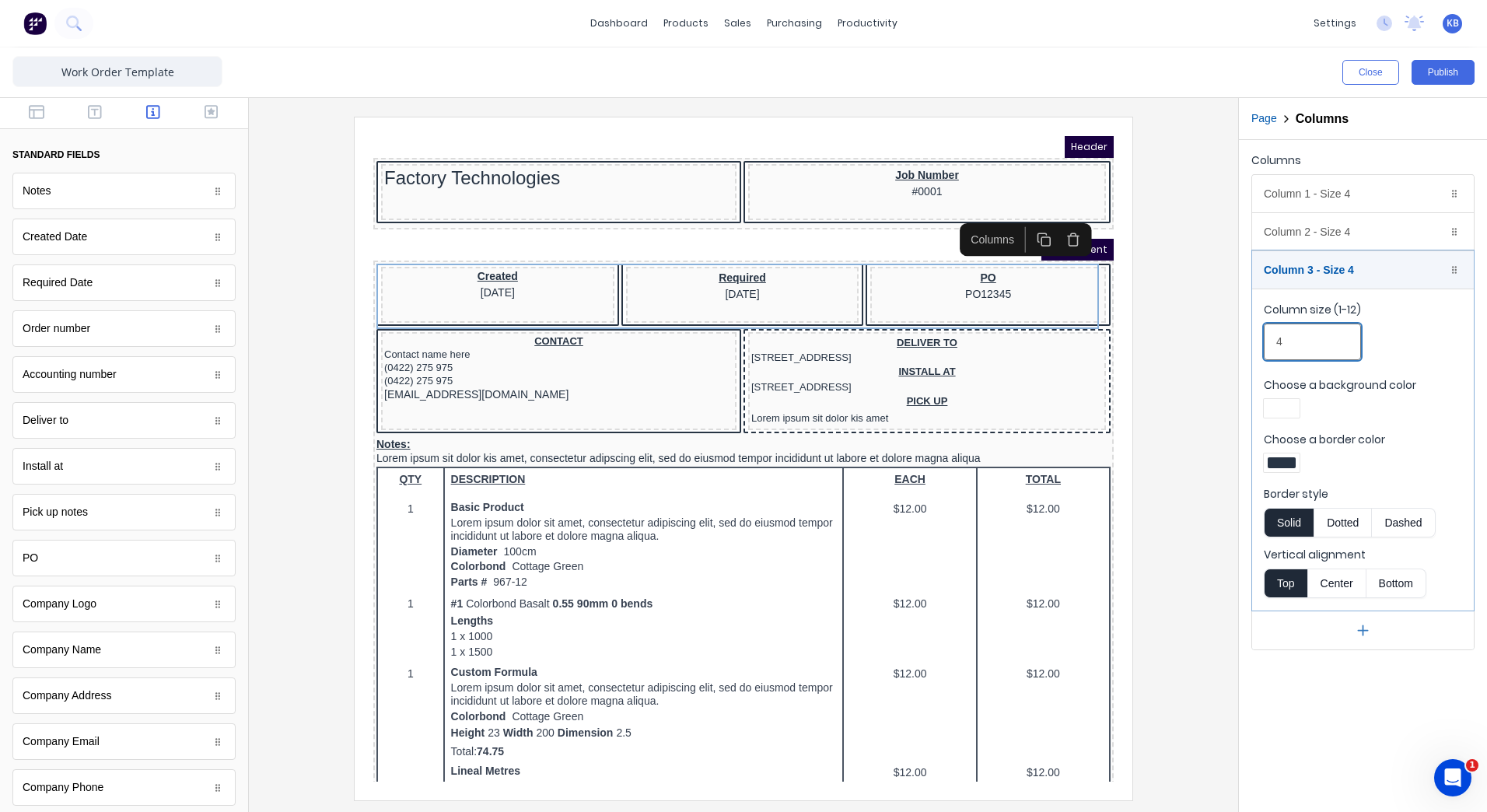
type input "4"
click at [1358, 719] on div "Columns Column 1 - Size 4 Duplicate Delete Column size (1-12) 4 Choose a backgr…" at bounding box center [1363, 476] width 248 height 672
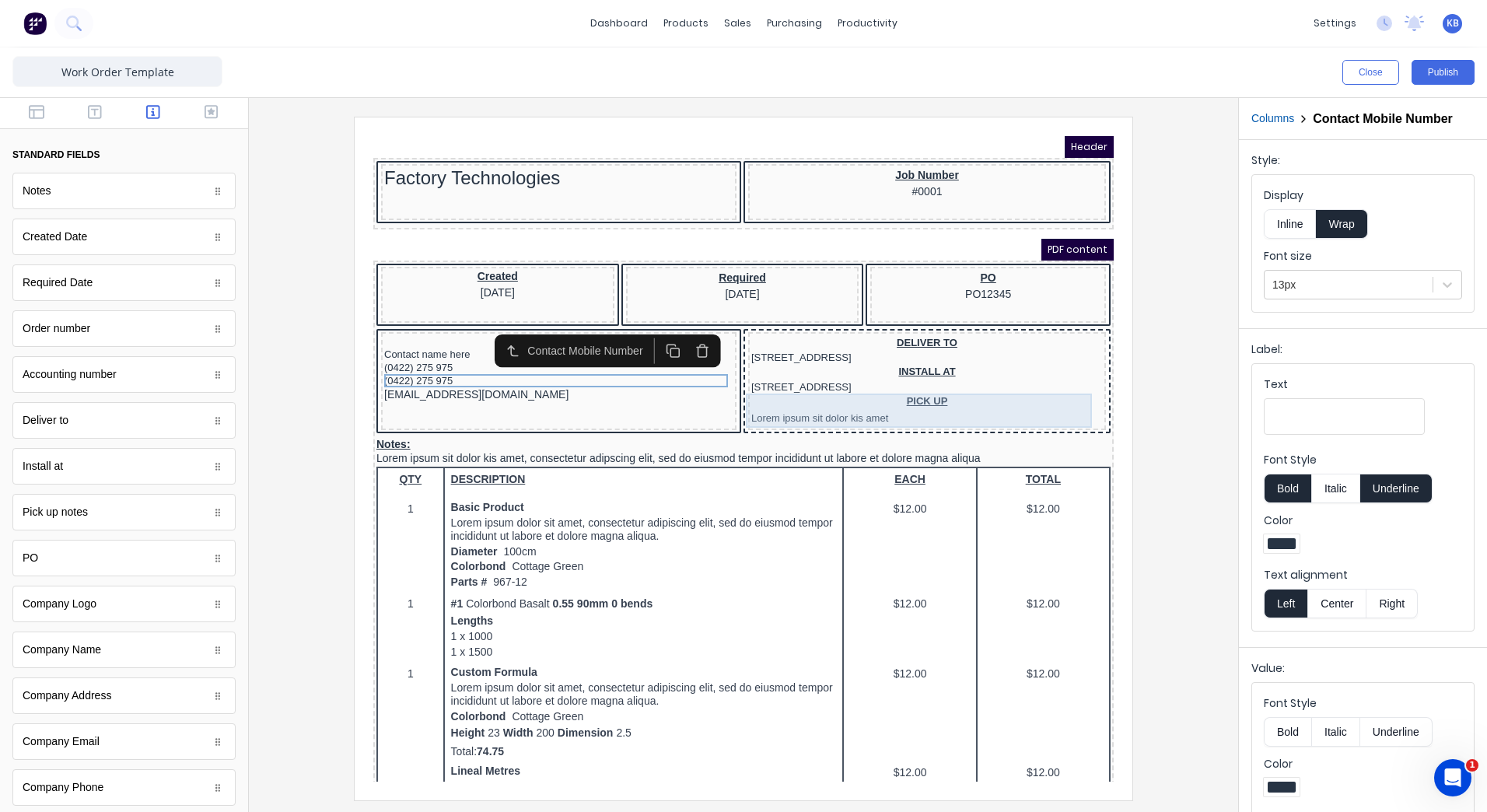
click at [1050, 391] on div "PICK UP Lorem ipsum sit dolor kis amet" at bounding box center [908, 392] width 352 height 35
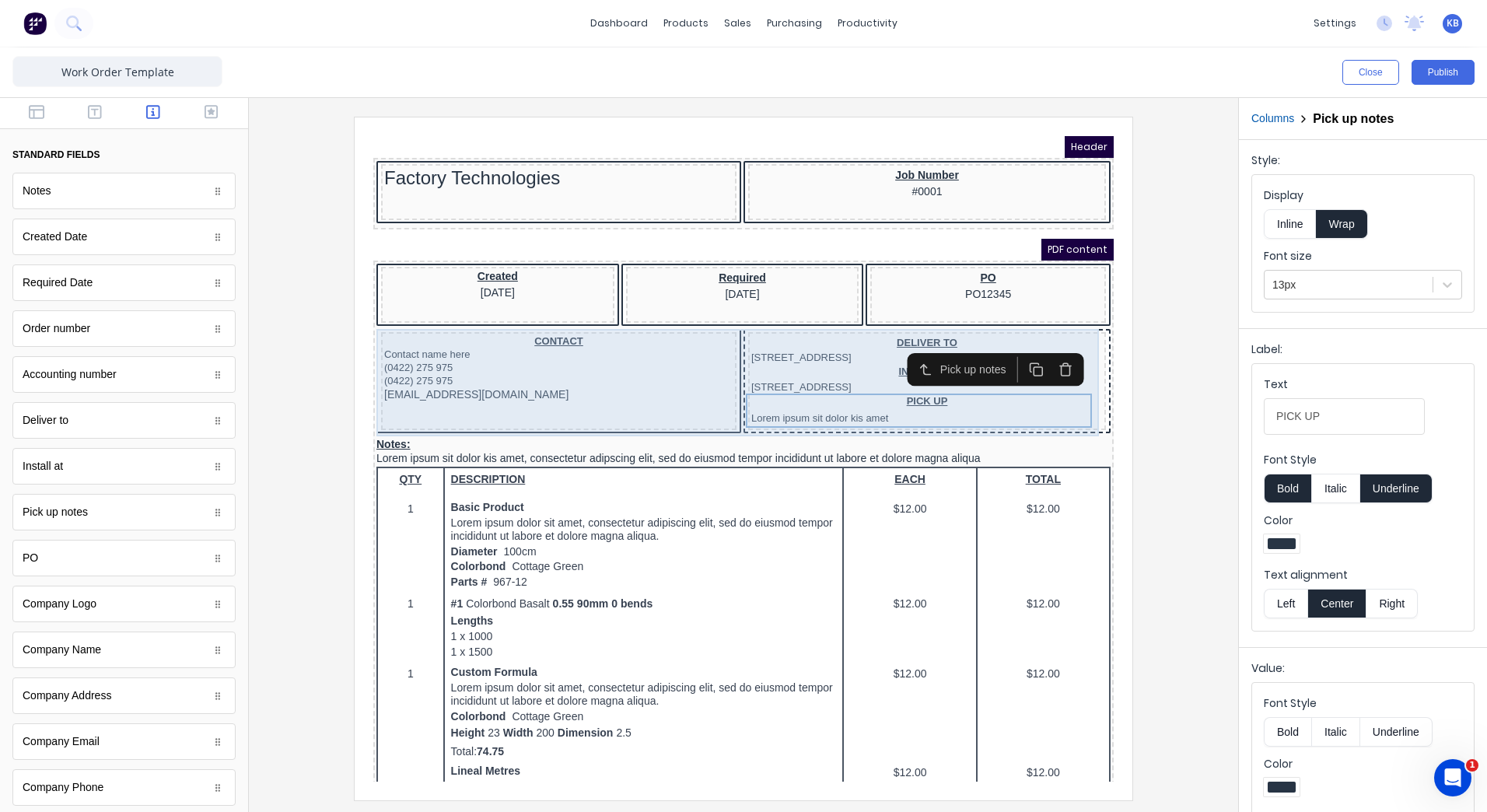
click at [504, 314] on div "CONTACT Contact name here (0422) 275 975 (0422) 275 975 xxxxxxx@xxxxx.com" at bounding box center [540, 362] width 356 height 98
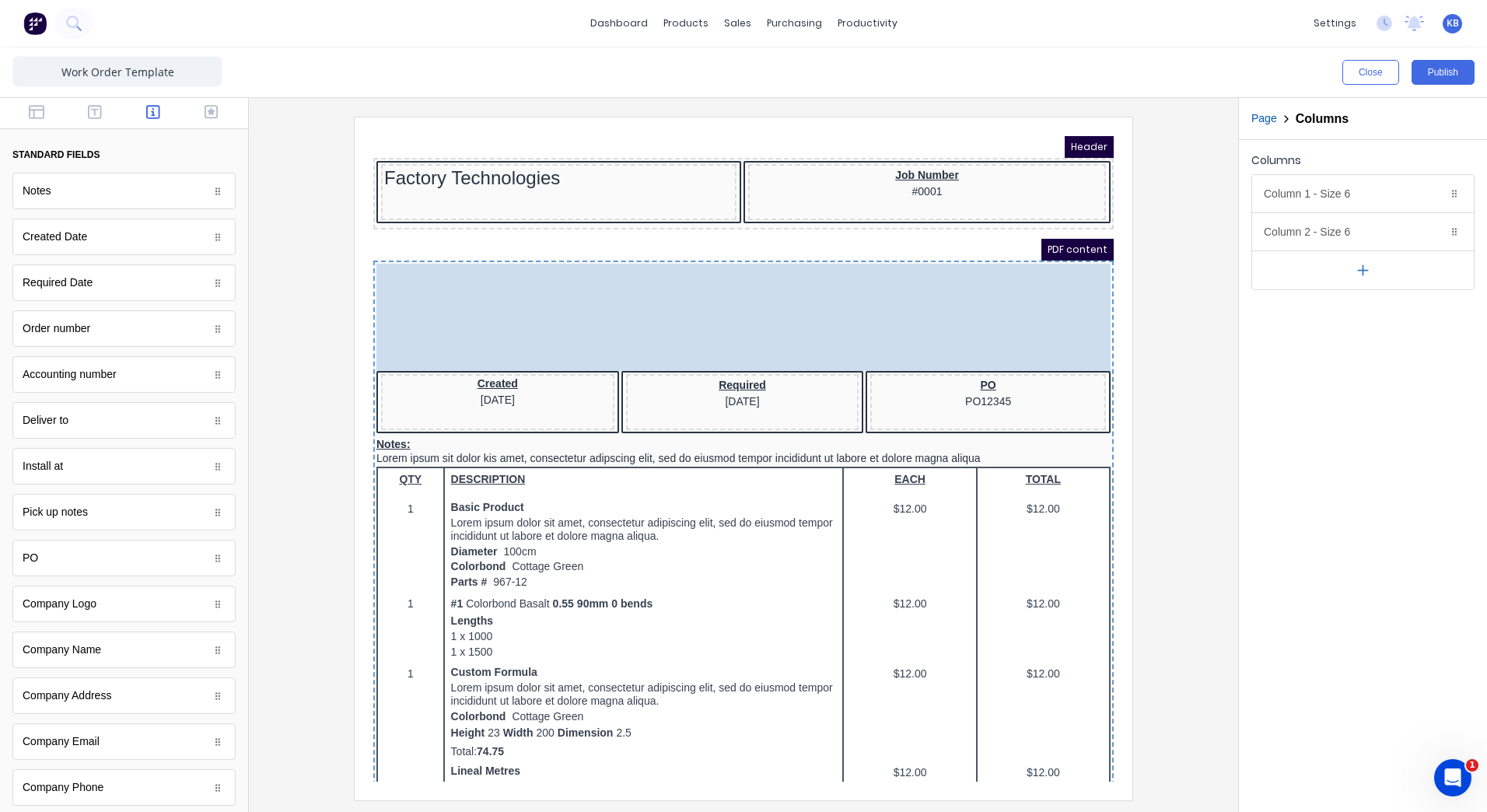
drag, startPoint x: 504, startPoint y: 314, endPoint x: 502, endPoint y: 221, distance: 93.0
click at [502, 221] on body "Header Factory Technologies Job Number #0001 PDF content CONTACT Contact name h…" at bounding box center [725, 440] width 740 height 646
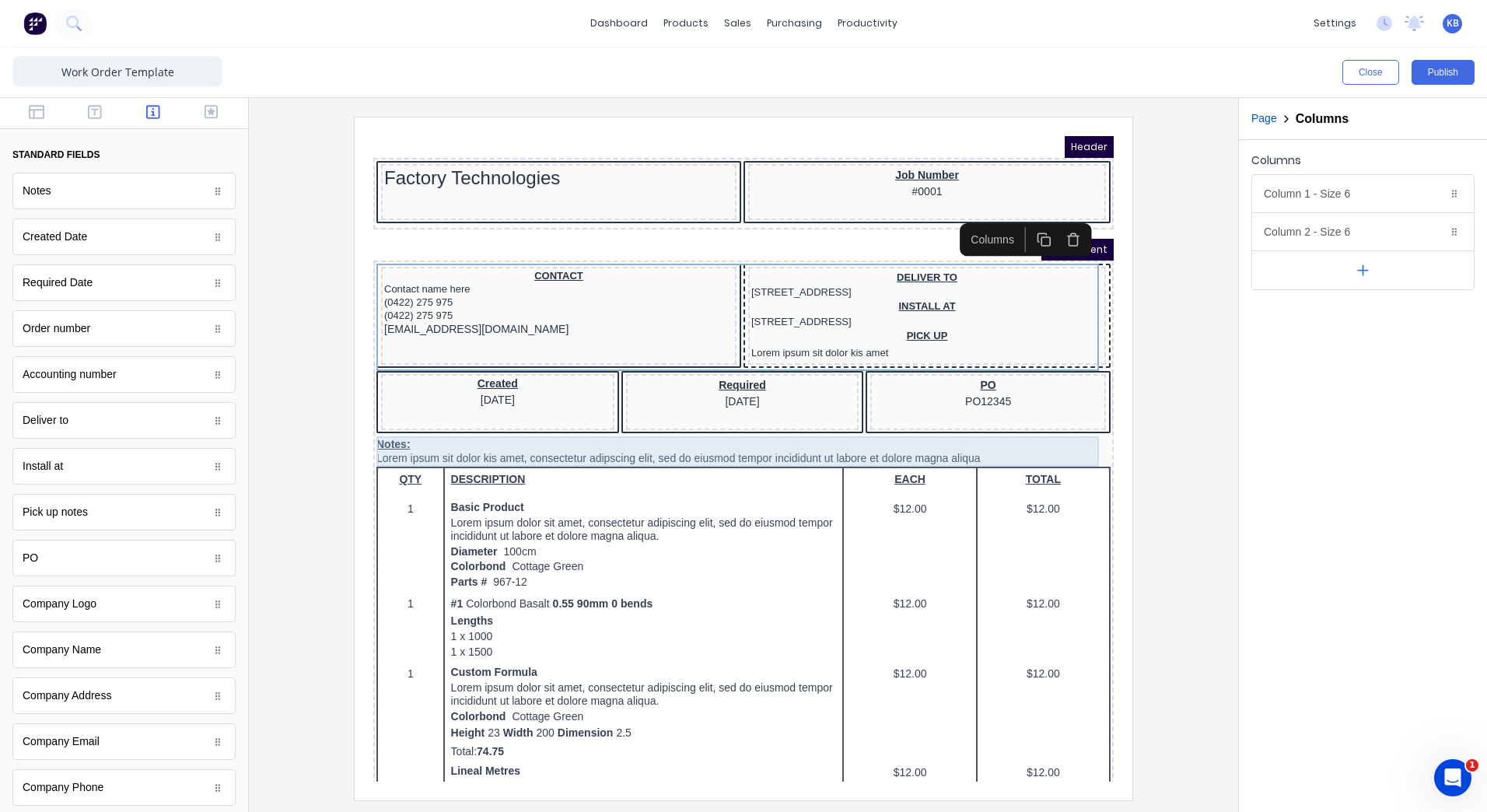
click at [388, 433] on div "Notes: Lorem ipsum sit dolor kis amet, consectetur adipscing elit, sed do eiusm…" at bounding box center [725, 433] width 734 height 31
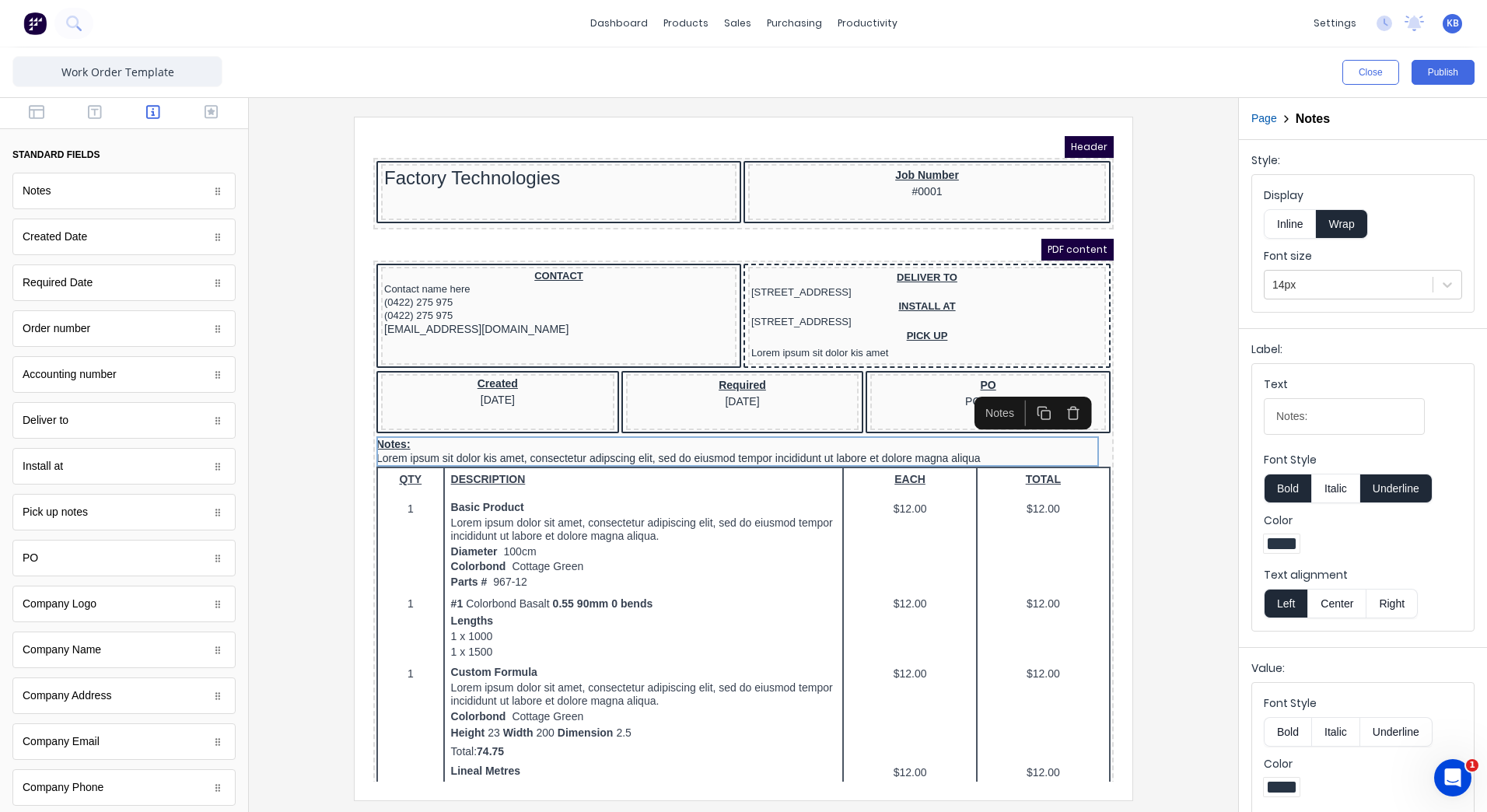
scroll to position [74, 0]
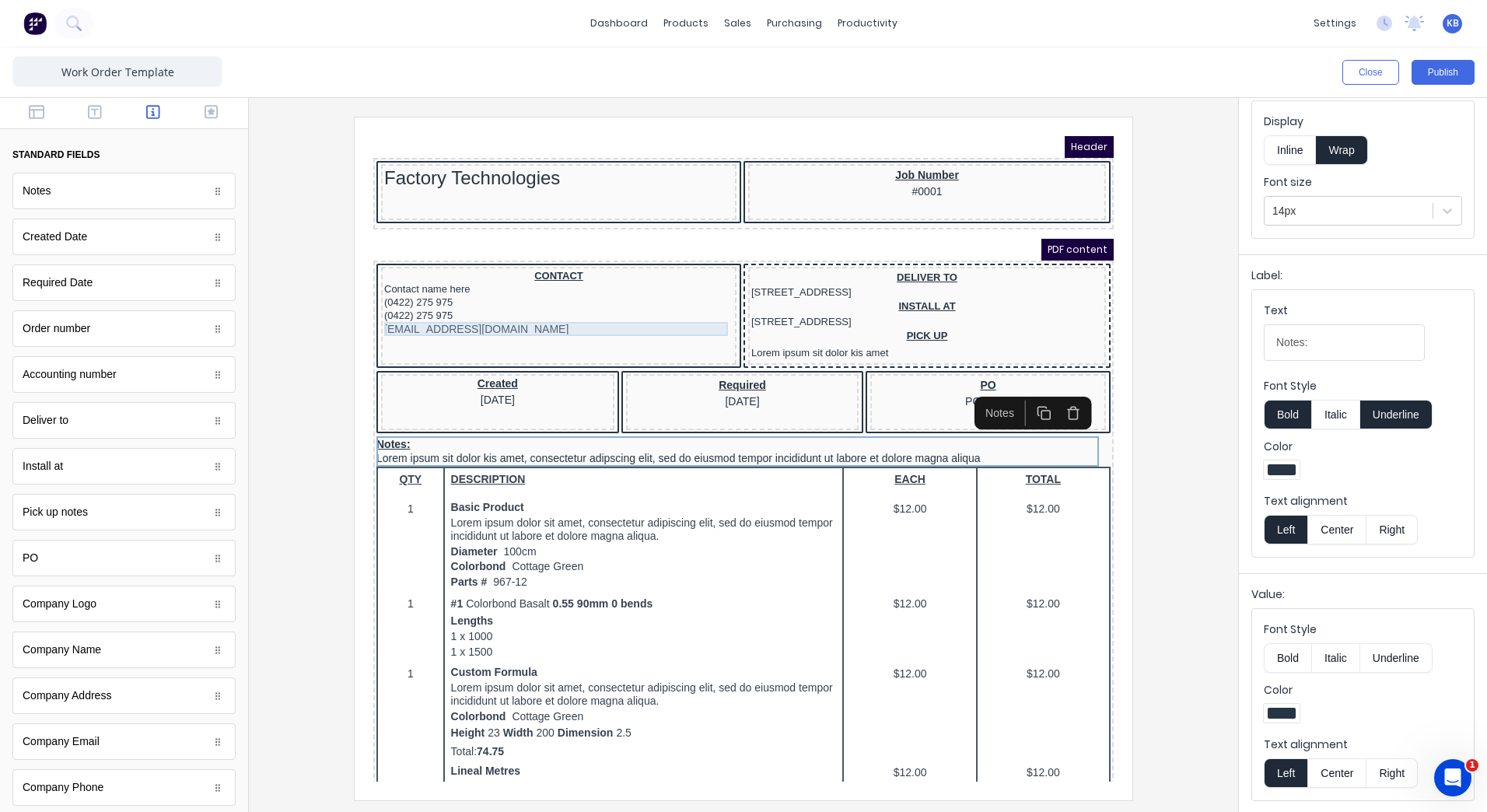
click at [500, 311] on div "xxxxxxx@xxxxx.com" at bounding box center [539, 310] width 349 height 14
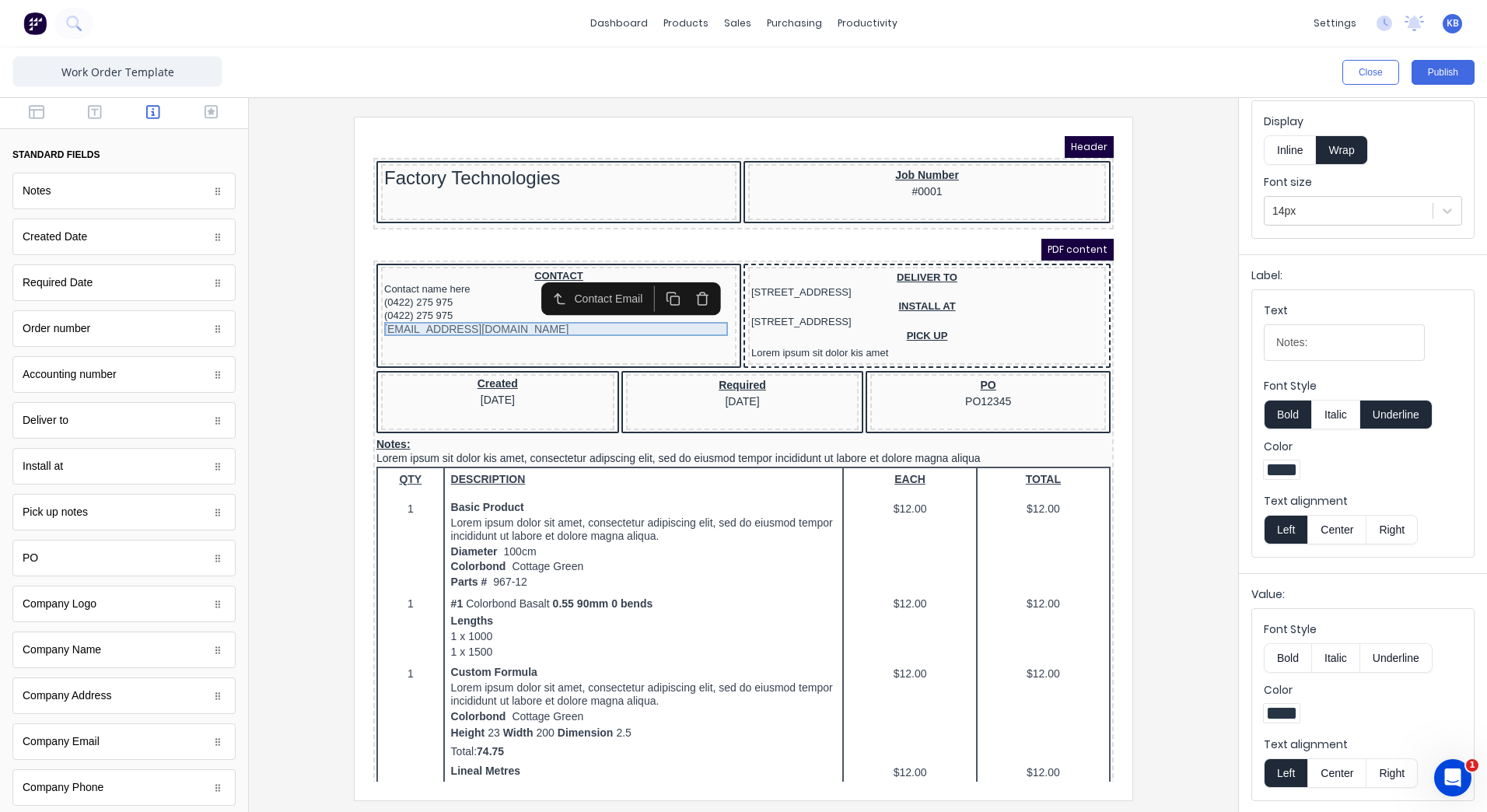
scroll to position [0, 0]
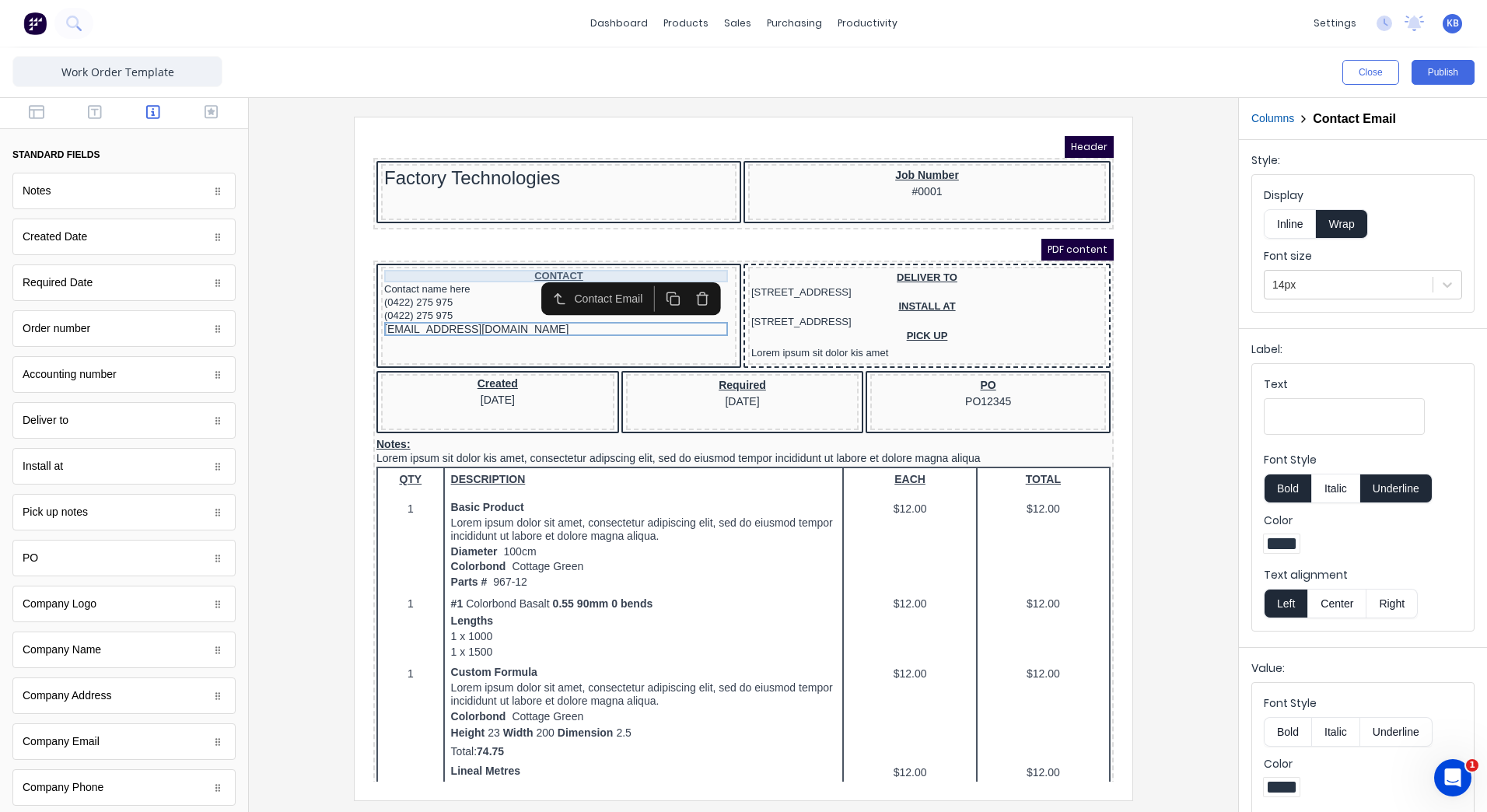
click at [434, 253] on div "CONTACT" at bounding box center [539, 257] width 349 height 12
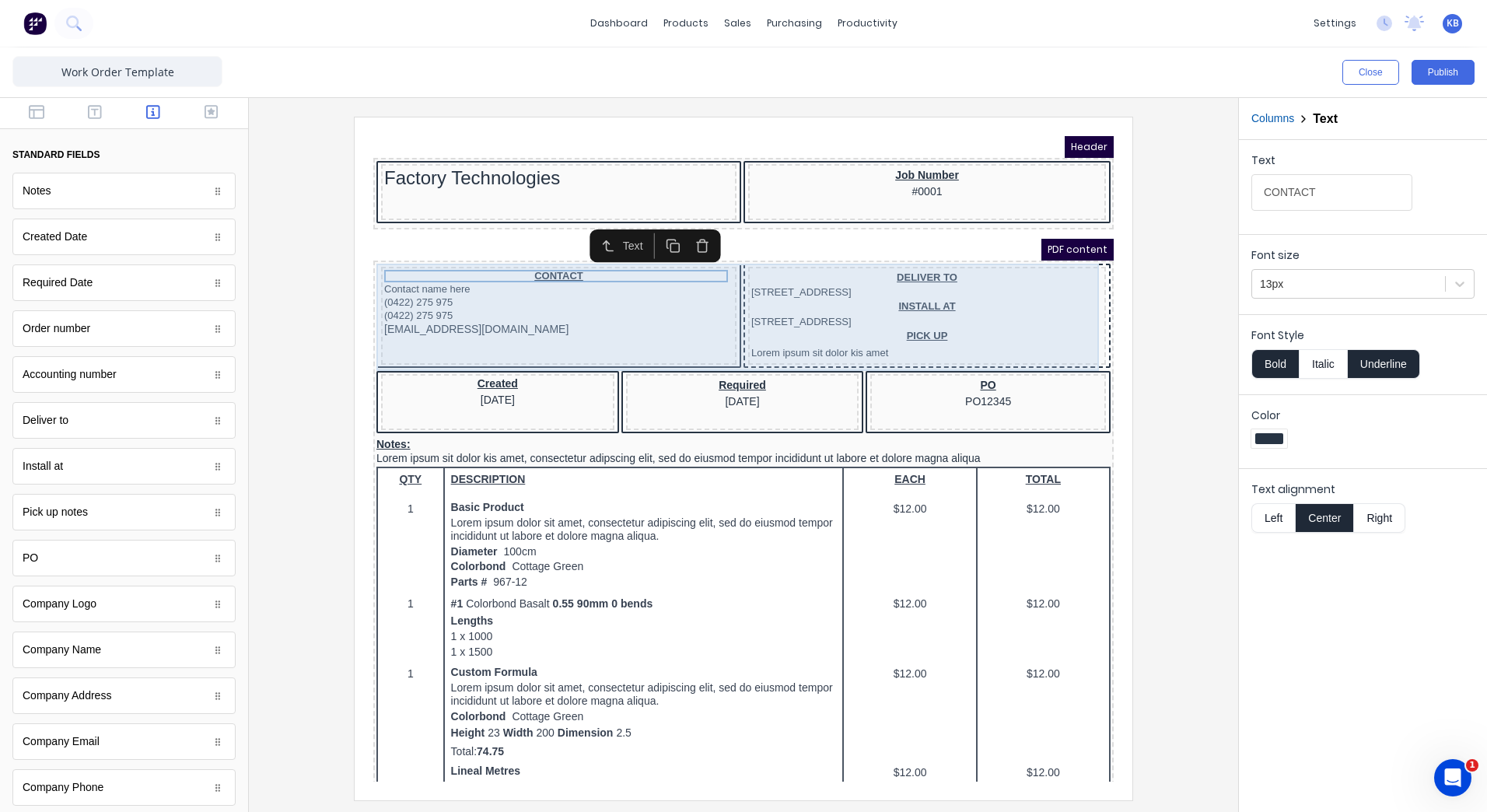
click at [370, 249] on div "CONTACT Contact name here (0422) 275 975 (0422) 275 975 xxxxxxx@xxxxx.com" at bounding box center [540, 297] width 356 height 98
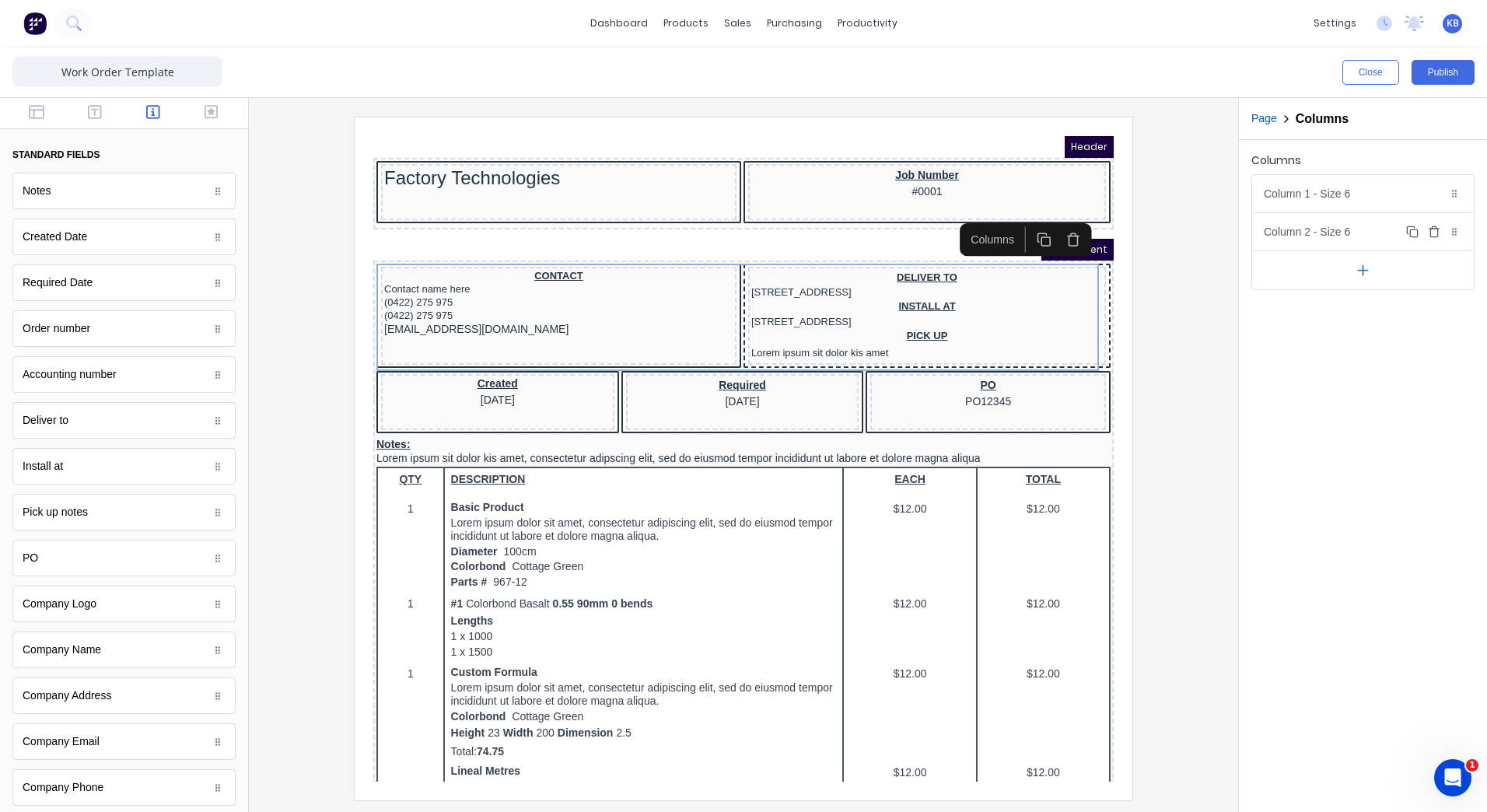
click at [1387, 240] on div "Column 2 - Size 6 Duplicate Delete" at bounding box center [1363, 232] width 222 height 37
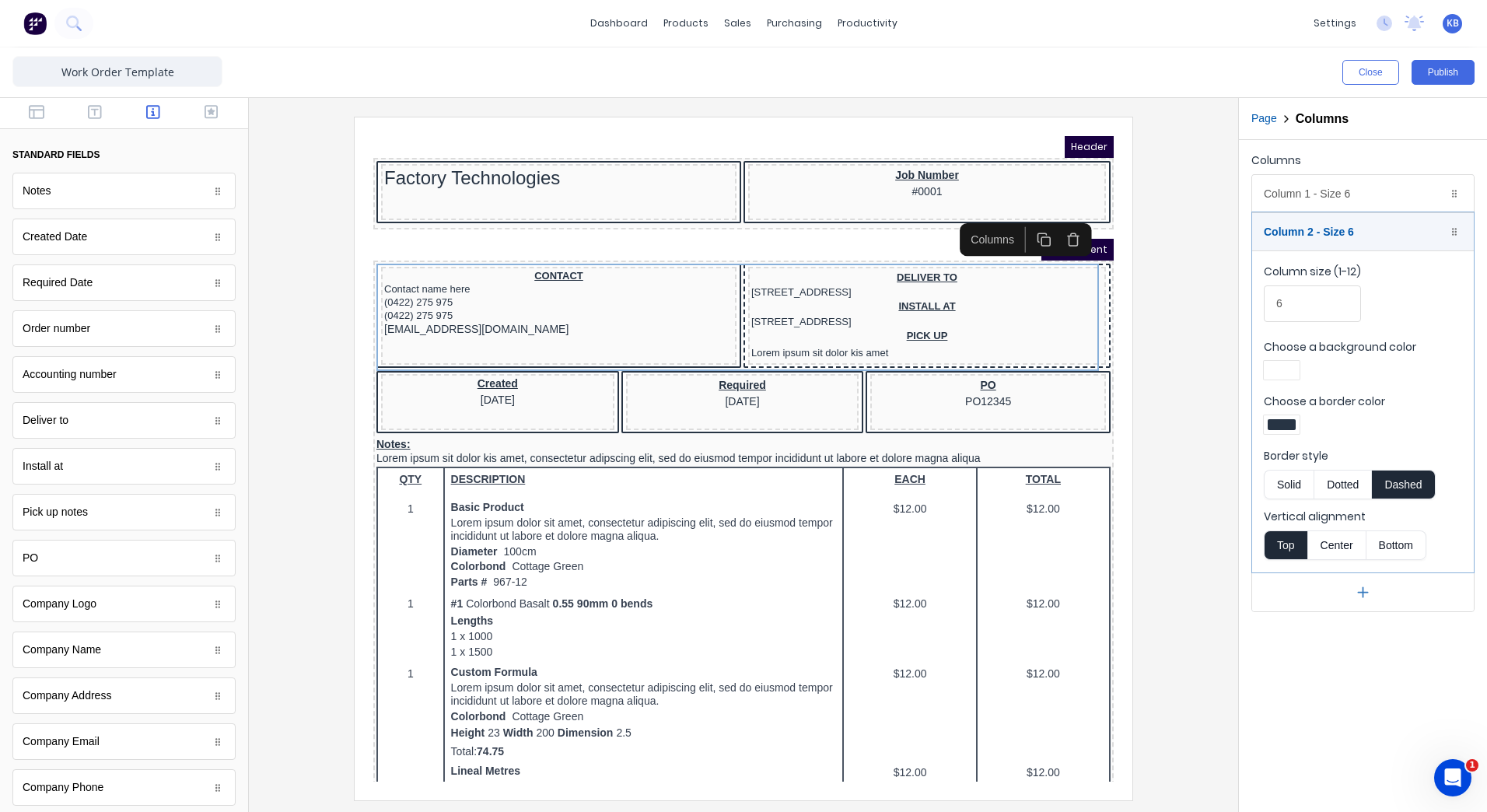
click at [1290, 484] on button "Solid" at bounding box center [1289, 484] width 50 height 30
click at [708, 227] on div "PDF content" at bounding box center [725, 231] width 740 height 22
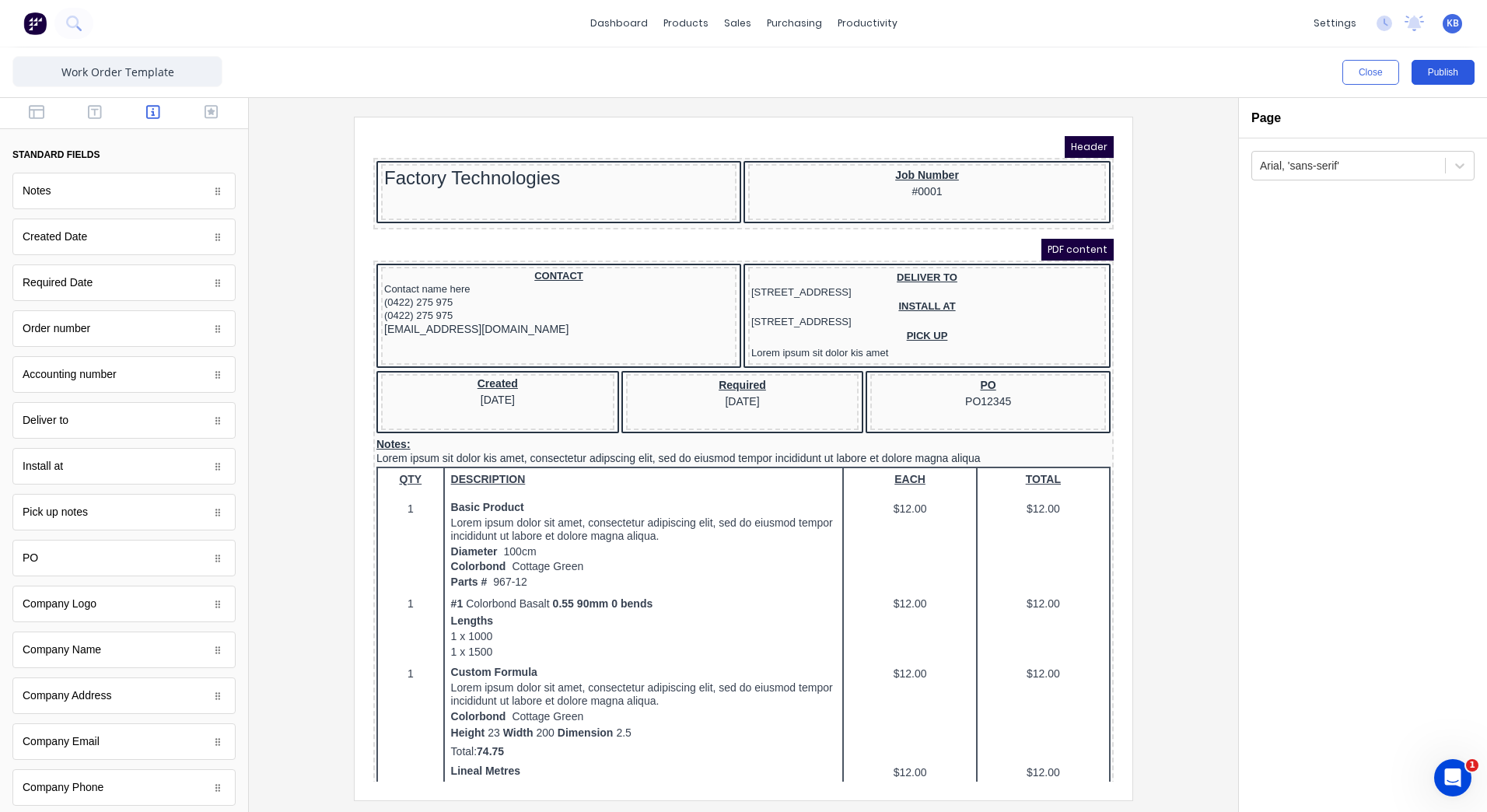
click at [1430, 67] on button "Publish" at bounding box center [1444, 72] width 63 height 25
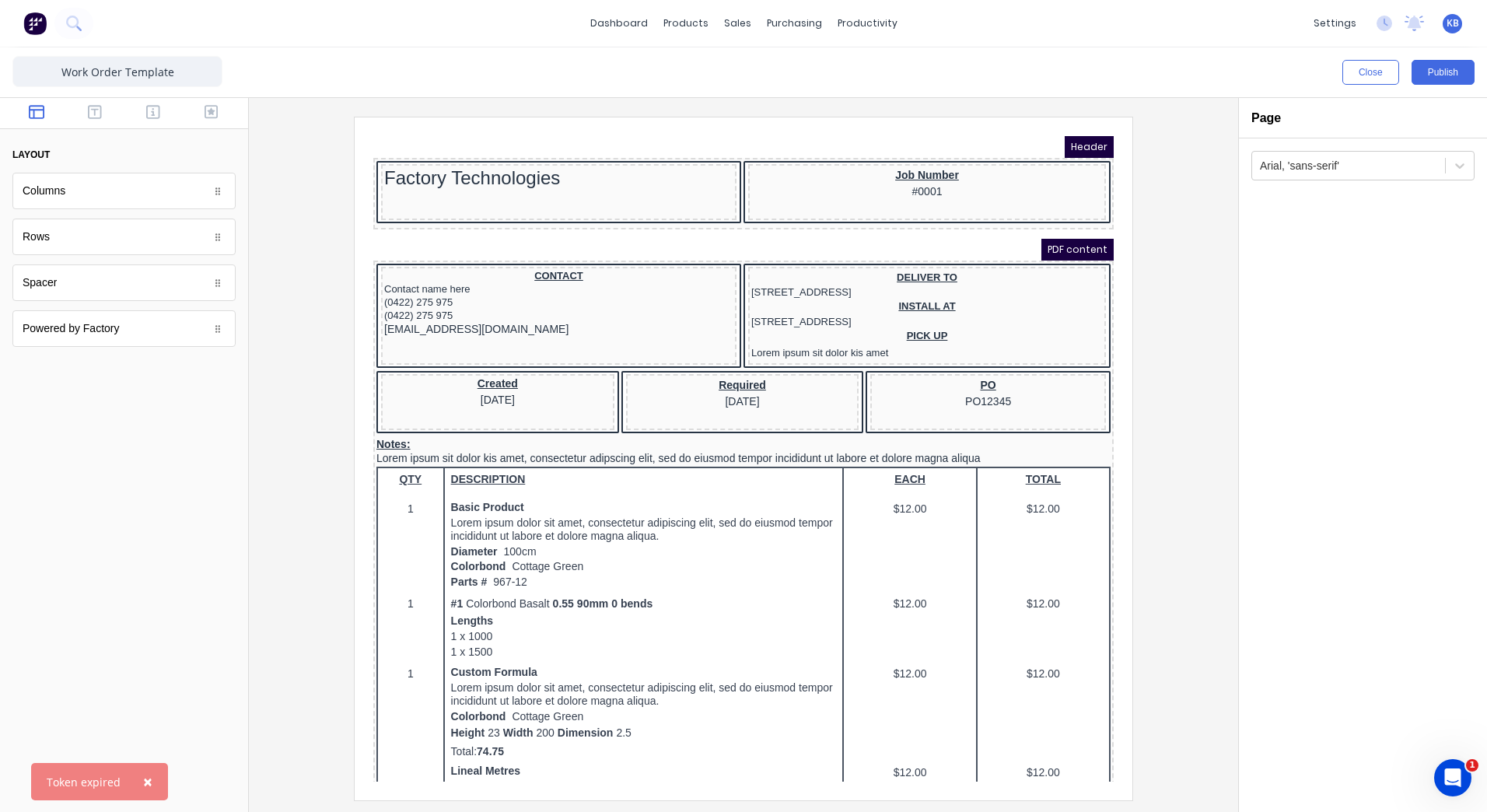
click at [143, 784] on span "×" at bounding box center [148, 781] width 10 height 22
click at [1451, 85] on div "Close Publish" at bounding box center [743, 72] width 1487 height 50
click at [1451, 75] on button "Publish" at bounding box center [1444, 72] width 63 height 25
click at [585, 169] on div "Factory Technologies" at bounding box center [539, 160] width 349 height 22
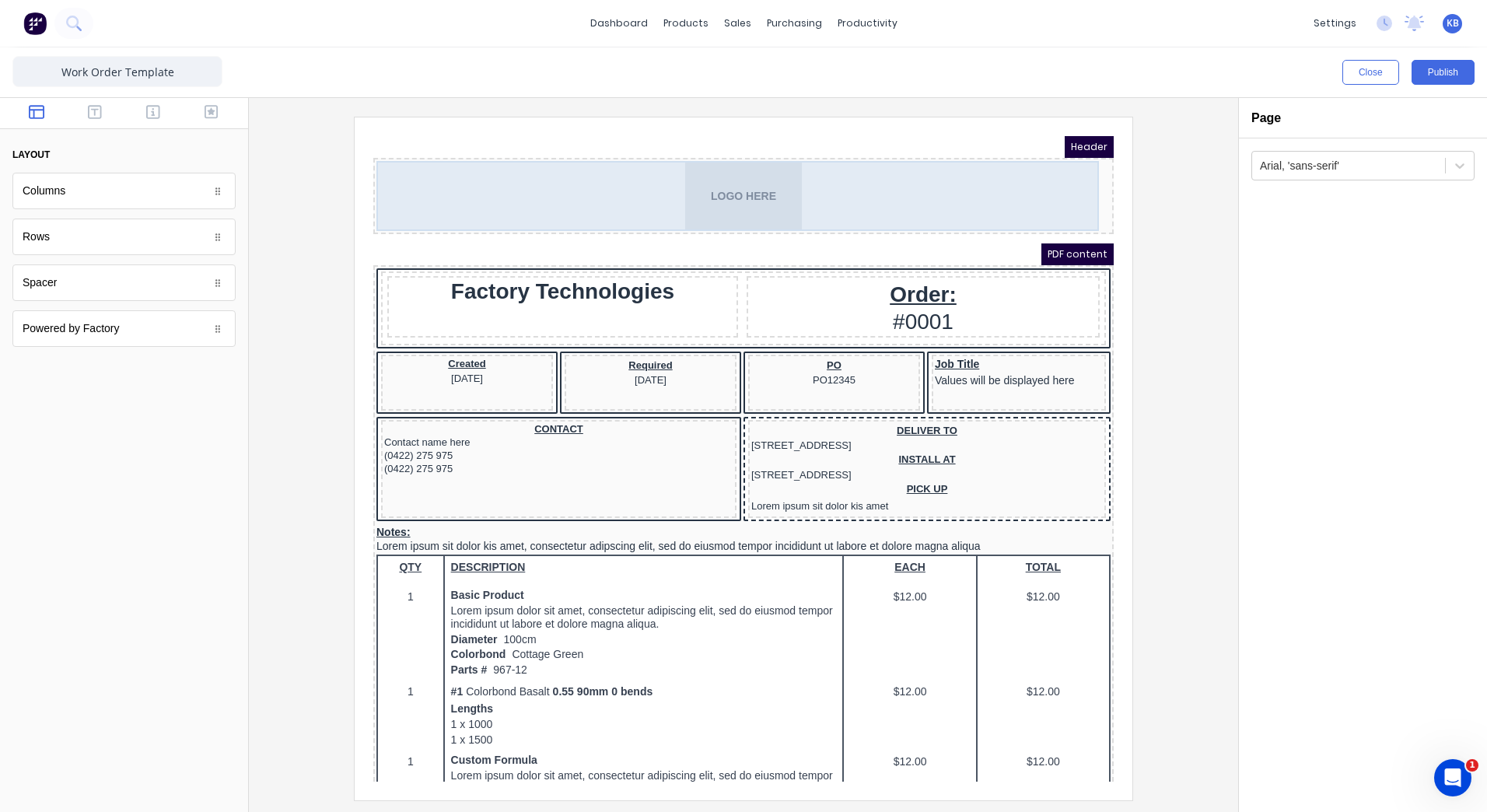
click at [695, 154] on div "LOGO HERE" at bounding box center [725, 177] width 734 height 70
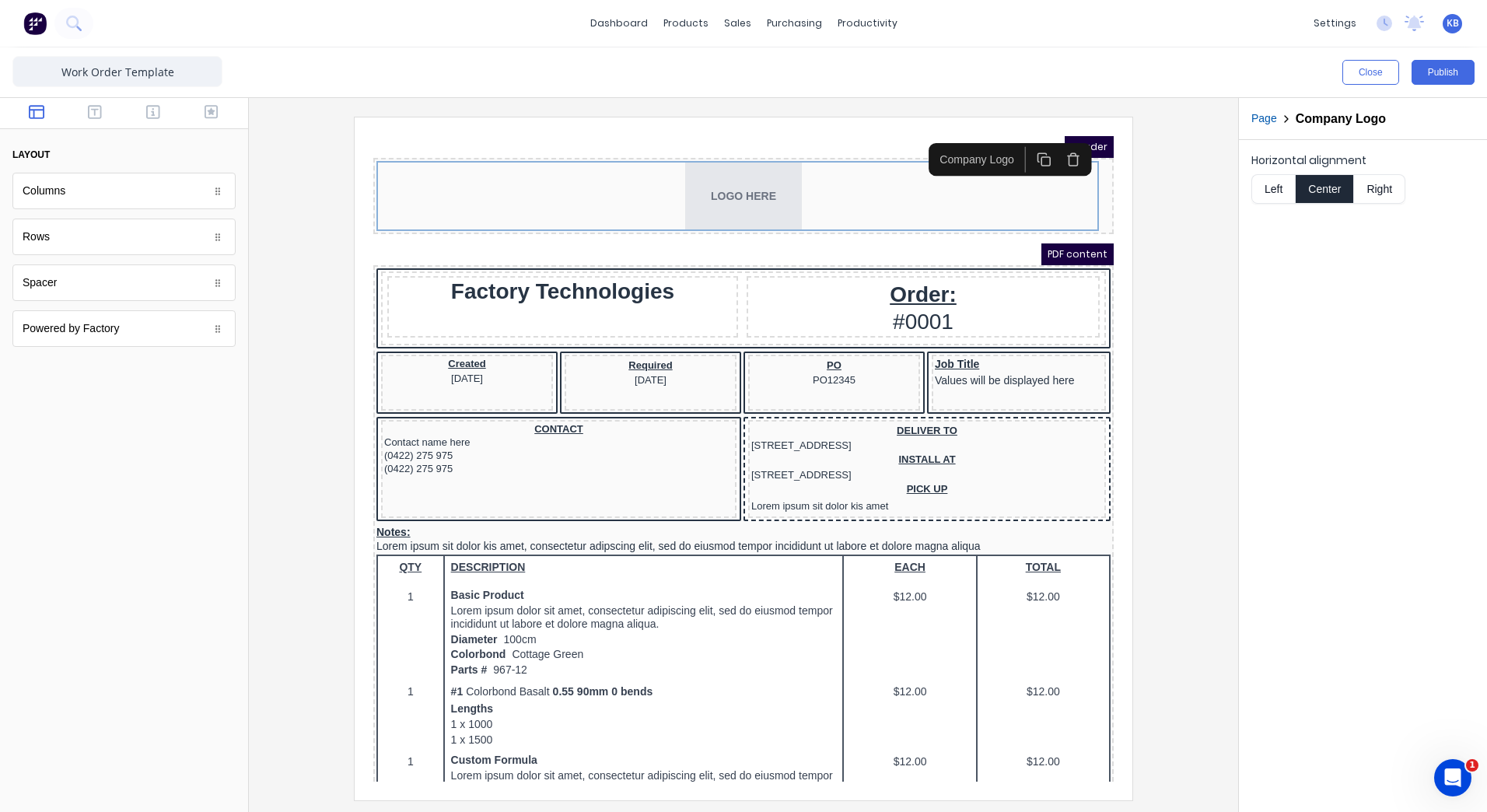
click at [1056, 145] on icon "button" at bounding box center [1054, 140] width 14 height 14
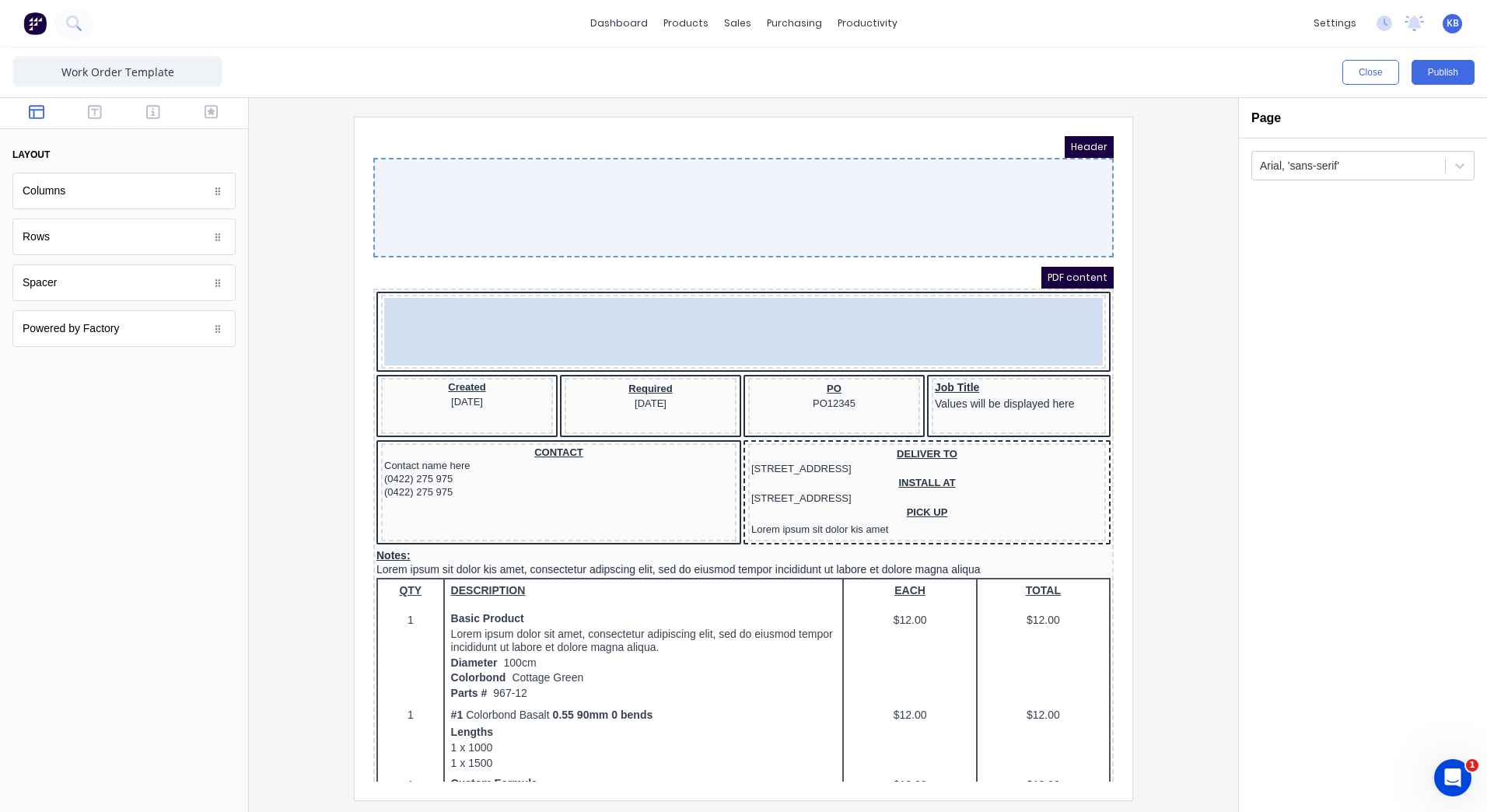
drag, startPoint x: 554, startPoint y: 321, endPoint x: 544, endPoint y: 179, distance: 142.4
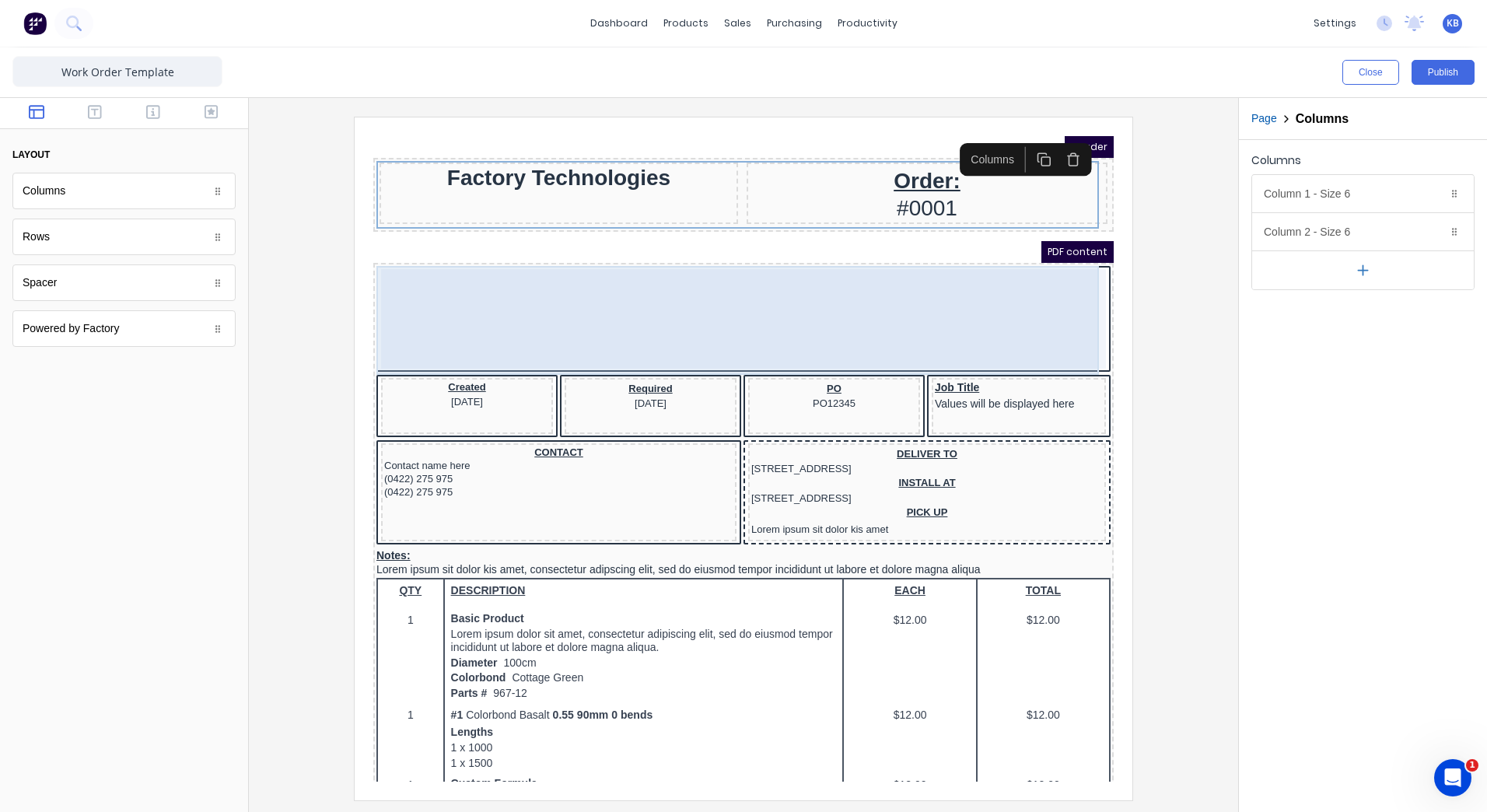
click at [574, 290] on div at bounding box center [725, 301] width 725 height 100
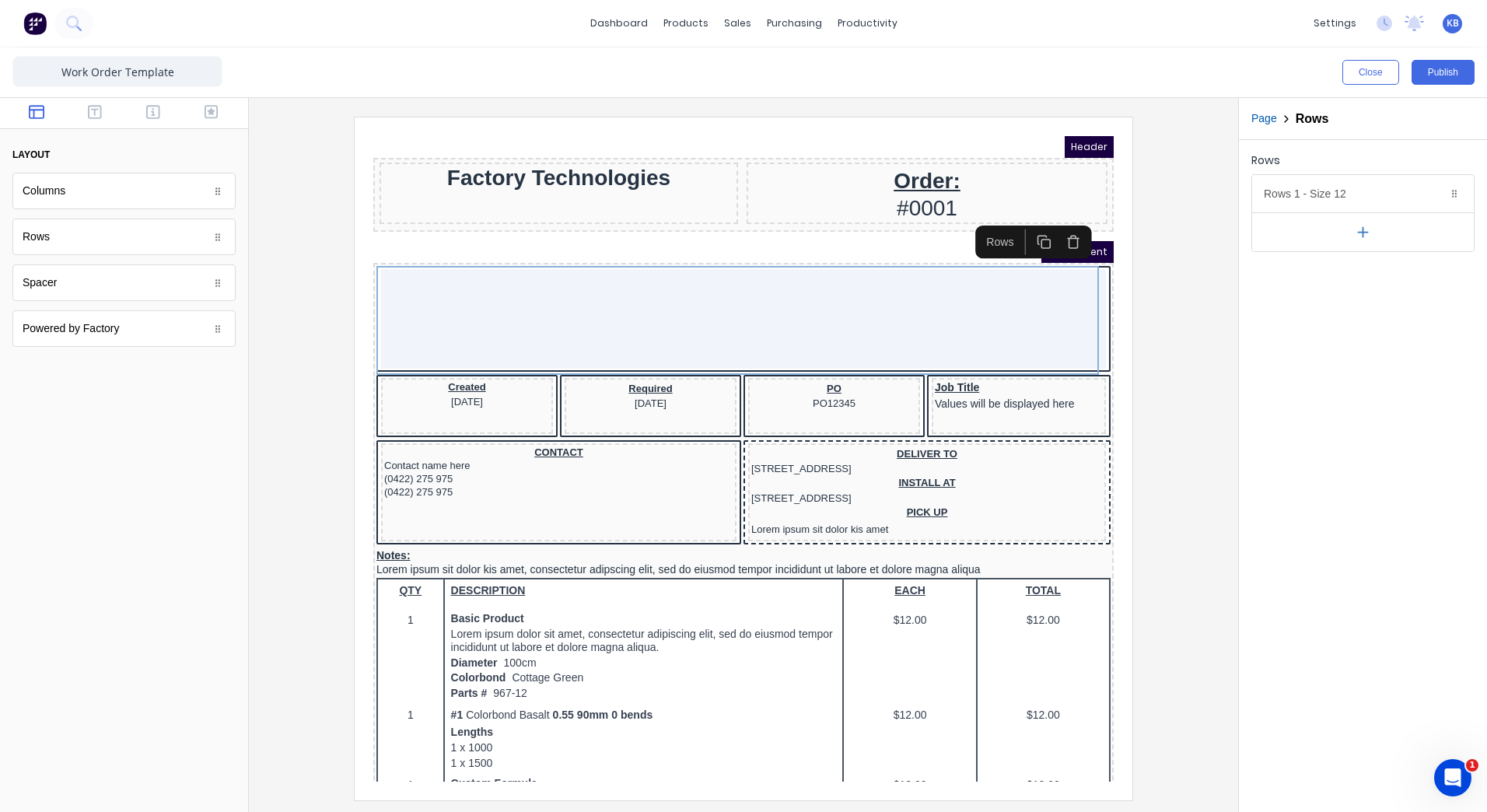
click at [1055, 222] on icon "button" at bounding box center [1054, 223] width 14 height 14
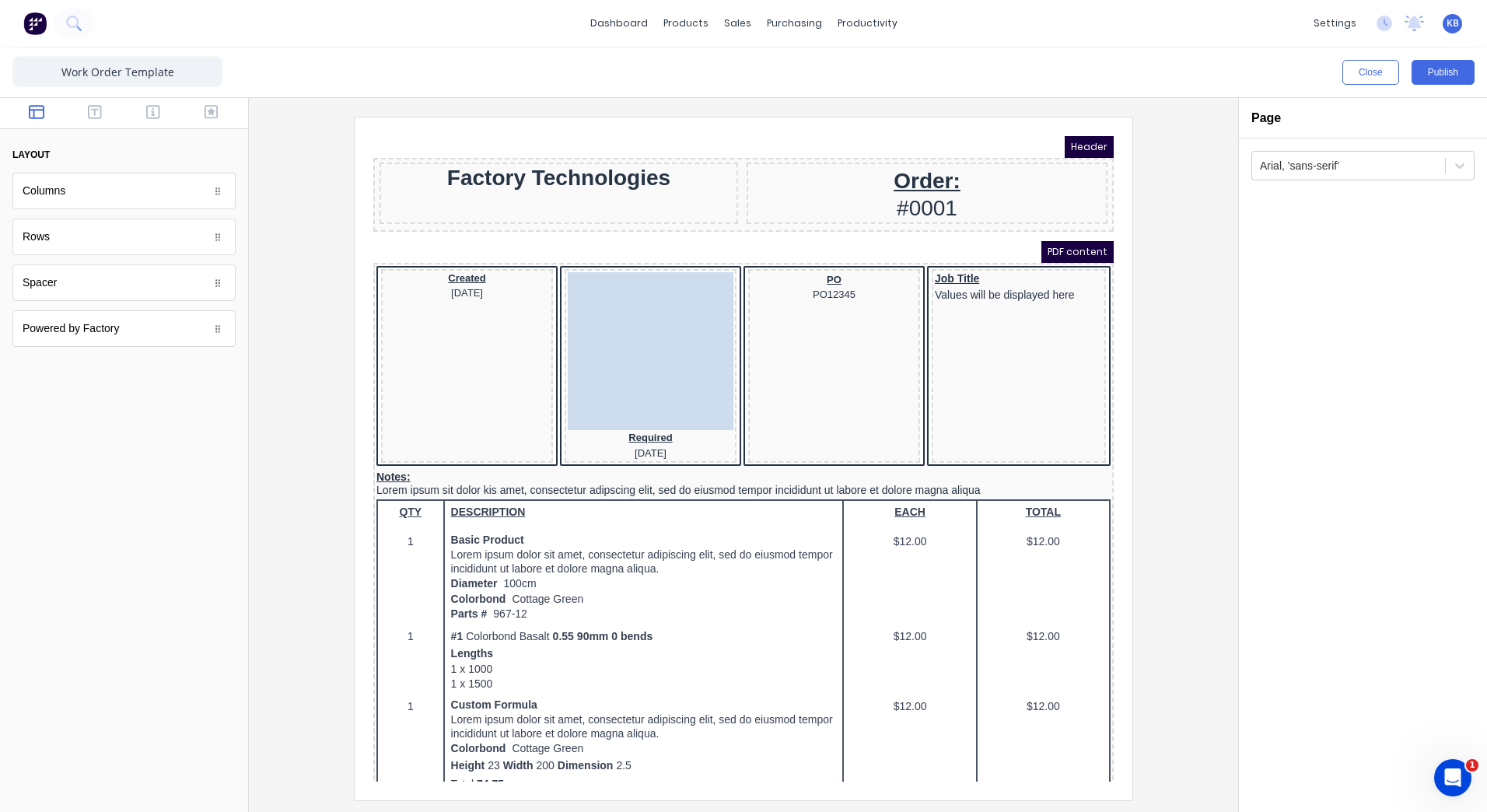
drag, startPoint x: 597, startPoint y: 383, endPoint x: 602, endPoint y: 272, distance: 111.1
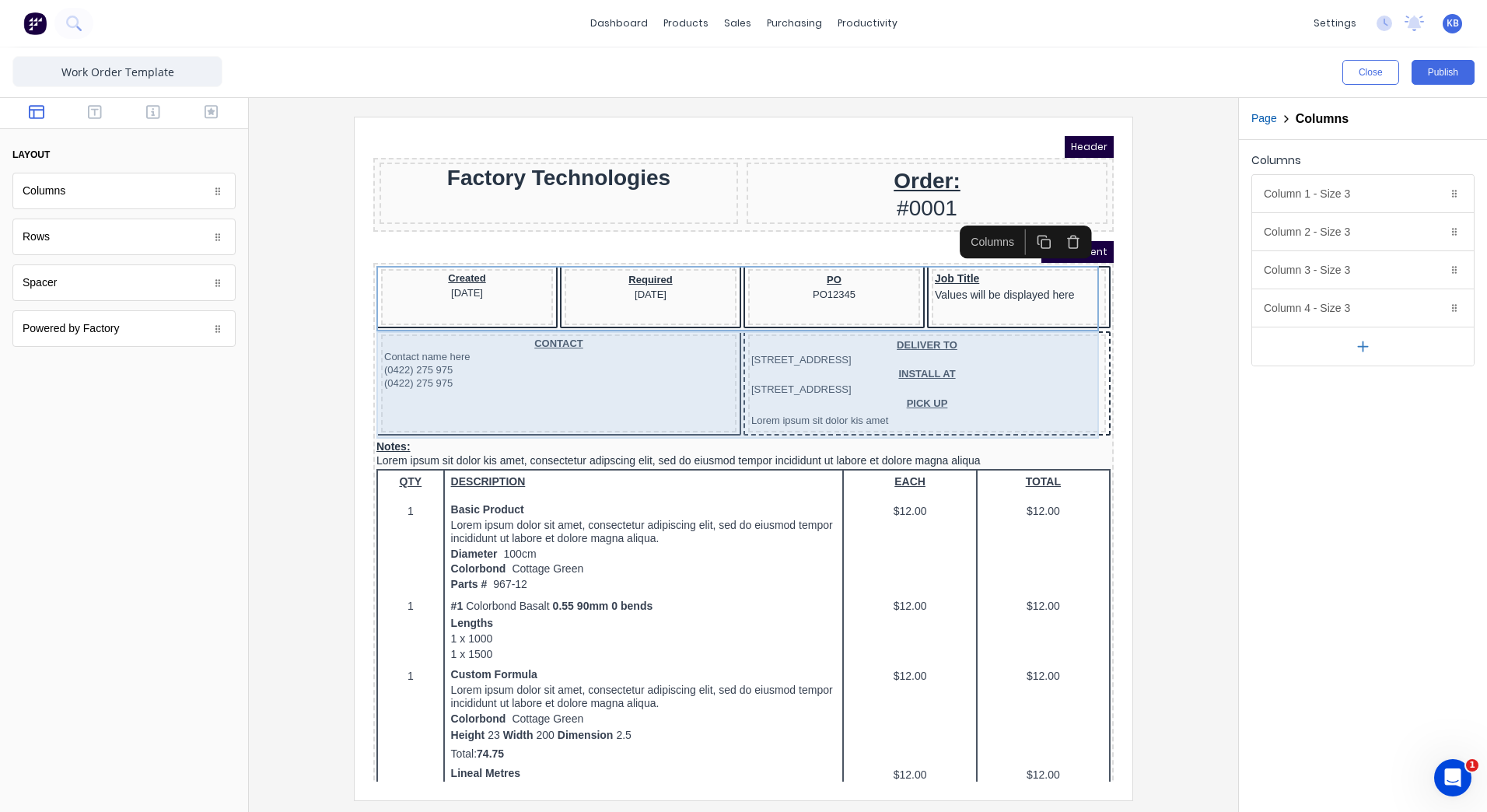
click at [646, 398] on div "CONTACT Contact name here (0422) 275 975 (0422) 275 975" at bounding box center [540, 365] width 356 height 98
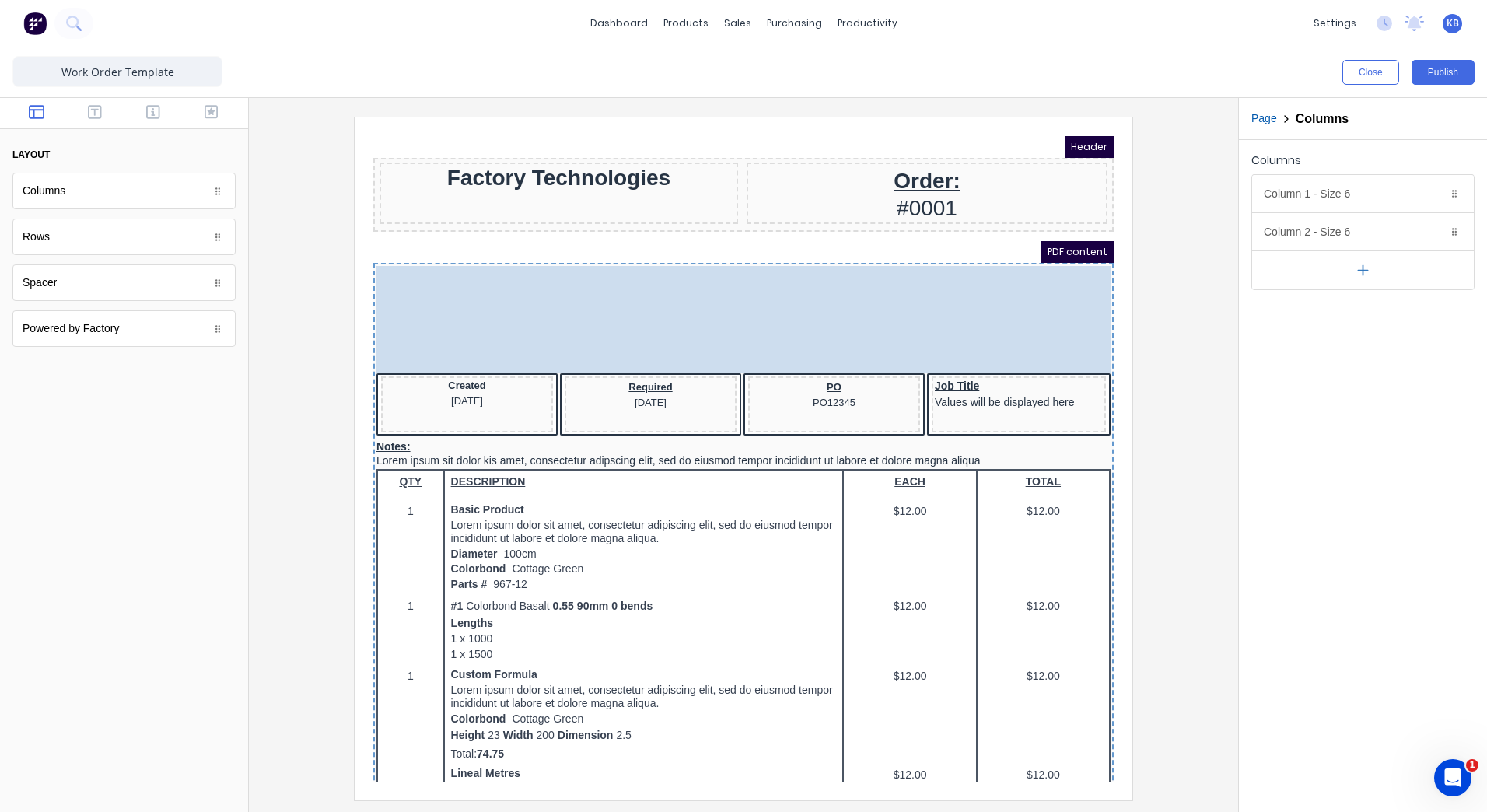
drag, startPoint x: 646, startPoint y: 398, endPoint x: 630, endPoint y: 295, distance: 104.2
click at [631, 299] on body "Header Factory Technologies Order: #0001 PDF content CONTACT Contact name here …" at bounding box center [725, 440] width 740 height 646
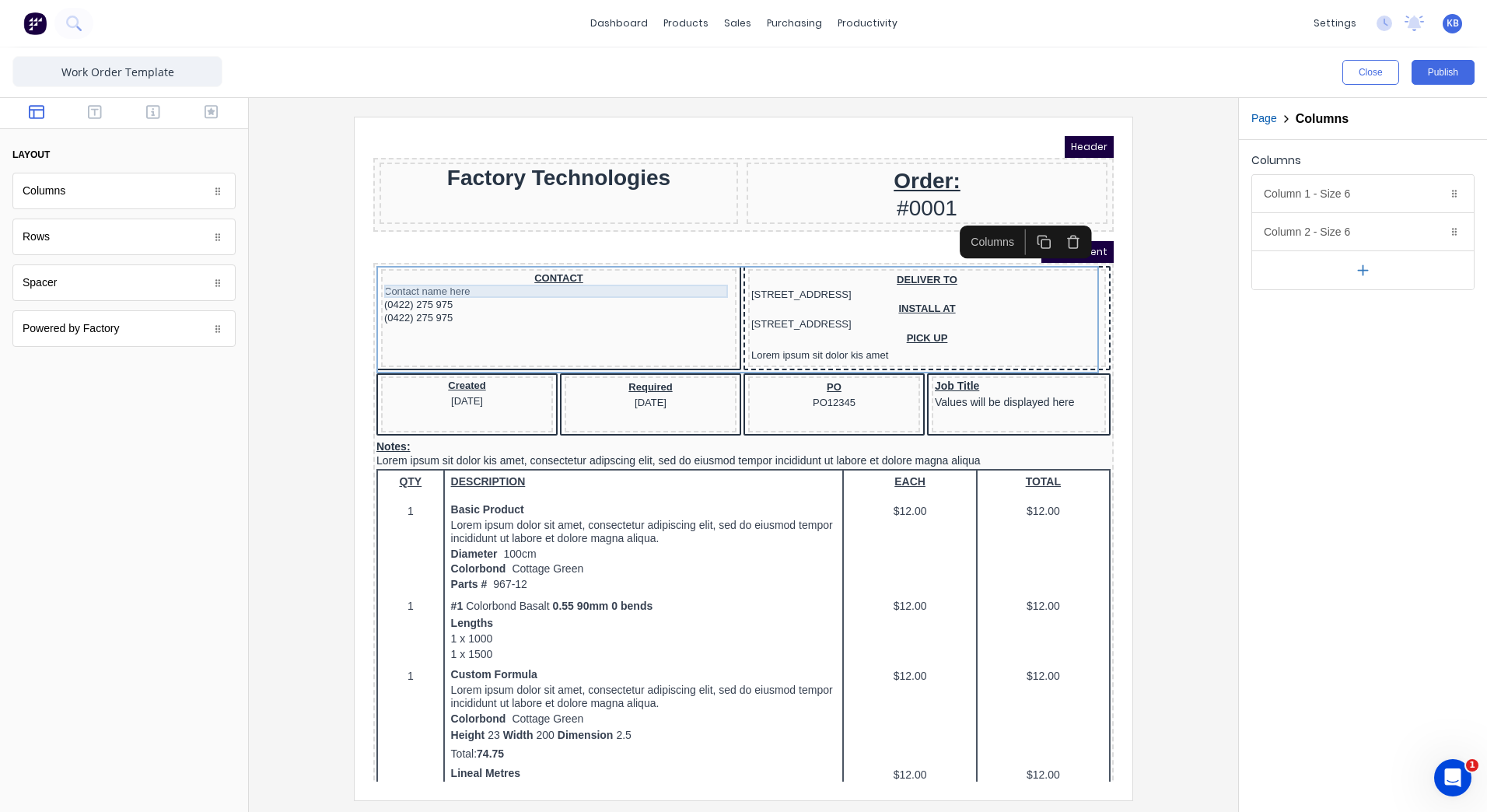
click at [502, 276] on div "Contact name here" at bounding box center [539, 273] width 349 height 13
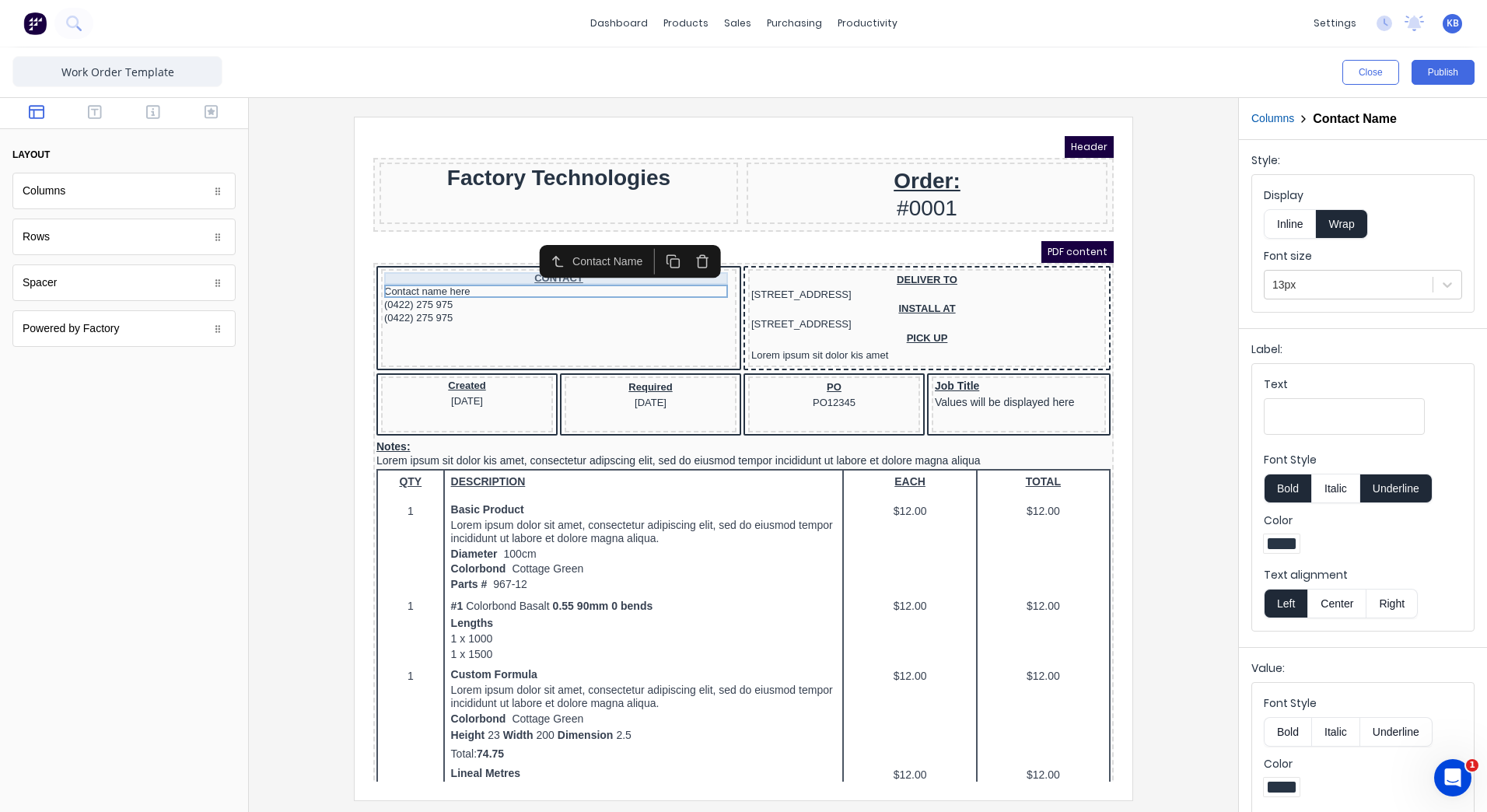
click at [514, 258] on div "Contact Name" at bounding box center [611, 242] width 195 height 33
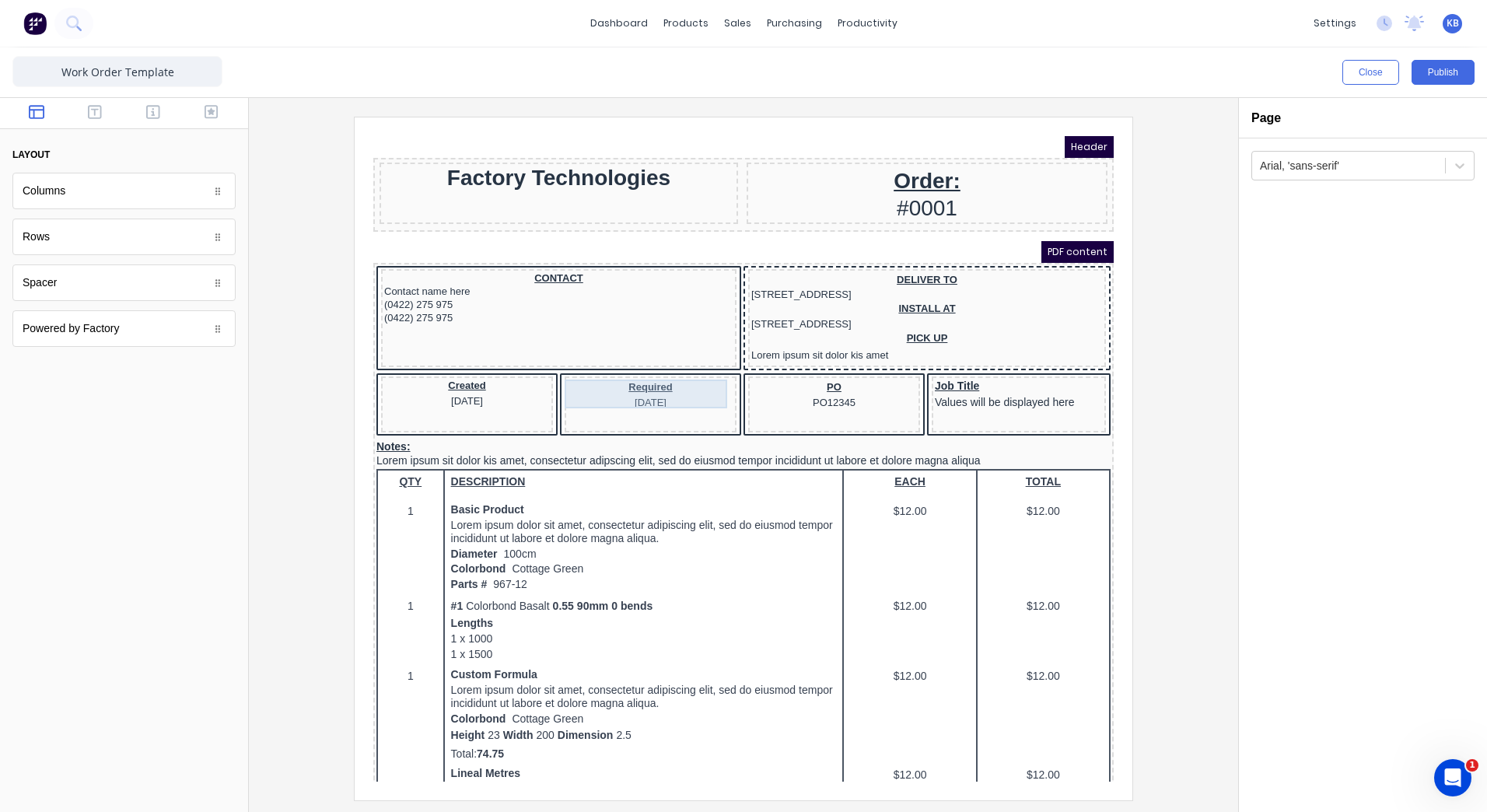
click at [581, 373] on div "Required [DATE]" at bounding box center [632, 375] width 165 height 29
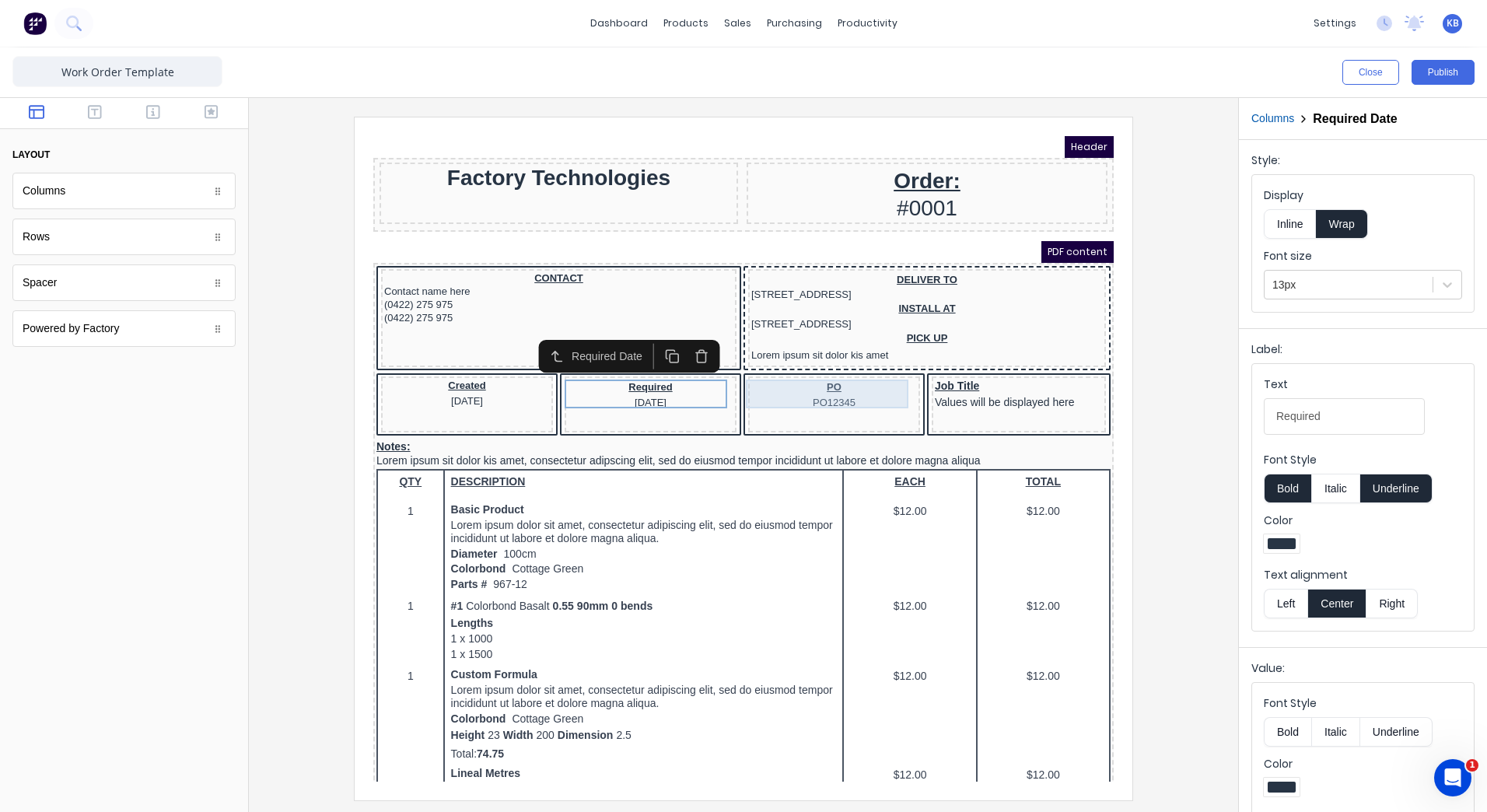
click at [813, 371] on div "PO PO12345" at bounding box center [815, 375] width 165 height 29
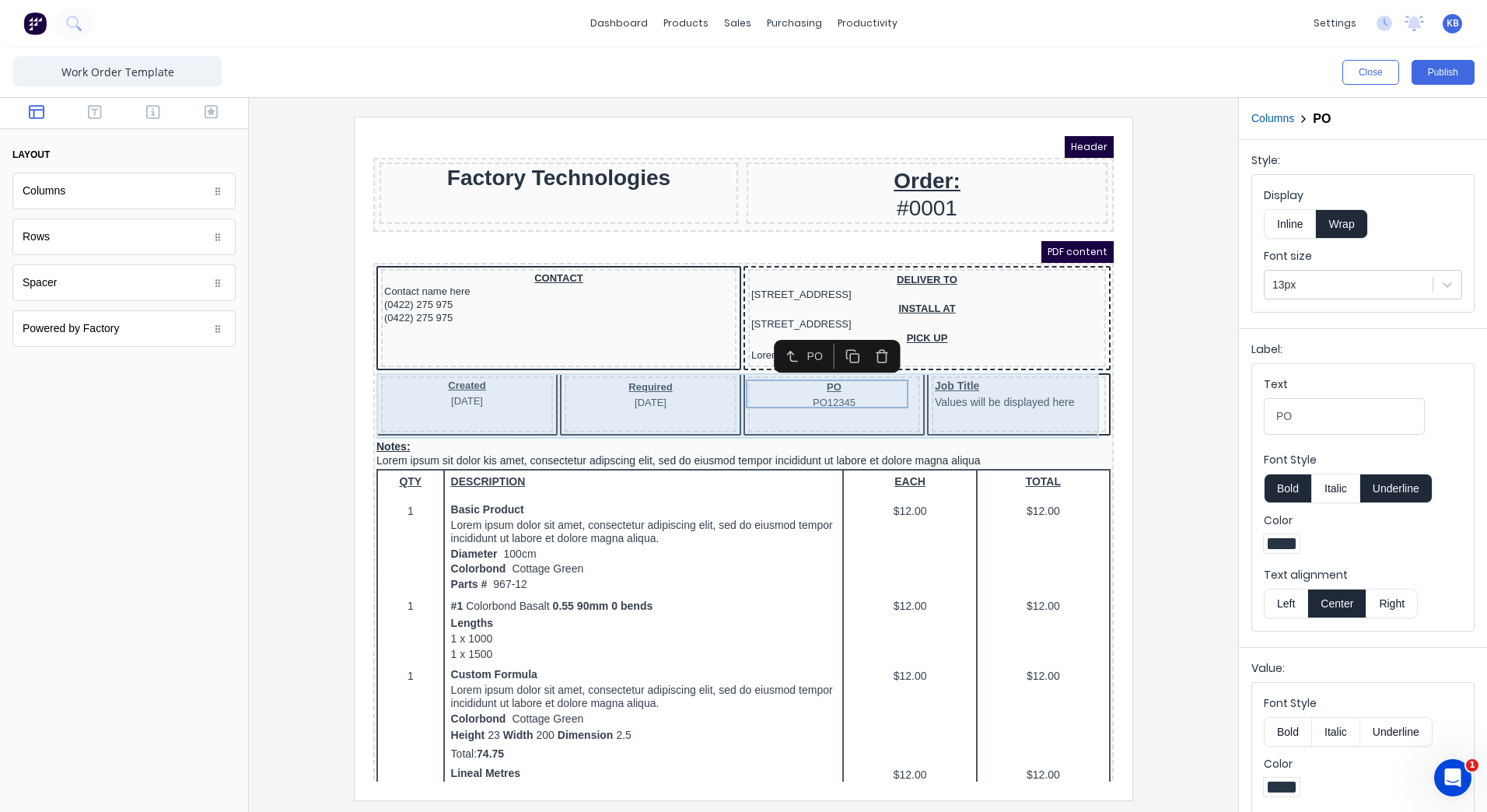
click at [925, 359] on div "Job Title Values will be displayed here" at bounding box center [1000, 385] width 174 height 56
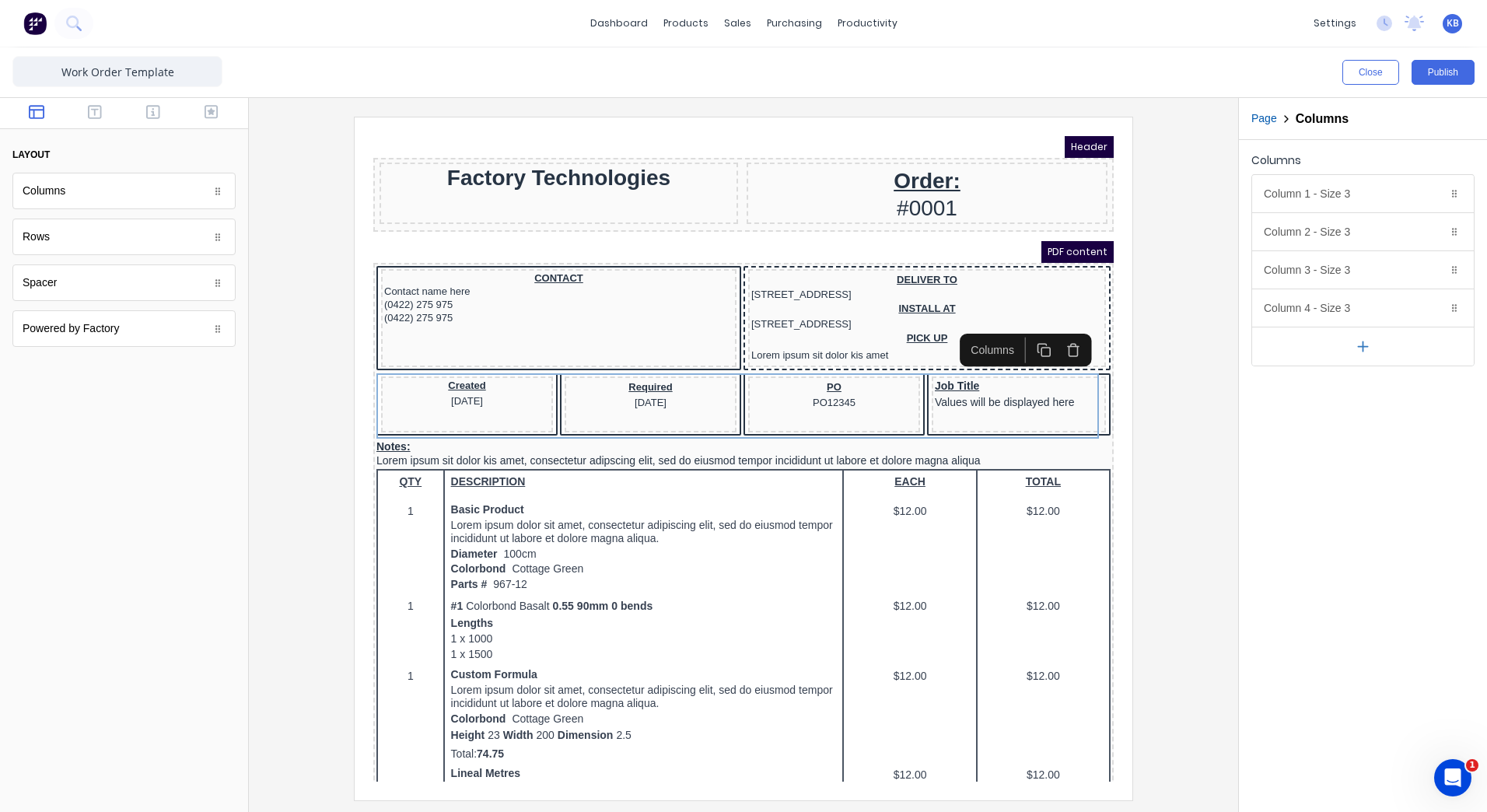
click at [1297, 510] on div "Columns Column 1 - Size 3 Duplicate Delete Column size (1-12) 3 Choose a backgr…" at bounding box center [1363, 476] width 248 height 672
click at [973, 287] on div "INSTALL AT [STREET_ADDRESS]" at bounding box center [908, 297] width 352 height 29
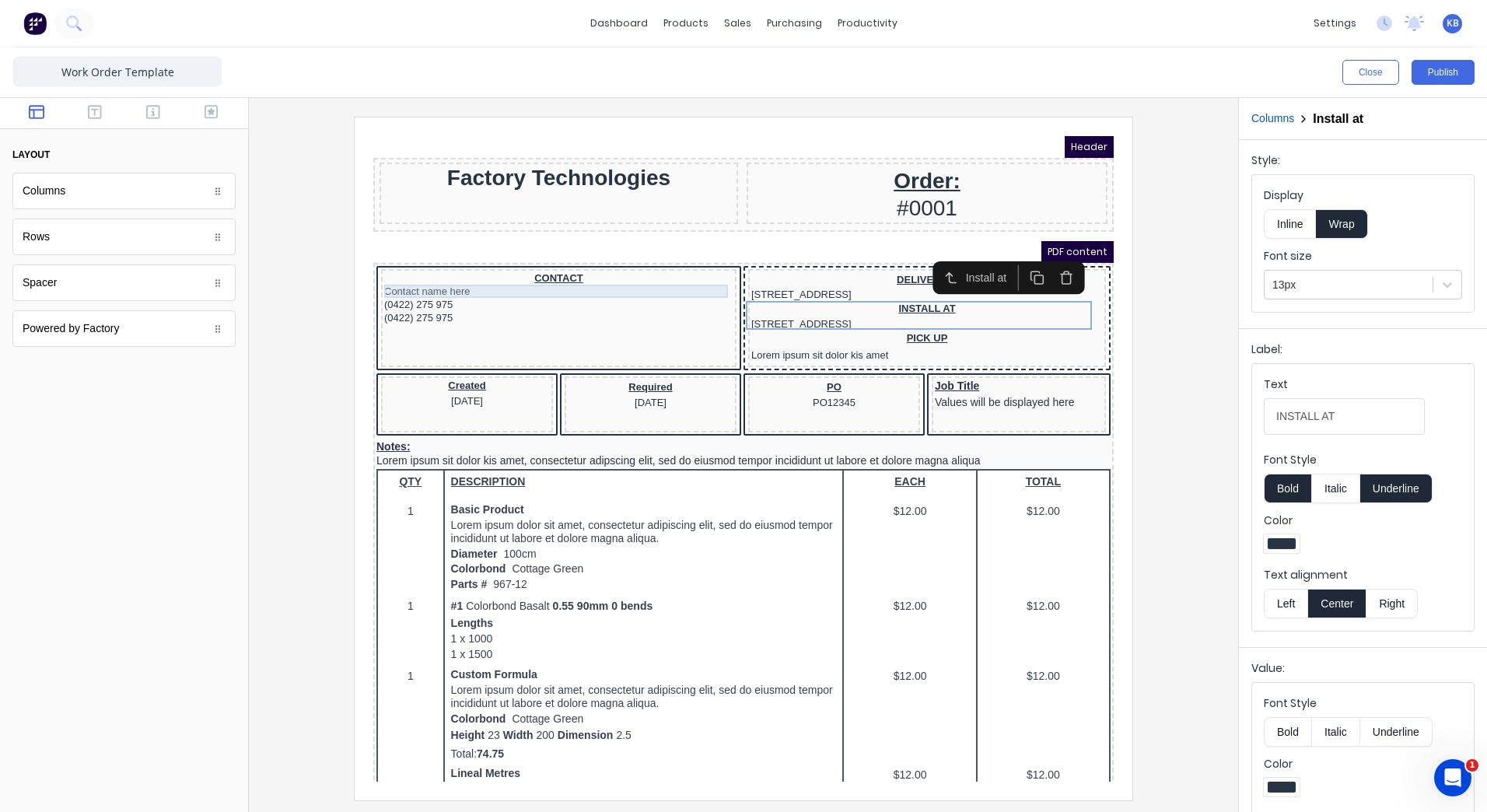
click at [594, 278] on div "Contact name here" at bounding box center [539, 273] width 349 height 13
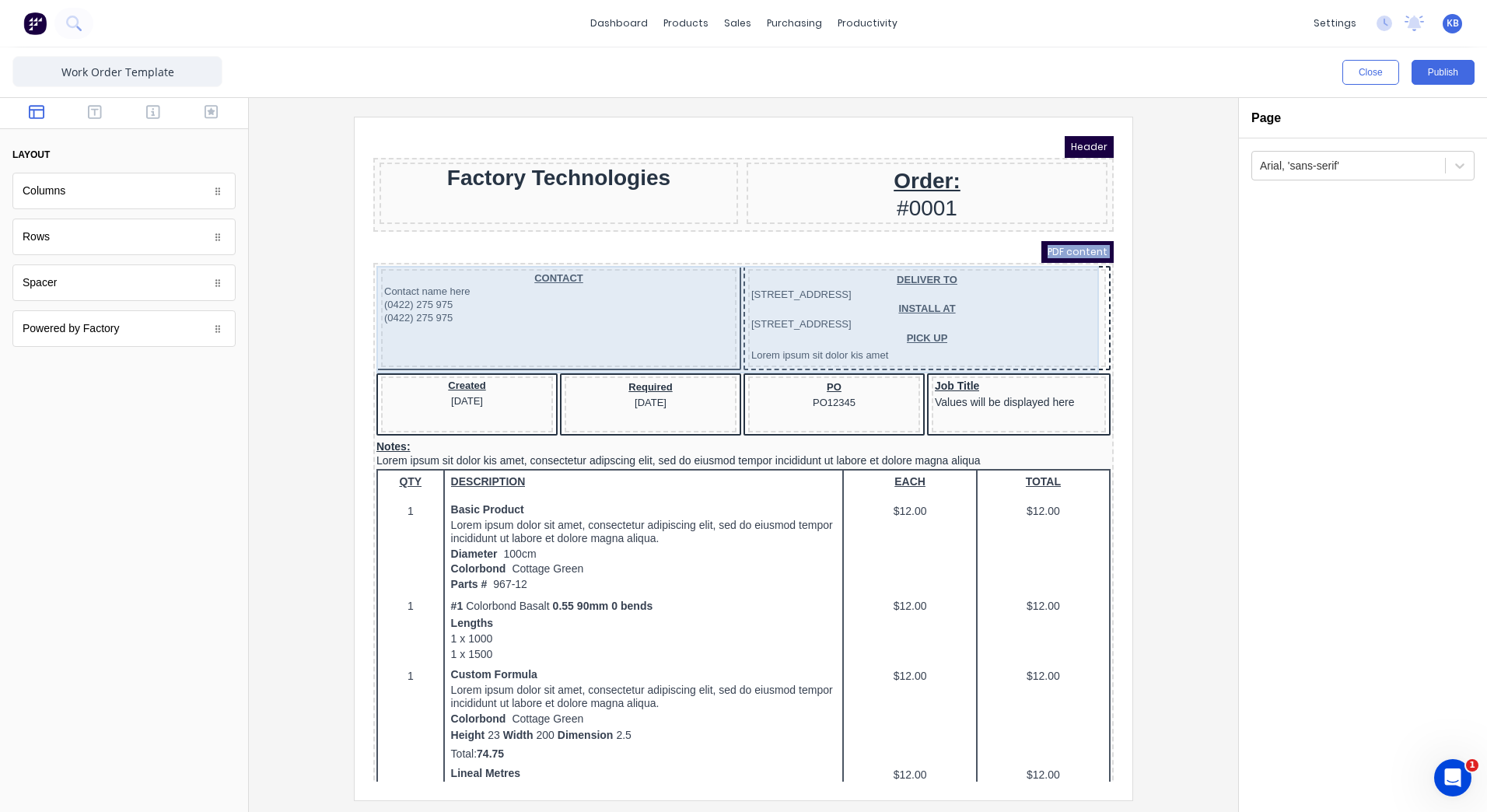
click at [358, 251] on div "CONTACT Contact name here (0422) 275 975 (0422) 275 975 DELIVER TO [STREET_ADDR…" at bounding box center [725, 301] width 734 height 108
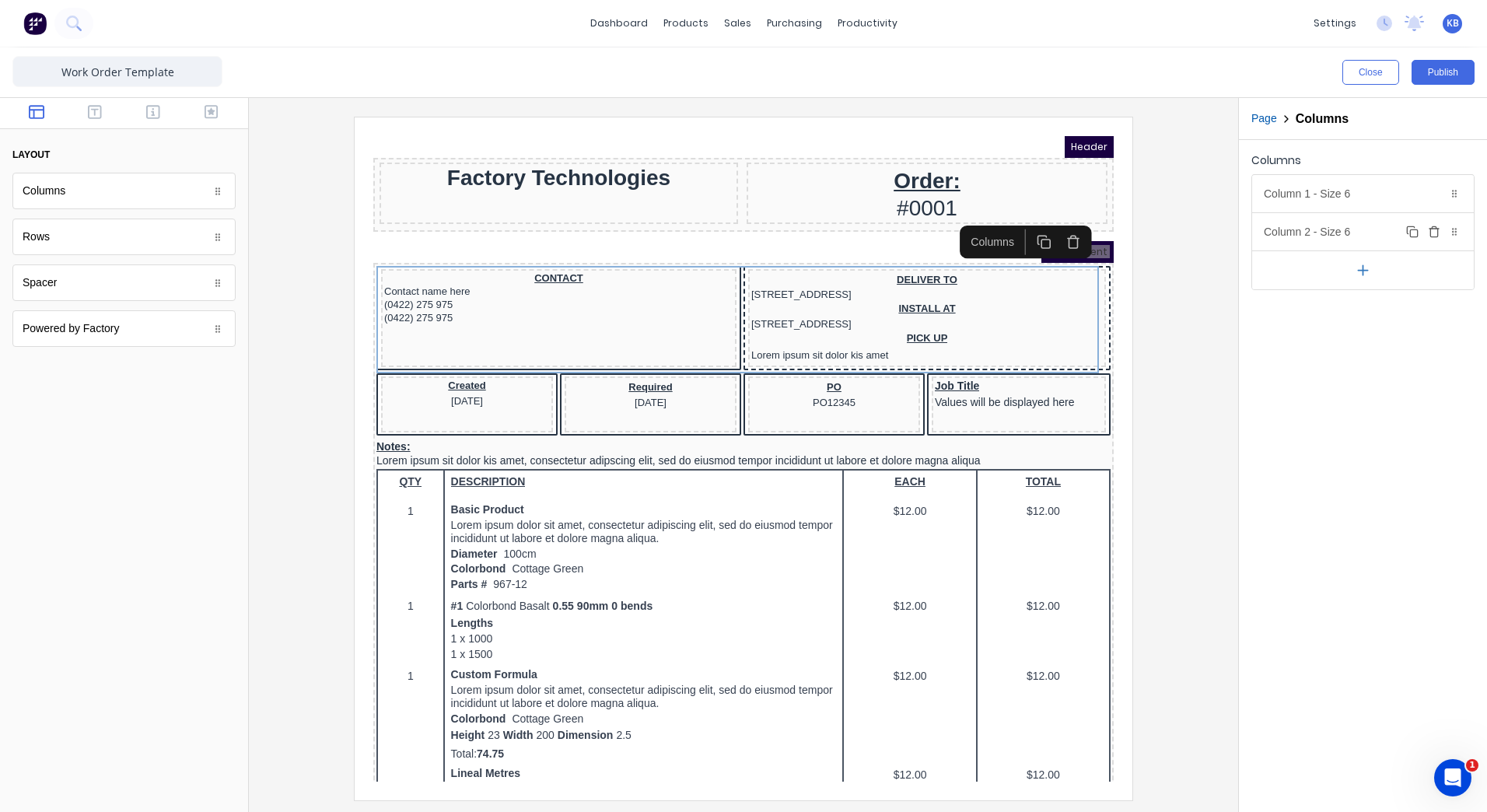
click at [1333, 231] on div "Column 2 - Size 6 Duplicate Delete" at bounding box center [1363, 232] width 222 height 37
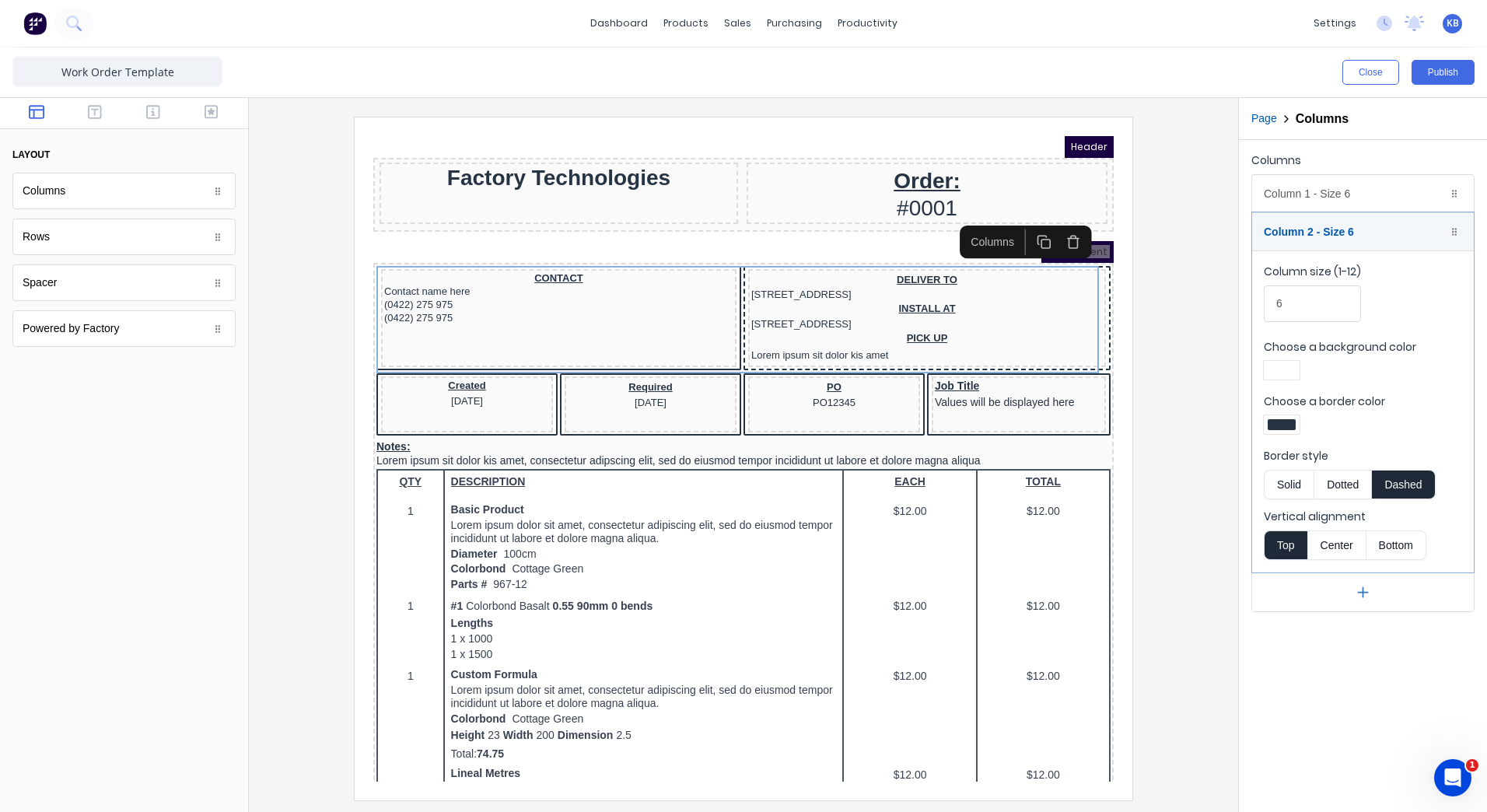
click at [1277, 479] on button "Solid" at bounding box center [1289, 484] width 50 height 30
click at [1156, 540] on div at bounding box center [743, 457] width 964 height 682
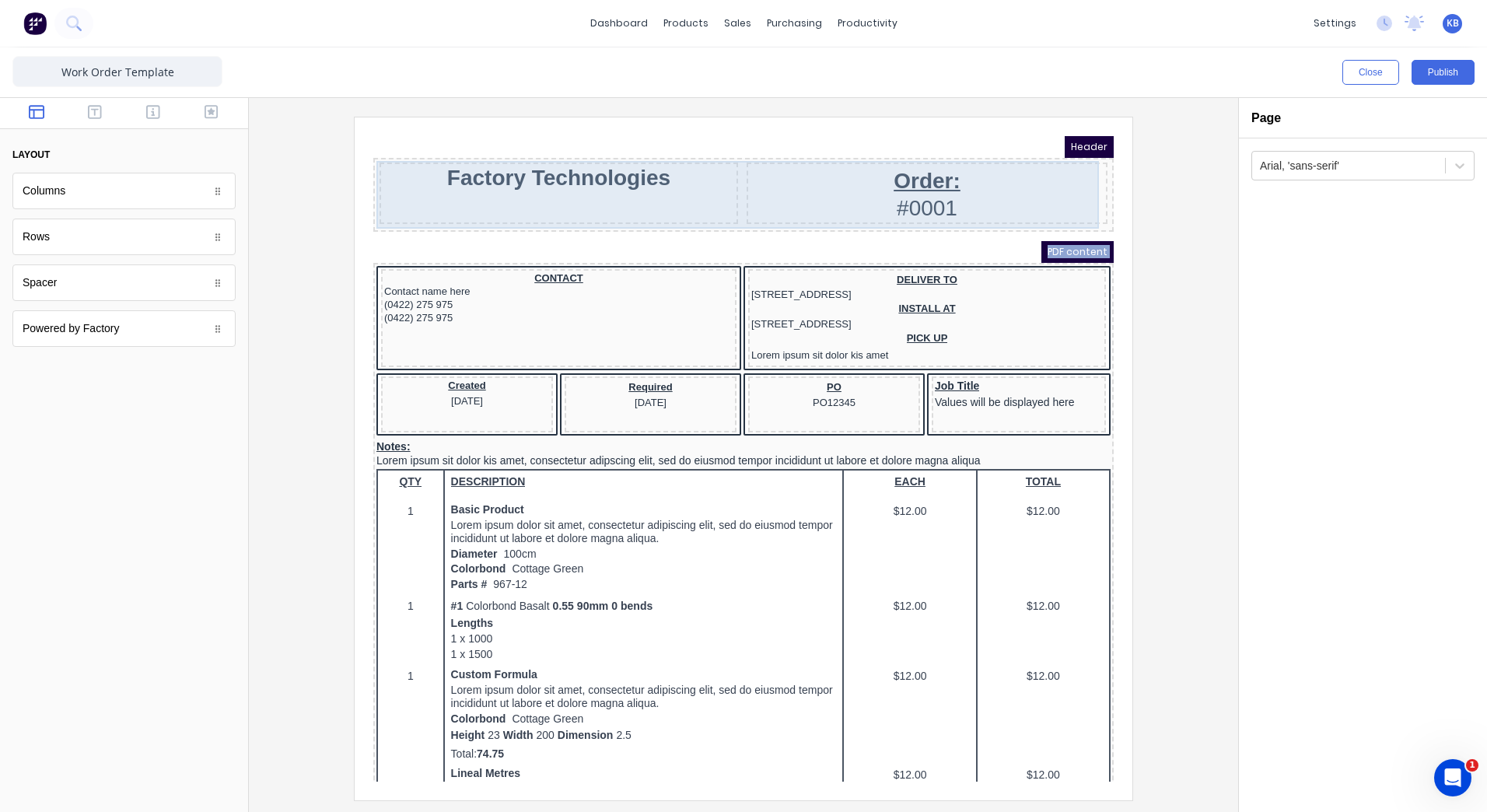
click at [359, 166] on div "Factory Technologies Order: #0001" at bounding box center [725, 176] width 734 height 67
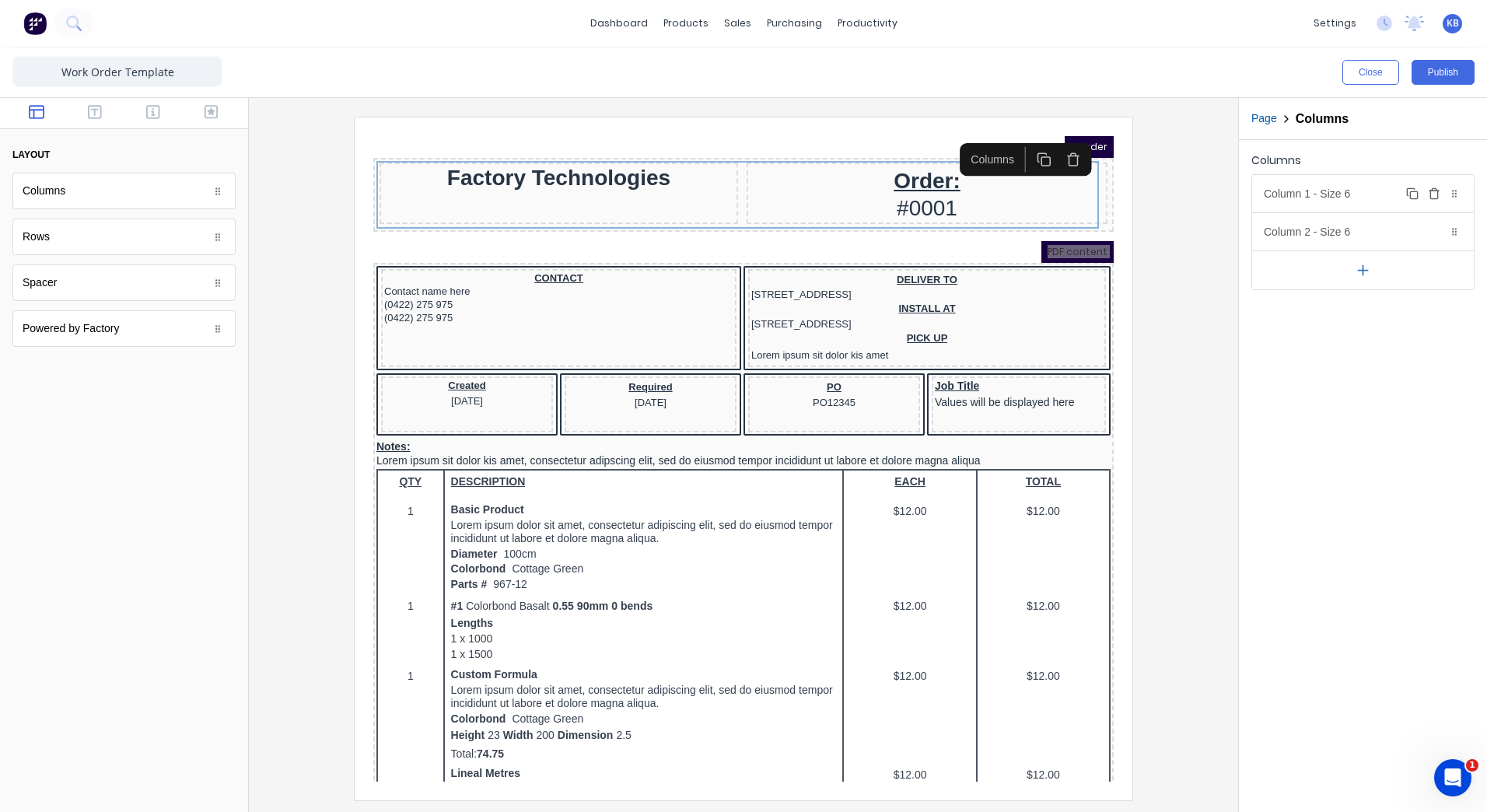
click at [1307, 203] on div "Column 1 - Size 6 Duplicate Delete" at bounding box center [1363, 193] width 222 height 37
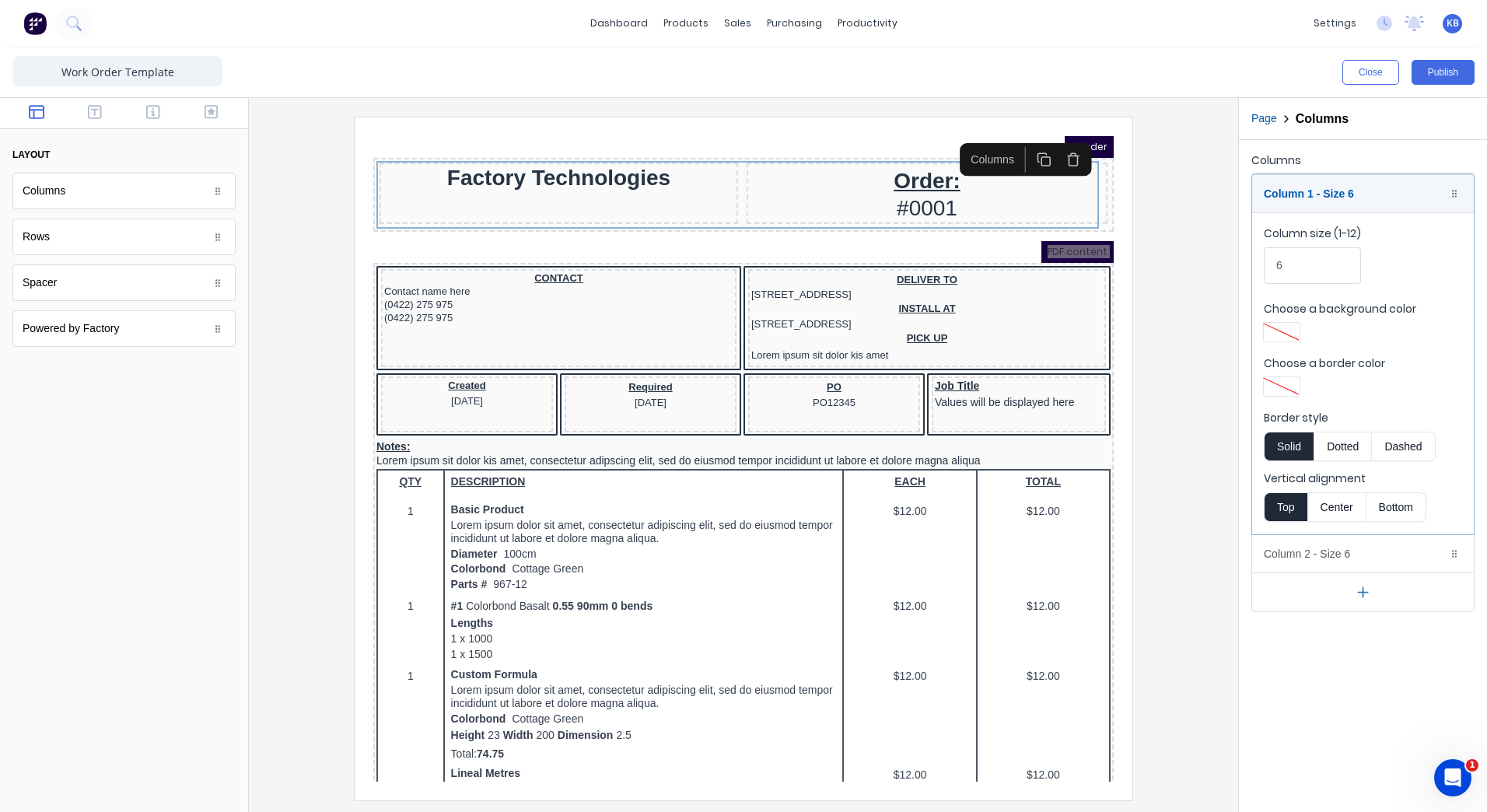
click at [1283, 399] on fieldset "Column size (1-12) 6 Choose a background color Choose a border color Border sty…" at bounding box center [1363, 373] width 222 height 322
click at [1276, 392] on div at bounding box center [1281, 385] width 36 height 18
drag, startPoint x: 1289, startPoint y: 534, endPoint x: 1283, endPoint y: 528, distance: 8.5
click at [1288, 534] on div at bounding box center [1331, 516] width 133 height 58
click at [1283, 528] on div at bounding box center [1281, 528] width 17 height 17
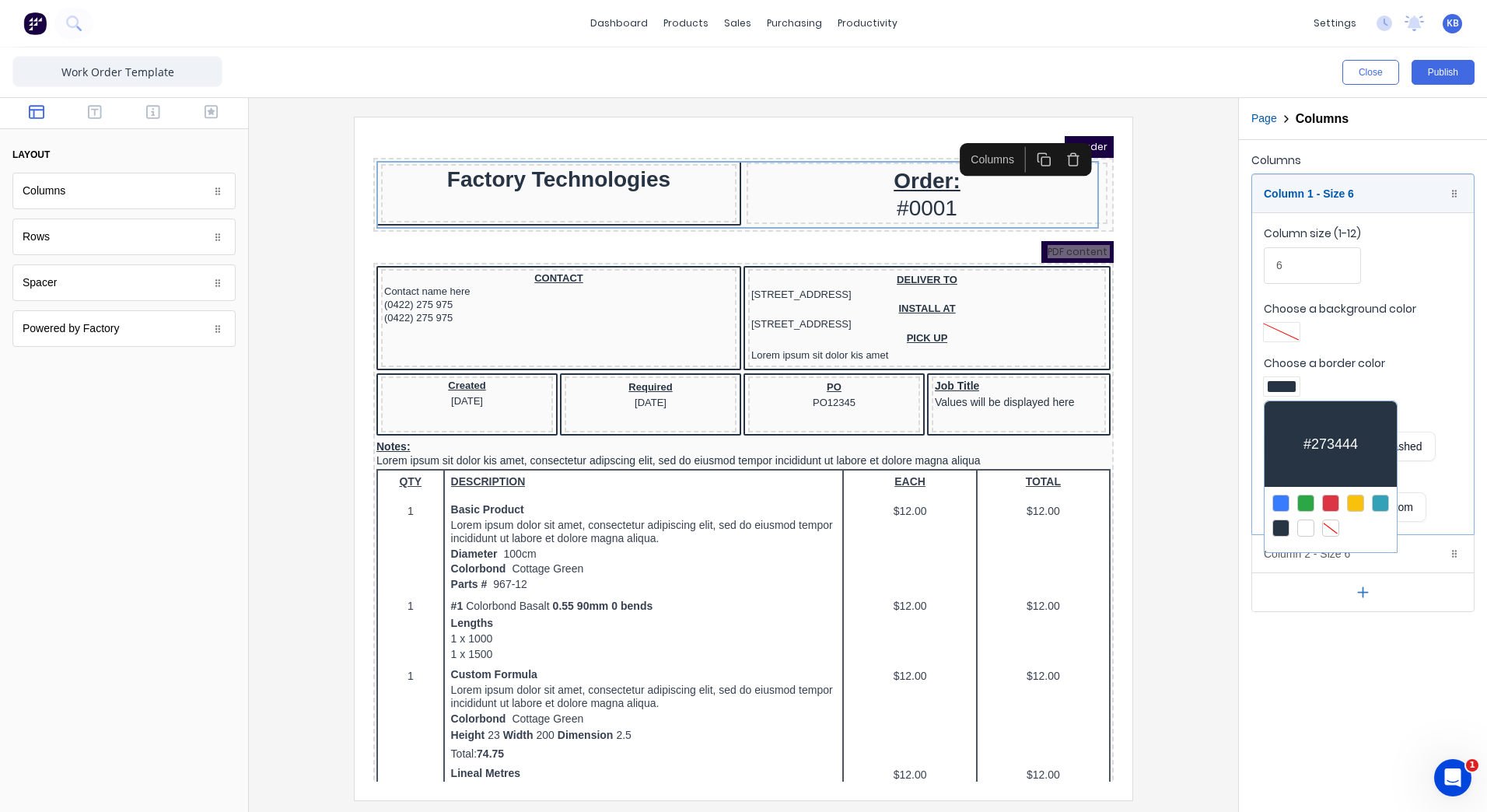
click at [1432, 550] on div at bounding box center [743, 406] width 1487 height 812
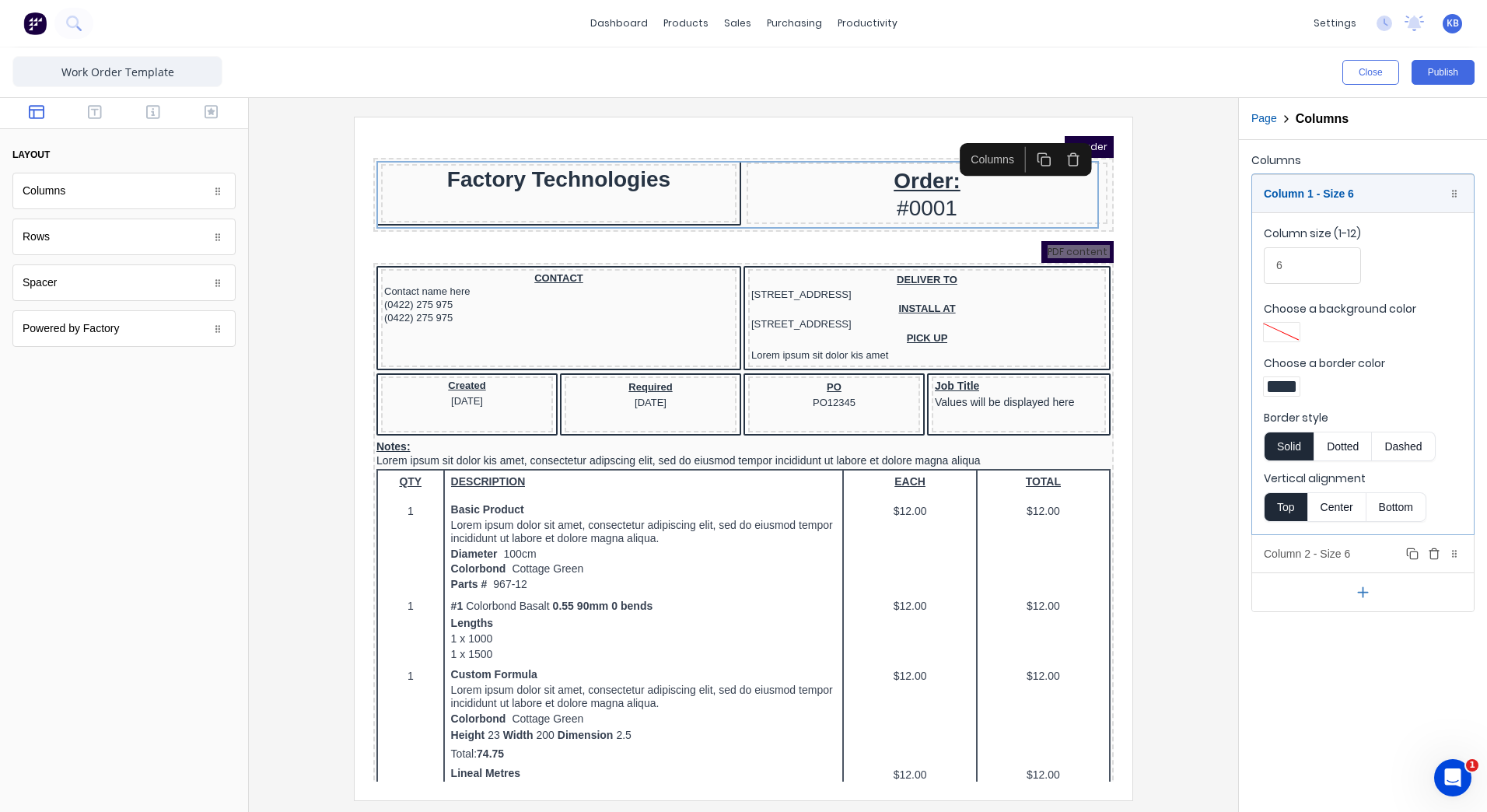
click at [1354, 550] on div "Column 2 - Size 6 Duplicate Delete" at bounding box center [1363, 554] width 222 height 37
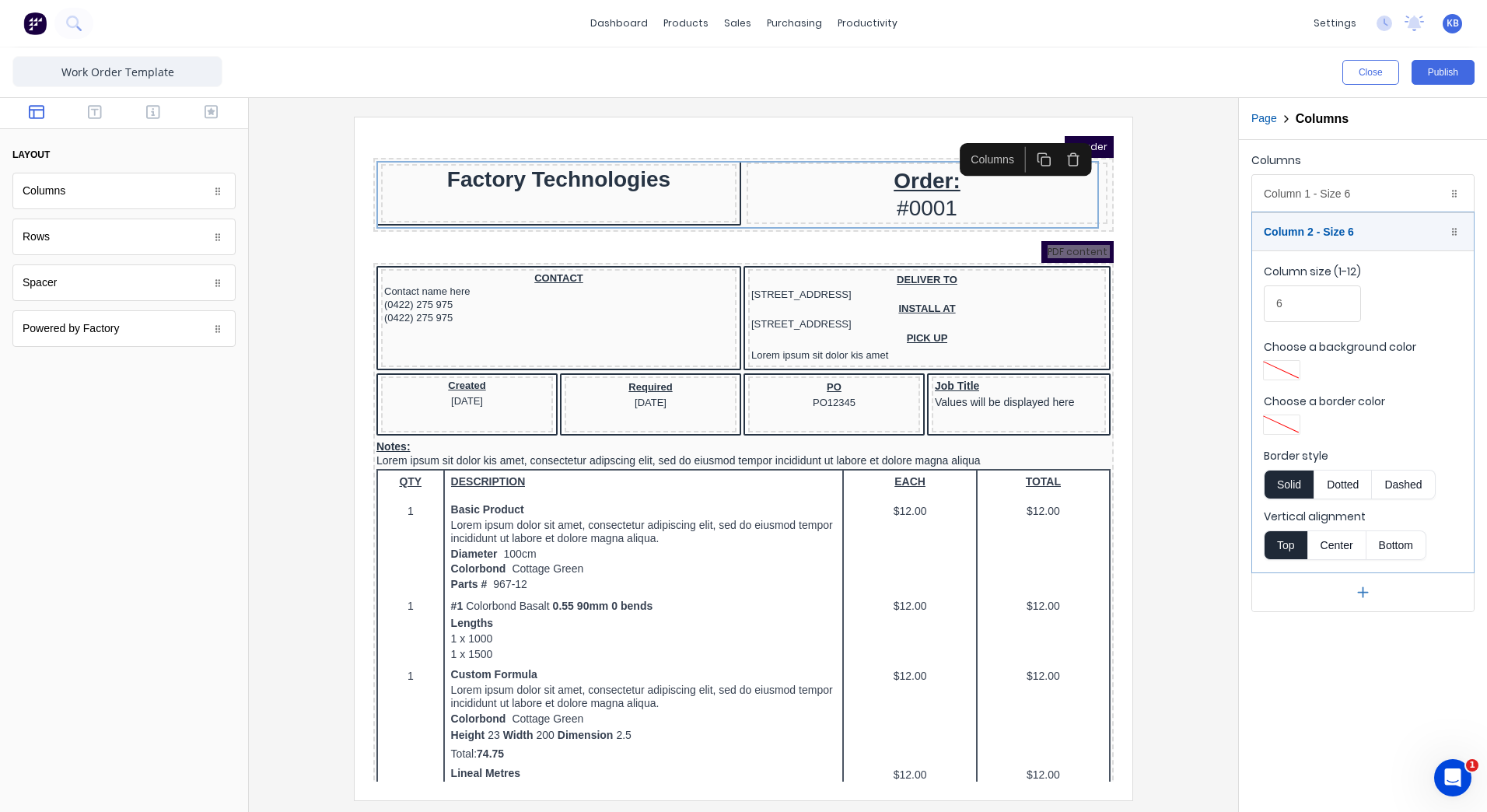
click at [1301, 477] on button "Solid" at bounding box center [1289, 484] width 50 height 30
click at [1285, 432] on div at bounding box center [1281, 424] width 36 height 18
drag, startPoint x: 1288, startPoint y: 564, endPoint x: 1277, endPoint y: 585, distance: 23.7
click at [1289, 564] on div at bounding box center [1281, 566] width 17 height 17
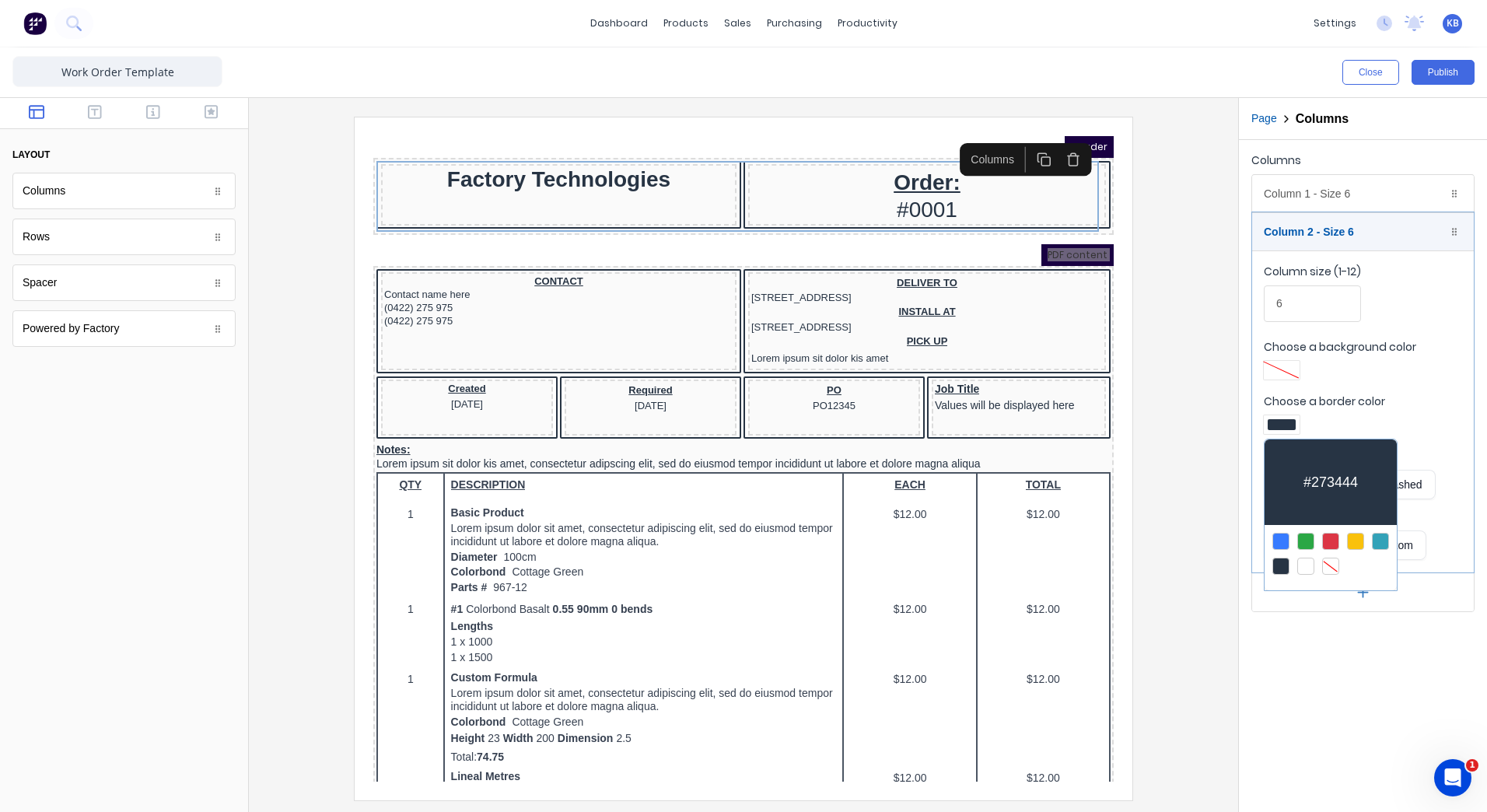
click at [1262, 694] on div at bounding box center [743, 406] width 1487 height 812
